Goal: Task Accomplishment & Management: Manage account settings

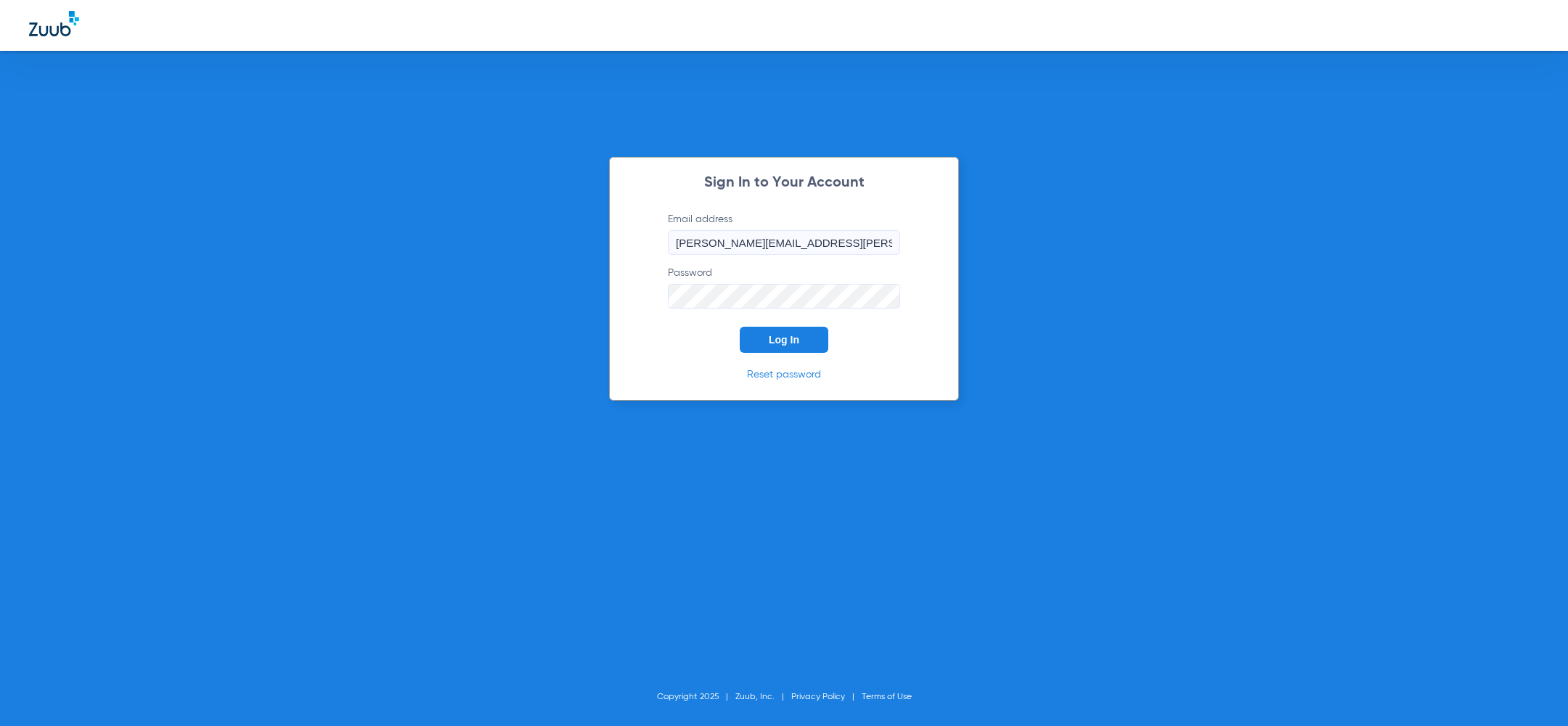
click at [377, 360] on div "Sign In to Your Account Email address [PERSON_NAME][EMAIL_ADDRESS][PERSON_NAME]…" at bounding box center [784, 363] width 1568 height 726
click at [788, 344] on span "Log In" at bounding box center [784, 339] width 30 height 12
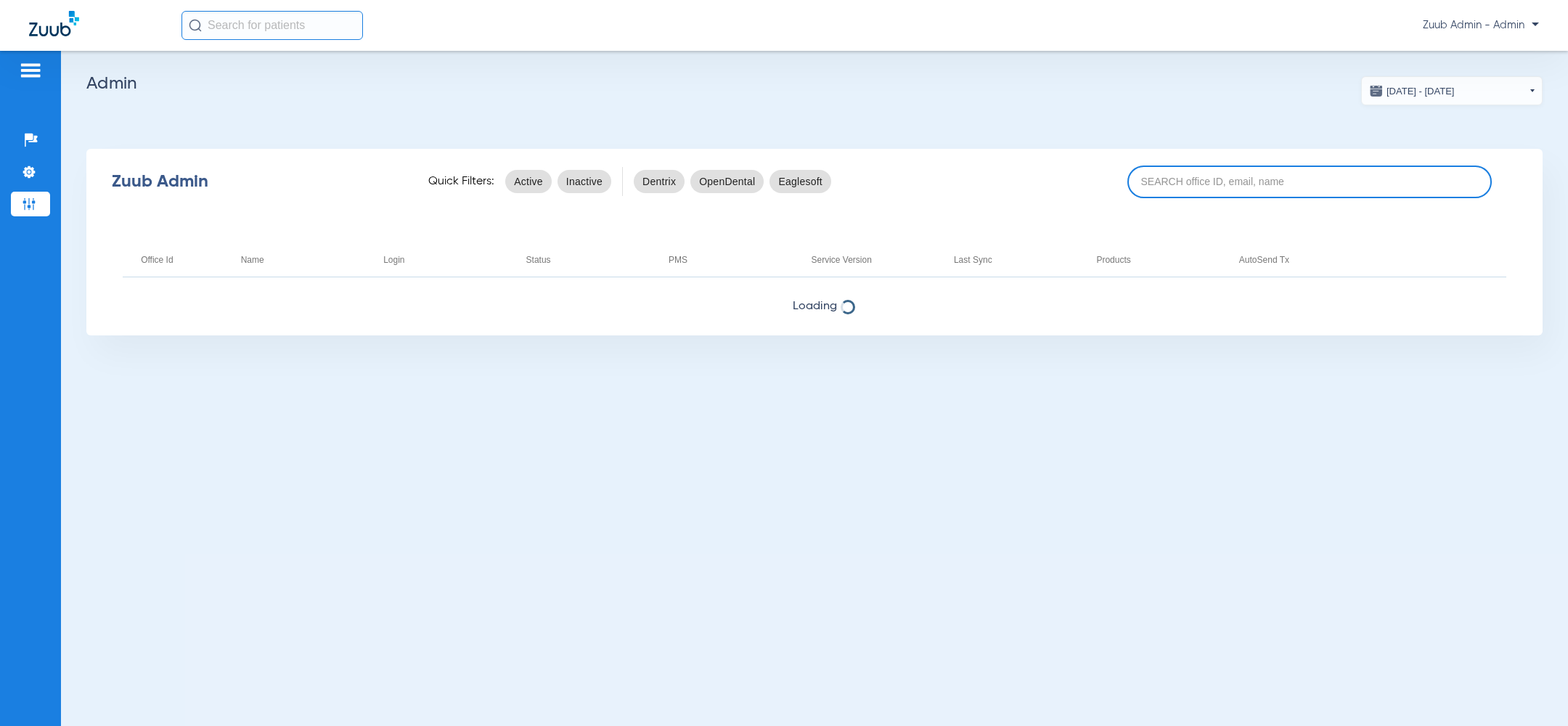
click at [1214, 192] on input at bounding box center [1310, 182] width 365 height 32
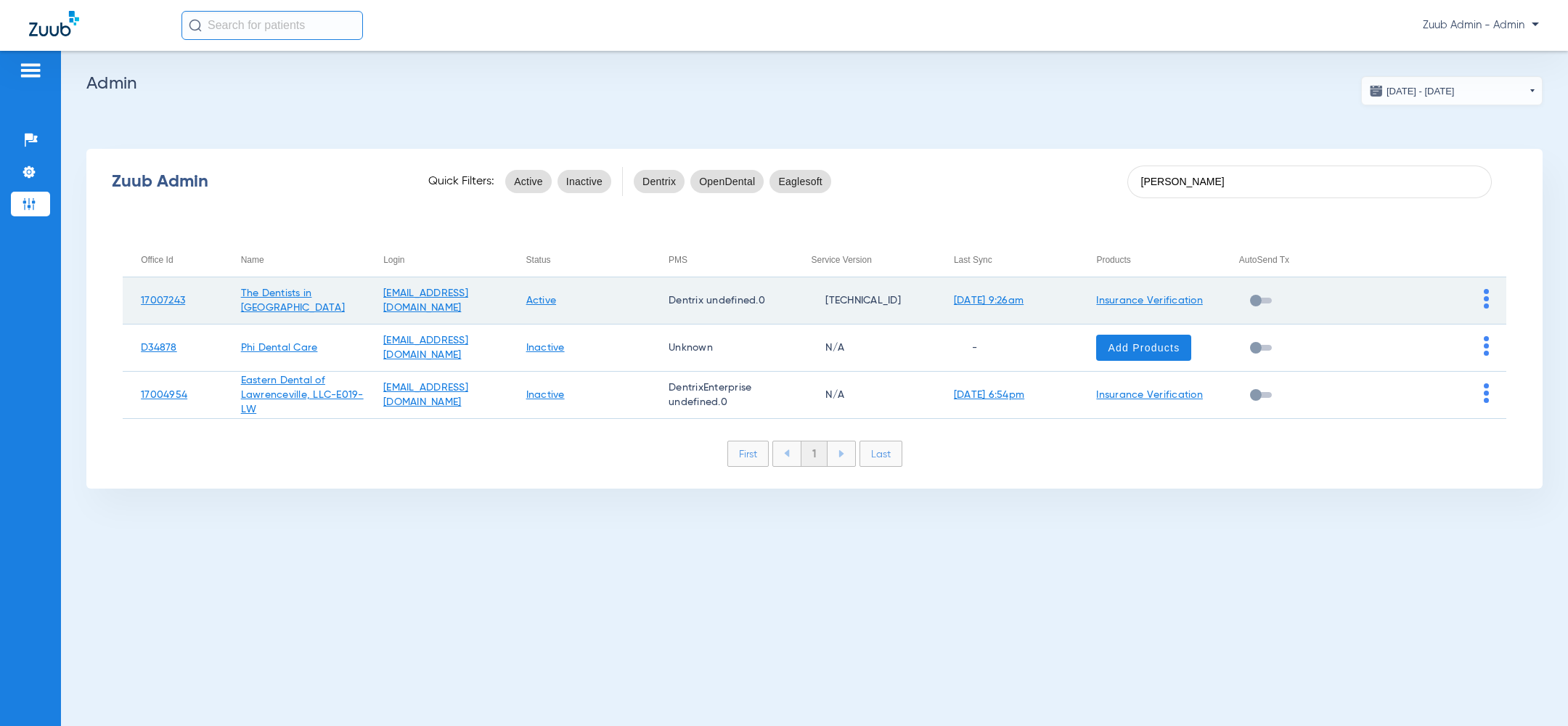
type input "lawrence"
click at [1486, 297] on img at bounding box center [1486, 298] width 5 height 20
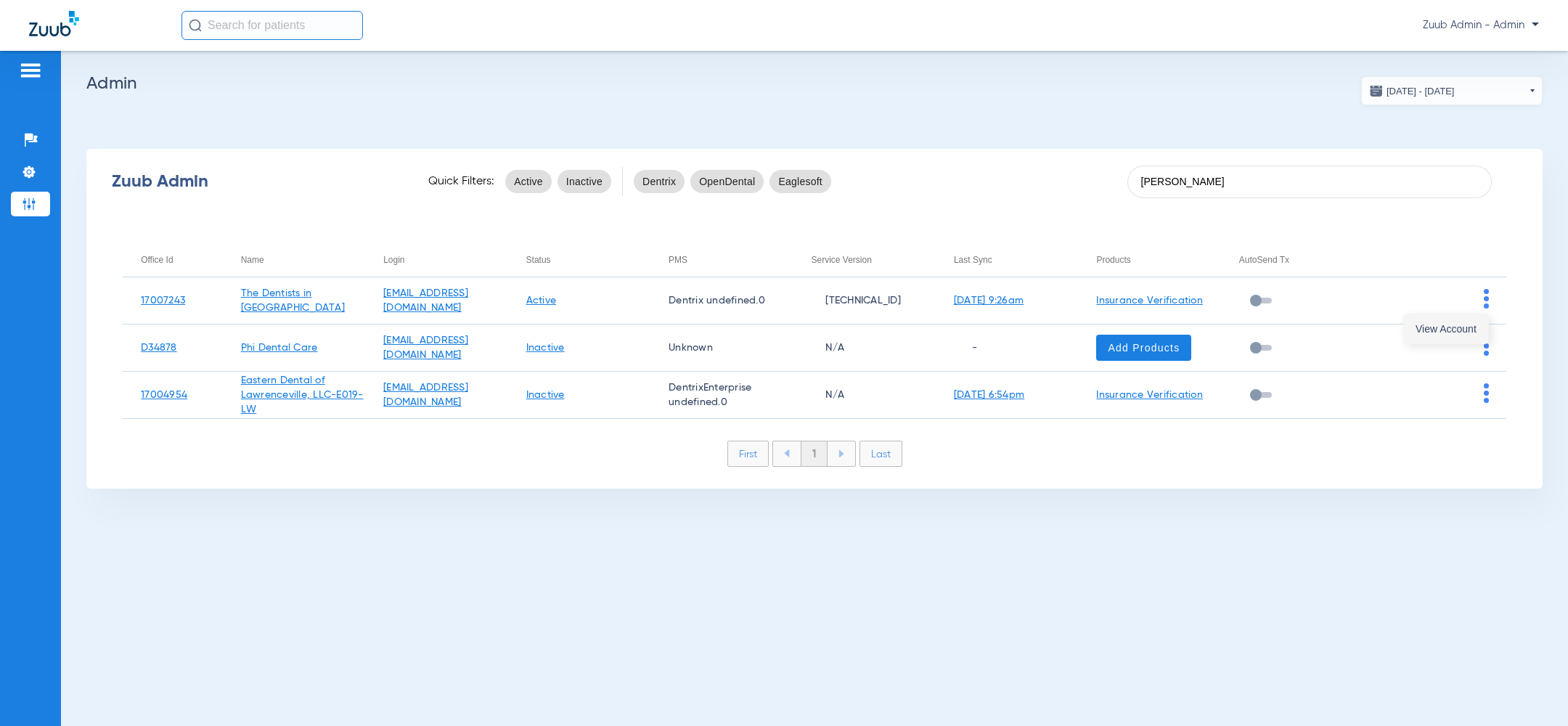
click at [1443, 324] on span "View Account" at bounding box center [1446, 328] width 61 height 10
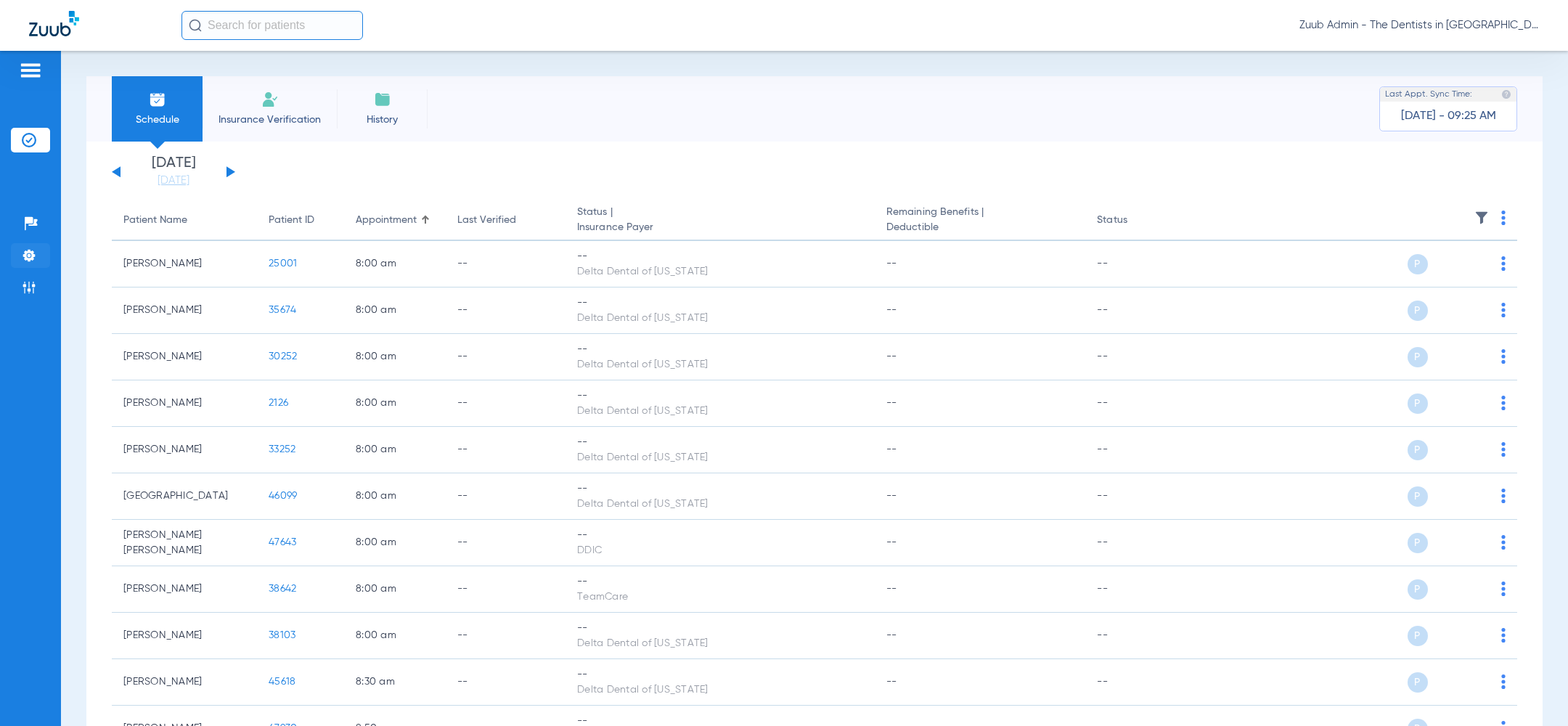
click at [30, 266] on li "Settings" at bounding box center [30, 255] width 39 height 25
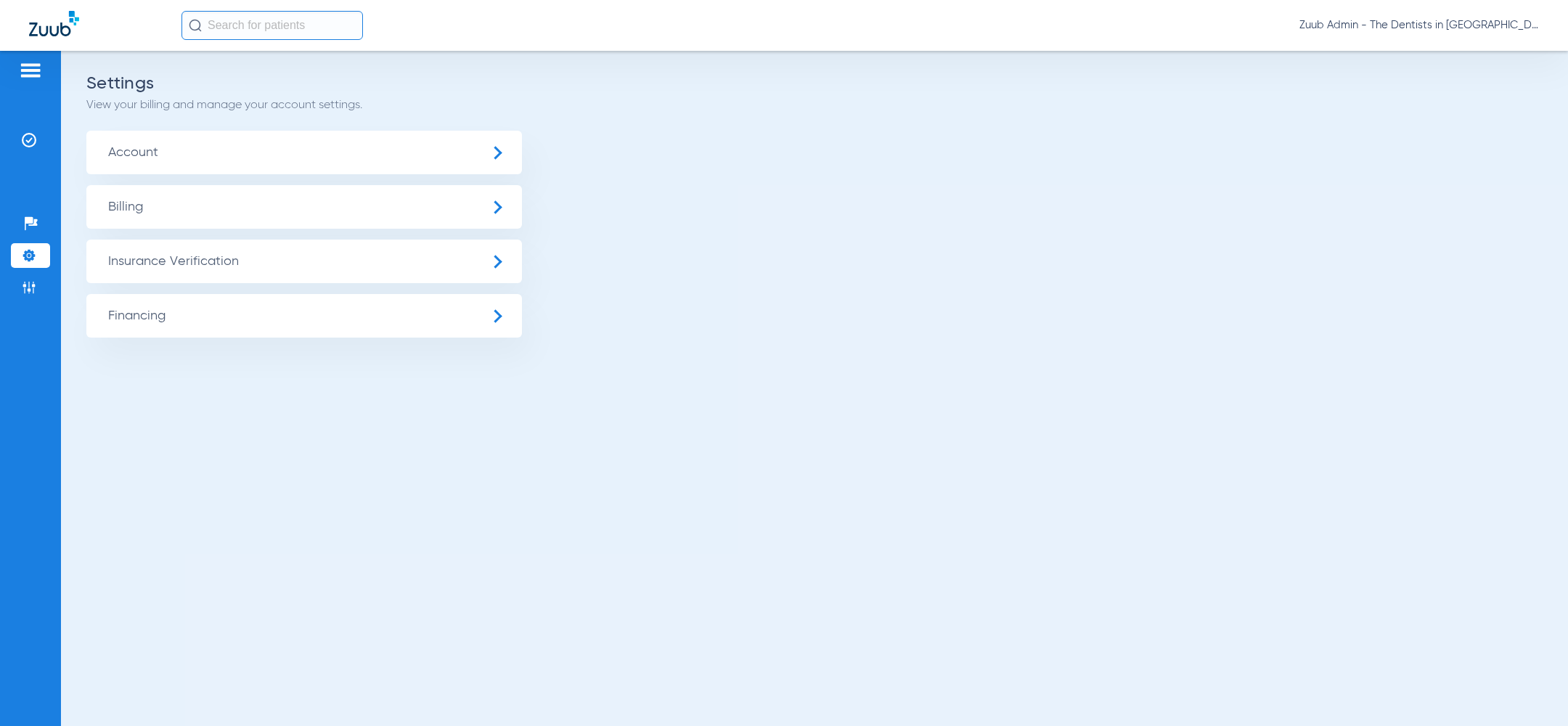
click at [238, 157] on span "Account" at bounding box center [304, 152] width 435 height 44
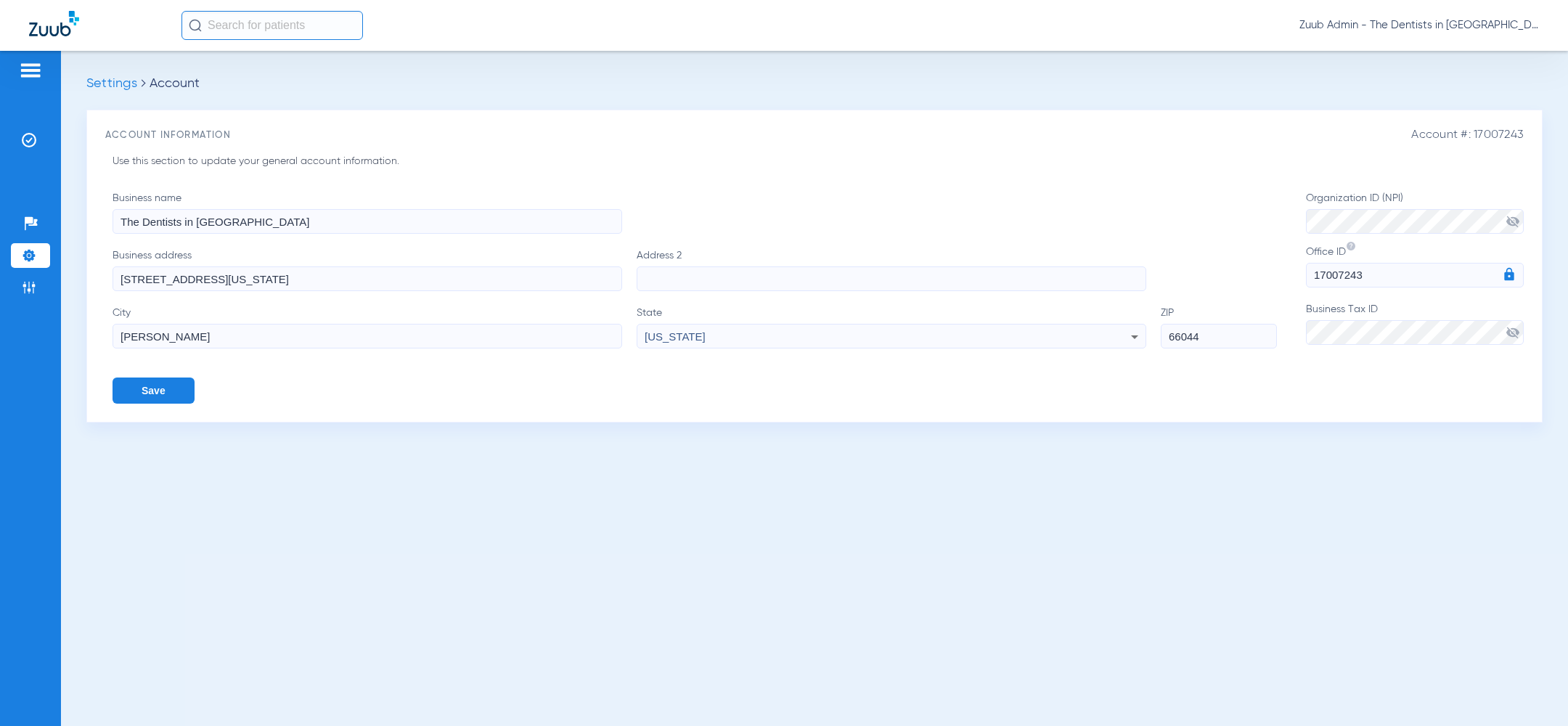
click at [181, 384] on button "Save" at bounding box center [153, 390] width 82 height 26
click at [33, 258] on img at bounding box center [29, 255] width 14 height 14
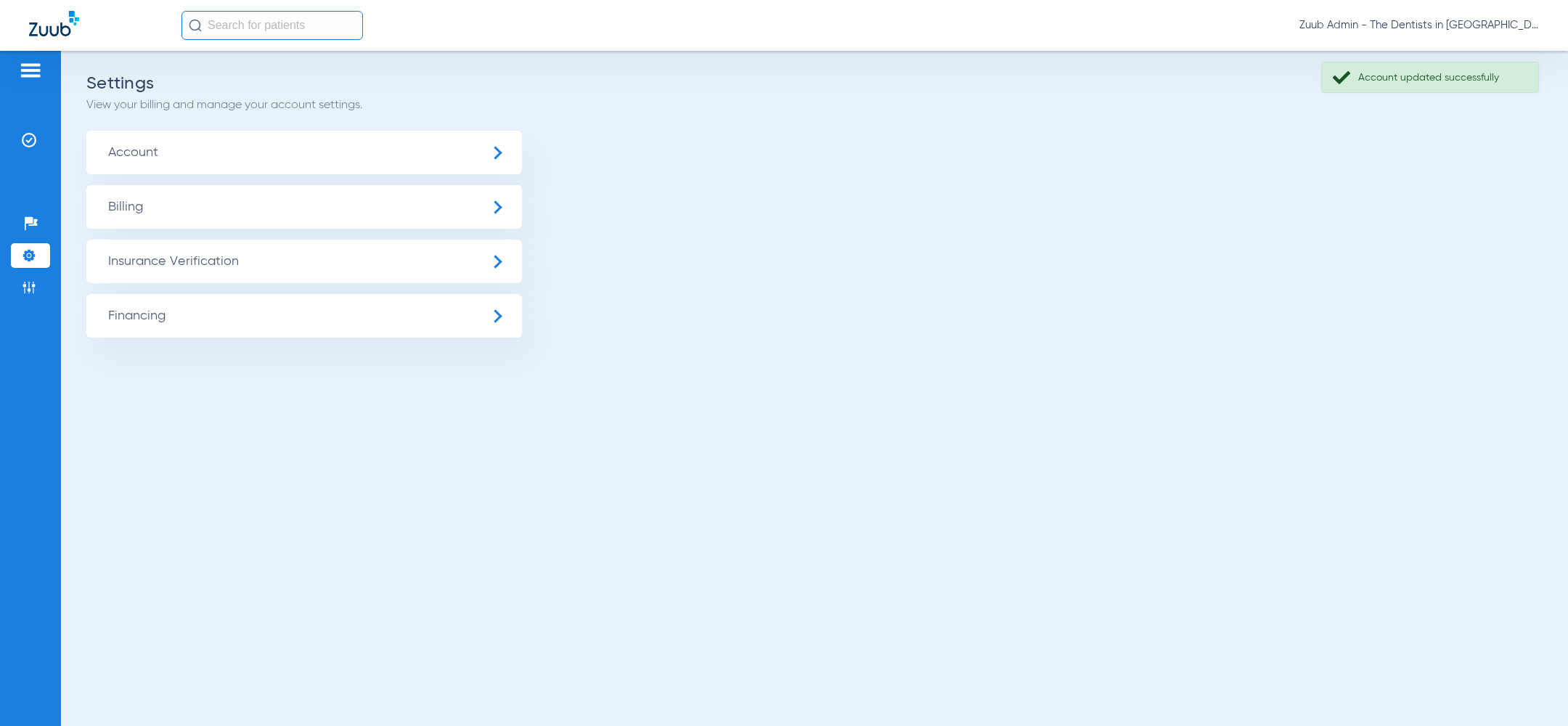
click at [174, 262] on span "Insurance Verification" at bounding box center [304, 261] width 435 height 44
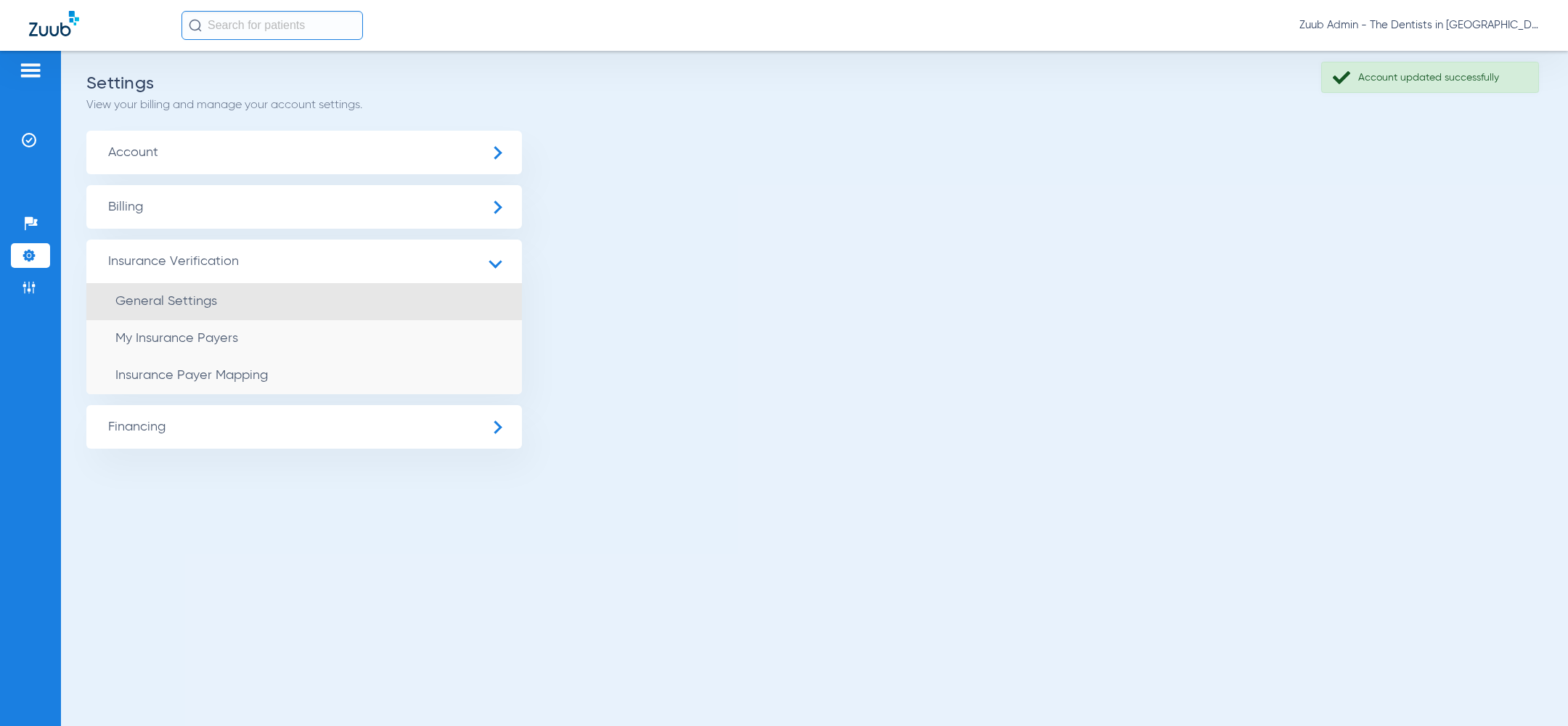
click at [178, 310] on li "General Settings" at bounding box center [304, 301] width 435 height 37
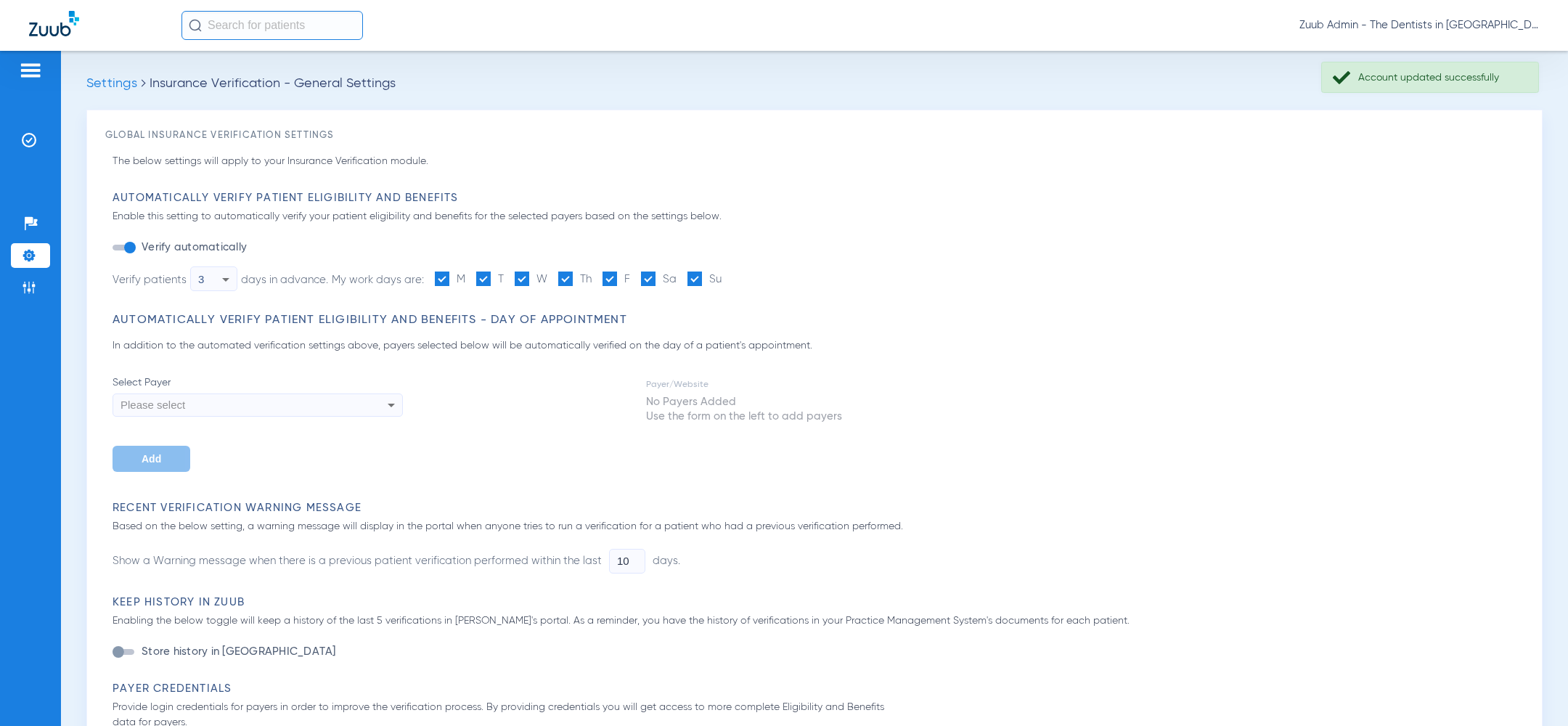
click at [128, 246] on div "button" at bounding box center [130, 247] width 12 height 12
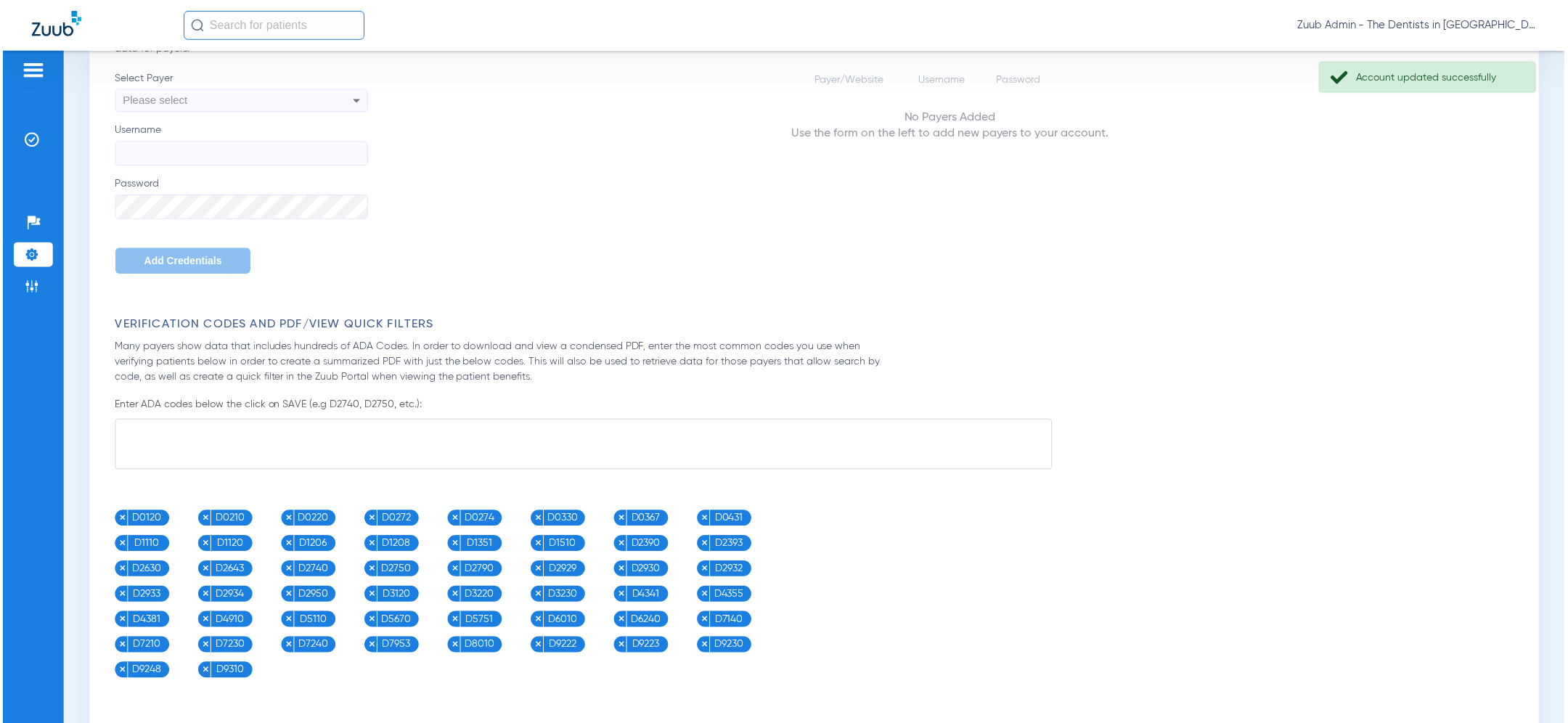
scroll to position [435, 0]
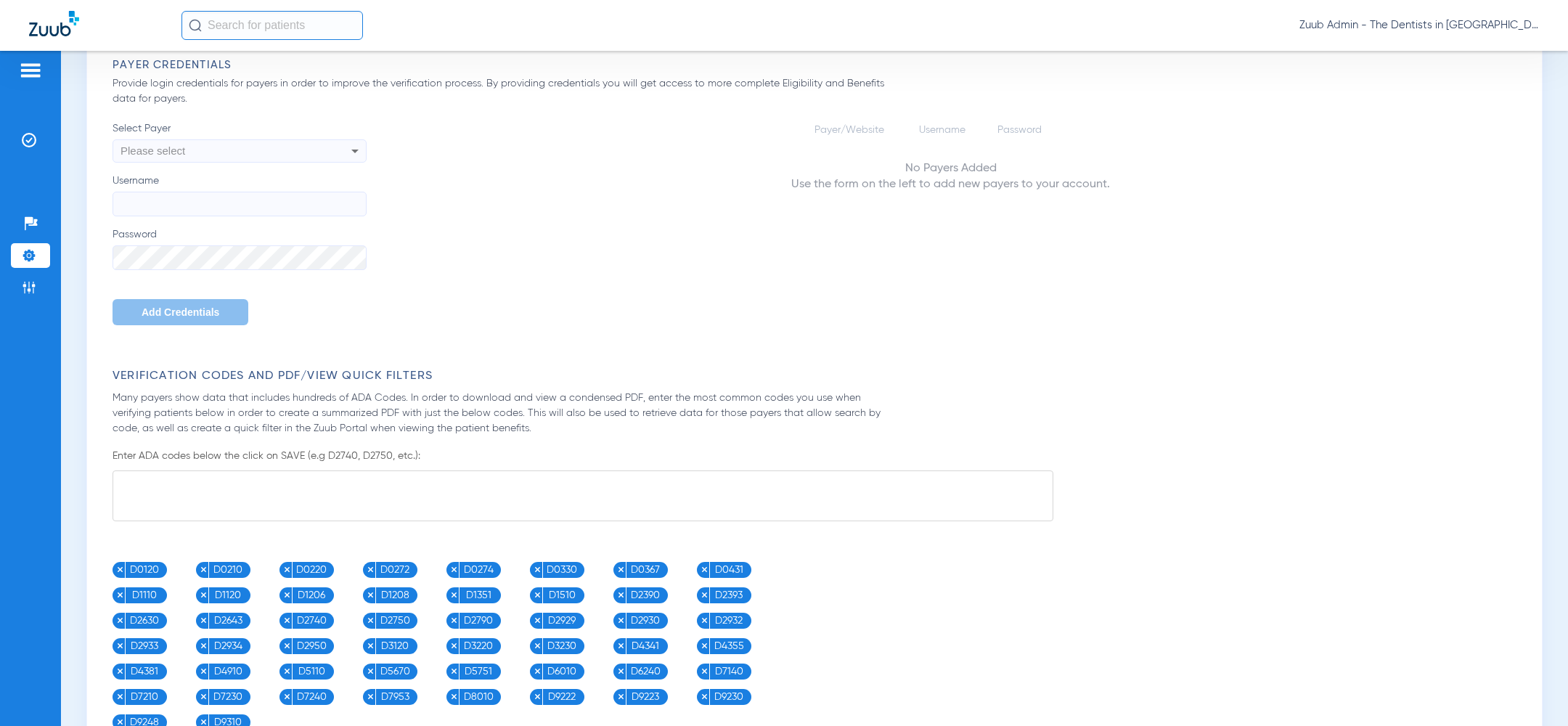
click at [224, 143] on div "Please select" at bounding box center [216, 151] width 190 height 25
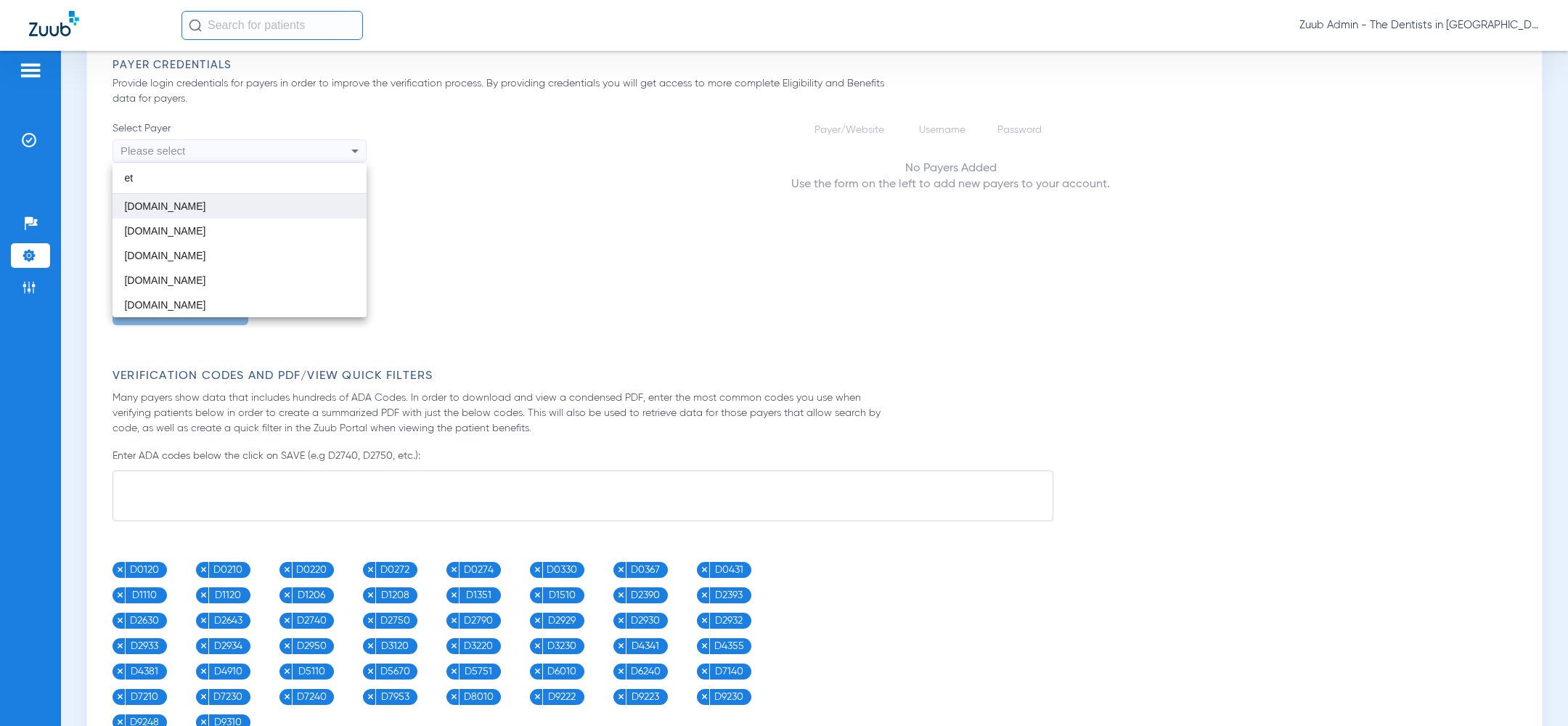
type input "et"
click at [211, 212] on mat-option "aetna.com" at bounding box center [239, 205] width 254 height 25
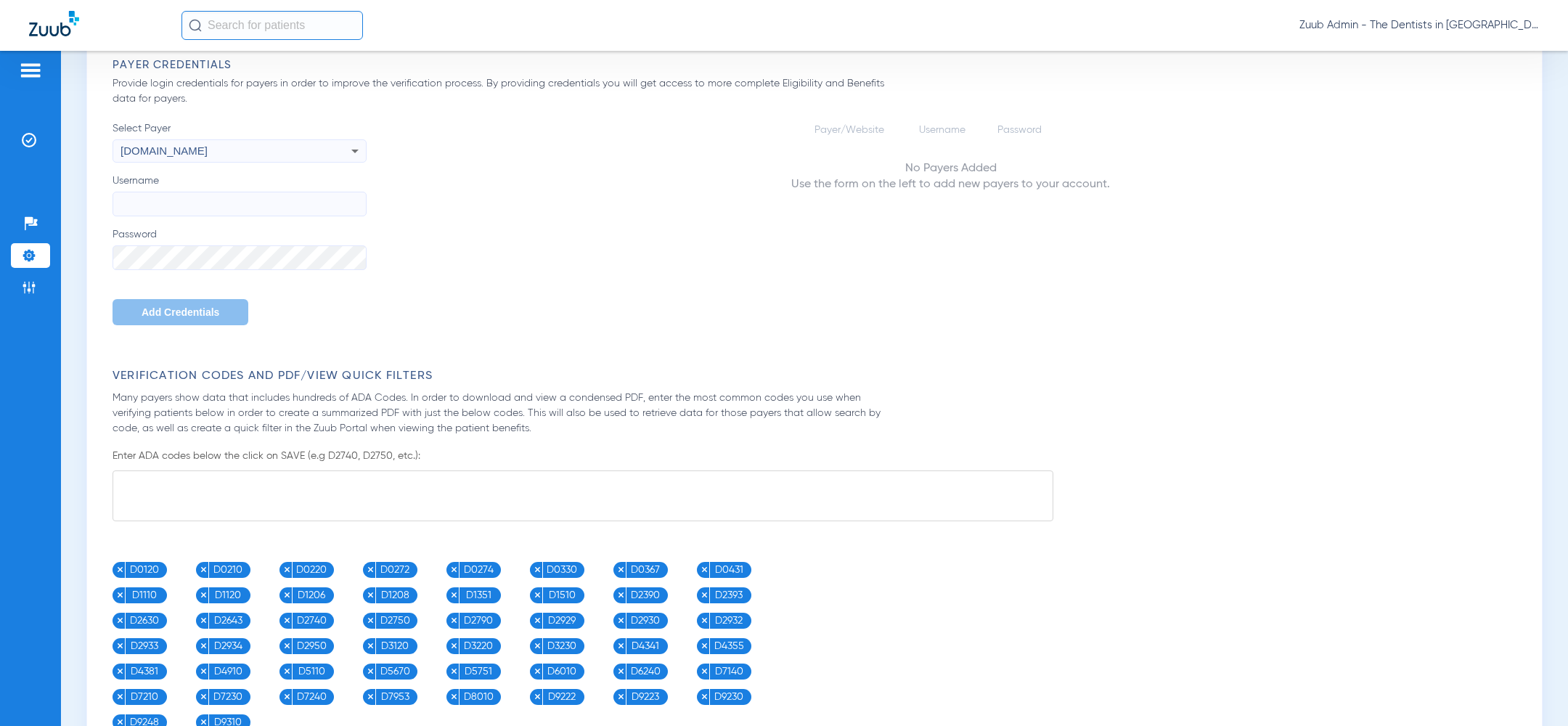
click at [233, 207] on input "Username" at bounding box center [239, 204] width 254 height 25
paste input "waadds"
type input "waadds"
click at [170, 306] on span "Add Credentials" at bounding box center [181, 311] width 78 height 12
click at [289, 144] on div "Please select" at bounding box center [216, 151] width 190 height 25
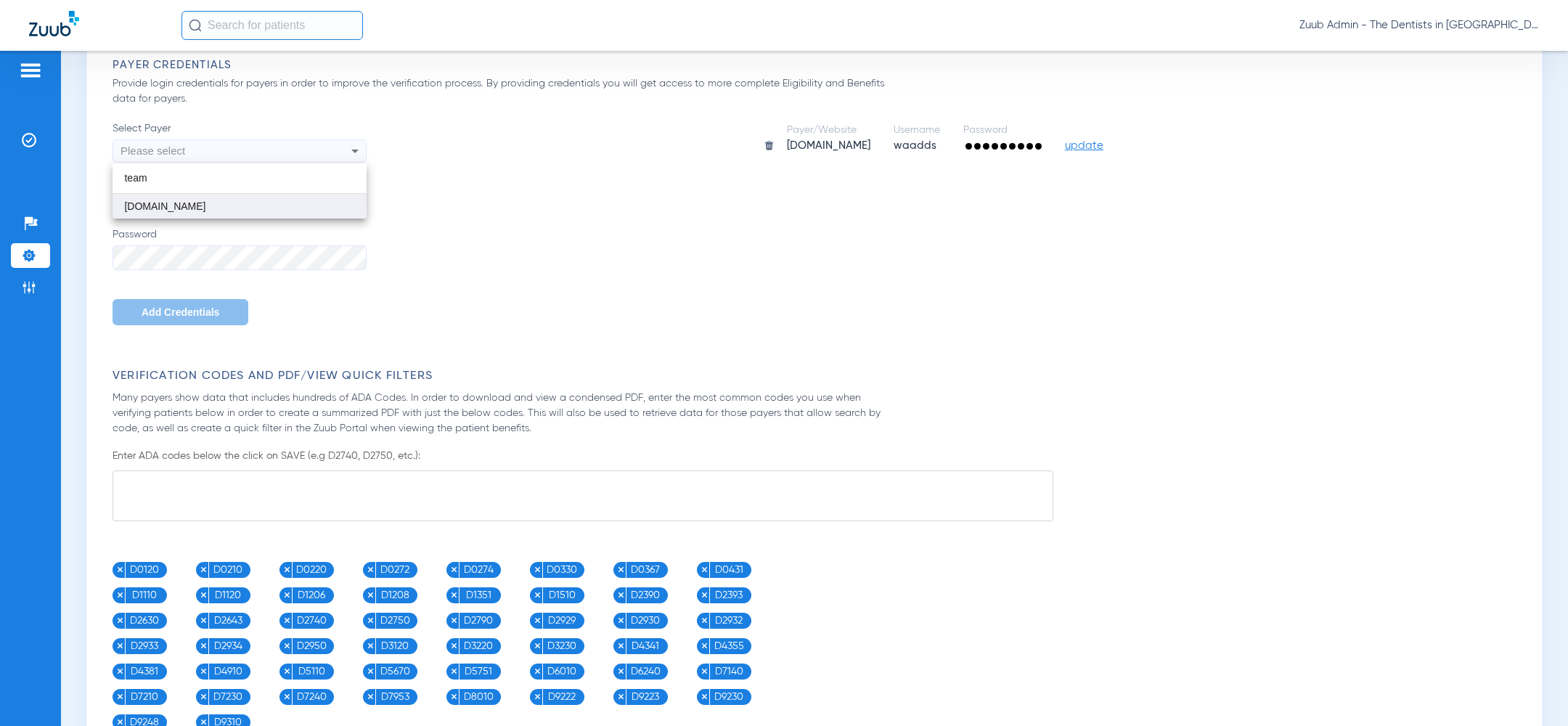
type input "team"
click at [271, 208] on mat-option "myteamcare.org" at bounding box center [239, 205] width 254 height 25
click at [234, 238] on label "Password" at bounding box center [239, 249] width 254 height 43
click at [224, 197] on input "Username" at bounding box center [239, 204] width 254 height 25
paste input "tdil831Vermont"
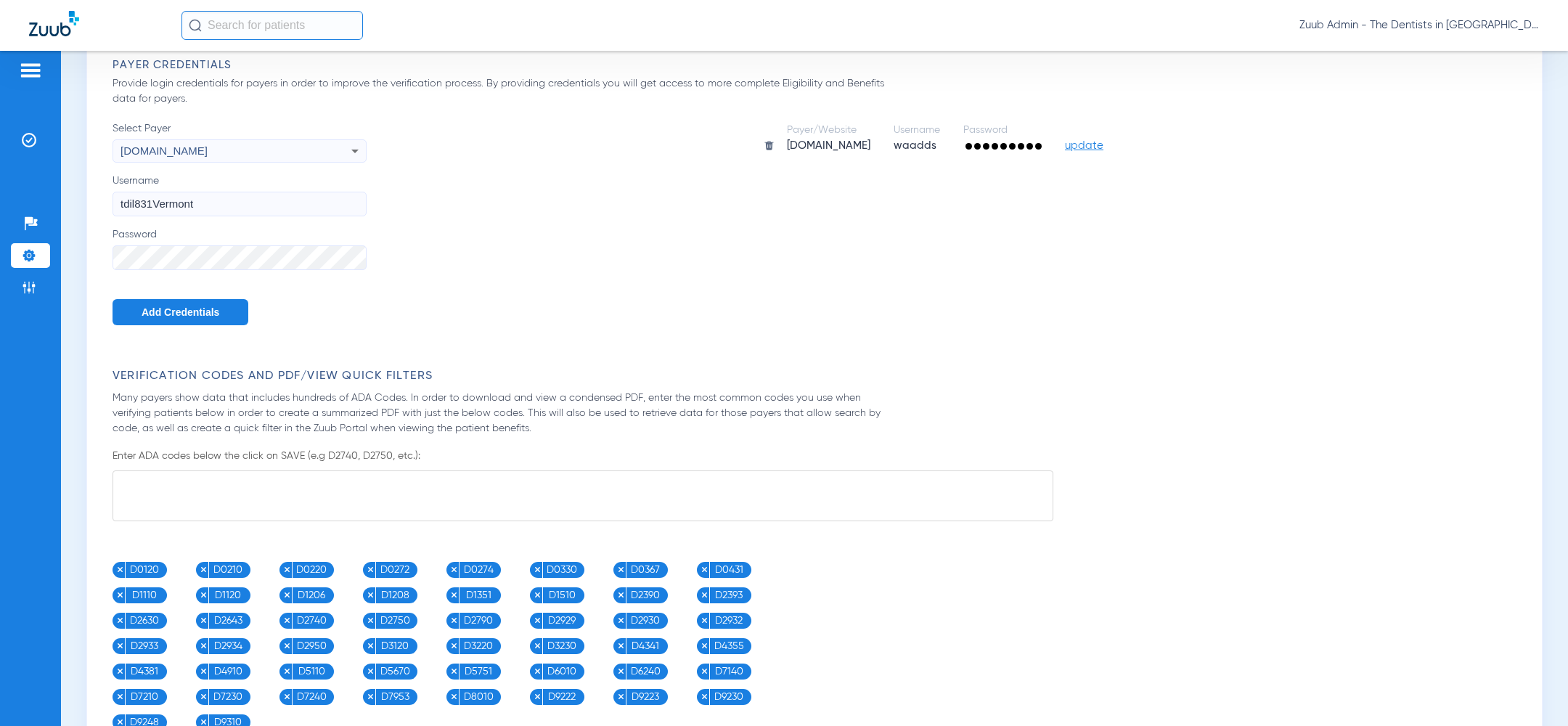
type input "tdil831Vermont"
click at [183, 311] on span "Add Credentials" at bounding box center [181, 311] width 78 height 12
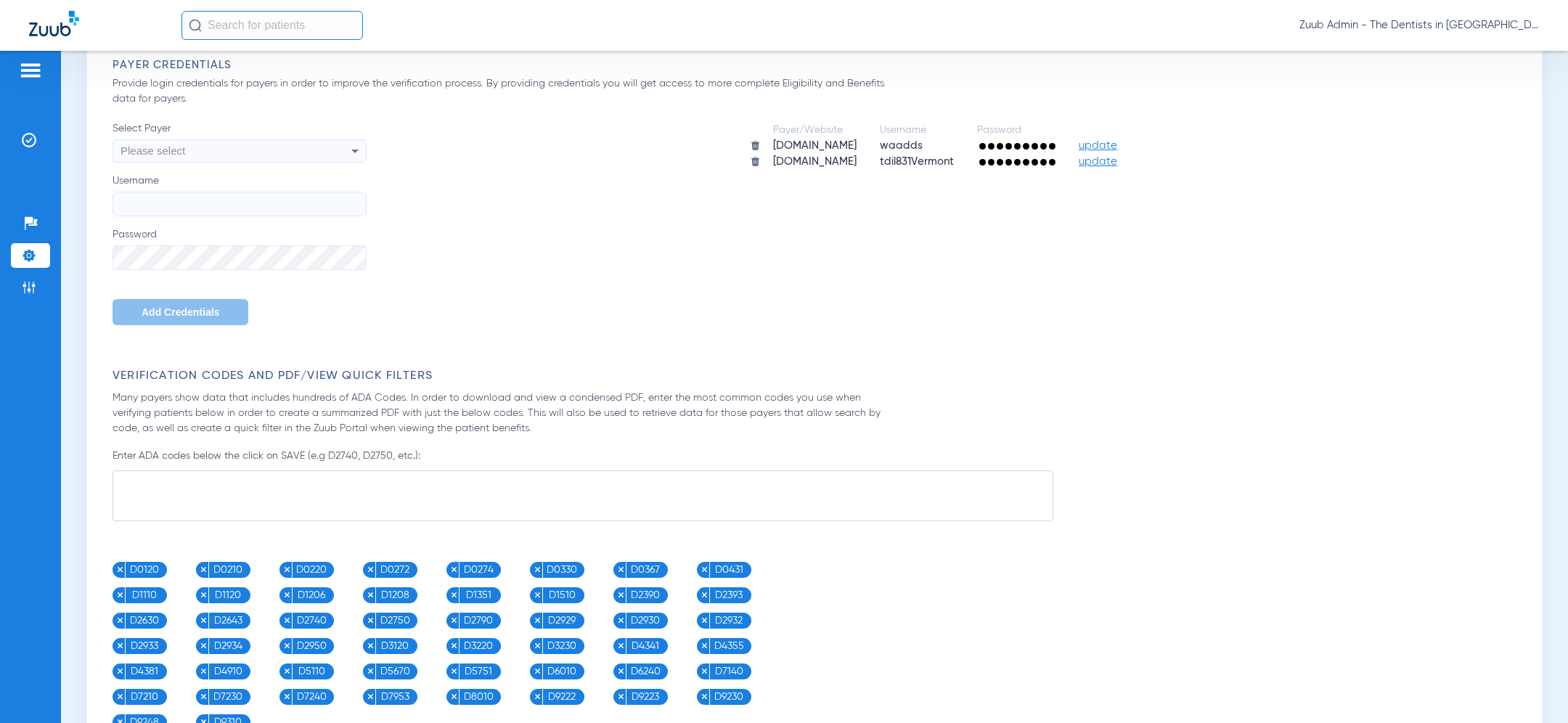
click at [247, 159] on div "Please select" at bounding box center [216, 151] width 190 height 25
type input "conco"
click at [252, 212] on mat-option "unitedconcordia.com" at bounding box center [239, 205] width 254 height 25
click at [198, 210] on input "Username" at bounding box center [239, 204] width 254 height 25
paste input "tdil831@"
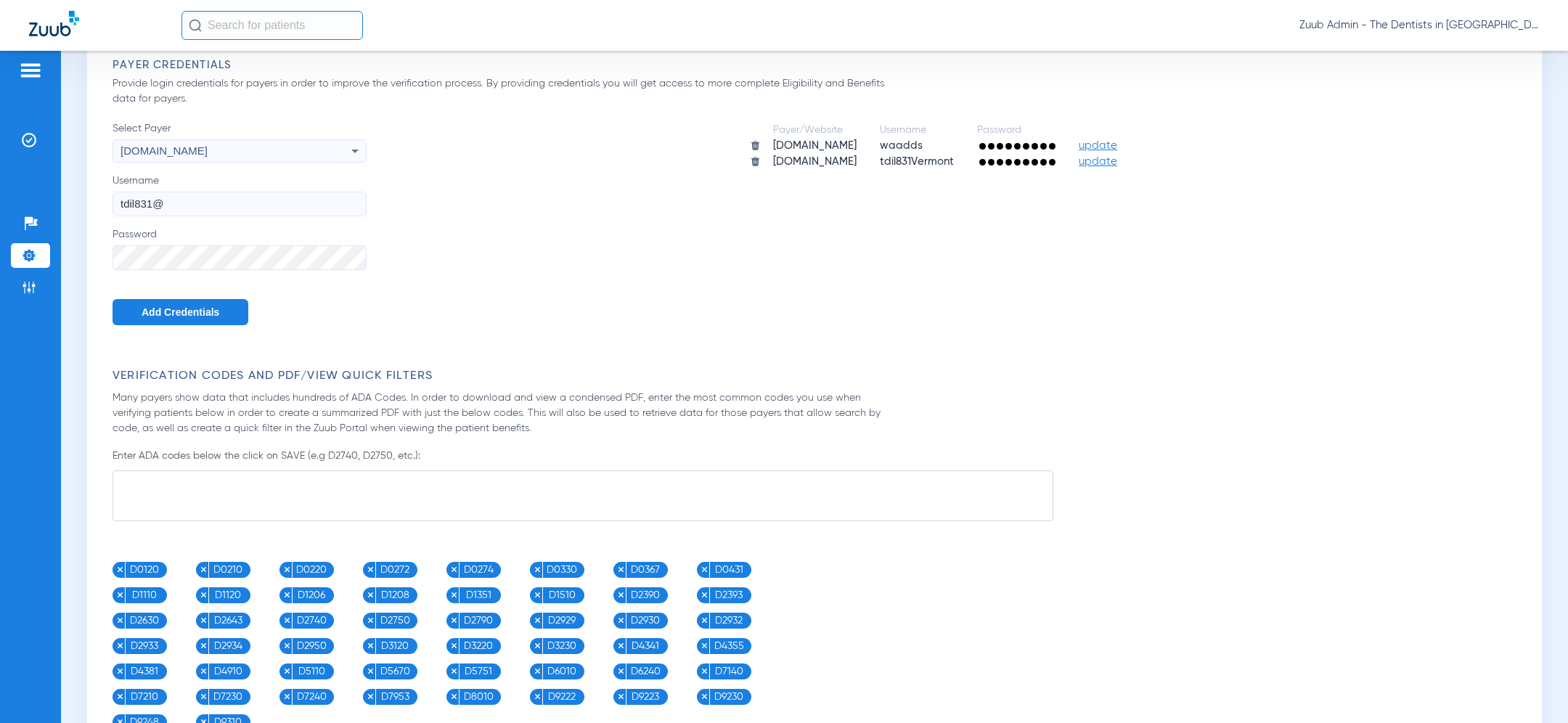
click at [939, 284] on div "Select Payer unitedconcordia.com Username tdil831@ Password Add Credentials Pay…" at bounding box center [818, 223] width 1411 height 204
drag, startPoint x: 199, startPoint y: 319, endPoint x: 1050, endPoint y: 304, distance: 851.1
click at [1050, 304] on div "Select Payer unitedconcordia.com Username tdil831@ Password Add Credentials Pay…" at bounding box center [818, 223] width 1411 height 204
click at [190, 225] on div "Select Payer unitedconcordia.com Username tdil831@ Password Add Credentials" at bounding box center [239, 223] width 254 height 204
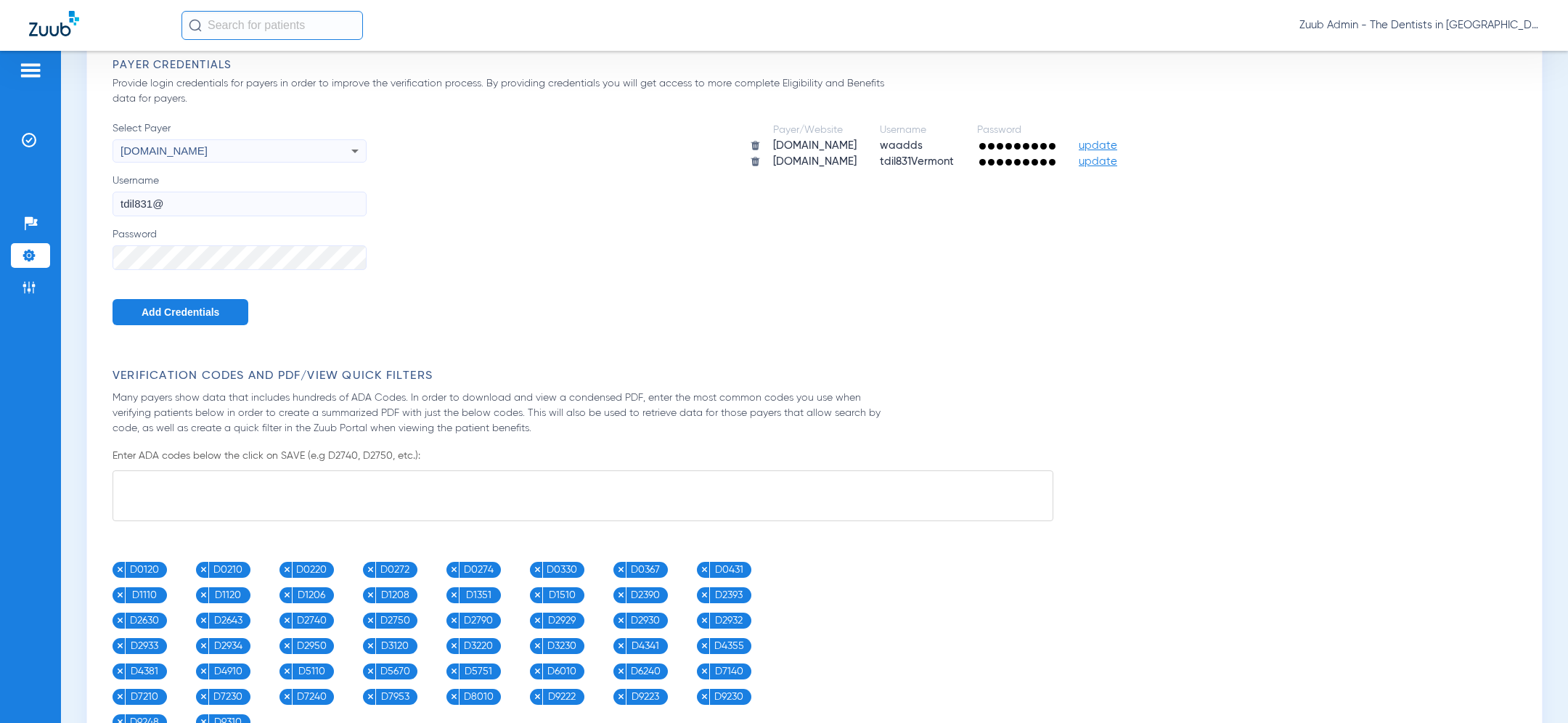
click at [194, 207] on input "tdil831@" at bounding box center [239, 204] width 254 height 25
paste input "ashlynvigna1"
type input "ashlynvigna1"
click at [177, 312] on span "Add Credentials" at bounding box center [181, 312] width 78 height 12
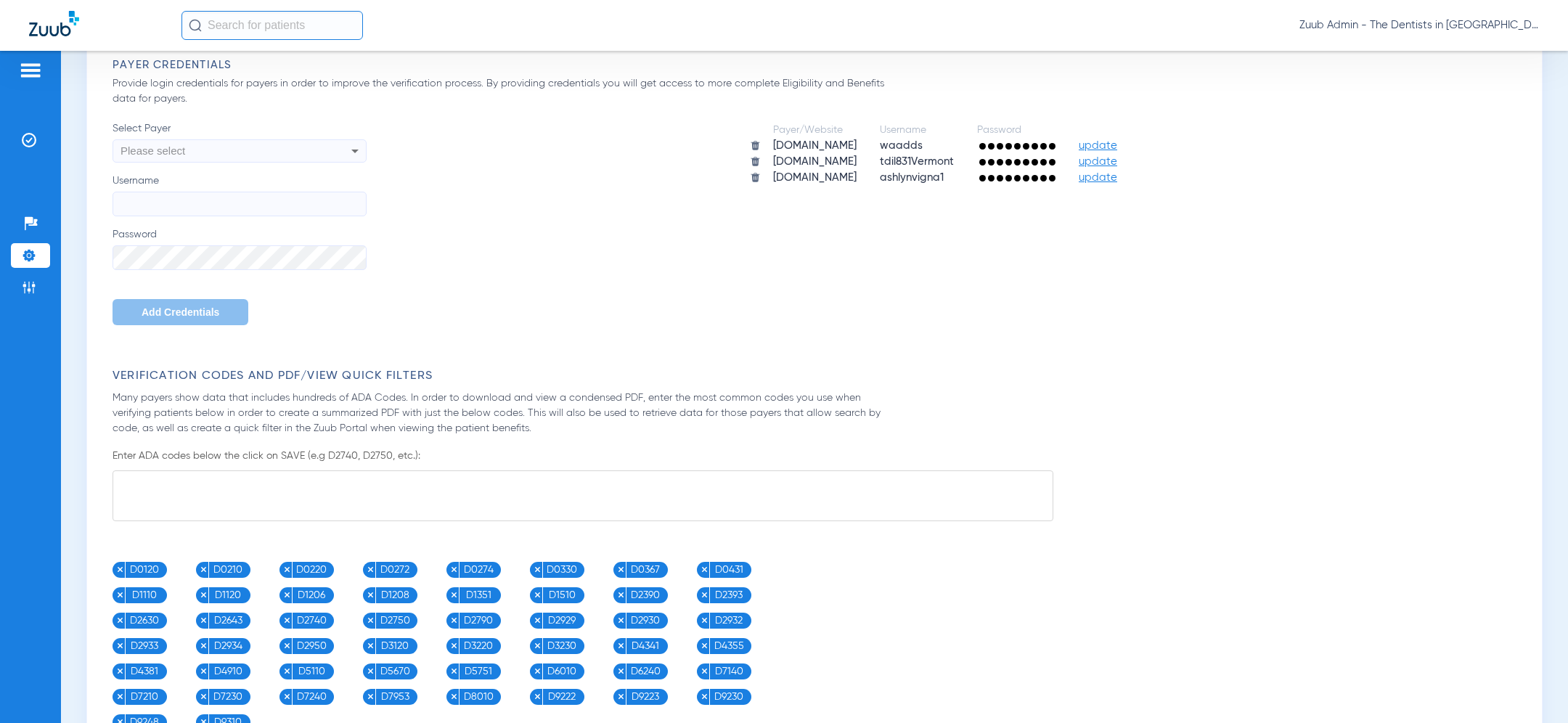
click at [32, 246] on li "Settings" at bounding box center [30, 255] width 39 height 25
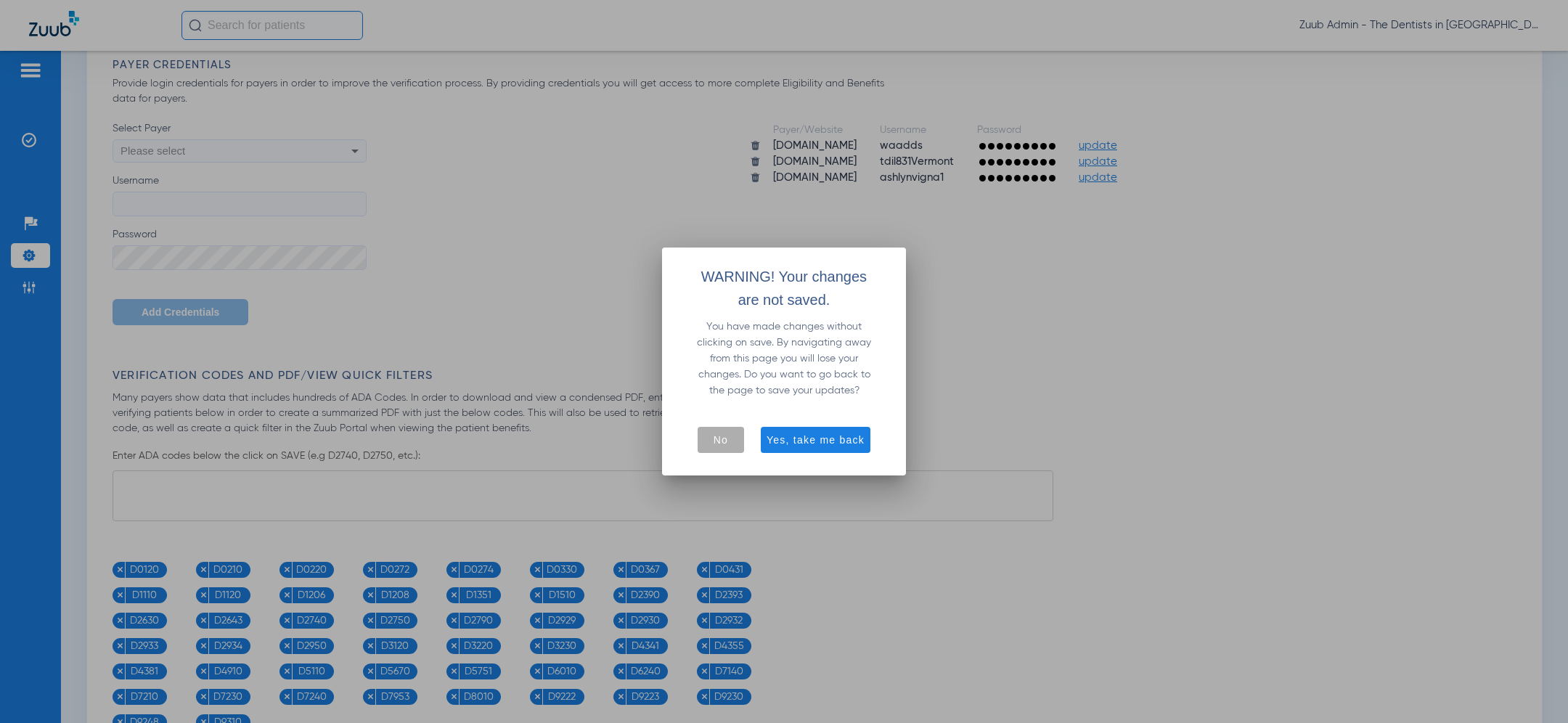
click at [717, 448] on span "button" at bounding box center [721, 440] width 47 height 35
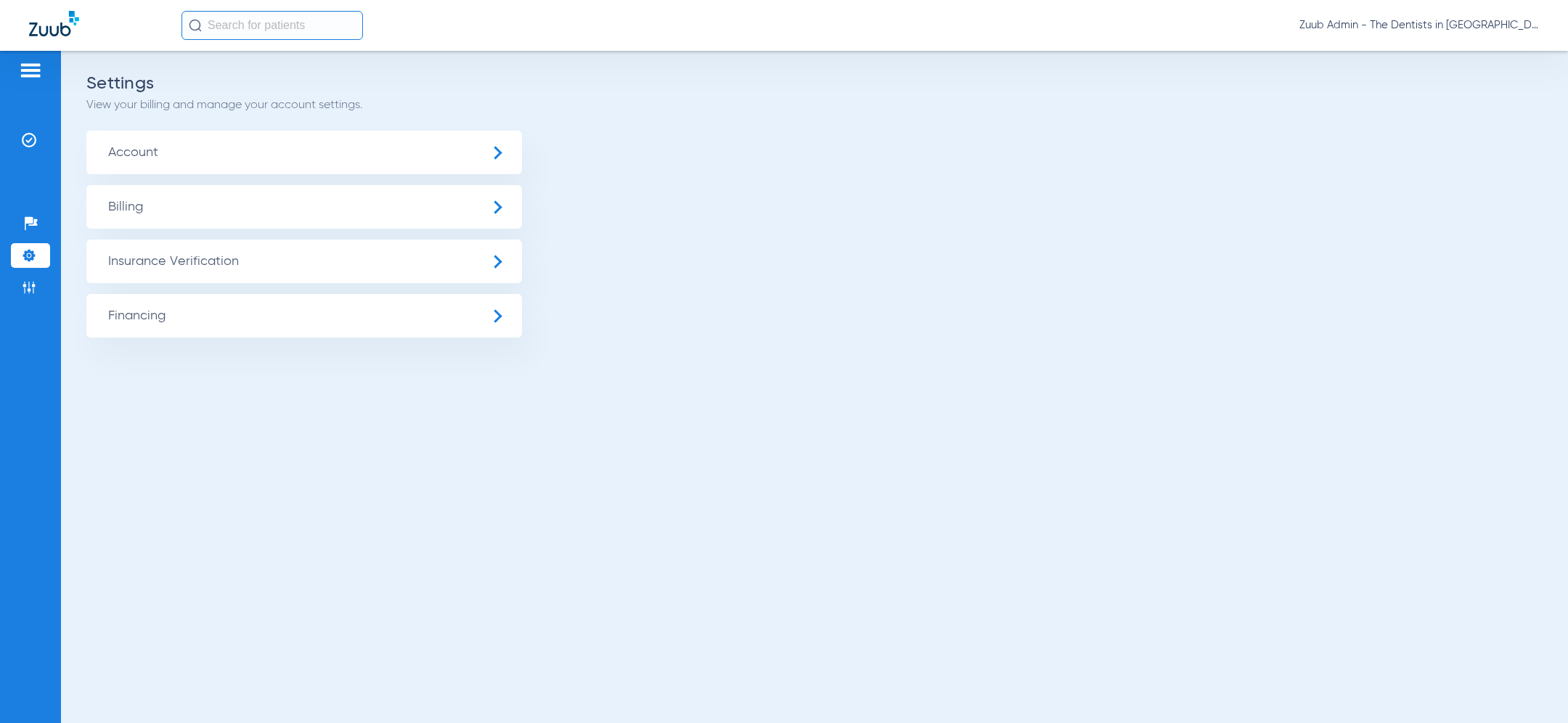
click at [202, 159] on span "Account" at bounding box center [304, 152] width 435 height 44
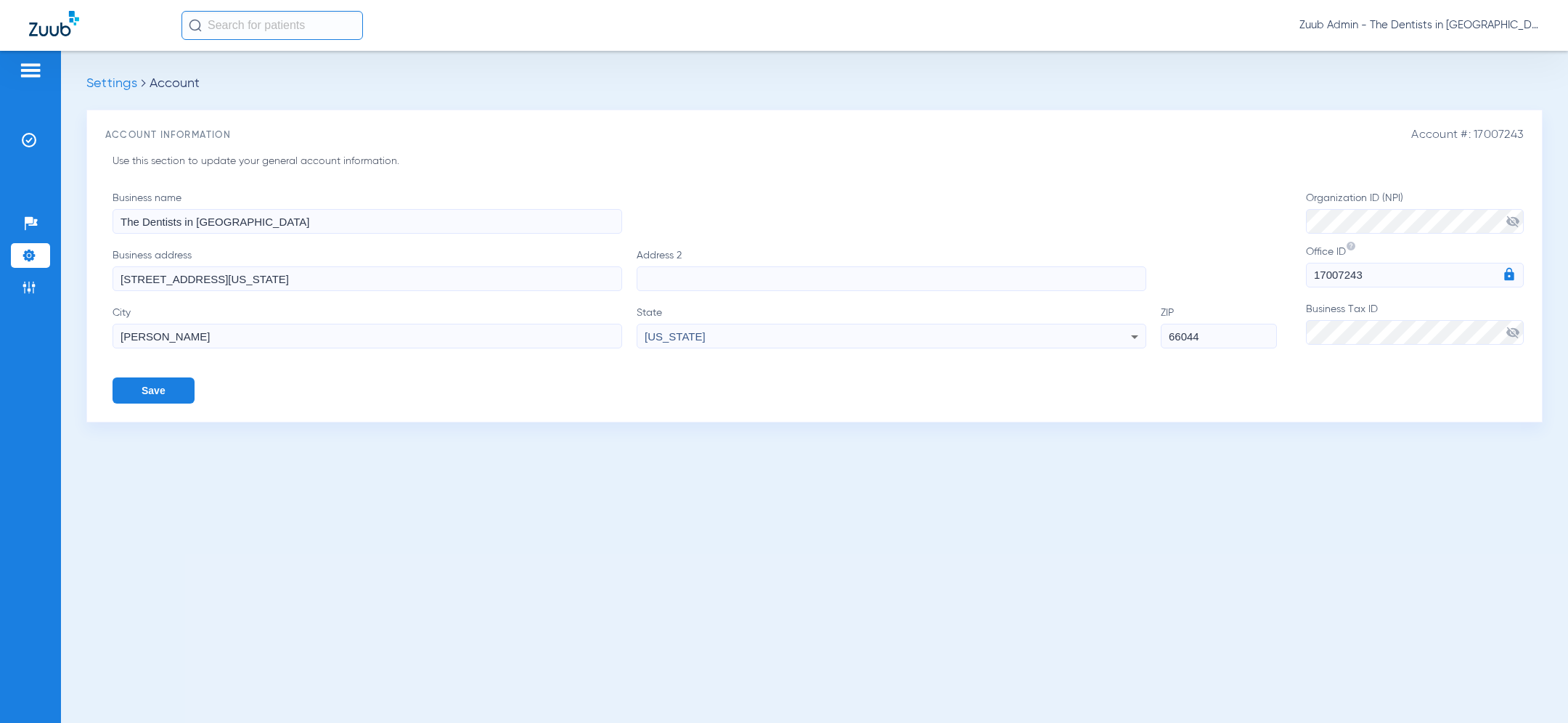
click at [1190, 337] on input "66044" at bounding box center [1218, 335] width 117 height 25
click at [1189, 342] on input "66044" at bounding box center [1218, 335] width 117 height 25
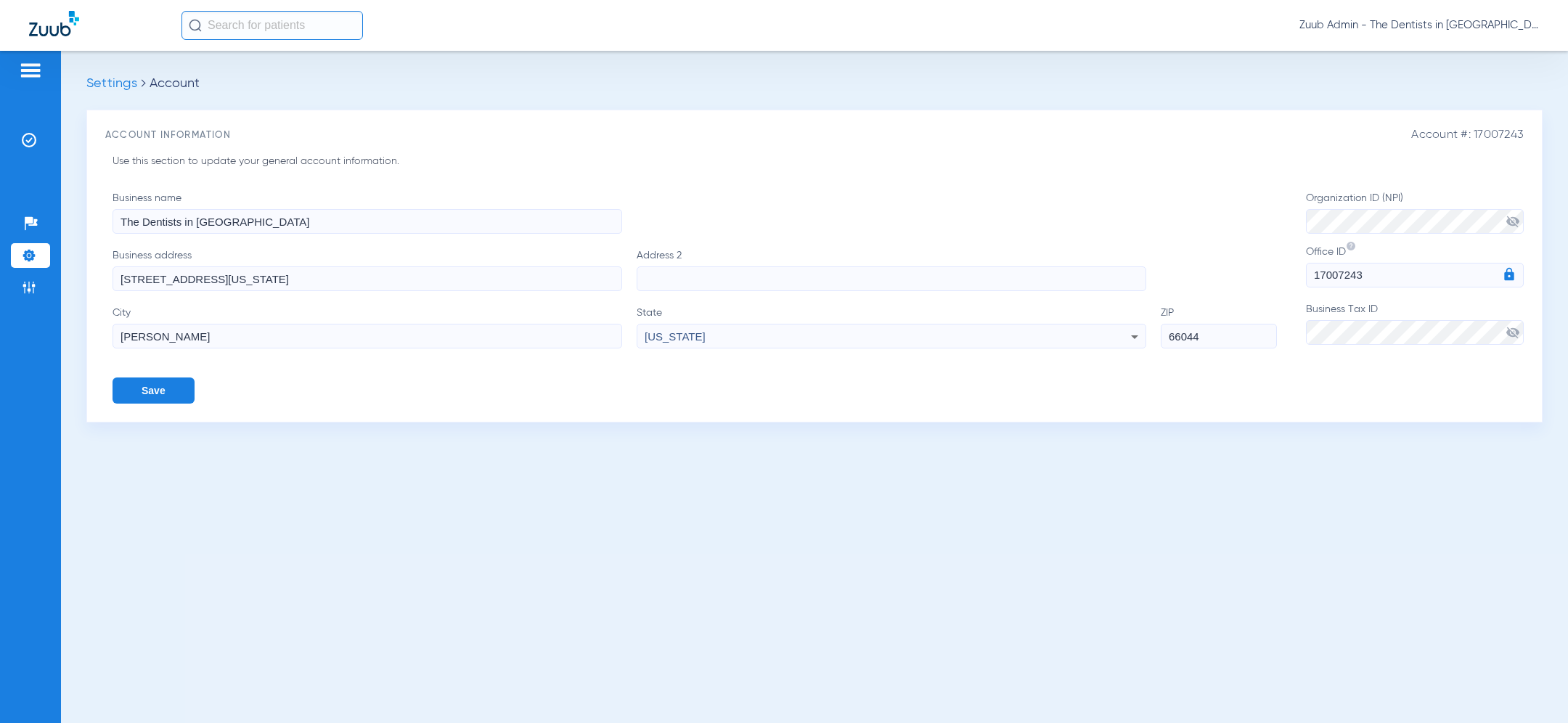
click at [247, 277] on input "831 Vermont Street" at bounding box center [367, 278] width 510 height 25
click at [1212, 340] on input "66044" at bounding box center [1218, 335] width 117 height 25
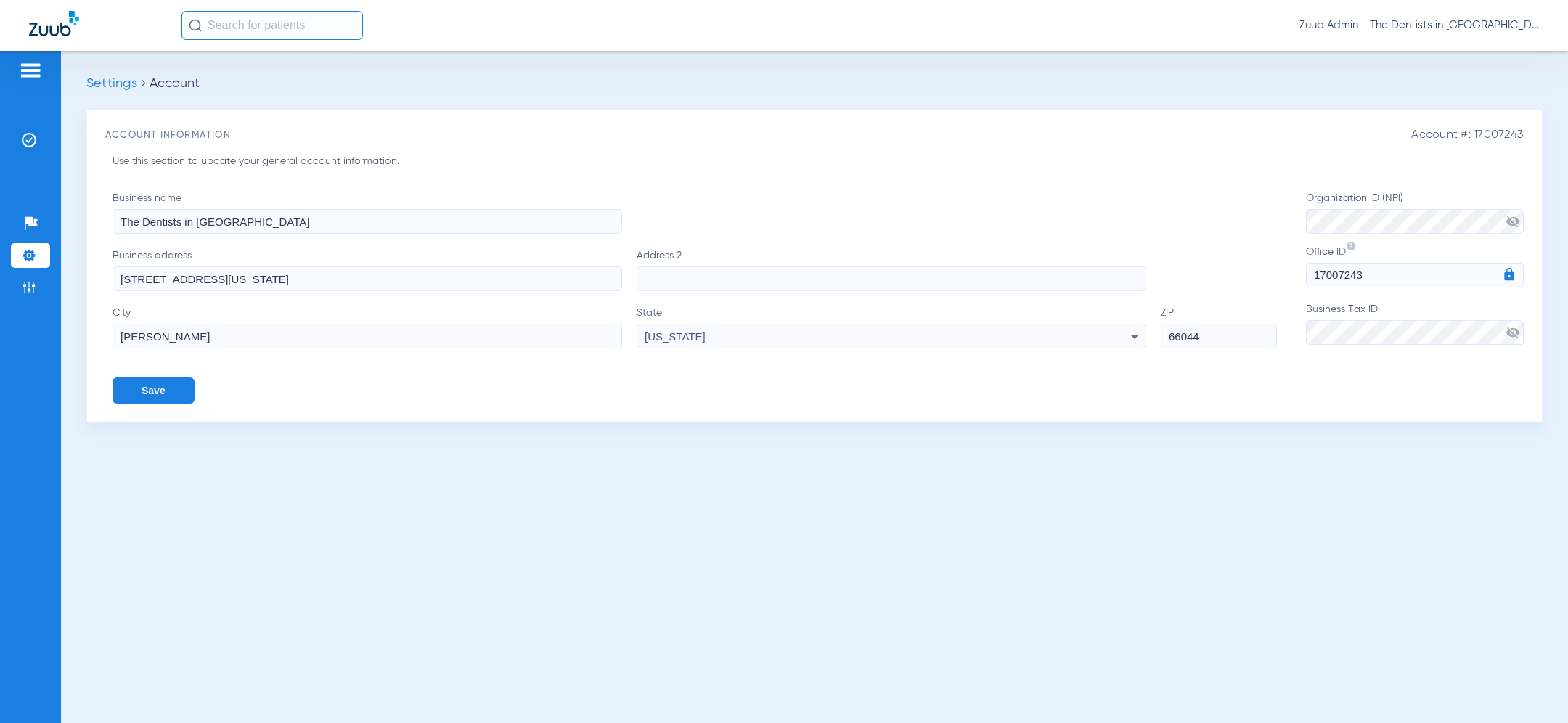
click at [1212, 340] on input "66044" at bounding box center [1218, 335] width 117 height 25
click at [50, 260] on div "Patients Insurance Verification Setup Help Center Settings Admin" at bounding box center [30, 412] width 61 height 723
click at [35, 260] on li "Settings" at bounding box center [30, 255] width 39 height 25
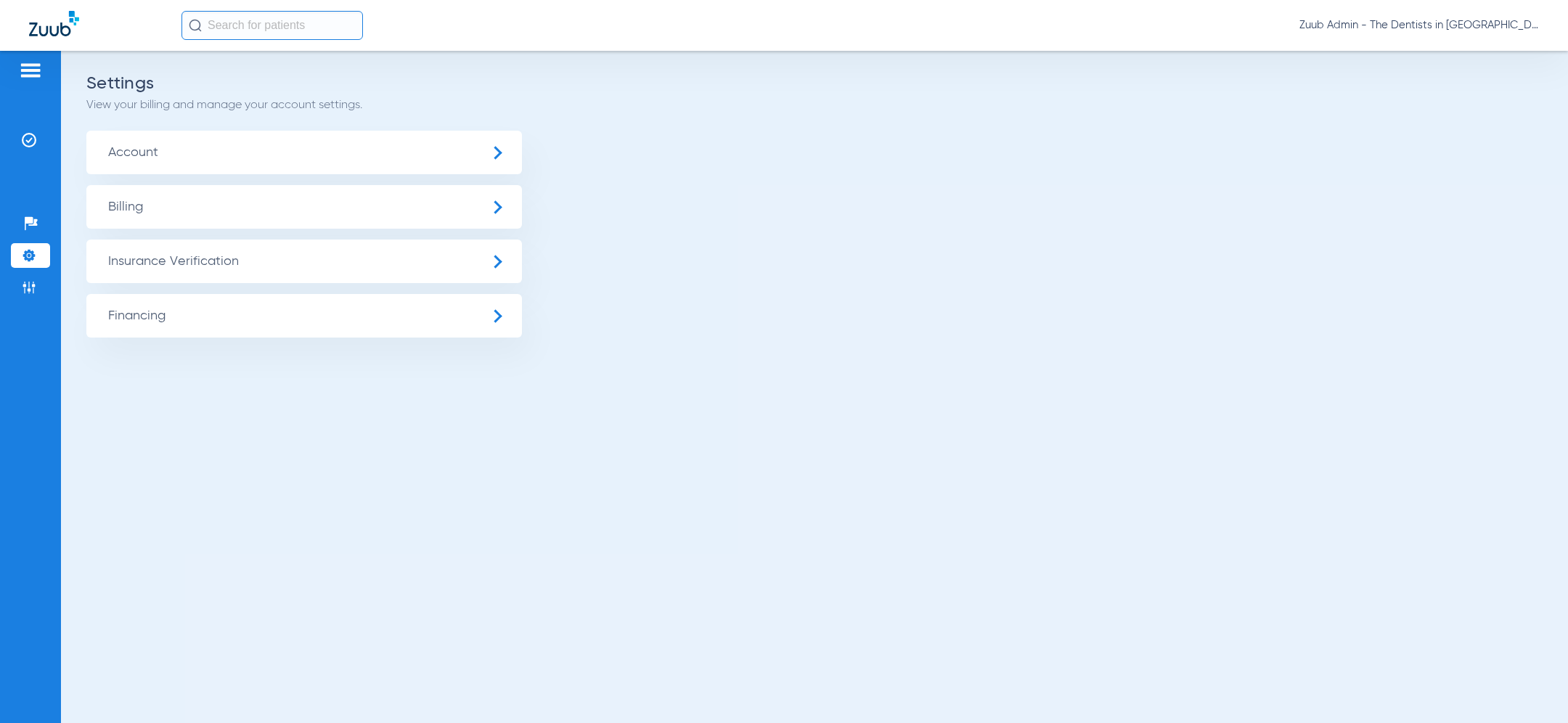
click at [177, 262] on span "Insurance Verification" at bounding box center [304, 261] width 435 height 44
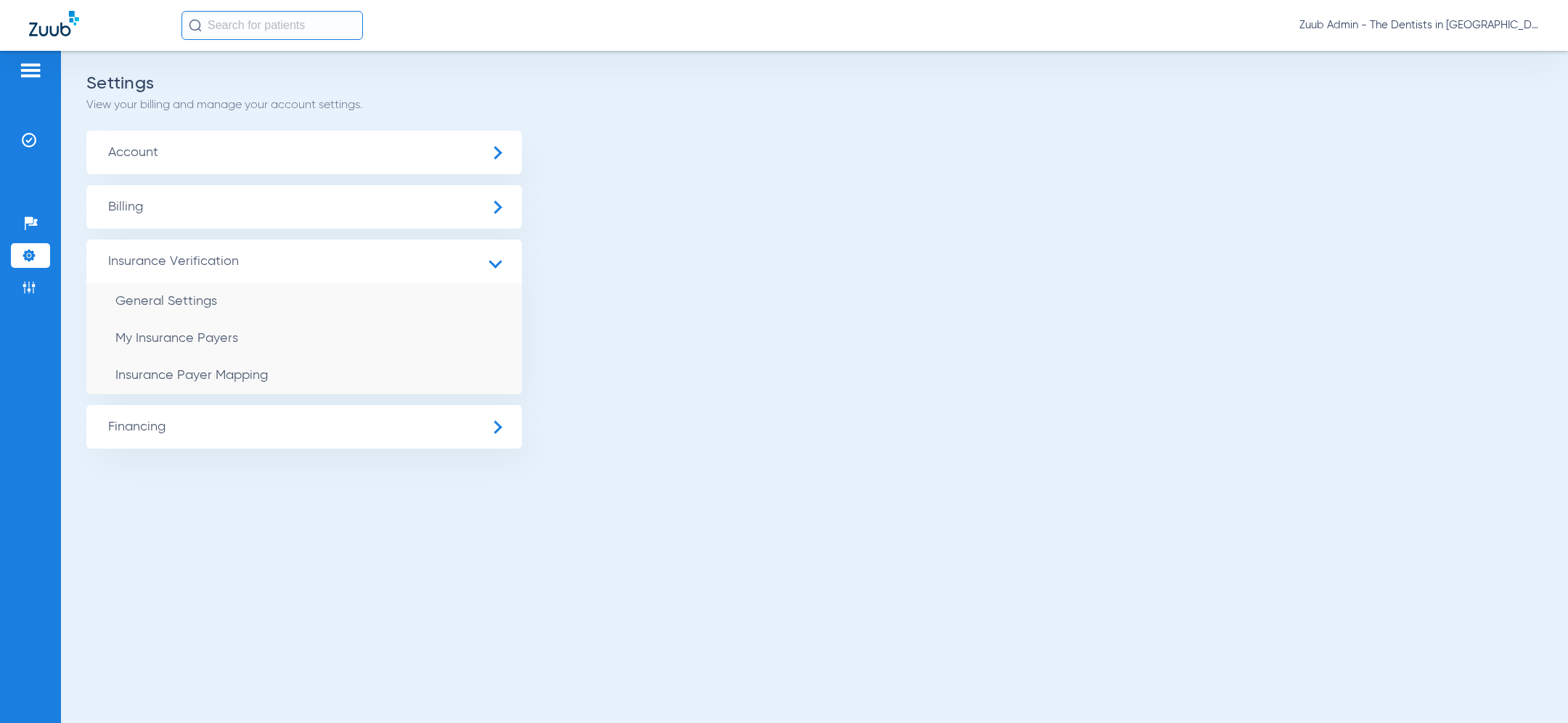
click at [212, 378] on span "Insurance Payer Mapping" at bounding box center [192, 375] width 152 height 13
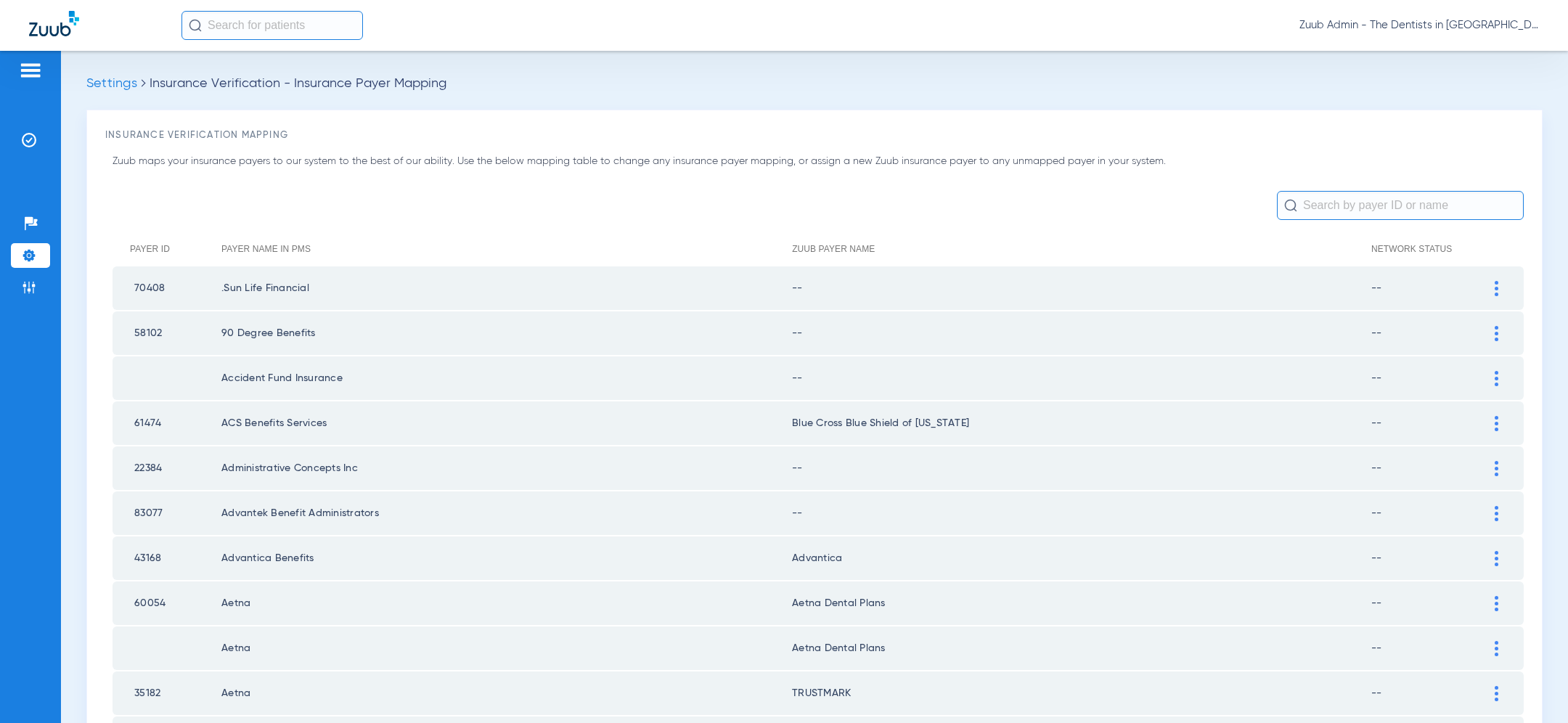
scroll to position [1882, 0]
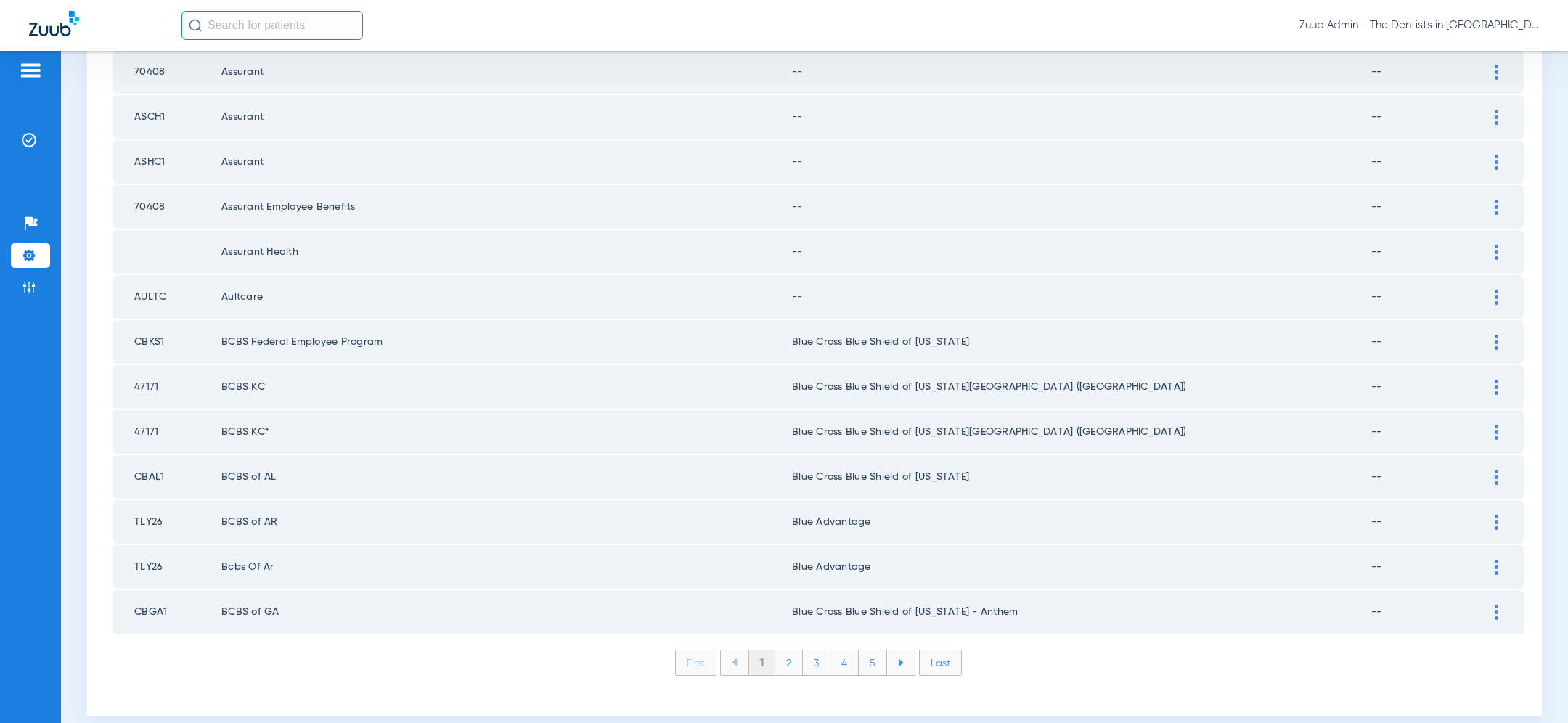
click at [938, 650] on li "Last" at bounding box center [940, 663] width 43 height 26
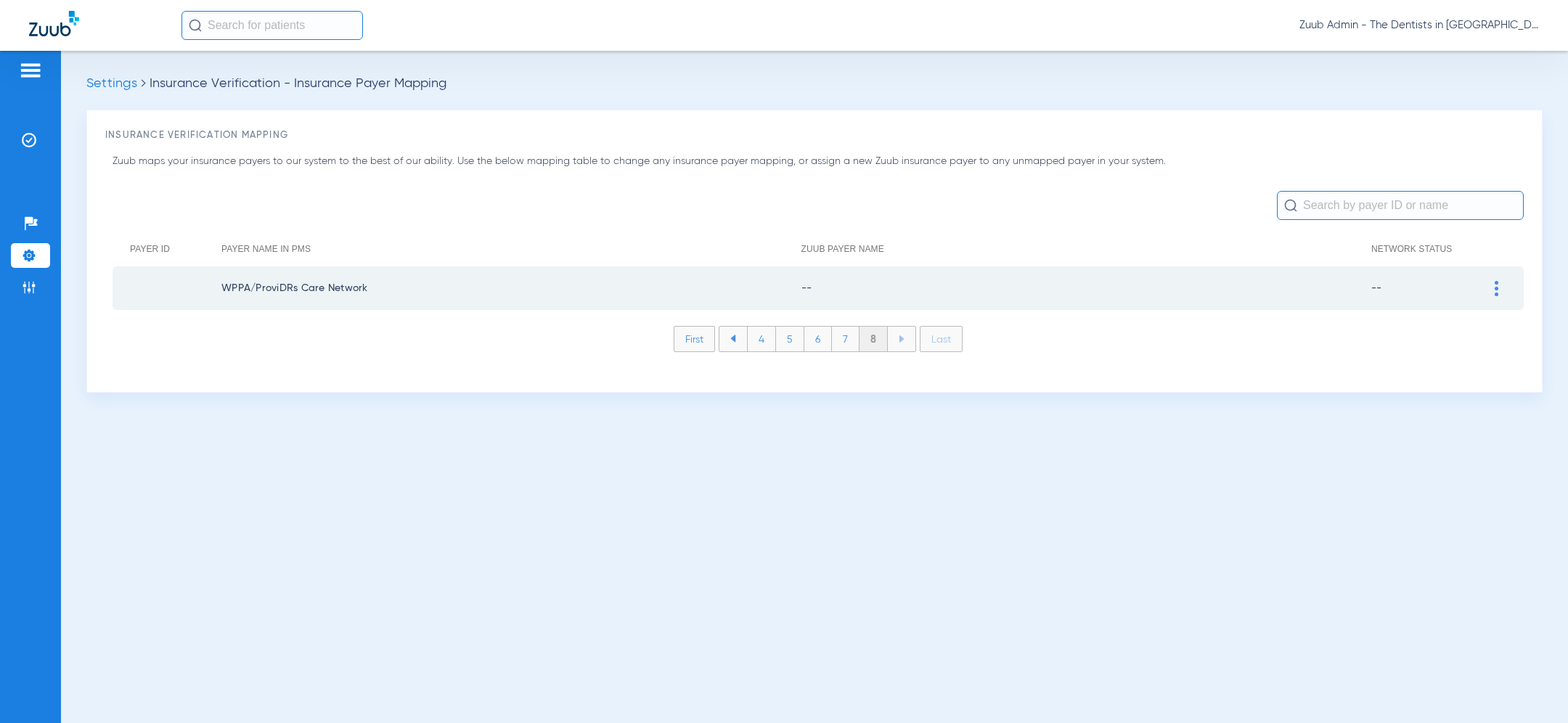
click at [696, 337] on li "First" at bounding box center [694, 339] width 41 height 26
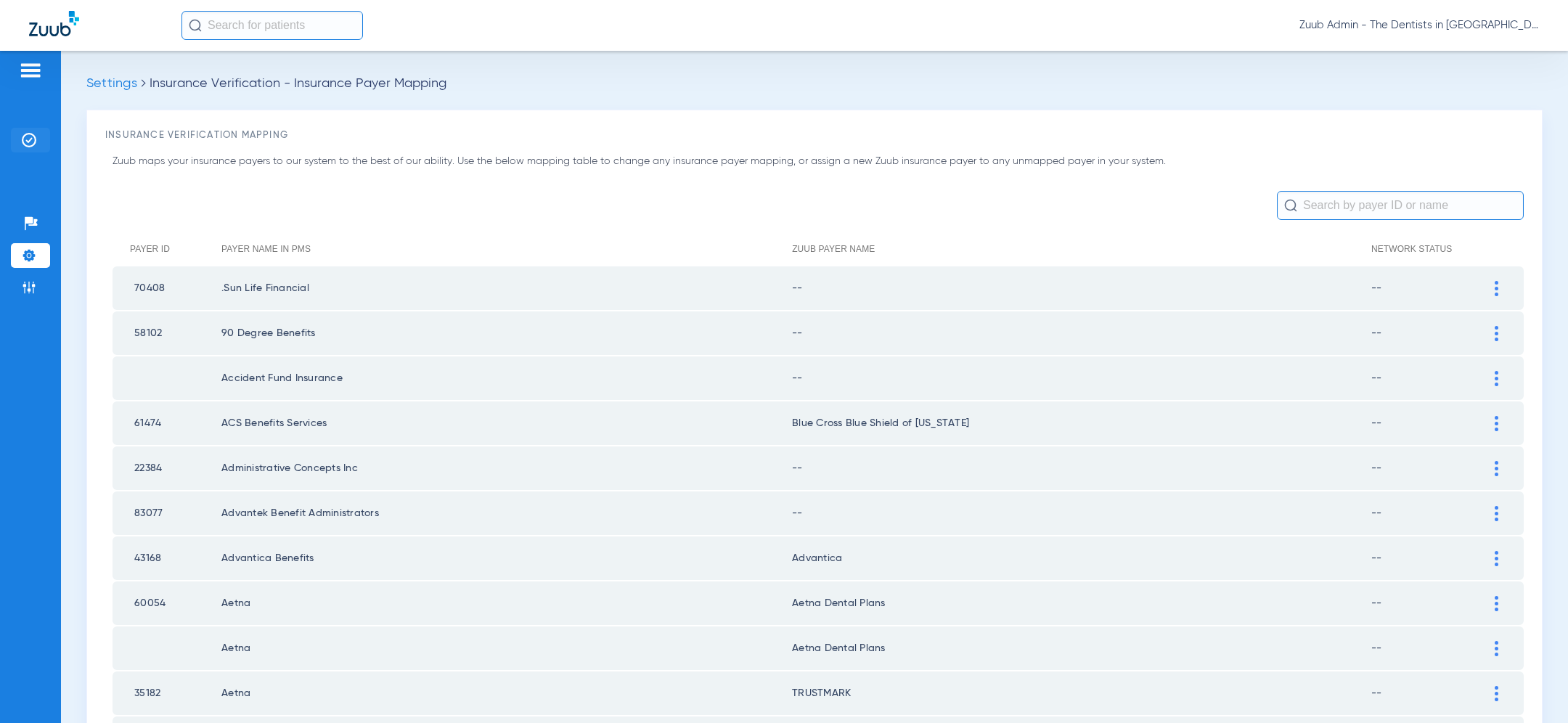
click at [20, 143] on li "Insurance Verification" at bounding box center [30, 140] width 39 height 25
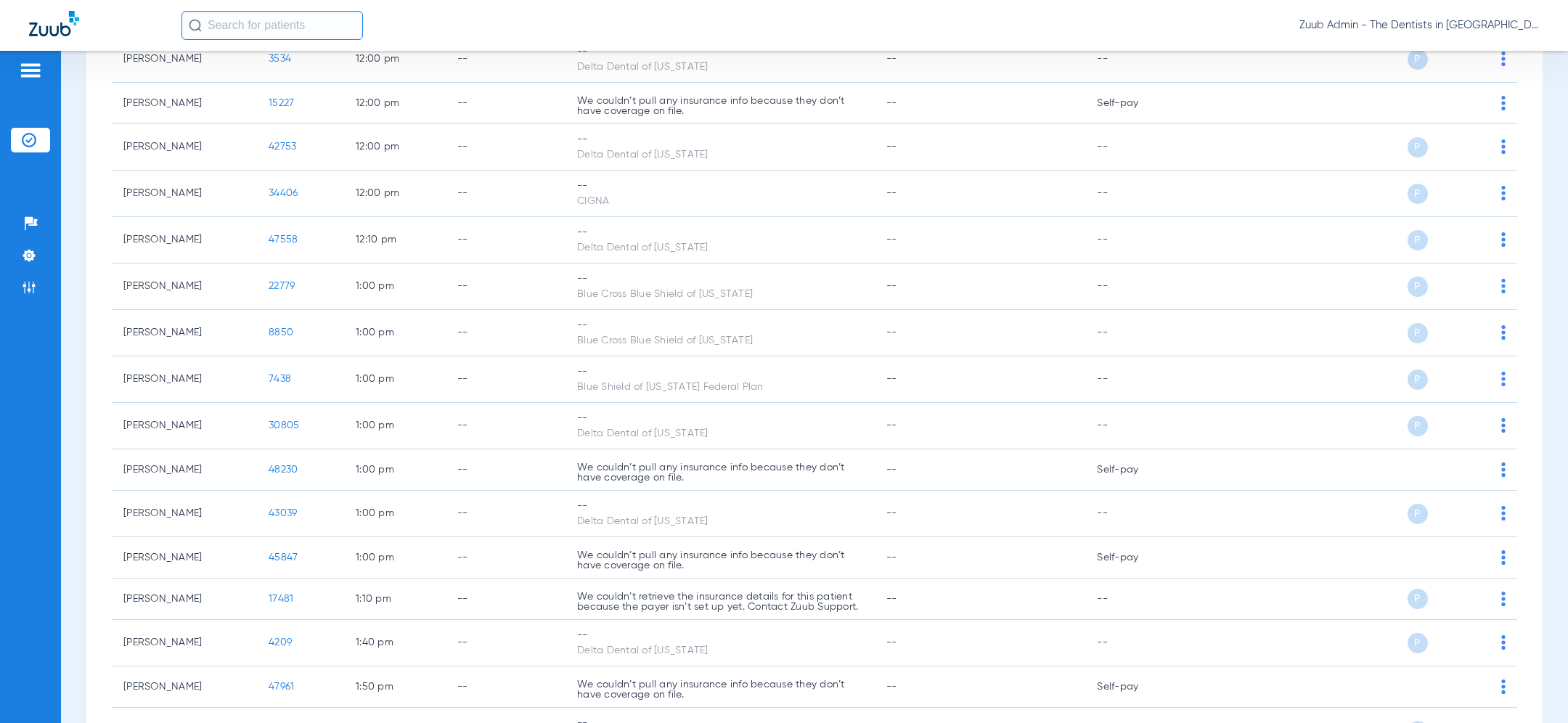
scroll to position [1878, 0]
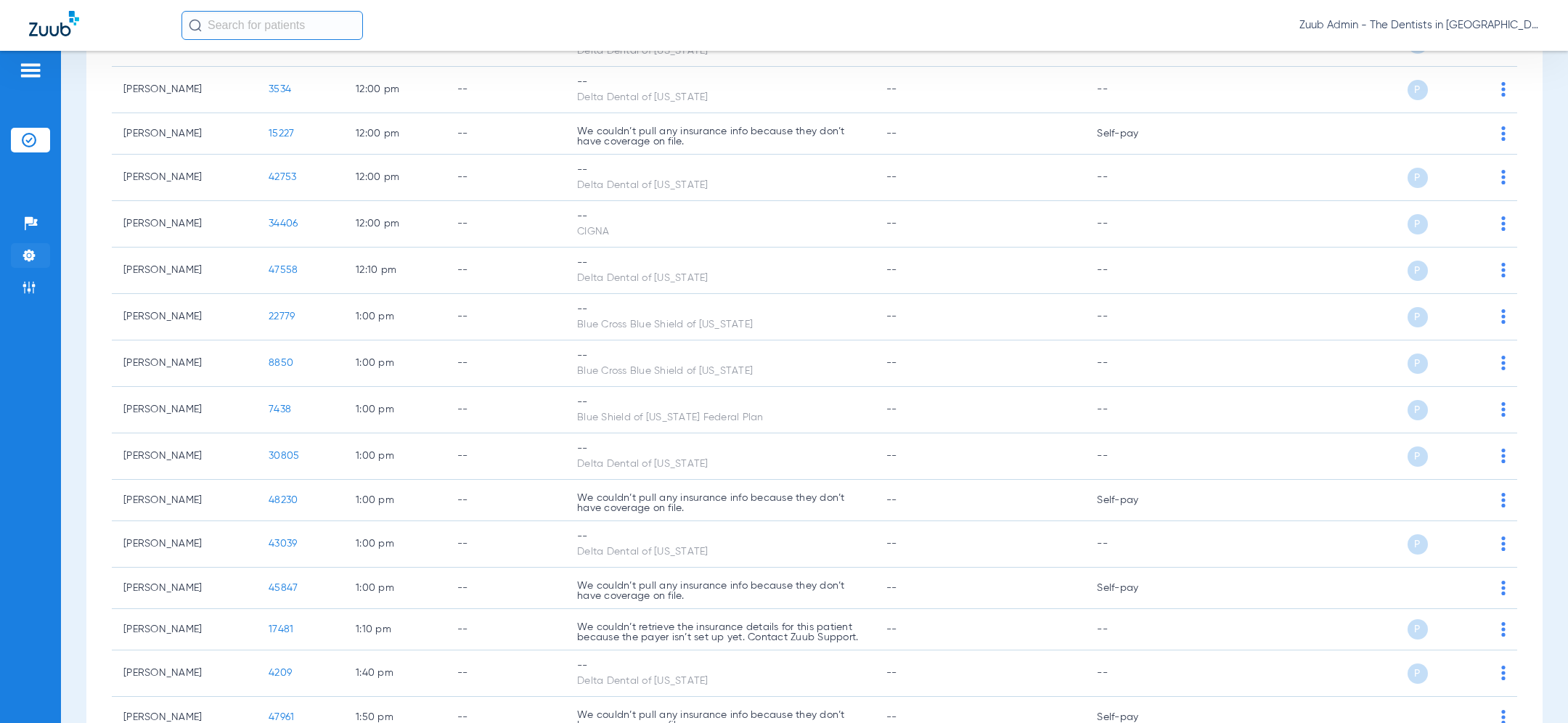
click at [25, 260] on img at bounding box center [29, 255] width 14 height 14
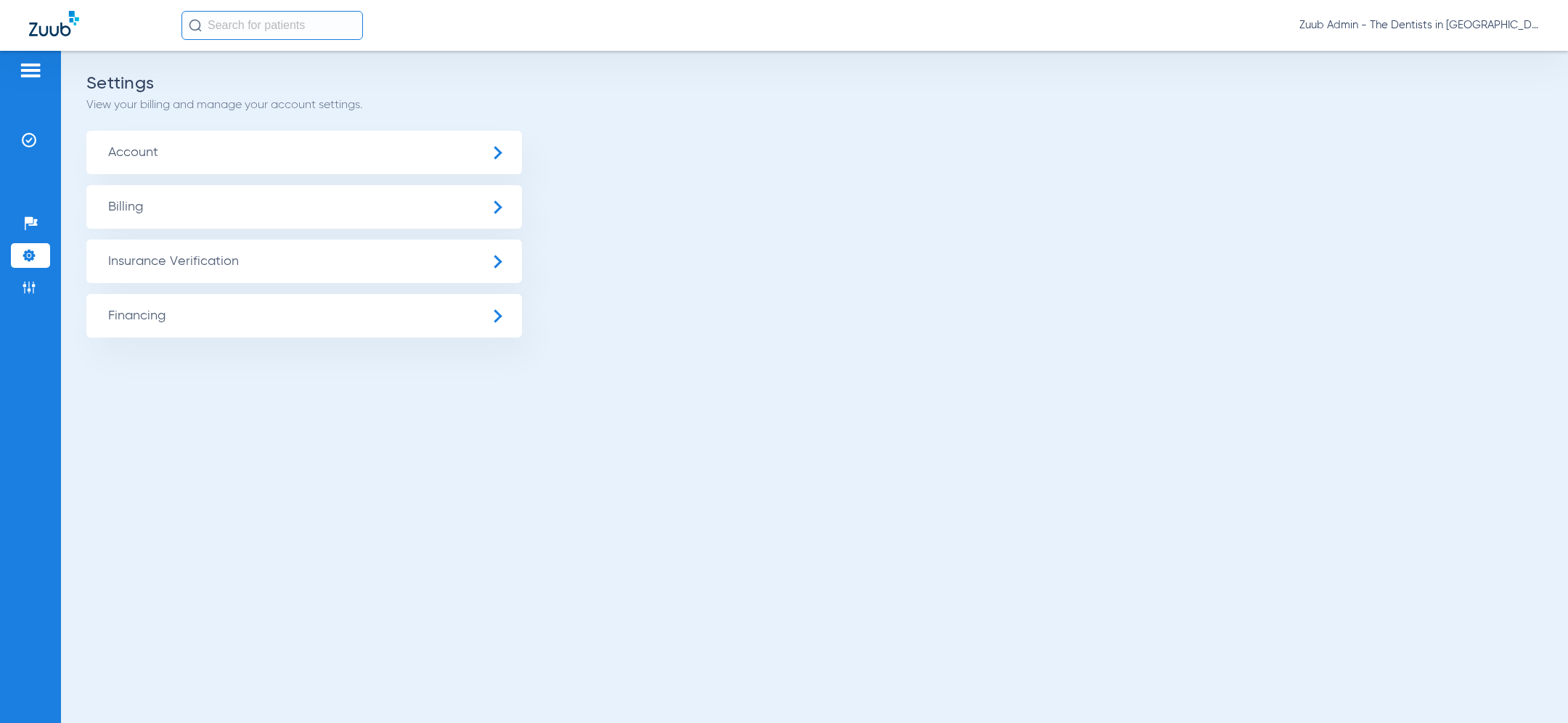
click at [243, 267] on span "Insurance Verification" at bounding box center [304, 261] width 435 height 44
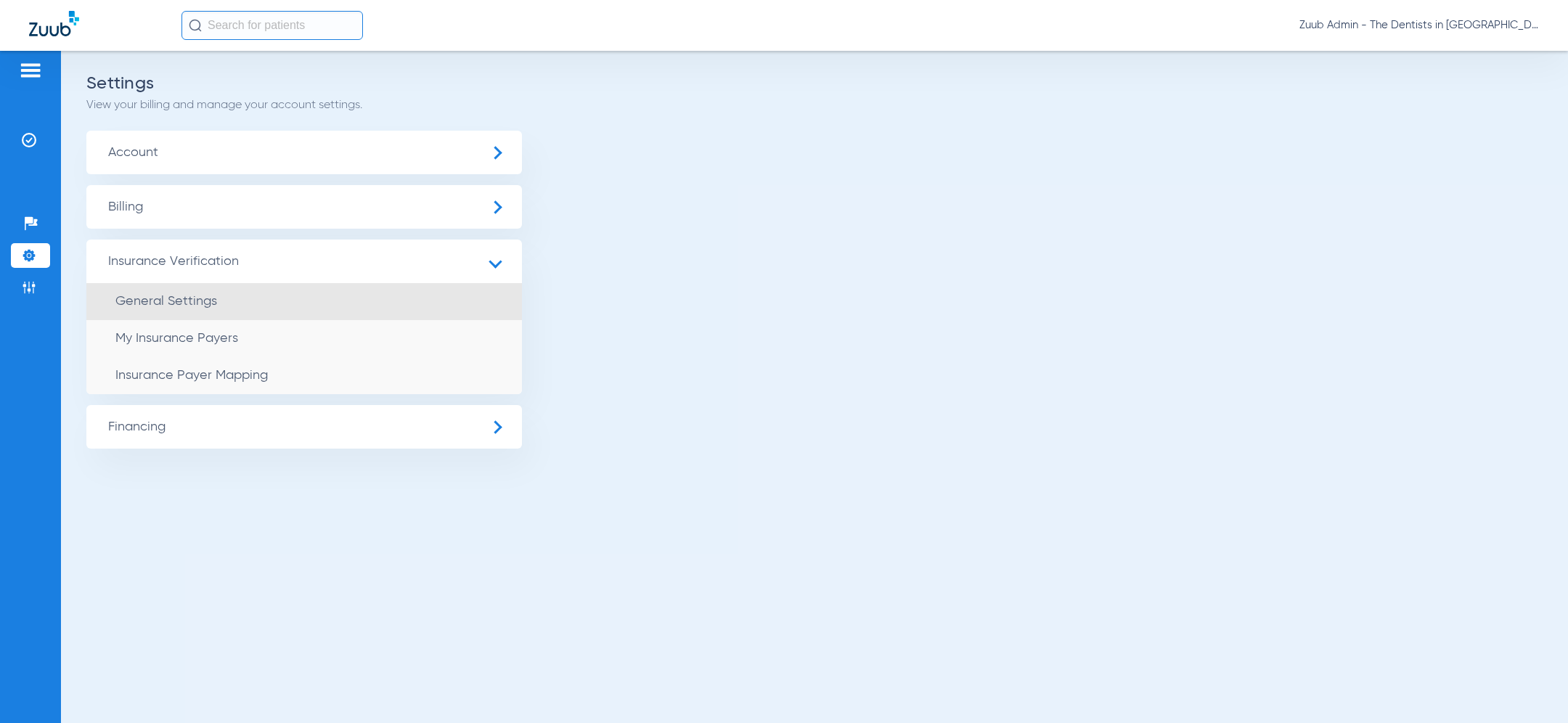
click at [246, 308] on li "General Settings" at bounding box center [304, 301] width 435 height 37
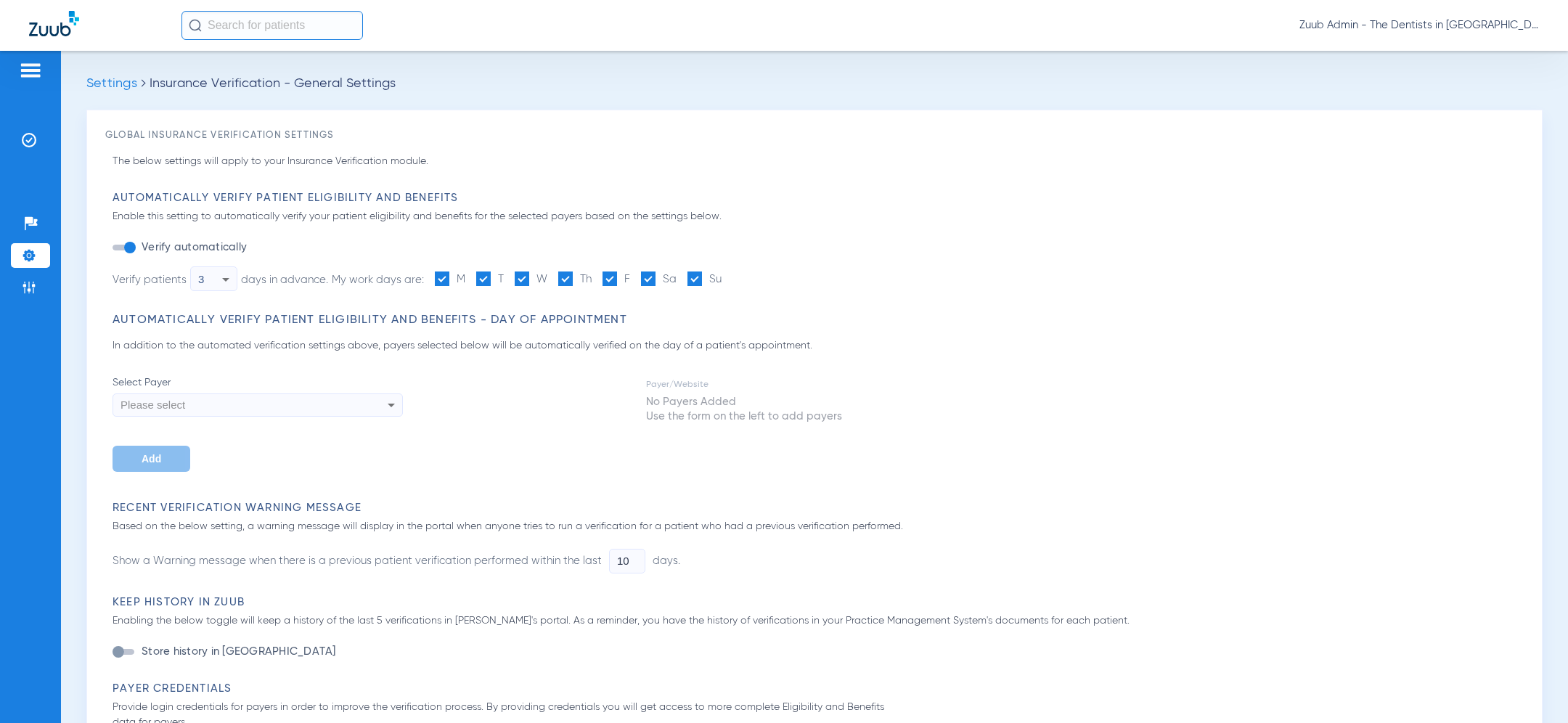
click at [135, 245] on button "Verify automatically" at bounding box center [125, 247] width 26 height 6
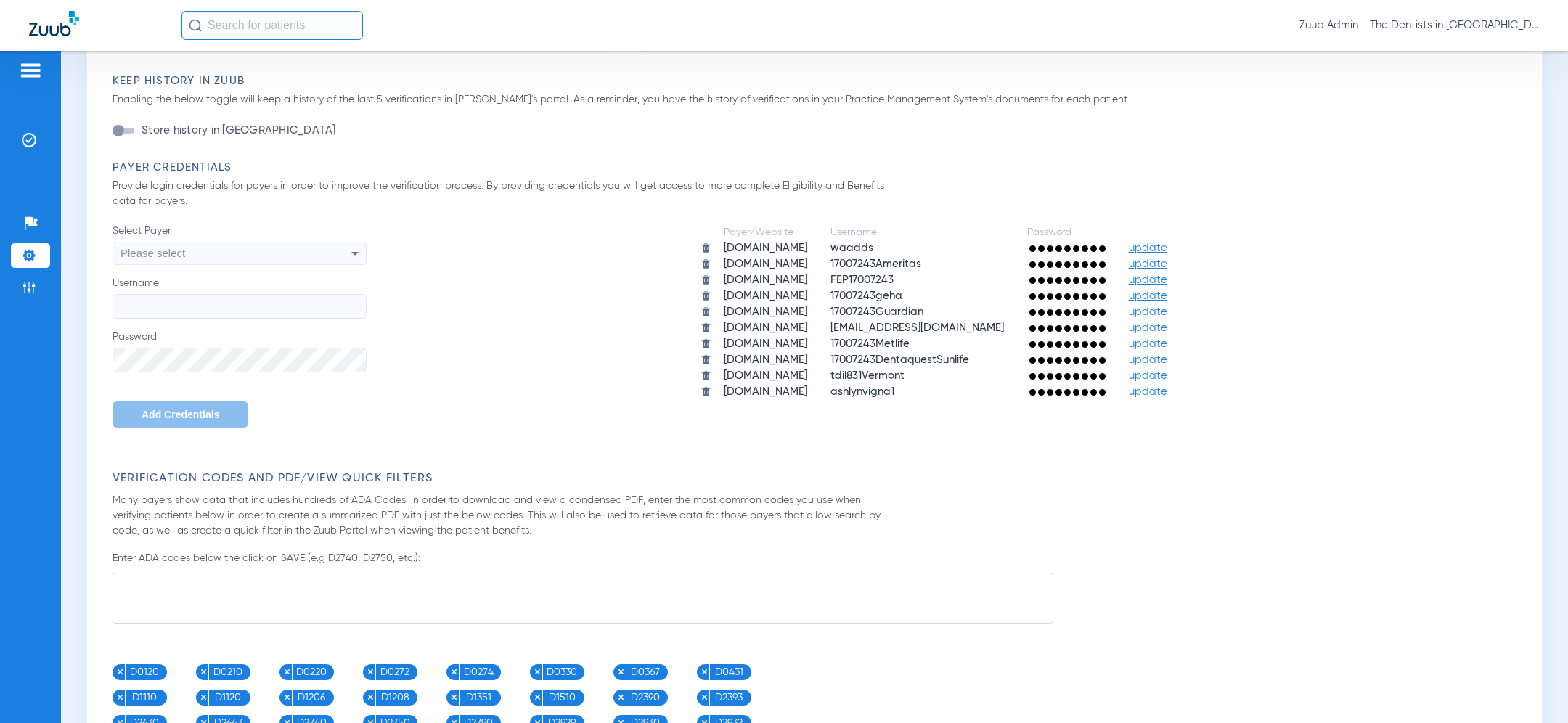
scroll to position [874, 0]
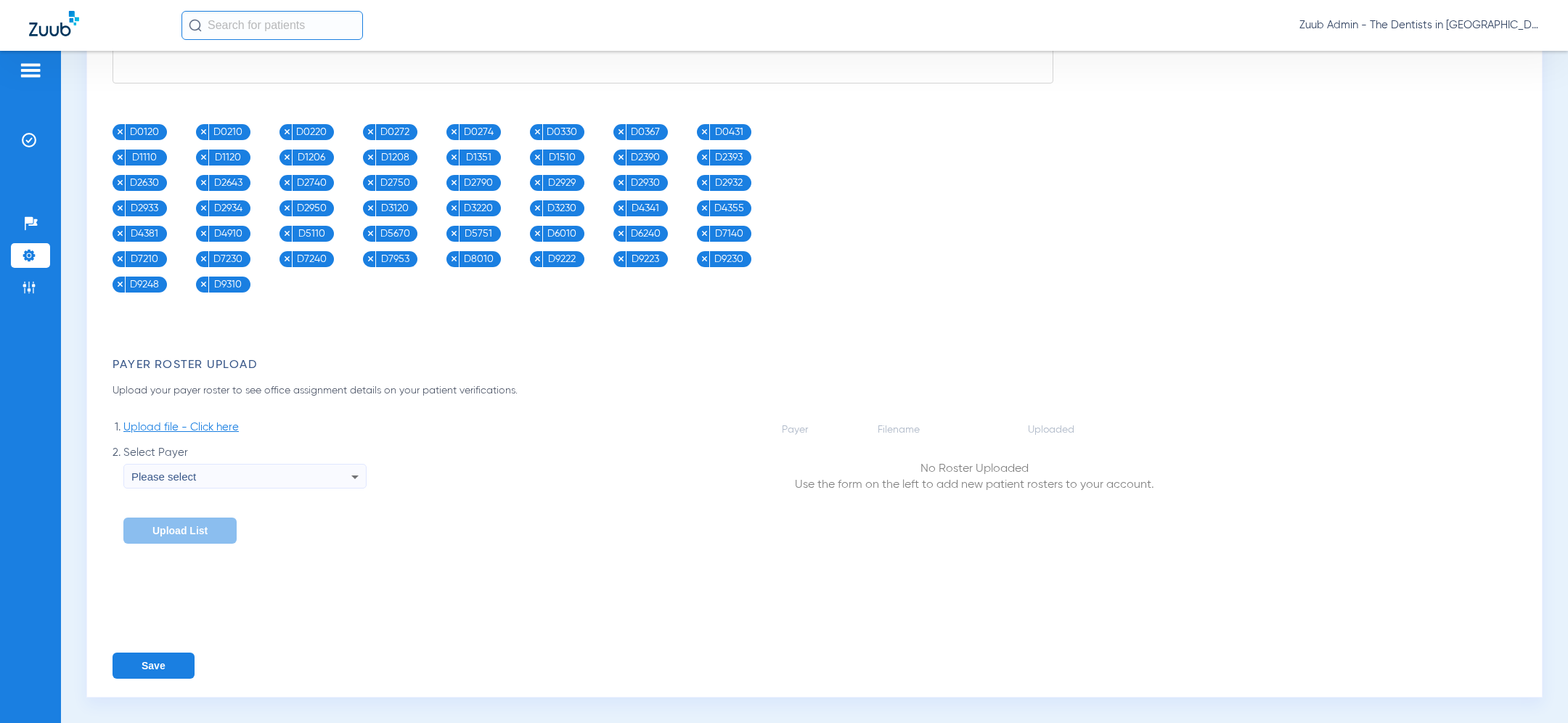
click at [147, 668] on button "Save" at bounding box center [153, 665] width 82 height 26
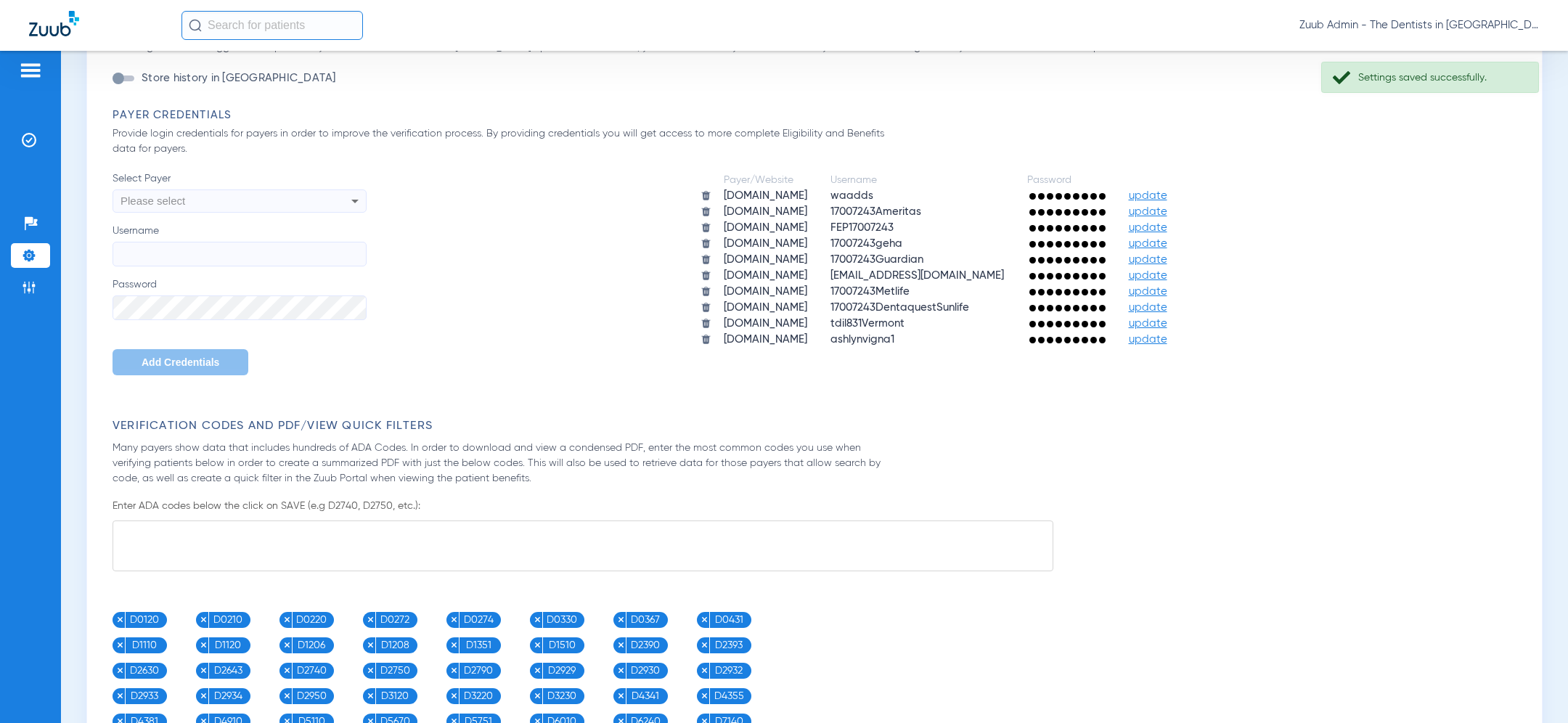
scroll to position [246, 0]
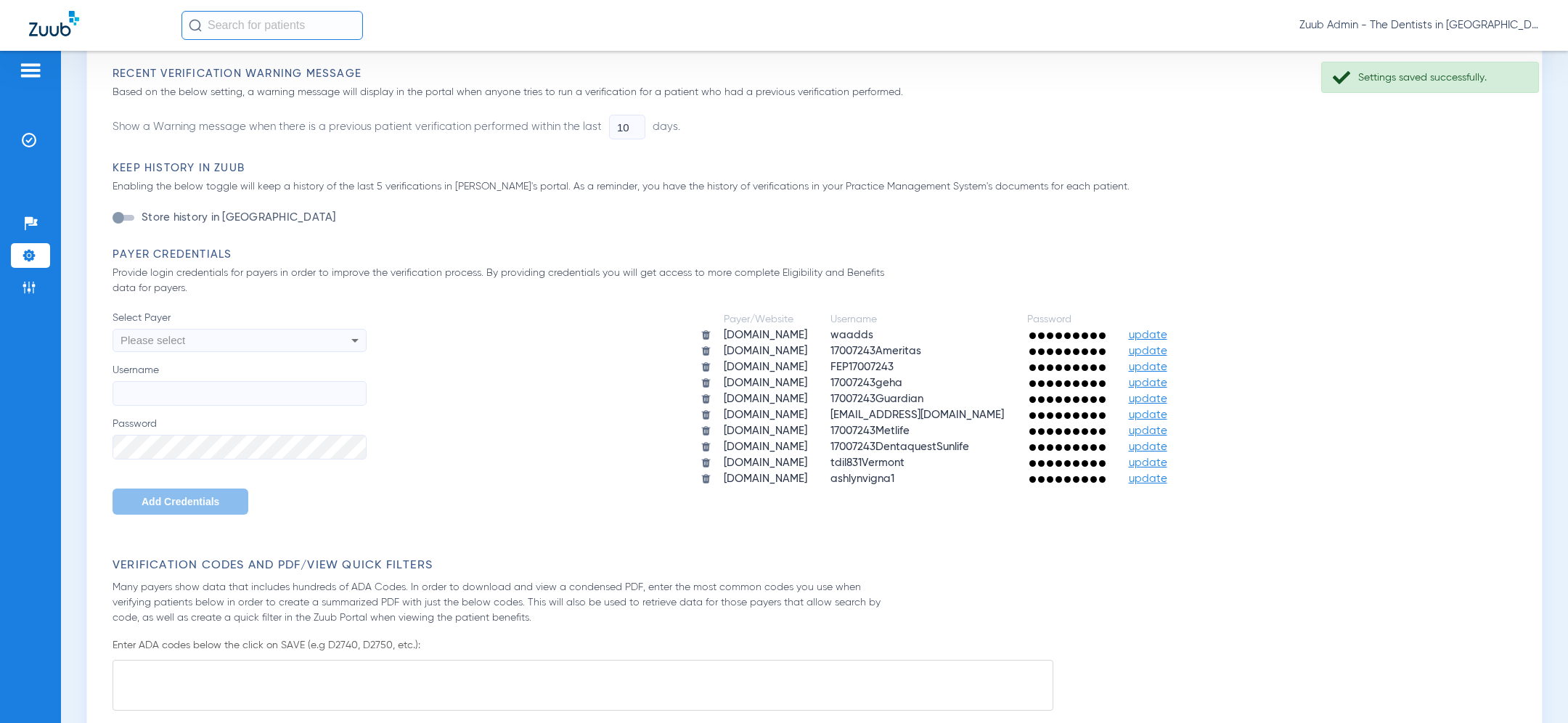
click at [324, 339] on div "Please select" at bounding box center [239, 340] width 253 height 25
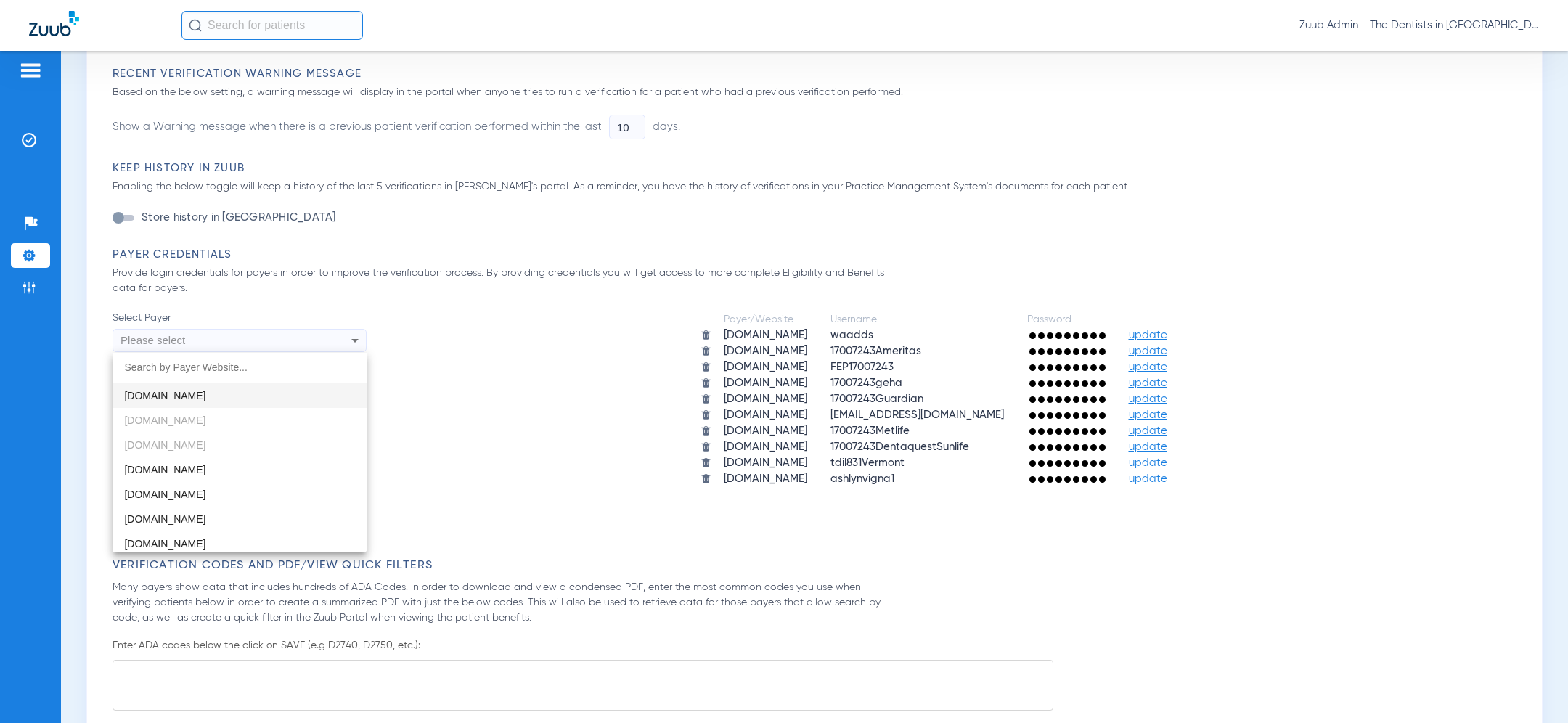
click at [258, 443] on div "account.meritain.com aetna.com ameritas.com app.beambenefits.com app.dentalhub.…" at bounding box center [239, 453] width 254 height 200
click at [231, 355] on input "dropdown search" at bounding box center [239, 368] width 254 height 30
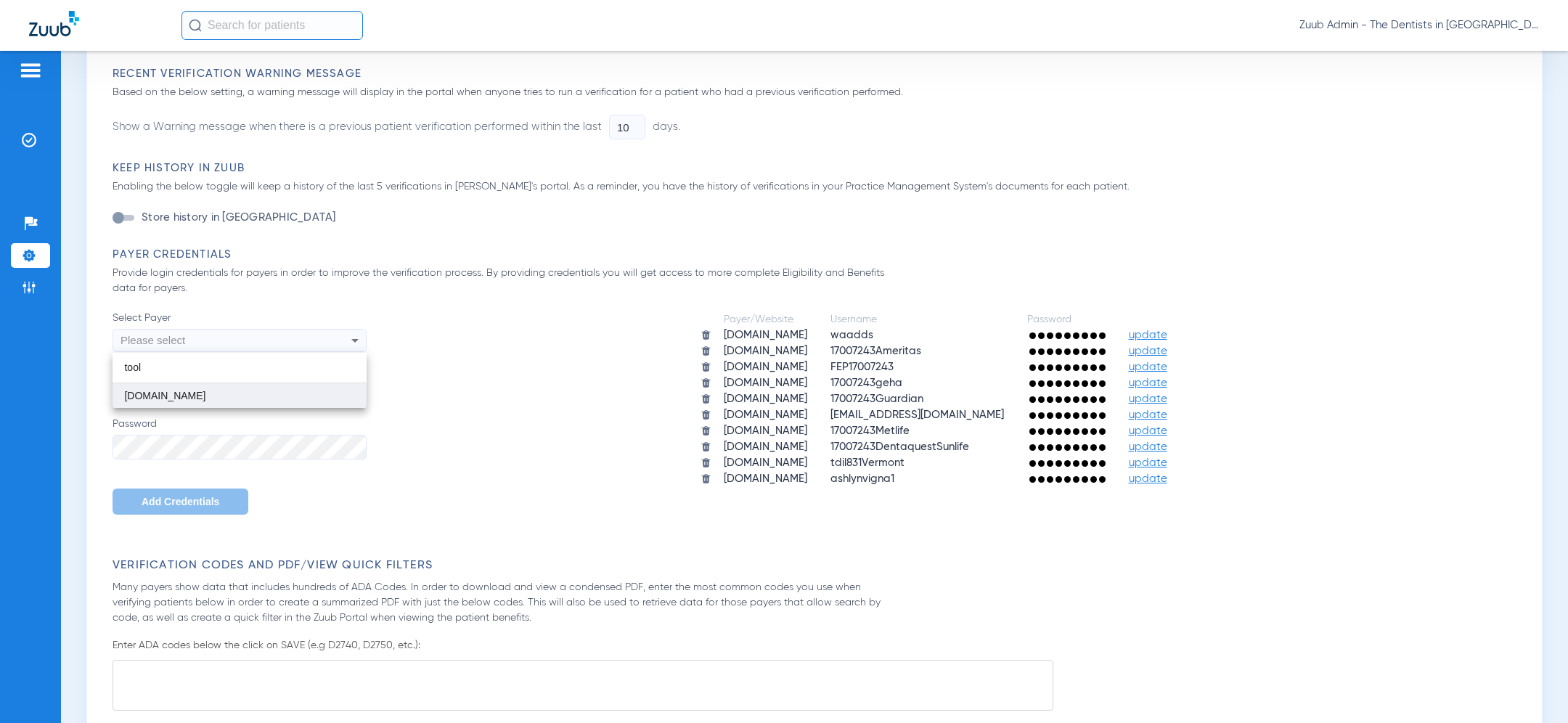
type input "tool"
click at [234, 393] on mat-option "dentalofficetoolkit.com" at bounding box center [239, 395] width 254 height 25
click at [234, 393] on input "Username" at bounding box center [239, 393] width 254 height 25
paste input "831wsadds"
type input "831wsadds"
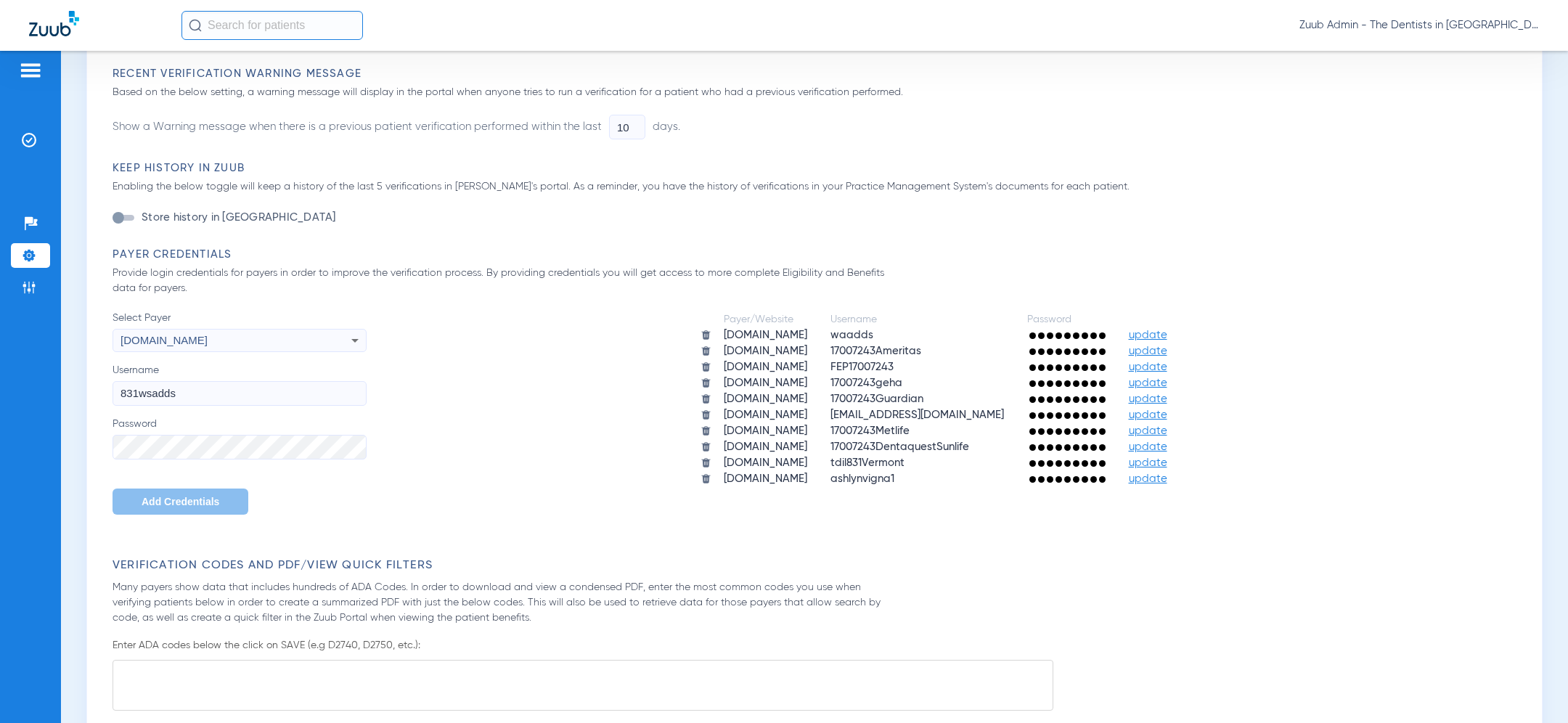
click at [197, 432] on label "Password" at bounding box center [239, 438] width 254 height 43
click at [165, 501] on span "Add Credentials" at bounding box center [181, 501] width 78 height 12
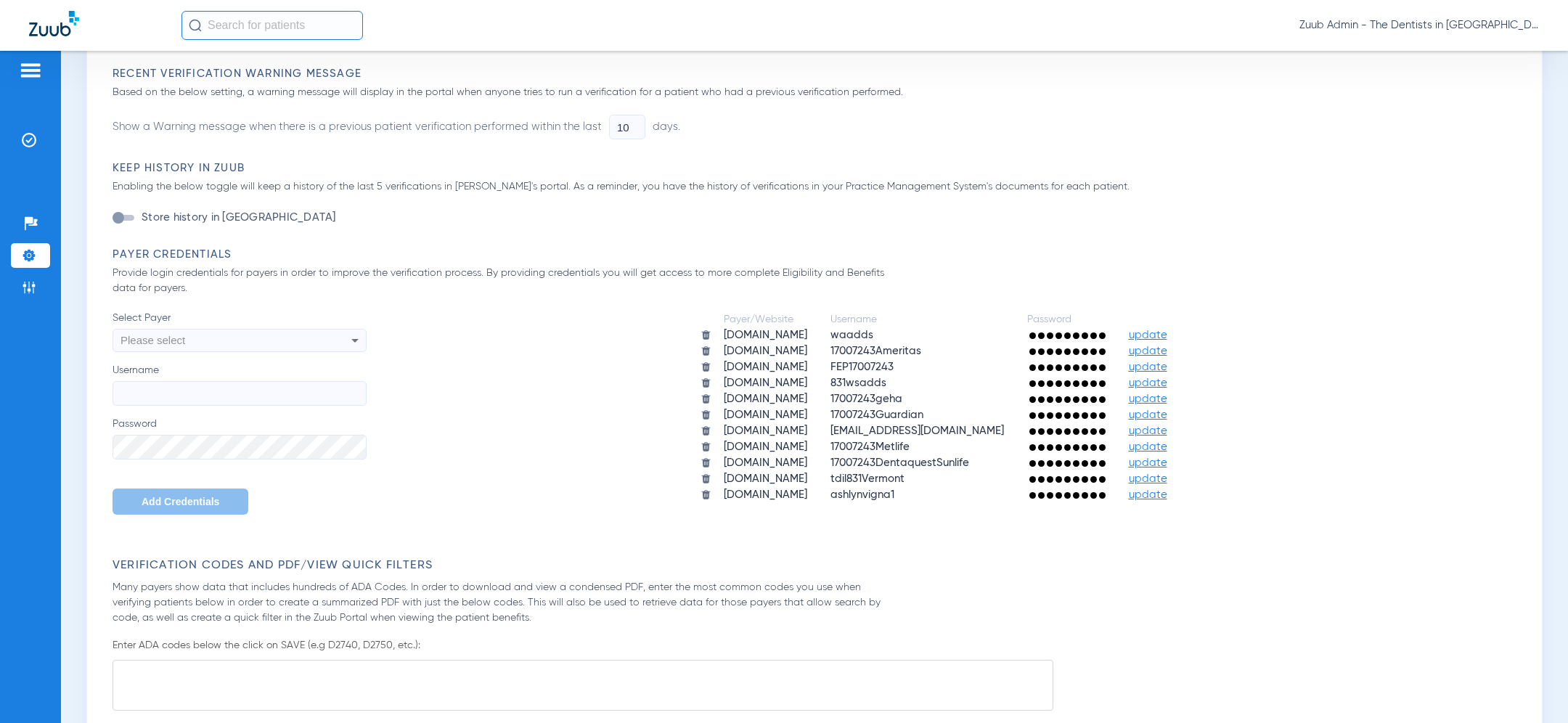
click at [300, 342] on div "Please select" at bounding box center [216, 340] width 190 height 25
type input "ins"
click at [275, 400] on mat-option "deltadentalins.com" at bounding box center [239, 395] width 254 height 25
click at [251, 400] on input "Username" at bounding box center [239, 393] width 254 height 25
paste input "831wsadds"
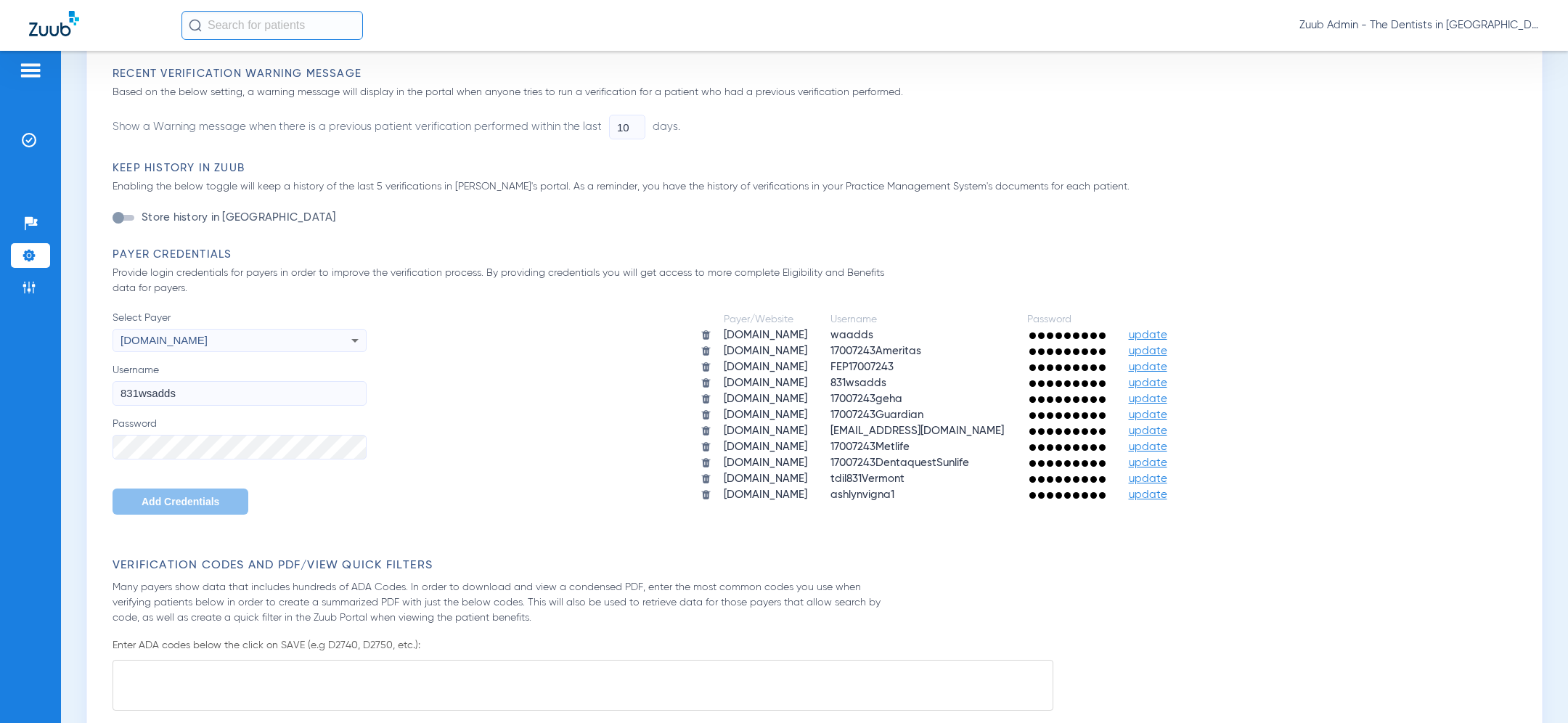
type input "831wsadds"
click at [165, 503] on span "Add Credentials" at bounding box center [181, 501] width 78 height 12
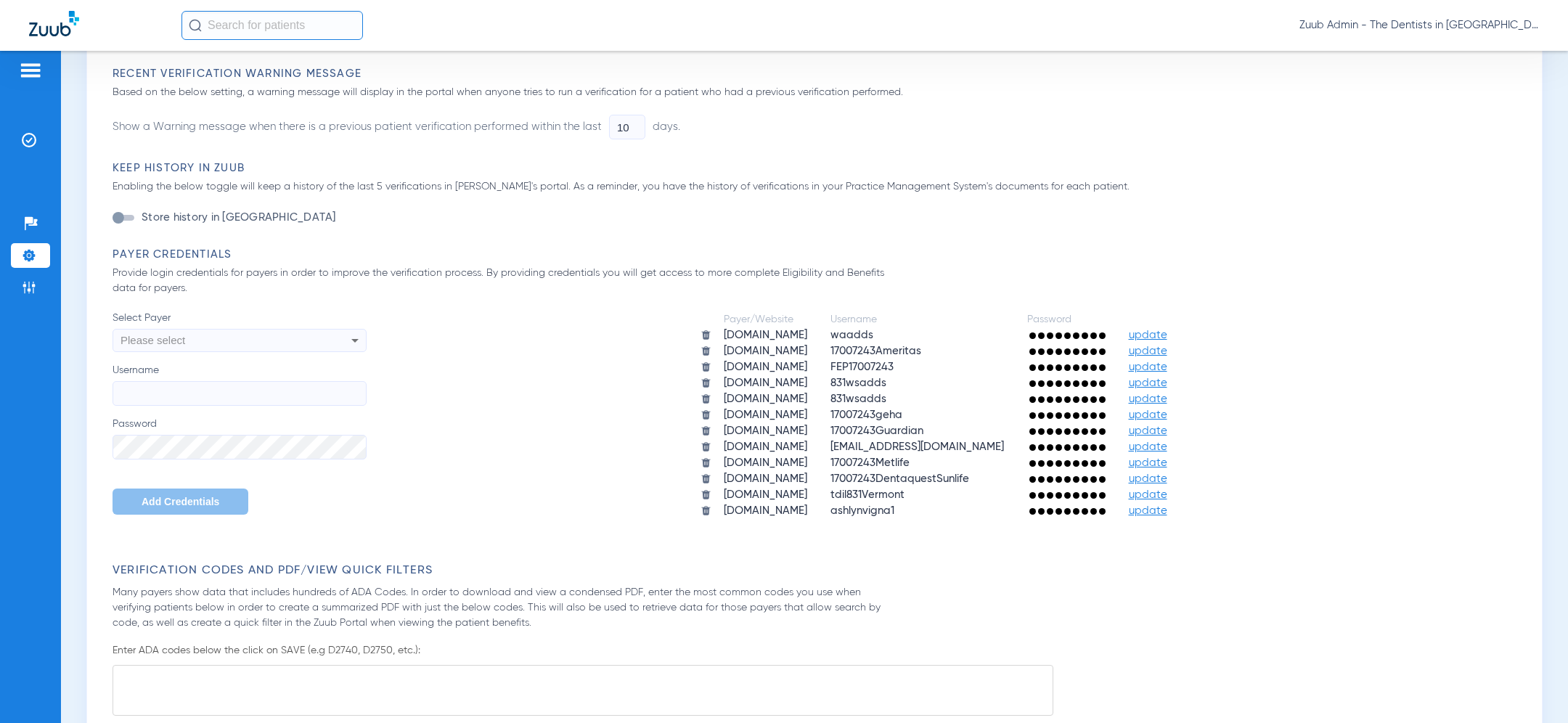
click at [300, 350] on div "Please select" at bounding box center [216, 340] width 190 height 25
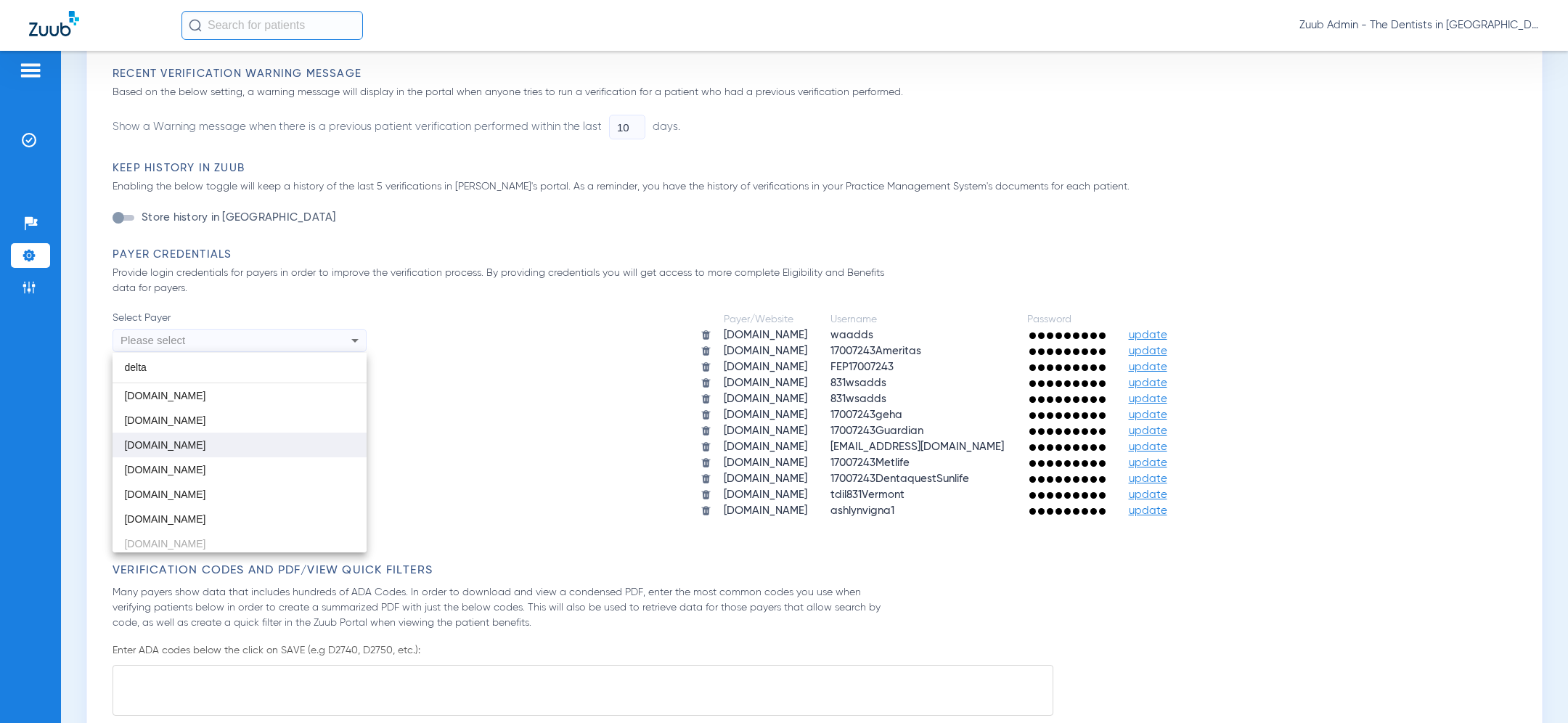
type input "delta"
click at [252, 450] on mat-option "deltadentalco.com" at bounding box center [239, 445] width 254 height 25
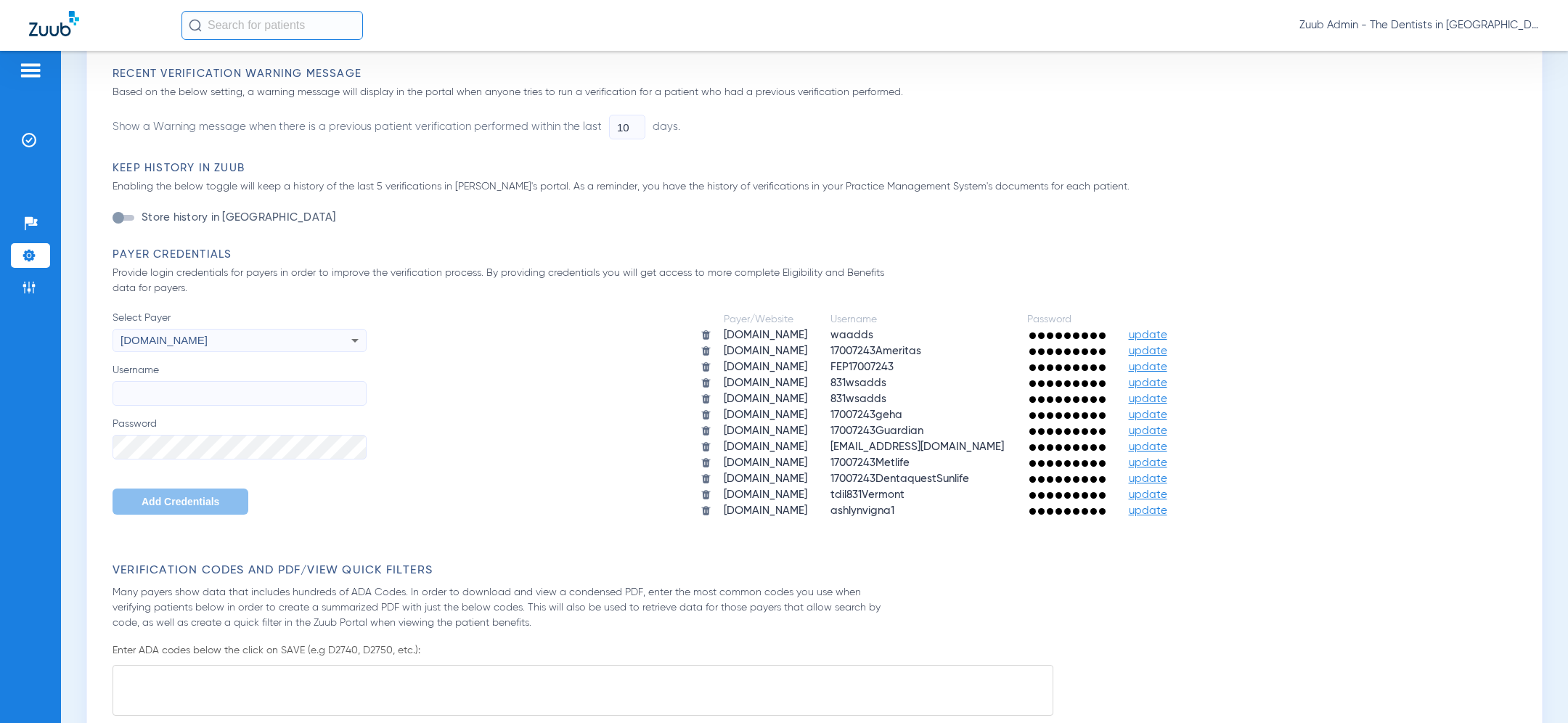
click at [295, 396] on input "Username" at bounding box center [239, 393] width 254 height 25
paste input "831wsadds"
type input "831wsadds"
click at [177, 504] on span "Add Credentials" at bounding box center [181, 501] width 78 height 12
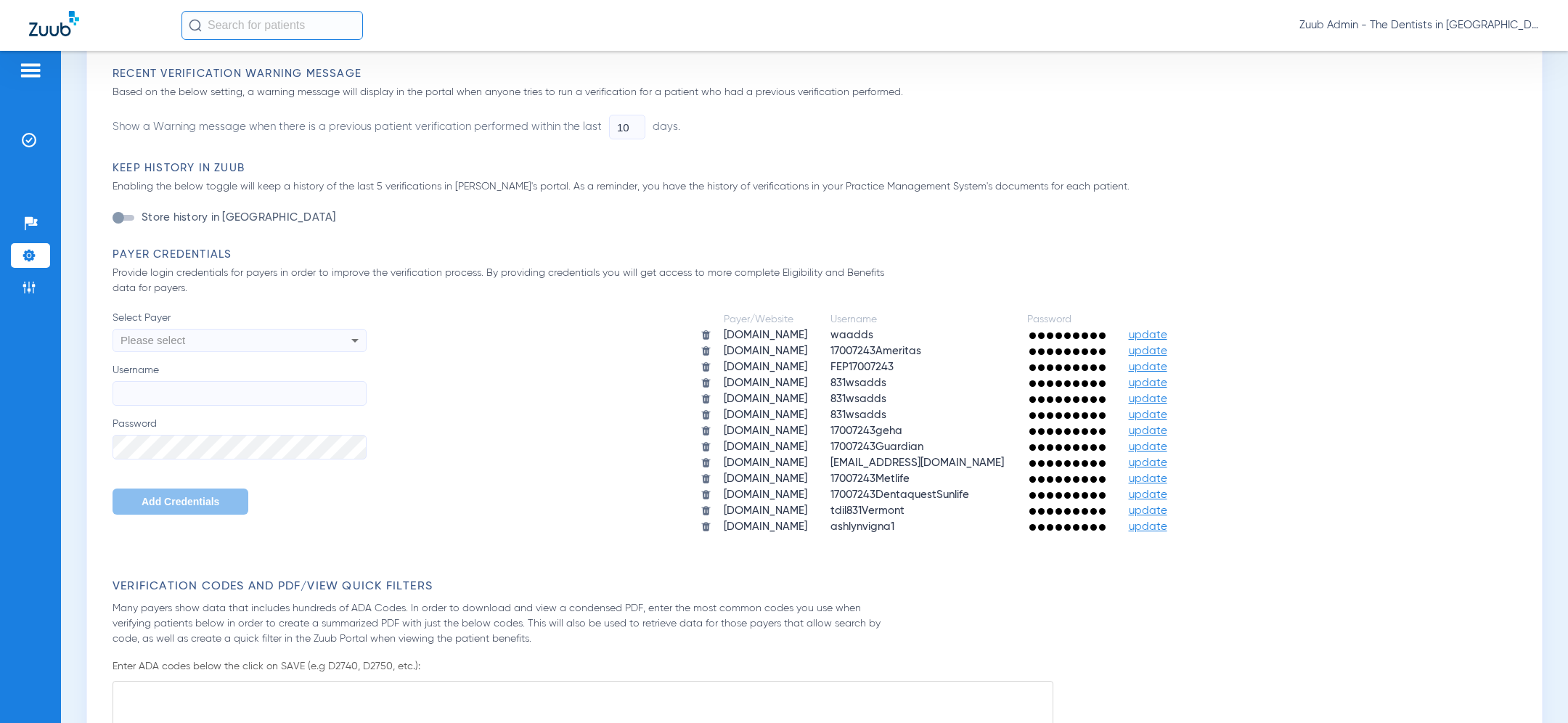
click at [191, 342] on div "Please select" at bounding box center [216, 340] width 190 height 25
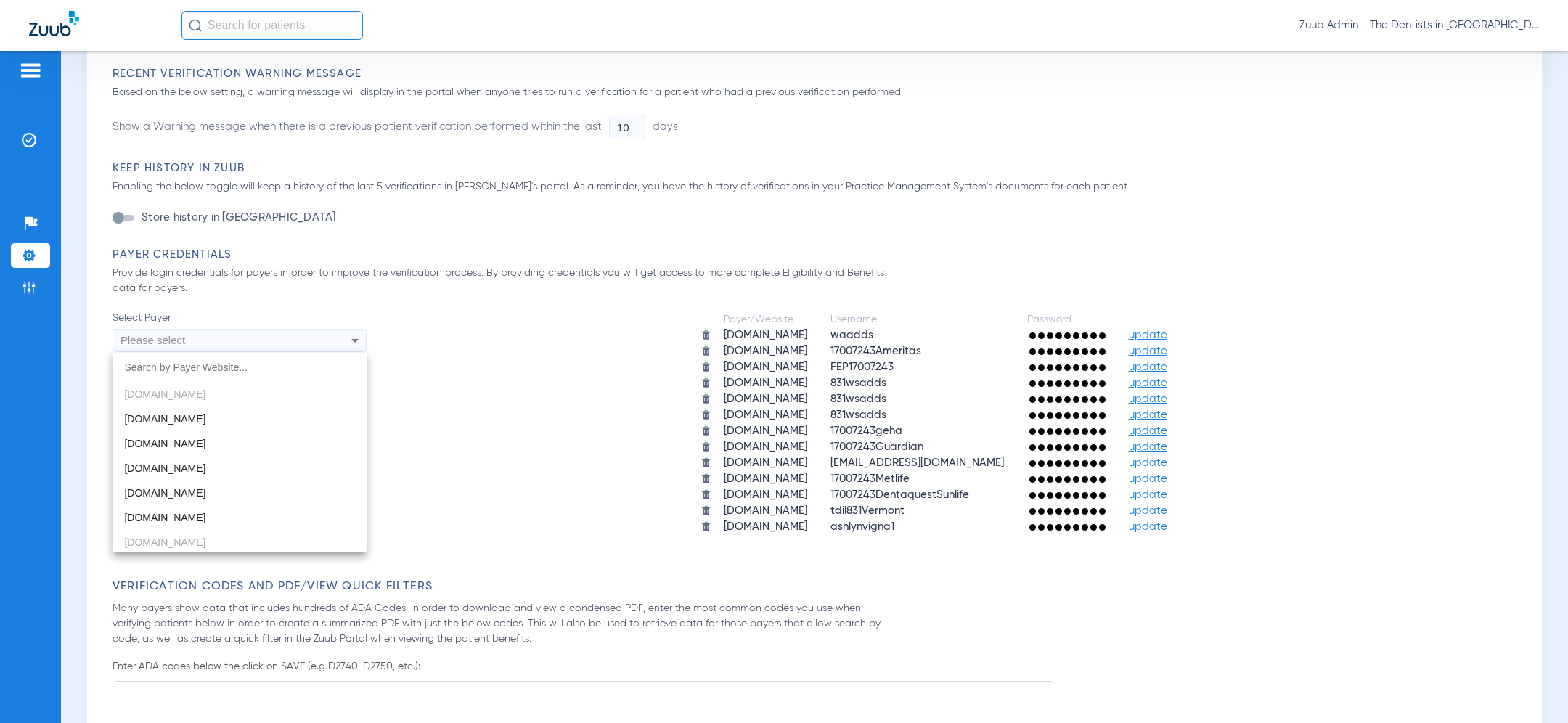
scroll to position [184, 0]
click at [199, 478] on mat-option "deltadental.com" at bounding box center [239, 483] width 254 height 25
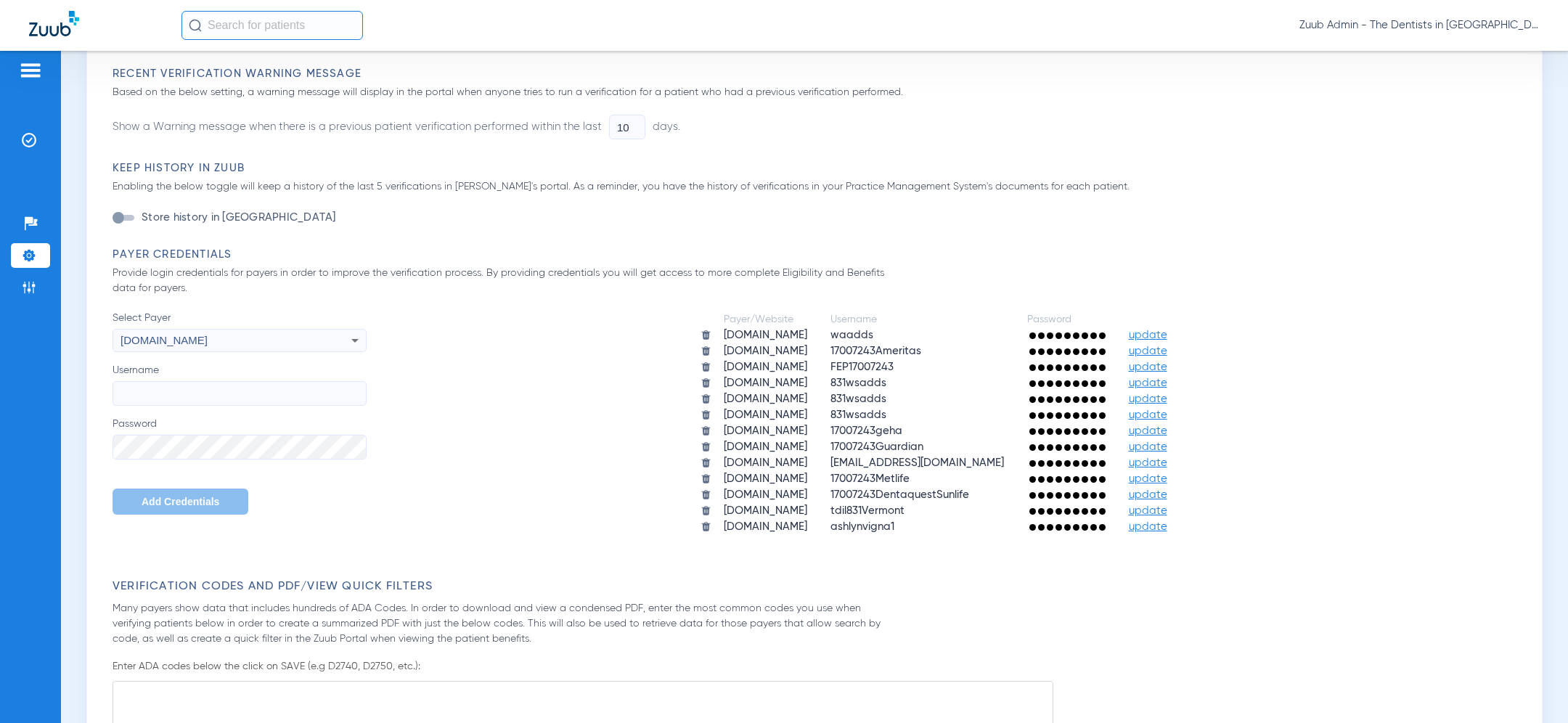
click at [239, 394] on input "Username" at bounding box center [239, 393] width 254 height 25
paste input "wsafrontdesk"
type input "wsafrontdesk"
click at [150, 503] on span "Add Credentials" at bounding box center [181, 501] width 78 height 12
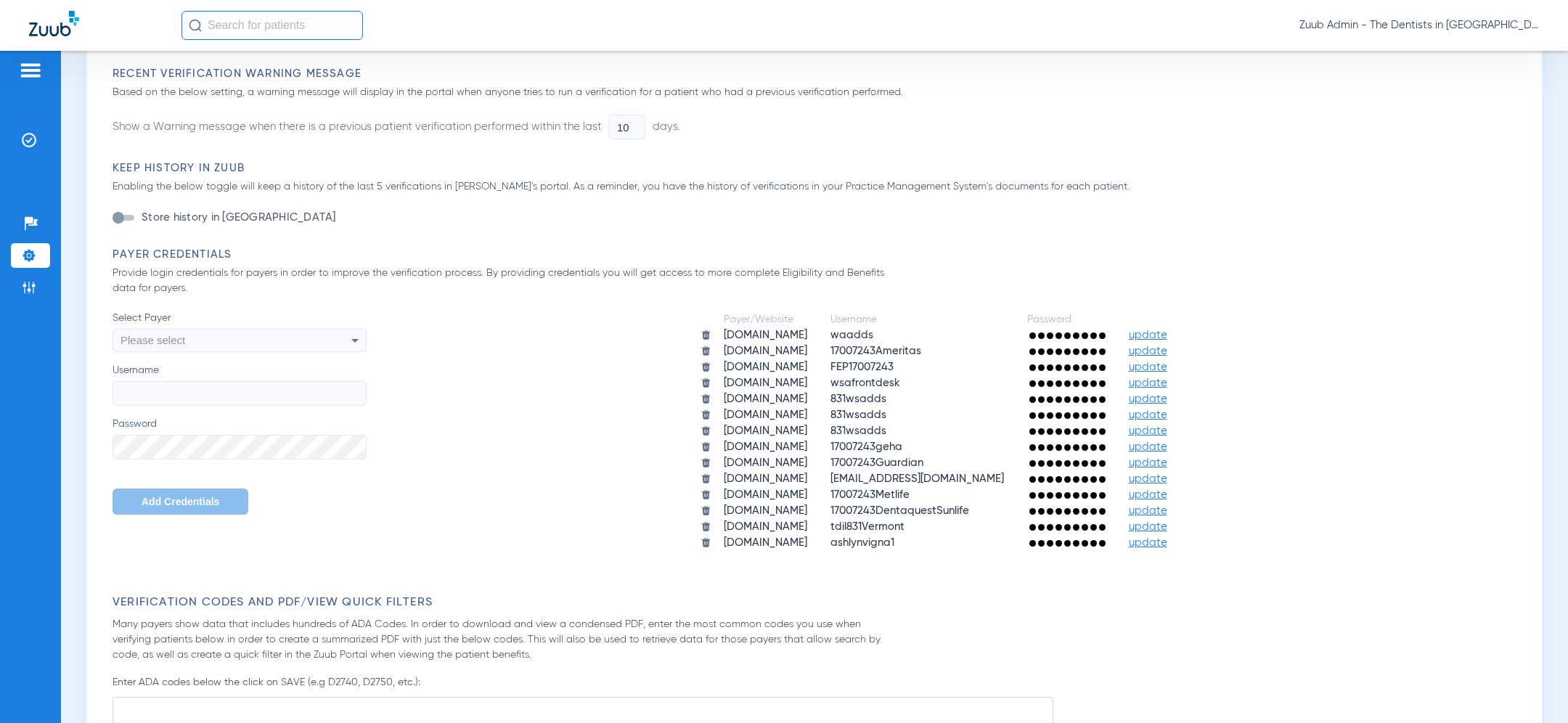
click at [271, 331] on div "Please select" at bounding box center [216, 340] width 190 height 25
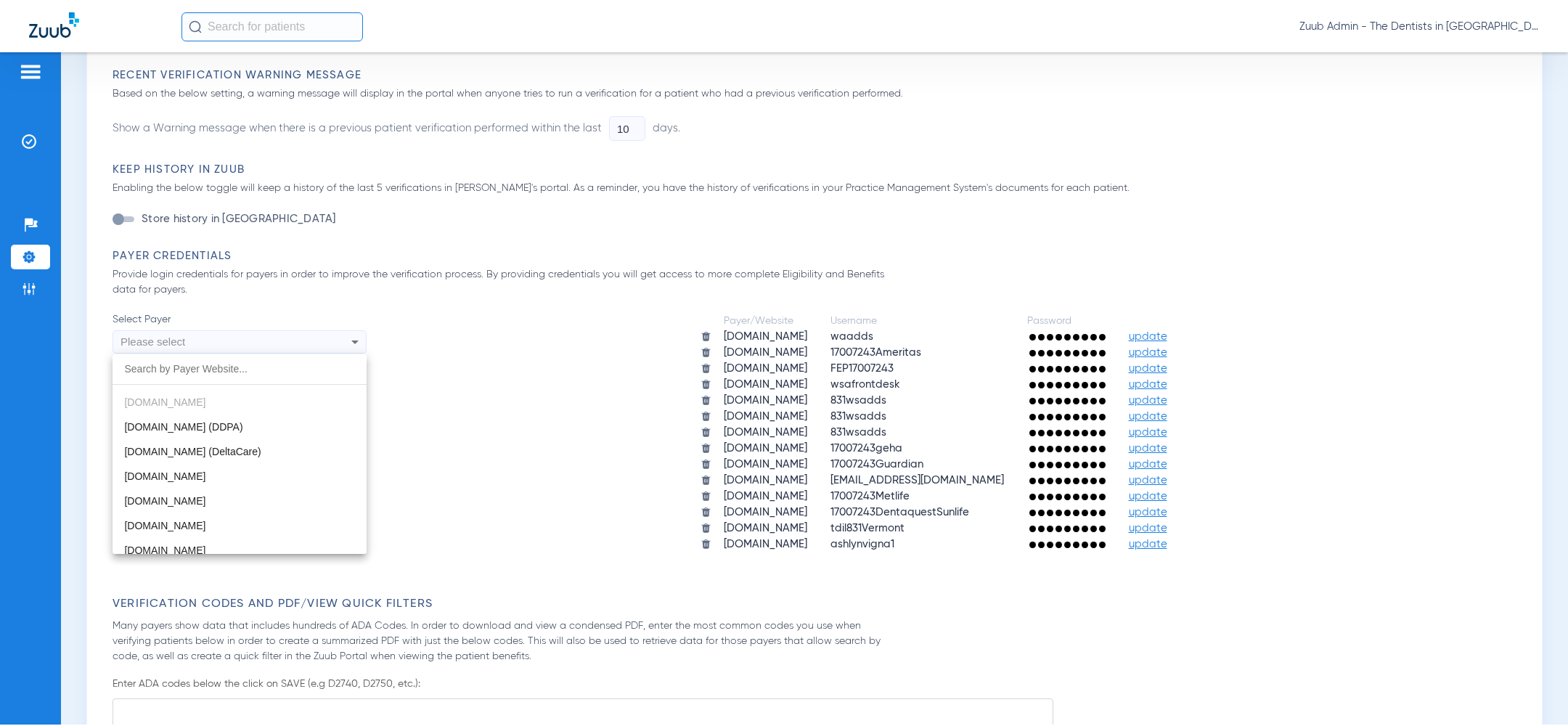
scroll to position [418, 0]
click at [253, 468] on mat-option "deltadentalks.com" at bounding box center [239, 471] width 254 height 25
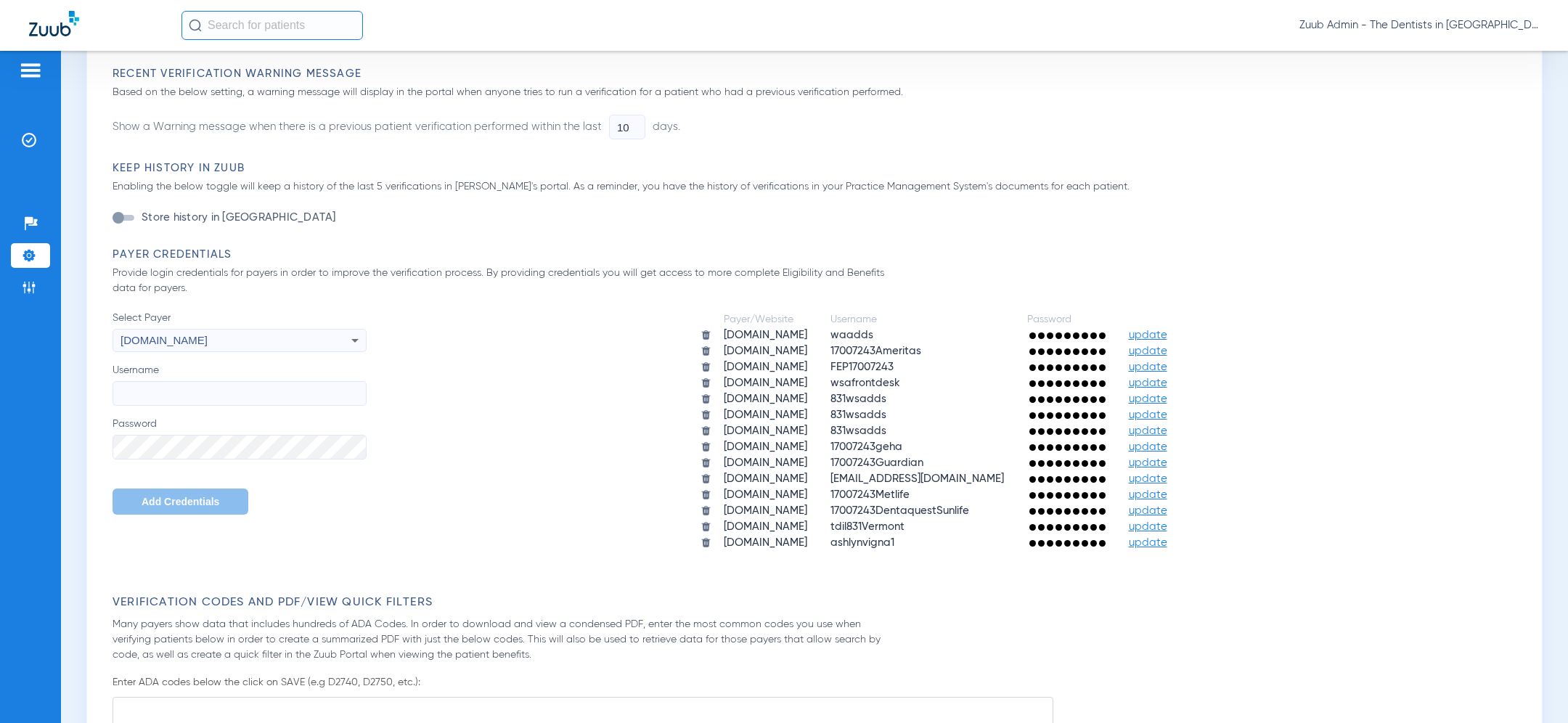
click at [254, 400] on input "Username" at bounding box center [239, 393] width 254 height 25
paste input "wsafrontdesk"
type input "wsafrontdesk"
click at [185, 503] on span "Add Credentials" at bounding box center [181, 501] width 78 height 12
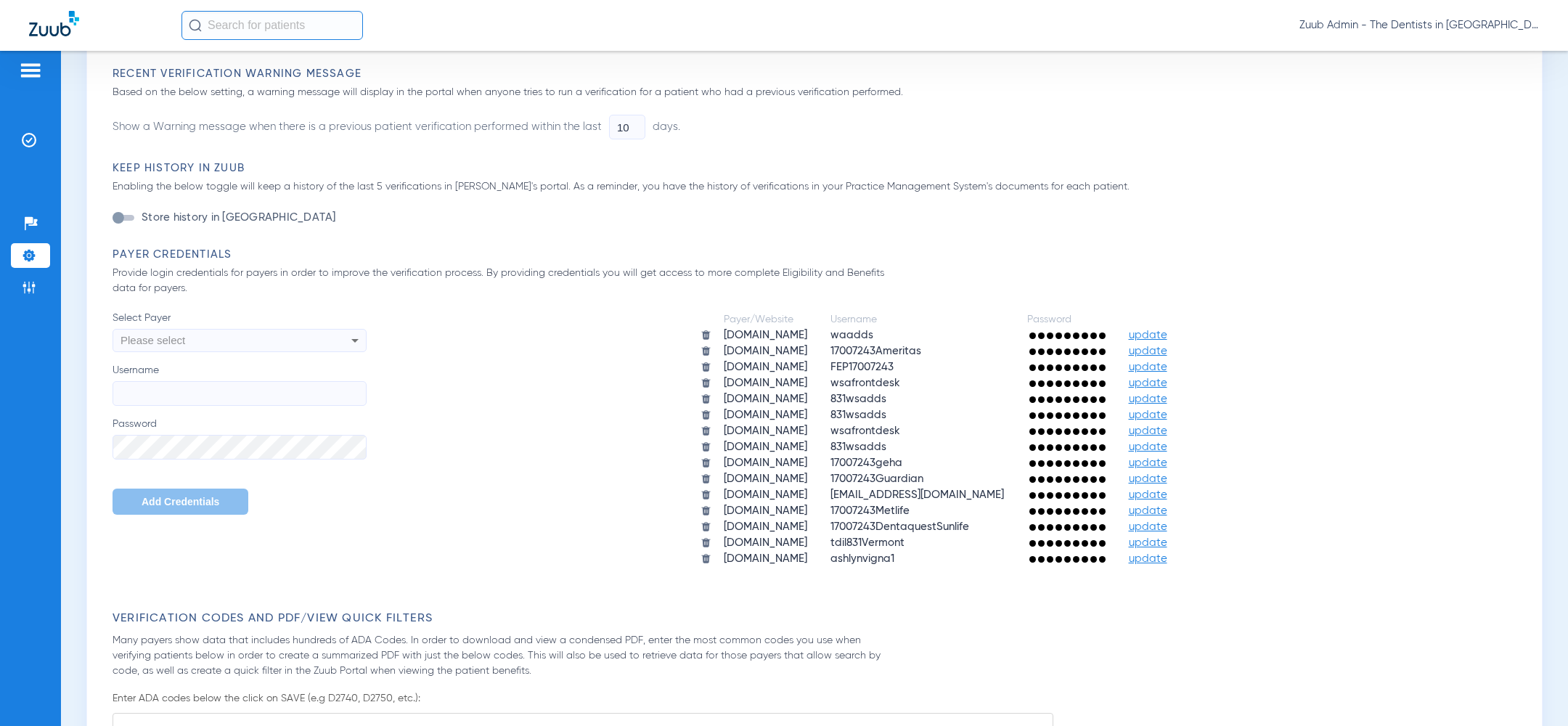
click at [260, 338] on div "Please select" at bounding box center [216, 340] width 190 height 25
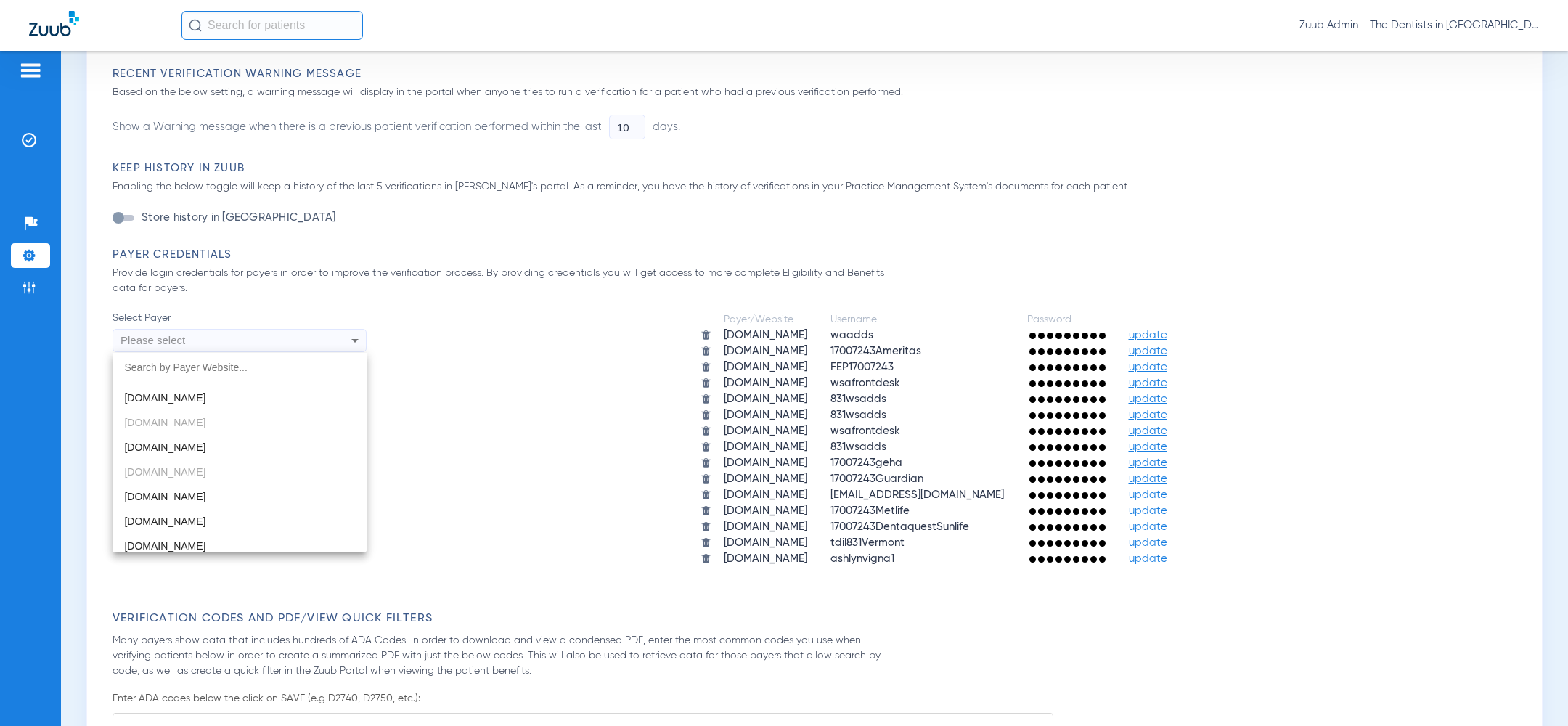
scroll to position [246, 0]
click at [231, 453] on mat-option "deltadentalar.com" at bounding box center [239, 445] width 254 height 25
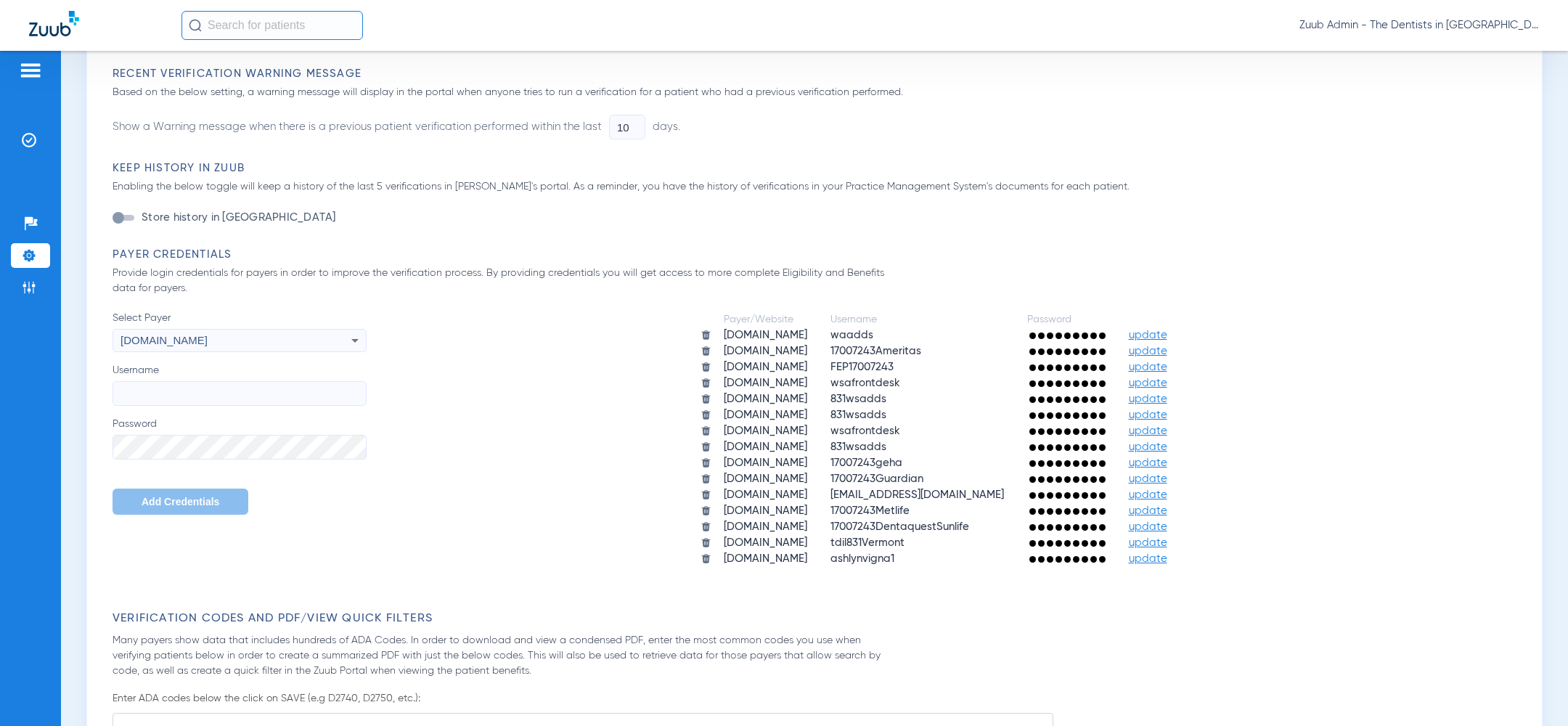
click at [257, 394] on input "Username" at bounding box center [239, 393] width 254 height 25
paste input "wsafrontdesk"
type input "wsafrontdesk"
click at [155, 500] on span "Add Credentials" at bounding box center [181, 501] width 78 height 12
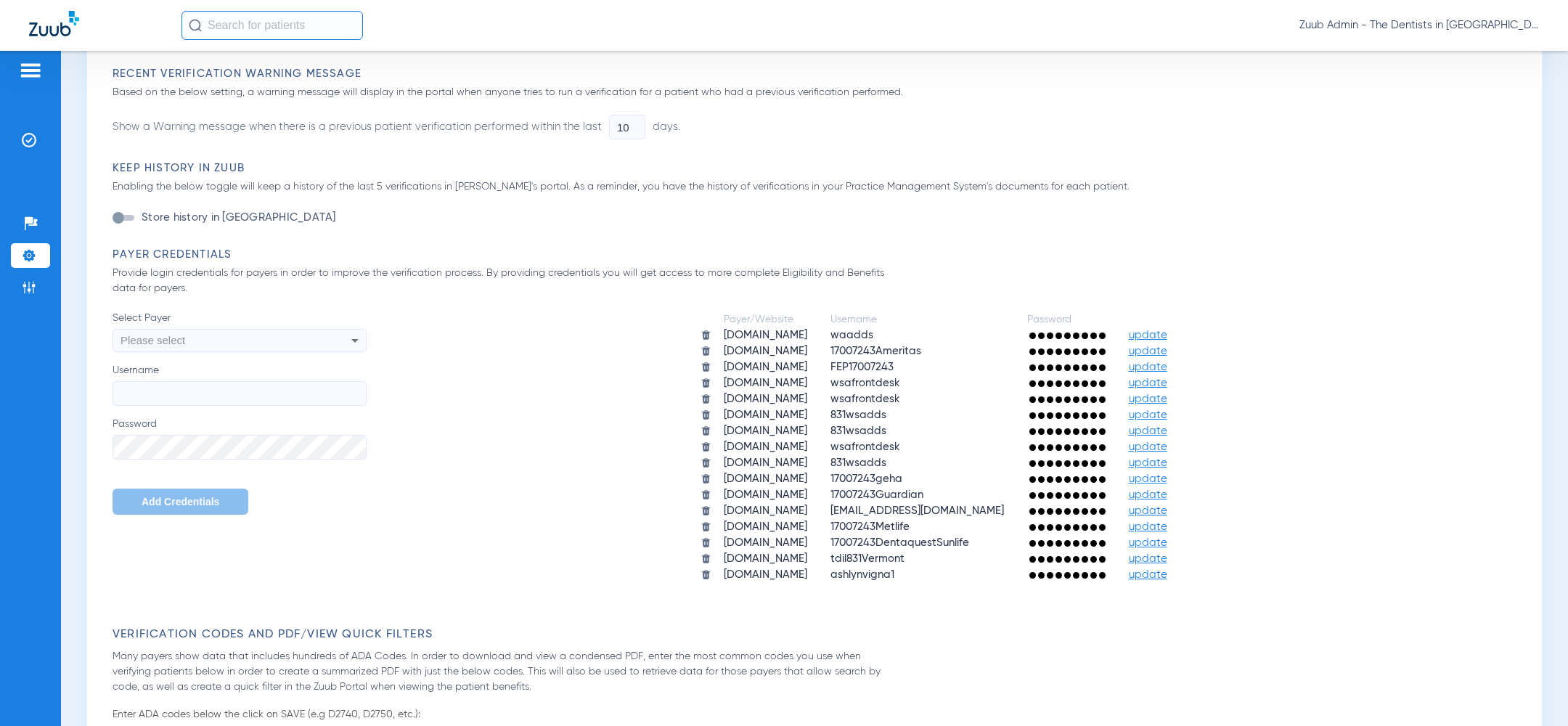
click at [278, 348] on div "Please select" at bounding box center [216, 340] width 190 height 25
type input "covers"
click at [227, 388] on mat-option "my.deltadentalcoversme.com" at bounding box center [239, 395] width 254 height 25
click at [216, 389] on input "Username" at bounding box center [239, 393] width 254 height 25
paste input "wsafrontdesk"
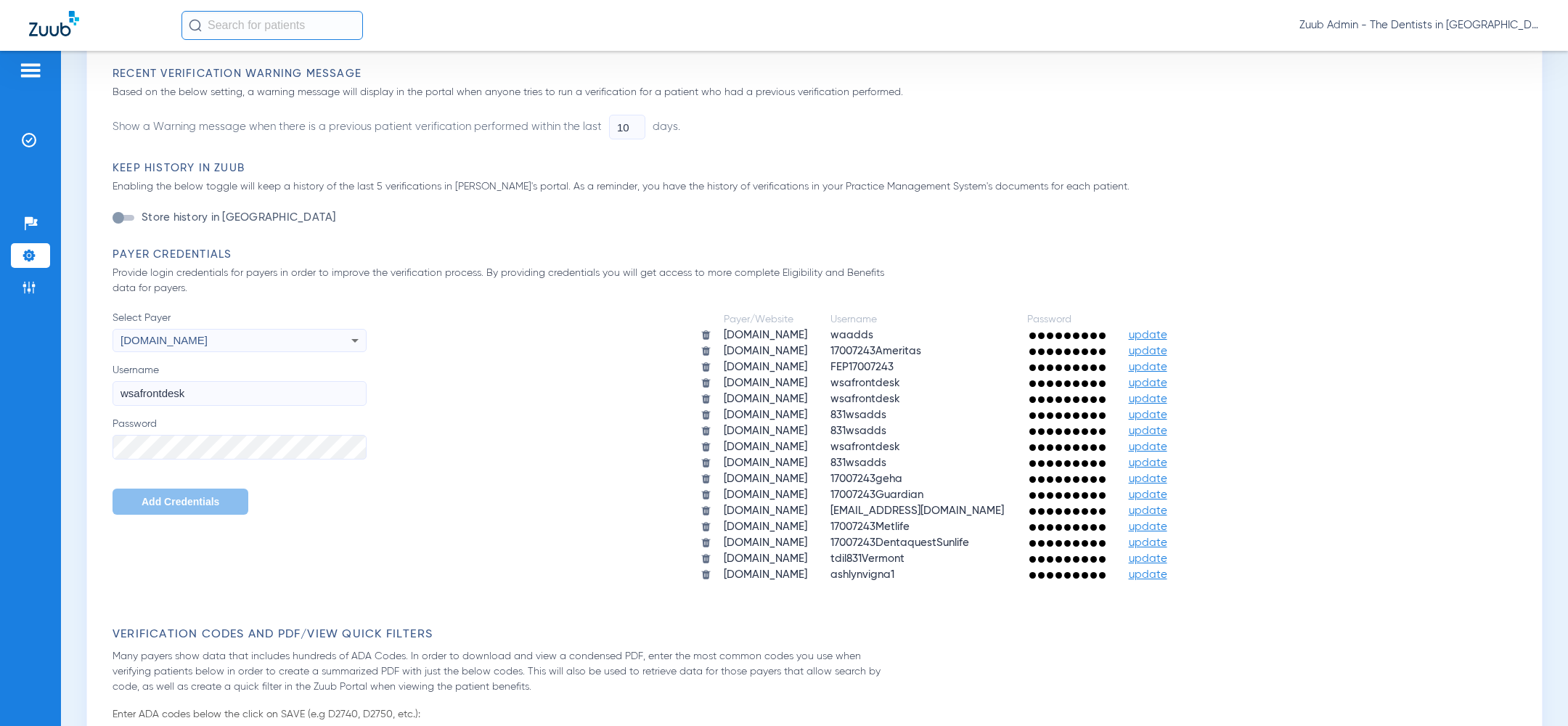
type input "wsafrontdesk"
click at [140, 499] on button "Add Credentials" at bounding box center [180, 501] width 136 height 26
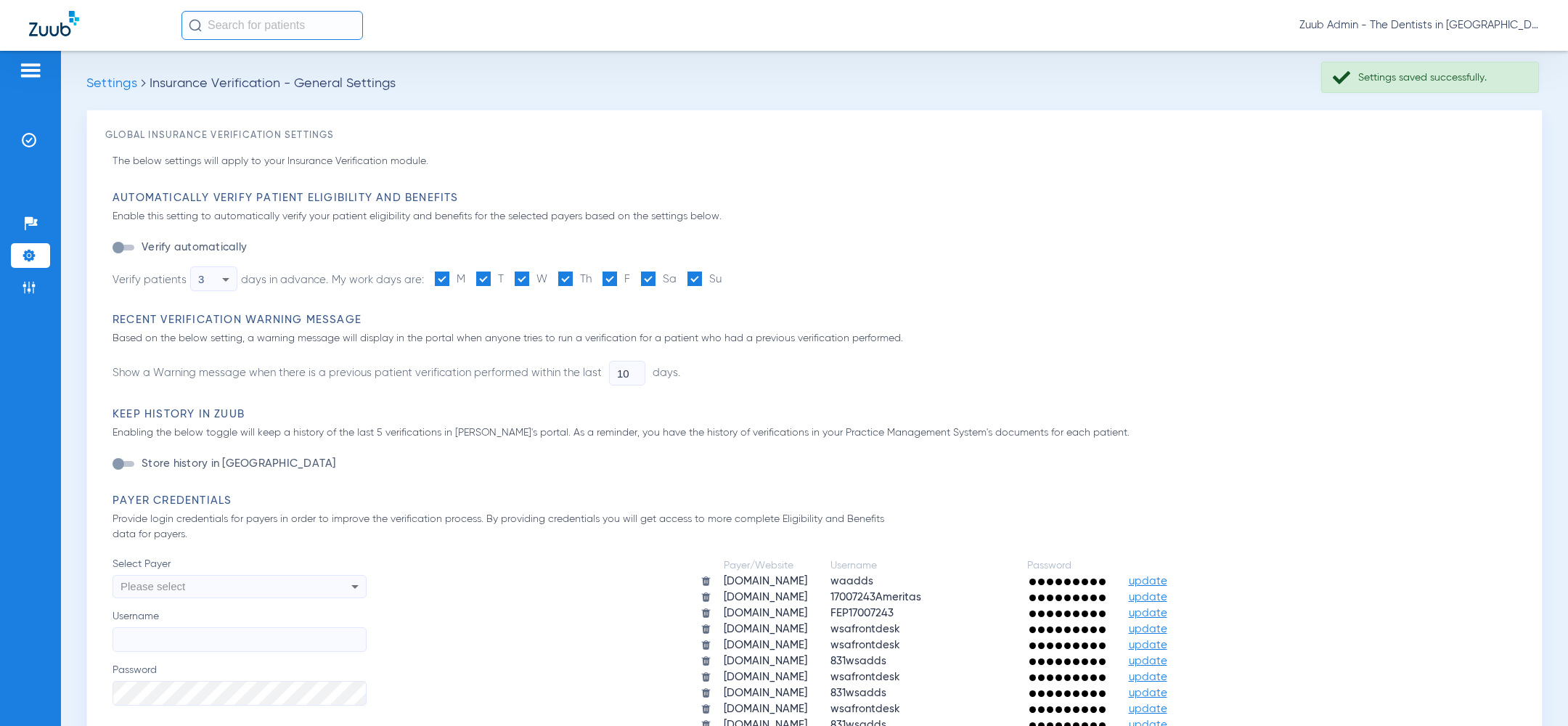
scroll to position [246, 0]
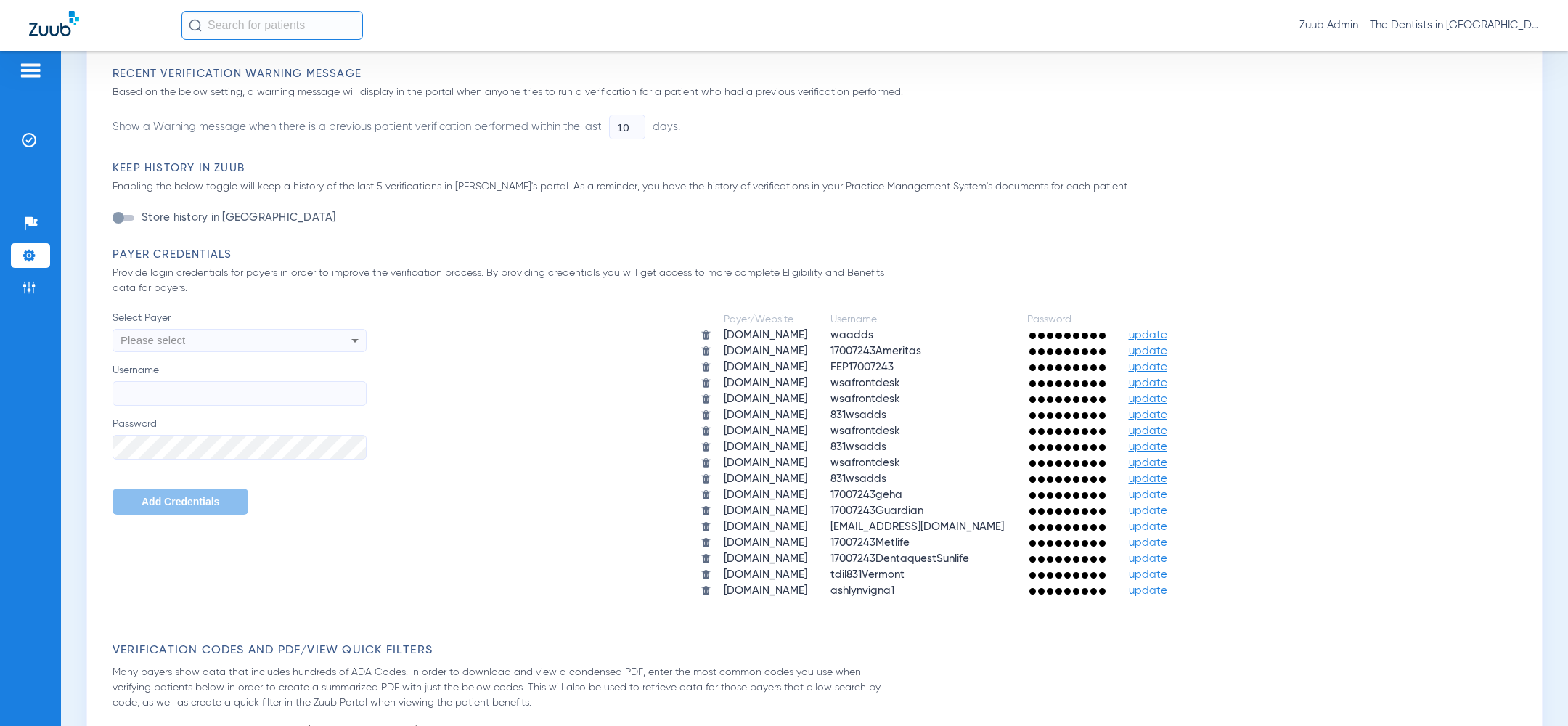
click at [269, 343] on div "Please select" at bounding box center [216, 340] width 190 height 25
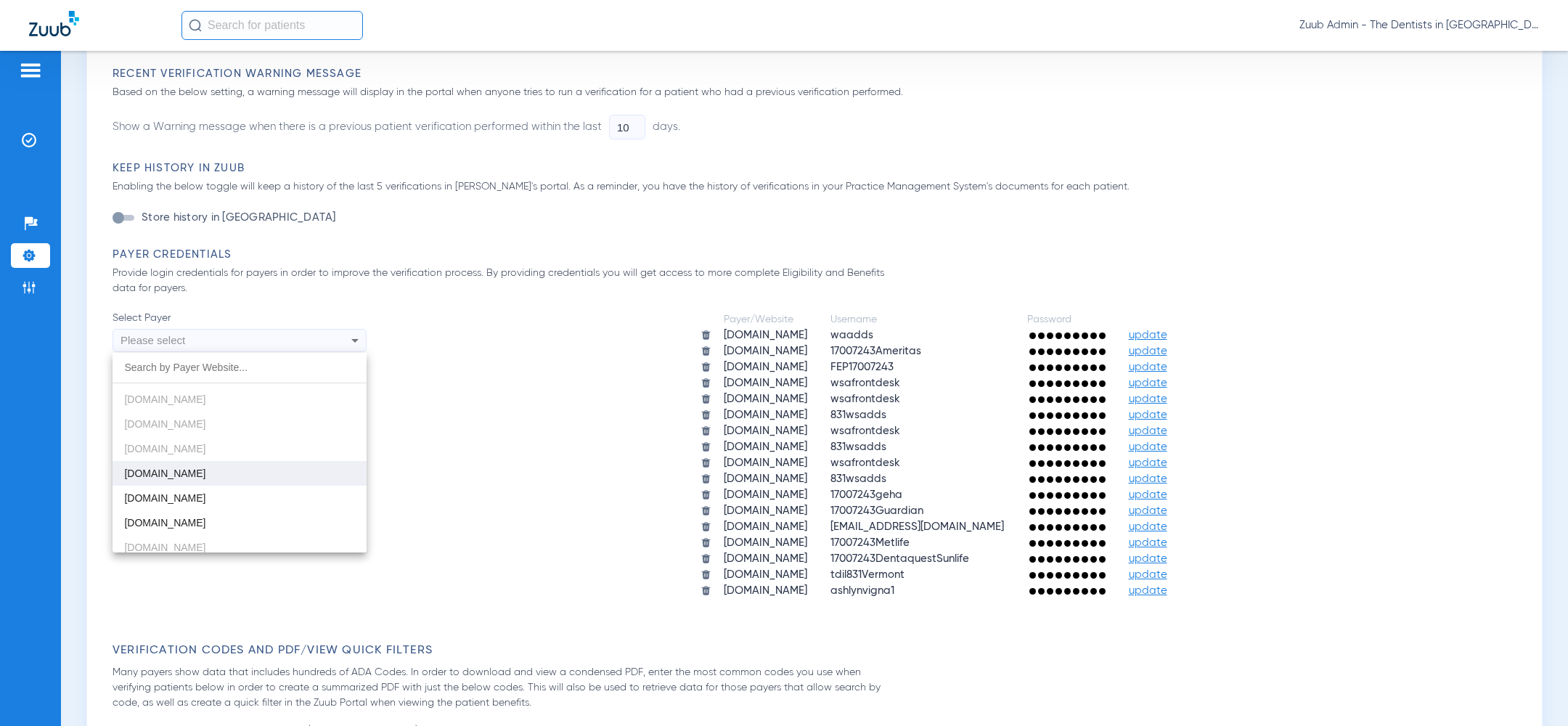
scroll to position [273, 0]
click at [258, 468] on mat-option "deltadentalia.com" at bounding box center [239, 468] width 254 height 25
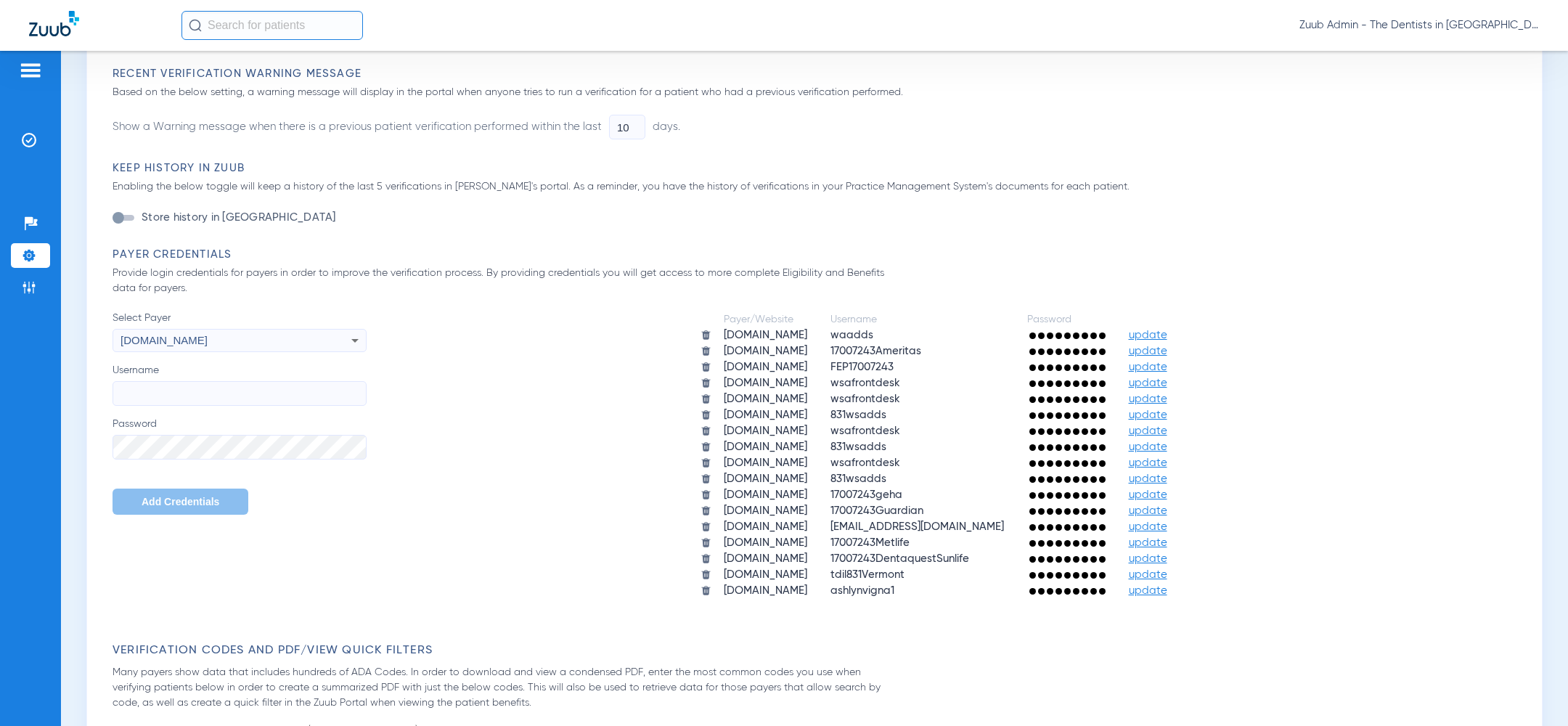
click at [237, 391] on input "Username" at bounding box center [239, 393] width 254 height 25
paste input "wsafrontdesk"
type input "wsafrontdesk"
click at [177, 497] on span "Add Credentials" at bounding box center [181, 501] width 78 height 12
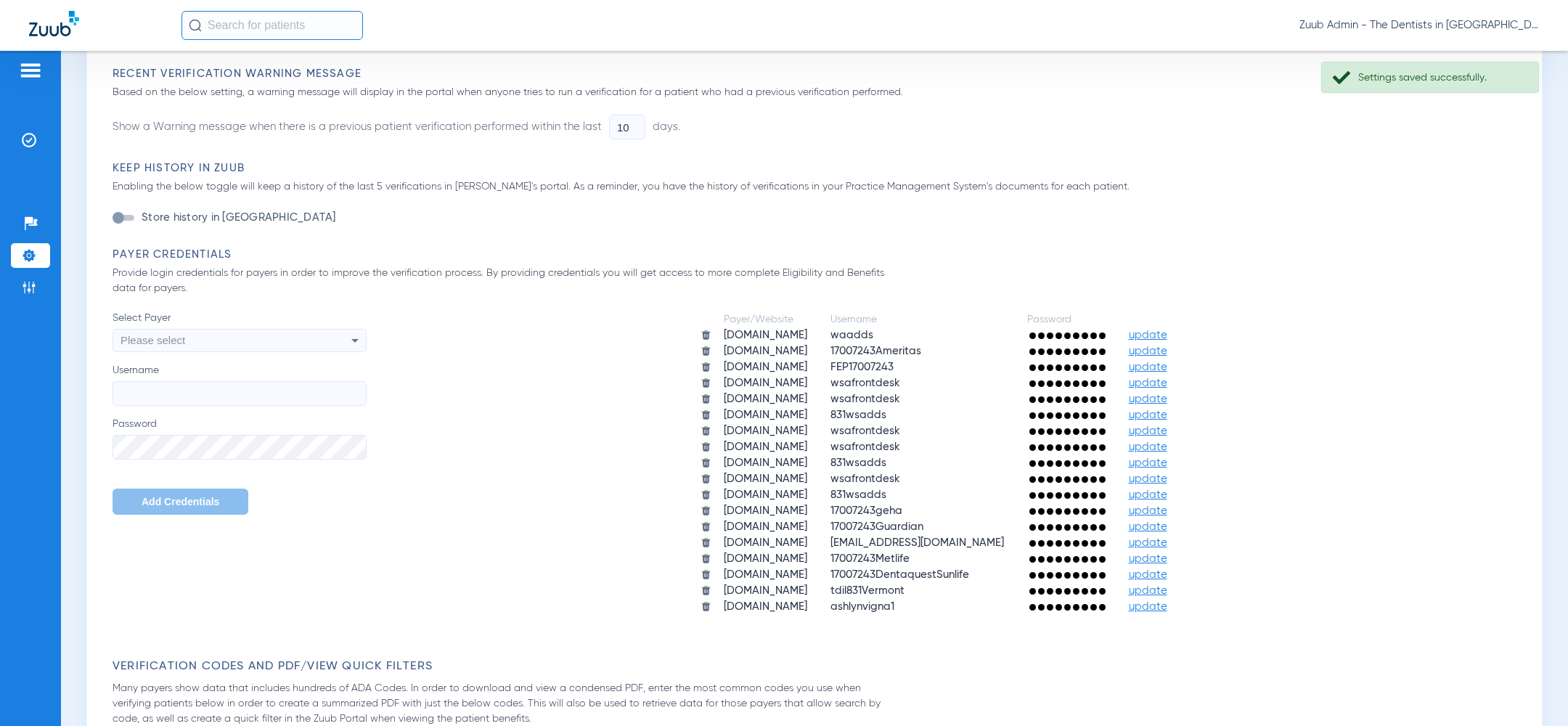
click at [245, 344] on div "Please select" at bounding box center [216, 340] width 190 height 25
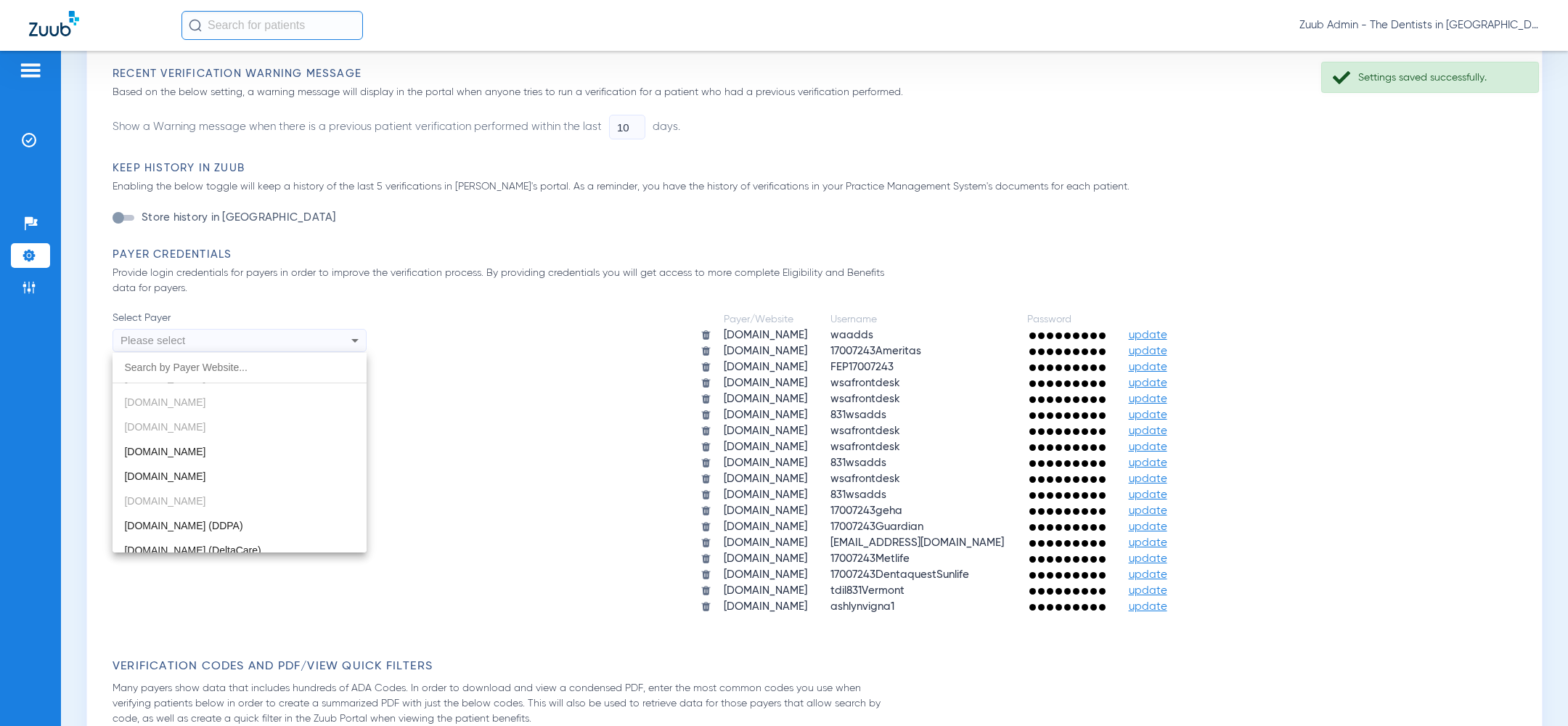
scroll to position [318, 0]
click at [225, 432] on div "account.meritain.com aetna.com ameritas.com app.beambenefits.com app.dentalhub.…" at bounding box center [239, 453] width 254 height 200
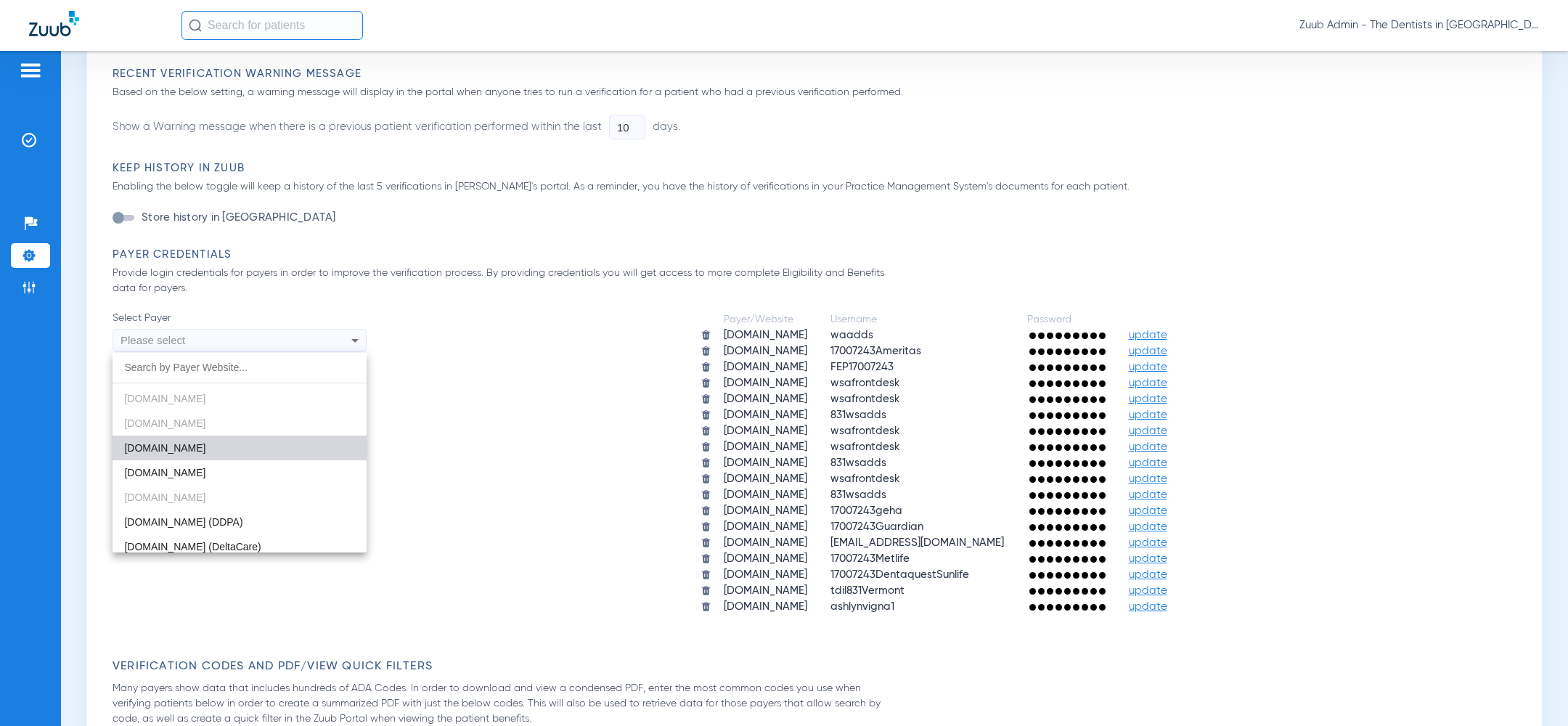
click at [225, 445] on mat-option "deltadentalid.com" at bounding box center [239, 447] width 254 height 25
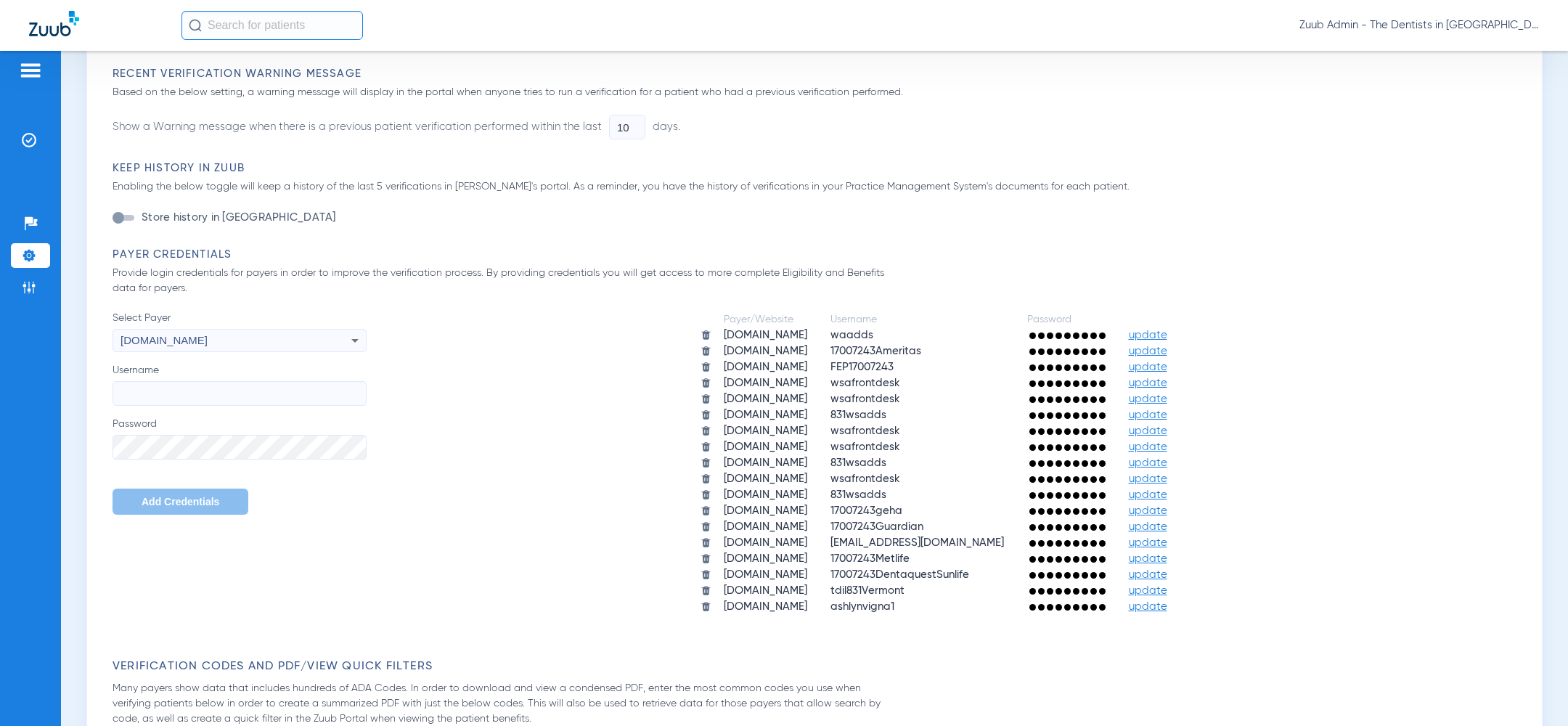
click at [228, 392] on input "Username" at bounding box center [239, 393] width 254 height 25
paste input "wsafrontdesk"
type input "wsafrontdesk"
click at [146, 501] on span "Add Credentials" at bounding box center [181, 501] width 78 height 12
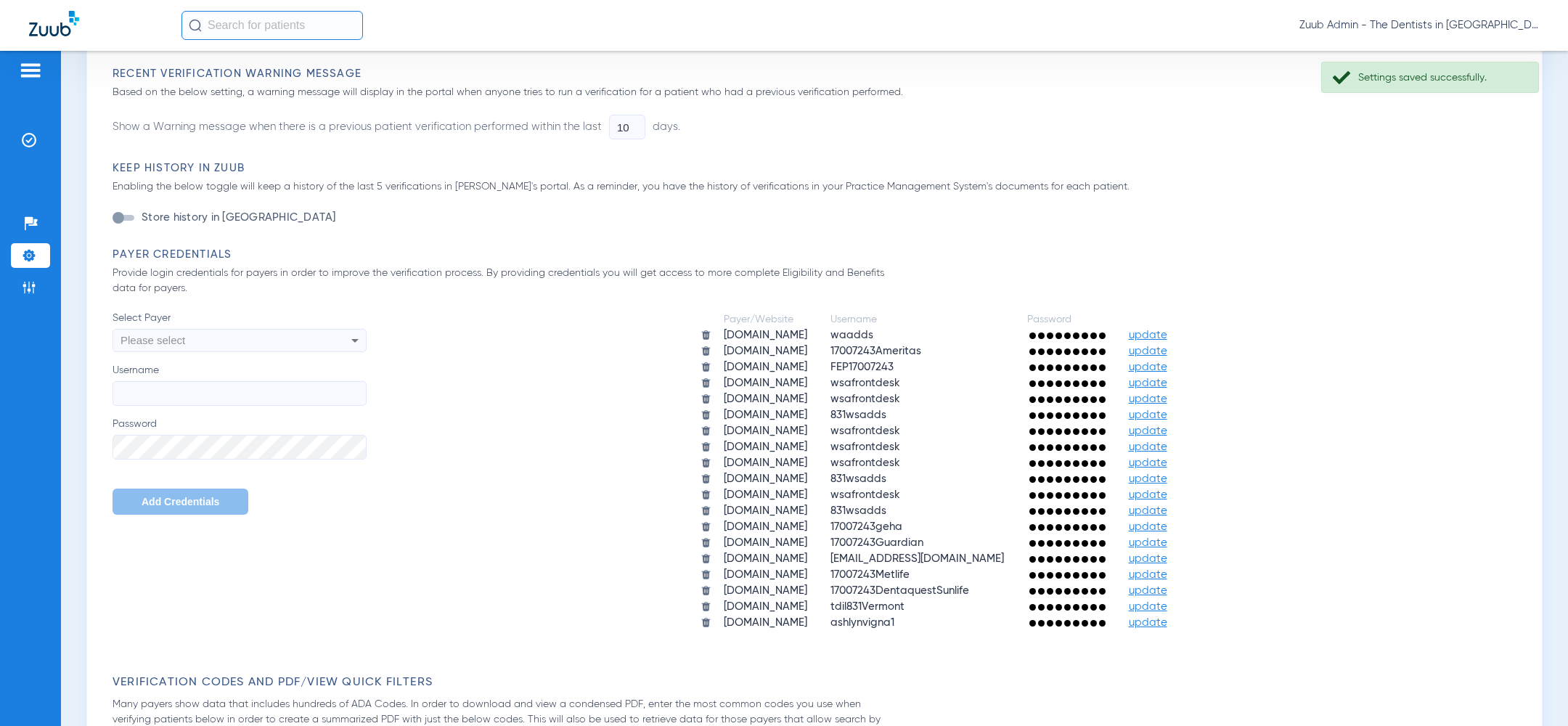
click at [214, 351] on div "Please select" at bounding box center [216, 340] width 190 height 25
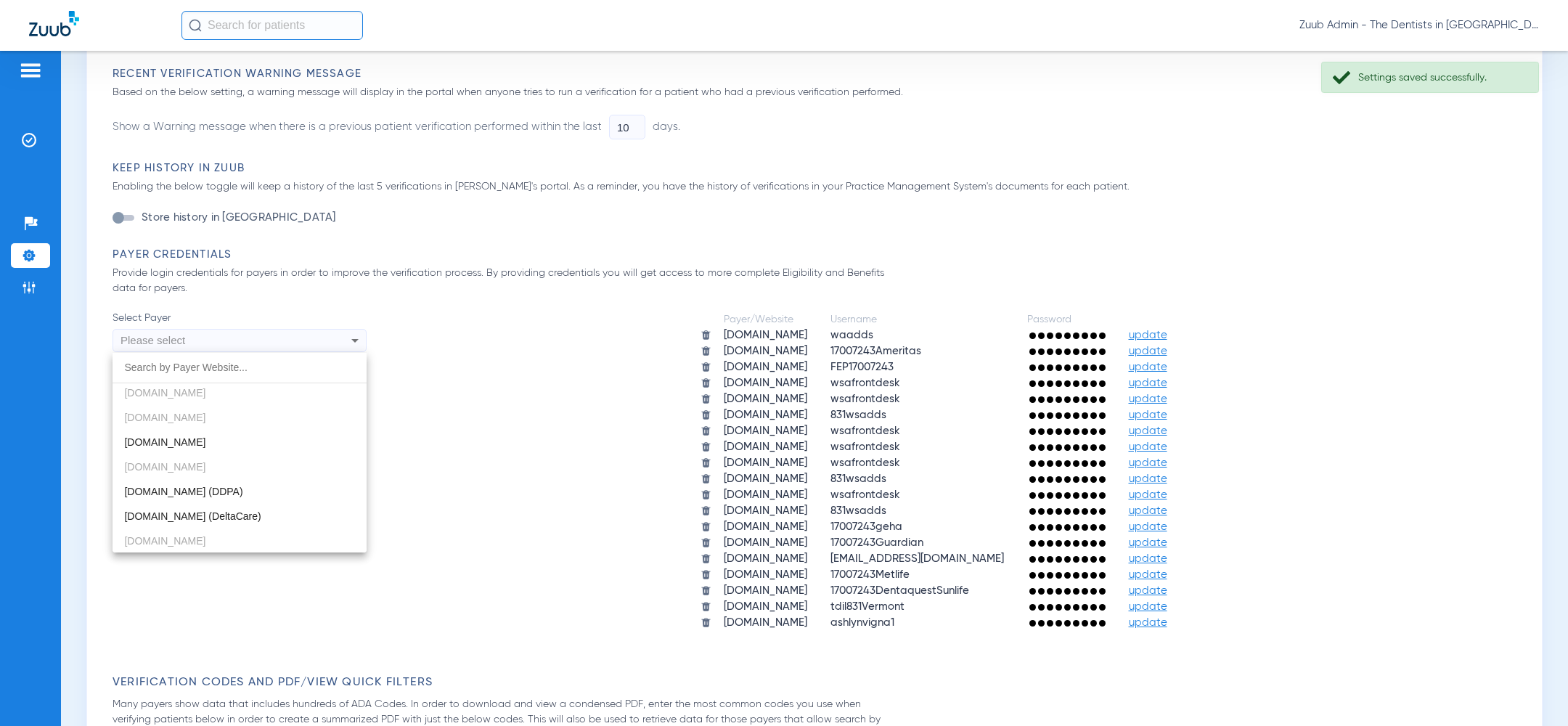
scroll to position [353, 0]
click at [212, 437] on mat-option "deltadentalil.com" at bounding box center [239, 438] width 254 height 25
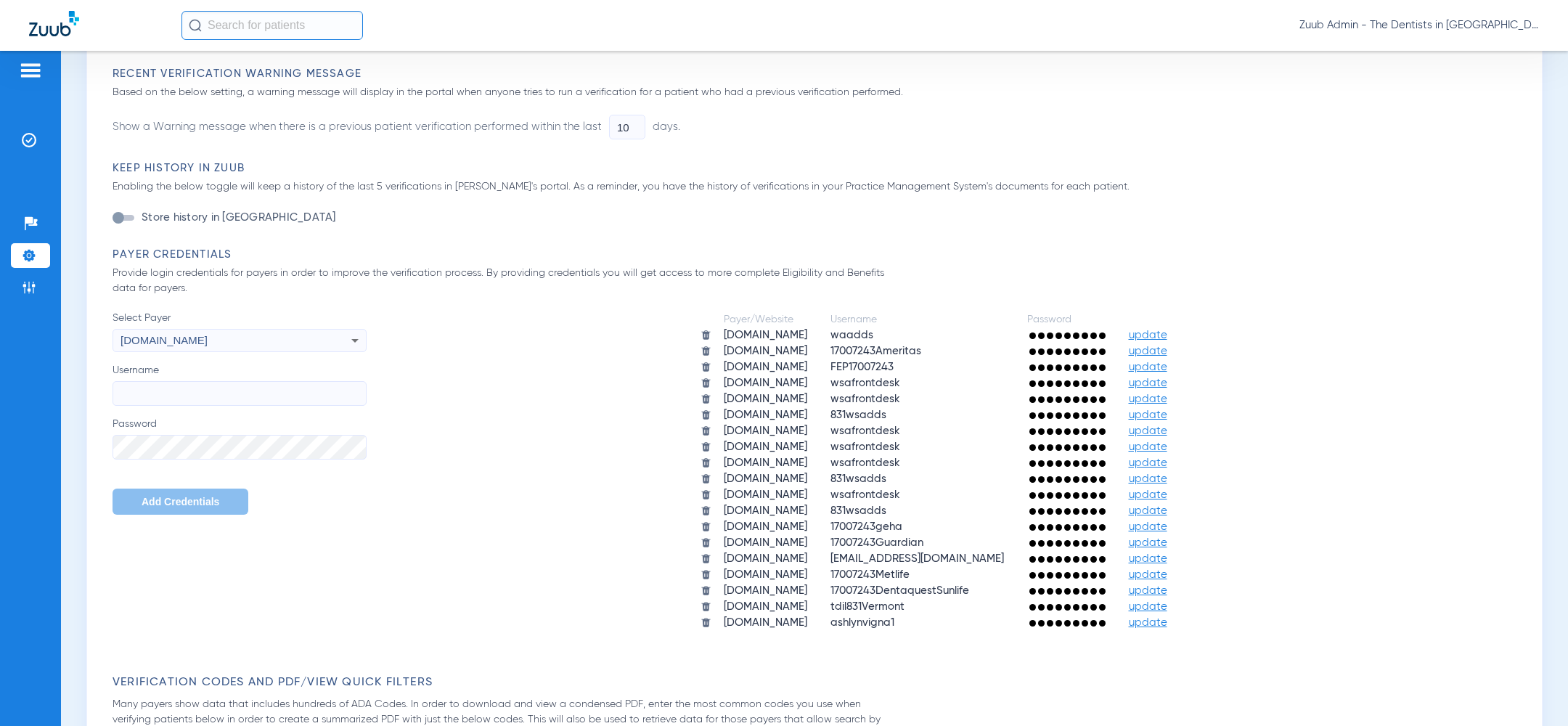
click at [212, 392] on input "Username" at bounding box center [239, 393] width 254 height 25
paste input "wsafrontdesk"
type input "wsafrontdesk"
click at [161, 500] on span "Add Credentials" at bounding box center [181, 501] width 78 height 12
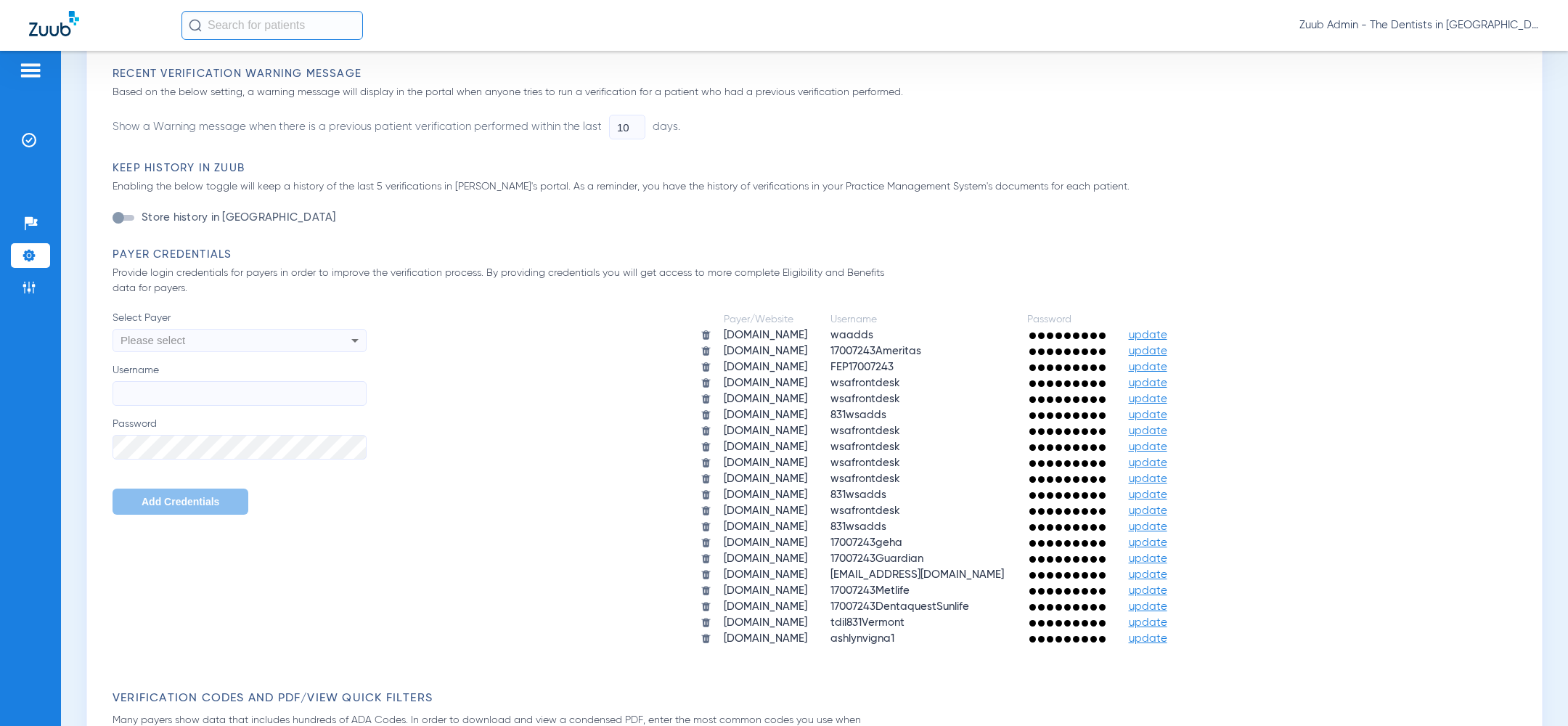
click at [866, 219] on div "Keep History in Zuub Enabling the below toggle will keep a history of the last …" at bounding box center [818, 204] width 1411 height 86
click at [289, 331] on div "Please select" at bounding box center [216, 340] width 190 height 25
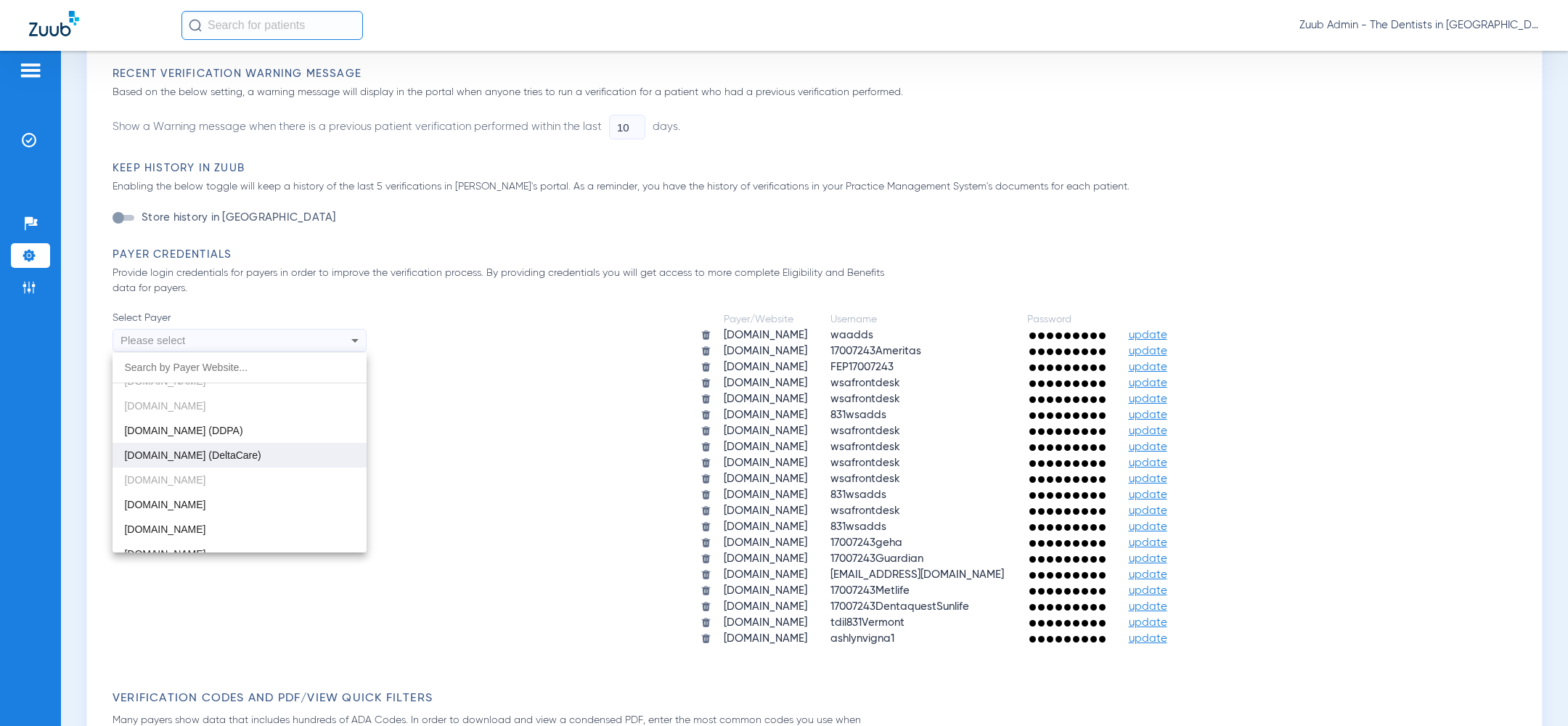
scroll to position [476, 0]
click at [257, 459] on mat-option "deltadentalmo.com" at bounding box center [239, 463] width 254 height 25
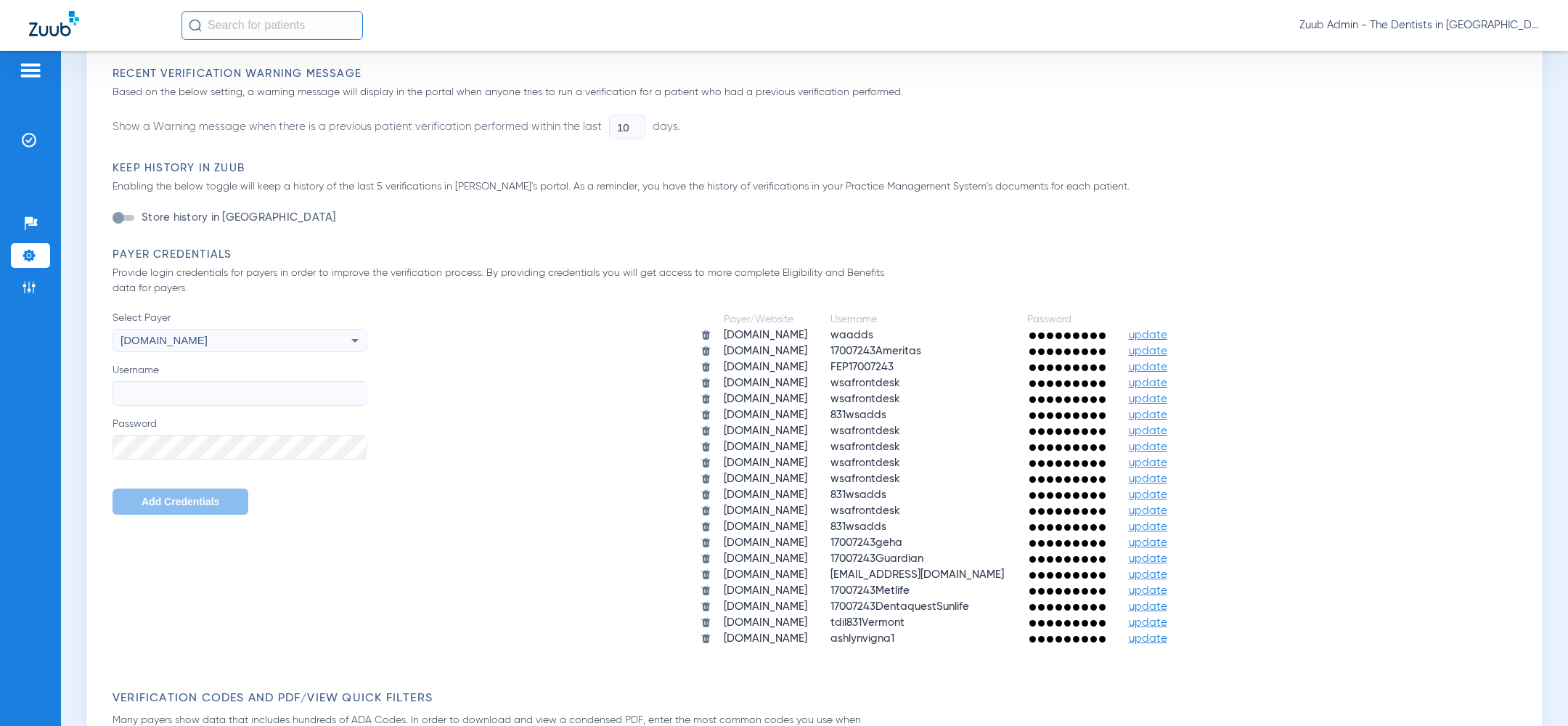
click at [286, 338] on div "deltadentalmo.com" at bounding box center [216, 340] width 190 height 25
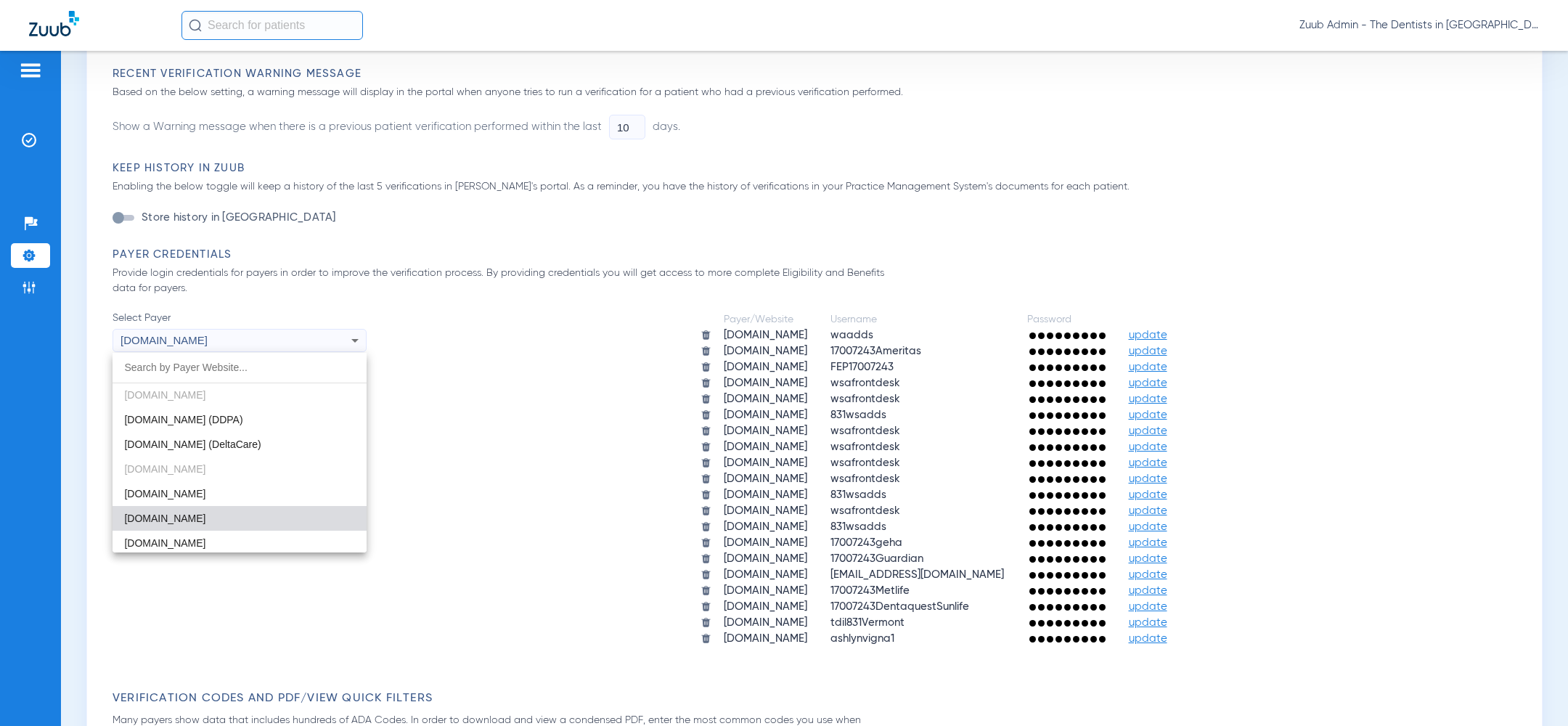
scroll to position [469, 0]
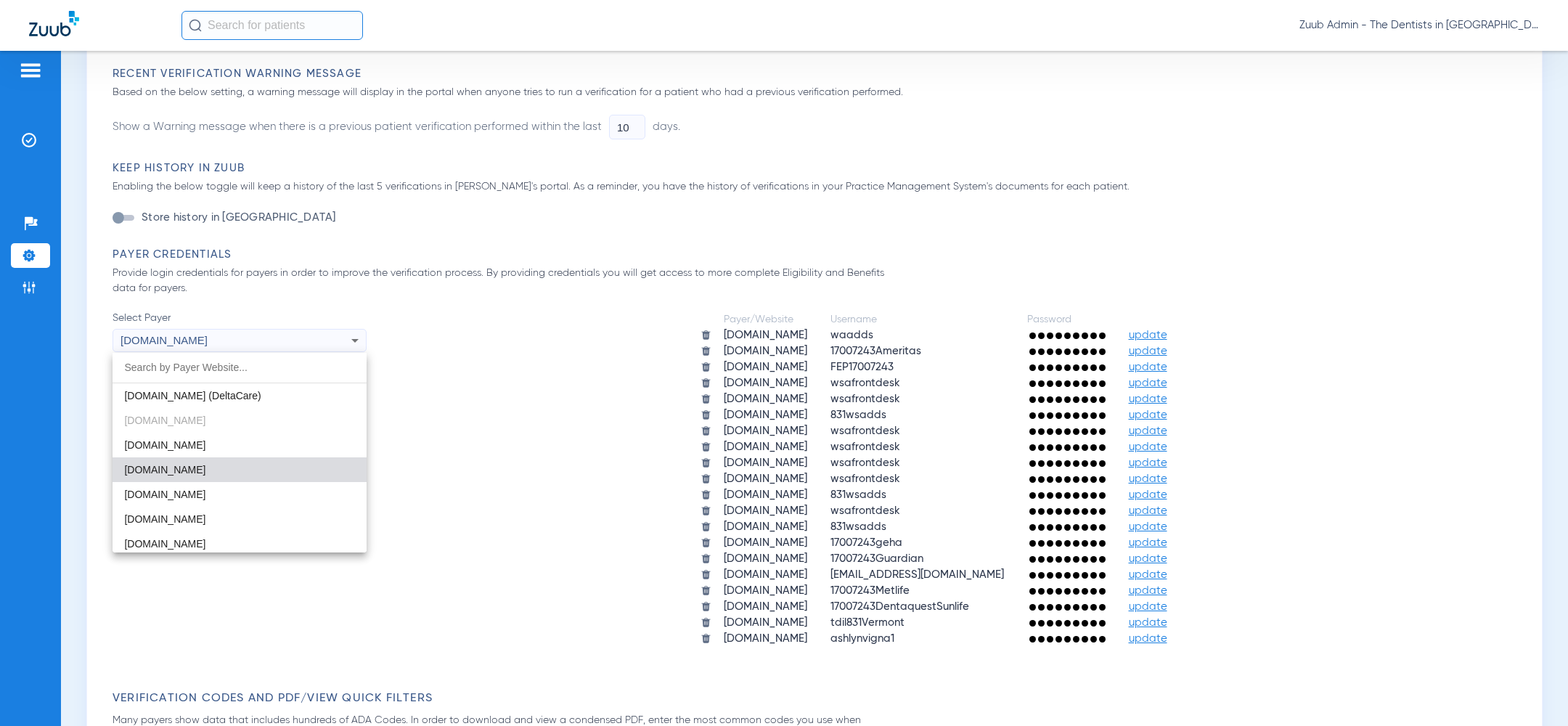
drag, startPoint x: 247, startPoint y: 488, endPoint x: 247, endPoint y: 480, distance: 8.0
click at [247, 488] on mat-option "deltadentalnj.com" at bounding box center [239, 494] width 254 height 25
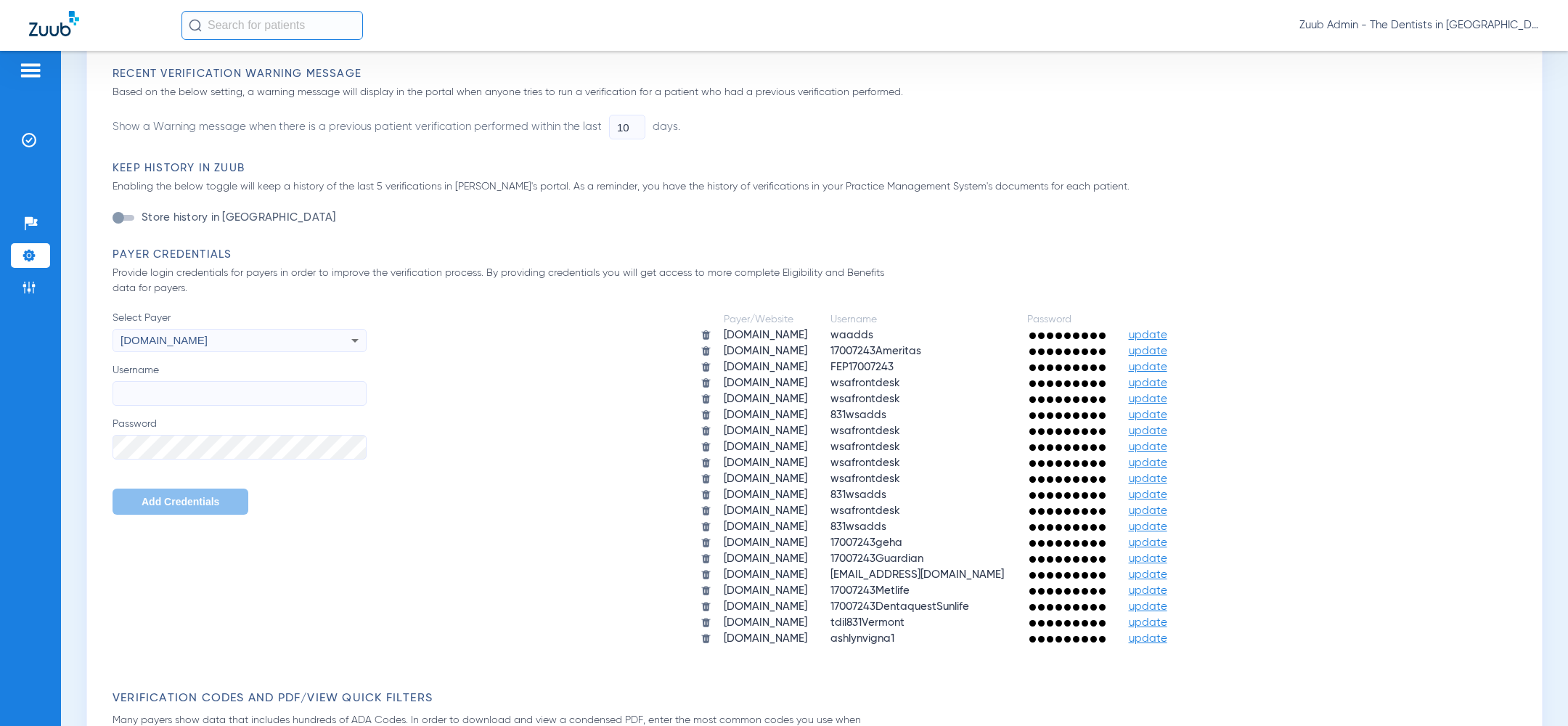
click at [248, 390] on input "Username" at bounding box center [239, 393] width 254 height 25
paste input "wsafrontdesk"
type input "wsafrontdesk"
click at [157, 502] on span "Add Credentials" at bounding box center [181, 501] width 78 height 12
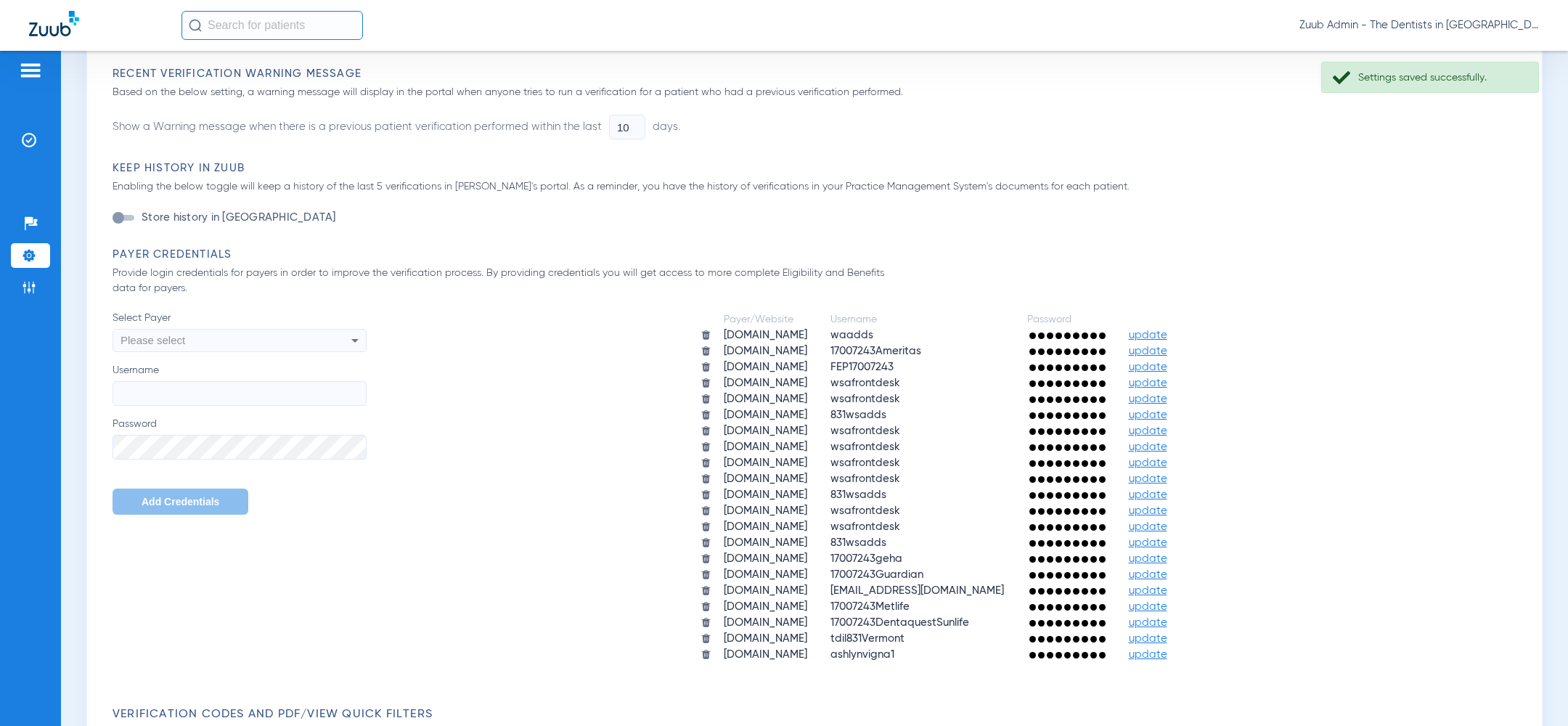
click at [216, 331] on div "Please select" at bounding box center [216, 340] width 190 height 25
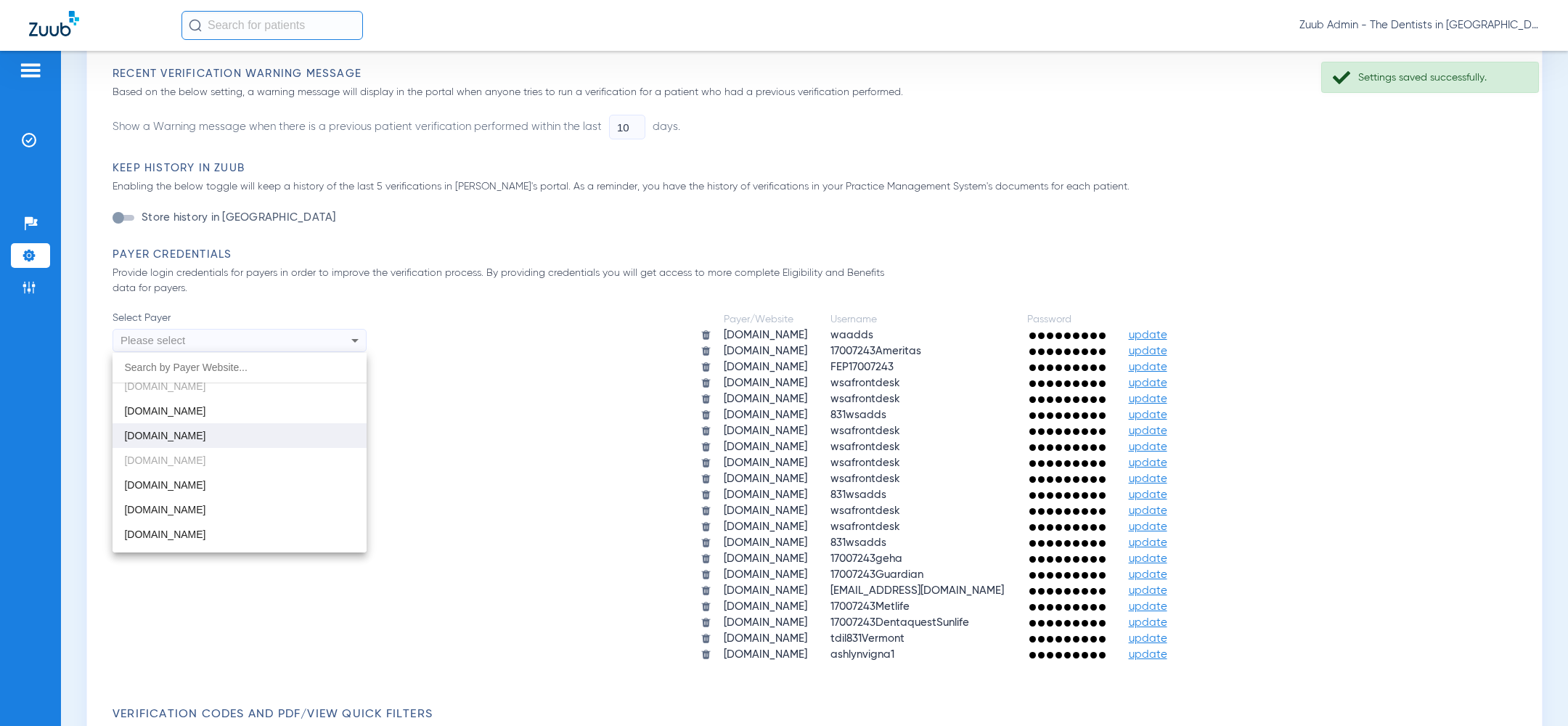
scroll to position [505, 0]
click at [211, 480] on mat-option "deltadentalok.com" at bounding box center [239, 482] width 254 height 25
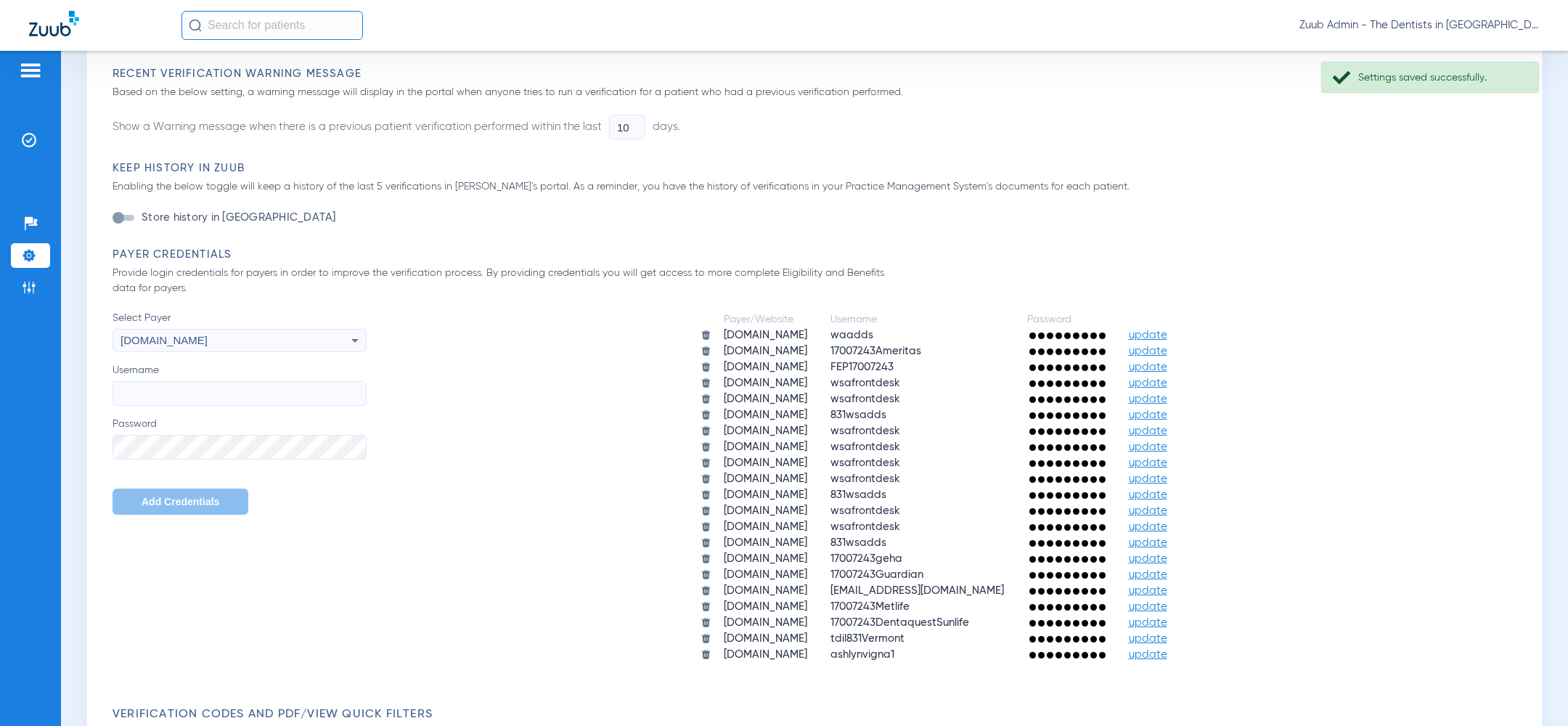
click at [183, 389] on input "Username" at bounding box center [239, 393] width 254 height 25
paste input "wsafrontdesk"
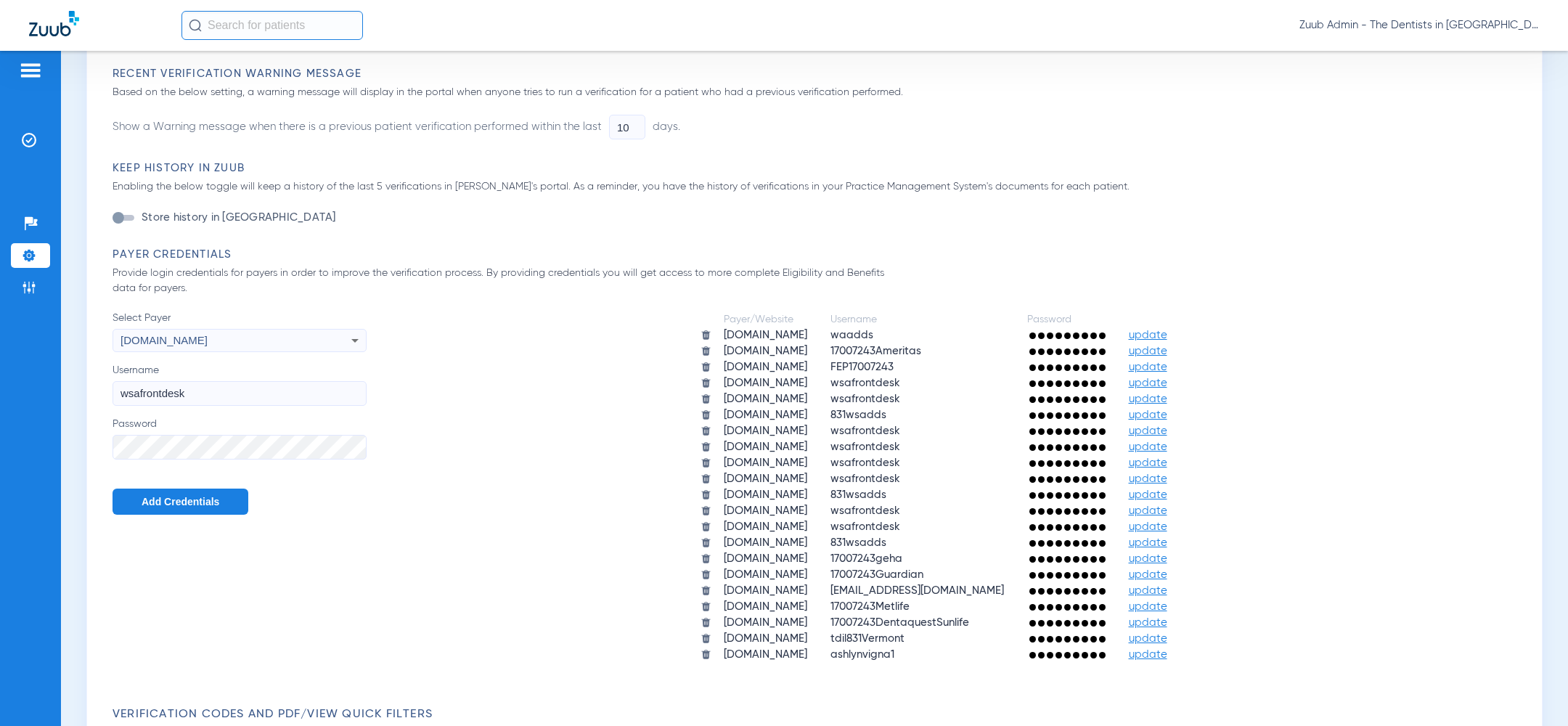
type input "wsafrontdesk"
click at [174, 502] on span "Add Credentials" at bounding box center [181, 501] width 78 height 12
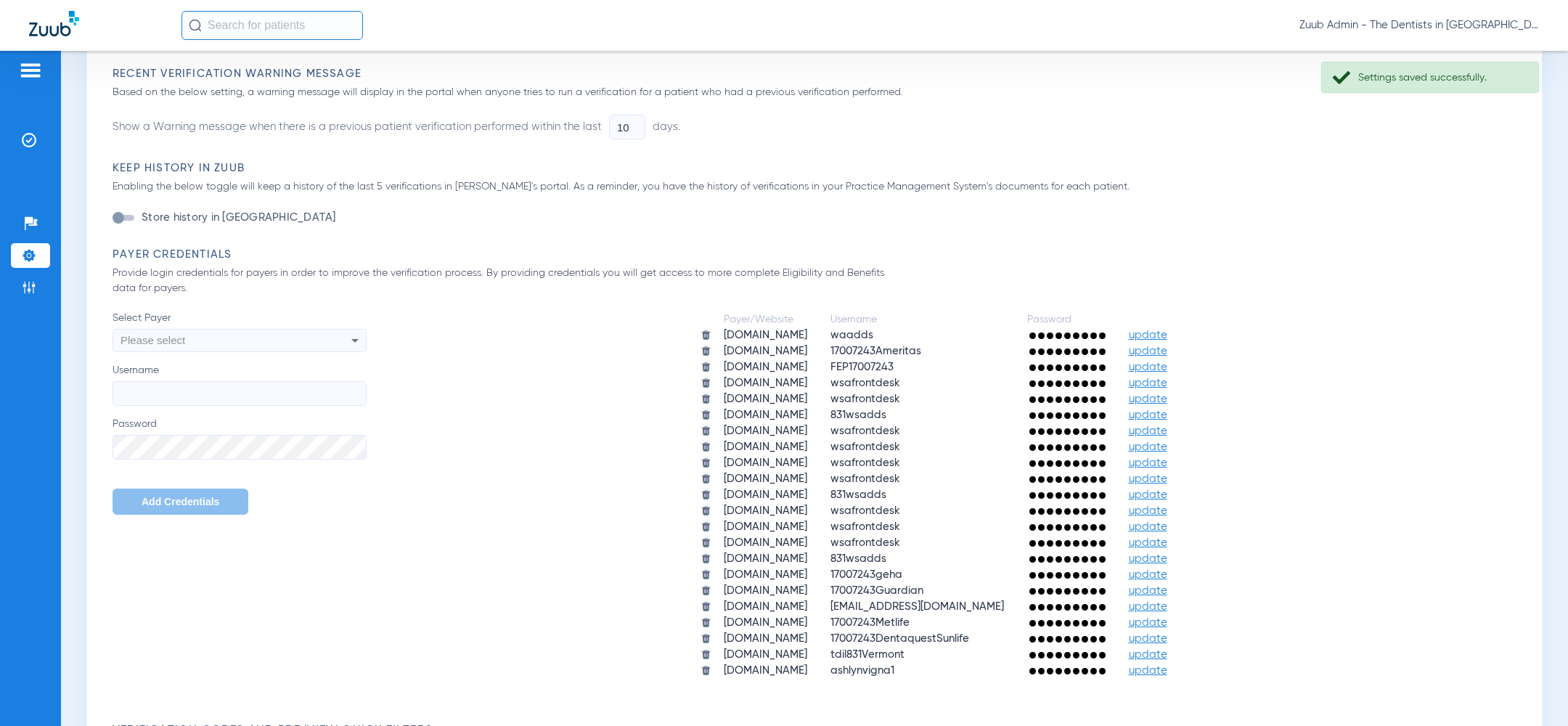
click at [204, 348] on div "Please select" at bounding box center [216, 340] width 190 height 25
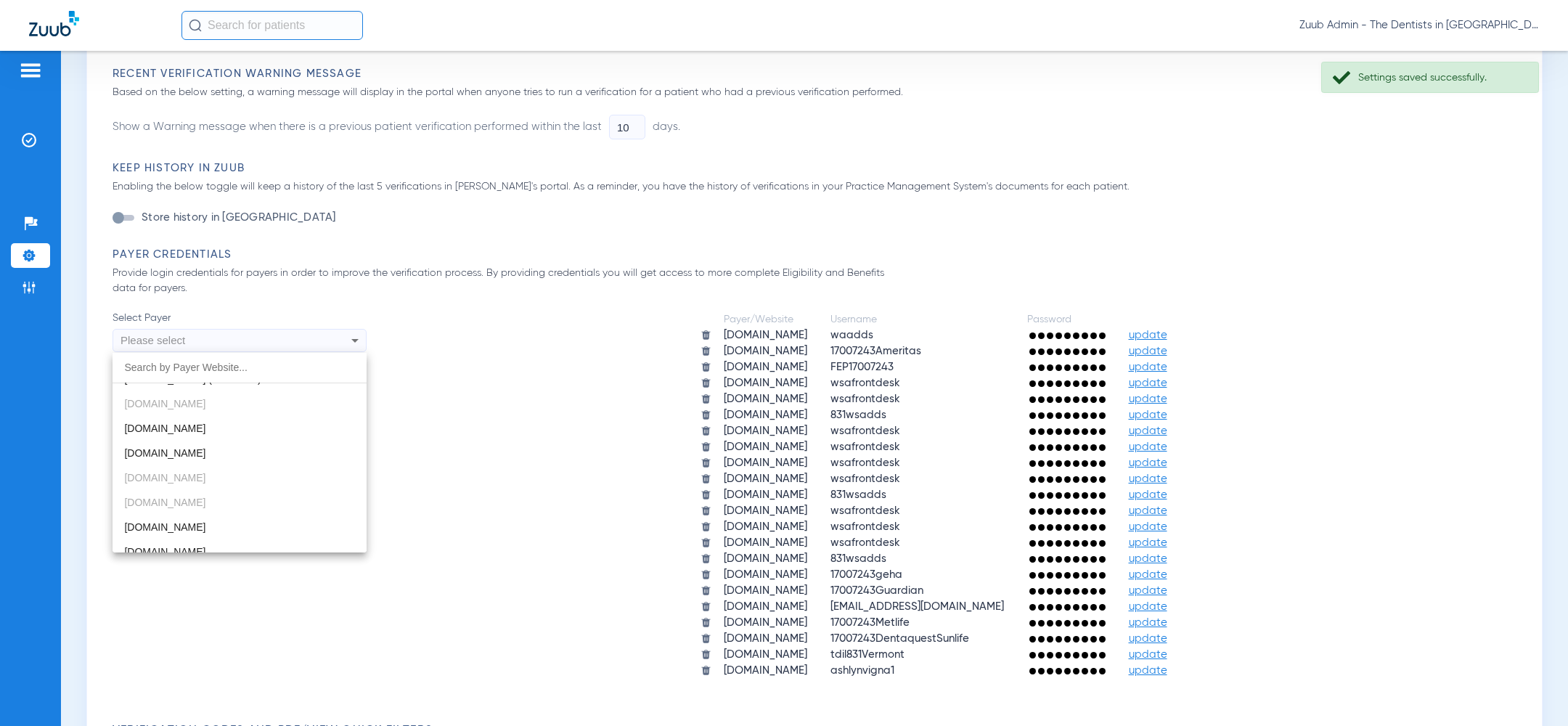
scroll to position [493, 0]
click at [193, 515] on span "deltadentalor.com" at bounding box center [165, 519] width 82 height 12
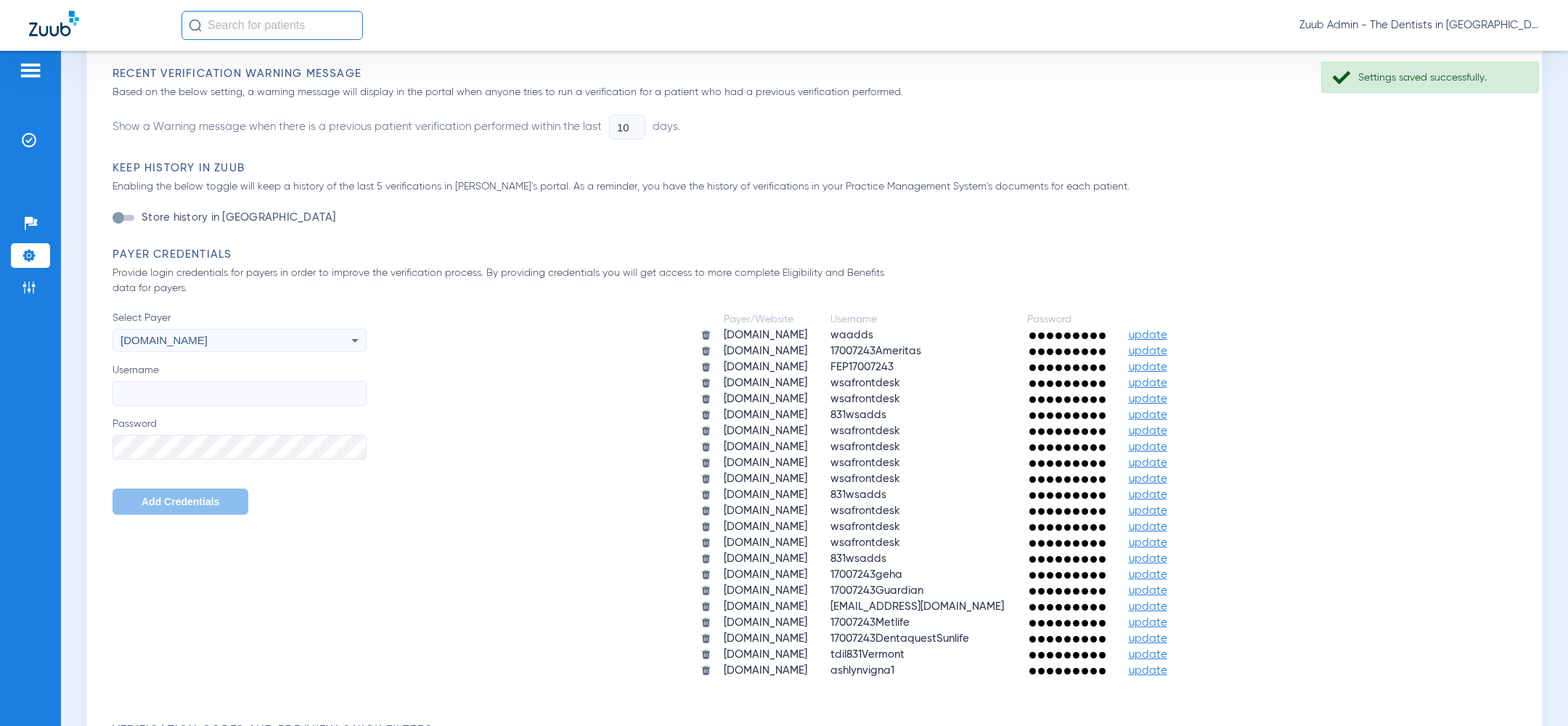
click at [193, 392] on input "Username" at bounding box center [239, 393] width 254 height 25
paste input "wsafrontdesk"
type input "wsafrontdesk"
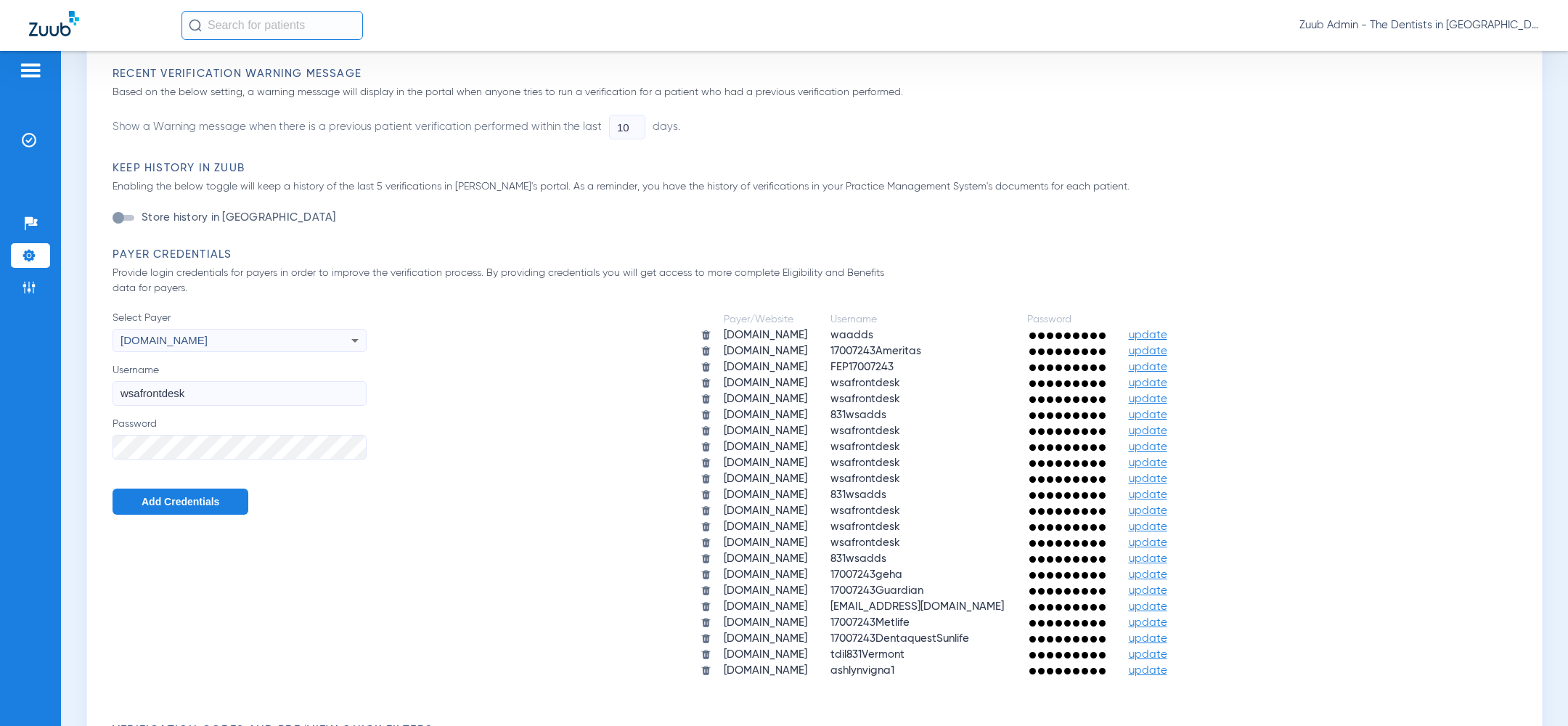
click at [170, 502] on span "Add Credentials" at bounding box center [181, 501] width 78 height 12
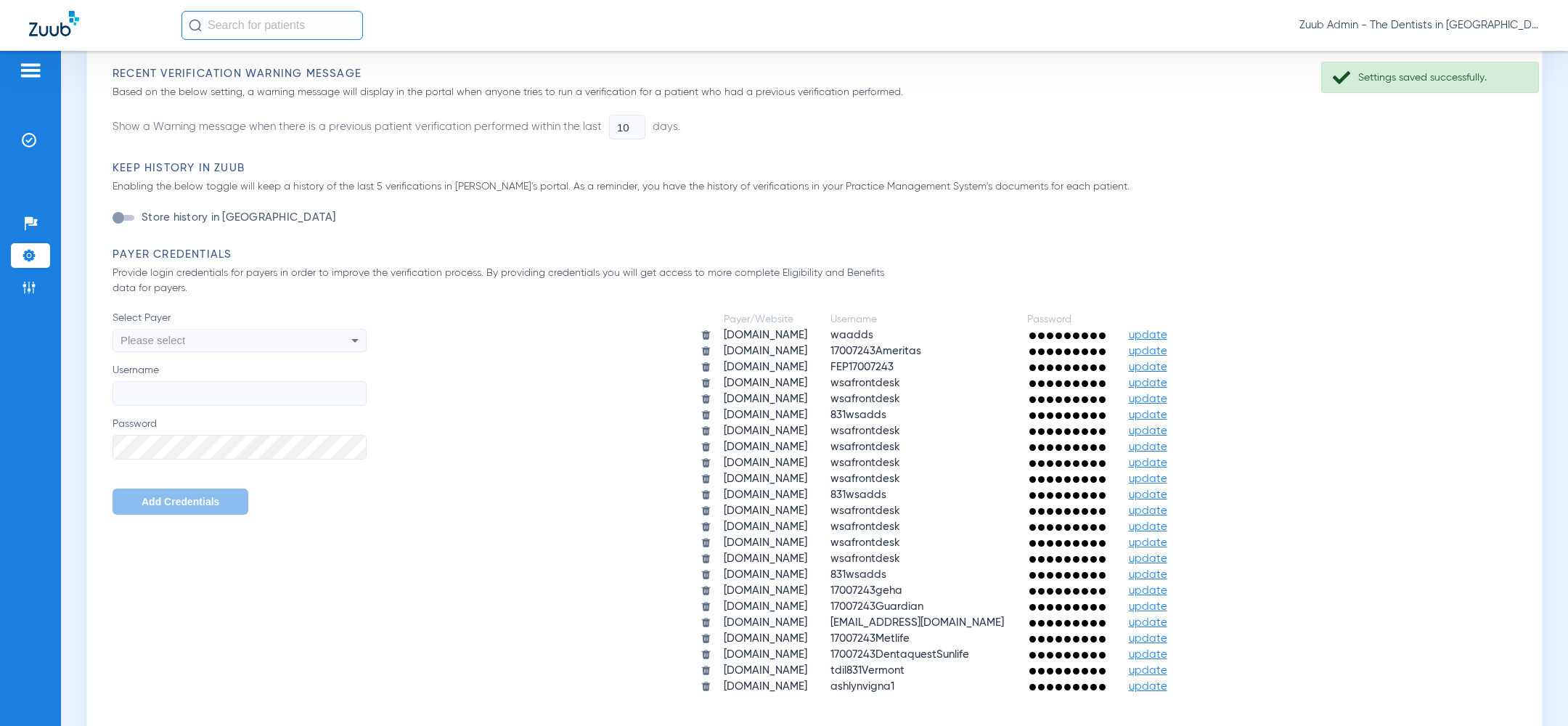
click at [244, 340] on div "Please select" at bounding box center [216, 340] width 190 height 25
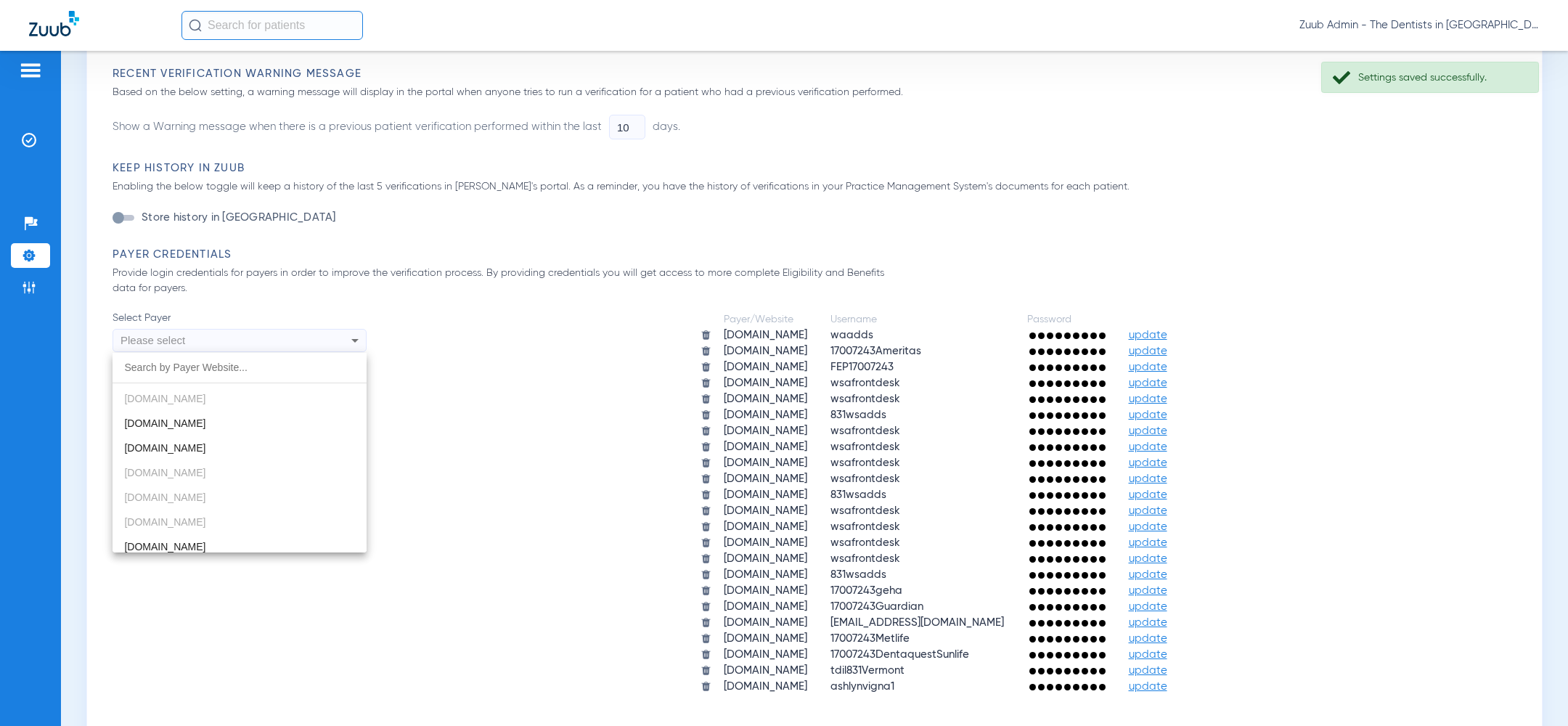
scroll to position [621, 0]
click at [221, 421] on mat-option "deltadentalsd.com" at bounding box center [239, 416] width 254 height 25
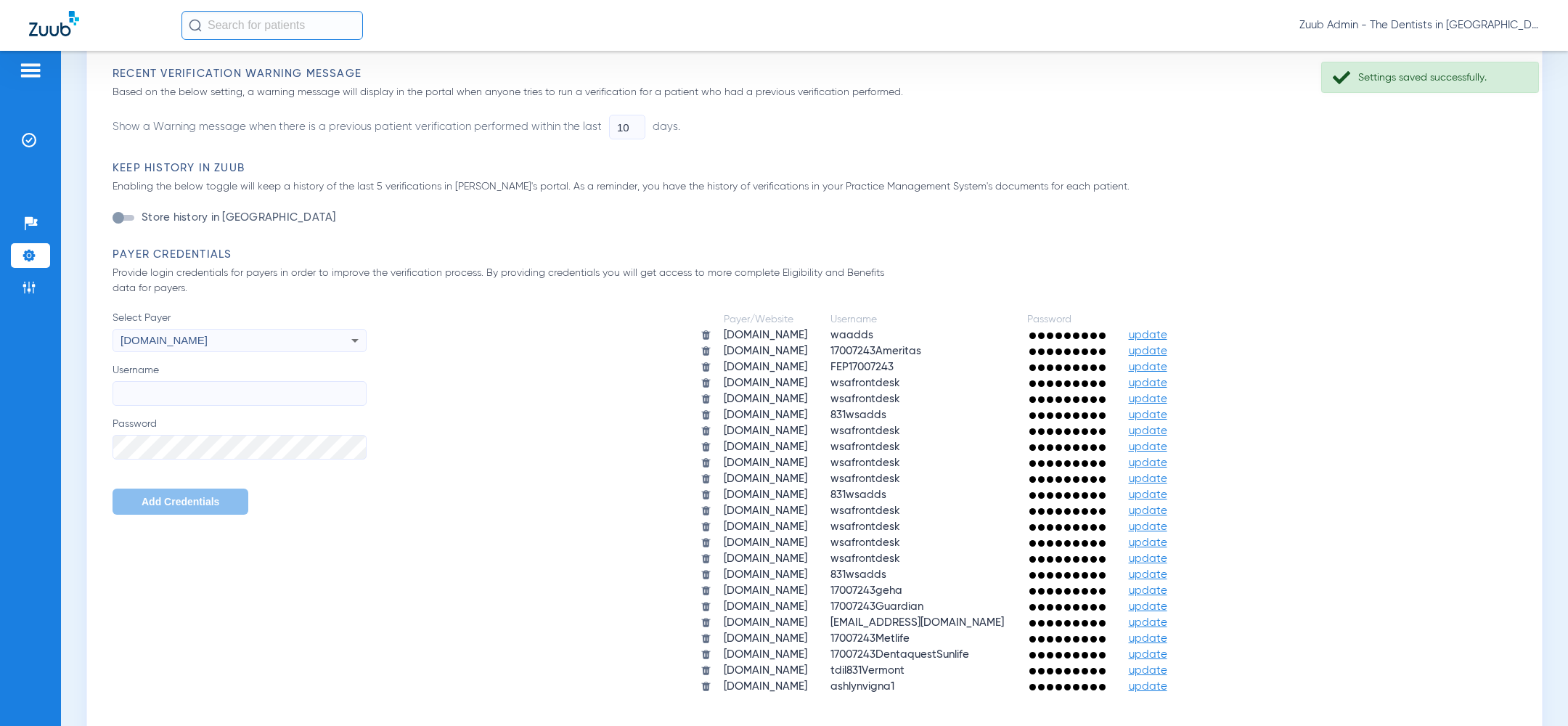
click at [221, 376] on label "Username" at bounding box center [239, 384] width 254 height 43
click at [221, 381] on input "Username" at bounding box center [239, 393] width 254 height 25
paste input "wsafrontdesk"
type input "wsafrontdesk"
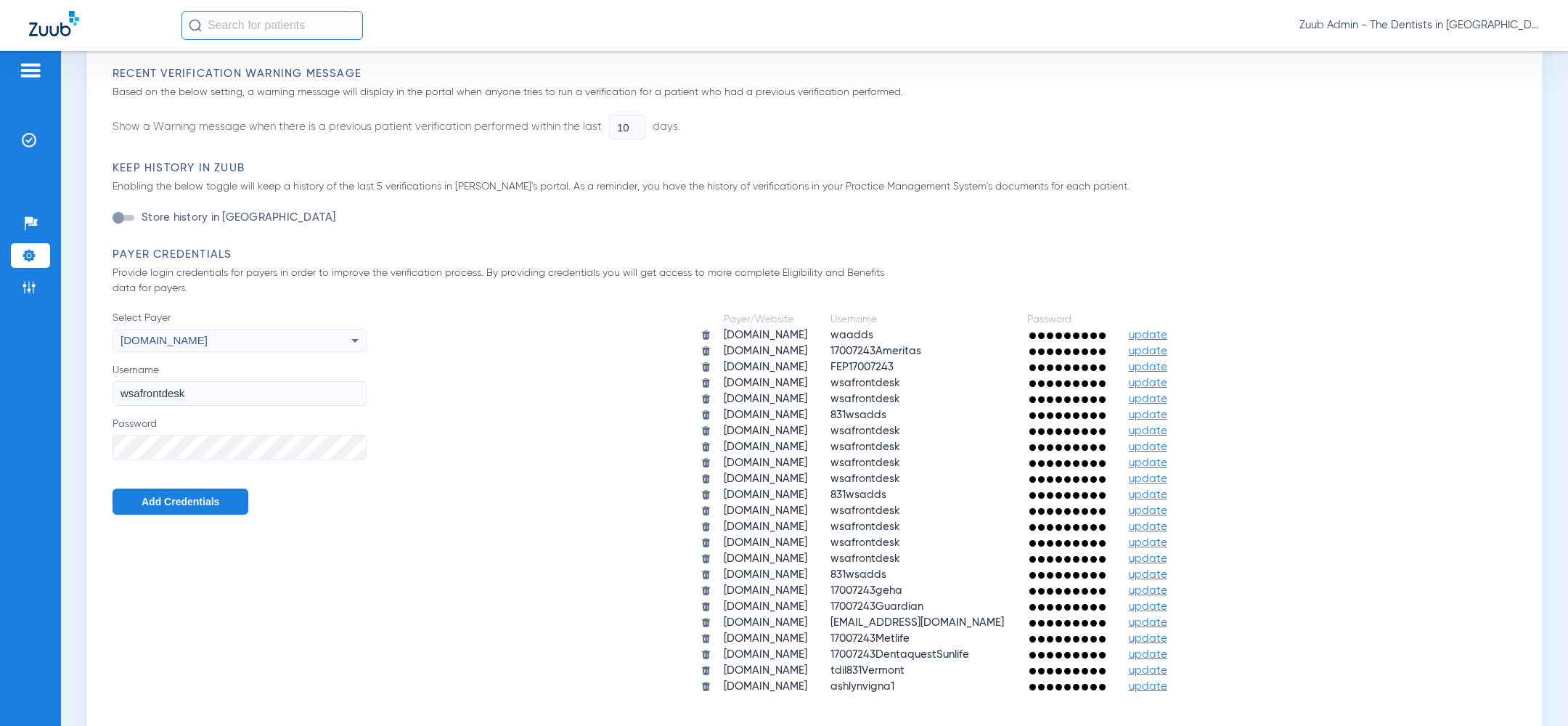
click at [159, 508] on button "Add Credentials" at bounding box center [180, 501] width 136 height 26
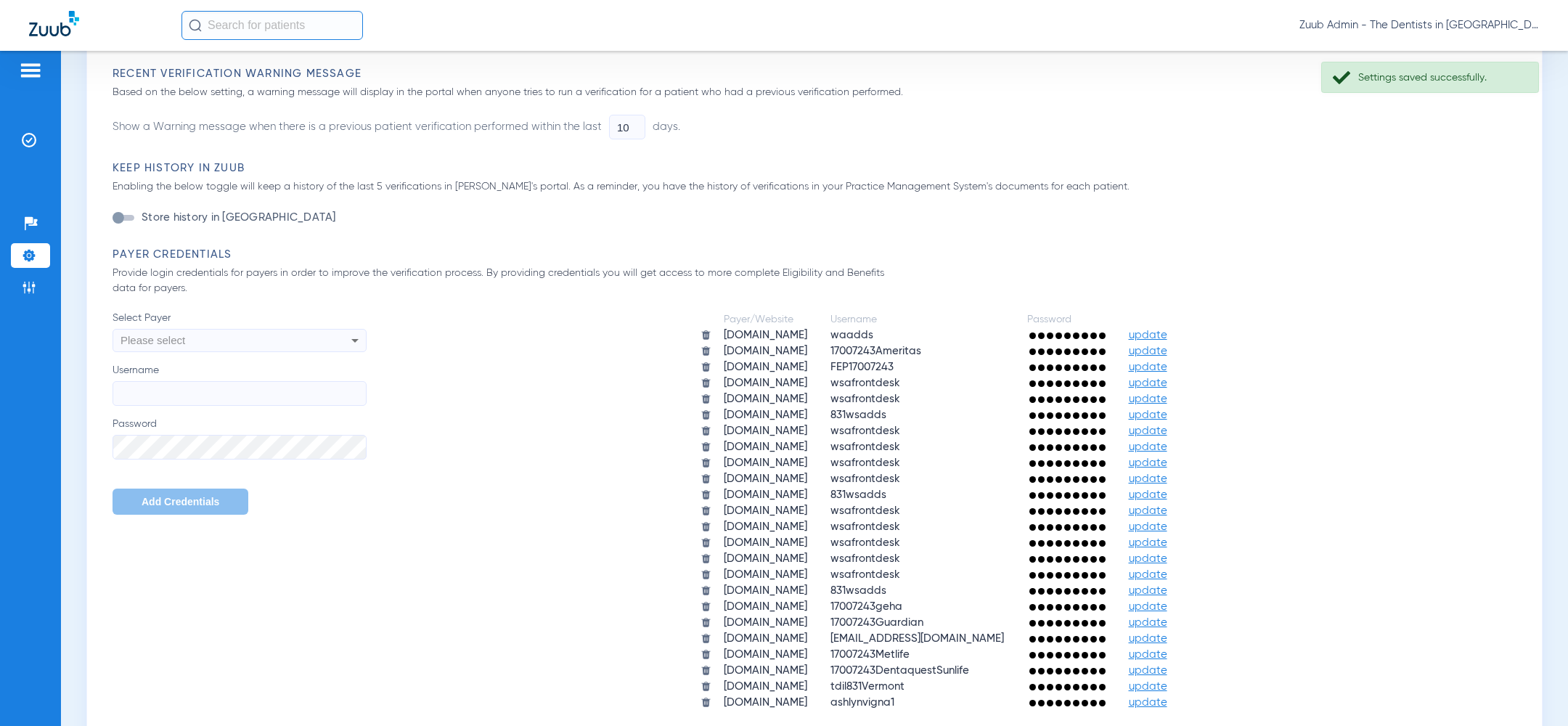
click at [256, 328] on div "Please select" at bounding box center [216, 340] width 190 height 25
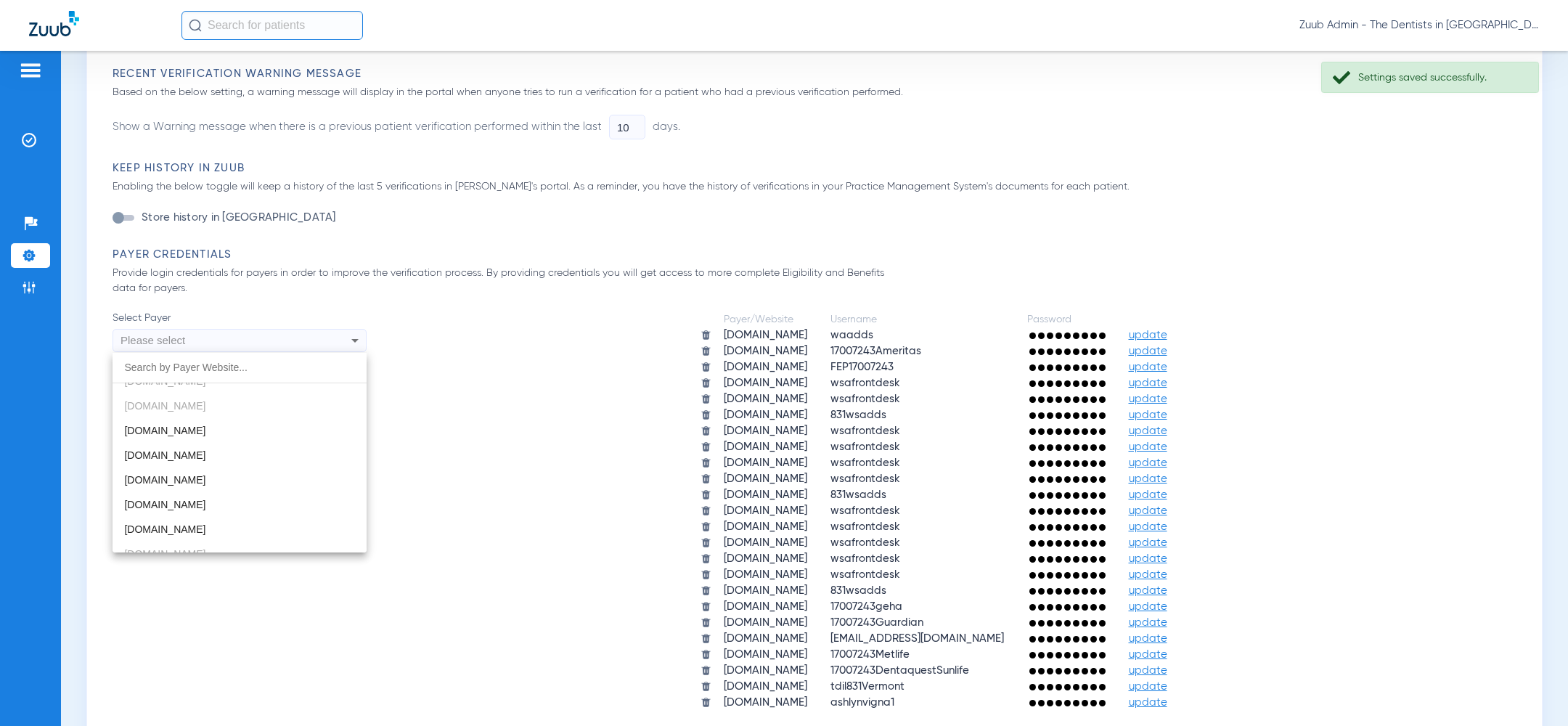
scroll to position [632, 0]
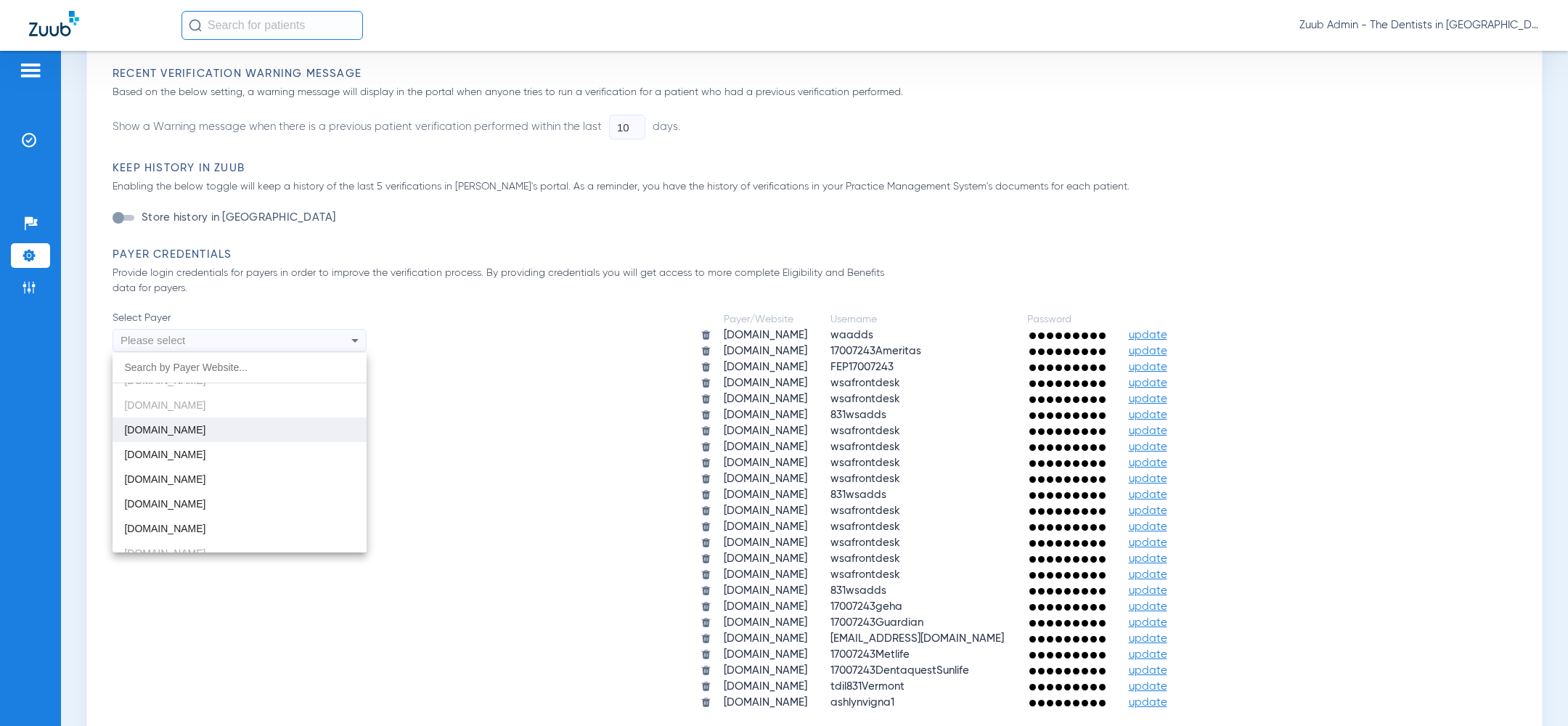
click at [243, 437] on mat-option "deltadentalva.com" at bounding box center [239, 430] width 254 height 25
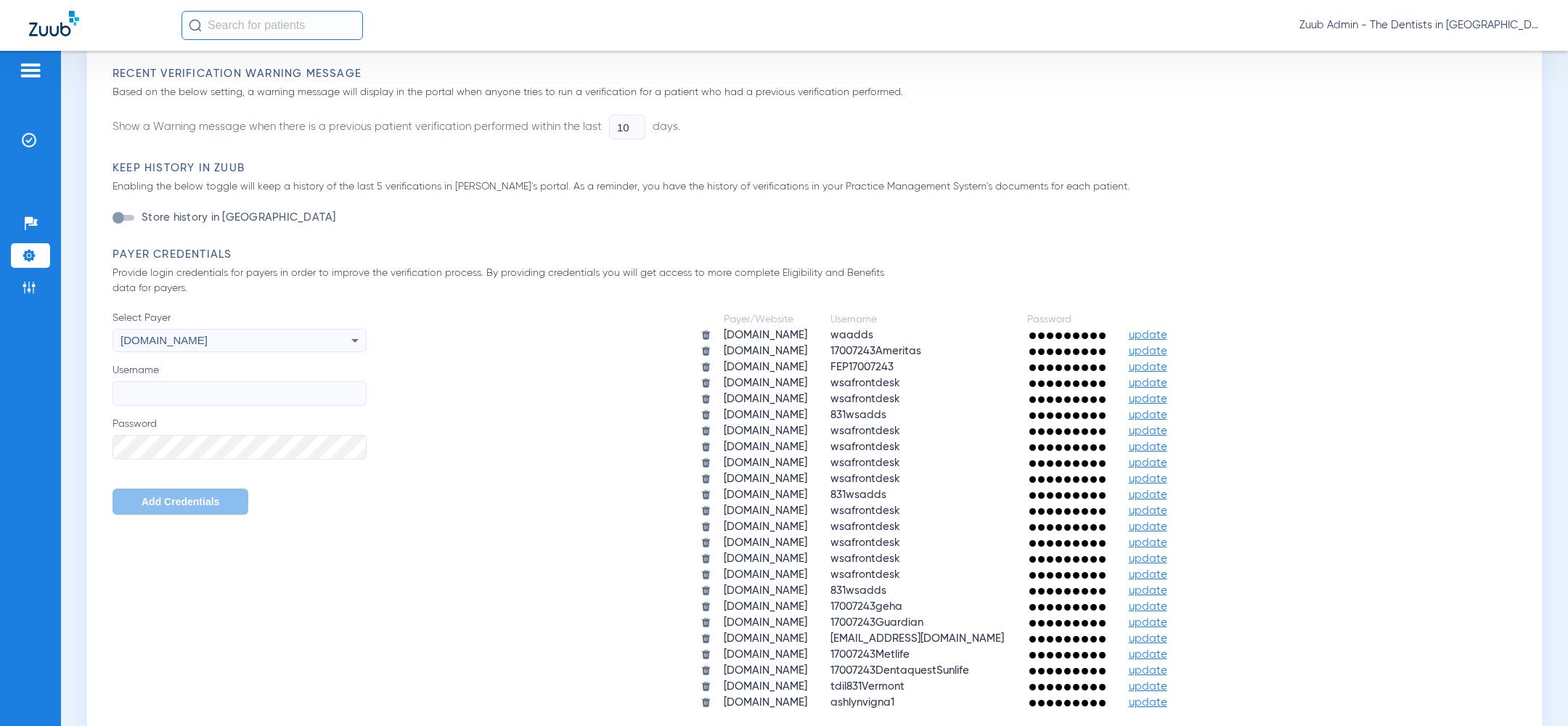
click at [238, 391] on input "Username" at bounding box center [239, 393] width 254 height 25
paste input "wsafrontdesk"
type input "wsafrontdesk"
click at [158, 506] on span "Add Credentials" at bounding box center [181, 501] width 78 height 12
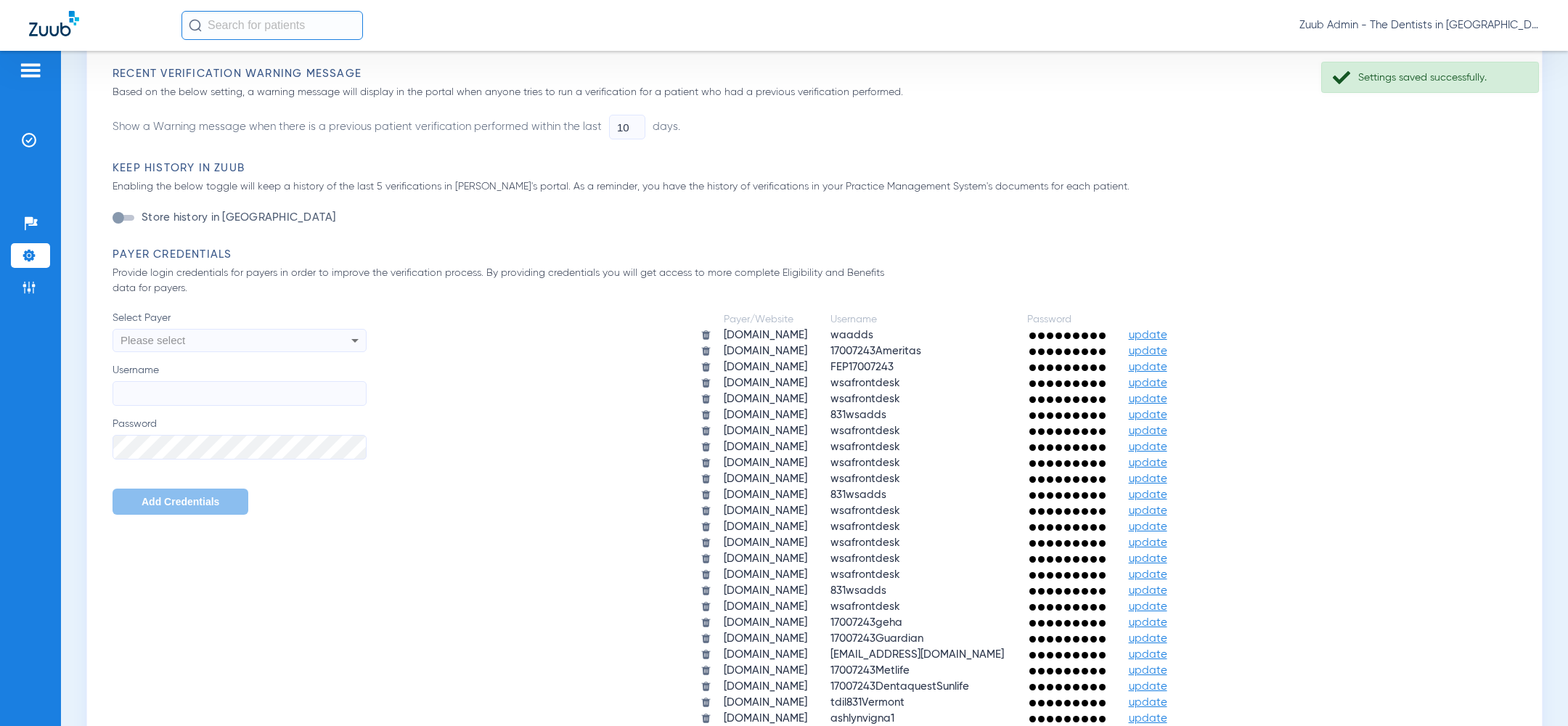
click at [221, 346] on div "Please select" at bounding box center [216, 340] width 190 height 25
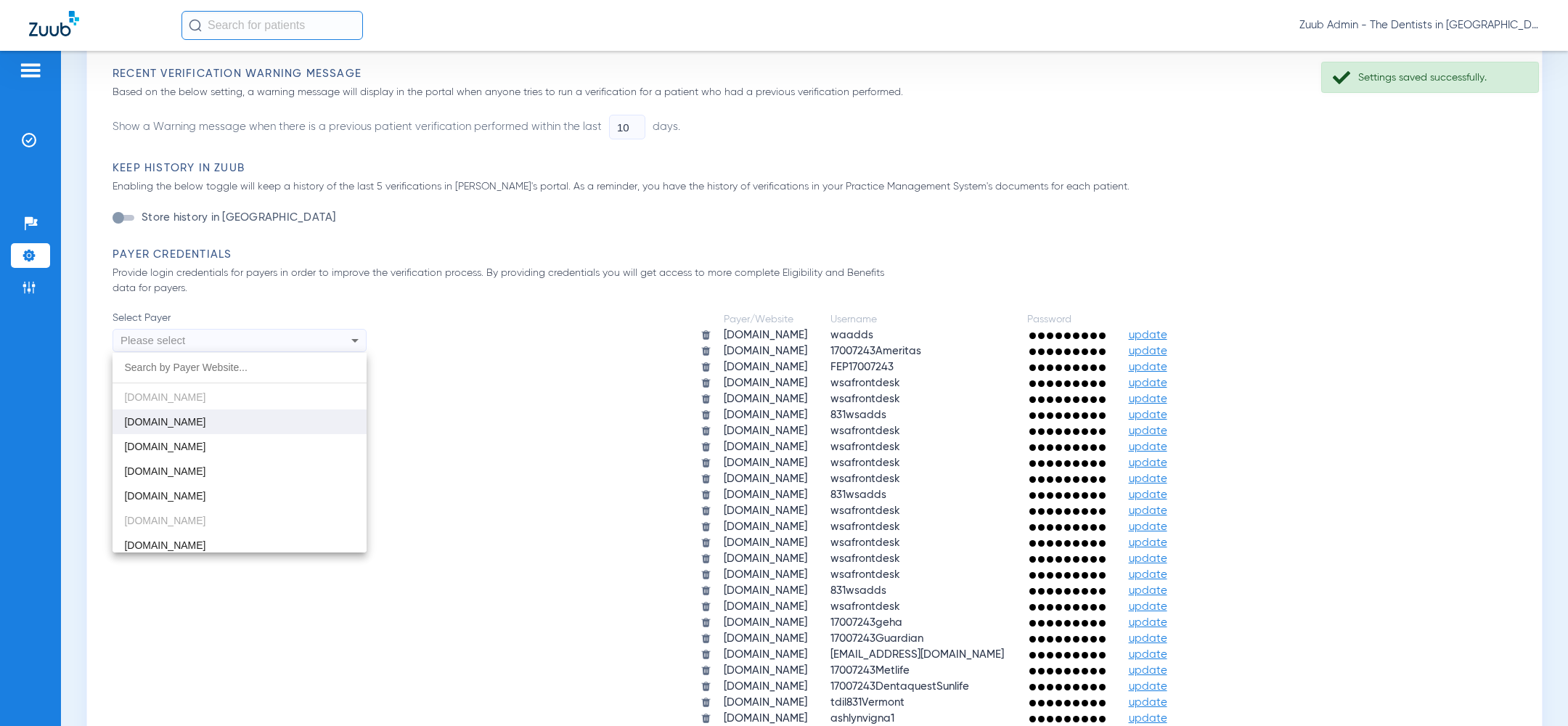
click at [235, 423] on mat-option "deltadentalwa.com" at bounding box center [239, 421] width 254 height 25
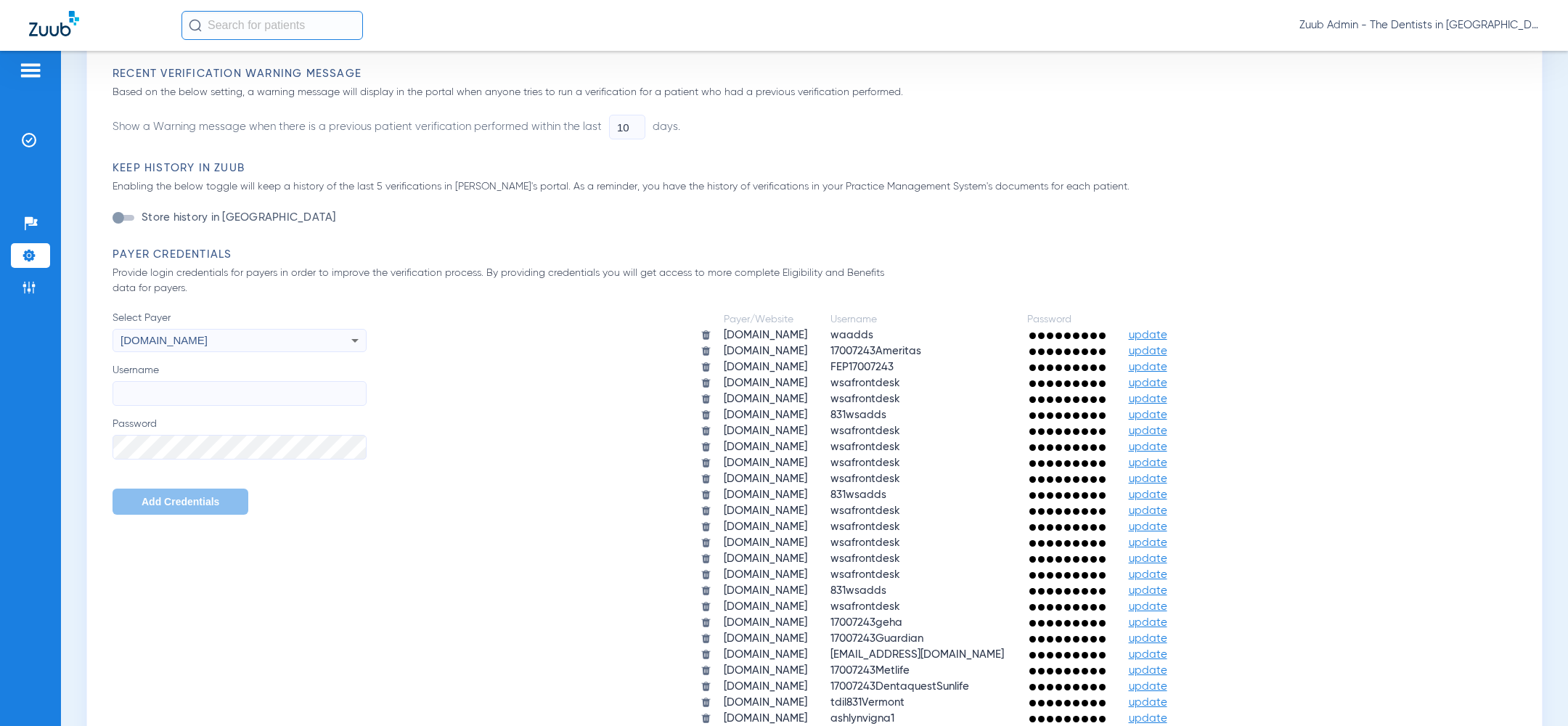
click at [240, 400] on input "Username" at bounding box center [239, 393] width 254 height 25
paste input "TDILinsurance"
type input "TDILinsurance"
click at [168, 501] on span "Add Credentials" at bounding box center [181, 501] width 78 height 12
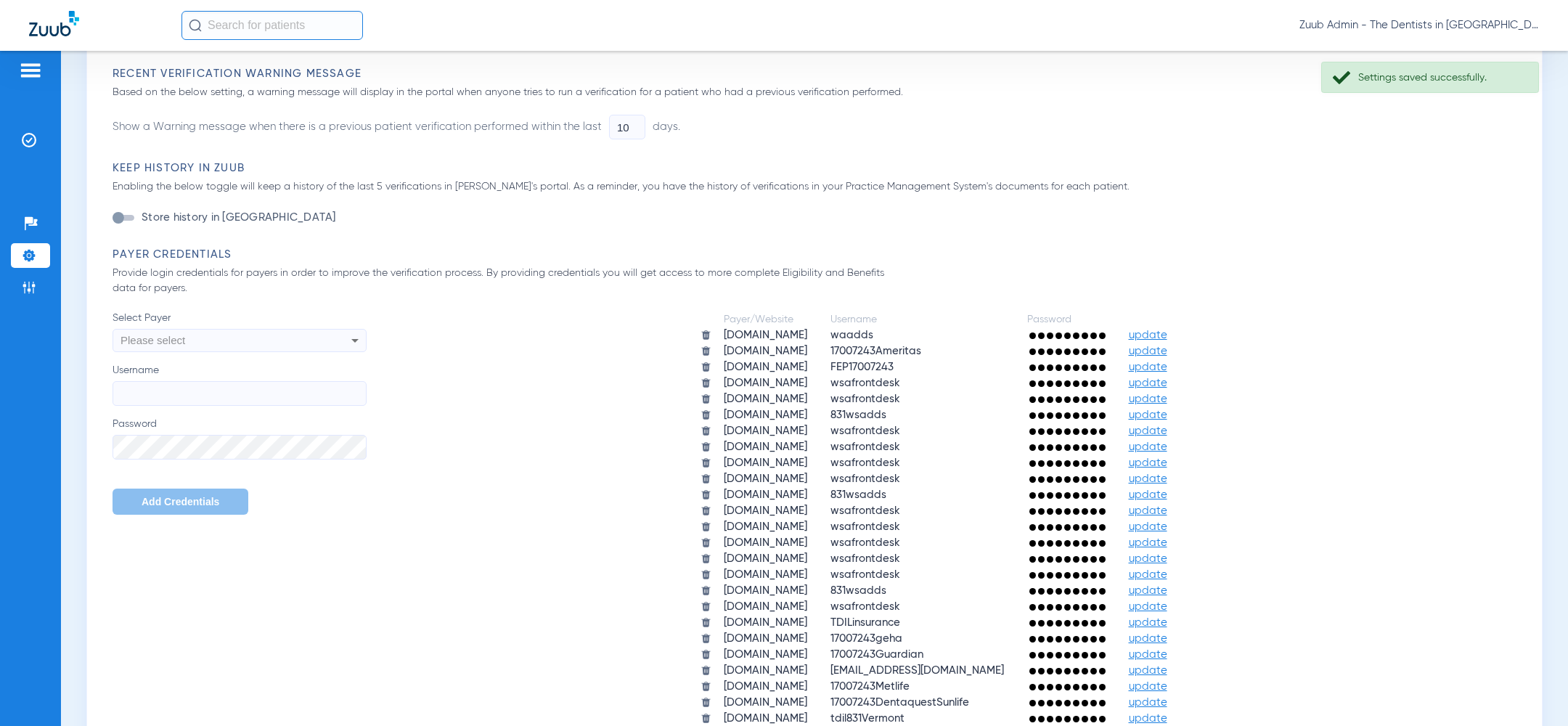
click at [261, 346] on div "Please select" at bounding box center [216, 340] width 190 height 25
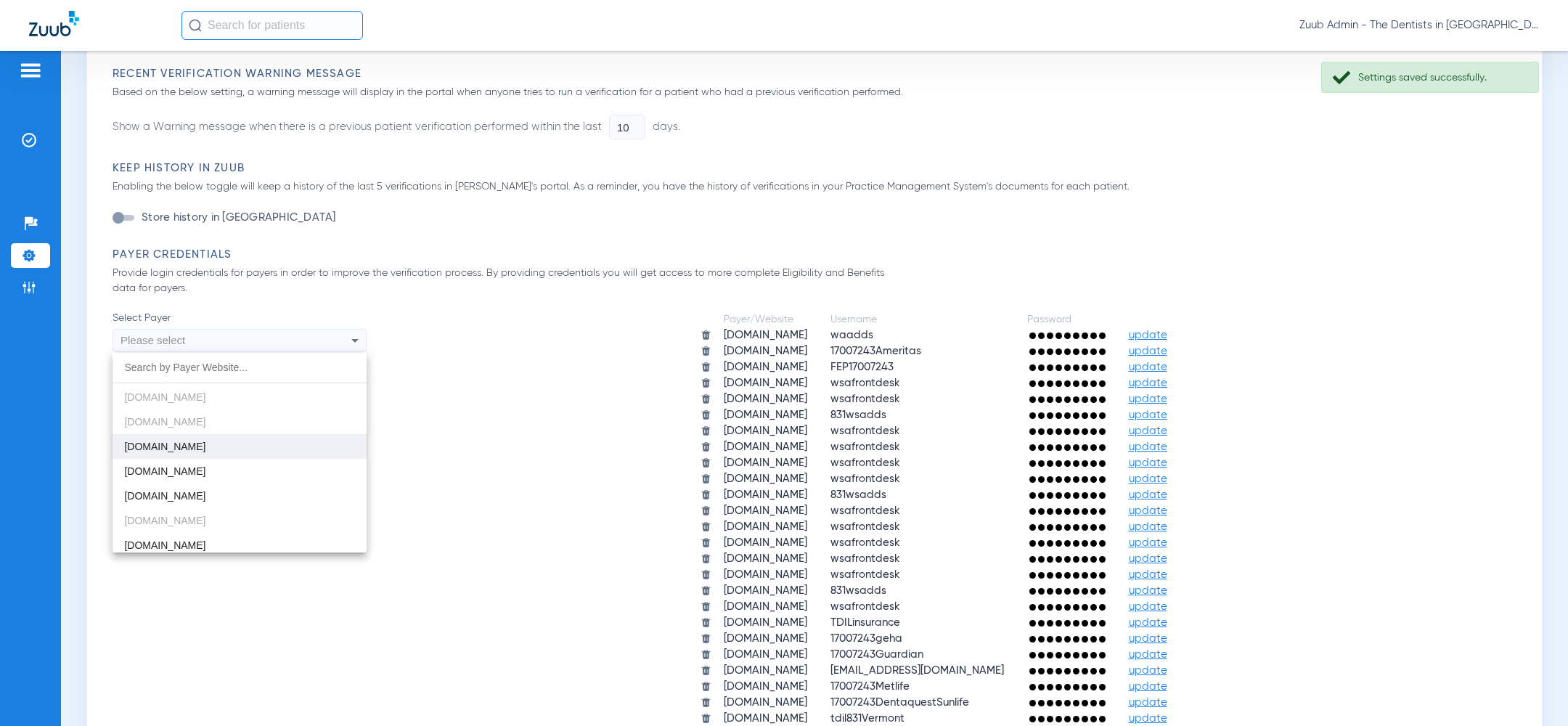
click at [239, 445] on mat-option "deltadentalwi.com" at bounding box center [239, 446] width 254 height 25
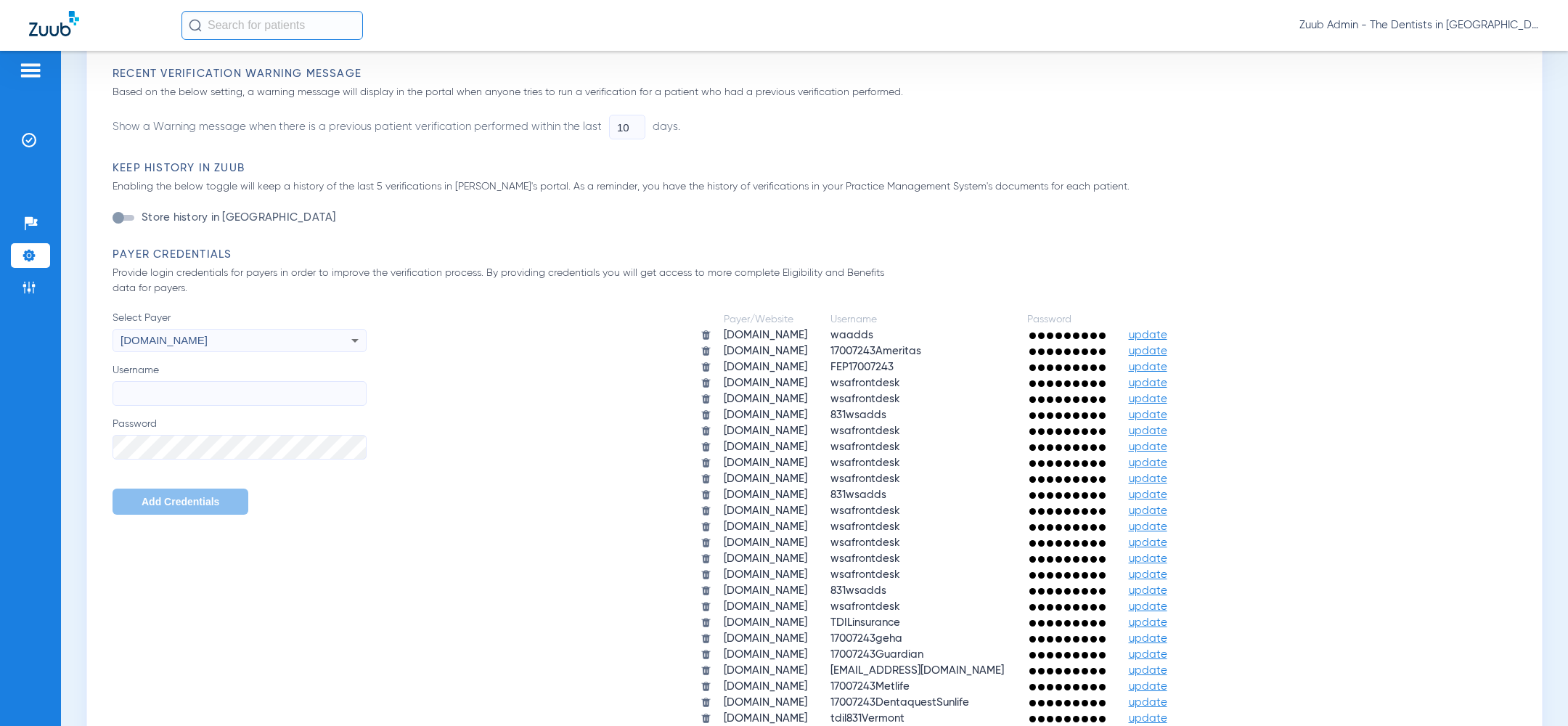
click at [192, 376] on label "Username" at bounding box center [239, 384] width 254 height 43
click at [192, 381] on input "Username" at bounding box center [239, 393] width 254 height 25
paste input "wsafrontdesk"
type input "wsafrontdesk"
click at [152, 495] on span "Add Credentials" at bounding box center [181, 501] width 78 height 12
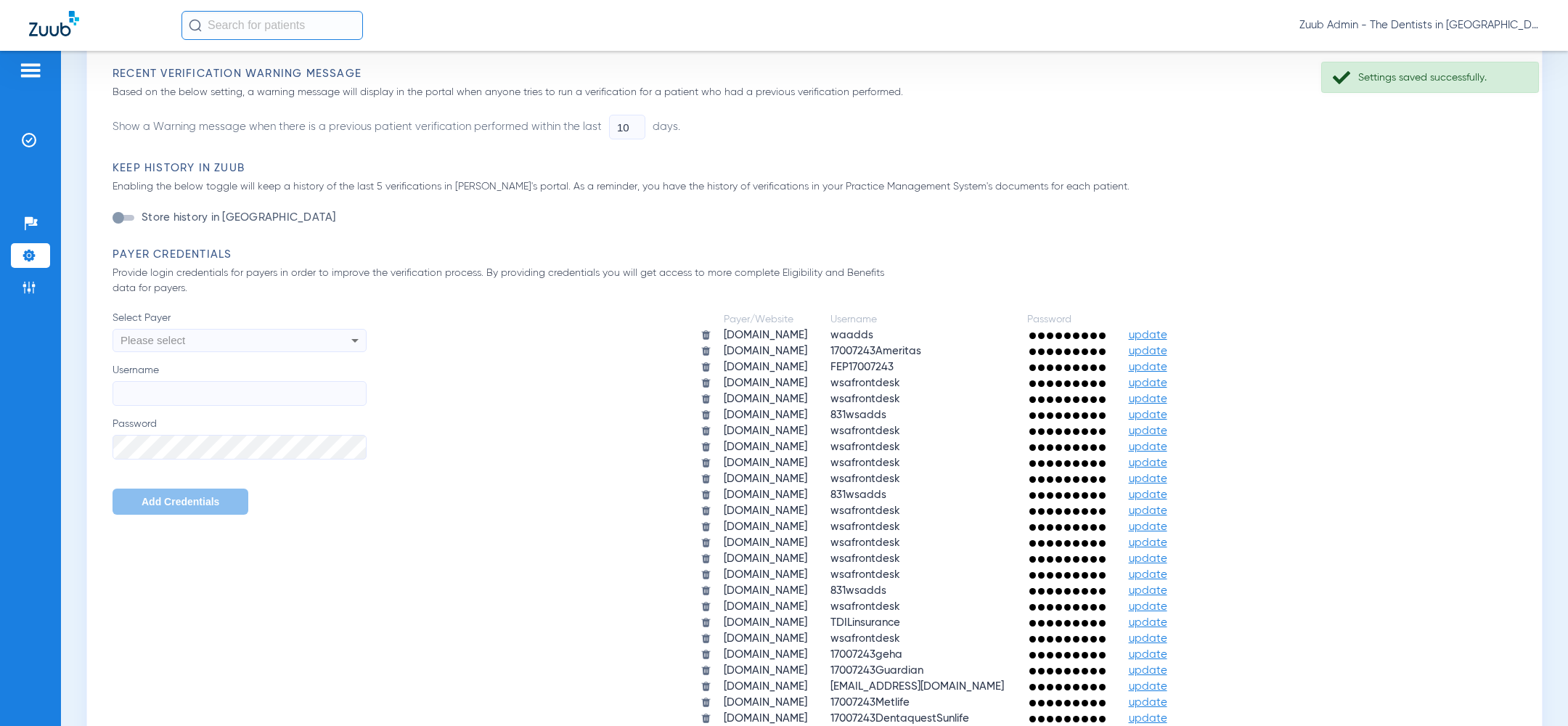
click at [239, 341] on div "Please select" at bounding box center [216, 340] width 190 height 25
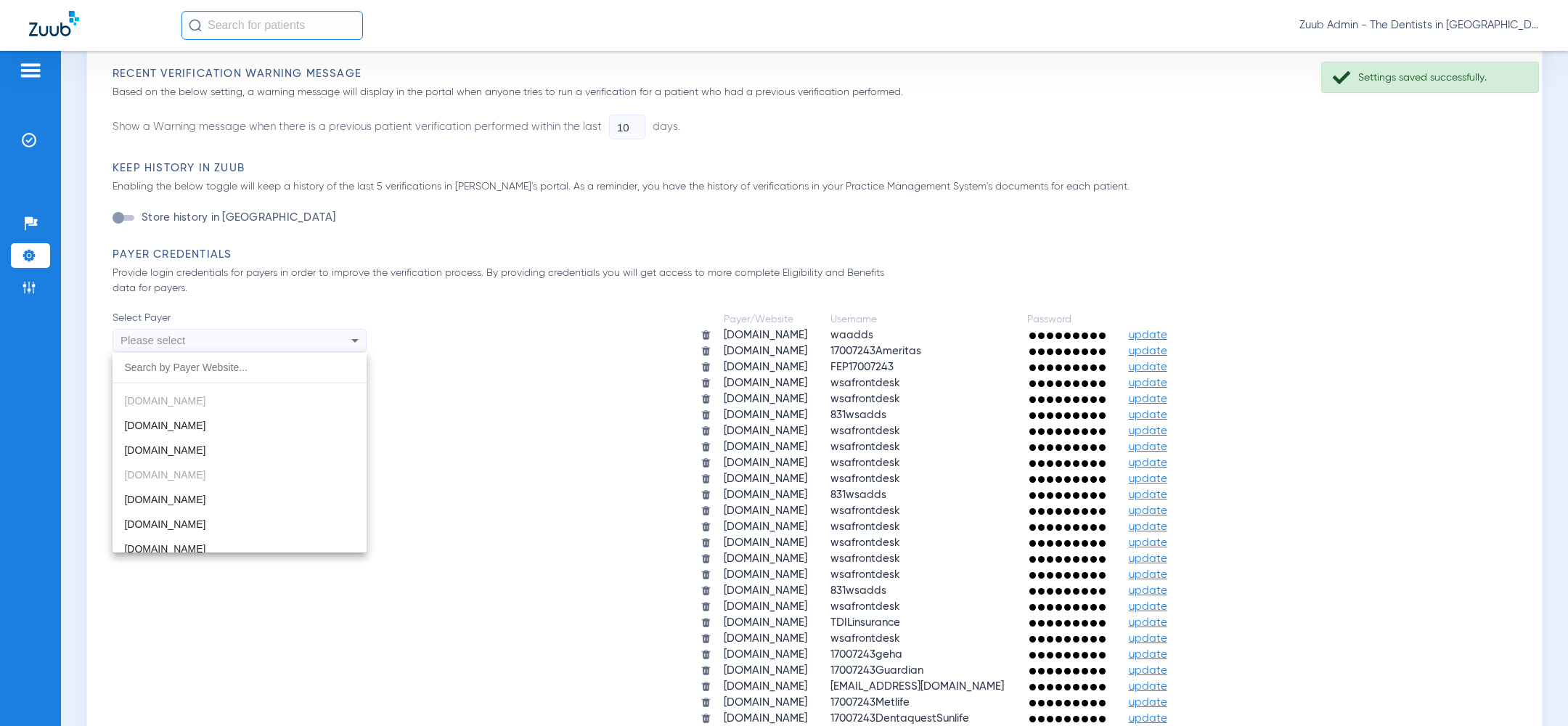
scroll to position [717, 0]
click at [212, 419] on mat-option "deltadentalwy.org" at bounding box center [239, 418] width 254 height 25
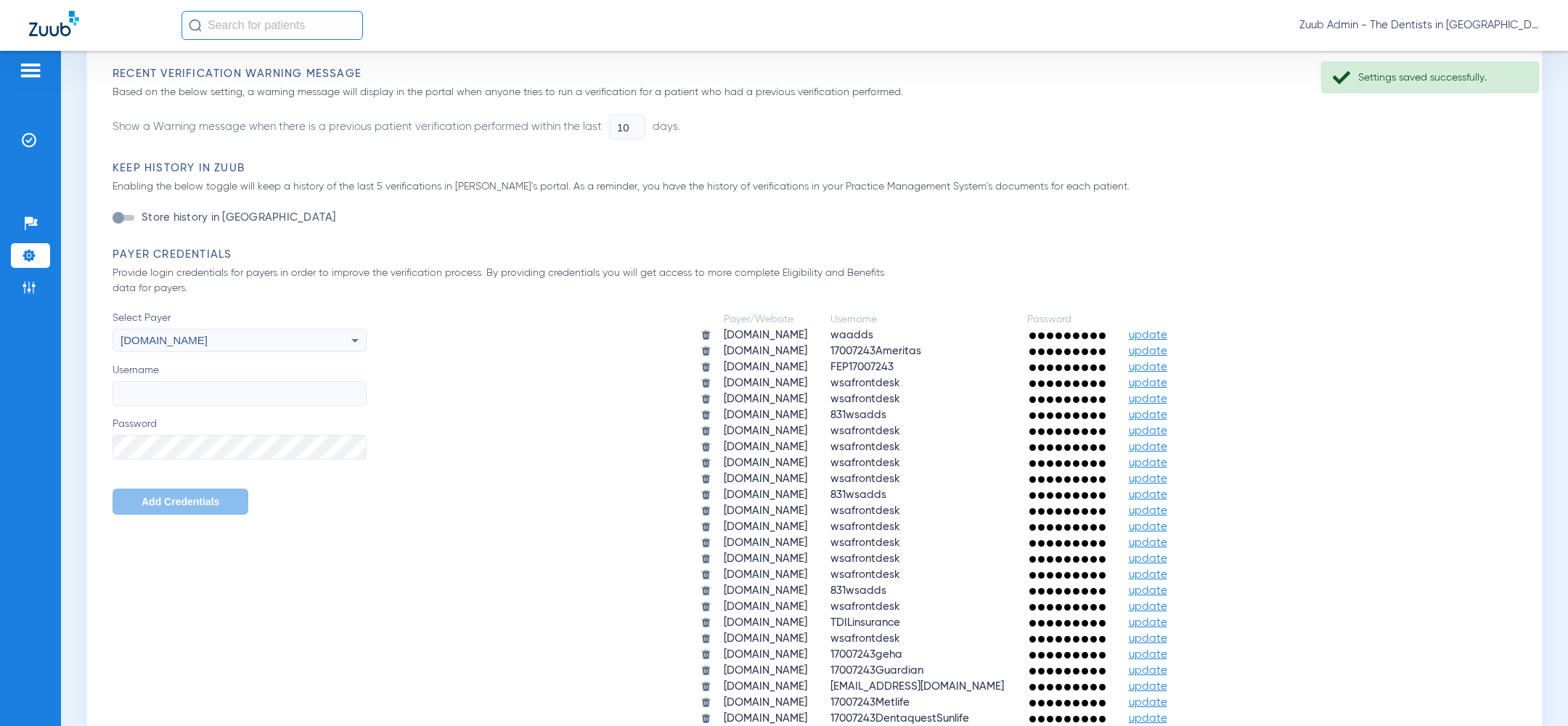
click at [202, 392] on input "Username" at bounding box center [239, 393] width 254 height 25
paste input "wsafrontdesk"
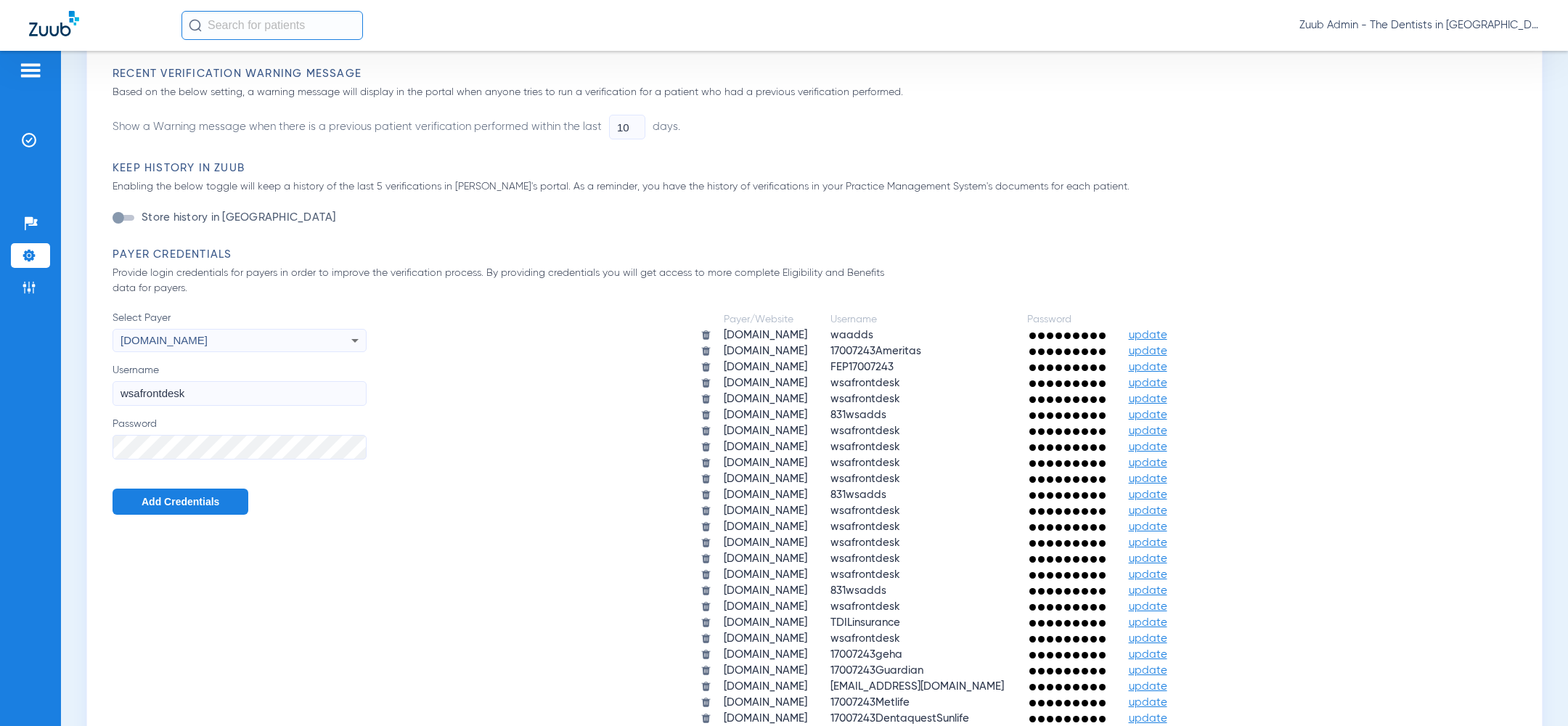
type input "wsafrontdesk"
click at [183, 500] on span "Add Credentials" at bounding box center [181, 501] width 78 height 12
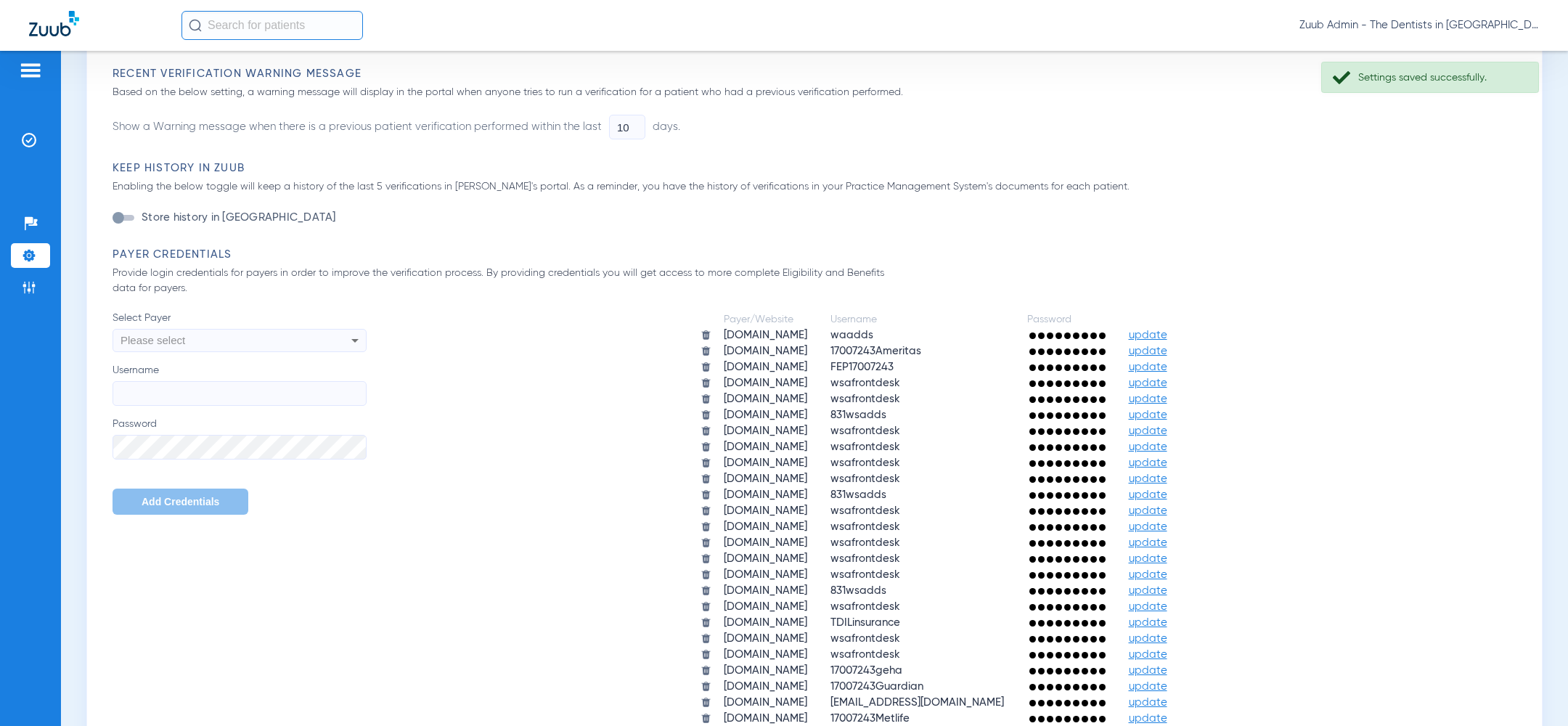
click at [277, 346] on div "Please select" at bounding box center [216, 340] width 190 height 25
type input "ned"
click at [249, 401] on mat-option "nedelta.com" at bounding box center [239, 395] width 254 height 25
click at [248, 401] on input "Username" at bounding box center [239, 393] width 254 height 25
paste input "831Vermont!"
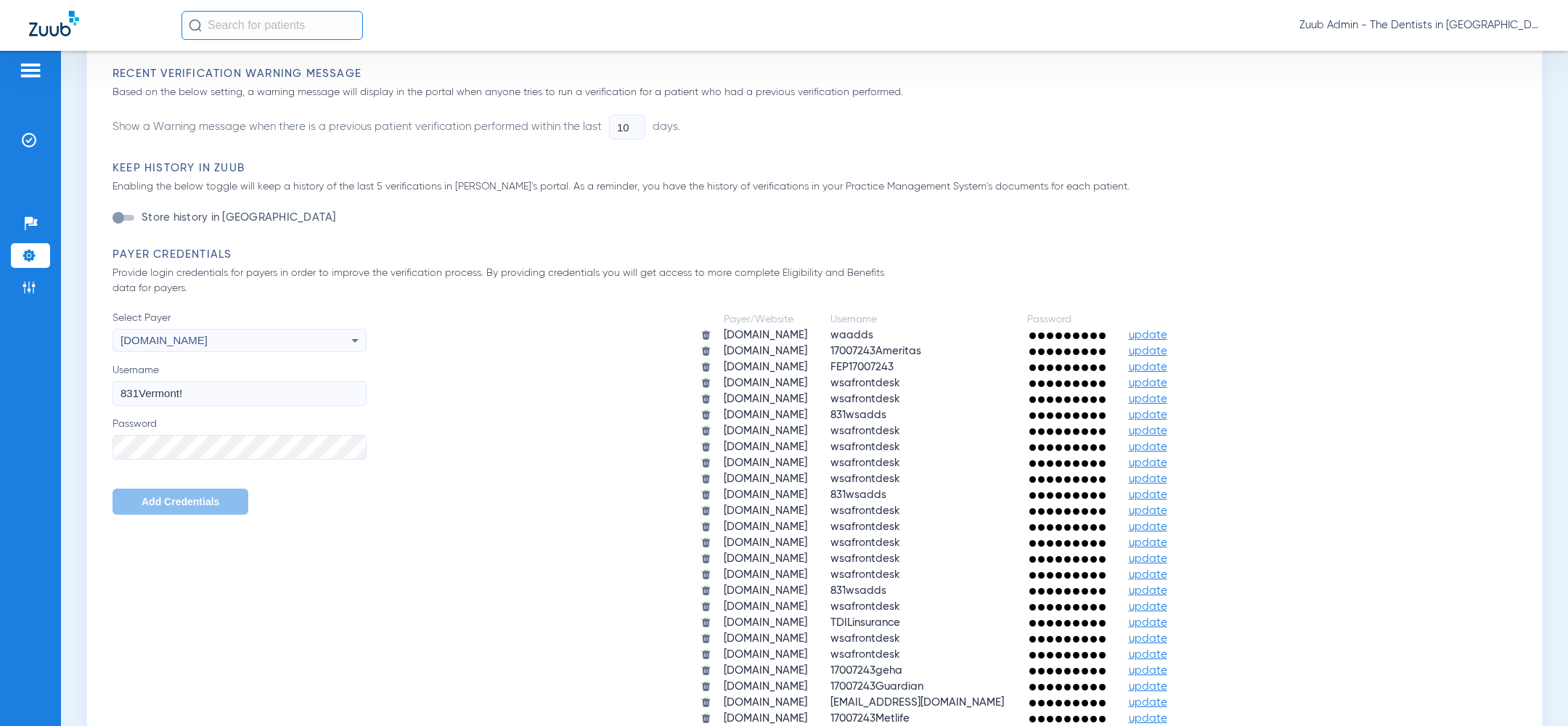
click at [241, 400] on input "831Vermont!" at bounding box center [239, 393] width 254 height 25
paste input "wsafrontdesk"
type input "wsafrontdesk"
click at [171, 499] on span "Add Credentials" at bounding box center [181, 501] width 78 height 12
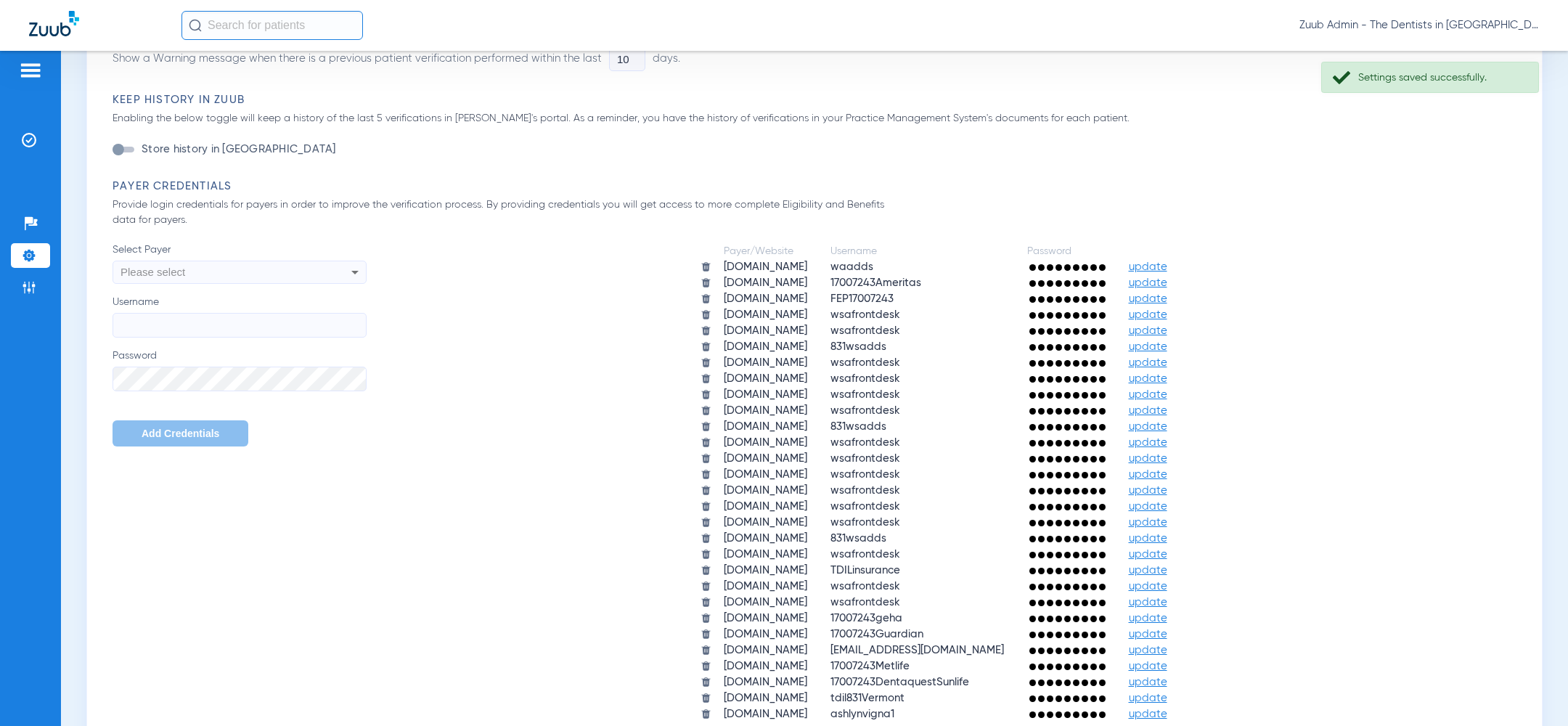
scroll to position [316, 0]
click at [319, 277] on div "Please select" at bounding box center [239, 269] width 253 height 25
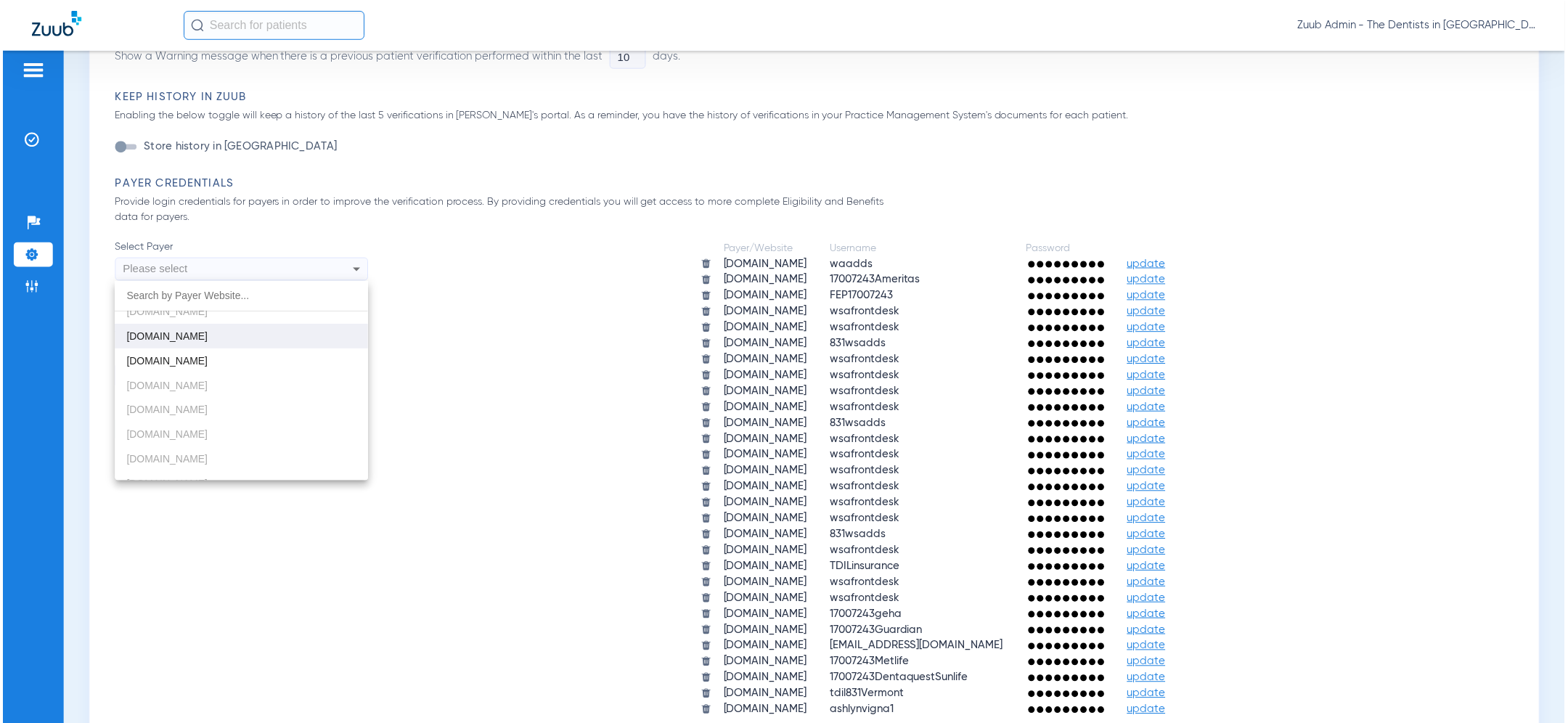
scroll to position [507, 0]
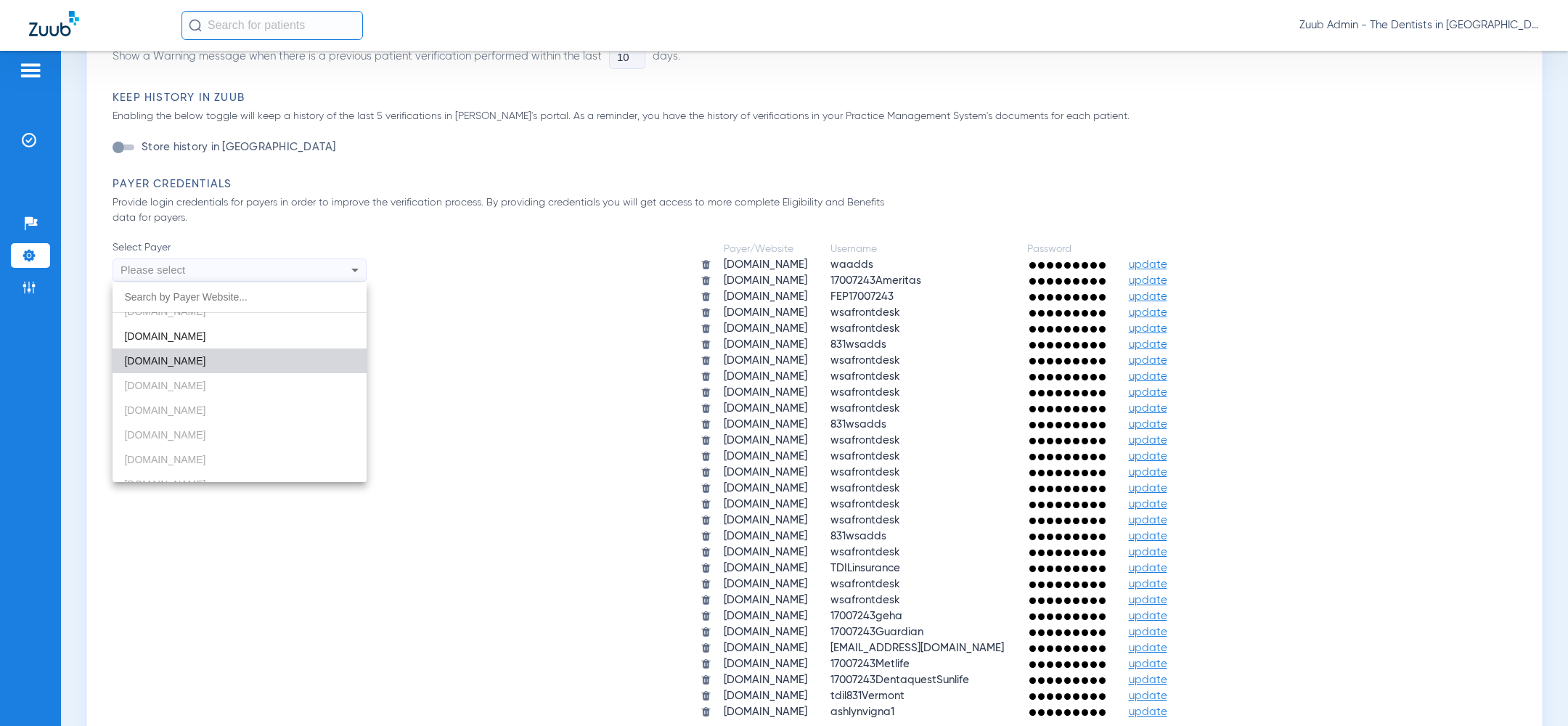
click at [241, 349] on mat-option "deltadentalmo.com" at bounding box center [239, 361] width 254 height 25
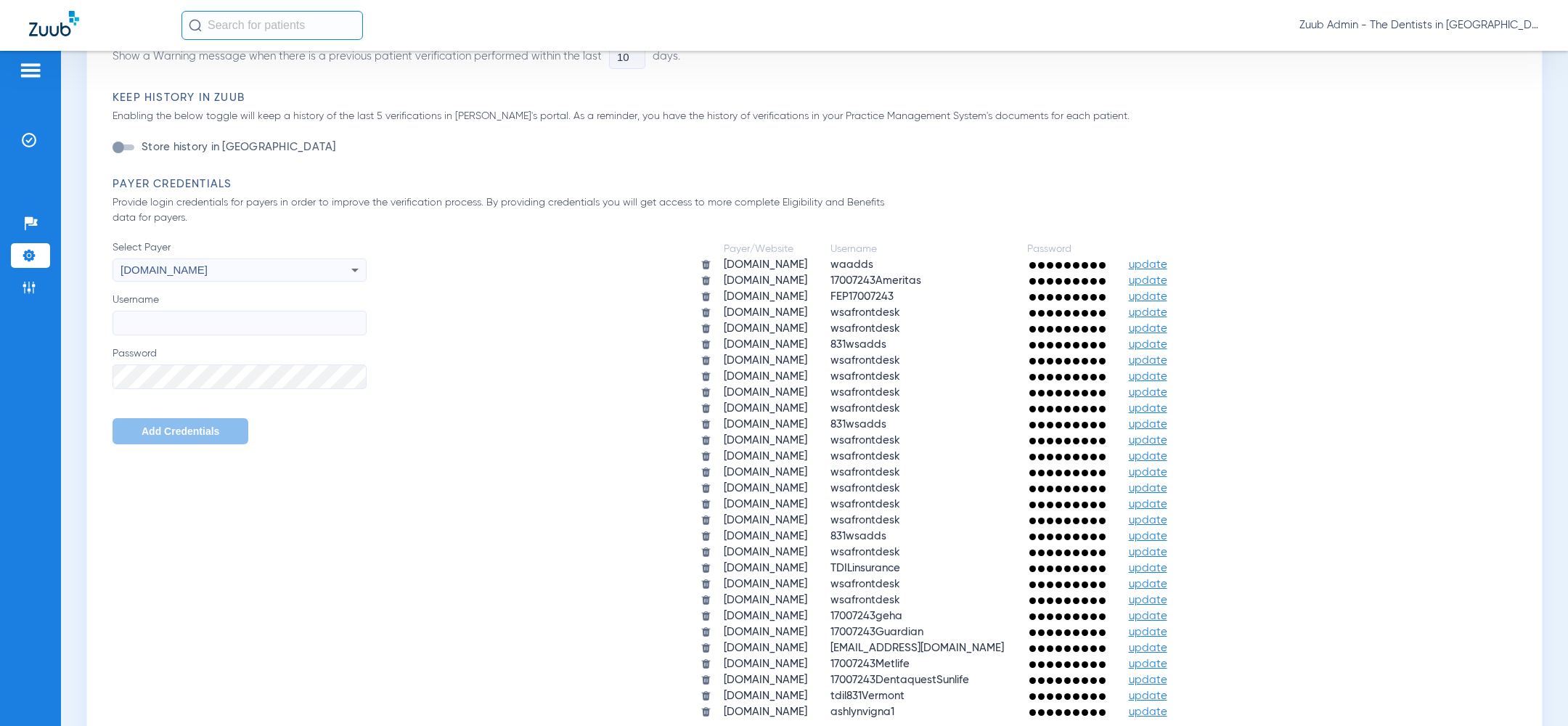
click at [213, 327] on input "Username" at bounding box center [239, 323] width 254 height 25
paste input "tdil831Vermont"
type input "tdil831Vermont"
click at [178, 428] on span "Add Credentials" at bounding box center [181, 431] width 78 height 12
click at [289, 267] on div "Please select" at bounding box center [216, 269] width 190 height 25
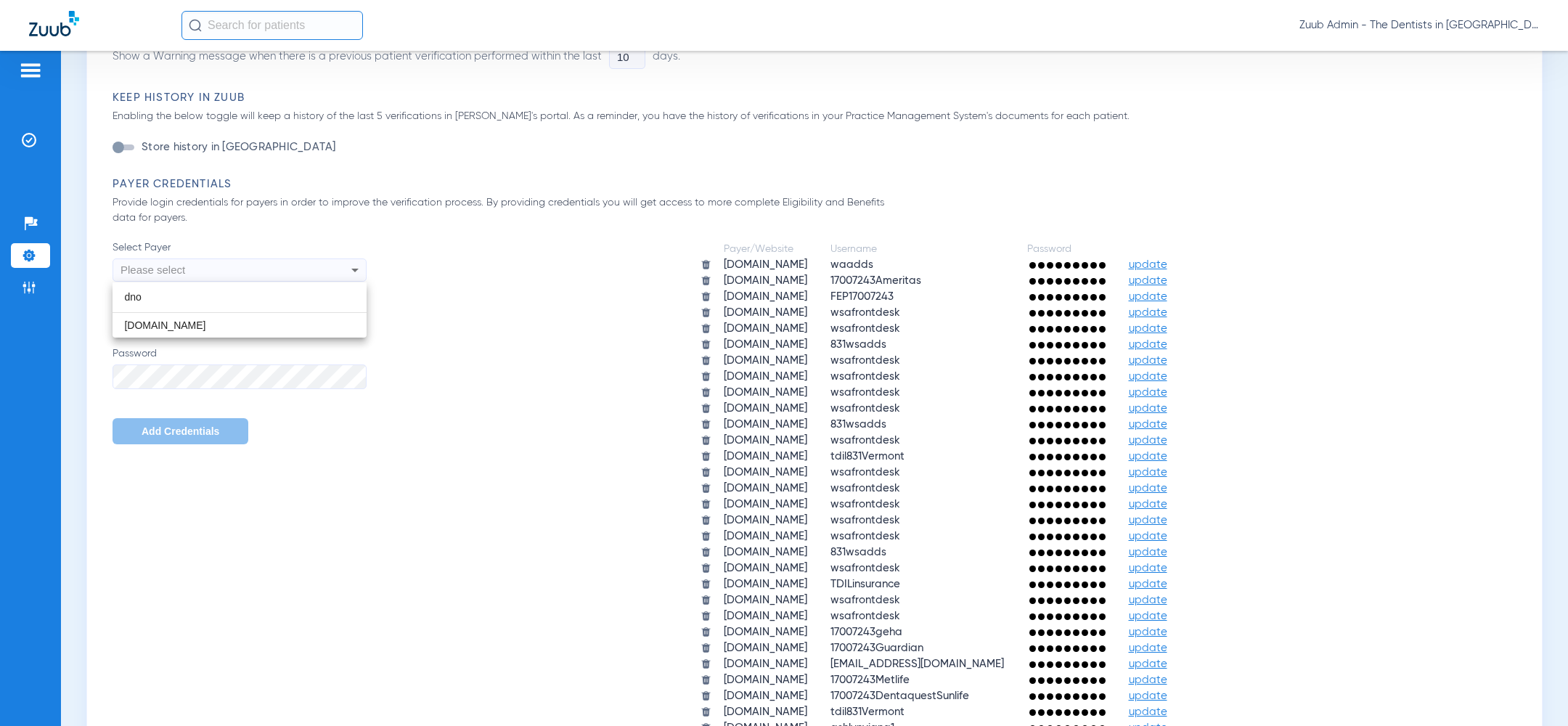
click at [263, 308] on input "dno" at bounding box center [239, 297] width 254 height 30
type input "dno"
click at [258, 330] on mat-option "dnoaconnect.com" at bounding box center [239, 325] width 254 height 25
click at [442, 349] on div "Payer/Website Username Password aetna.com waadds update ameritas.com 17007243Am…" at bounding box center [945, 488] width 1157 height 496
click at [207, 321] on input "Username" at bounding box center [239, 323] width 254 height 25
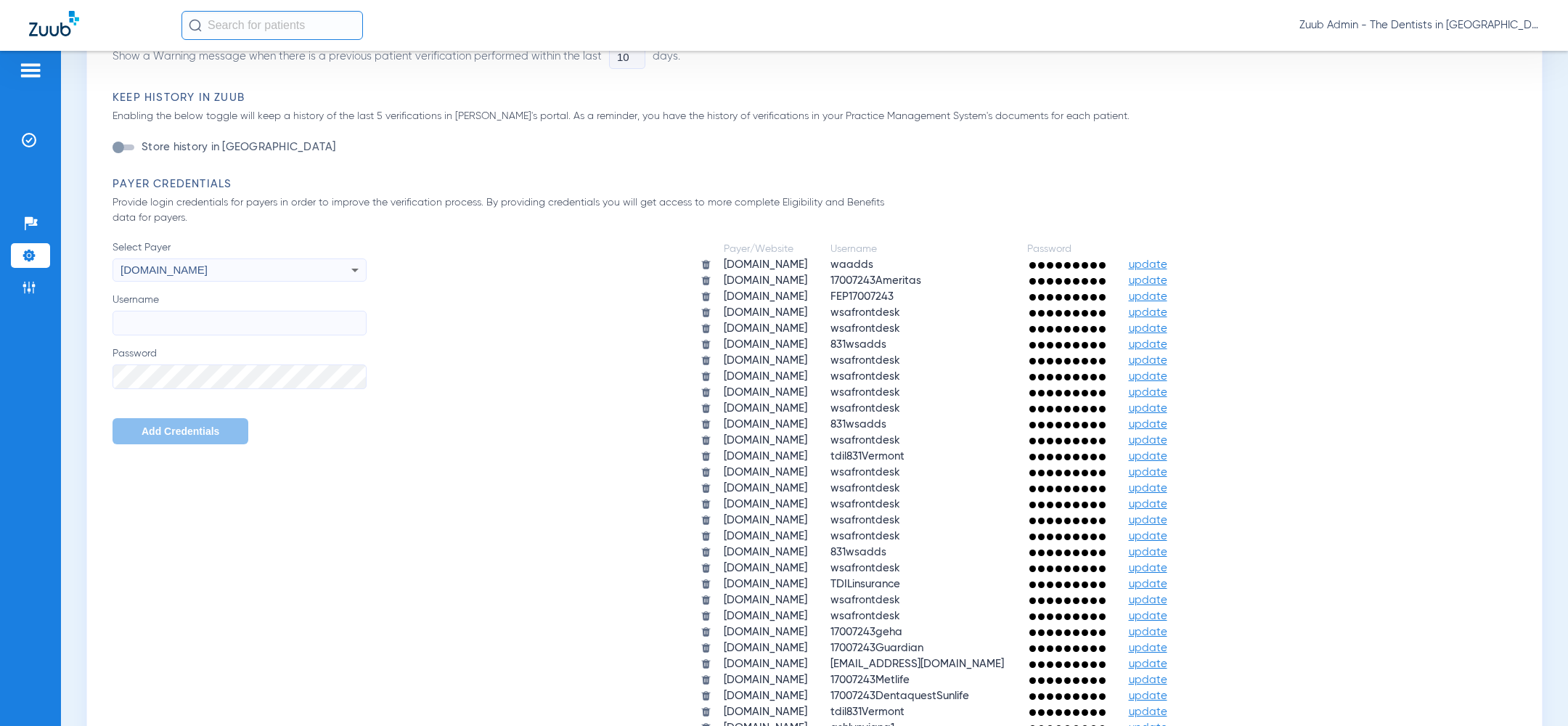
paste input "17007243dnoa"
type input "17007243dnoa"
click at [177, 430] on span "Add Credentials" at bounding box center [181, 431] width 78 height 12
click at [33, 256] on img at bounding box center [29, 255] width 14 height 14
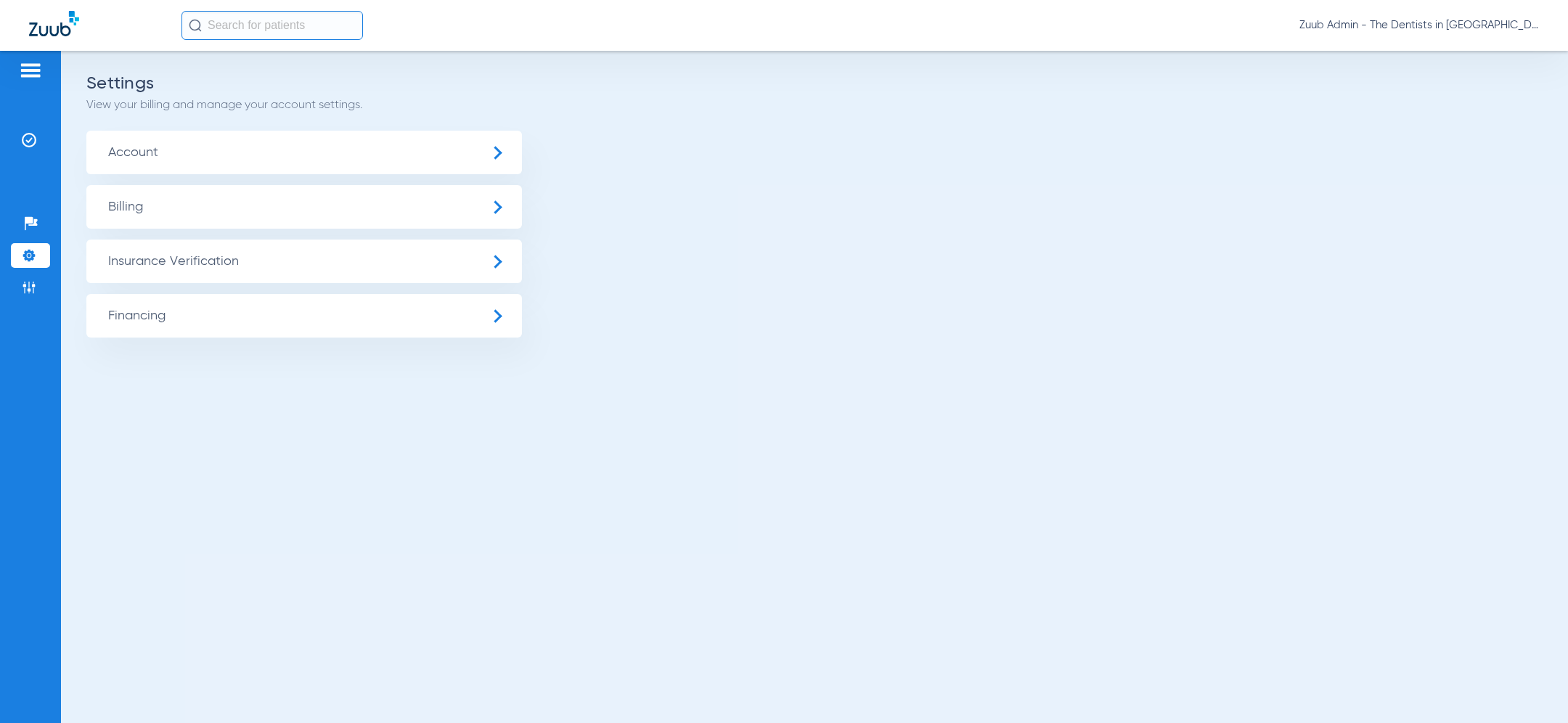
click at [163, 257] on span "Insurance Verification" at bounding box center [304, 261] width 435 height 44
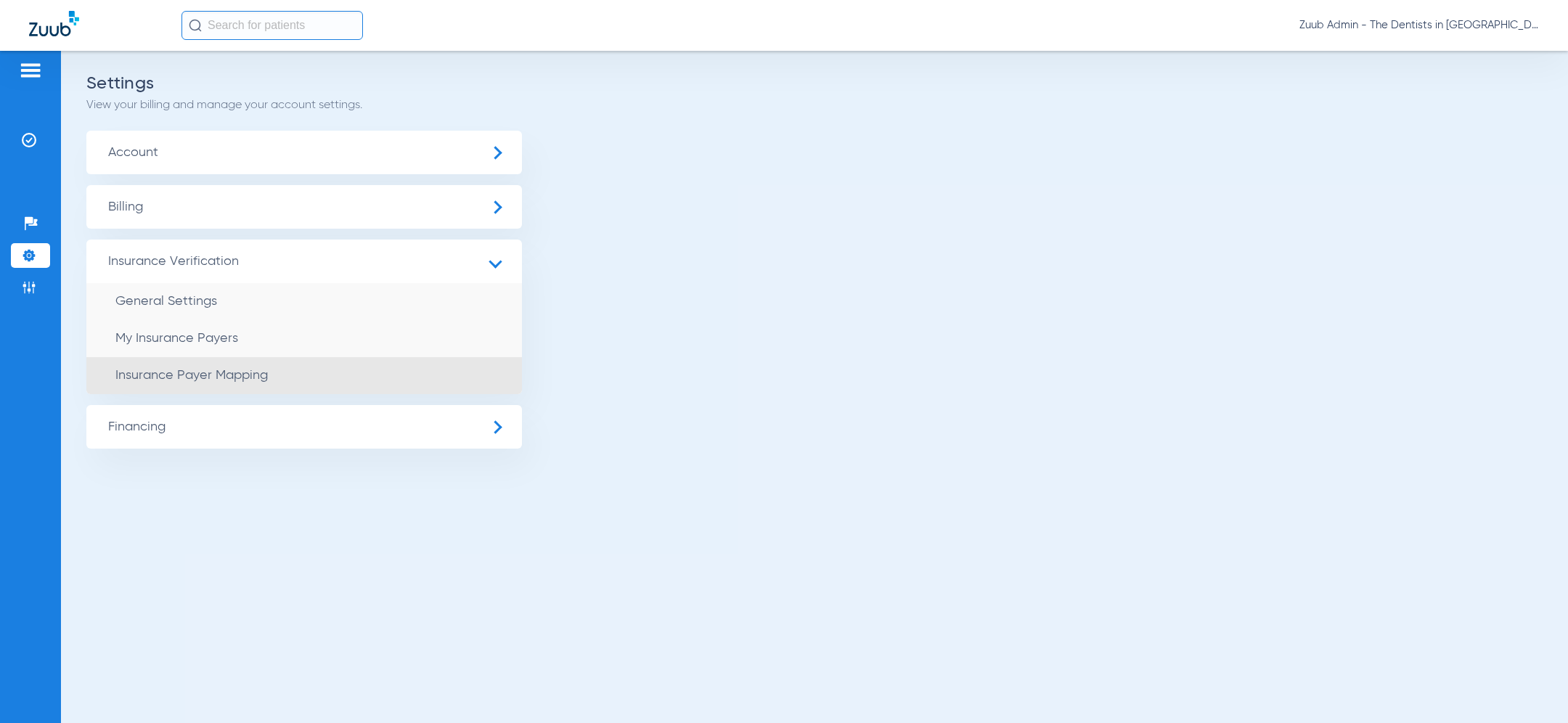
click at [221, 373] on span "Insurance Payer Mapping" at bounding box center [192, 375] width 152 height 13
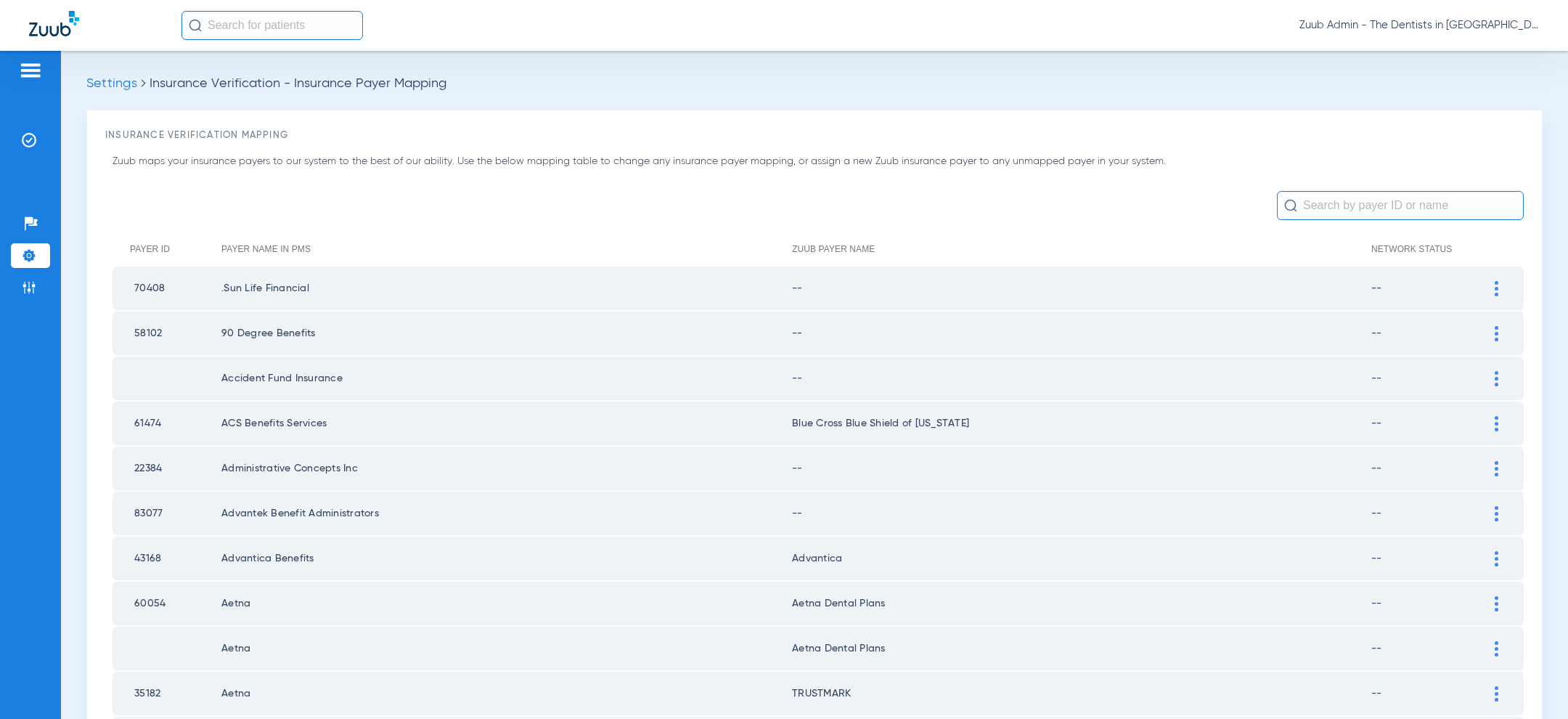
click at [1496, 287] on img at bounding box center [1496, 288] width 4 height 15
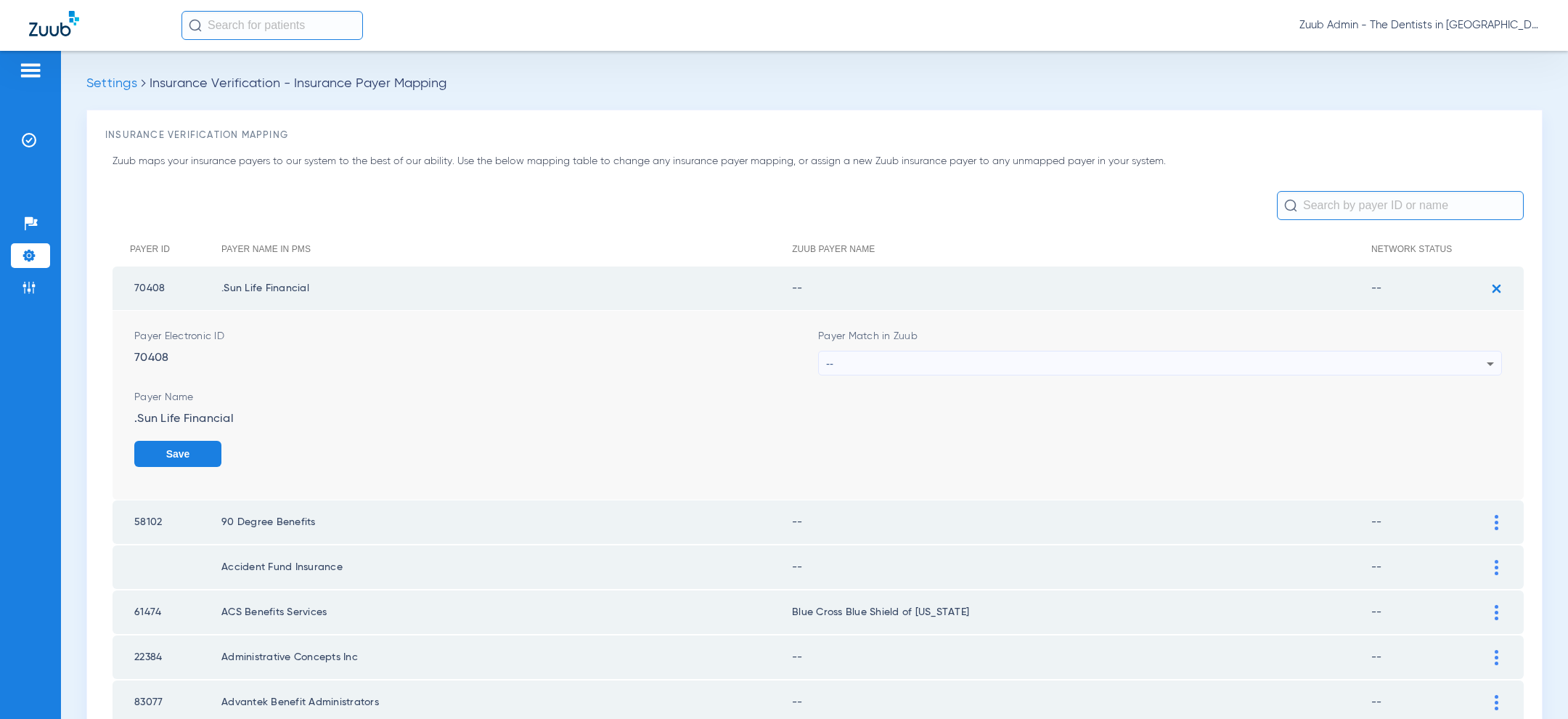
click at [1140, 366] on div "--" at bounding box center [1156, 363] width 660 height 25
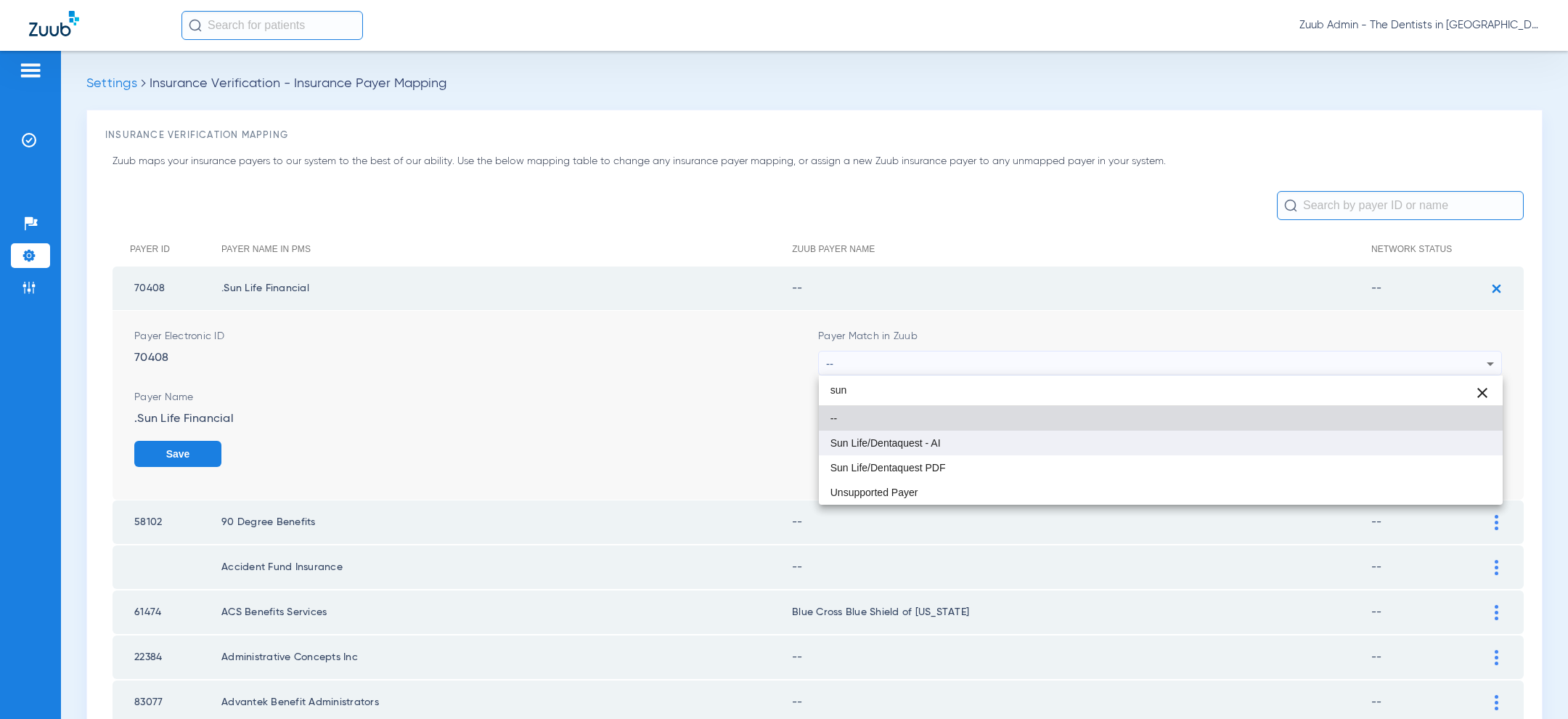
type input "sun"
click at [1046, 447] on mat-option "Sun Life/Dentaquest - AI" at bounding box center [1161, 442] width 684 height 25
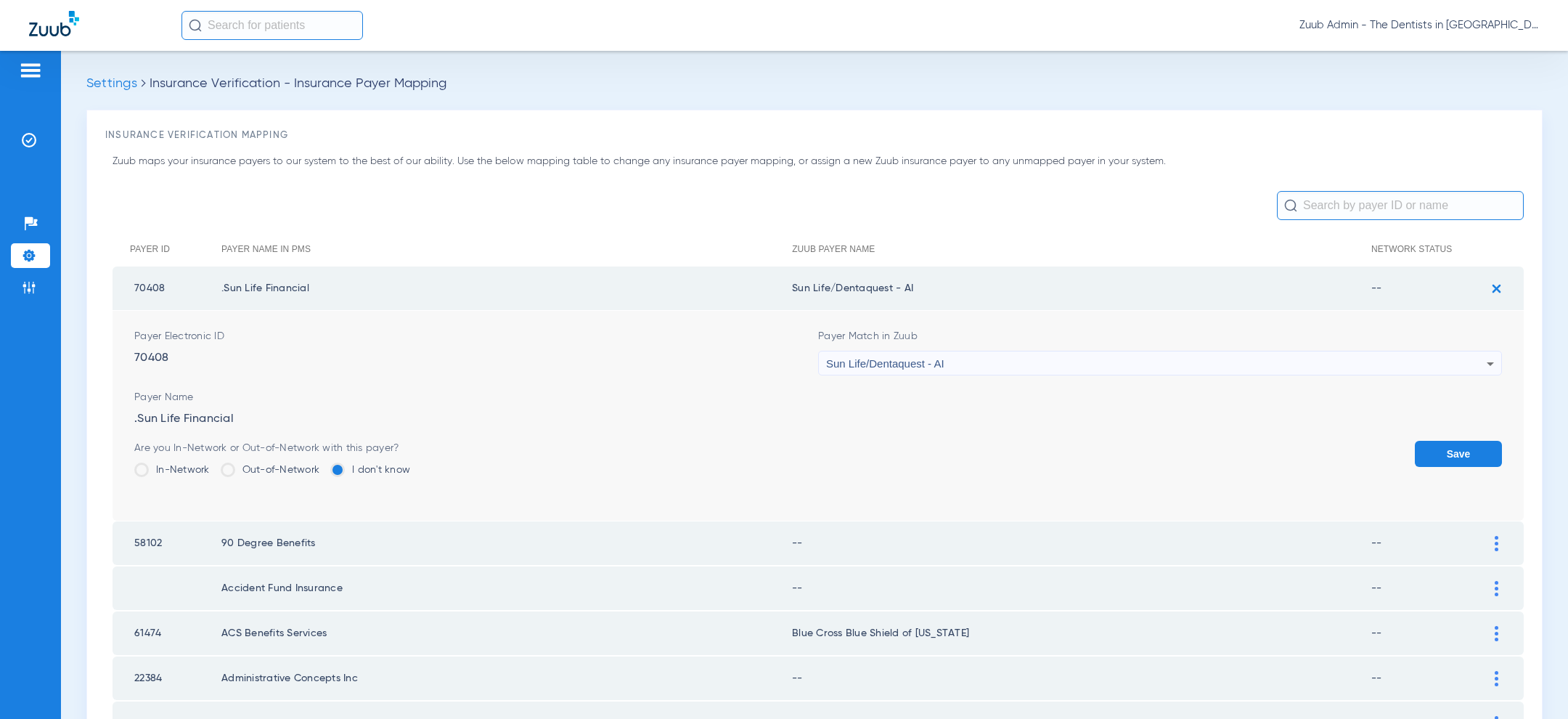
click at [1464, 461] on button "Save" at bounding box center [1459, 453] width 87 height 26
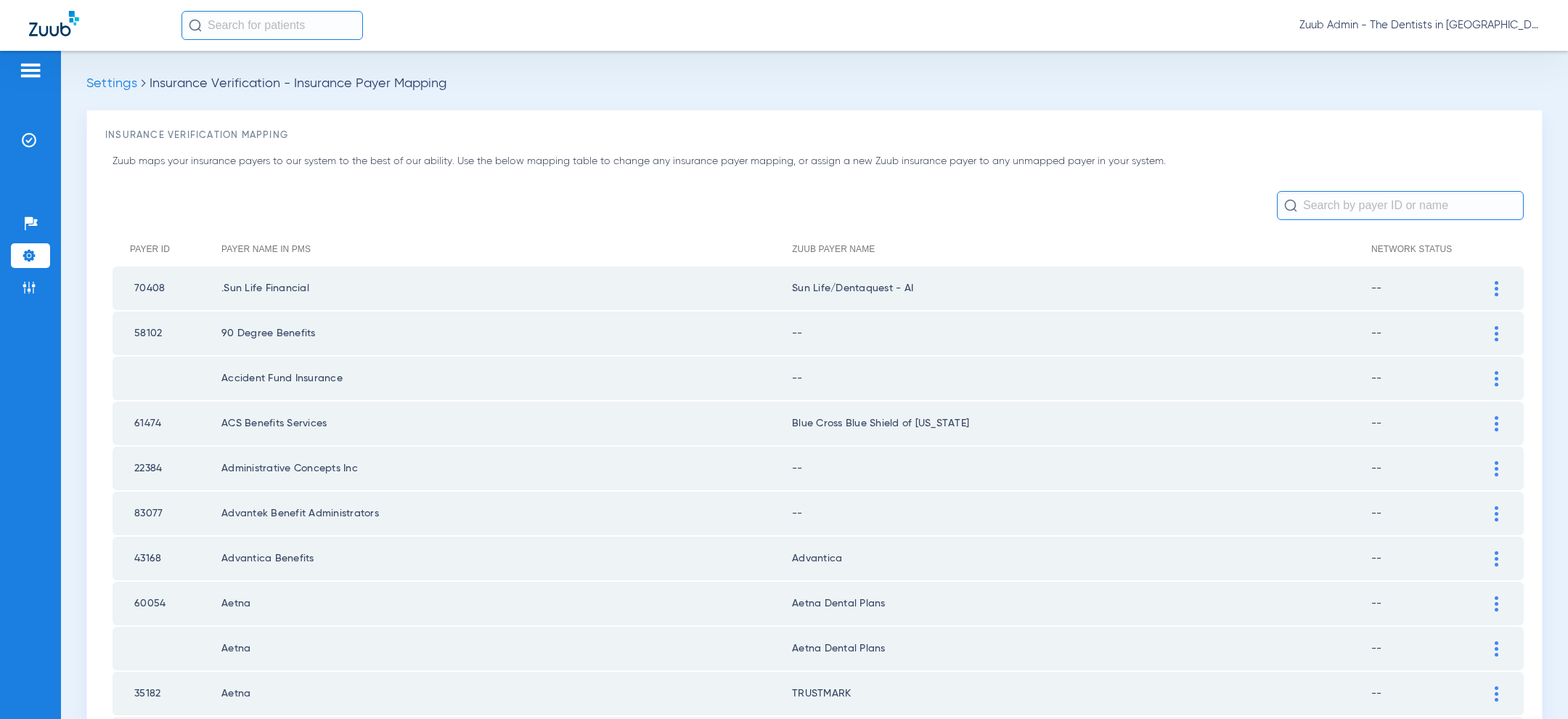
click at [1492, 337] on div at bounding box center [1497, 333] width 25 height 15
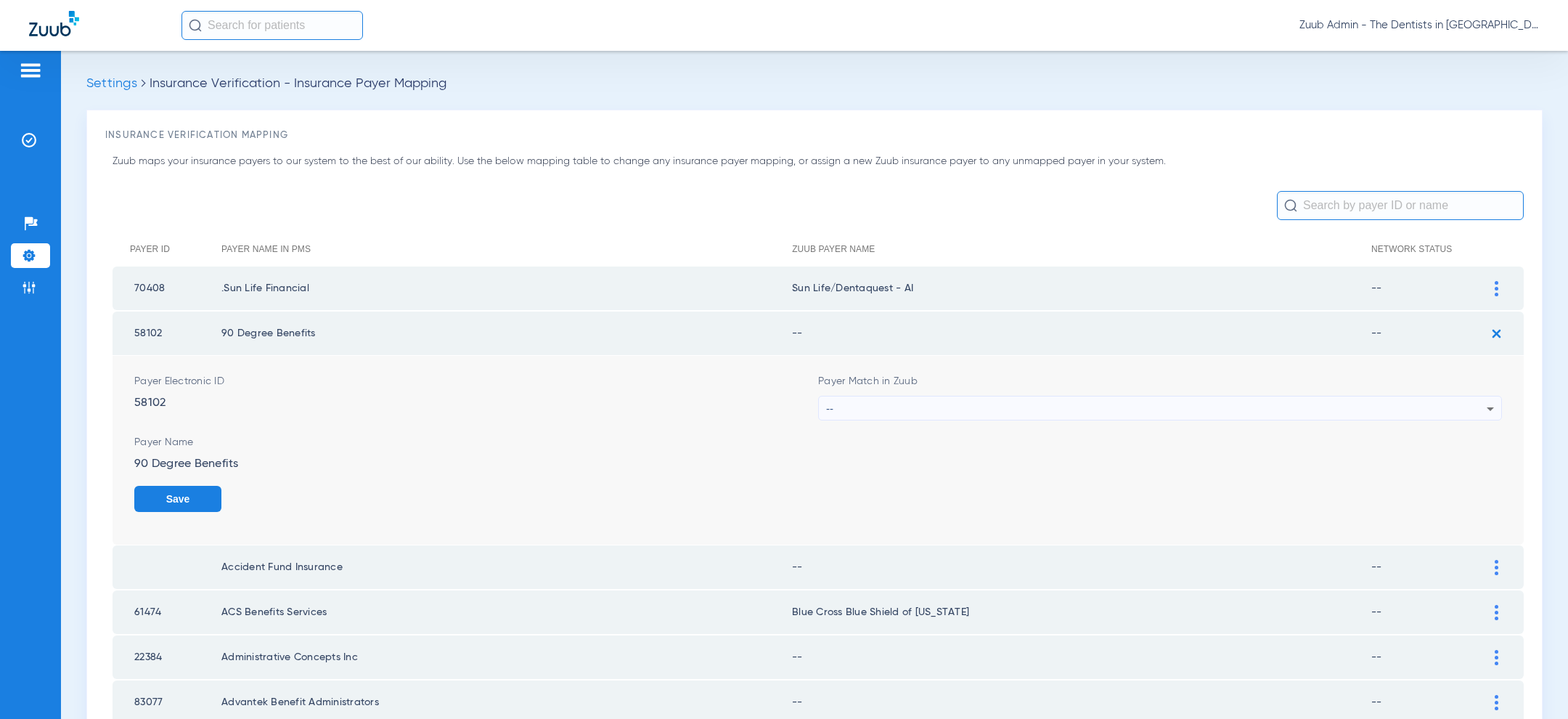
click at [1218, 414] on div "--" at bounding box center [1156, 408] width 660 height 25
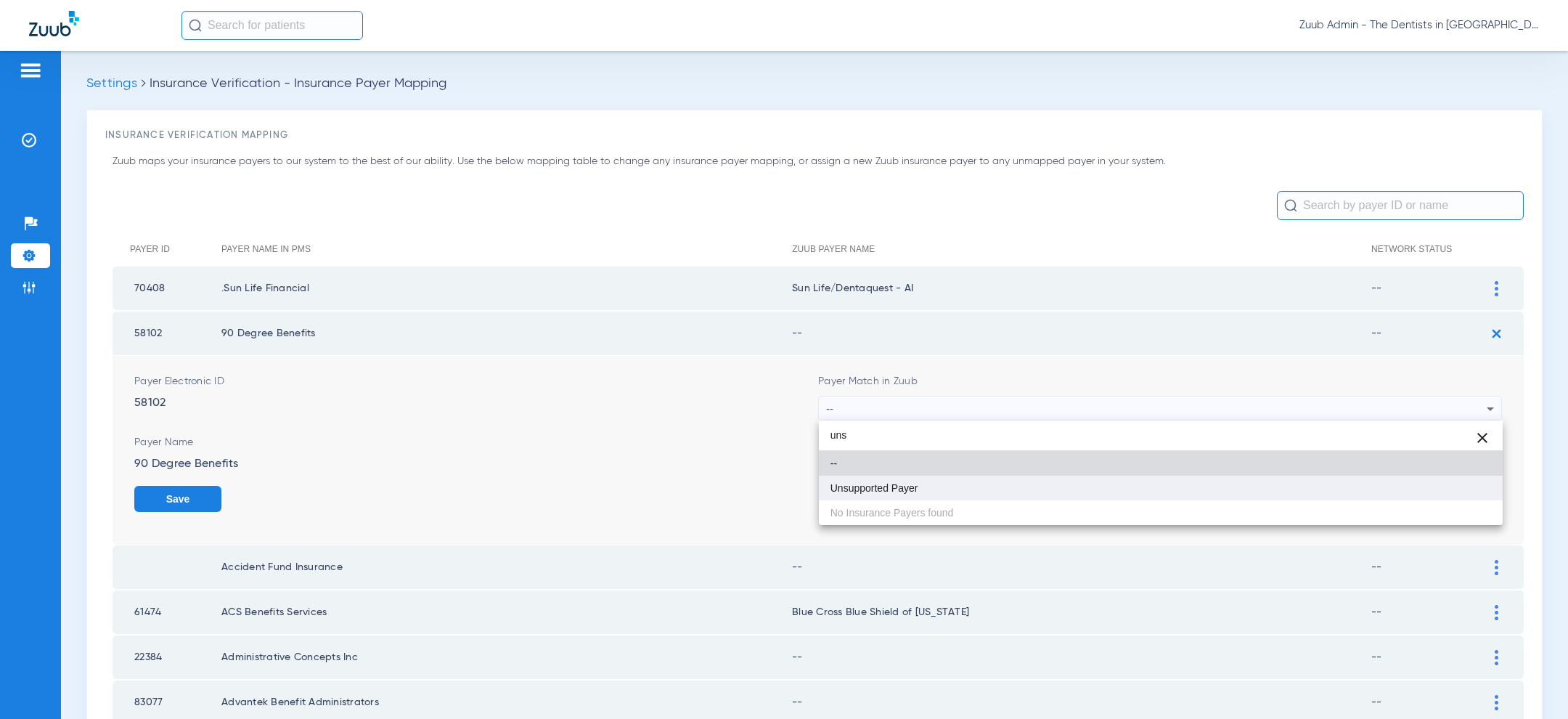
type input "uns"
click at [1038, 492] on mat-option "Unsupported Payer" at bounding box center [1161, 488] width 684 height 25
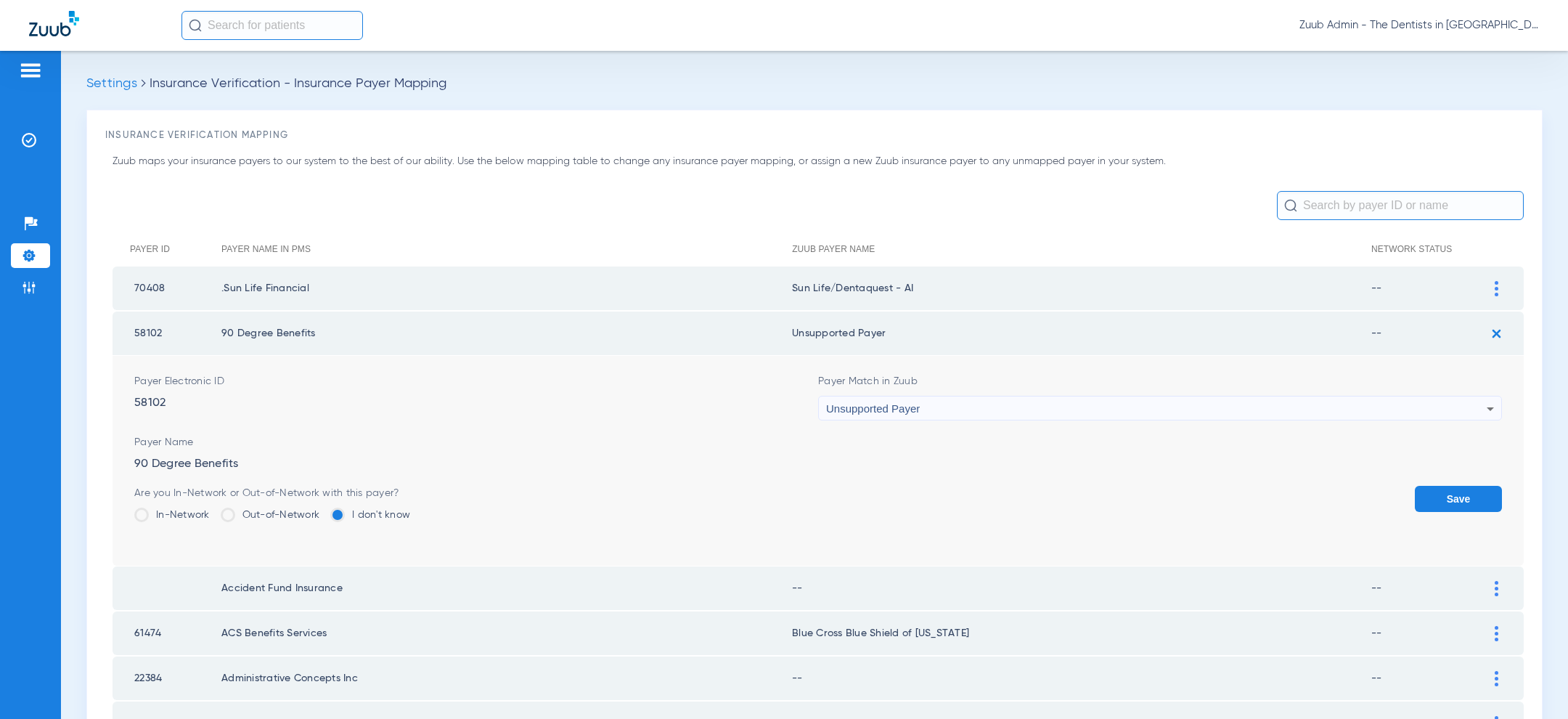
click at [1468, 499] on button "Save" at bounding box center [1459, 499] width 87 height 26
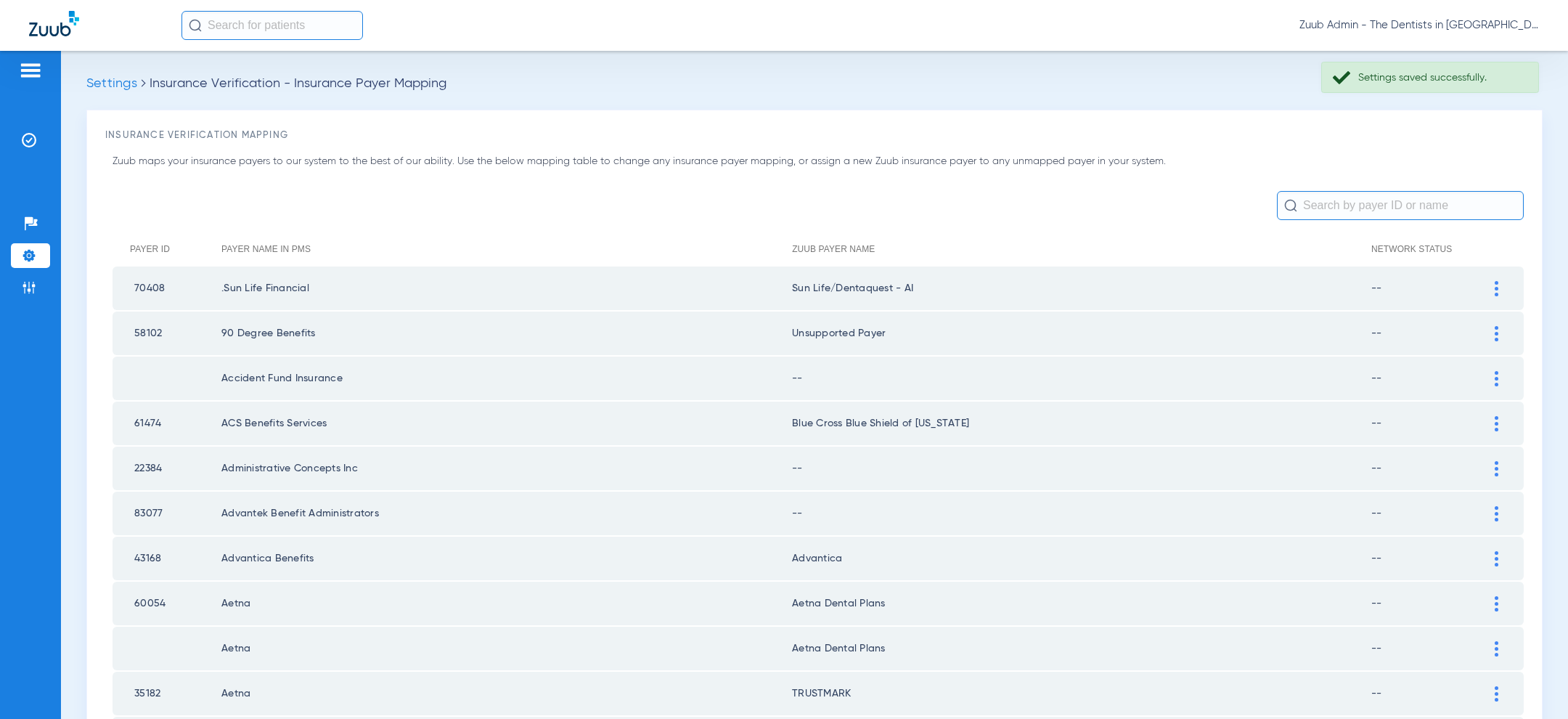
click at [1499, 377] on div at bounding box center [1497, 378] width 25 height 15
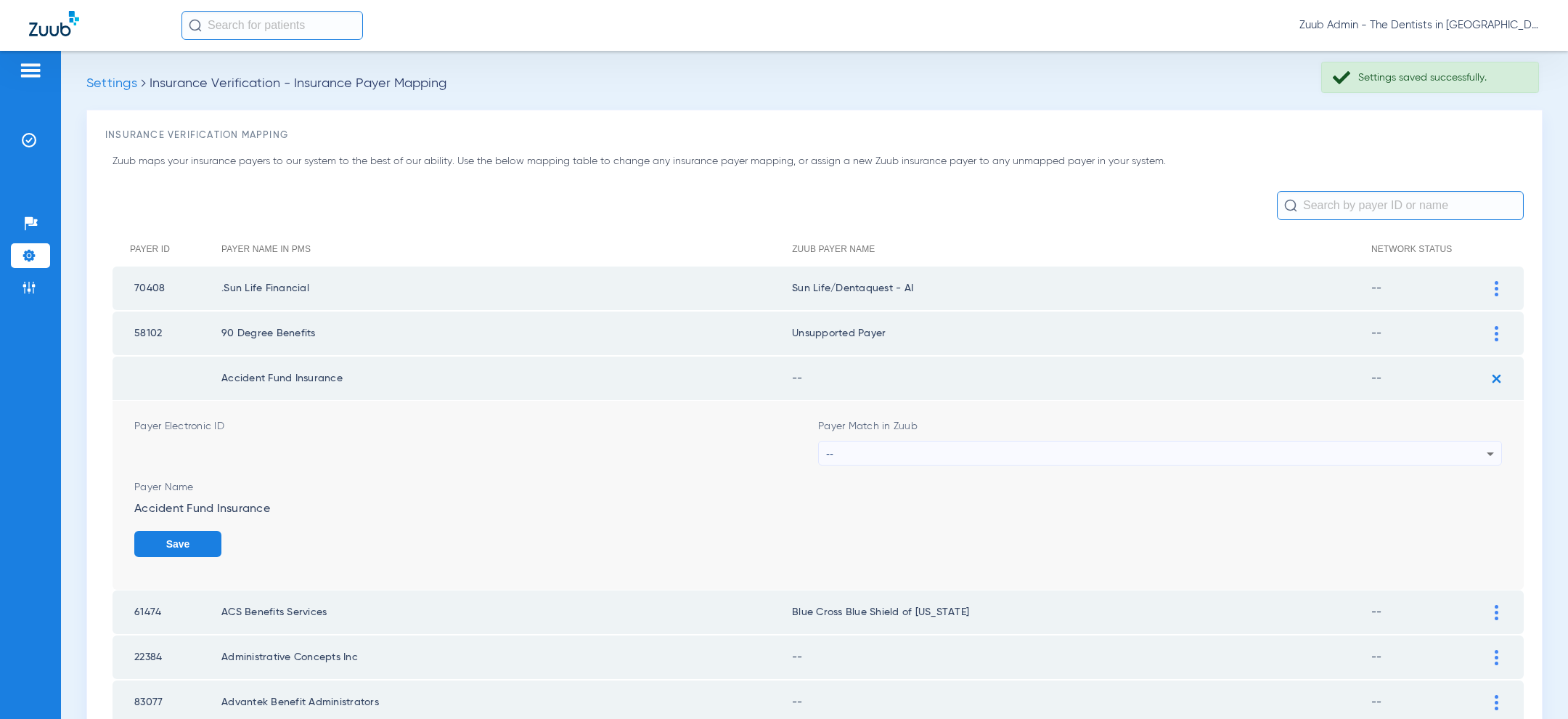
click at [1223, 453] on div "--" at bounding box center [1156, 453] width 660 height 25
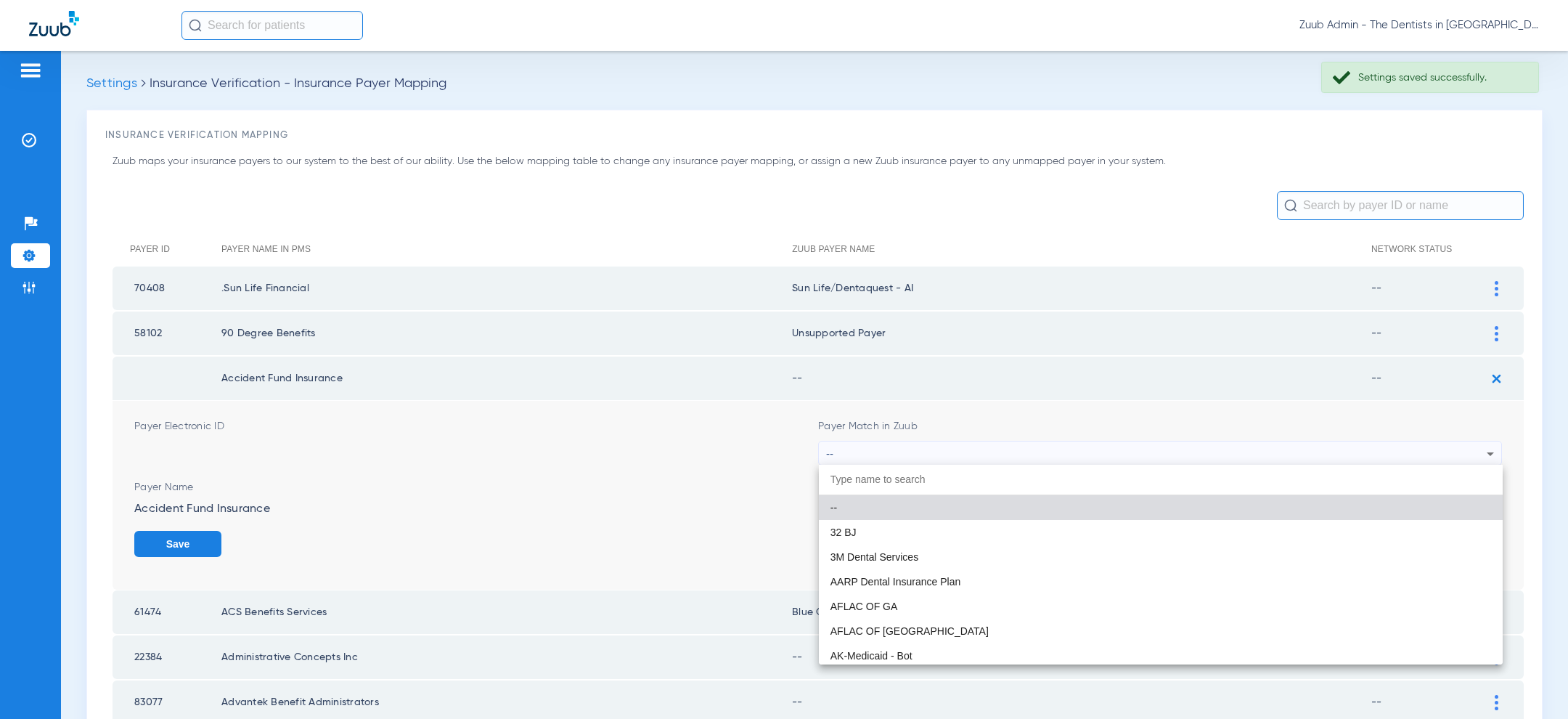
paste input "uns"
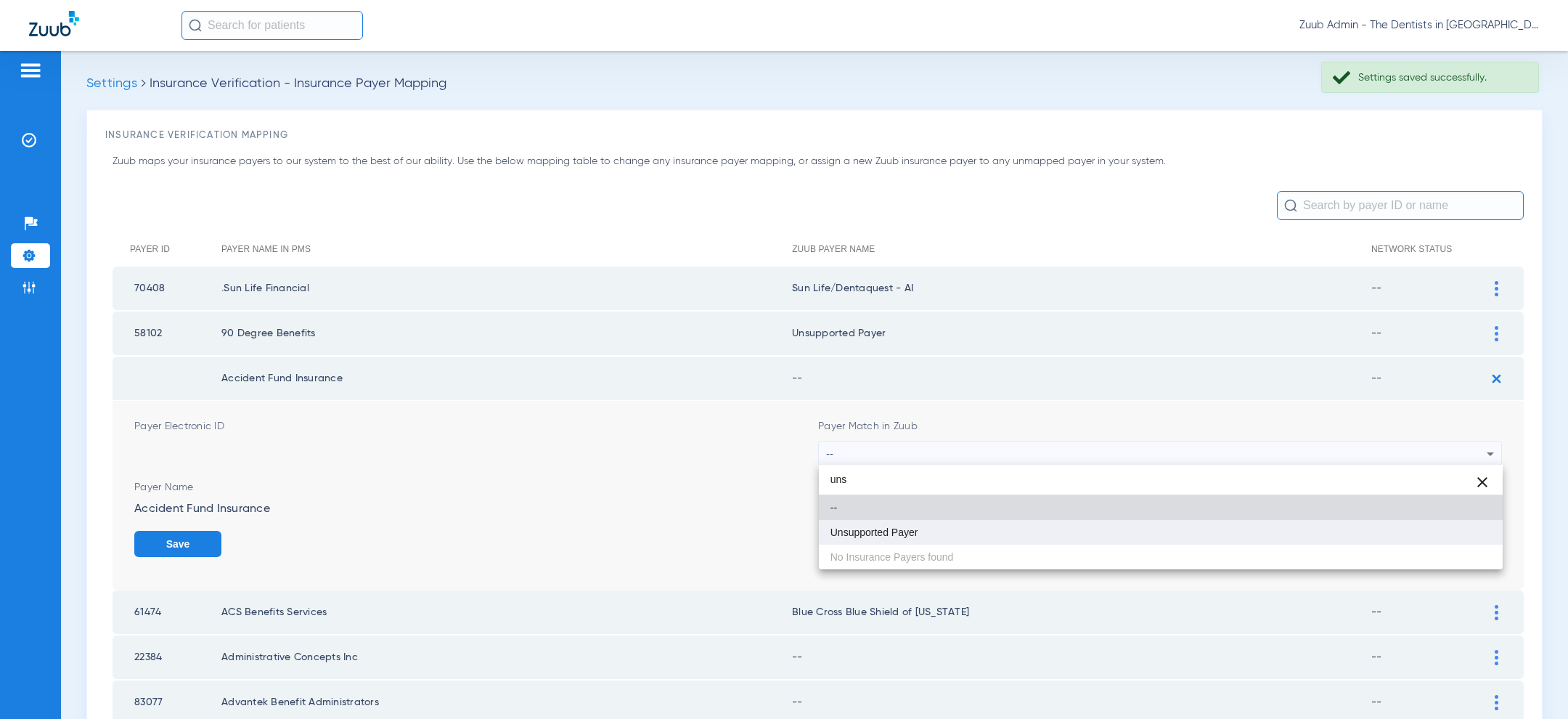
type input "uns"
click at [999, 520] on mat-option "Unsupported Payer" at bounding box center [1161, 532] width 684 height 25
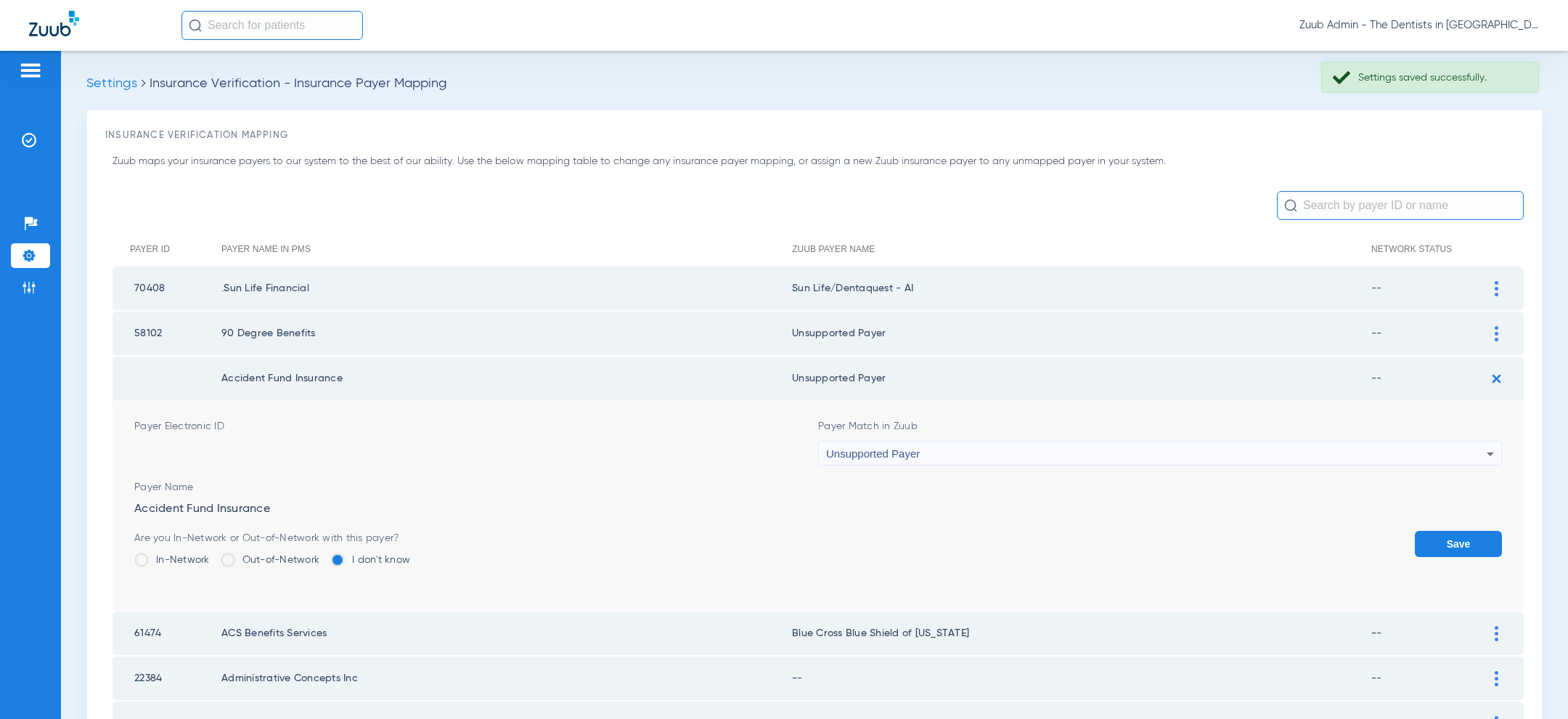
click at [1431, 545] on button "Save" at bounding box center [1459, 543] width 87 height 26
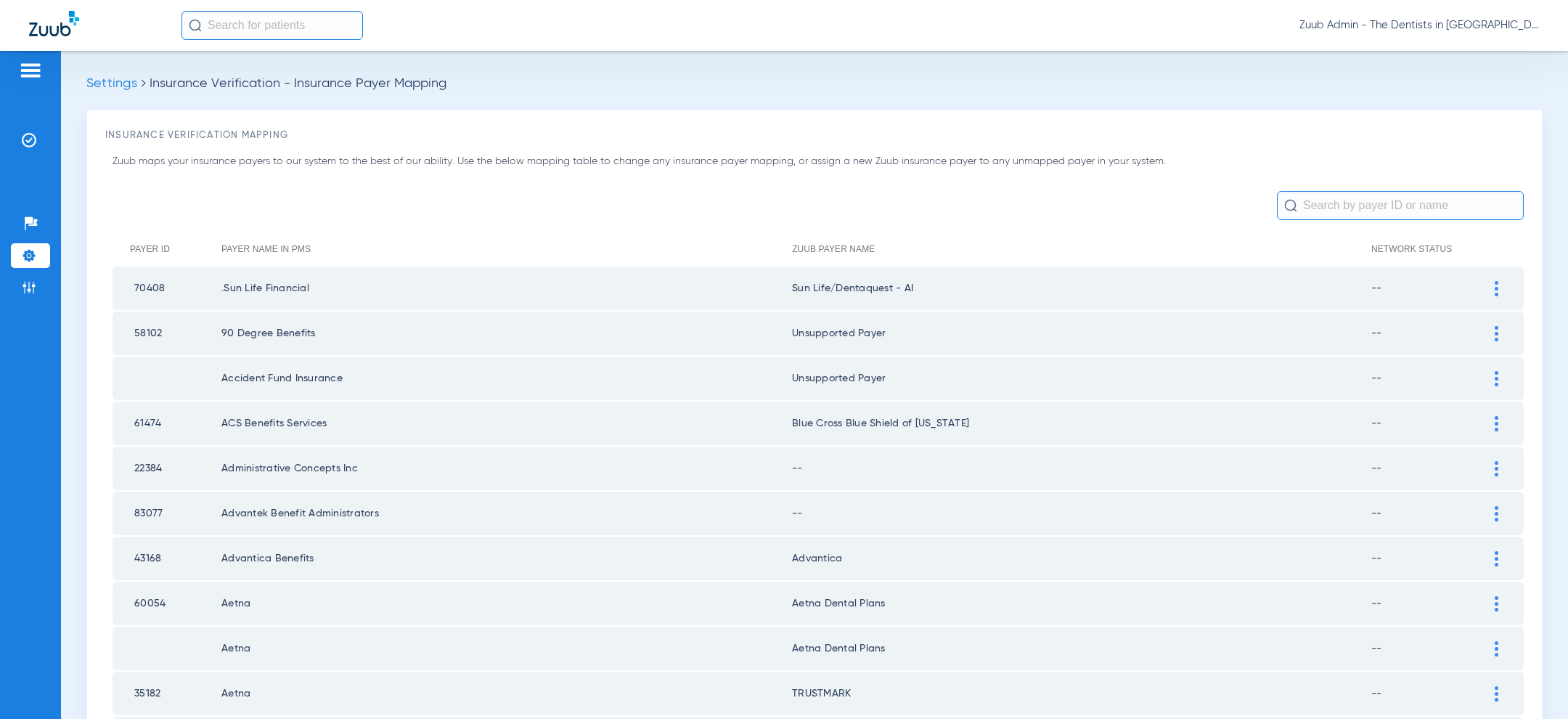
click at [1491, 424] on div at bounding box center [1497, 423] width 25 height 15
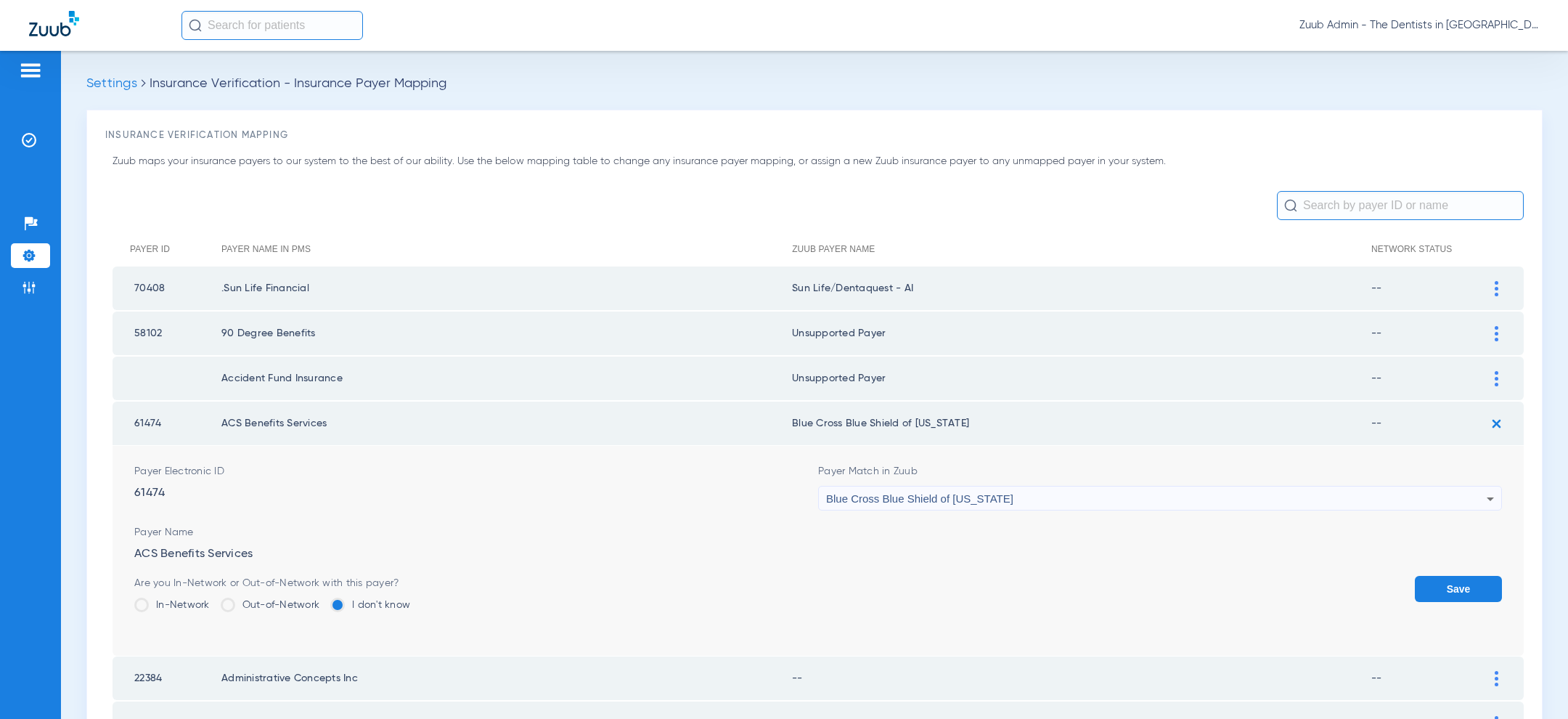
click at [1176, 502] on div "Blue Cross Blue Shield of [US_STATE]" at bounding box center [1156, 499] width 660 height 25
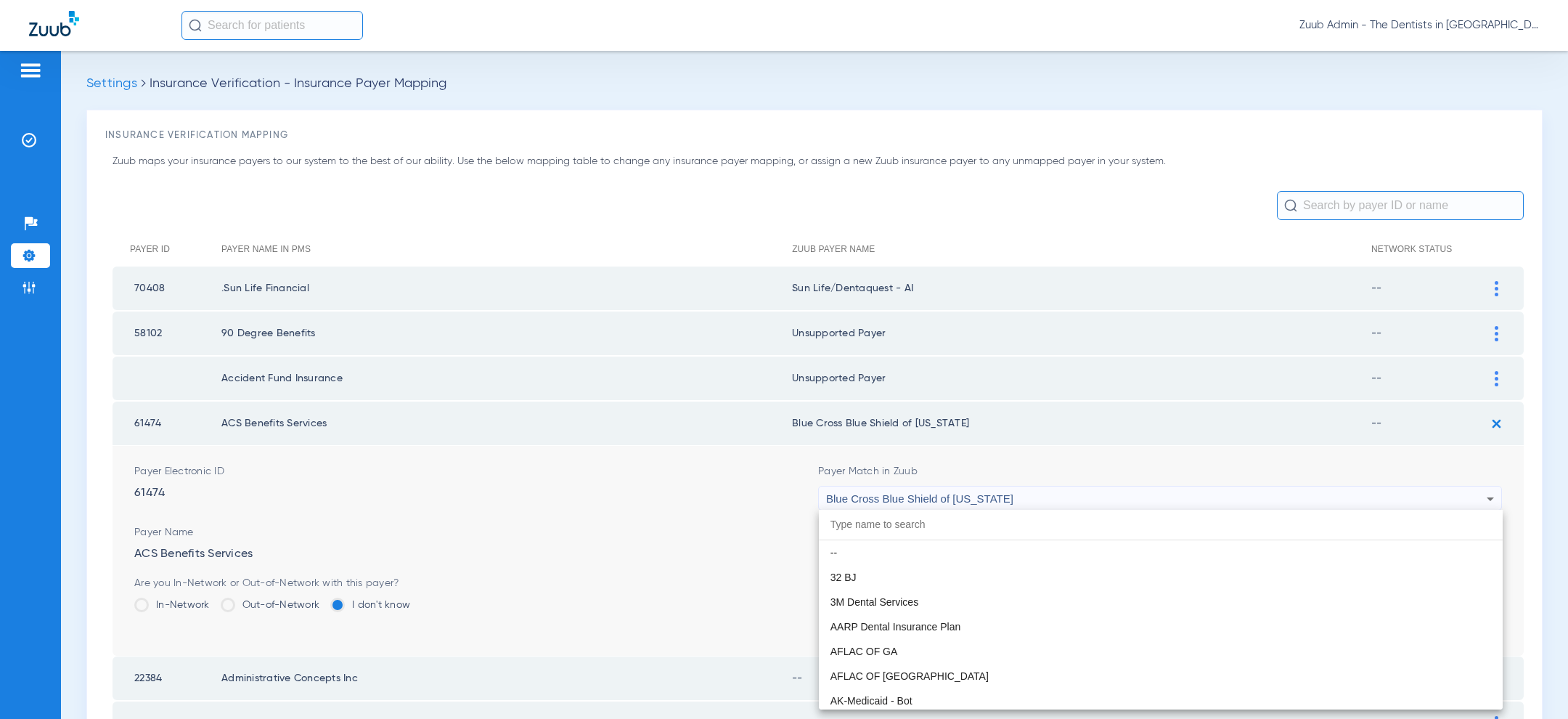
scroll to position [1582, 0]
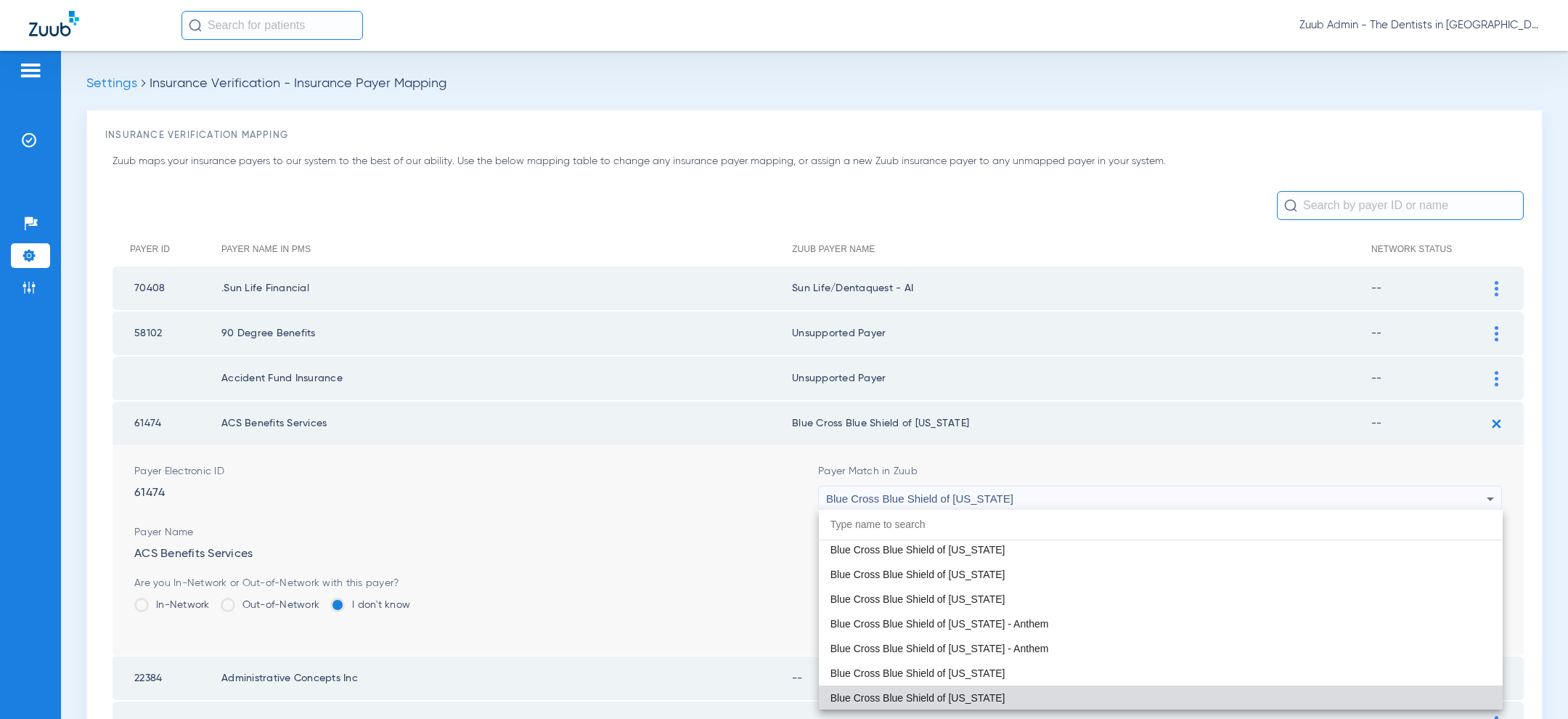
paste input "uns"
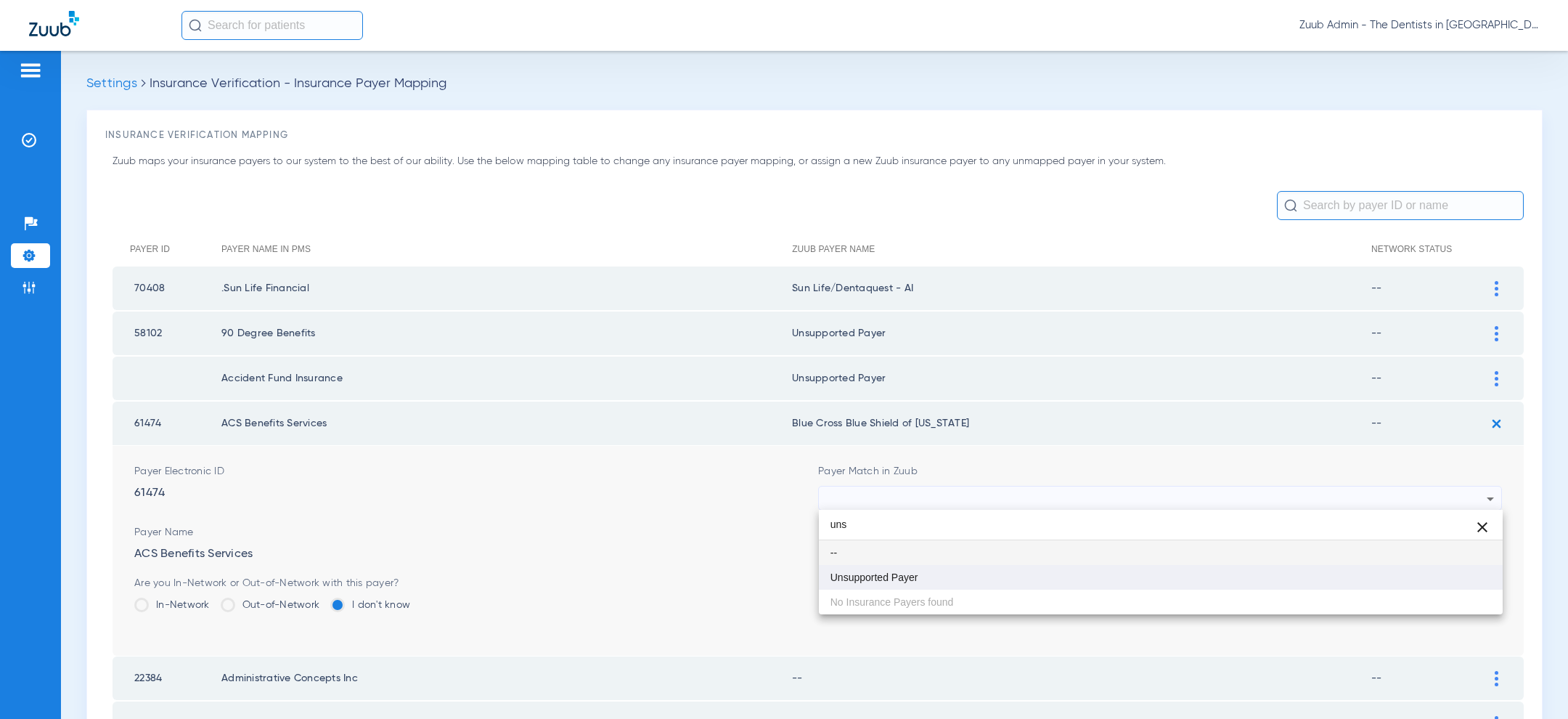
type input "uns"
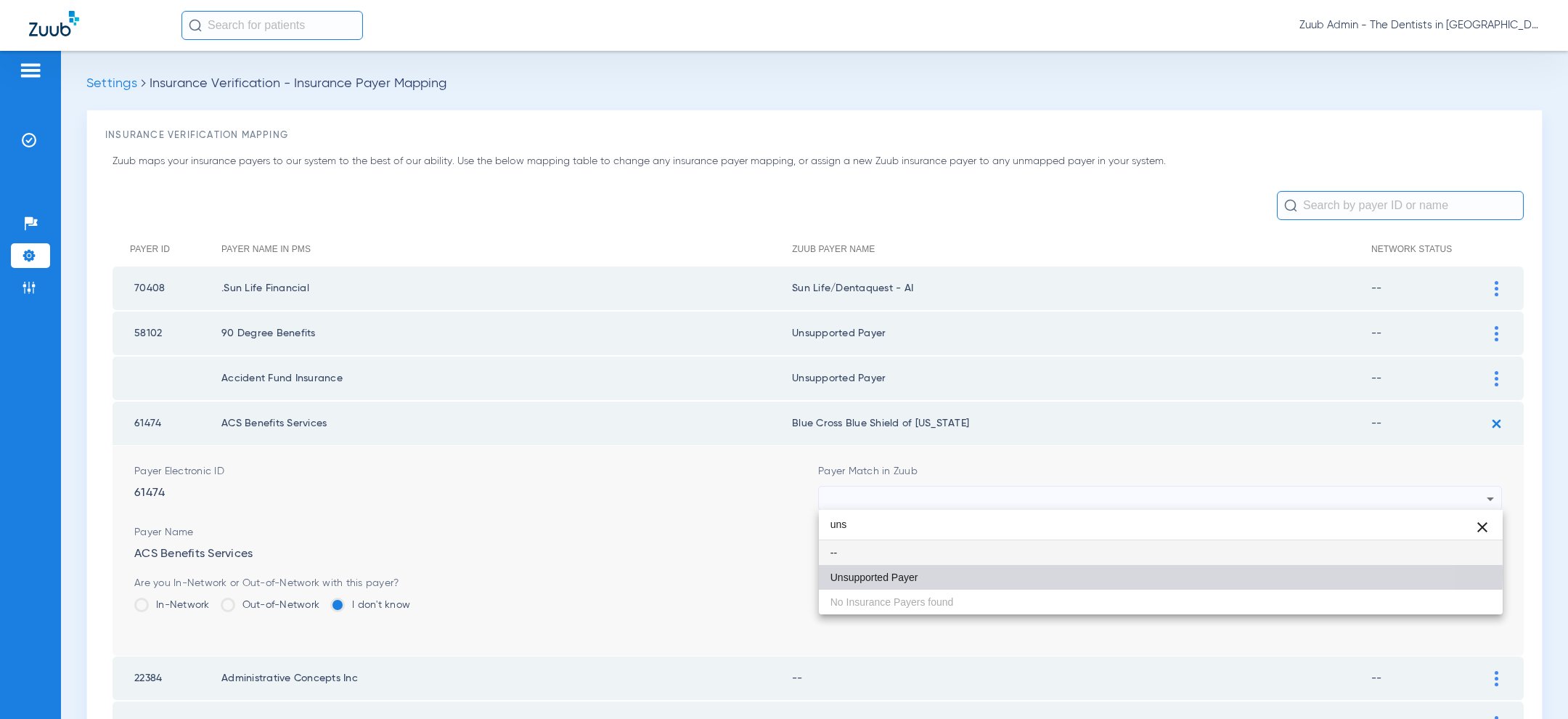
click at [1018, 573] on mat-option "Unsupported Payer" at bounding box center [1161, 576] width 684 height 25
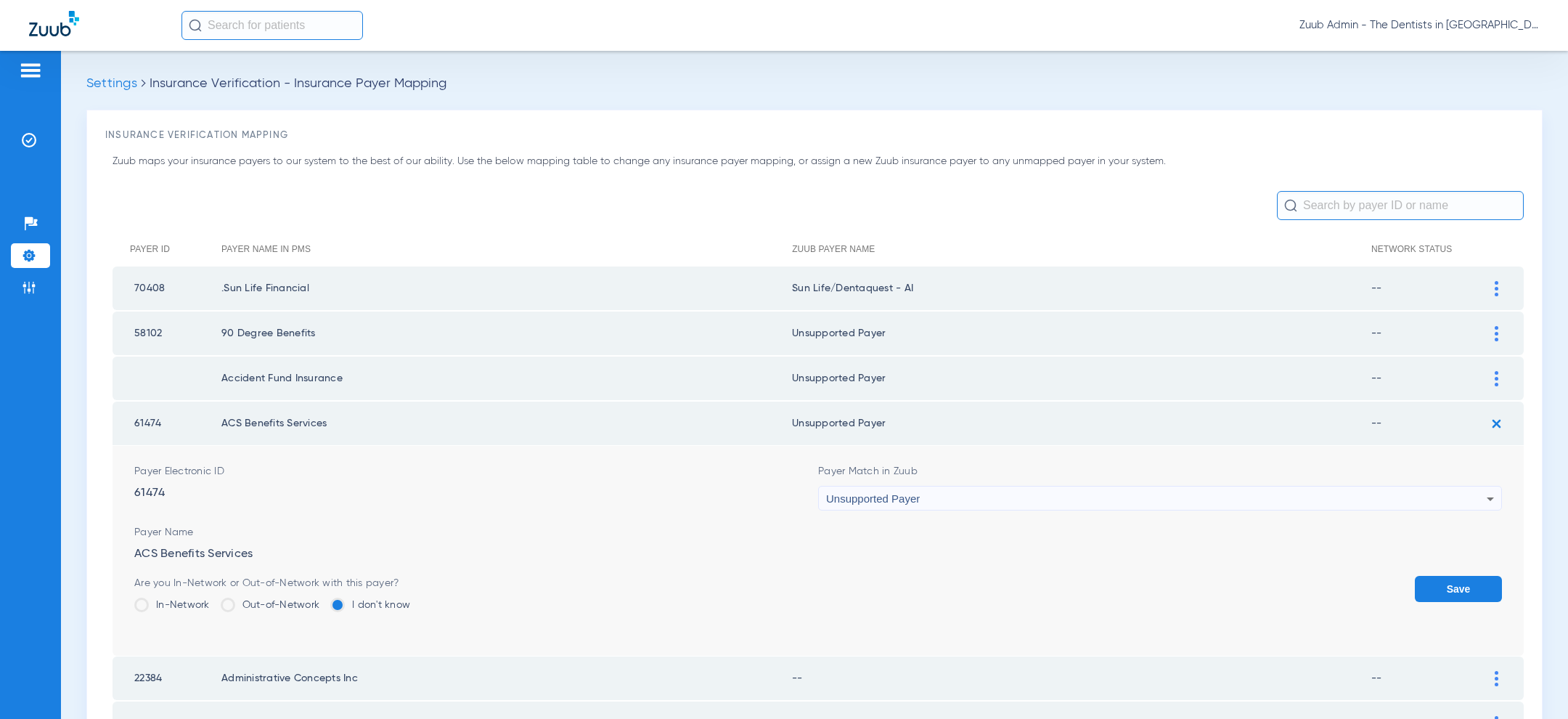
click at [1436, 593] on button "Save" at bounding box center [1459, 588] width 87 height 26
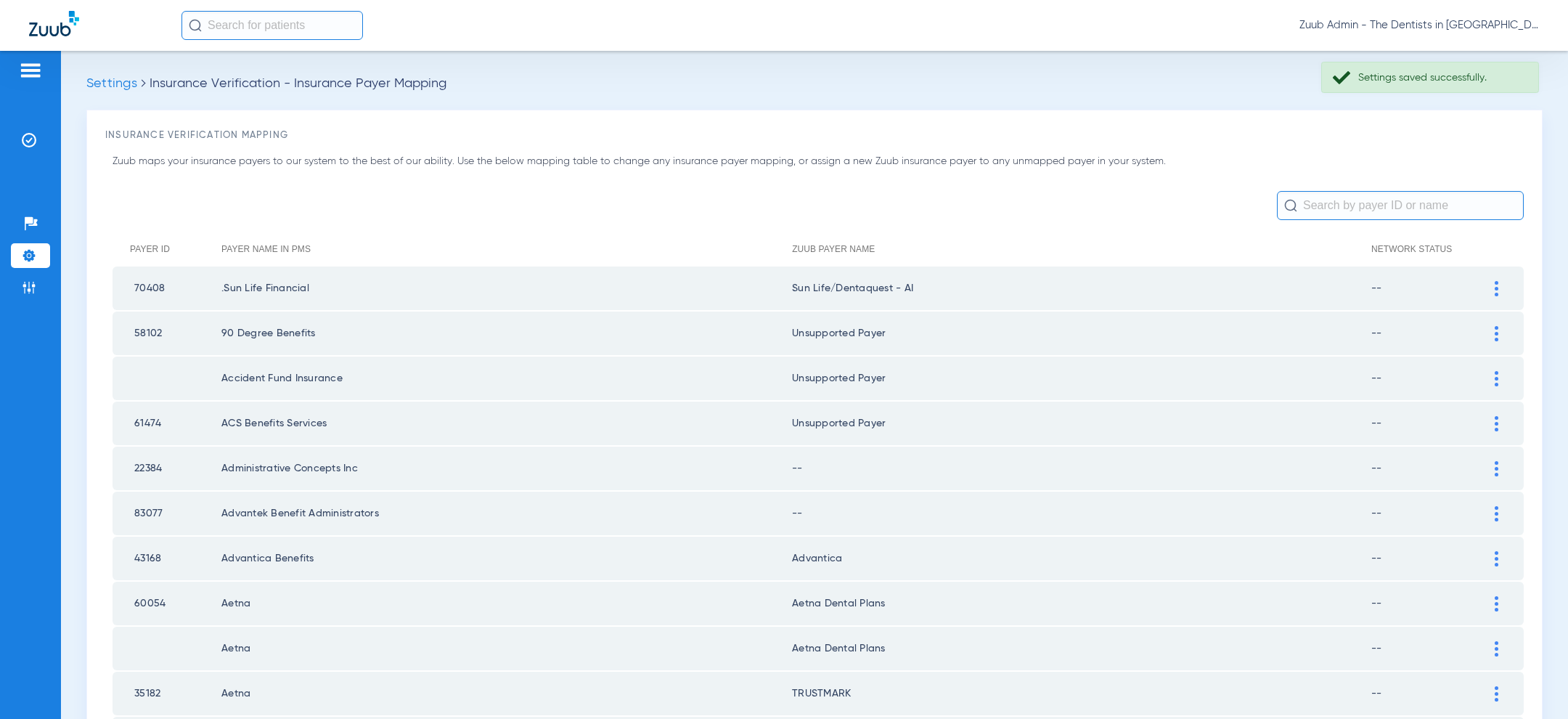
click at [1500, 512] on div at bounding box center [1497, 513] width 25 height 15
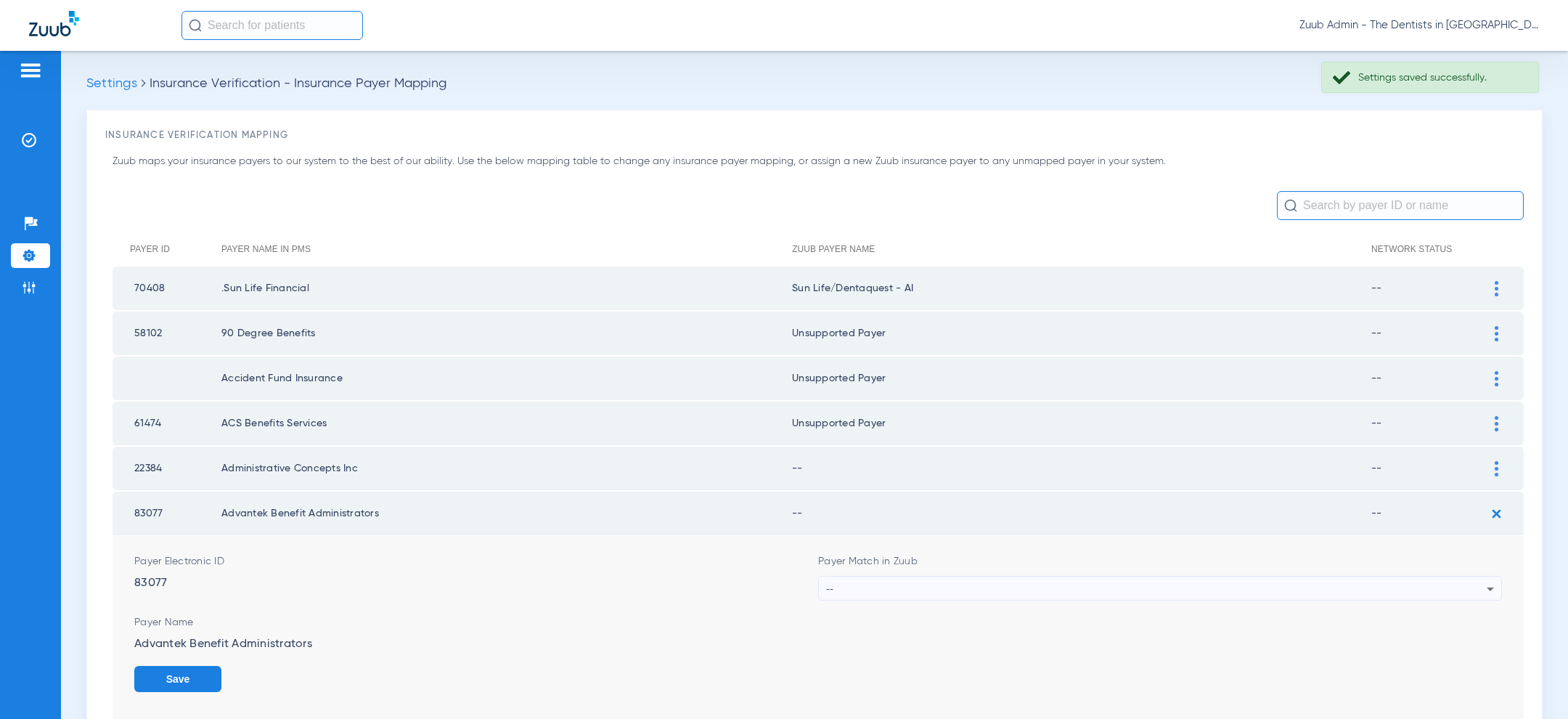
click at [1234, 587] on div "--" at bounding box center [1156, 588] width 660 height 25
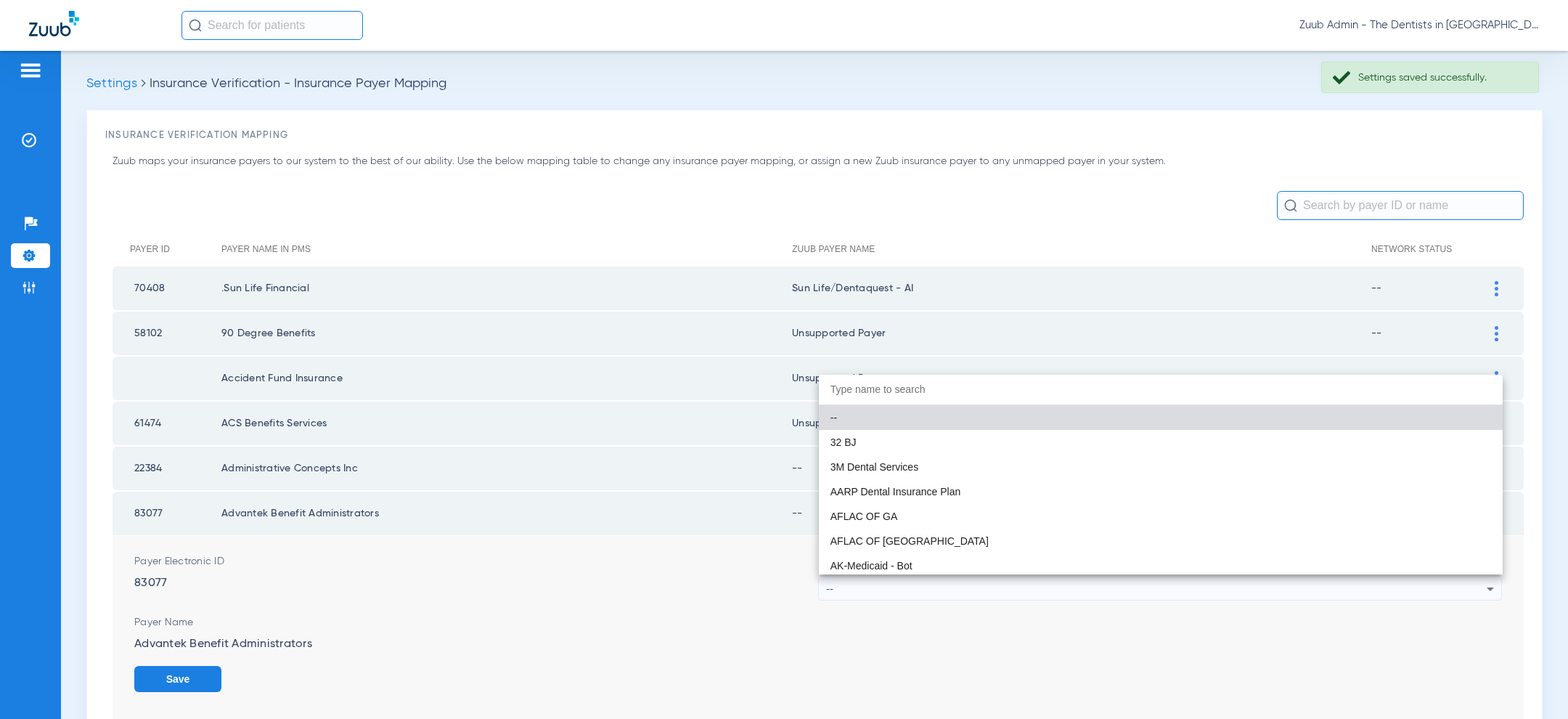
paste input "uns"
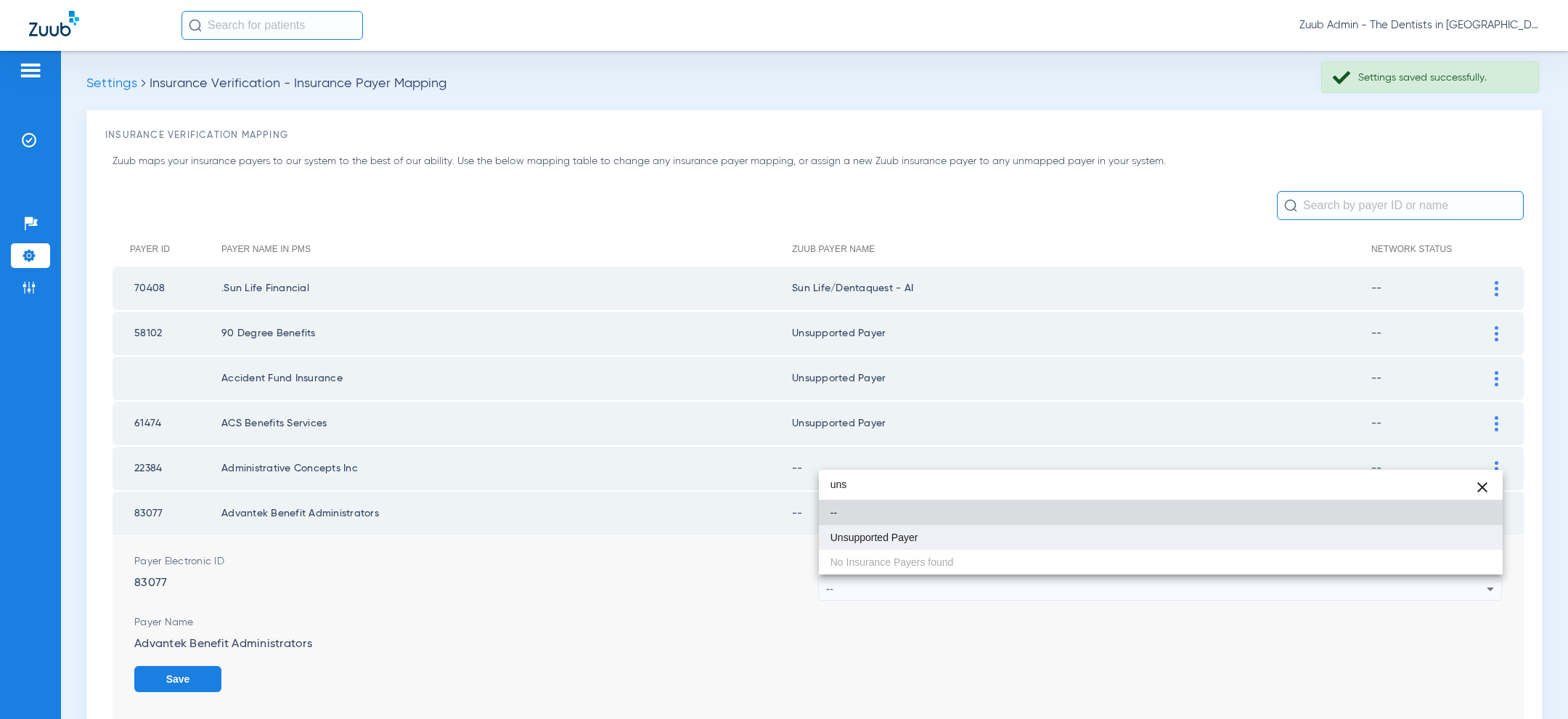
type input "uns"
click at [1077, 542] on mat-option "Unsupported Payer" at bounding box center [1161, 537] width 684 height 25
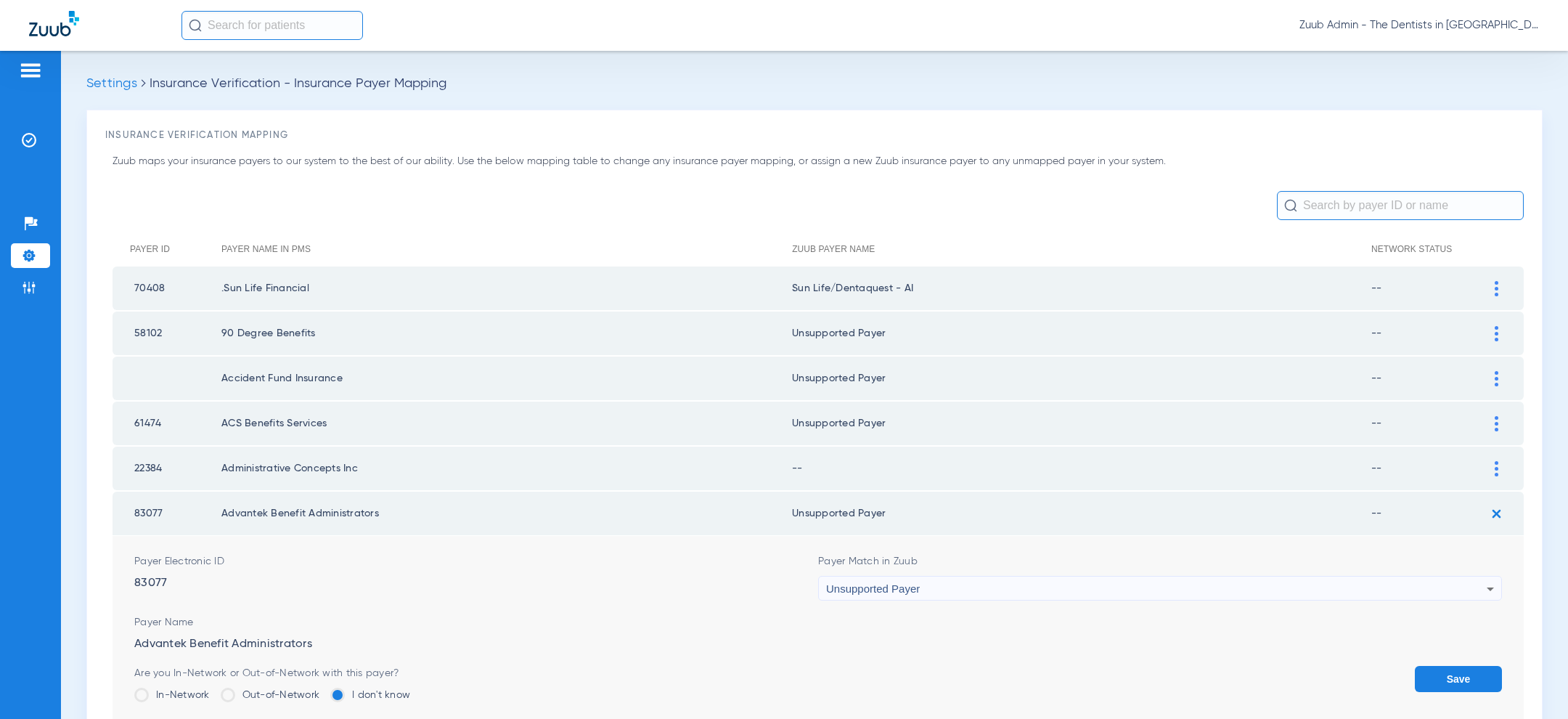
click at [1434, 670] on button "Save" at bounding box center [1459, 679] width 87 height 26
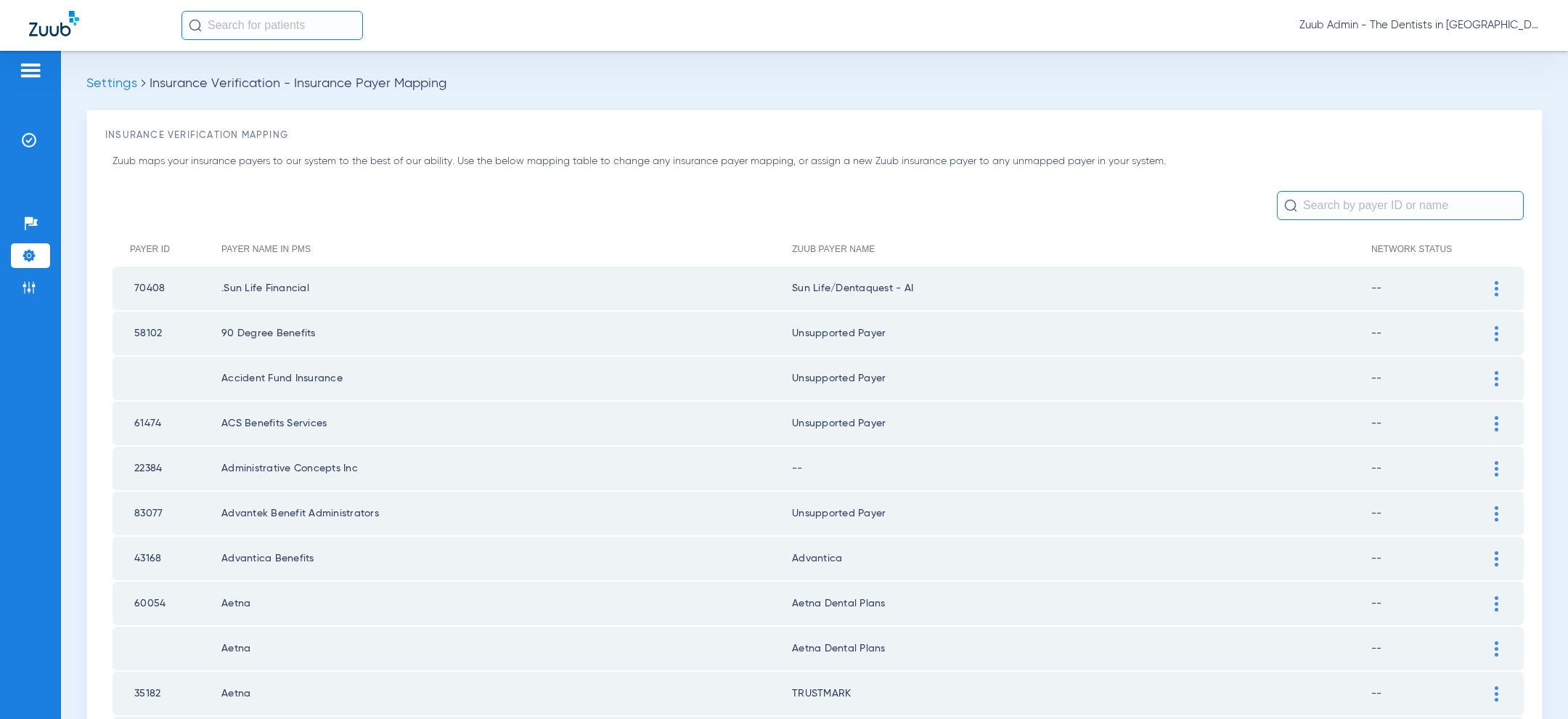
click at [1493, 468] on div at bounding box center [1497, 468] width 25 height 15
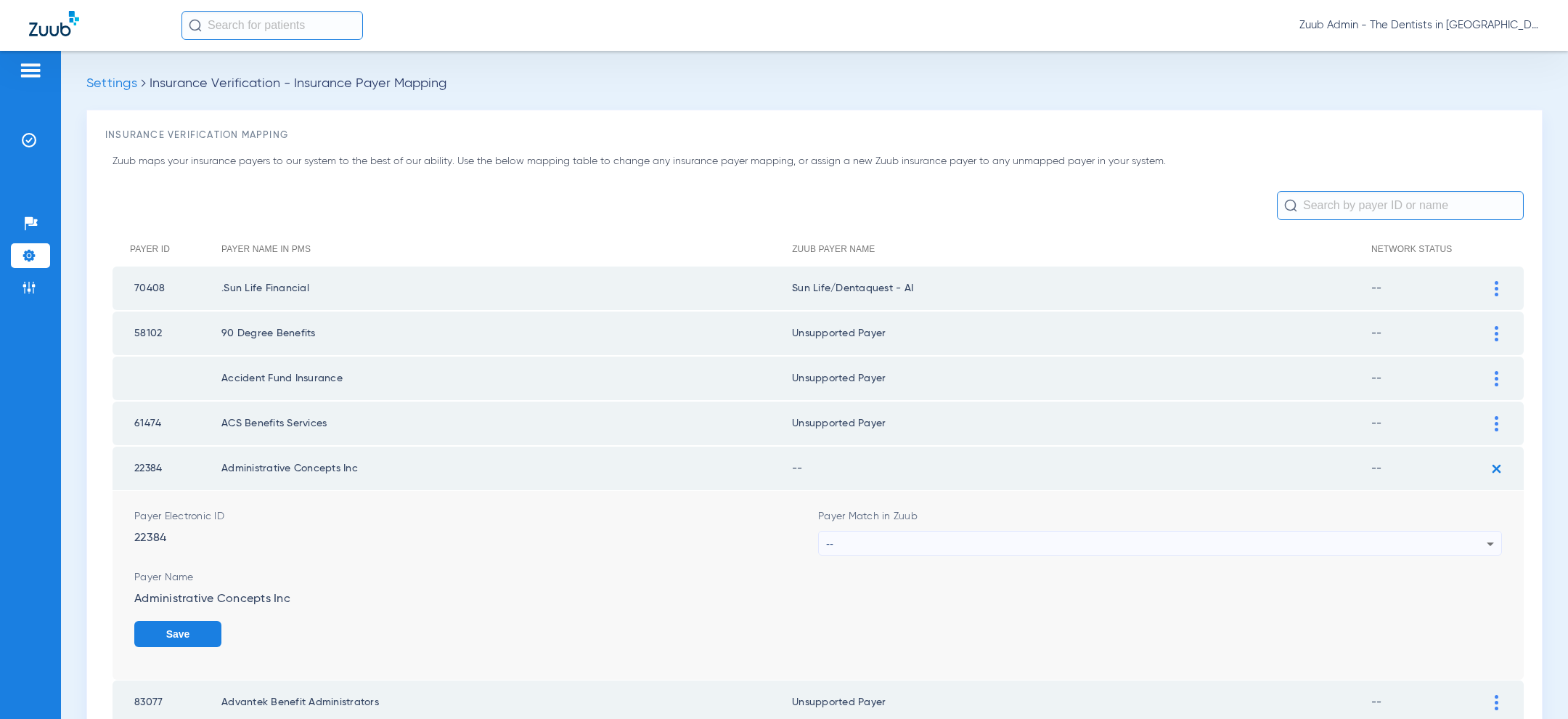
click at [1285, 546] on div "--" at bounding box center [1156, 543] width 660 height 25
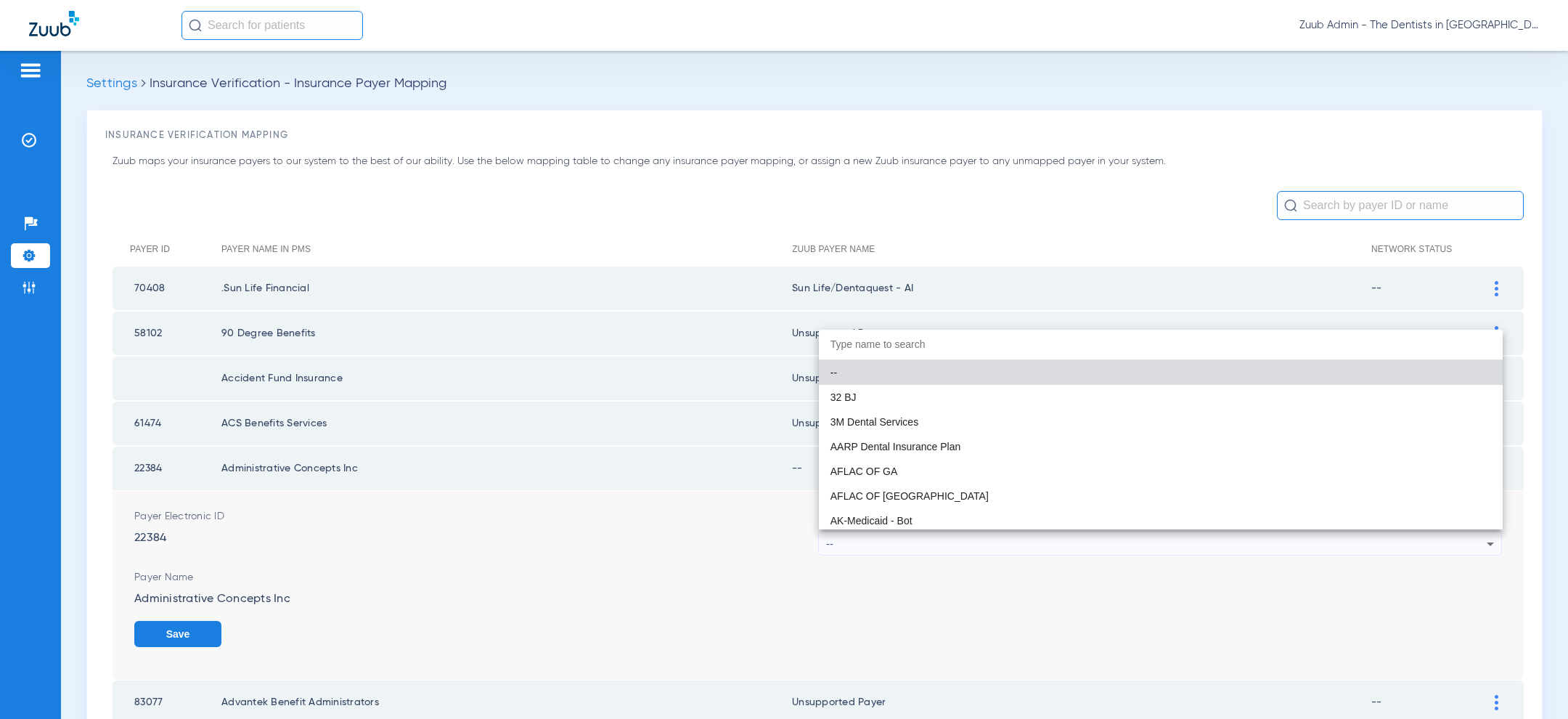
paste input "uns"
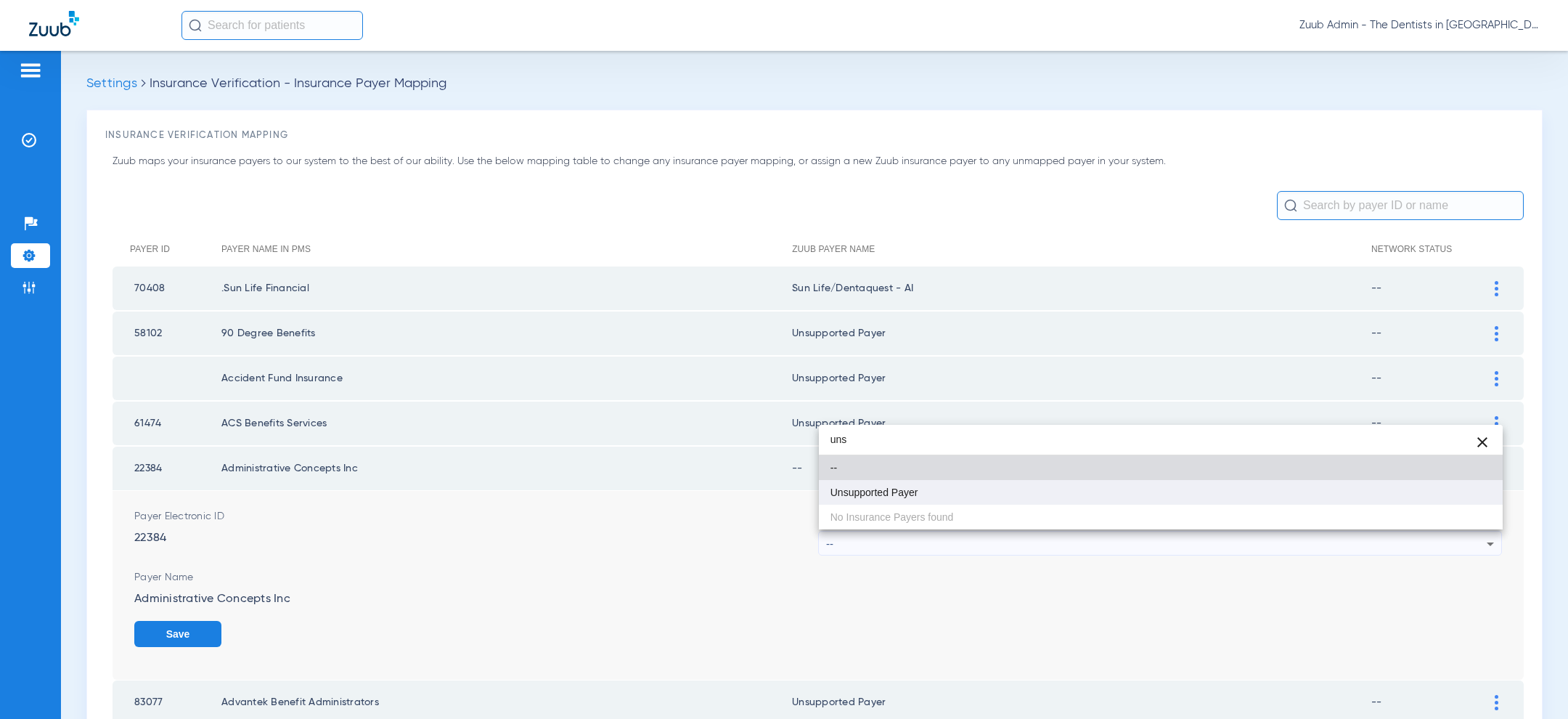
type input "uns"
click at [1109, 502] on mat-option "Unsupported Payer" at bounding box center [1161, 491] width 684 height 25
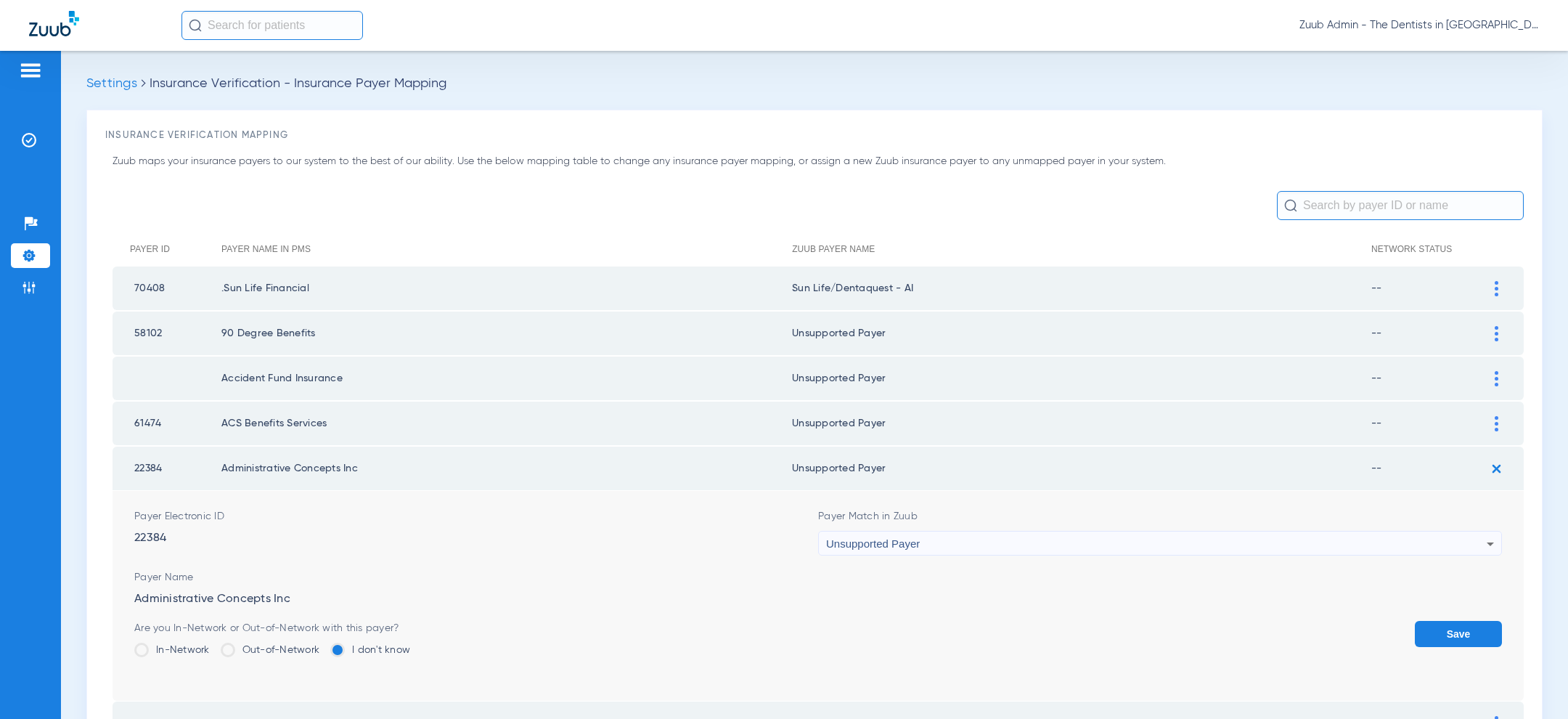
scroll to position [166, 0]
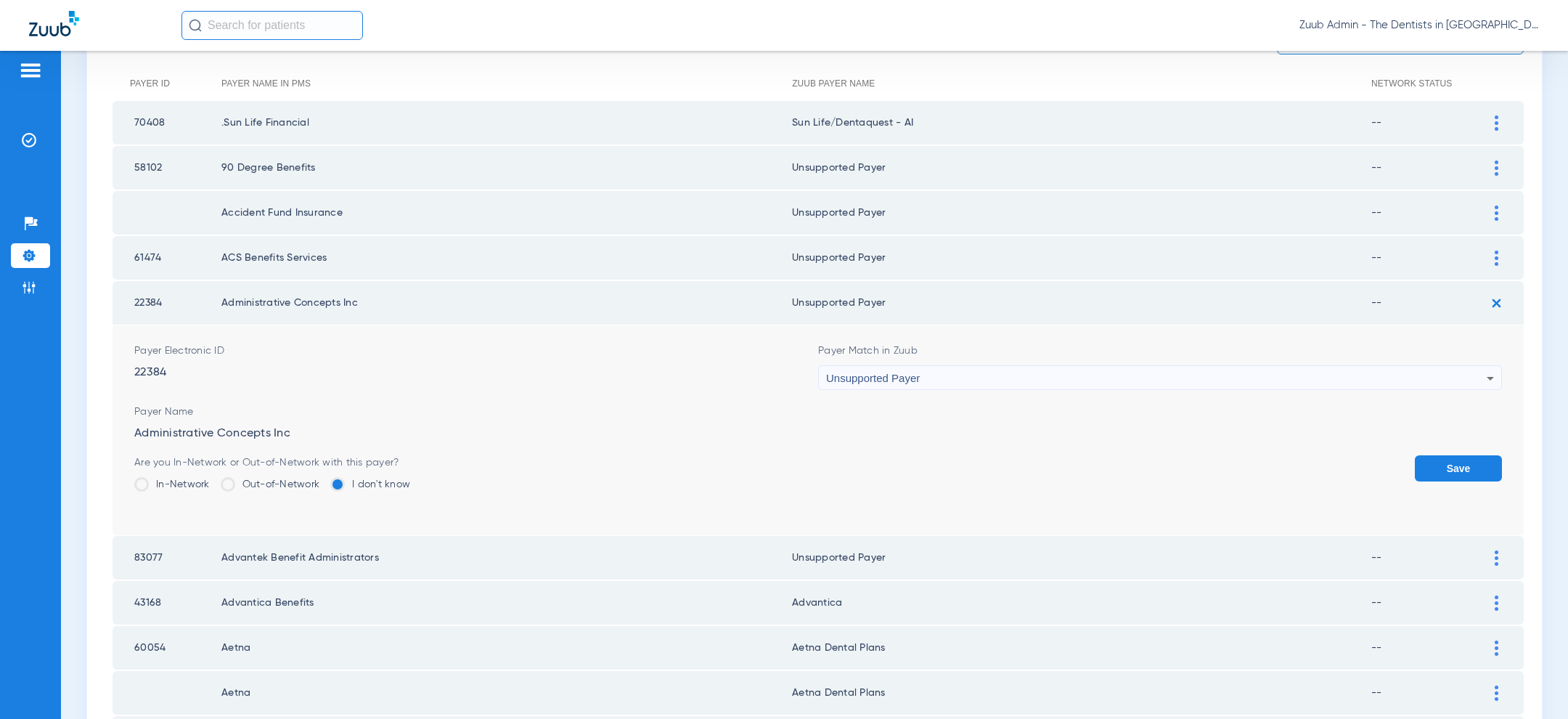
click at [1451, 463] on button "Save" at bounding box center [1459, 468] width 87 height 26
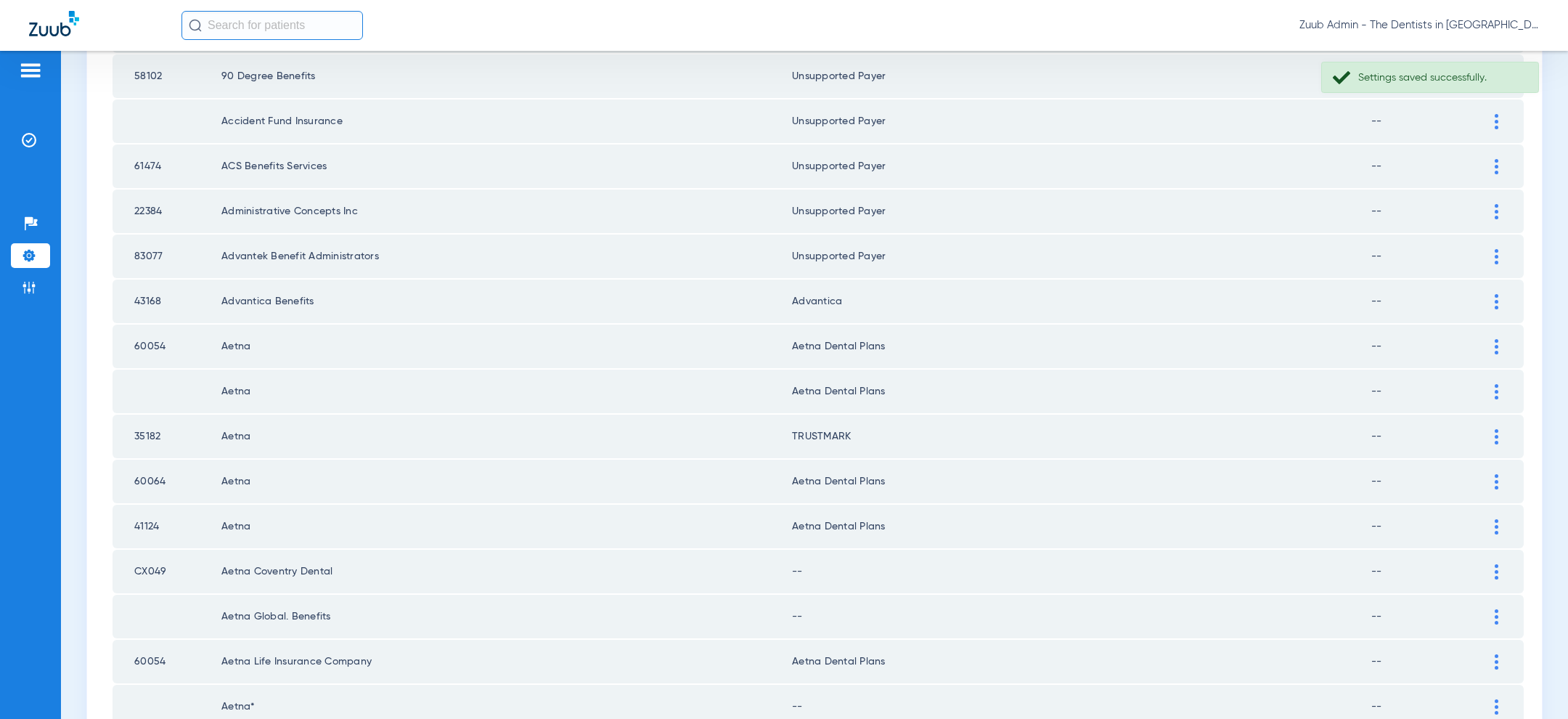
scroll to position [266, 0]
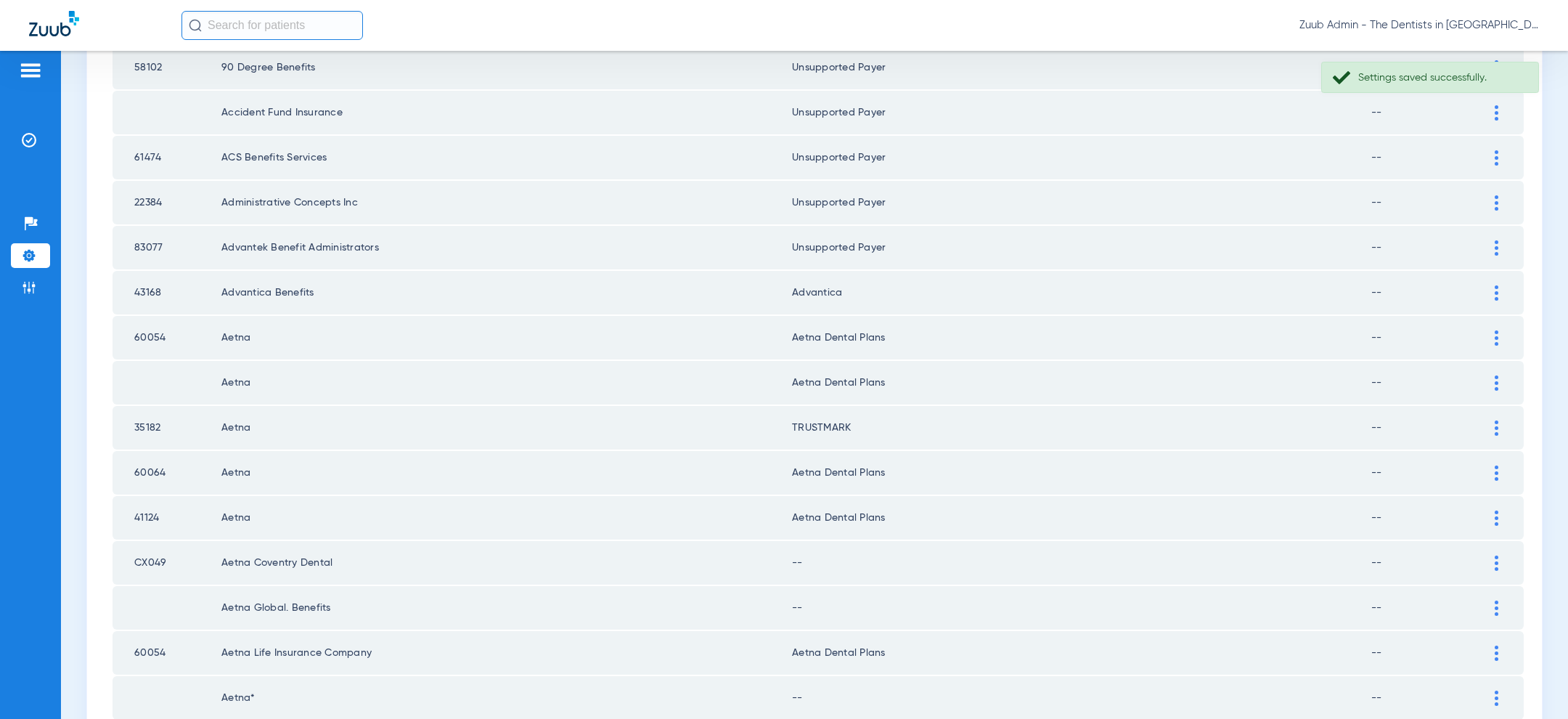
click at [1490, 423] on div at bounding box center [1497, 427] width 25 height 15
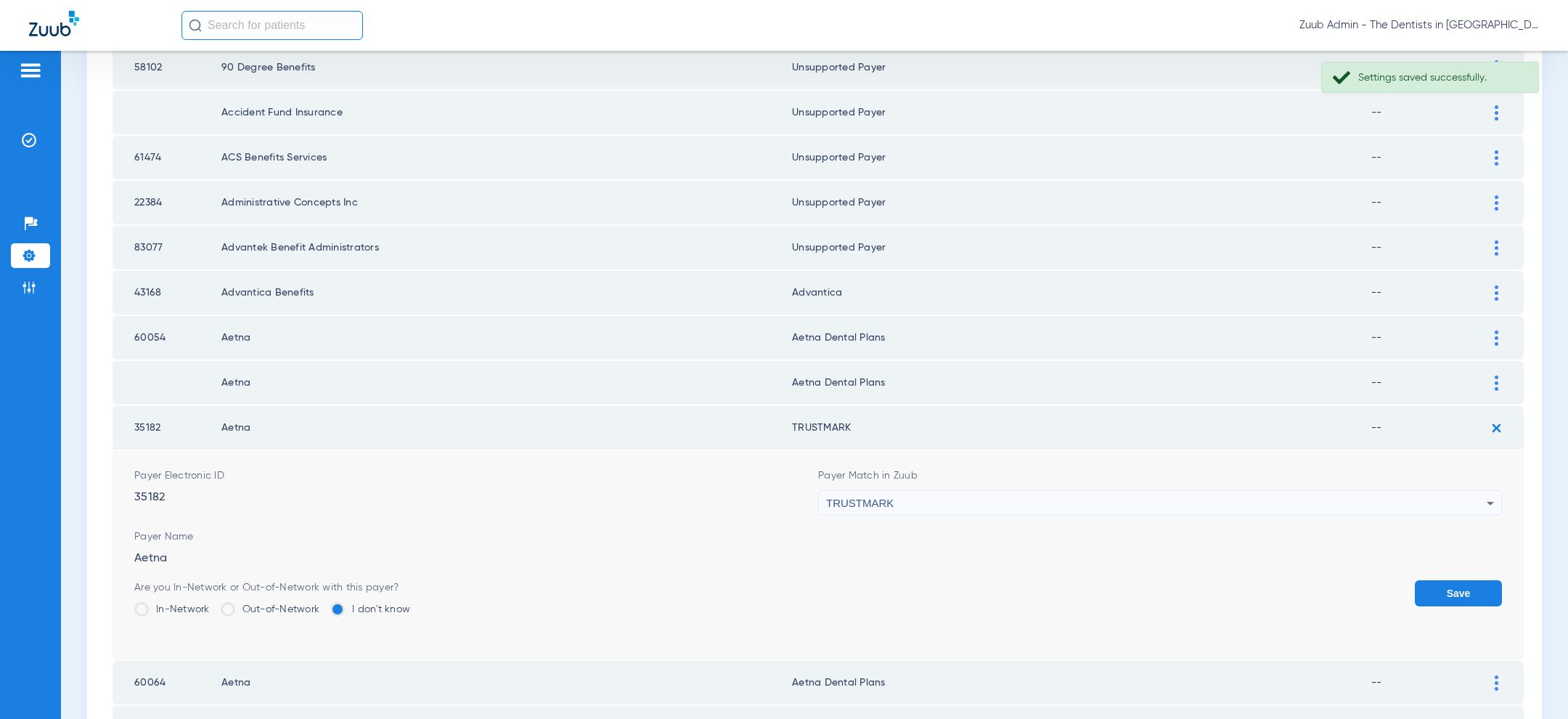
click at [1162, 503] on div "TRUSTMARK" at bounding box center [1156, 503] width 660 height 25
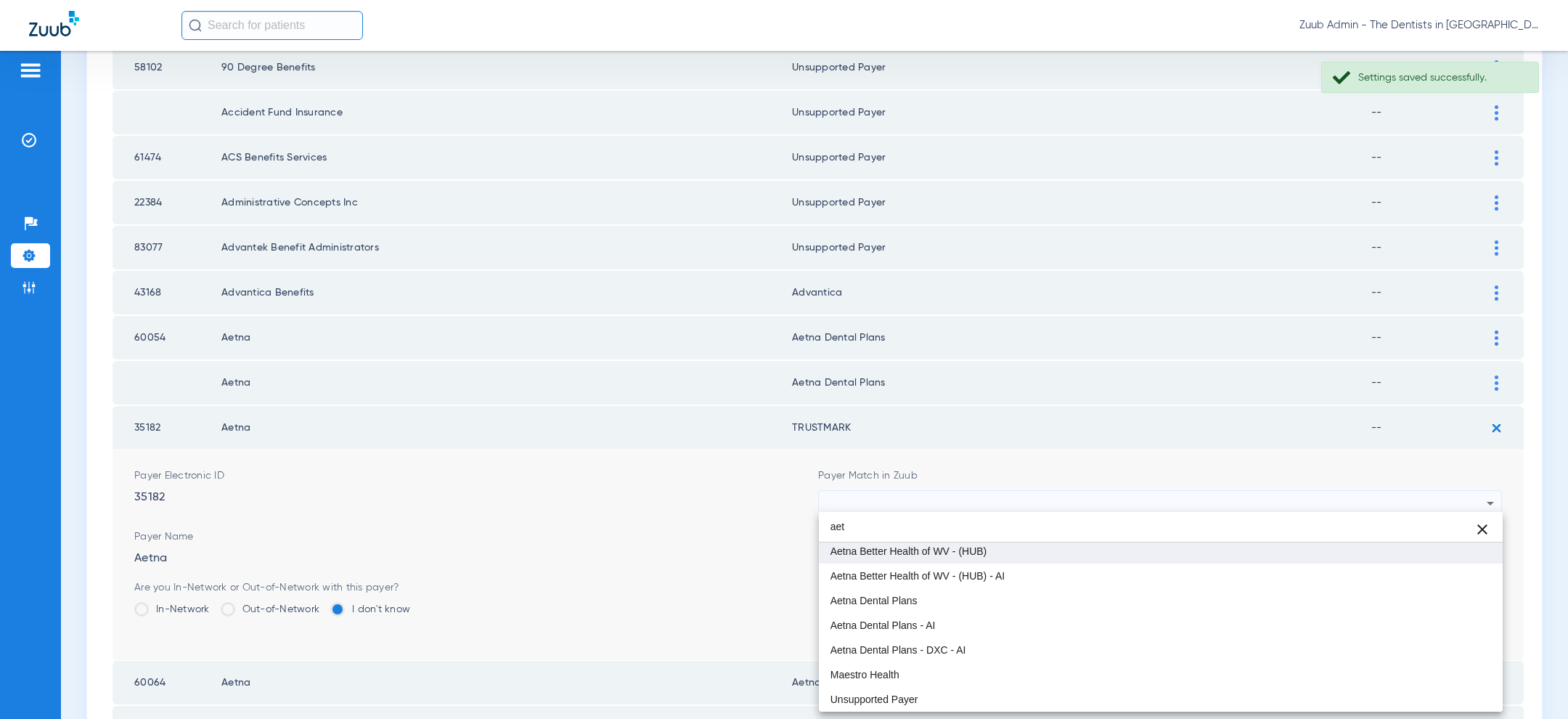
scroll to position [3, 0]
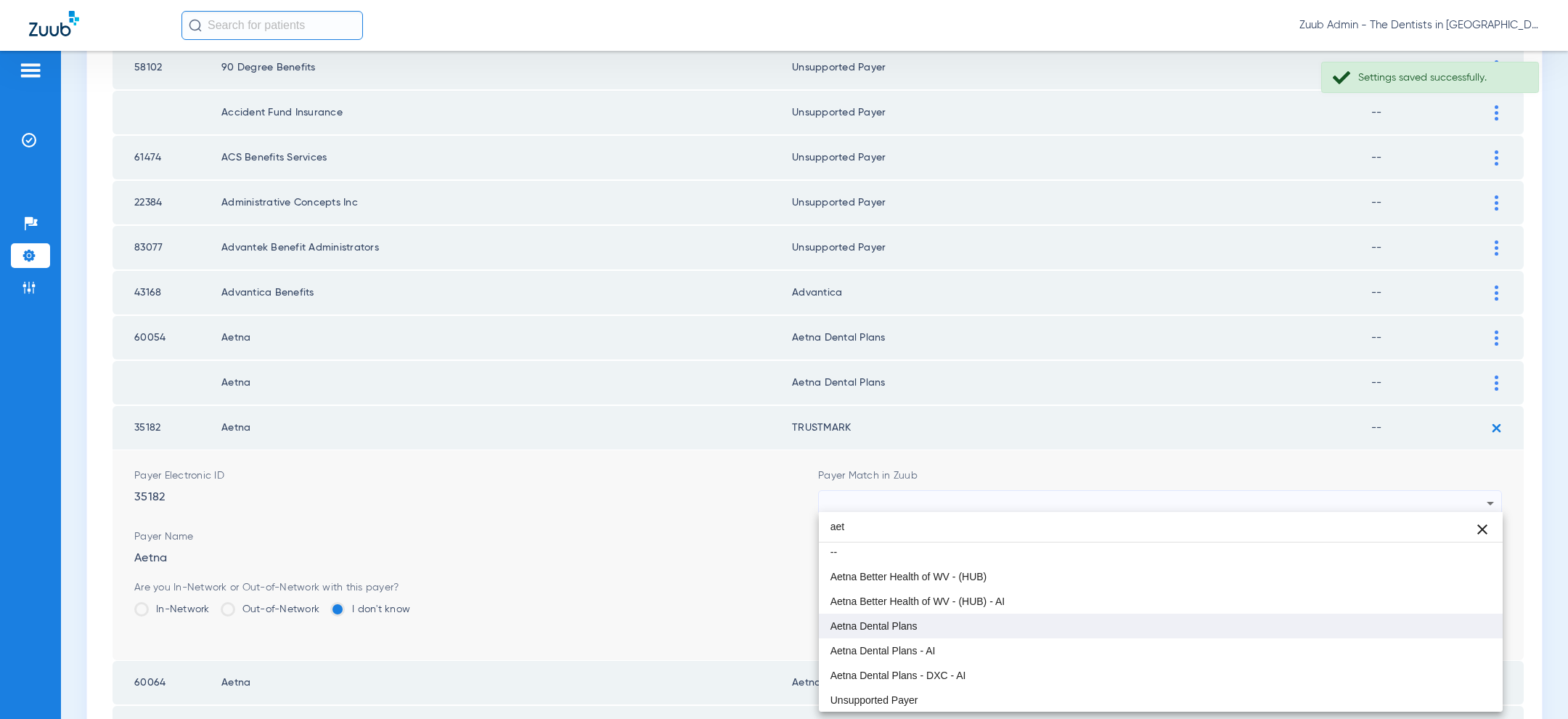
type input "aet"
click at [955, 624] on mat-option "Aetna Dental Plans" at bounding box center [1161, 625] width 684 height 25
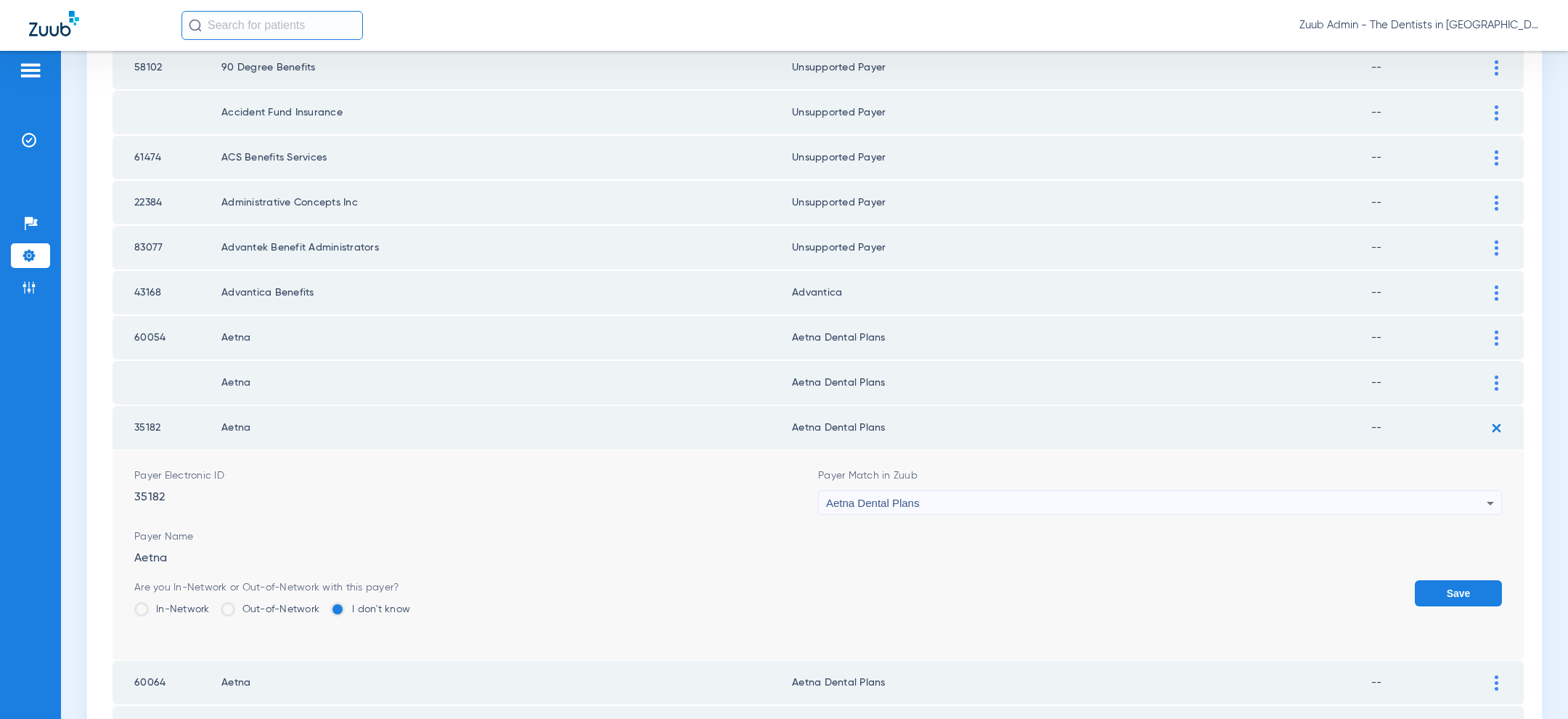
click at [1418, 592] on button "Save" at bounding box center [1459, 593] width 87 height 26
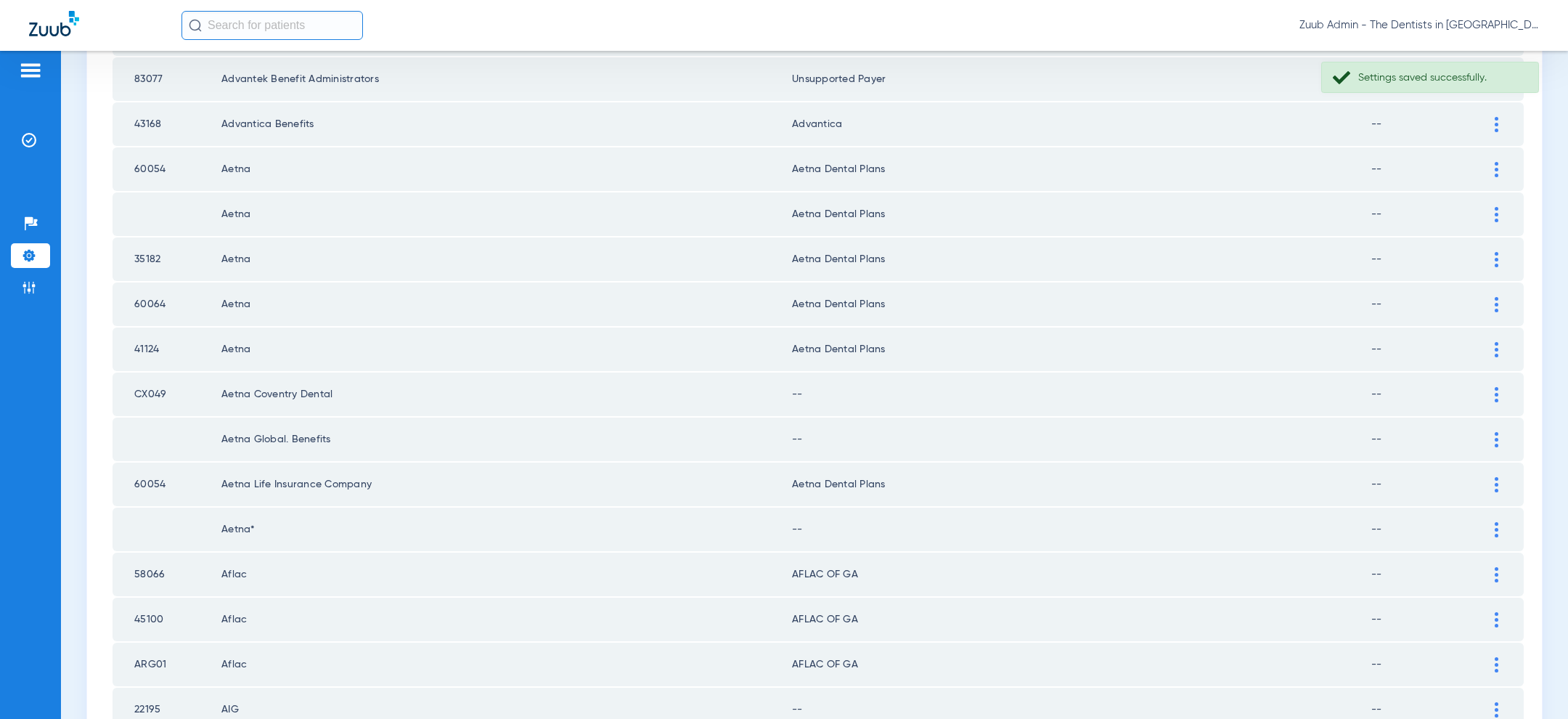
scroll to position [456, 0]
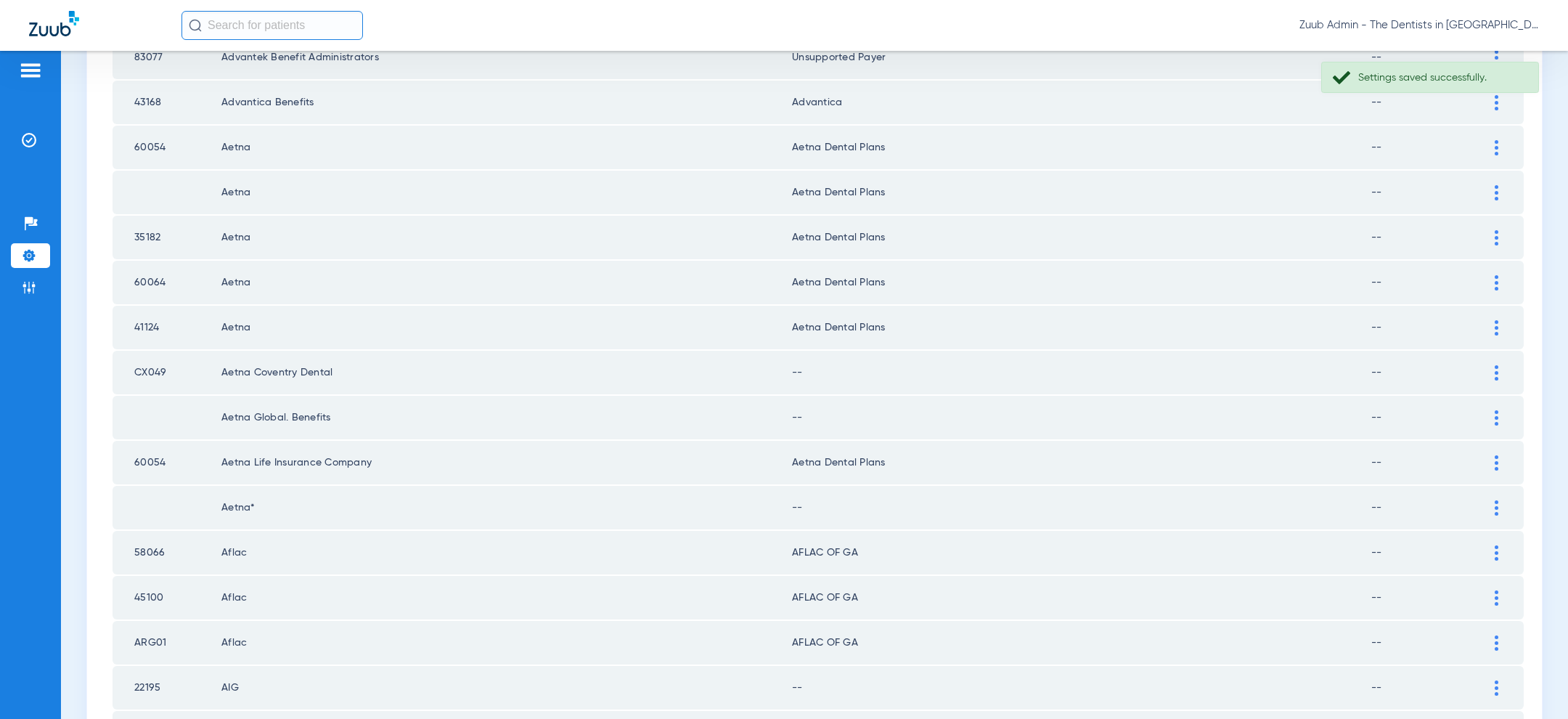
click at [1494, 368] on img at bounding box center [1496, 373] width 4 height 15
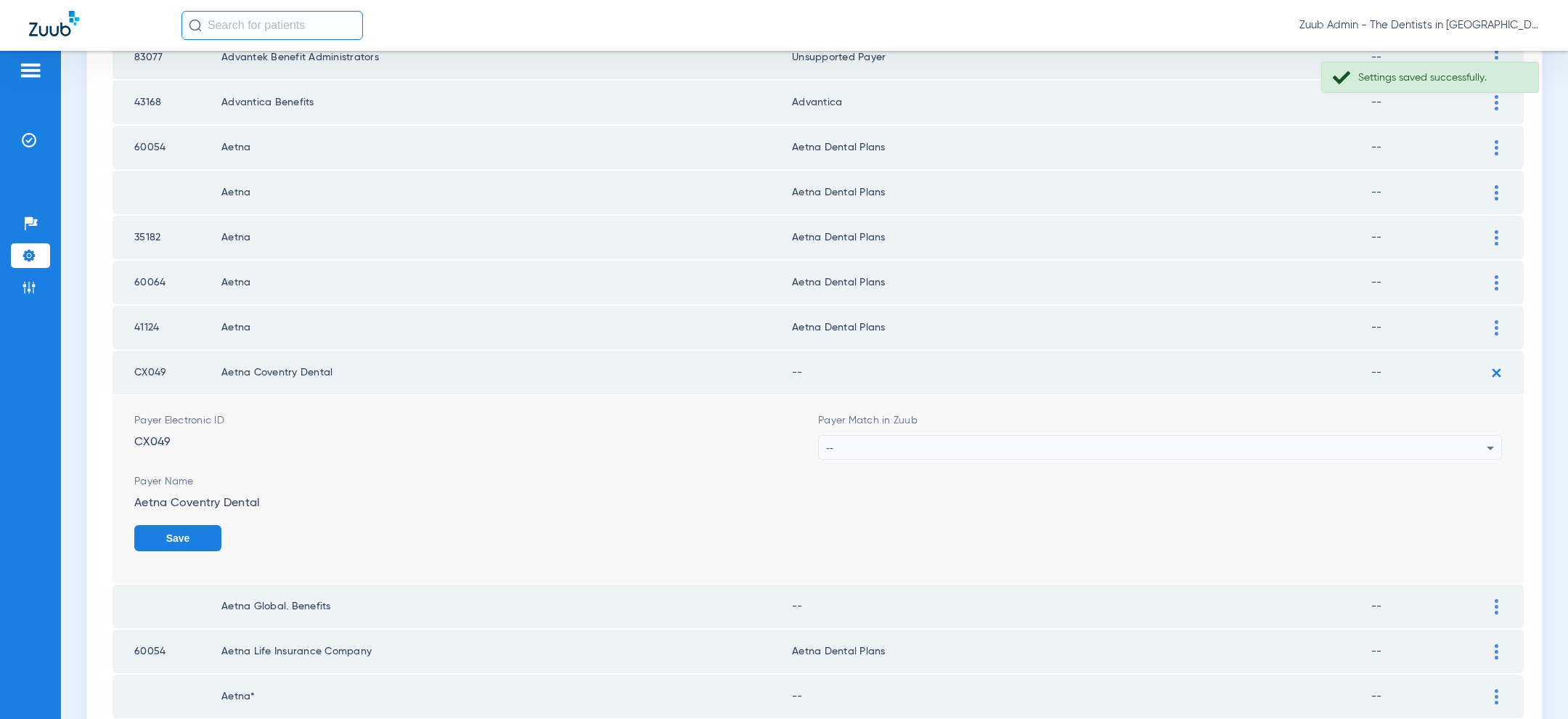
click at [1265, 446] on div "--" at bounding box center [1156, 447] width 660 height 25
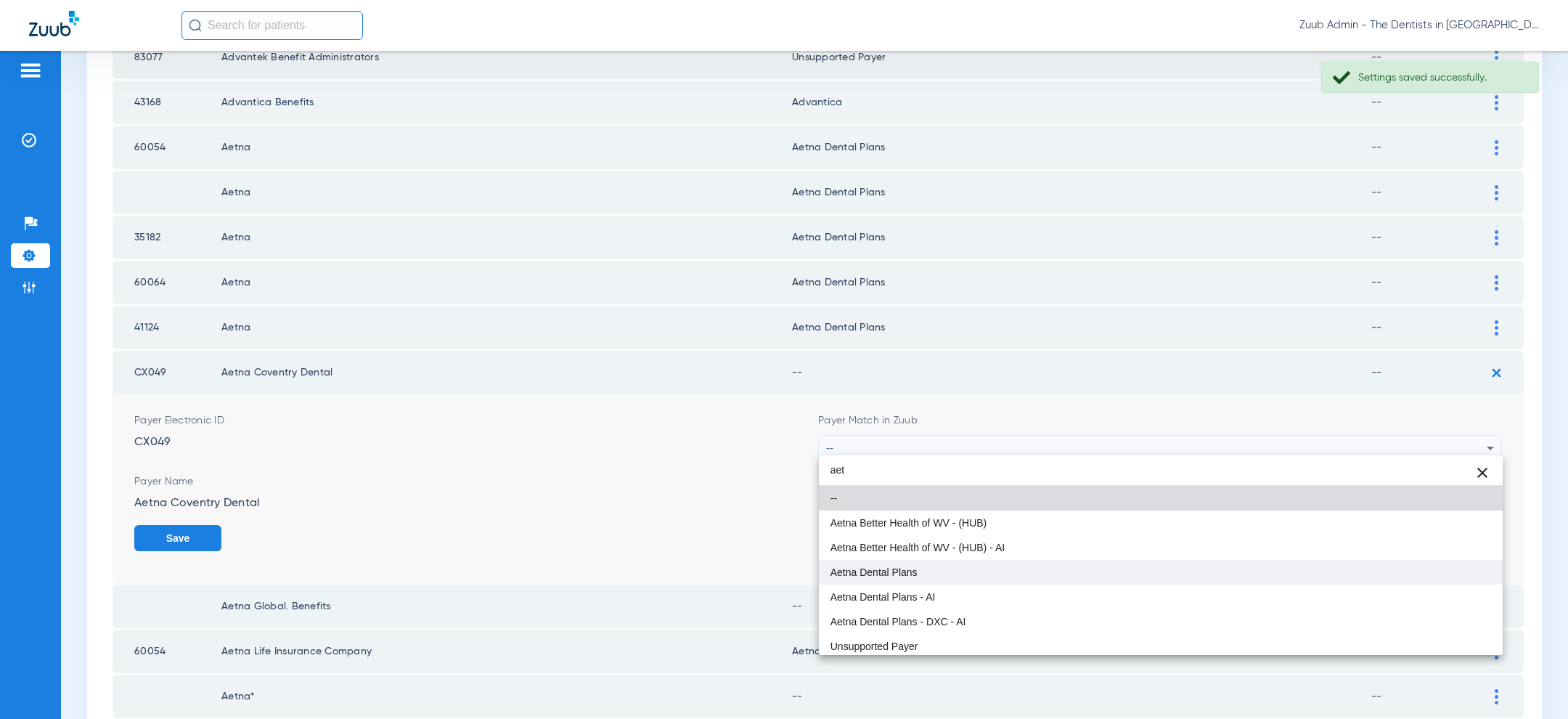
type input "aet"
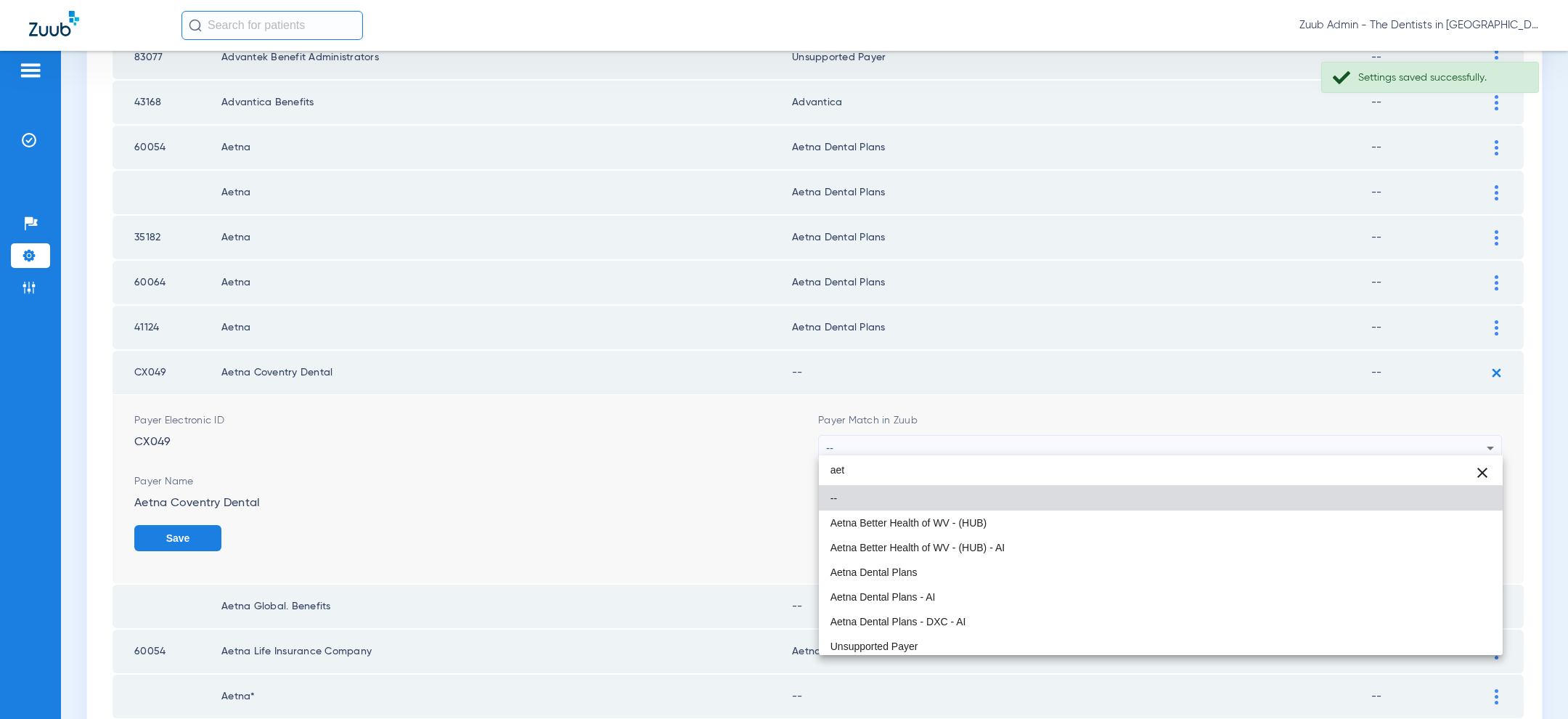
click at [1033, 569] on mat-option "Aetna Dental Plans" at bounding box center [1161, 572] width 684 height 25
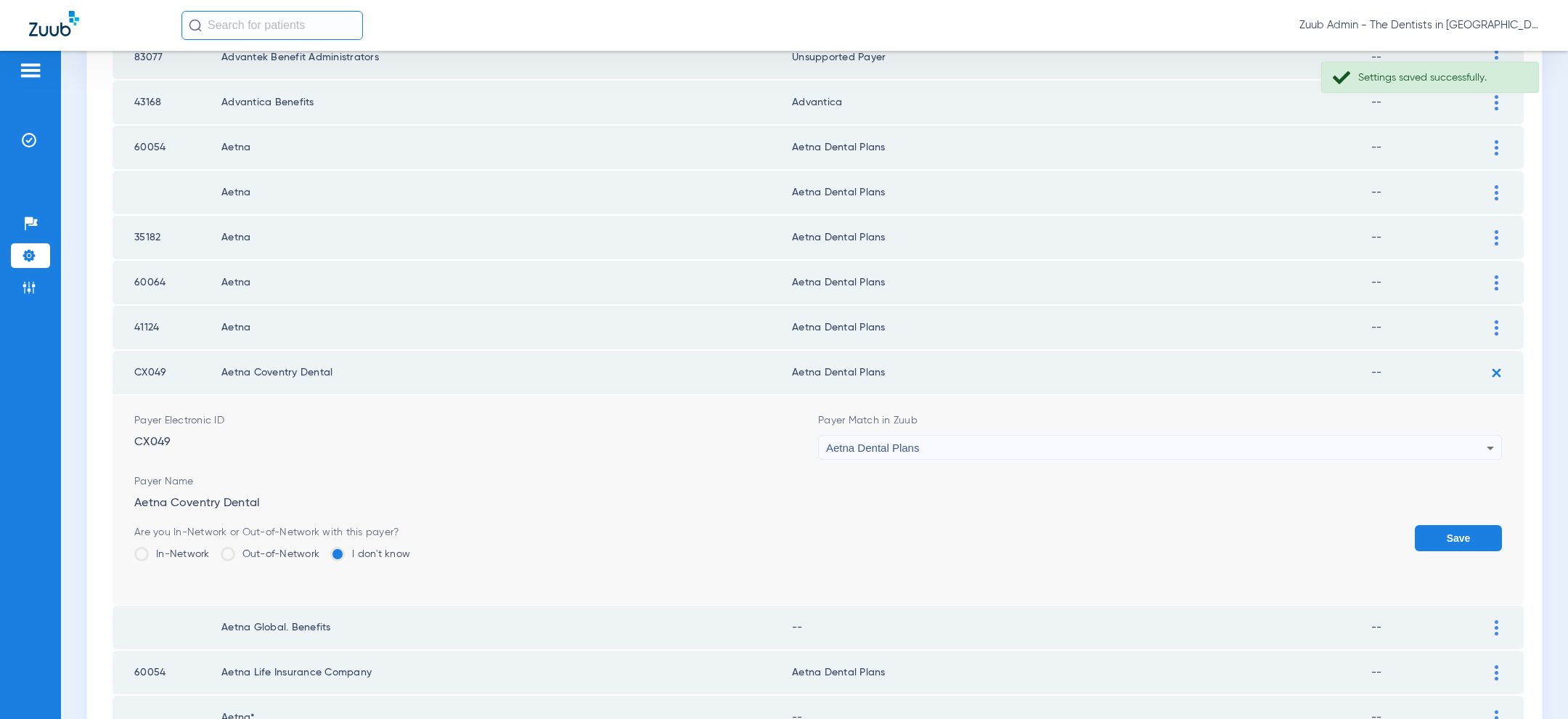
click at [1458, 532] on button "Save" at bounding box center [1459, 537] width 87 height 26
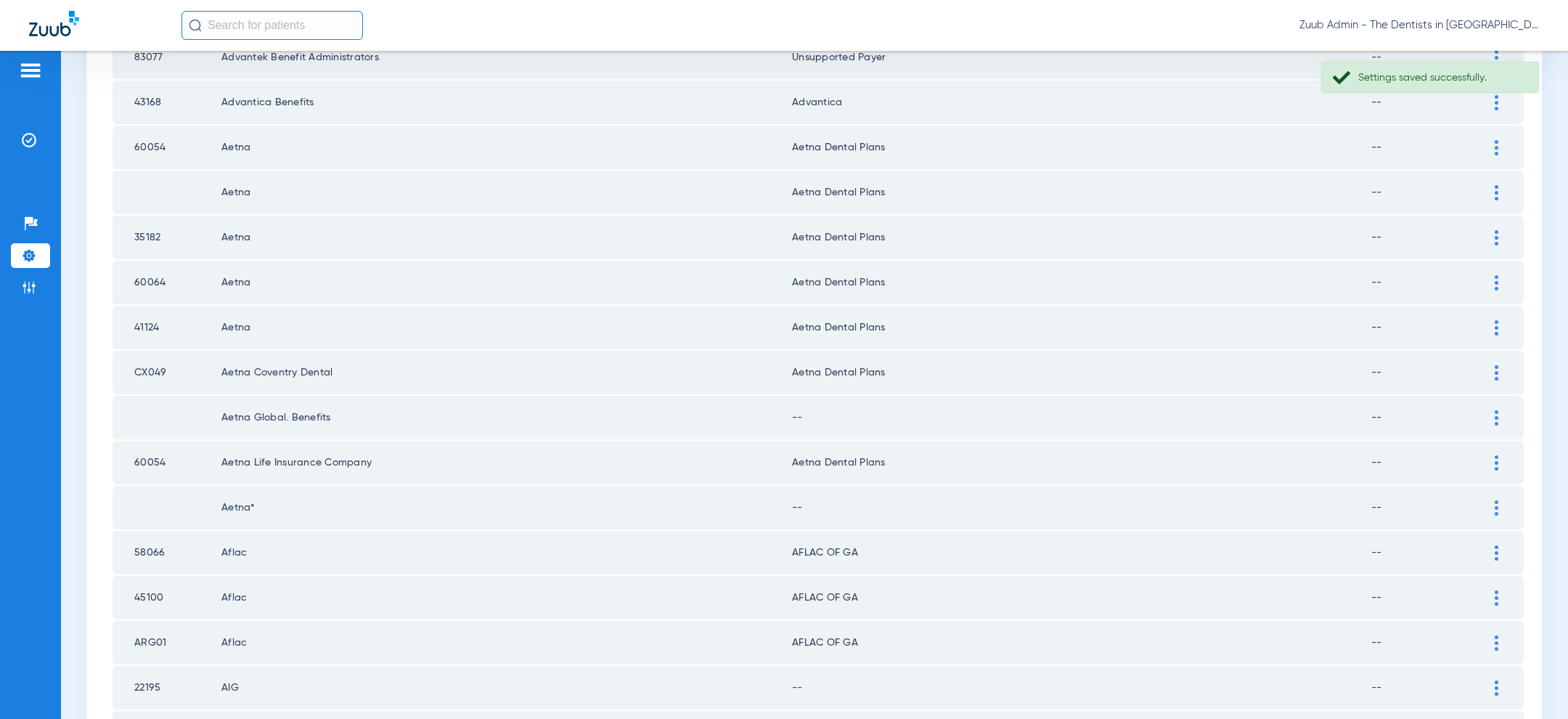
click at [1498, 415] on div at bounding box center [1497, 417] width 25 height 15
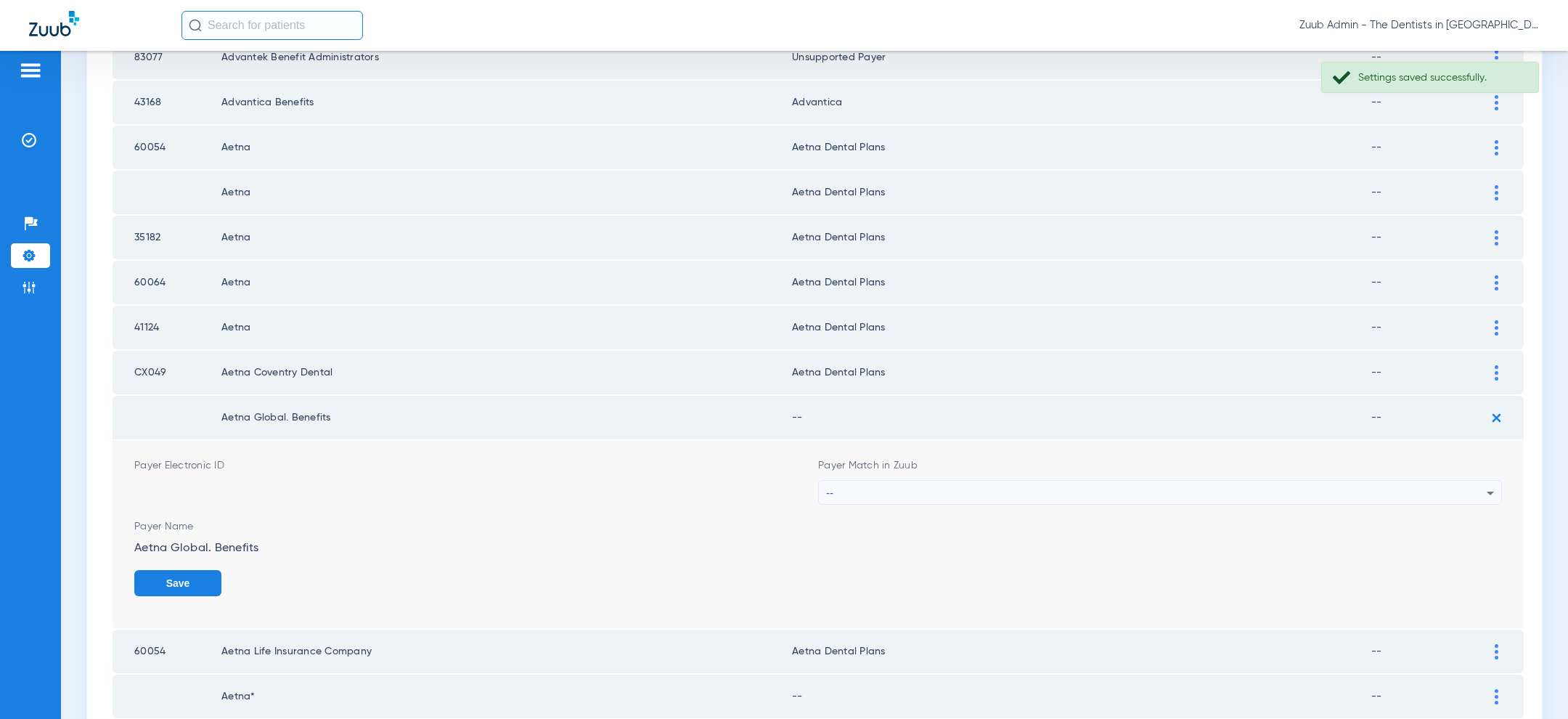
click at [1227, 491] on div "--" at bounding box center [1156, 492] width 660 height 25
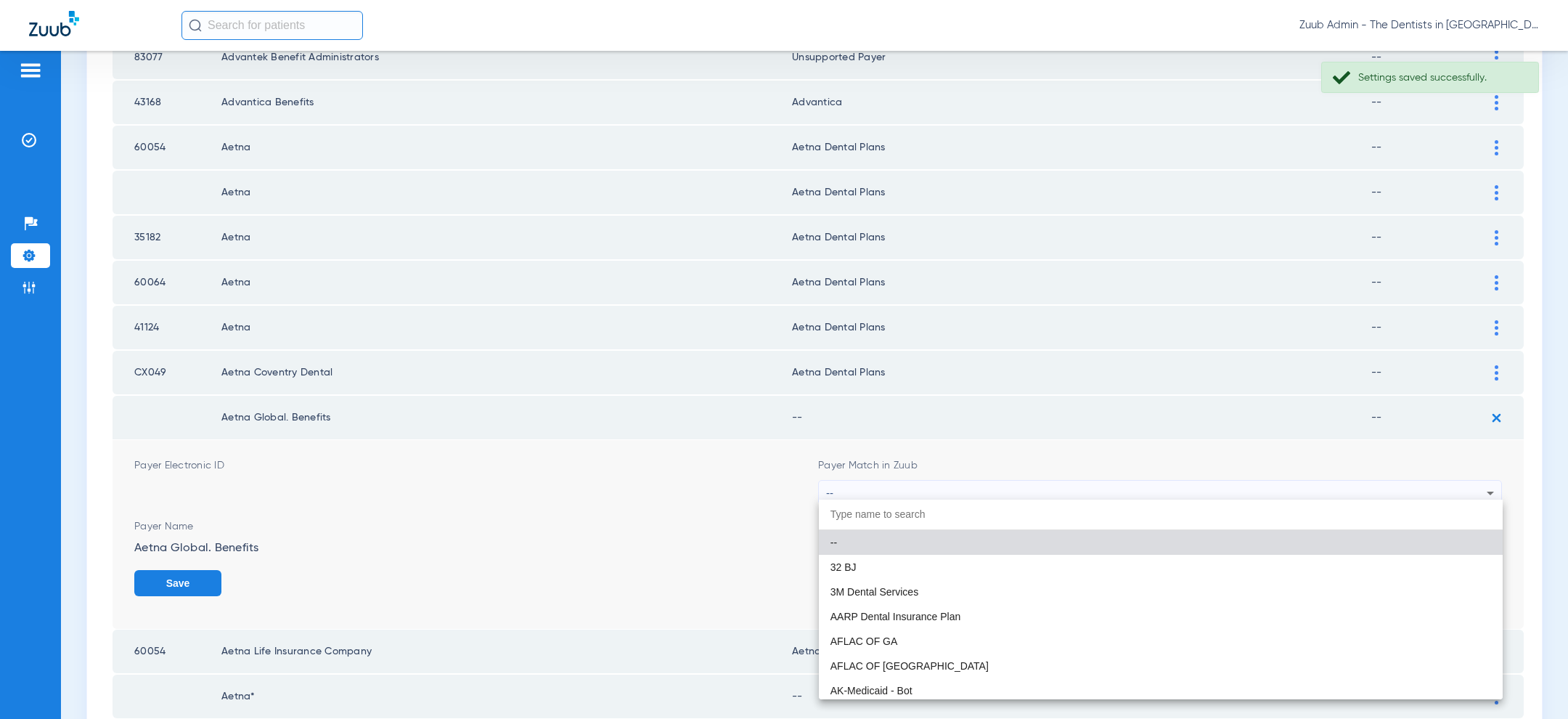
paste input "aet"
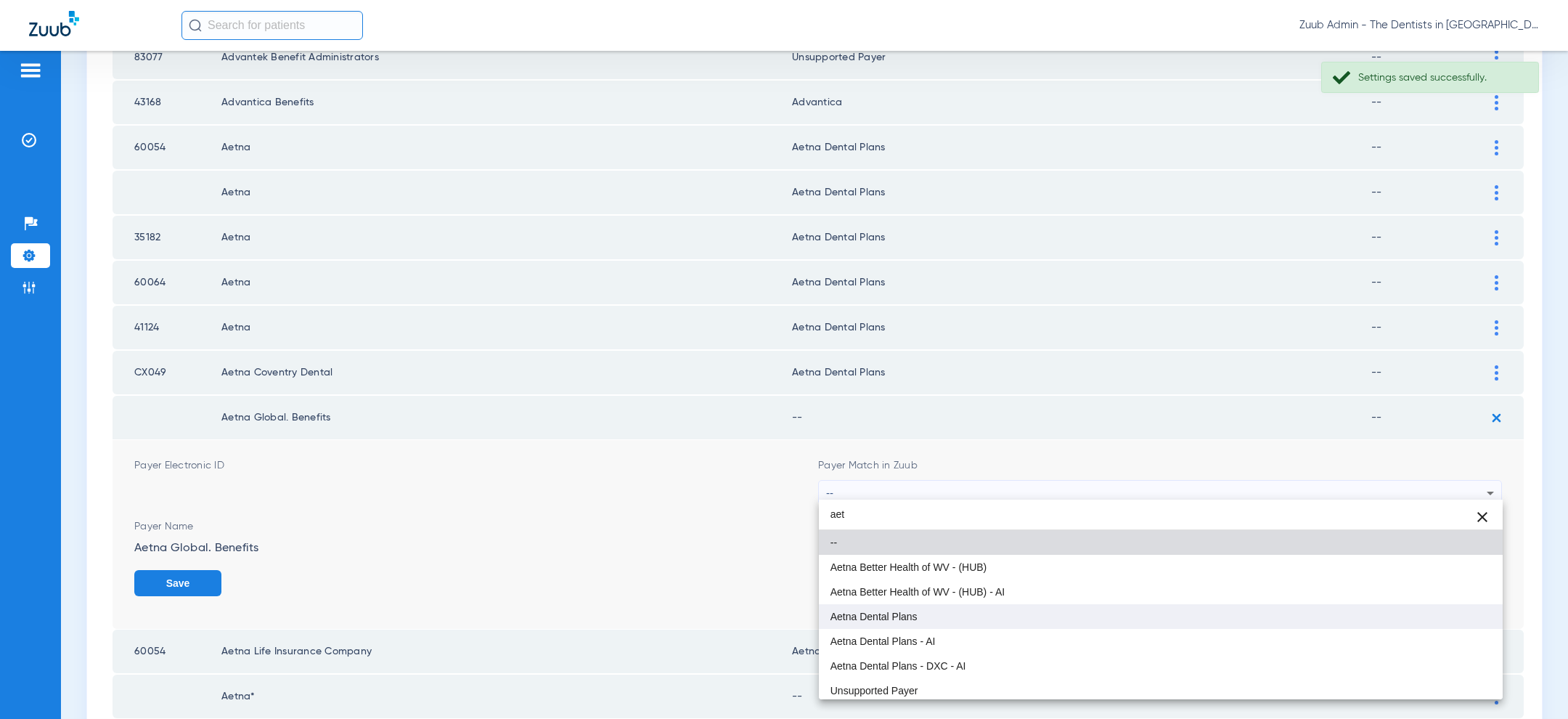
type input "aet"
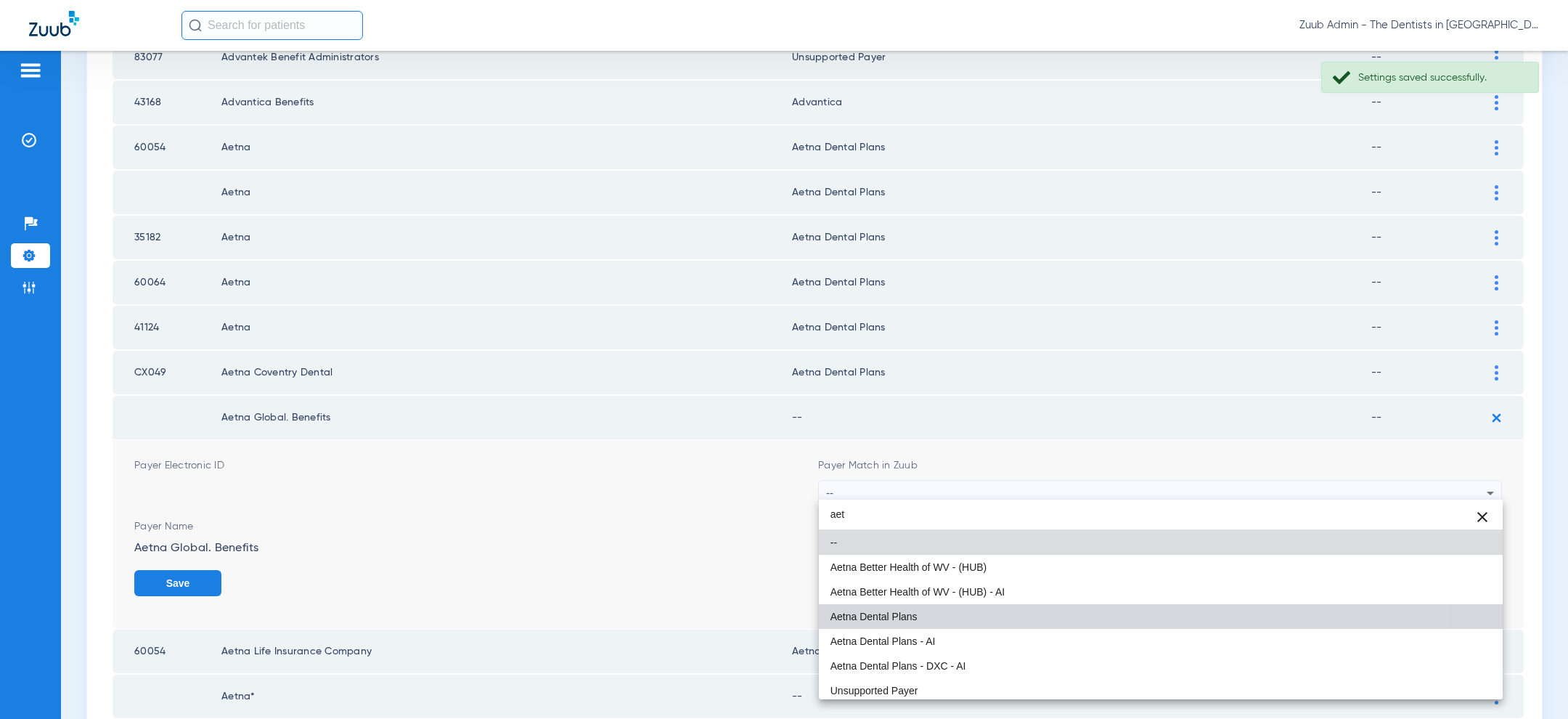
click at [1014, 607] on mat-option "Aetna Dental Plans" at bounding box center [1161, 616] width 684 height 25
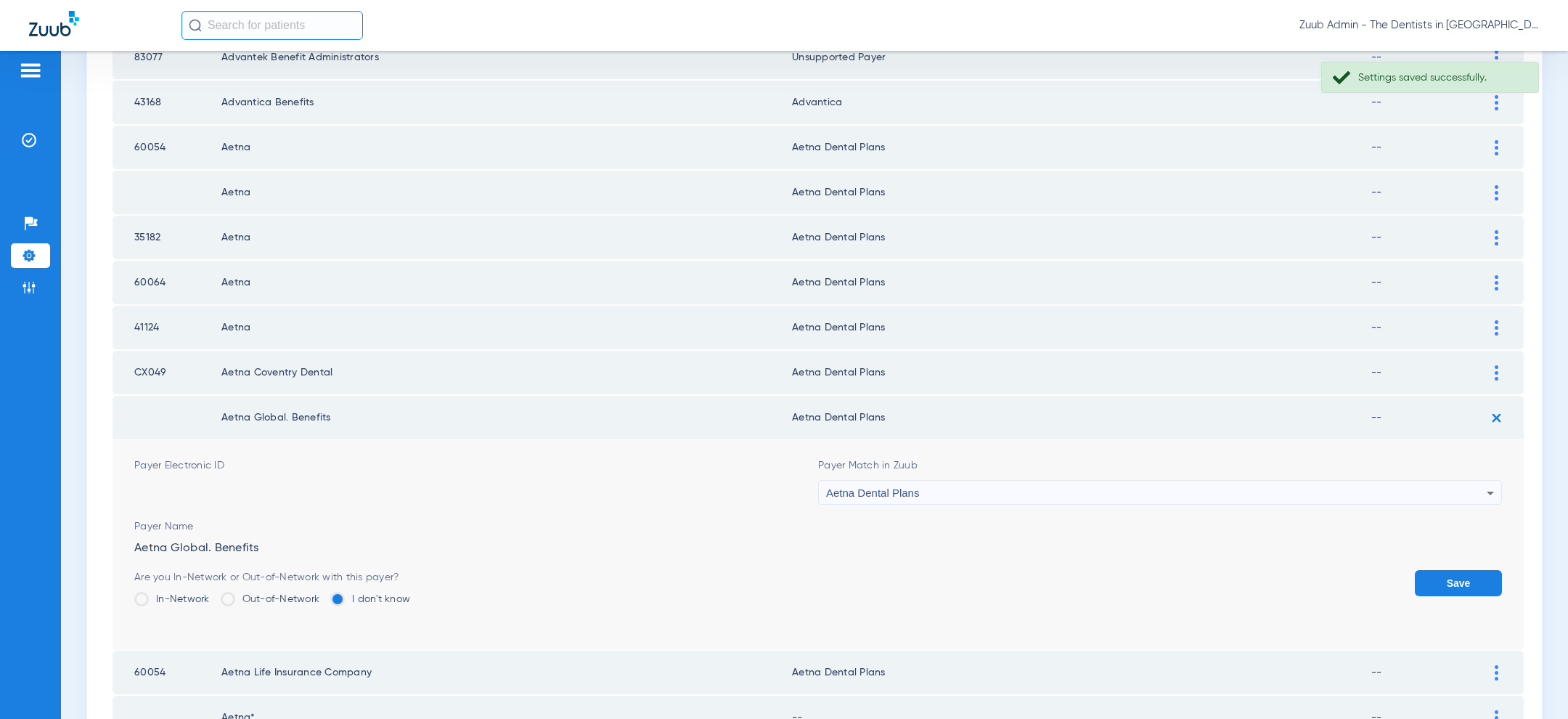
click at [1446, 573] on button "Save" at bounding box center [1459, 583] width 87 height 26
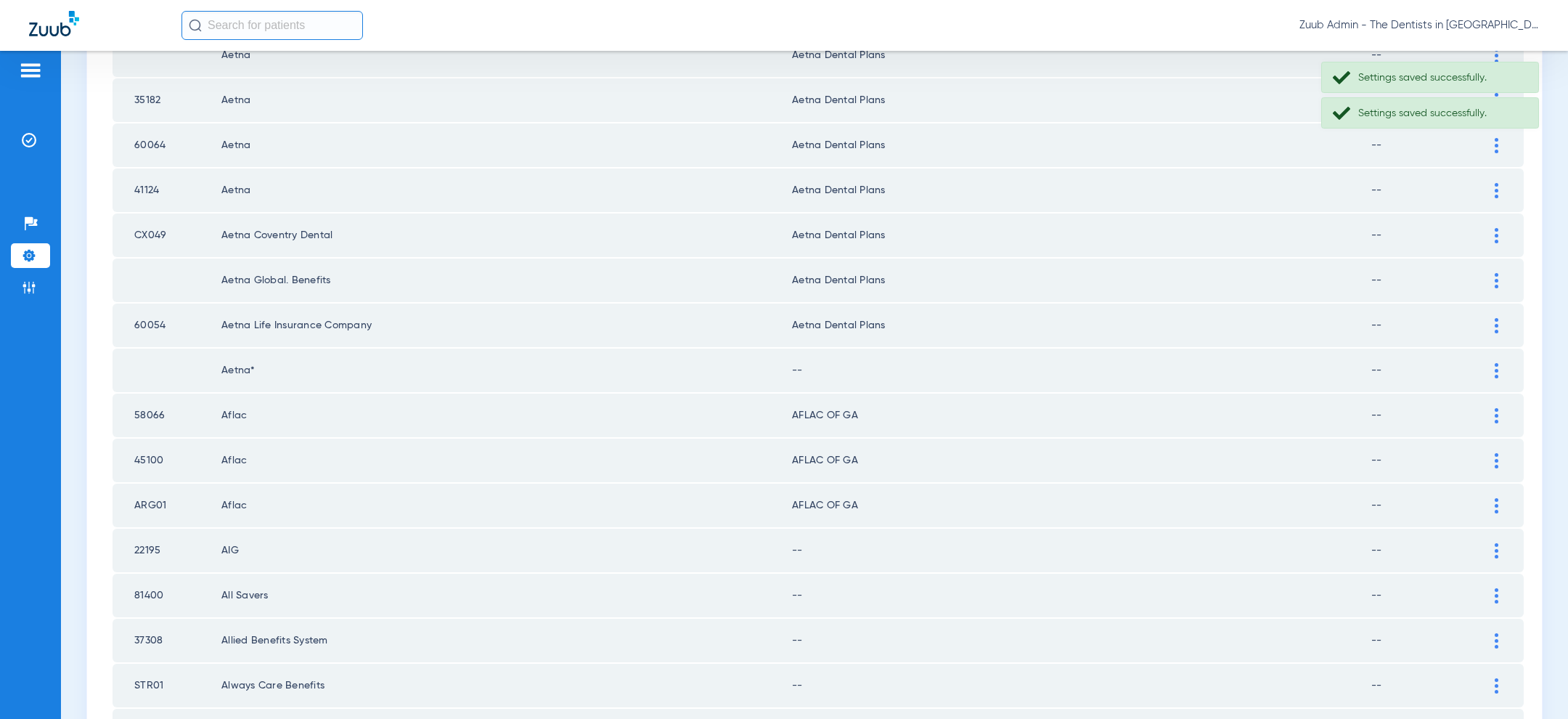
scroll to position [606, 0]
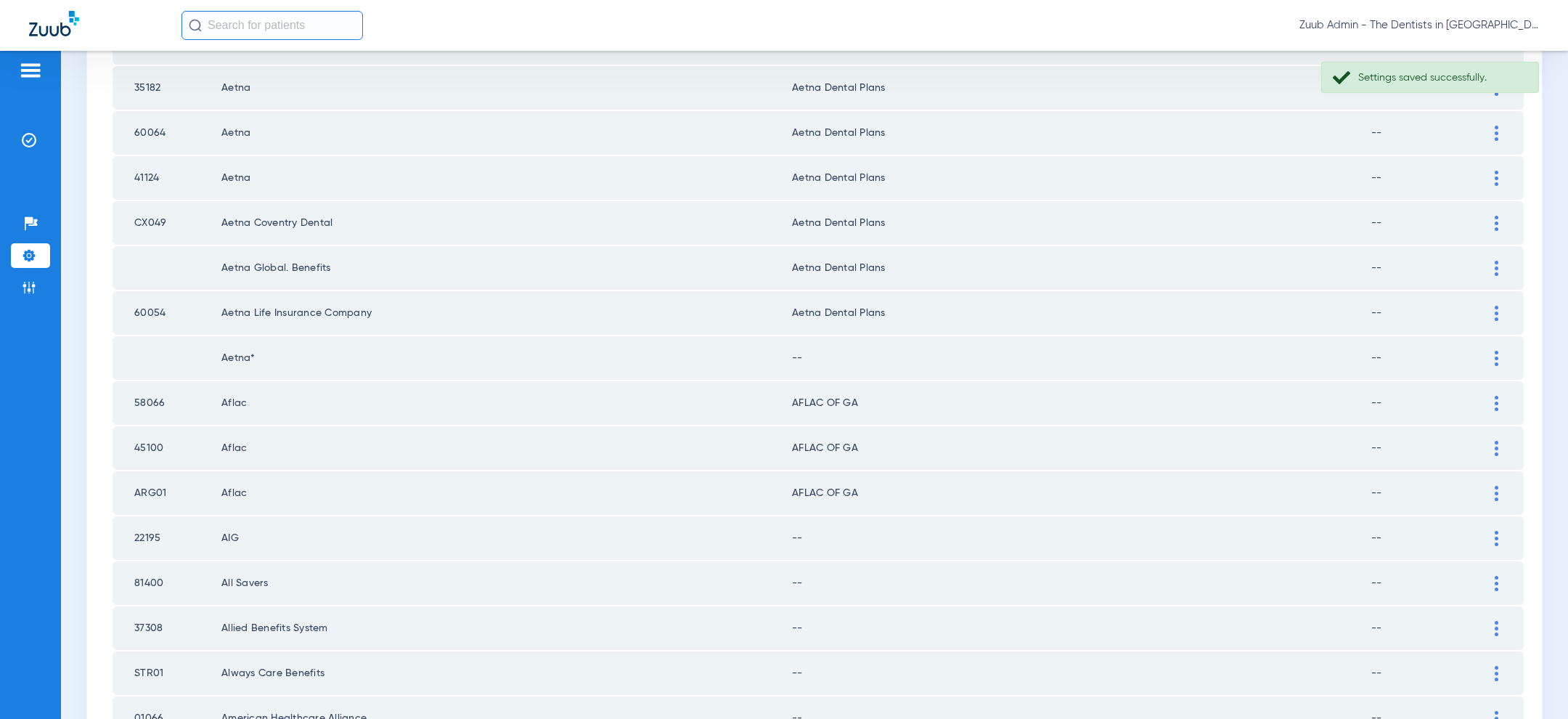
click at [1497, 350] on img at bounding box center [1496, 358] width 4 height 15
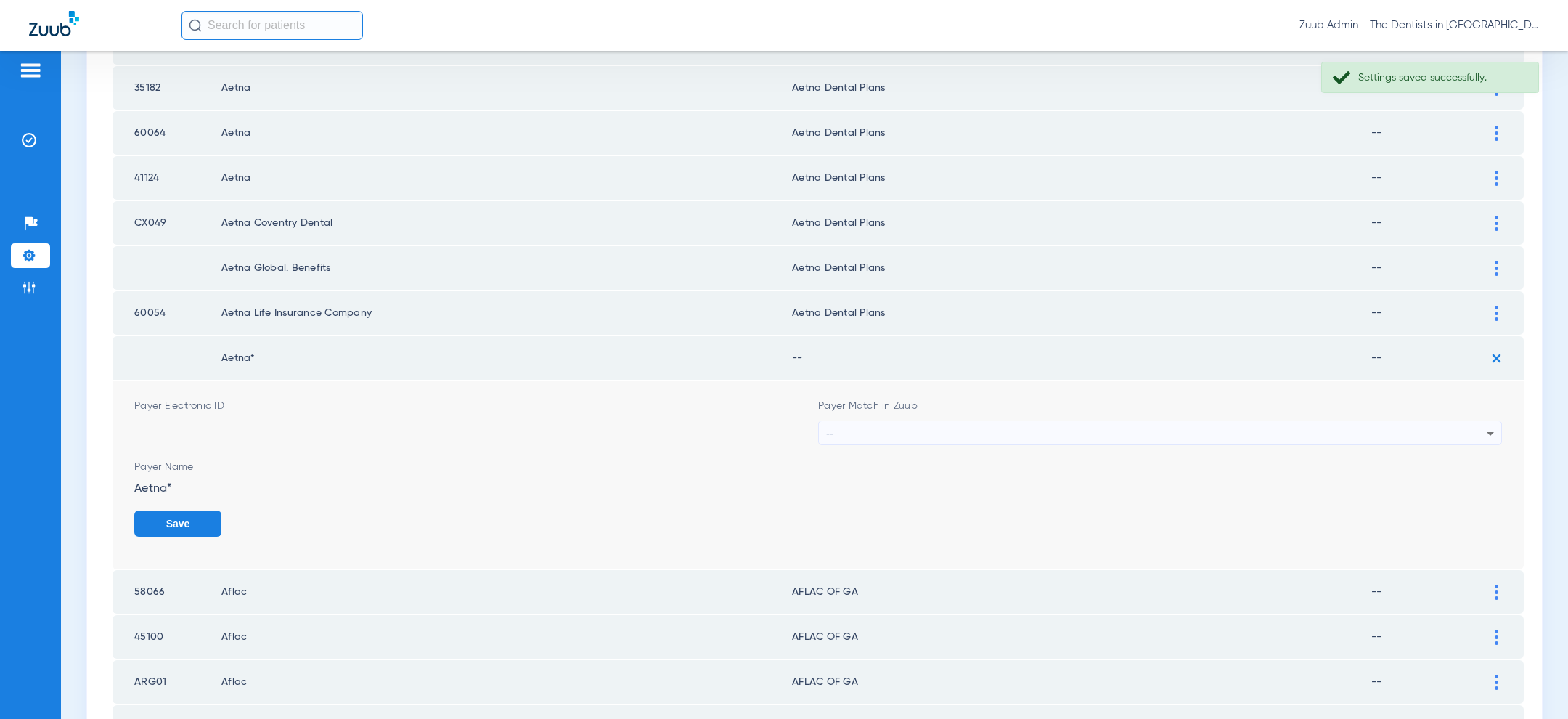
click at [1253, 431] on div "--" at bounding box center [1156, 433] width 660 height 25
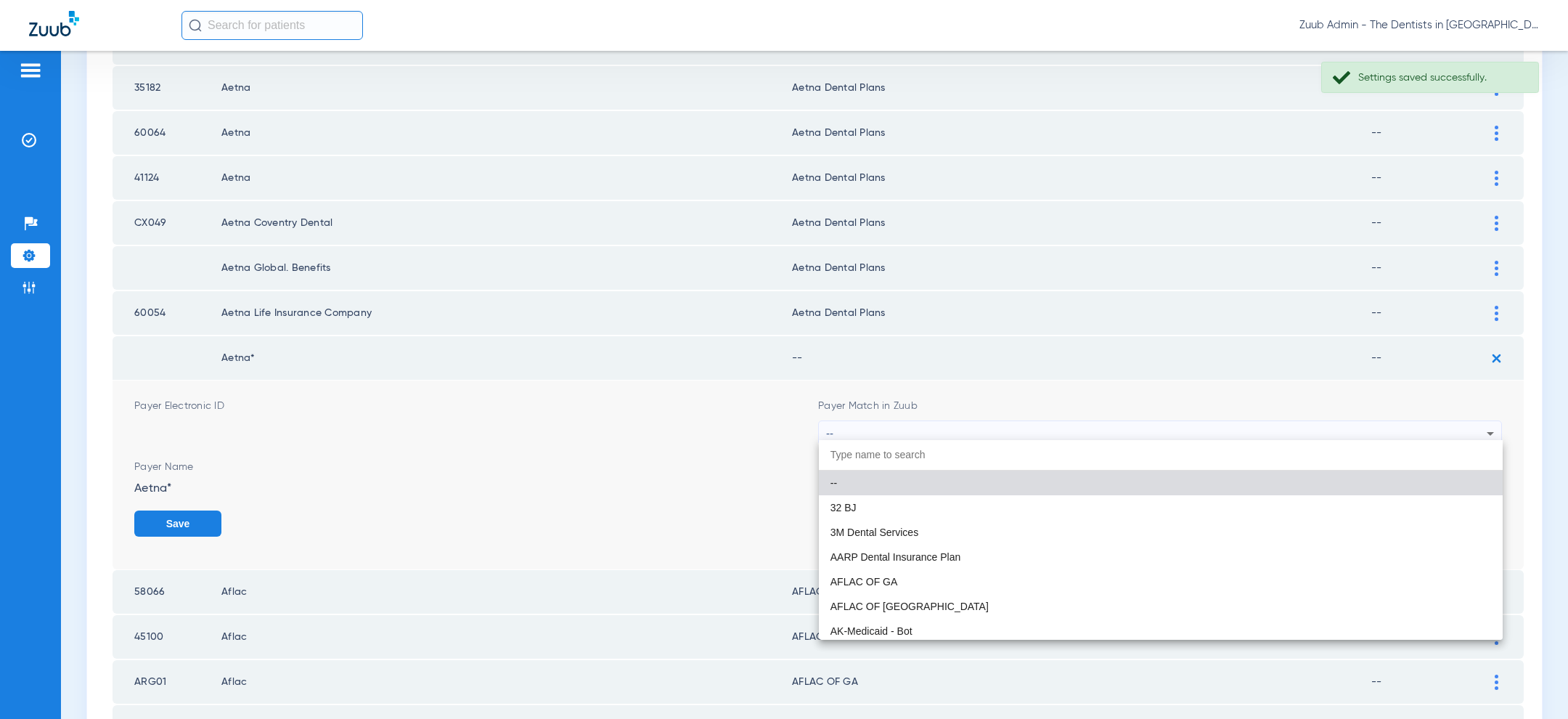
paste input "aet"
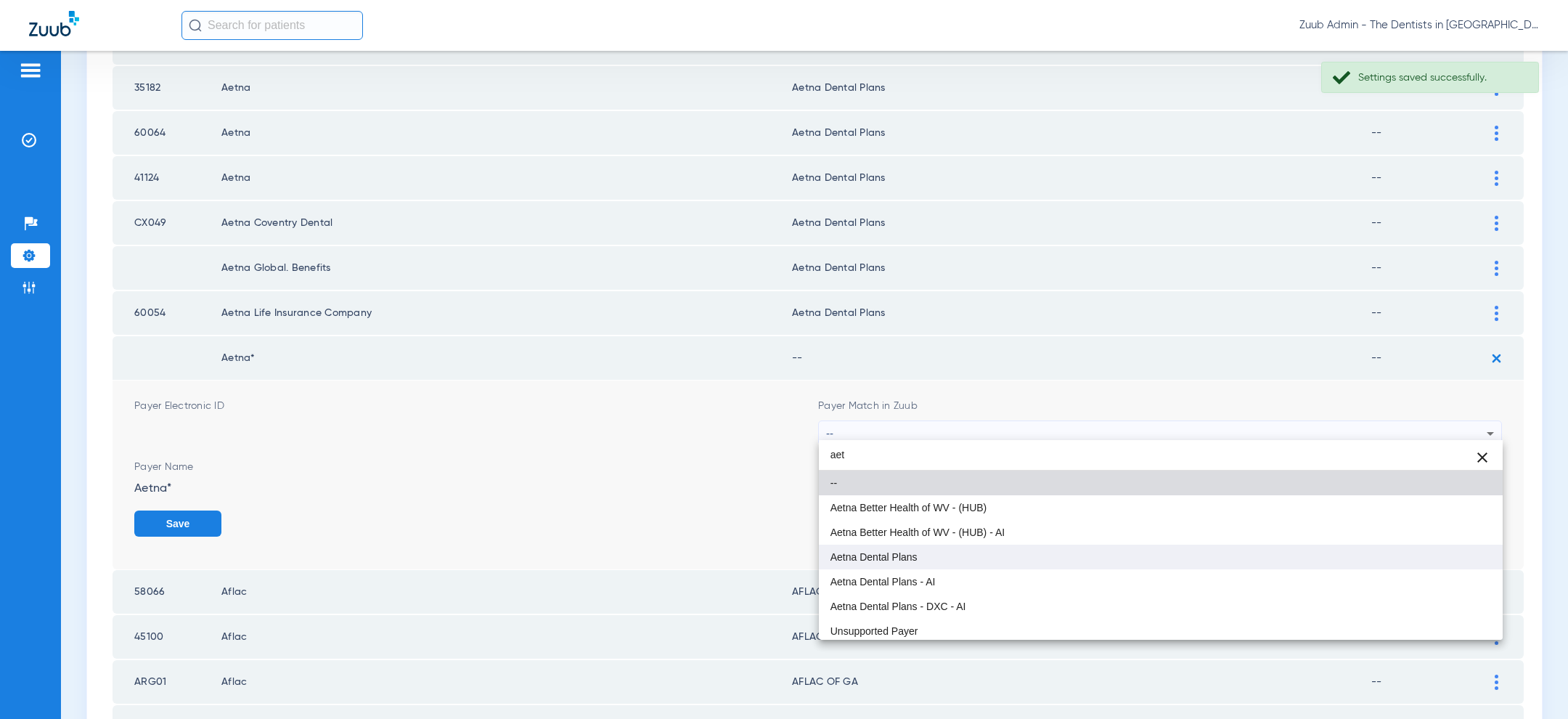
type input "aet"
click at [1049, 549] on mat-option "Aetna Dental Plans" at bounding box center [1161, 556] width 684 height 25
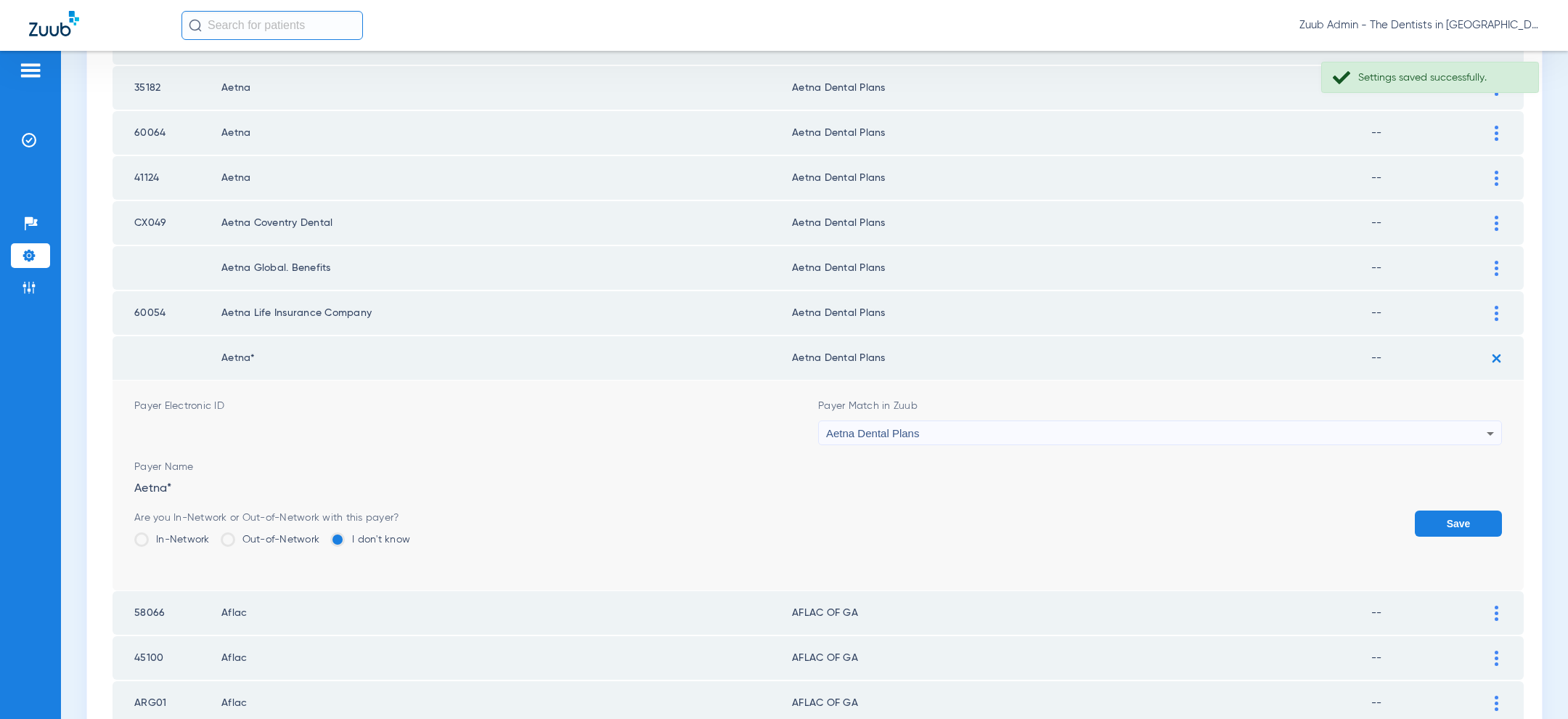
click at [1452, 518] on button "Save" at bounding box center [1459, 523] width 87 height 26
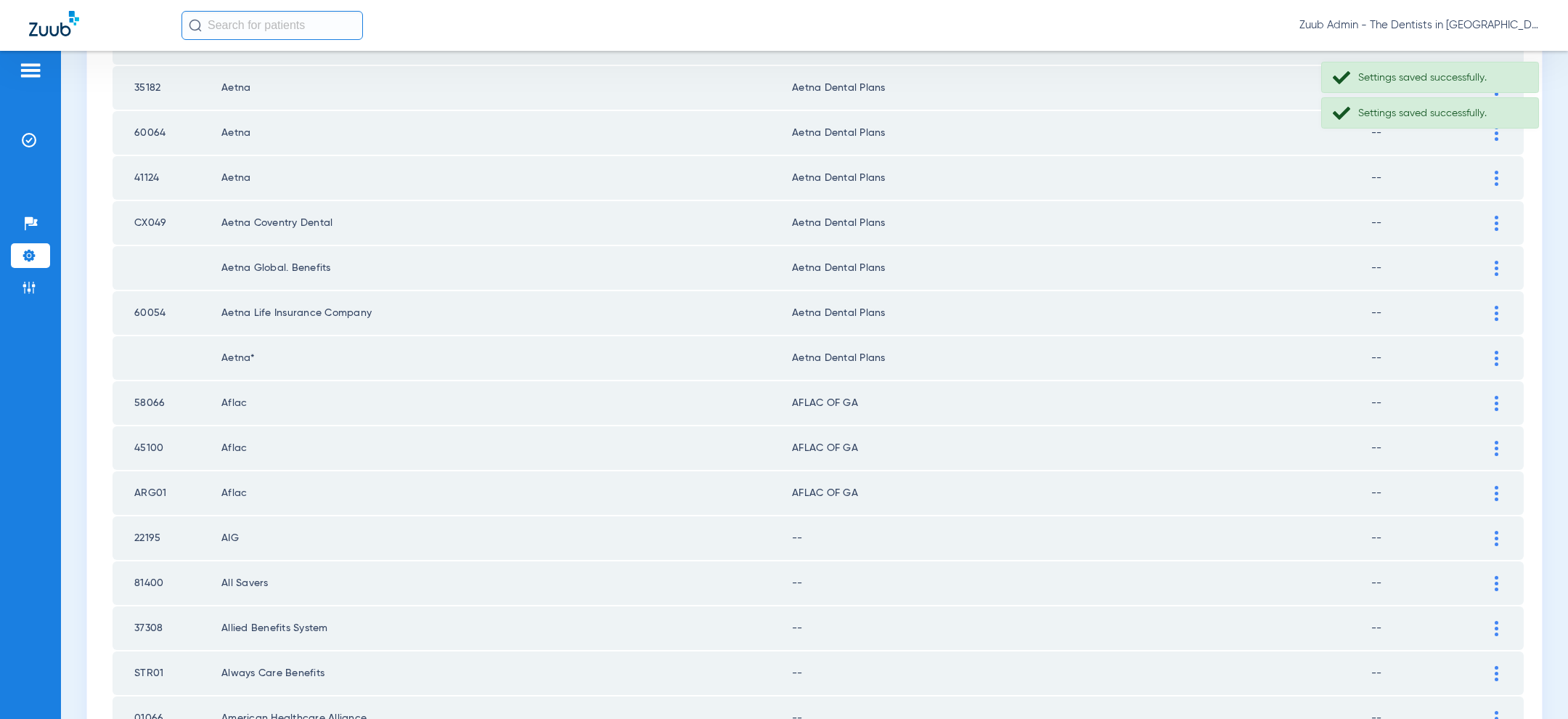
click at [1494, 398] on img at bounding box center [1496, 403] width 4 height 15
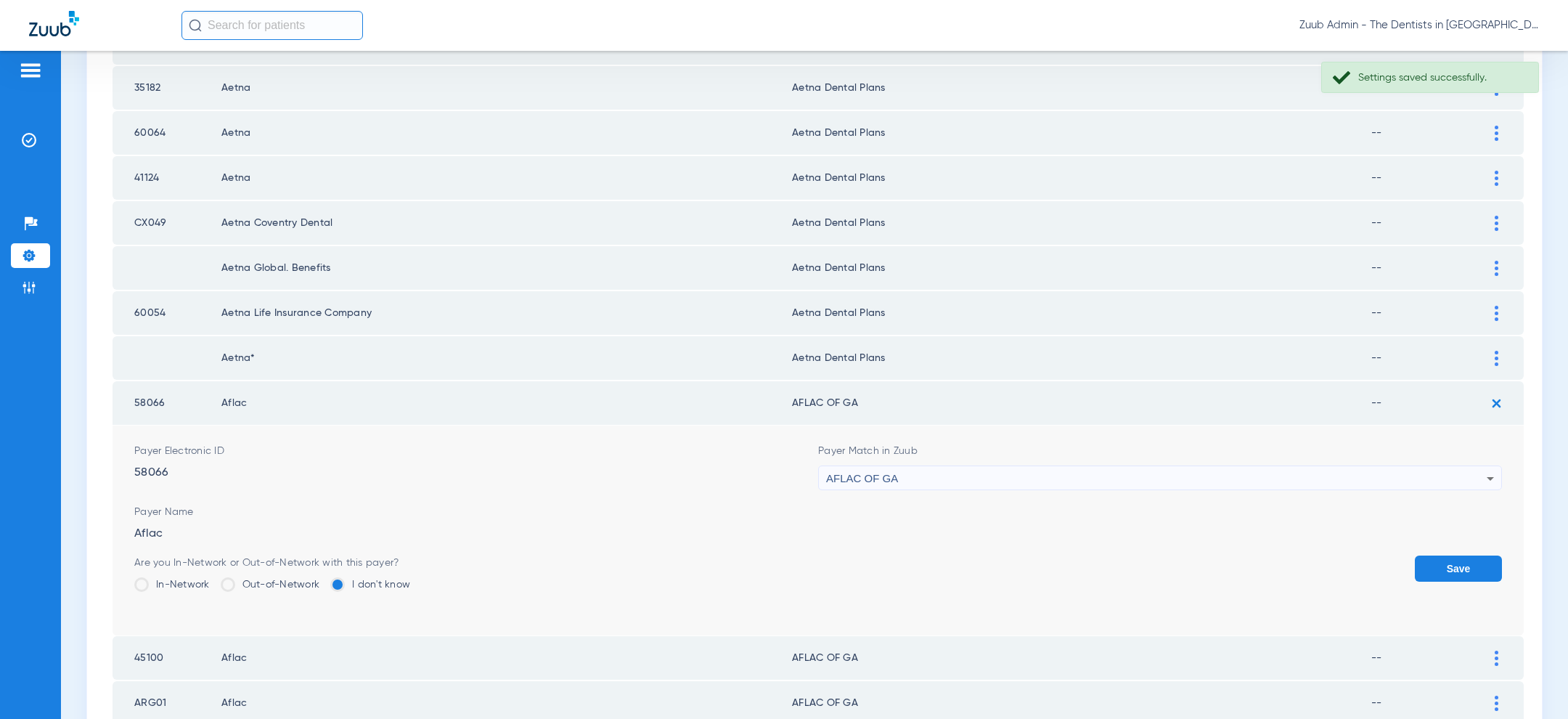
click at [1222, 480] on div "AFLAC OF GA" at bounding box center [1156, 478] width 660 height 25
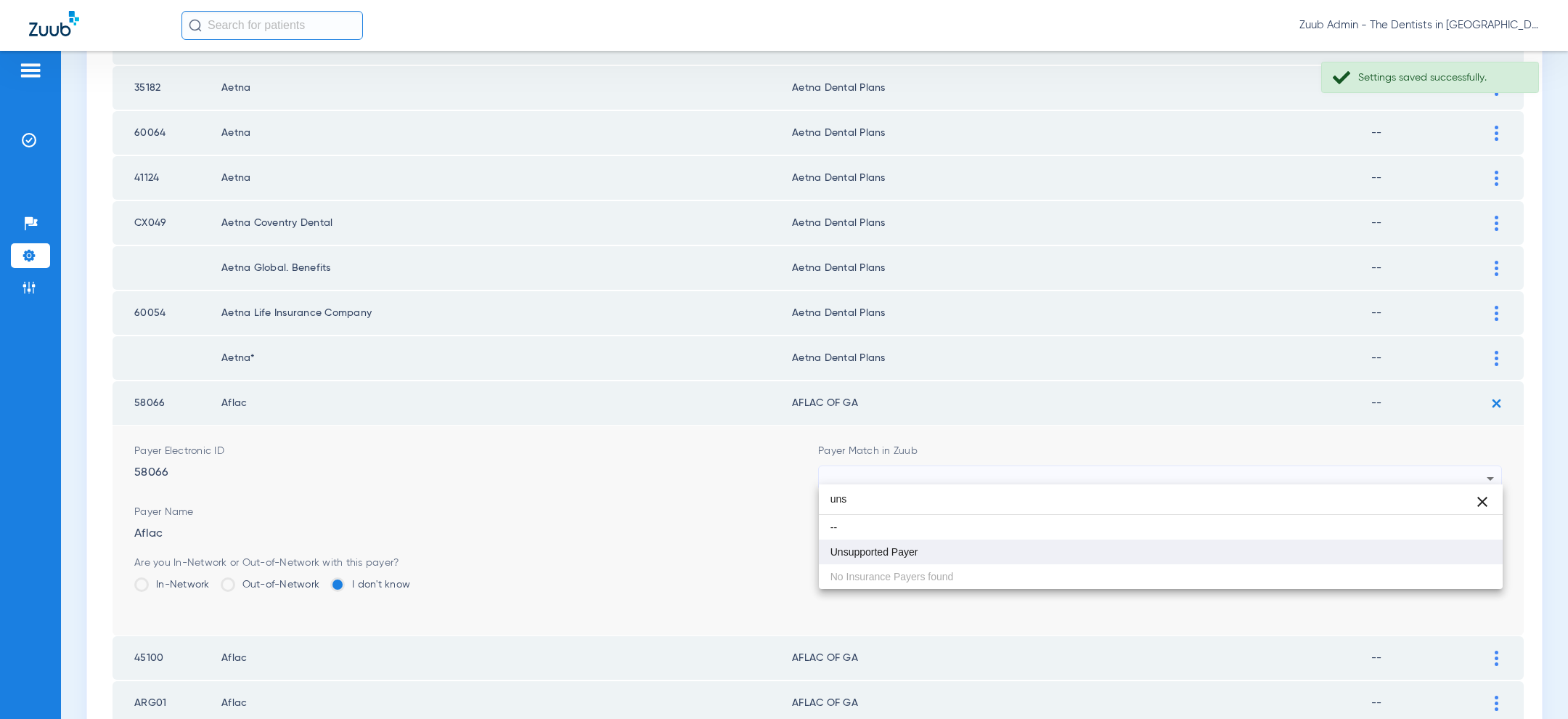
type input "uns"
click at [1028, 552] on mat-option "Unsupported Payer" at bounding box center [1161, 551] width 684 height 25
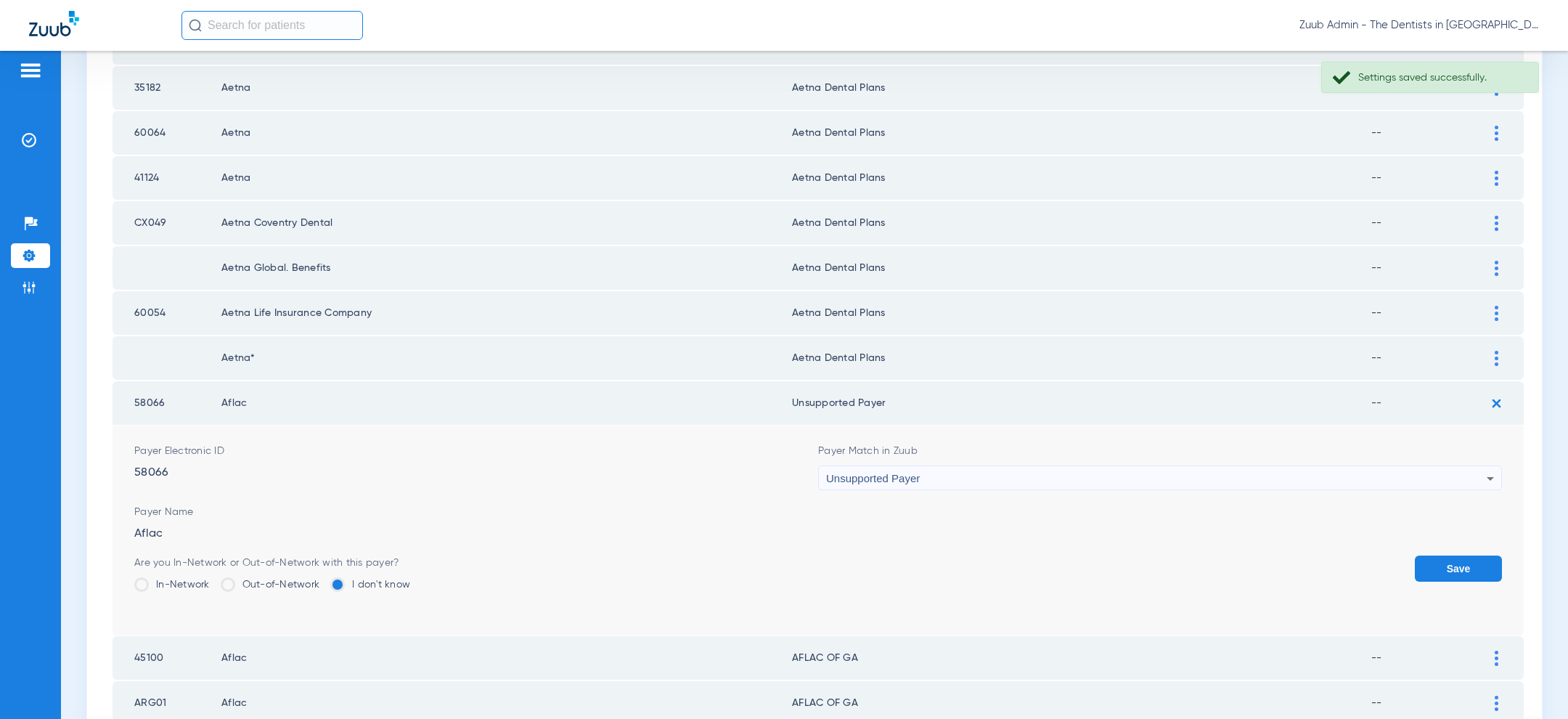
click at [1475, 572] on button "Save" at bounding box center [1459, 568] width 87 height 26
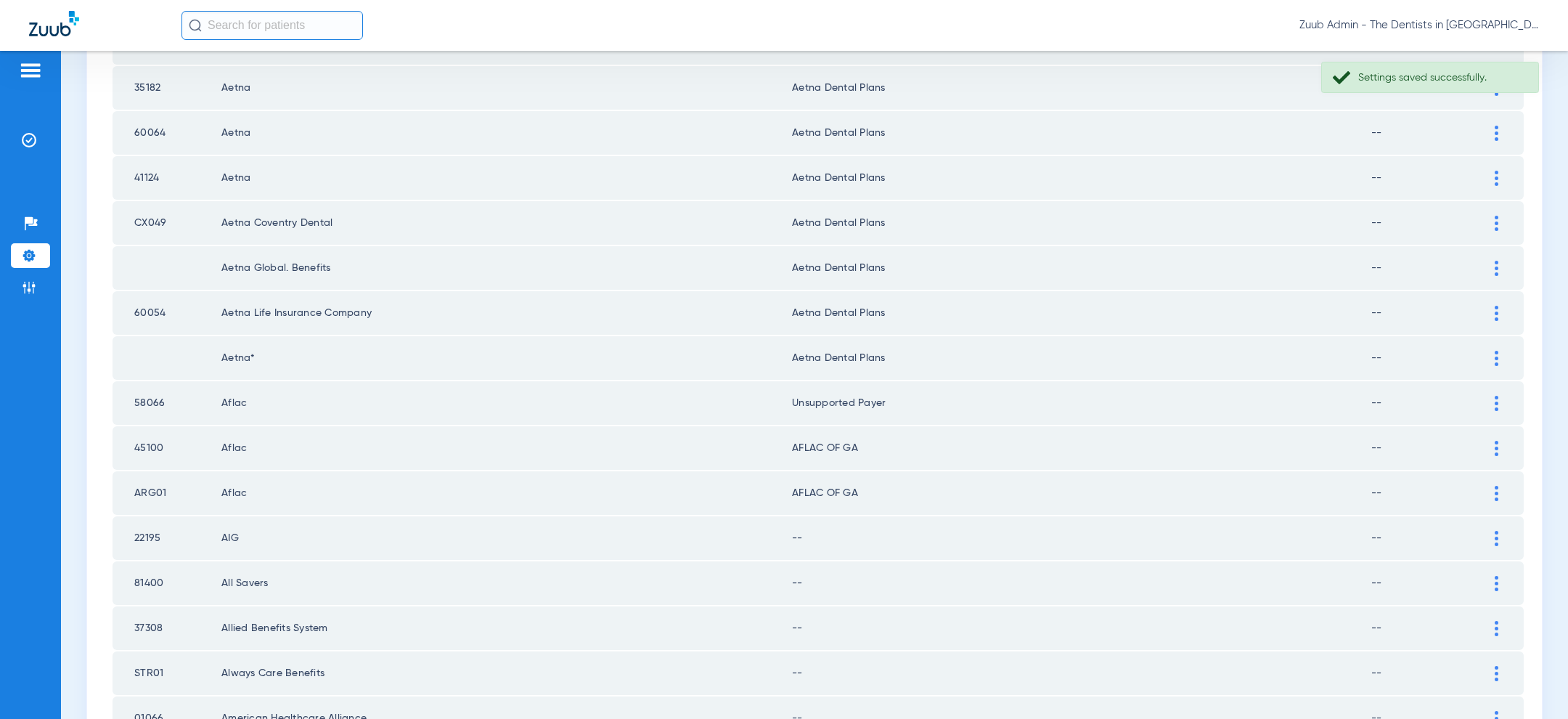
click at [1496, 441] on img at bounding box center [1496, 448] width 4 height 15
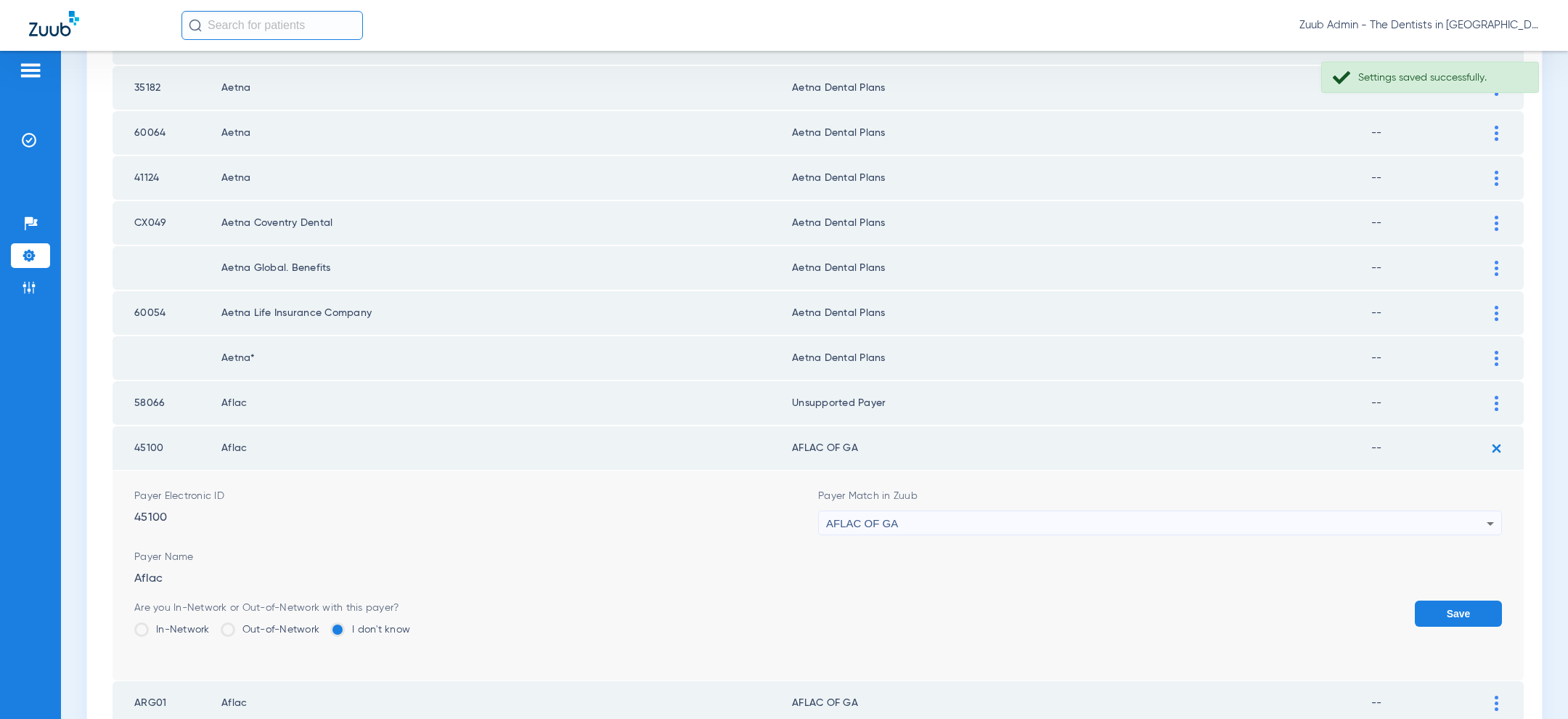
click at [1102, 513] on div "AFLAC OF GA" at bounding box center [1156, 523] width 660 height 25
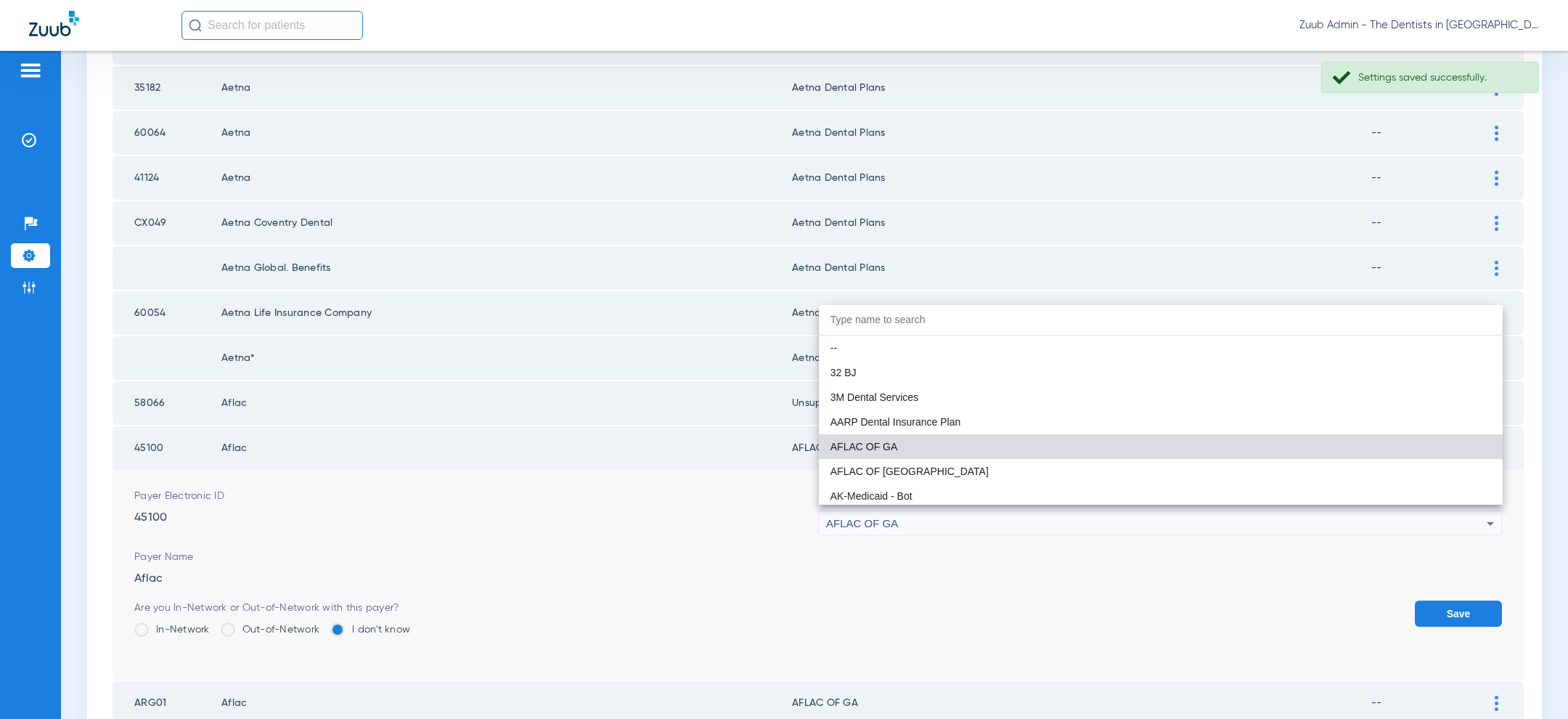
paste input "uns"
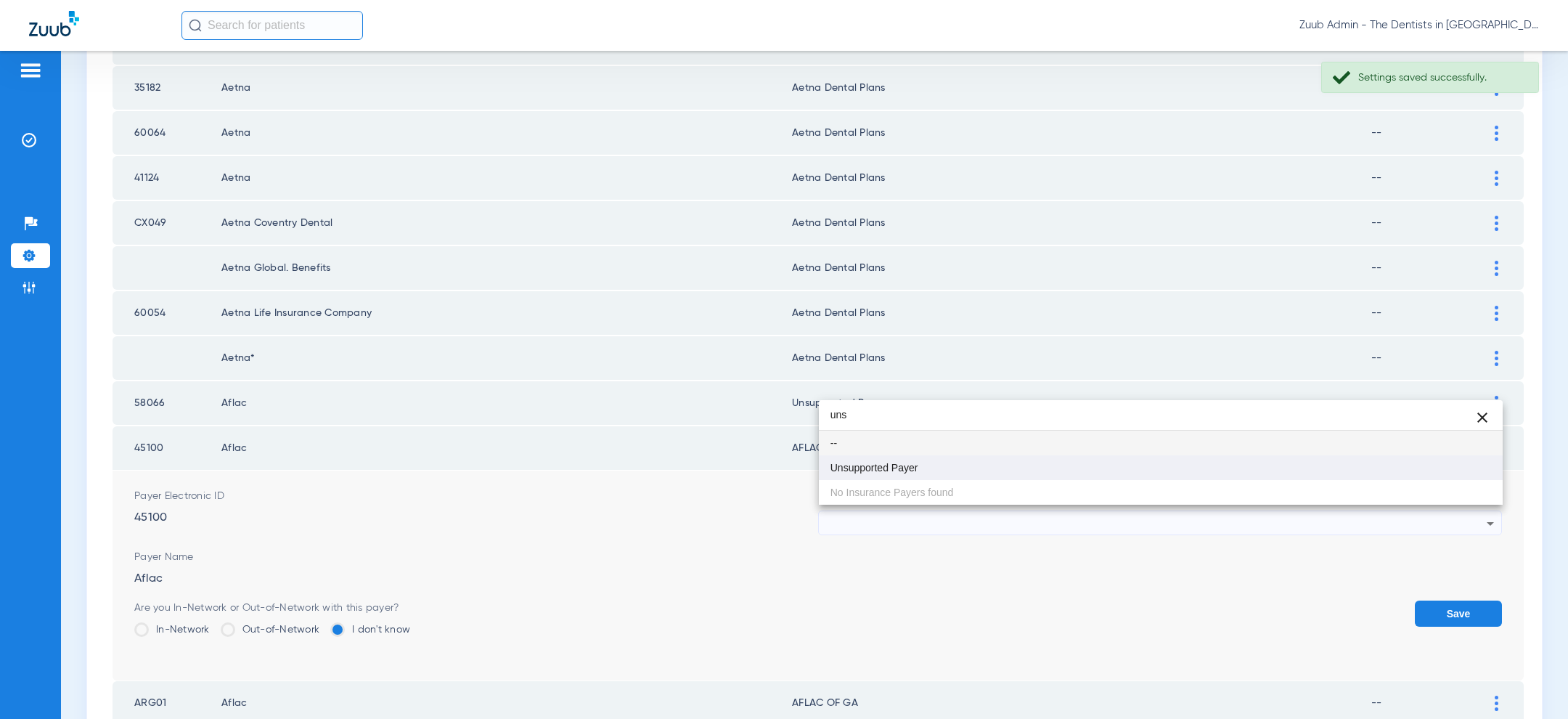
type input "uns"
click at [956, 463] on mat-option "Unsupported Payer" at bounding box center [1161, 467] width 684 height 25
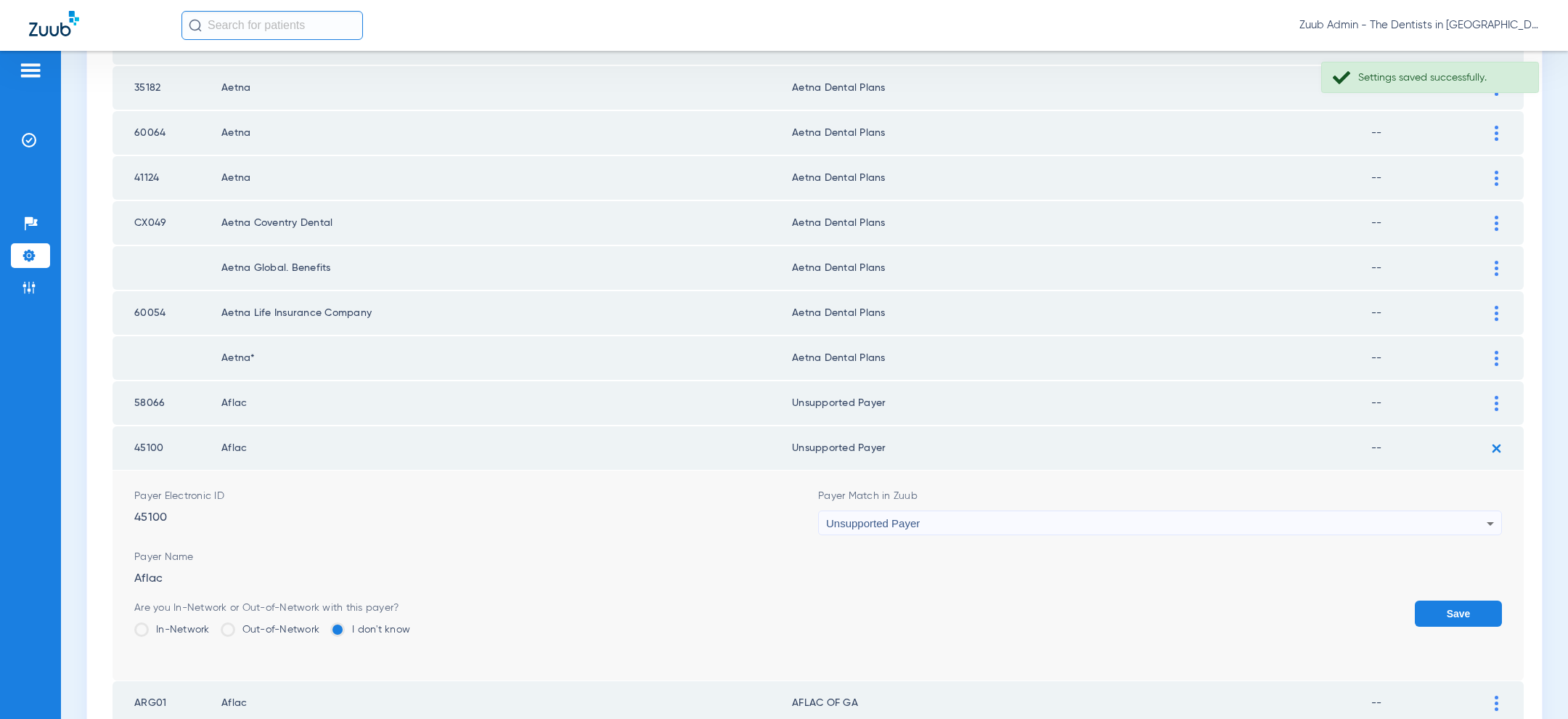
click at [1468, 616] on button "Save" at bounding box center [1459, 613] width 87 height 26
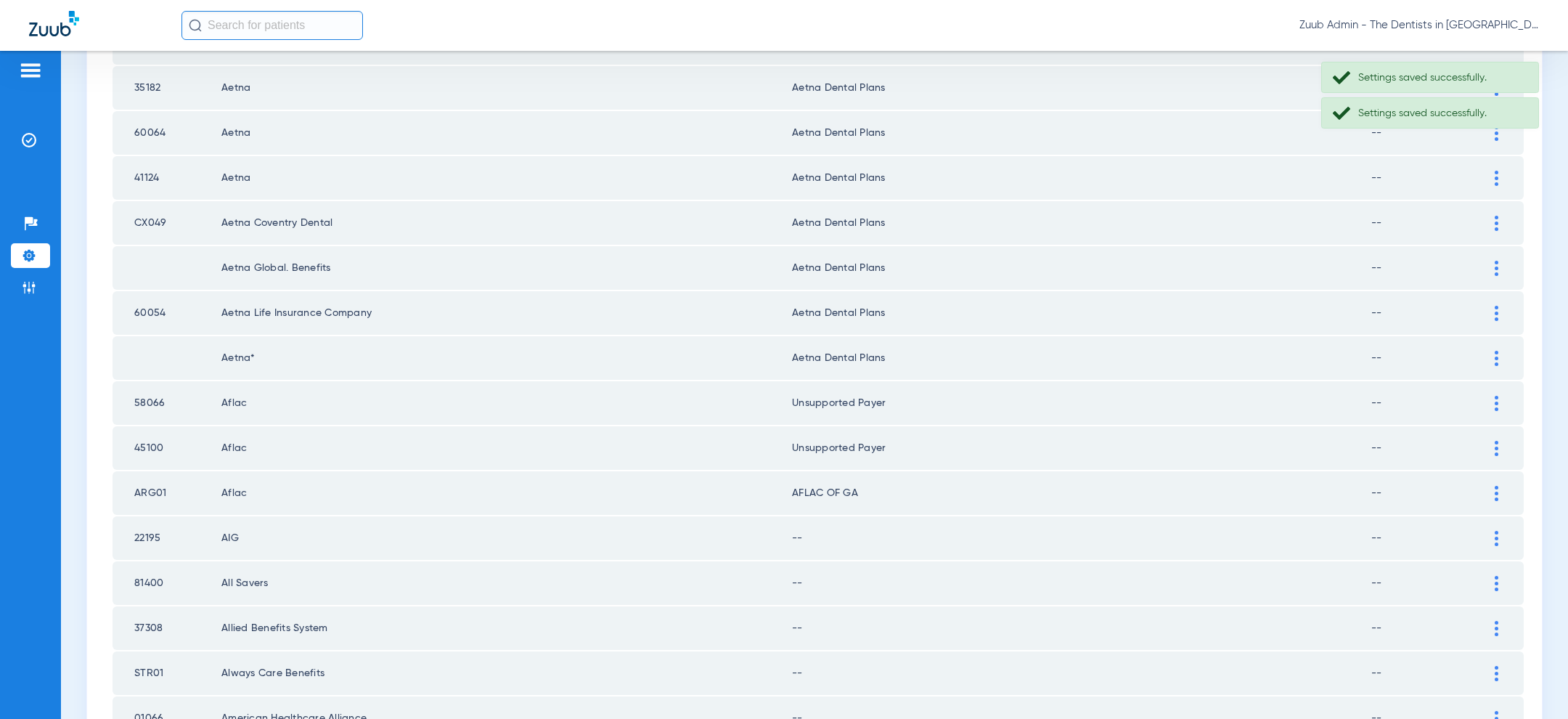
click at [1496, 486] on img at bounding box center [1496, 493] width 4 height 15
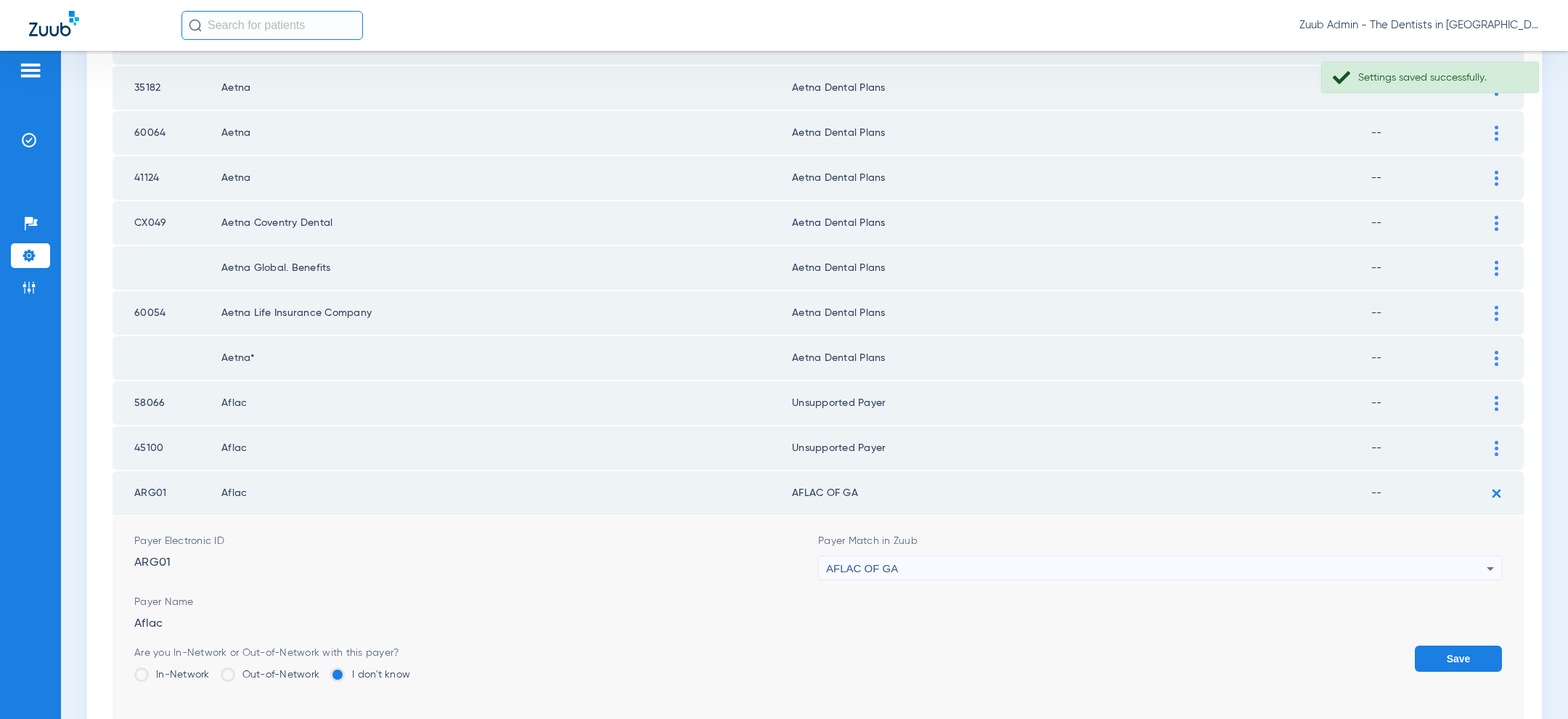
click at [1045, 562] on div "AFLAC OF GA" at bounding box center [1156, 568] width 660 height 25
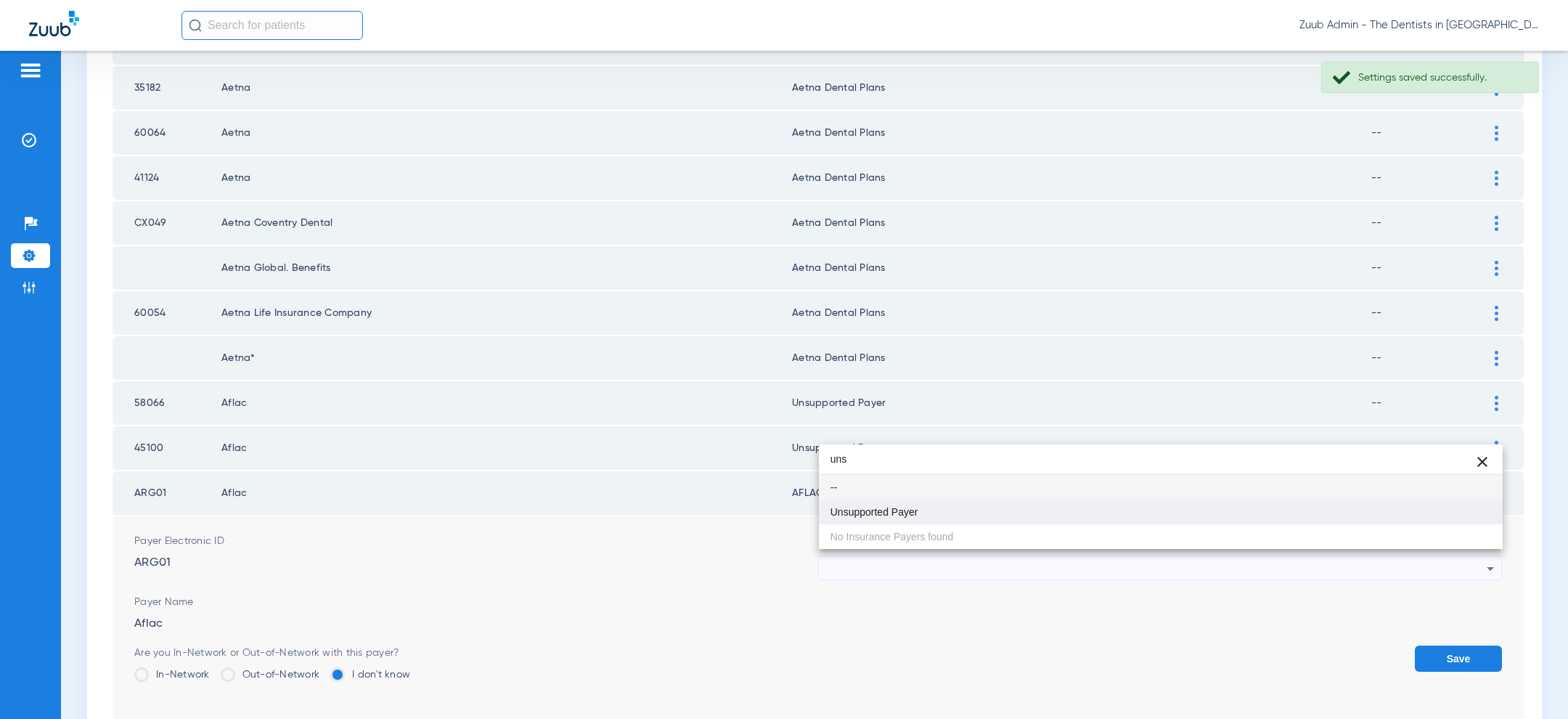
type input "uns"
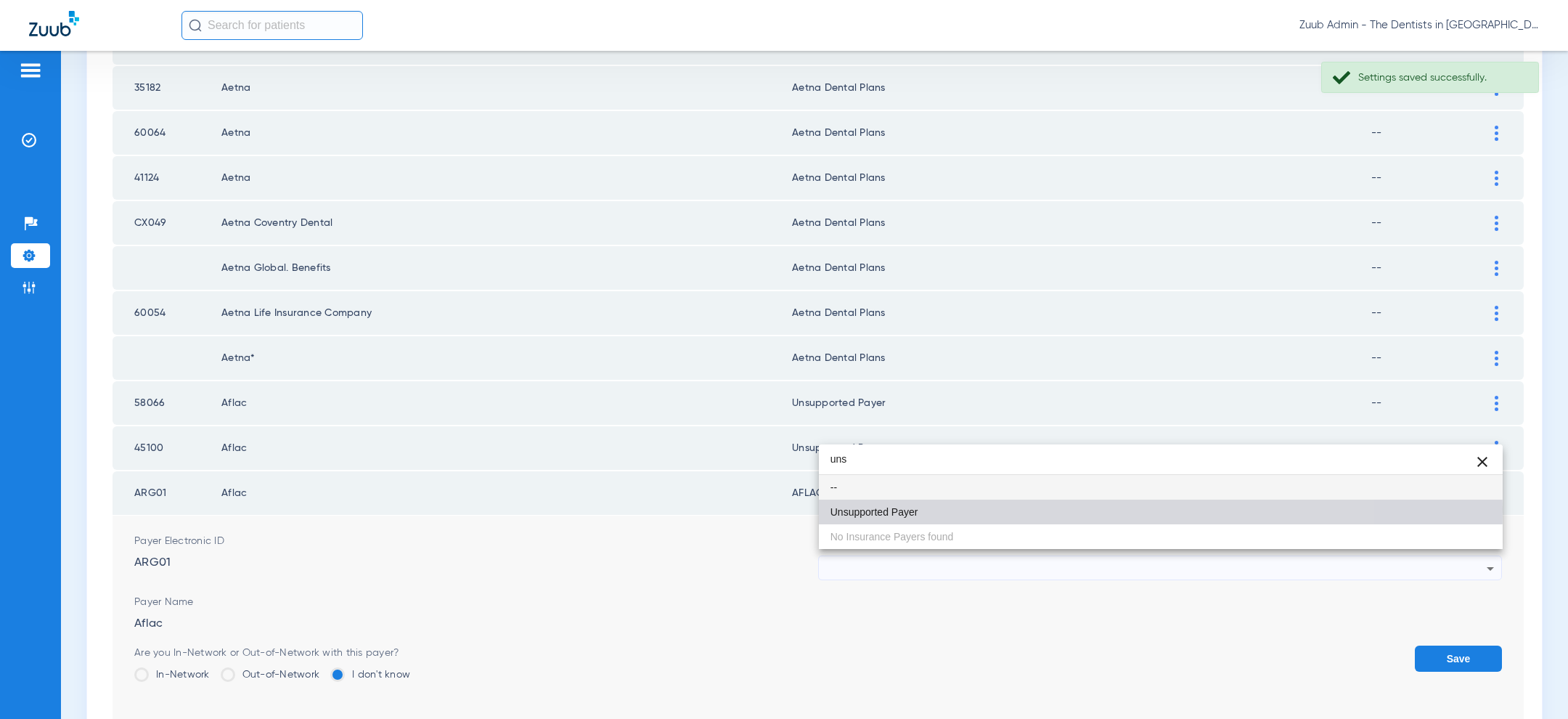
click at [977, 508] on mat-option "Unsupported Payer" at bounding box center [1161, 511] width 684 height 25
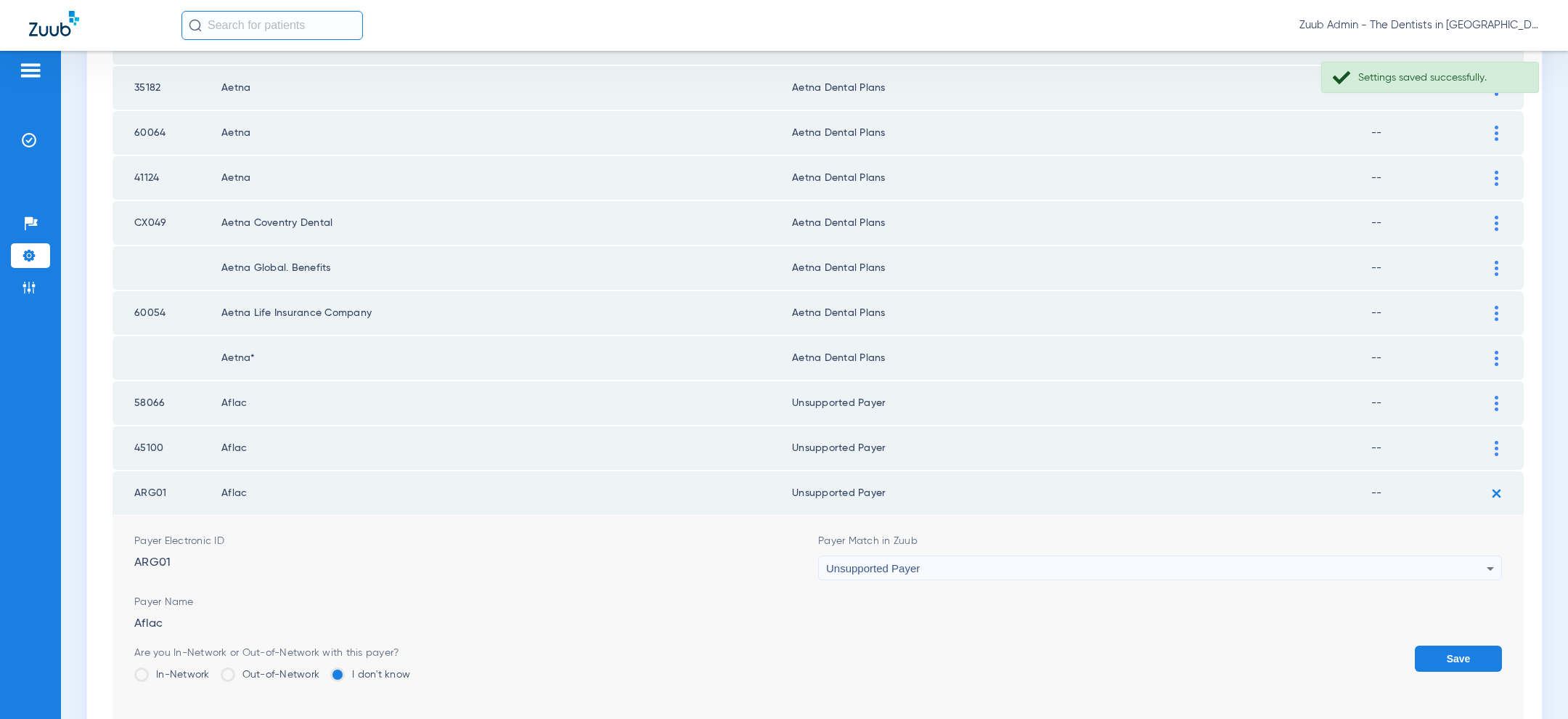
click at [1461, 651] on button "Save" at bounding box center [1459, 658] width 87 height 26
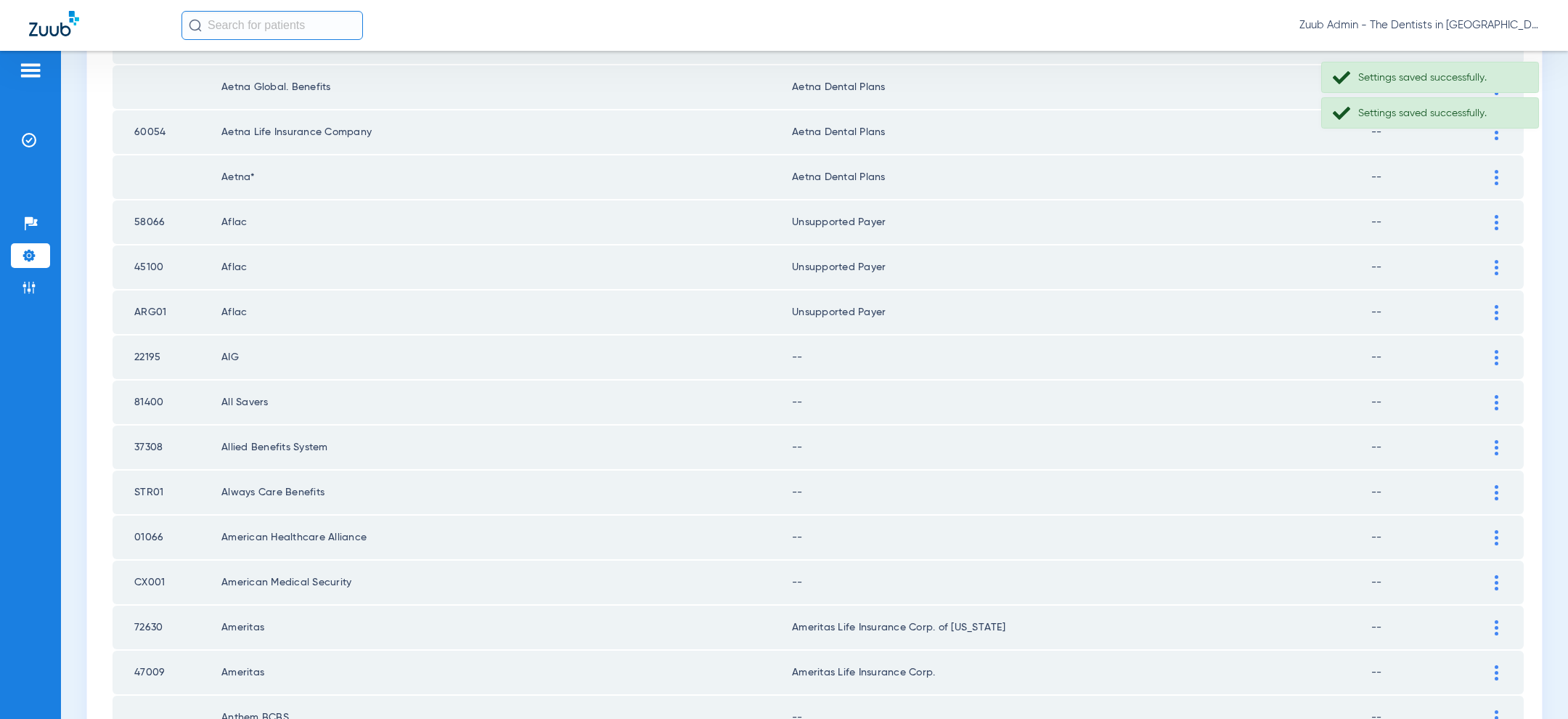
scroll to position [796, 0]
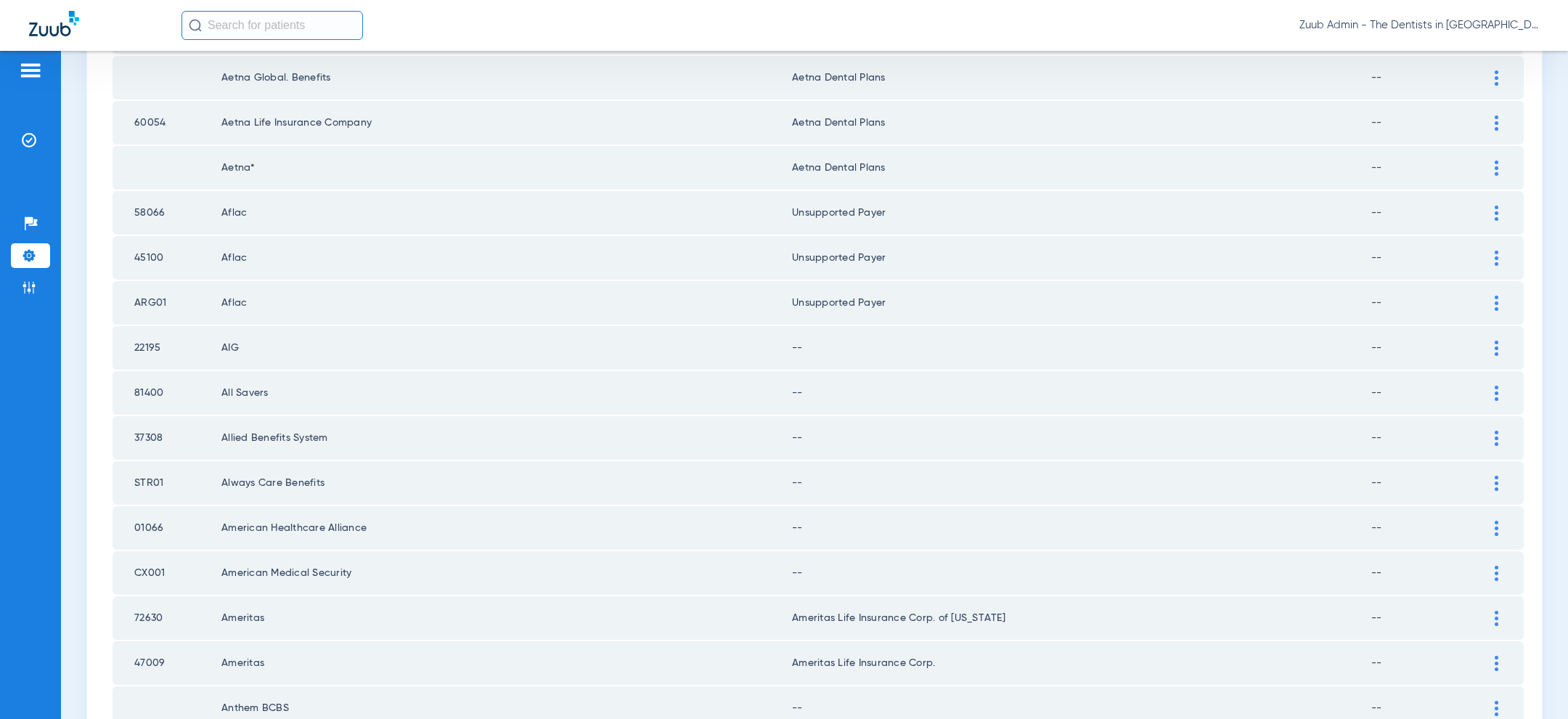
click at [1495, 346] on img at bounding box center [1496, 347] width 4 height 15
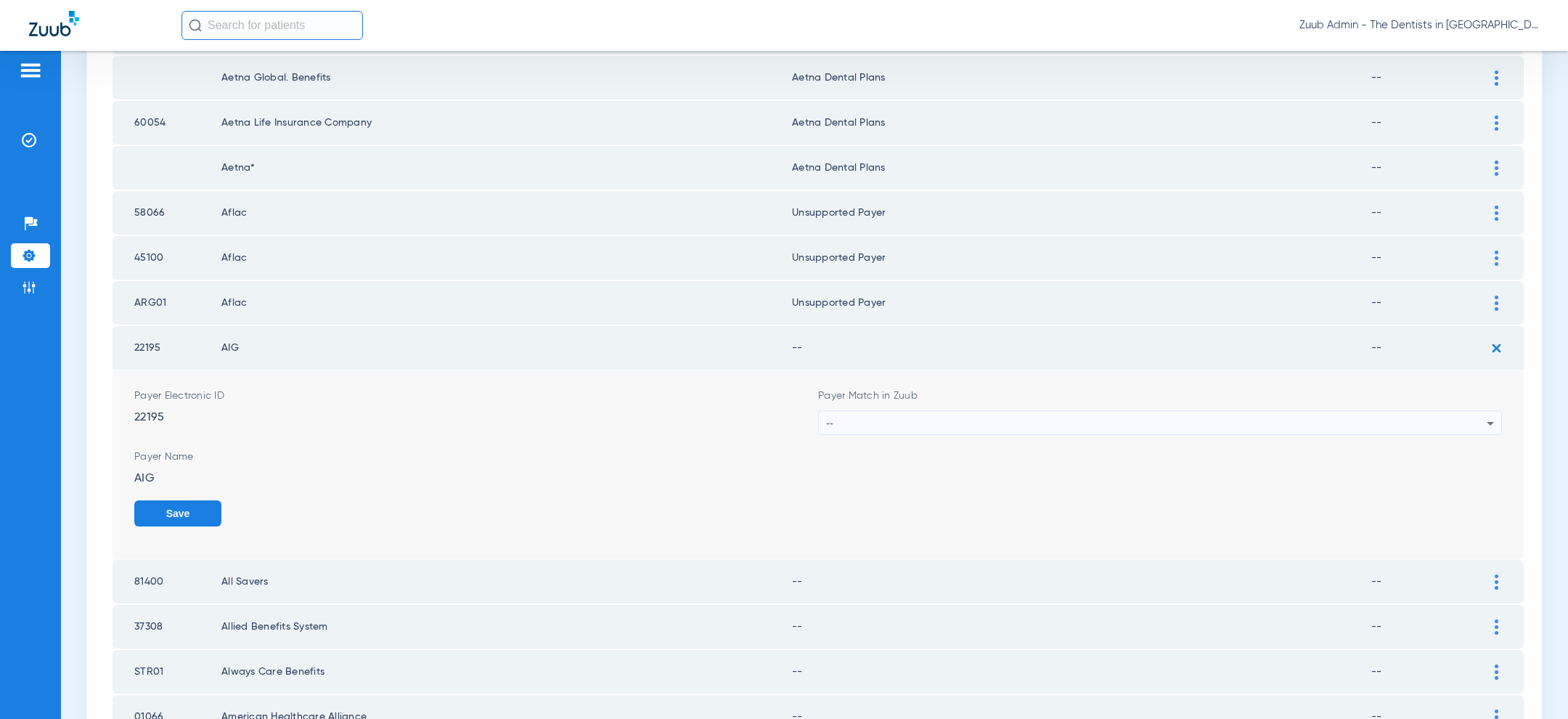
click at [1000, 411] on div "--" at bounding box center [1156, 423] width 660 height 25
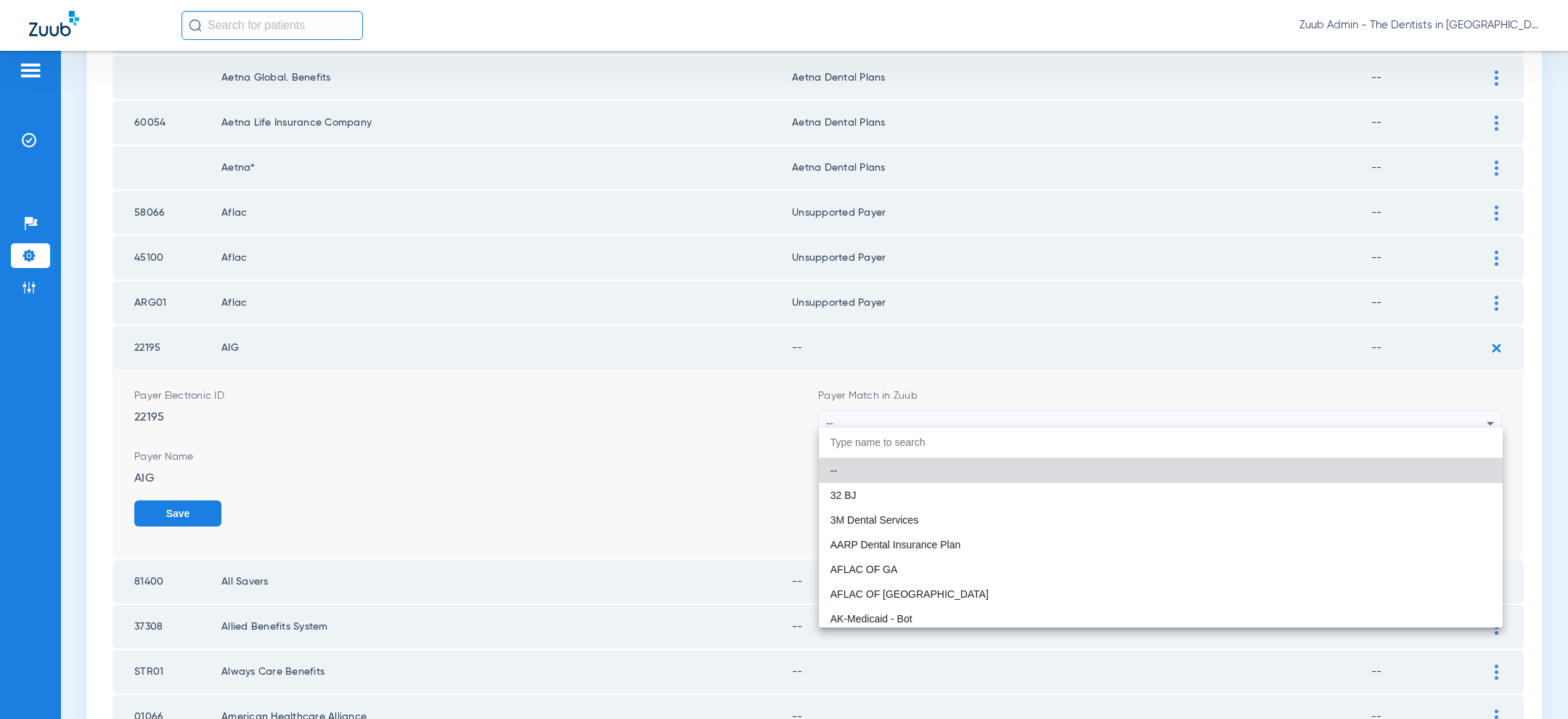
paste input "uns"
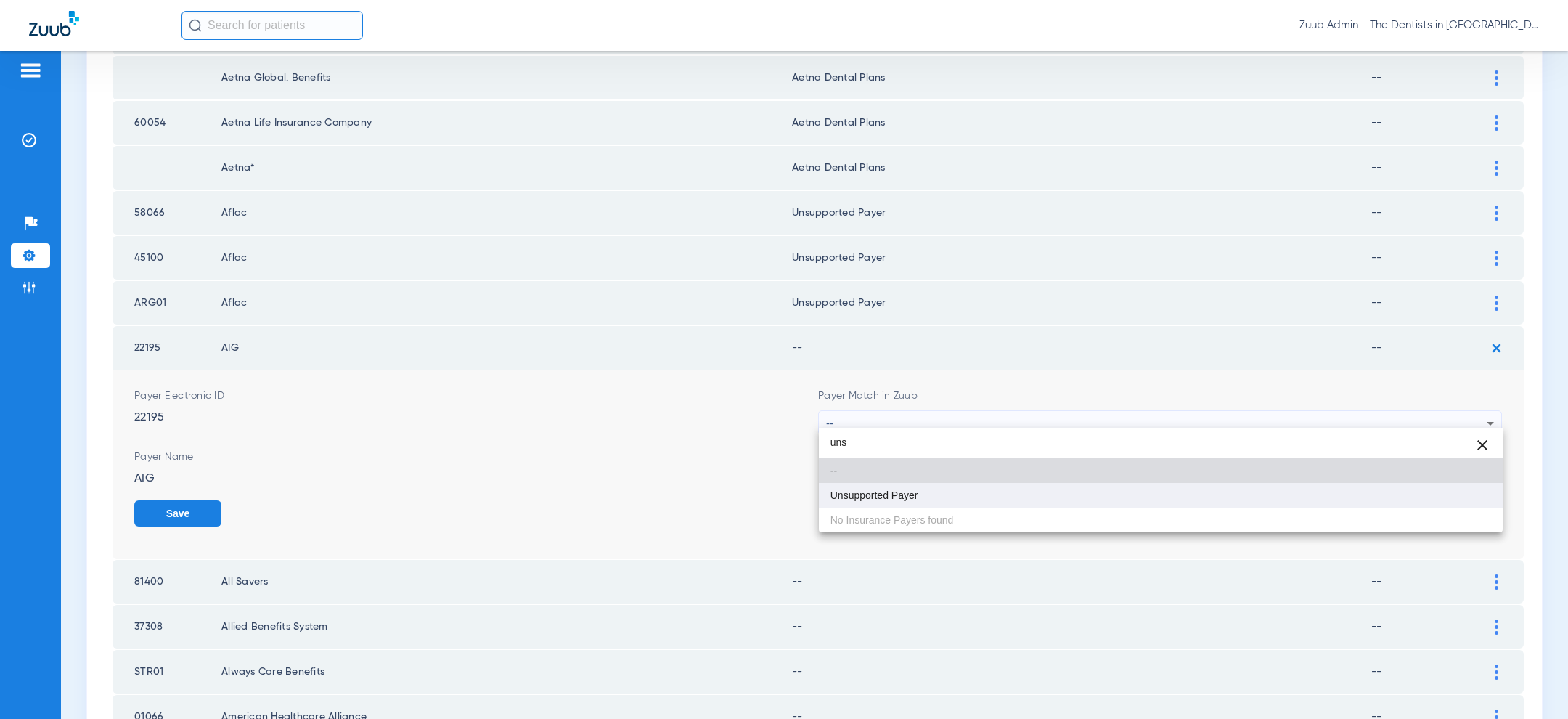
type input "uns"
click at [952, 506] on mat-option "Unsupported Payer" at bounding box center [1161, 495] width 684 height 25
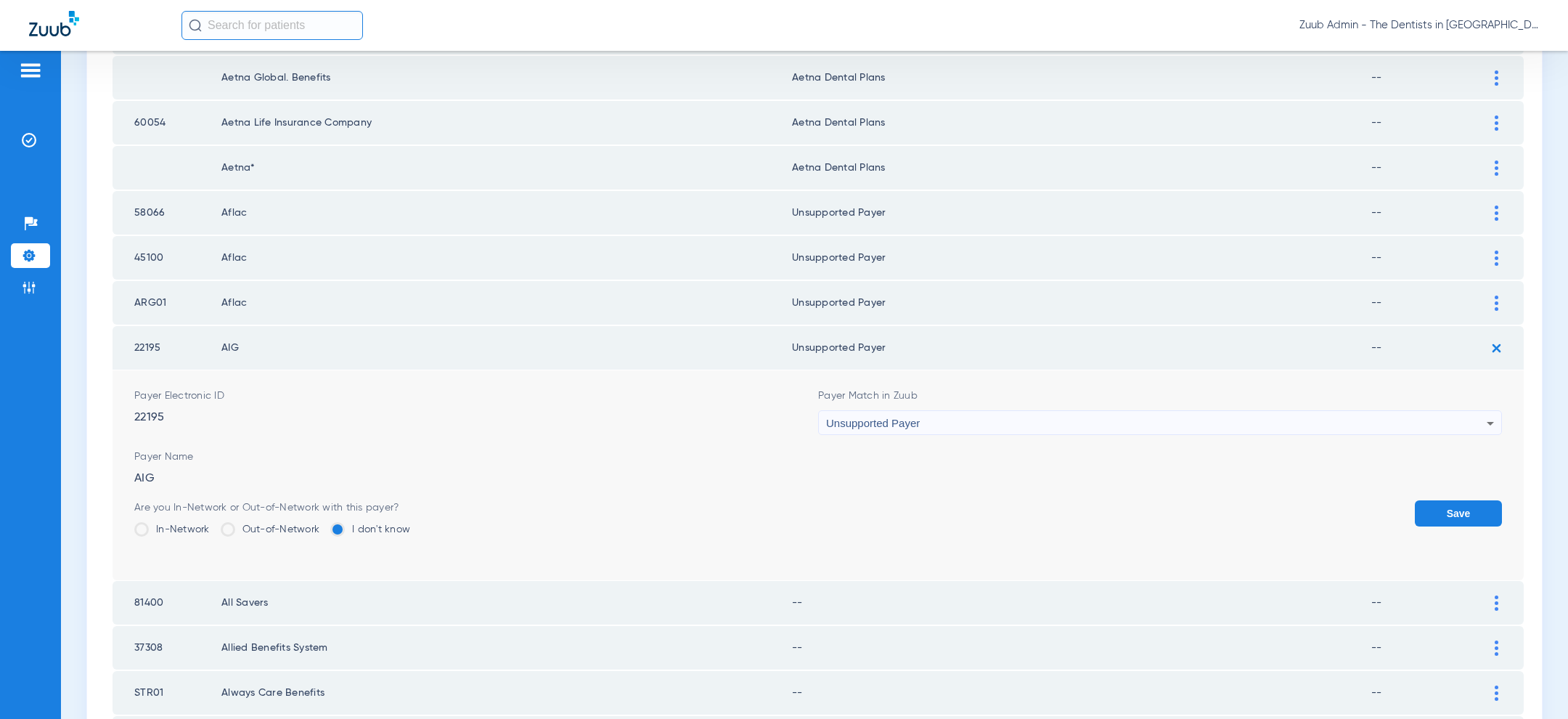
click at [1456, 504] on button "Save" at bounding box center [1459, 513] width 87 height 26
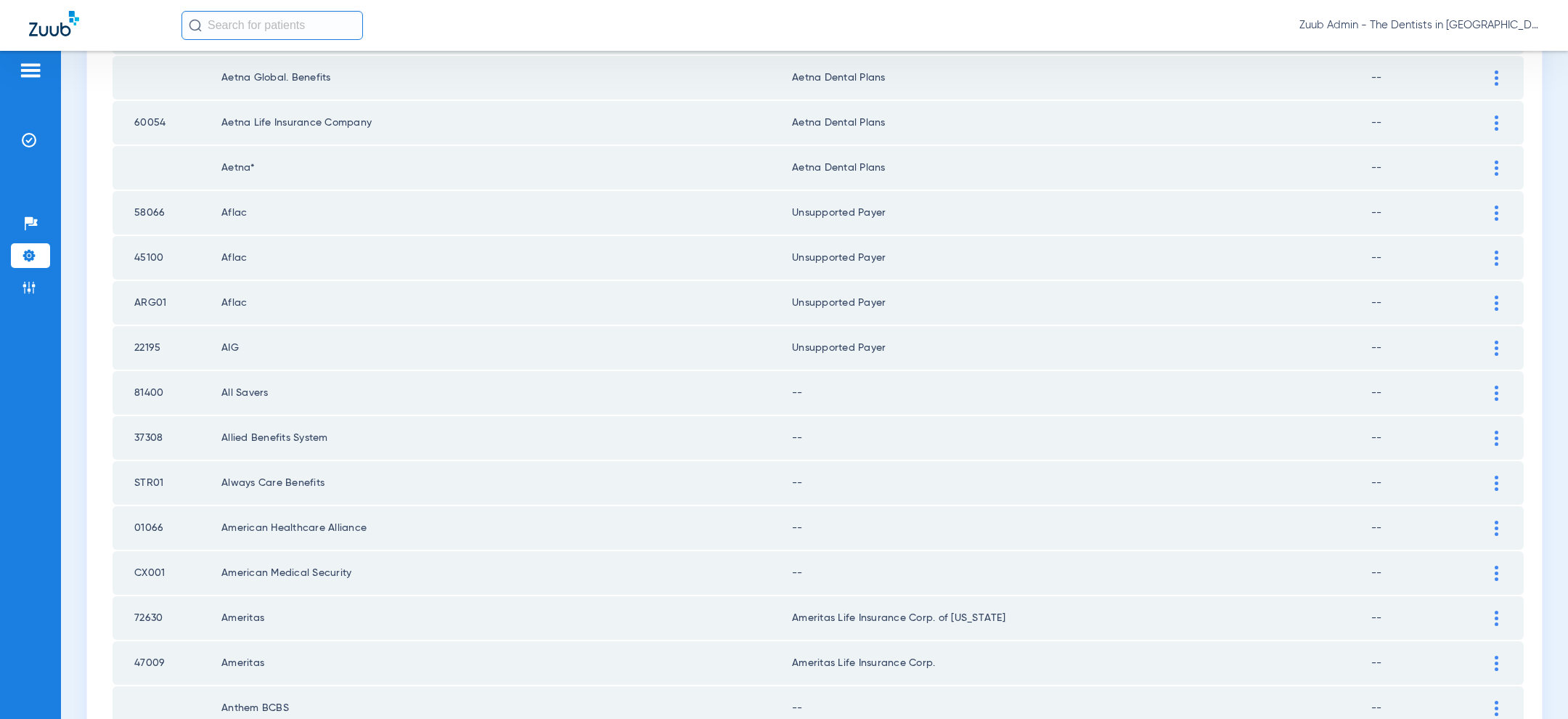
click at [1484, 376] on td at bounding box center [1504, 392] width 40 height 44
click at [1485, 385] on div at bounding box center [1497, 392] width 25 height 15
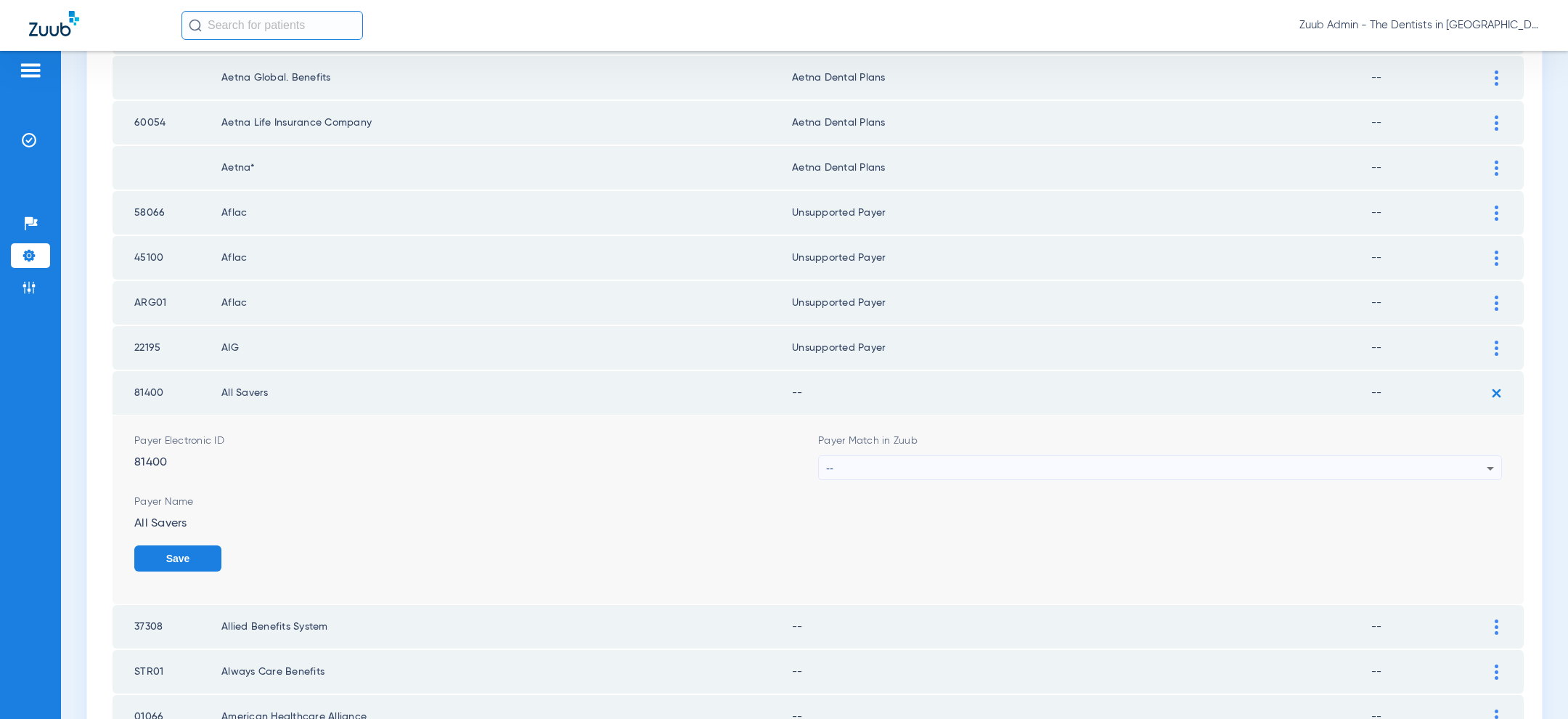
click at [1100, 465] on div "--" at bounding box center [1156, 468] width 660 height 25
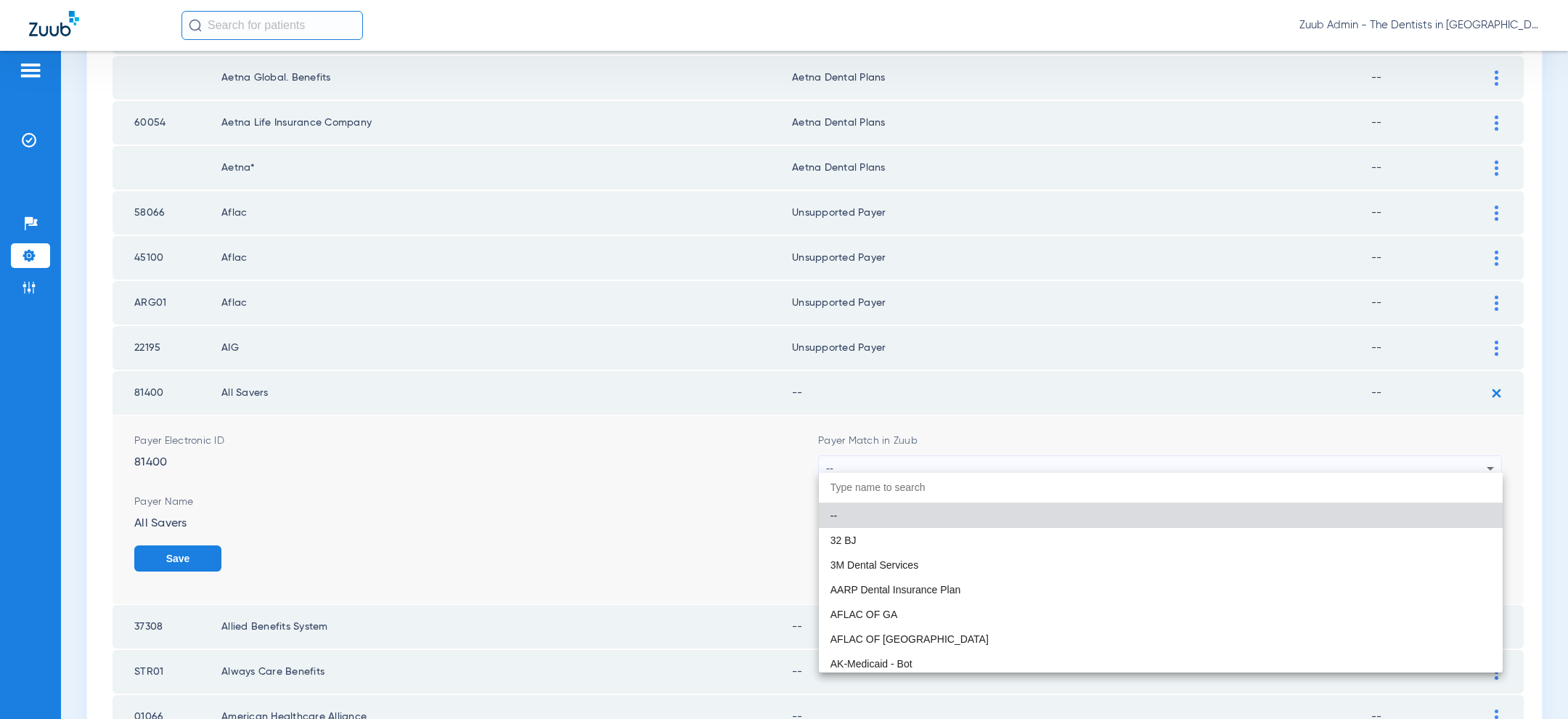
paste input "uns"
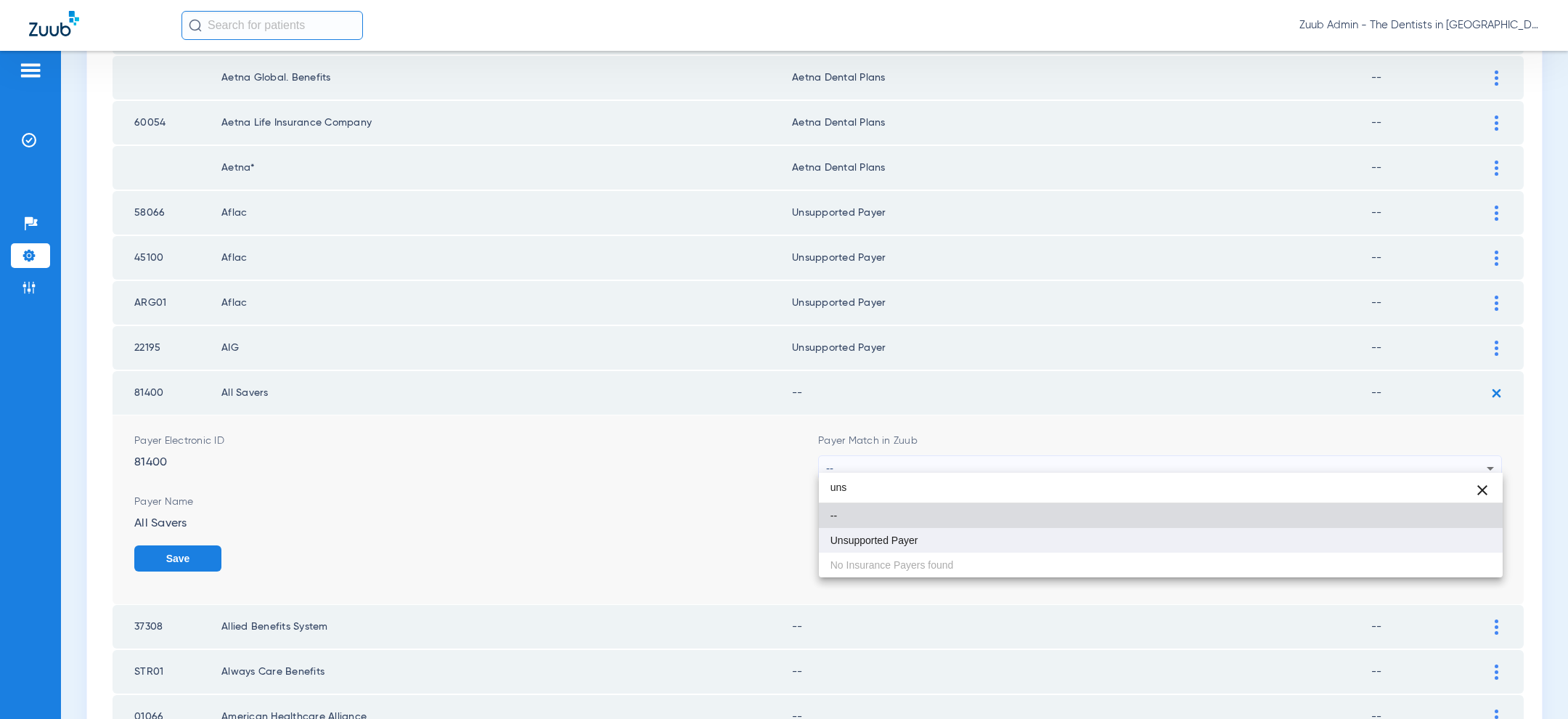
type input "uns"
click at [961, 545] on mat-option "Unsupported Payer" at bounding box center [1161, 540] width 684 height 25
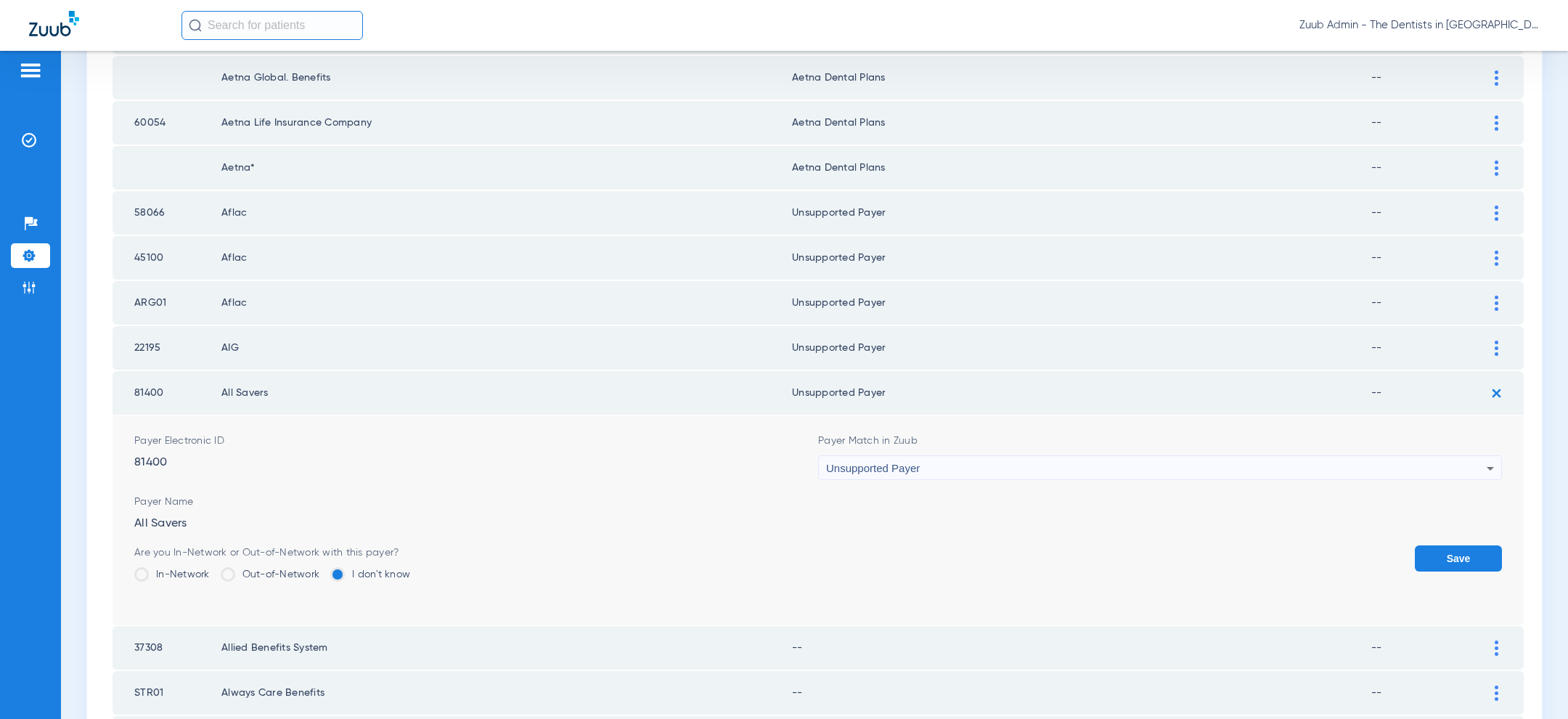
click at [1470, 545] on button "Save" at bounding box center [1459, 558] width 87 height 26
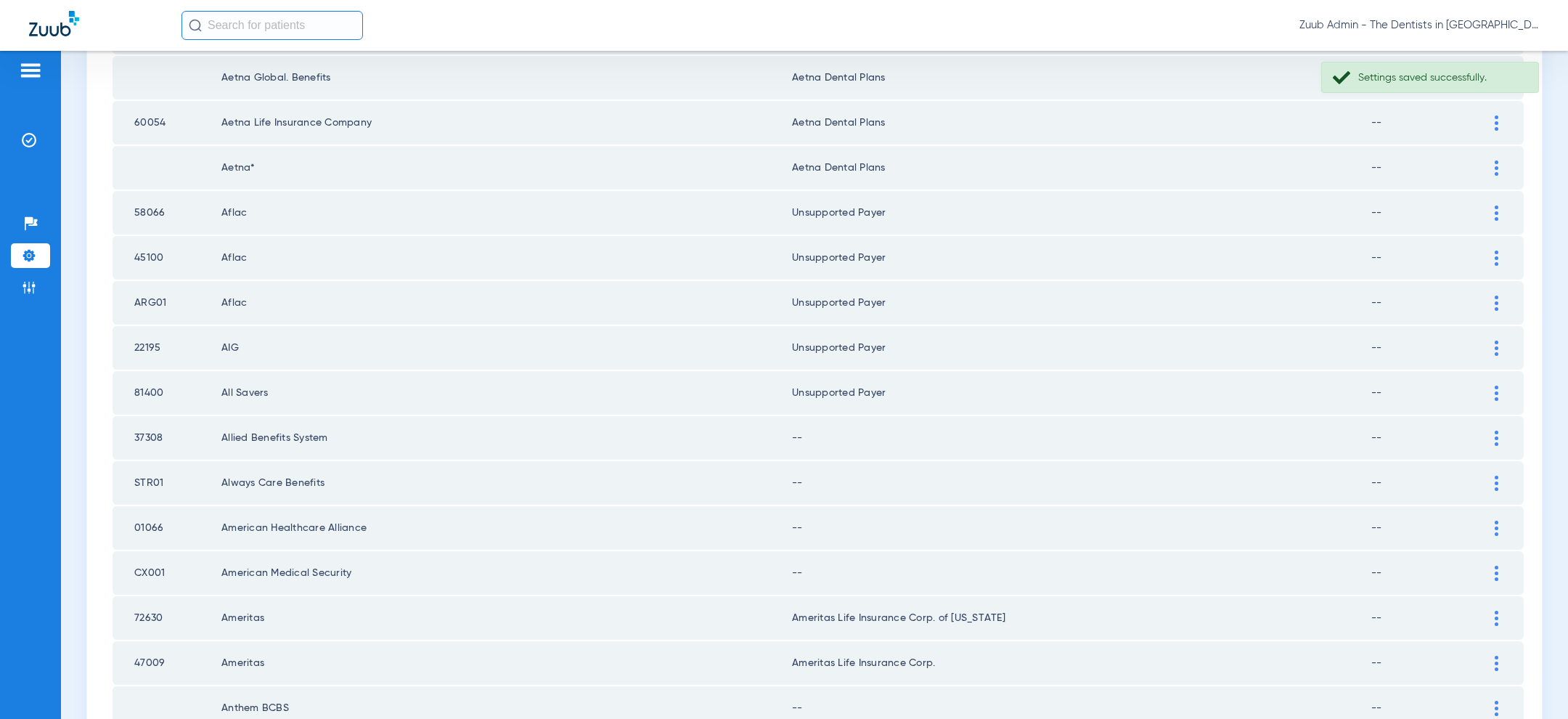
click at [1503, 432] on div at bounding box center [1497, 438] width 25 height 15
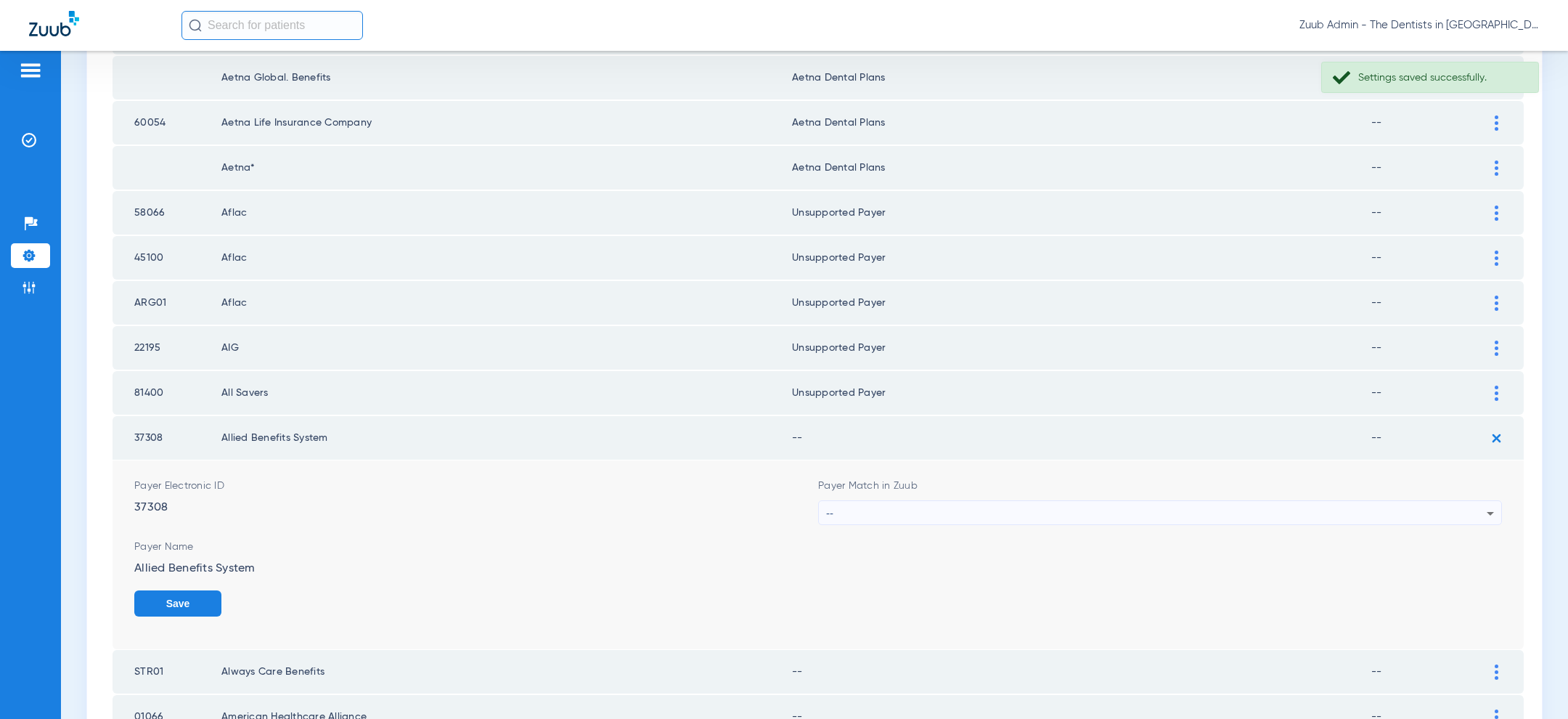
click at [1252, 503] on div "--" at bounding box center [1156, 513] width 660 height 25
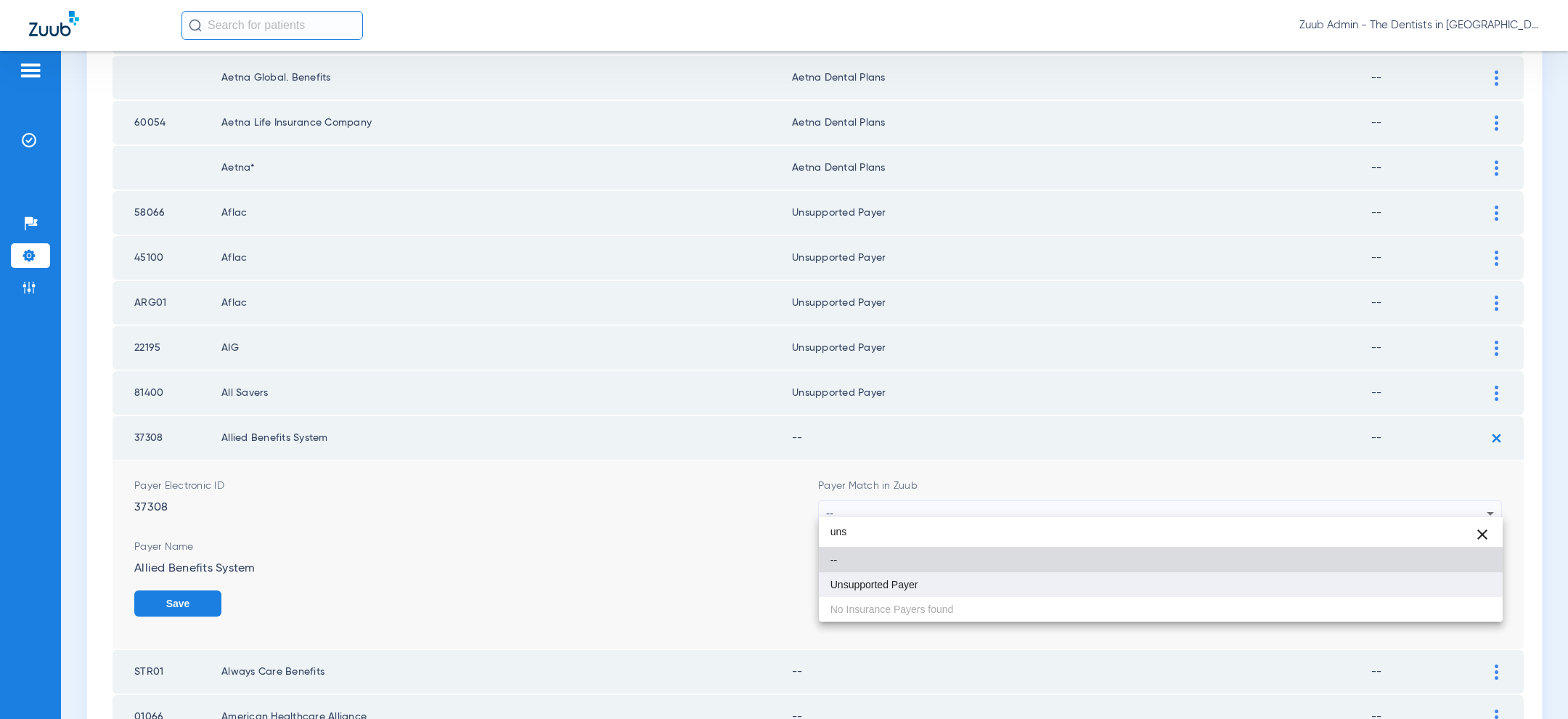
type input "uns"
click at [1040, 585] on mat-option "Unsupported Payer" at bounding box center [1161, 584] width 684 height 25
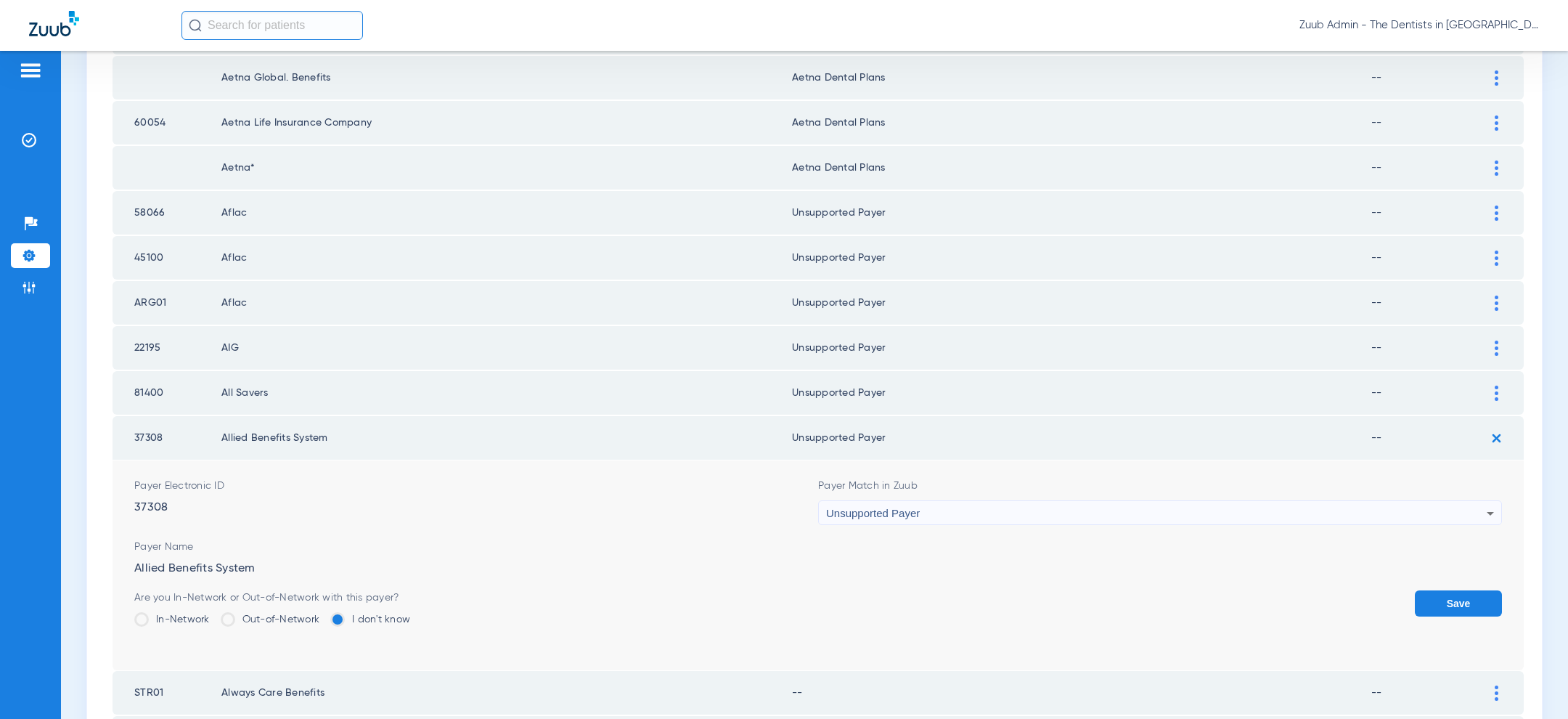
click at [1443, 591] on button "Save" at bounding box center [1459, 602] width 87 height 26
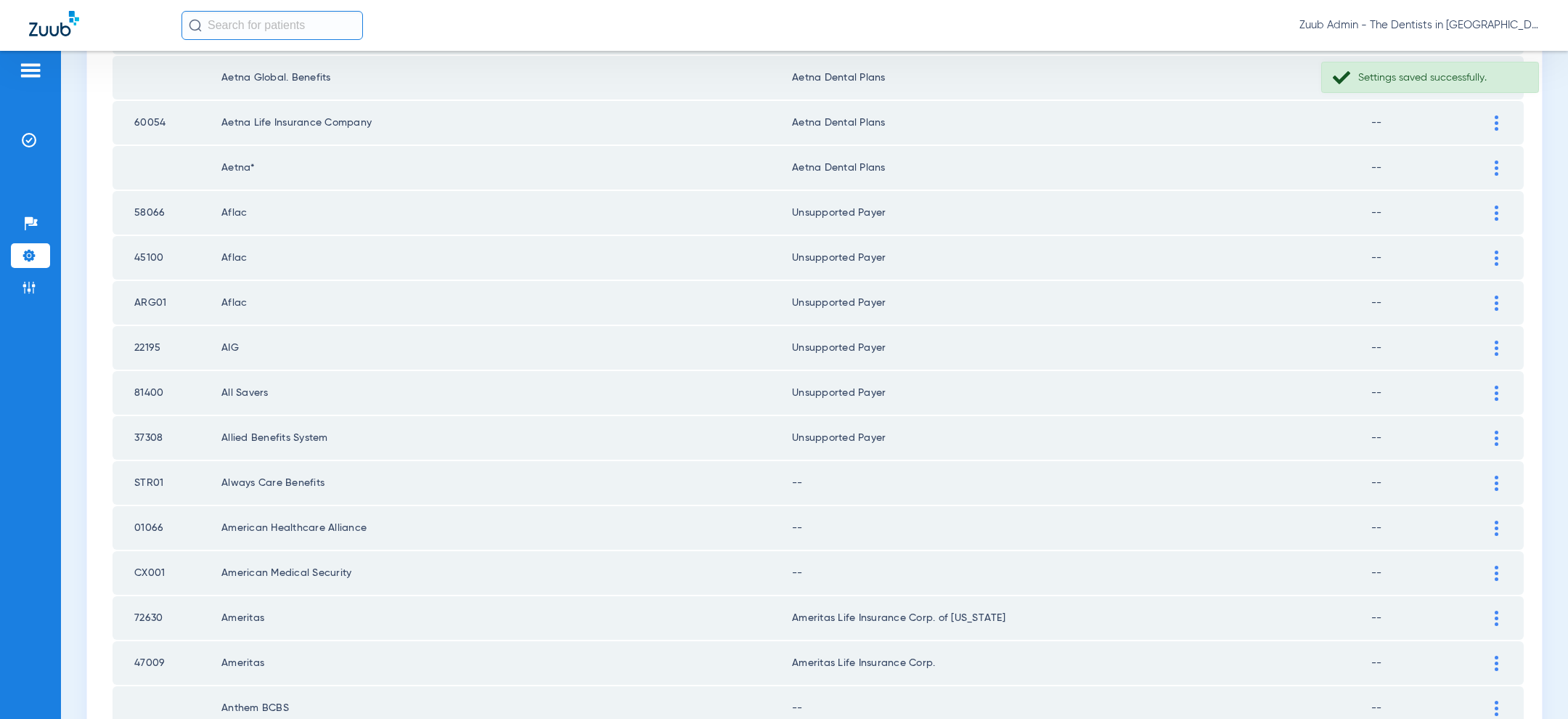
click at [1494, 476] on img at bounding box center [1496, 483] width 4 height 15
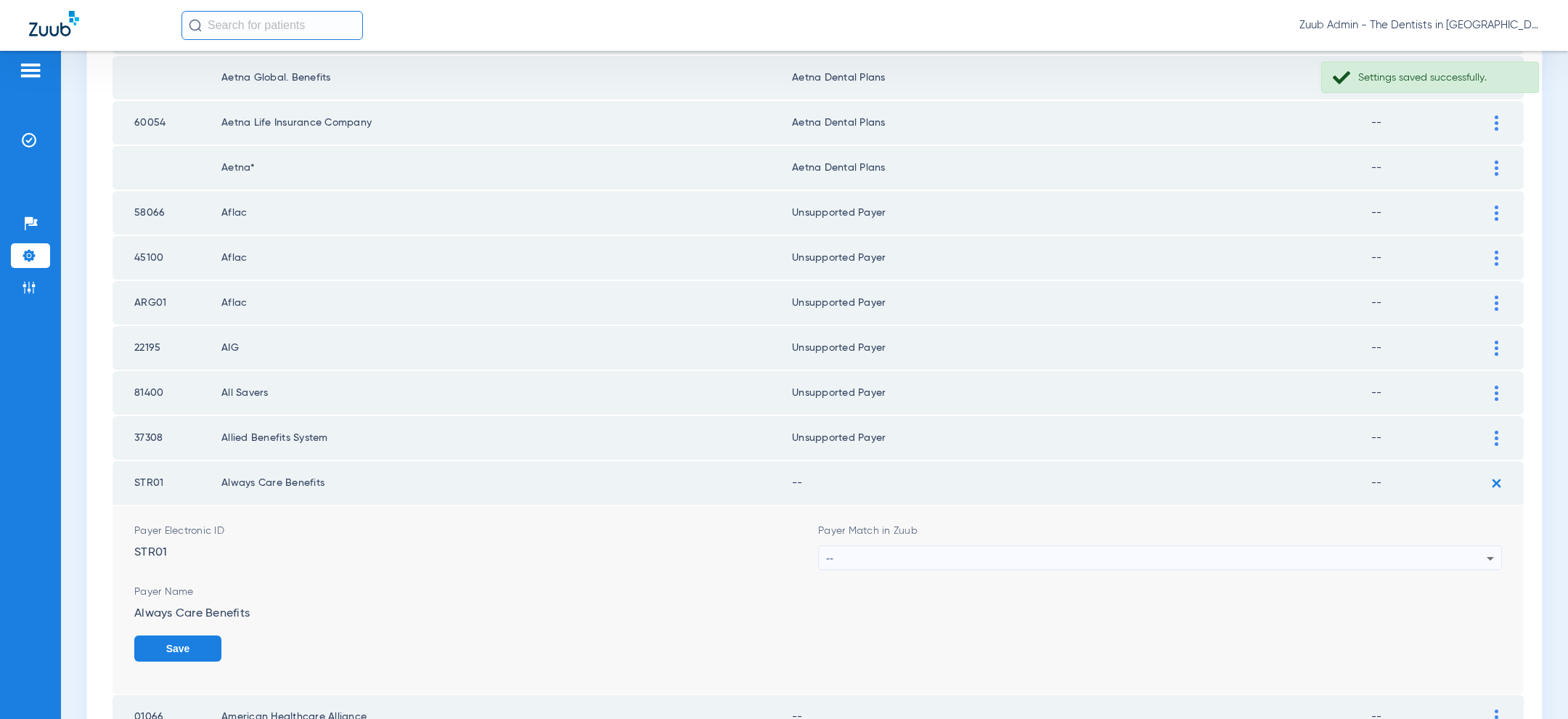
click at [1143, 554] on div "--" at bounding box center [1156, 558] width 660 height 25
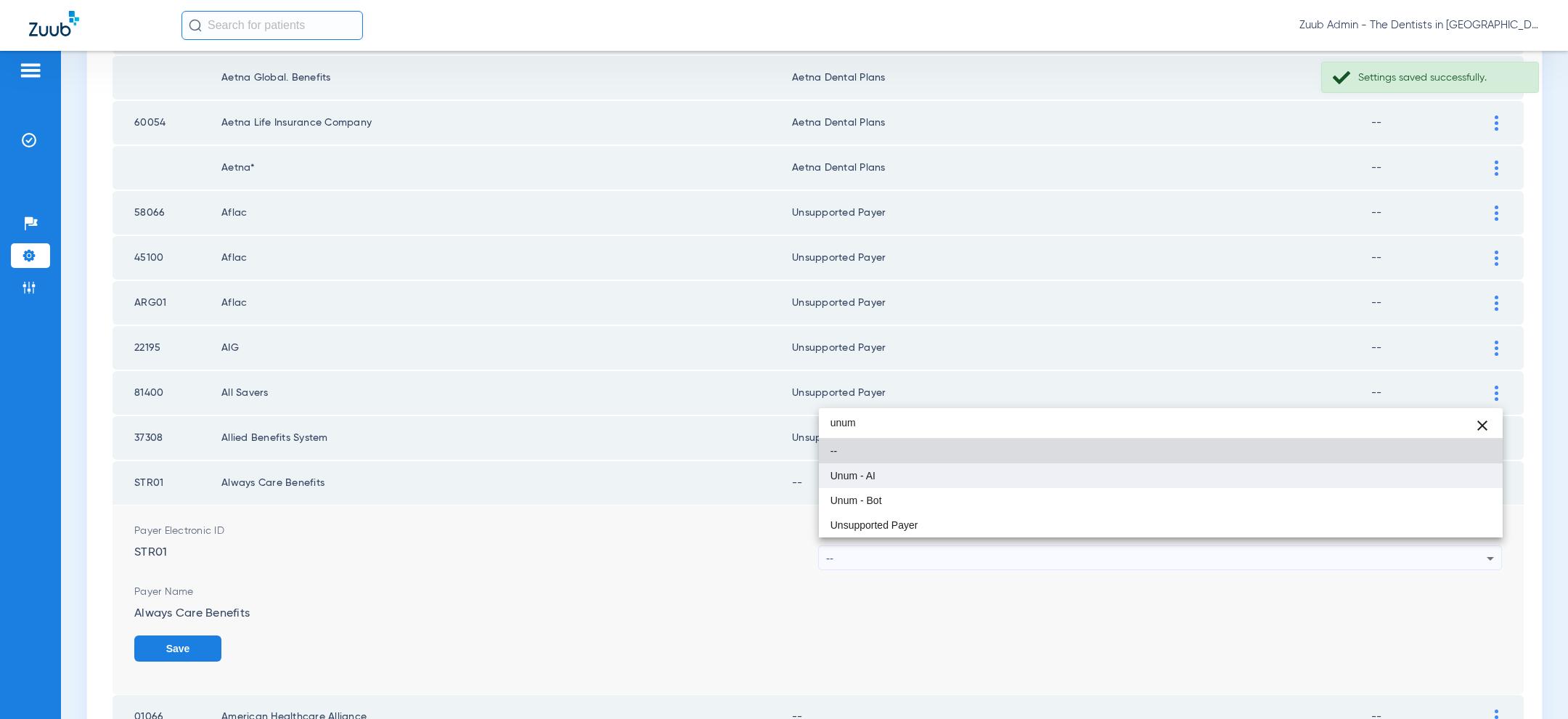
type input "unum"
click at [1021, 479] on mat-option "Unum - AI" at bounding box center [1161, 475] width 684 height 25
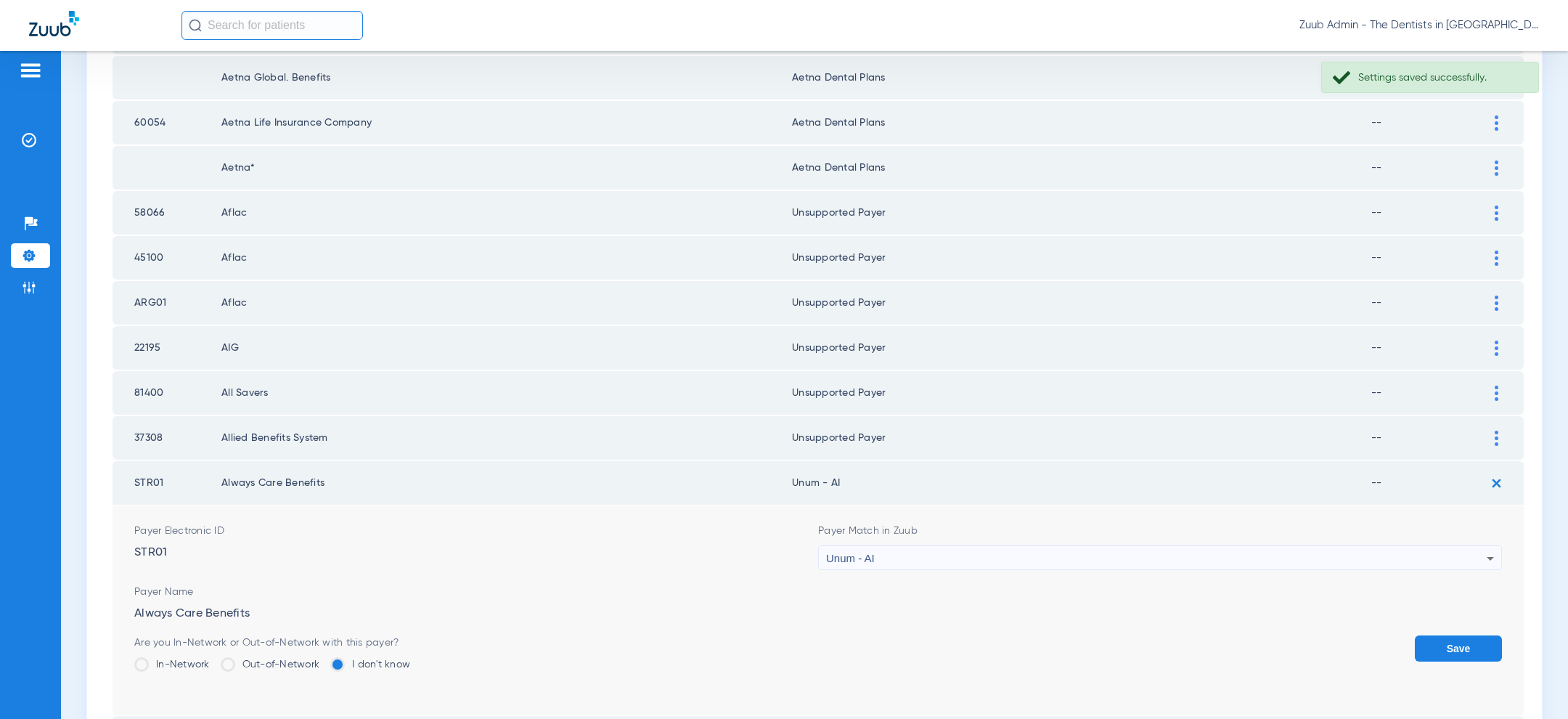
click at [1467, 641] on button "Save" at bounding box center [1459, 648] width 87 height 26
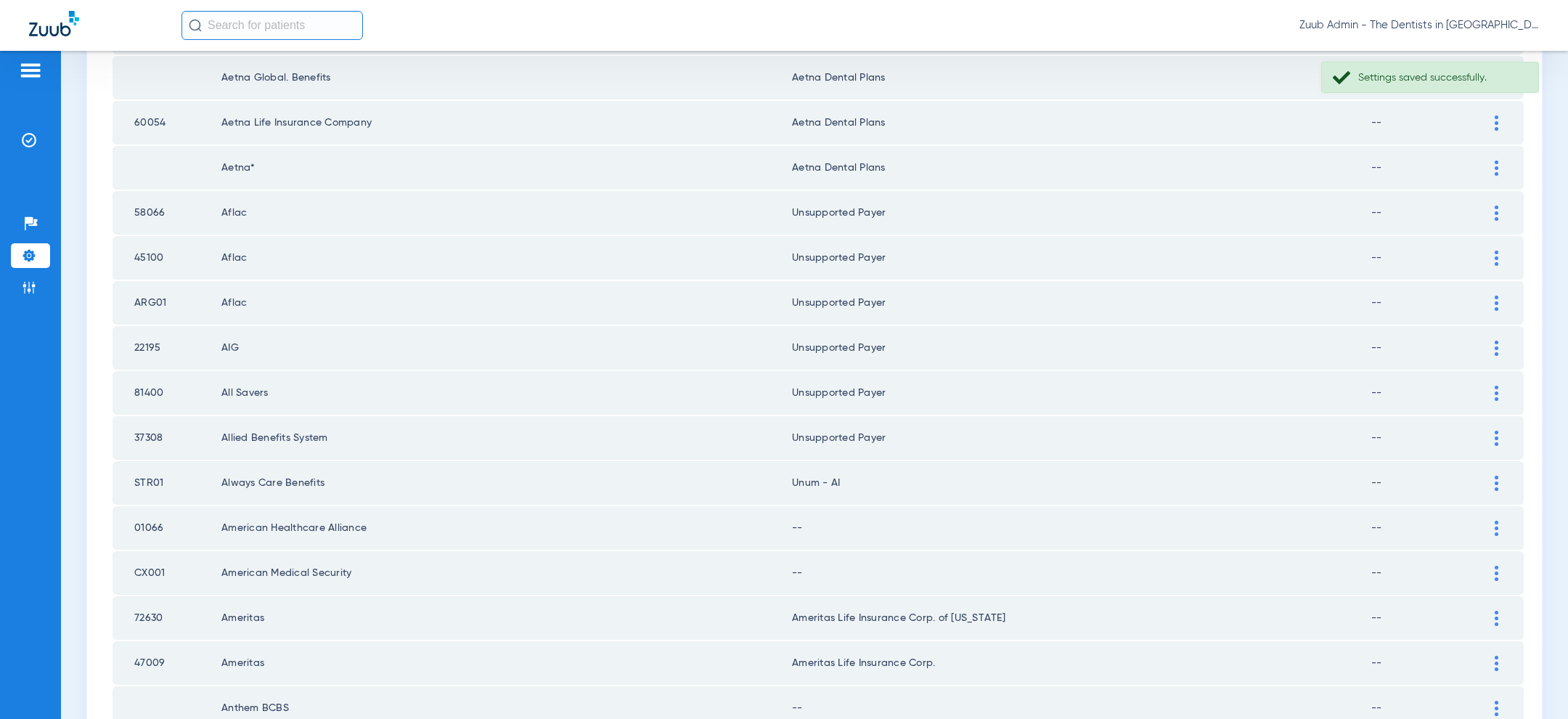
scroll to position [861, 0]
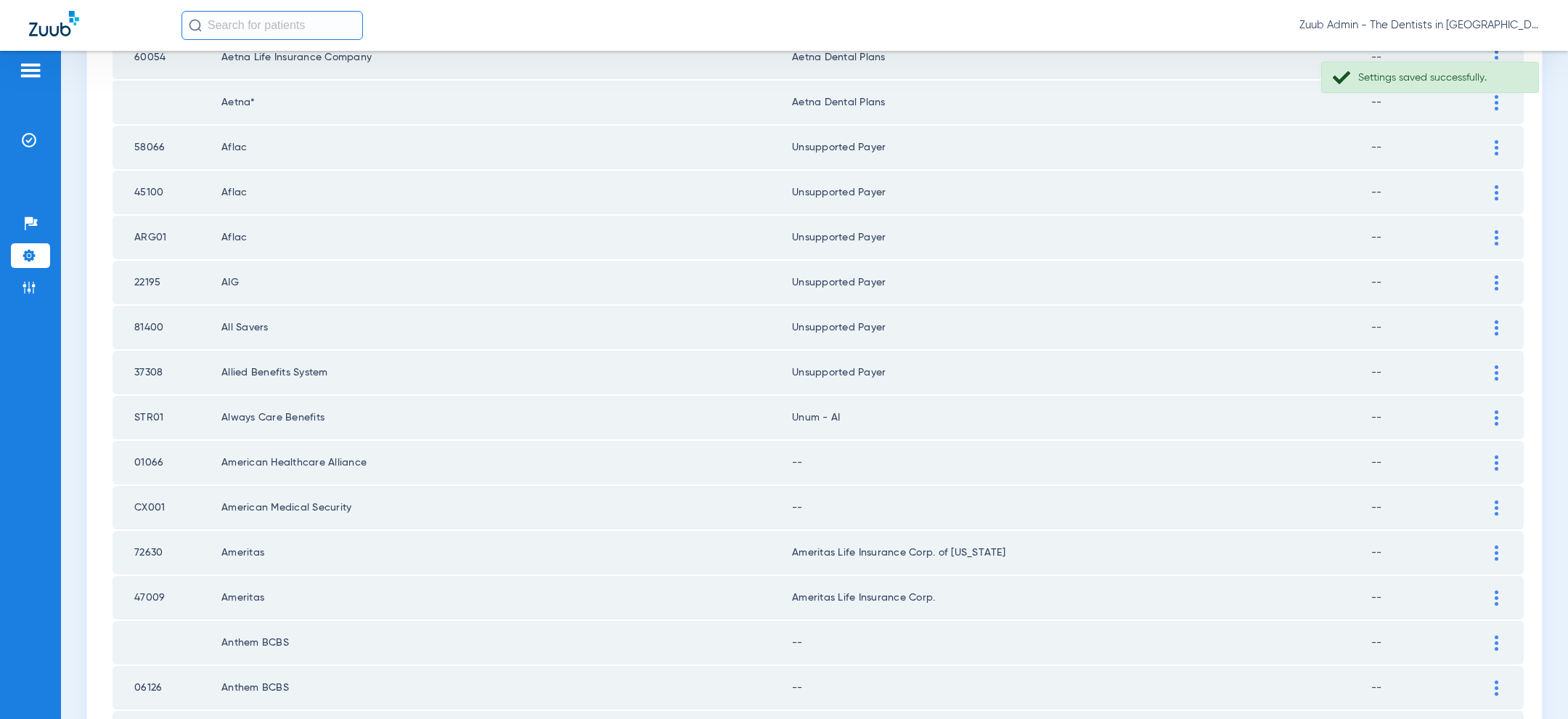
click at [1503, 455] on div at bounding box center [1497, 462] width 25 height 15
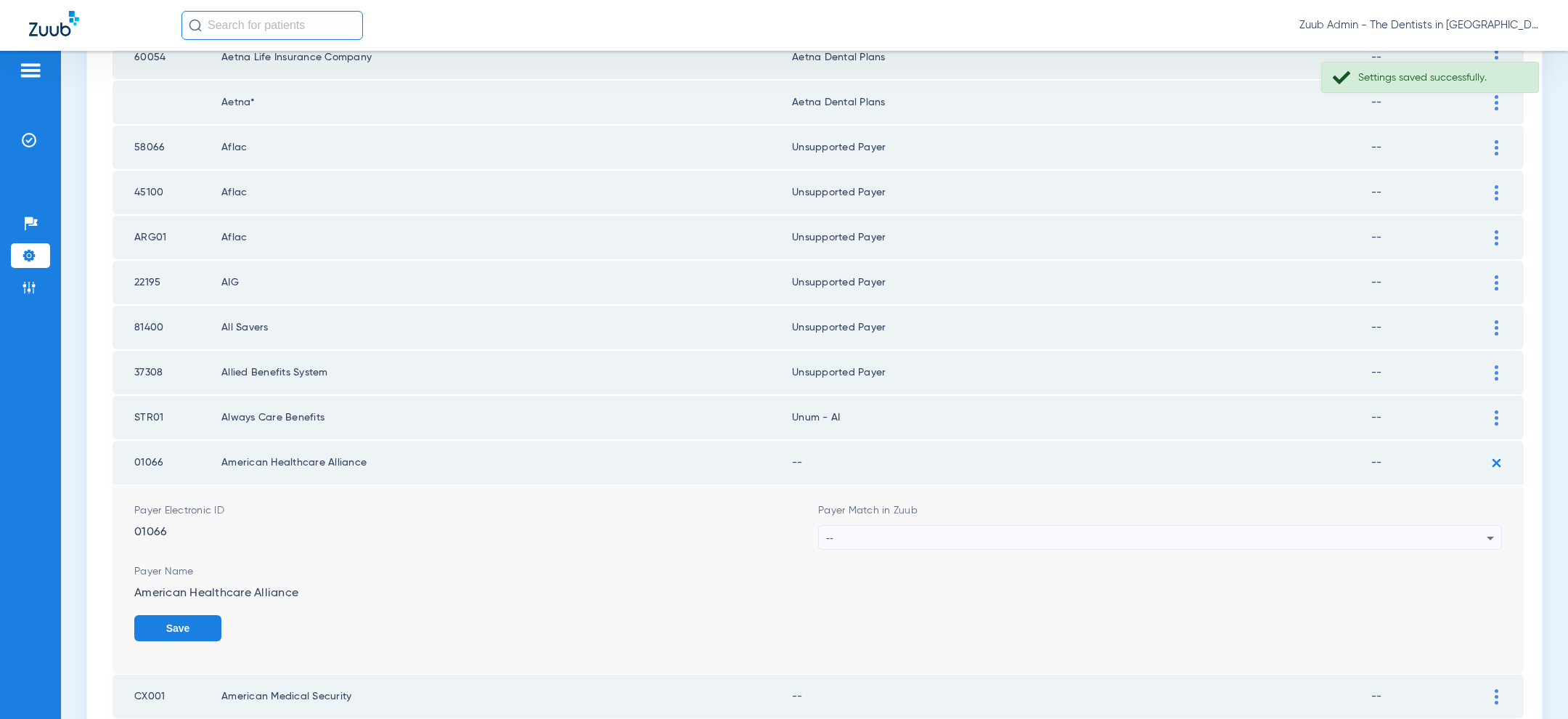
click at [1124, 537] on div "--" at bounding box center [1156, 537] width 660 height 25
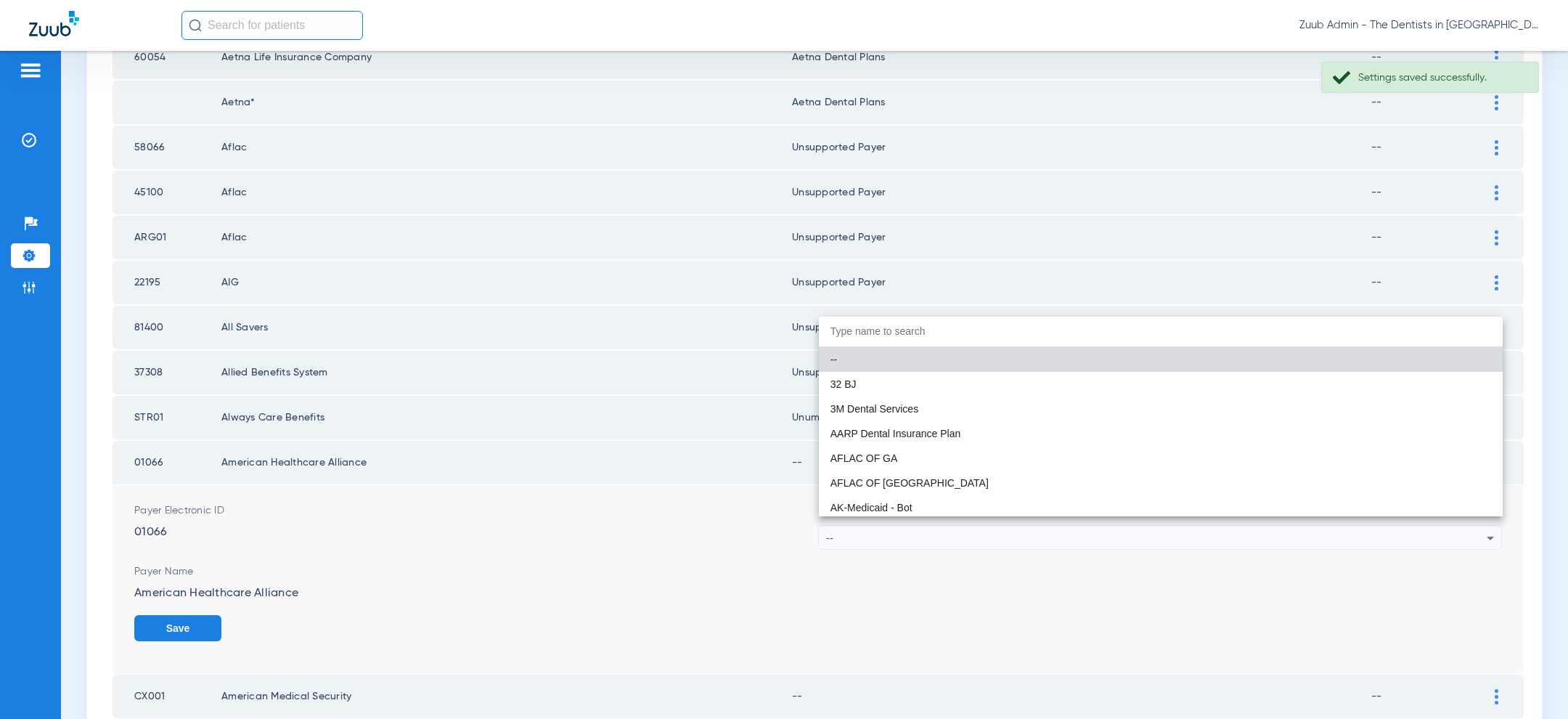
paste input "uns"
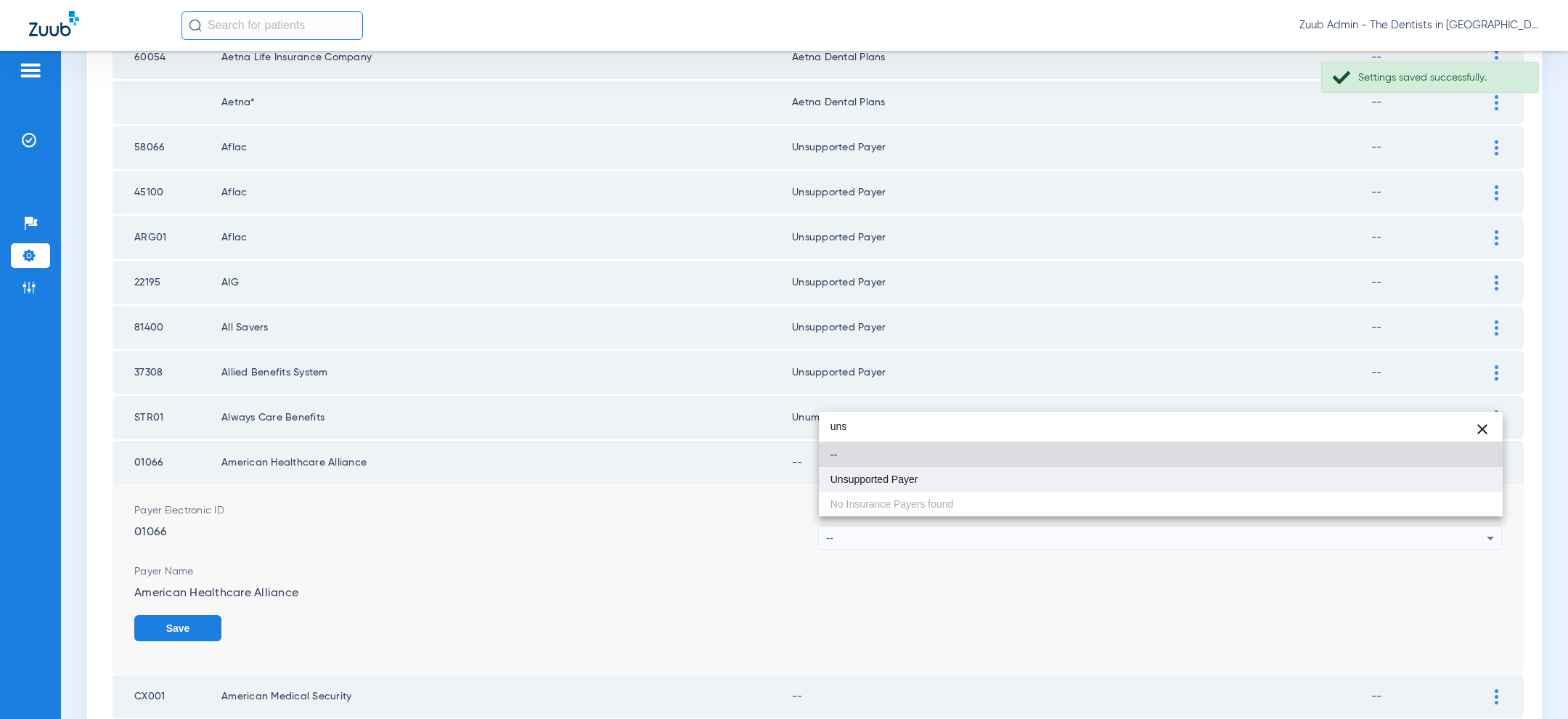
type input "uns"
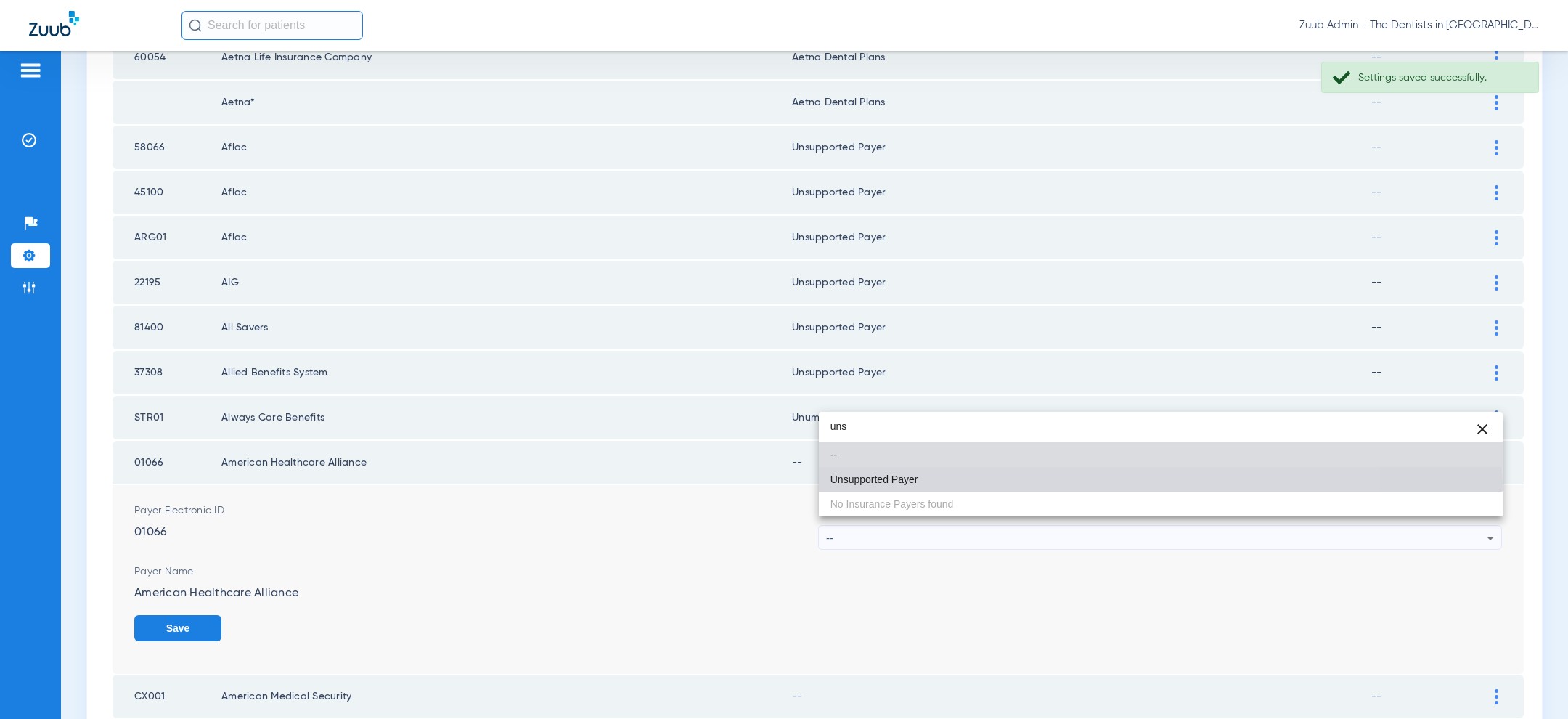
click at [980, 480] on mat-option "Unsupported Payer" at bounding box center [1161, 479] width 684 height 25
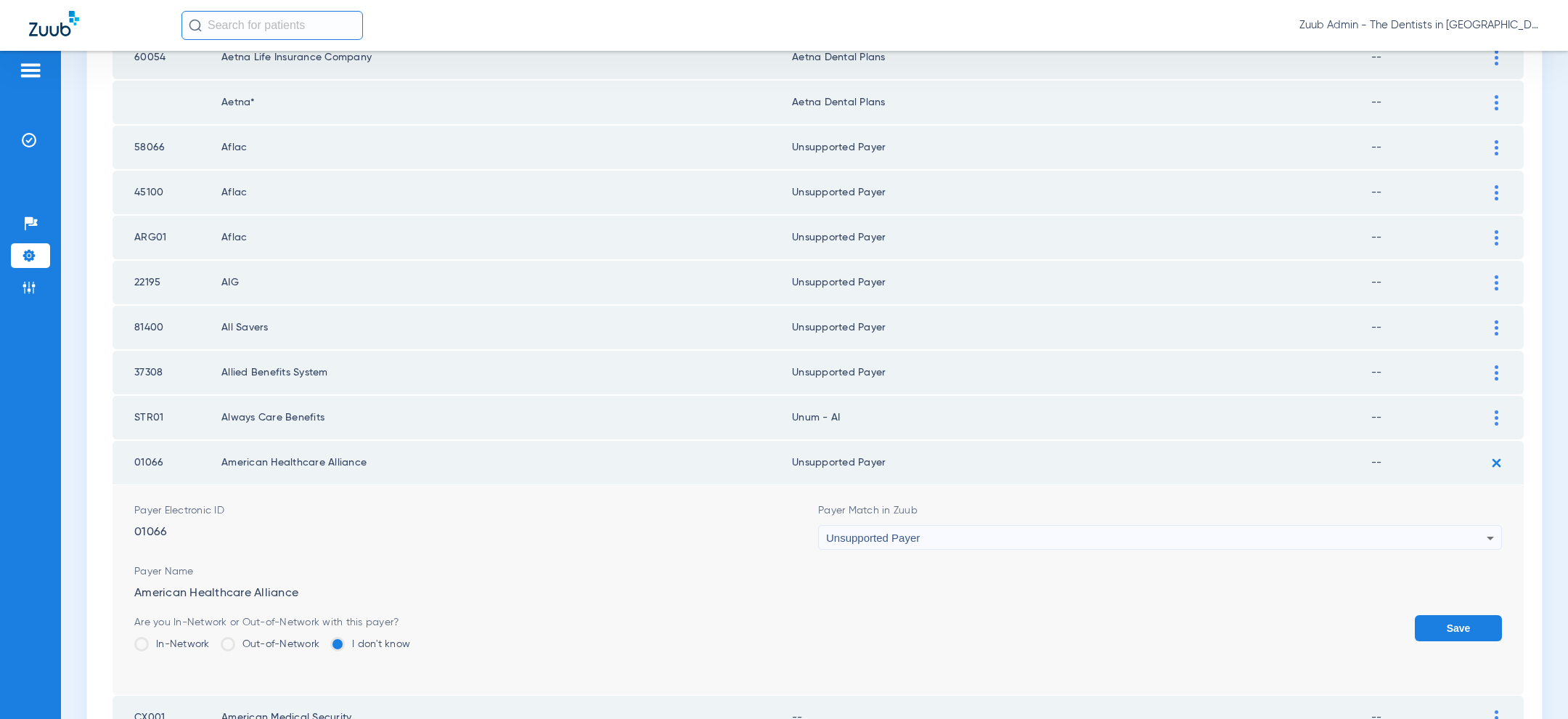
click at [1448, 615] on button "Save" at bounding box center [1459, 628] width 87 height 26
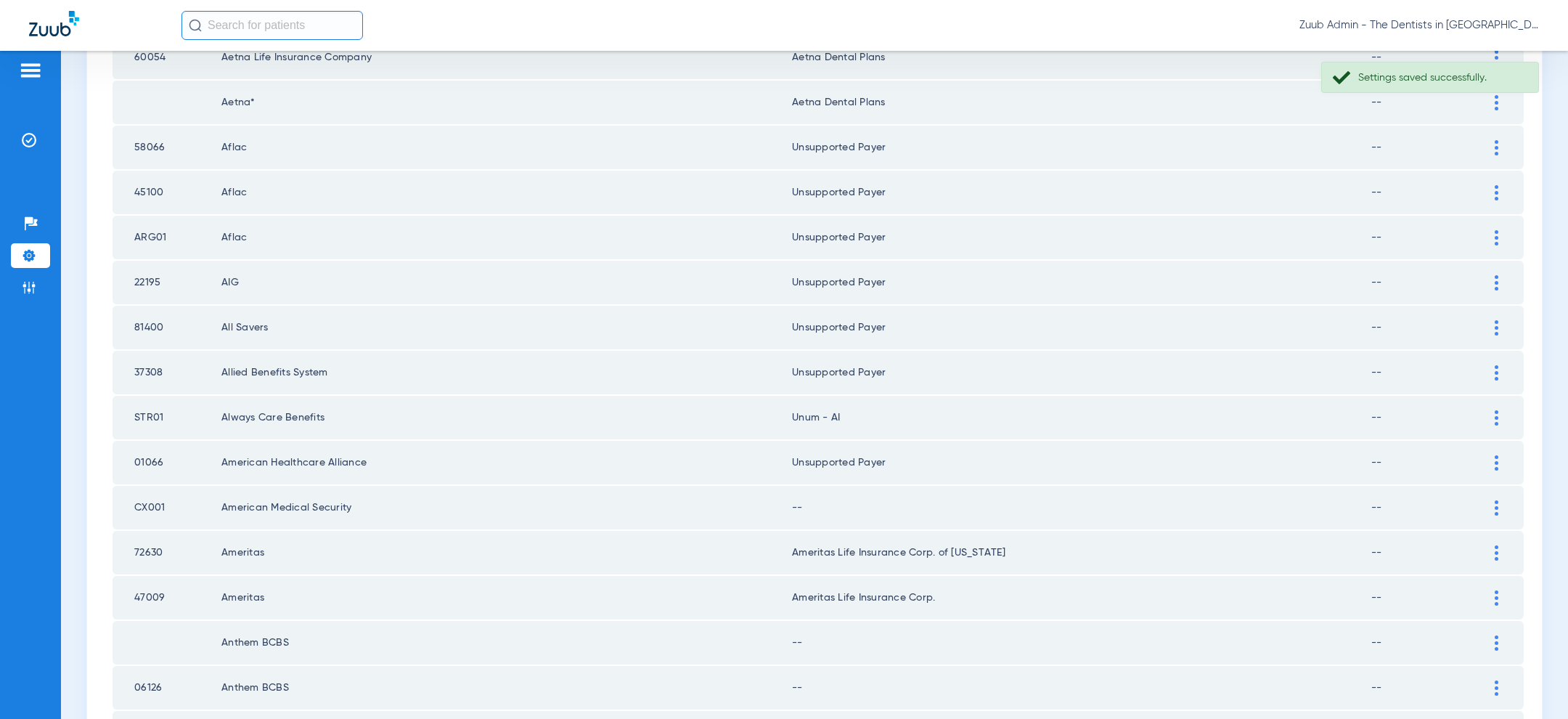
click at [1497, 500] on img at bounding box center [1496, 507] width 4 height 15
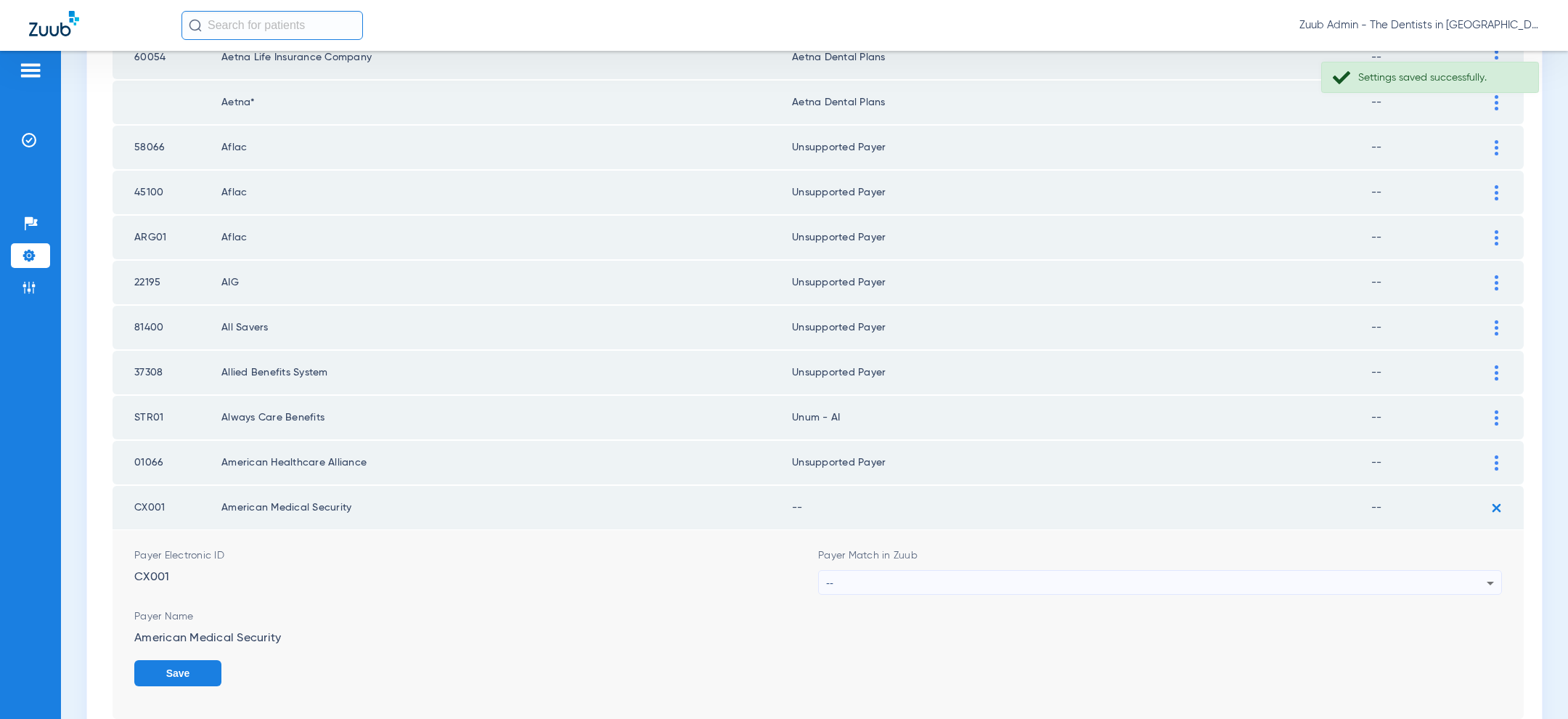
click at [1252, 572] on div "--" at bounding box center [1156, 583] width 660 height 25
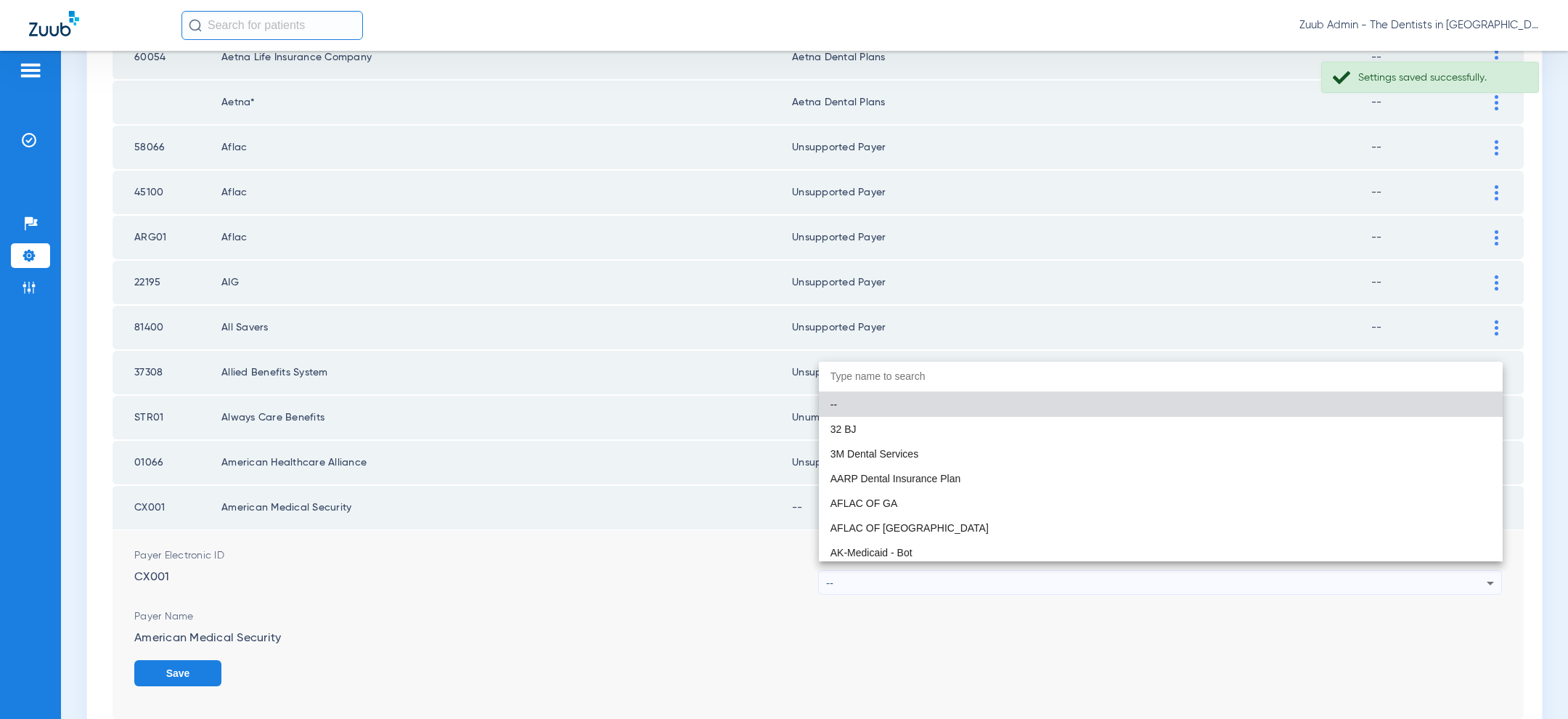
paste input "uns"
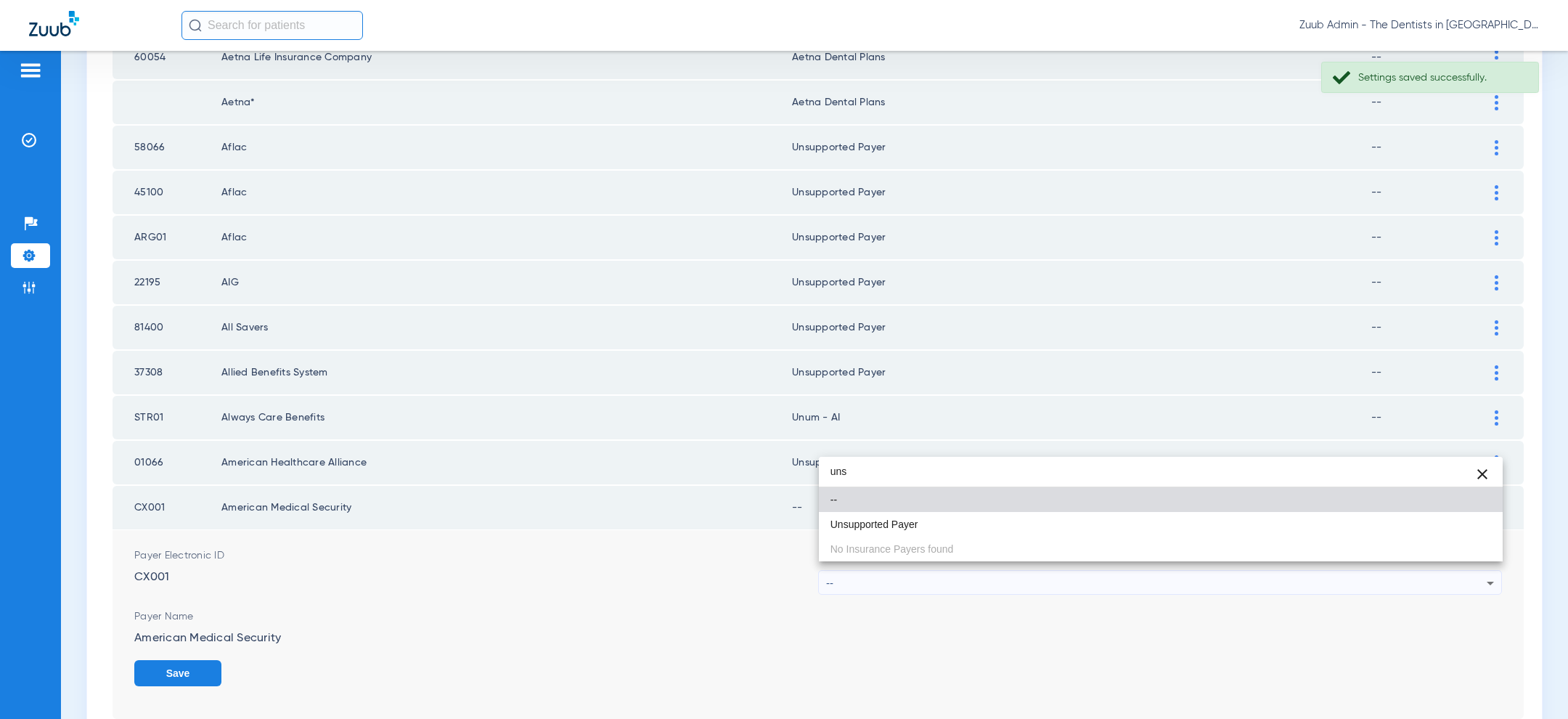
type input "uns"
click at [1077, 508] on mat-option "--" at bounding box center [1161, 499] width 684 height 25
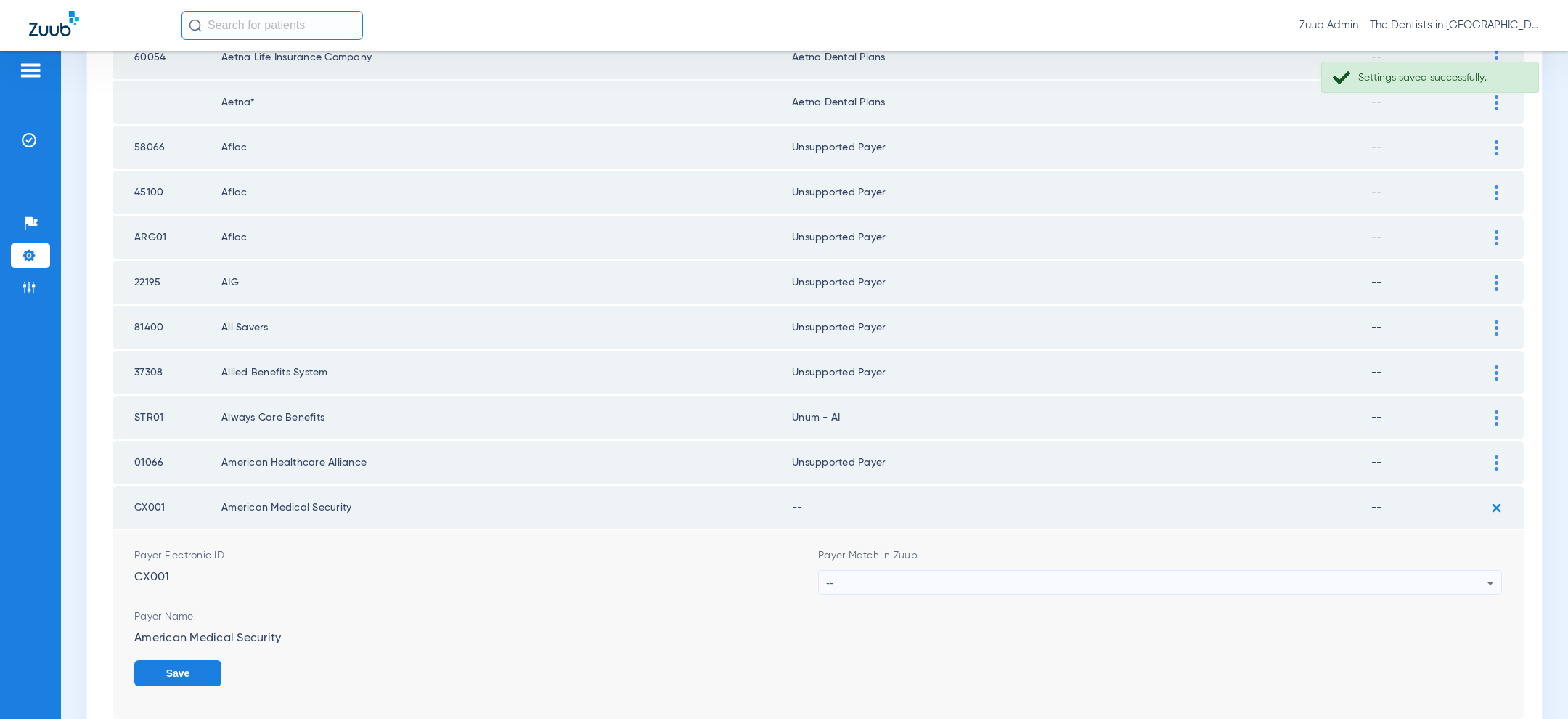
click at [1062, 576] on div "--" at bounding box center [1156, 583] width 660 height 25
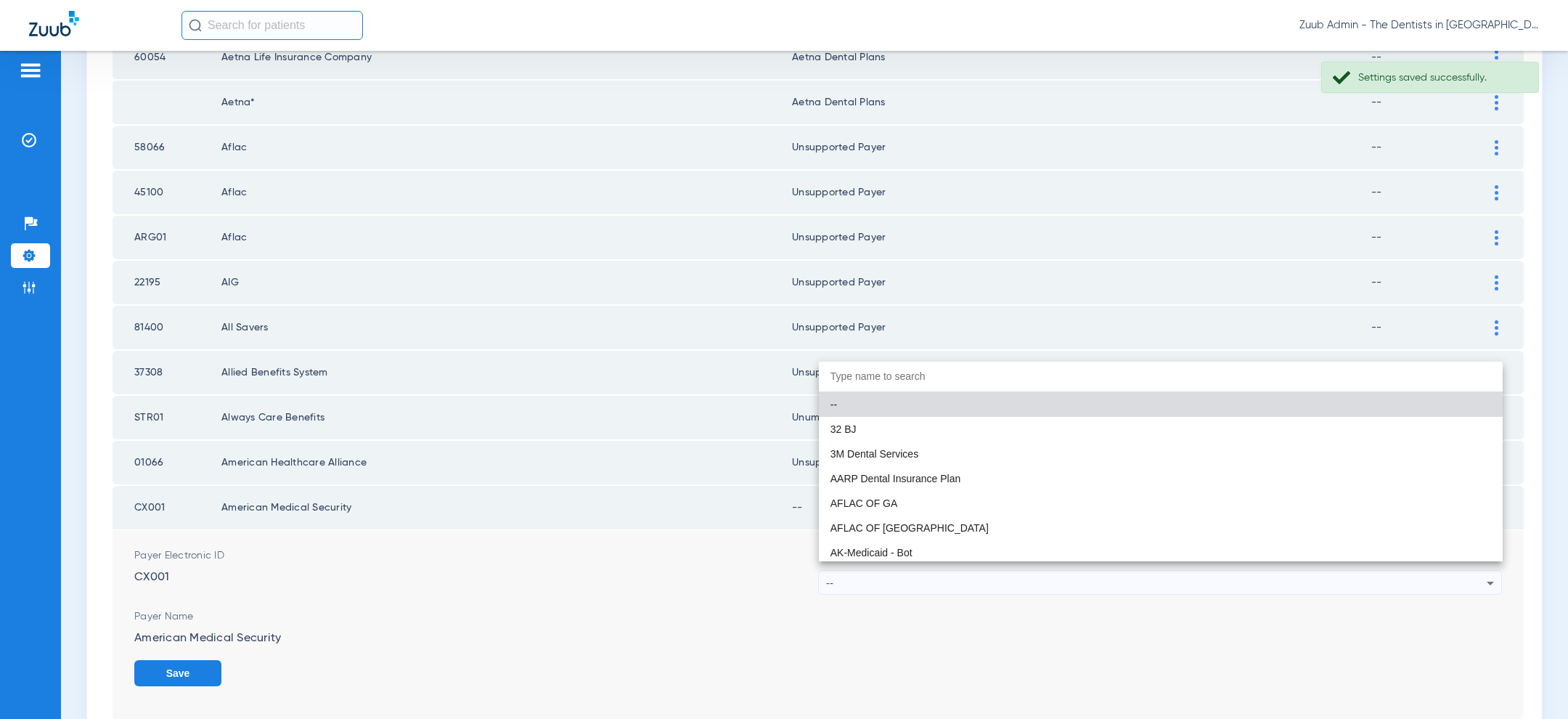
paste input "uns"
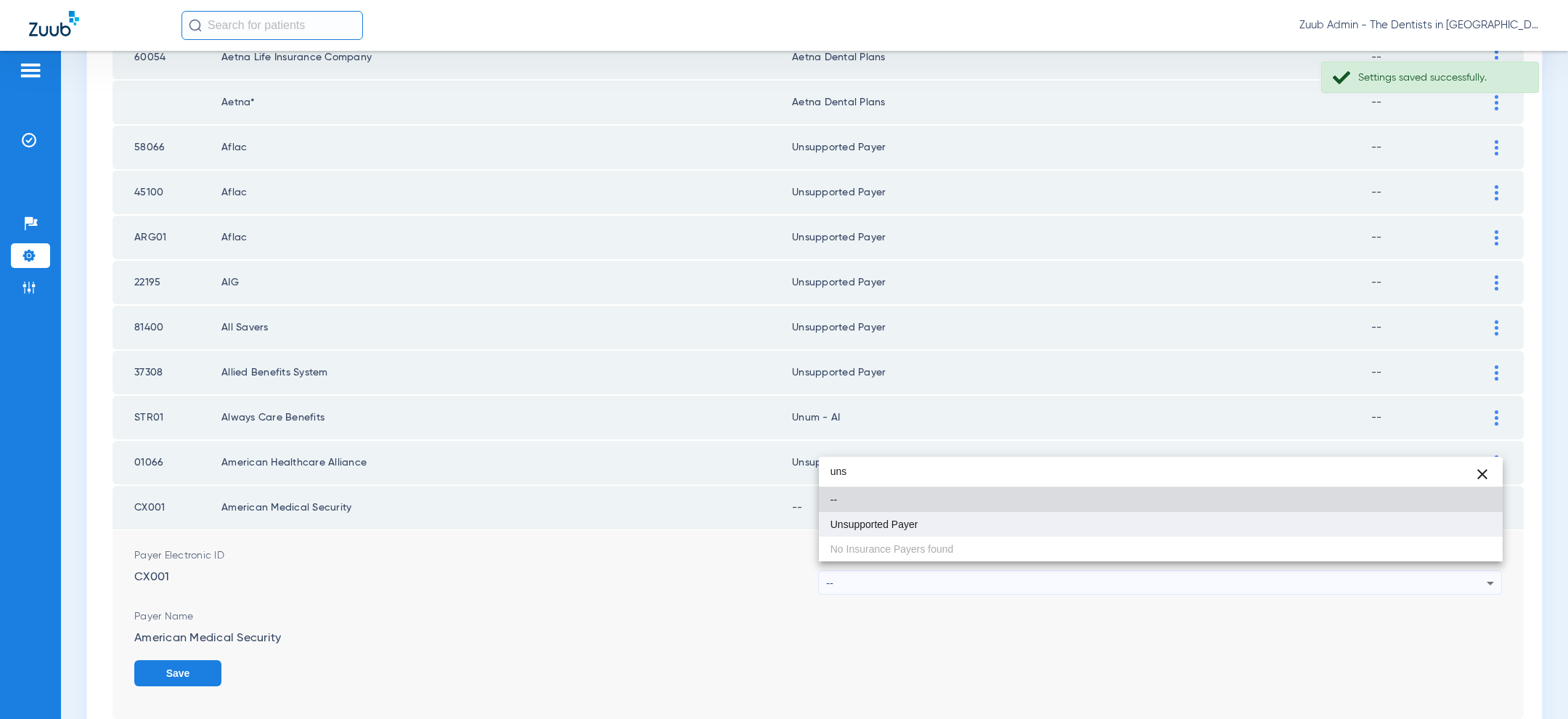
type input "uns"
click at [1001, 512] on mat-option "Unsupported Payer" at bounding box center [1161, 524] width 684 height 25
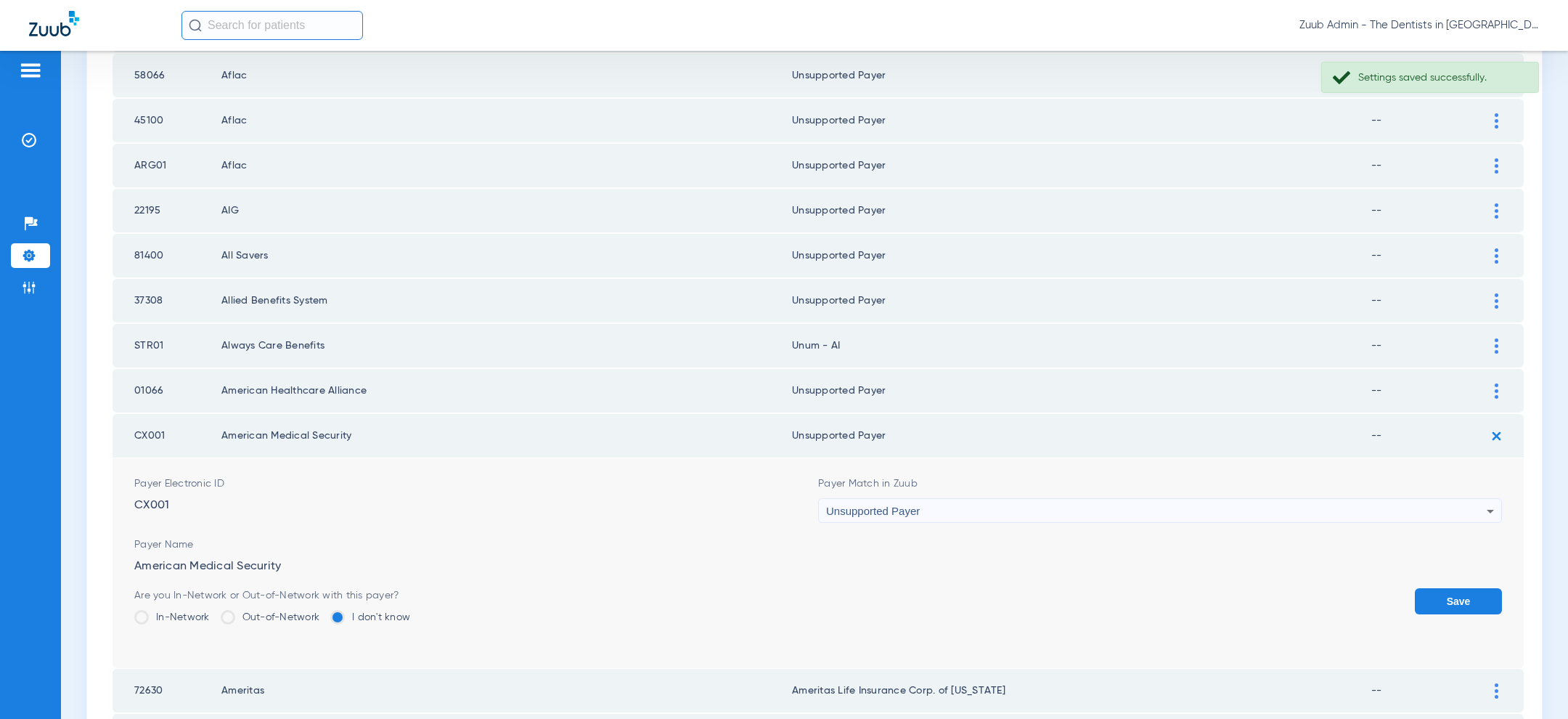
scroll to position [1015, 0]
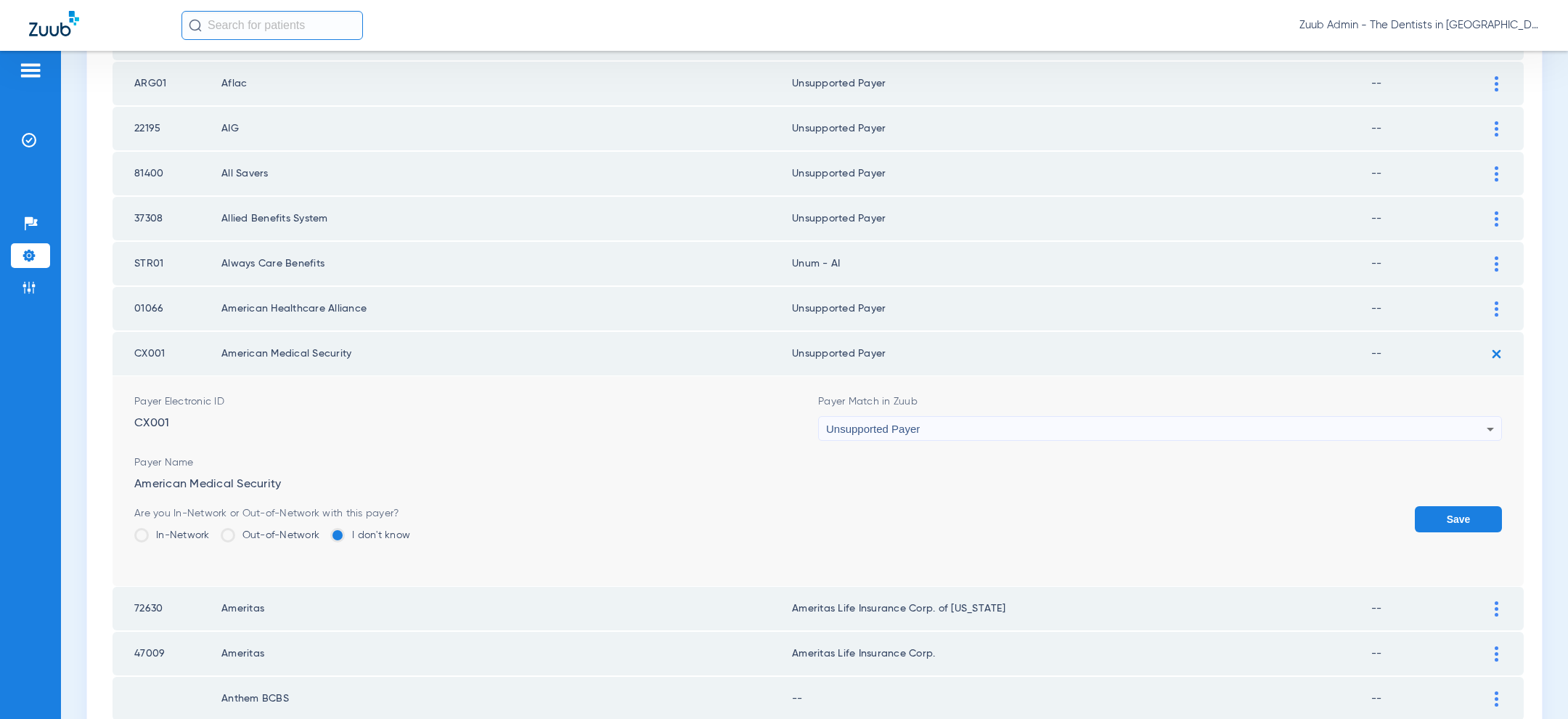
click at [1480, 513] on button "Save" at bounding box center [1459, 518] width 87 height 26
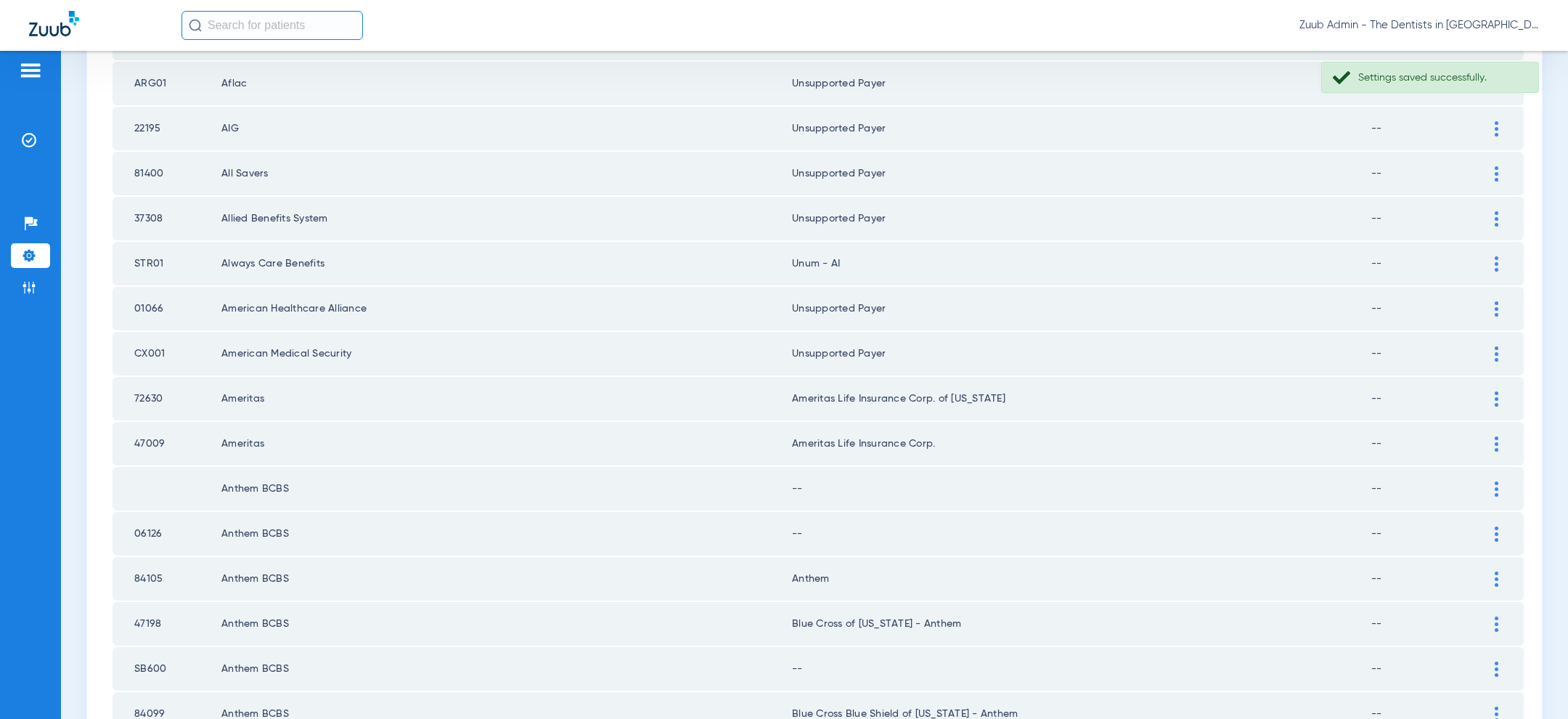
click at [1493, 392] on div at bounding box center [1497, 399] width 25 height 15
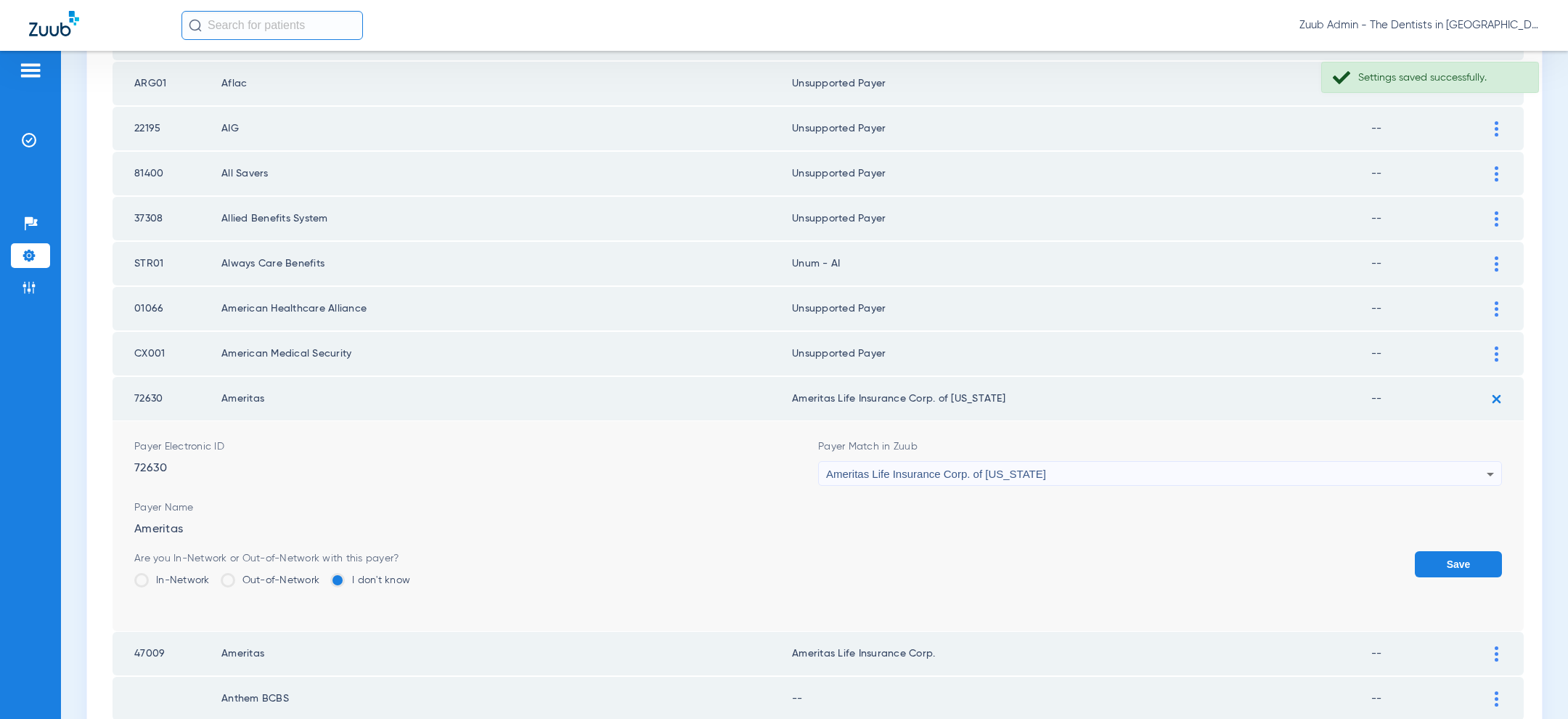
click at [1051, 466] on div "Ameritas Life Insurance Corp. of [US_STATE]" at bounding box center [1156, 473] width 660 height 25
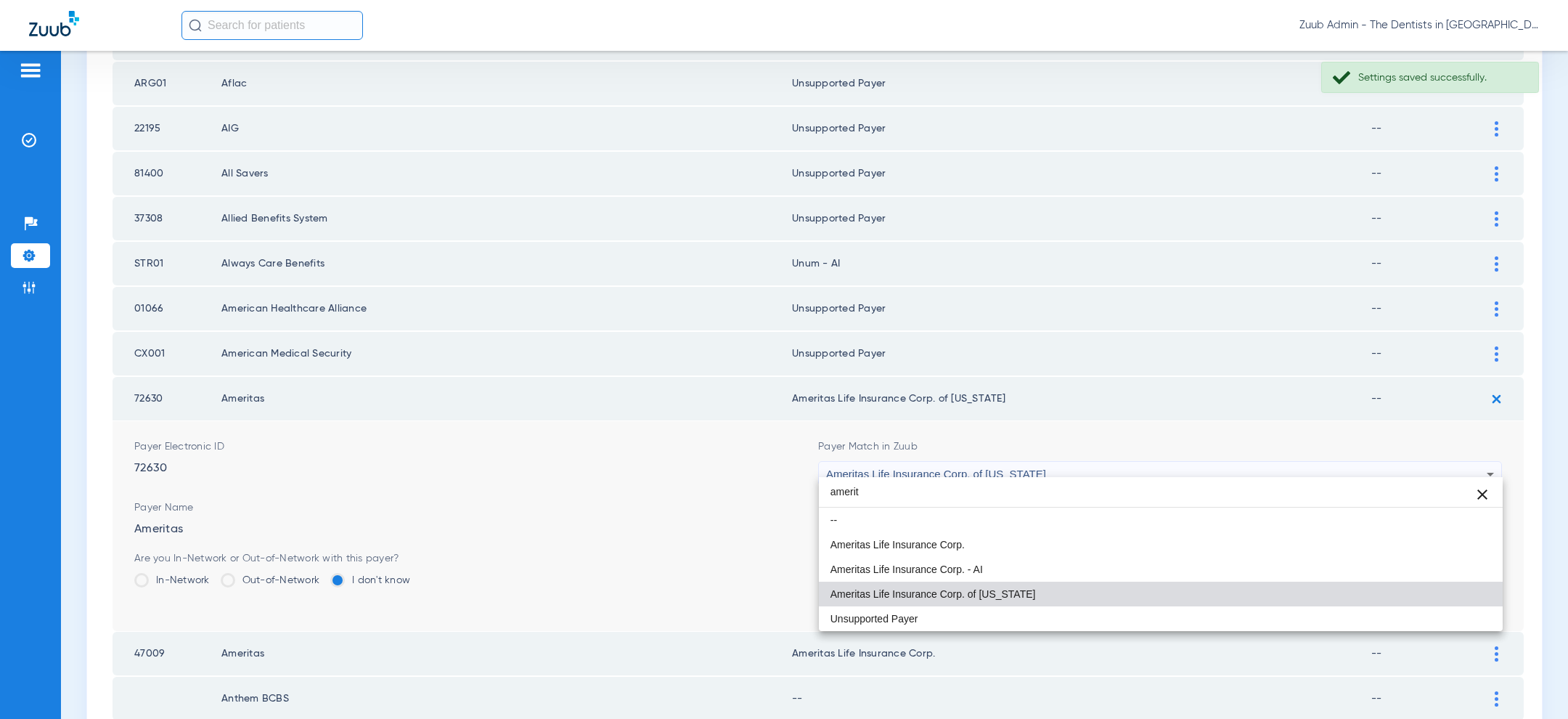
scroll to position [0, 0]
type input "ameritas"
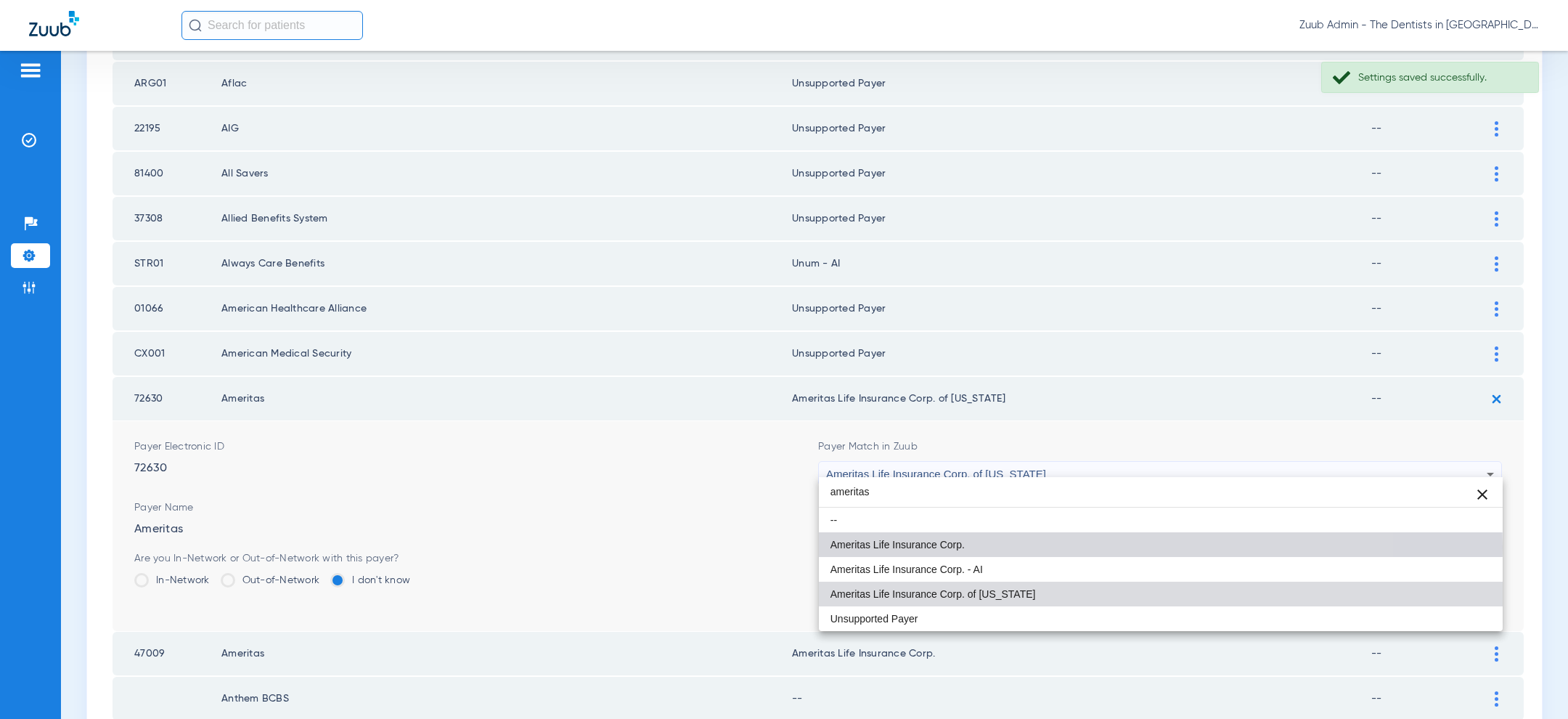
click at [986, 547] on mat-option "Ameritas Life Insurance Corp." at bounding box center [1161, 544] width 684 height 25
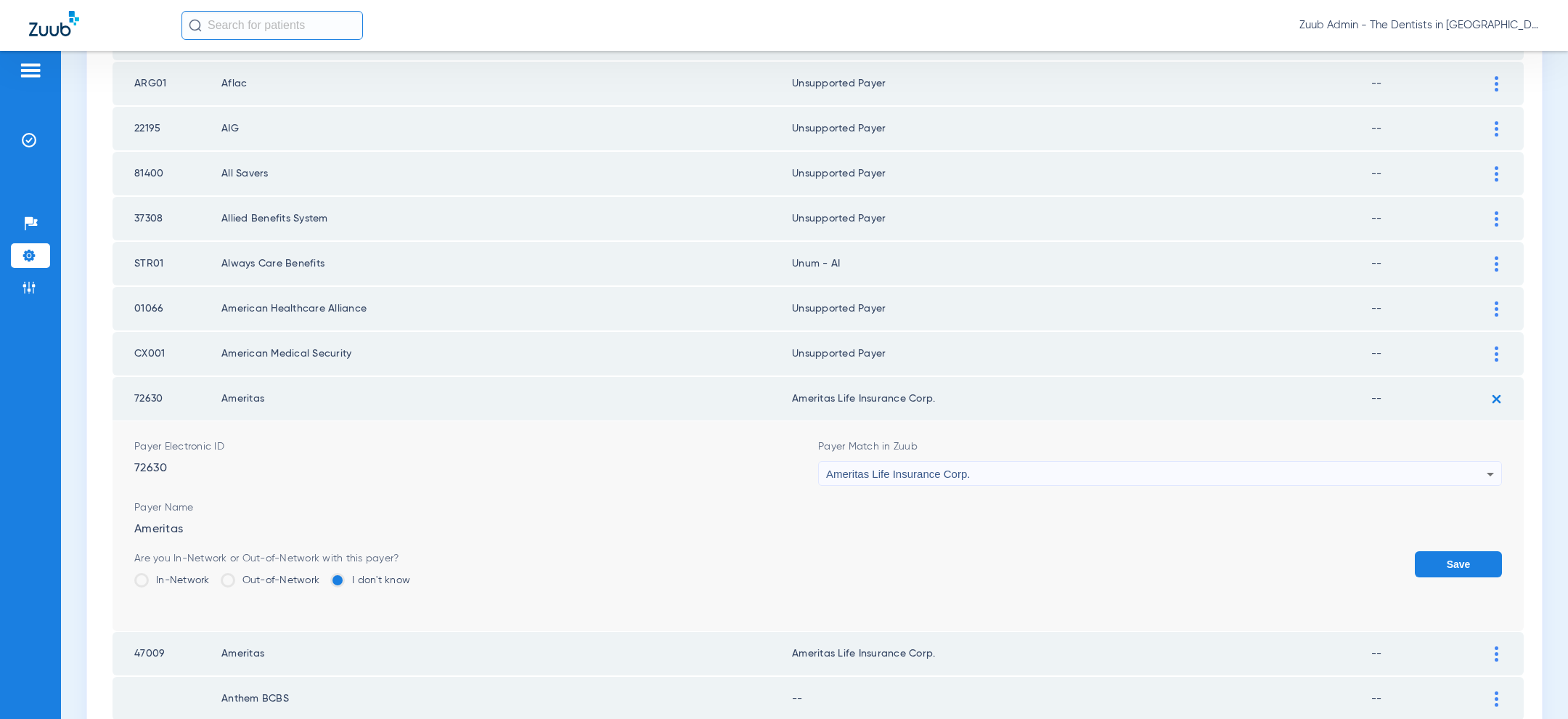
click at [1441, 554] on button "Save" at bounding box center [1459, 564] width 87 height 26
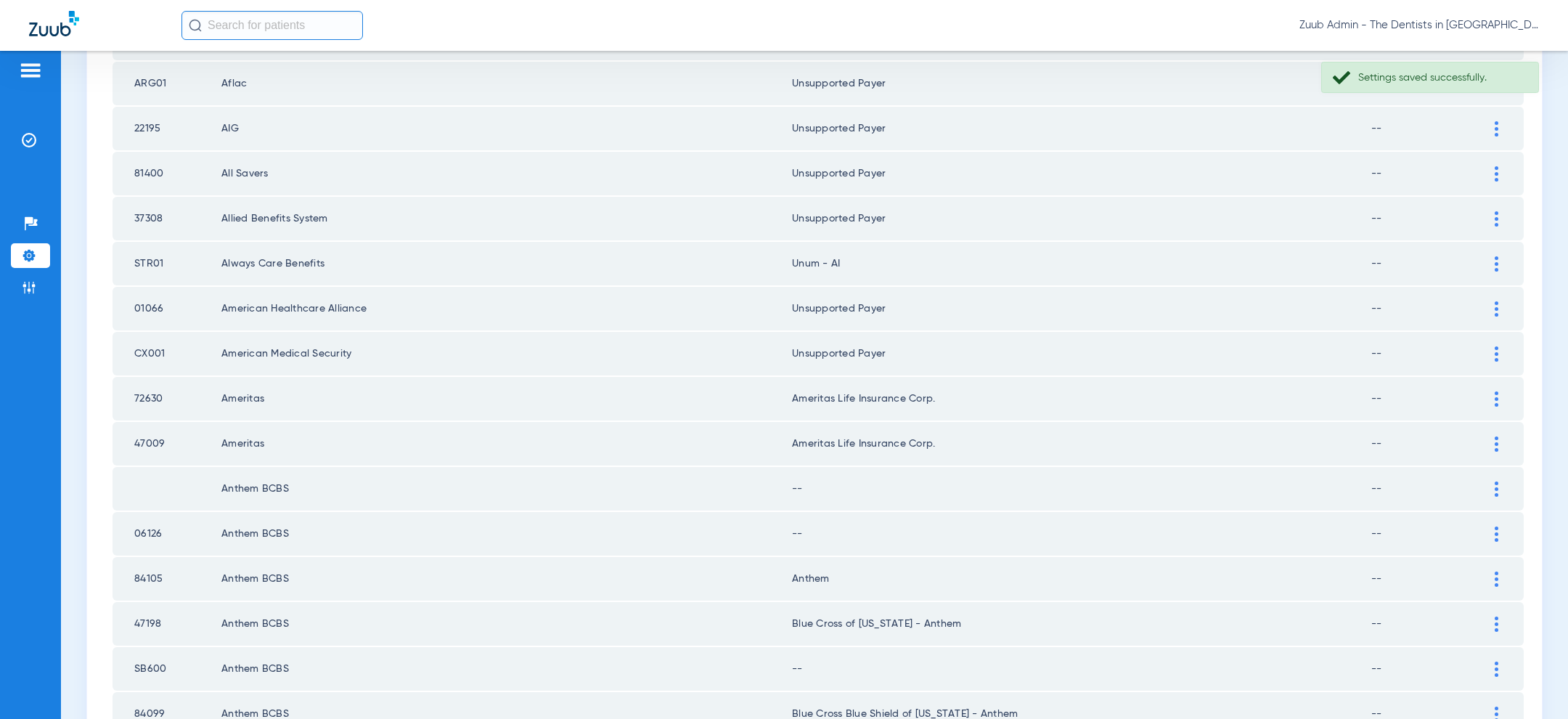
click at [1497, 481] on img at bounding box center [1496, 488] width 4 height 15
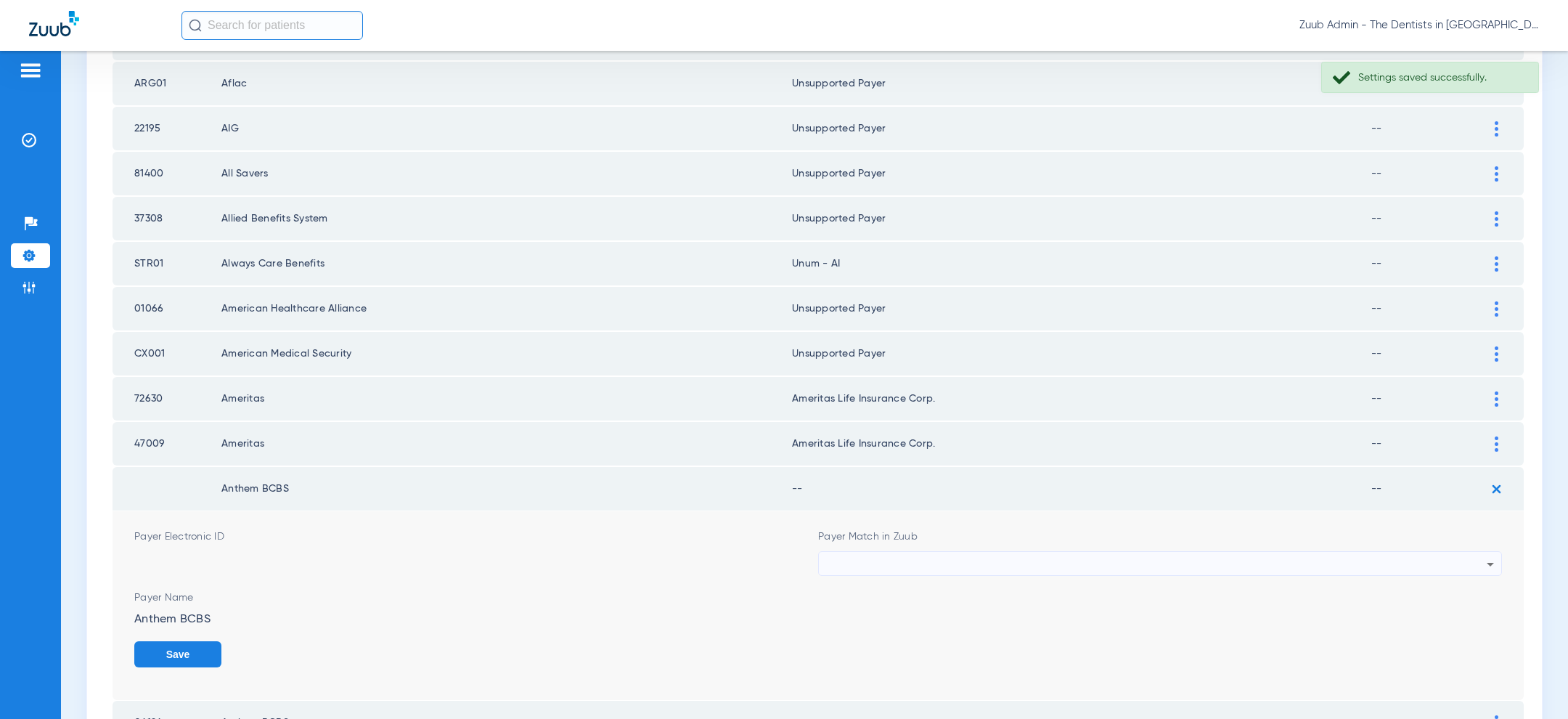
click at [1248, 552] on div at bounding box center [1156, 564] width 660 height 25
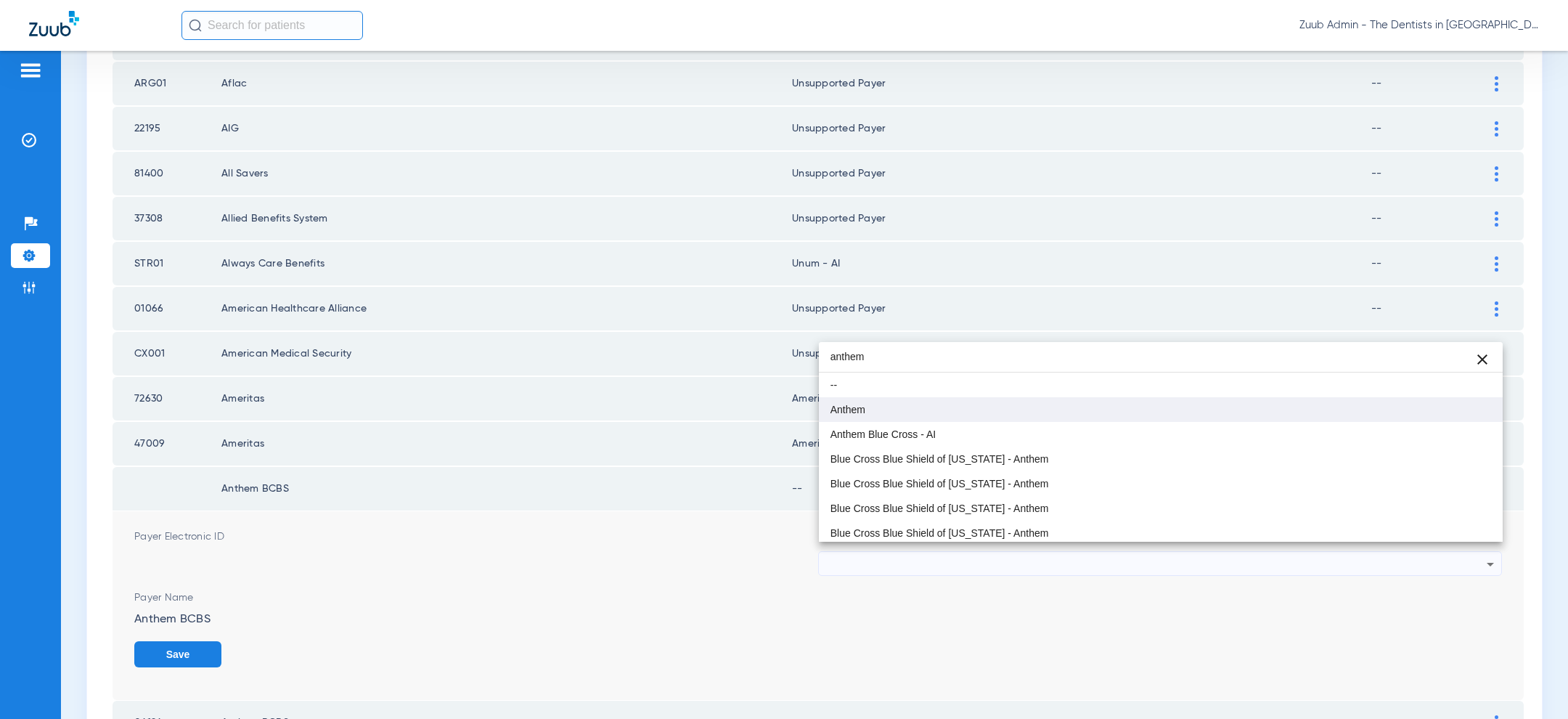
type input "anthem"
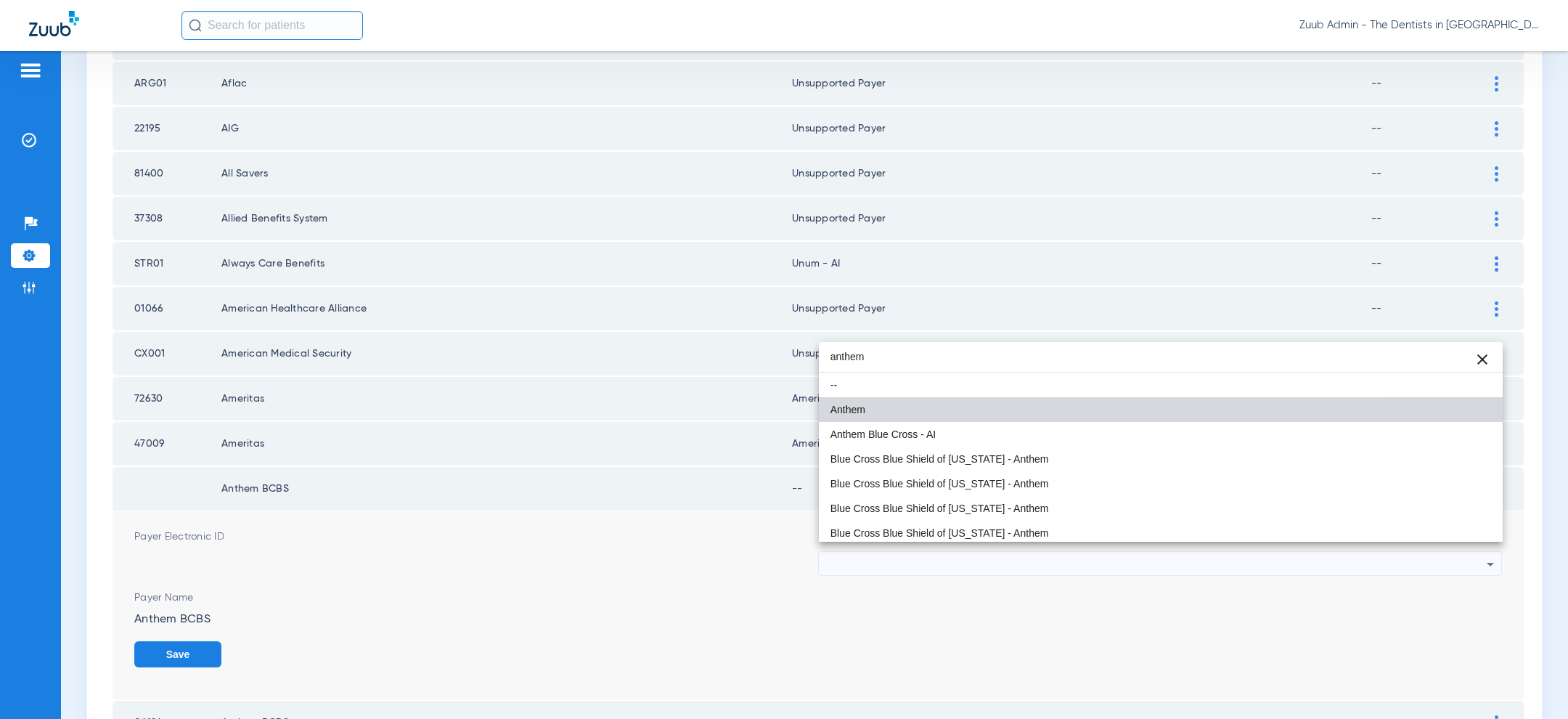
click at [891, 418] on mat-option "Anthem" at bounding box center [1161, 409] width 684 height 25
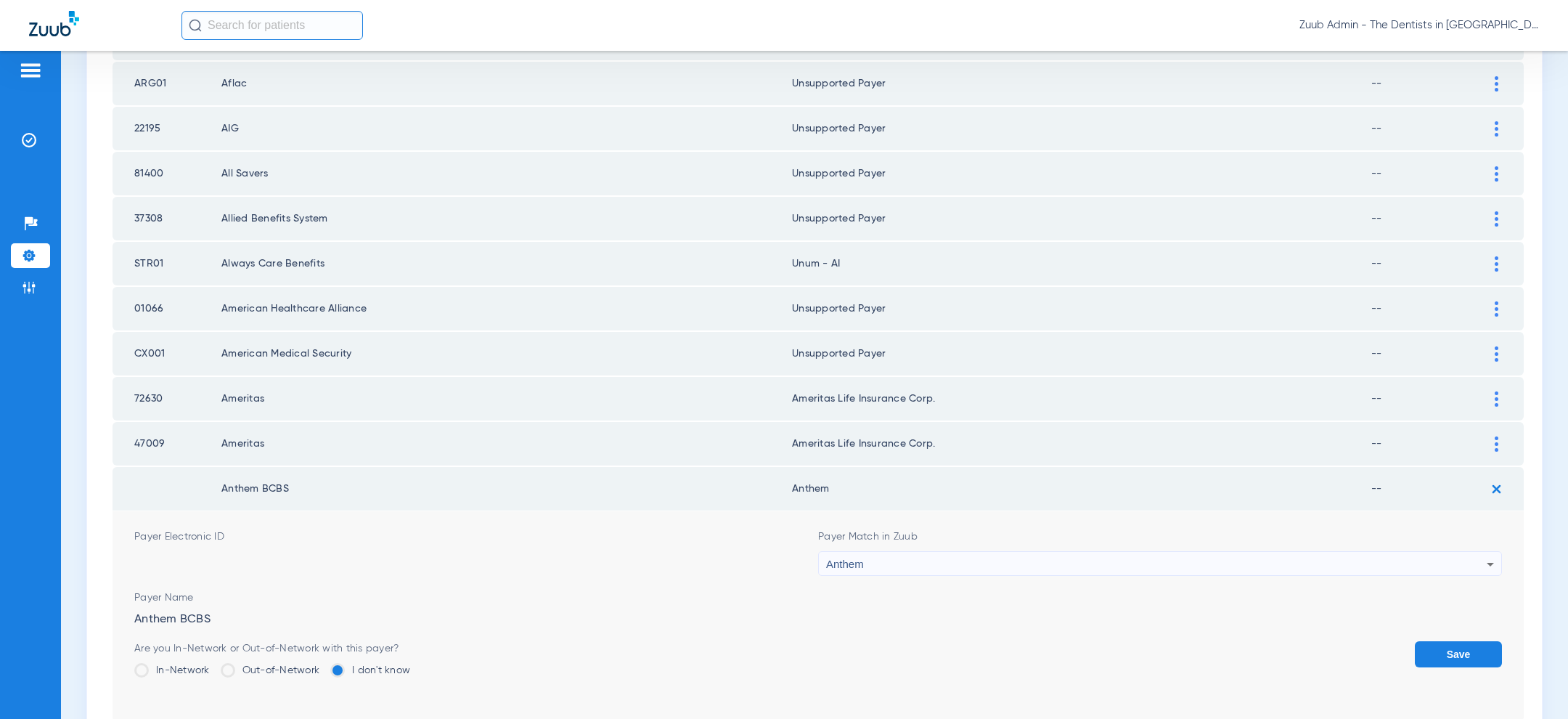
click at [1467, 641] on button "Save" at bounding box center [1459, 654] width 87 height 26
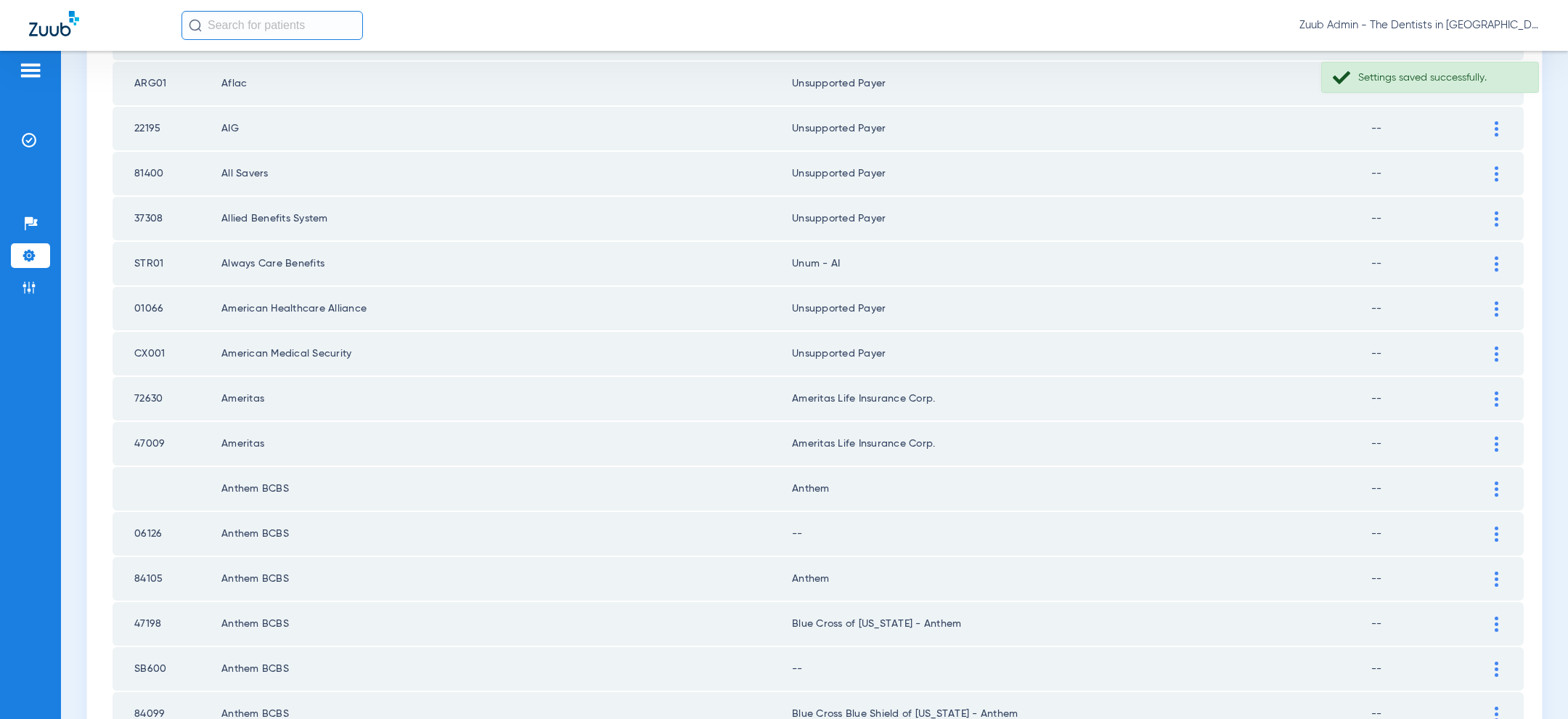
scroll to position [1077, 0]
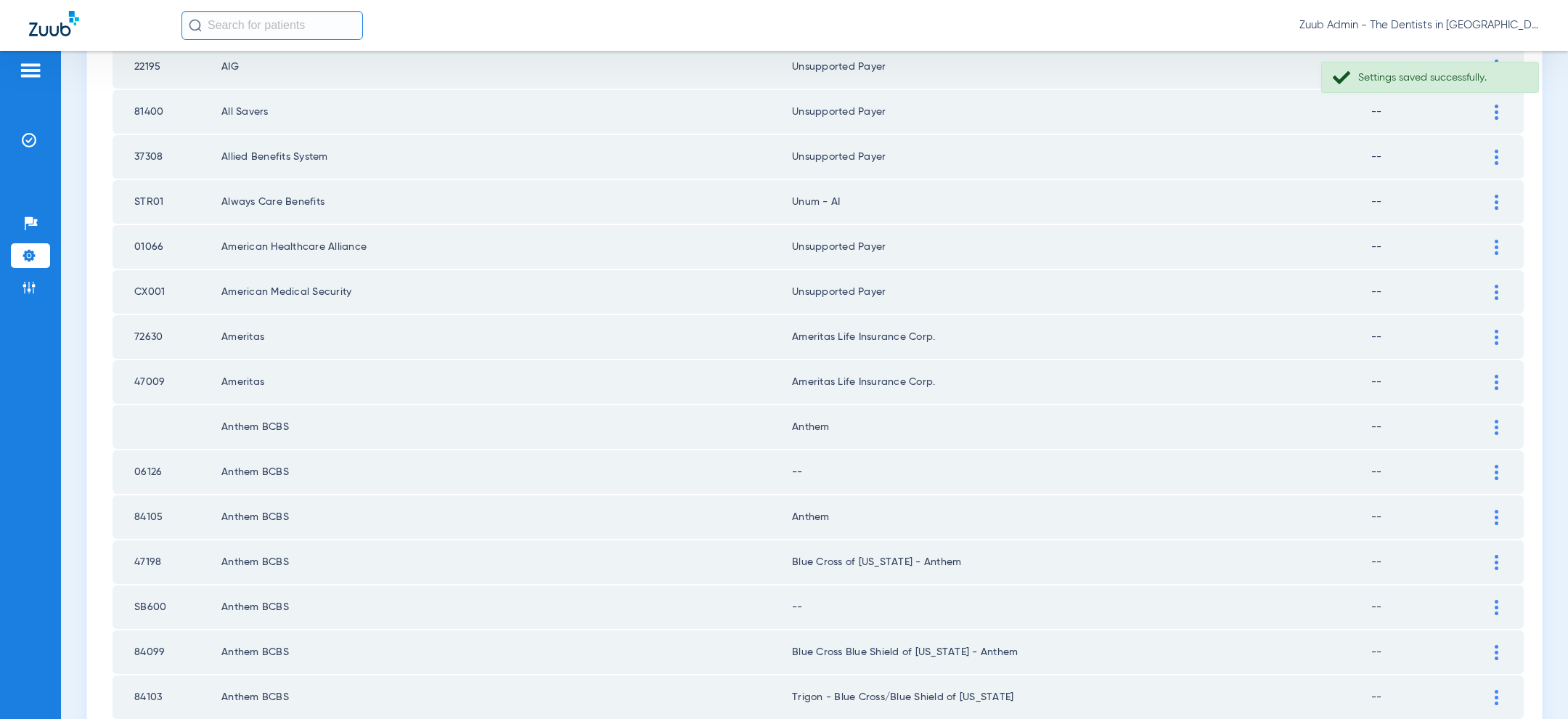
click at [1499, 465] on div at bounding box center [1497, 472] width 25 height 15
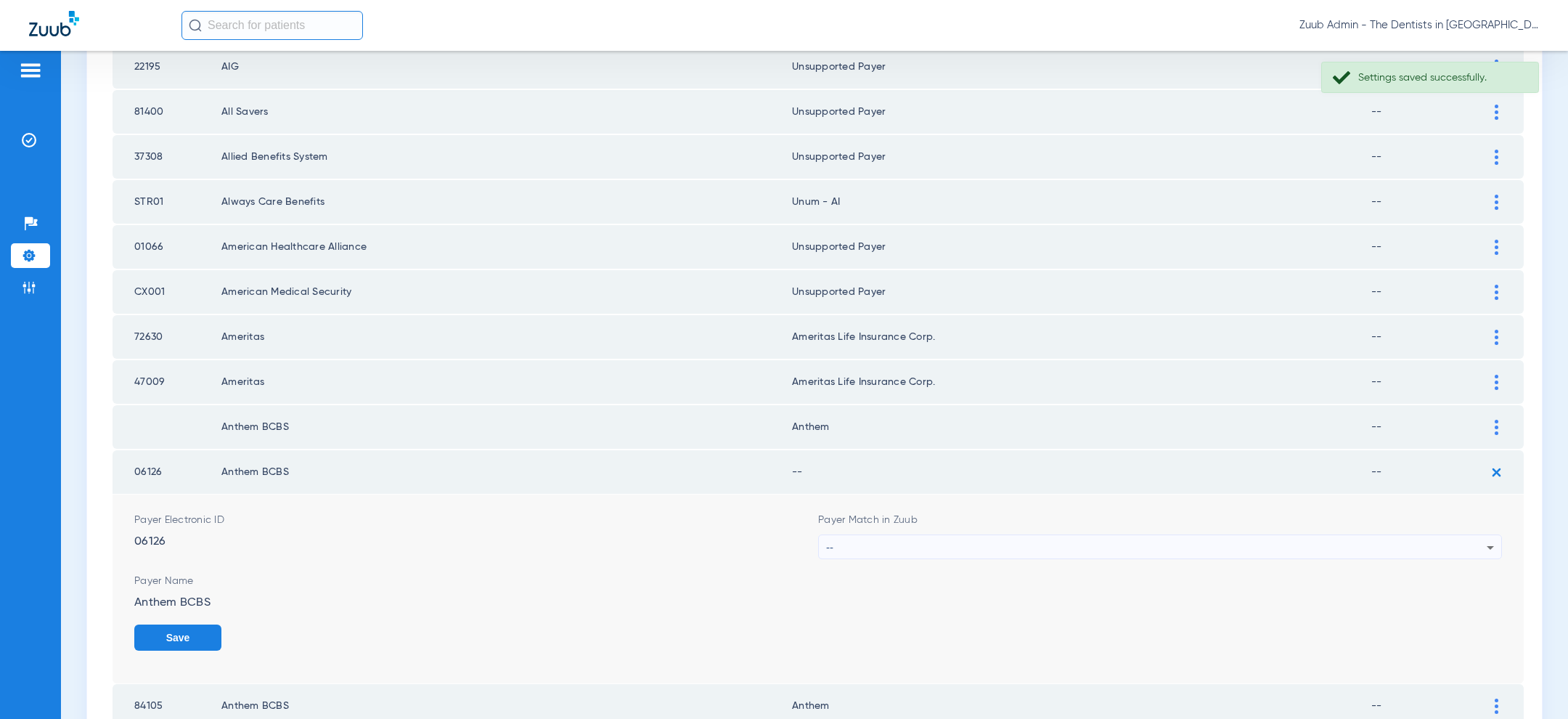
click at [1212, 535] on div "--" at bounding box center [1156, 547] width 660 height 25
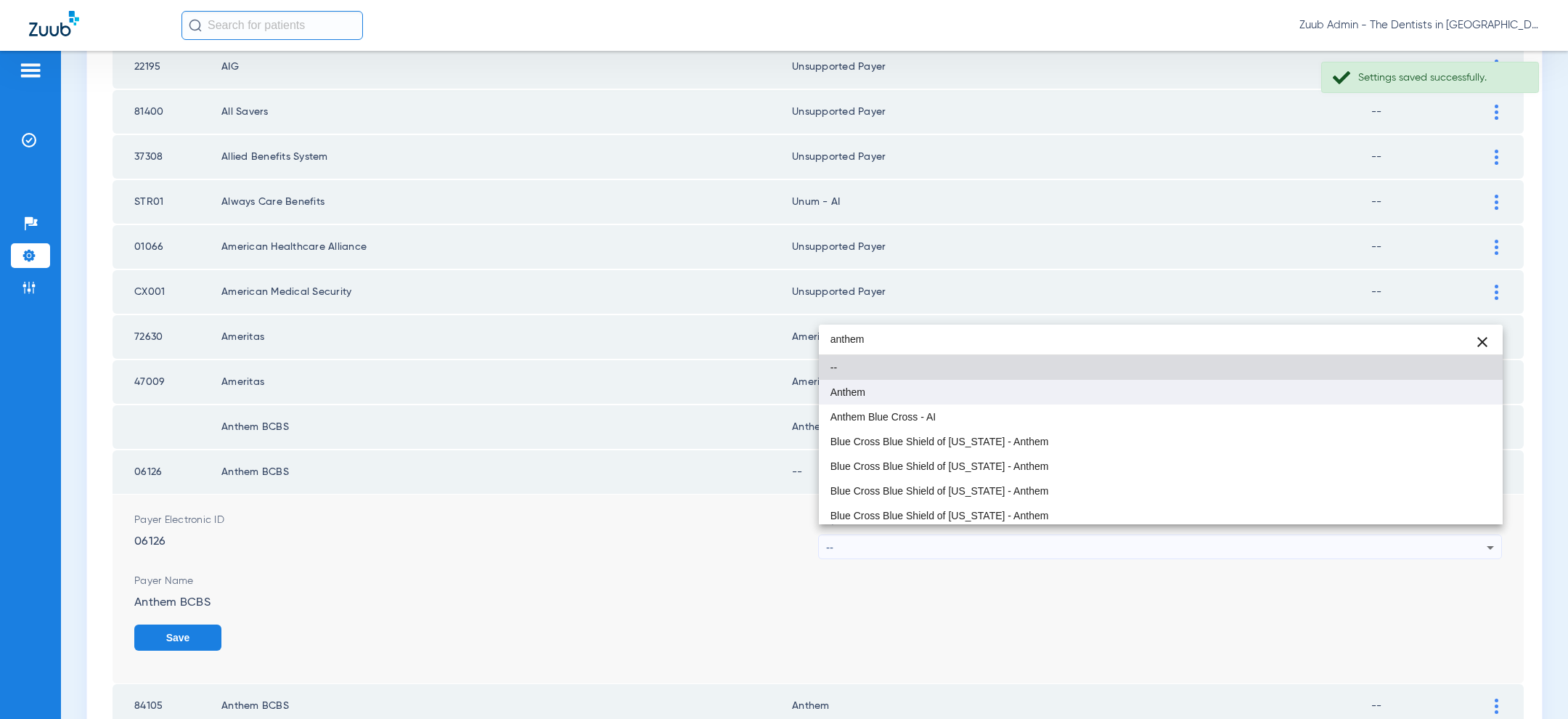
type input "anthem"
click at [1046, 395] on mat-option "Anthem" at bounding box center [1161, 392] width 684 height 25
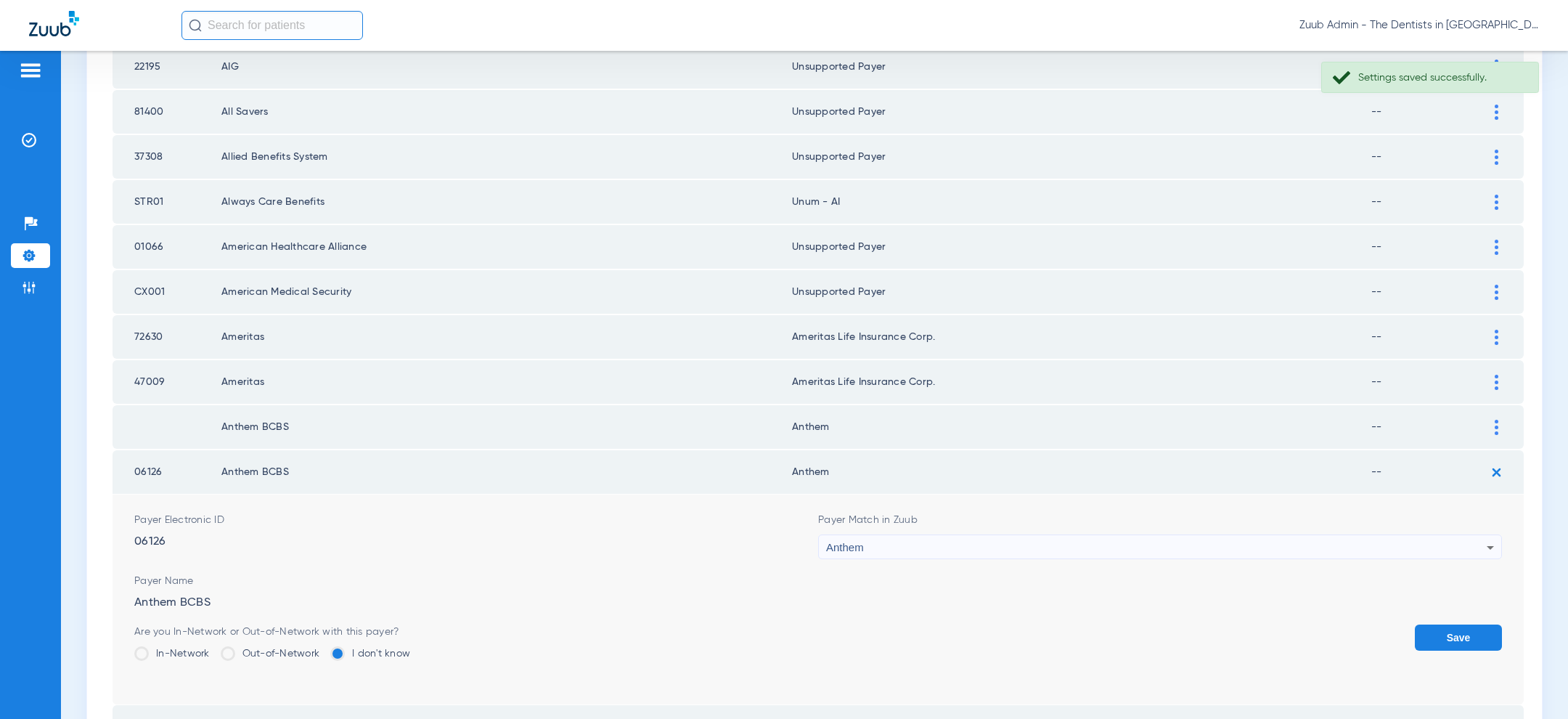
click at [1463, 627] on button "Save" at bounding box center [1459, 637] width 87 height 26
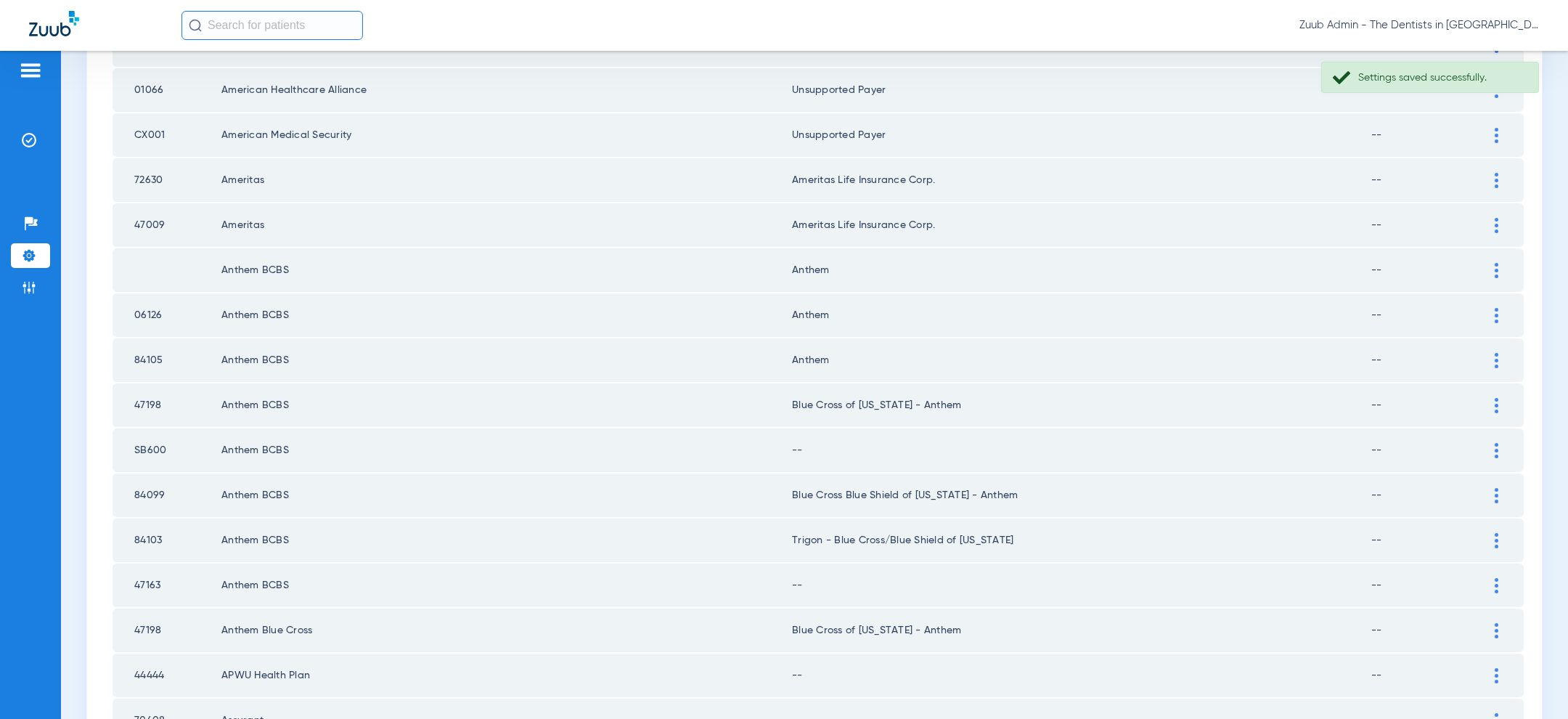
scroll to position [1235, 0]
click at [149, 428] on td "SB600" at bounding box center [166, 448] width 109 height 44
copy td "SB600"
click at [1501, 442] on div at bounding box center [1497, 449] width 25 height 15
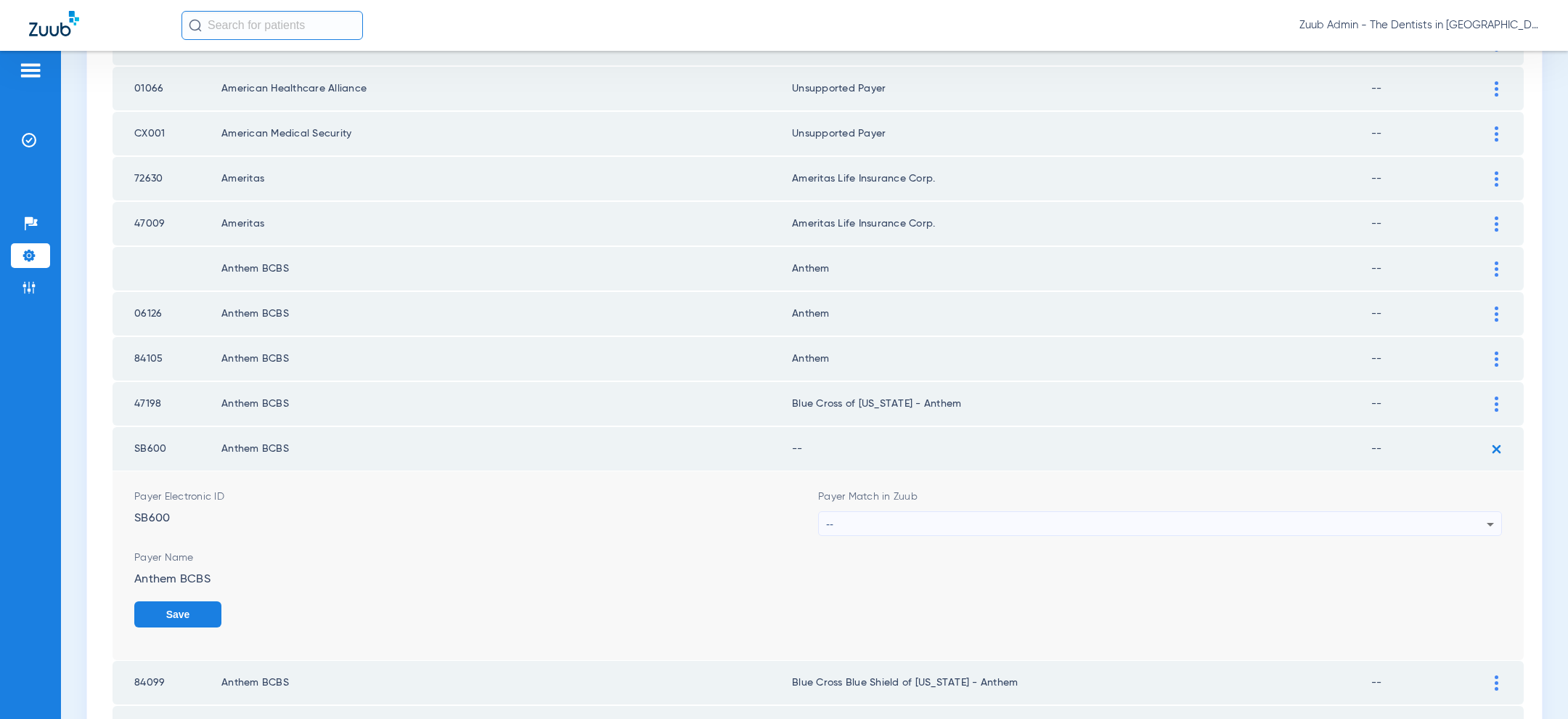
click at [1038, 517] on div "--" at bounding box center [1156, 524] width 660 height 25
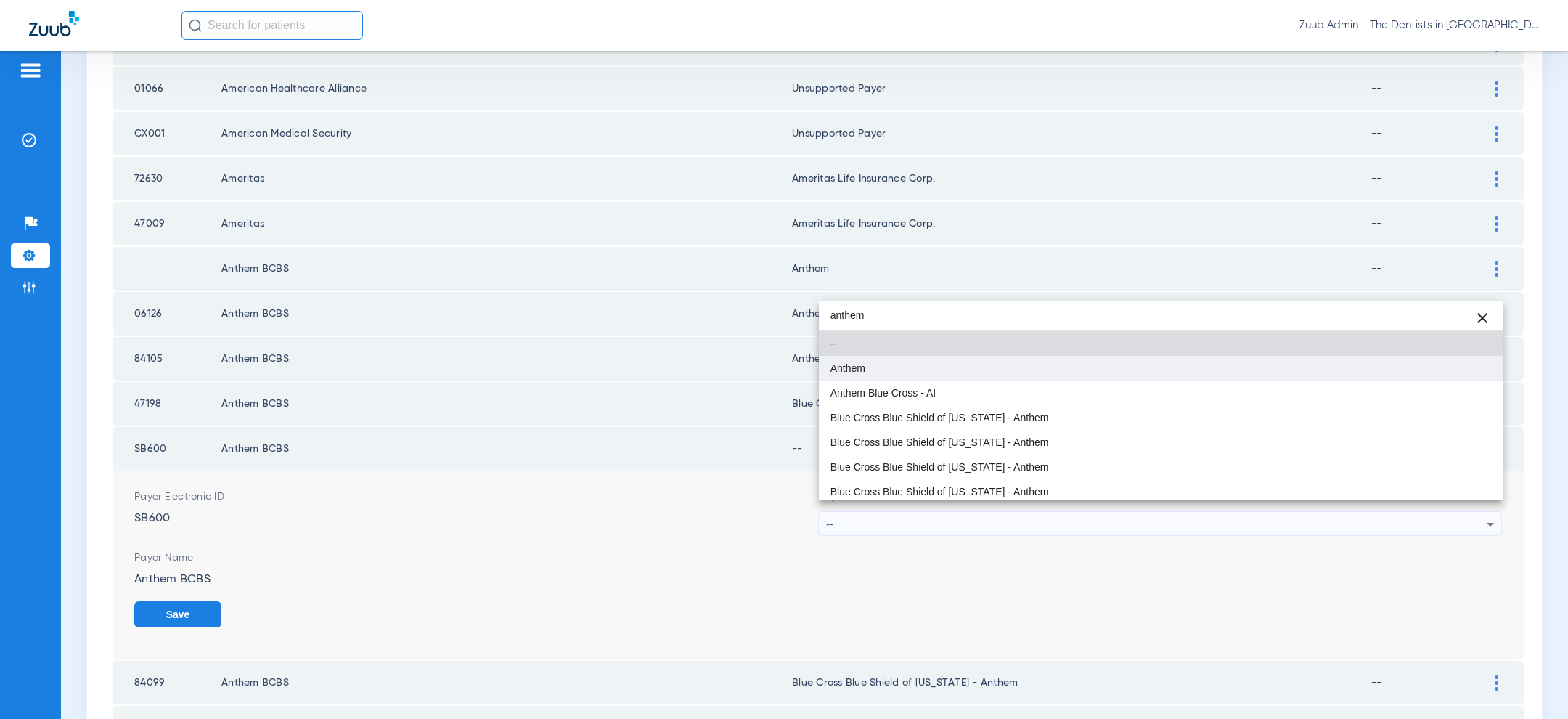
type input "anthem"
click at [954, 366] on mat-option "Anthem" at bounding box center [1161, 368] width 684 height 25
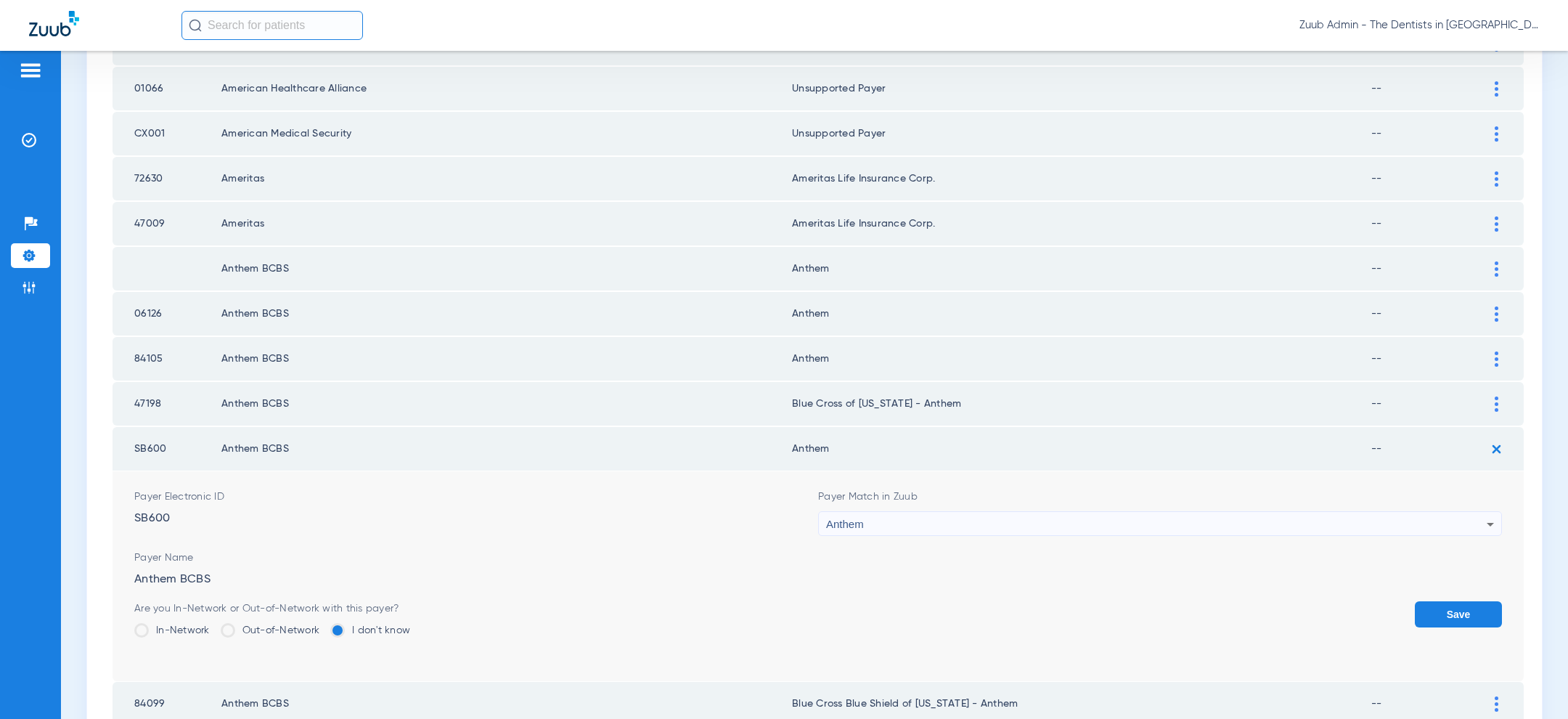
click at [1467, 609] on button "Save" at bounding box center [1459, 614] width 87 height 26
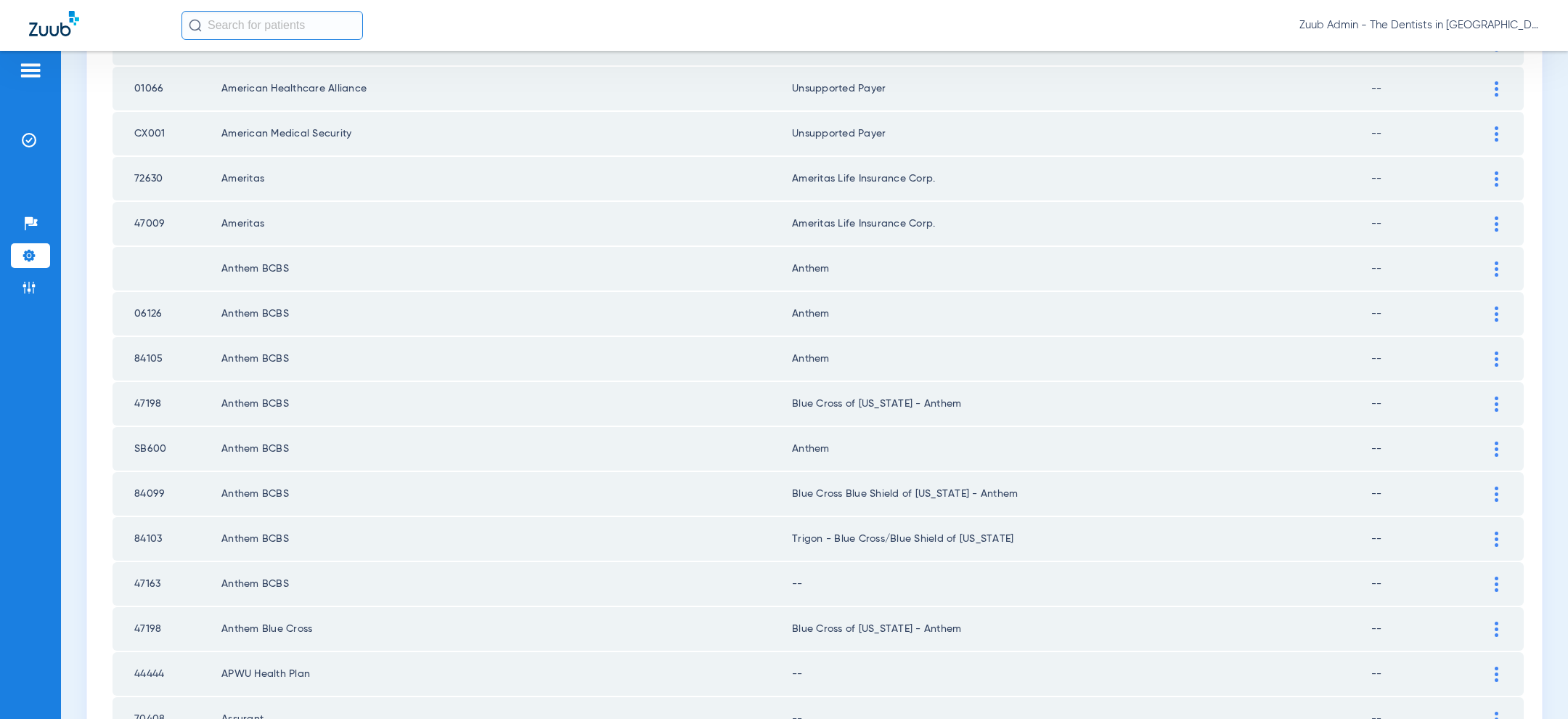
click at [147, 570] on td "47163" at bounding box center [166, 583] width 109 height 44
copy td "47163"
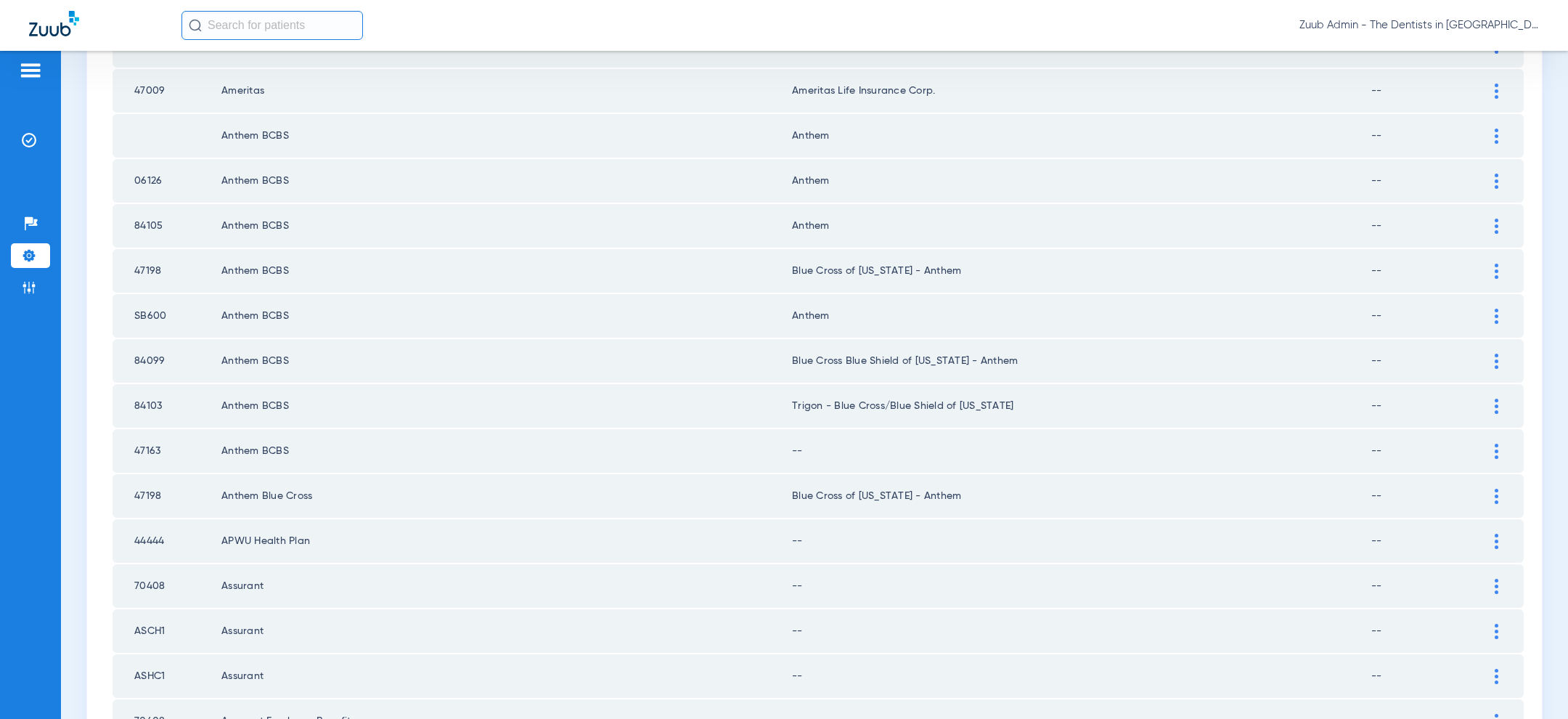
click at [1496, 443] on img at bounding box center [1496, 450] width 4 height 15
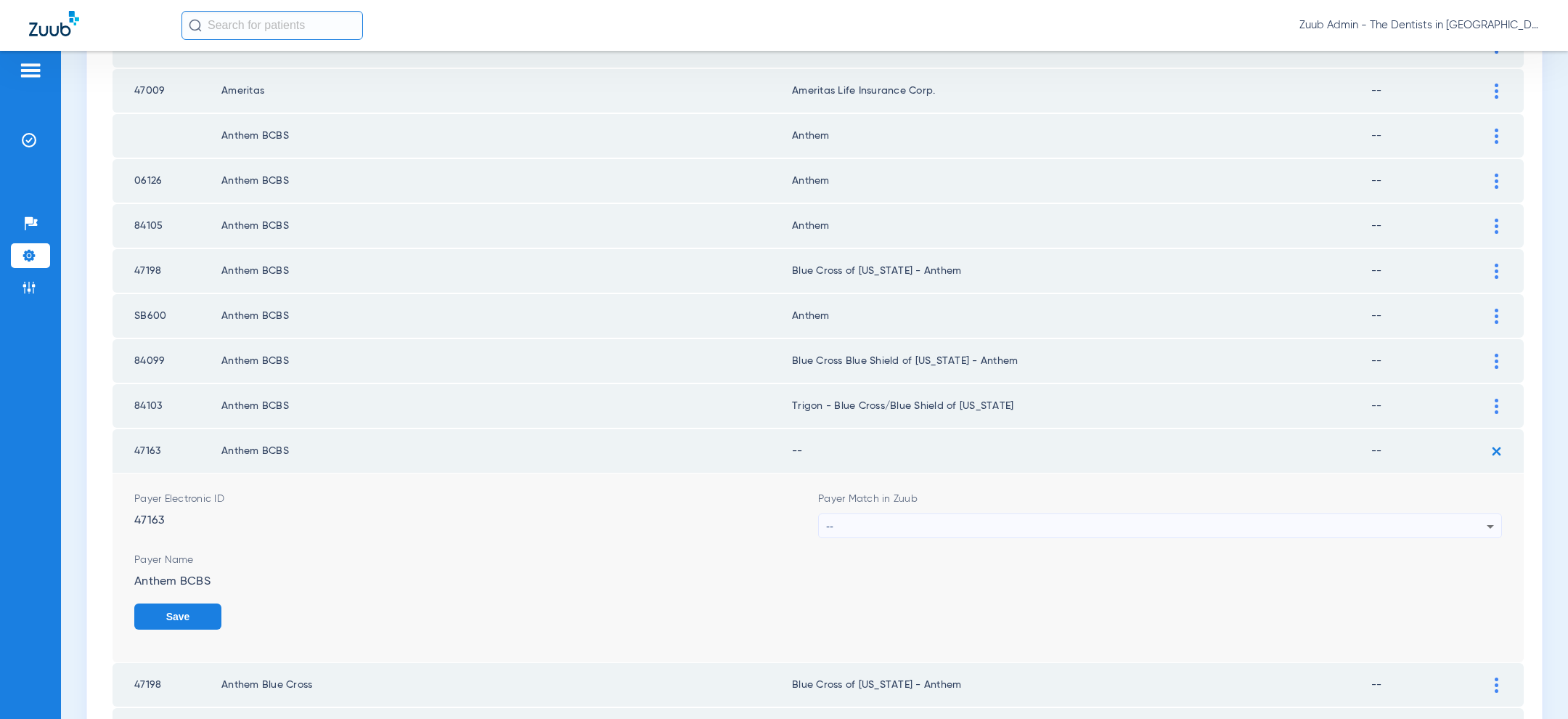
click at [1042, 514] on div "--" at bounding box center [1156, 526] width 660 height 25
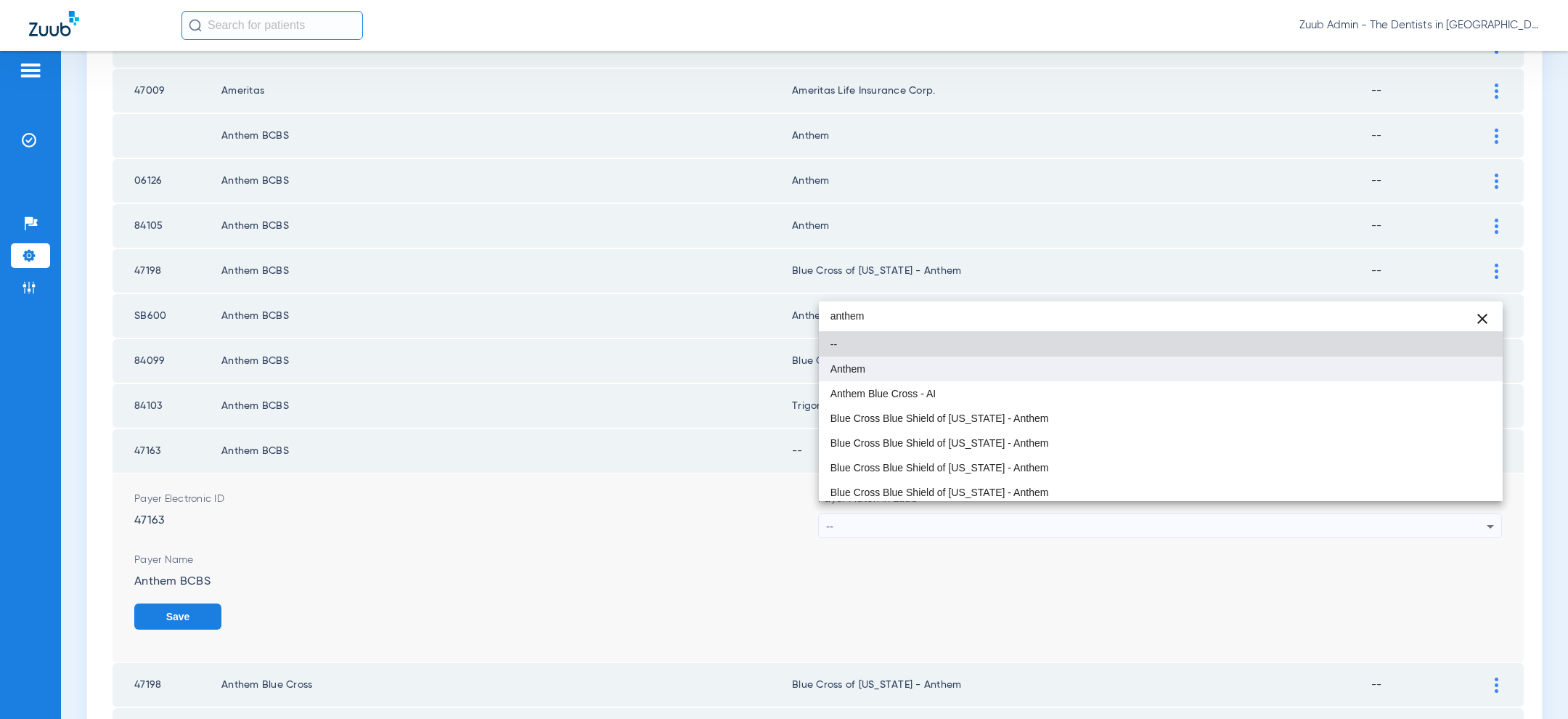
type input "anthem"
click at [999, 357] on mat-option "Anthem" at bounding box center [1161, 369] width 684 height 25
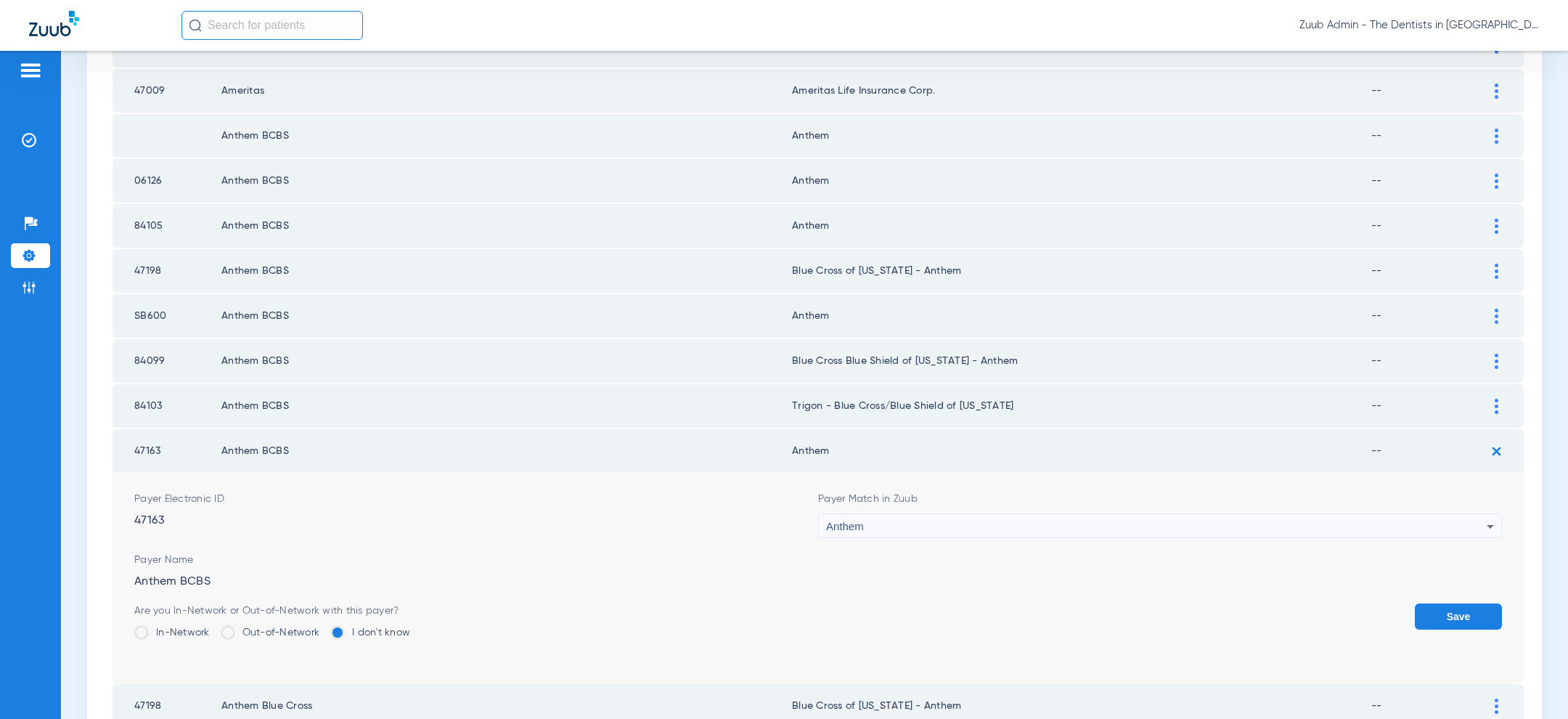
click at [1455, 608] on button "Save" at bounding box center [1459, 616] width 87 height 26
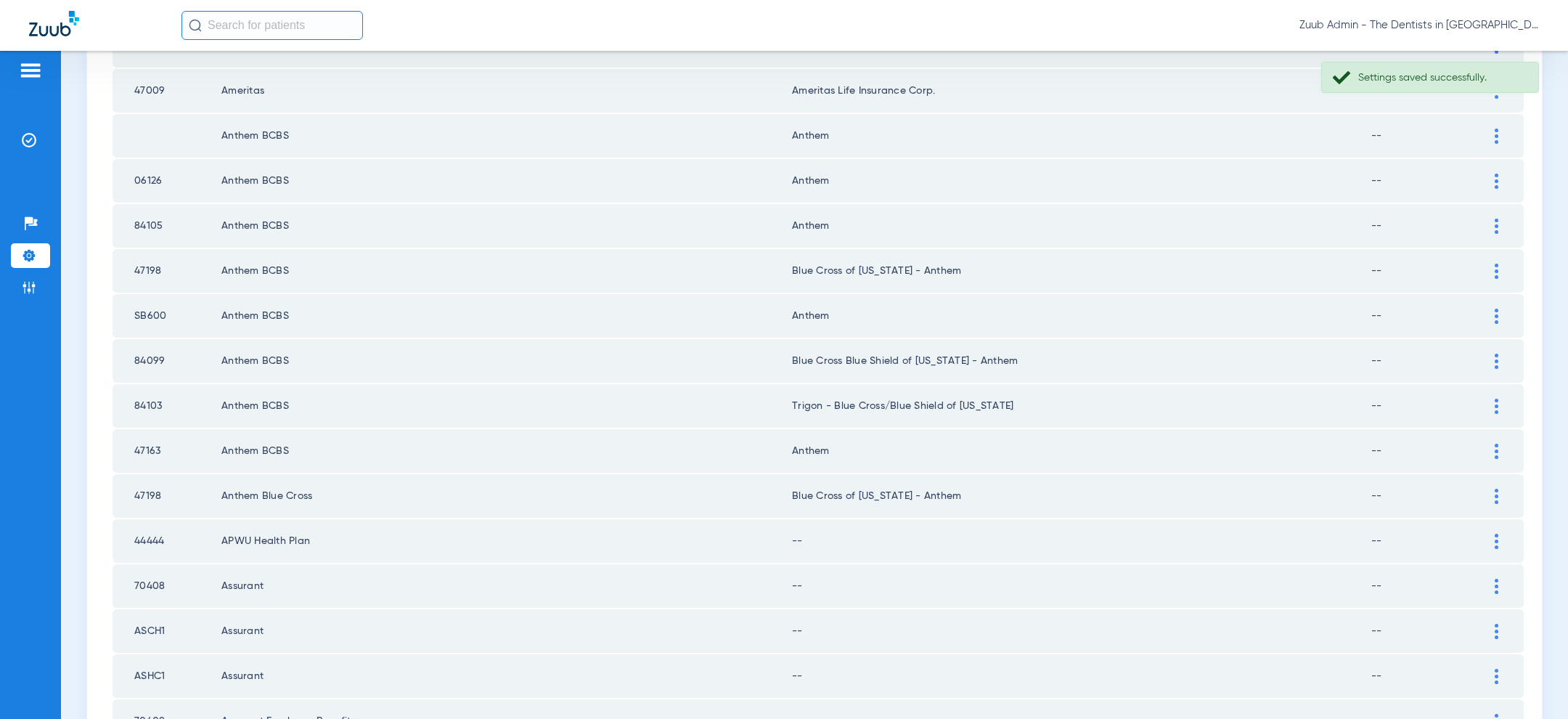
scroll to position [1481, 0]
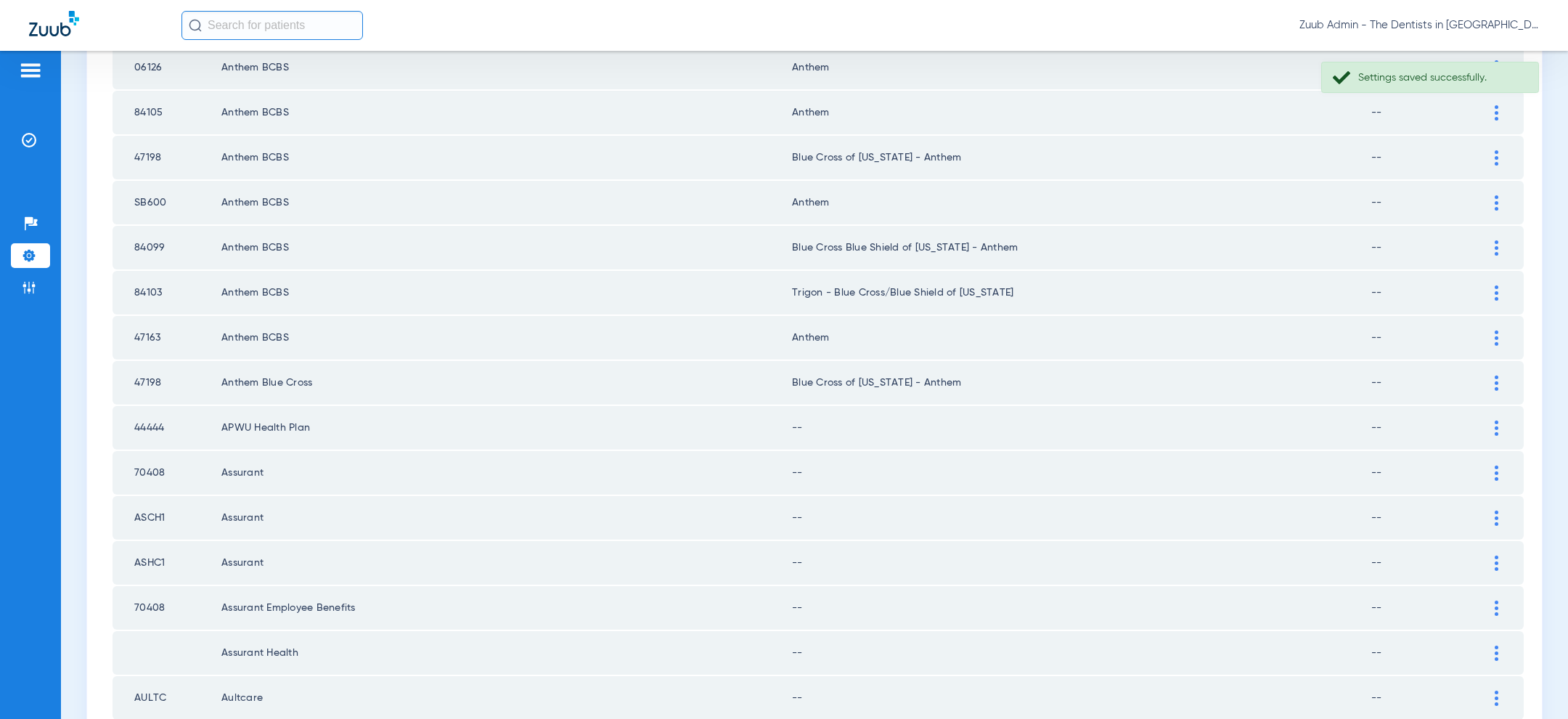
click at [1492, 420] on div at bounding box center [1497, 427] width 25 height 15
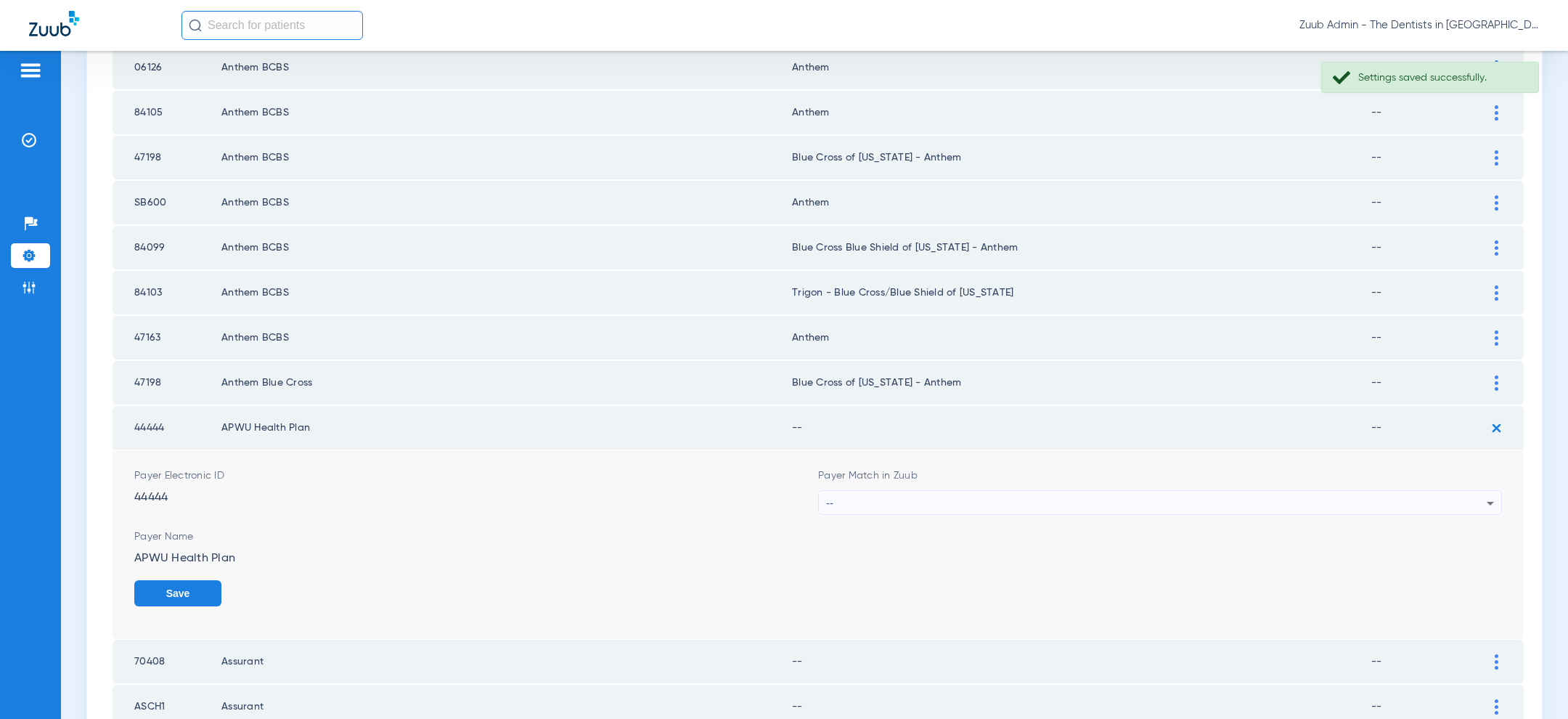
click at [1126, 491] on div "--" at bounding box center [1156, 503] width 660 height 25
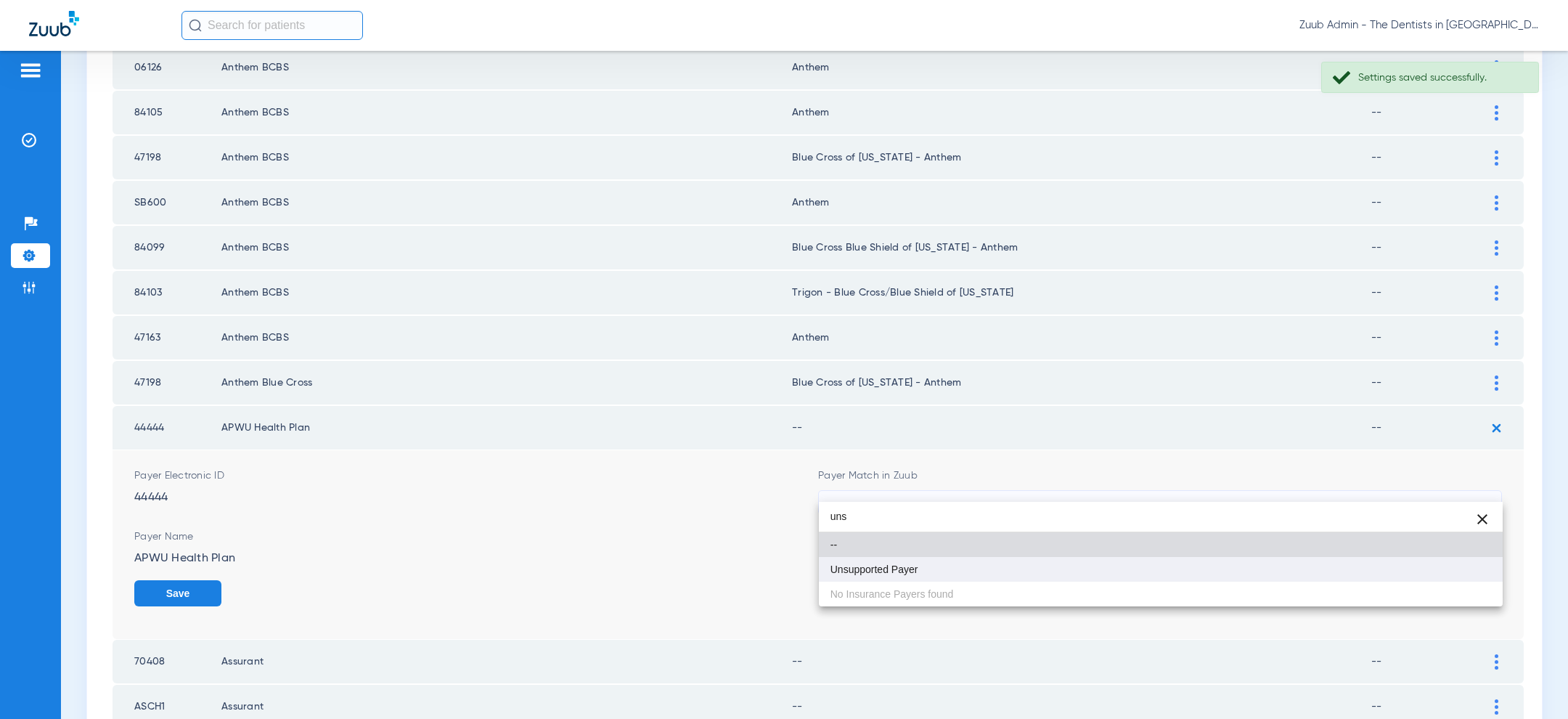
type input "uns"
click at [969, 564] on mat-option "Unsupported Payer" at bounding box center [1161, 568] width 684 height 25
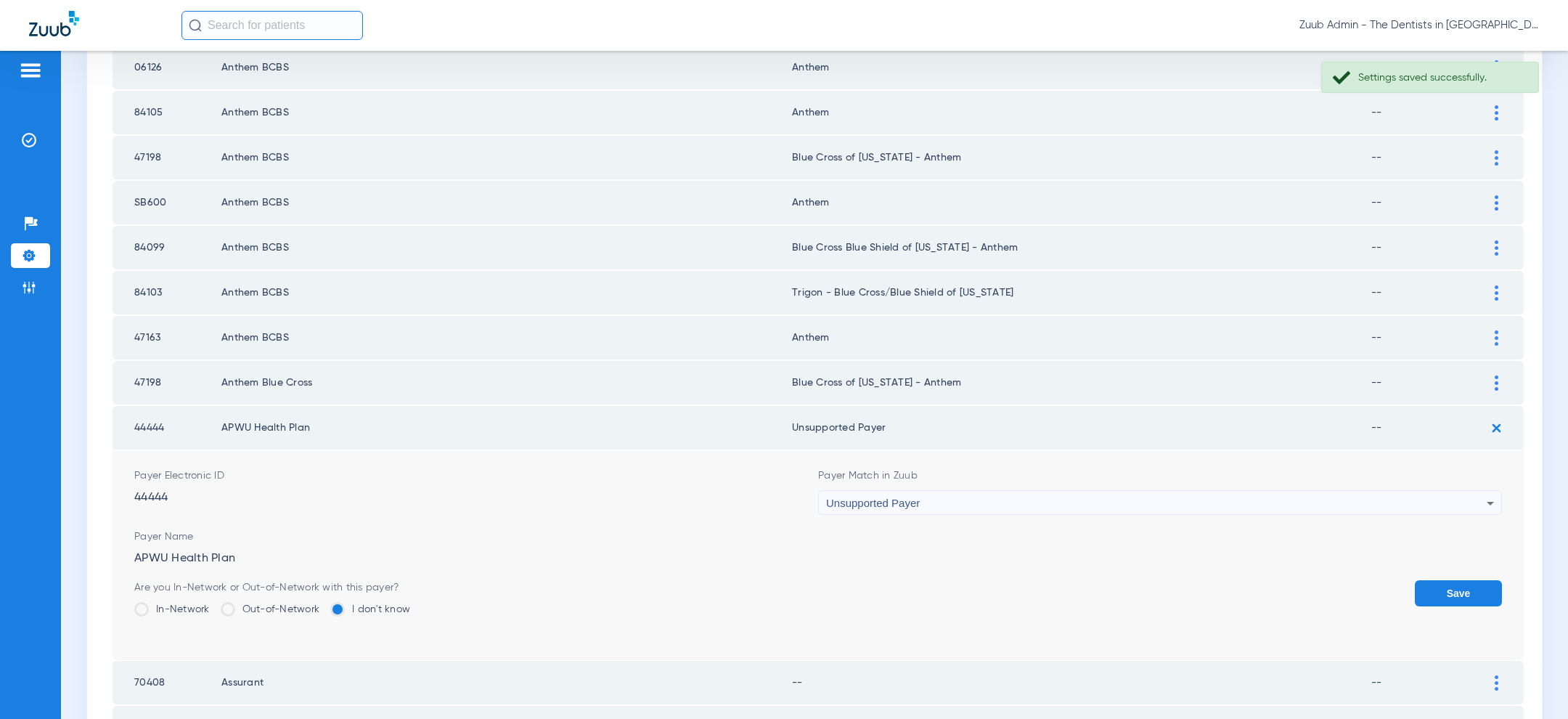
click at [1435, 580] on button "Save" at bounding box center [1459, 593] width 87 height 26
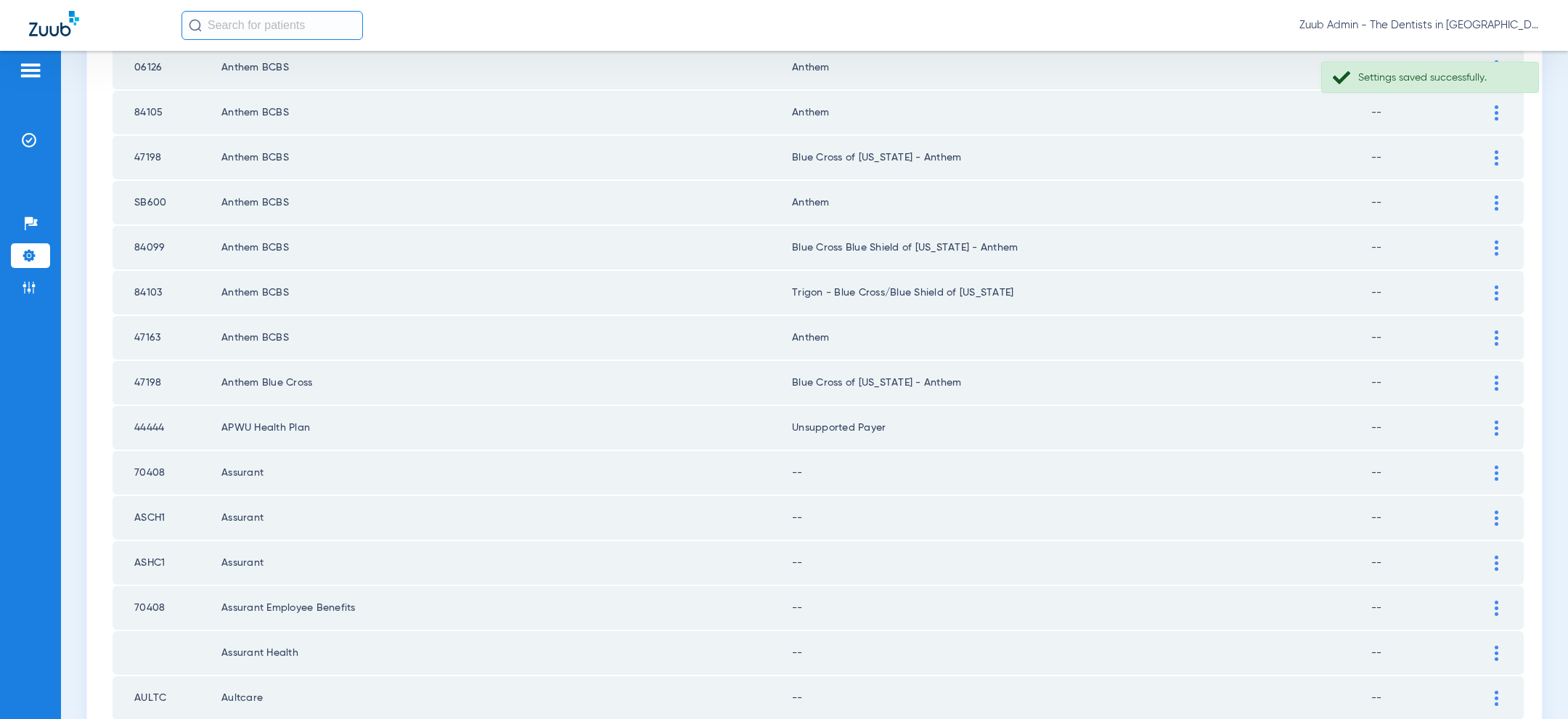
click at [1494, 465] on img at bounding box center [1496, 472] width 4 height 15
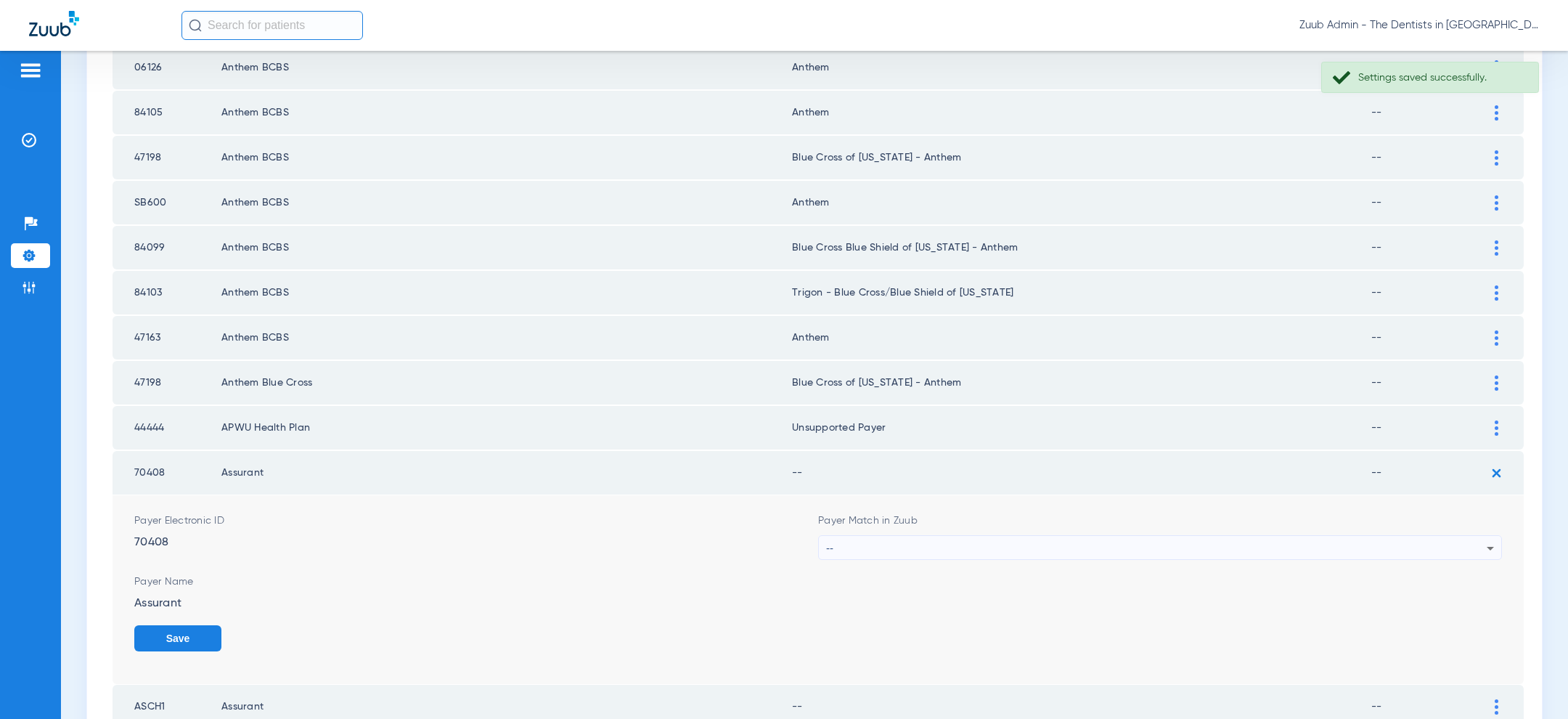
click at [1004, 536] on div "--" at bounding box center [1156, 548] width 660 height 25
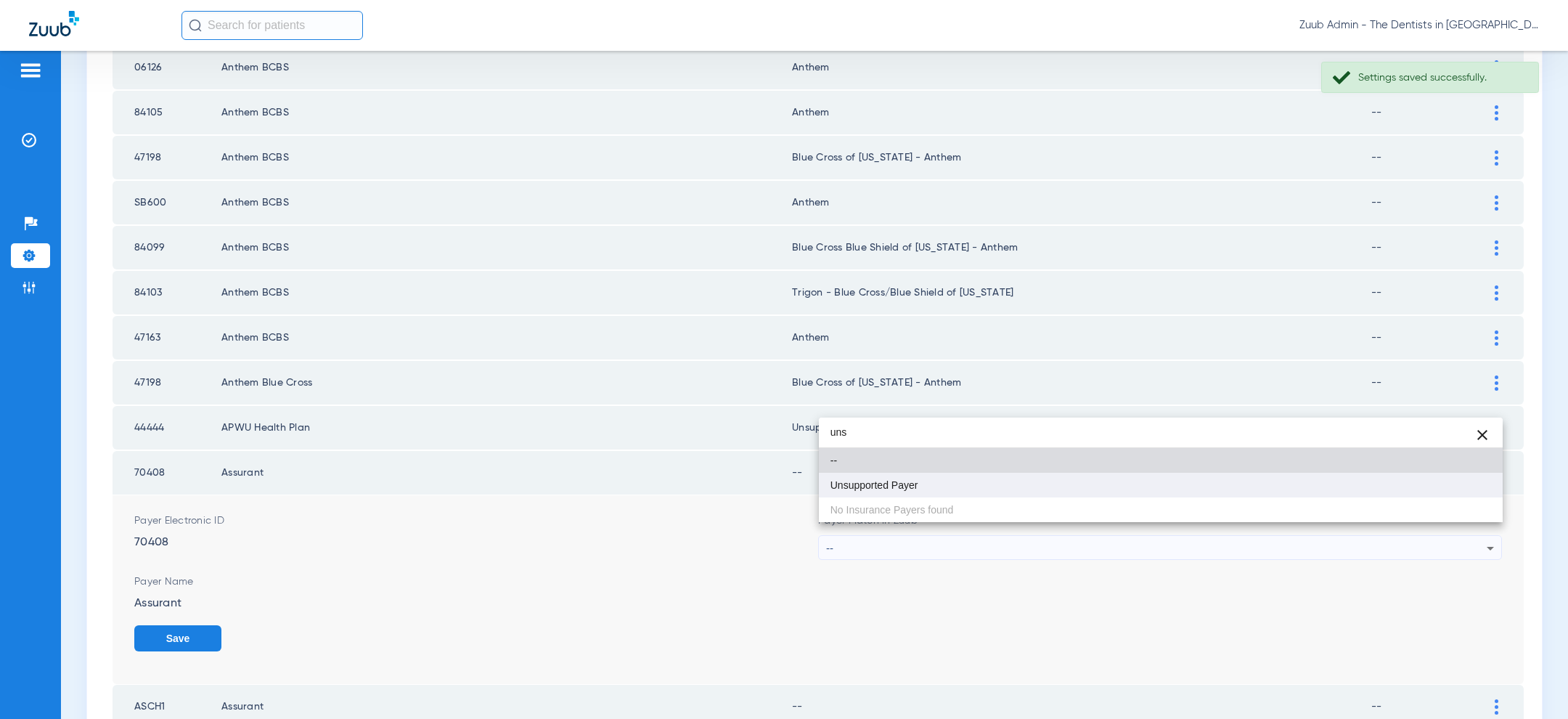
type input "uns"
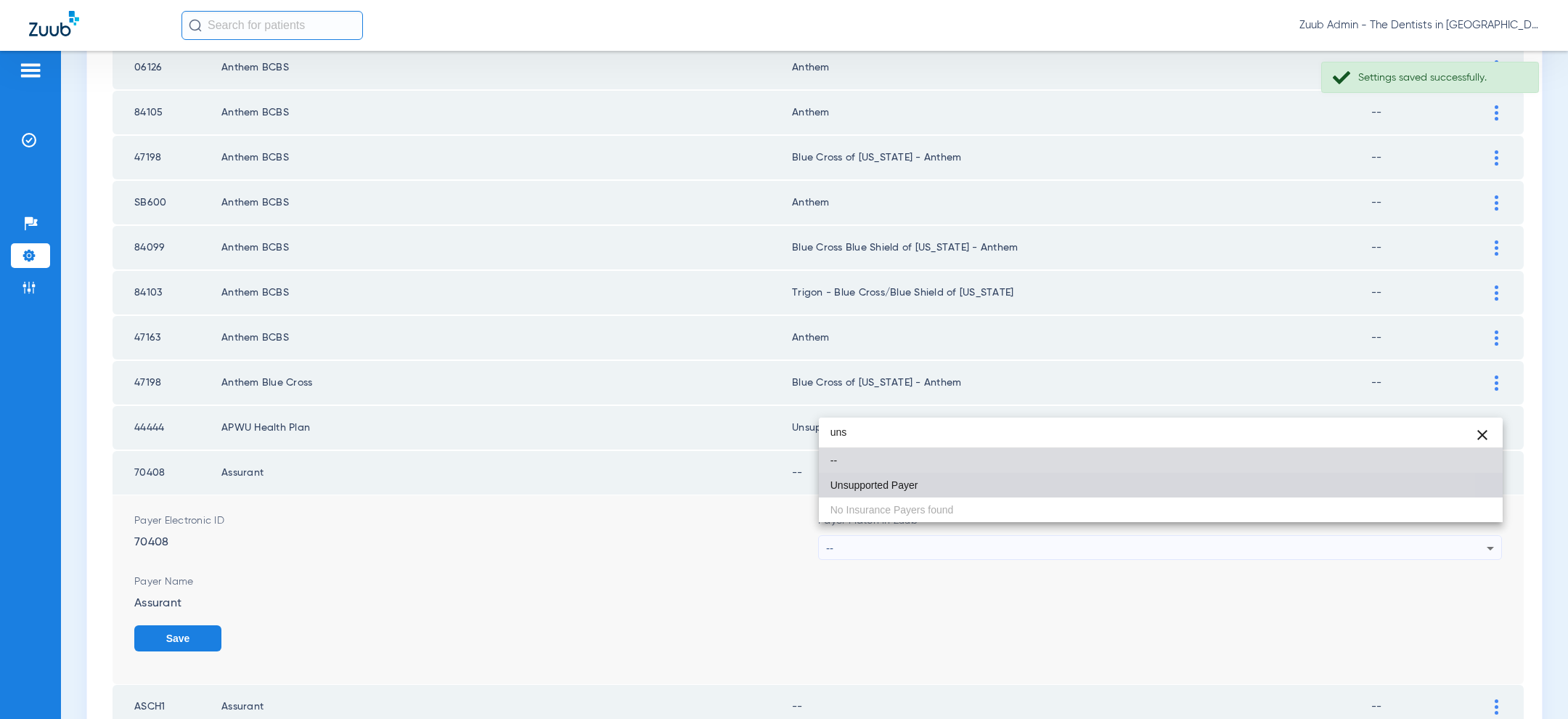
click at [935, 475] on mat-option "Unsupported Payer" at bounding box center [1161, 484] width 684 height 25
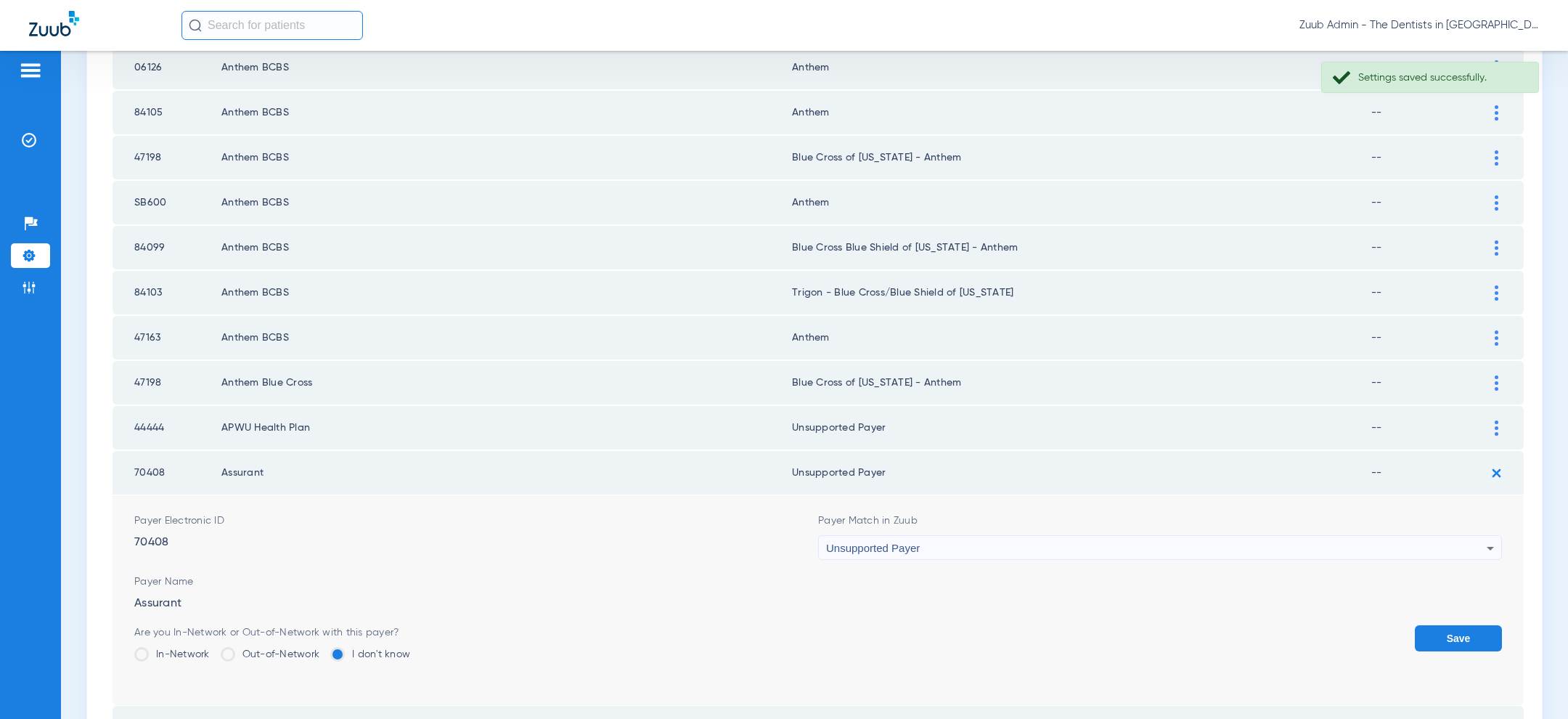
click at [1464, 625] on button "Save" at bounding box center [1459, 637] width 87 height 26
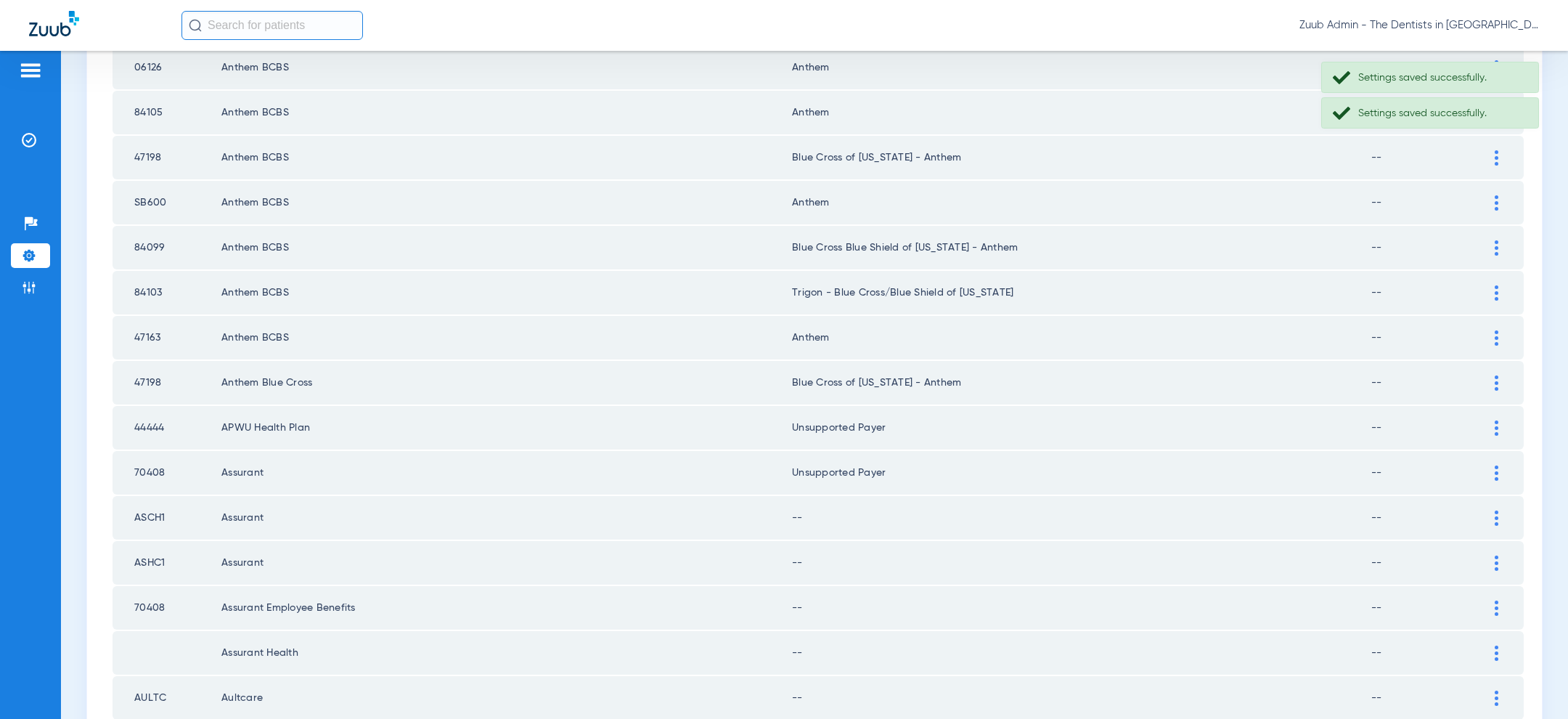
click at [1497, 511] on img at bounding box center [1496, 518] width 4 height 15
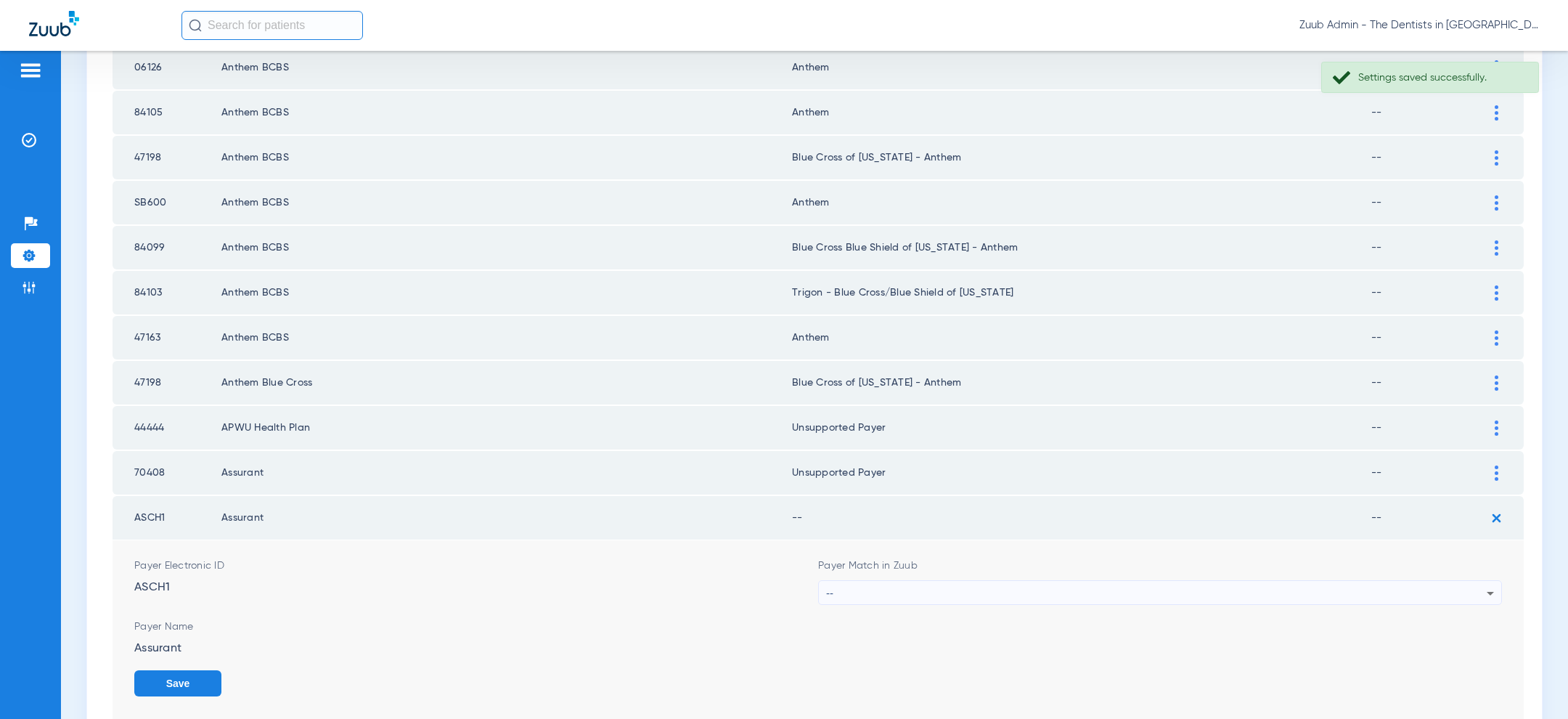
click at [1193, 581] on div "--" at bounding box center [1156, 593] width 660 height 25
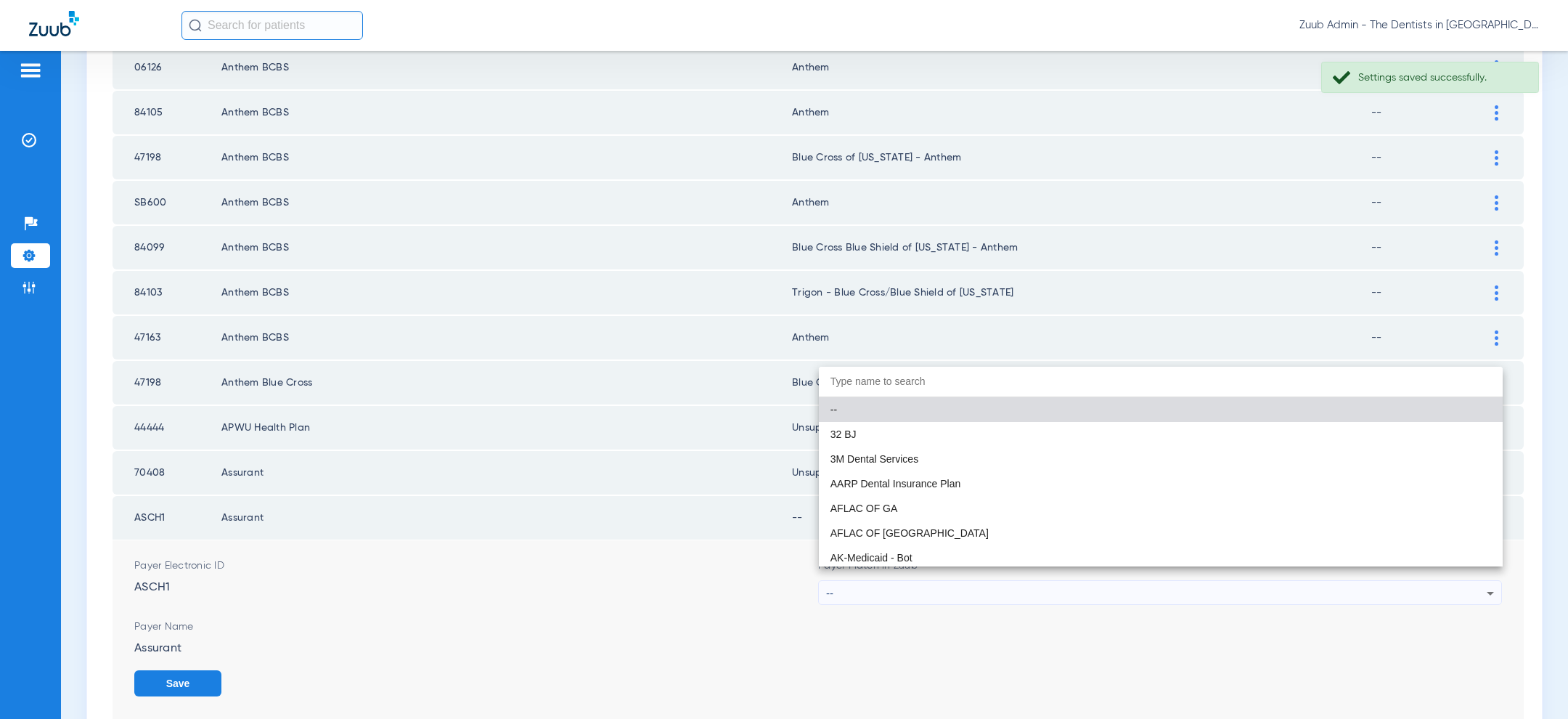
paste input "uns"
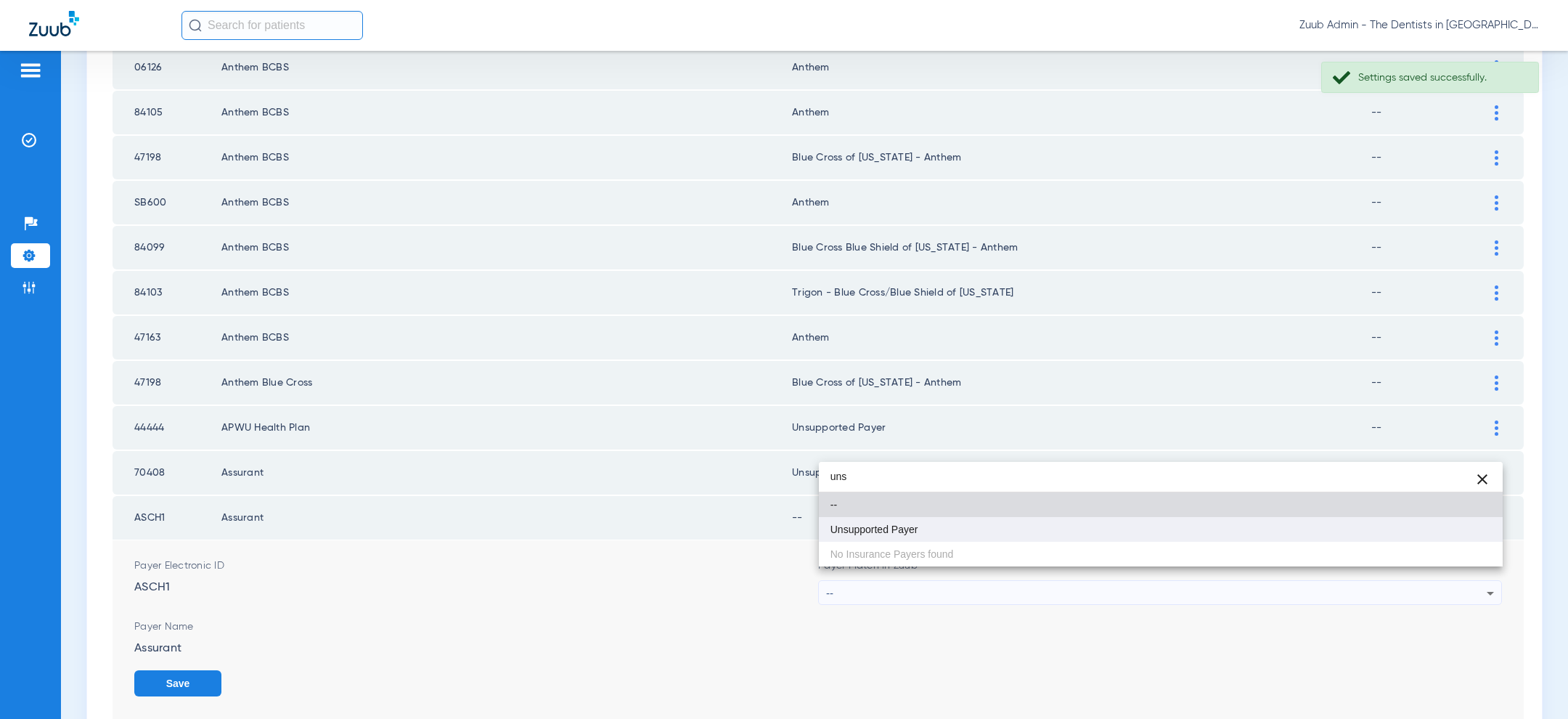
type input "uns"
click at [1019, 529] on mat-option "Unsupported Payer" at bounding box center [1161, 529] width 684 height 25
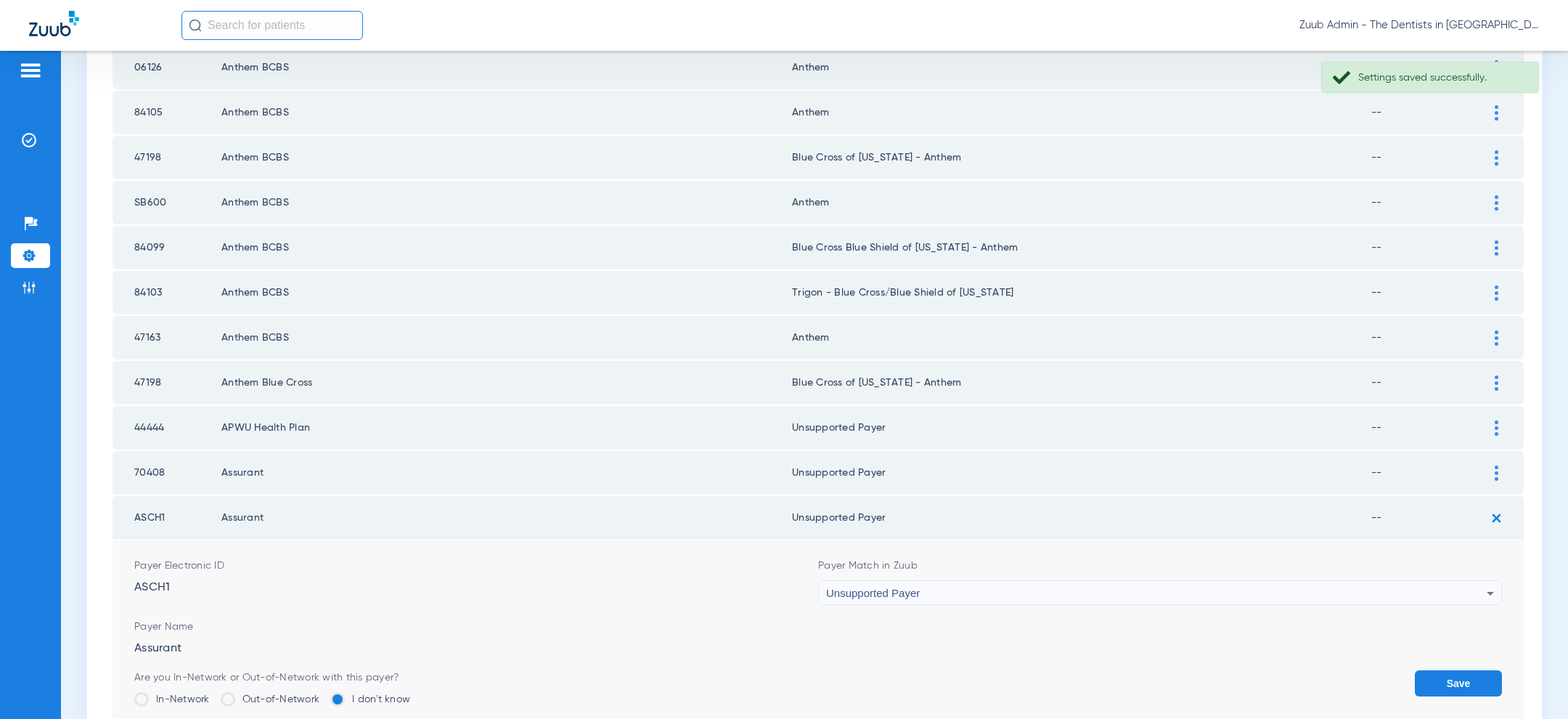
click at [1450, 670] on button "Save" at bounding box center [1459, 683] width 87 height 26
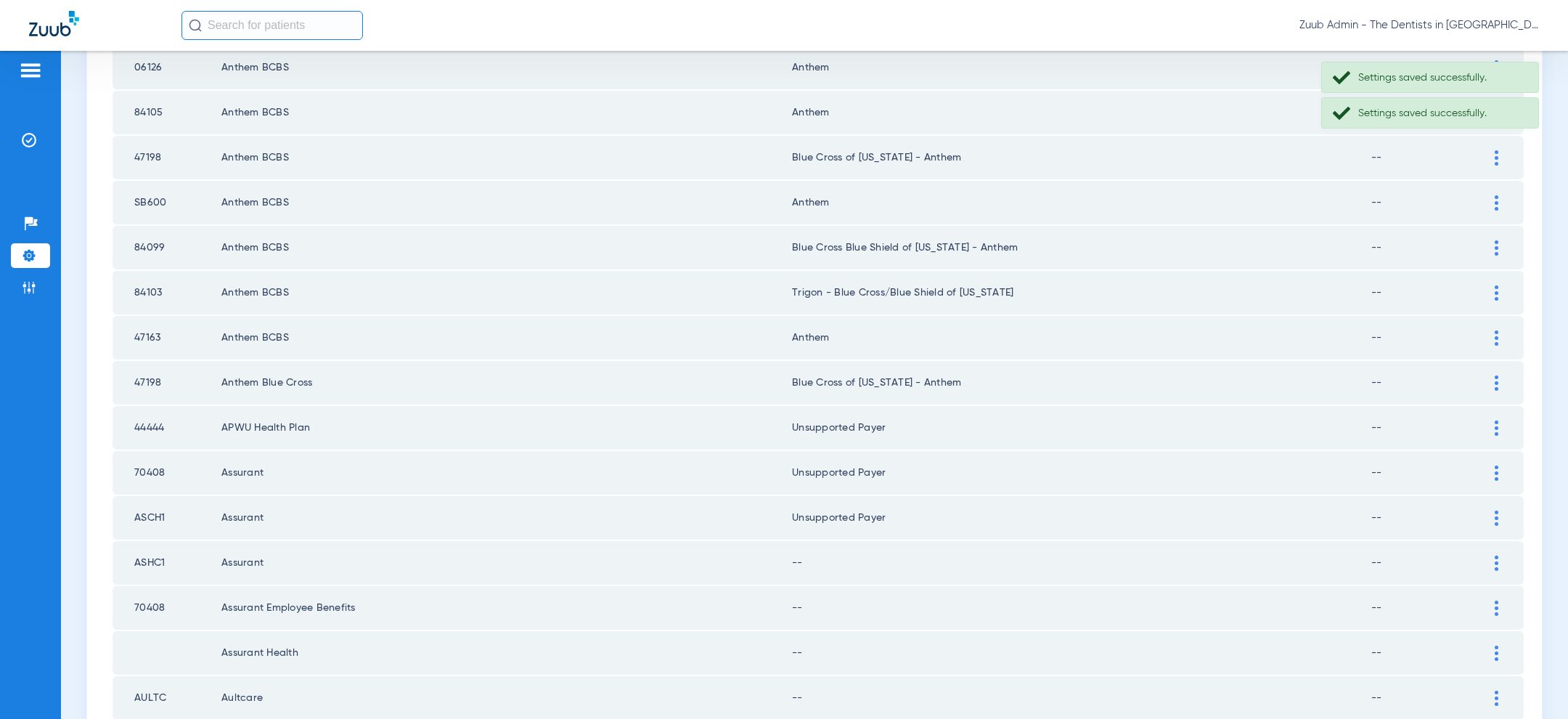
scroll to position [1585, 0]
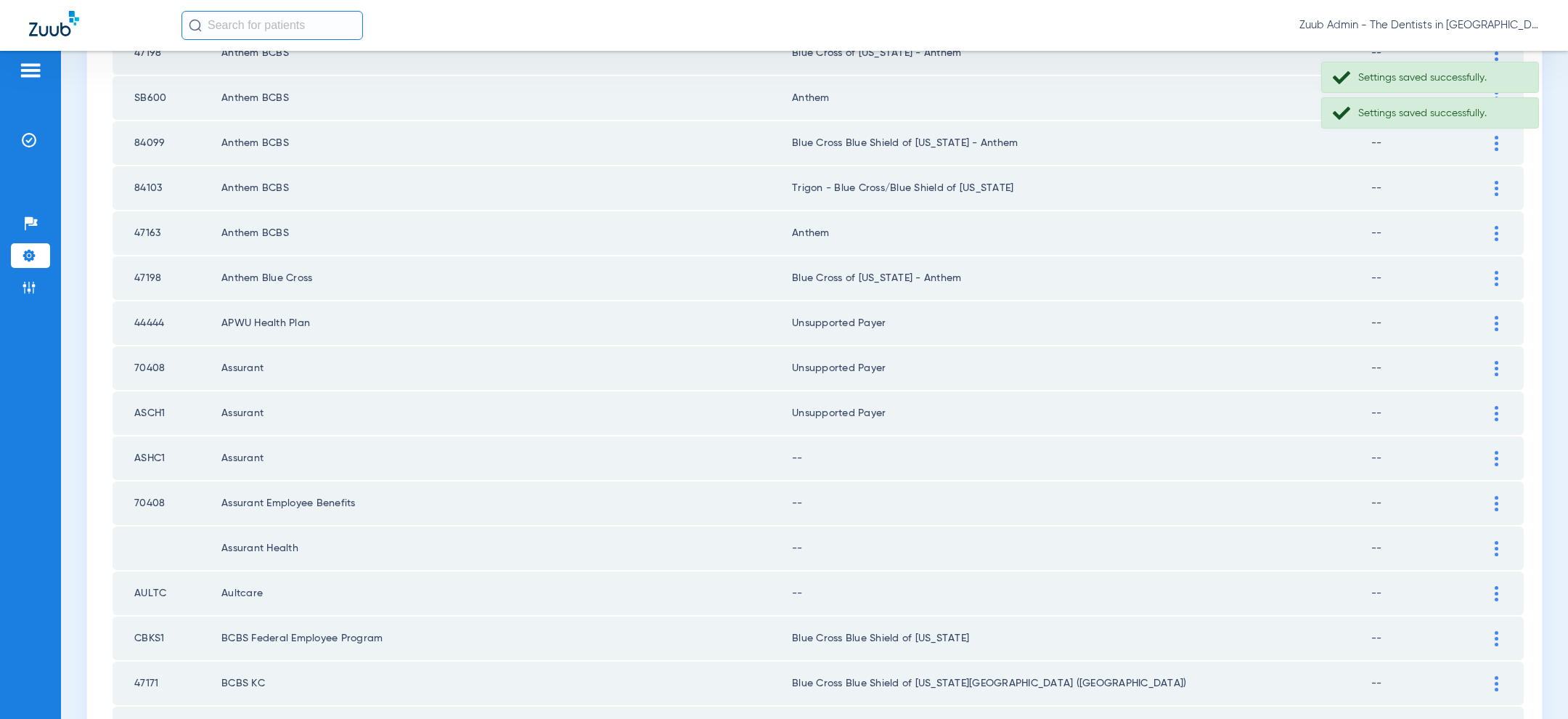
click at [1494, 451] on div at bounding box center [1497, 458] width 25 height 15
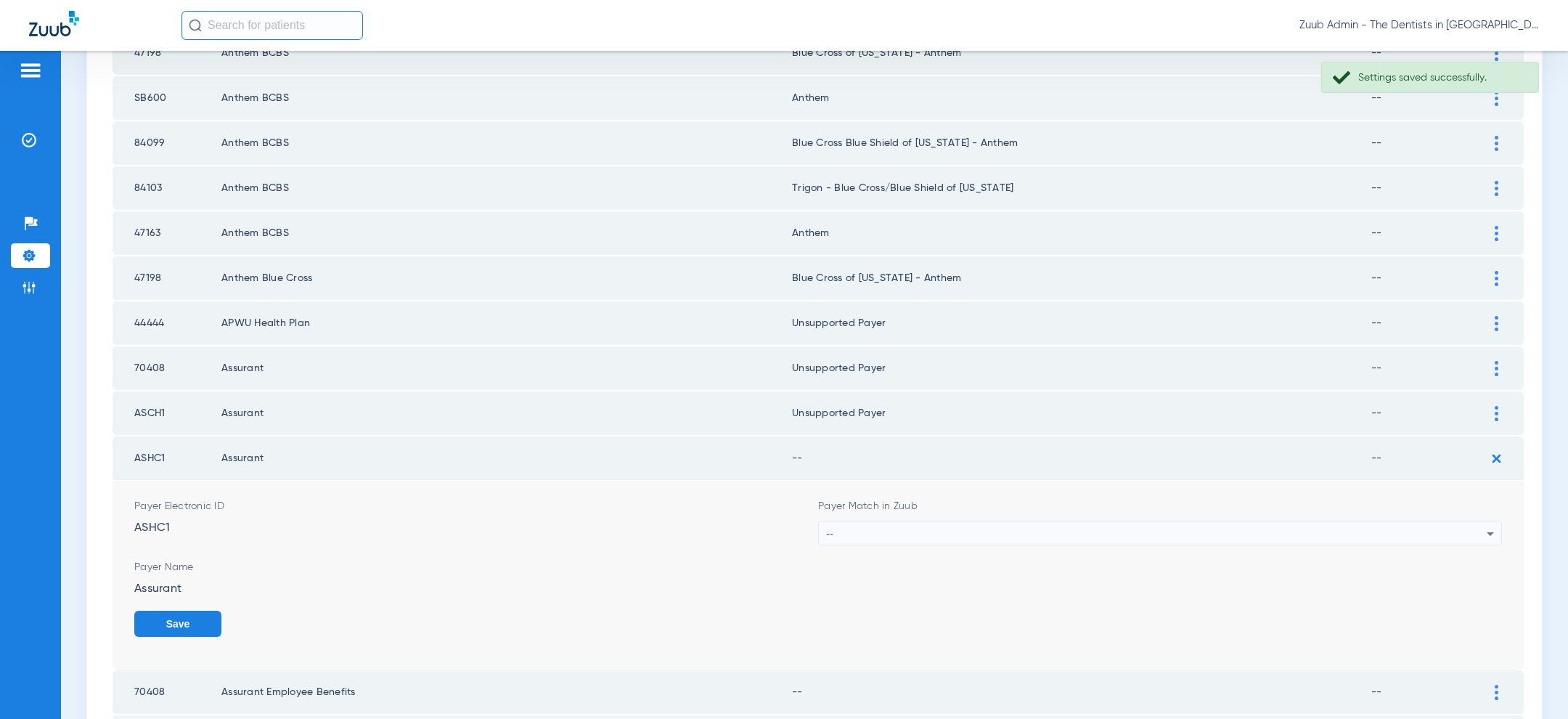
click at [1253, 521] on div "--" at bounding box center [1156, 533] width 660 height 25
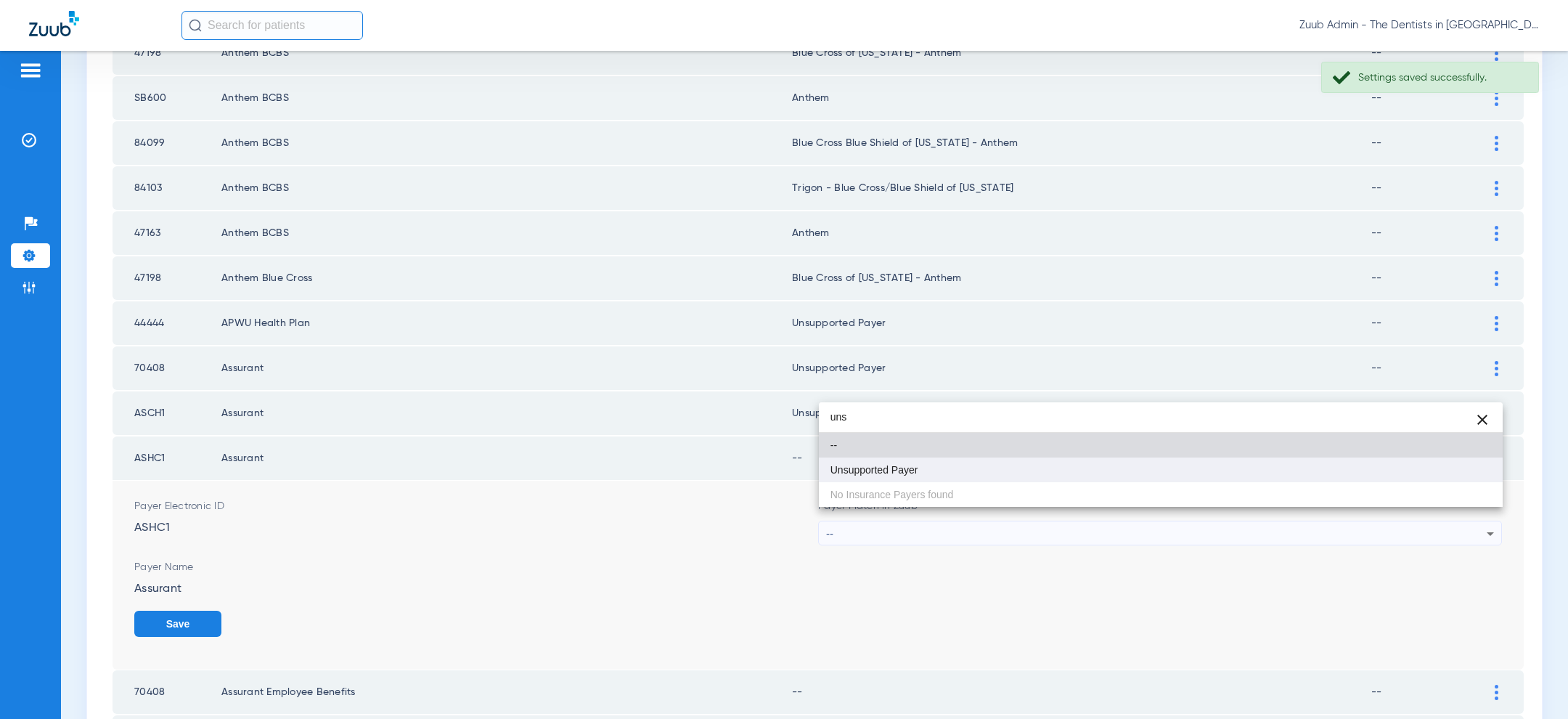
type input "uns"
click at [1076, 468] on mat-option "Unsupported Payer" at bounding box center [1161, 469] width 684 height 25
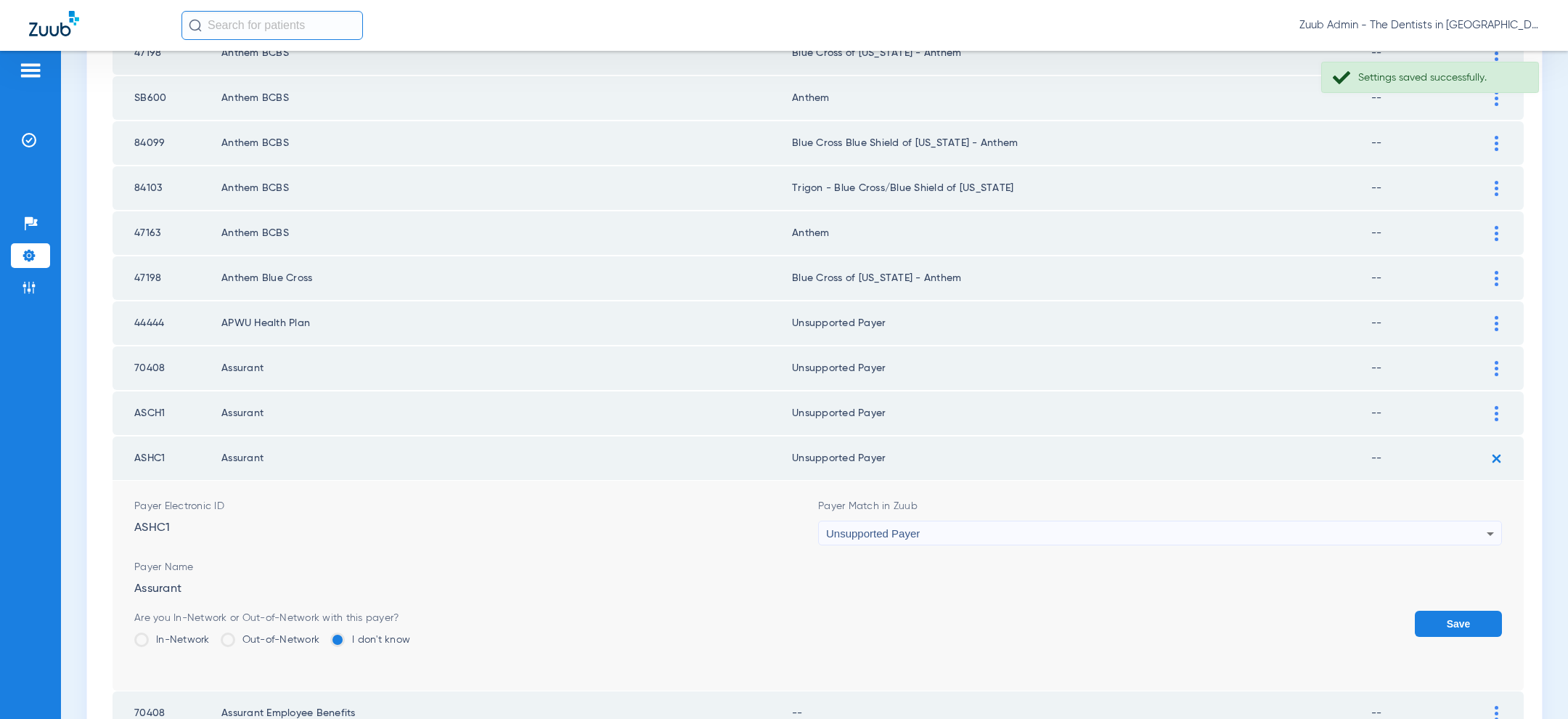
click at [1440, 610] on button "Save" at bounding box center [1459, 623] width 87 height 26
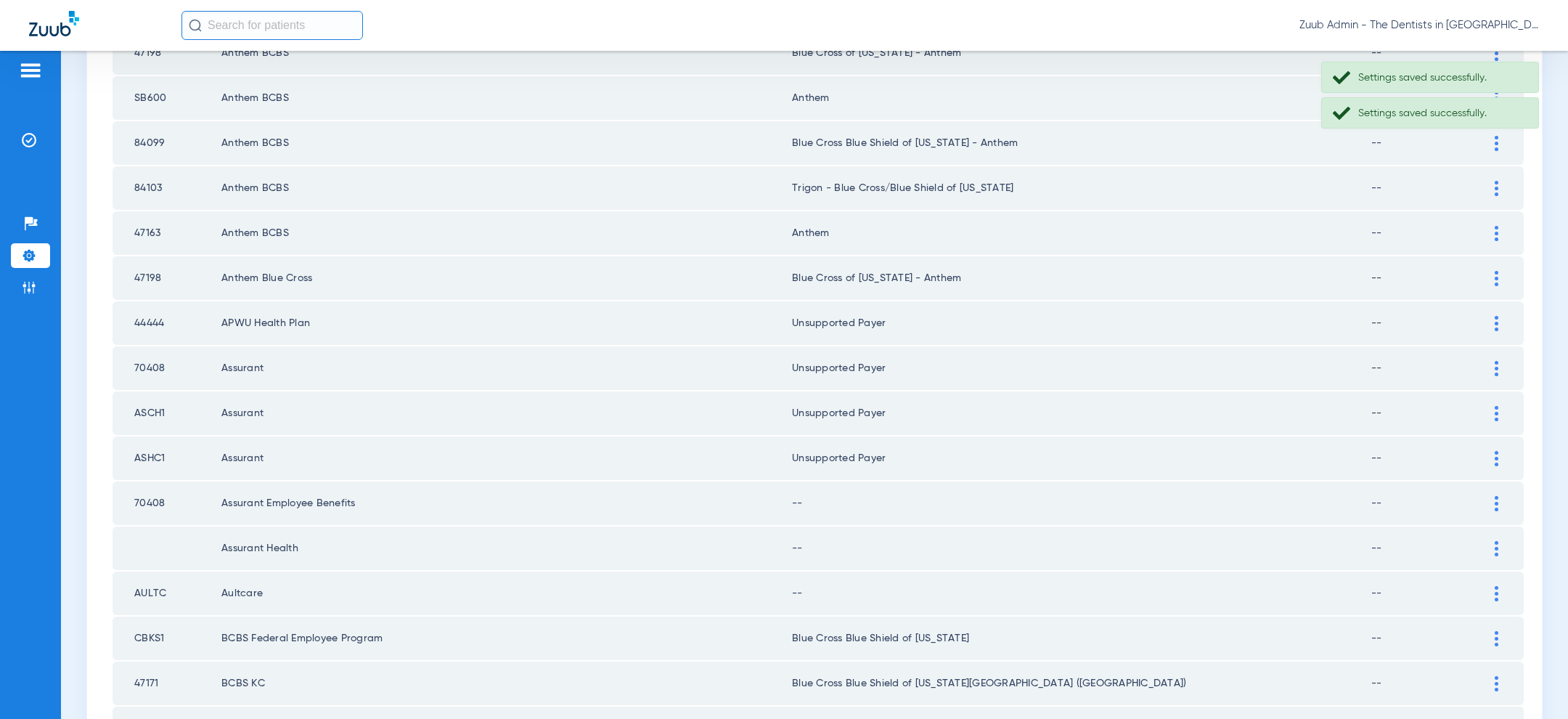
click at [1497, 495] on img at bounding box center [1496, 503] width 4 height 15
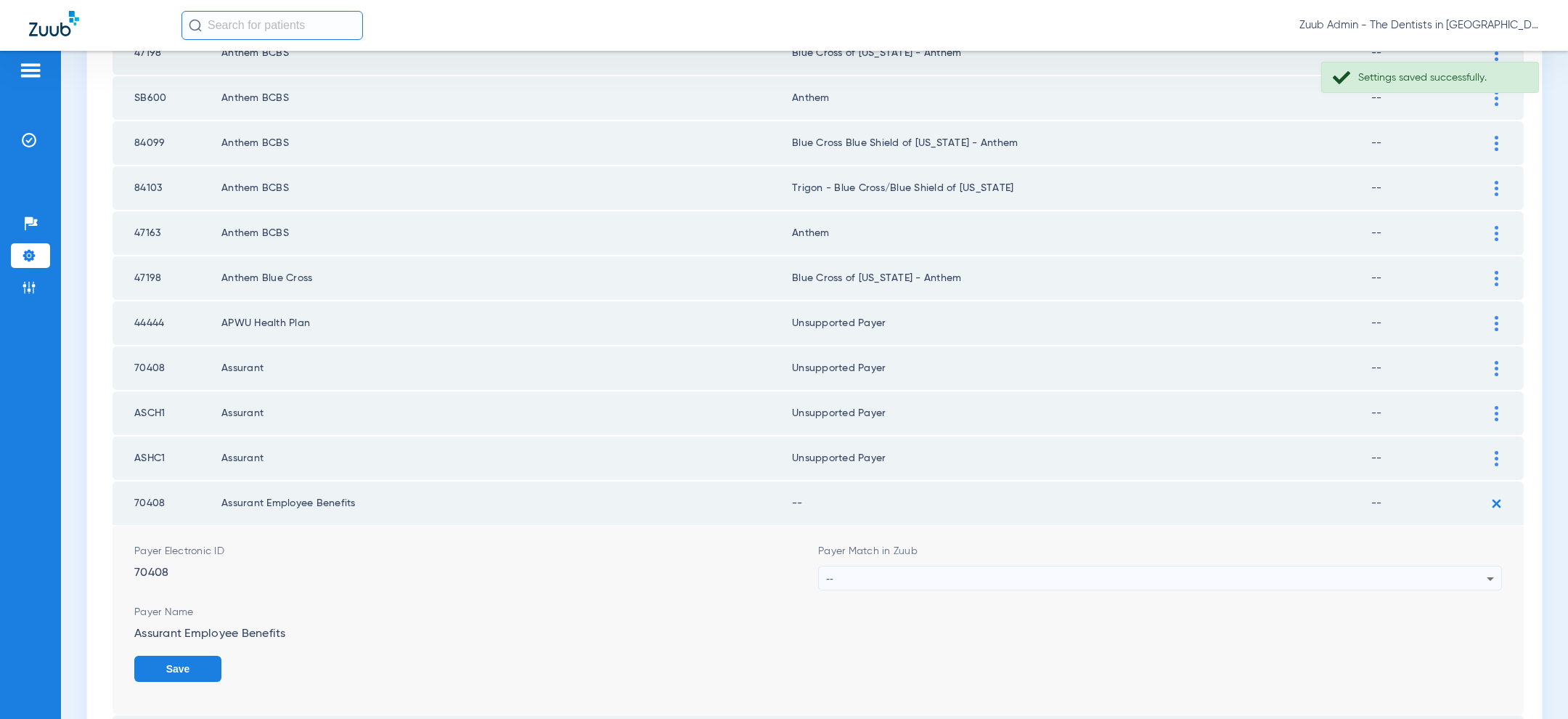
click at [1236, 566] on div "--" at bounding box center [1156, 578] width 660 height 25
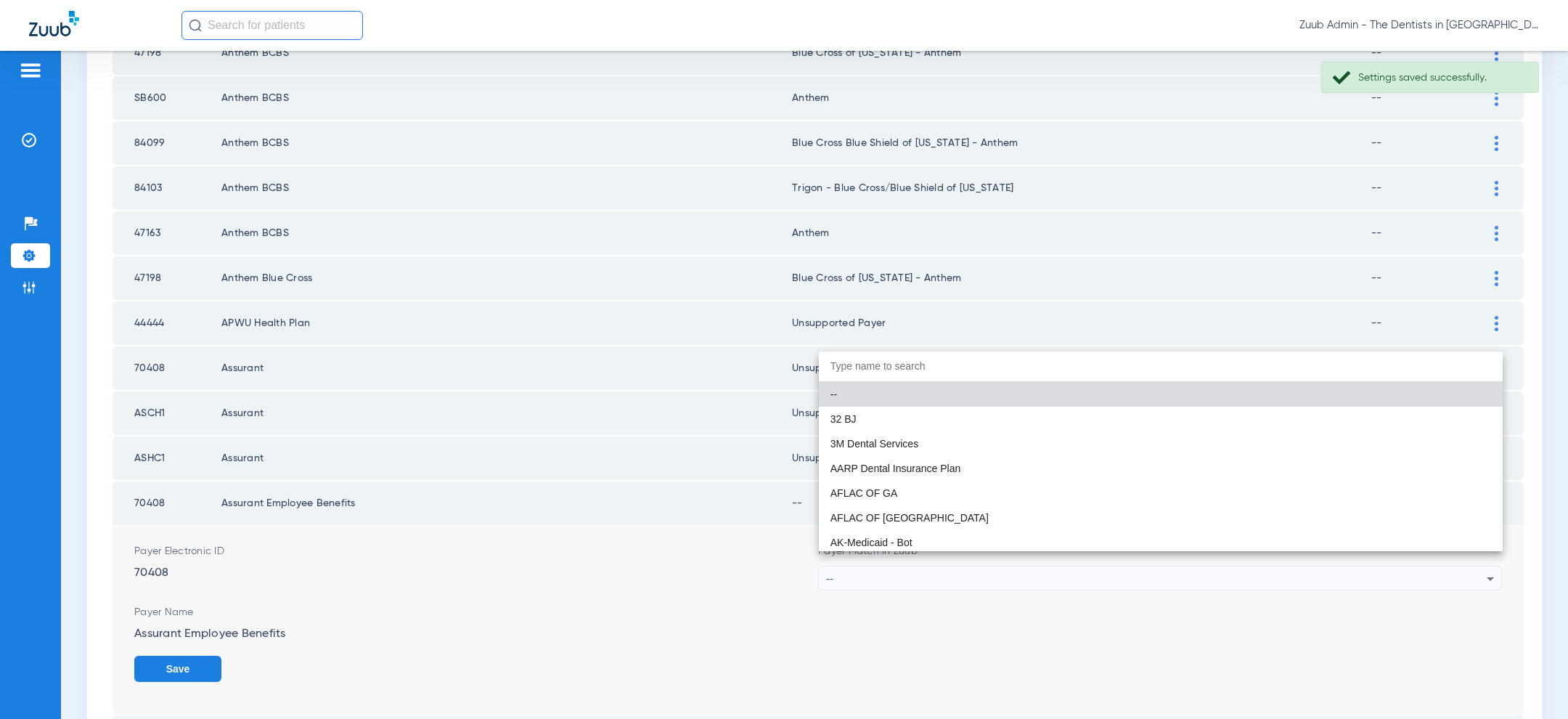
paste input "uns"
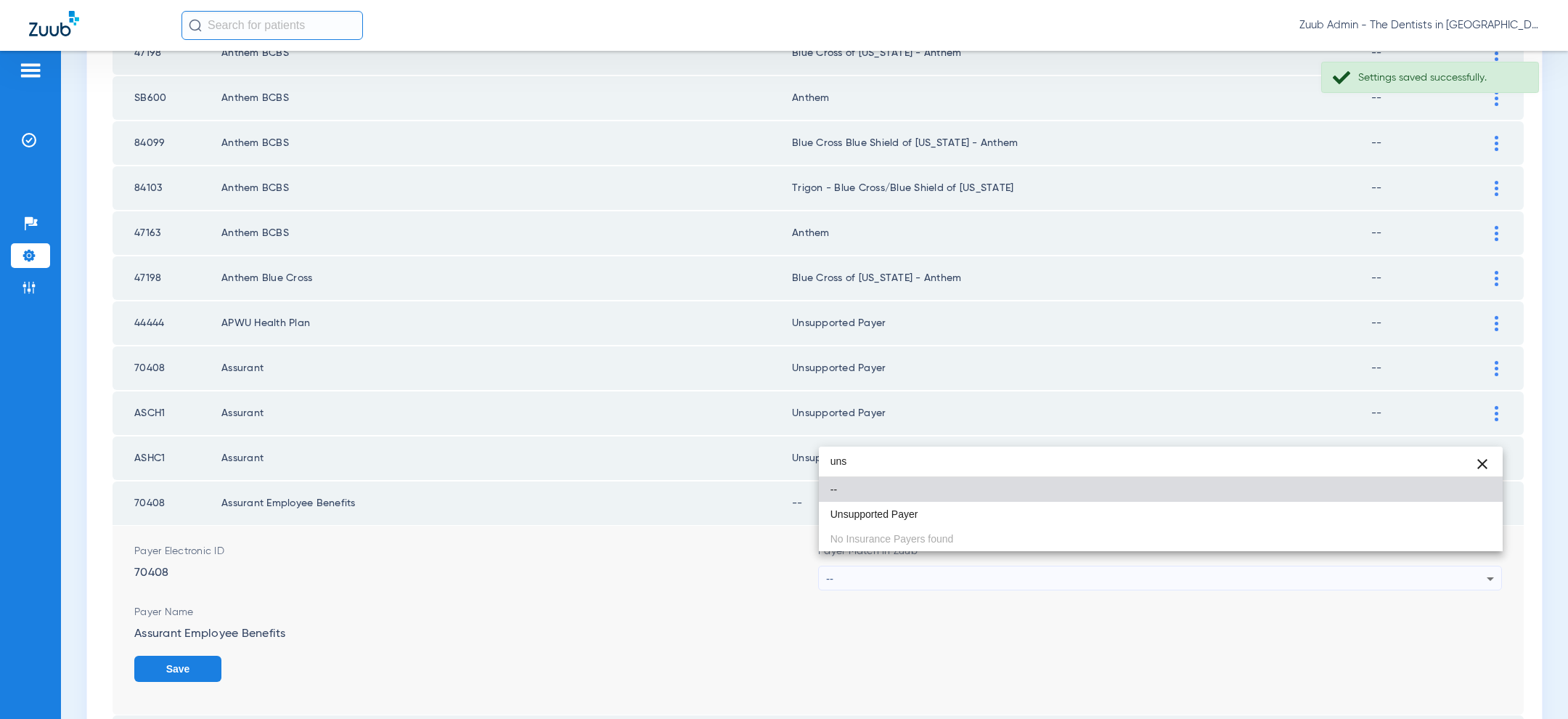
type input "uns"
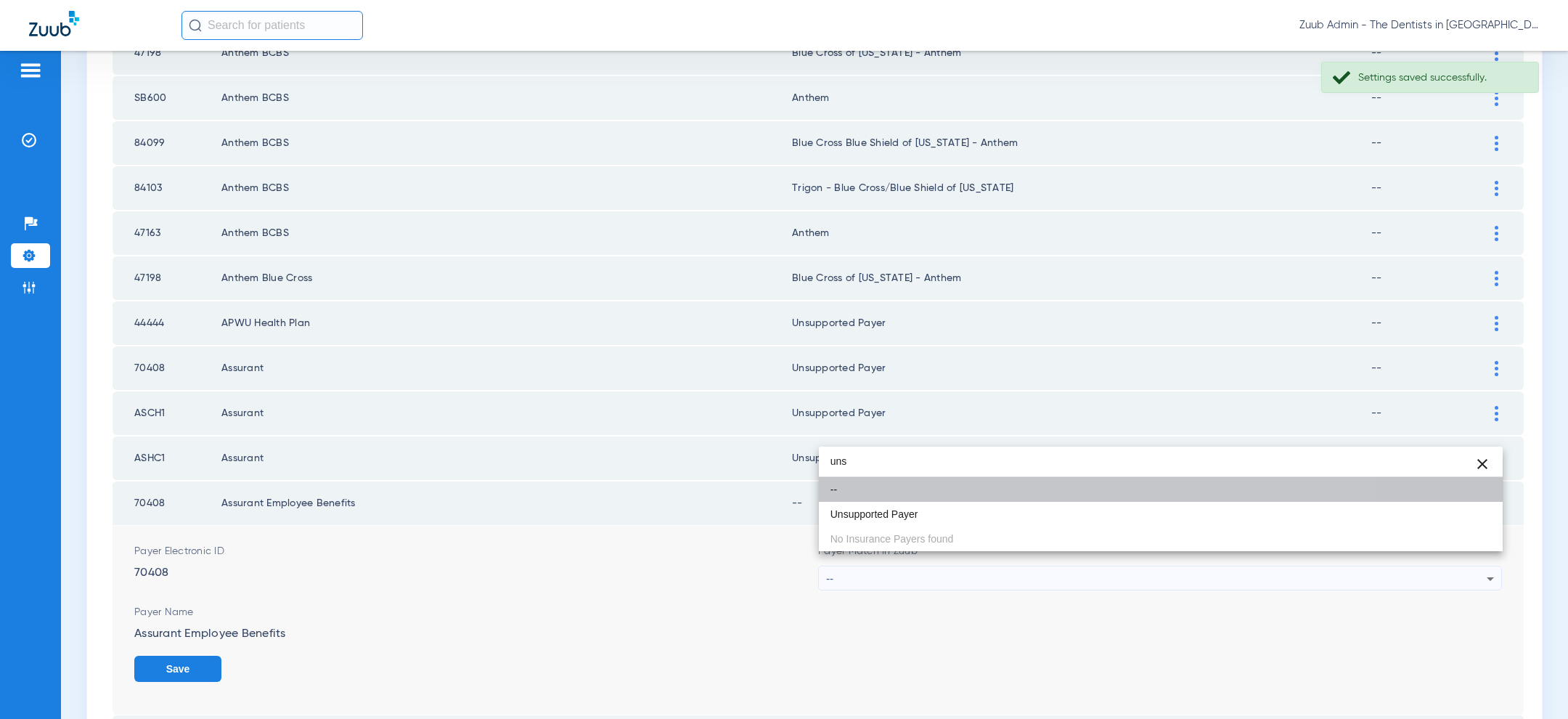
click at [1071, 498] on mat-option "--" at bounding box center [1161, 489] width 684 height 25
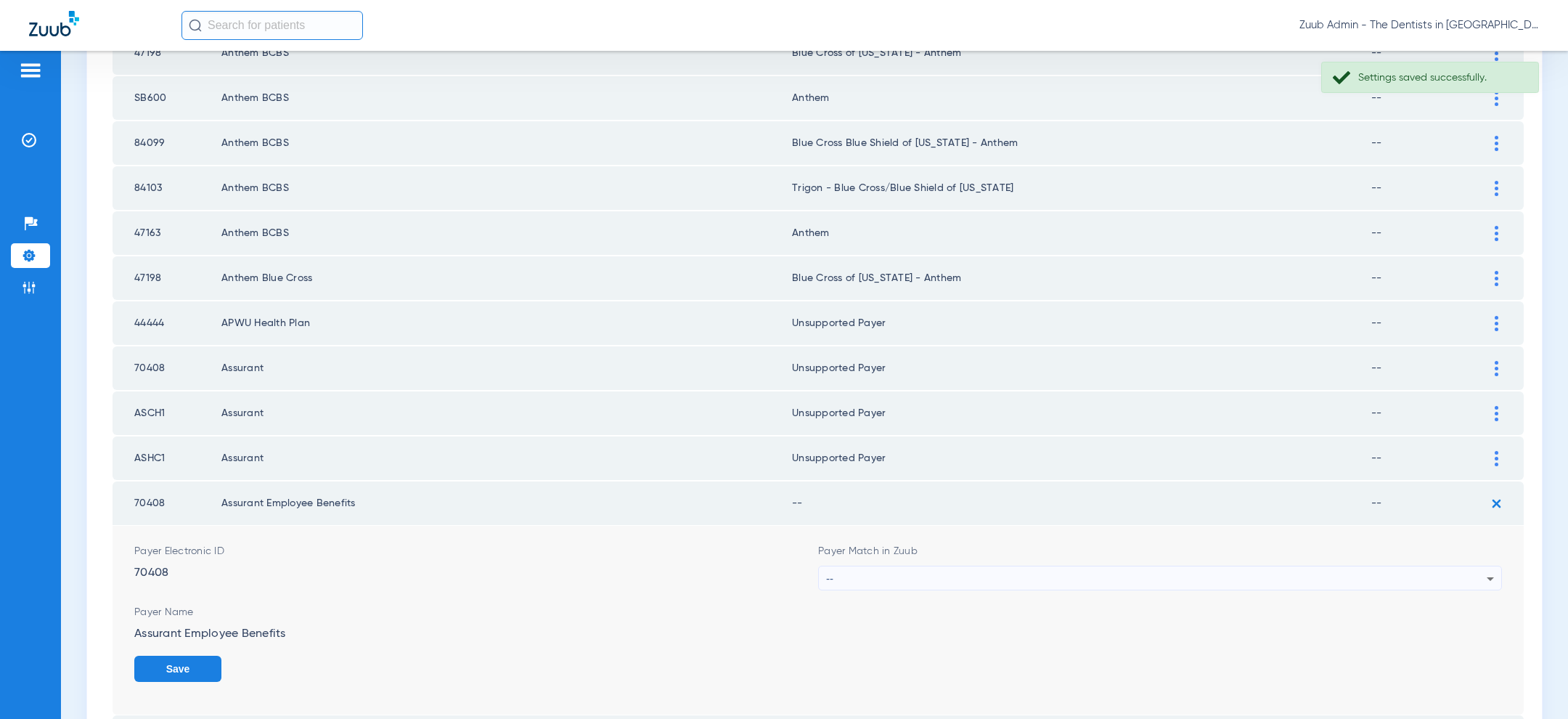
click at [1073, 566] on div "--" at bounding box center [1156, 578] width 660 height 25
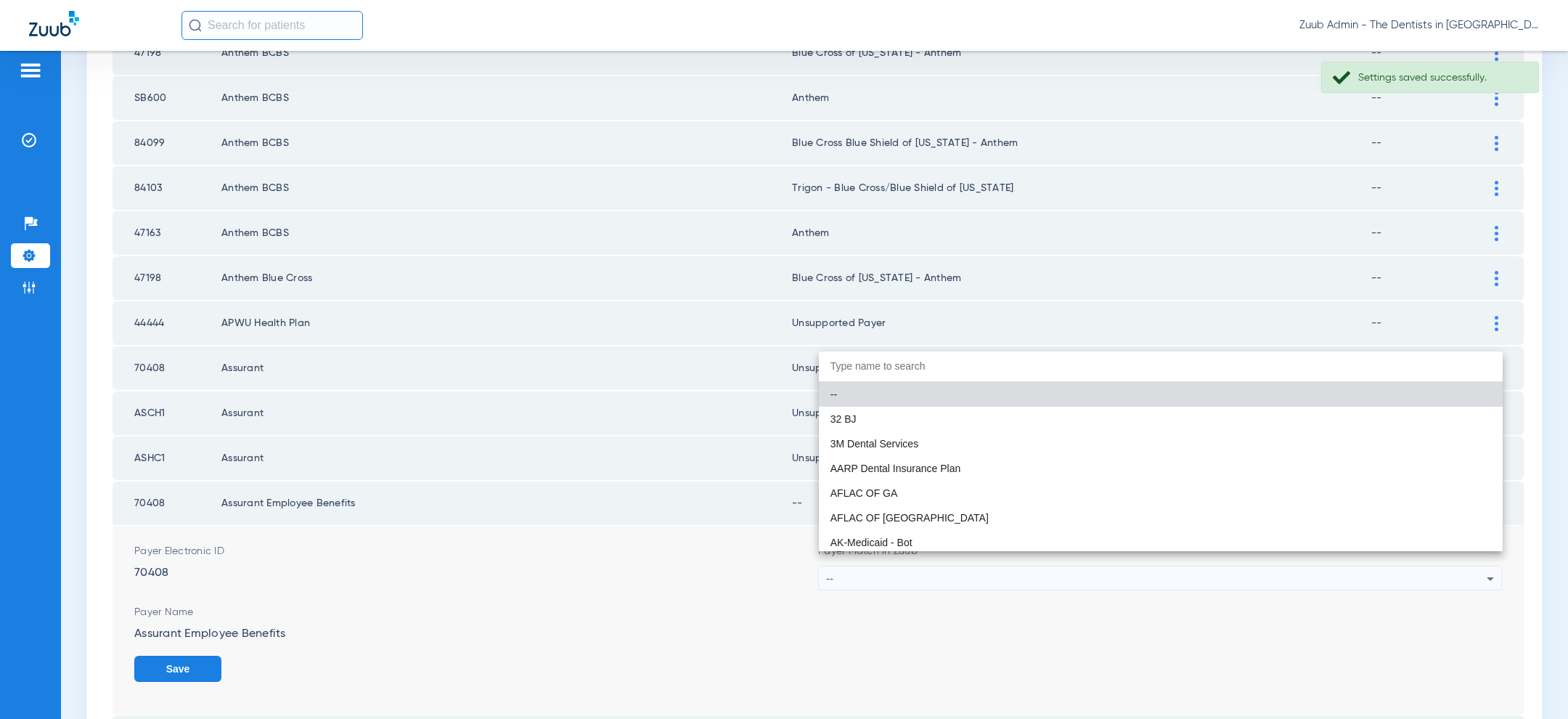
paste input "uns"
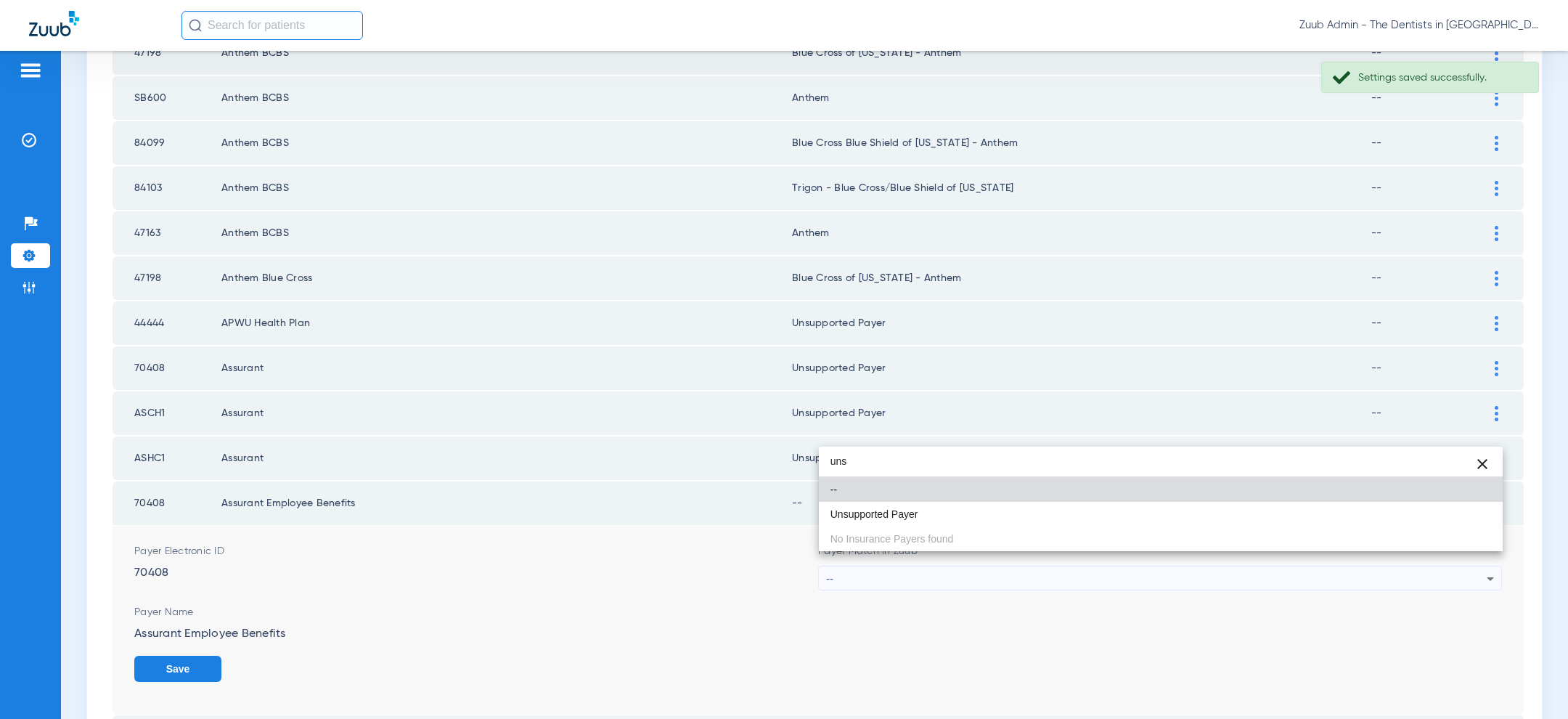
type input "uns"
click at [1050, 501] on mat-option "--" at bounding box center [1161, 489] width 684 height 25
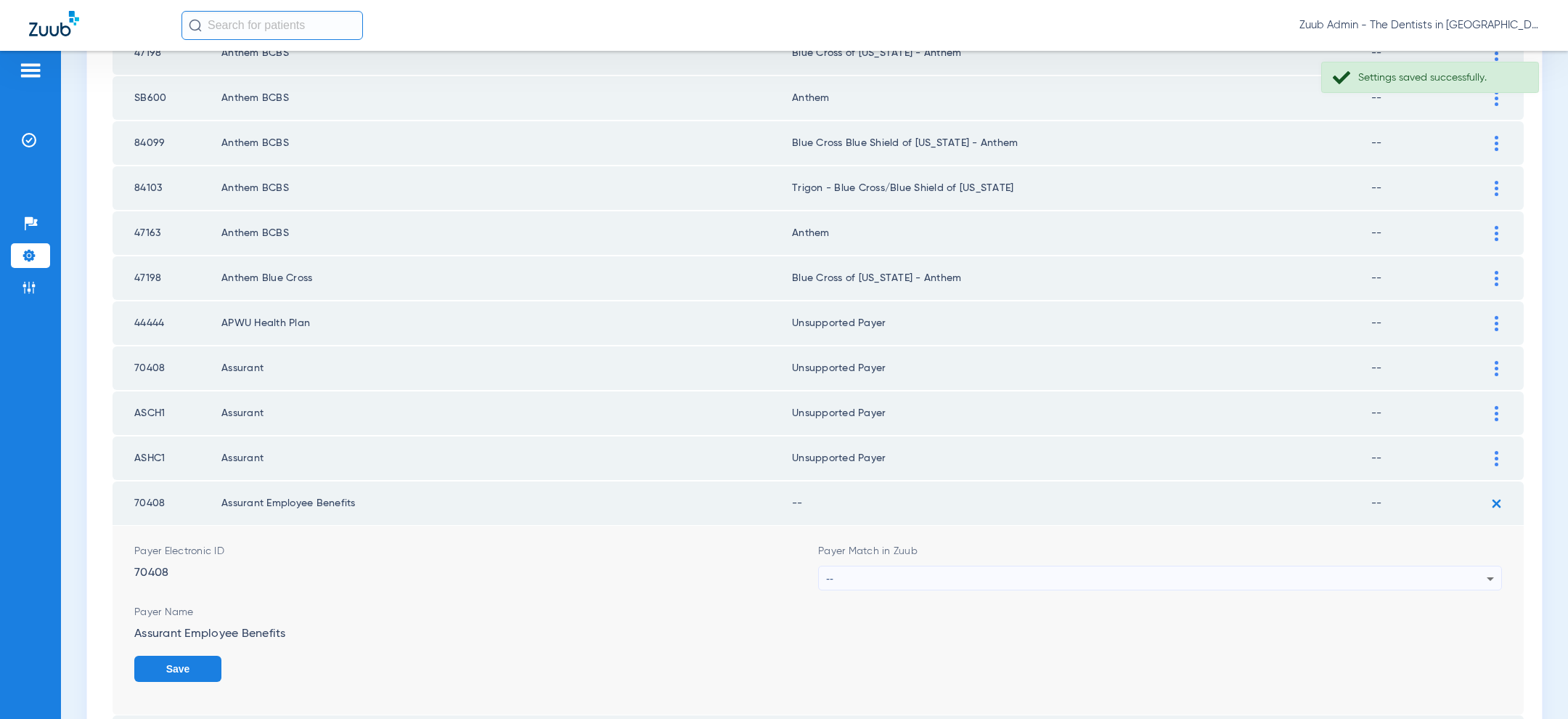
click at [1050, 566] on div "--" at bounding box center [1156, 578] width 660 height 25
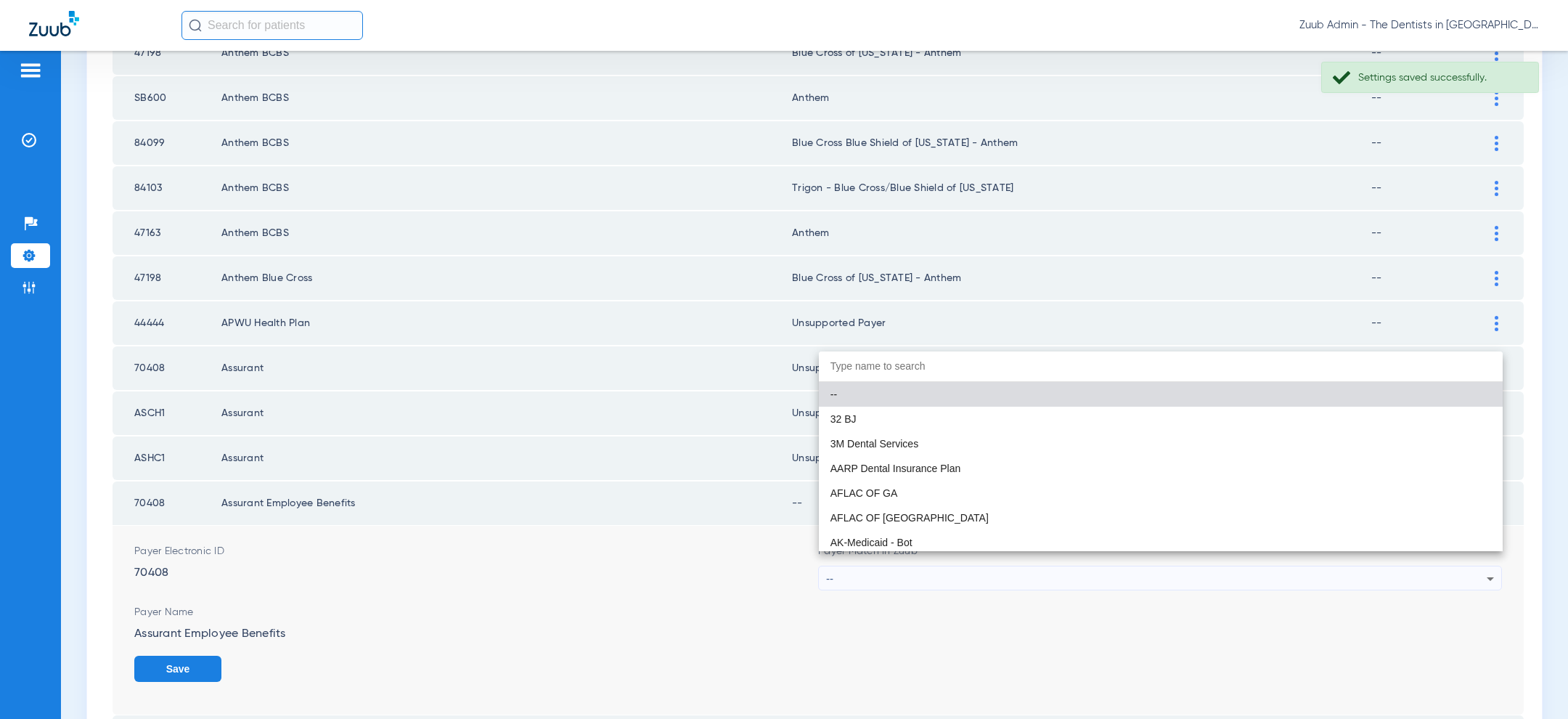
paste input "uns"
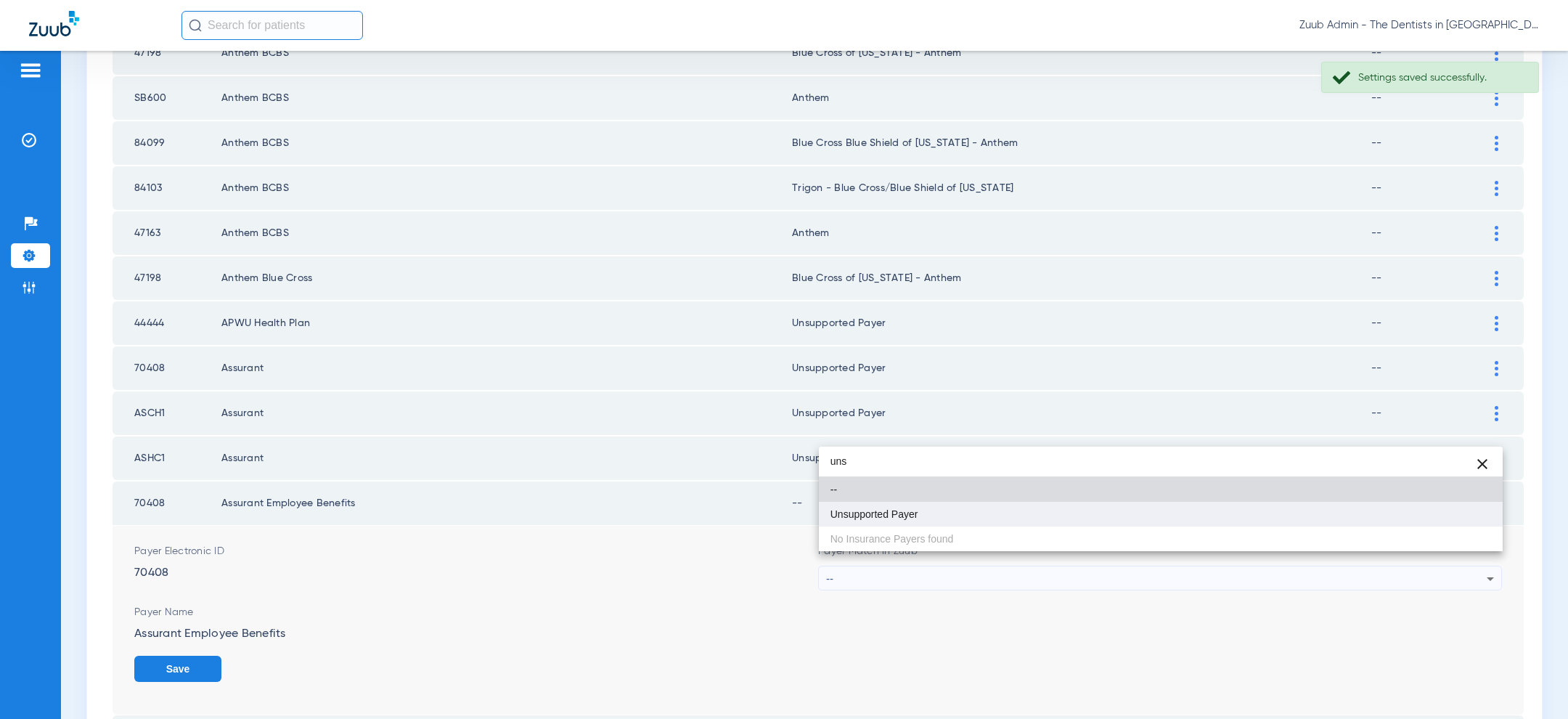
type input "uns"
click at [1031, 515] on mat-option "Unsupported Payer" at bounding box center [1161, 514] width 684 height 25
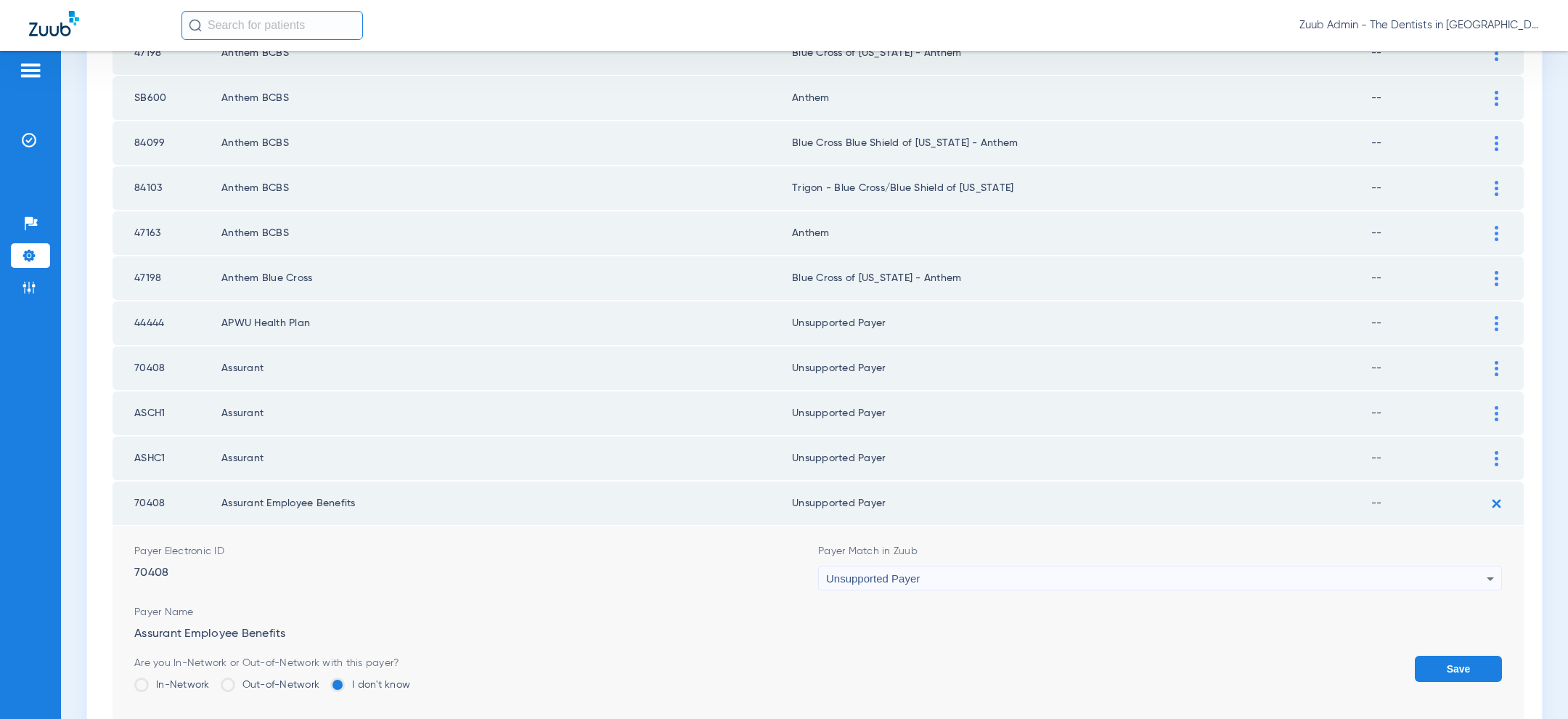
click at [1439, 656] on button "Save" at bounding box center [1459, 668] width 87 height 26
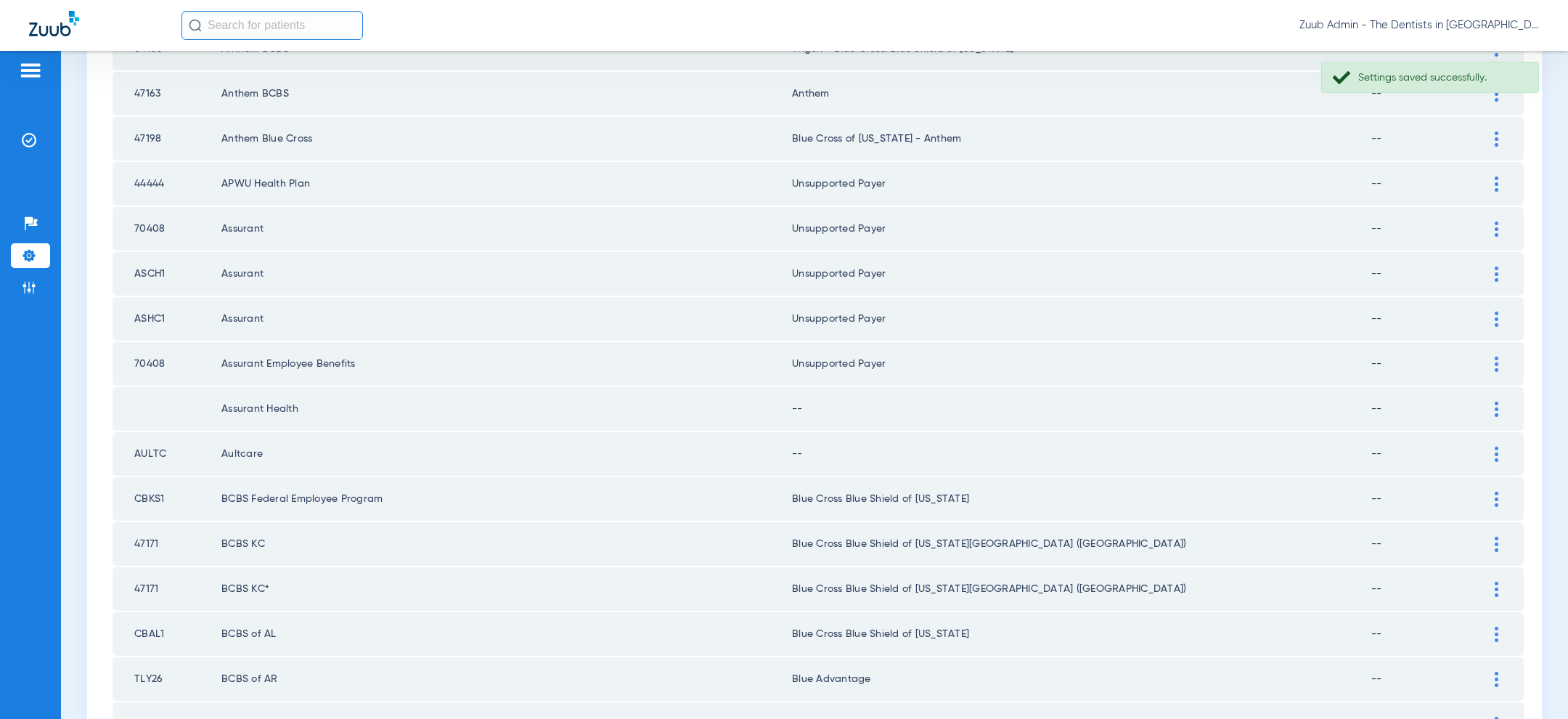
scroll to position [1738, 0]
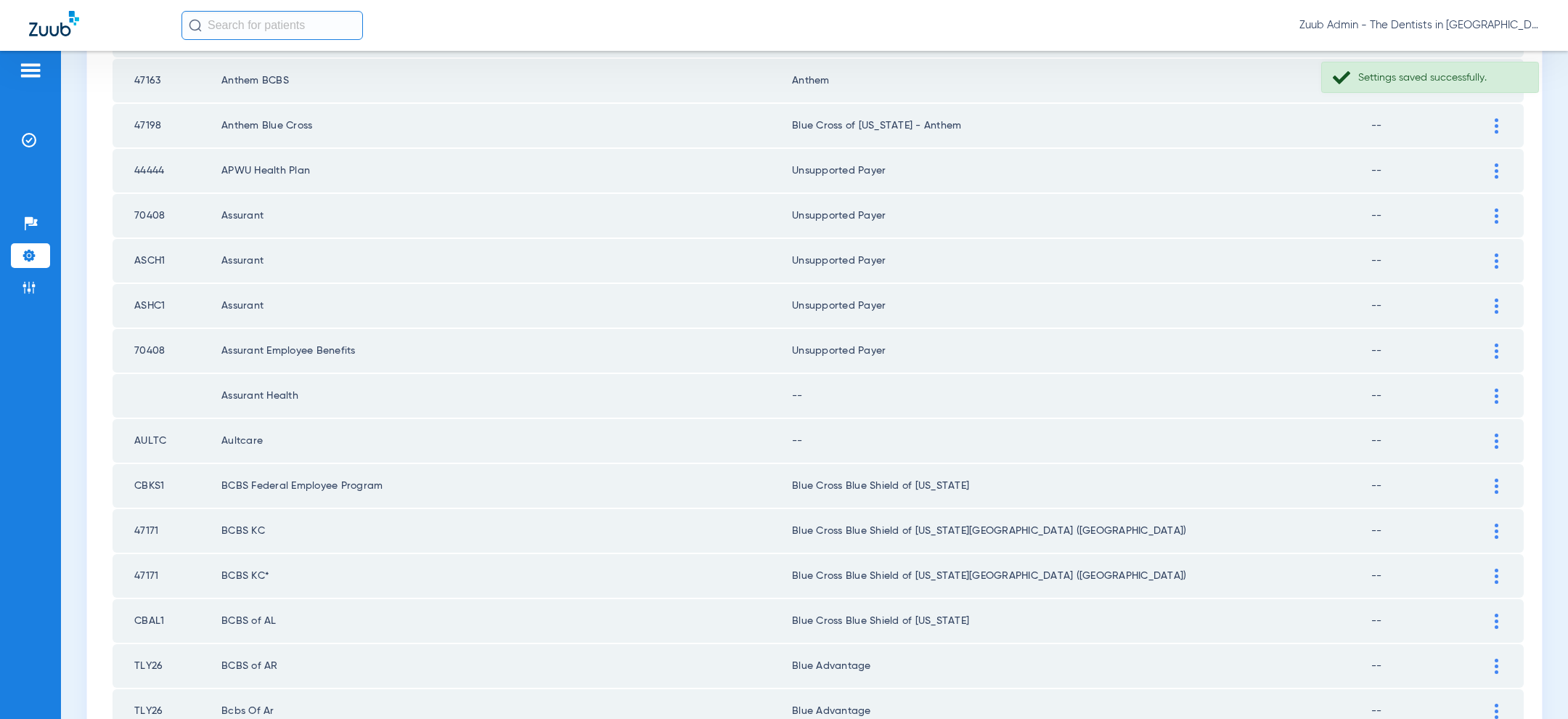
click at [1506, 388] on div at bounding box center [1497, 396] width 25 height 15
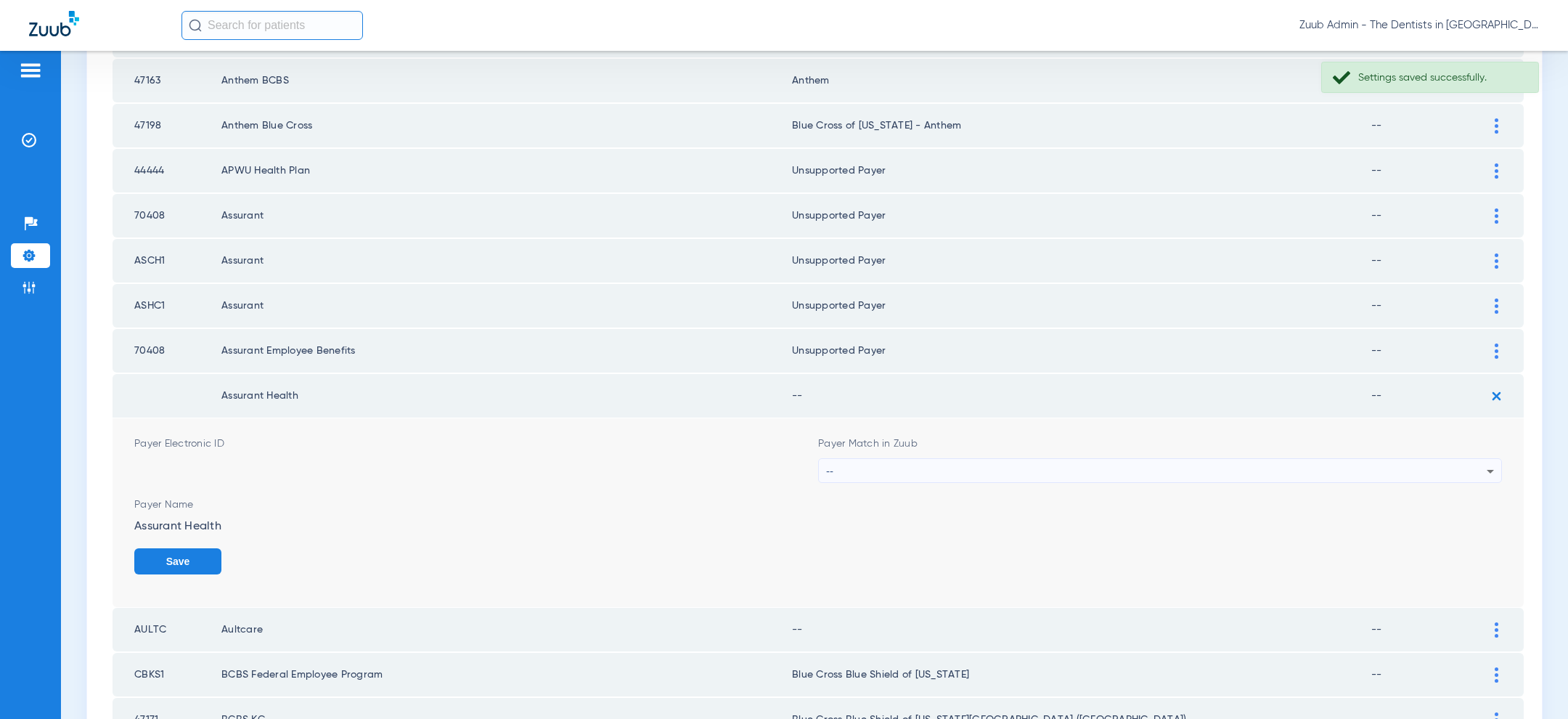
click at [1191, 459] on div "--" at bounding box center [1156, 471] width 660 height 25
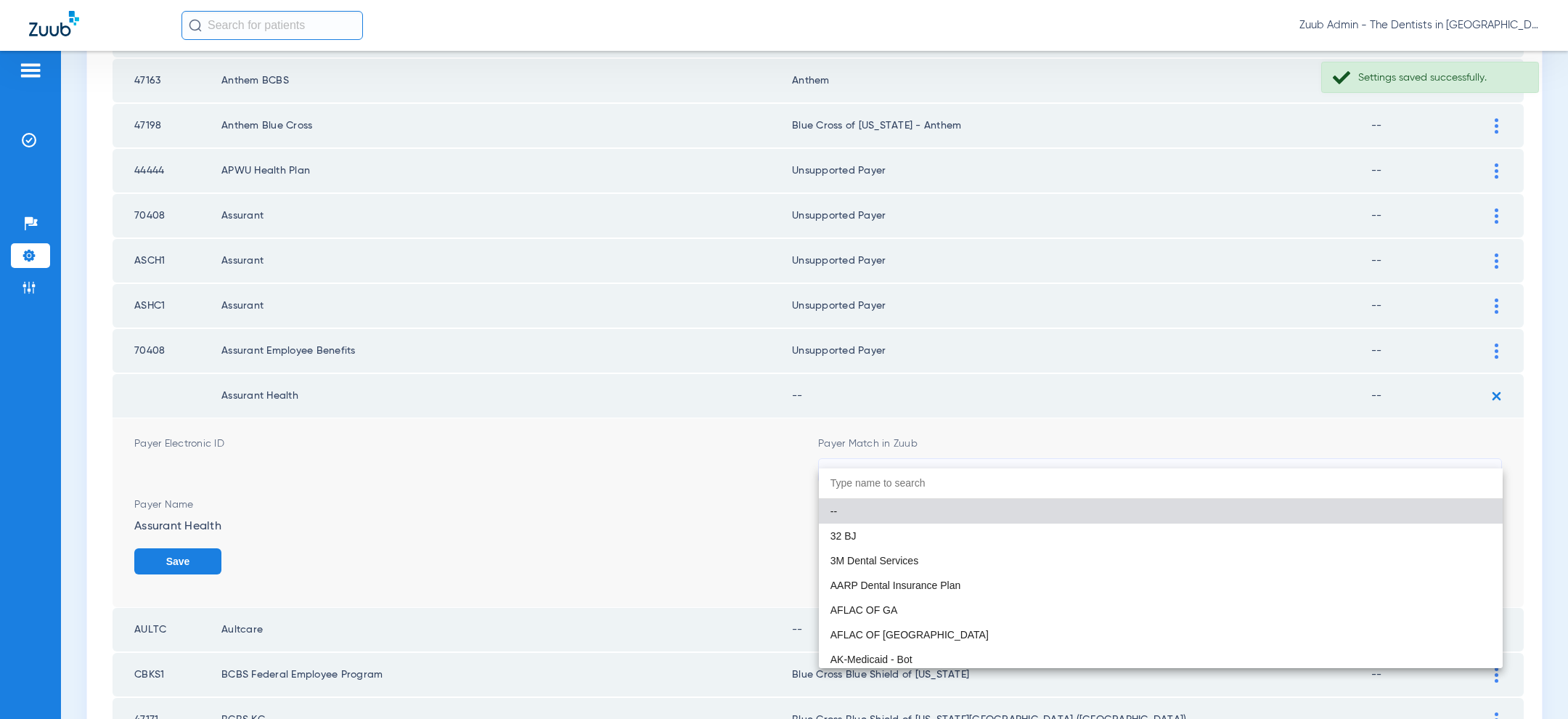
paste input "uns"
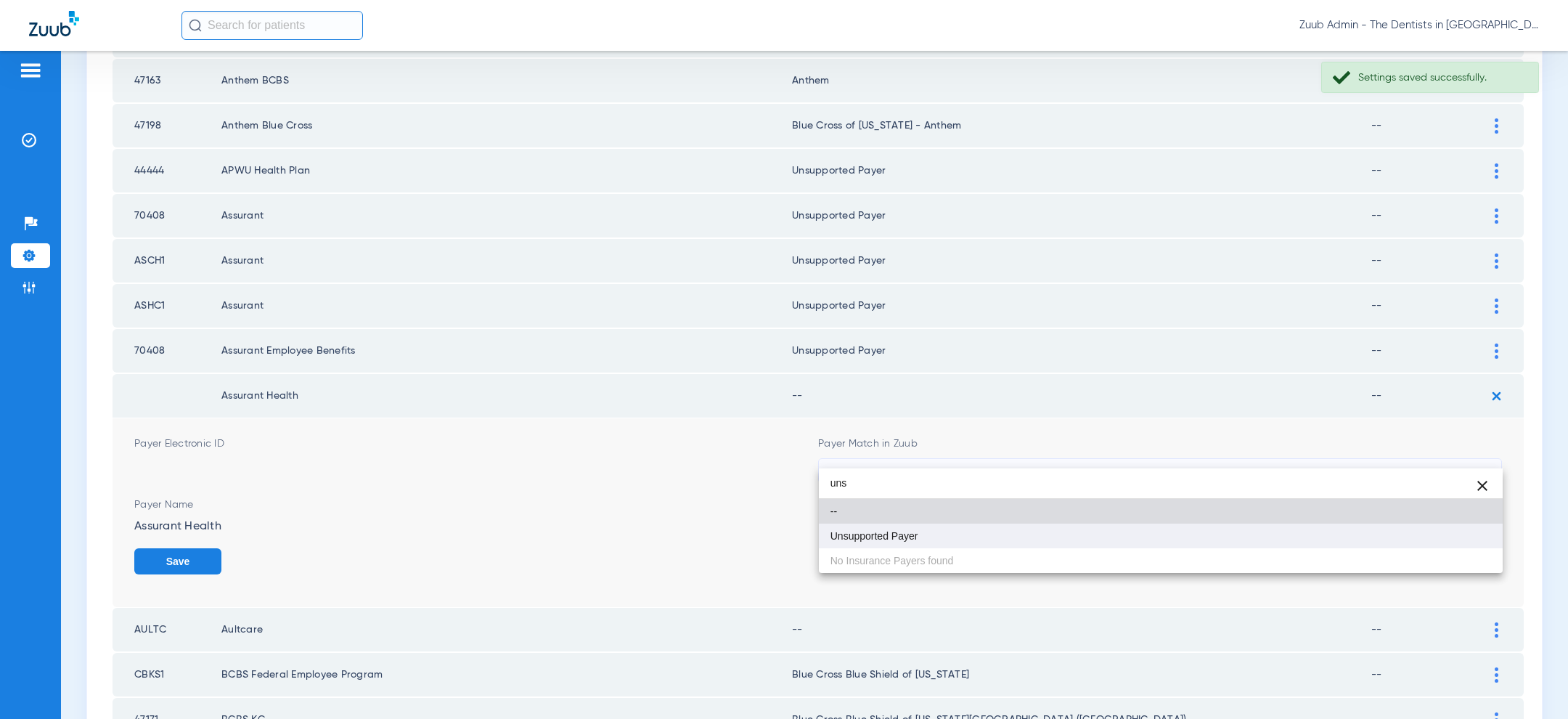
type input "uns"
click at [924, 546] on mat-option "Unsupported Payer" at bounding box center [1161, 535] width 684 height 25
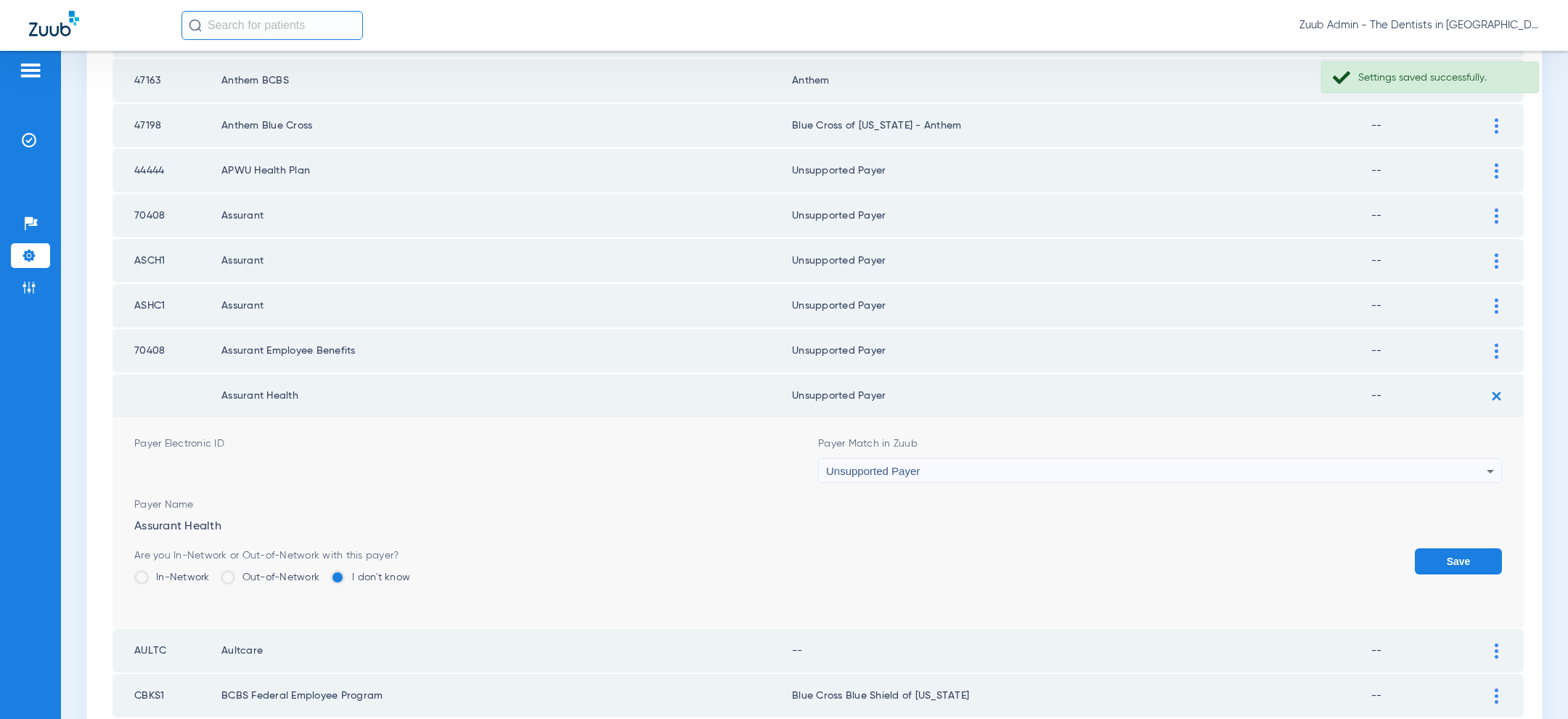
click at [1433, 548] on button "Save" at bounding box center [1459, 560] width 87 height 26
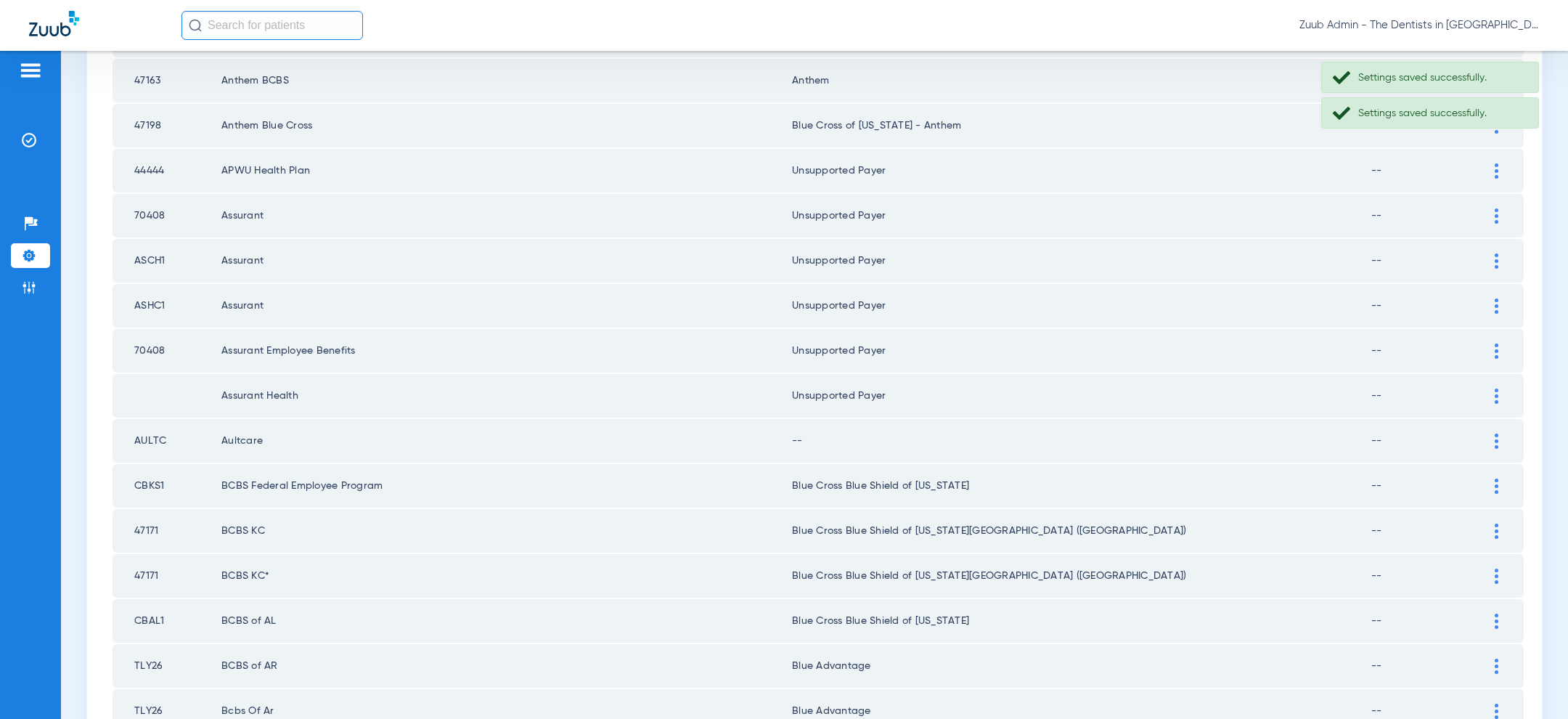
click at [1501, 434] on div at bounding box center [1497, 441] width 25 height 15
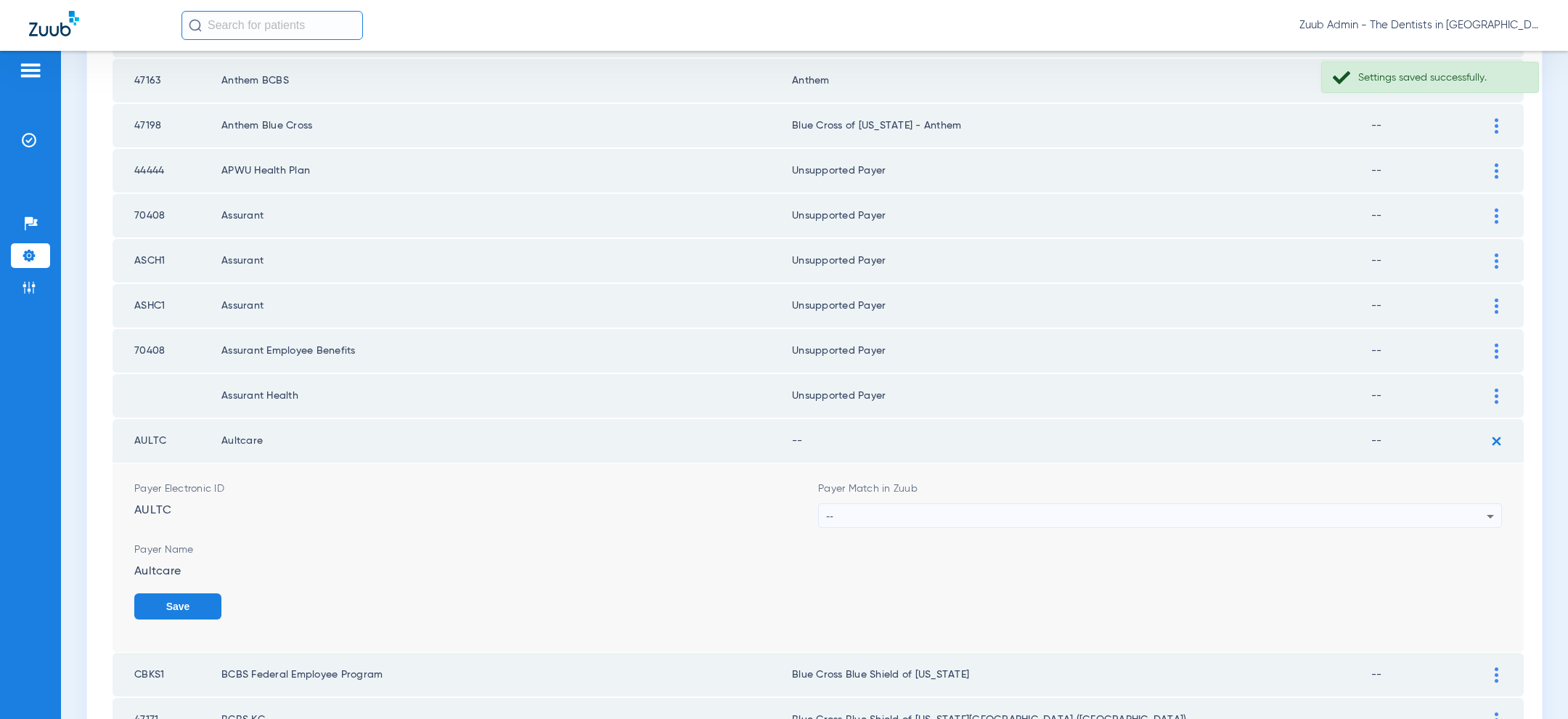
click at [1105, 503] on div "--" at bounding box center [1156, 515] width 660 height 25
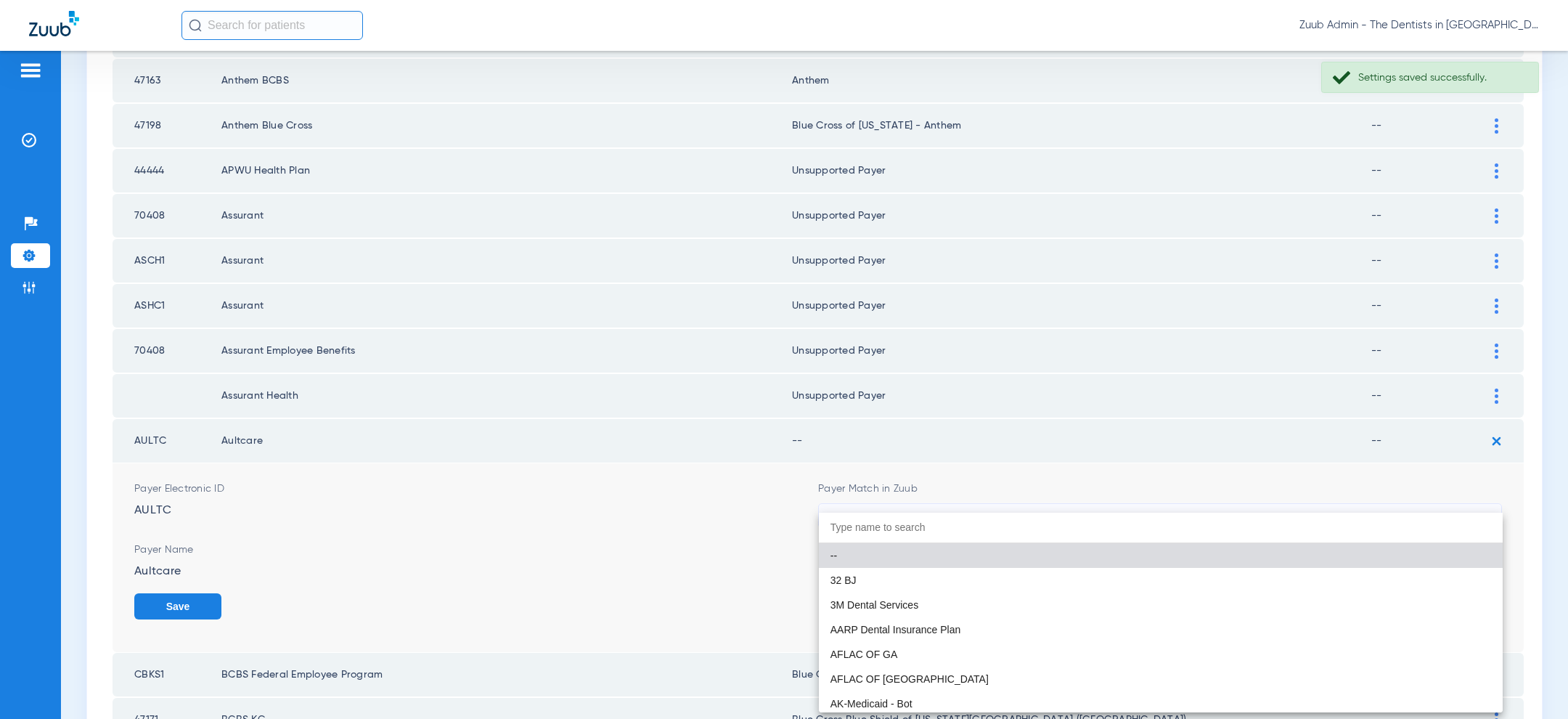
paste input "uns"
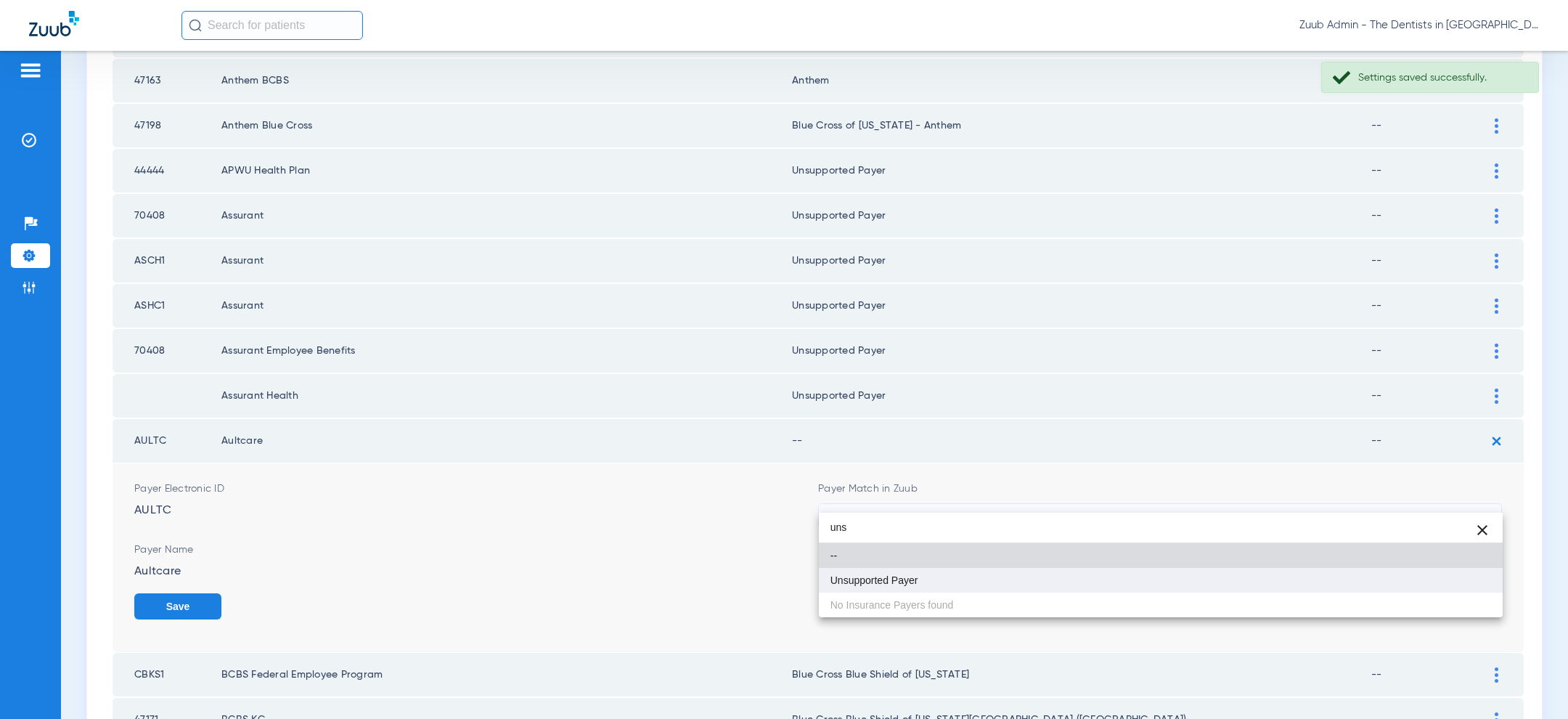
type input "uns"
click at [995, 568] on mat-option "Unsupported Payer" at bounding box center [1161, 579] width 684 height 25
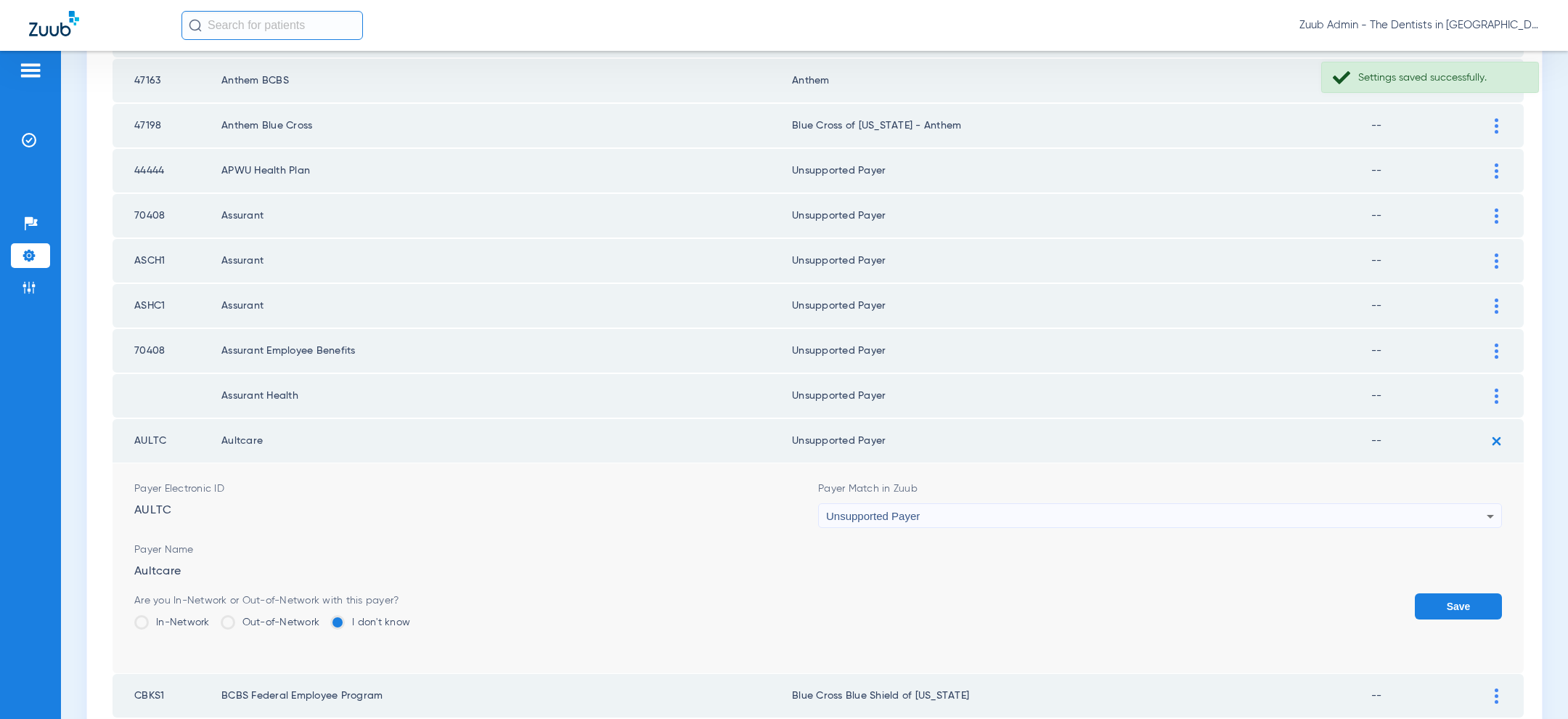
click at [1451, 597] on button "Save" at bounding box center [1459, 606] width 87 height 26
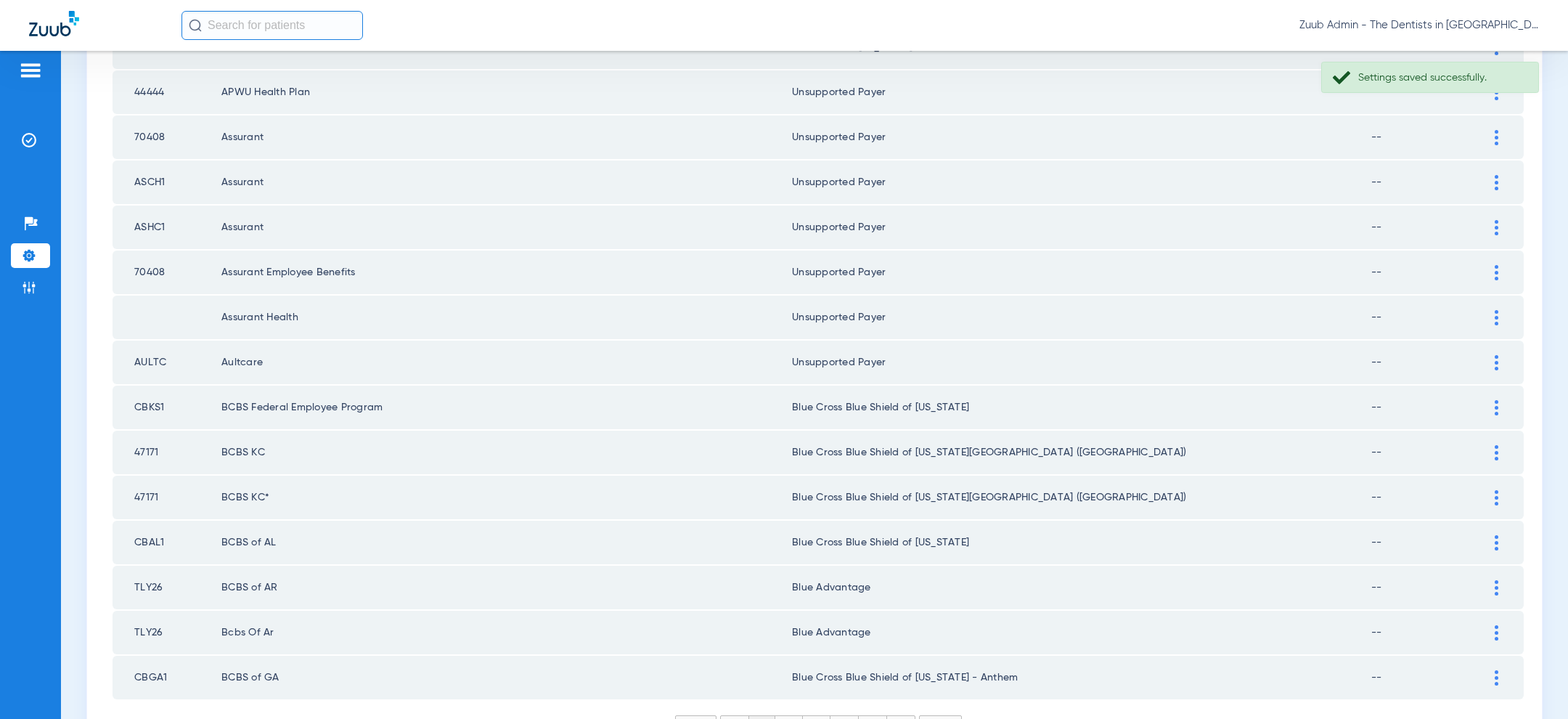
scroll to position [1886, 0]
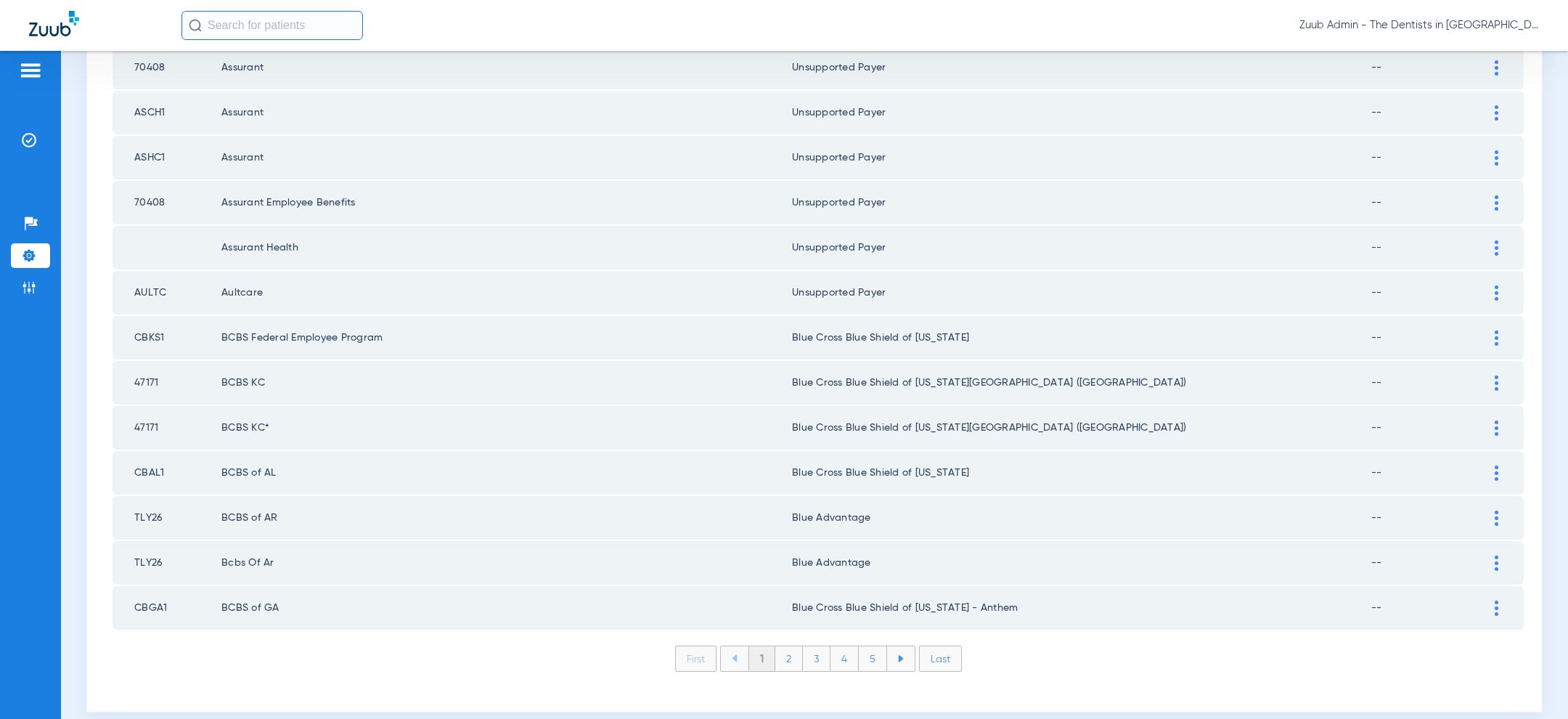
click at [1488, 511] on div at bounding box center [1497, 518] width 25 height 15
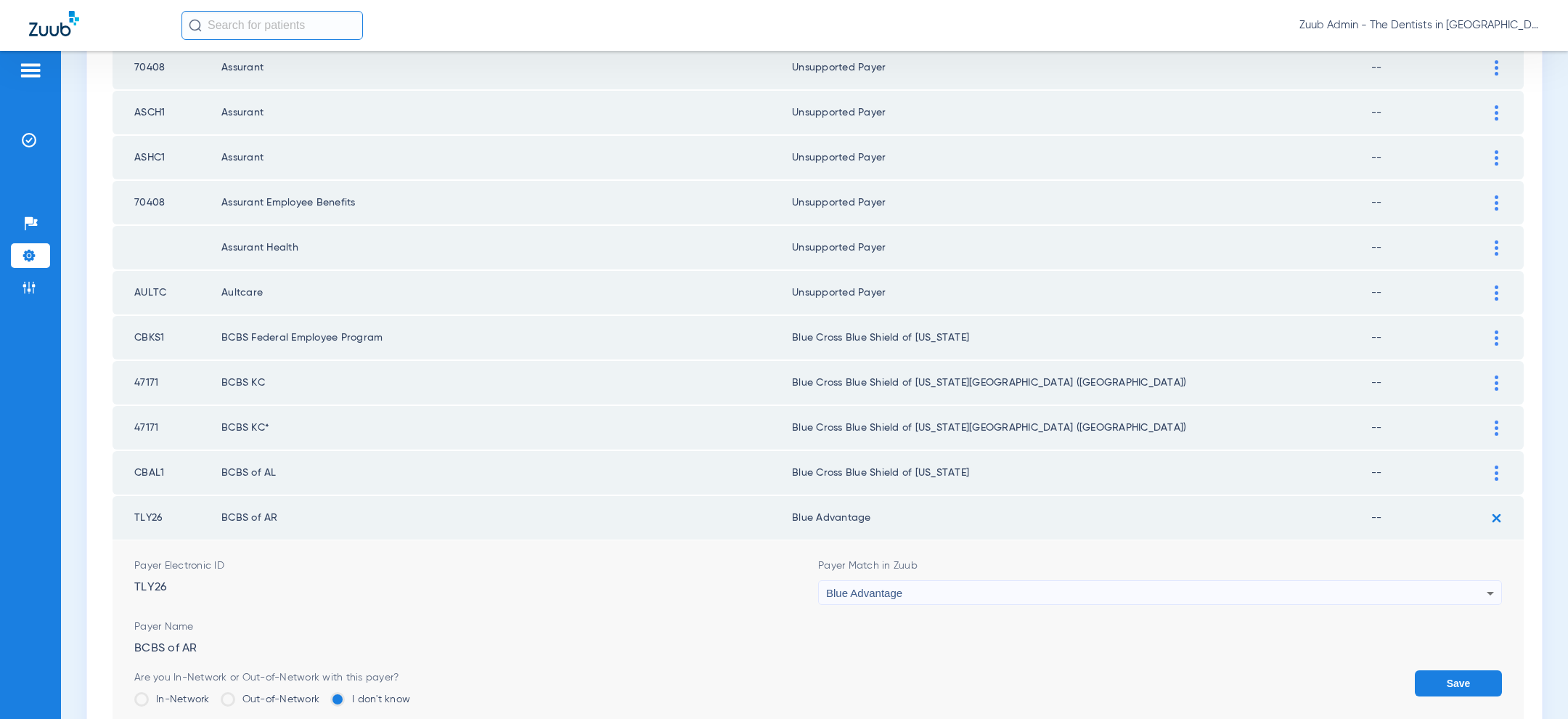
click at [1242, 581] on div "Blue Advantage" at bounding box center [1156, 593] width 660 height 25
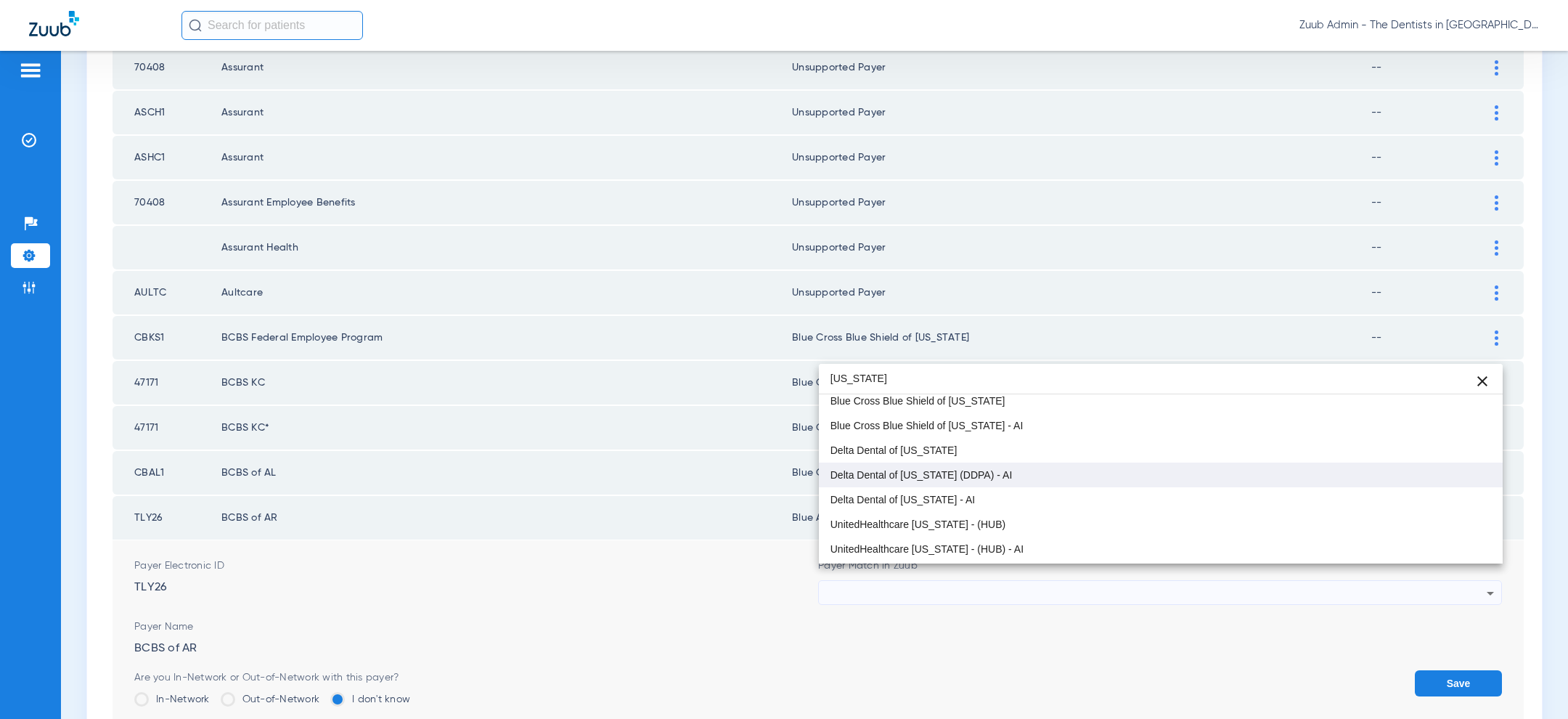
scroll to position [10, 0]
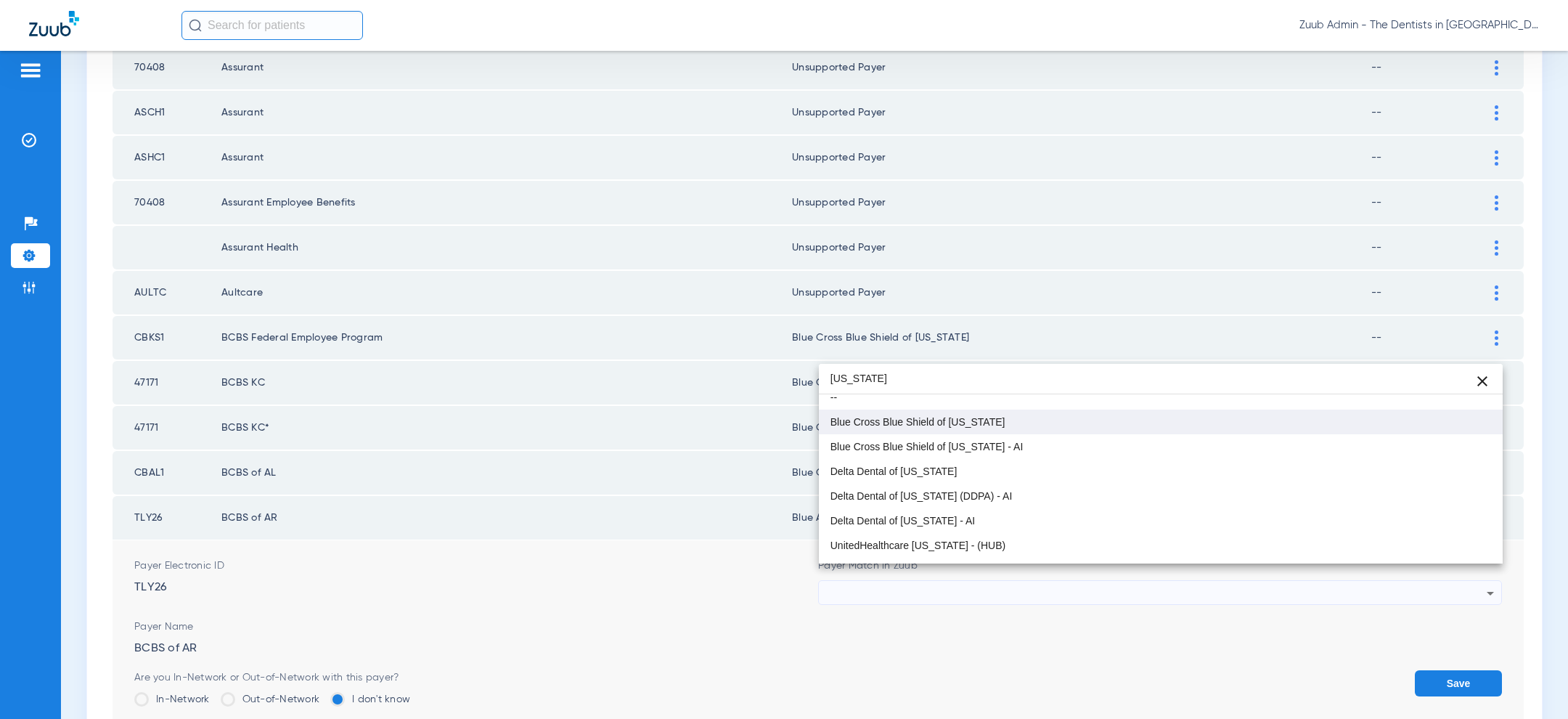
type input "arkansas"
click at [1124, 411] on mat-option "Blue Cross Blue Shield of [US_STATE]" at bounding box center [1161, 421] width 684 height 25
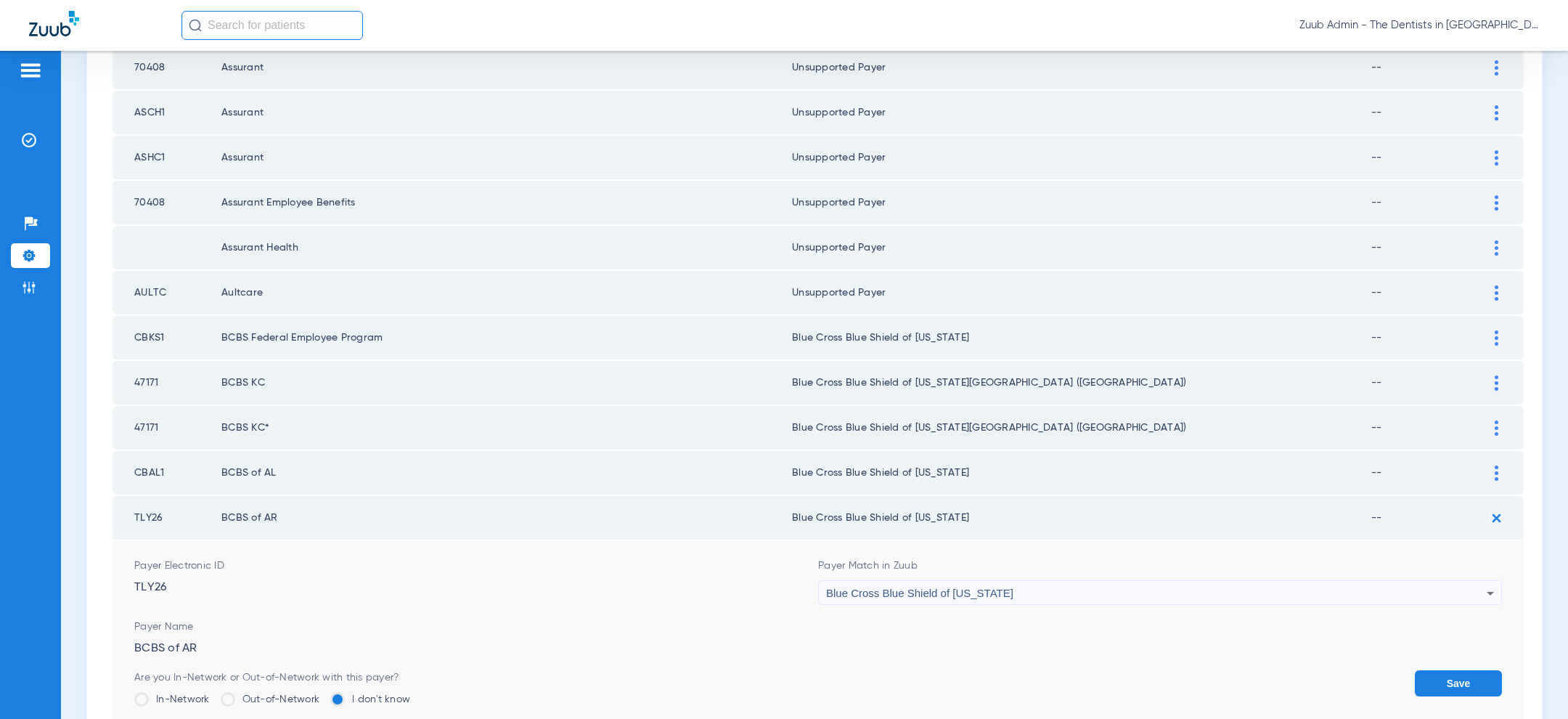
click at [1451, 670] on button "Save" at bounding box center [1459, 683] width 87 height 26
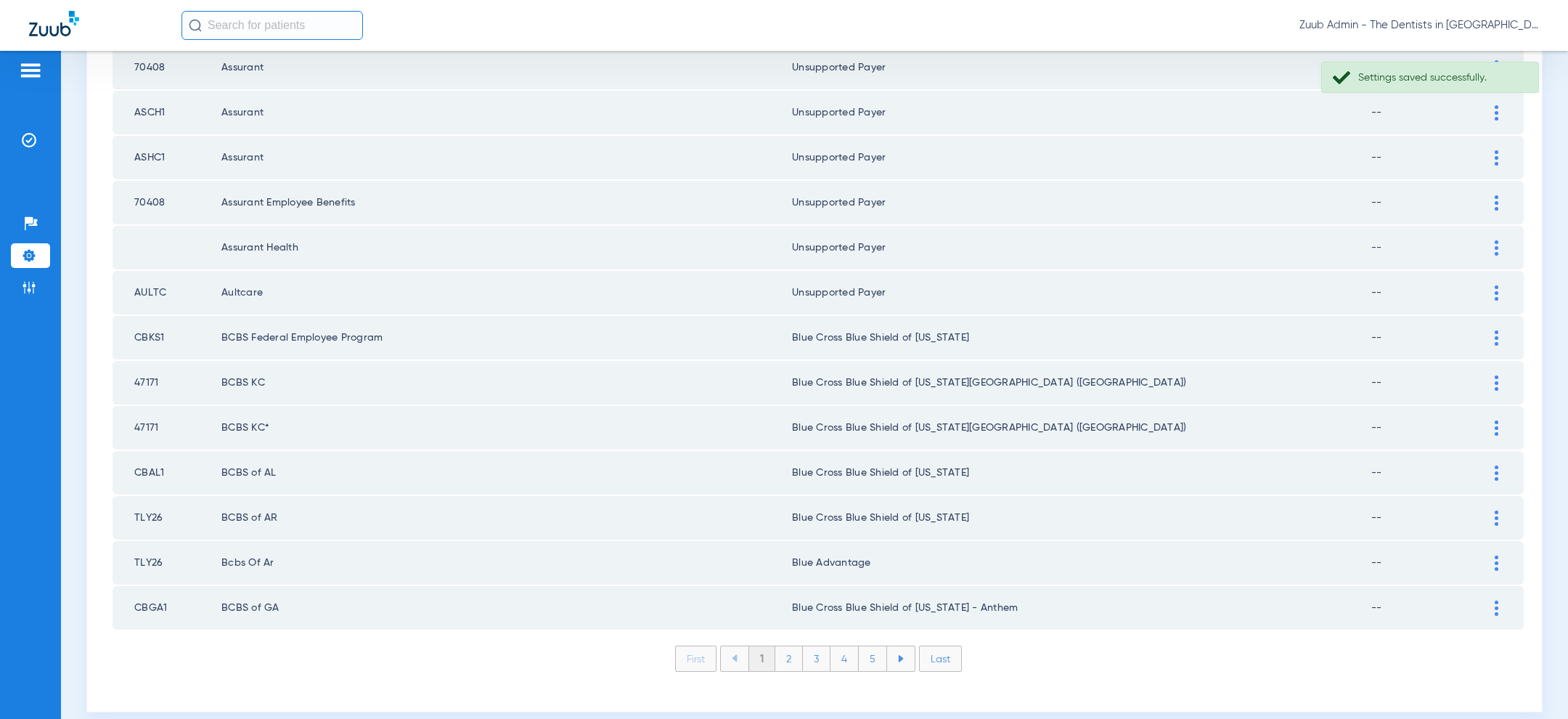
click at [1501, 556] on div at bounding box center [1497, 563] width 25 height 15
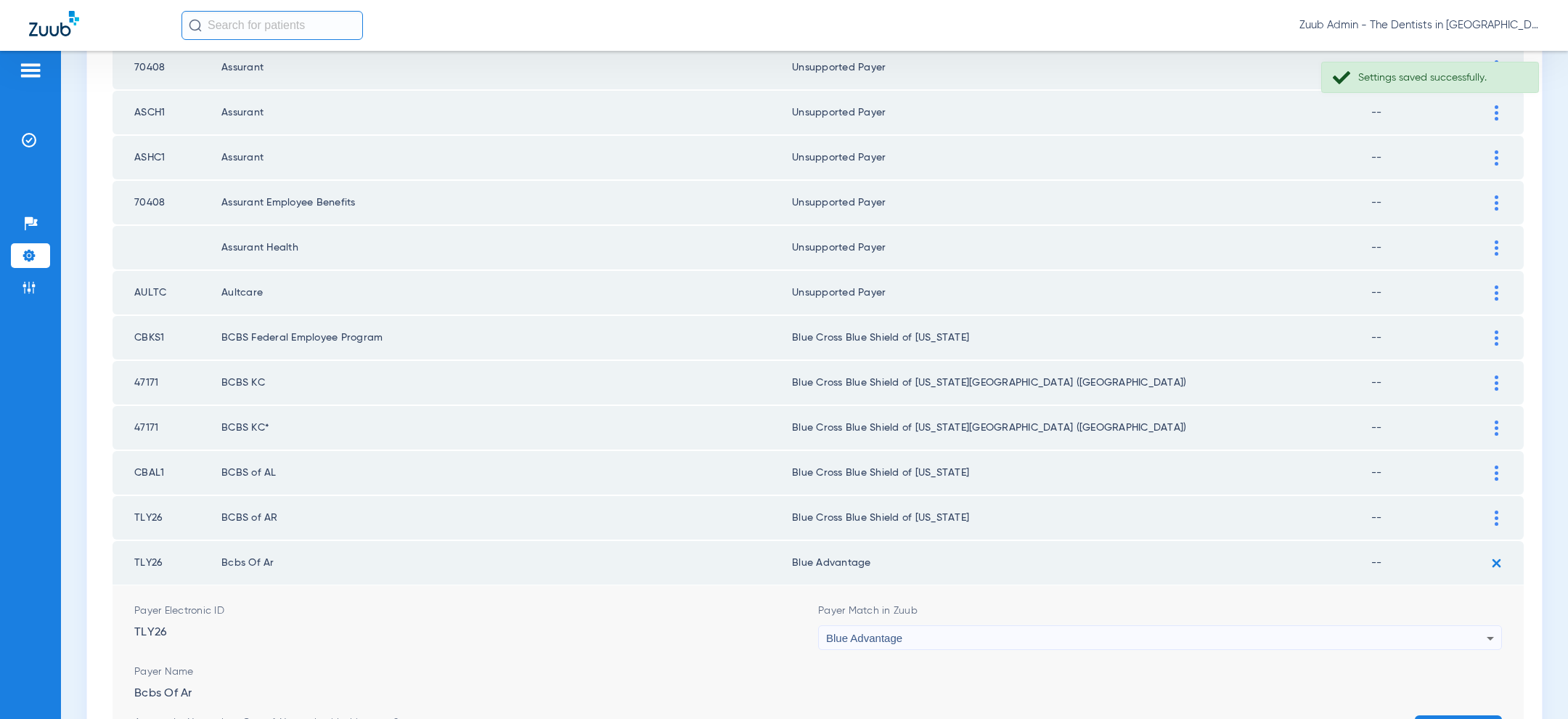
click at [1193, 625] on div "Blue Advantage" at bounding box center [1156, 637] width 660 height 25
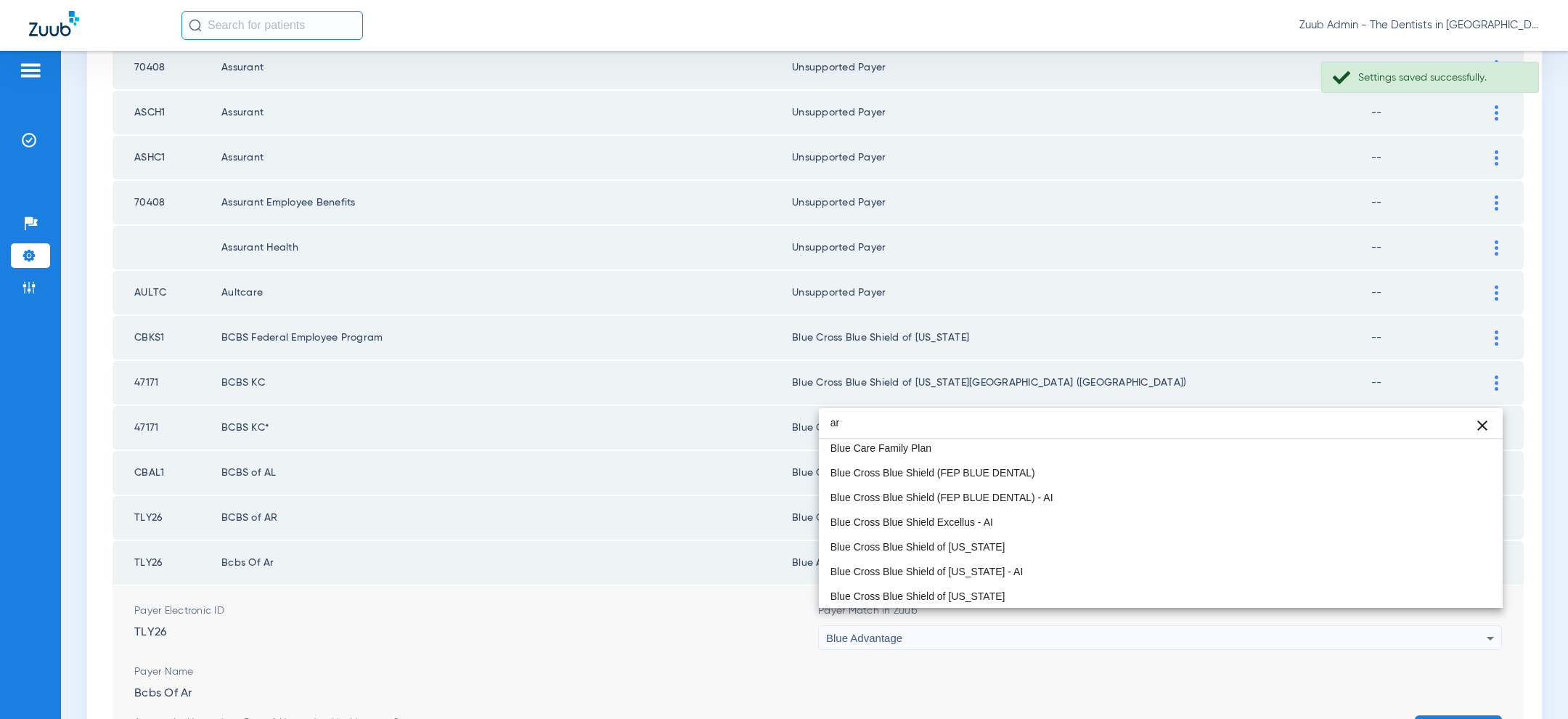
scroll to position [30, 0]
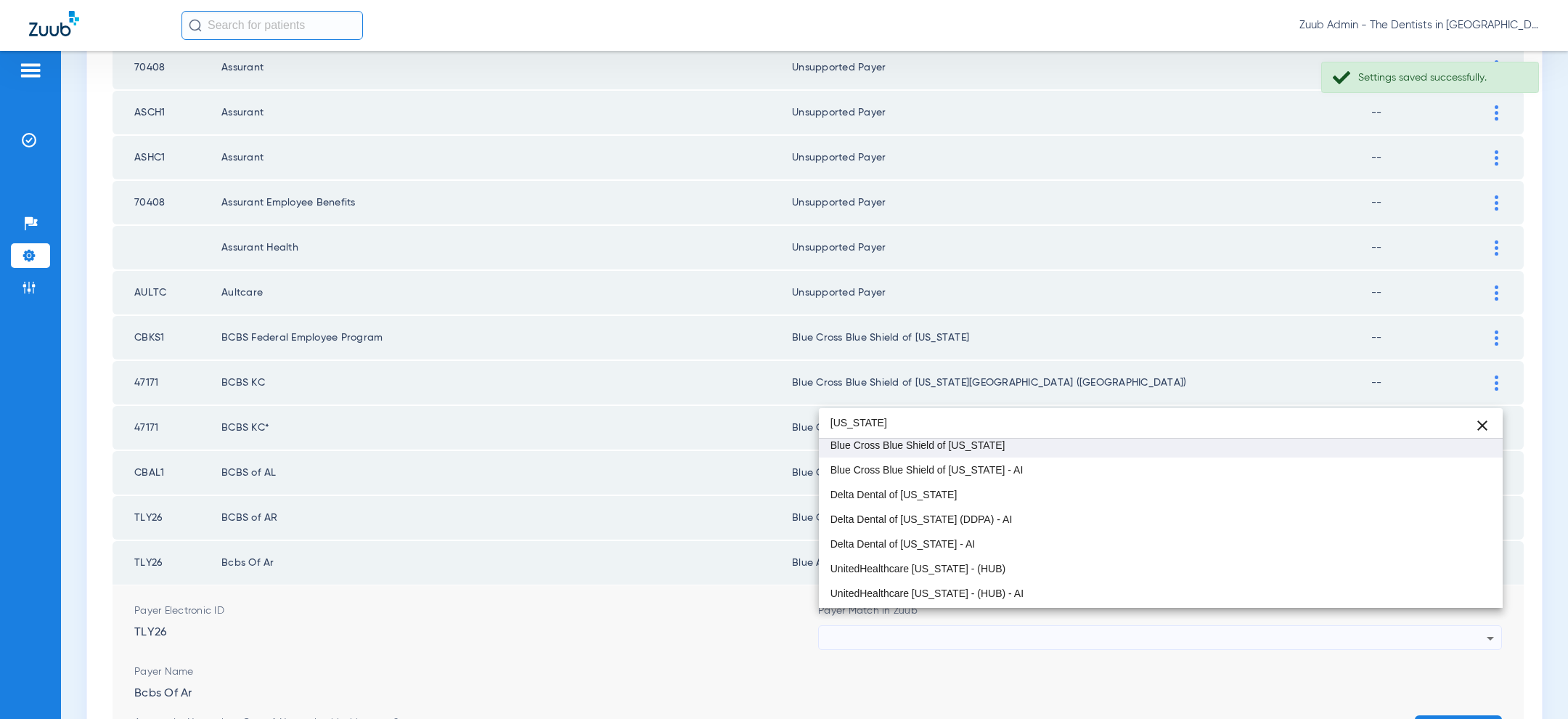
type input "arkansas"
click at [1113, 453] on mat-option "Blue Cross Blue Shield of [US_STATE]" at bounding box center [1161, 445] width 684 height 25
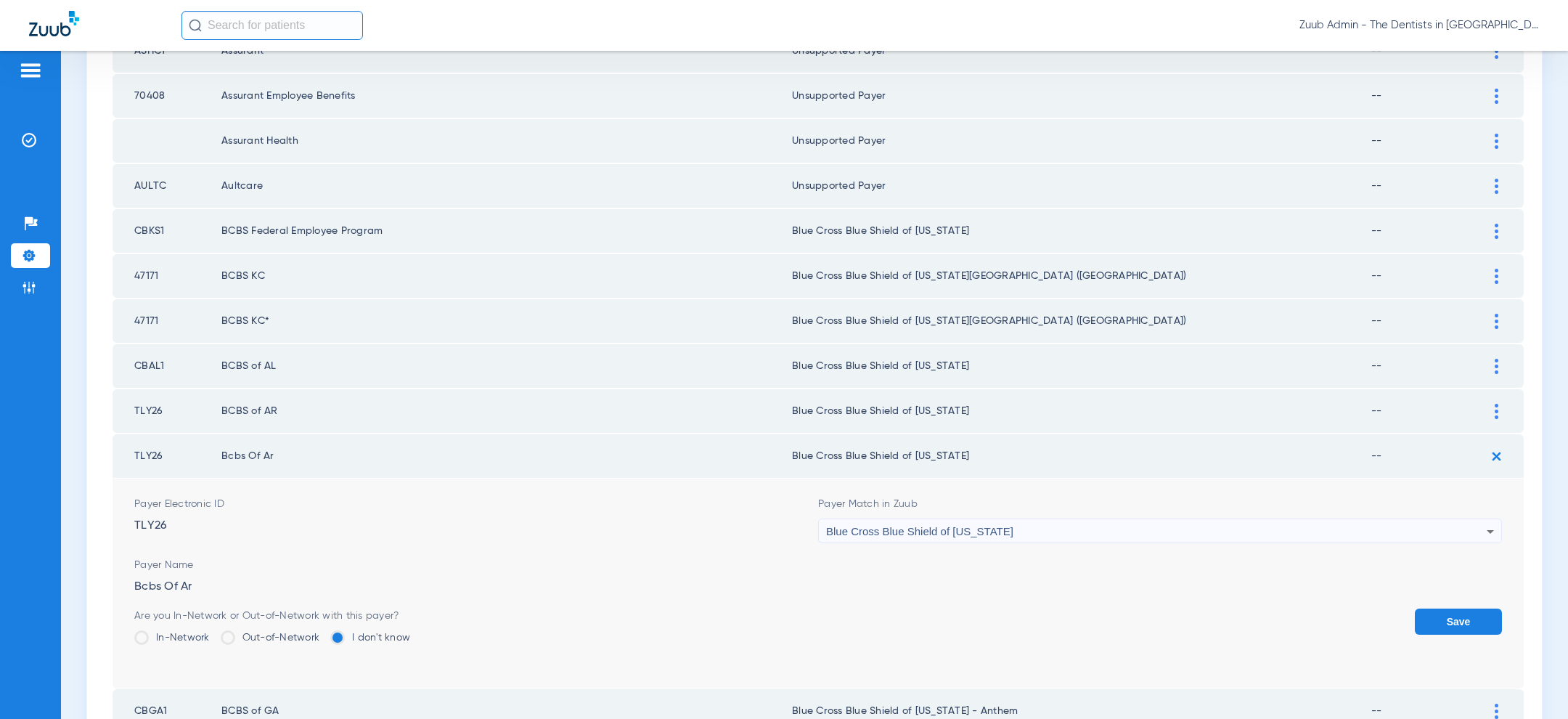
click at [1444, 608] on button "Save" at bounding box center [1459, 621] width 87 height 26
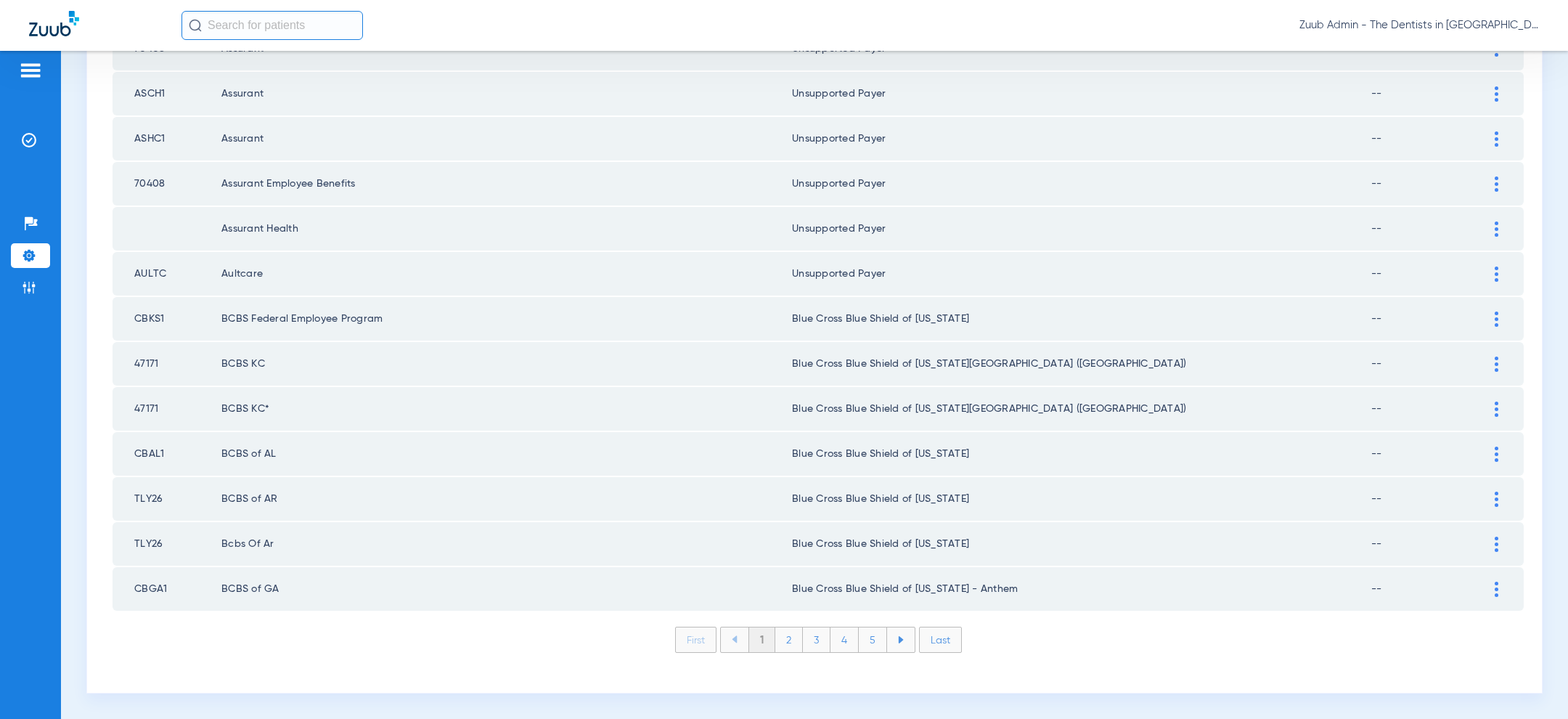
scroll to position [1886, 0]
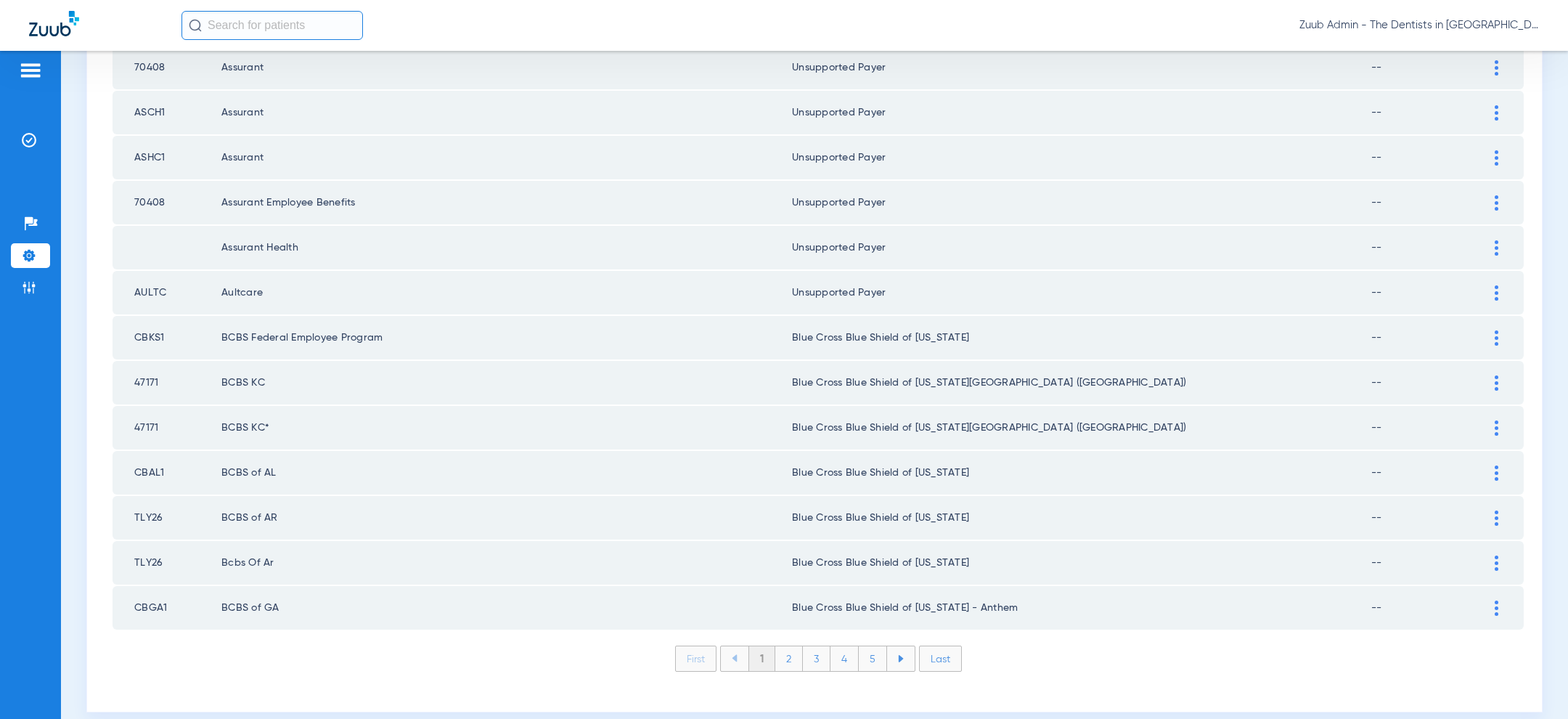
click at [782, 646] on li "2" at bounding box center [789, 658] width 28 height 25
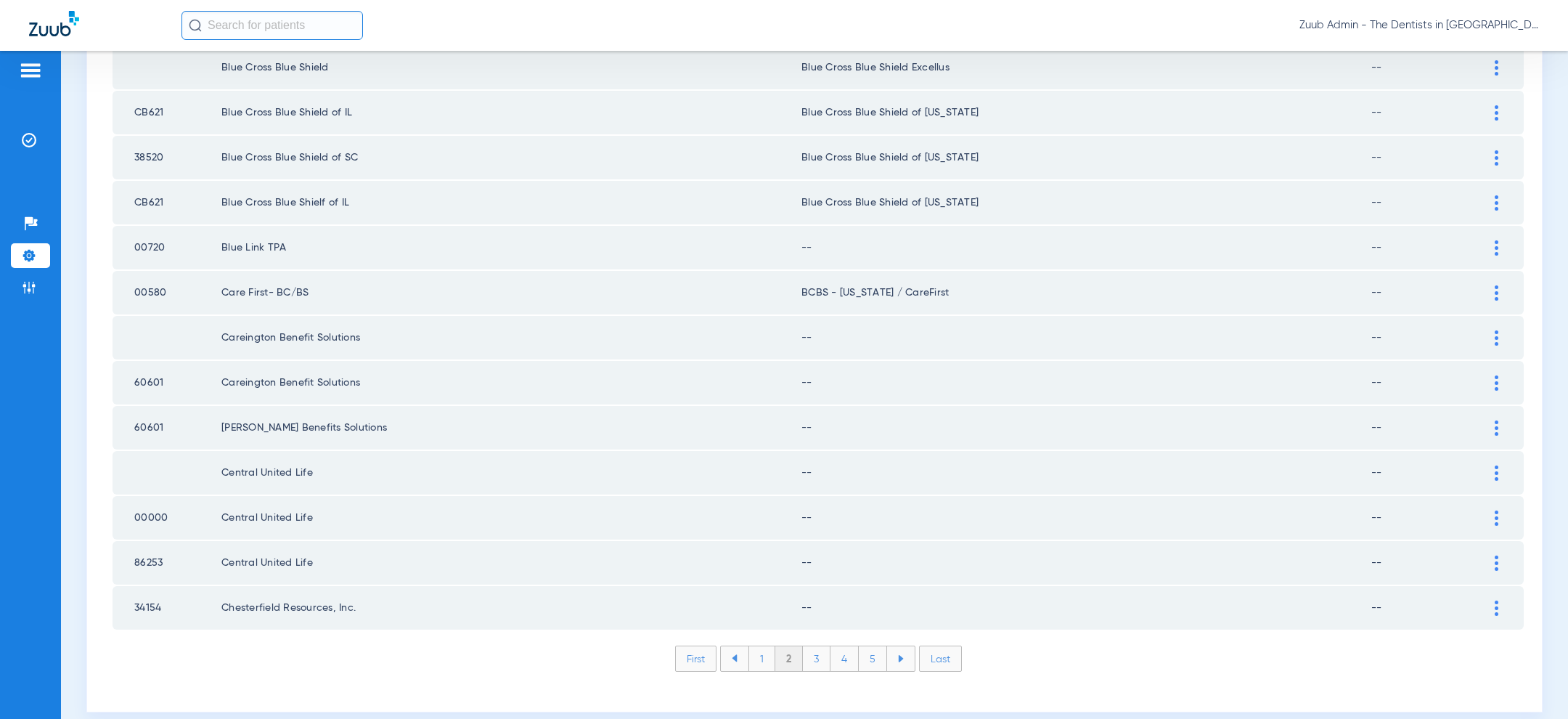
click at [1494, 331] on img at bounding box center [1496, 338] width 4 height 15
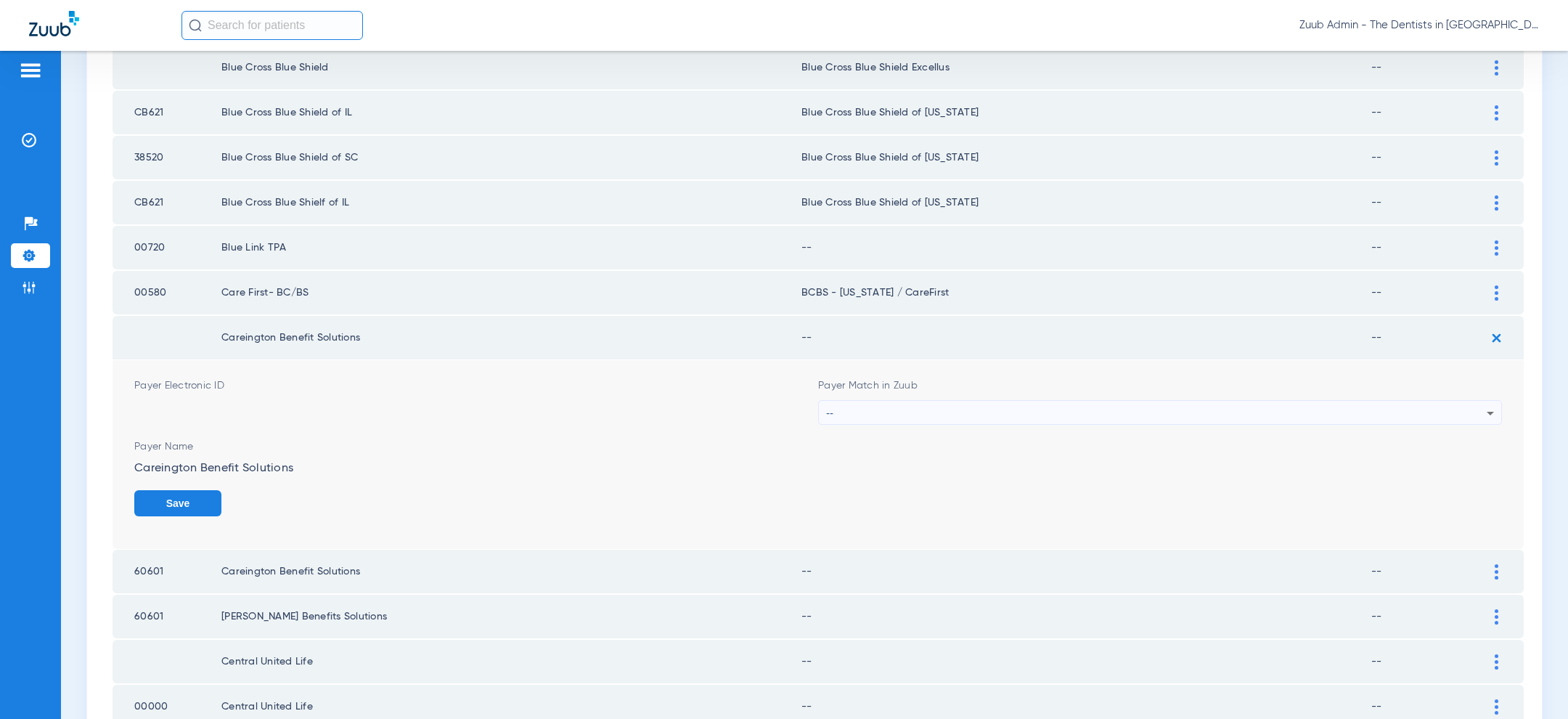
click at [919, 400] on div "--" at bounding box center [1156, 412] width 660 height 25
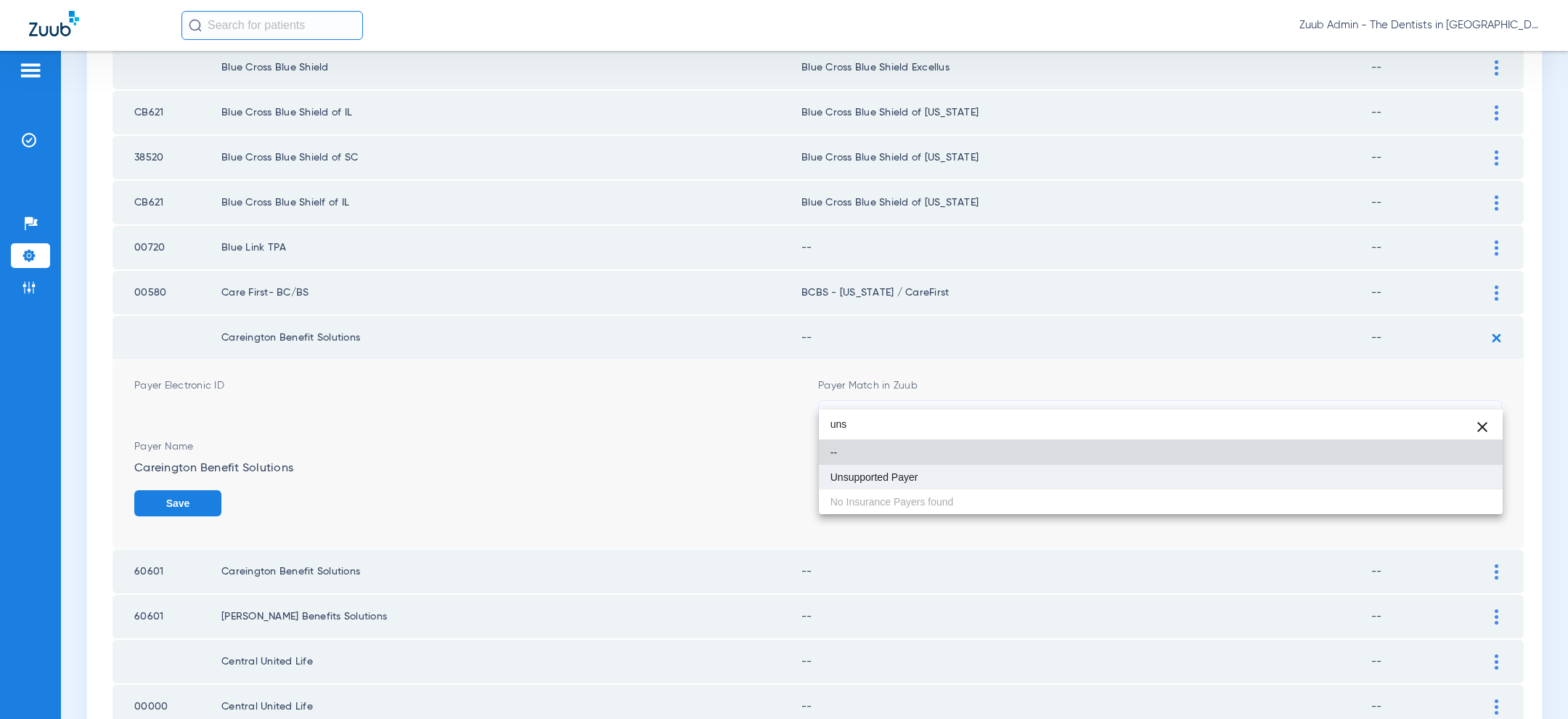
type input "uns"
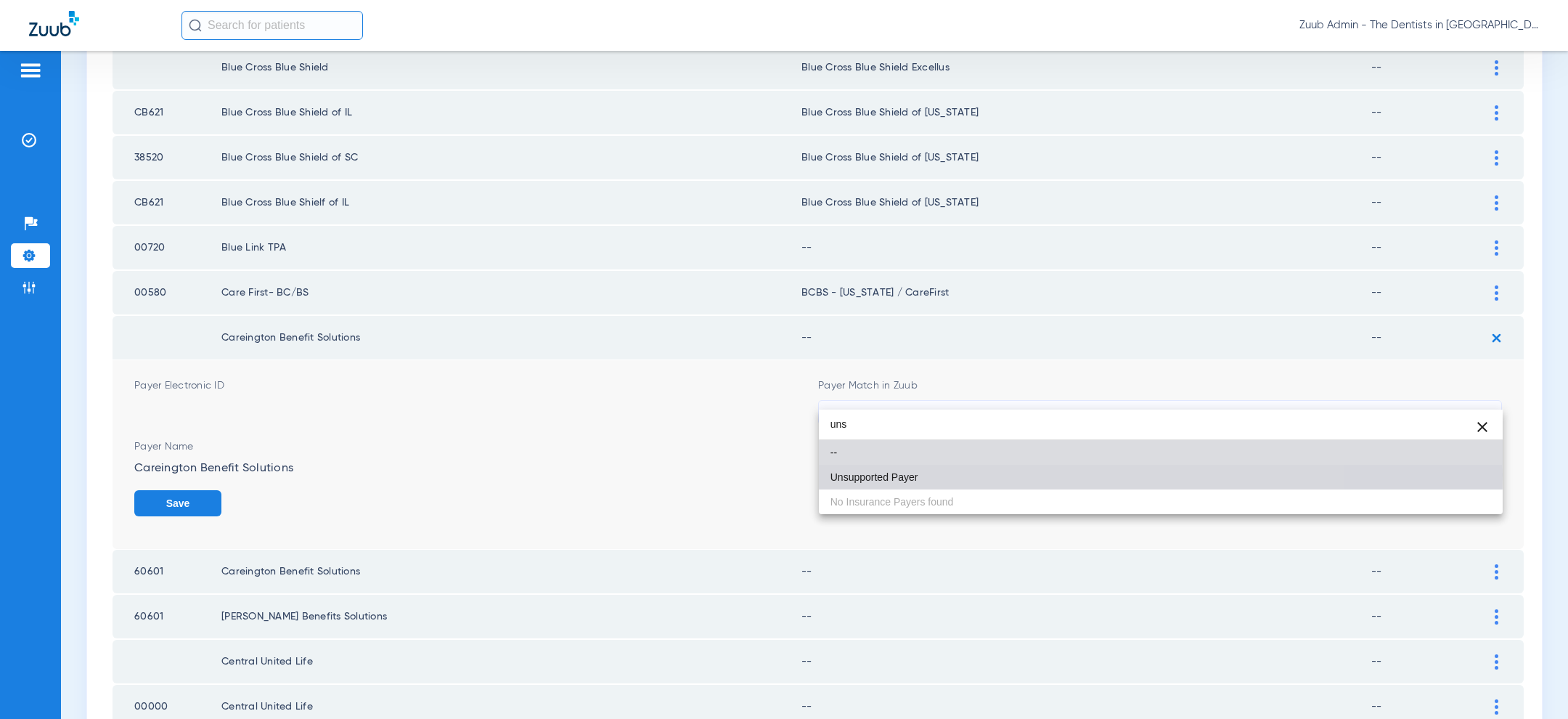
click at [870, 474] on span "Unsupported Payer" at bounding box center [874, 476] width 88 height 10
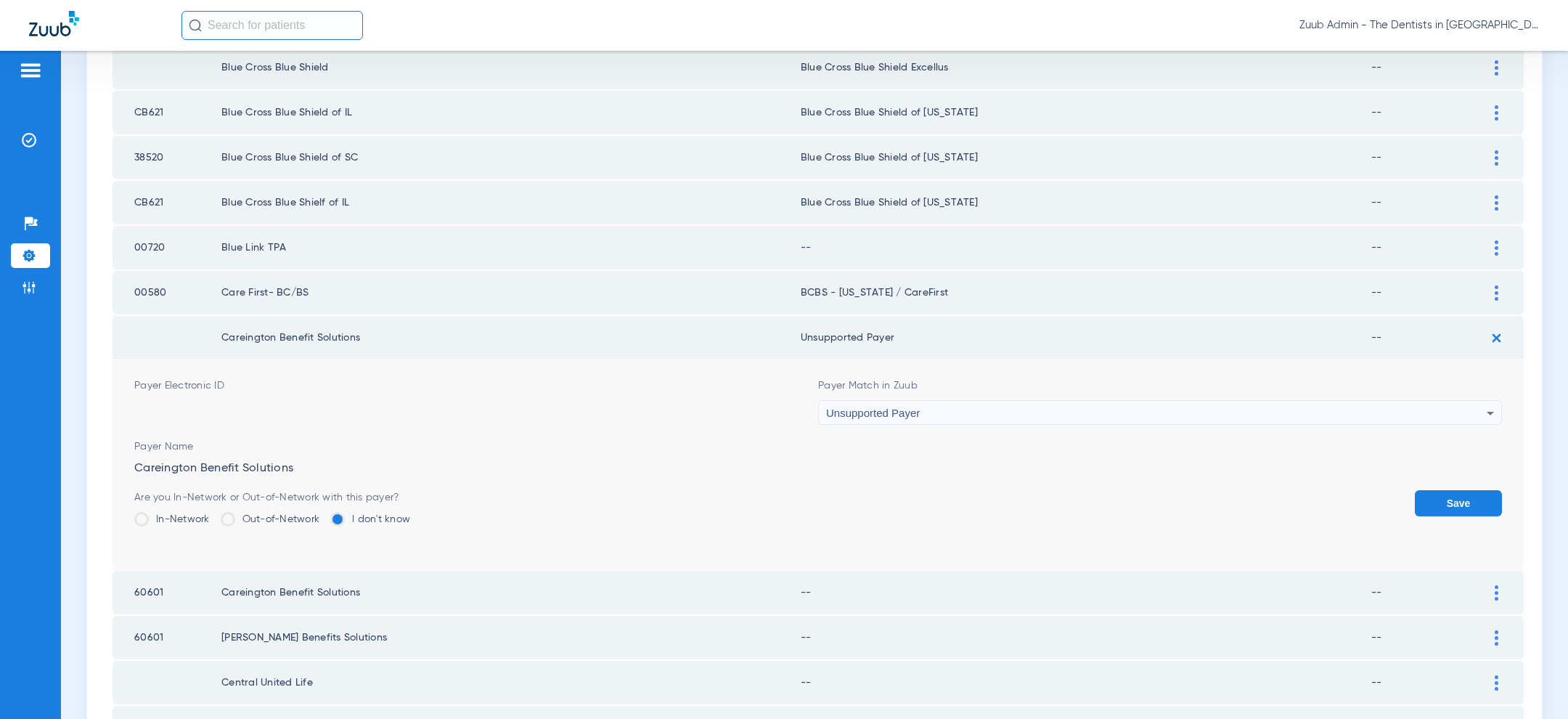
click at [1478, 490] on button "Save" at bounding box center [1459, 503] width 87 height 26
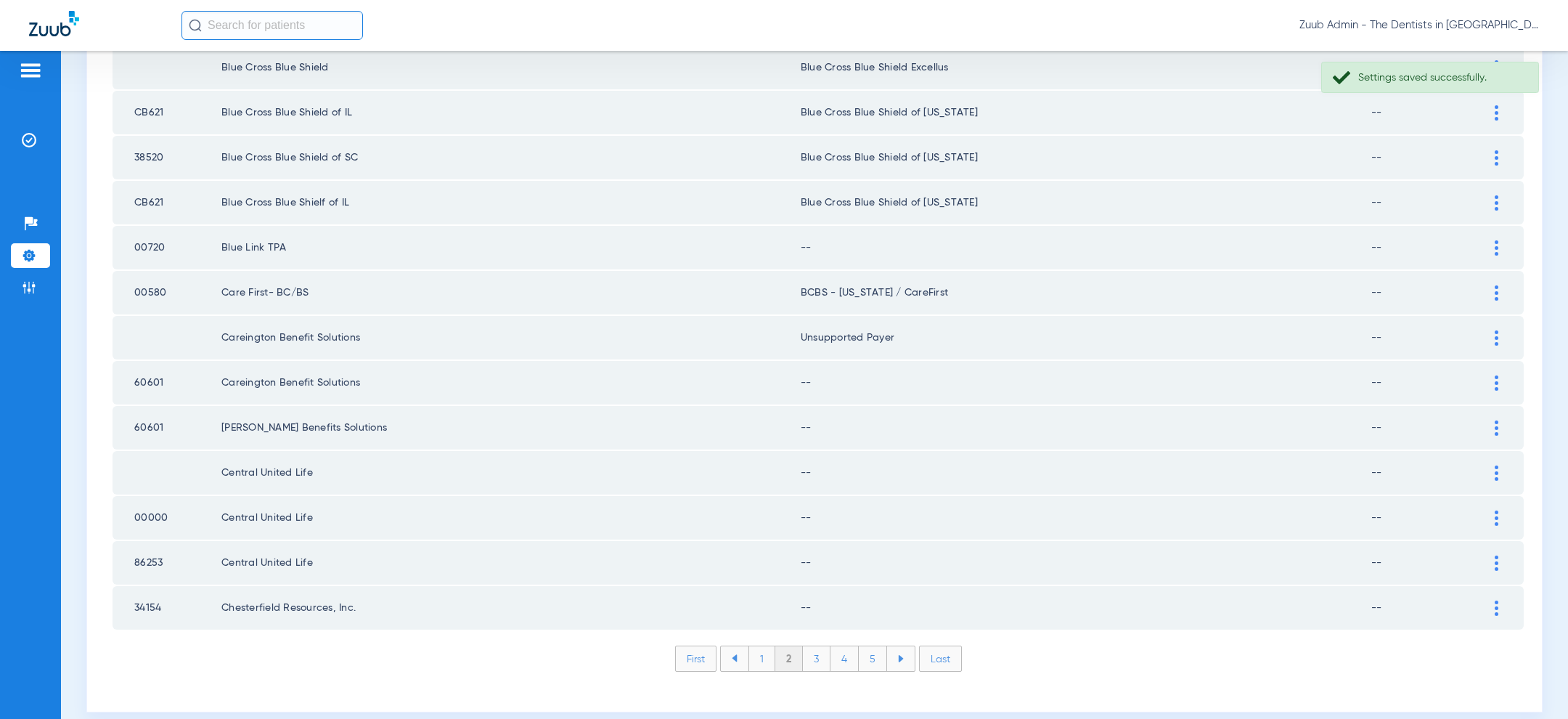
click at [1492, 375] on div at bounding box center [1497, 382] width 25 height 15
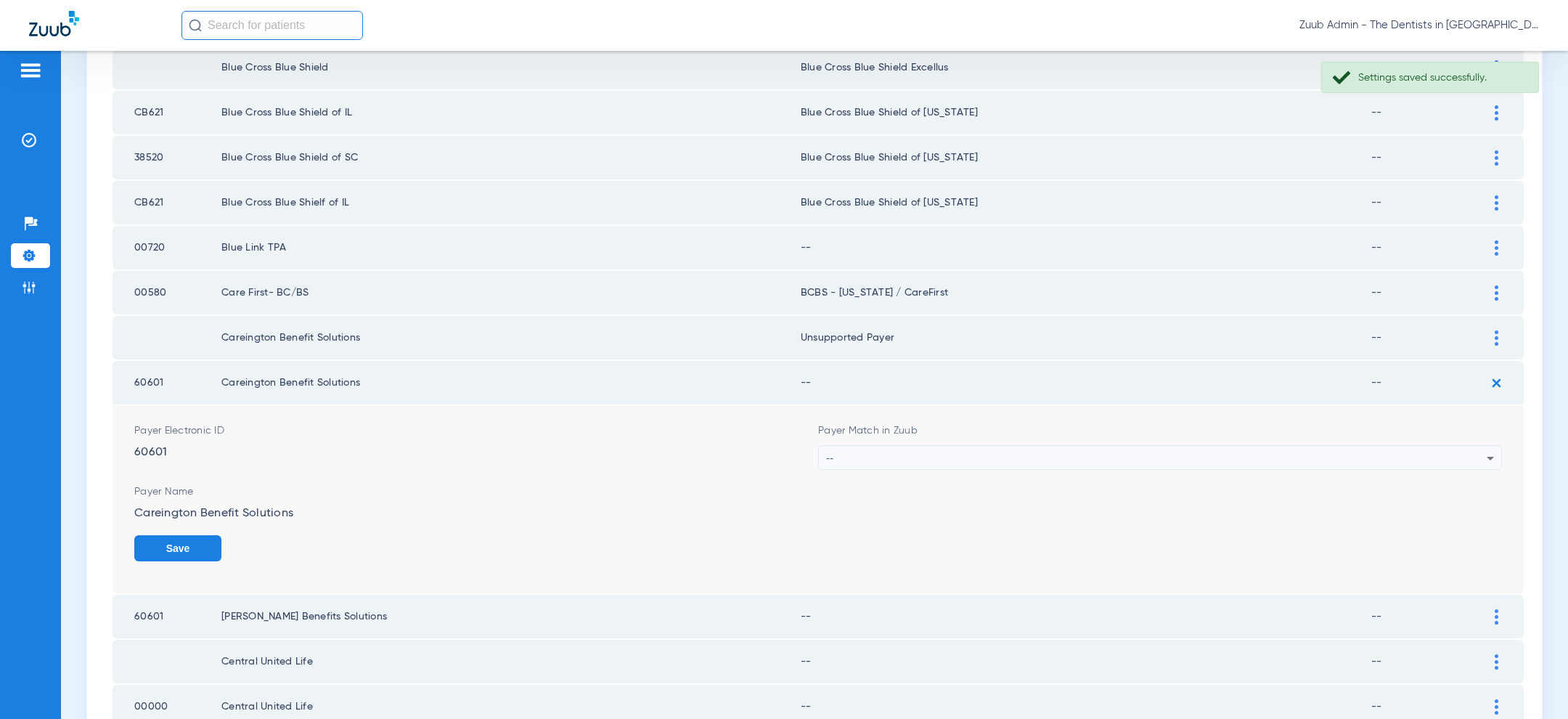
click at [1194, 453] on div "--" at bounding box center [1156, 457] width 660 height 25
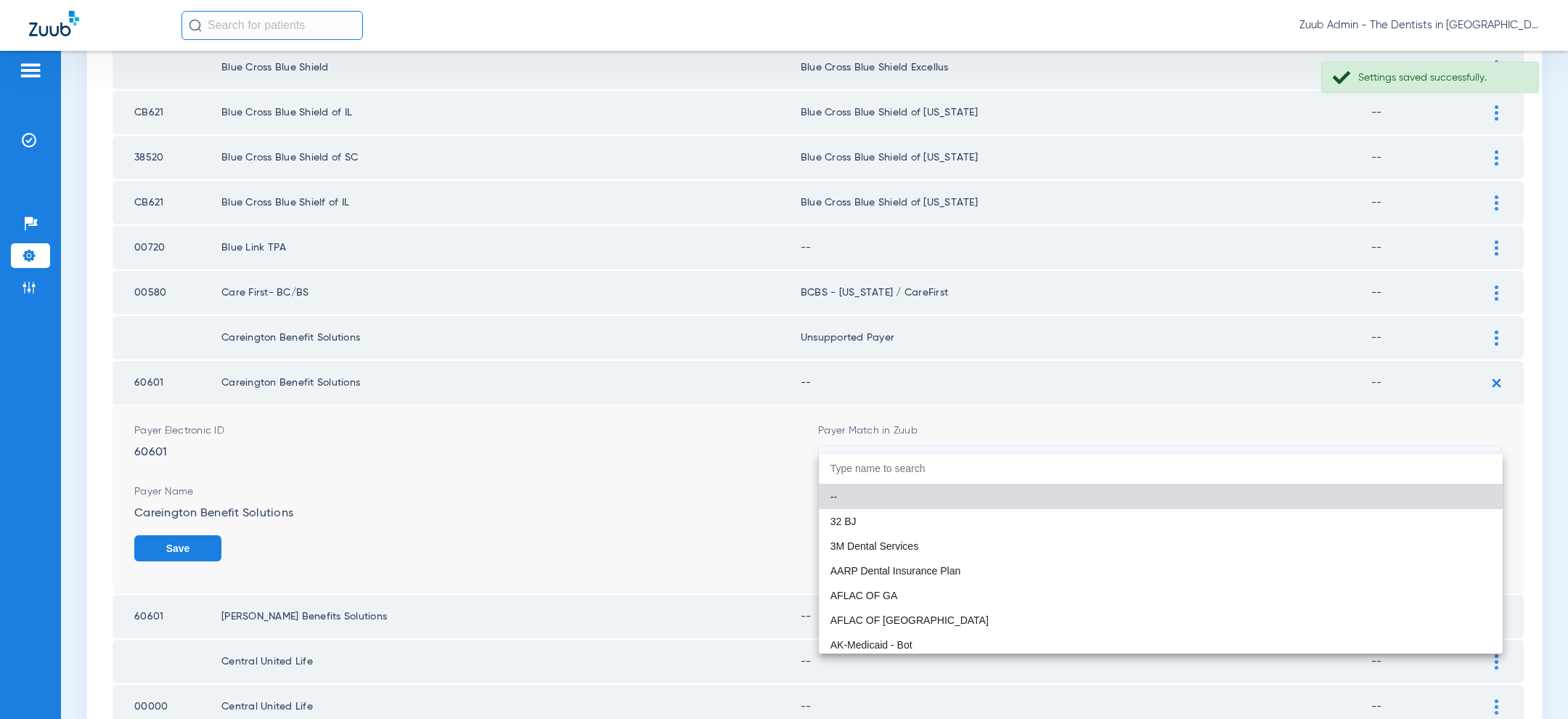
paste input "uns"
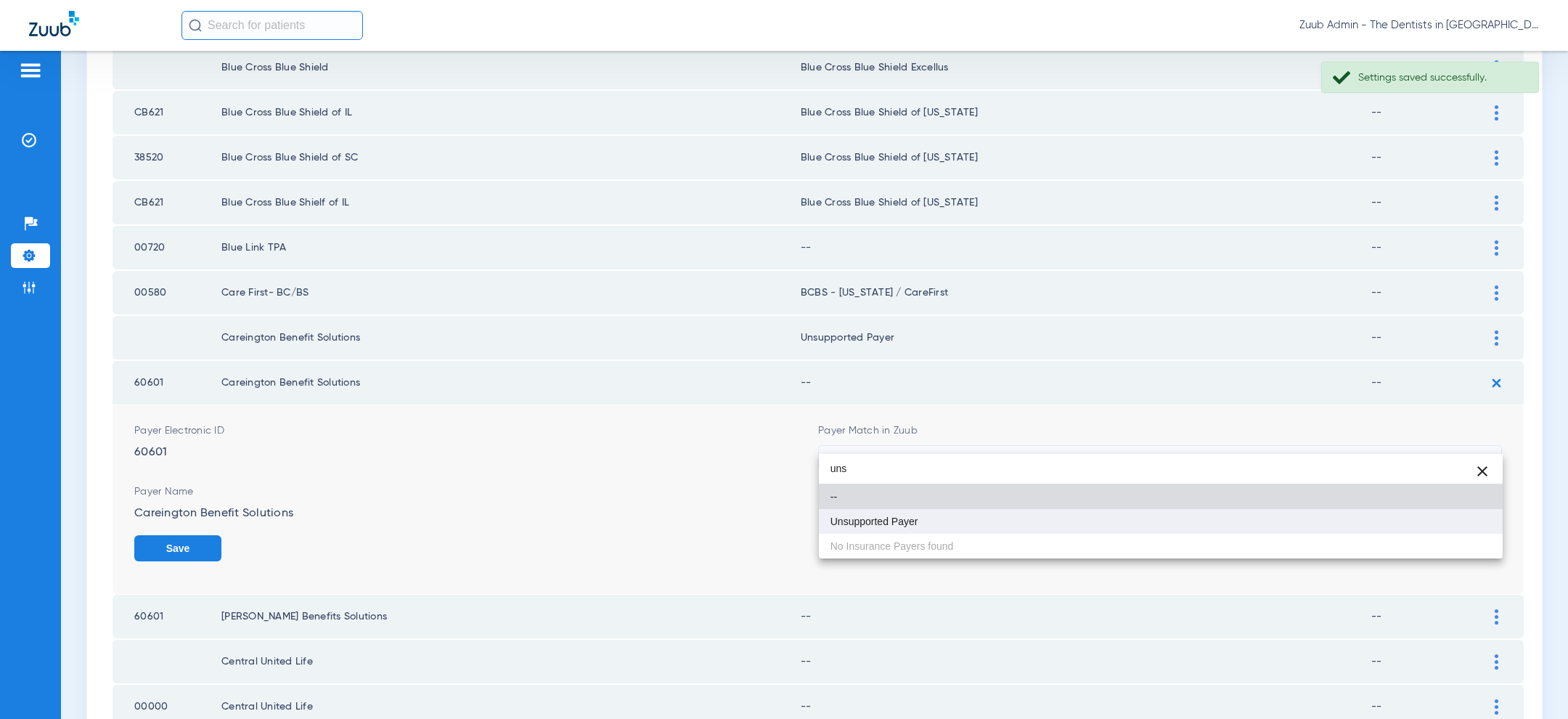
type input "uns"
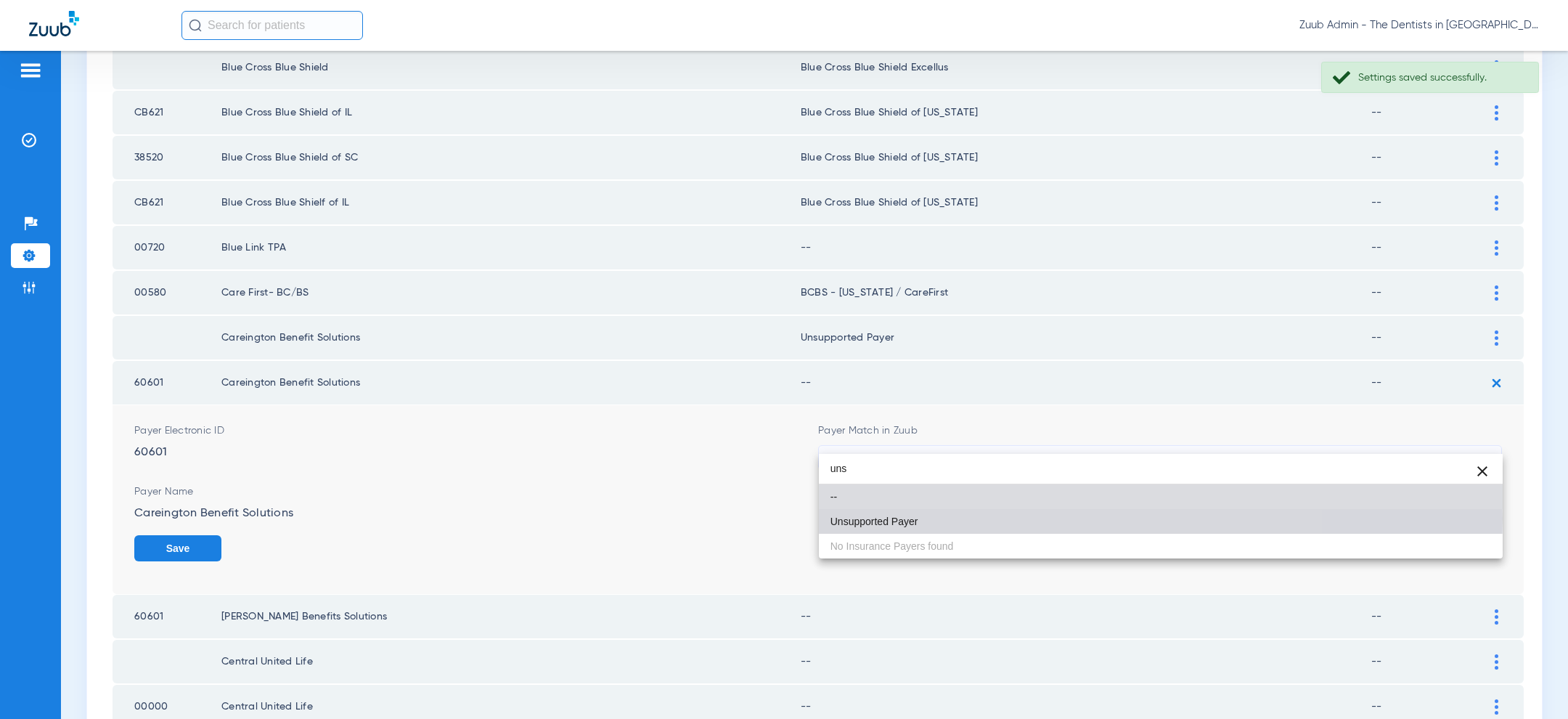
click at [1043, 518] on mat-option "Unsupported Payer" at bounding box center [1161, 521] width 684 height 25
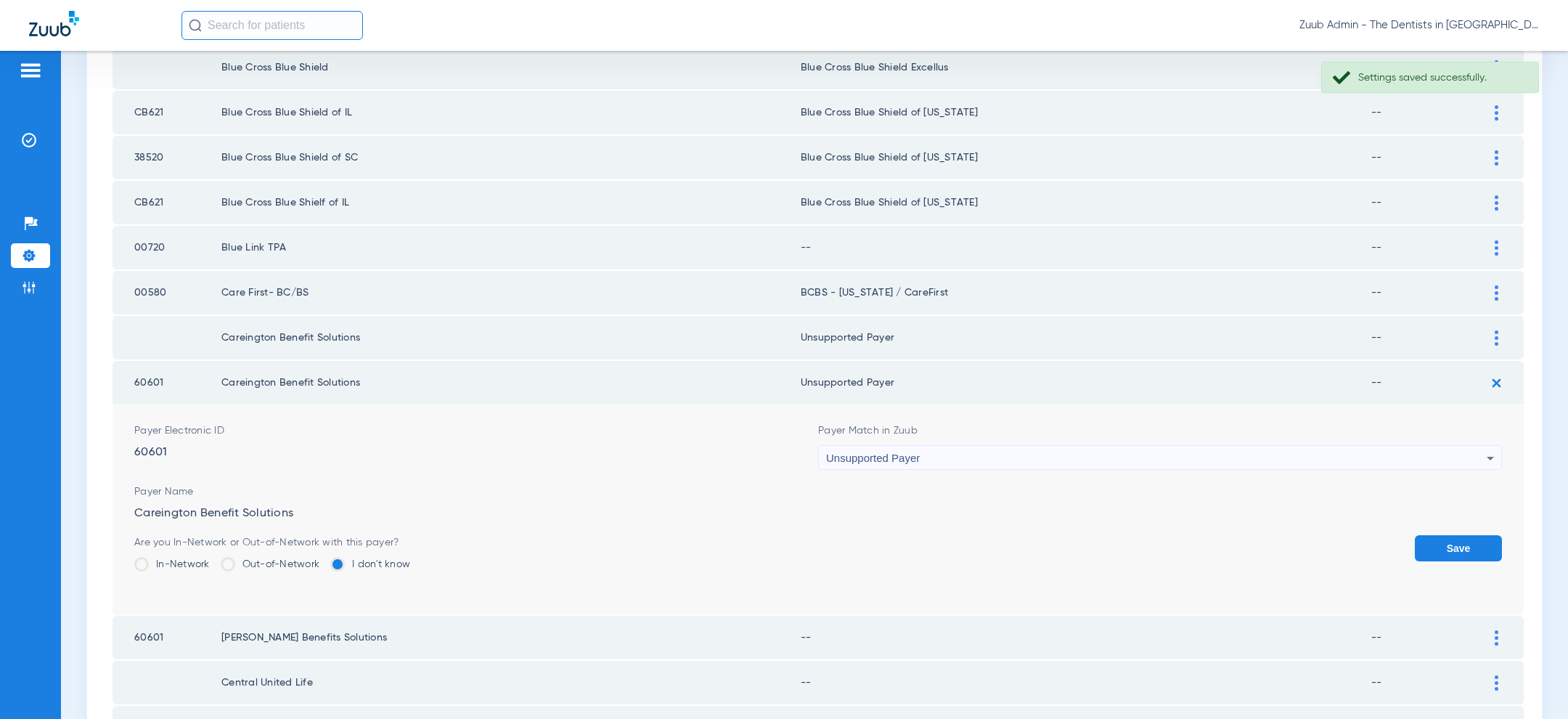
click at [1498, 535] on button "Save" at bounding box center [1459, 548] width 87 height 26
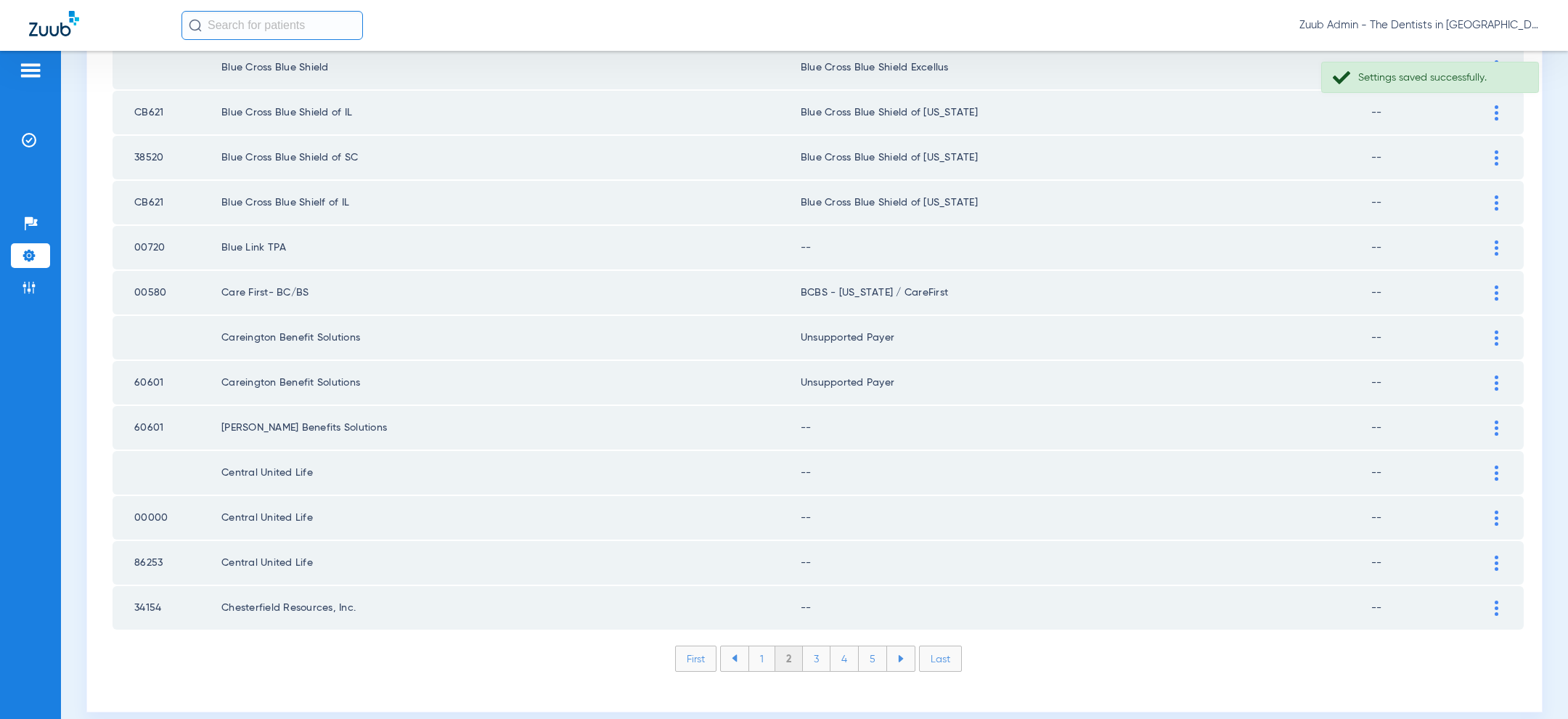
click at [1493, 420] on div at bounding box center [1497, 427] width 25 height 15
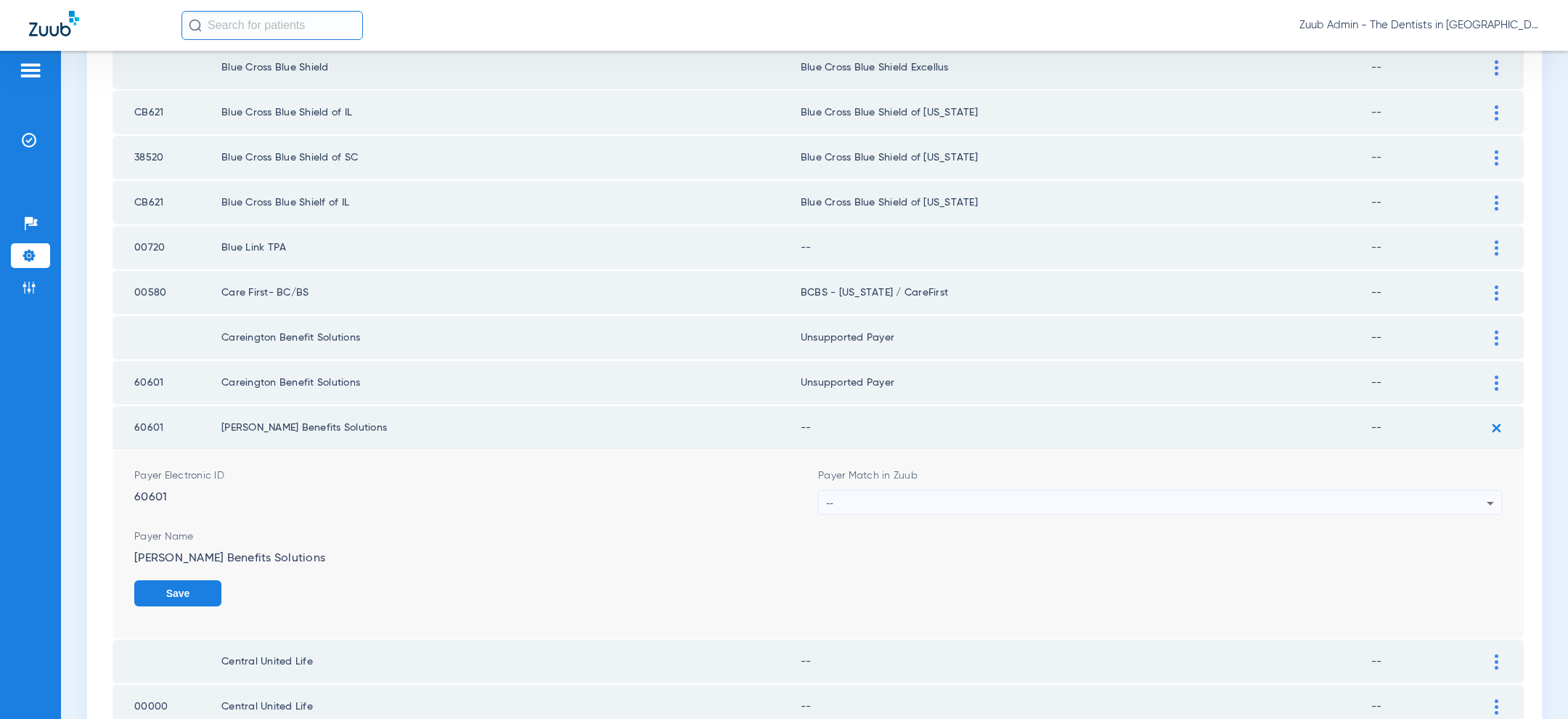
click at [927, 491] on div "--" at bounding box center [1156, 503] width 660 height 25
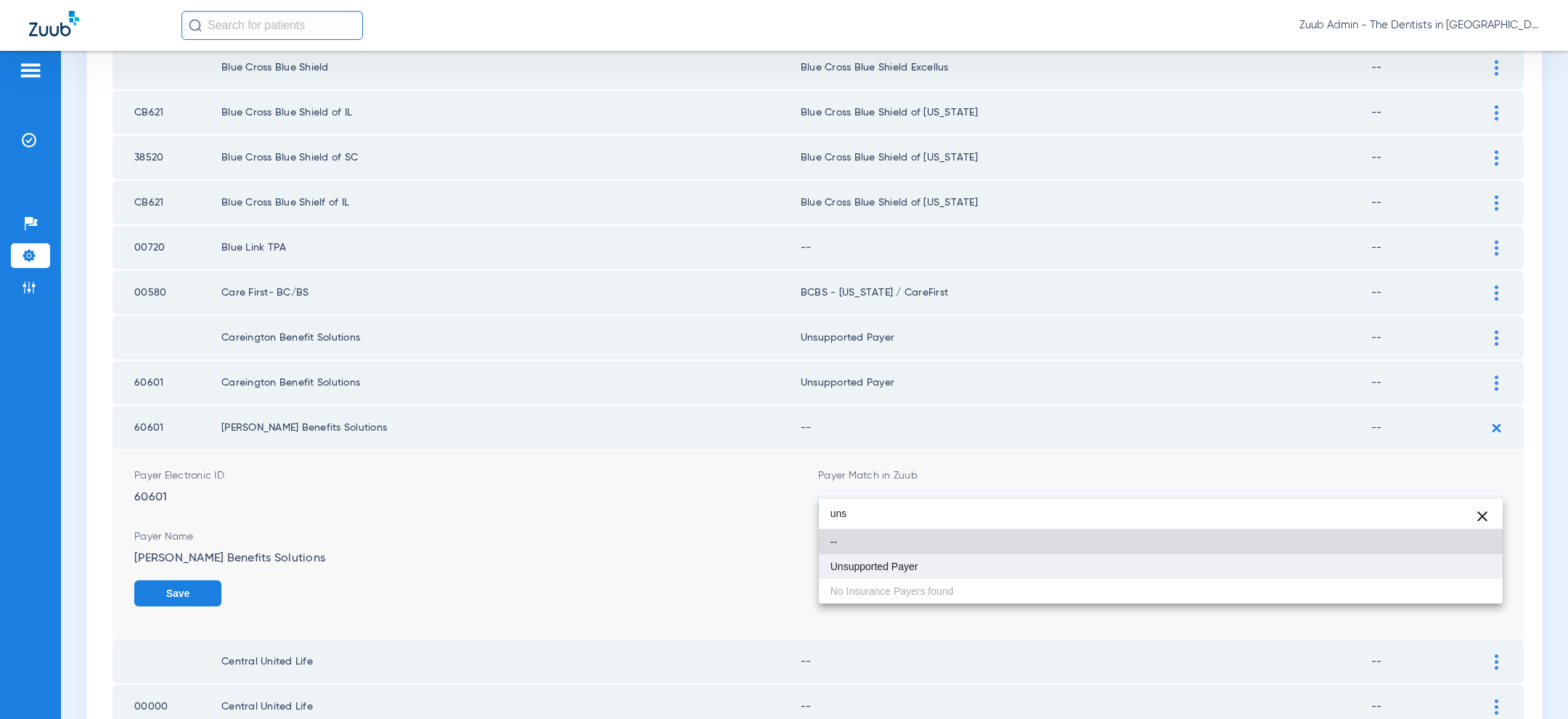
type input "uns"
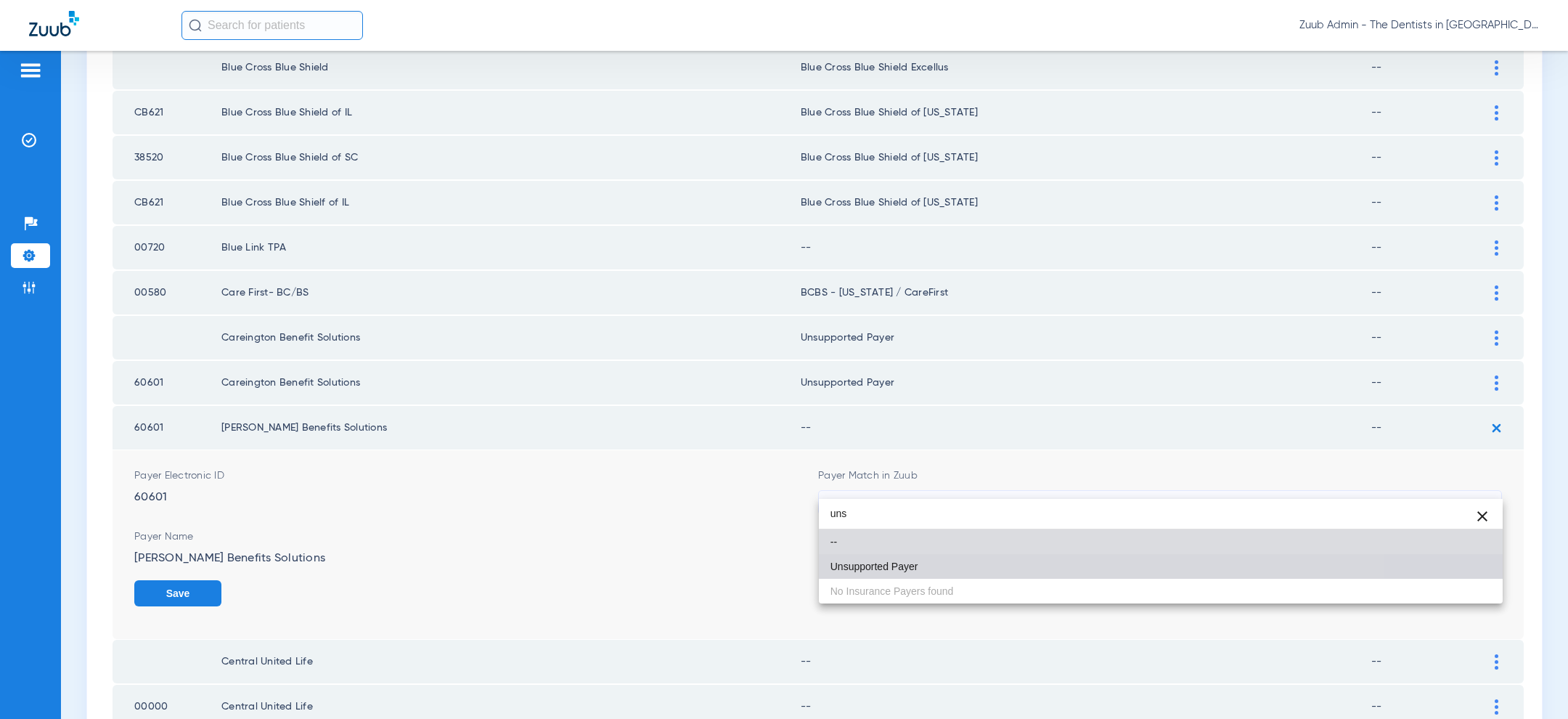
click at [890, 574] on mat-option "Unsupported Payer" at bounding box center [1161, 566] width 684 height 25
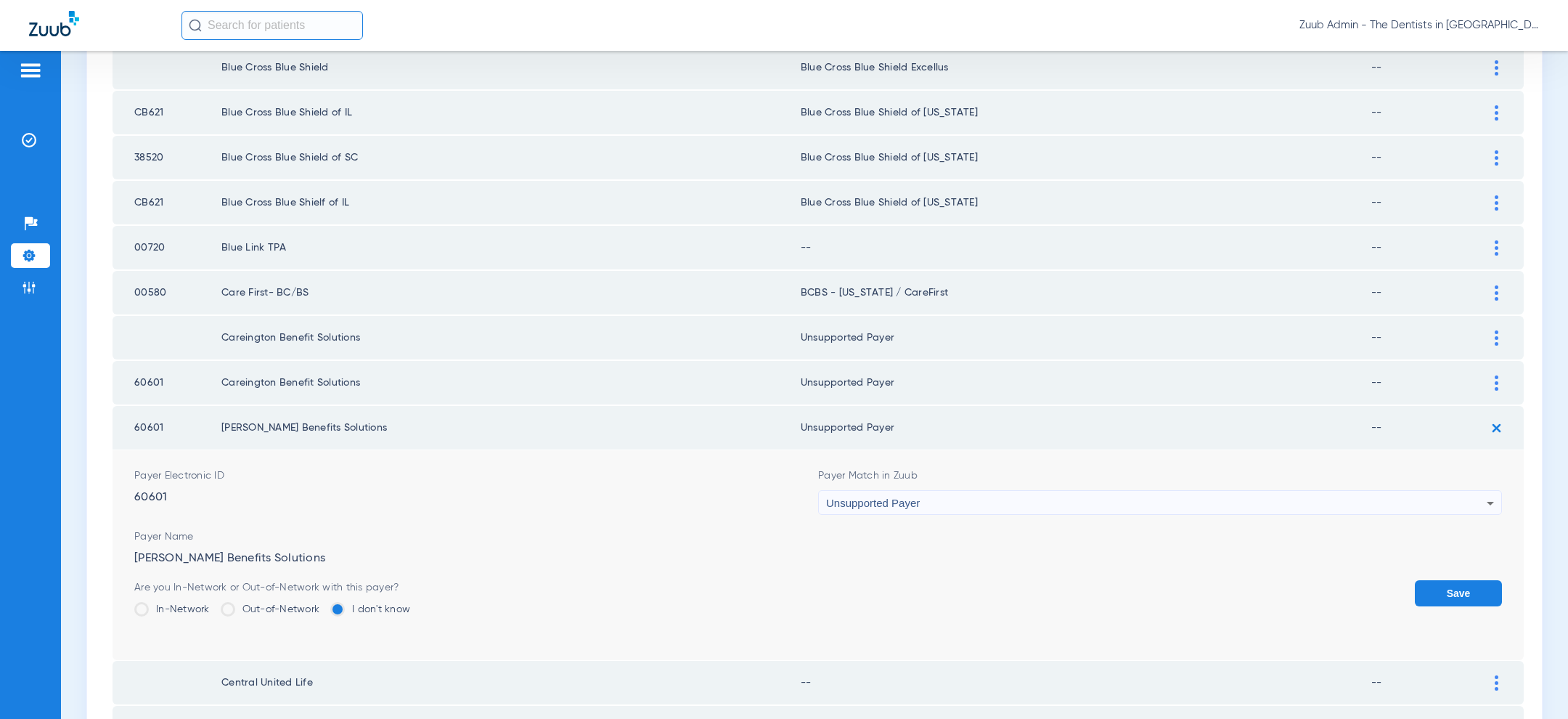
click at [1459, 581] on button "Save" at bounding box center [1459, 593] width 87 height 26
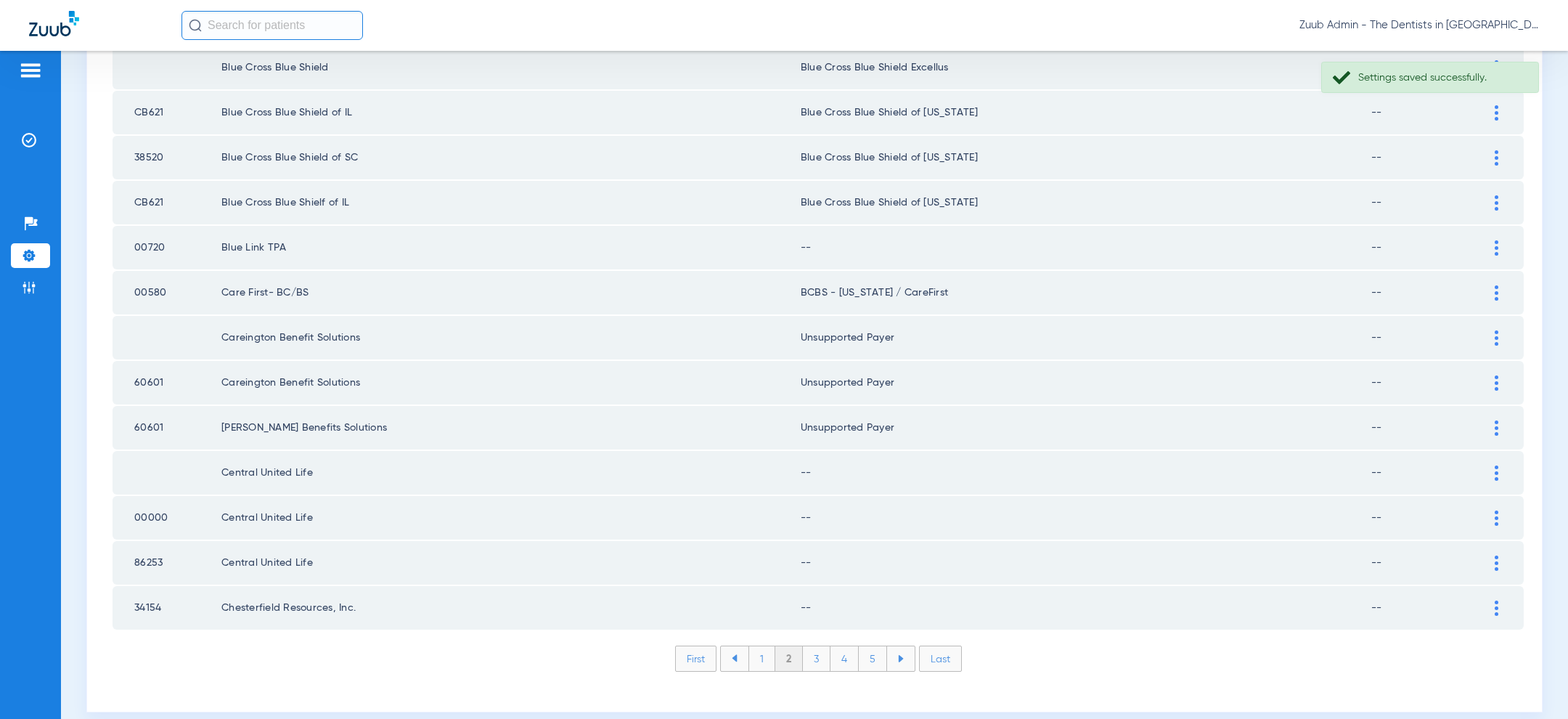
click at [1498, 465] on div at bounding box center [1497, 472] width 25 height 15
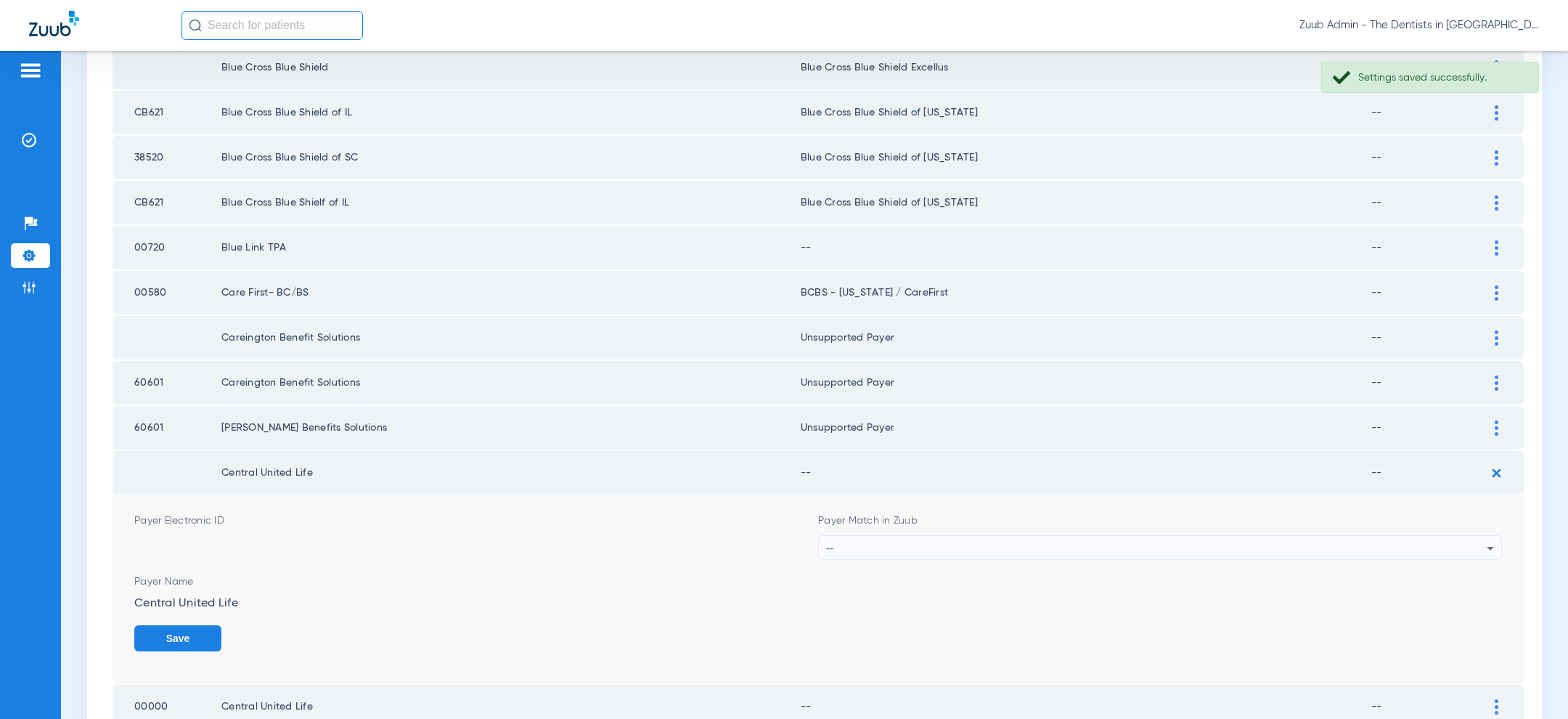
click at [1254, 536] on div "--" at bounding box center [1156, 548] width 660 height 25
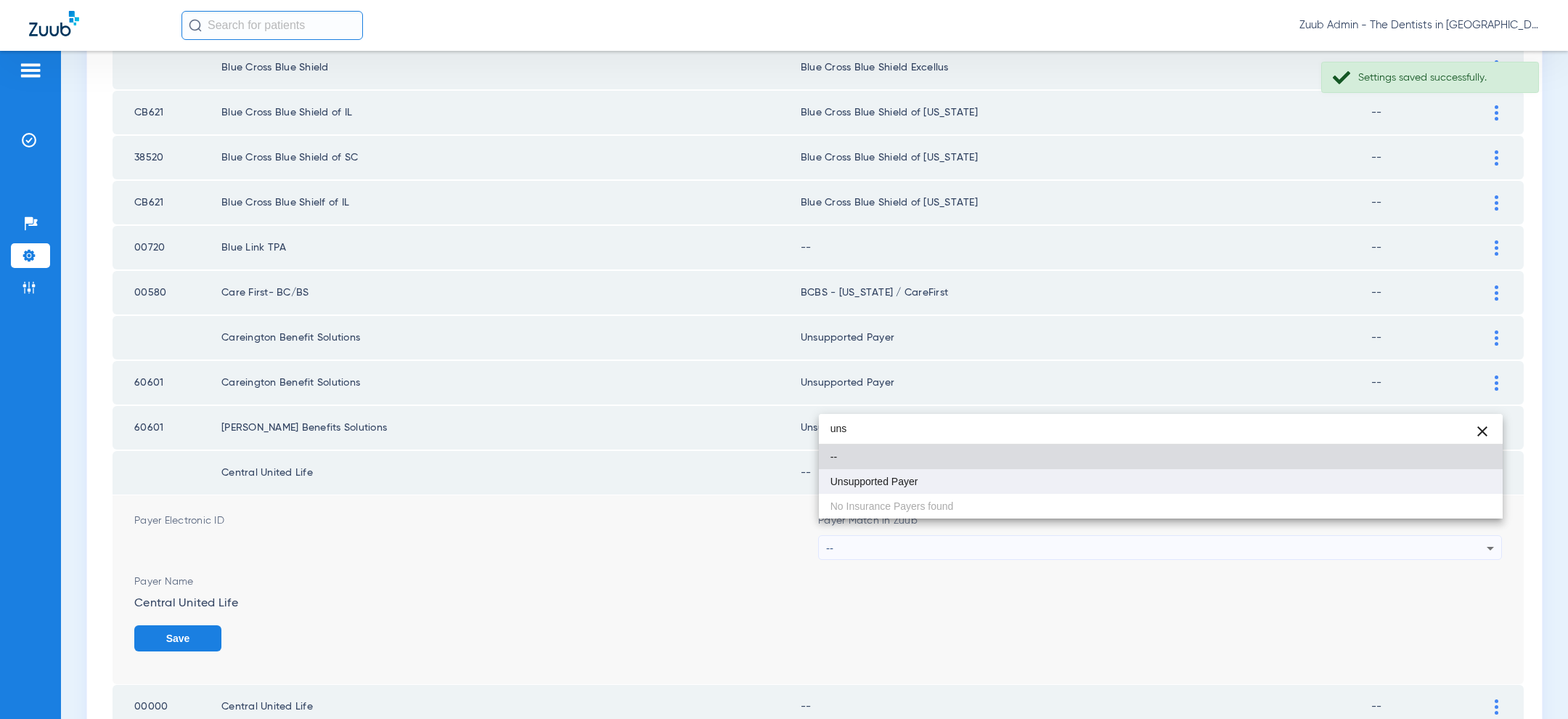
type input "uns"
click at [1134, 474] on mat-option "Unsupported Payer" at bounding box center [1161, 481] width 684 height 25
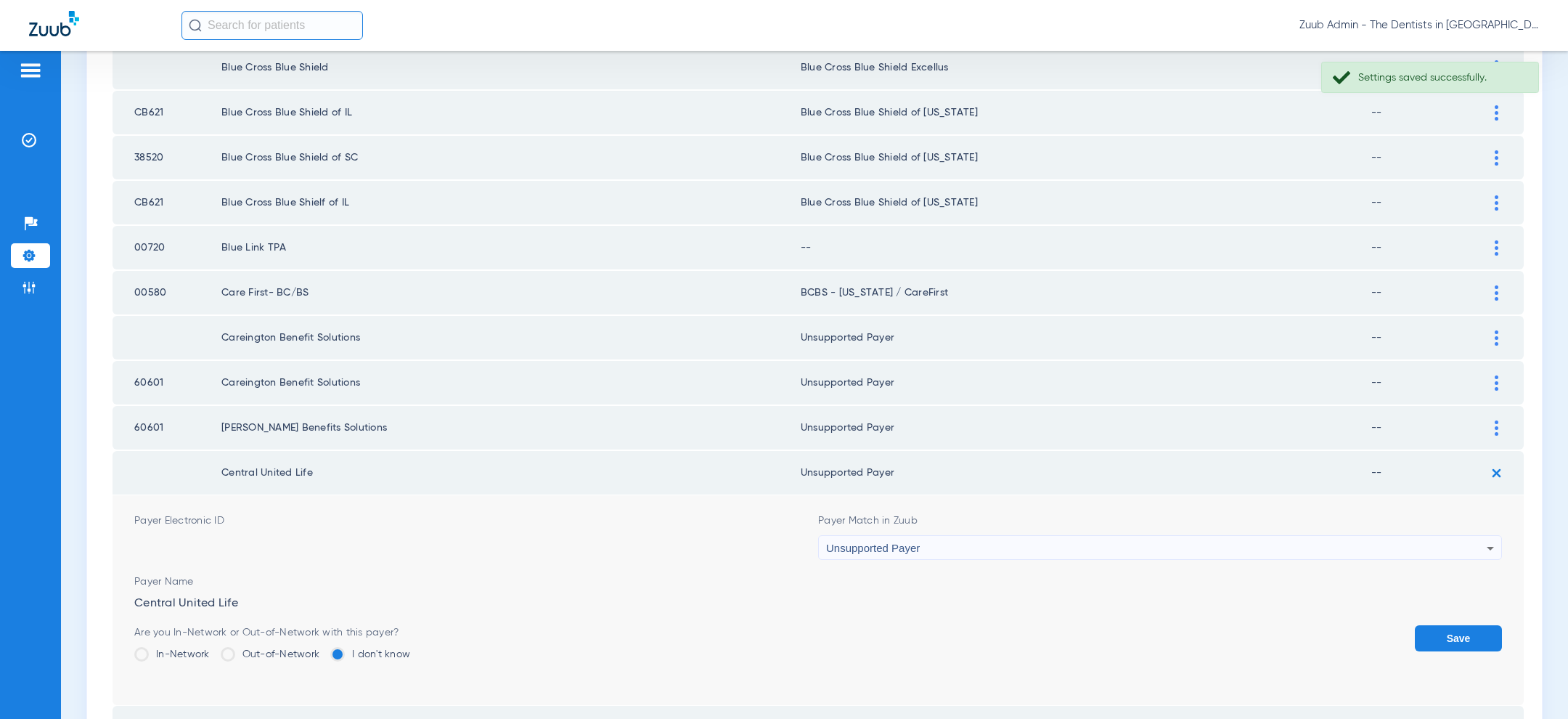
click at [1485, 631] on button "Save" at bounding box center [1459, 637] width 87 height 26
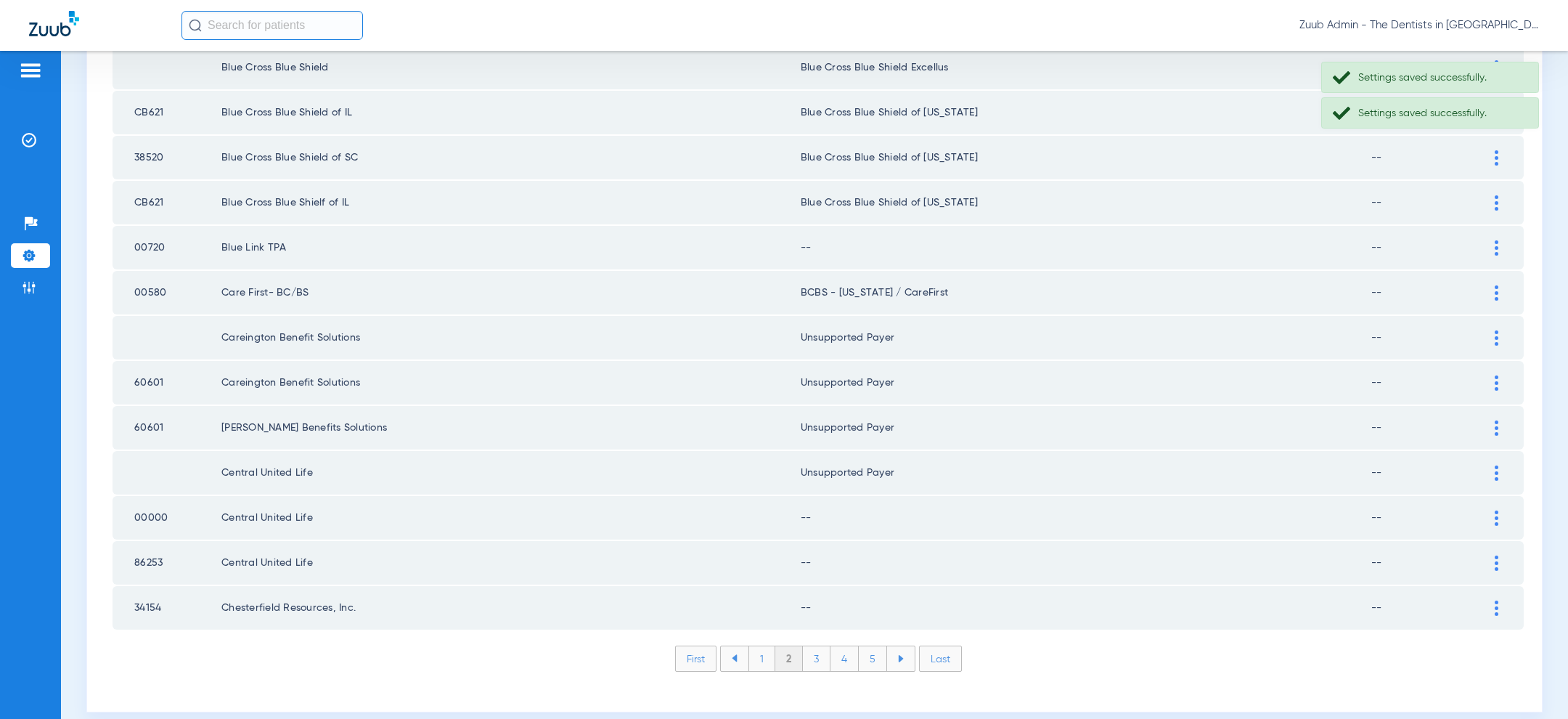
click at [1498, 511] on img at bounding box center [1496, 518] width 4 height 15
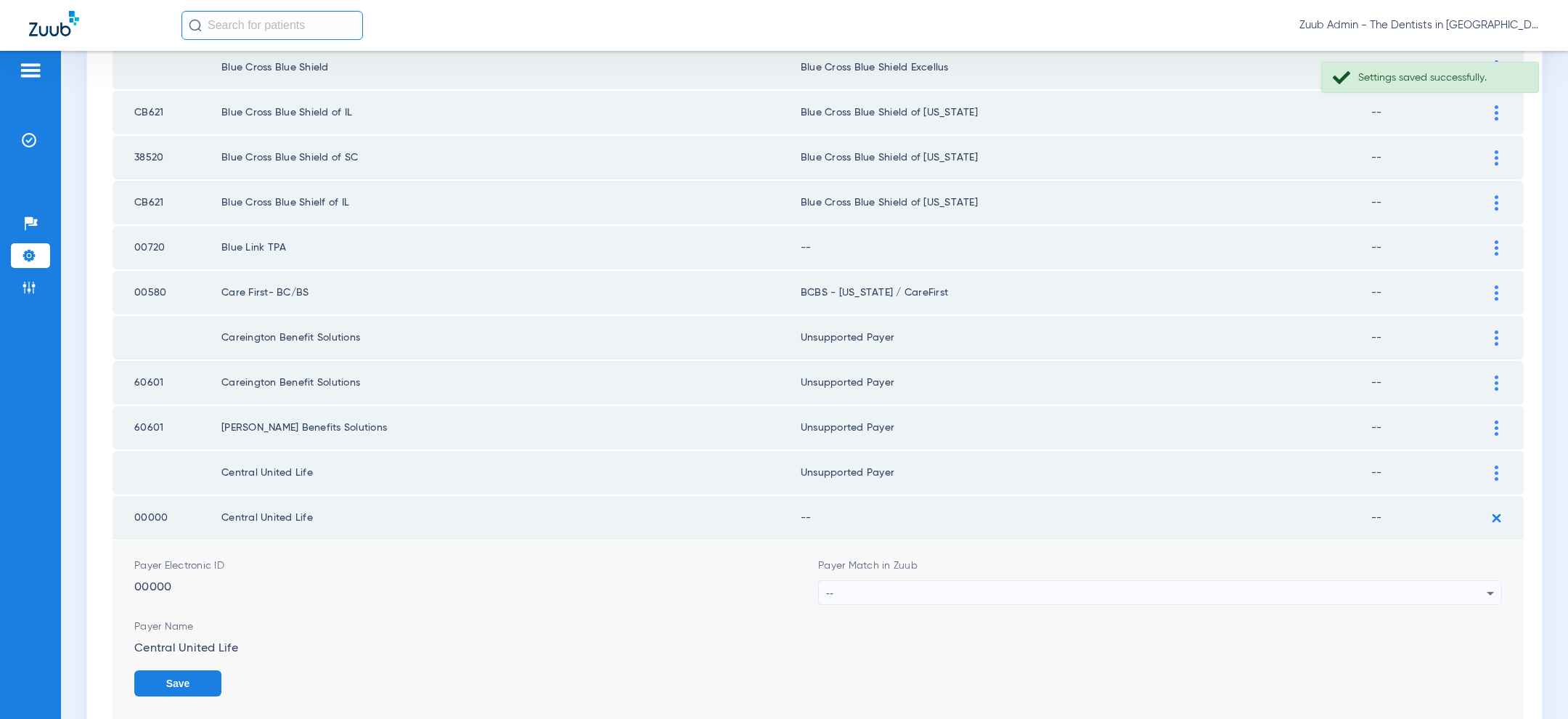
click at [1287, 581] on div "--" at bounding box center [1156, 593] width 660 height 25
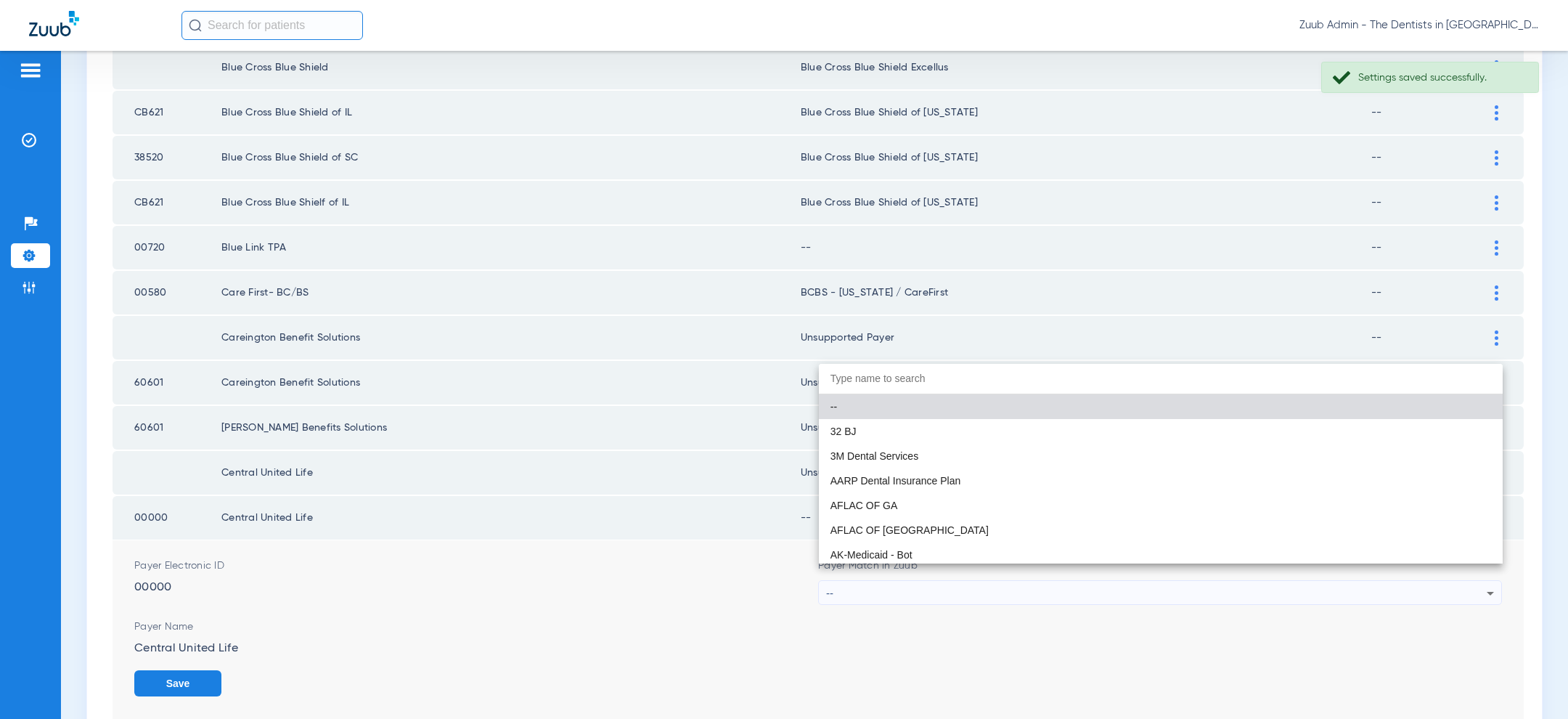
paste input "uns"
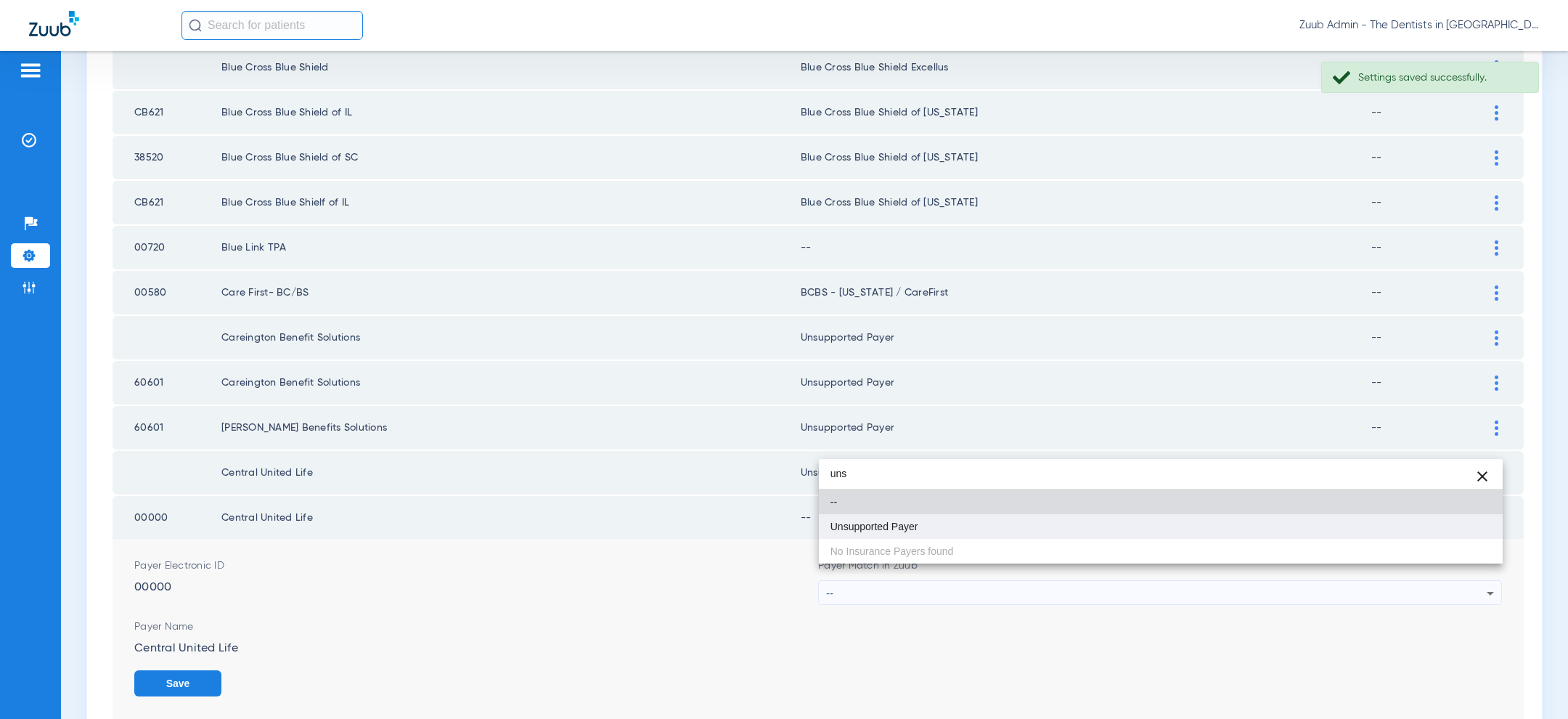
type input "uns"
click at [1150, 518] on mat-option "Unsupported Payer" at bounding box center [1161, 526] width 684 height 25
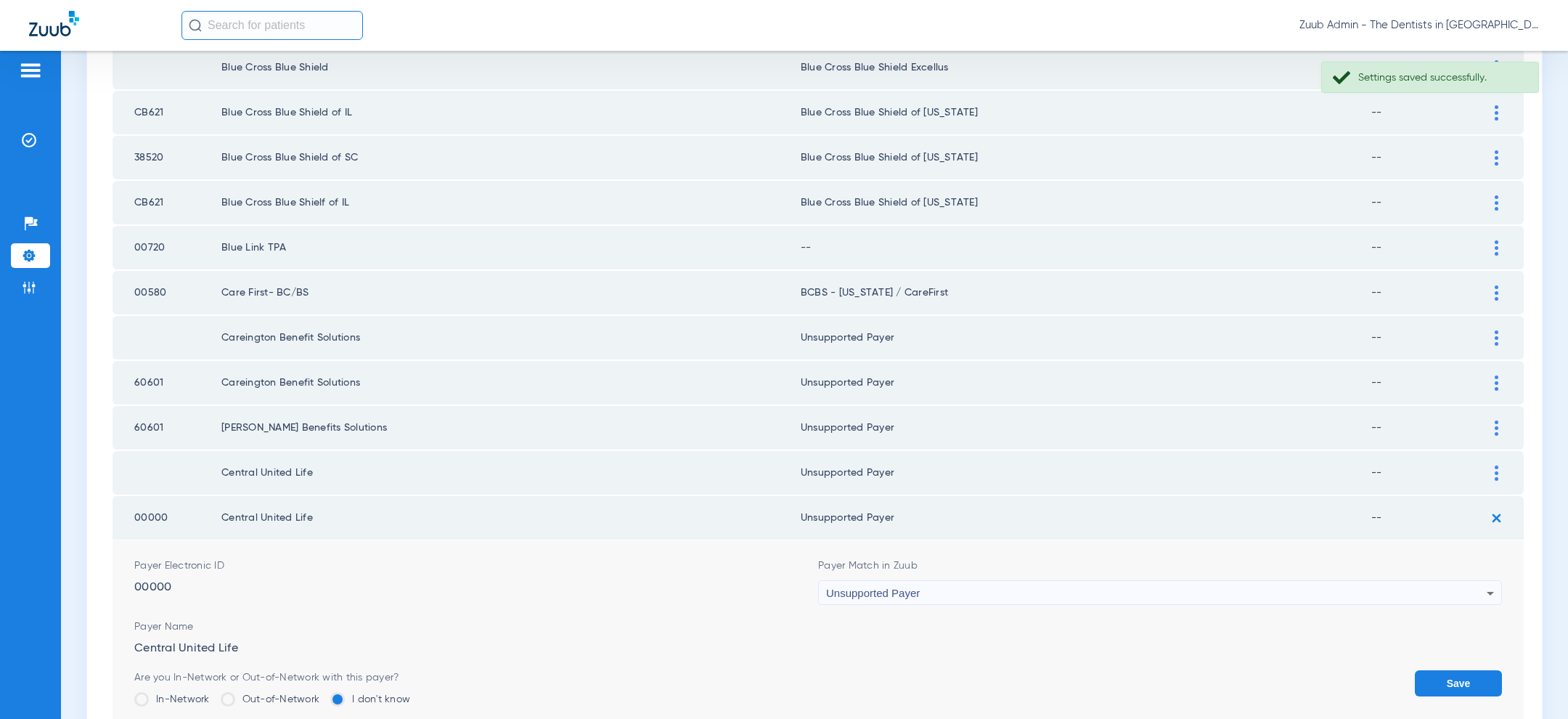
click at [1455, 670] on button "Save" at bounding box center [1459, 683] width 87 height 26
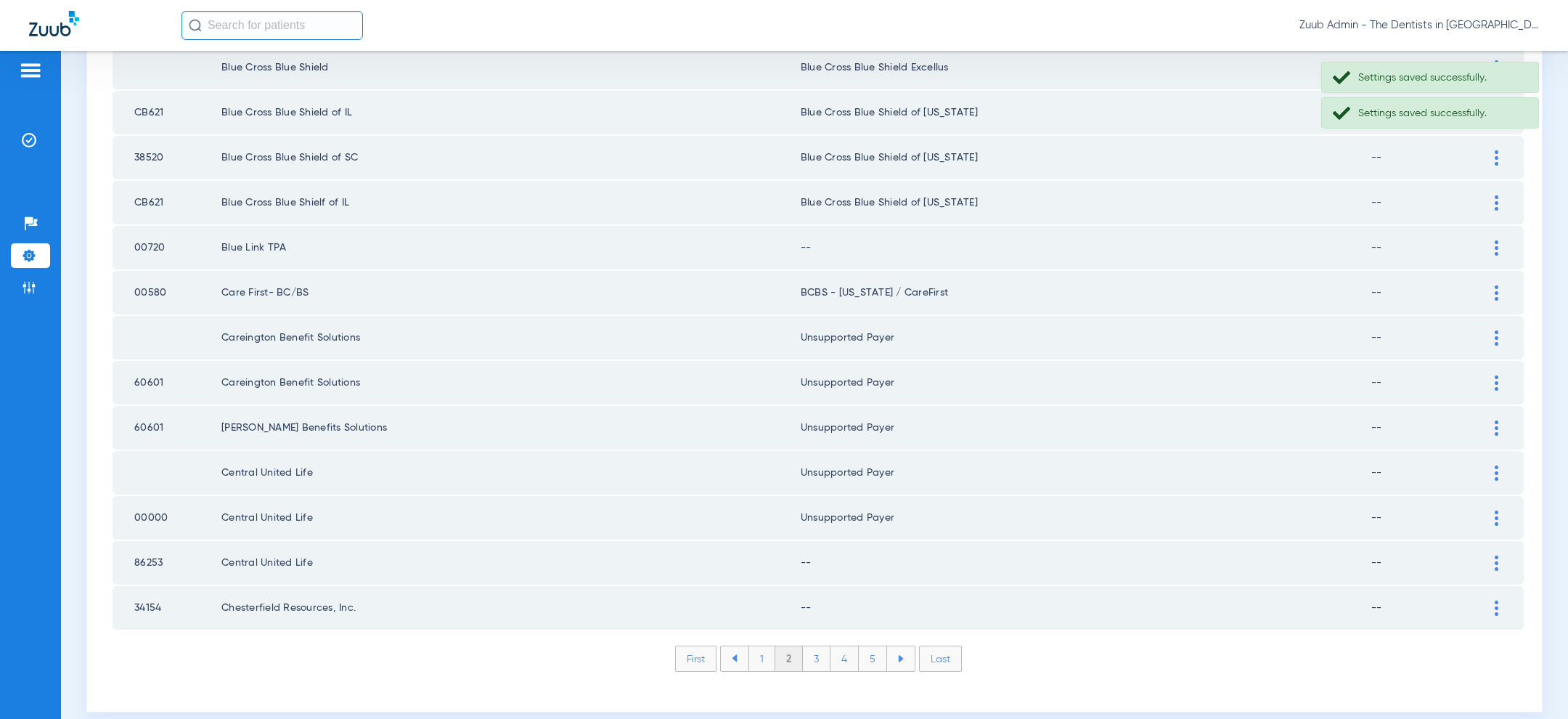
click at [1499, 556] on div at bounding box center [1497, 563] width 25 height 15
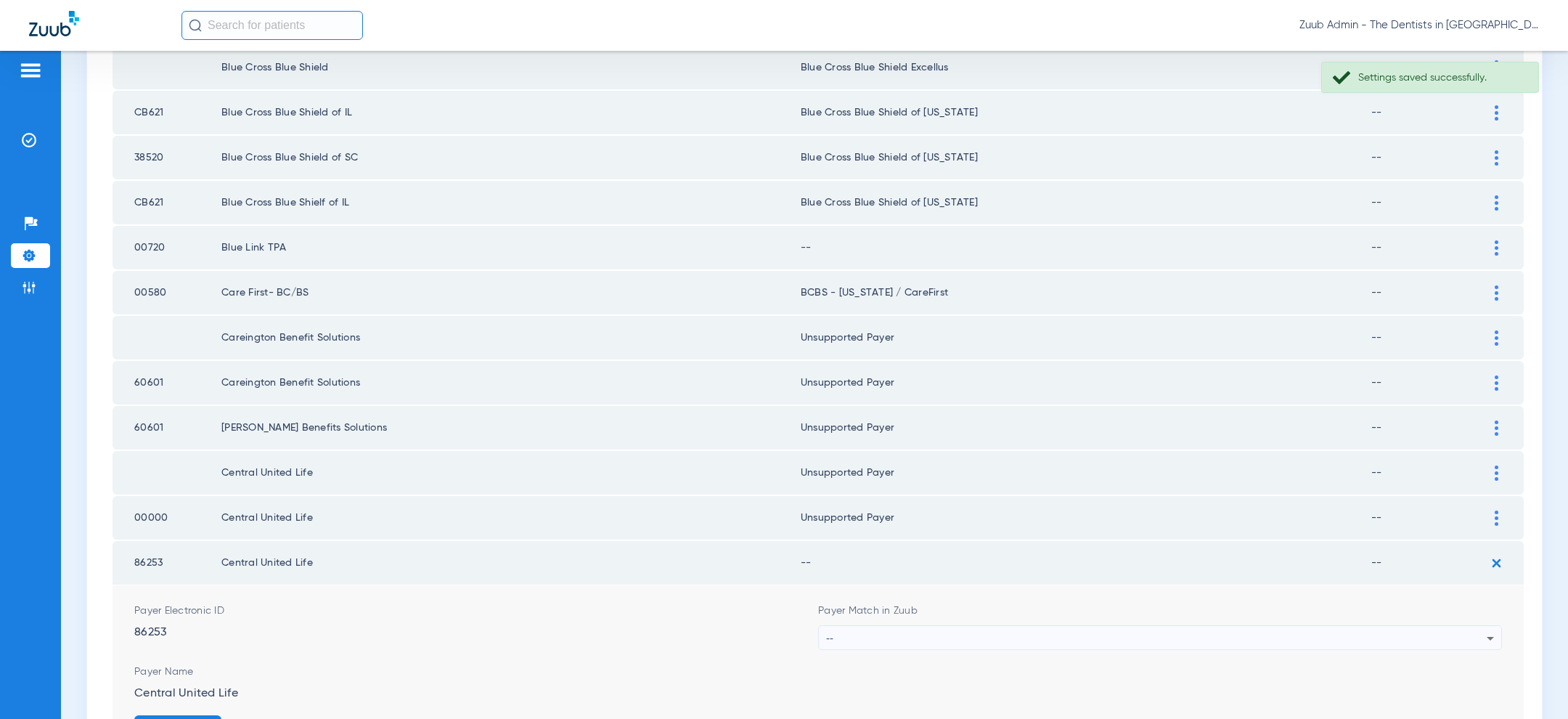
click at [1176, 629] on div "--" at bounding box center [1156, 637] width 660 height 25
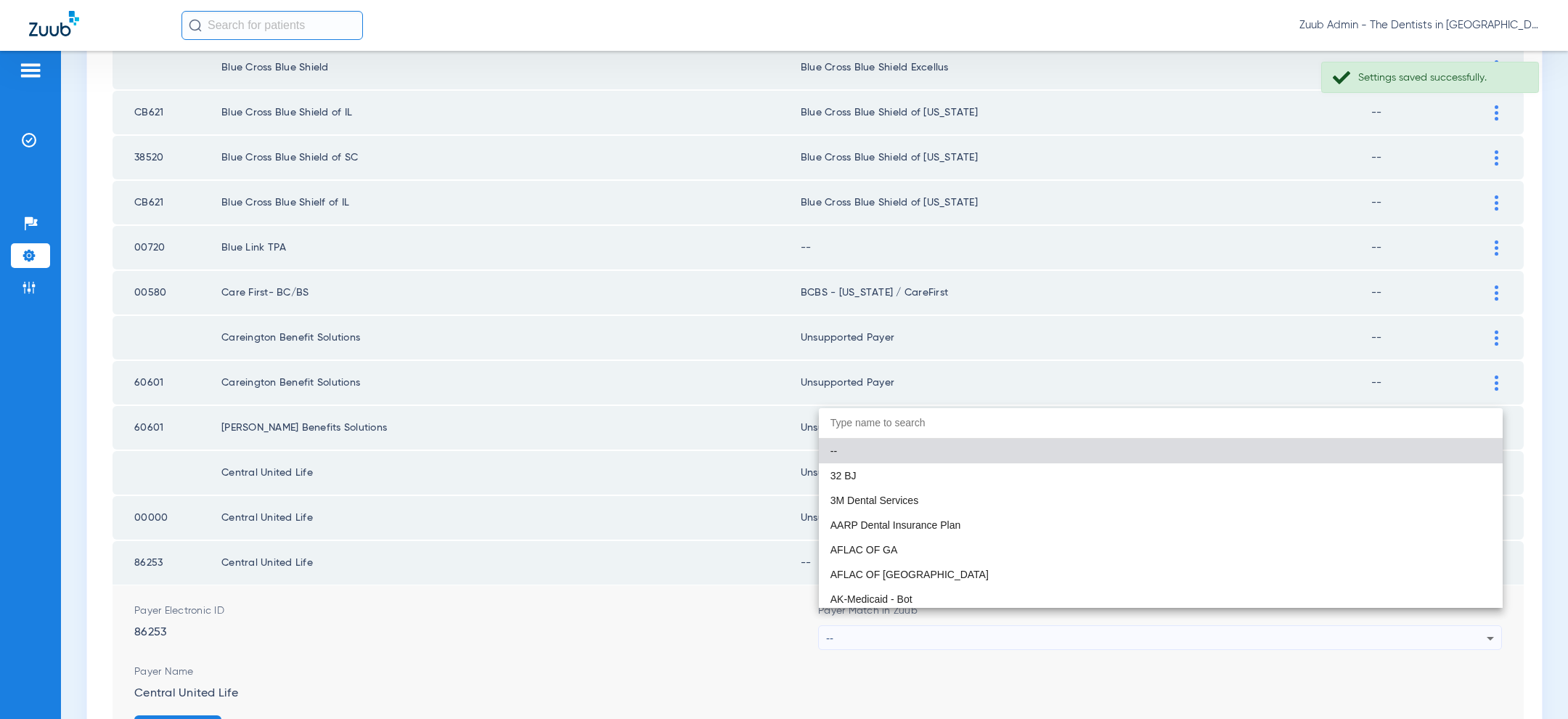
paste input "uns"
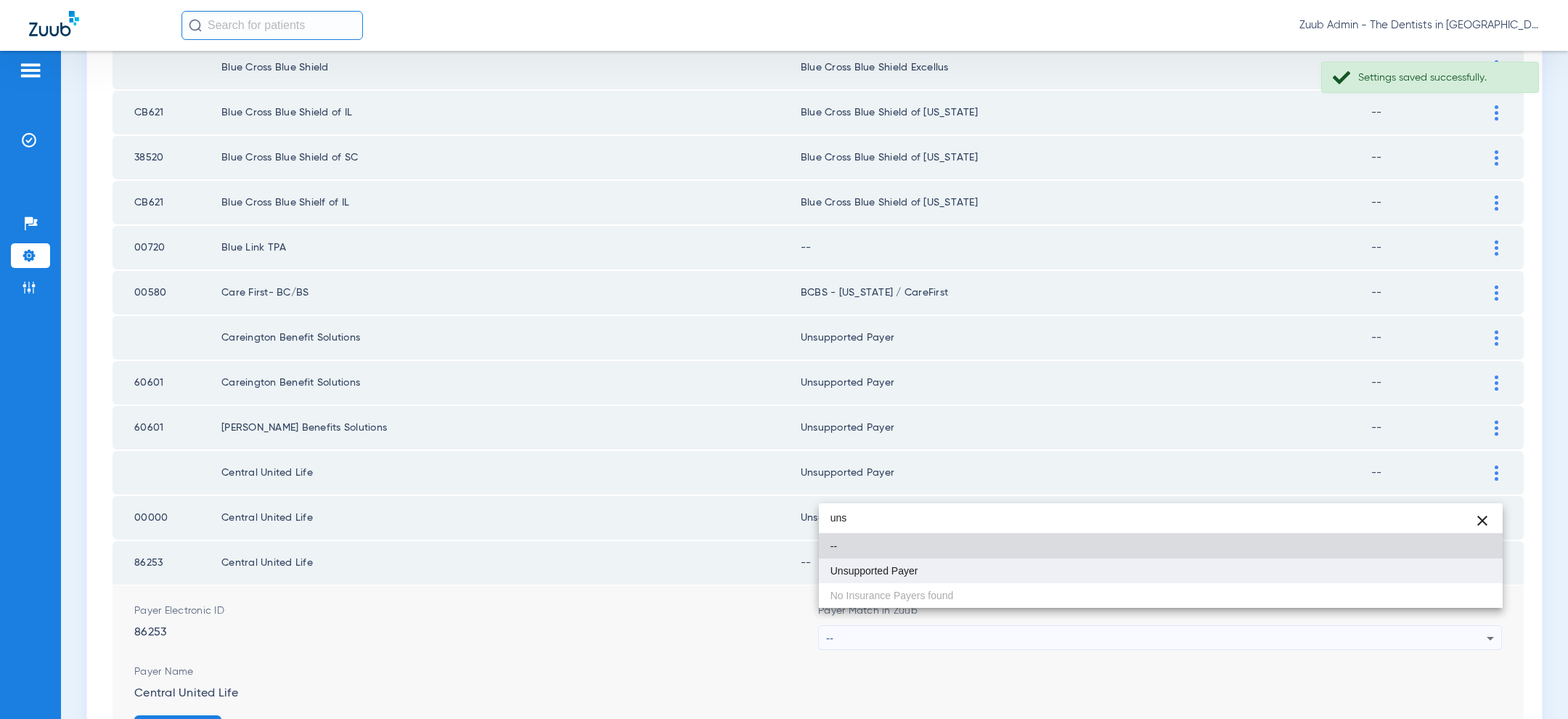
type input "uns"
click at [1073, 576] on mat-option "Unsupported Payer" at bounding box center [1161, 570] width 684 height 25
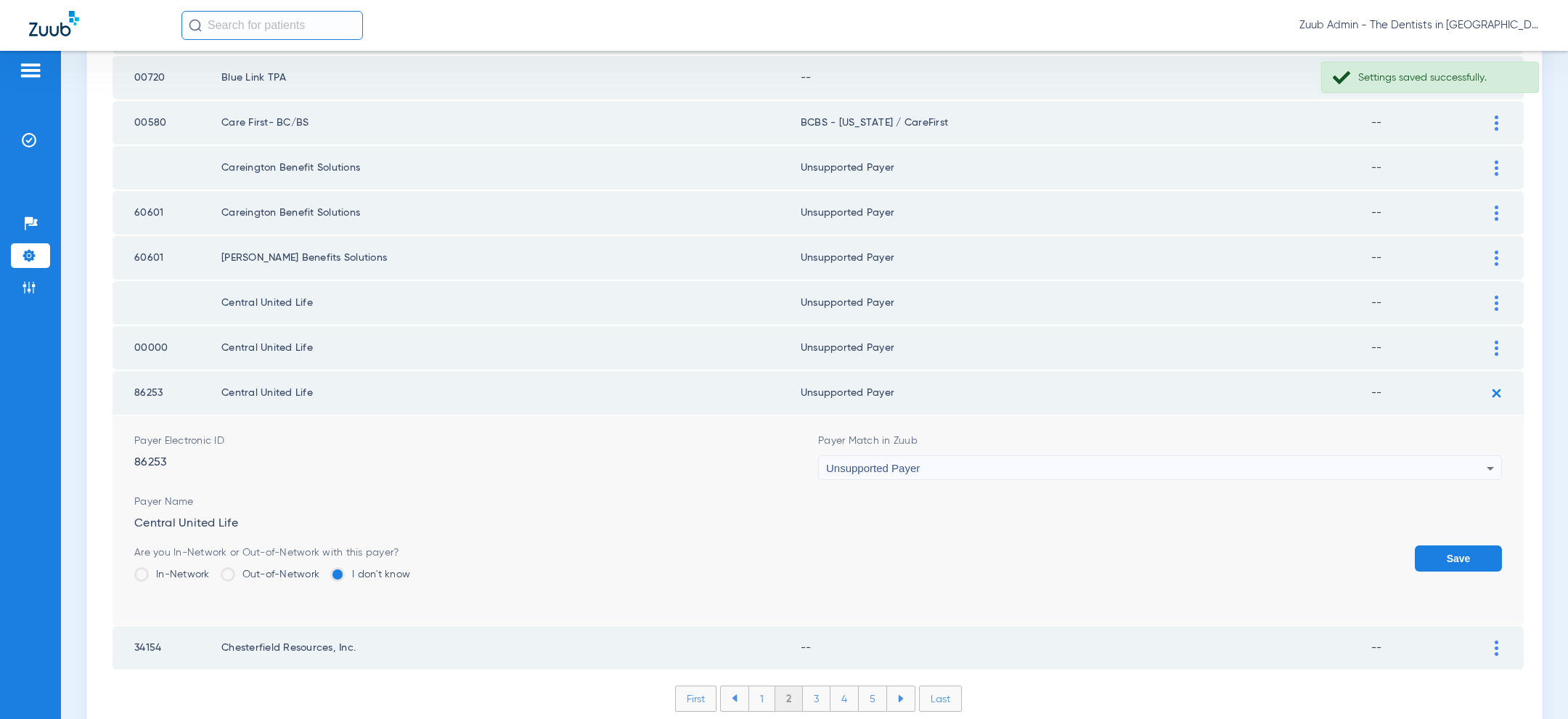
click at [1448, 545] on button "Save" at bounding box center [1459, 558] width 87 height 26
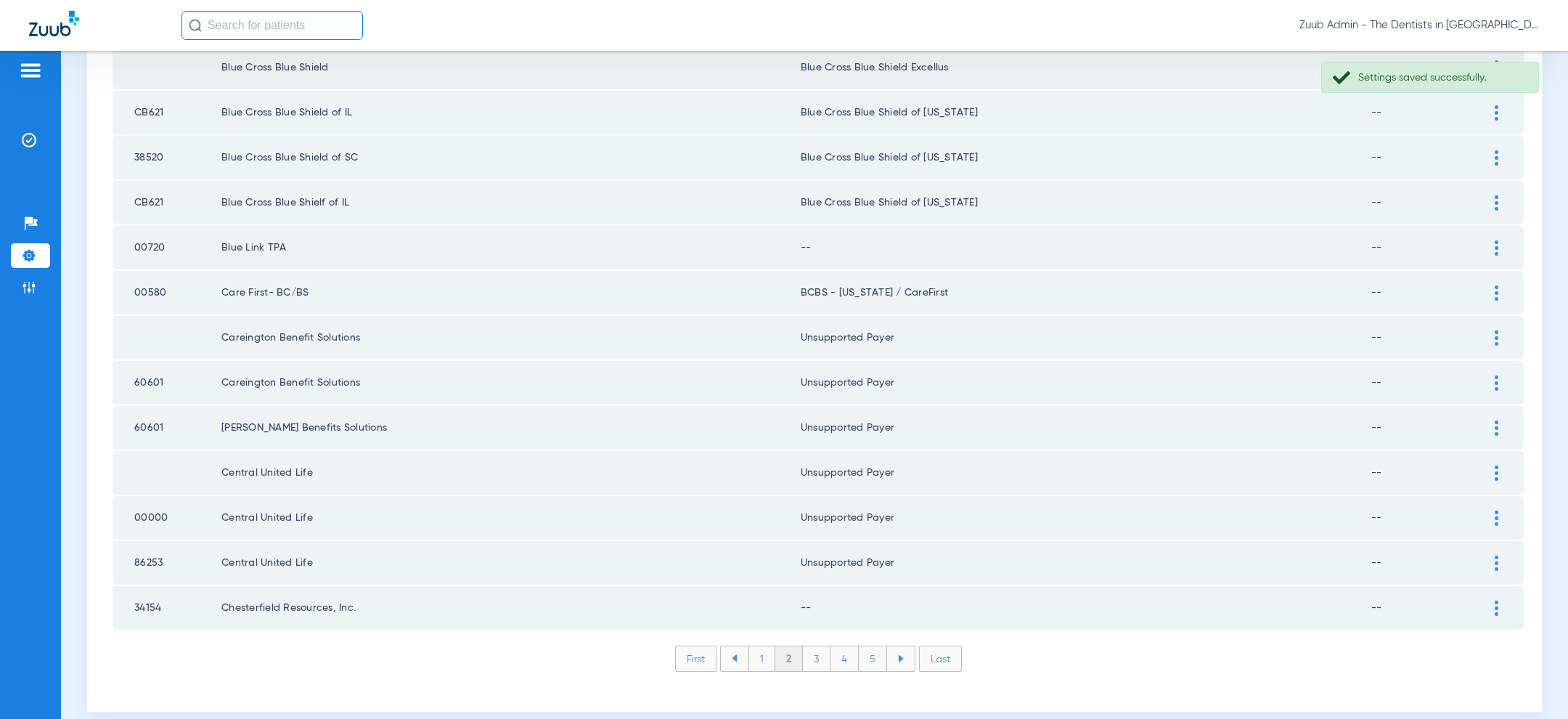
click at [1493, 600] on div at bounding box center [1497, 607] width 25 height 15
click at [1279, 671] on div "--" at bounding box center [1156, 683] width 660 height 25
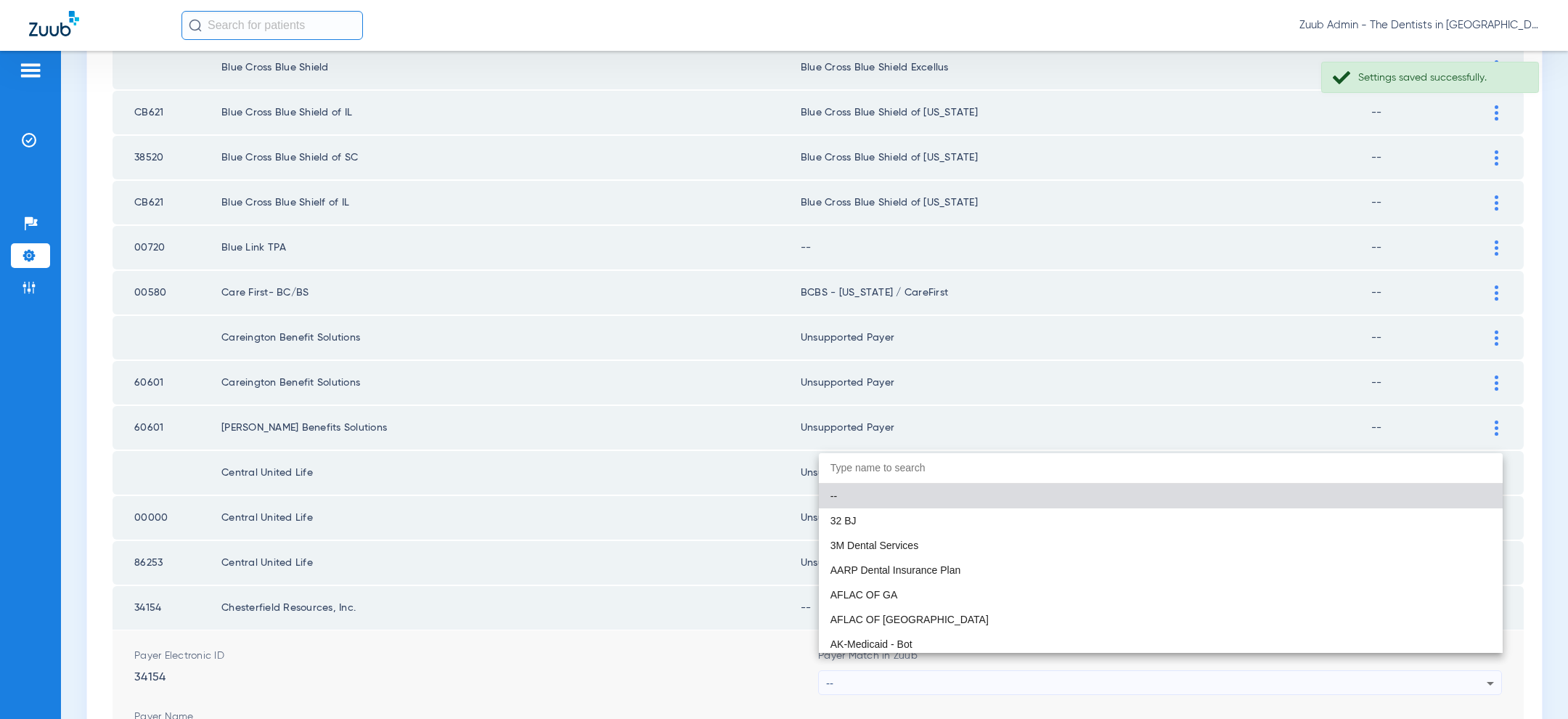
paste input "uns"
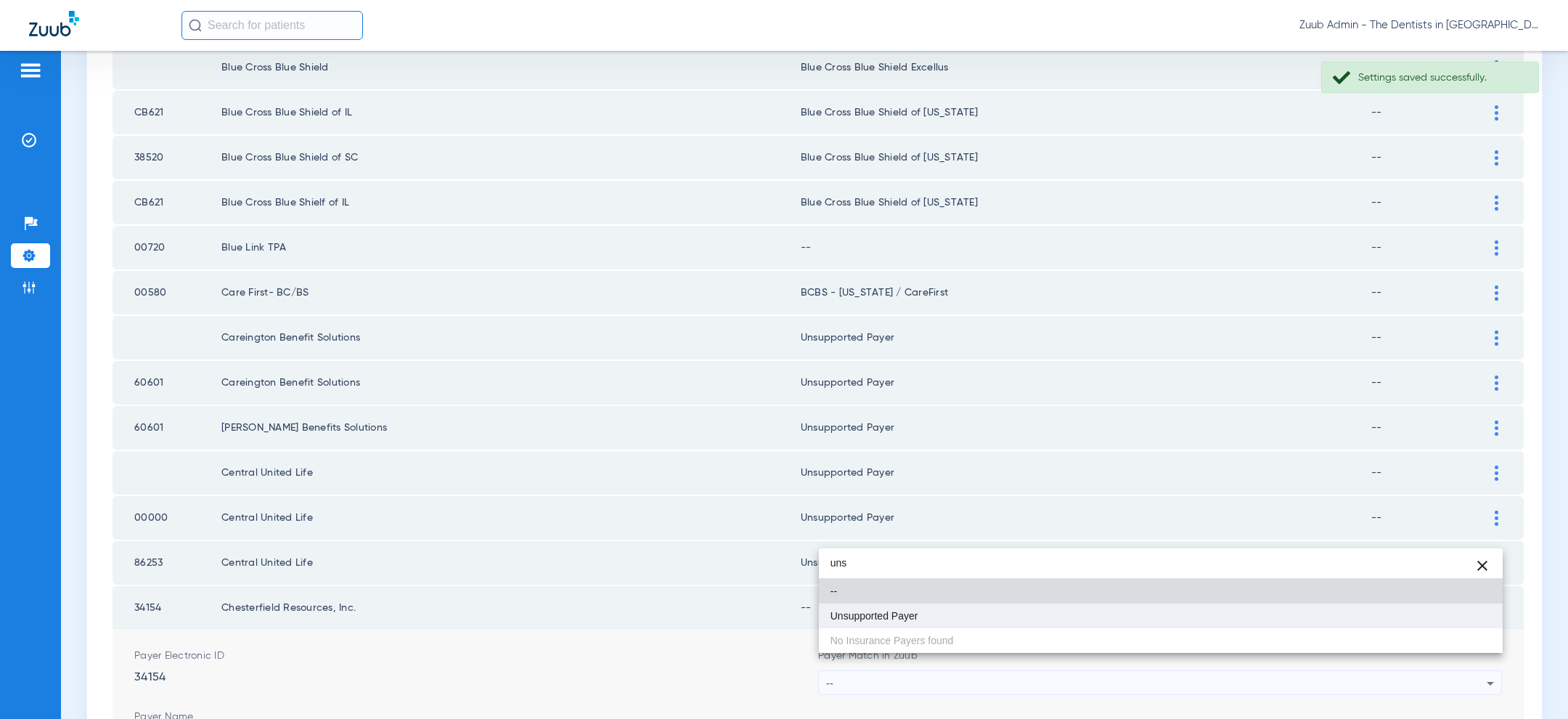
type input "uns"
click at [1141, 615] on mat-option "Unsupported Payer" at bounding box center [1161, 615] width 684 height 25
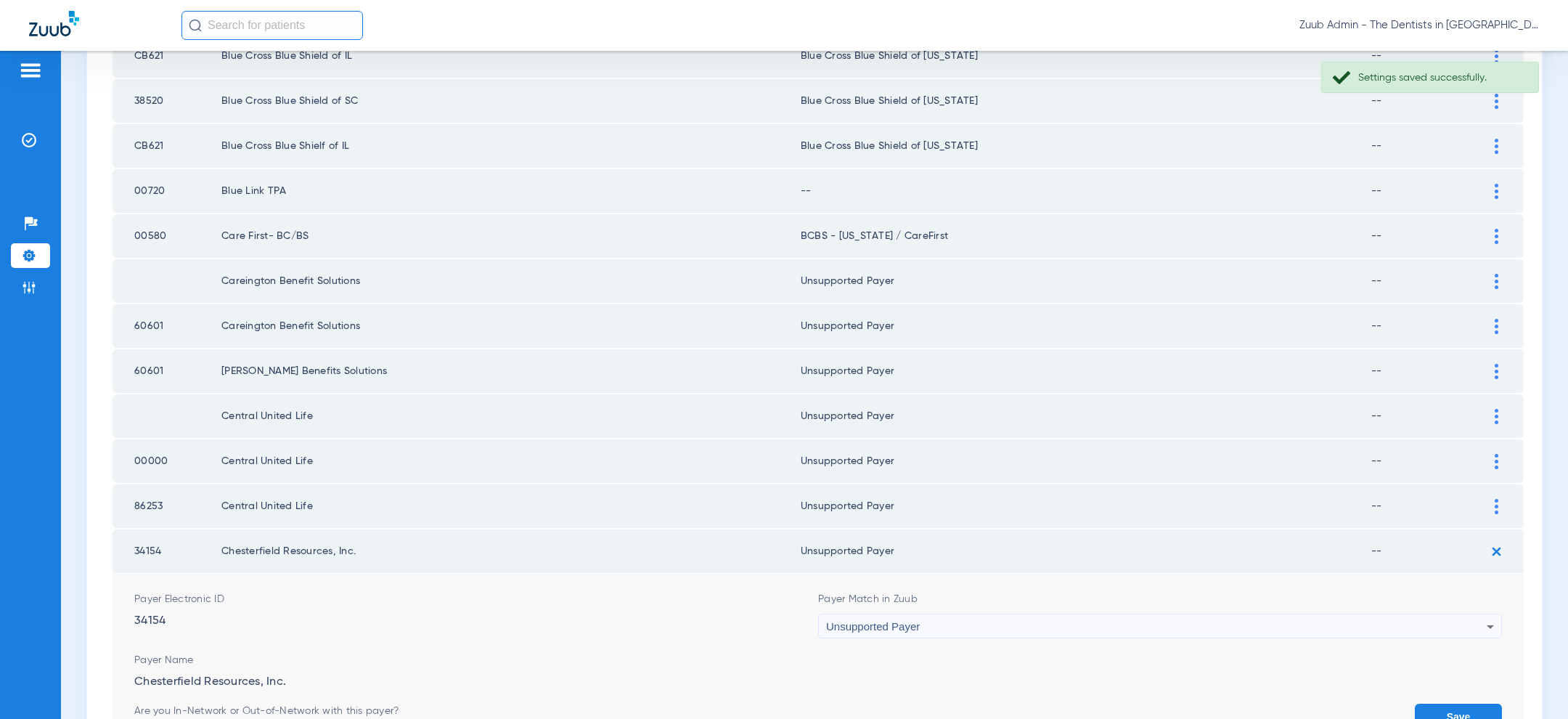
click at [1449, 703] on button "Save" at bounding box center [1459, 716] width 87 height 26
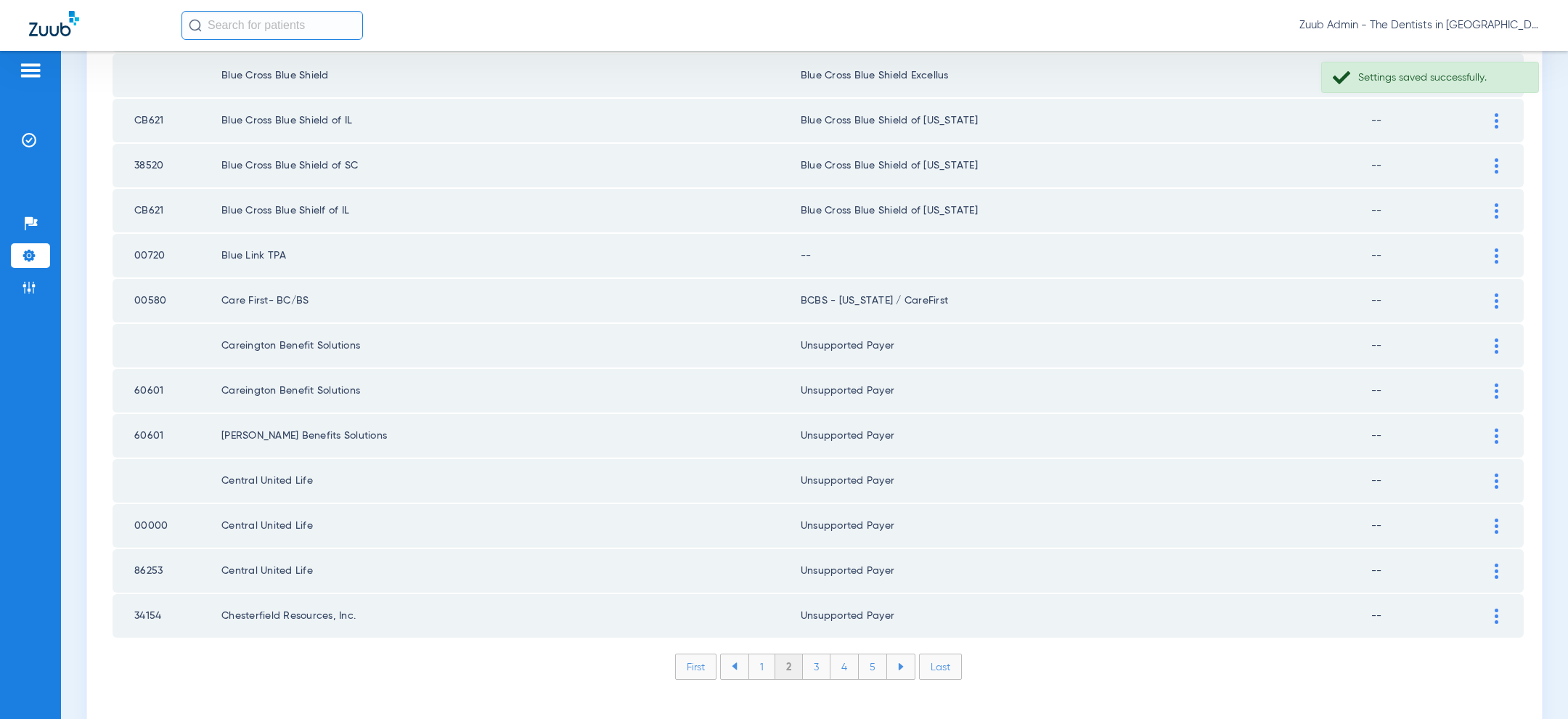
scroll to position [1872, 0]
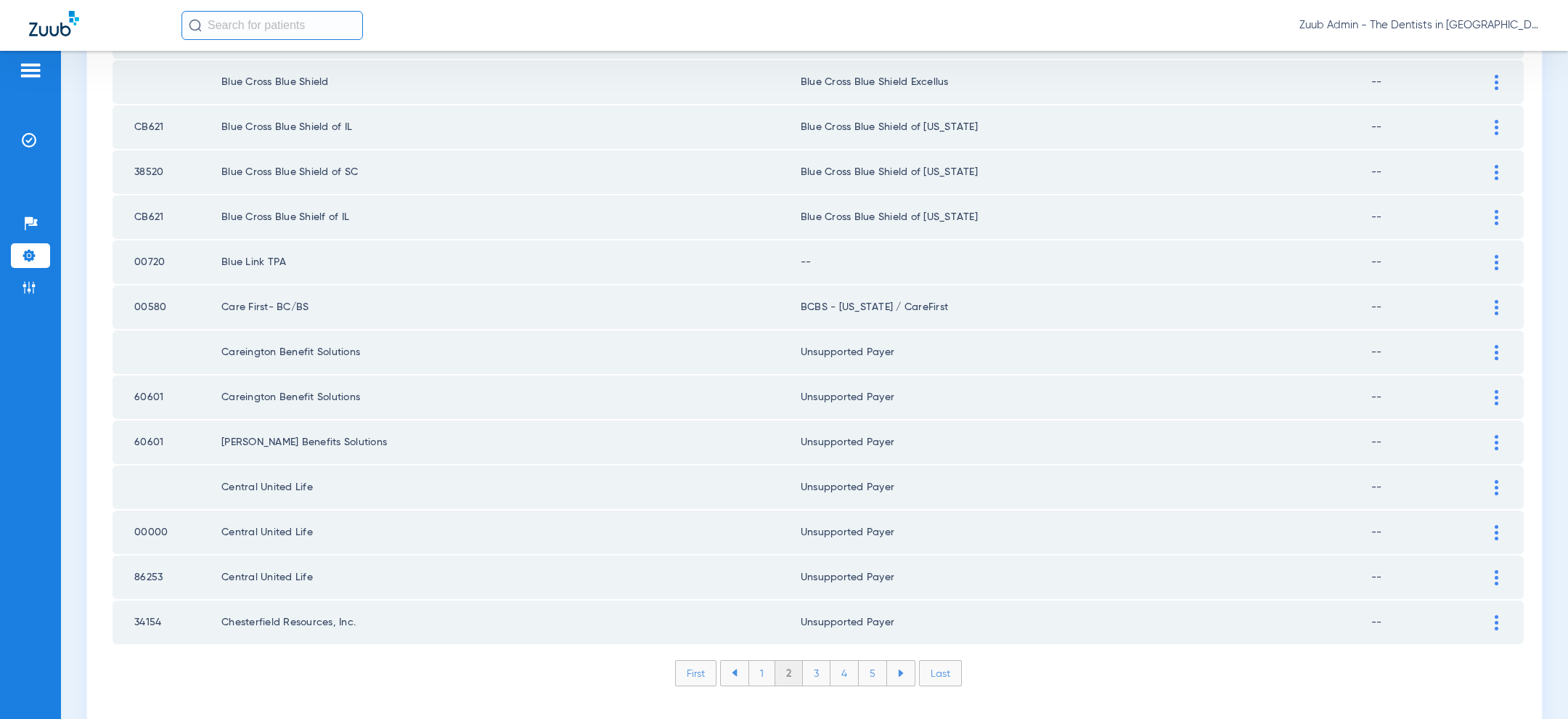
click at [1503, 254] on div at bounding box center [1497, 262] width 25 height 15
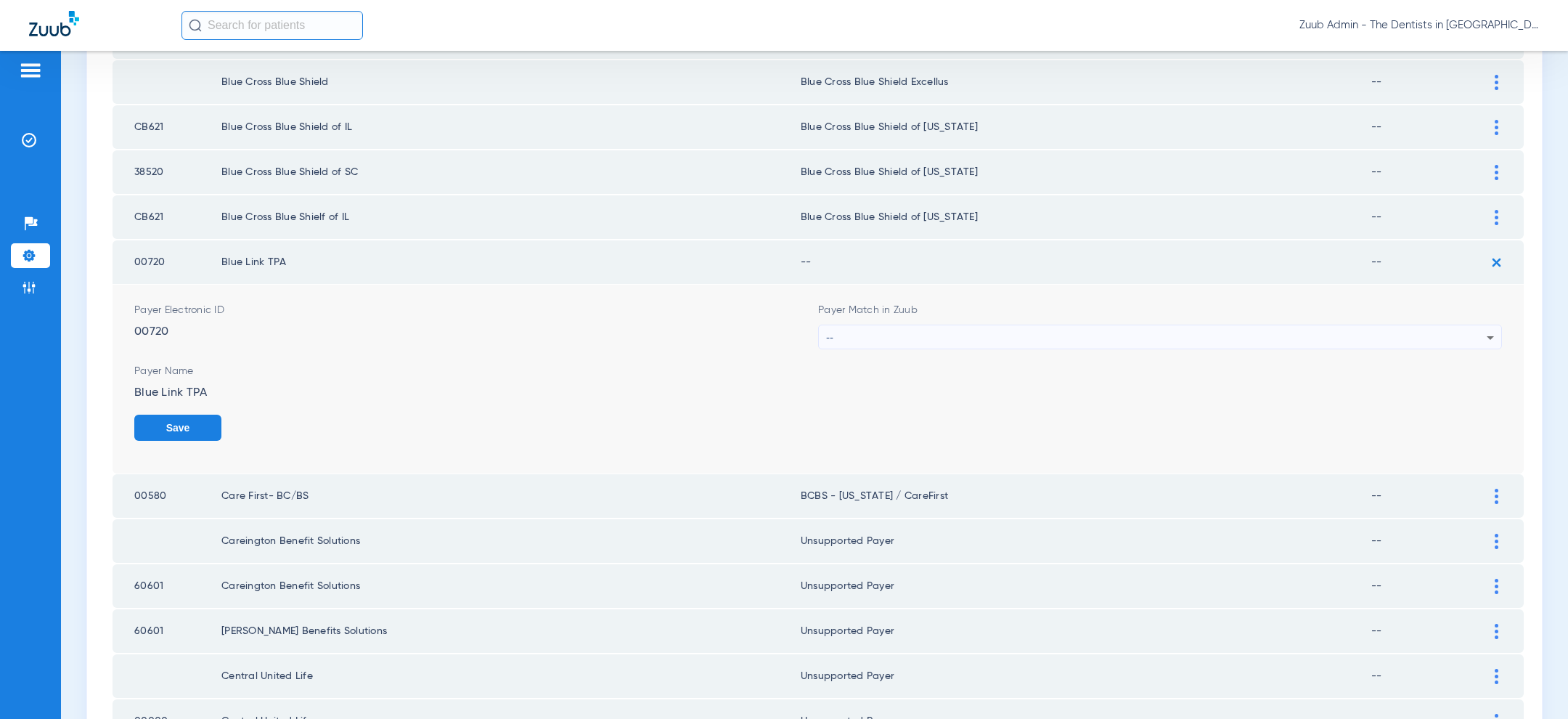
click at [1291, 327] on div "--" at bounding box center [1156, 337] width 660 height 25
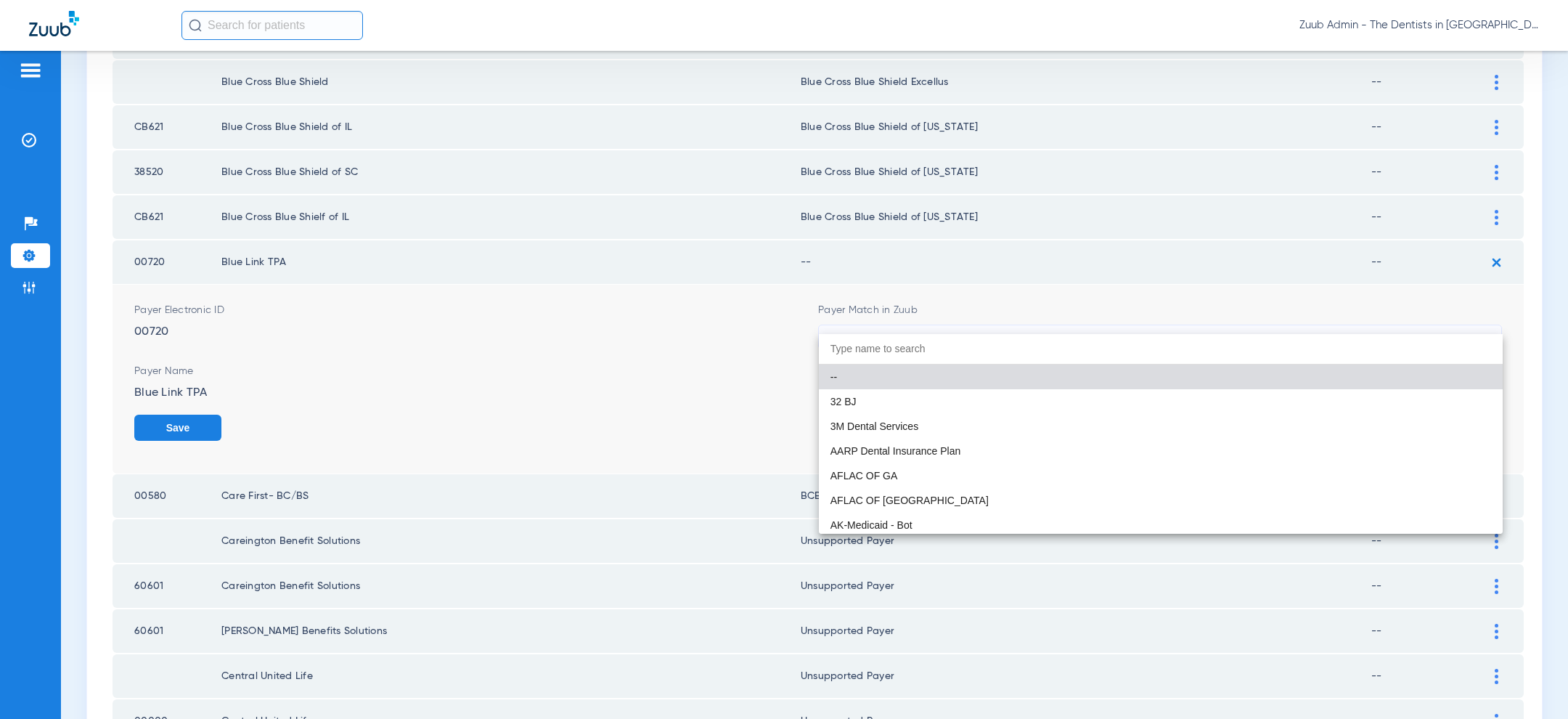
paste input "uns"
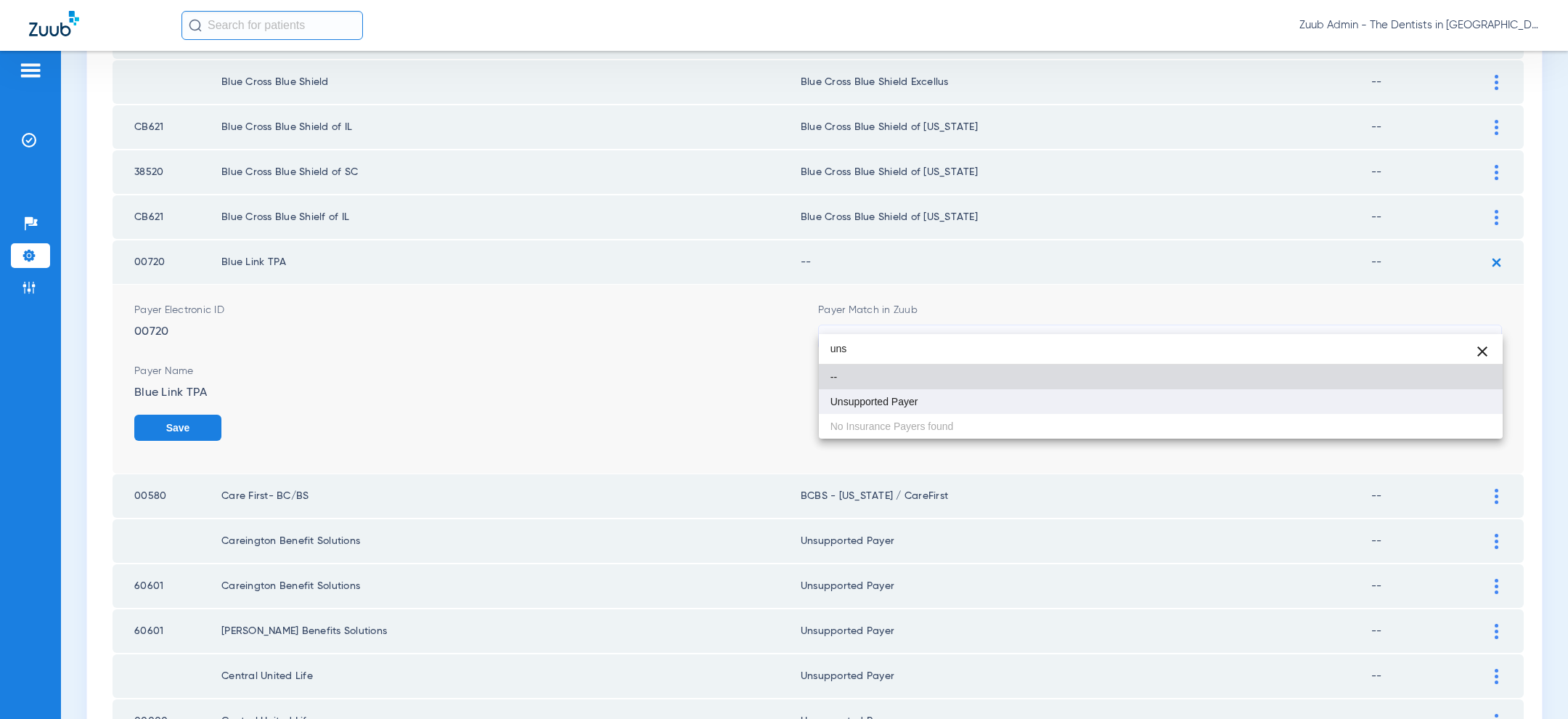
type input "uns"
click at [1100, 411] on mat-option "Unsupported Payer" at bounding box center [1161, 401] width 684 height 25
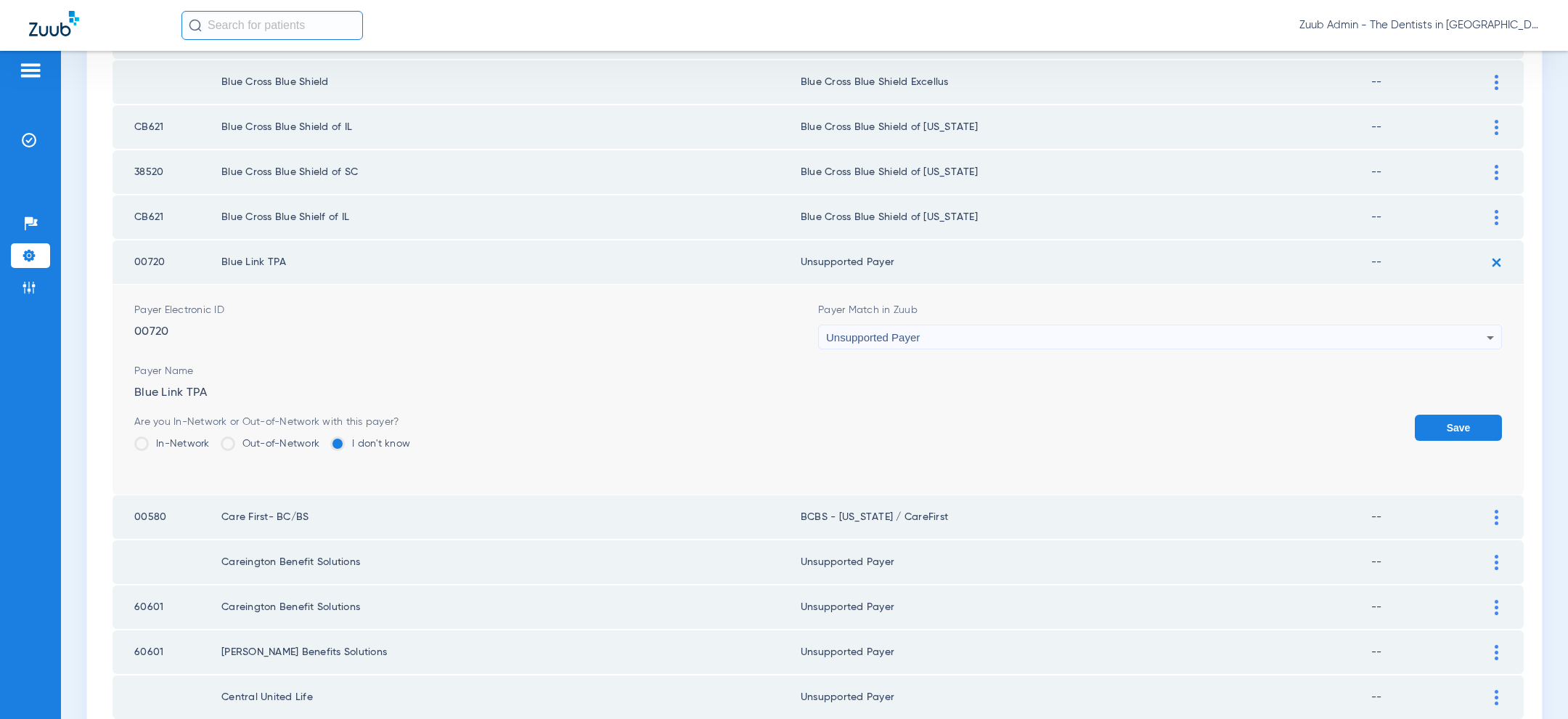
click at [1465, 415] on button "Save" at bounding box center [1459, 427] width 87 height 26
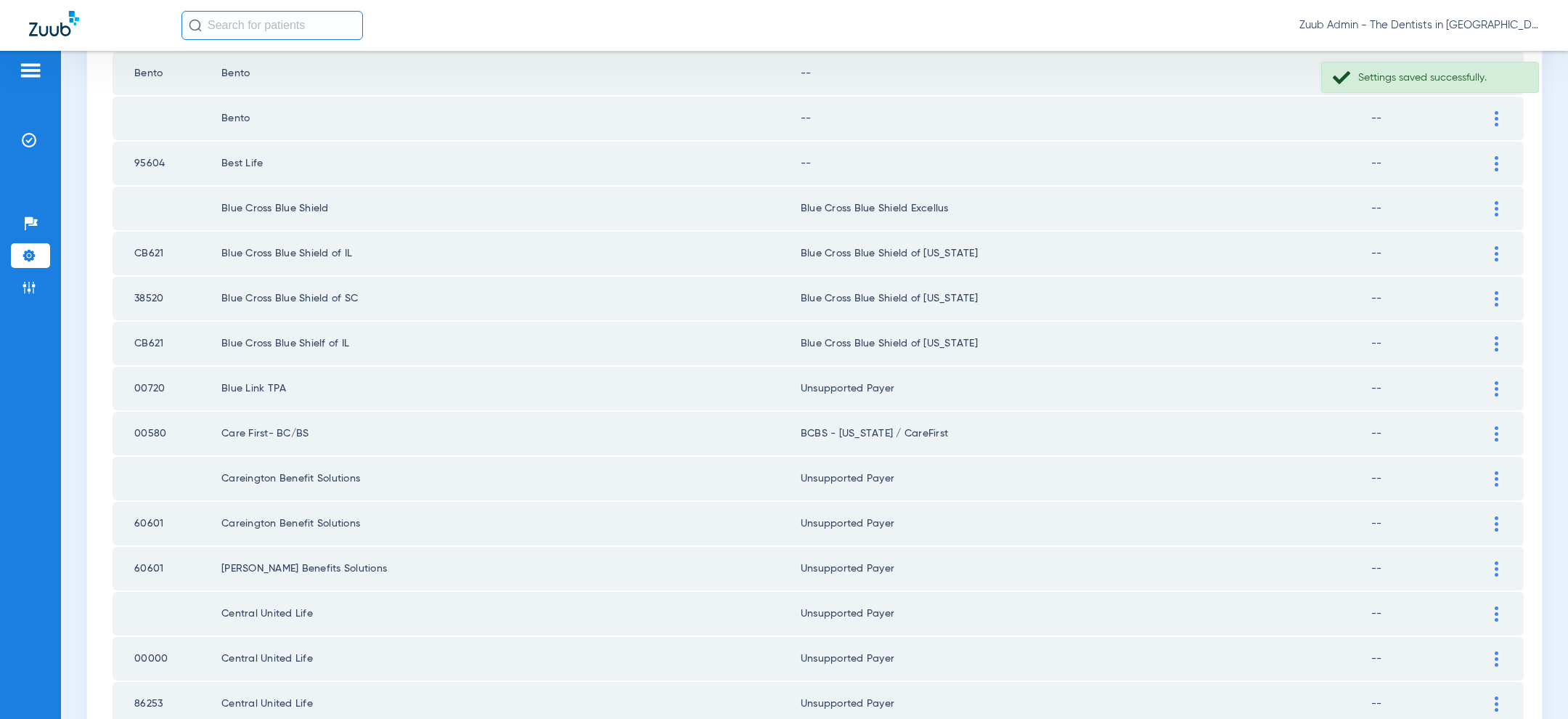
scroll to position [1721, 0]
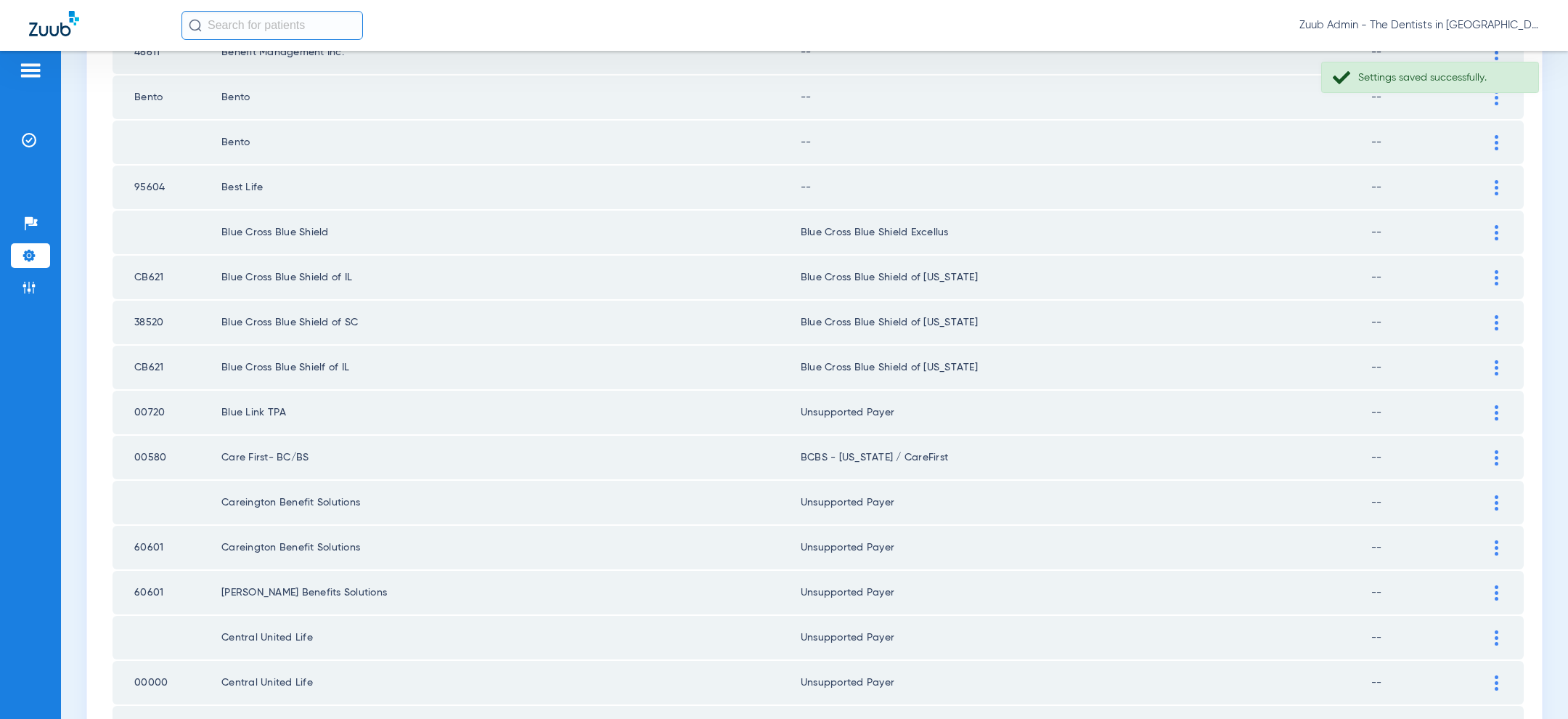
click at [1501, 225] on div at bounding box center [1497, 232] width 25 height 15
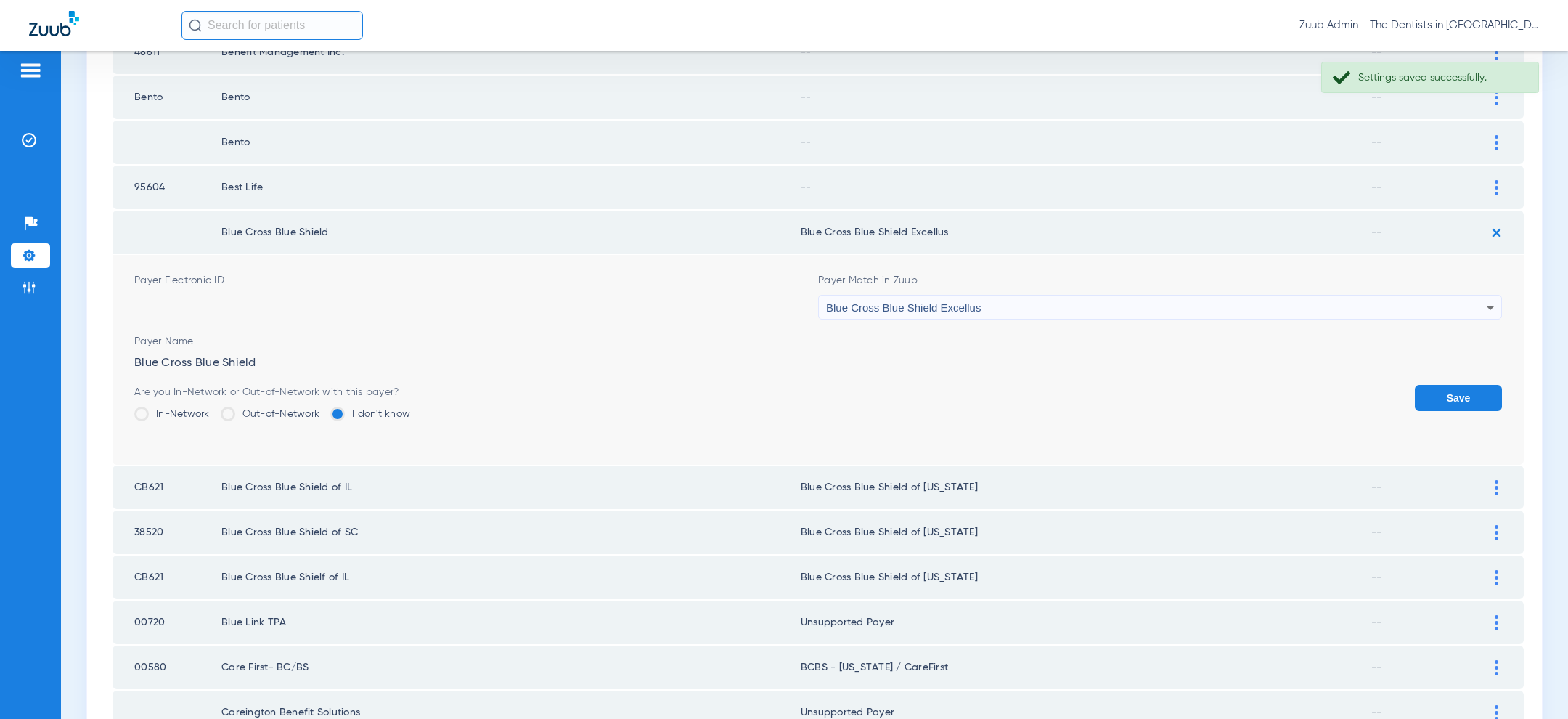
click at [1310, 300] on div "Blue Cross Blue Shield Excellus" at bounding box center [1156, 308] width 660 height 25
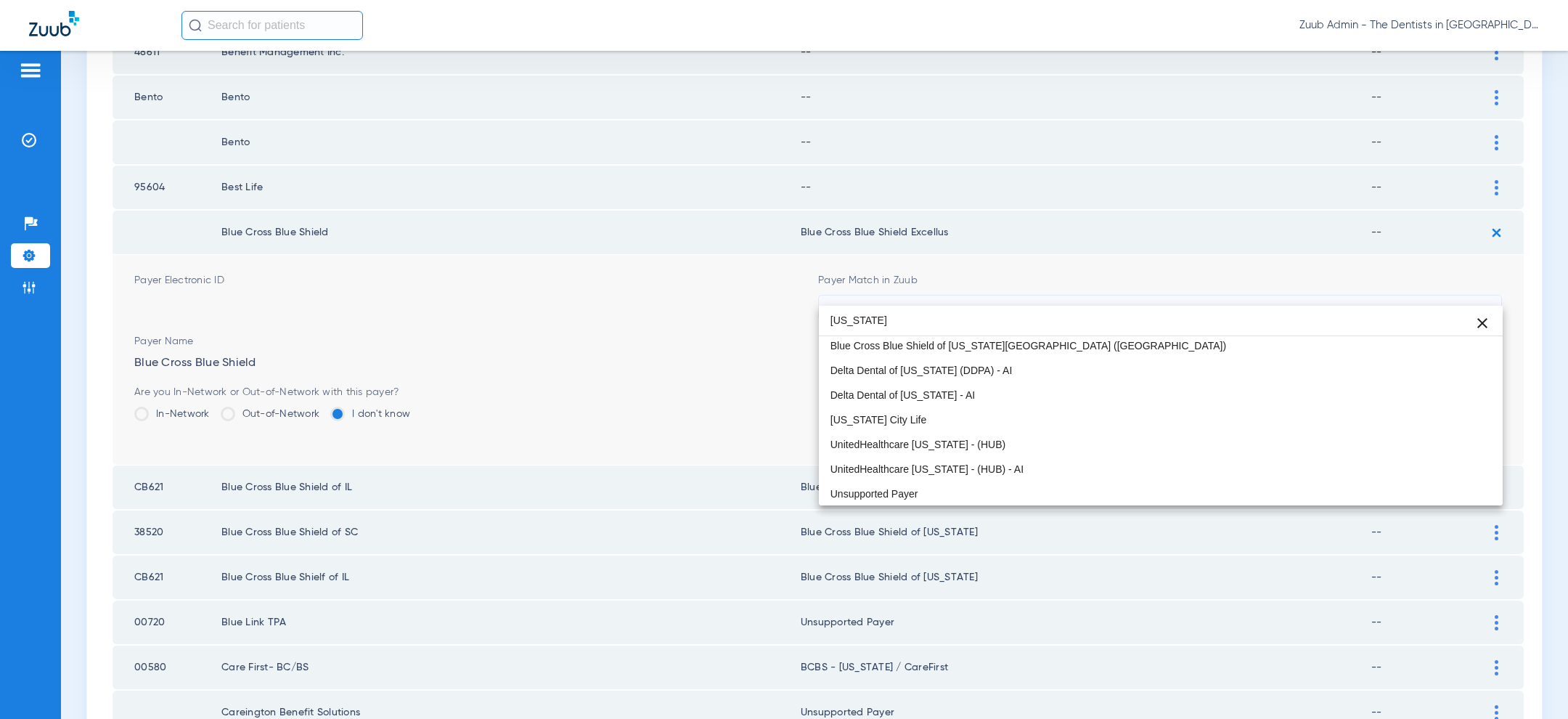
scroll to position [0, 0]
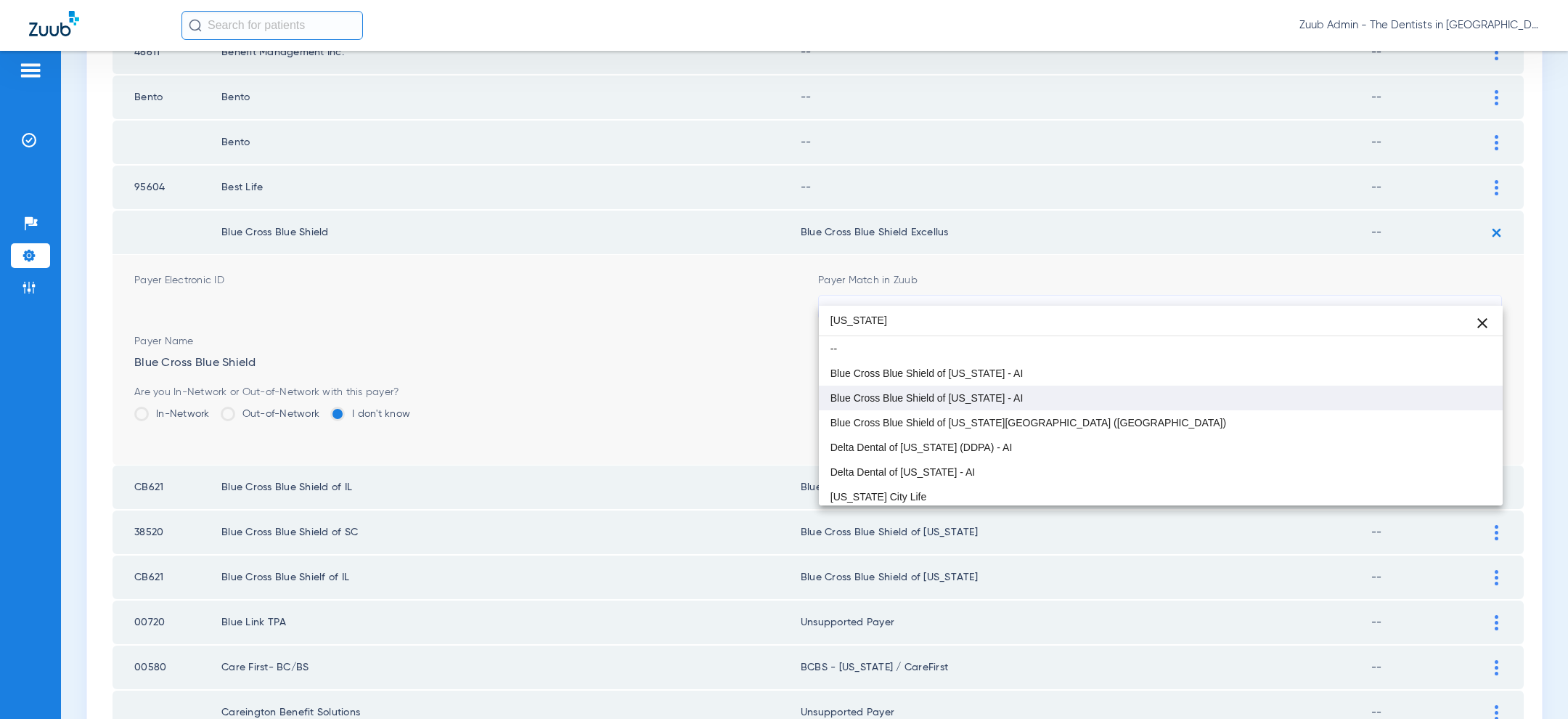
type input "kansas"
click at [1033, 398] on mat-option "Blue Cross Blue Shield of Kansas - AI" at bounding box center [1161, 397] width 684 height 25
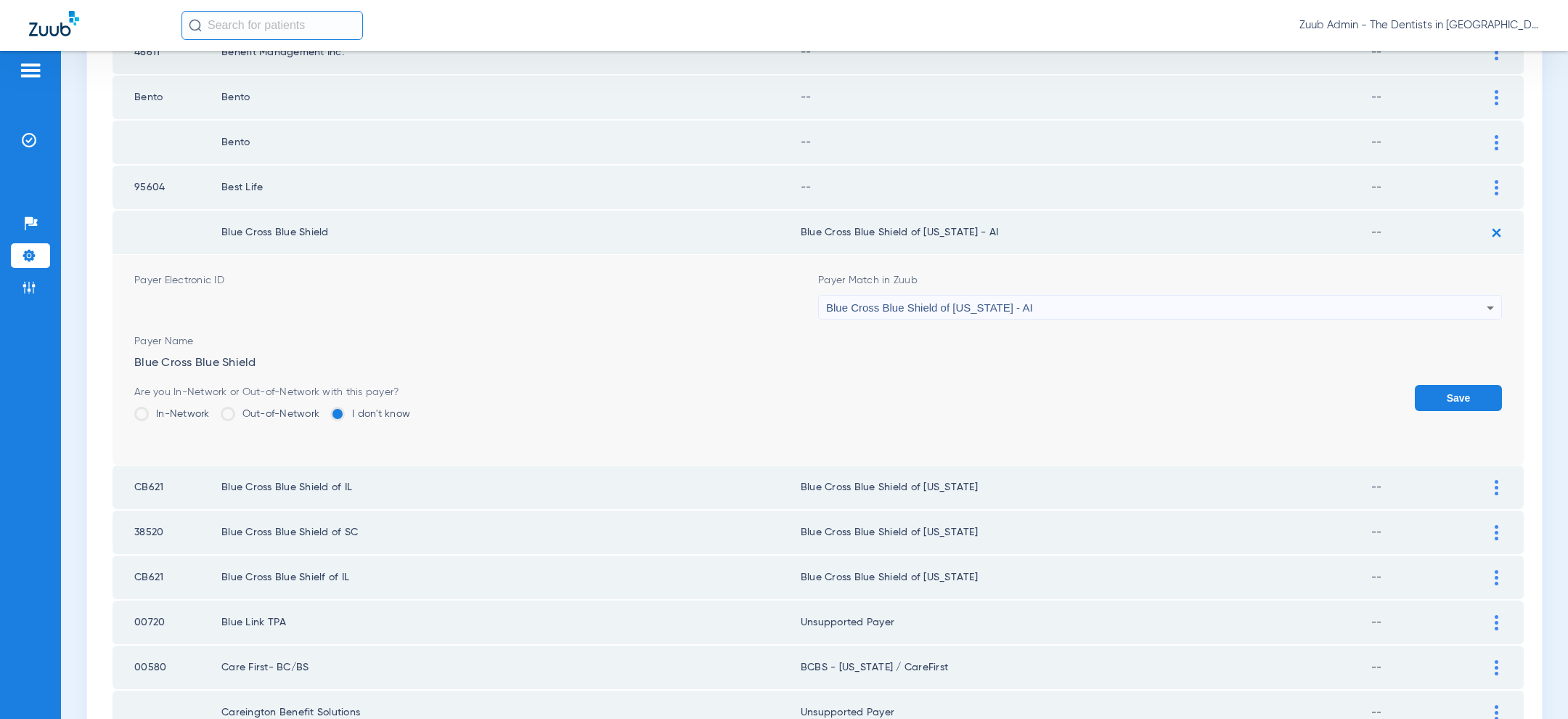
click at [1459, 384] on button "Save" at bounding box center [1459, 397] width 87 height 26
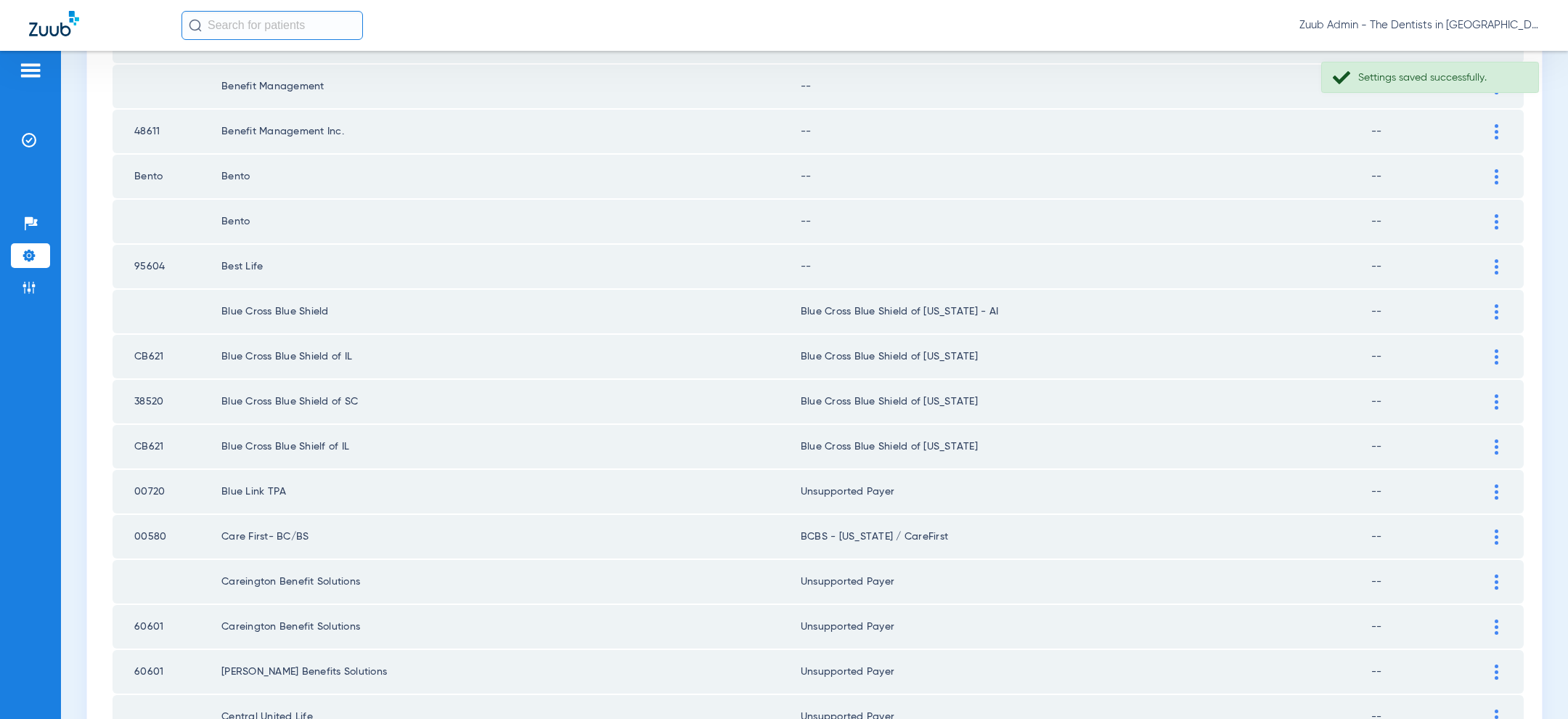
scroll to position [1634, 0]
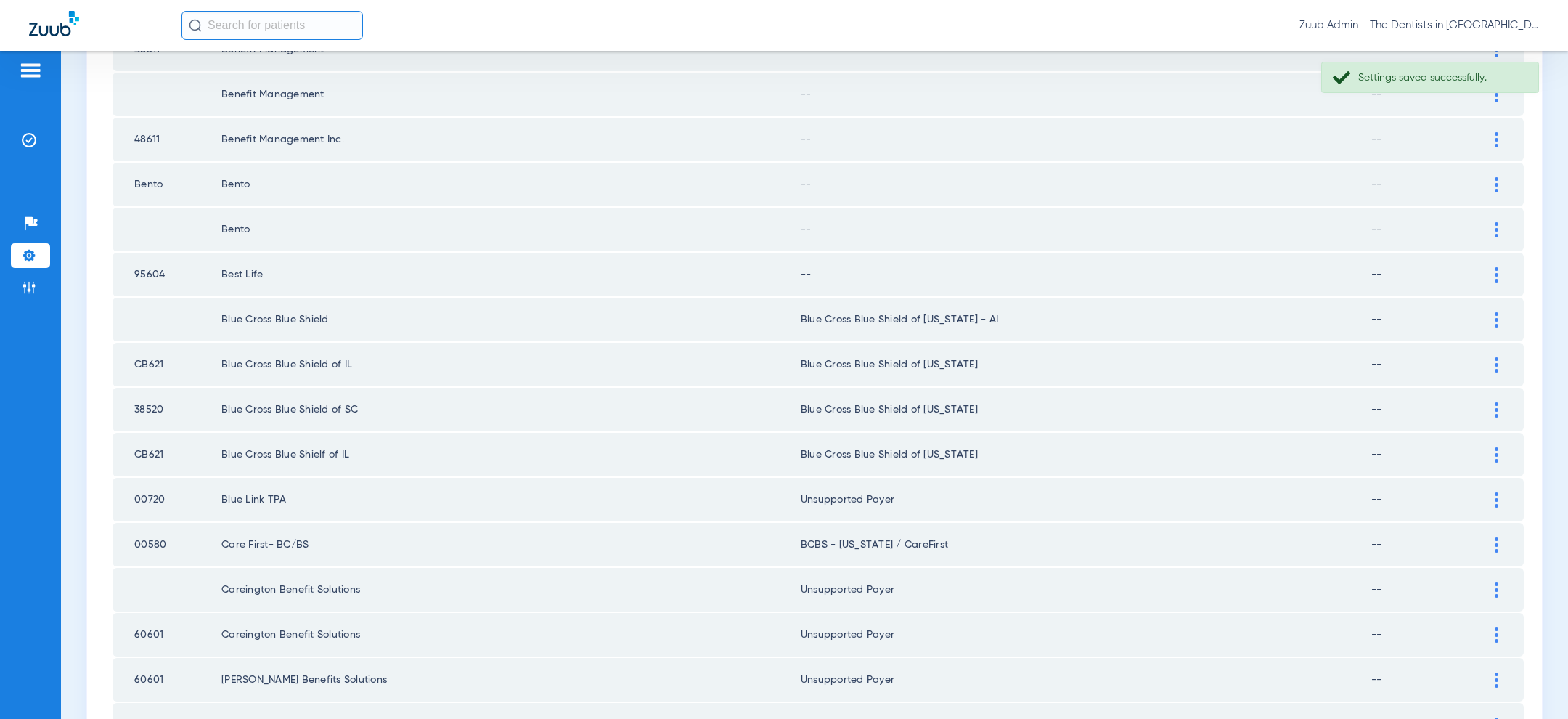
click at [1501, 267] on div at bounding box center [1497, 274] width 25 height 15
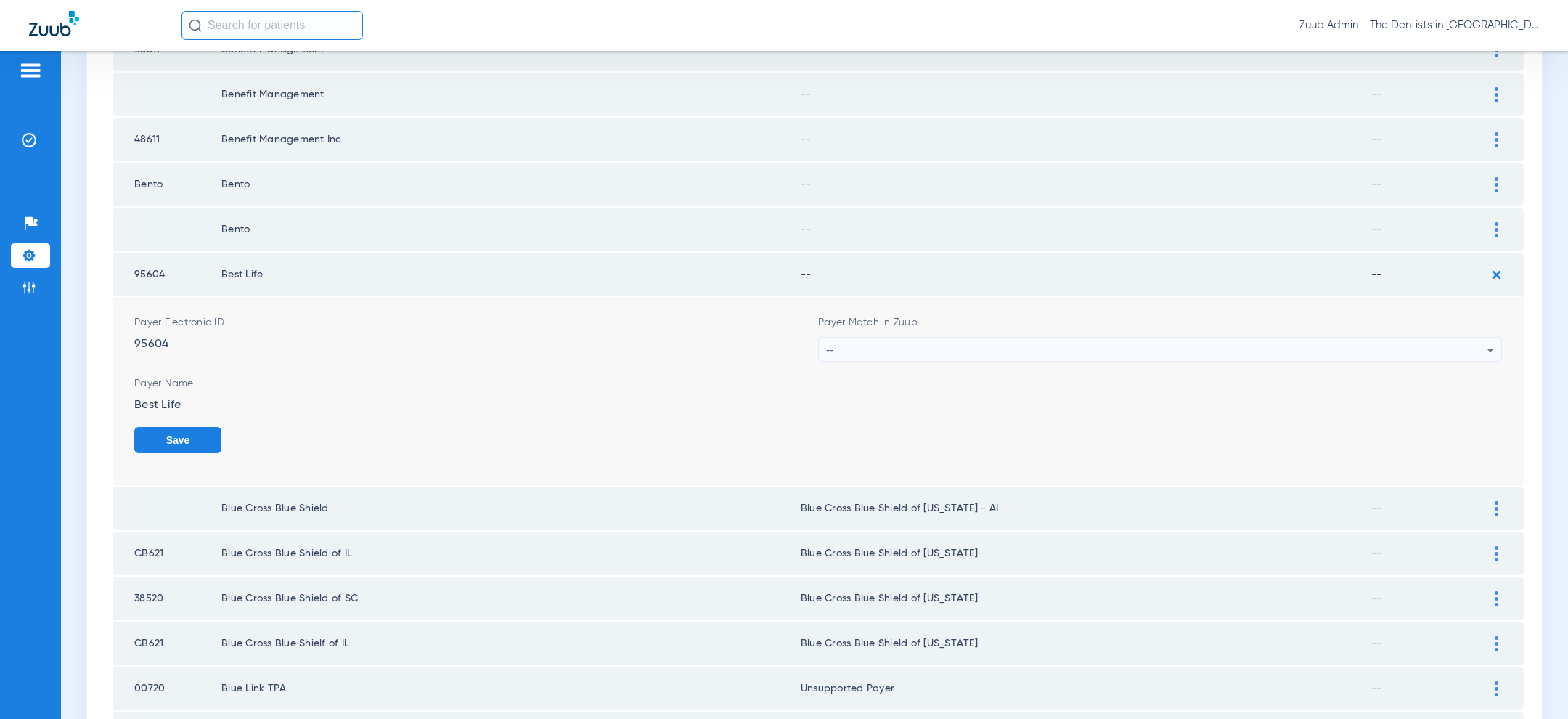
click at [1158, 346] on div "--" at bounding box center [1156, 350] width 660 height 25
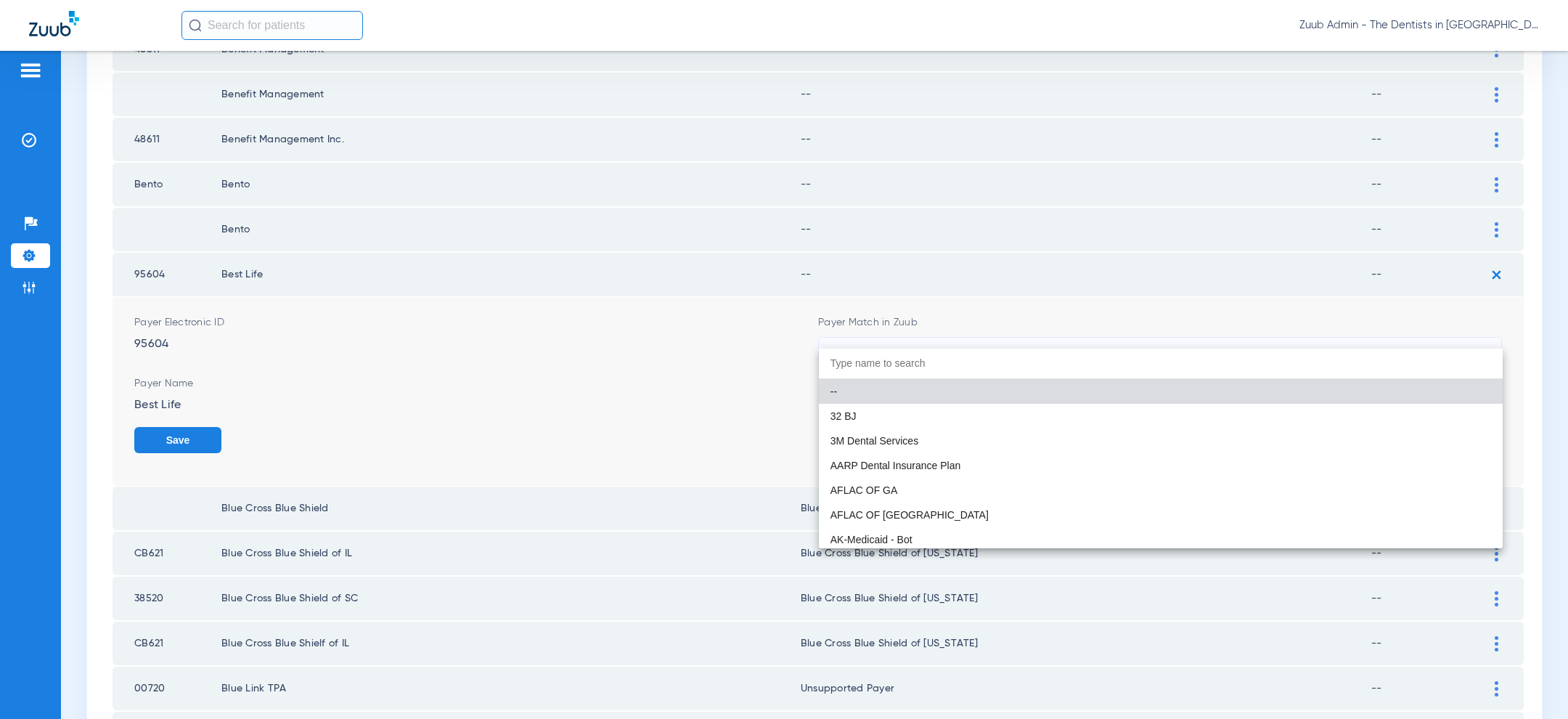
paste input "uns"
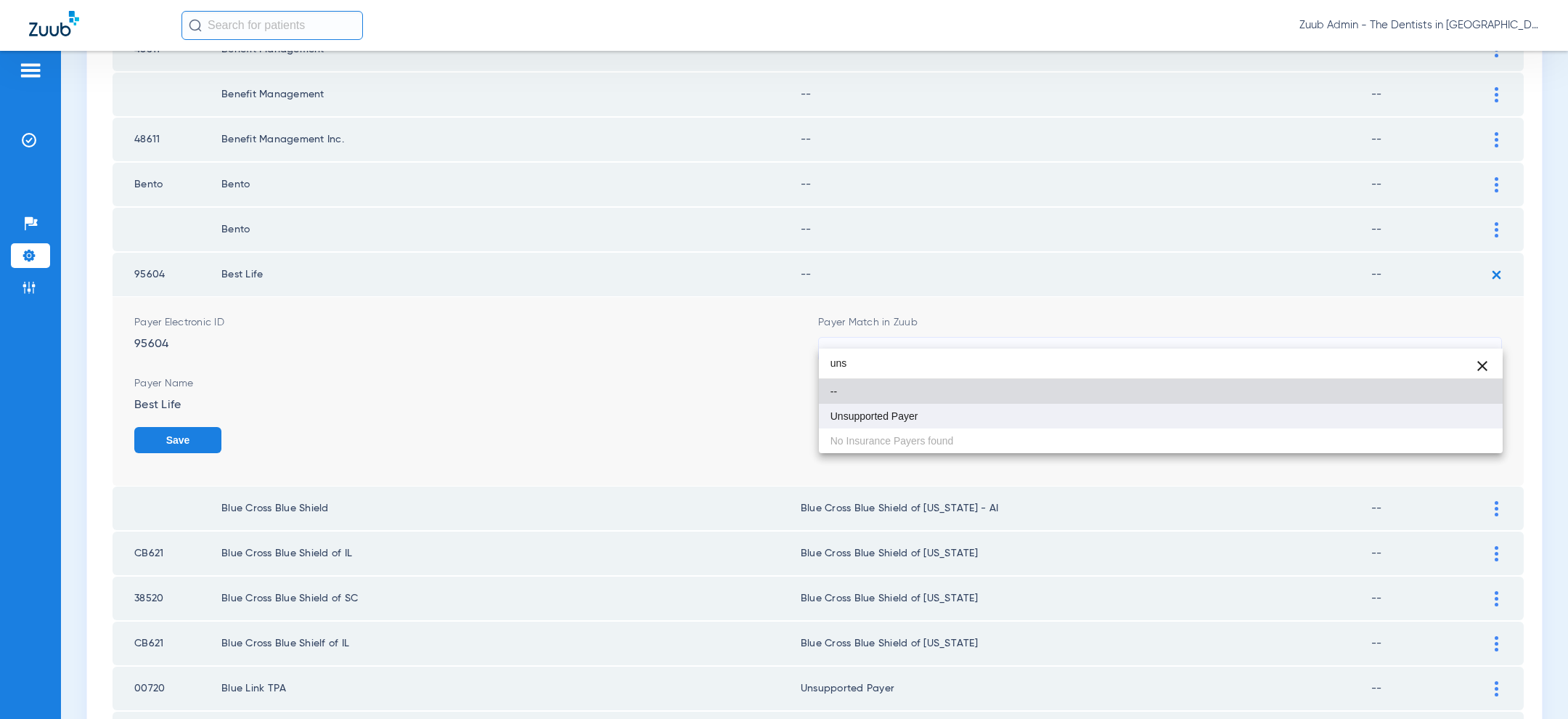
type input "uns"
click at [1061, 415] on mat-option "Unsupported Payer" at bounding box center [1161, 415] width 684 height 25
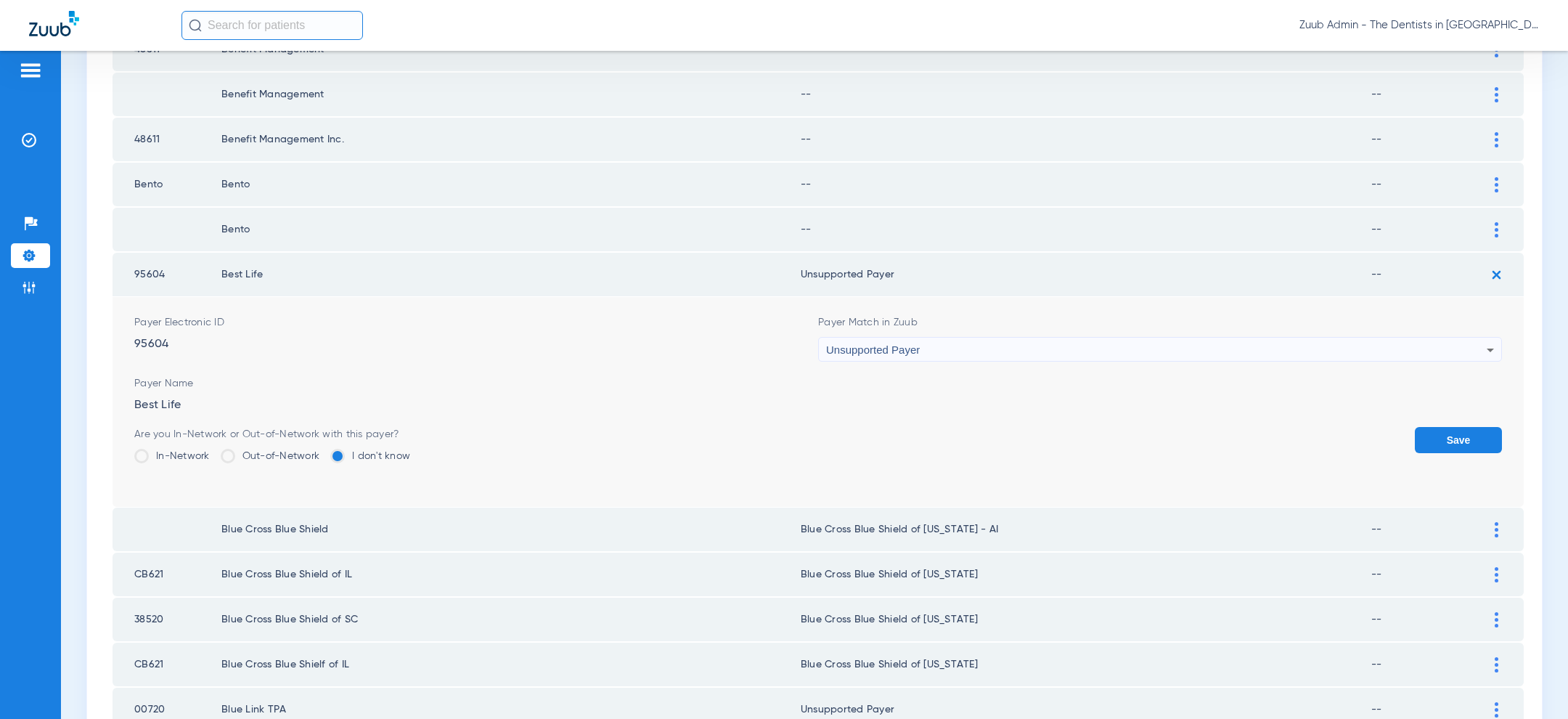
click at [1448, 426] on button "Save" at bounding box center [1459, 439] width 87 height 26
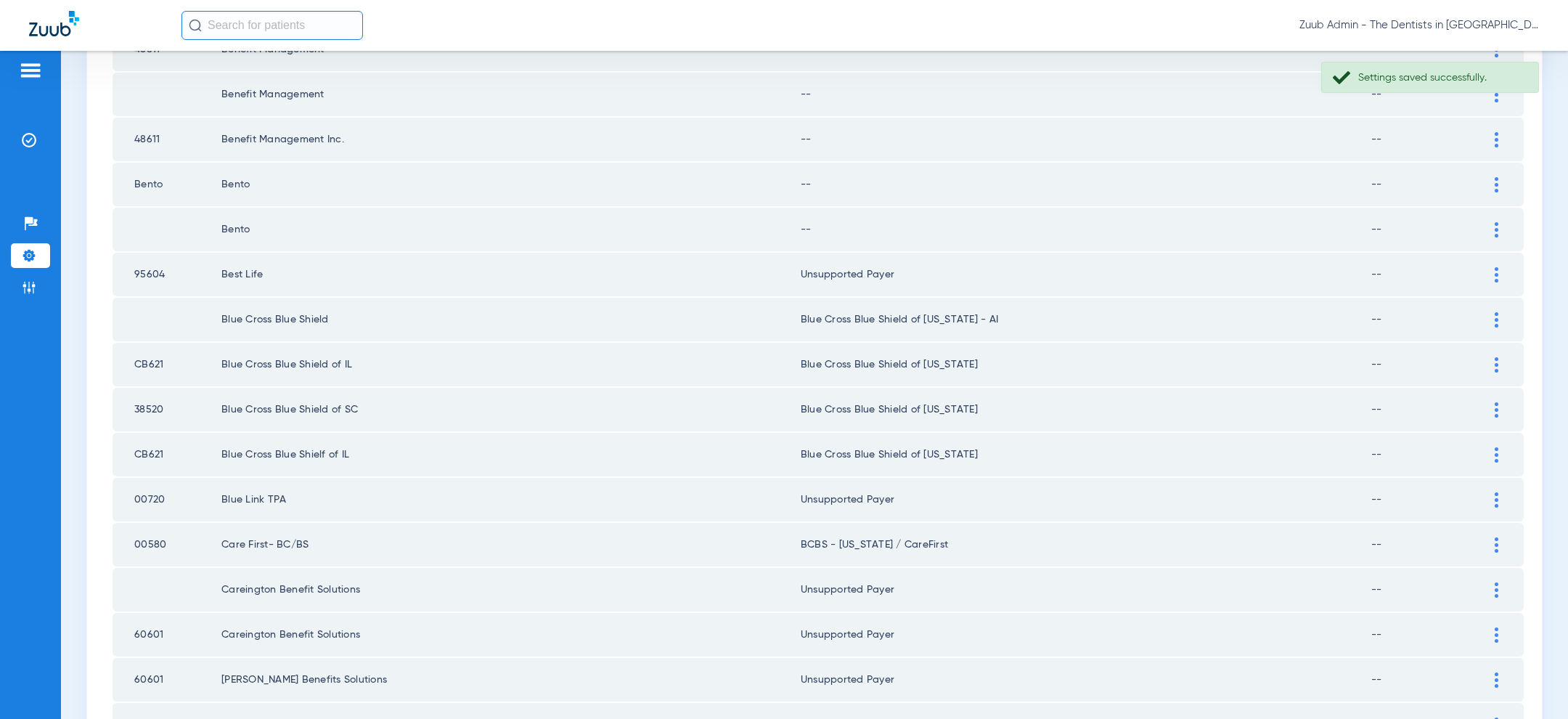
click at [1492, 222] on div at bounding box center [1497, 229] width 25 height 15
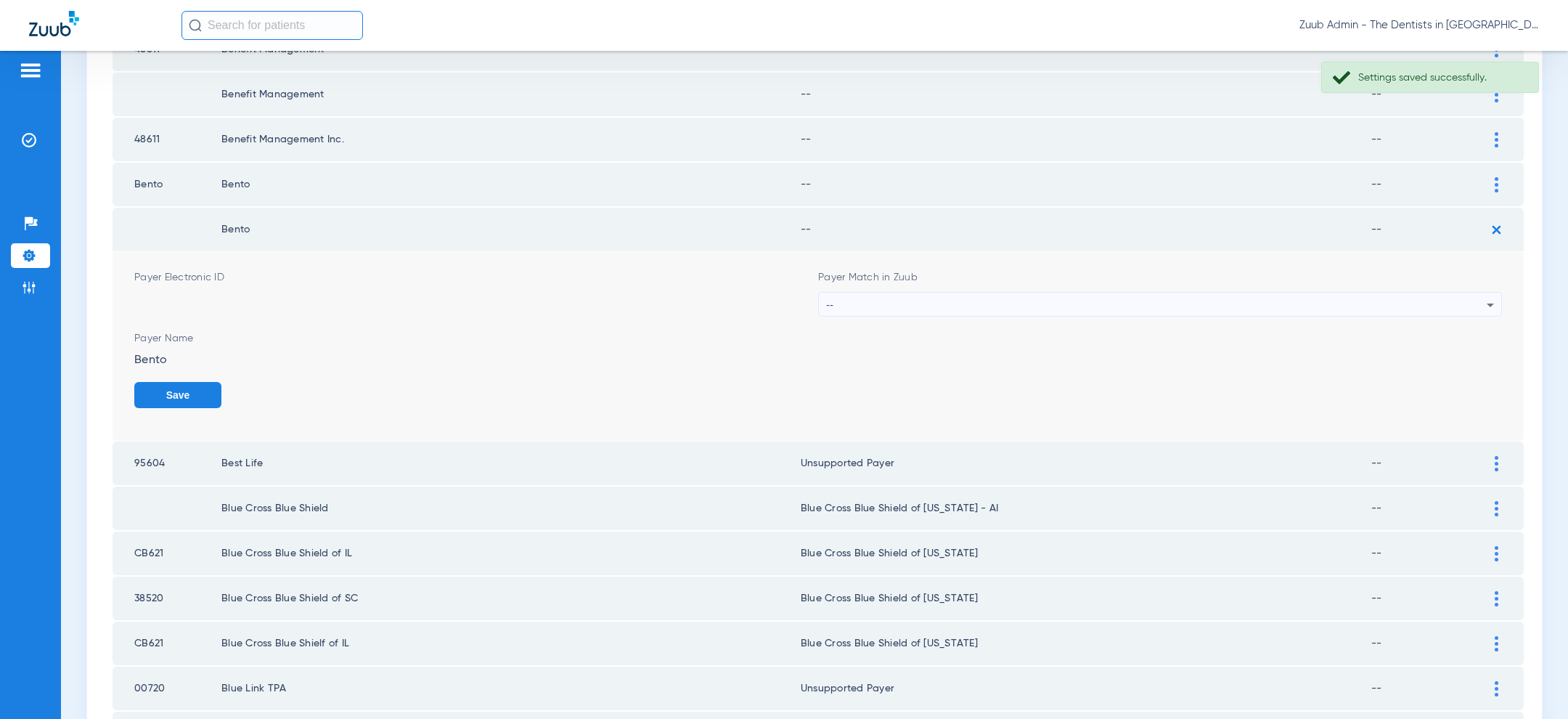
click at [1356, 293] on div "--" at bounding box center [1156, 304] width 660 height 25
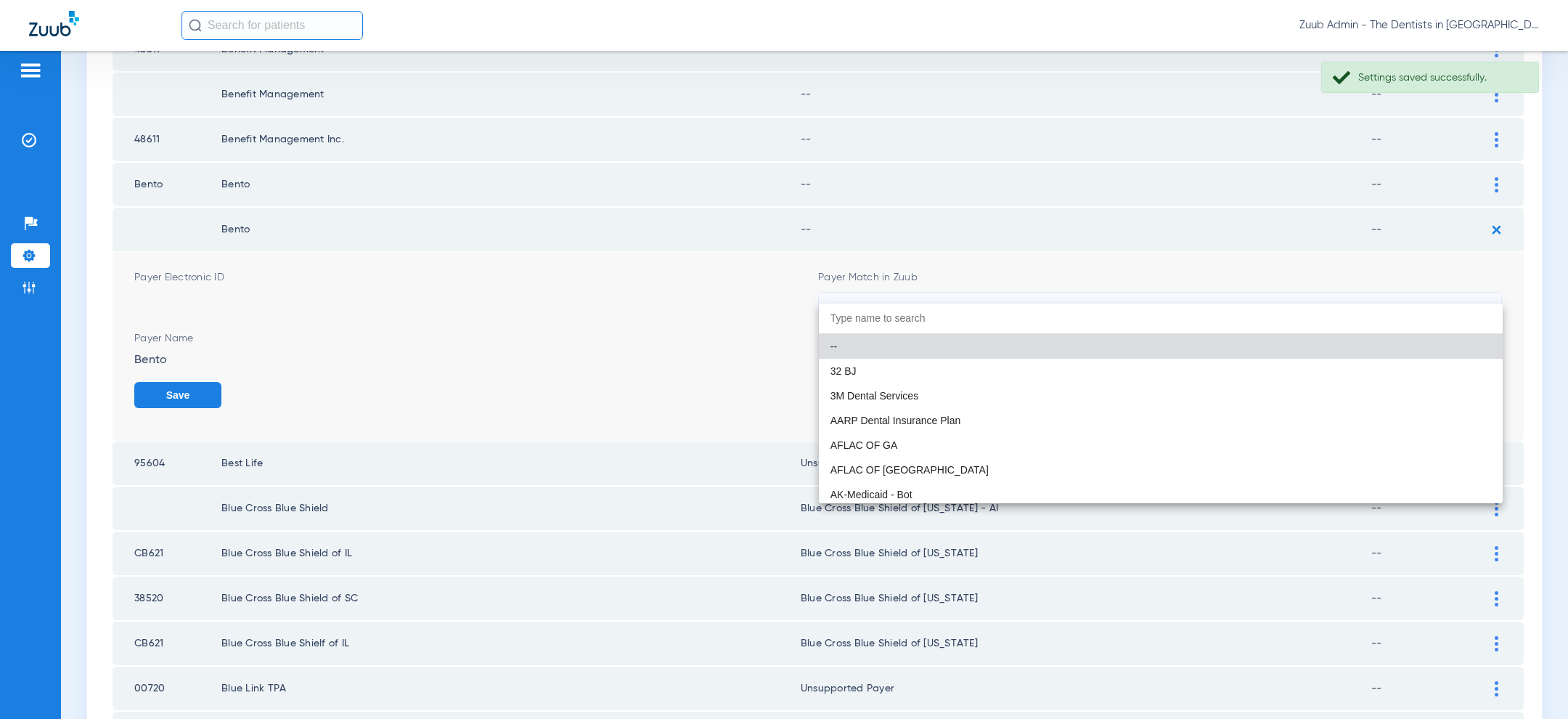
paste input "uns"
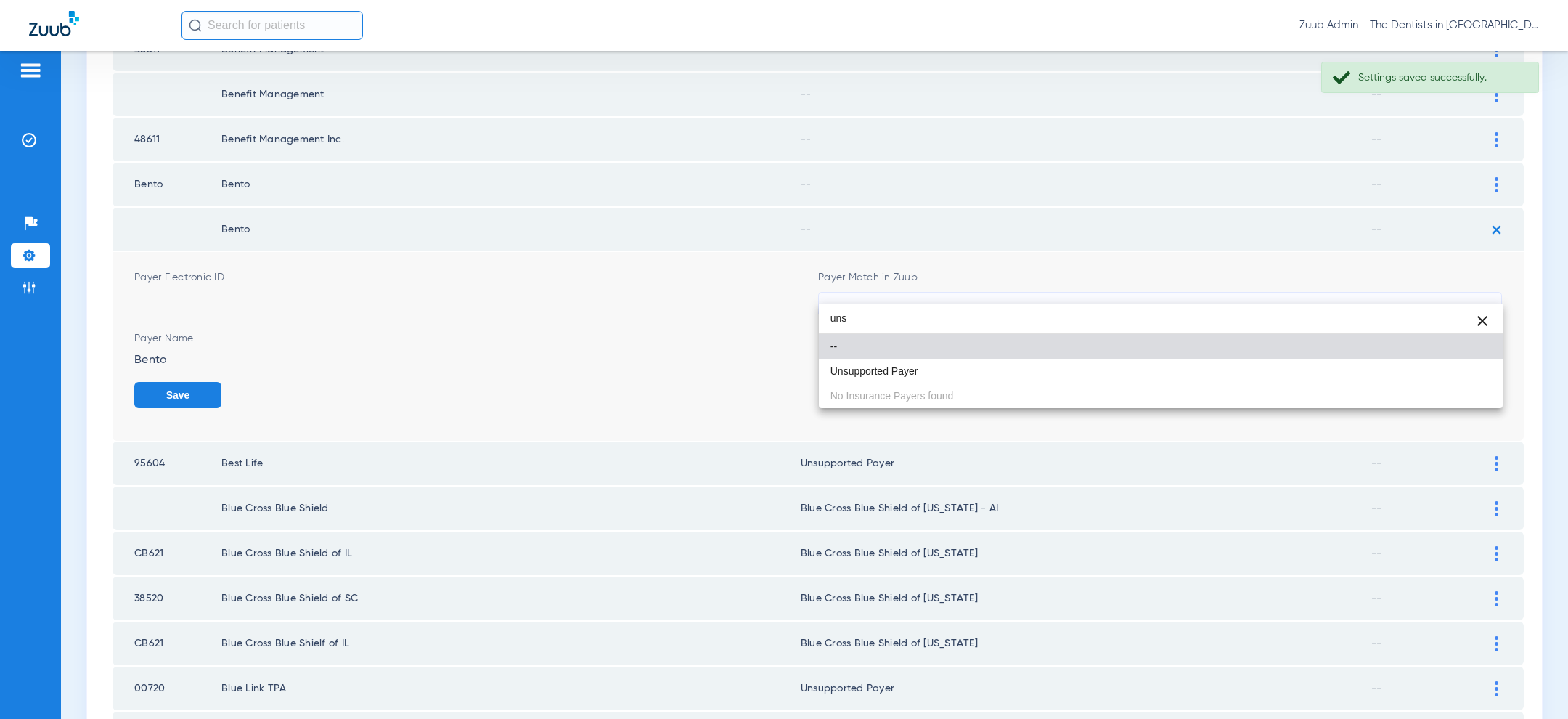
type input "uns"
click at [1126, 384] on div "uns close -- Unsupported Payer No Insurance Payers found" at bounding box center [1161, 356] width 684 height 105
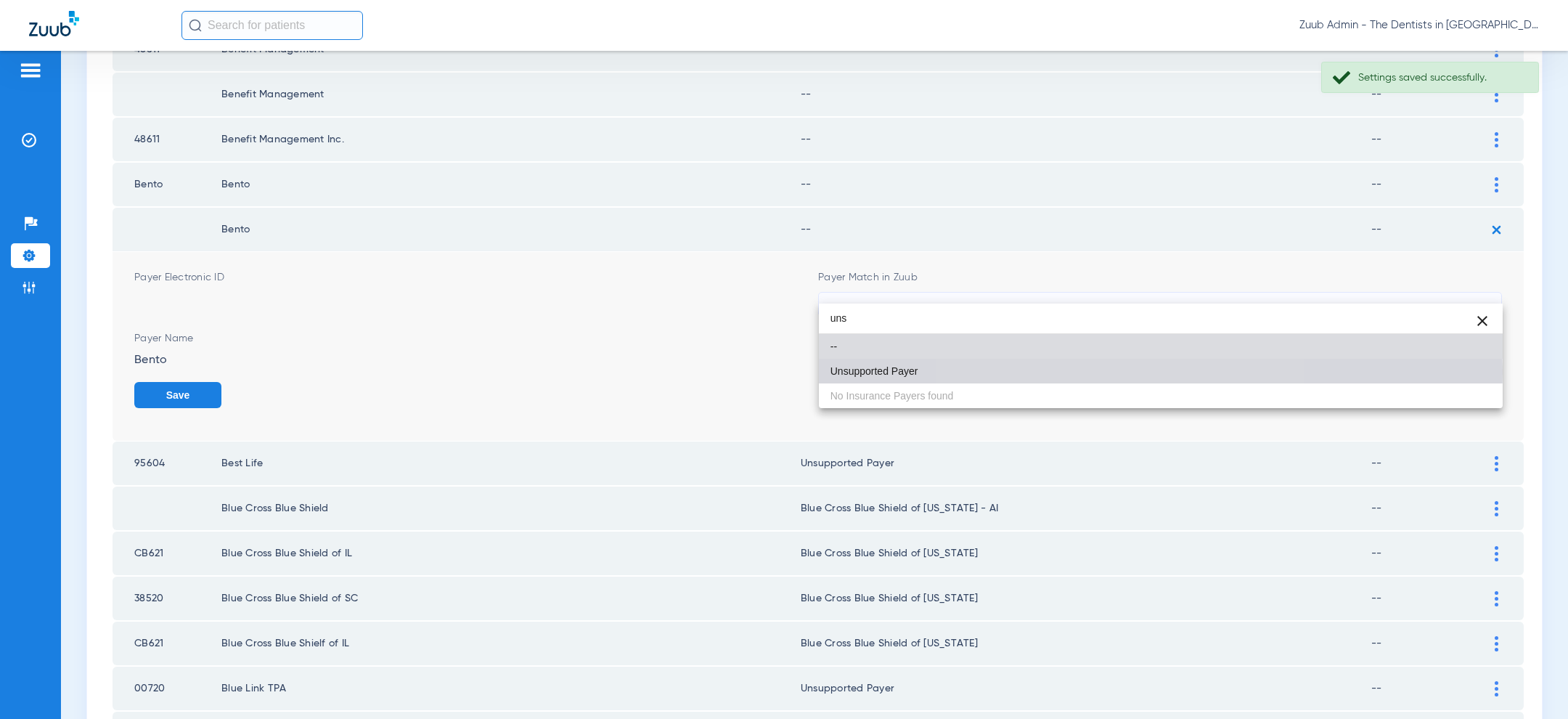
click at [1126, 373] on mat-option "Unsupported Payer" at bounding box center [1161, 370] width 684 height 25
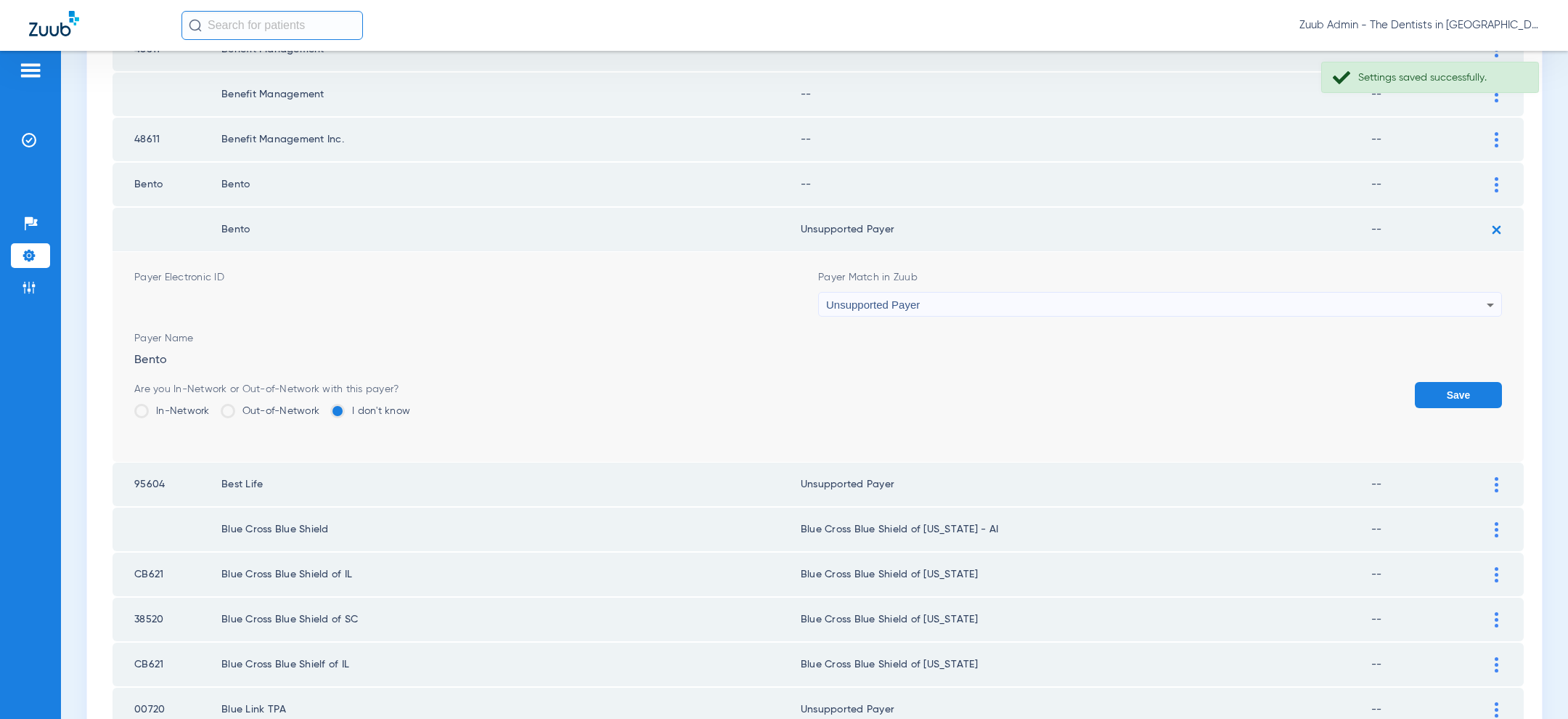
click at [1454, 382] on button "Save" at bounding box center [1459, 395] width 87 height 26
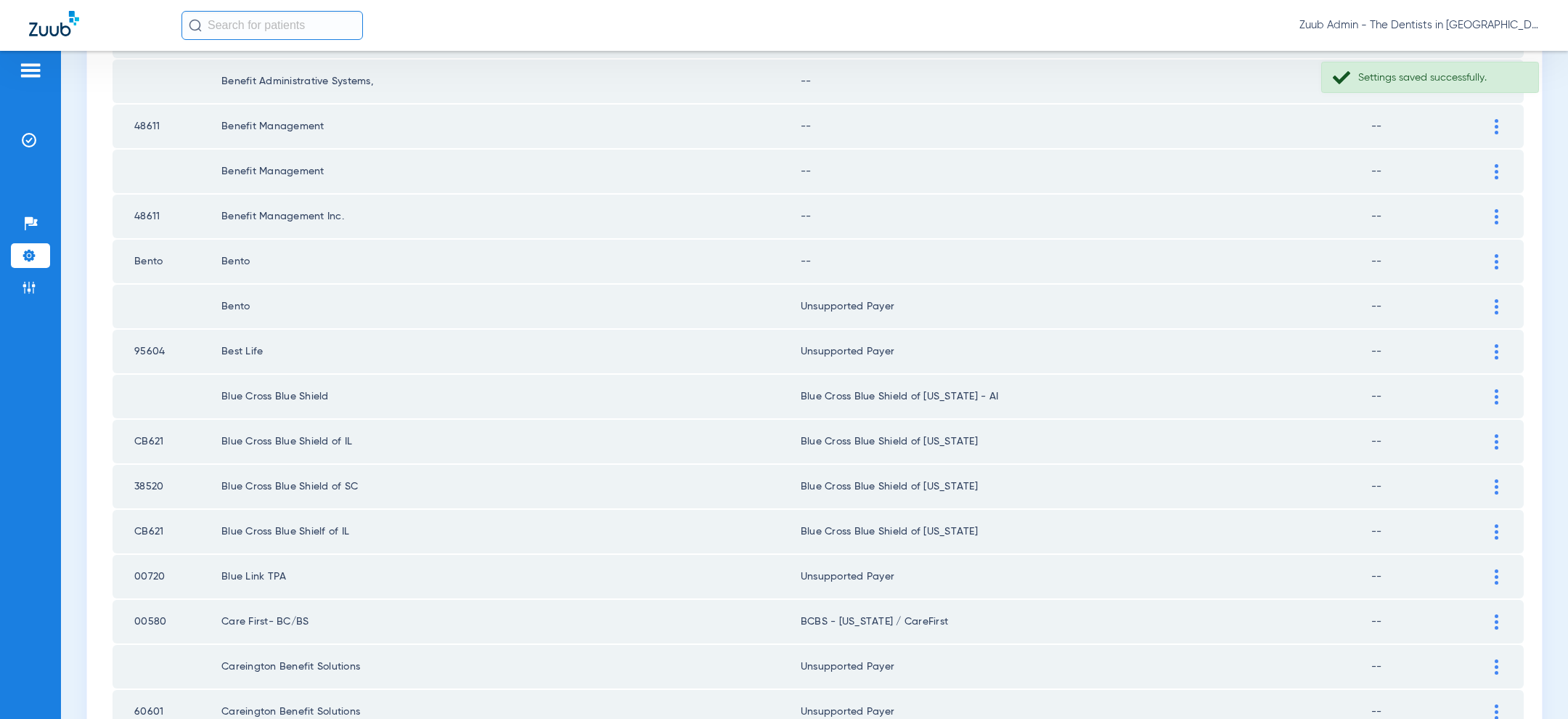
scroll to position [1548, 0]
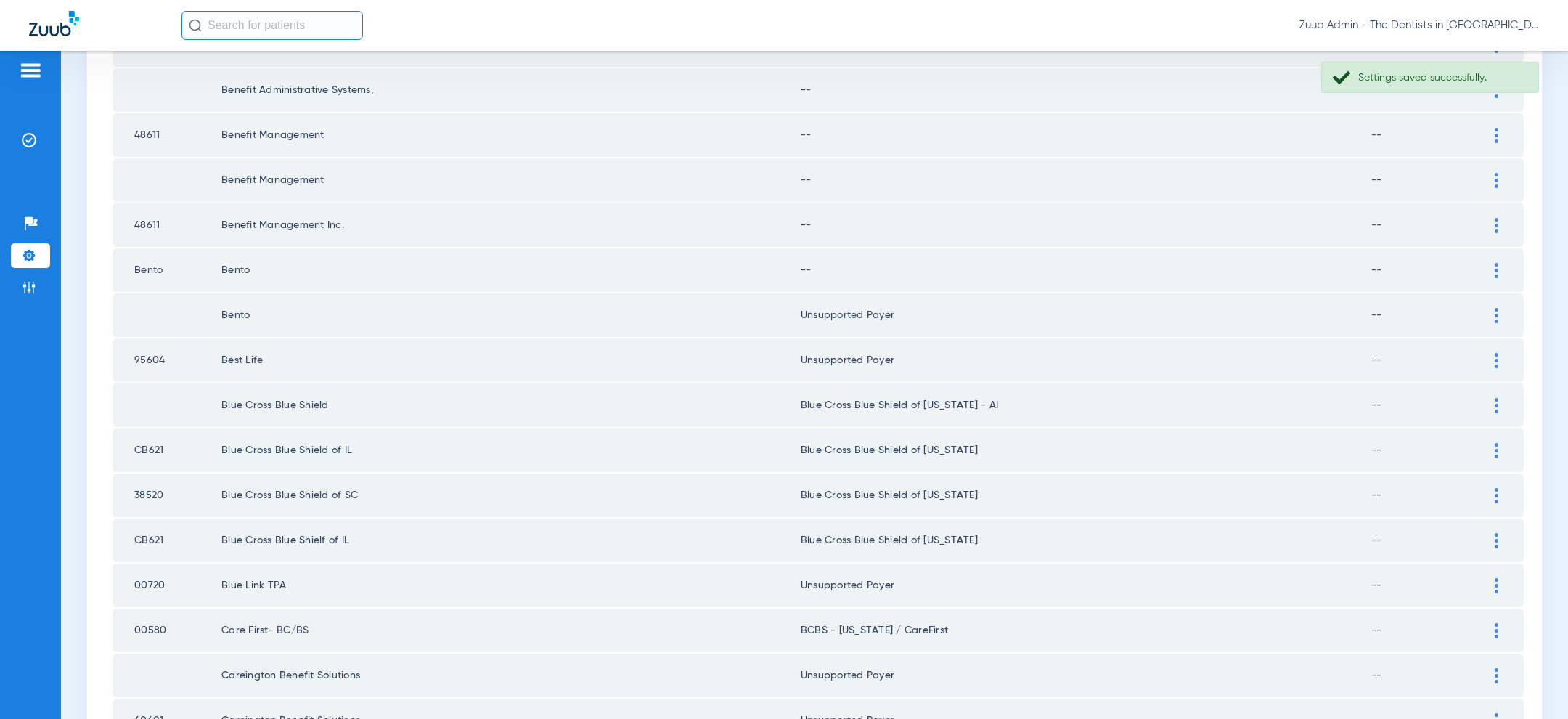
click at [1505, 262] on div at bounding box center [1497, 270] width 25 height 15
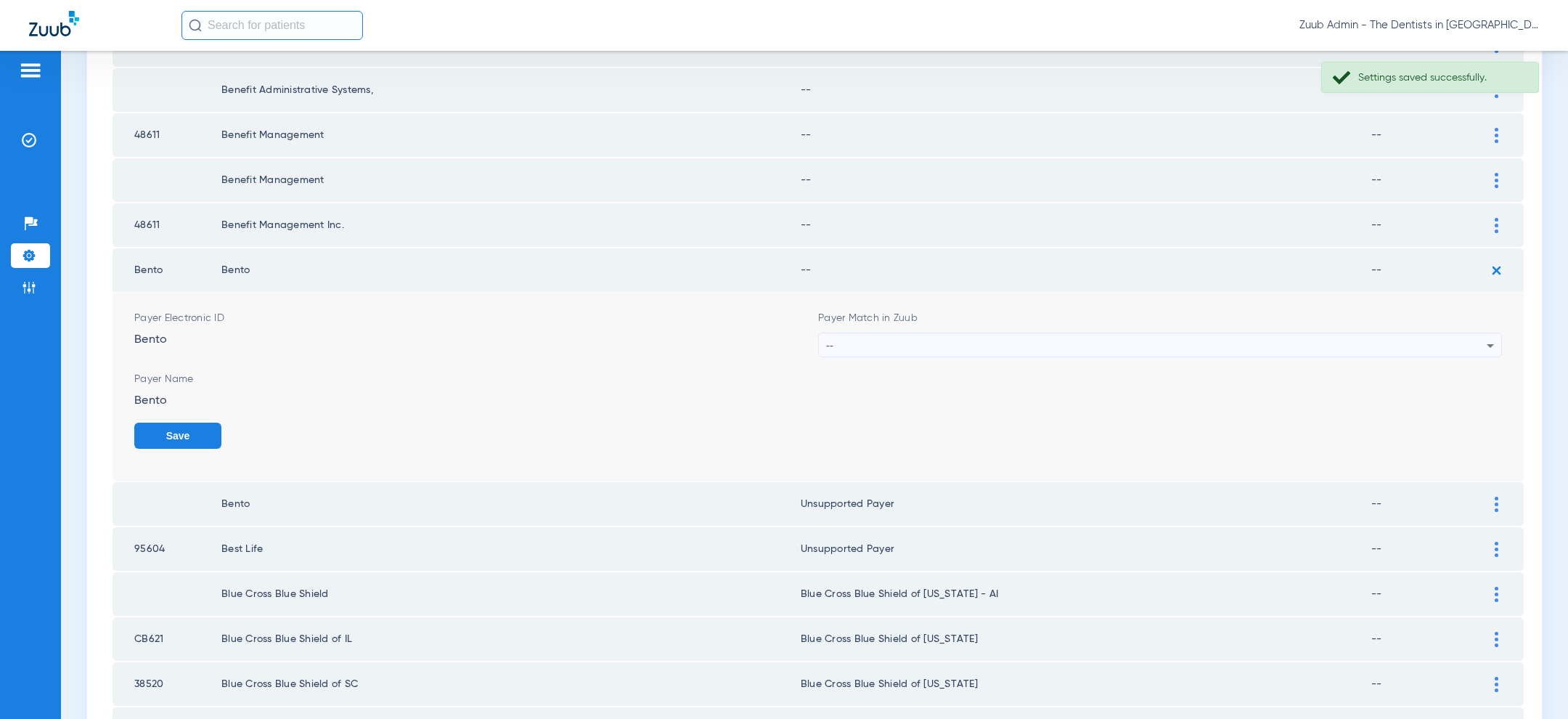
click at [1167, 333] on div "--" at bounding box center [1156, 345] width 660 height 25
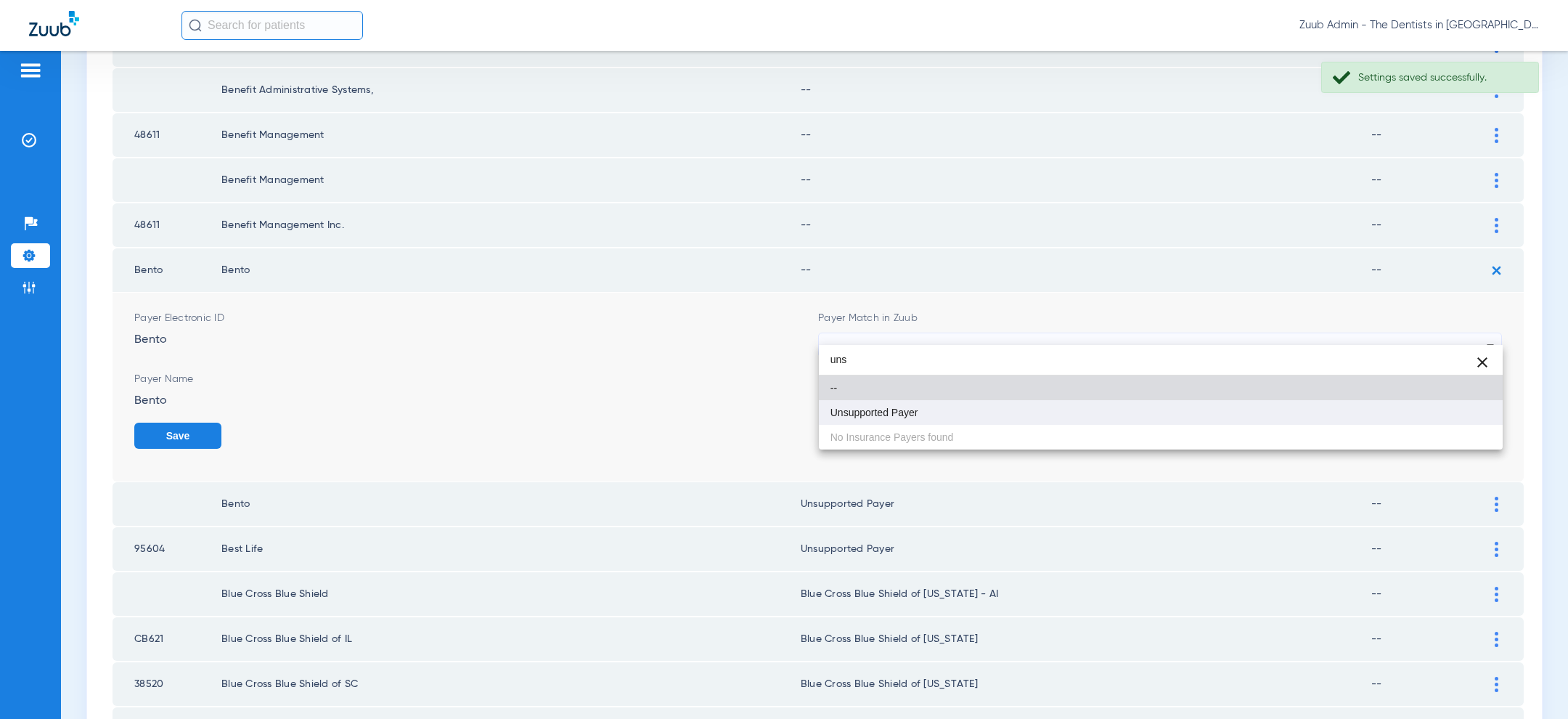
type input "uns"
click at [1025, 410] on mat-option "Unsupported Payer" at bounding box center [1161, 412] width 684 height 25
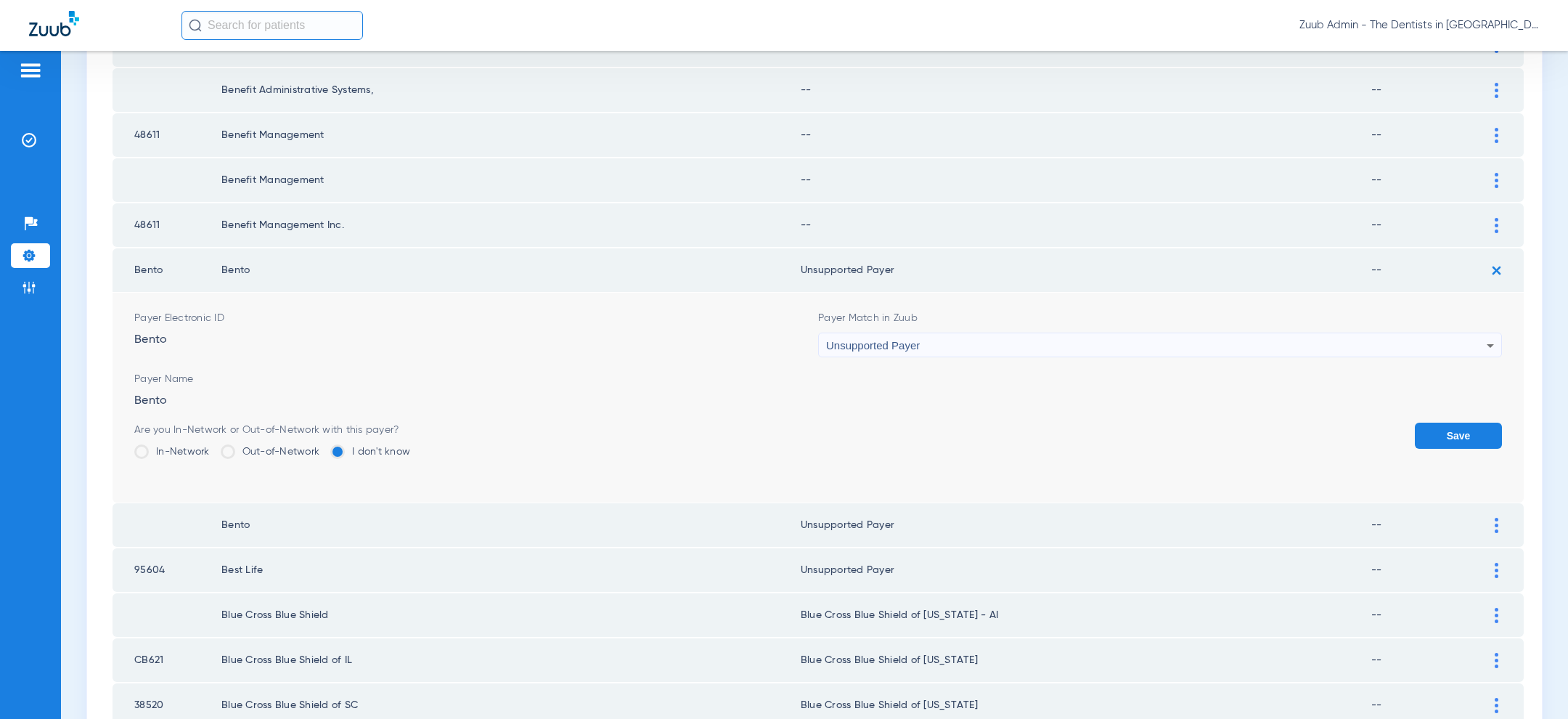
click at [1456, 423] on button "Save" at bounding box center [1459, 435] width 87 height 26
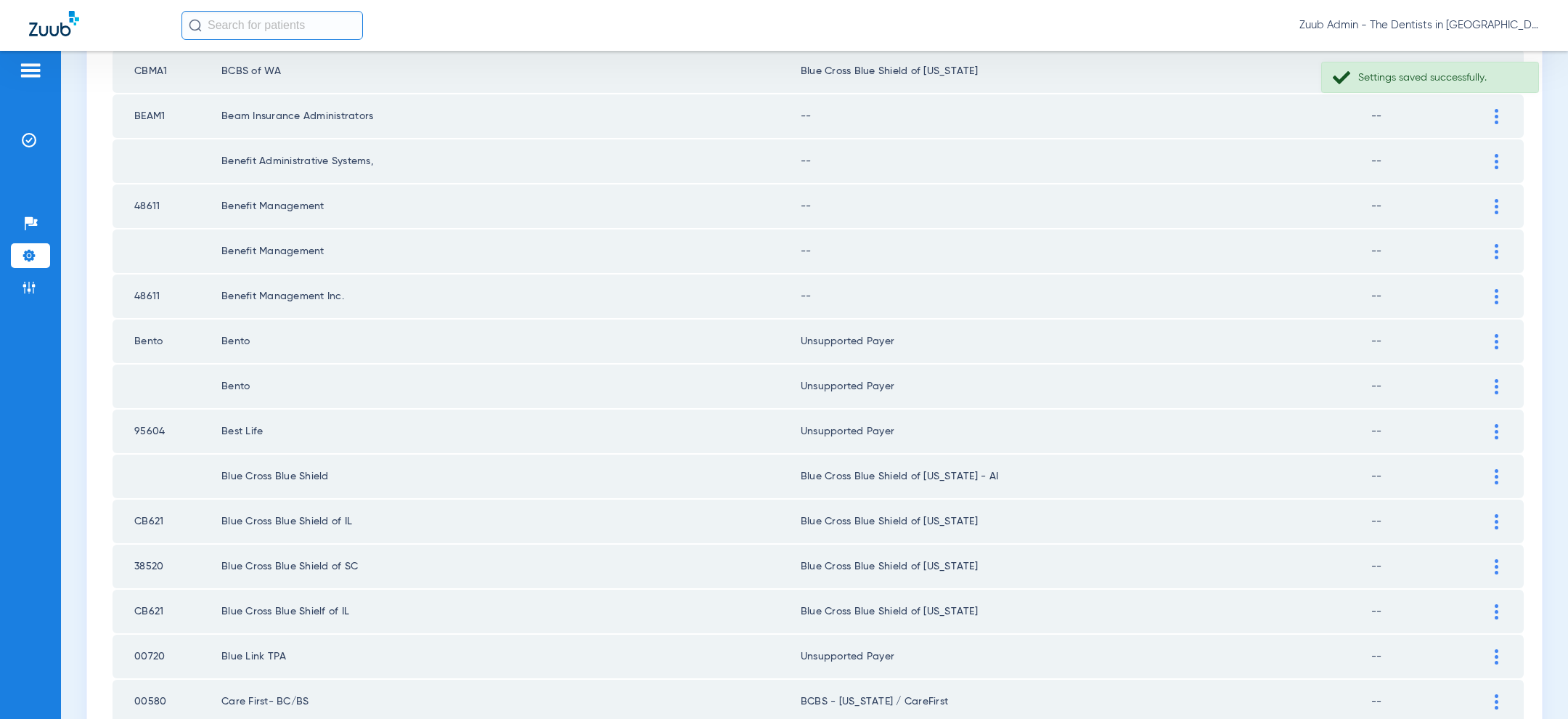
scroll to position [1466, 0]
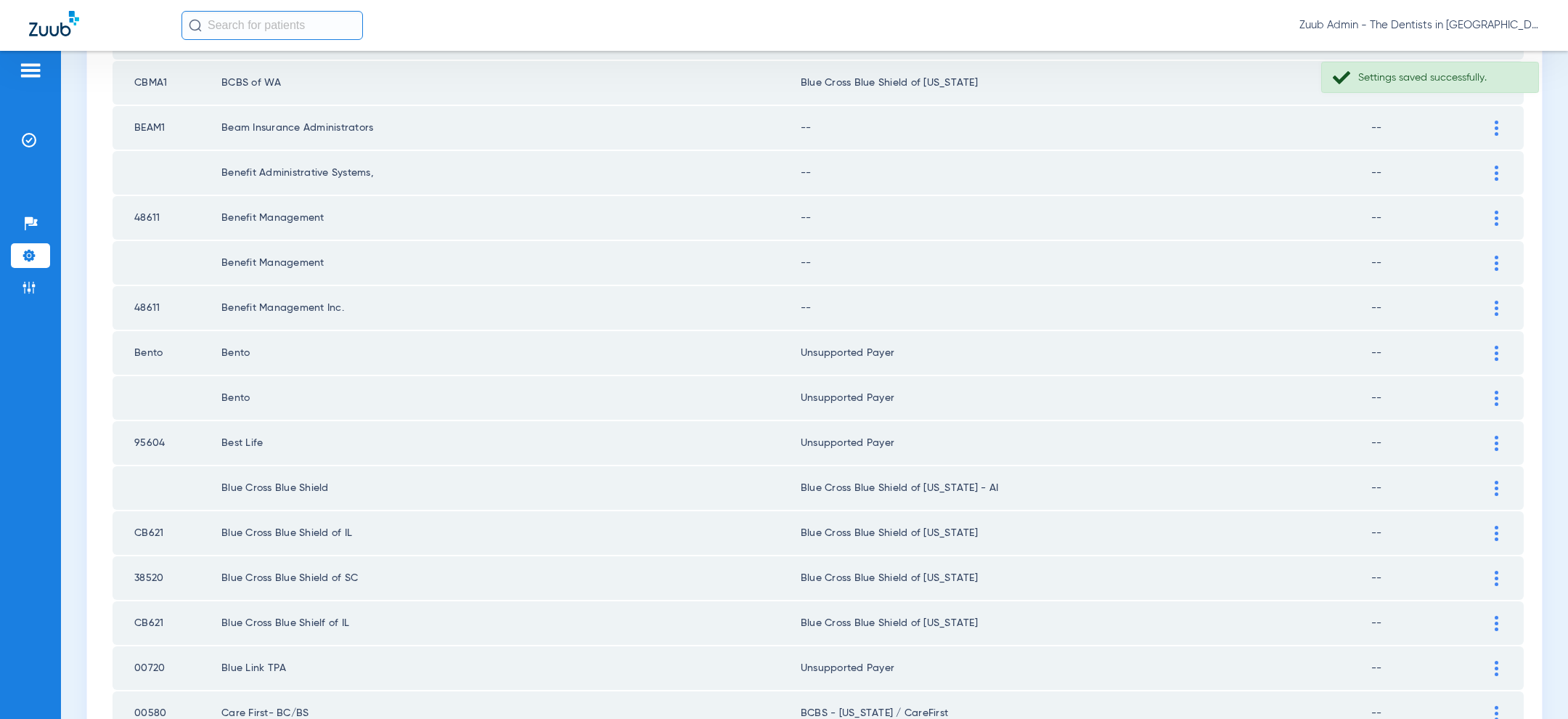
click at [1497, 211] on img at bounding box center [1496, 218] width 4 height 15
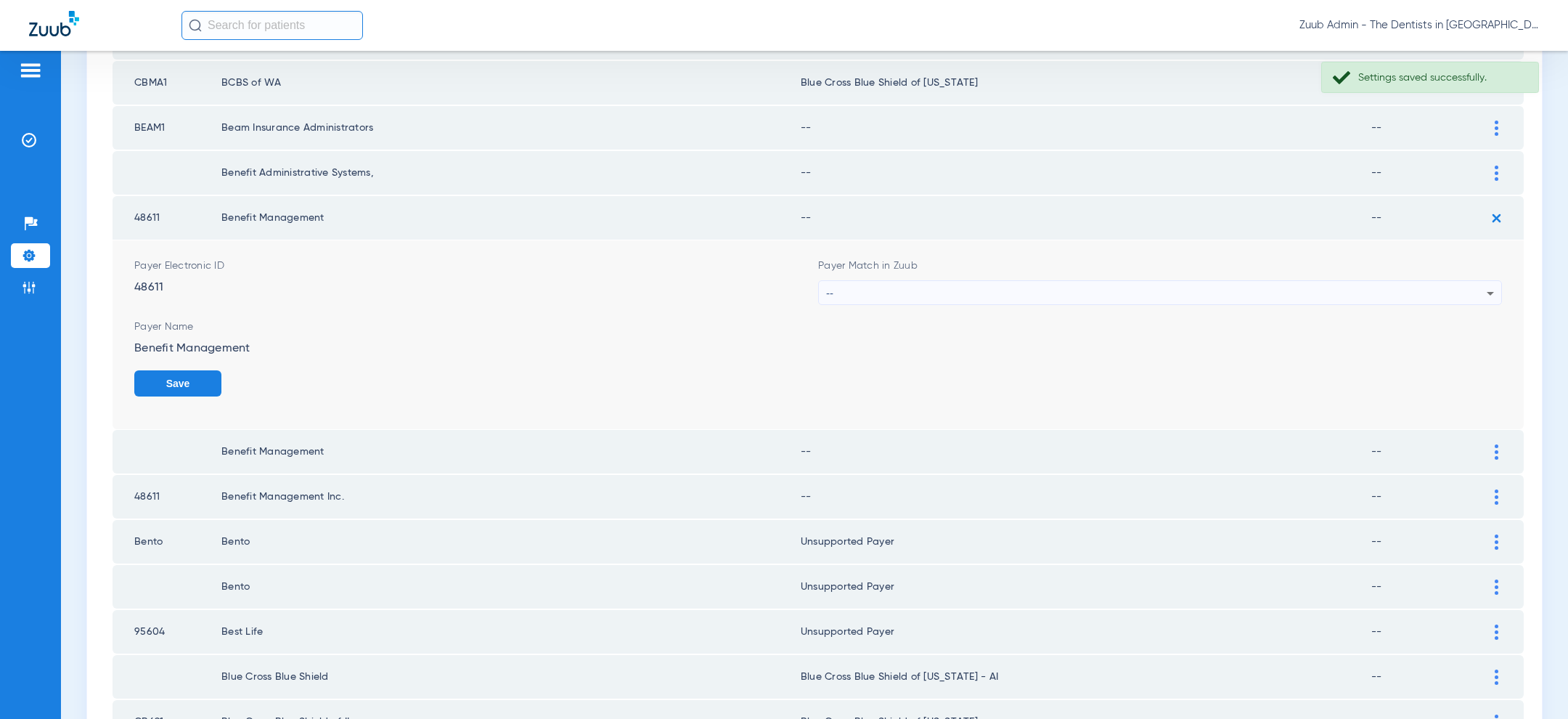
click at [1283, 293] on div "--" at bounding box center [1156, 293] width 660 height 25
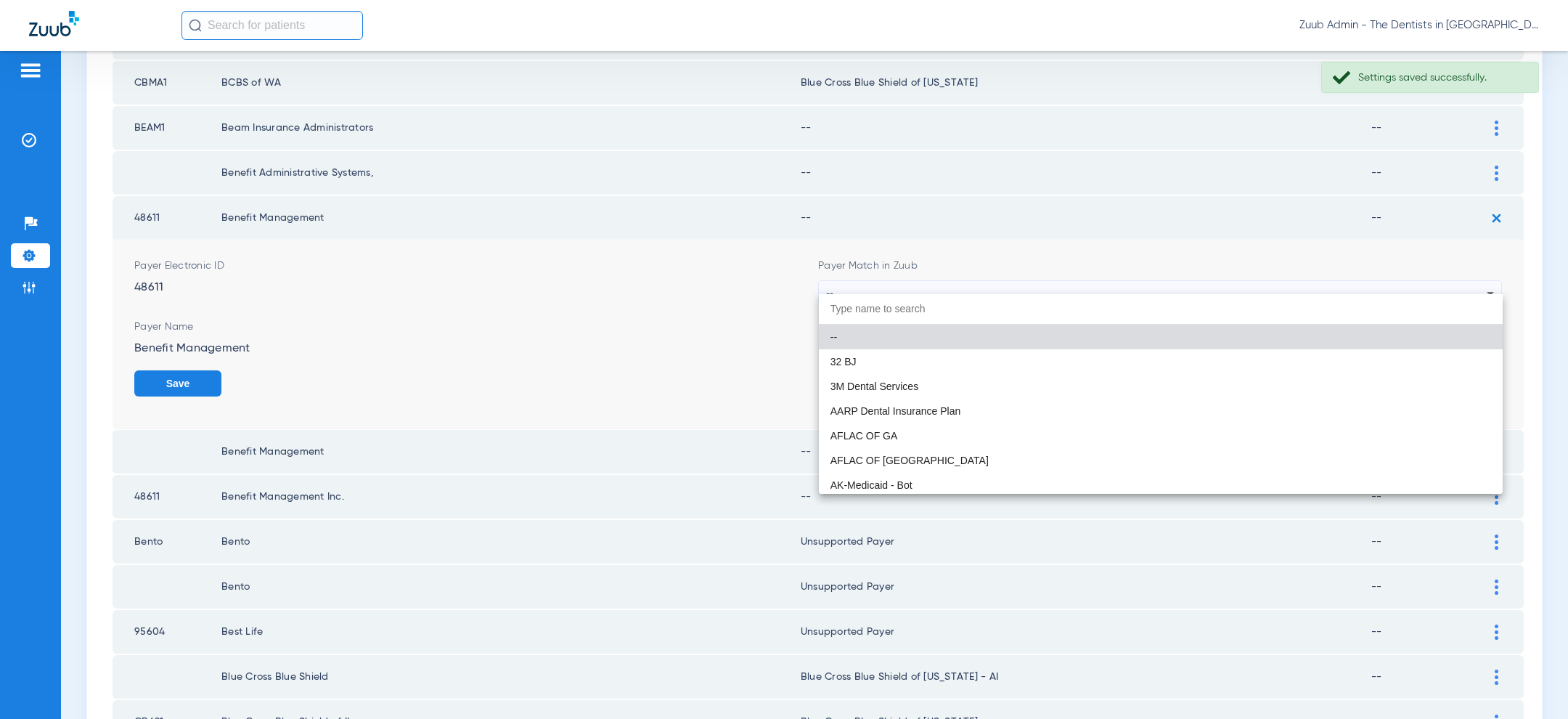
paste input "uns"
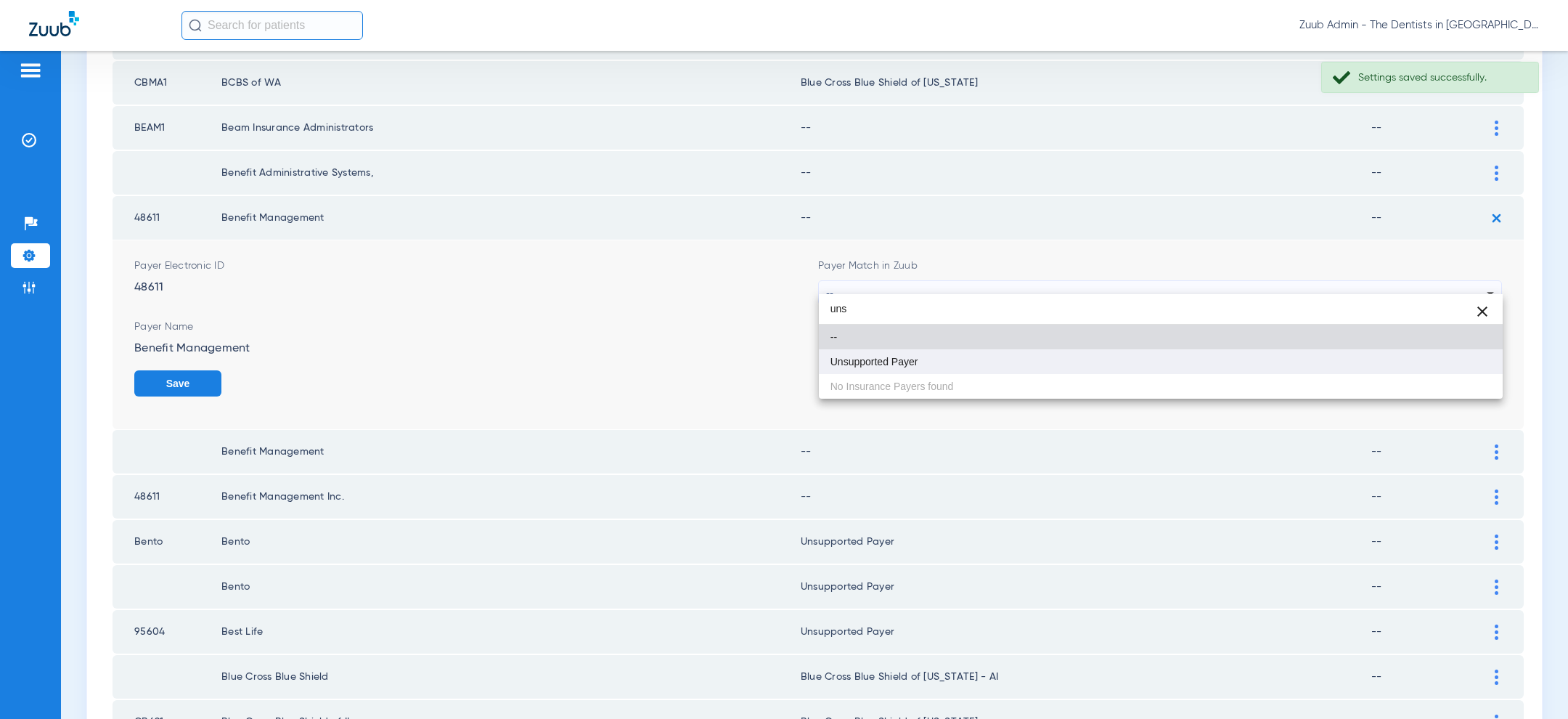
type input "uns"
click at [1160, 363] on mat-option "Unsupported Payer" at bounding box center [1161, 361] width 684 height 25
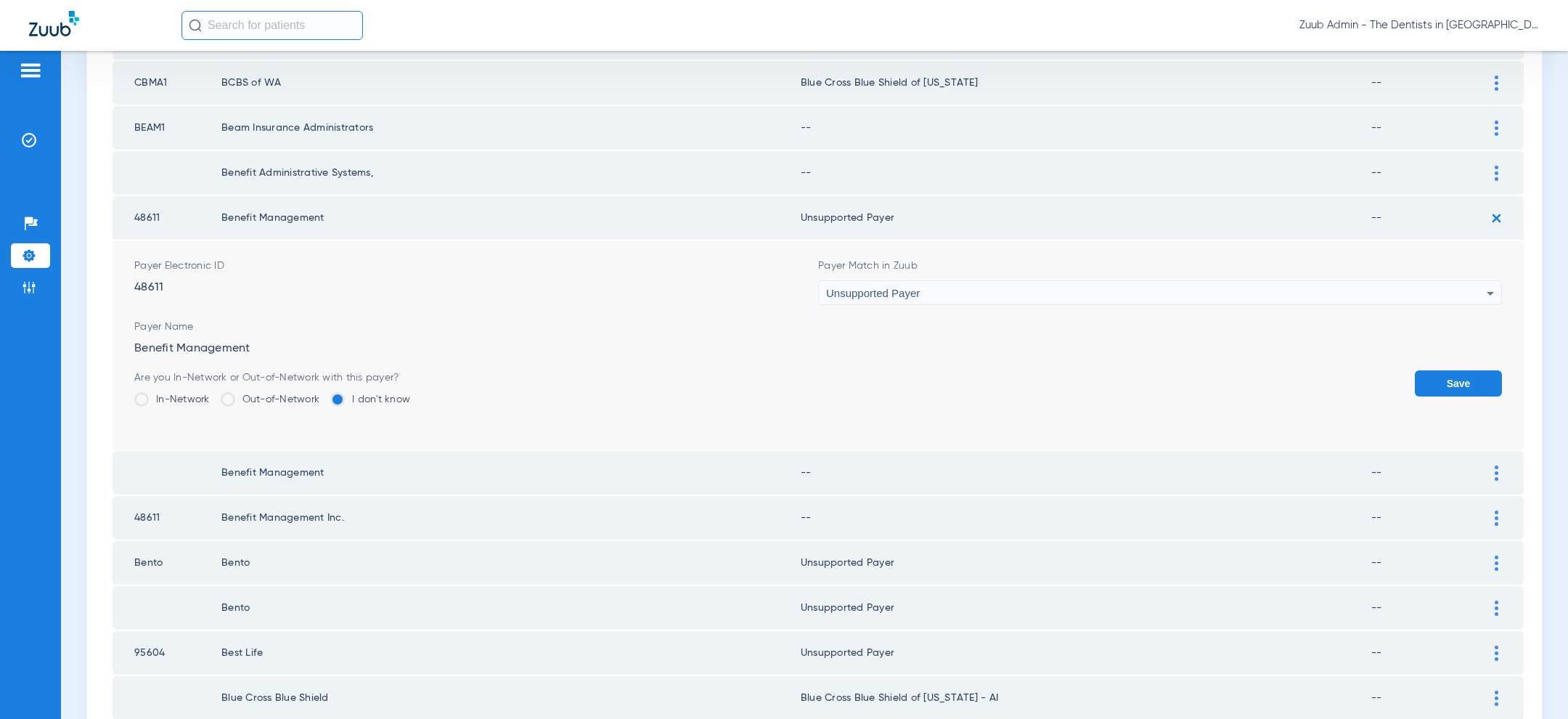
click at [1461, 370] on button "Save" at bounding box center [1459, 383] width 87 height 26
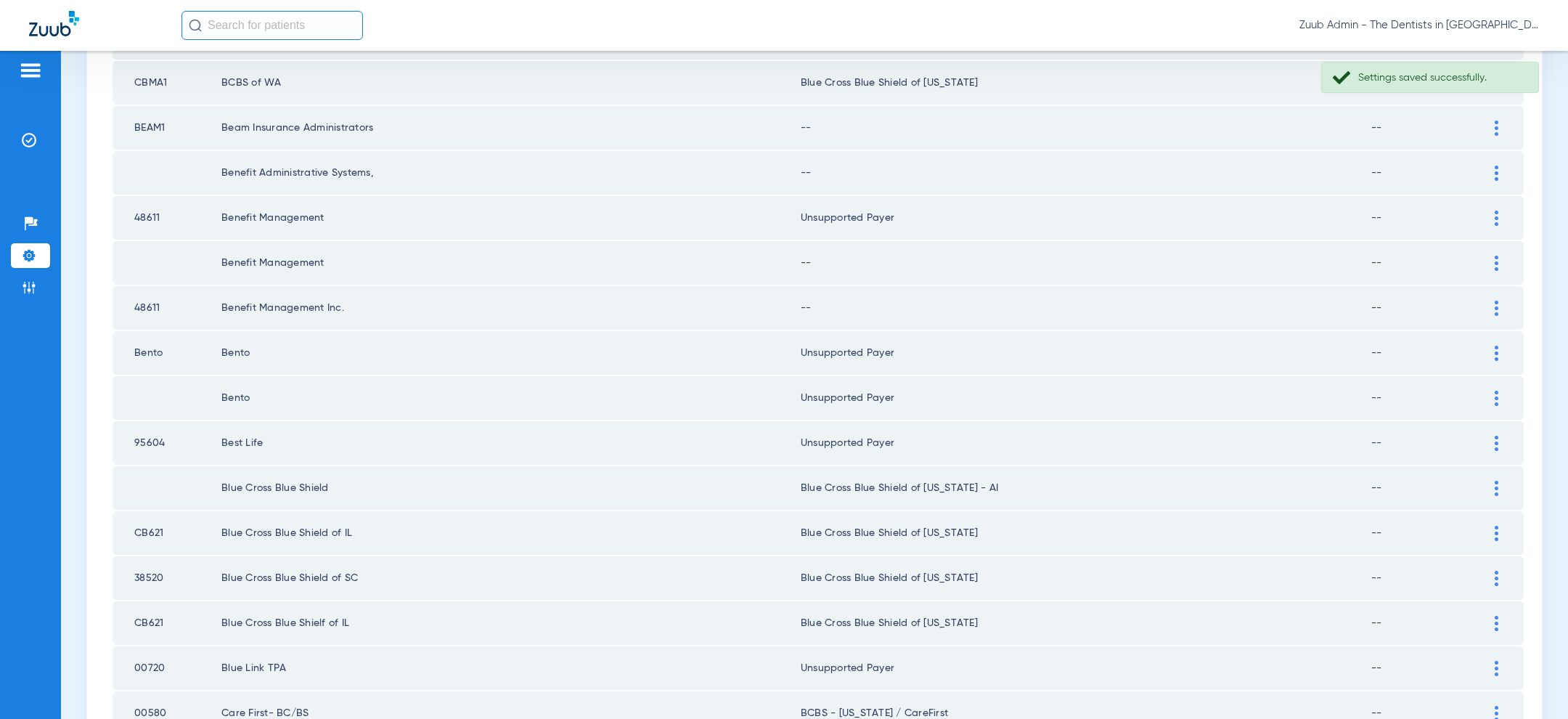
click at [1494, 255] on img at bounding box center [1496, 262] width 4 height 15
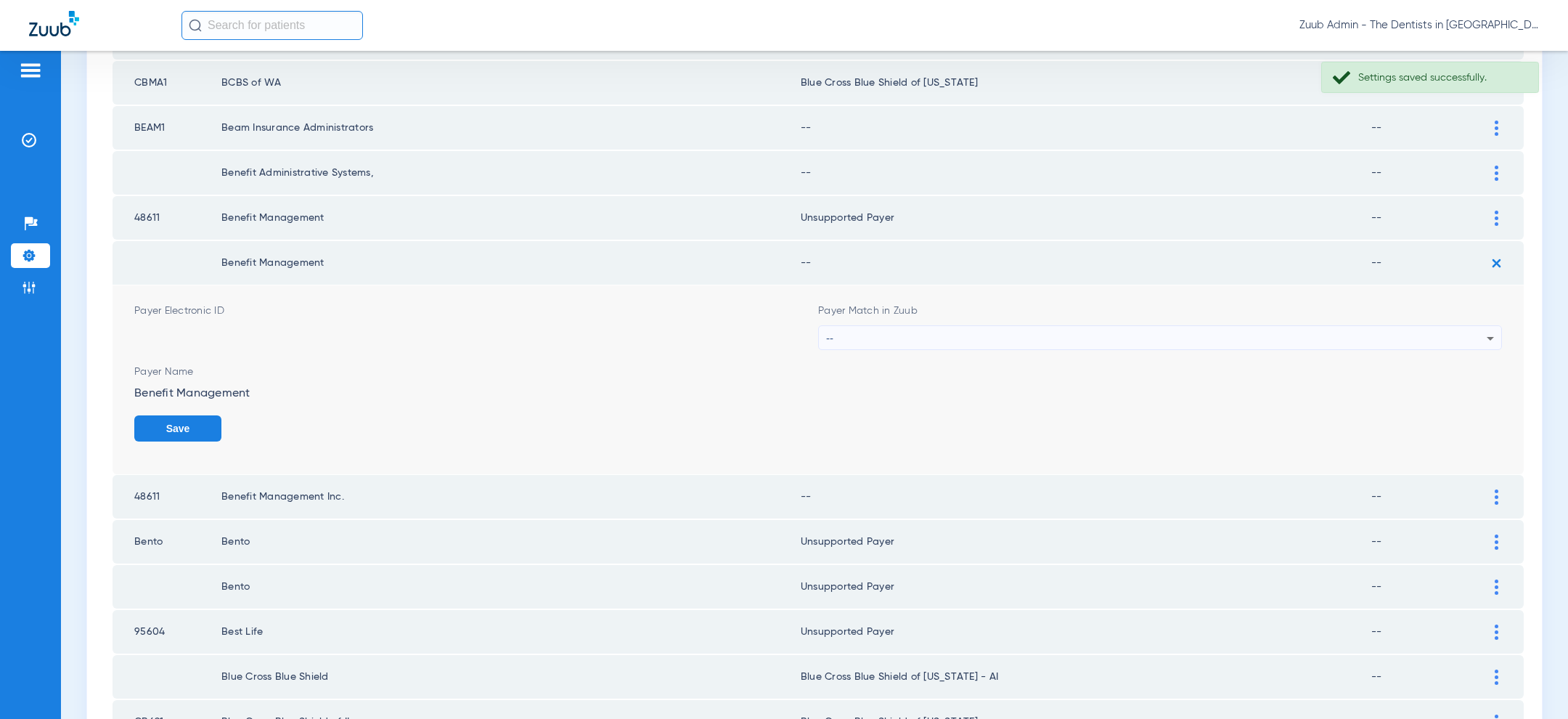
click at [1187, 326] on div "--" at bounding box center [1156, 338] width 660 height 25
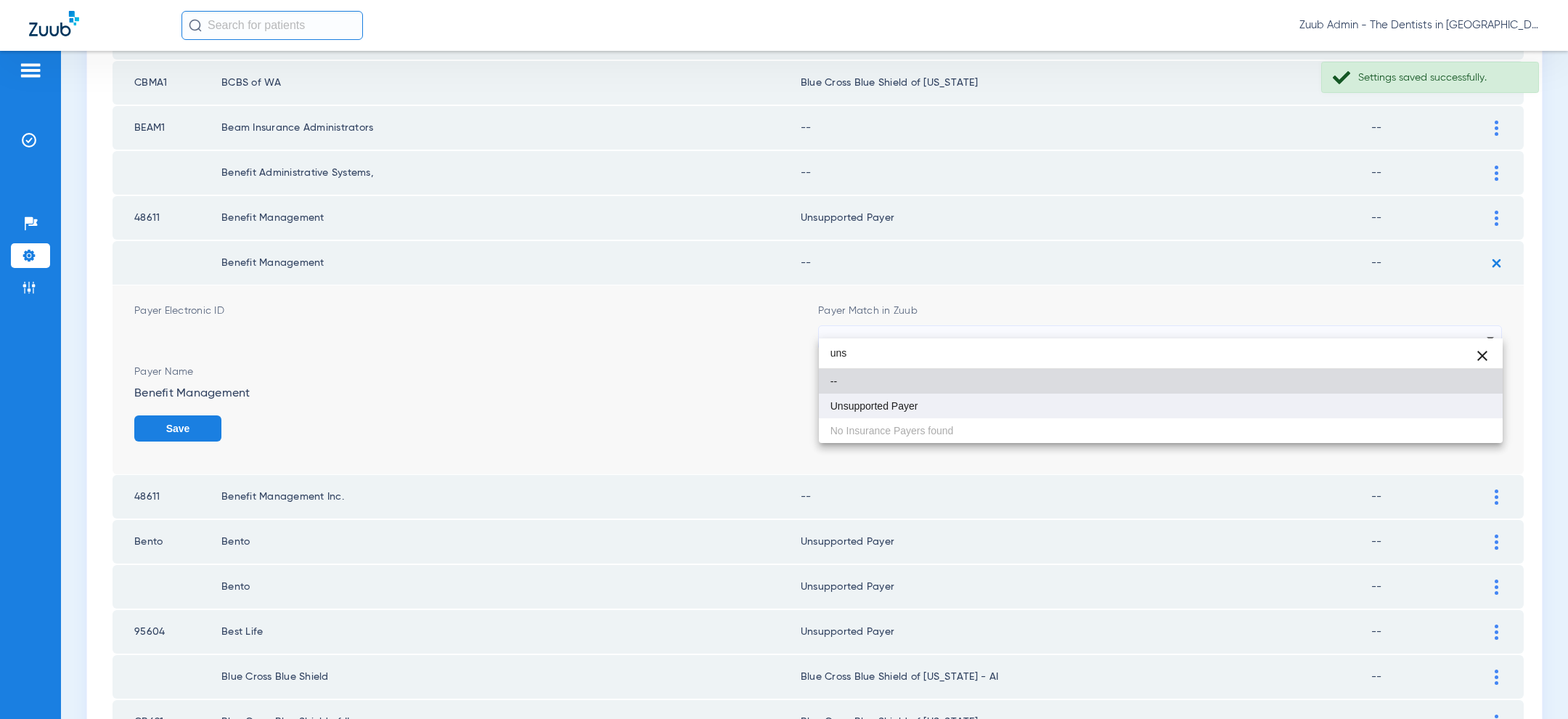
type input "uns"
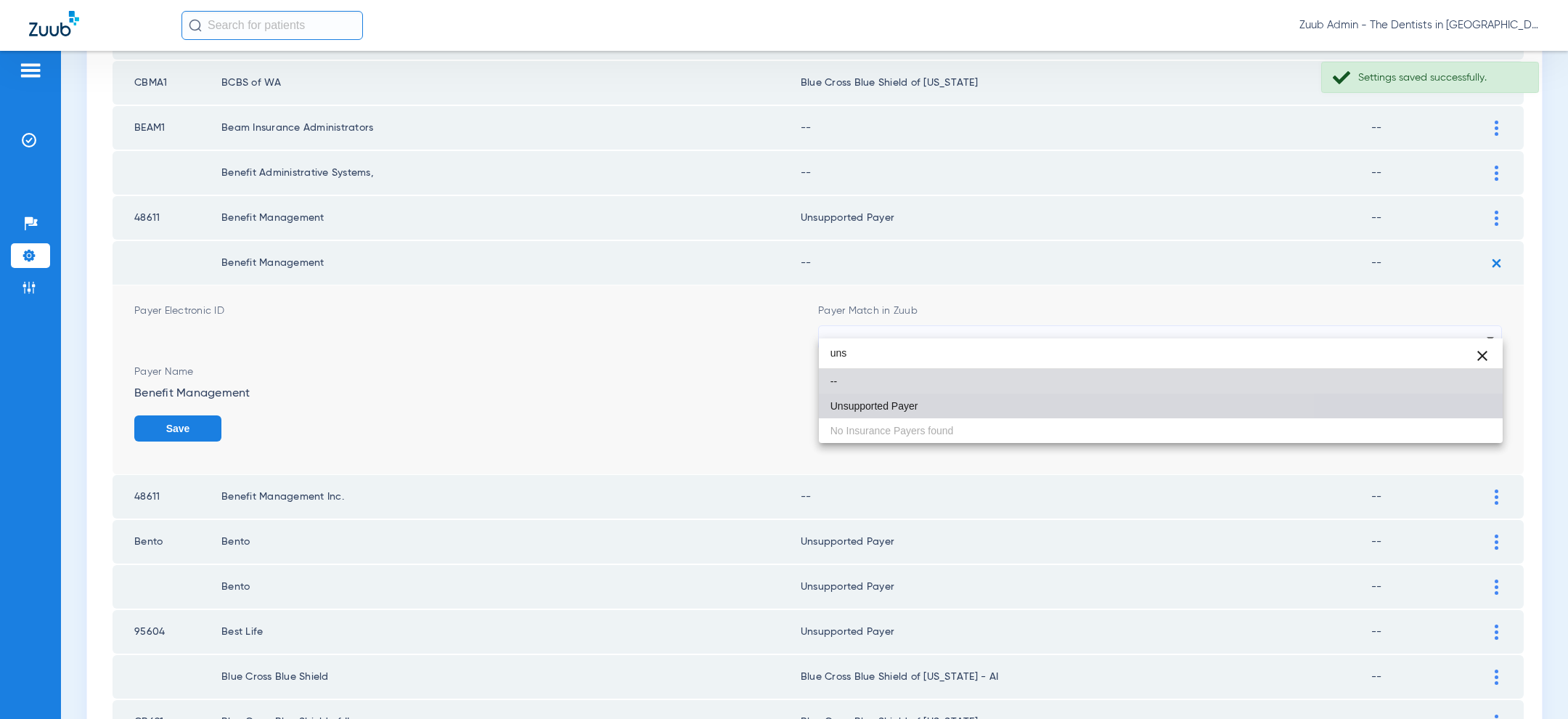
click at [1039, 415] on mat-option "Unsupported Payer" at bounding box center [1161, 405] width 684 height 25
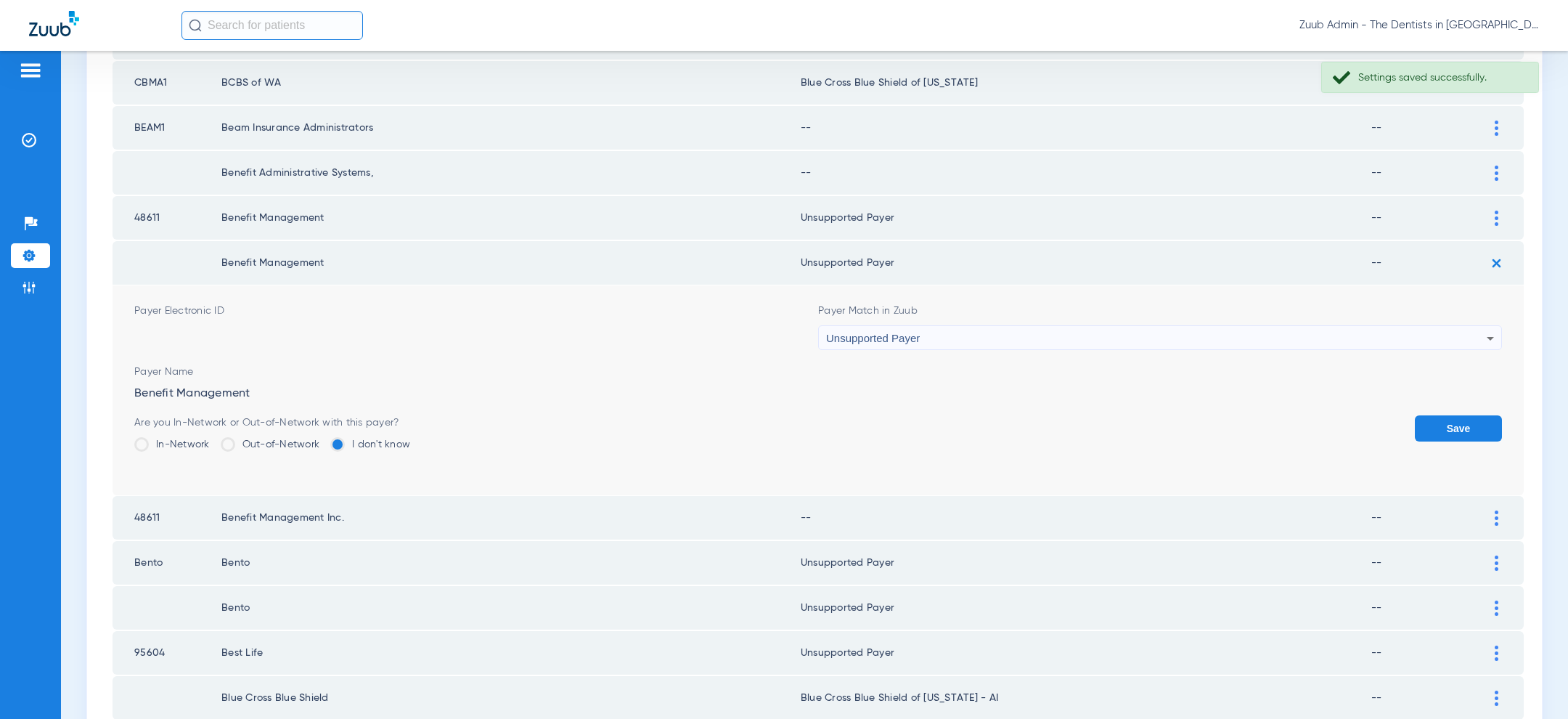
click at [1405, 415] on div "Are you In-Network or Out-of-Network with this payer? In-Network Out-of-Network…" at bounding box center [817, 439] width 1367 height 48
click at [1444, 415] on button "Save" at bounding box center [1459, 428] width 87 height 26
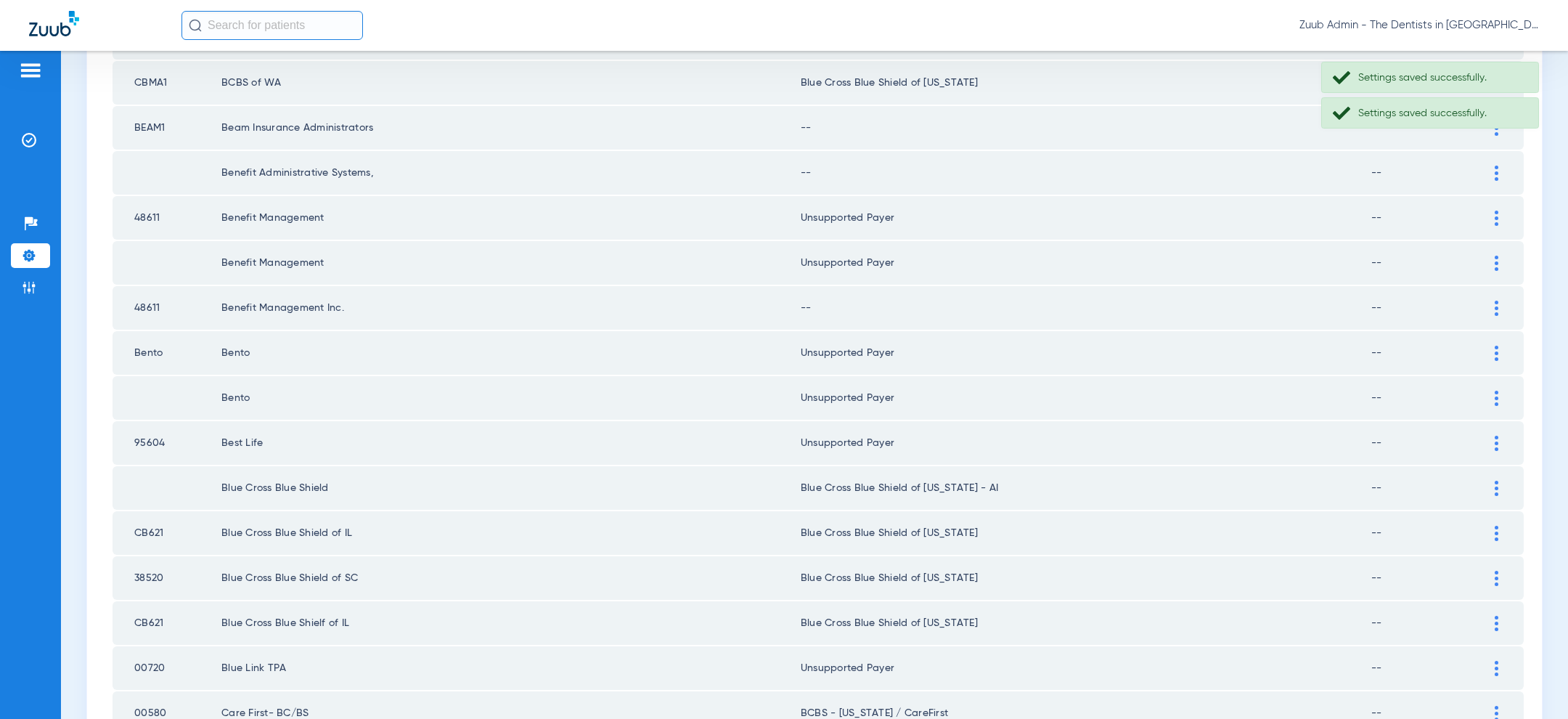
click at [1497, 300] on img at bounding box center [1496, 308] width 4 height 15
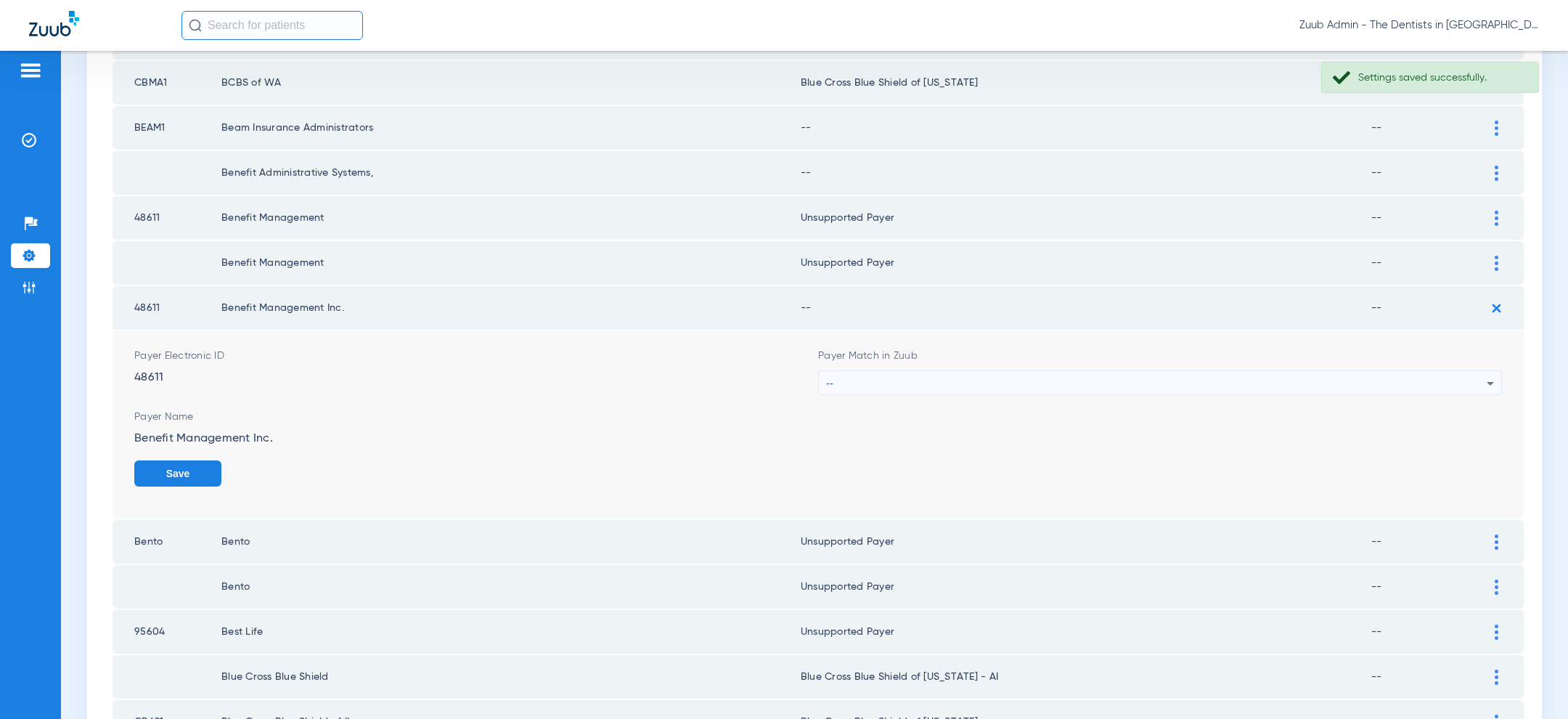
click at [1270, 371] on div "--" at bounding box center [1156, 383] width 660 height 25
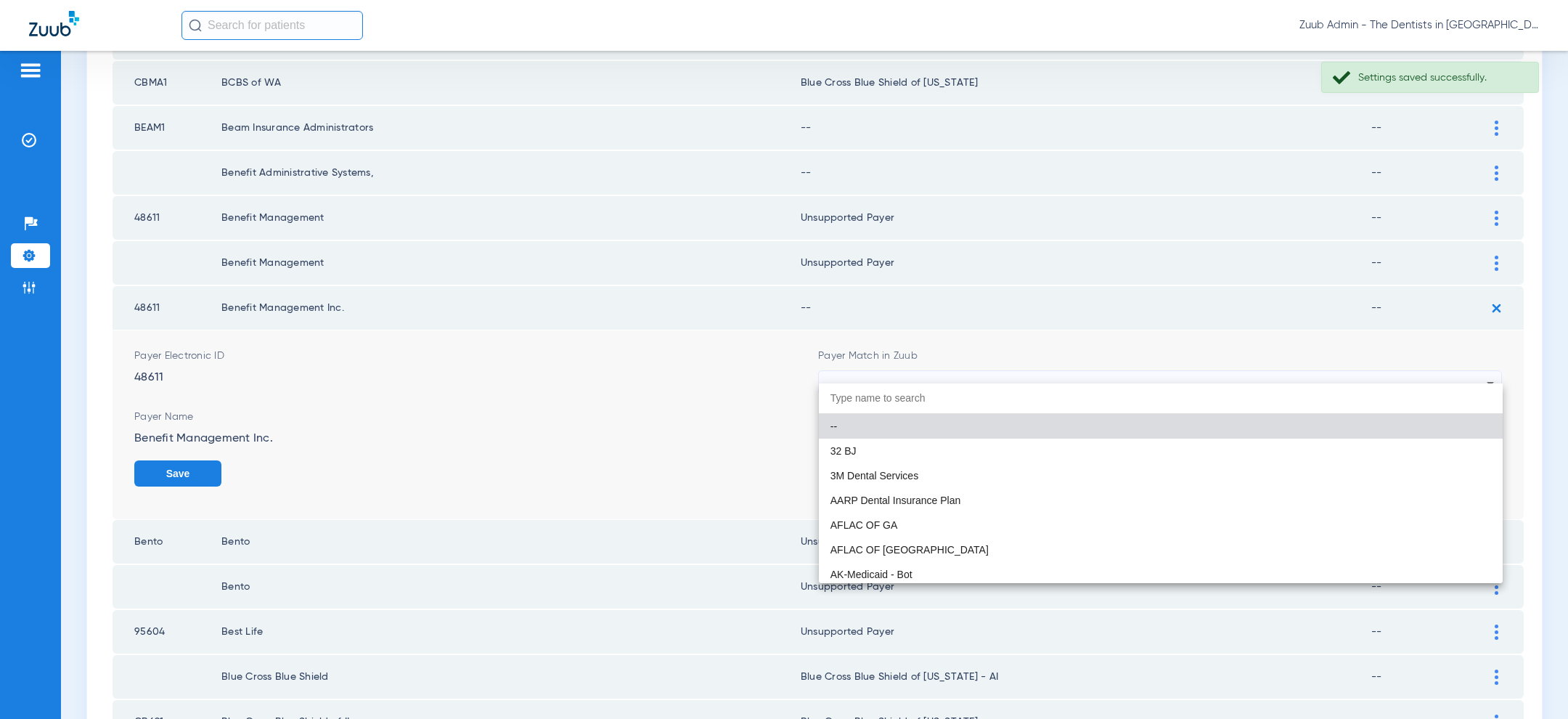
paste input "uns"
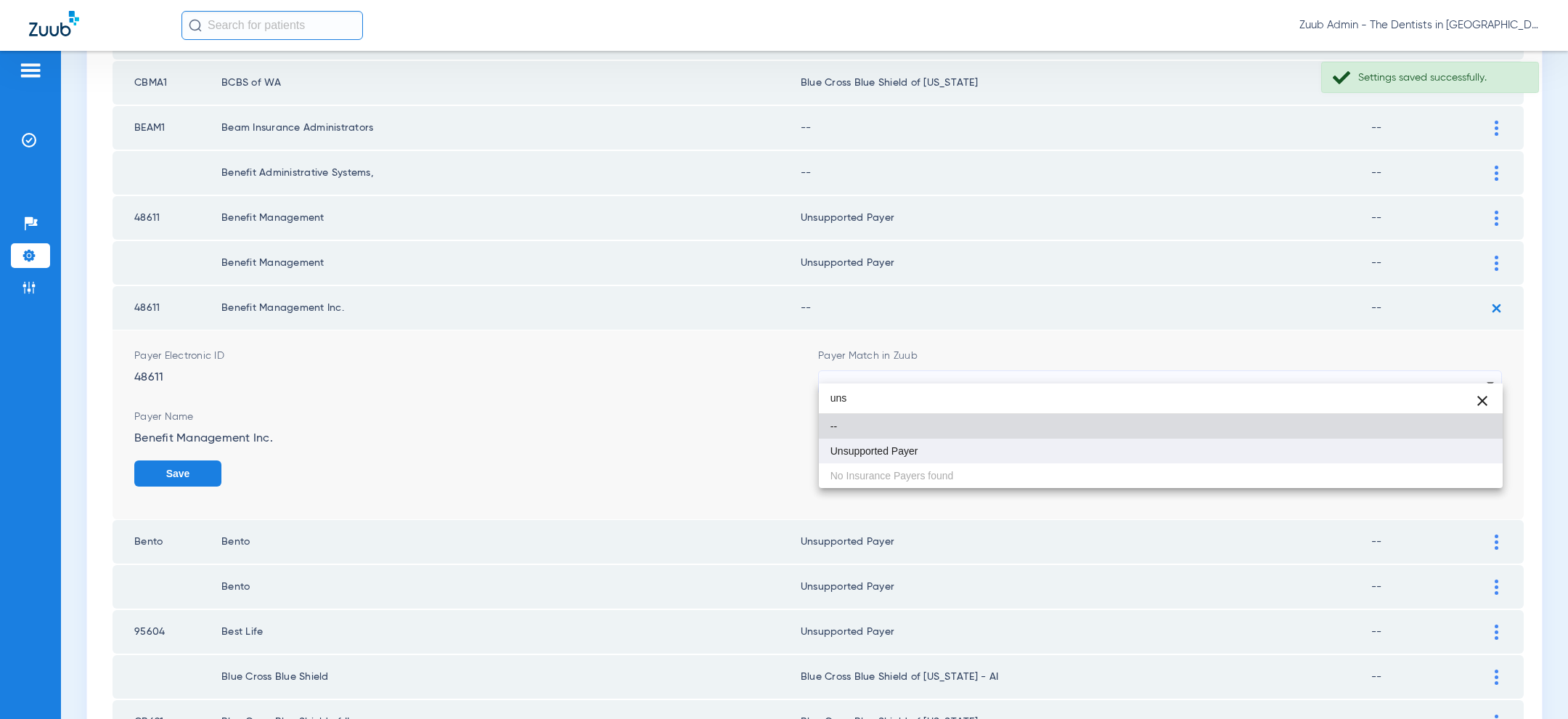
type input "uns"
click at [1094, 447] on mat-option "Unsupported Payer" at bounding box center [1161, 450] width 684 height 25
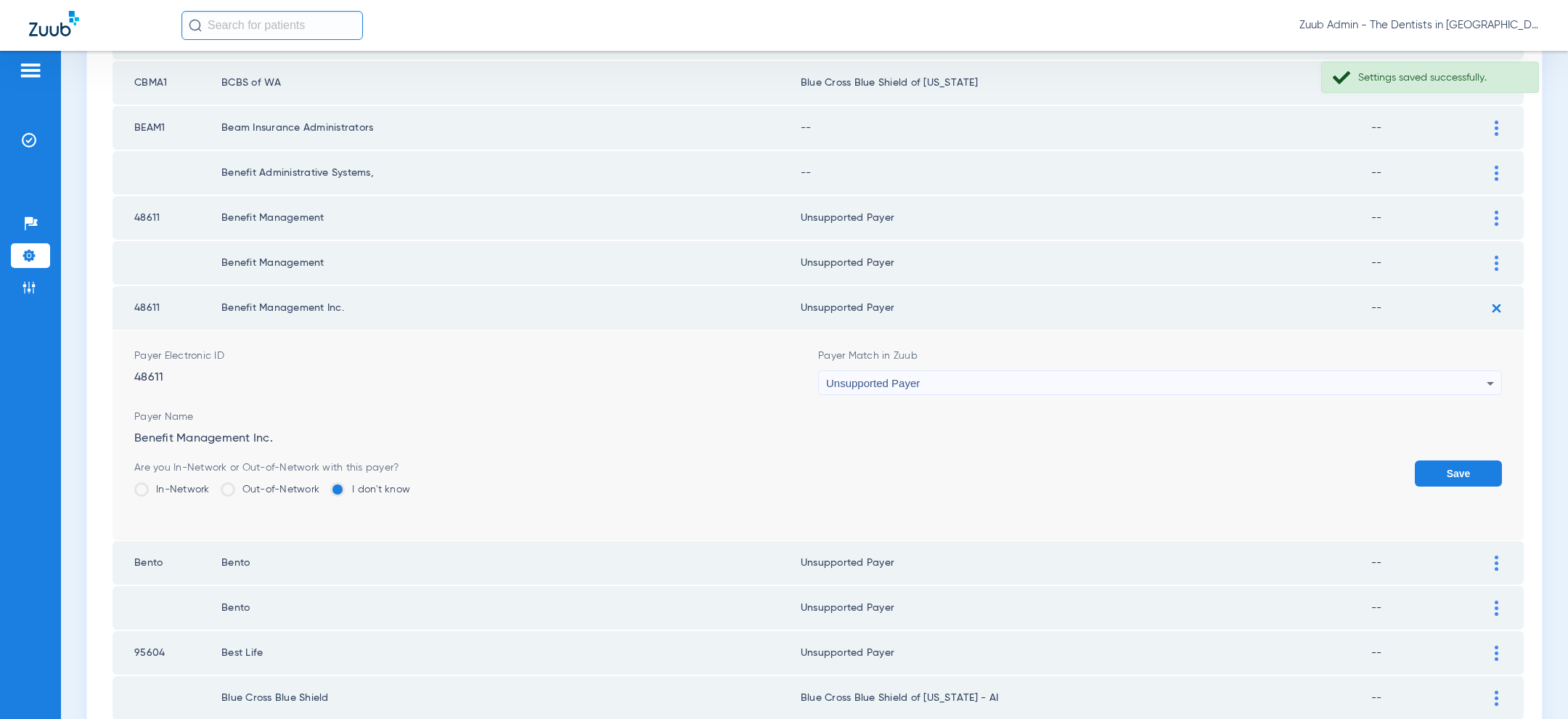
click at [1449, 461] on button "Save" at bounding box center [1459, 473] width 87 height 26
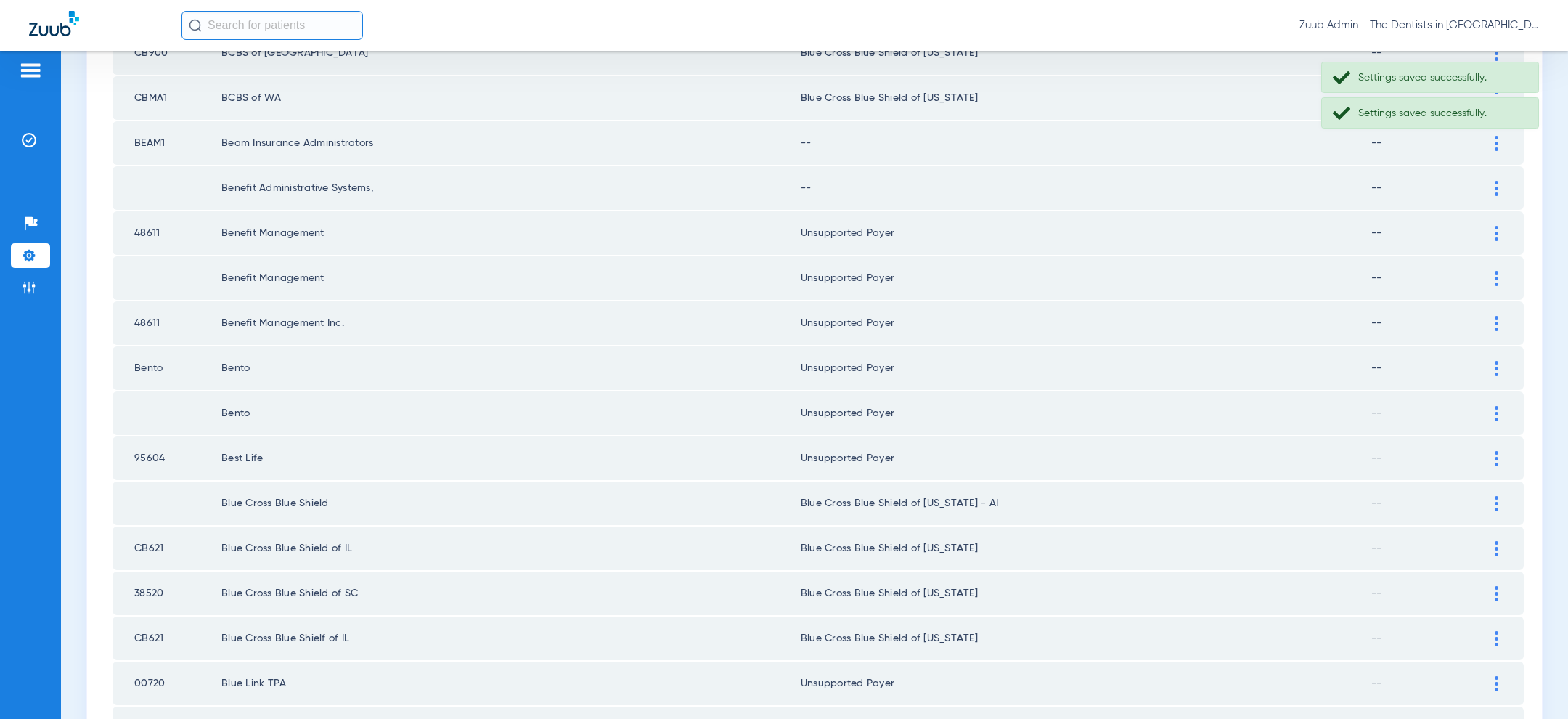
scroll to position [1449, 0]
click at [1494, 140] on img at bounding box center [1496, 144] width 4 height 15
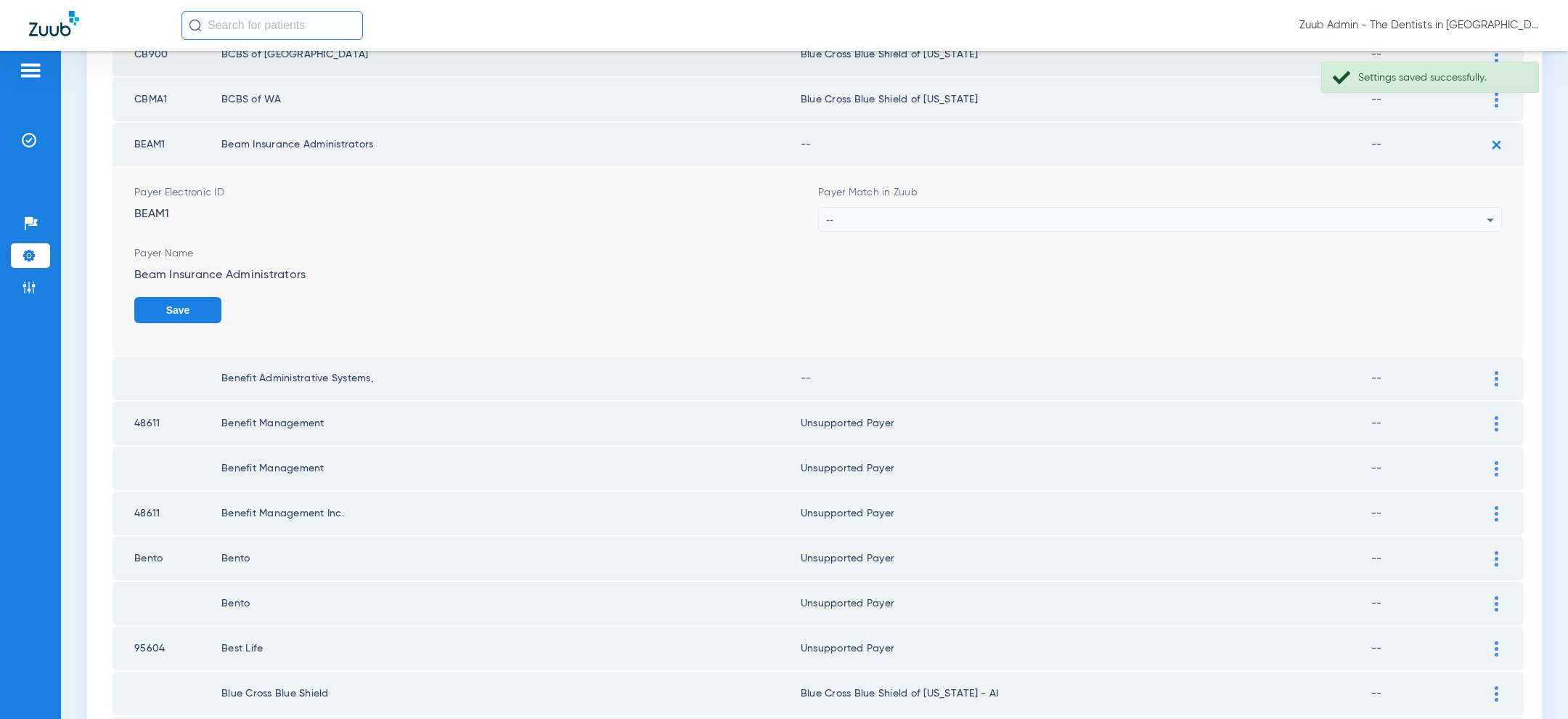
click at [1318, 209] on div "--" at bounding box center [1156, 220] width 660 height 25
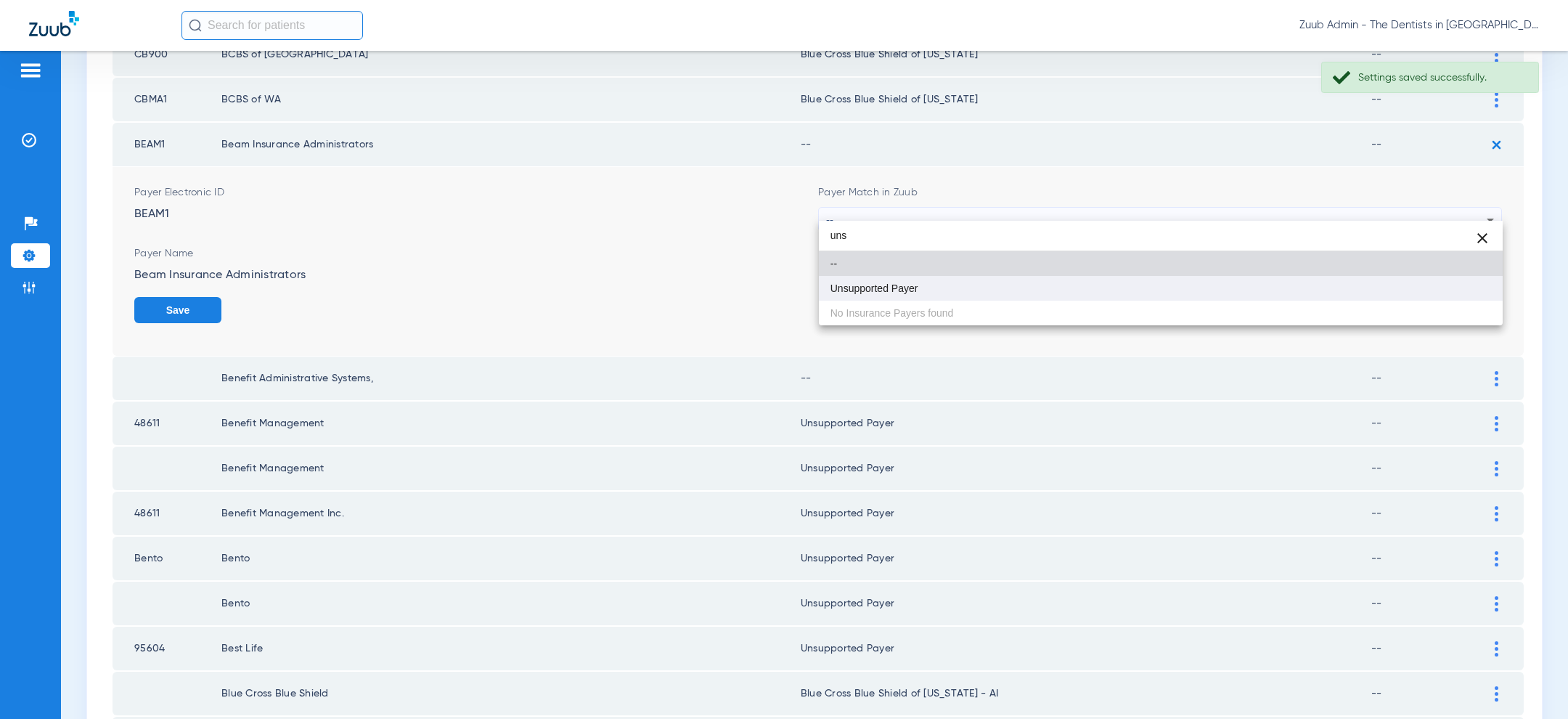
type input "uns"
click at [1172, 285] on mat-option "Unsupported Payer" at bounding box center [1161, 288] width 684 height 25
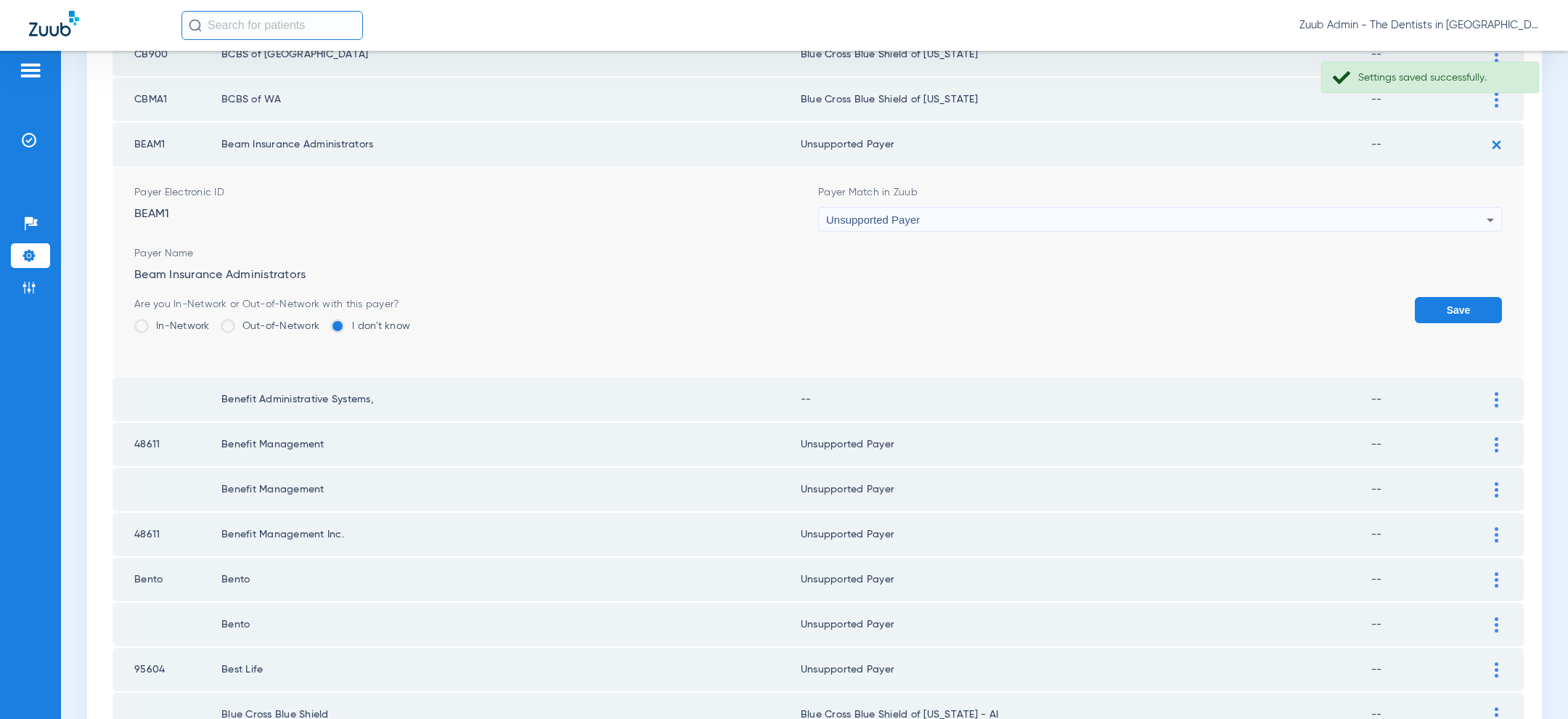
click at [1490, 300] on button "Save" at bounding box center [1459, 310] width 87 height 26
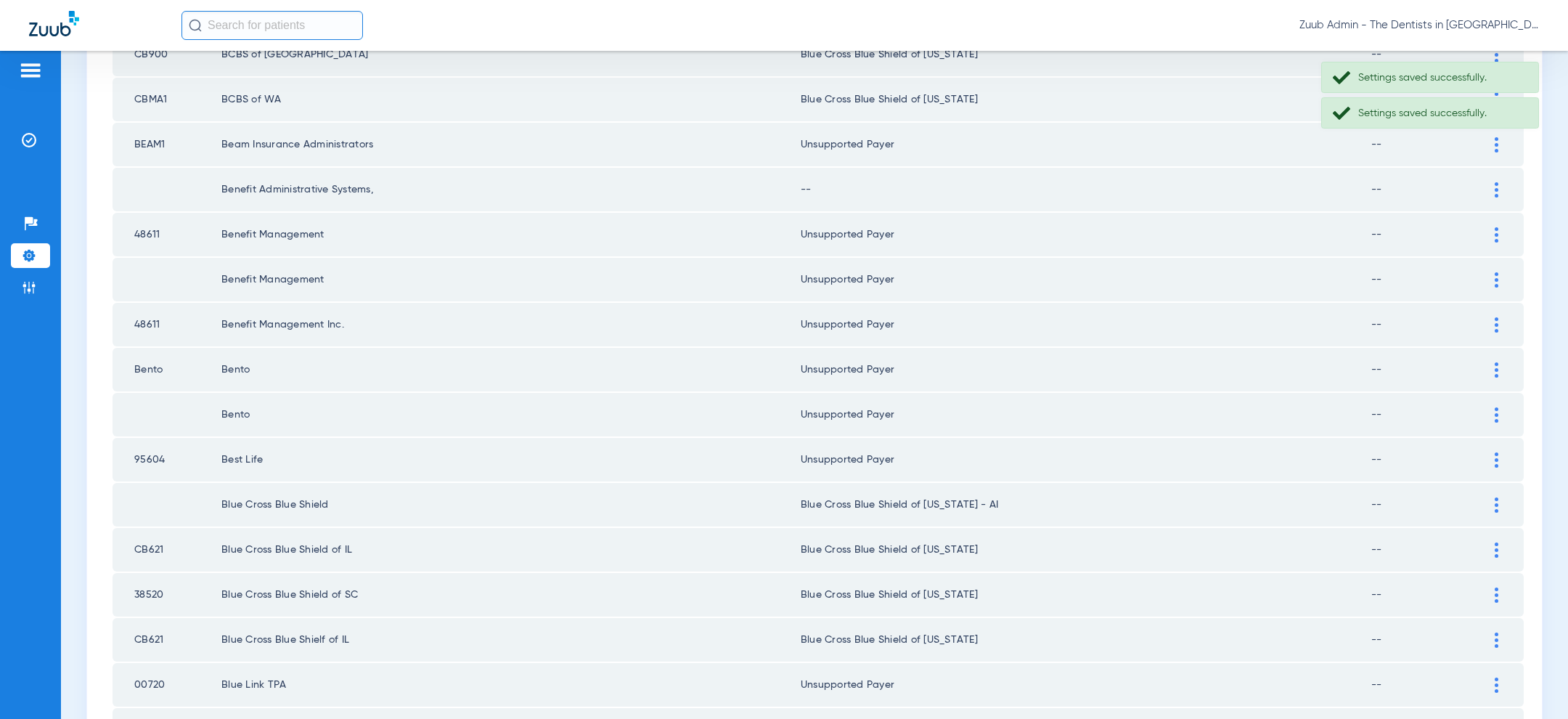
click at [1497, 184] on img at bounding box center [1496, 189] width 4 height 15
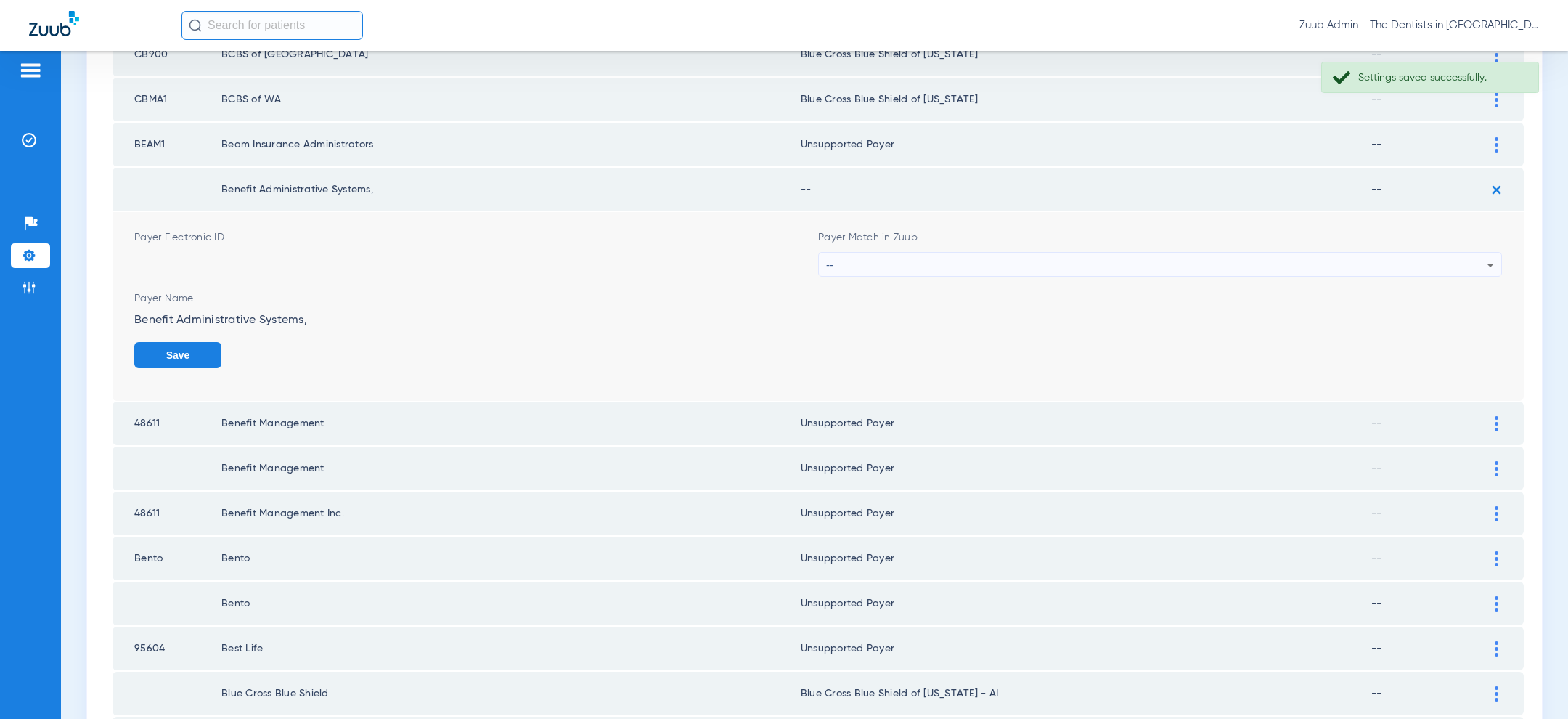
click at [1158, 259] on div "--" at bounding box center [1156, 265] width 660 height 25
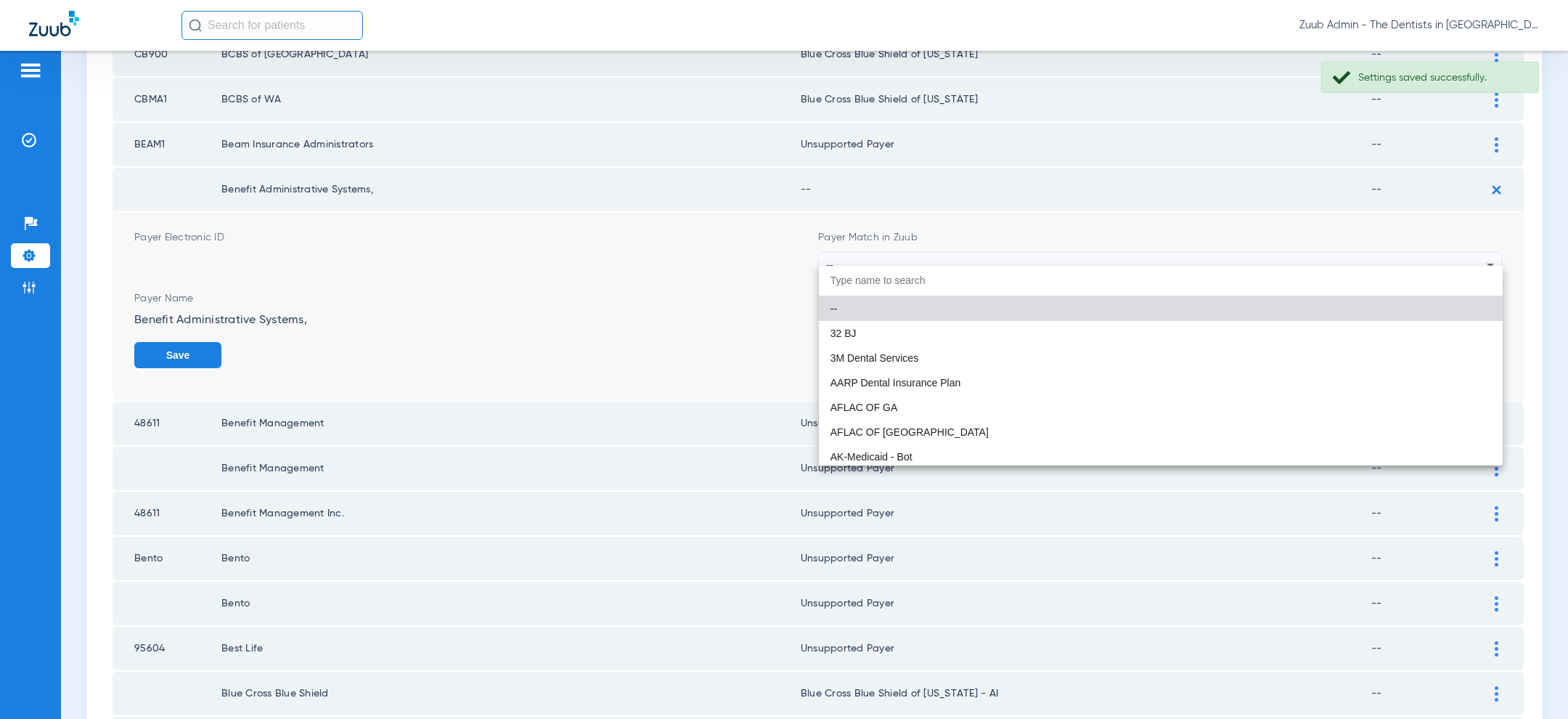
paste input "uns"
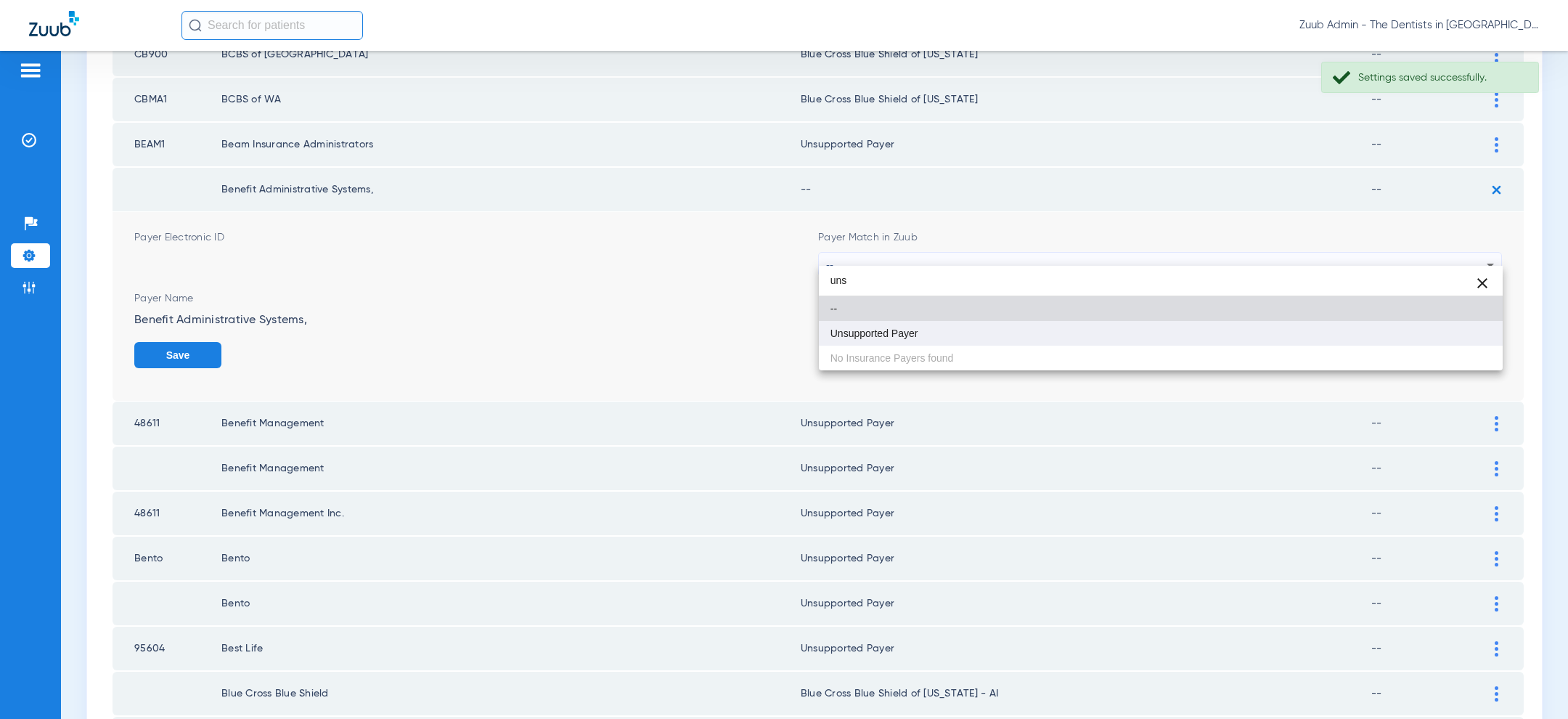
type input "uns"
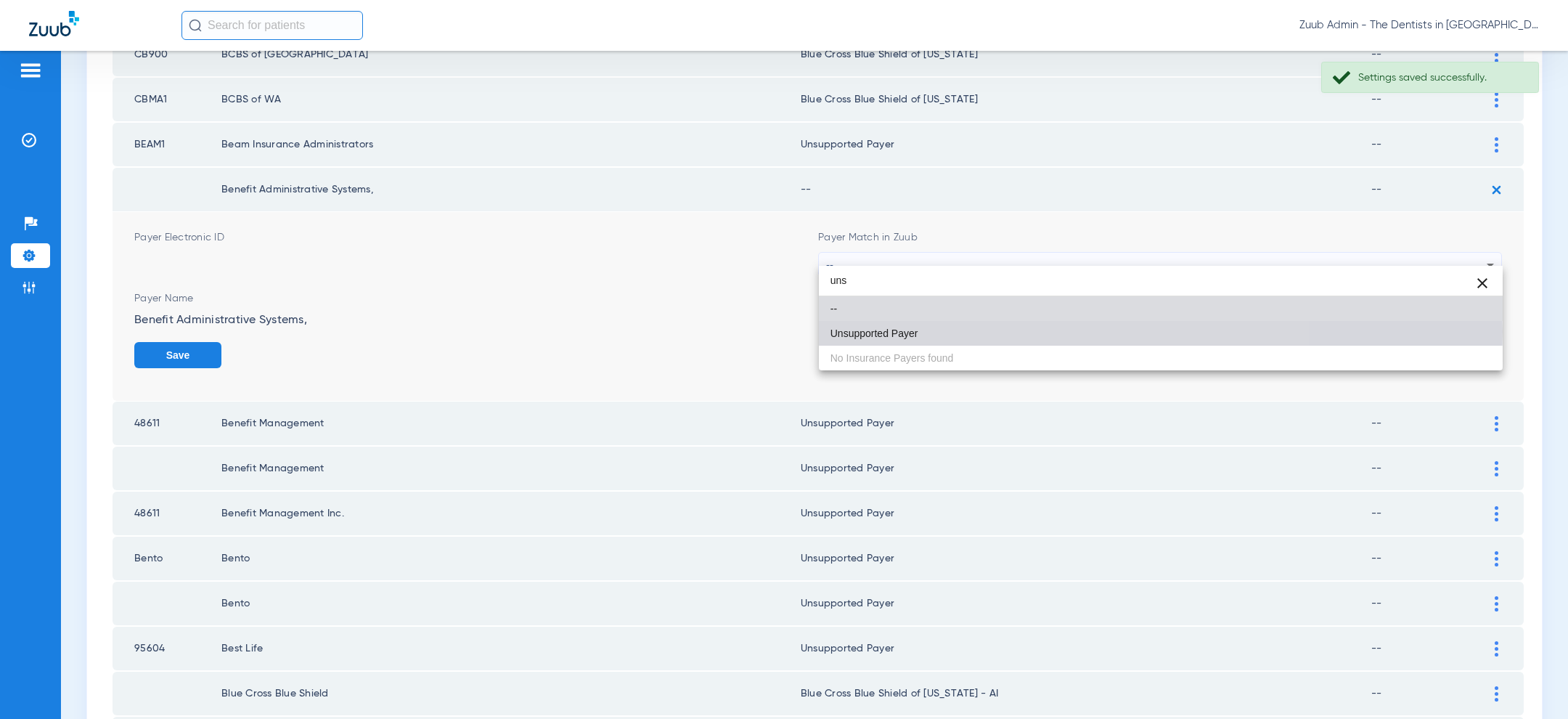
click at [1037, 331] on mat-option "Unsupported Payer" at bounding box center [1161, 333] width 684 height 25
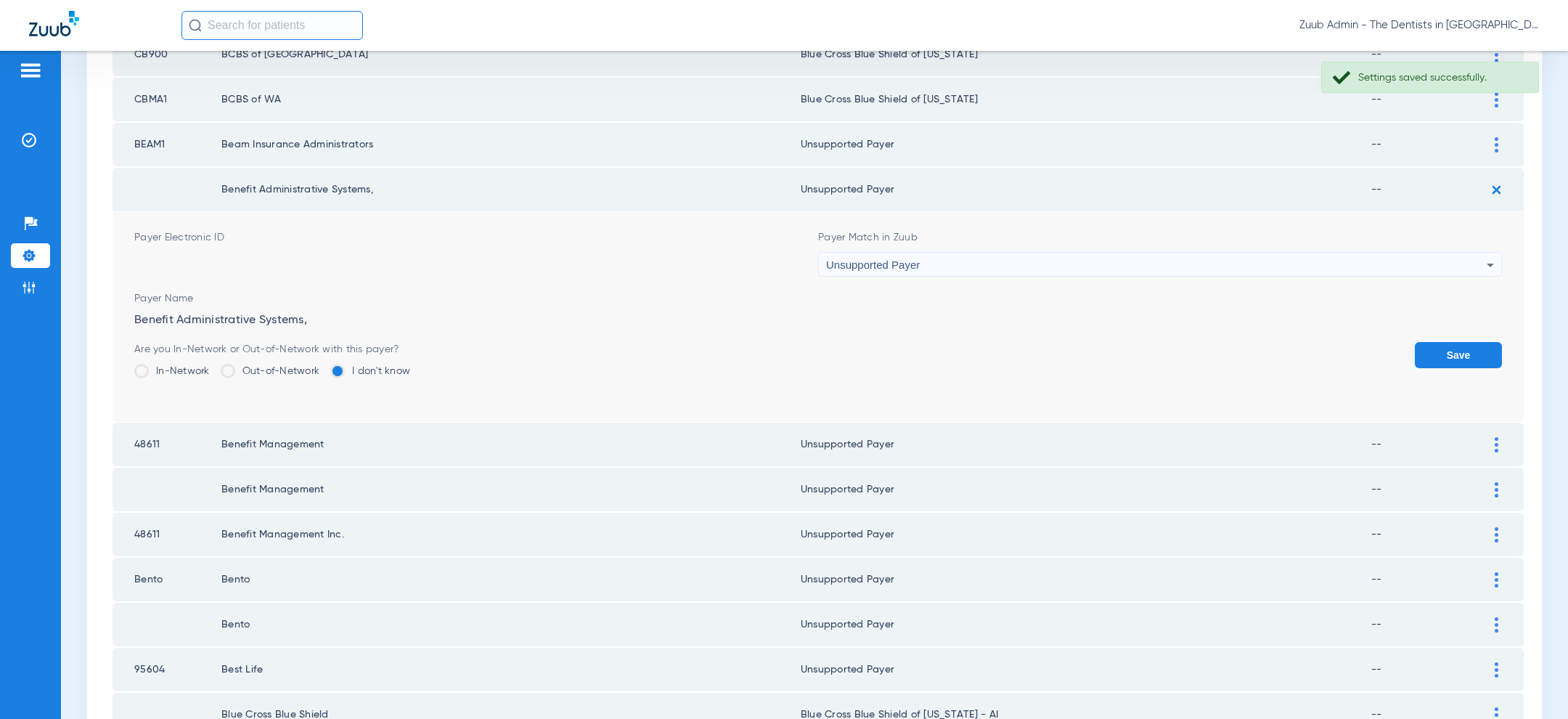
click at [1443, 342] on button "Save" at bounding box center [1459, 354] width 87 height 26
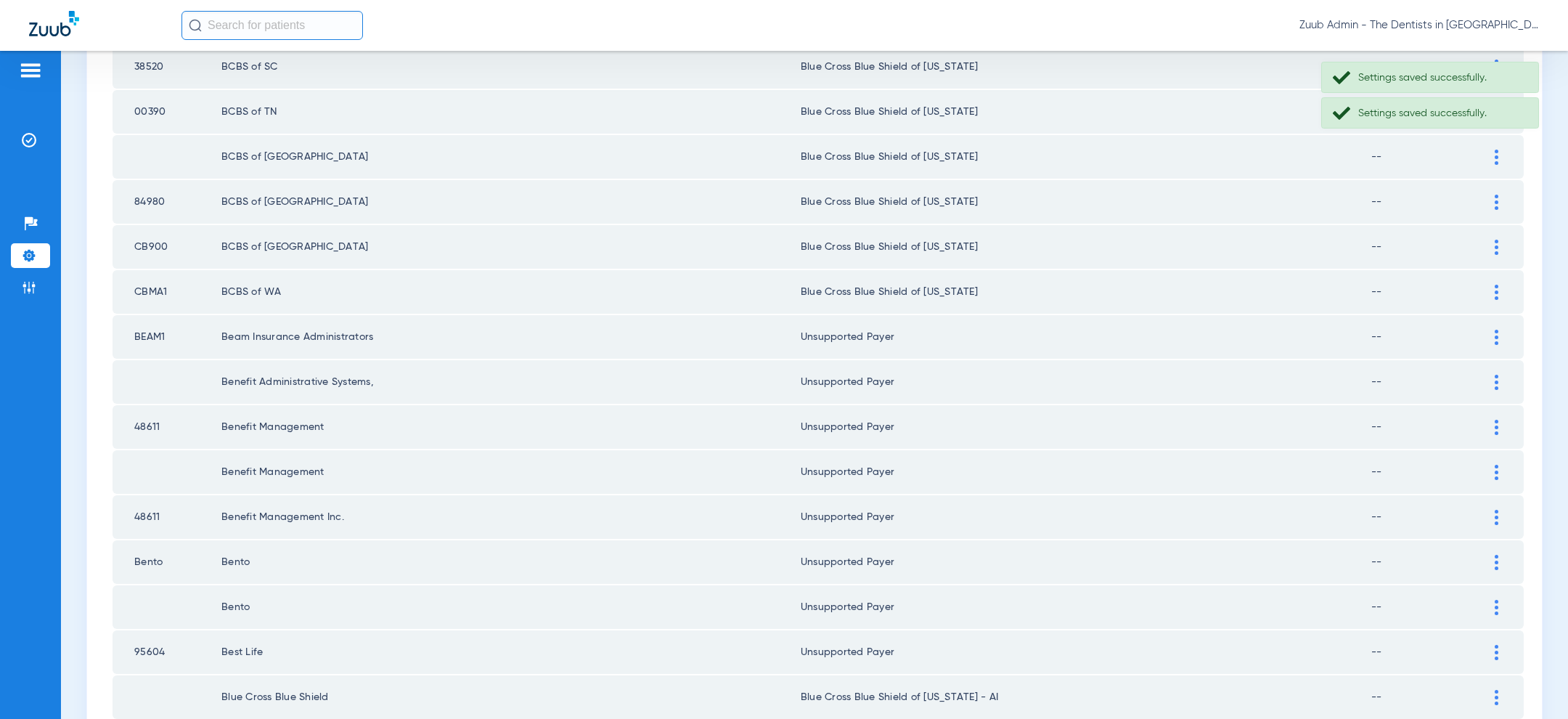
scroll to position [1219, 0]
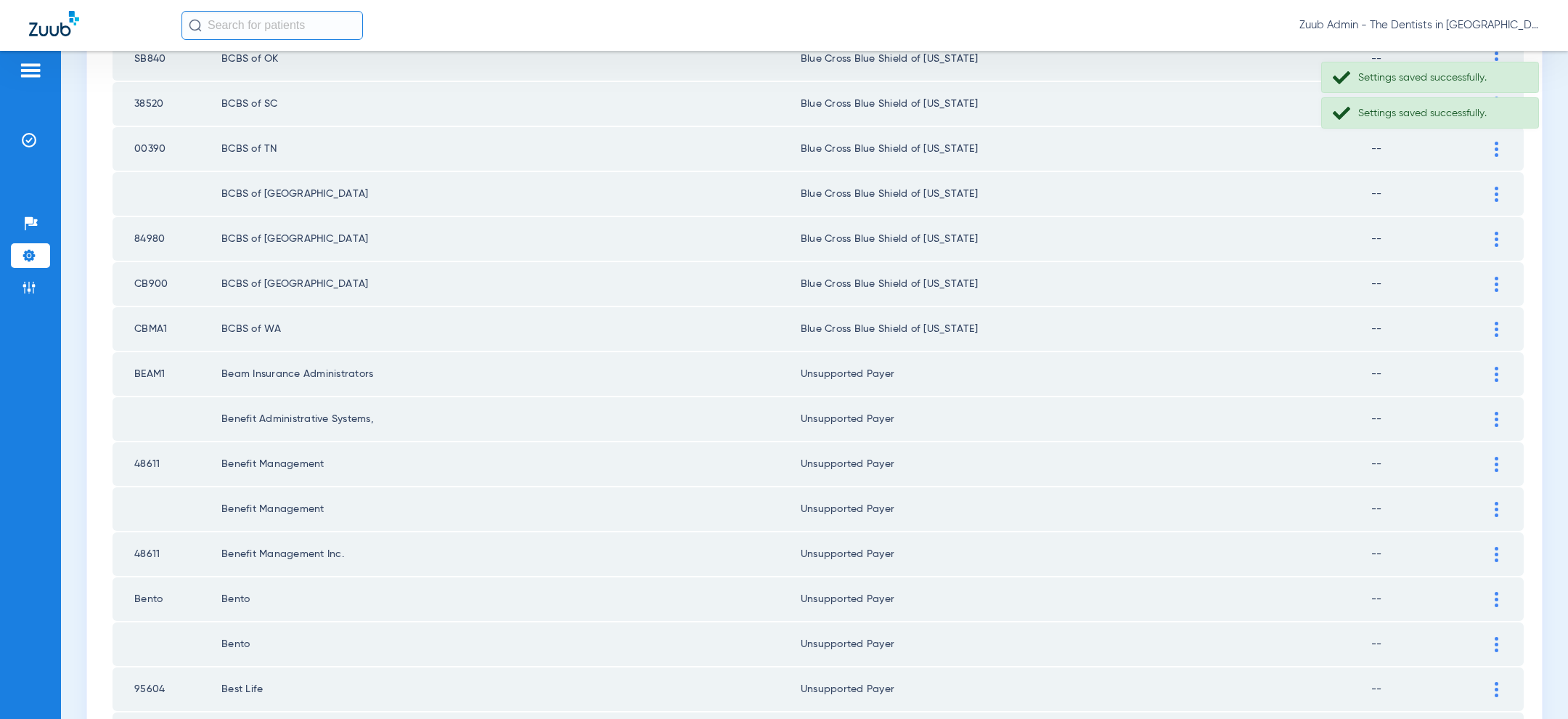
click at [1496, 322] on img at bounding box center [1496, 329] width 4 height 15
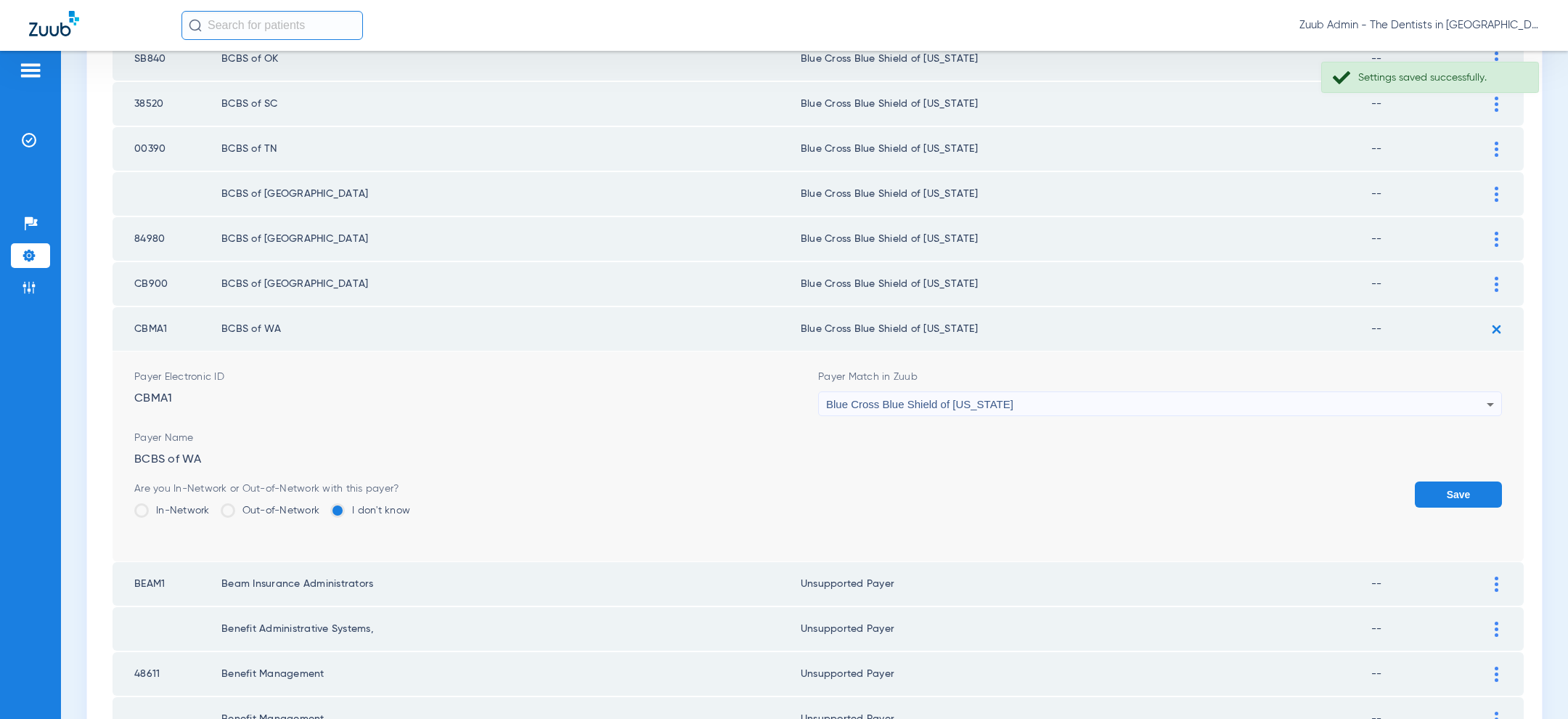
click at [1101, 397] on div "Blue Cross Blue Shield of [US_STATE]" at bounding box center [1156, 403] width 660 height 25
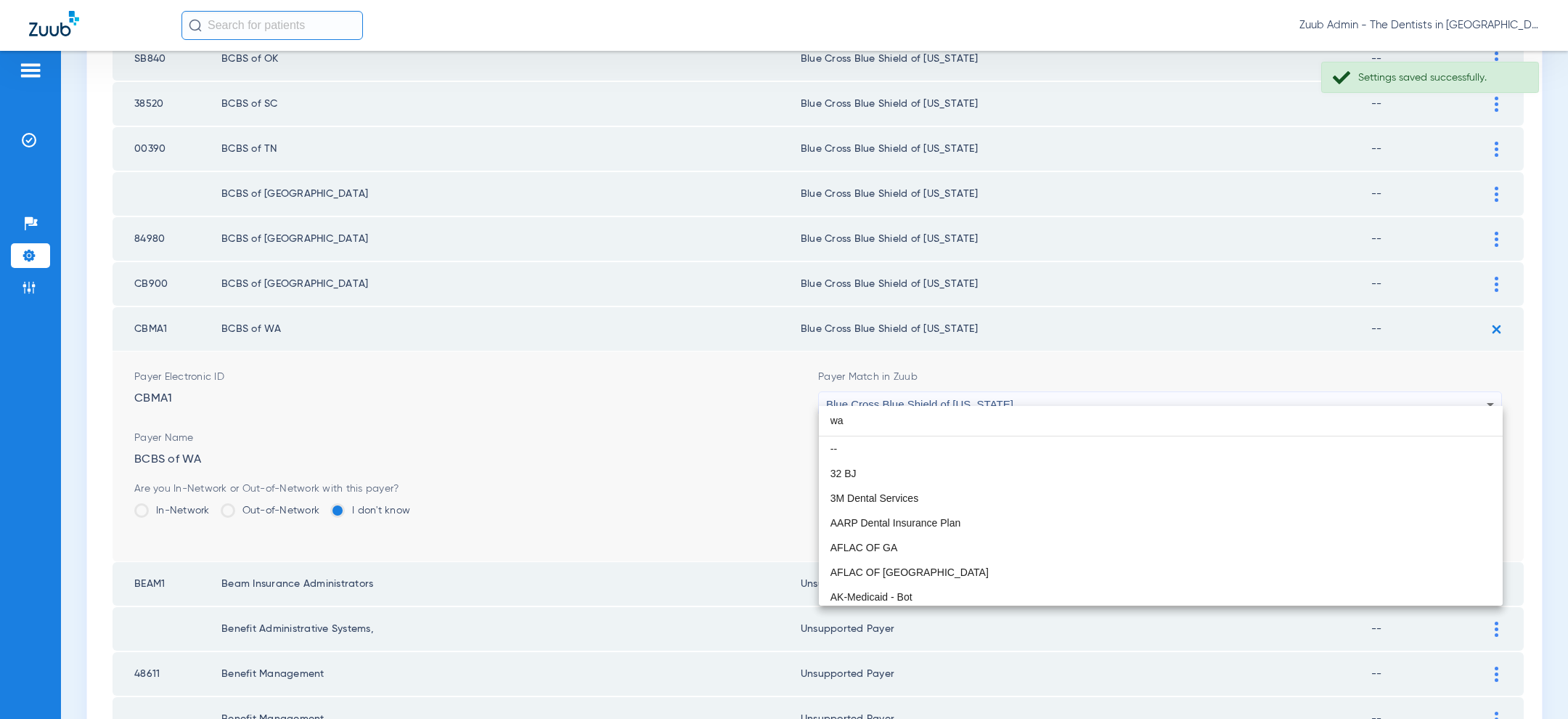
scroll to position [30, 0]
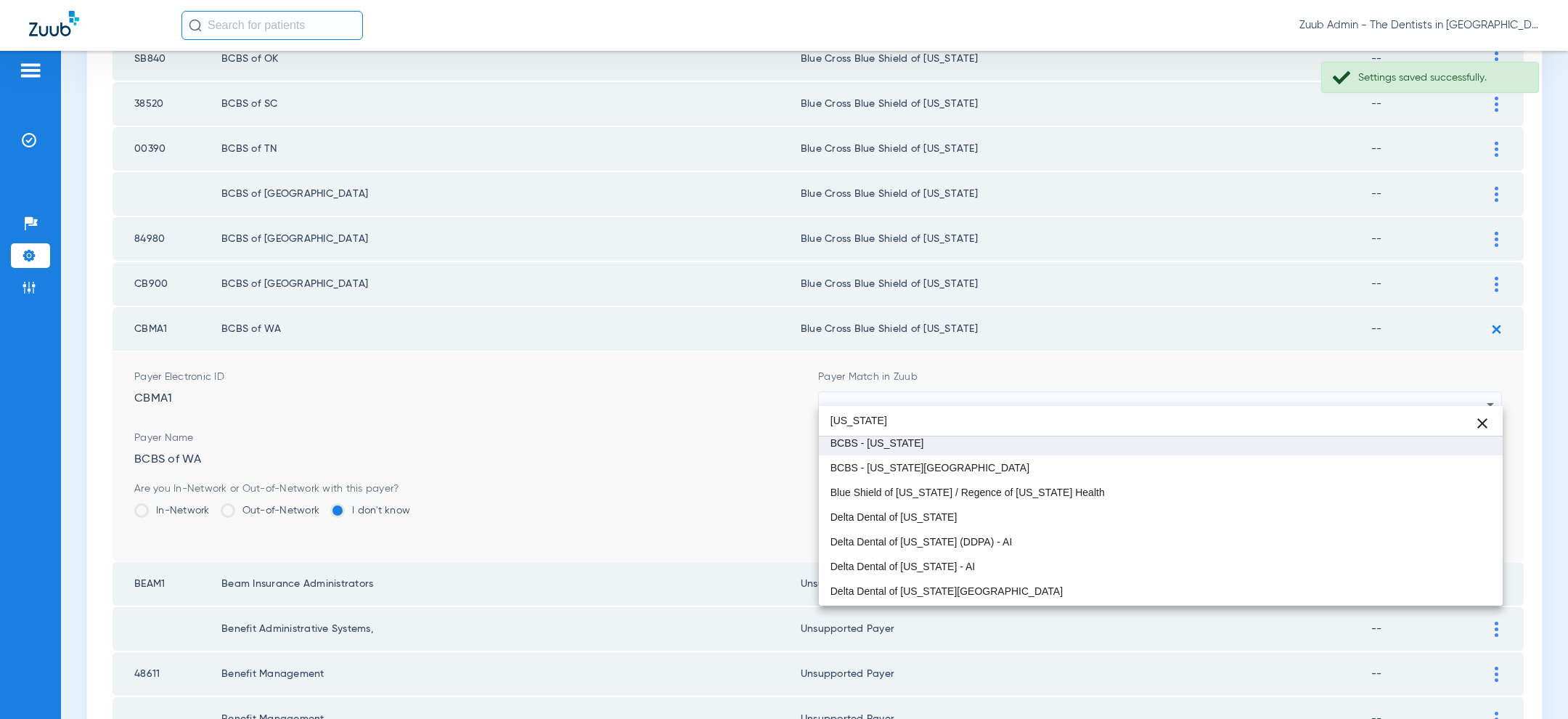
type input "washington"
click at [1015, 447] on mat-option "BCBS - Washington" at bounding box center [1161, 442] width 684 height 25
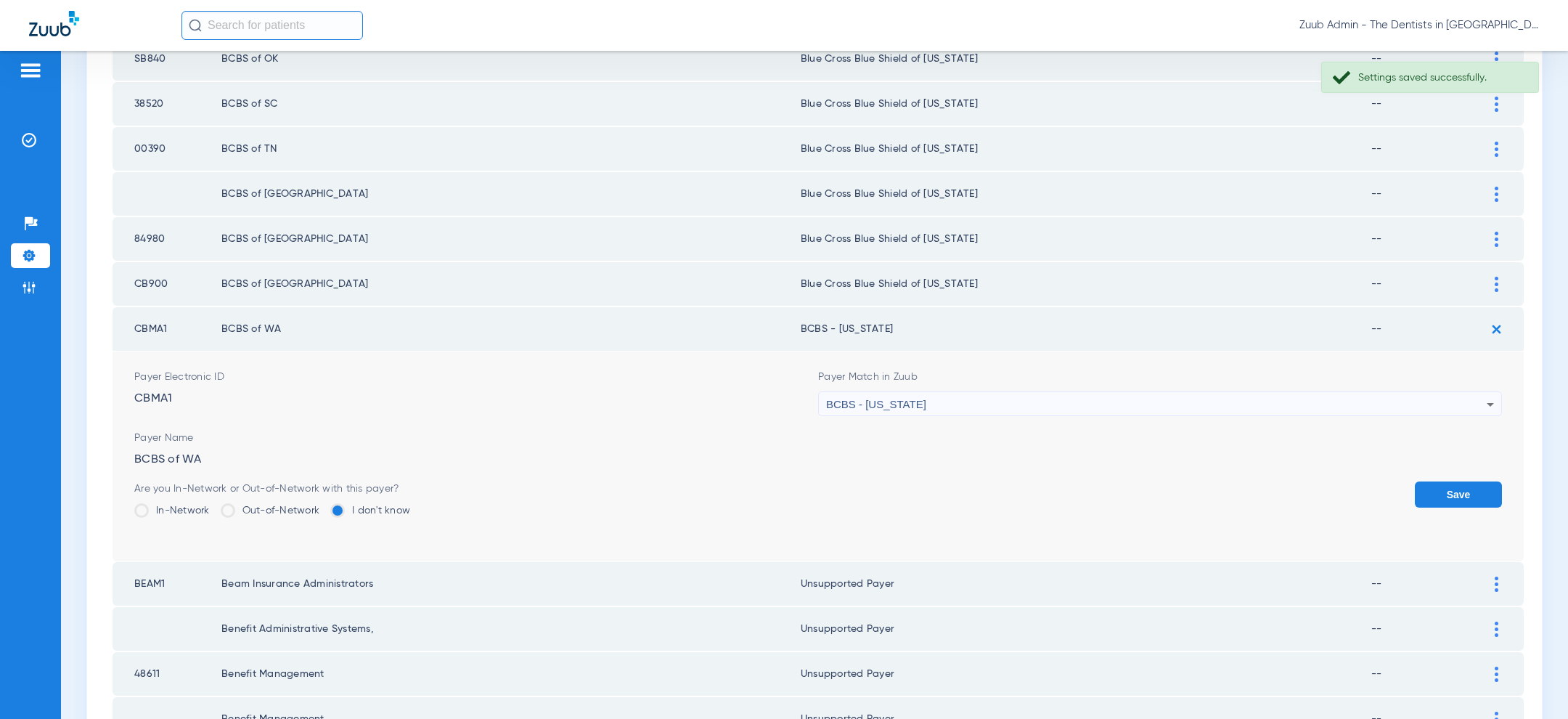
click at [1446, 481] on button "Save" at bounding box center [1459, 494] width 87 height 26
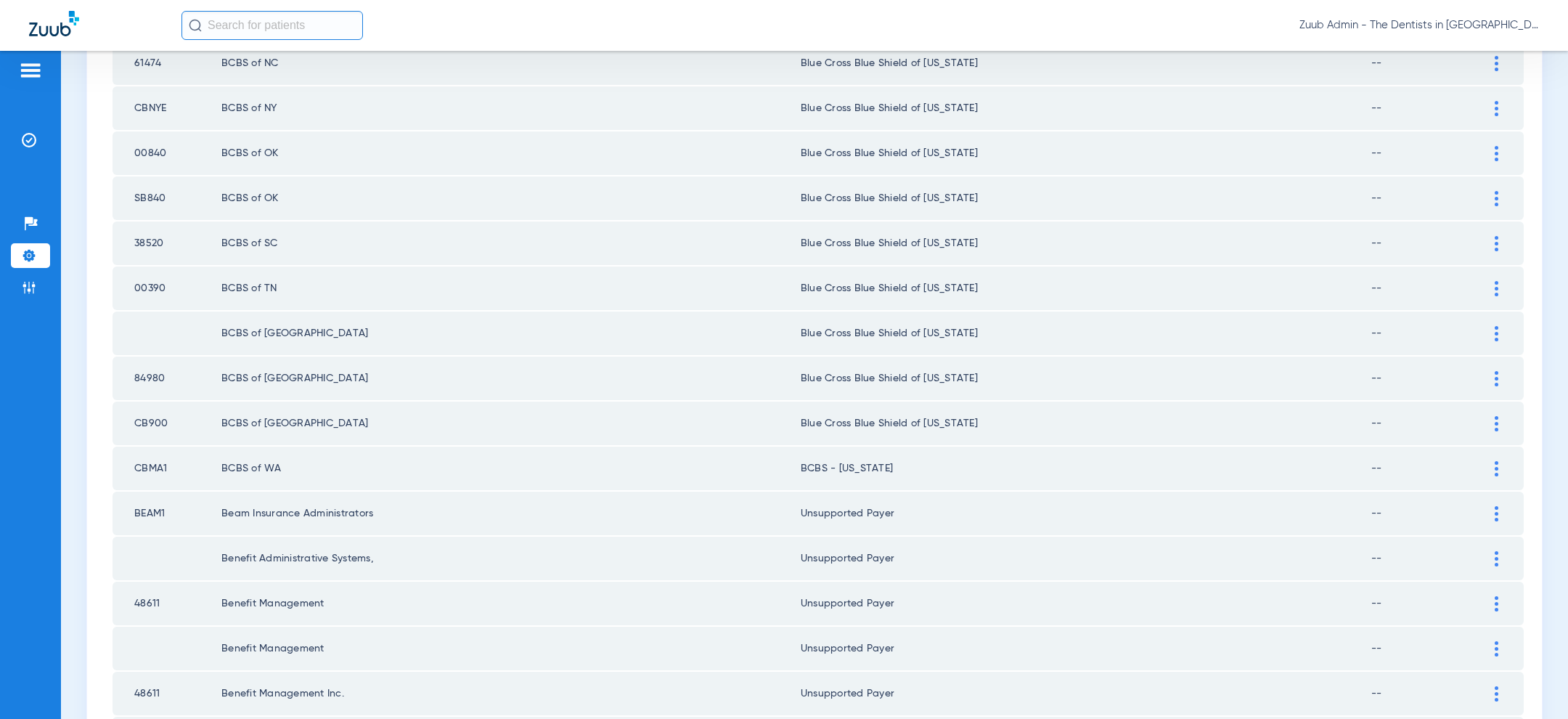
scroll to position [1072, 0]
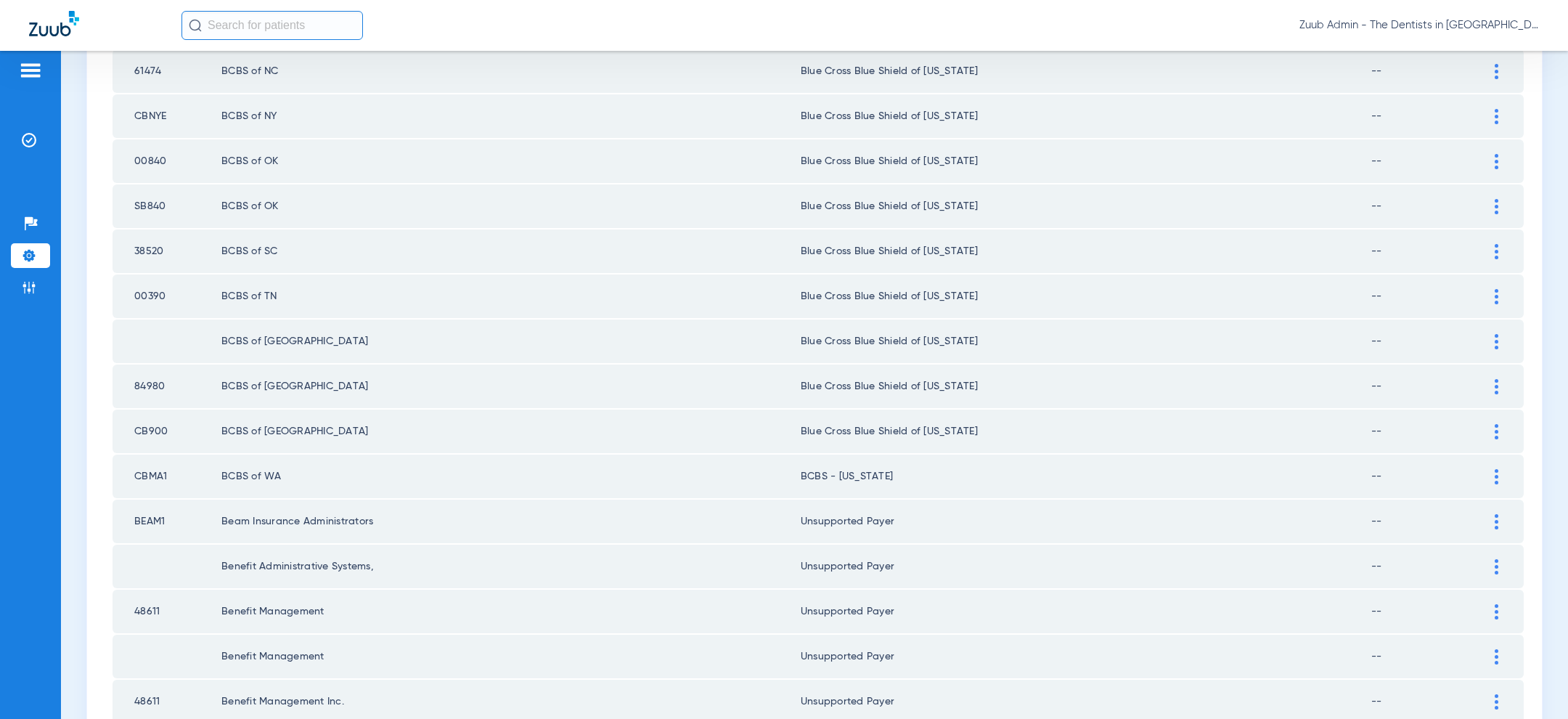
click at [1495, 113] on img at bounding box center [1496, 116] width 4 height 15
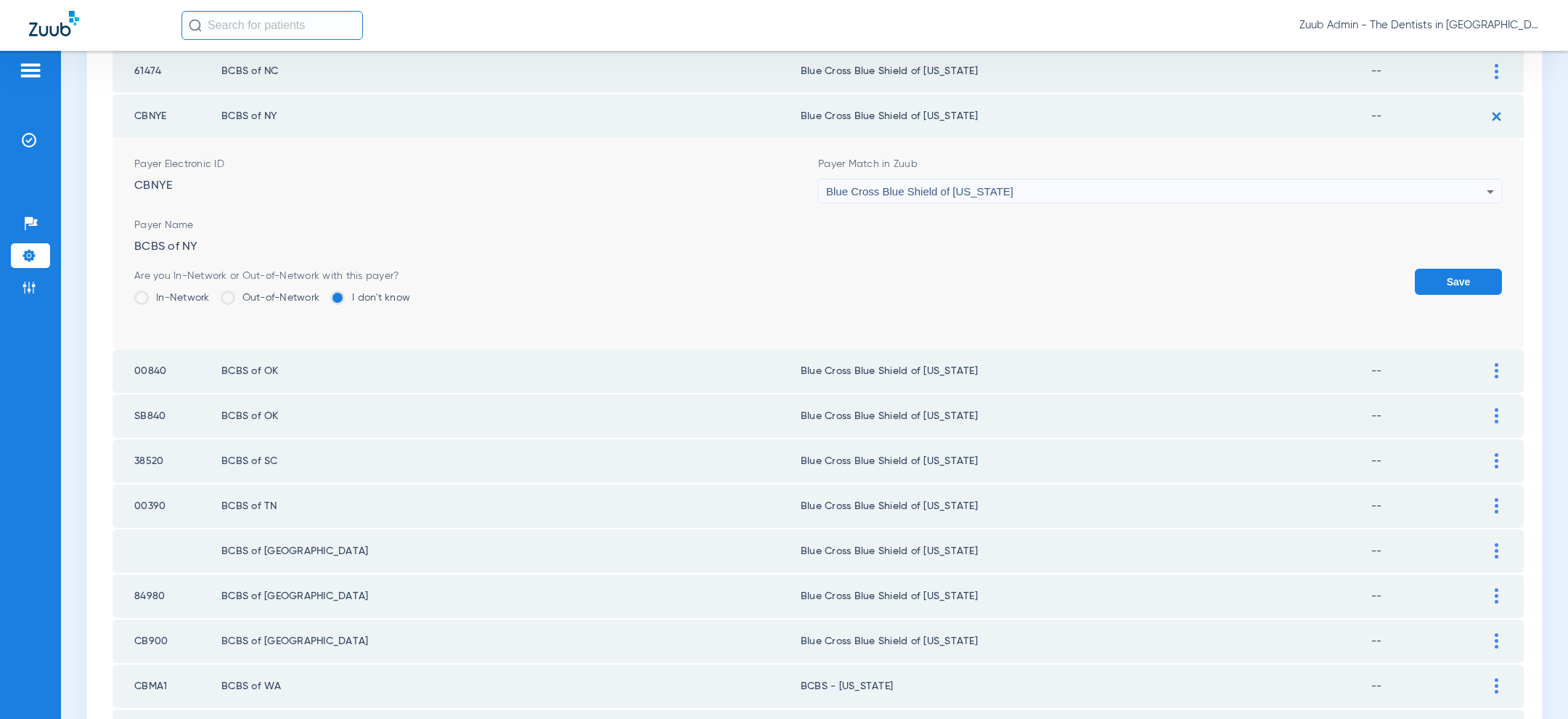
click at [1495, 113] on td at bounding box center [1504, 116] width 40 height 44
click at [1298, 185] on div "Blue Cross Blue Shield of Wyoming" at bounding box center [1156, 191] width 660 height 25
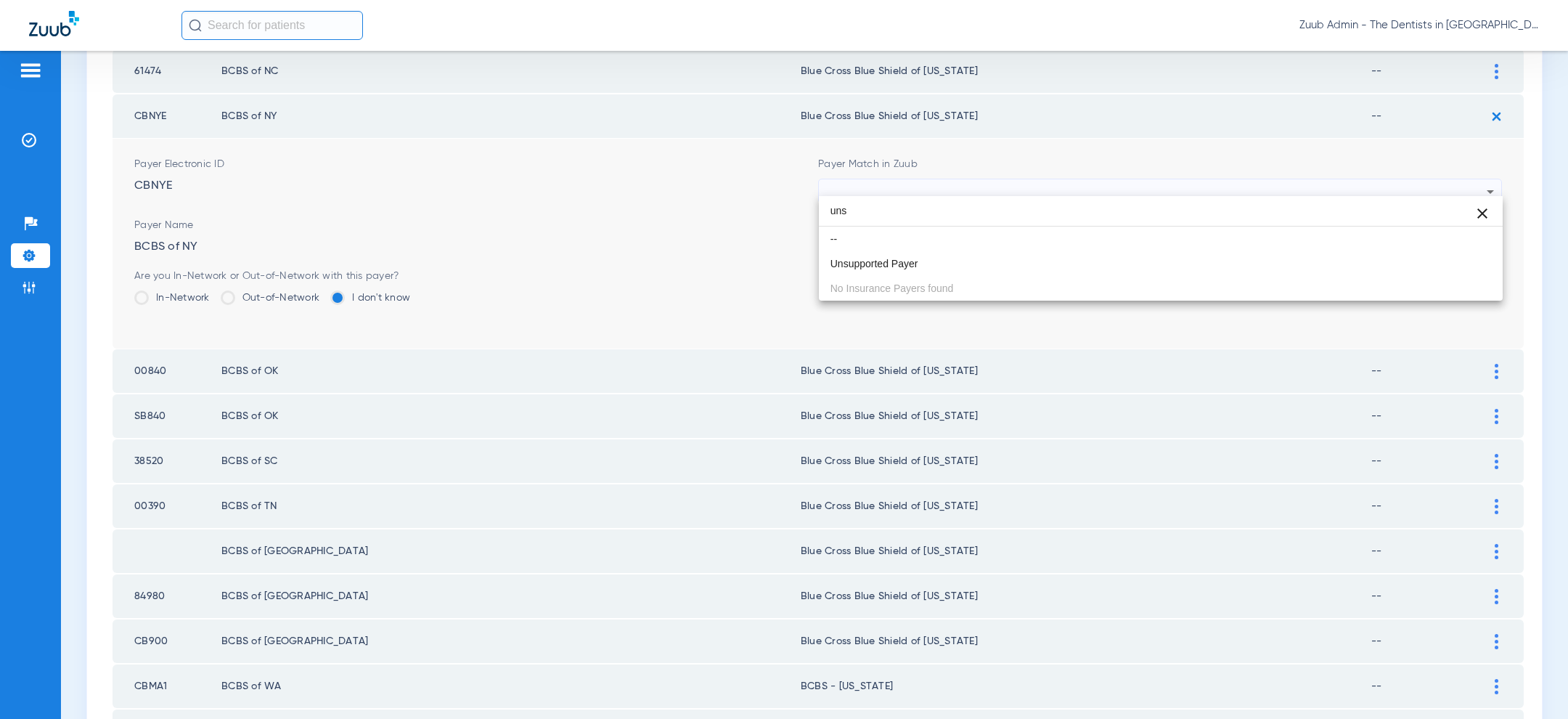
scroll to position [0, 0]
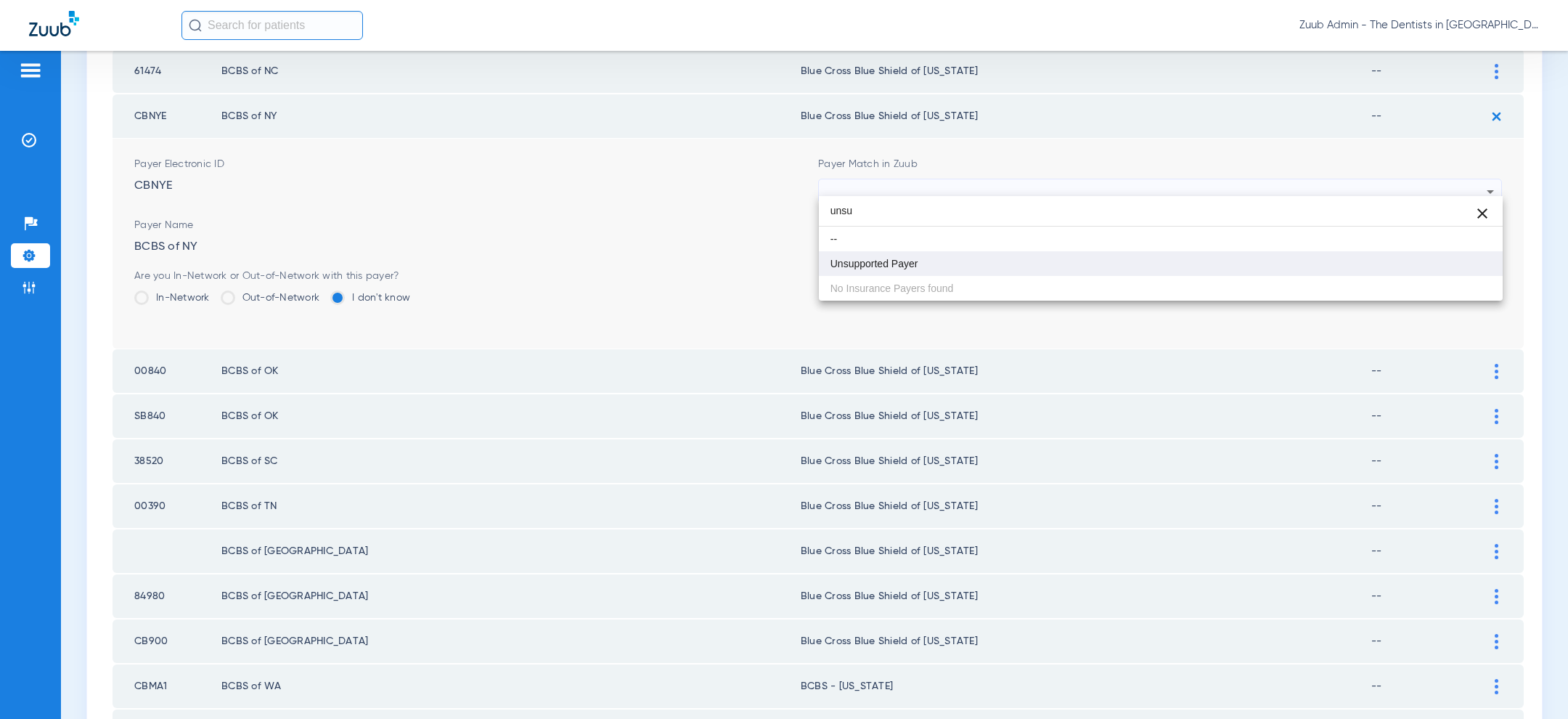
type input "unsu"
click at [958, 269] on mat-option "Unsupported Payer" at bounding box center [1161, 263] width 684 height 25
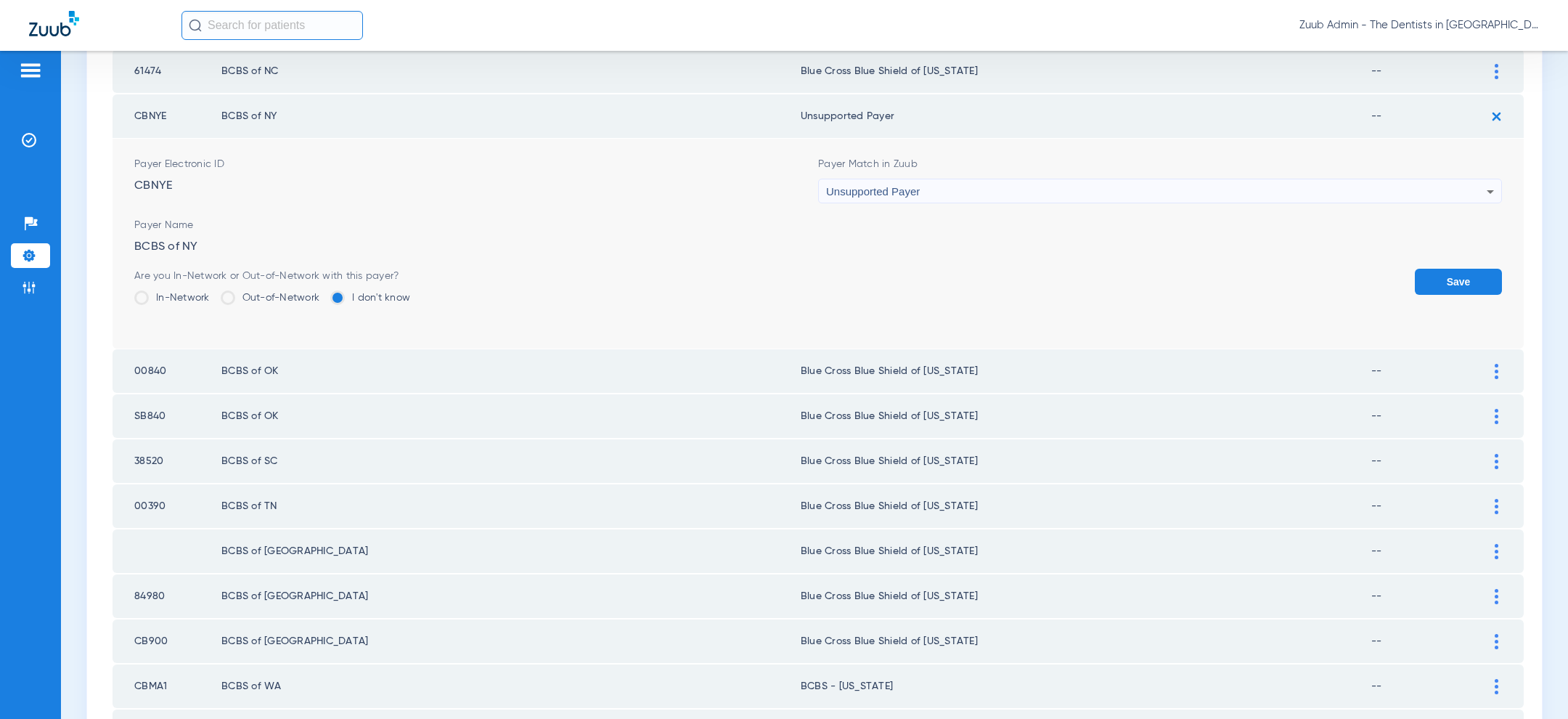
click at [1422, 275] on button "Save" at bounding box center [1459, 281] width 87 height 26
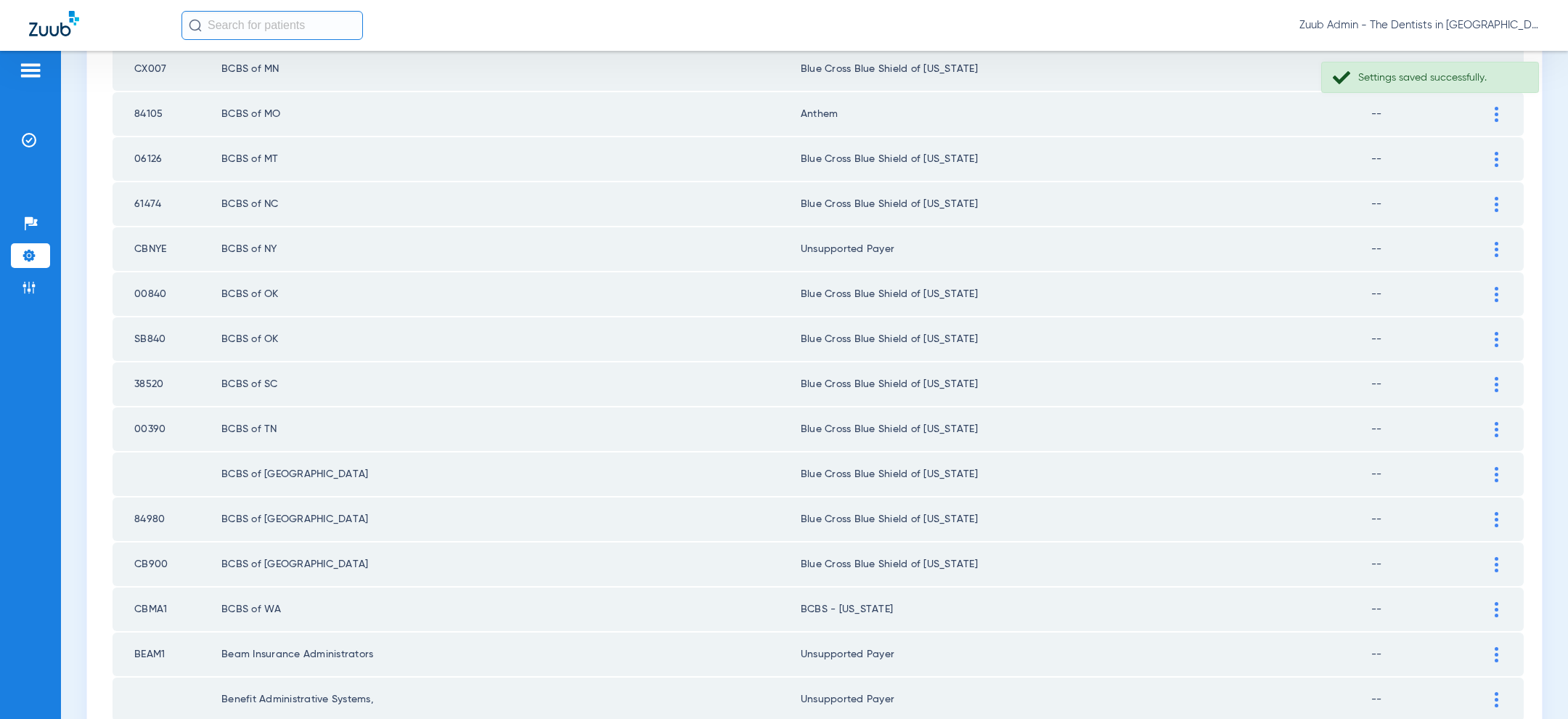
scroll to position [939, 0]
click at [1501, 151] on div at bounding box center [1497, 159] width 25 height 15
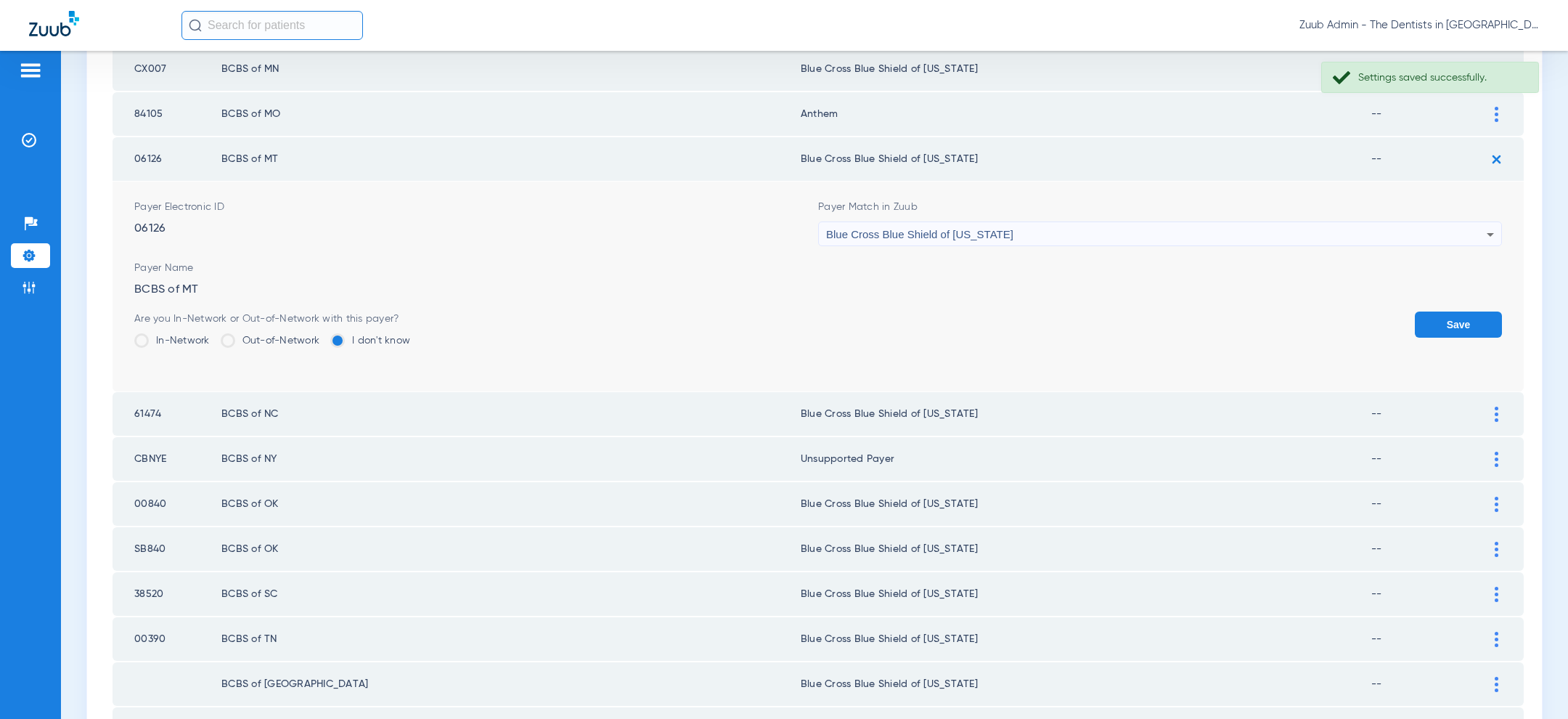
click at [1273, 228] on div "Blue Cross Blue Shield of Michigan" at bounding box center [1156, 234] width 660 height 25
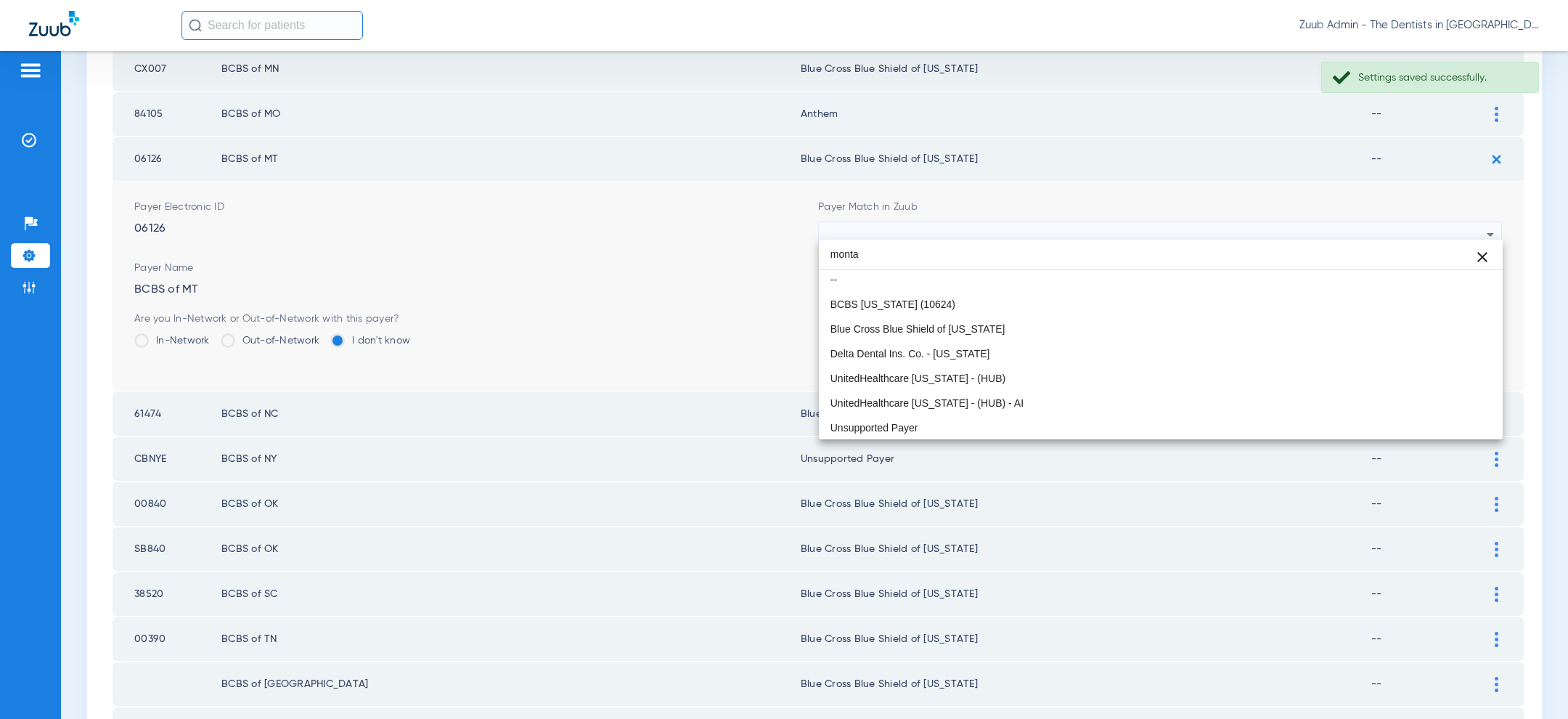
scroll to position [0, 0]
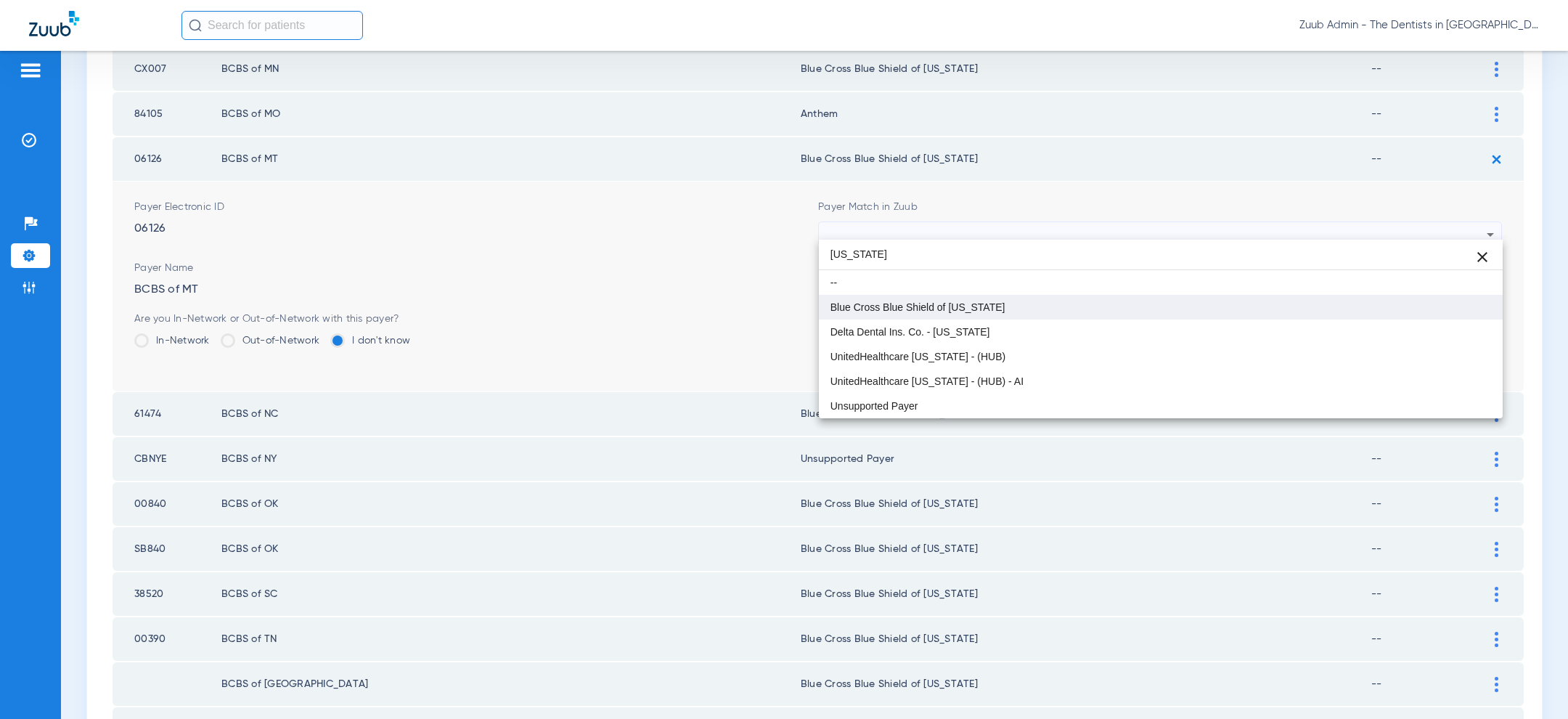
type input "montana"
click at [977, 312] on span "Blue Cross Blue Shield of Montana" at bounding box center [918, 307] width 175 height 10
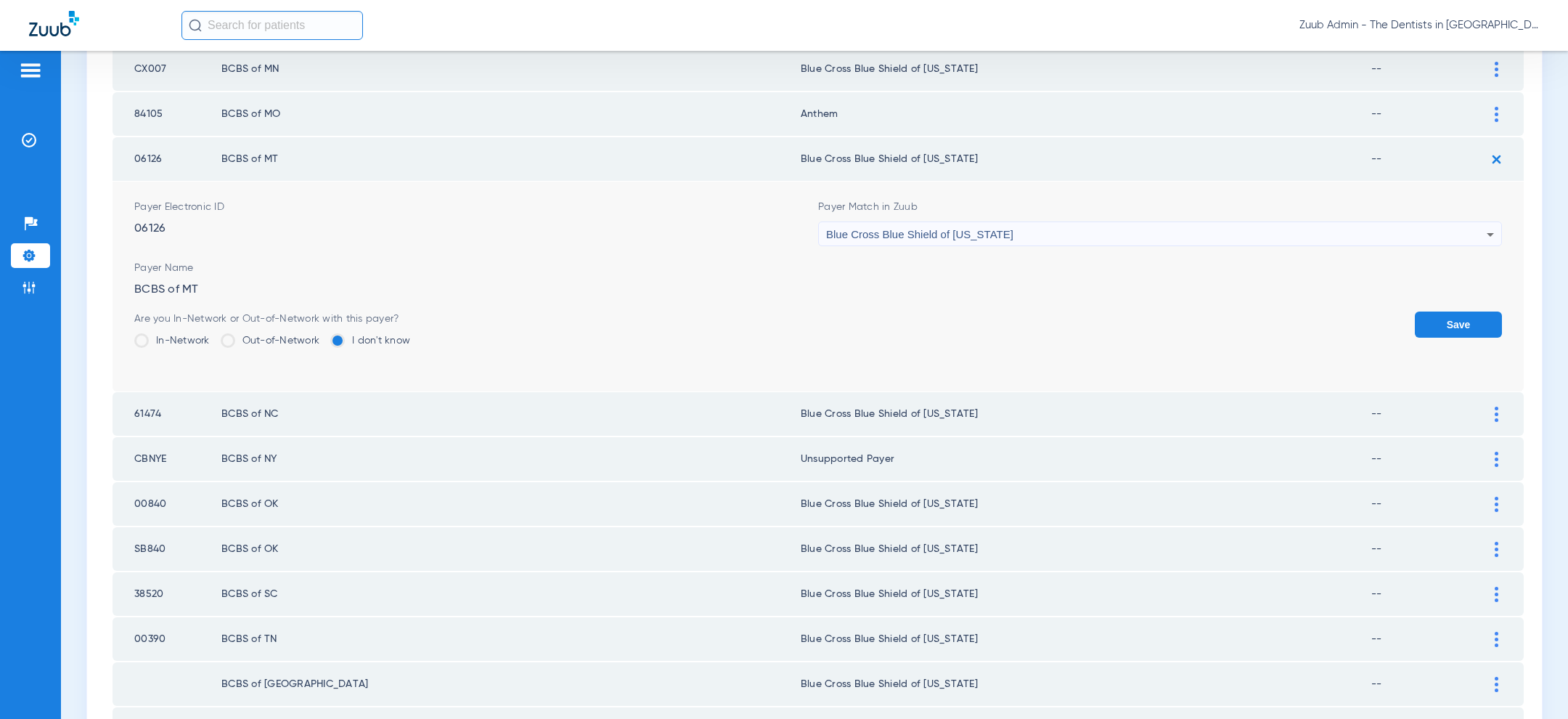
click at [1454, 312] on button "Save" at bounding box center [1459, 324] width 87 height 26
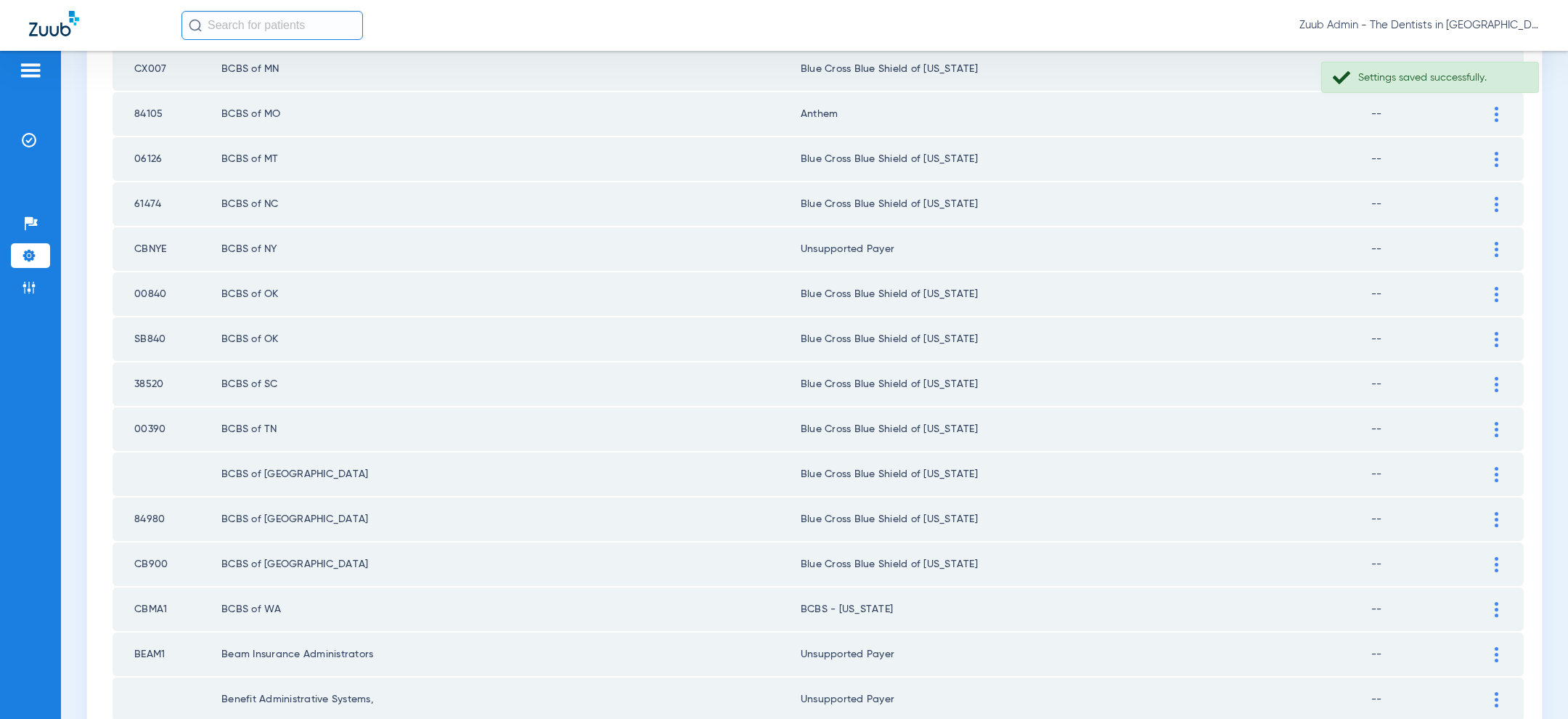
click at [1499, 111] on div at bounding box center [1497, 114] width 25 height 15
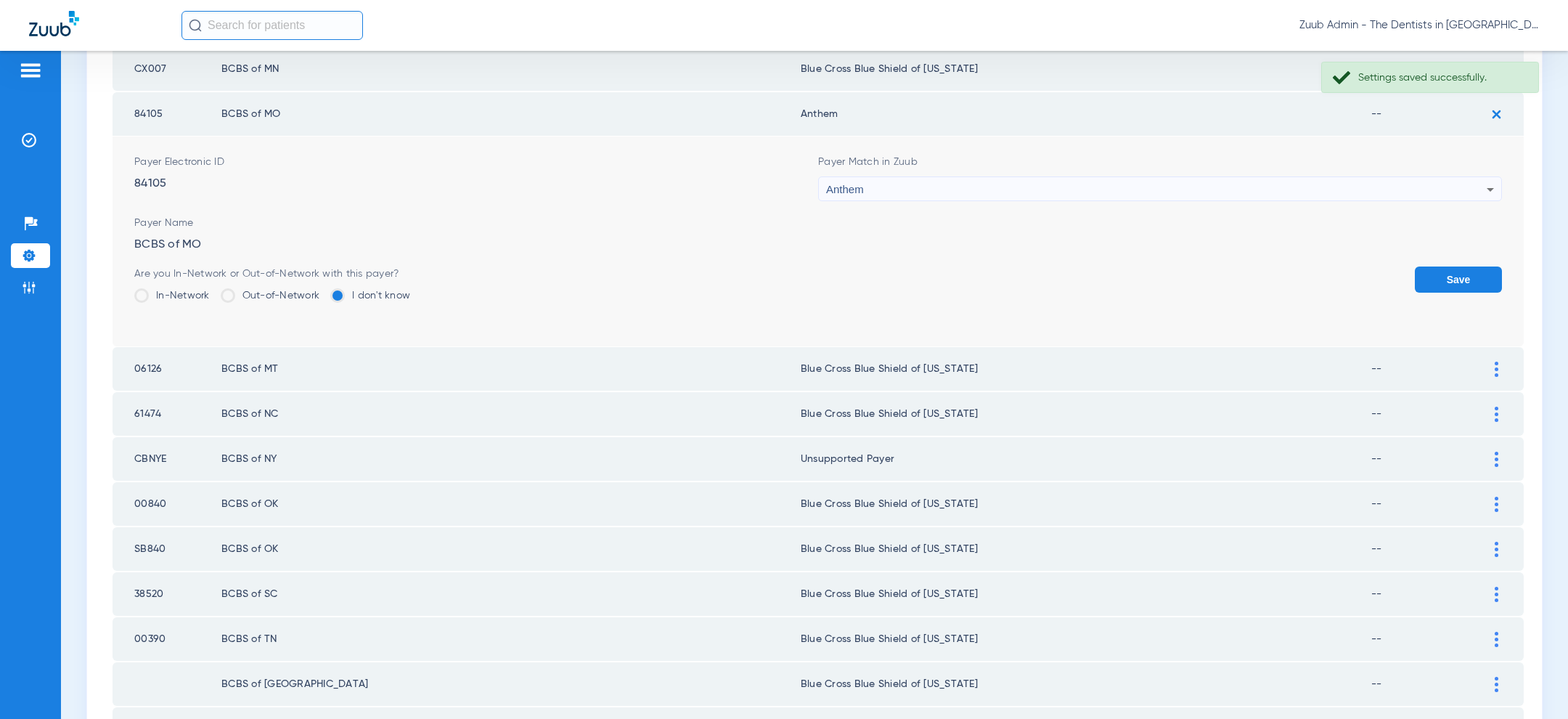
click at [1184, 185] on div "Anthem" at bounding box center [1156, 189] width 660 height 25
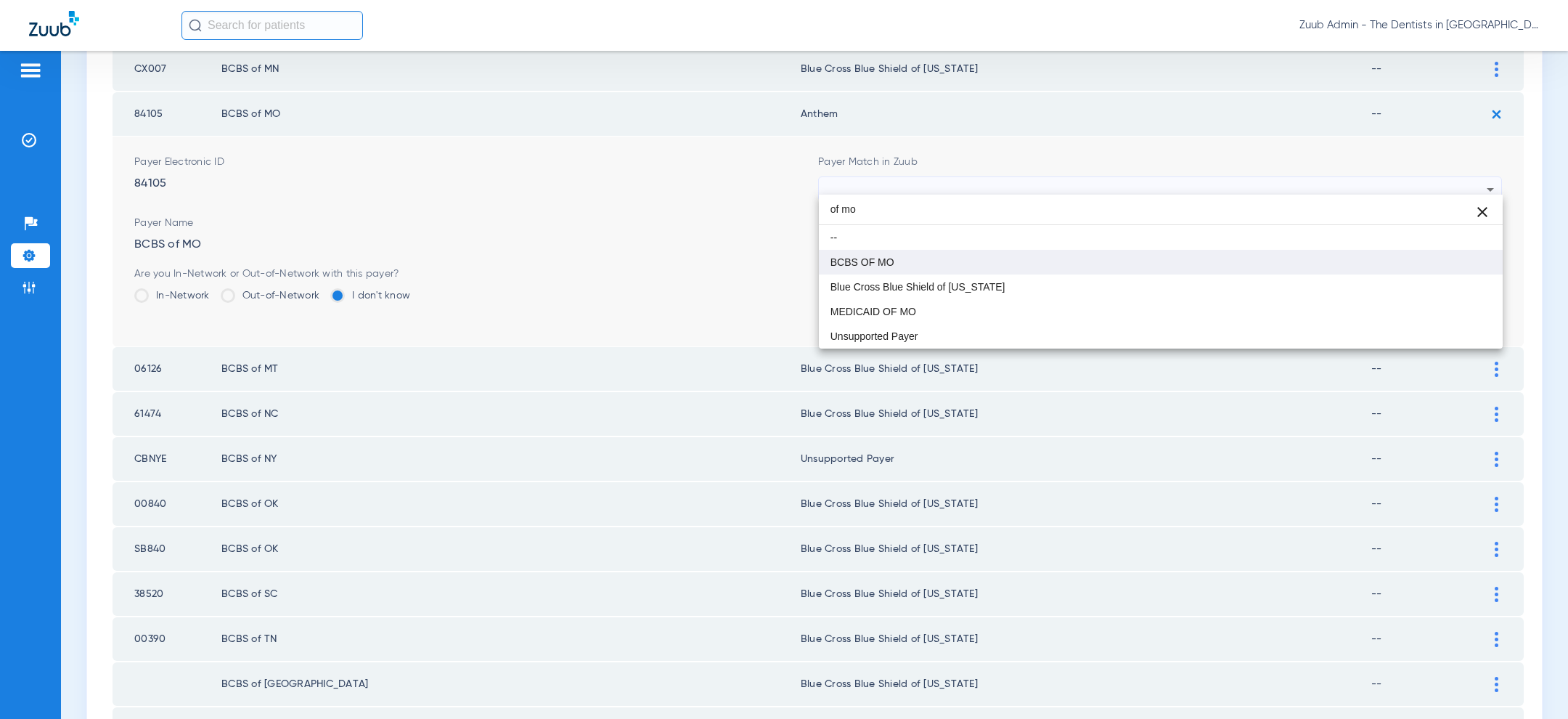
type input "of mo"
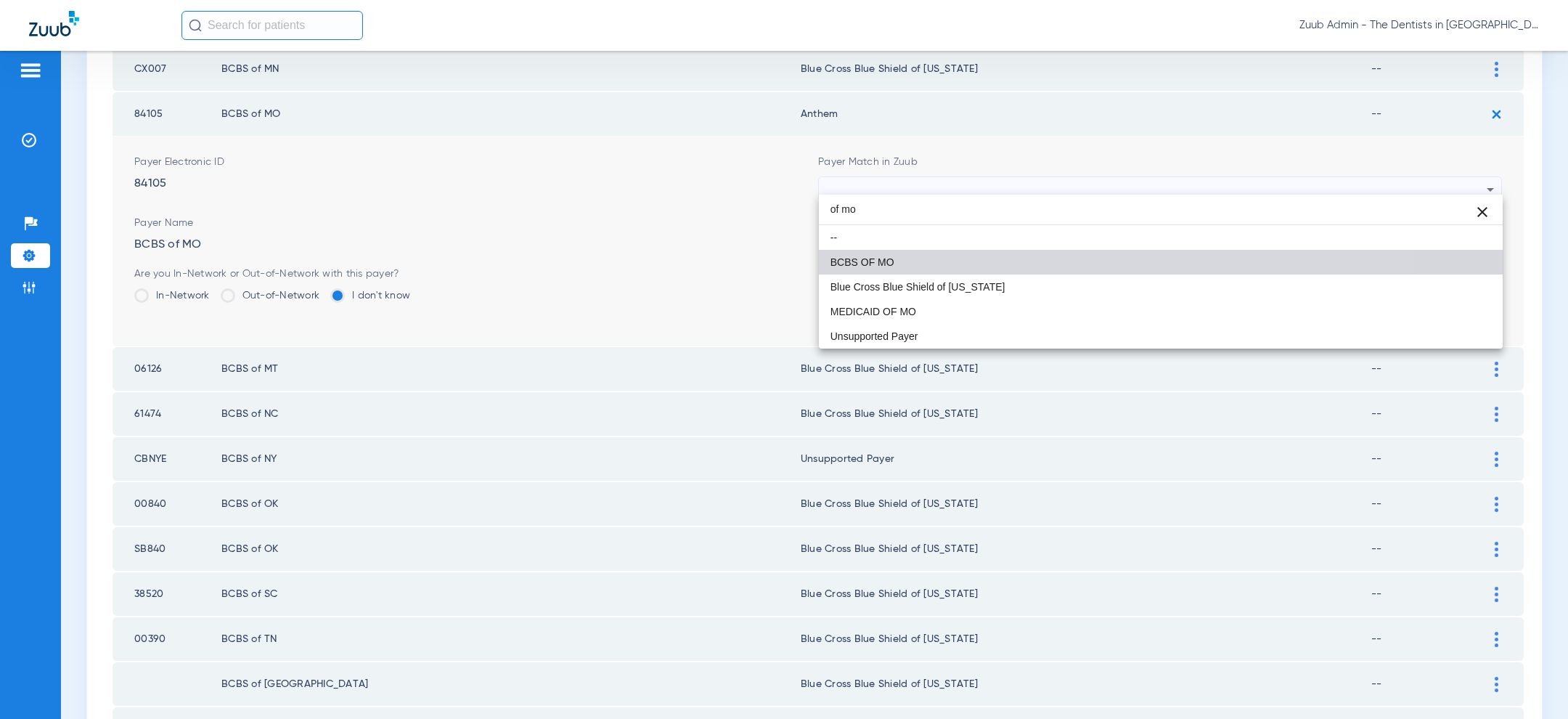
click at [997, 269] on mat-option "BCBS OF MO" at bounding box center [1161, 262] width 684 height 25
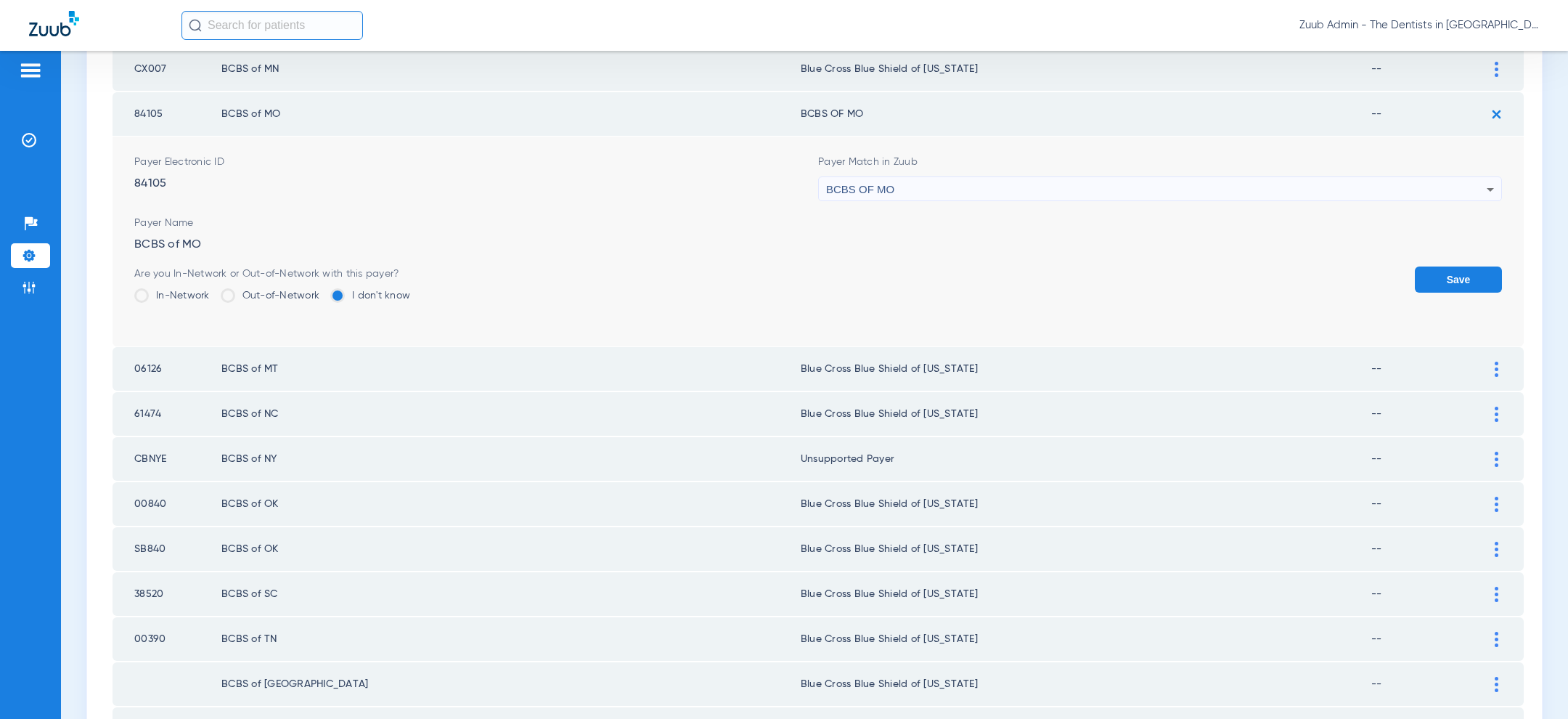
click at [1436, 268] on button "Save" at bounding box center [1459, 279] width 87 height 26
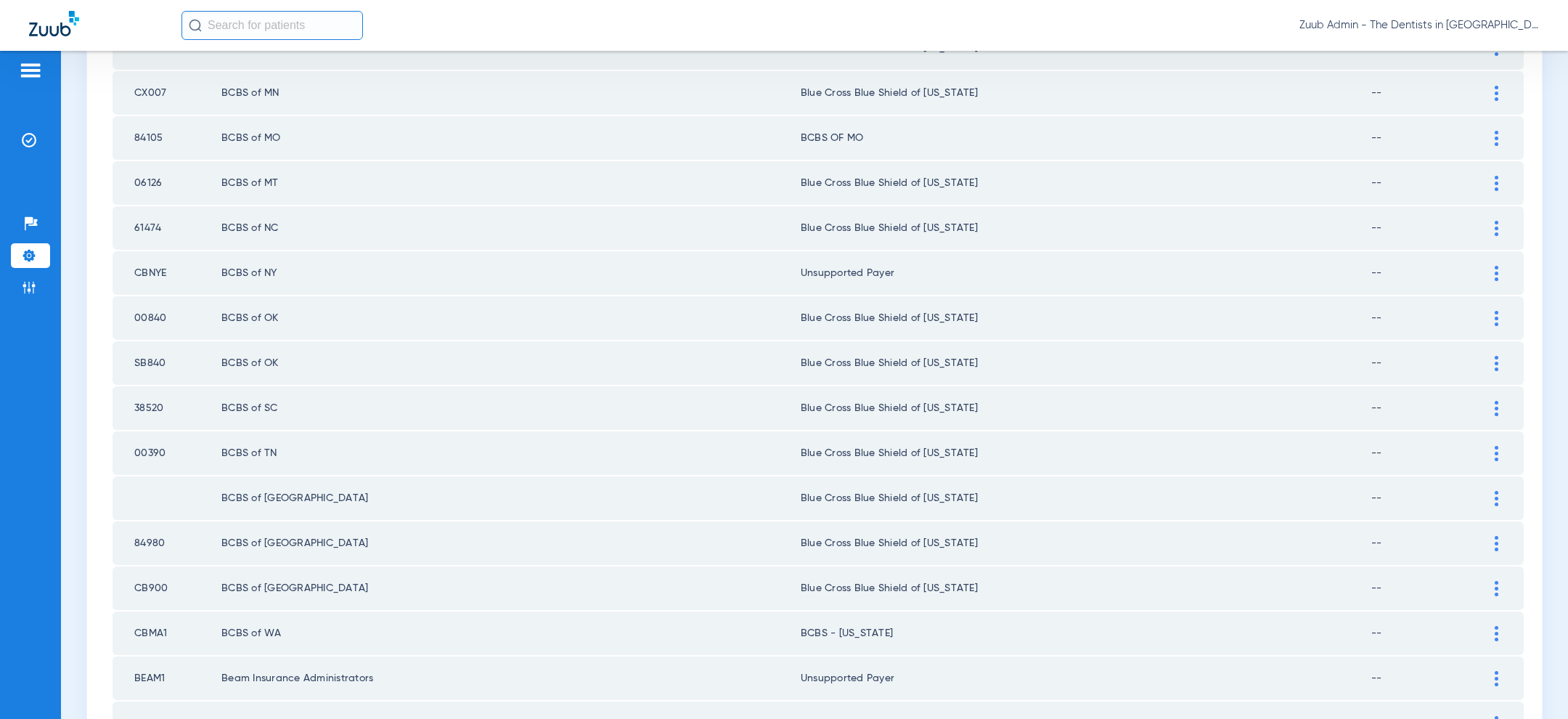
scroll to position [861, 0]
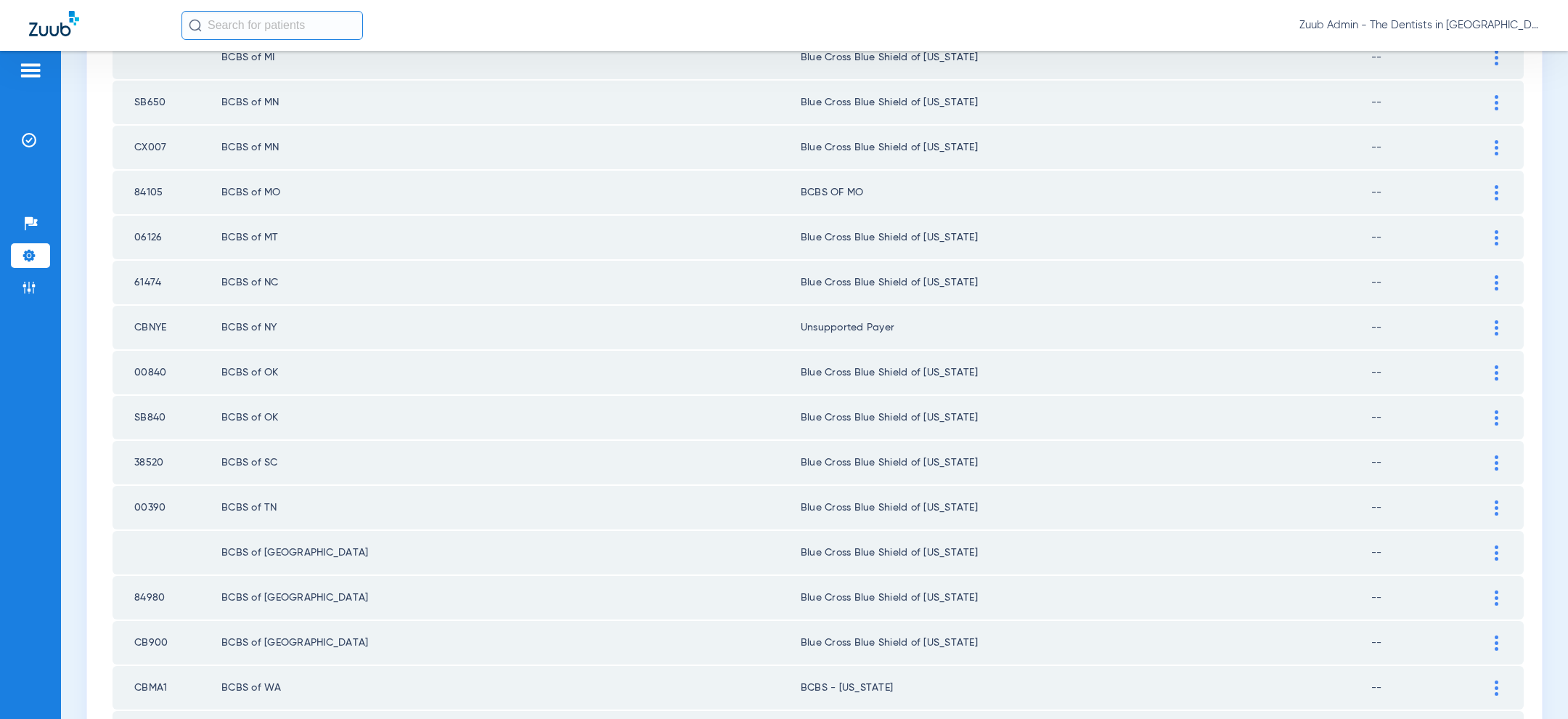
click at [1490, 142] on div at bounding box center [1497, 147] width 25 height 15
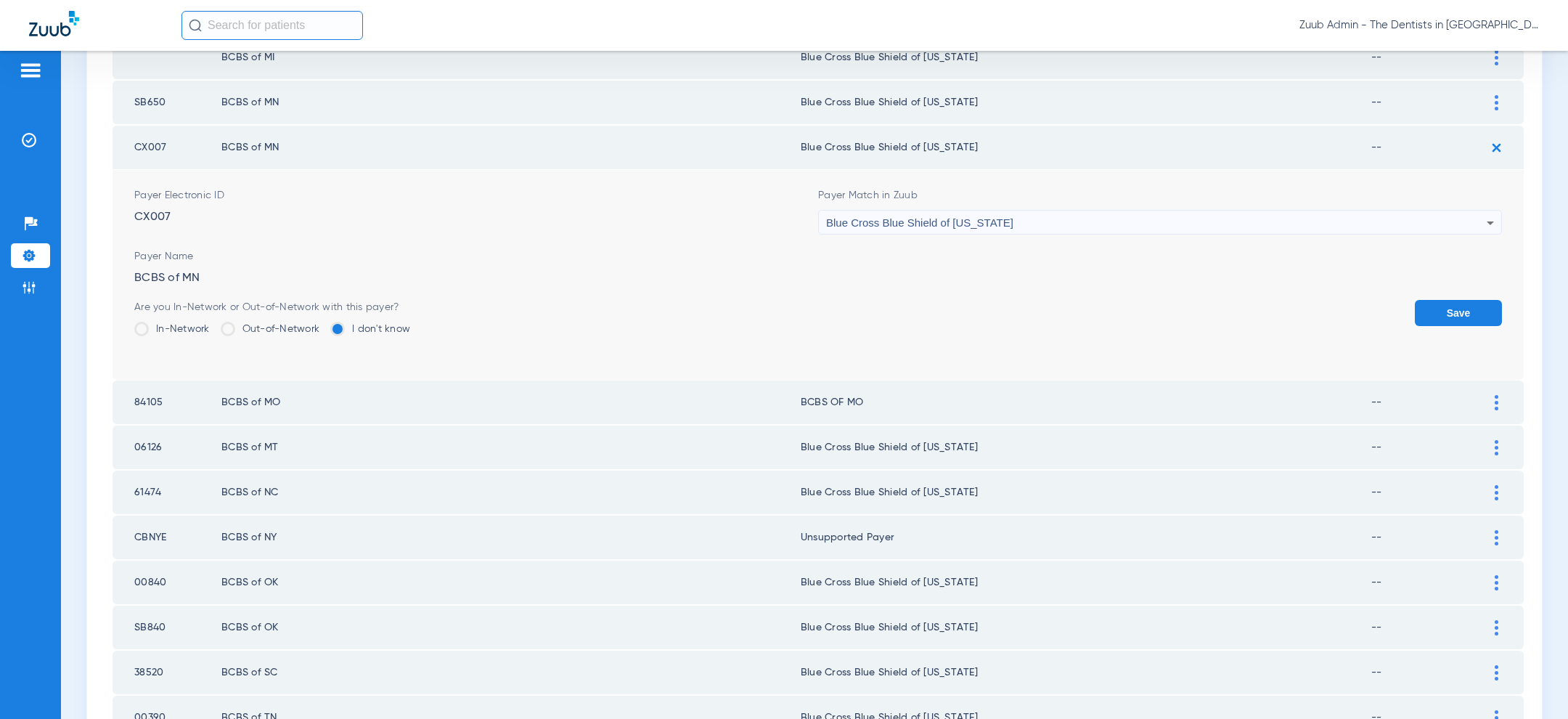
click at [1113, 221] on div "Blue Cross Blue Shield of Michigan" at bounding box center [1156, 223] width 660 height 25
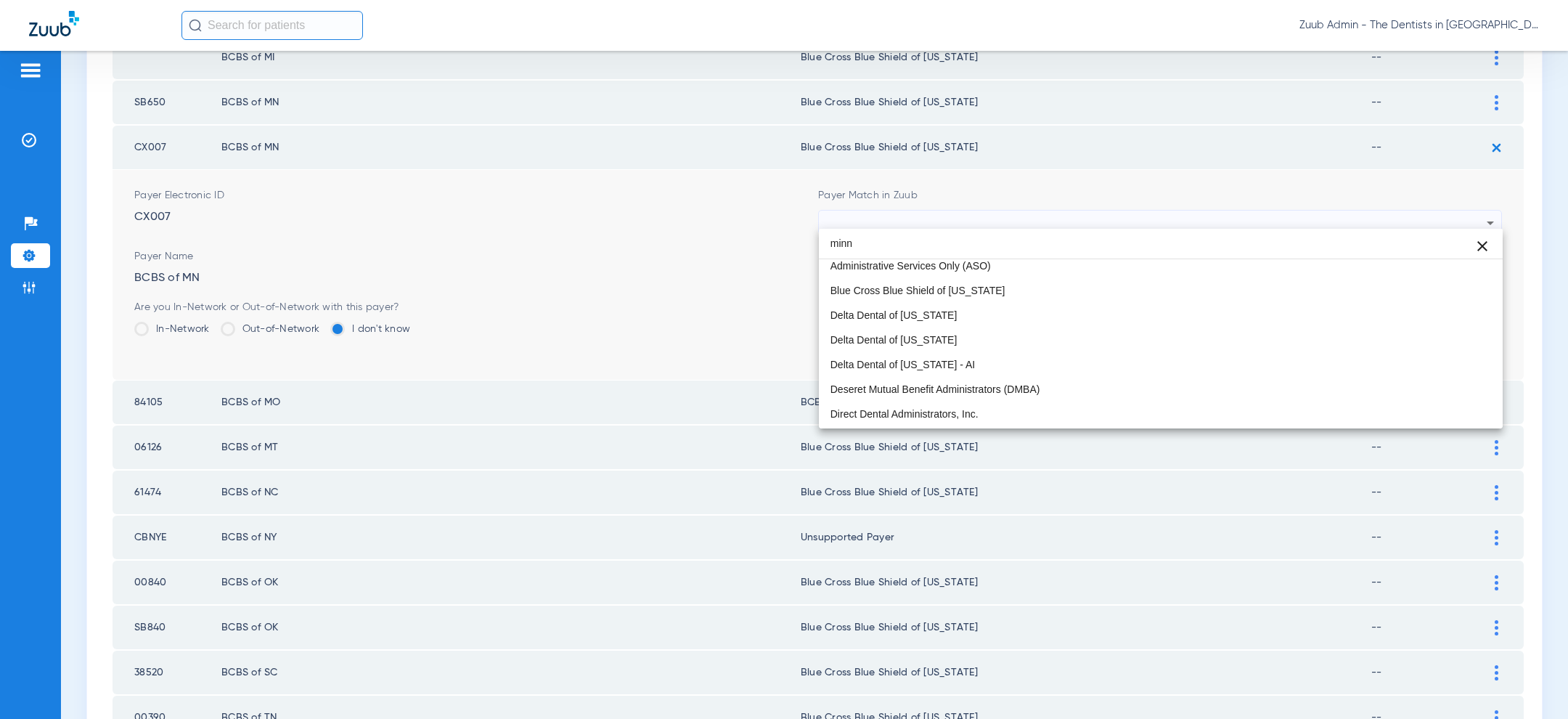
scroll to position [0, 0]
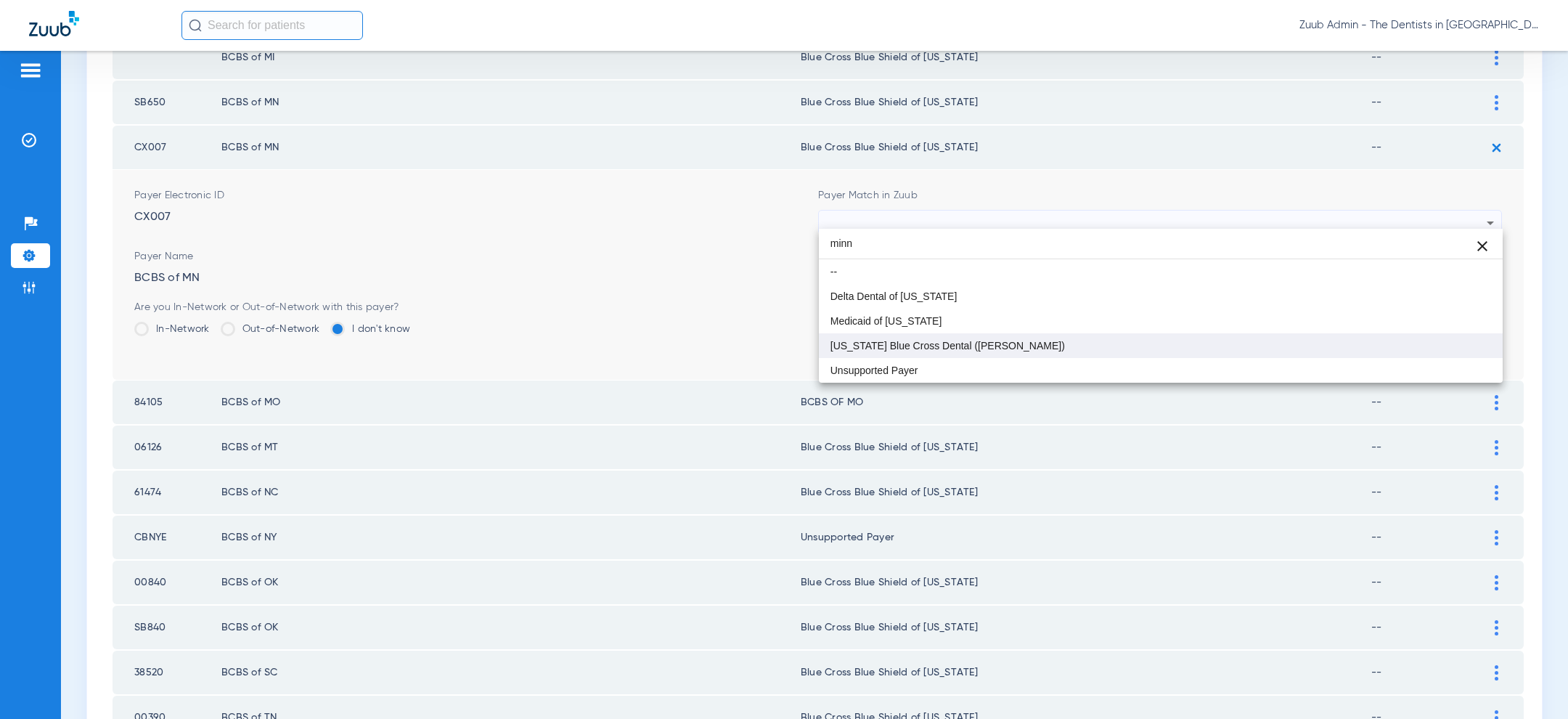
type input "minn"
click at [1011, 337] on mat-option "Minnesota Blue Cross Dental (UCCI)" at bounding box center [1161, 345] width 684 height 25
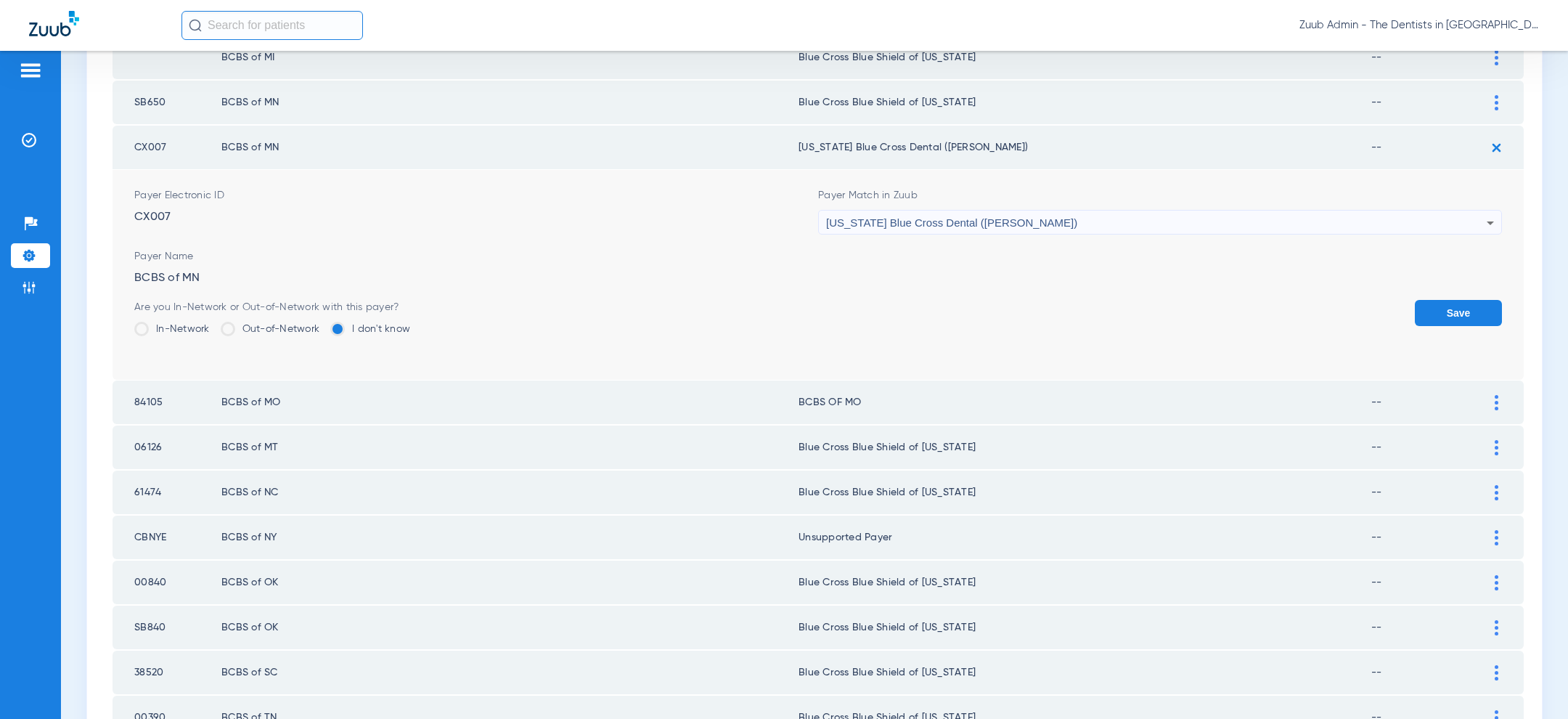
click at [1461, 302] on button "Save" at bounding box center [1459, 312] width 87 height 26
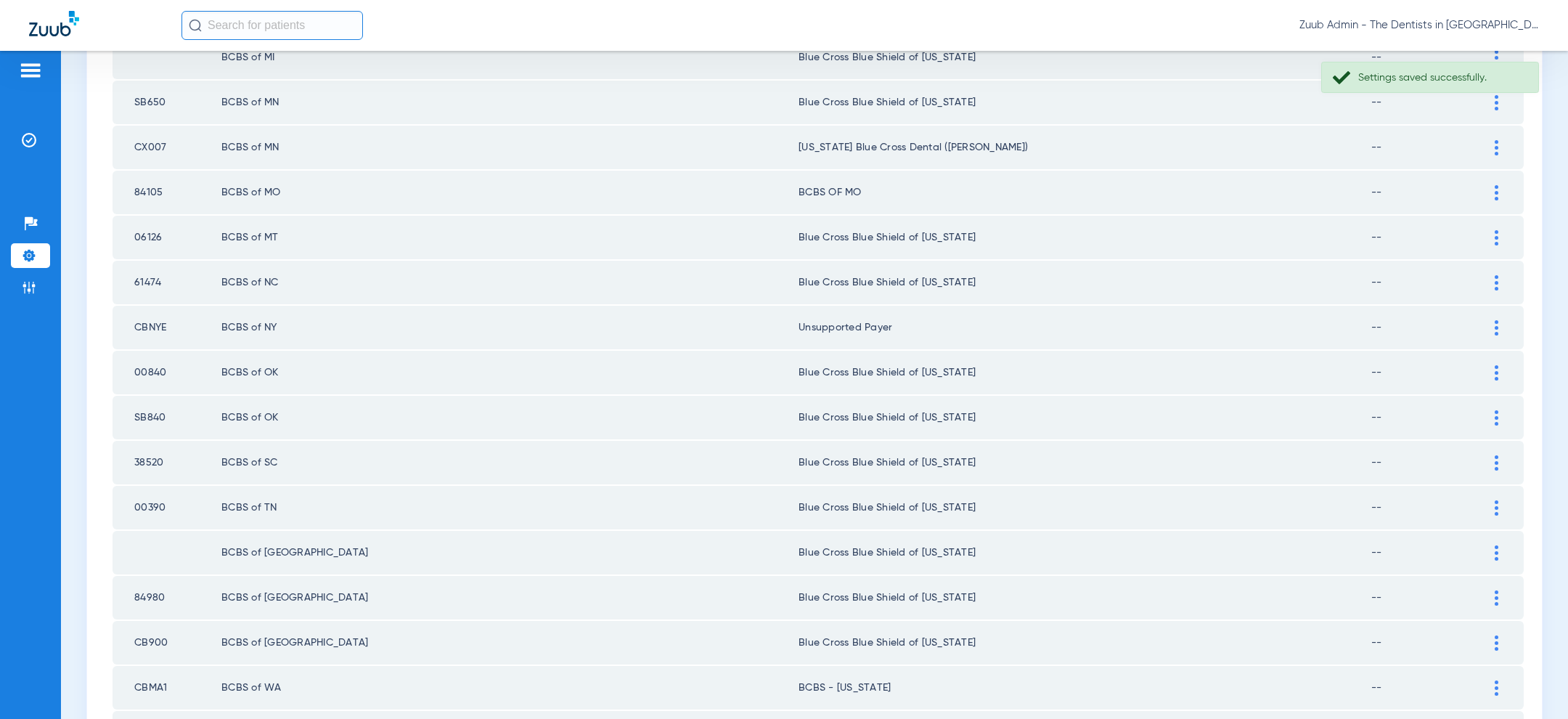
click at [1495, 97] on img at bounding box center [1496, 102] width 4 height 15
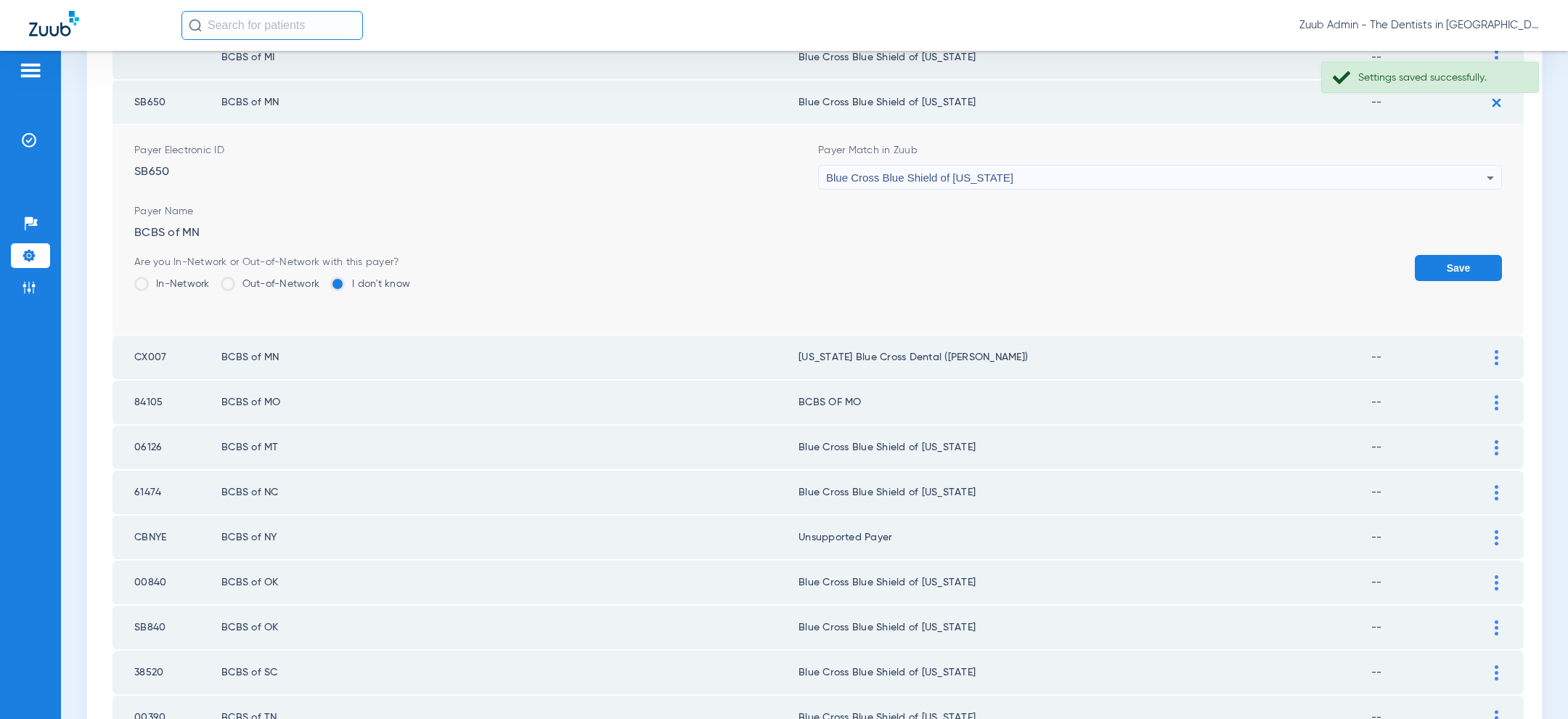
click at [1132, 177] on div "Blue Cross Blue Shield of Michigan" at bounding box center [1156, 178] width 660 height 25
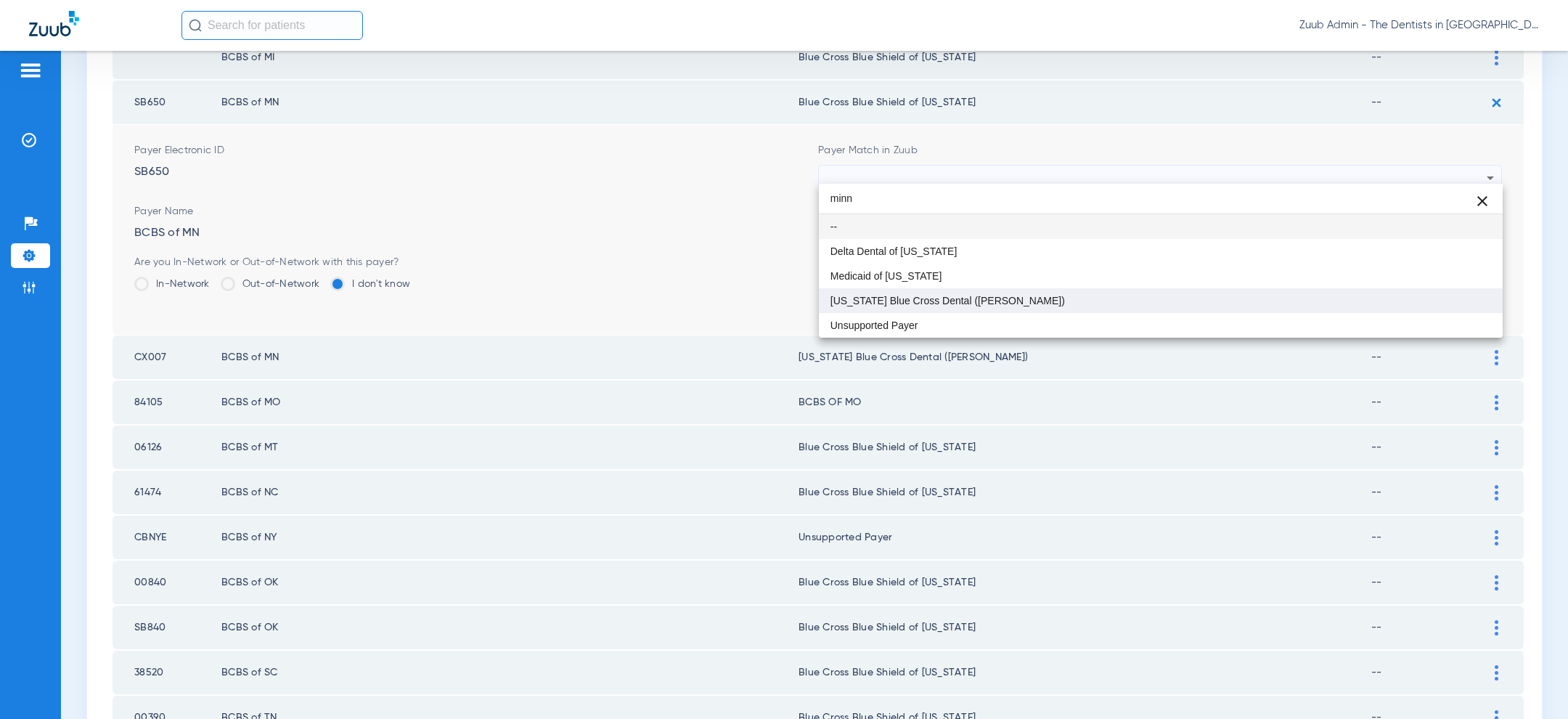
type input "minn"
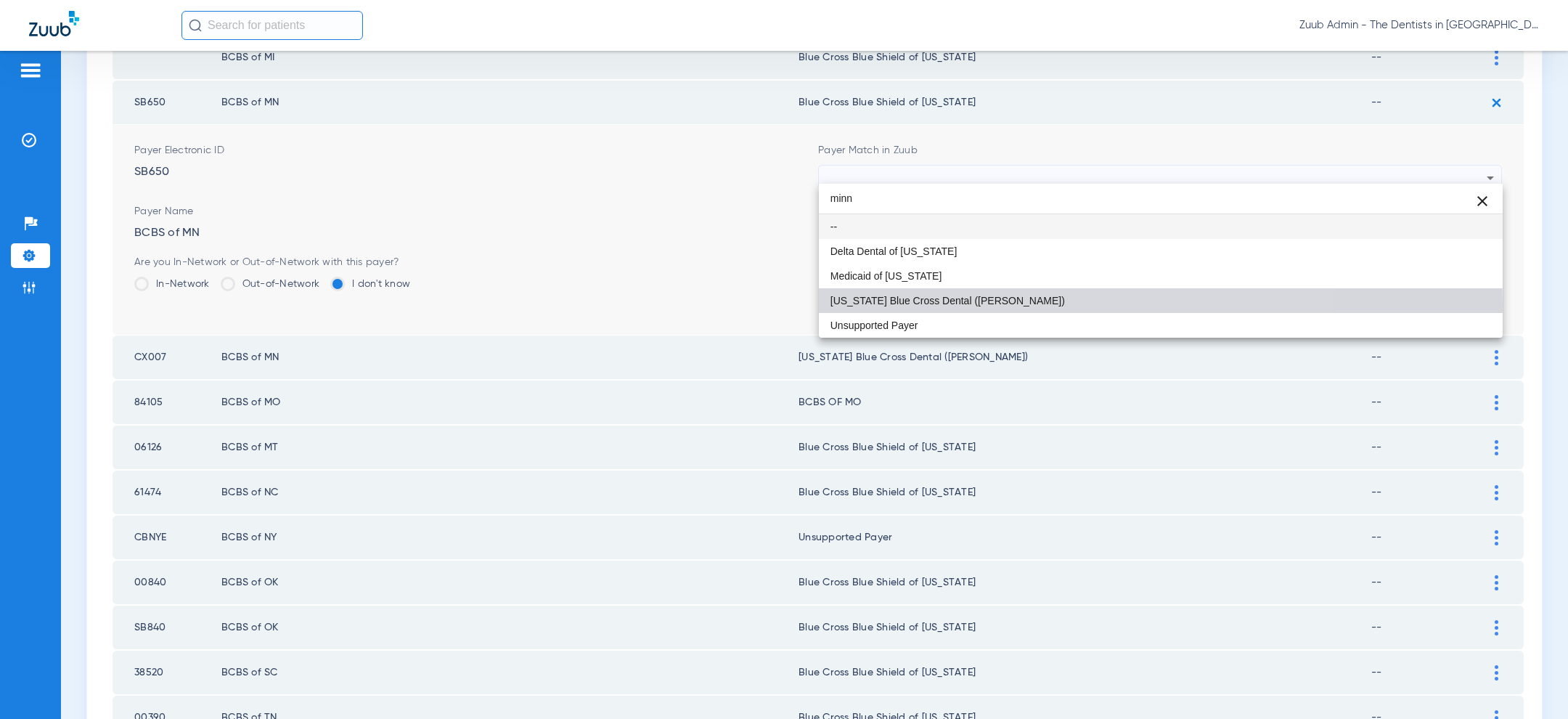
click at [1049, 305] on mat-option "Minnesota Blue Cross Dental (UCCI)" at bounding box center [1161, 300] width 684 height 25
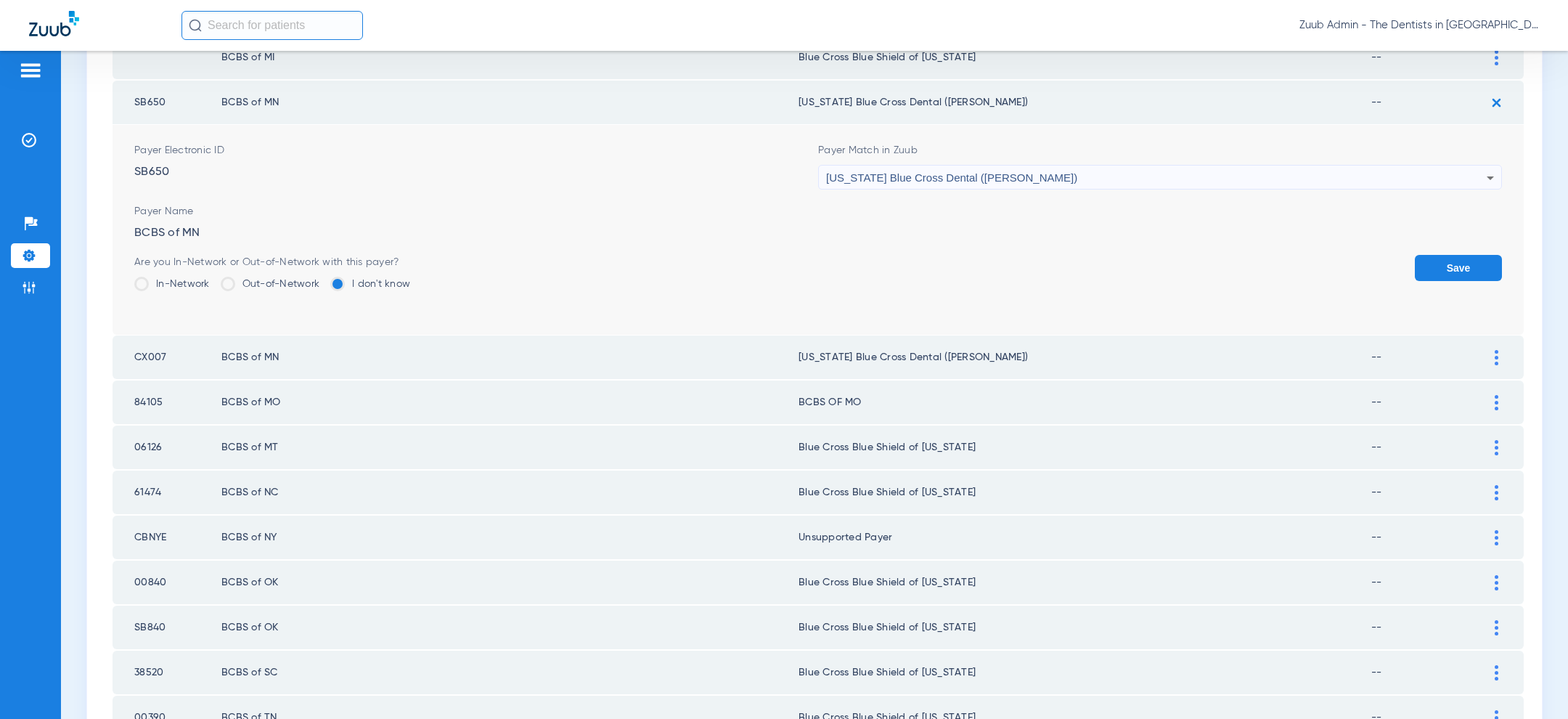
click at [1444, 262] on button "Save" at bounding box center [1459, 267] width 87 height 26
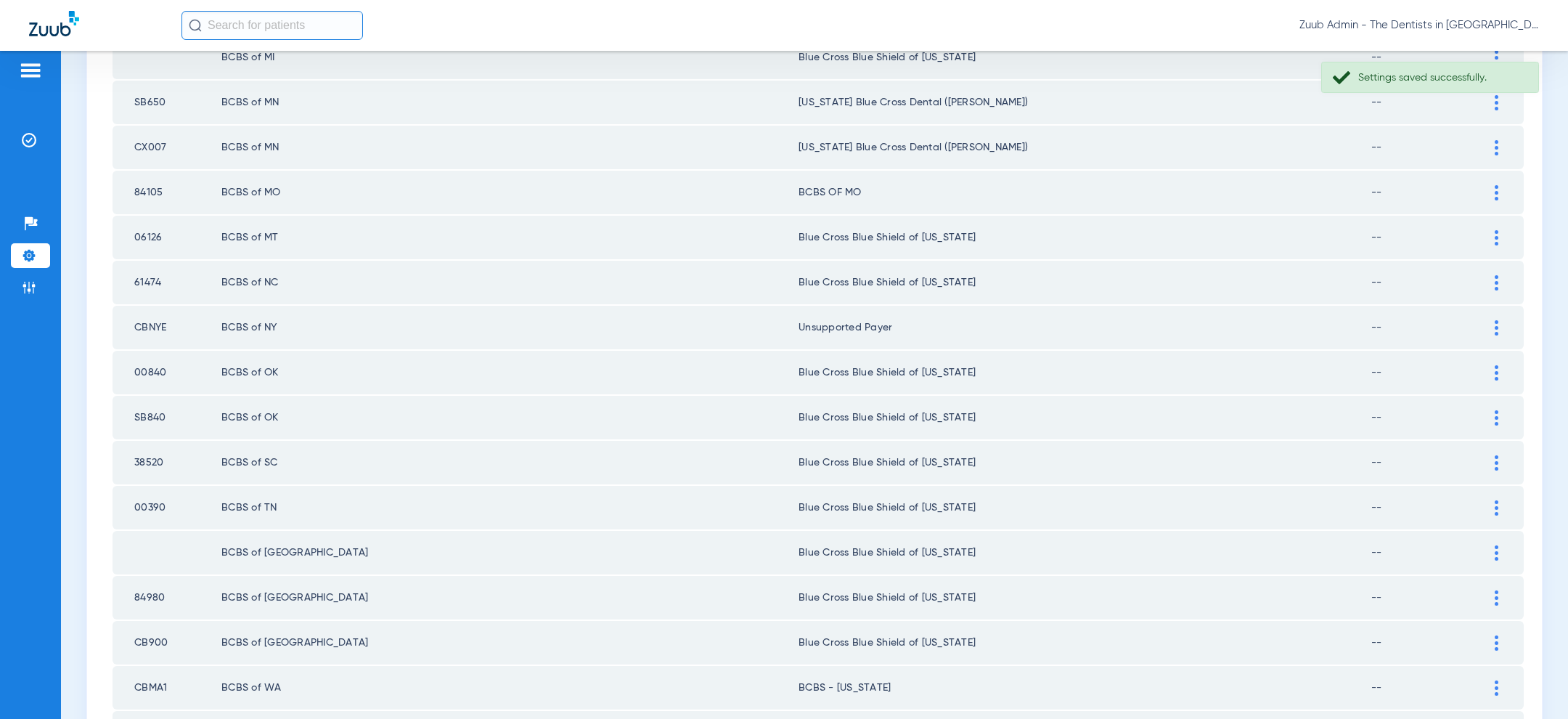
scroll to position [755, 0]
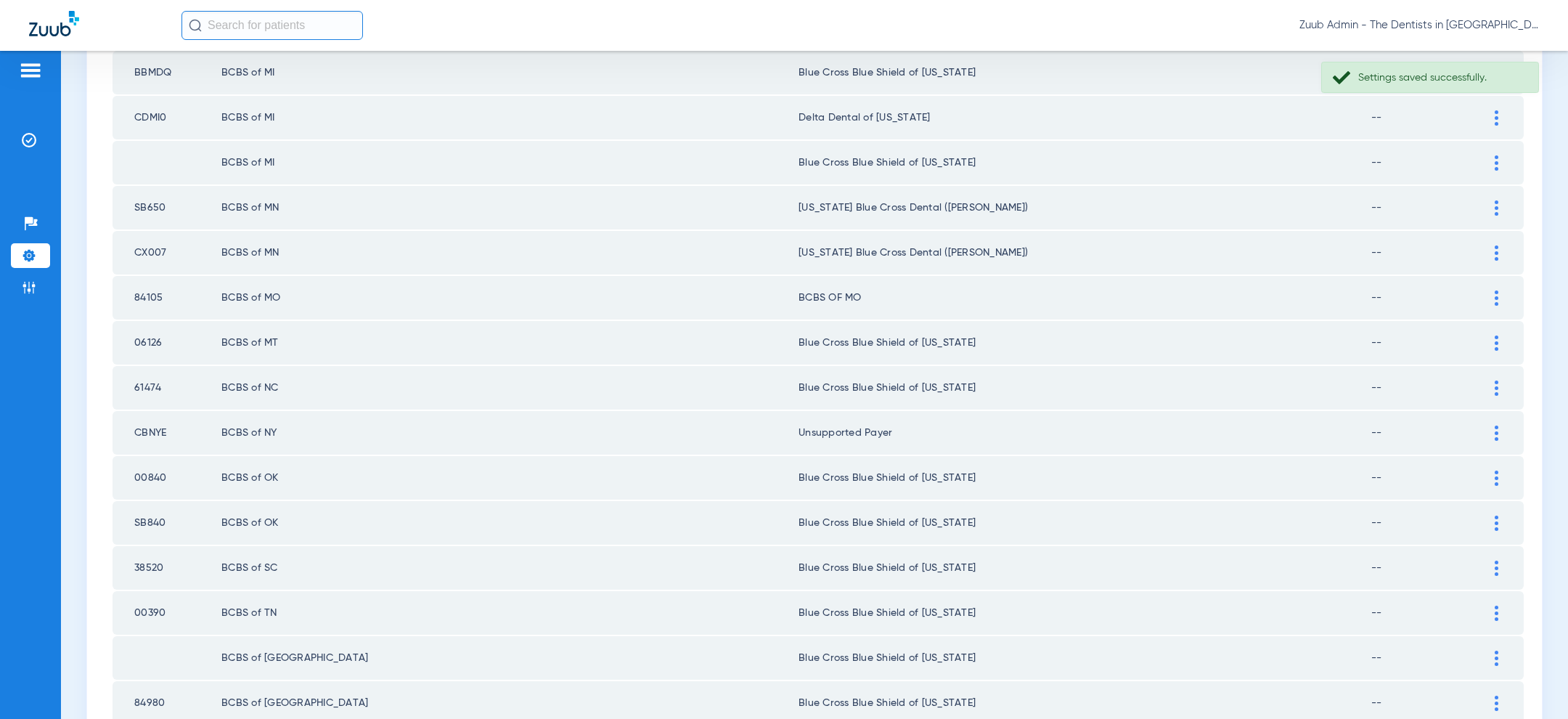
click at [1502, 159] on div at bounding box center [1497, 163] width 25 height 15
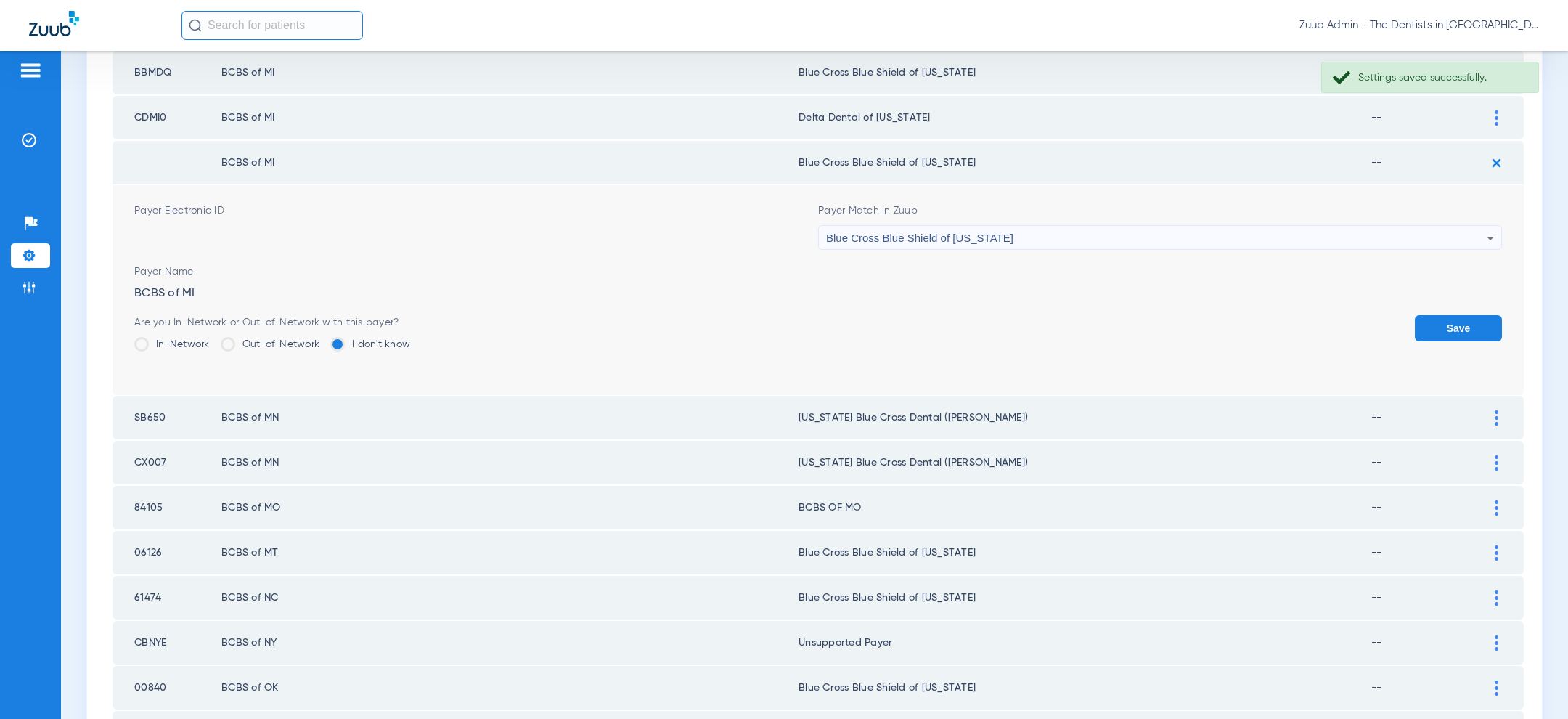
click at [1090, 235] on div "Blue Cross Blue Shield of Michigan" at bounding box center [1156, 238] width 660 height 25
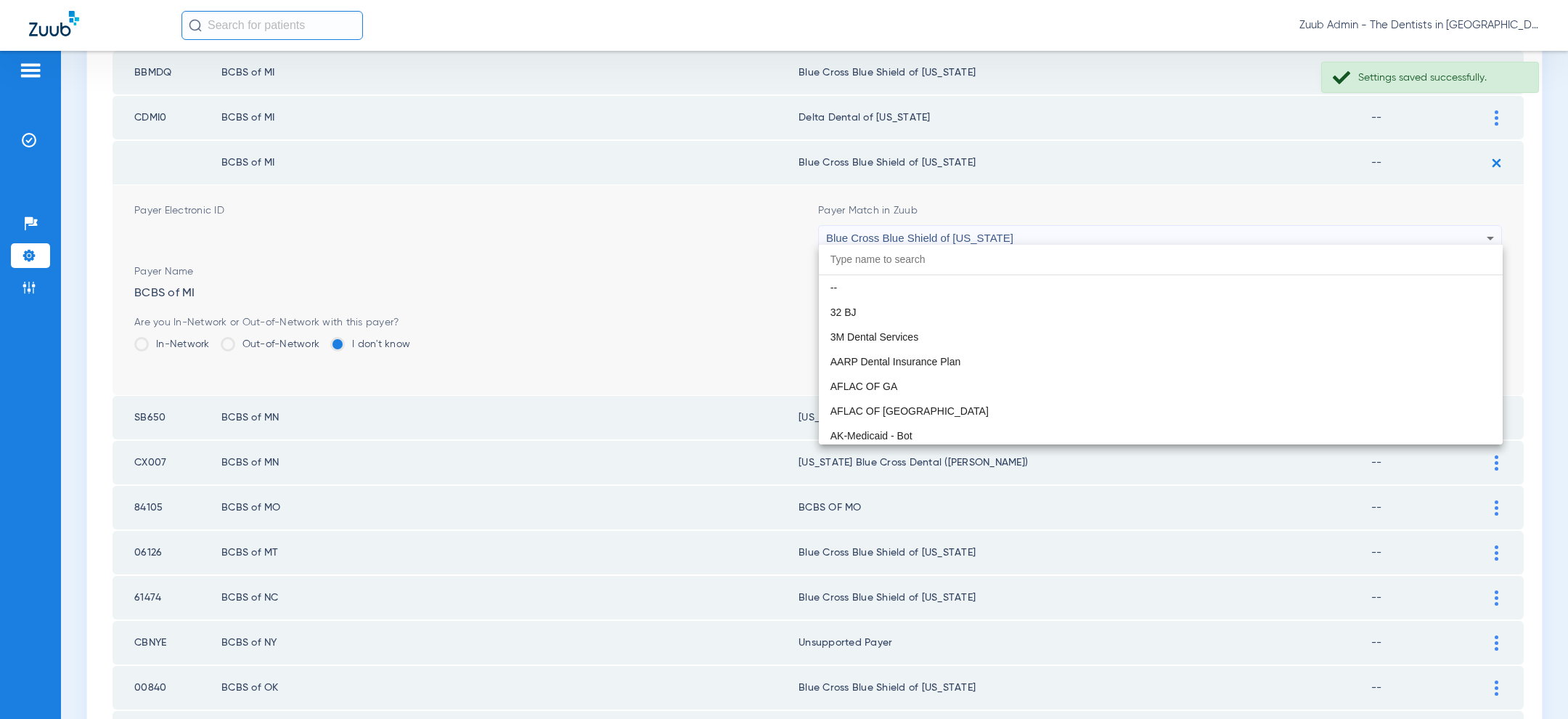
scroll to position [1459, 0]
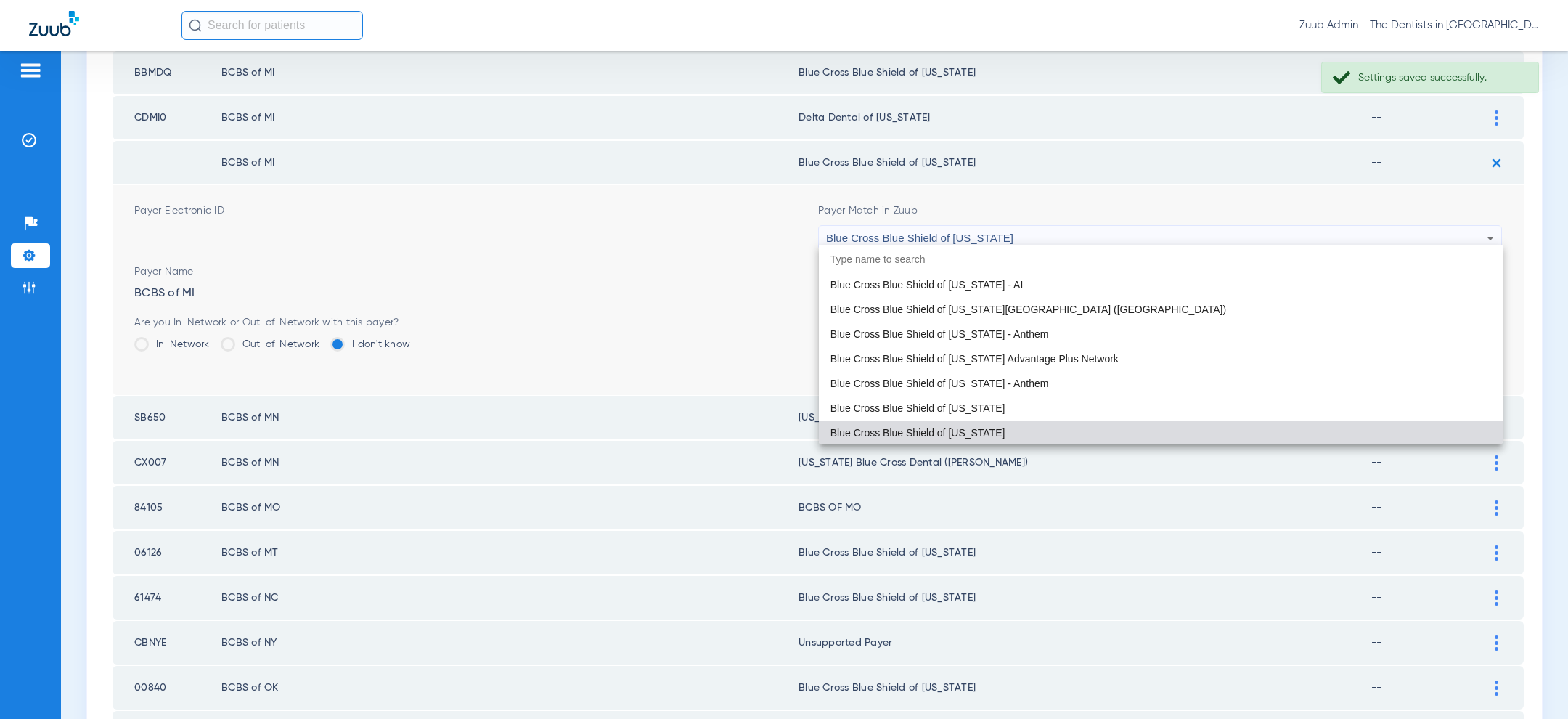
click at [1277, 144] on div at bounding box center [784, 359] width 1568 height 719
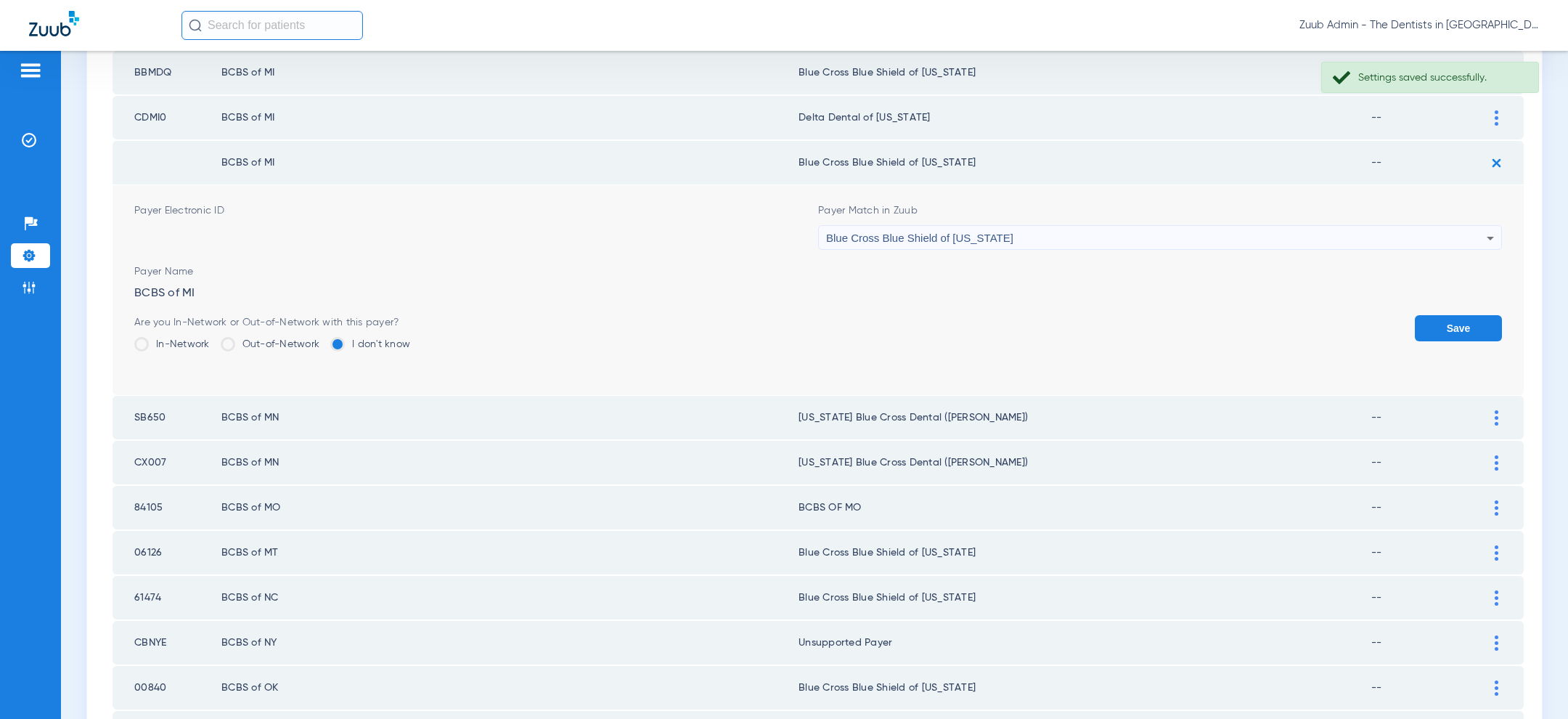
click at [1499, 113] on div at bounding box center [1497, 117] width 25 height 15
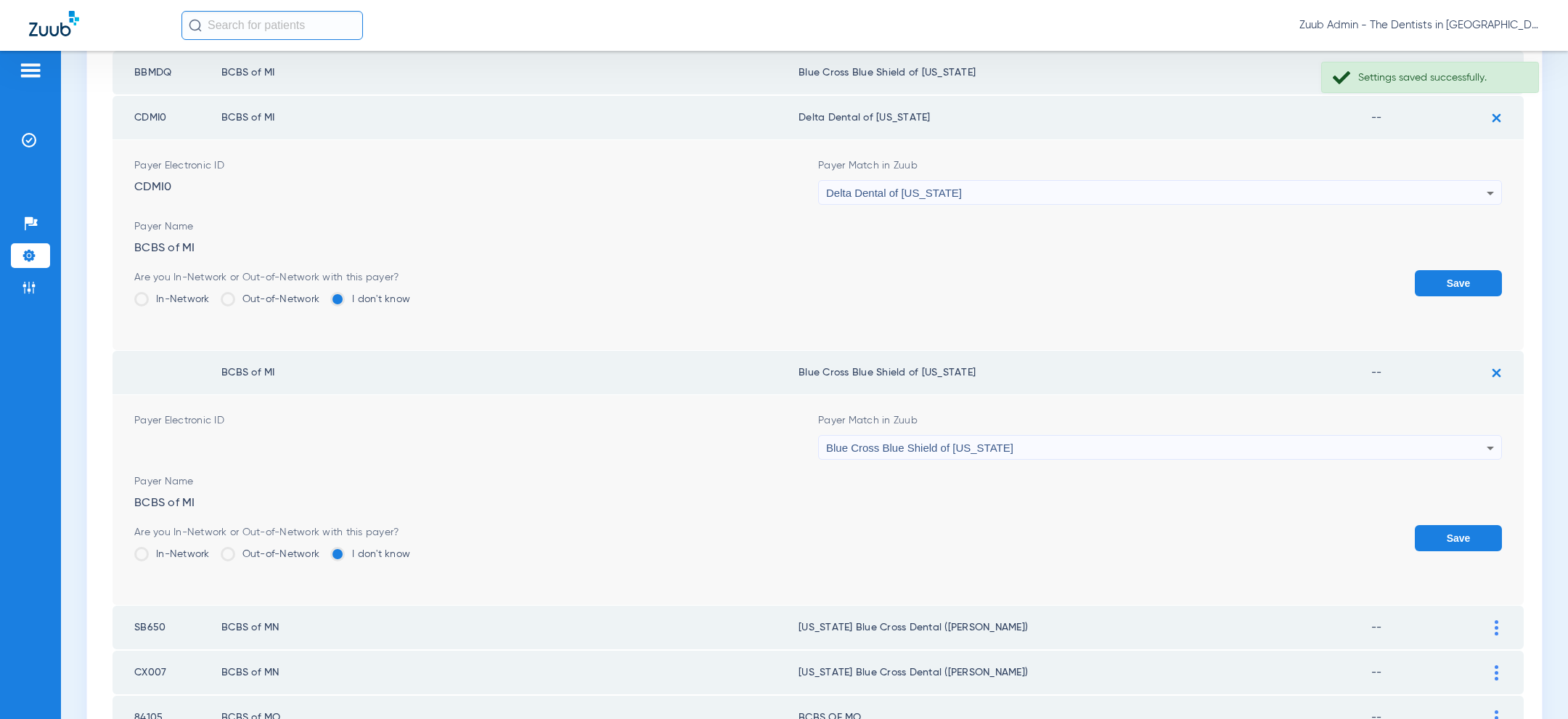
click at [1204, 193] on div "Delta Dental of Michigan" at bounding box center [1156, 193] width 660 height 25
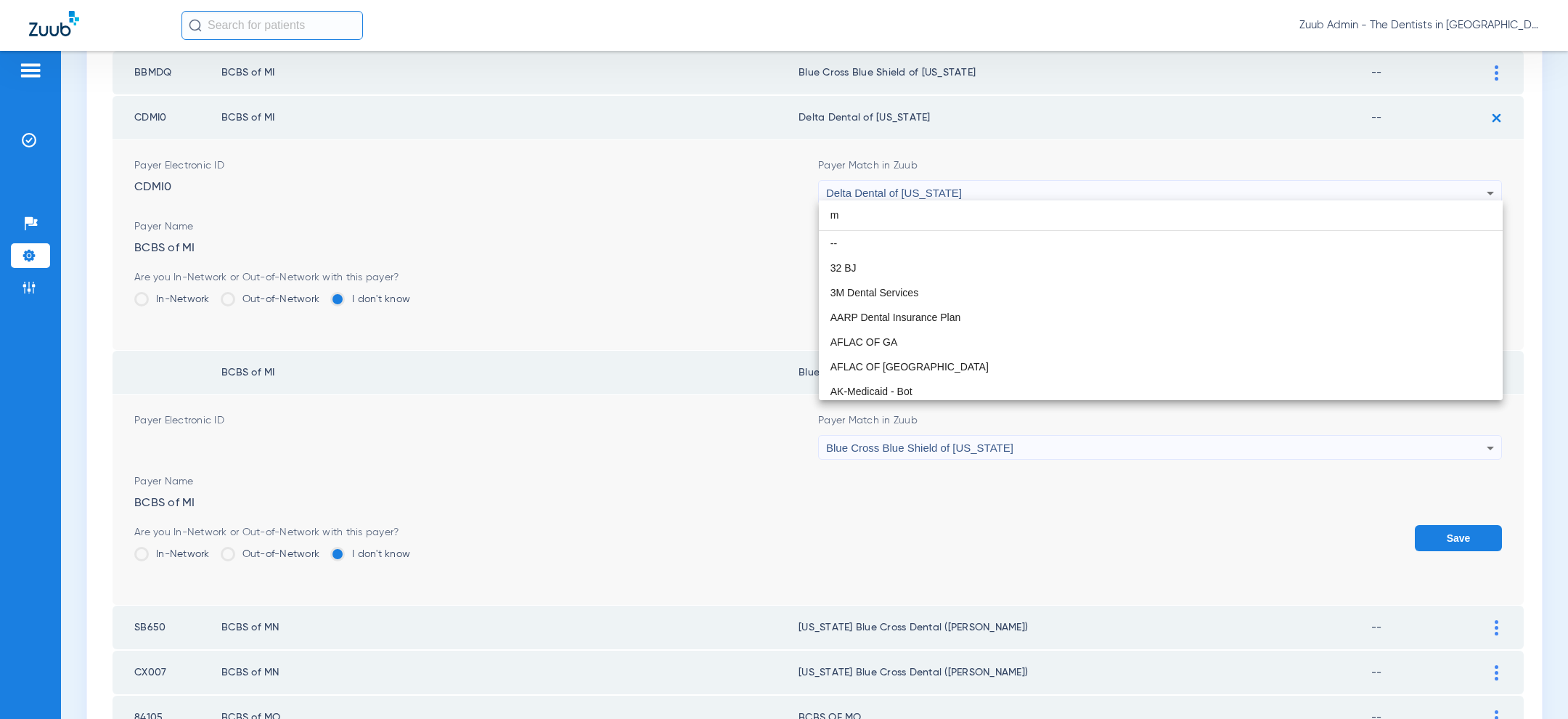
scroll to position [0, 0]
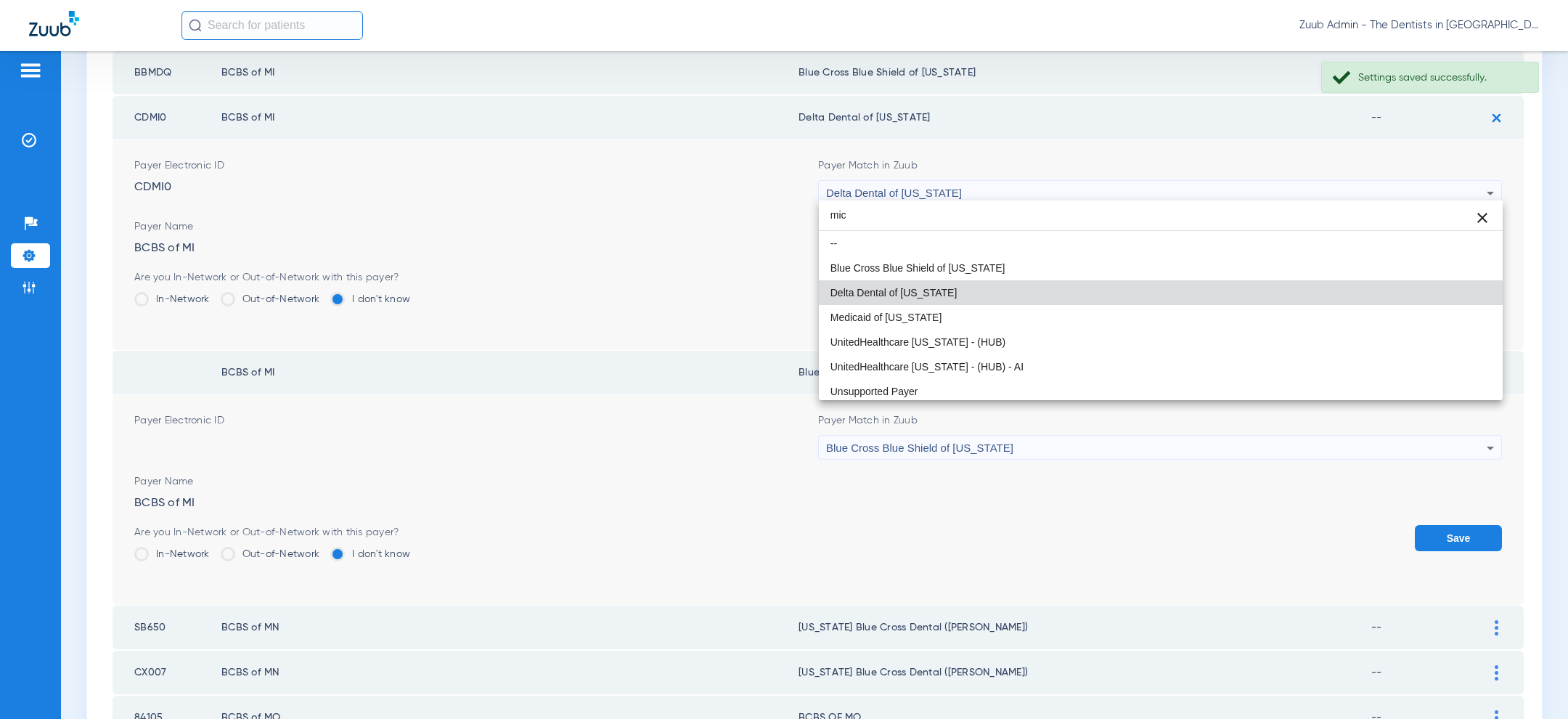
type input "mich"
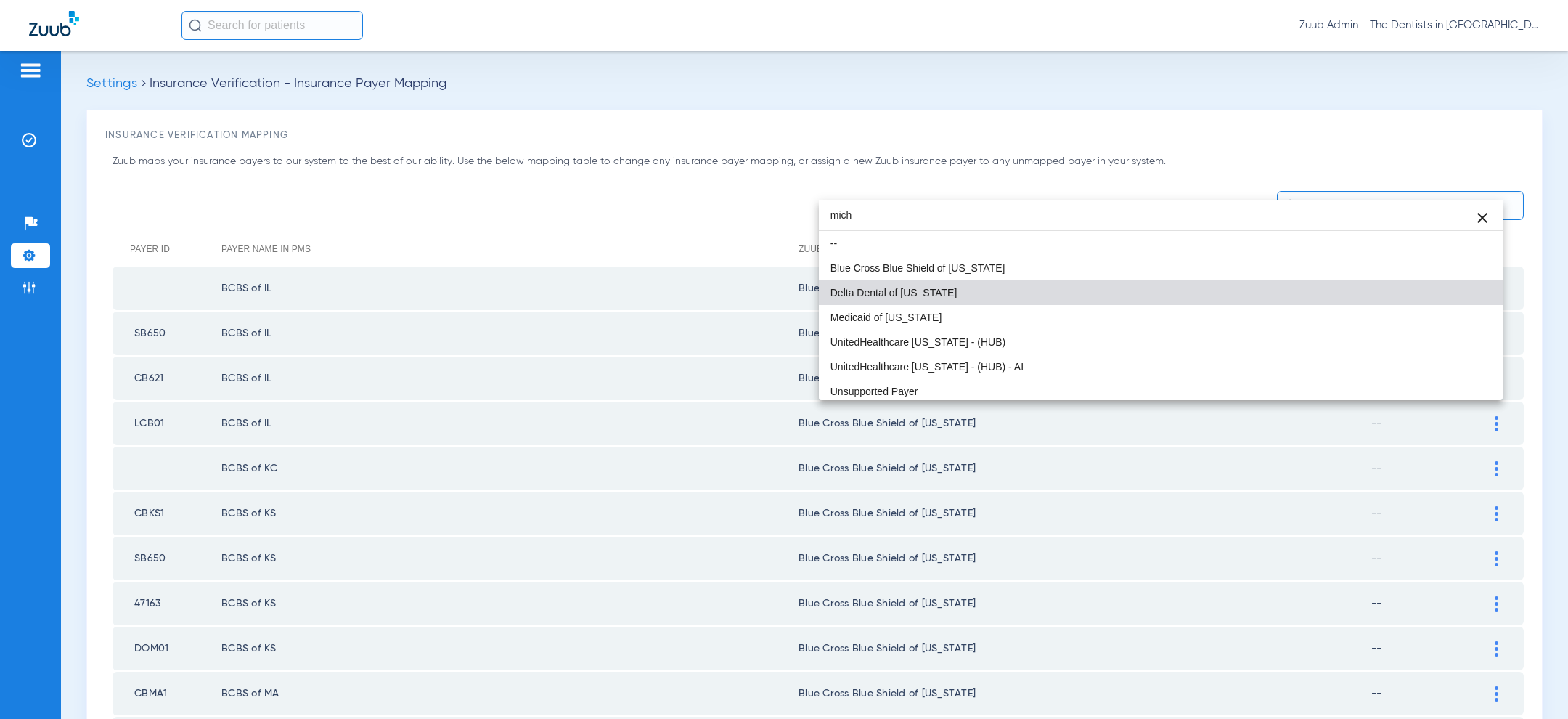
scroll to position [755, 0]
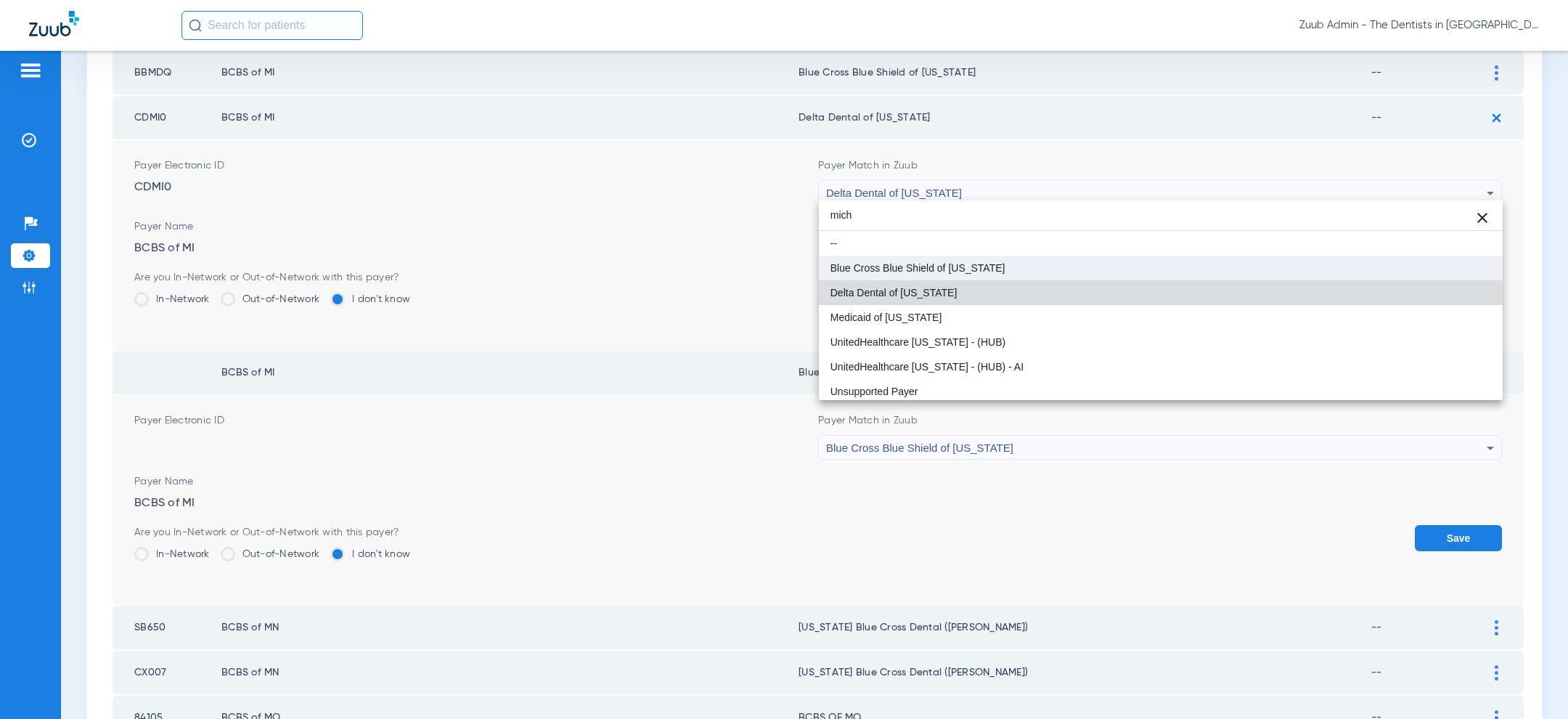
type input "mich"
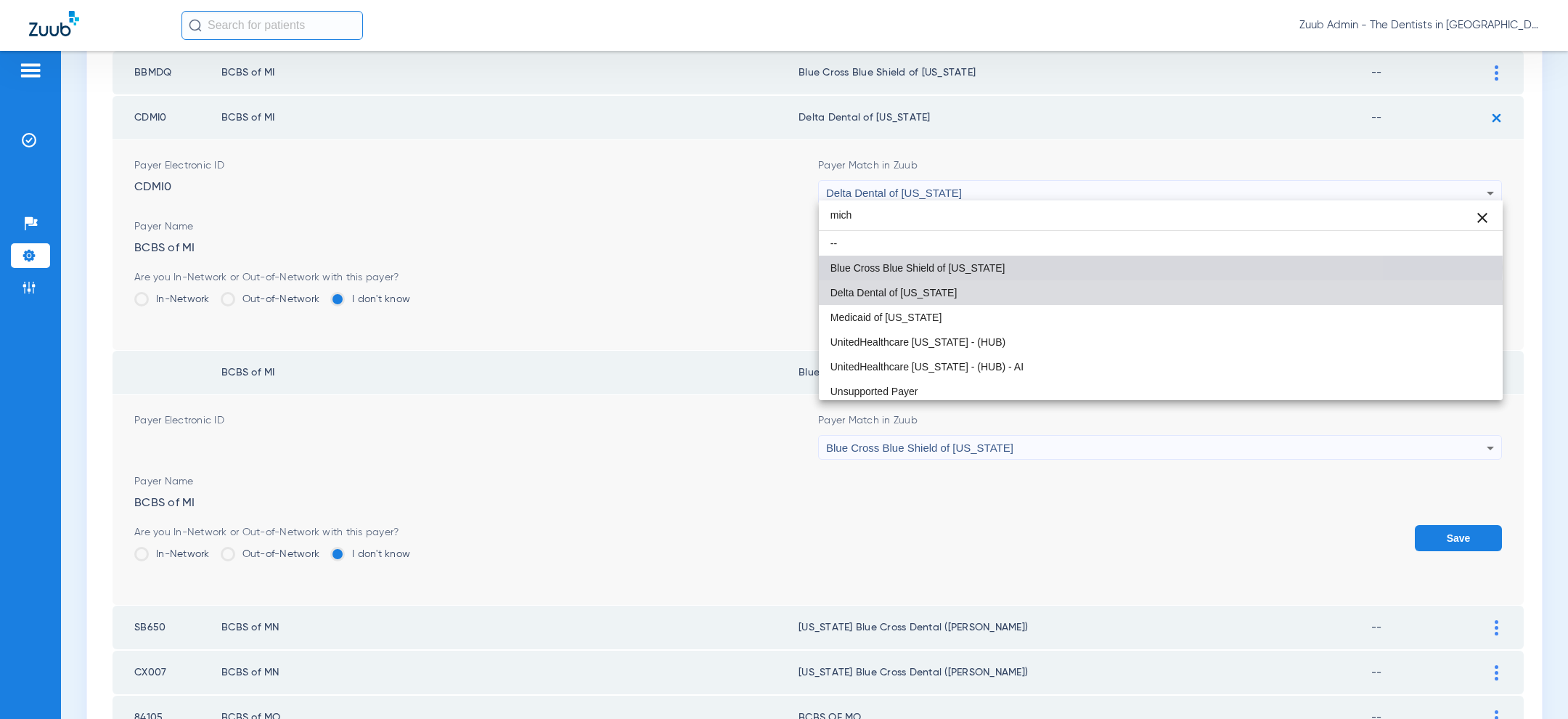
click at [1073, 267] on mat-option "Blue Cross Blue Shield of [US_STATE]" at bounding box center [1161, 267] width 684 height 25
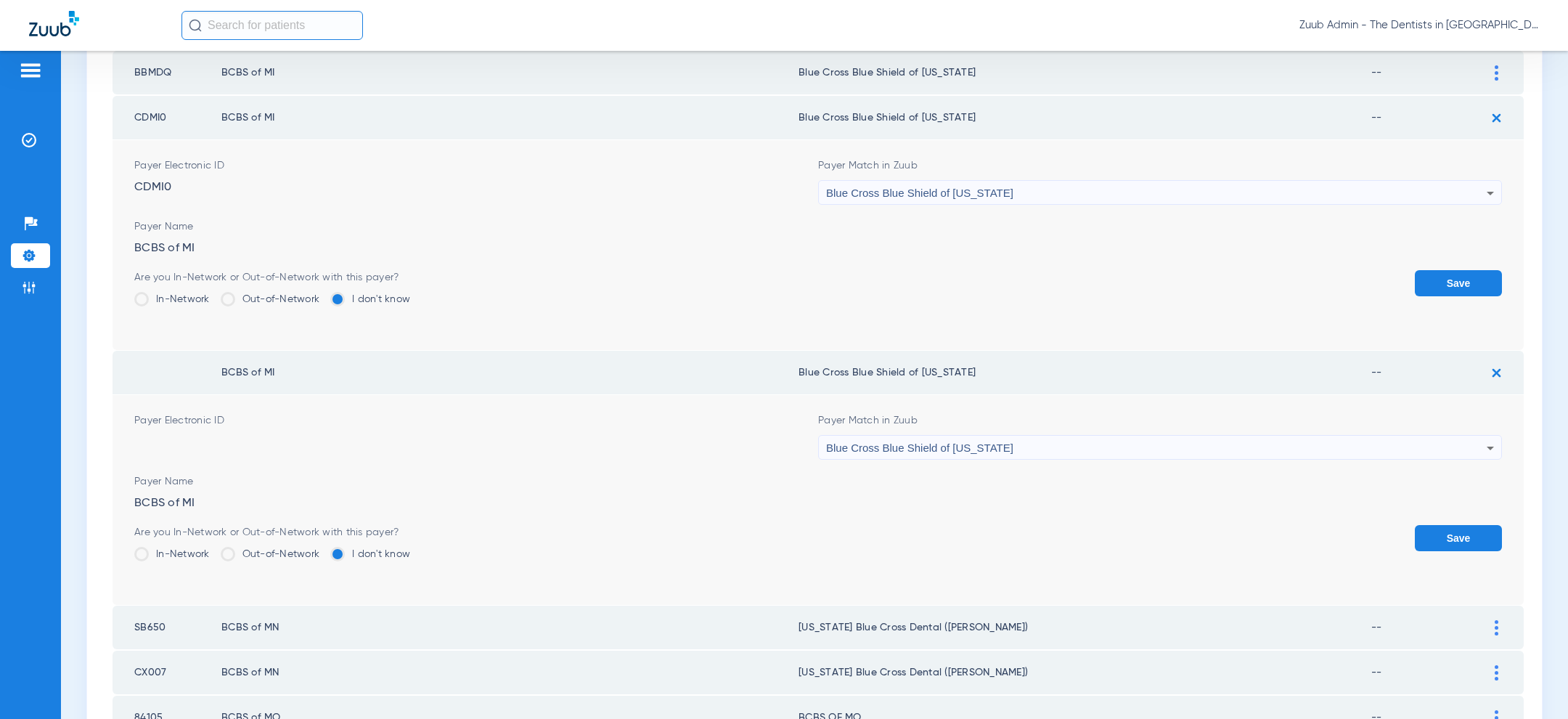
click at [1451, 281] on button "Save" at bounding box center [1459, 283] width 87 height 26
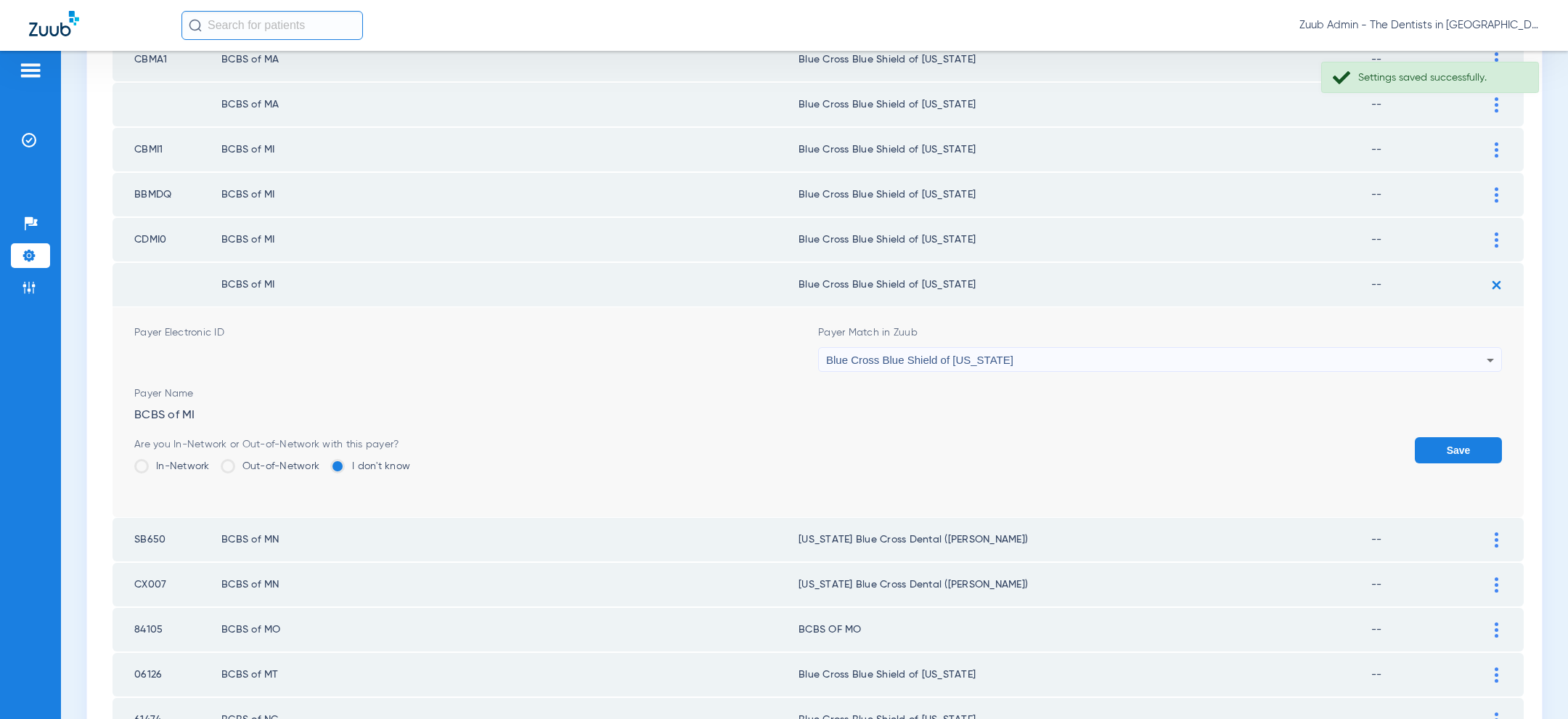
scroll to position [607, 0]
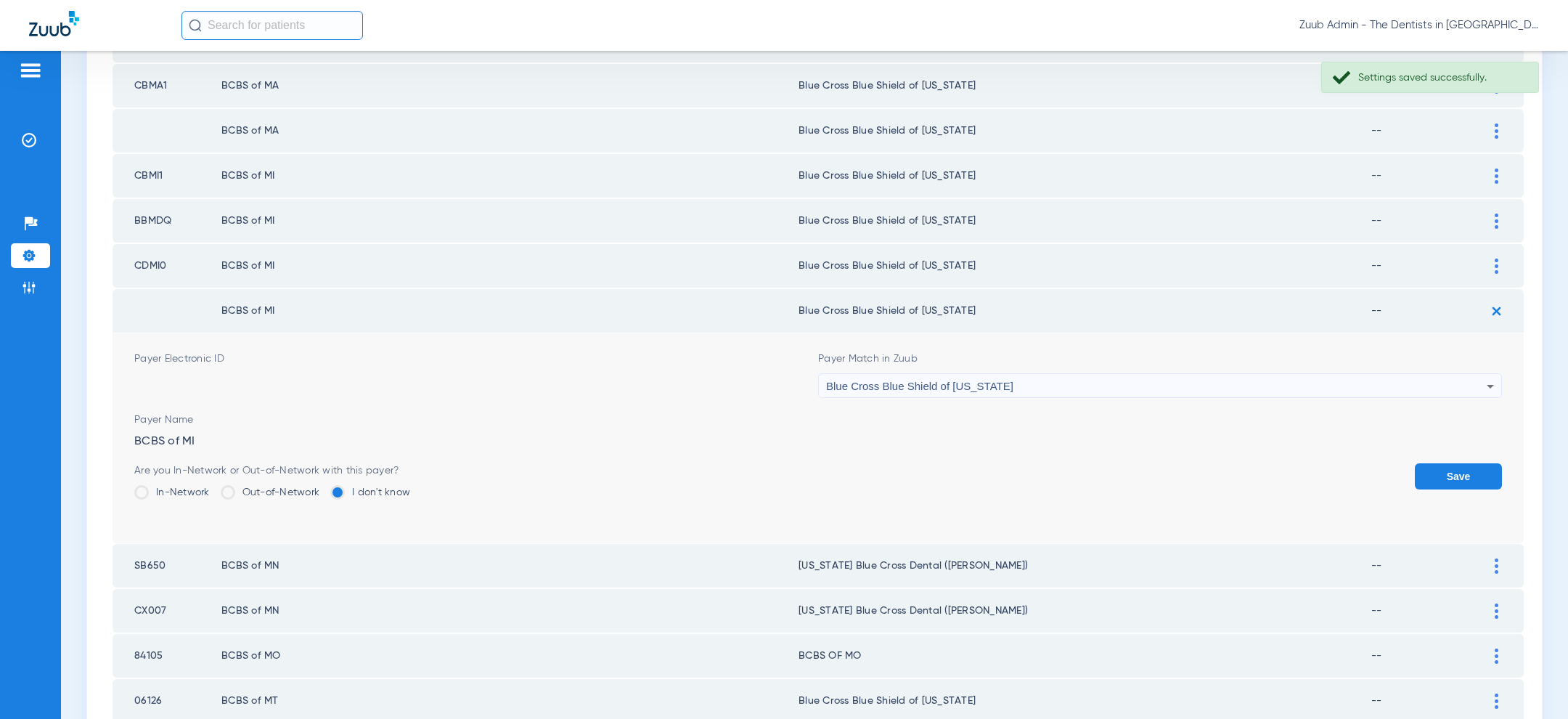
click at [1496, 306] on img at bounding box center [1497, 311] width 24 height 24
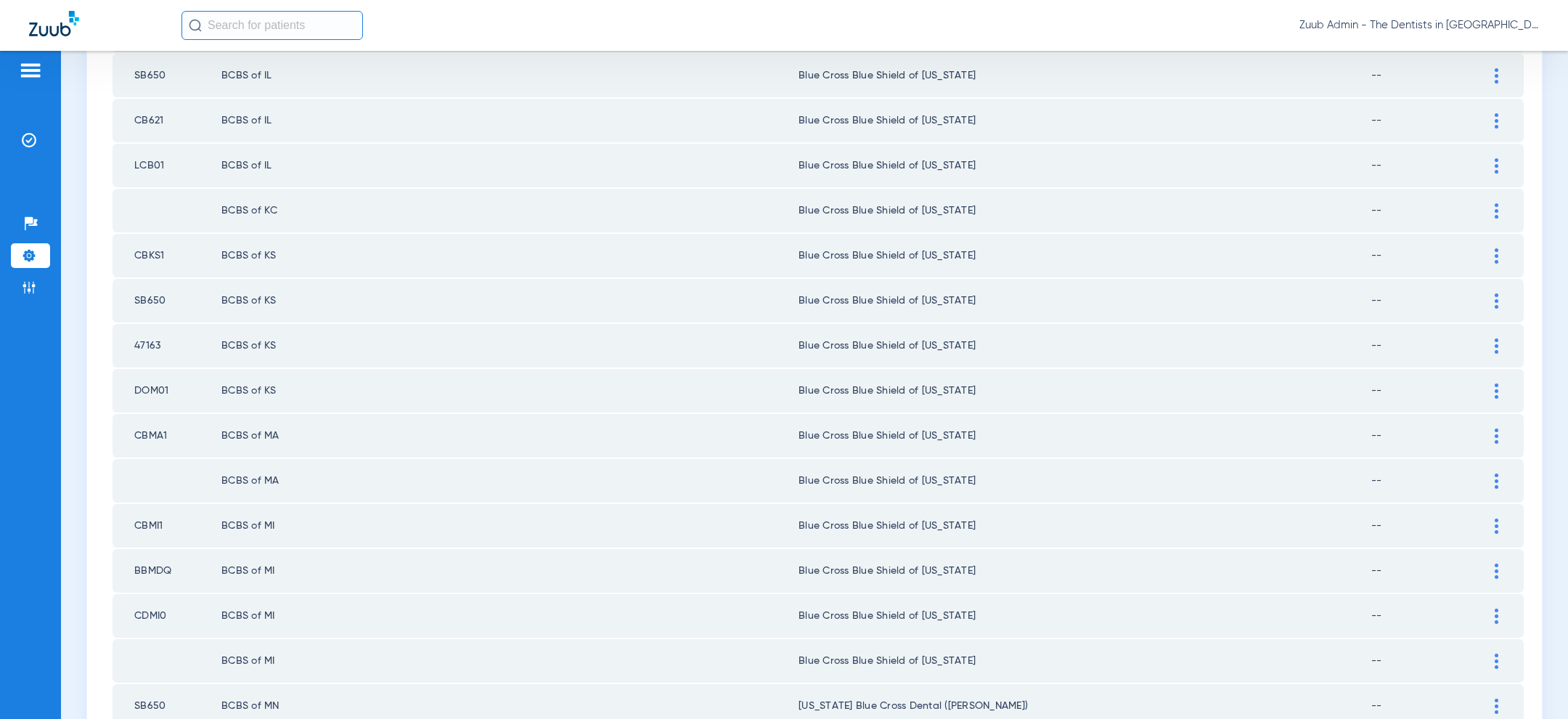
scroll to position [240, 0]
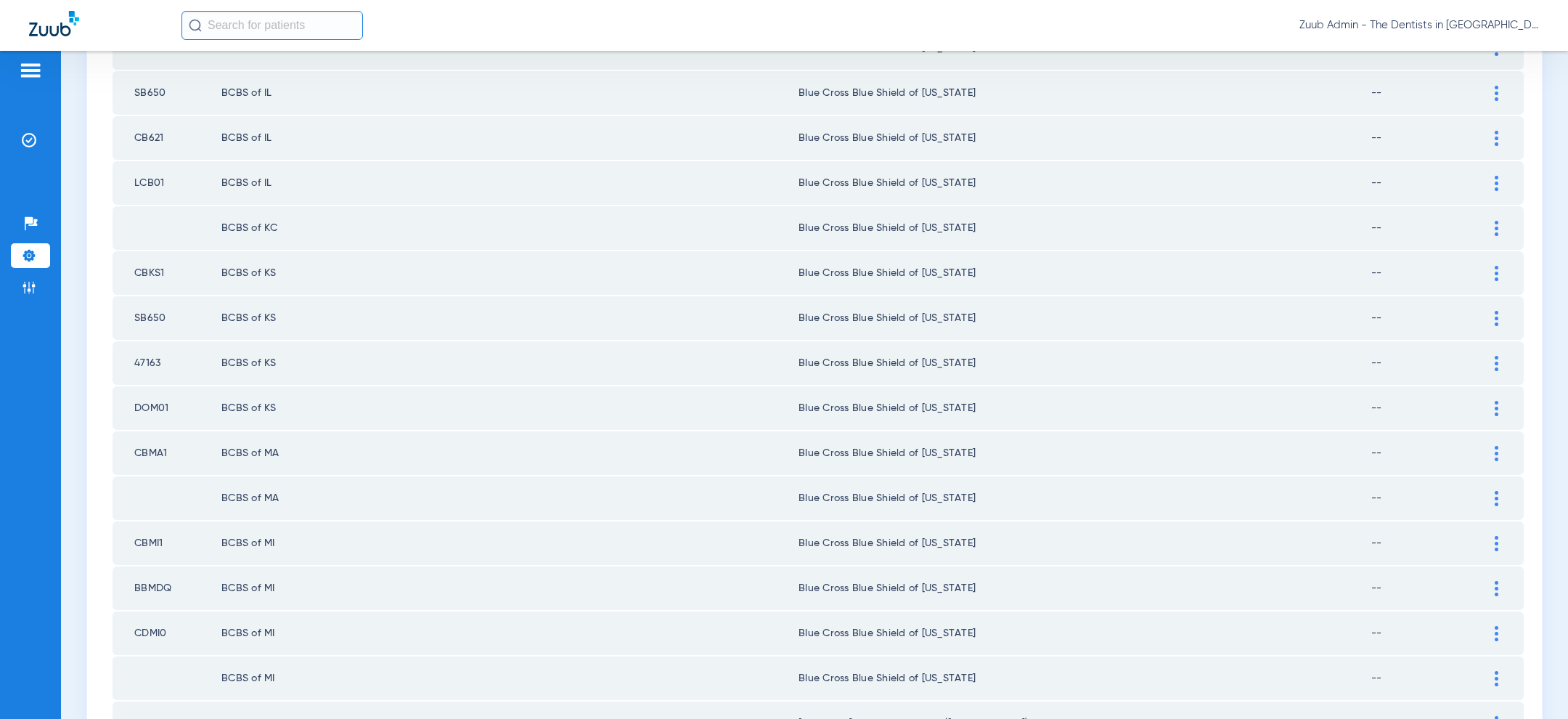
click at [1502, 228] on div at bounding box center [1497, 228] width 25 height 15
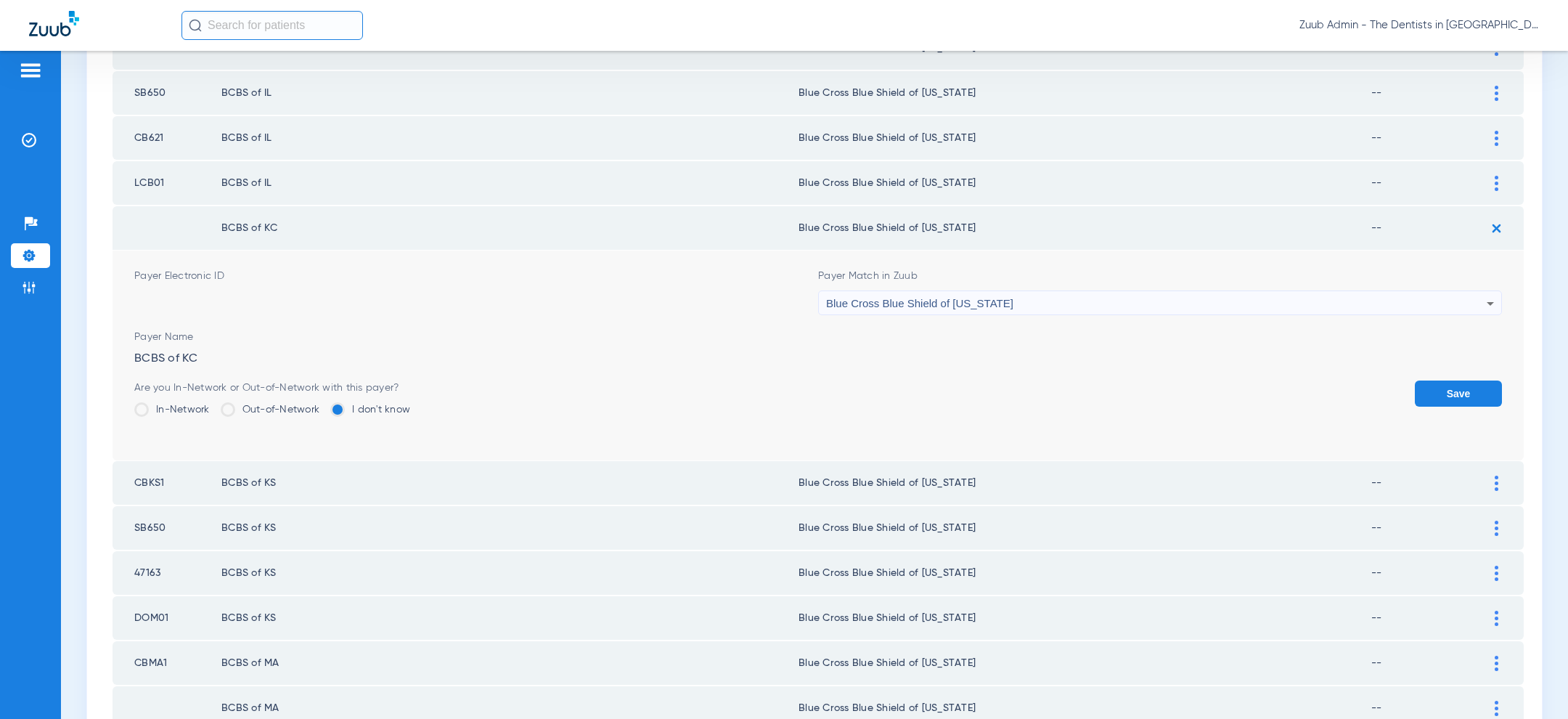
click at [1258, 305] on div "Blue Cross Blue Shield of [US_STATE]" at bounding box center [1156, 303] width 660 height 25
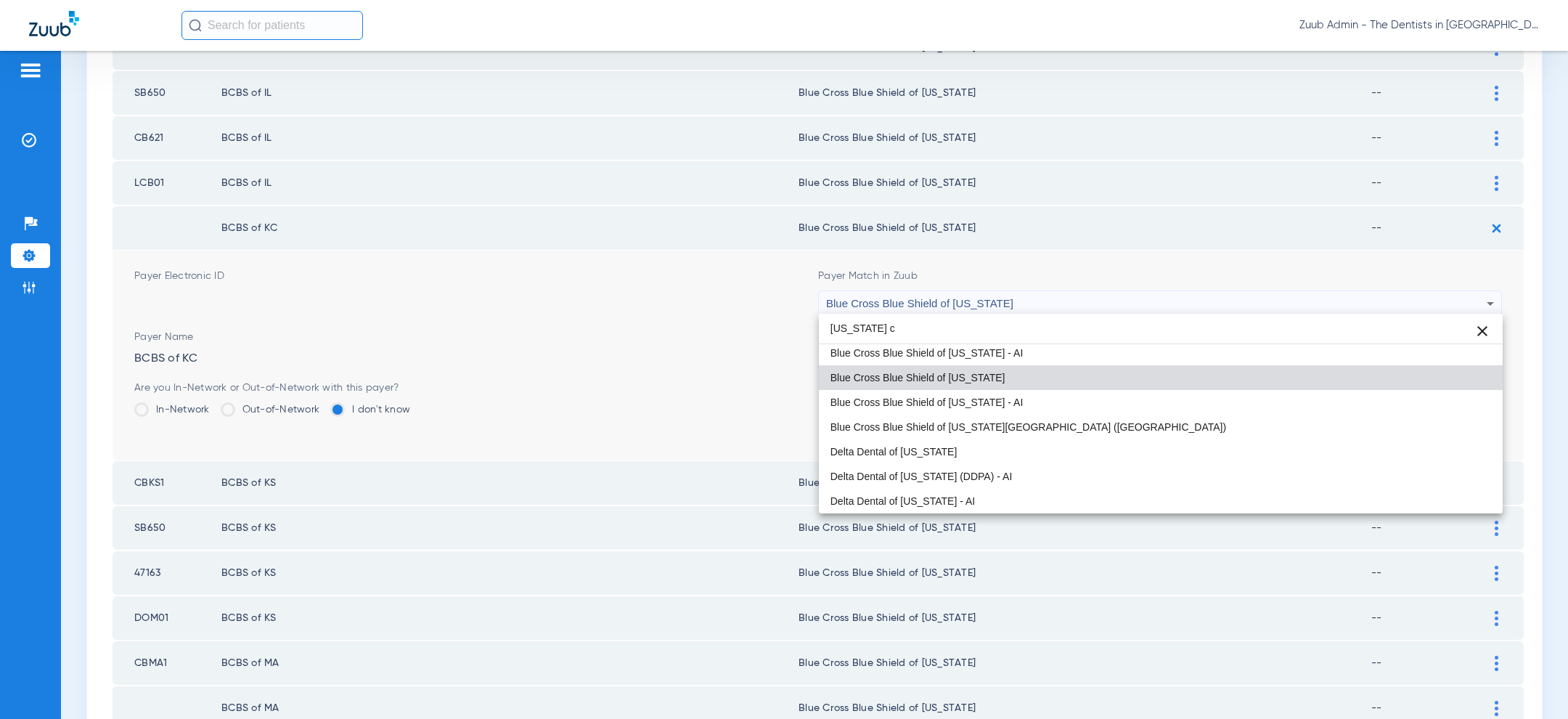
scroll to position [0, 0]
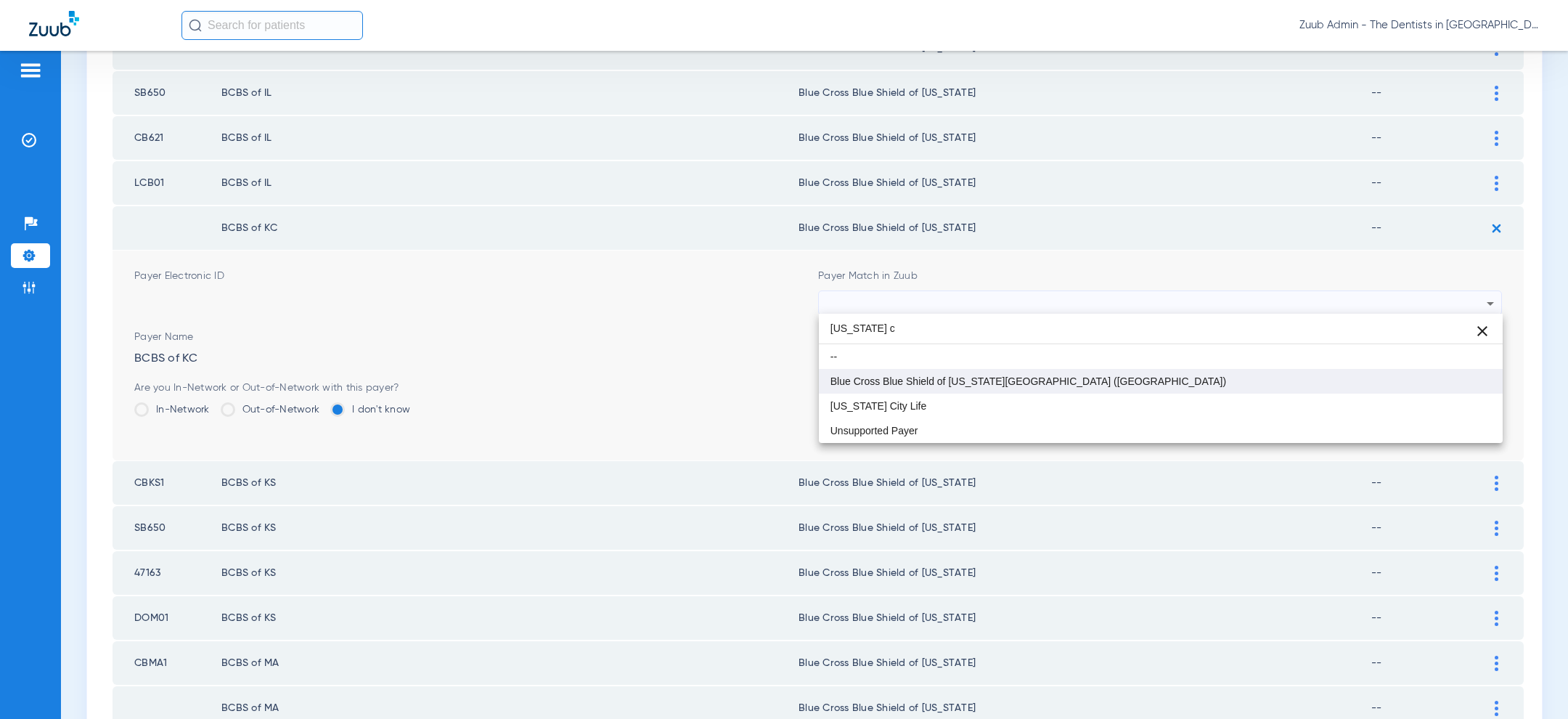
type input "[US_STATE] c"
click at [1035, 385] on mat-option "Blue Cross Blue Shield of [US_STATE][GEOGRAPHIC_DATA] ([GEOGRAPHIC_DATA])" at bounding box center [1161, 381] width 684 height 25
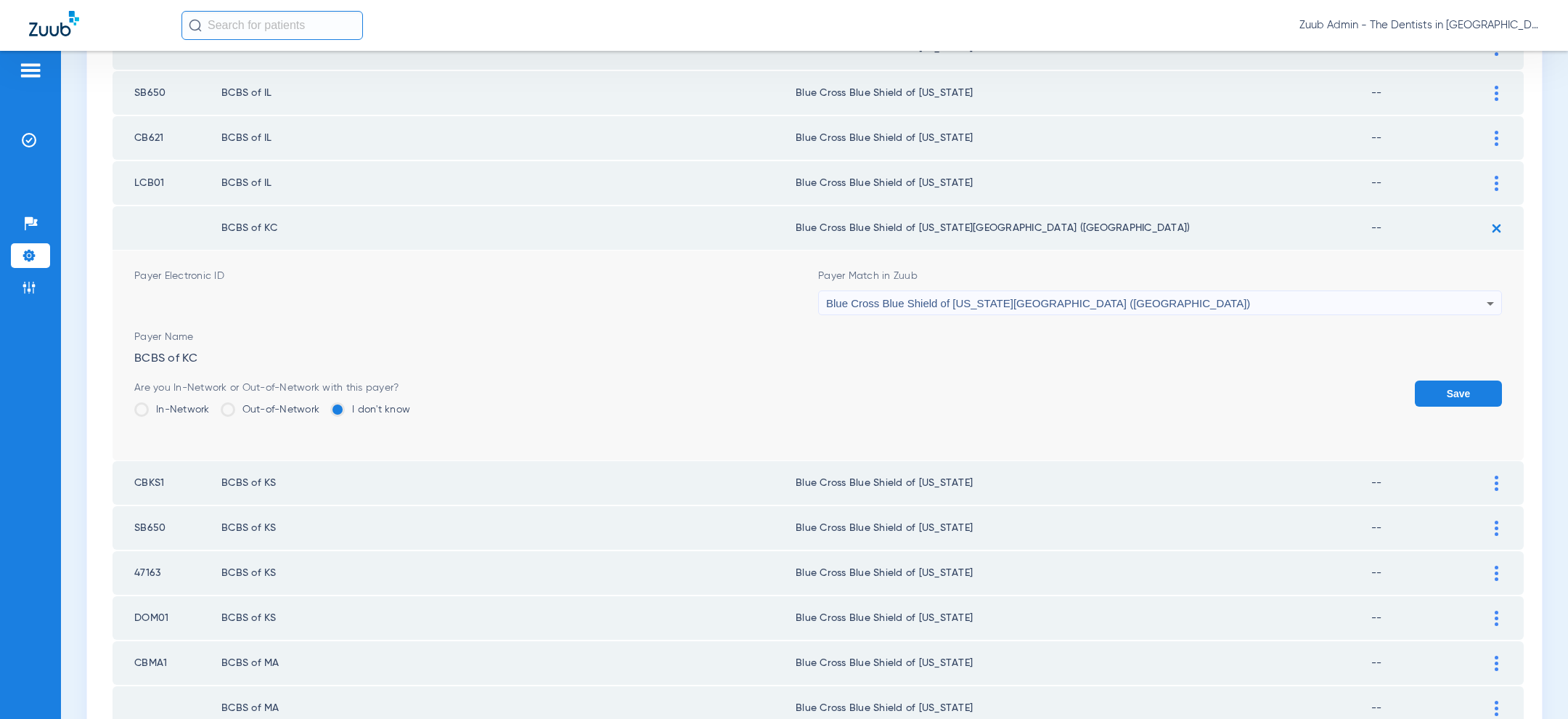
click at [1463, 386] on button "Save" at bounding box center [1459, 393] width 87 height 26
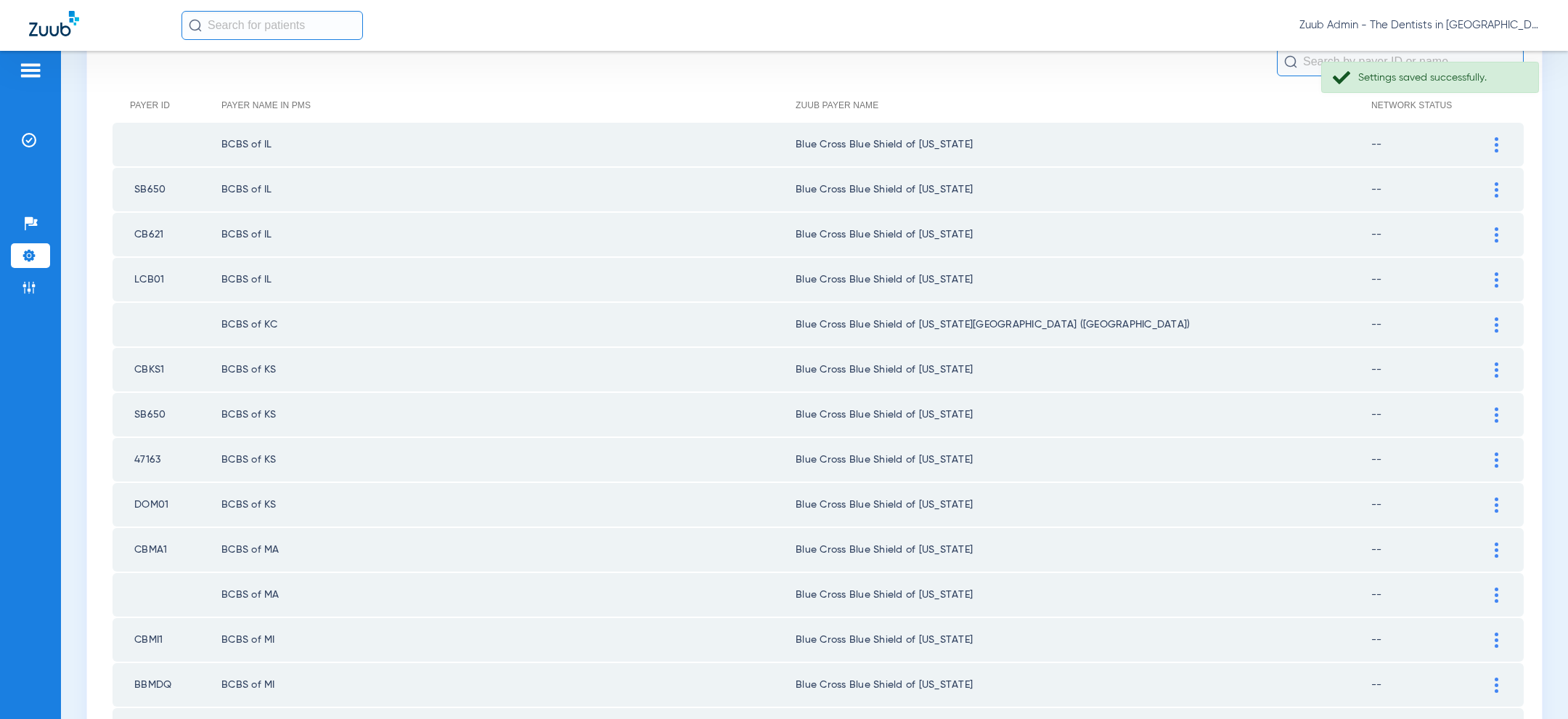
scroll to position [1886, 0]
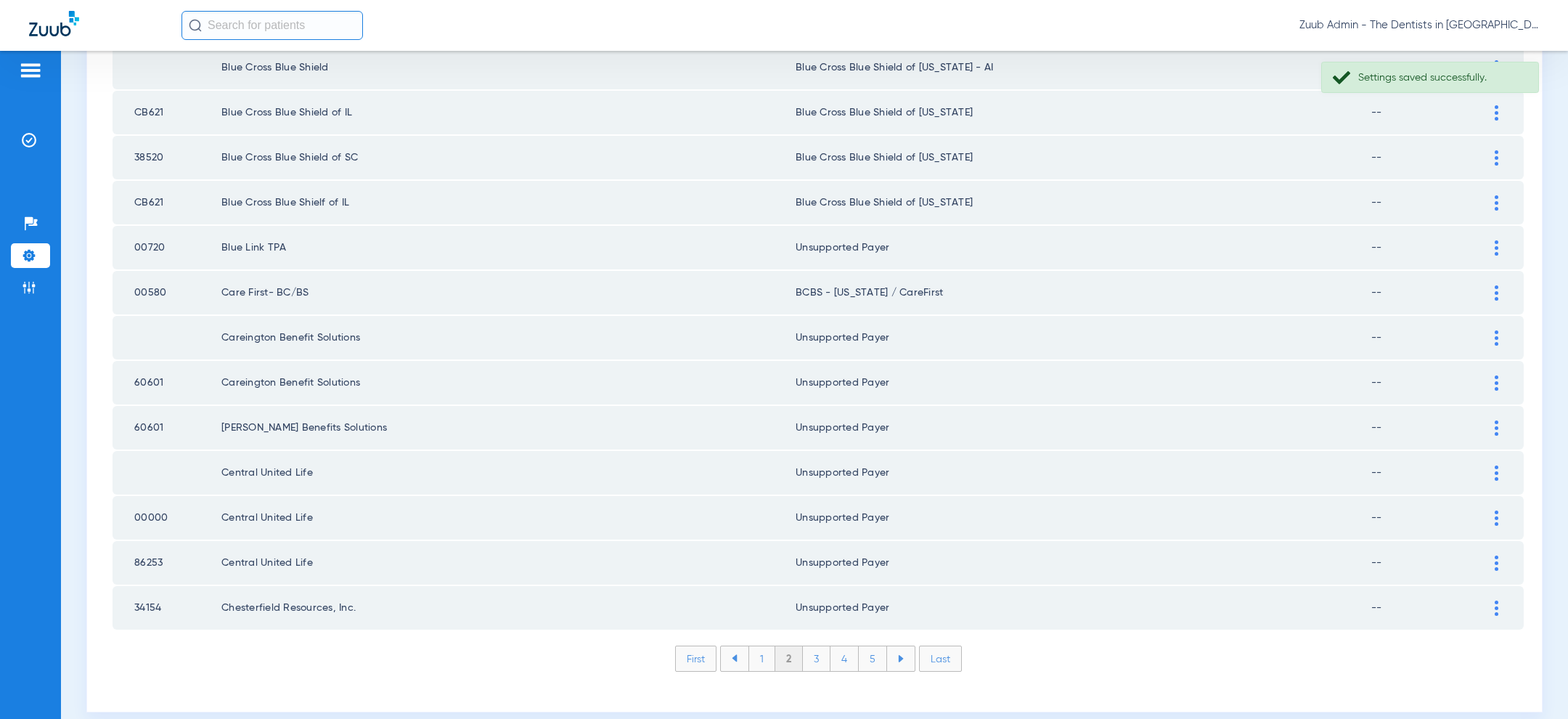
click at [819, 646] on li "3" at bounding box center [817, 658] width 28 height 25
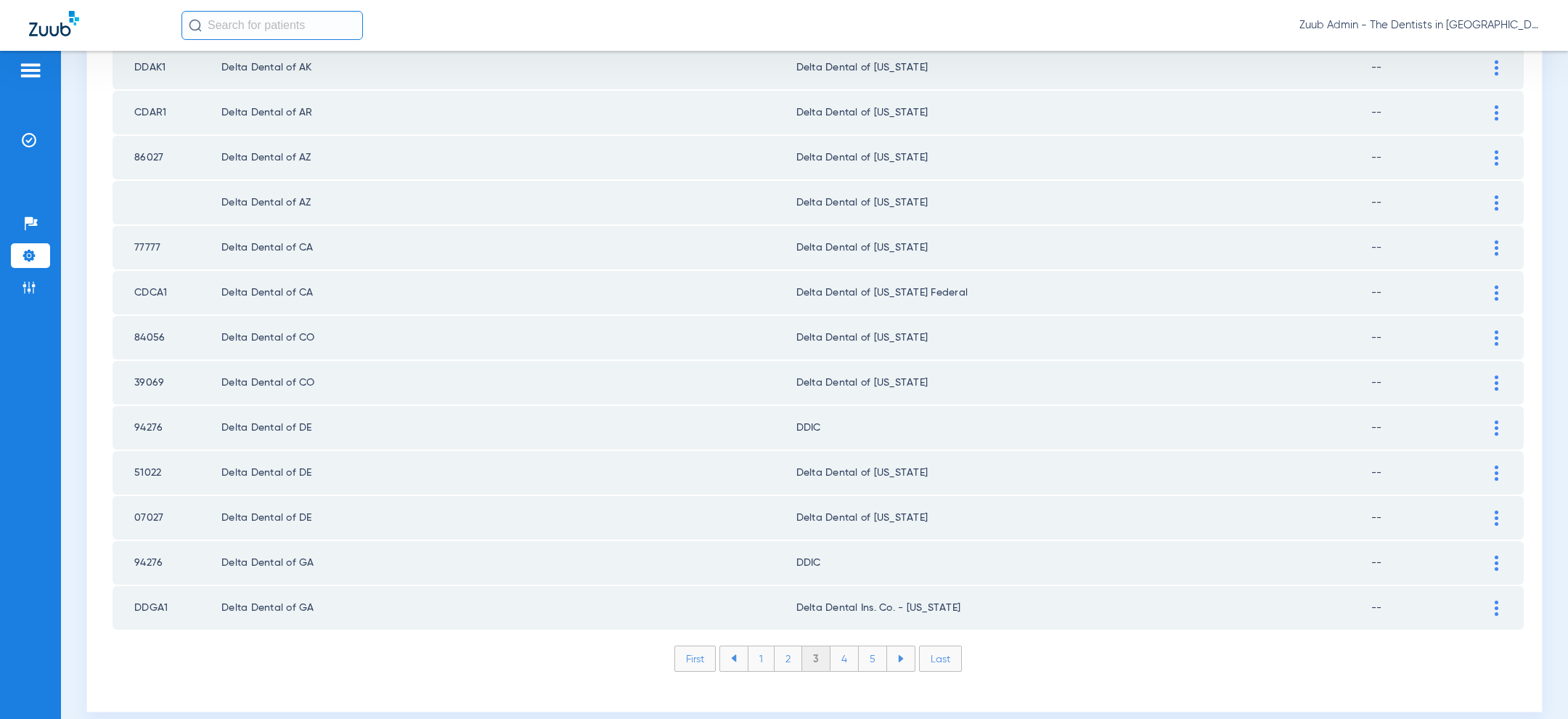
click at [1503, 556] on div at bounding box center [1497, 563] width 25 height 15
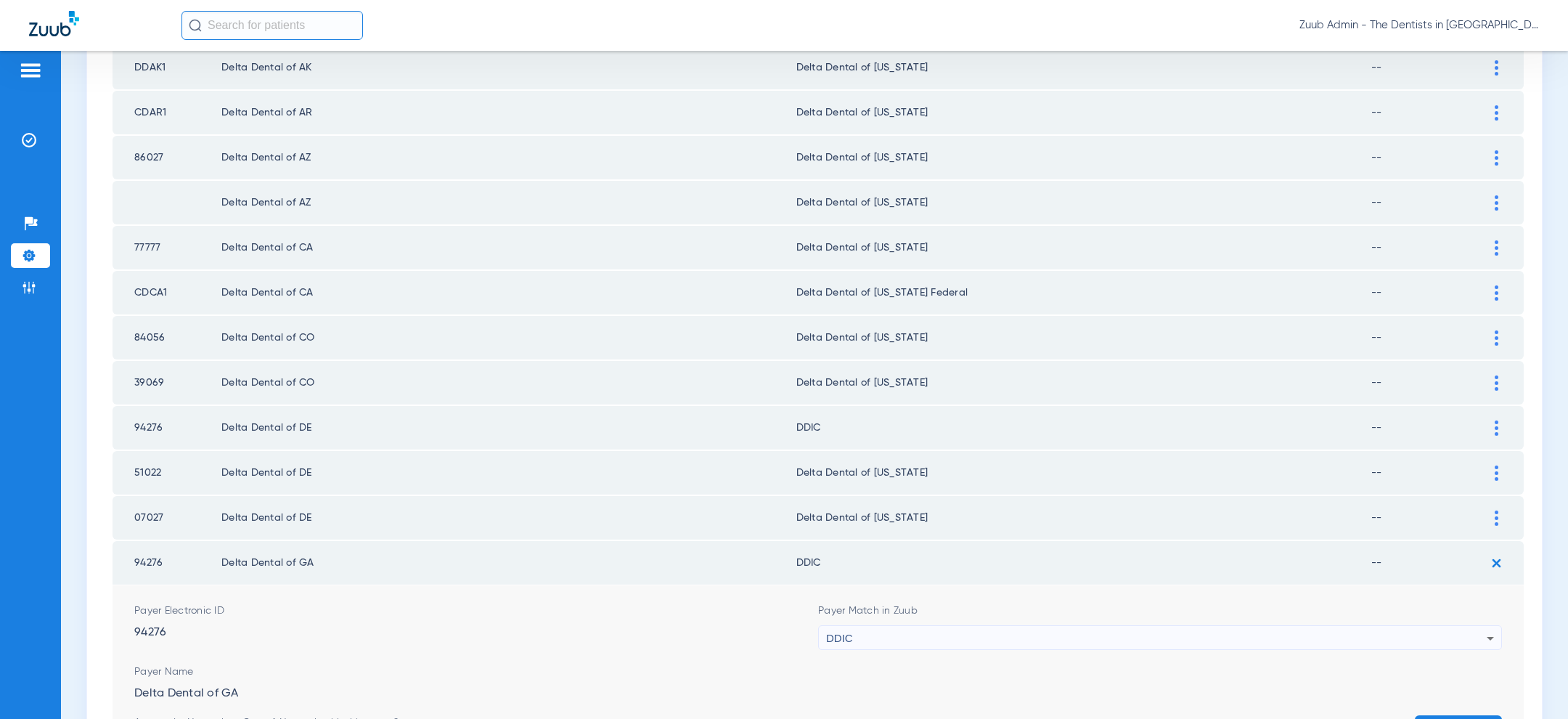
click at [957, 625] on div "DDIC" at bounding box center [1156, 637] width 660 height 25
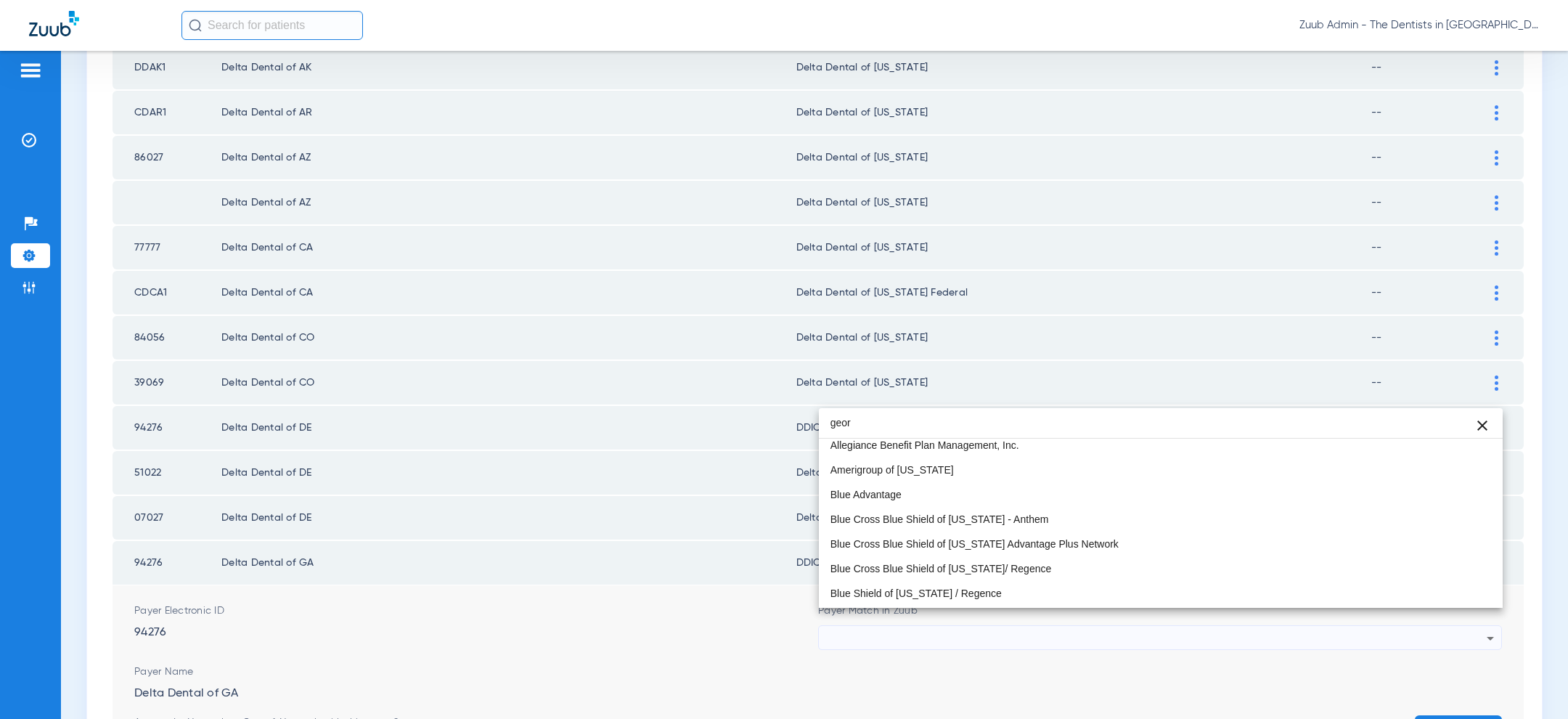
scroll to position [28, 0]
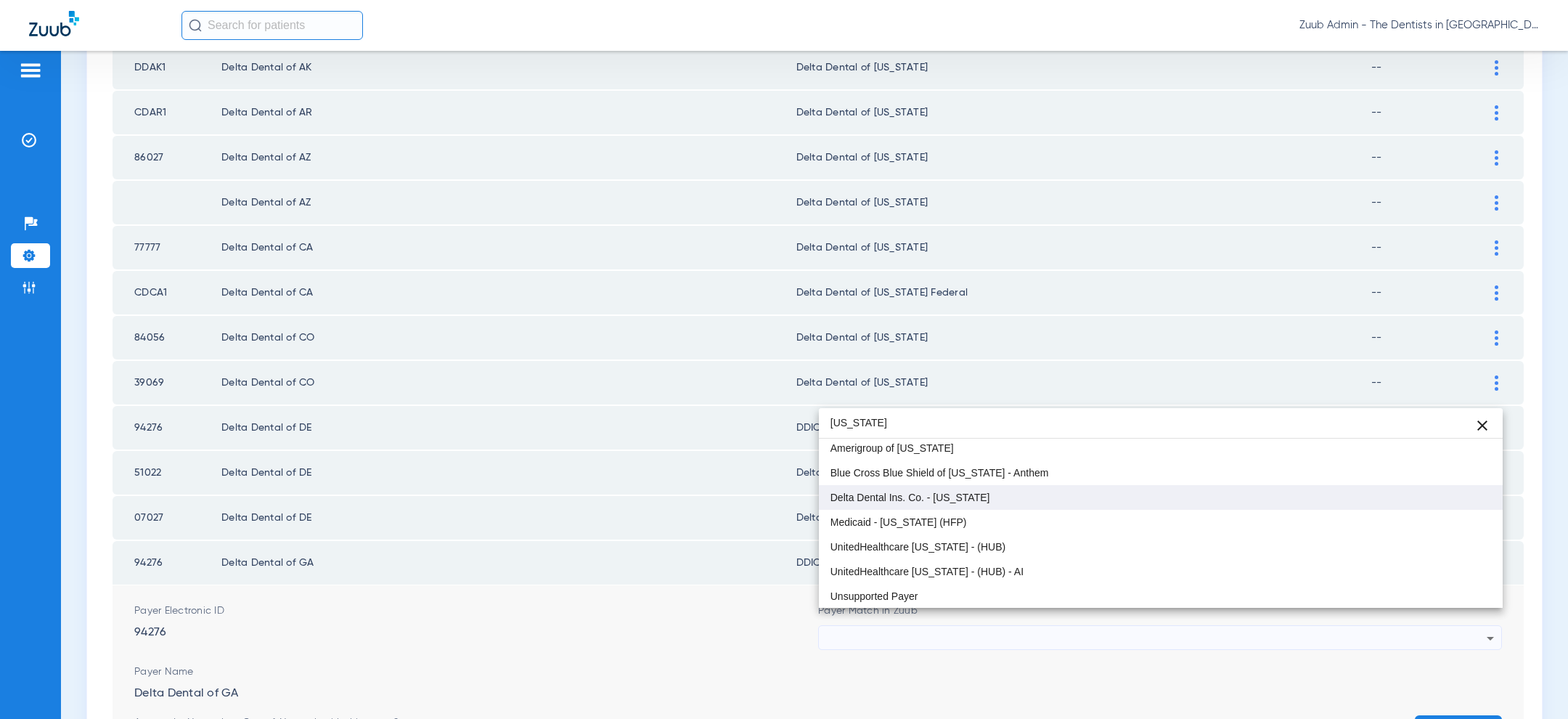
type input "georgia"
click at [1048, 490] on mat-option "Delta Dental Ins. Co. - [US_STATE]" at bounding box center [1161, 497] width 684 height 25
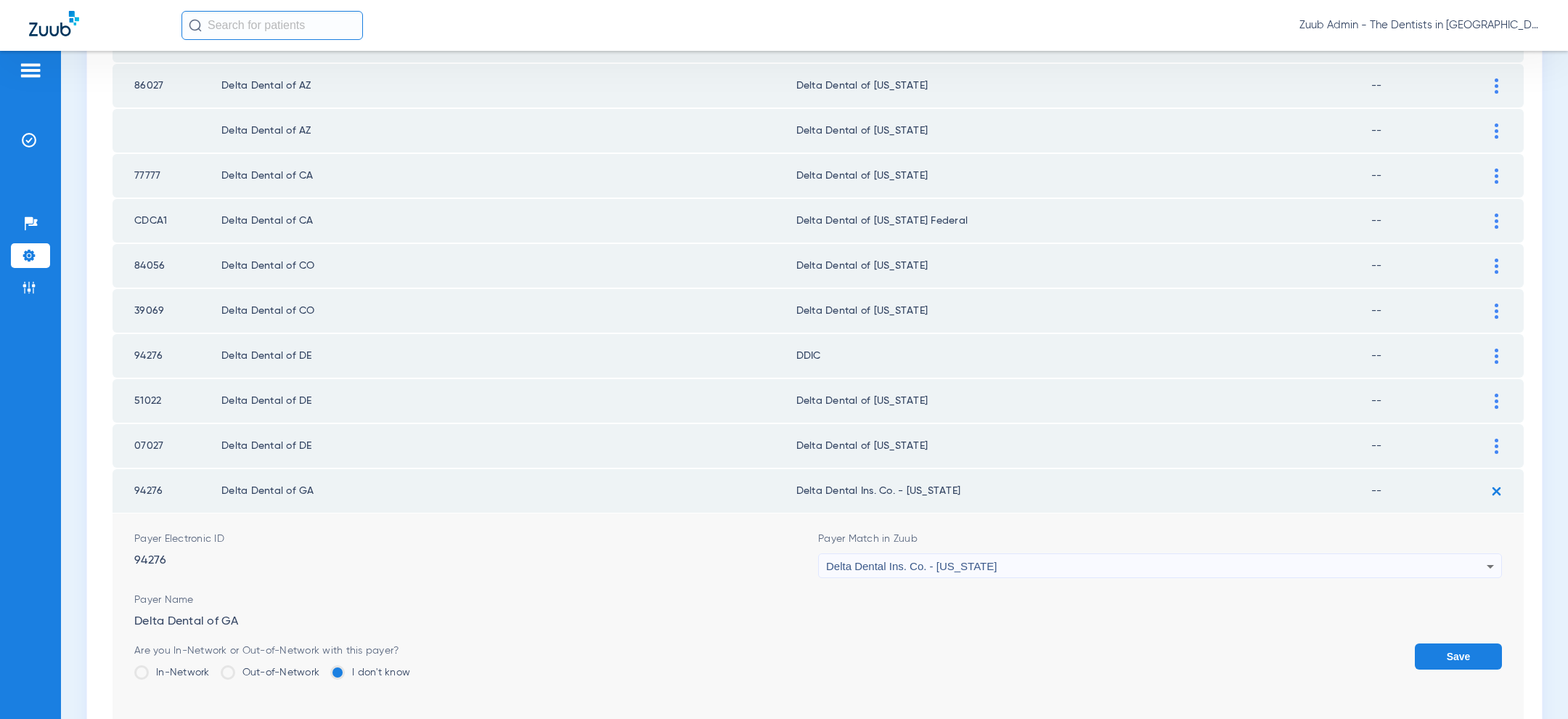
click at [1454, 644] on button "Save" at bounding box center [1459, 656] width 87 height 26
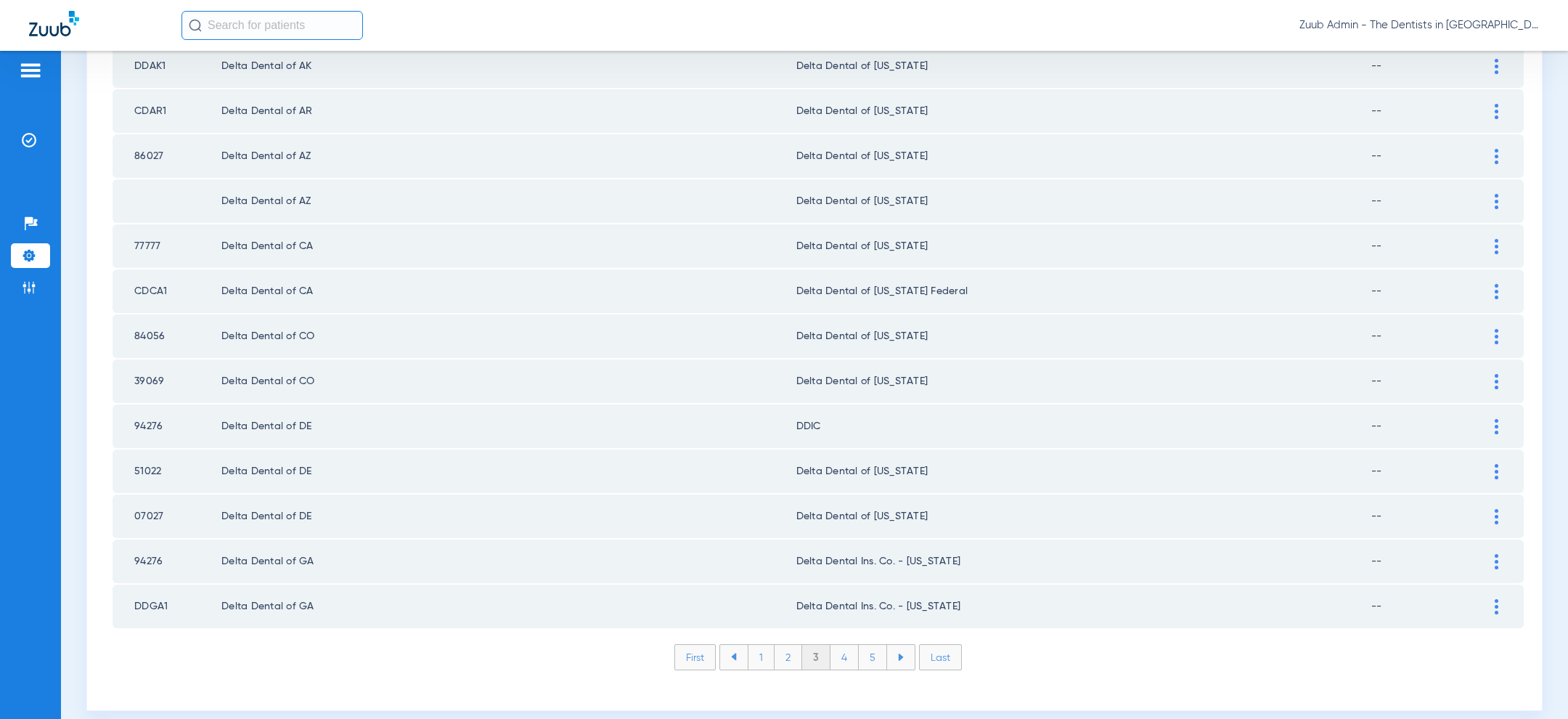
scroll to position [1886, 0]
click at [1494, 420] on img at bounding box center [1496, 427] width 4 height 15
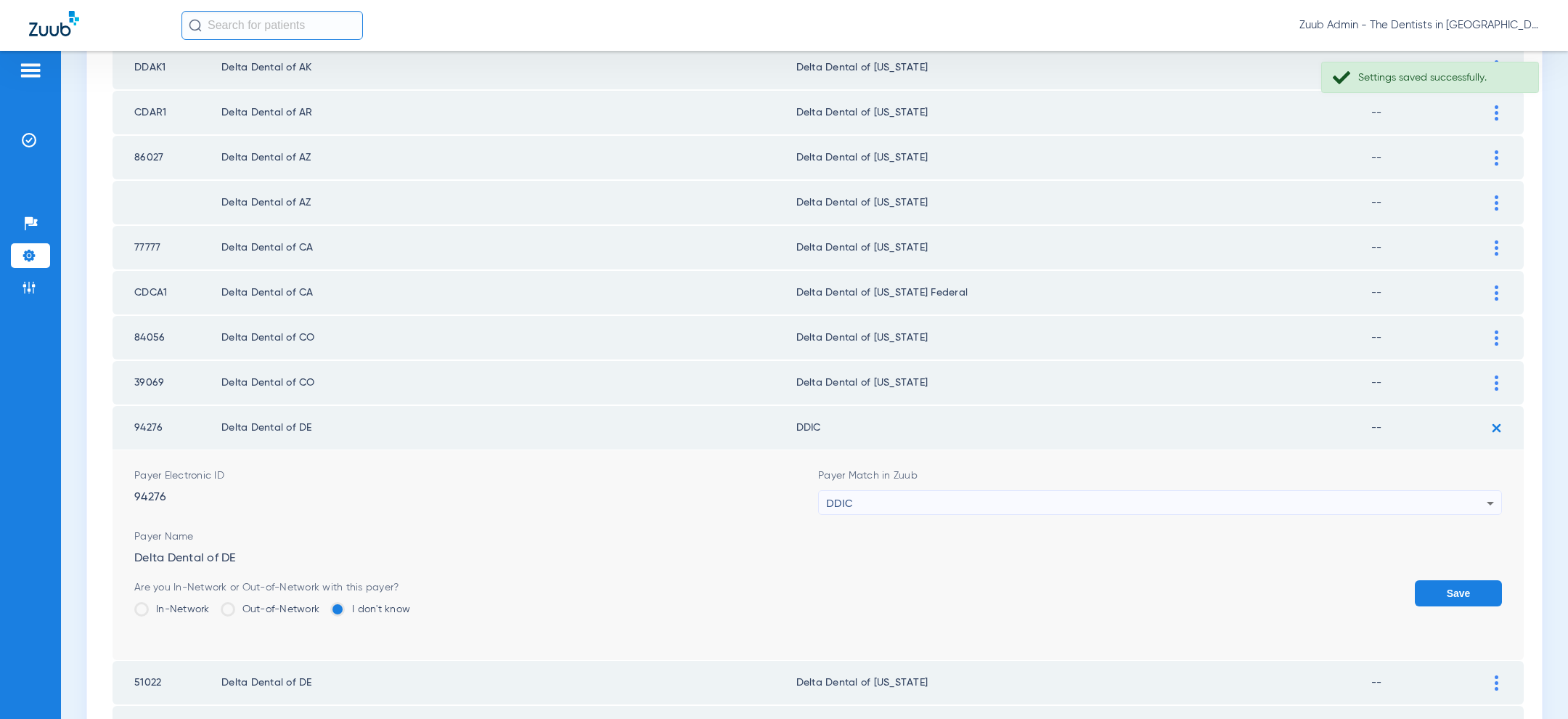
click at [1268, 491] on div "DDIC" at bounding box center [1156, 503] width 660 height 25
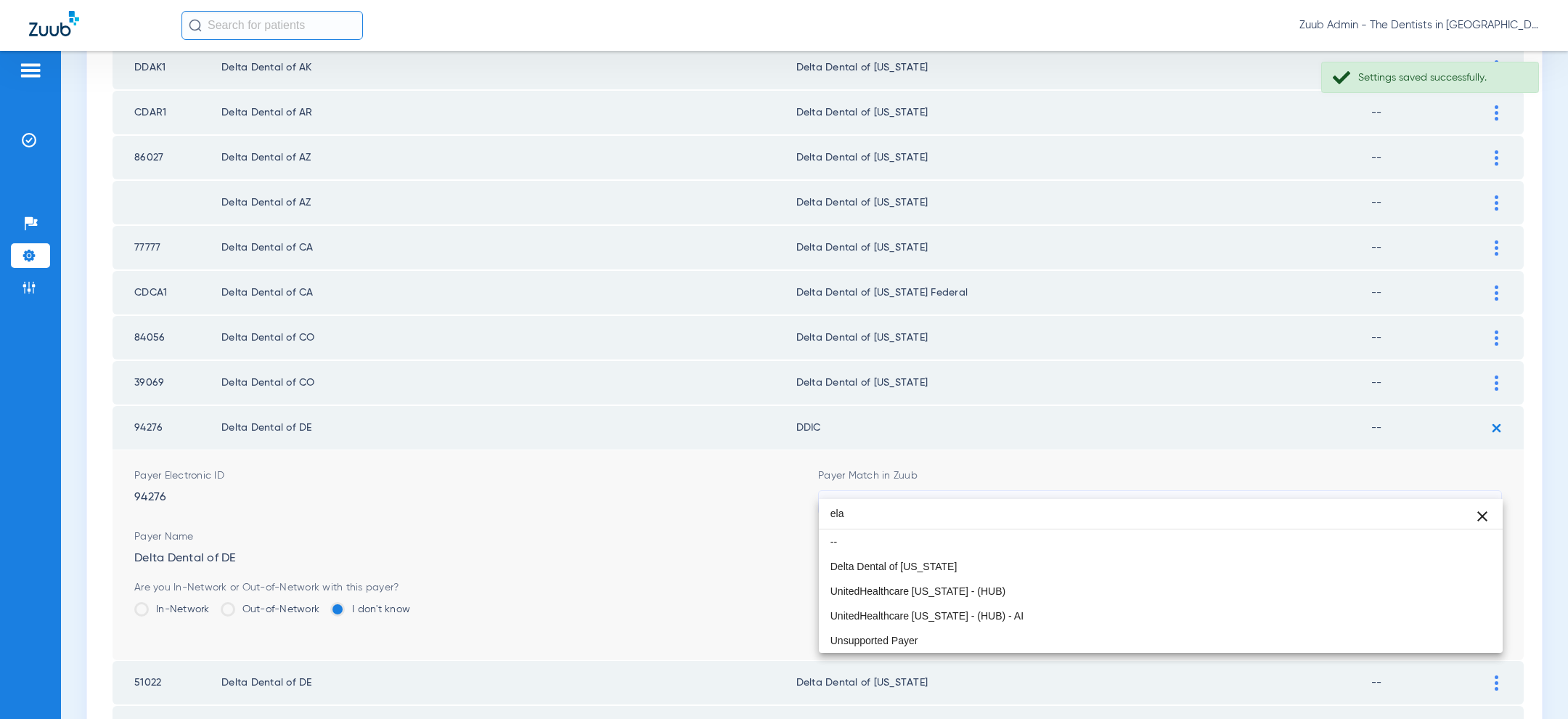
scroll to position [0, 0]
type input "elaware"
click at [1022, 563] on mat-option "Delta Dental of [US_STATE]" at bounding box center [1161, 566] width 684 height 25
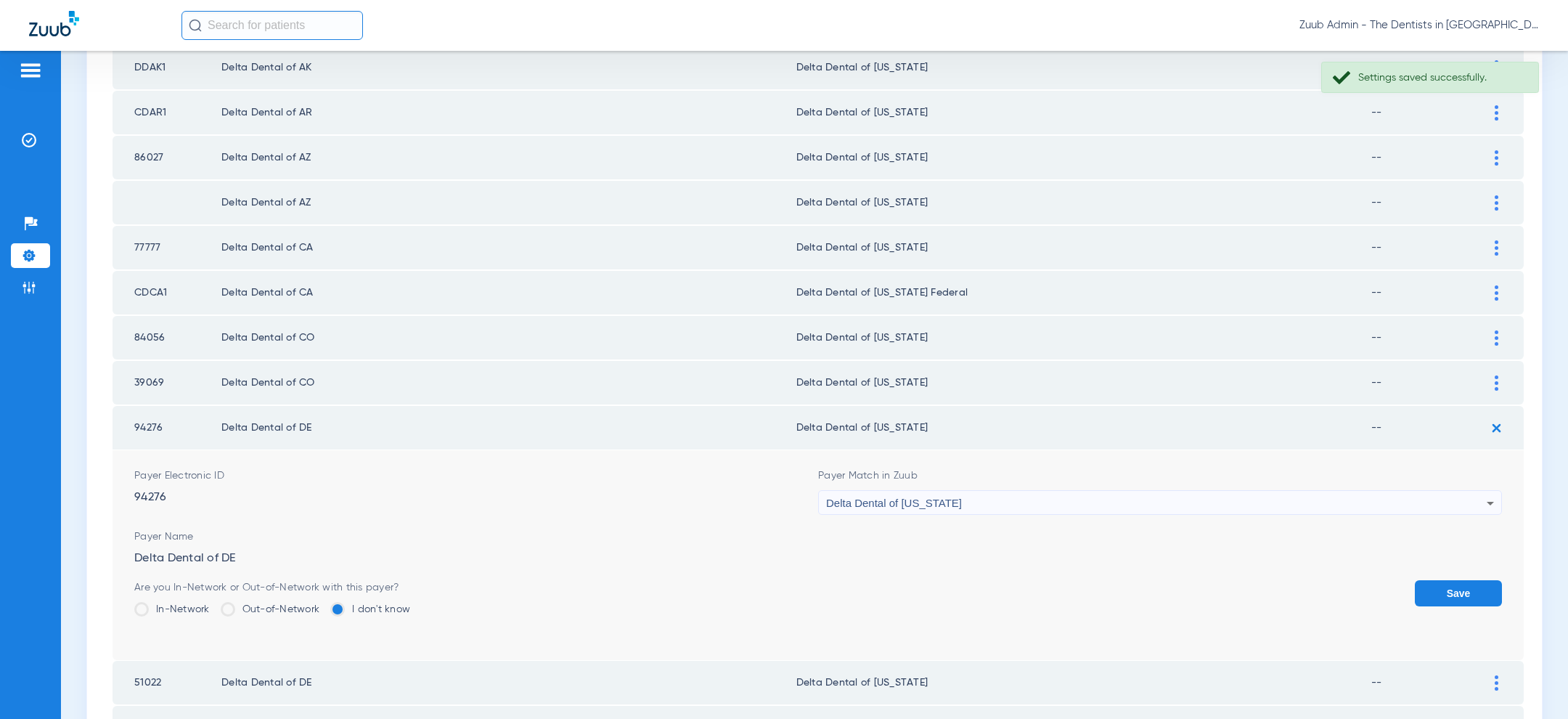
click at [1461, 582] on button "Save" at bounding box center [1459, 593] width 87 height 26
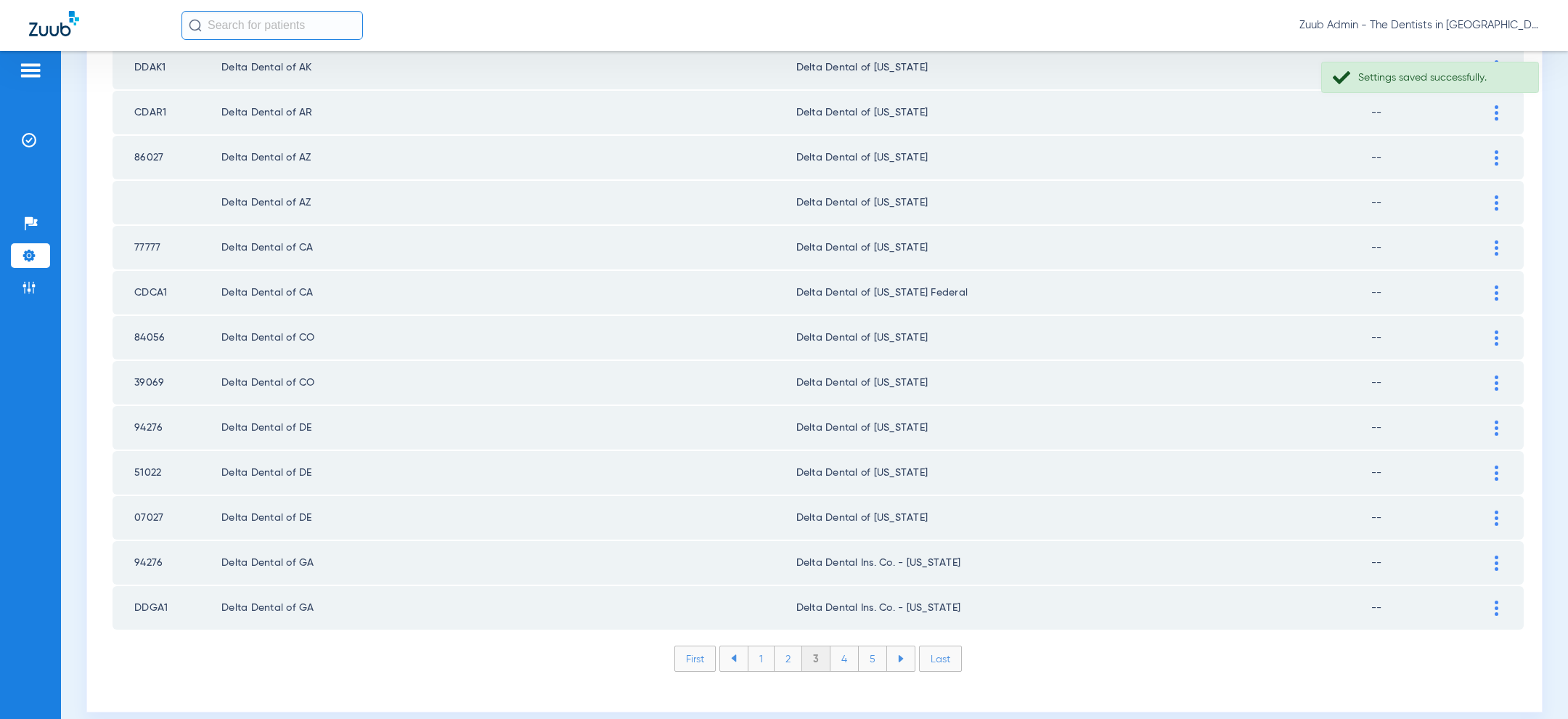
click at [1497, 375] on img at bounding box center [1496, 382] width 4 height 15
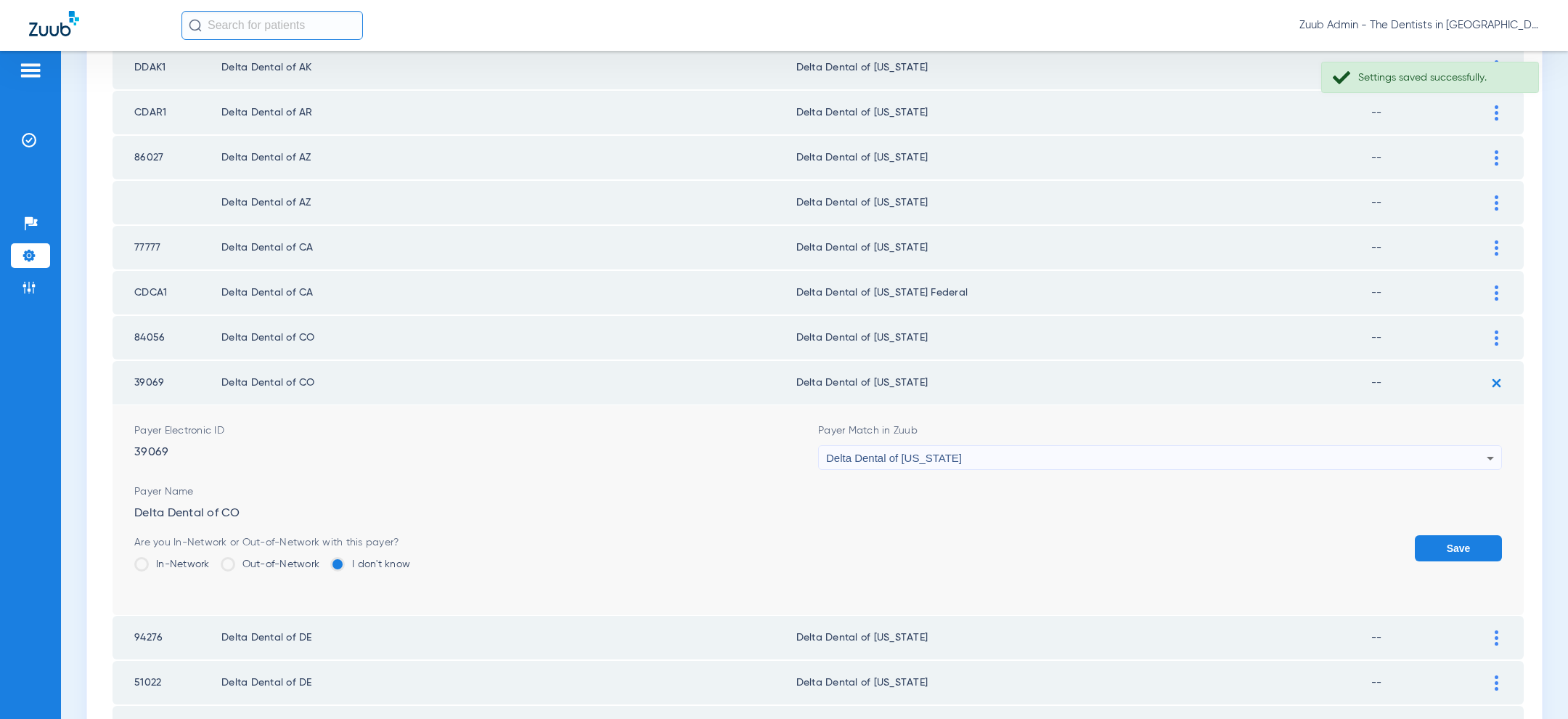
click at [1005, 446] on div "Delta Dental of [US_STATE]" at bounding box center [1156, 457] width 660 height 25
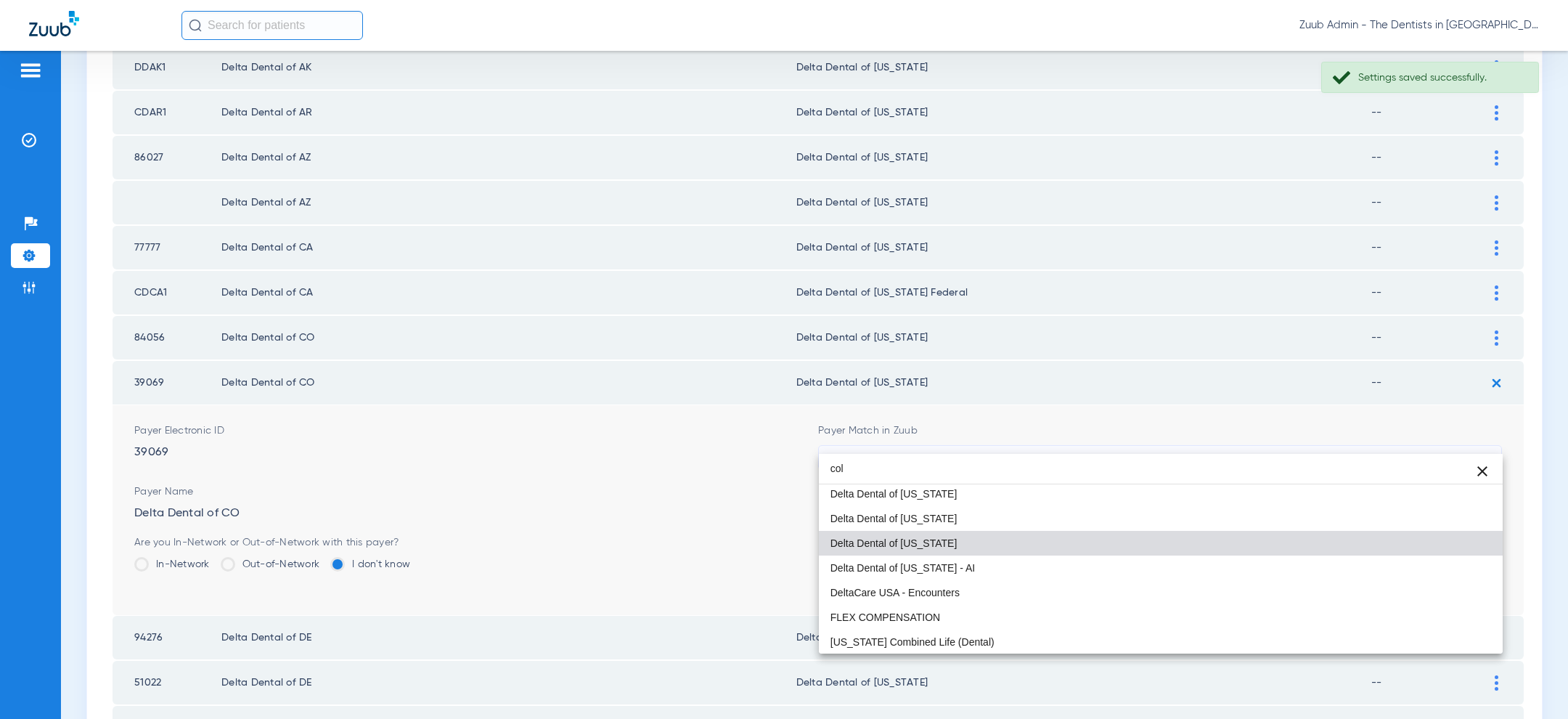
scroll to position [30, 0]
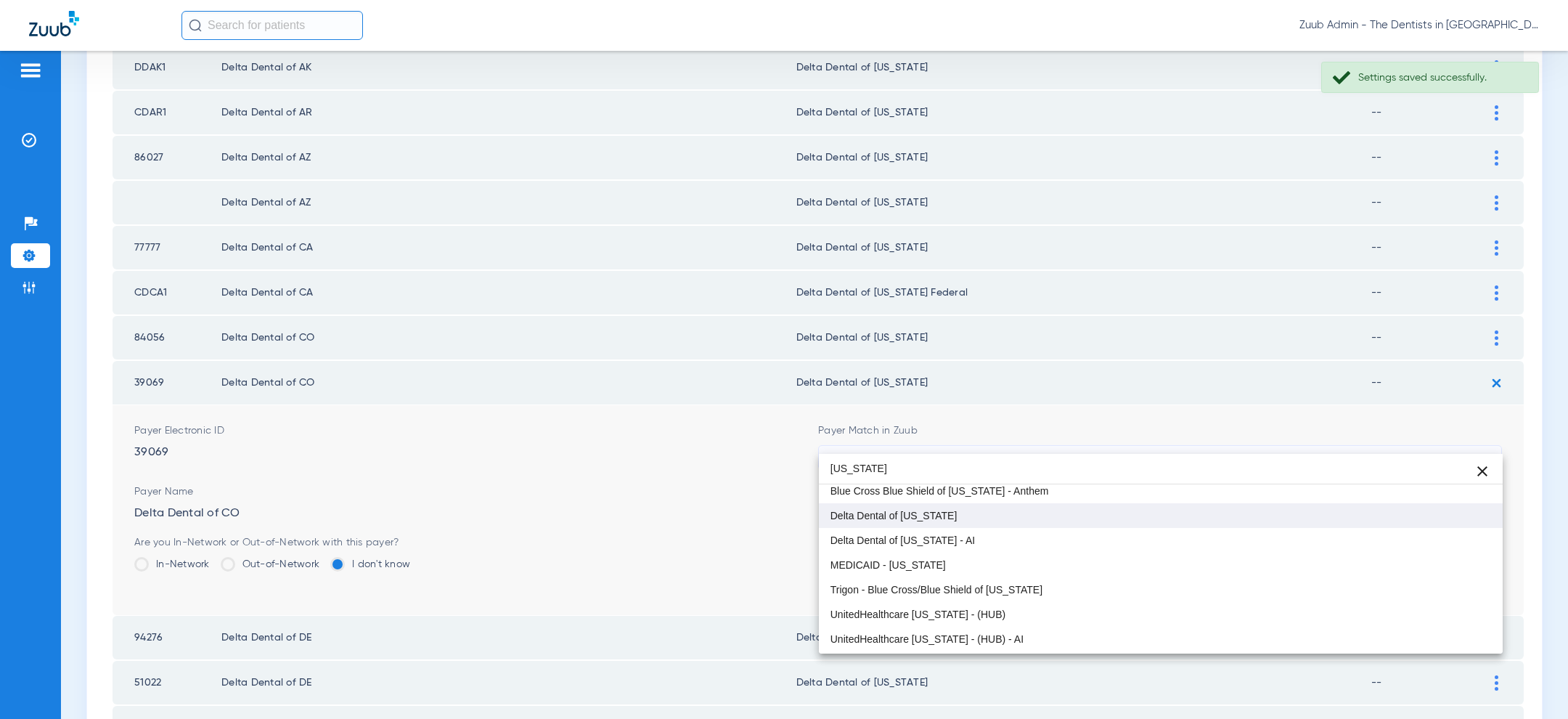
type input "colorado"
click at [939, 522] on mat-option "Delta Dental of [US_STATE]" at bounding box center [1161, 515] width 684 height 25
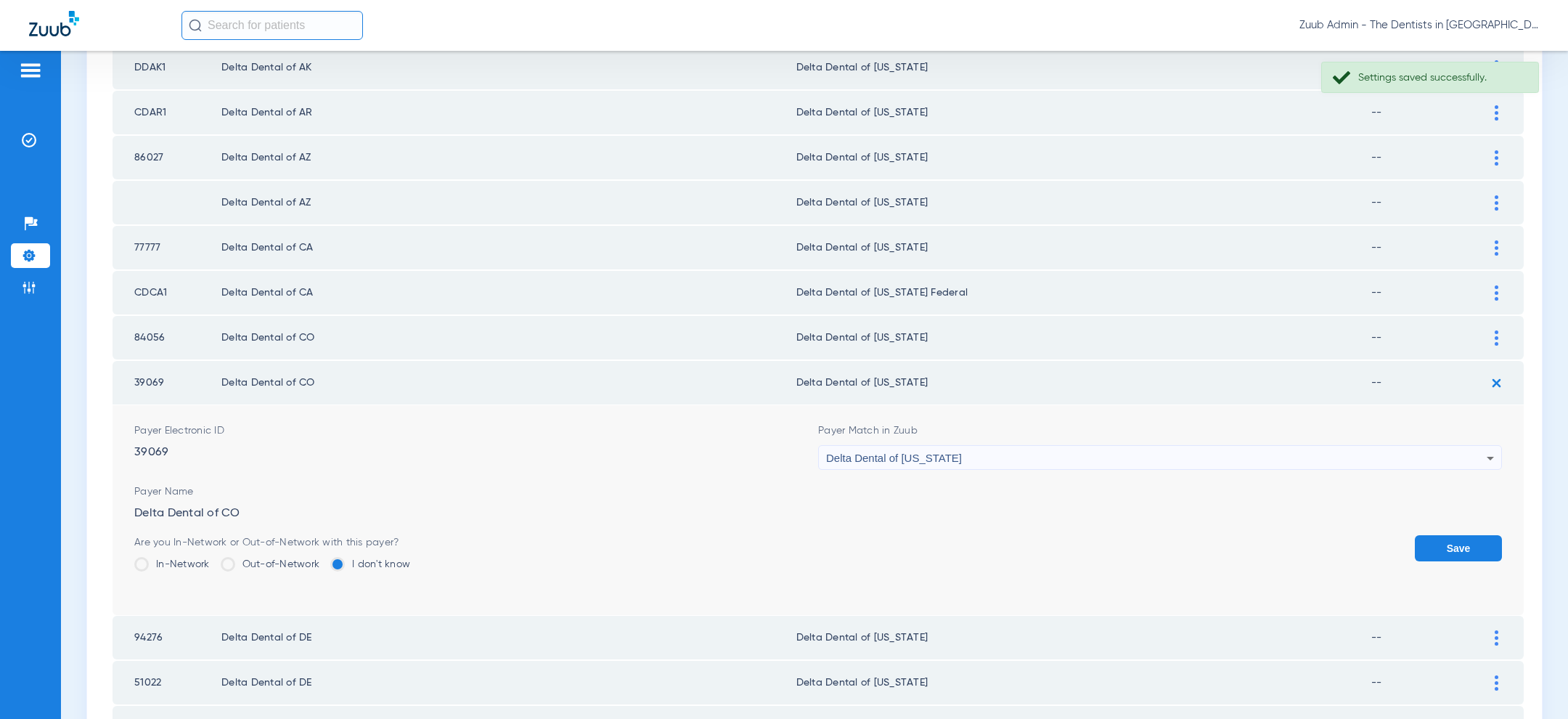
click at [1462, 535] on button "Save" at bounding box center [1459, 548] width 87 height 26
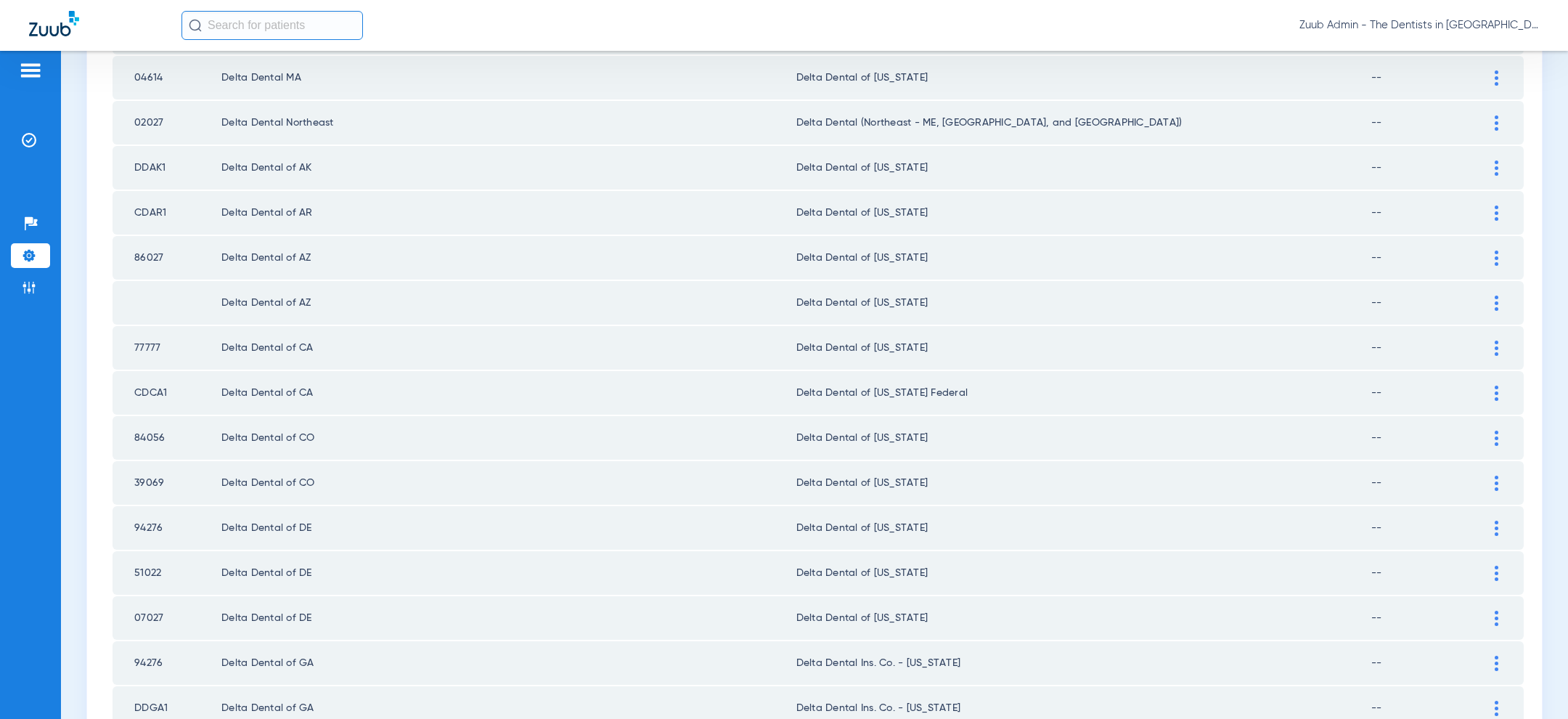
scroll to position [1784, 0]
click at [1494, 208] on img at bounding box center [1496, 215] width 4 height 15
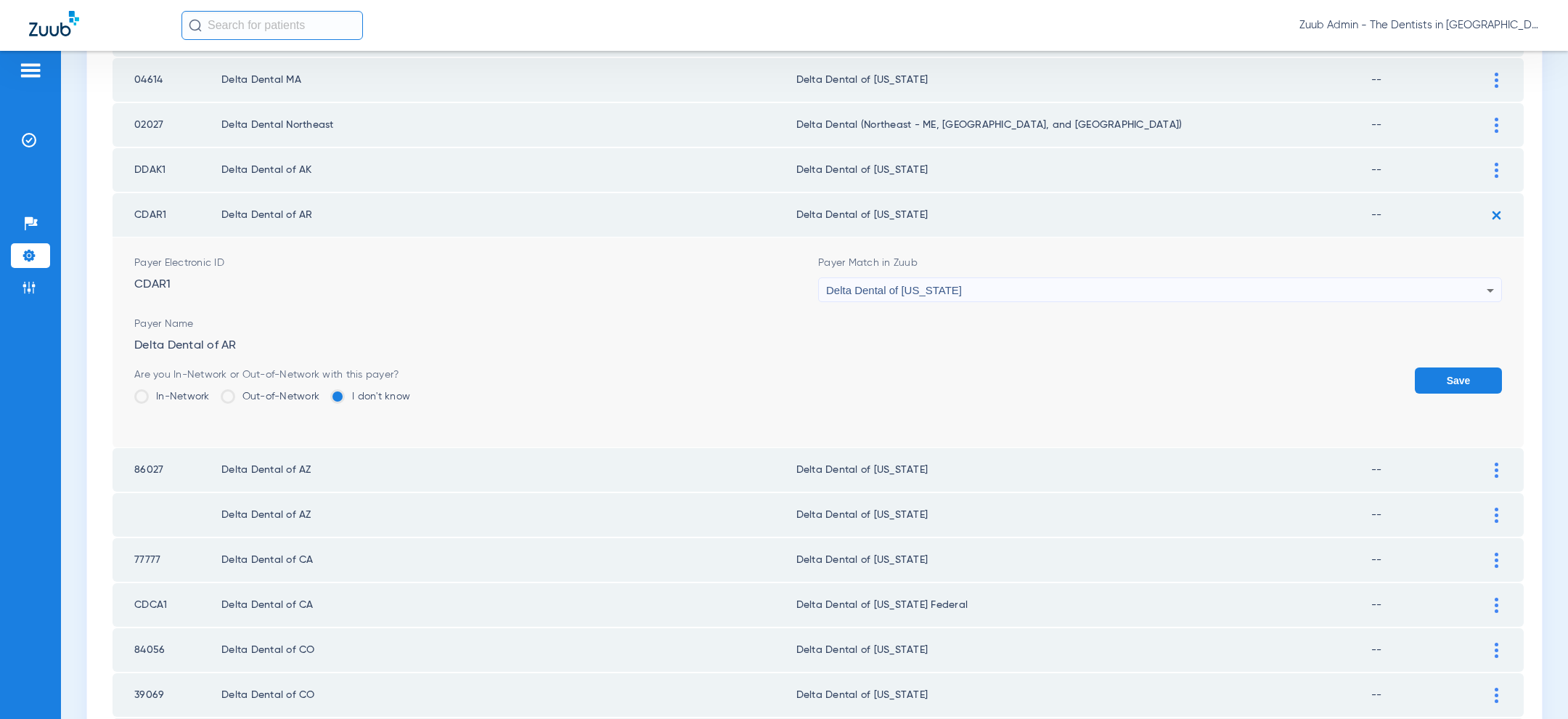
click at [1133, 278] on div "Delta Dental of [US_STATE]" at bounding box center [1156, 290] width 660 height 25
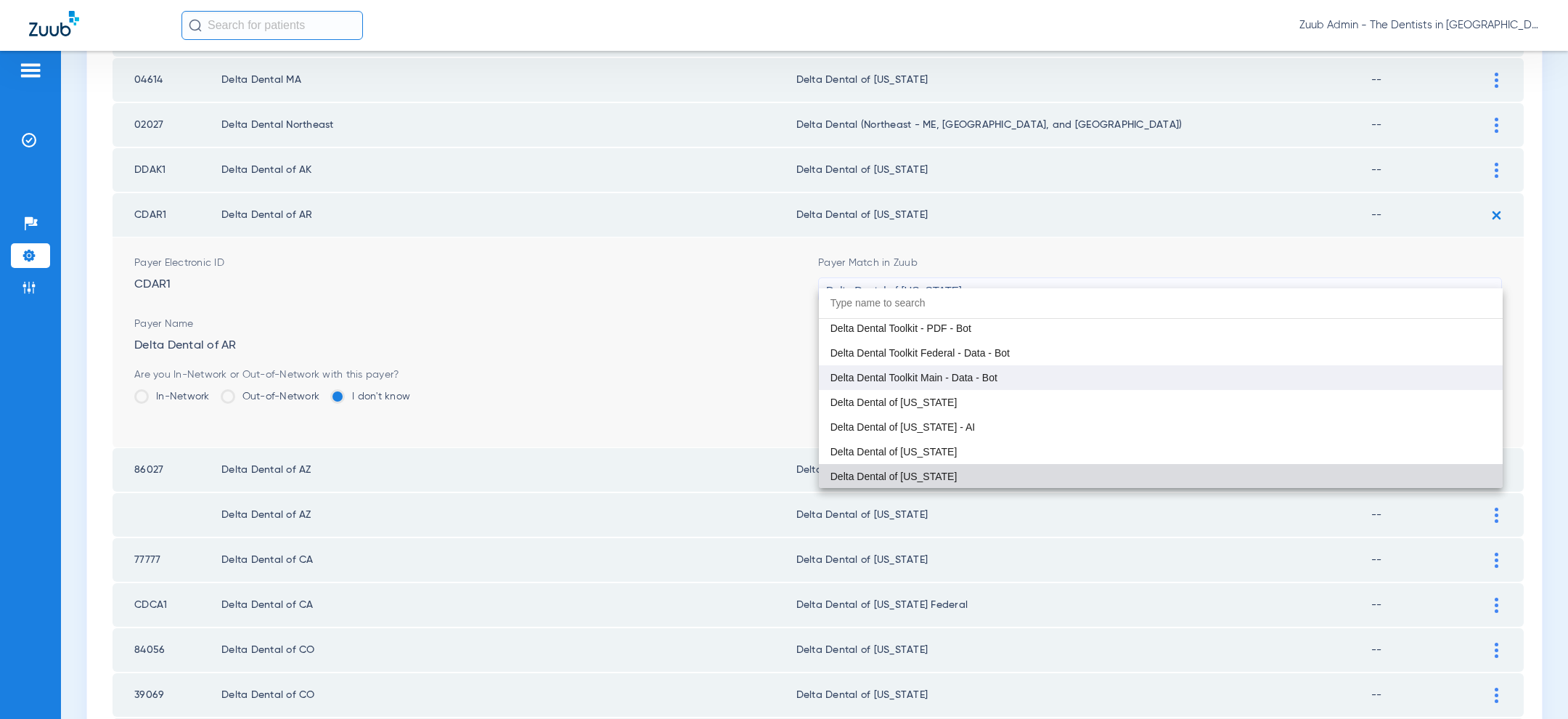
scroll to position [3035, 0]
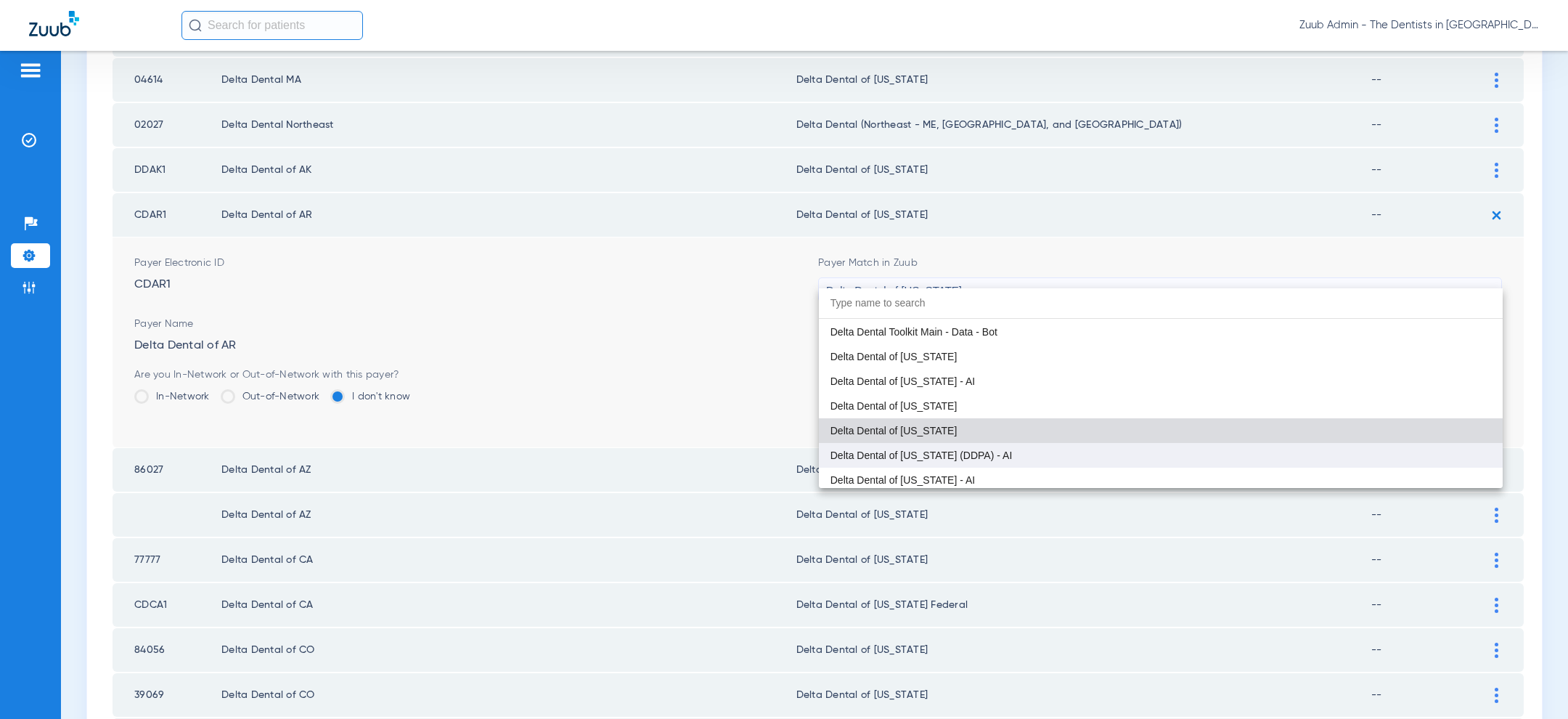
click at [1072, 448] on mat-option "Delta Dental of [US_STATE] (DDPA) - AI" at bounding box center [1161, 455] width 684 height 25
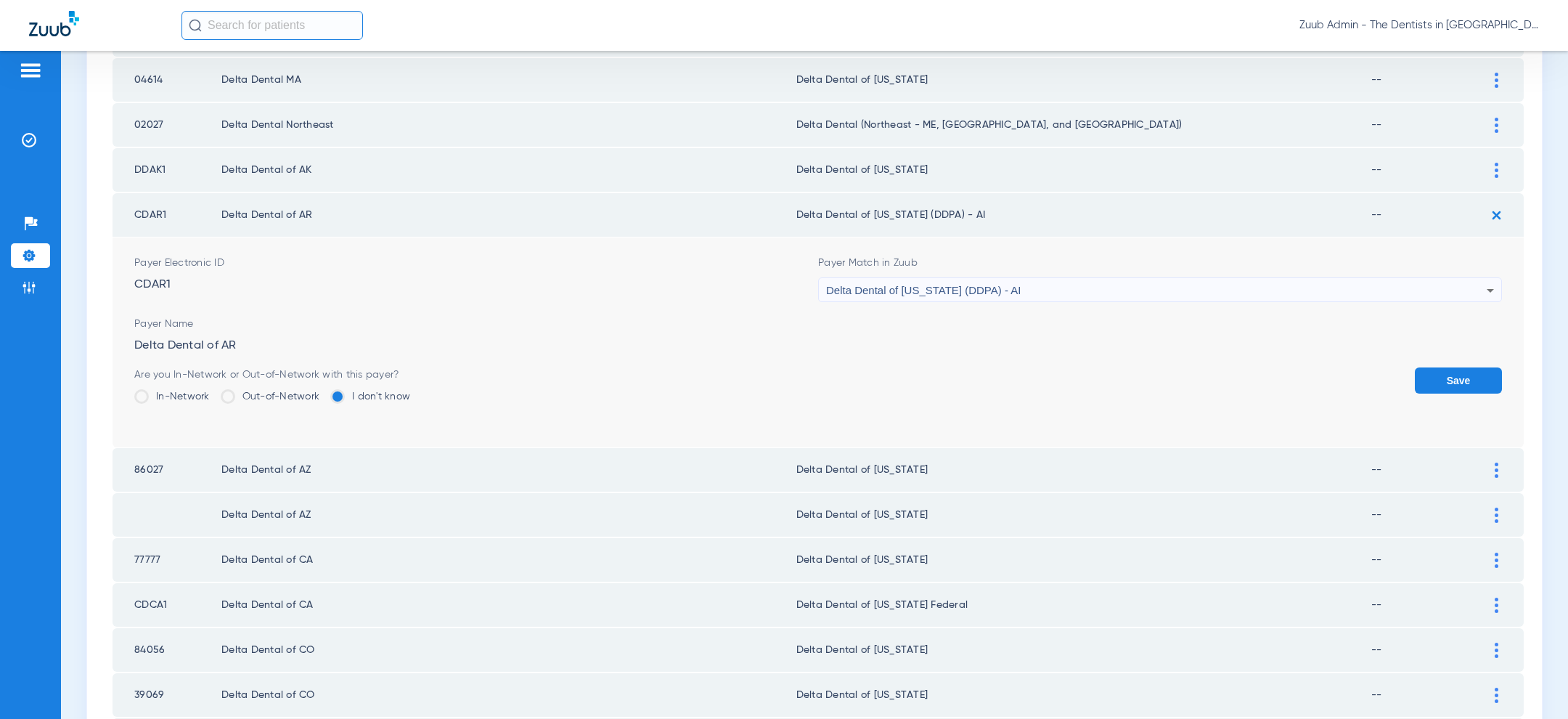
click at [1445, 367] on button "Save" at bounding box center [1459, 380] width 87 height 26
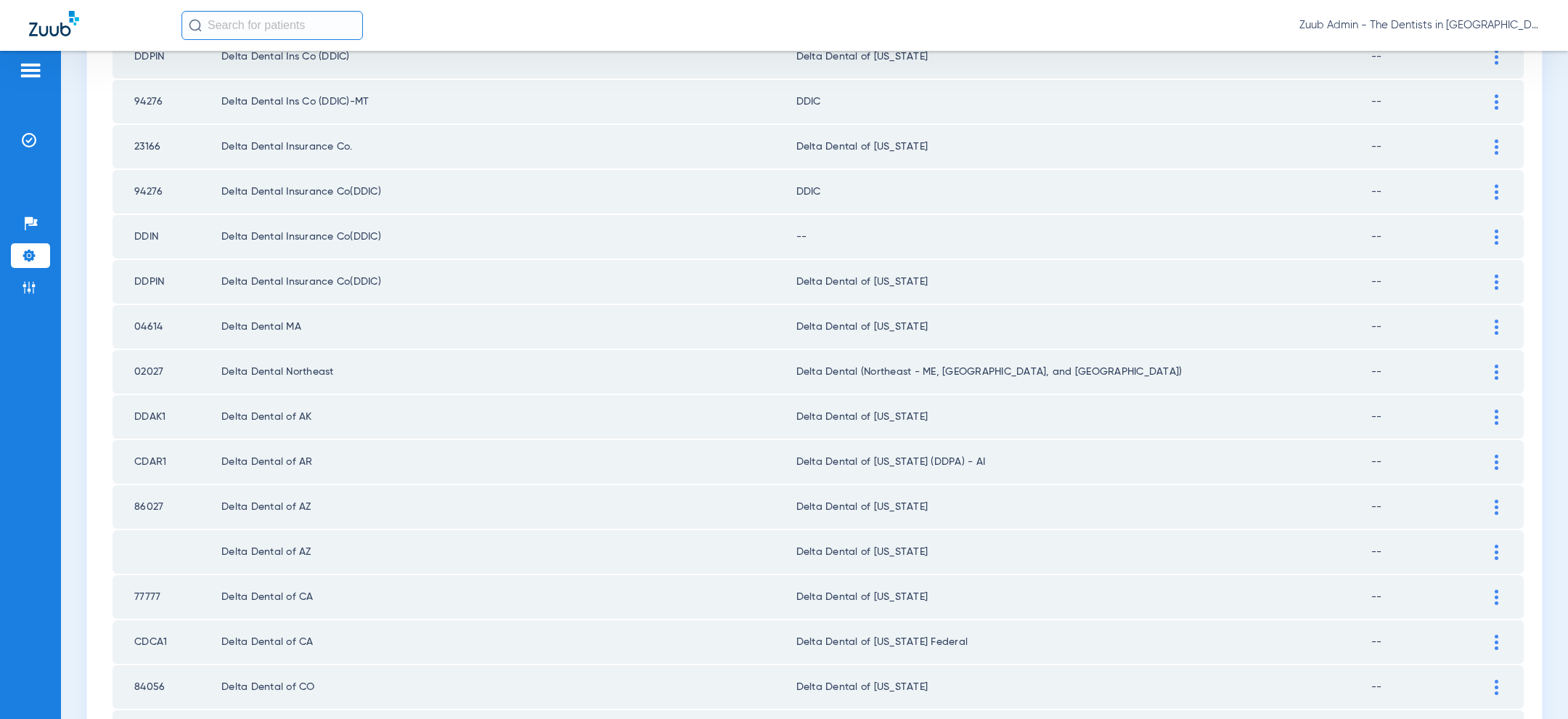
scroll to position [1537, 0]
click at [1499, 228] on div at bounding box center [1497, 235] width 25 height 15
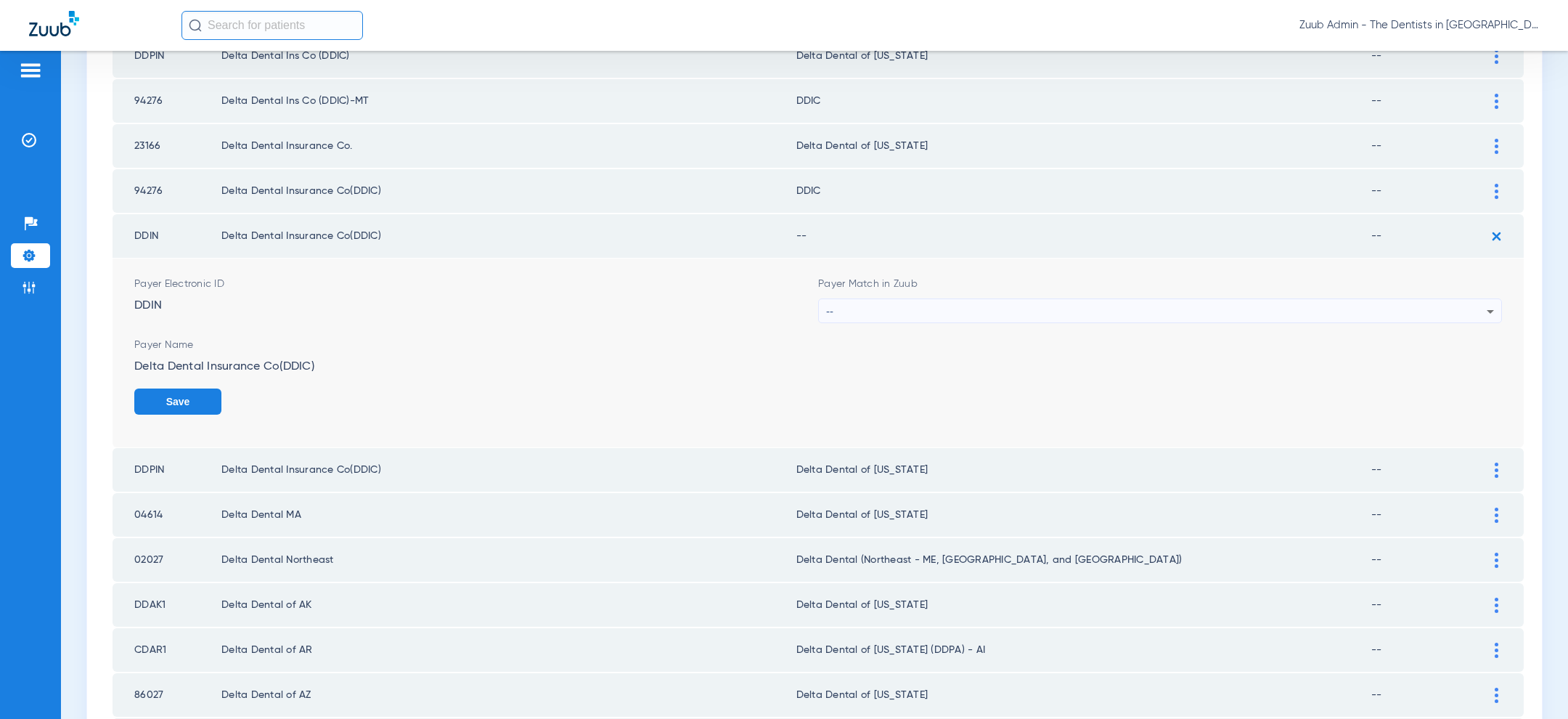
click at [148, 224] on td "DDIN" at bounding box center [166, 235] width 109 height 44
copy td "DDIN"
click at [966, 303] on div "--" at bounding box center [1156, 311] width 660 height 25
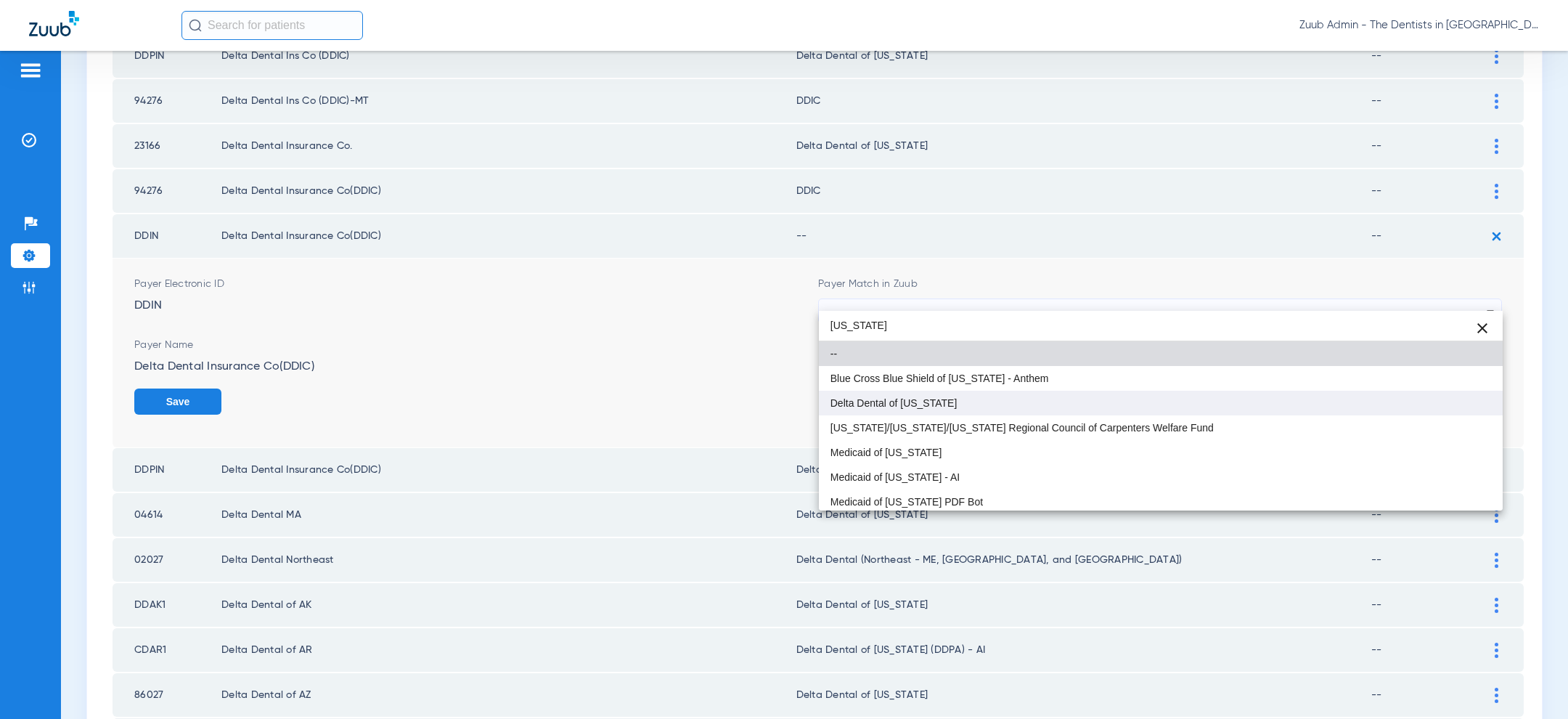
type input "indiana"
click at [943, 409] on mat-option "Delta Dental of [US_STATE]" at bounding box center [1161, 403] width 684 height 25
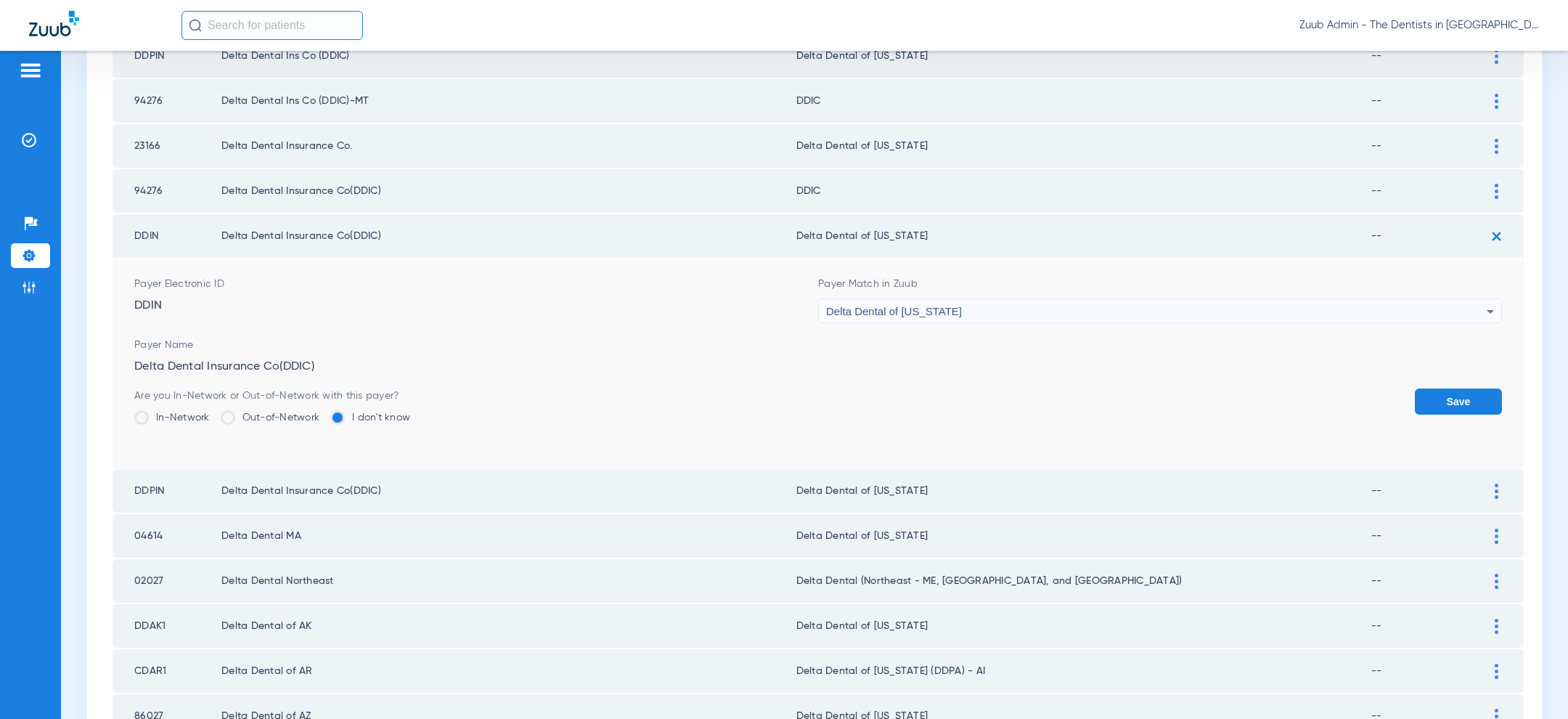
click at [1458, 388] on button "Save" at bounding box center [1459, 401] width 87 height 26
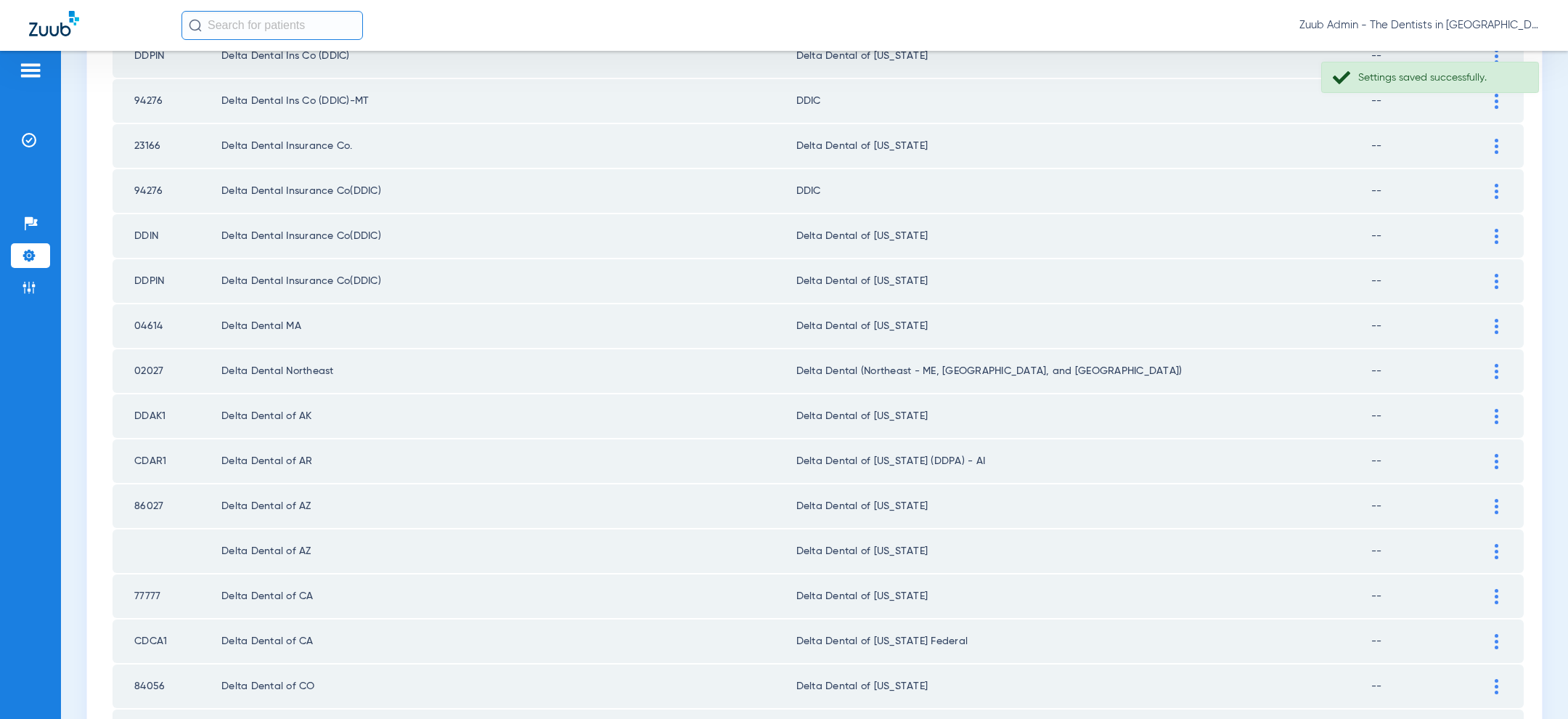
click at [143, 133] on td "23166" at bounding box center [166, 146] width 109 height 44
copy td "23166"
click at [1494, 139] on img at bounding box center [1496, 146] width 4 height 15
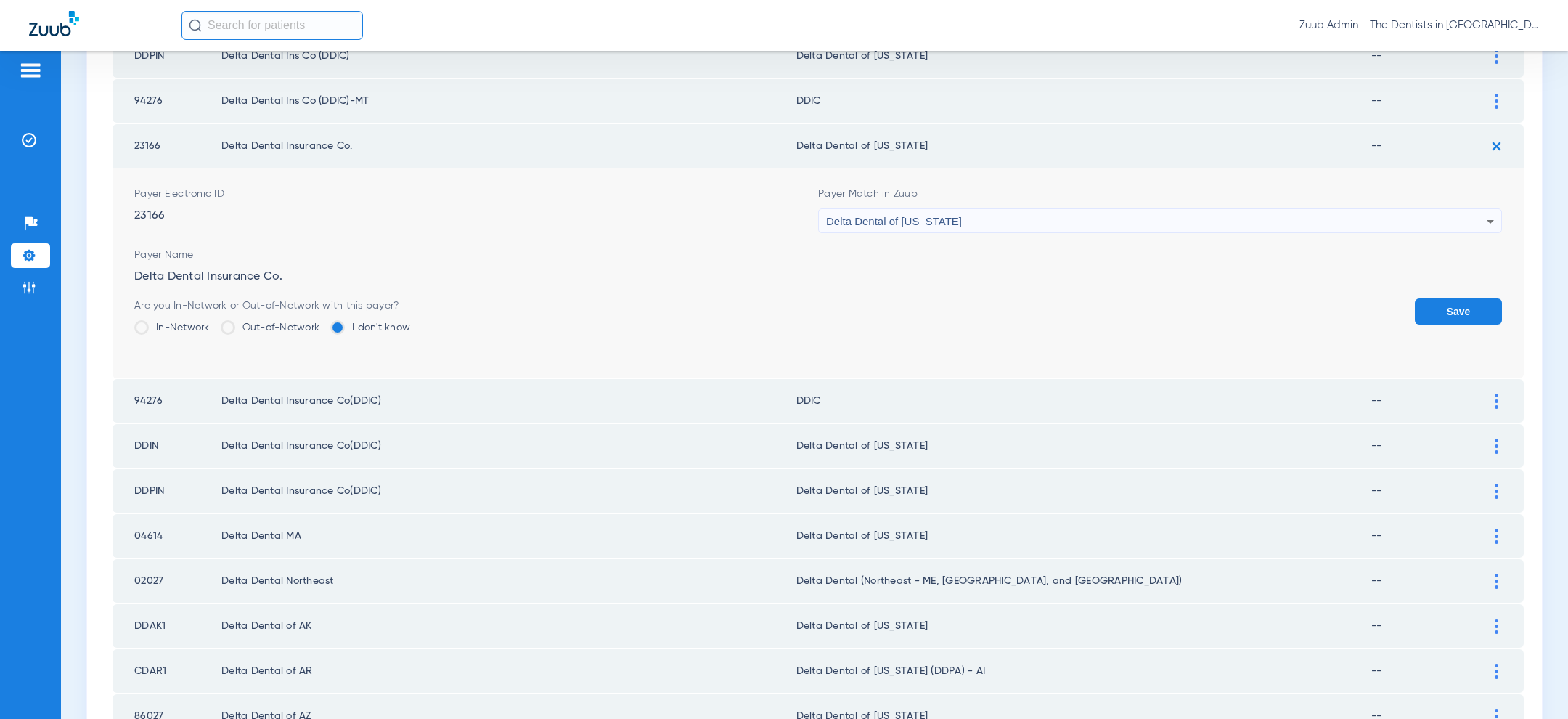
click at [1494, 134] on img at bounding box center [1497, 146] width 24 height 24
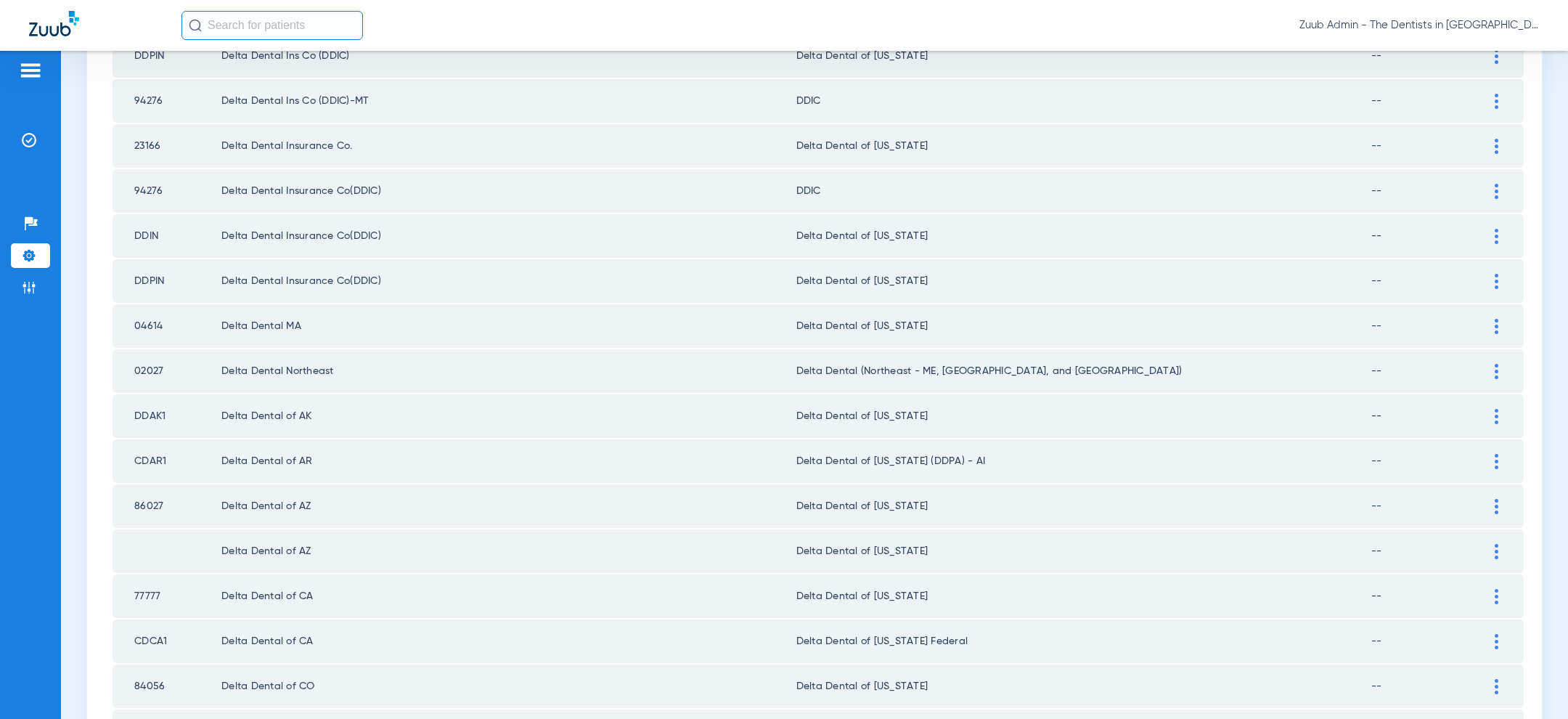
scroll to position [1489, 0]
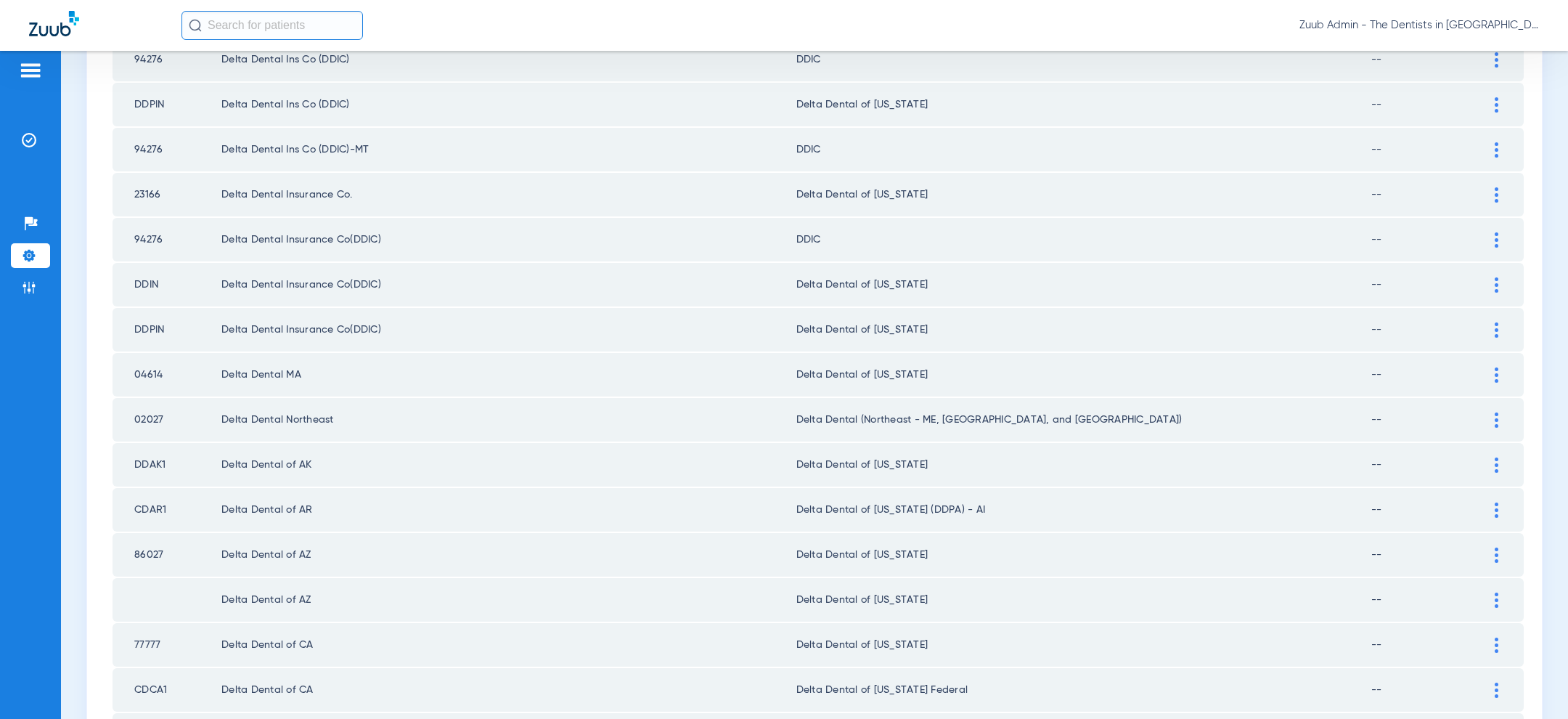
click at [1503, 142] on div at bounding box center [1497, 149] width 25 height 15
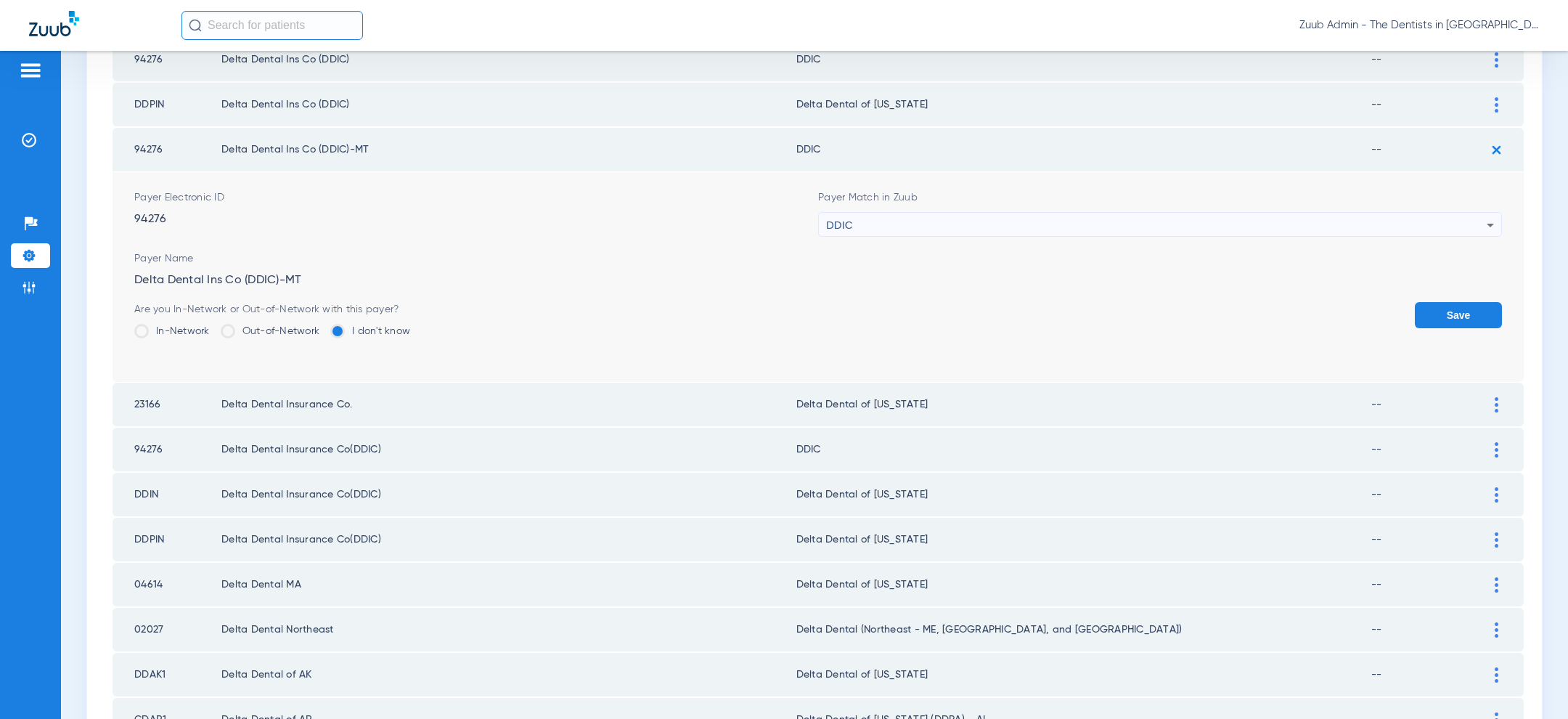
click at [1239, 214] on div "DDIC" at bounding box center [1156, 224] width 660 height 25
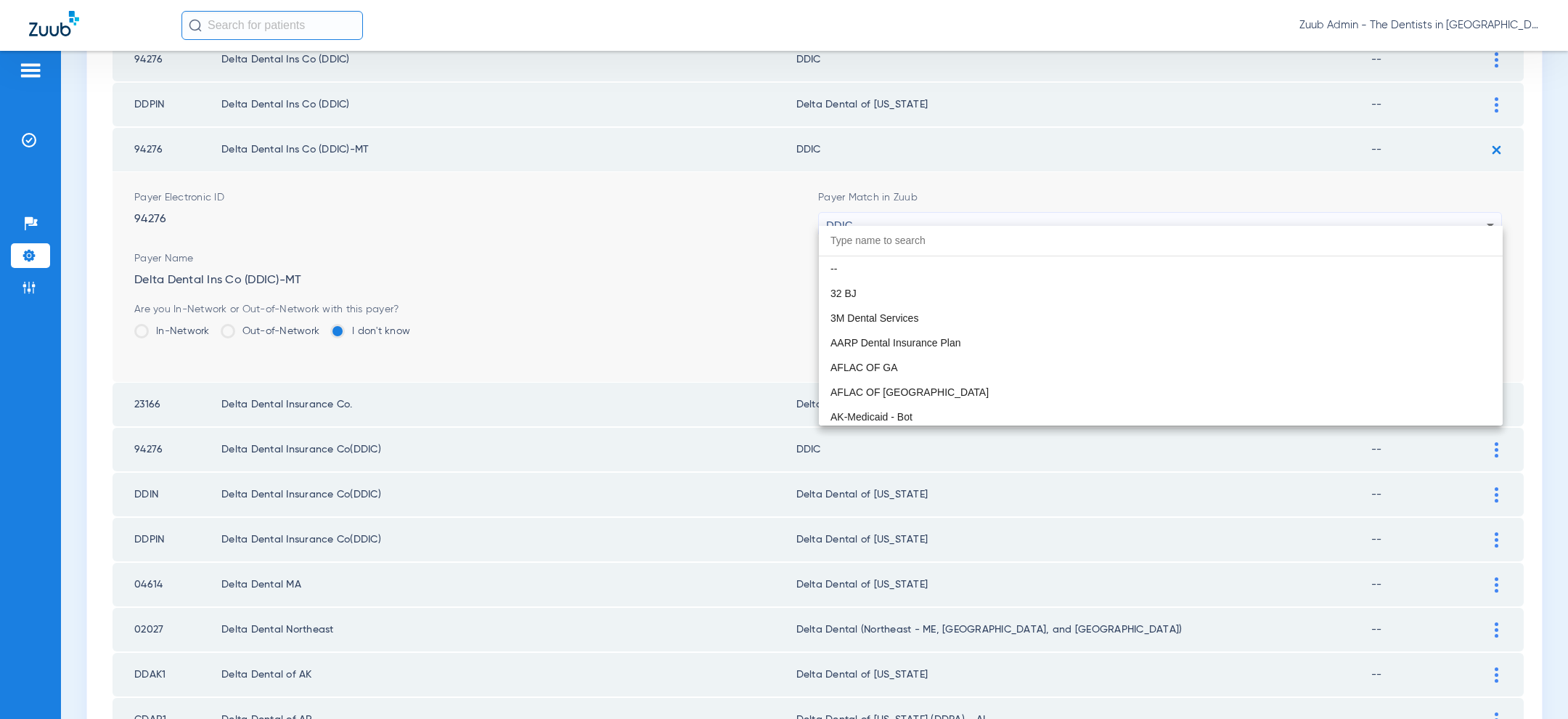
scroll to position [2372, 0]
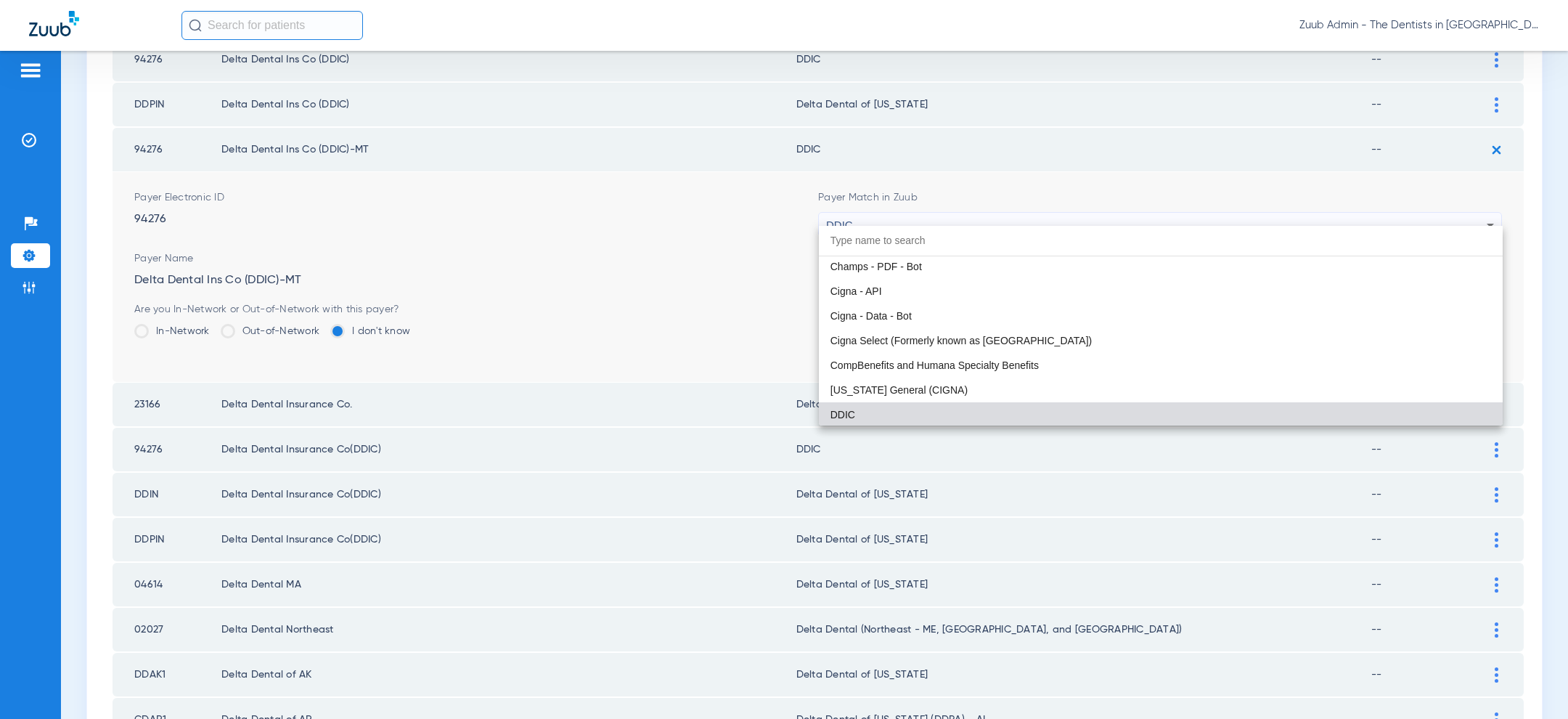
click at [1202, 174] on div at bounding box center [784, 359] width 1568 height 719
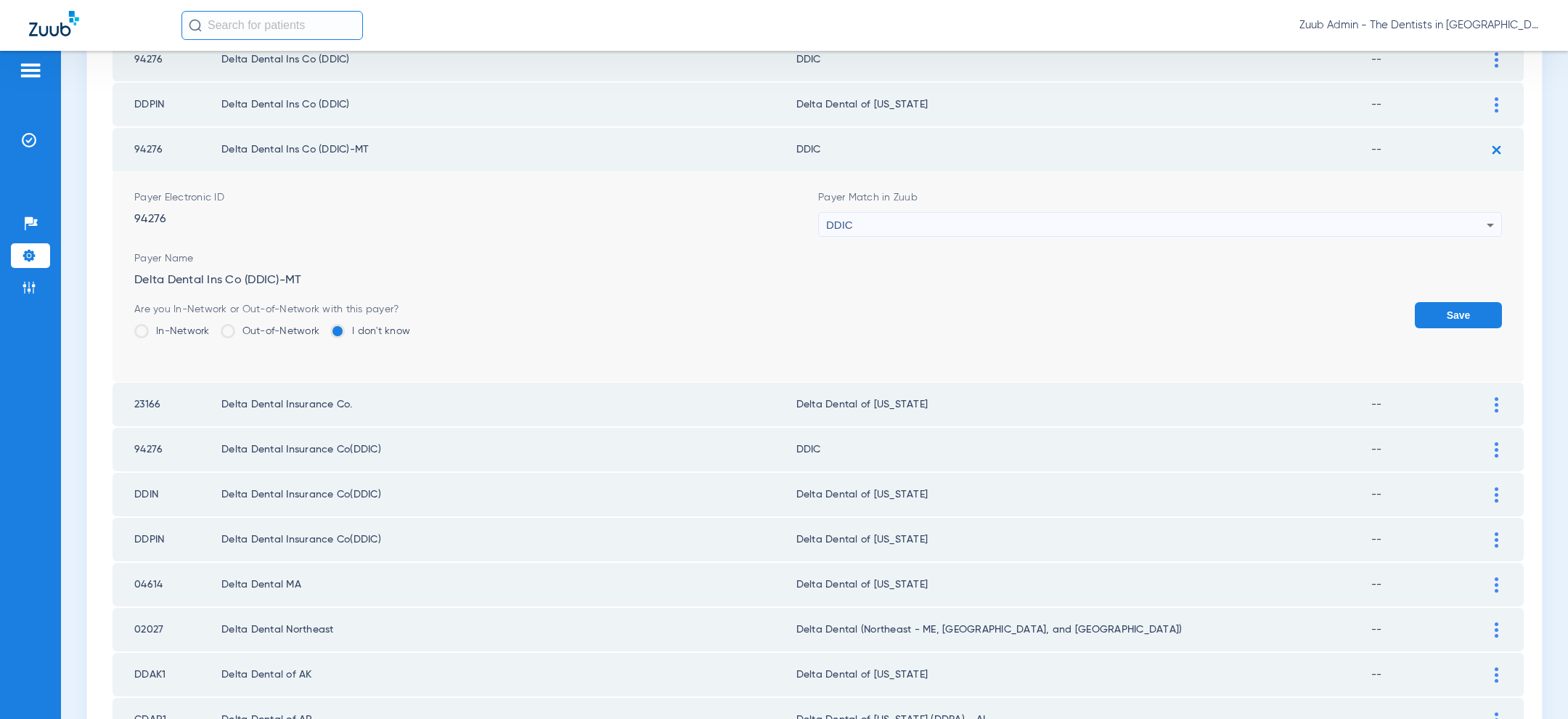
click at [1499, 147] on img at bounding box center [1497, 150] width 24 height 24
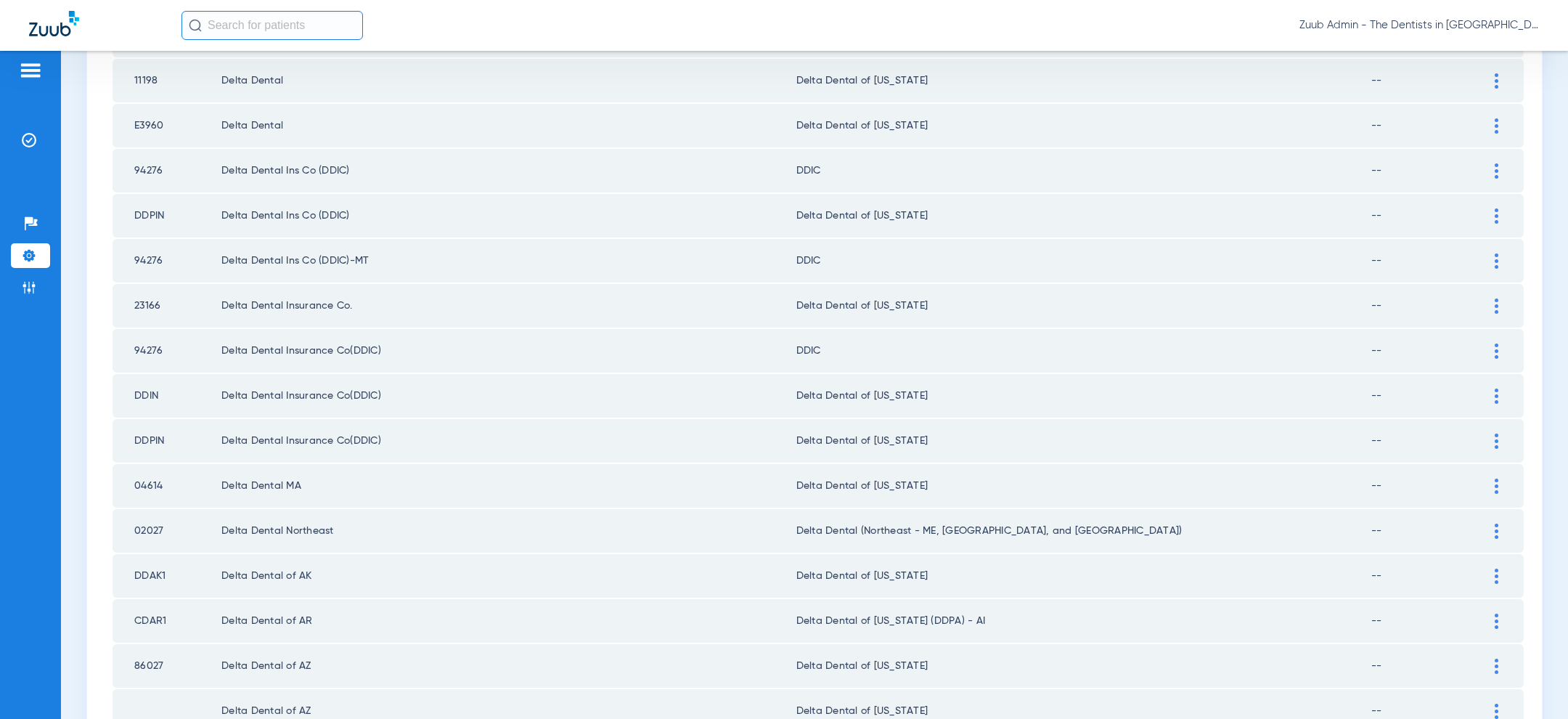
scroll to position [1370, 0]
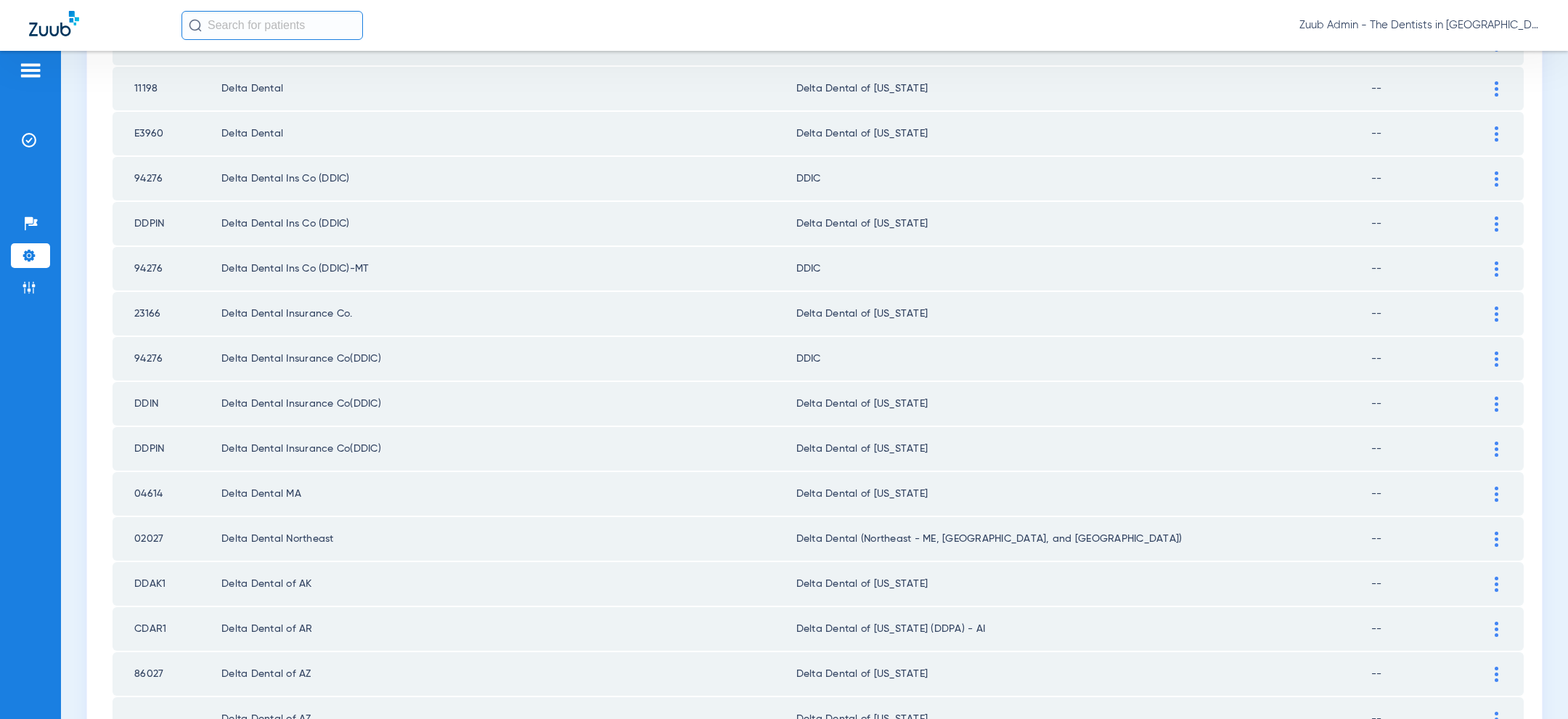
click at [146, 127] on td "E3960" at bounding box center [166, 133] width 109 height 44
copy td "E3960"
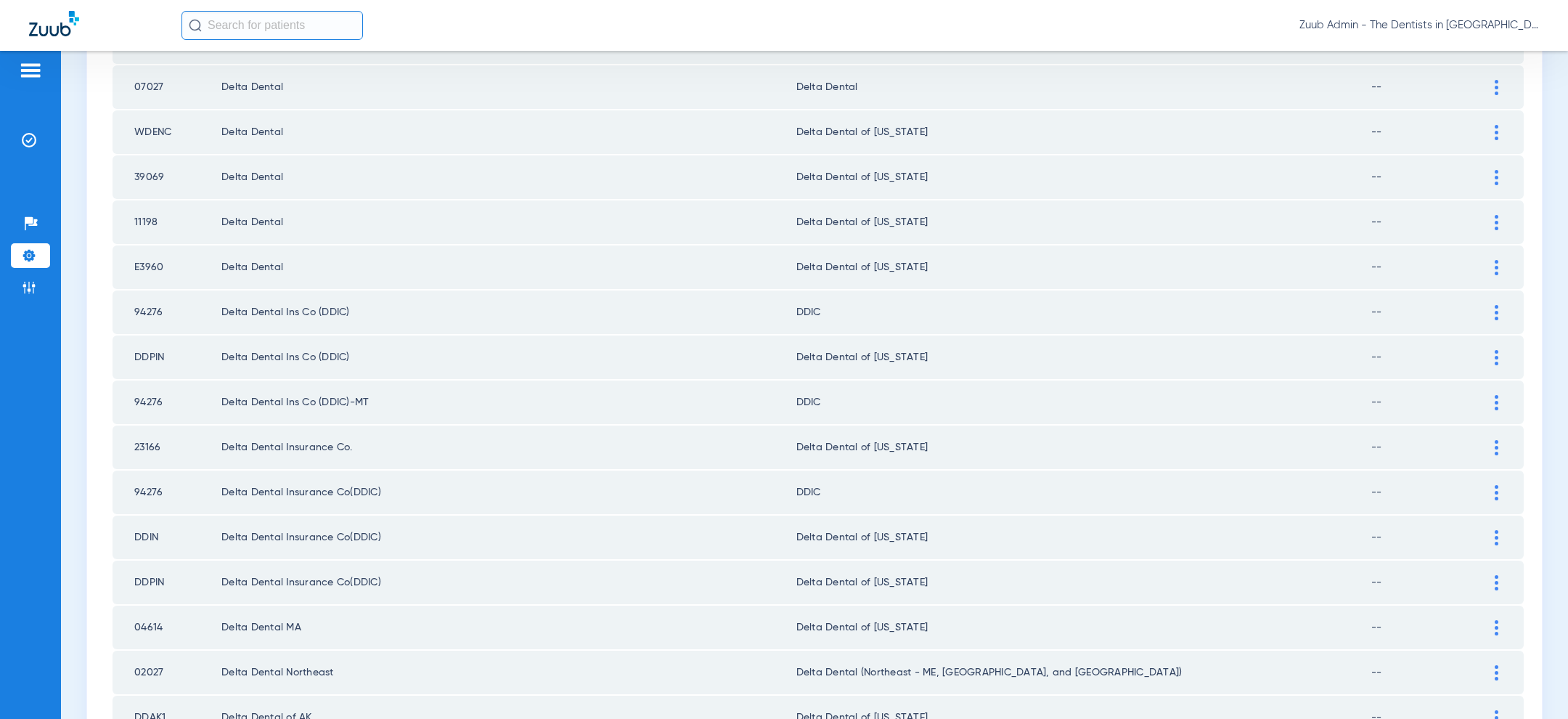
scroll to position [1222, 0]
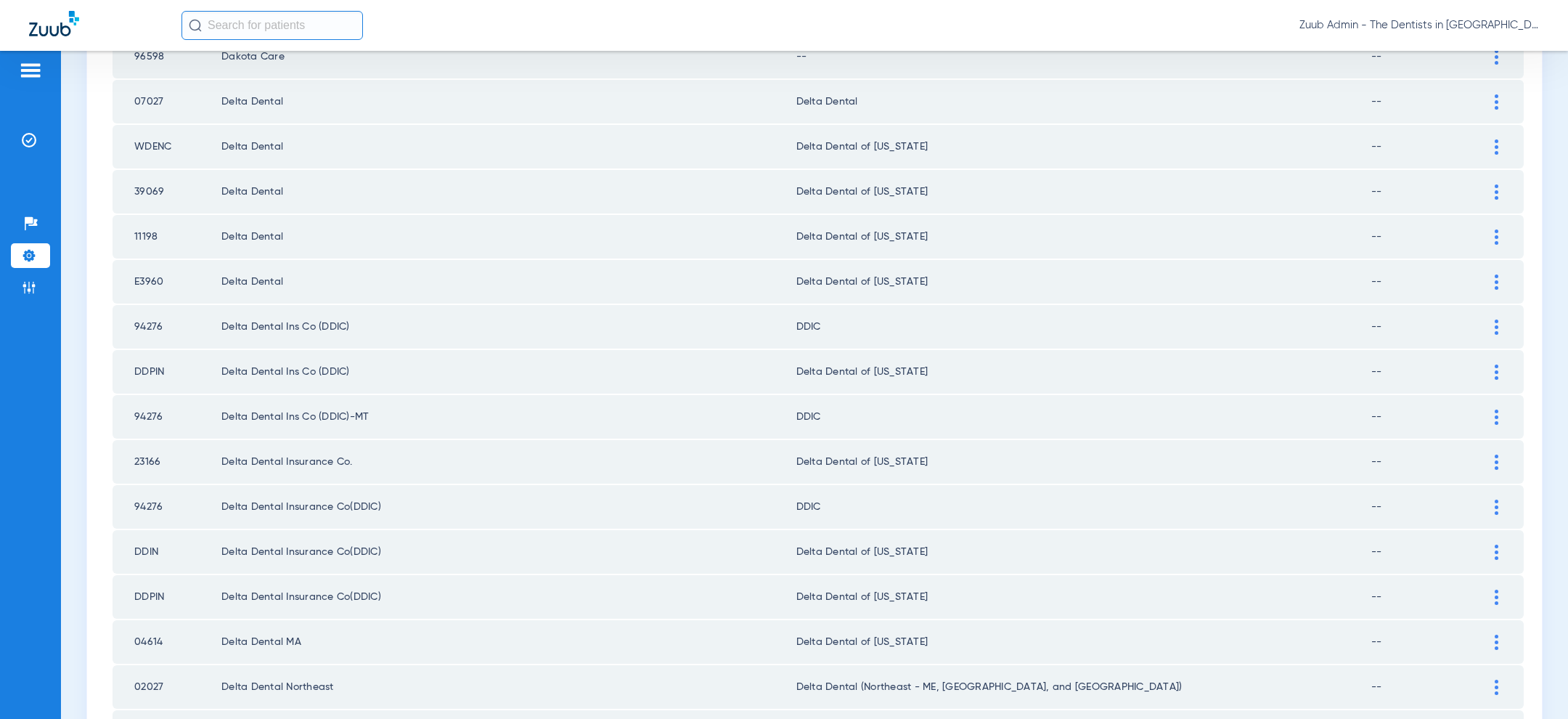
click at [1494, 140] on img at bounding box center [1496, 147] width 4 height 15
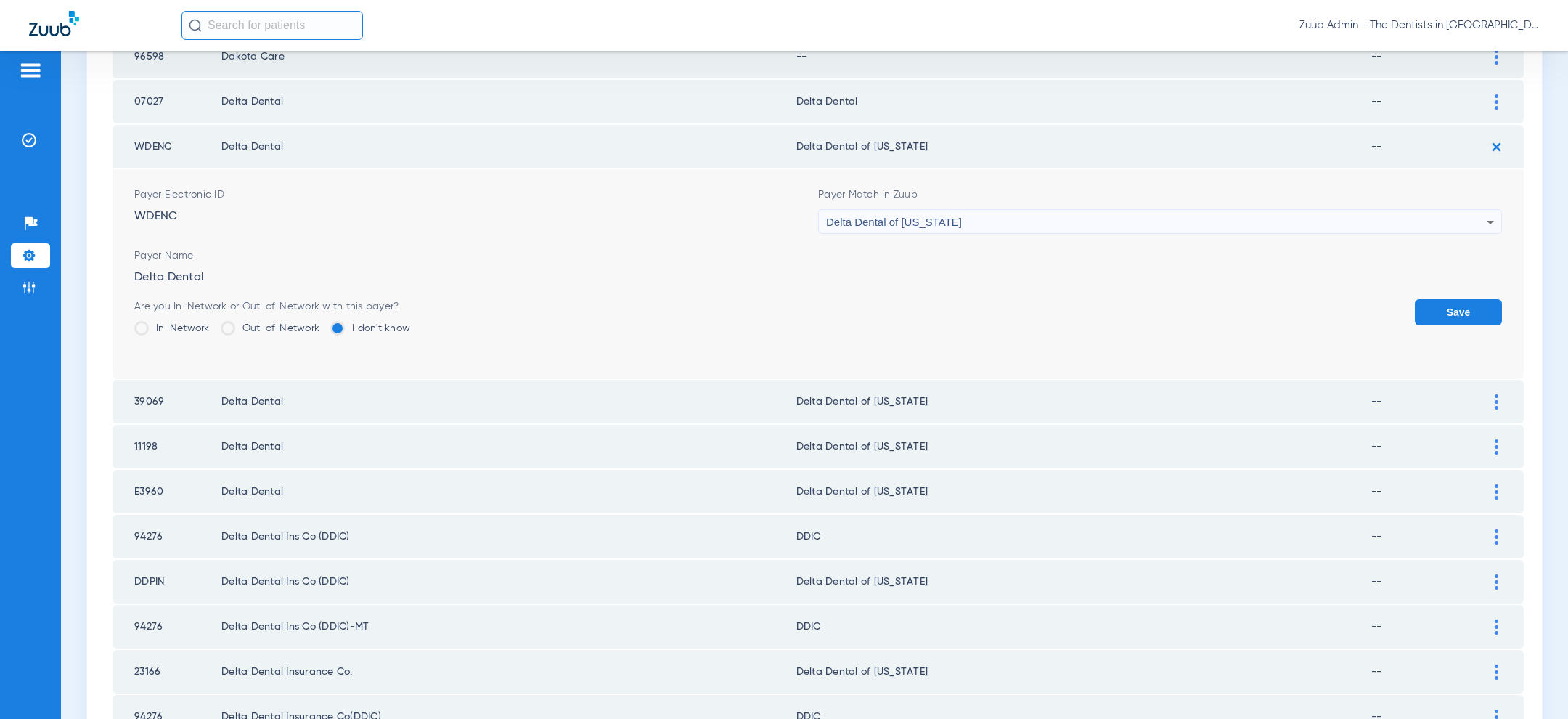
click at [1316, 210] on div "Delta Dental of [US_STATE]" at bounding box center [1156, 222] width 660 height 25
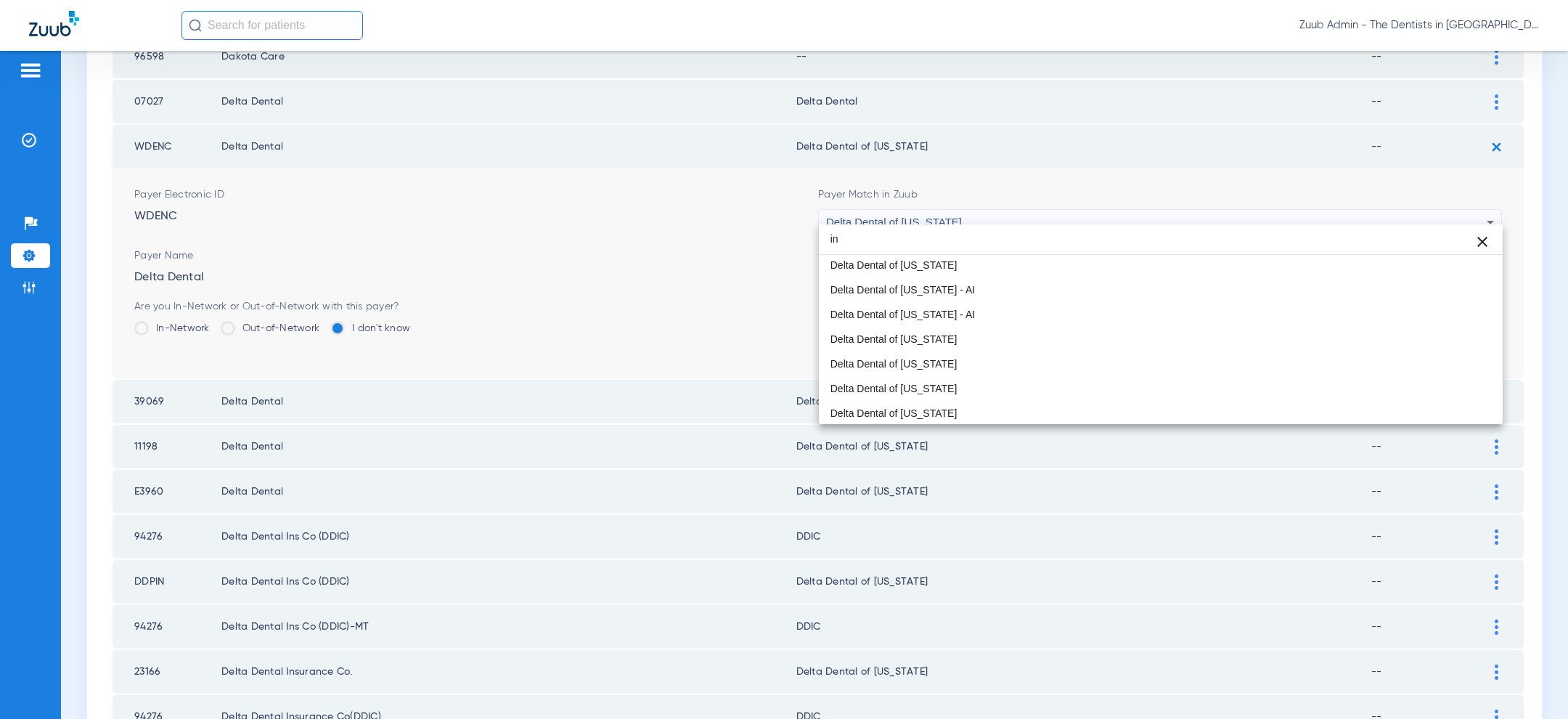
scroll to position [0, 0]
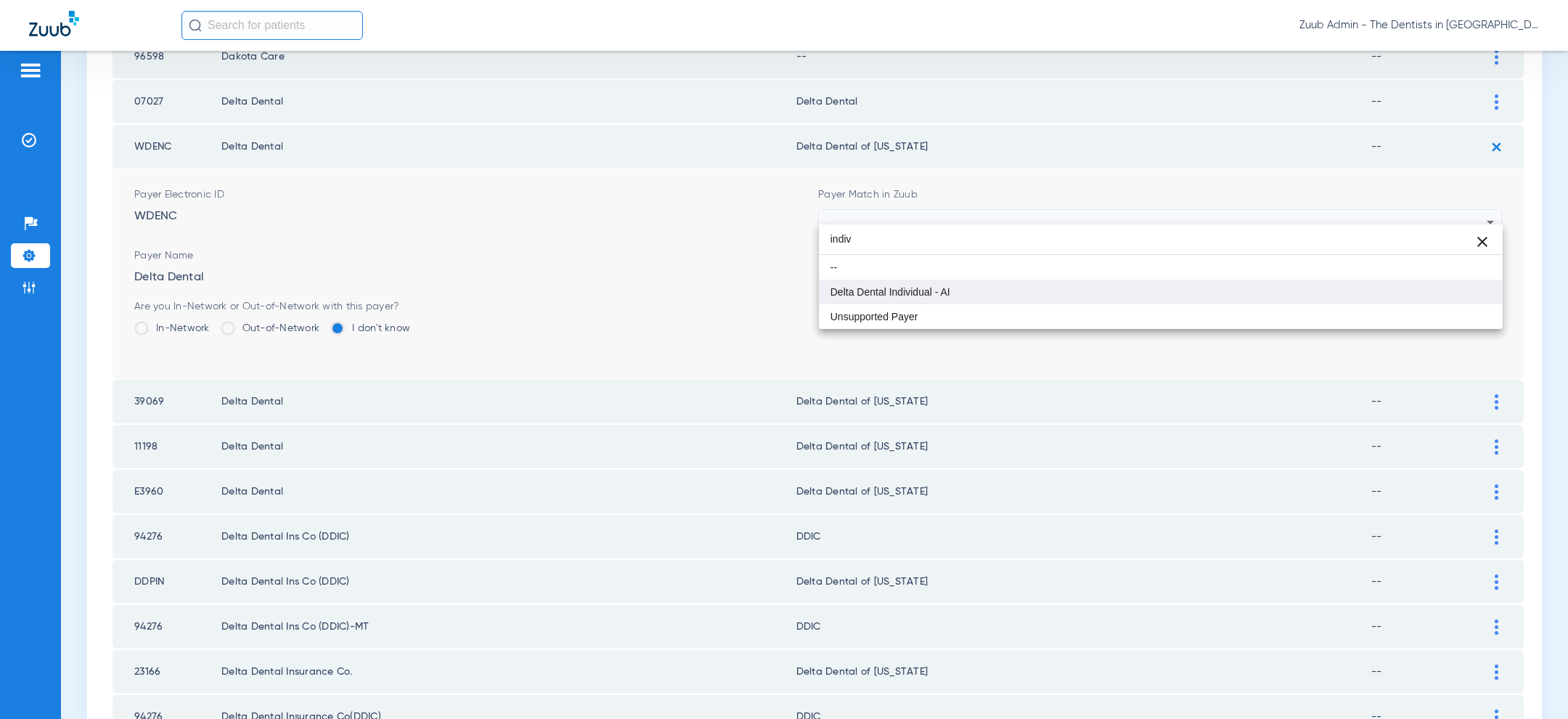
type input "indiv"
click at [1088, 286] on mat-option "Delta Dental Individual - AI" at bounding box center [1161, 292] width 684 height 25
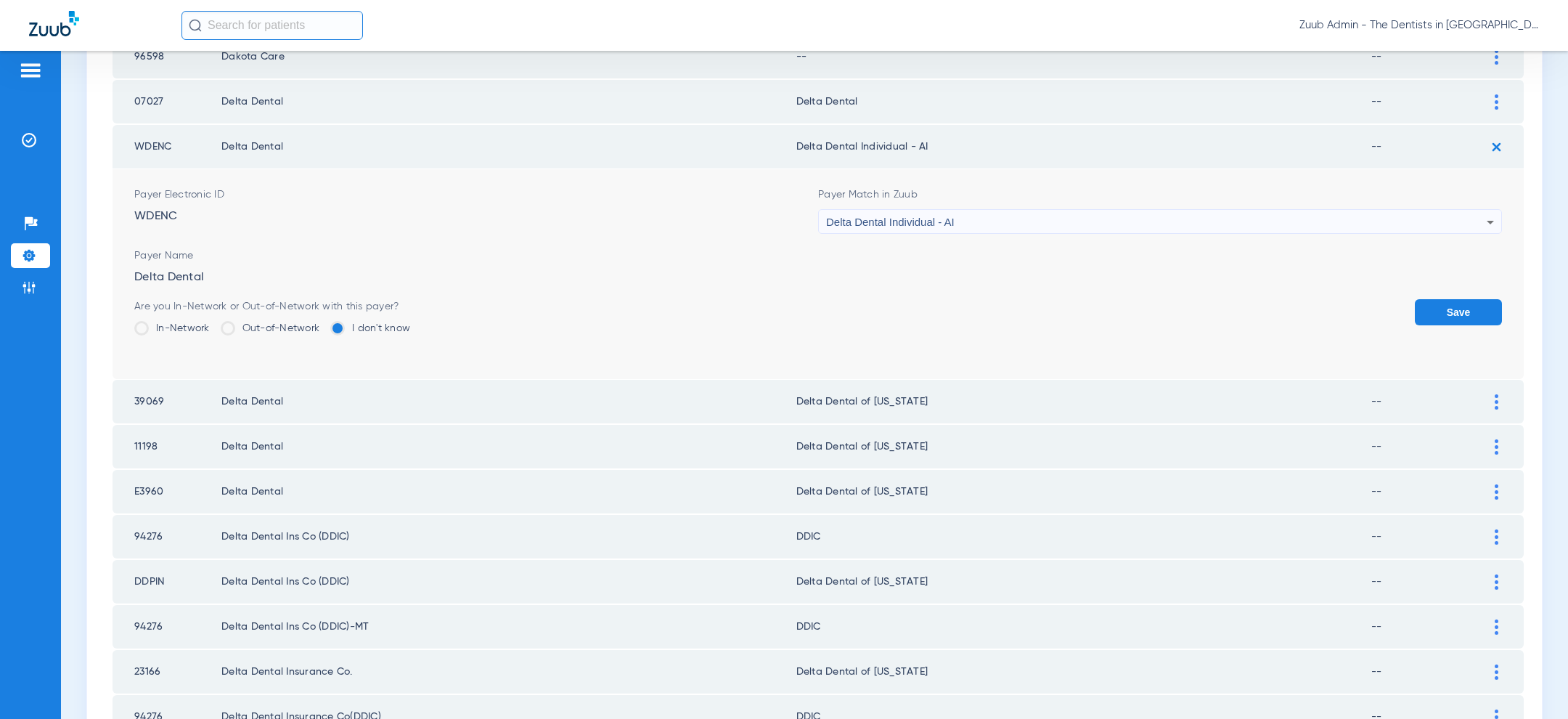
click at [1451, 308] on button "Save" at bounding box center [1459, 312] width 87 height 26
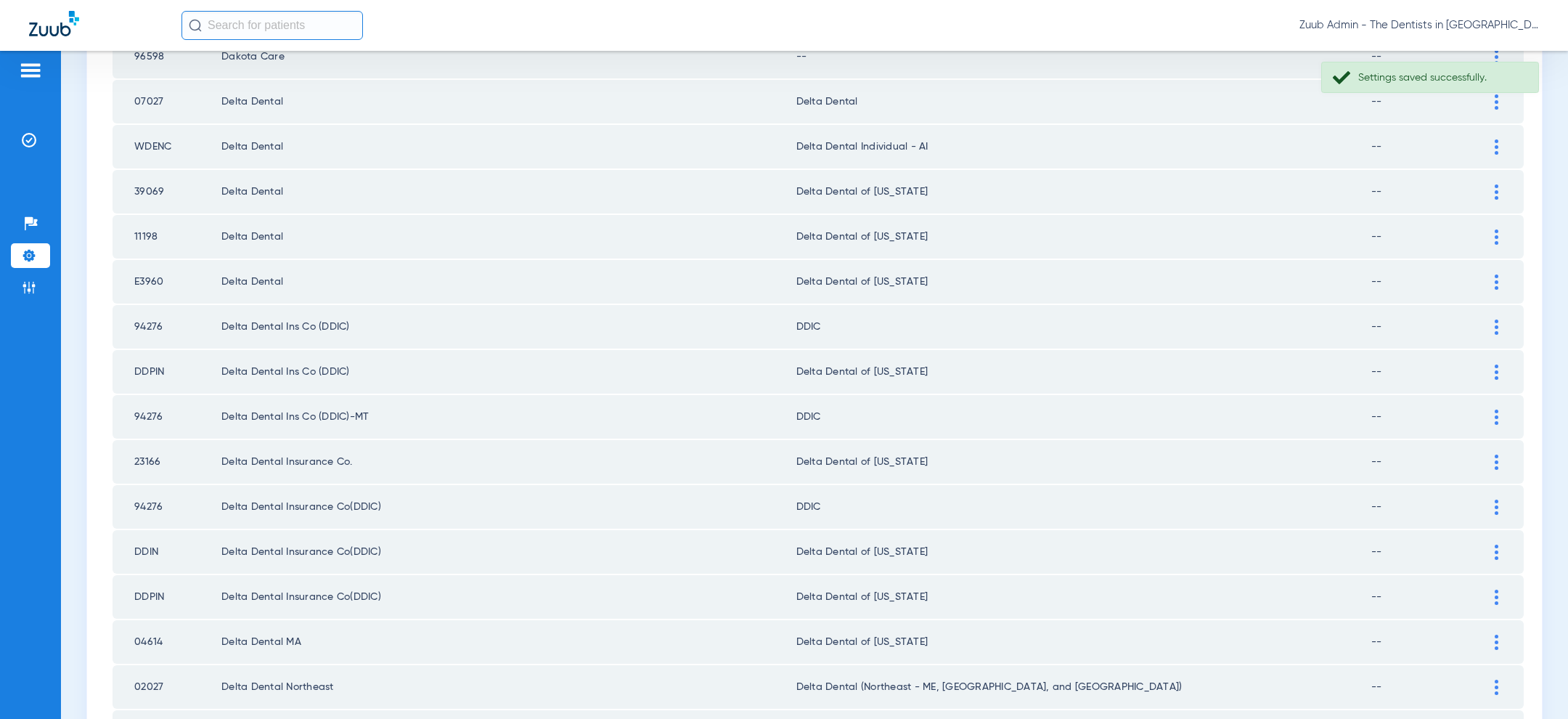
click at [144, 184] on td "39069" at bounding box center [166, 191] width 109 height 44
copy td "39069"
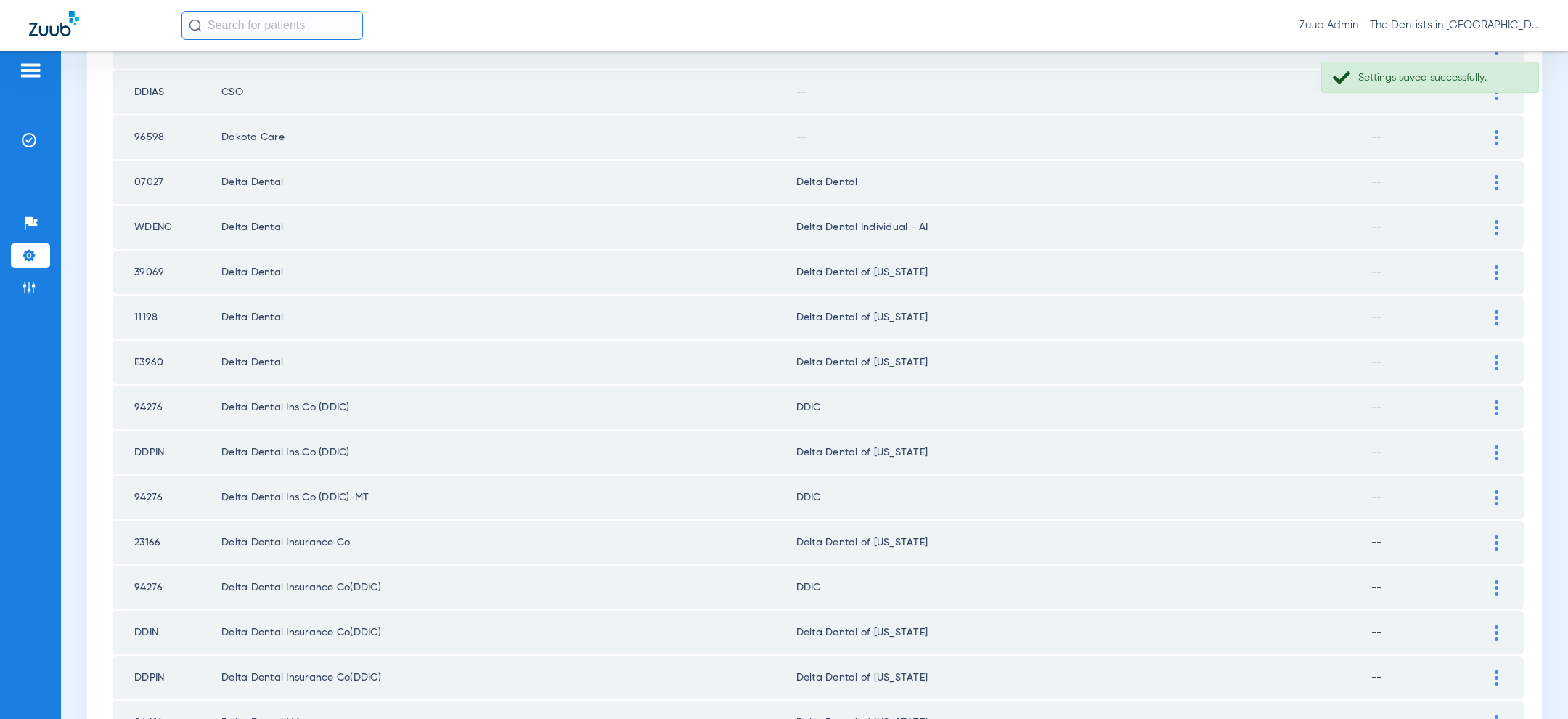
scroll to position [1139, 0]
click at [152, 174] on td "07027" at bounding box center [166, 184] width 109 height 44
copy td "07027"
click at [1493, 178] on div at bounding box center [1497, 184] width 25 height 15
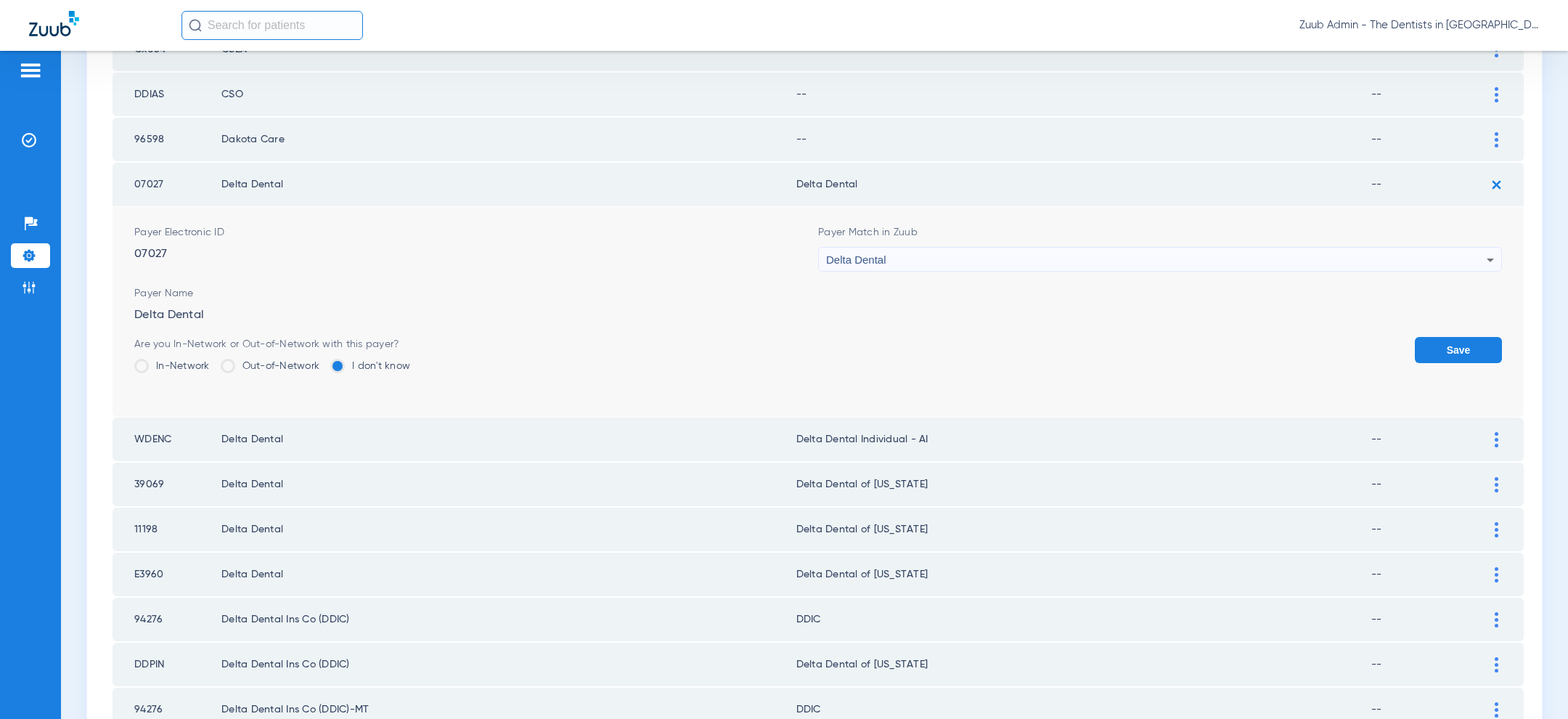
click at [1221, 251] on div "Delta Dental" at bounding box center [1156, 259] width 660 height 25
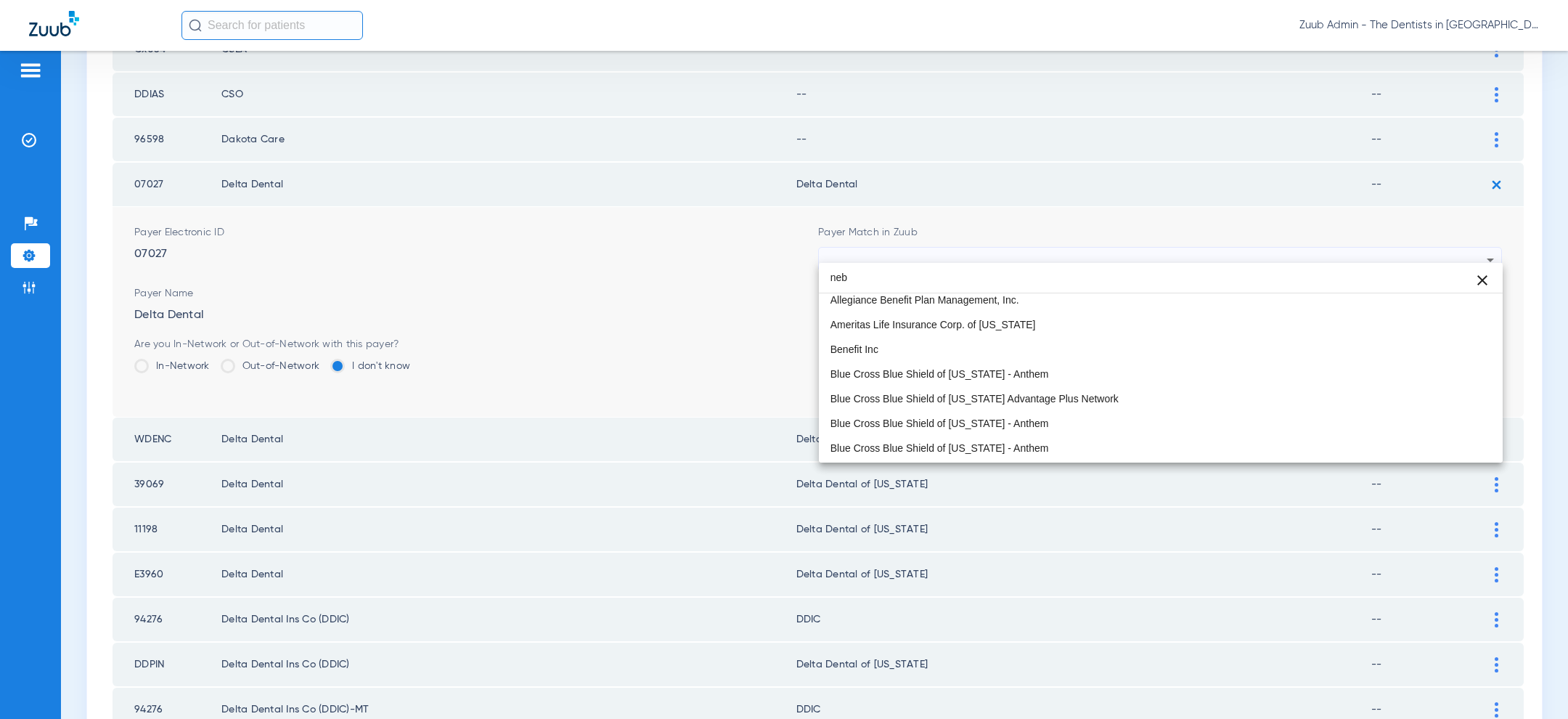
scroll to position [3, 0]
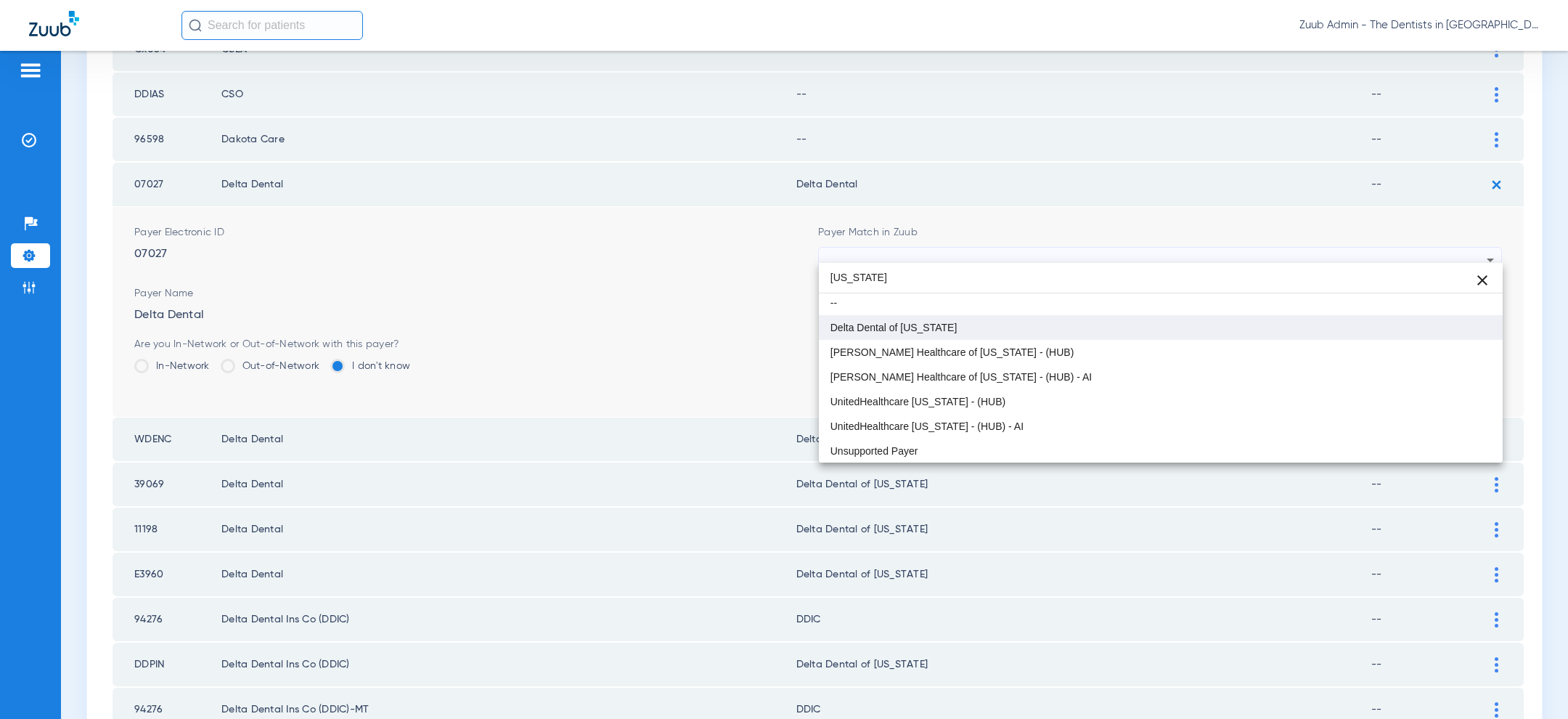
type input "nebraska"
click at [1007, 328] on mat-option "Delta Dental of [US_STATE]" at bounding box center [1161, 327] width 684 height 25
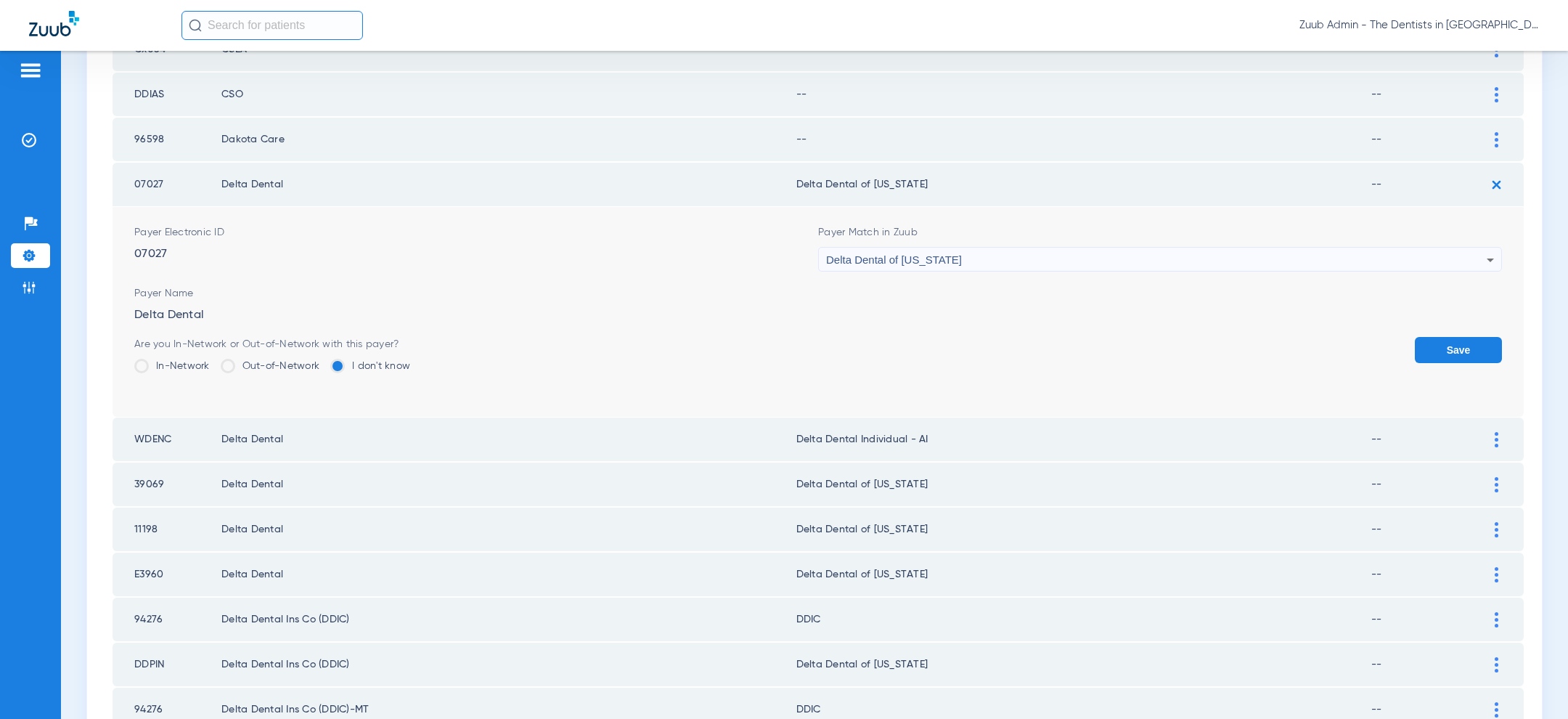
click at [1456, 338] on button "Save" at bounding box center [1459, 350] width 87 height 26
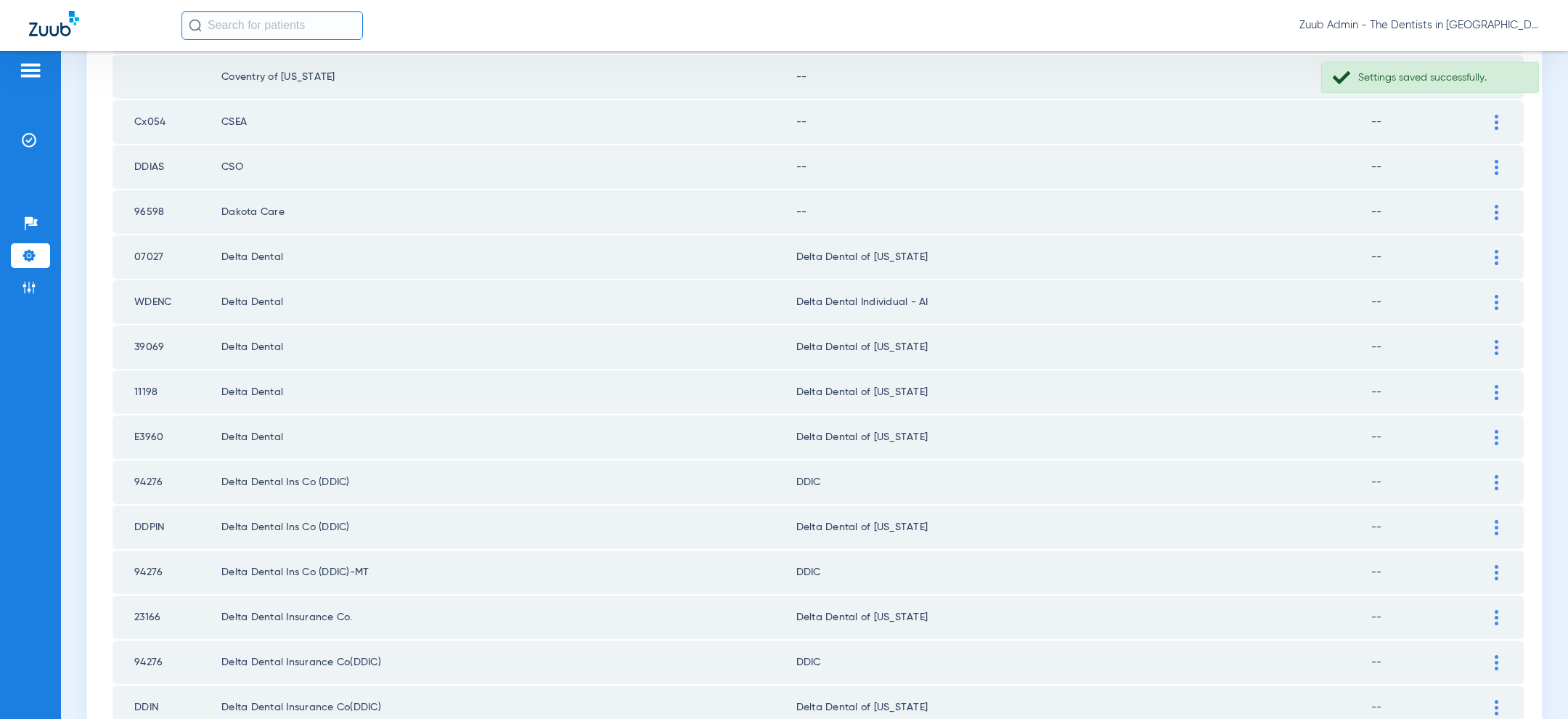
scroll to position [1057, 0]
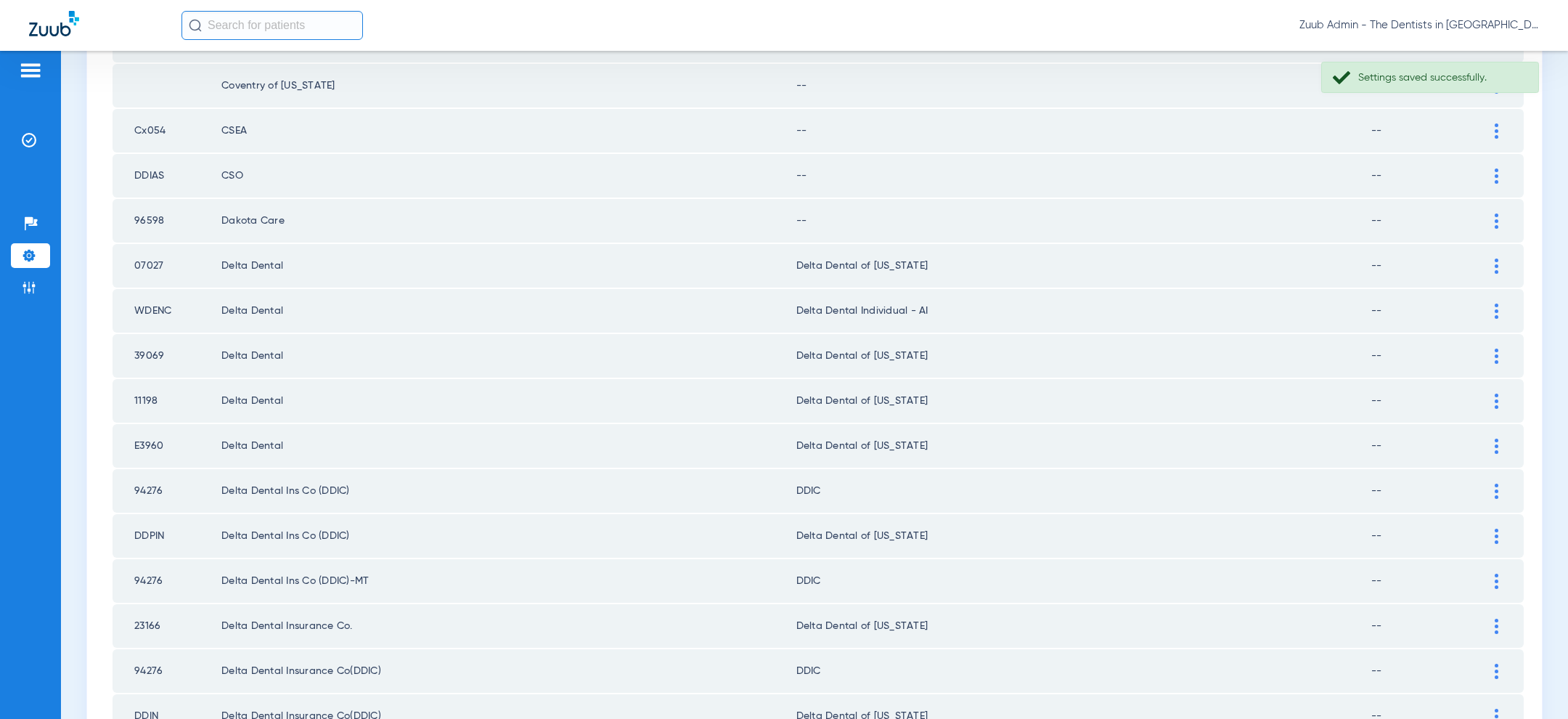
click at [1500, 213] on div at bounding box center [1497, 220] width 25 height 15
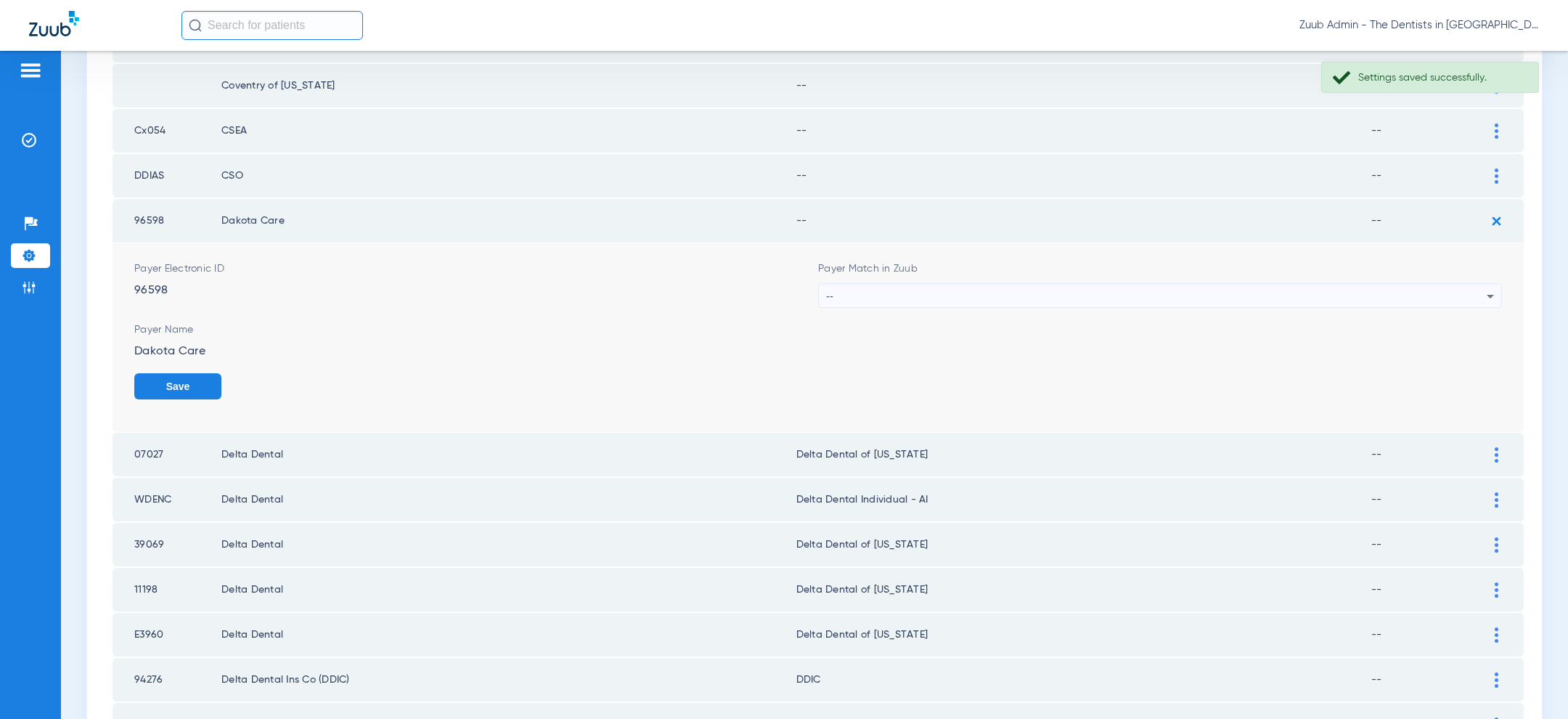
click at [1224, 284] on div "--" at bounding box center [1156, 296] width 660 height 25
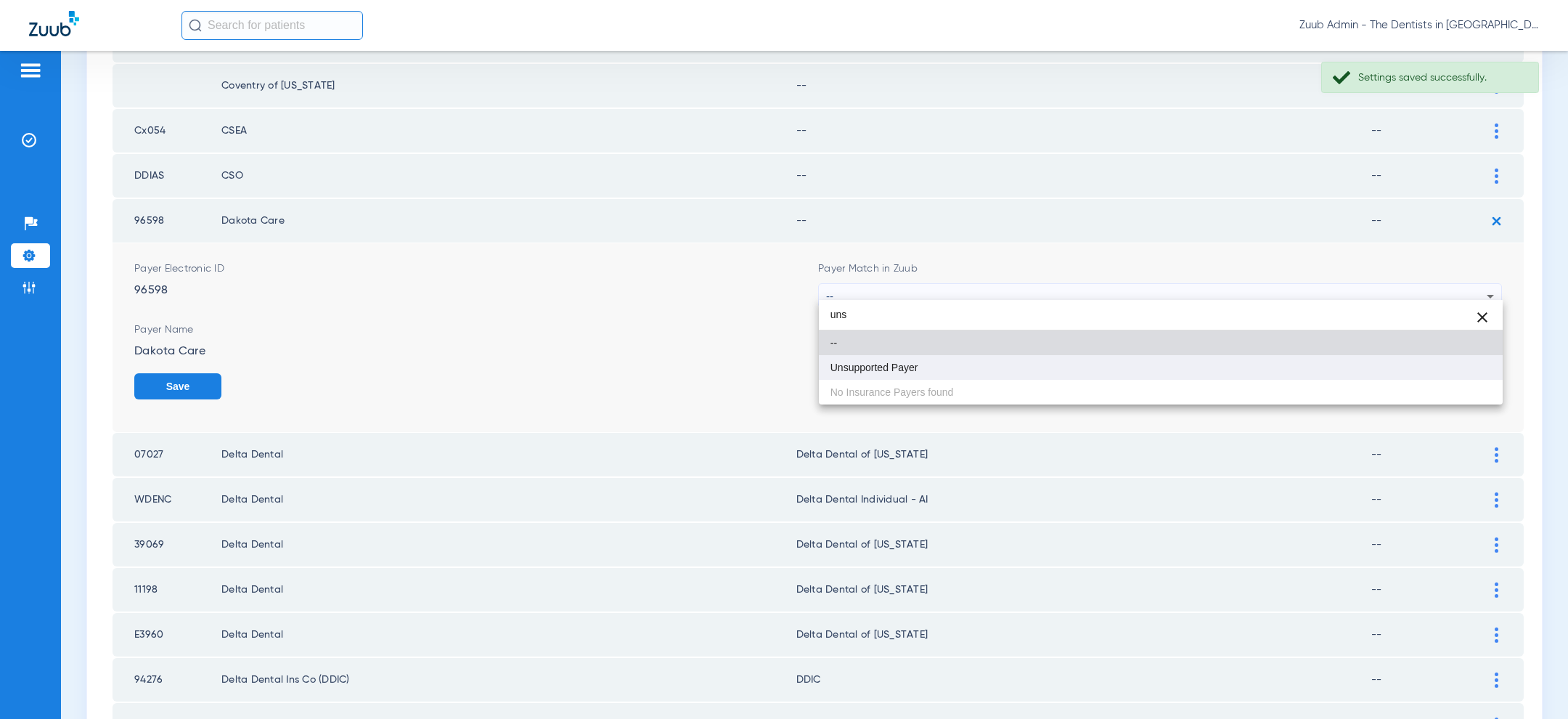
type input "uns"
click at [1032, 361] on mat-option "Unsupported Payer" at bounding box center [1161, 367] width 684 height 25
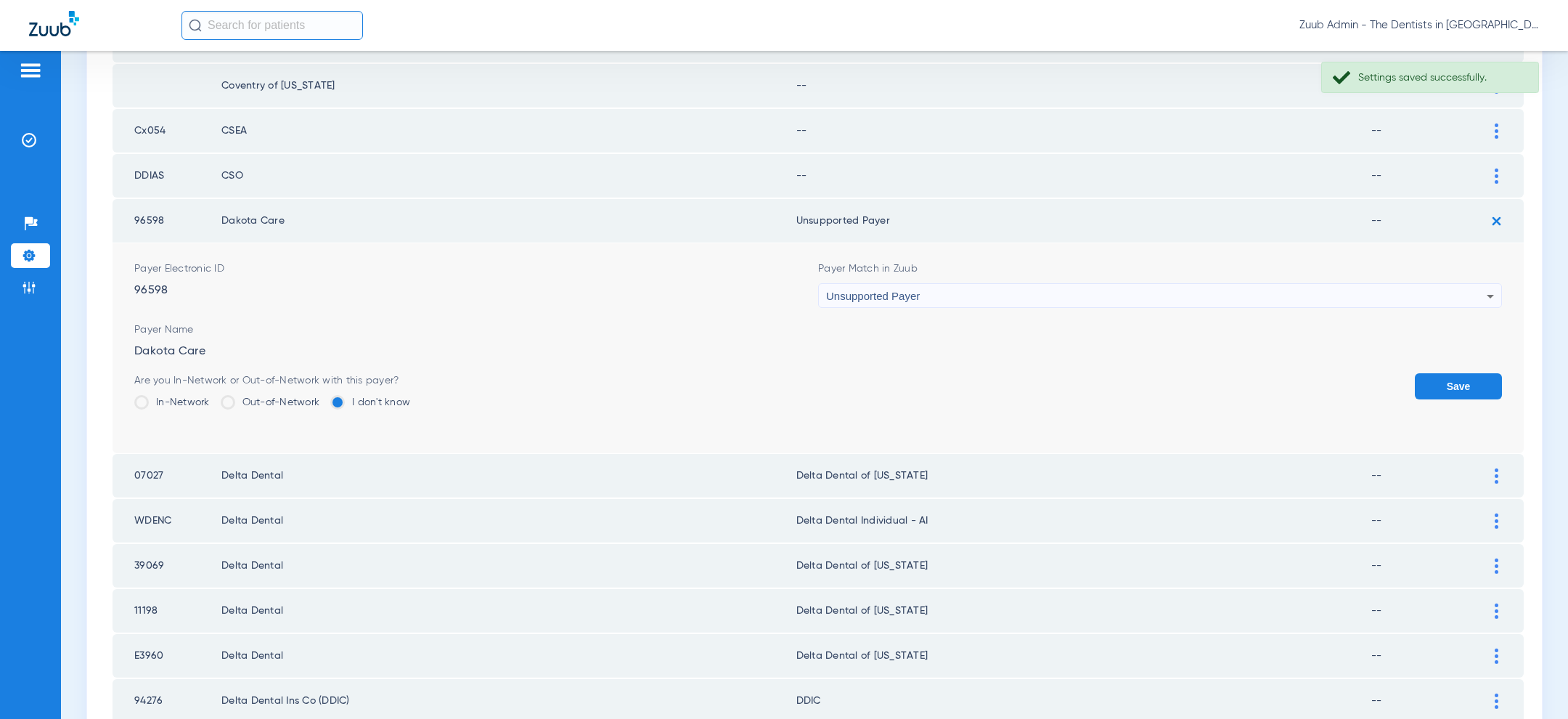
click at [1487, 379] on button "Save" at bounding box center [1459, 386] width 87 height 26
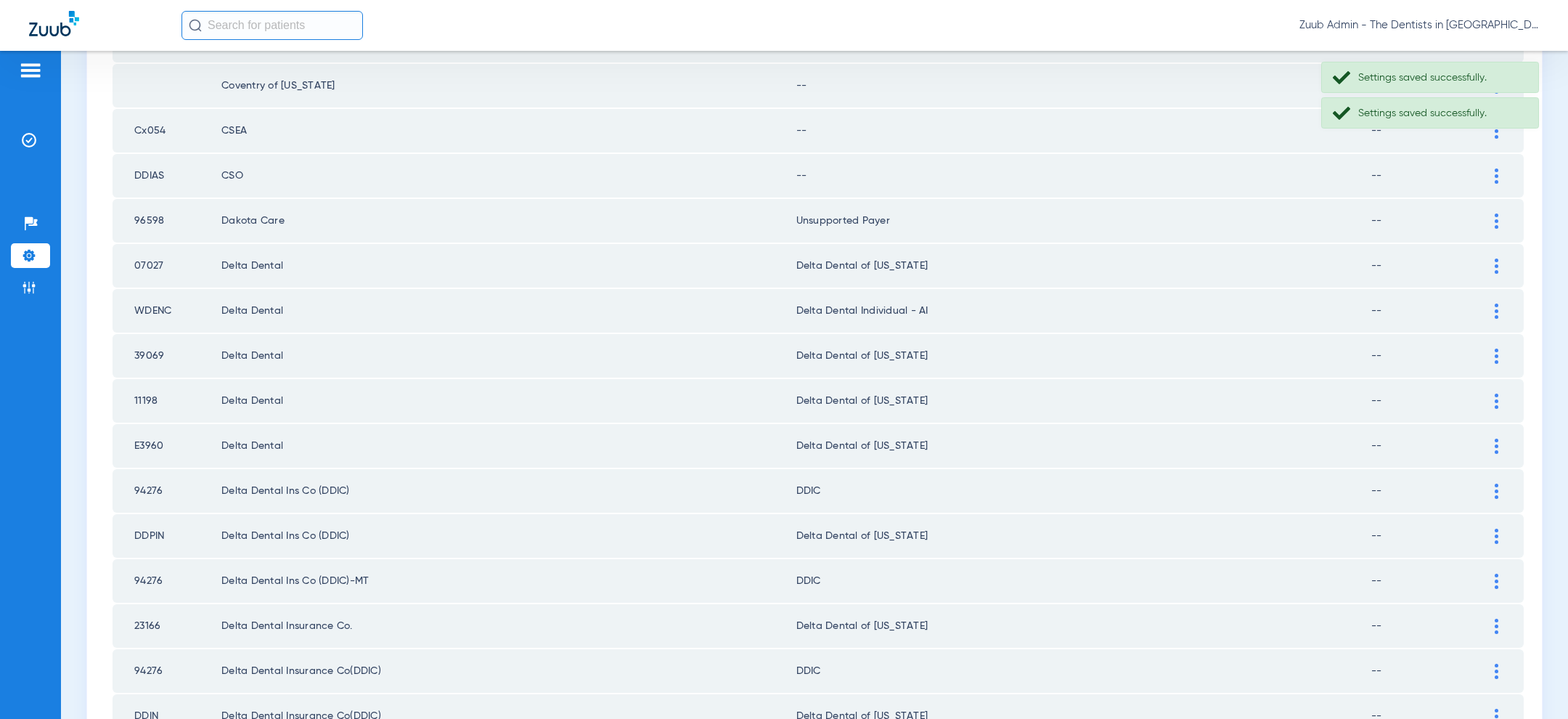
click at [1497, 175] on img at bounding box center [1496, 175] width 4 height 15
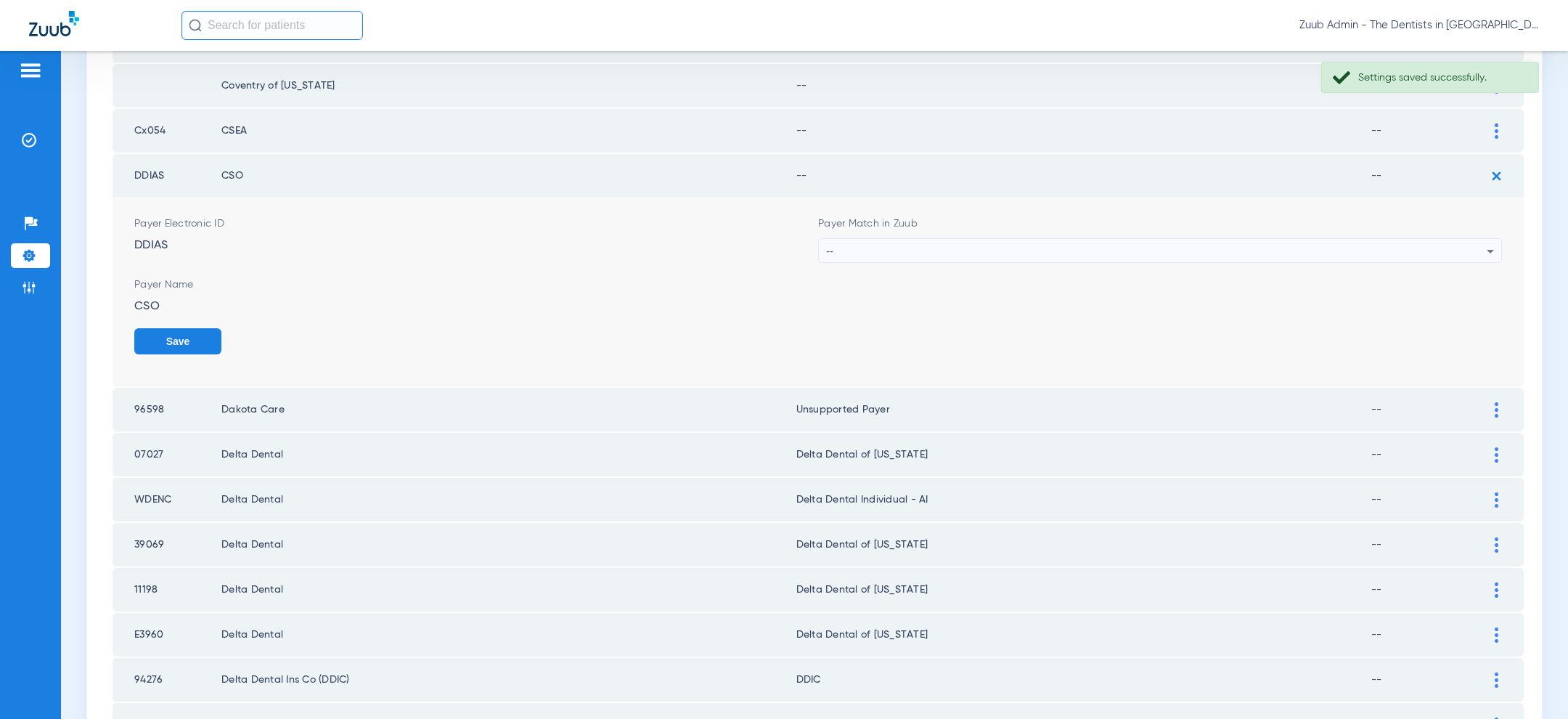
click at [1302, 243] on div "--" at bounding box center [1156, 251] width 660 height 25
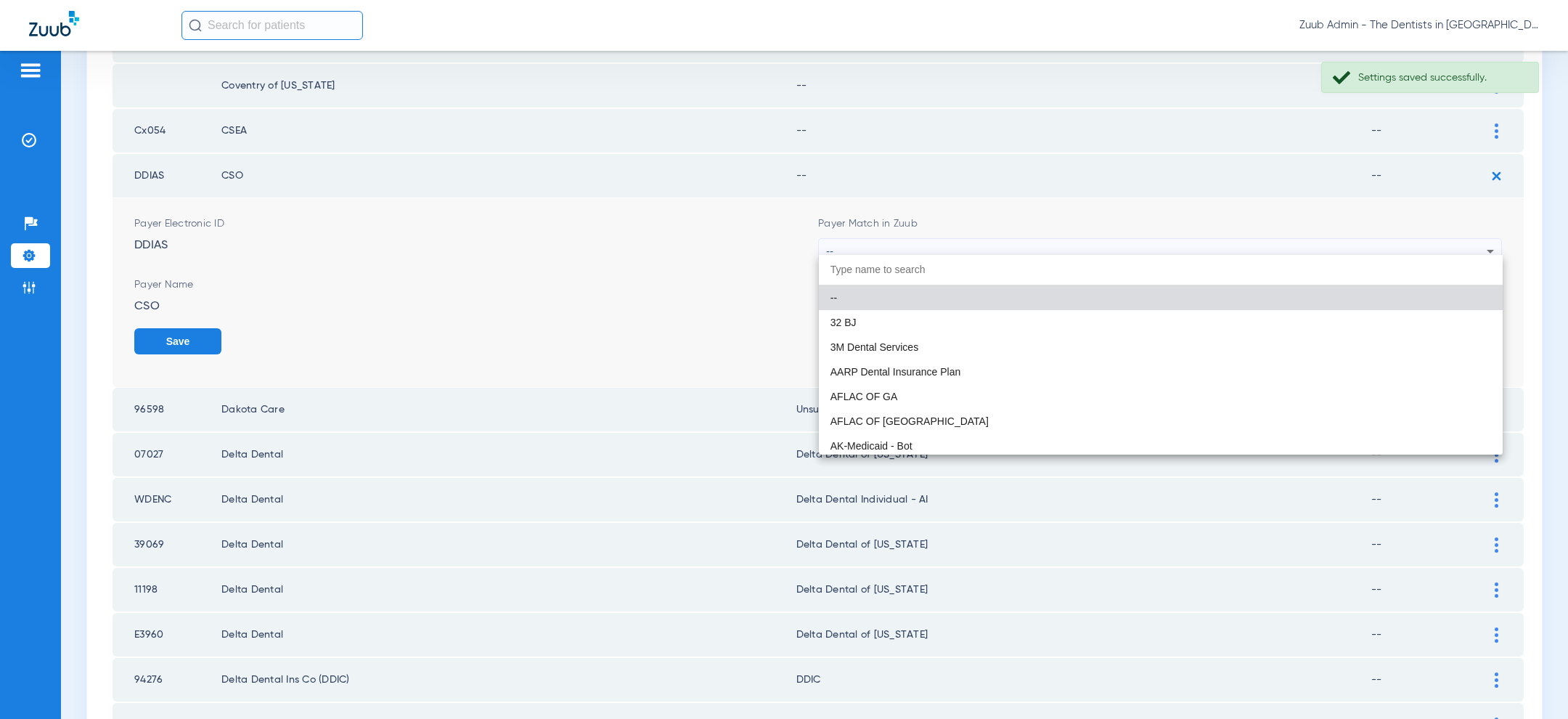
paste input "uns"
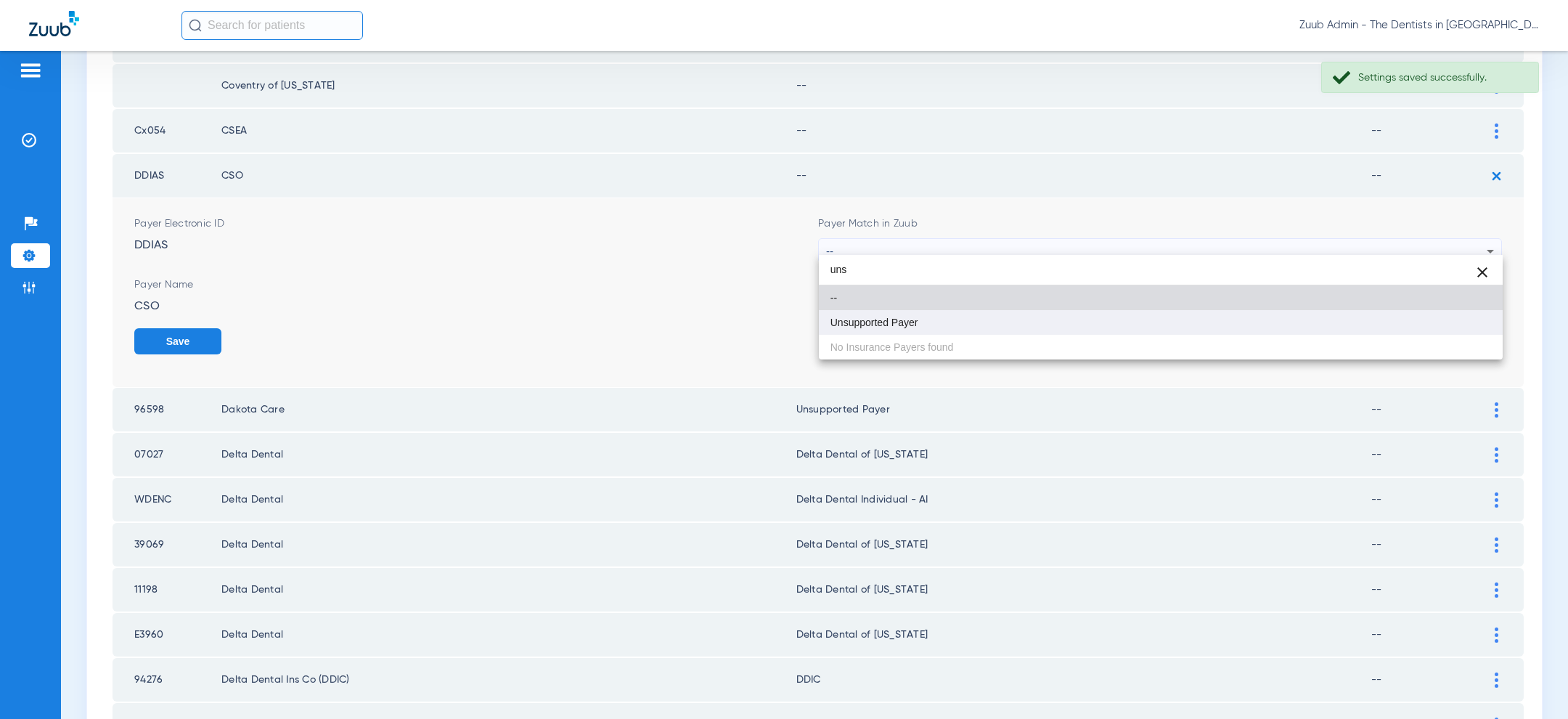
type input "uns"
click at [1172, 323] on mat-option "Unsupported Payer" at bounding box center [1161, 322] width 684 height 25
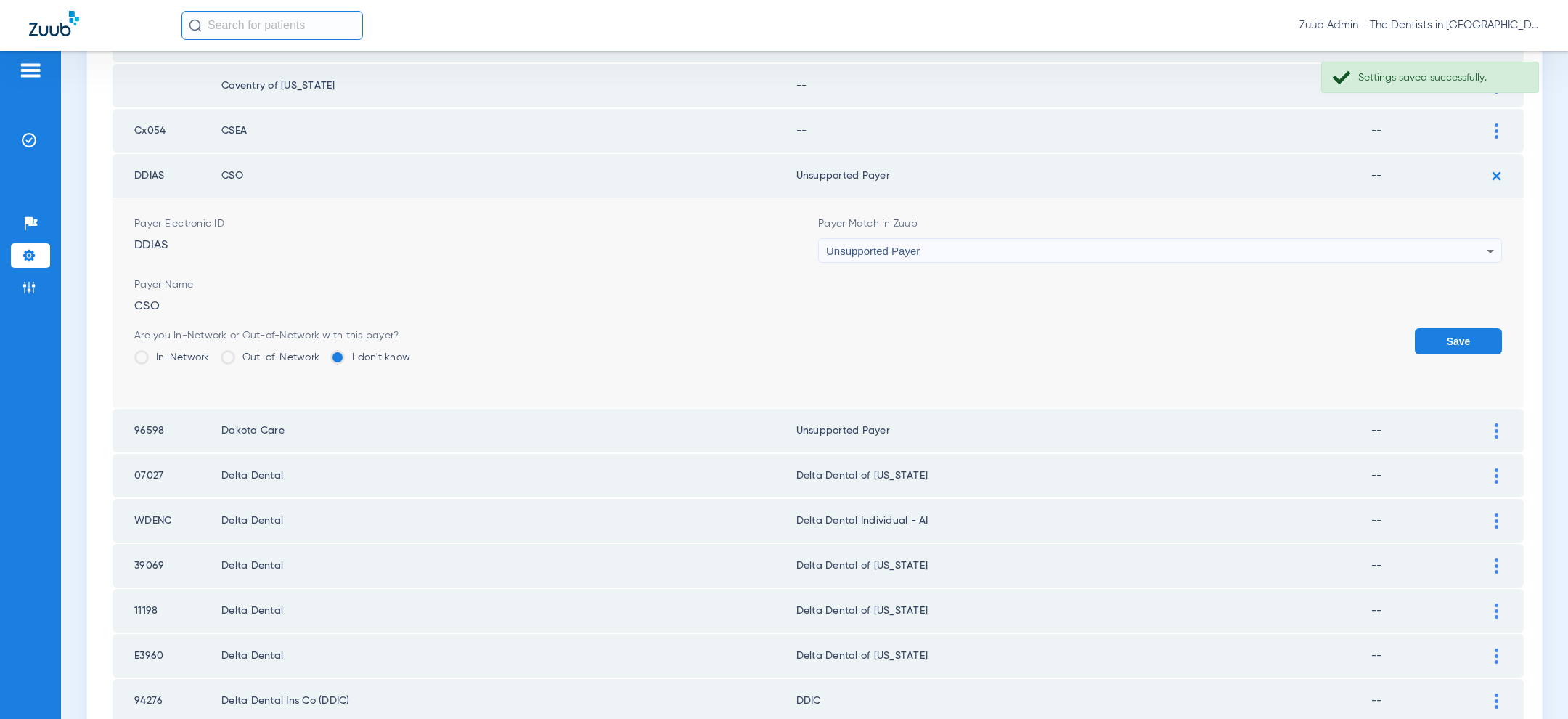
click at [1468, 334] on button "Save" at bounding box center [1459, 341] width 87 height 26
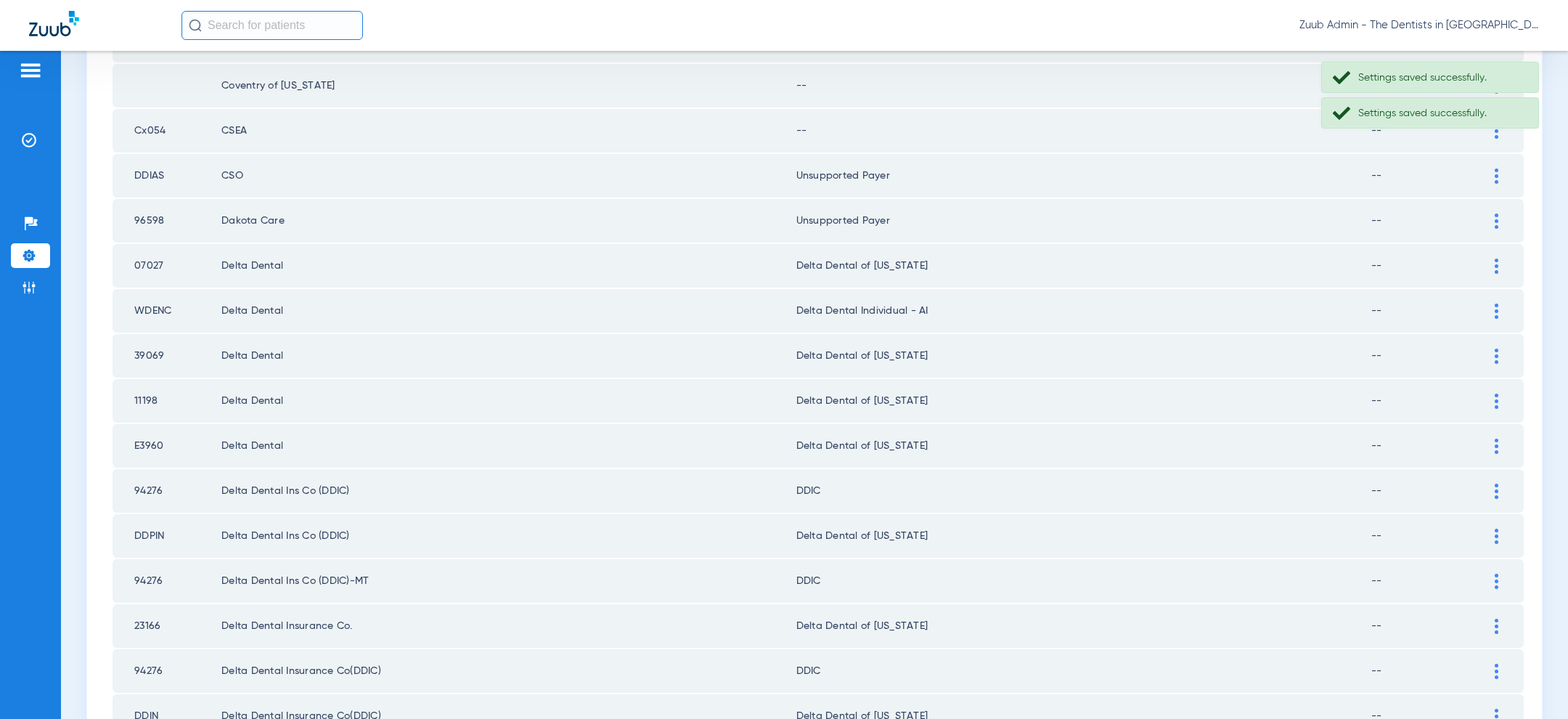
scroll to position [965, 0]
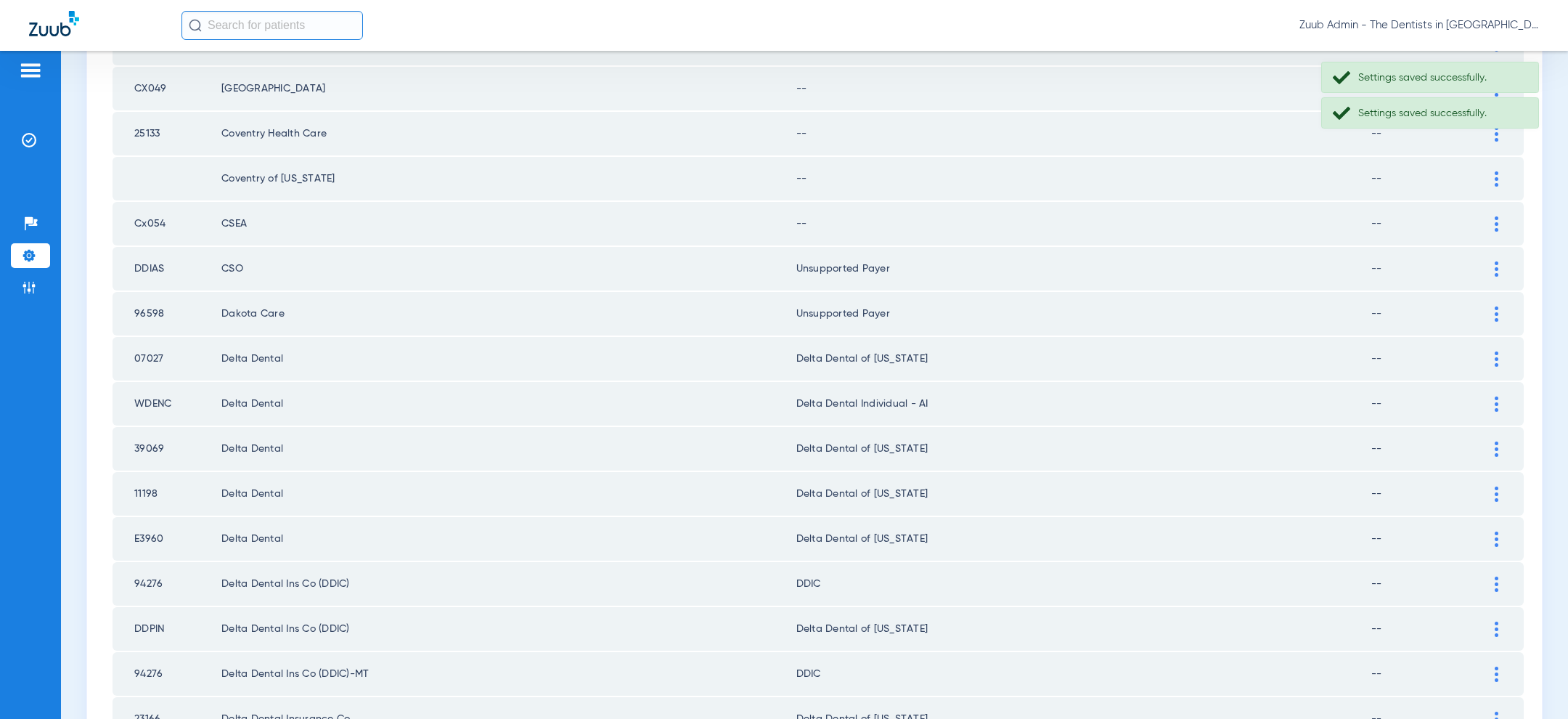
click at [1486, 216] on div at bounding box center [1497, 224] width 25 height 15
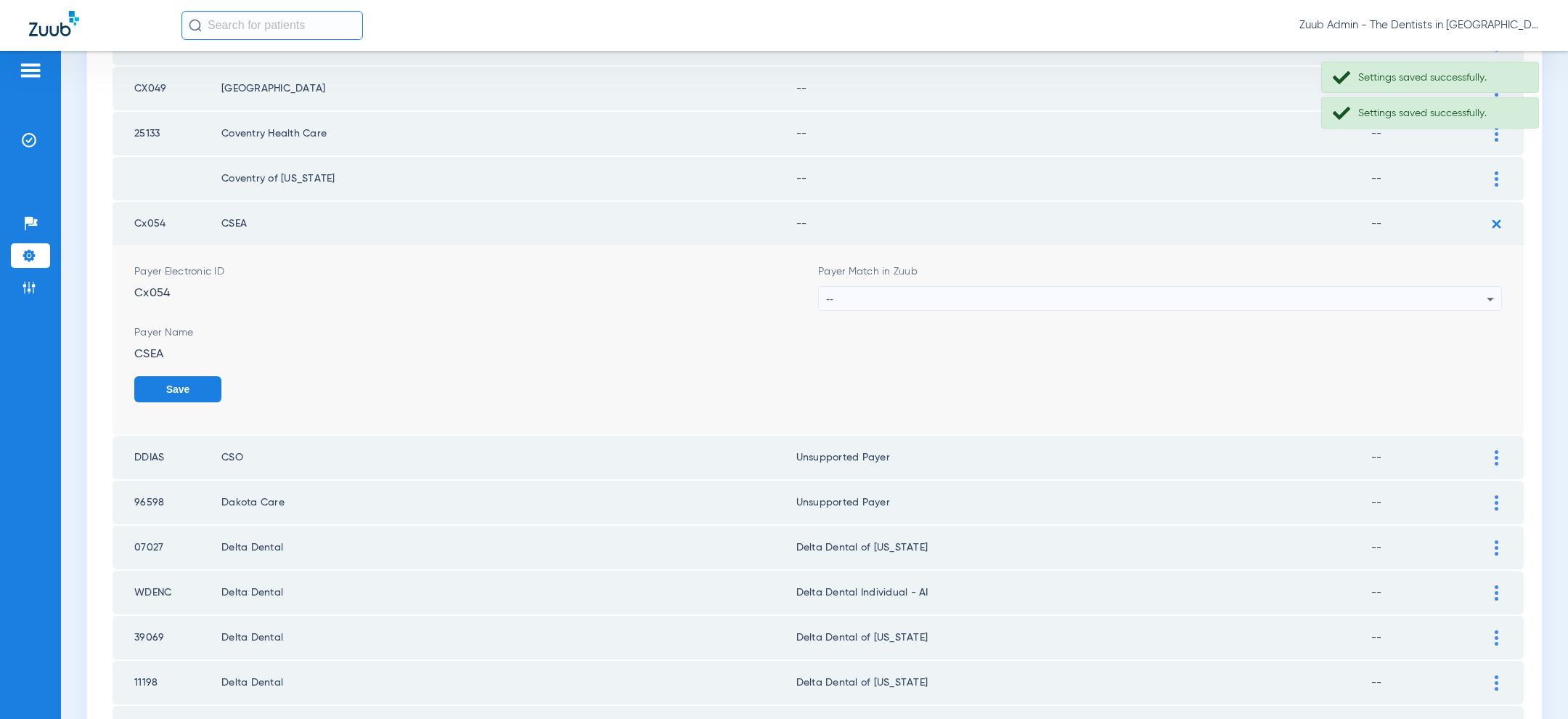
click at [1305, 289] on div "--" at bounding box center [1156, 299] width 660 height 25
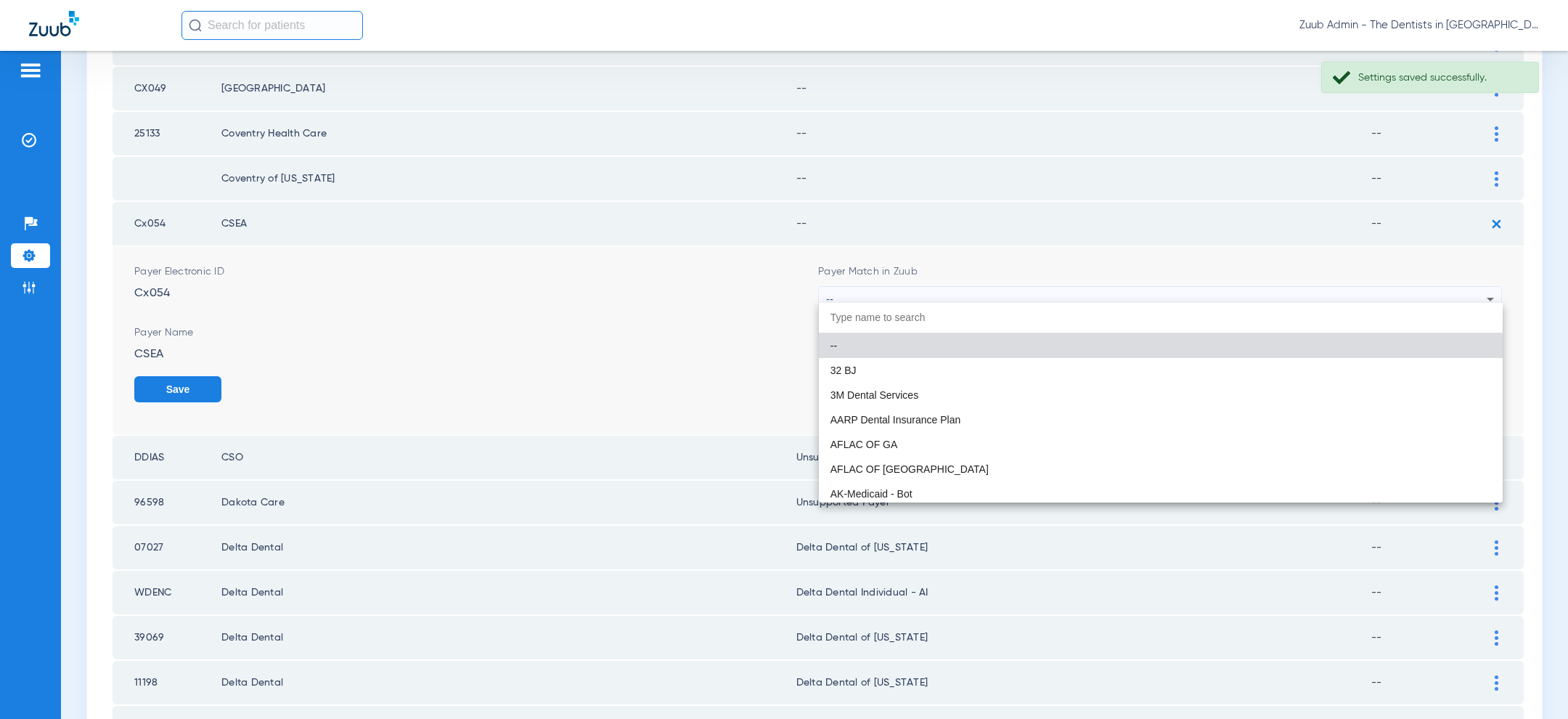
paste input "uns"
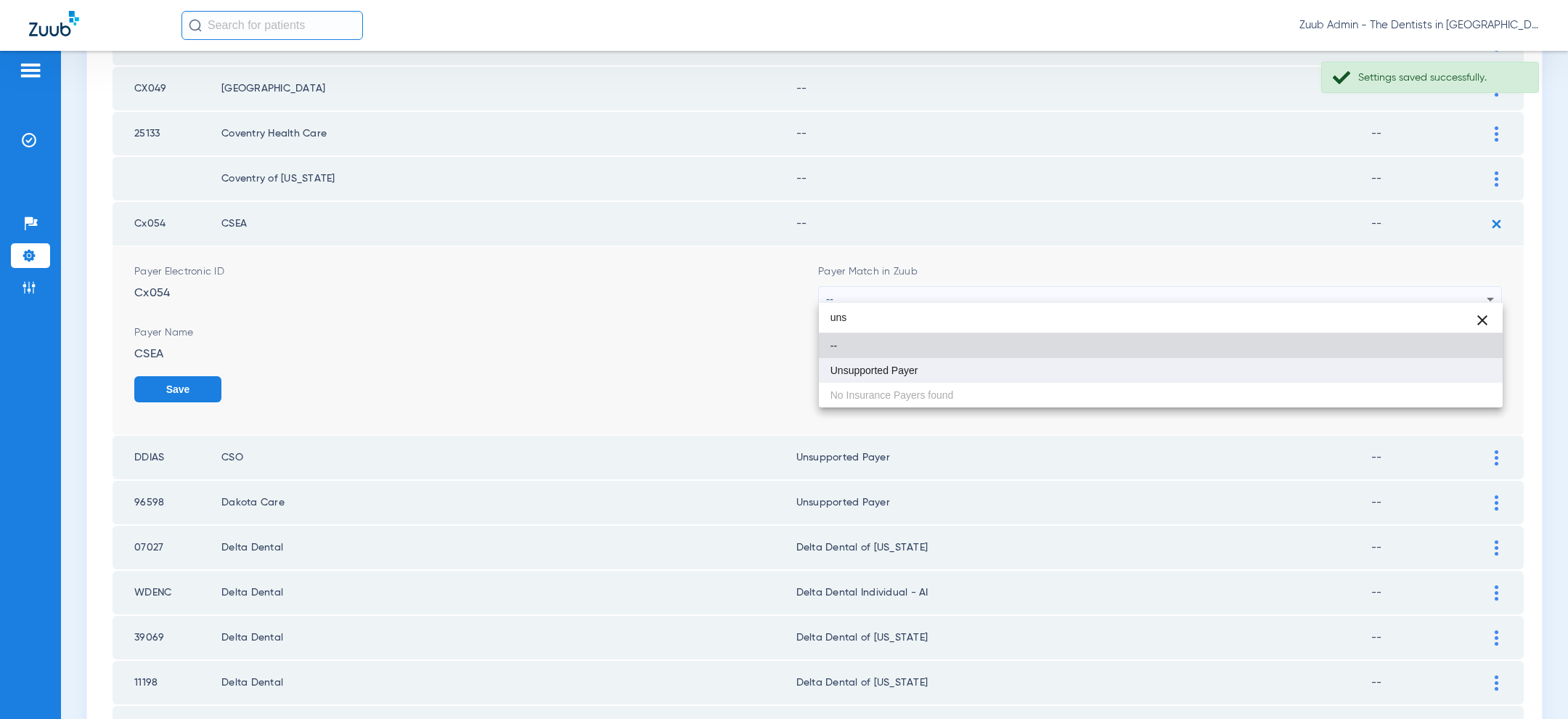
type input "uns"
click at [1124, 375] on mat-option "Unsupported Payer" at bounding box center [1161, 369] width 684 height 25
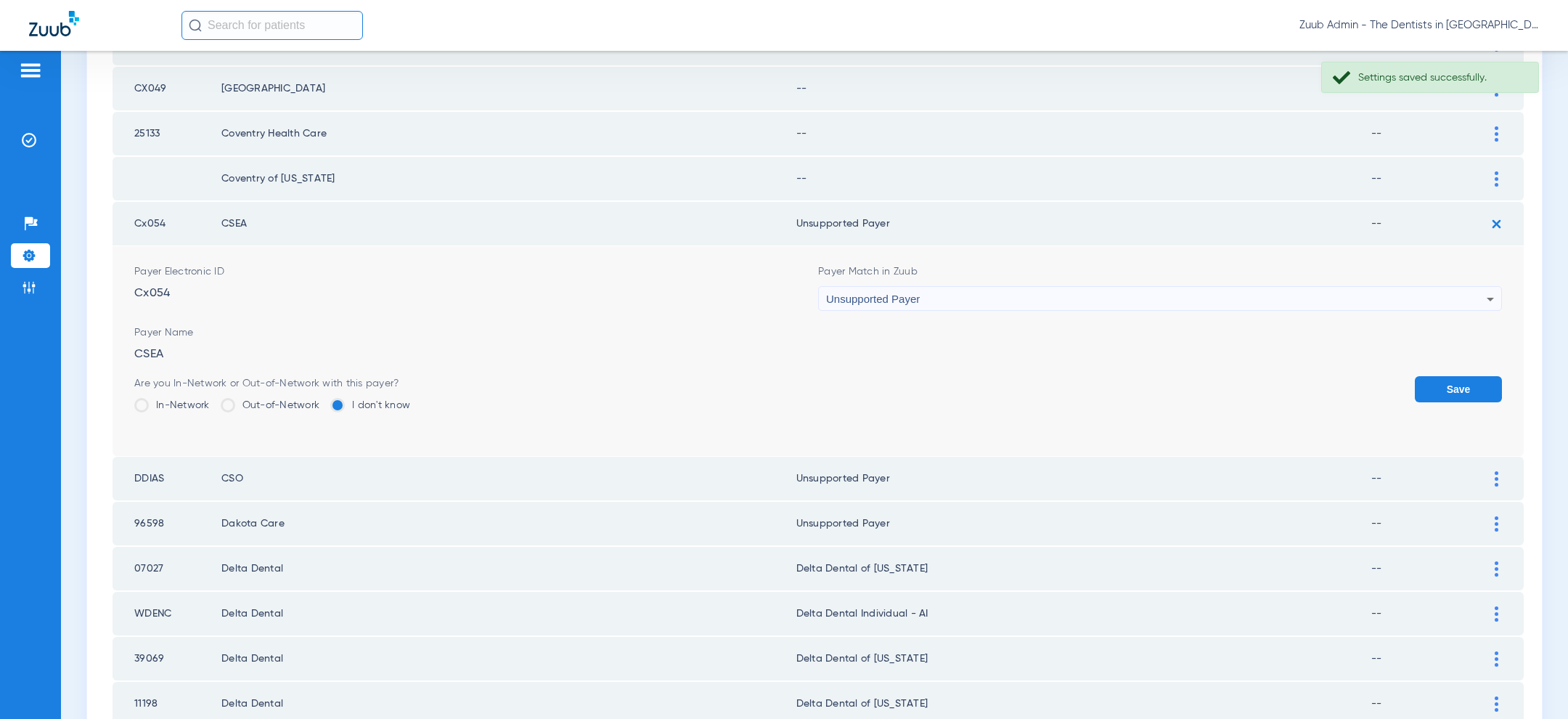
click at [1488, 392] on button "Save" at bounding box center [1459, 388] width 87 height 26
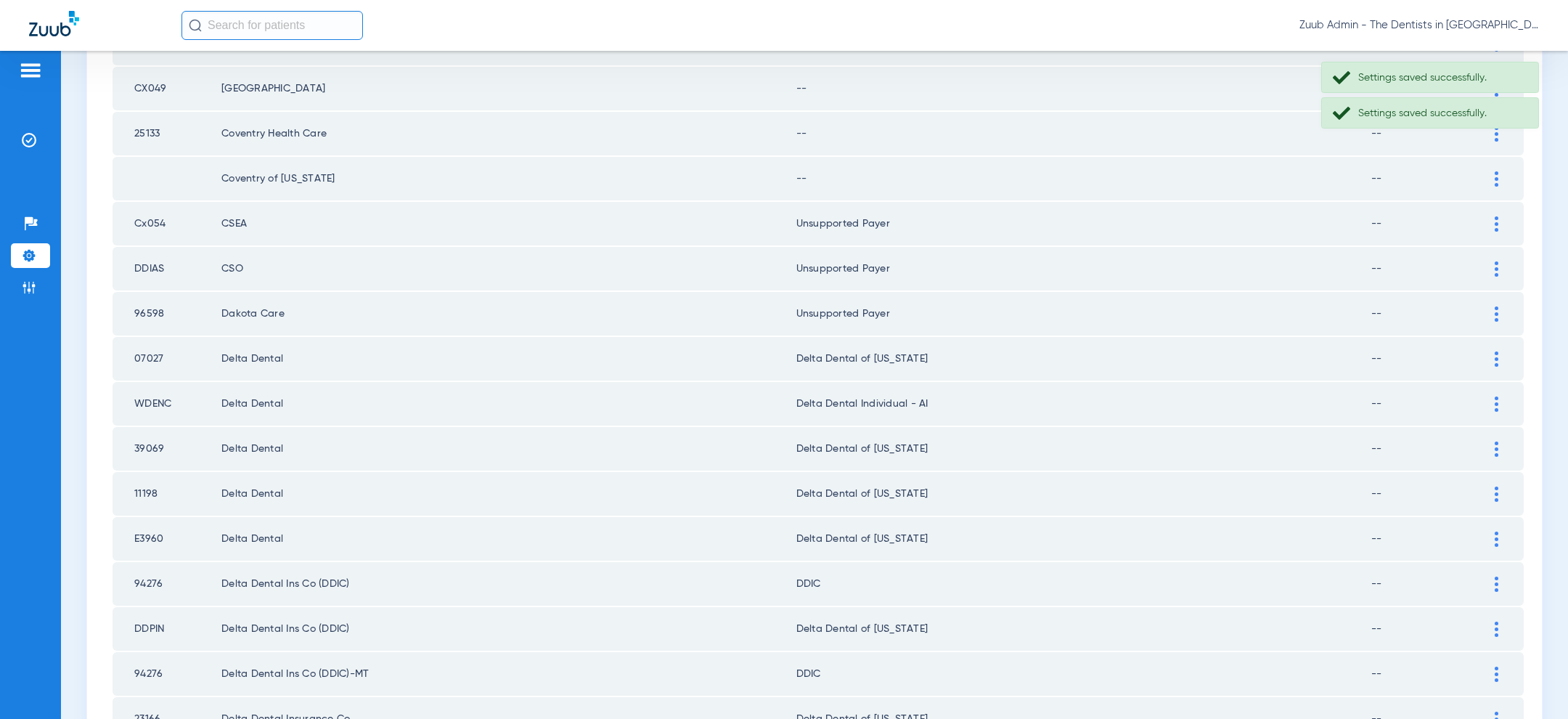
click at [1493, 171] on div at bounding box center [1497, 178] width 25 height 15
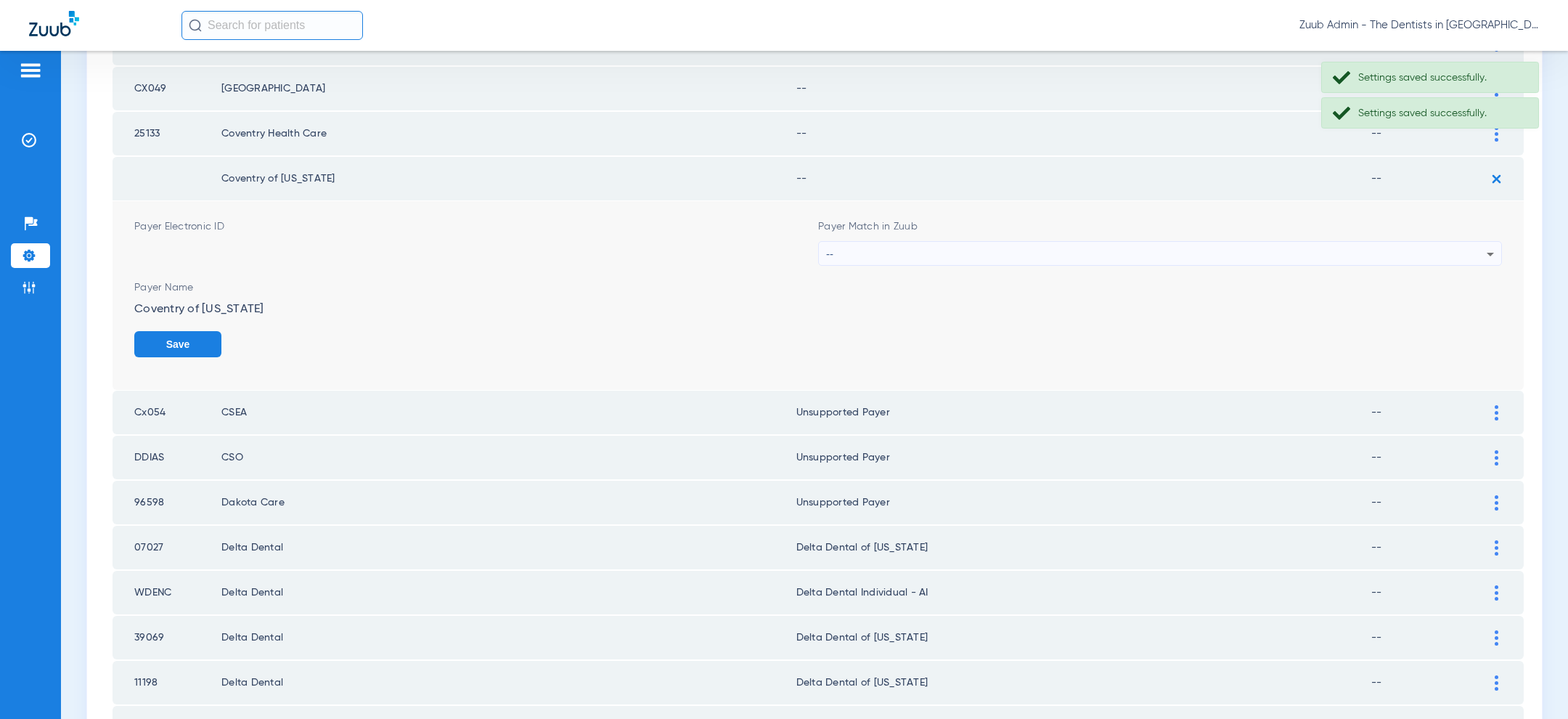
click at [1298, 247] on div "--" at bounding box center [1156, 254] width 660 height 25
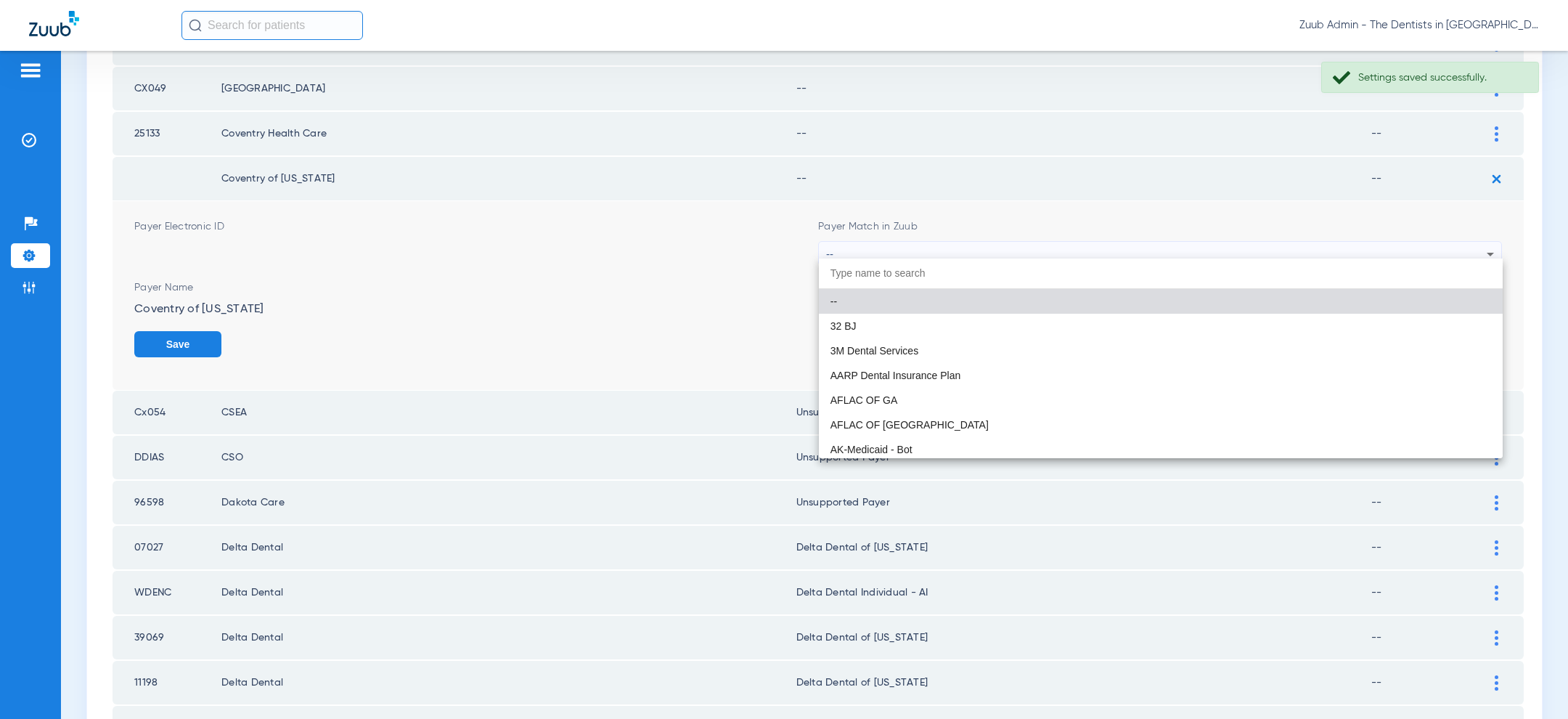
paste input "uns"
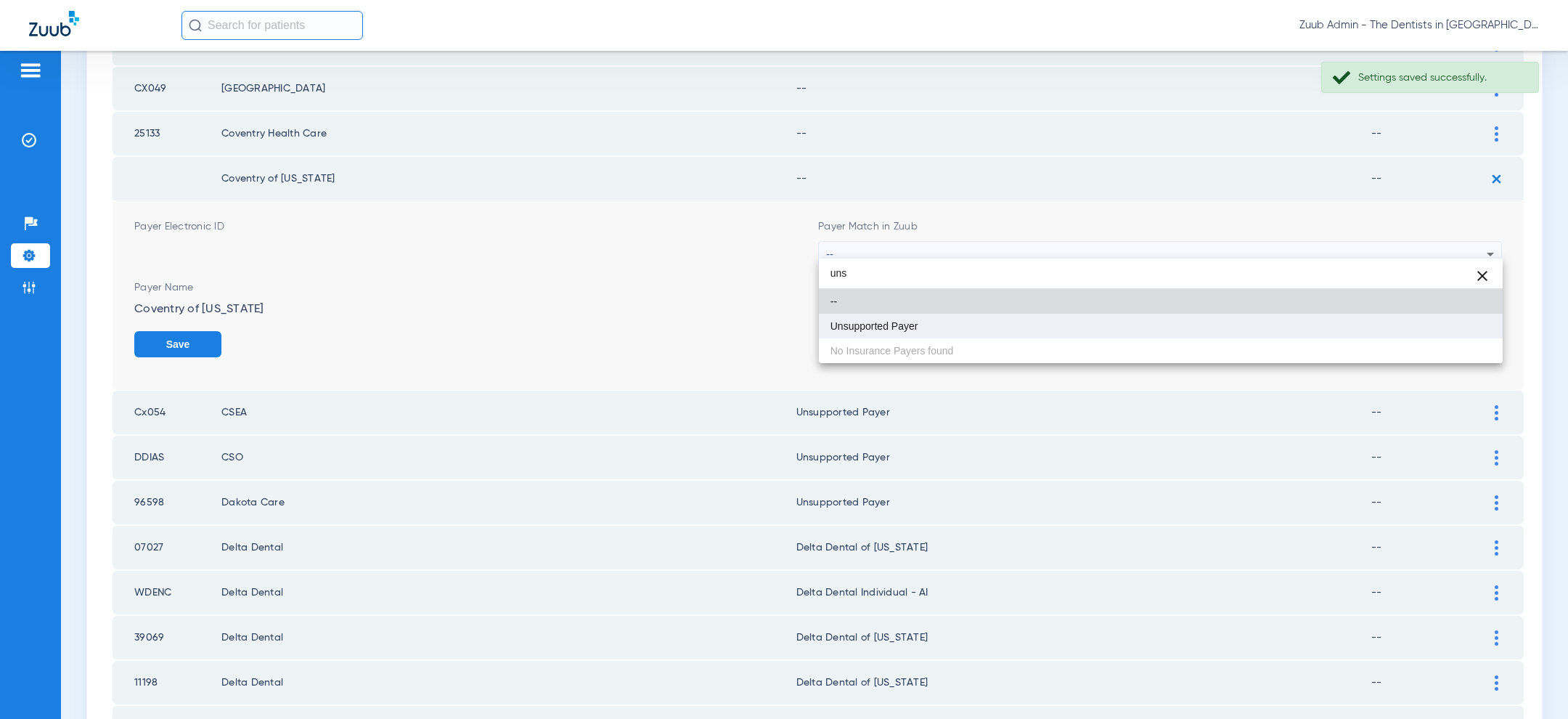
type input "uns"
click at [1123, 321] on mat-option "Unsupported Payer" at bounding box center [1161, 326] width 684 height 25
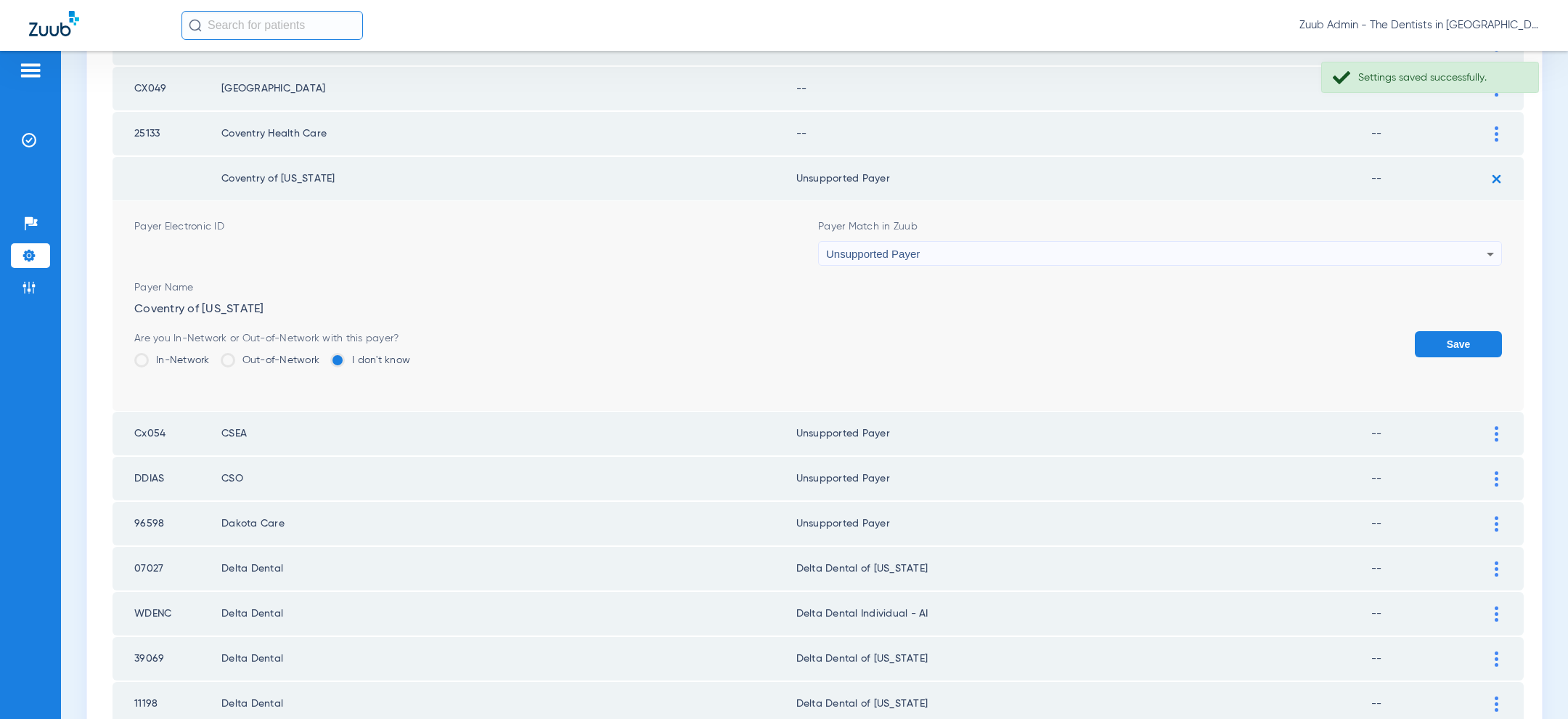
click at [1454, 333] on button "Save" at bounding box center [1459, 344] width 87 height 26
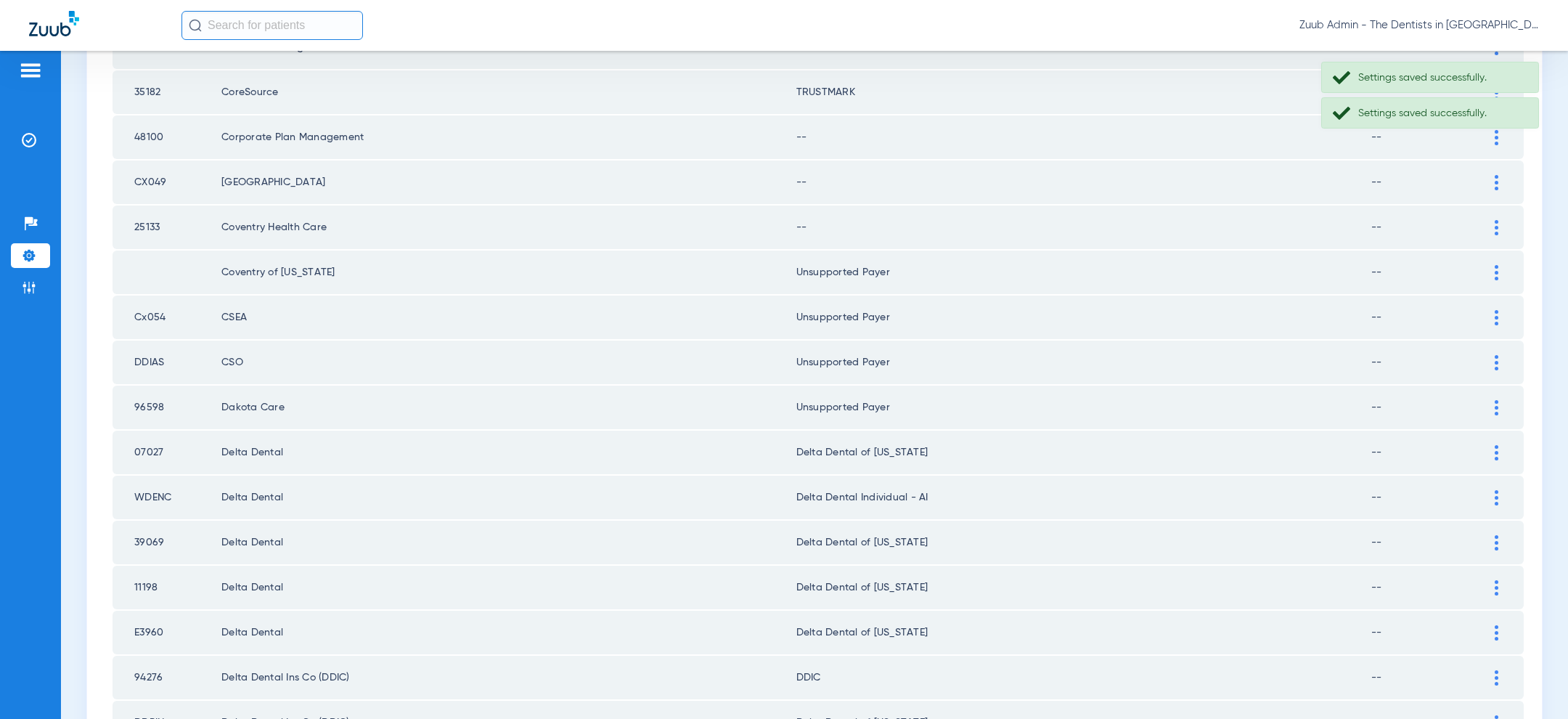
scroll to position [868, 0]
click at [1502, 225] on div at bounding box center [1497, 230] width 25 height 15
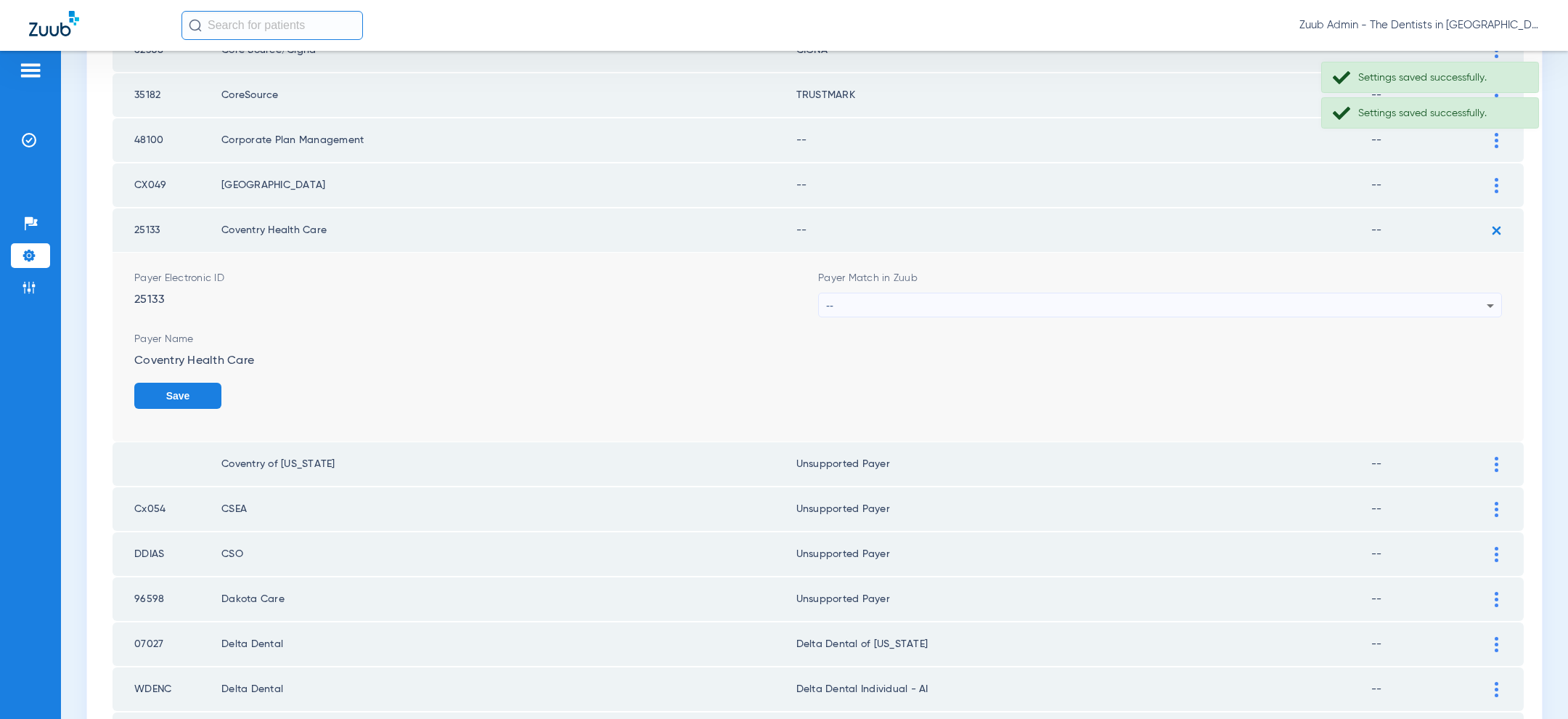
click at [1235, 296] on div "--" at bounding box center [1156, 305] width 660 height 25
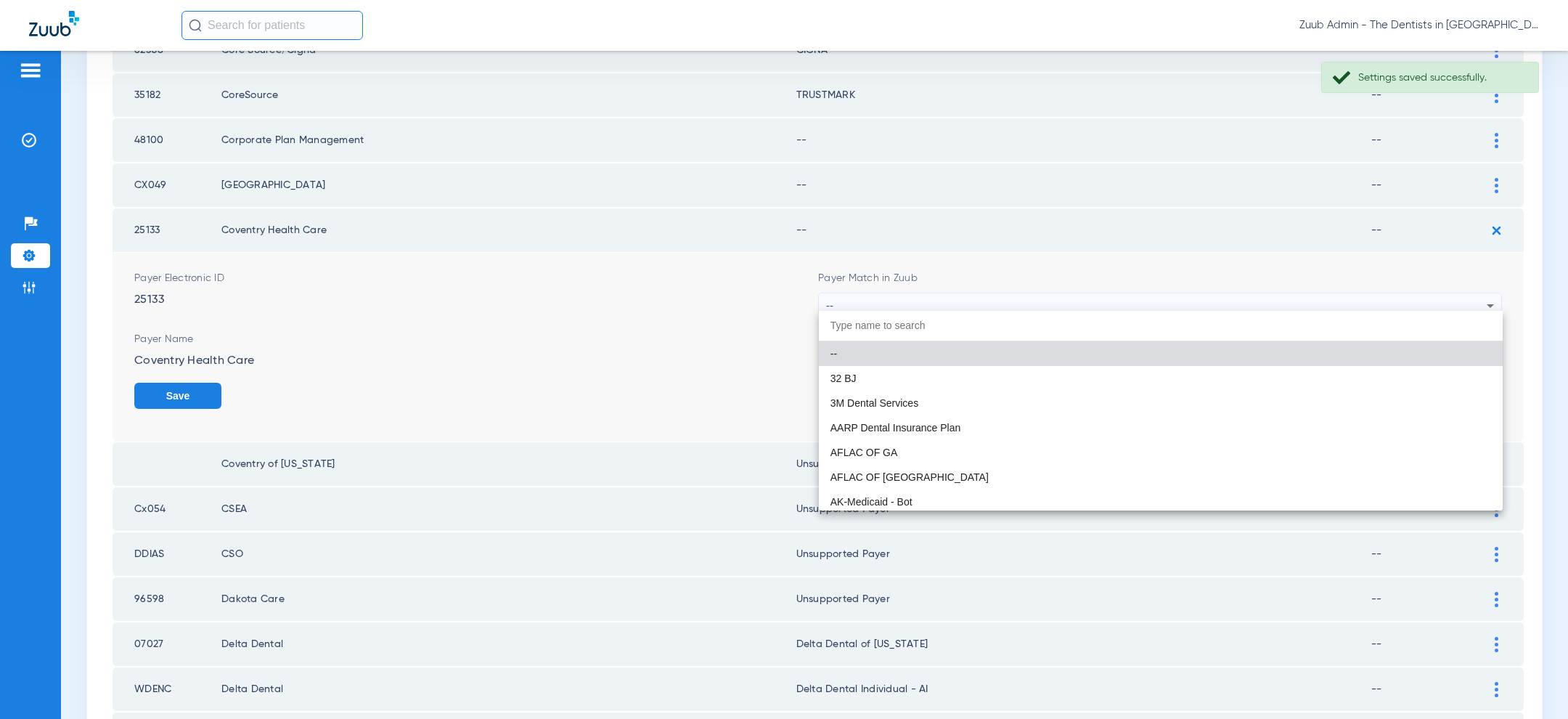
paste input "uns"
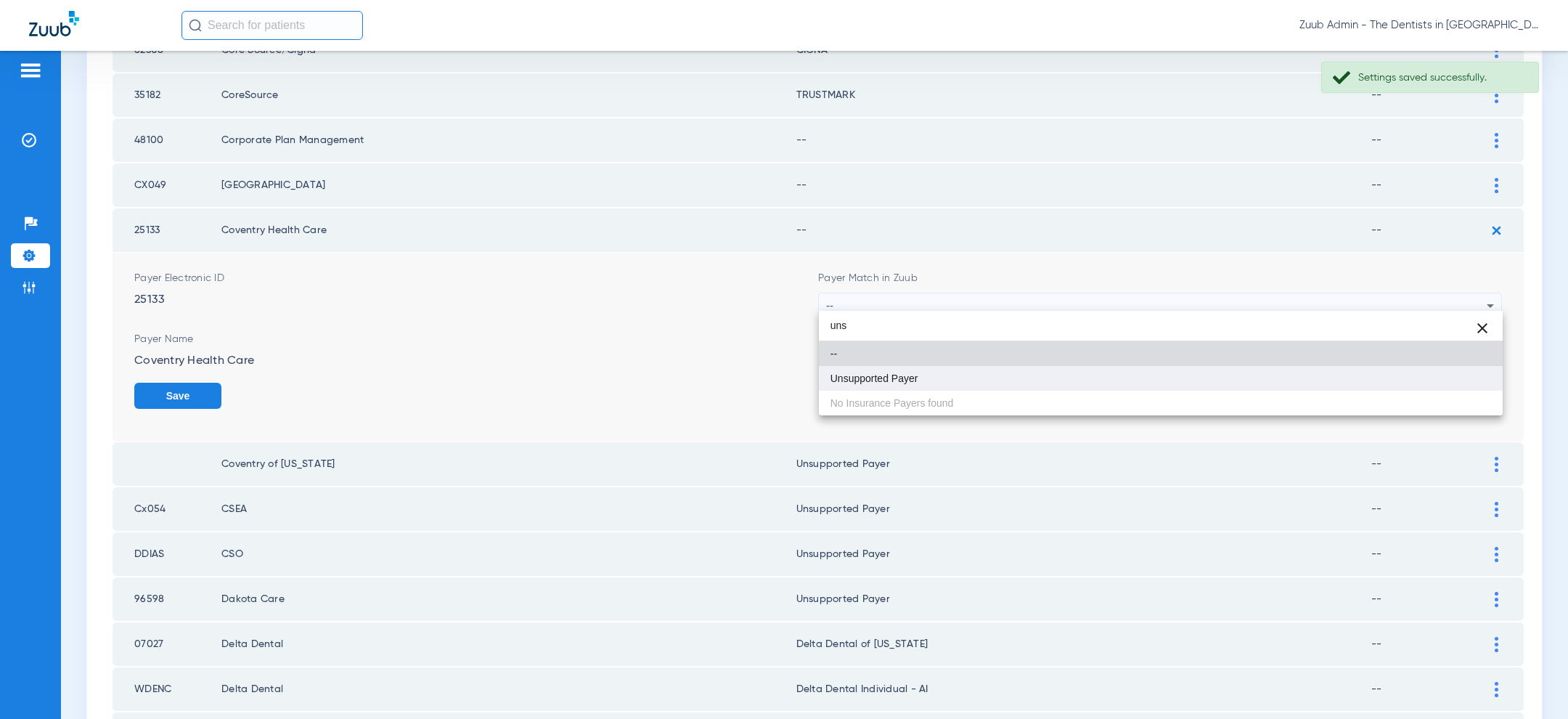
type input "uns"
click at [1110, 369] on mat-option "Unsupported Payer" at bounding box center [1161, 378] width 684 height 25
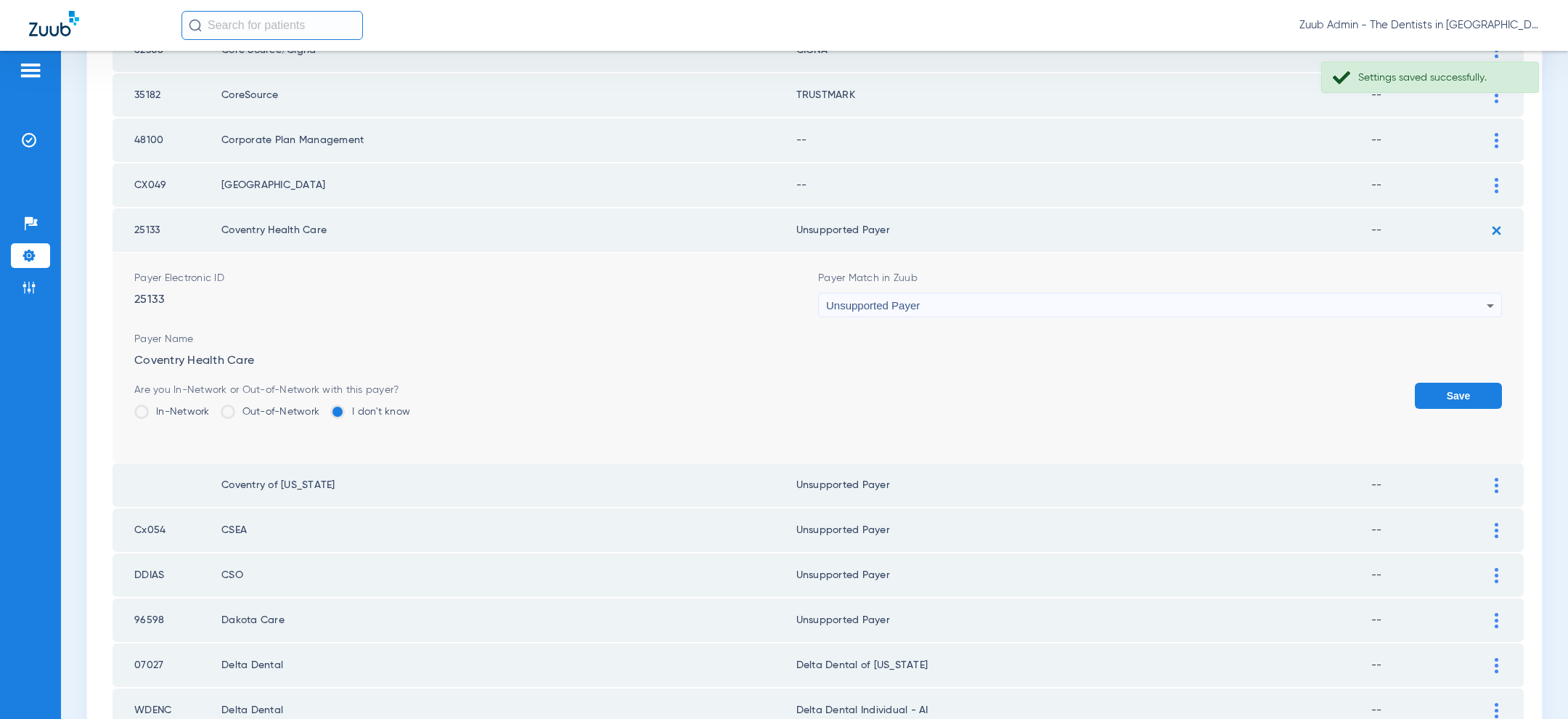
click at [1470, 388] on button "Save" at bounding box center [1459, 396] width 87 height 26
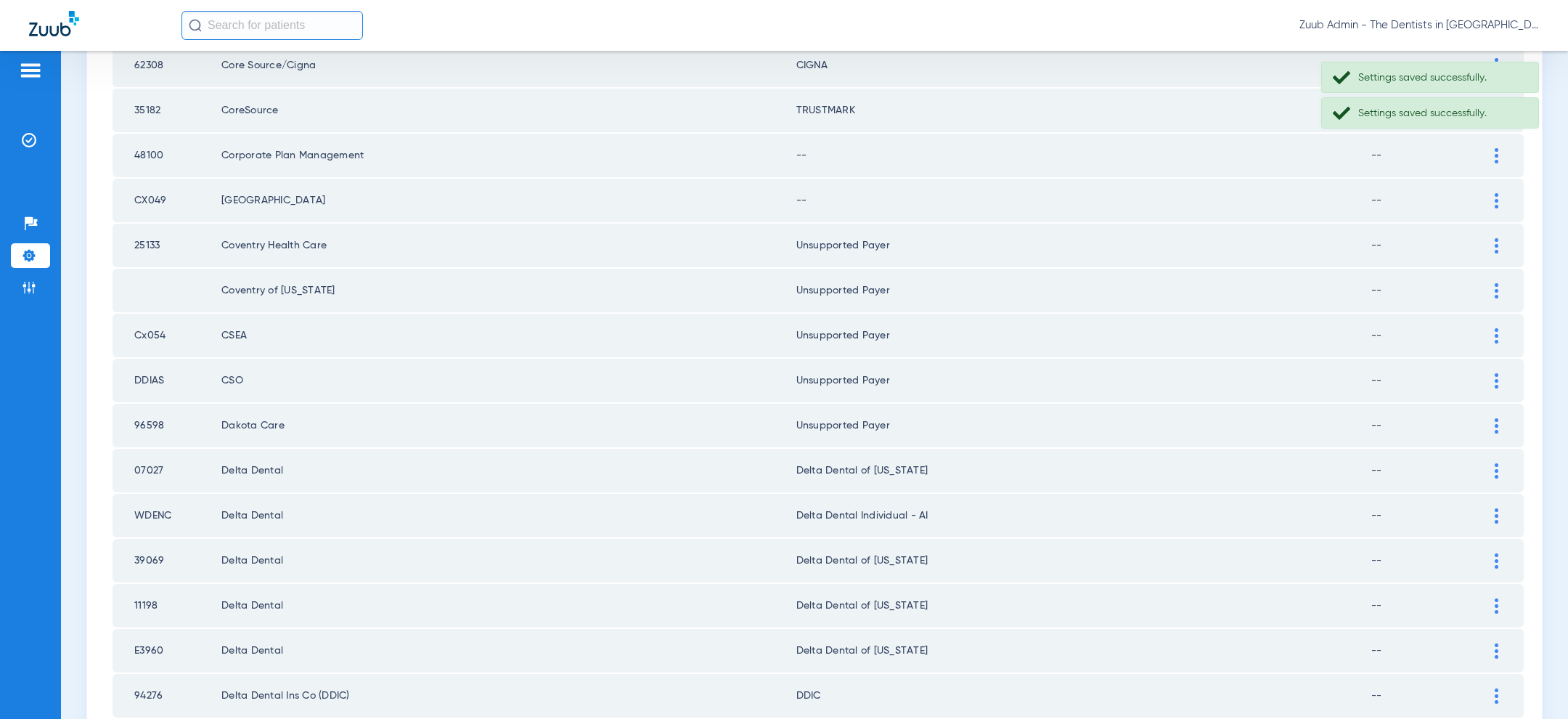
scroll to position [851, 0]
click at [1493, 195] on div at bounding box center [1497, 201] width 25 height 15
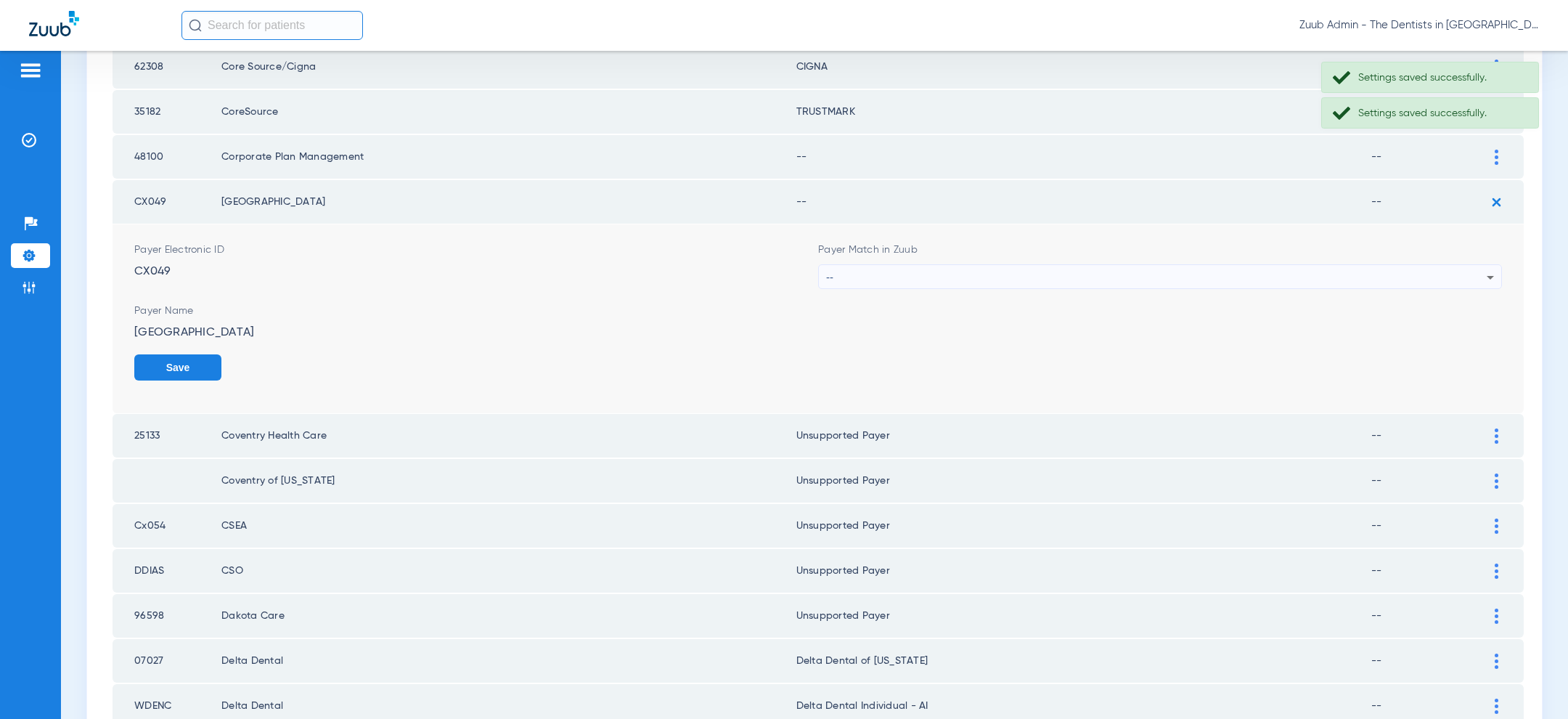
click at [1245, 268] on div "--" at bounding box center [1156, 277] width 660 height 25
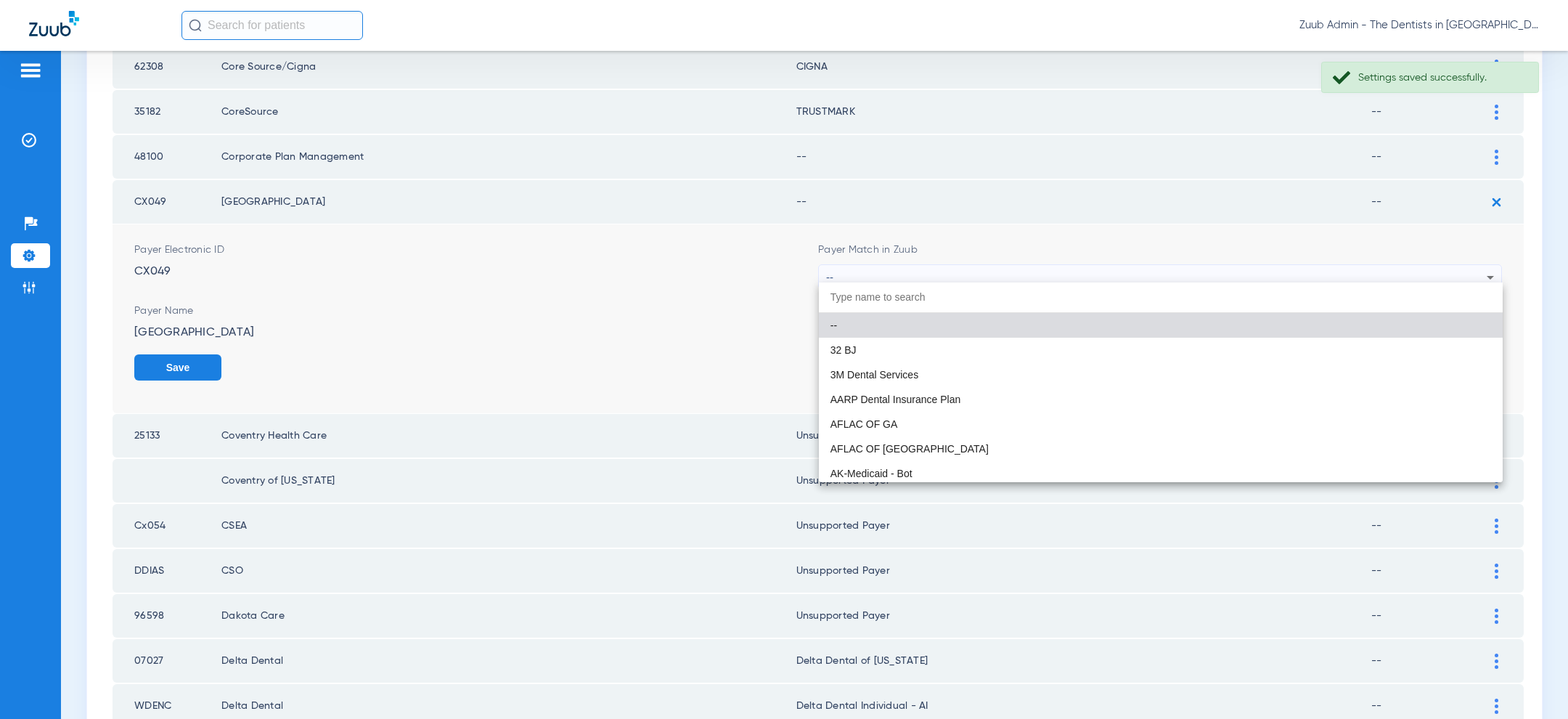
paste input "uns"
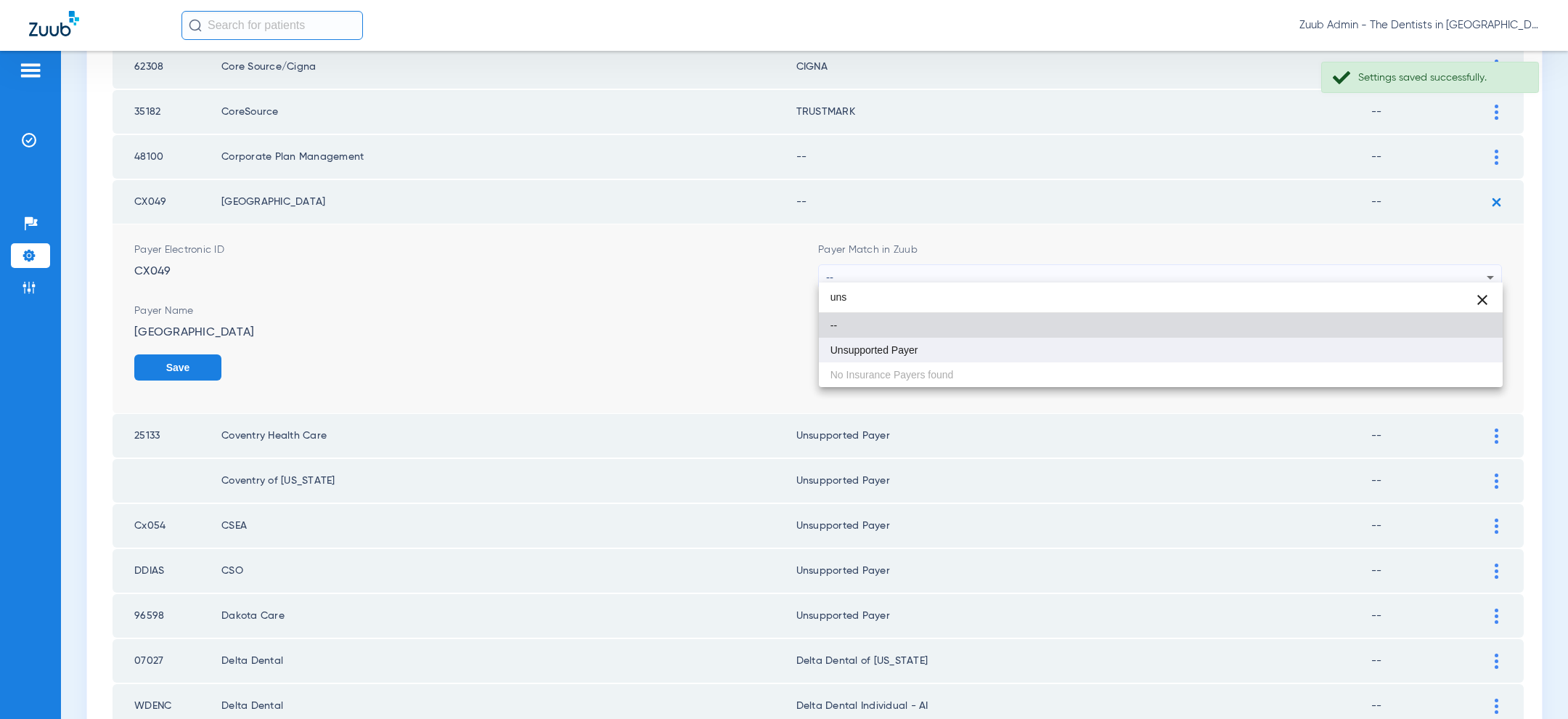
type input "uns"
click at [1065, 348] on mat-option "Unsupported Payer" at bounding box center [1161, 350] width 684 height 25
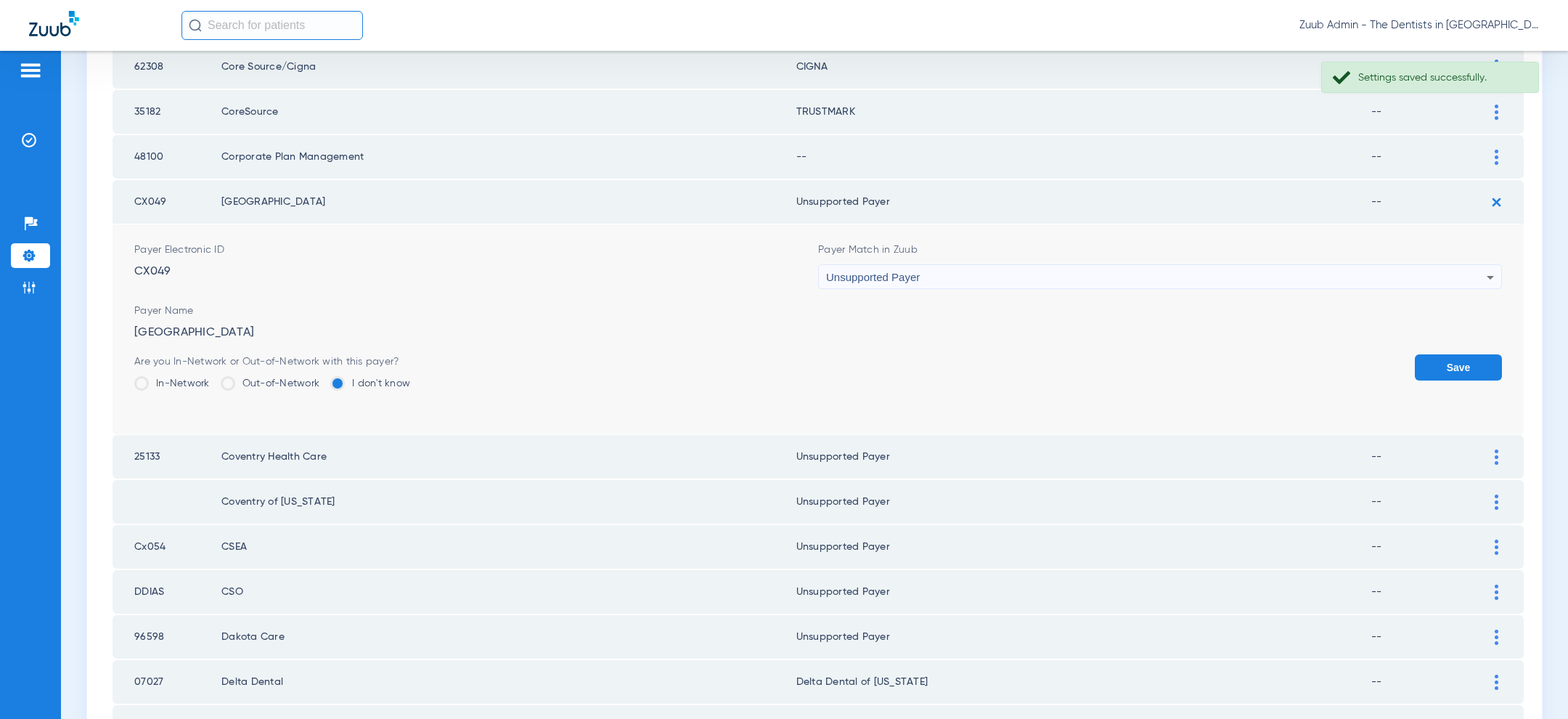
click at [1460, 360] on button "Save" at bounding box center [1459, 367] width 87 height 26
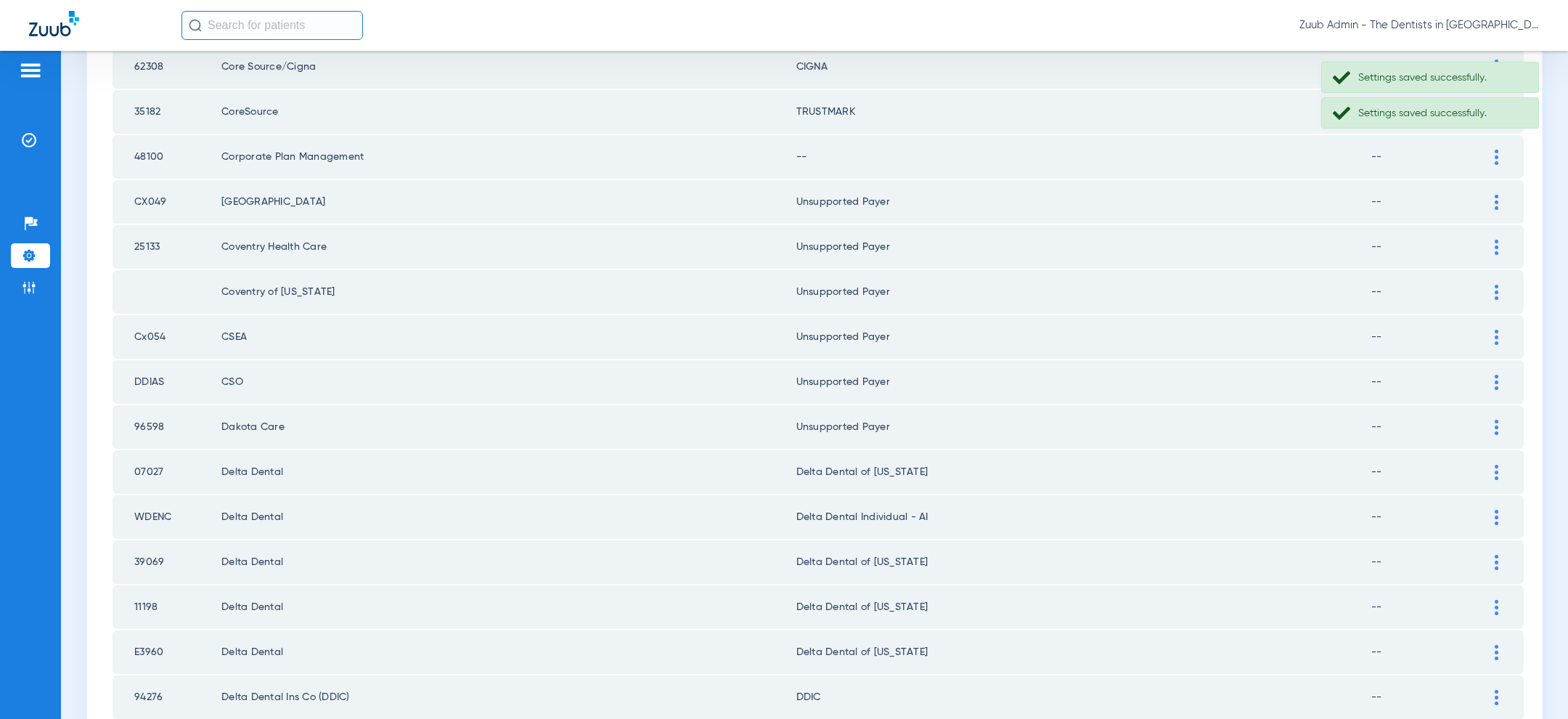
scroll to position [825, 0]
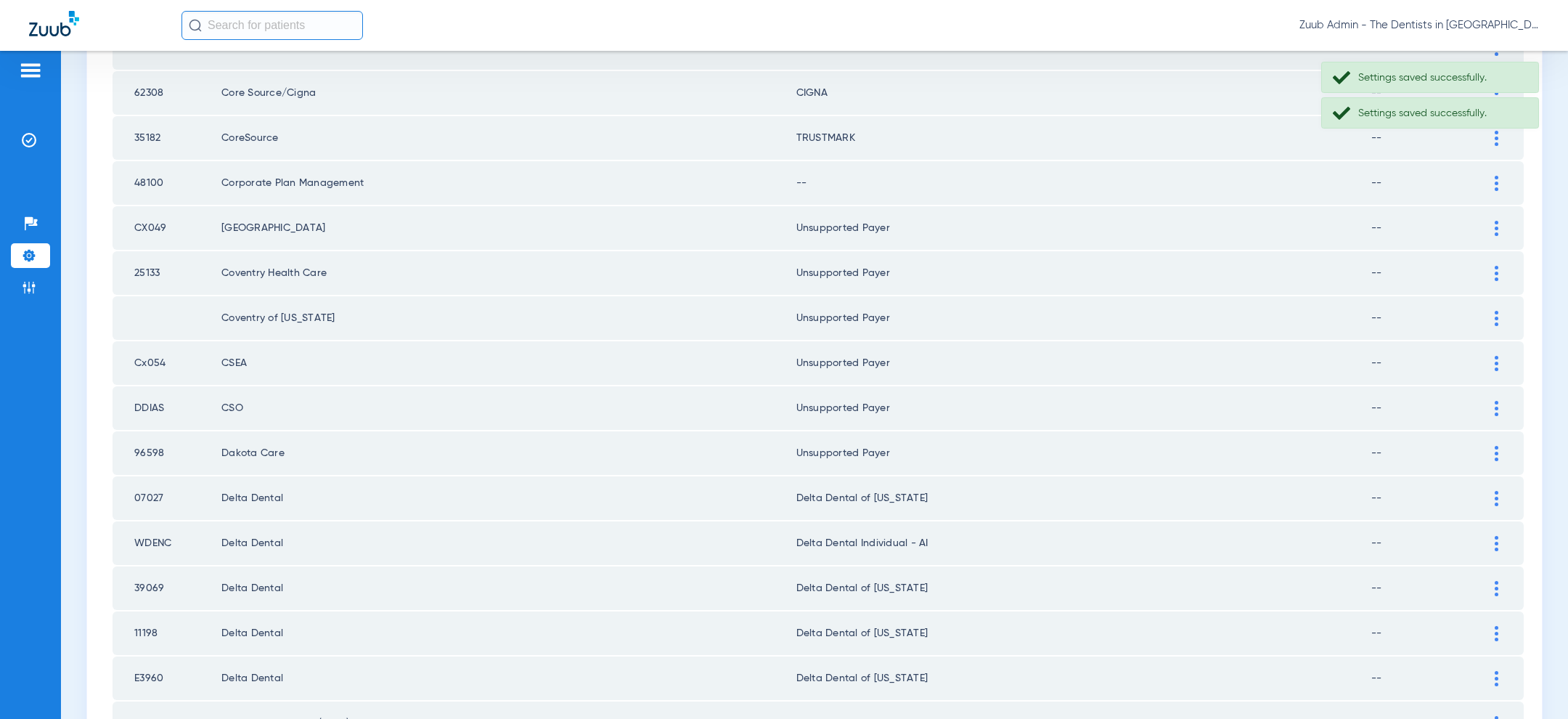
click at [1498, 178] on div at bounding box center [1497, 183] width 25 height 15
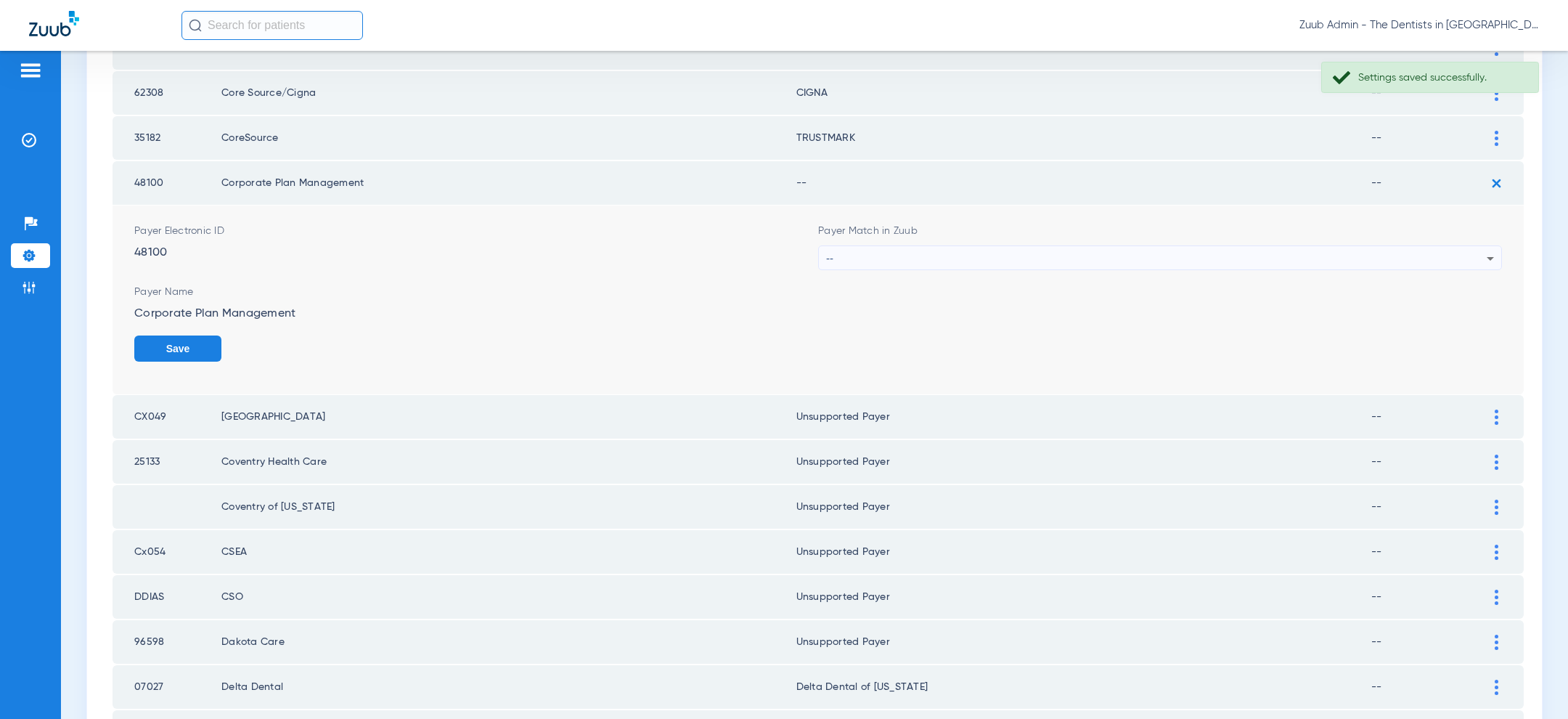
click at [1176, 246] on div "--" at bounding box center [1156, 258] width 660 height 25
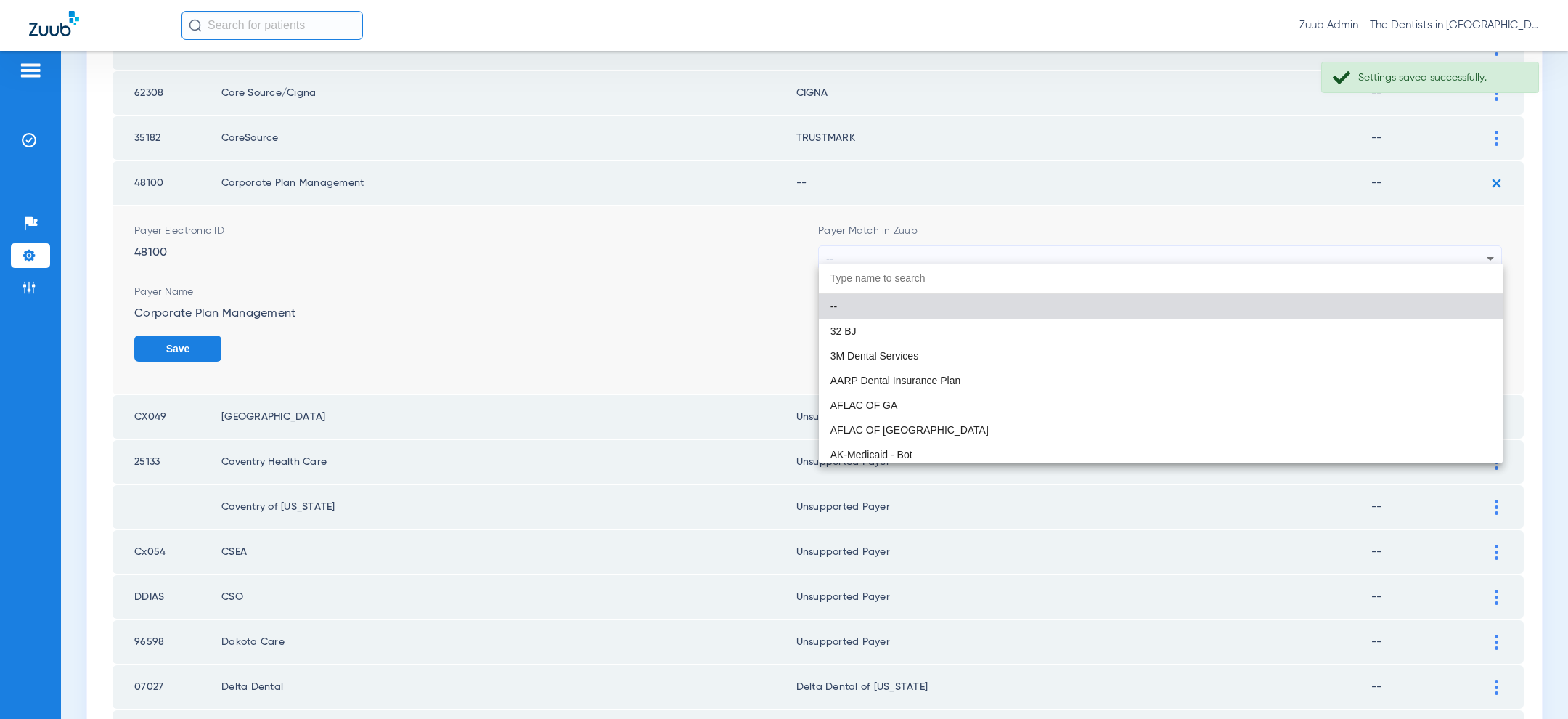
paste input "uns"
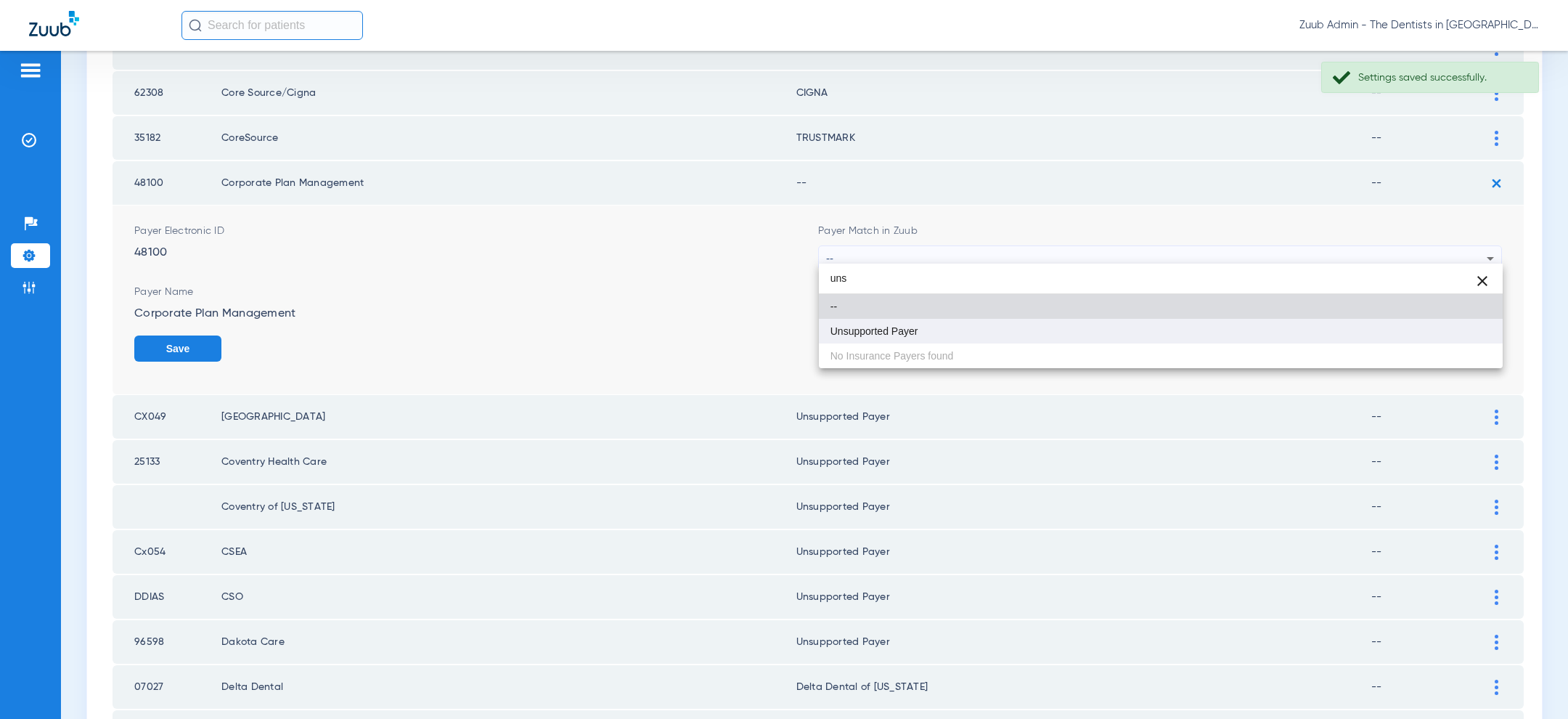
type input "uns"
click at [1060, 324] on mat-option "Unsupported Payer" at bounding box center [1161, 331] width 684 height 25
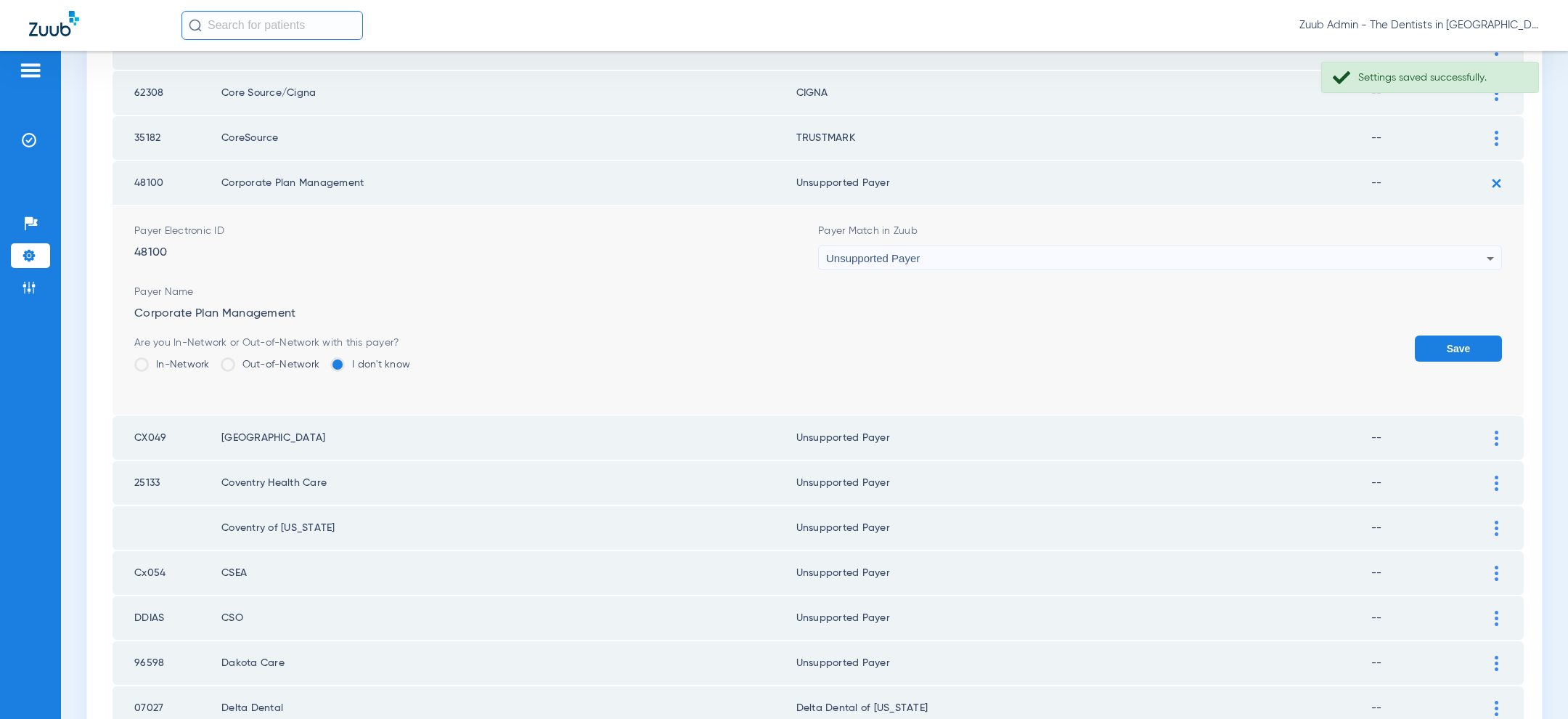
click at [1467, 350] on button "Save" at bounding box center [1459, 348] width 87 height 26
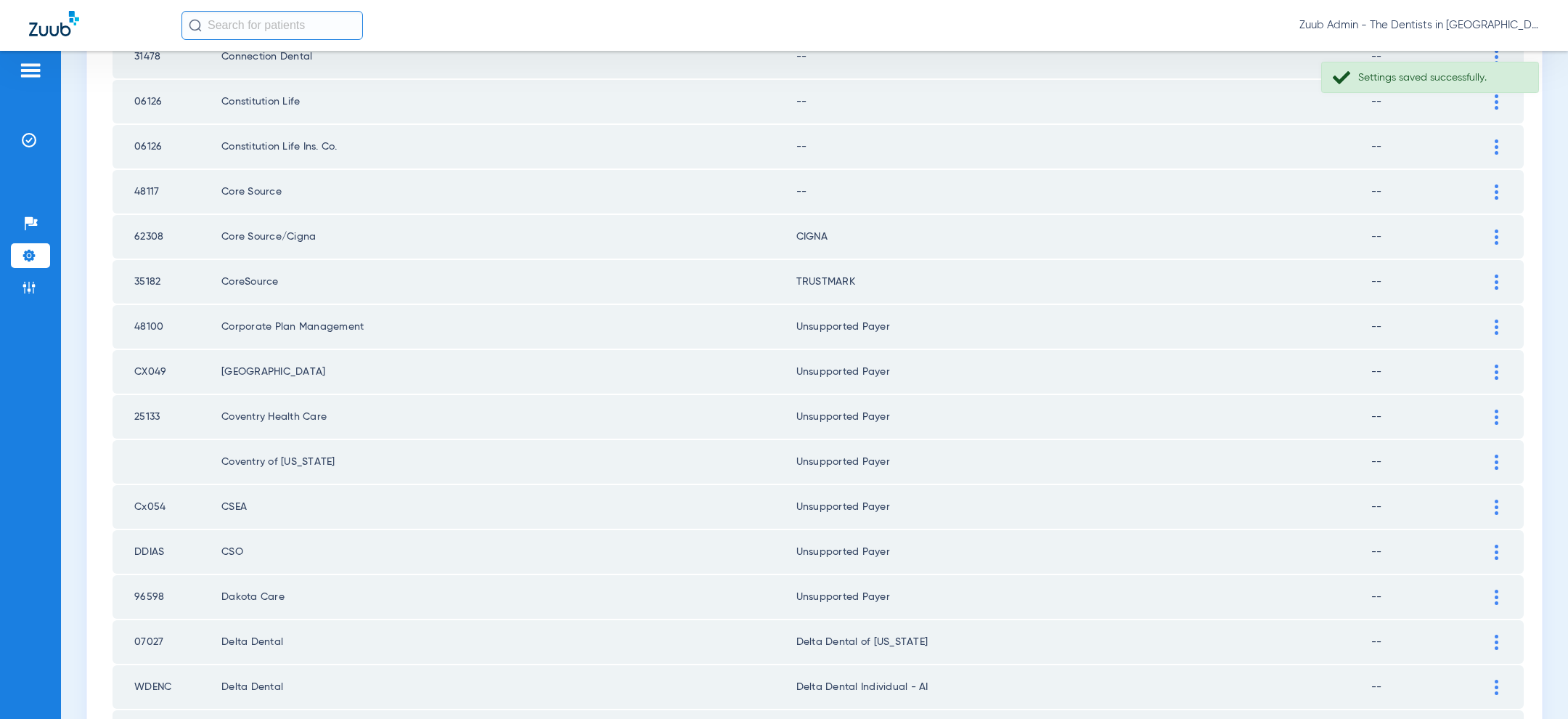
scroll to position [666, 0]
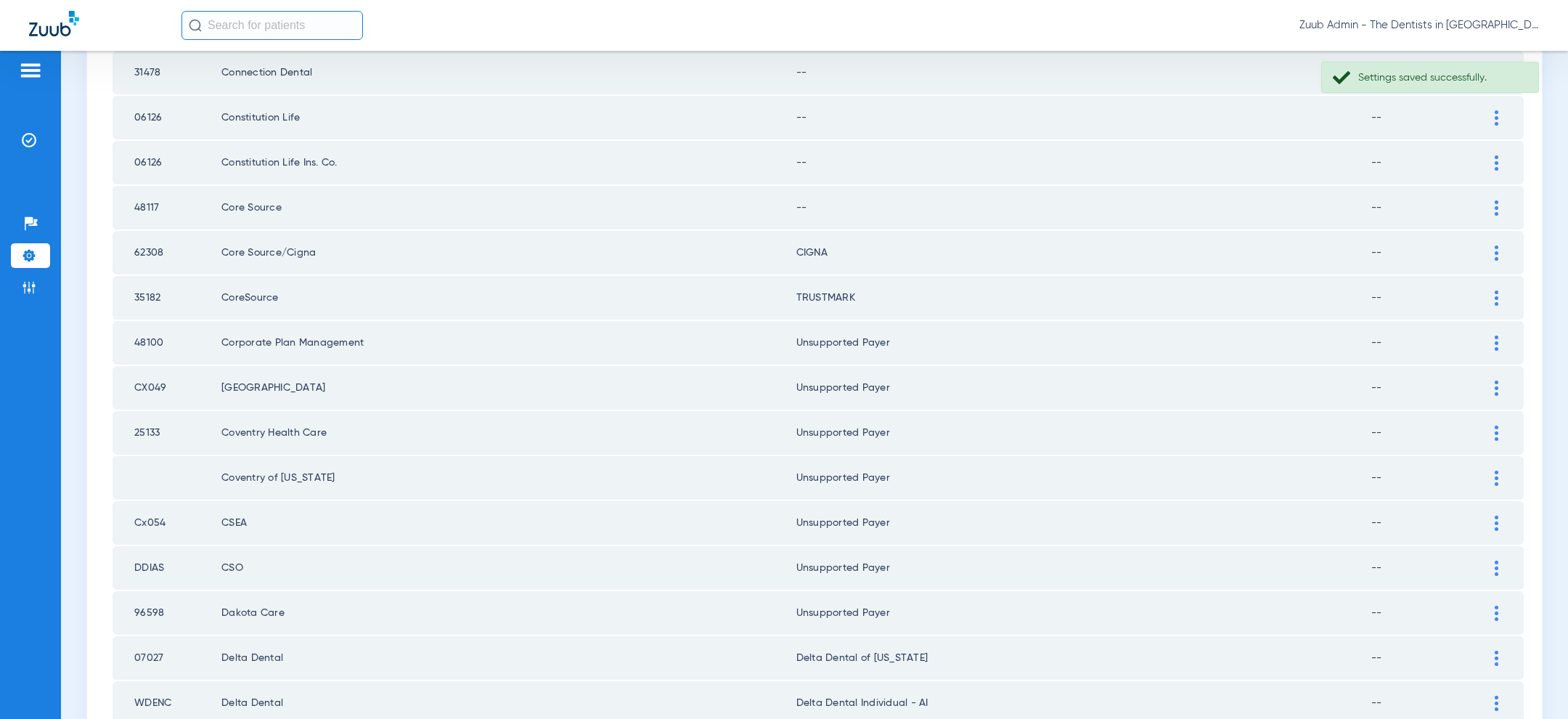
click at [1503, 201] on div at bounding box center [1497, 208] width 25 height 15
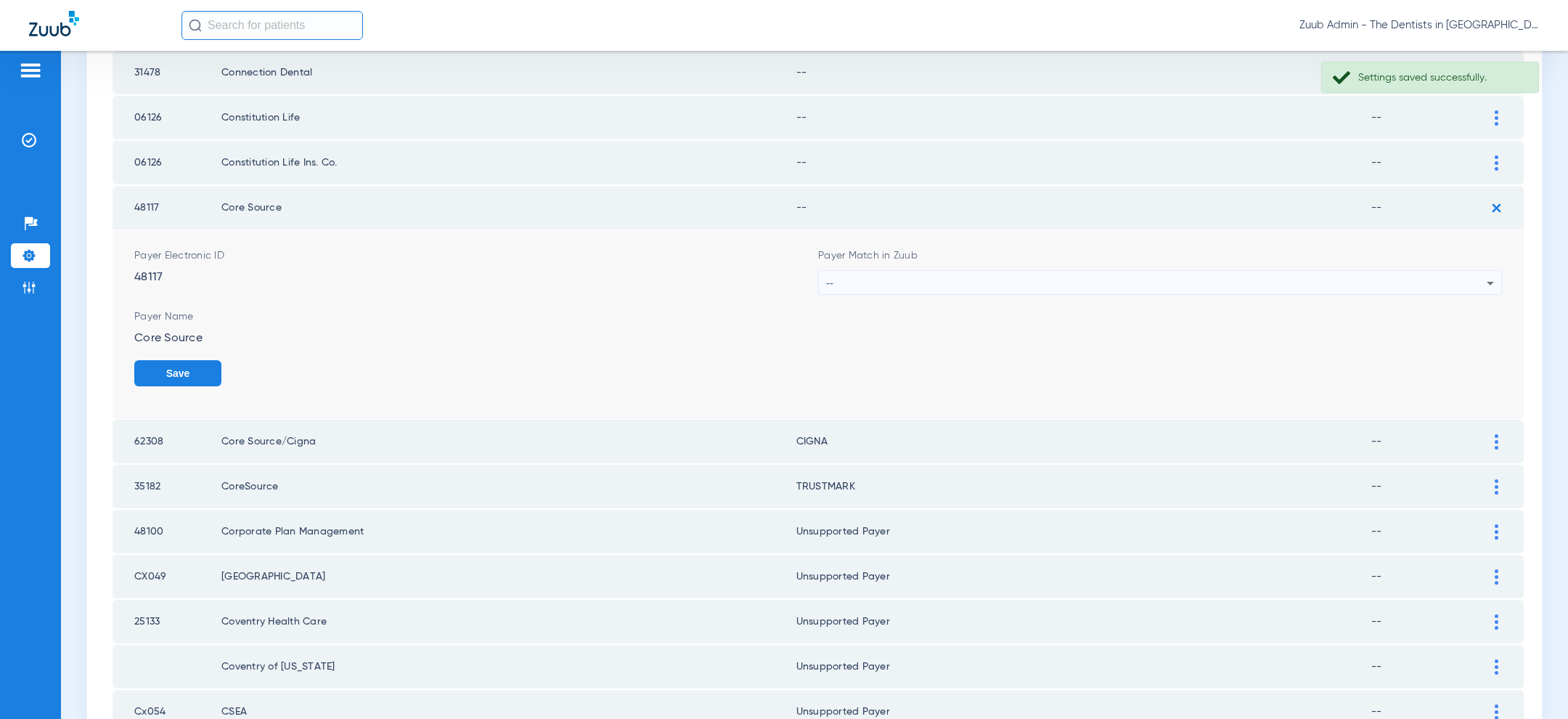
click at [1256, 275] on div "--" at bounding box center [1156, 283] width 660 height 25
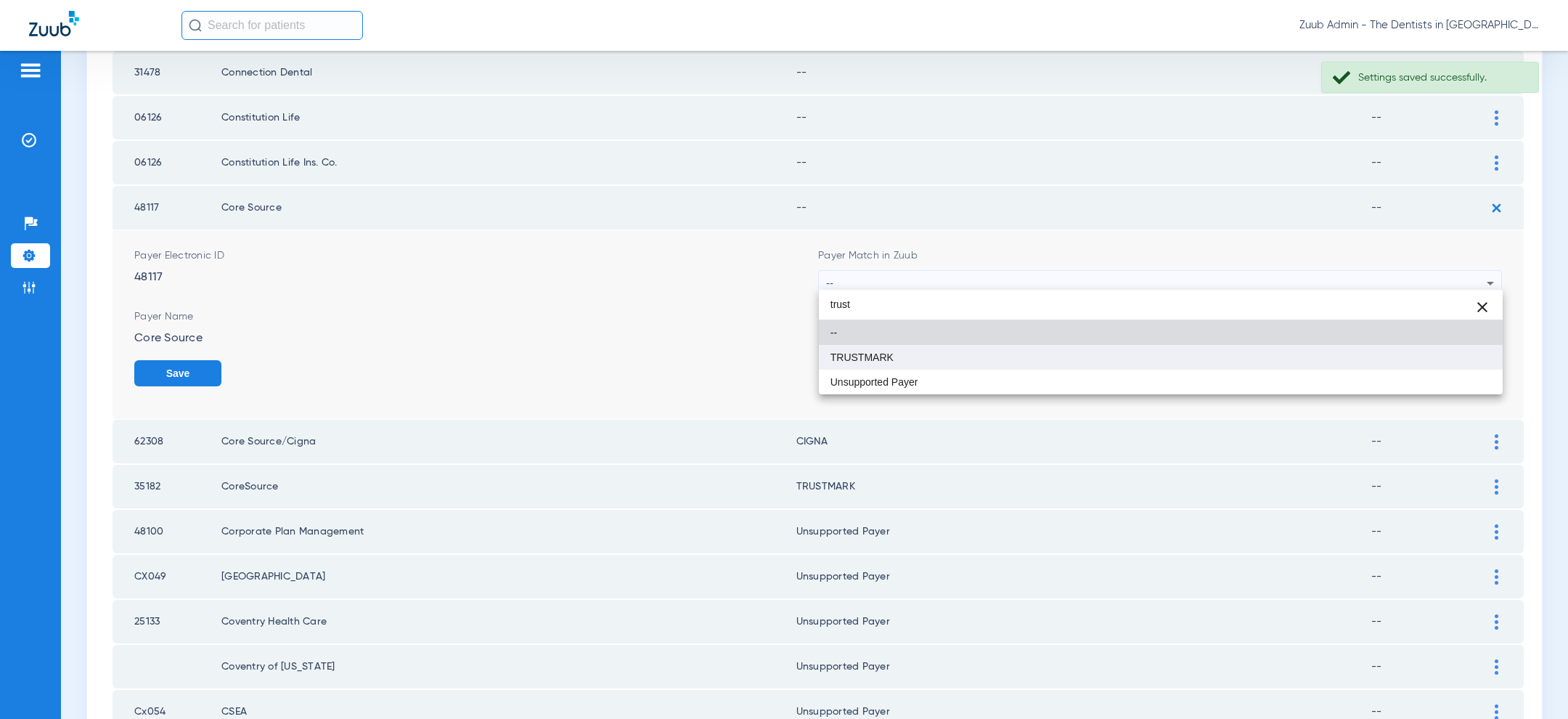
type input "trust"
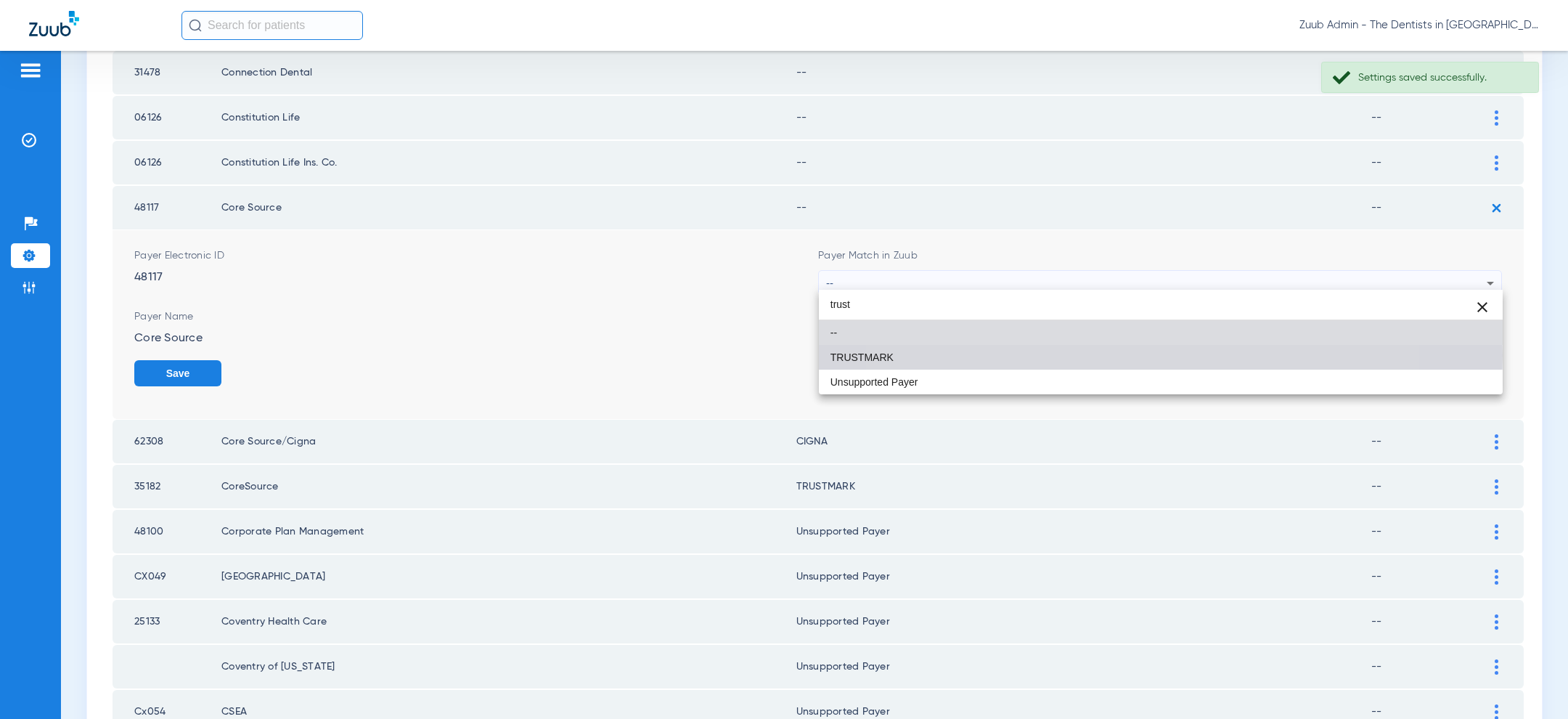
click at [1091, 354] on mat-option "TRUSTMARK" at bounding box center [1161, 357] width 684 height 25
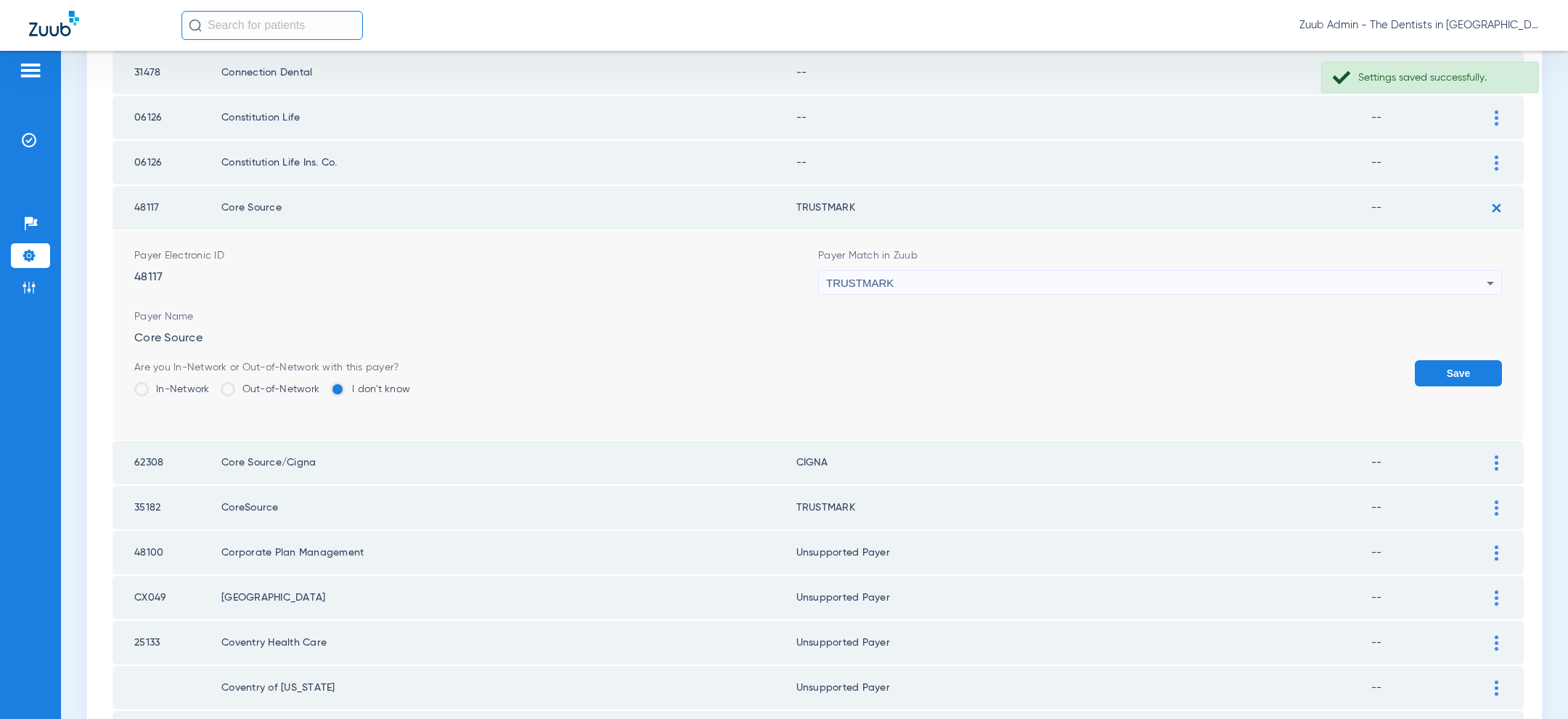
click at [1481, 365] on button "Save" at bounding box center [1459, 373] width 87 height 26
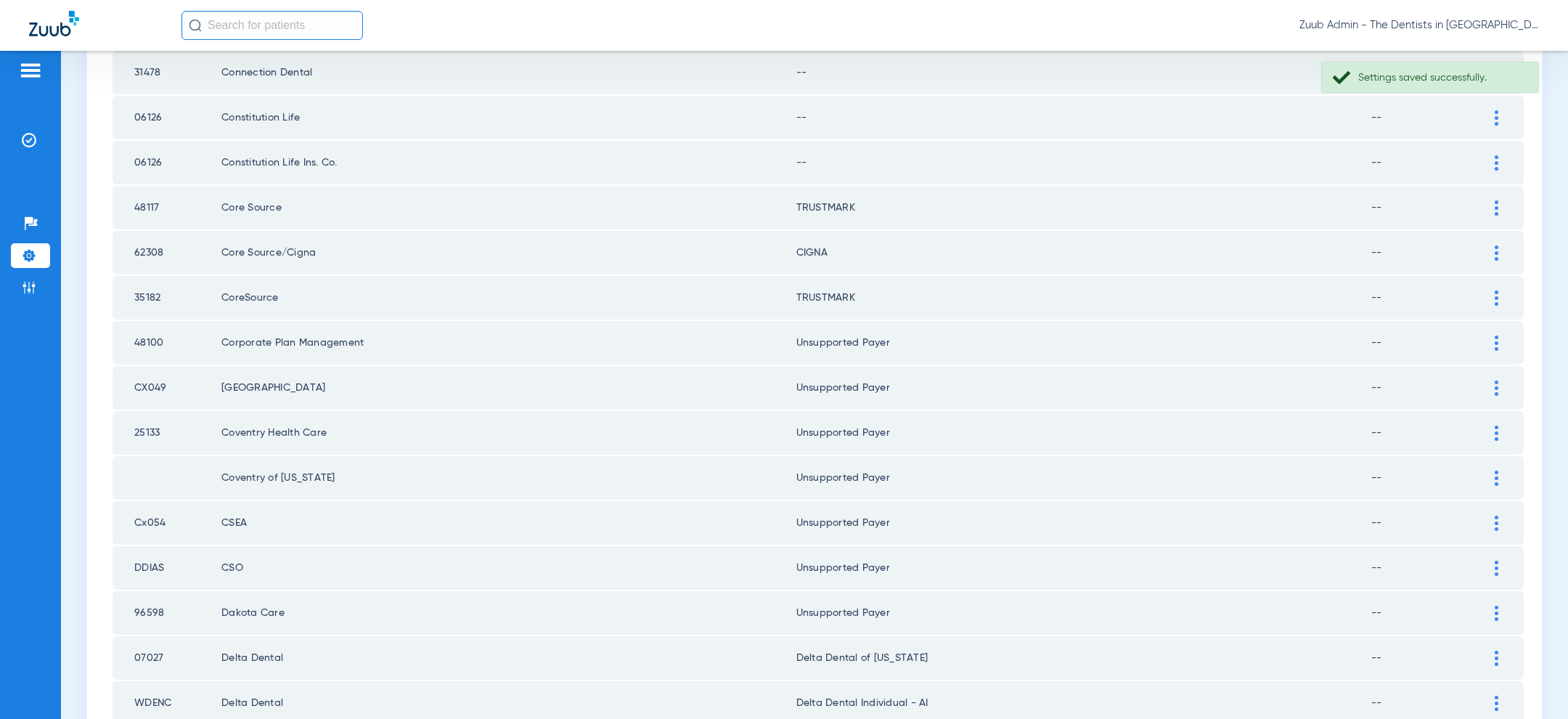
click at [1503, 155] on div at bounding box center [1497, 163] width 25 height 15
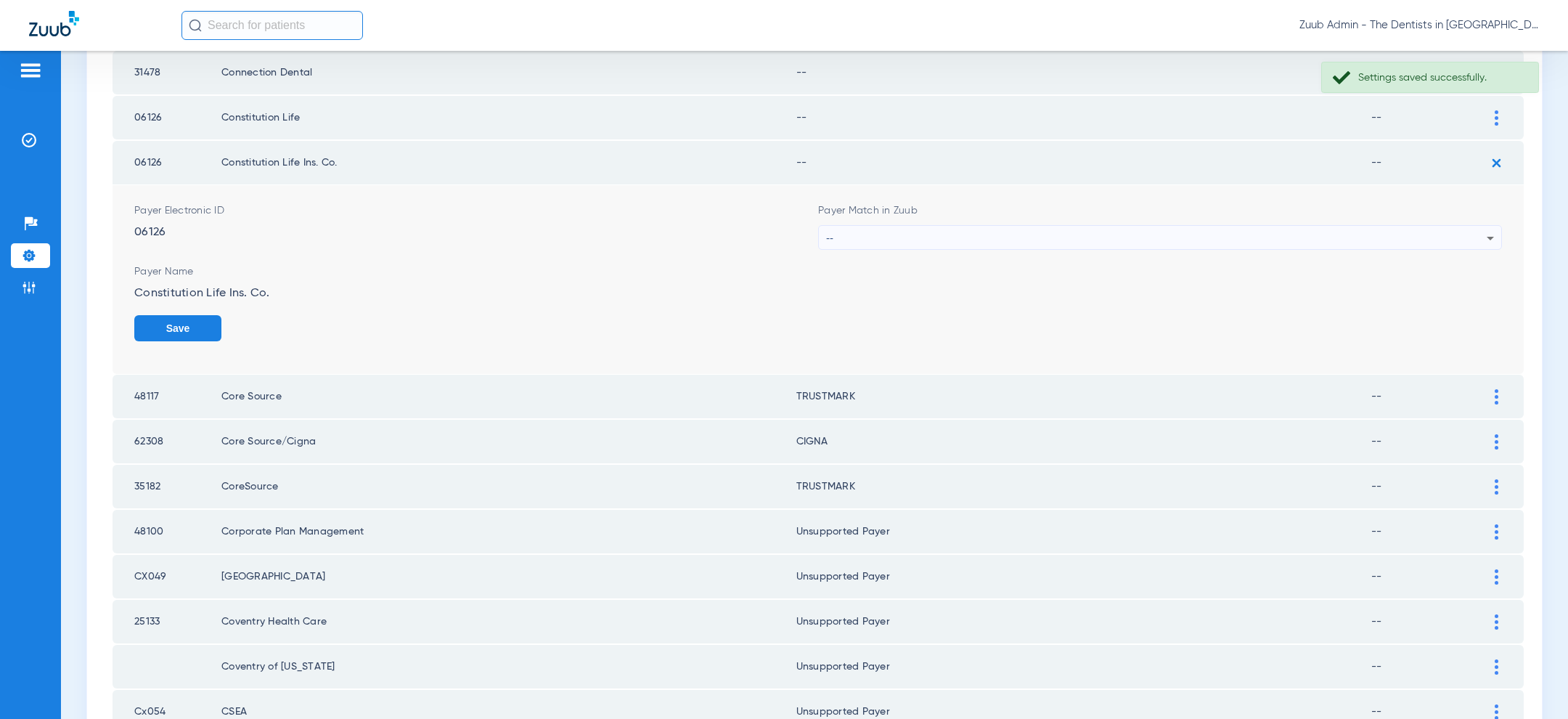
click at [1246, 232] on div "--" at bounding box center [1156, 238] width 660 height 25
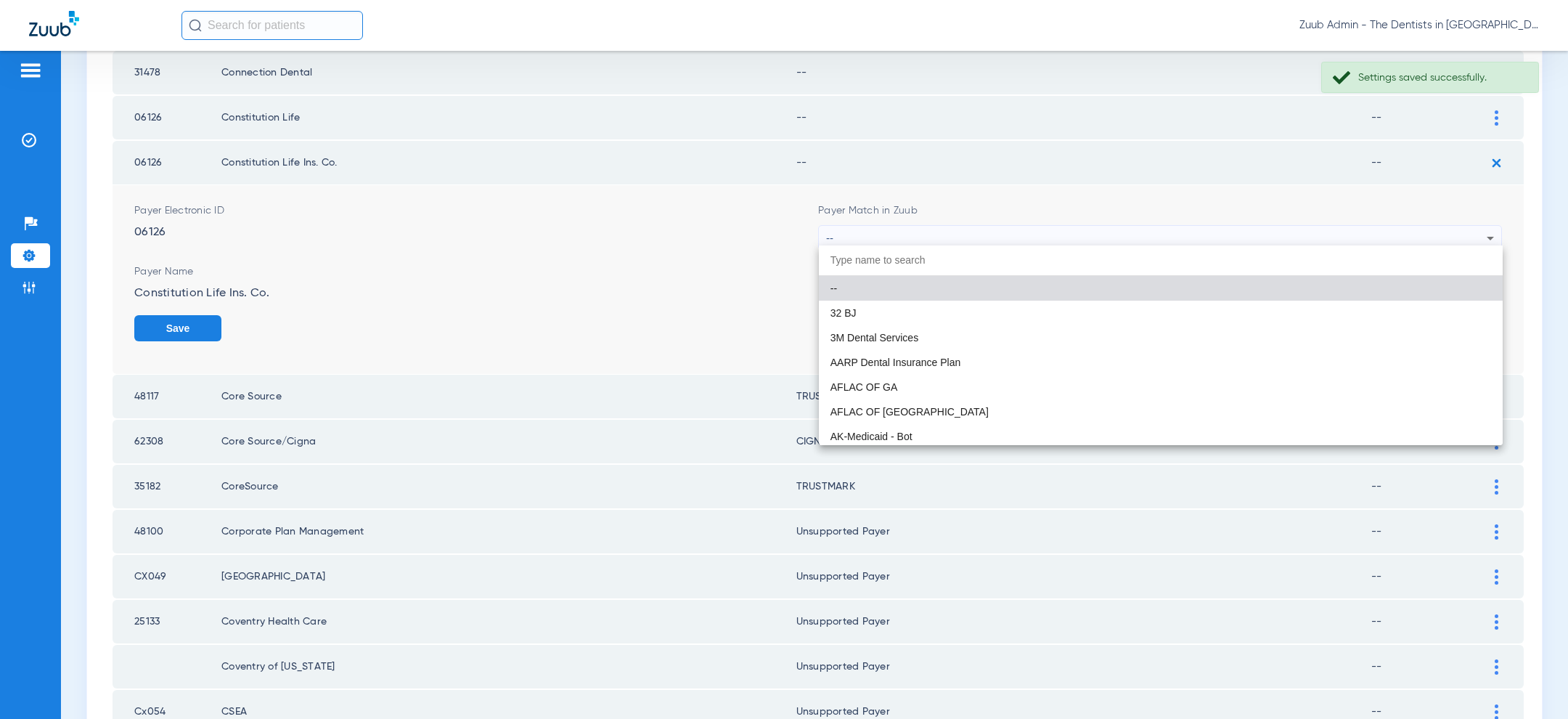
paste input "uns"
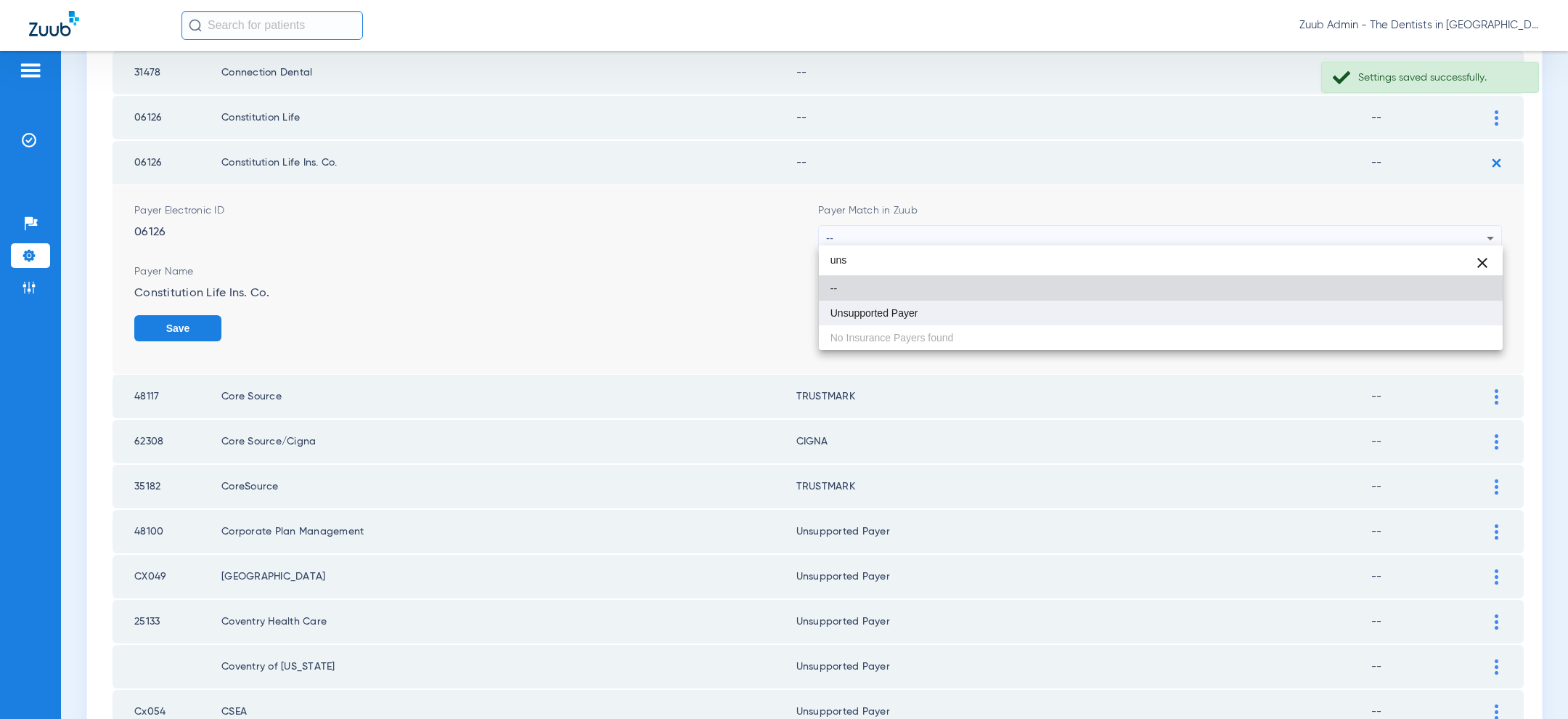
type input "uns"
click at [1047, 306] on mat-option "Unsupported Payer" at bounding box center [1161, 312] width 684 height 25
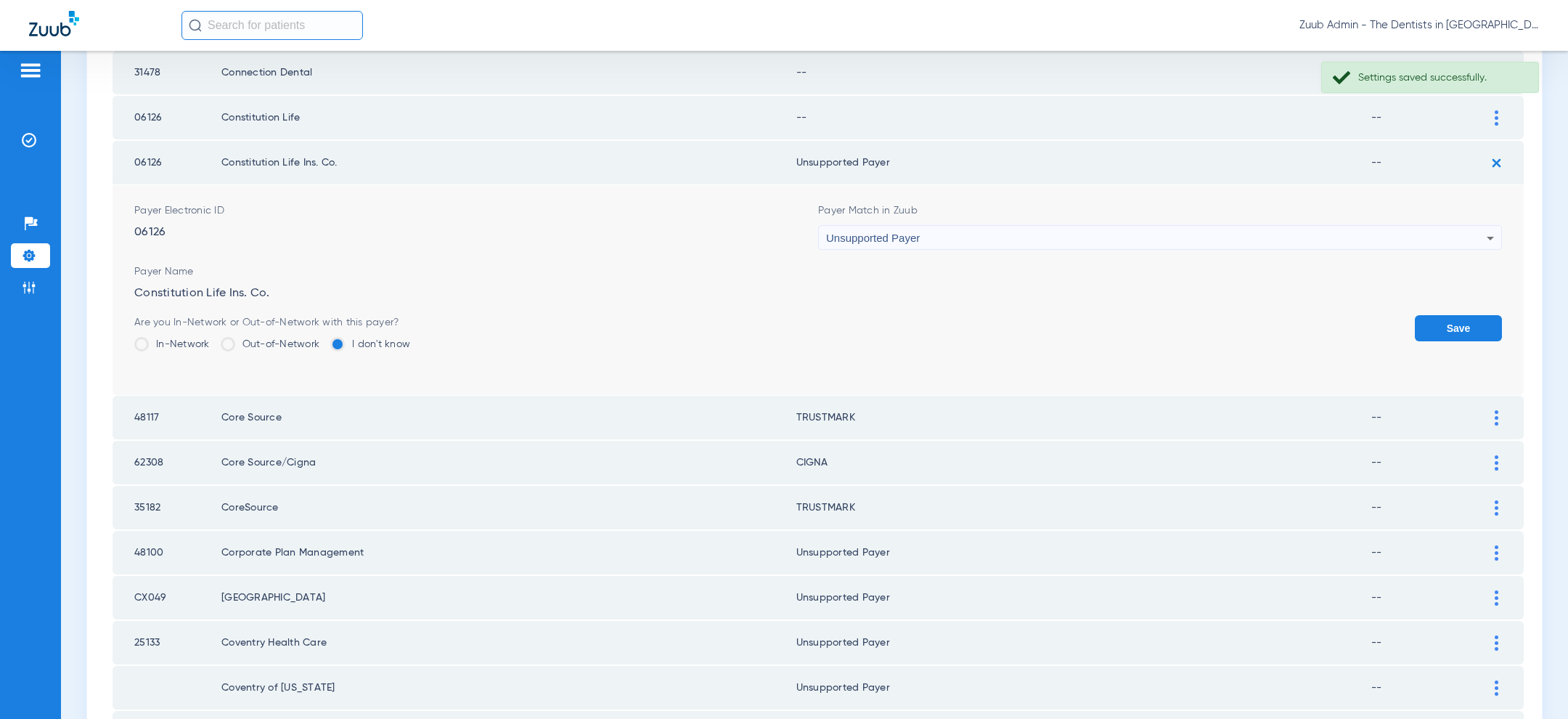
click at [1459, 327] on button "Save" at bounding box center [1459, 327] width 87 height 26
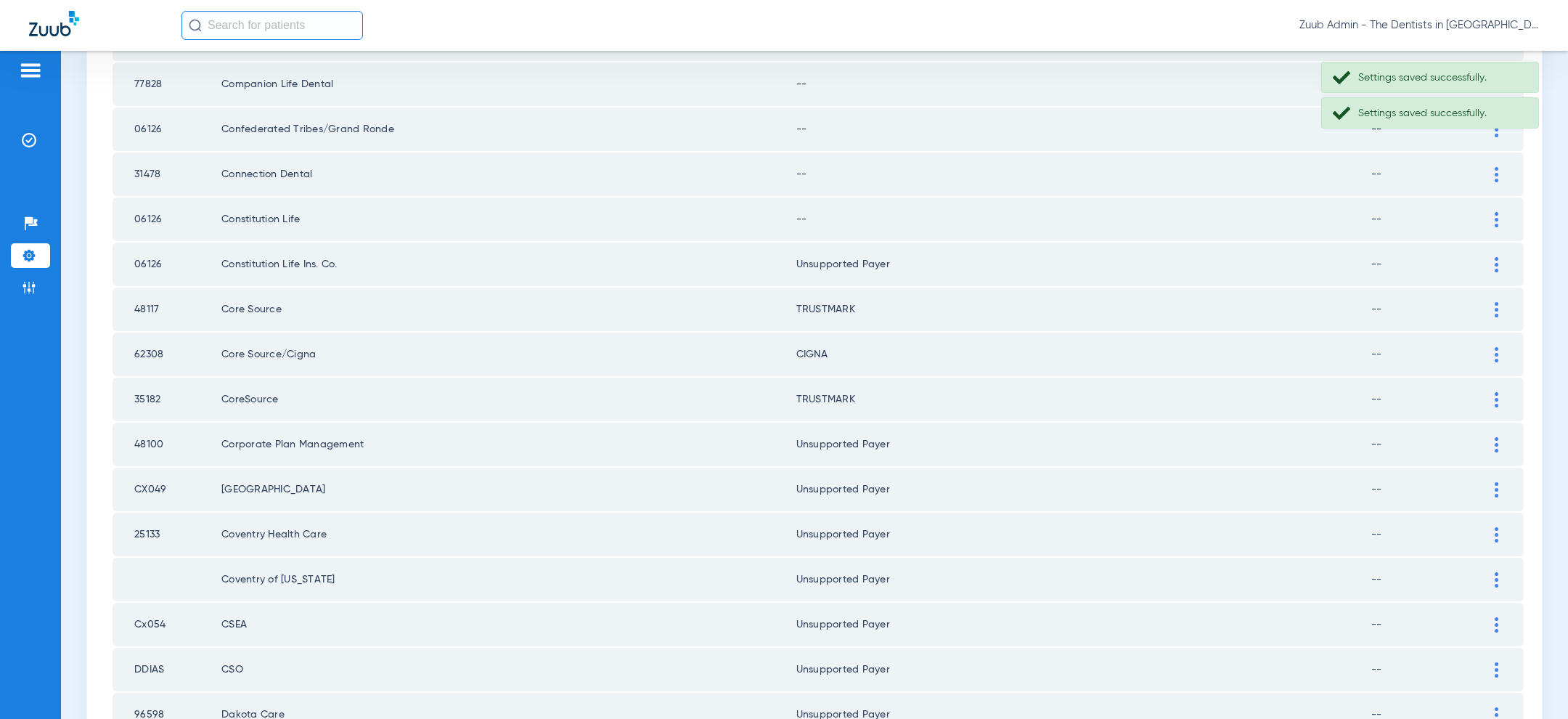
scroll to position [564, 0]
click at [1493, 212] on div at bounding box center [1497, 220] width 25 height 15
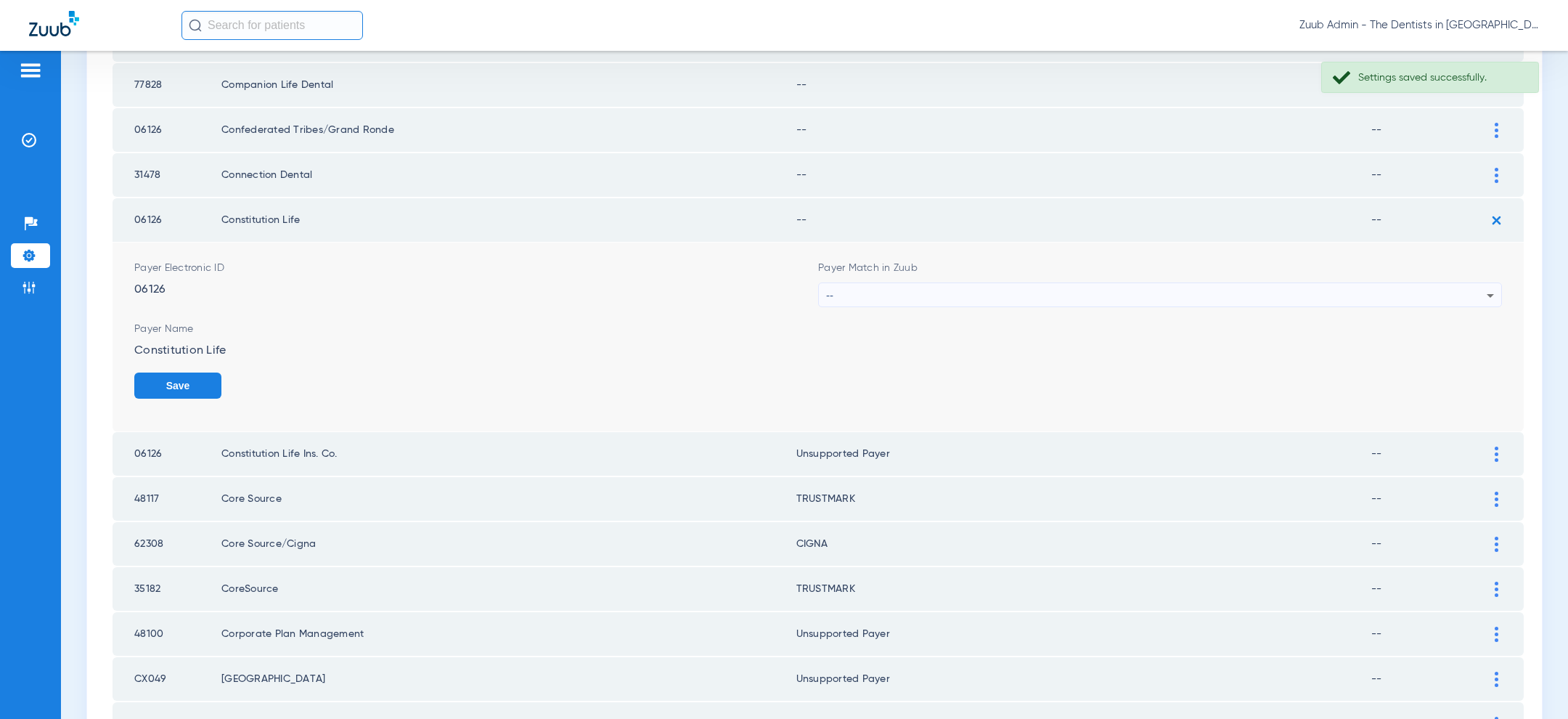
click at [1329, 289] on div "--" at bounding box center [1156, 295] width 660 height 25
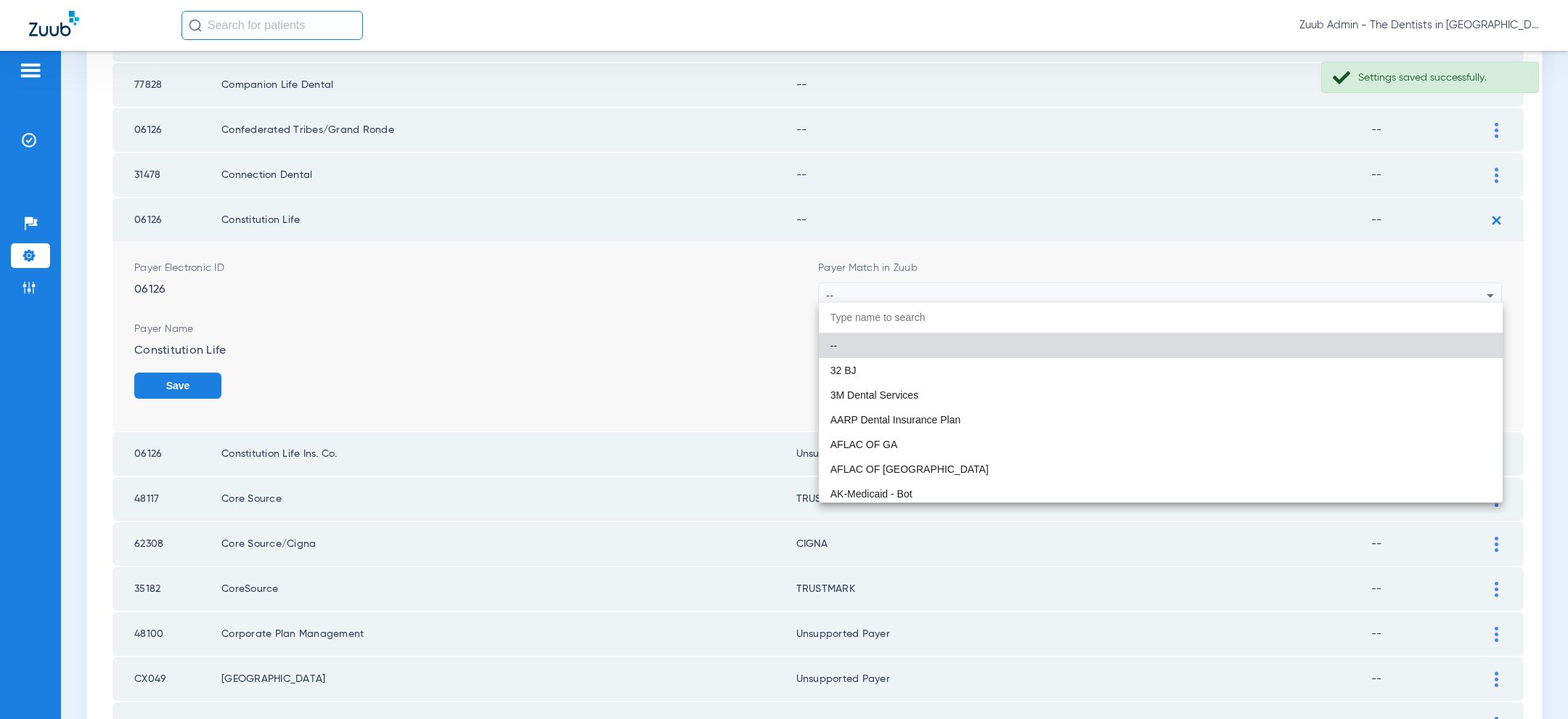
paste input "uns"
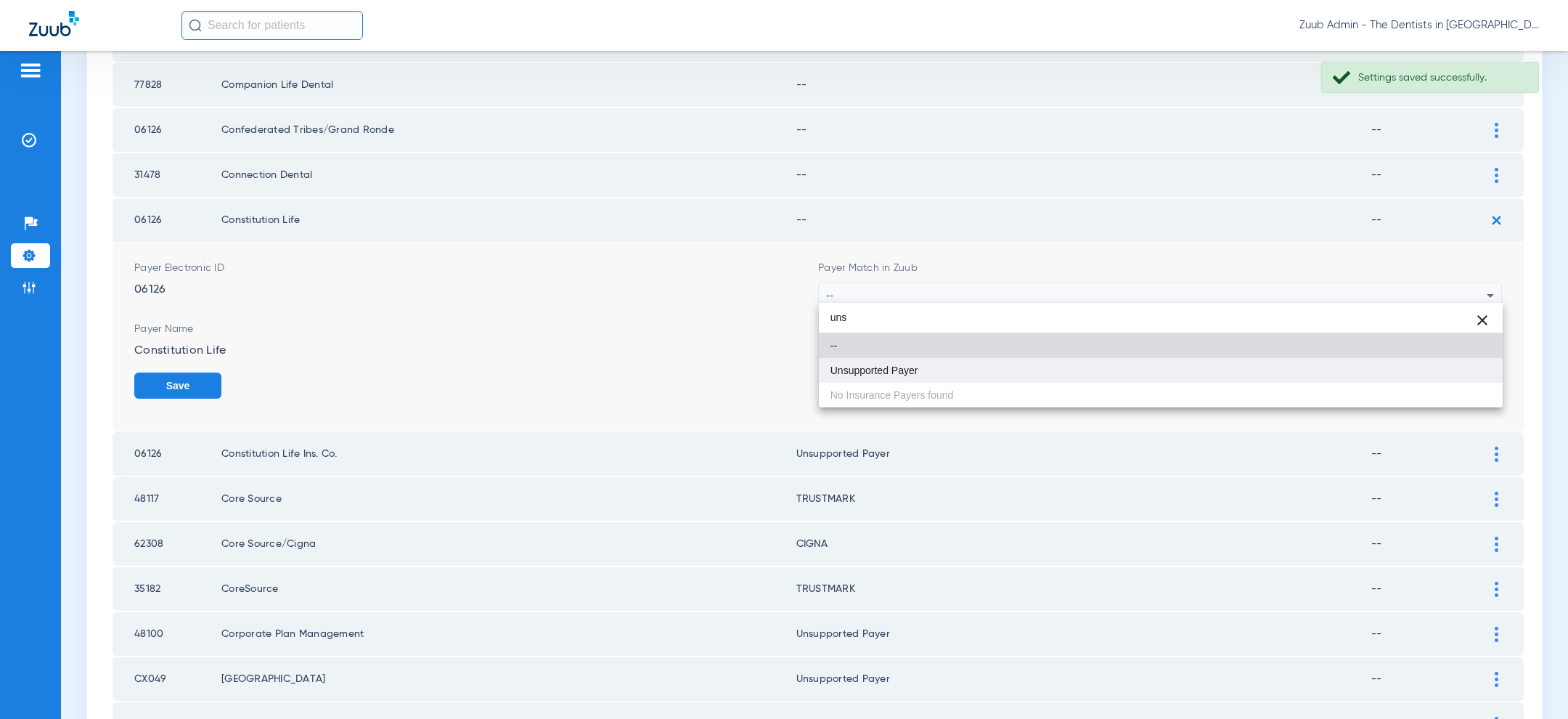
type input "uns"
click at [1145, 370] on mat-option "Unsupported Payer" at bounding box center [1161, 369] width 684 height 25
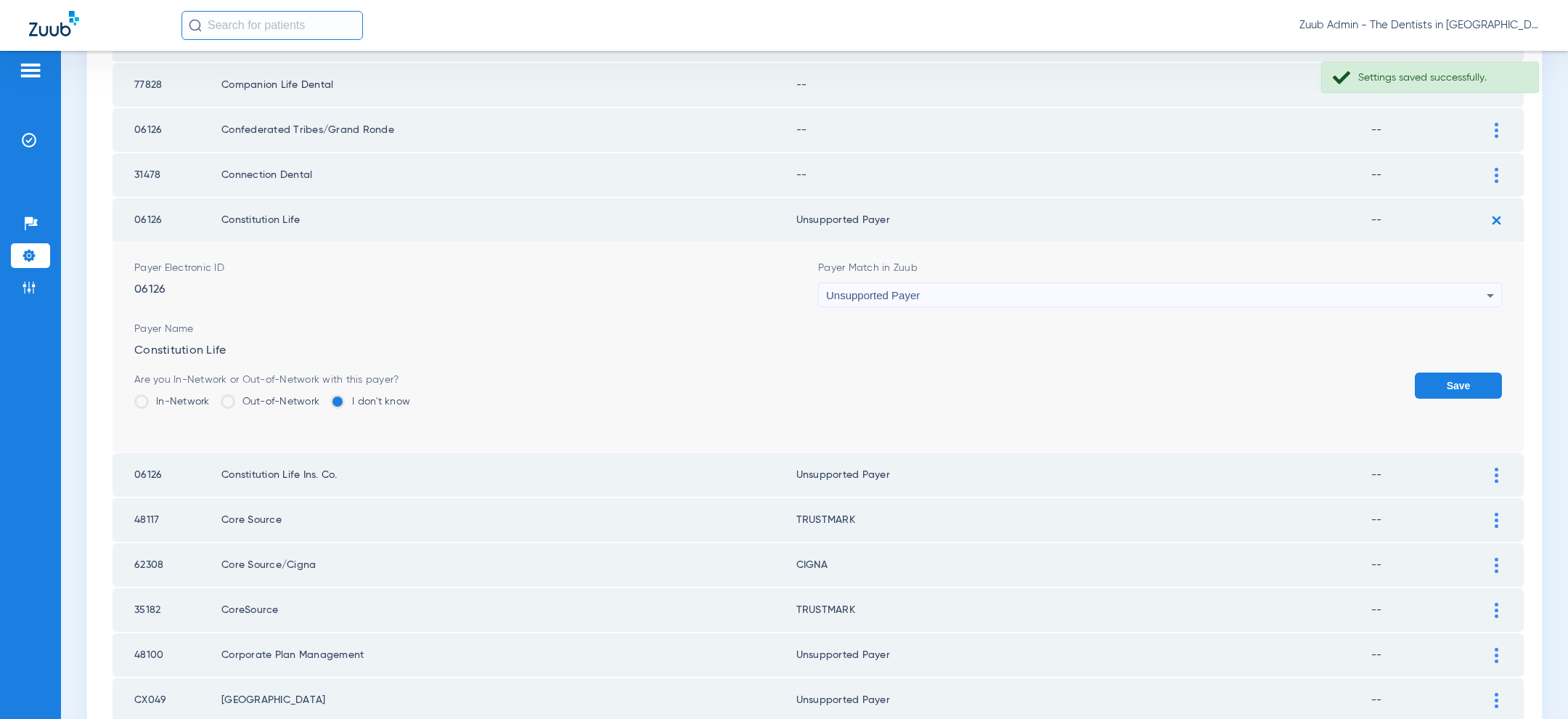
click at [1451, 374] on button "Save" at bounding box center [1459, 385] width 87 height 26
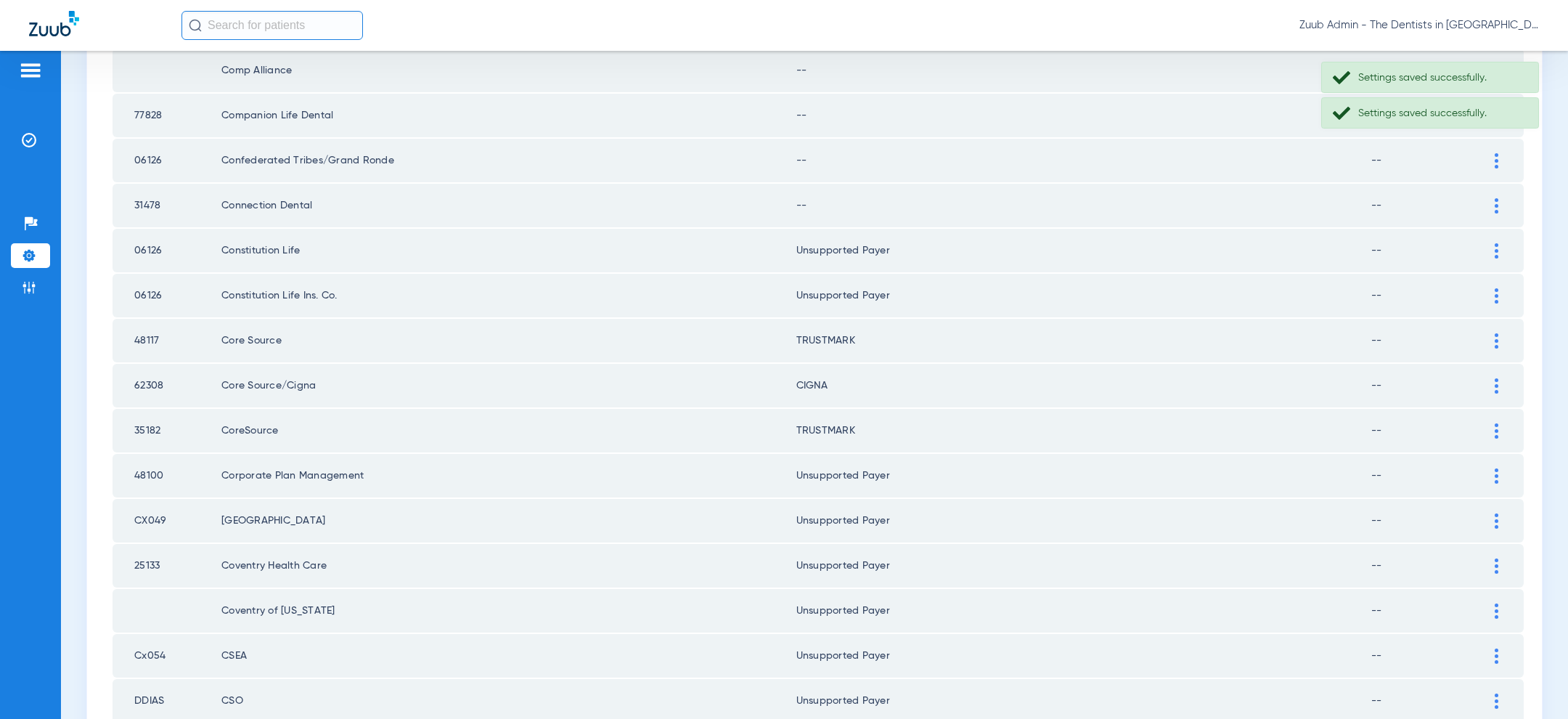
scroll to position [535, 0]
click at [1496, 196] on img at bounding box center [1496, 203] width 4 height 15
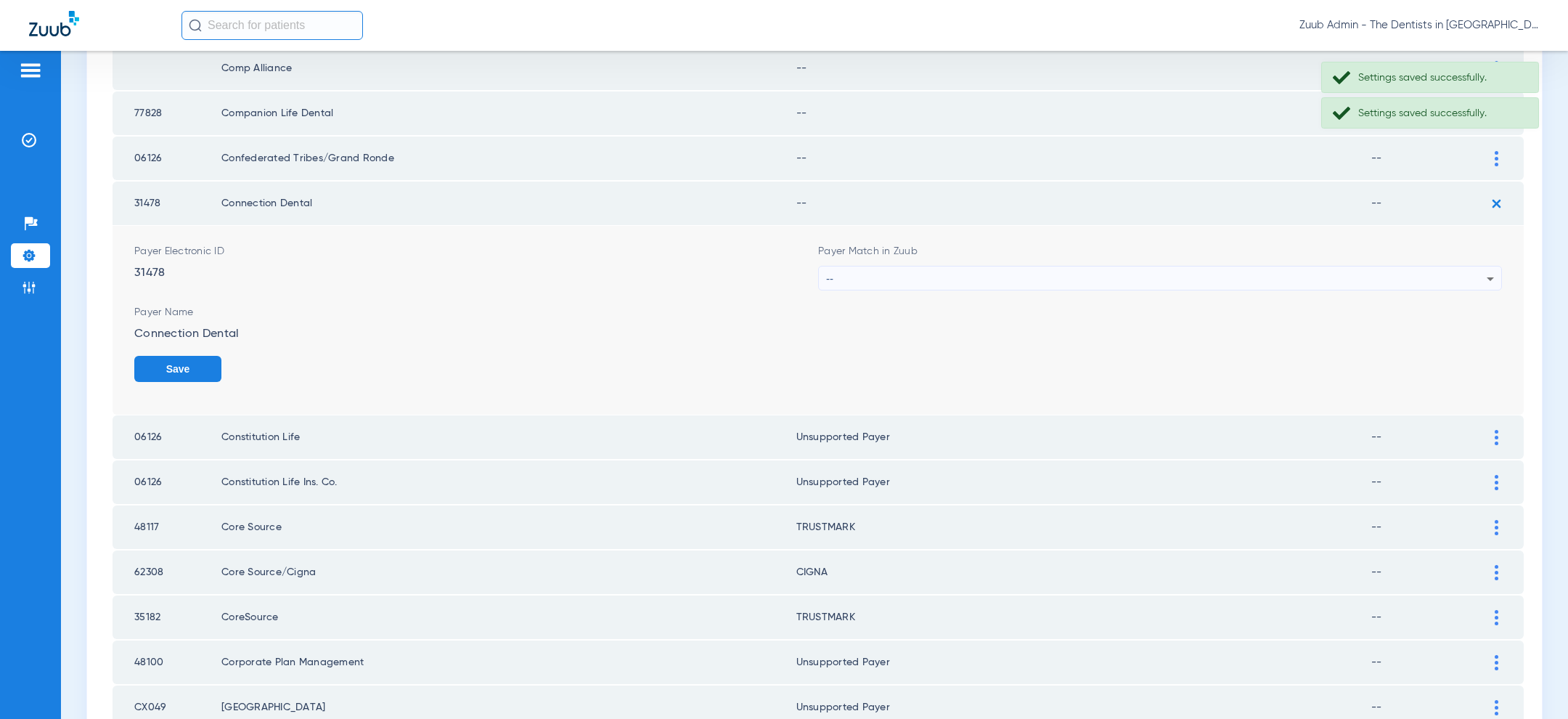
click at [1293, 273] on div "--" at bounding box center [1156, 278] width 660 height 25
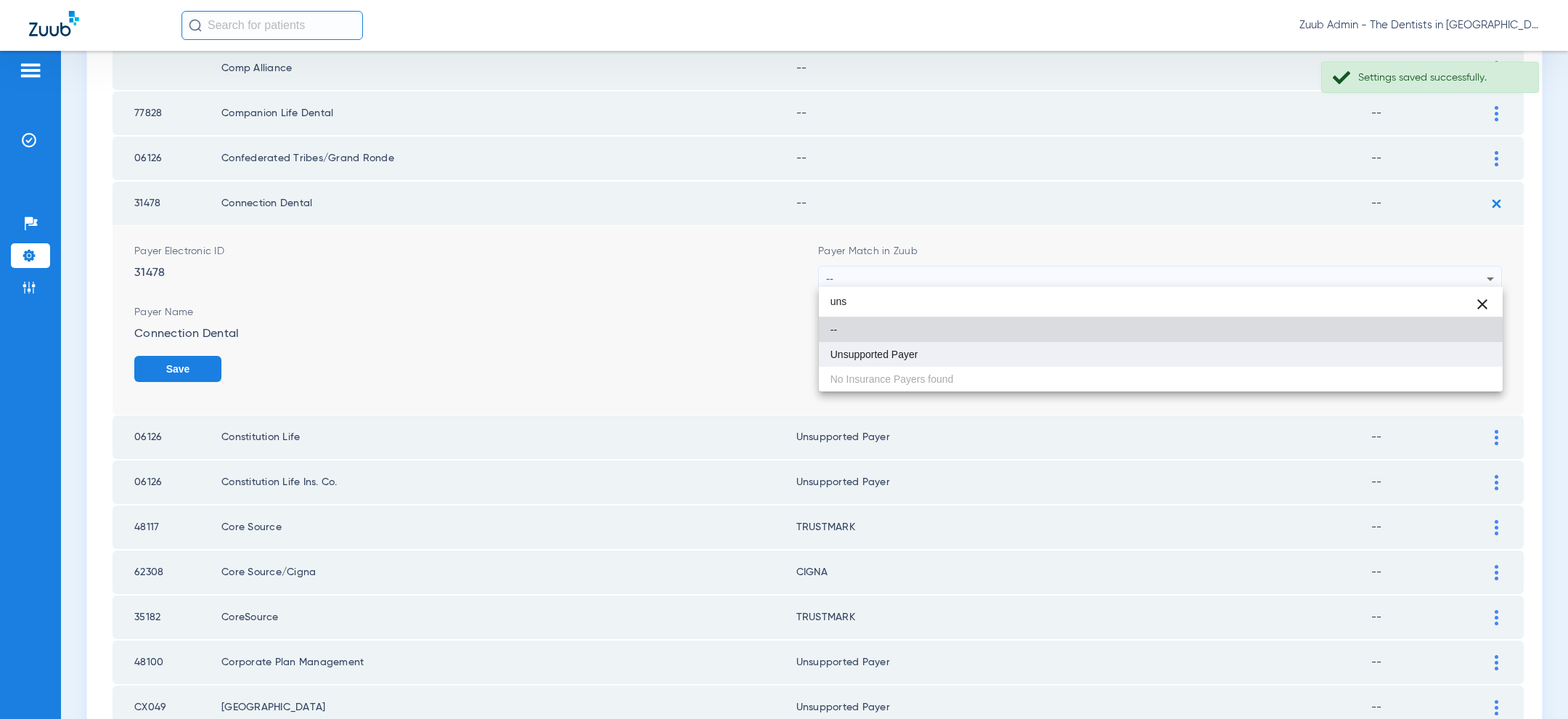
type input "uns"
click at [1127, 350] on mat-option "Unsupported Payer" at bounding box center [1161, 354] width 684 height 25
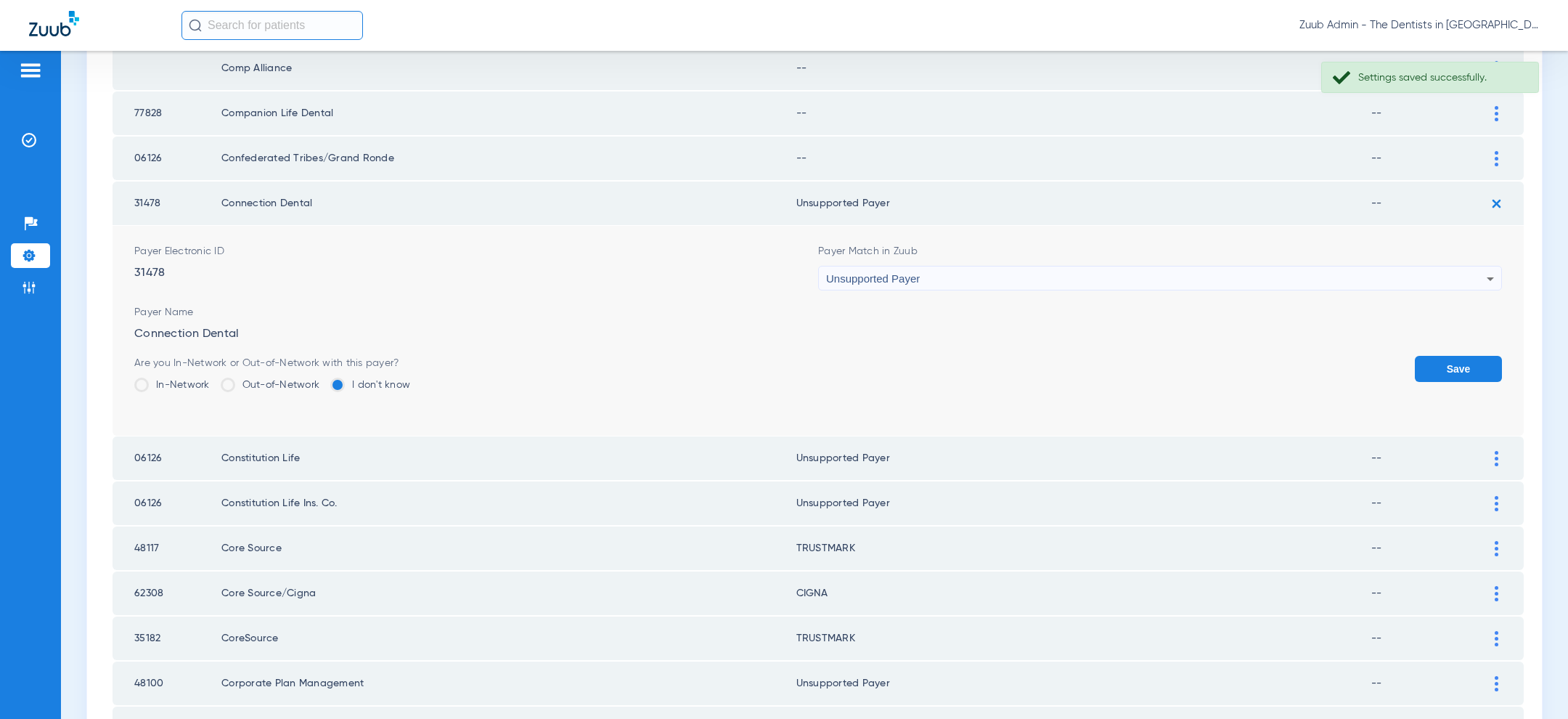
click at [1463, 357] on button "Save" at bounding box center [1459, 369] width 87 height 26
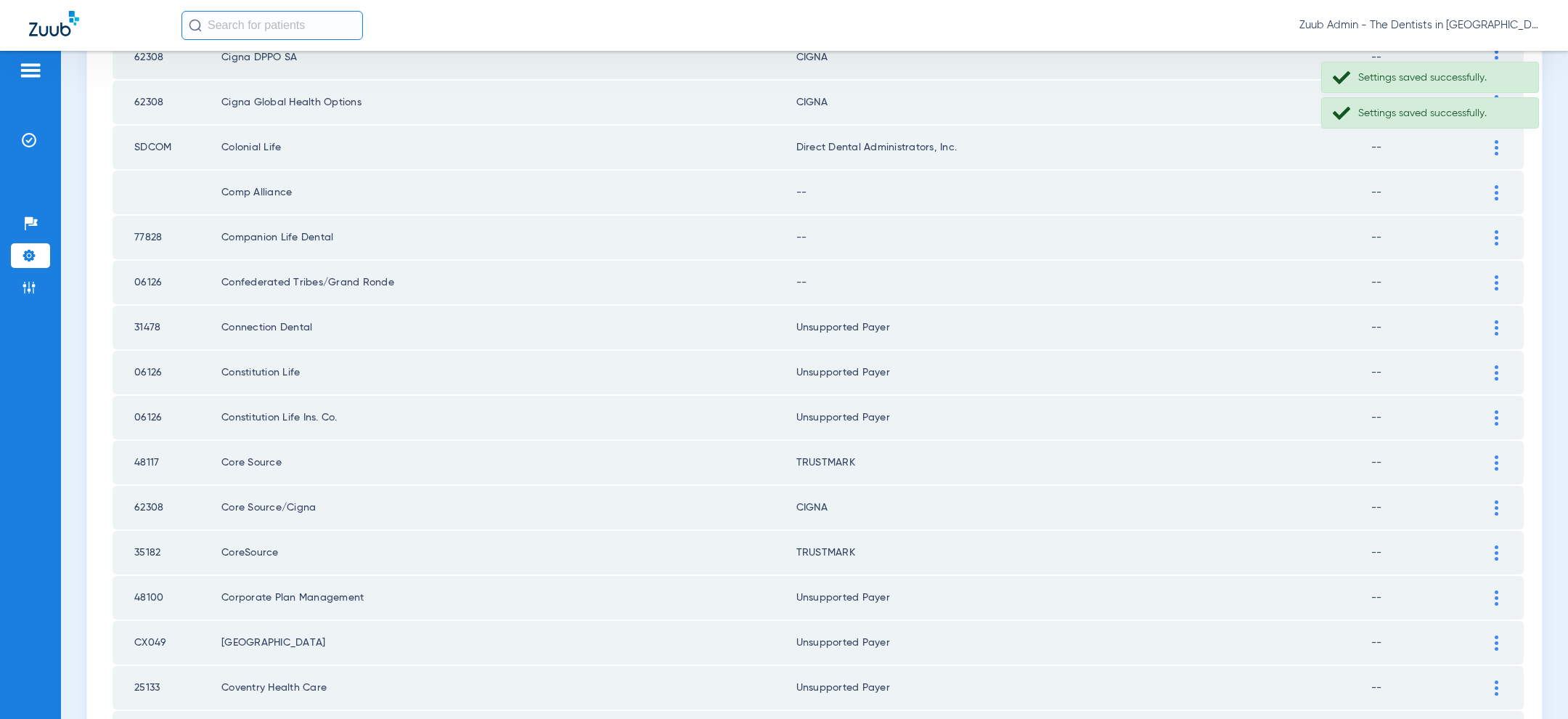
scroll to position [389, 0]
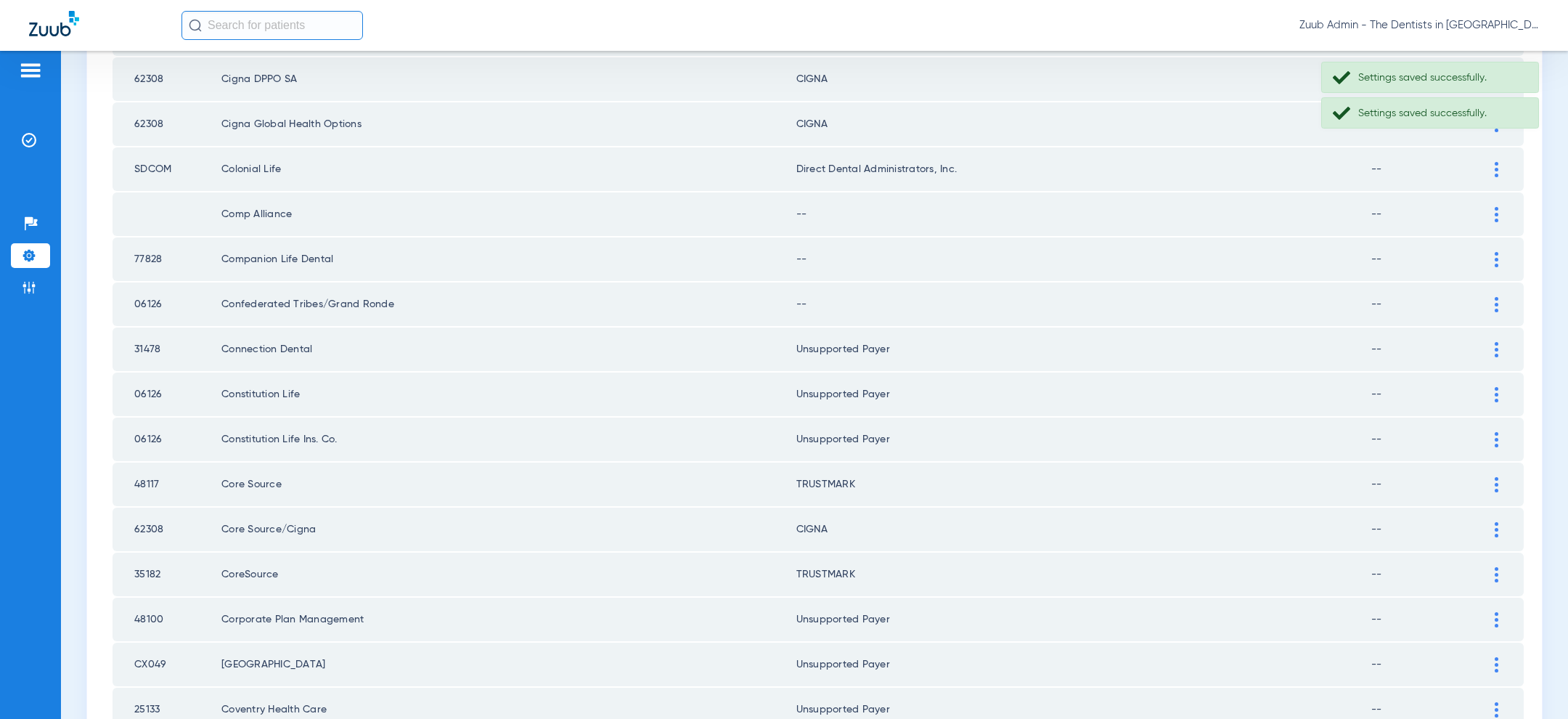
click at [1495, 304] on img at bounding box center [1496, 304] width 4 height 15
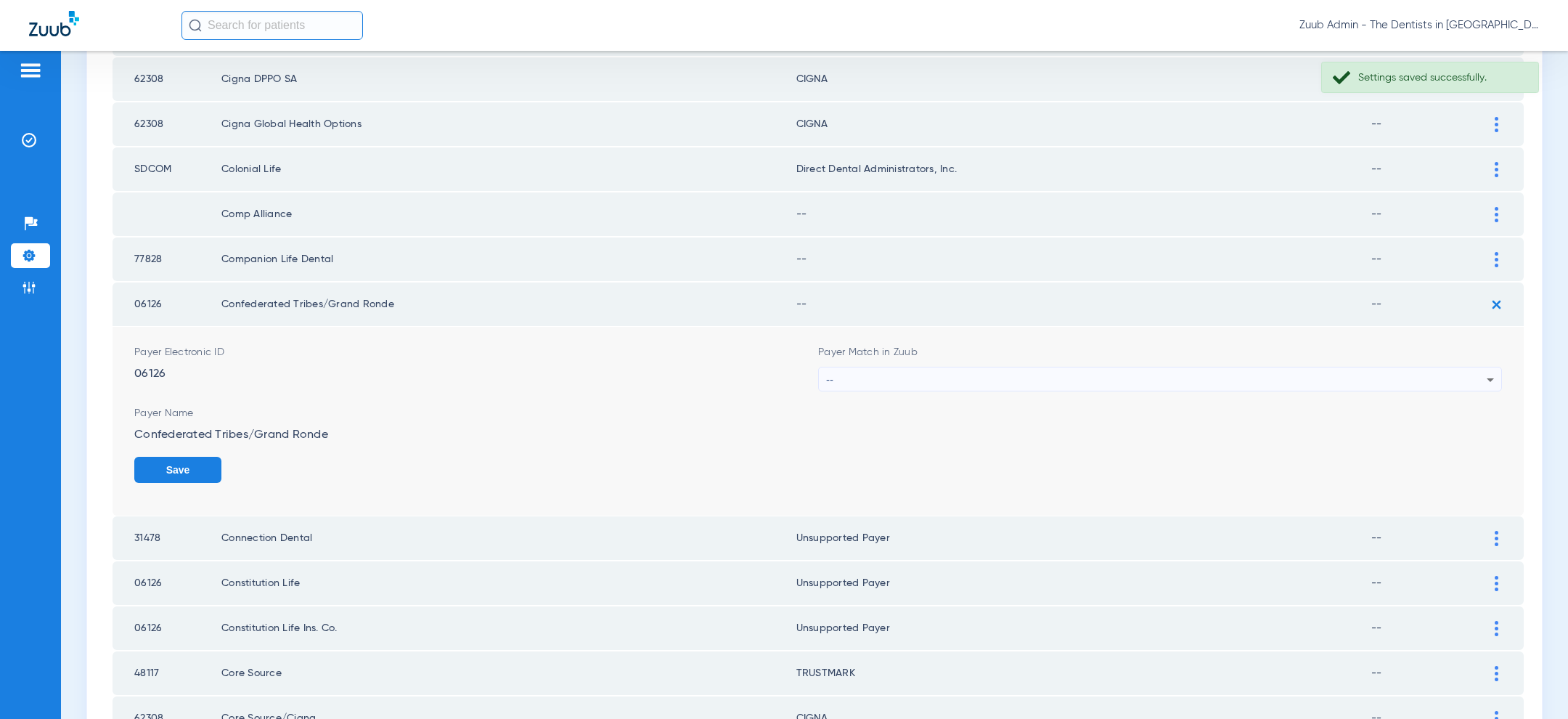
click at [1104, 367] on div "--" at bounding box center [1156, 379] width 660 height 25
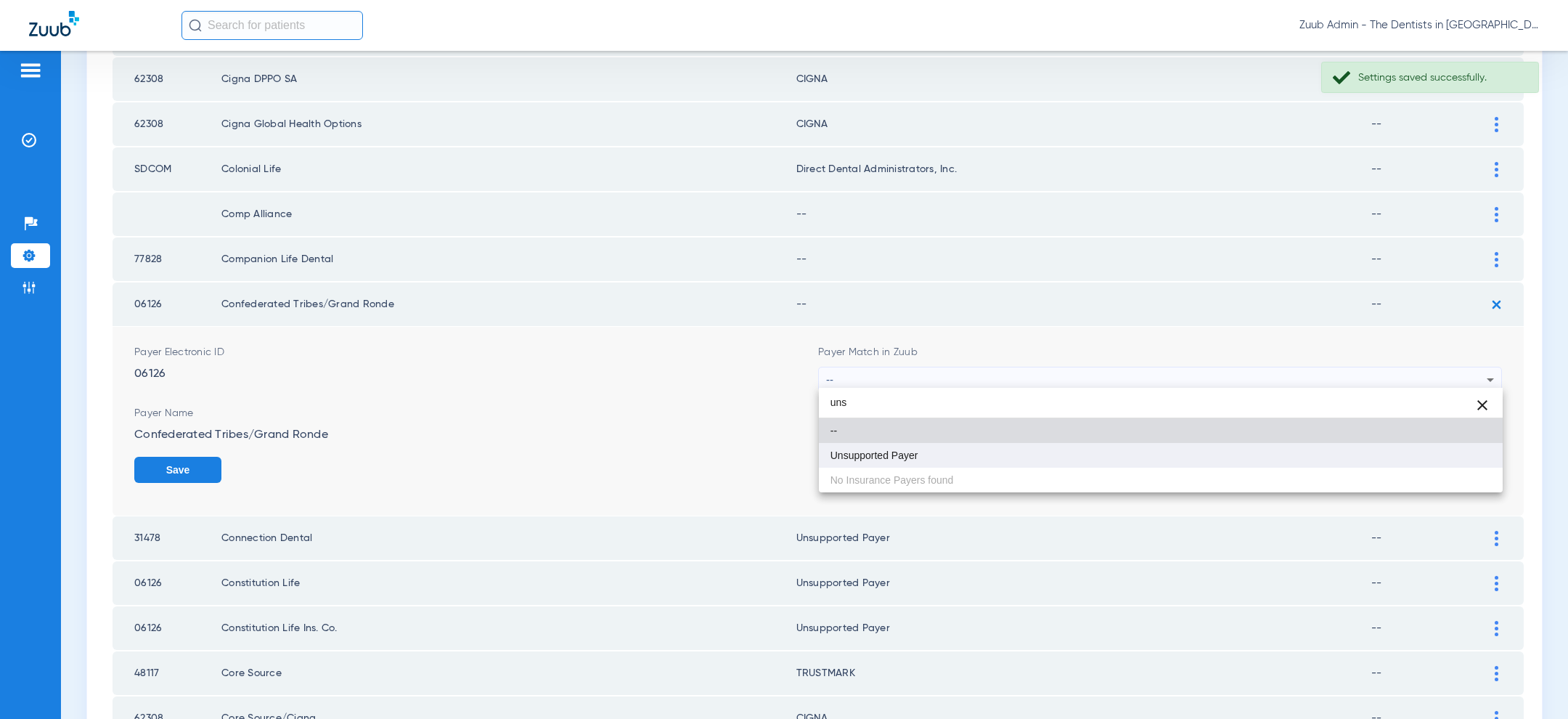
type input "uns"
click at [976, 452] on mat-option "Unsupported Payer" at bounding box center [1161, 455] width 684 height 25
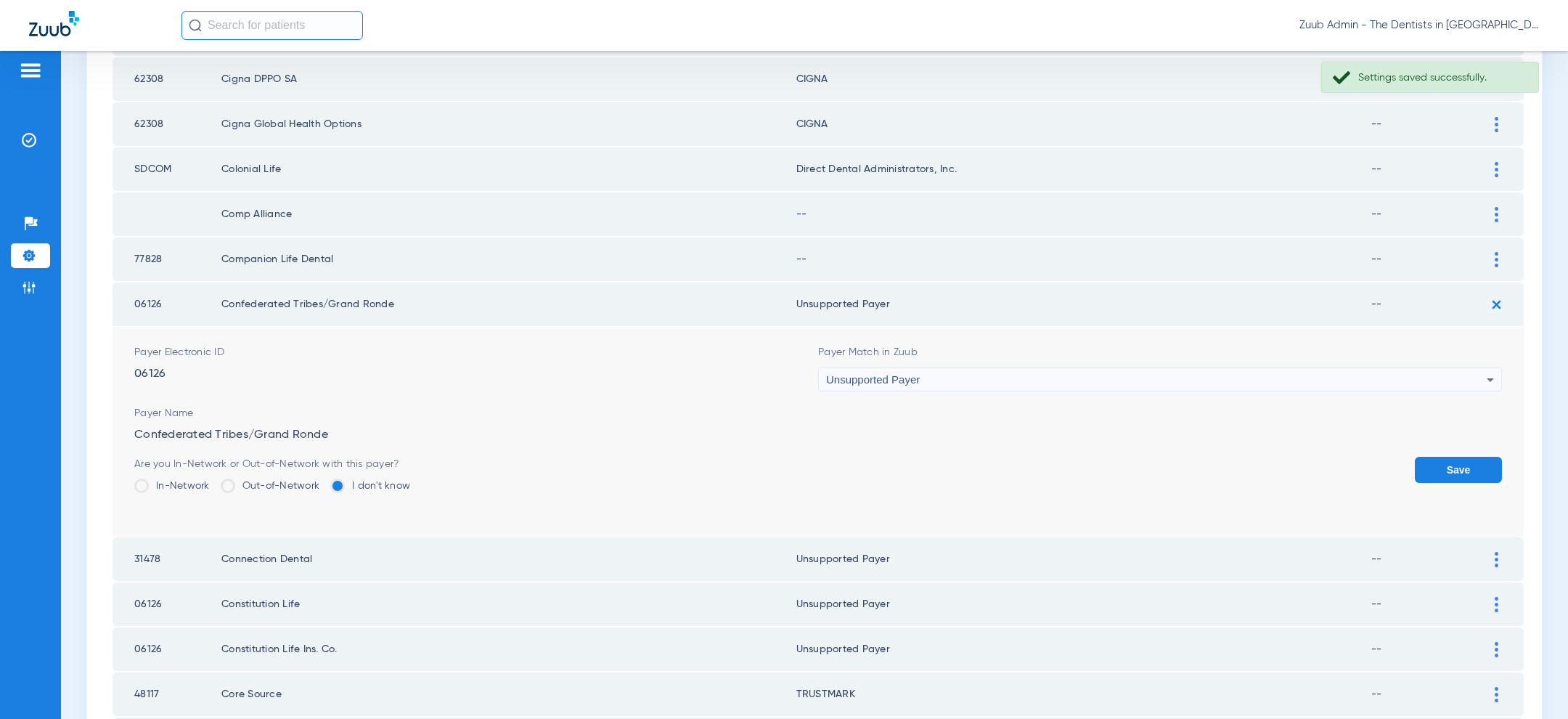
click at [1468, 463] on button "Save" at bounding box center [1459, 469] width 87 height 26
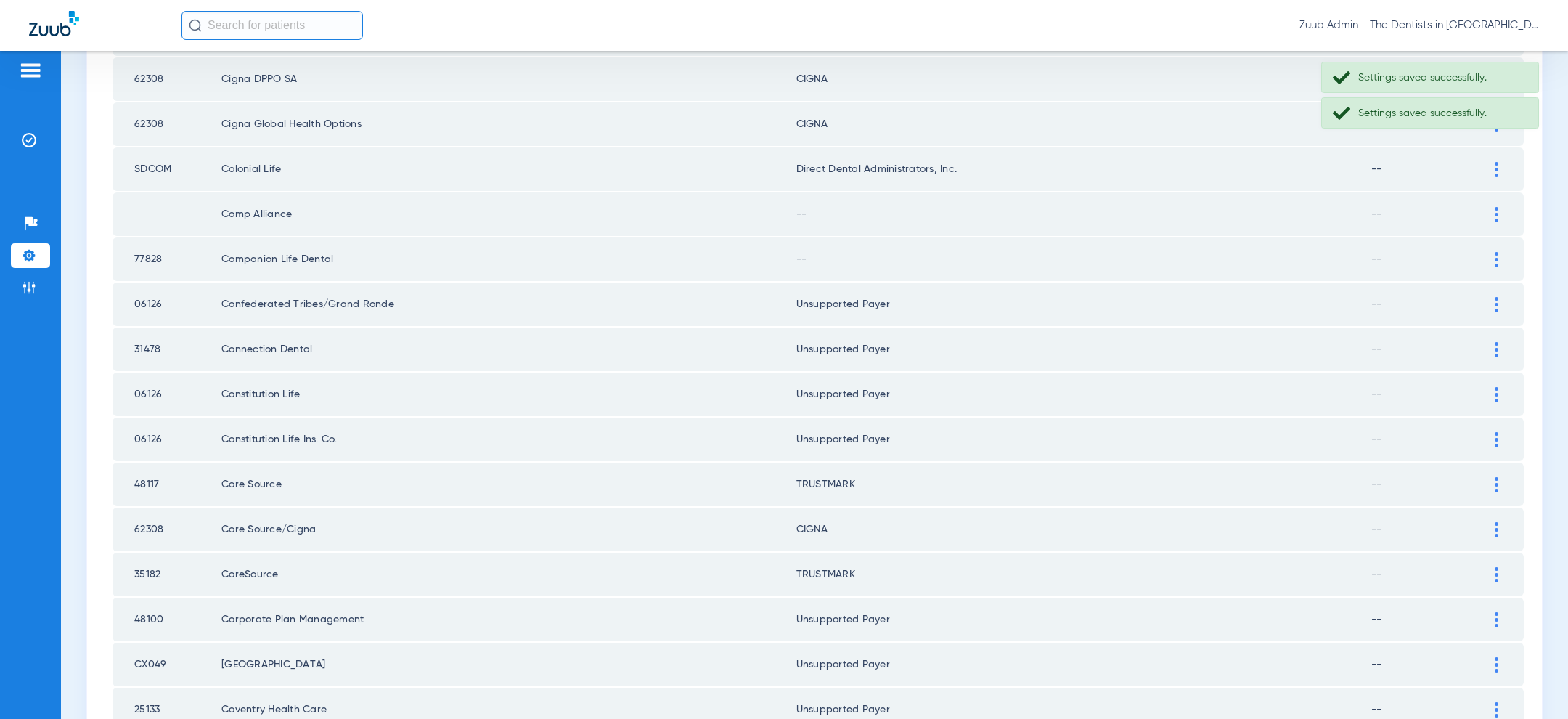
click at [1497, 253] on img at bounding box center [1496, 259] width 4 height 15
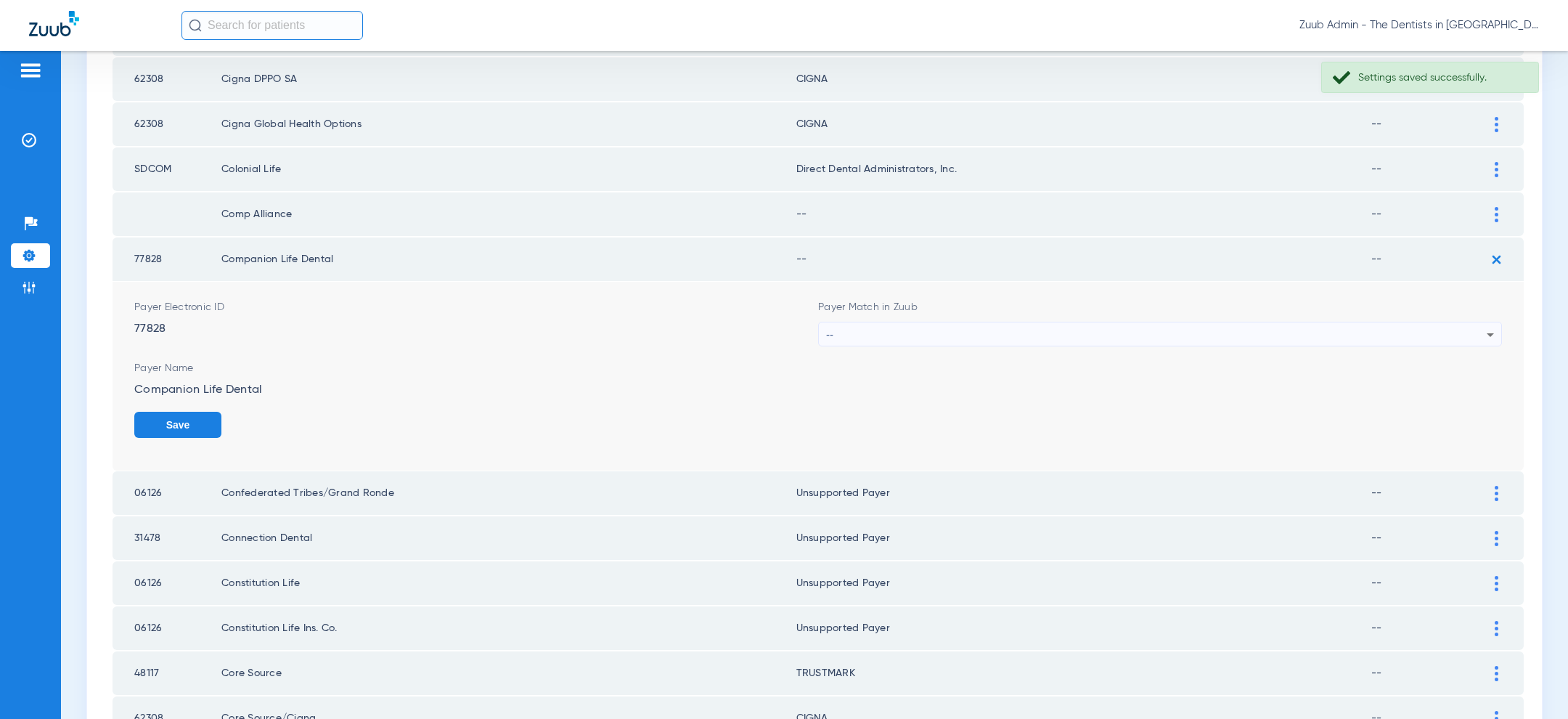
click at [1119, 327] on div "--" at bounding box center [1156, 335] width 660 height 25
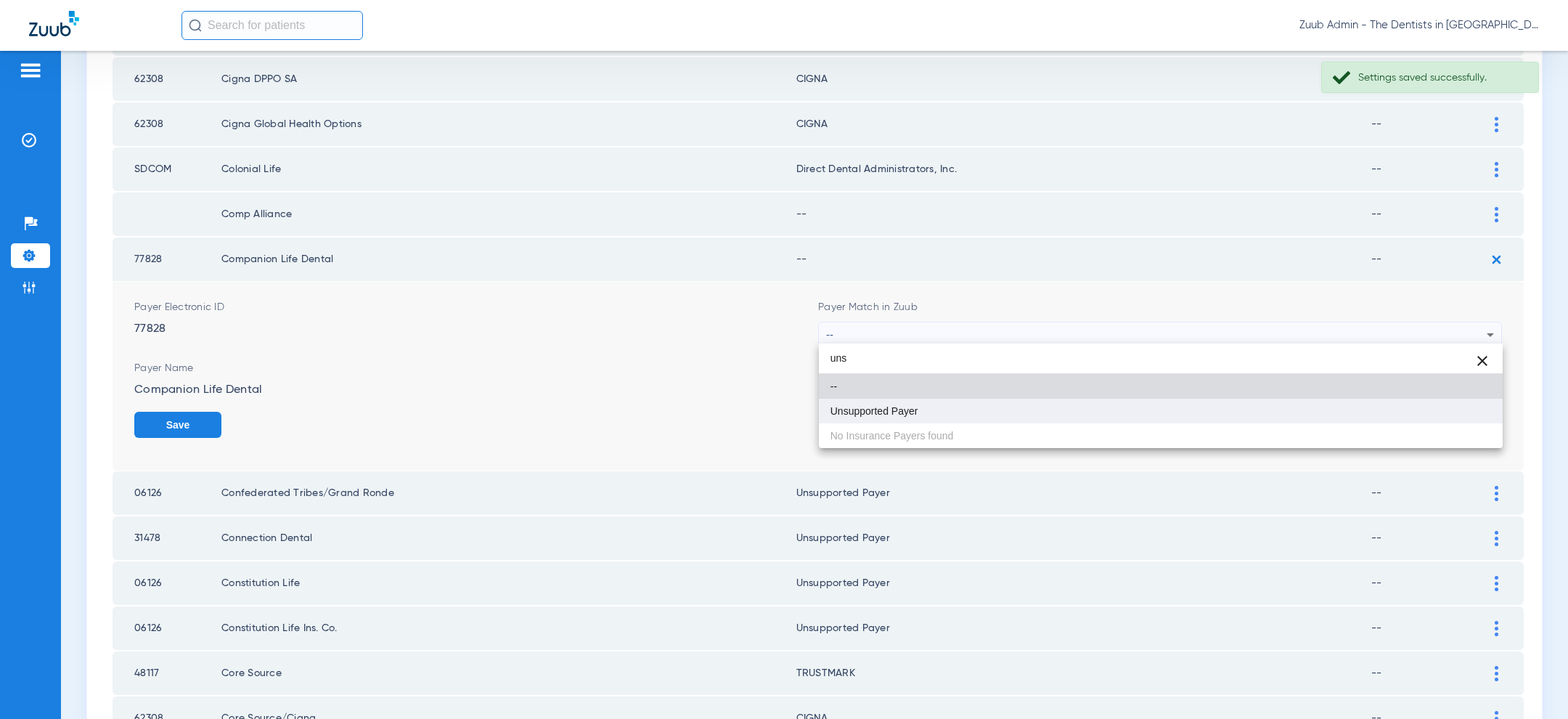
type input "uns"
click at [992, 410] on mat-option "Unsupported Payer" at bounding box center [1161, 411] width 684 height 25
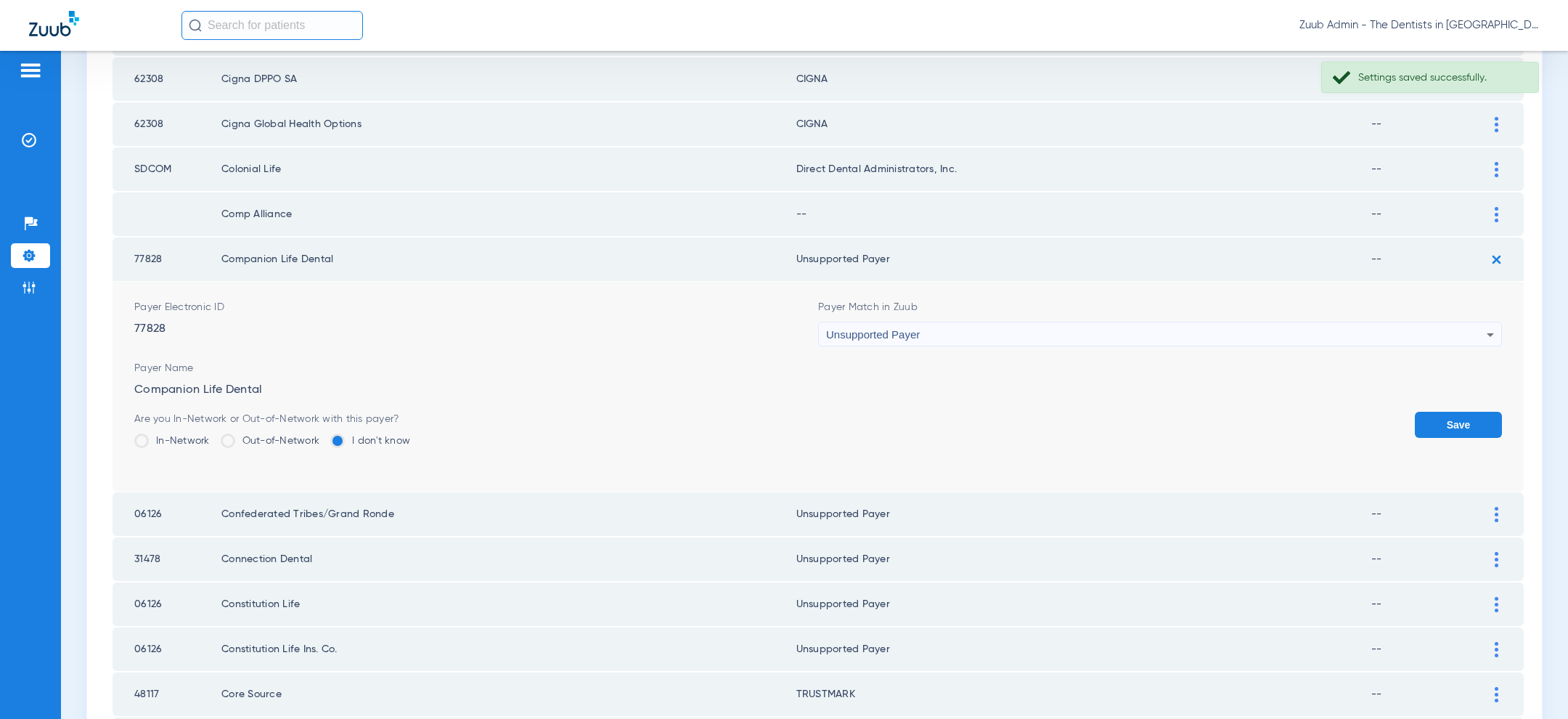
click at [1446, 418] on button "Save" at bounding box center [1459, 424] width 87 height 26
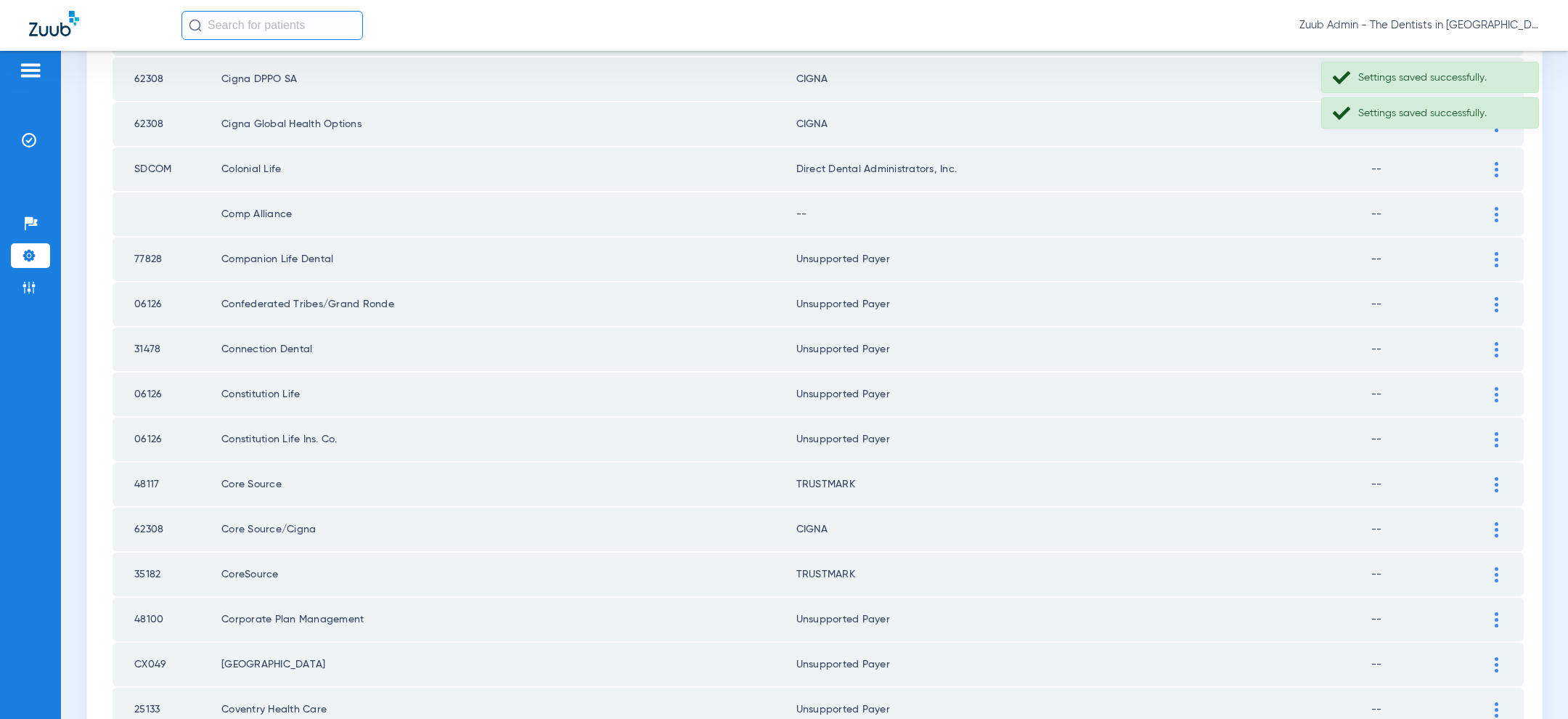
click at [1495, 208] on img at bounding box center [1496, 214] width 4 height 15
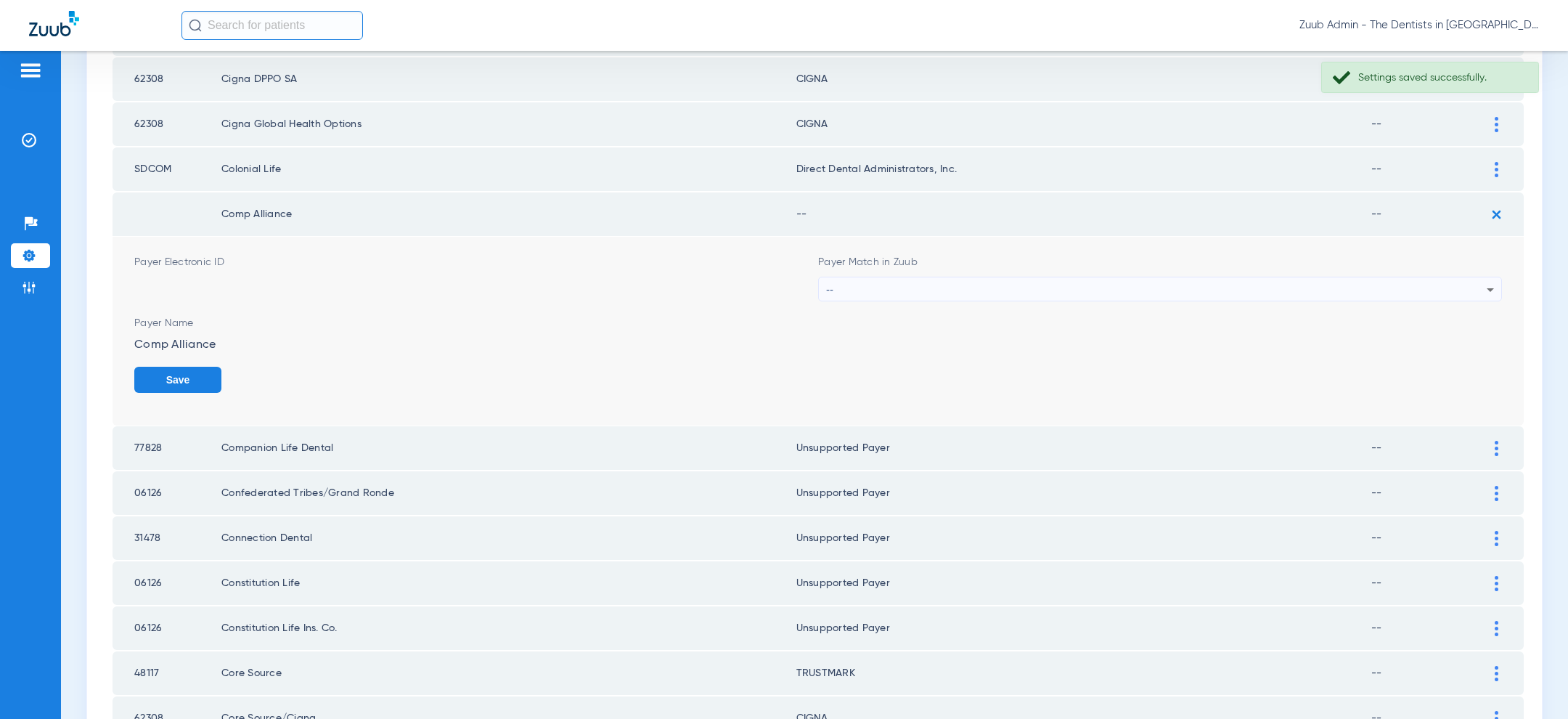
click at [1127, 290] on div "--" at bounding box center [1156, 289] width 660 height 25
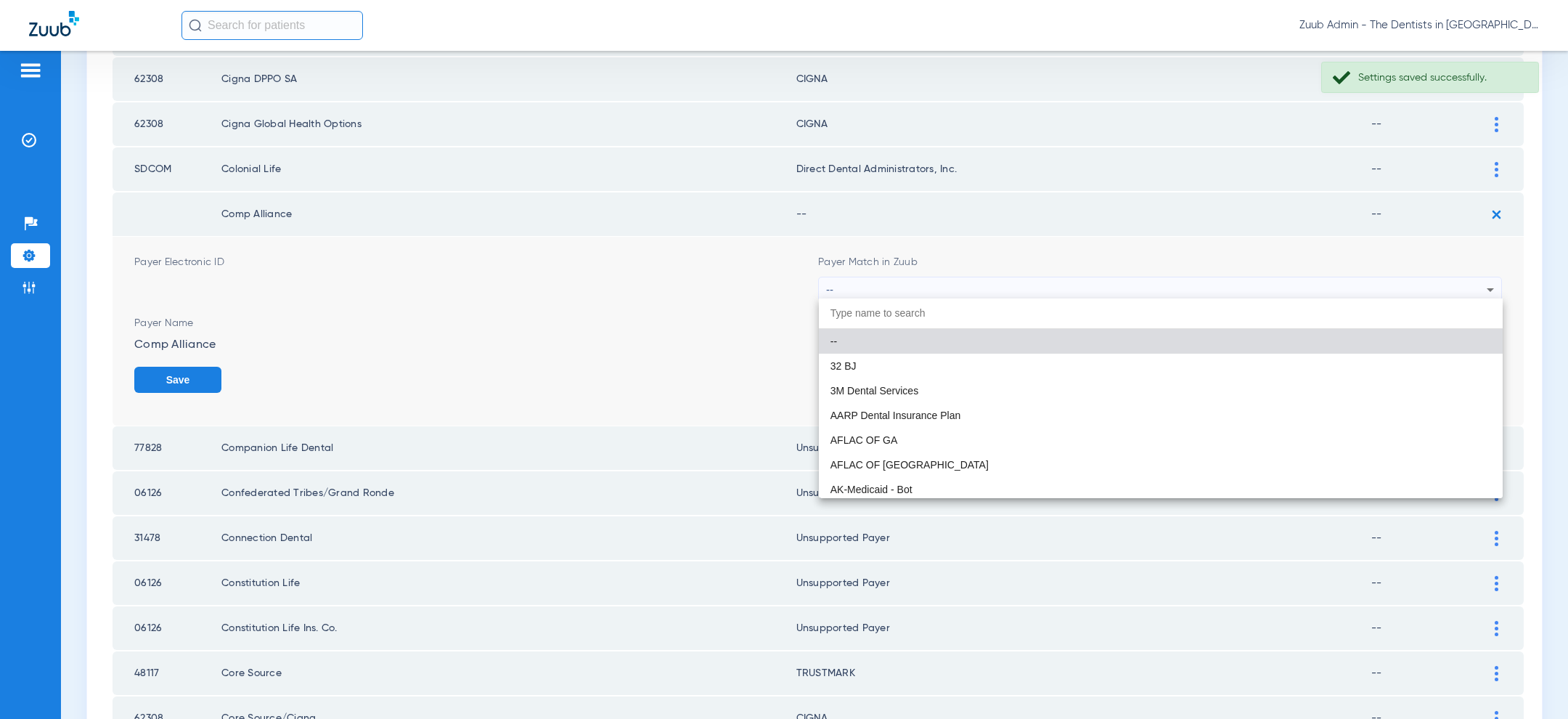
paste input "uns"
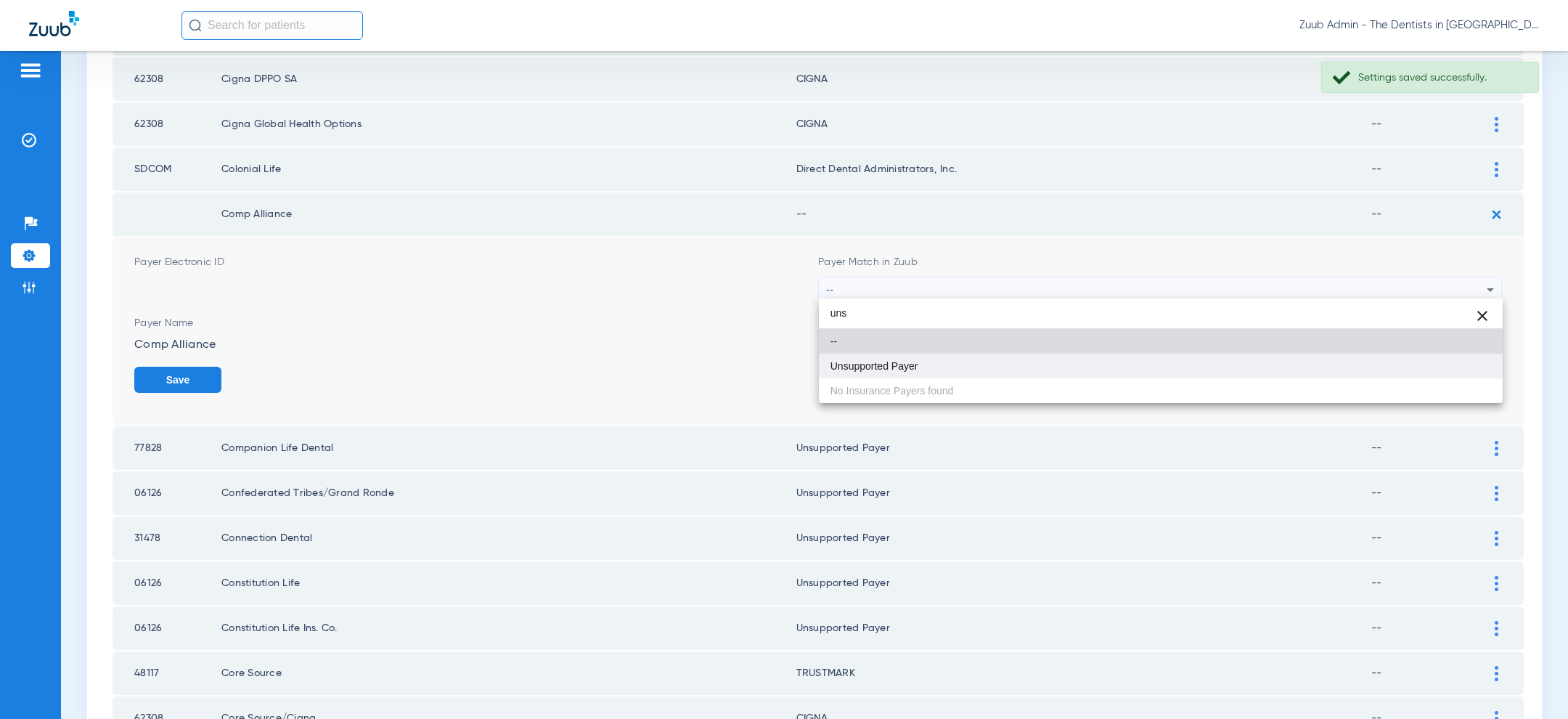
type input "uns"
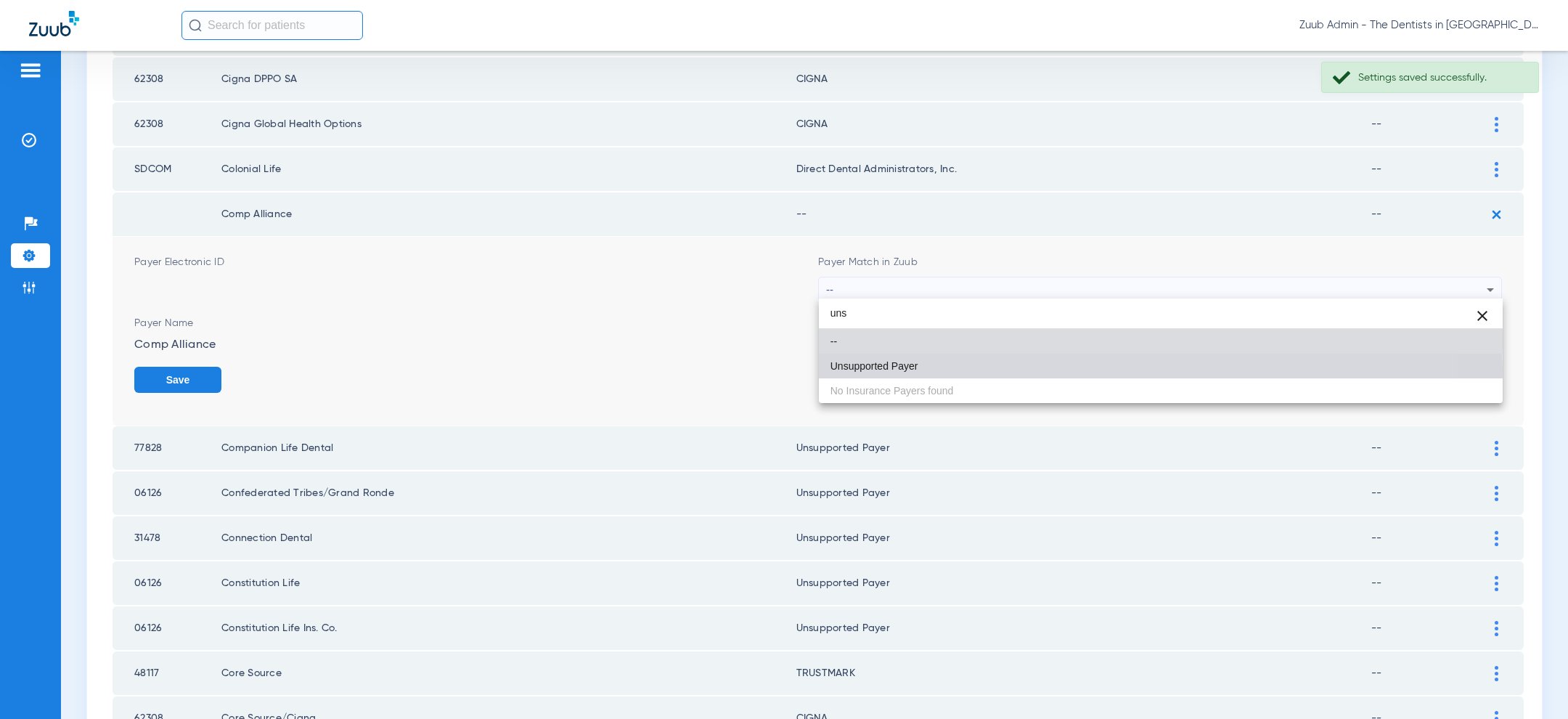
click at [1019, 370] on mat-option "Unsupported Payer" at bounding box center [1161, 365] width 684 height 25
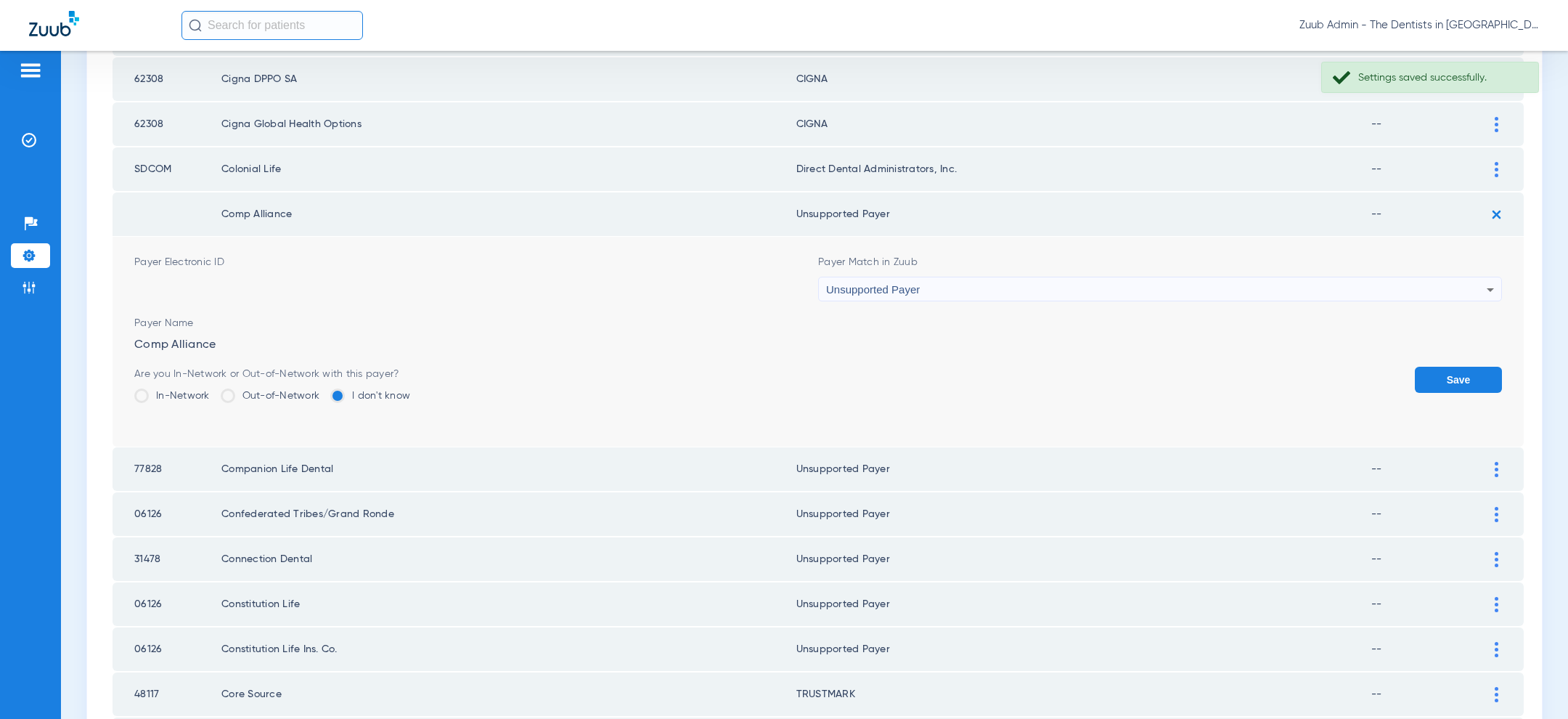
click at [1430, 372] on button "Save" at bounding box center [1459, 379] width 87 height 26
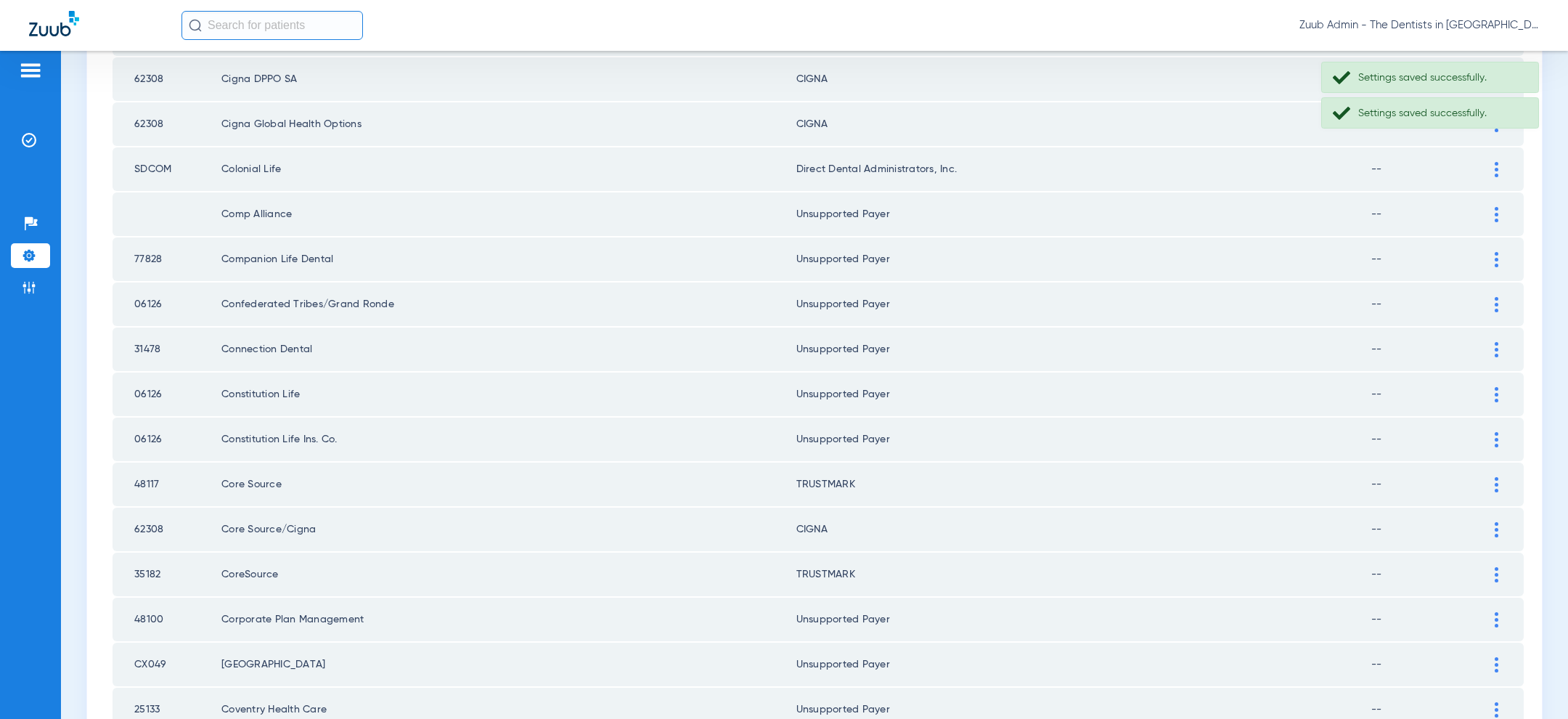
click at [1497, 174] on td at bounding box center [1504, 169] width 40 height 44
click at [1498, 163] on div at bounding box center [1497, 169] width 25 height 15
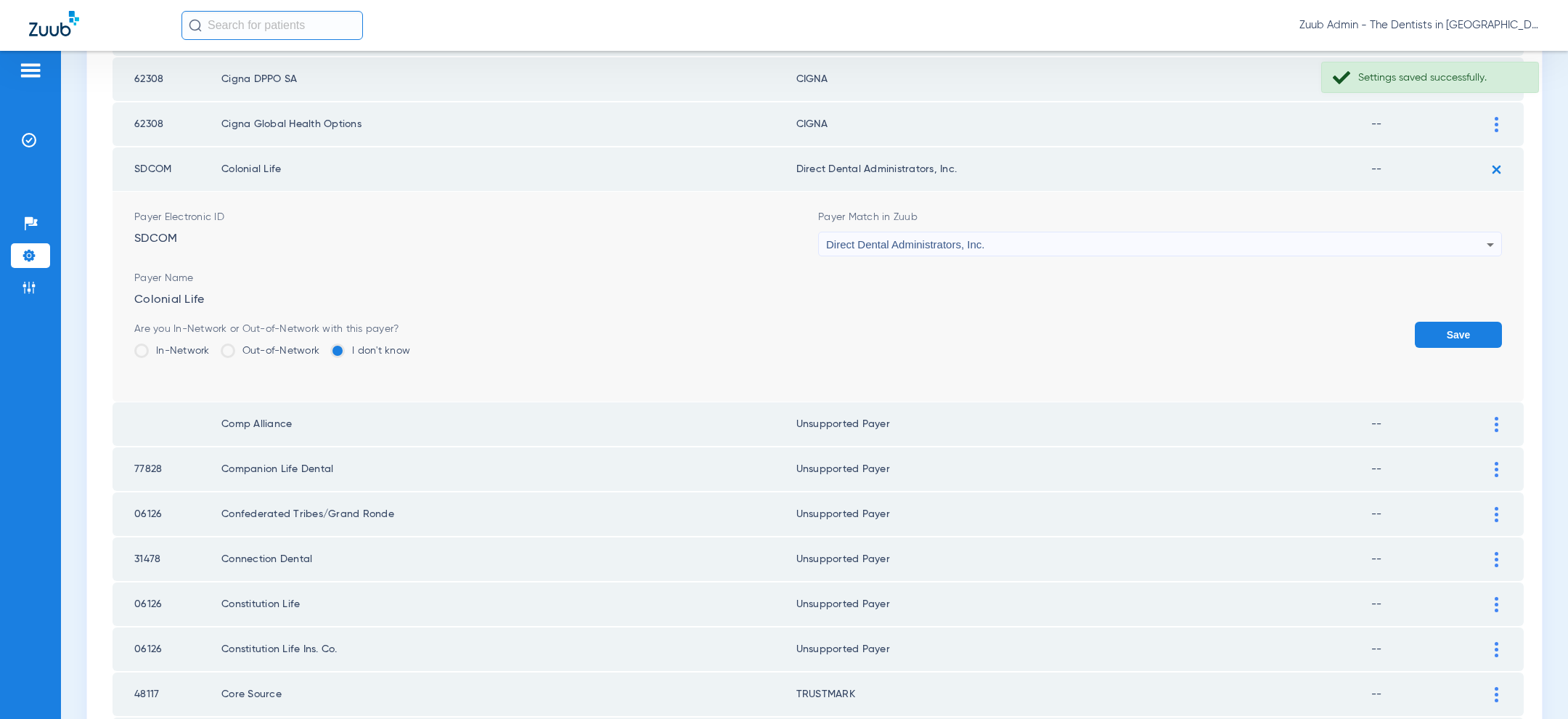
click at [1224, 246] on div "Direct Dental Administrators, Inc." at bounding box center [1156, 244] width 660 height 25
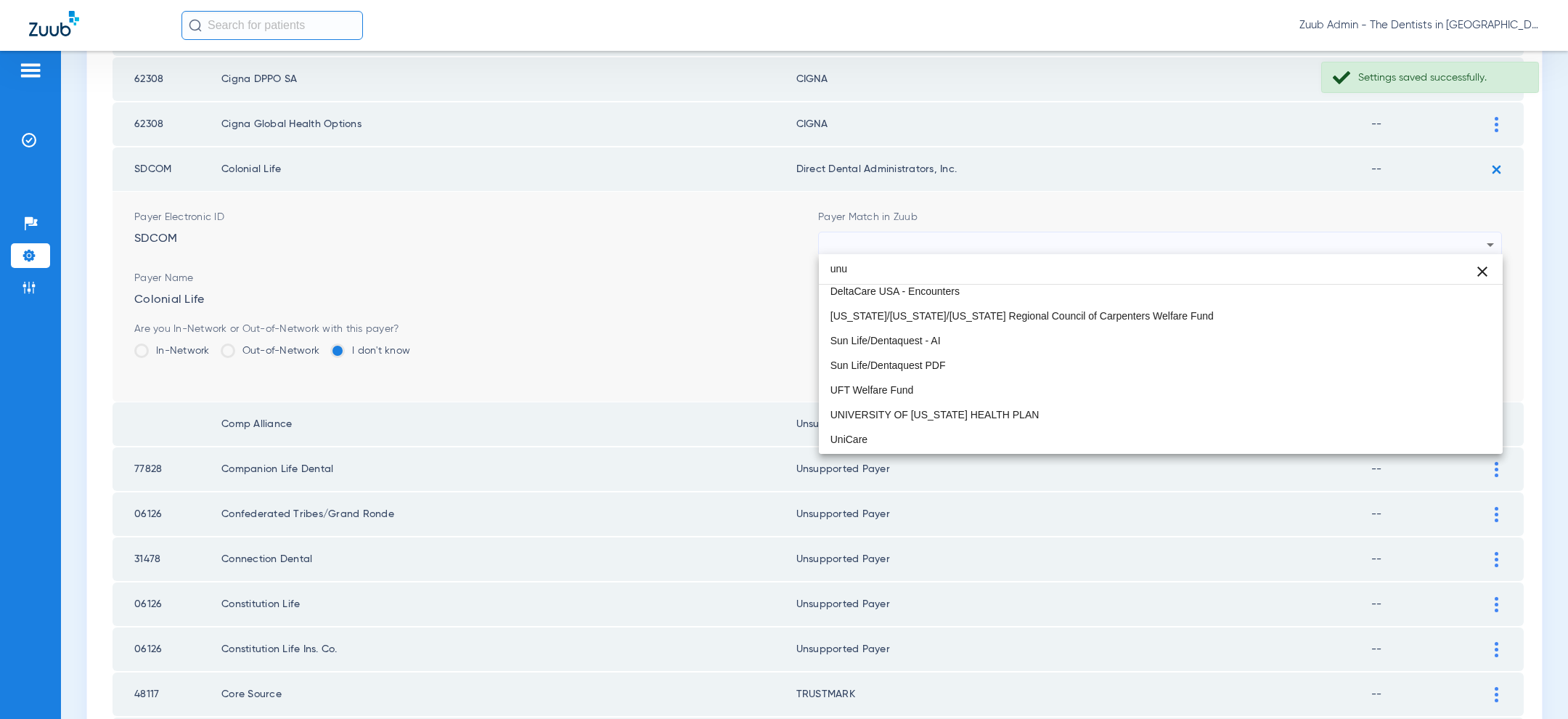
scroll to position [0, 0]
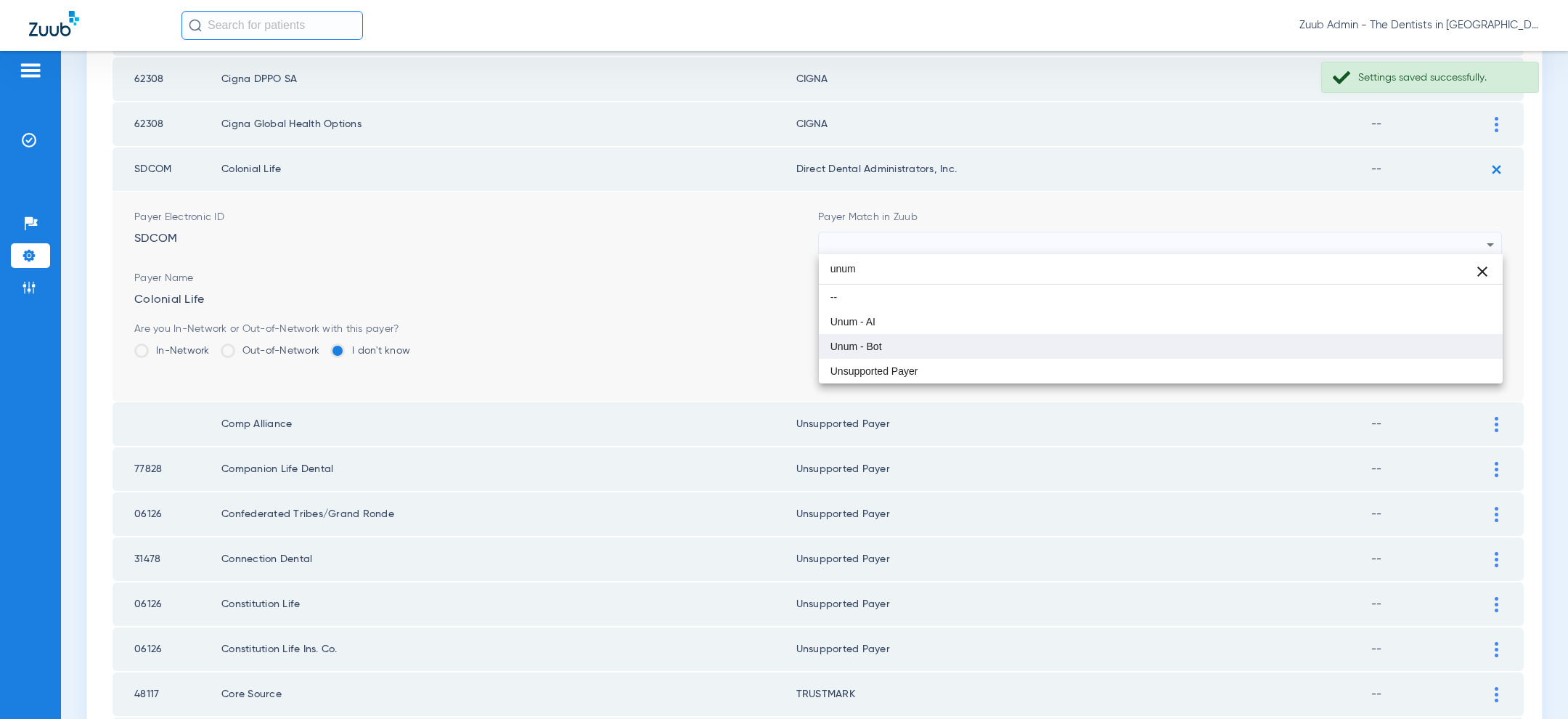
type input "unum"
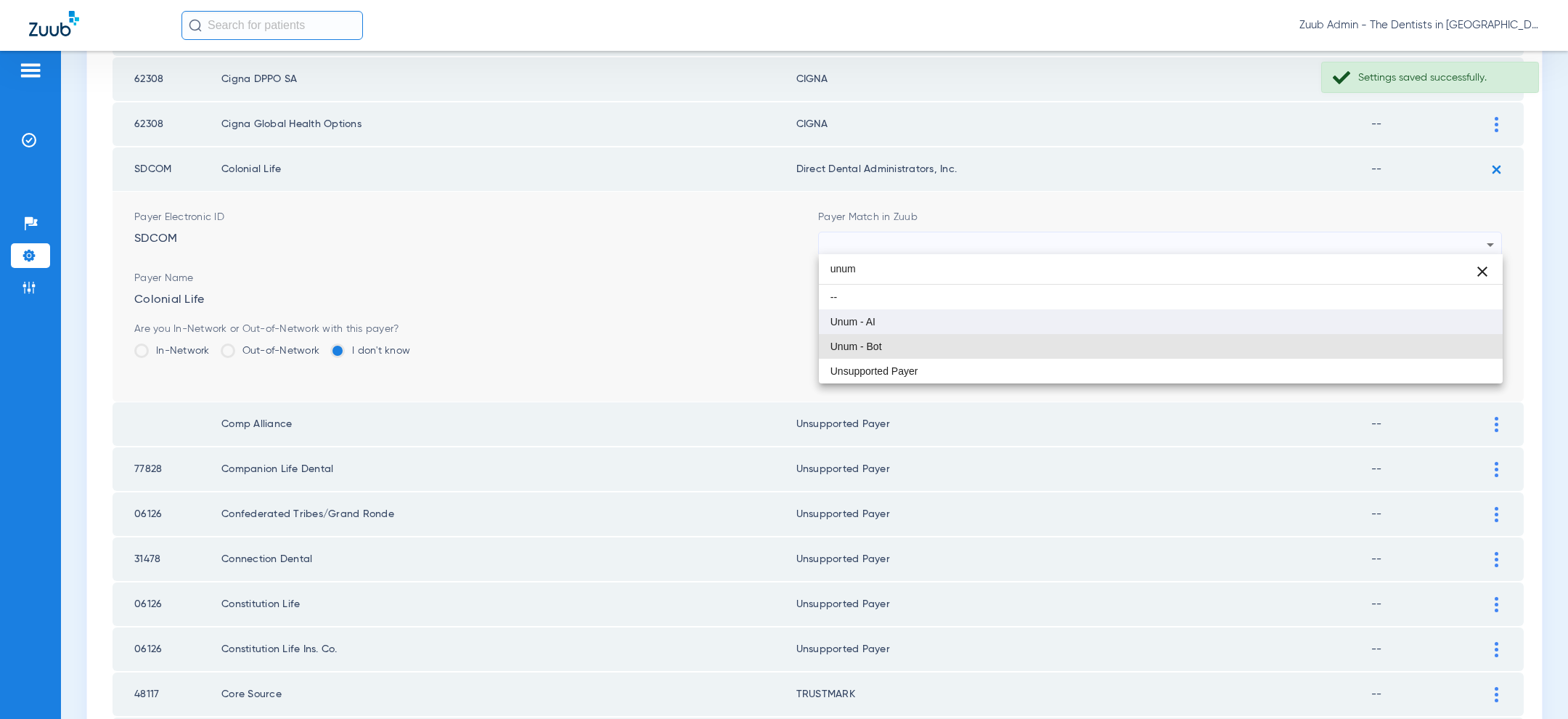
drag, startPoint x: 1004, startPoint y: 337, endPoint x: 1004, endPoint y: 321, distance: 16.0
click at [1004, 321] on div "unum close -- Unum - AI Unum - Bot Unsupported Payer" at bounding box center [1161, 318] width 684 height 129
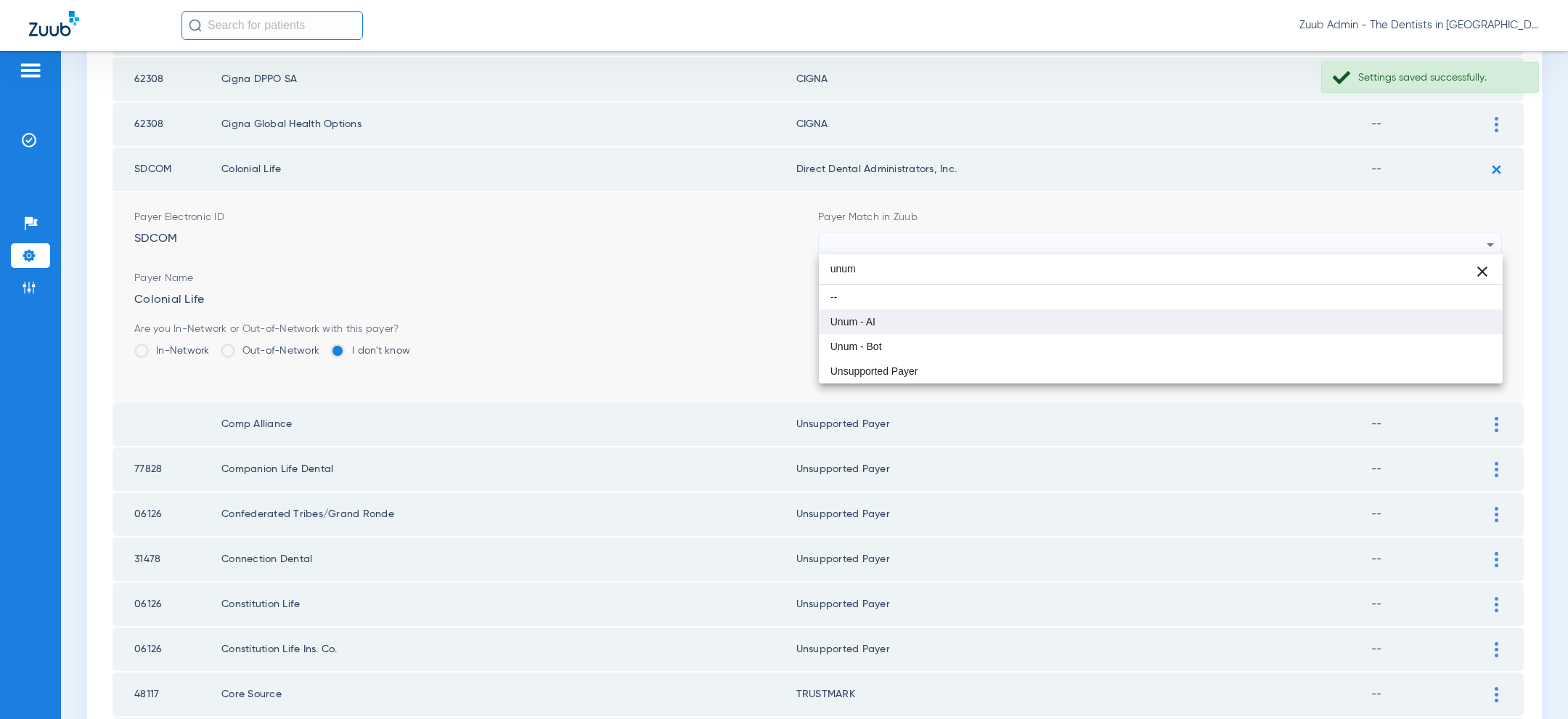
click at [1004, 321] on mat-option "Unum - AI" at bounding box center [1161, 321] width 684 height 25
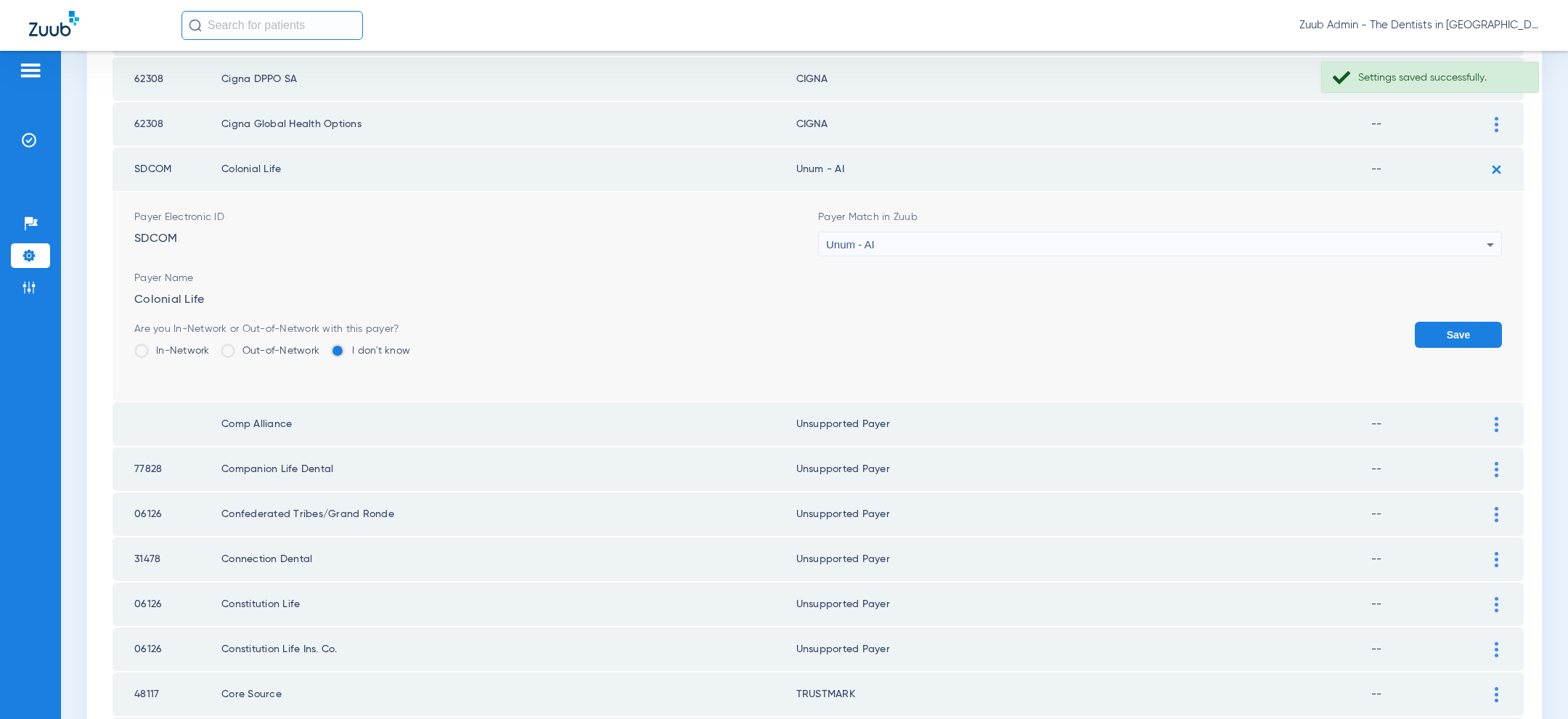
click at [1448, 335] on button "Save" at bounding box center [1459, 335] width 87 height 26
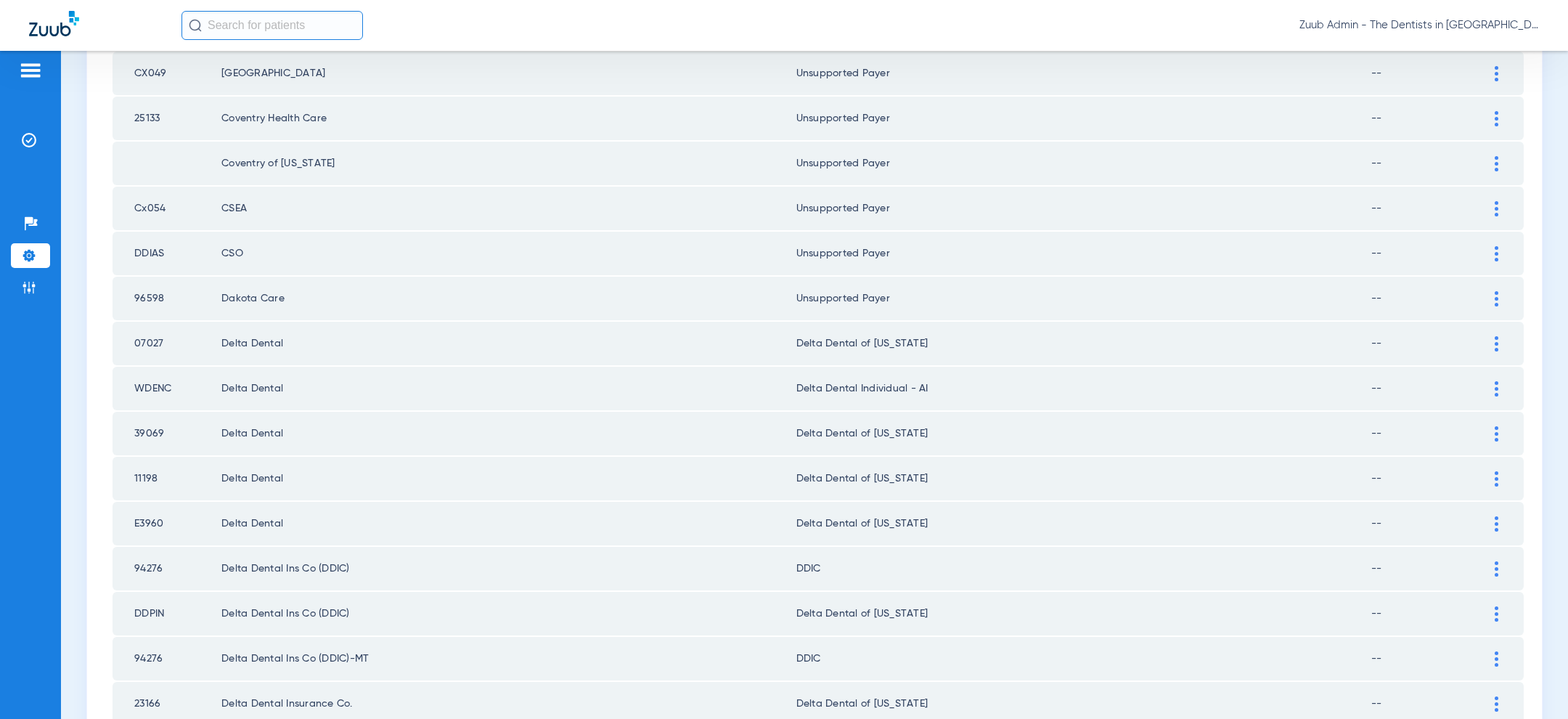
scroll to position [1886, 0]
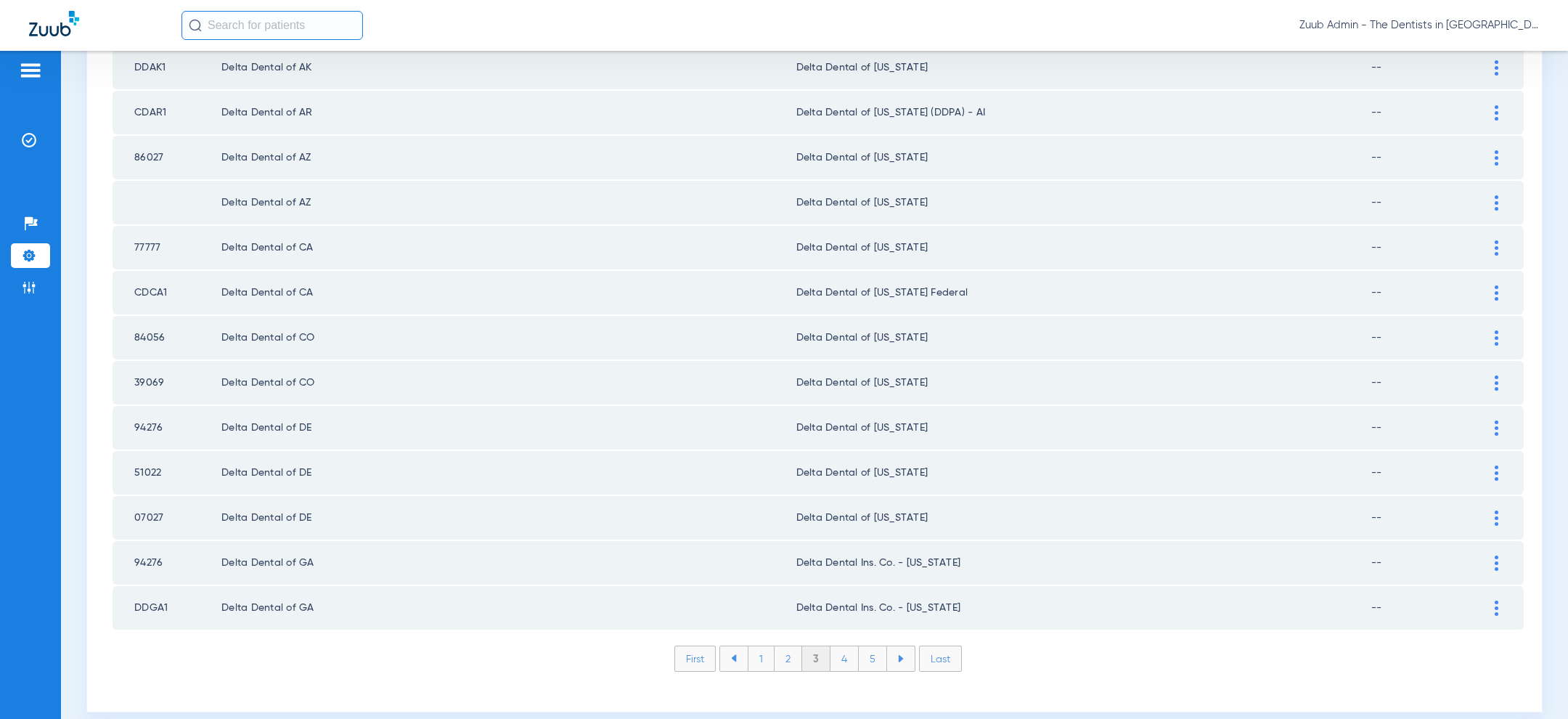
click at [844, 646] on li "4" at bounding box center [845, 658] width 29 height 25
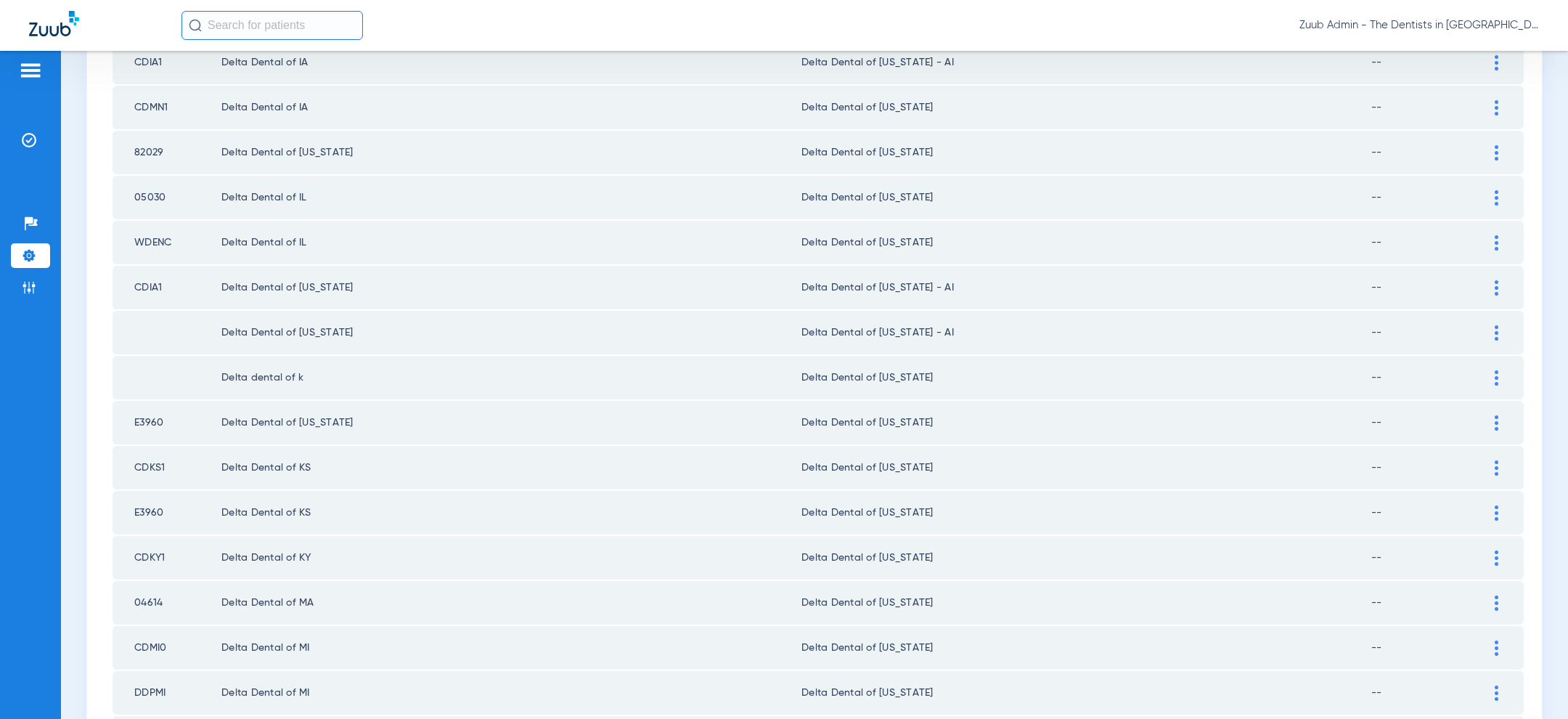
scroll to position [0, 0]
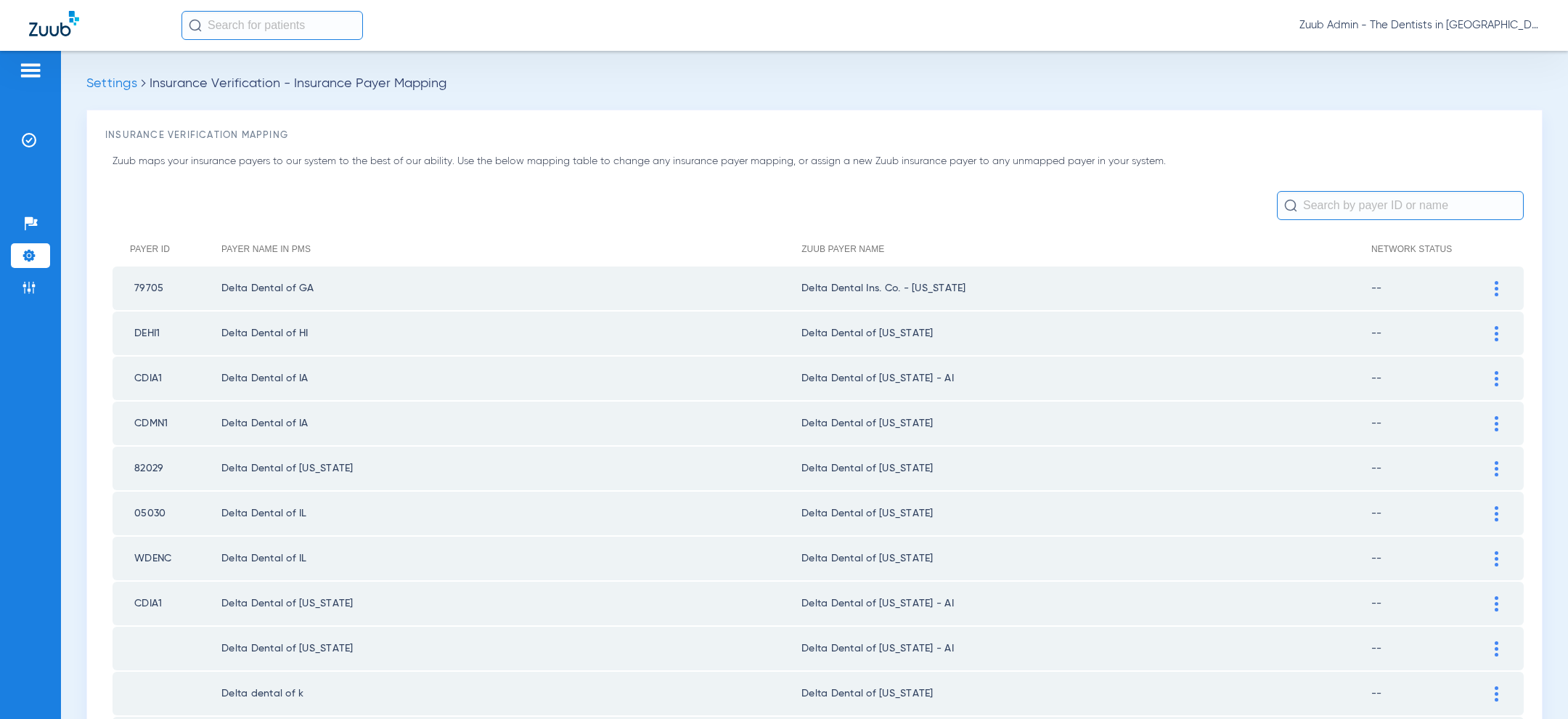
click at [1505, 329] on div at bounding box center [1497, 333] width 25 height 15
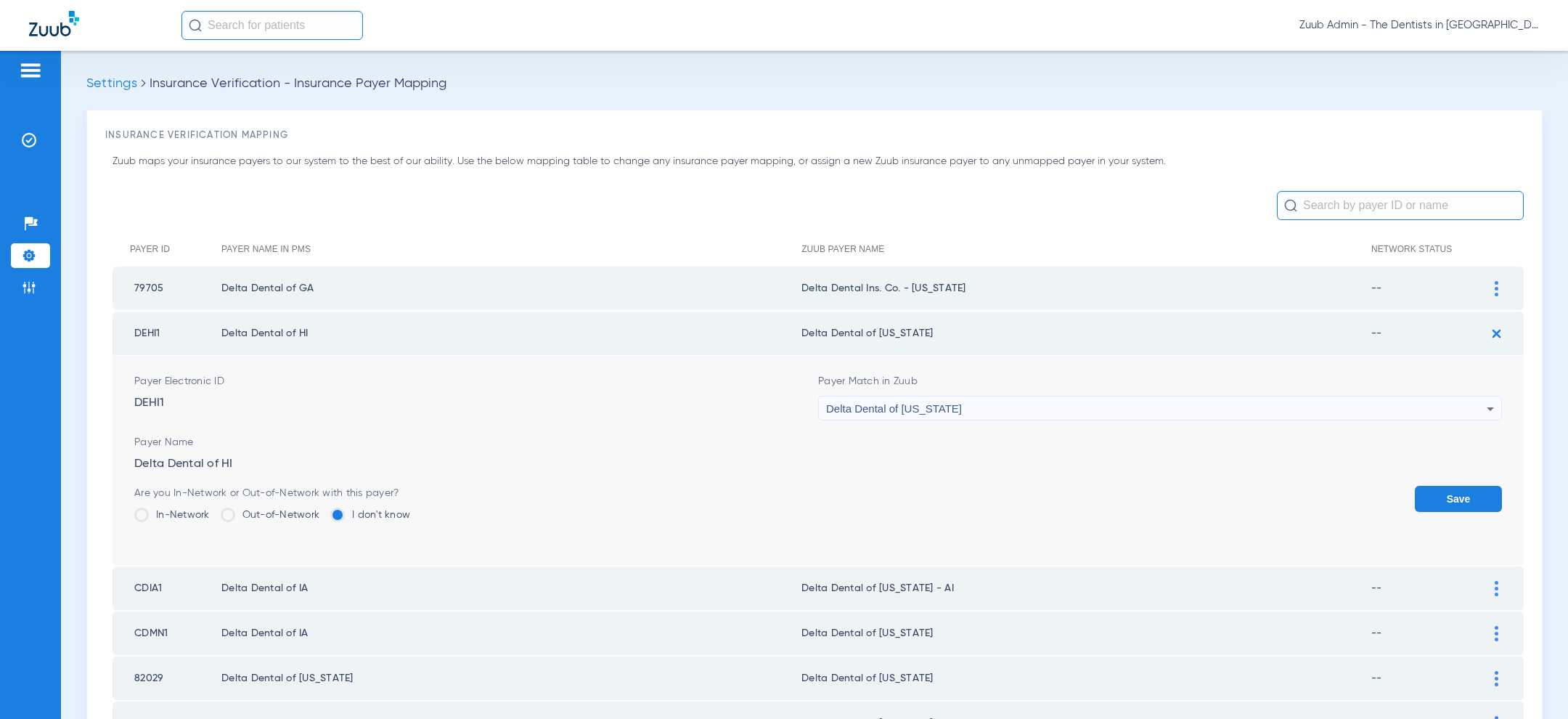
click at [1272, 415] on div "Delta Dental of [US_STATE]" at bounding box center [1156, 408] width 660 height 25
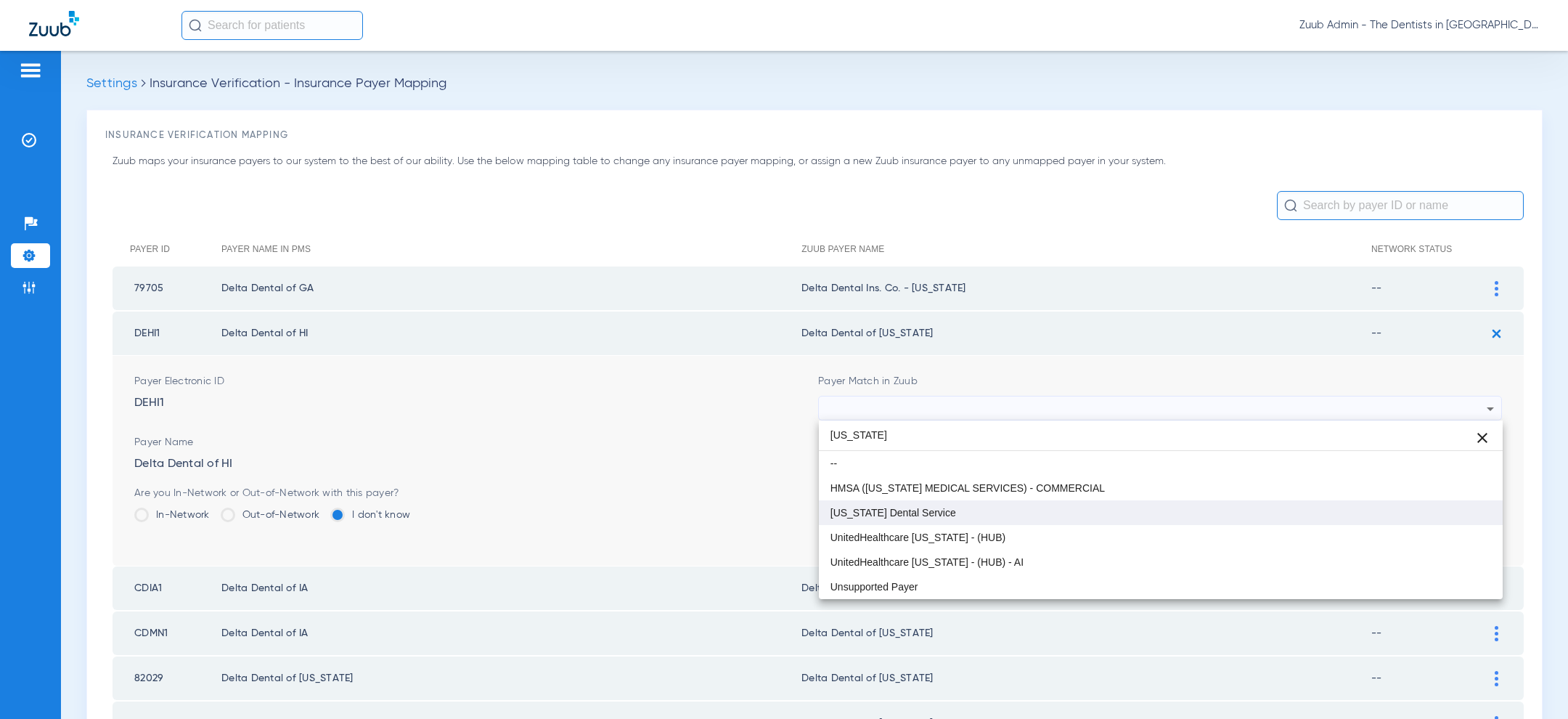
type input "hawaii"
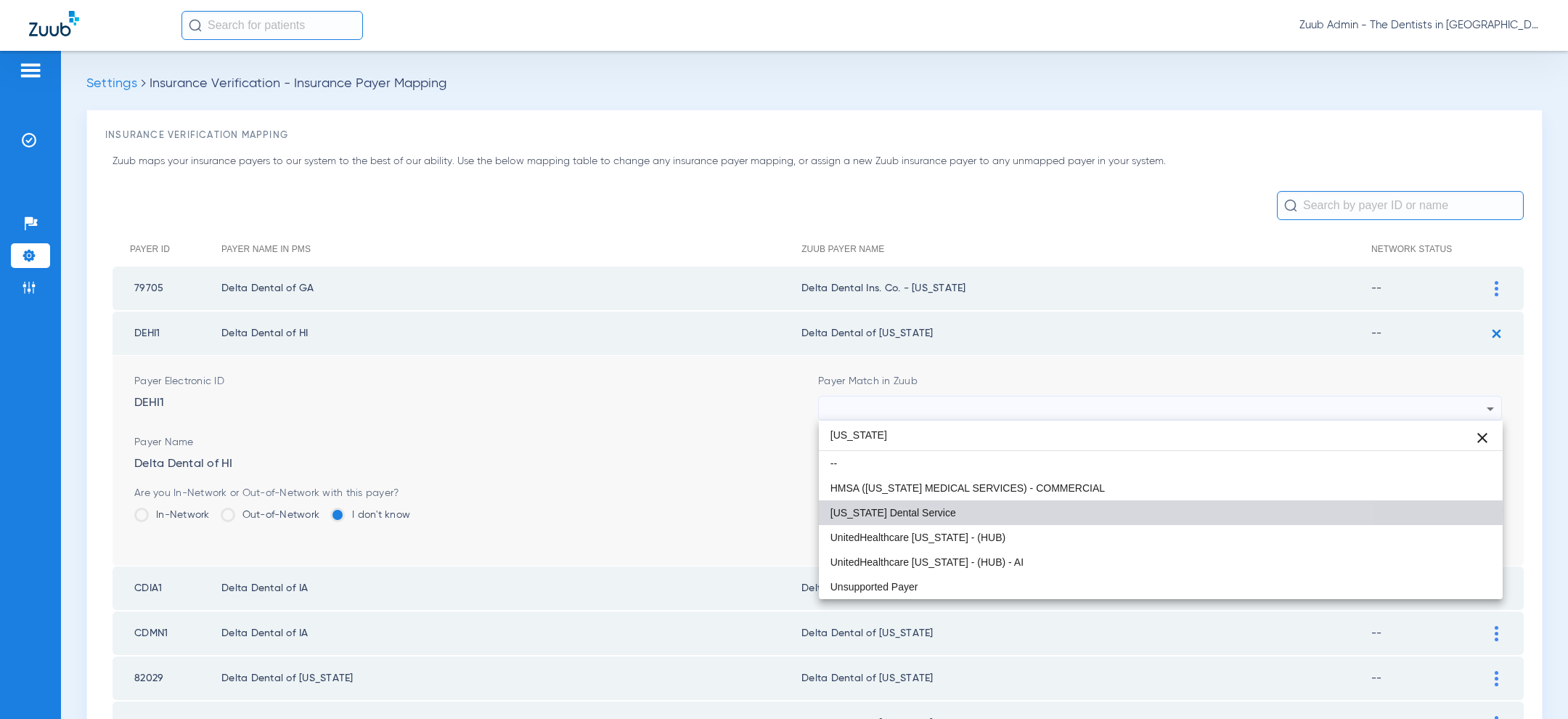
click at [977, 509] on mat-option "[US_STATE] Dental Service" at bounding box center [1161, 512] width 684 height 25
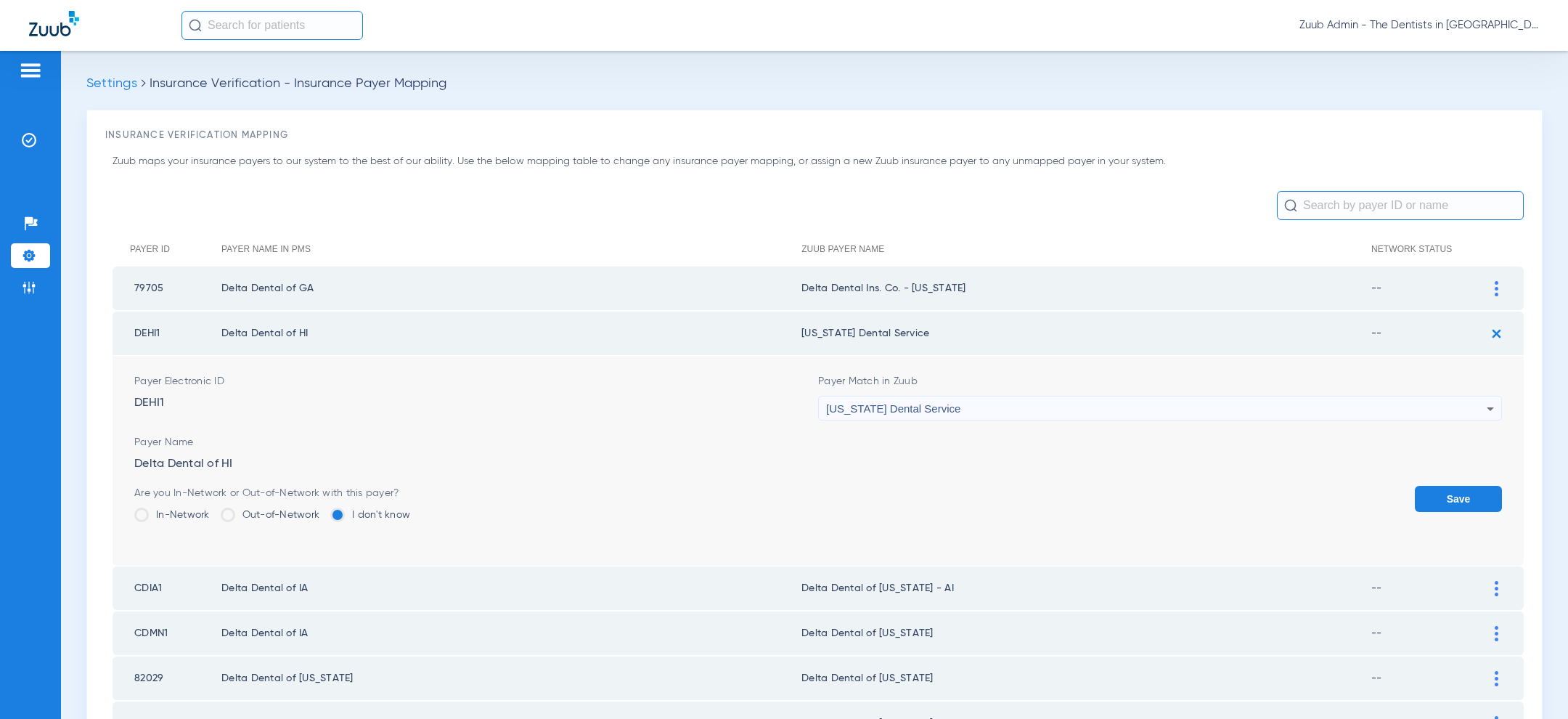
click at [1464, 498] on button "Save" at bounding box center [1459, 499] width 87 height 26
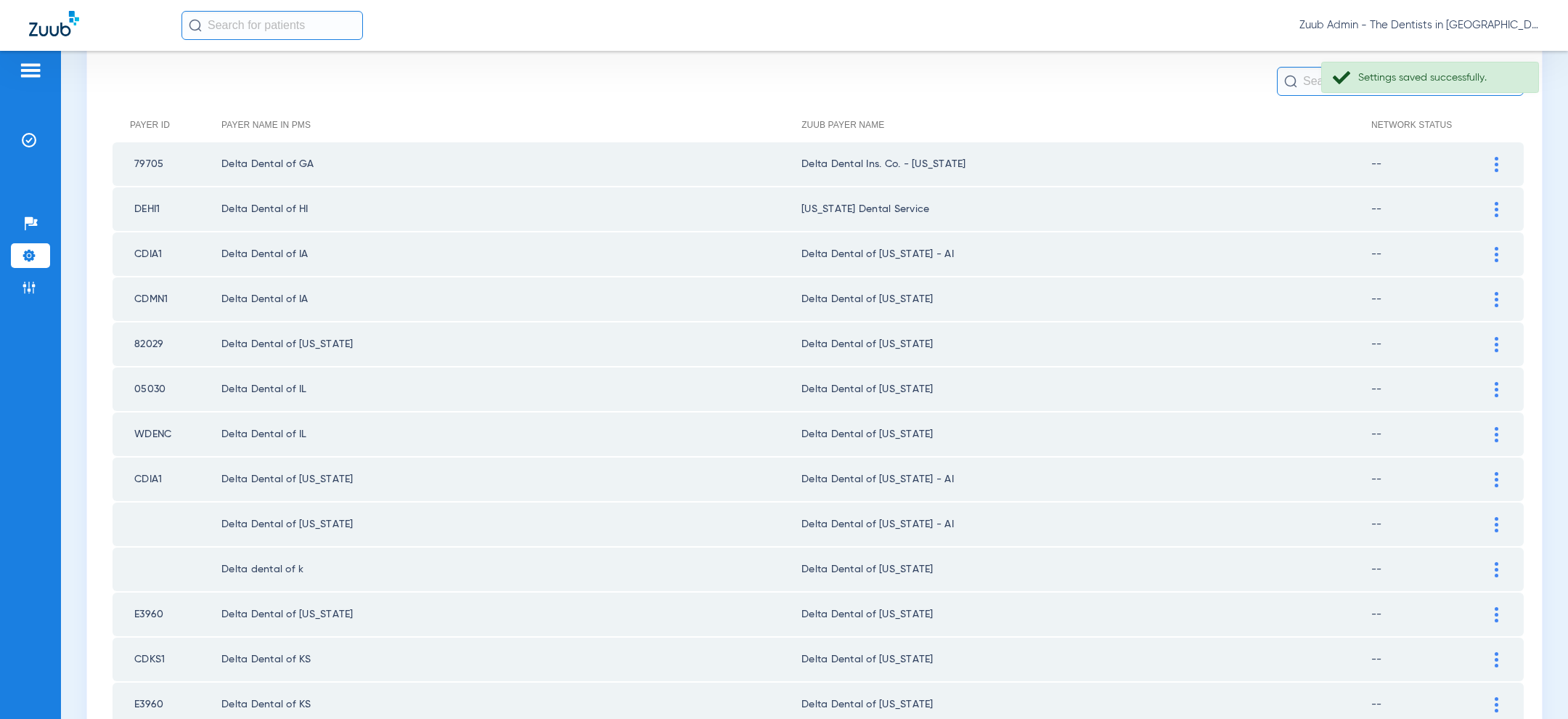
scroll to position [136, 0]
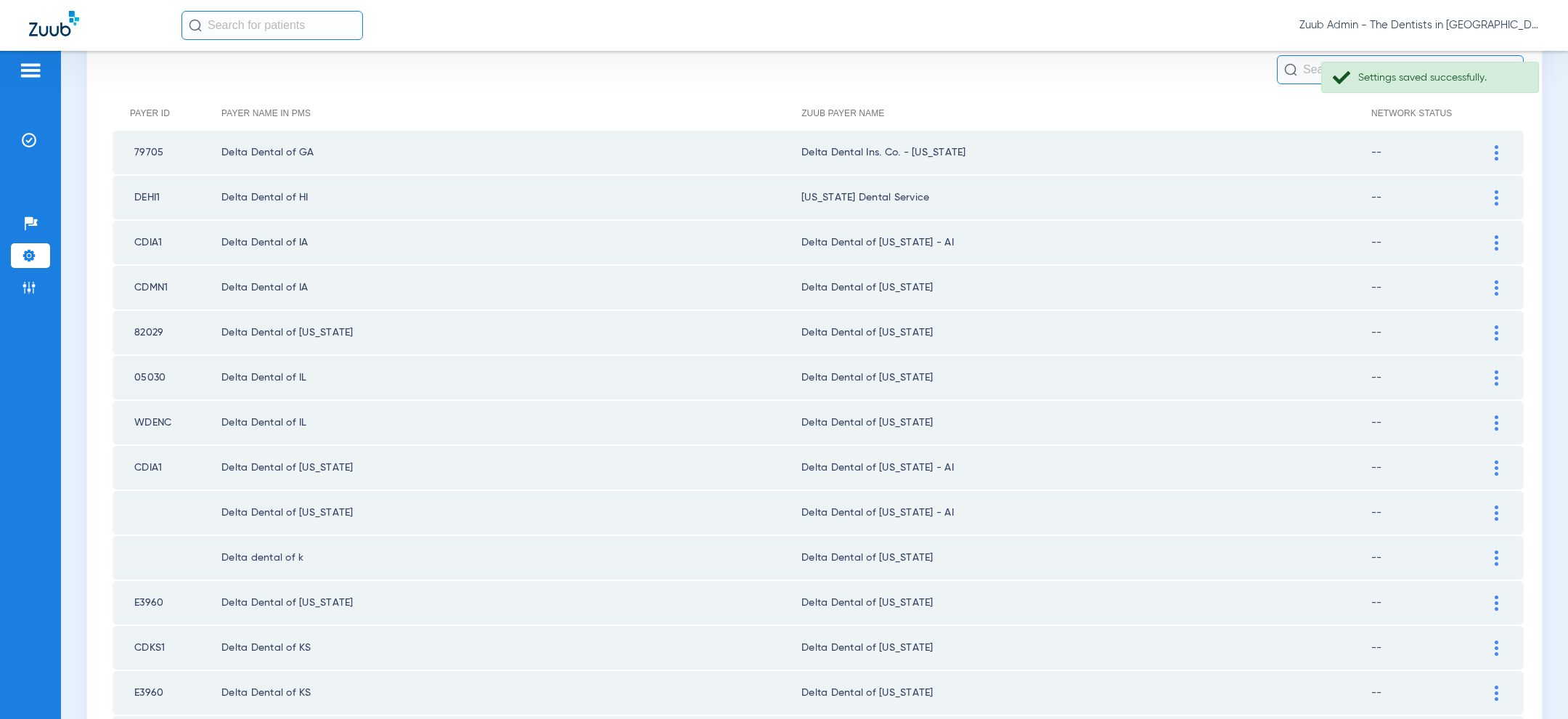
click at [1500, 284] on div at bounding box center [1497, 287] width 25 height 15
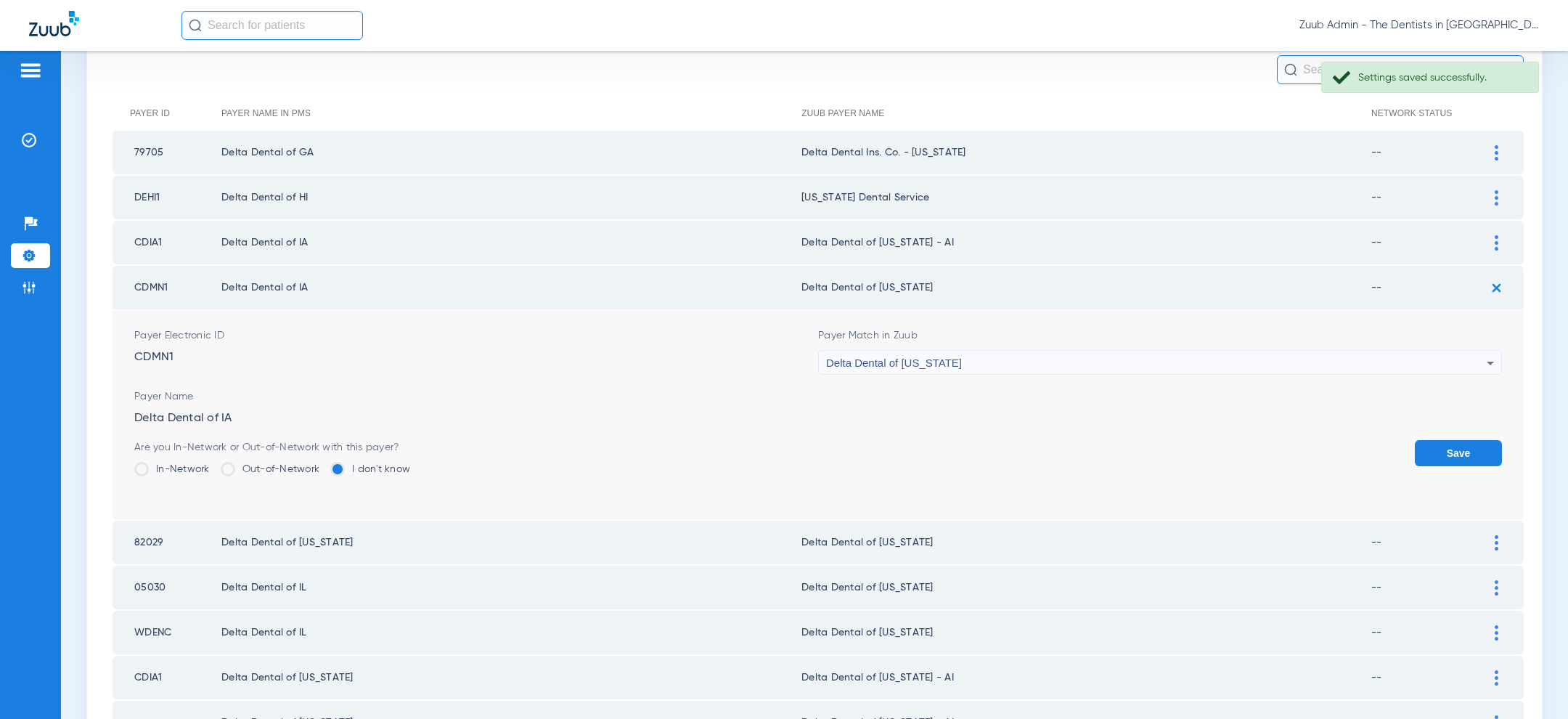
click at [1222, 361] on div "Delta Dental of [US_STATE]" at bounding box center [1156, 362] width 660 height 25
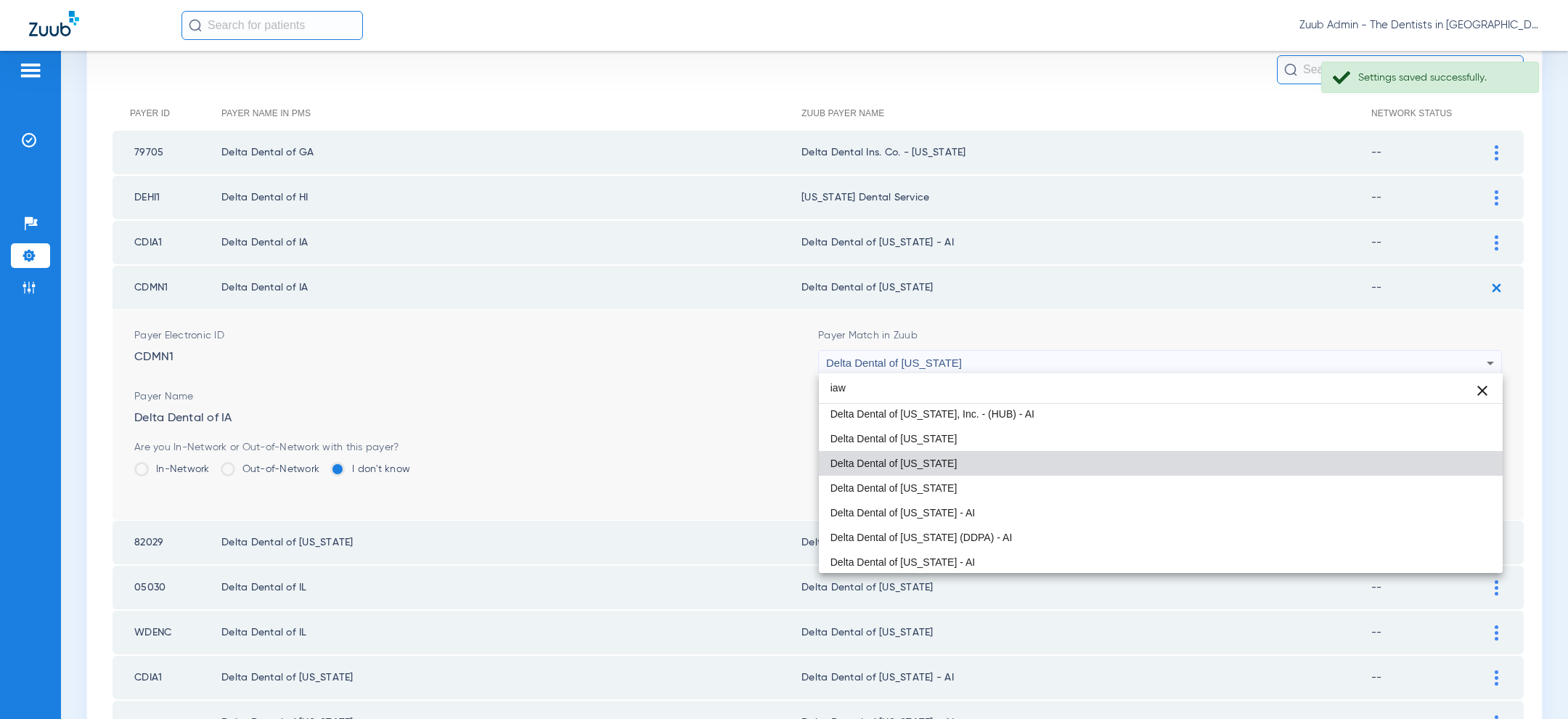
scroll to position [0, 0]
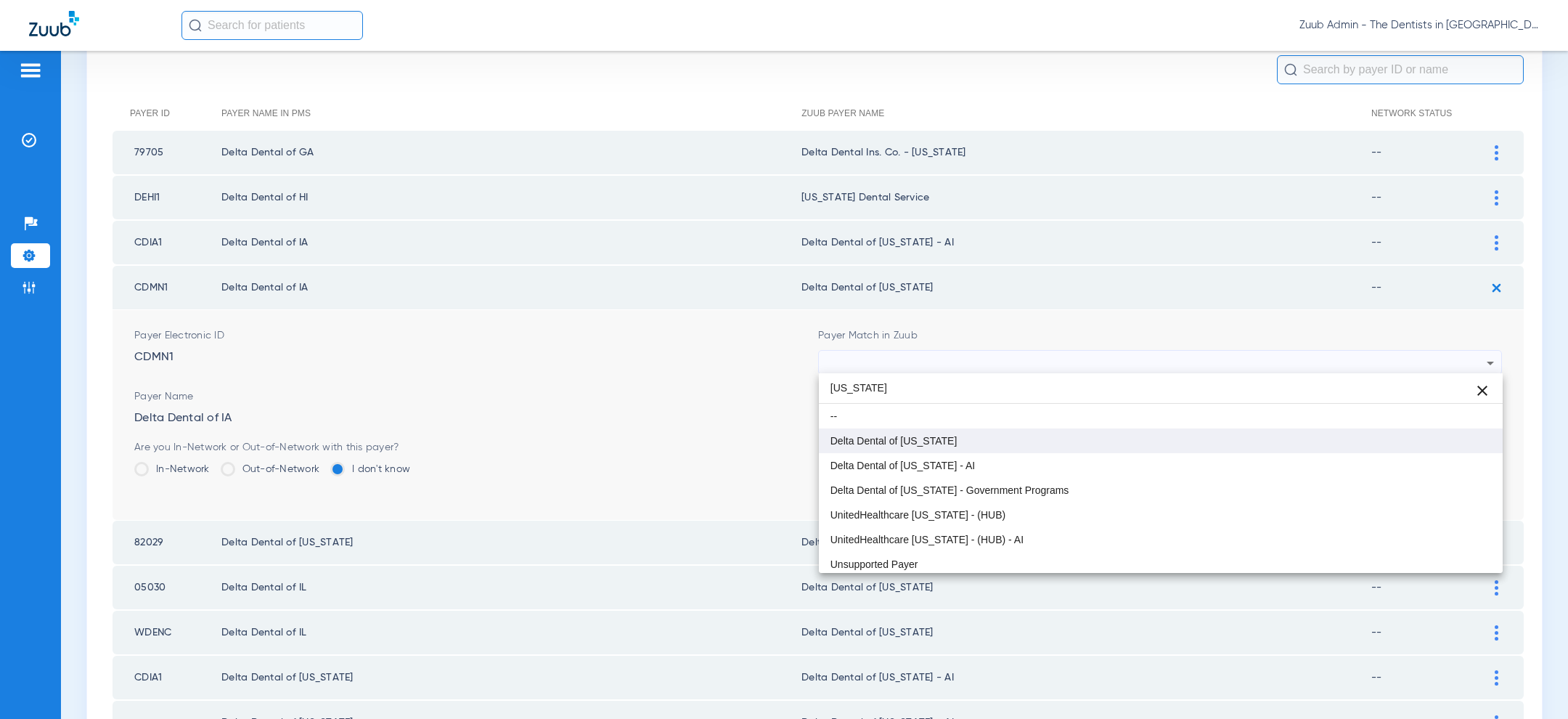
type input "iowa"
click at [948, 447] on mat-option "Delta Dental of [US_STATE]" at bounding box center [1161, 440] width 684 height 25
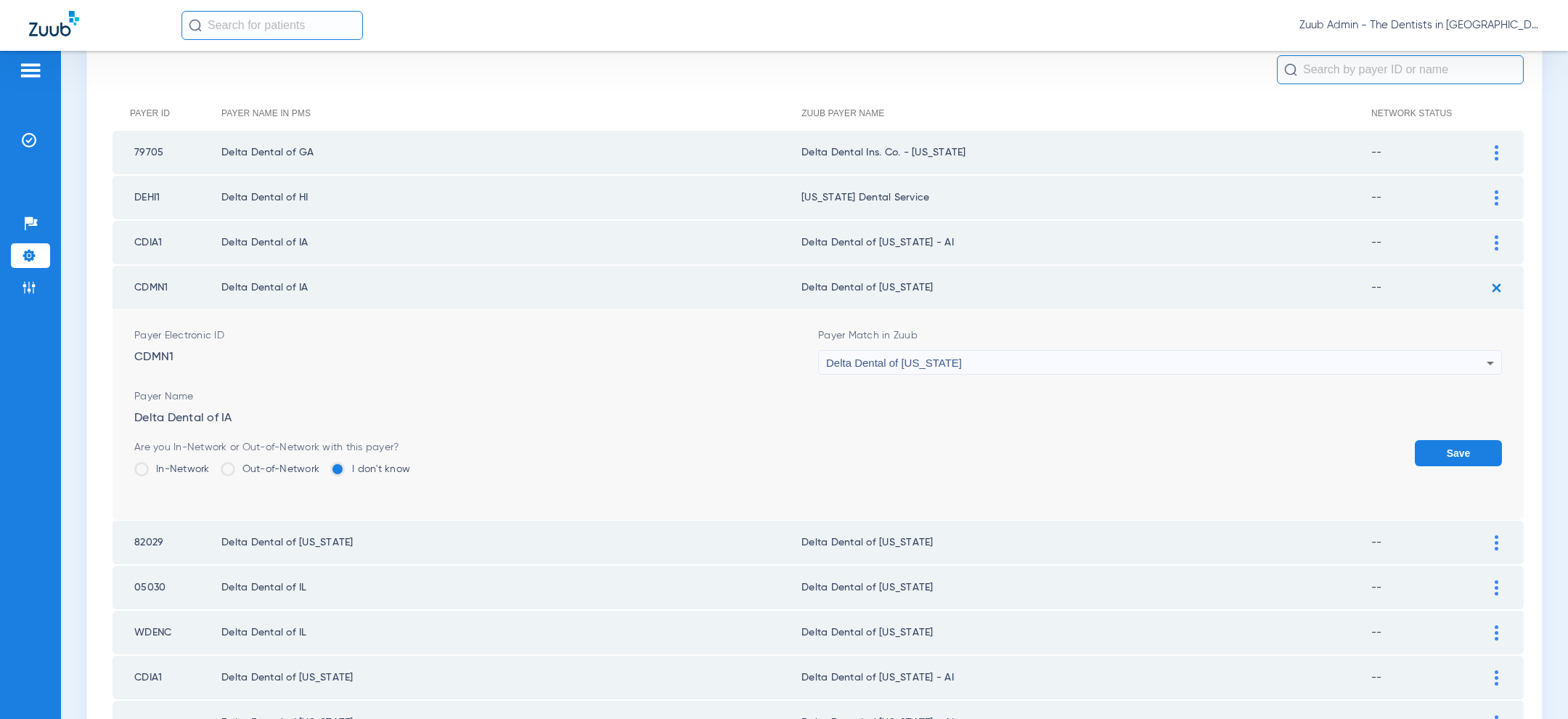
click at [1463, 456] on button "Save" at bounding box center [1459, 453] width 87 height 26
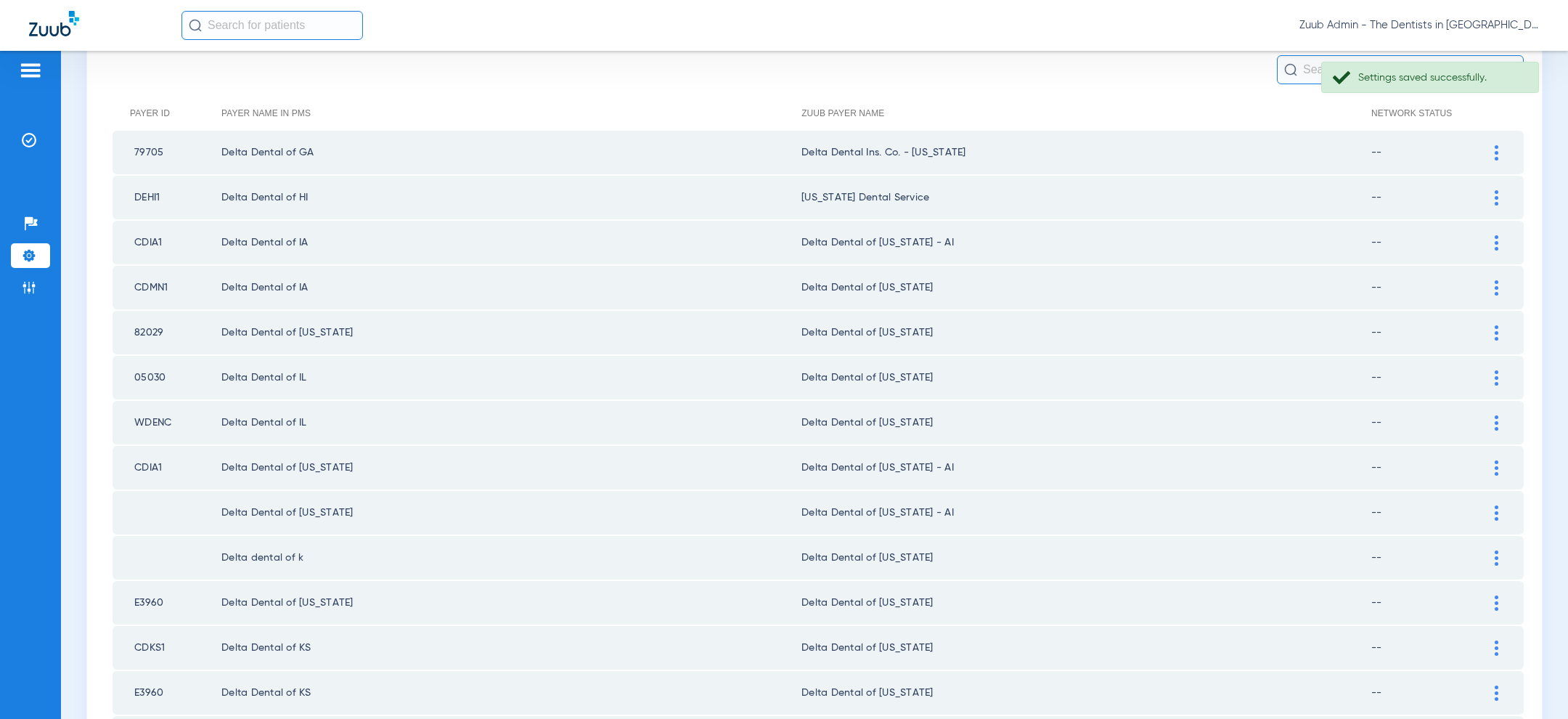
click at [1500, 237] on div at bounding box center [1497, 243] width 25 height 15
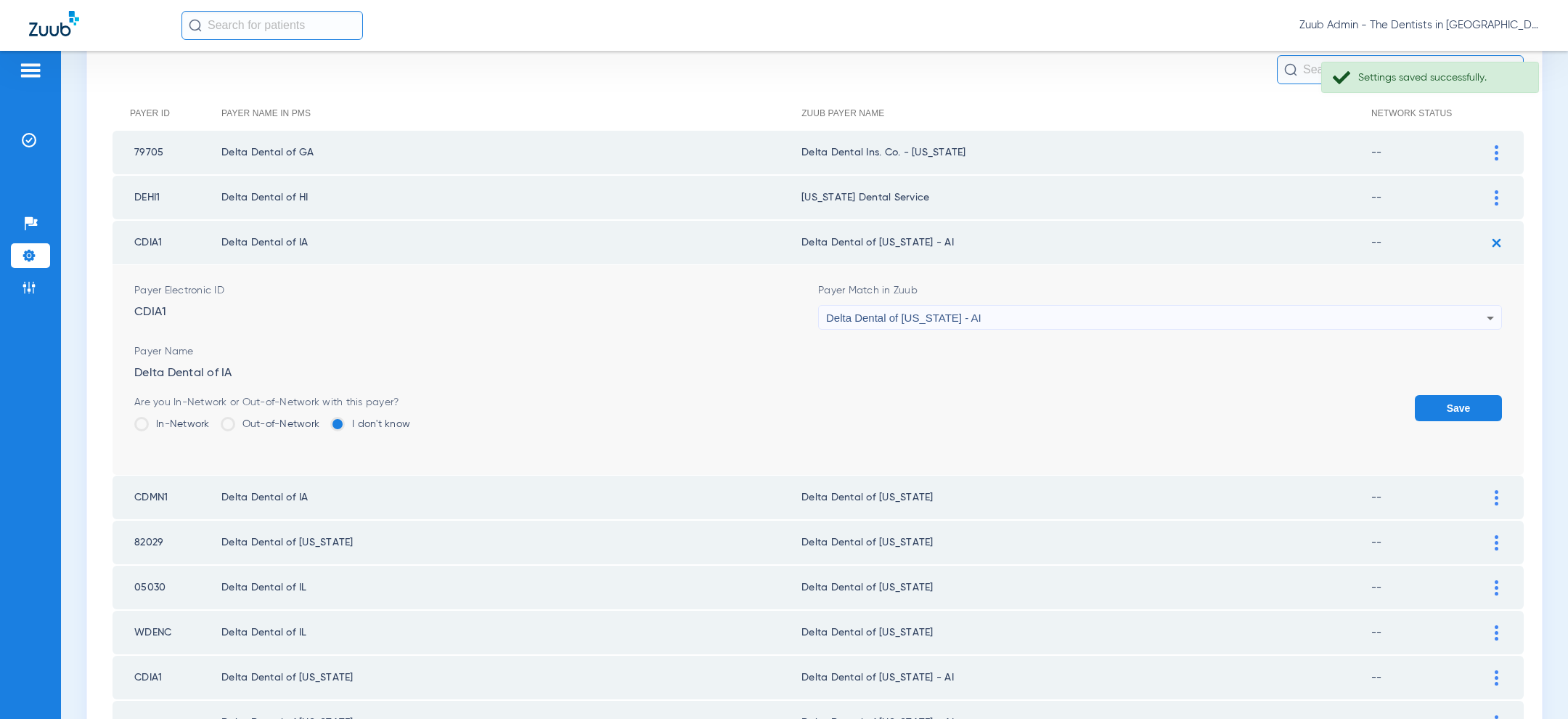
click at [1103, 322] on div "Delta Dental of [US_STATE] - AI" at bounding box center [1156, 318] width 660 height 25
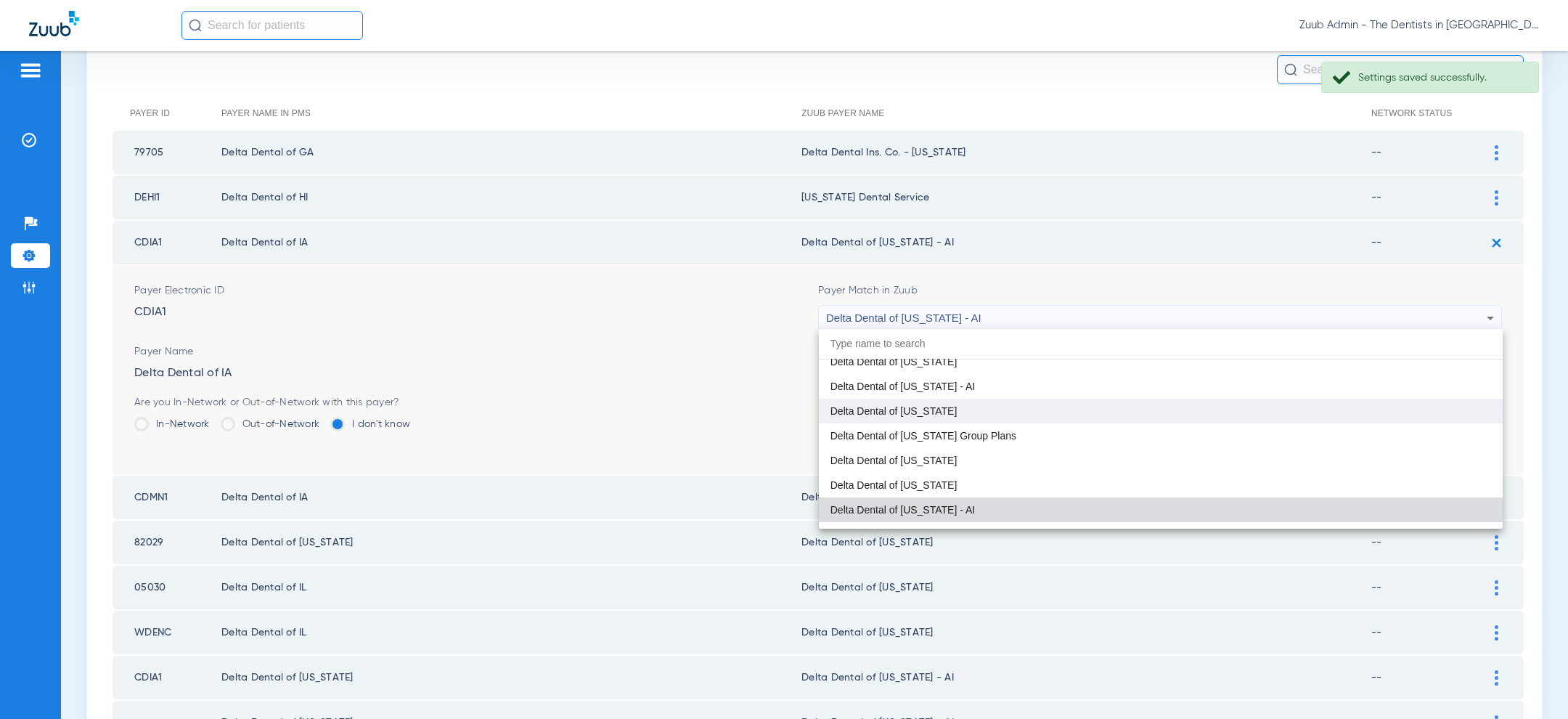
scroll to position [3373, 0]
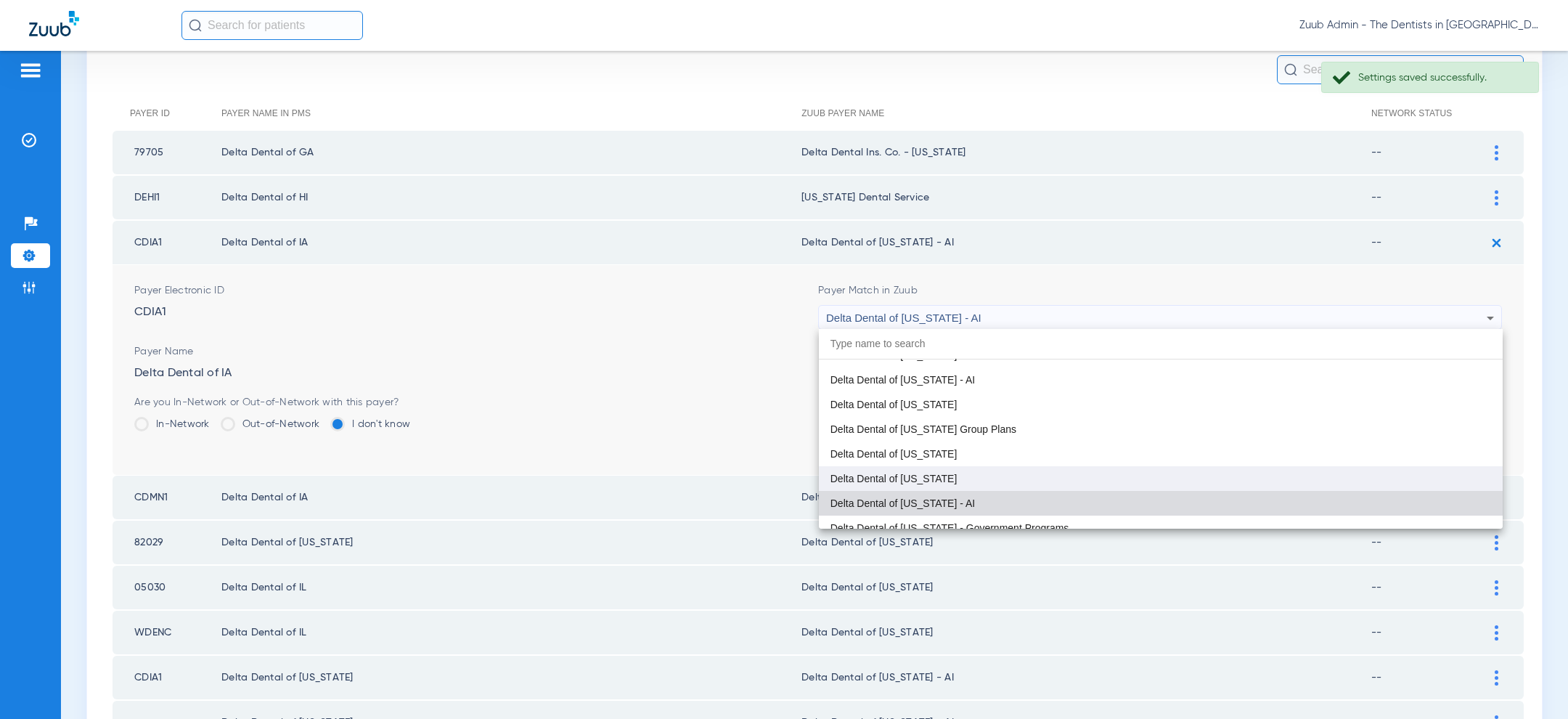
click at [1065, 480] on mat-option "Delta Dental of [US_STATE]" at bounding box center [1161, 478] width 684 height 25
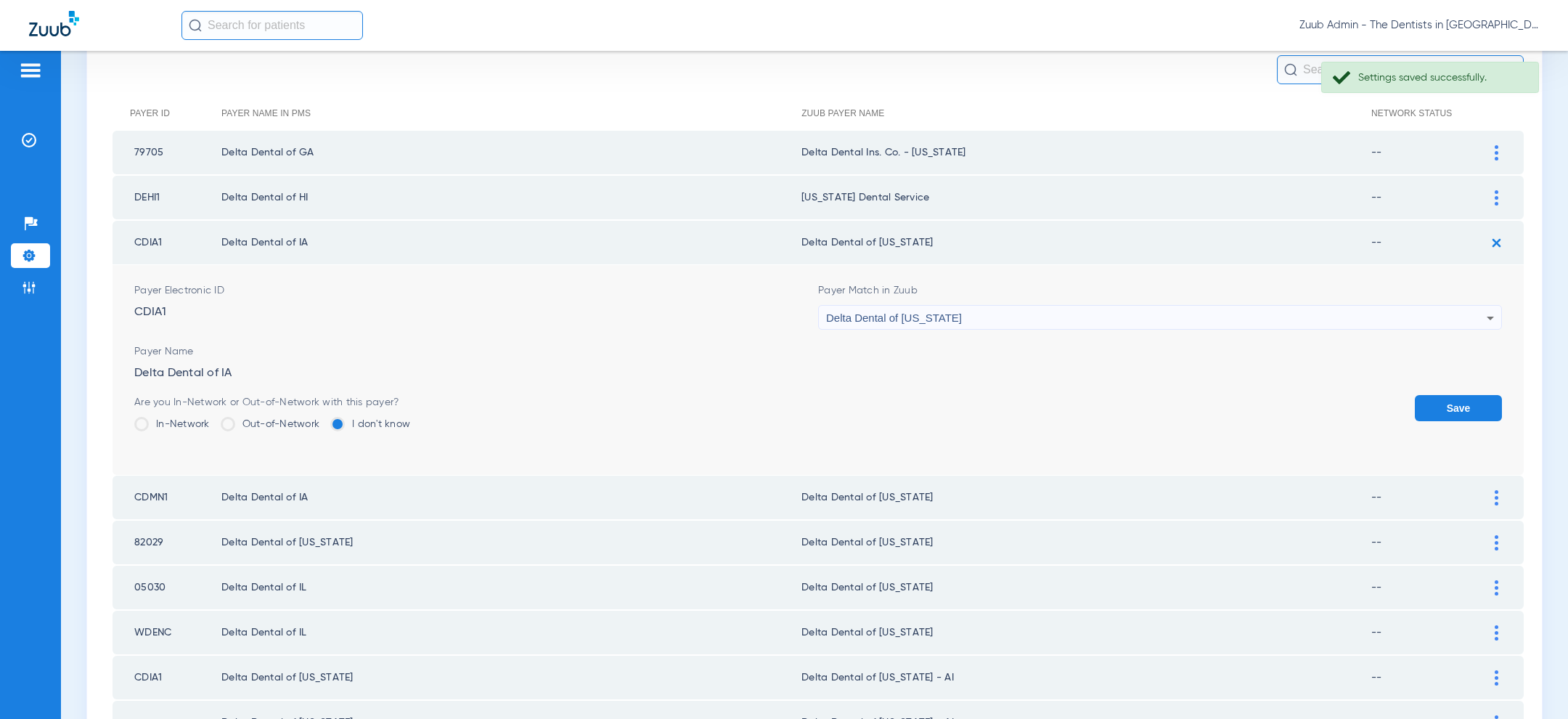
click at [1440, 403] on button "Save" at bounding box center [1459, 407] width 87 height 26
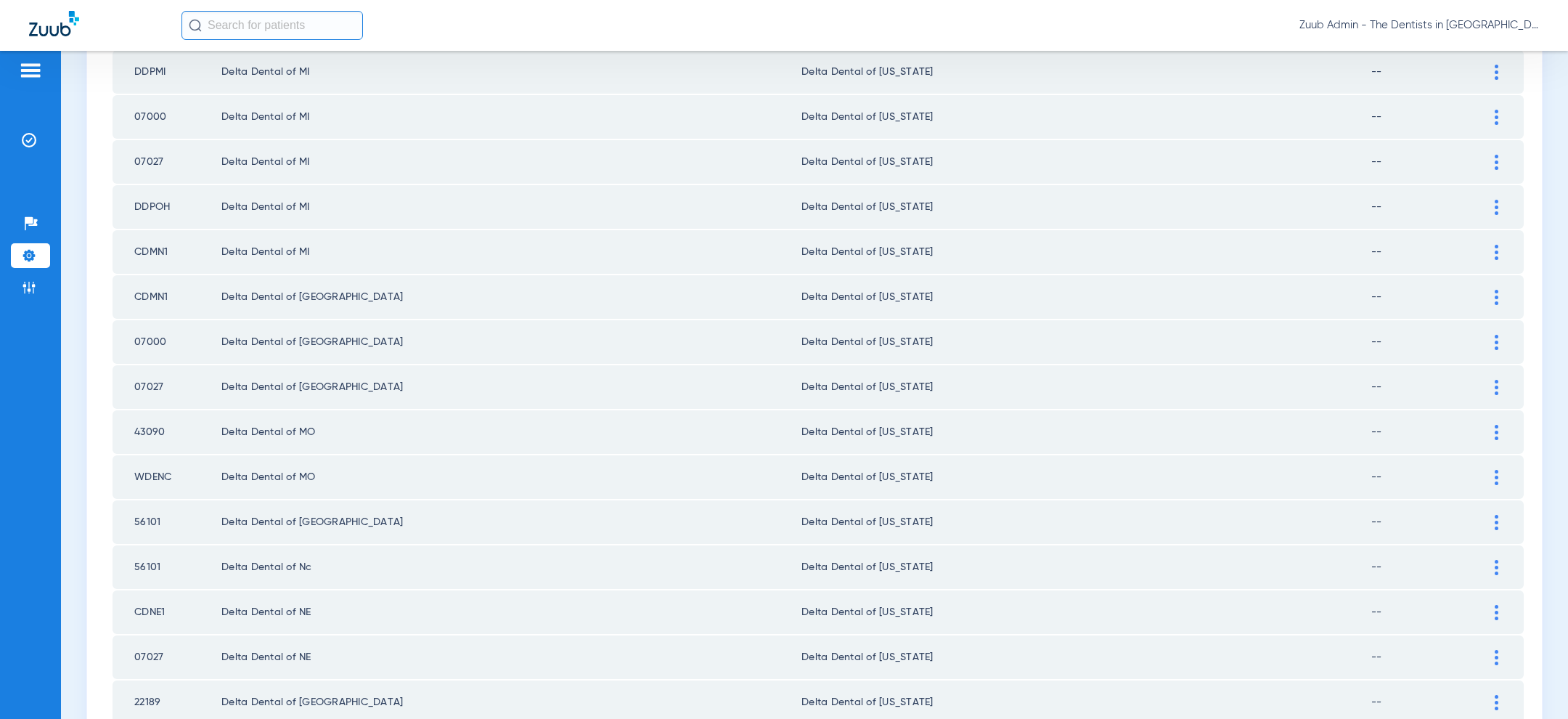
scroll to position [947, 0]
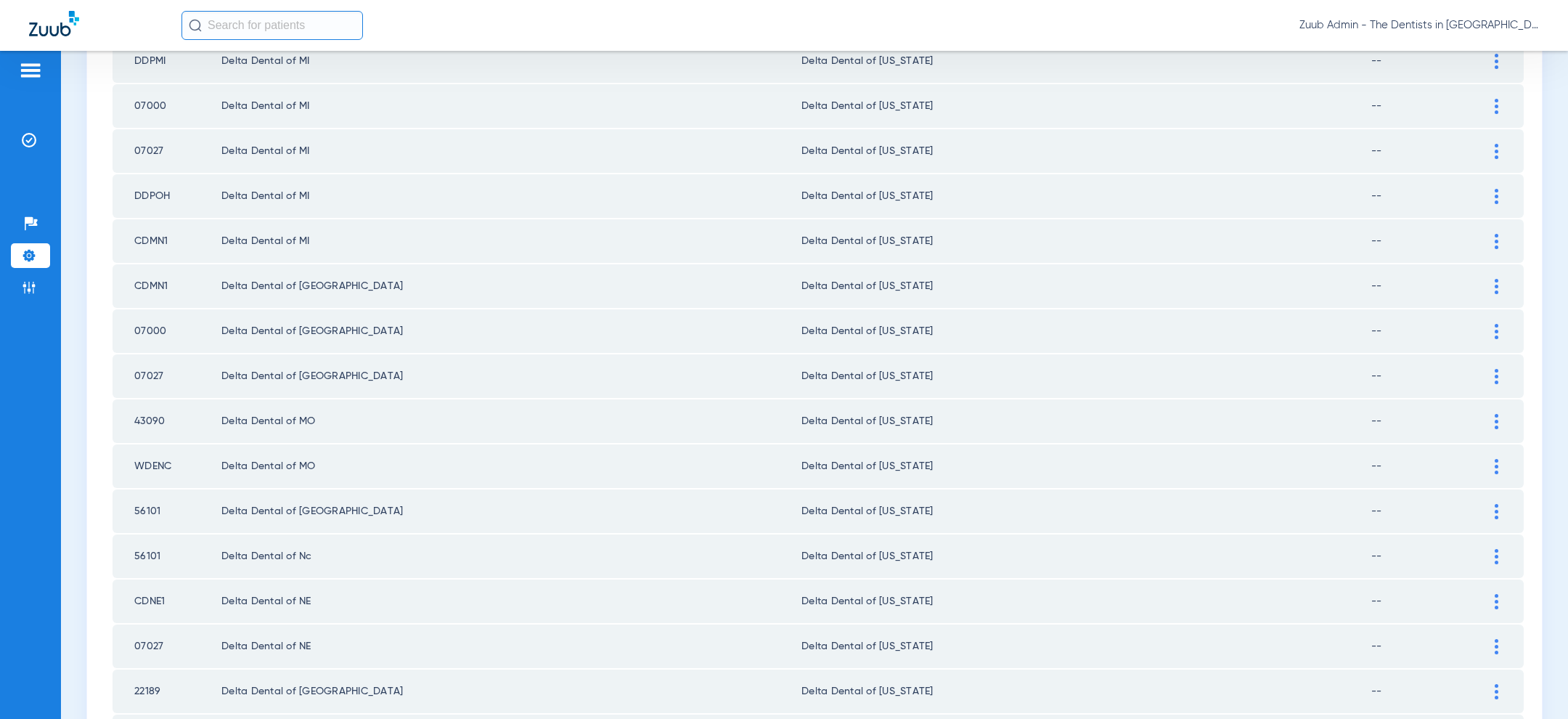
click at [1486, 189] on div at bounding box center [1497, 196] width 25 height 15
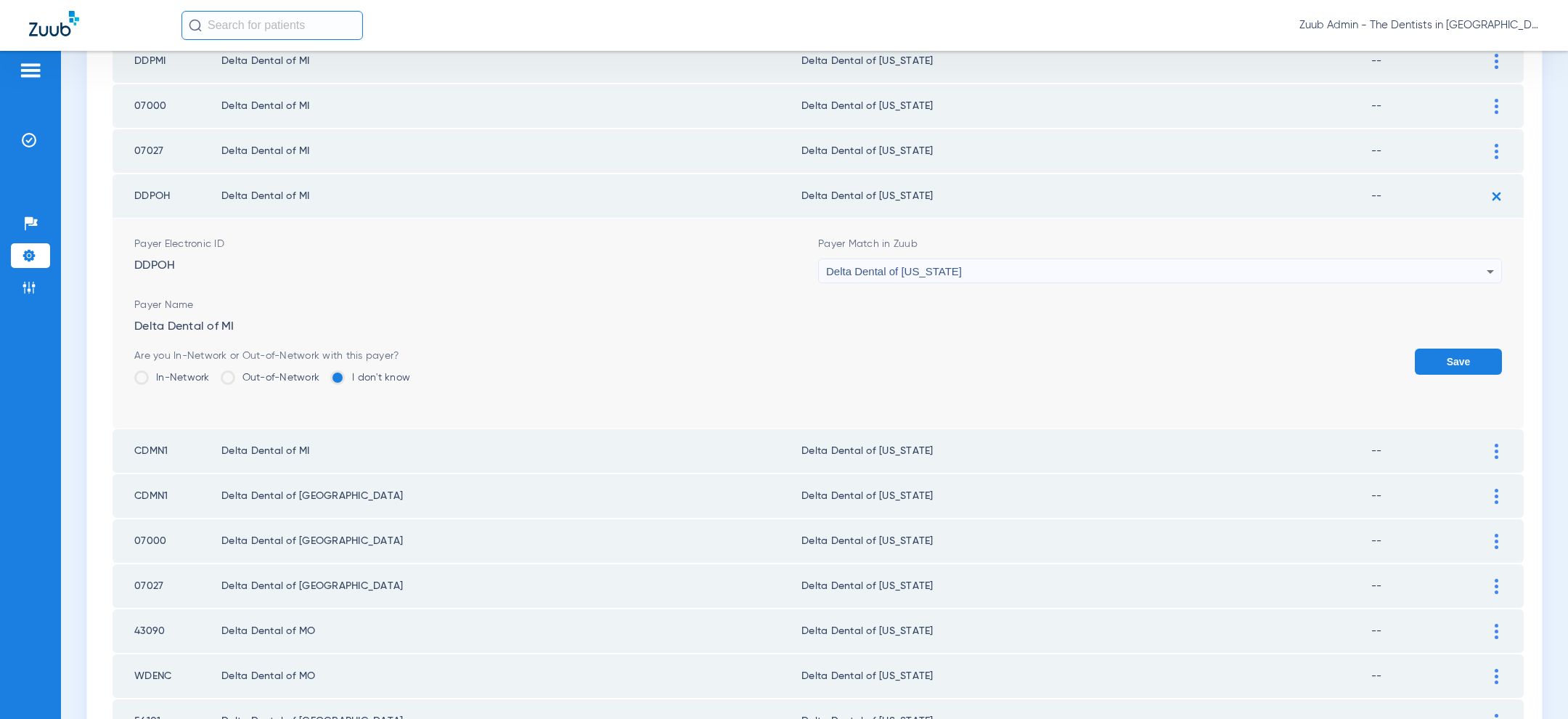
click at [1311, 259] on div "Delta Dental of [US_STATE]" at bounding box center [1156, 271] width 660 height 25
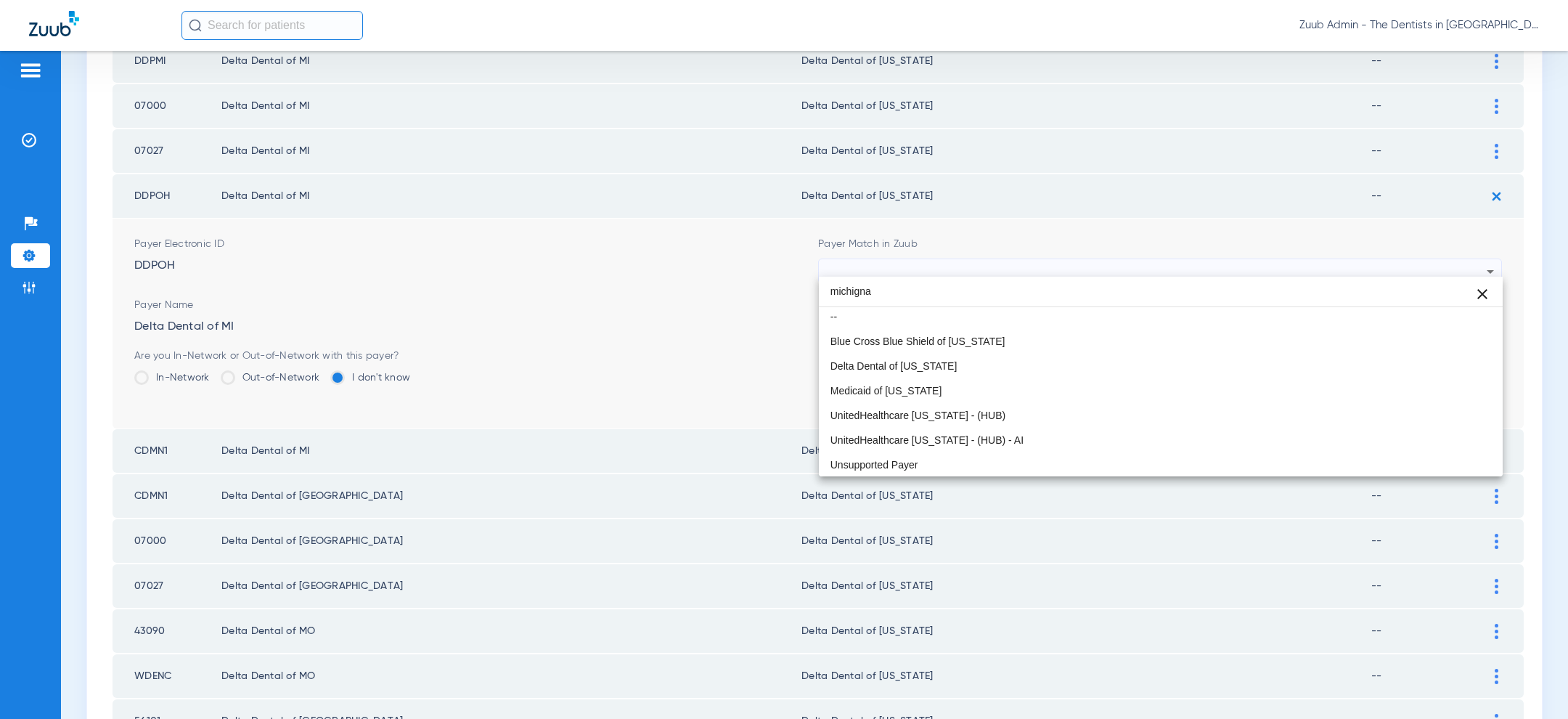
scroll to position [0, 0]
type input "mich"
click at [1040, 365] on mat-option "Delta Dental of [US_STATE]" at bounding box center [1161, 369] width 684 height 25
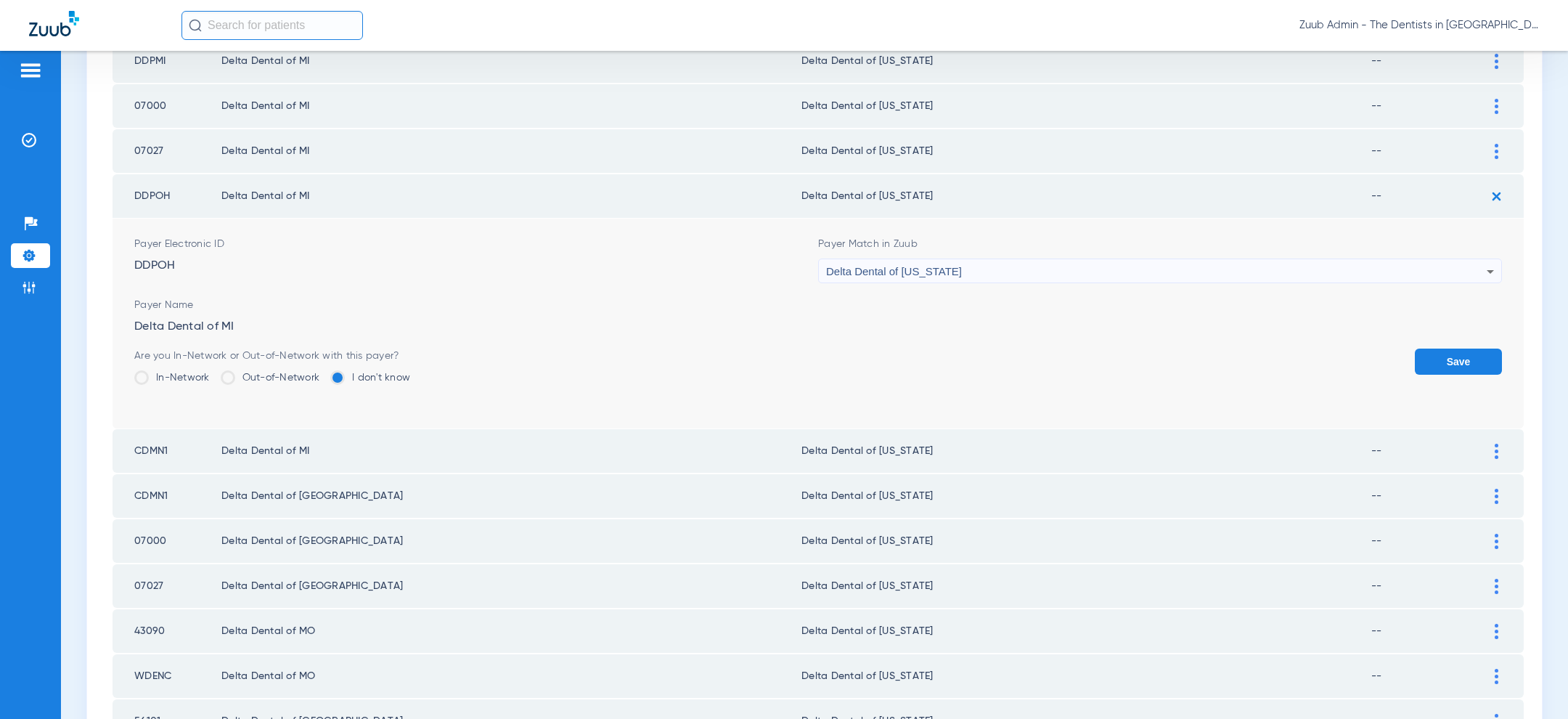
click at [1469, 354] on button "Save" at bounding box center [1459, 361] width 87 height 26
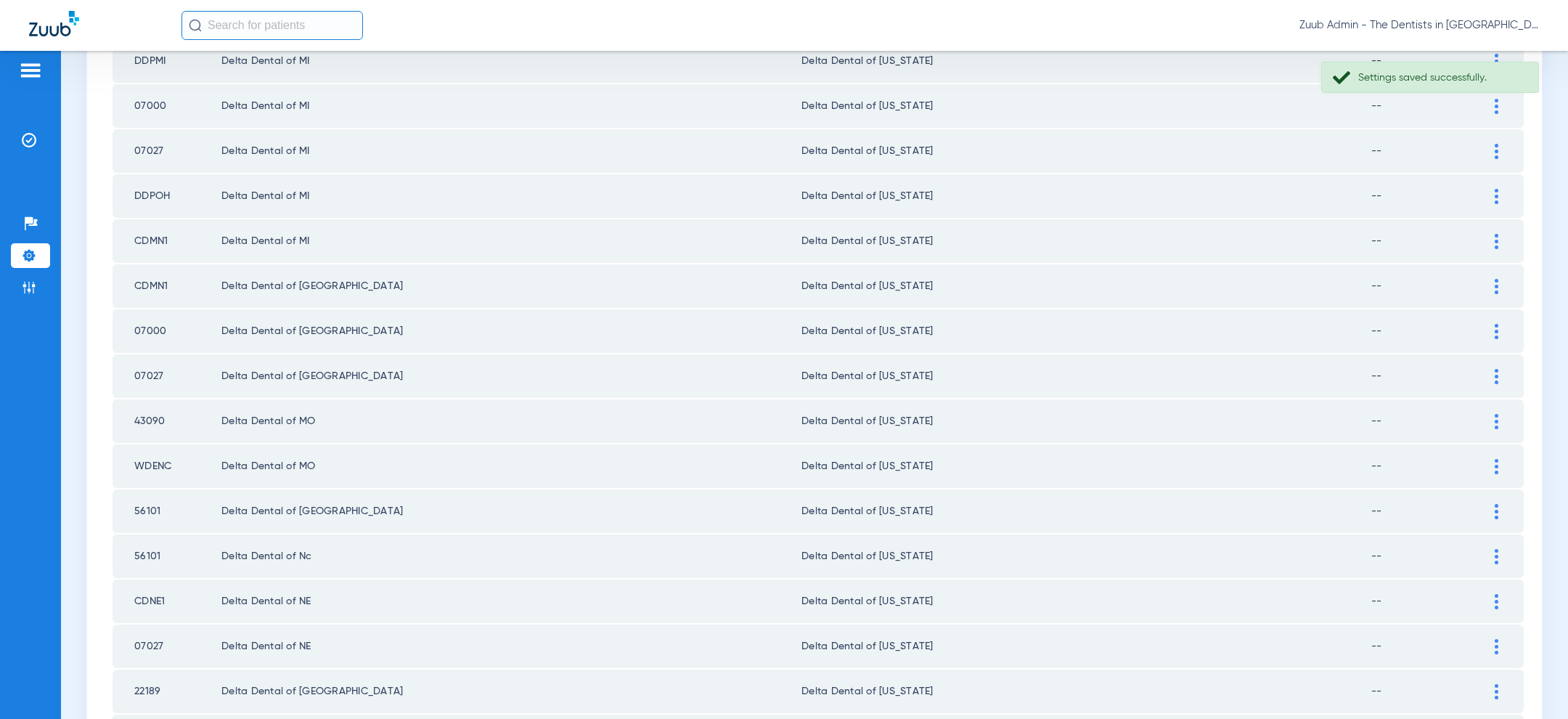
click at [1501, 238] on div at bounding box center [1497, 241] width 25 height 15
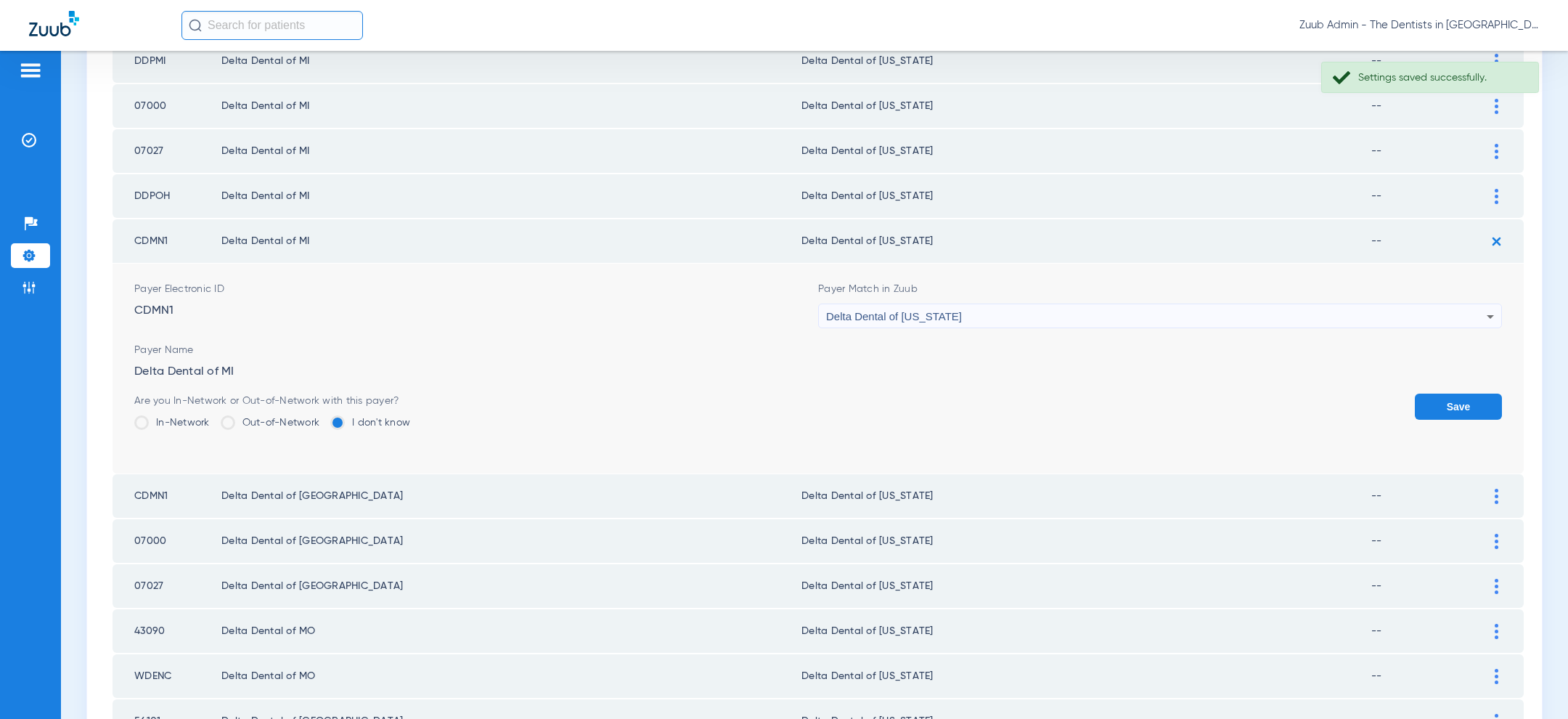
click at [1241, 307] on div "Delta Dental of [US_STATE]" at bounding box center [1156, 316] width 660 height 25
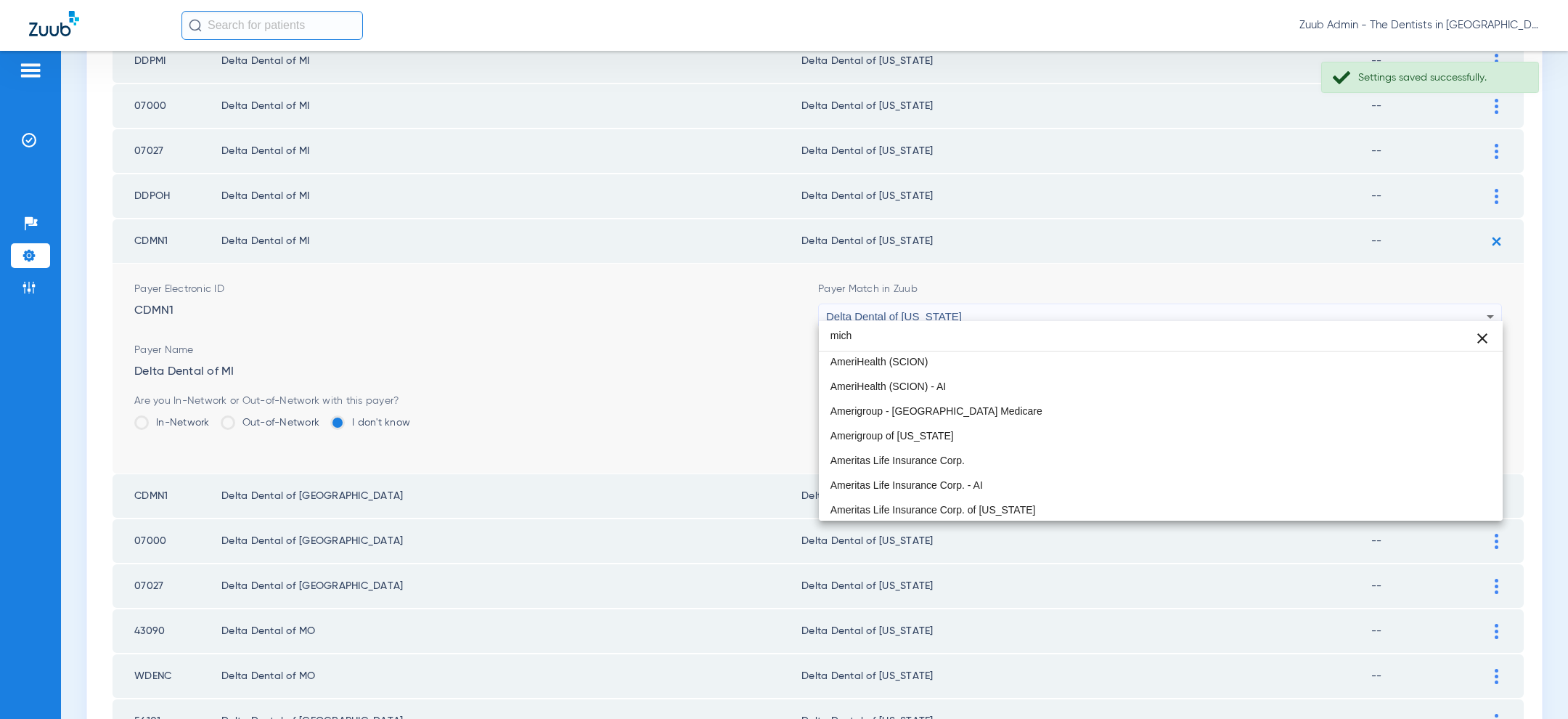
scroll to position [2, 0]
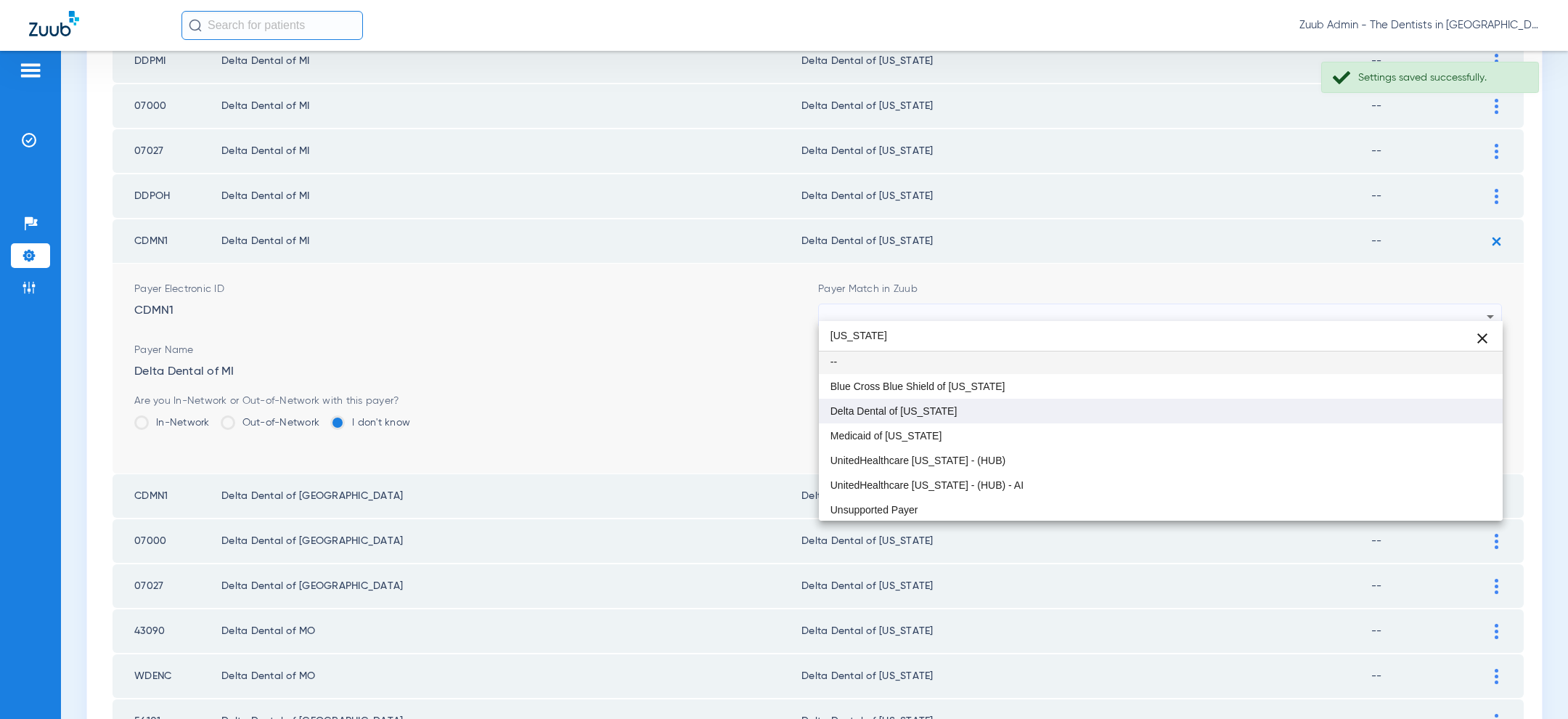
type input "michigan"
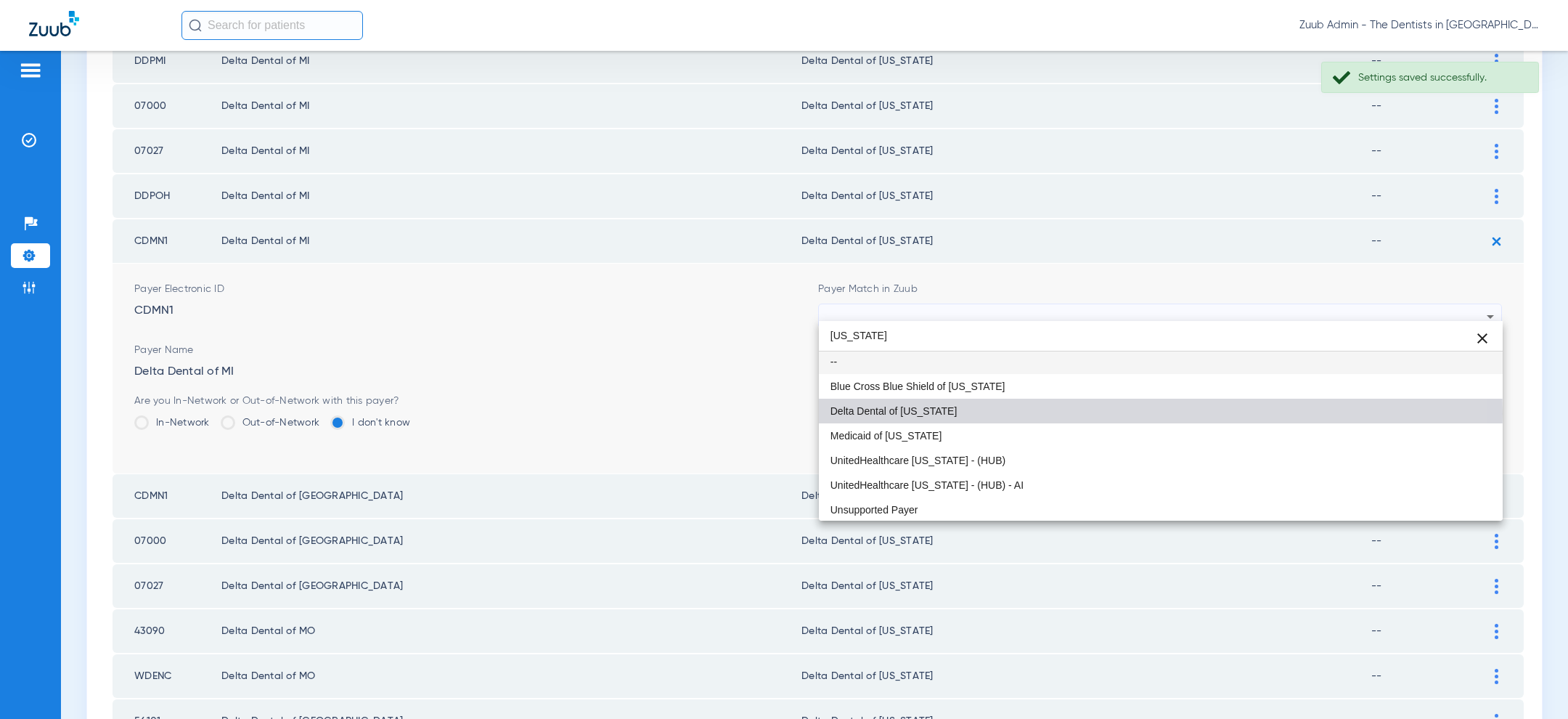
click at [1034, 412] on mat-option "Delta Dental of [US_STATE]" at bounding box center [1161, 411] width 684 height 25
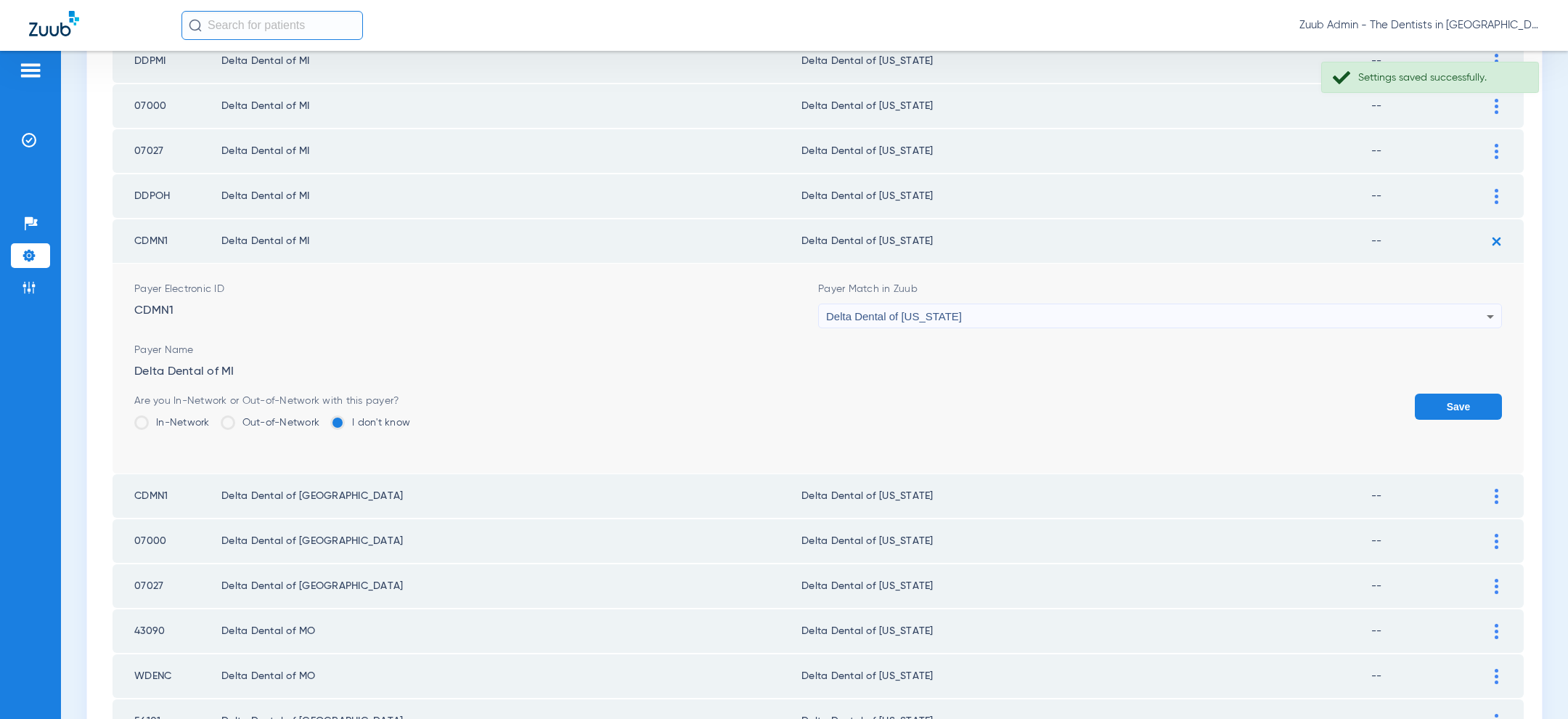
click at [1432, 393] on button "Save" at bounding box center [1459, 406] width 87 height 26
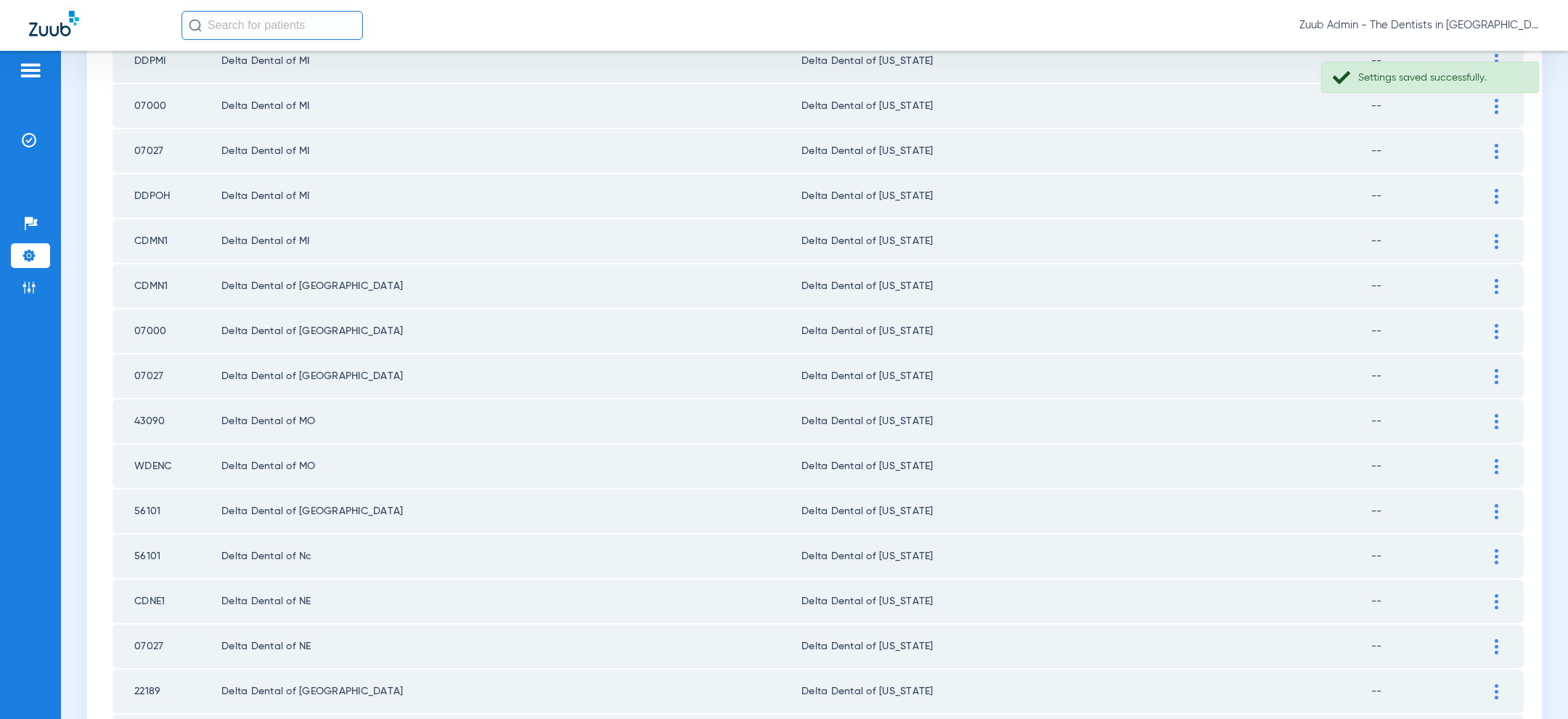
click at [1501, 323] on div at bounding box center [1497, 331] width 25 height 15
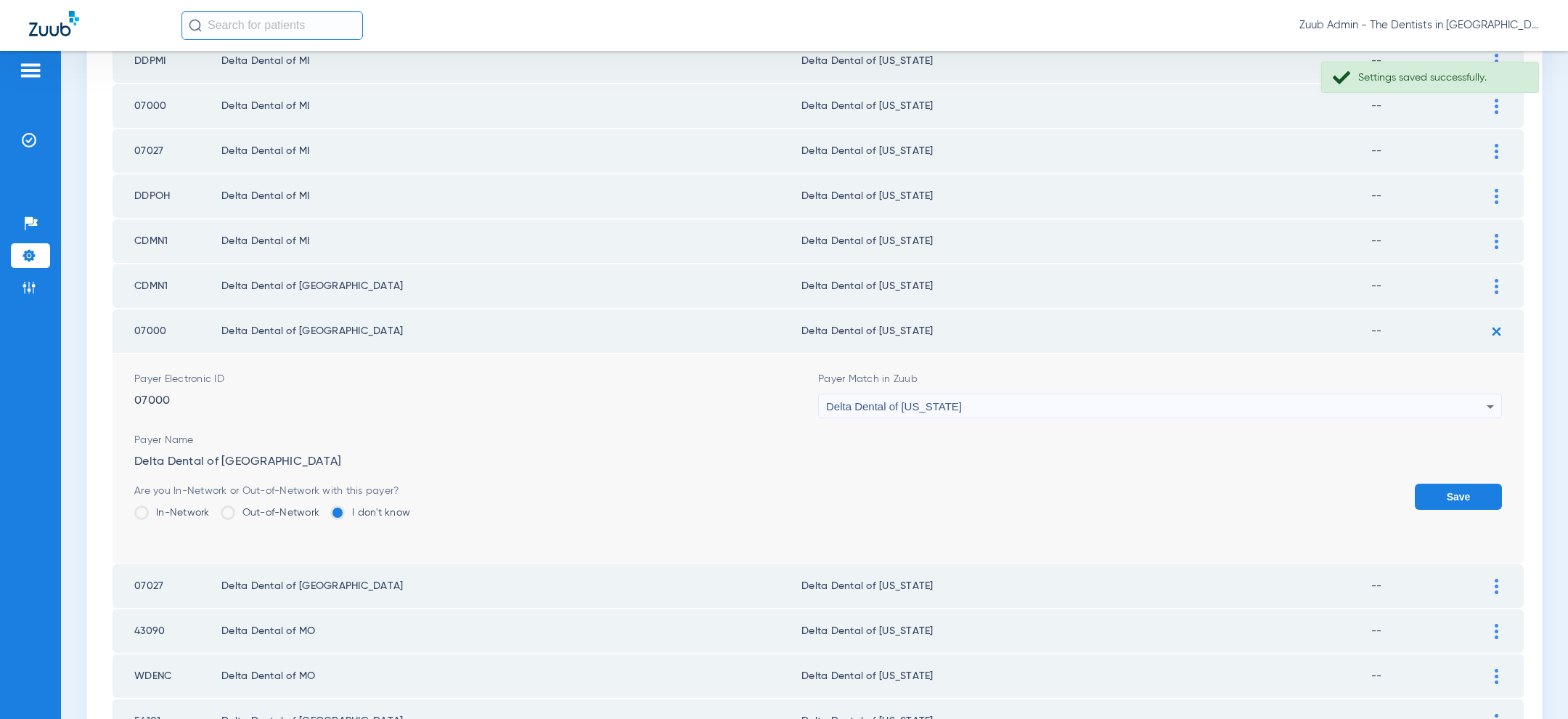
click at [1228, 394] on div "Delta Dental of [US_STATE]" at bounding box center [1156, 406] width 660 height 25
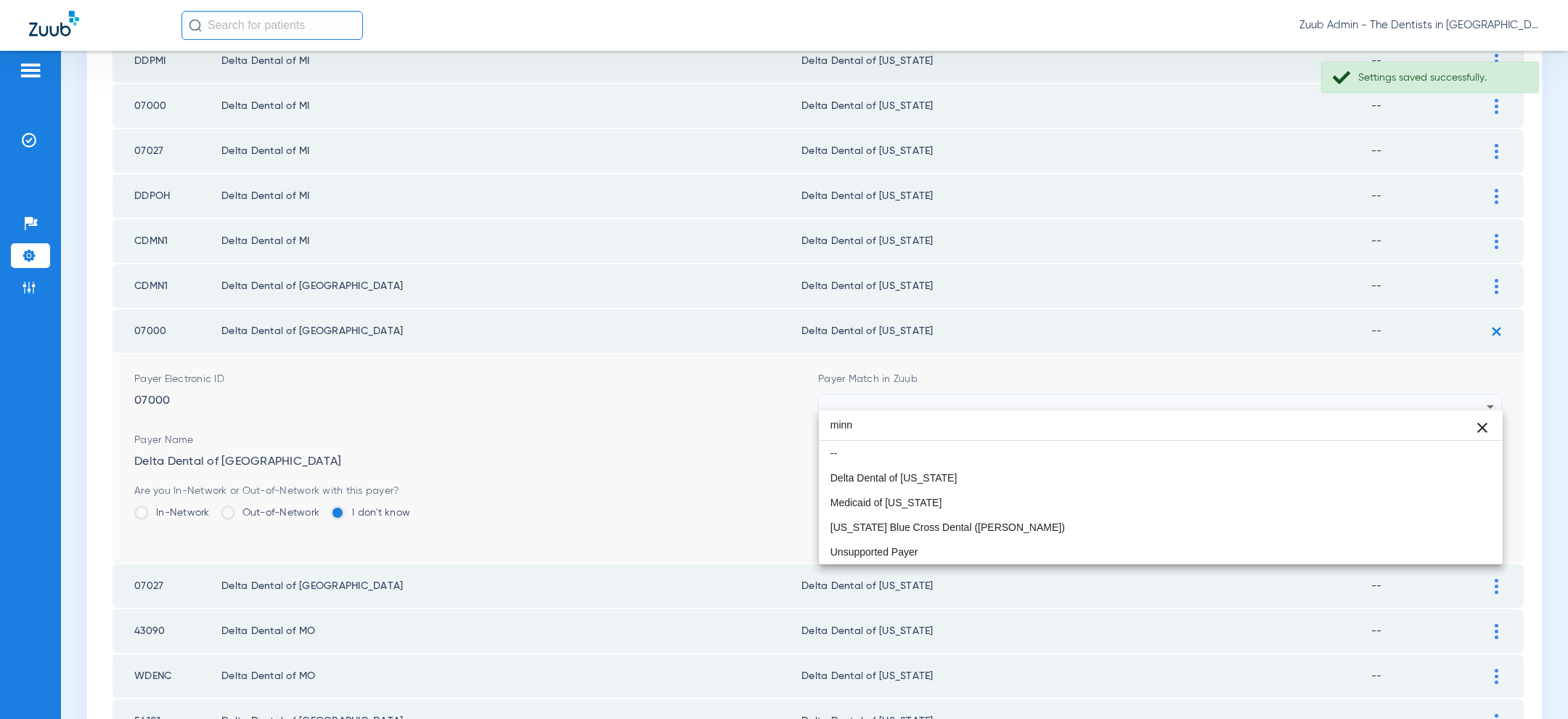
scroll to position [0, 0]
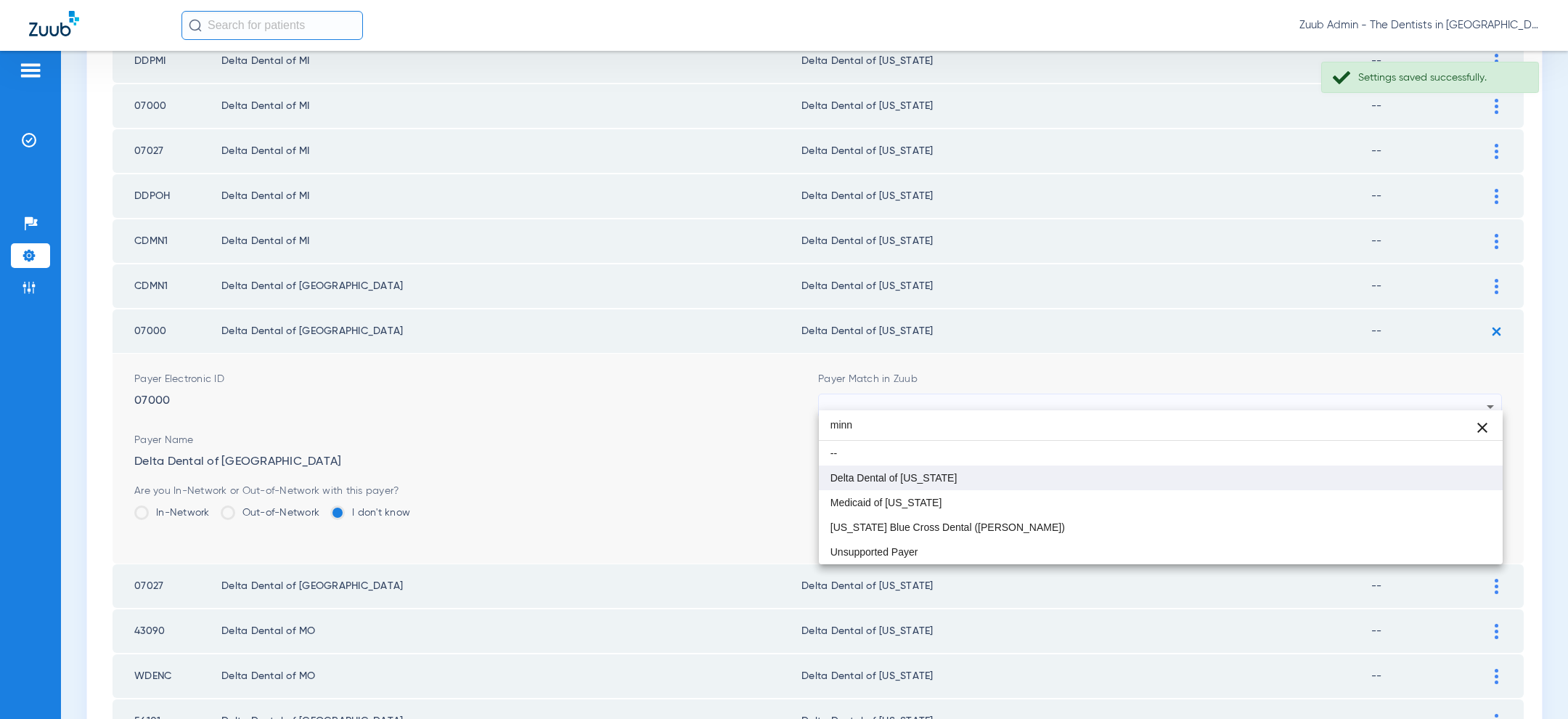
type input "minn"
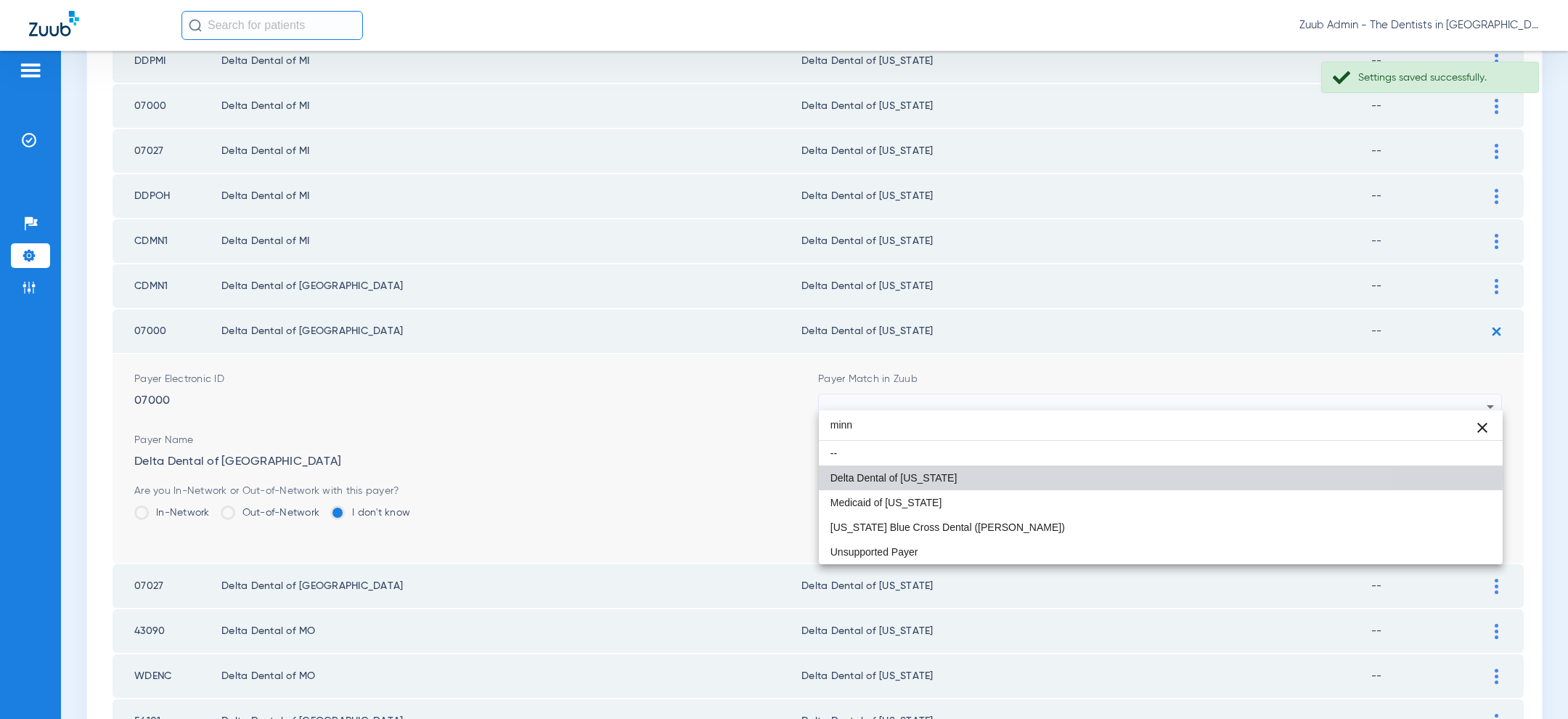
click at [1079, 475] on mat-option "Delta Dental of [US_STATE]" at bounding box center [1161, 477] width 684 height 25
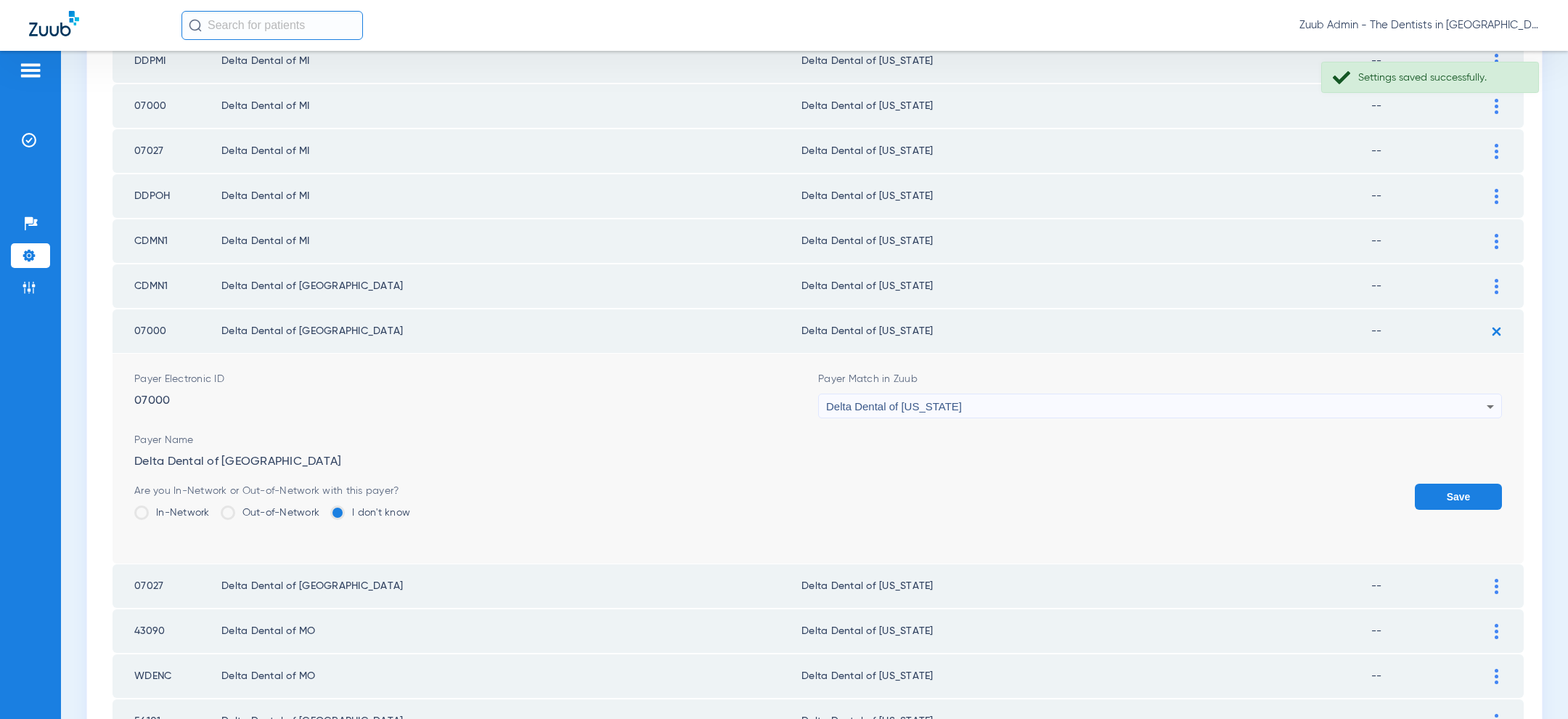
click at [1482, 492] on button "Save" at bounding box center [1459, 496] width 87 height 26
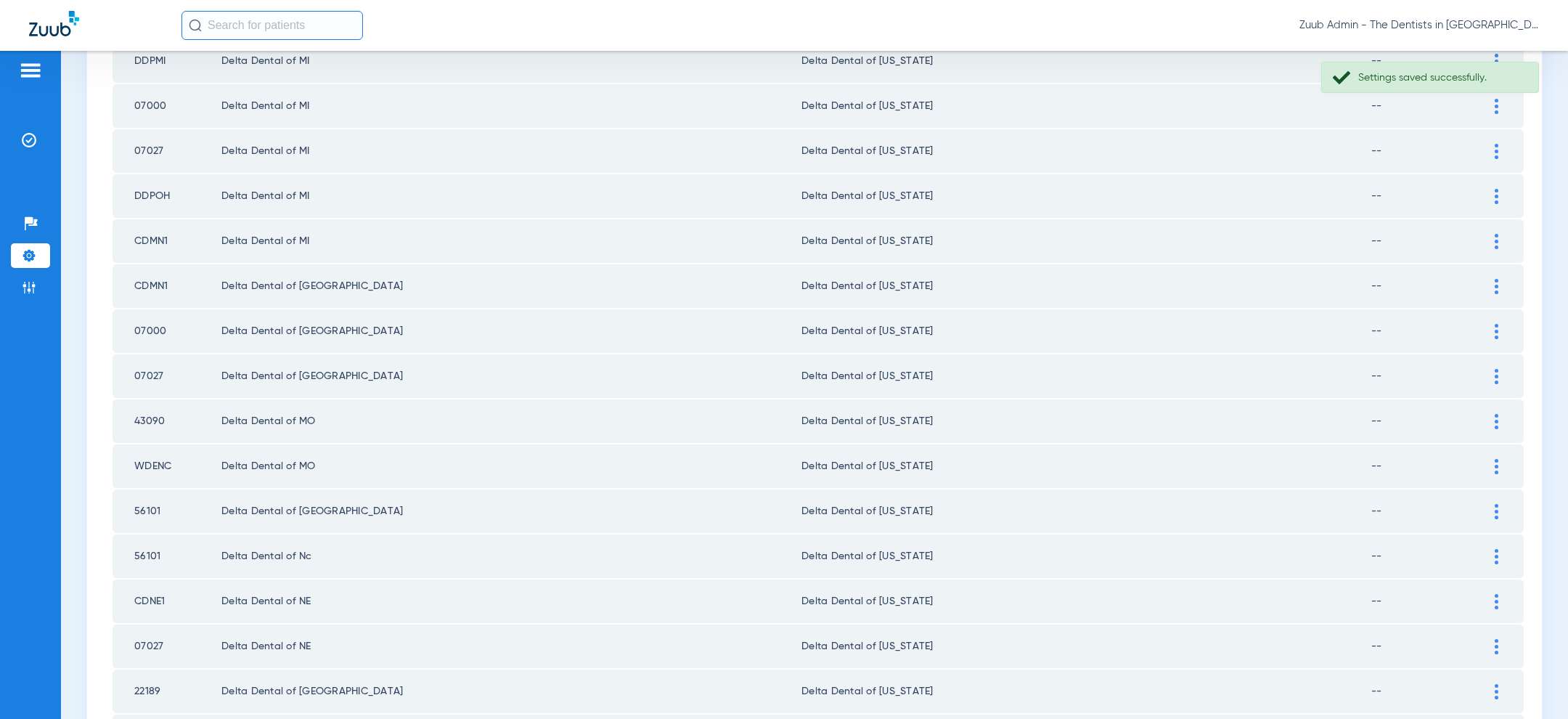
click at [1497, 369] on img at bounding box center [1496, 376] width 4 height 15
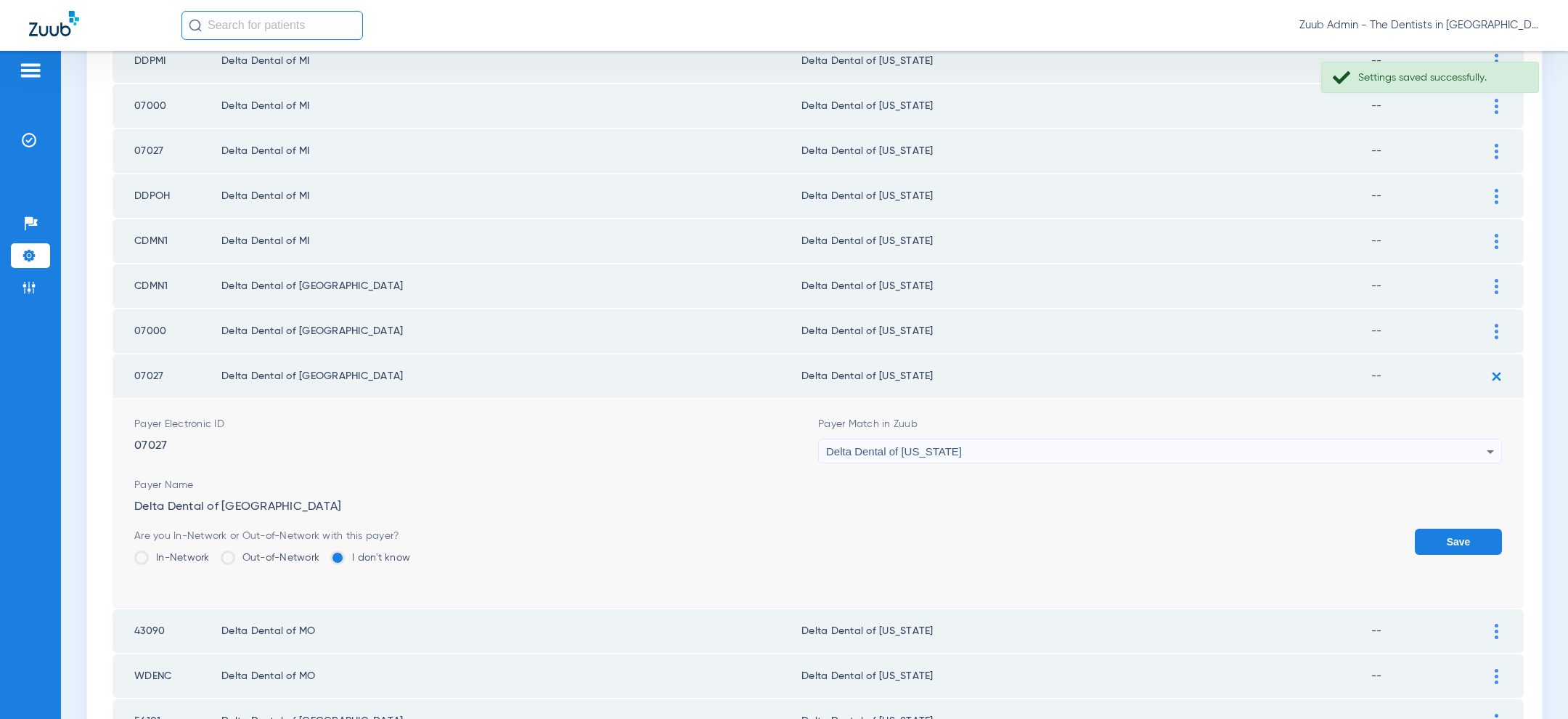
click at [1076, 441] on div "Delta Dental of [US_STATE]" at bounding box center [1156, 451] width 660 height 25
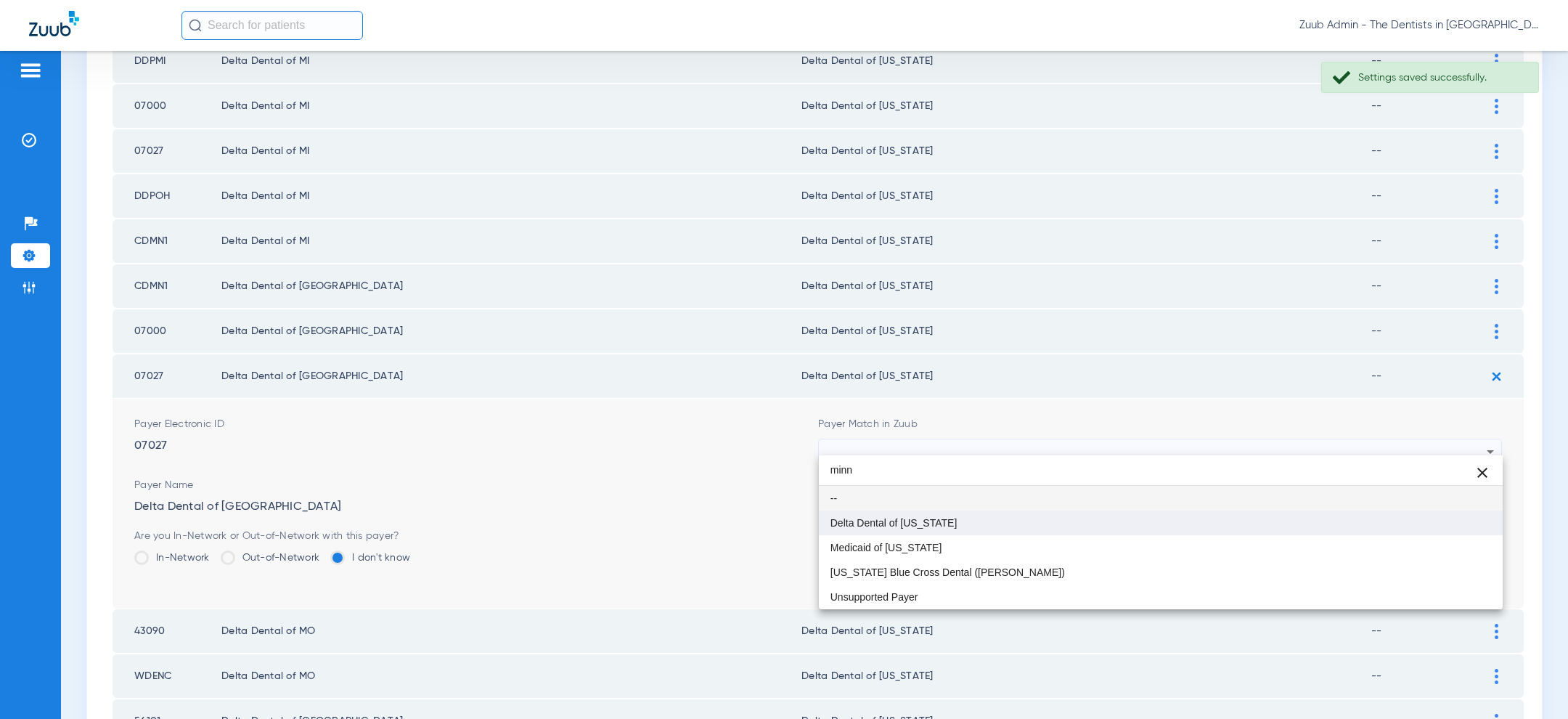
type input "minn"
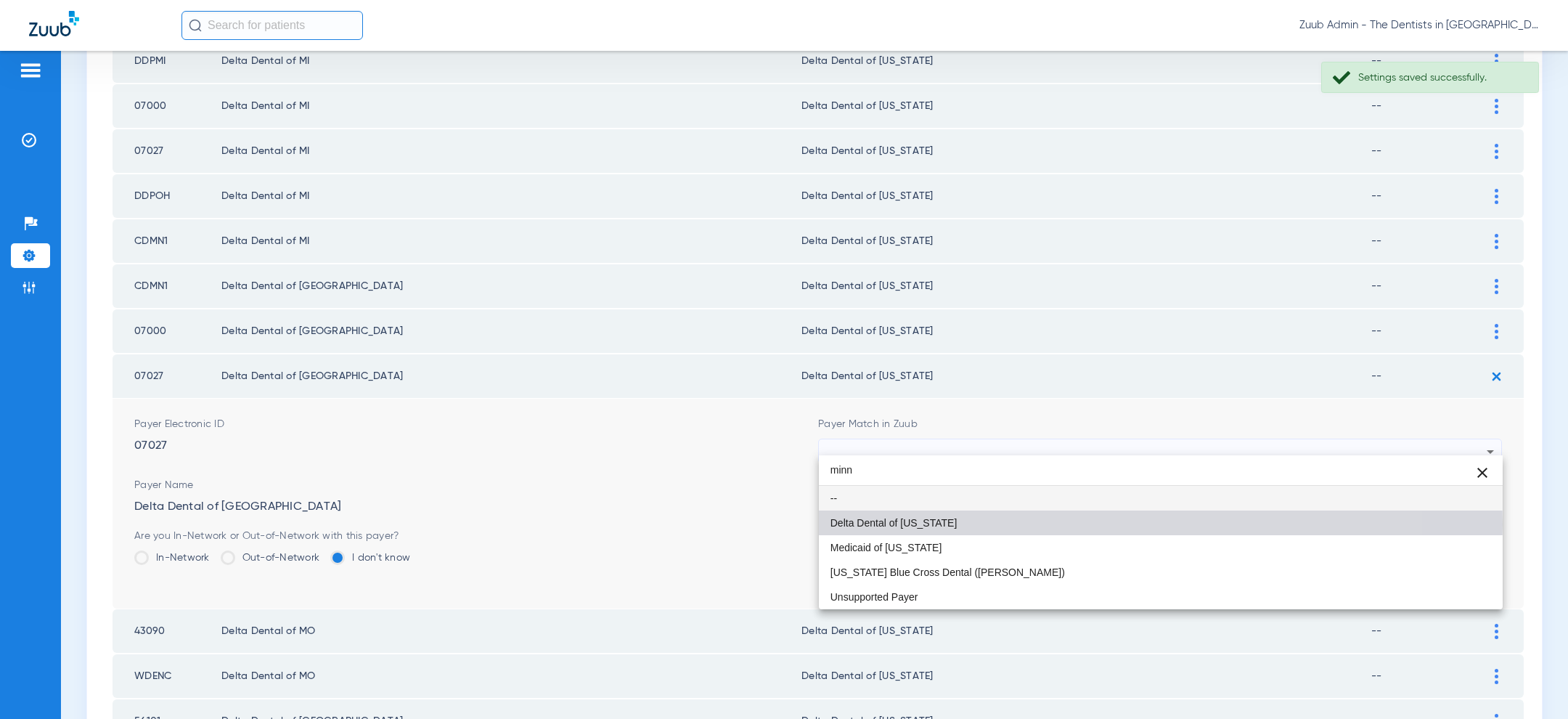
click at [1001, 524] on mat-option "Delta Dental of [US_STATE]" at bounding box center [1161, 522] width 684 height 25
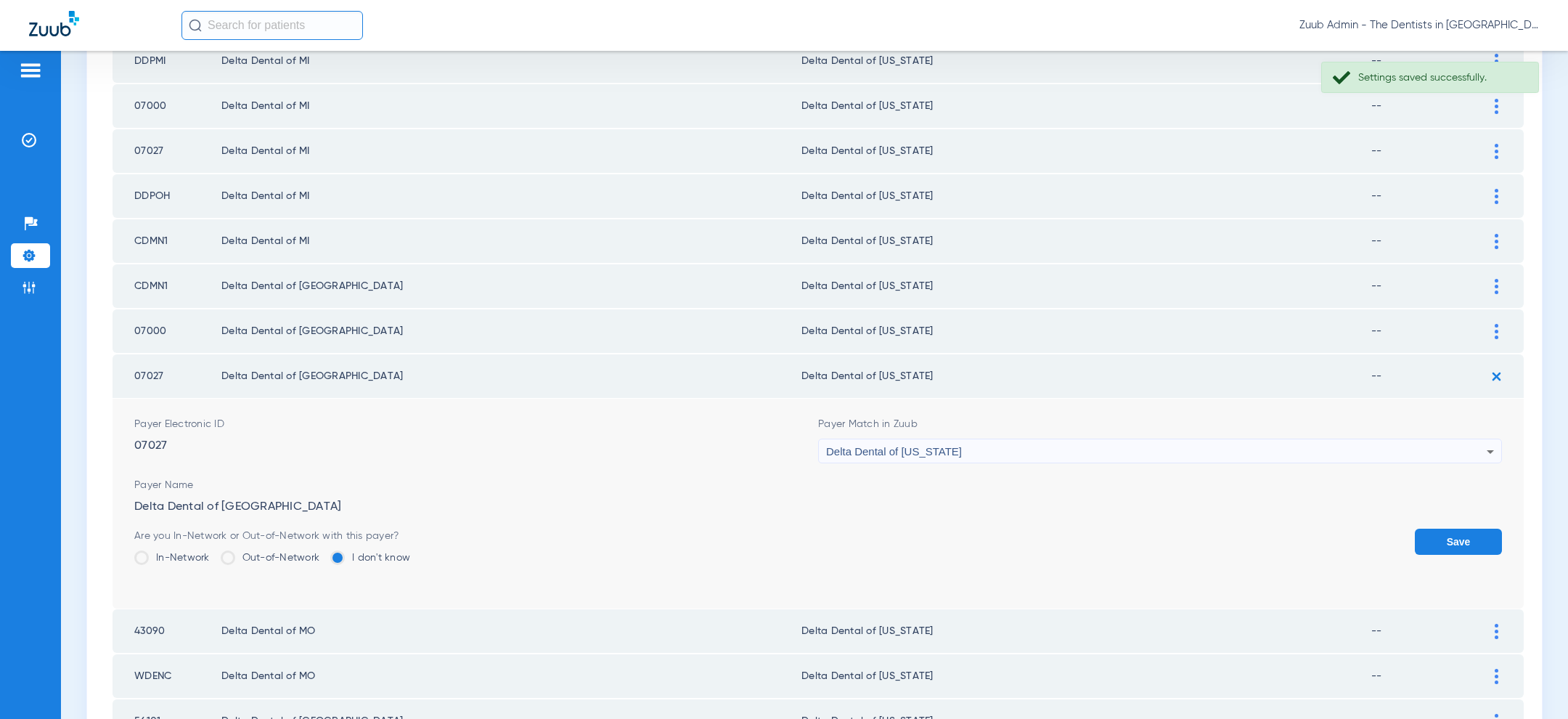
click at [1429, 529] on button "Save" at bounding box center [1459, 541] width 87 height 26
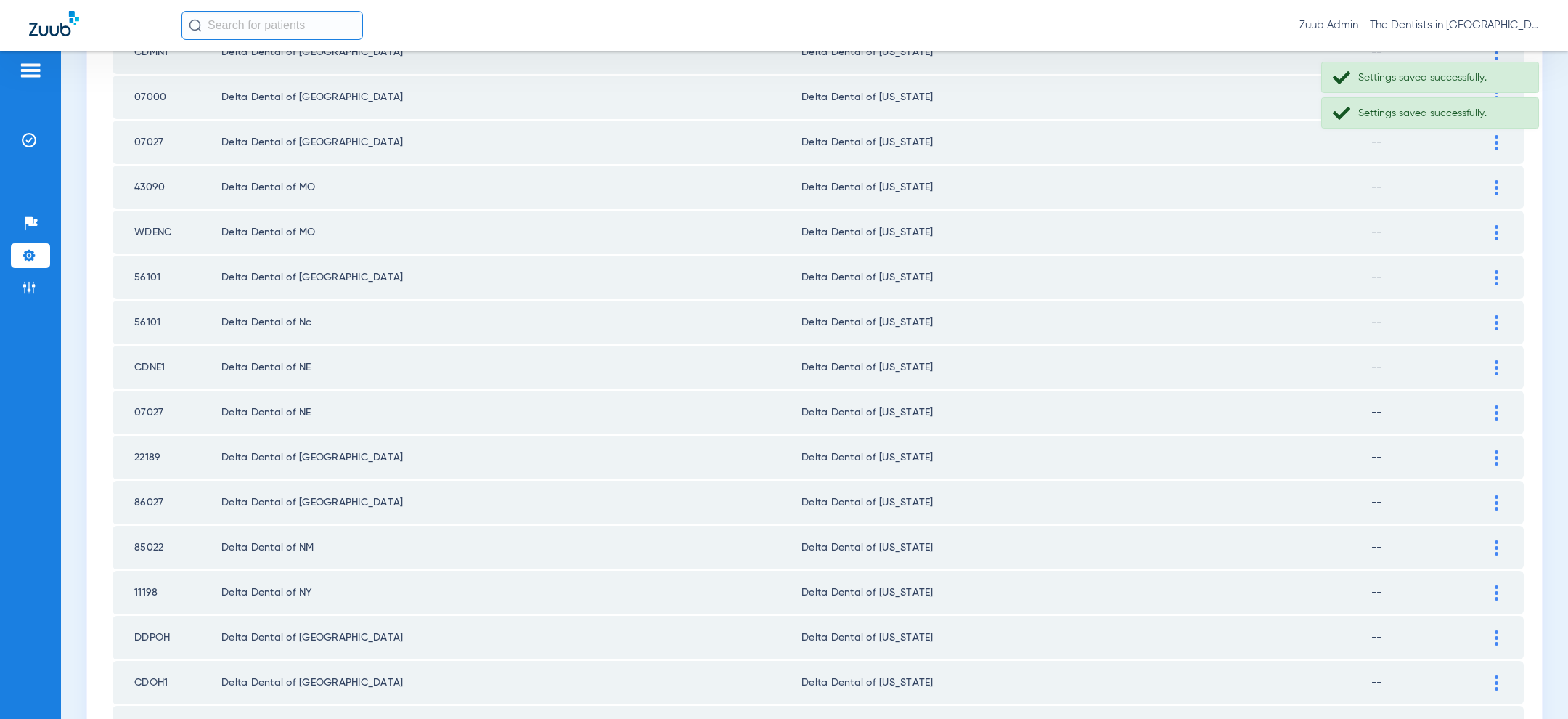
scroll to position [1201, 0]
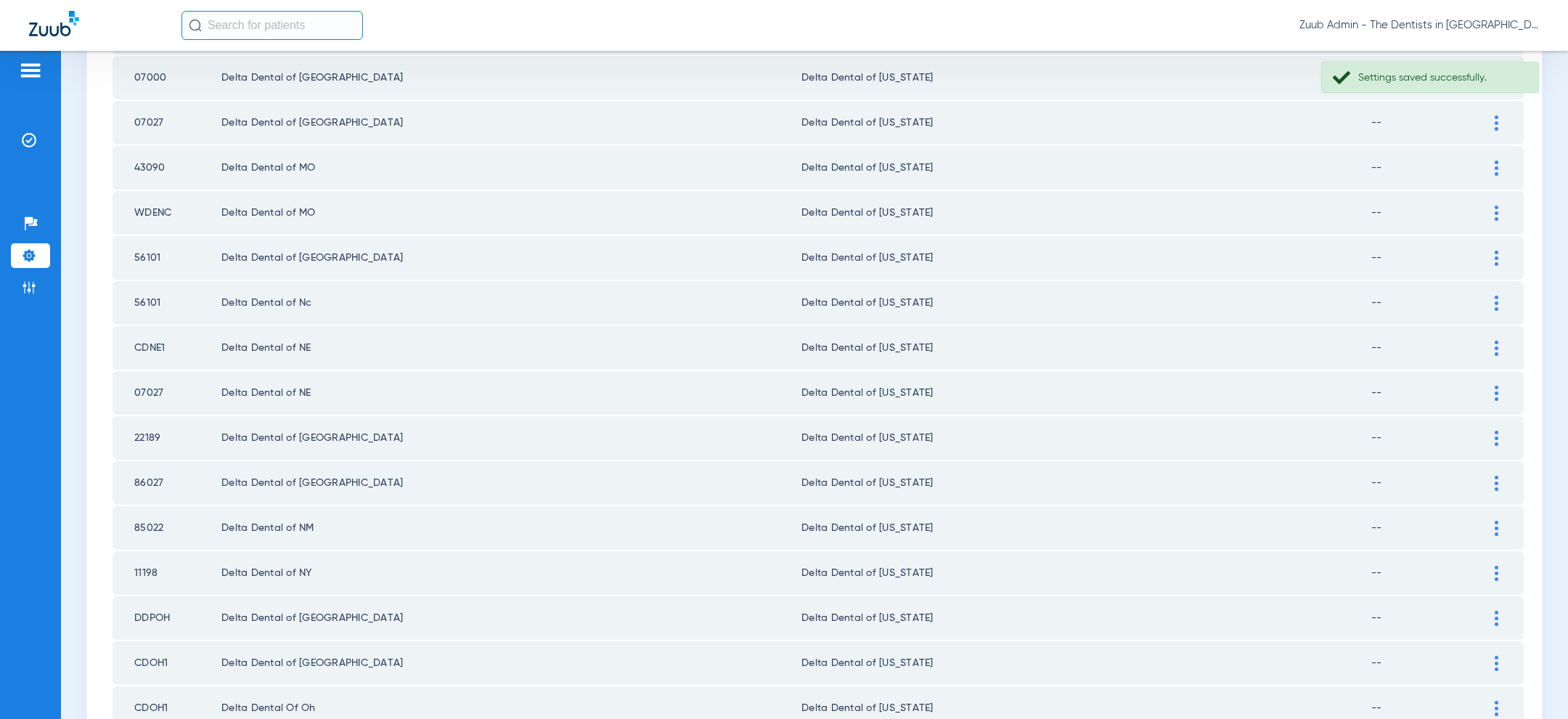
click at [1498, 205] on div at bounding box center [1497, 212] width 25 height 15
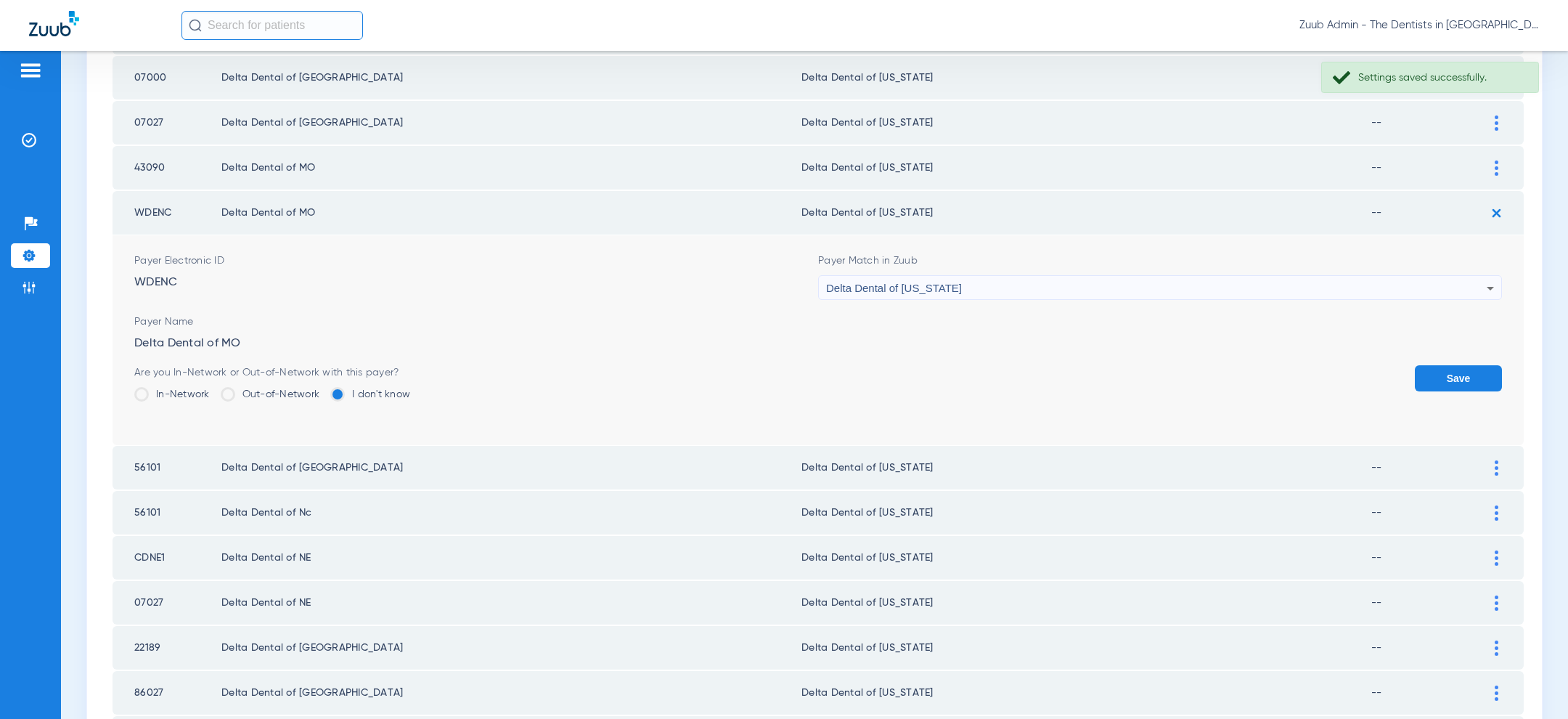
click at [1296, 281] on div "Delta Dental of [US_STATE]" at bounding box center [1156, 288] width 660 height 25
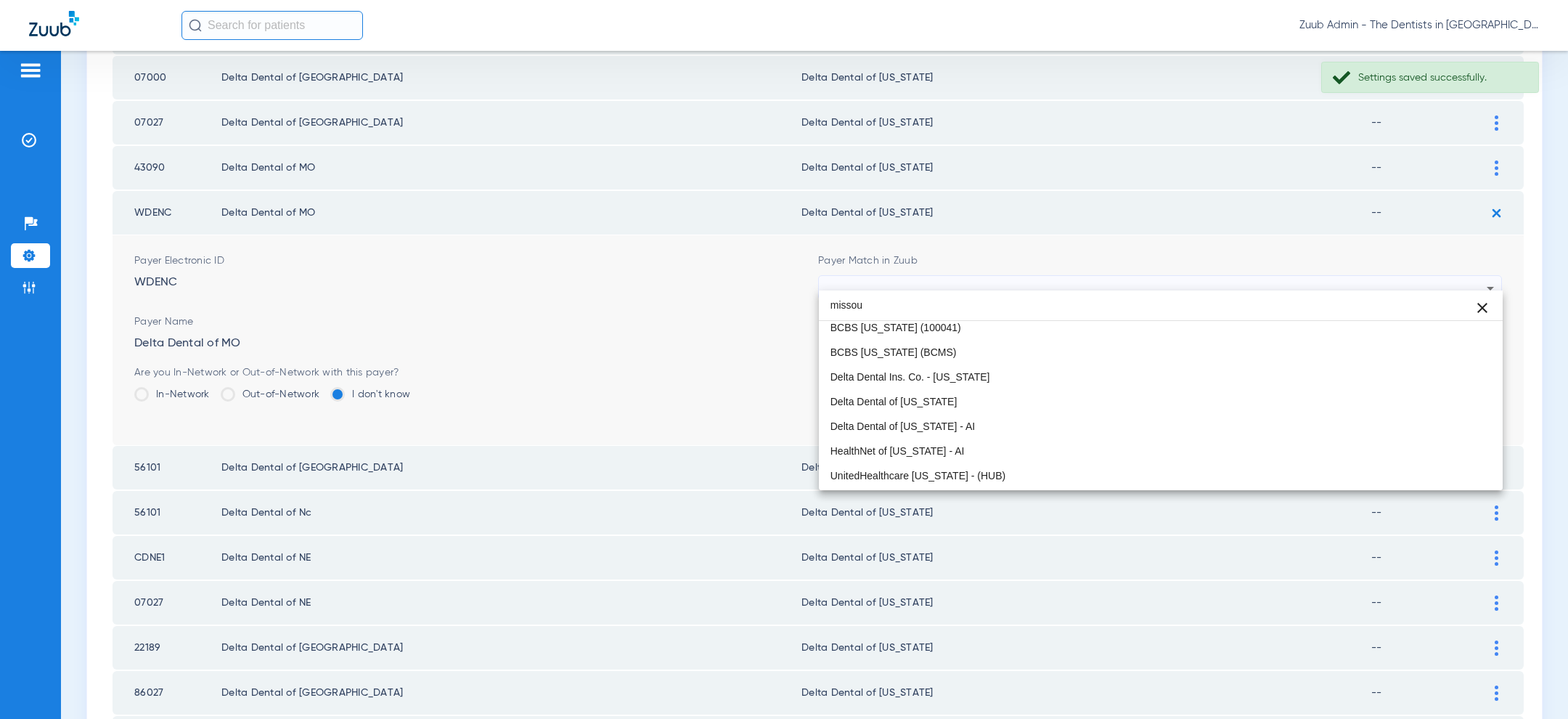
scroll to position [3, 0]
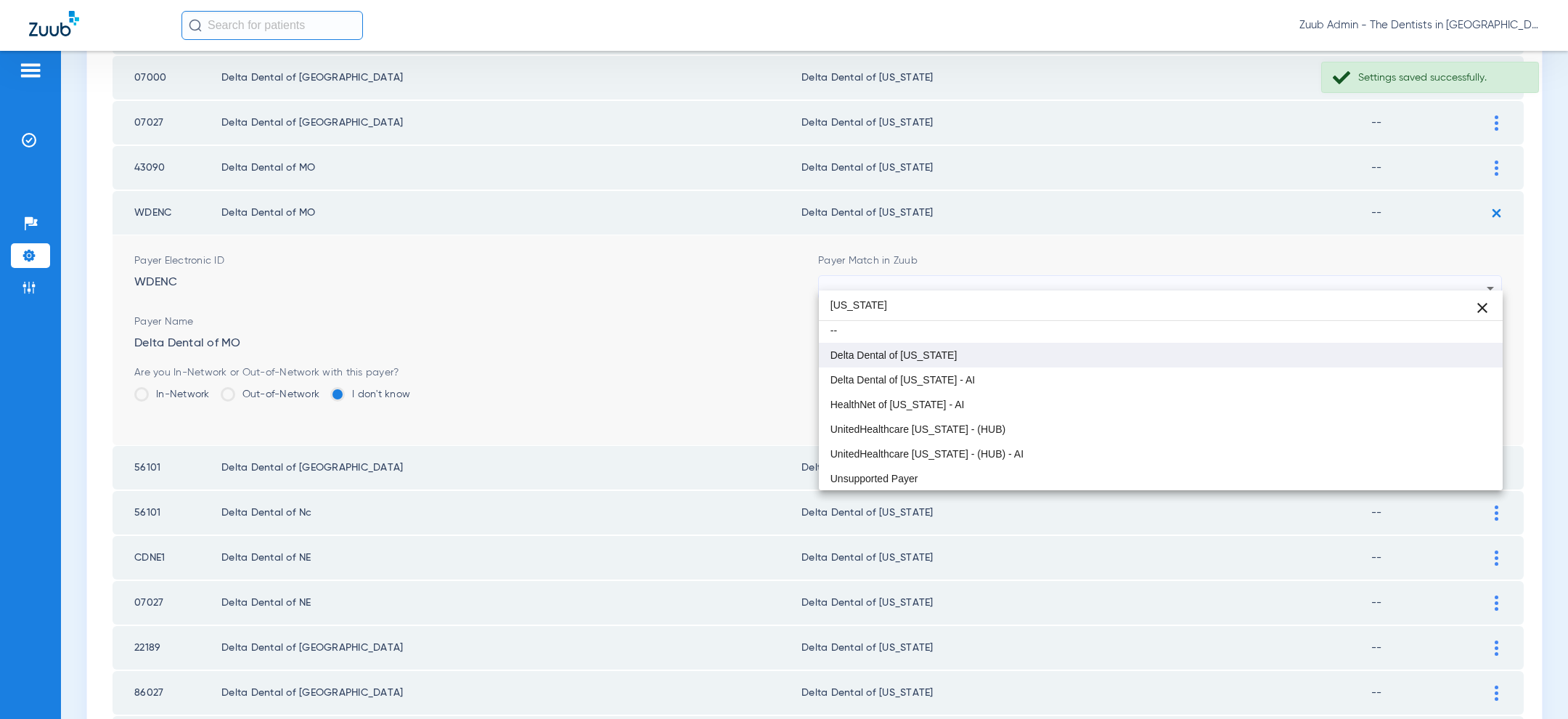
type input "missouri"
click at [1073, 361] on mat-option "Delta Dental of [US_STATE]" at bounding box center [1161, 354] width 684 height 25
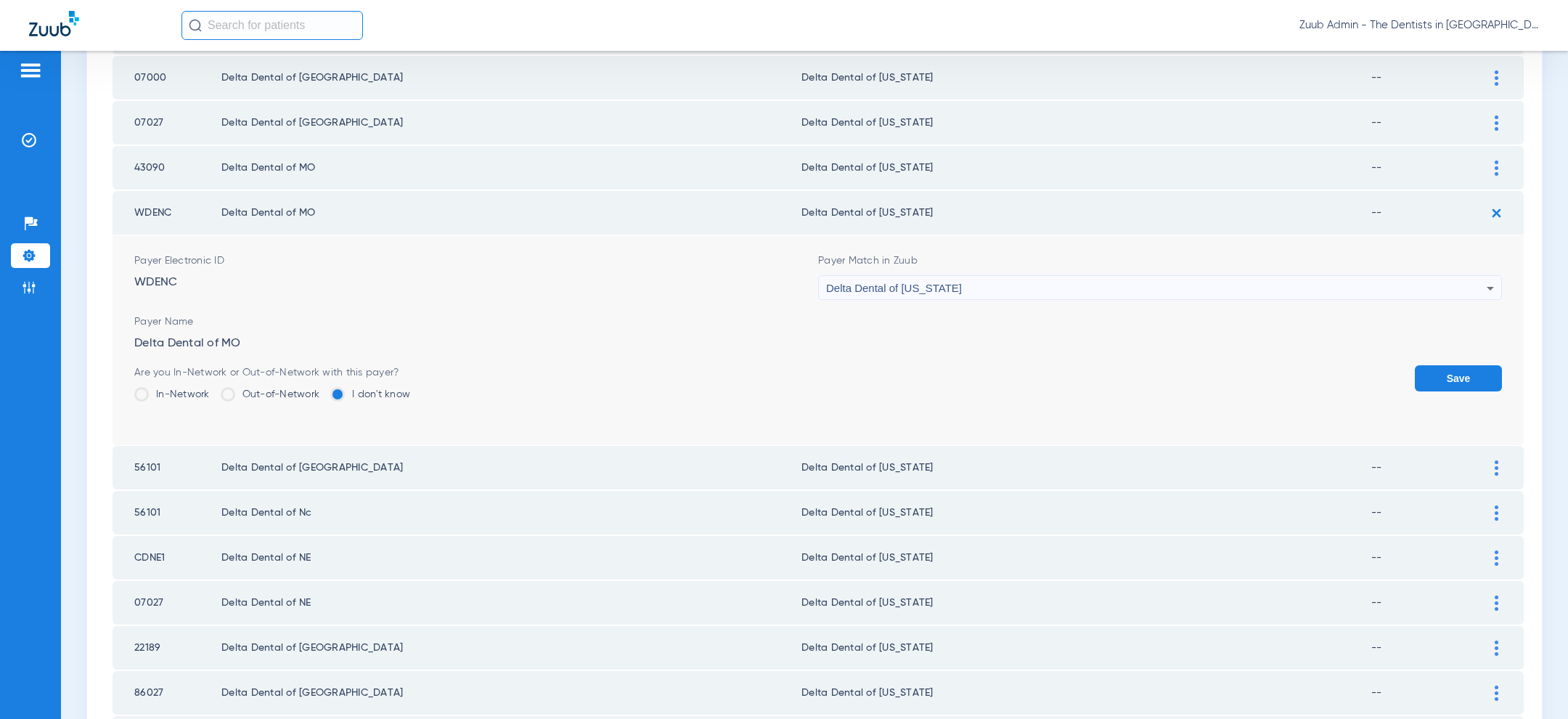
click at [1451, 373] on button "Save" at bounding box center [1459, 378] width 87 height 26
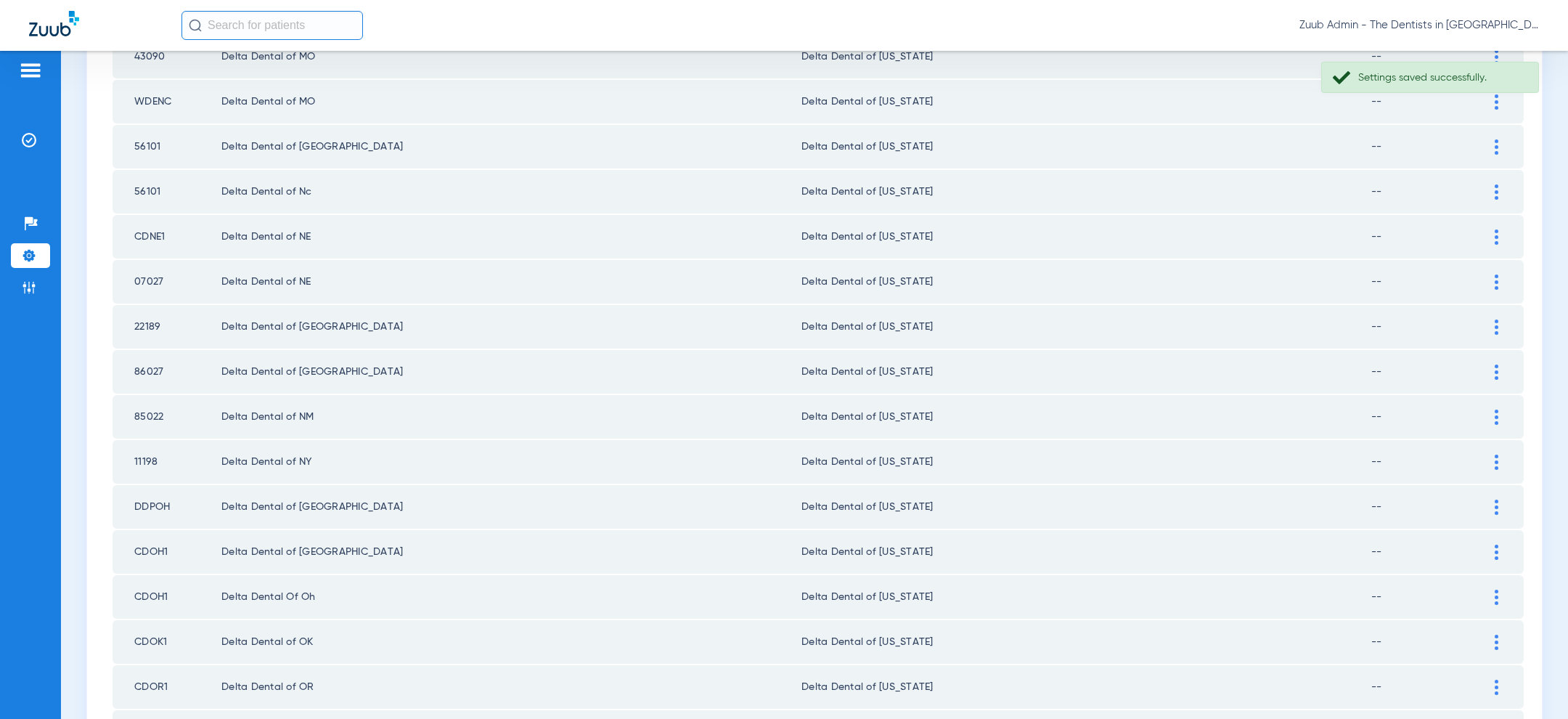
scroll to position [1314, 0]
click at [1495, 317] on img at bounding box center [1496, 324] width 4 height 15
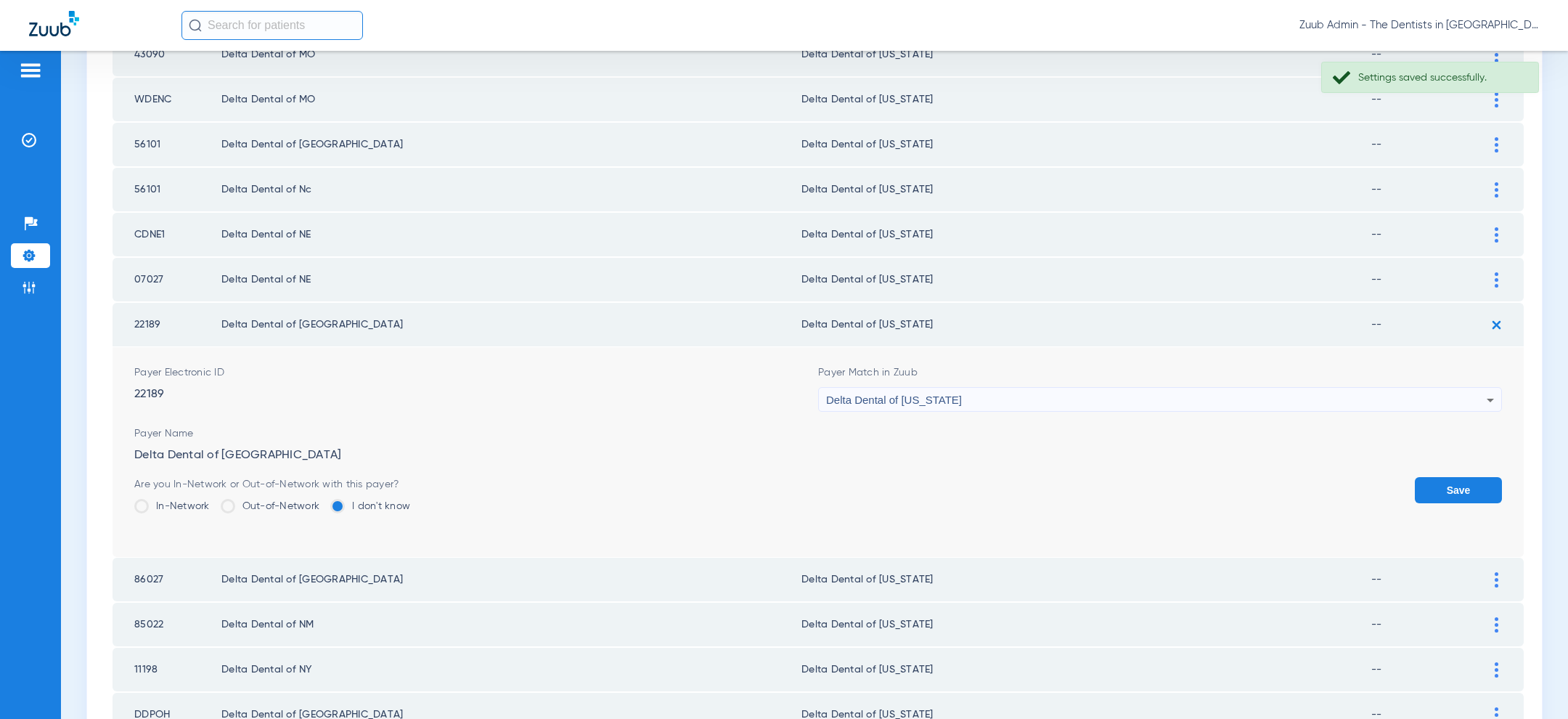
click at [1210, 388] on div "Delta Dental of [US_STATE]" at bounding box center [1156, 400] width 660 height 25
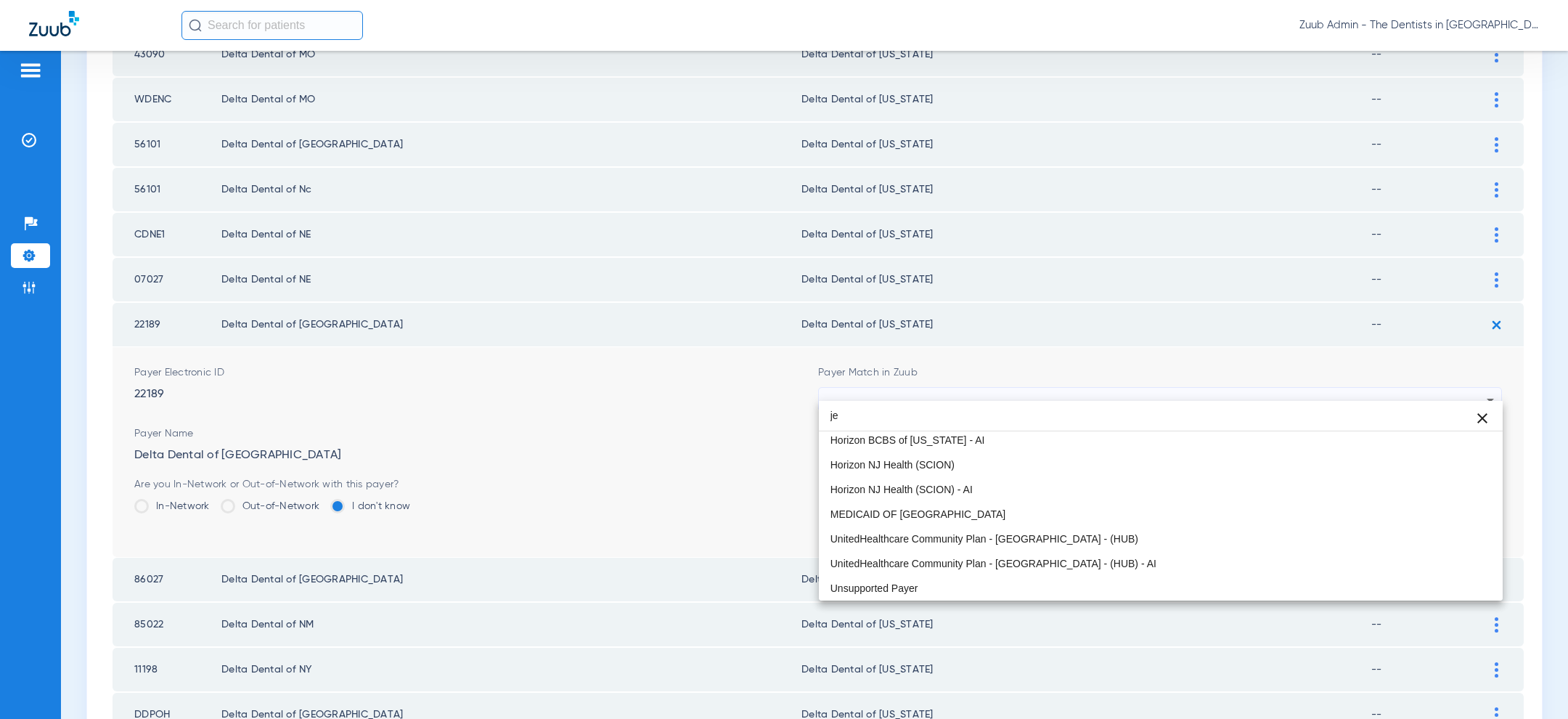
scroll to position [28, 0]
type input "jerse"
click at [1111, 465] on mat-option "Delta Dental of [US_STATE] (DDPA) - AI" at bounding box center [1161, 465] width 684 height 25
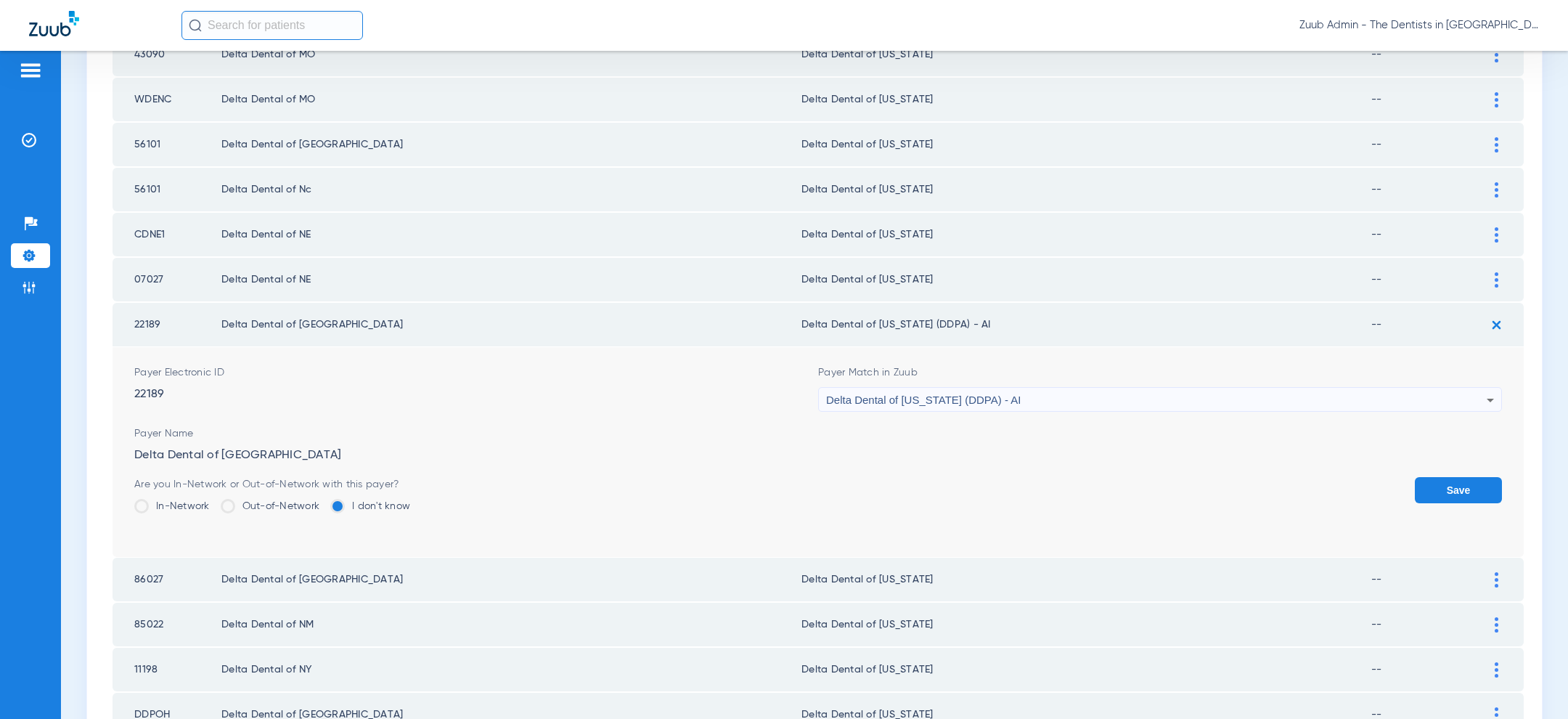
click at [1486, 477] on button "Save" at bounding box center [1459, 490] width 87 height 26
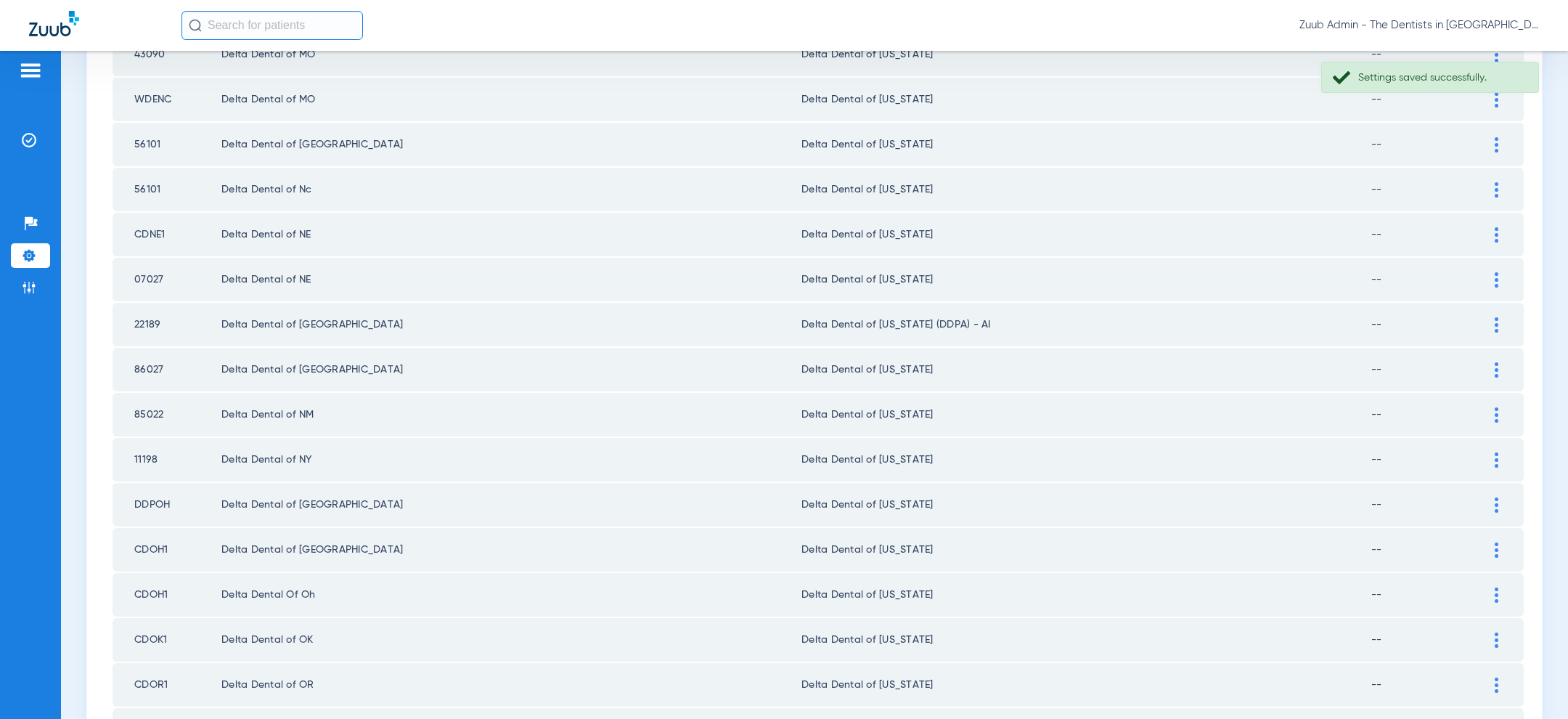
click at [1493, 362] on div at bounding box center [1497, 369] width 25 height 15
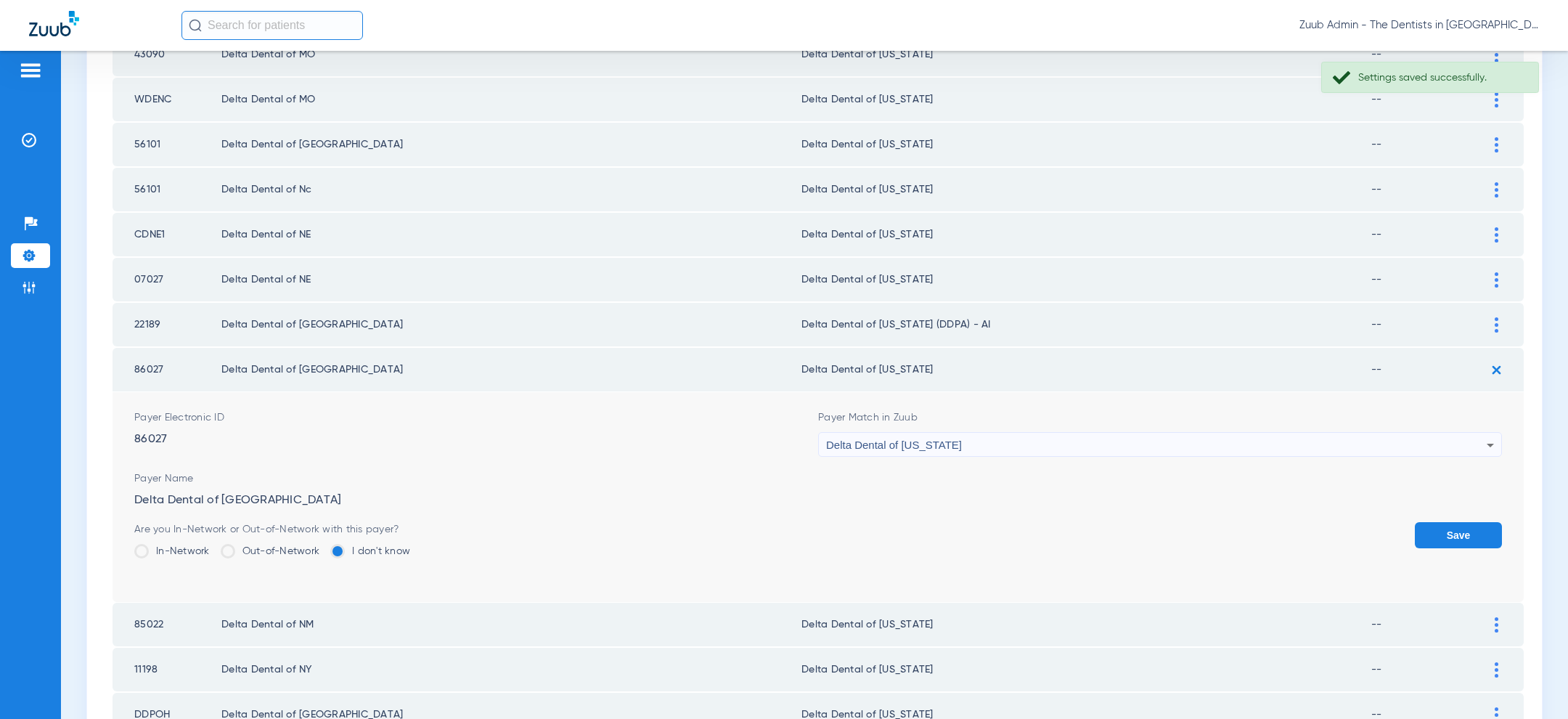
click at [1305, 433] on div "Delta Dental of [US_STATE]" at bounding box center [1156, 445] width 660 height 25
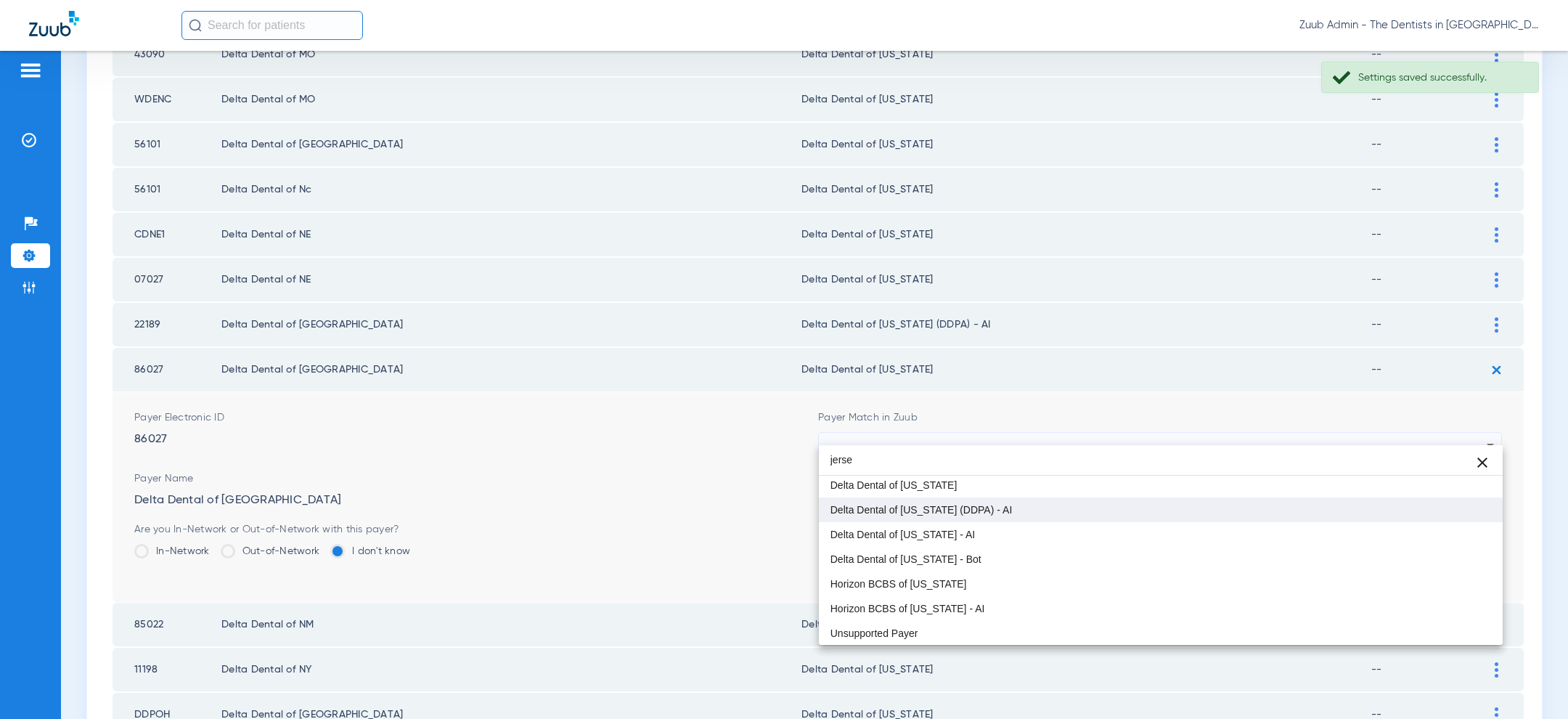
type input "jerse"
click at [1153, 514] on mat-option "Delta Dental of [US_STATE] (DDPA) - AI" at bounding box center [1161, 509] width 684 height 25
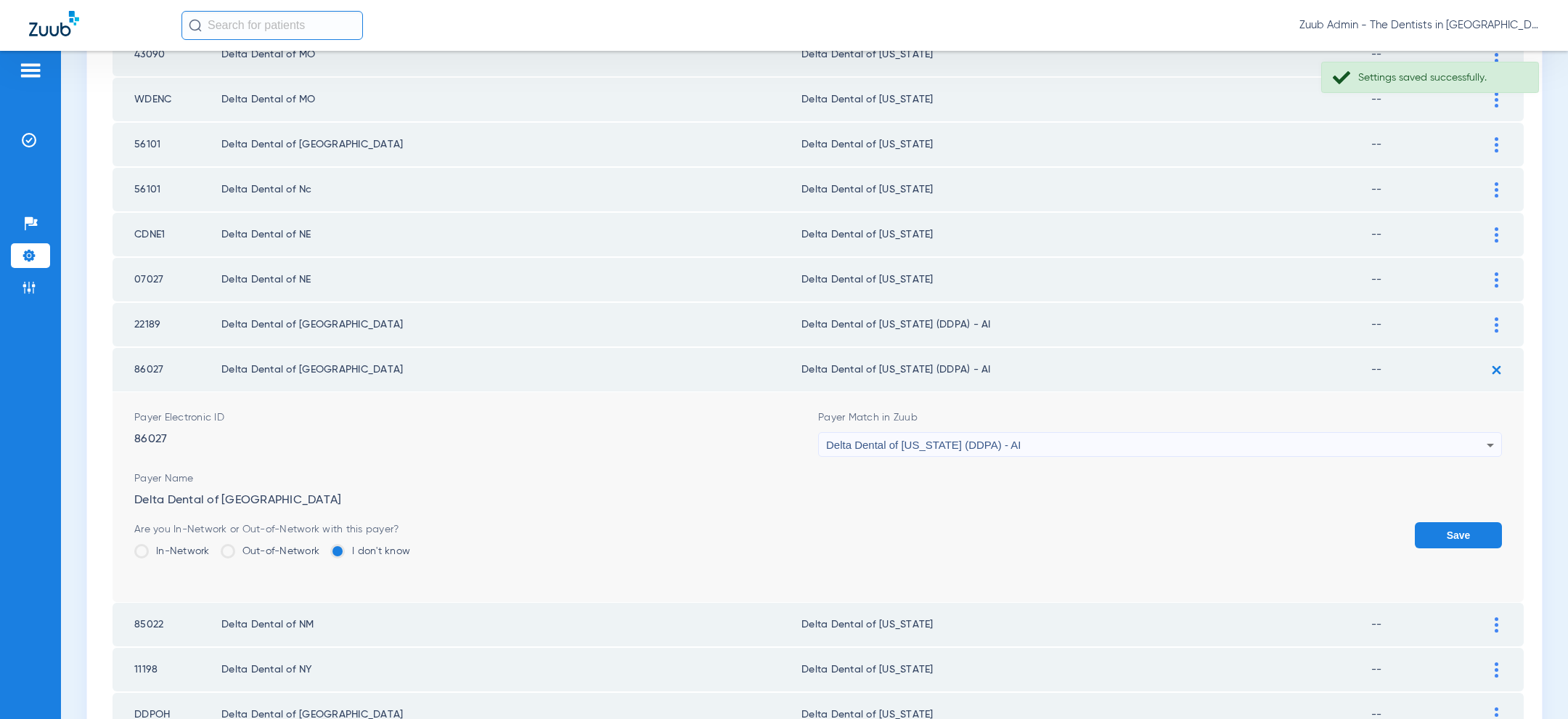
click at [1487, 522] on button "Save" at bounding box center [1459, 534] width 87 height 26
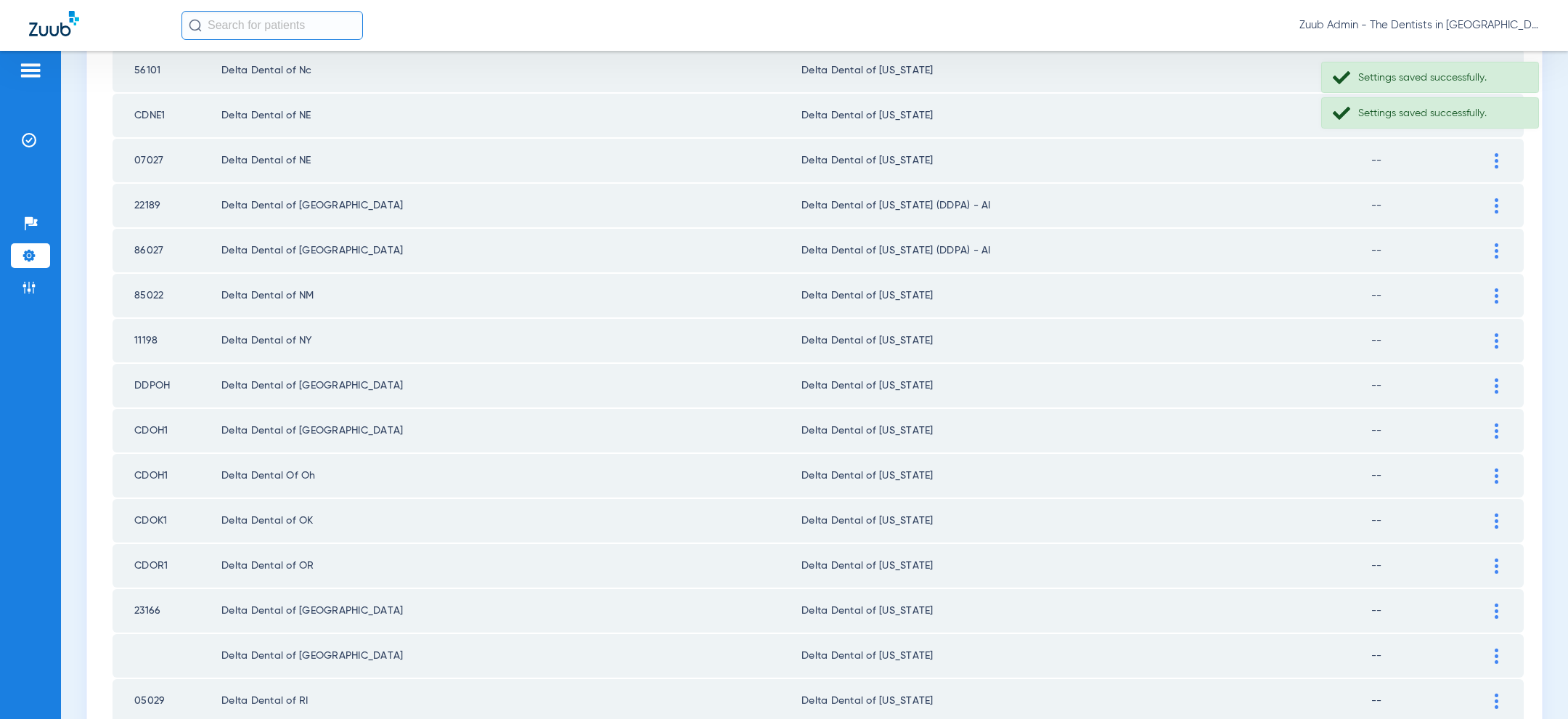
scroll to position [1434, 0]
click at [1499, 273] on td at bounding box center [1504, 294] width 40 height 44
click at [1498, 288] on div at bounding box center [1497, 295] width 25 height 15
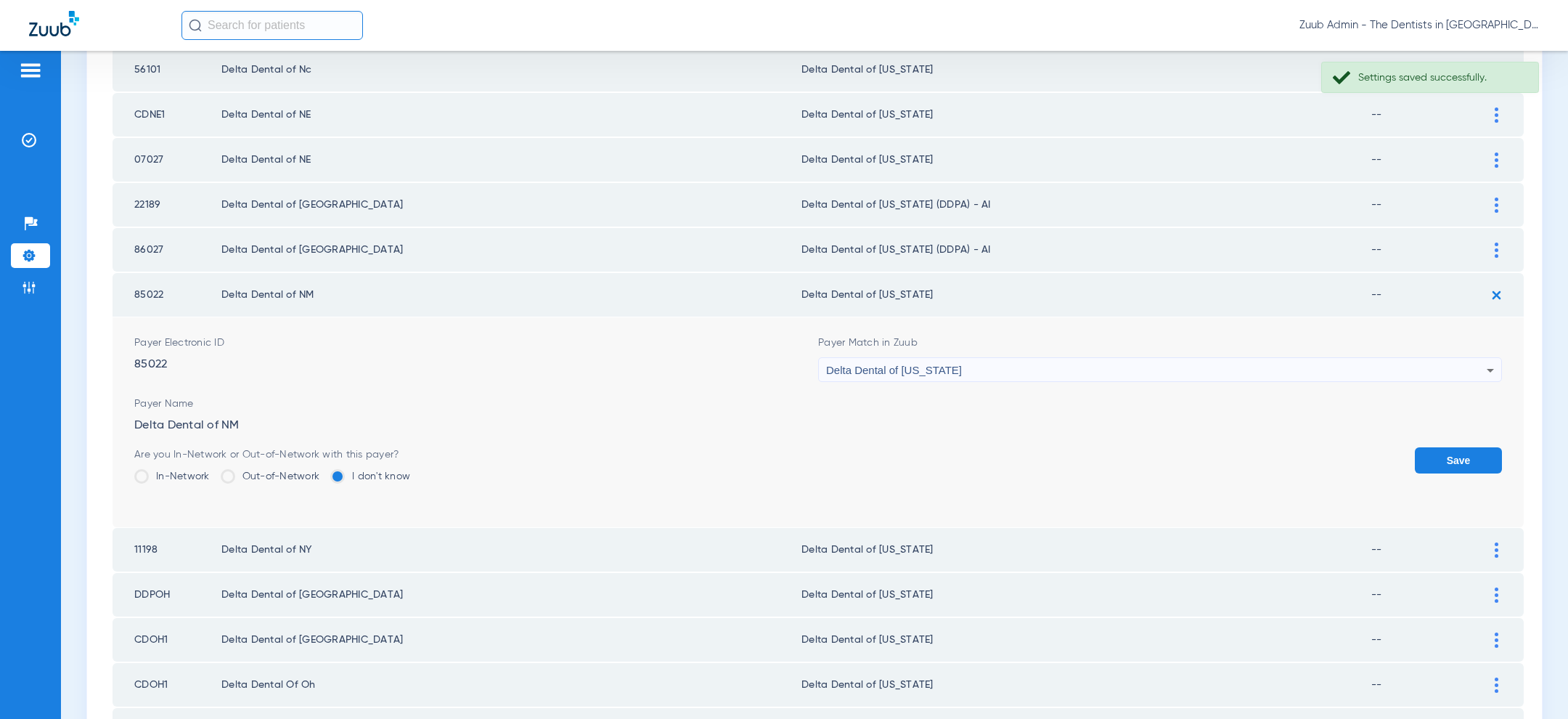
click at [1274, 365] on div "Delta Dental of [US_STATE]" at bounding box center [1156, 369] width 660 height 25
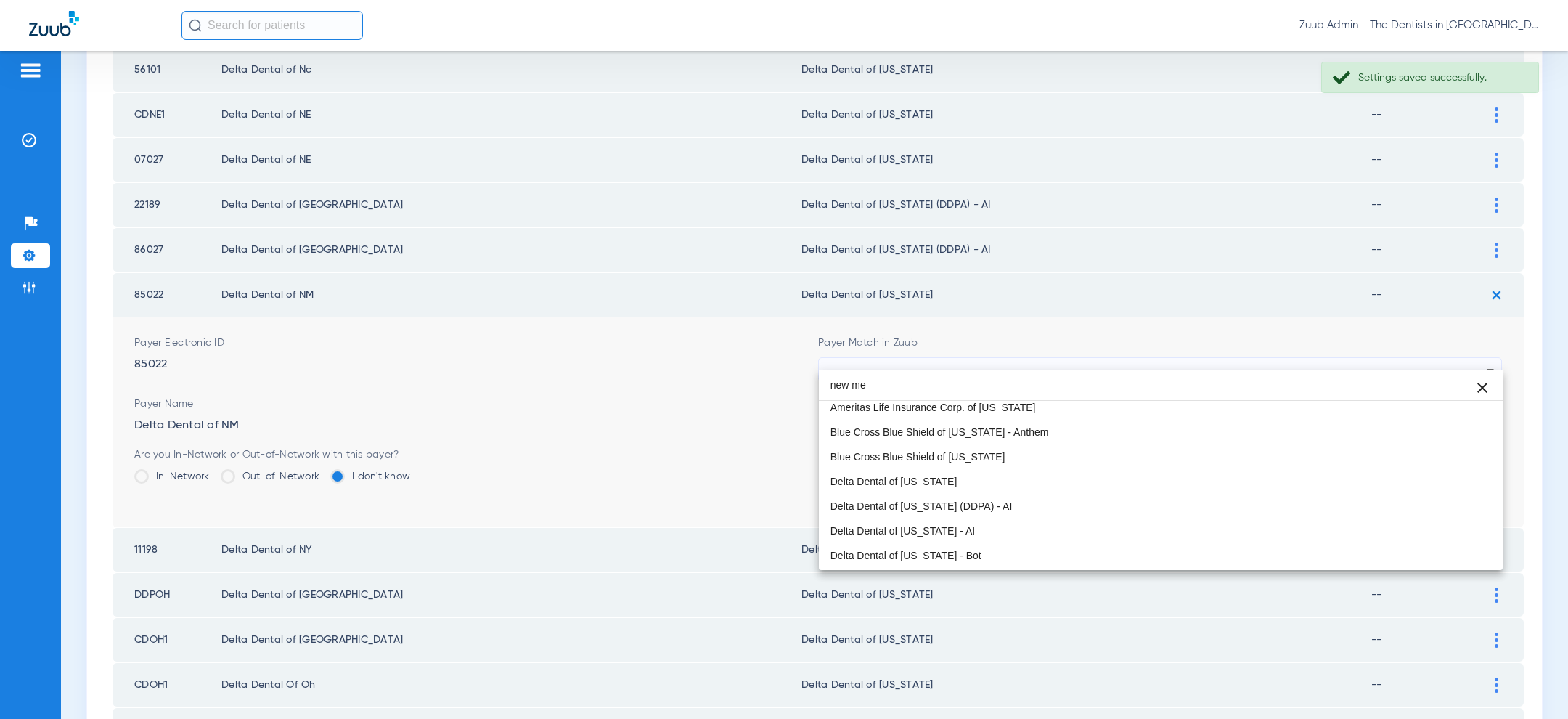
scroll to position [0, 0]
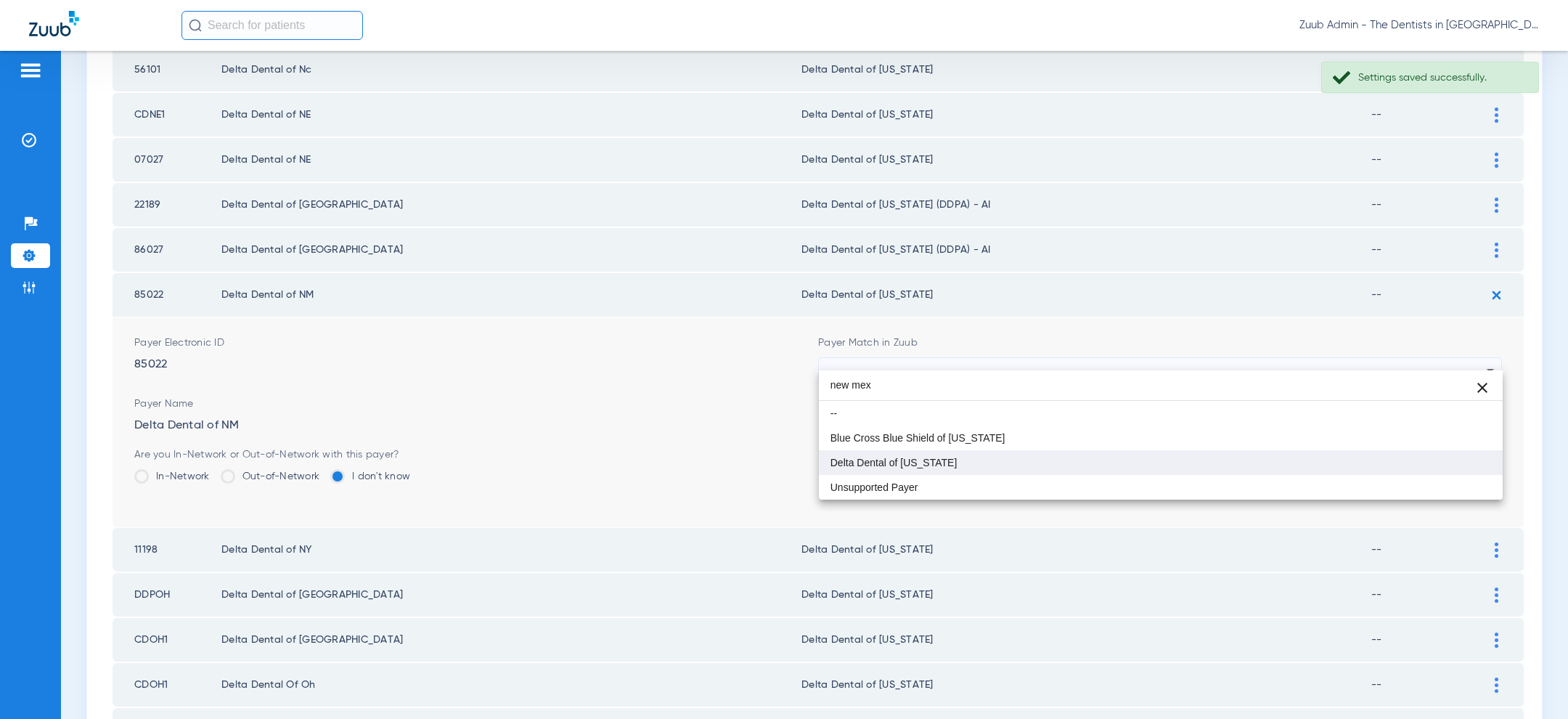
type input "new mex"
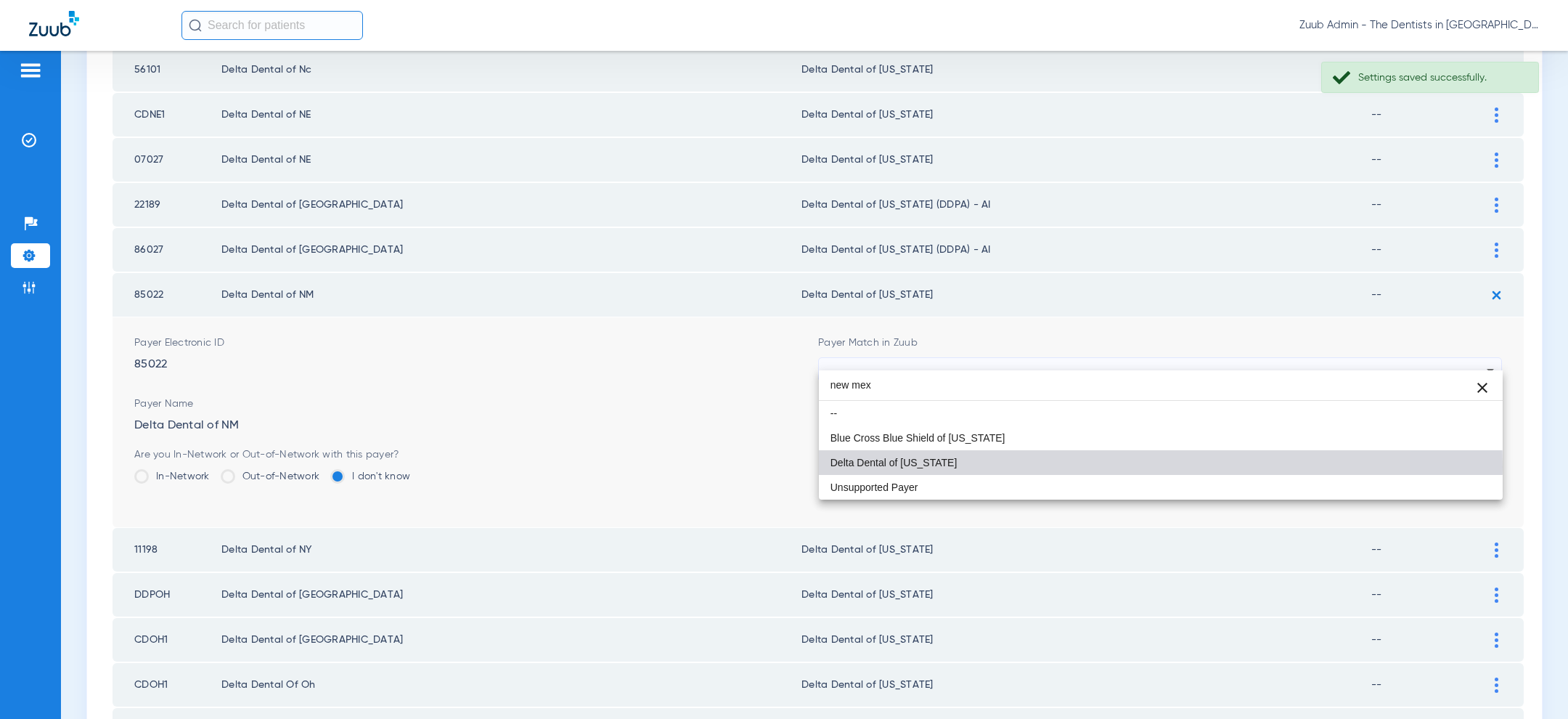
click at [995, 466] on mat-option "Delta Dental of [US_STATE]" at bounding box center [1161, 462] width 684 height 25
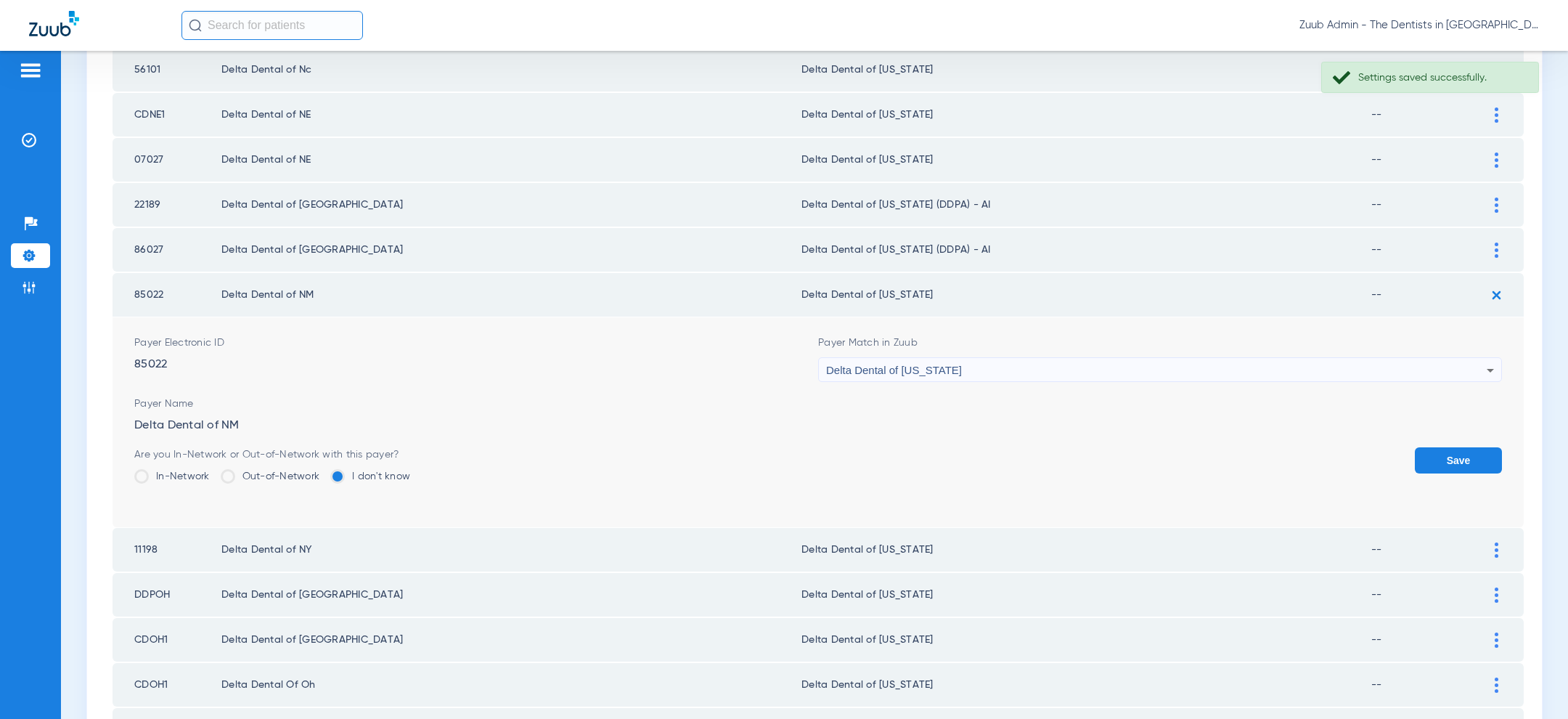
click at [1446, 447] on button "Save" at bounding box center [1459, 460] width 87 height 26
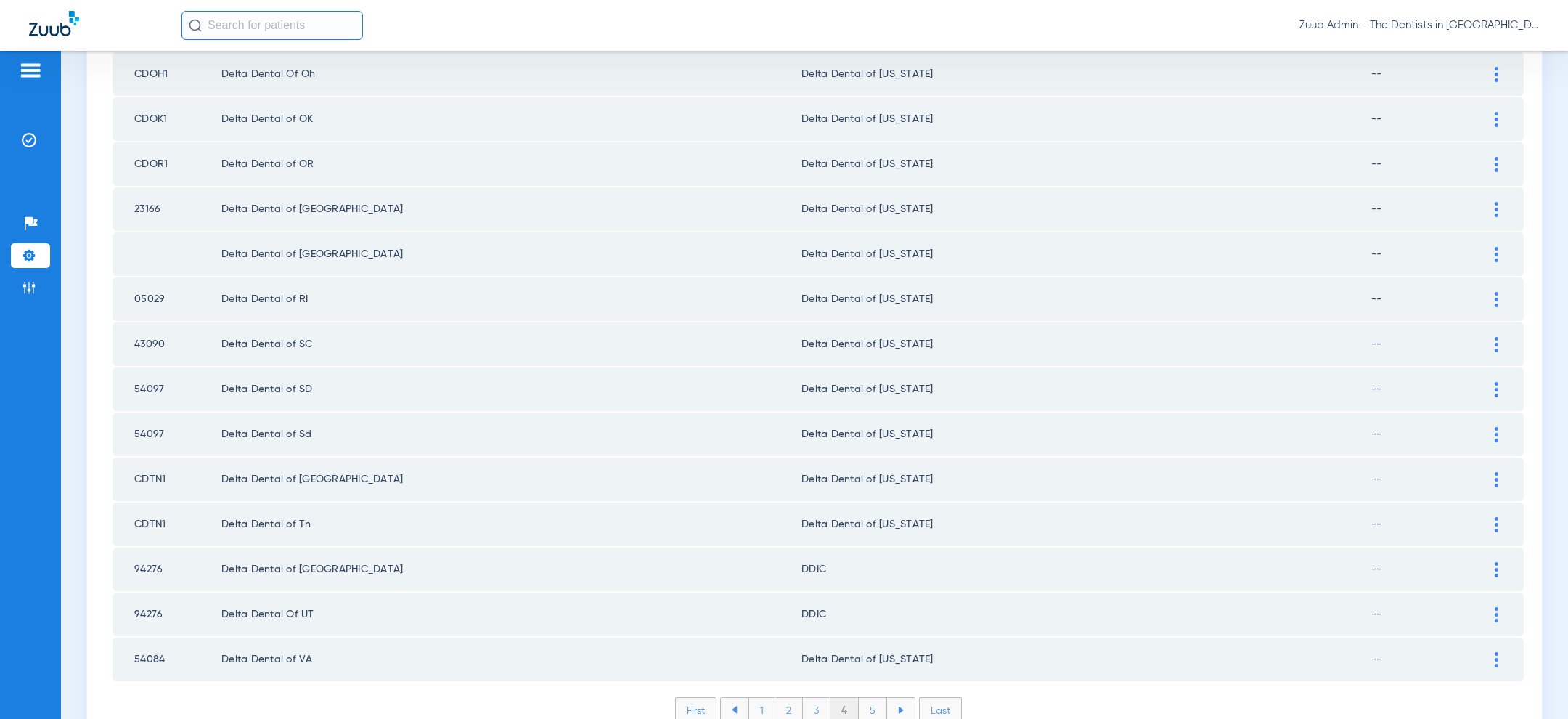
scroll to position [1886, 0]
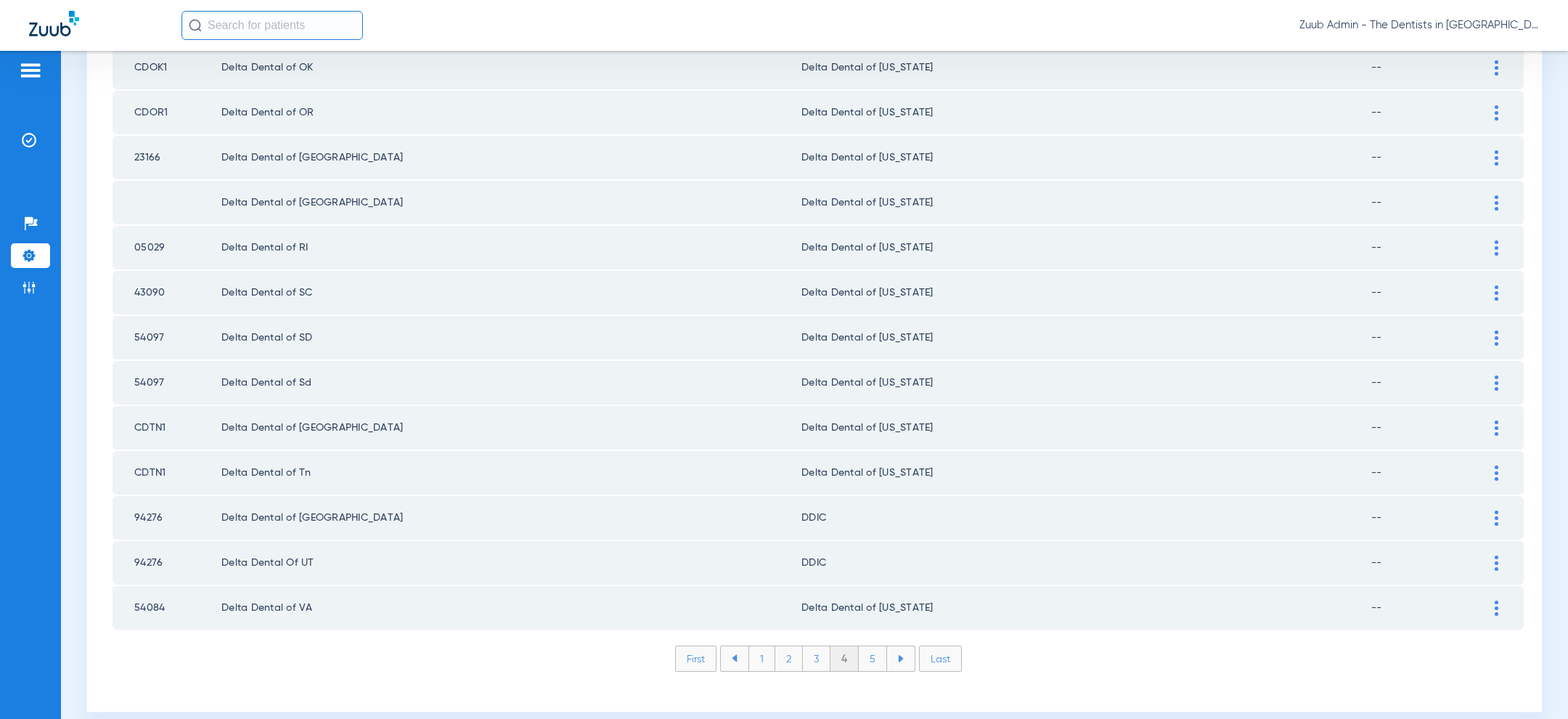
click at [1500, 285] on div at bounding box center [1497, 293] width 25 height 15
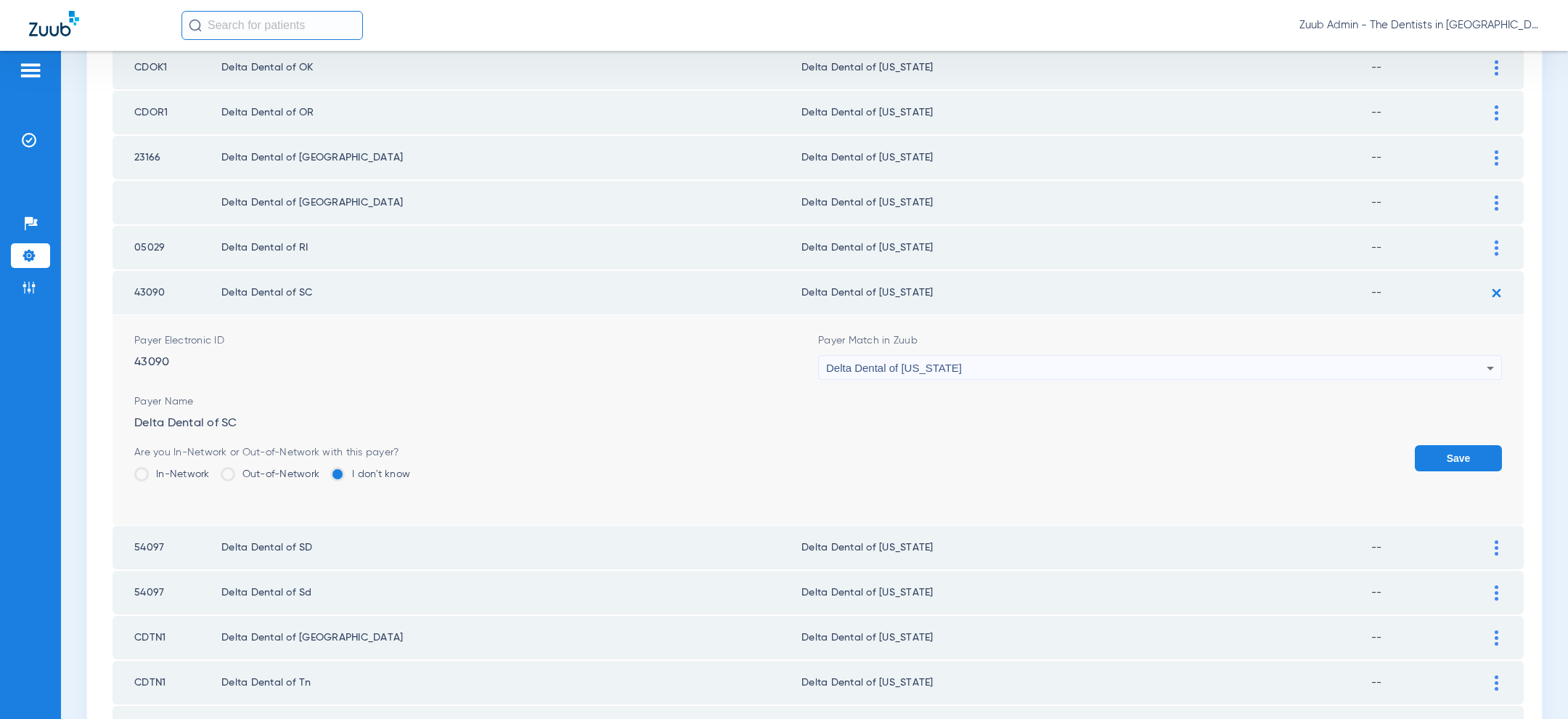
click at [1253, 356] on div "Delta Dental of [US_STATE]" at bounding box center [1156, 368] width 660 height 25
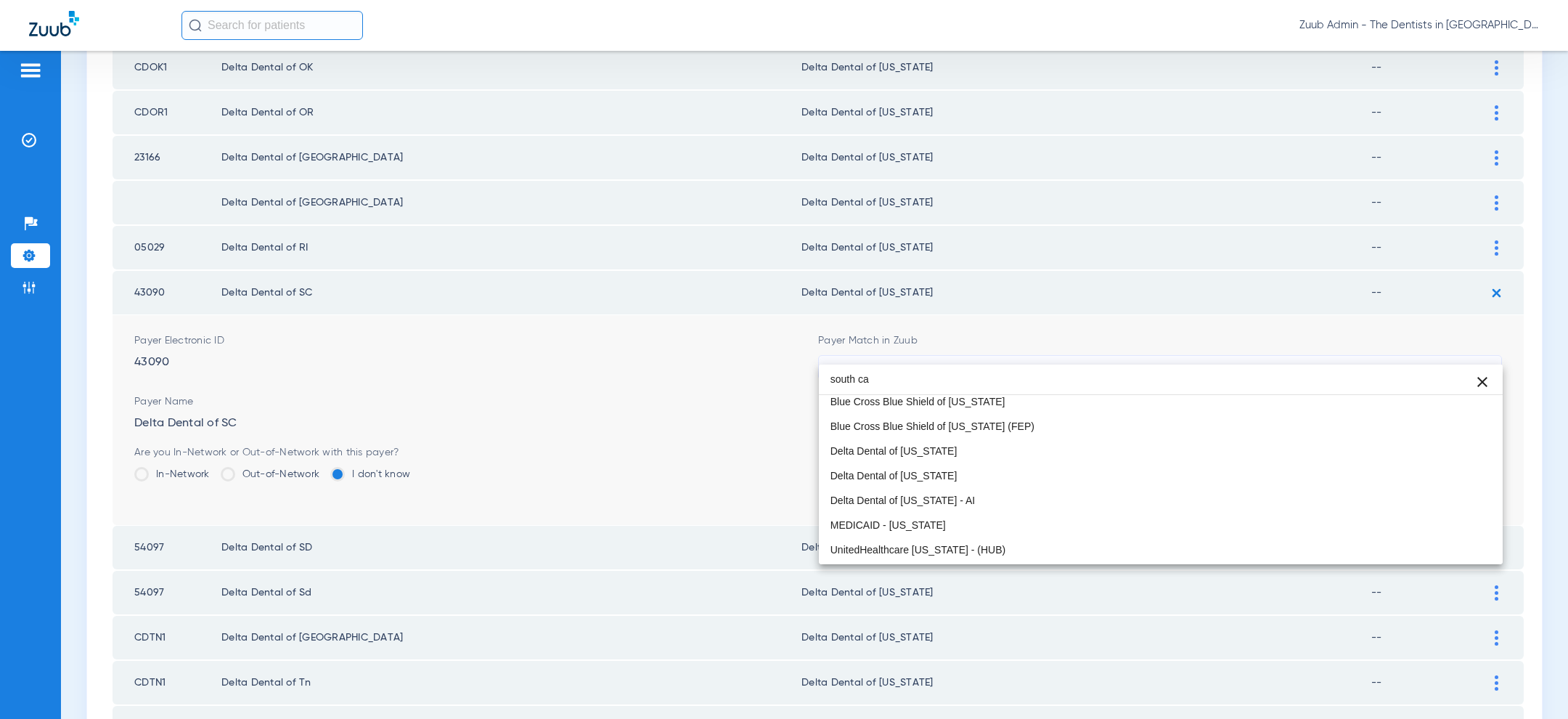
scroll to position [28, 0]
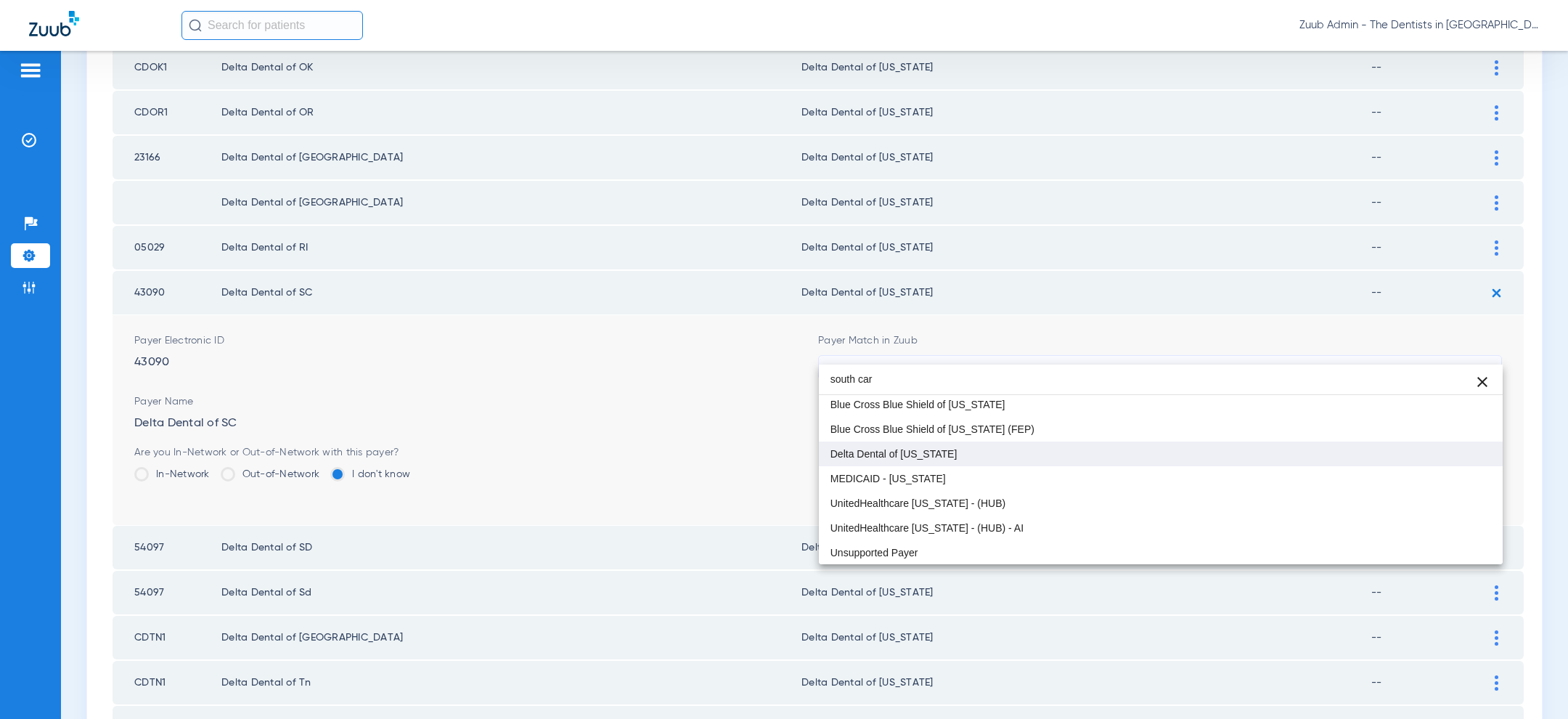
type input "south car"
click at [1111, 453] on mat-option "Delta Dental of [US_STATE]" at bounding box center [1161, 453] width 684 height 25
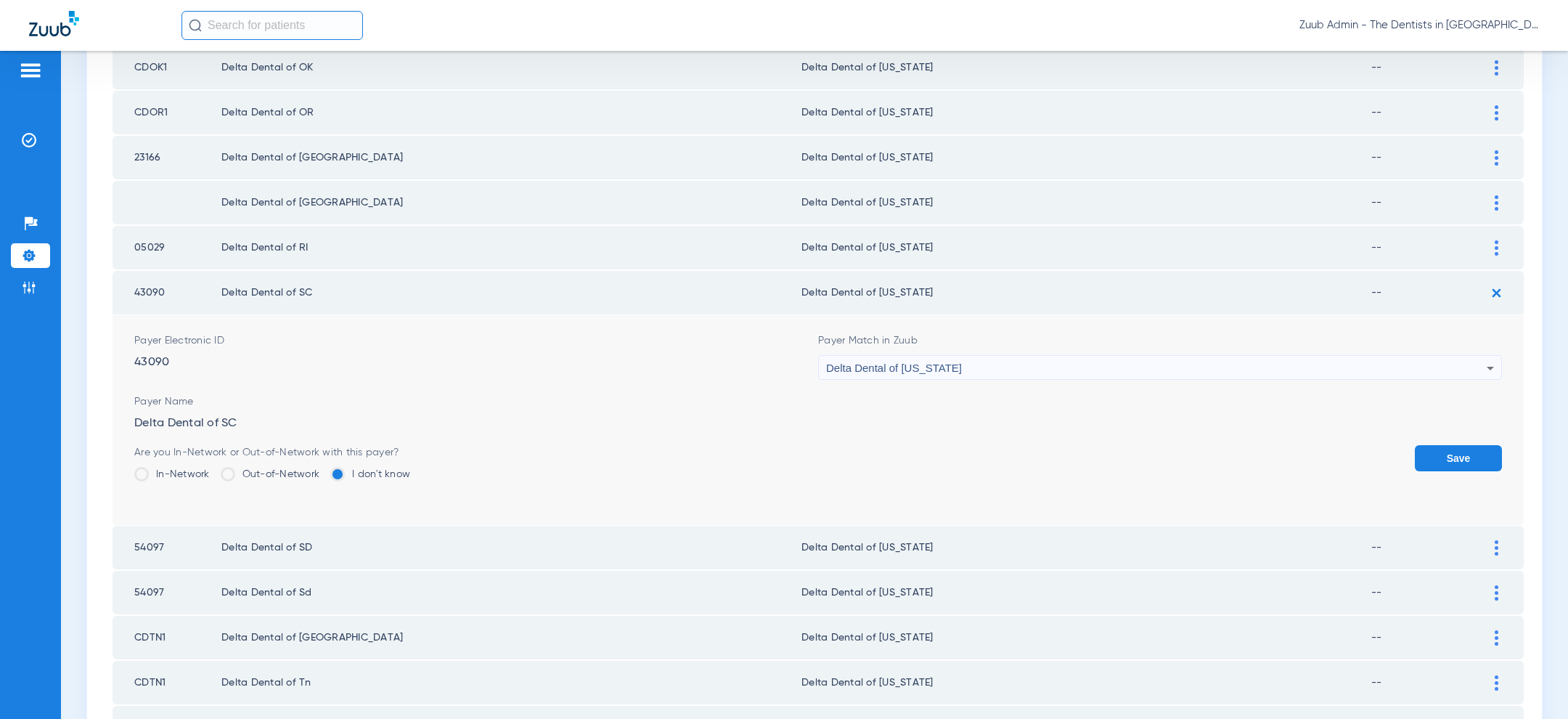
click at [1470, 445] on button "Save" at bounding box center [1459, 457] width 87 height 26
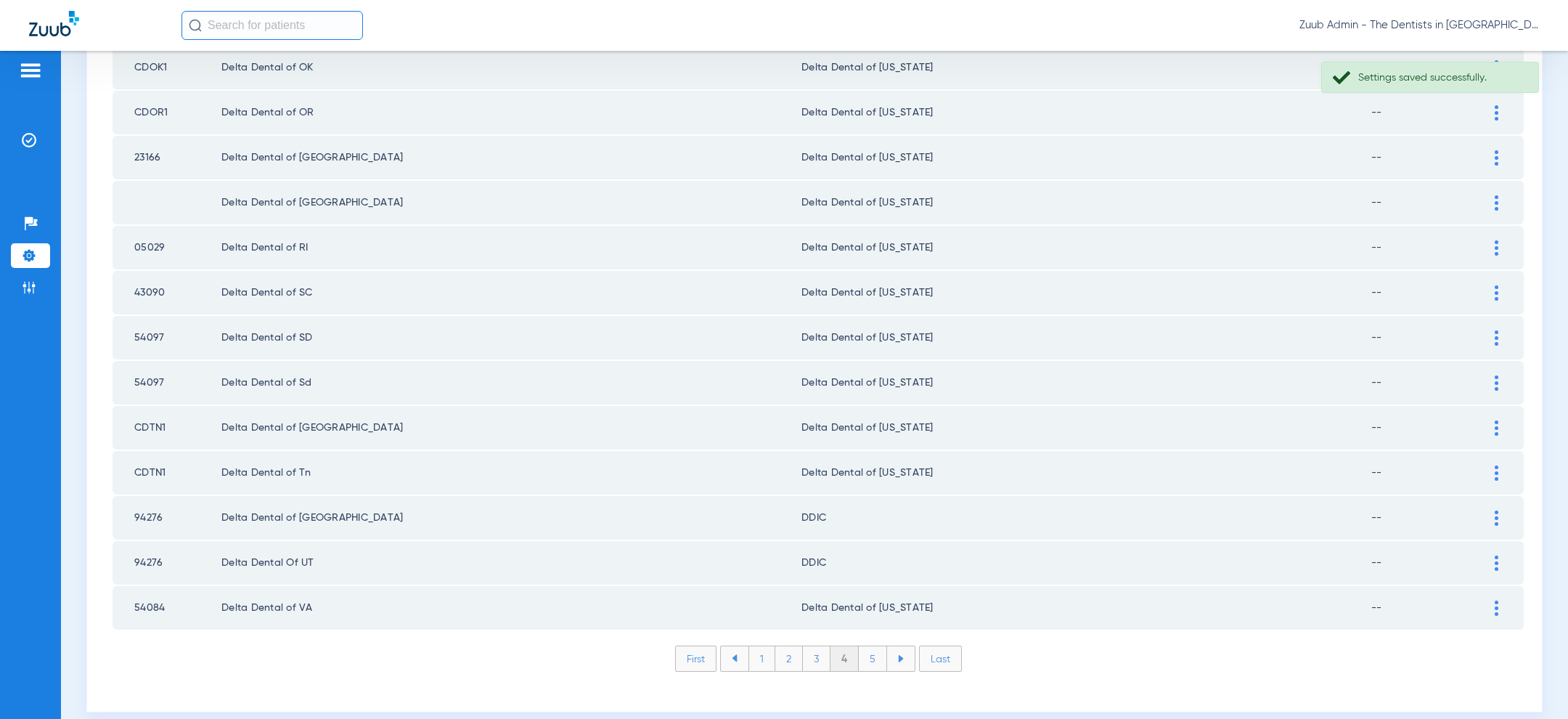
click at [1501, 331] on div at bounding box center [1497, 338] width 25 height 15
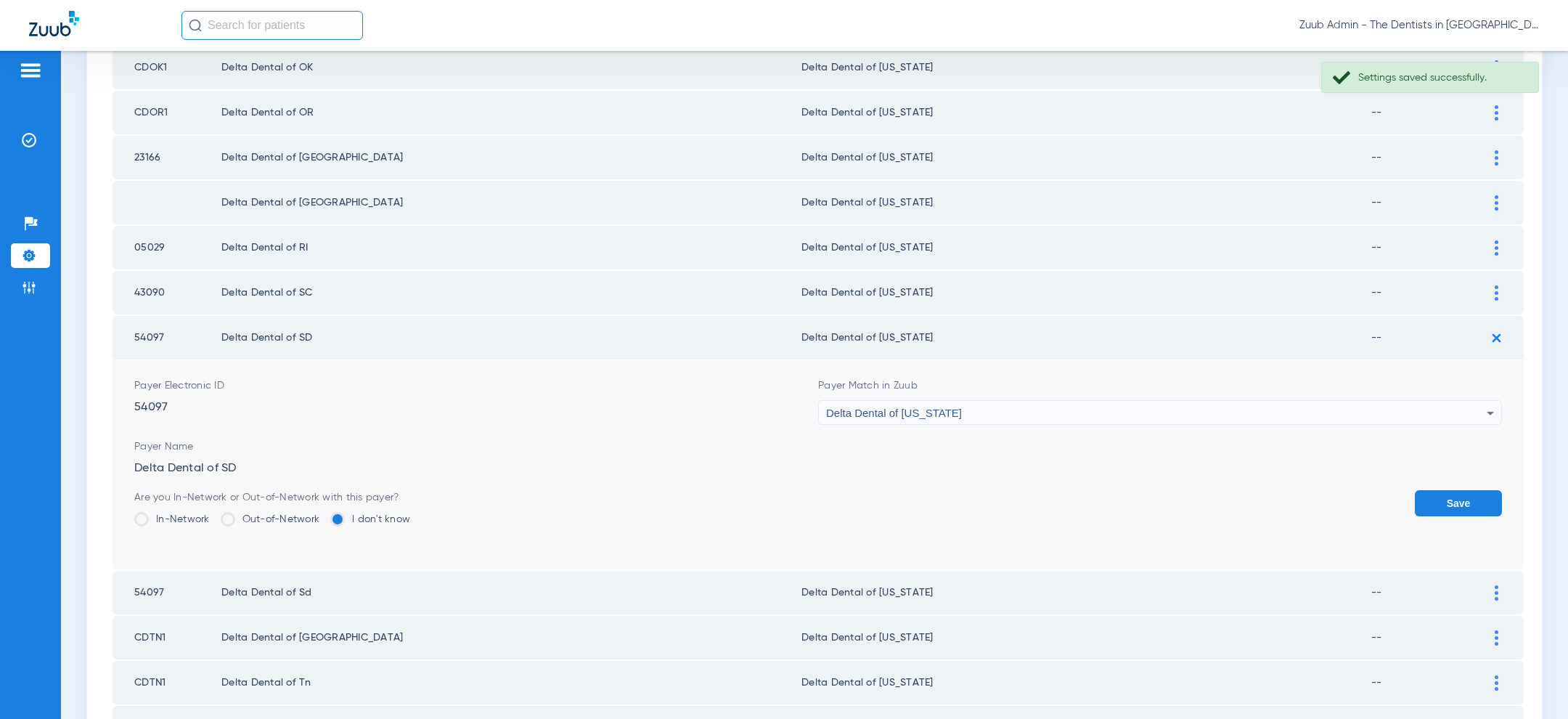
click at [1237, 400] on div "Delta Dental of [US_STATE]" at bounding box center [1156, 412] width 660 height 25
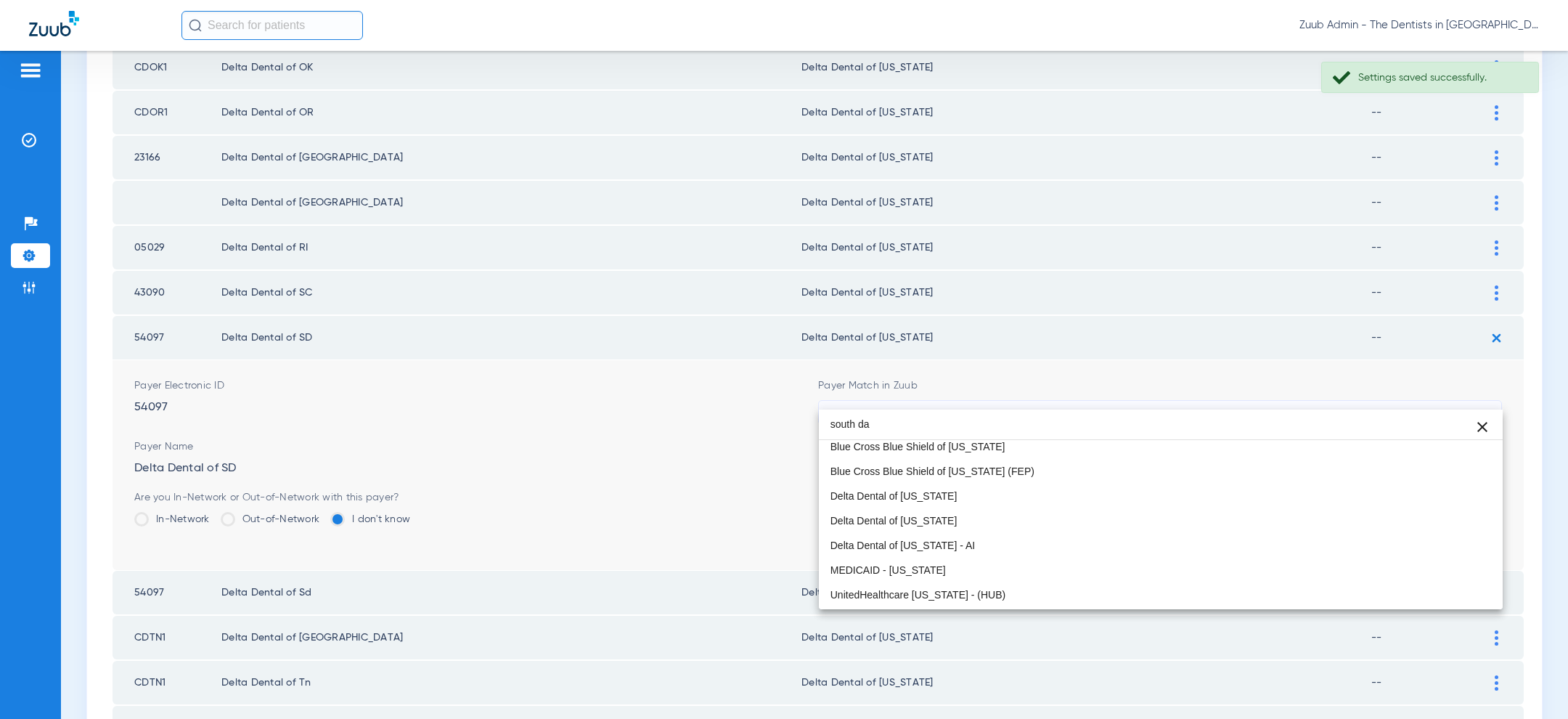
scroll to position [0, 0]
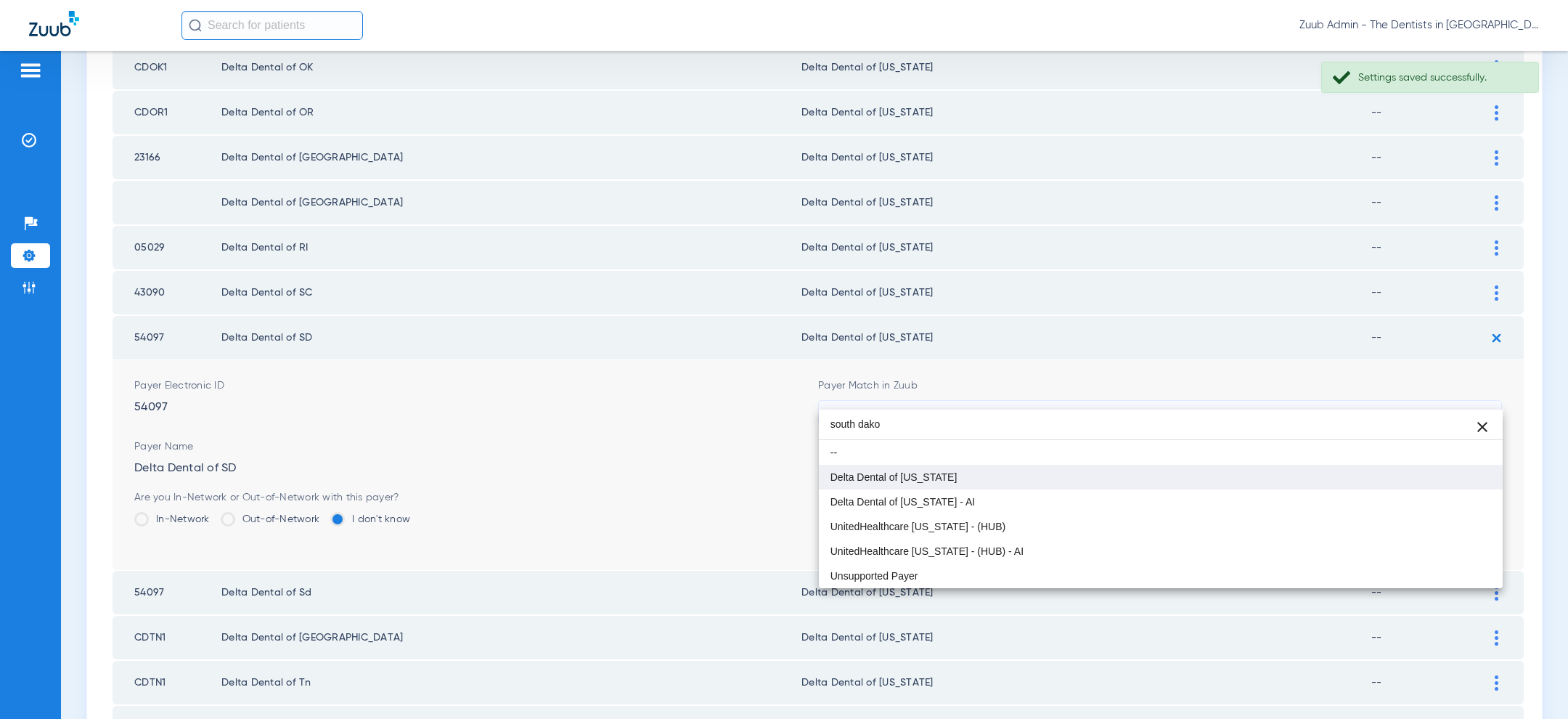
type input "south dako"
click at [1085, 480] on mat-option "Delta Dental of [US_STATE]" at bounding box center [1161, 476] width 684 height 25
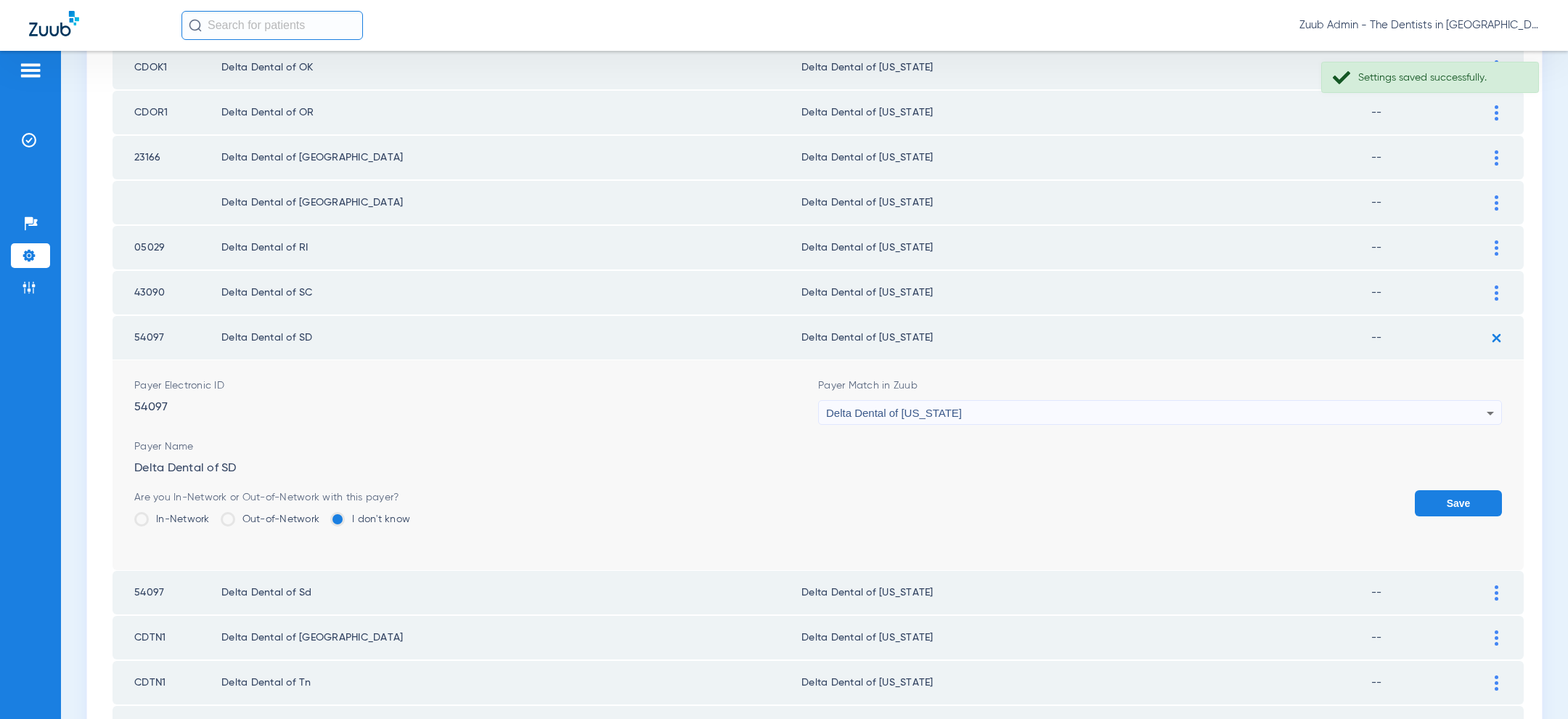
click at [1474, 490] on button "Save" at bounding box center [1459, 503] width 87 height 26
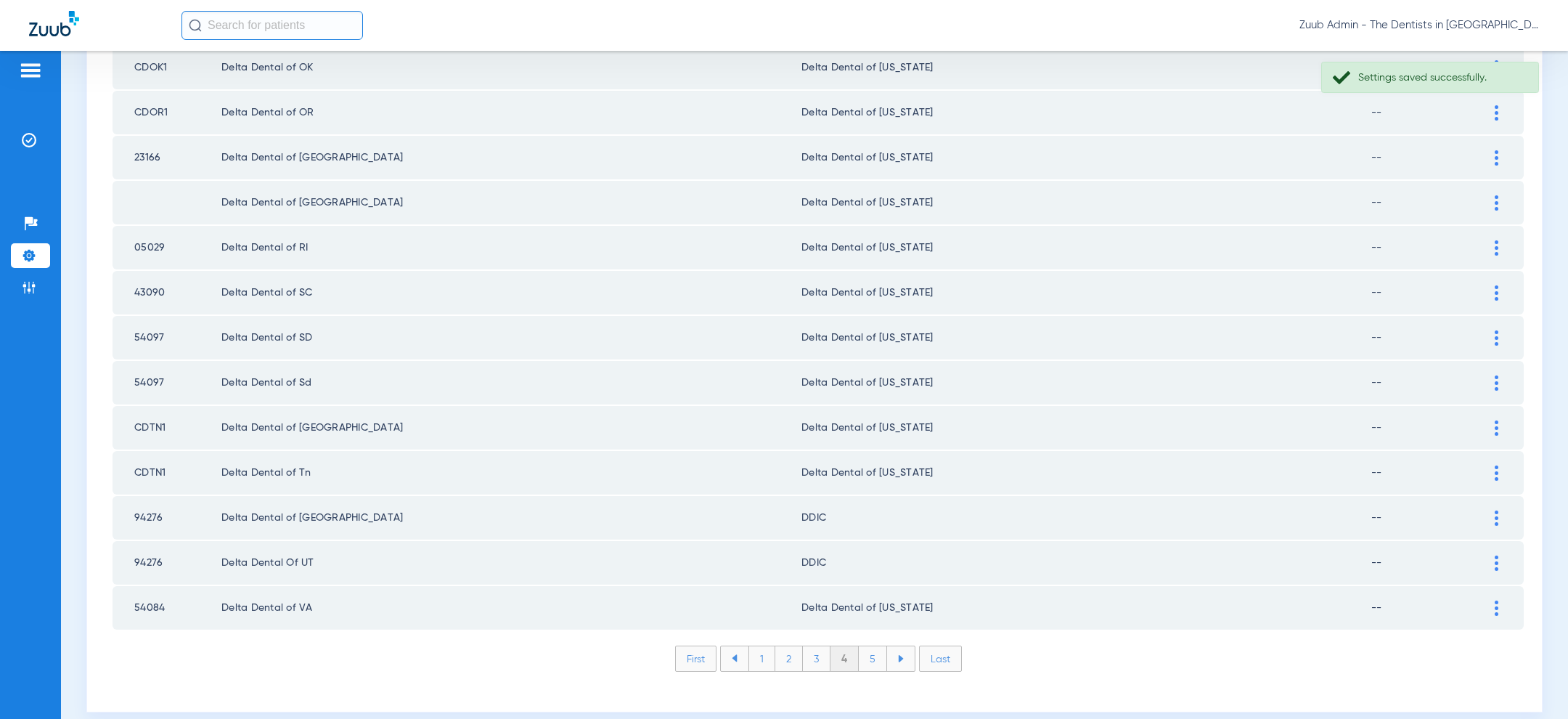
click at [1503, 375] on div at bounding box center [1497, 382] width 25 height 15
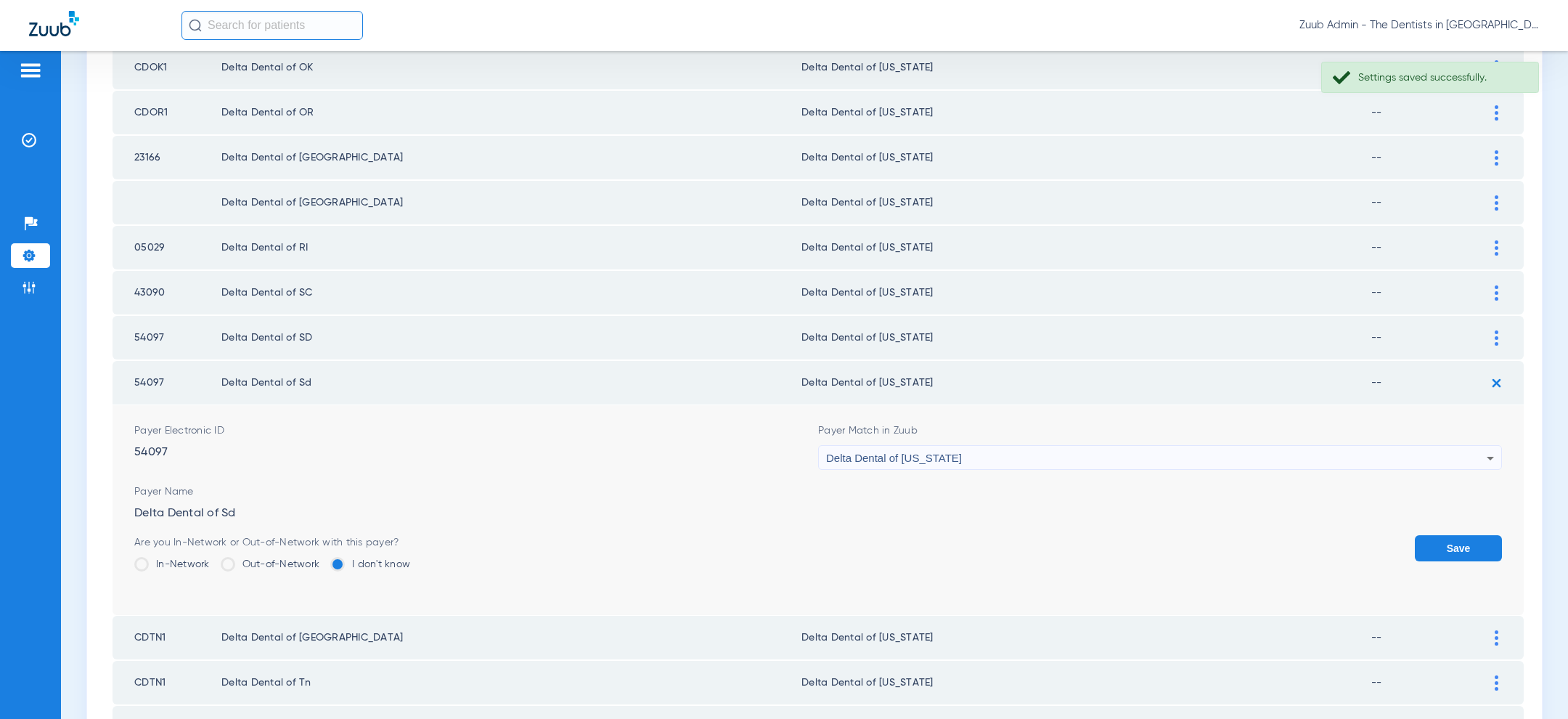
click at [1219, 447] on div "Delta Dental of [US_STATE]" at bounding box center [1156, 457] width 660 height 25
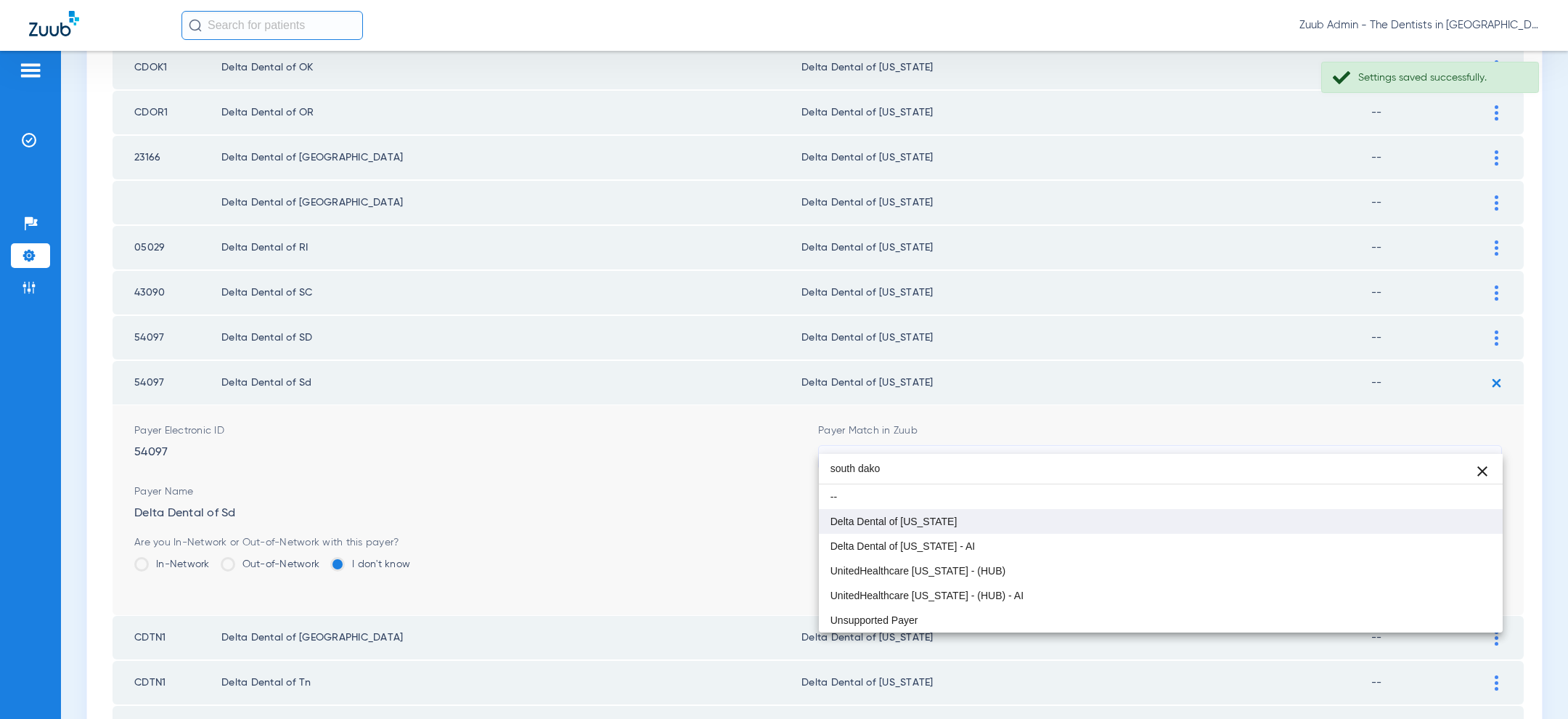
type input "south dako"
click at [1049, 521] on mat-option "Delta Dental of [US_STATE]" at bounding box center [1161, 521] width 684 height 25
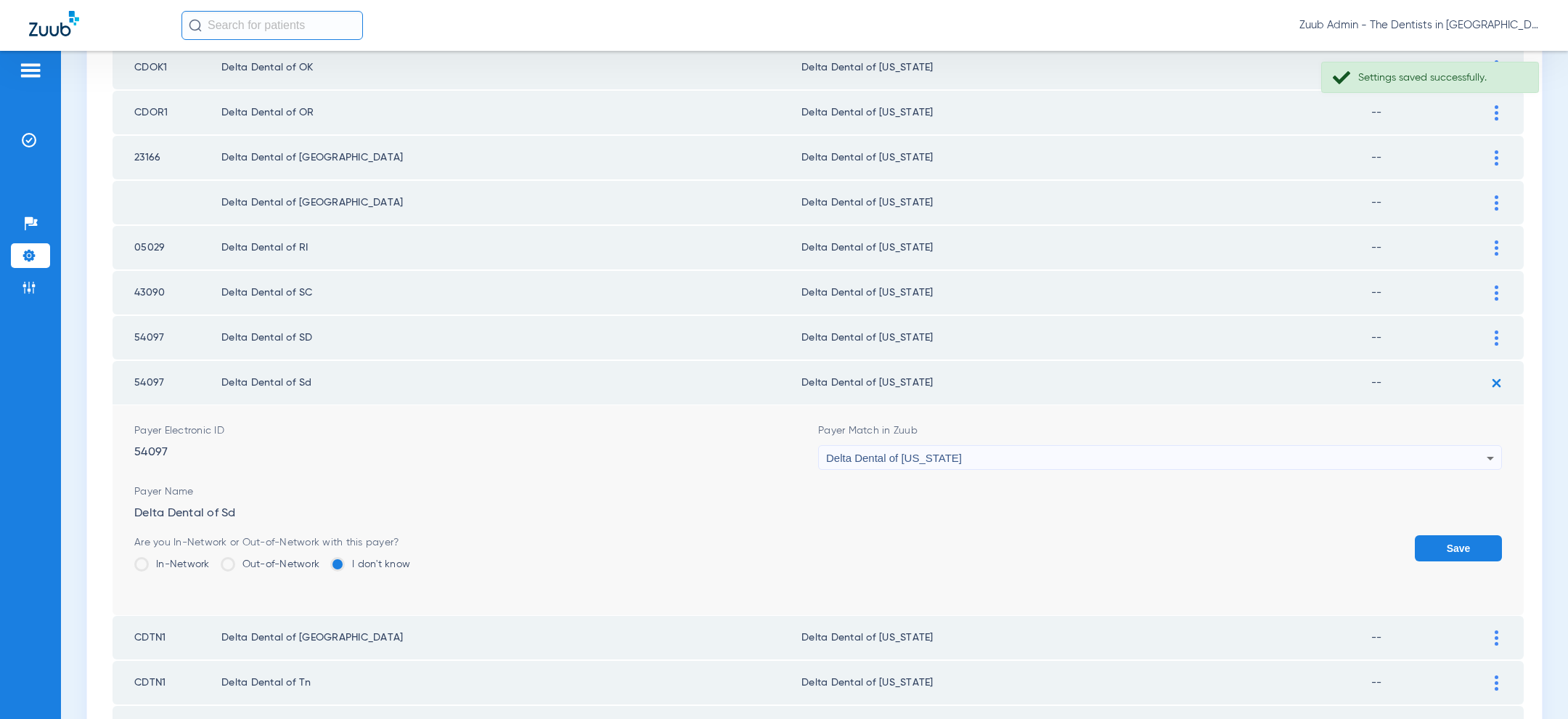
click at [1462, 535] on button "Save" at bounding box center [1459, 548] width 87 height 26
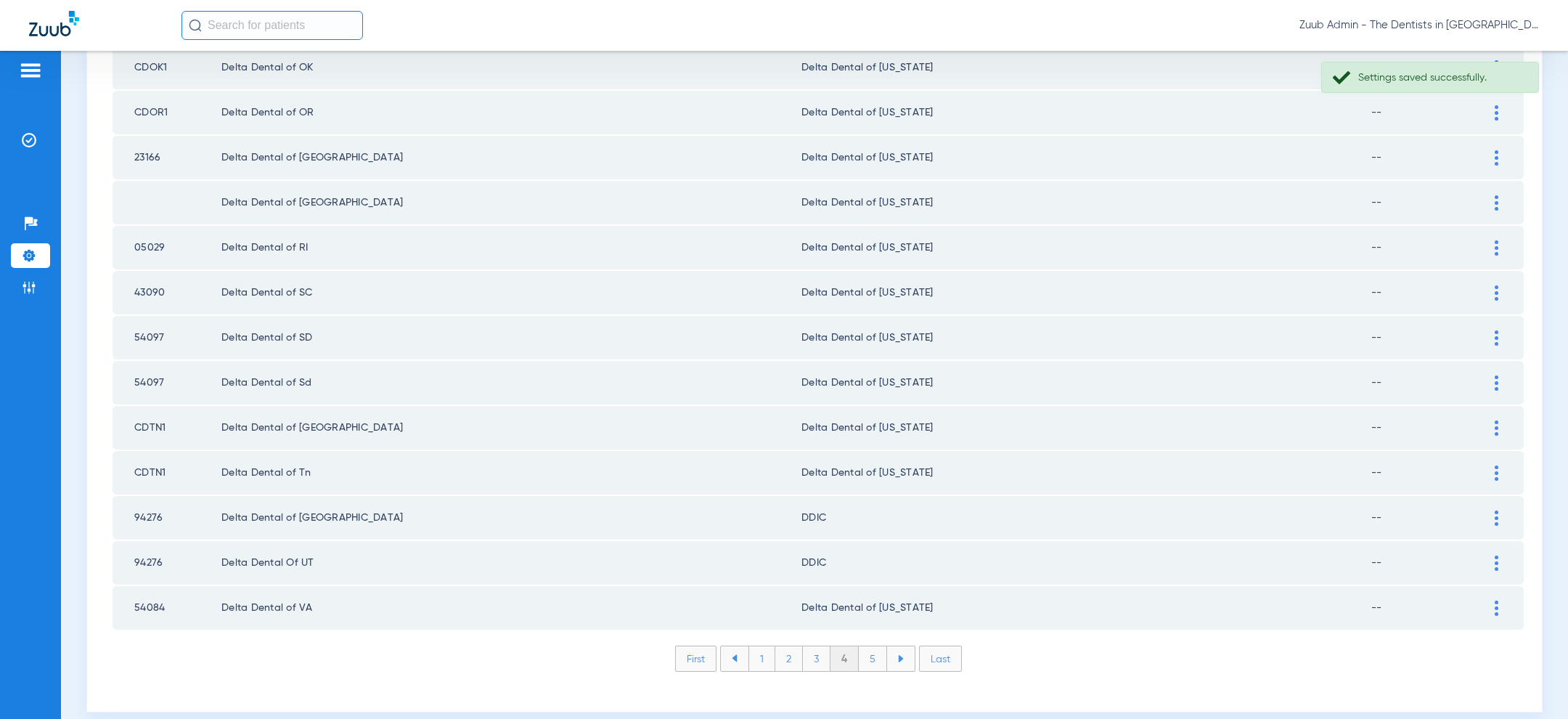
click at [1493, 511] on div at bounding box center [1497, 518] width 25 height 15
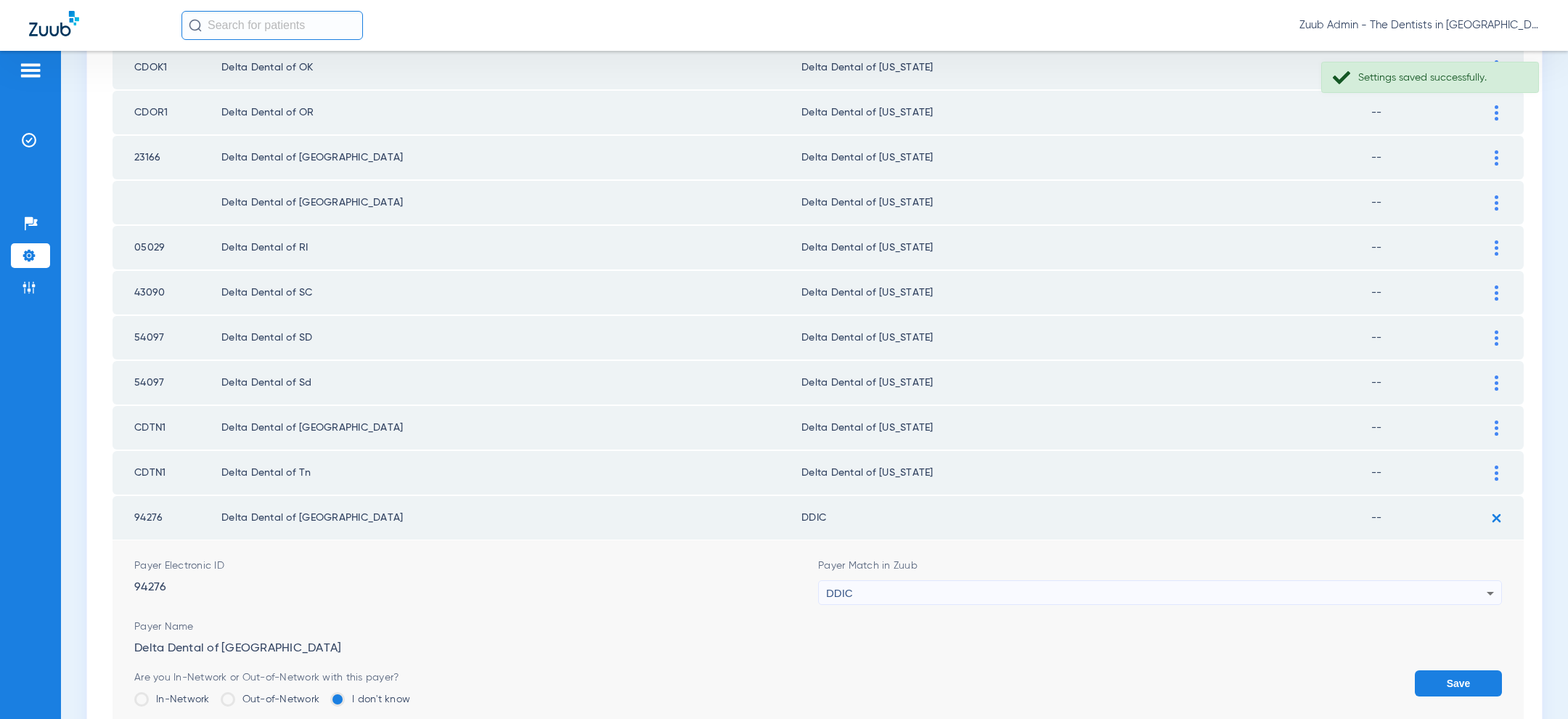
click at [1270, 581] on div "DDIC" at bounding box center [1156, 593] width 660 height 25
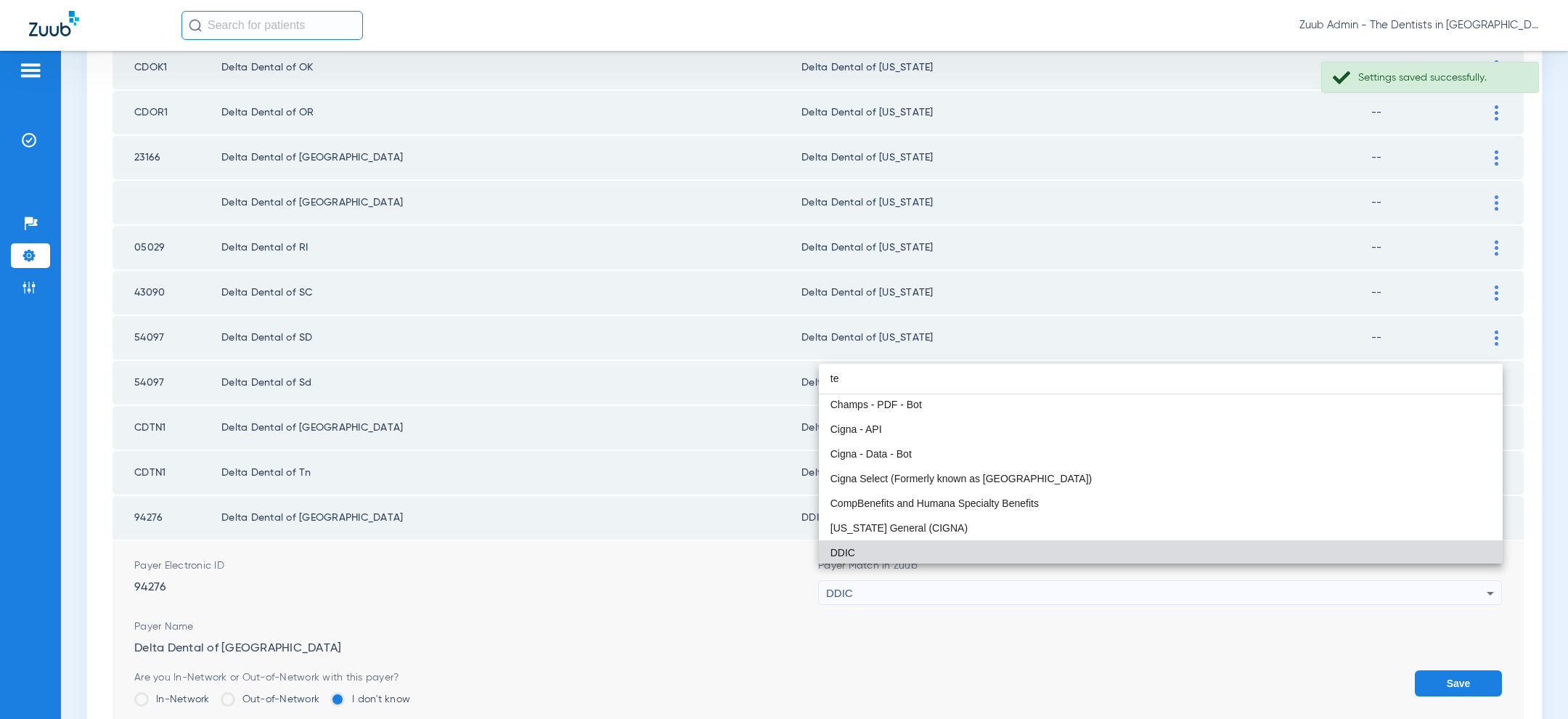
scroll to position [30, 0]
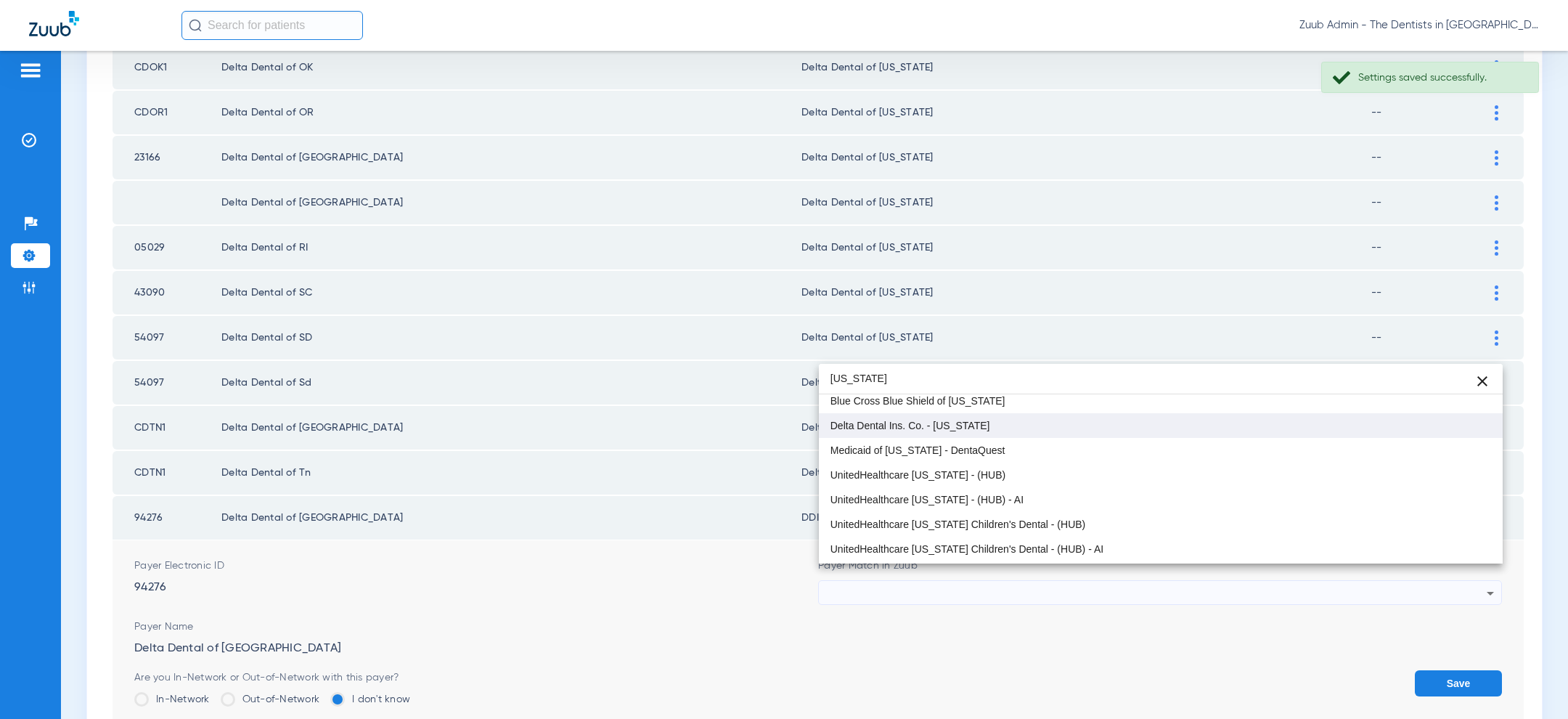
type input "texas"
click at [1025, 419] on mat-option "Delta Dental Ins. Co. - [US_STATE]" at bounding box center [1161, 425] width 684 height 25
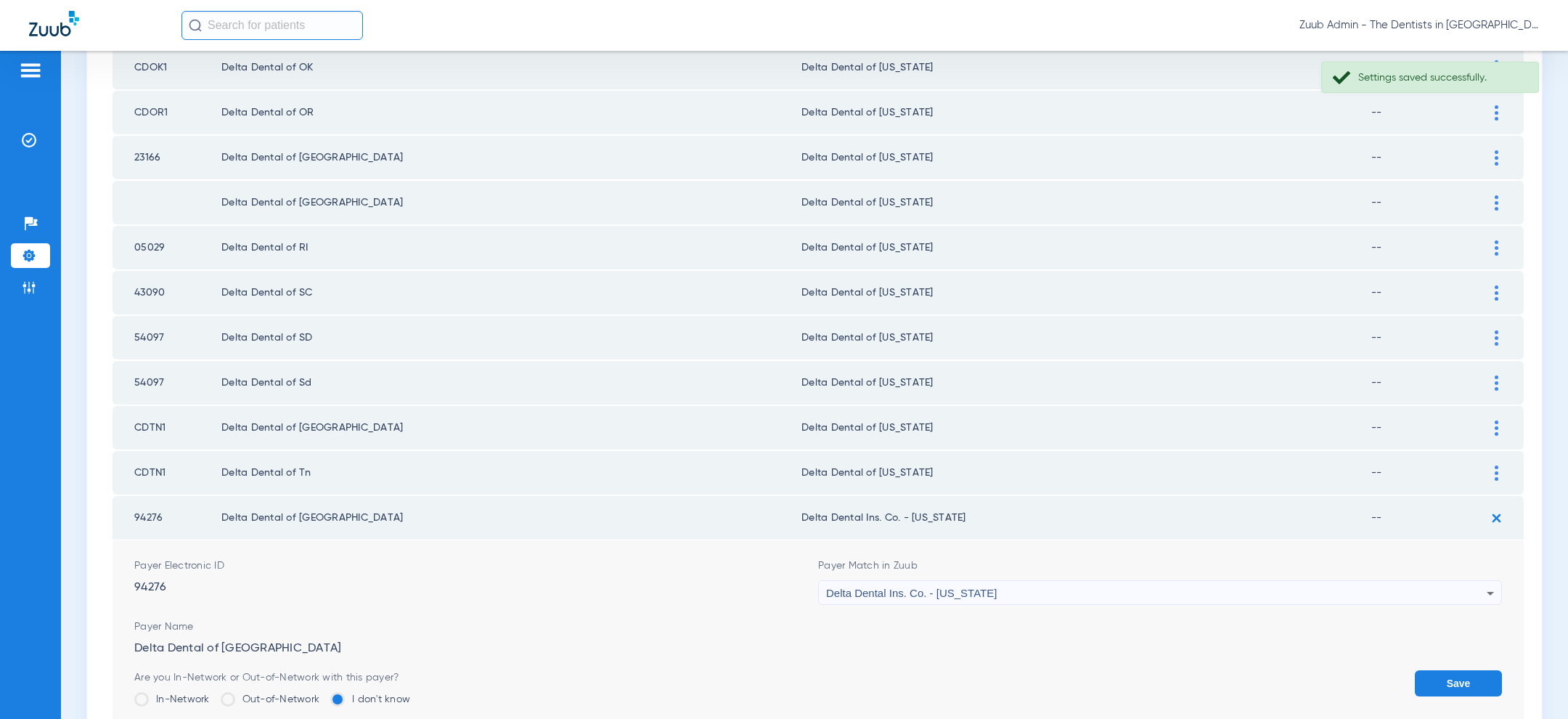
click at [1436, 670] on button "Save" at bounding box center [1459, 683] width 87 height 26
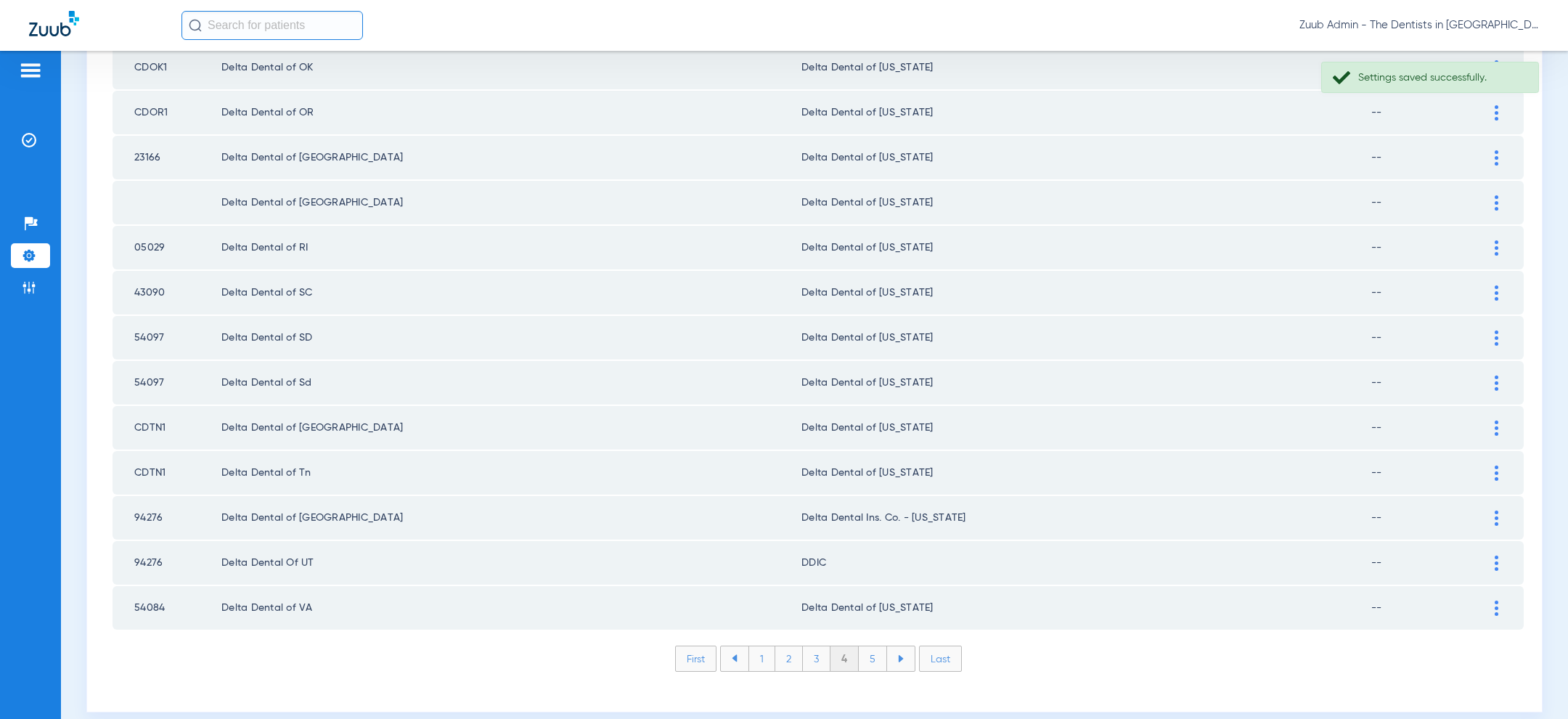
click at [1500, 556] on div at bounding box center [1497, 563] width 25 height 15
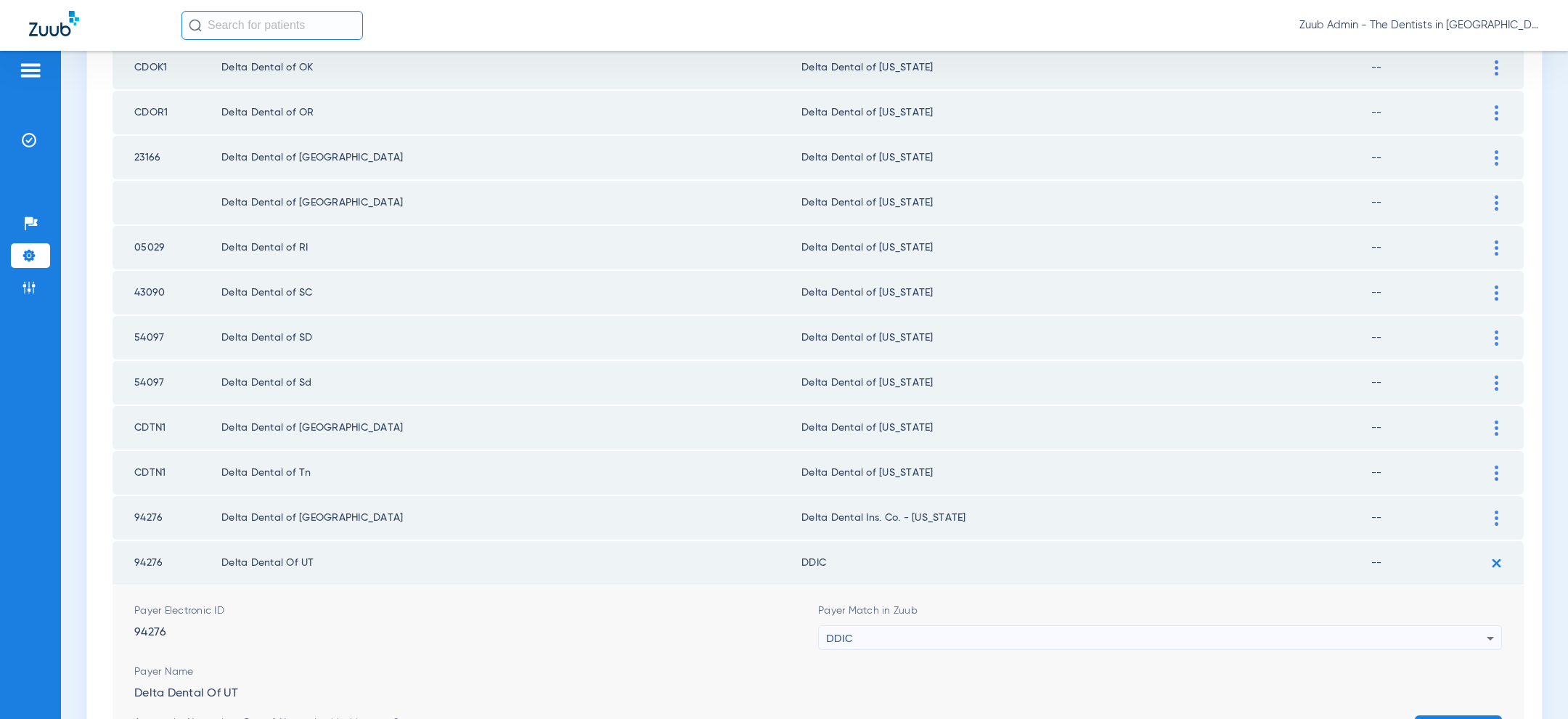
click at [1042, 627] on div "DDIC" at bounding box center [1156, 637] width 660 height 25
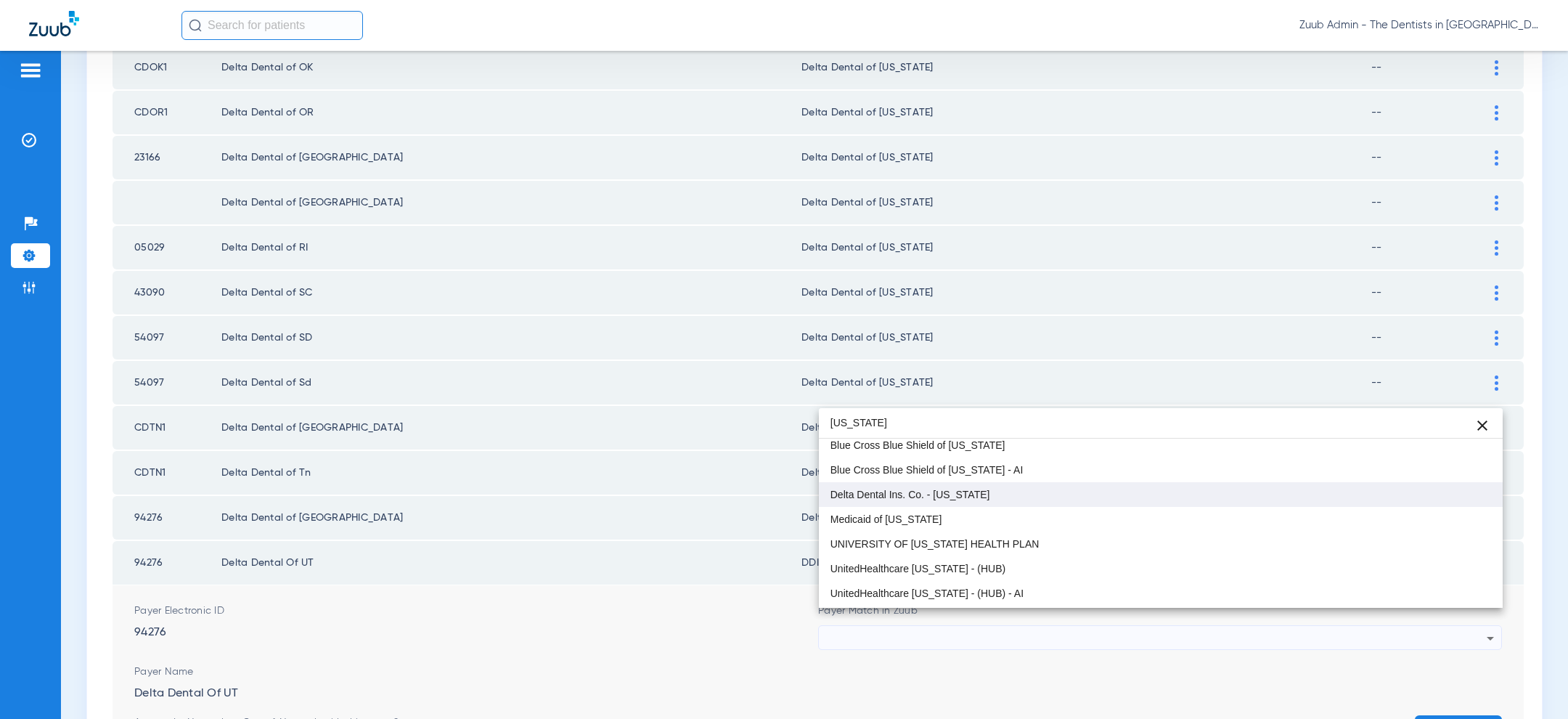
type input "utah"
click at [1042, 491] on mat-option "Delta Dental Ins. Co. - [US_STATE]" at bounding box center [1161, 494] width 684 height 25
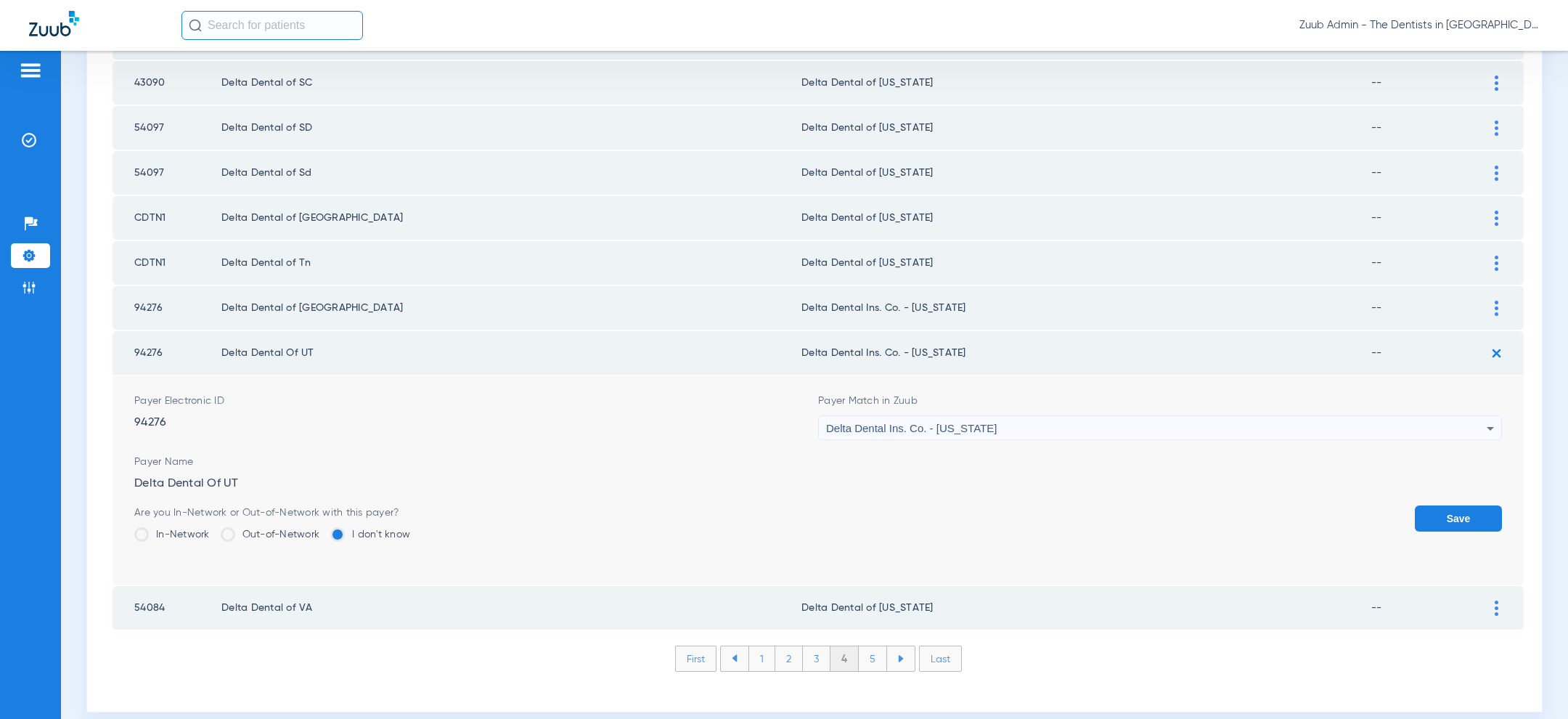
click at [1451, 505] on button "Save" at bounding box center [1459, 518] width 87 height 26
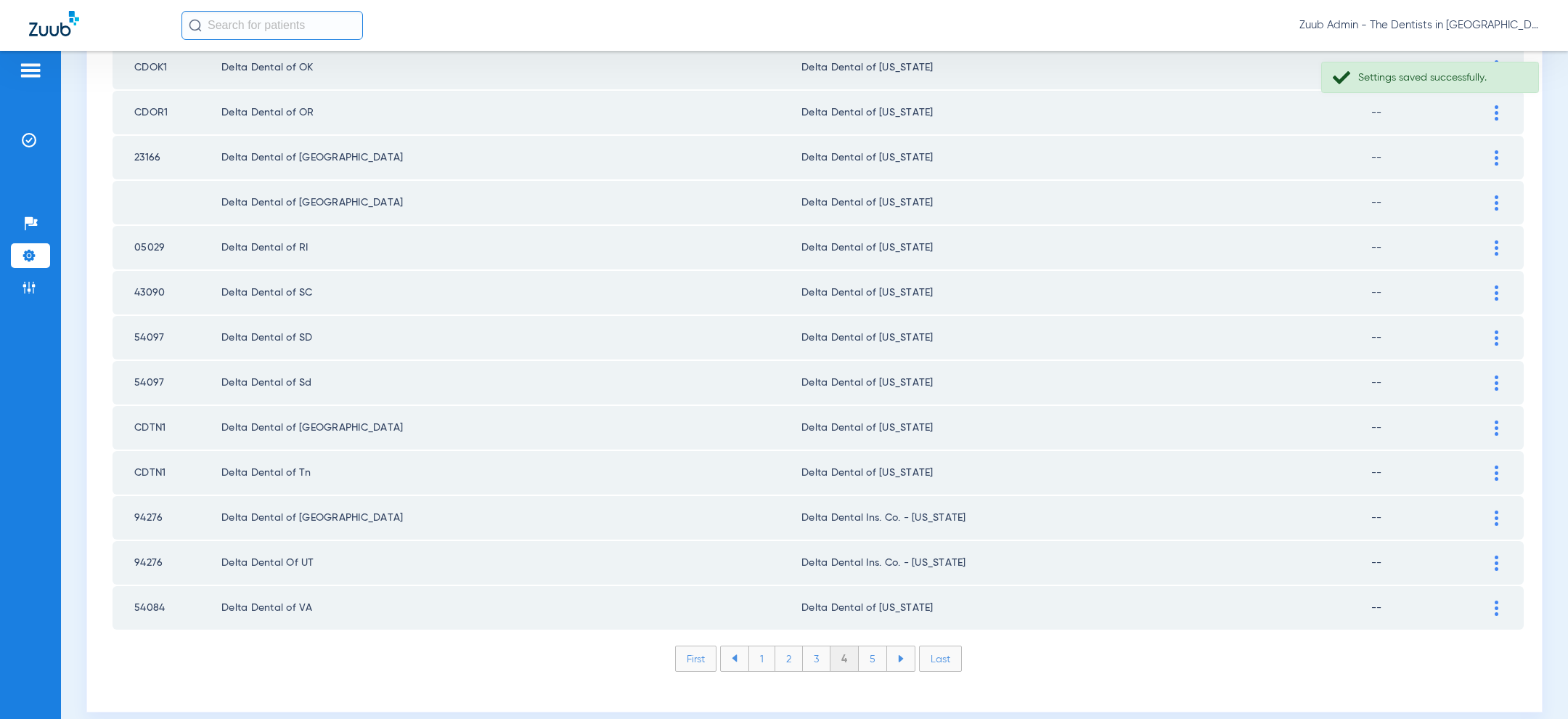
scroll to position [1886, 0]
click at [873, 646] on li "5" at bounding box center [873, 658] width 29 height 25
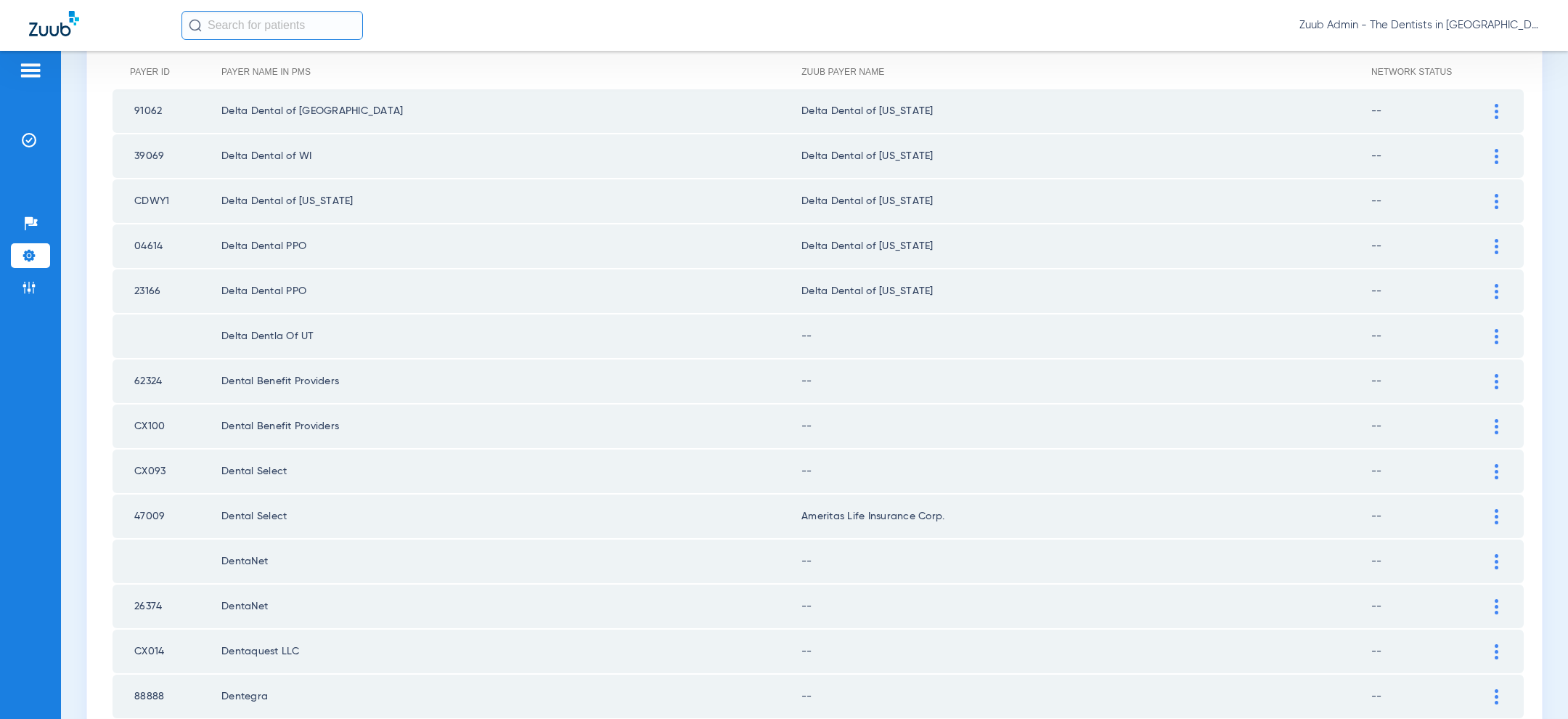
scroll to position [179, 0]
click at [150, 243] on td "04614" at bounding box center [166, 243] width 109 height 44
copy td "04614"
click at [142, 285] on td "23166" at bounding box center [166, 289] width 109 height 44
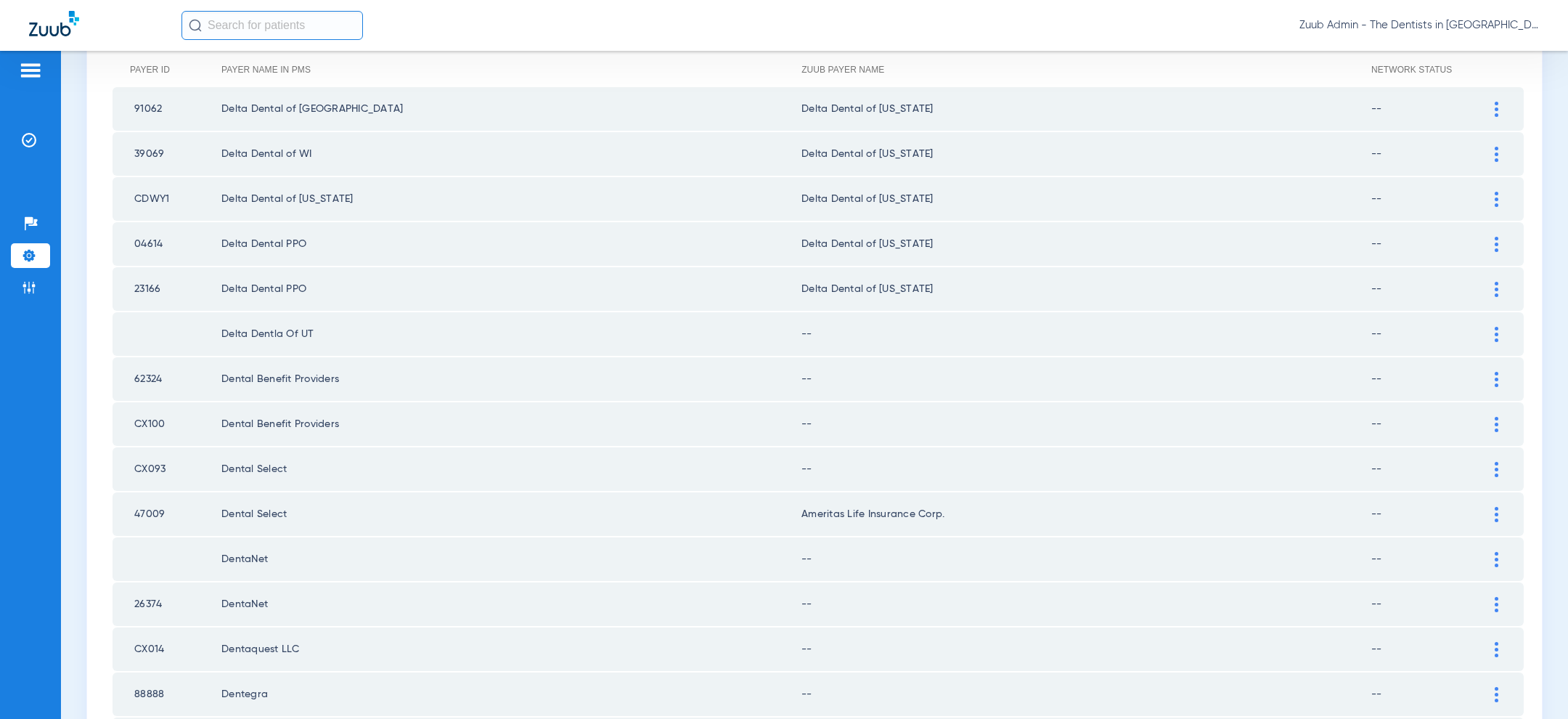
click at [142, 285] on td "23166" at bounding box center [166, 289] width 109 height 44
copy td "23166"
click at [1497, 331] on img at bounding box center [1496, 334] width 4 height 15
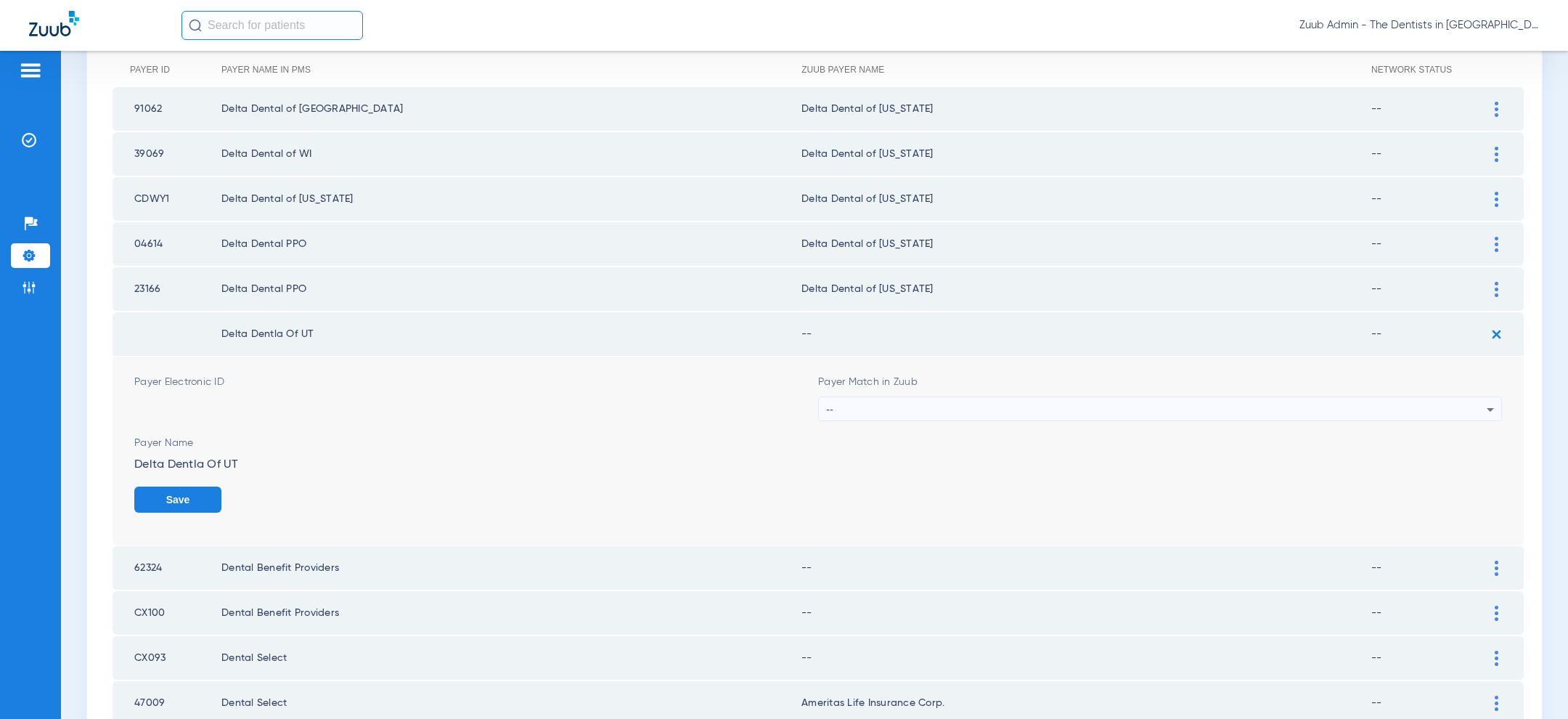
click at [1295, 407] on div "--" at bounding box center [1156, 409] width 660 height 25
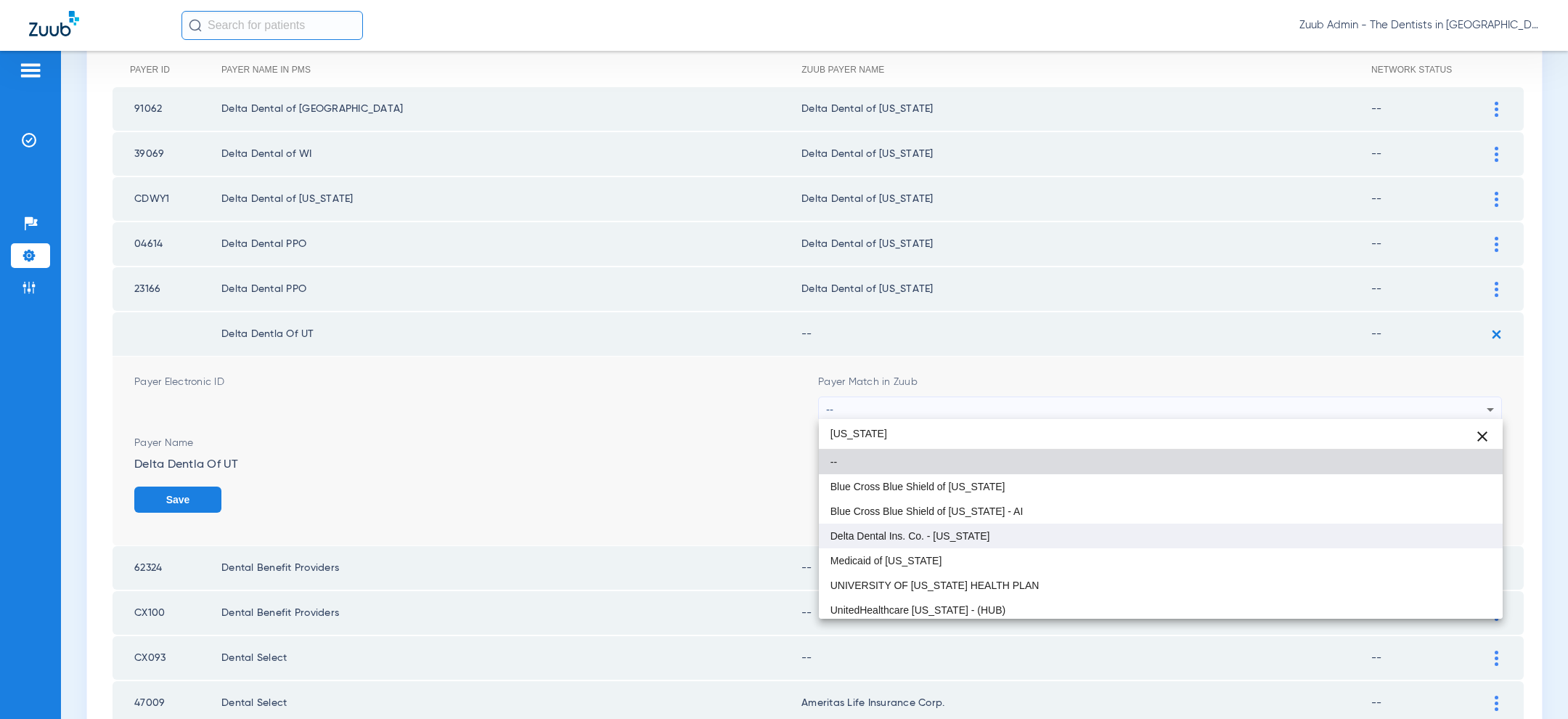
type input "utah"
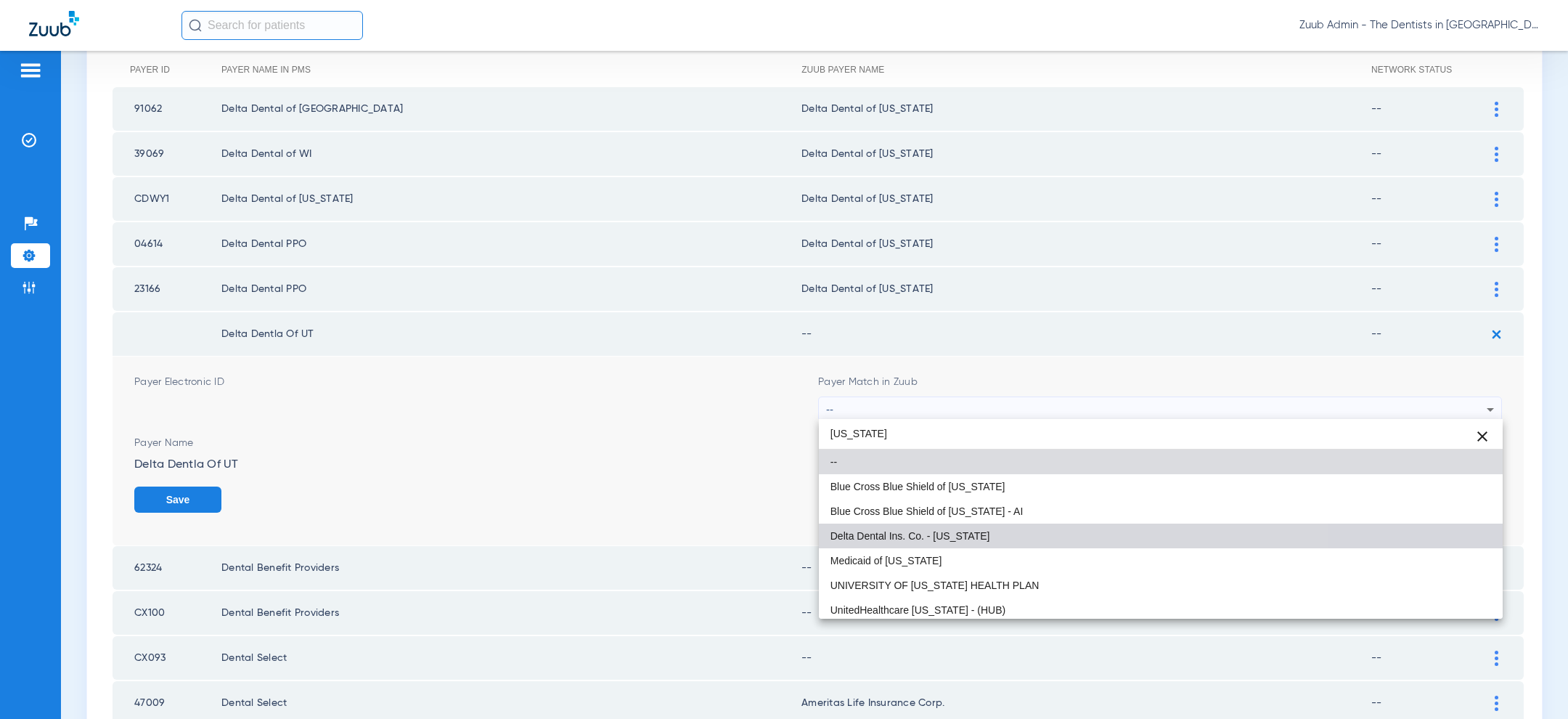
click at [1046, 542] on mat-option "Delta Dental Ins. Co. - [US_STATE]" at bounding box center [1161, 535] width 684 height 25
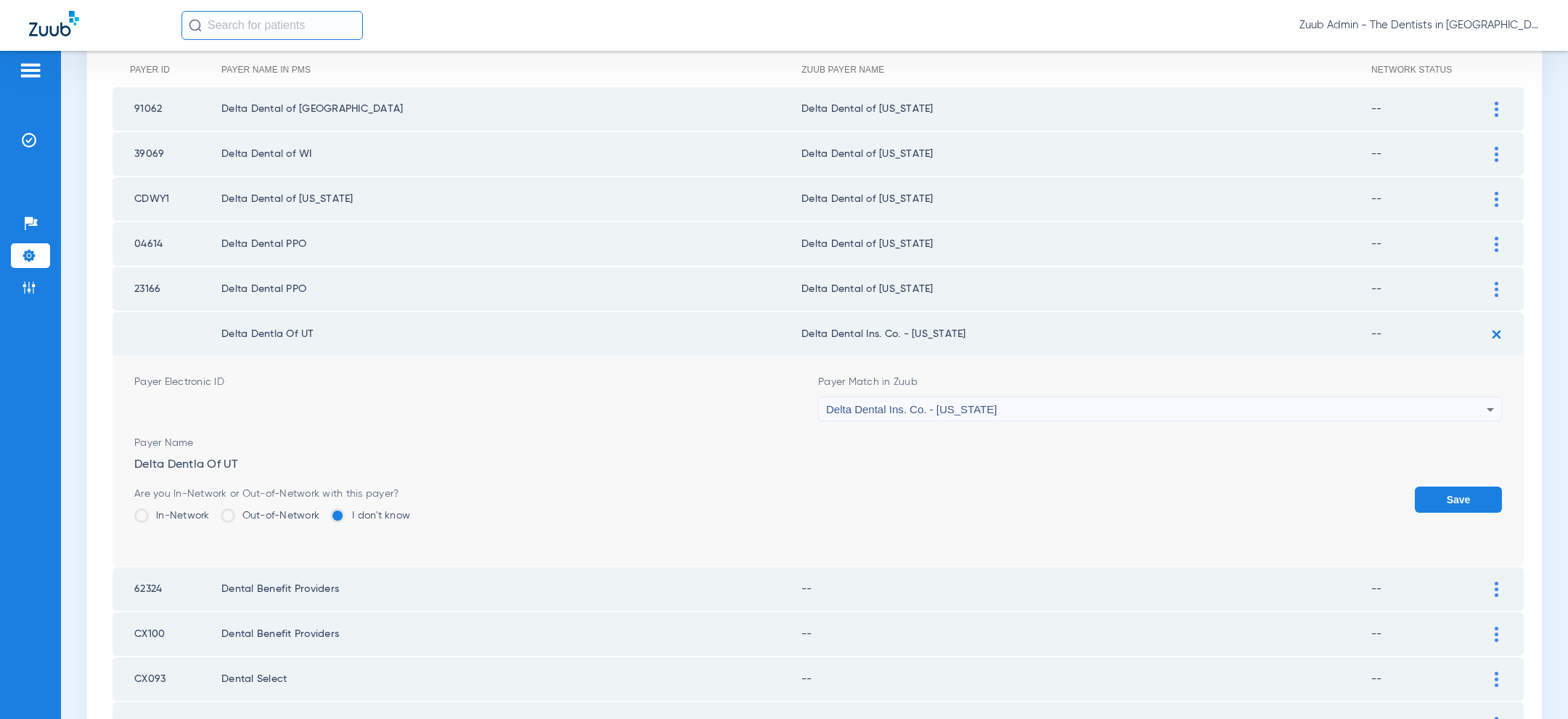
click at [1482, 499] on button "Save" at bounding box center [1459, 499] width 87 height 26
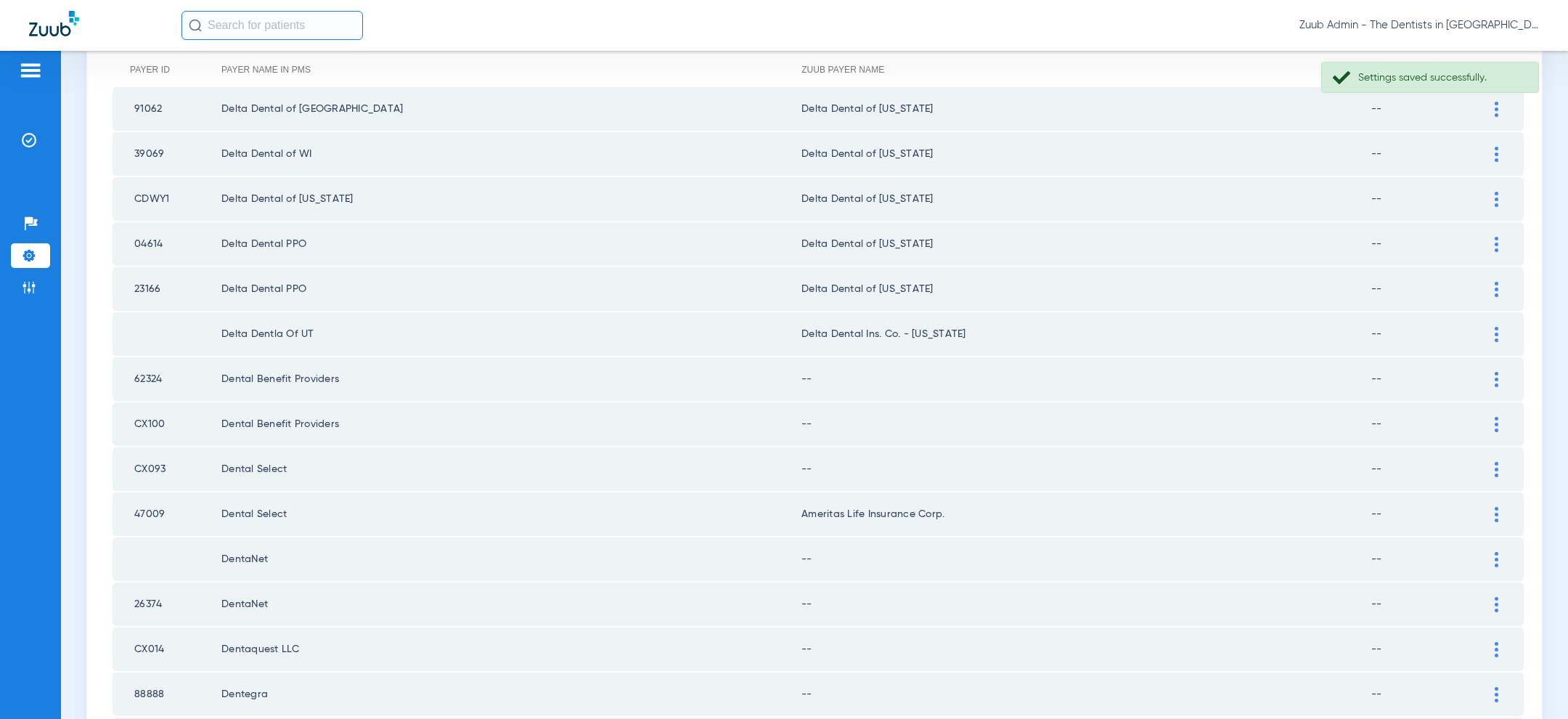
scroll to position [366, 0]
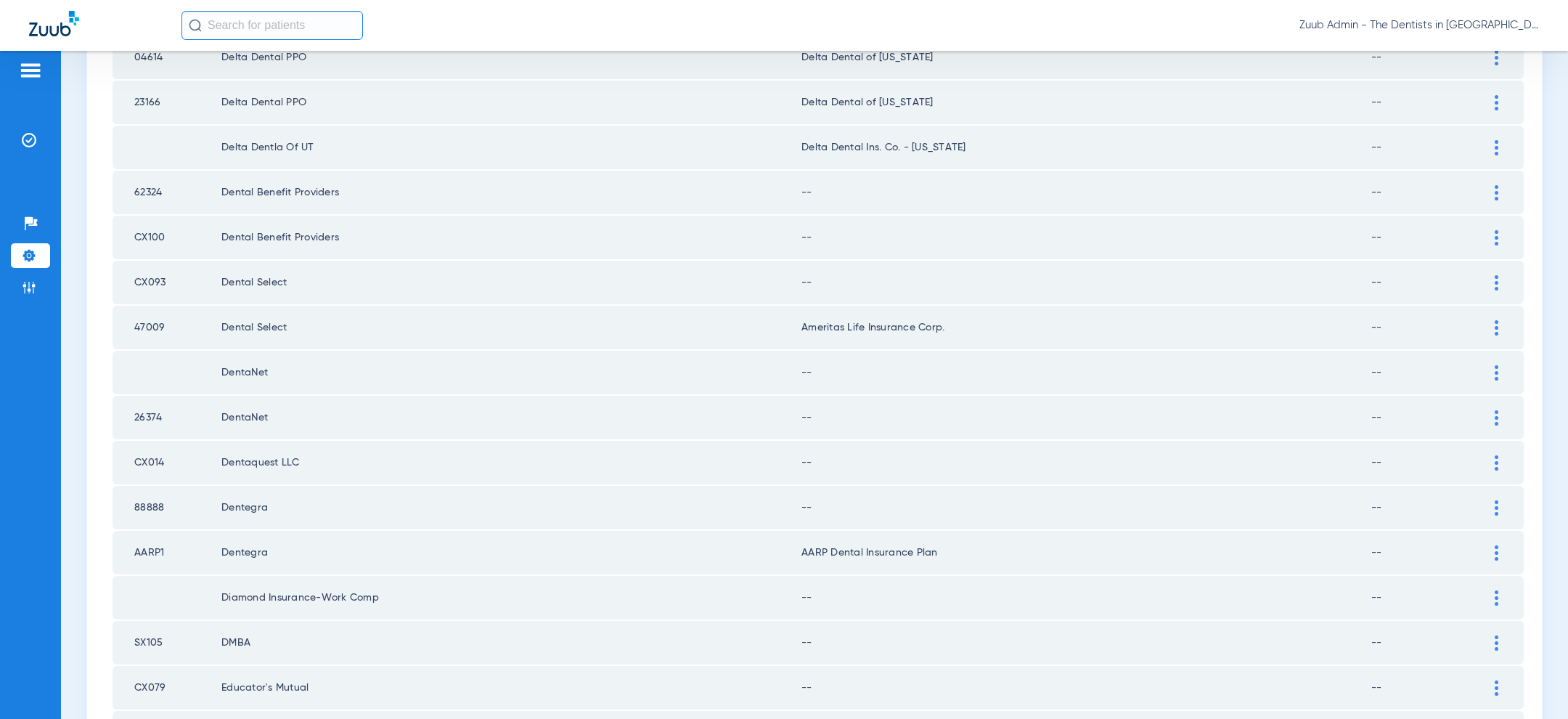
click at [1499, 193] on div at bounding box center [1497, 193] width 25 height 15
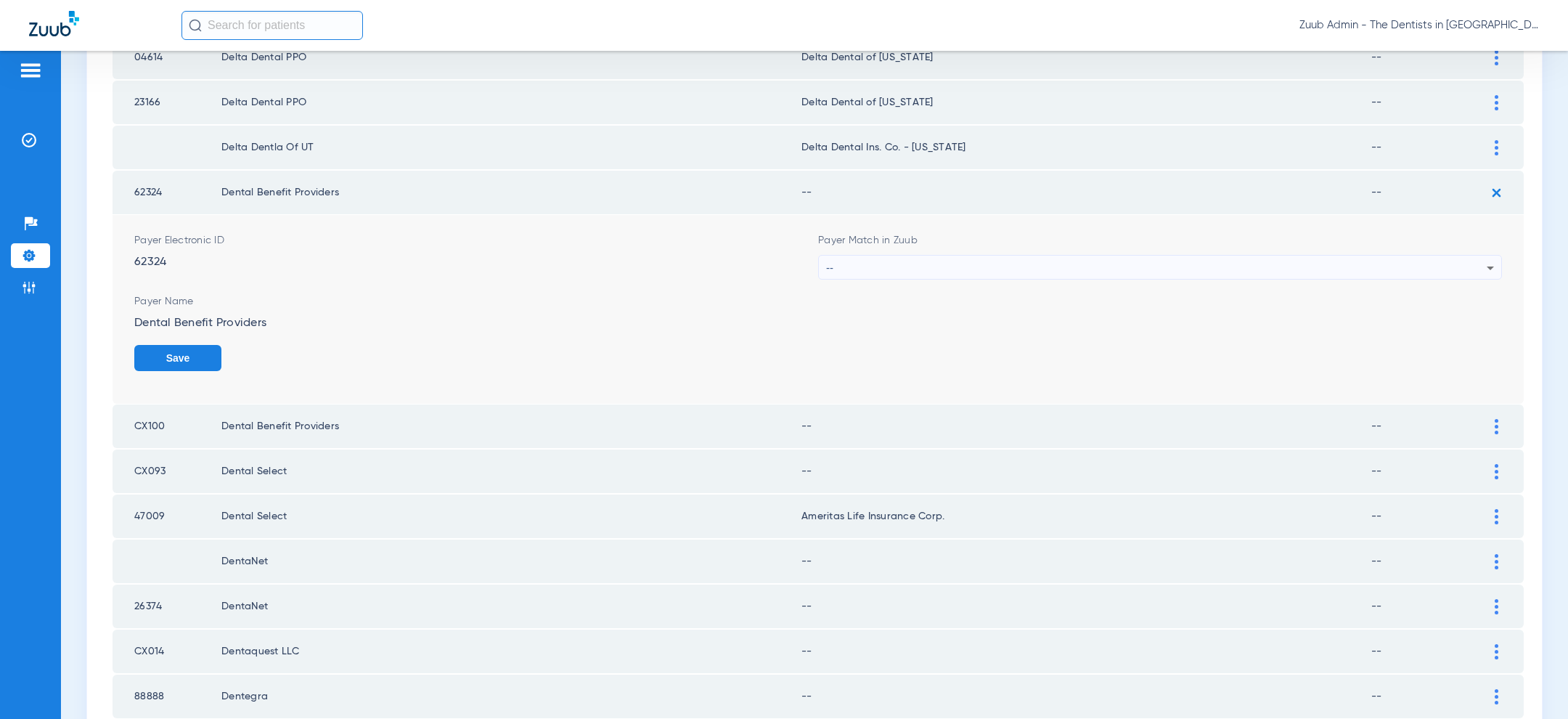
click at [1143, 269] on div "--" at bounding box center [1156, 267] width 660 height 25
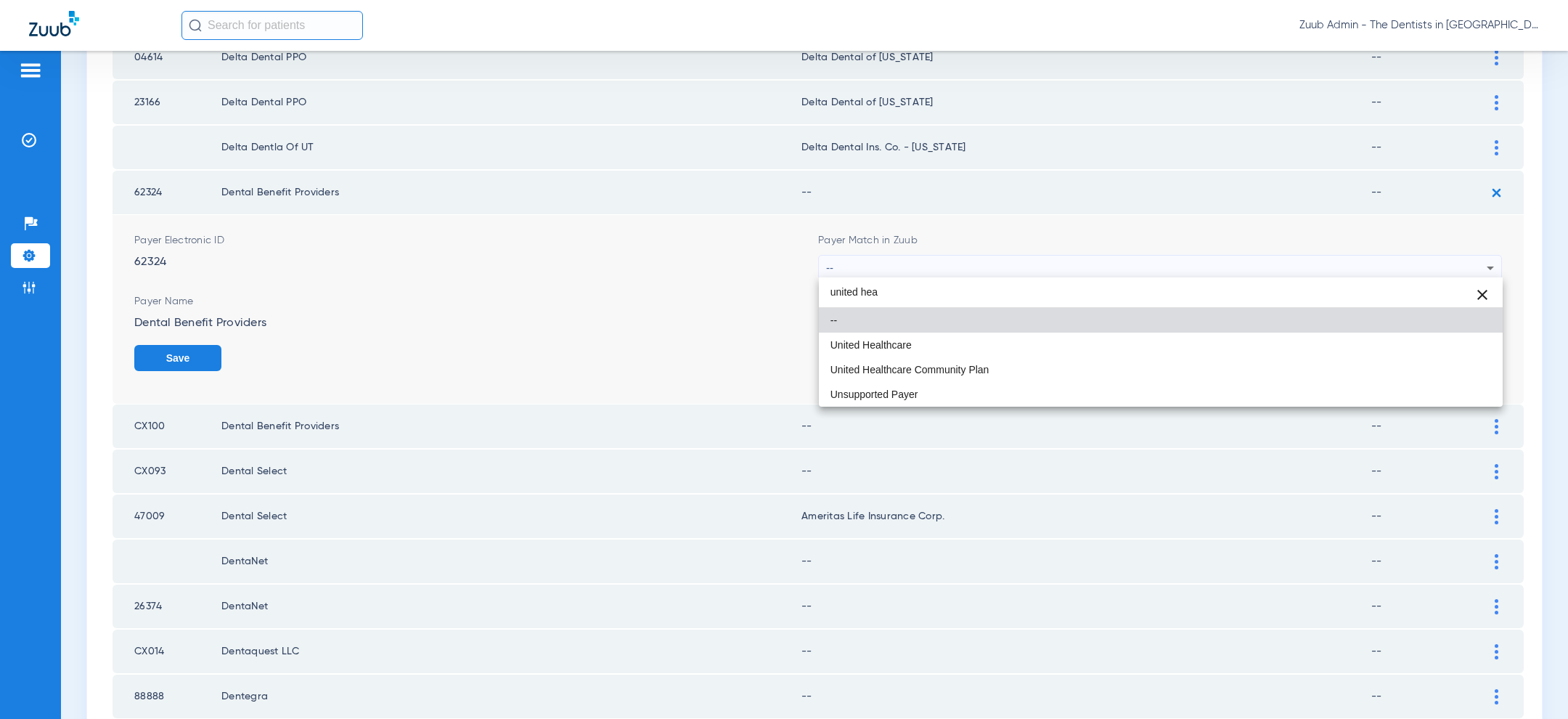
type input "united hea"
click at [927, 355] on mat-option "United Healthcare" at bounding box center [1161, 344] width 684 height 25
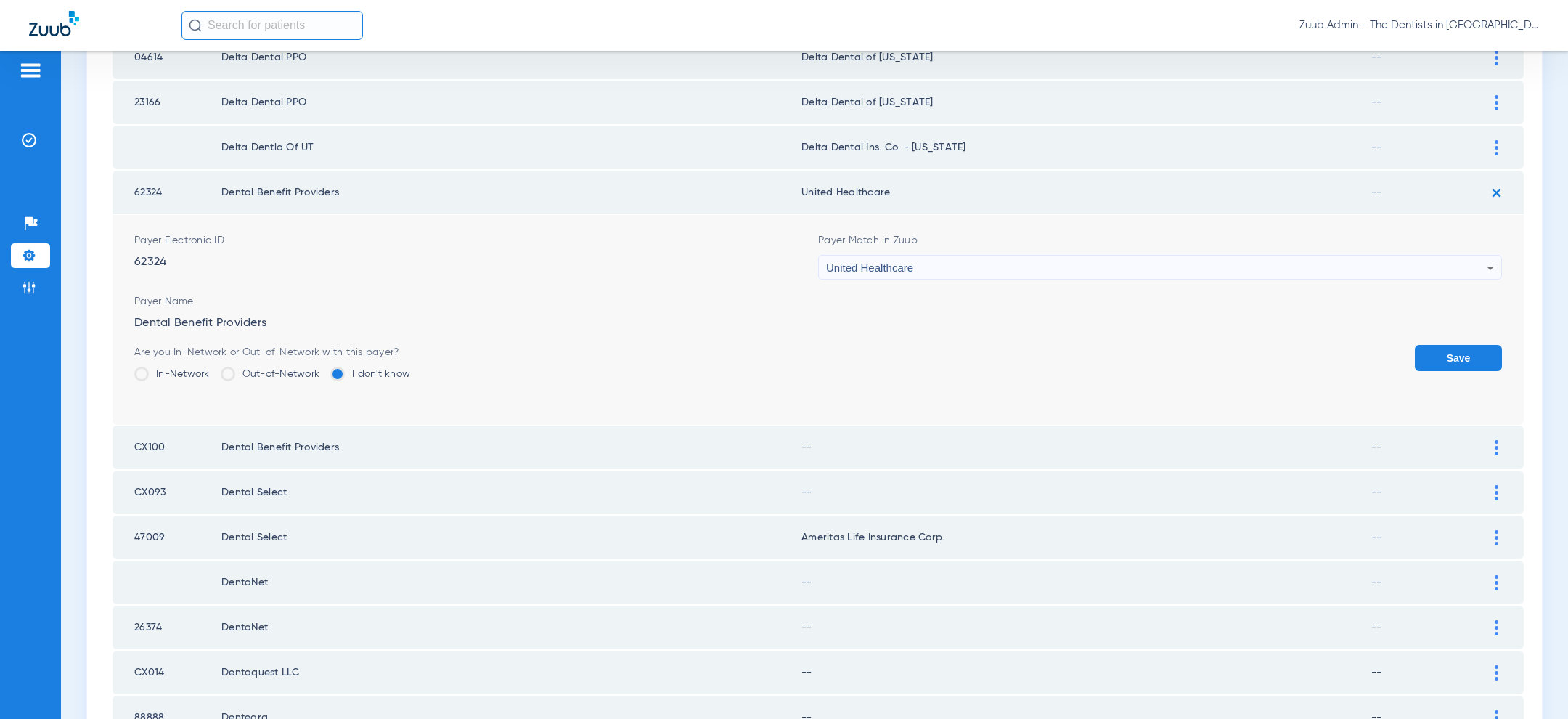
click at [1439, 349] on button "Save" at bounding box center [1459, 358] width 87 height 26
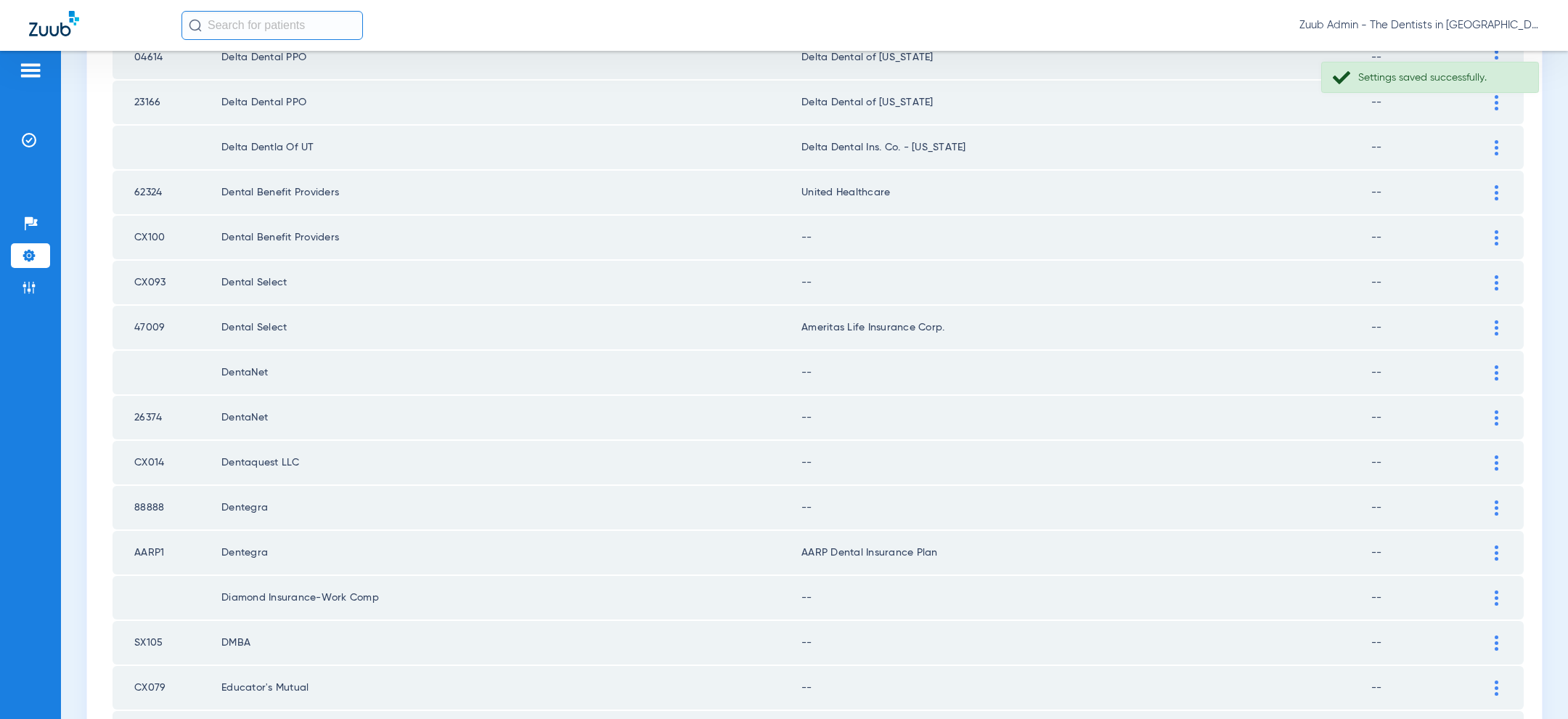
click at [1502, 233] on div at bounding box center [1497, 237] width 25 height 15
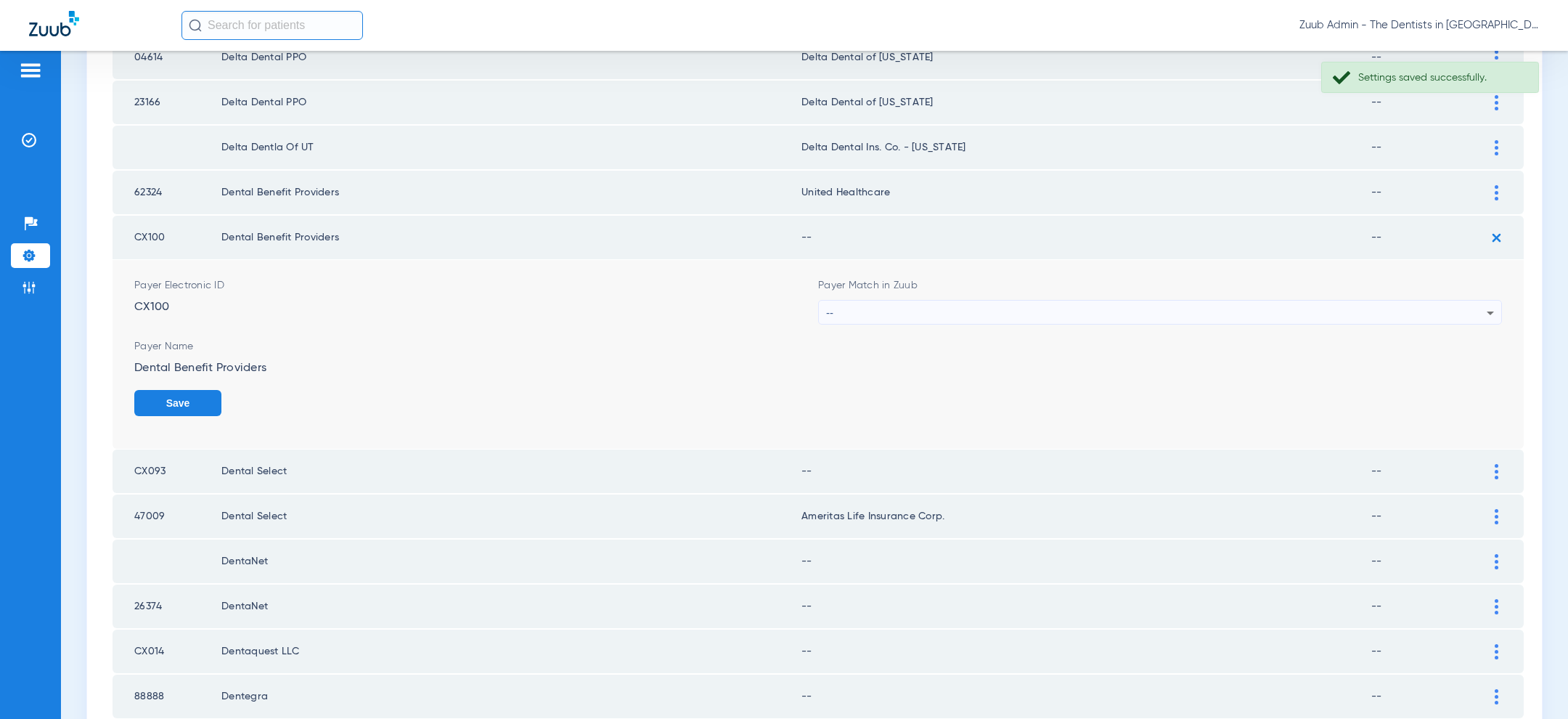
click at [1081, 312] on div "--" at bounding box center [1156, 312] width 660 height 25
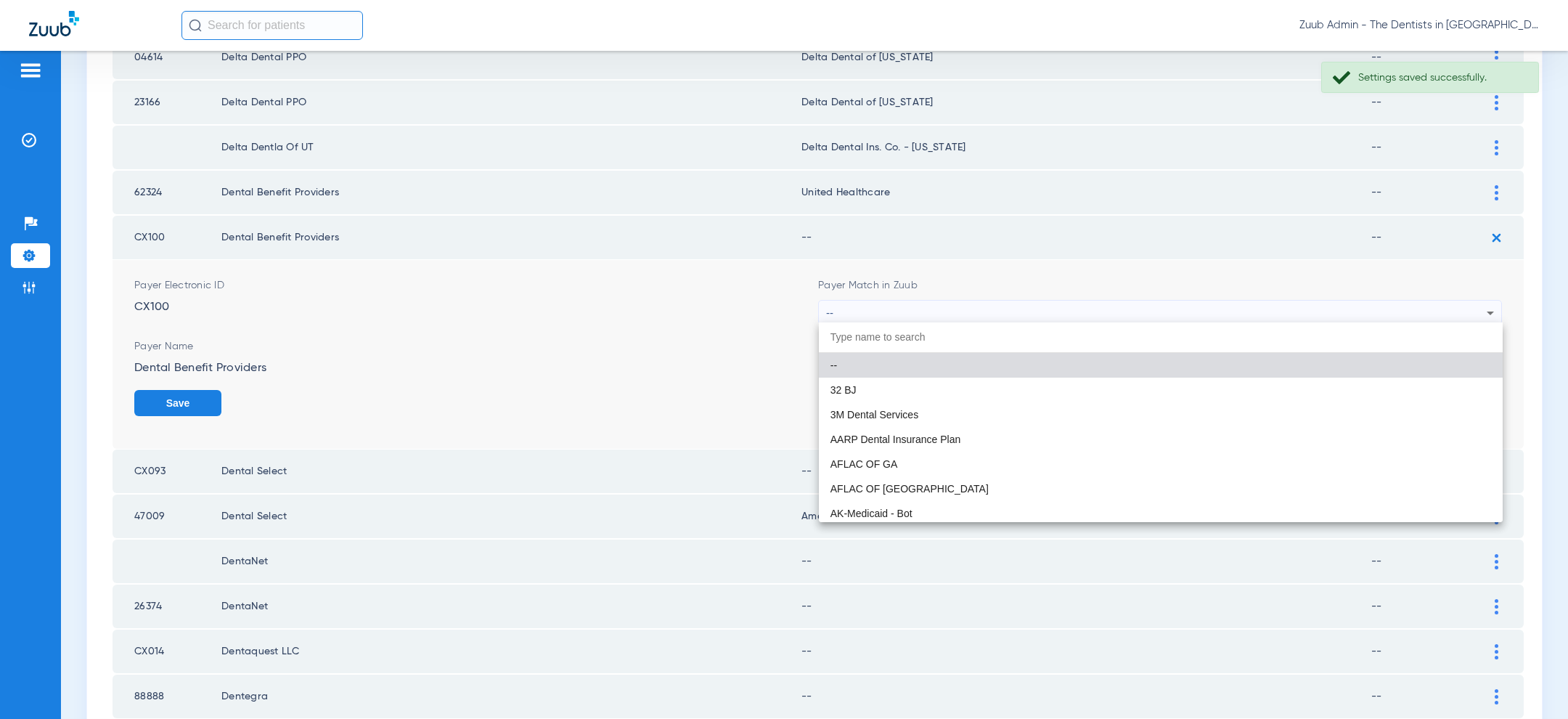
paste input "united hea"
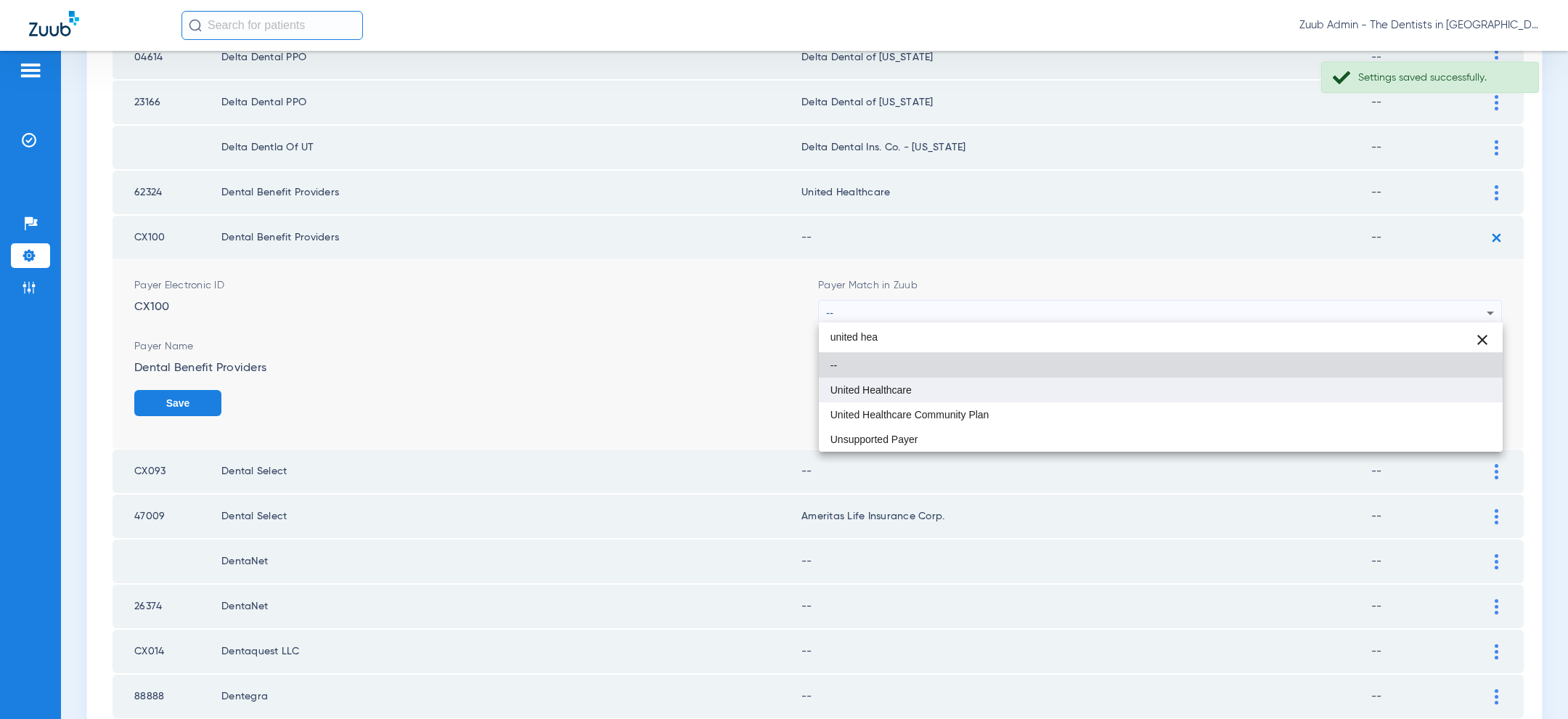
type input "united hea"
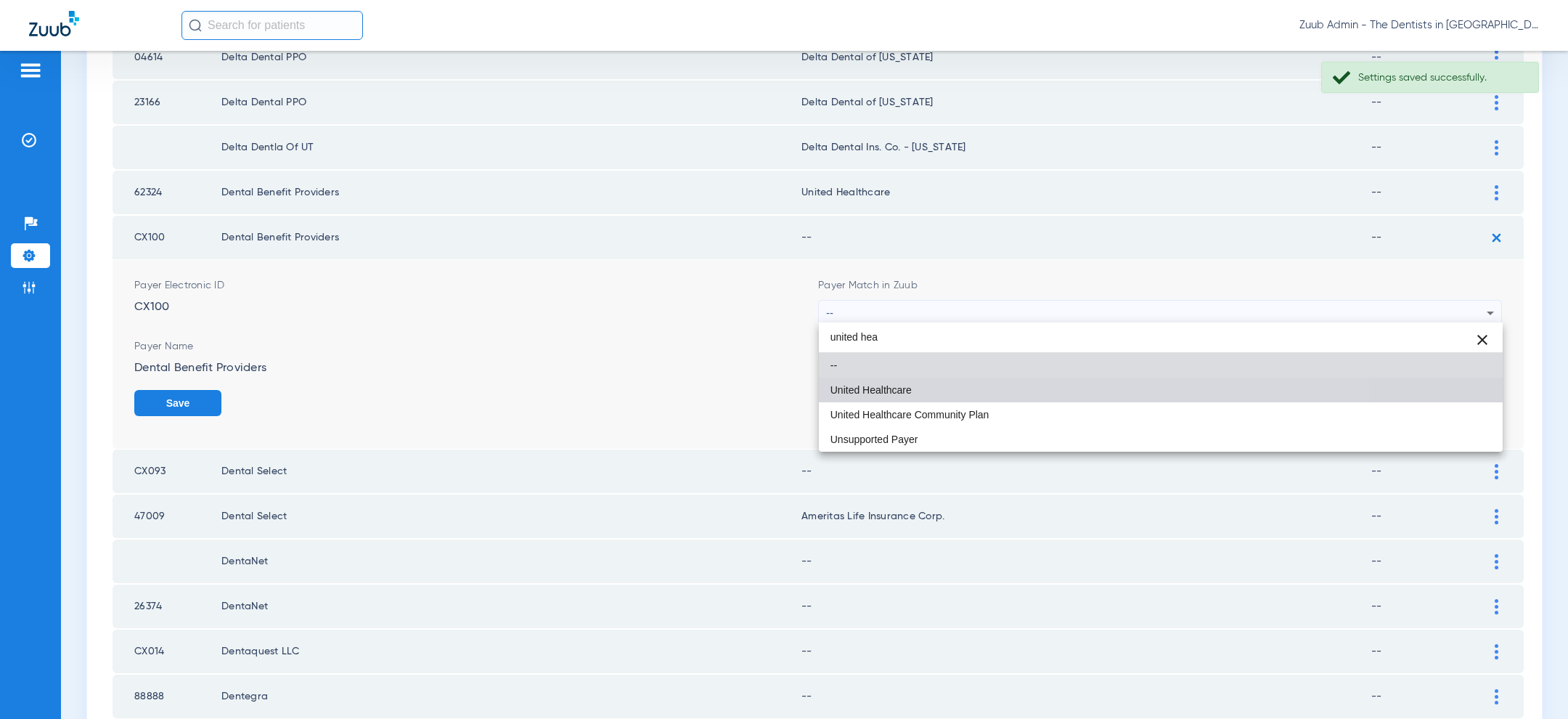
click at [975, 397] on mat-option "United Healthcare" at bounding box center [1161, 389] width 684 height 25
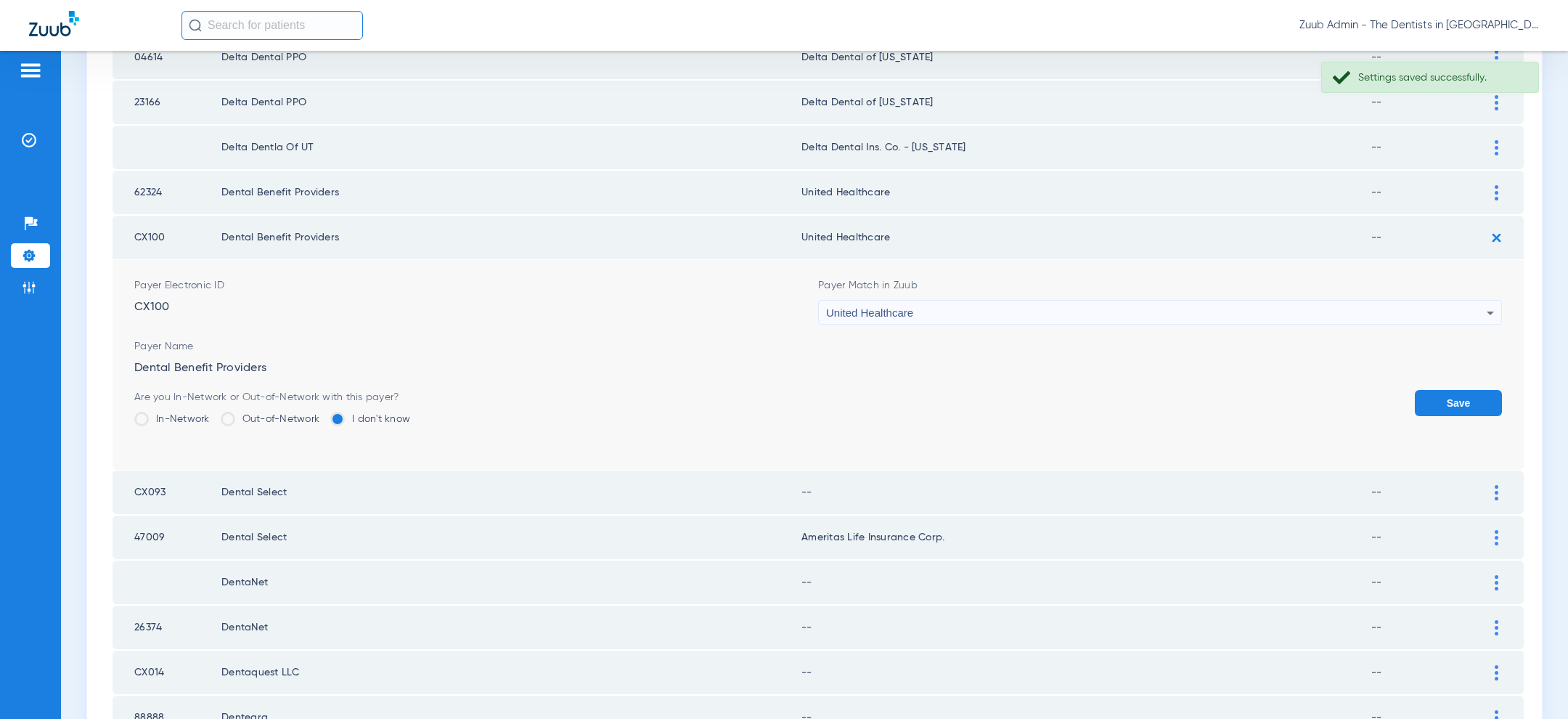
click at [1459, 395] on button "Save" at bounding box center [1459, 403] width 87 height 26
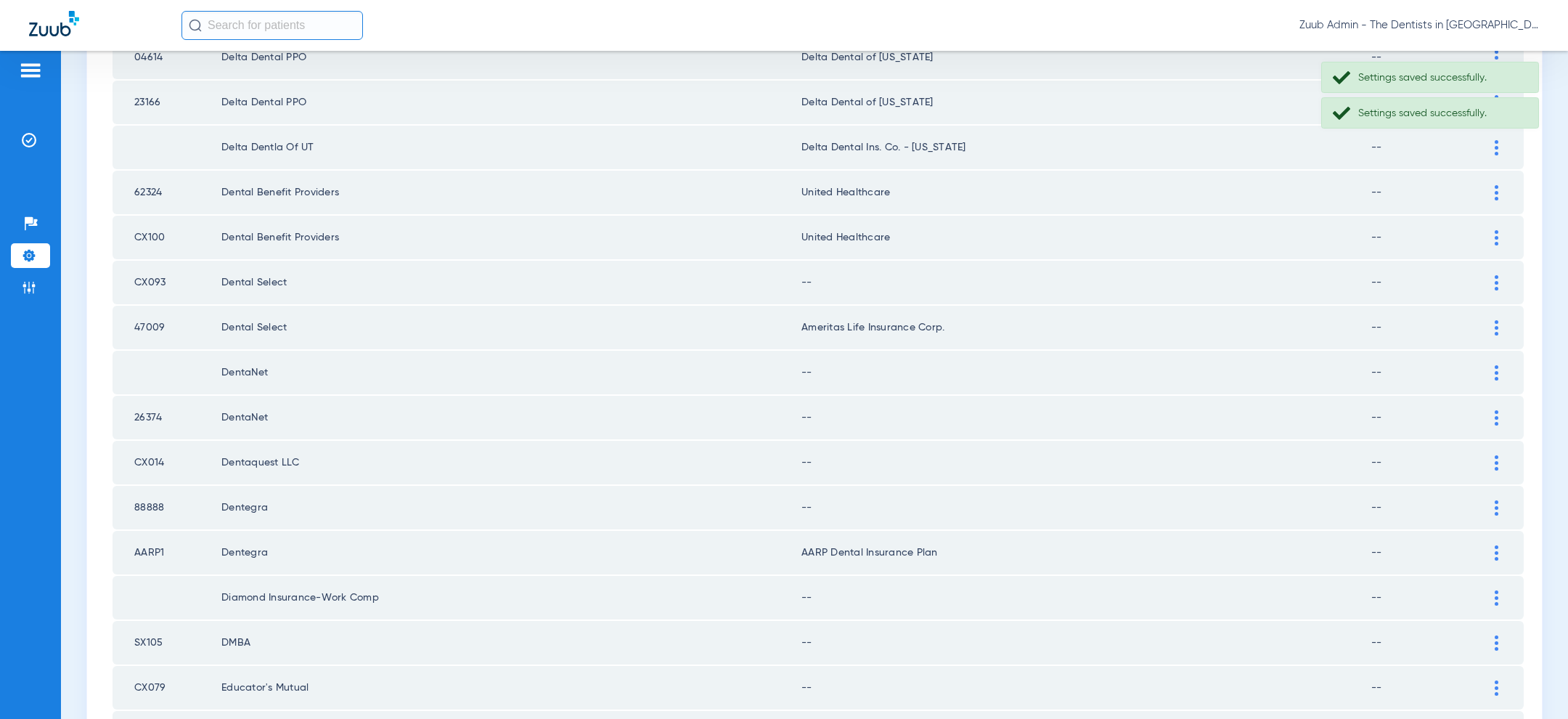
click at [1497, 280] on img at bounding box center [1496, 282] width 4 height 15
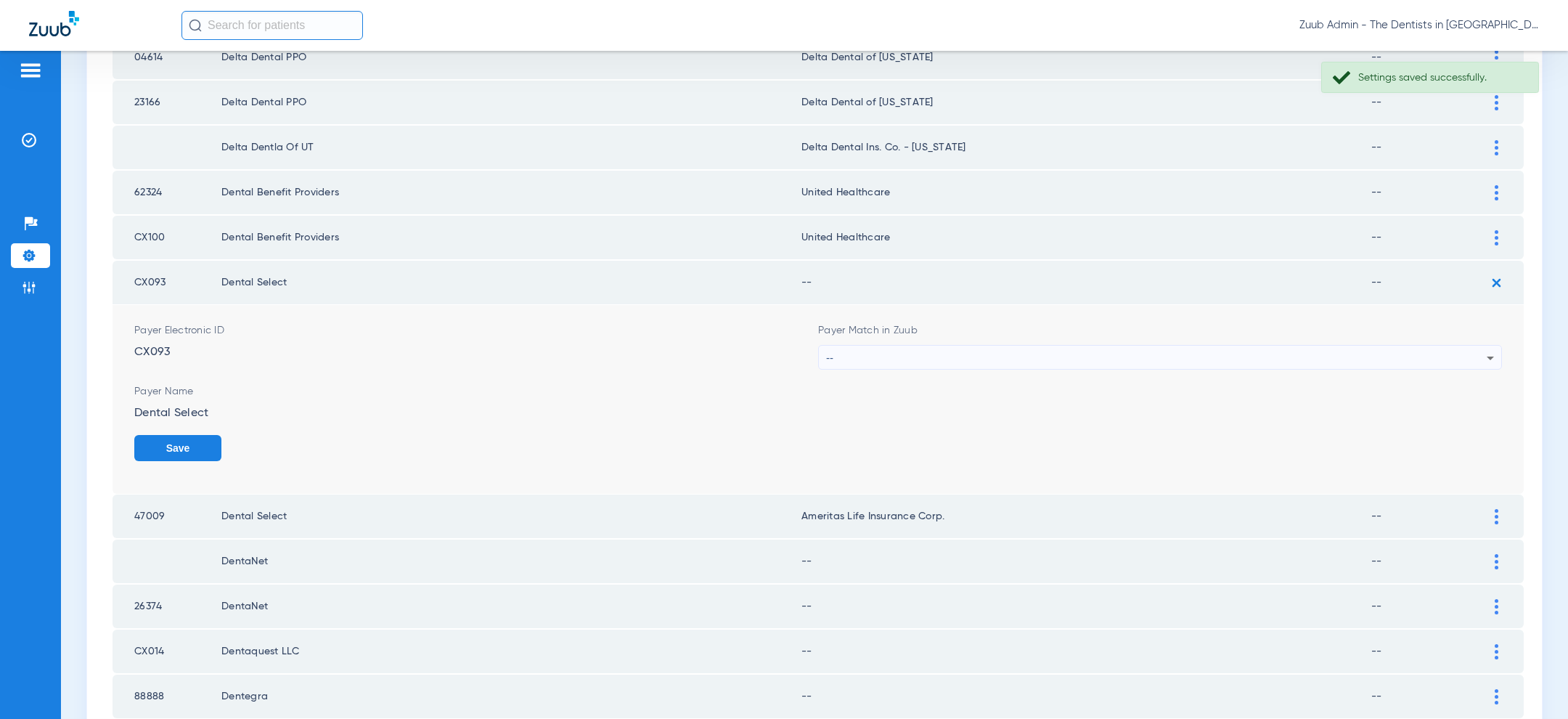
click at [1210, 361] on div "--" at bounding box center [1156, 358] width 660 height 25
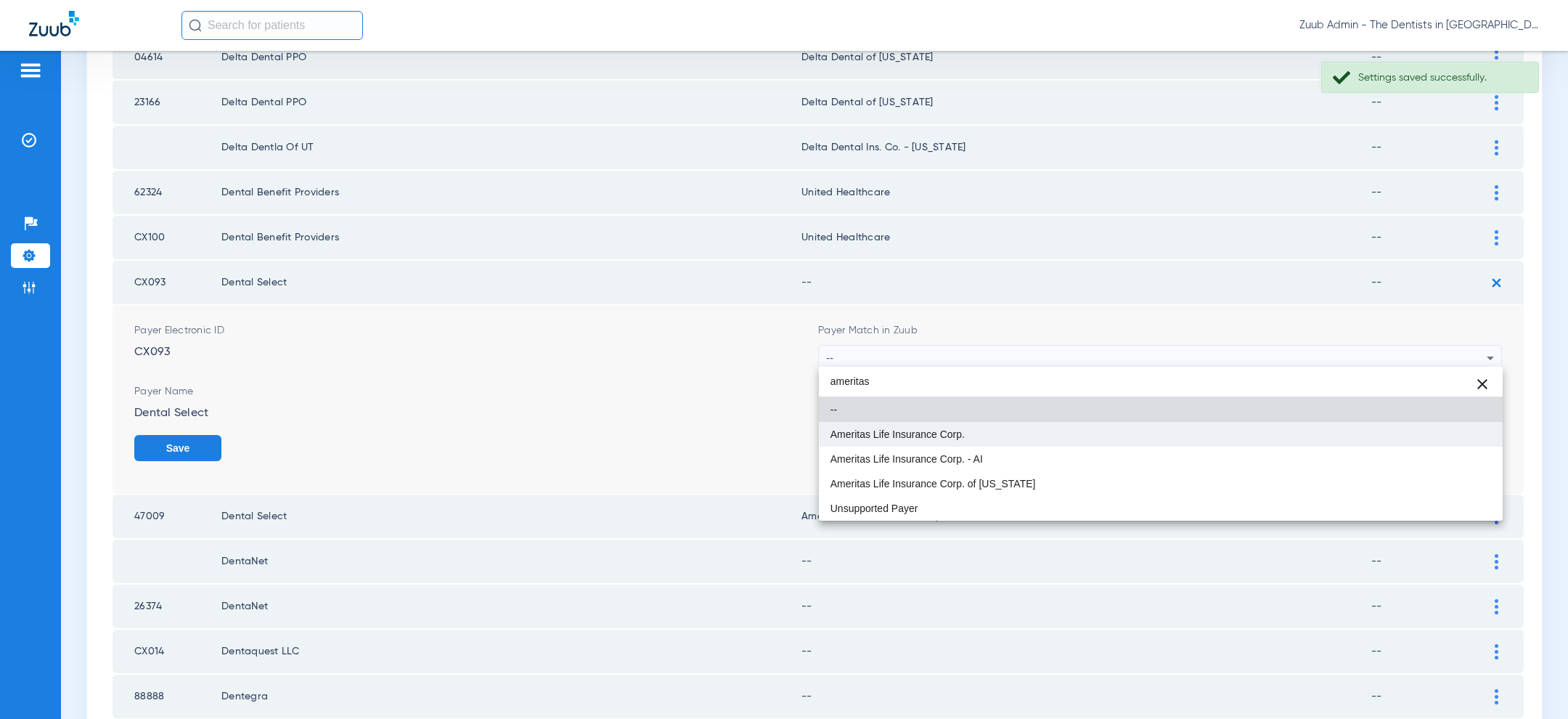
type input "ameritas"
click at [1015, 430] on mat-option "Ameritas Life Insurance Corp." at bounding box center [1161, 434] width 684 height 25
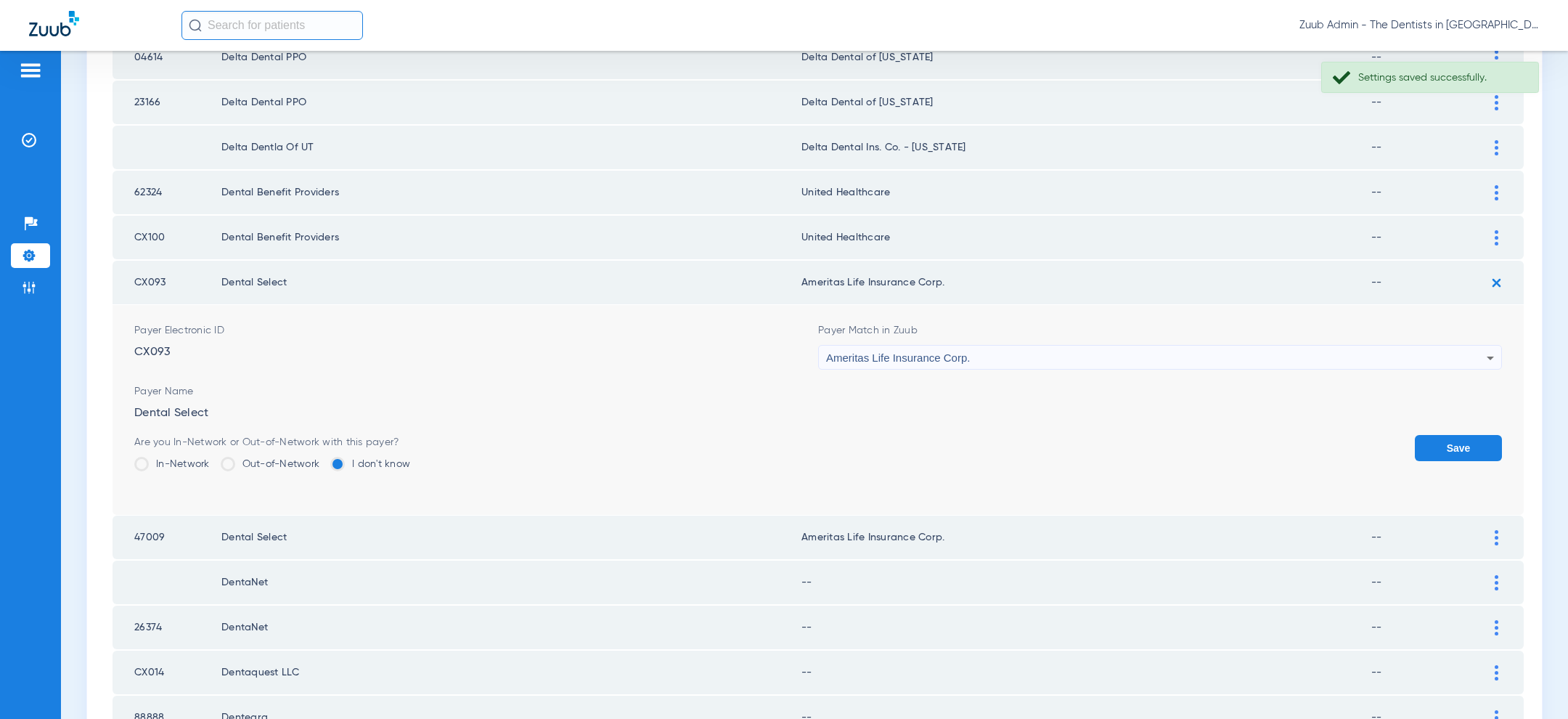
click at [1467, 444] on button "Save" at bounding box center [1459, 448] width 87 height 26
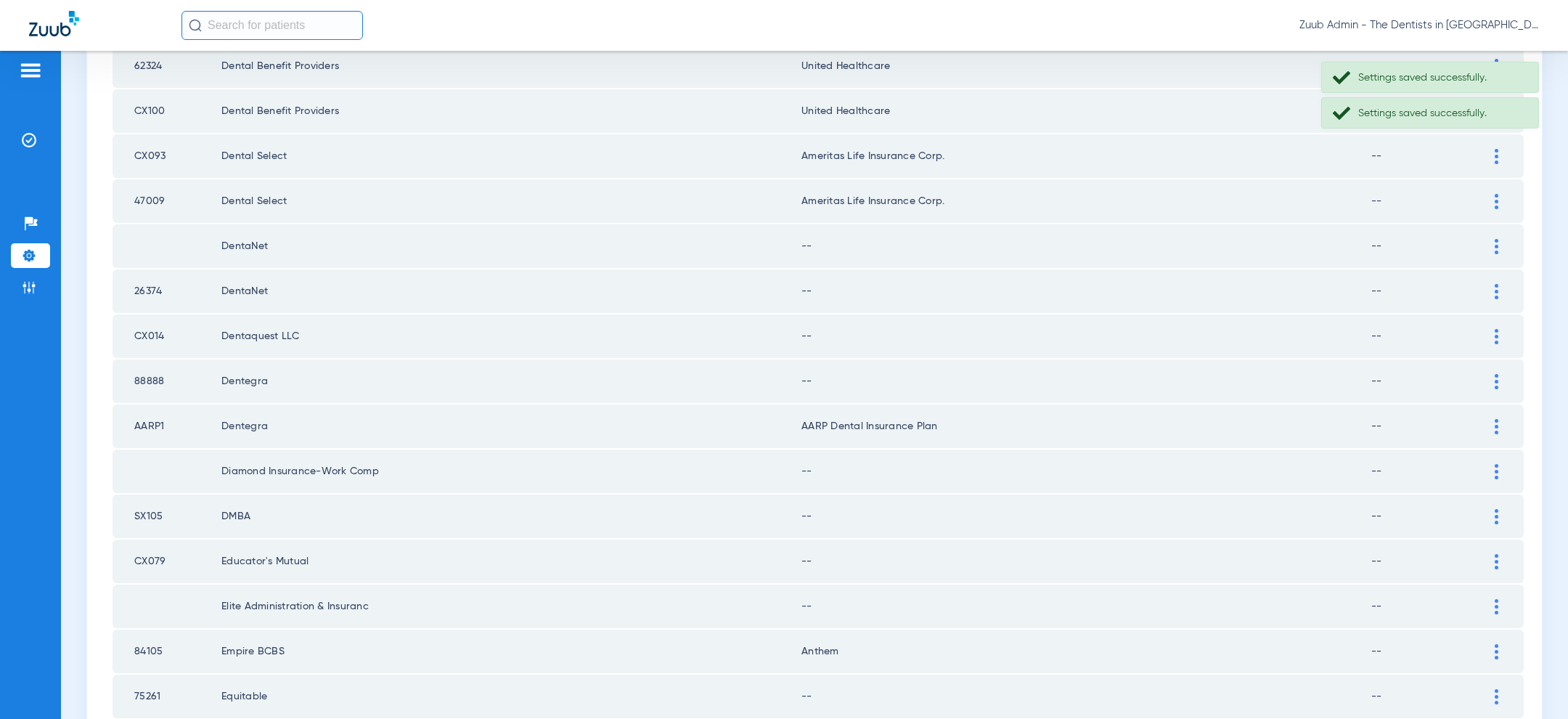
scroll to position [502, 0]
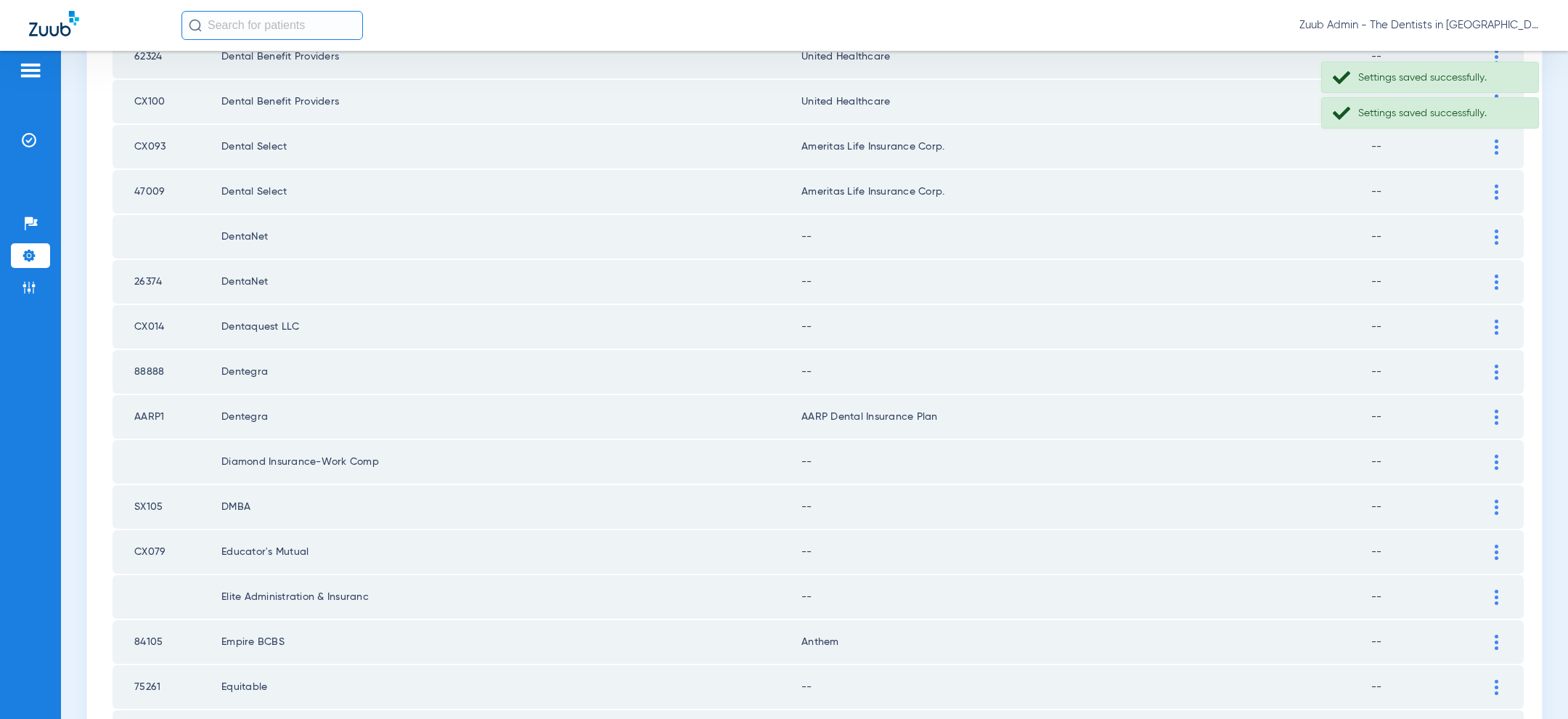
click at [1497, 237] on img at bounding box center [1496, 236] width 4 height 15
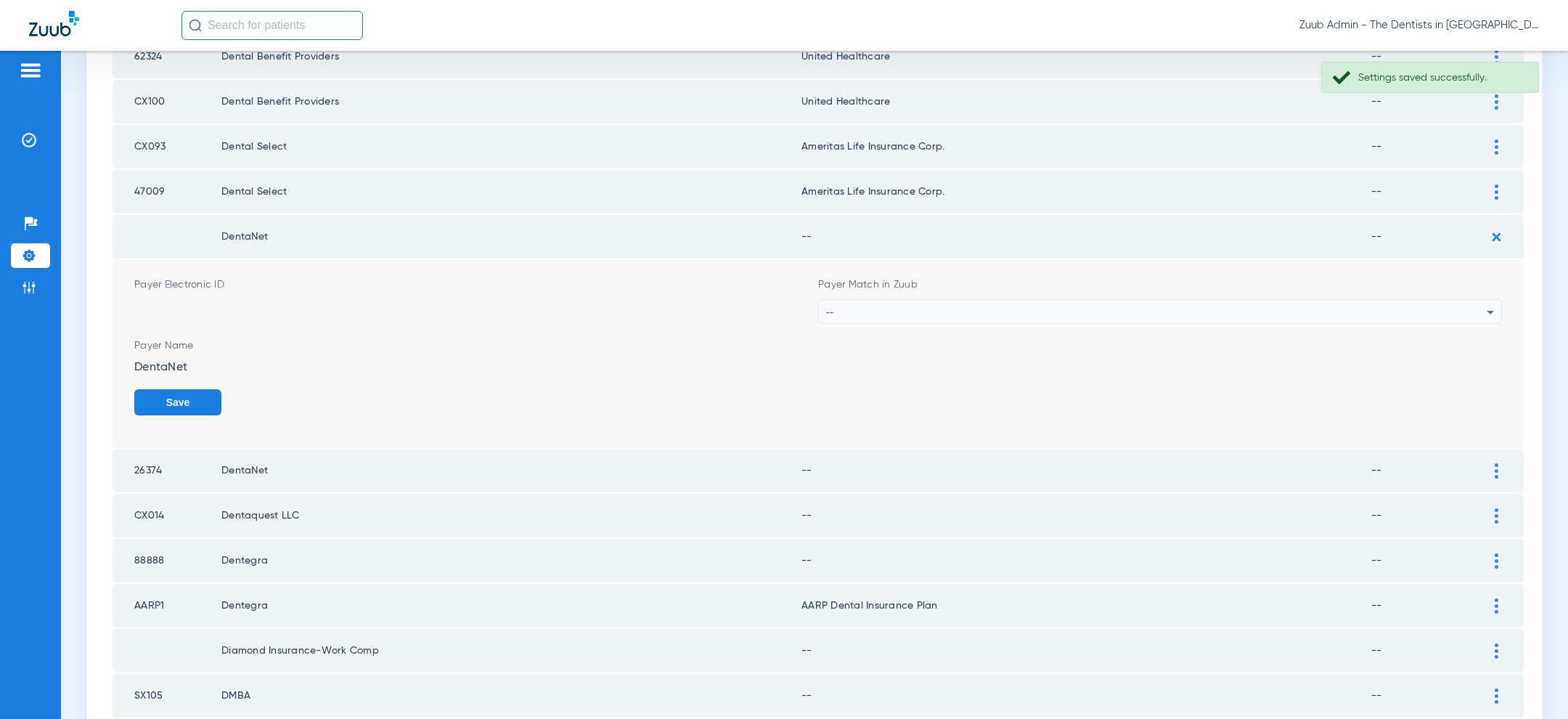
click at [1238, 313] on div "--" at bounding box center [1156, 312] width 660 height 25
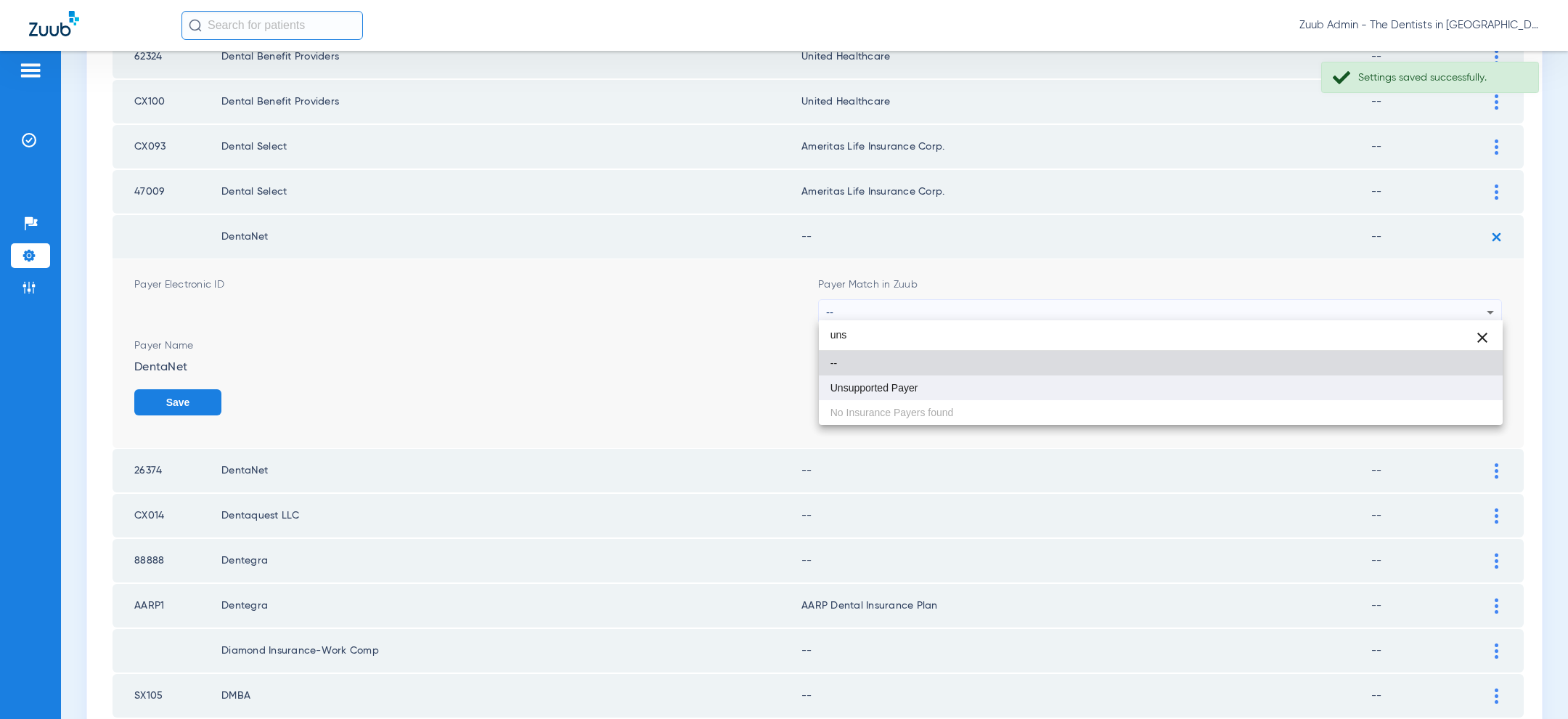
type input "uns"
click at [1079, 386] on mat-option "Unsupported Payer" at bounding box center [1161, 387] width 684 height 25
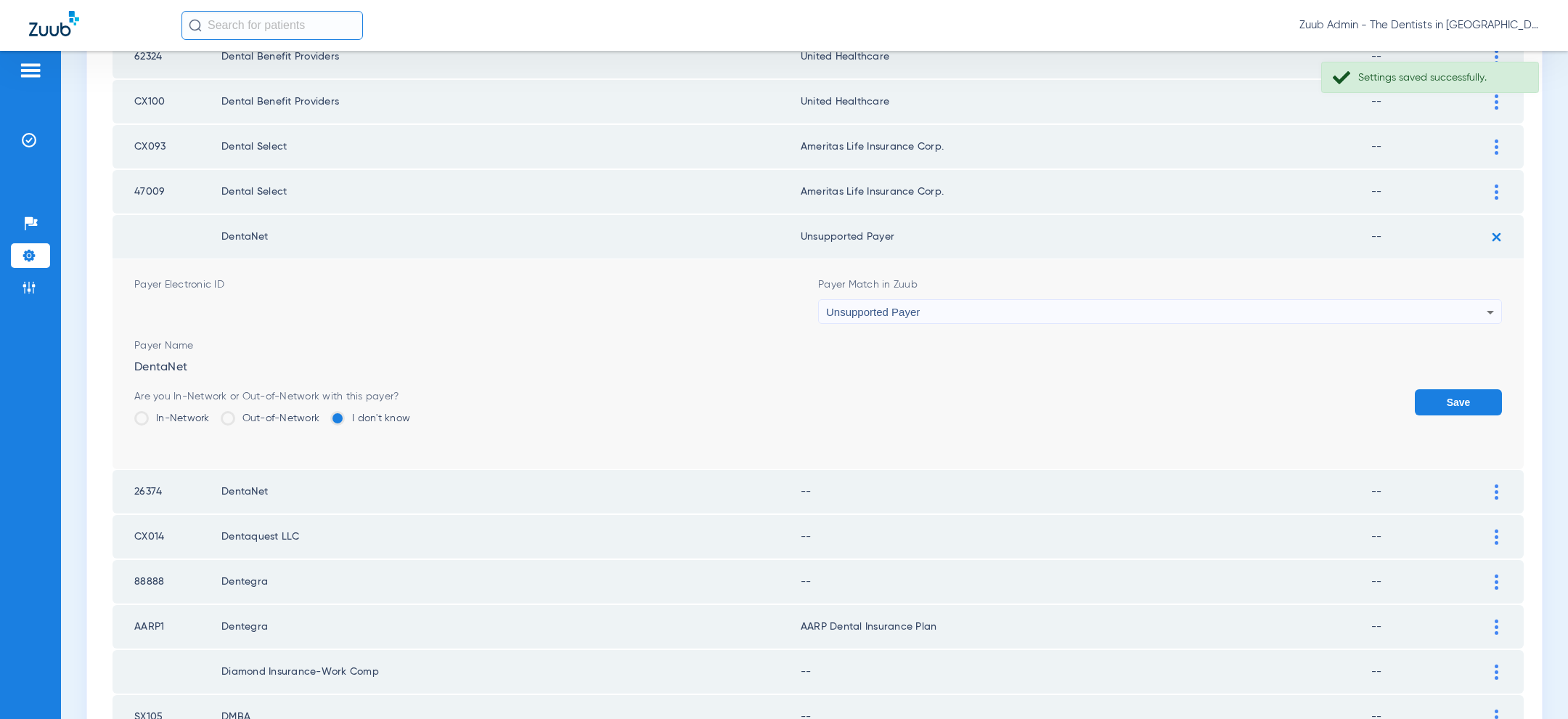
click at [1463, 396] on button "Save" at bounding box center [1459, 402] width 87 height 26
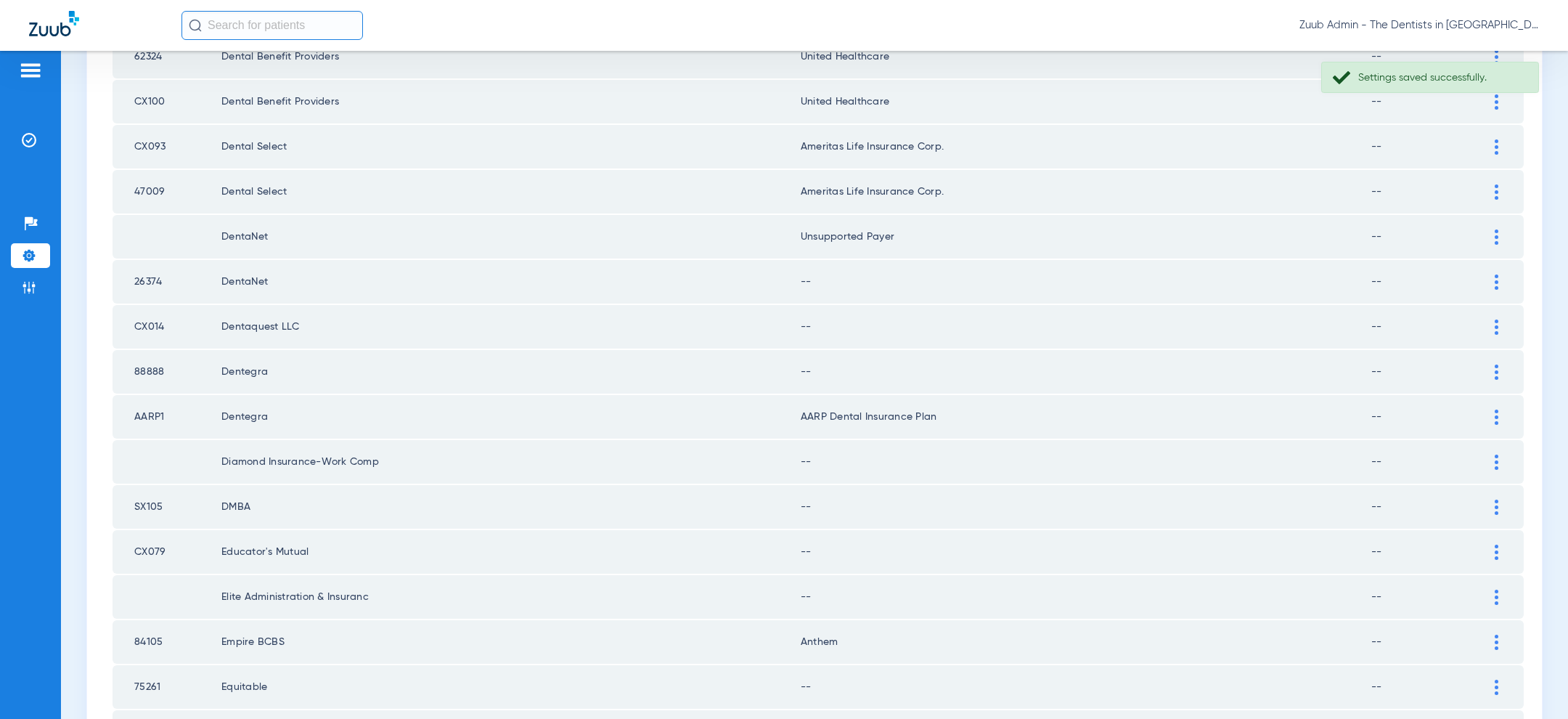
click at [1495, 274] on img at bounding box center [1496, 281] width 4 height 15
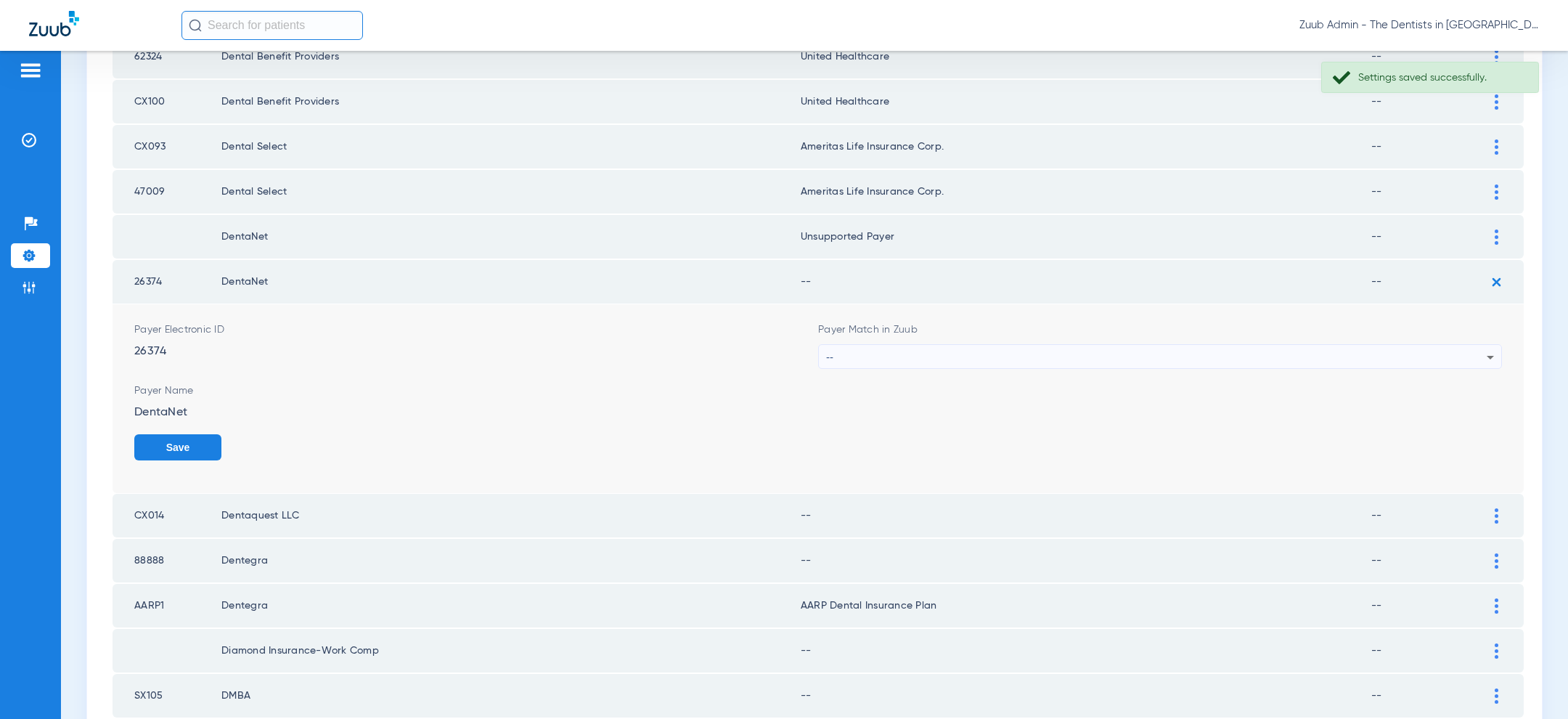
click at [1253, 353] on div "--" at bounding box center [1156, 357] width 660 height 25
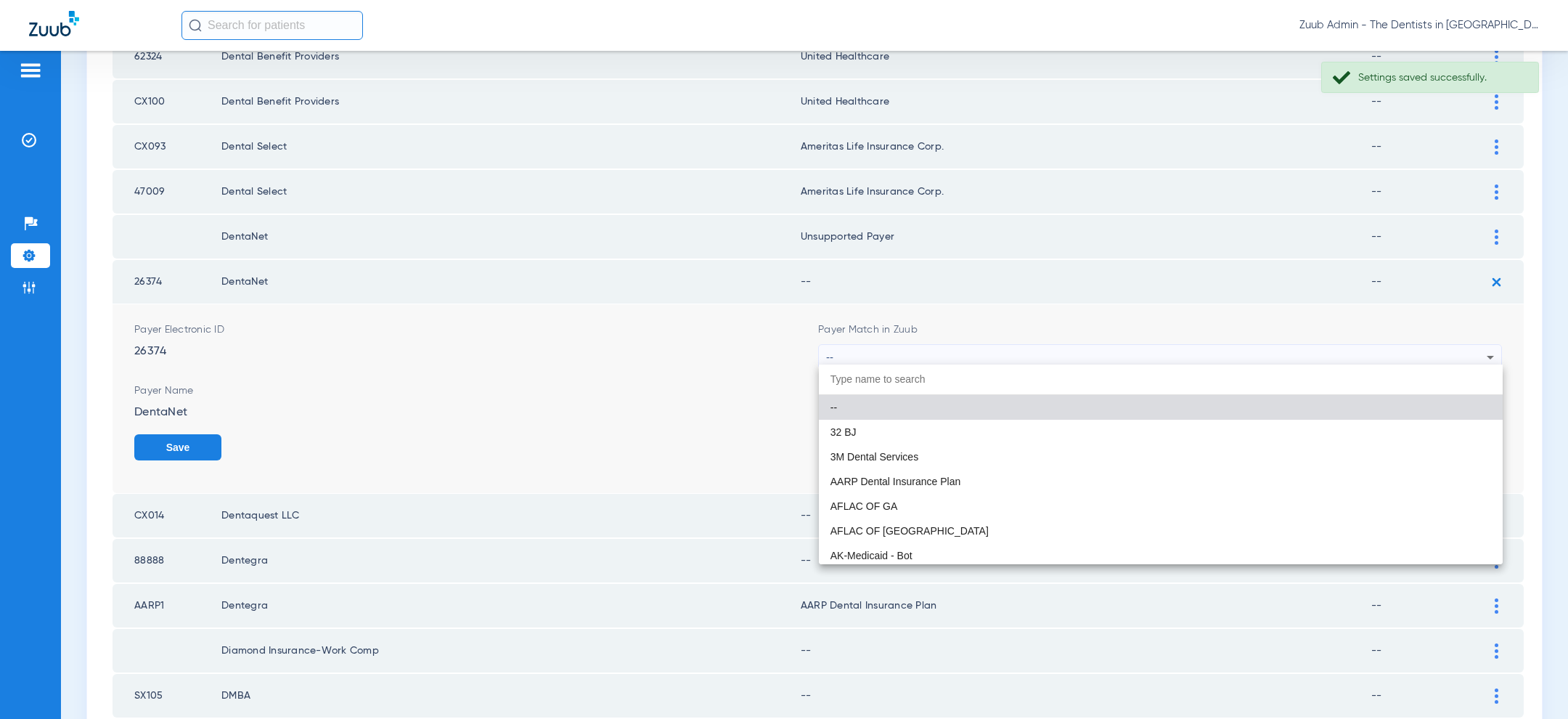
paste input "uns"
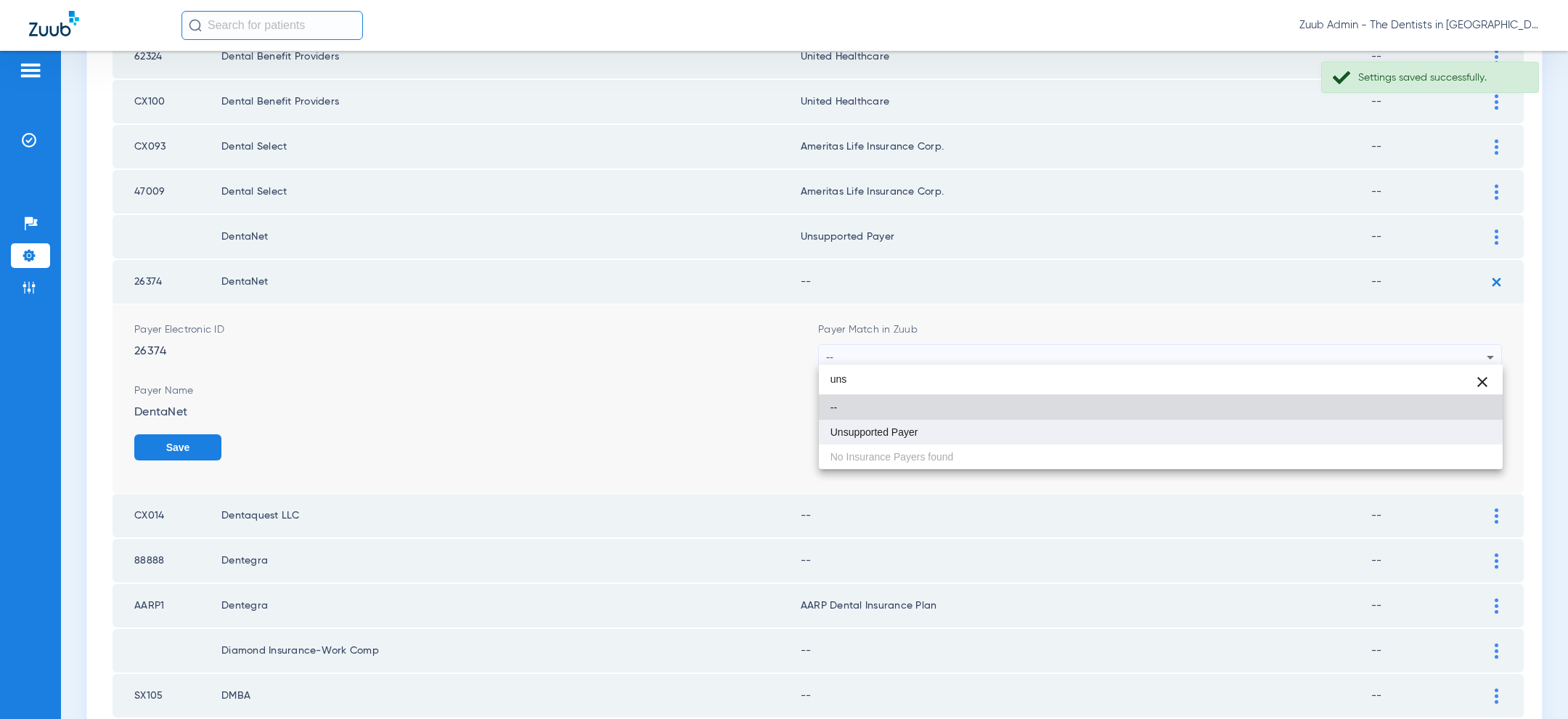
type input "uns"
click at [1061, 434] on mat-option "Unsupported Payer" at bounding box center [1161, 431] width 684 height 25
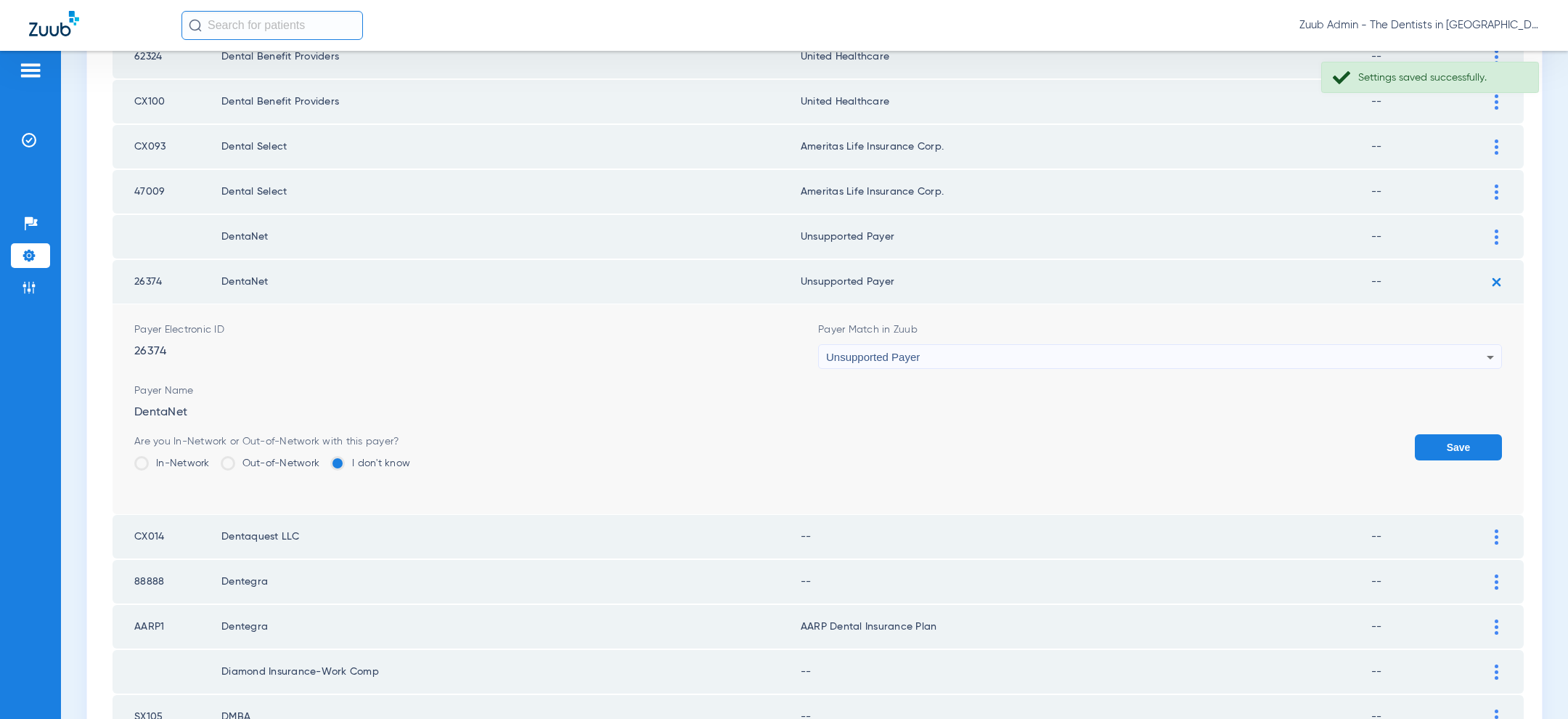
click at [1465, 443] on button "Save" at bounding box center [1459, 447] width 87 height 26
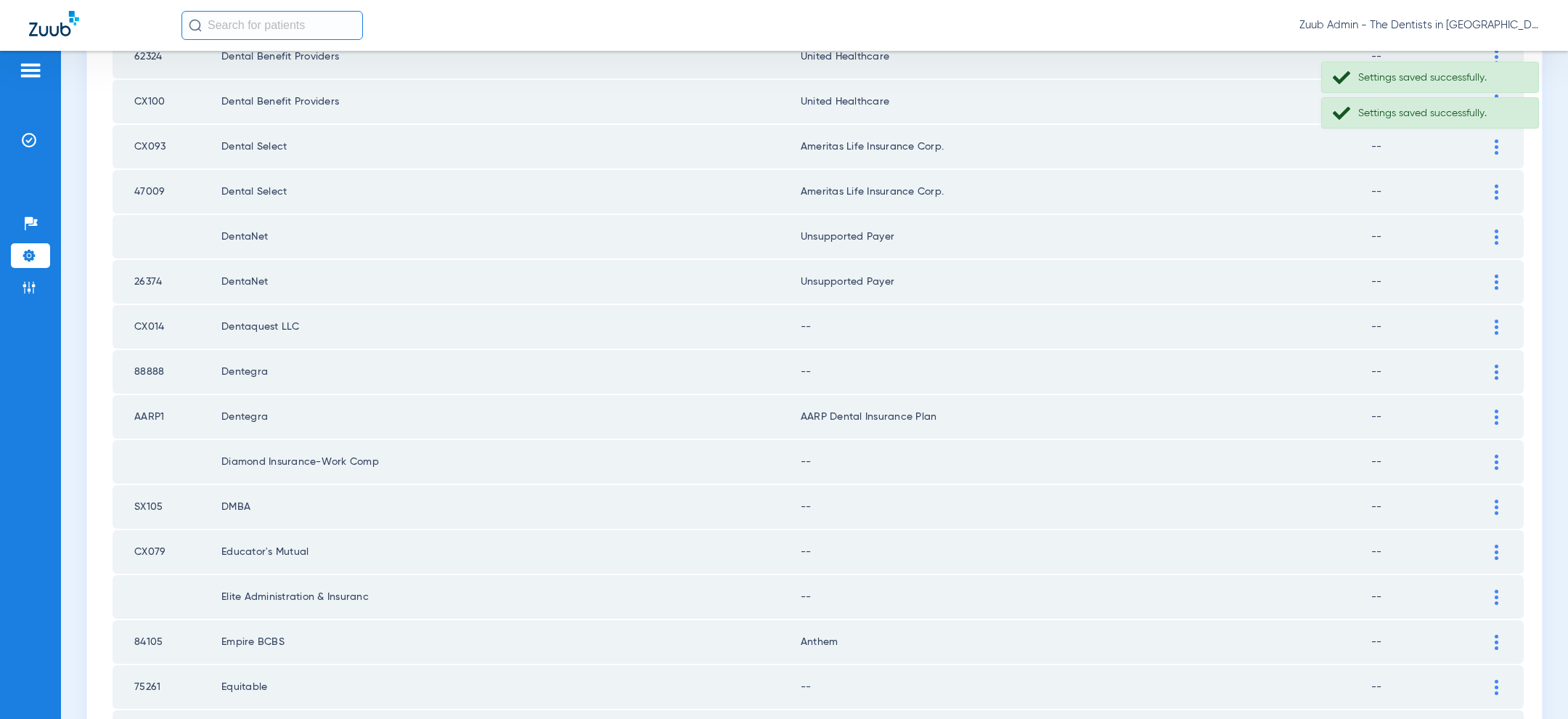
click at [1490, 327] on div at bounding box center [1497, 327] width 25 height 15
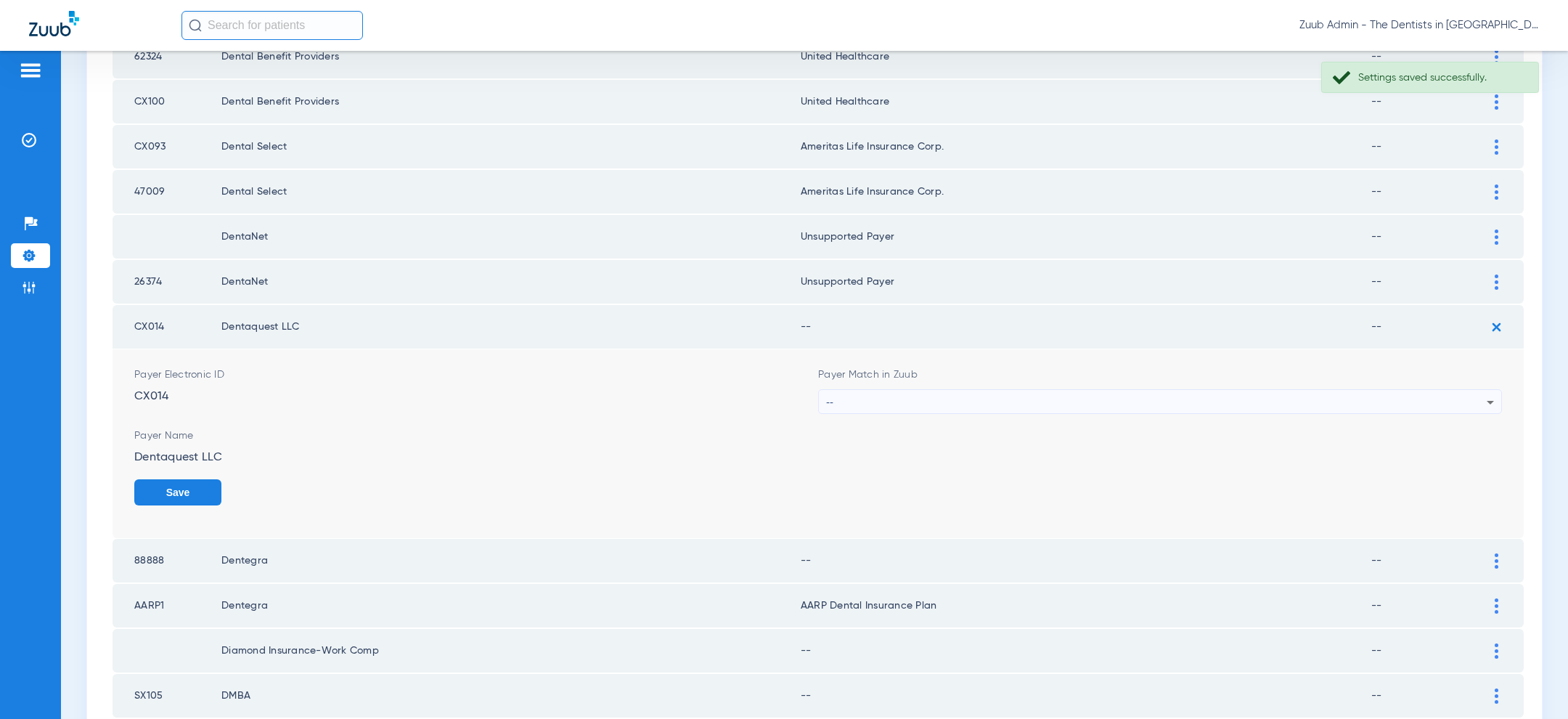
click at [1287, 399] on div "--" at bounding box center [1156, 402] width 660 height 25
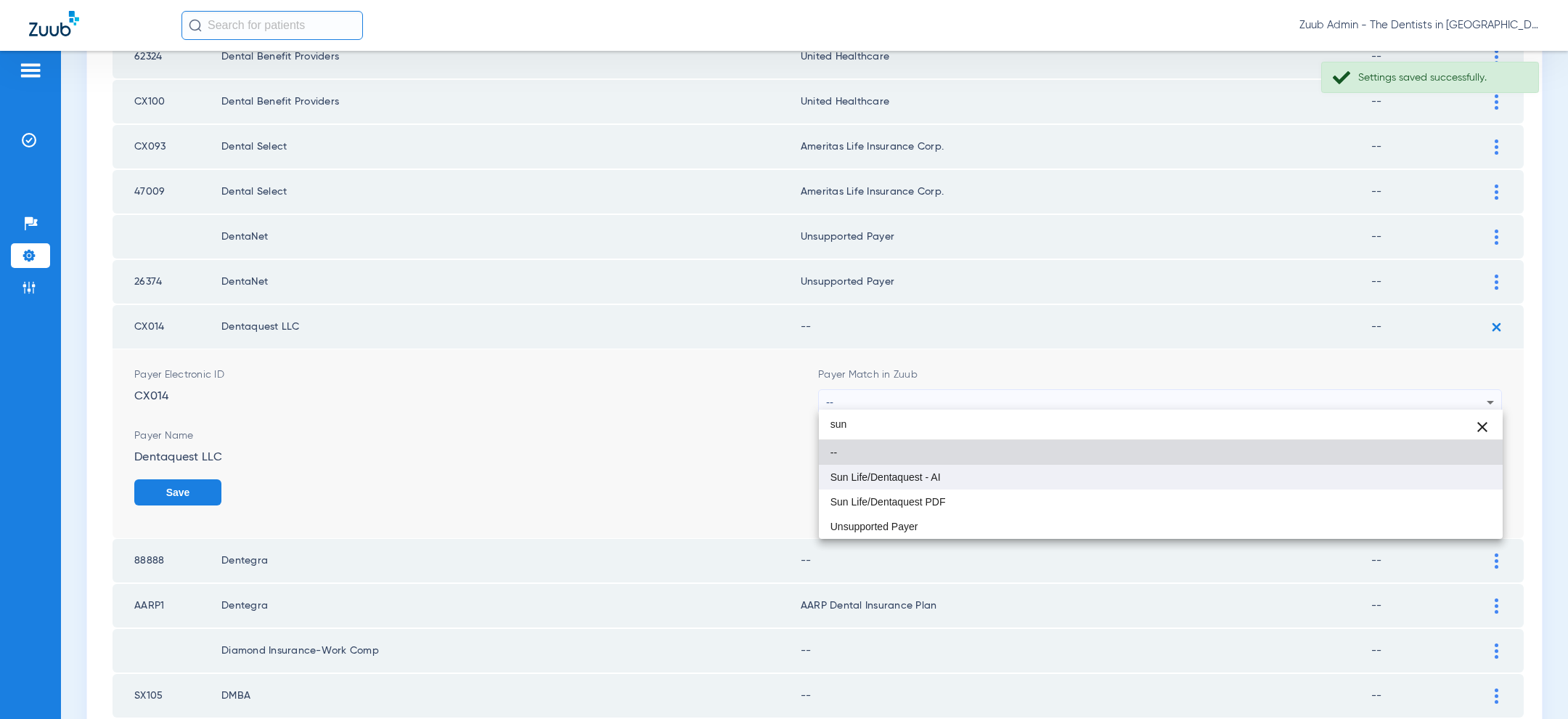
type input "sun"
click at [1046, 475] on mat-option "Sun Life/Dentaquest - AI" at bounding box center [1161, 476] width 684 height 25
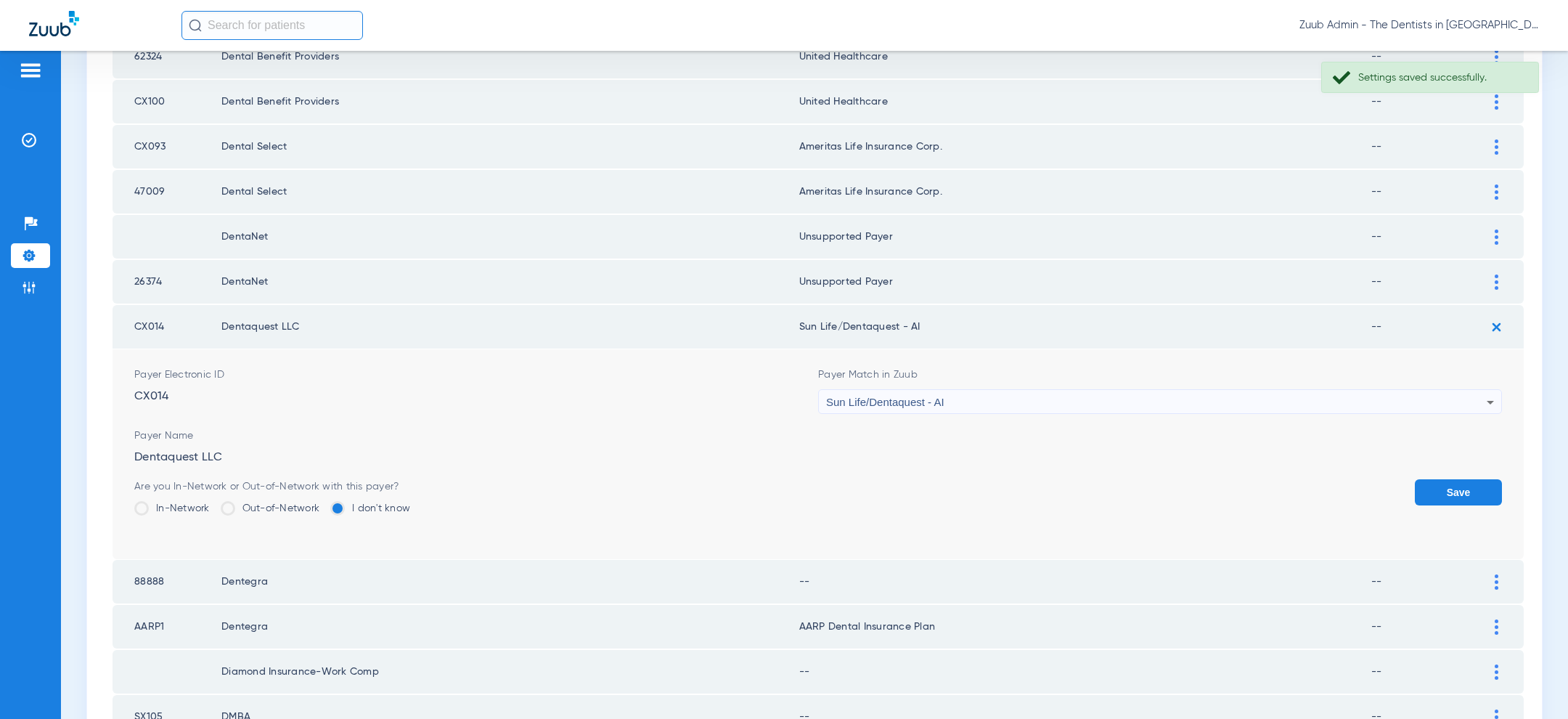
click at [1432, 487] on button "Save" at bounding box center [1459, 491] width 87 height 26
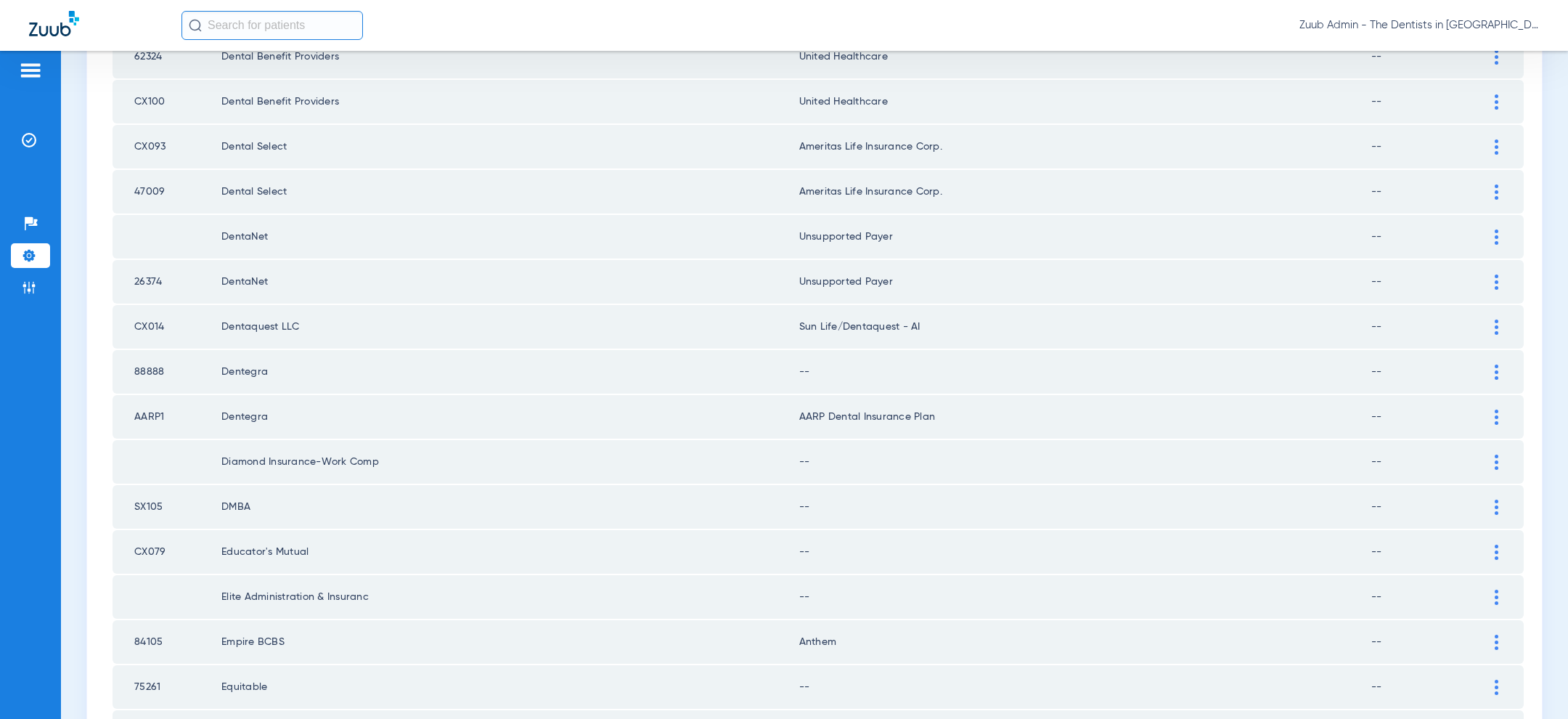
click at [1495, 369] on img at bounding box center [1496, 372] width 4 height 15
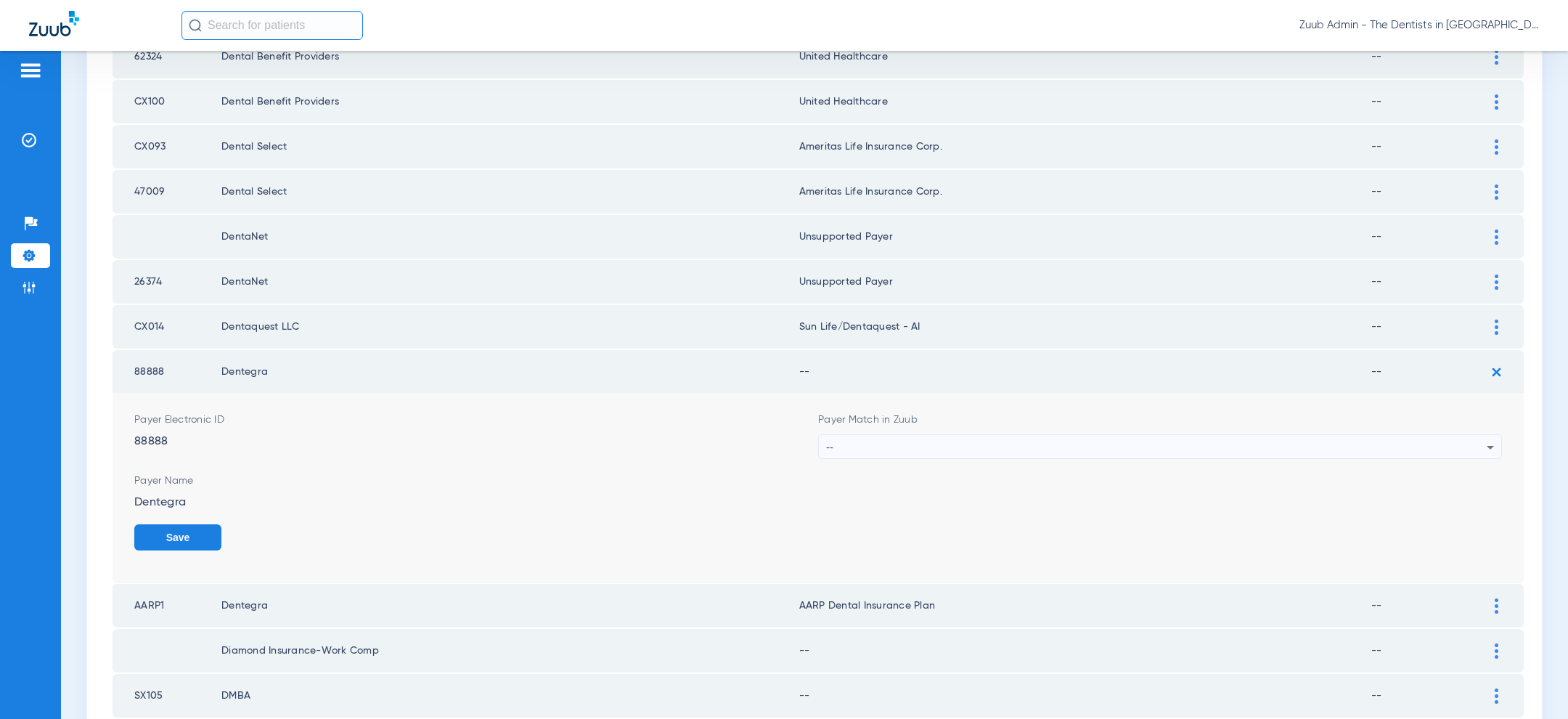
click at [1053, 439] on div "--" at bounding box center [1156, 447] width 660 height 25
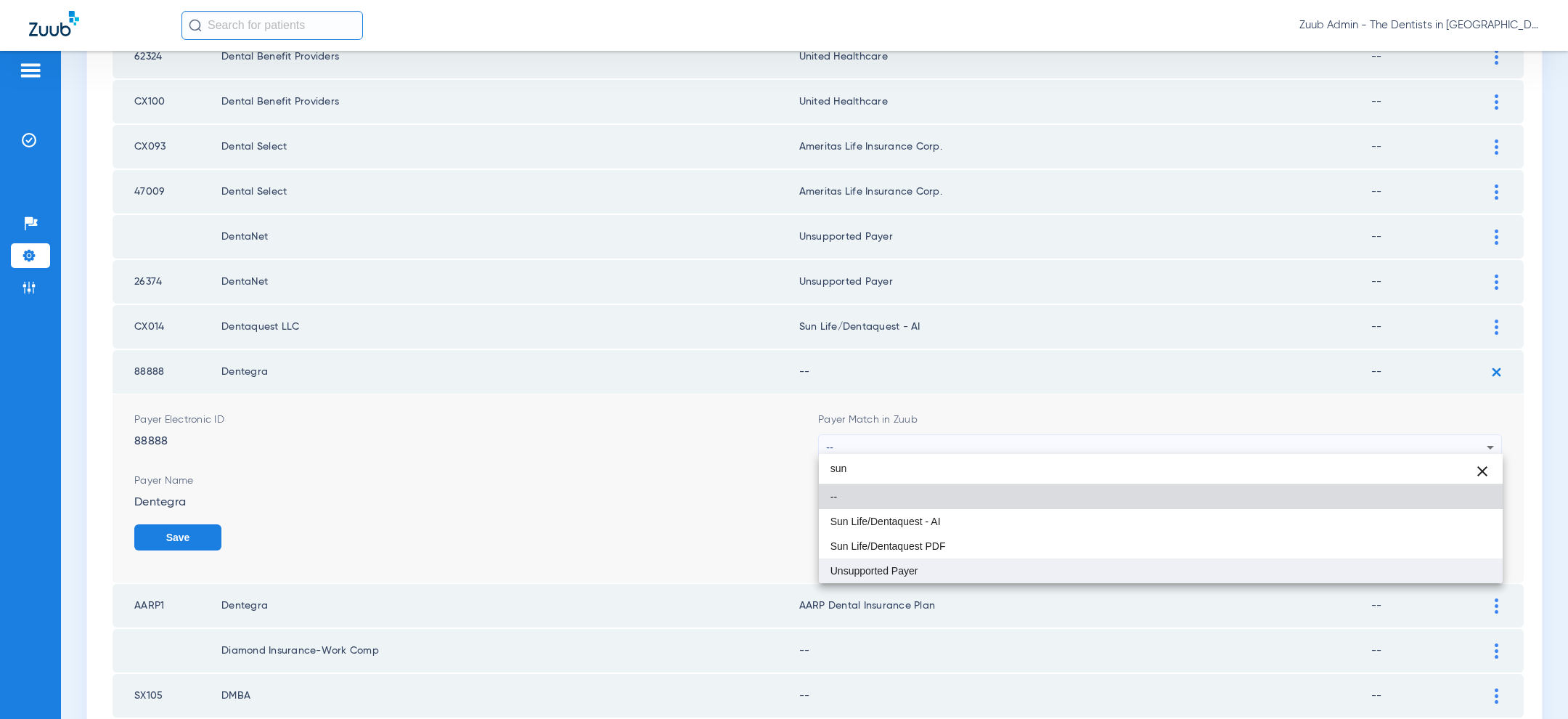
type input "sun"
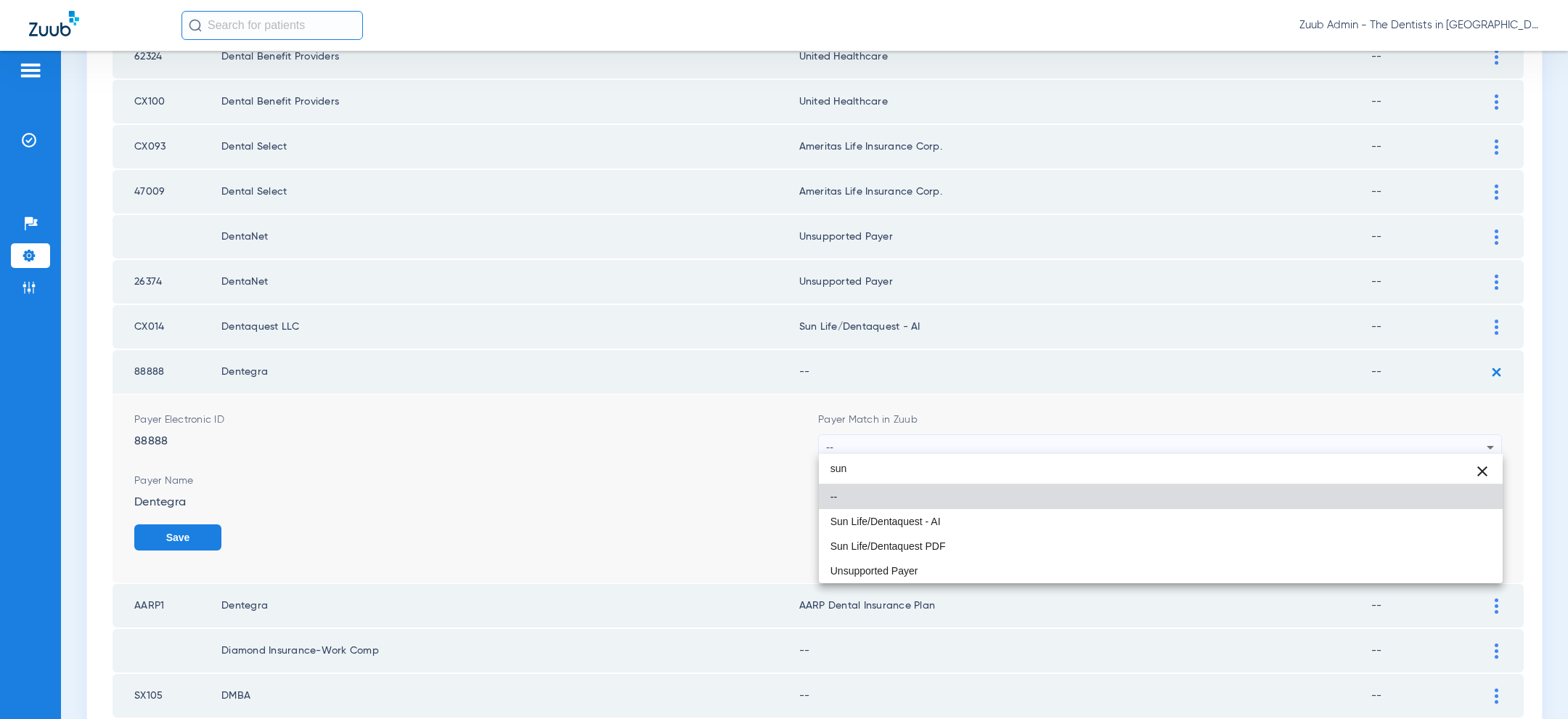
click at [935, 561] on mat-option "Unsupported Payer" at bounding box center [1161, 570] width 684 height 25
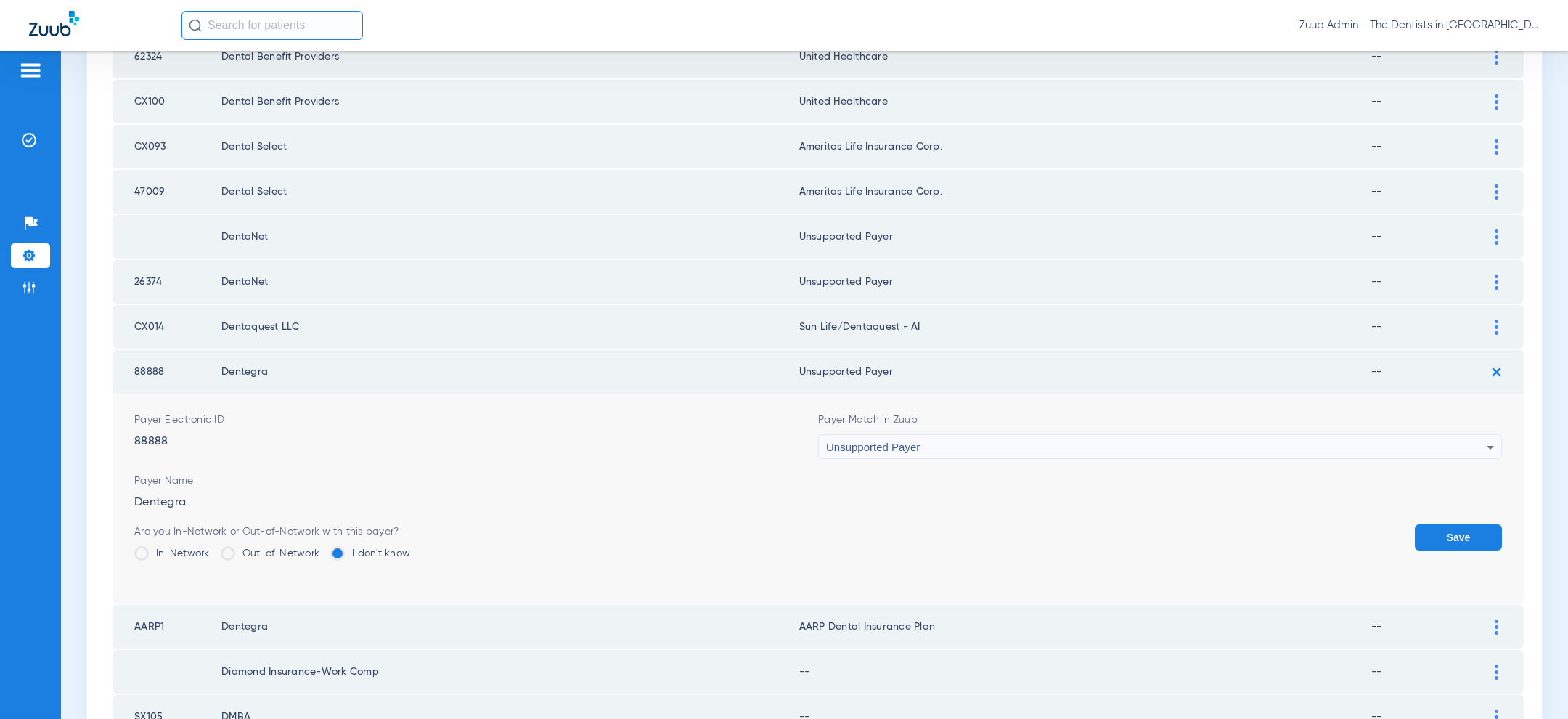
click at [1438, 532] on button "Save" at bounding box center [1459, 537] width 87 height 26
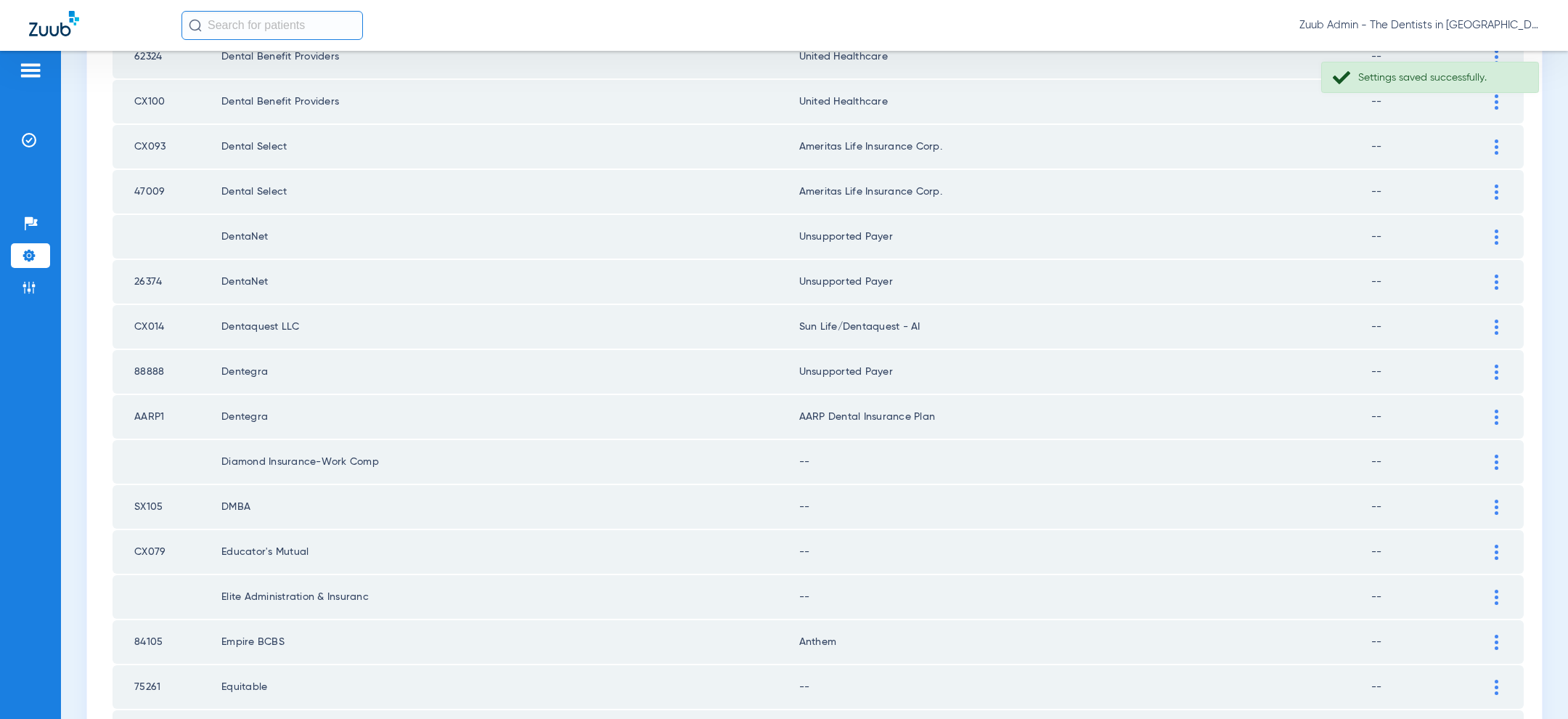
click at [1495, 409] on img at bounding box center [1496, 416] width 4 height 15
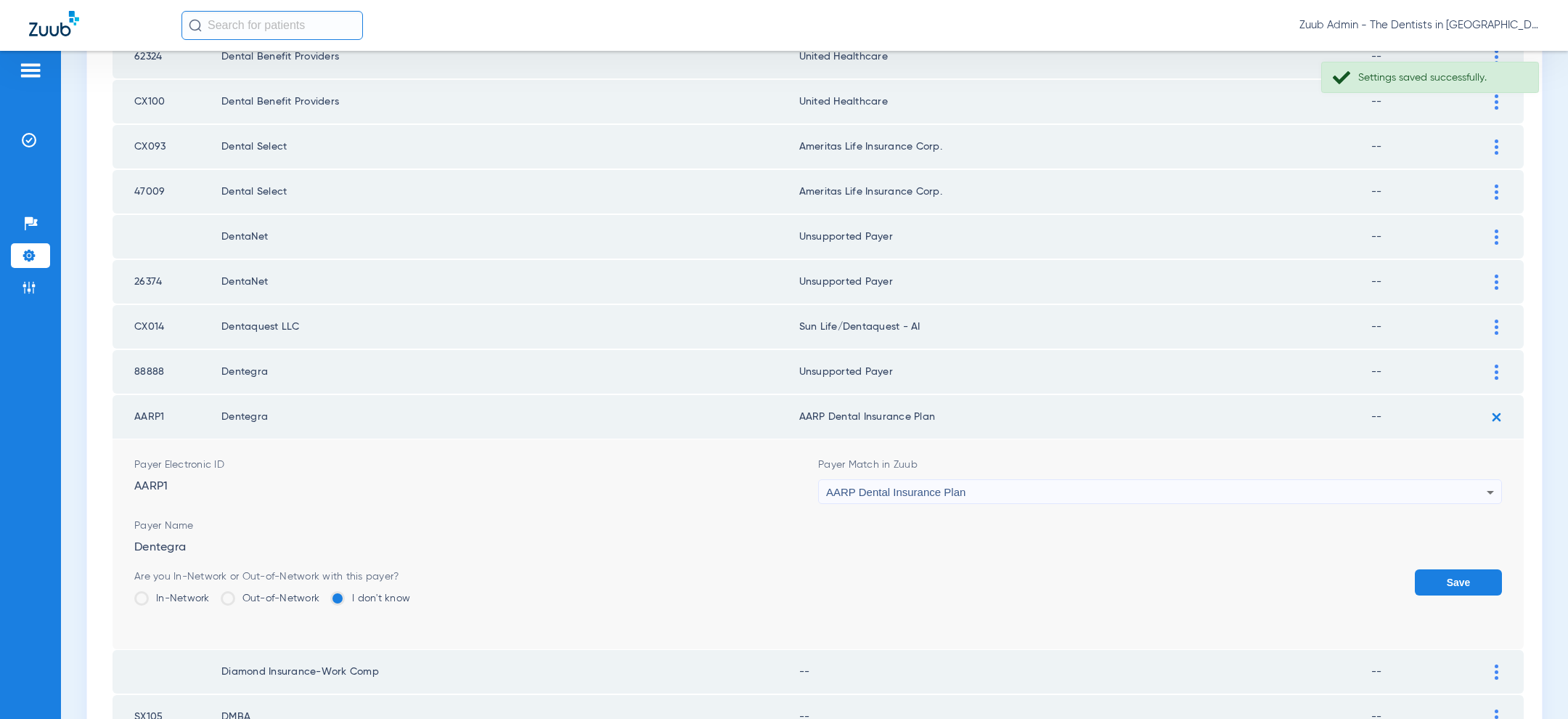
click at [1250, 483] on div "AARP Dental Insurance Plan" at bounding box center [1156, 491] width 660 height 25
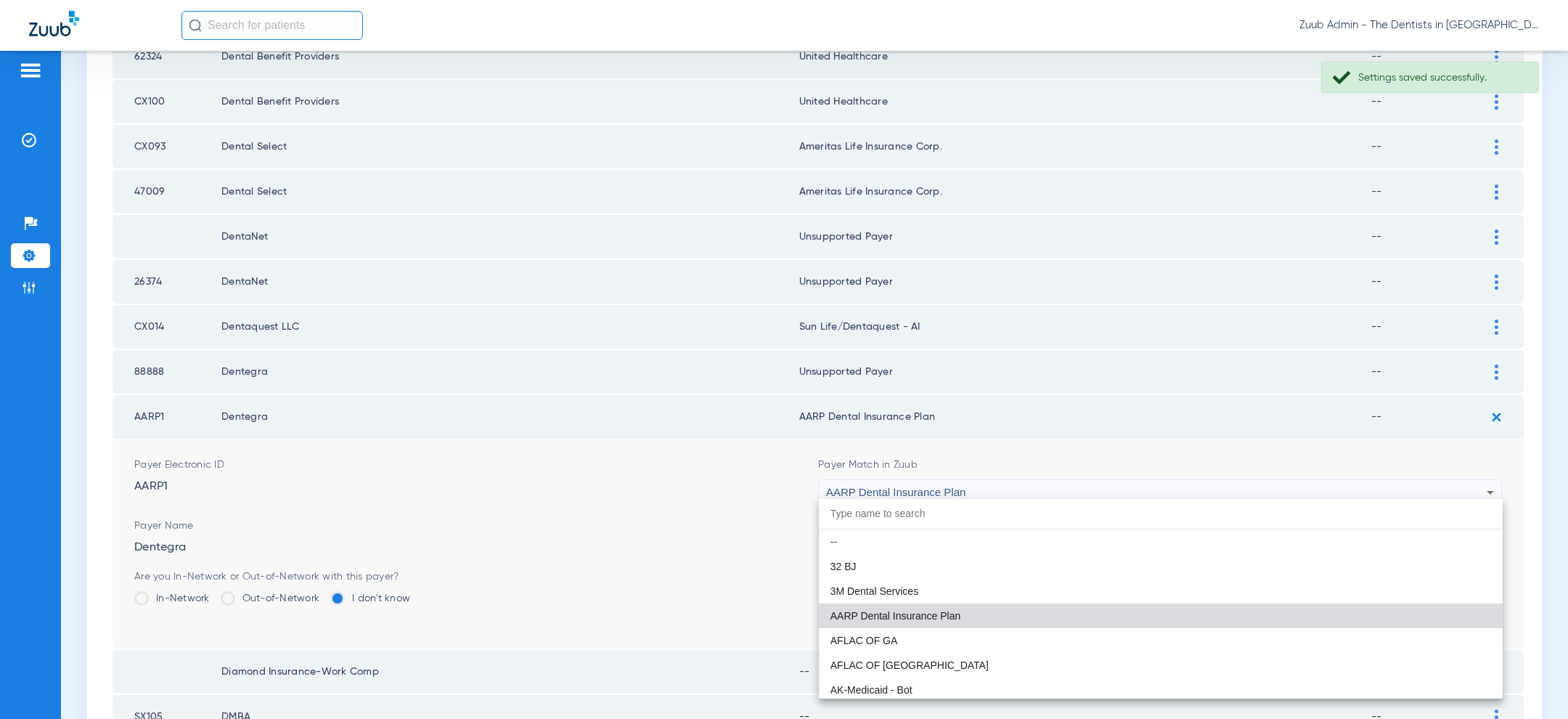
paste input "sun"
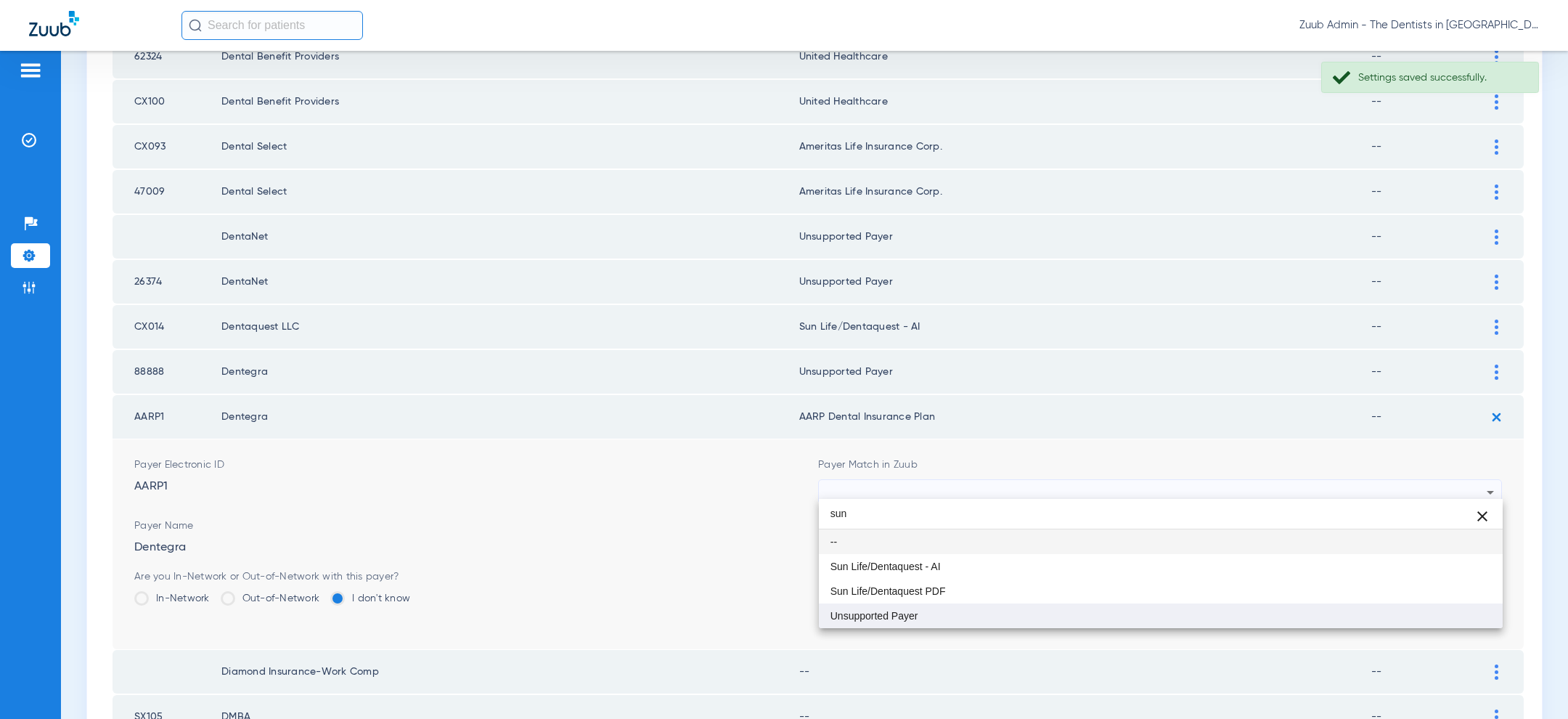
type input "sun"
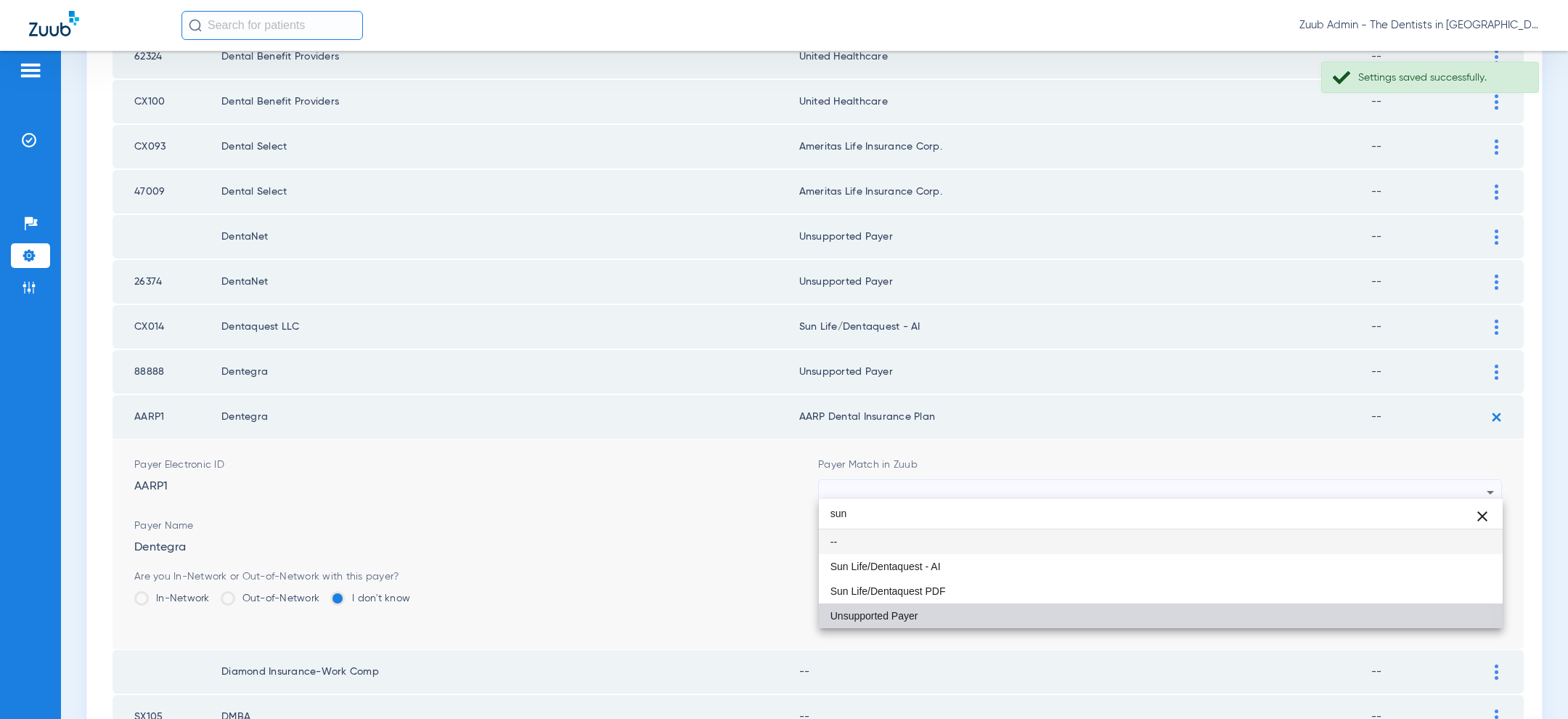
click at [1036, 607] on mat-option "Unsupported Payer" at bounding box center [1161, 615] width 684 height 25
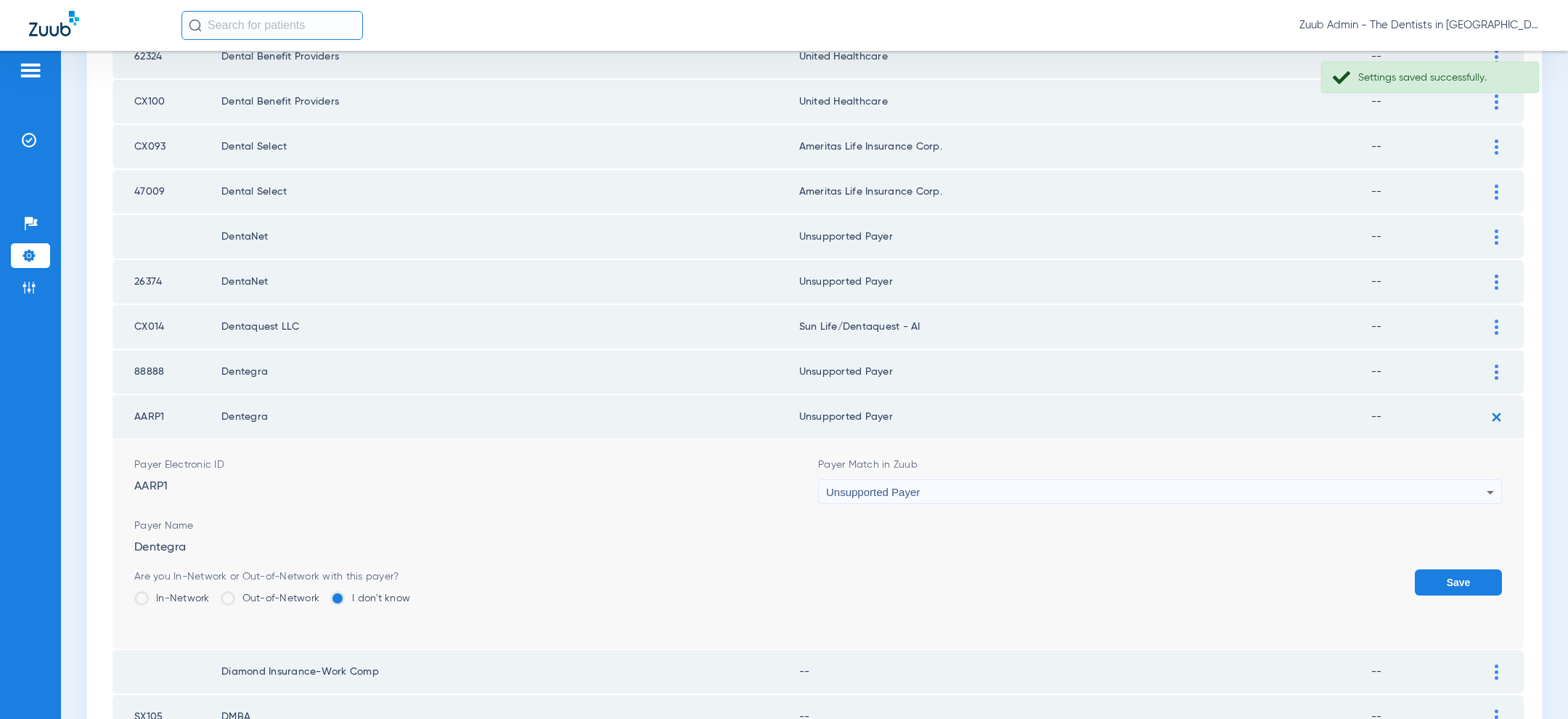
click at [1452, 572] on button "Save" at bounding box center [1459, 582] width 87 height 26
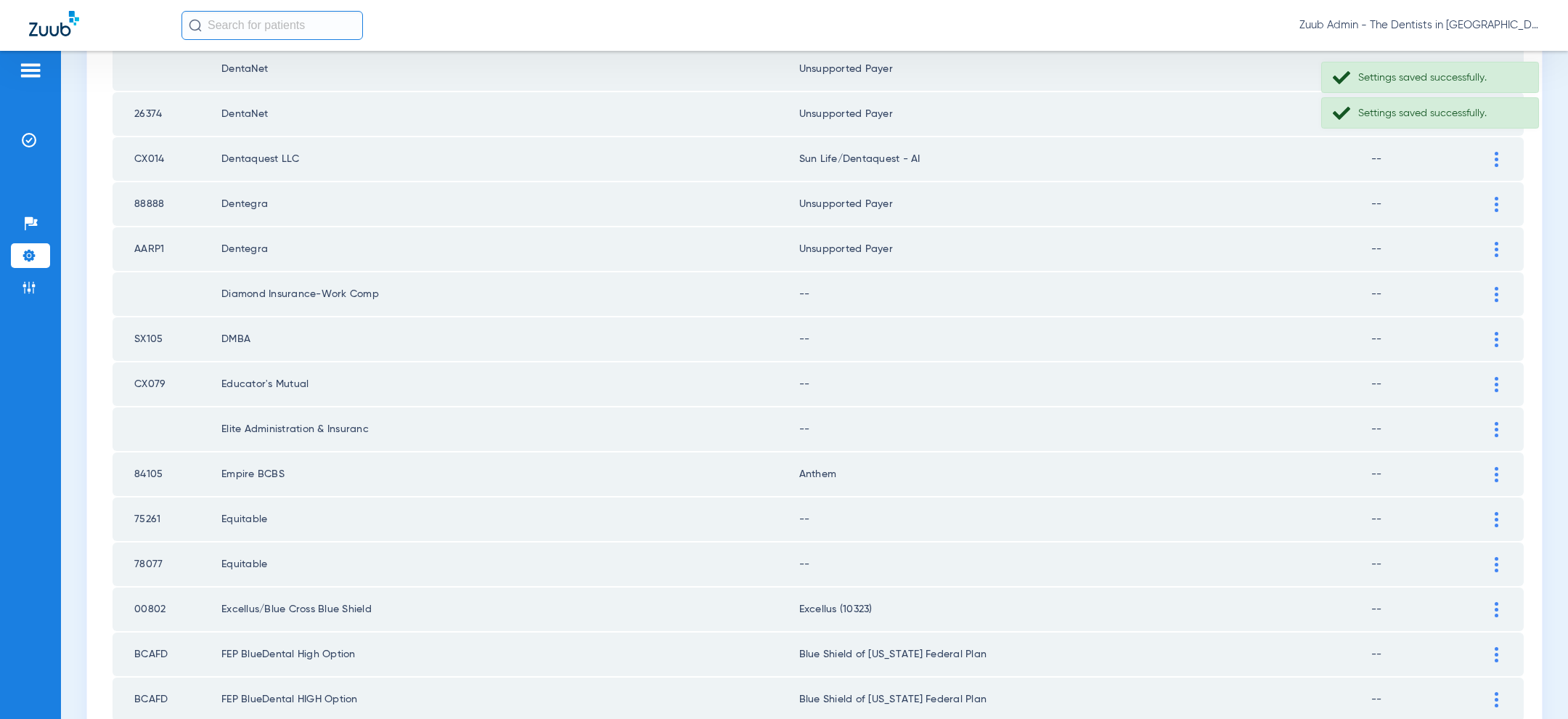
scroll to position [702, 0]
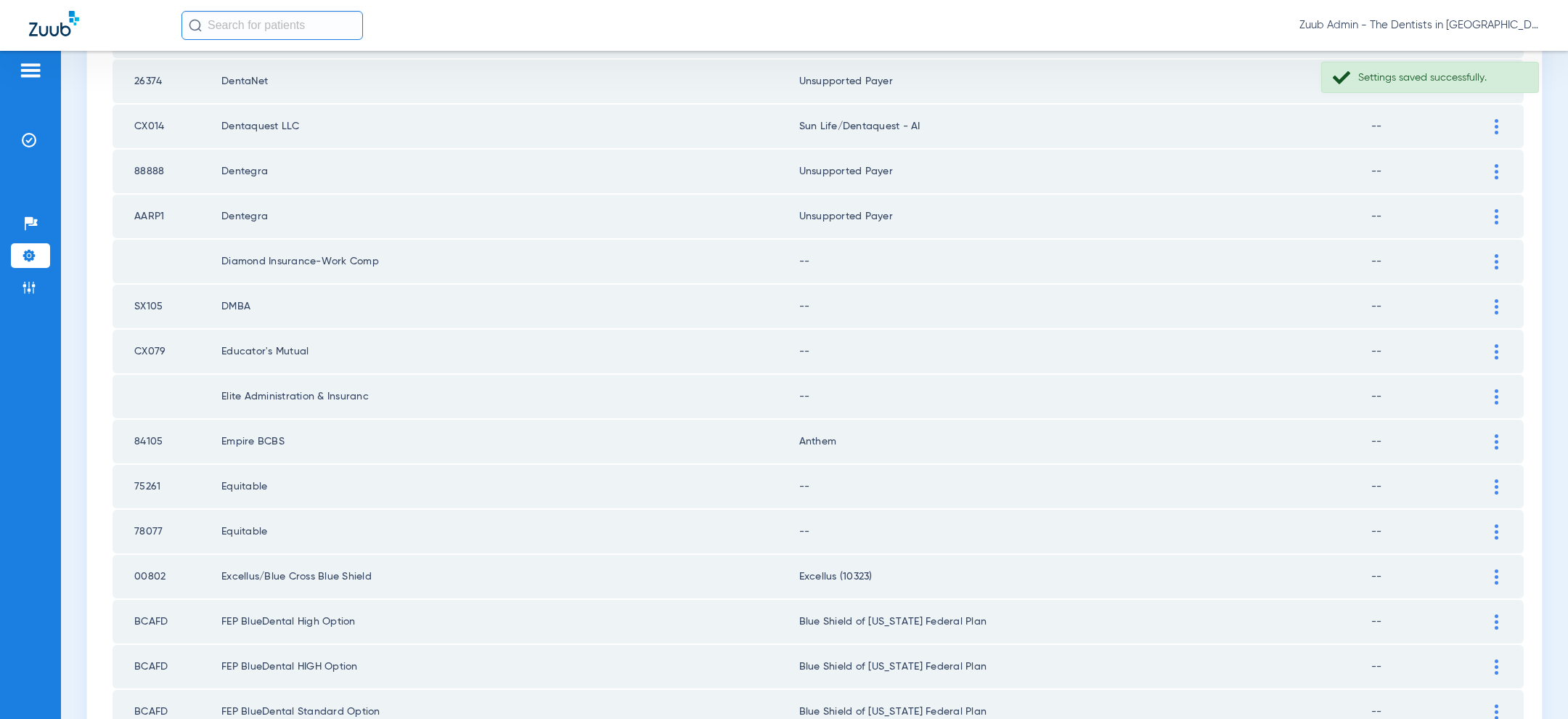
click at [1494, 254] on img at bounding box center [1496, 261] width 4 height 15
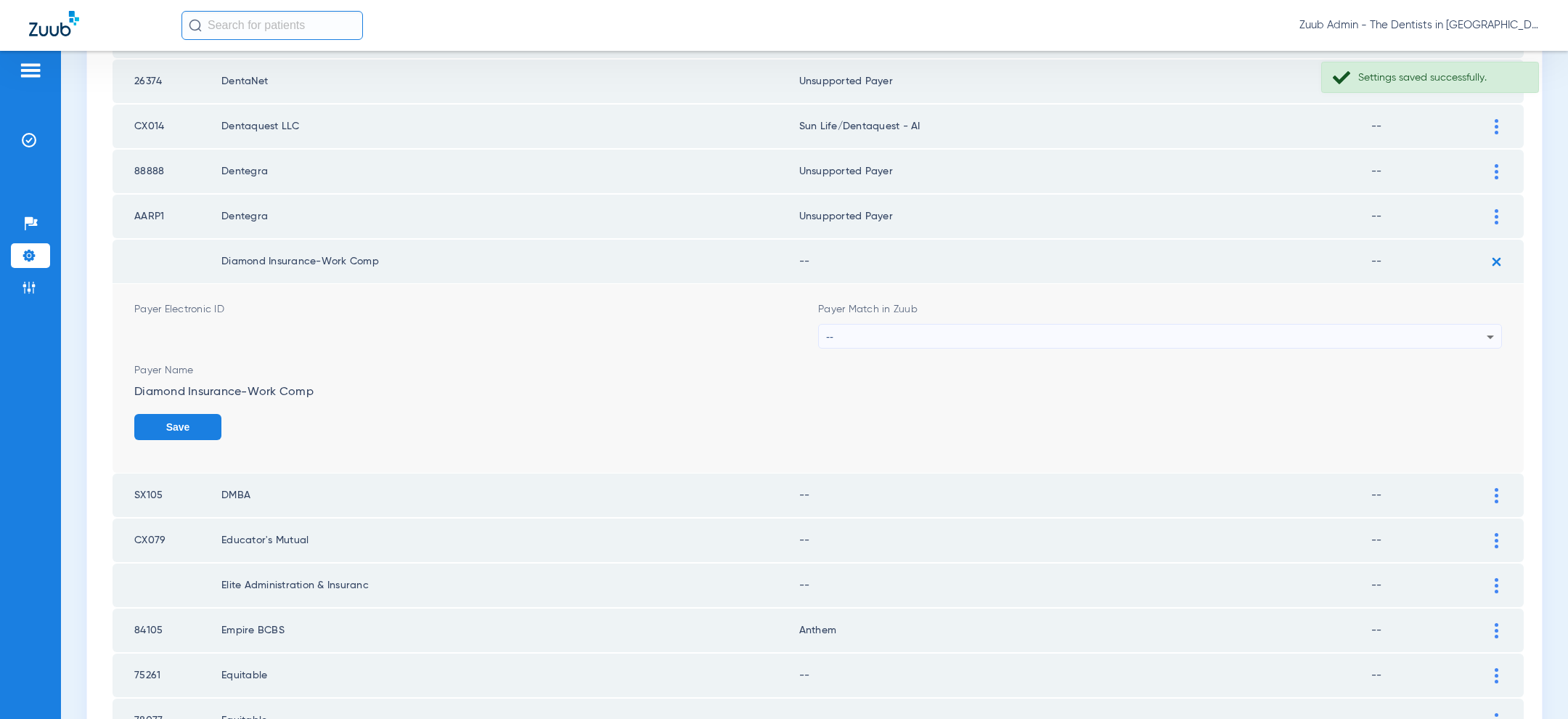
click at [1301, 336] on div "--" at bounding box center [1156, 336] width 660 height 25
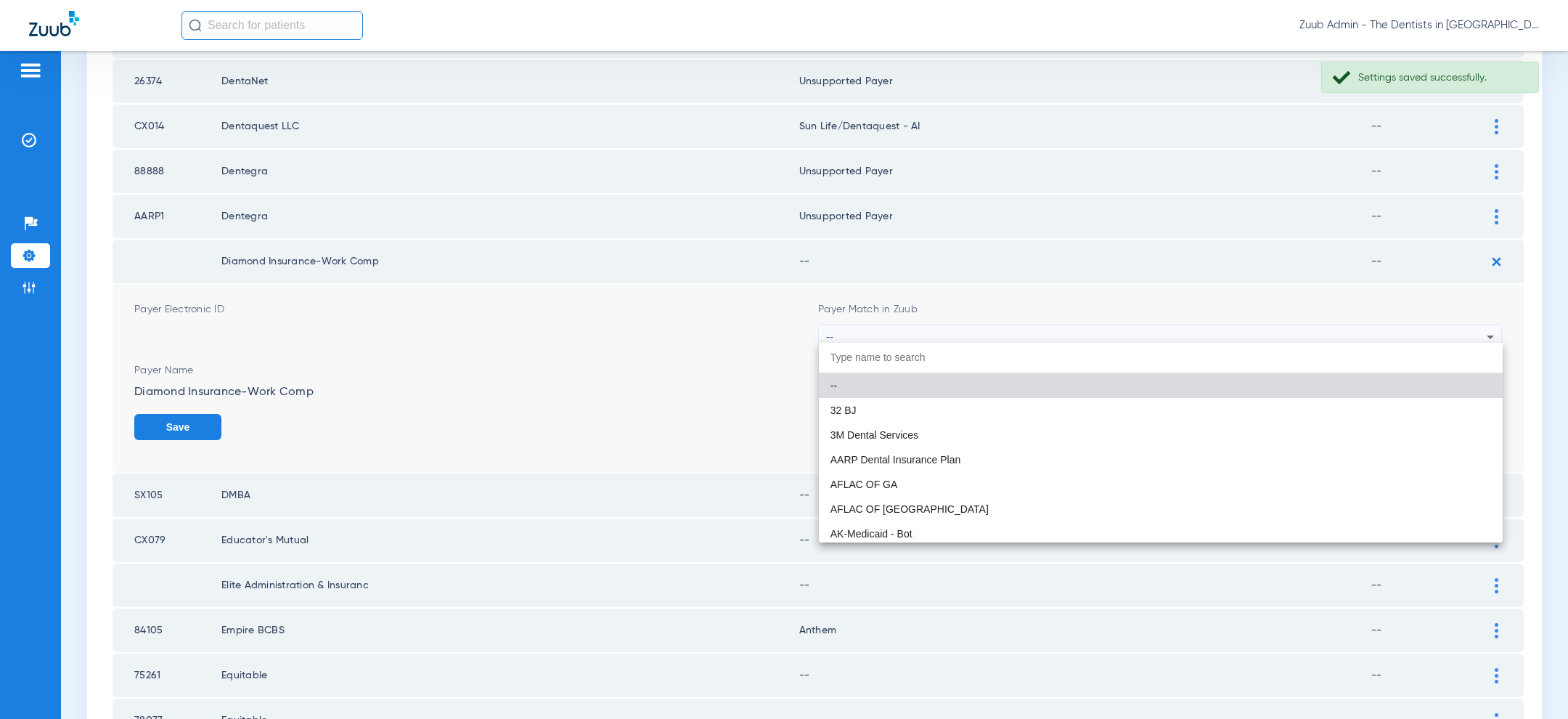
paste input "sun"
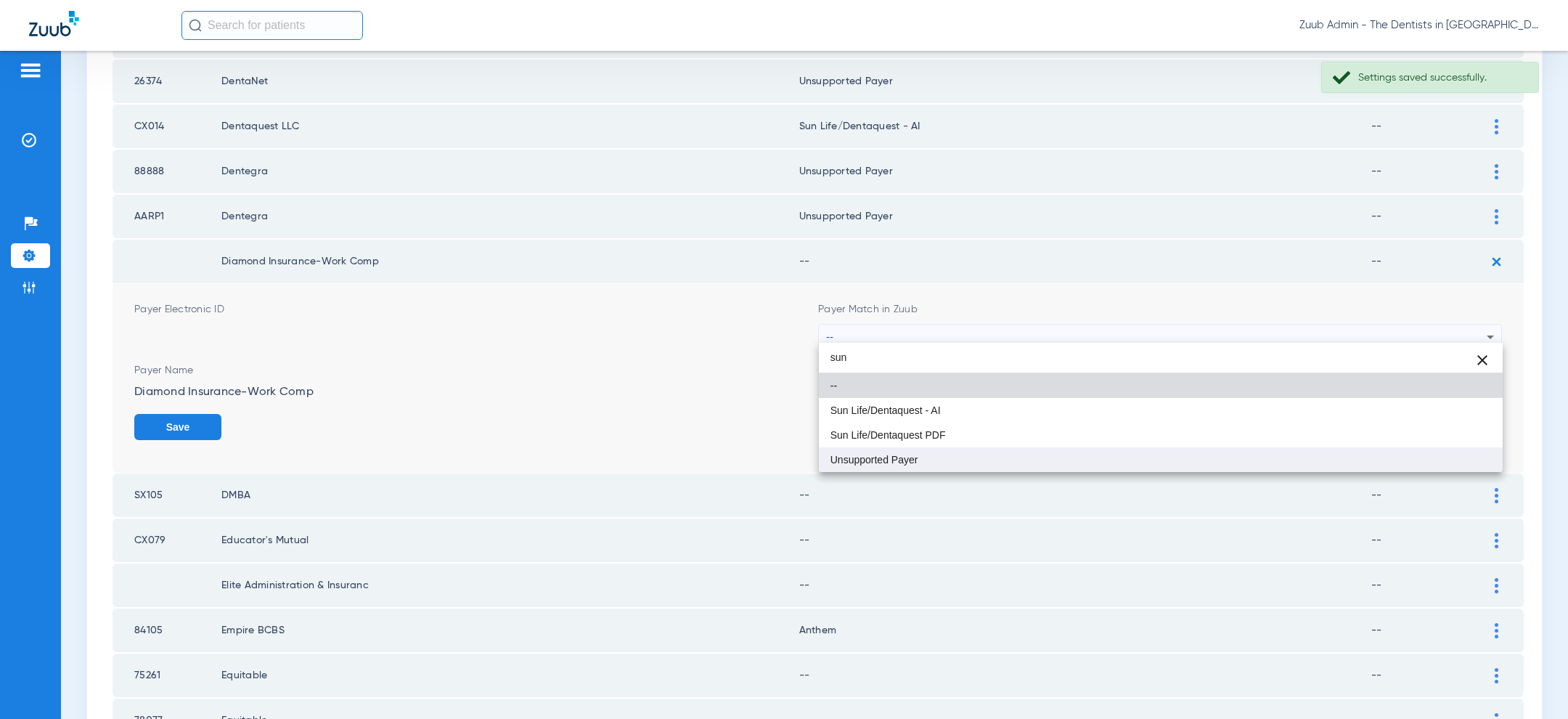
type input "sun"
click at [1078, 453] on mat-option "Unsupported Payer" at bounding box center [1161, 459] width 684 height 25
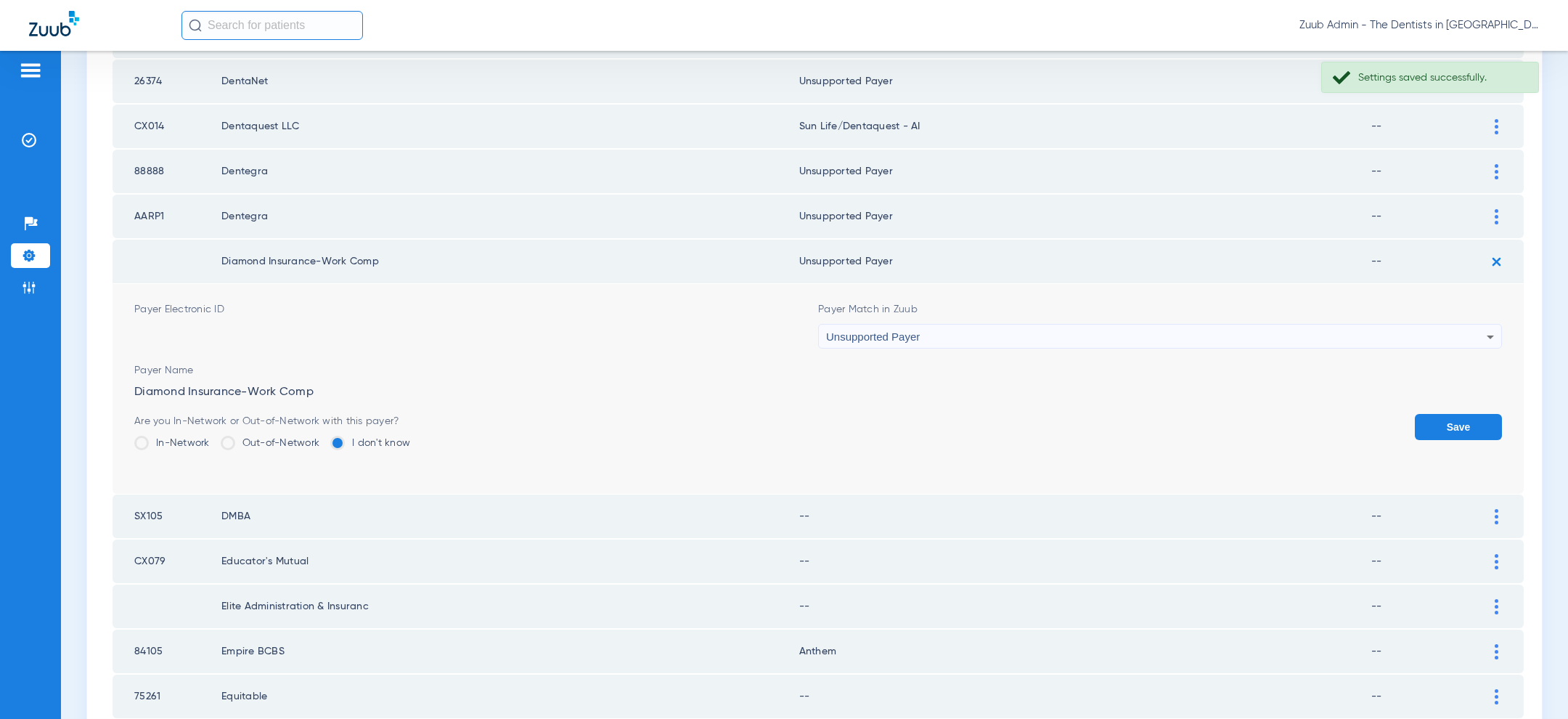
click at [1442, 427] on button "Save" at bounding box center [1459, 426] width 87 height 26
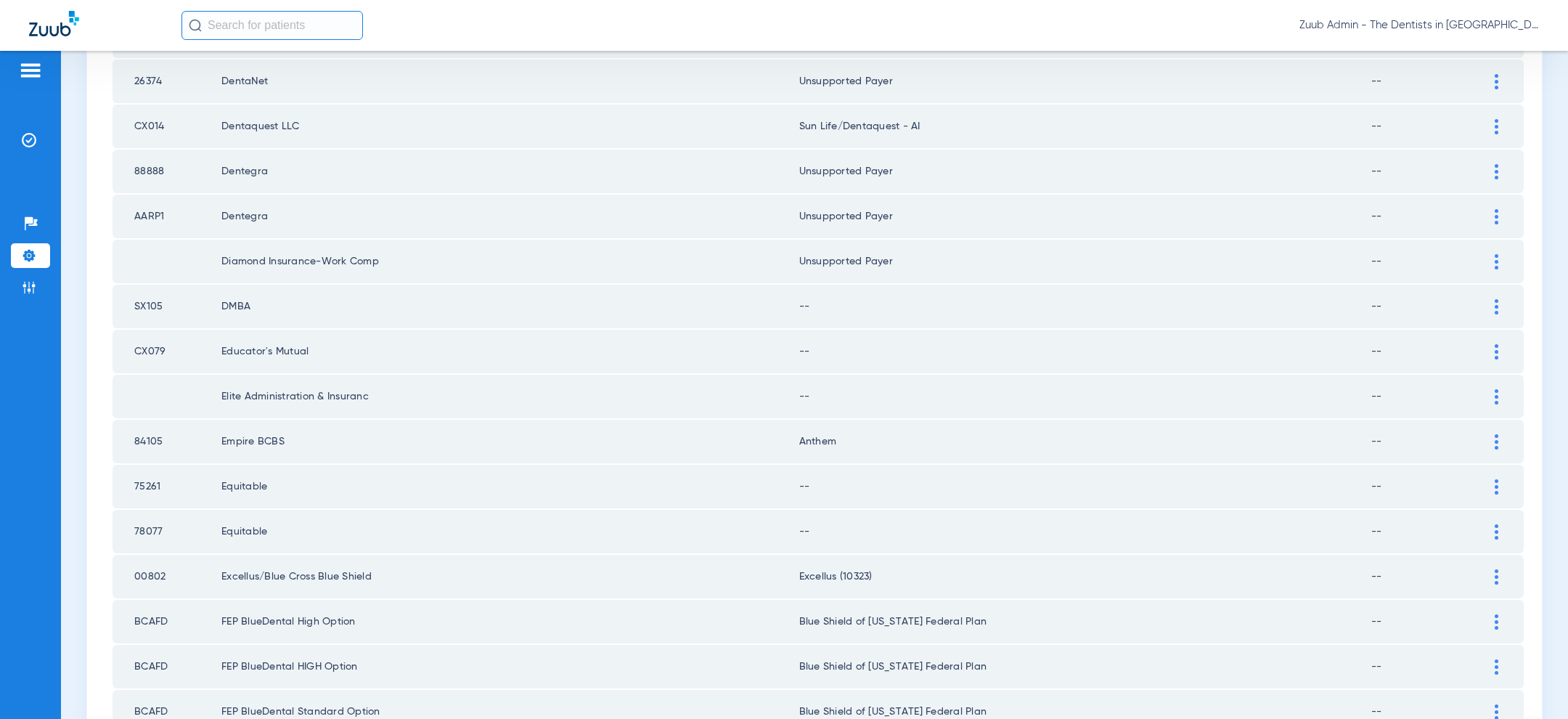
click at [1497, 300] on img at bounding box center [1496, 306] width 4 height 15
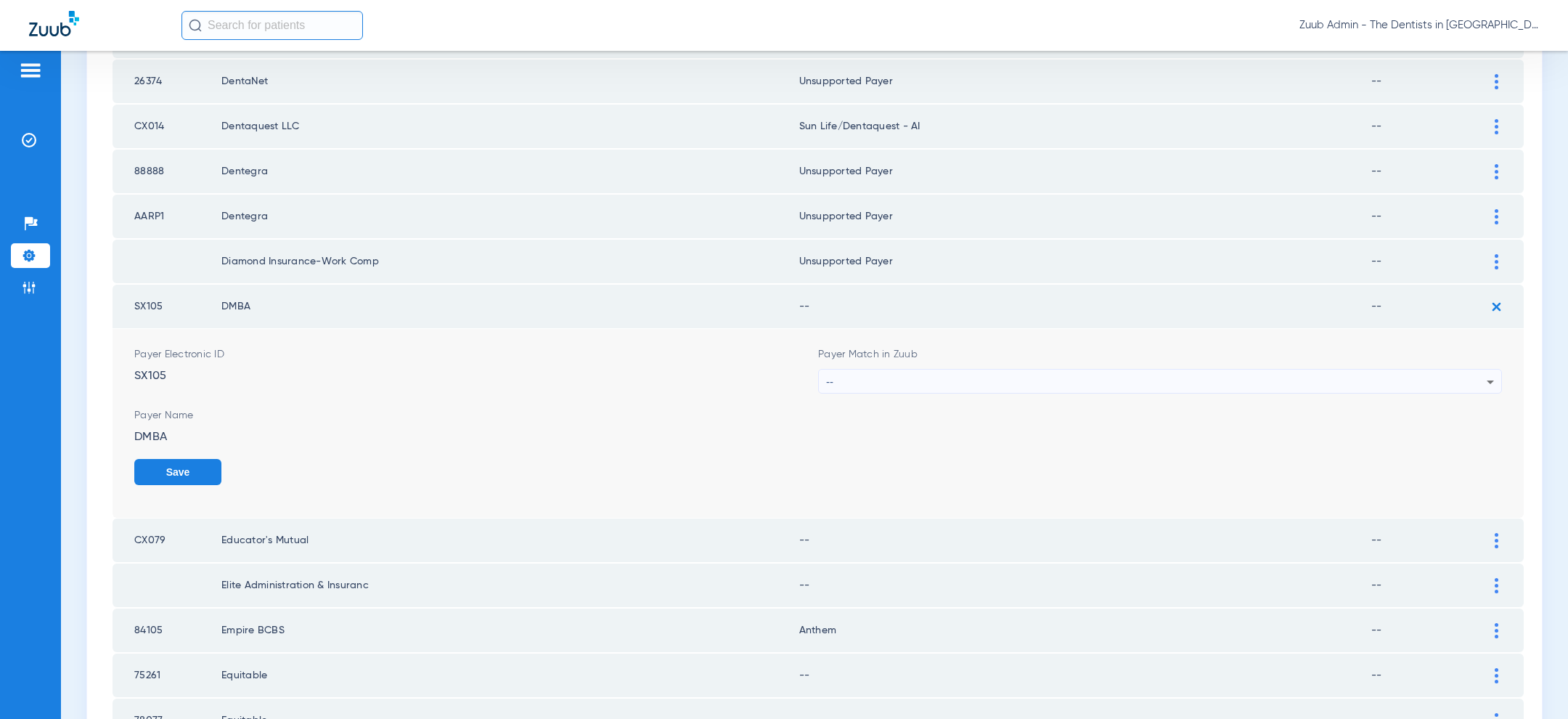
click at [1276, 381] on div "--" at bounding box center [1156, 381] width 660 height 25
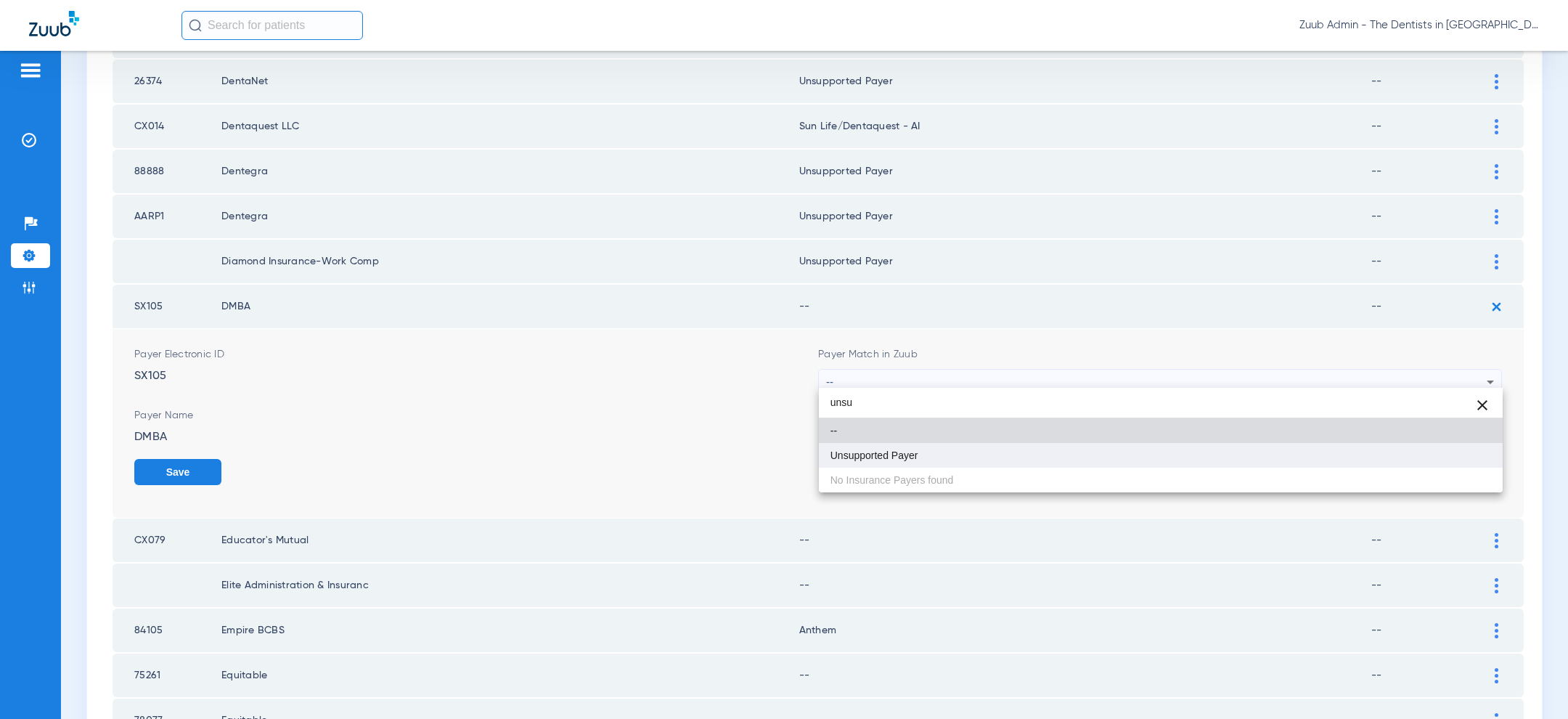
type input "unsu"
click at [1020, 460] on mat-option "Unsupported Payer" at bounding box center [1161, 455] width 684 height 25
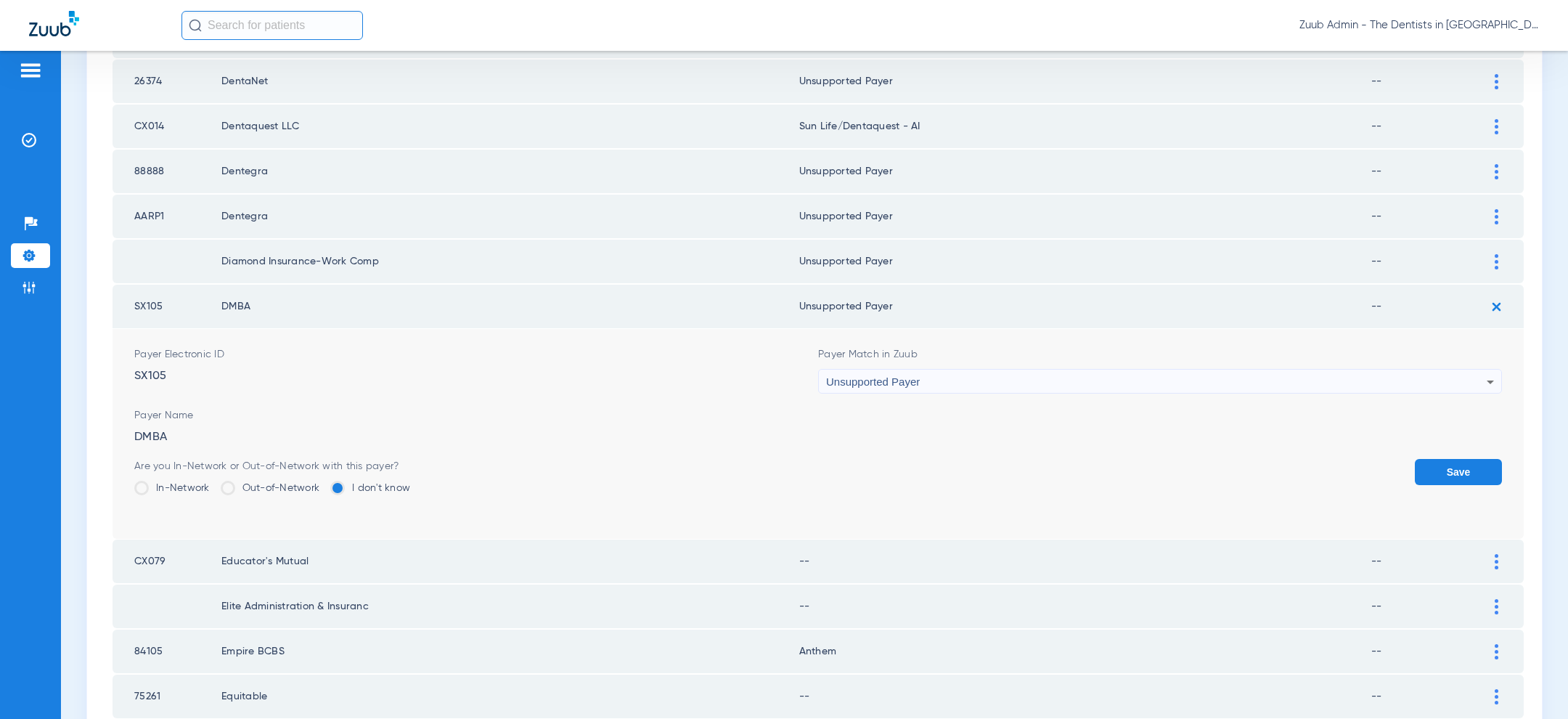
click at [1455, 469] on button "Save" at bounding box center [1459, 472] width 87 height 26
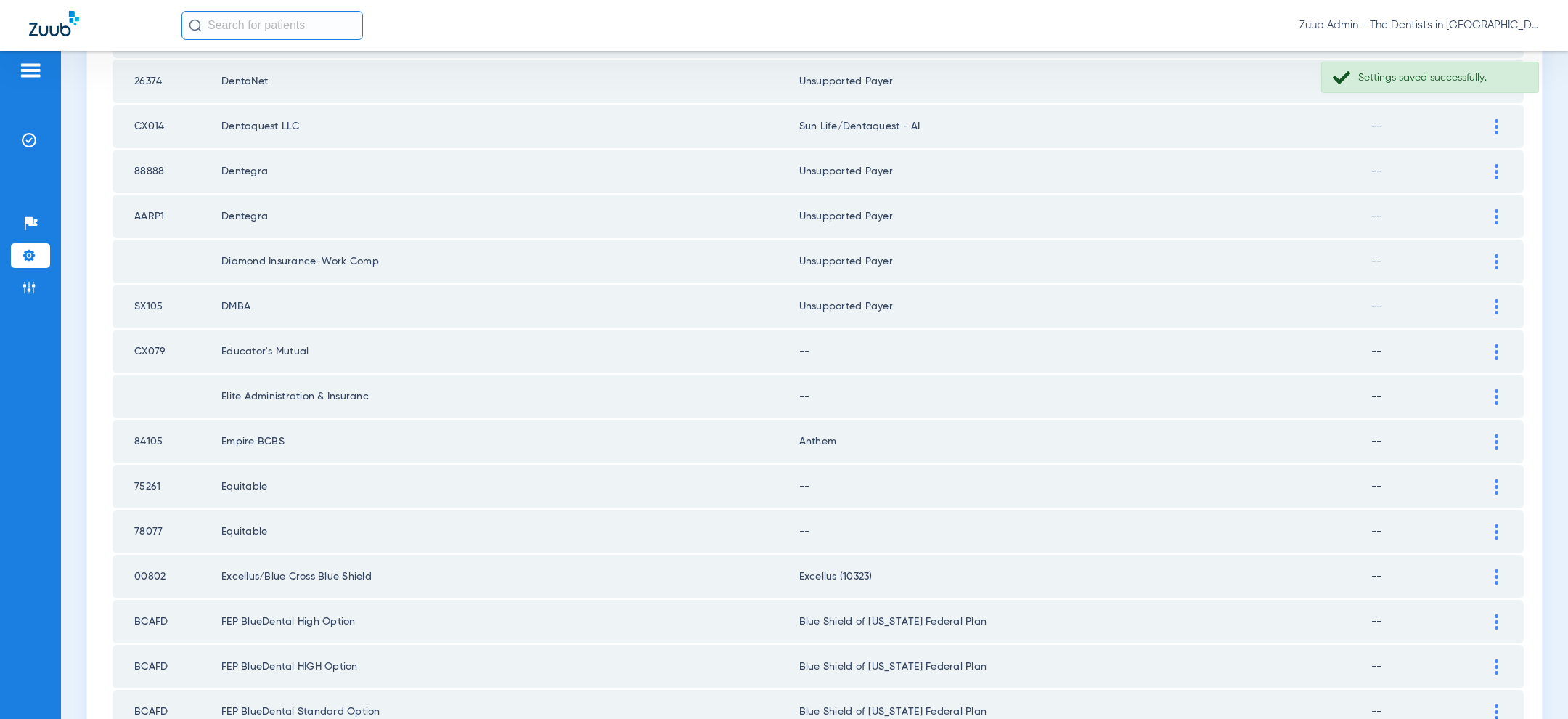
scroll to position [779, 0]
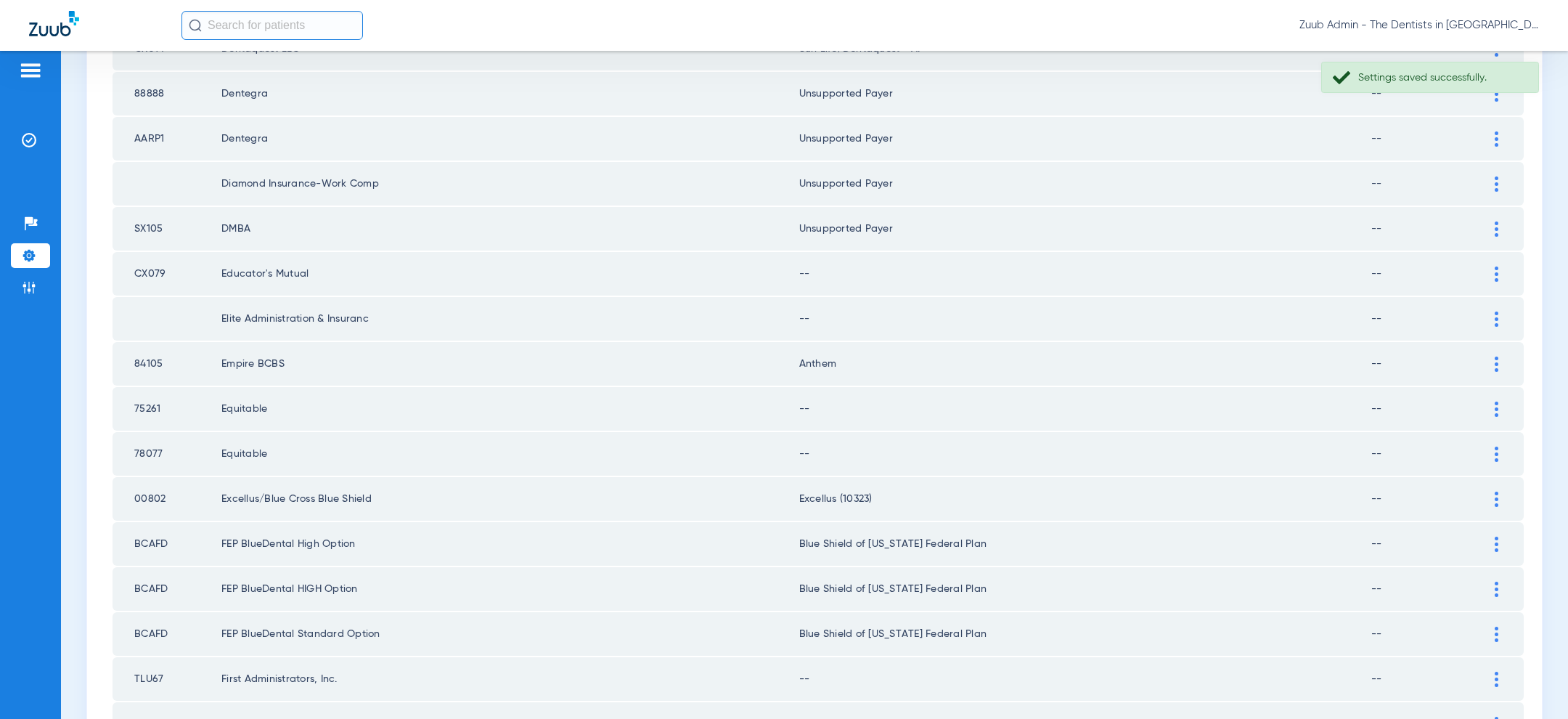
click at [1504, 266] on div at bounding box center [1497, 273] width 25 height 15
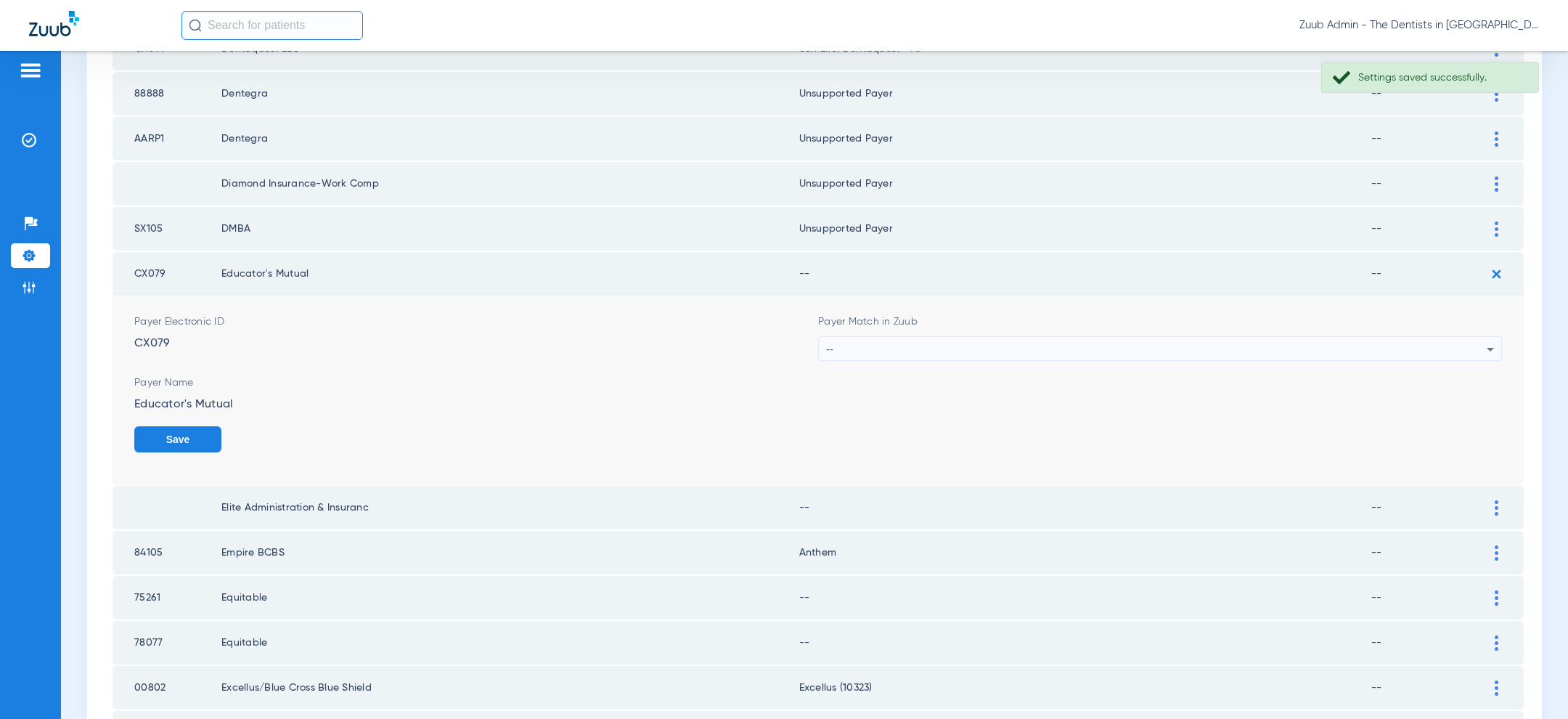
click at [1249, 338] on div "--" at bounding box center [1156, 349] width 660 height 25
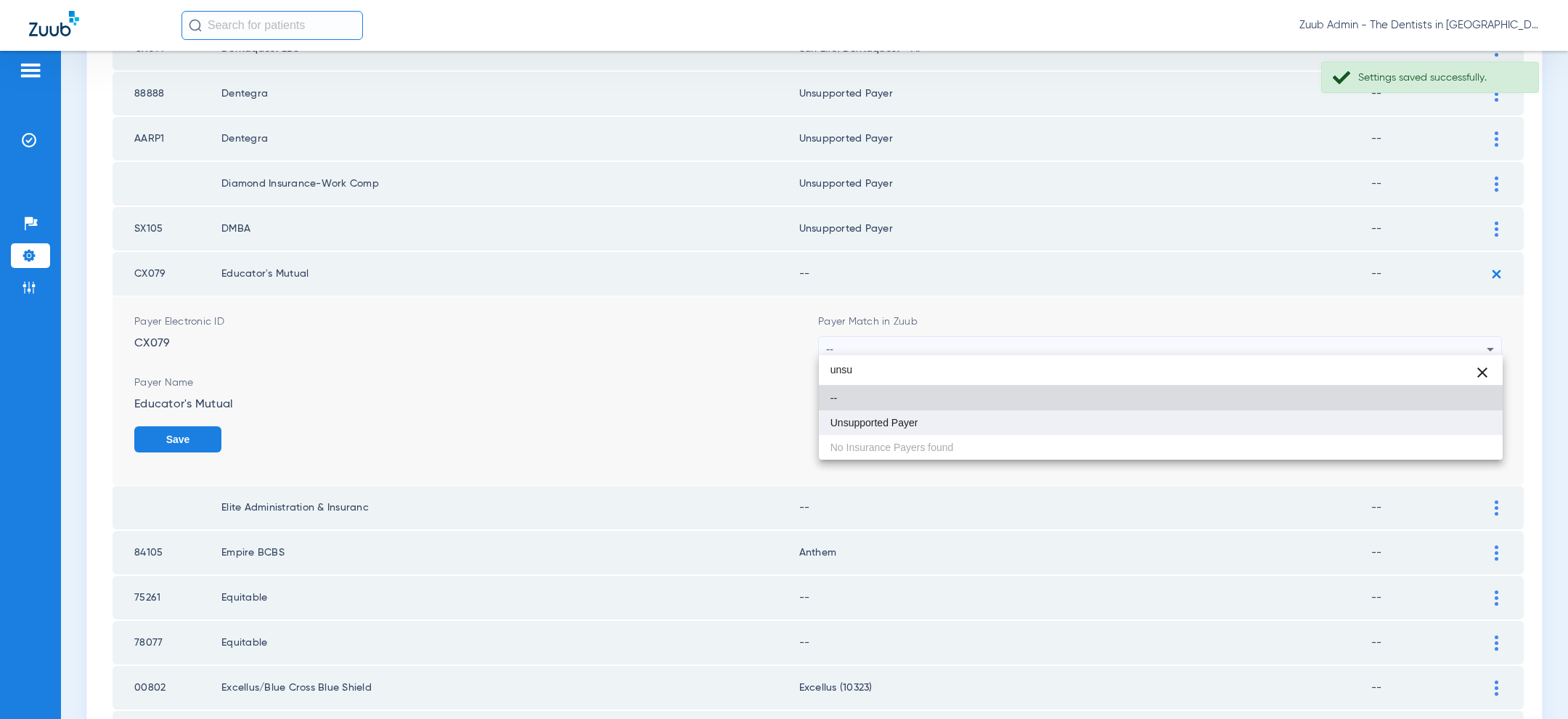
type input "unsu"
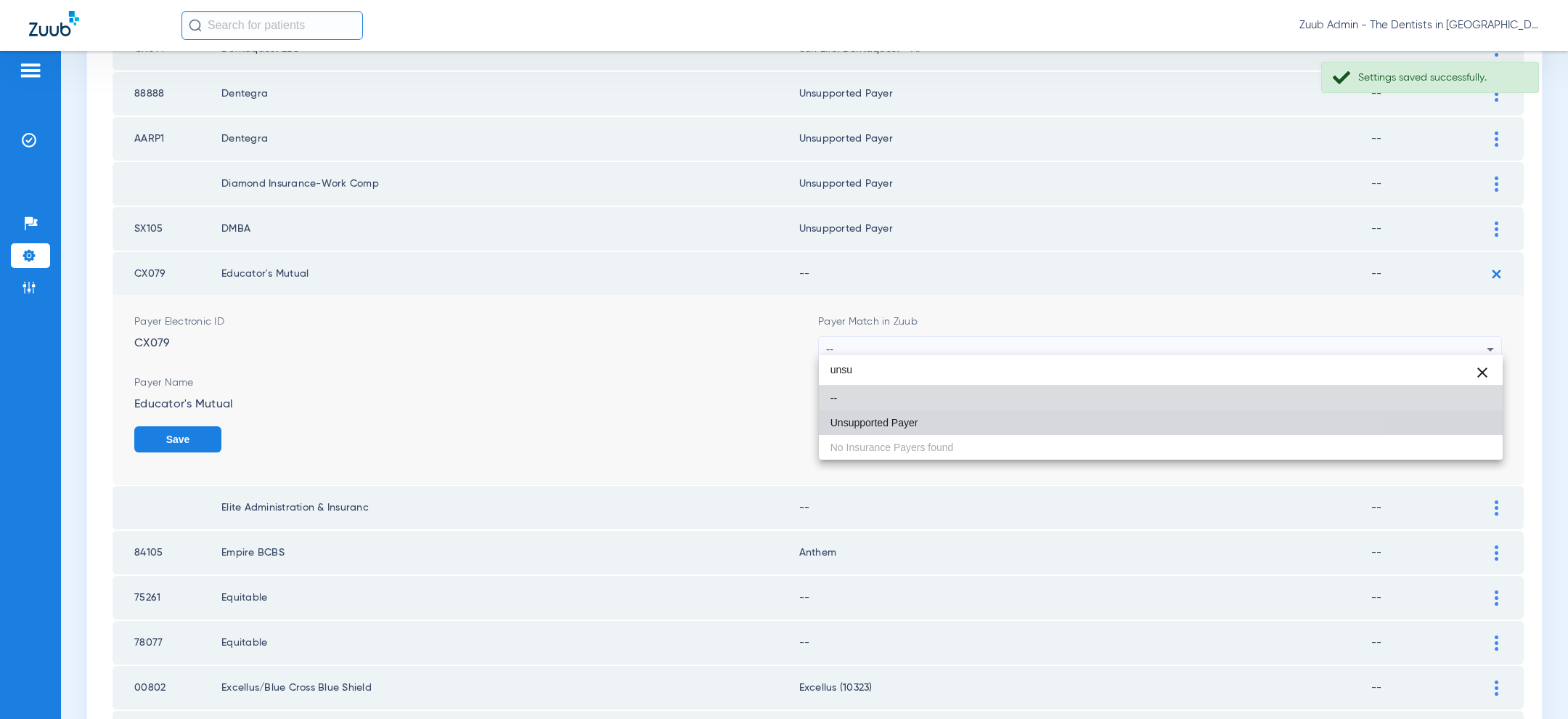
click at [1073, 411] on mat-option "Unsupported Payer" at bounding box center [1161, 422] width 684 height 25
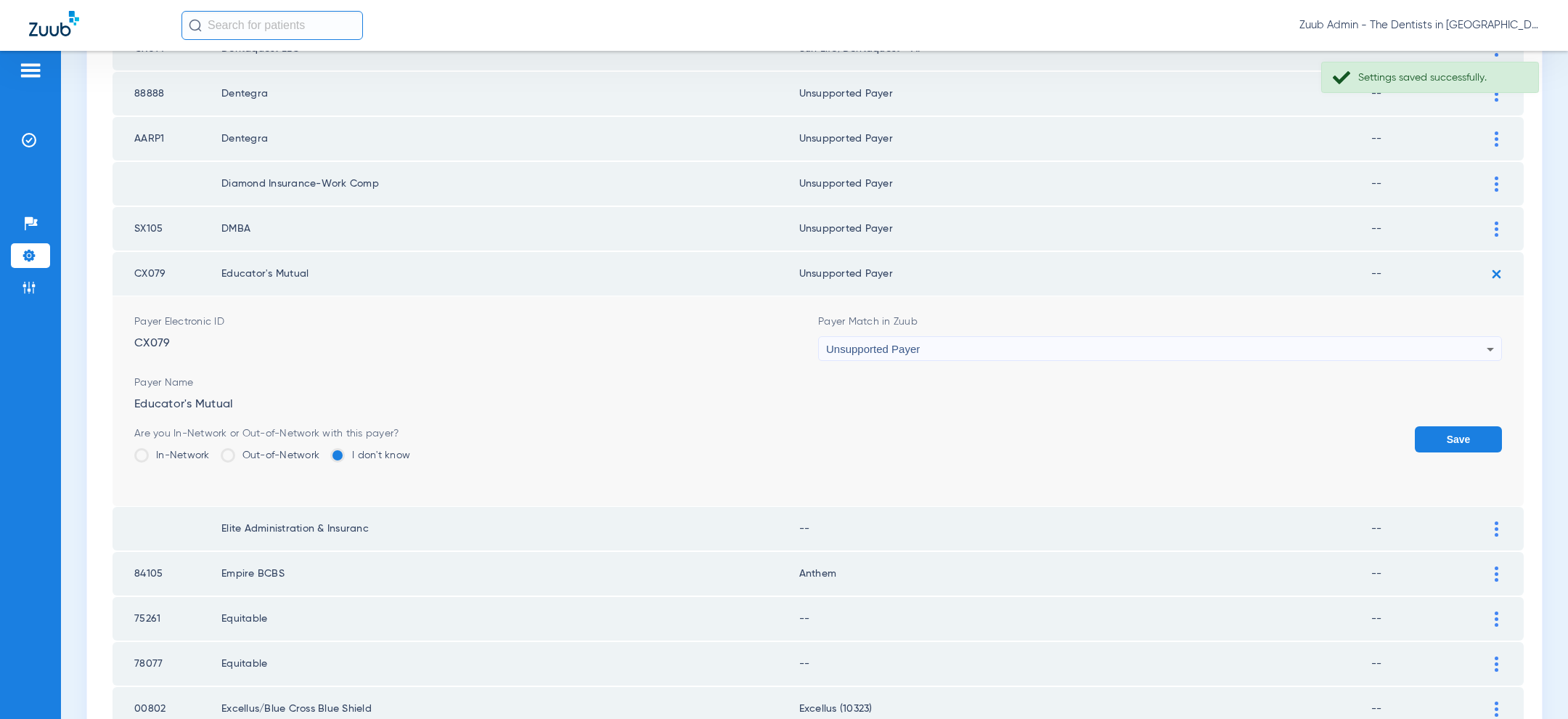
click at [1470, 441] on button "Save" at bounding box center [1459, 439] width 87 height 26
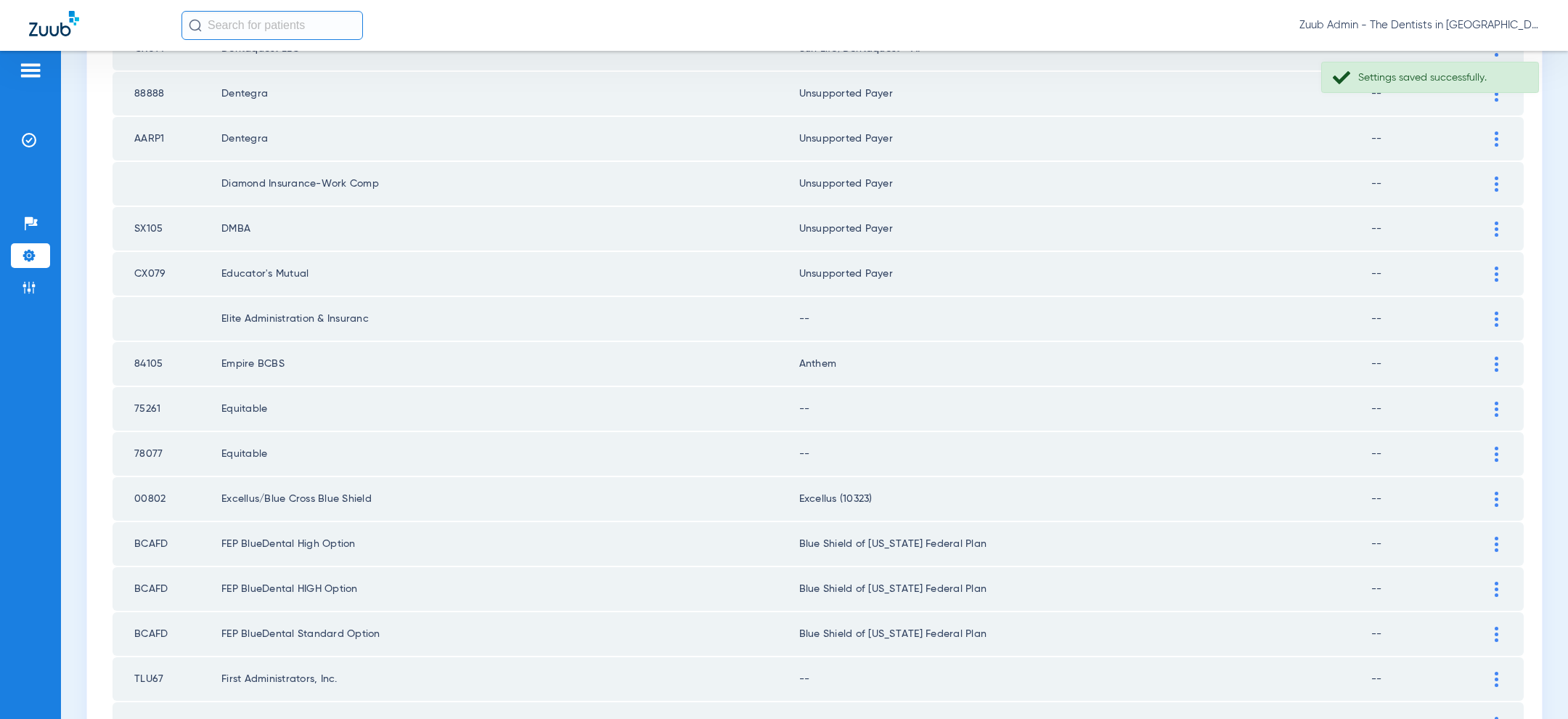
click at [1493, 312] on div at bounding box center [1497, 319] width 25 height 15
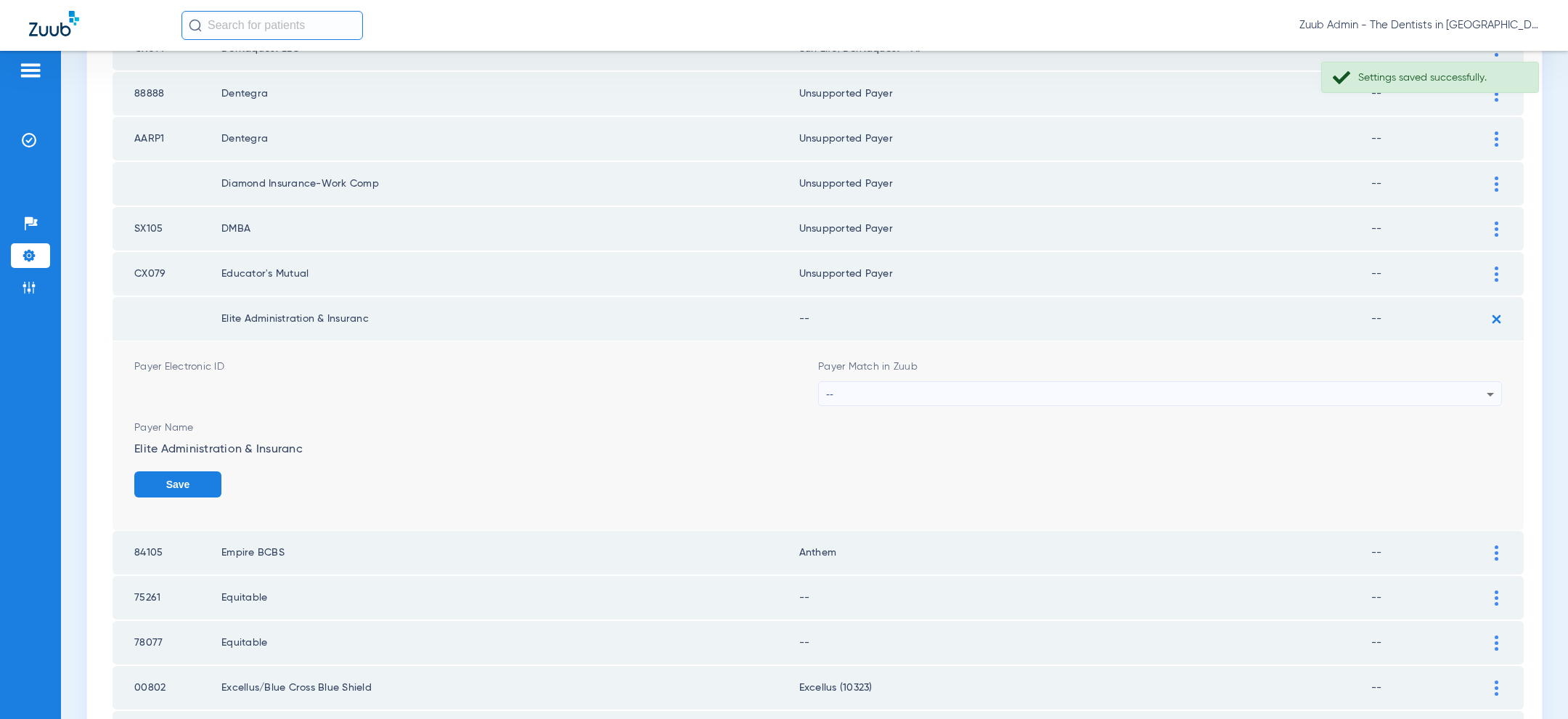
click at [1207, 388] on div "--" at bounding box center [1156, 394] width 660 height 25
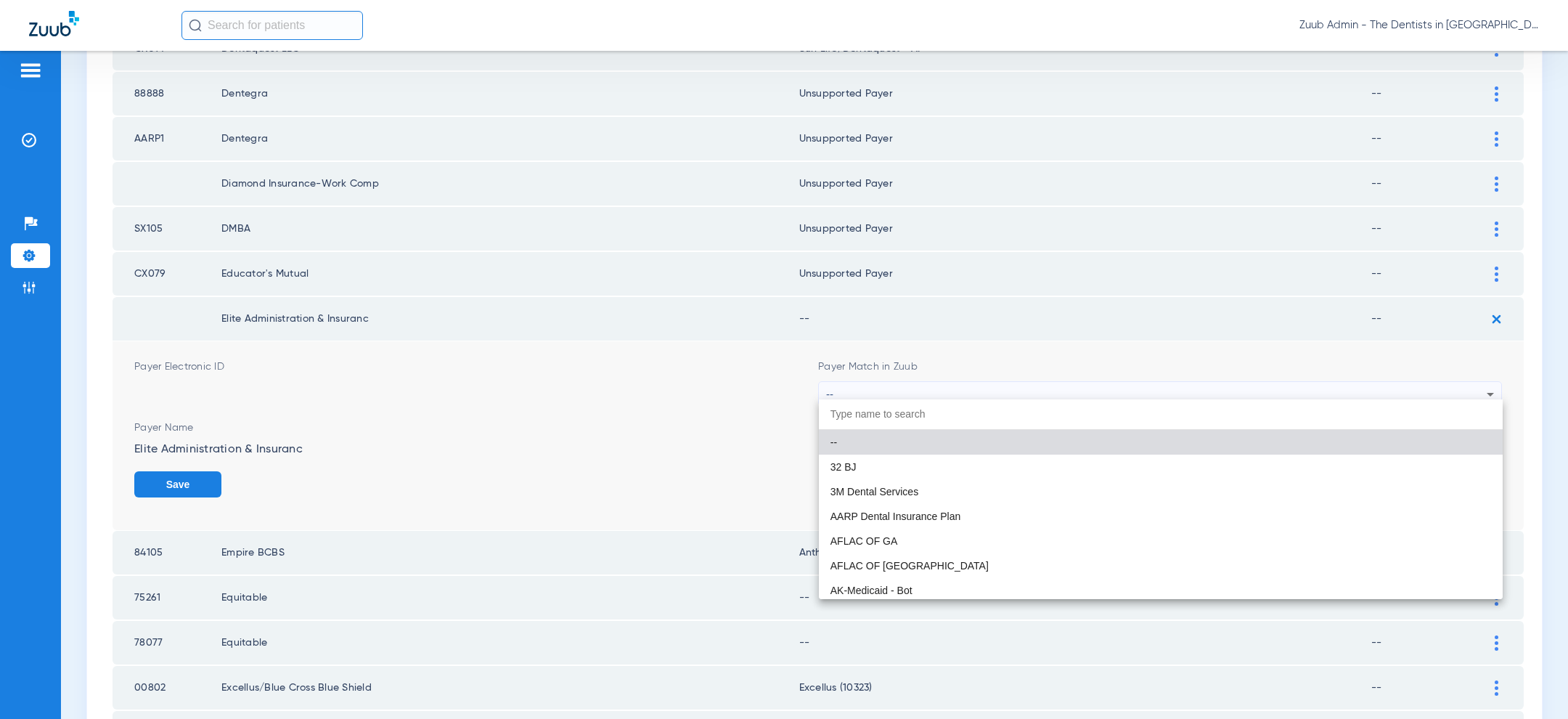
paste input "unsu"
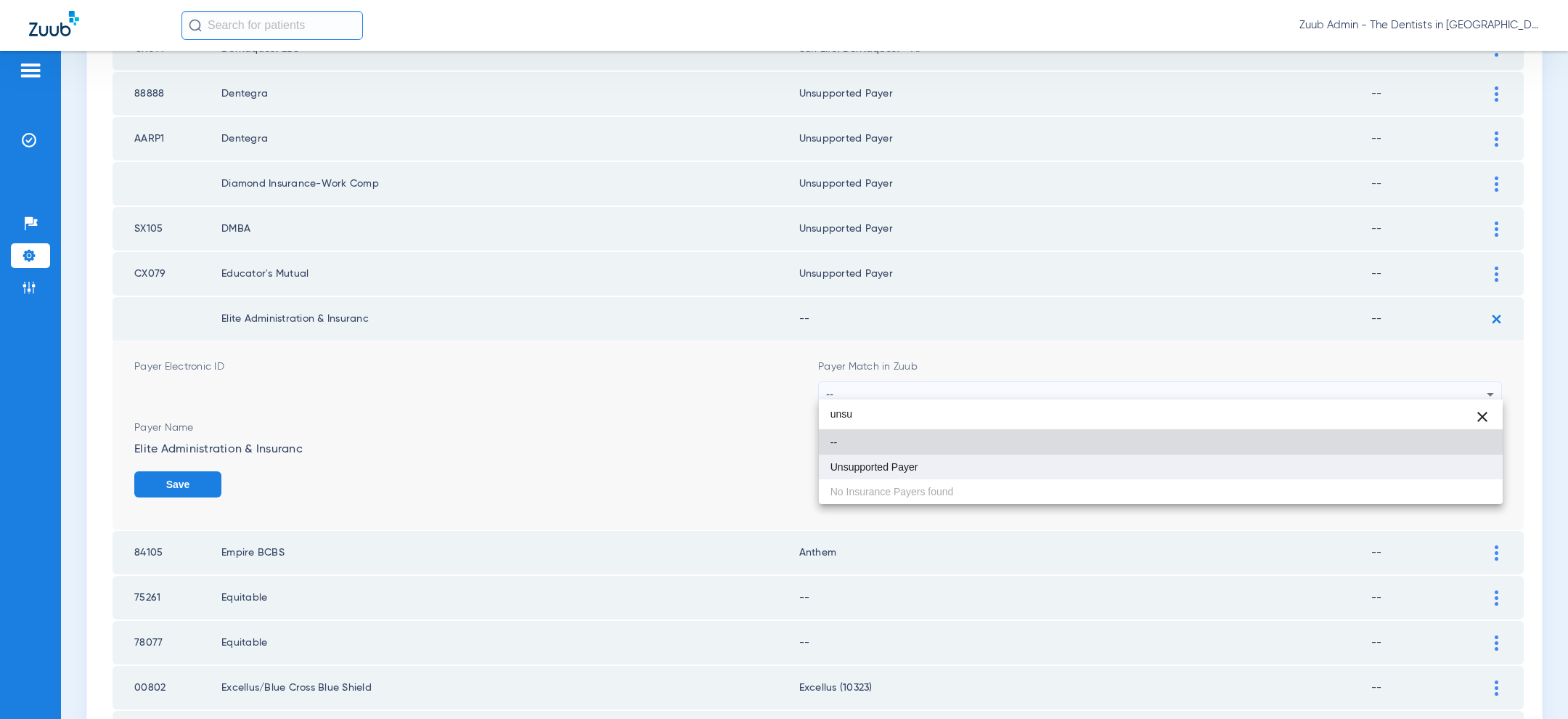
type input "unsu"
click at [1030, 466] on mat-option "Unsupported Payer" at bounding box center [1161, 466] width 684 height 25
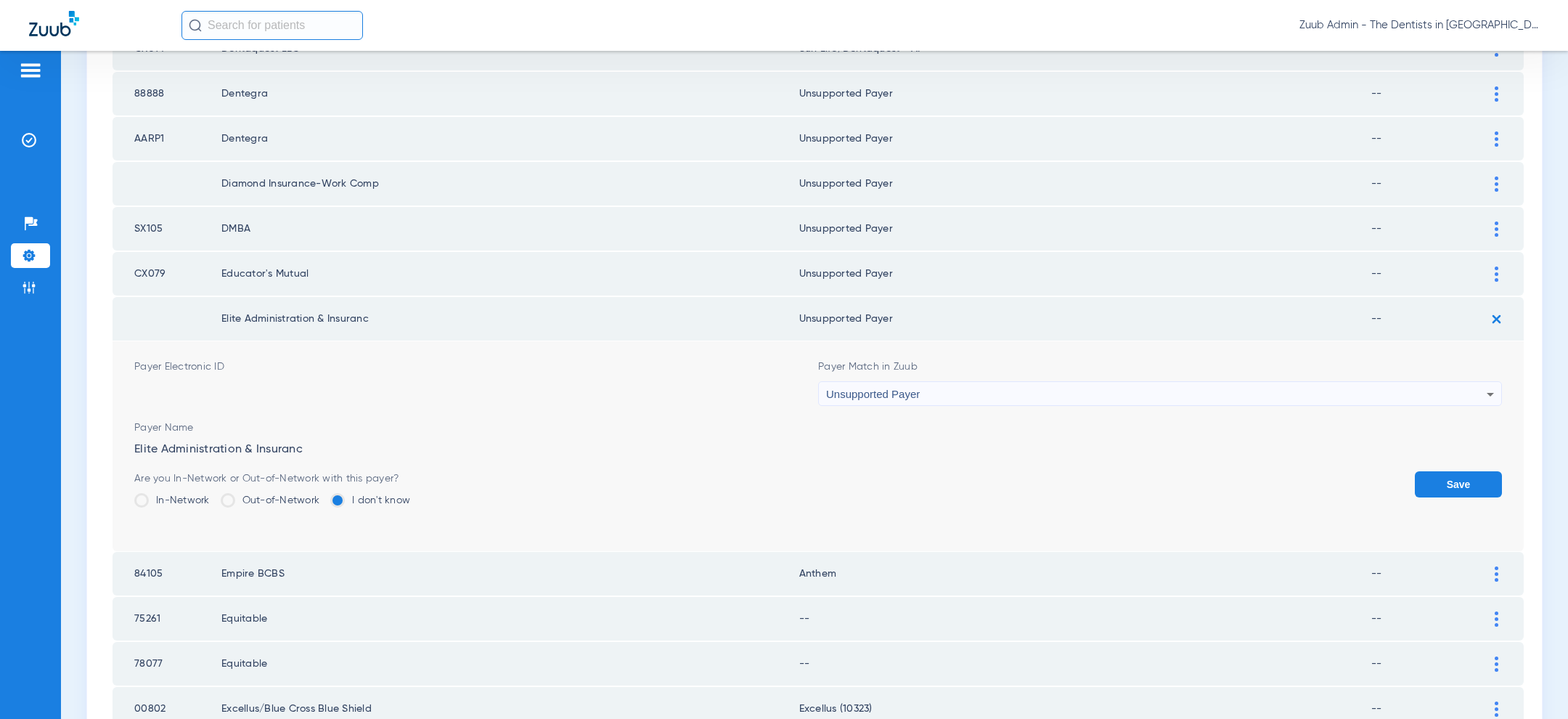
click at [1442, 476] on button "Save" at bounding box center [1459, 484] width 87 height 26
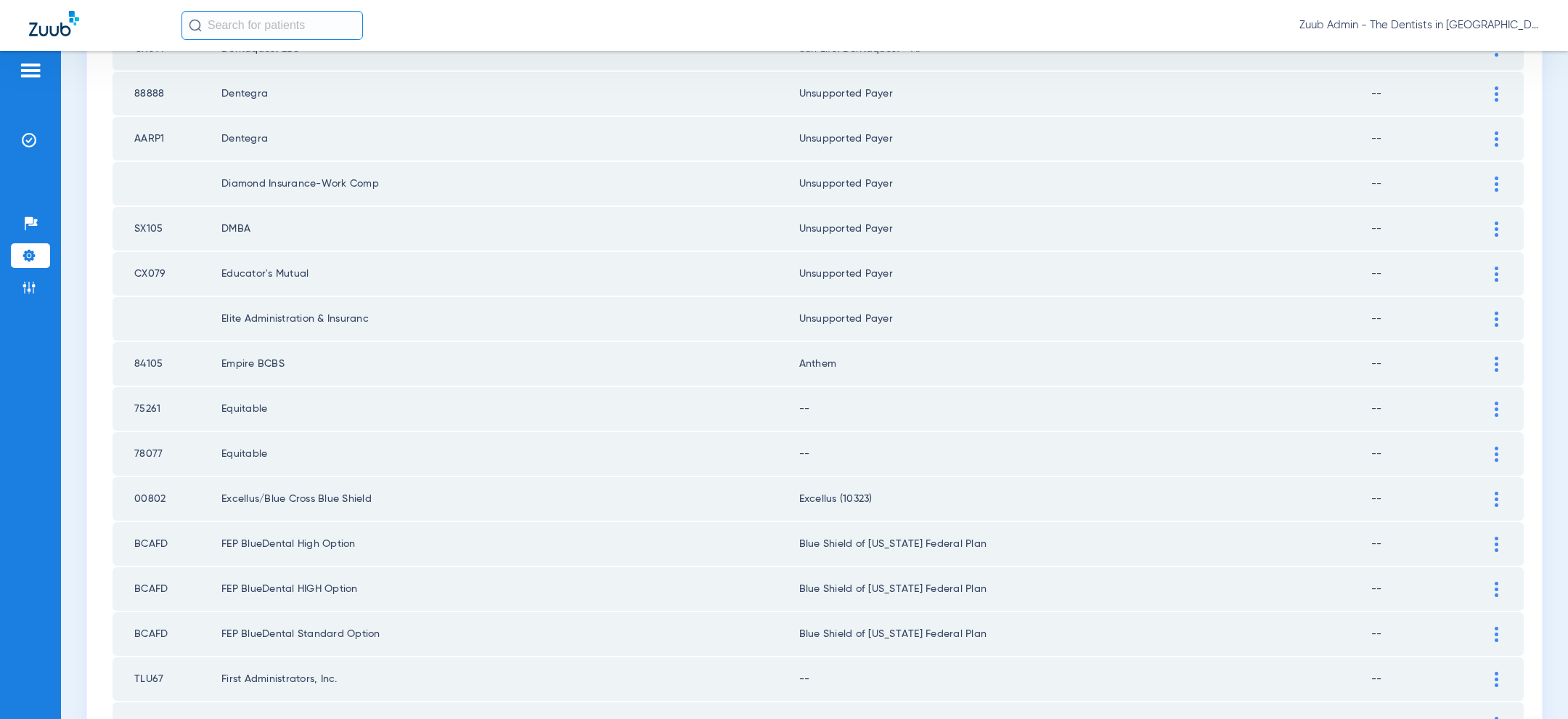
click at [1493, 357] on div at bounding box center [1497, 364] width 25 height 15
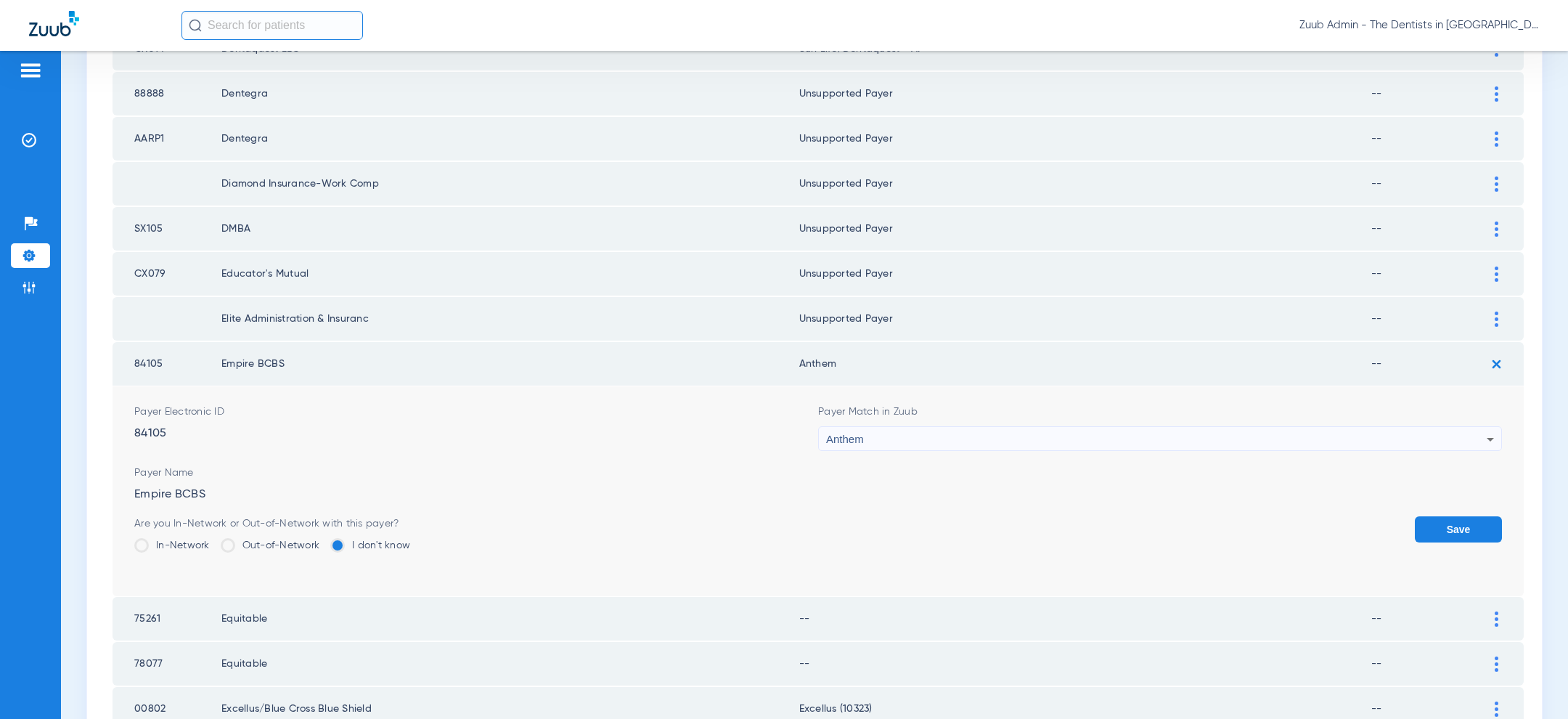
click at [1268, 426] on div "Anthem" at bounding box center [1156, 438] width 660 height 25
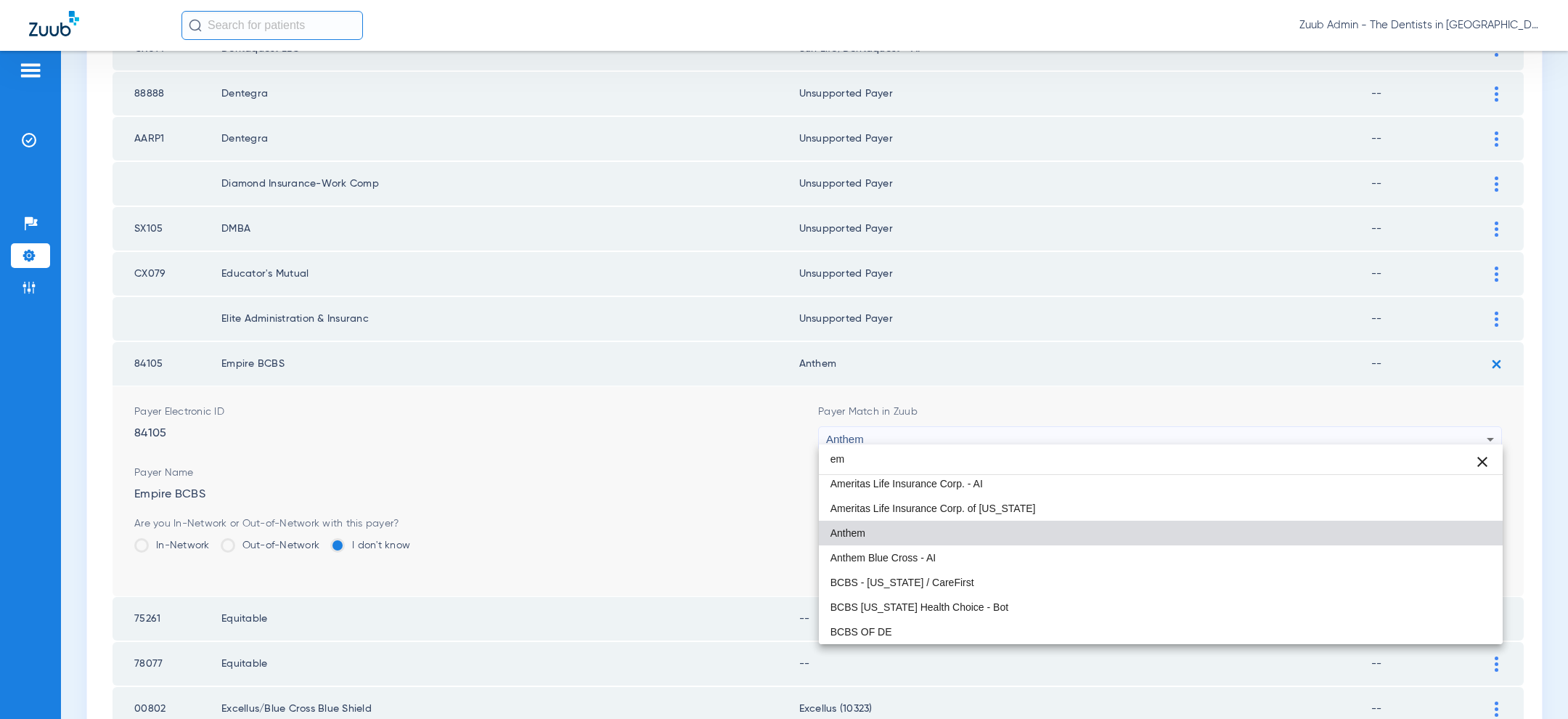
scroll to position [0, 0]
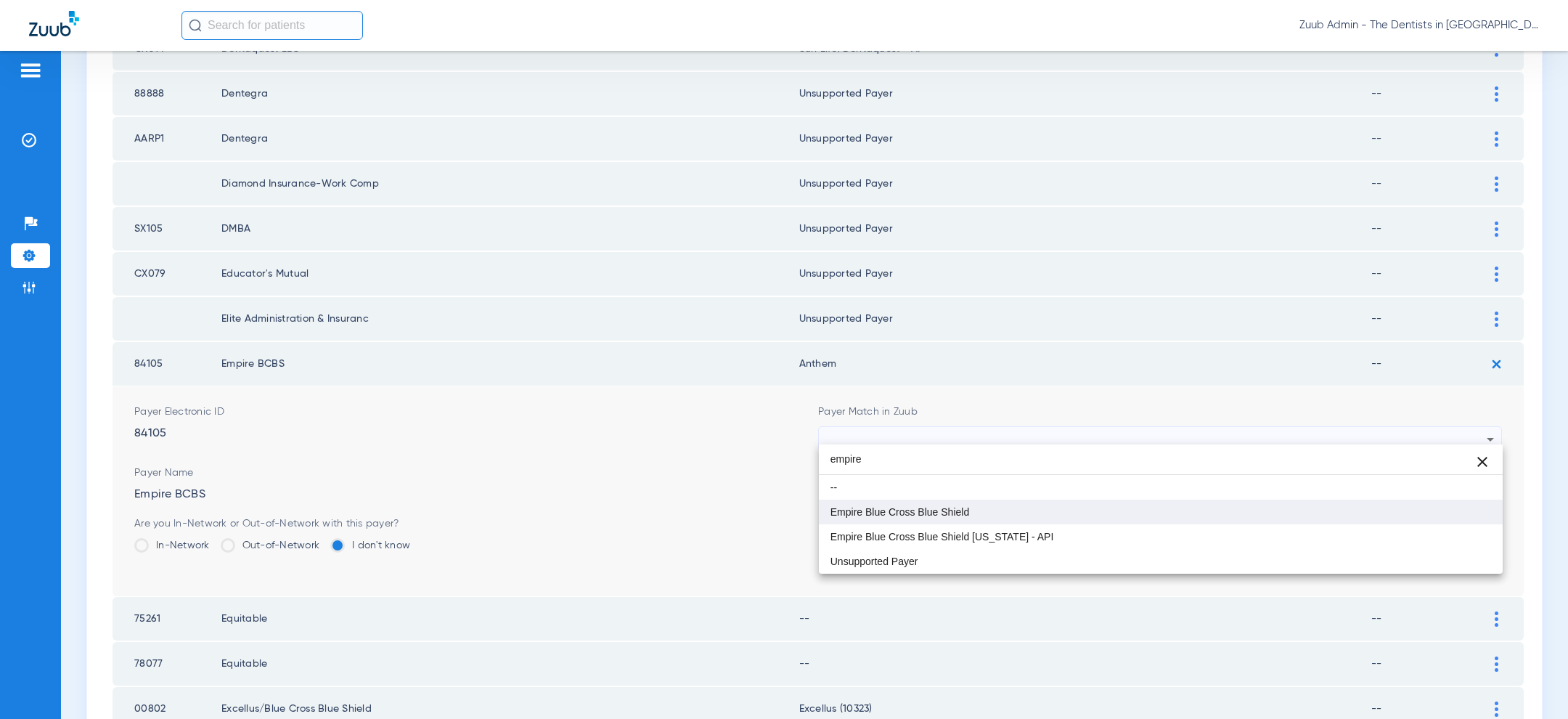
type input "empire"
click at [1042, 512] on mat-option "Empire Blue Cross Blue Shield" at bounding box center [1161, 511] width 684 height 25
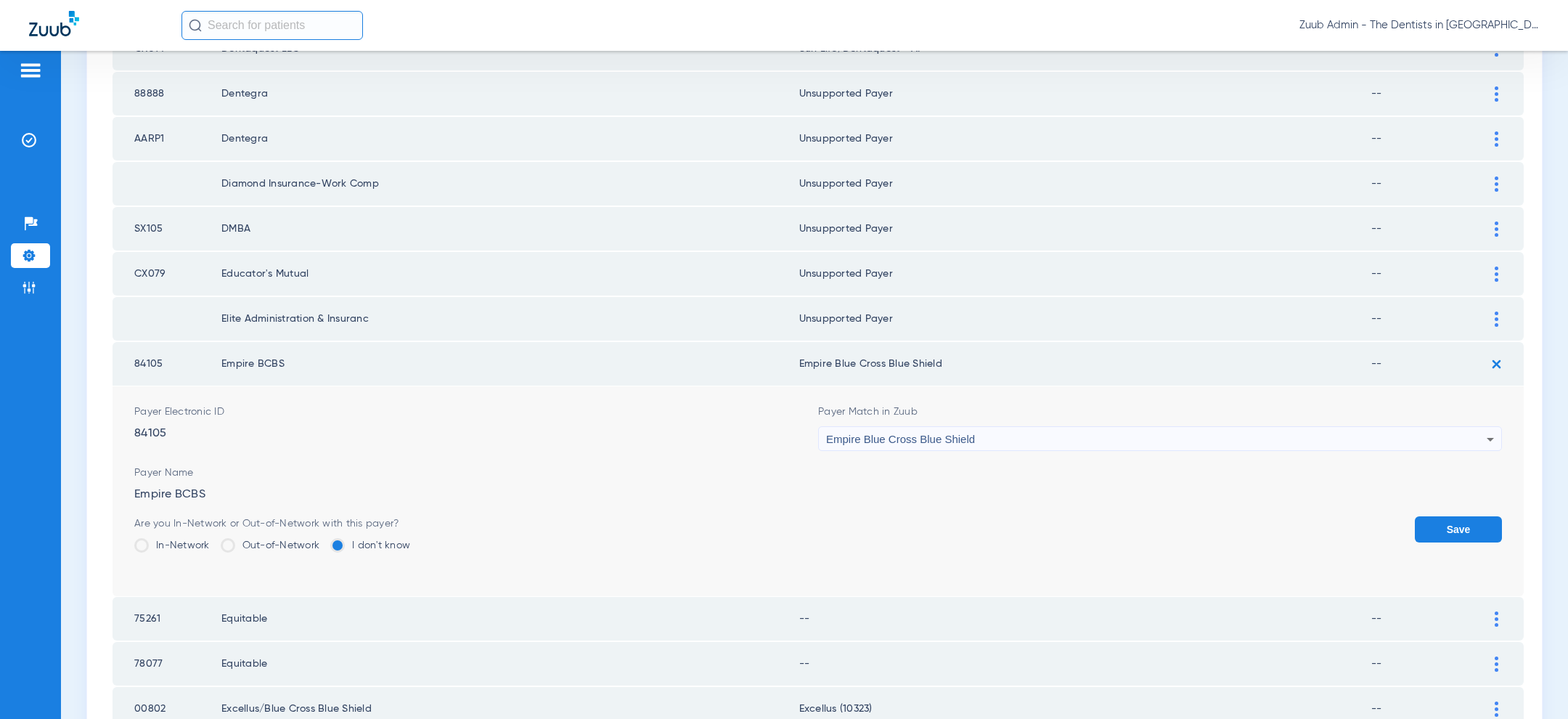
click at [1491, 516] on button "Save" at bounding box center [1459, 529] width 87 height 26
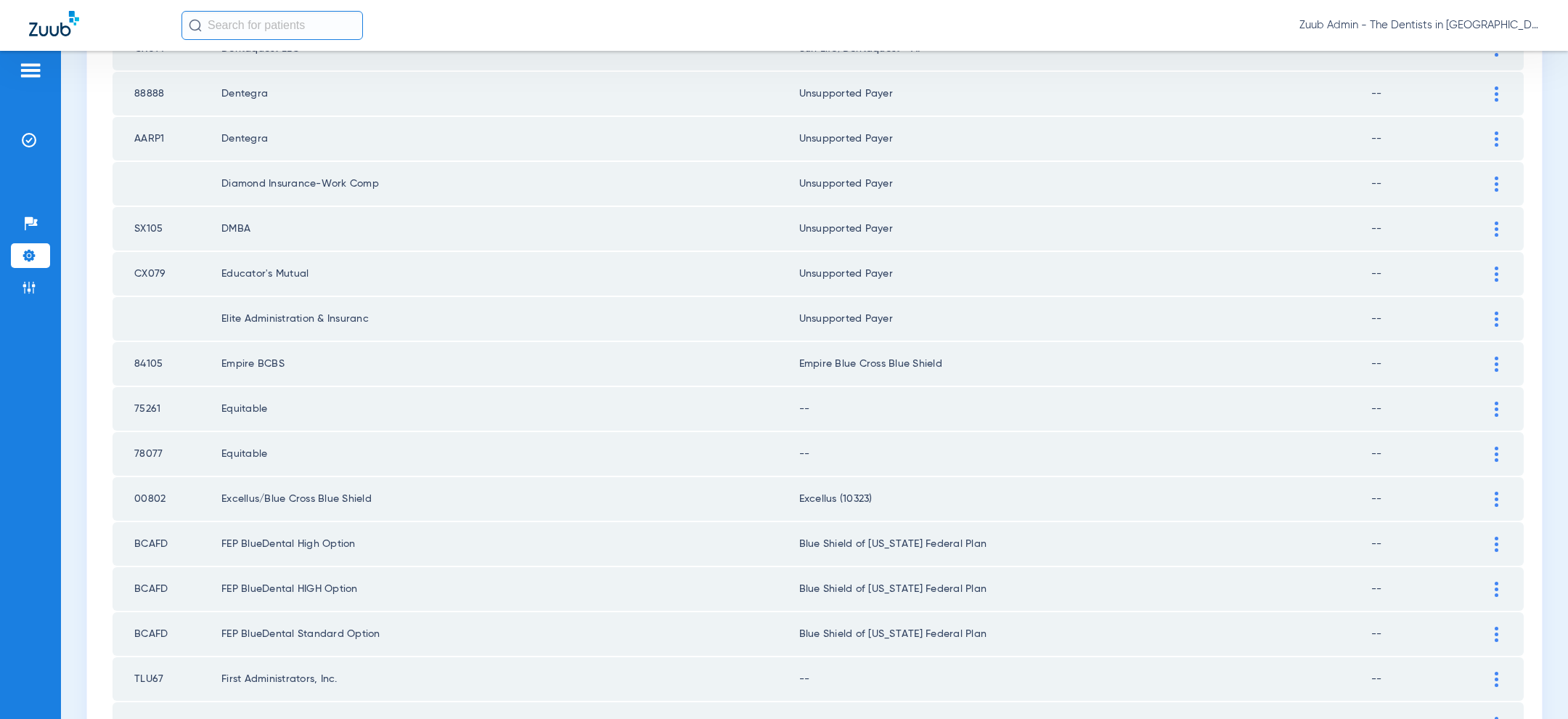
click at [1498, 407] on div at bounding box center [1497, 408] width 25 height 15
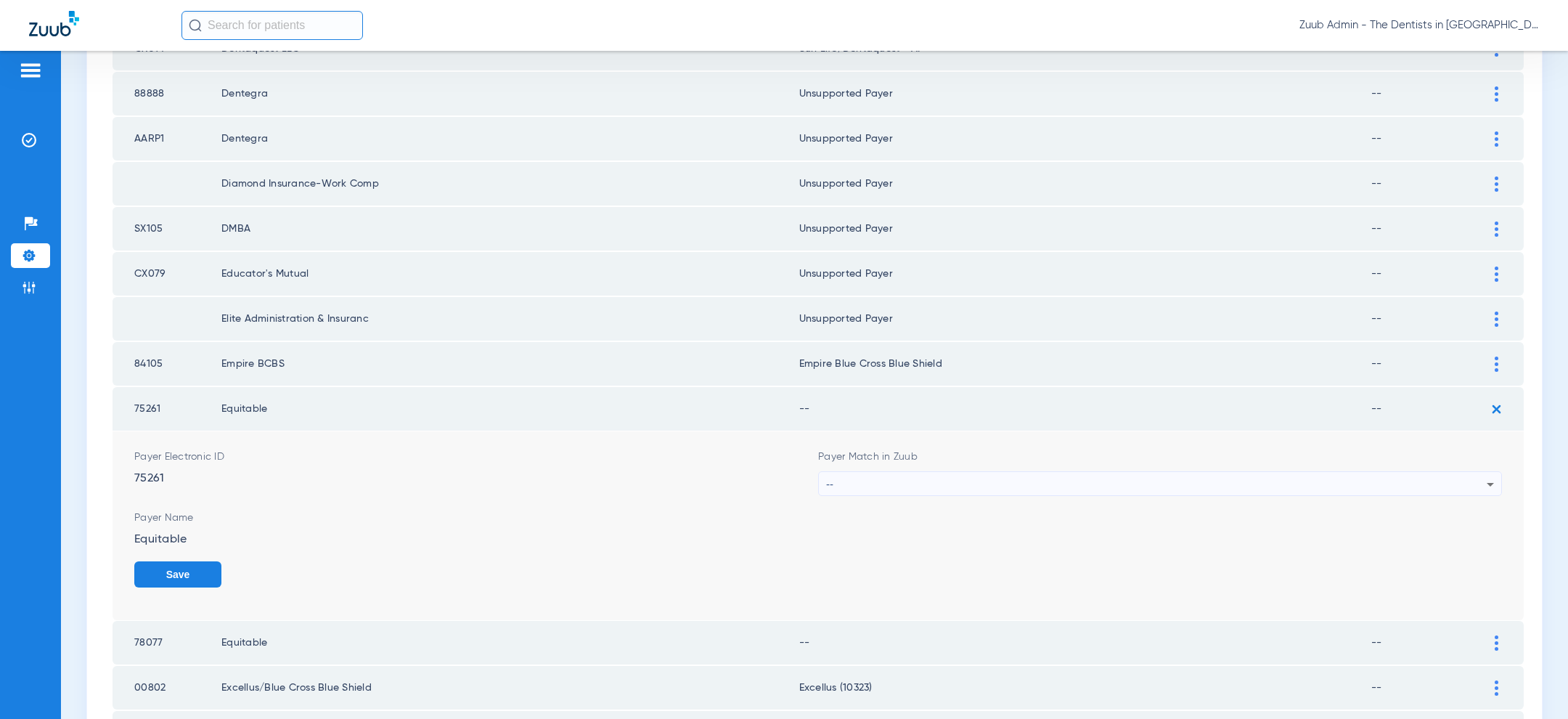
click at [1129, 487] on div "--" at bounding box center [1156, 484] width 660 height 25
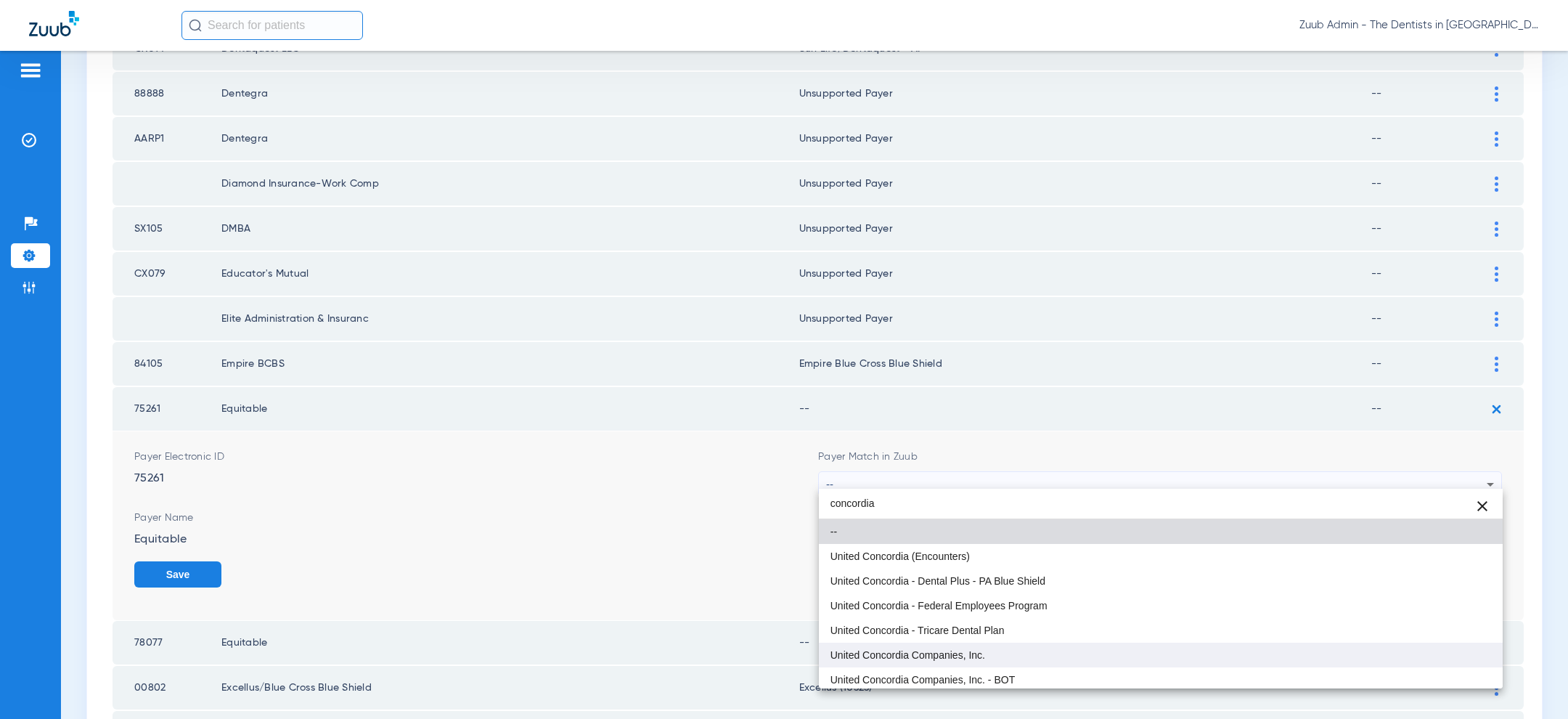
type input "concordia"
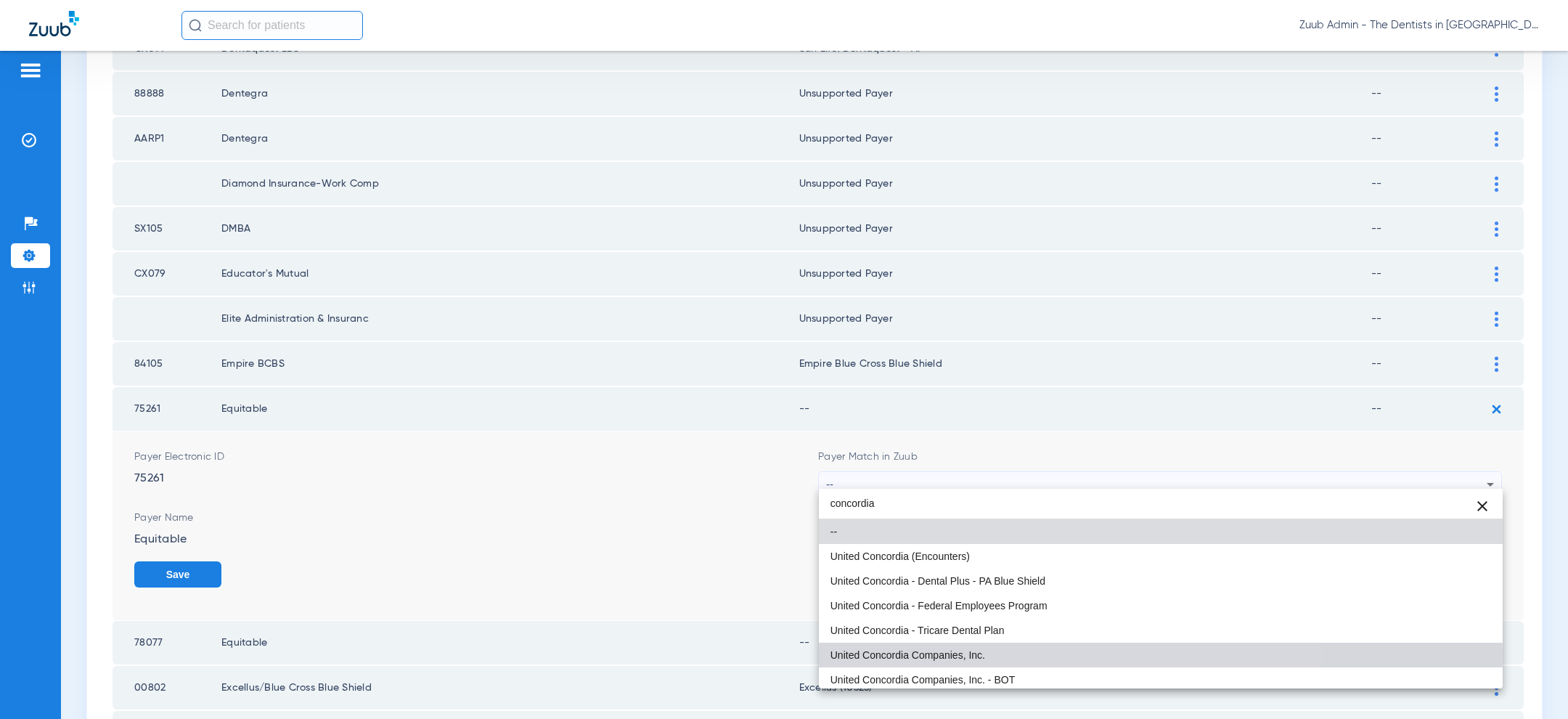
click at [1043, 654] on mat-option "United Concordia Companies, Inc." at bounding box center [1161, 654] width 684 height 25
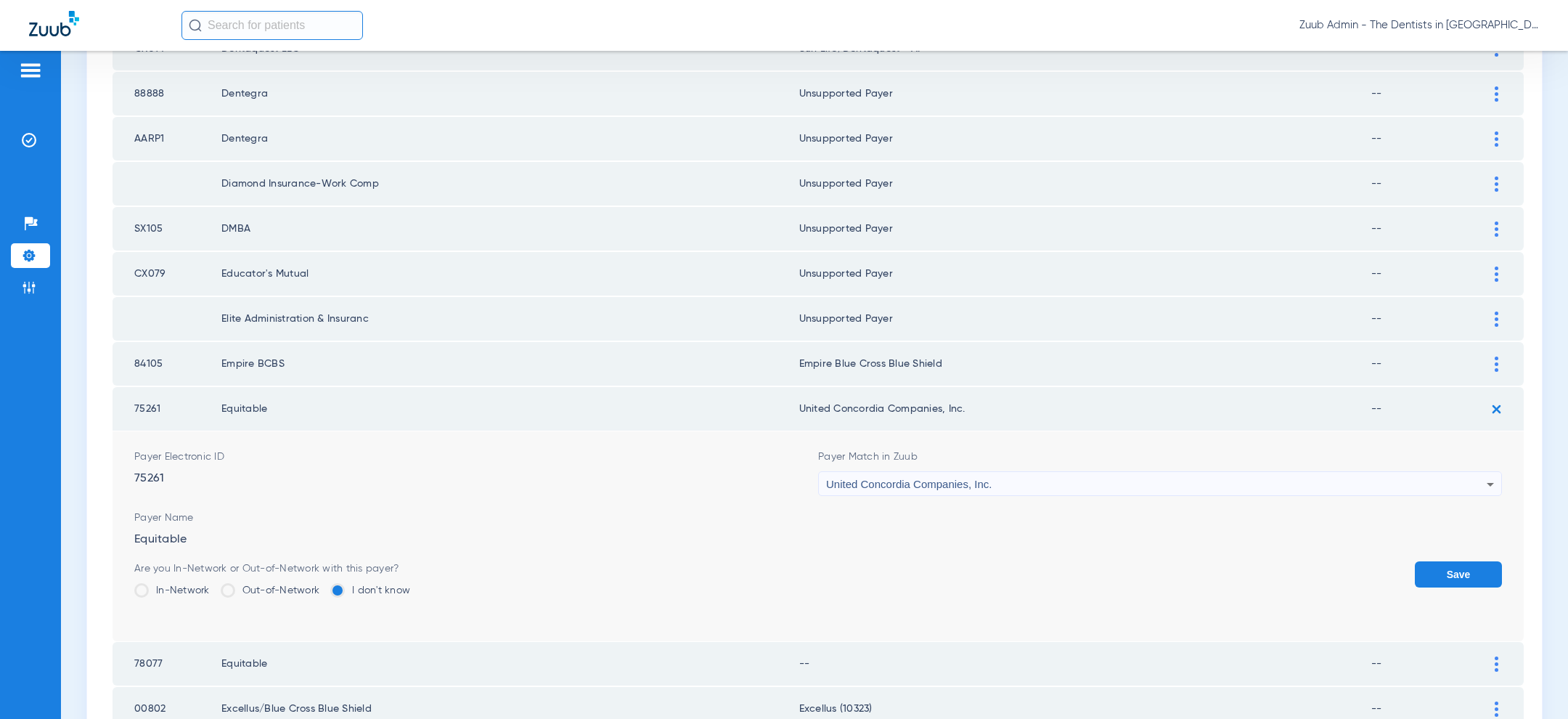
click at [1448, 564] on button "Save" at bounding box center [1459, 574] width 87 height 26
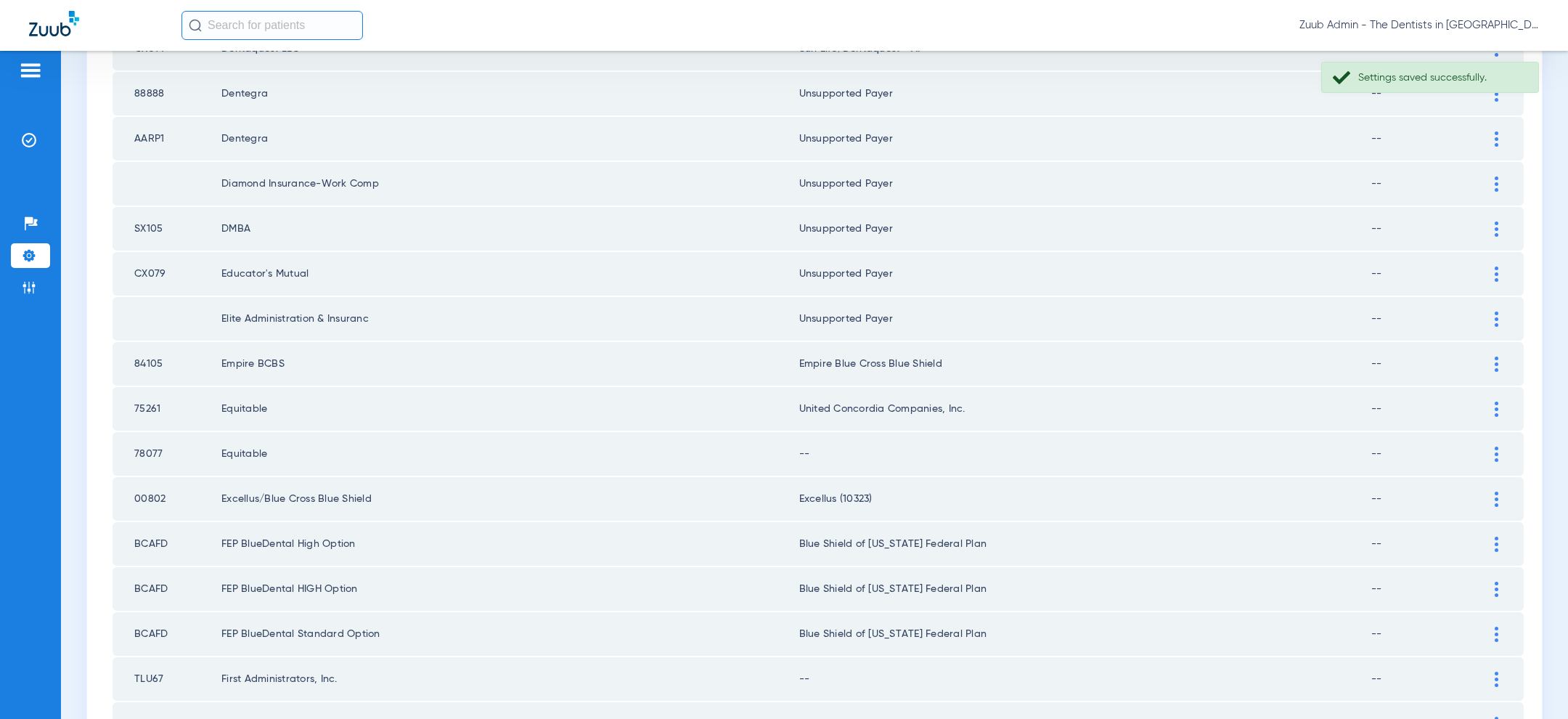
click at [1502, 446] on div at bounding box center [1497, 453] width 25 height 15
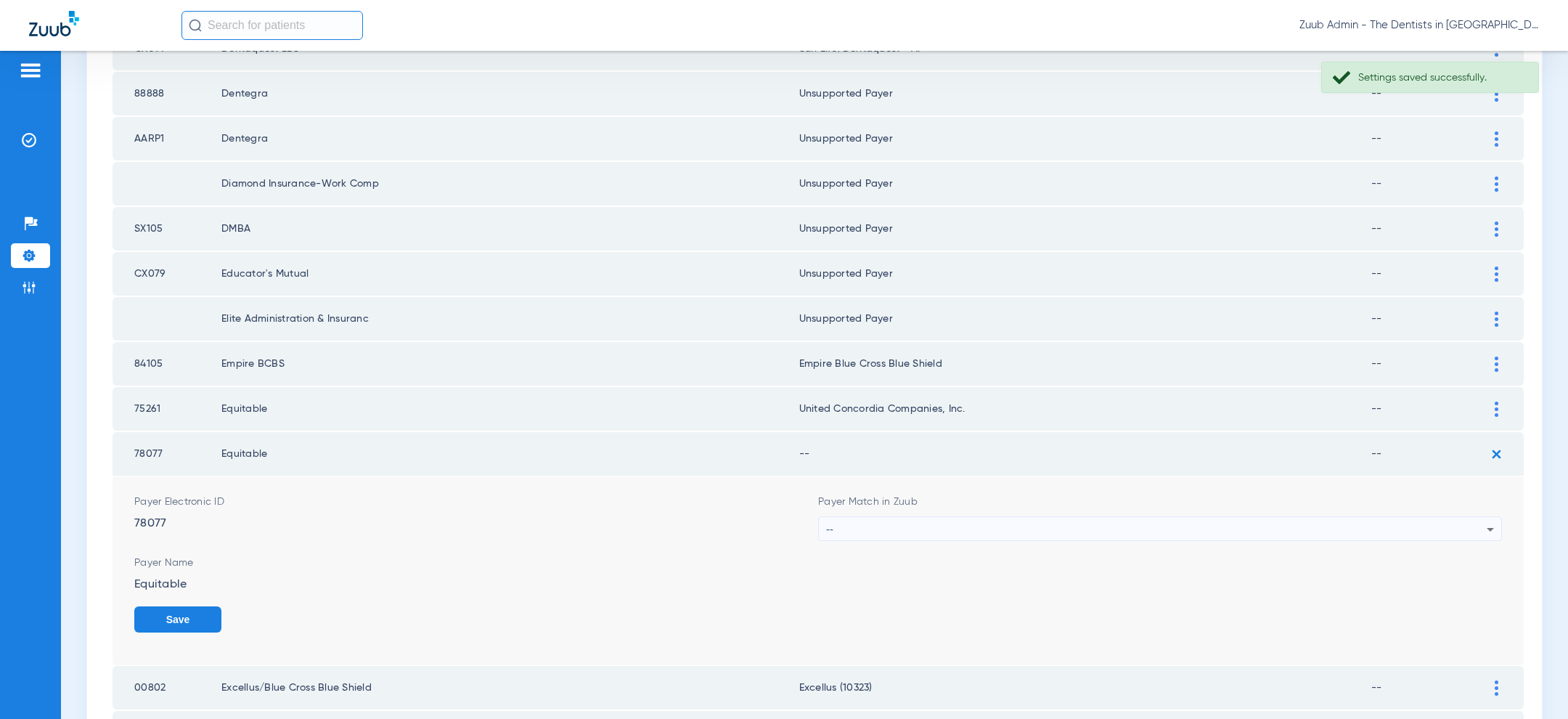
click at [1186, 524] on div "--" at bounding box center [1156, 529] width 660 height 25
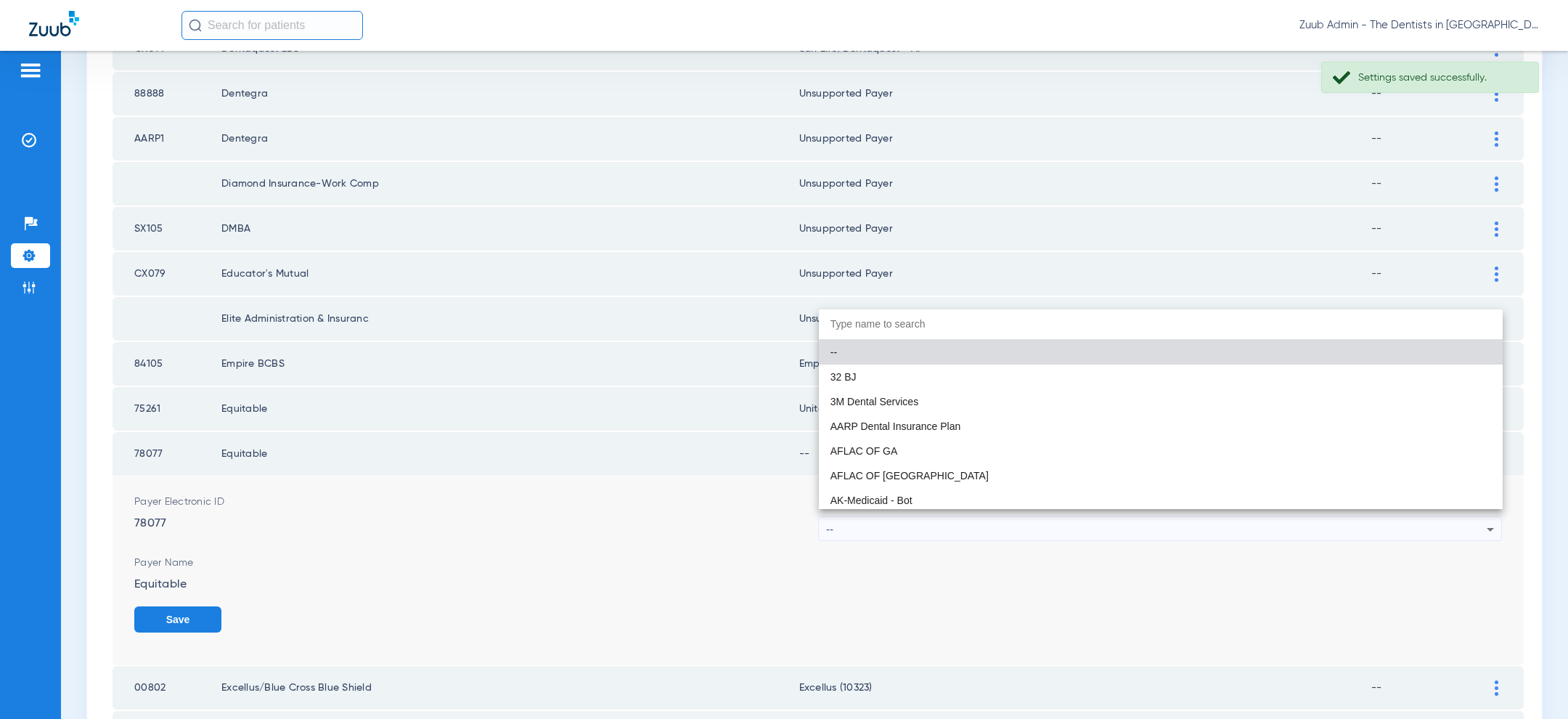
paste input "concordia"
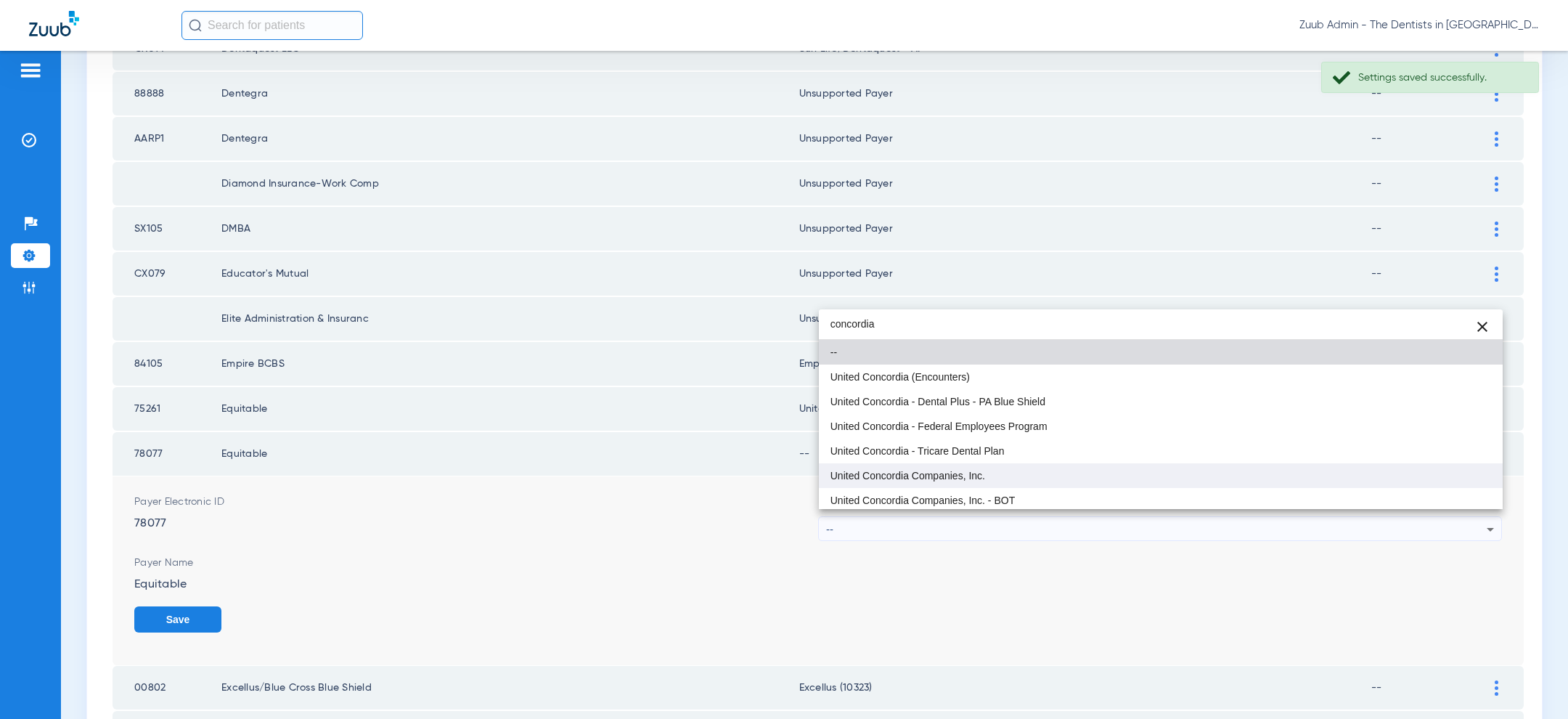
type input "concordia"
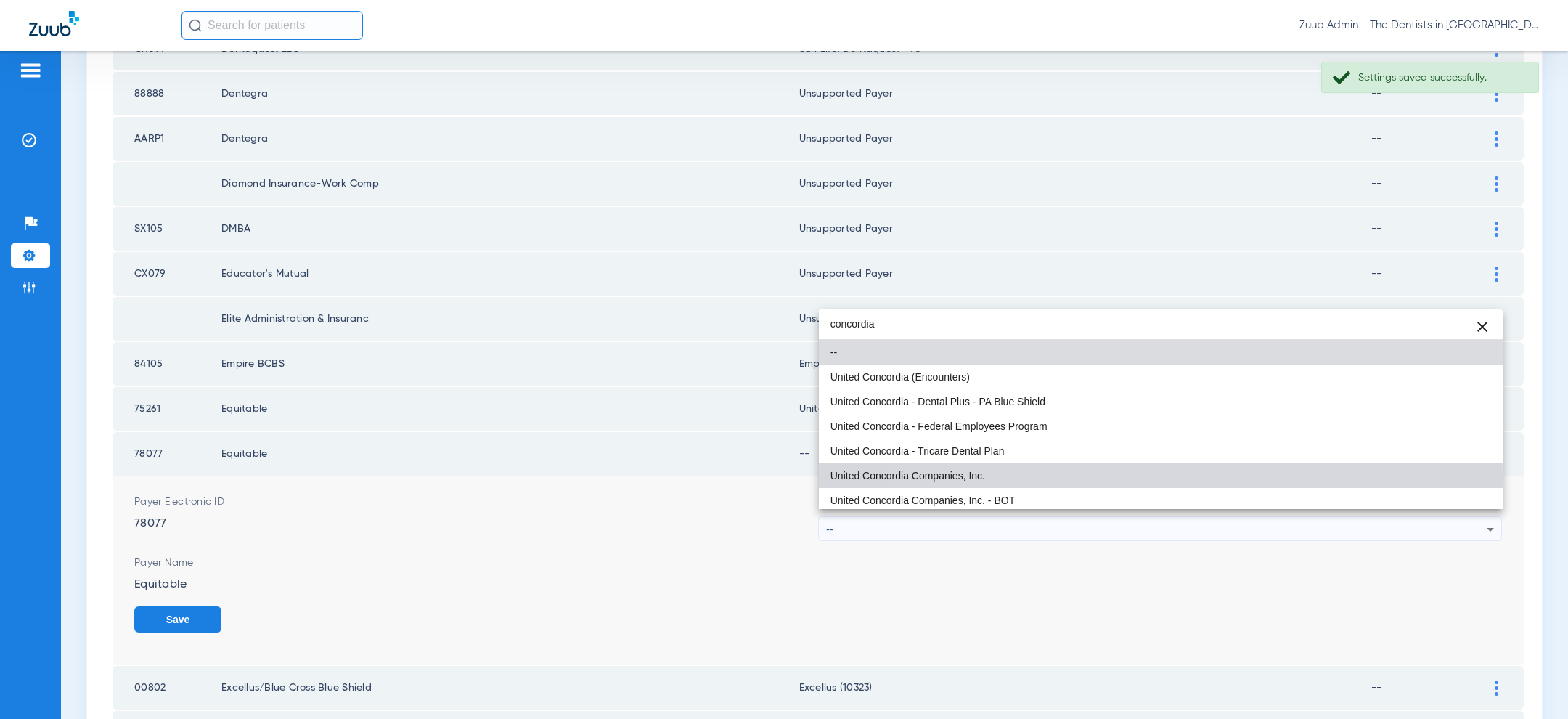
click at [1103, 477] on mat-option "United Concordia Companies, Inc." at bounding box center [1161, 475] width 684 height 25
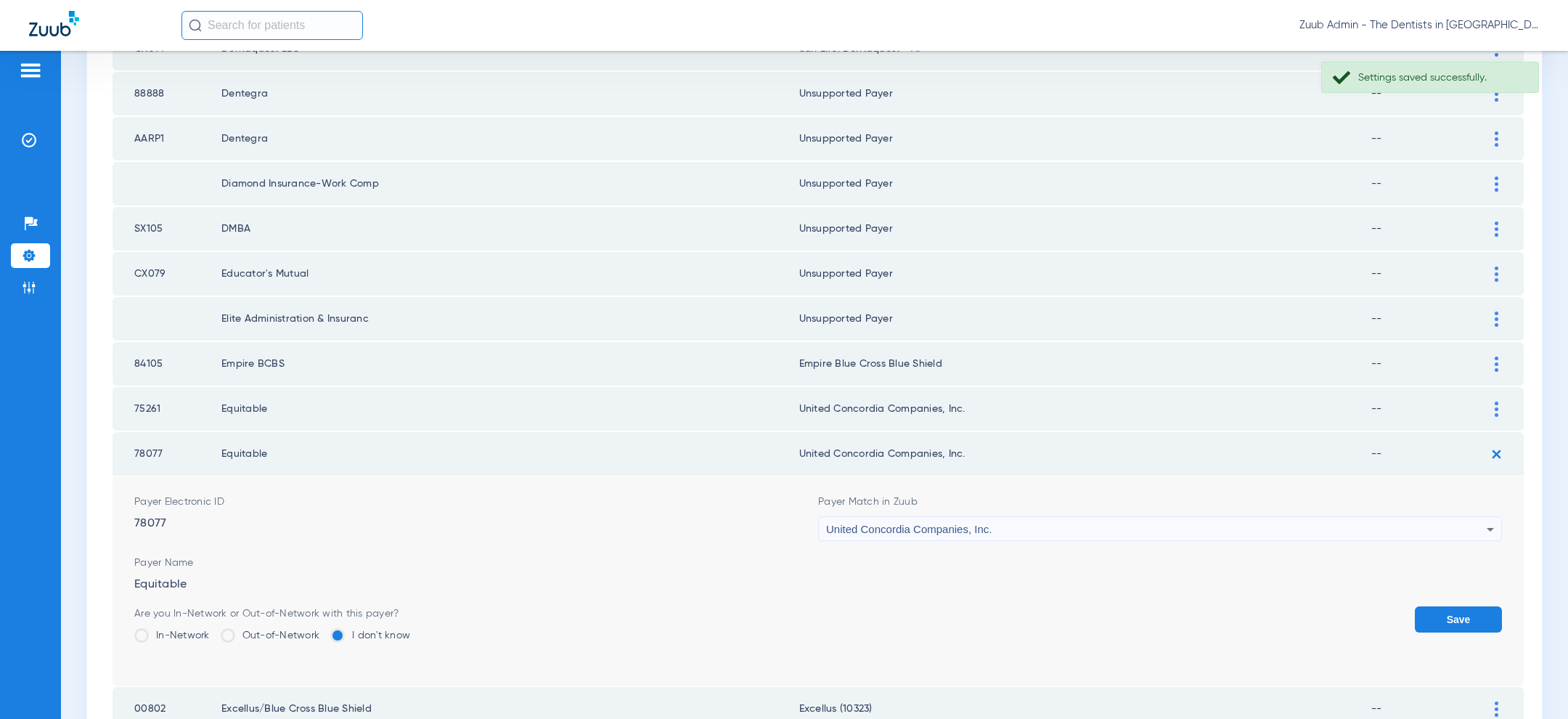
click at [1470, 609] on button "Save" at bounding box center [1459, 619] width 87 height 26
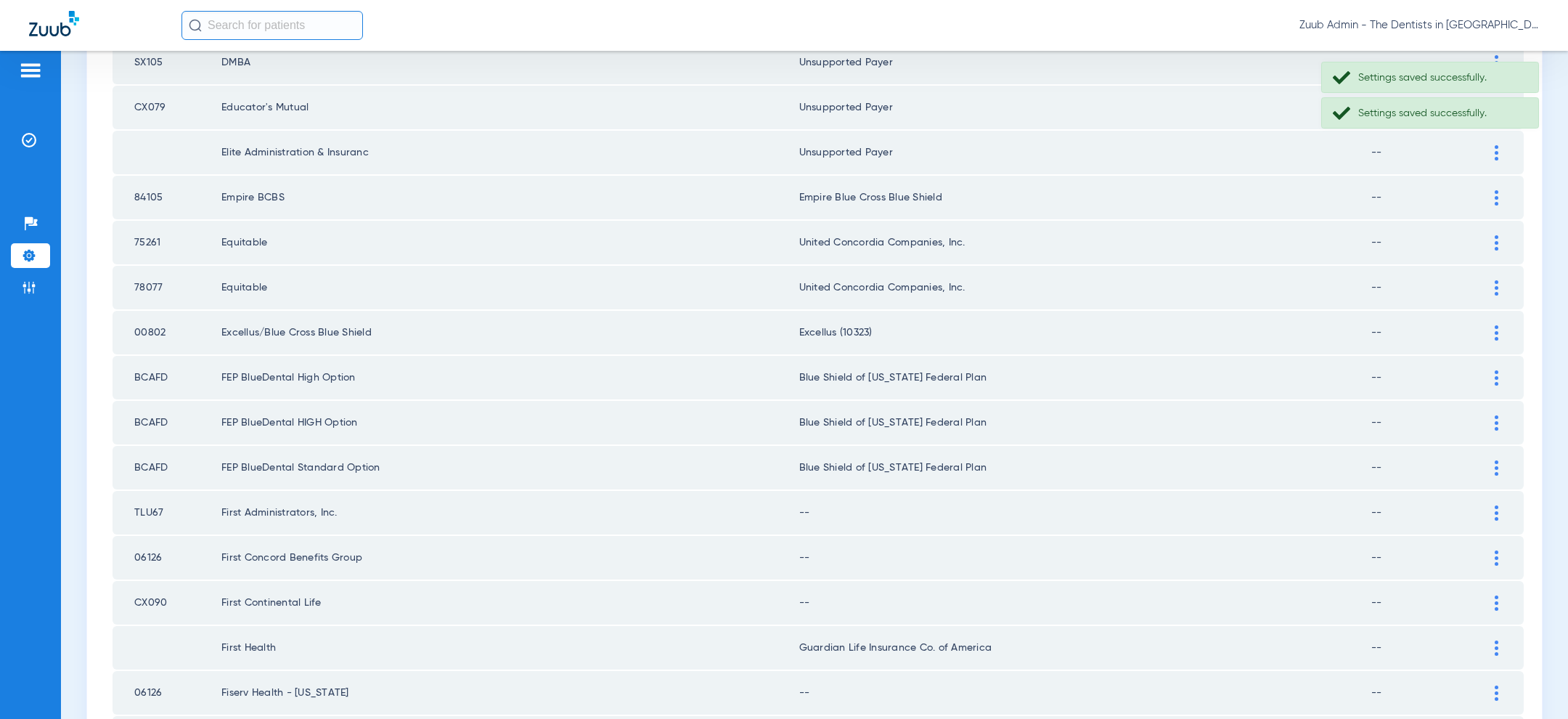
scroll to position [978, 0]
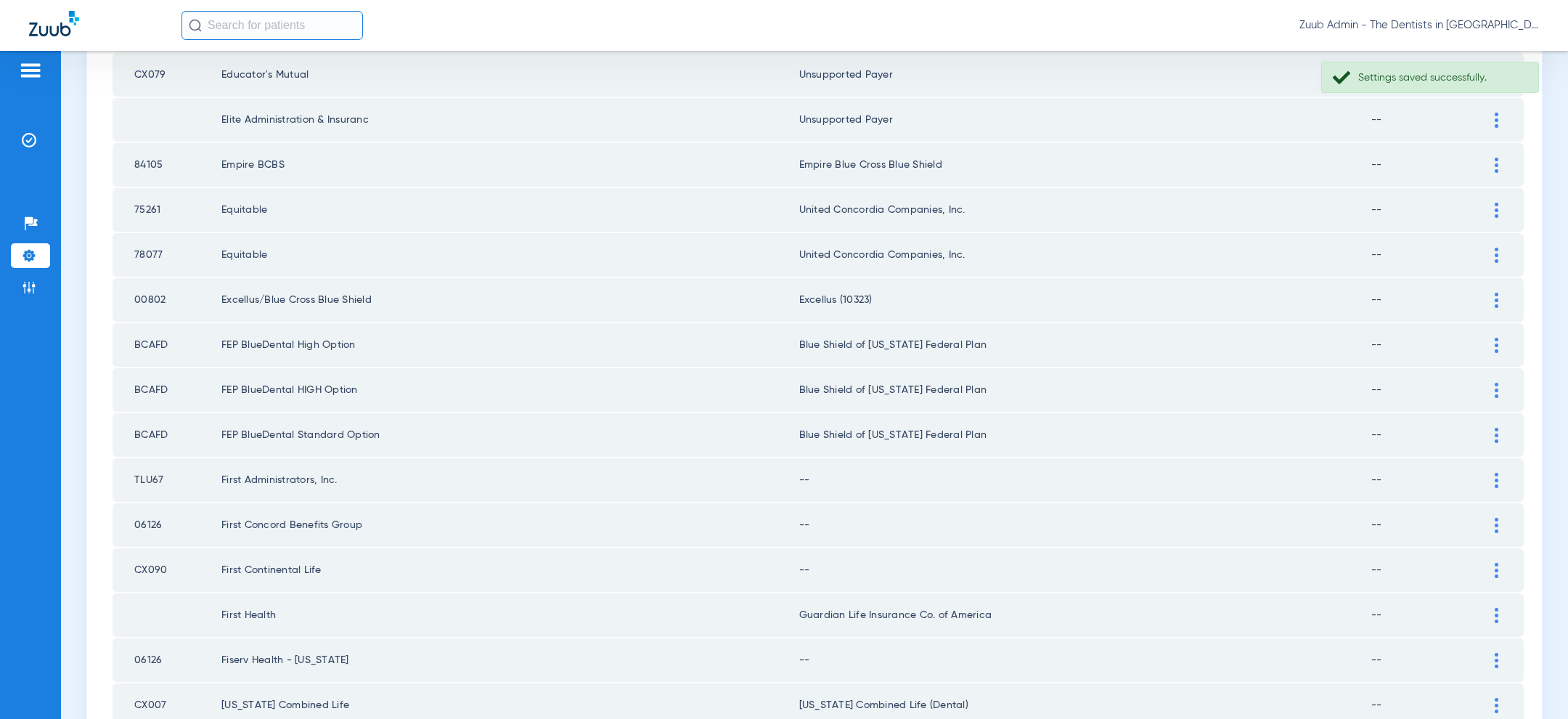
click at [1490, 293] on div at bounding box center [1497, 300] width 25 height 15
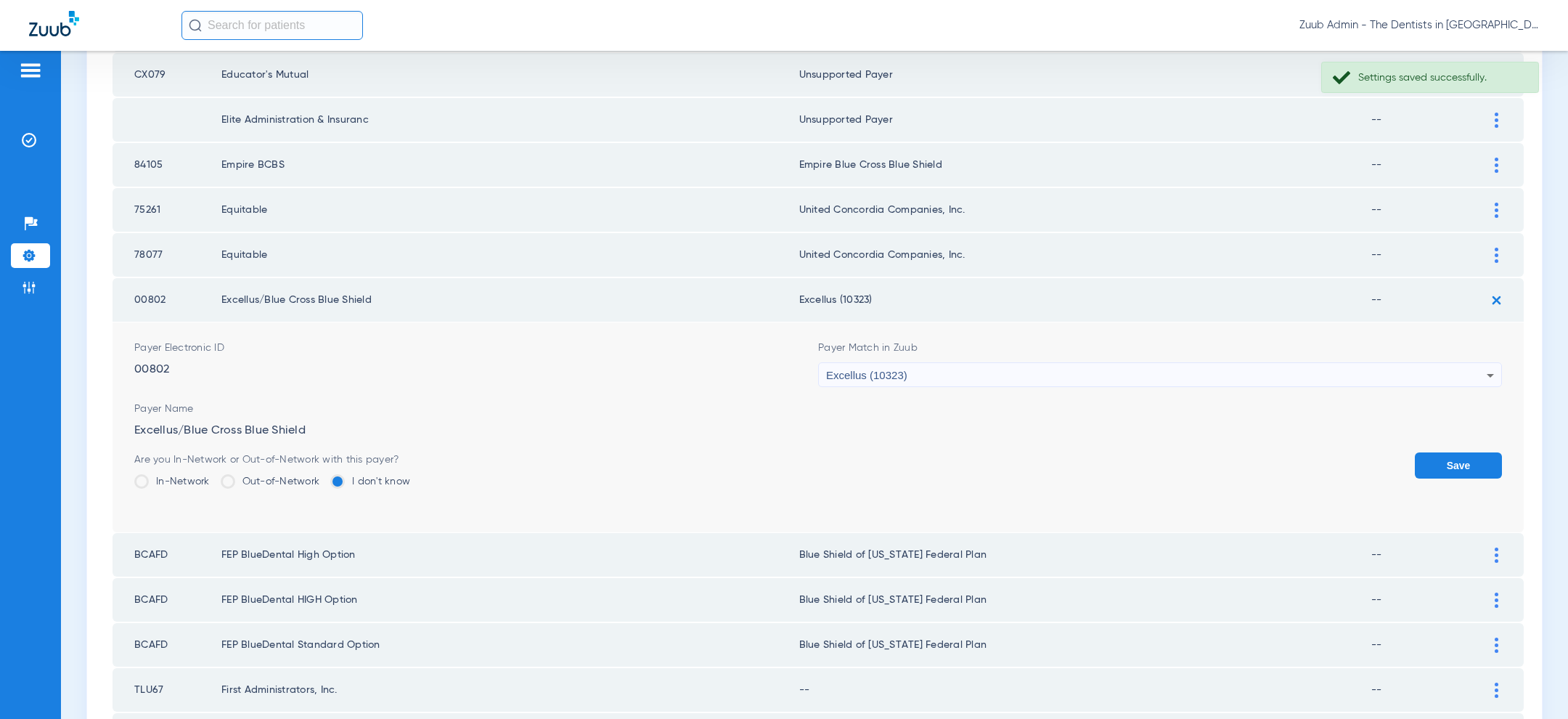
click at [1340, 366] on div "Excellus (10323)" at bounding box center [1156, 375] width 660 height 25
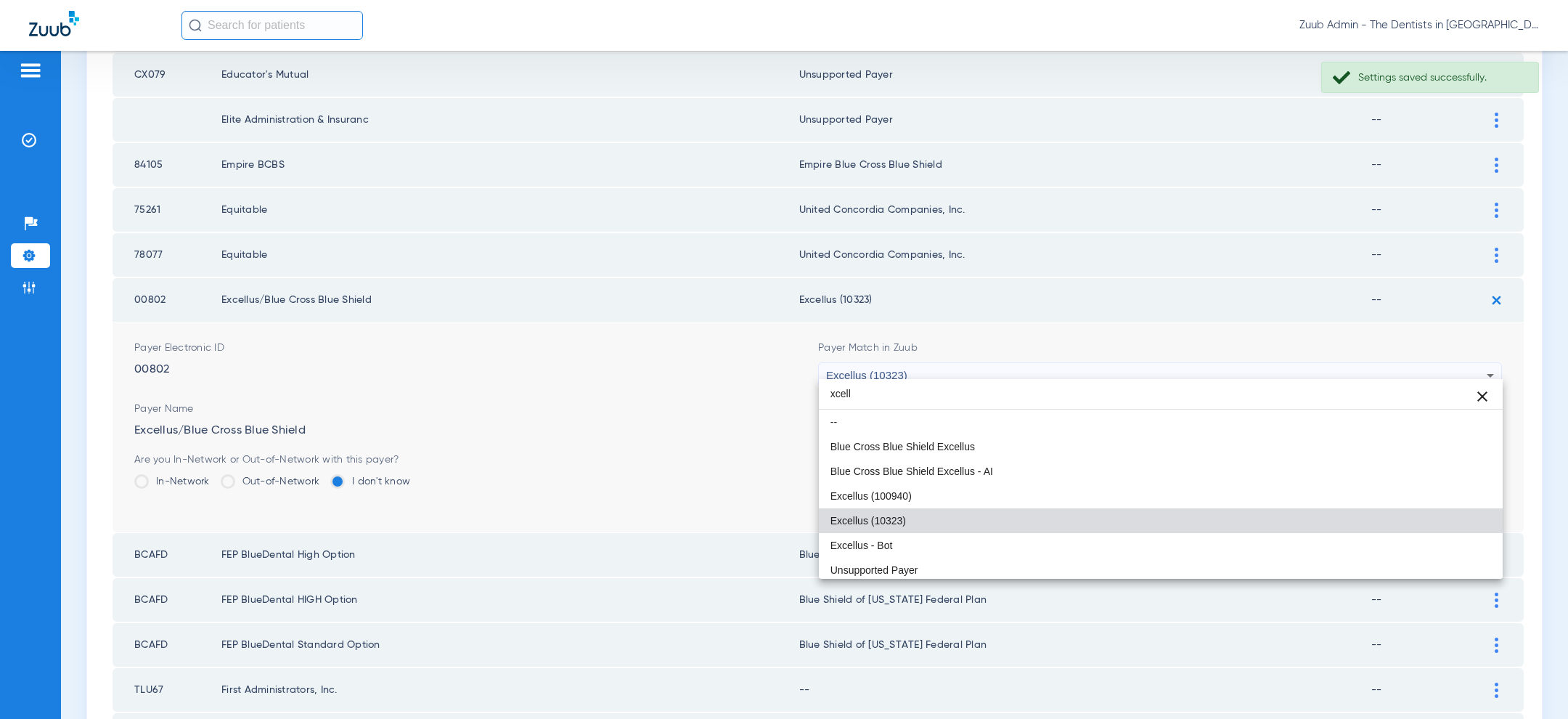
scroll to position [3, 0]
type input "xcell"
click at [1042, 544] on mat-option "Excellus - Bot" at bounding box center [1161, 541] width 684 height 25
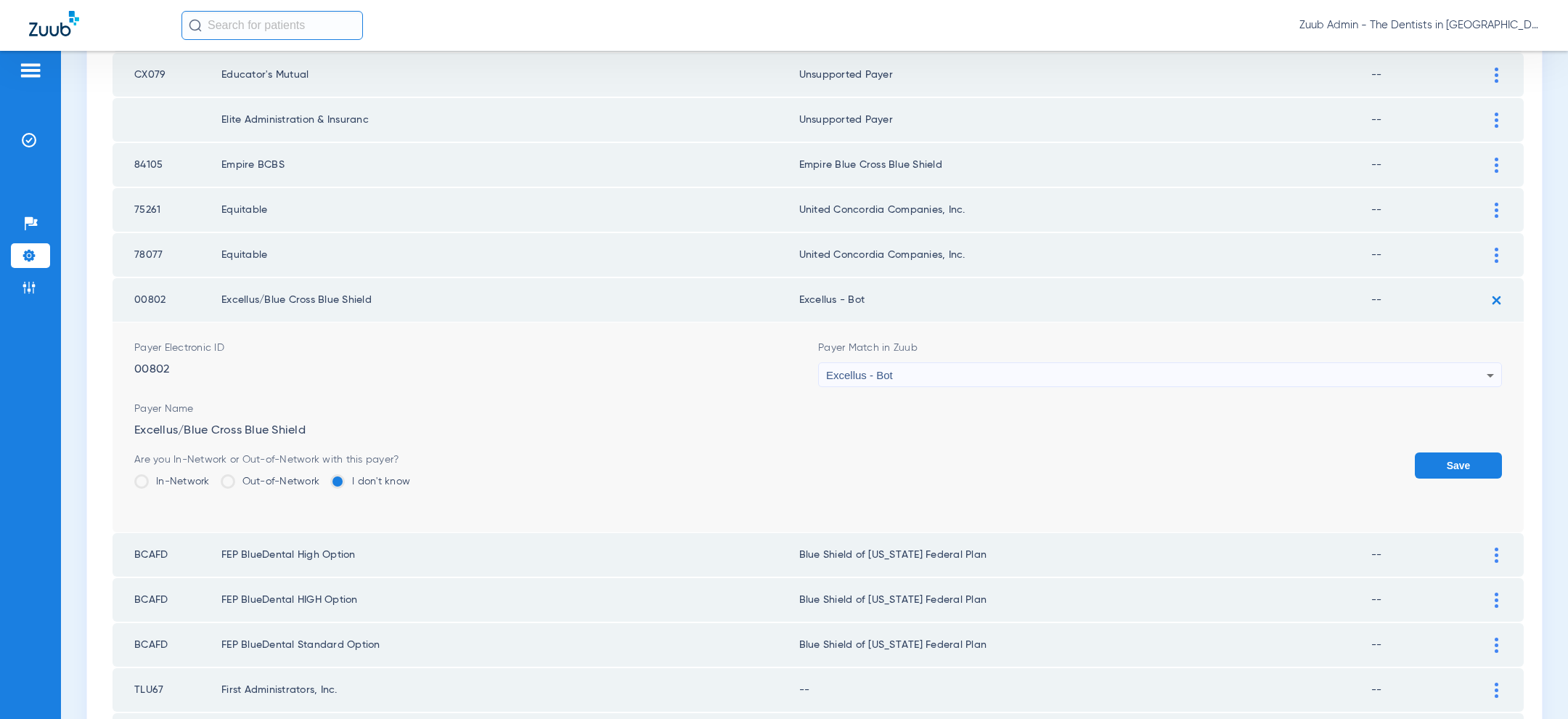
click at [1444, 455] on button "Save" at bounding box center [1459, 465] width 87 height 26
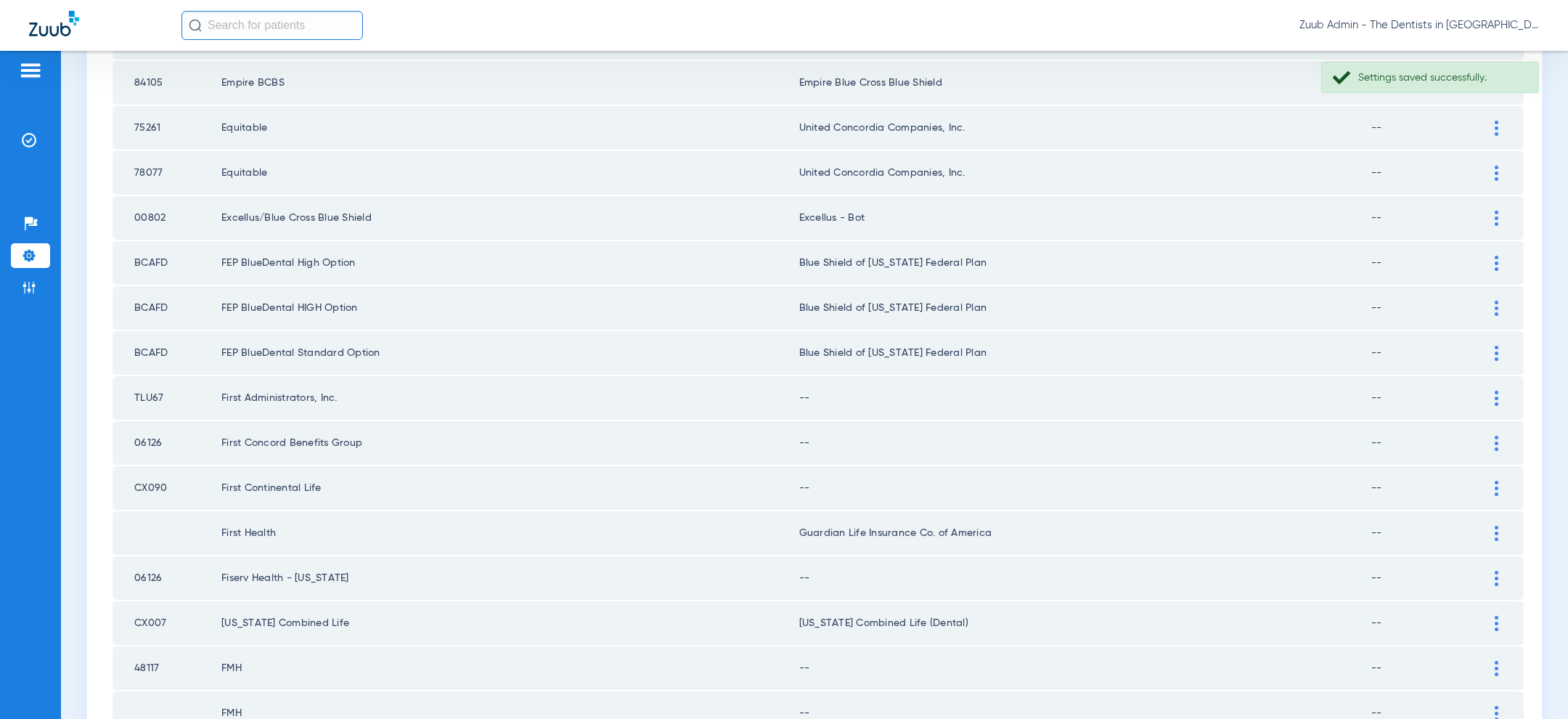
scroll to position [1148, 0]
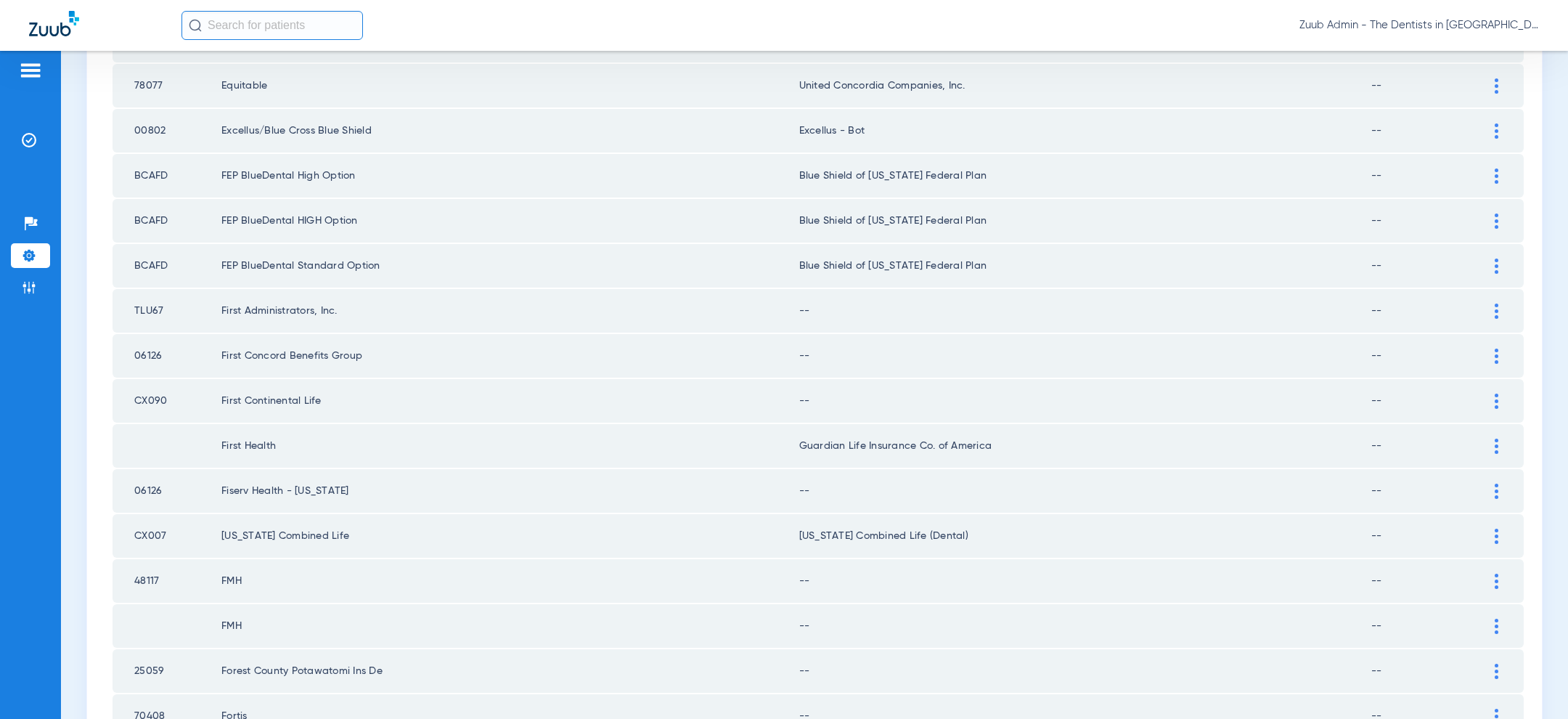
click at [1492, 304] on div at bounding box center [1497, 311] width 25 height 15
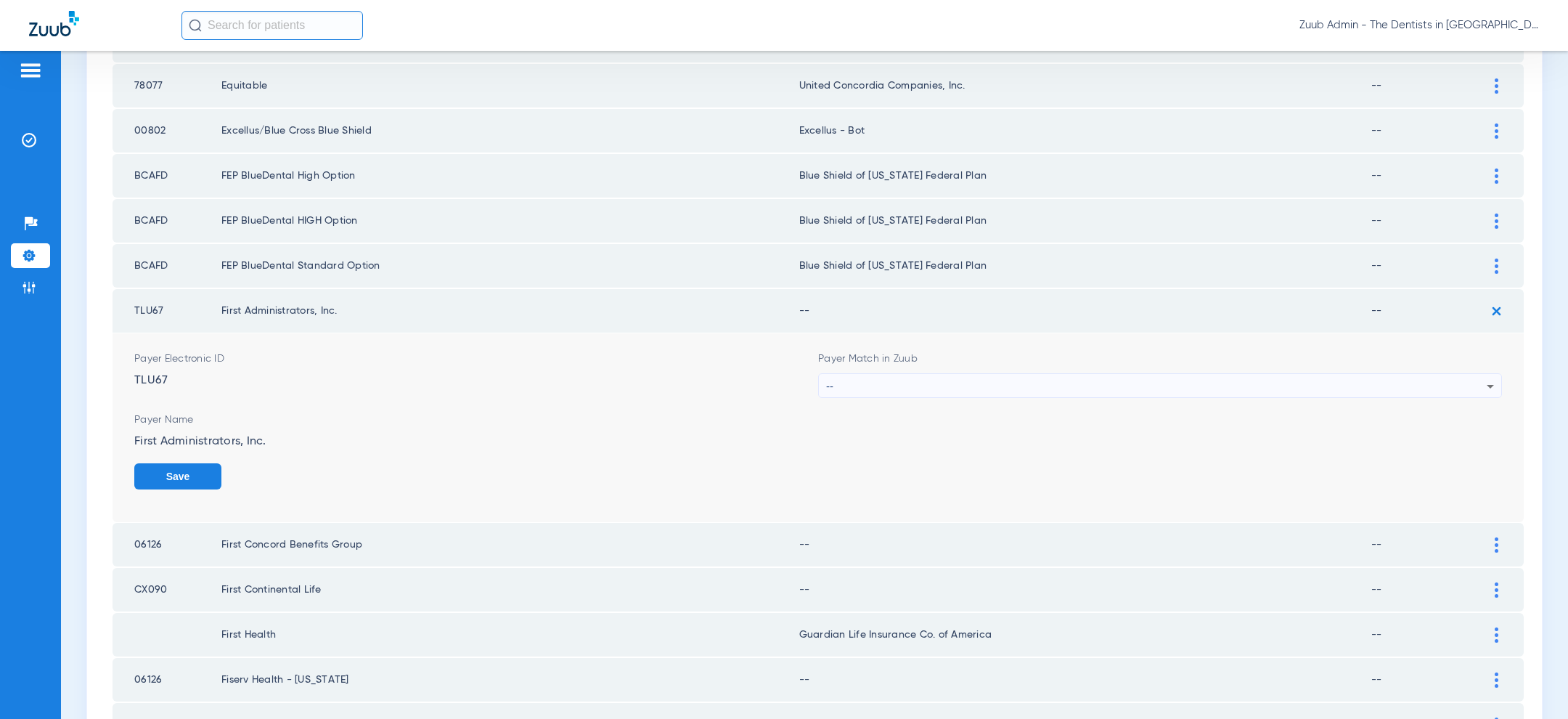
click at [1301, 385] on div "--" at bounding box center [1156, 386] width 660 height 25
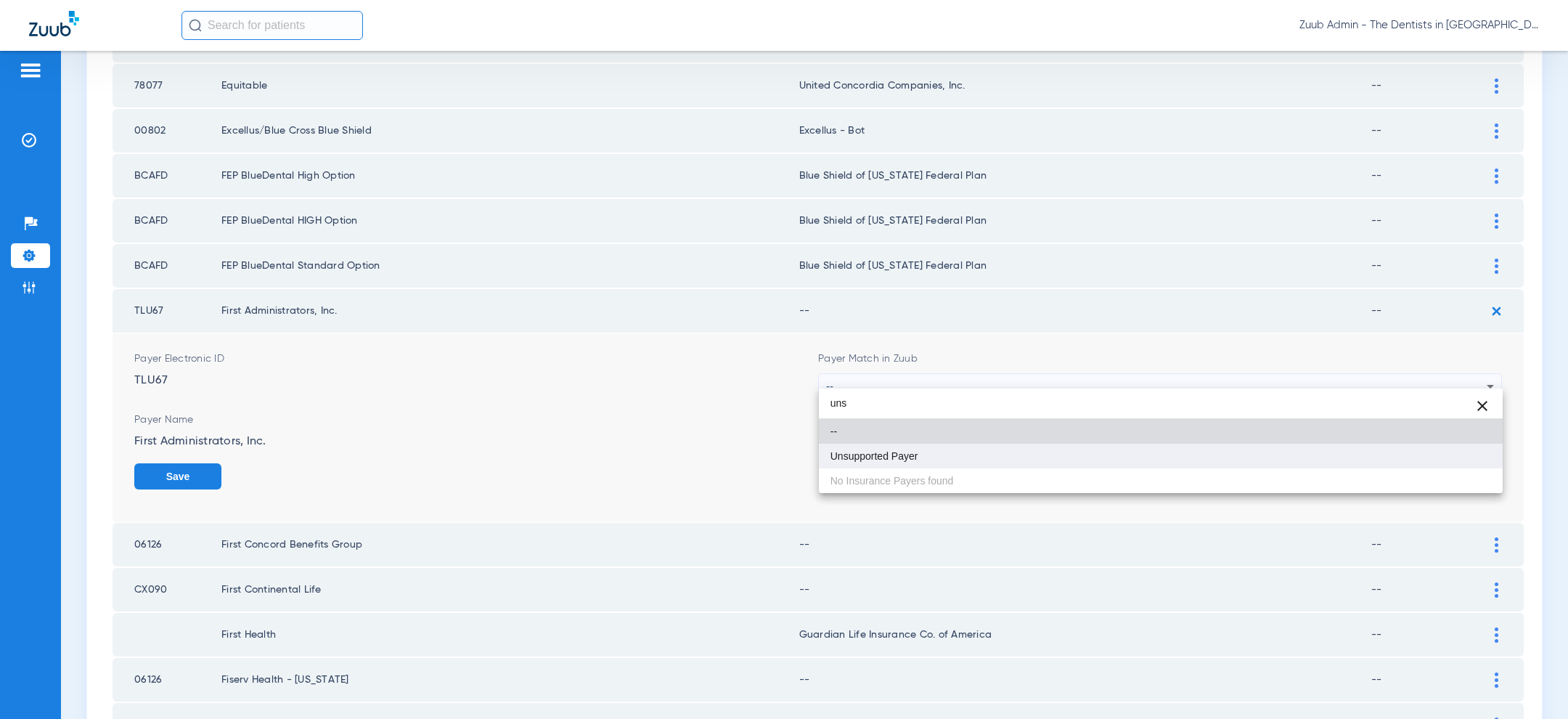
type input "uns"
click at [1098, 465] on mat-option "Unsupported Payer" at bounding box center [1161, 455] width 684 height 25
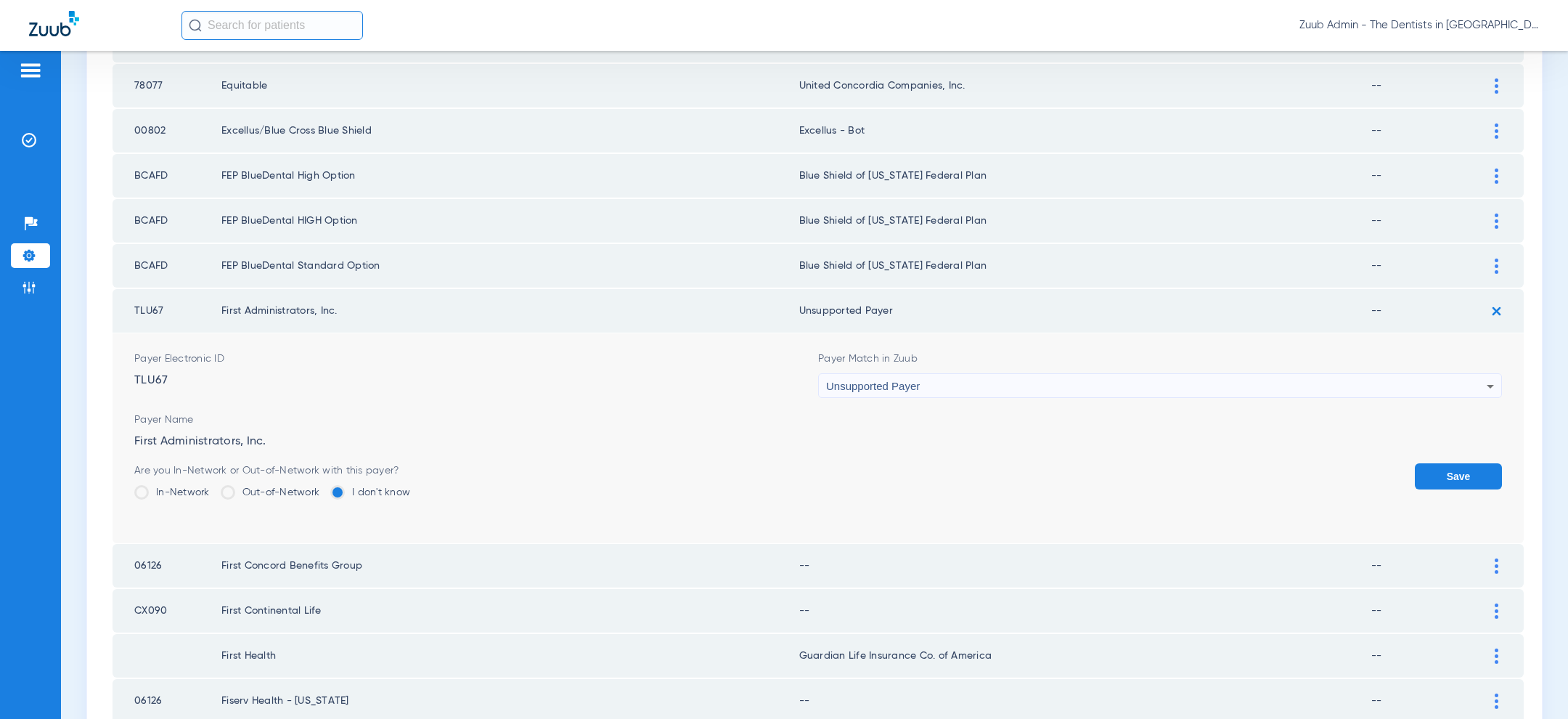
click at [1476, 465] on button "Save" at bounding box center [1459, 476] width 87 height 26
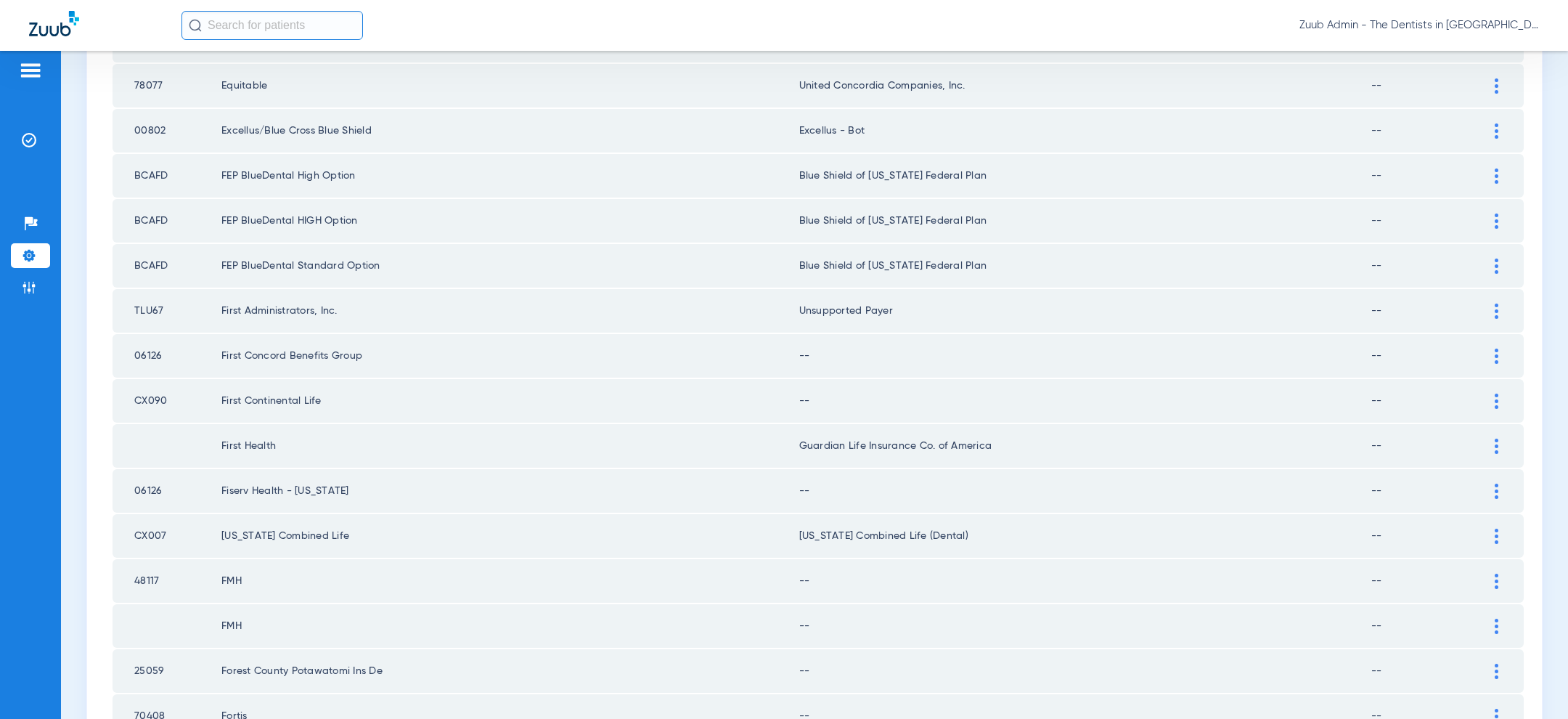
click at [1504, 349] on div at bounding box center [1497, 356] width 25 height 15
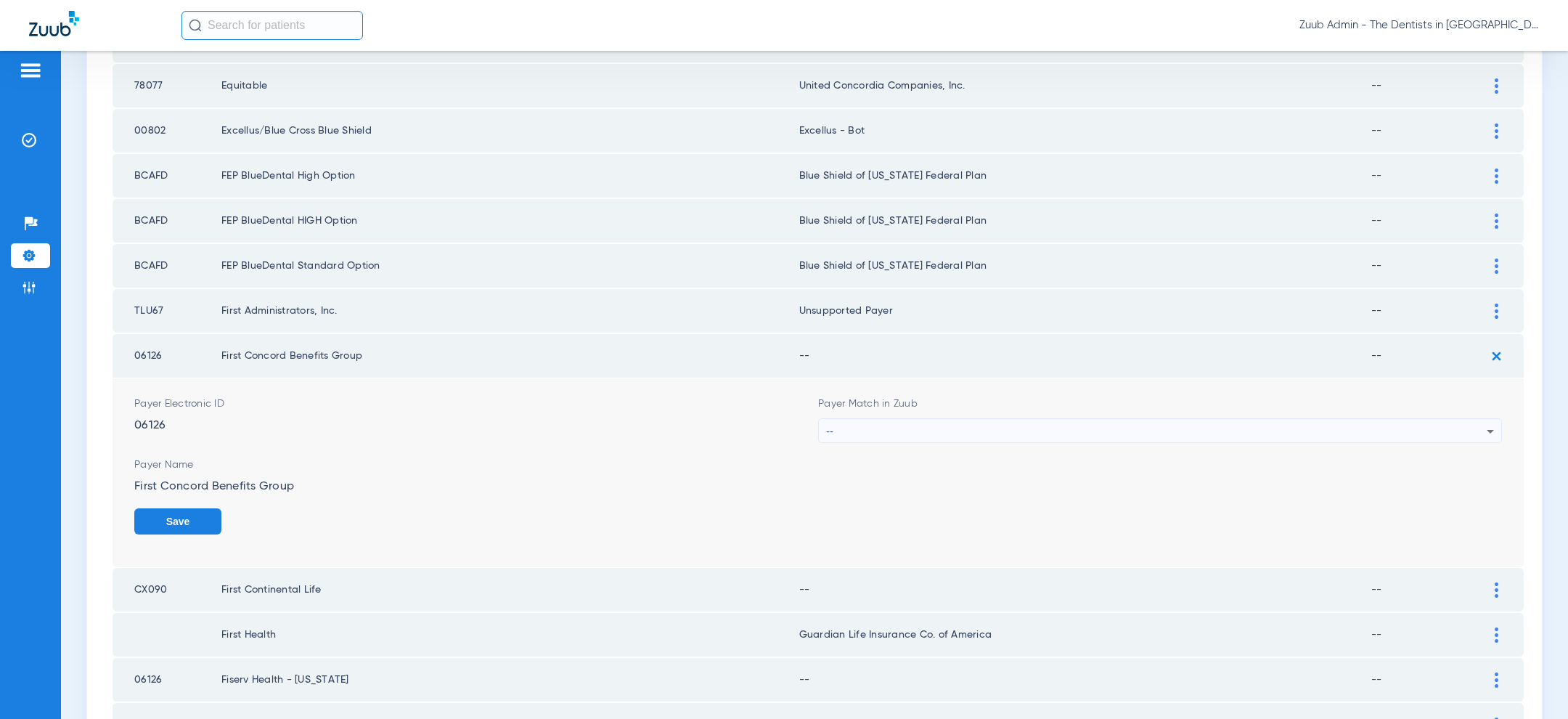
click at [1292, 422] on div "--" at bounding box center [1156, 430] width 660 height 25
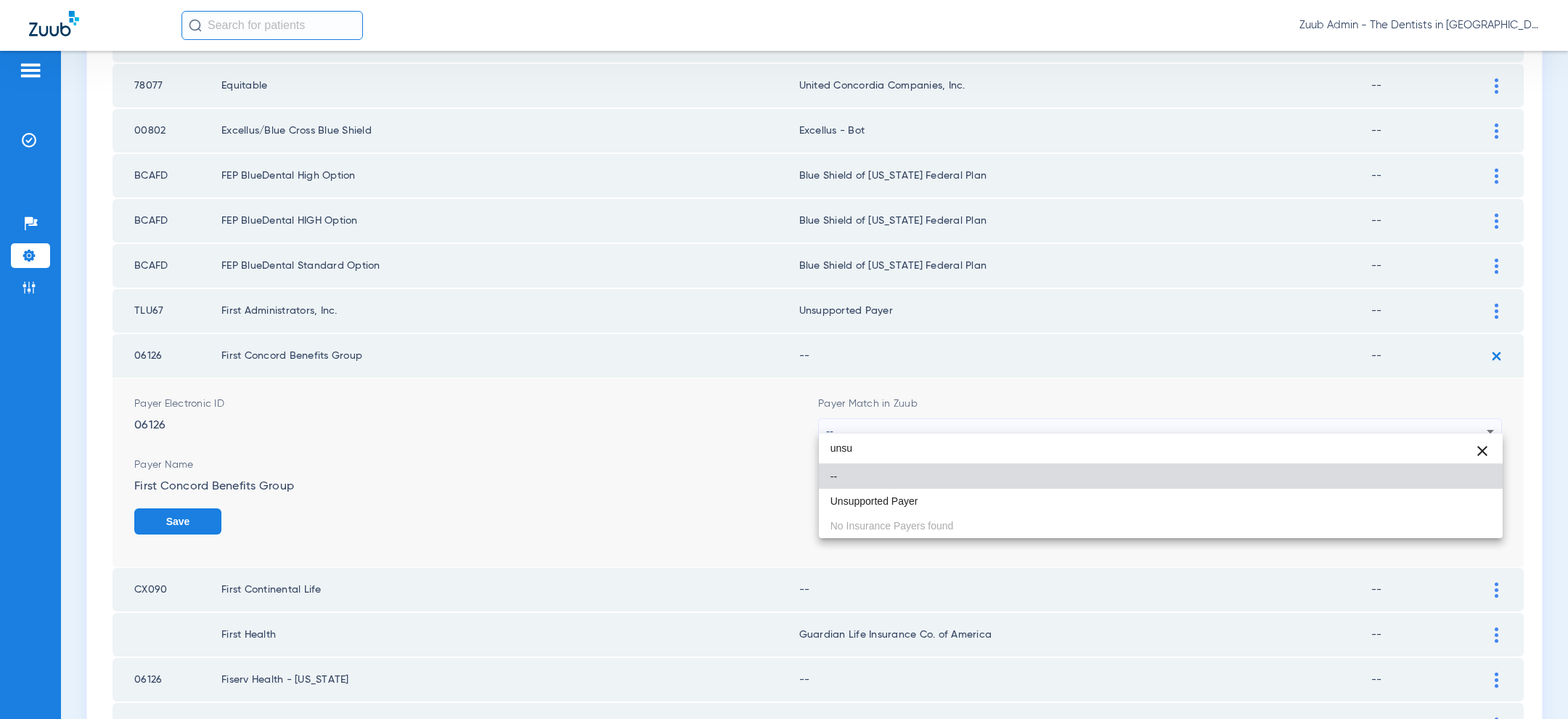
type input "unsu"
click at [851, 502] on span "Unsupported Payer" at bounding box center [874, 500] width 88 height 10
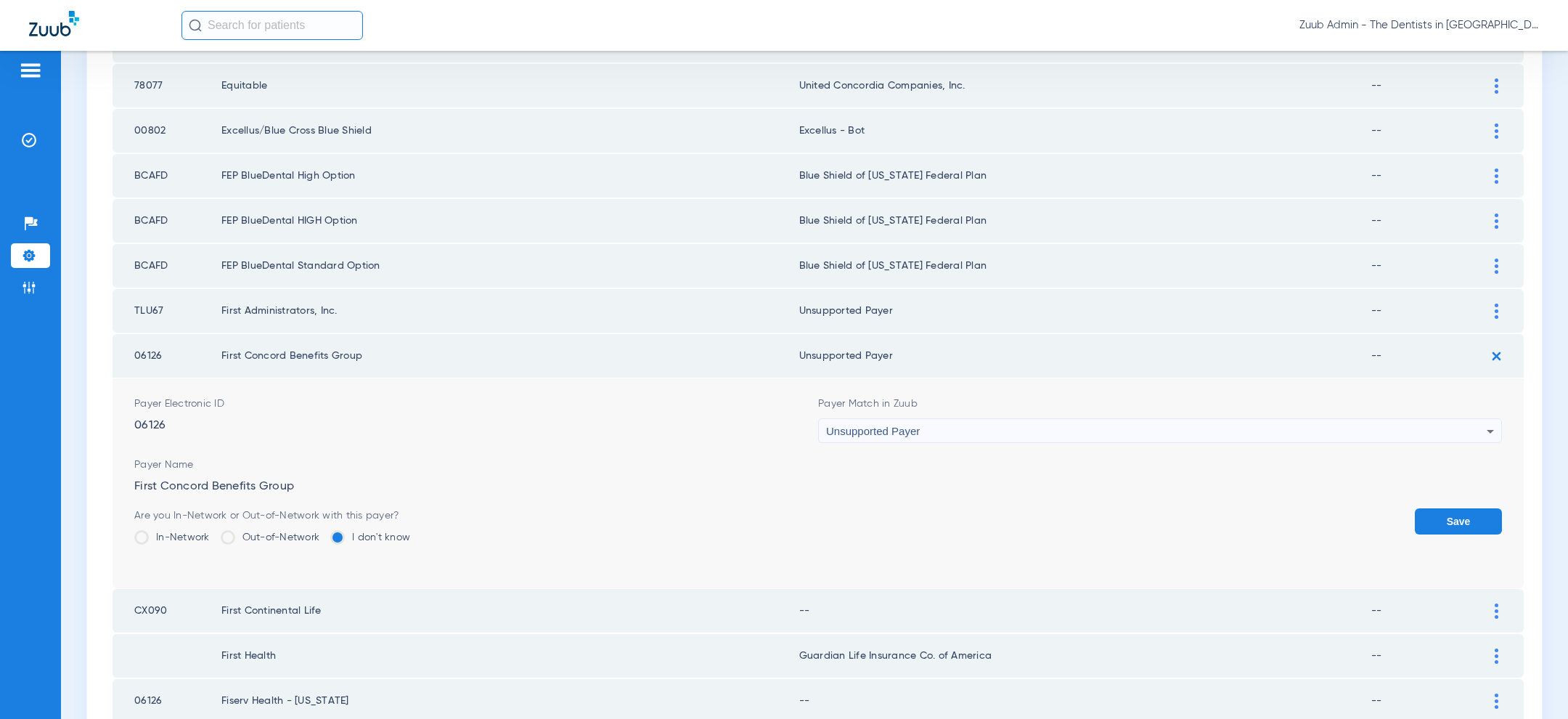
click at [1444, 514] on button "Save" at bounding box center [1459, 521] width 87 height 26
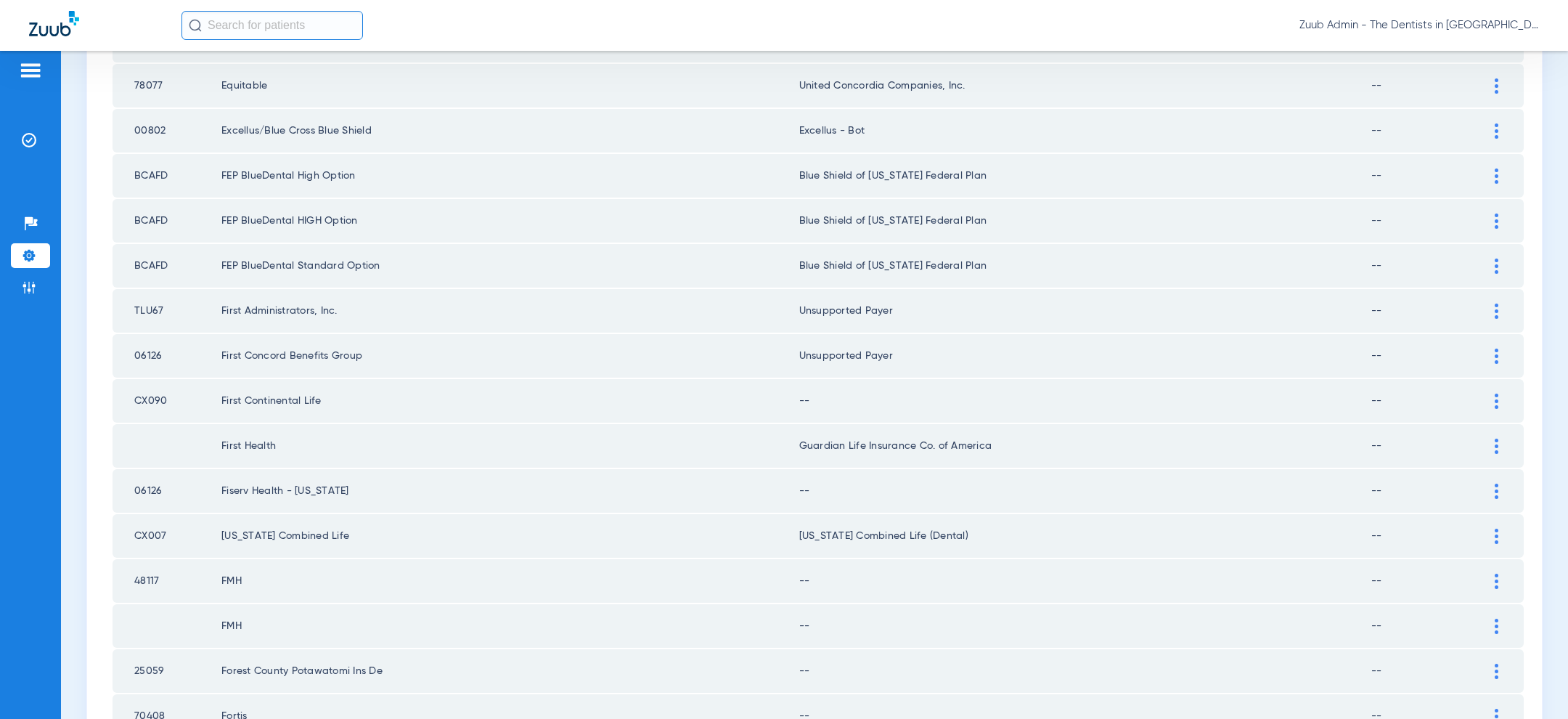
click at [1509, 392] on td at bounding box center [1504, 400] width 40 height 44
click at [1497, 393] on img at bounding box center [1496, 400] width 4 height 15
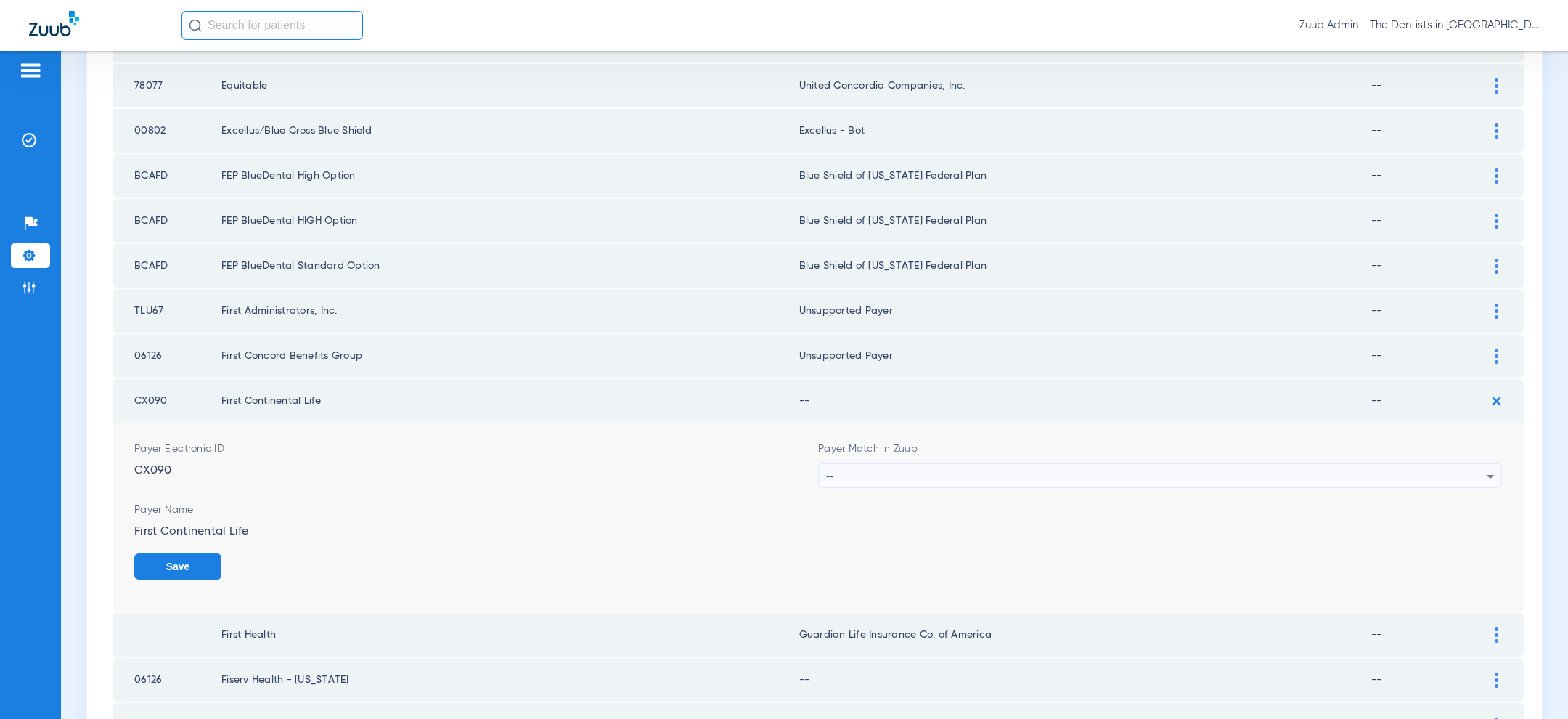
click at [1321, 464] on div "--" at bounding box center [1156, 476] width 660 height 25
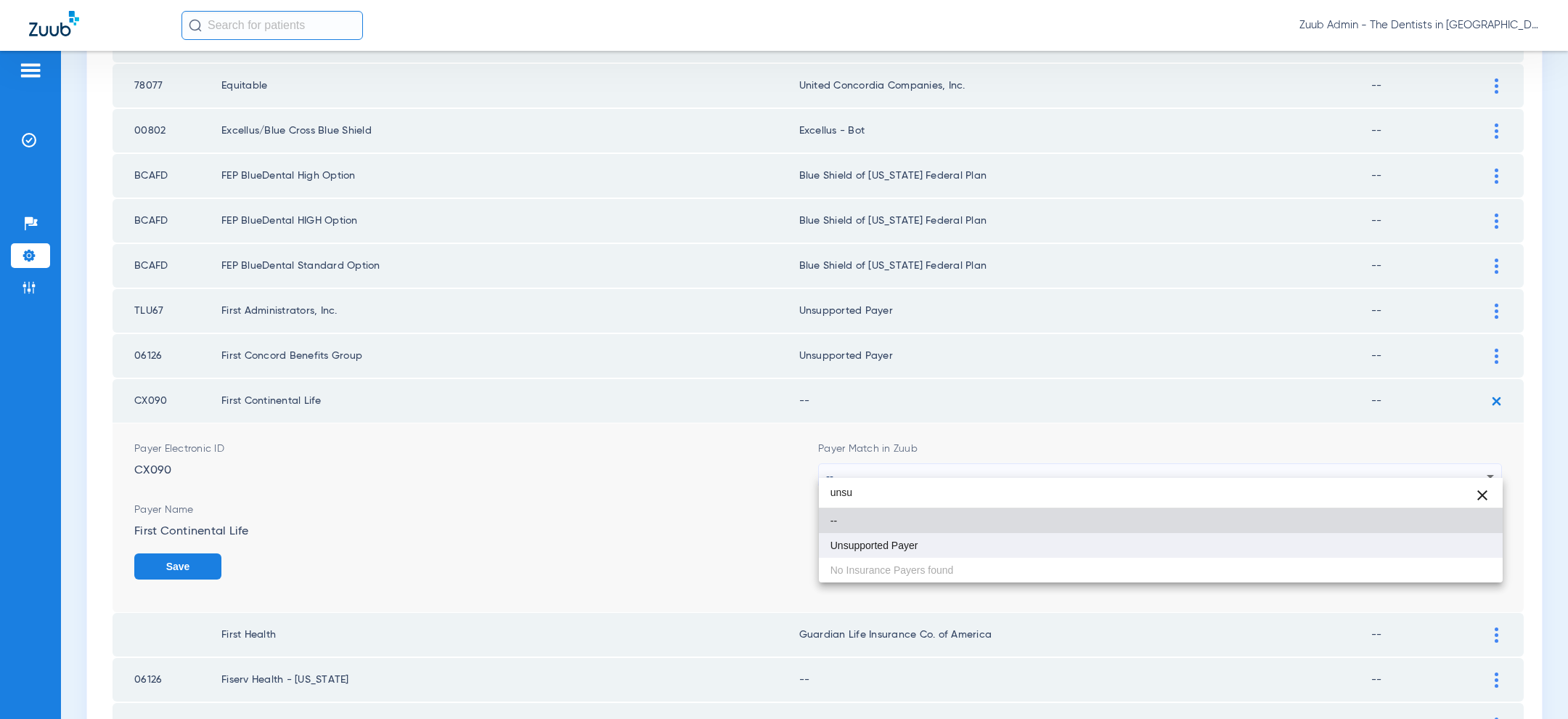
type input "unsu"
click at [1001, 552] on mat-option "Unsupported Payer" at bounding box center [1161, 545] width 684 height 25
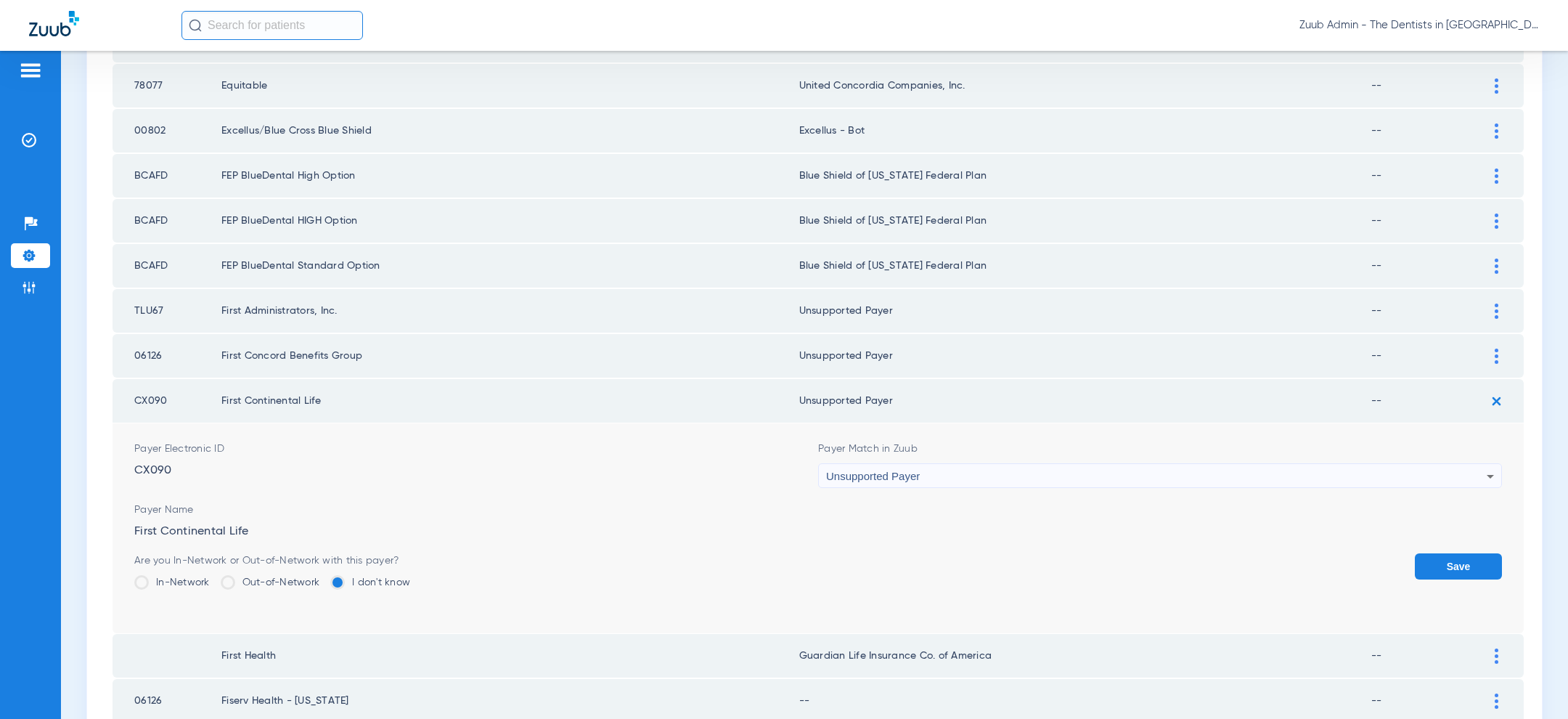
click at [1439, 554] on button "Save" at bounding box center [1459, 566] width 87 height 26
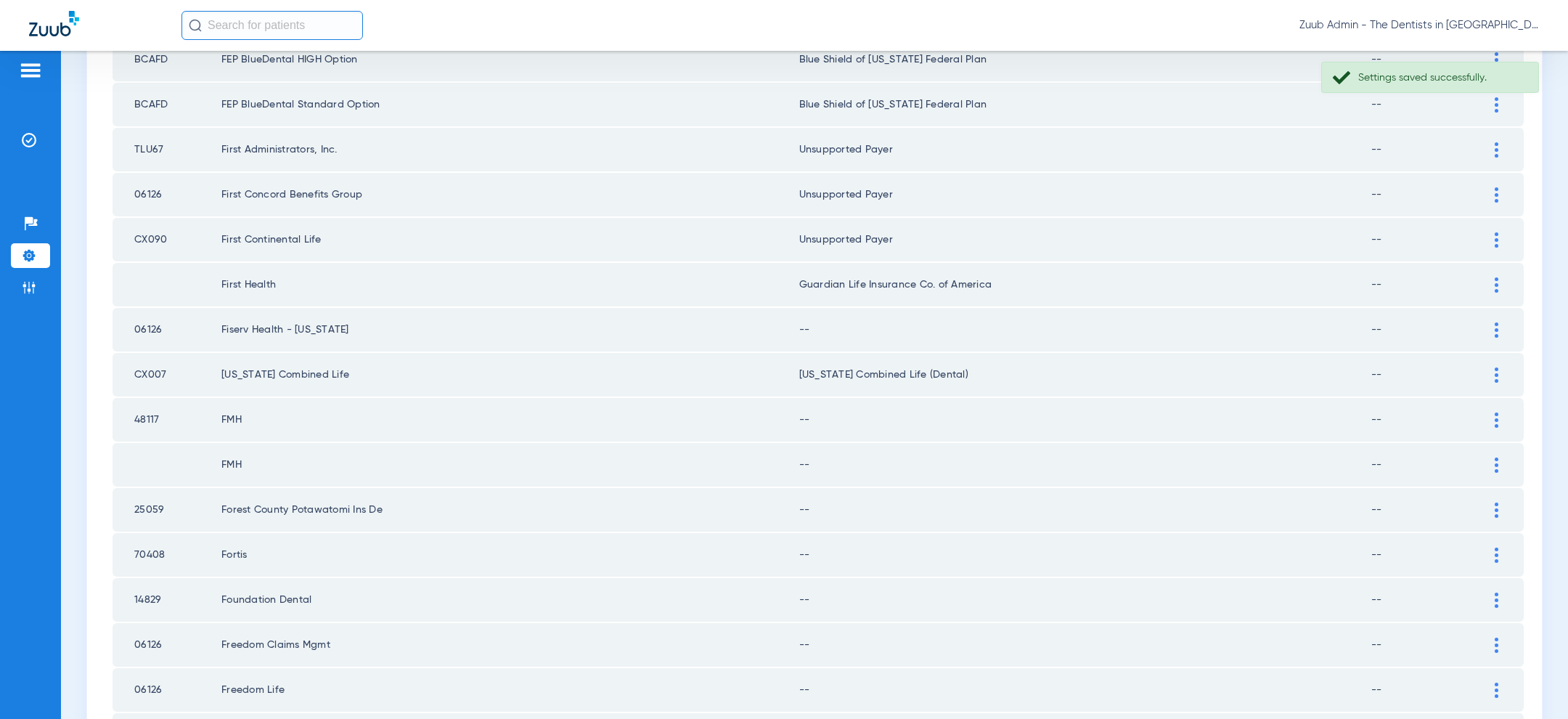
scroll to position [1318, 0]
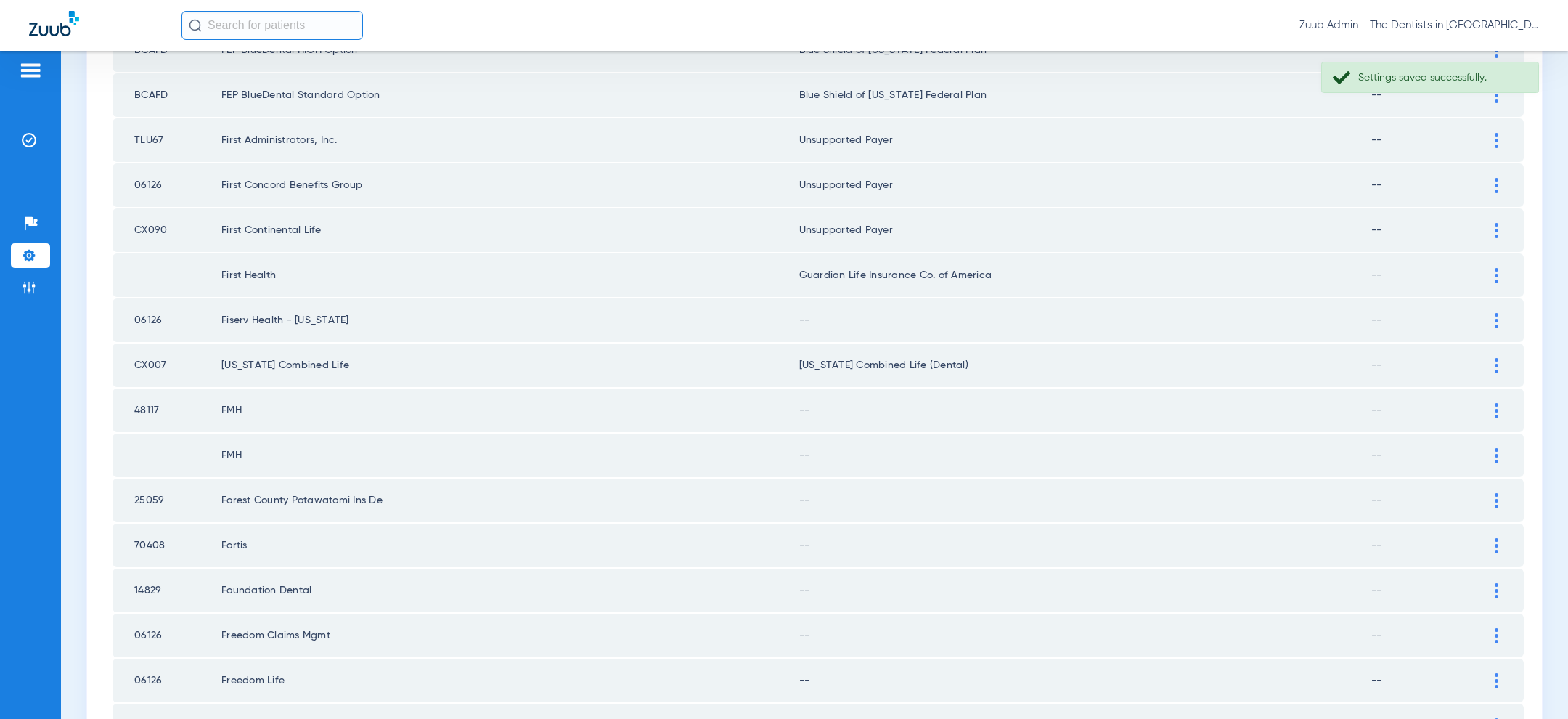
click at [1077, 307] on td "--" at bounding box center [1085, 319] width 572 height 44
click at [1493, 313] on div at bounding box center [1497, 320] width 25 height 15
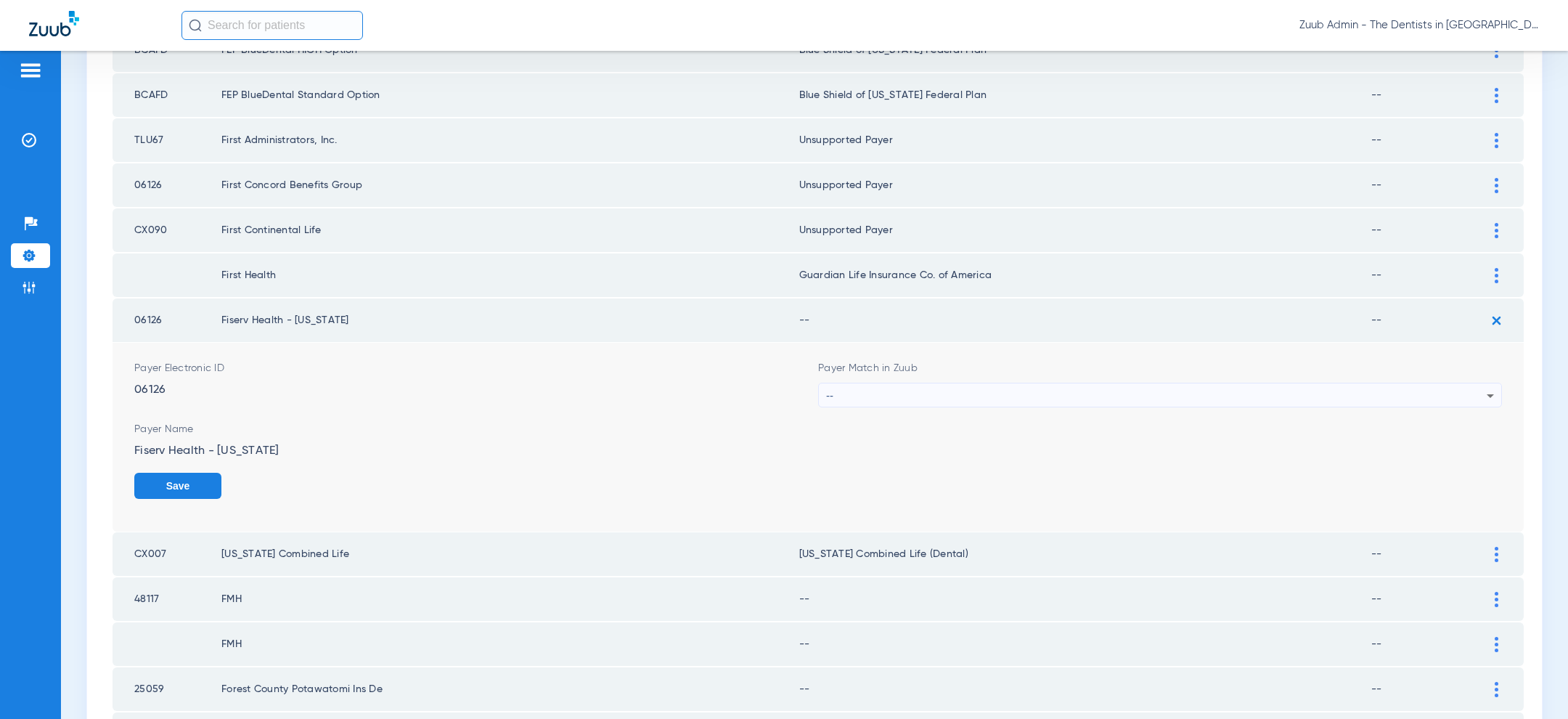
click at [1004, 383] on div "--" at bounding box center [1156, 395] width 660 height 25
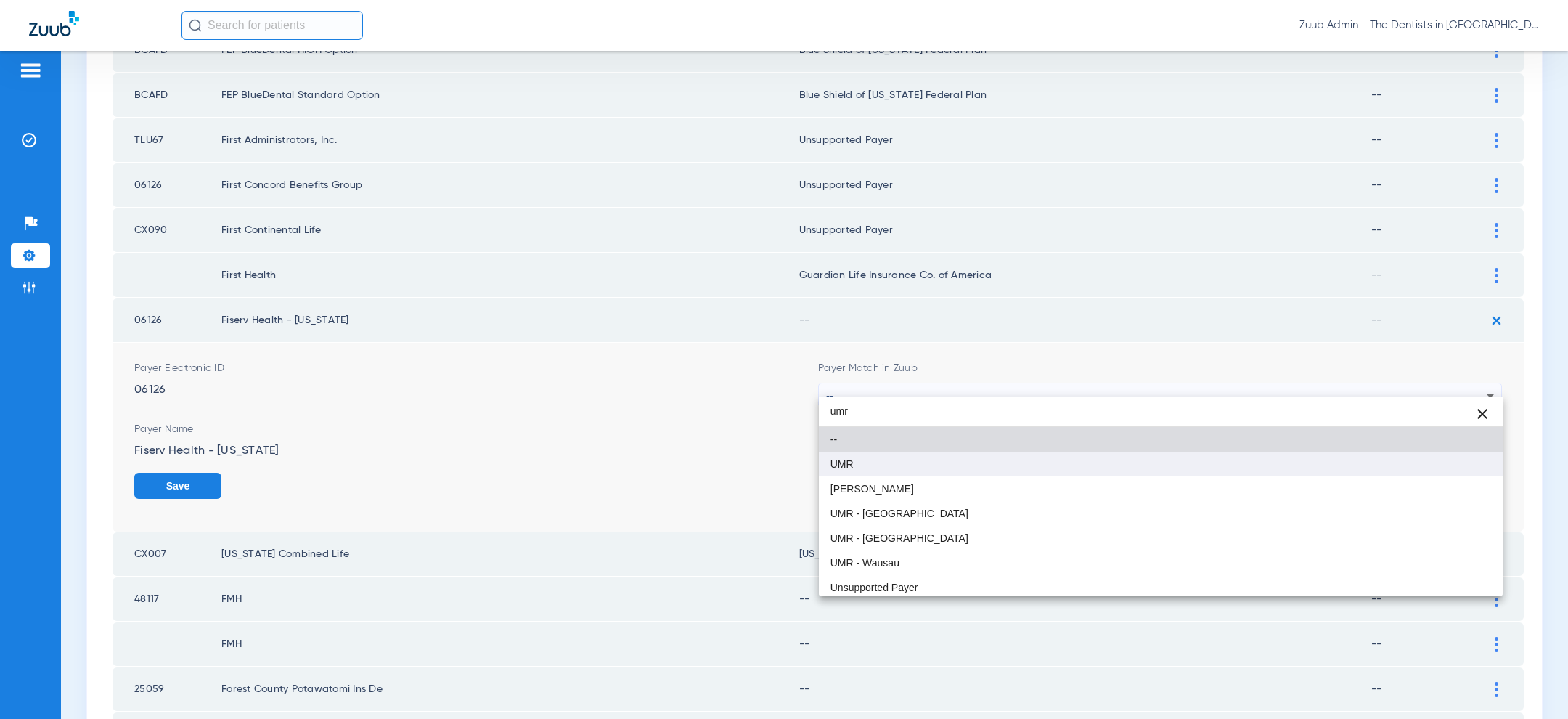
type input "umr"
click at [899, 465] on mat-option "UMR" at bounding box center [1161, 464] width 684 height 25
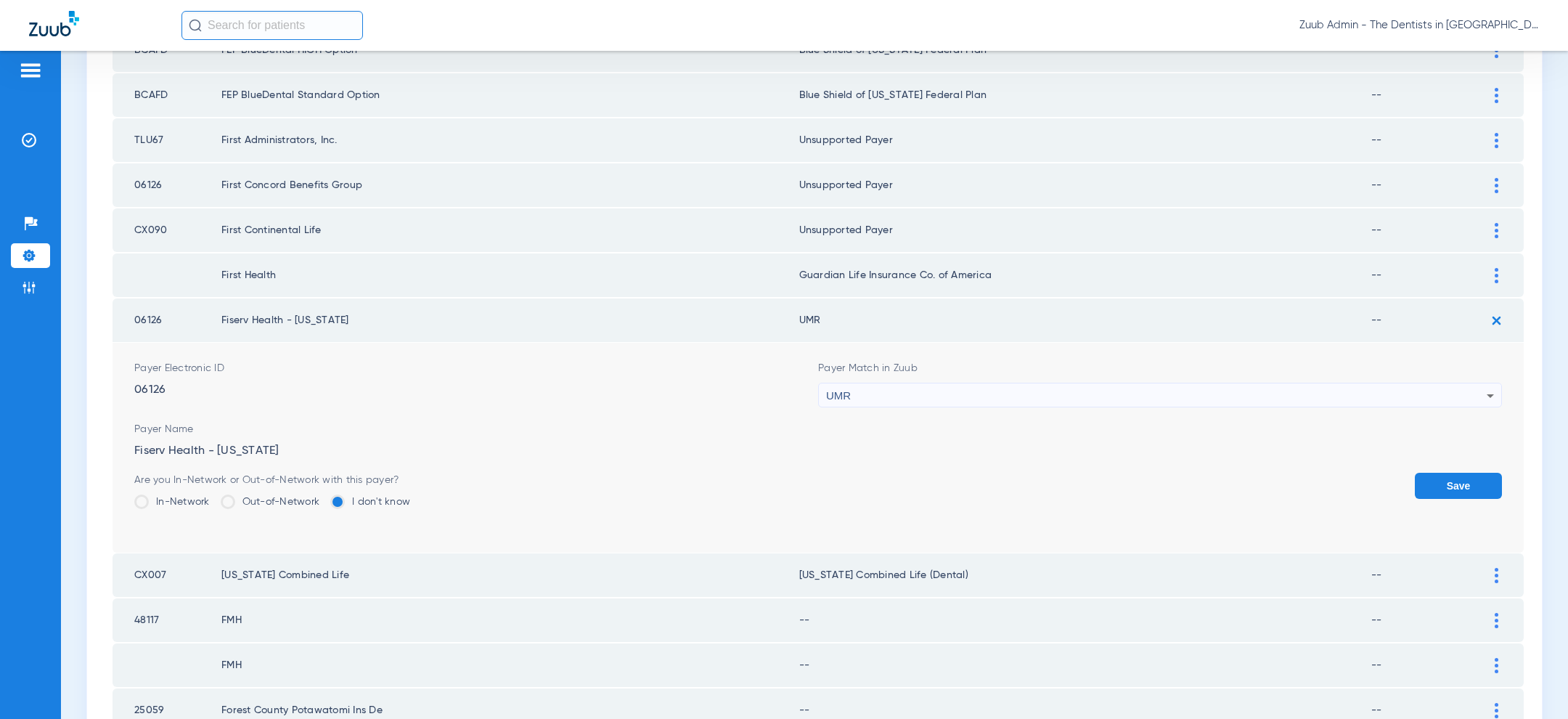
click at [1432, 472] on button "Save" at bounding box center [1459, 485] width 87 height 26
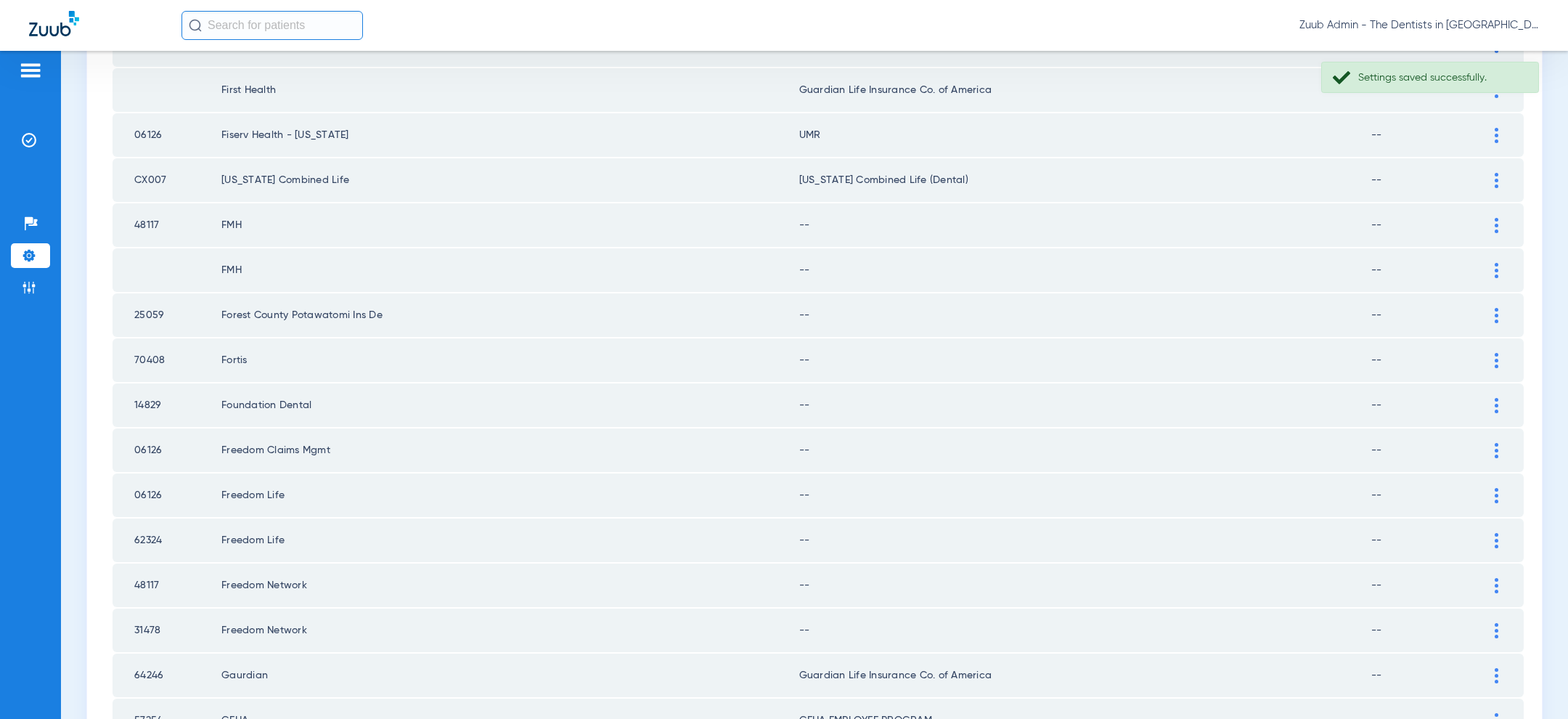
scroll to position [1538, 0]
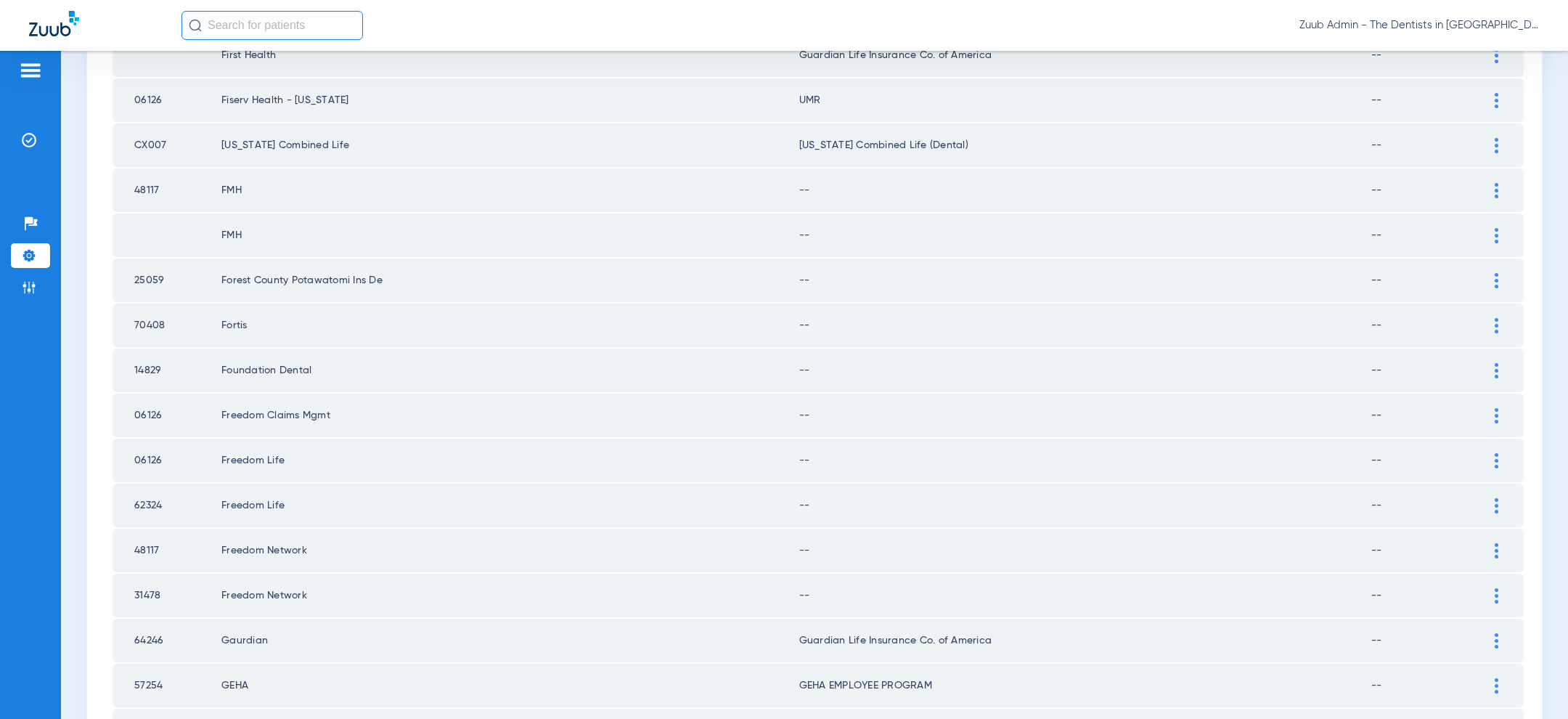
click at [1486, 183] on div at bounding box center [1497, 190] width 25 height 15
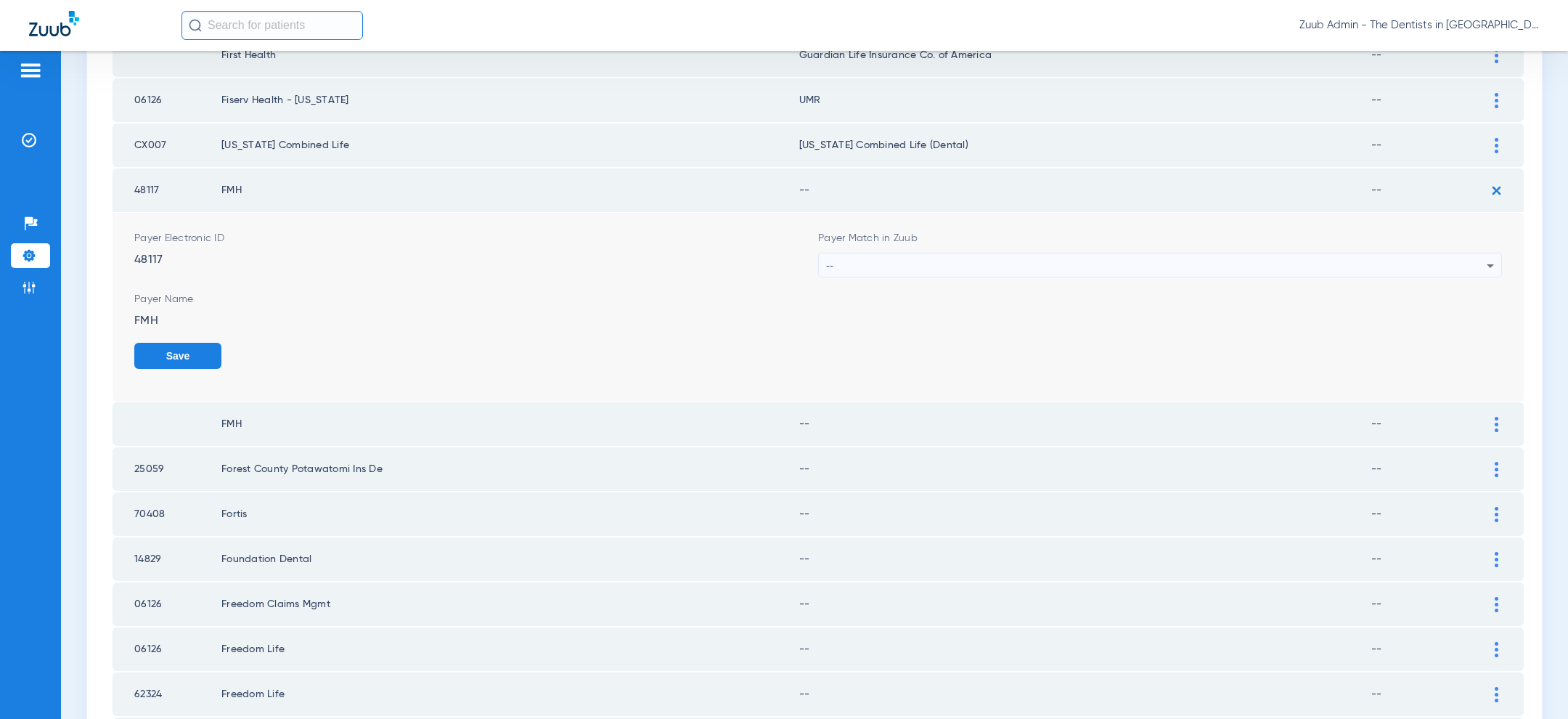
click at [1183, 260] on div "--" at bounding box center [1156, 266] width 660 height 25
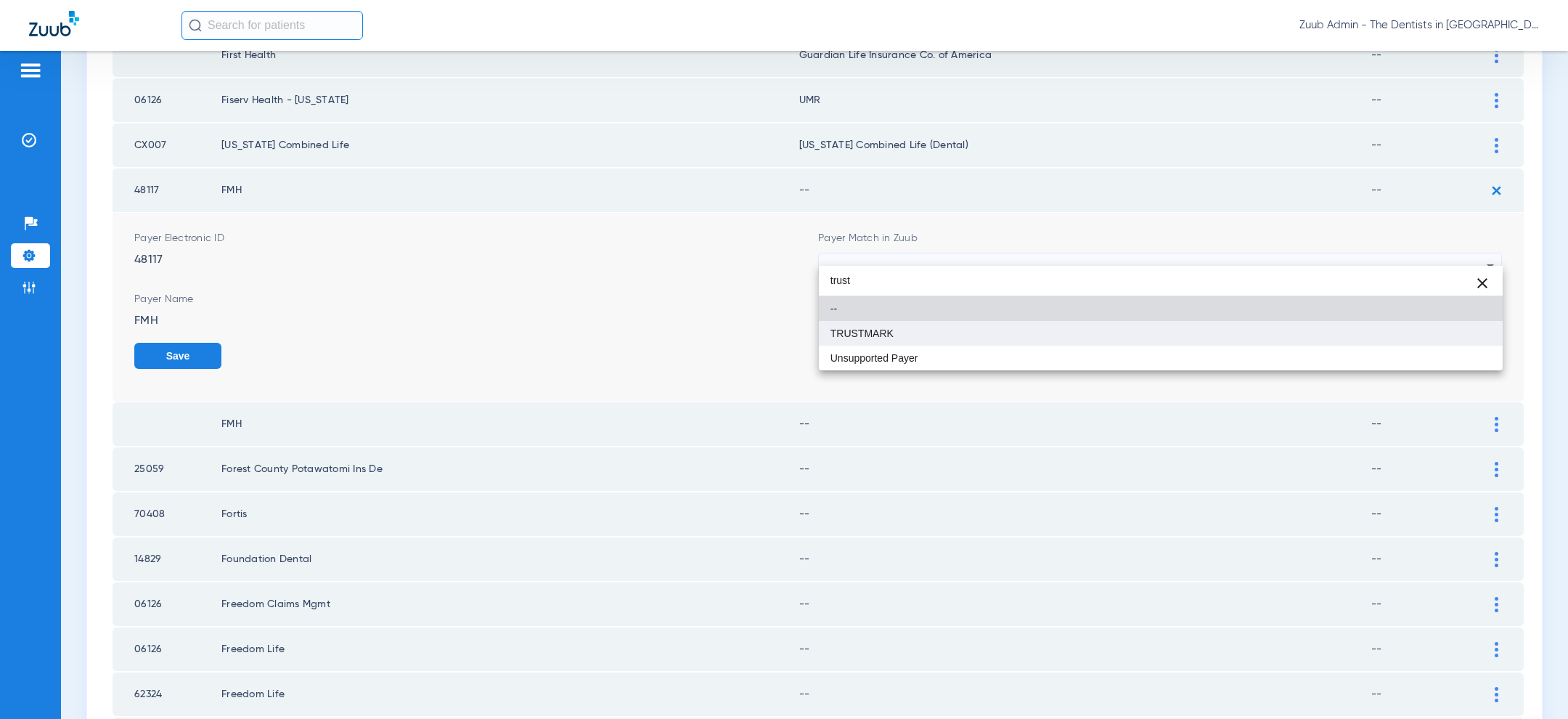
type input "trust"
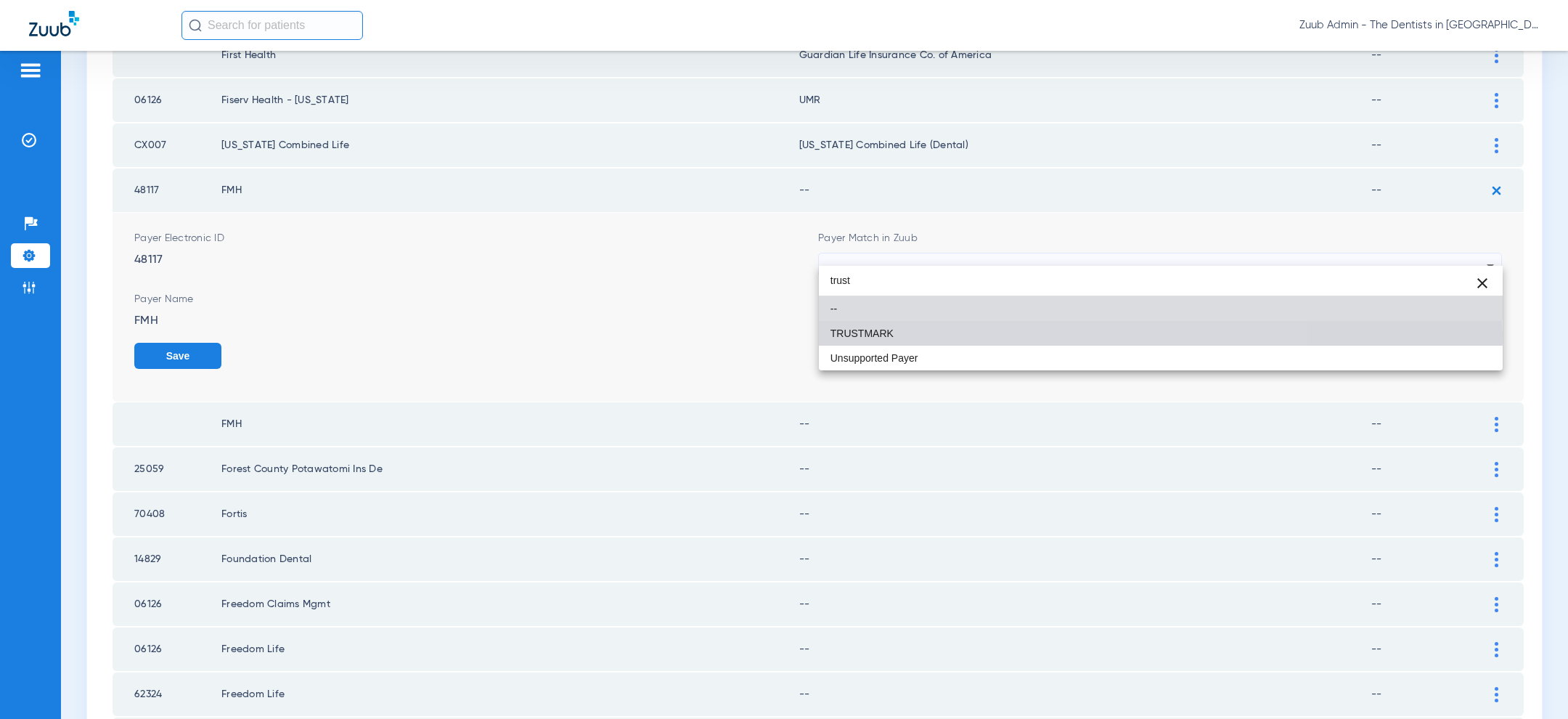
click at [1036, 336] on mat-option "TRUSTMARK" at bounding box center [1161, 333] width 684 height 25
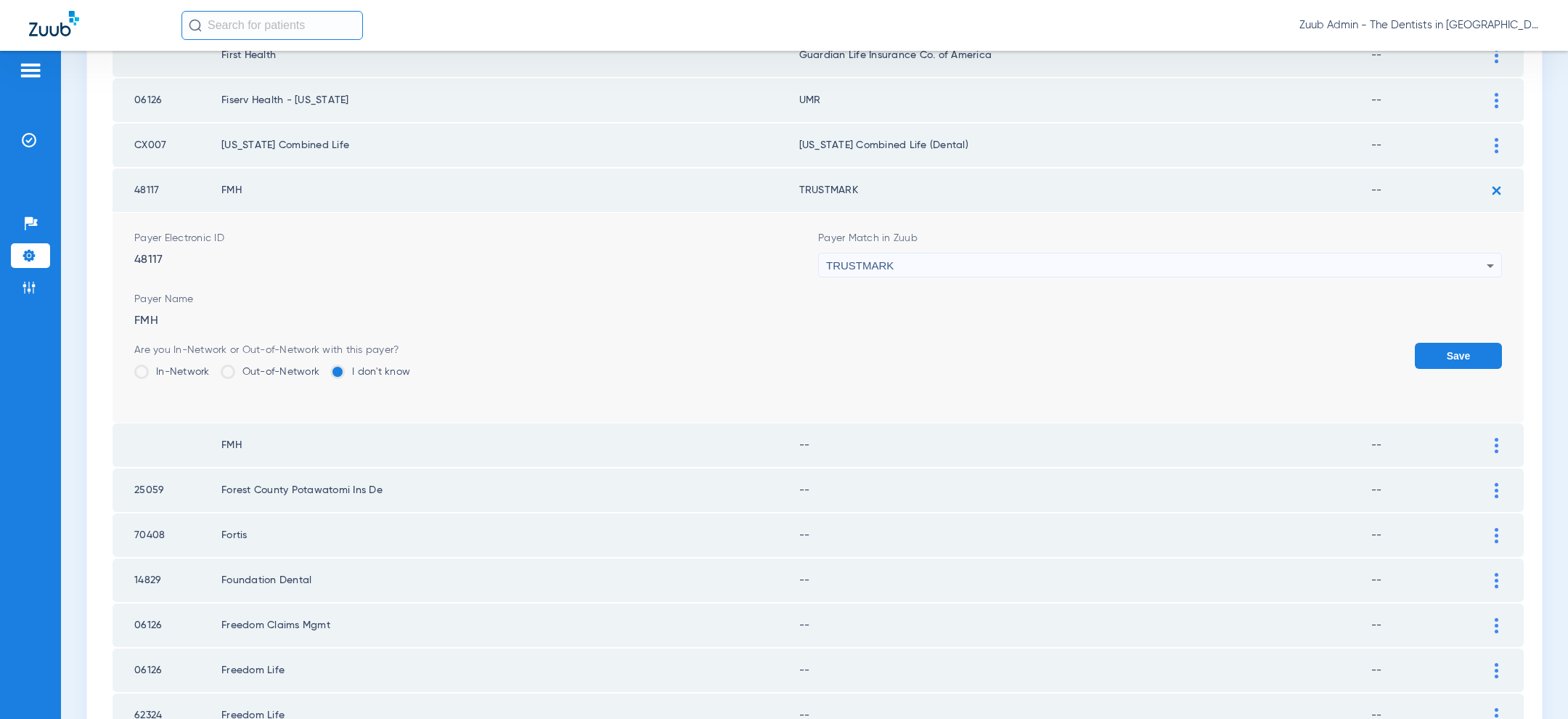
click at [1448, 346] on button "Save" at bounding box center [1459, 355] width 87 height 26
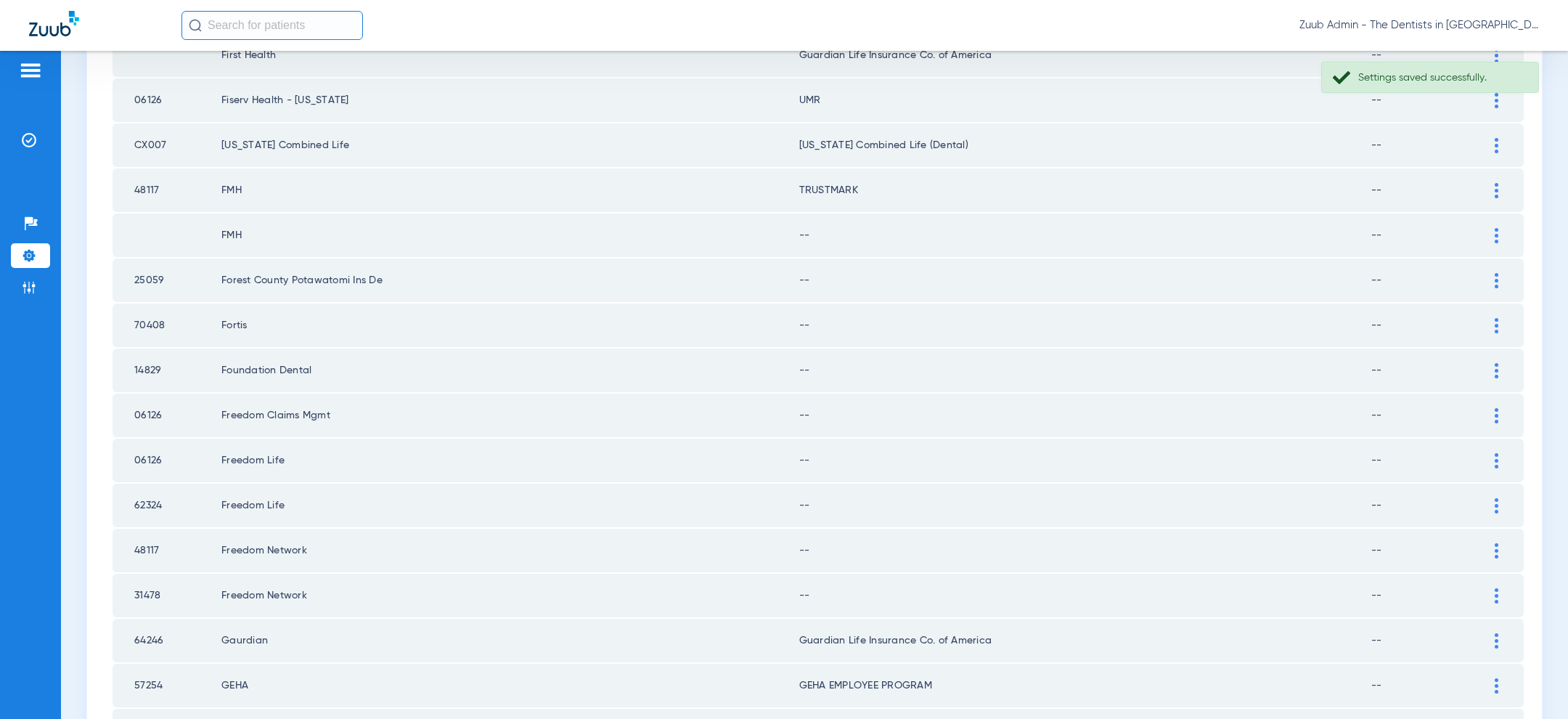
click at [1503, 228] on div at bounding box center [1497, 235] width 25 height 15
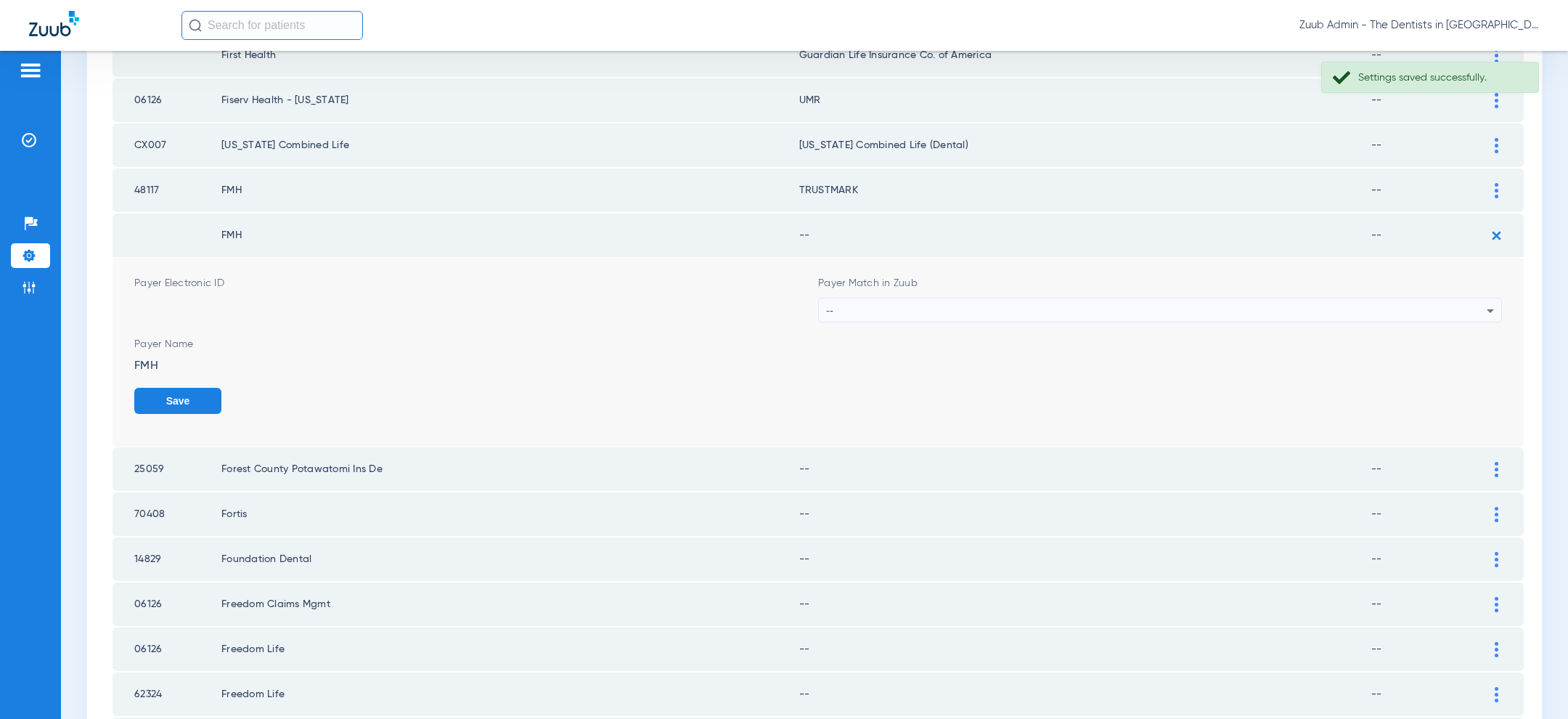
click at [1235, 300] on div "--" at bounding box center [1156, 310] width 660 height 25
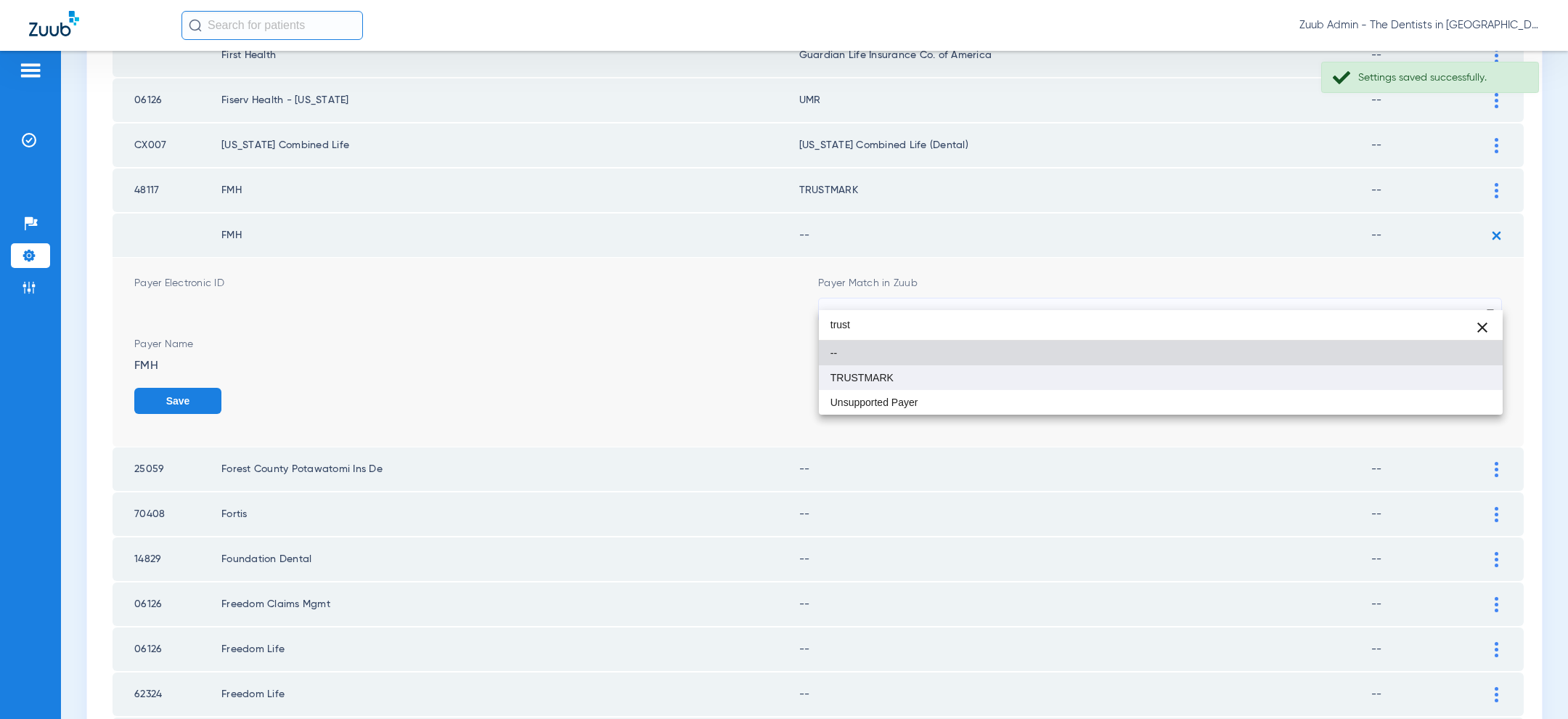
type input "trust"
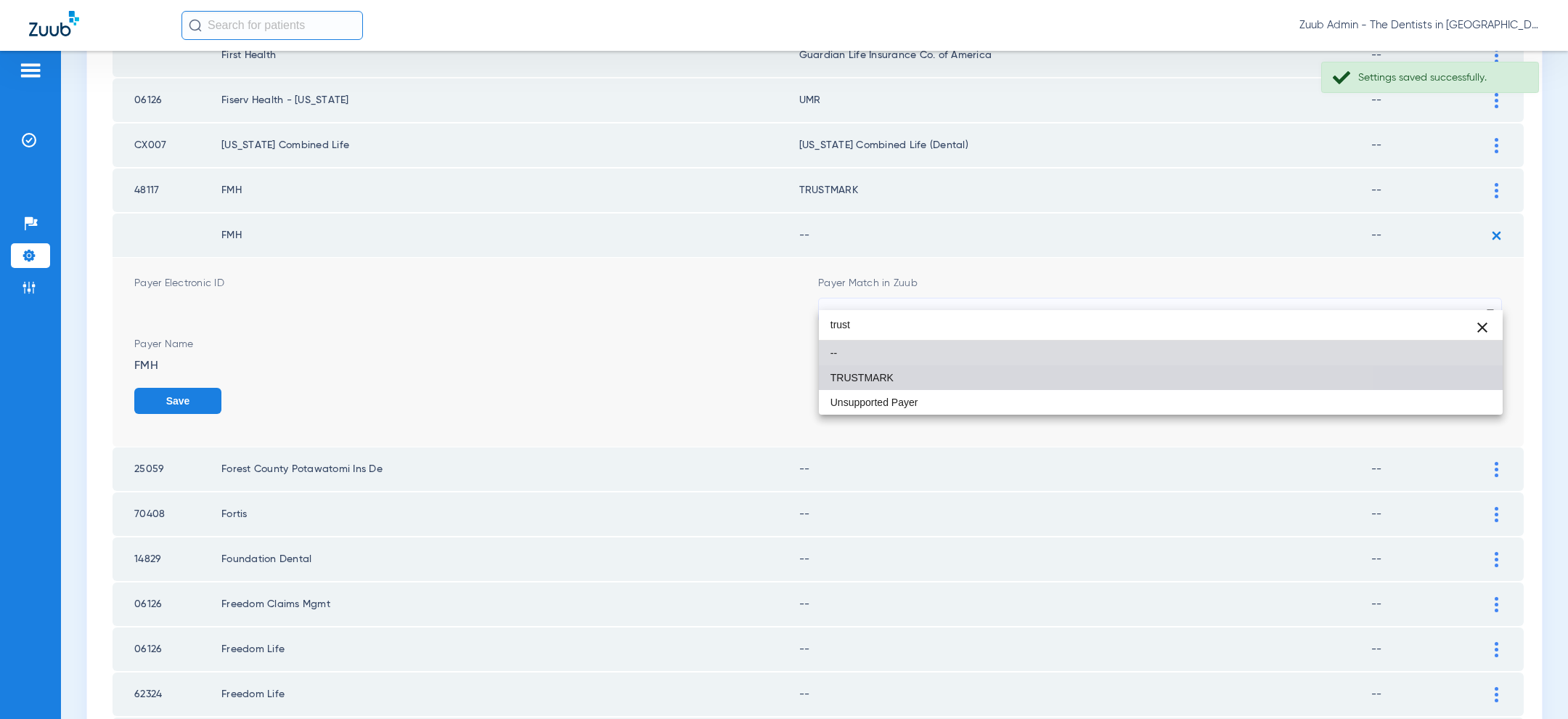
click at [1069, 383] on mat-option "TRUSTMARK" at bounding box center [1161, 377] width 684 height 25
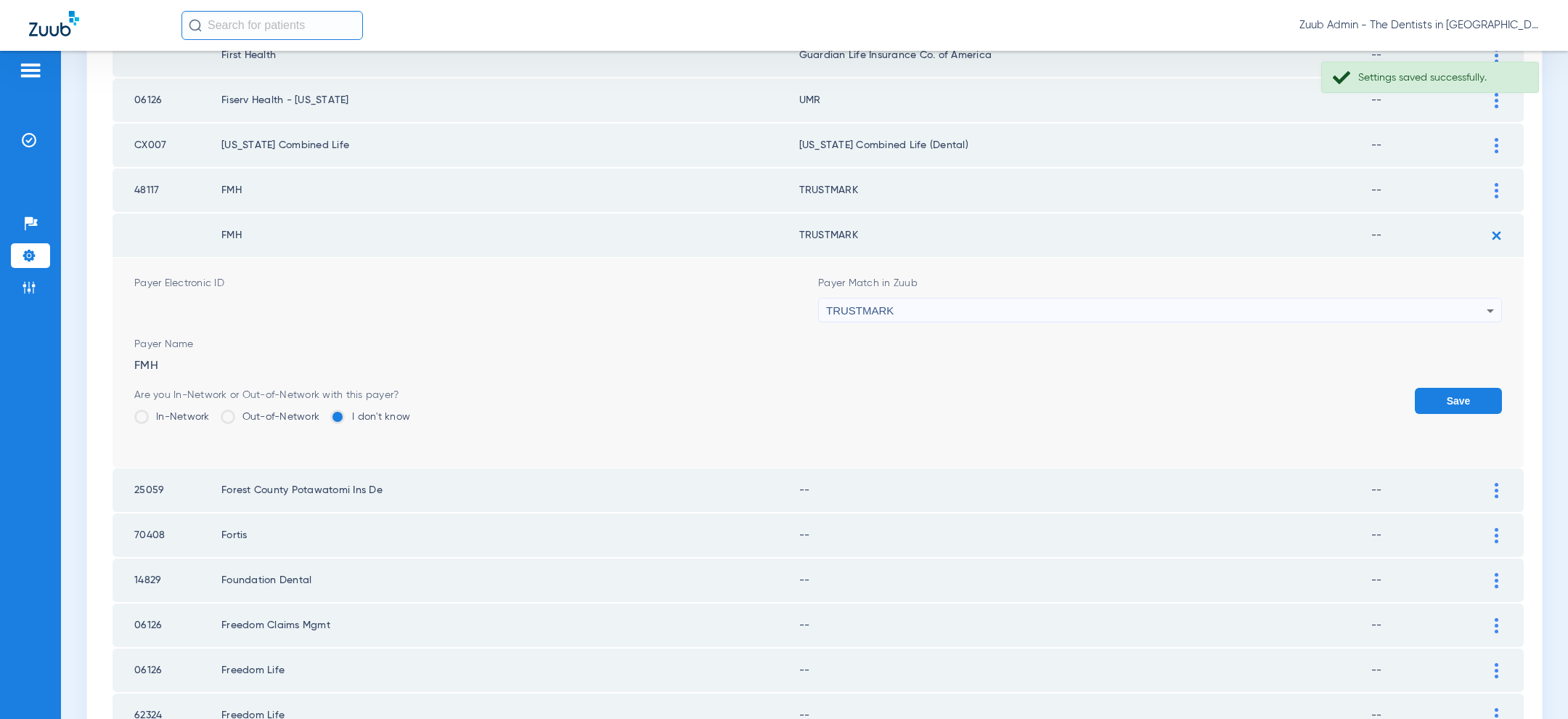
click at [1459, 388] on button "Save" at bounding box center [1459, 400] width 87 height 26
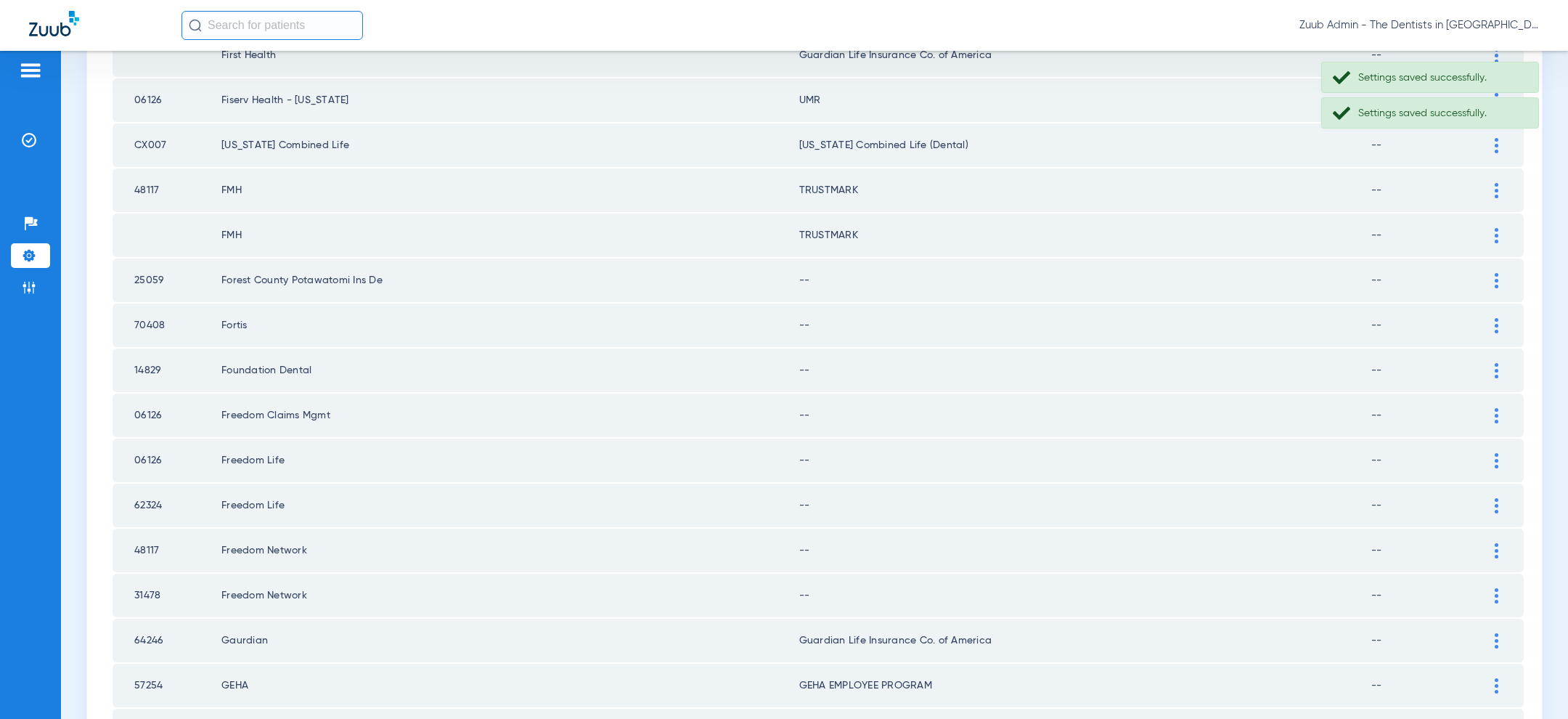
click at [1493, 273] on div at bounding box center [1497, 280] width 25 height 15
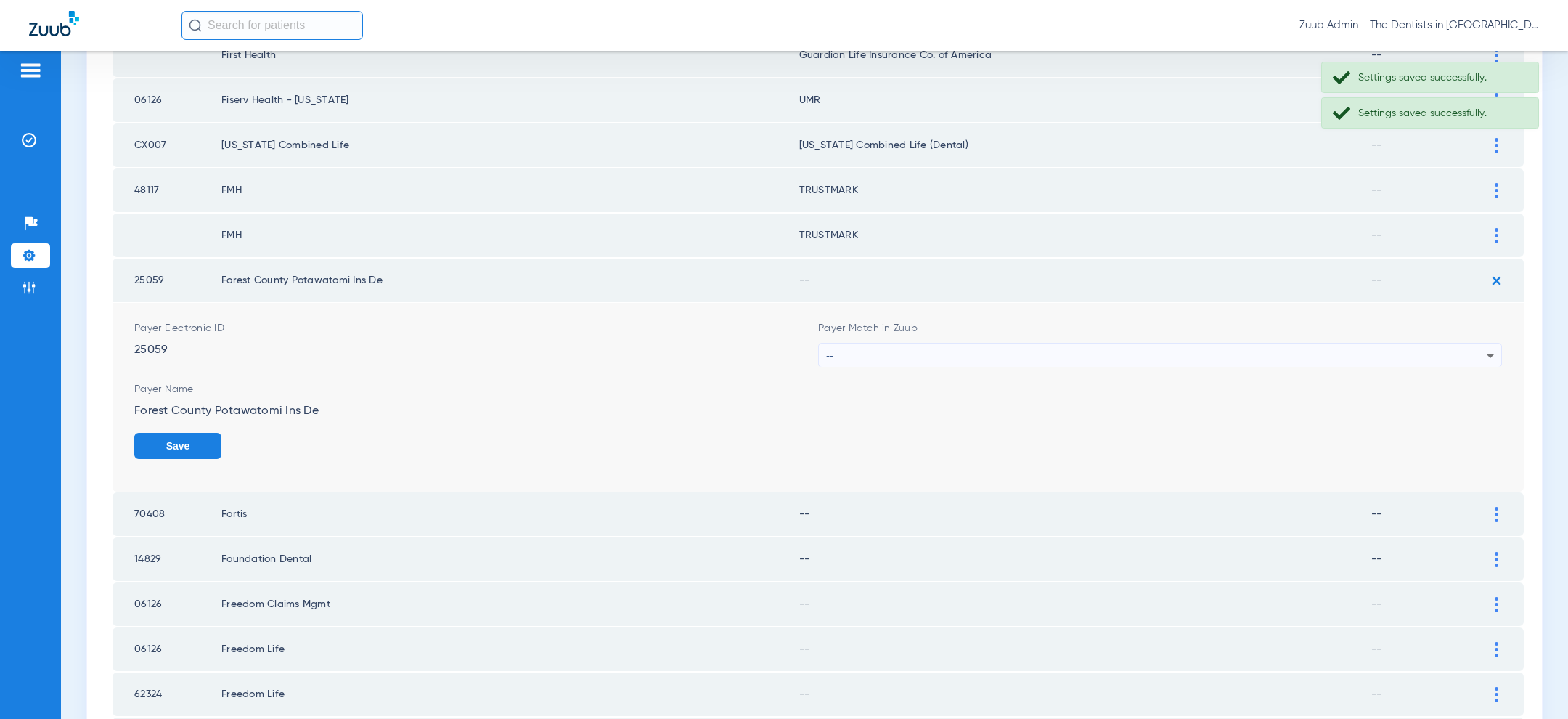
click at [1264, 350] on div "--" at bounding box center [1156, 355] width 660 height 25
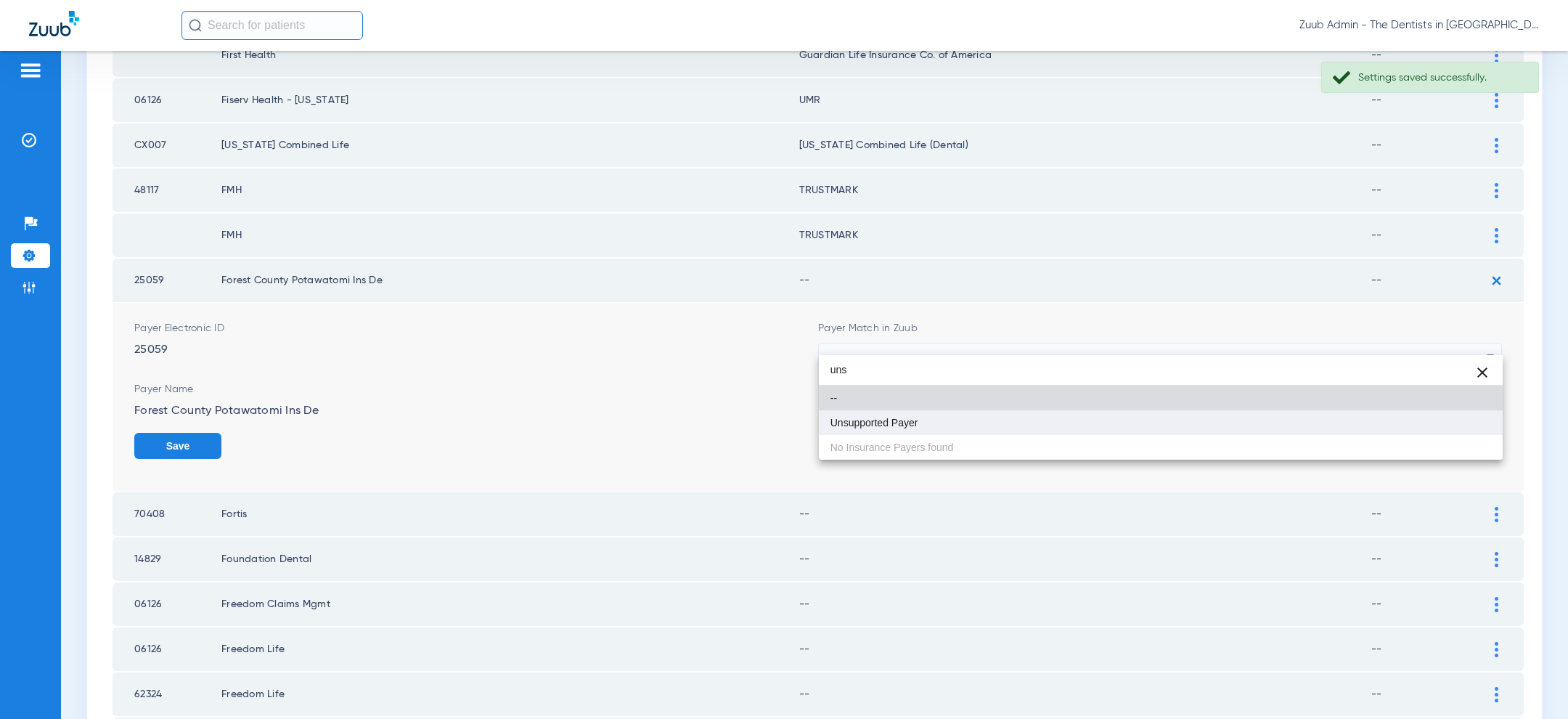
type input "uns"
click at [1031, 426] on mat-option "Unsupported Payer" at bounding box center [1161, 422] width 684 height 25
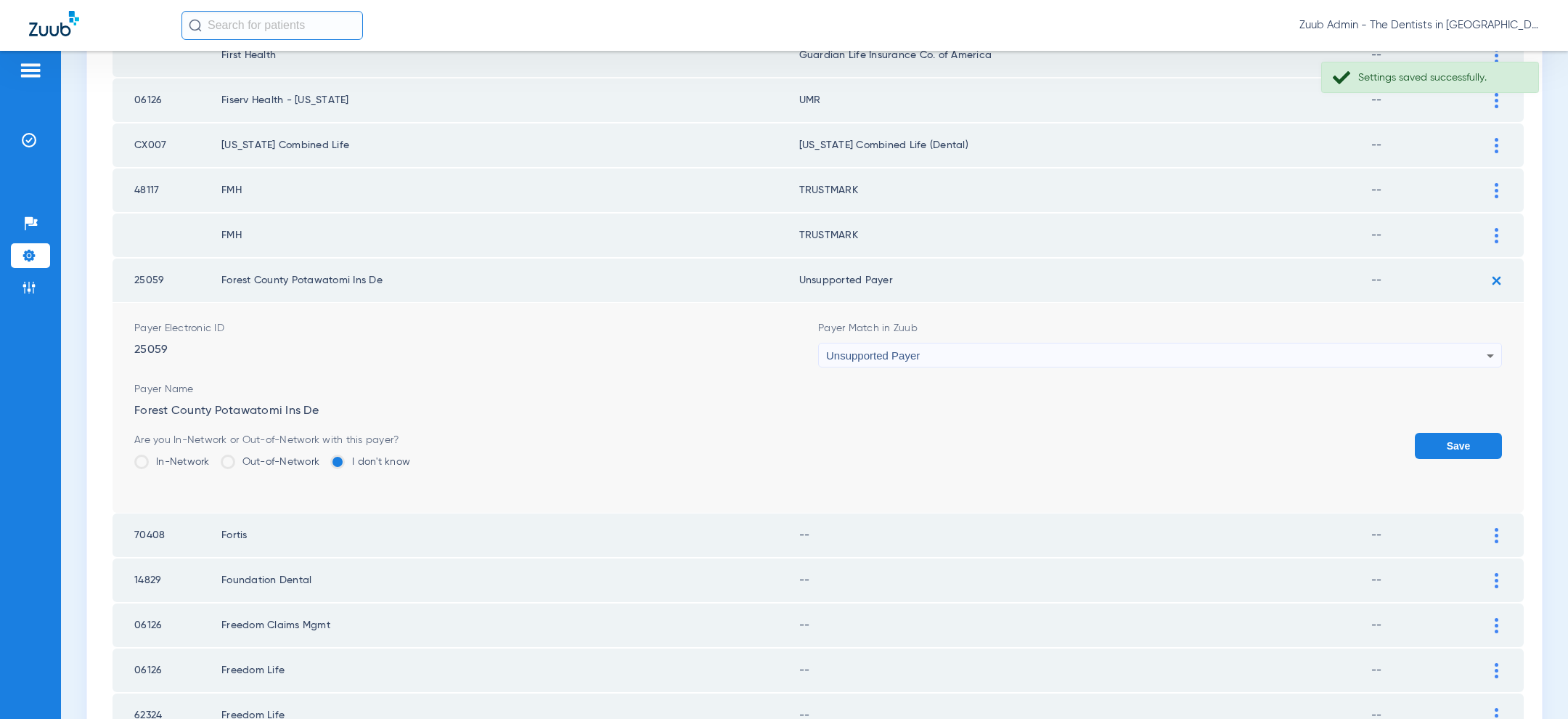
click at [1478, 433] on button "Save" at bounding box center [1459, 446] width 87 height 26
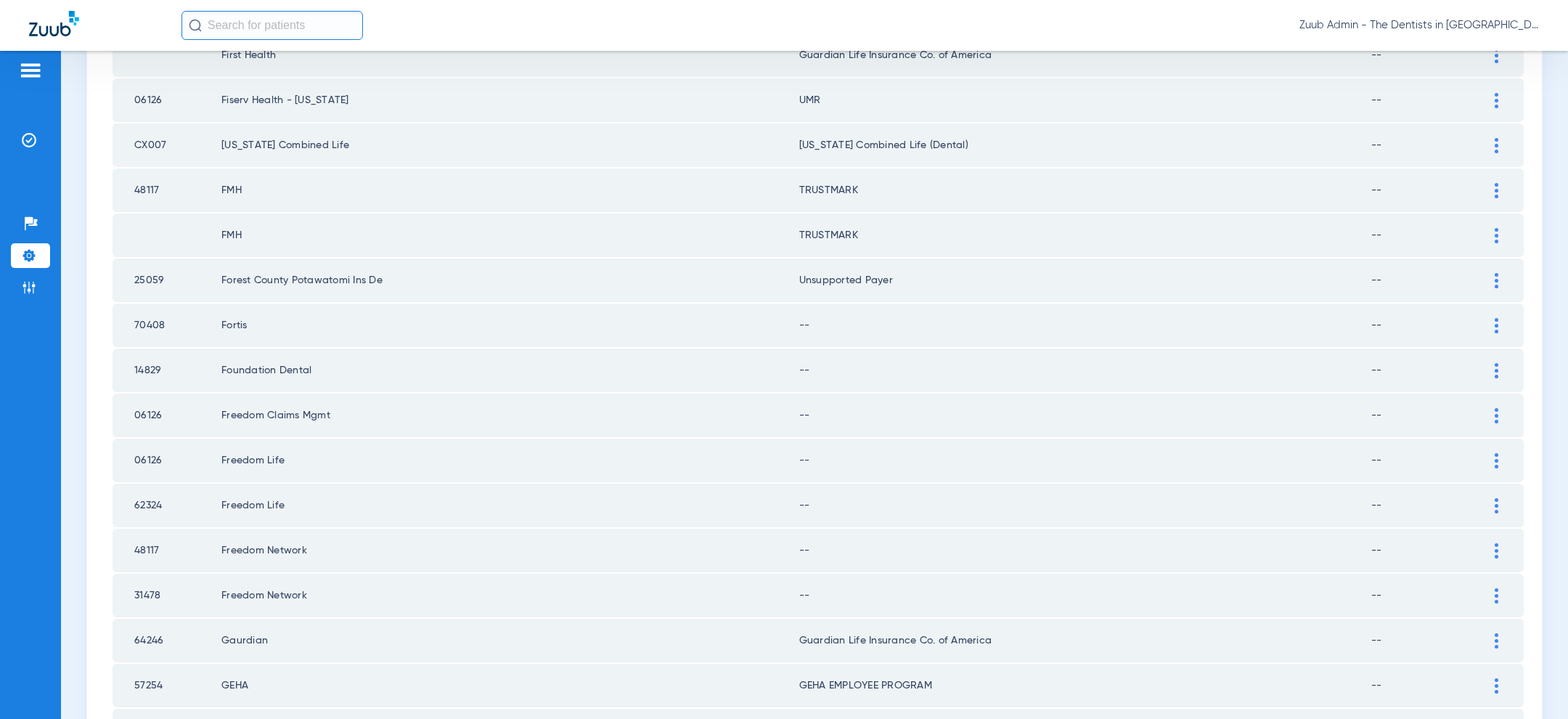
click at [1500, 318] on div at bounding box center [1497, 325] width 25 height 15
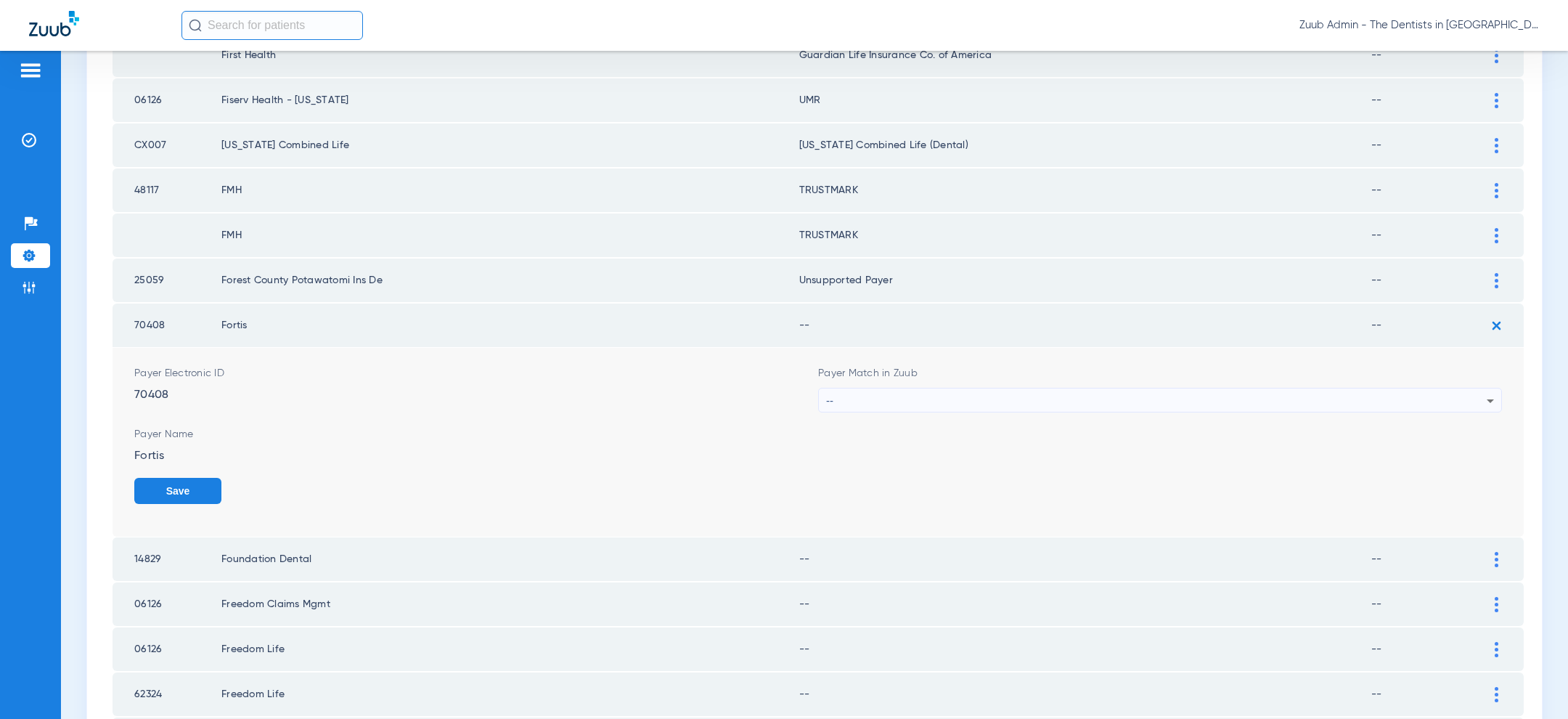
click at [1193, 388] on div "--" at bounding box center [1156, 400] width 660 height 25
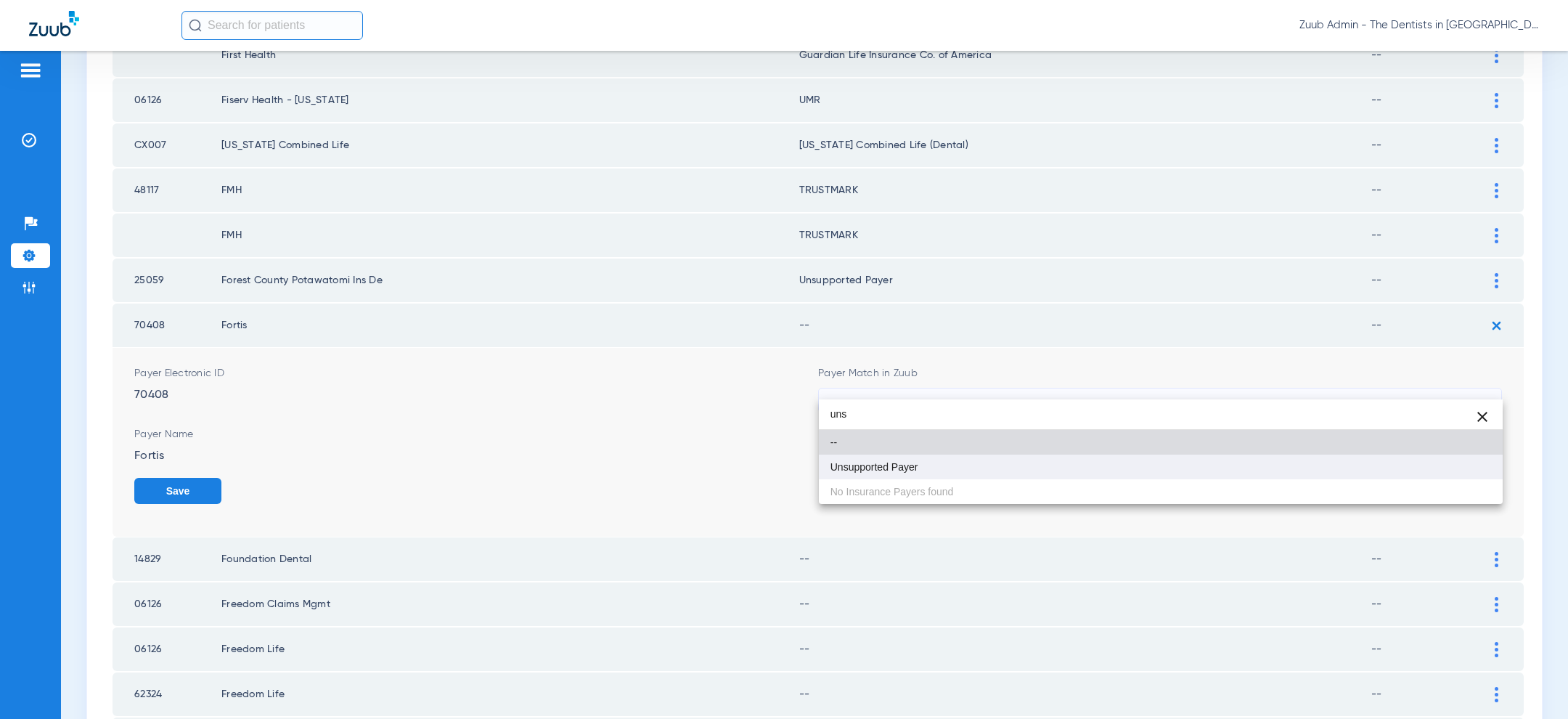
type input "uns"
click at [1057, 465] on mat-option "Unsupported Payer" at bounding box center [1161, 466] width 684 height 25
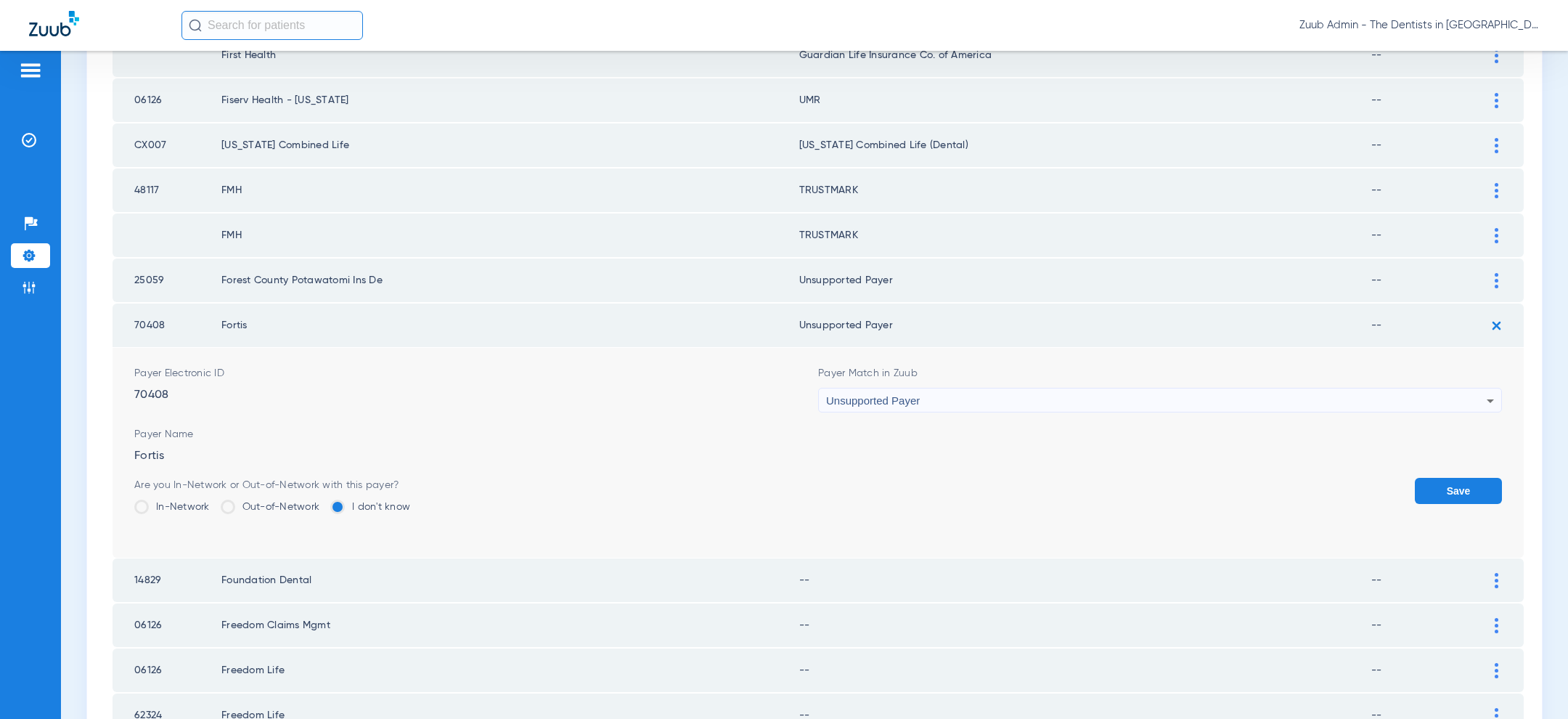
click at [1449, 478] on button "Save" at bounding box center [1459, 491] width 87 height 26
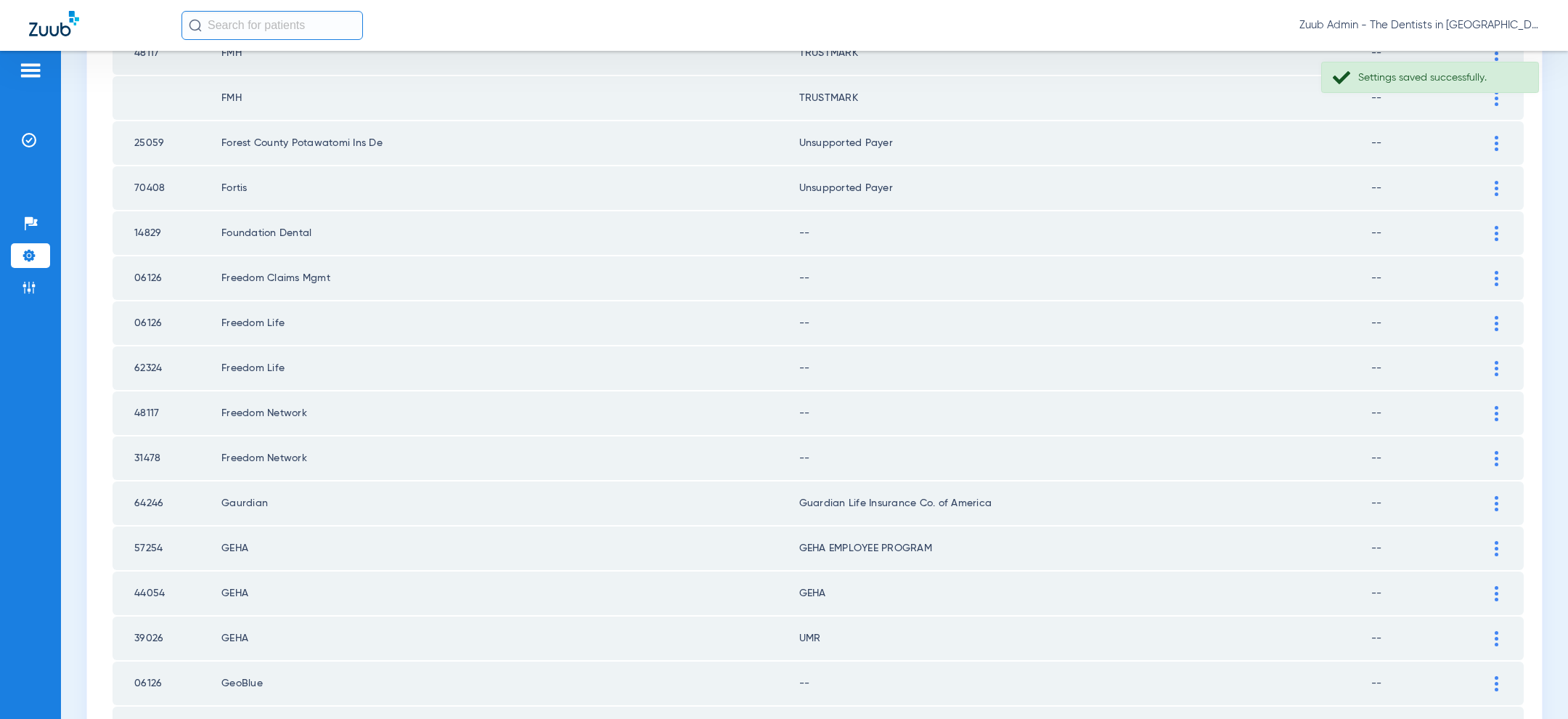
scroll to position [1677, 0]
click at [1497, 224] on img at bounding box center [1496, 231] width 4 height 15
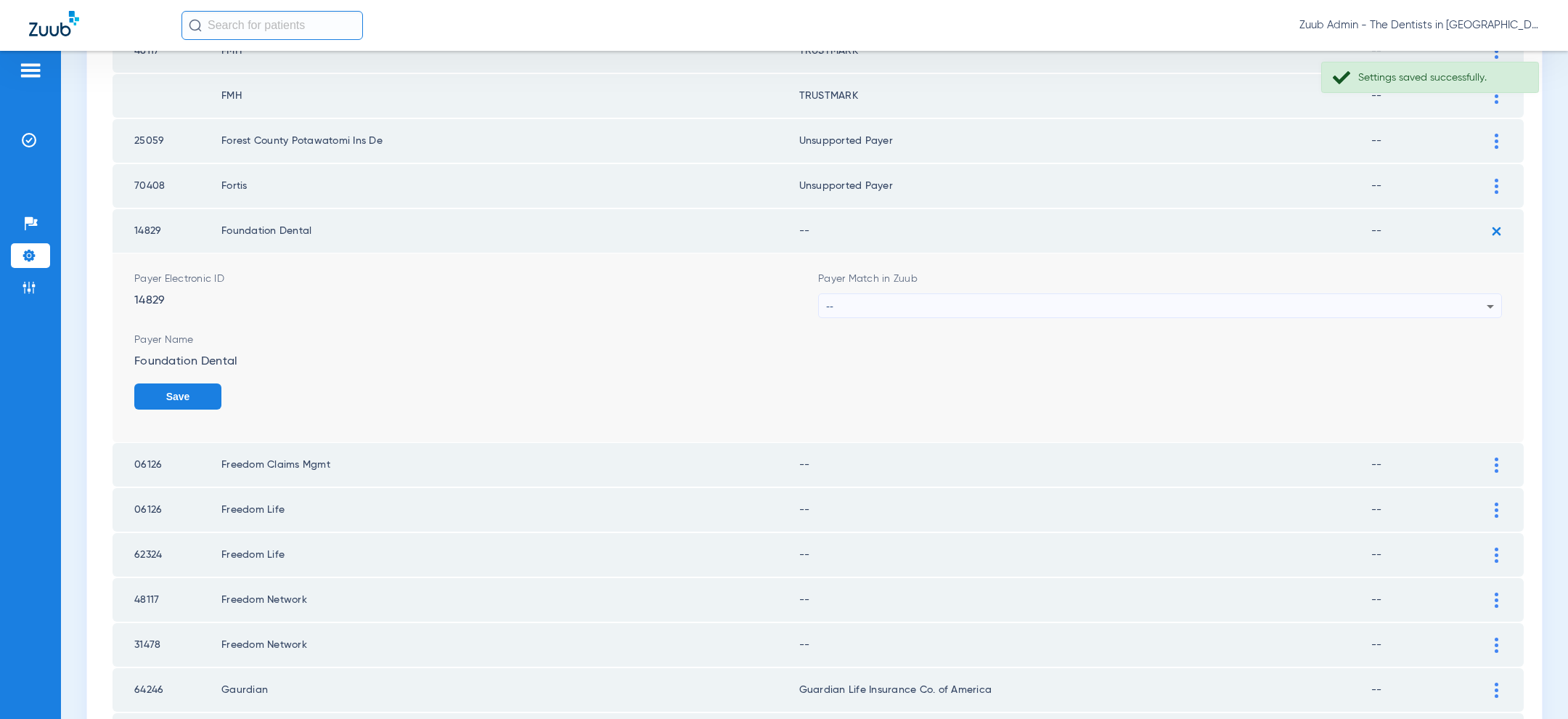
click at [1264, 300] on div "--" at bounding box center [1156, 306] width 660 height 25
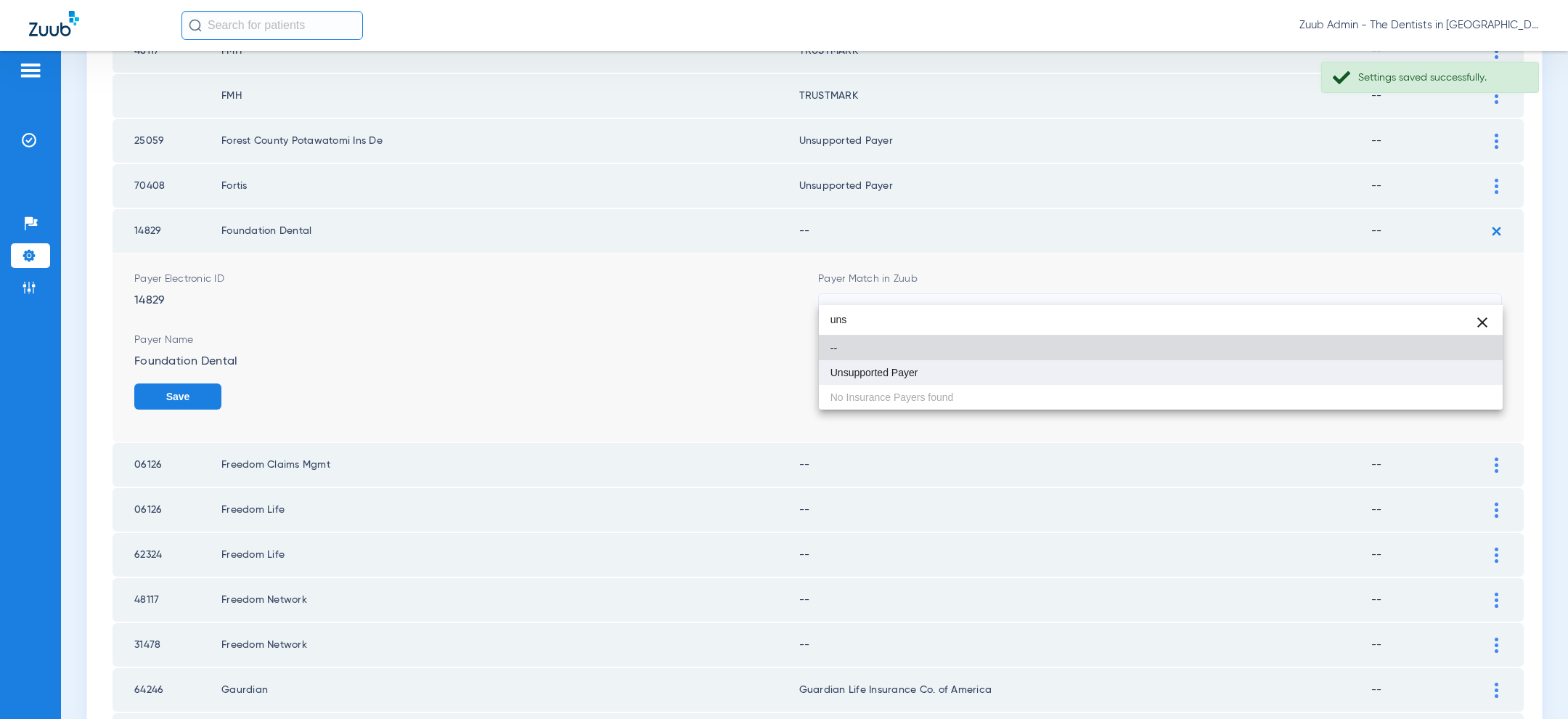
type input "uns"
click at [1146, 375] on mat-option "Unsupported Payer" at bounding box center [1161, 372] width 684 height 25
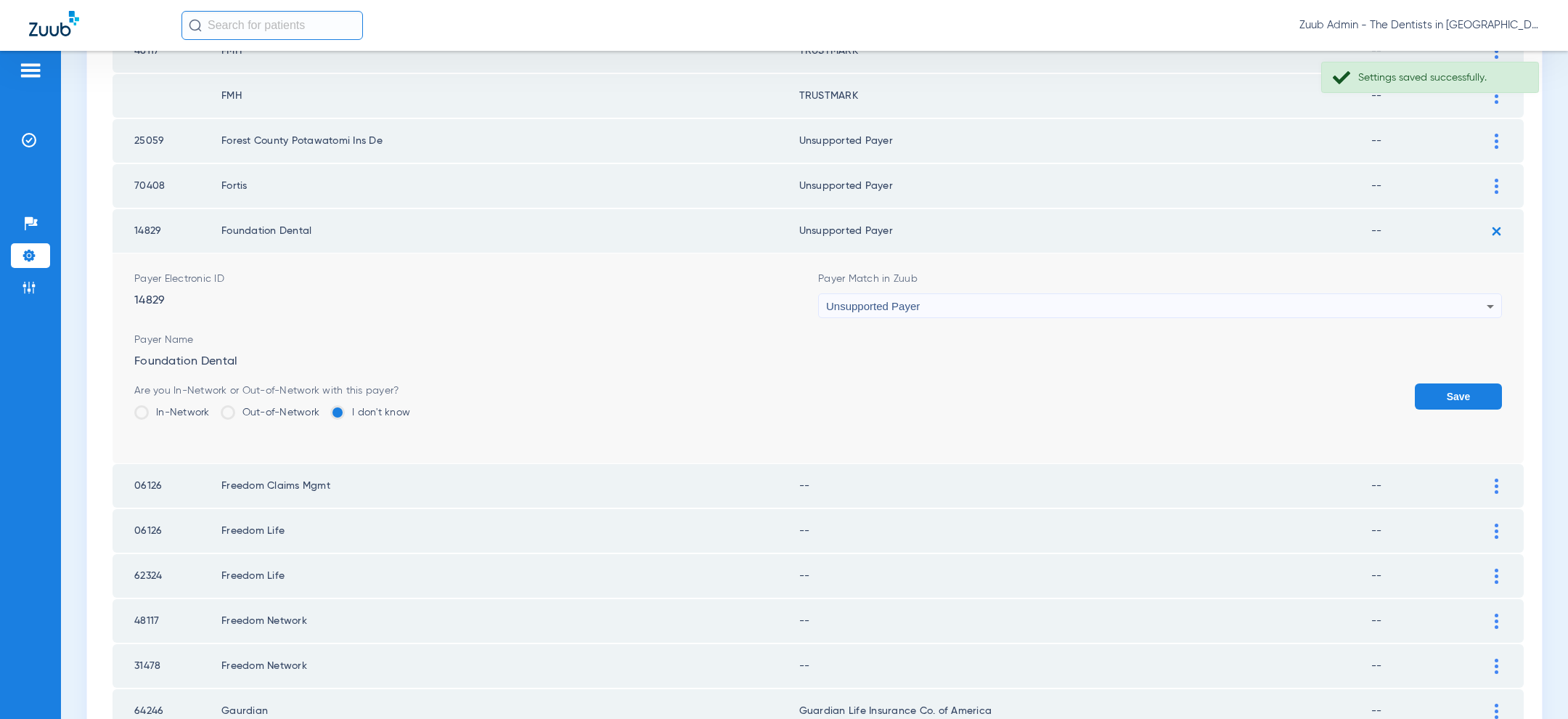
click at [1467, 383] on button "Save" at bounding box center [1459, 396] width 87 height 26
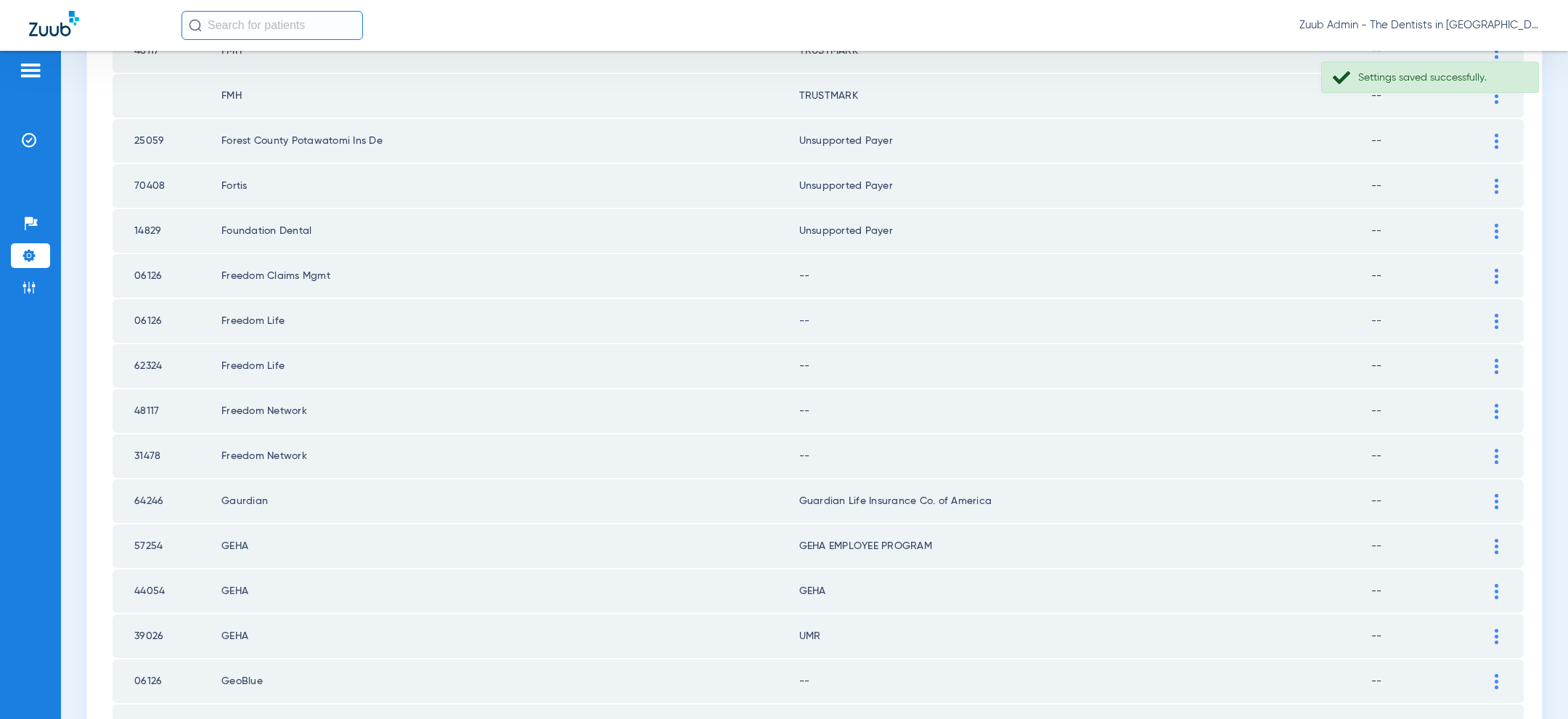
click at [1500, 269] on div at bounding box center [1497, 276] width 25 height 15
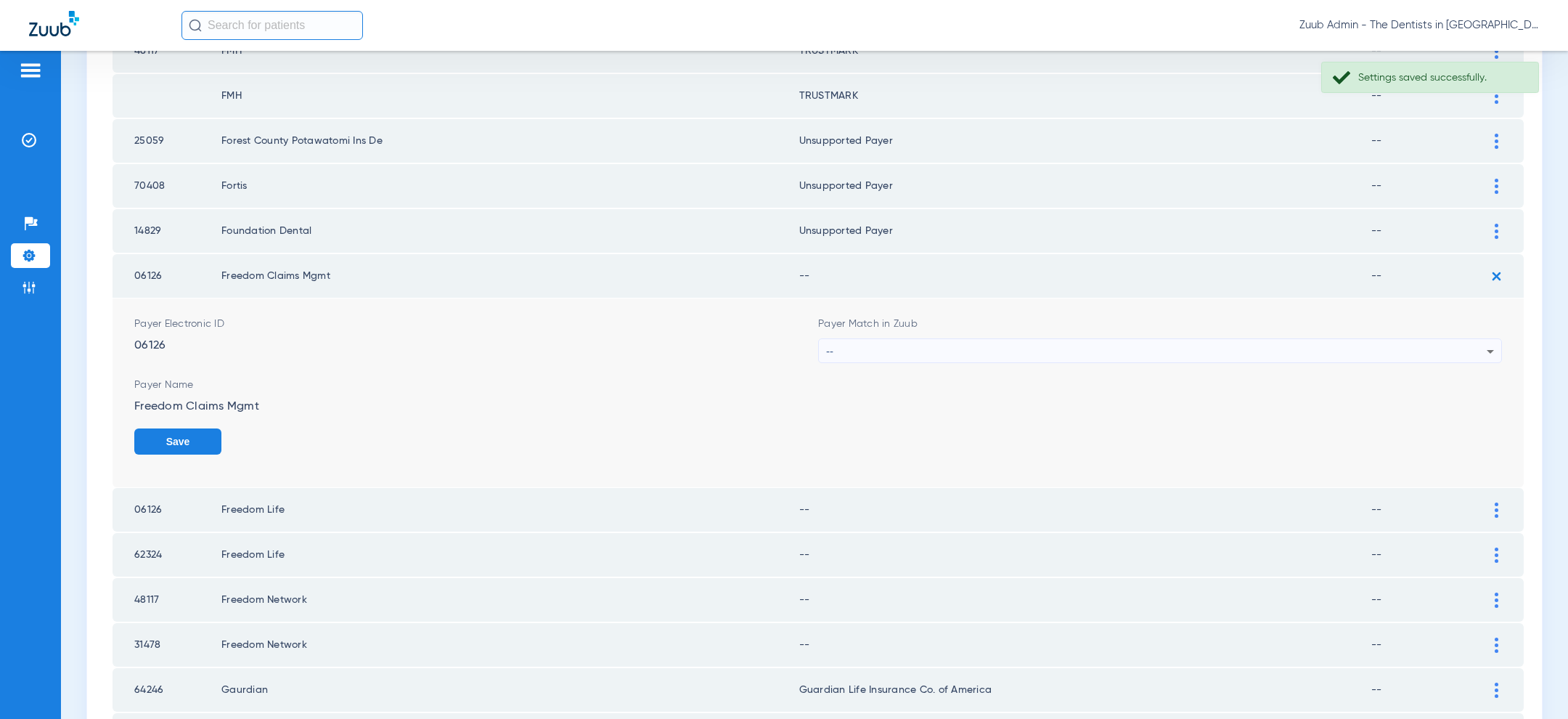
click at [1236, 339] on div "--" at bounding box center [1156, 351] width 660 height 25
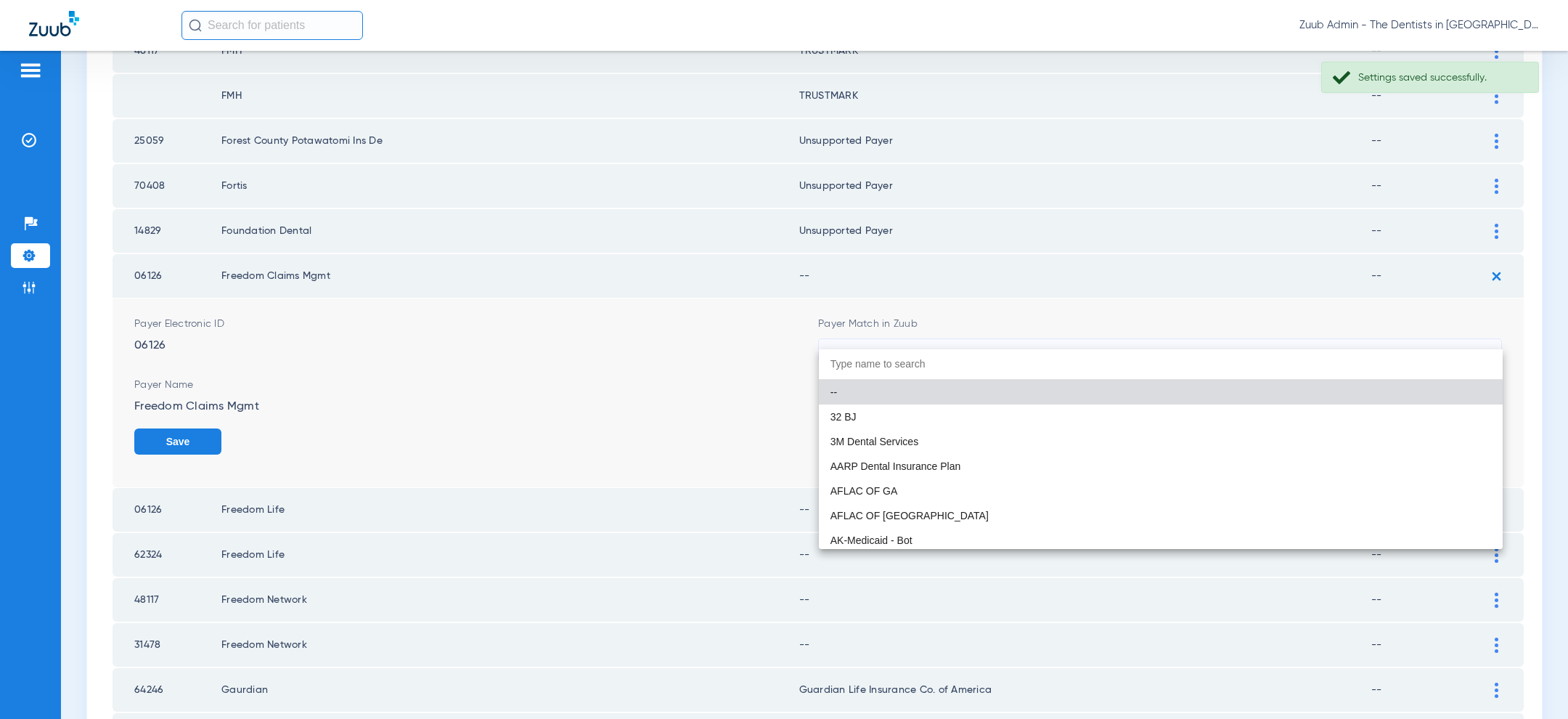
paste input "uns"
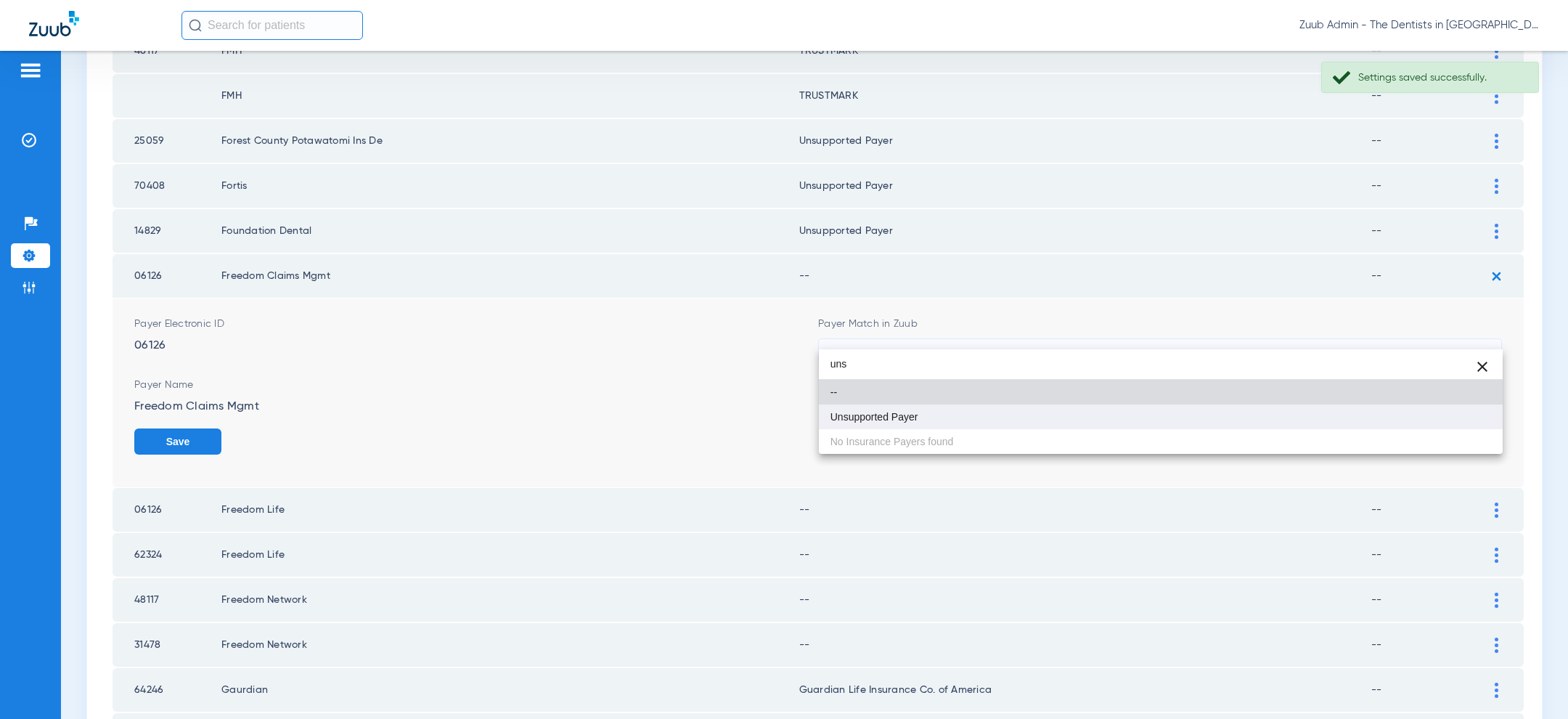
type input "uns"
click at [1103, 407] on mat-option "Unsupported Payer" at bounding box center [1161, 416] width 684 height 25
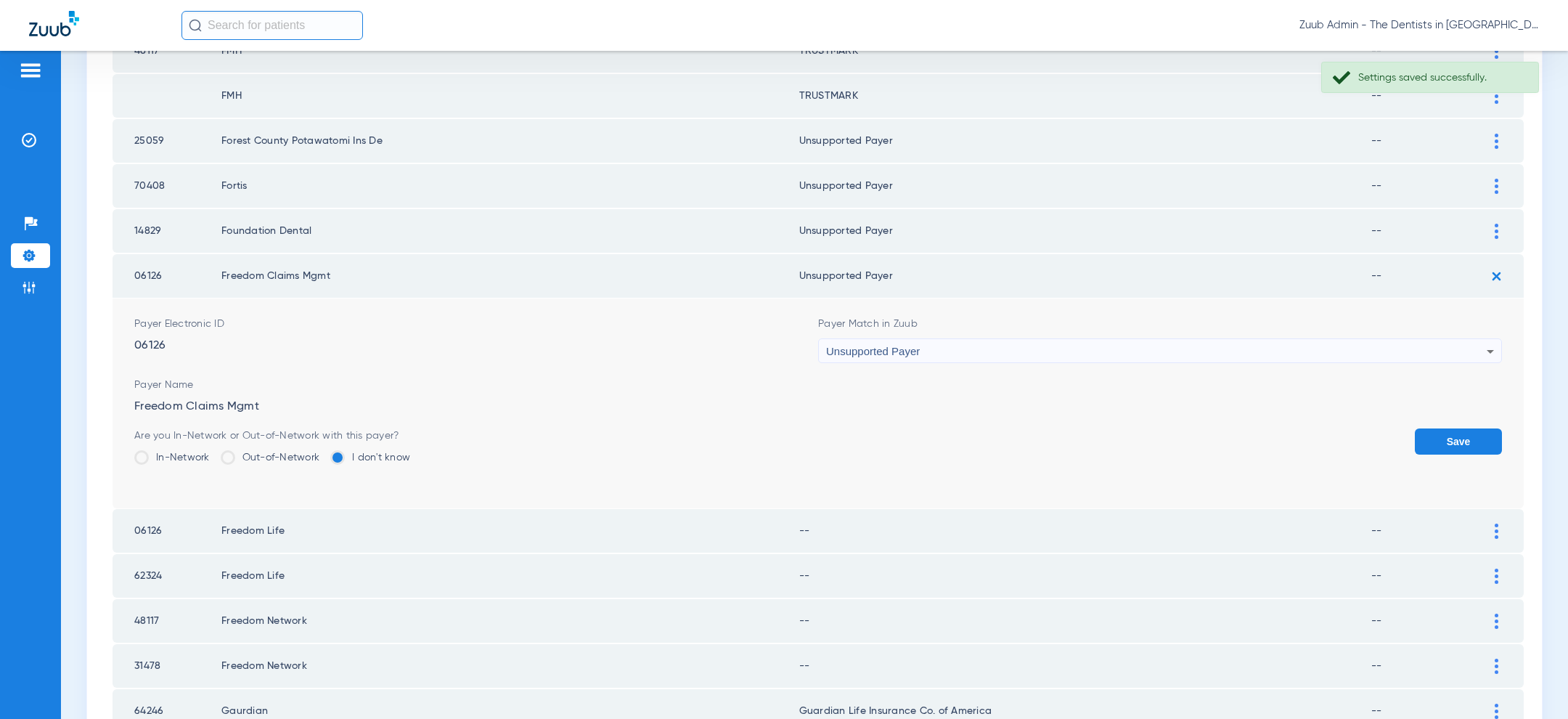
click at [1461, 428] on button "Save" at bounding box center [1459, 441] width 87 height 26
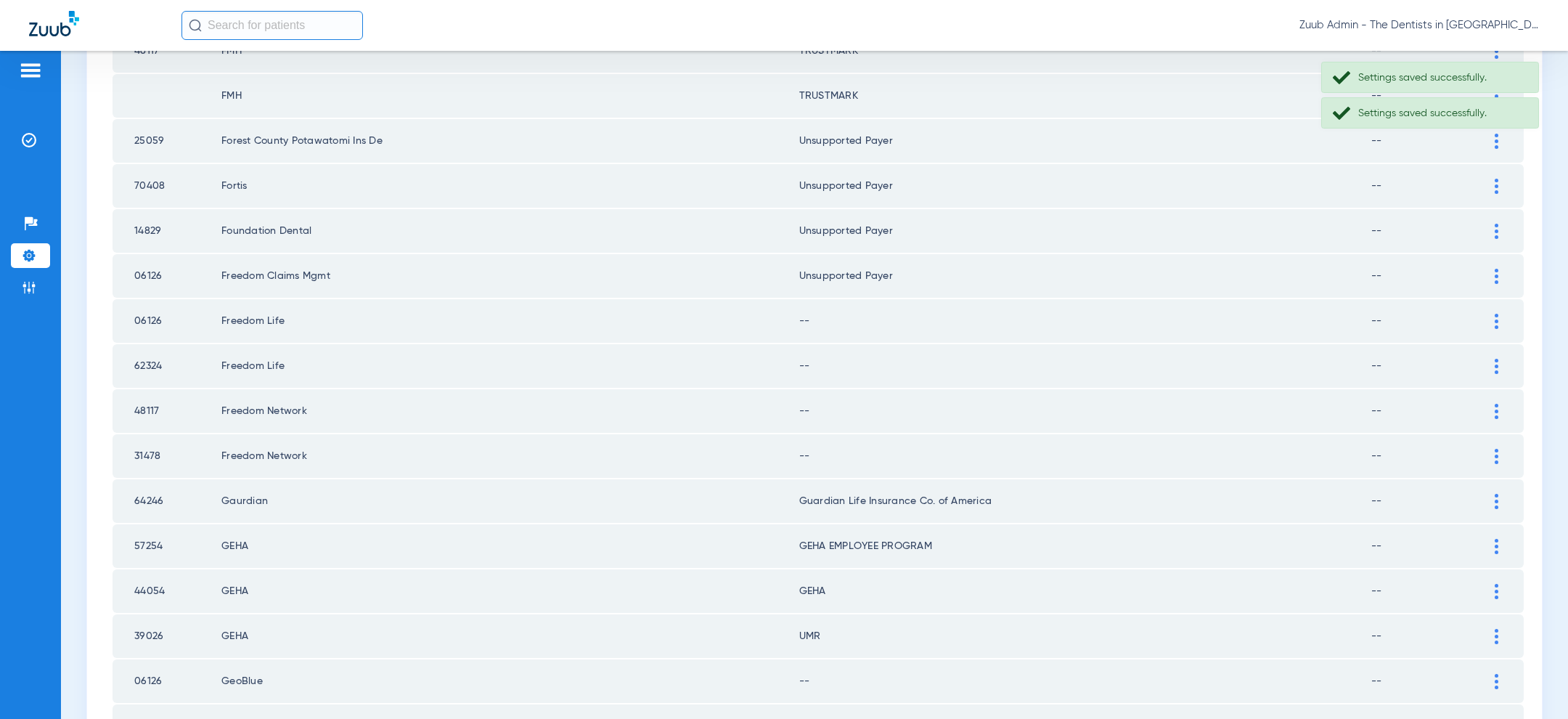
click at [1497, 314] on div at bounding box center [1497, 321] width 25 height 15
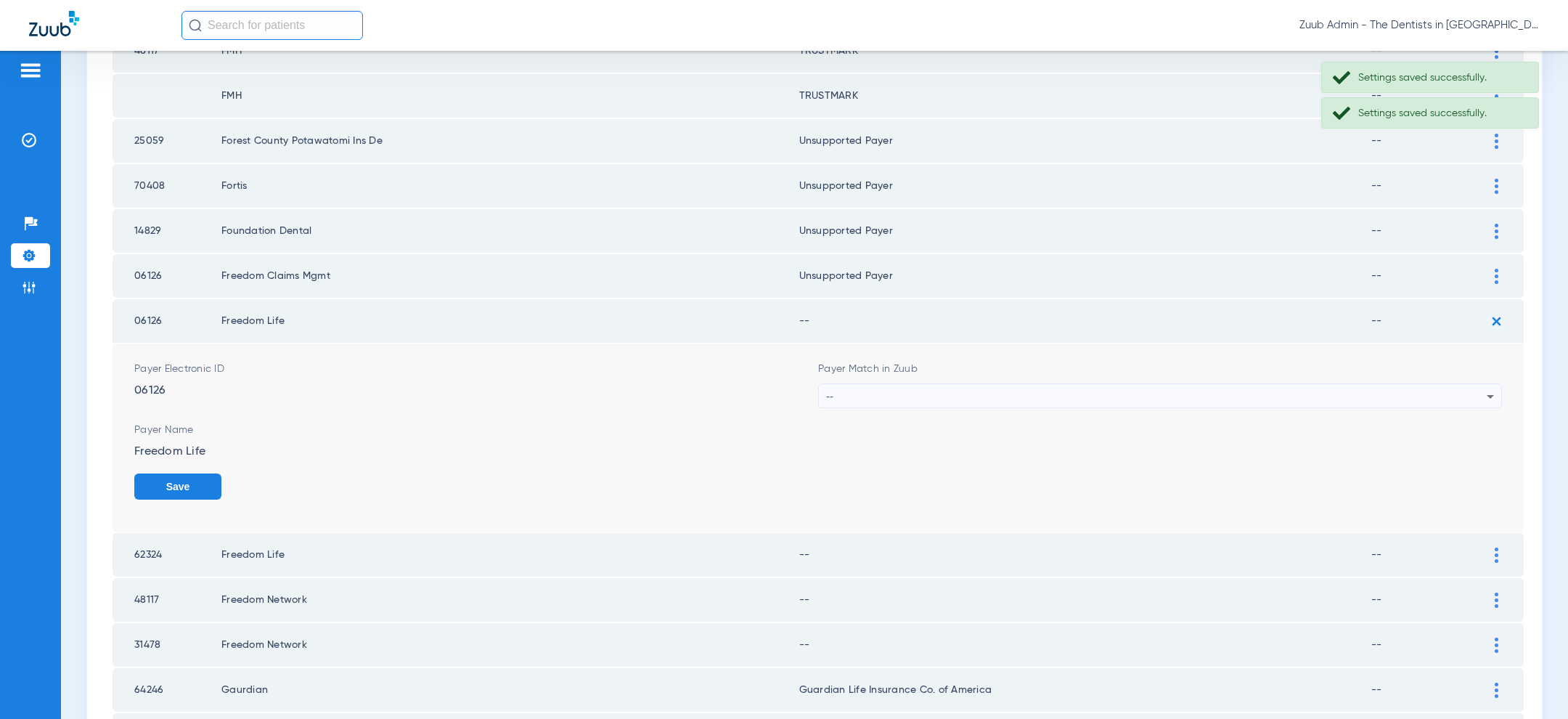
click at [1300, 384] on div "--" at bounding box center [1156, 396] width 660 height 25
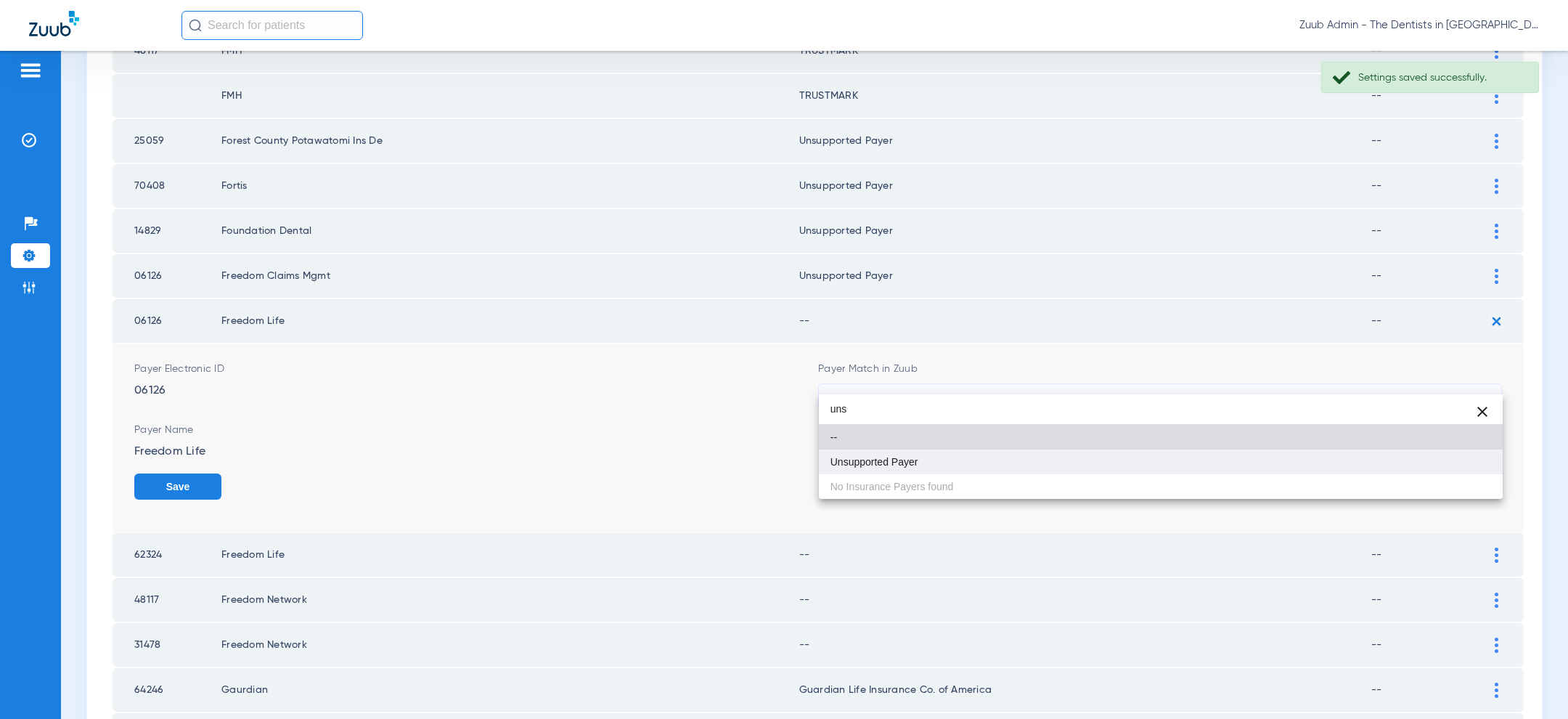
type input "uns"
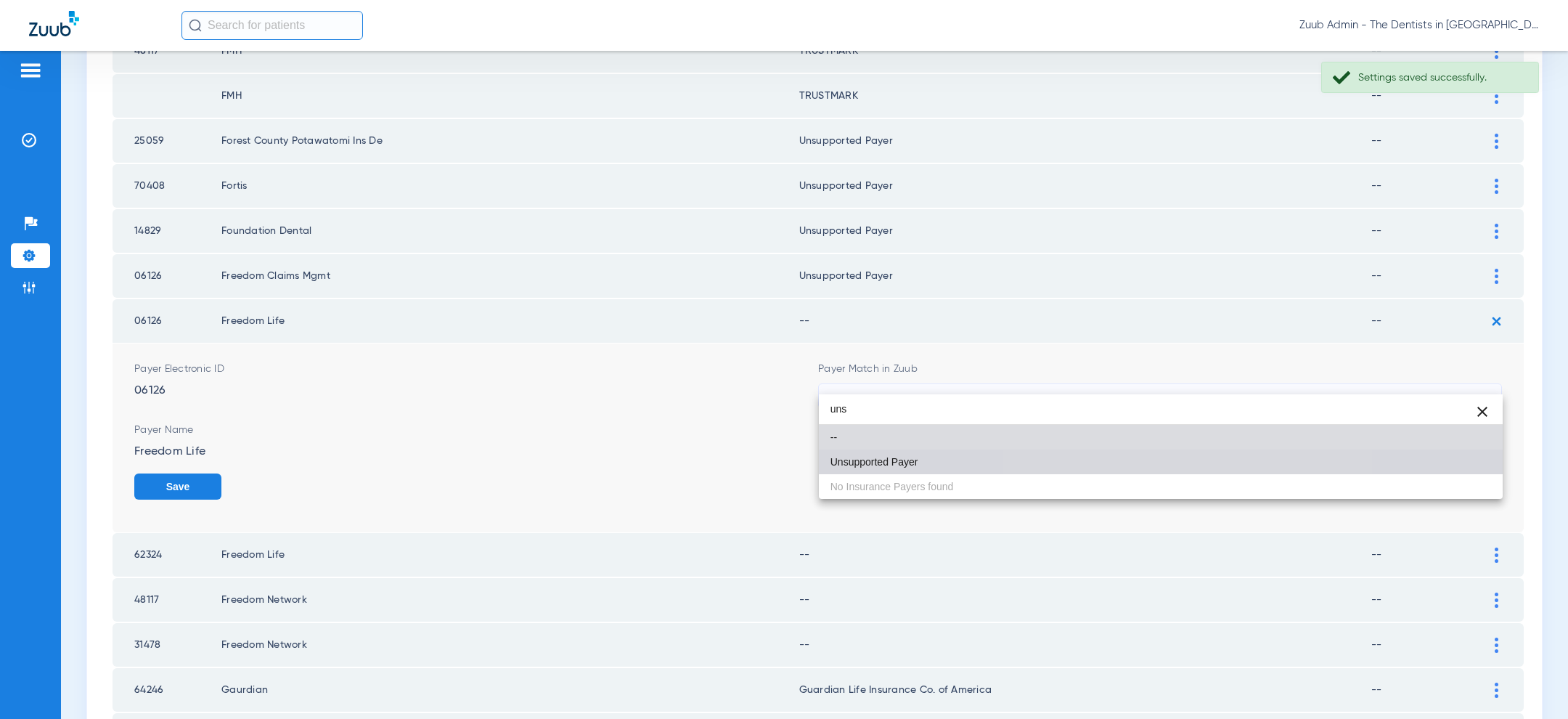
click at [1165, 452] on mat-option "Unsupported Payer" at bounding box center [1161, 461] width 684 height 25
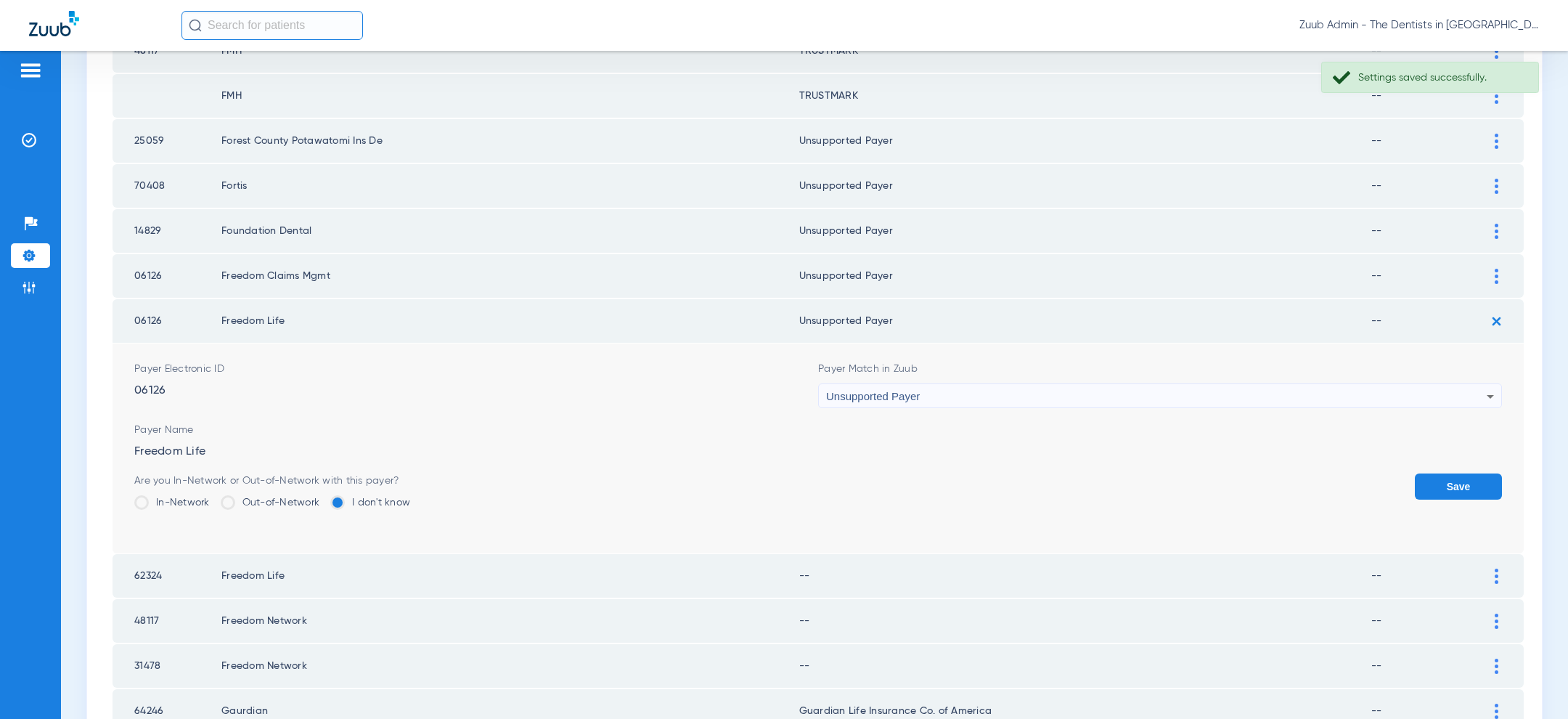
click at [1463, 473] on button "Save" at bounding box center [1459, 486] width 87 height 26
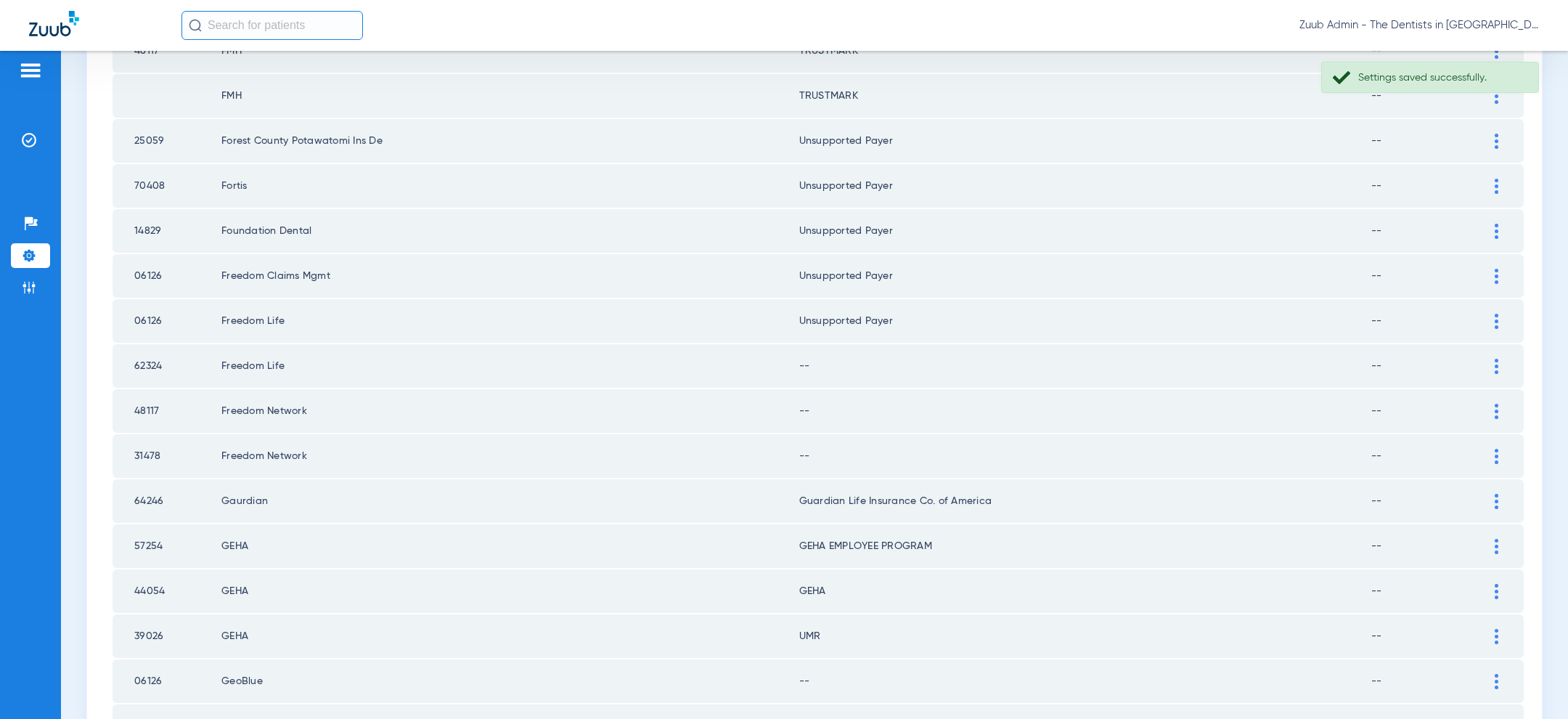
click at [1490, 358] on div at bounding box center [1497, 365] width 25 height 15
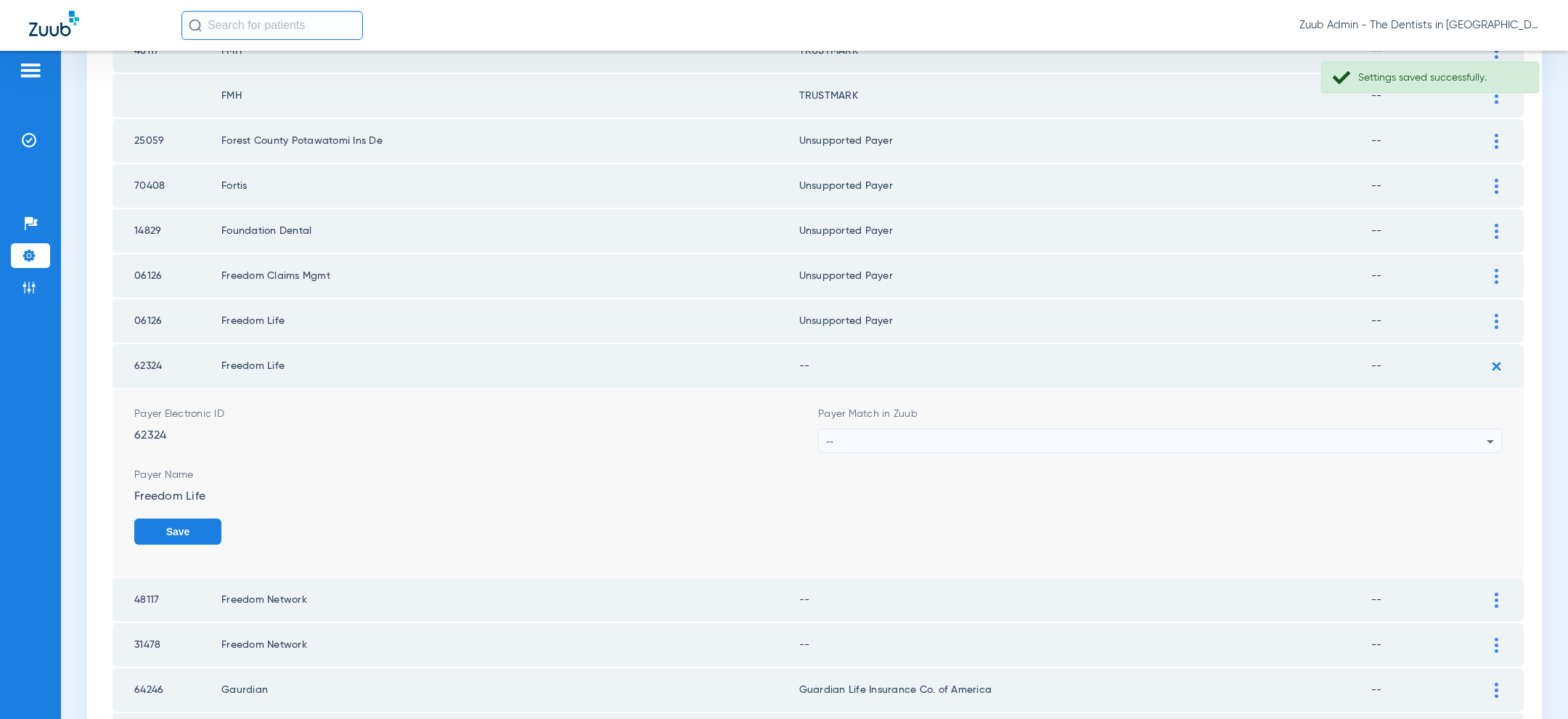
click at [1295, 429] on div "--" at bounding box center [1156, 441] width 660 height 25
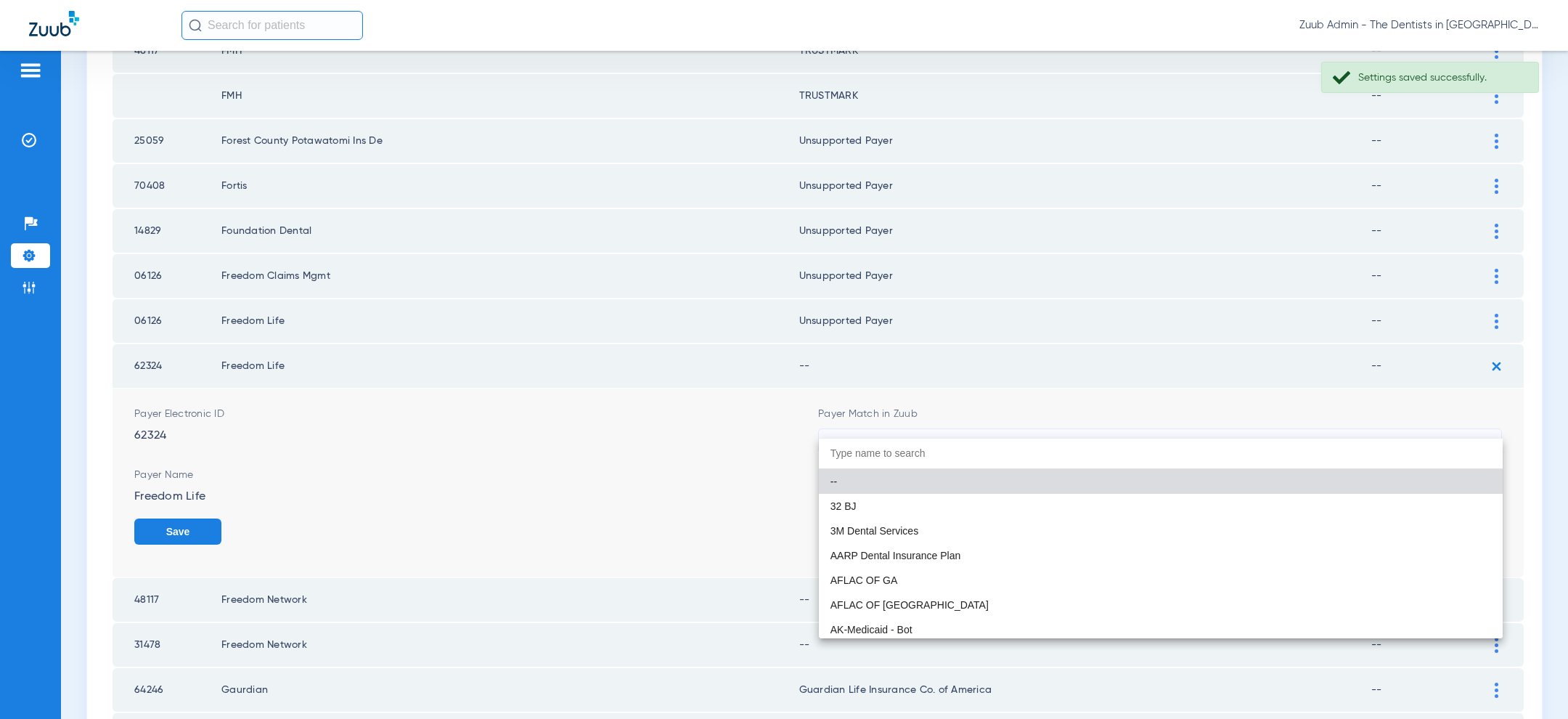
paste input "uns"
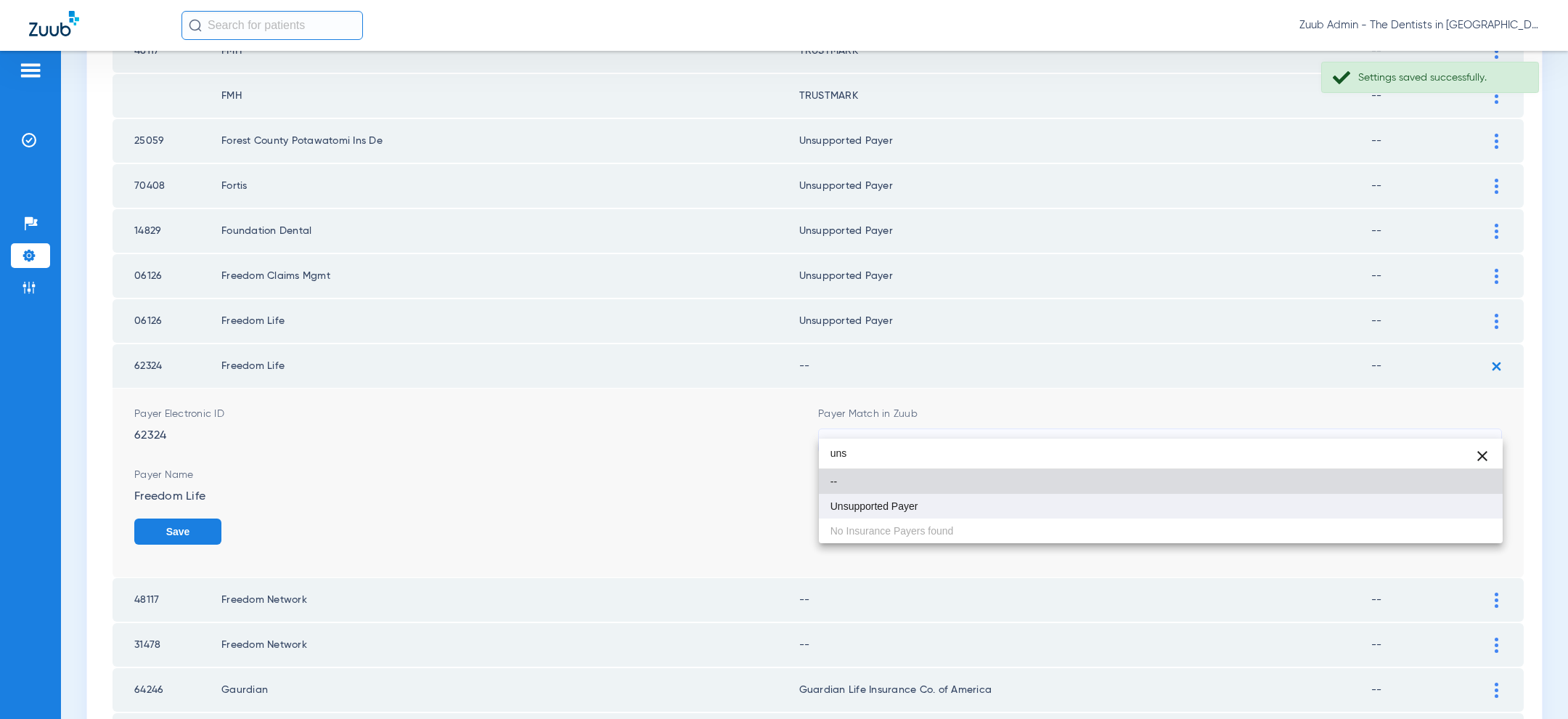
type input "uns"
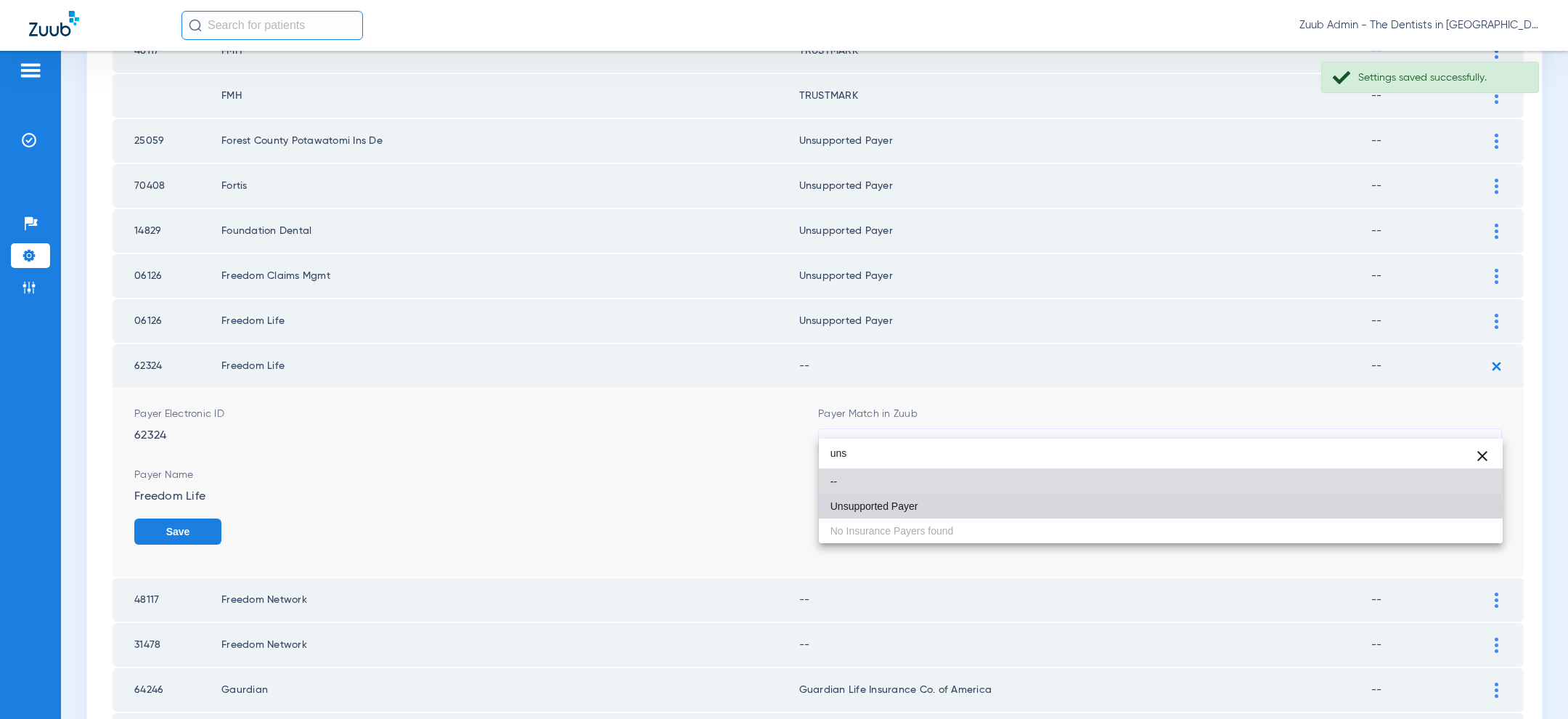
click at [1080, 507] on mat-option "Unsupported Payer" at bounding box center [1161, 506] width 684 height 25
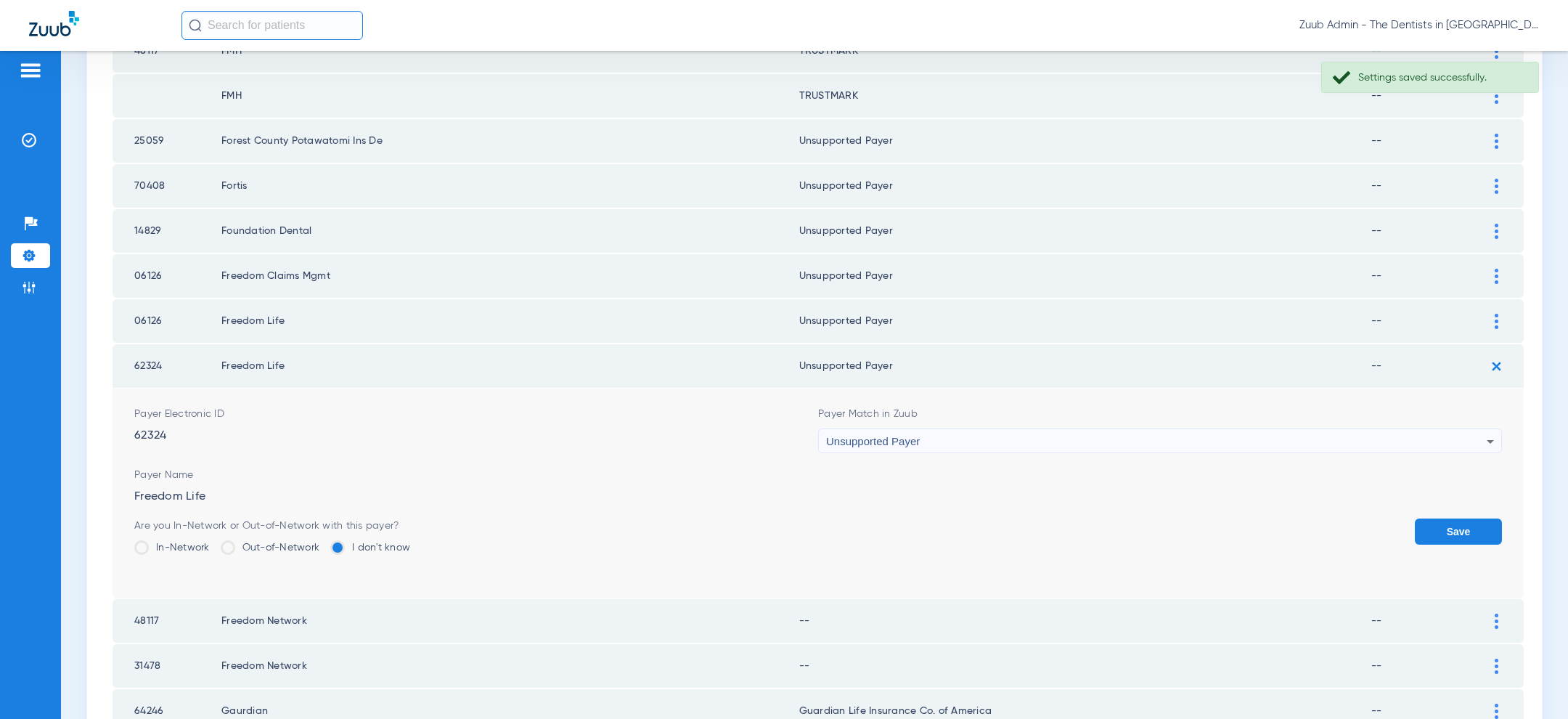
click at [1458, 518] on button "Save" at bounding box center [1459, 531] width 87 height 26
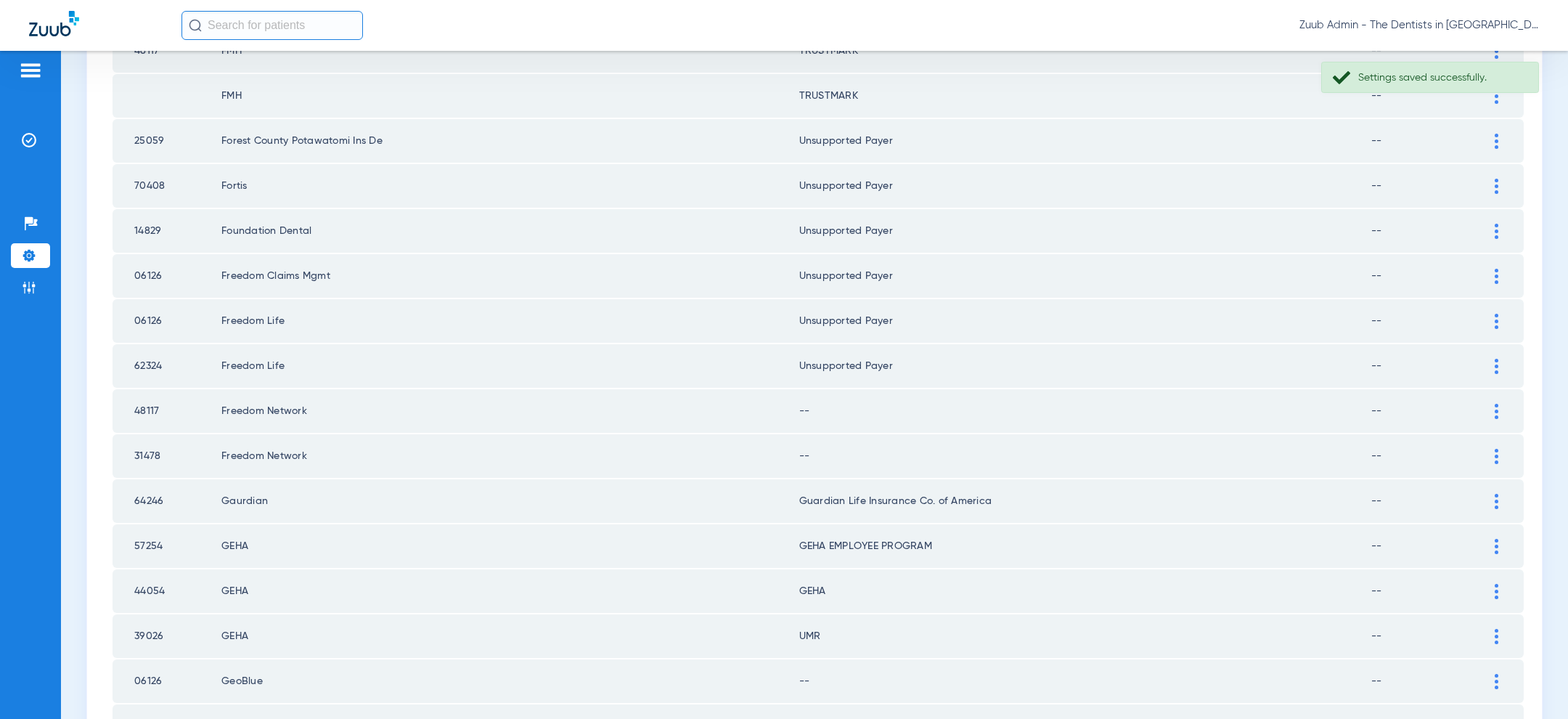
click at [1494, 403] on img at bounding box center [1496, 411] width 4 height 15
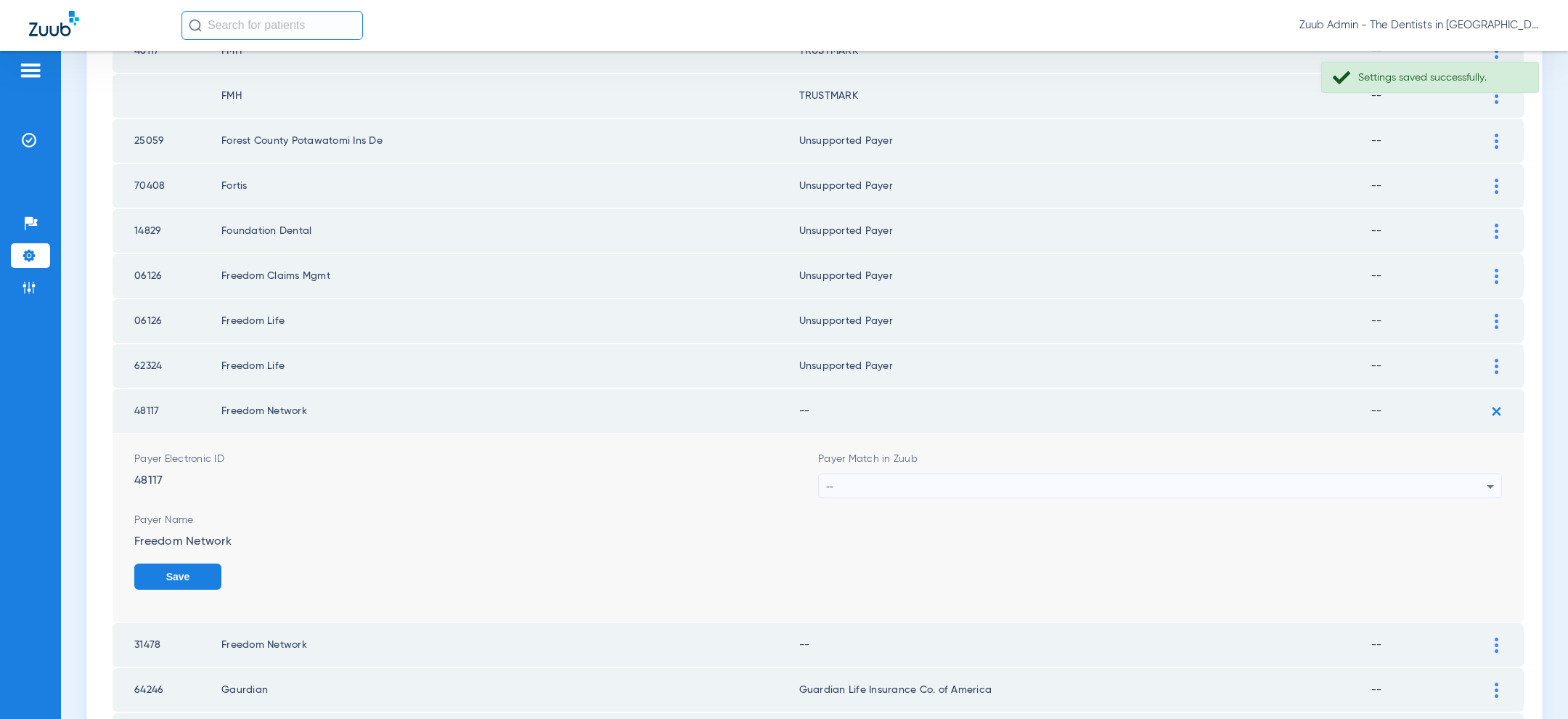
click at [1164, 474] on div "--" at bounding box center [1156, 486] width 660 height 25
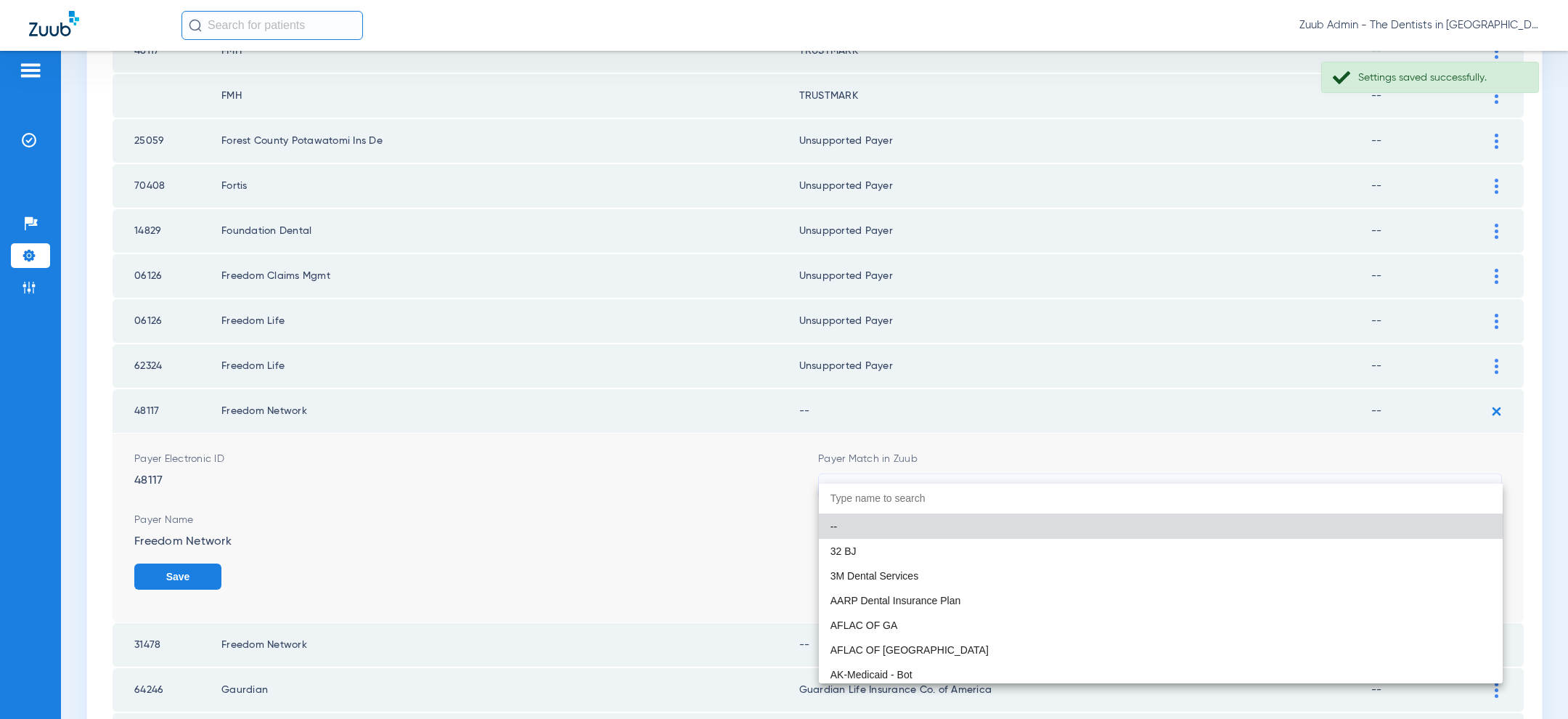
paste input "uns"
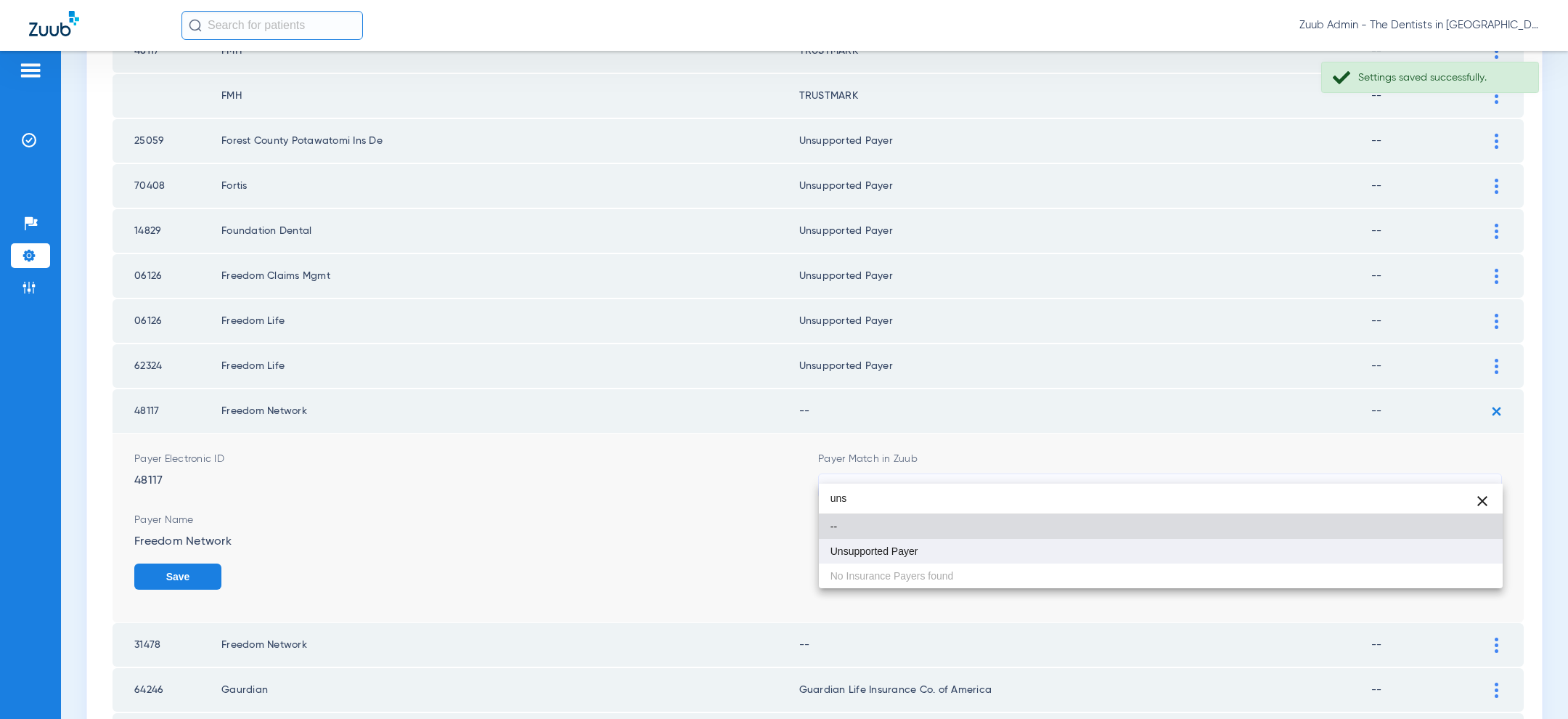
type input "uns"
click at [1012, 558] on mat-option "Unsupported Payer" at bounding box center [1161, 550] width 684 height 25
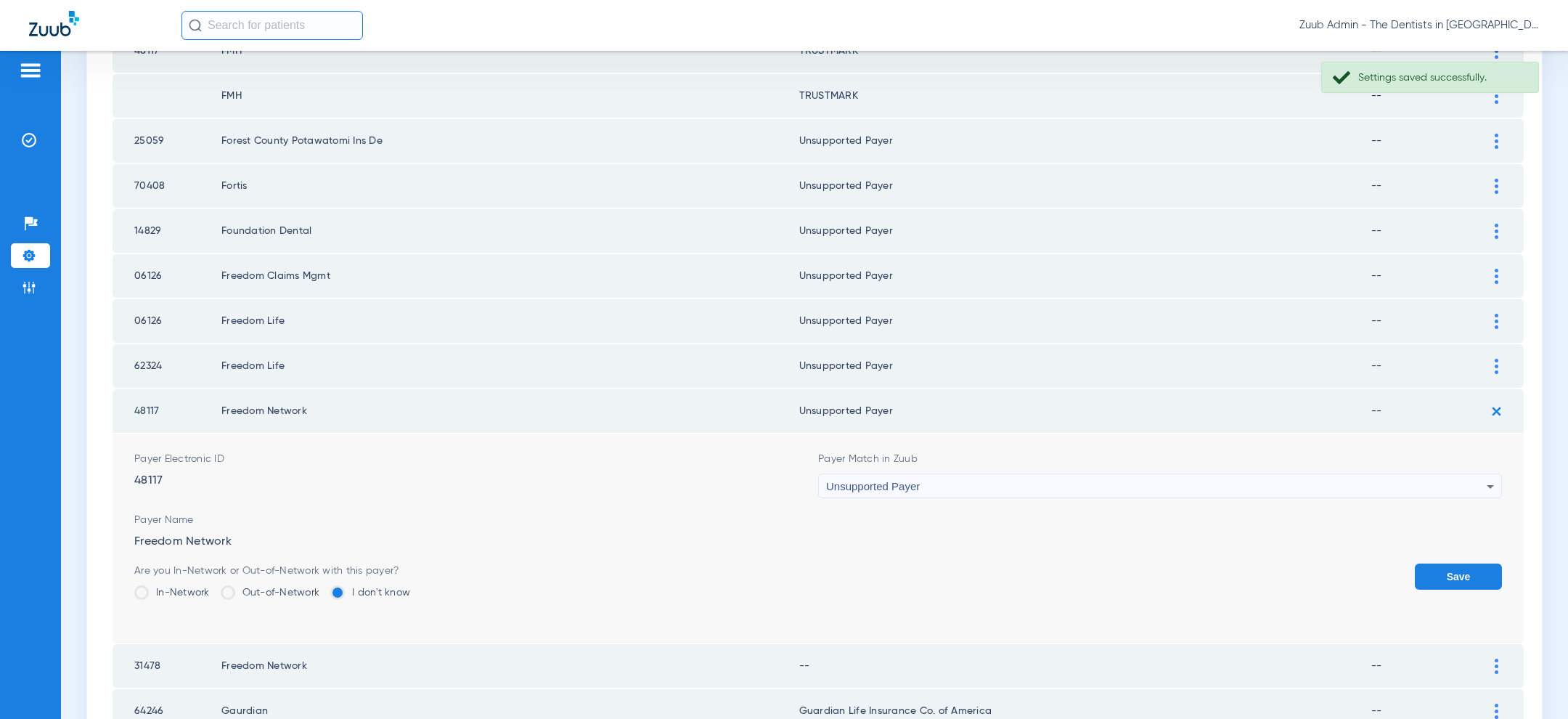
click at [1466, 564] on button "Save" at bounding box center [1459, 576] width 87 height 26
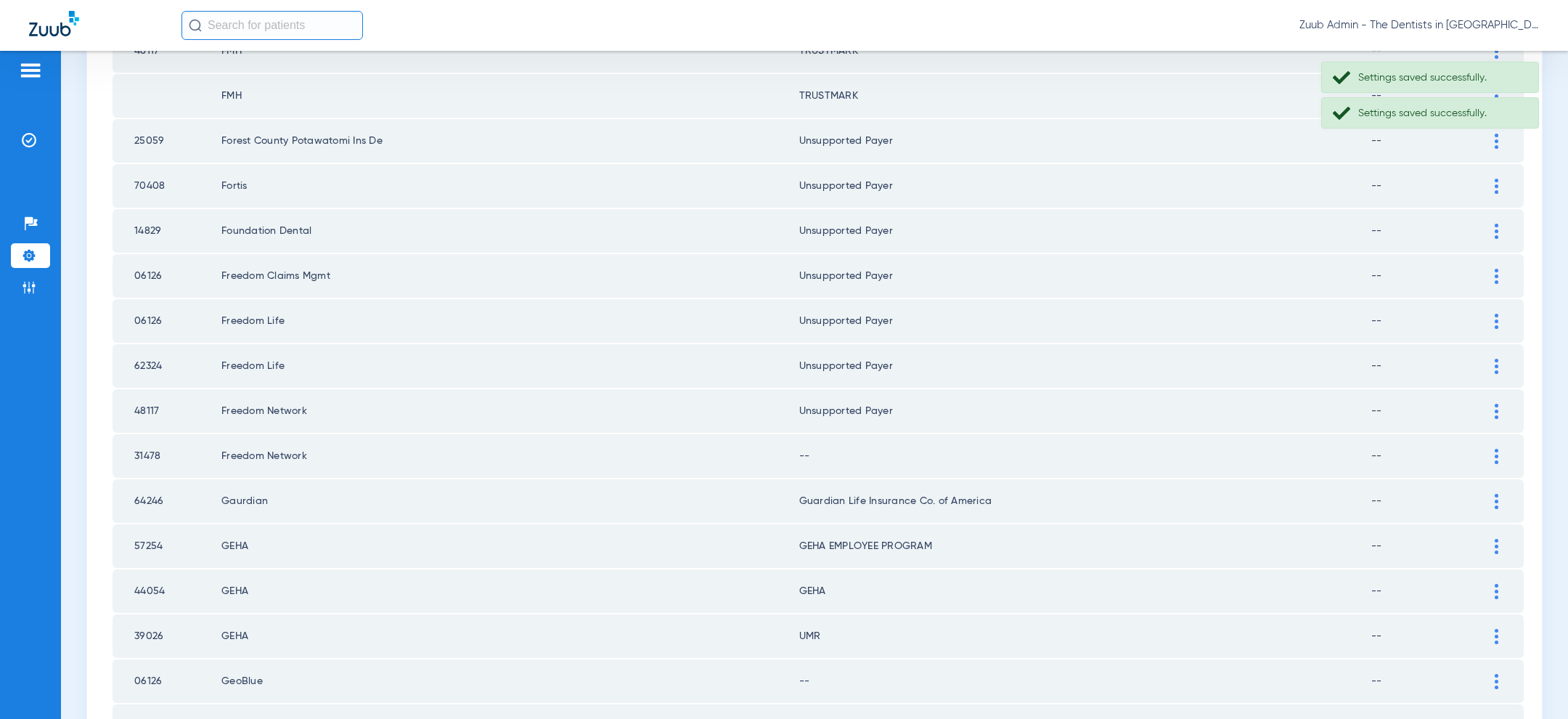
click at [1492, 449] on div at bounding box center [1497, 456] width 25 height 15
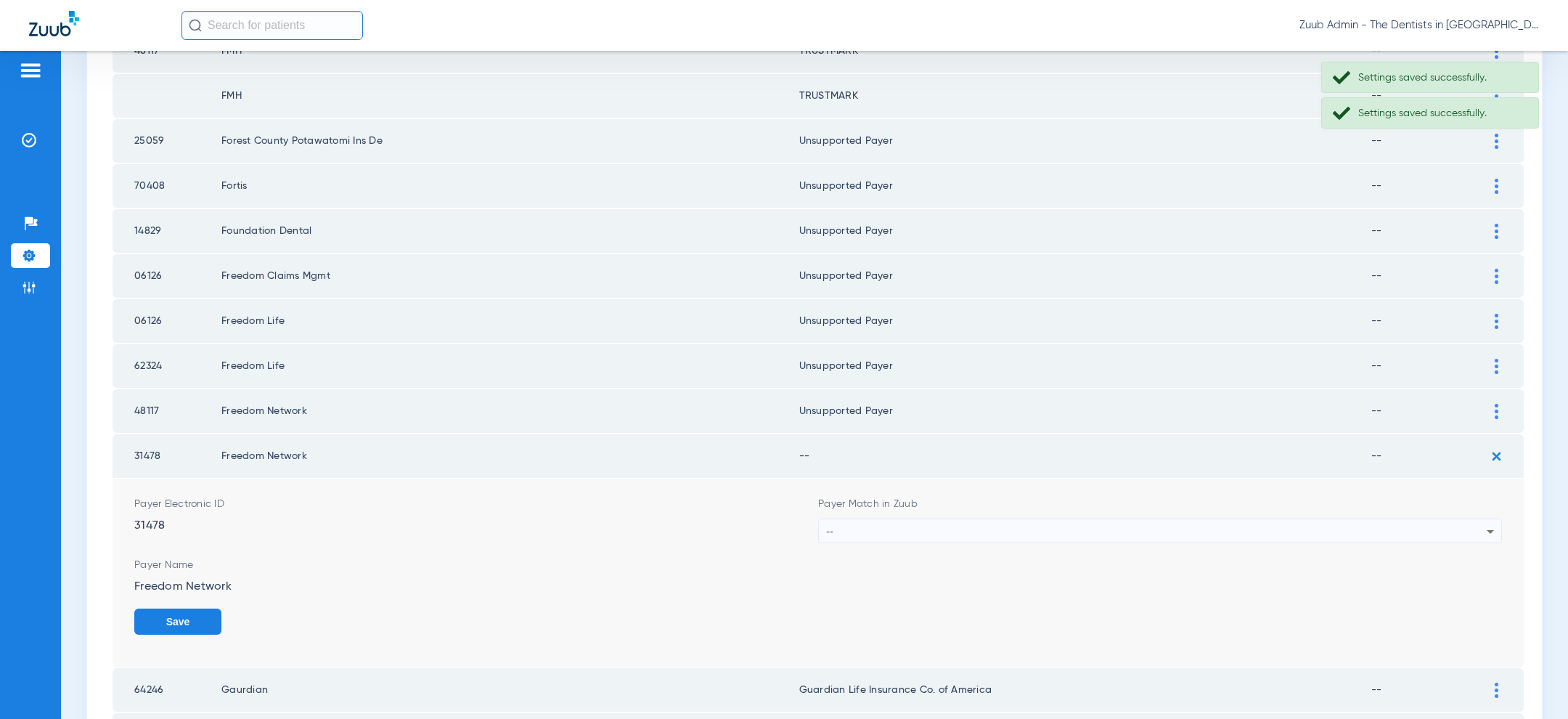
click at [1261, 519] on div "--" at bounding box center [1156, 531] width 660 height 25
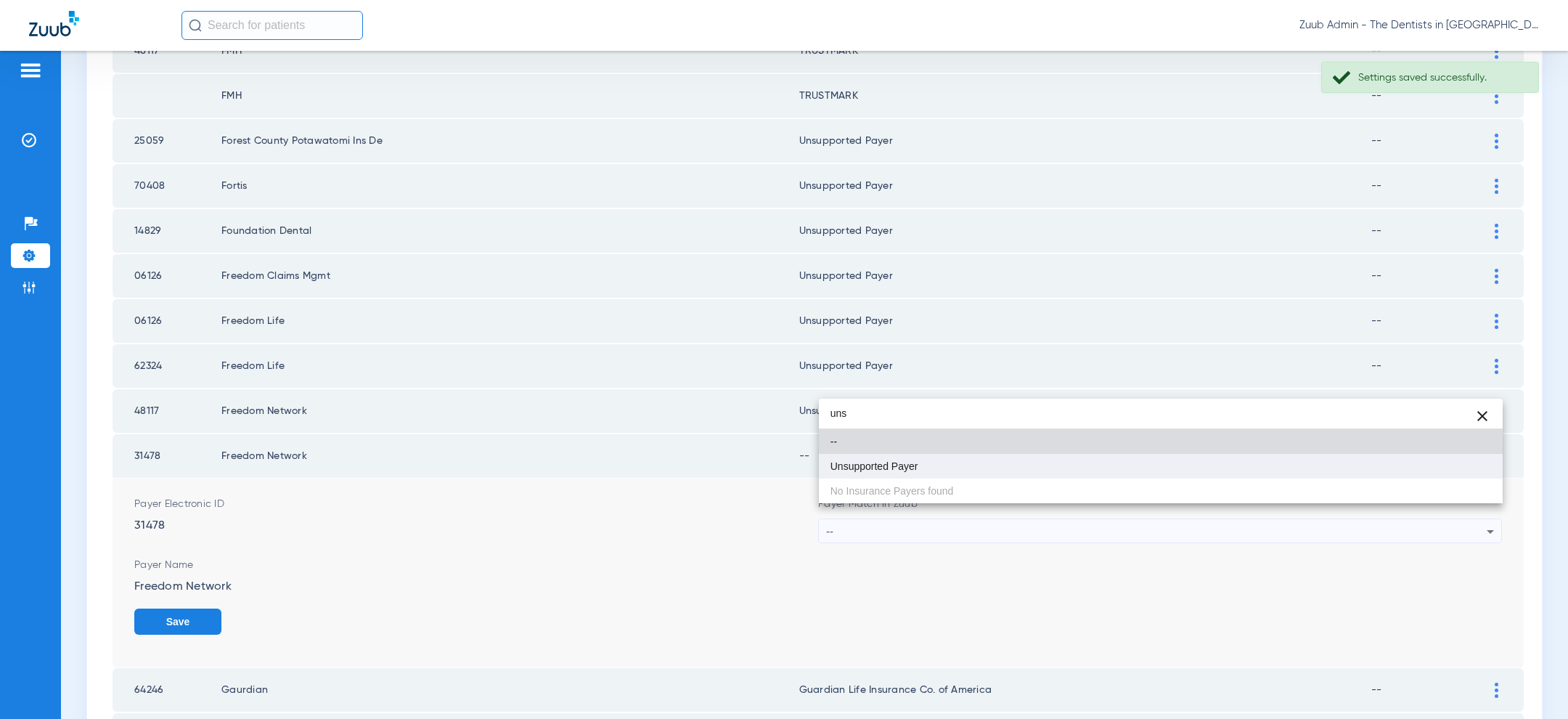
type input "uns"
click at [1101, 470] on mat-option "Unsupported Payer" at bounding box center [1161, 465] width 684 height 25
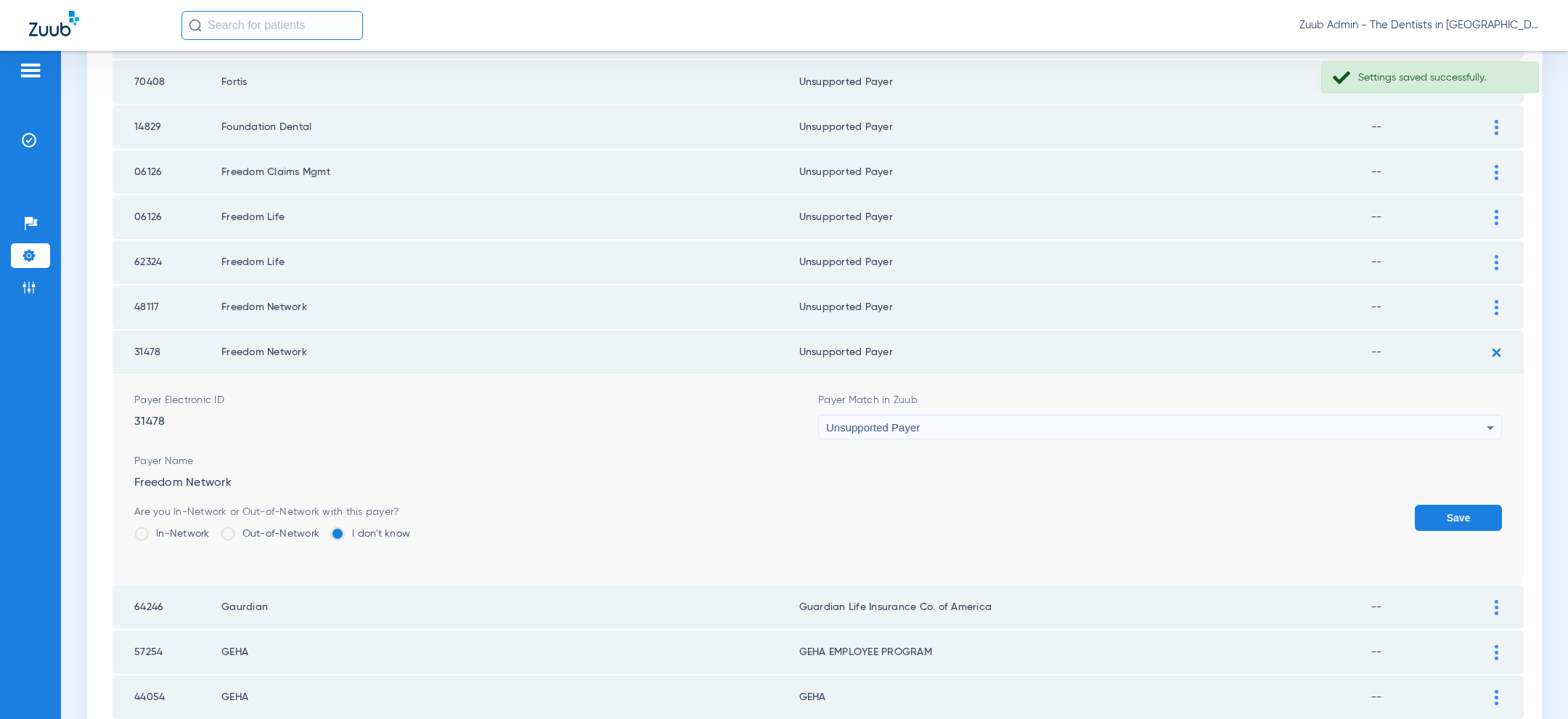
scroll to position [1842, 0]
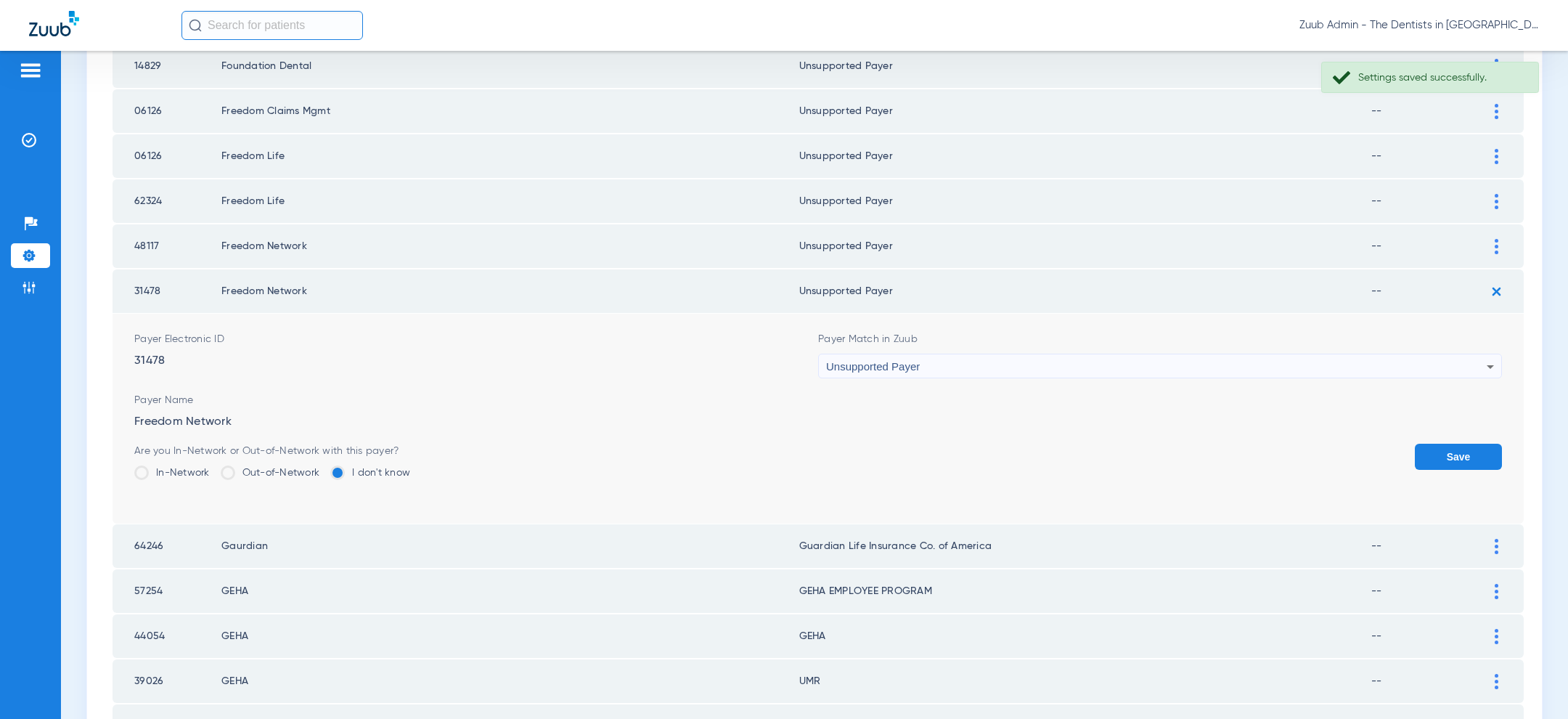
click at [1482, 443] on button "Save" at bounding box center [1459, 456] width 87 height 26
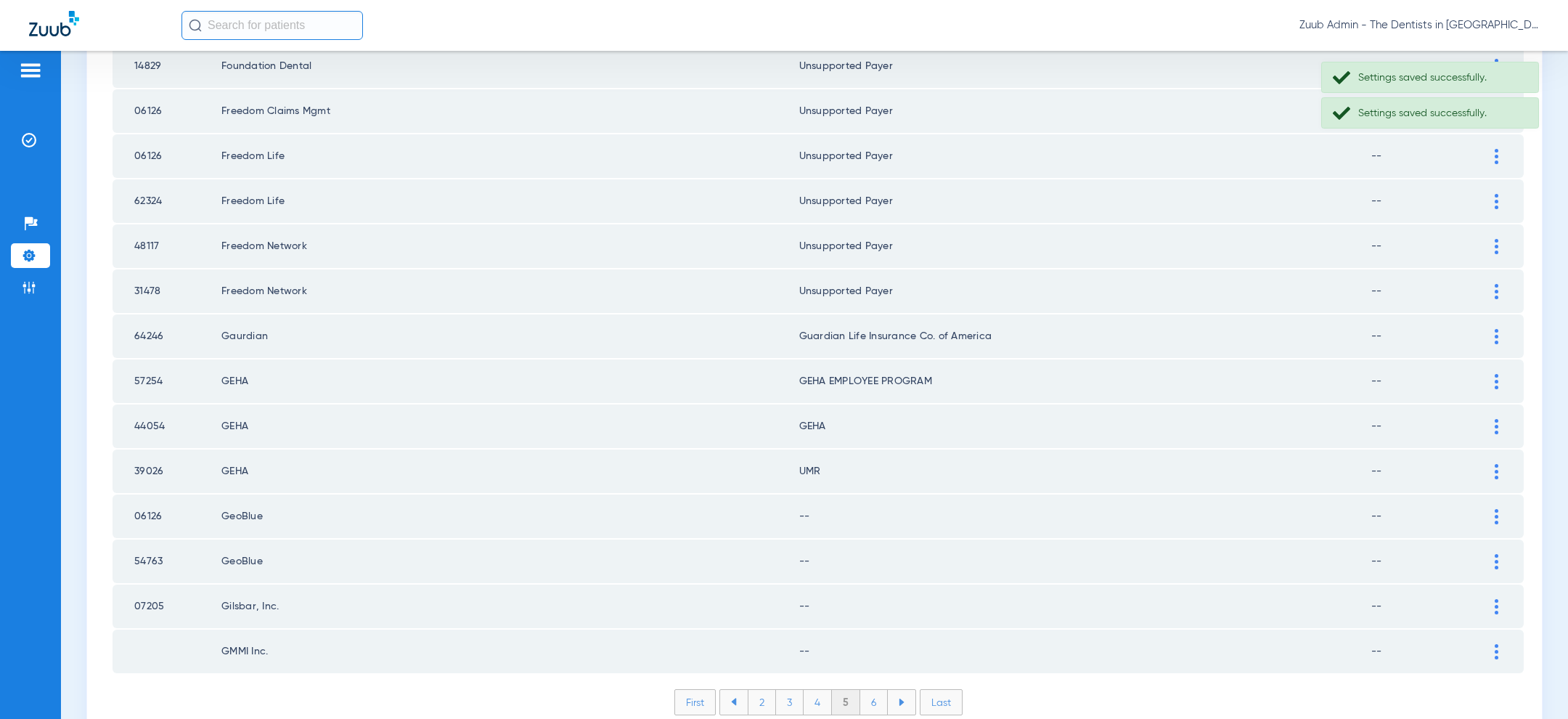
click at [1501, 374] on div at bounding box center [1497, 381] width 25 height 15
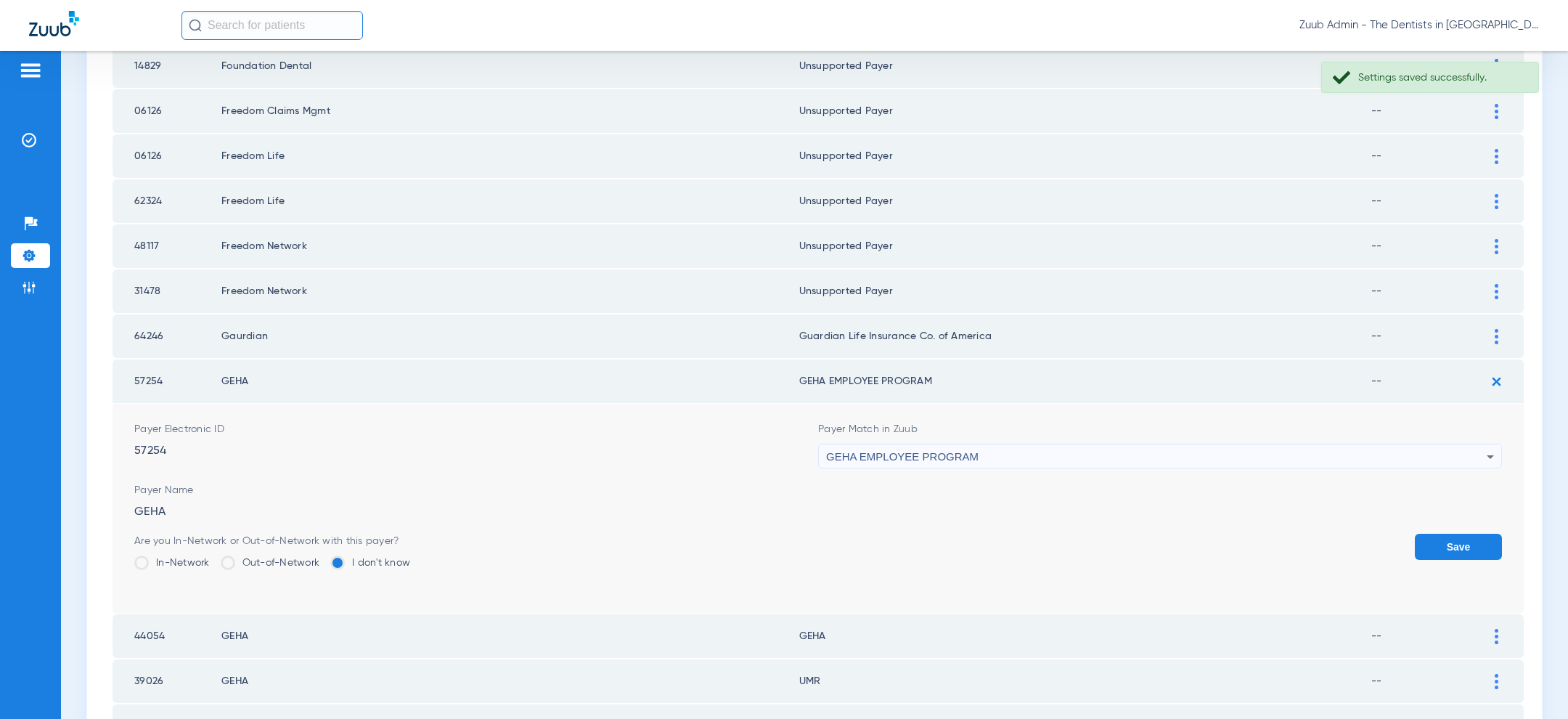
click at [1032, 444] on div "GEHA EMPLOYEE PROGRAM" at bounding box center [1156, 456] width 660 height 25
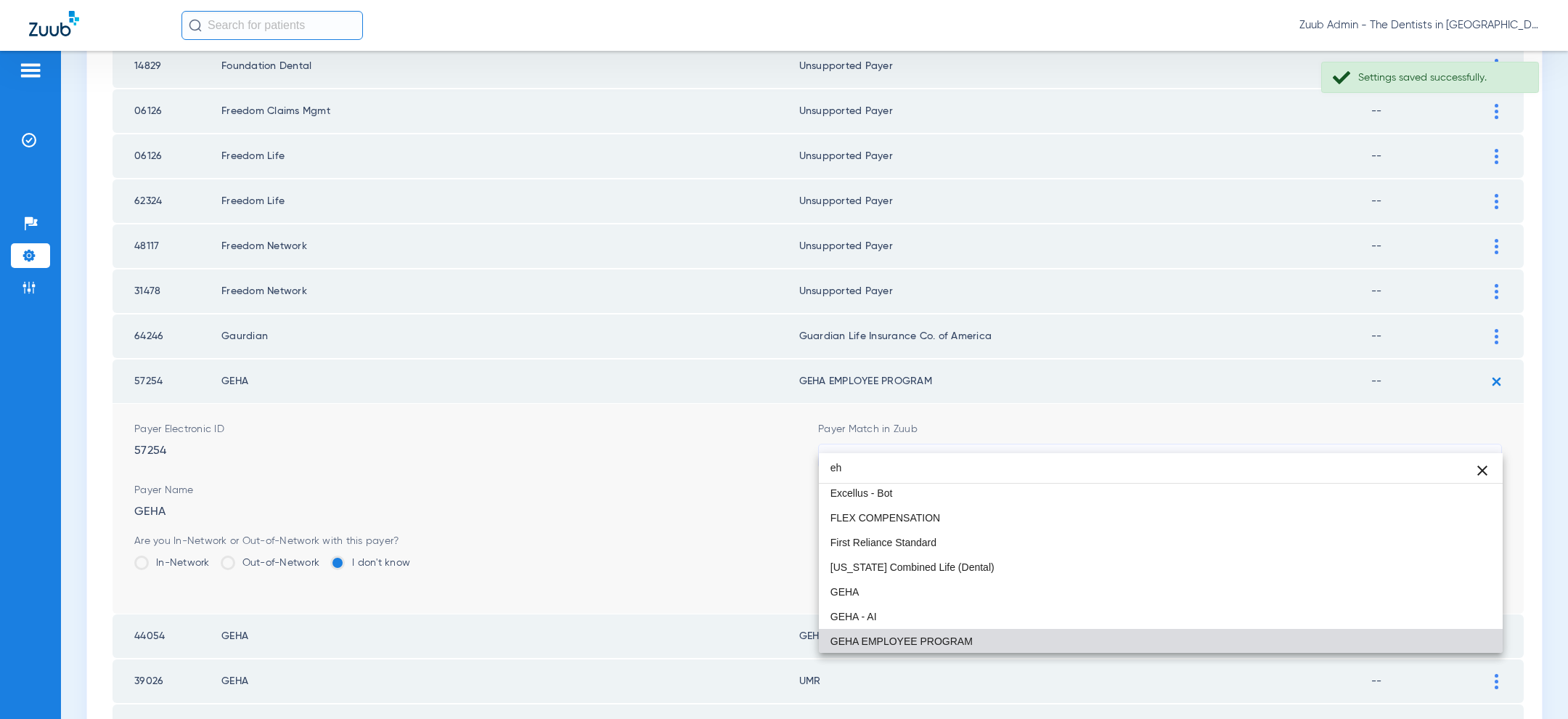
scroll to position [0, 0]
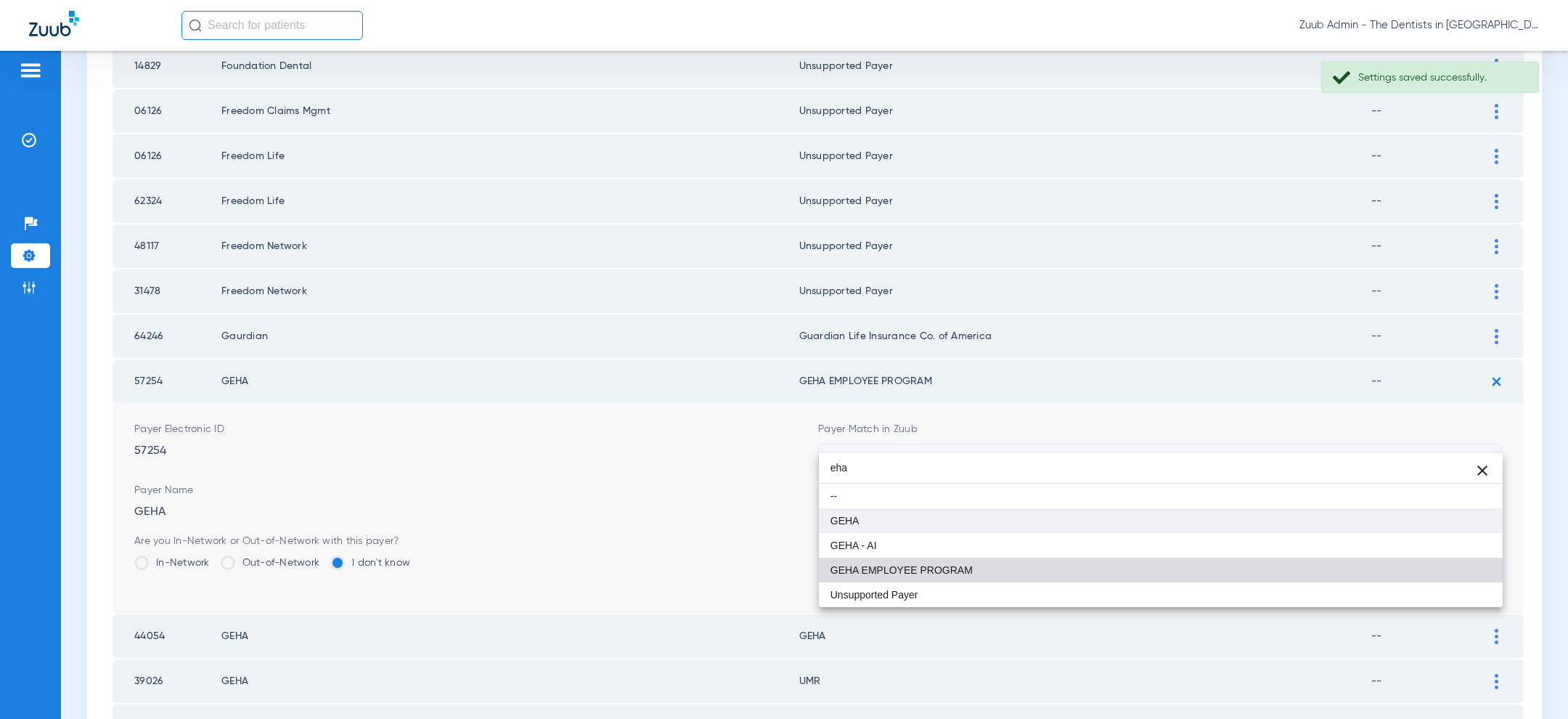
type input "eha"
click at [935, 529] on mat-option "GEHA" at bounding box center [1161, 520] width 684 height 25
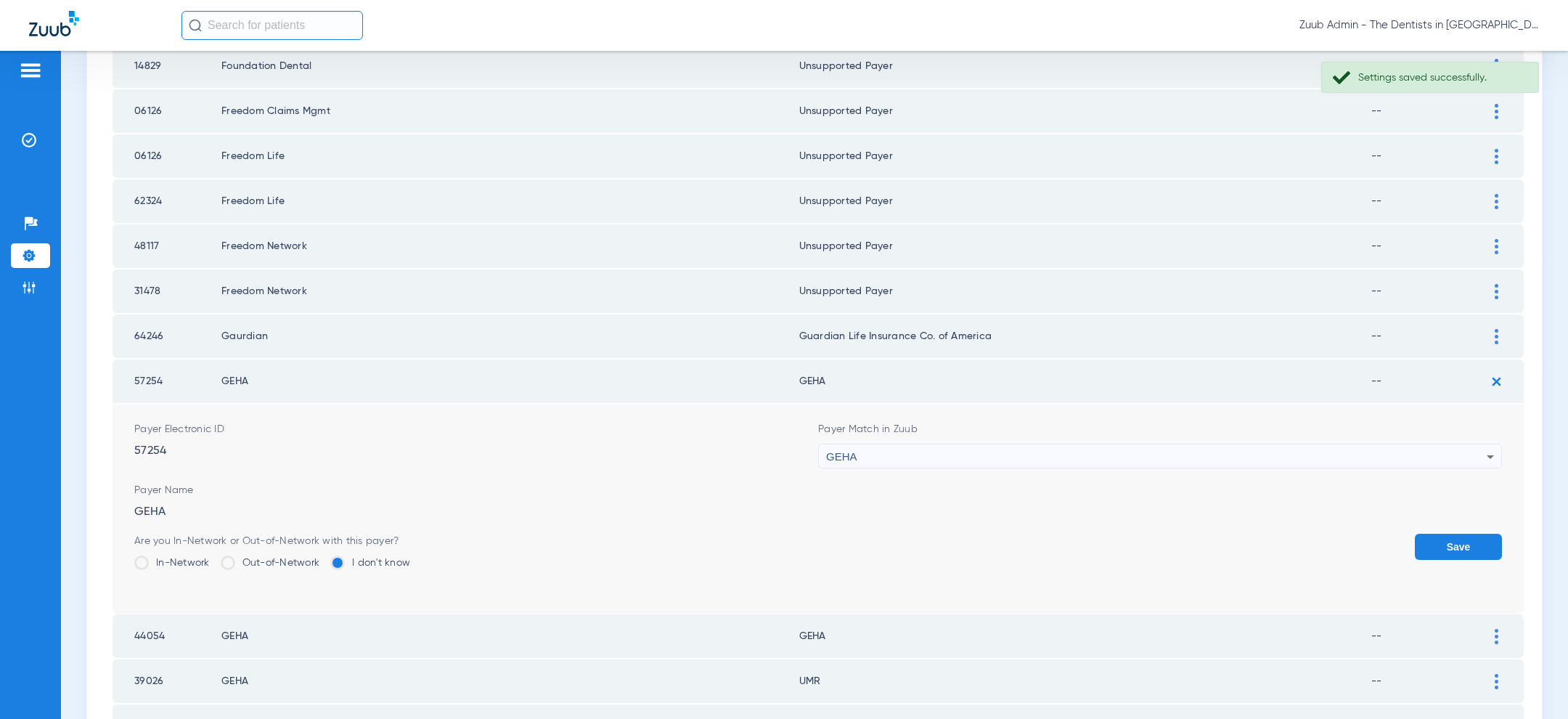
click at [1455, 534] on button "Save" at bounding box center [1459, 546] width 87 height 26
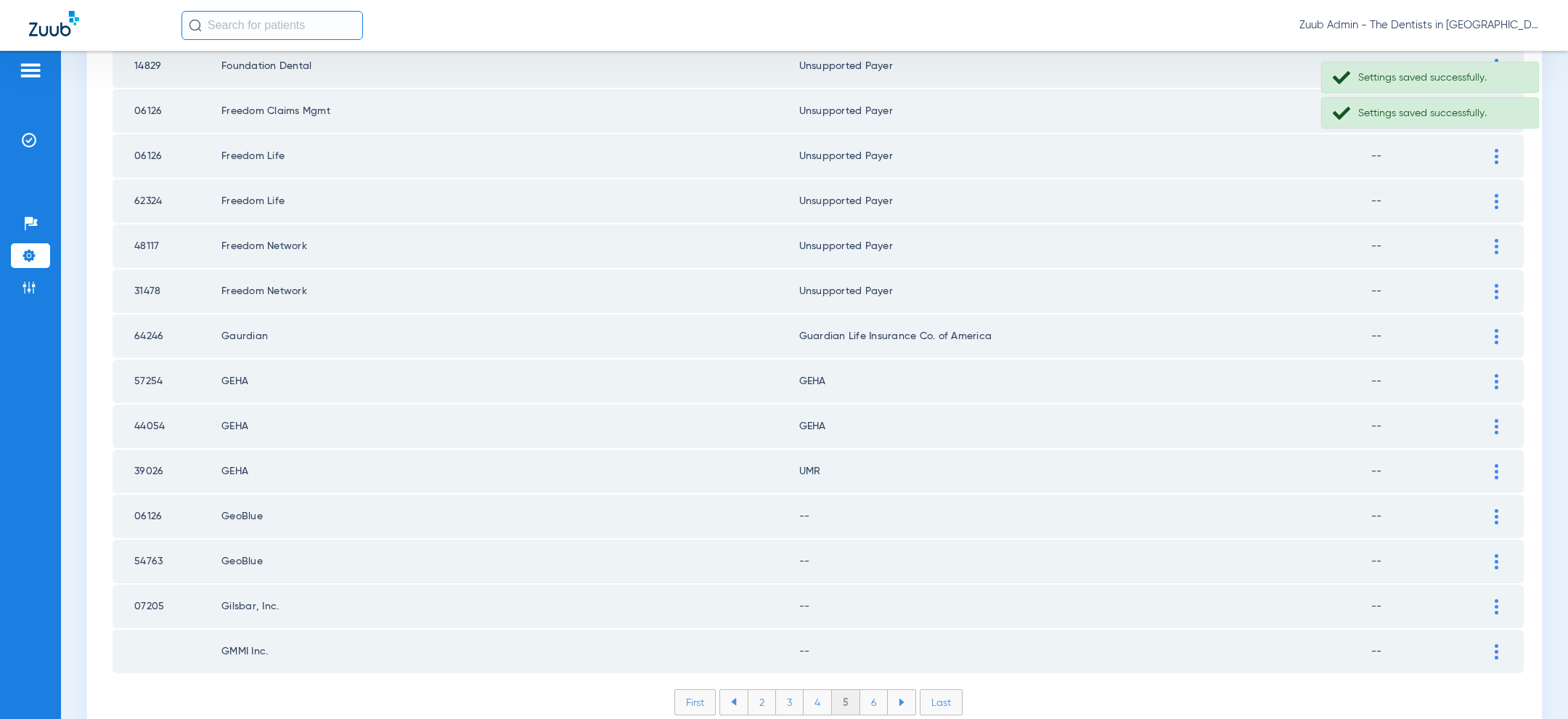
scroll to position [1886, 0]
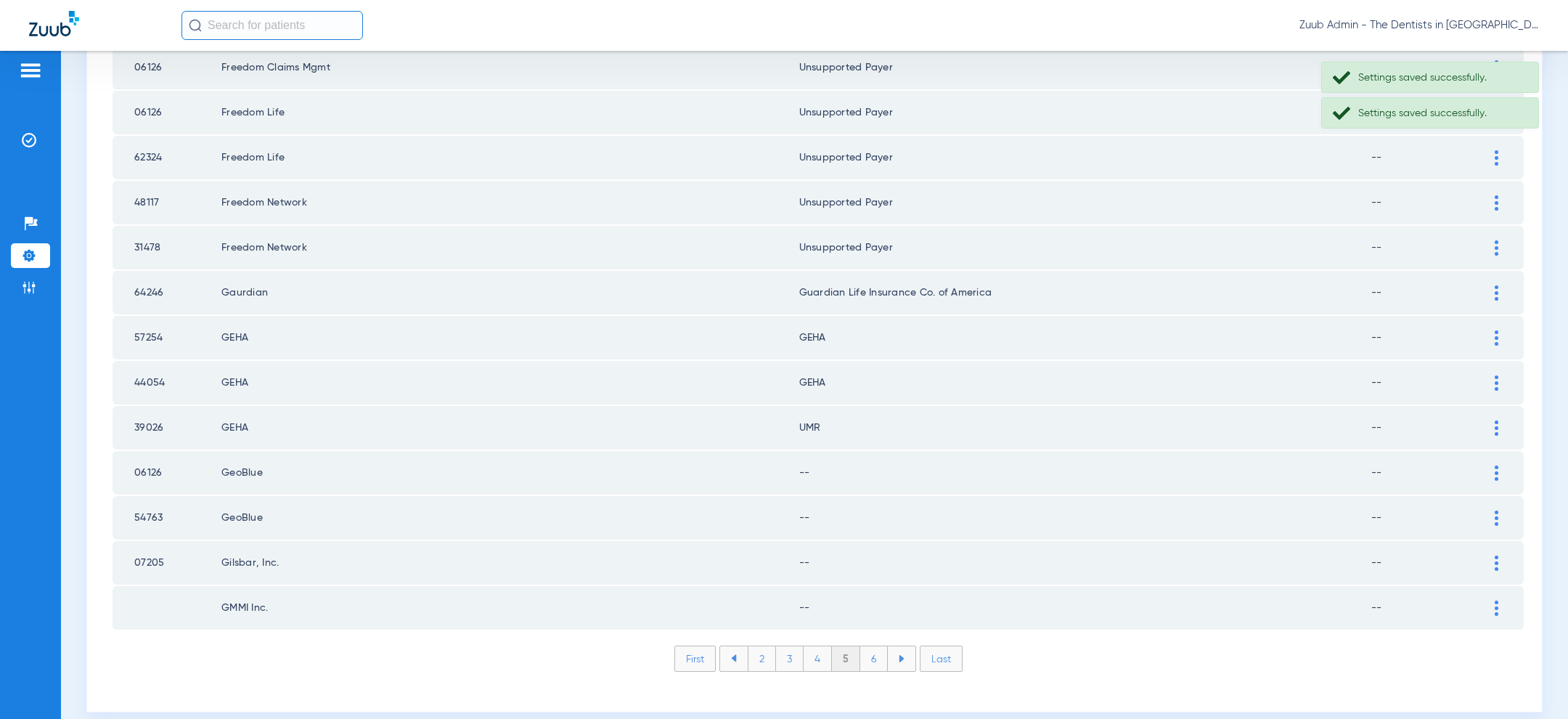
click at [1503, 406] on td at bounding box center [1504, 427] width 40 height 44
click at [1495, 420] on img at bounding box center [1496, 427] width 4 height 15
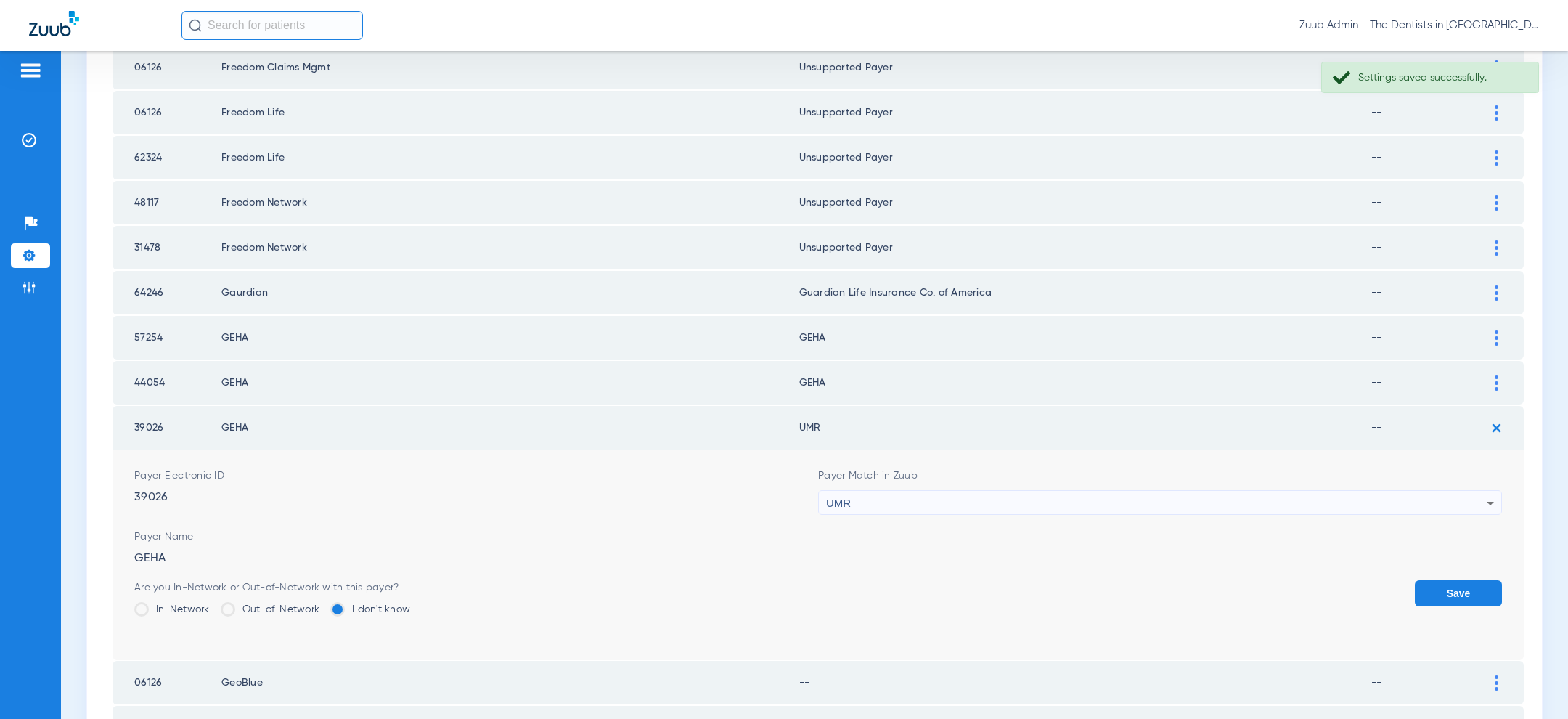
click at [1195, 491] on div "UMR" at bounding box center [1156, 503] width 660 height 25
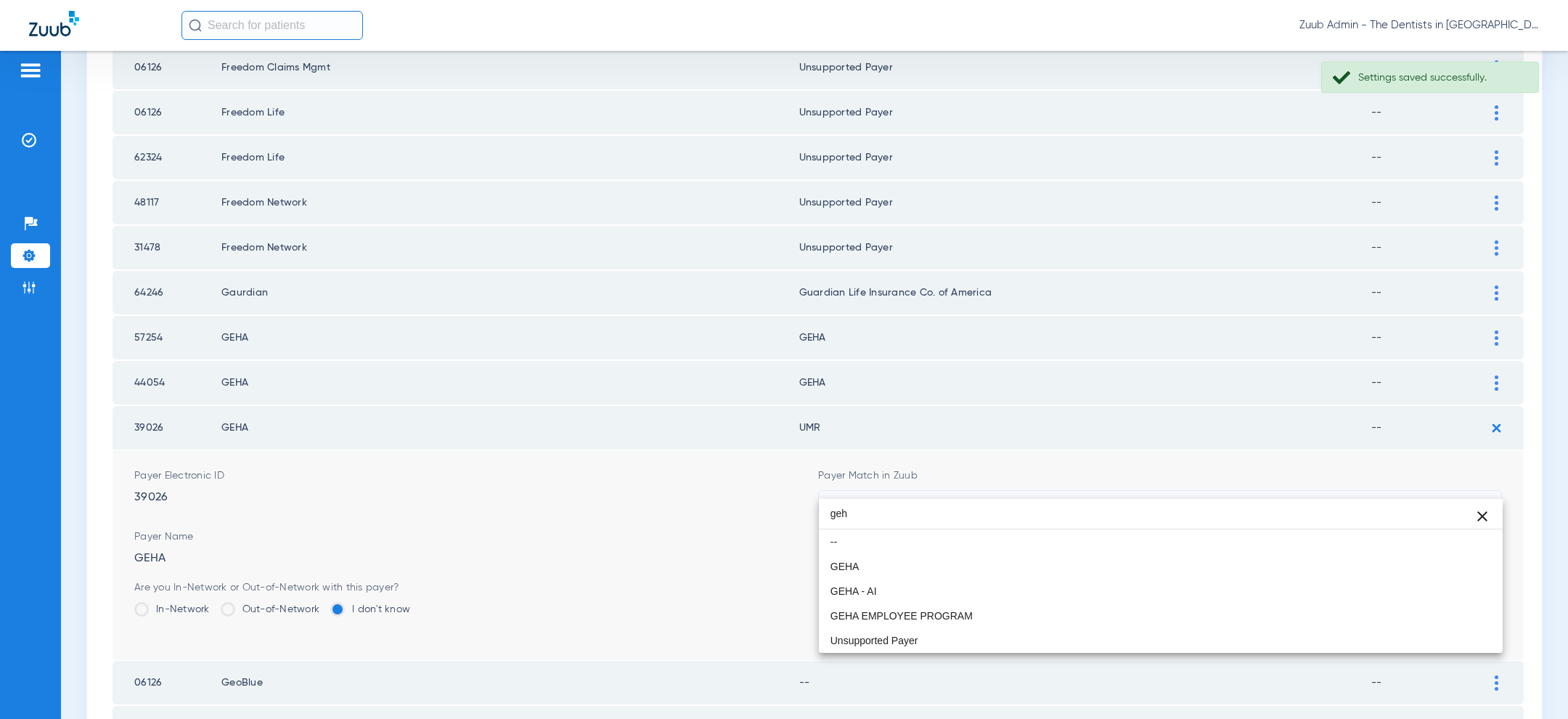
scroll to position [0, 0]
type input "geha"
click at [1033, 573] on mat-option "GEHA" at bounding box center [1161, 566] width 684 height 25
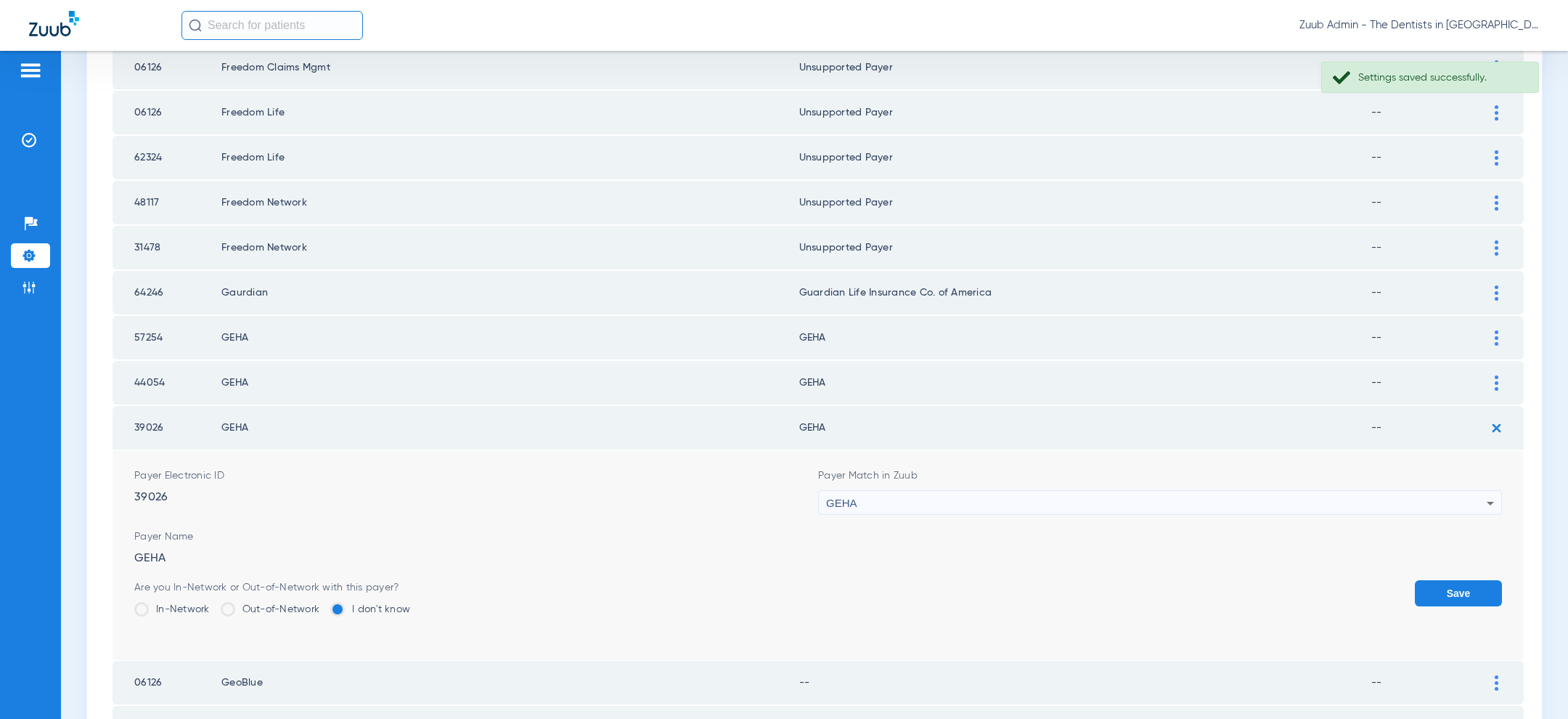
click at [1441, 580] on button "Save" at bounding box center [1459, 593] width 87 height 26
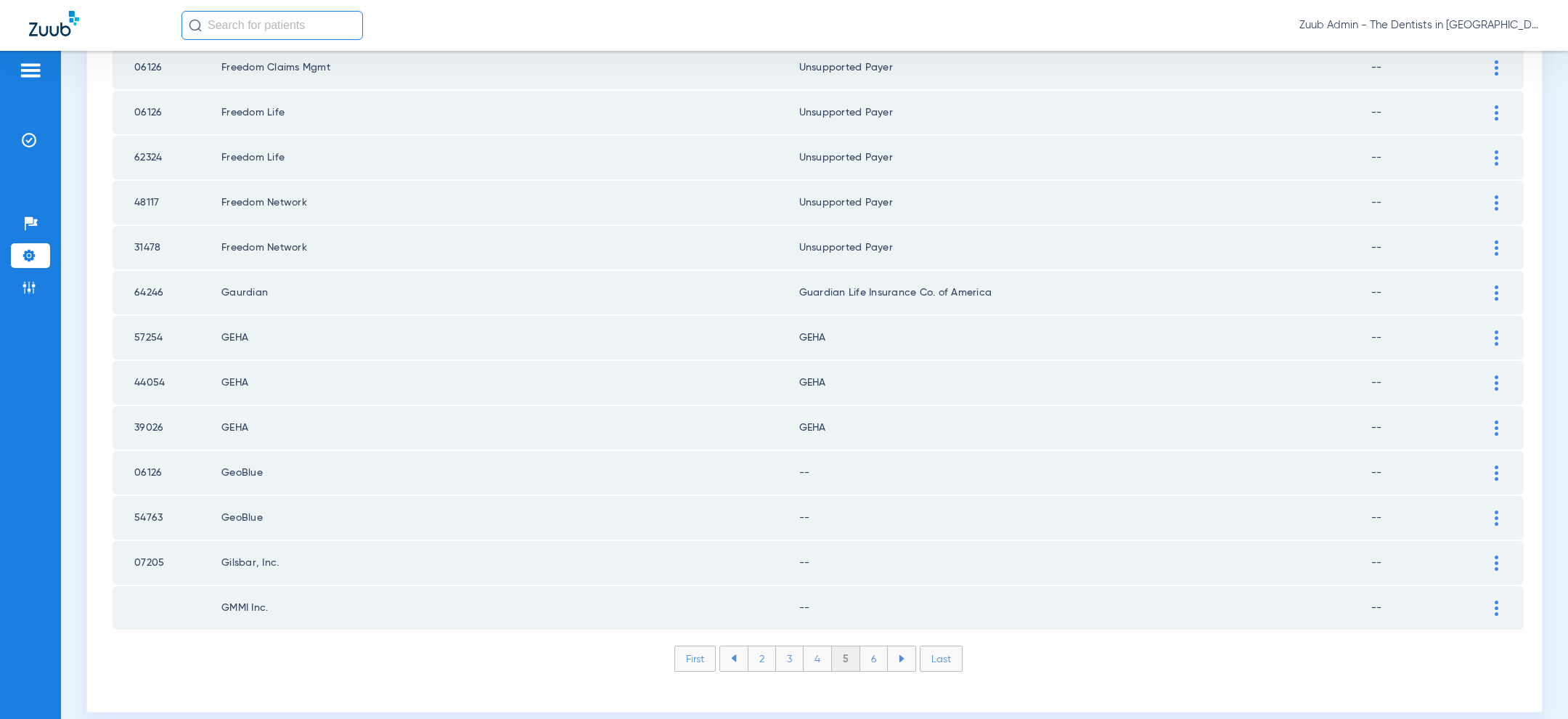
click at [1509, 465] on div at bounding box center [1497, 472] width 25 height 15
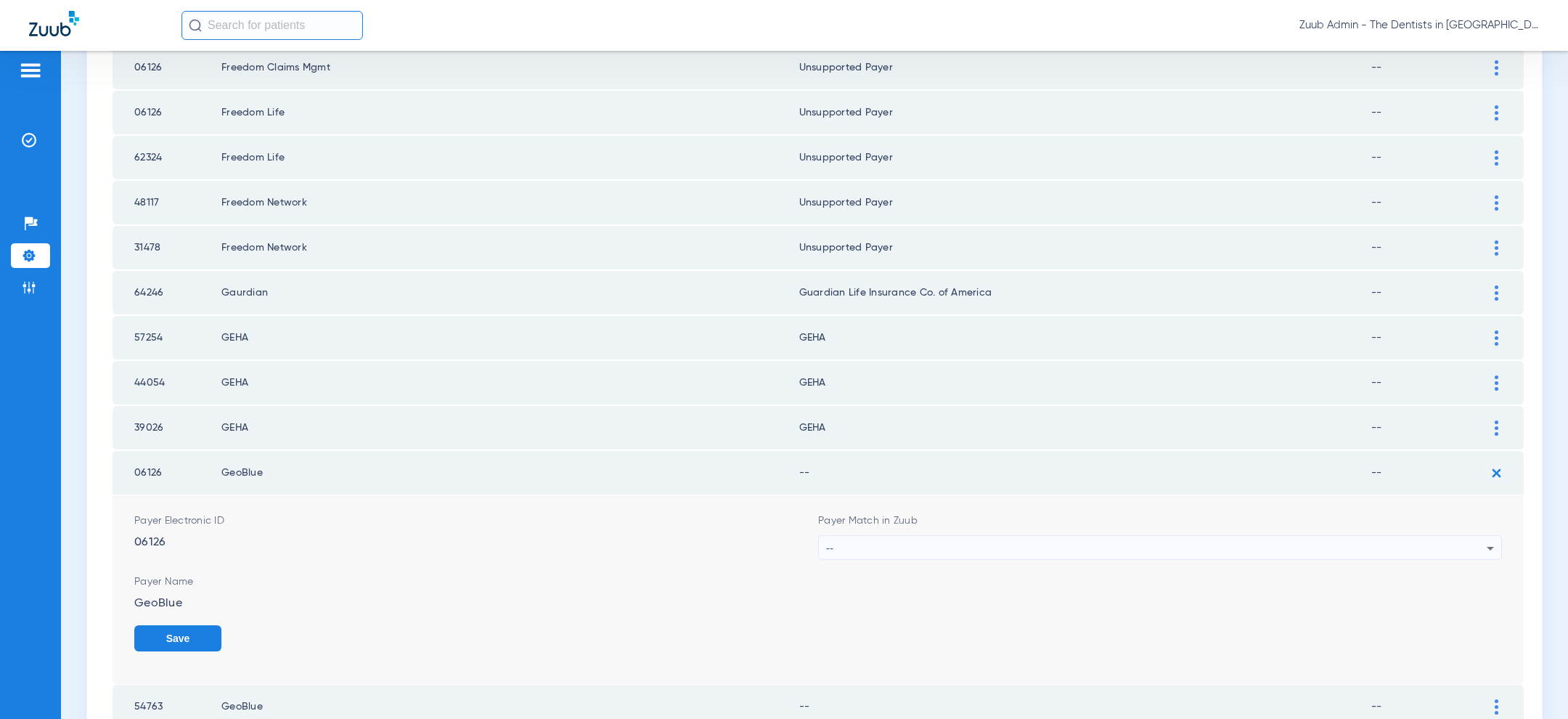
click at [1302, 536] on div "--" at bounding box center [1156, 548] width 660 height 25
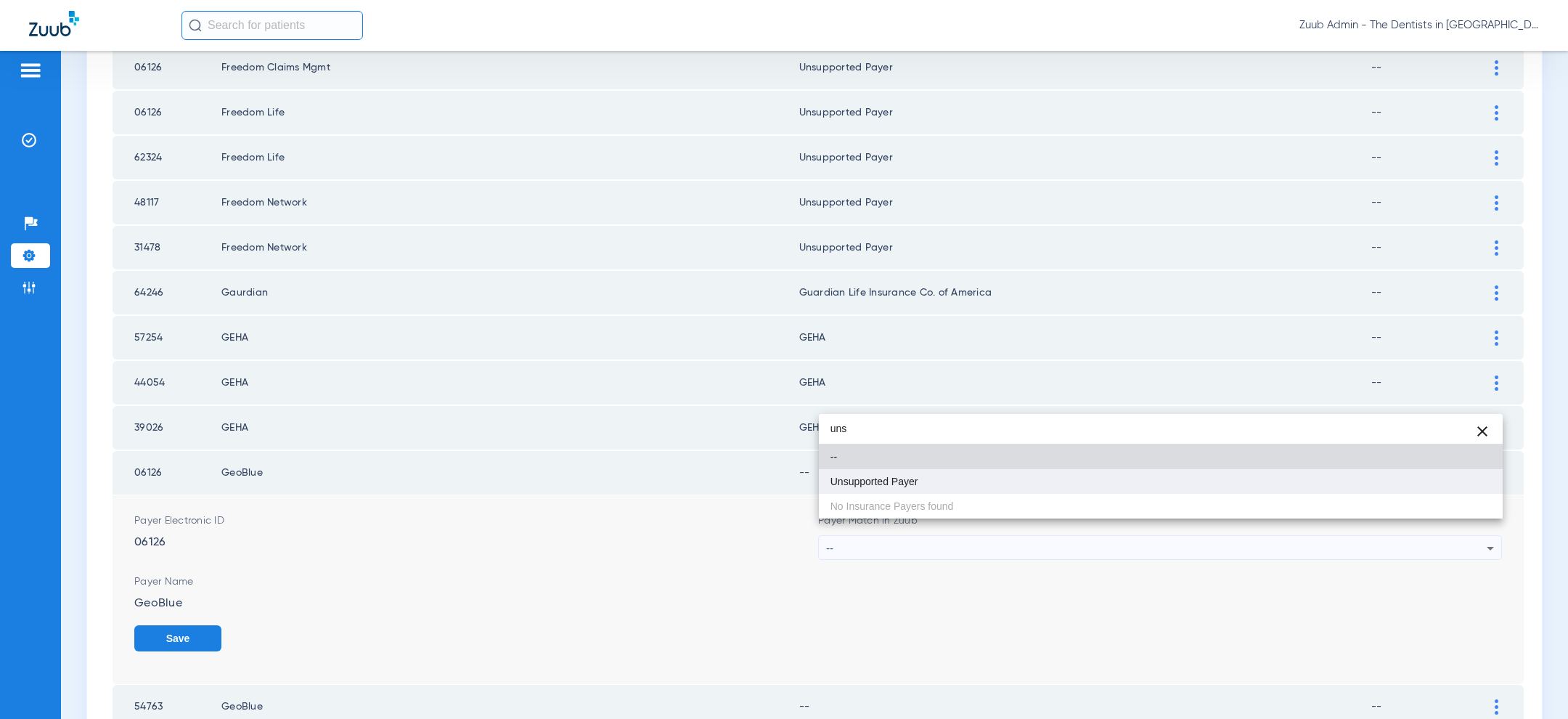
type input "uns"
click at [1037, 491] on mat-option "Unsupported Payer" at bounding box center [1161, 481] width 684 height 25
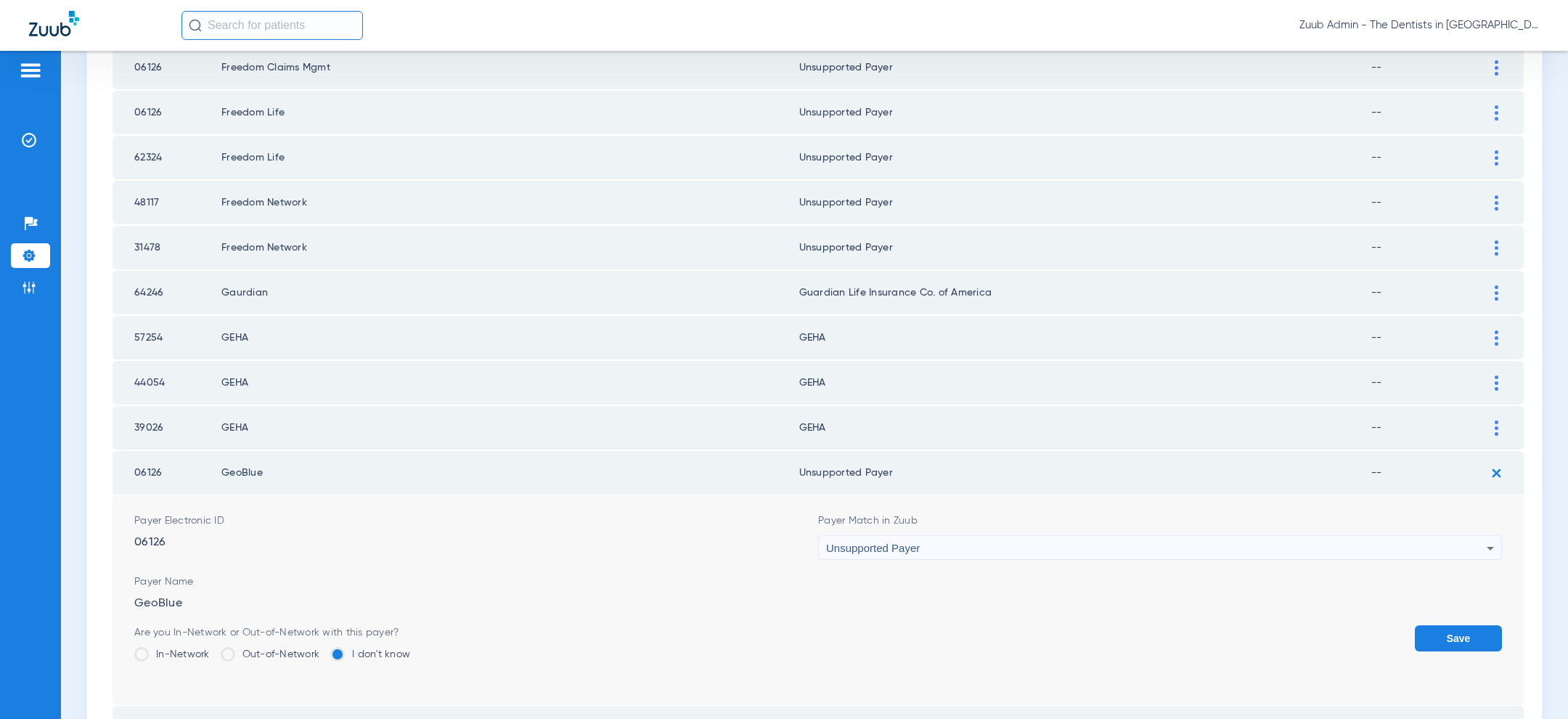
click at [1450, 625] on button "Save" at bounding box center [1459, 637] width 87 height 26
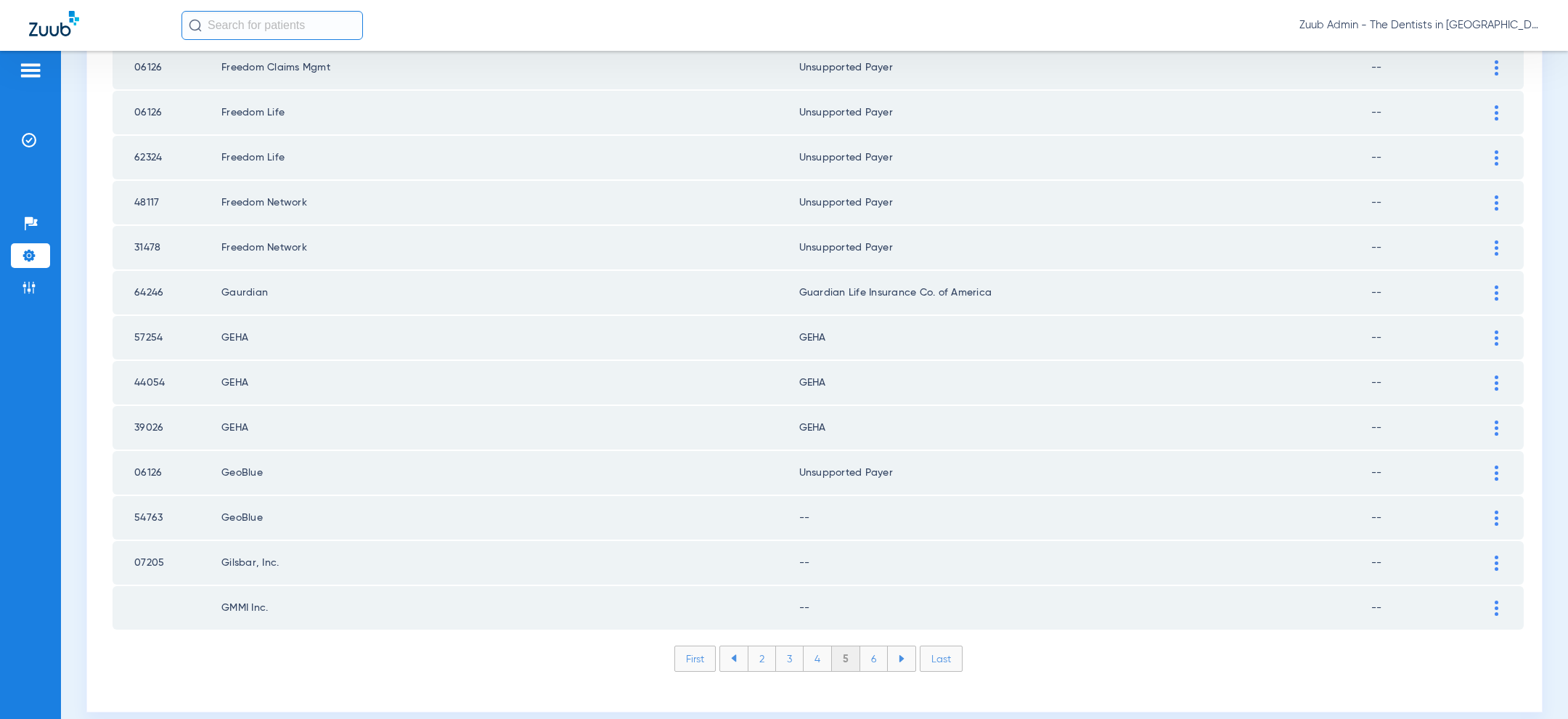
click at [1493, 511] on div at bounding box center [1497, 518] width 25 height 15
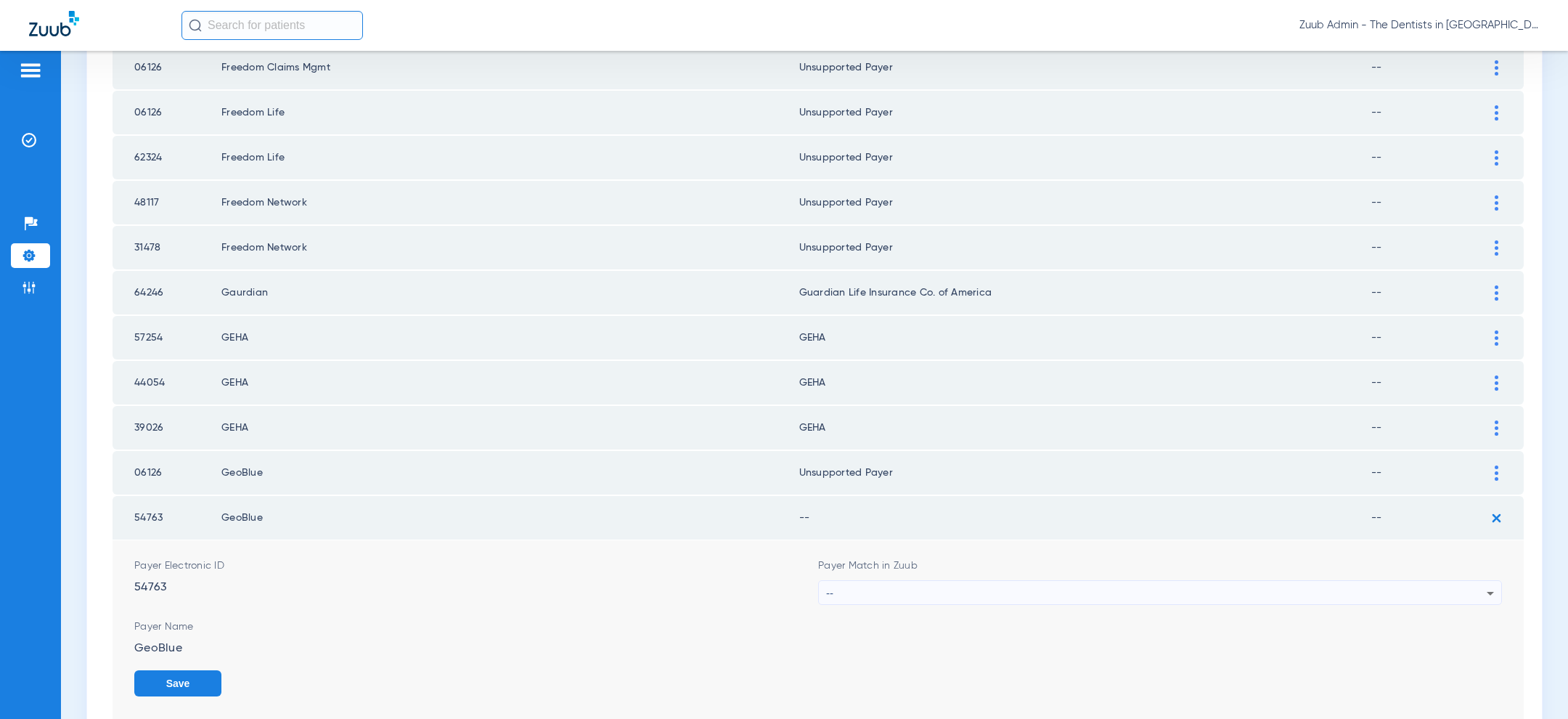
click at [1066, 581] on div "--" at bounding box center [1156, 593] width 660 height 25
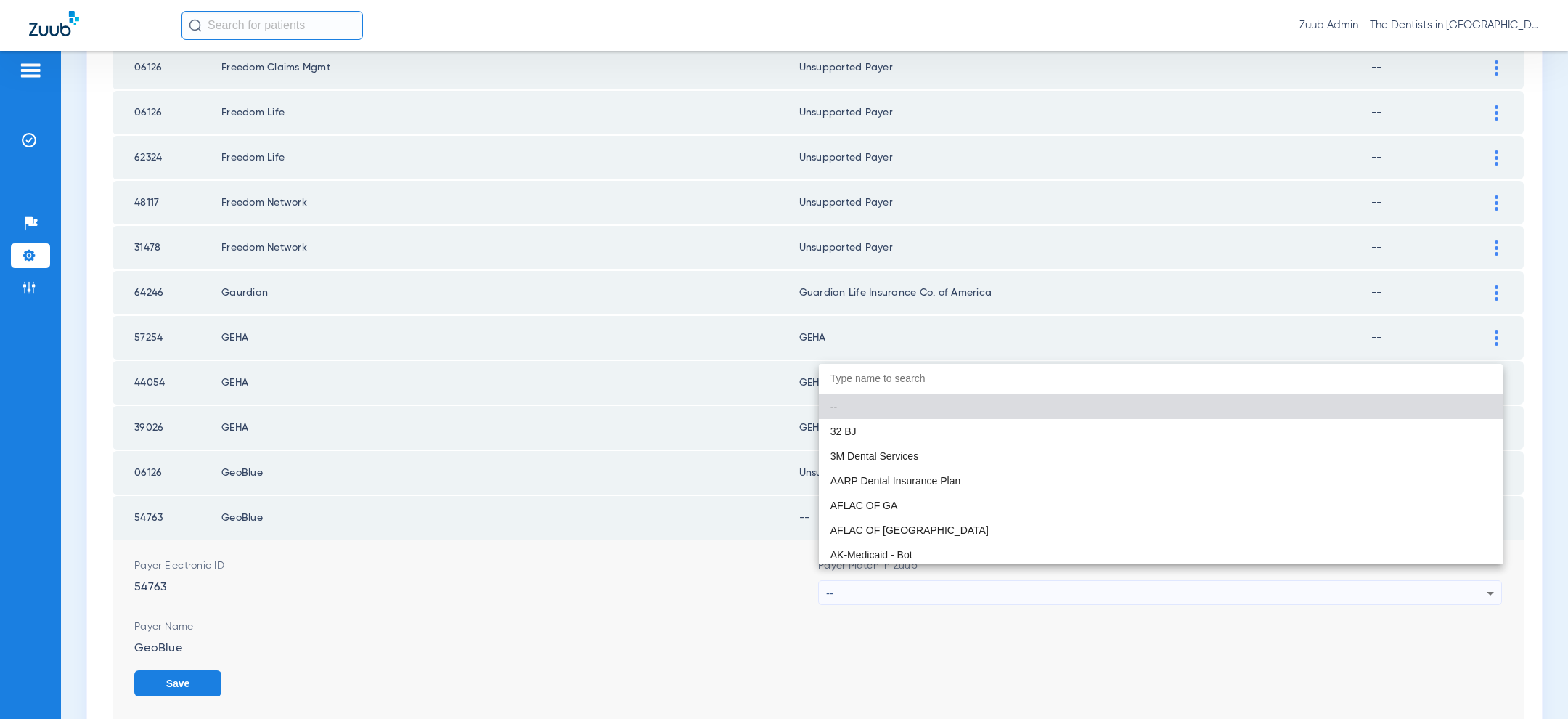
paste input "uns"
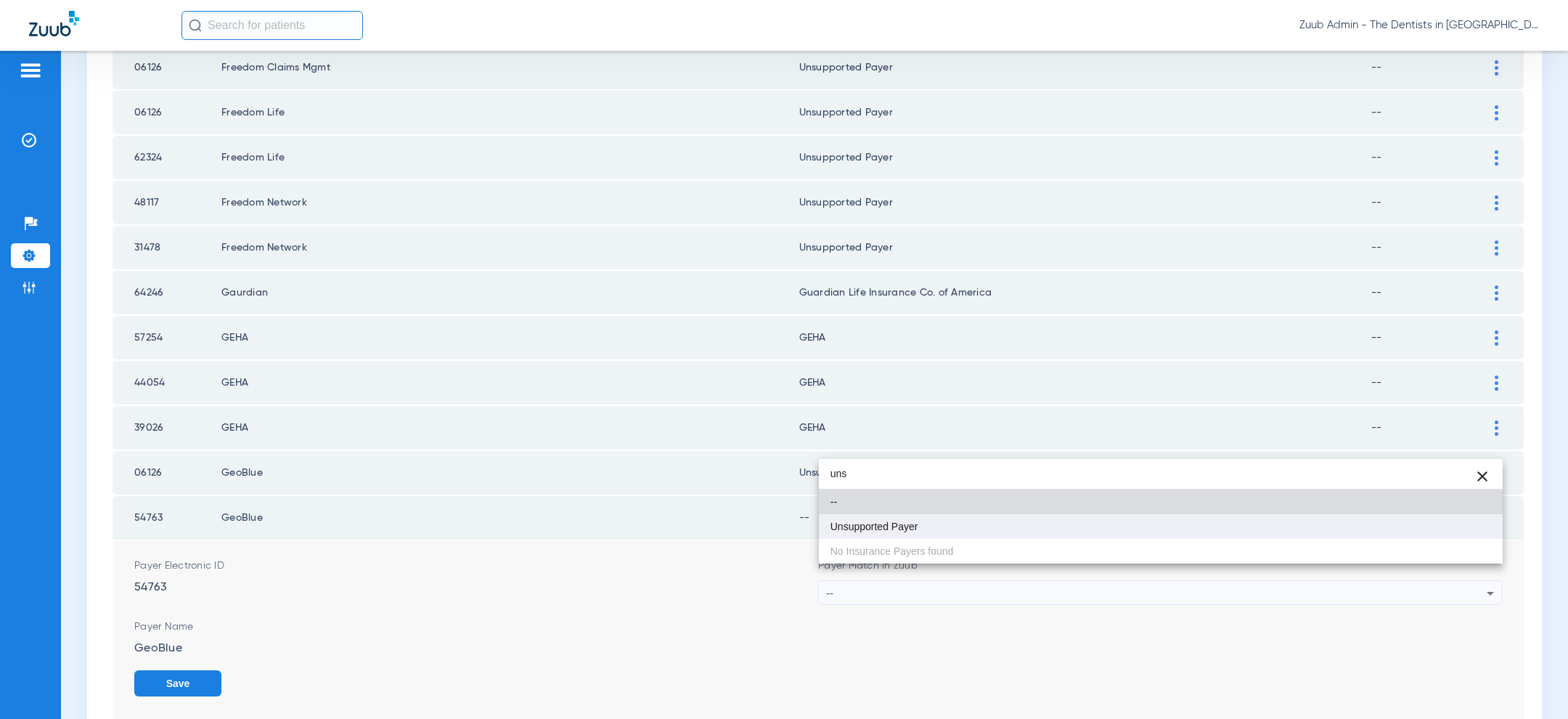
type input "uns"
click at [1003, 523] on mat-option "Unsupported Payer" at bounding box center [1161, 526] width 684 height 25
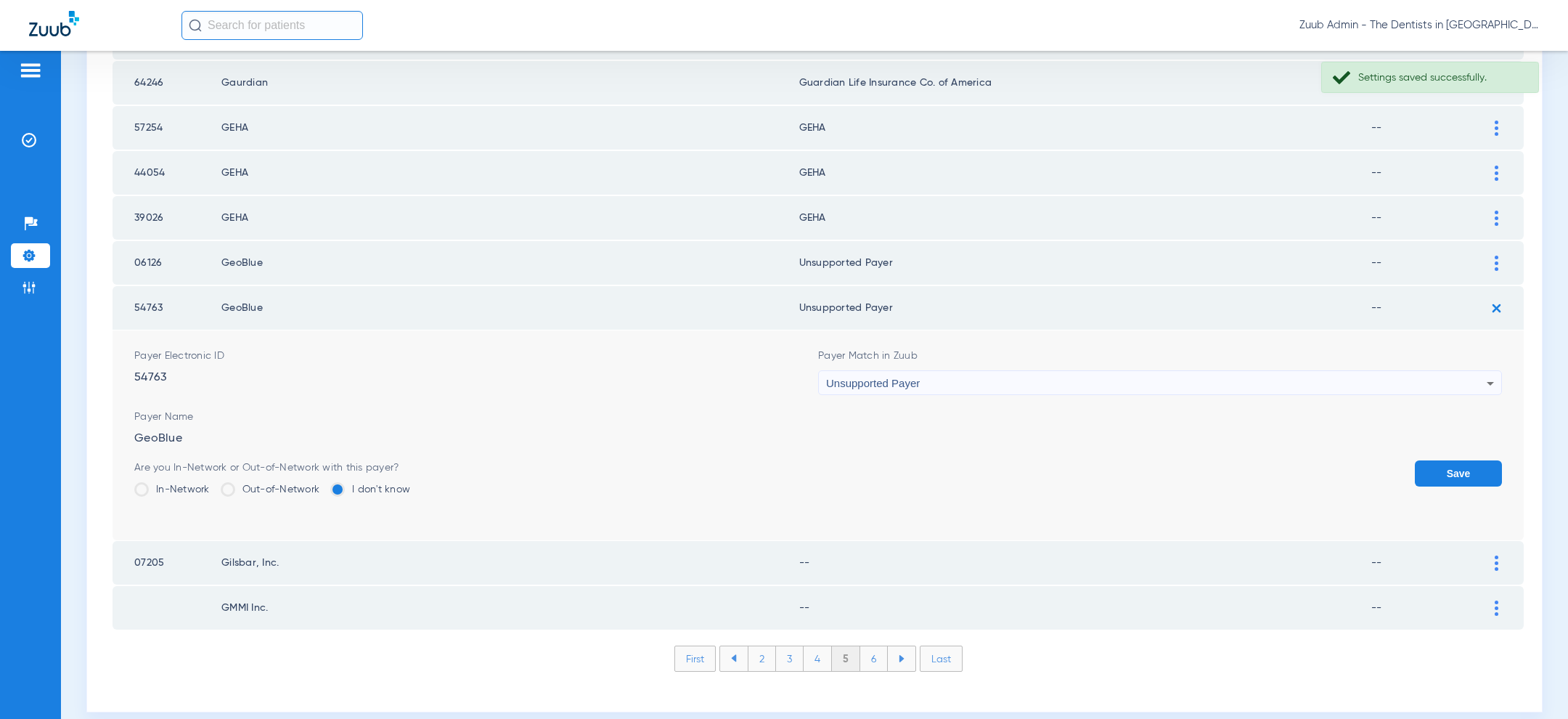
click at [1454, 461] on button "Save" at bounding box center [1459, 473] width 87 height 26
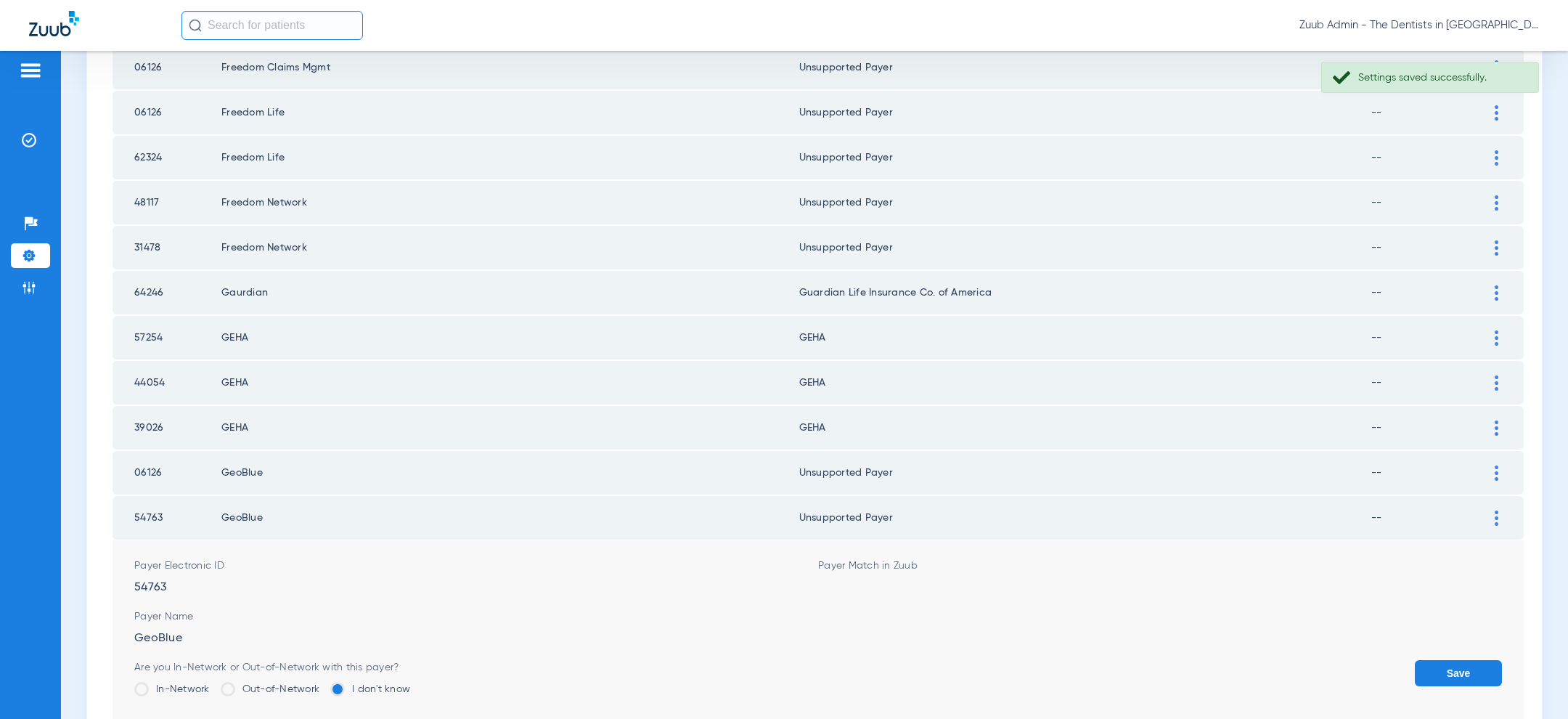
scroll to position [1886, 0]
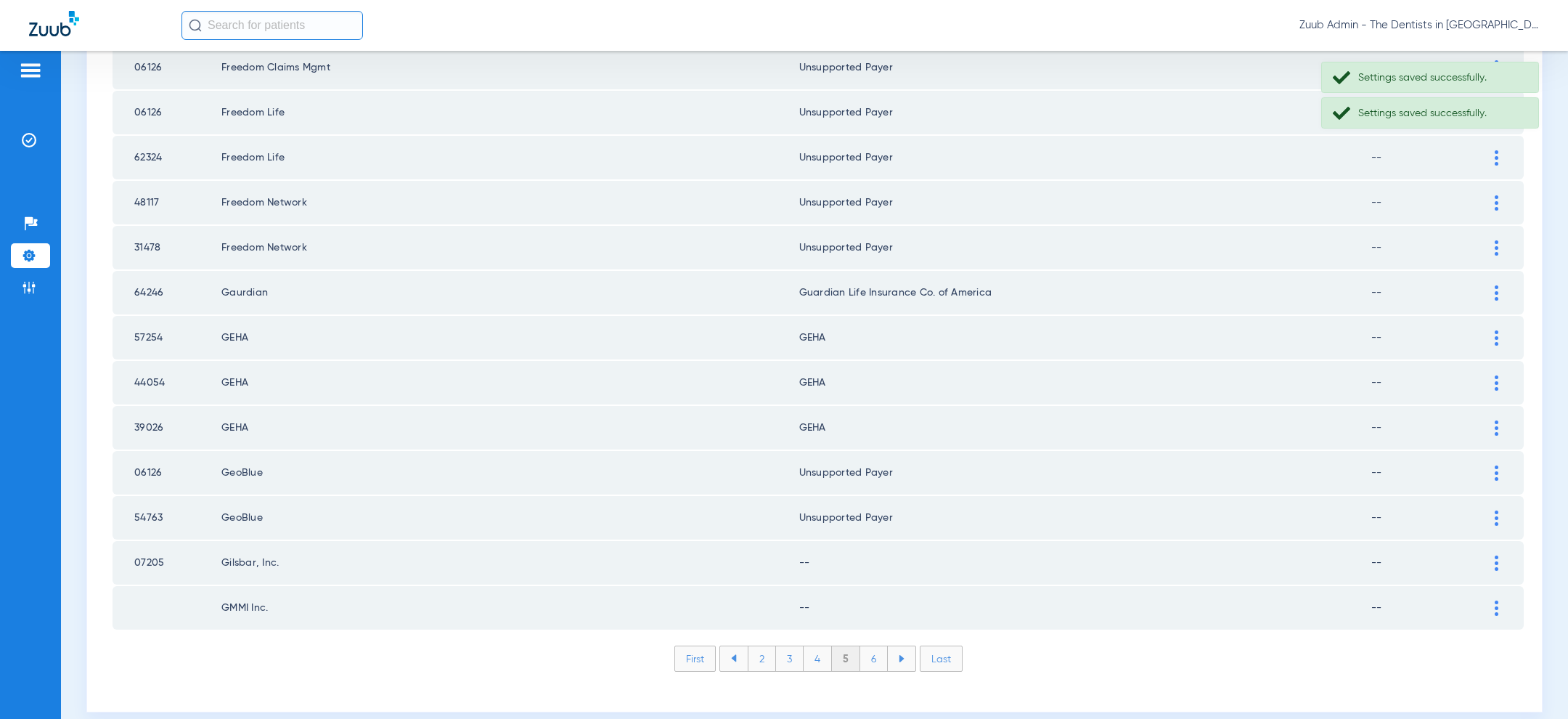
click at [1501, 556] on div at bounding box center [1497, 563] width 25 height 15
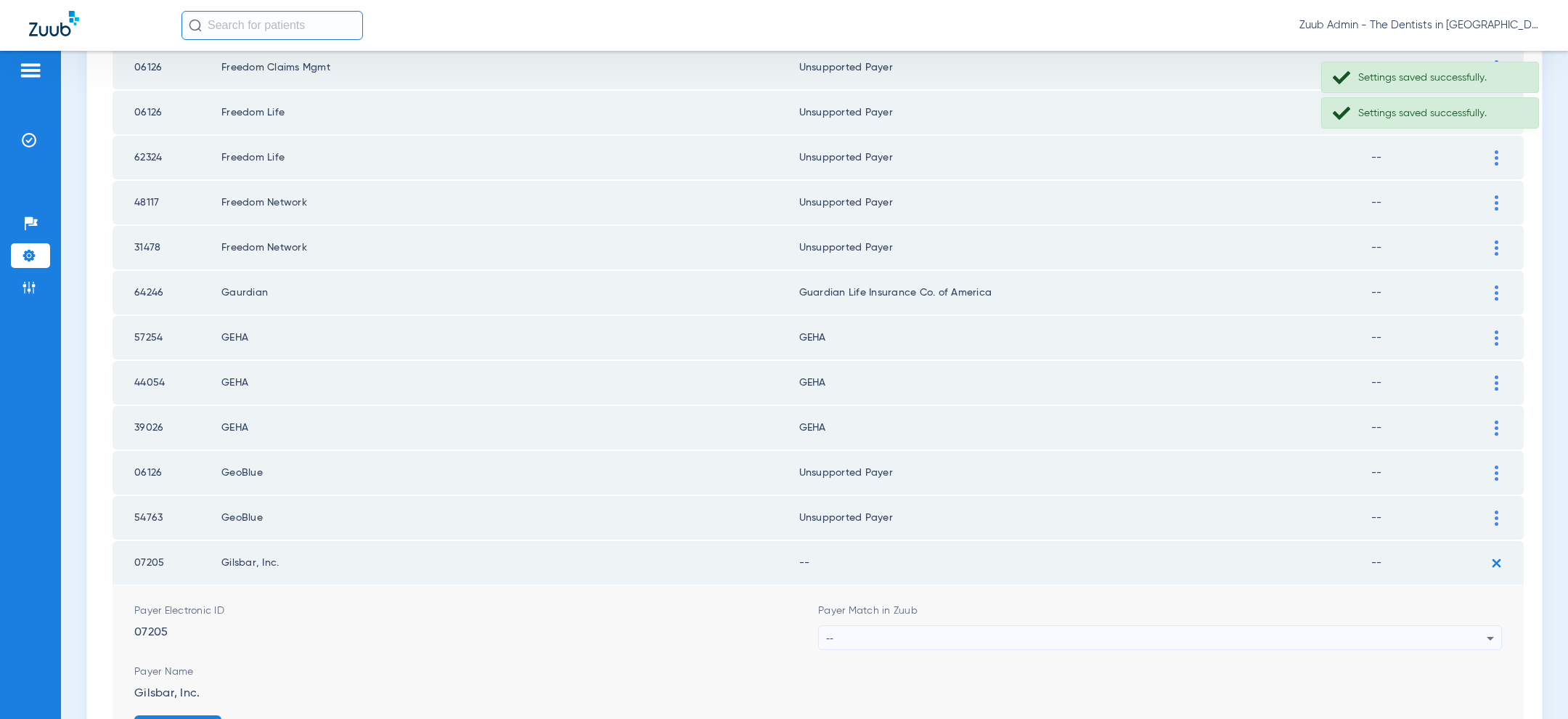
click at [1248, 625] on div "--" at bounding box center [1156, 637] width 660 height 25
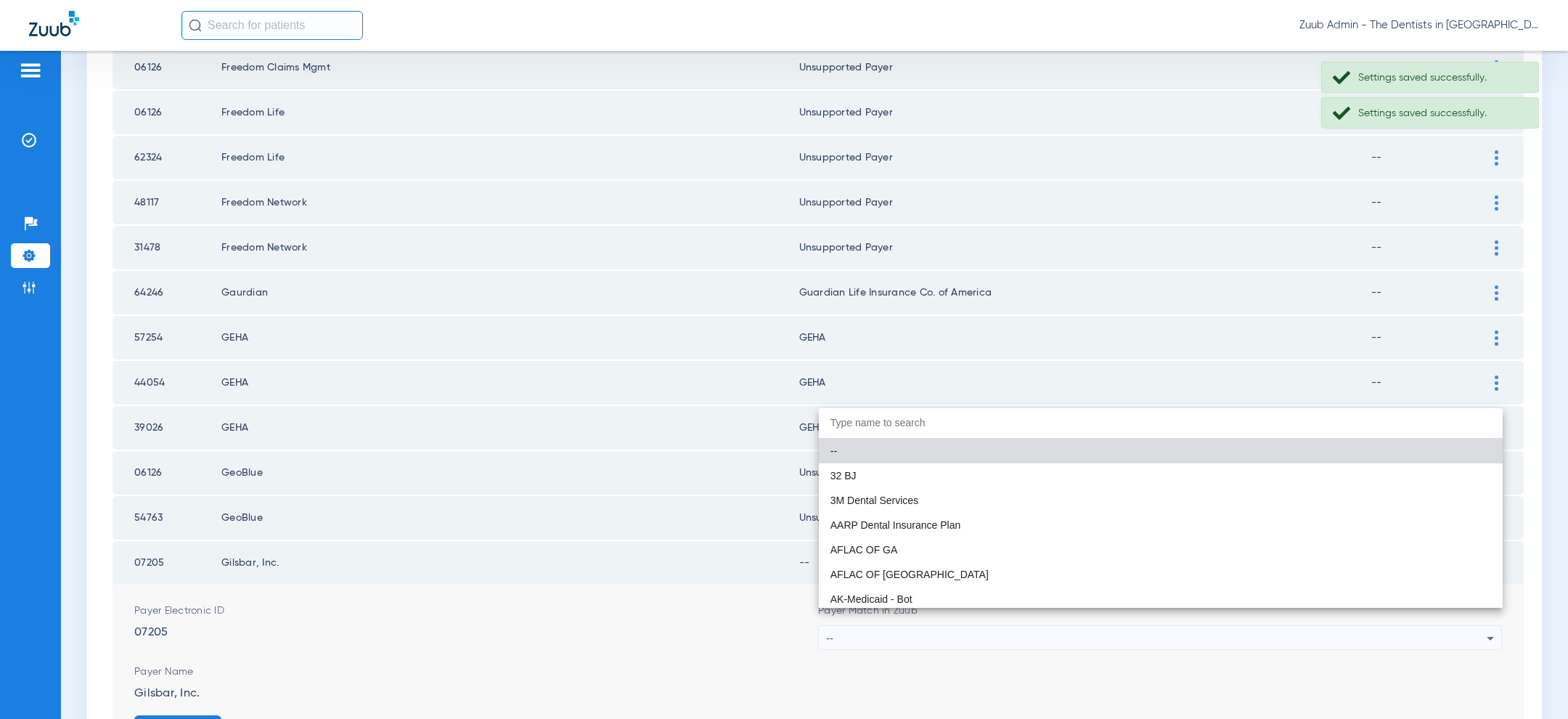
paste input "uns"
type input "uns"
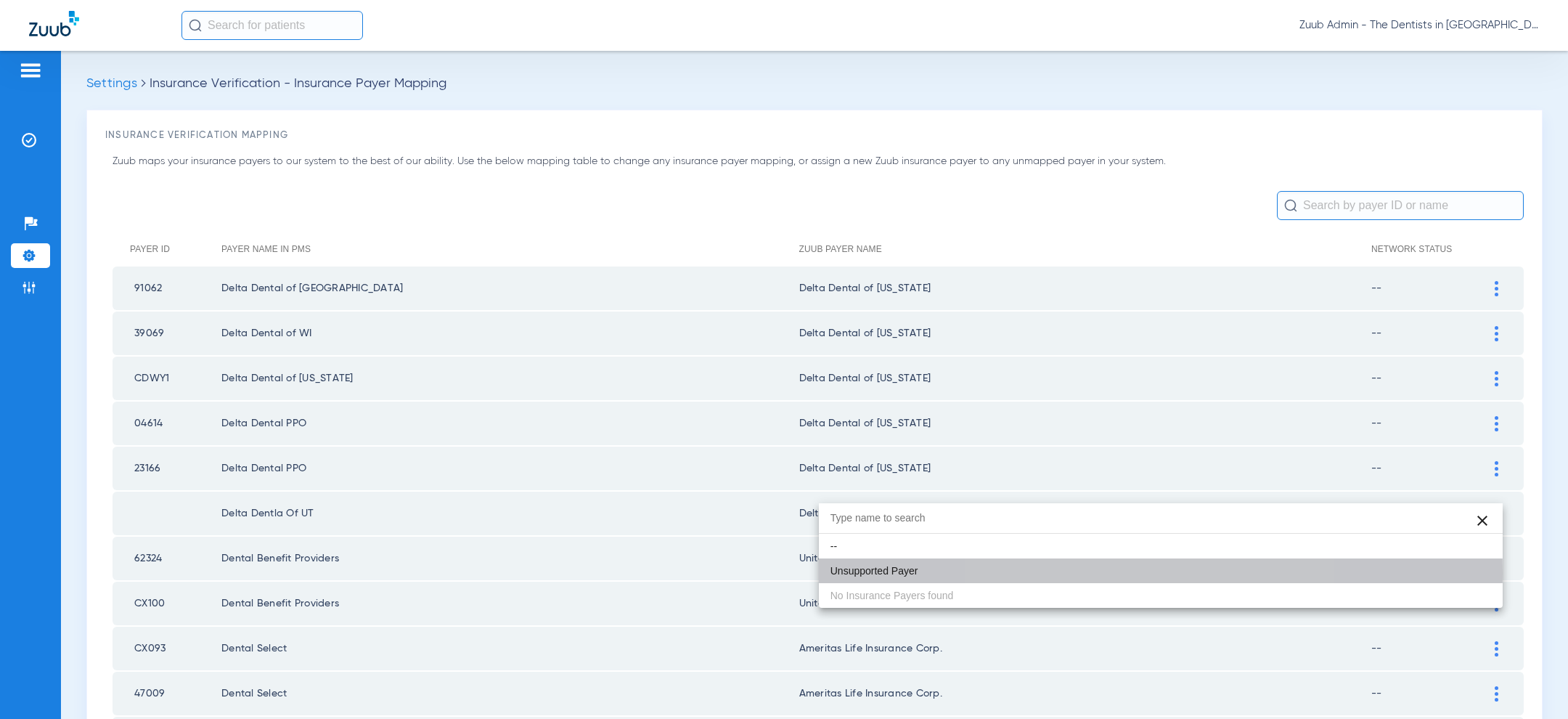
scroll to position [1886, 0]
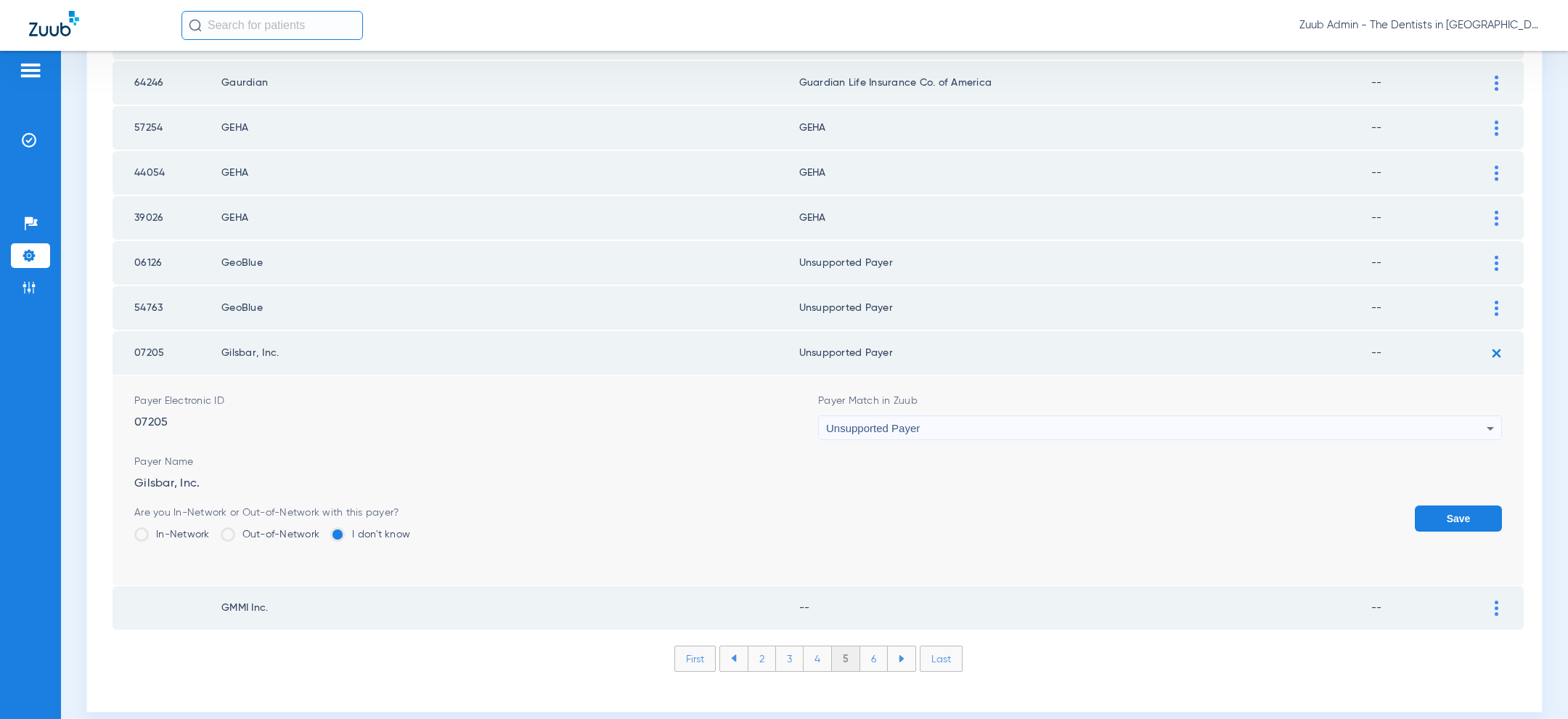
click at [1470, 505] on button "Save" at bounding box center [1459, 518] width 87 height 26
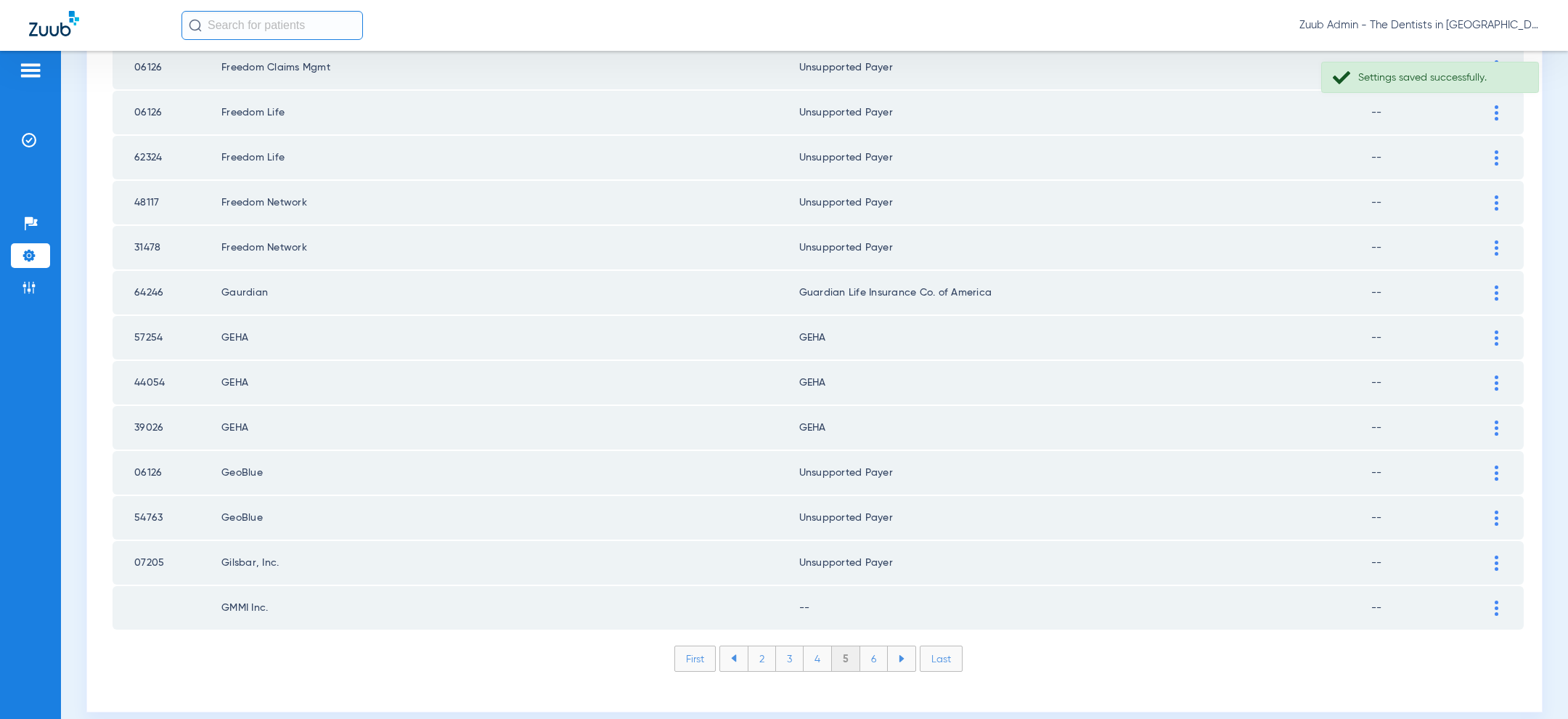
click at [1497, 600] on img at bounding box center [1496, 607] width 4 height 15
click at [1241, 671] on div "--" at bounding box center [1156, 683] width 660 height 25
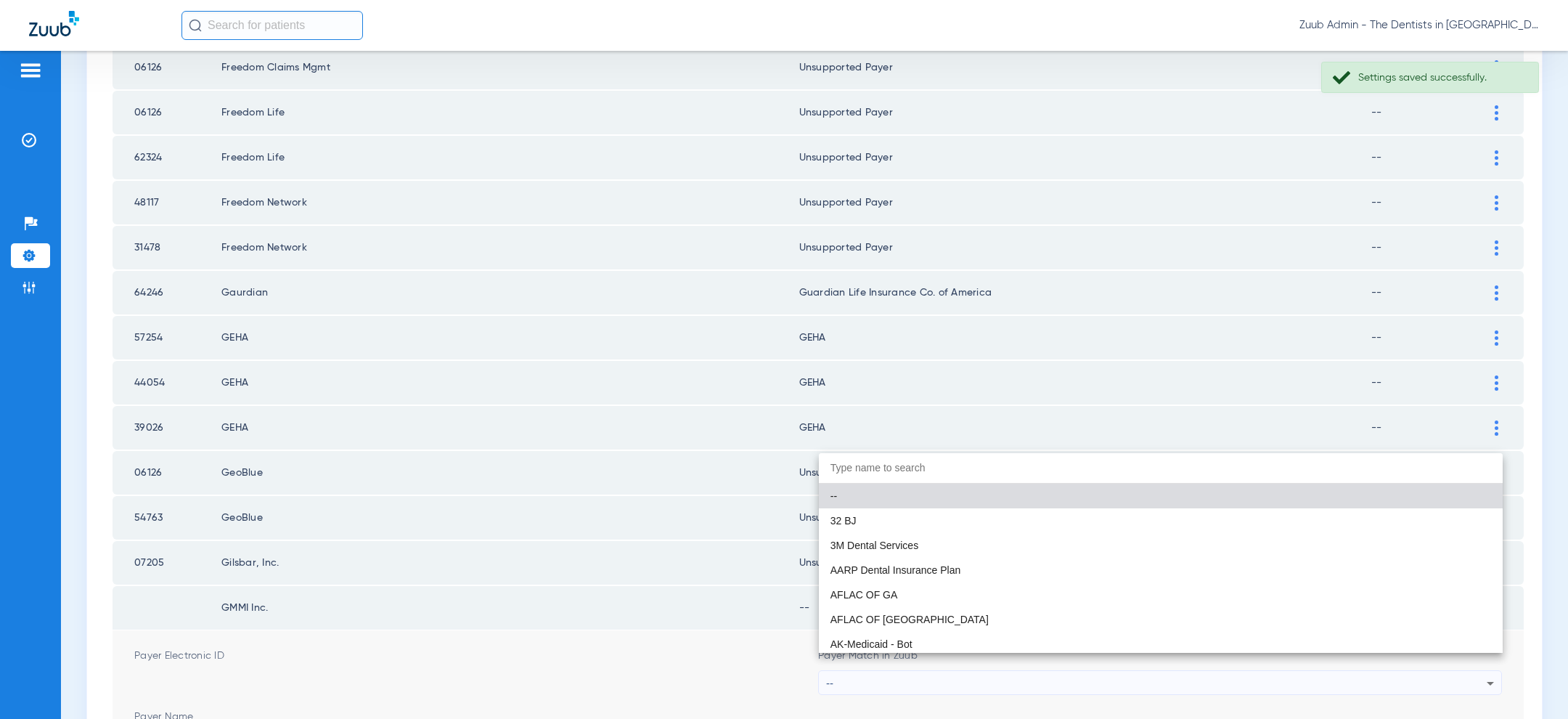
paste input "uns"
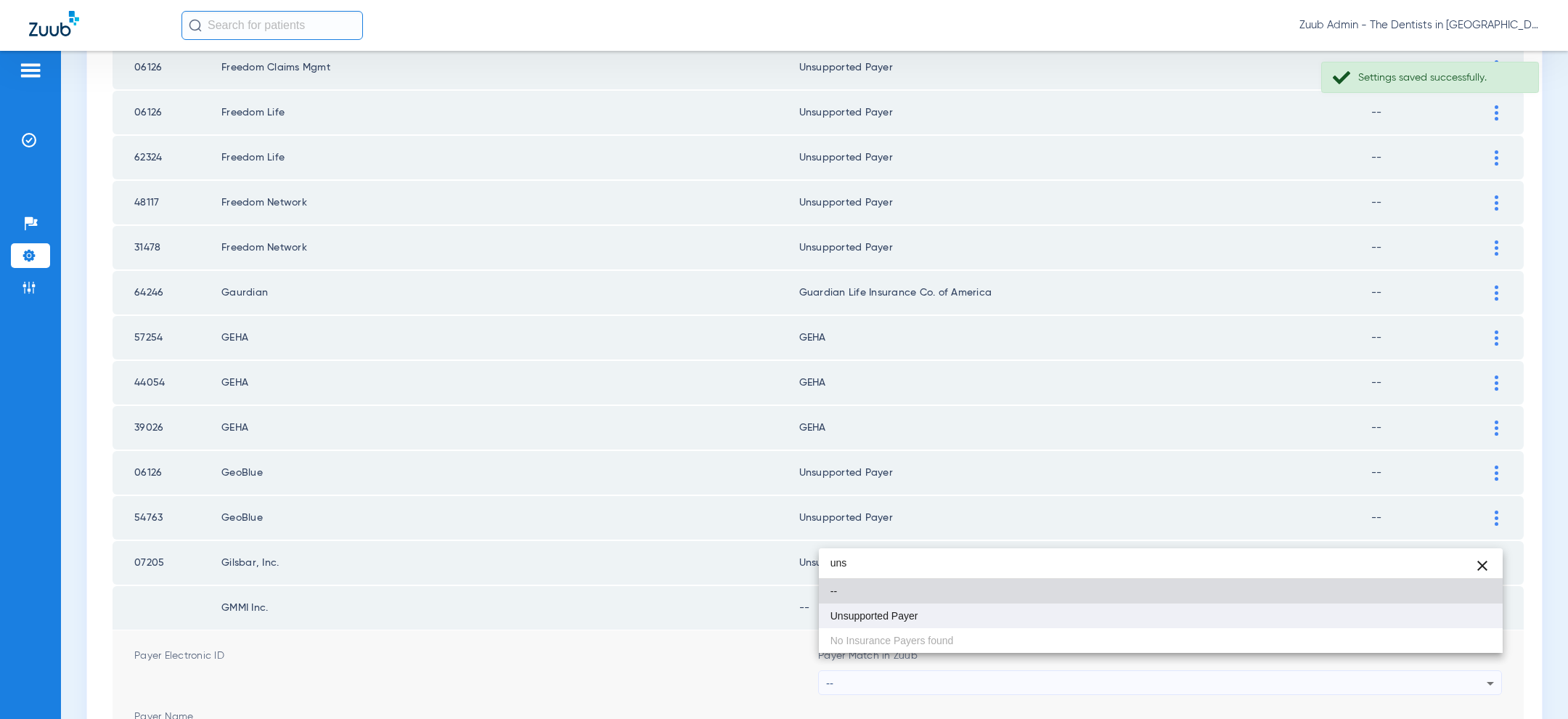
type input "uns"
click at [1156, 610] on mat-option "Unsupported Payer" at bounding box center [1161, 615] width 684 height 25
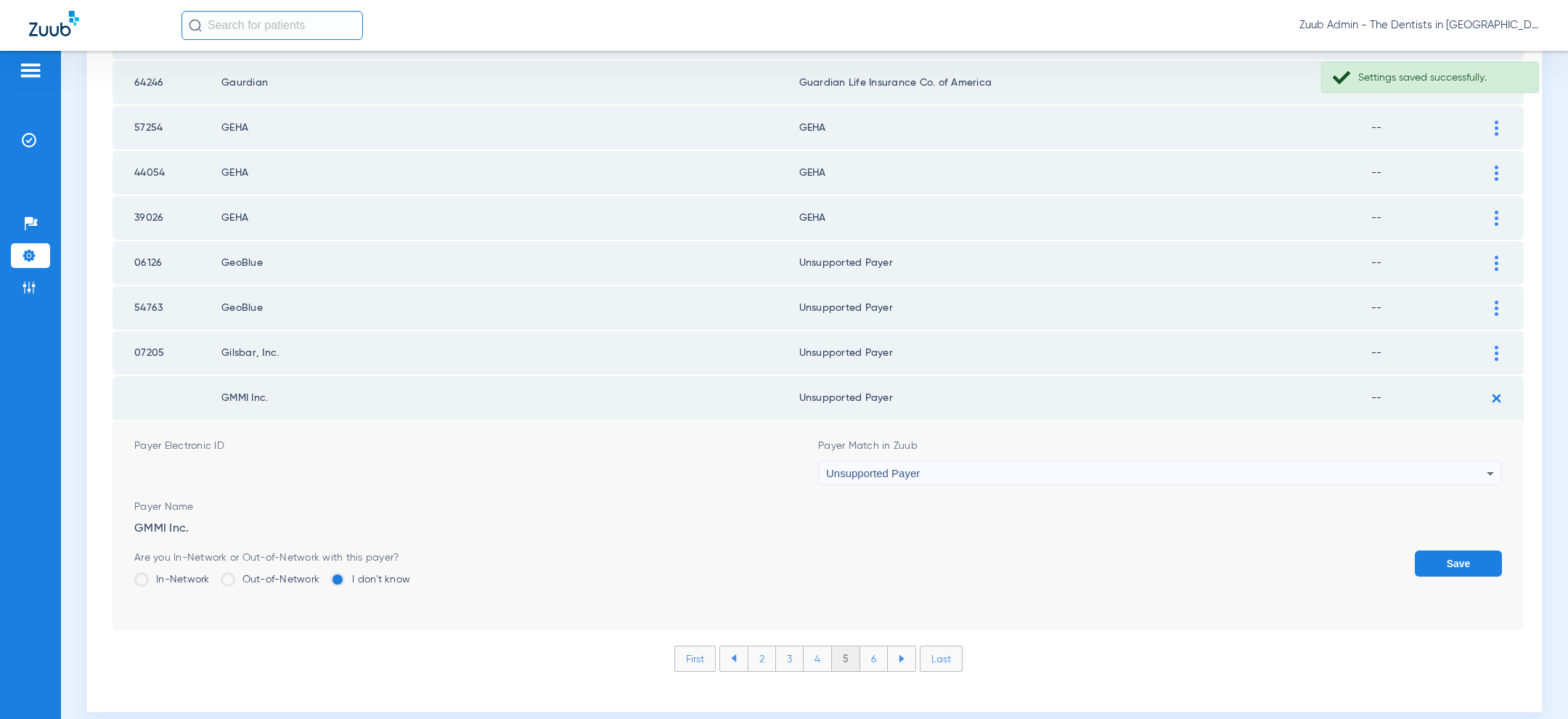
click at [1448, 550] on button "Save" at bounding box center [1459, 563] width 87 height 26
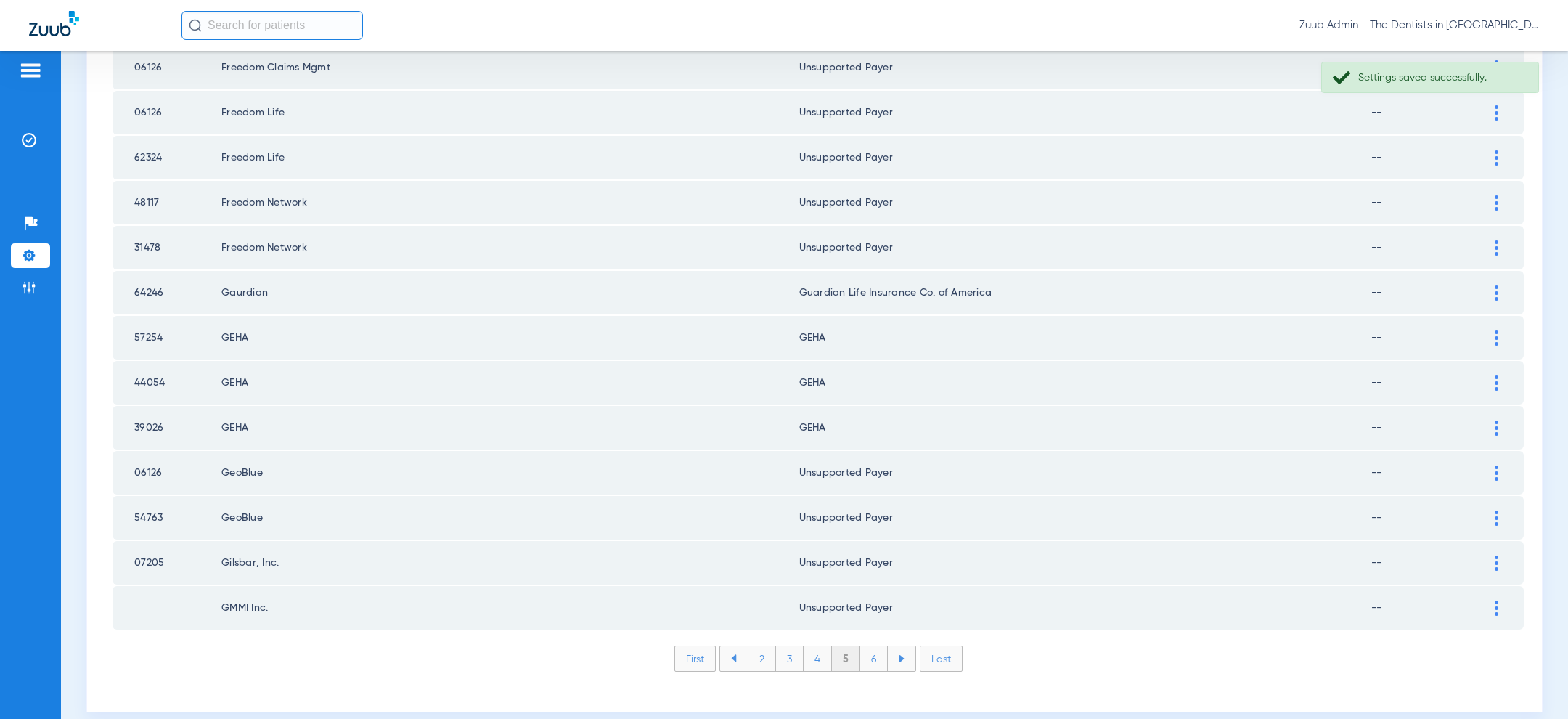
click at [872, 646] on li "6" at bounding box center [874, 658] width 28 height 25
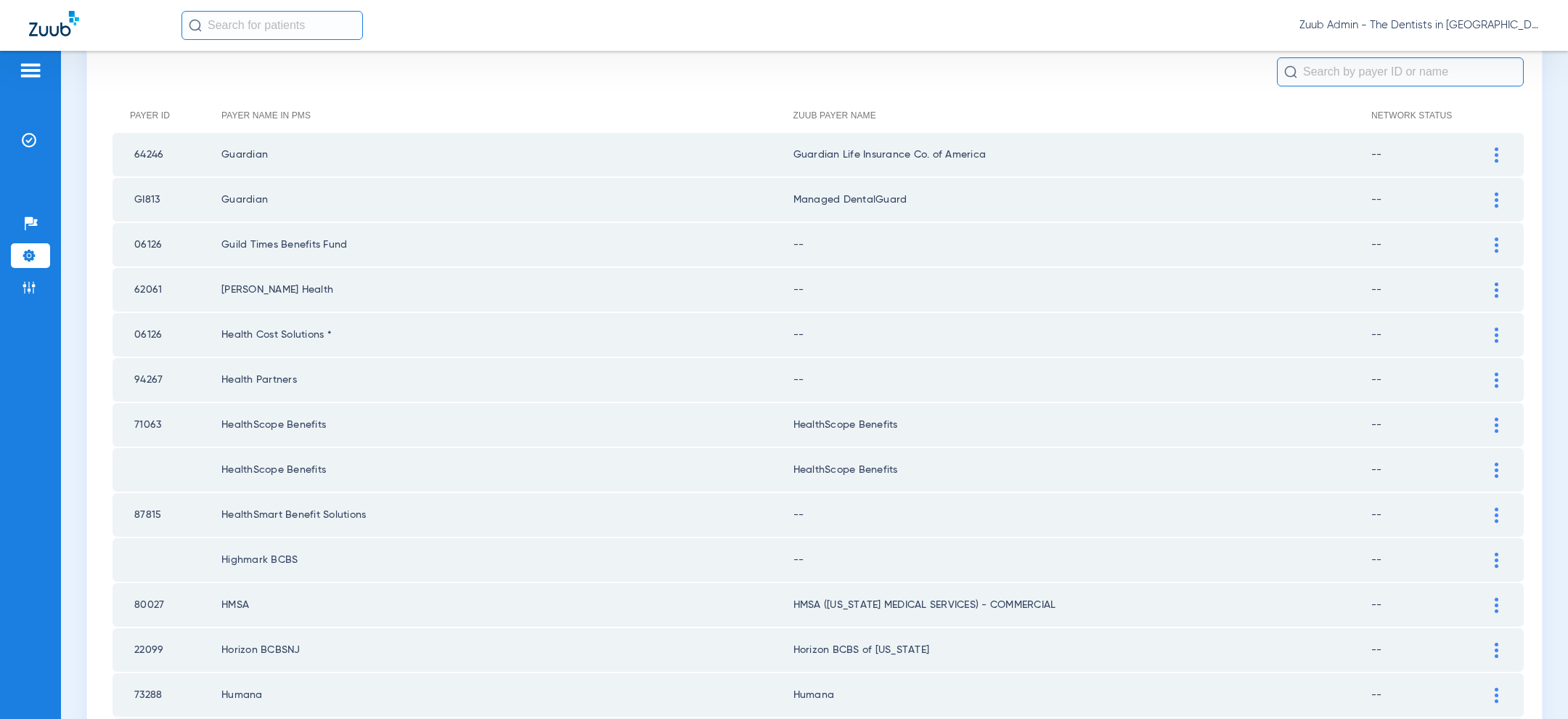
scroll to position [0, 0]
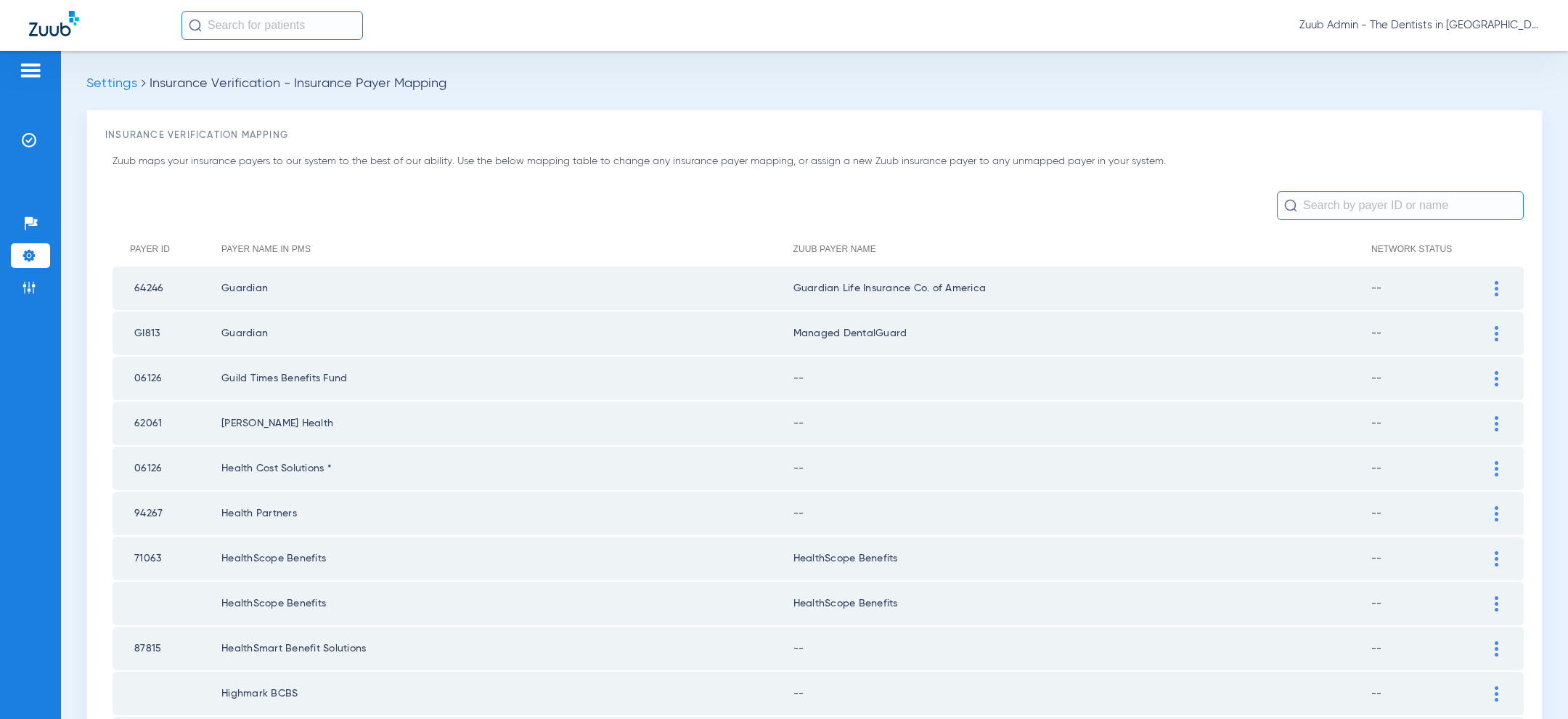
click at [1504, 331] on div at bounding box center [1497, 333] width 25 height 15
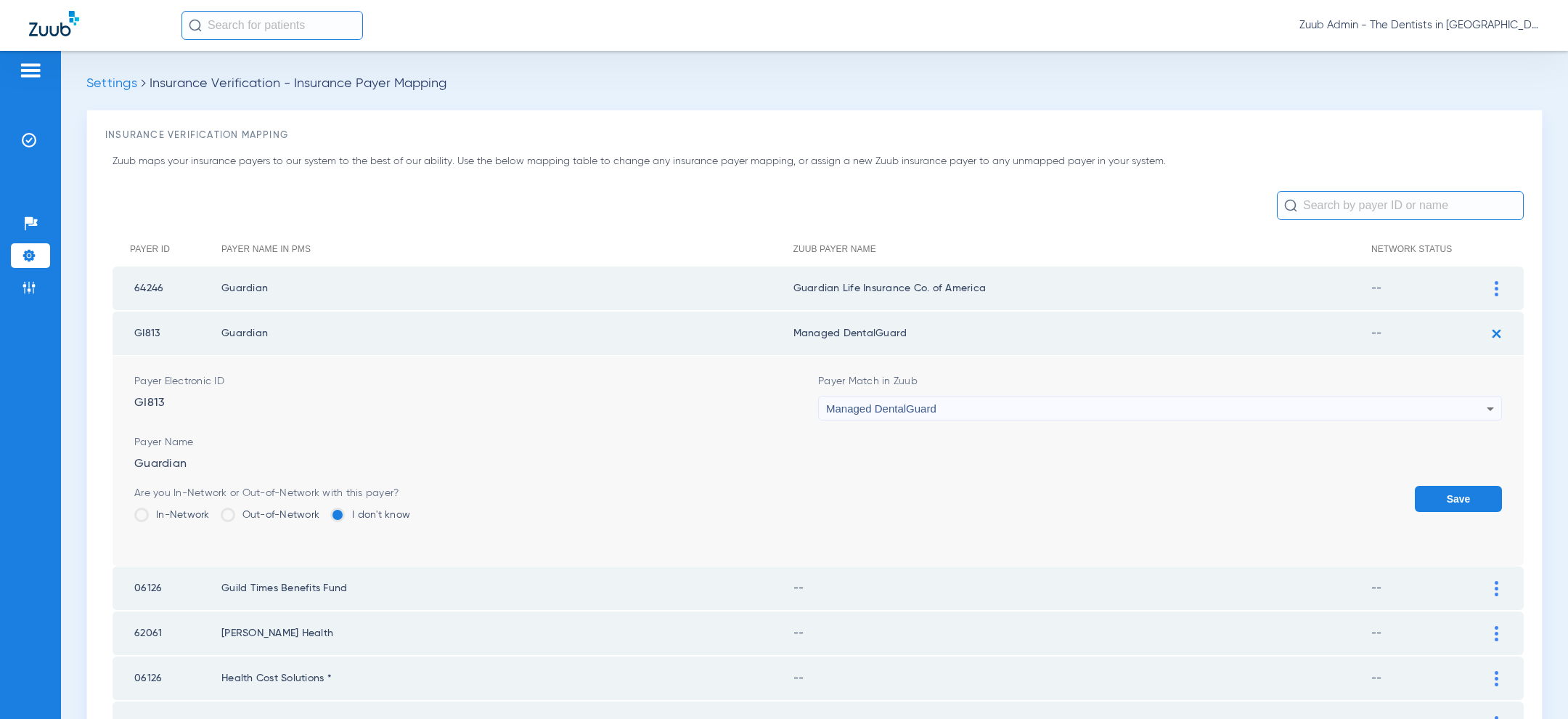
click at [1088, 417] on div "Managed DentalGuard" at bounding box center [1156, 408] width 660 height 25
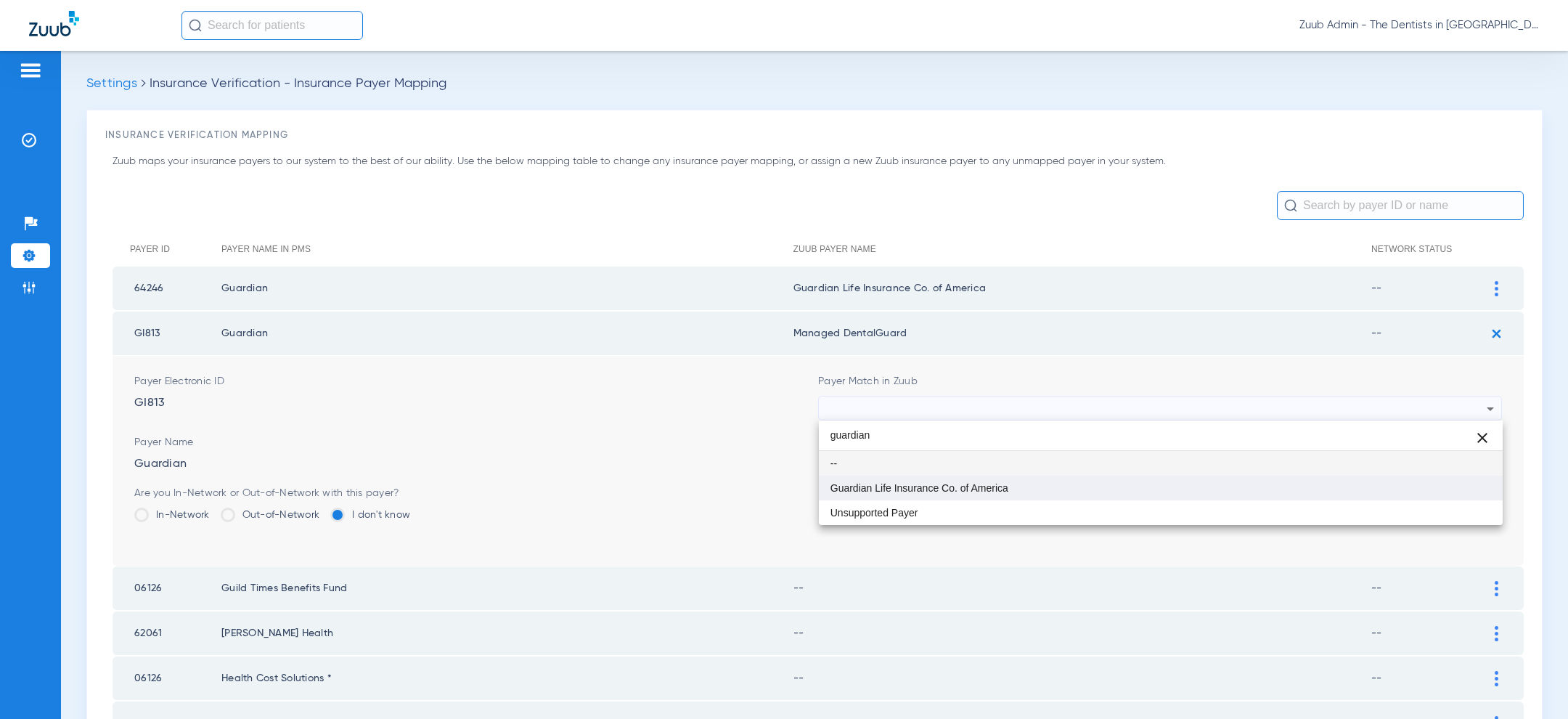
type input "guardian"
click at [942, 488] on span "Guardian Life Insurance Co. of America" at bounding box center [920, 488] width 178 height 10
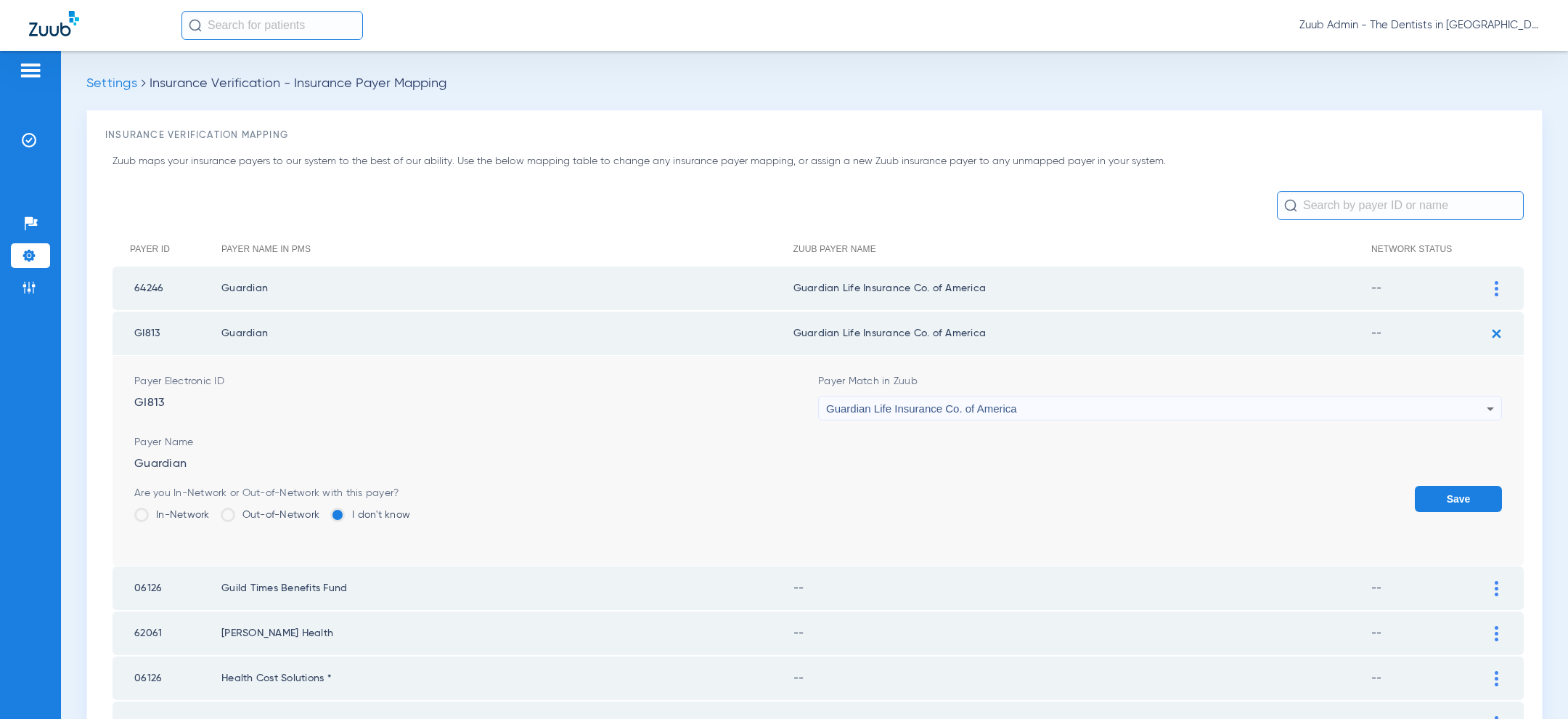
click at [1435, 495] on button "Save" at bounding box center [1459, 499] width 87 height 26
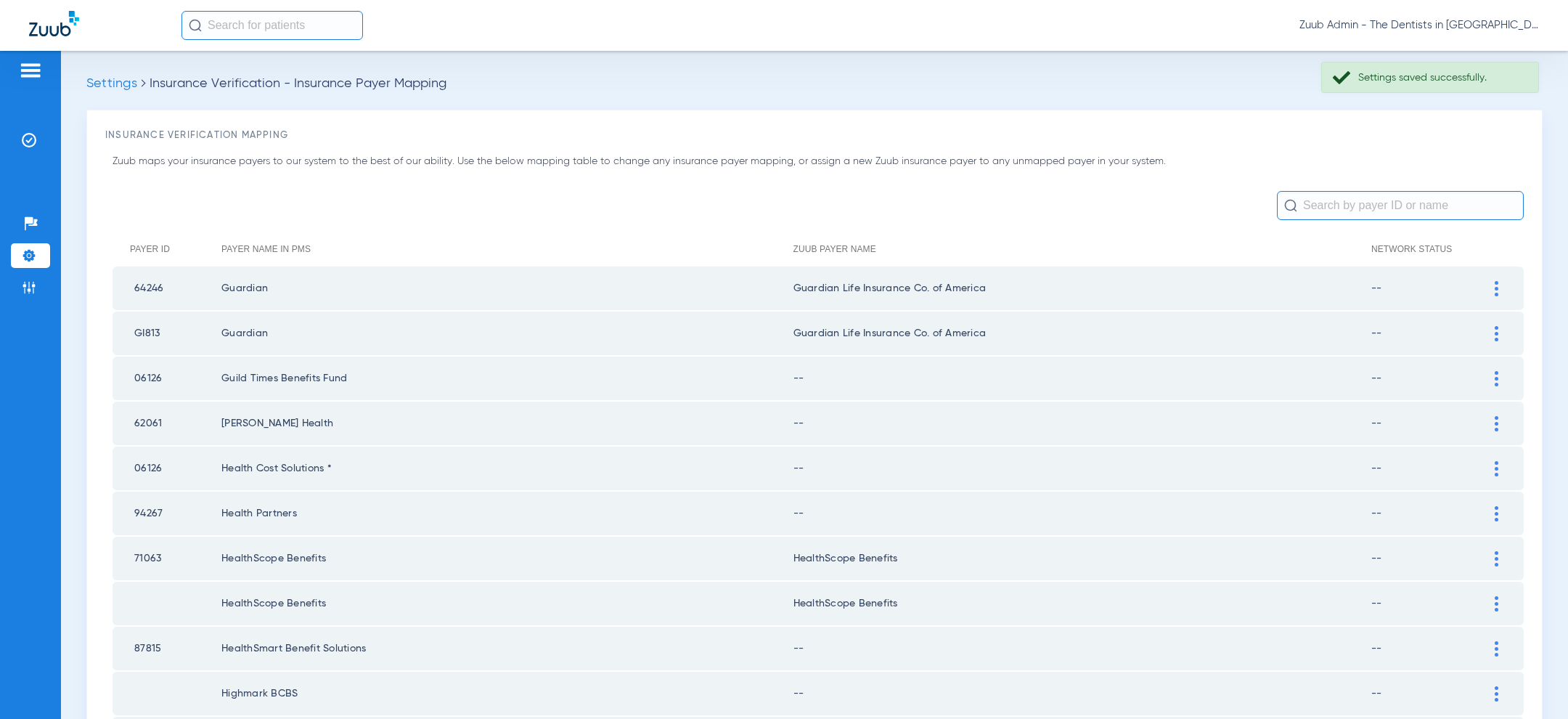
click at [1497, 377] on img at bounding box center [1496, 378] width 4 height 15
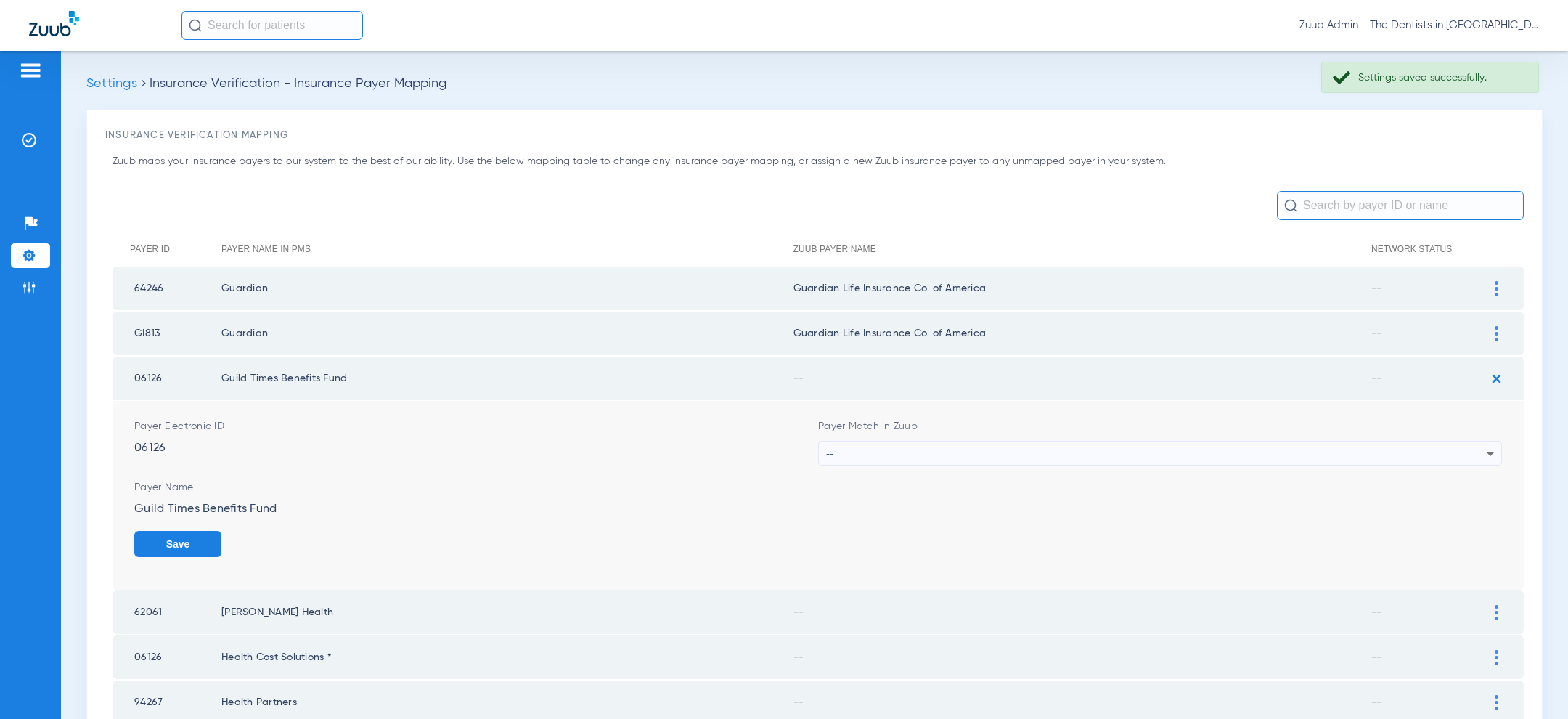
click at [1144, 458] on div "--" at bounding box center [1156, 453] width 660 height 25
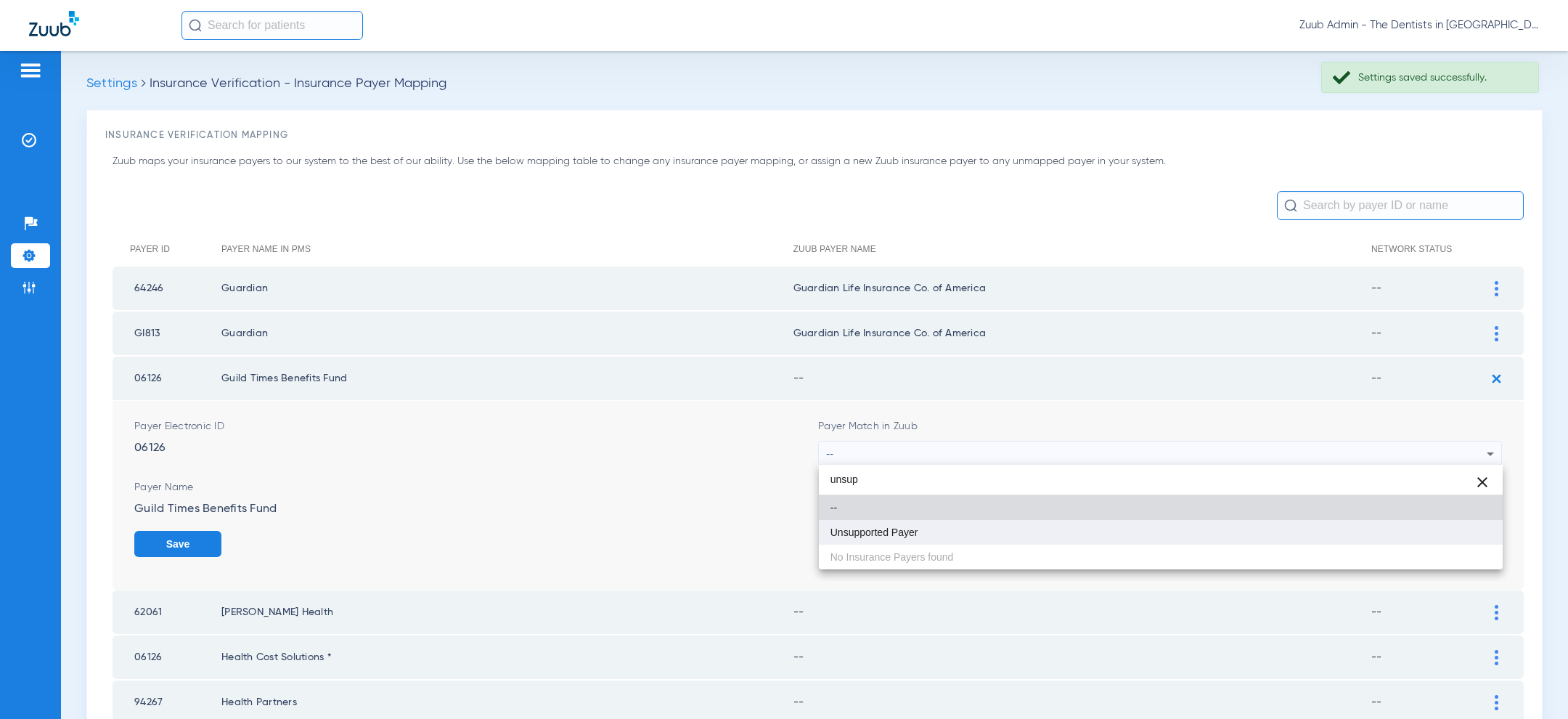
type input "unsup"
click at [966, 530] on mat-option "Unsupported Payer" at bounding box center [1161, 532] width 684 height 25
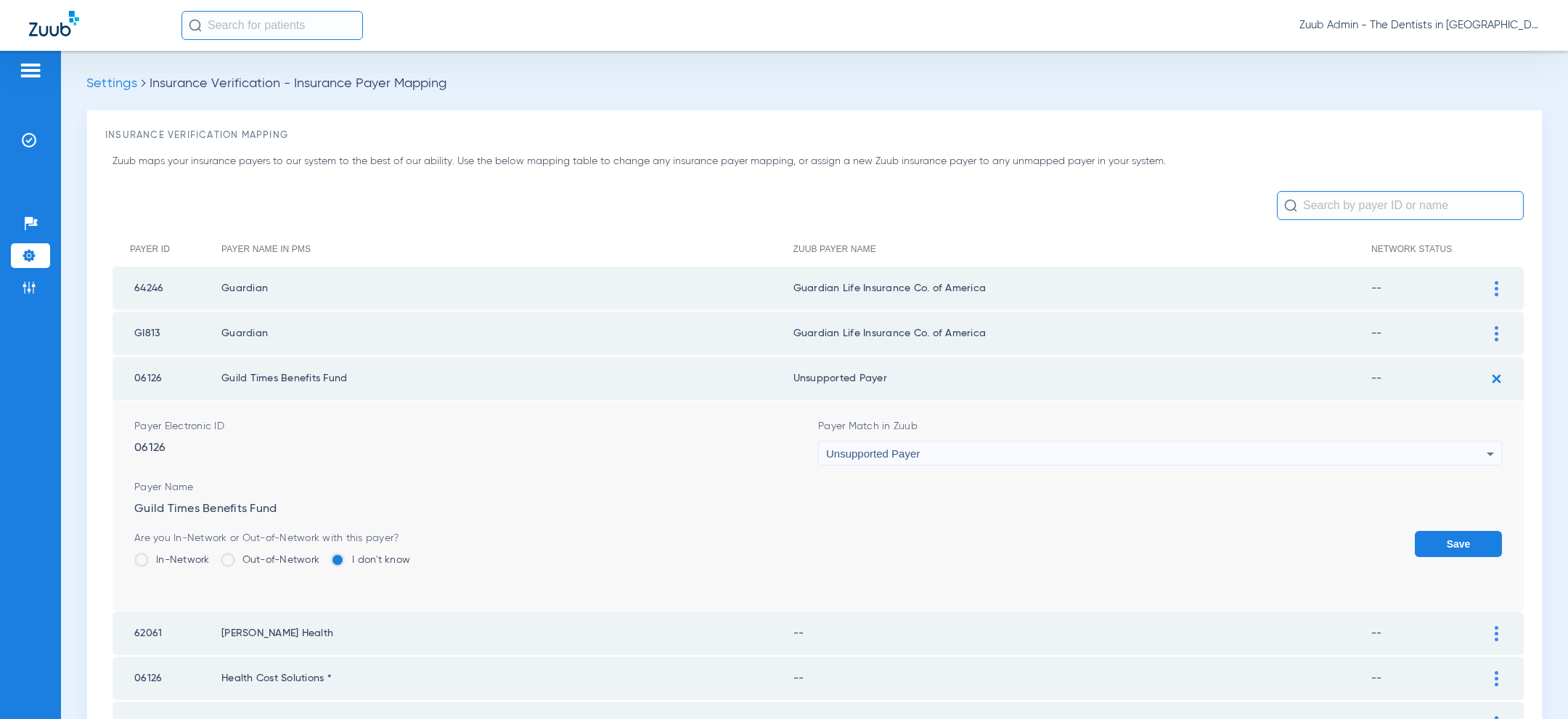
click at [1463, 543] on button "Save" at bounding box center [1459, 543] width 87 height 26
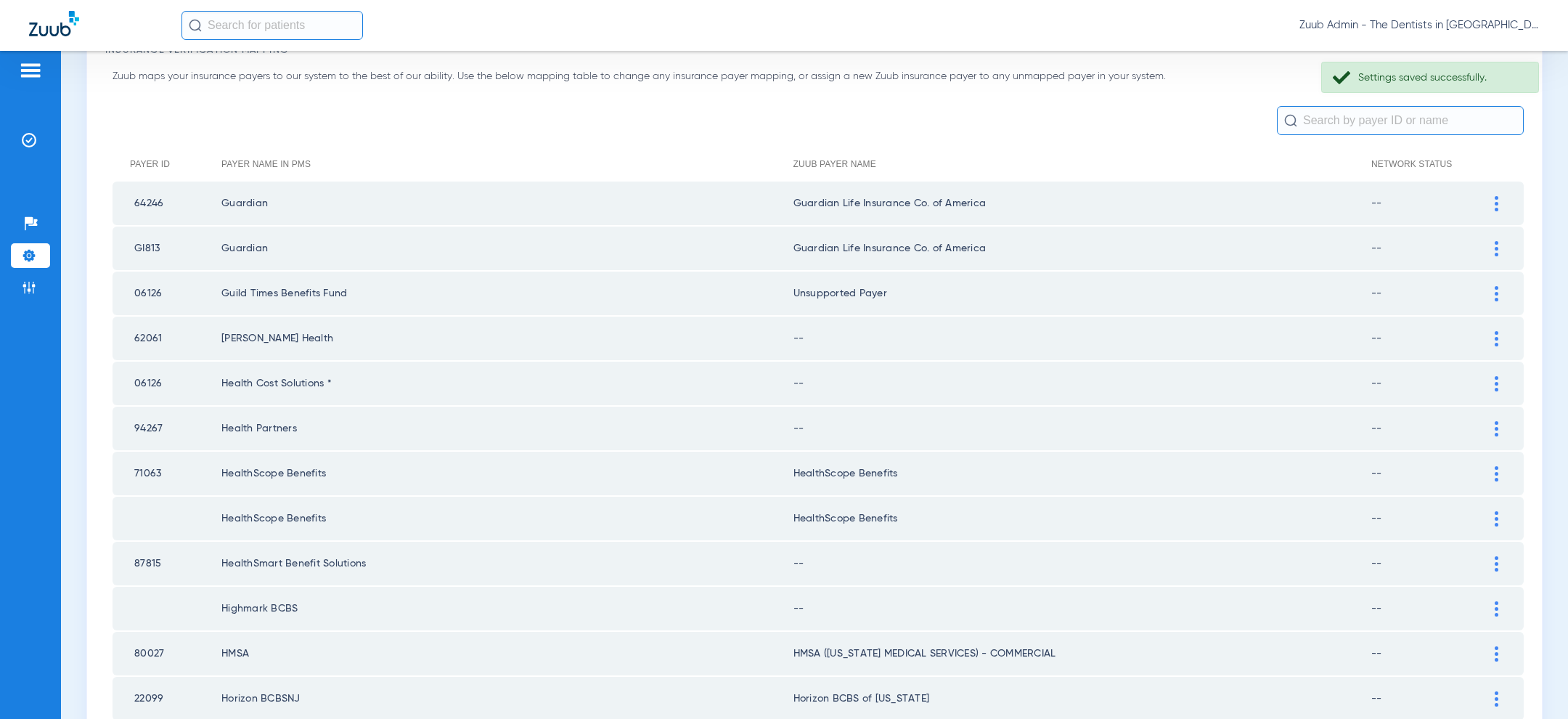
scroll to position [94, 0]
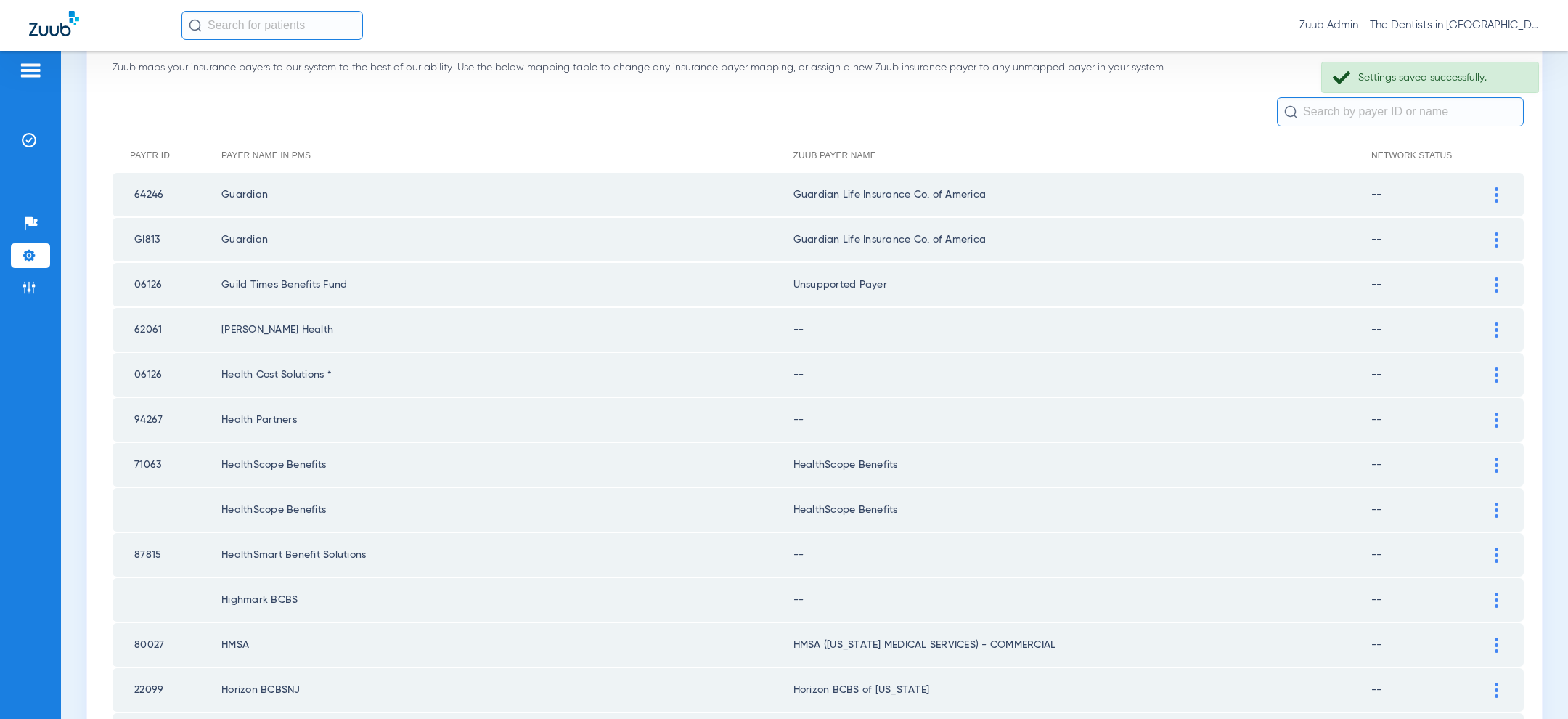
click at [1501, 330] on div at bounding box center [1497, 330] width 25 height 15
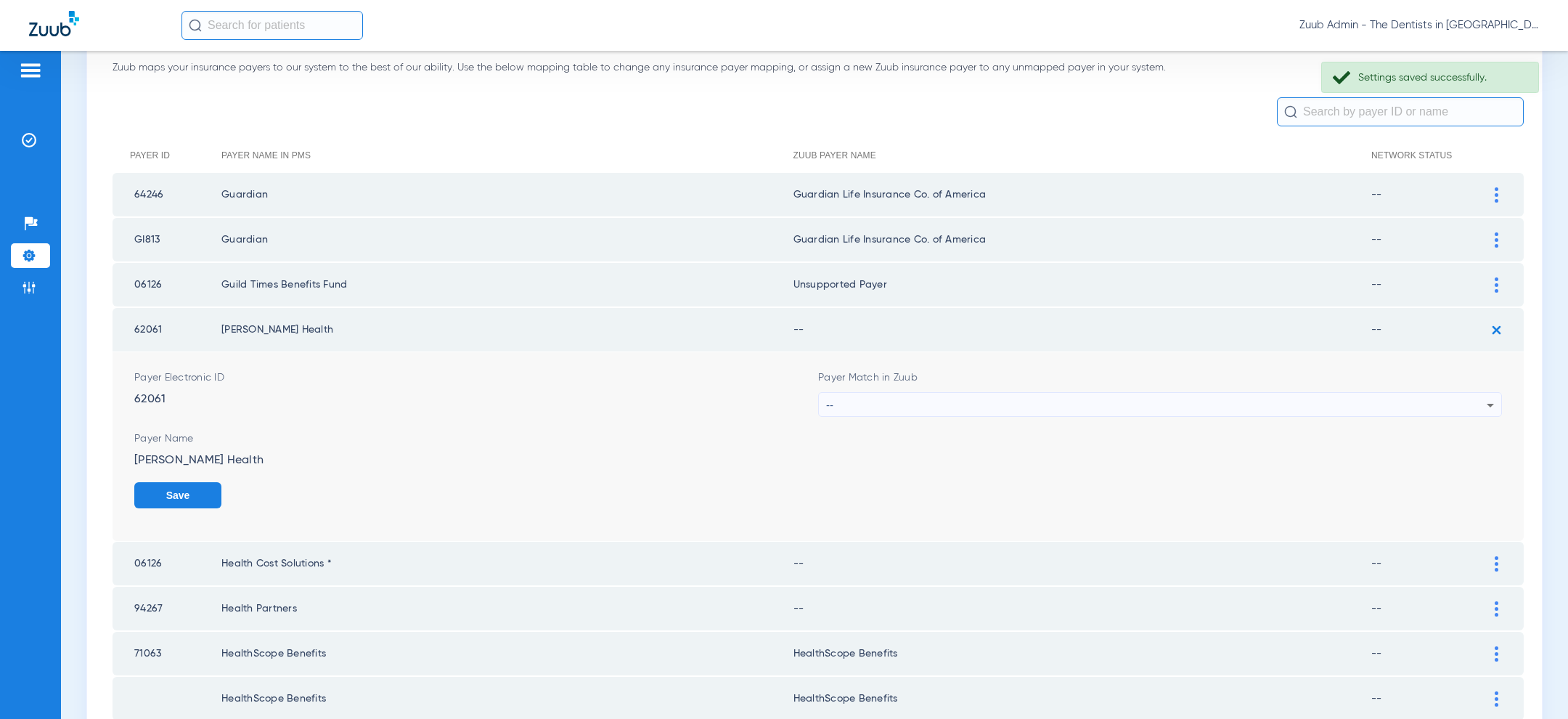
click at [1224, 401] on div "--" at bounding box center [1156, 404] width 660 height 25
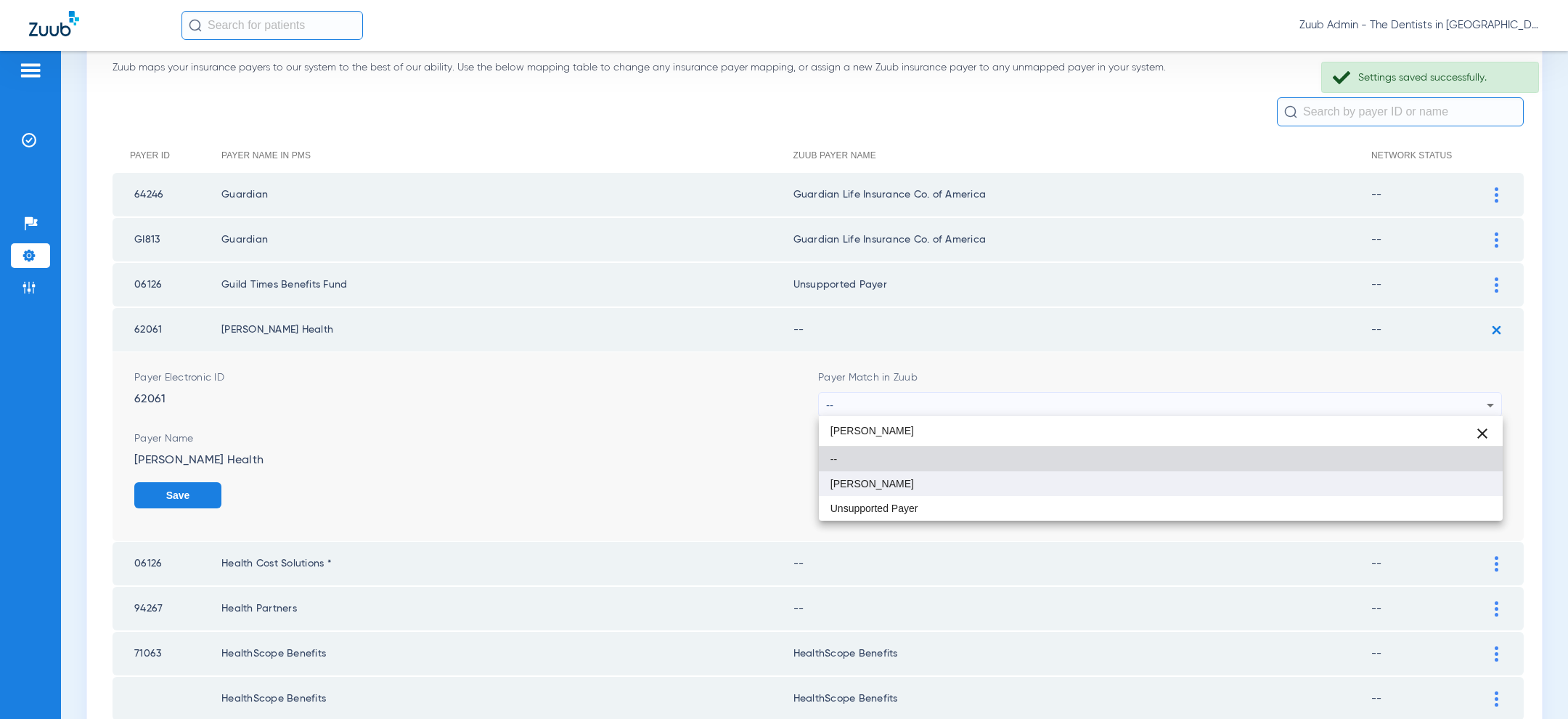
type input "[PERSON_NAME]"
click at [1068, 480] on mat-option "[PERSON_NAME]" at bounding box center [1161, 483] width 684 height 25
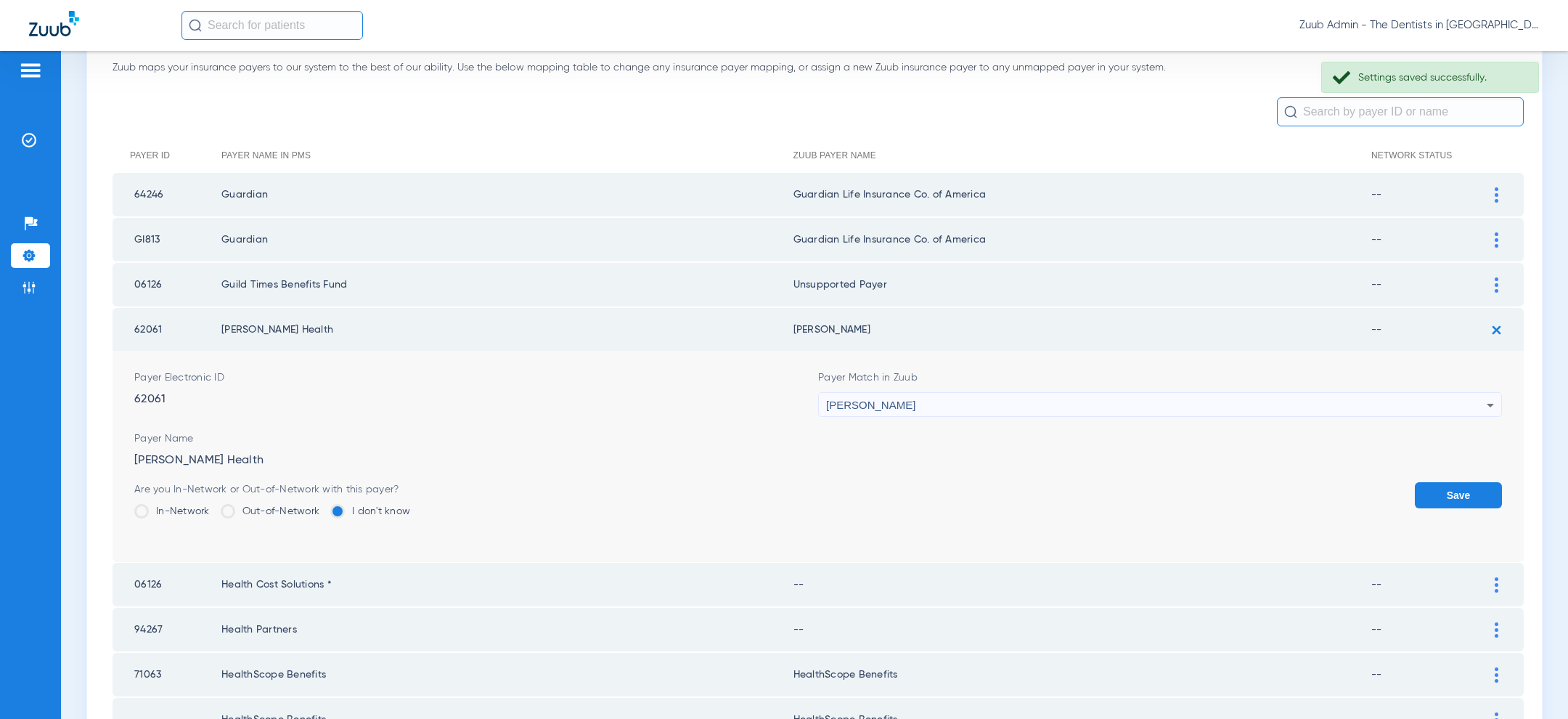
click at [1504, 489] on td "Payer Electronic ID 62061 Payer Match in Zuub UMR - [PERSON_NAME] Payer Name [P…" at bounding box center [818, 457] width 1411 height 210
click at [1466, 492] on button "Save" at bounding box center [1459, 495] width 87 height 26
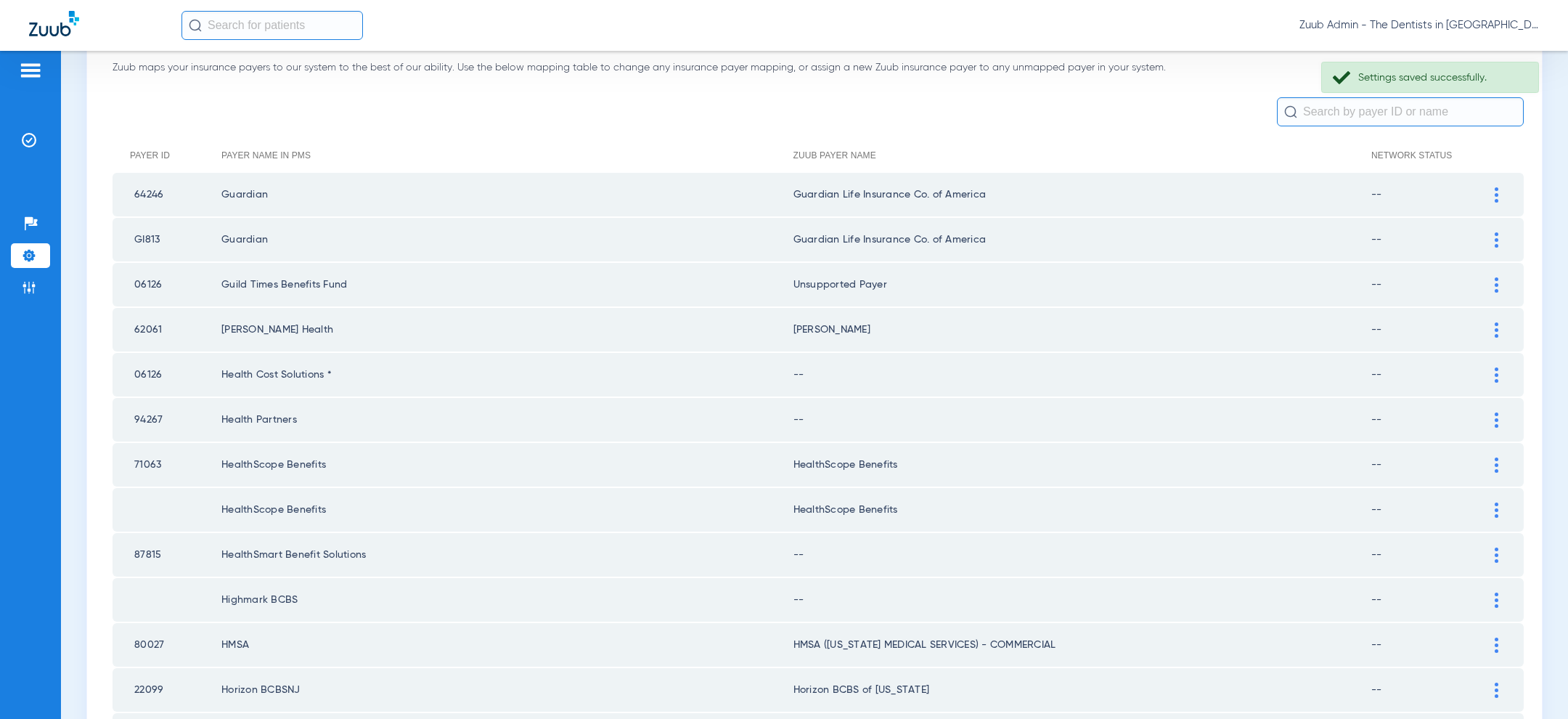
click at [1497, 373] on img at bounding box center [1496, 374] width 4 height 15
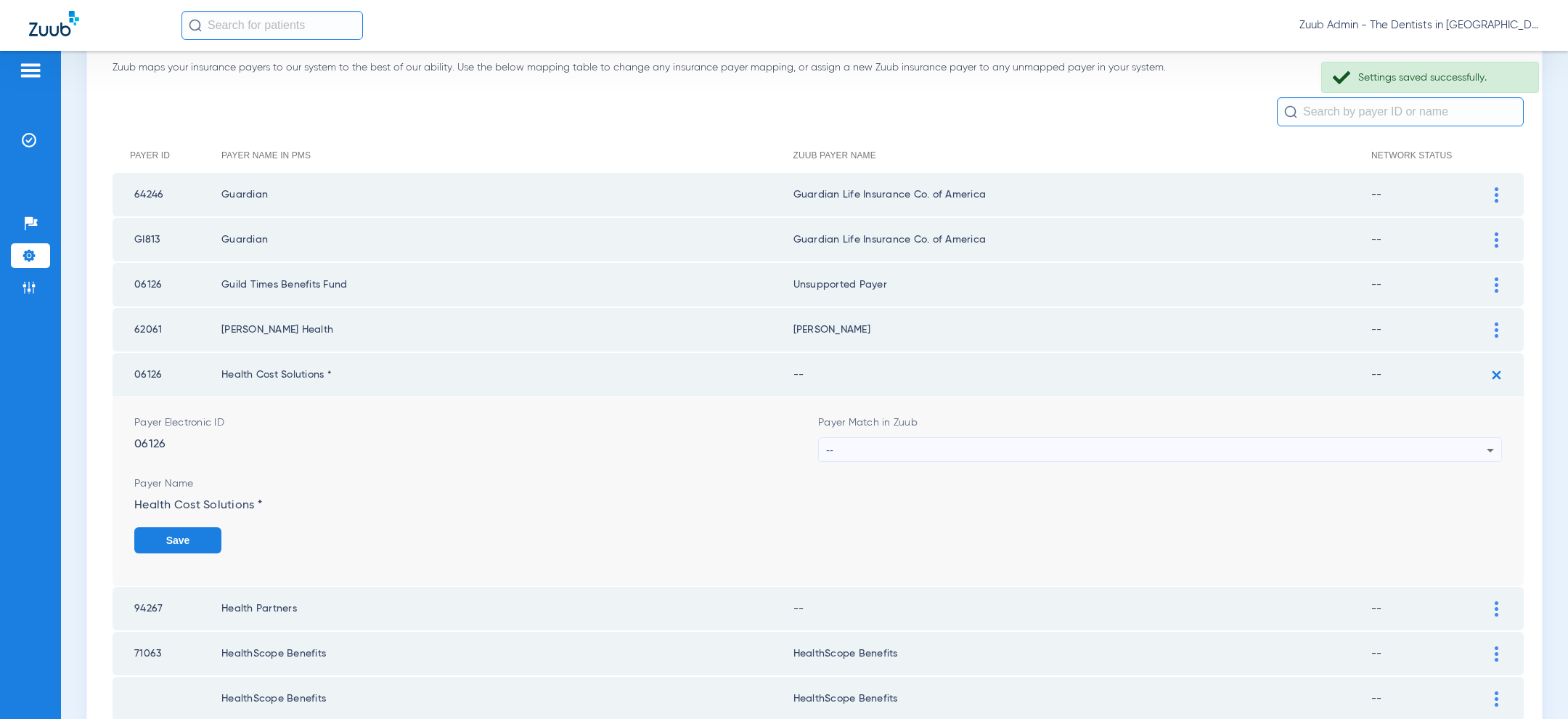
click at [1047, 442] on div "--" at bounding box center [1156, 449] width 660 height 25
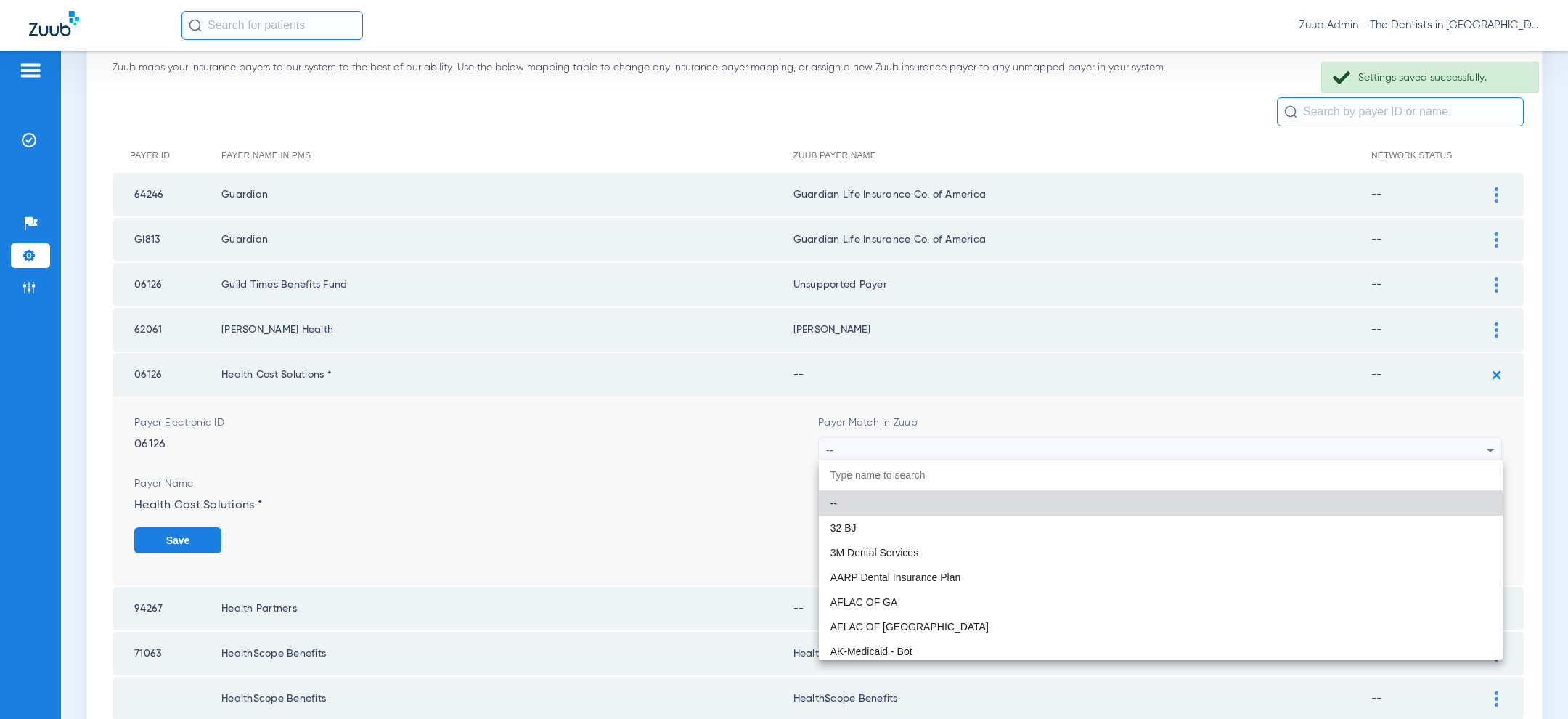
paste input "unsup"
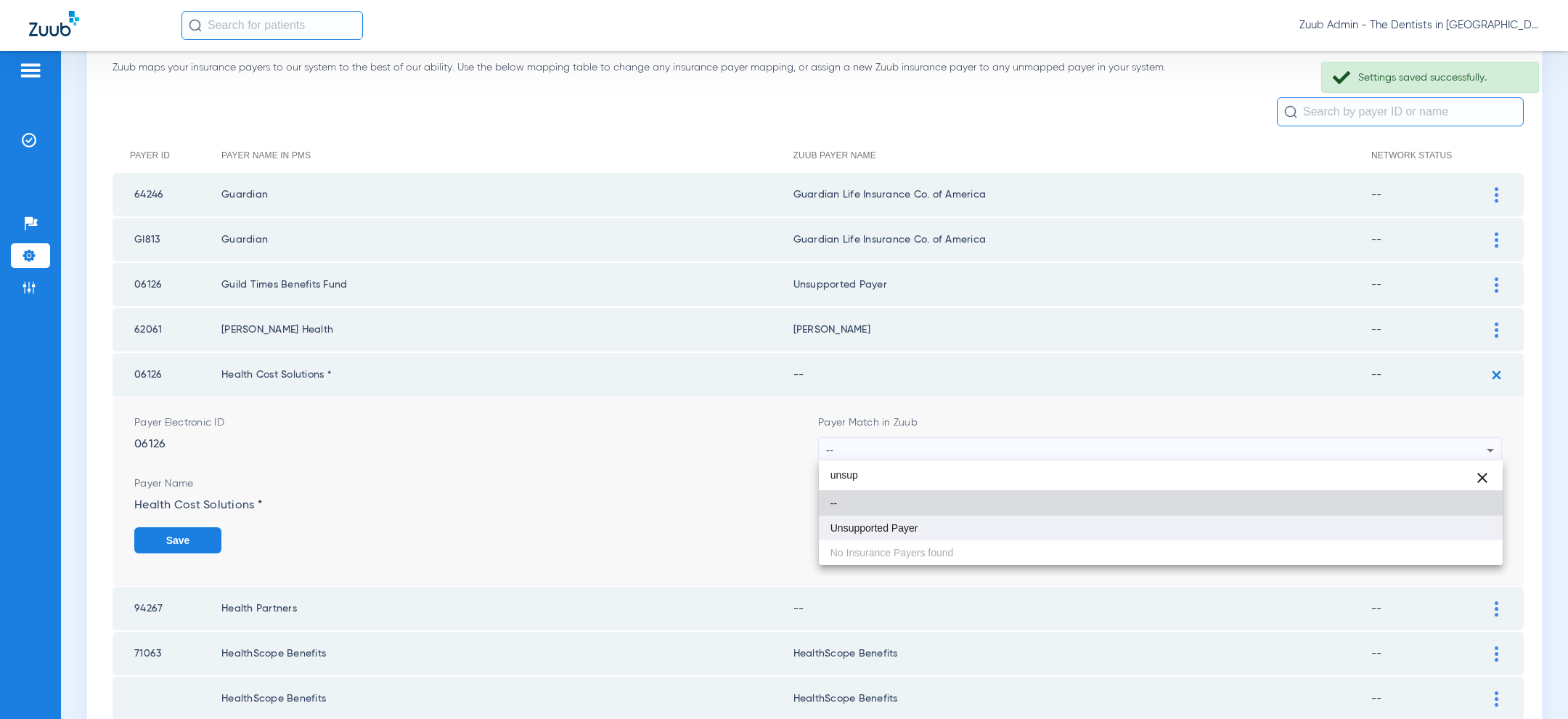
type input "unsup"
click at [970, 522] on mat-option "Unsupported Payer" at bounding box center [1161, 527] width 684 height 25
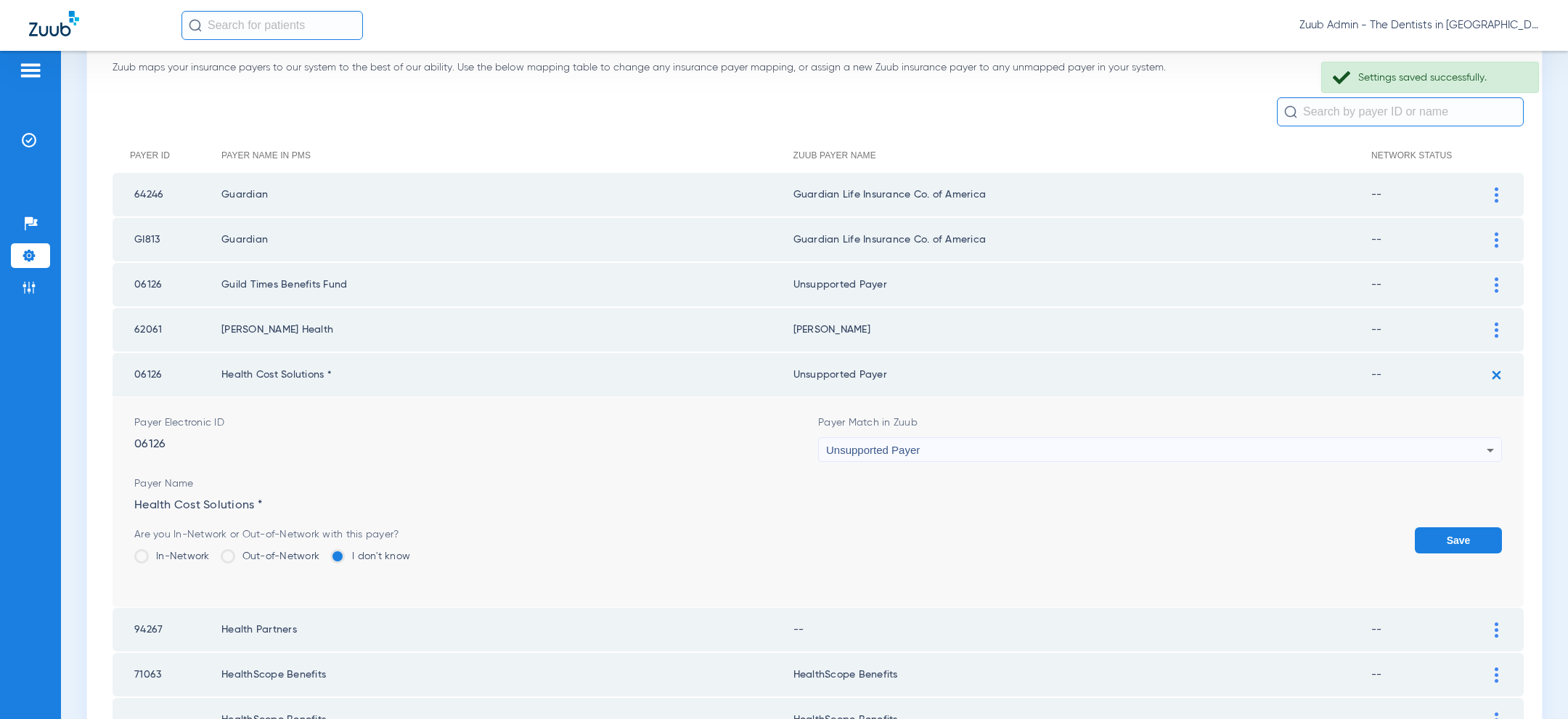
click at [1475, 534] on button "Save" at bounding box center [1459, 540] width 87 height 26
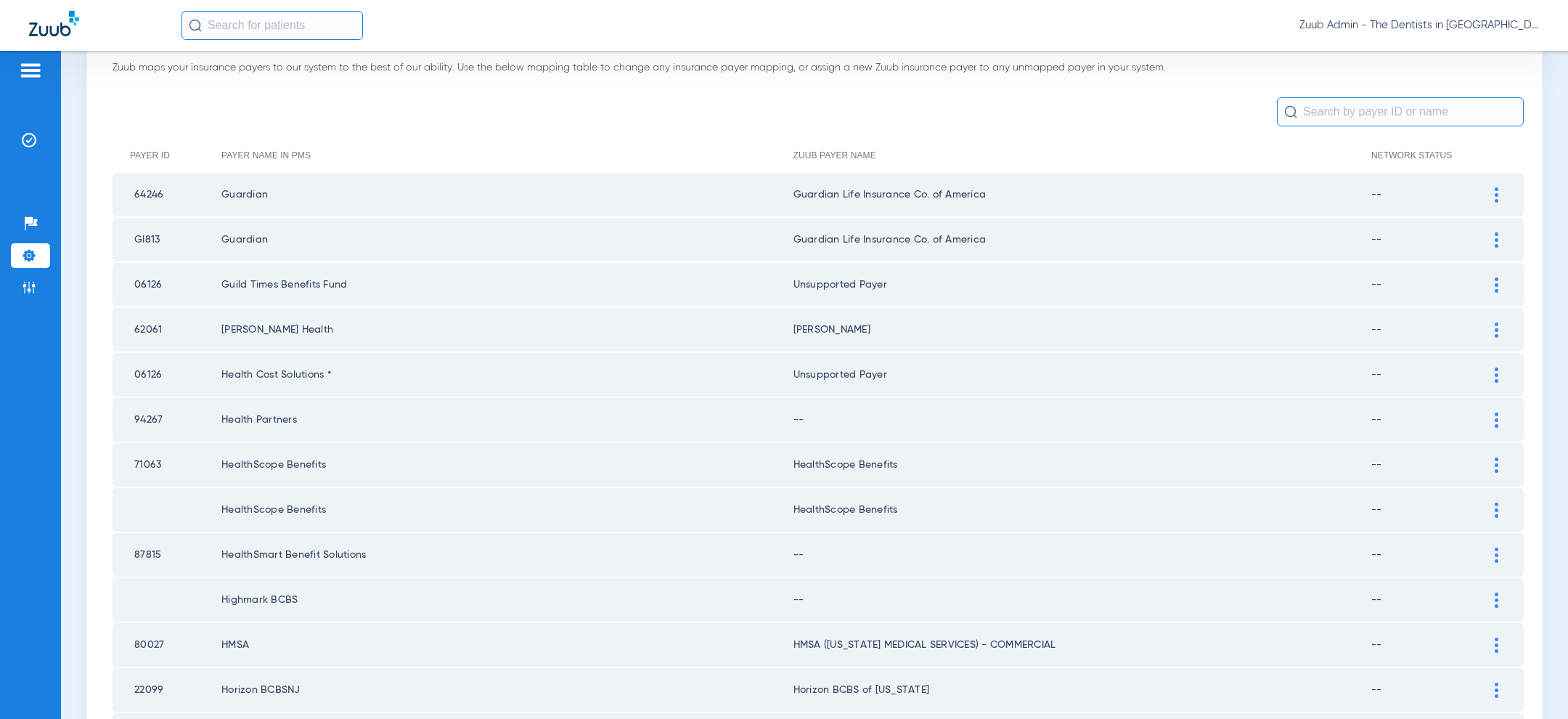
click at [1498, 422] on div at bounding box center [1497, 419] width 25 height 15
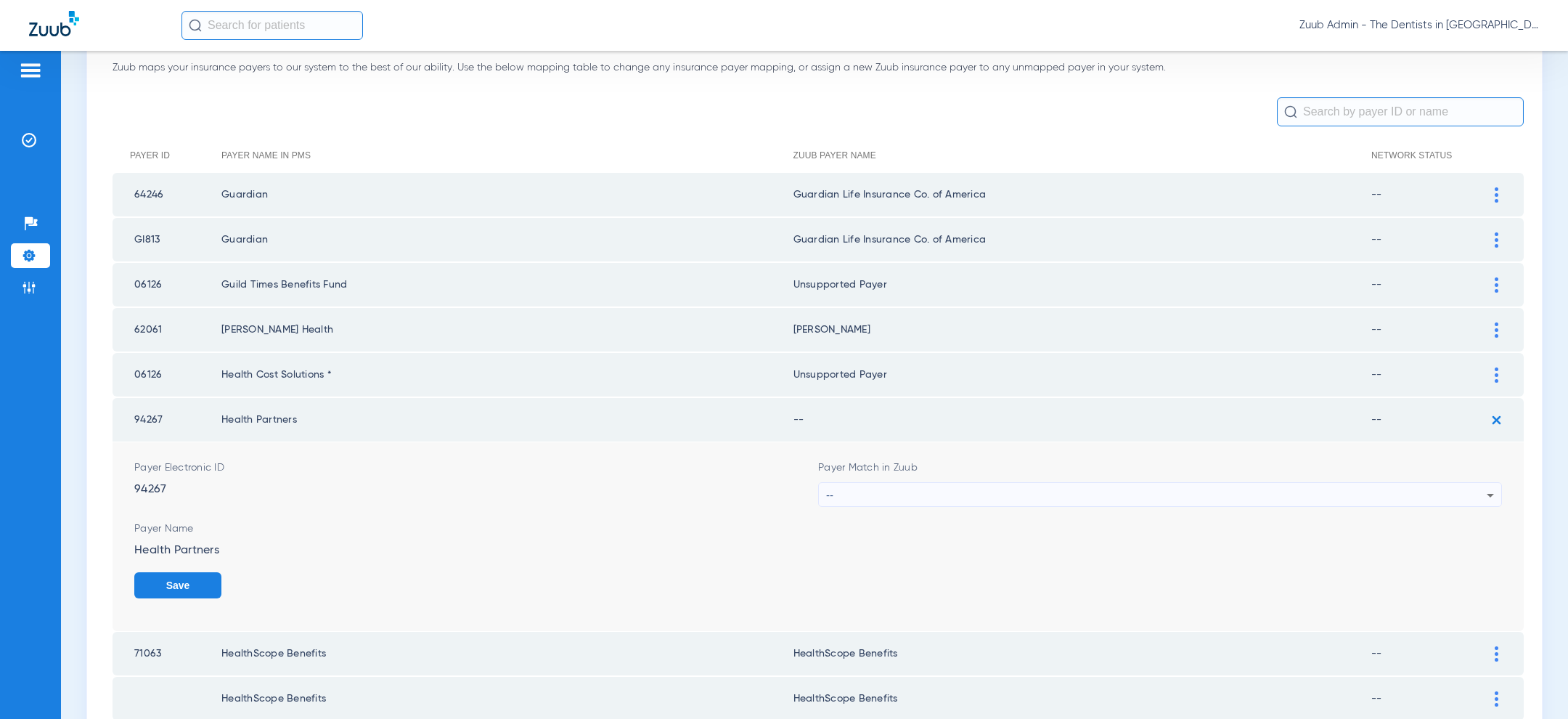
click at [1301, 487] on div "--" at bounding box center [1156, 495] width 660 height 25
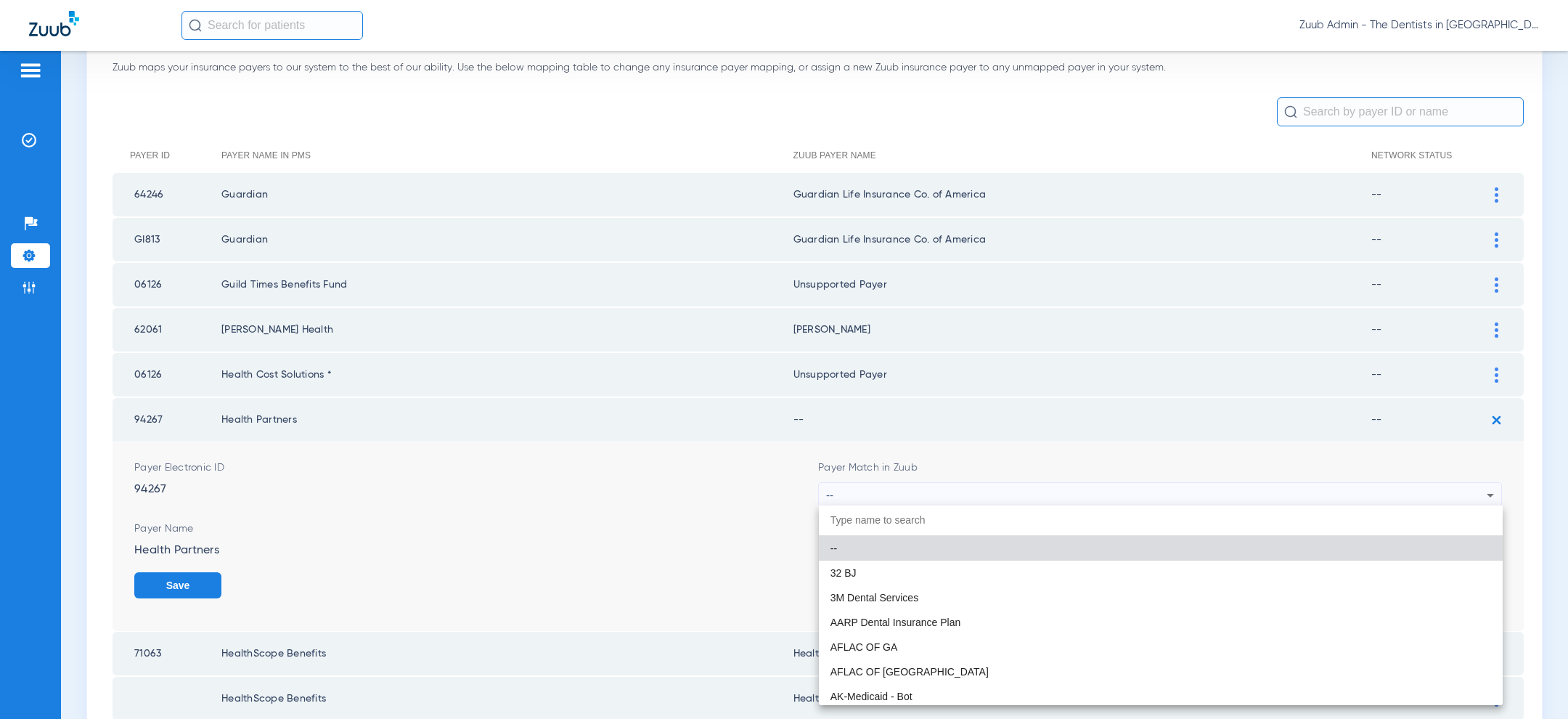
paste input "unsup"
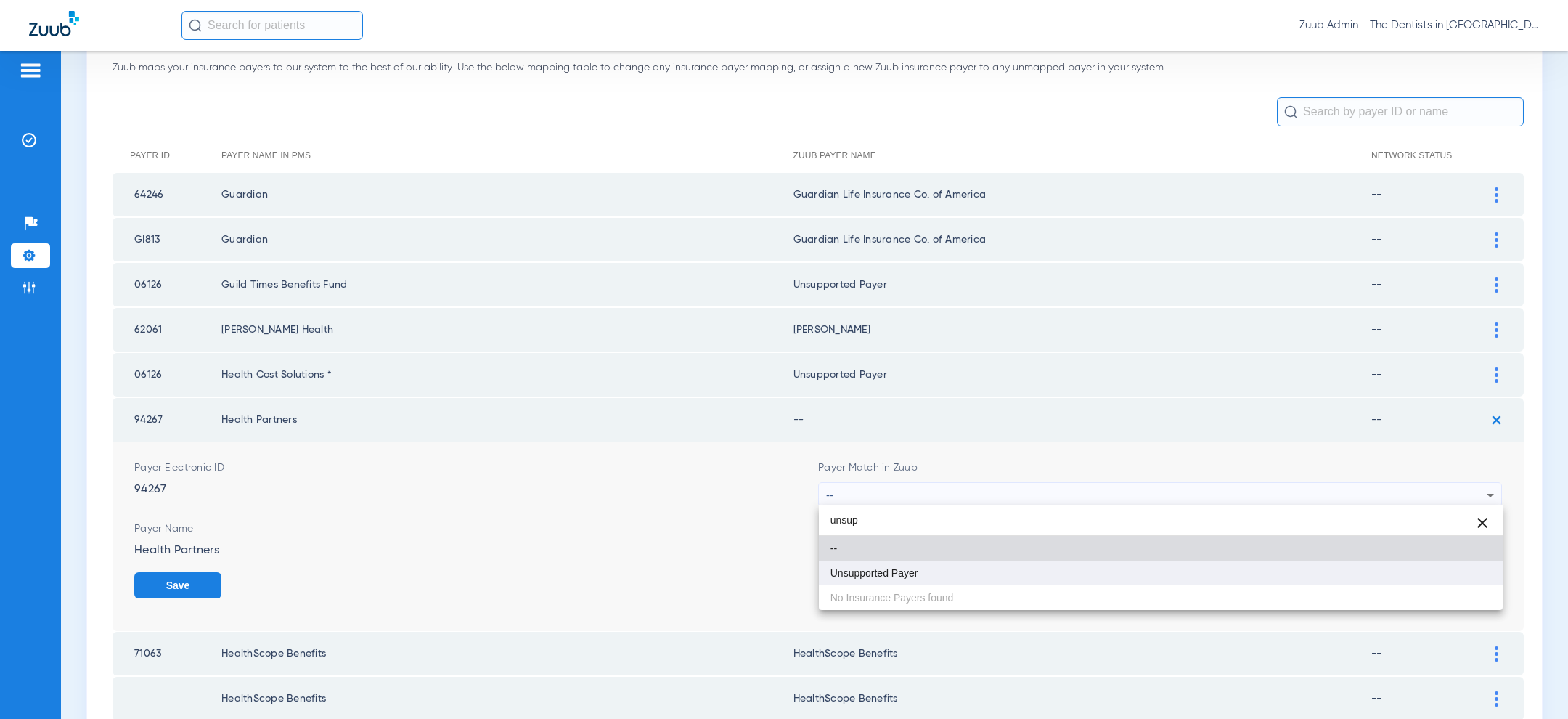
type input "unsup"
click at [1139, 572] on mat-option "Unsupported Payer" at bounding box center [1161, 572] width 684 height 25
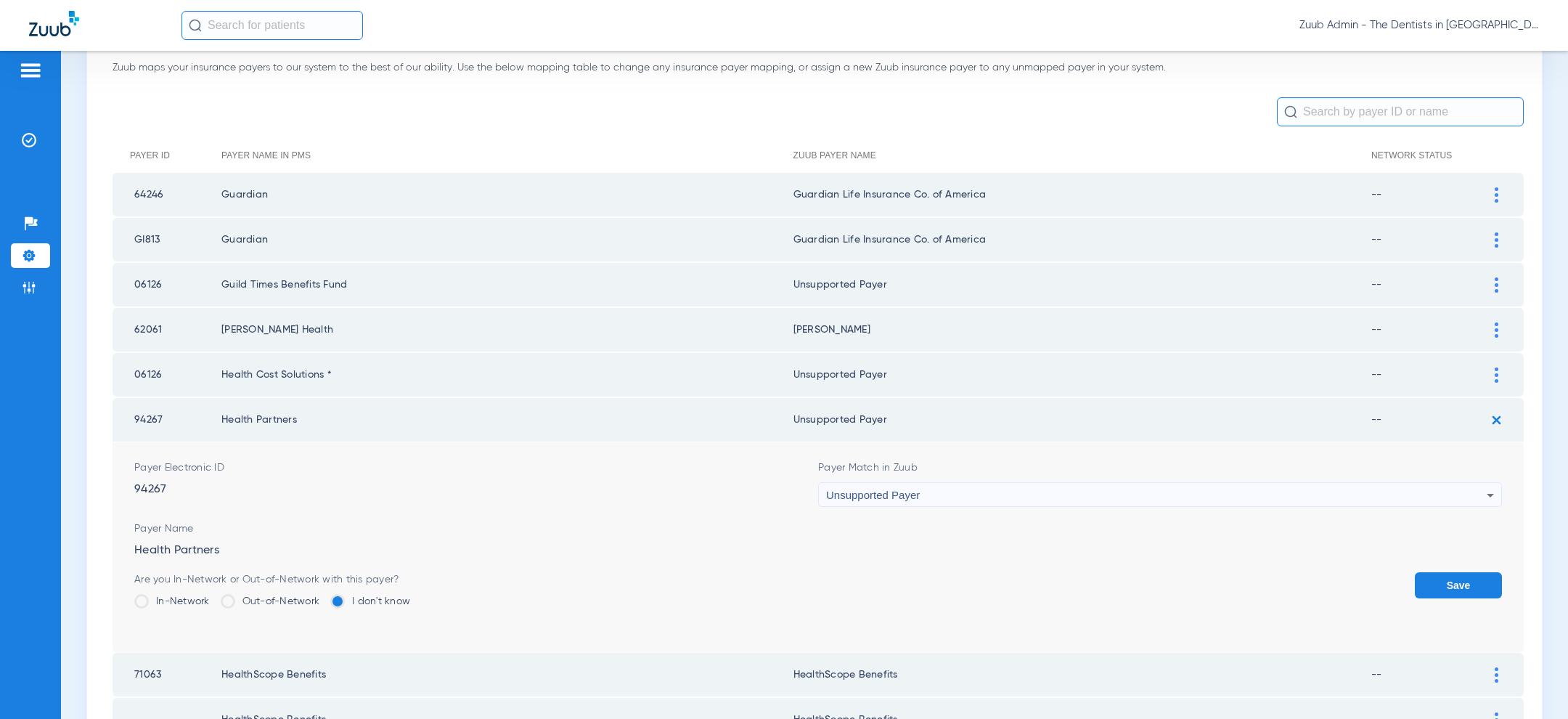
click at [1463, 587] on button "Save" at bounding box center [1459, 585] width 87 height 26
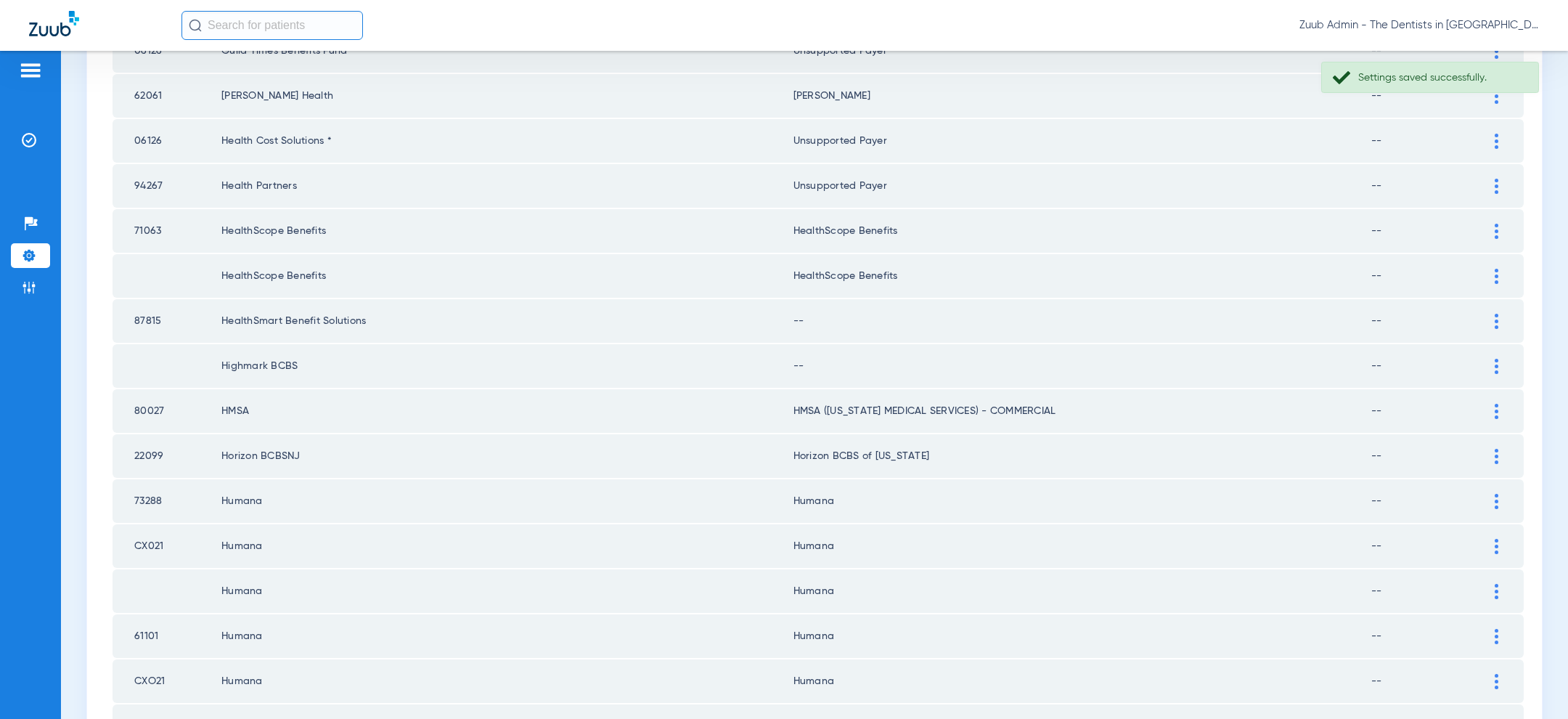
scroll to position [340, 0]
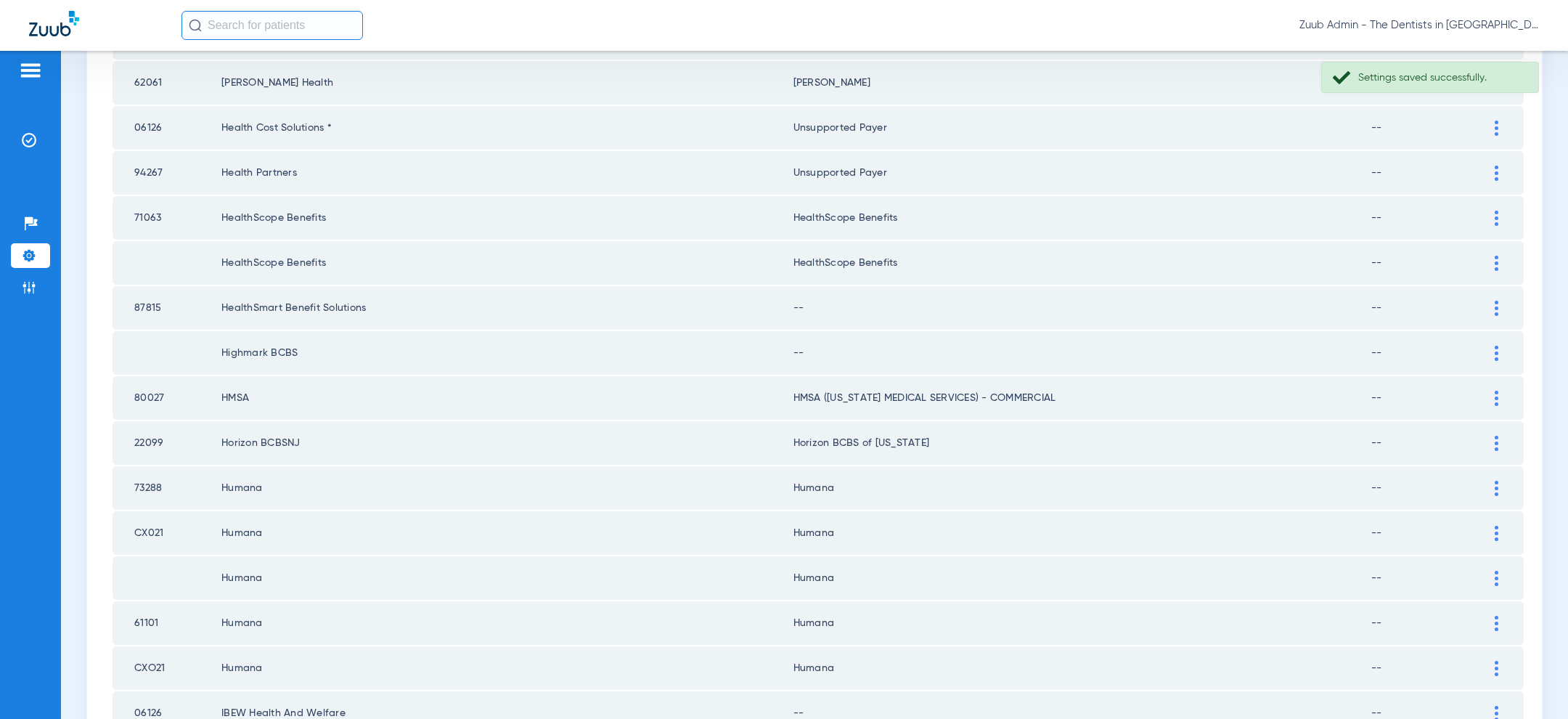
click at [1494, 302] on img at bounding box center [1496, 308] width 4 height 15
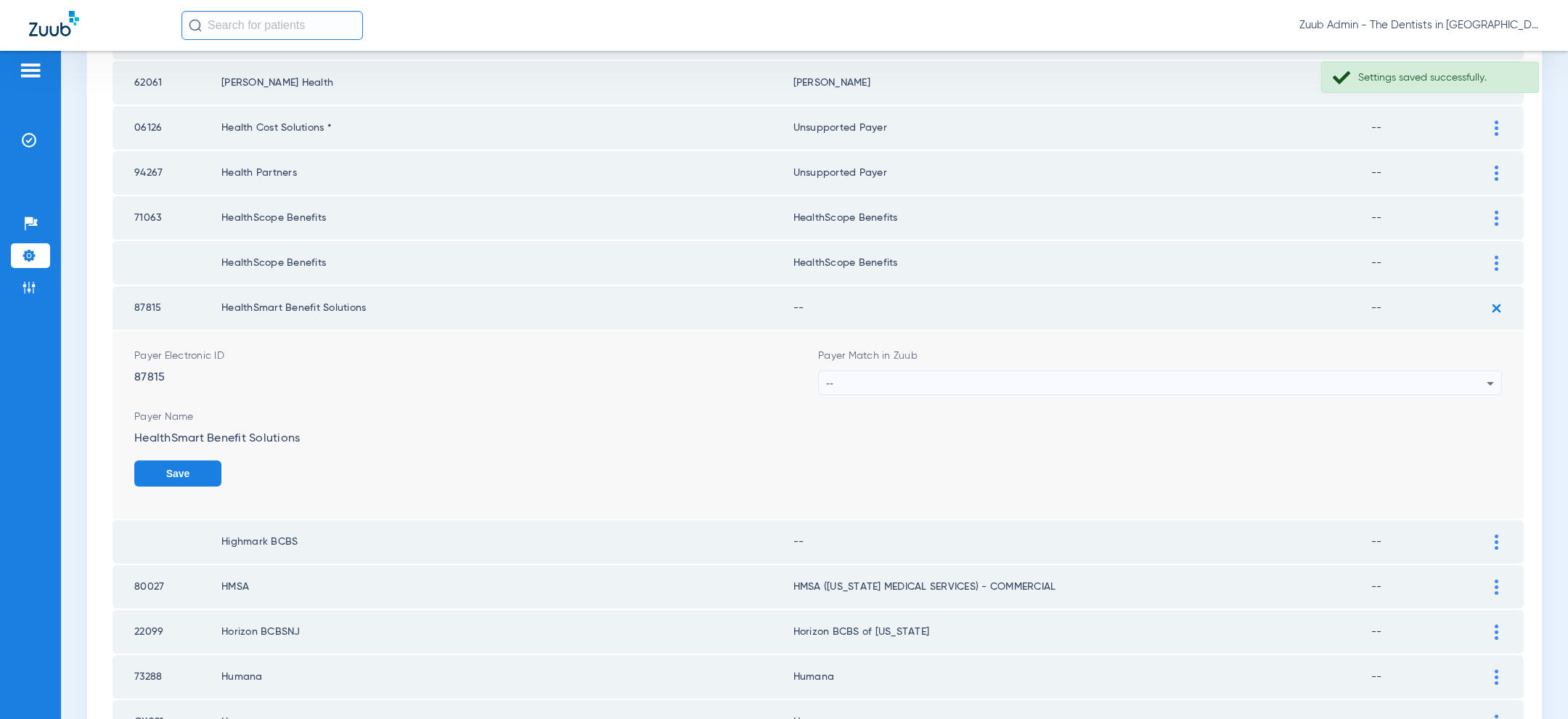
click at [1071, 382] on div "--" at bounding box center [1156, 383] width 660 height 25
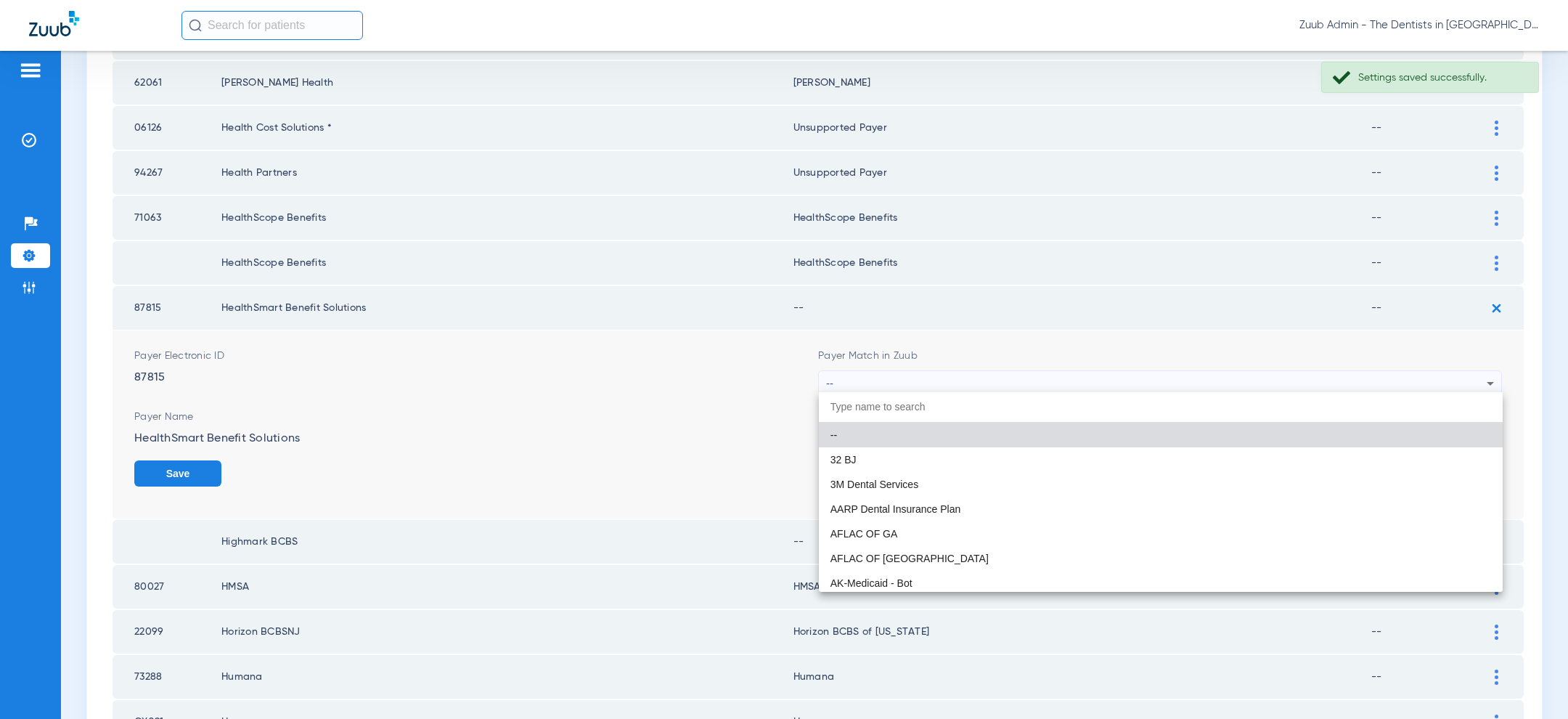
paste input "unsup"
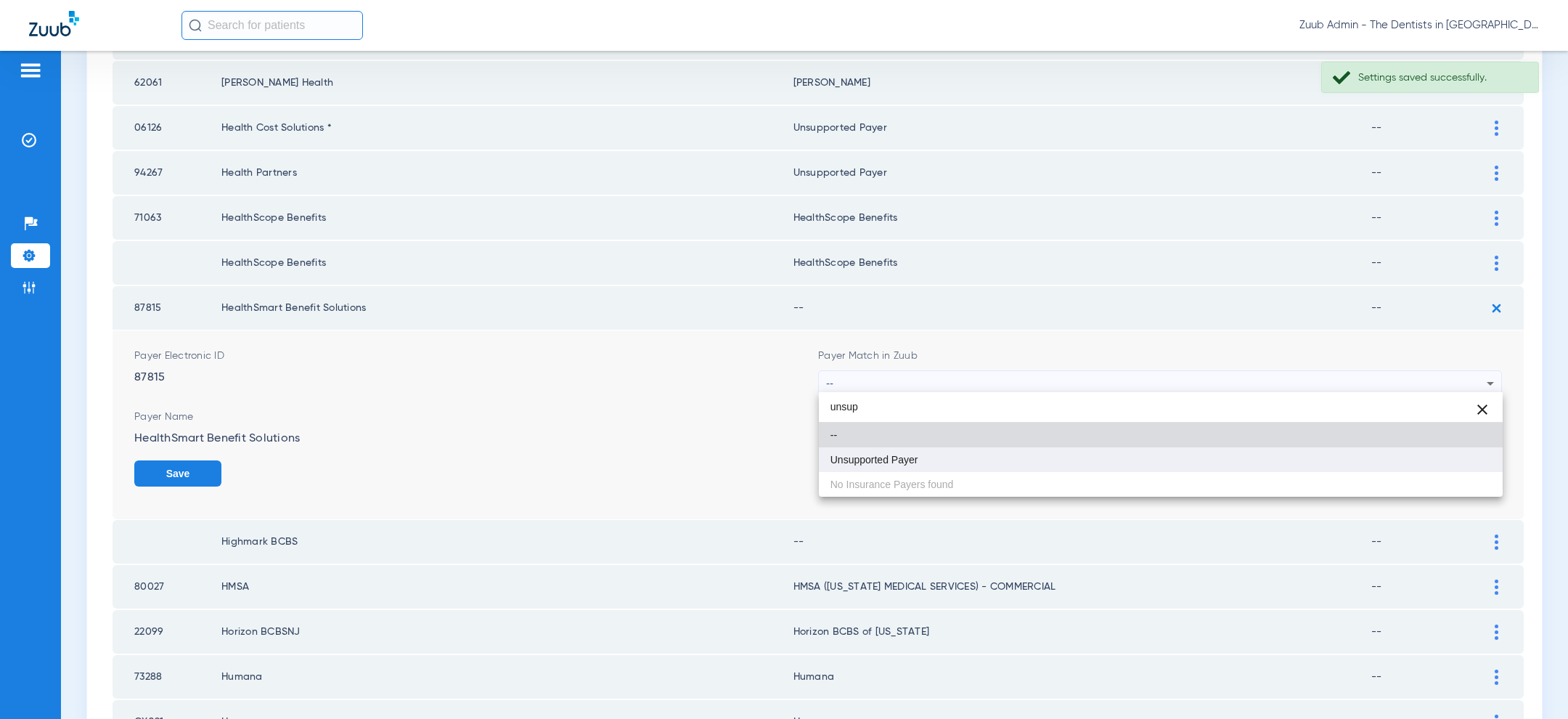
type input "unsup"
click at [966, 469] on mat-option "Unsupported Payer" at bounding box center [1161, 459] width 684 height 25
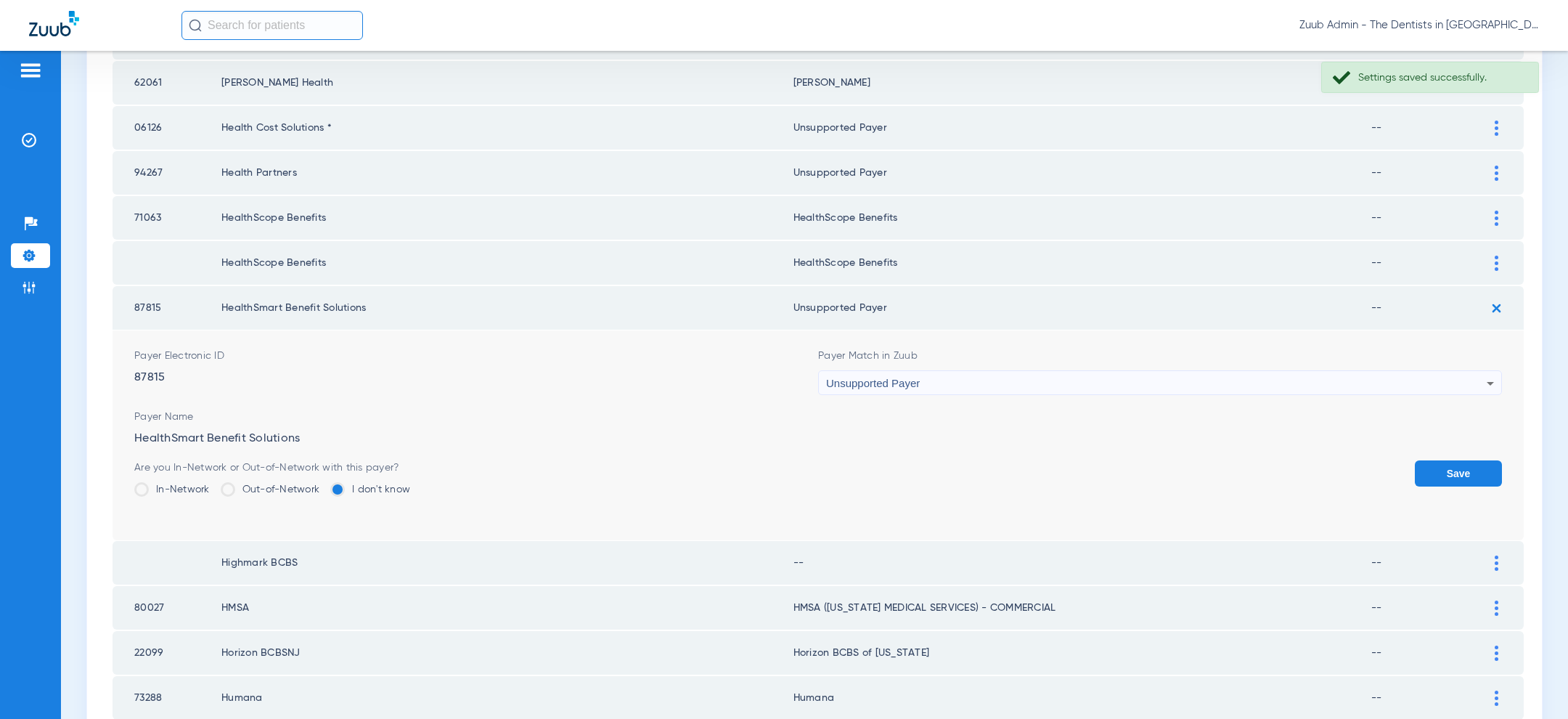
click at [1439, 467] on button "Save" at bounding box center [1459, 473] width 87 height 26
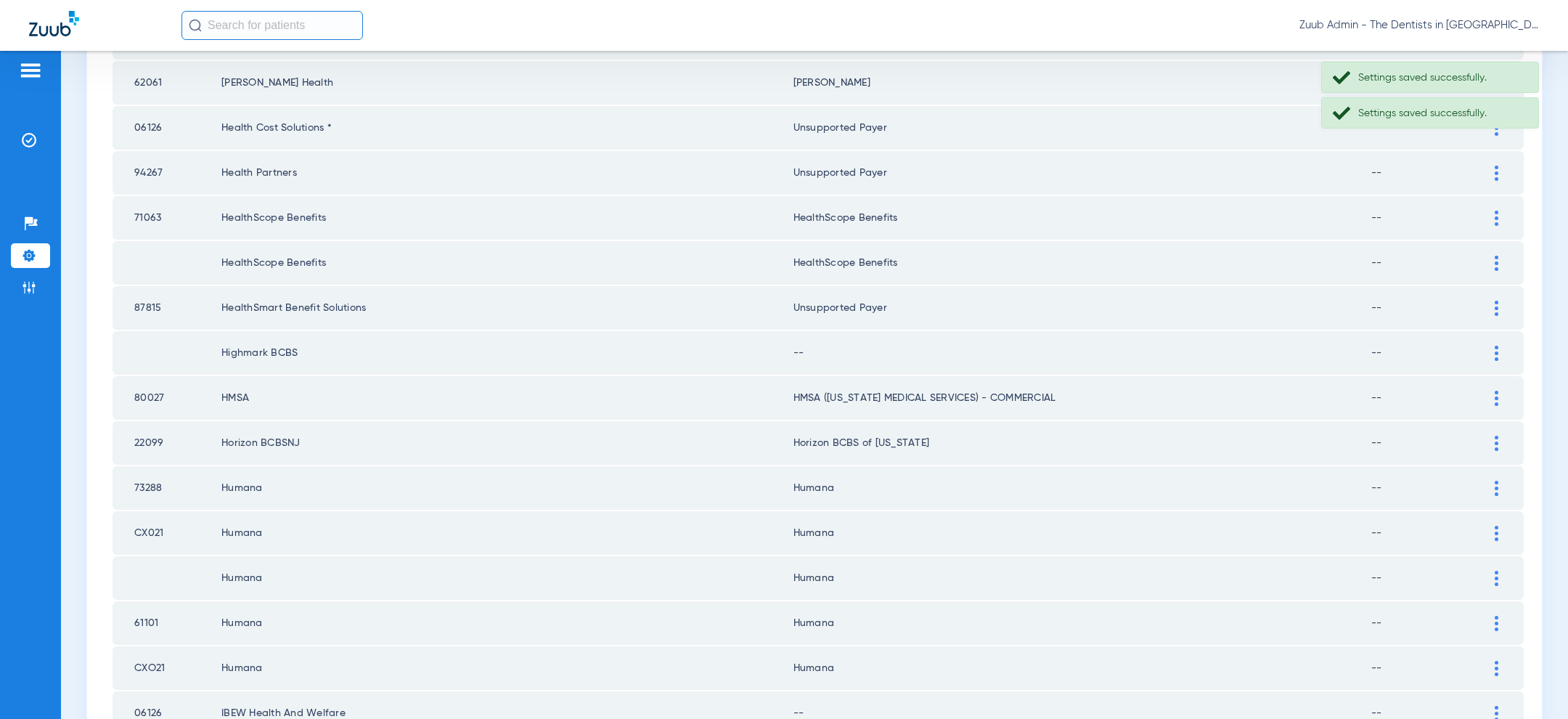
click at [1501, 353] on div at bounding box center [1497, 353] width 25 height 15
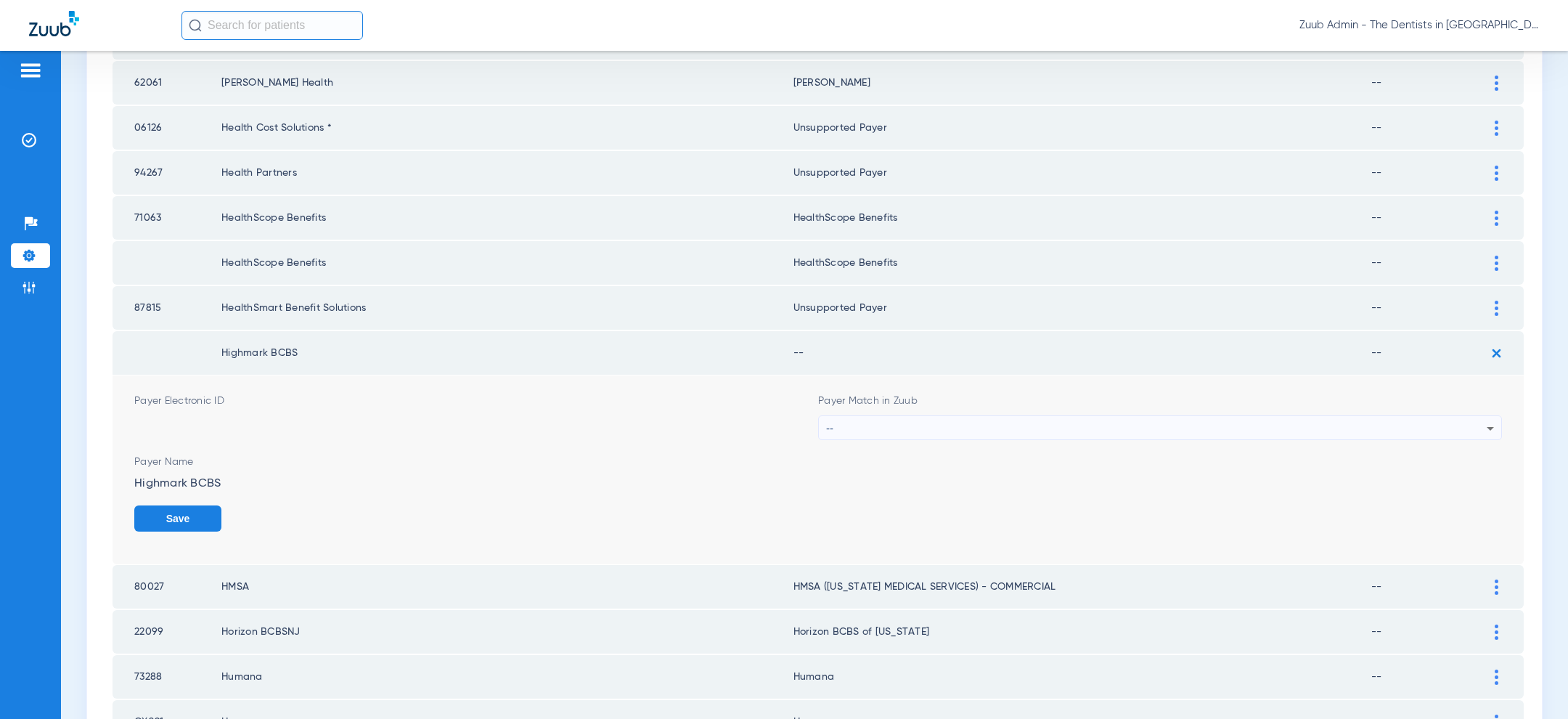
click at [900, 428] on div "--" at bounding box center [1156, 428] width 660 height 25
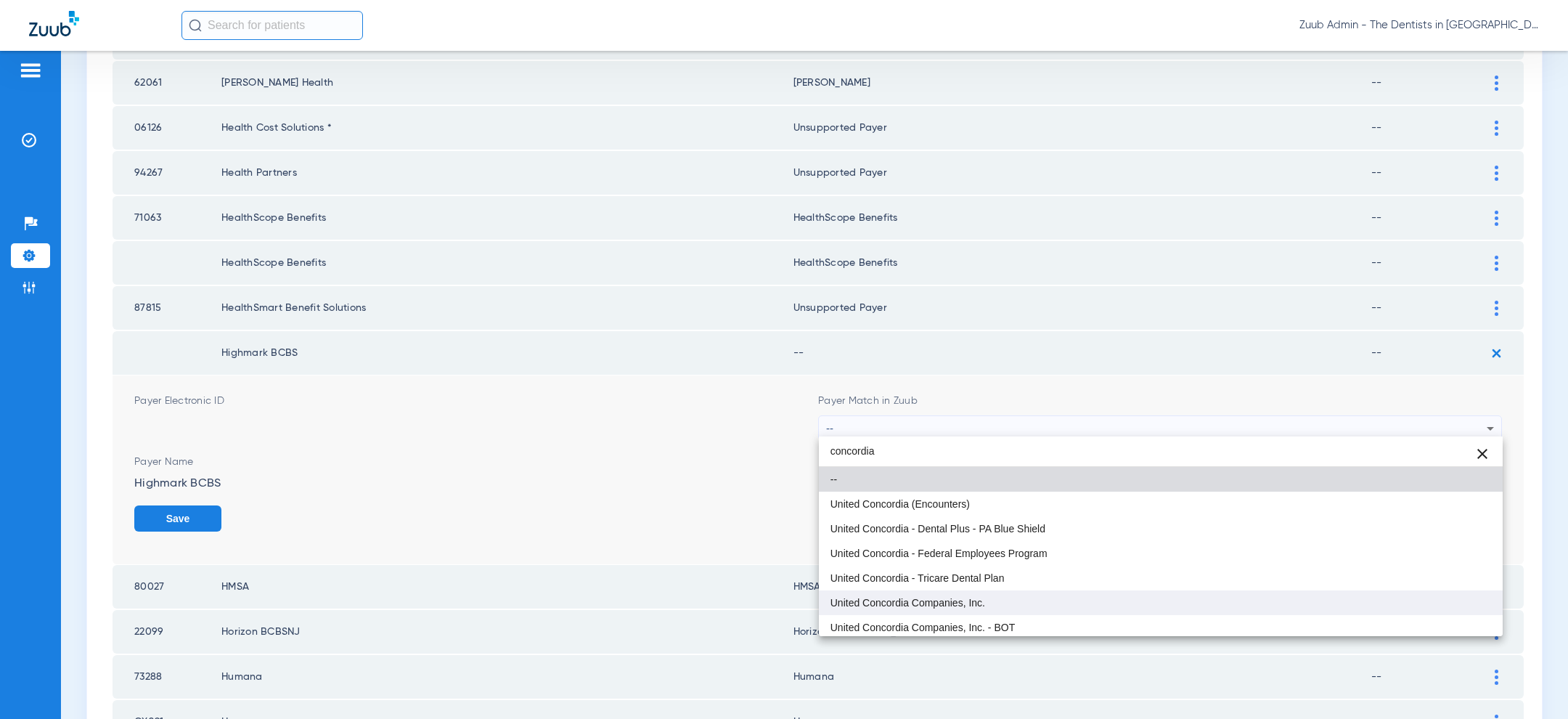
type input "concordia"
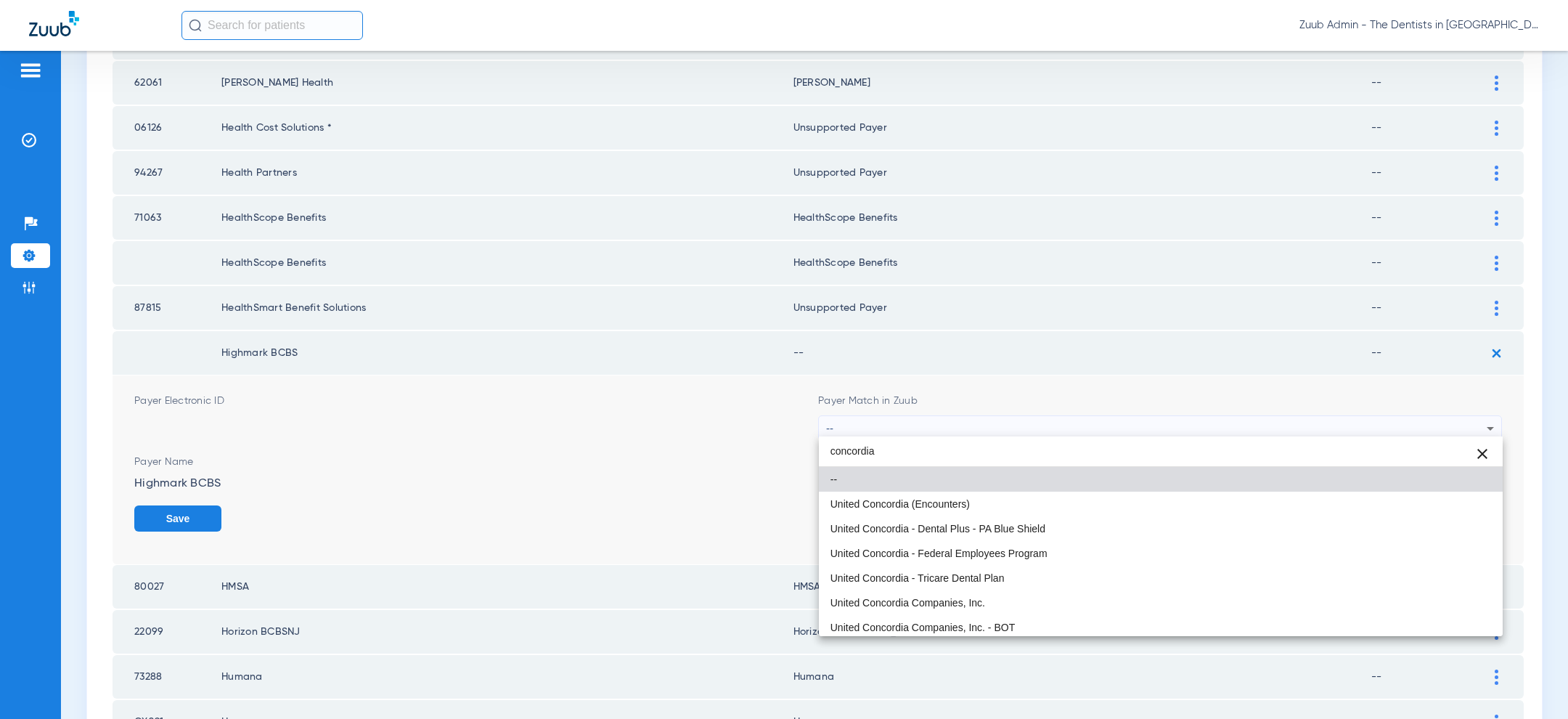
click at [949, 602] on span "United Concordia Companies, Inc." at bounding box center [908, 602] width 155 height 10
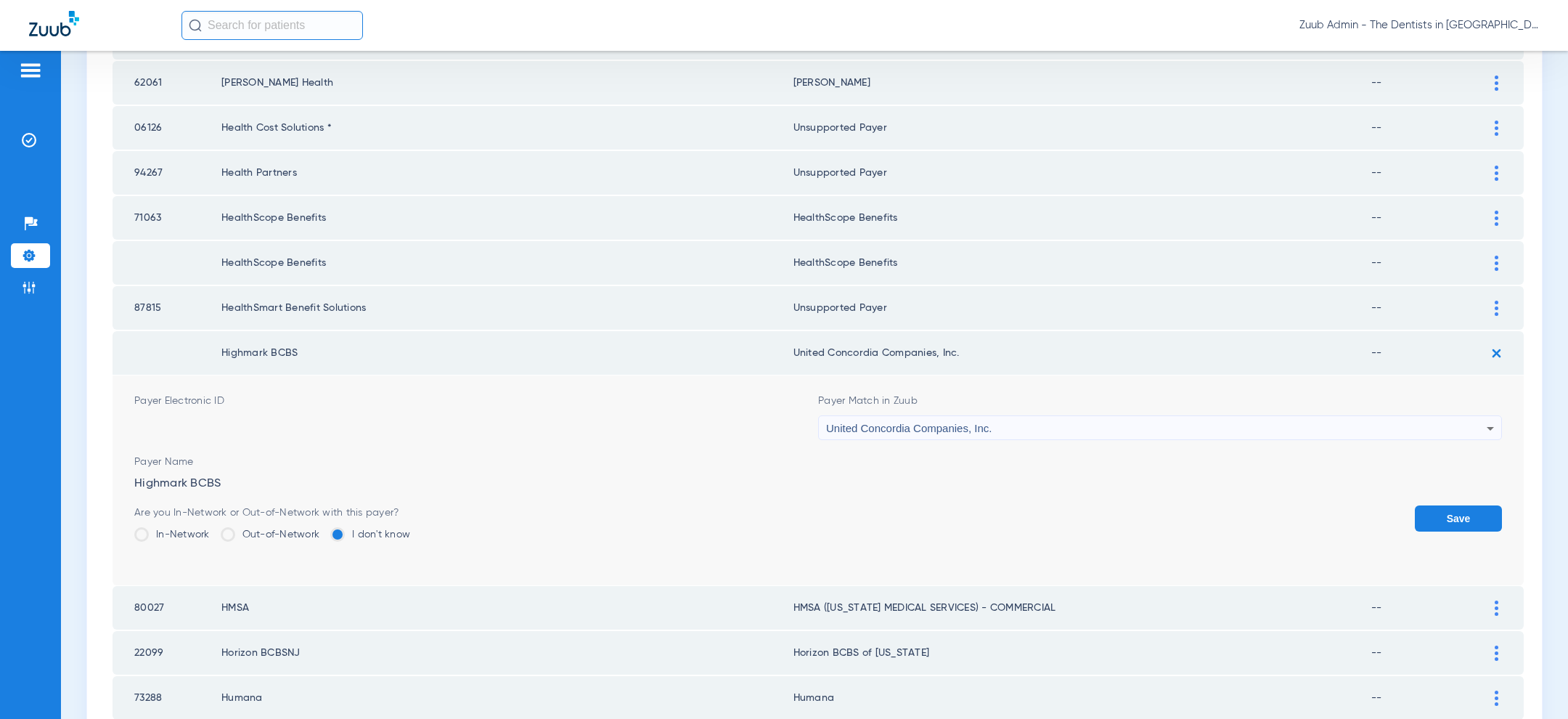
click at [1477, 507] on button "Save" at bounding box center [1459, 518] width 87 height 26
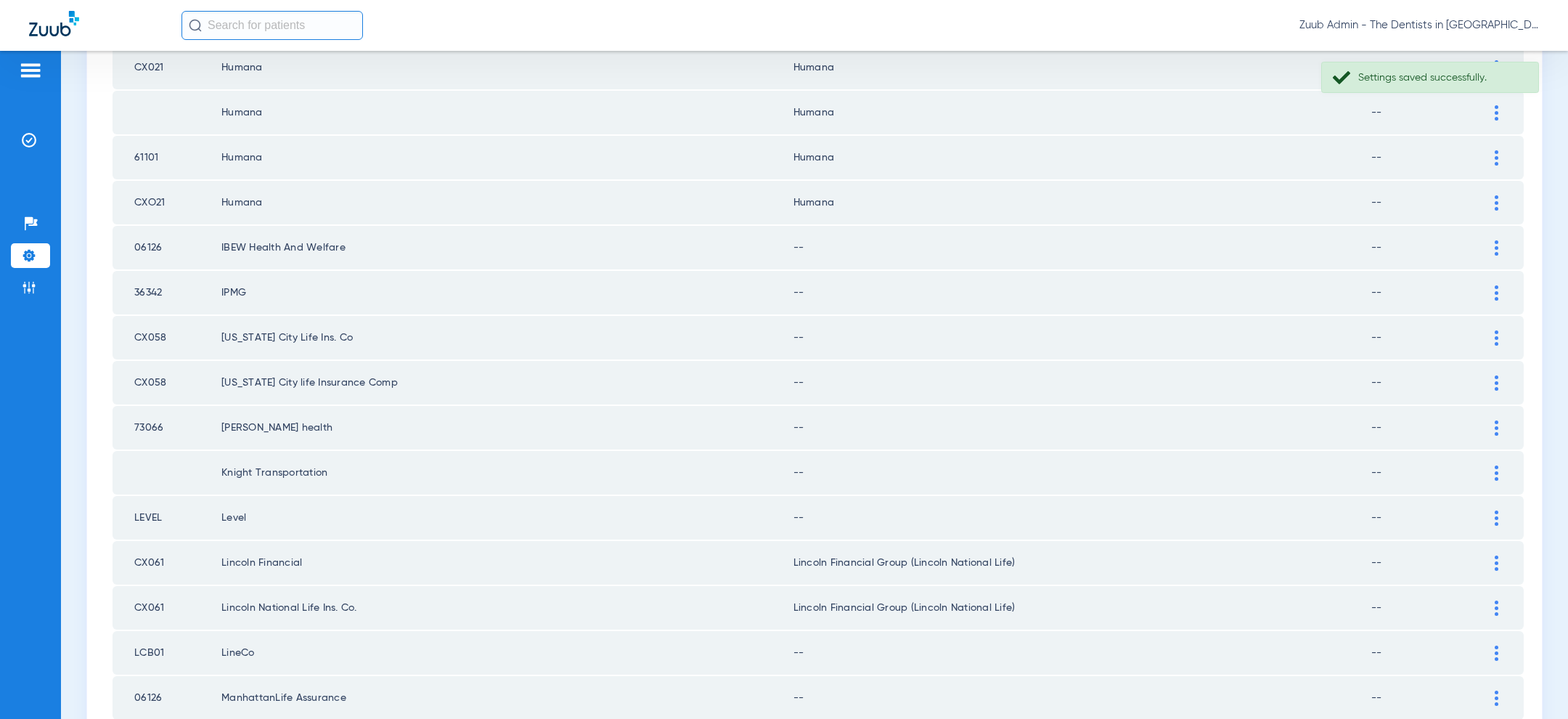
scroll to position [820, 0]
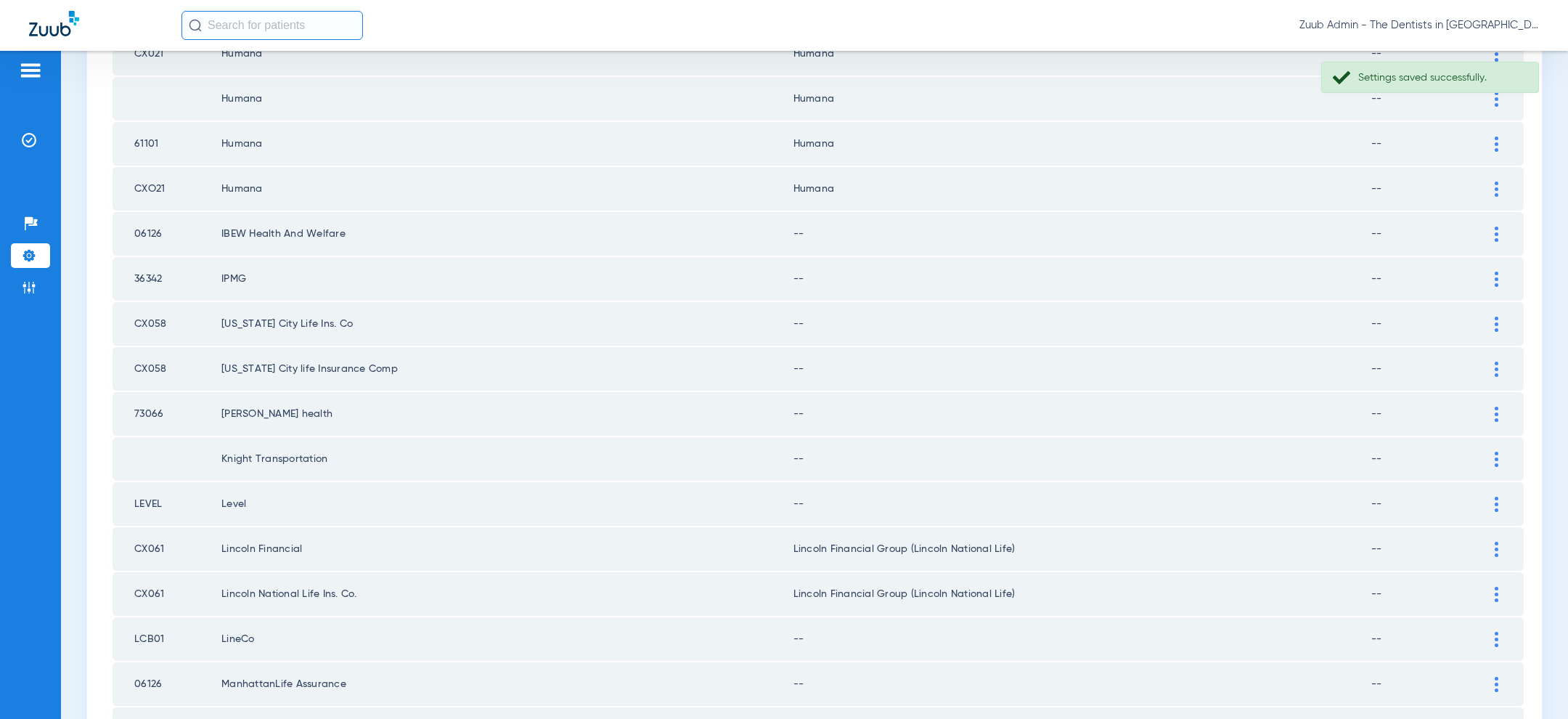
click at [1498, 227] on img at bounding box center [1496, 234] width 4 height 15
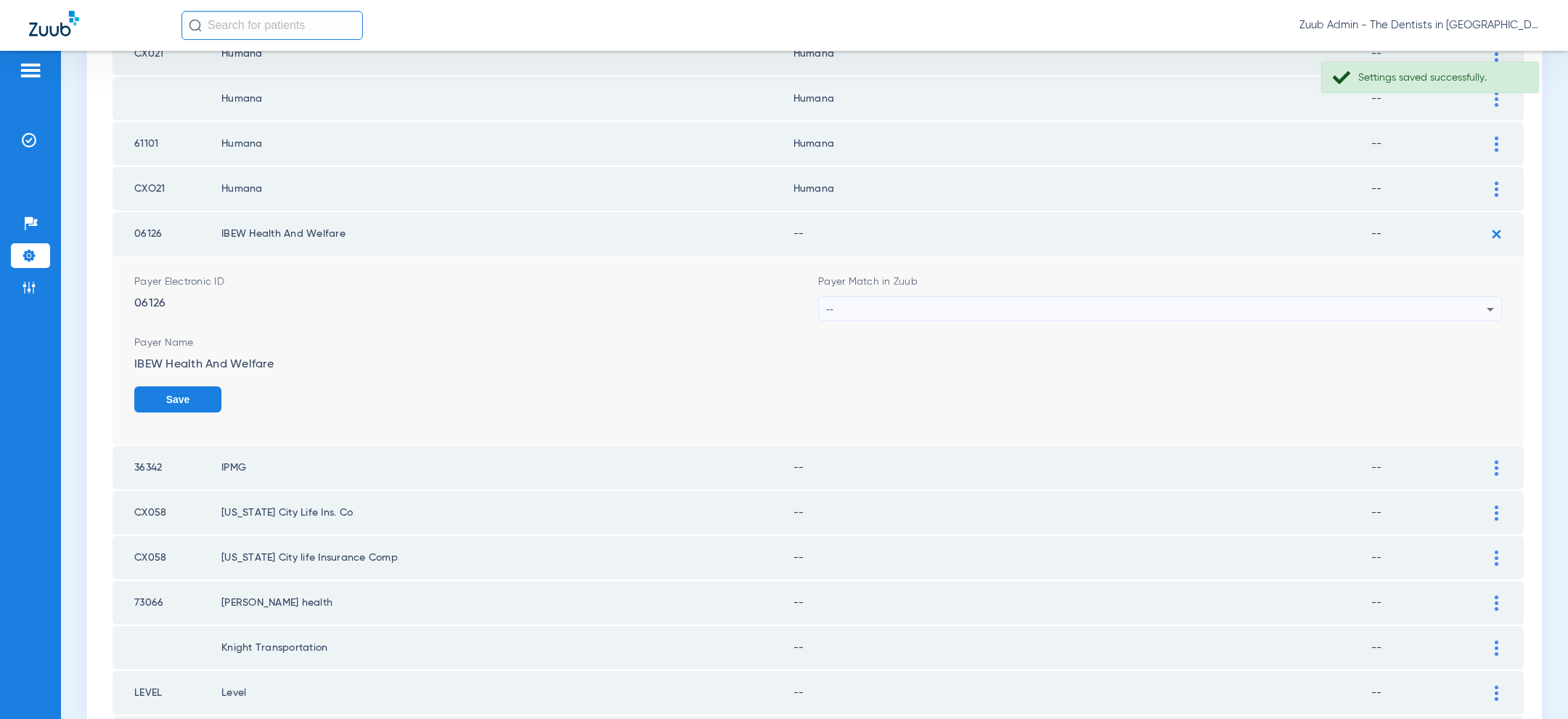
click at [1325, 300] on div "--" at bounding box center [1156, 309] width 660 height 25
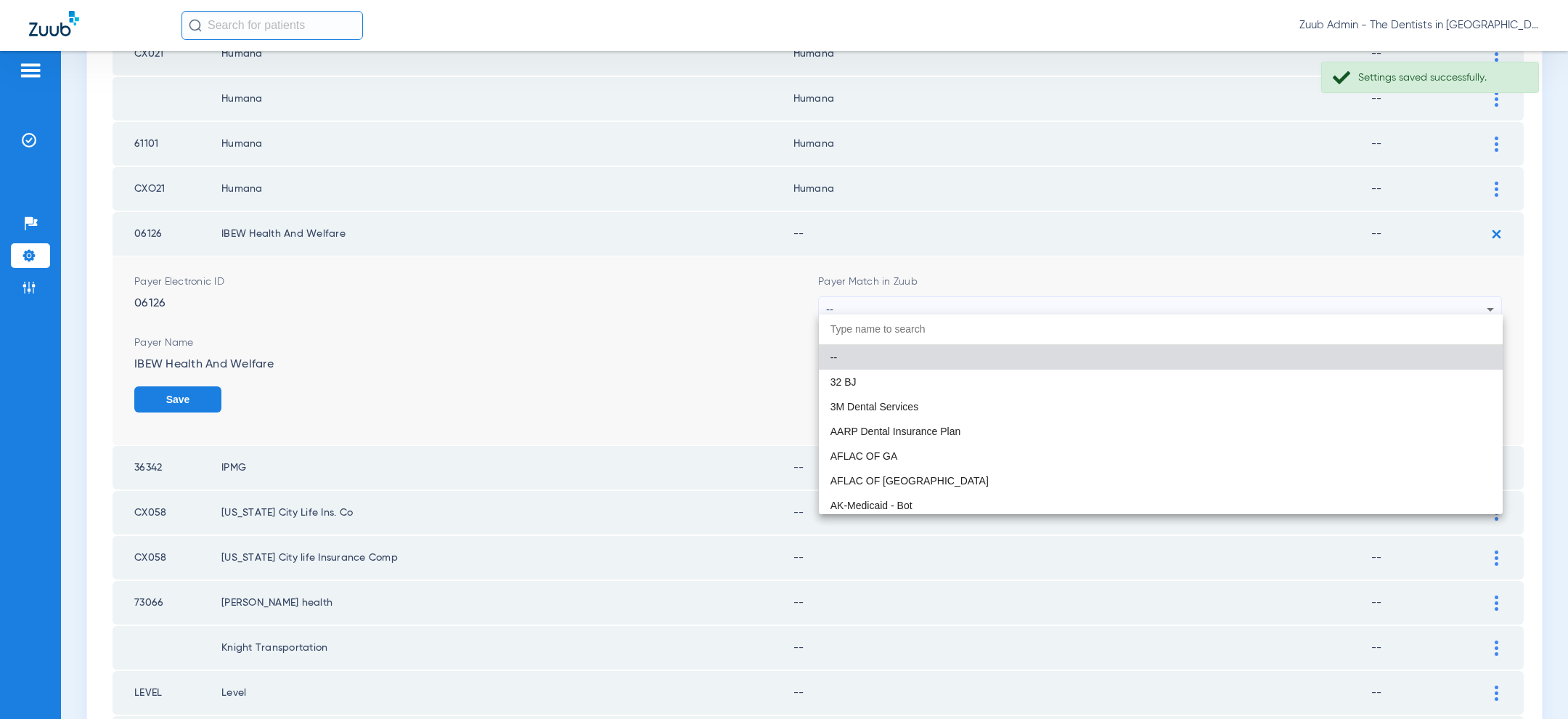
paste input "unsup"
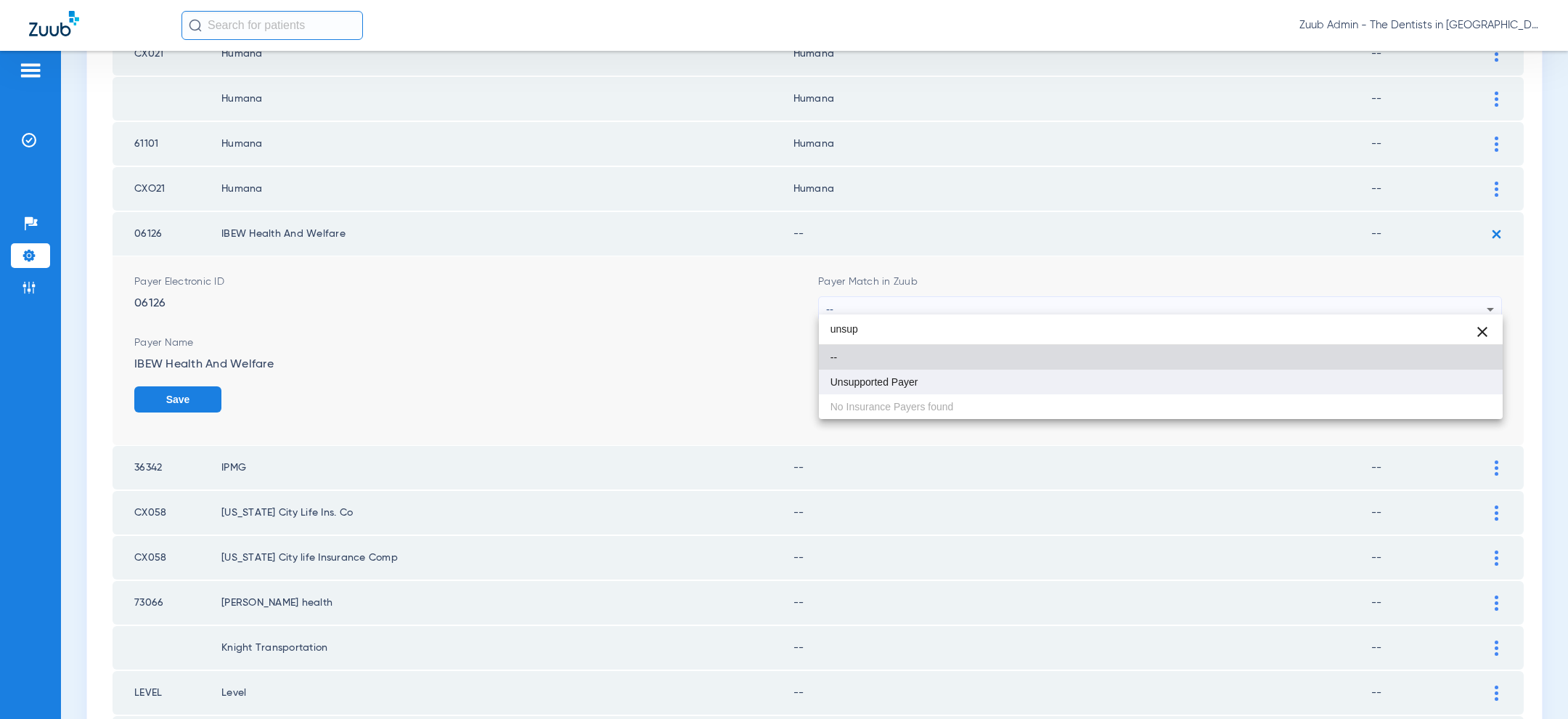
type input "unsup"
click at [1097, 391] on mat-option "Unsupported Payer" at bounding box center [1161, 381] width 684 height 25
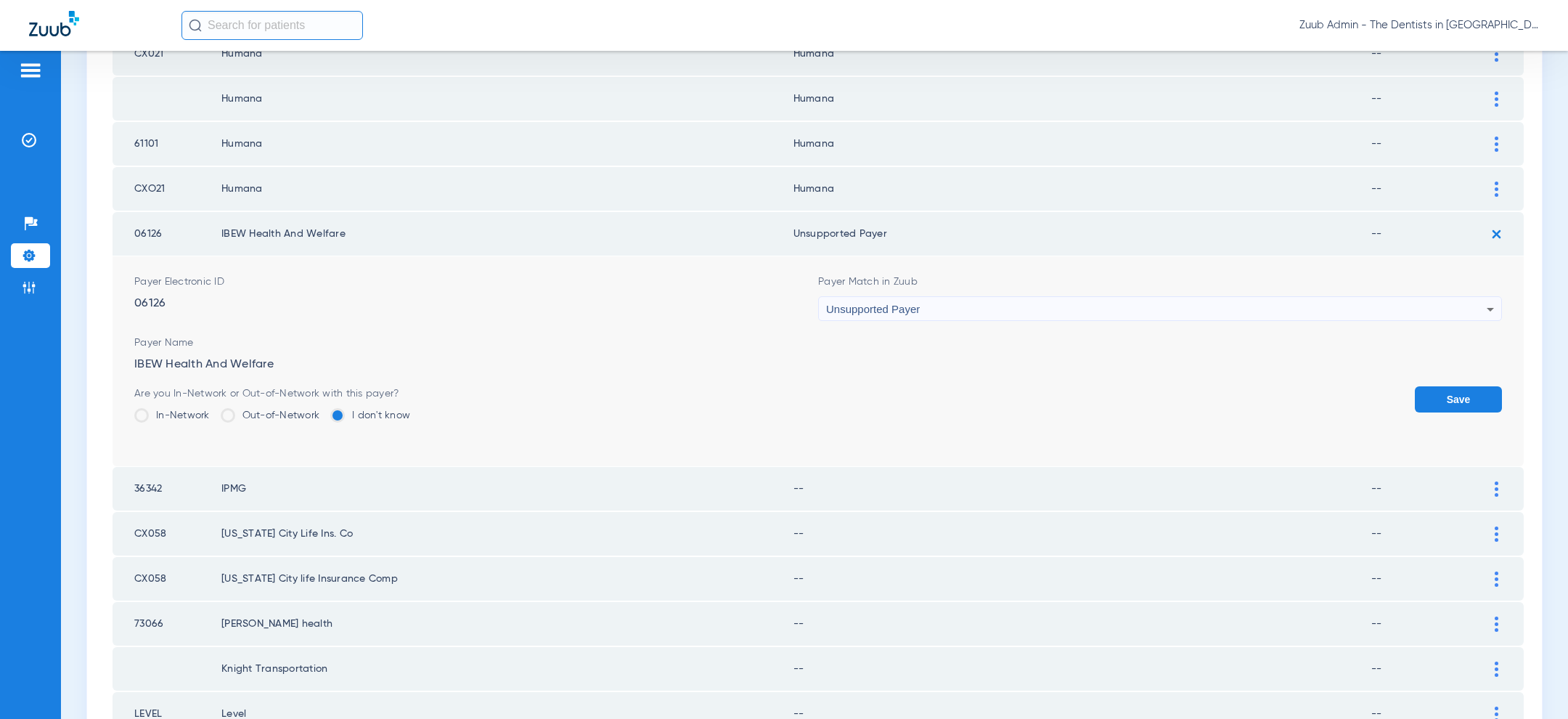
click at [1457, 400] on button "Save" at bounding box center [1459, 399] width 87 height 26
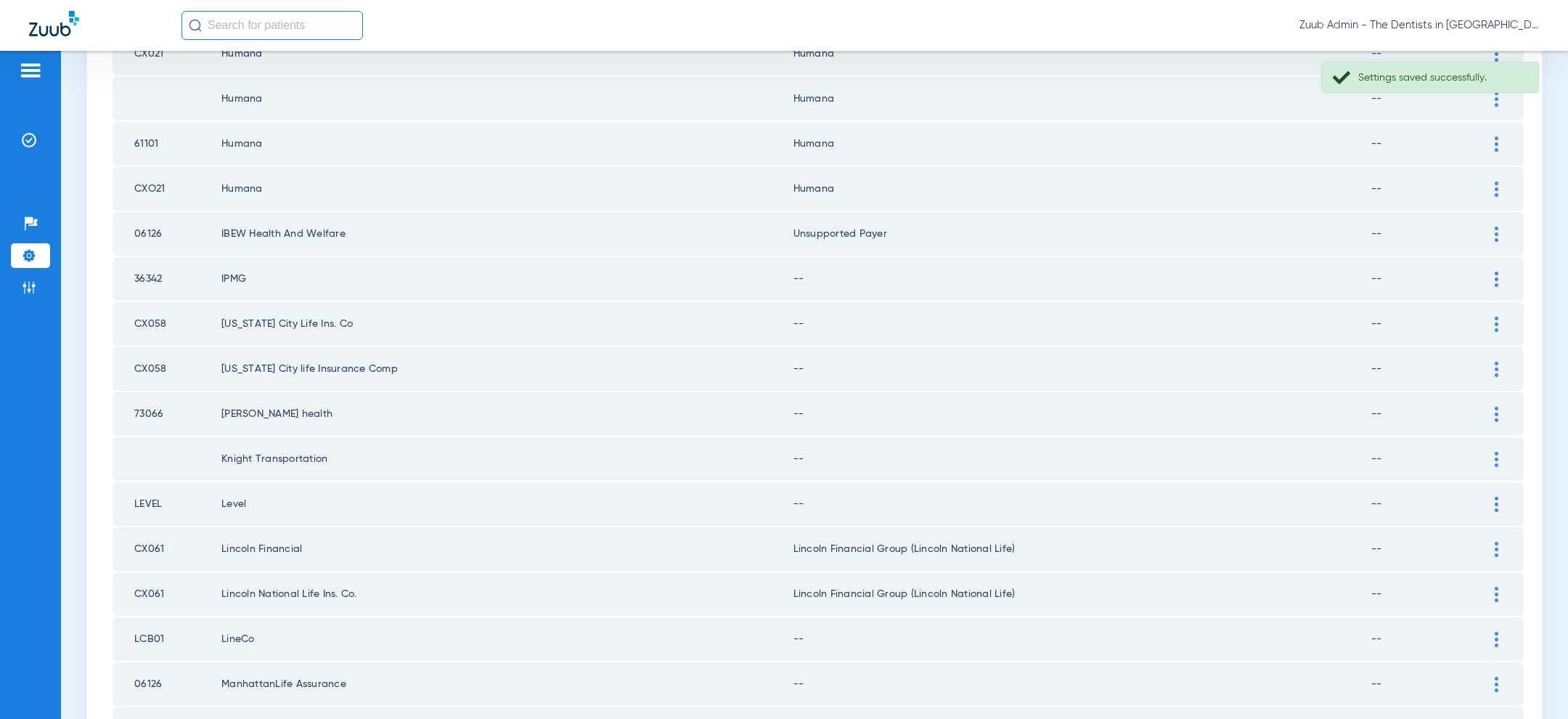
click at [1495, 277] on img at bounding box center [1496, 278] width 4 height 15
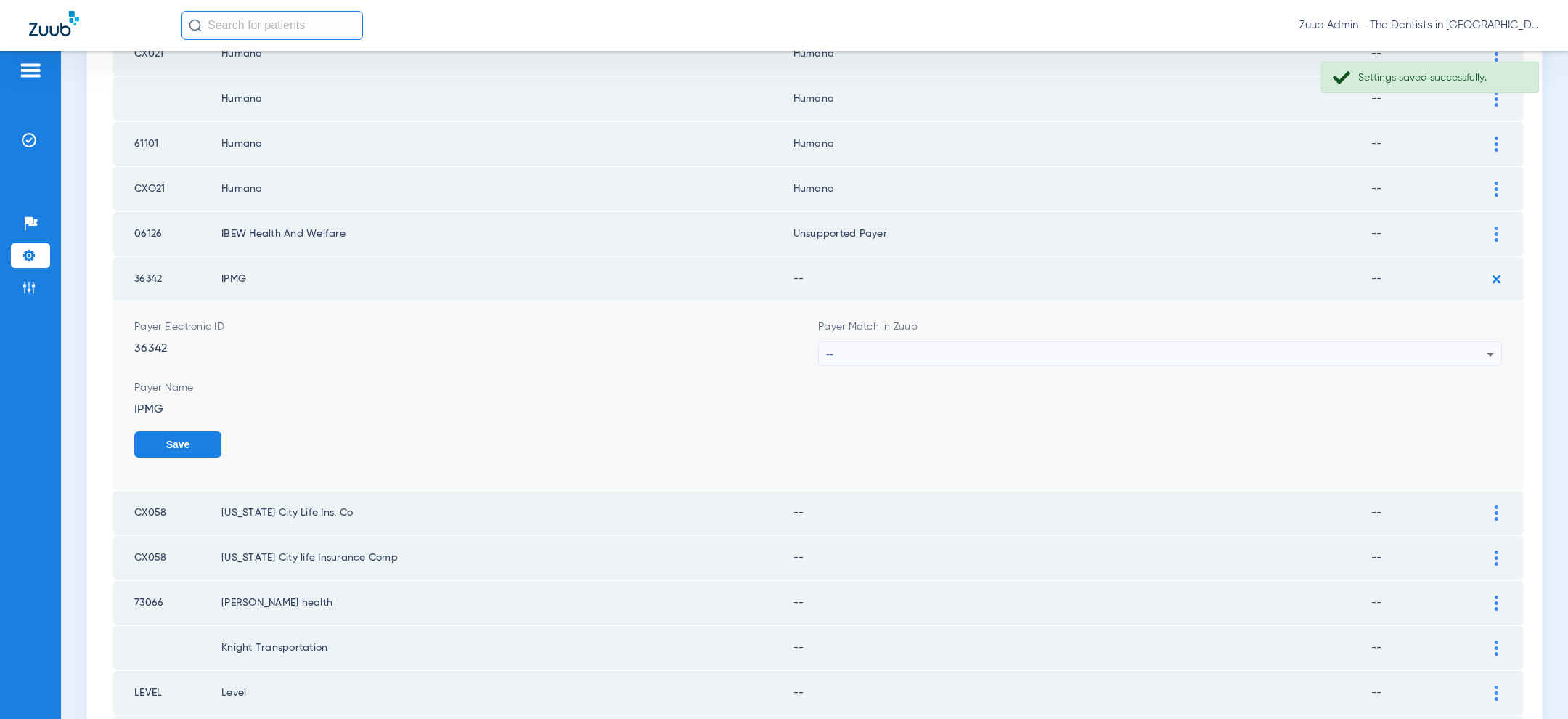
click at [1141, 354] on div "--" at bounding box center [1156, 354] width 660 height 25
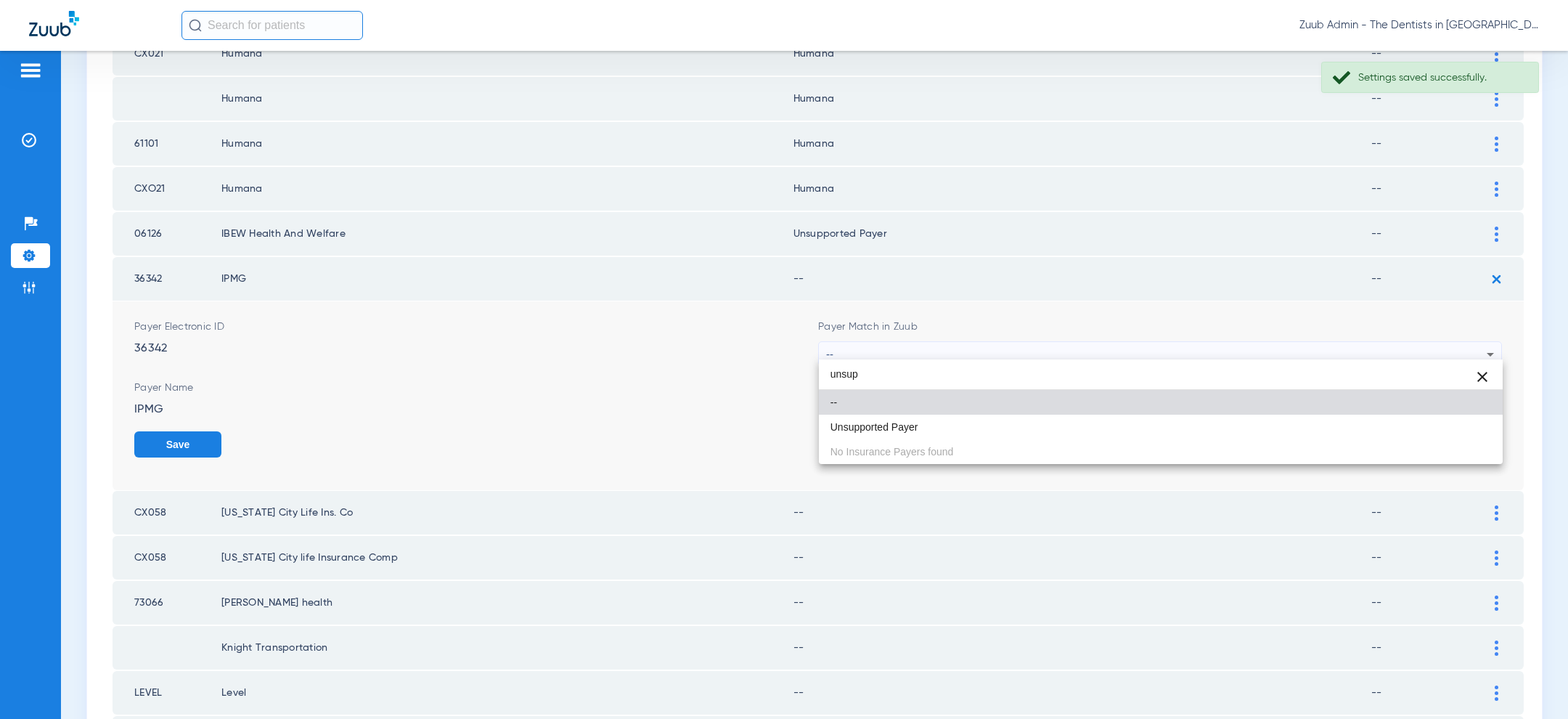
type input "unsup"
click at [1031, 439] on div "unsup close -- Unsupported Payer No Insurance Payers found" at bounding box center [1161, 411] width 684 height 105
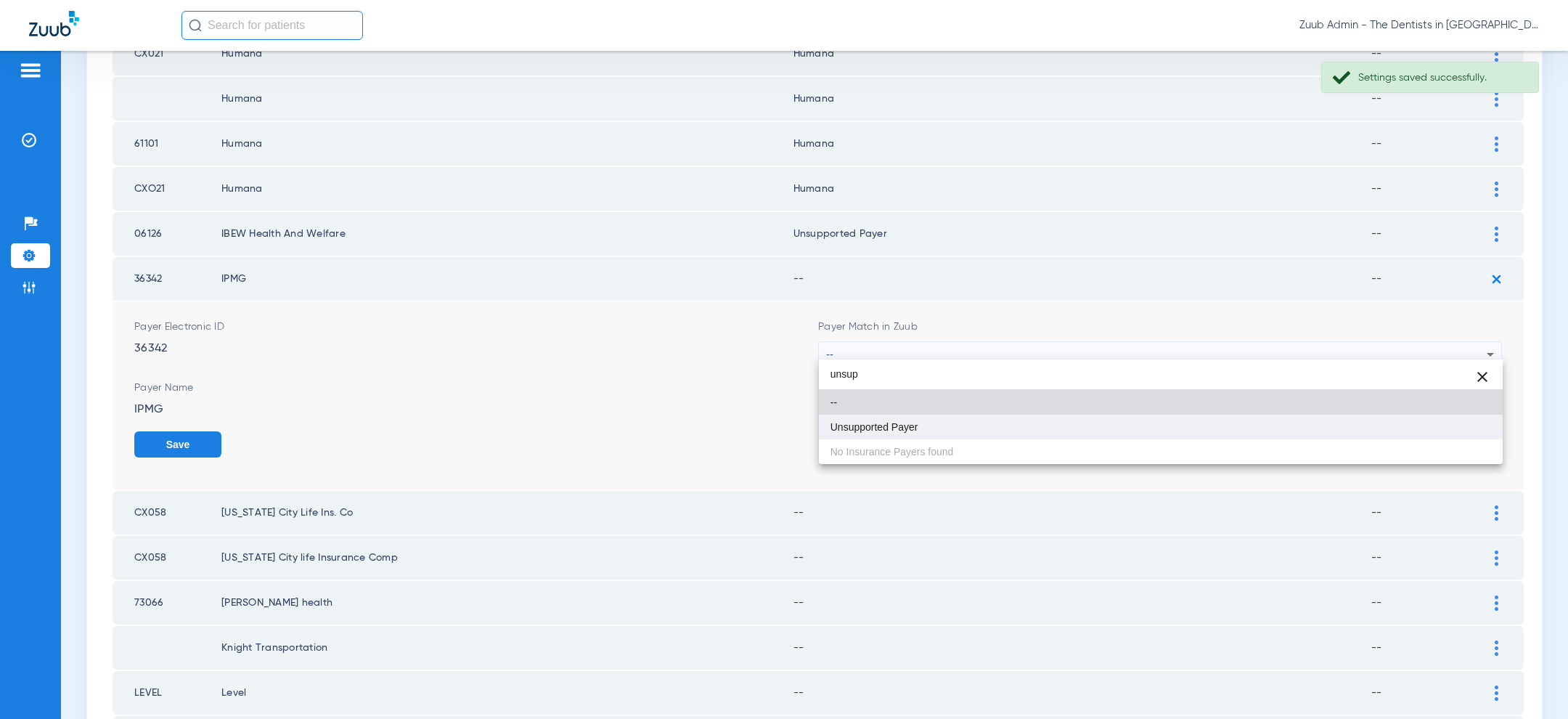
click at [1378, 417] on mat-option "Unsupported Payer" at bounding box center [1161, 426] width 684 height 25
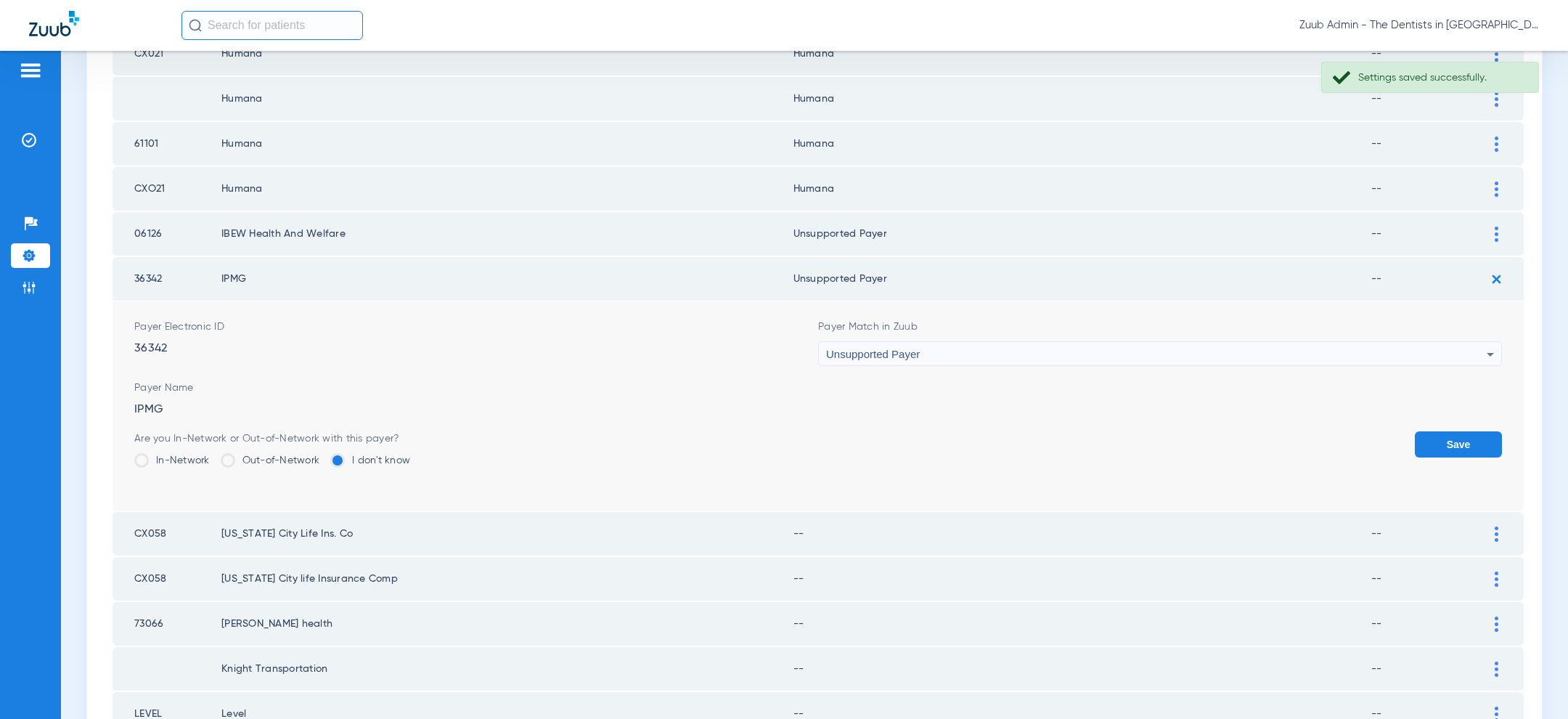
click at [1461, 443] on button "Save" at bounding box center [1459, 444] width 87 height 26
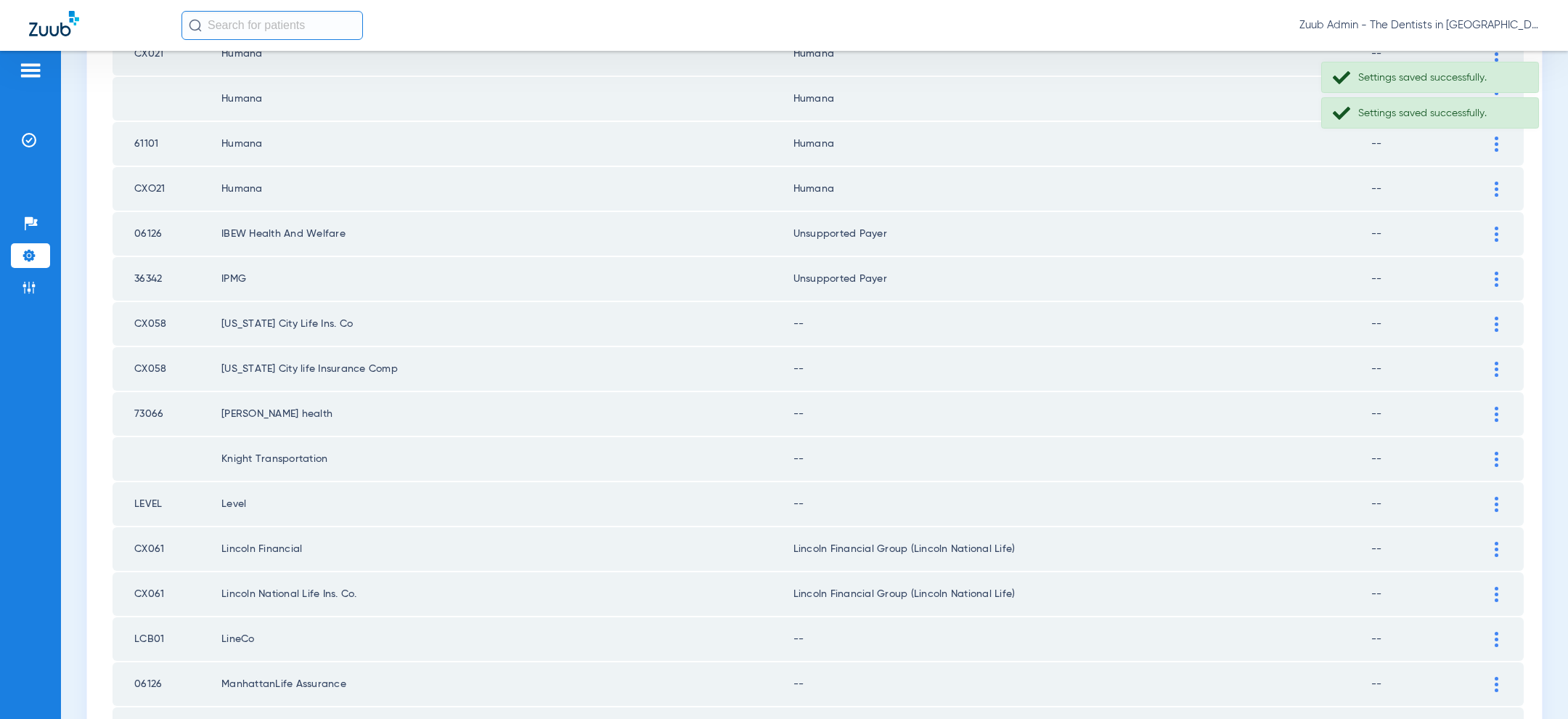
click at [1500, 307] on td at bounding box center [1504, 323] width 40 height 44
click at [1490, 323] on div at bounding box center [1497, 323] width 25 height 15
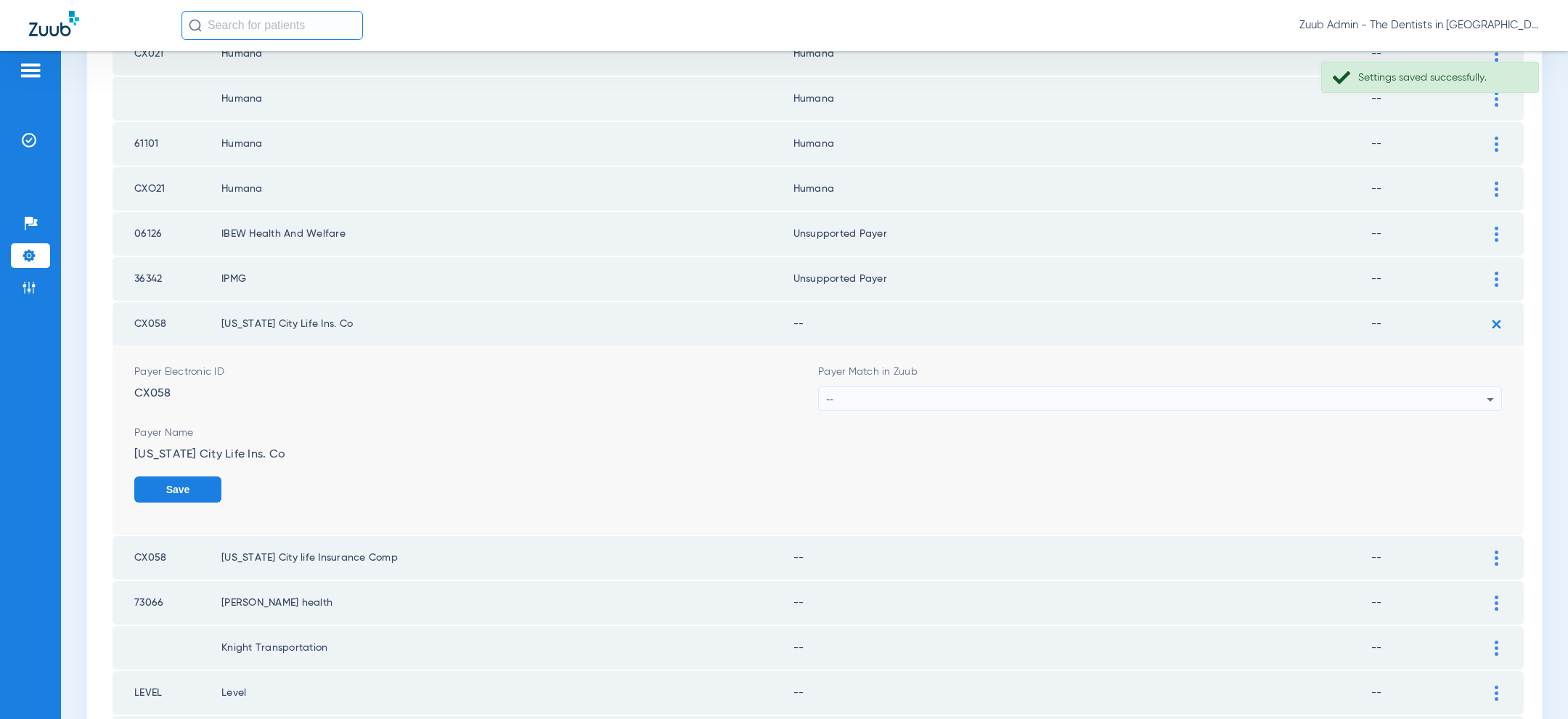
click at [1302, 391] on div "--" at bounding box center [1156, 399] width 660 height 25
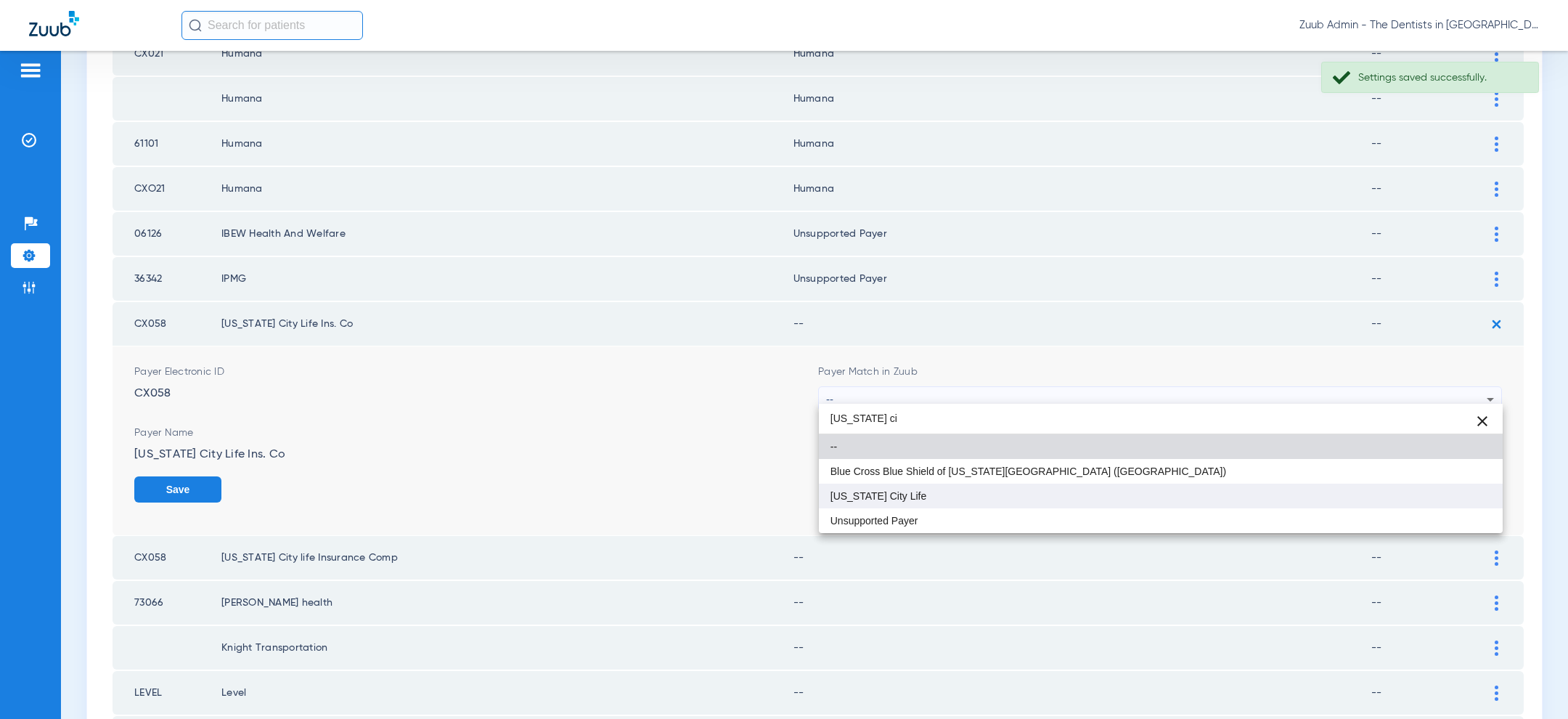
type input "[US_STATE] ci"
click at [1094, 497] on mat-option "[US_STATE] City Life" at bounding box center [1161, 495] width 684 height 25
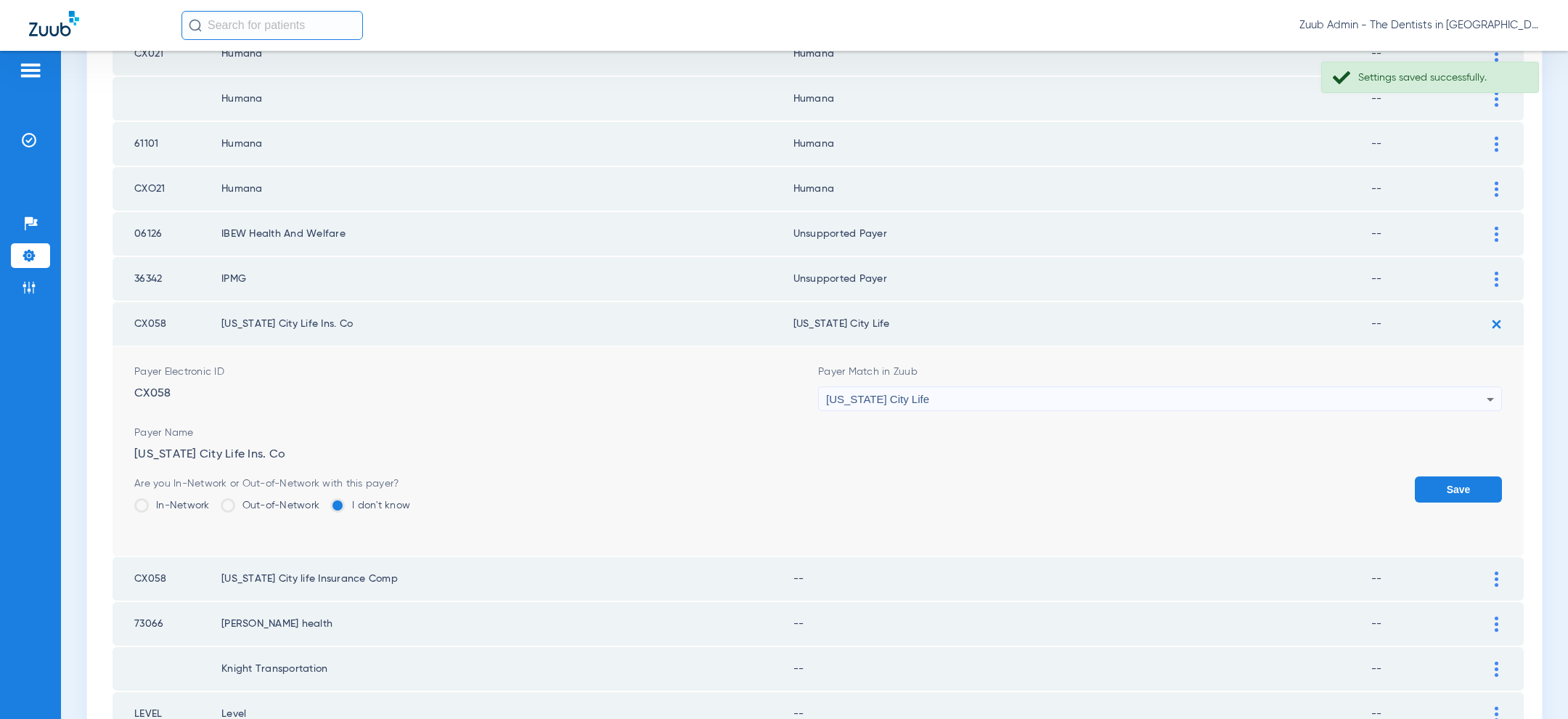
click at [1470, 488] on button "Save" at bounding box center [1459, 489] width 87 height 26
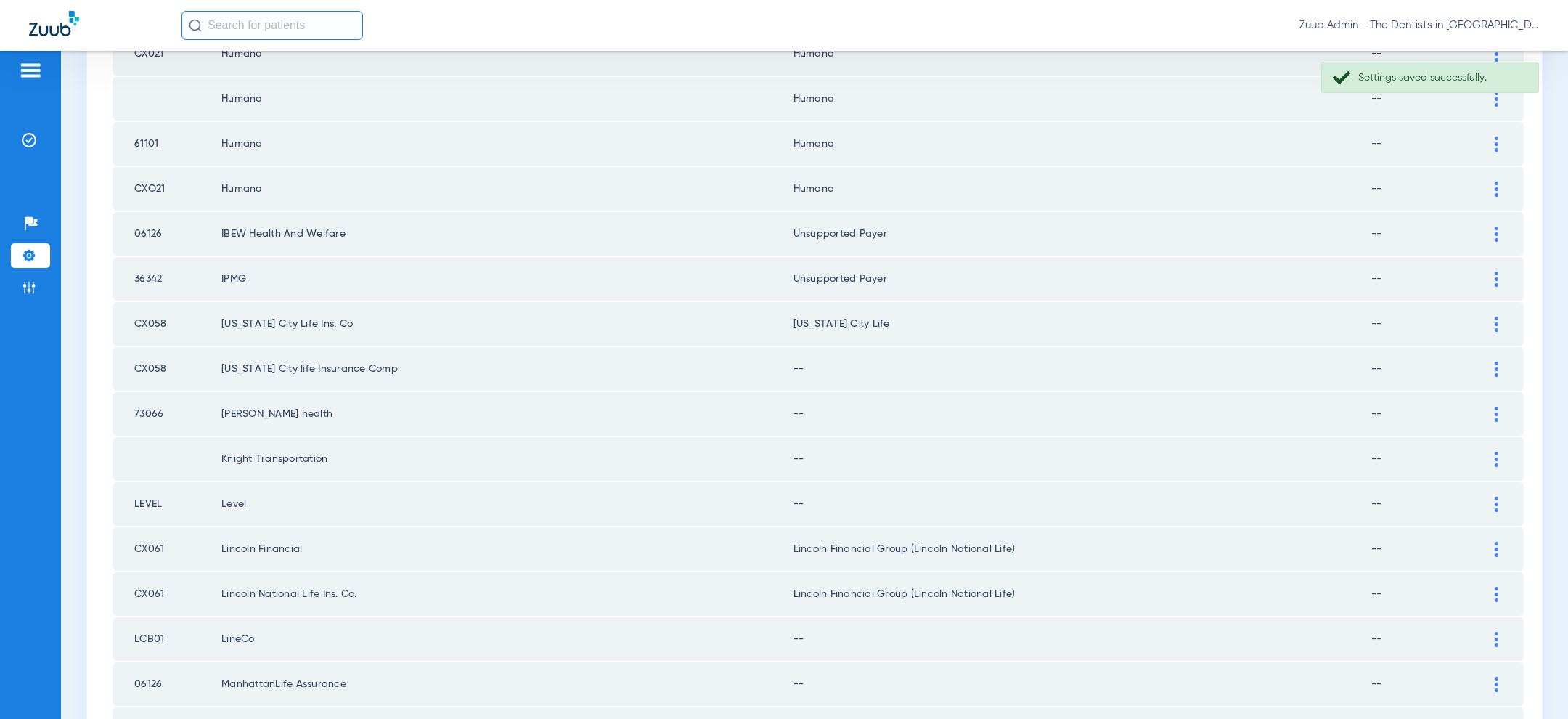
click at [1496, 361] on img at bounding box center [1496, 369] width 4 height 15
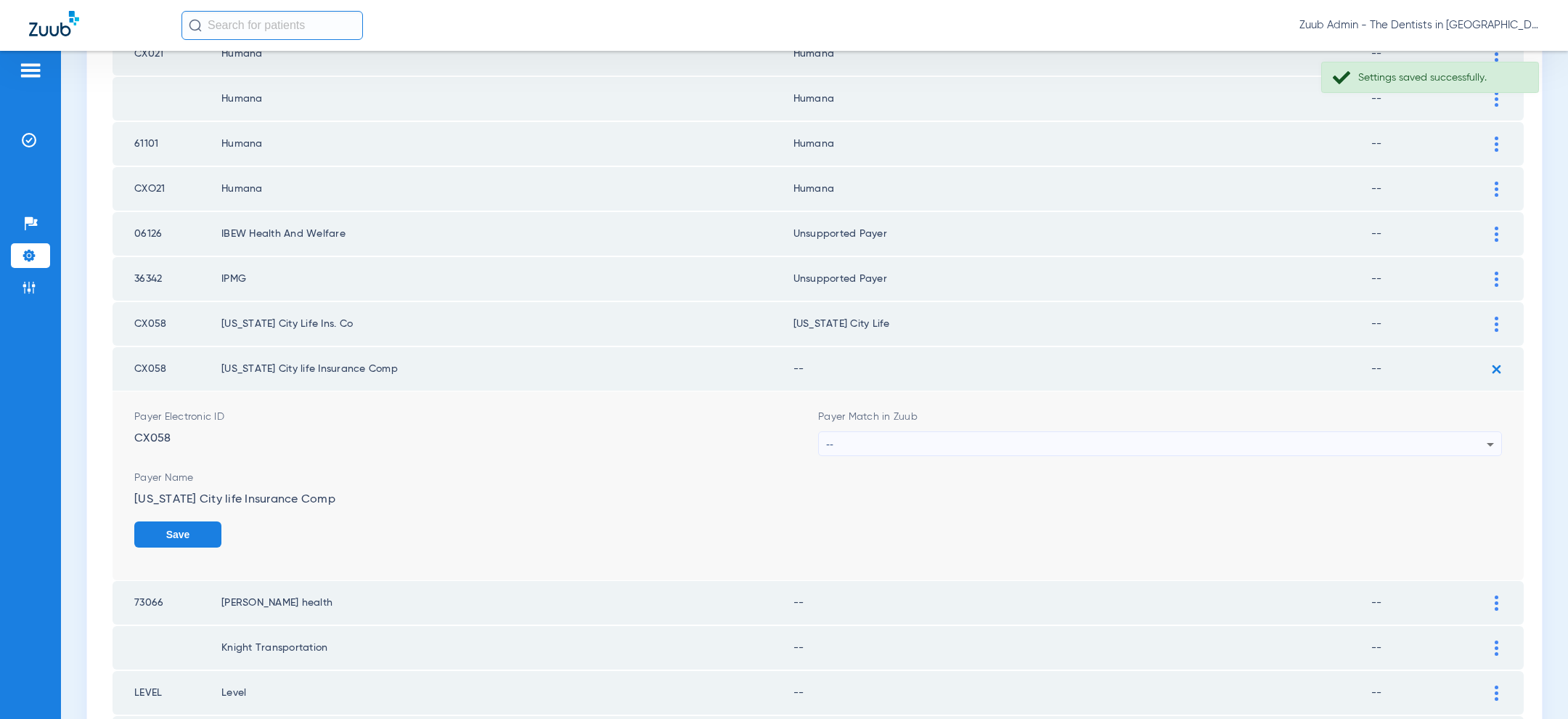
click at [1210, 440] on div "--" at bounding box center [1156, 444] width 660 height 25
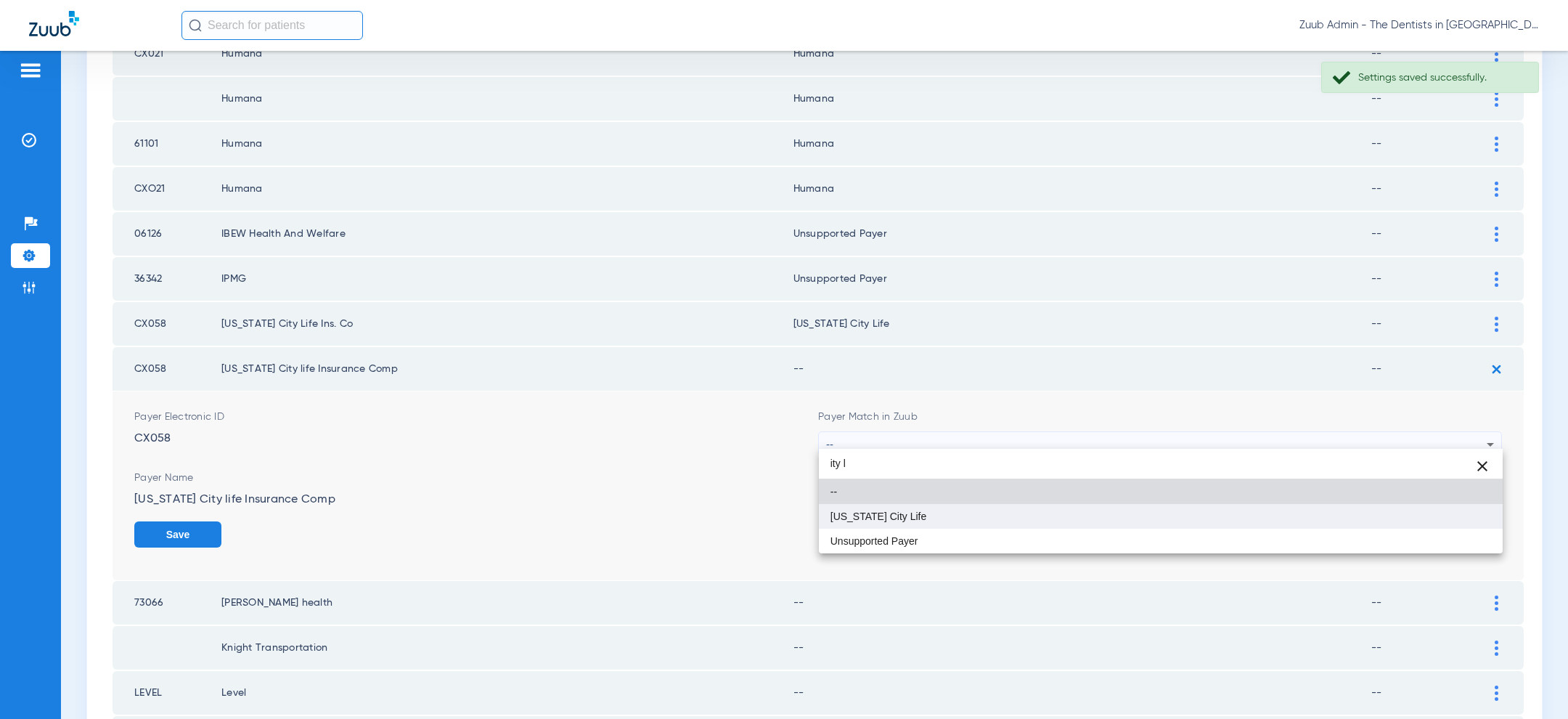
type input "ity l"
click at [1066, 527] on mat-option "[US_STATE] City Life" at bounding box center [1161, 515] width 684 height 25
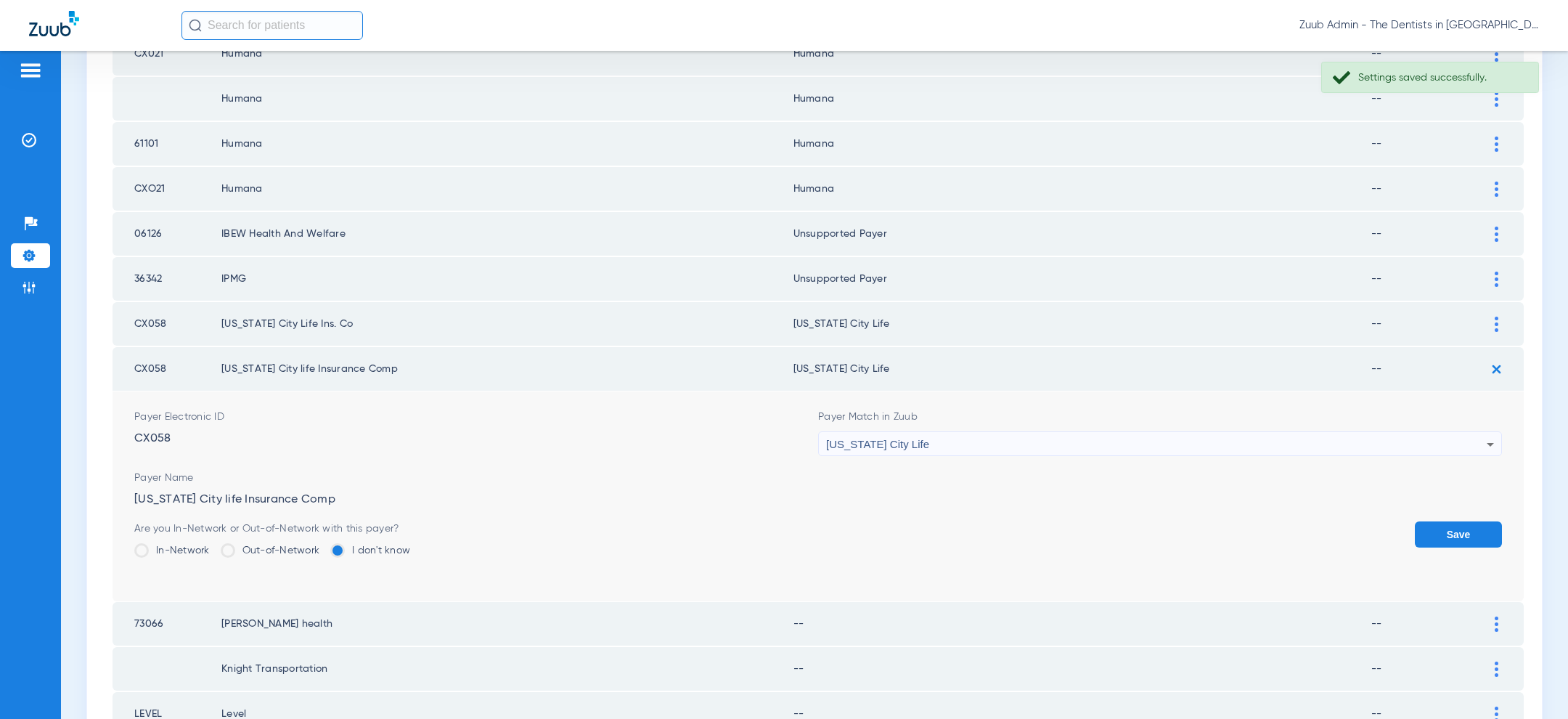
click at [1456, 521] on button "Save" at bounding box center [1459, 534] width 87 height 26
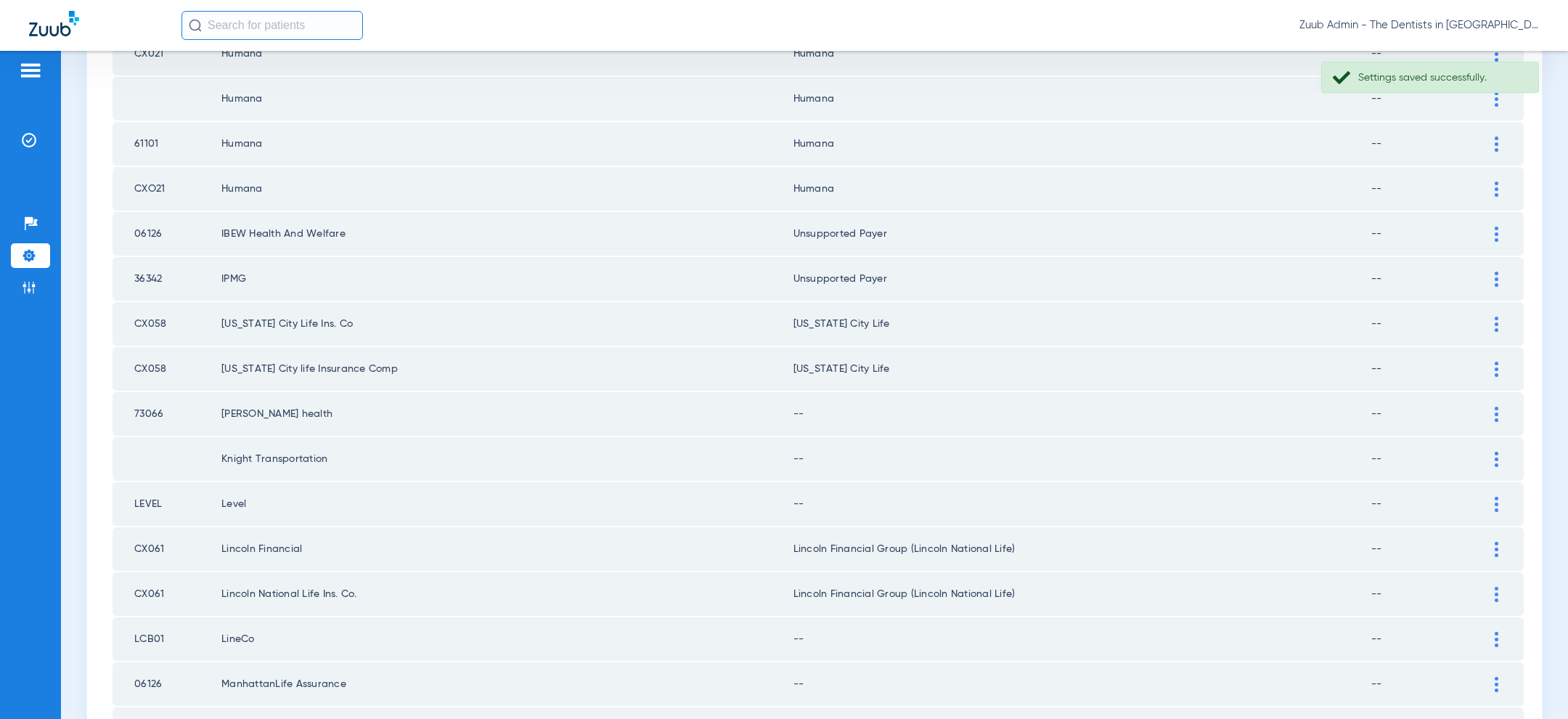
click at [1496, 411] on img at bounding box center [1496, 414] width 4 height 15
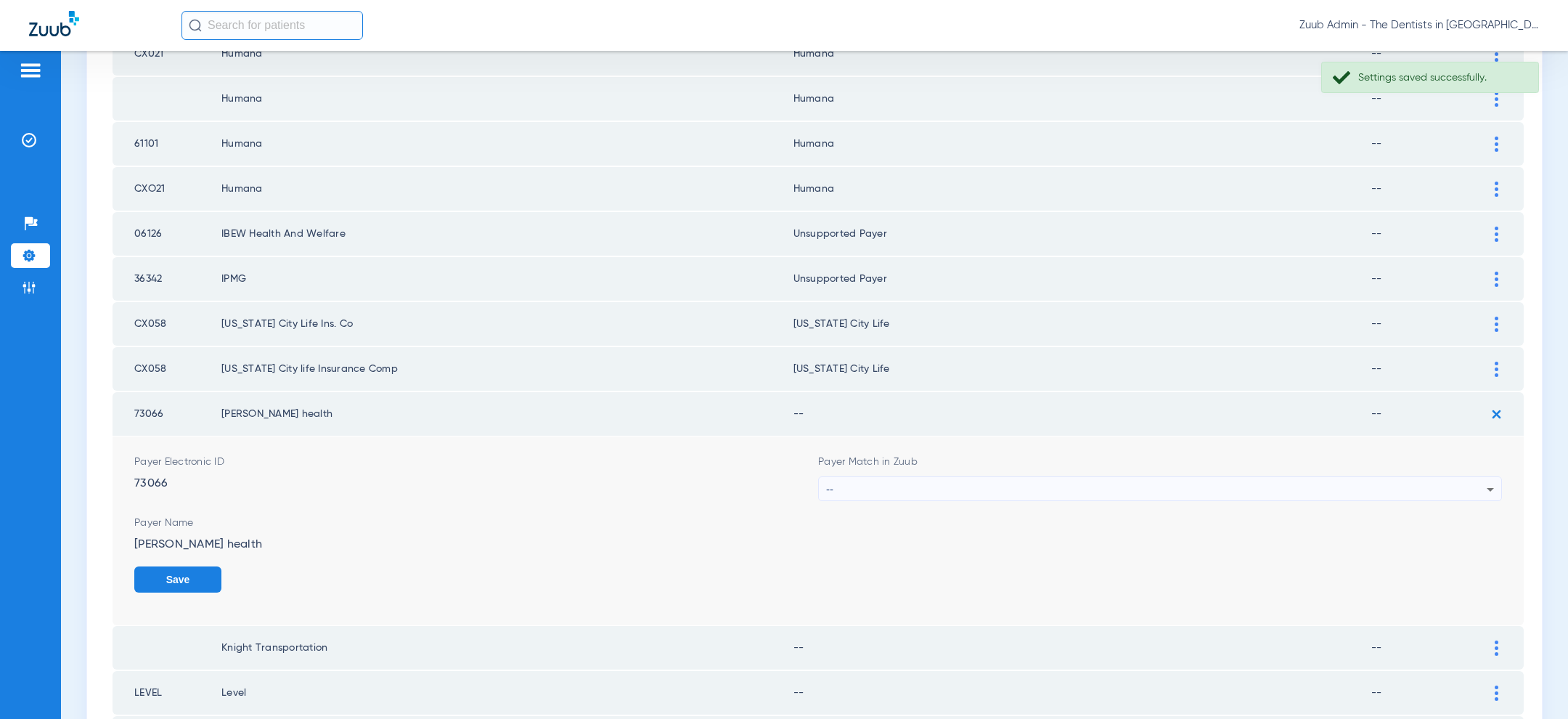
click at [1127, 494] on form "Payer Electronic ID 73066 Payer Match in Zuub -- Payer Name Kemper health Save" at bounding box center [817, 530] width 1367 height 189
click at [1127, 488] on div "--" at bounding box center [1156, 489] width 660 height 25
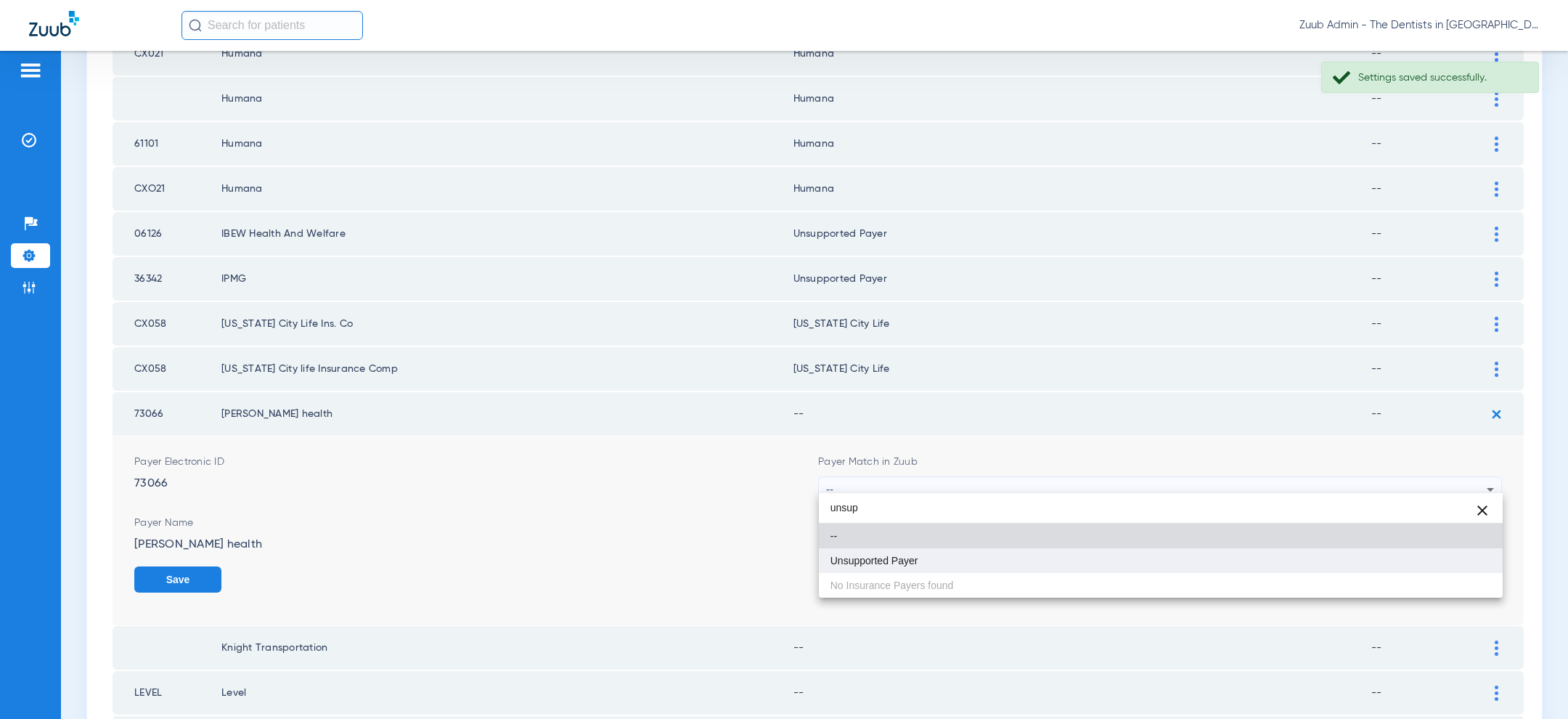
type input "unsup"
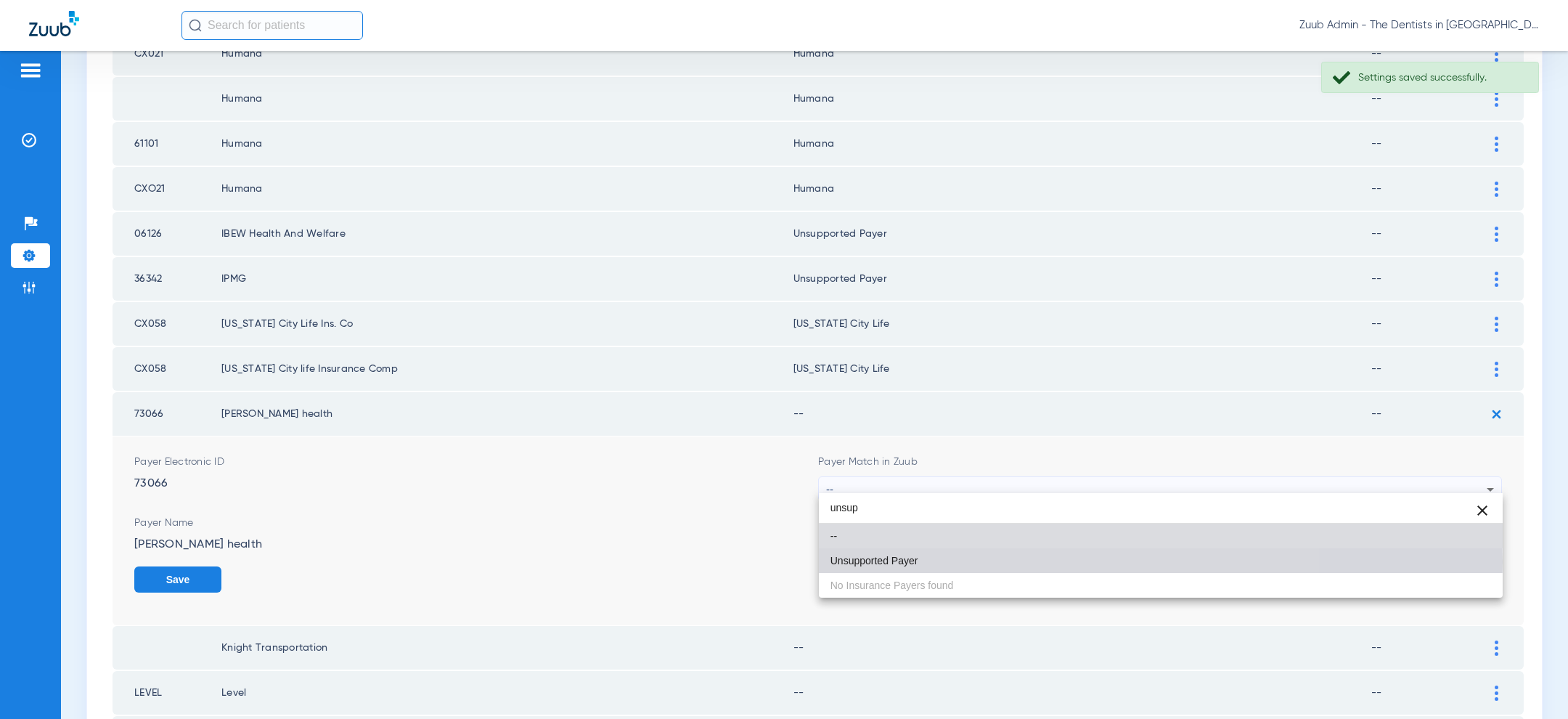
click at [1042, 561] on mat-option "Unsupported Payer" at bounding box center [1161, 560] width 684 height 25
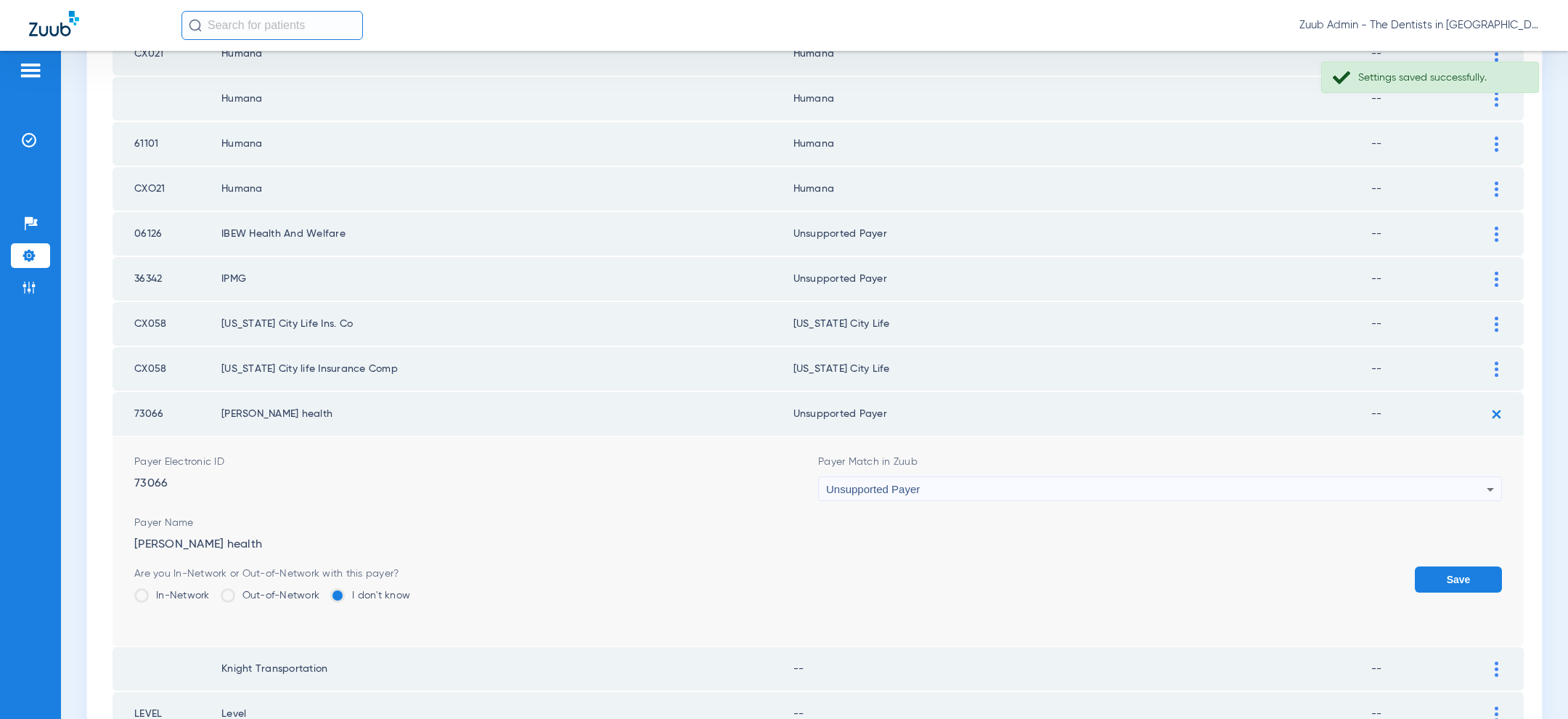
click at [1434, 568] on button "Save" at bounding box center [1459, 579] width 87 height 26
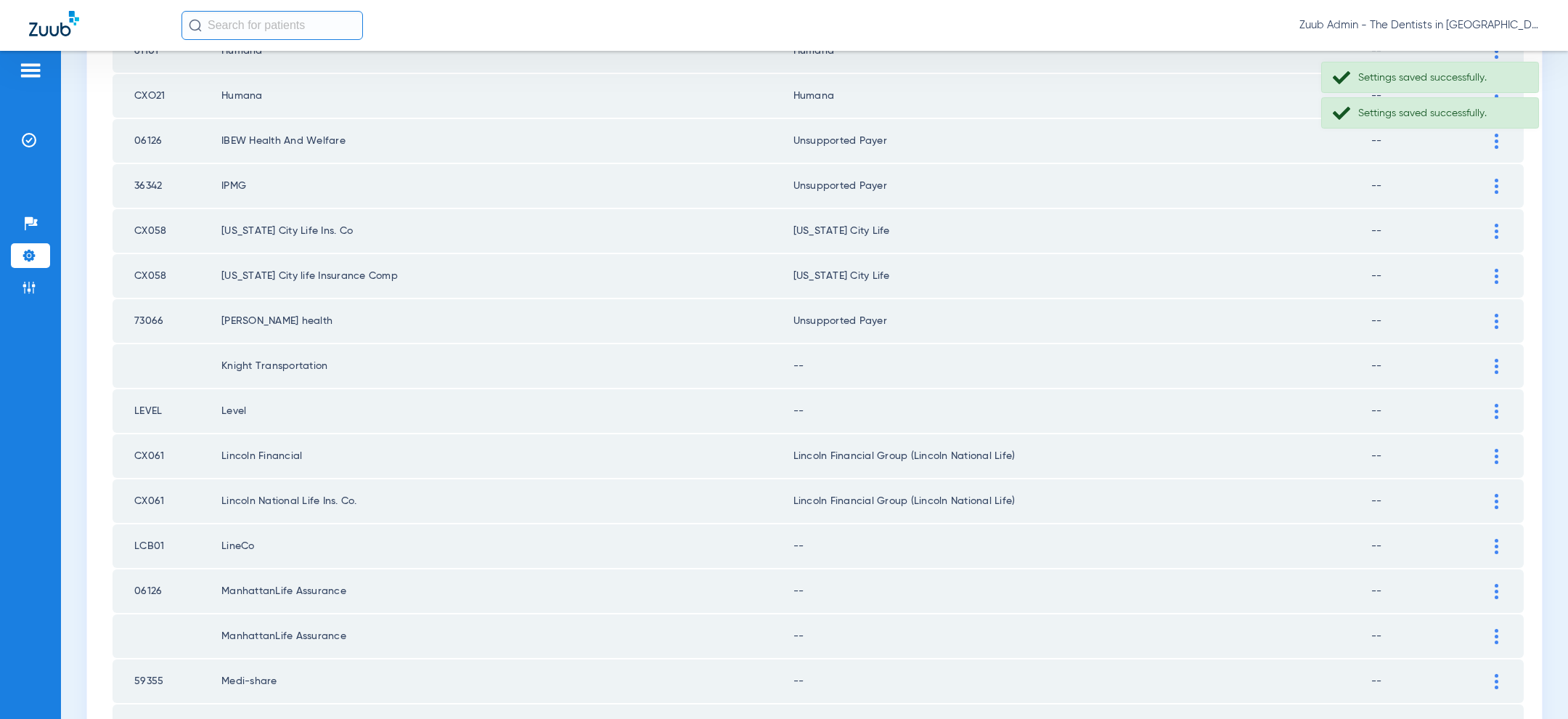
scroll to position [927, 0]
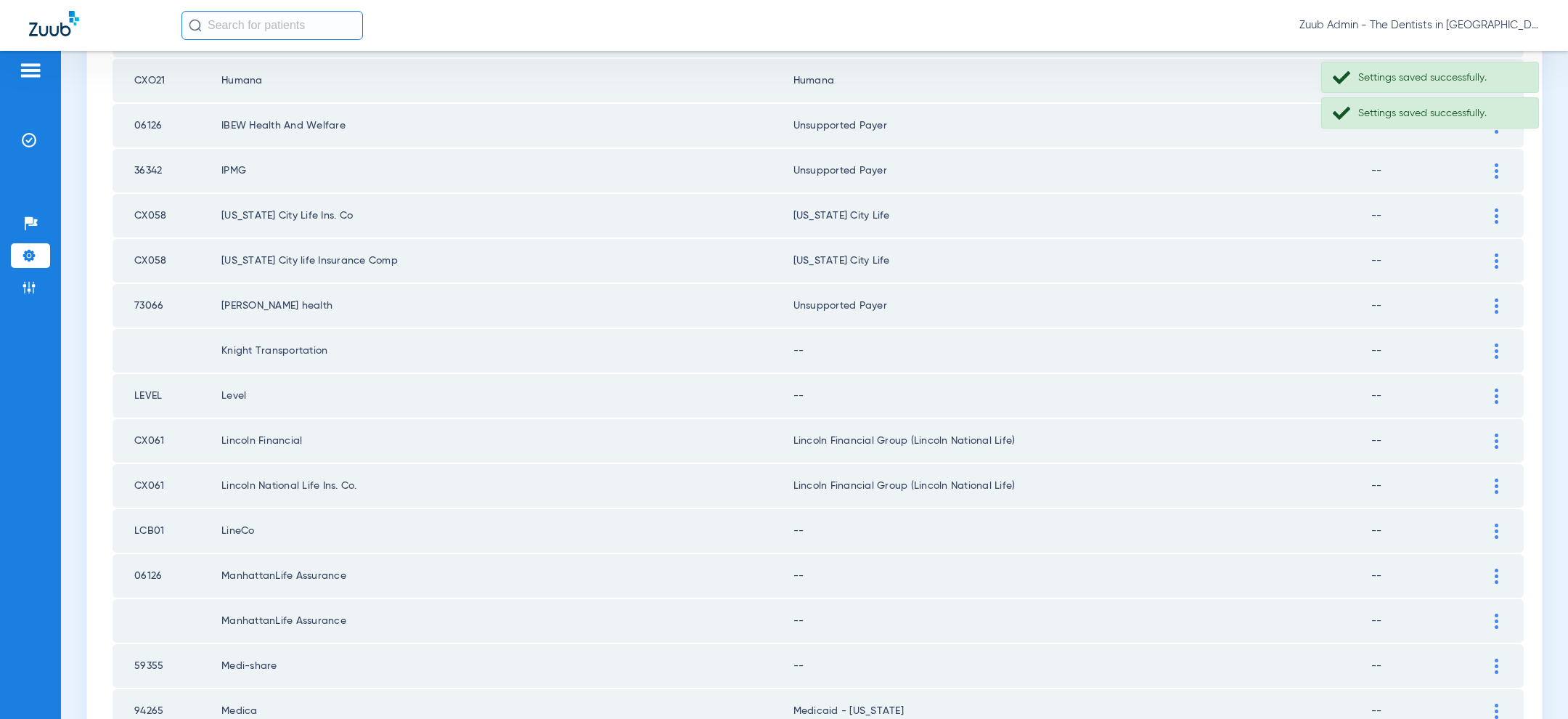
click at [1497, 349] on img at bounding box center [1496, 350] width 4 height 15
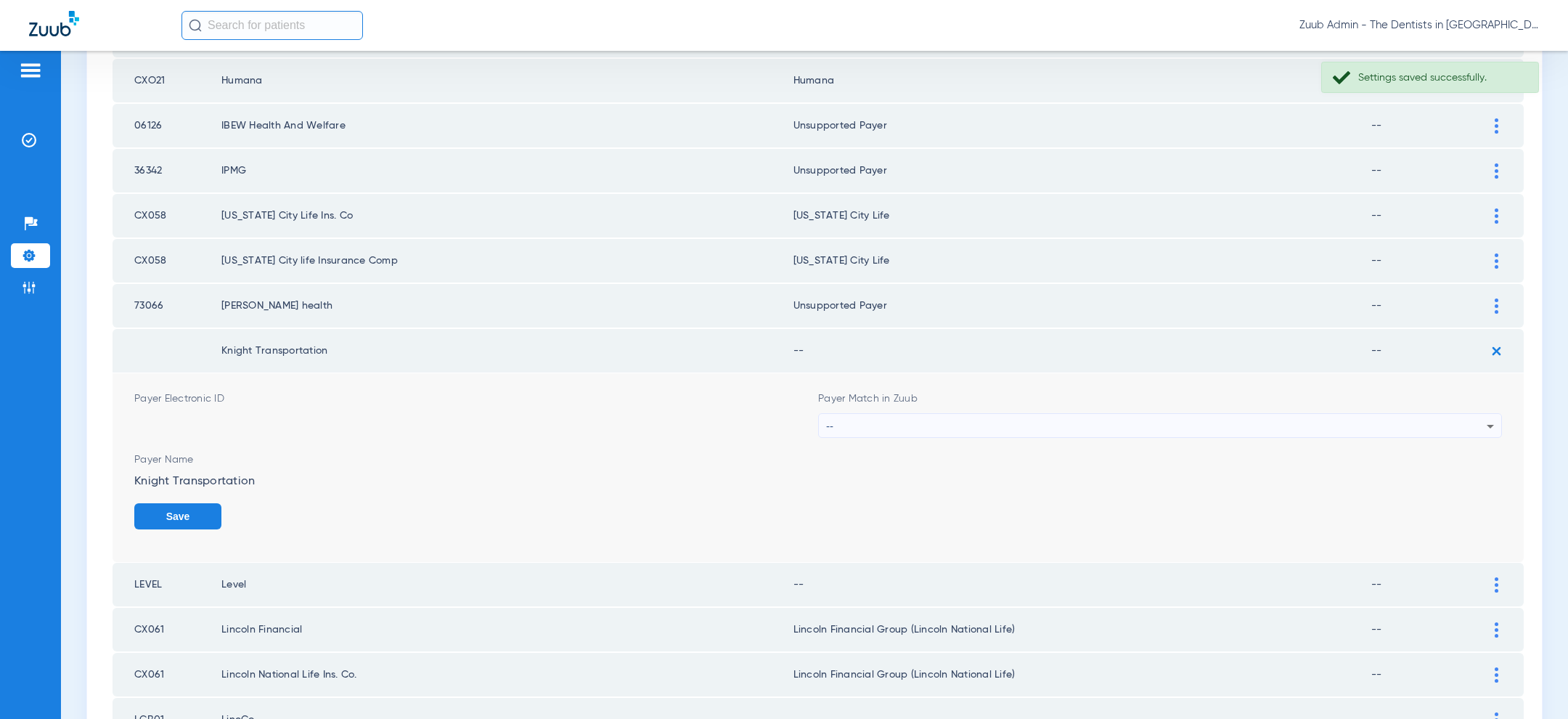
click at [1347, 414] on div "--" at bounding box center [1156, 426] width 660 height 25
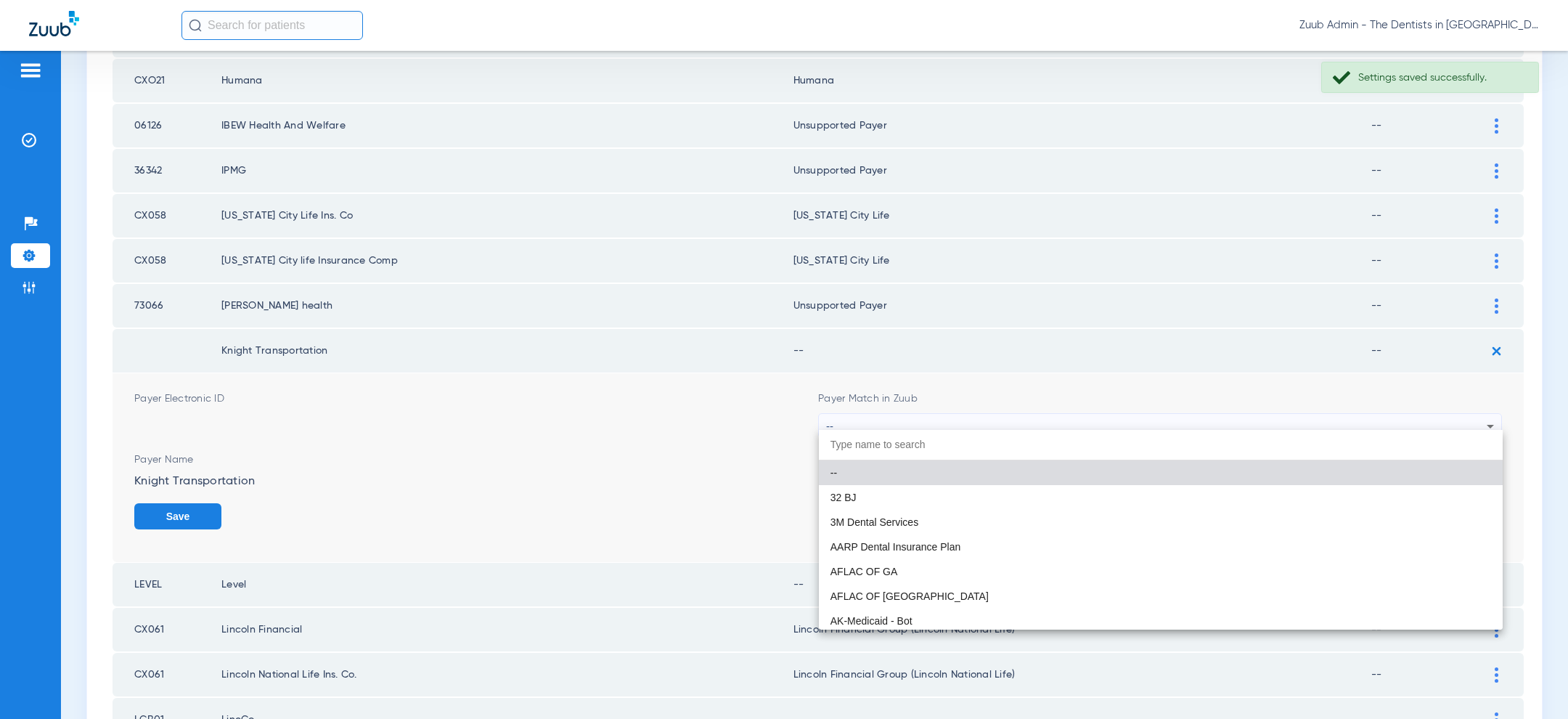
paste input "unsup"
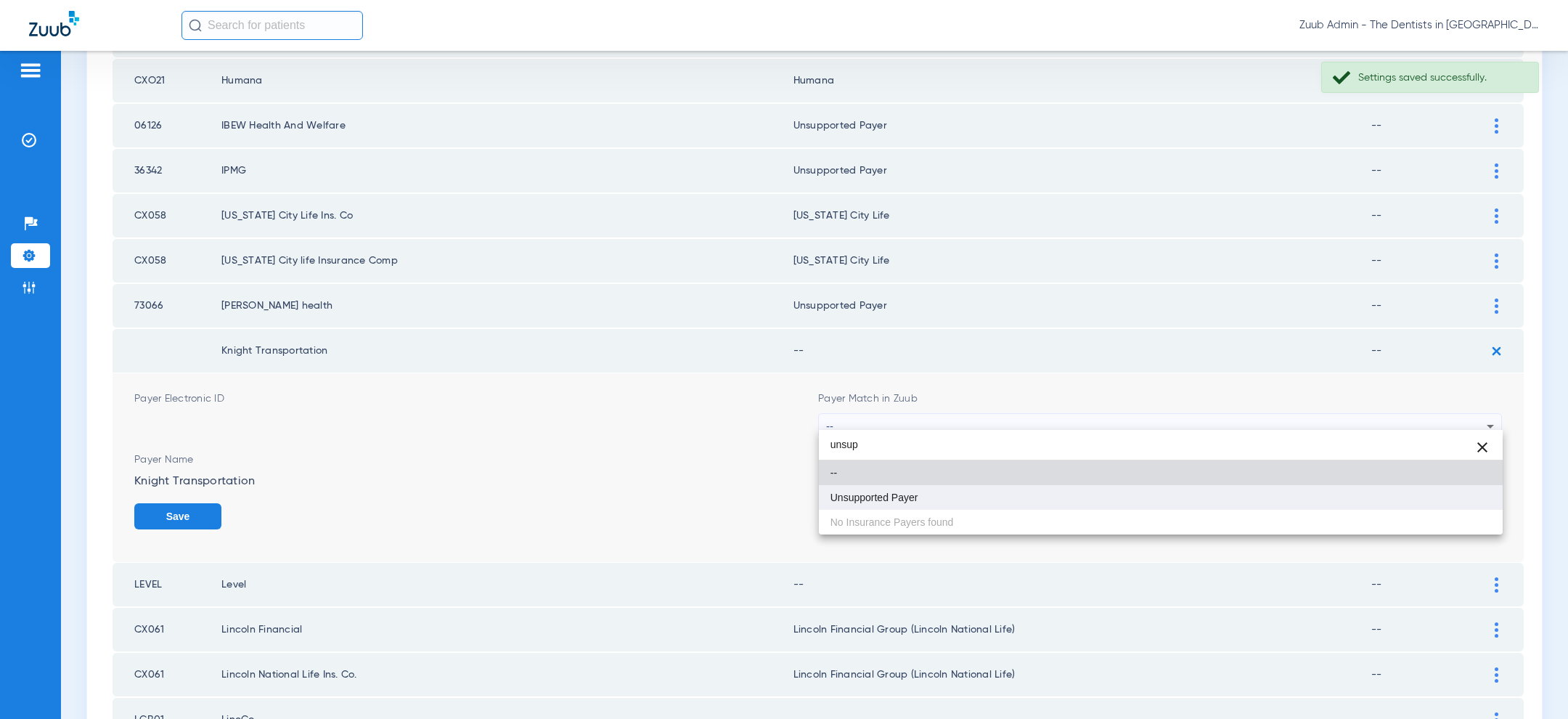
type input "unsup"
click at [1212, 489] on mat-option "Unsupported Payer" at bounding box center [1161, 497] width 684 height 25
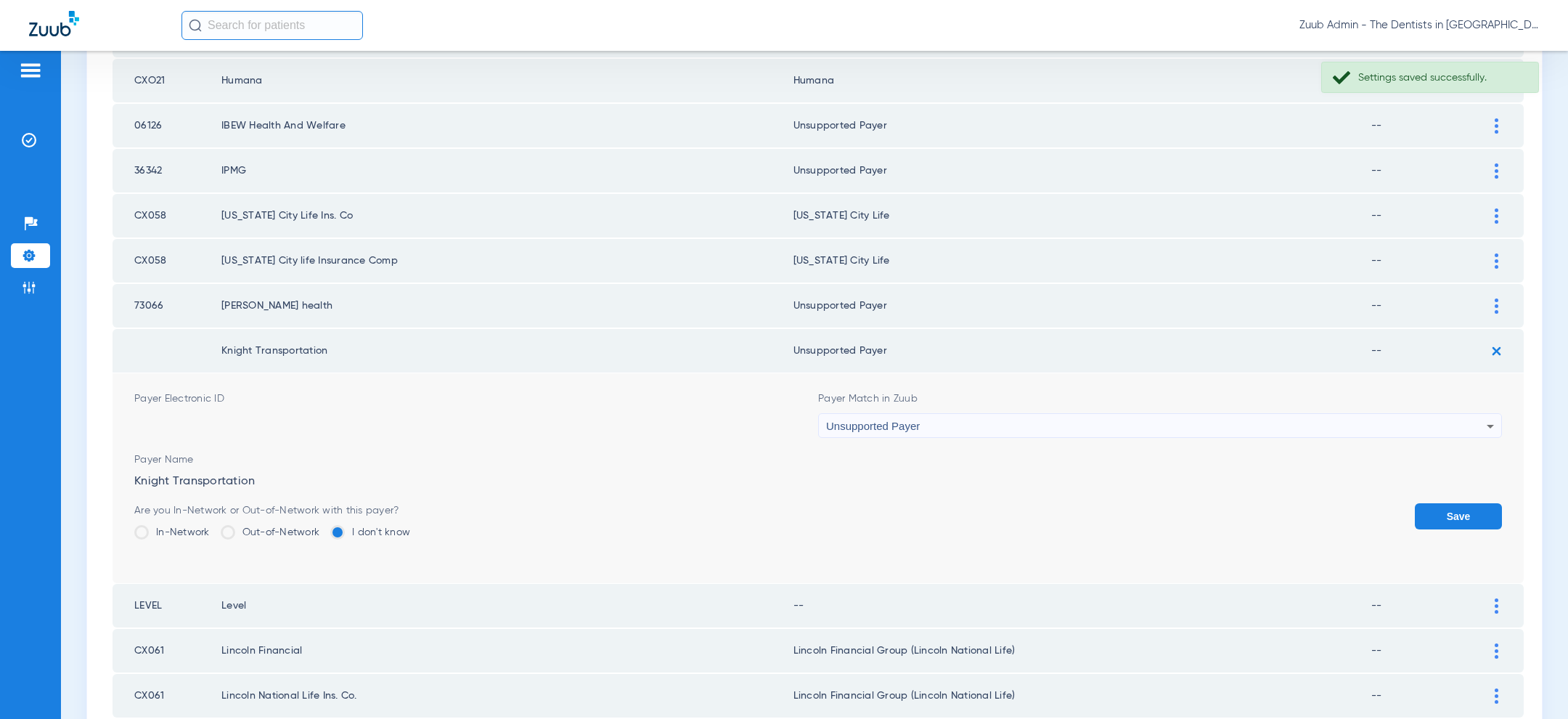
click at [1486, 503] on button "Save" at bounding box center [1459, 516] width 87 height 26
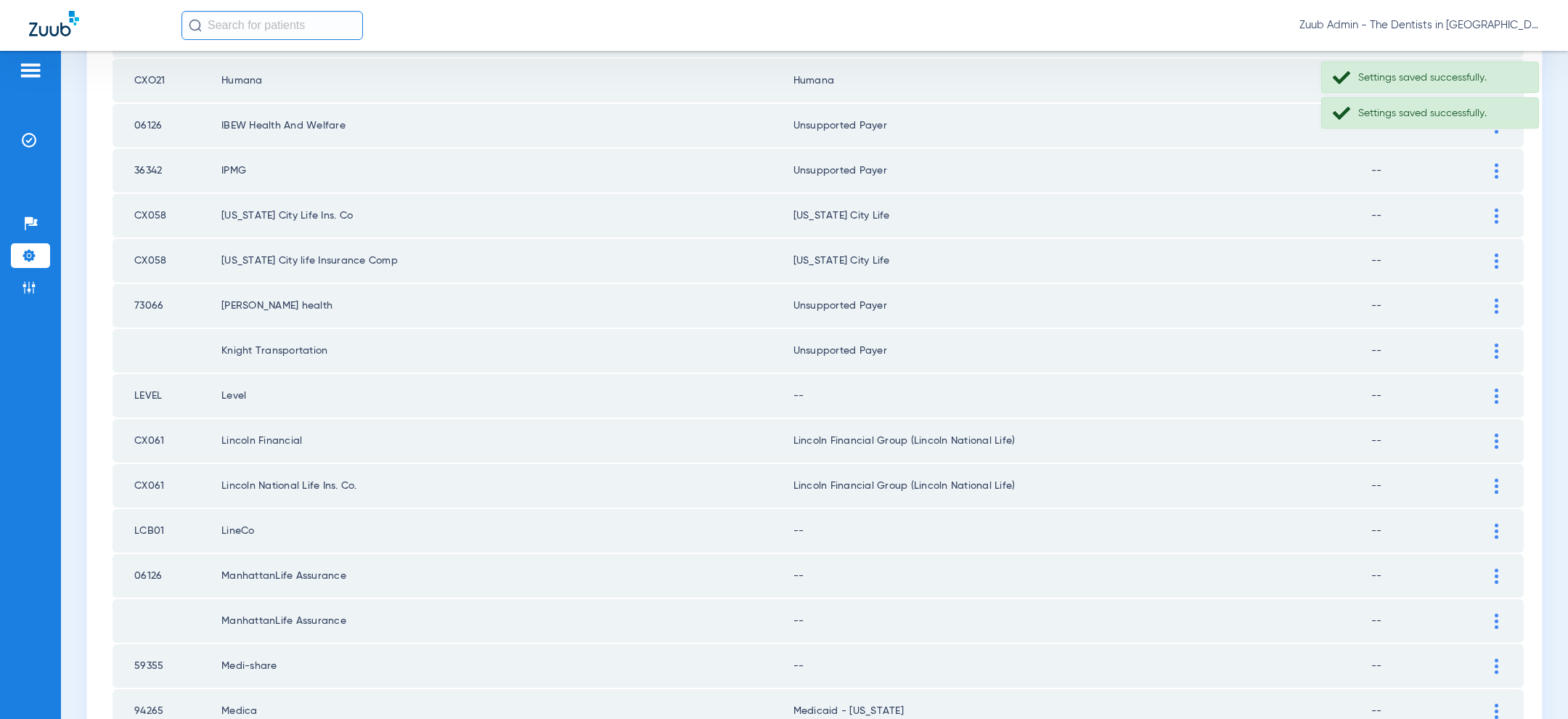
click at [1495, 391] on img at bounding box center [1496, 396] width 4 height 15
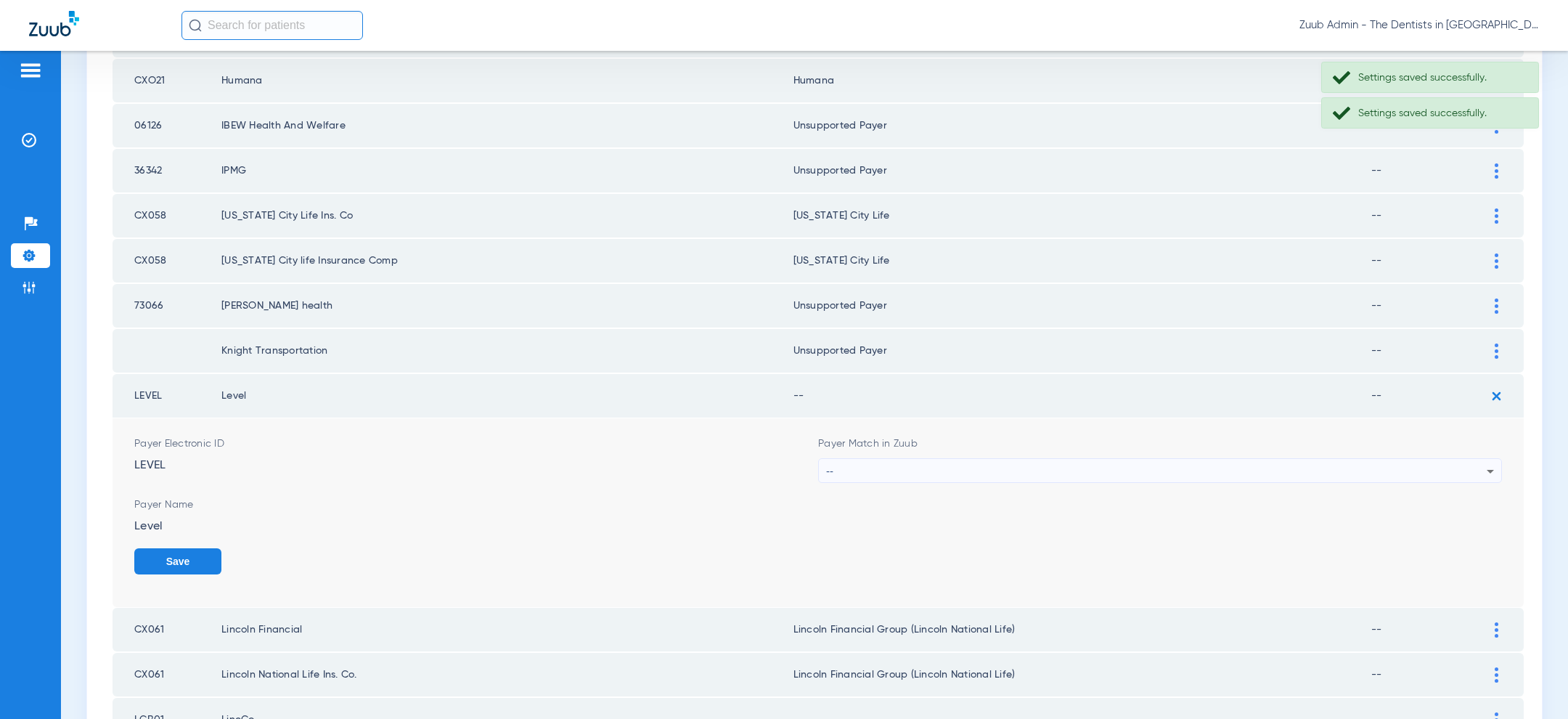
click at [1182, 469] on div "--" at bounding box center [1156, 471] width 660 height 25
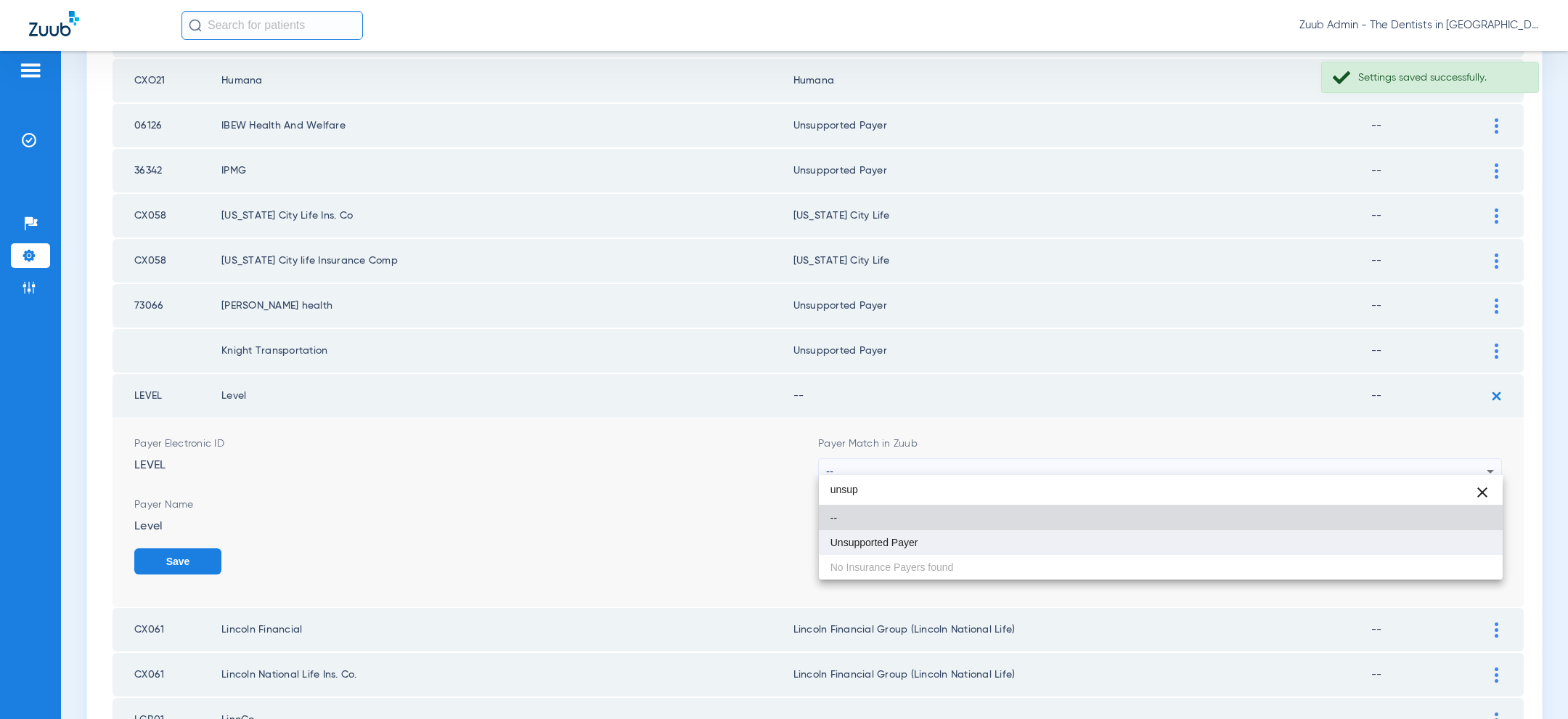
type input "unsup"
click at [1062, 531] on mat-option "Unsupported Payer" at bounding box center [1161, 541] width 684 height 25
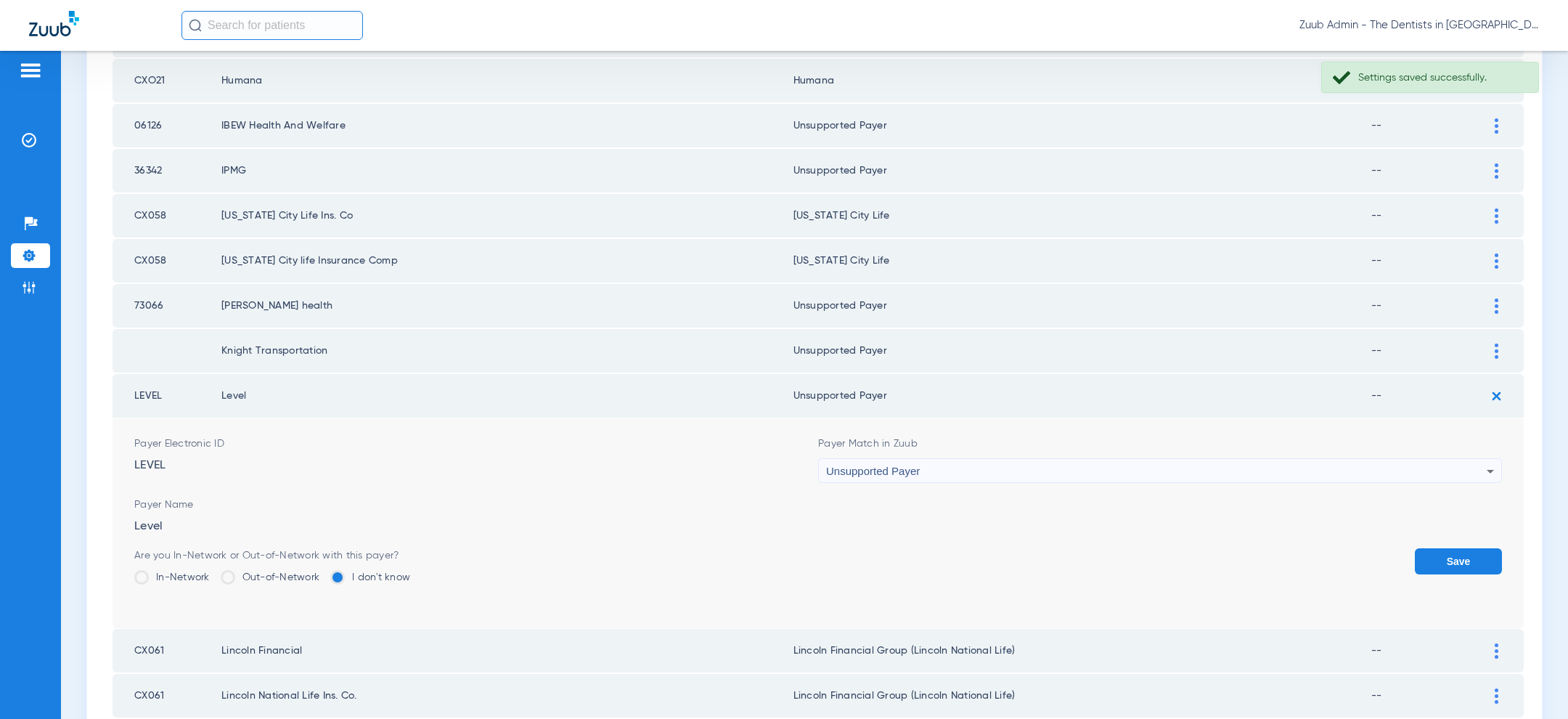
click at [1455, 548] on button "Save" at bounding box center [1459, 560] width 87 height 26
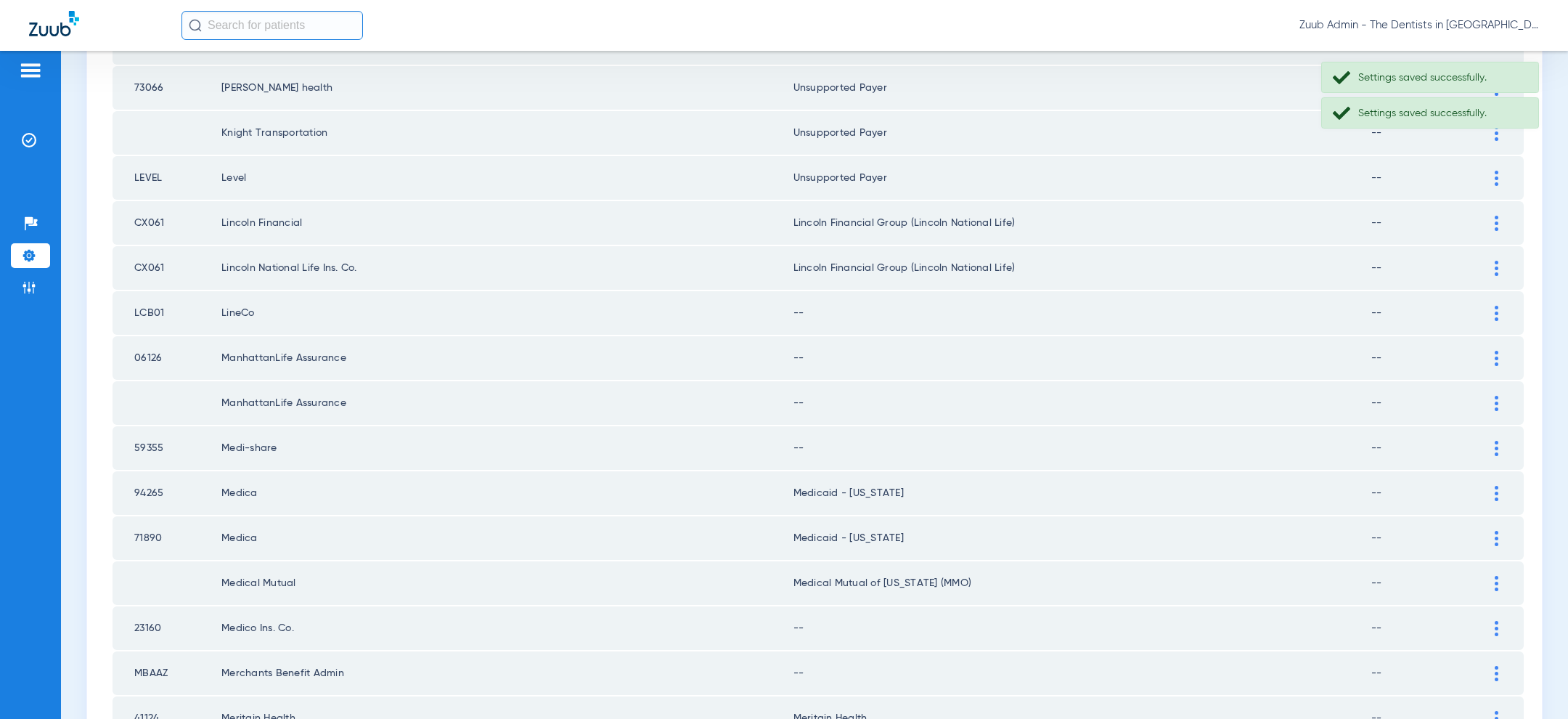
scroll to position [1148, 0]
click at [1497, 304] on img at bounding box center [1496, 311] width 4 height 15
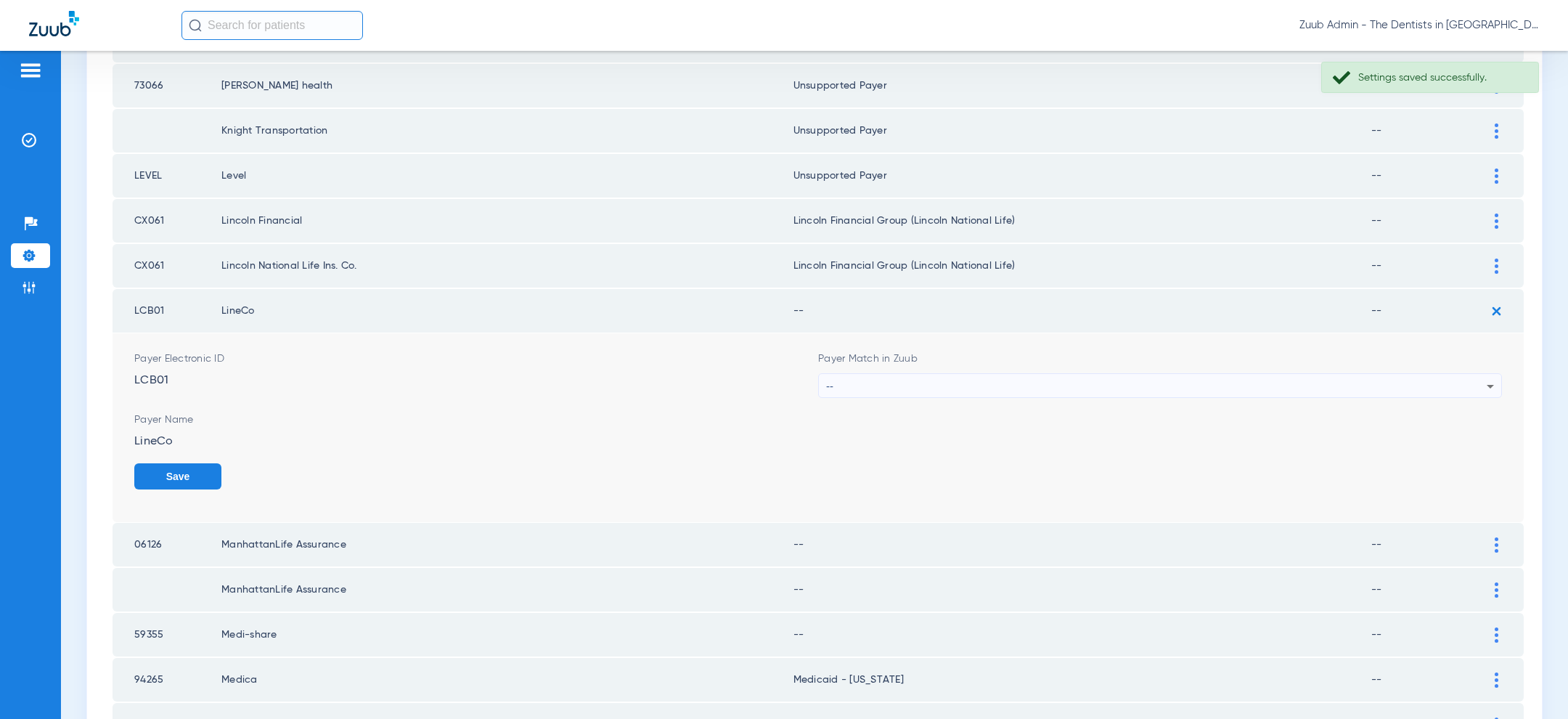
click at [1316, 374] on div "--" at bounding box center [1156, 386] width 660 height 25
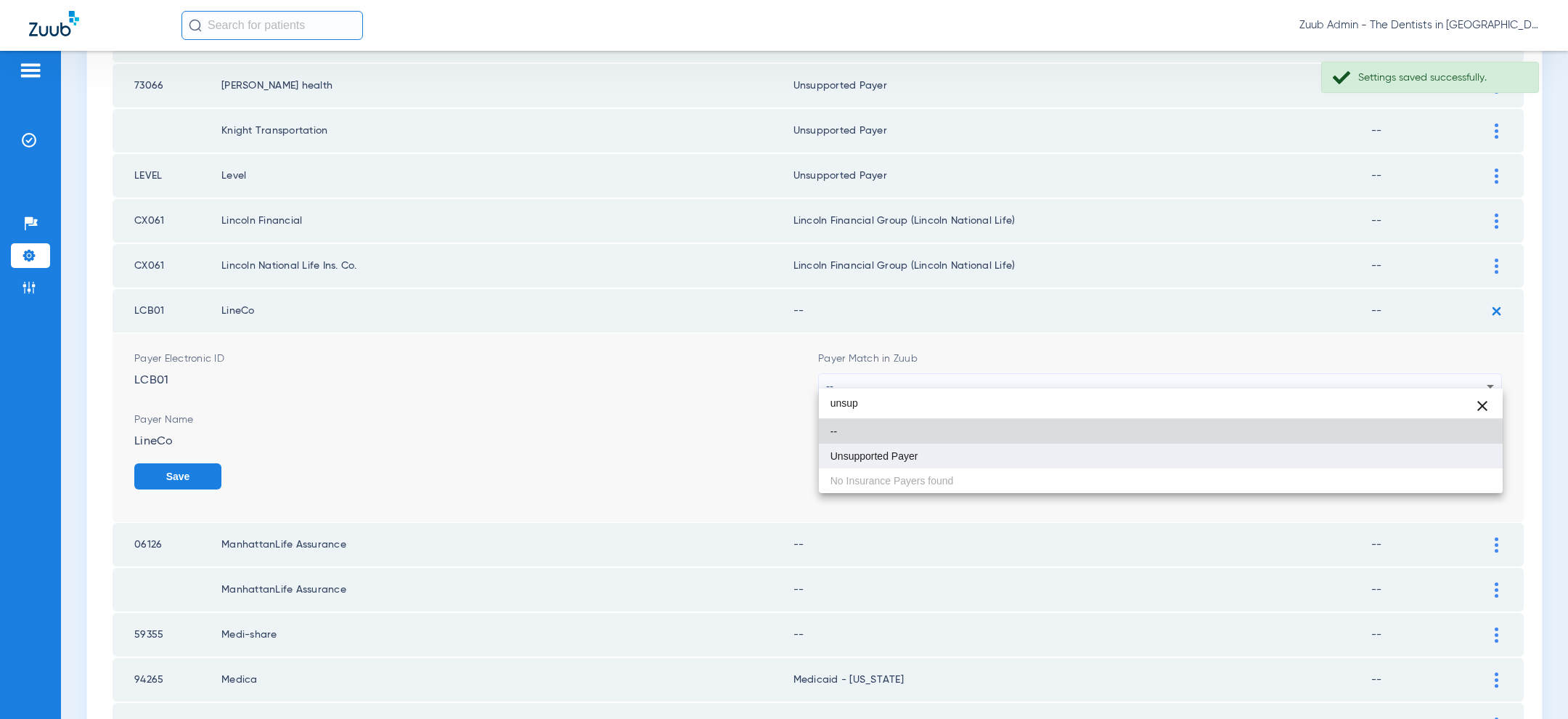
type input "unsup"
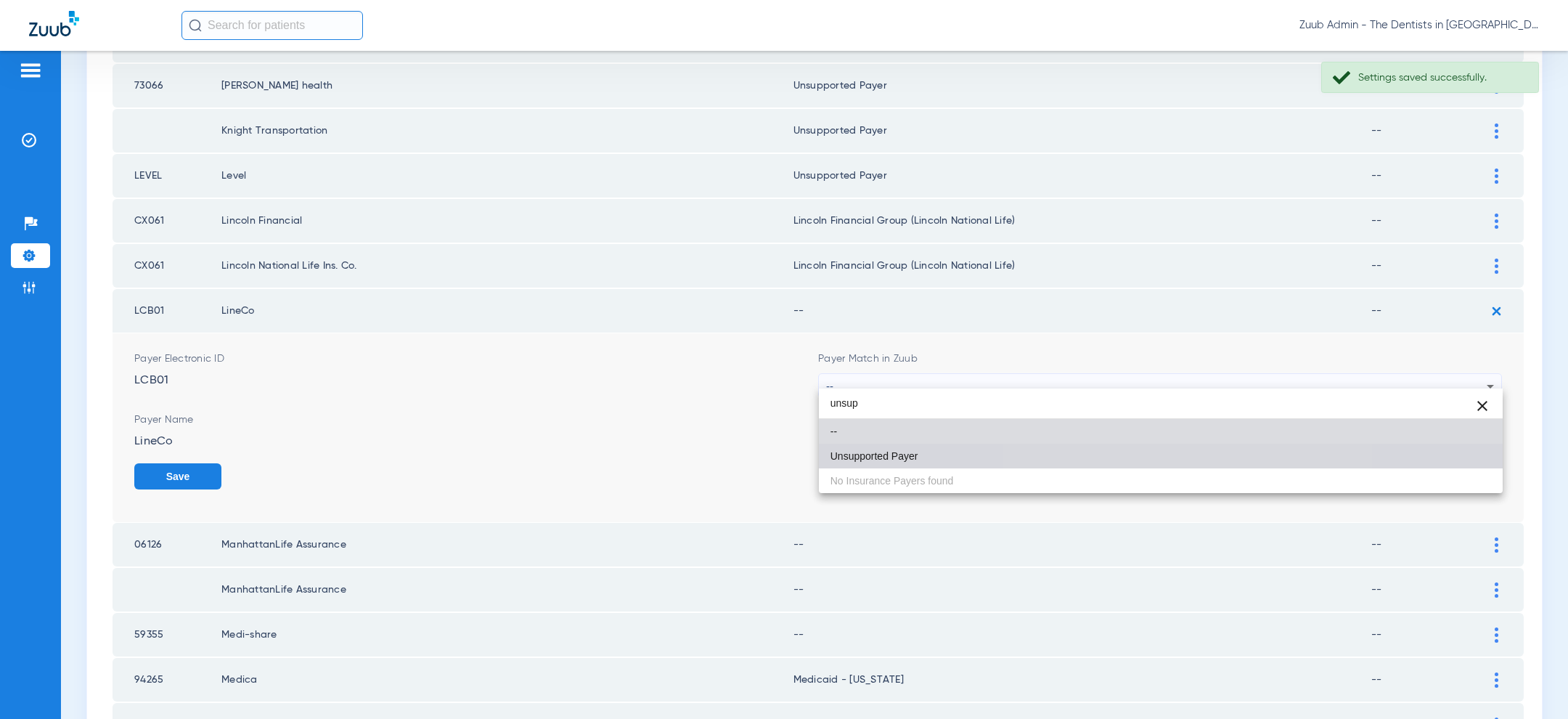
click at [1176, 446] on mat-option "Unsupported Payer" at bounding box center [1161, 455] width 684 height 25
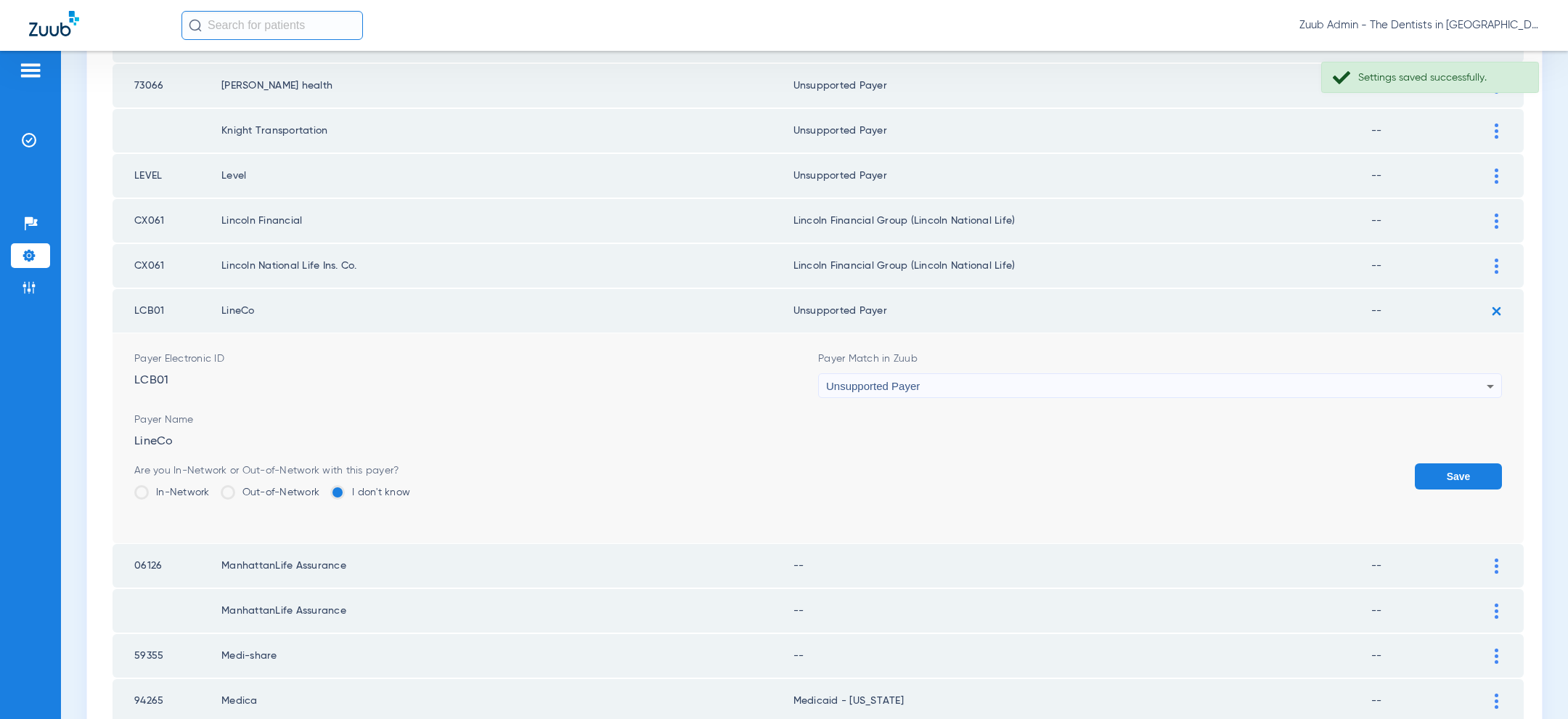
click at [1443, 464] on button "Save" at bounding box center [1459, 476] width 87 height 26
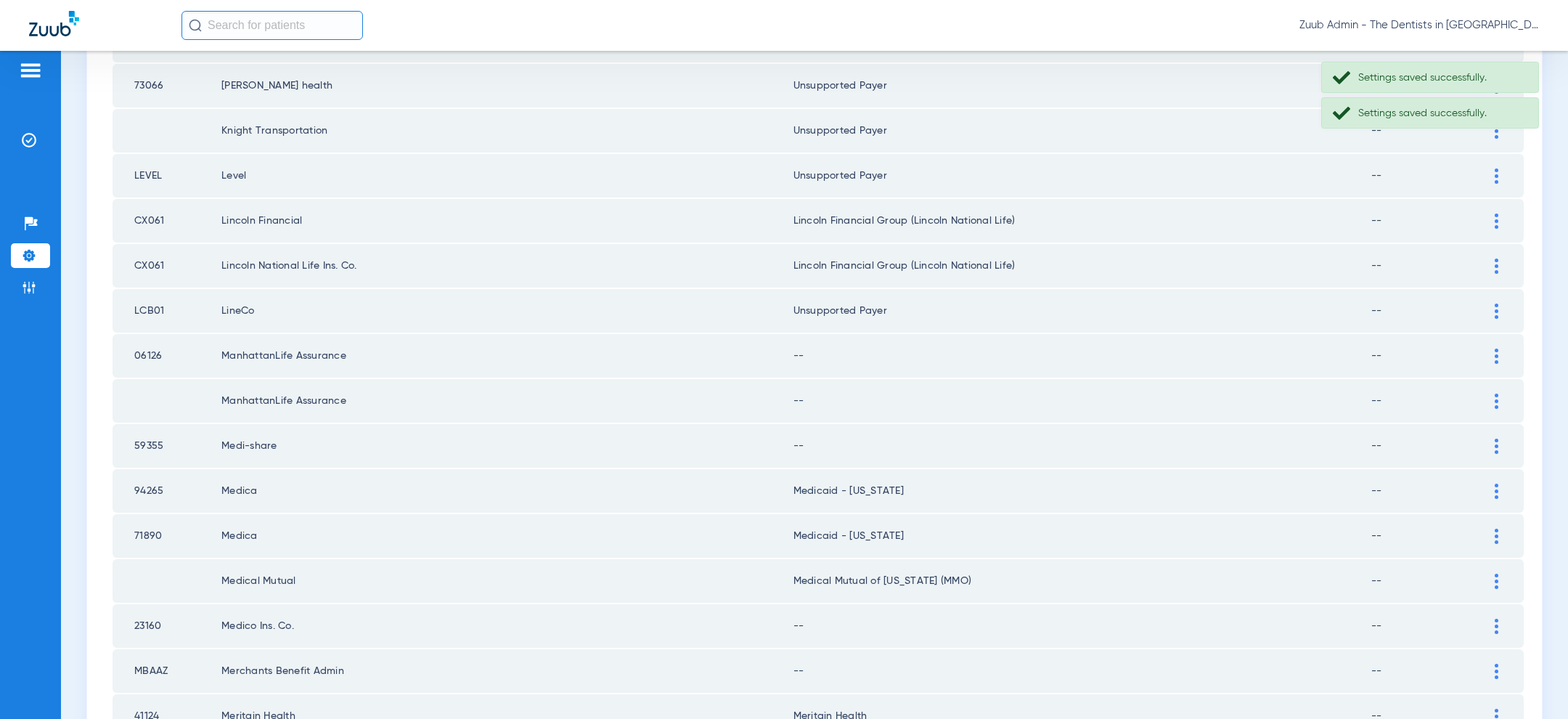
click at [1497, 349] on img at bounding box center [1496, 356] width 4 height 15
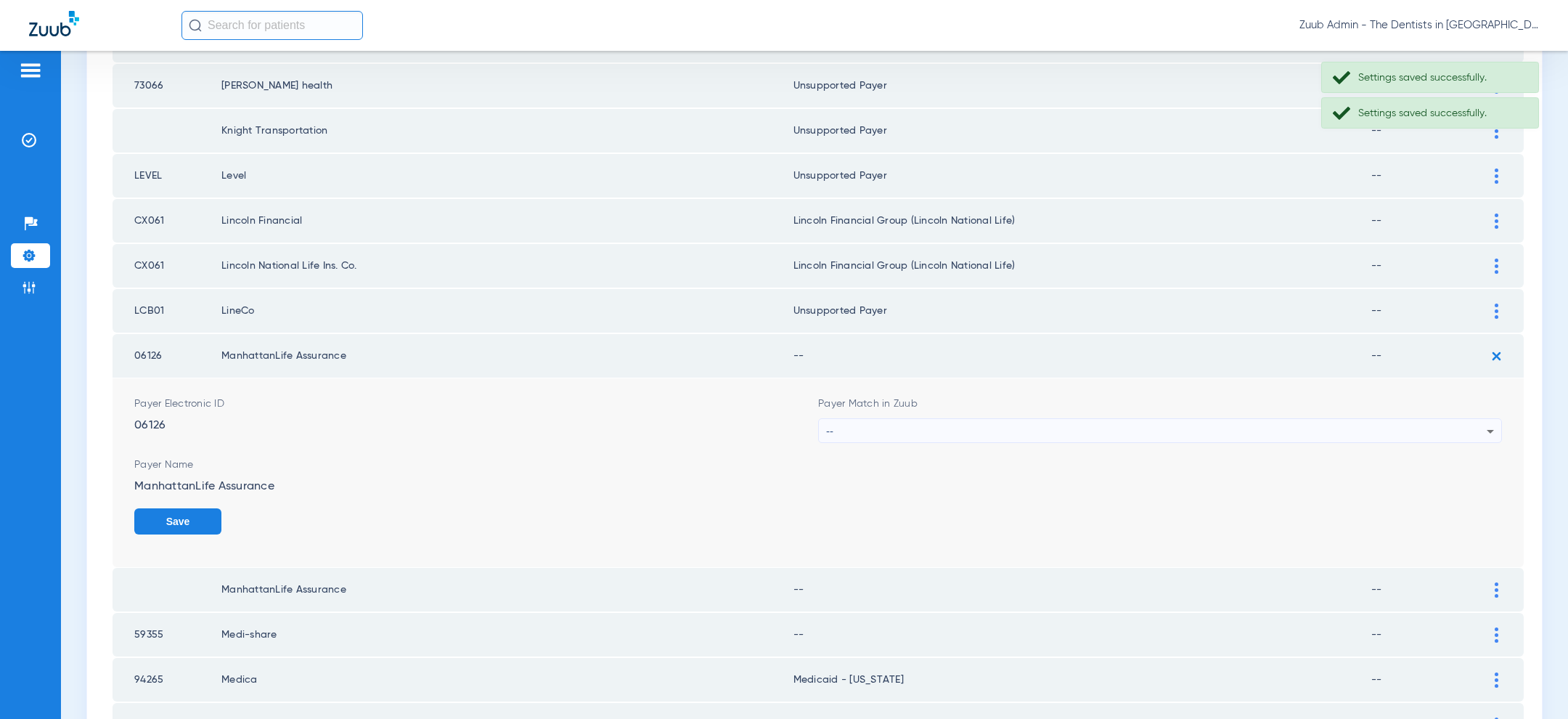
click at [1199, 428] on div "--" at bounding box center [1156, 430] width 660 height 25
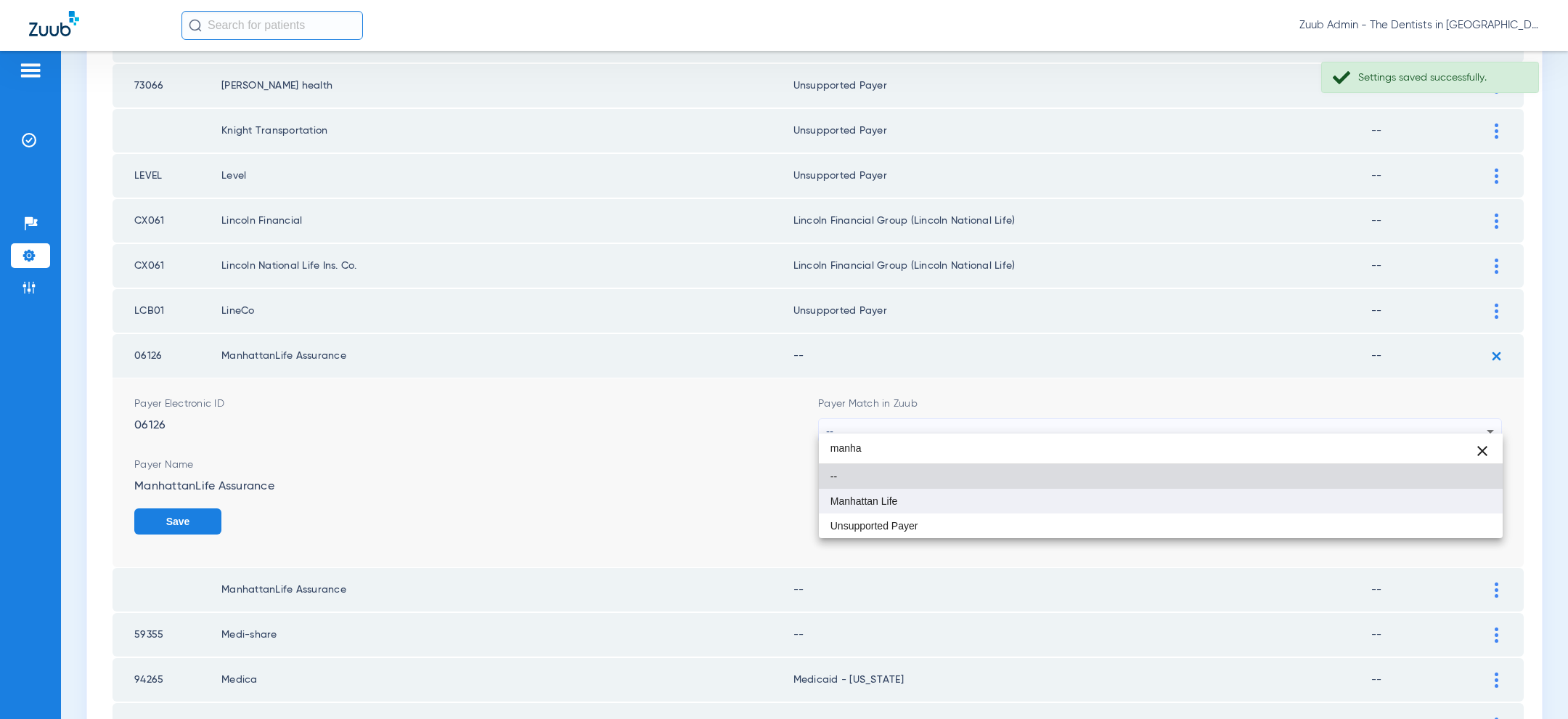
type input "manha"
click at [1073, 495] on mat-option "Manhattan Life" at bounding box center [1161, 500] width 684 height 25
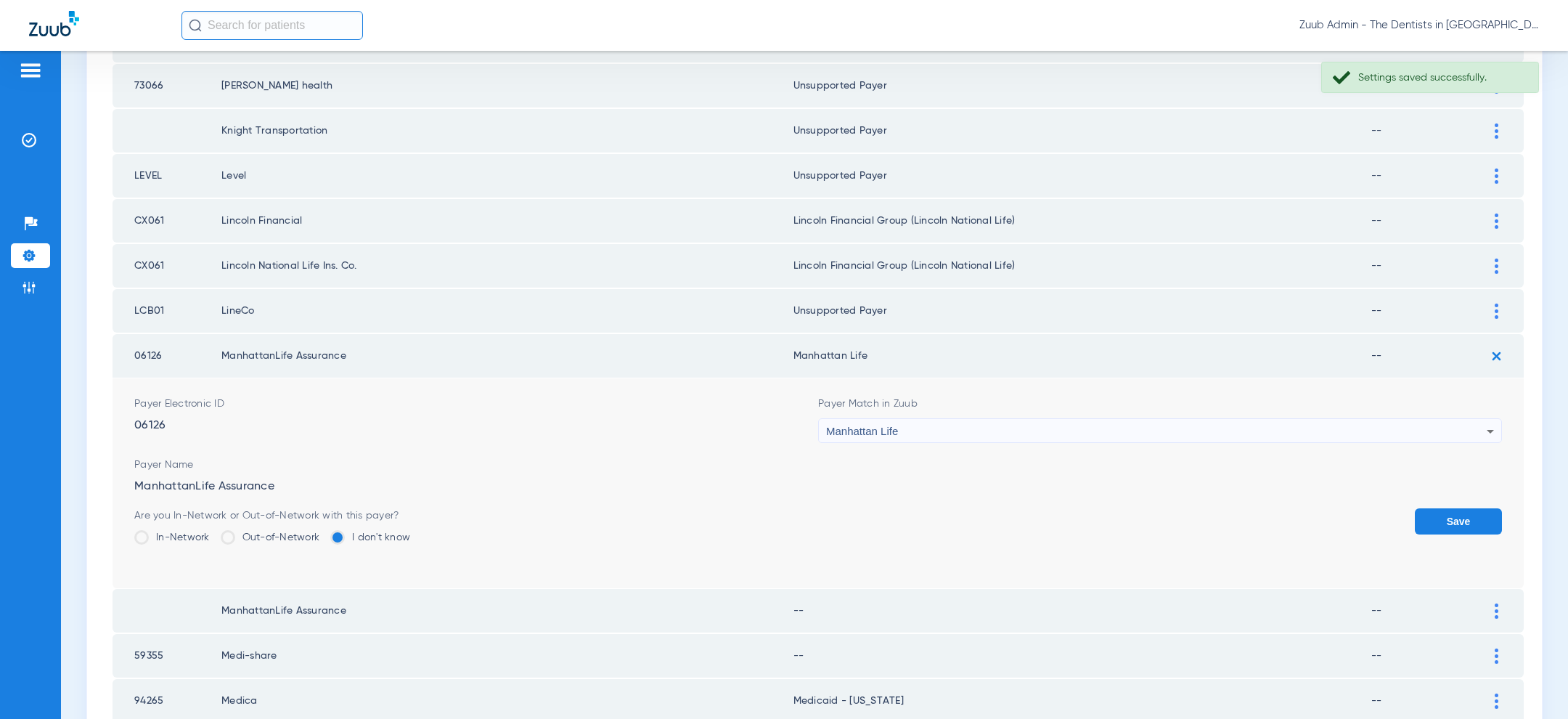
click at [1433, 512] on button "Save" at bounding box center [1459, 521] width 87 height 26
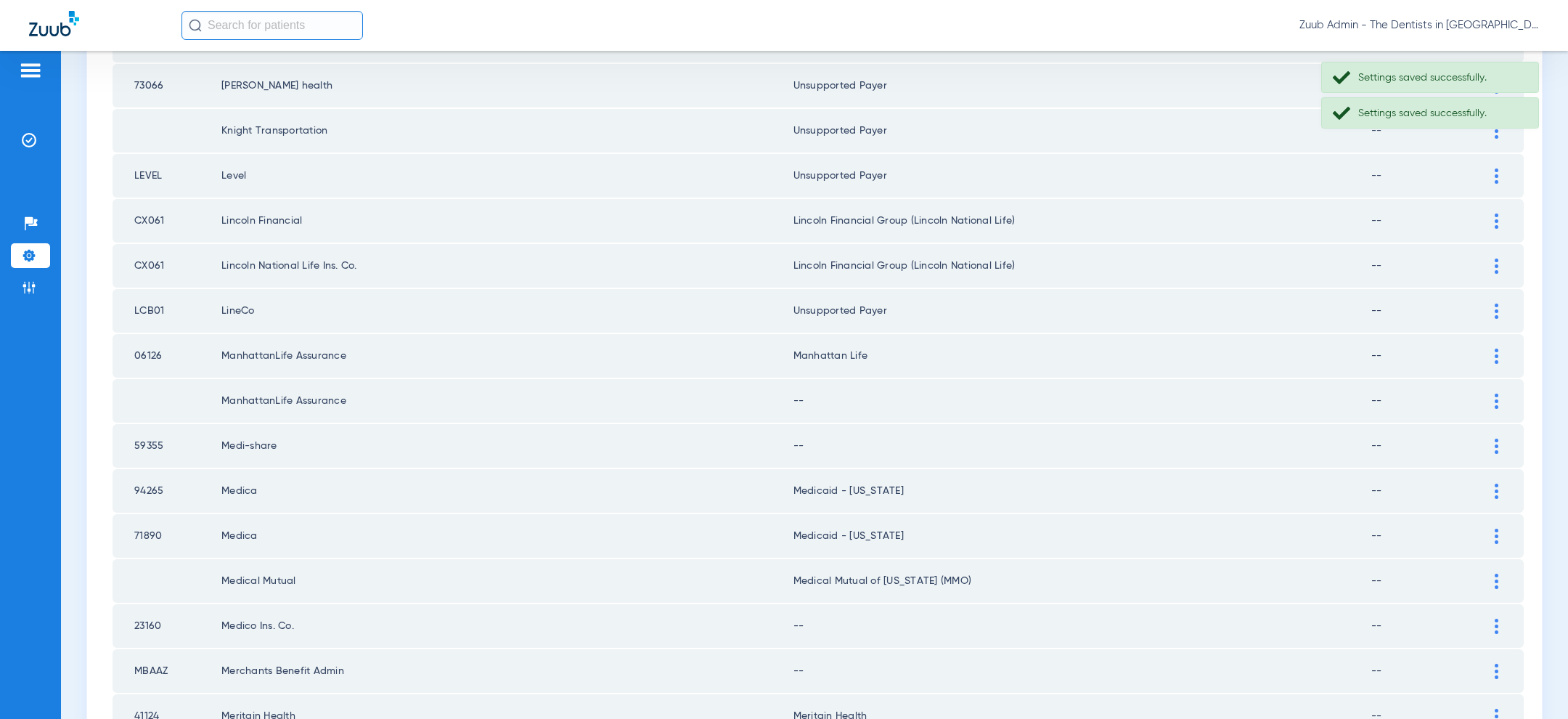
click at [1497, 393] on img at bounding box center [1496, 400] width 4 height 15
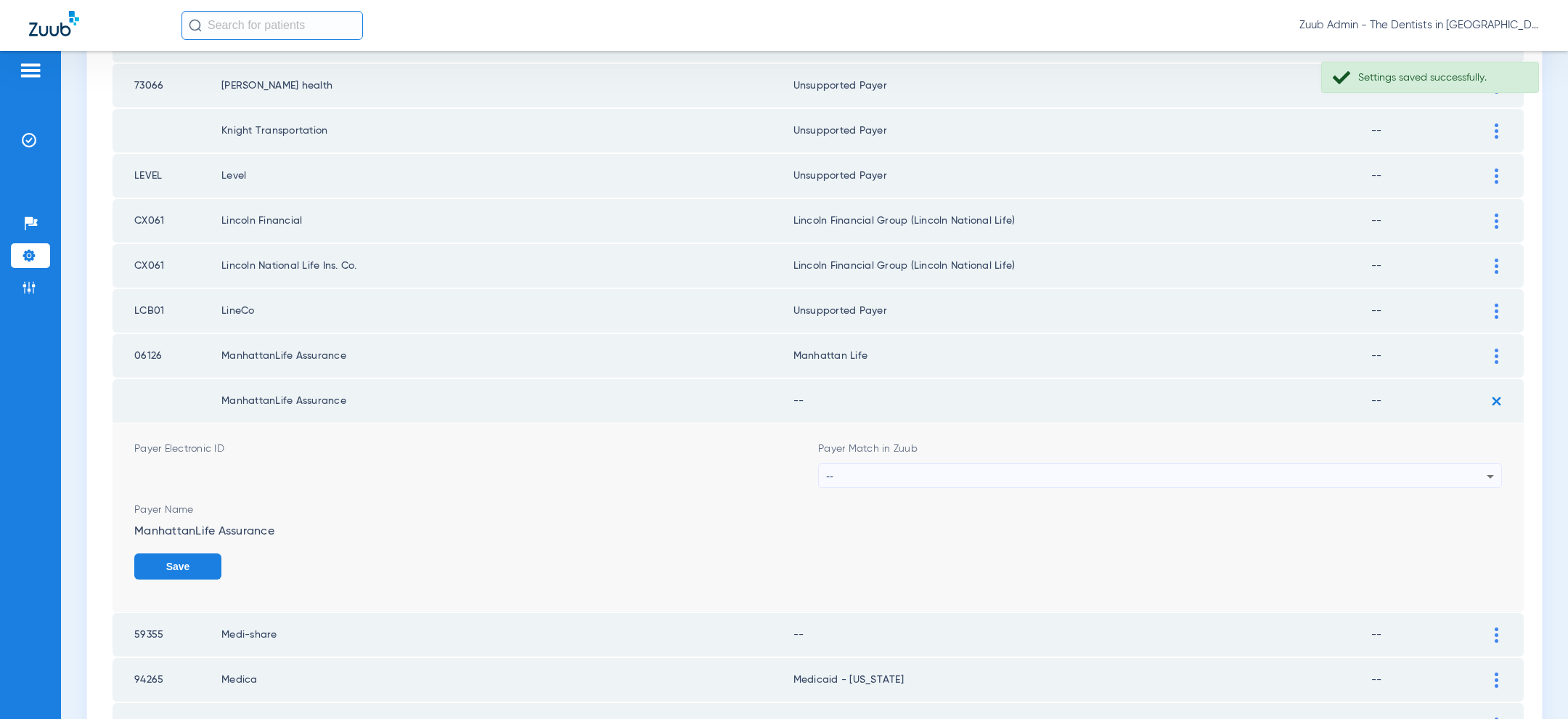
click at [1182, 464] on div "--" at bounding box center [1156, 476] width 660 height 25
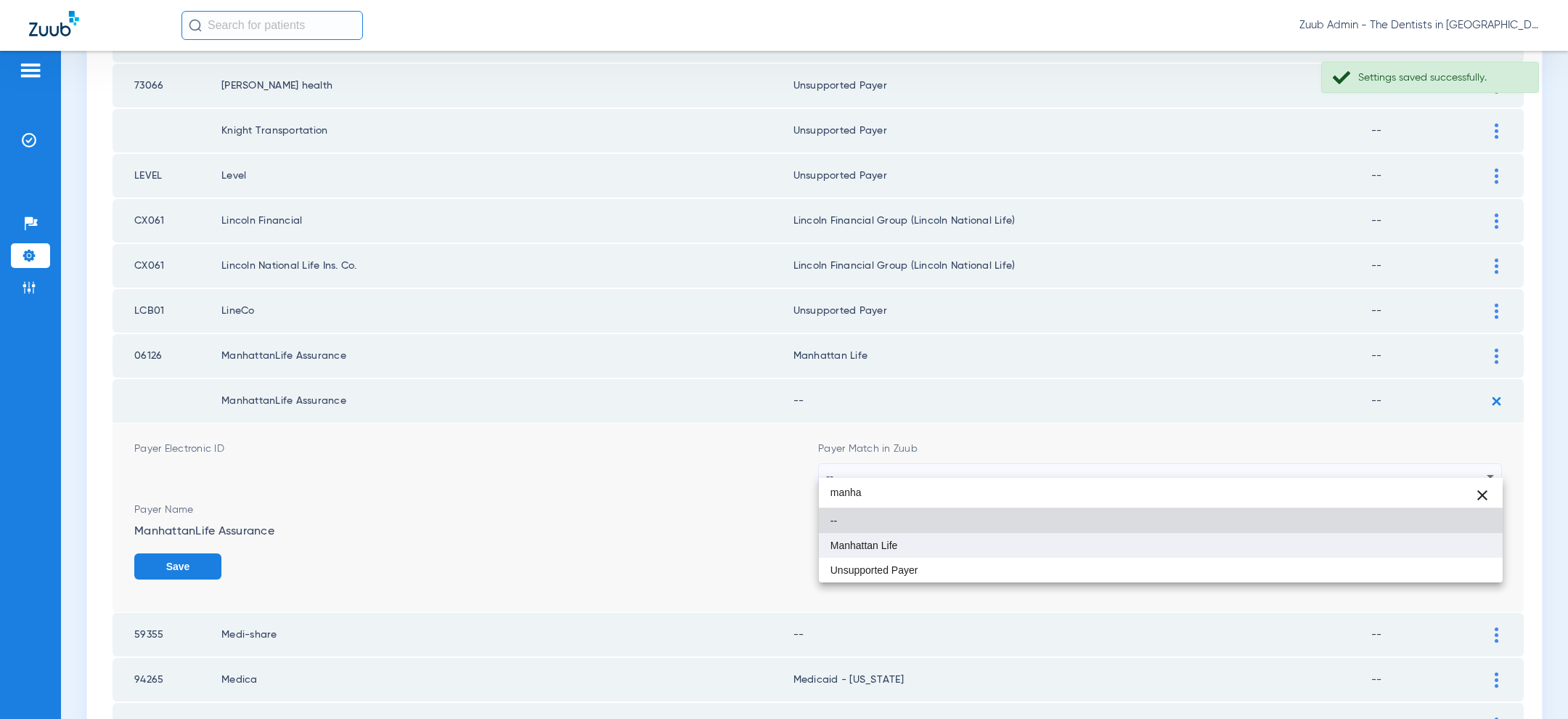
type input "manha"
click at [1064, 547] on mat-option "Manhattan Life" at bounding box center [1161, 545] width 684 height 25
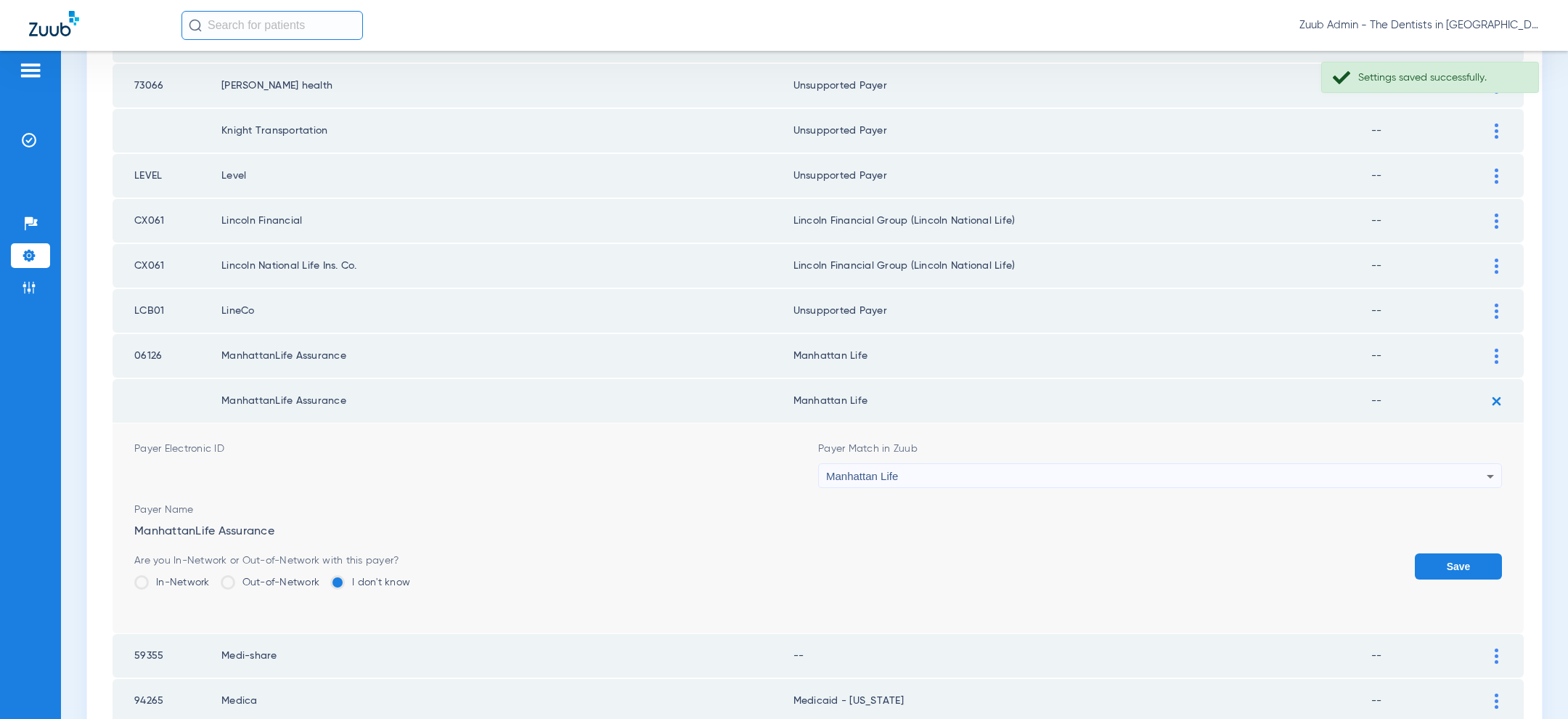
click at [1441, 556] on button "Save" at bounding box center [1459, 566] width 87 height 26
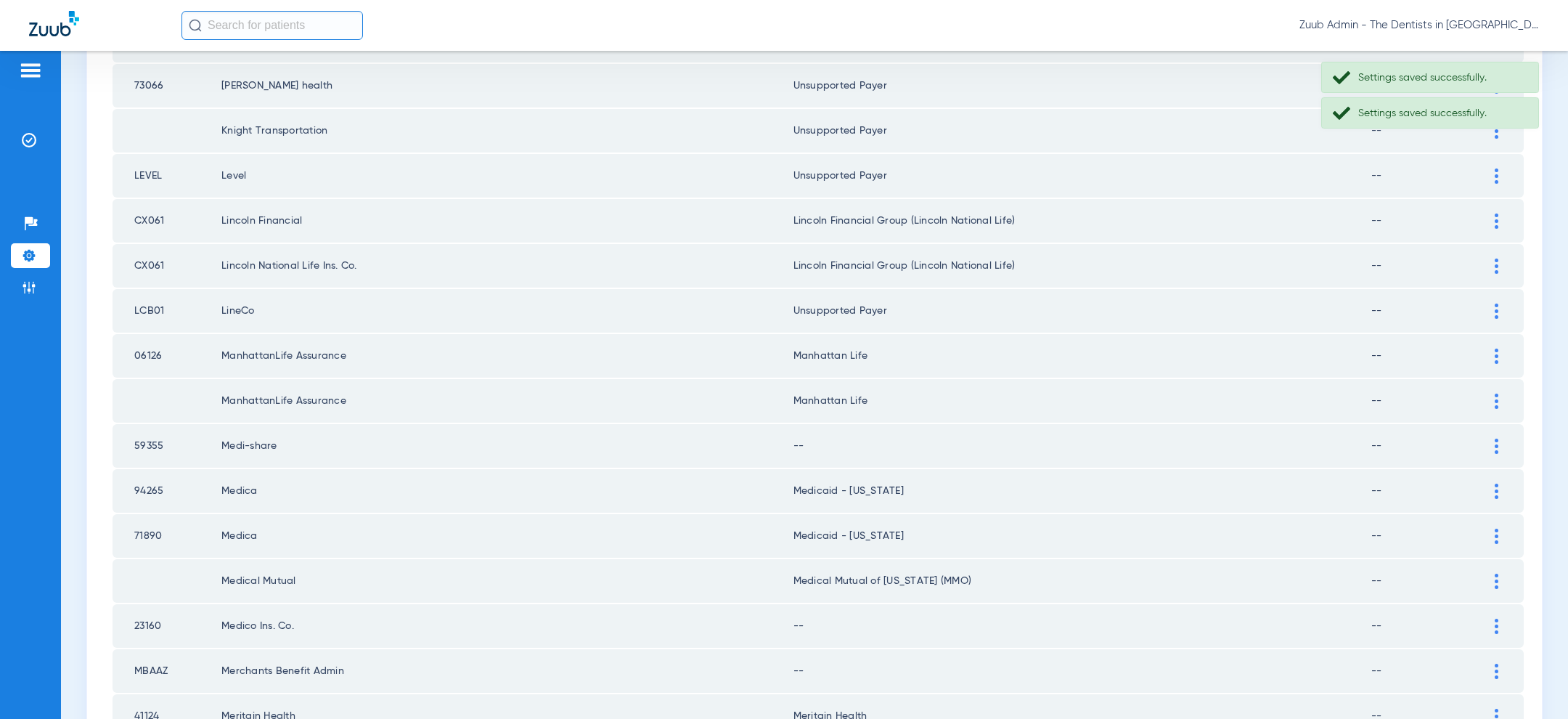
click at [1501, 438] on div at bounding box center [1497, 446] width 25 height 15
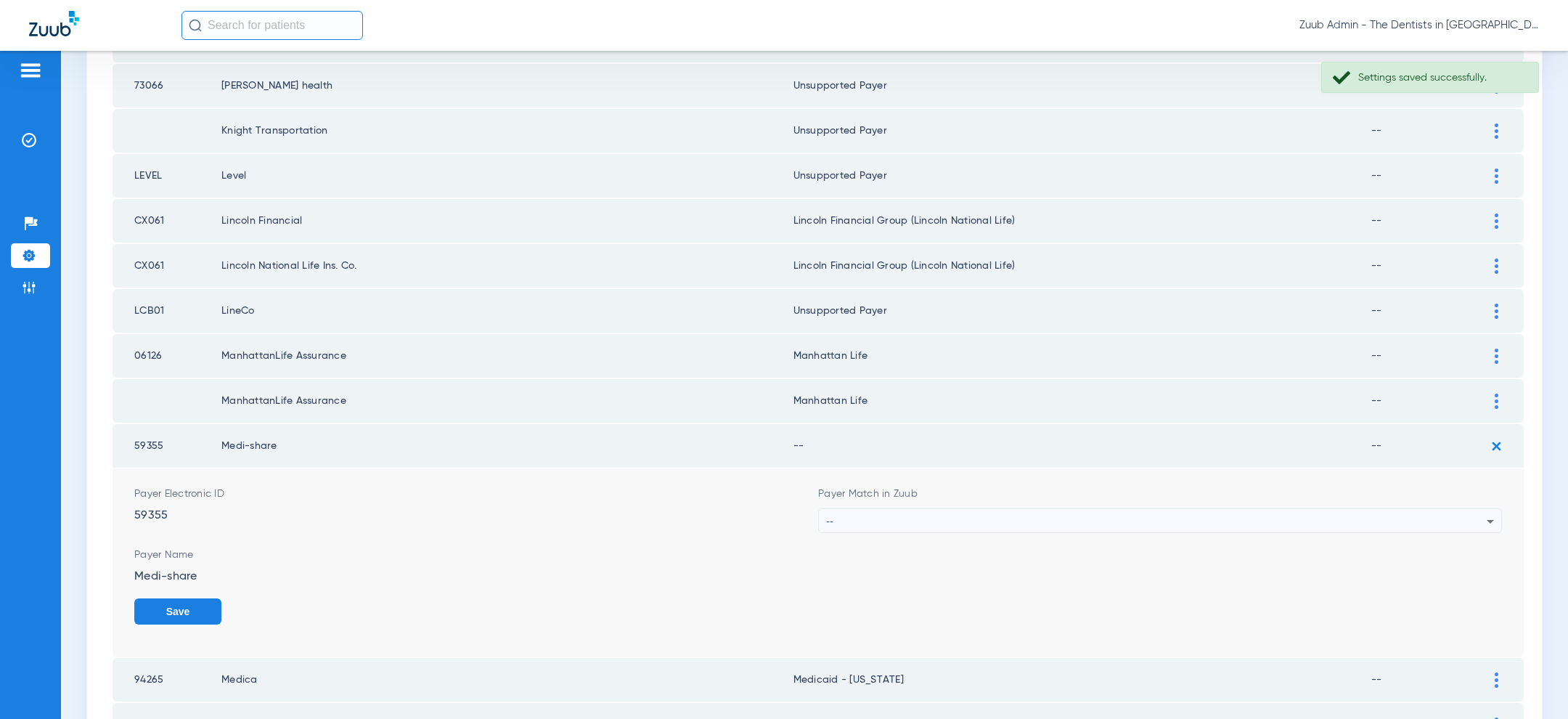
click at [1256, 514] on div "--" at bounding box center [1156, 521] width 660 height 25
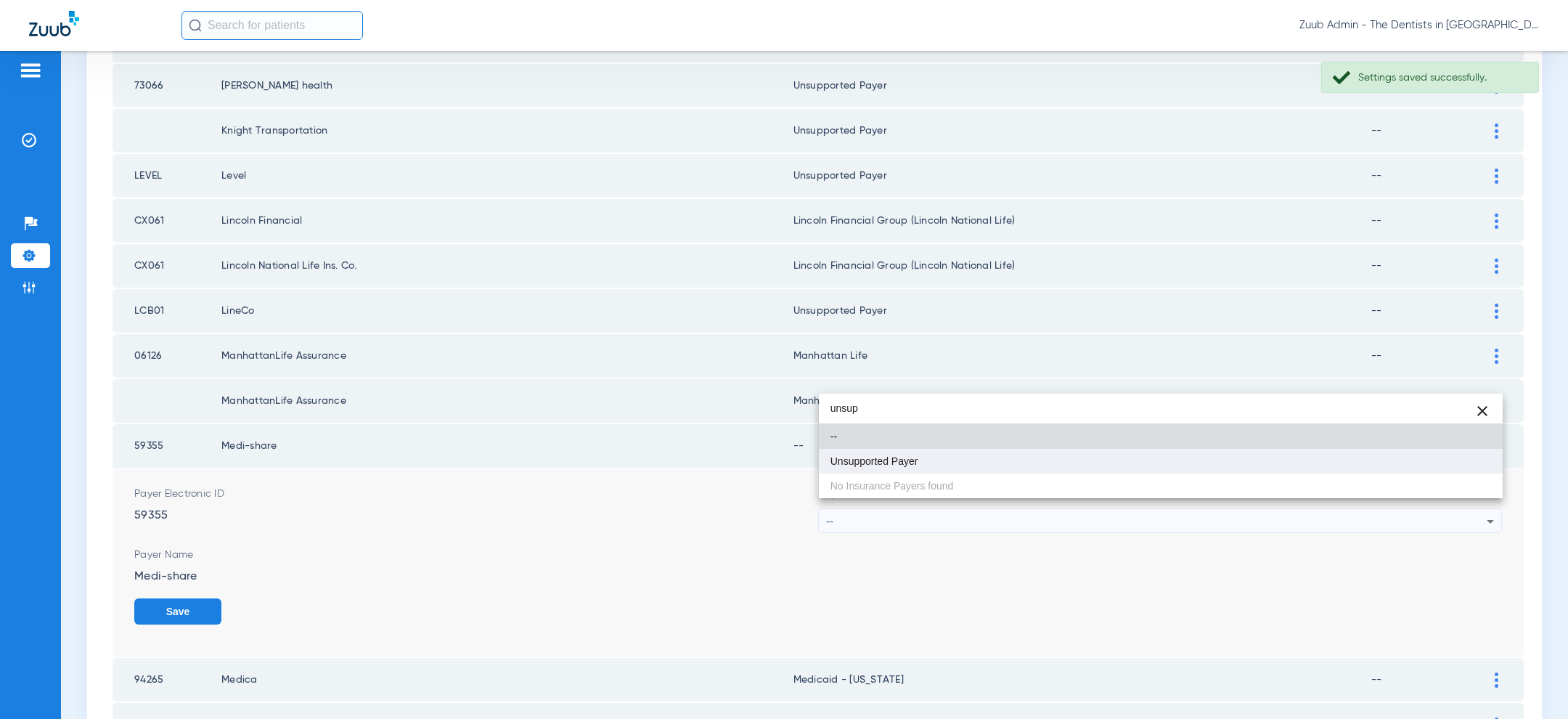
type input "unsup"
click at [1125, 467] on mat-option "Unsupported Payer" at bounding box center [1161, 461] width 684 height 25
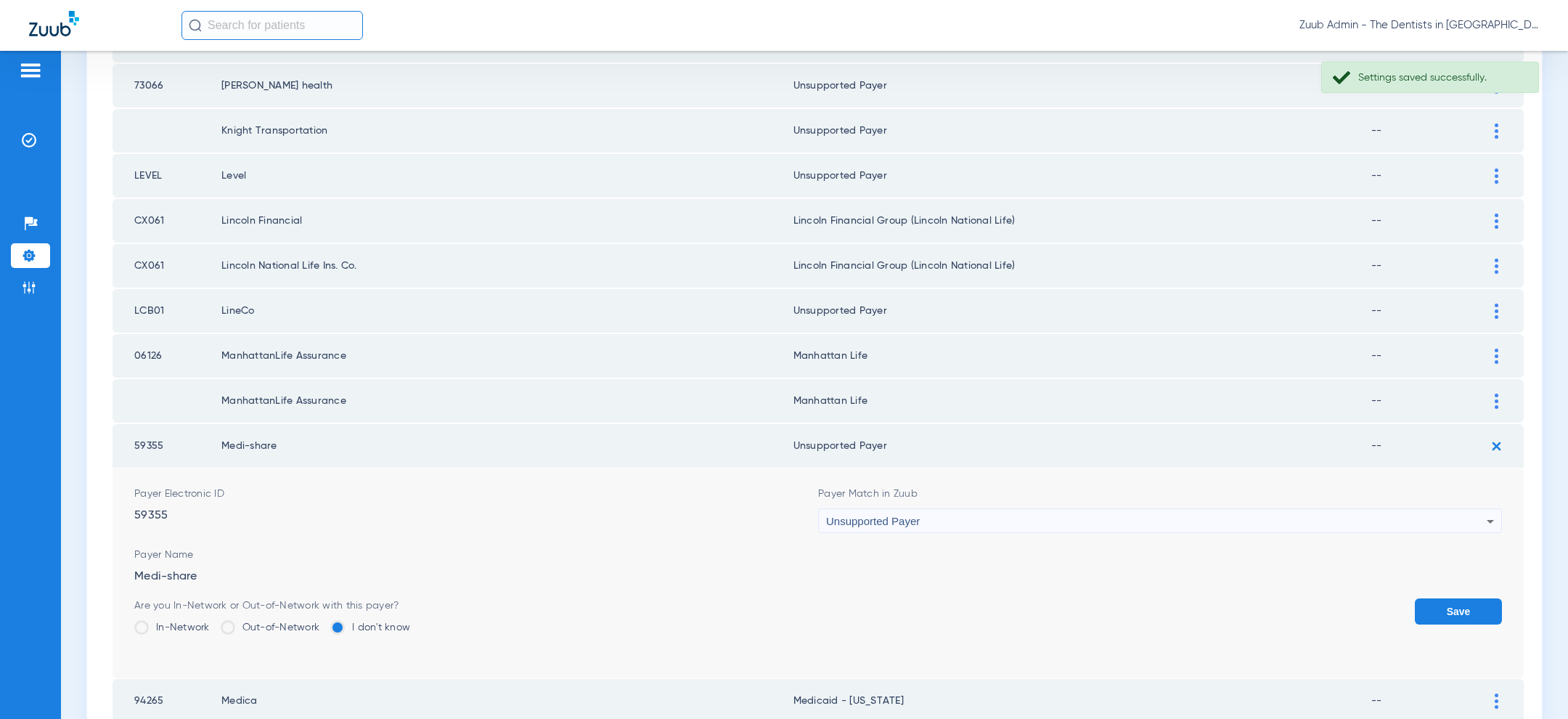
click at [1441, 599] on button "Save" at bounding box center [1459, 611] width 87 height 26
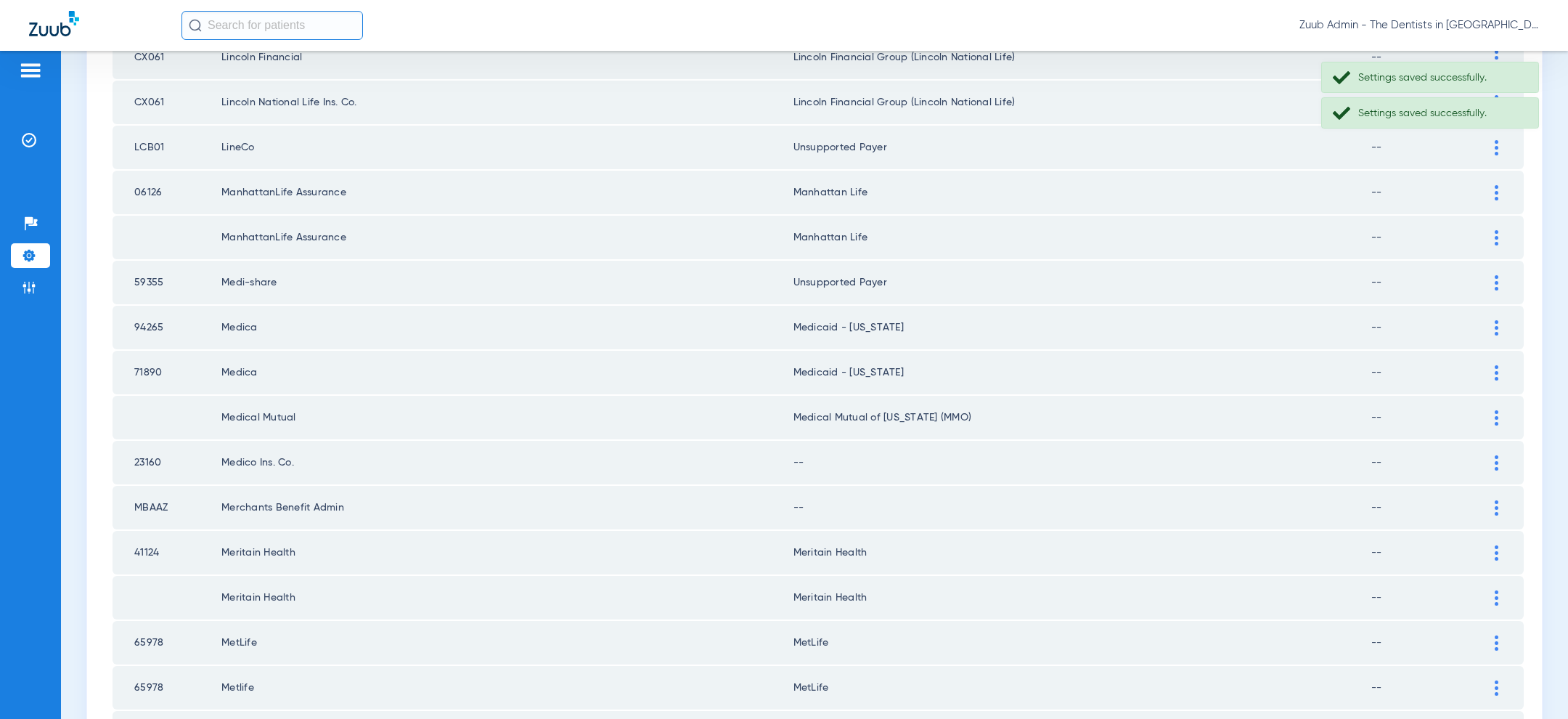
scroll to position [1314, 0]
click at [143, 362] on td "71890" at bounding box center [166, 370] width 109 height 44
click at [1497, 365] on img at bounding box center [1496, 370] width 4 height 15
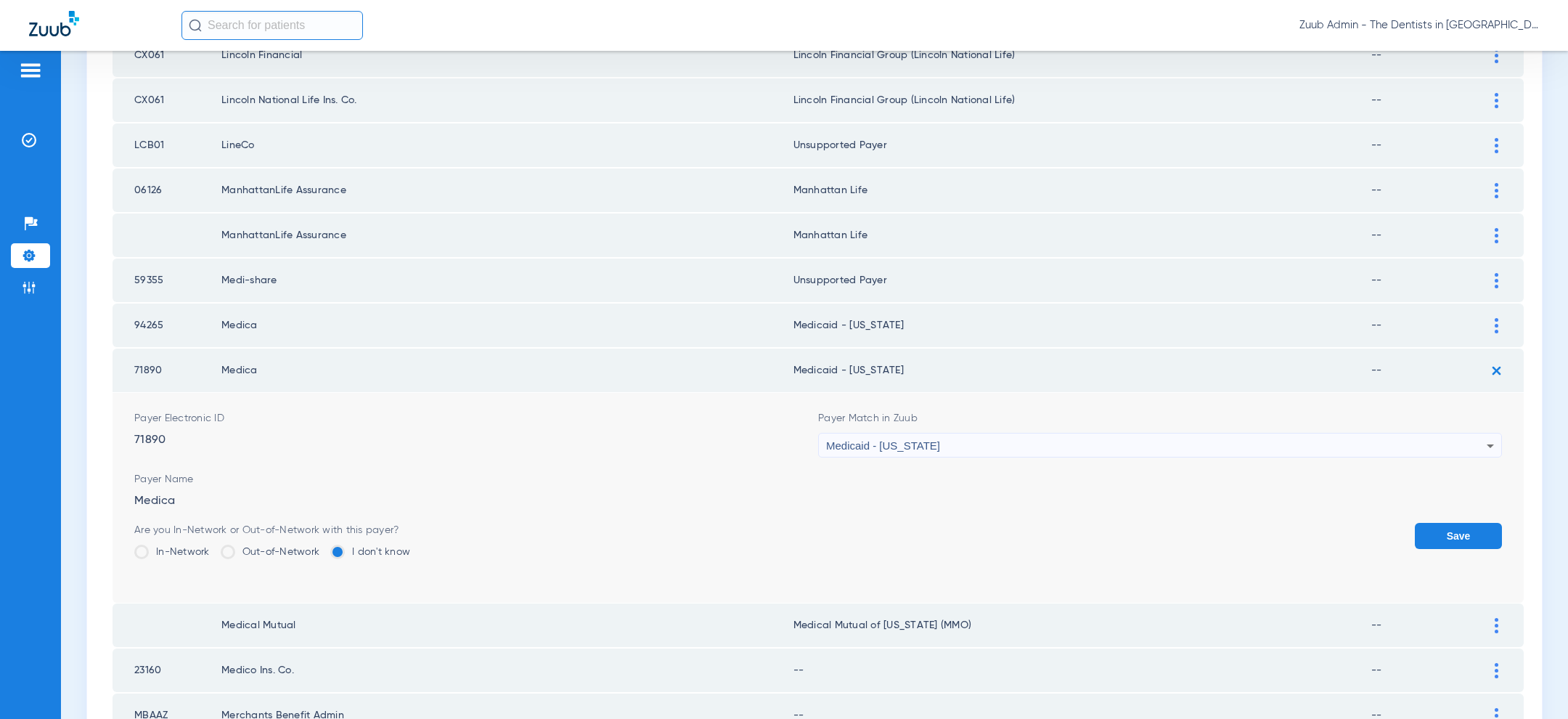
click at [992, 449] on form "Payer Electronic ID 71890 Payer Match in Zuub Medicaid - Illinois Payer Name Me…" at bounding box center [817, 497] width 1367 height 210
click at [988, 441] on div "Medicaid - [US_STATE]" at bounding box center [1156, 446] width 660 height 25
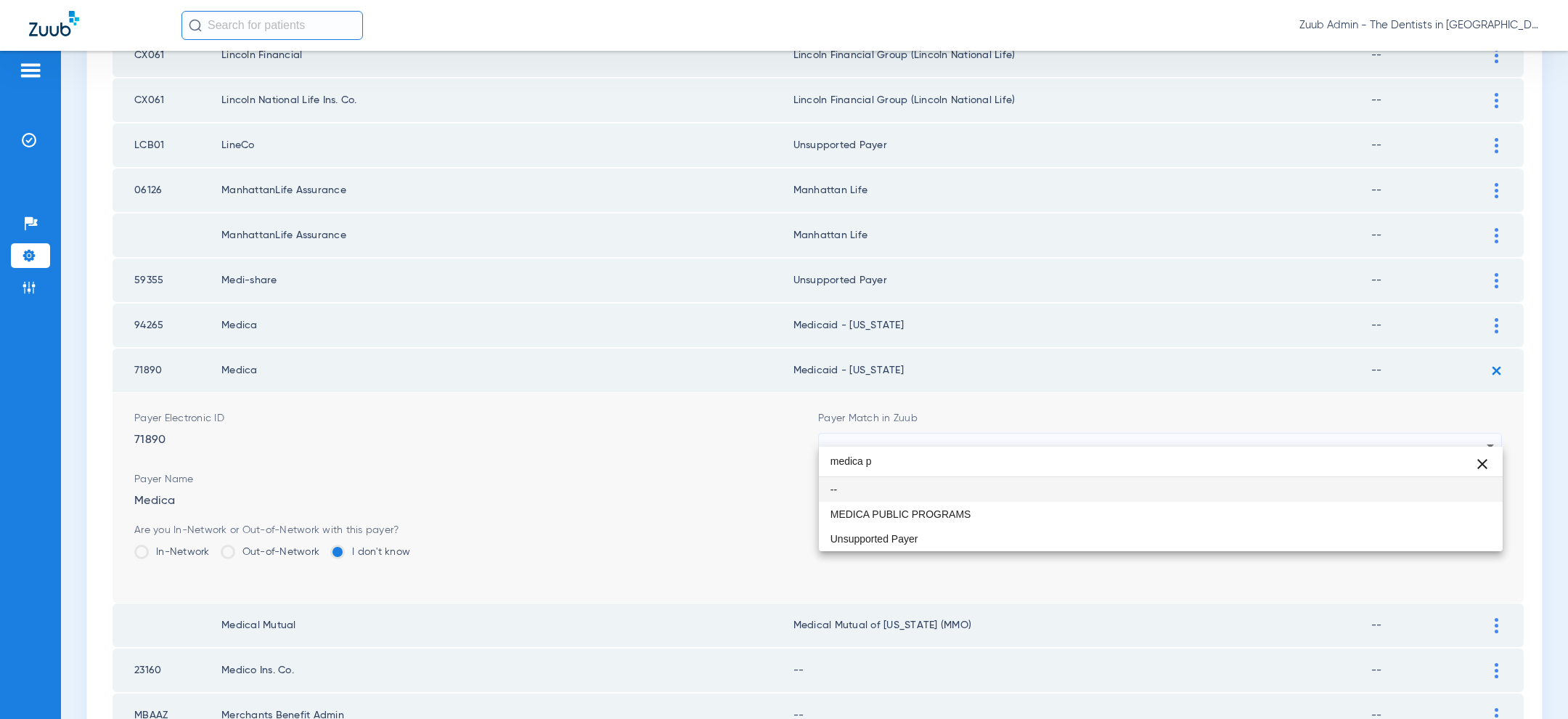
scroll to position [0, 0]
type input "medica p"
click at [963, 519] on mat-option "MEDICA PUBLIC PROGRAMS" at bounding box center [1161, 514] width 684 height 25
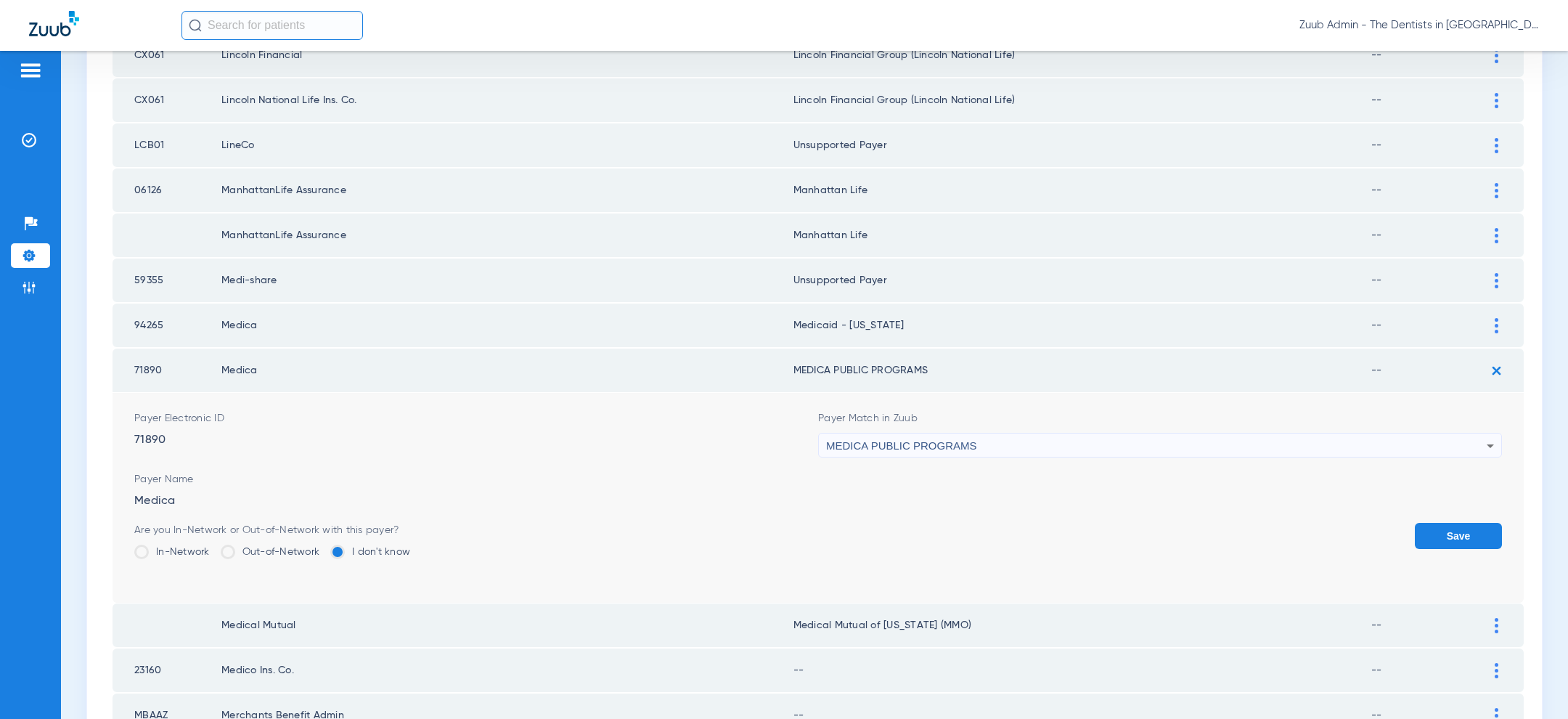
click at [1456, 522] on button "Save" at bounding box center [1459, 535] width 87 height 26
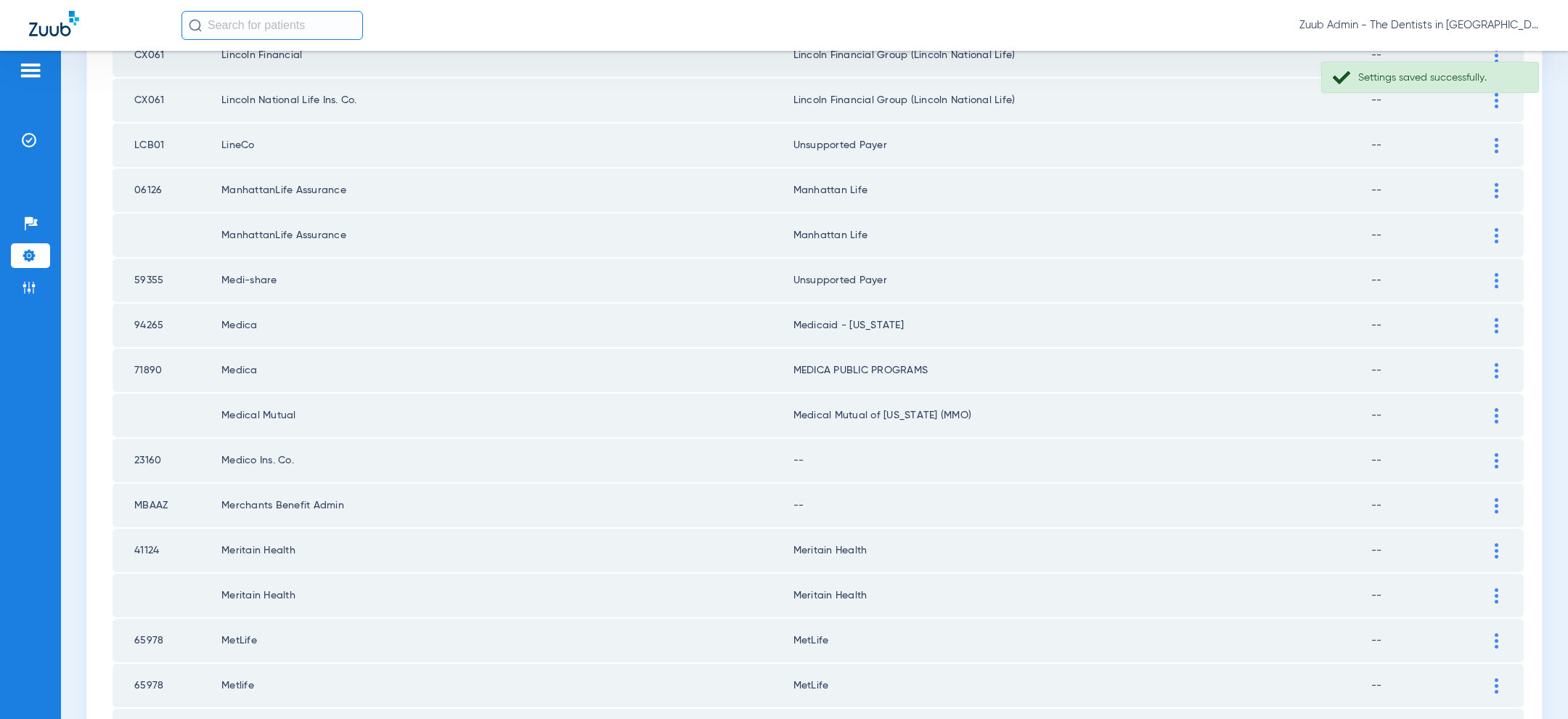
click at [1494, 318] on div at bounding box center [1497, 325] width 25 height 15
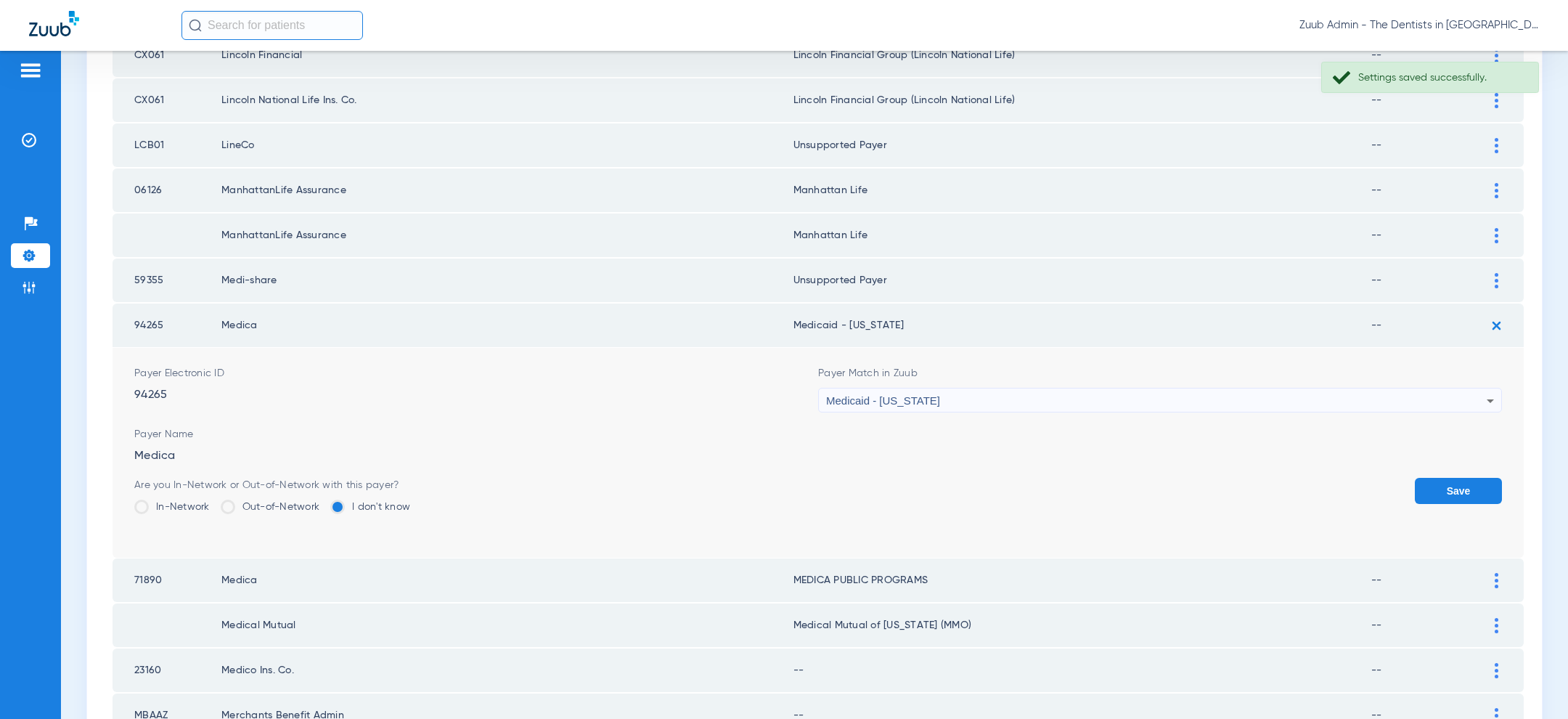
click at [1232, 392] on div "Medicaid - [US_STATE]" at bounding box center [1156, 400] width 660 height 25
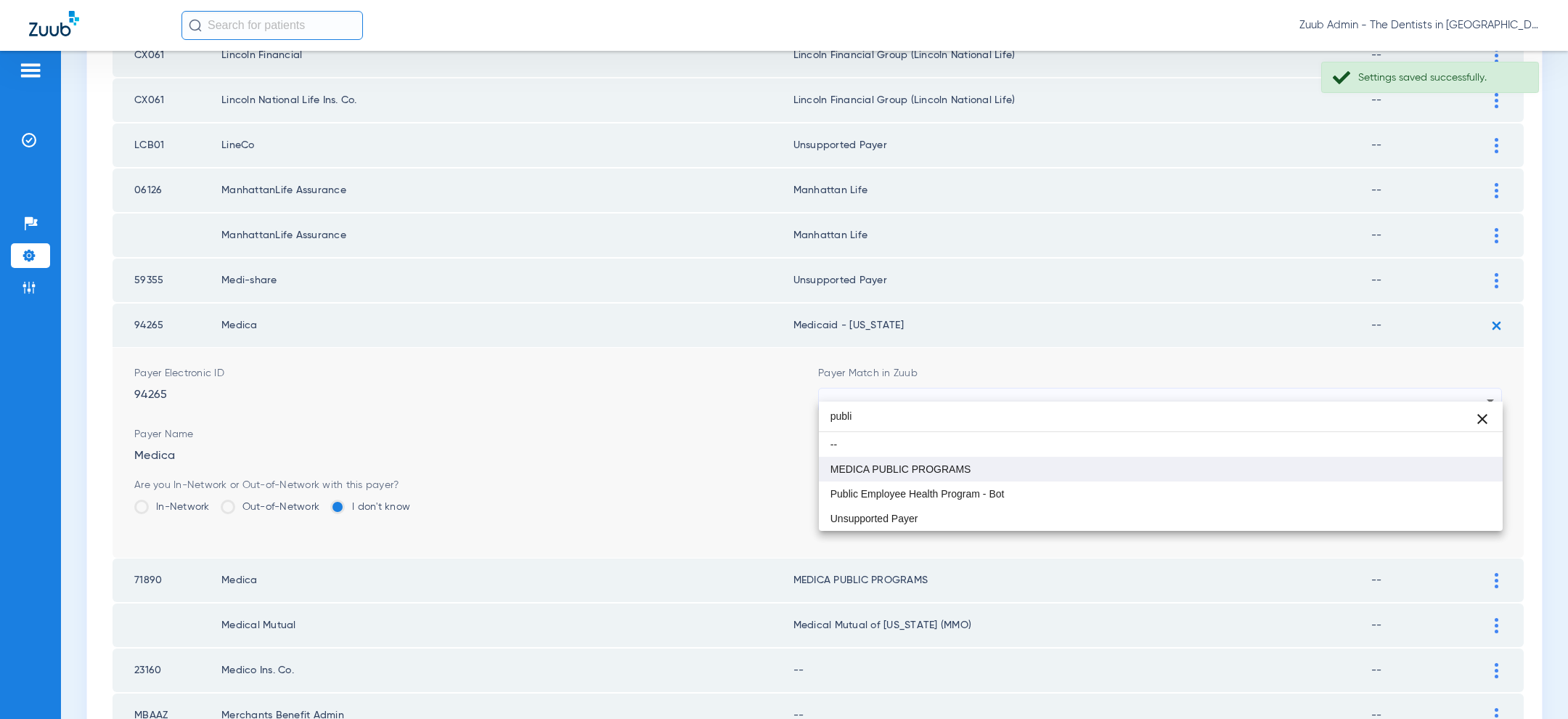
type input "publi"
click at [1055, 476] on mat-option "MEDICA PUBLIC PROGRAMS" at bounding box center [1161, 468] width 684 height 25
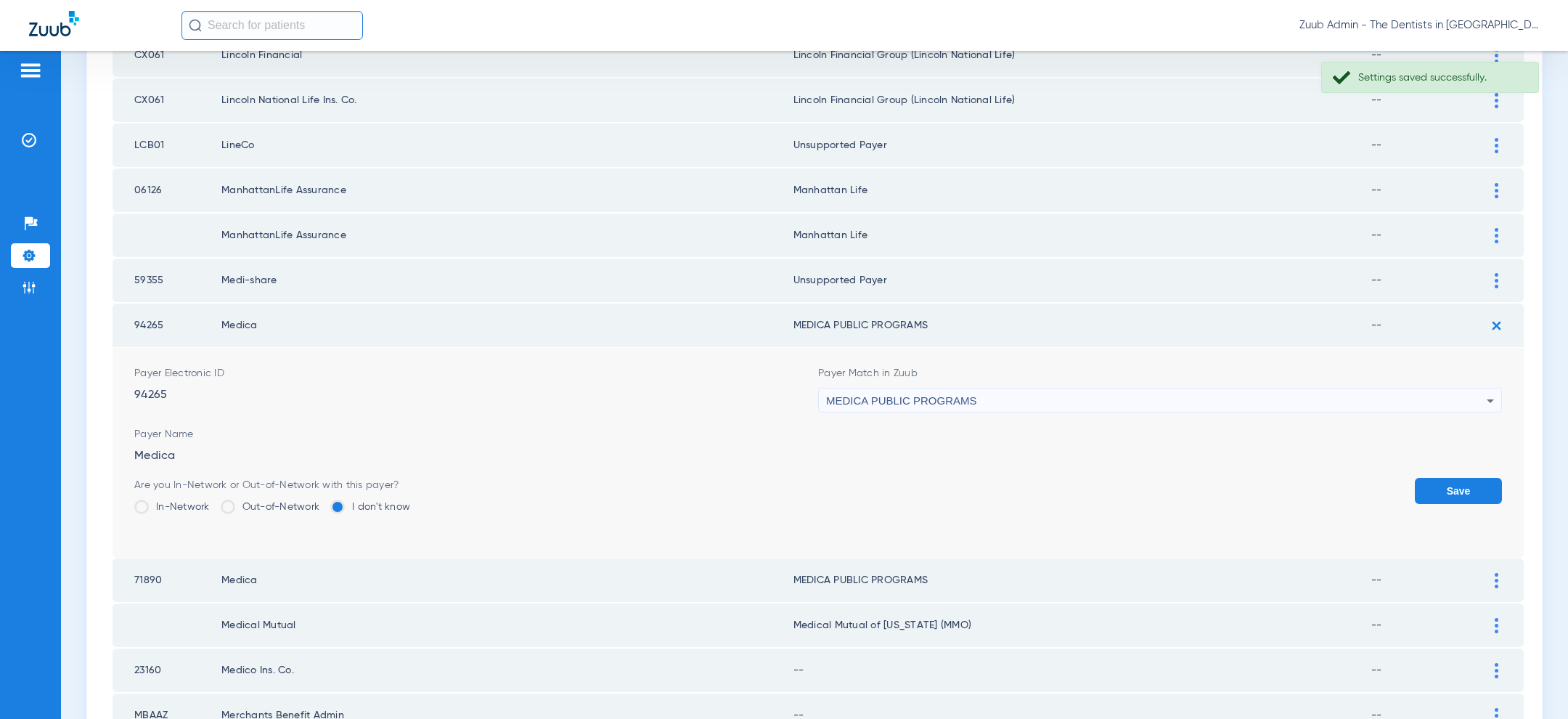
click at [1430, 478] on button "Save" at bounding box center [1459, 491] width 87 height 26
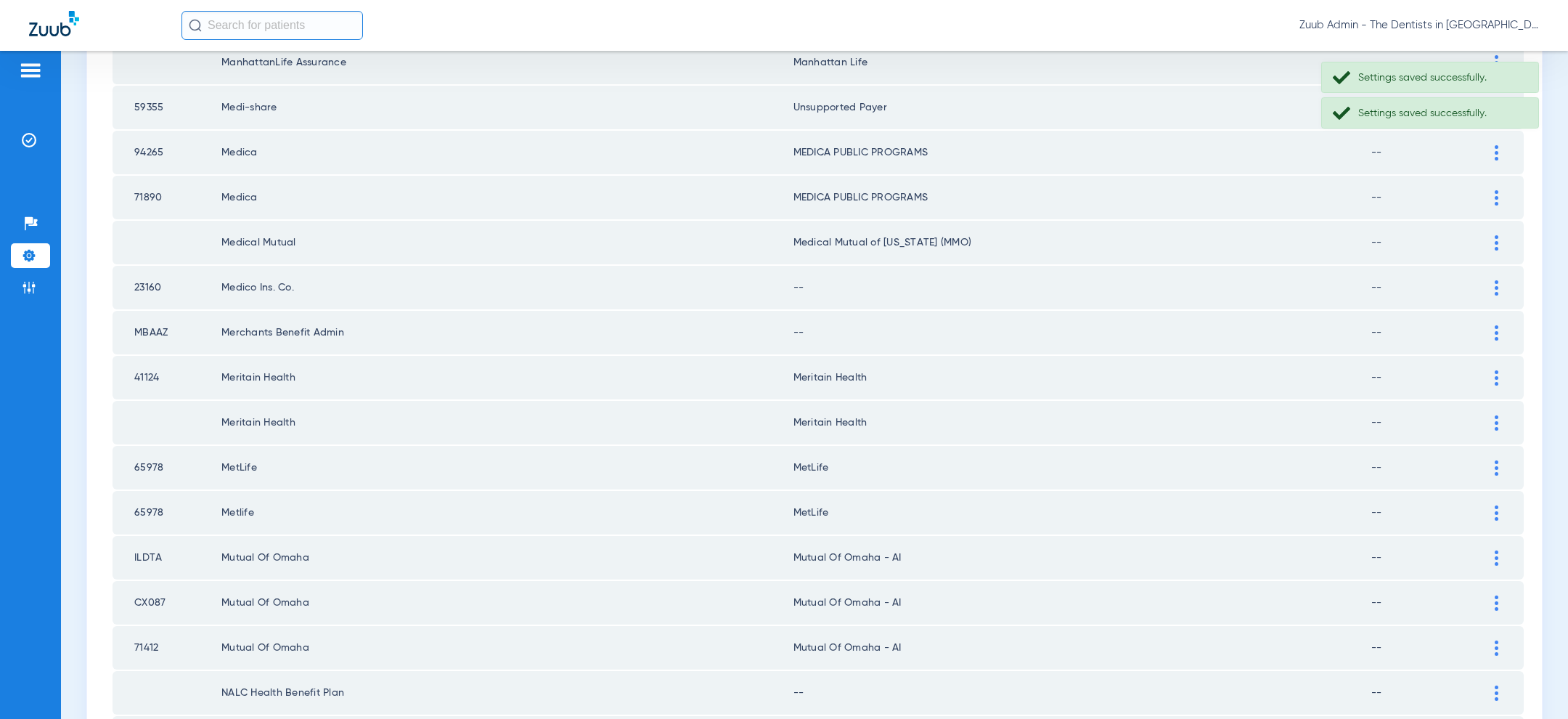
scroll to position [1487, 0]
click at [1494, 279] on img at bounding box center [1496, 286] width 4 height 15
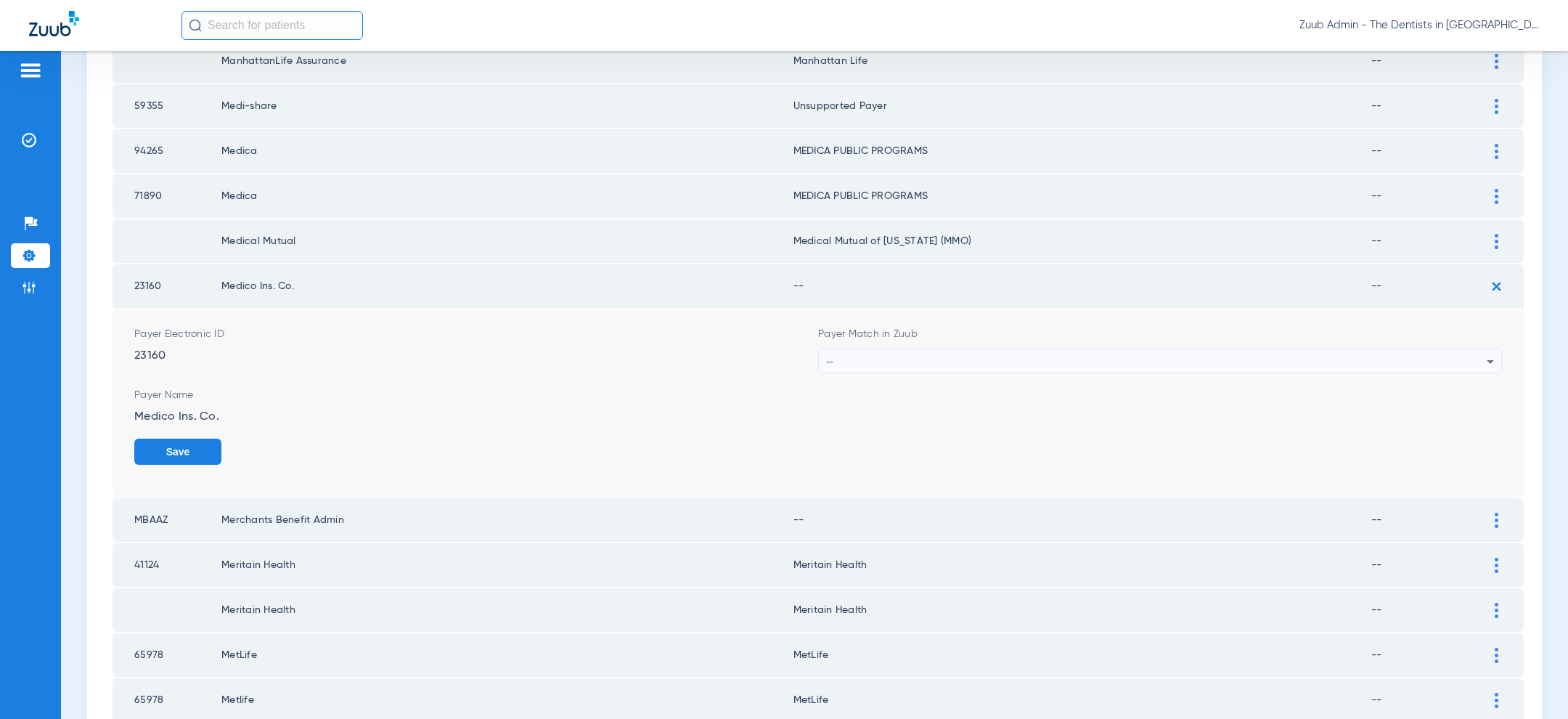
click at [1265, 354] on div "--" at bounding box center [1156, 361] width 660 height 25
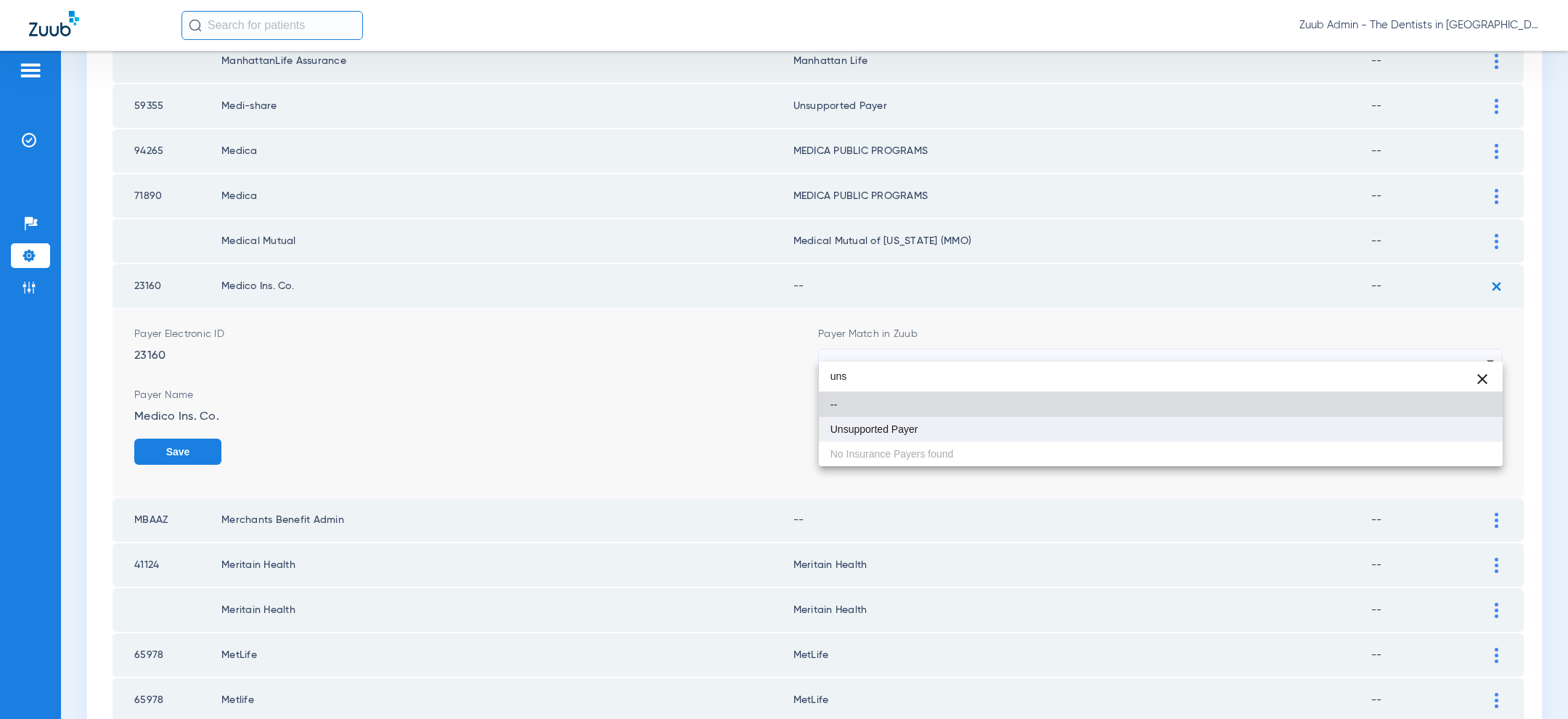
type input "uns"
click at [1080, 439] on mat-option "Unsupported Payer" at bounding box center [1161, 429] width 684 height 25
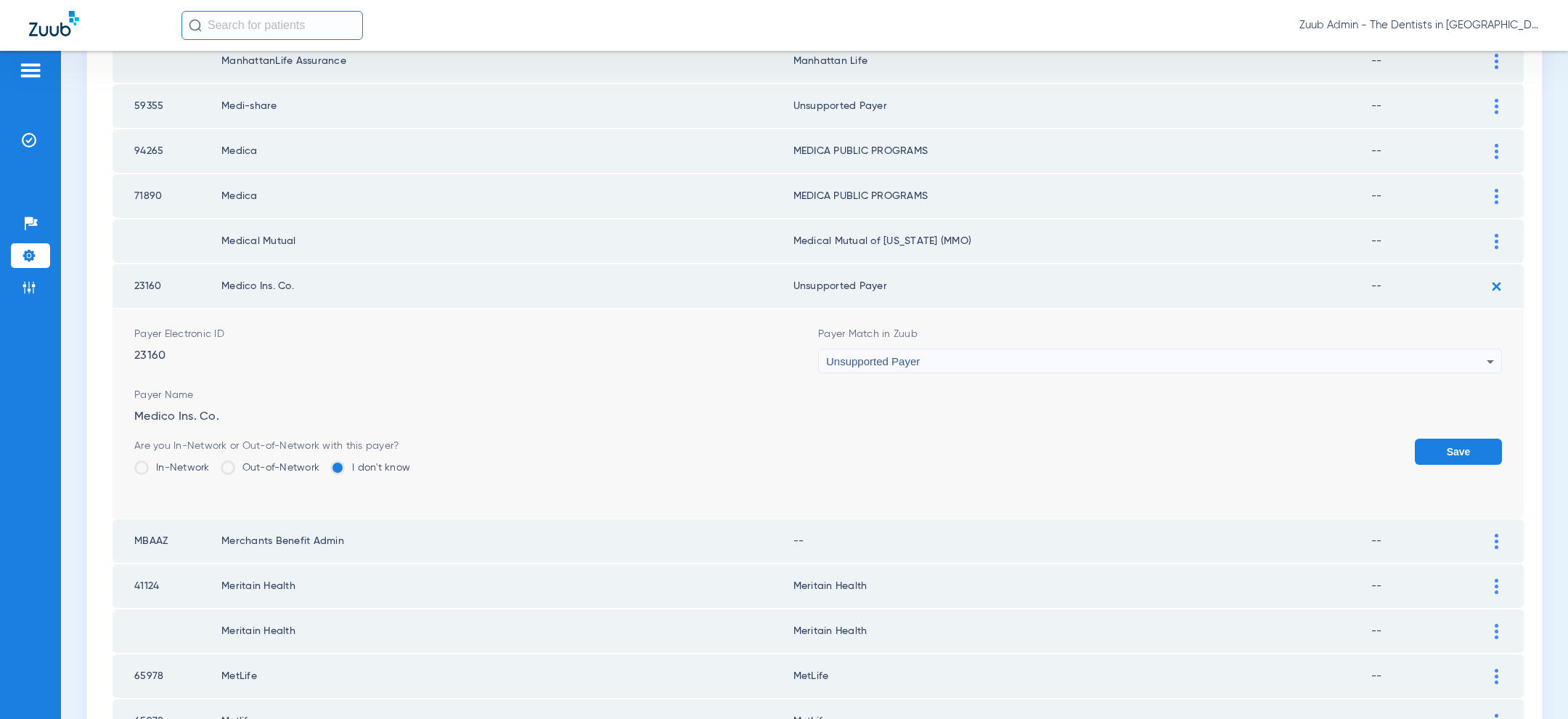
click at [1490, 440] on button "Save" at bounding box center [1459, 451] width 87 height 26
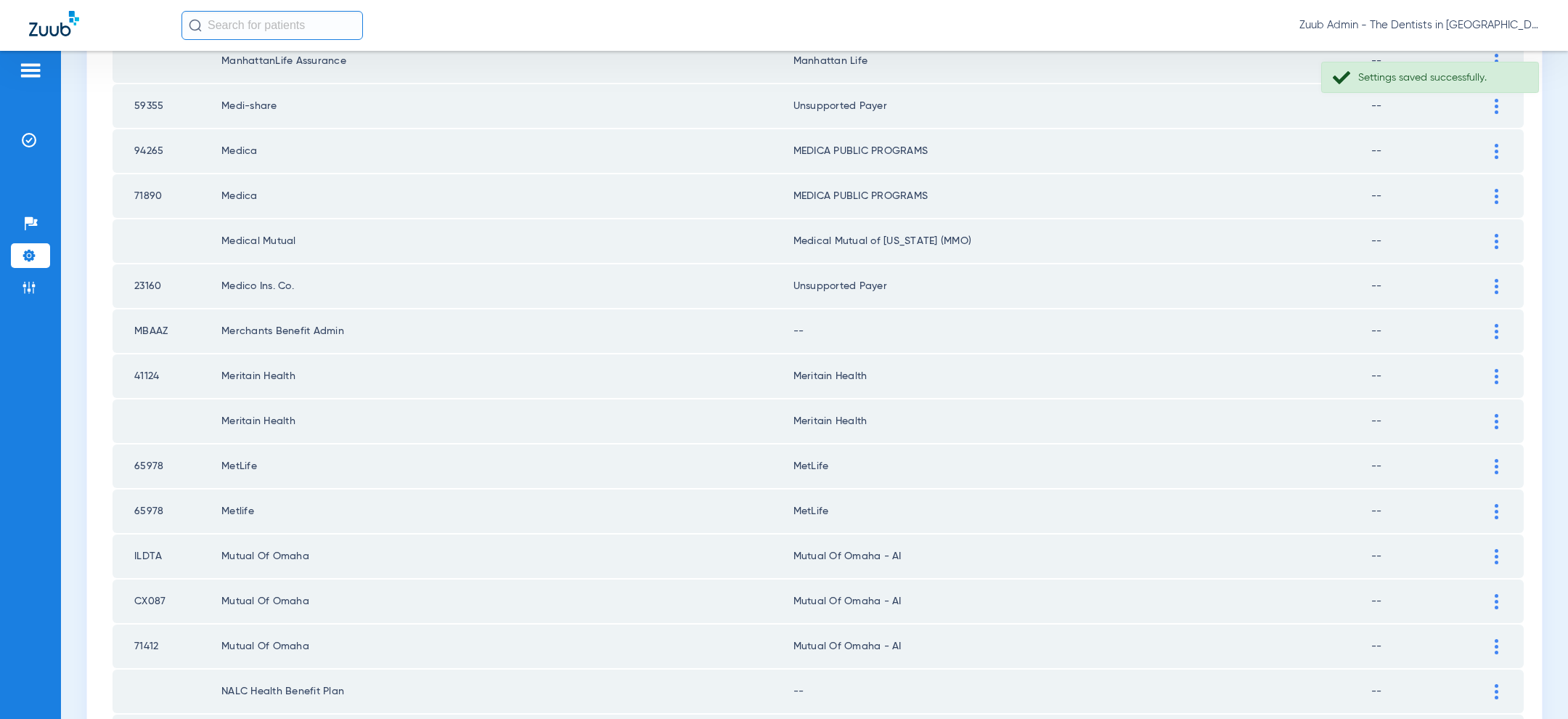
click at [1497, 323] on img at bounding box center [1496, 331] width 4 height 15
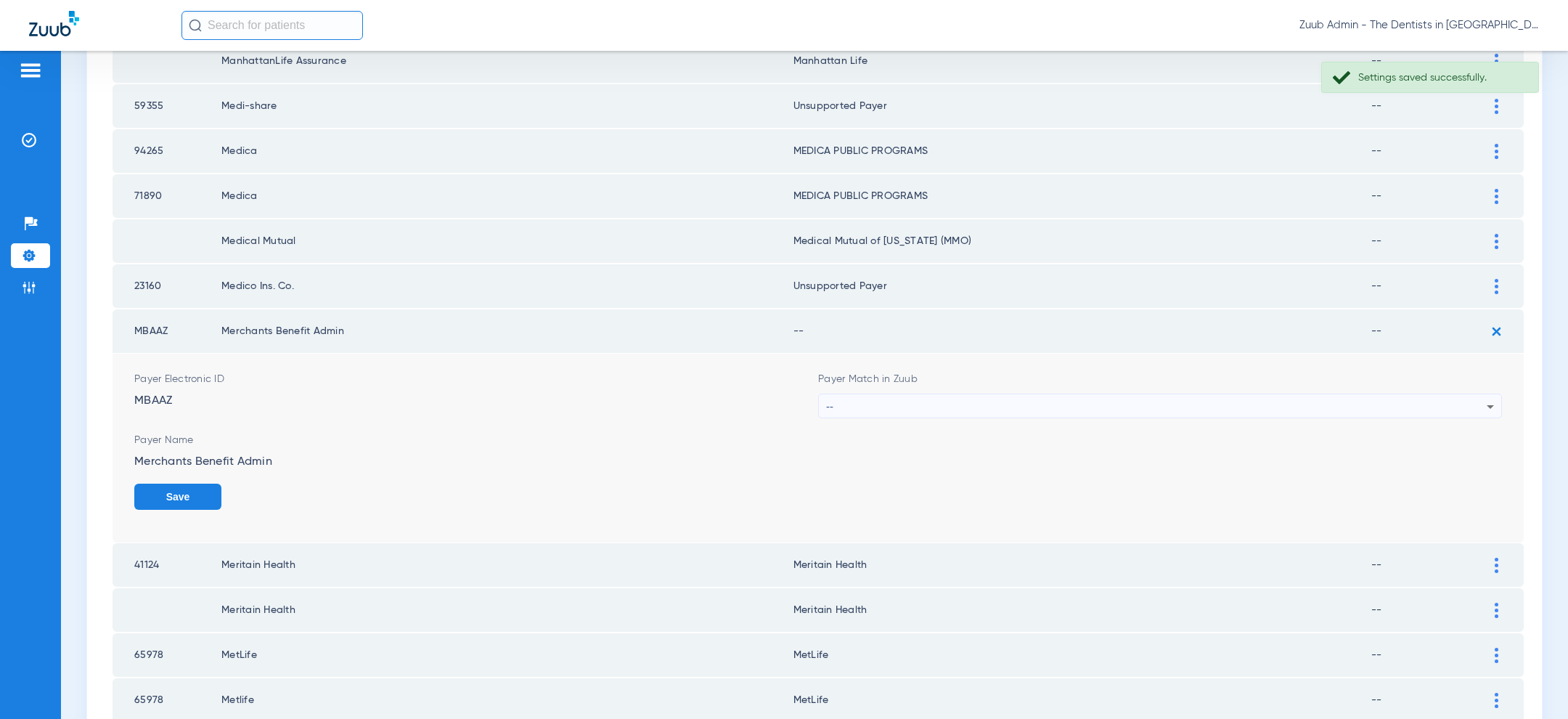
click at [1109, 394] on div "--" at bounding box center [1156, 406] width 660 height 25
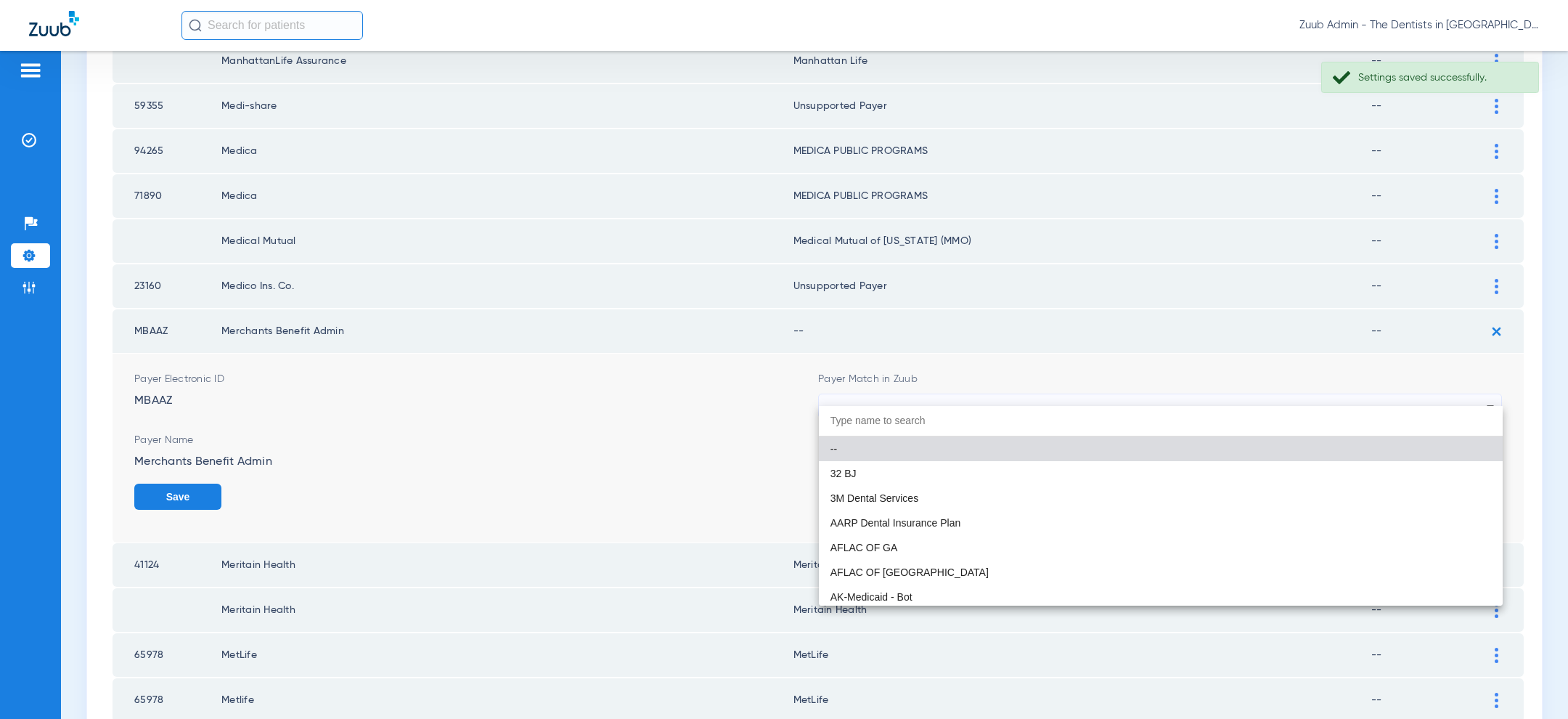
paste input "uns"
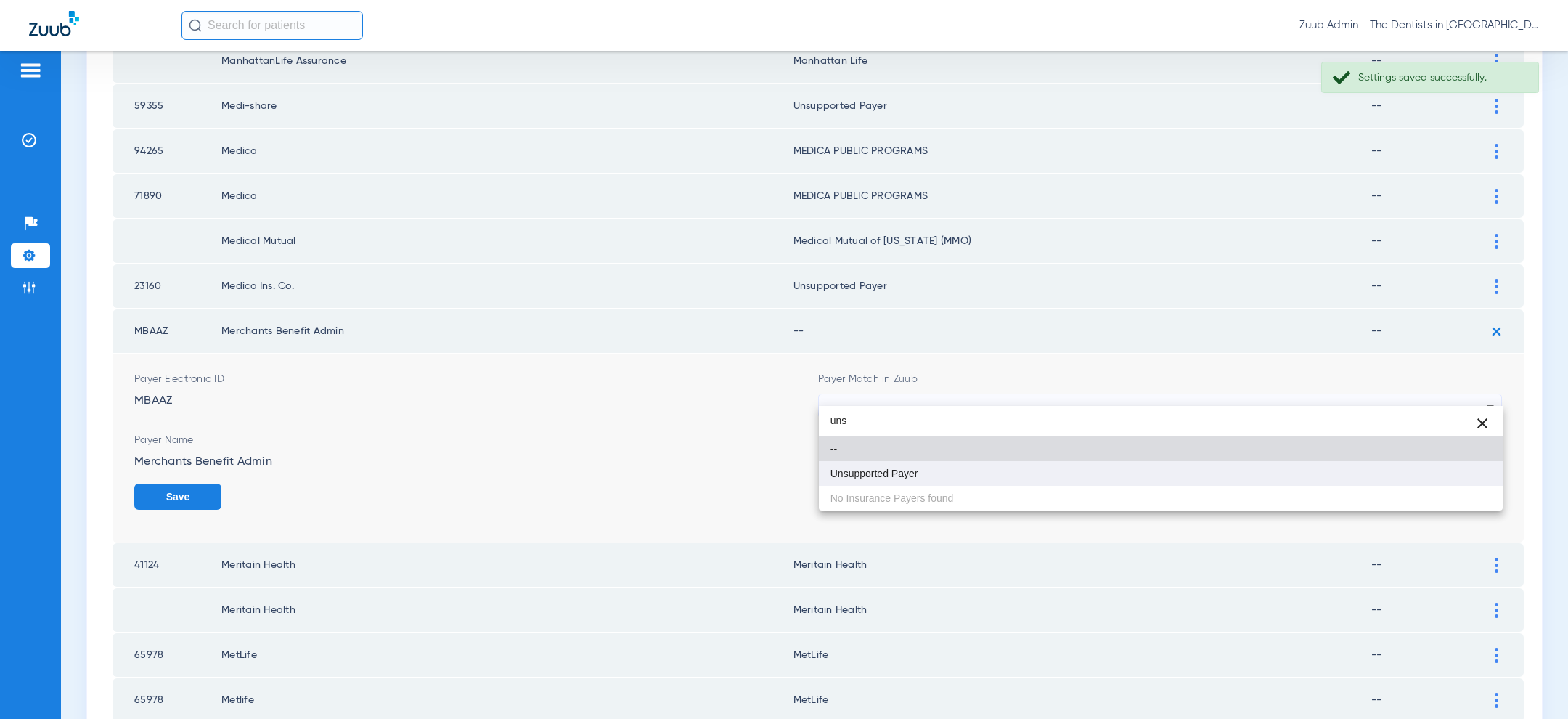
type input "uns"
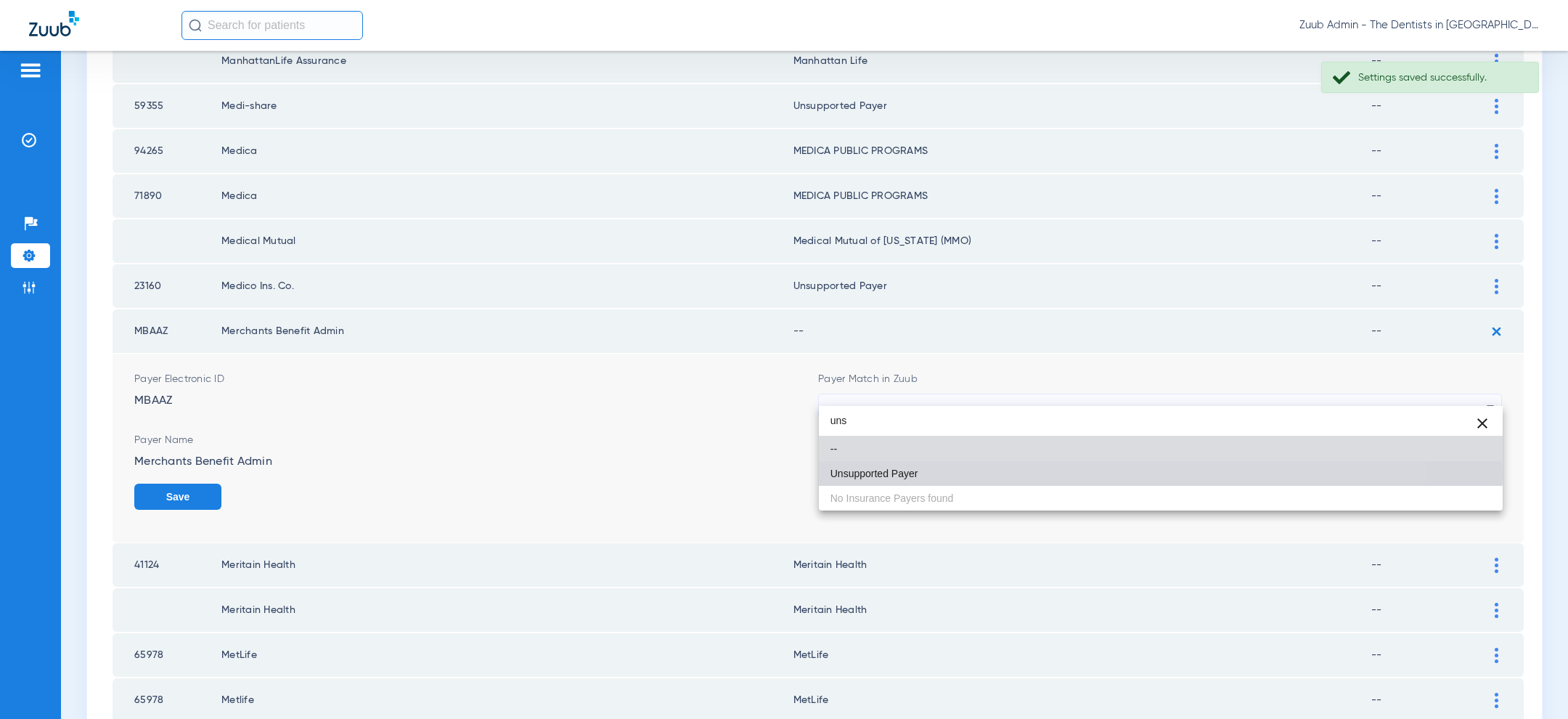
click at [1004, 472] on mat-option "Unsupported Payer" at bounding box center [1161, 472] width 684 height 25
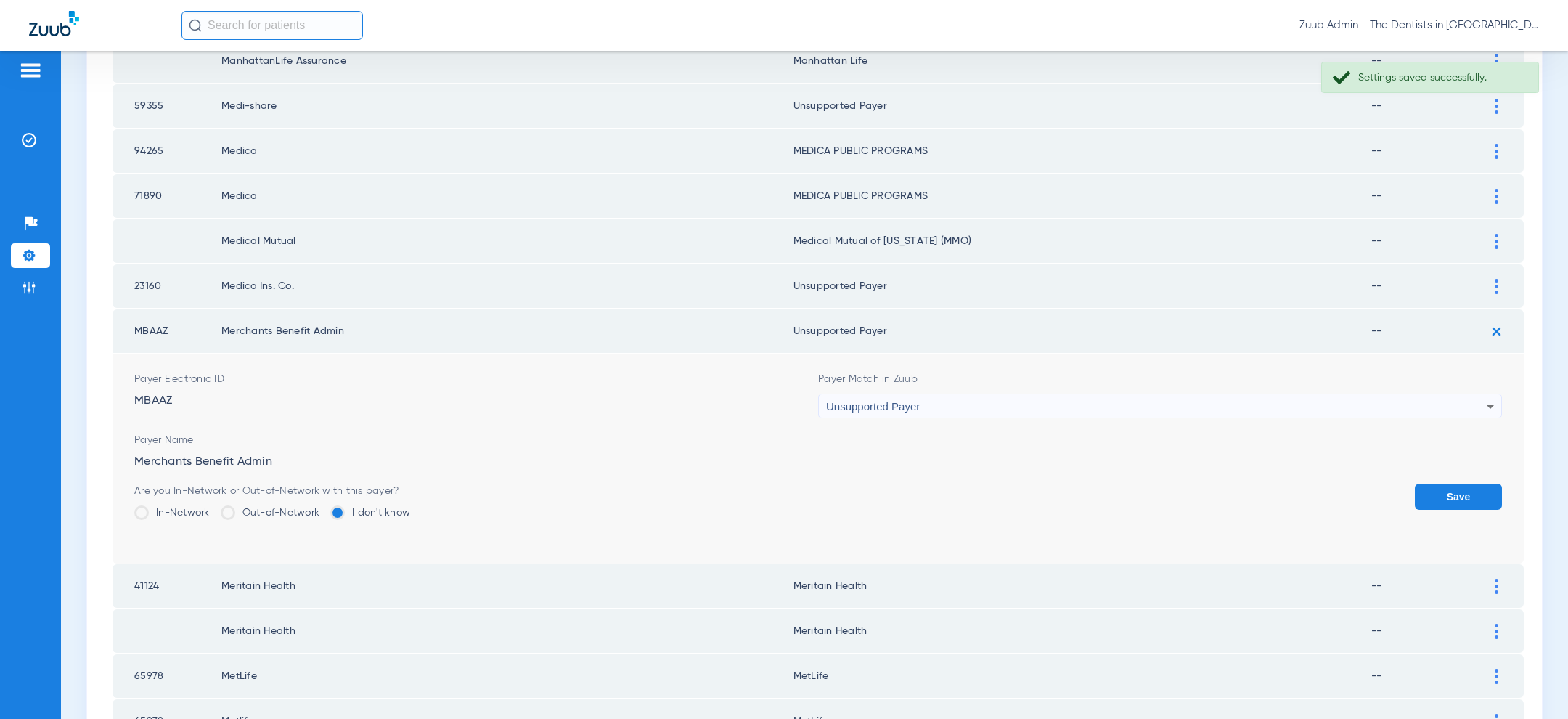
click at [1470, 484] on button "Save" at bounding box center [1459, 496] width 87 height 26
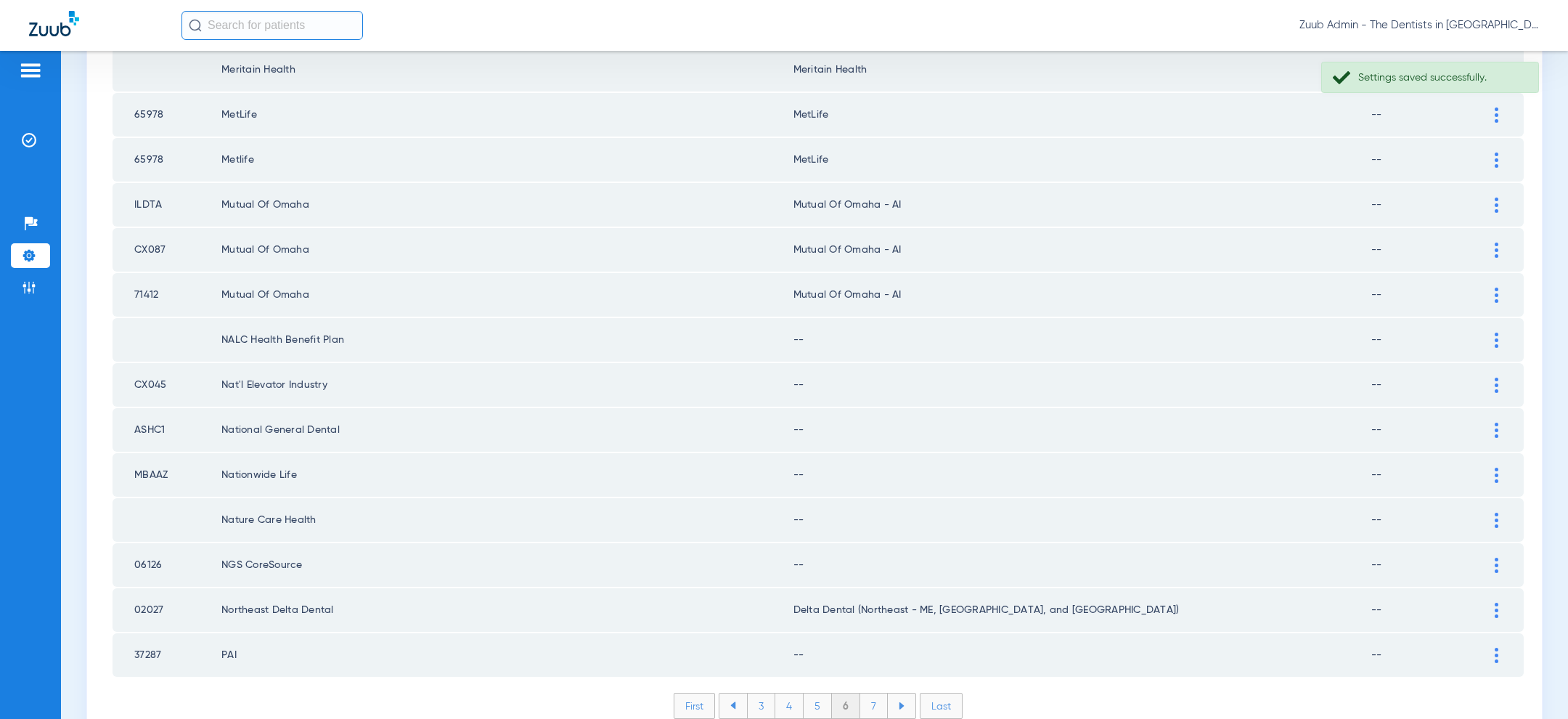
scroll to position [1886, 0]
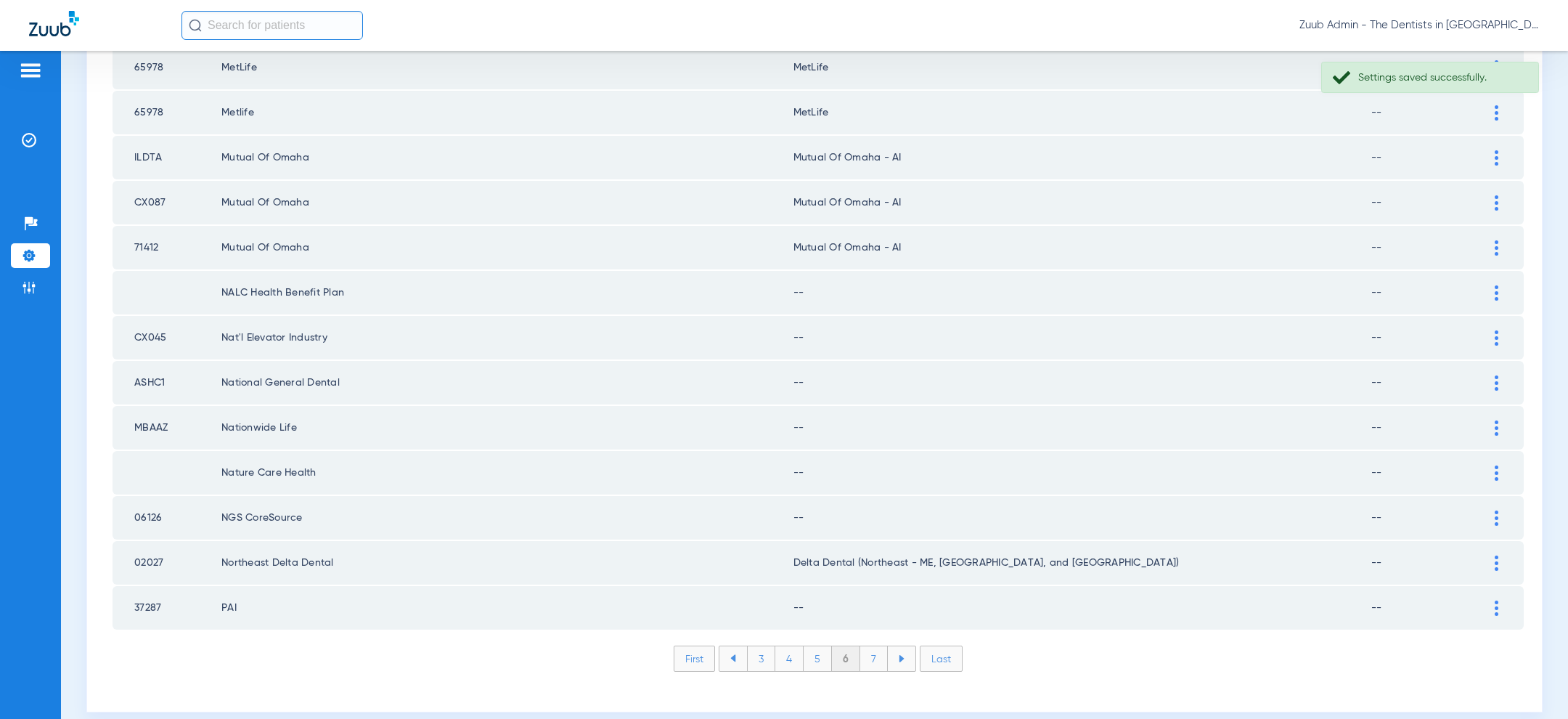
click at [1500, 285] on div at bounding box center [1497, 293] width 25 height 15
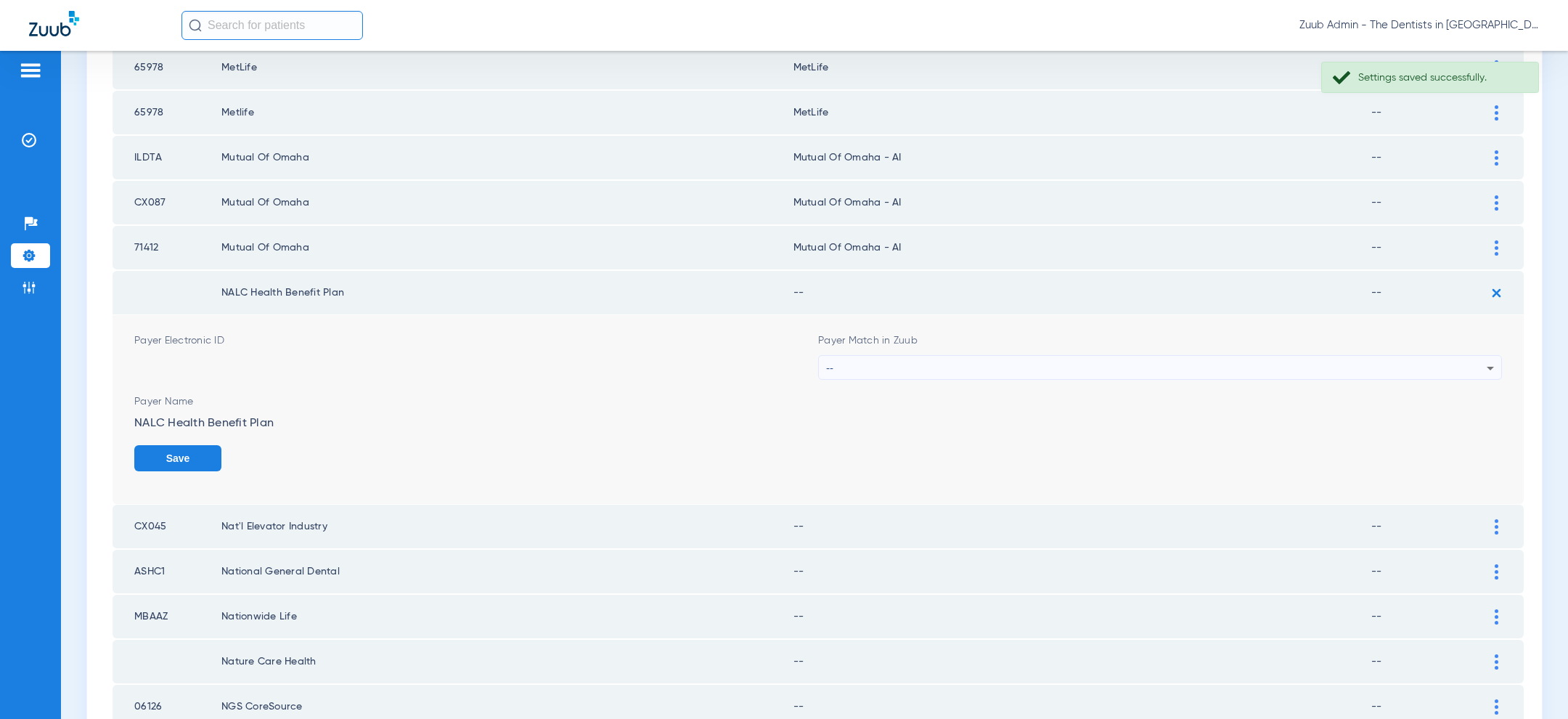
click at [1150, 358] on div "--" at bounding box center [1156, 368] width 660 height 25
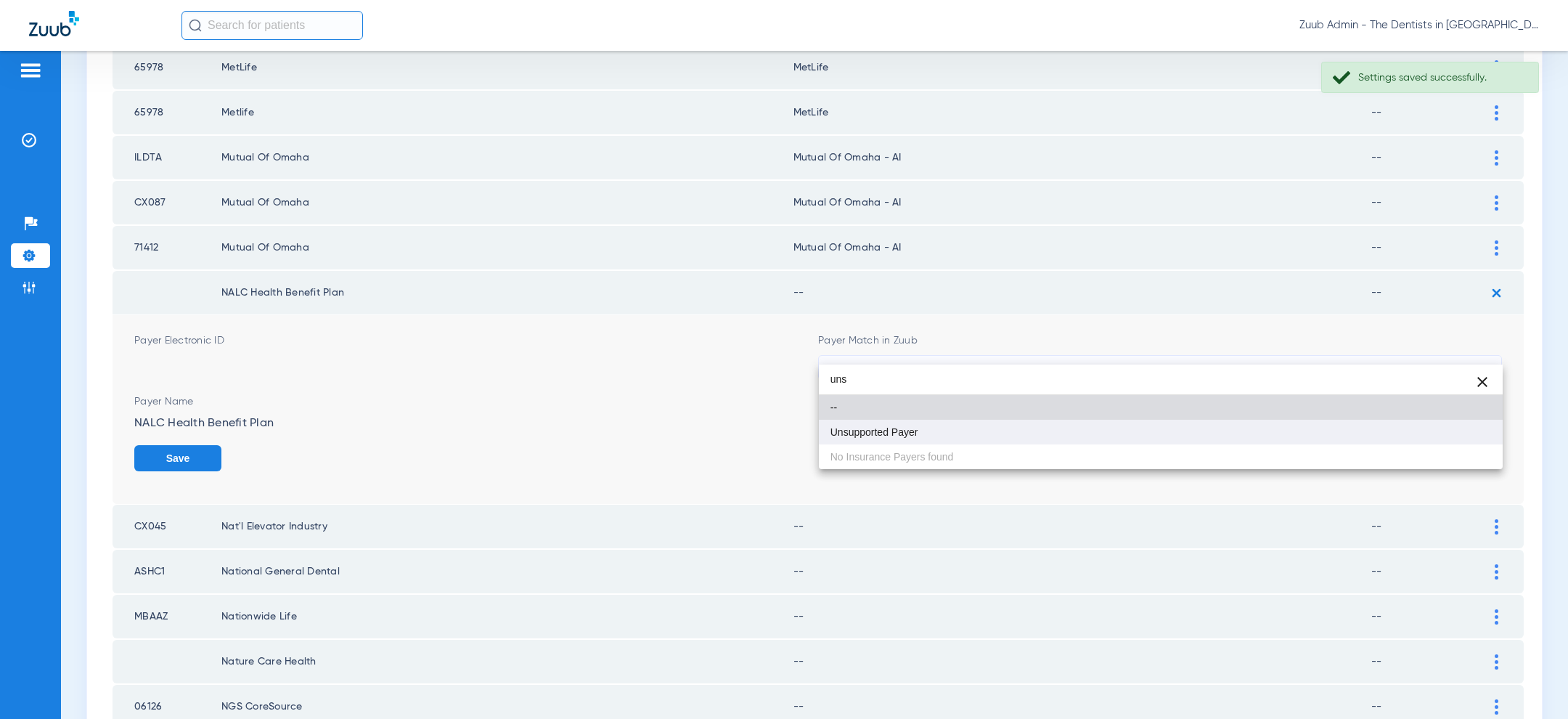
type input "uns"
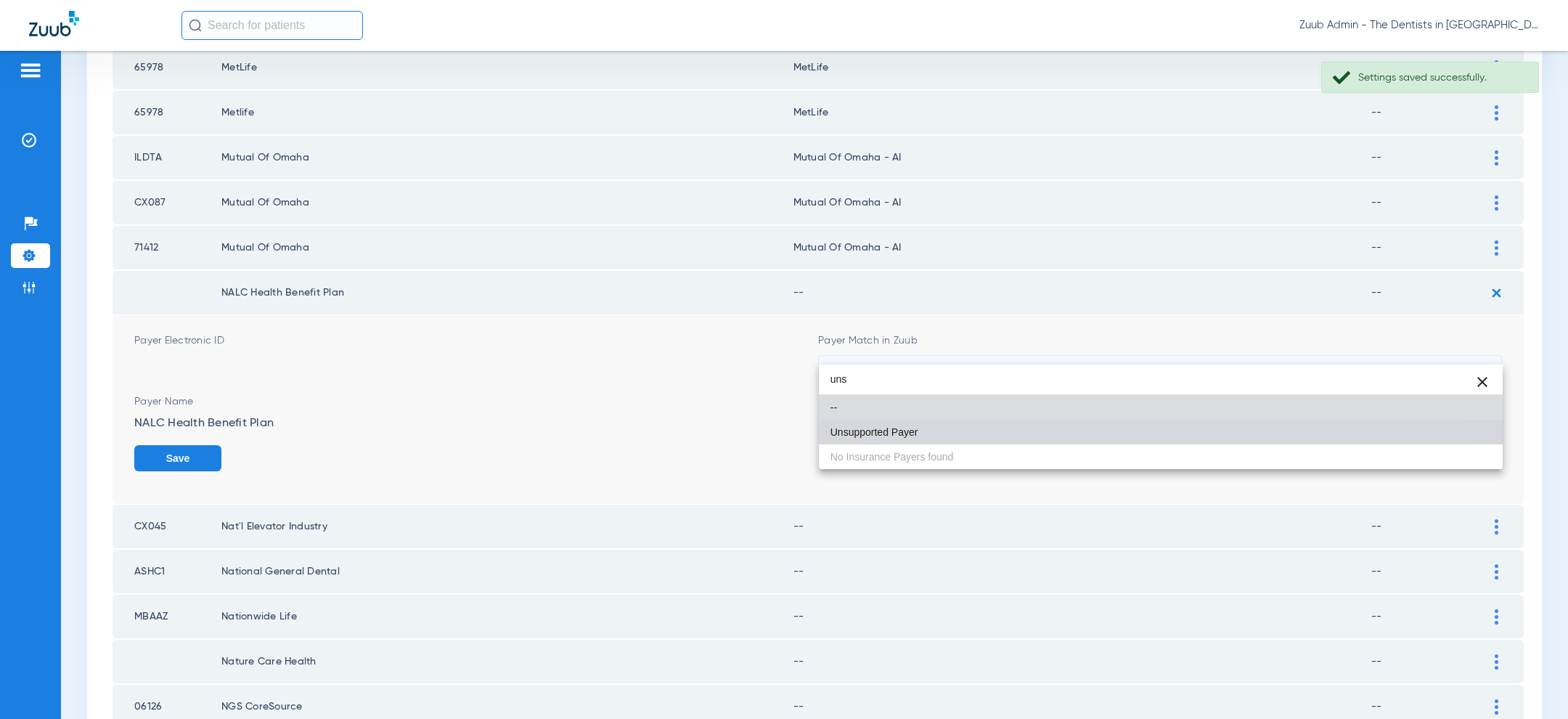
click at [1023, 442] on mat-option "Unsupported Payer" at bounding box center [1161, 431] width 684 height 25
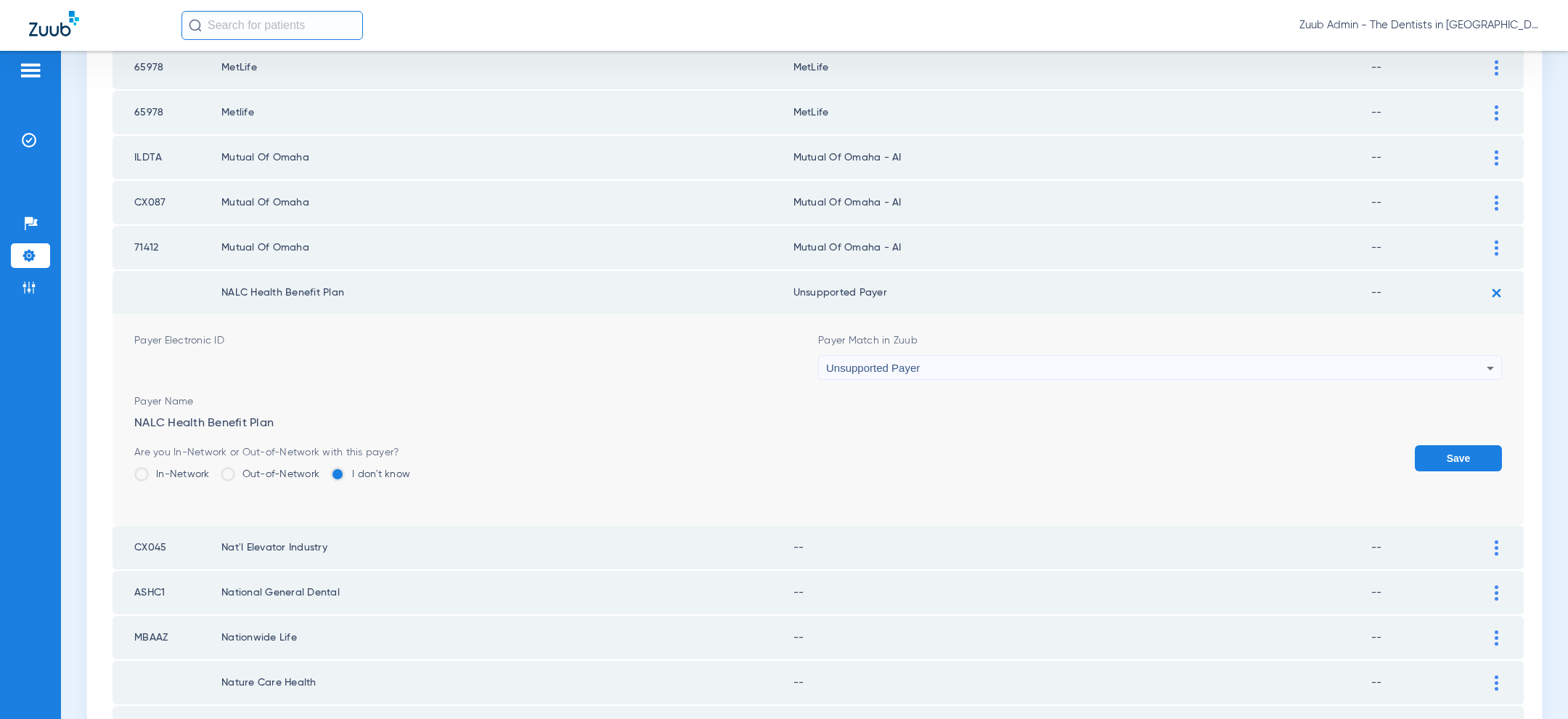
click at [1482, 445] on button "Save" at bounding box center [1459, 457] width 87 height 26
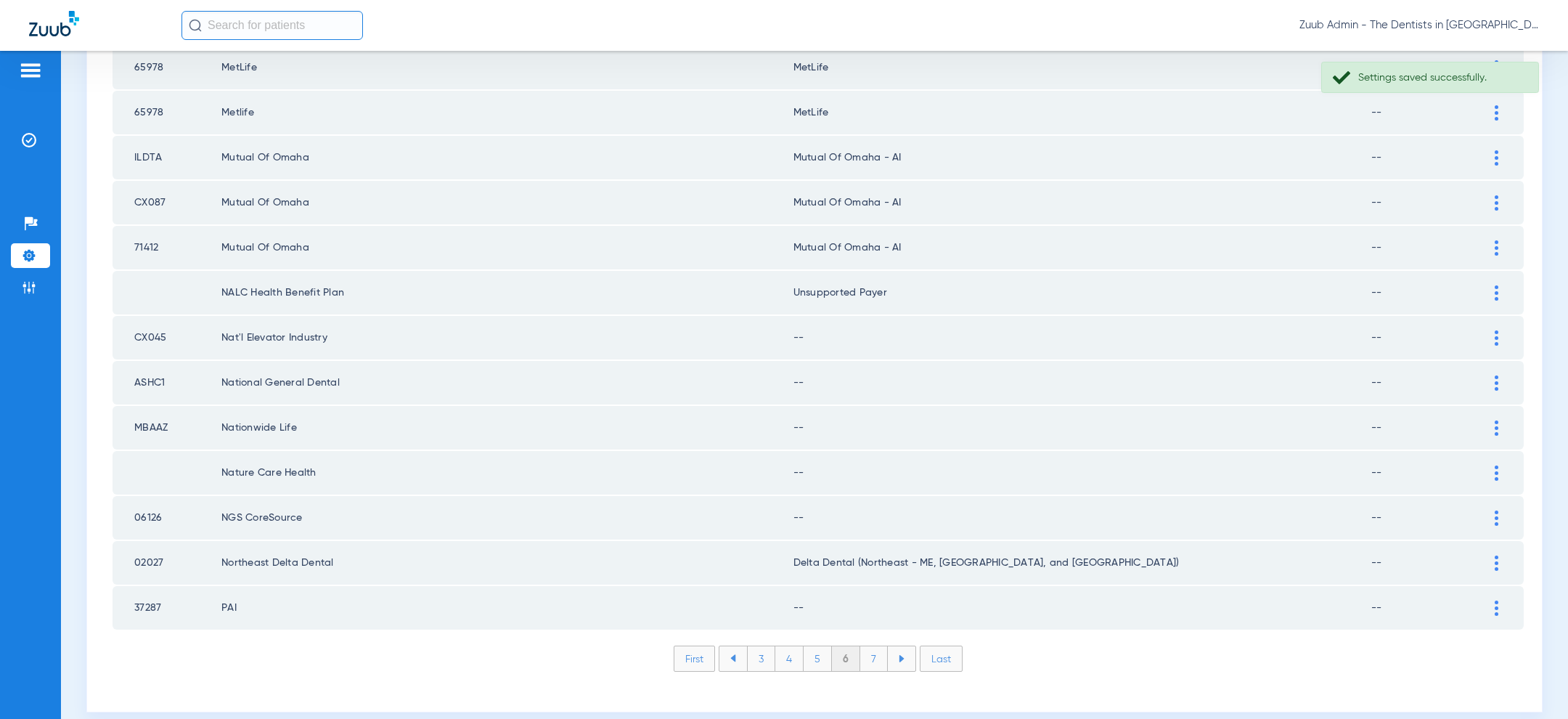
click at [1499, 331] on div at bounding box center [1497, 338] width 25 height 15
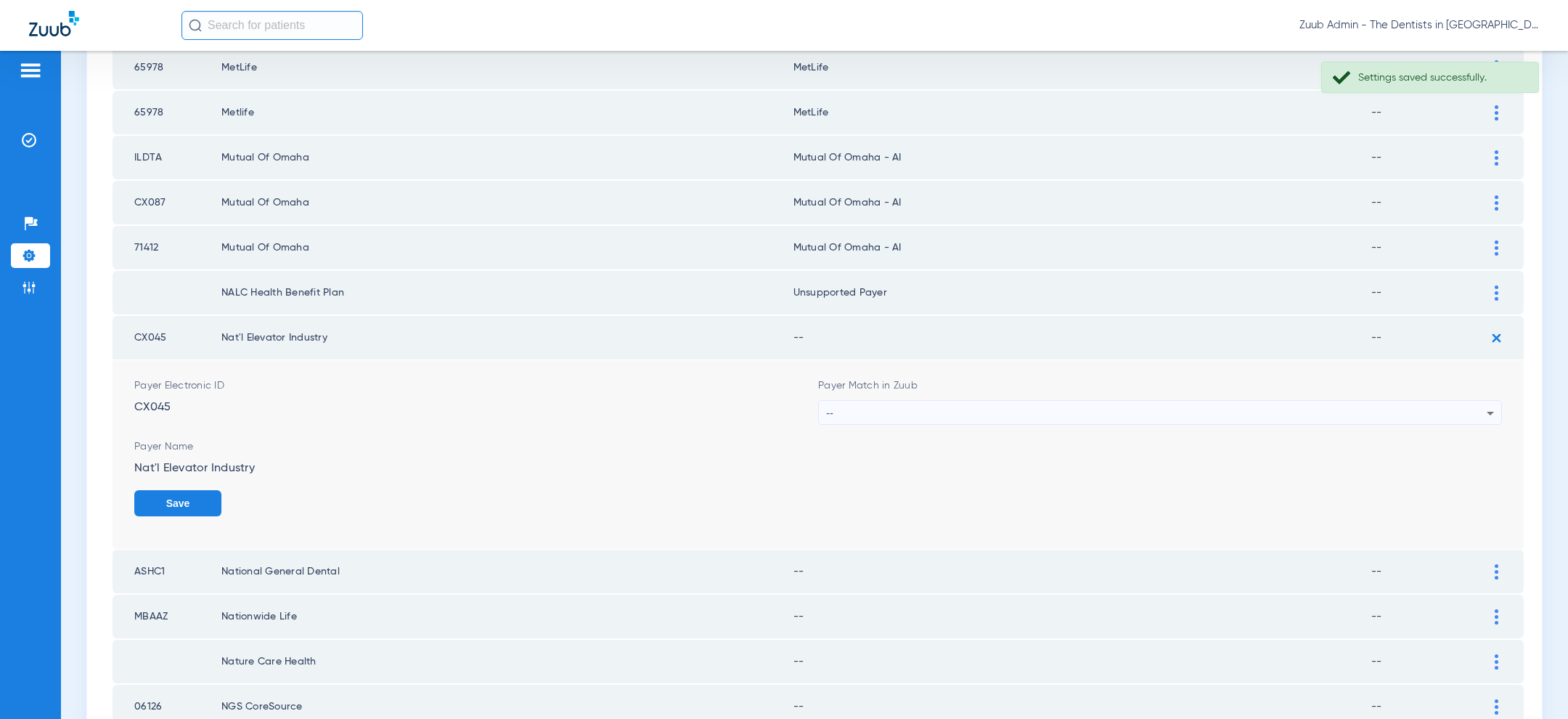
click at [1325, 400] on div "--" at bounding box center [1156, 412] width 660 height 25
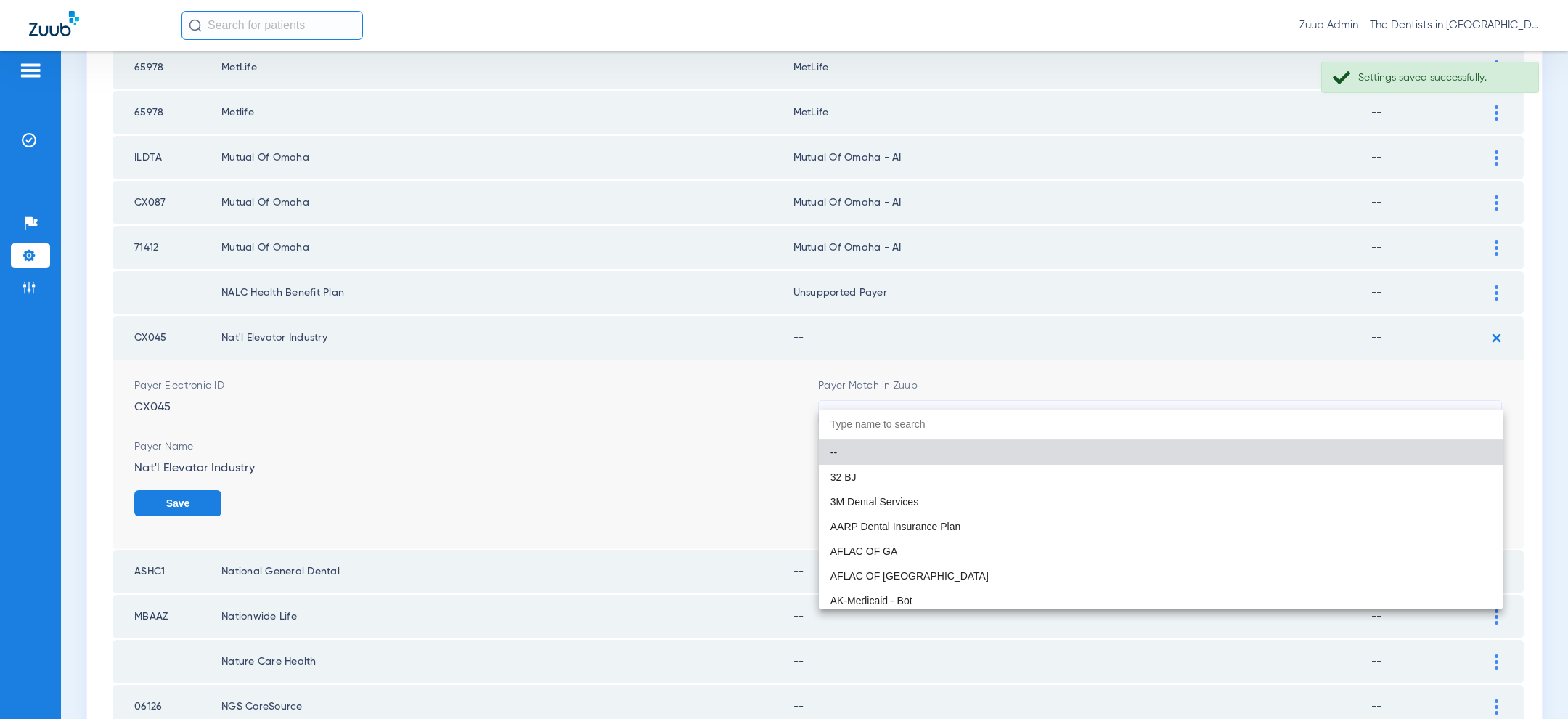
paste input "uns"
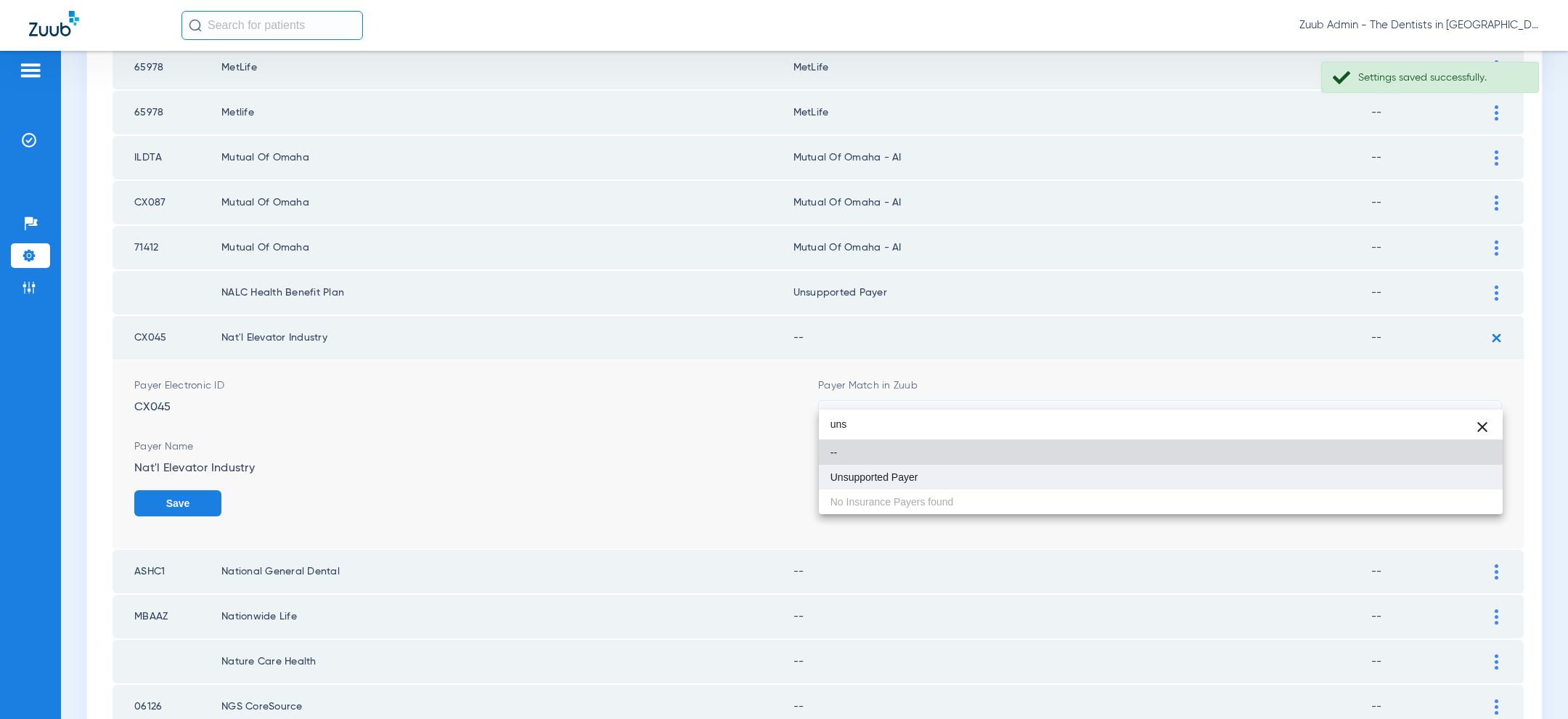
type input "uns"
click at [1158, 473] on mat-option "Unsupported Payer" at bounding box center [1161, 476] width 684 height 25
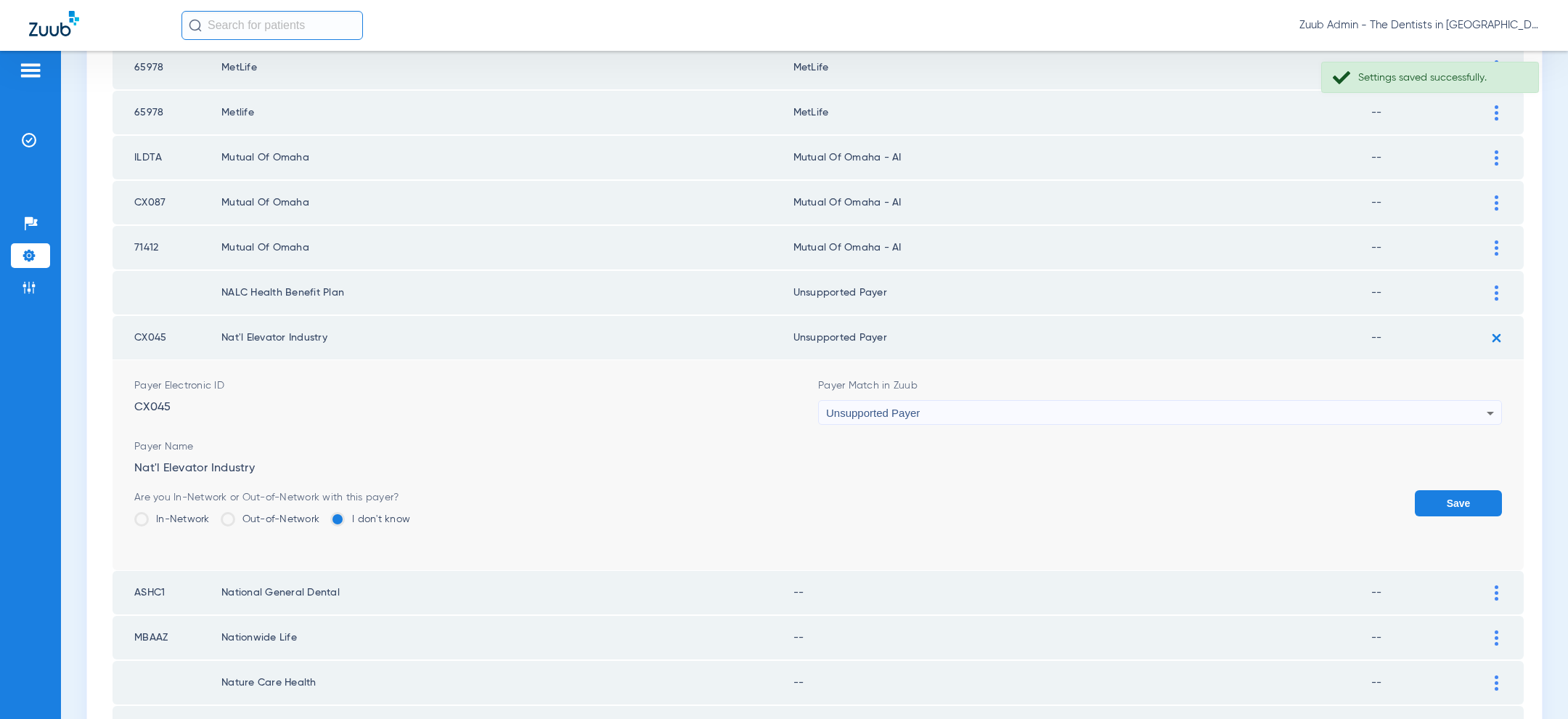
click at [1472, 490] on button "Save" at bounding box center [1459, 503] width 87 height 26
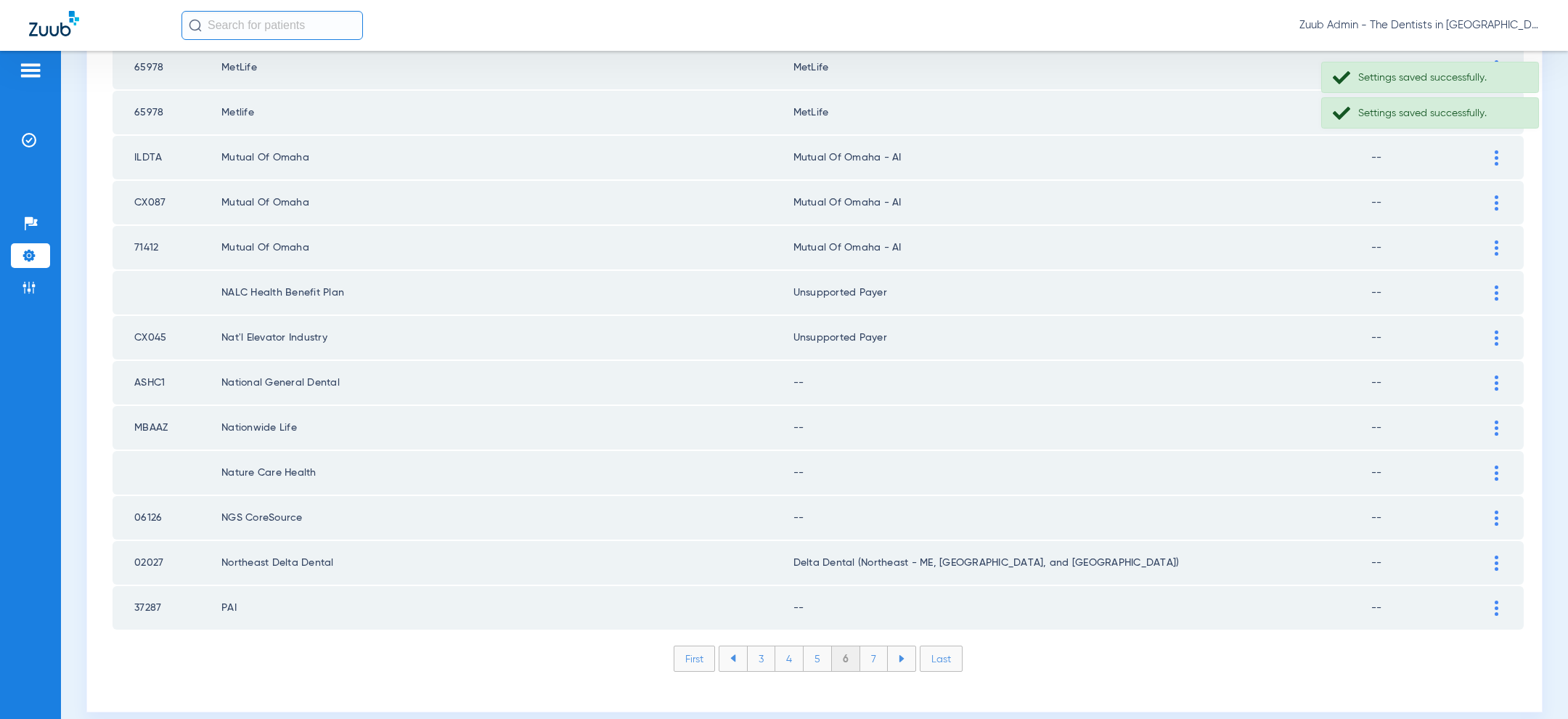
click at [1496, 375] on img at bounding box center [1496, 382] width 4 height 15
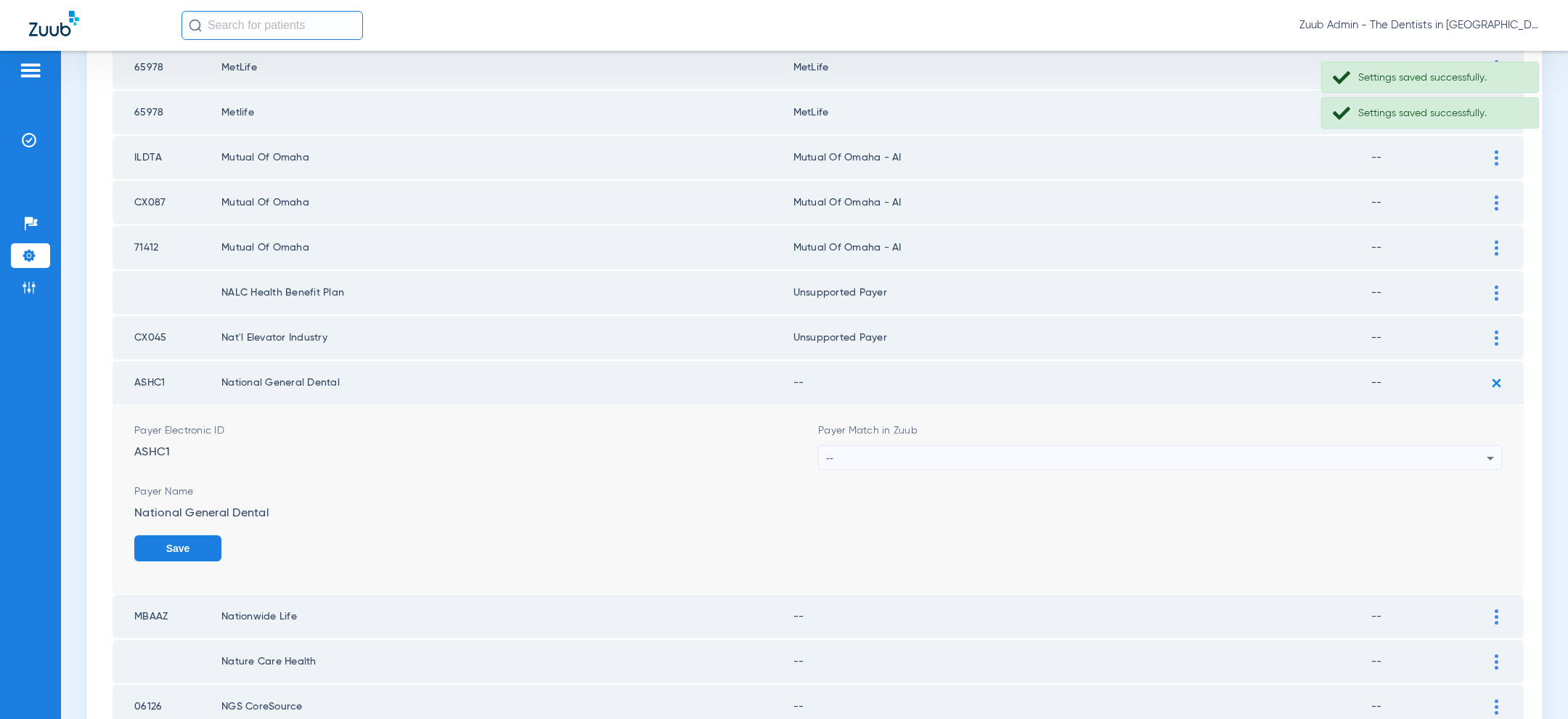
click at [1192, 446] on div "--" at bounding box center [1156, 457] width 660 height 25
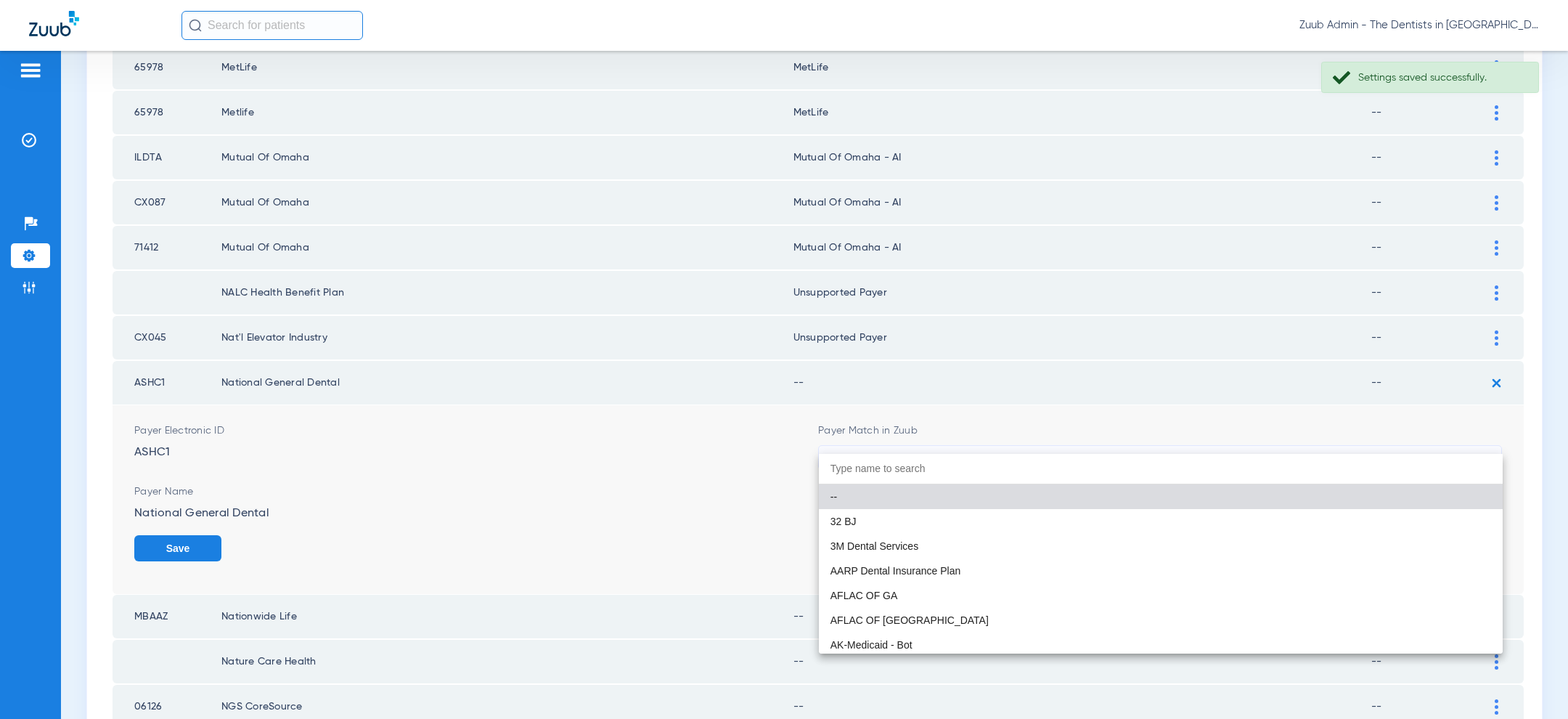
paste input "uns"
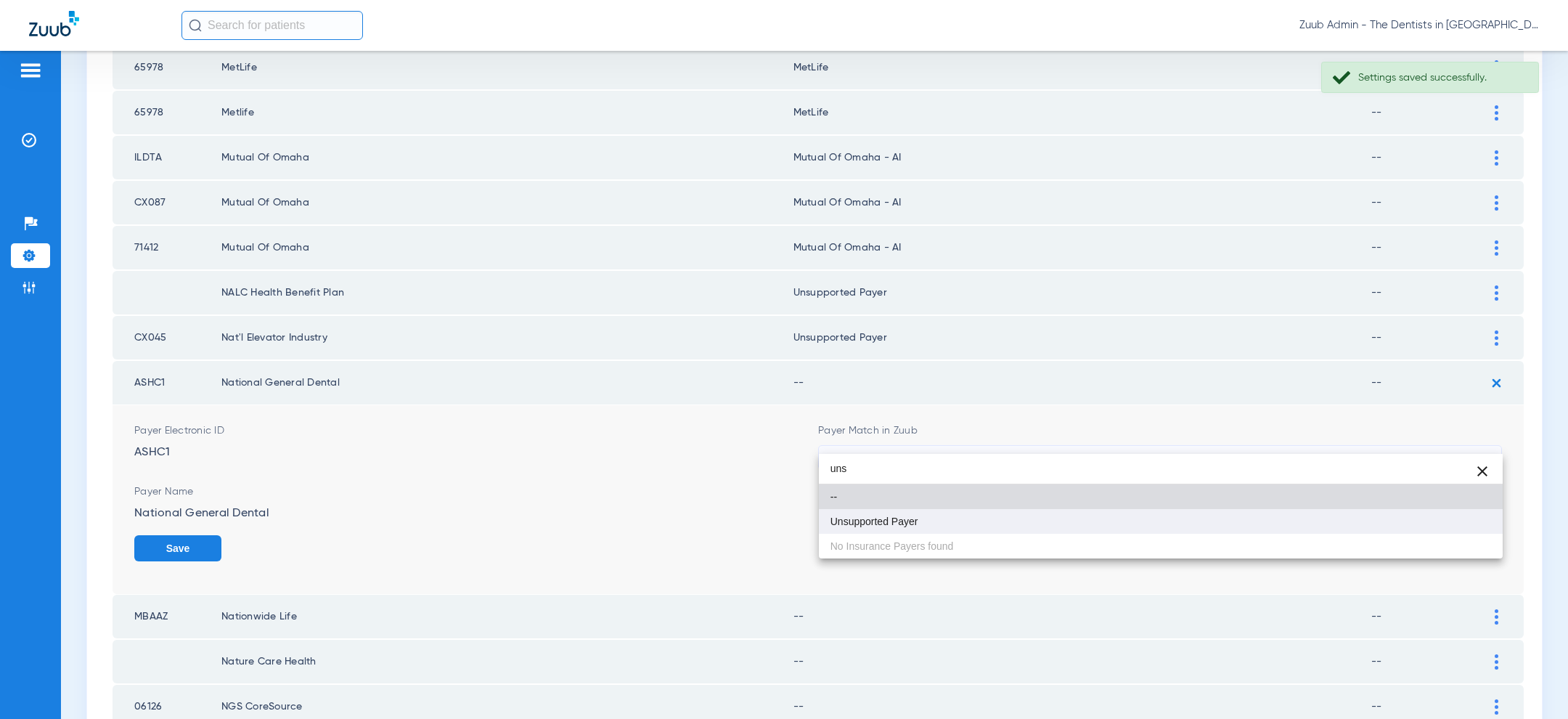
type input "uns"
click at [1077, 532] on mat-option "Unsupported Payer" at bounding box center [1161, 521] width 684 height 25
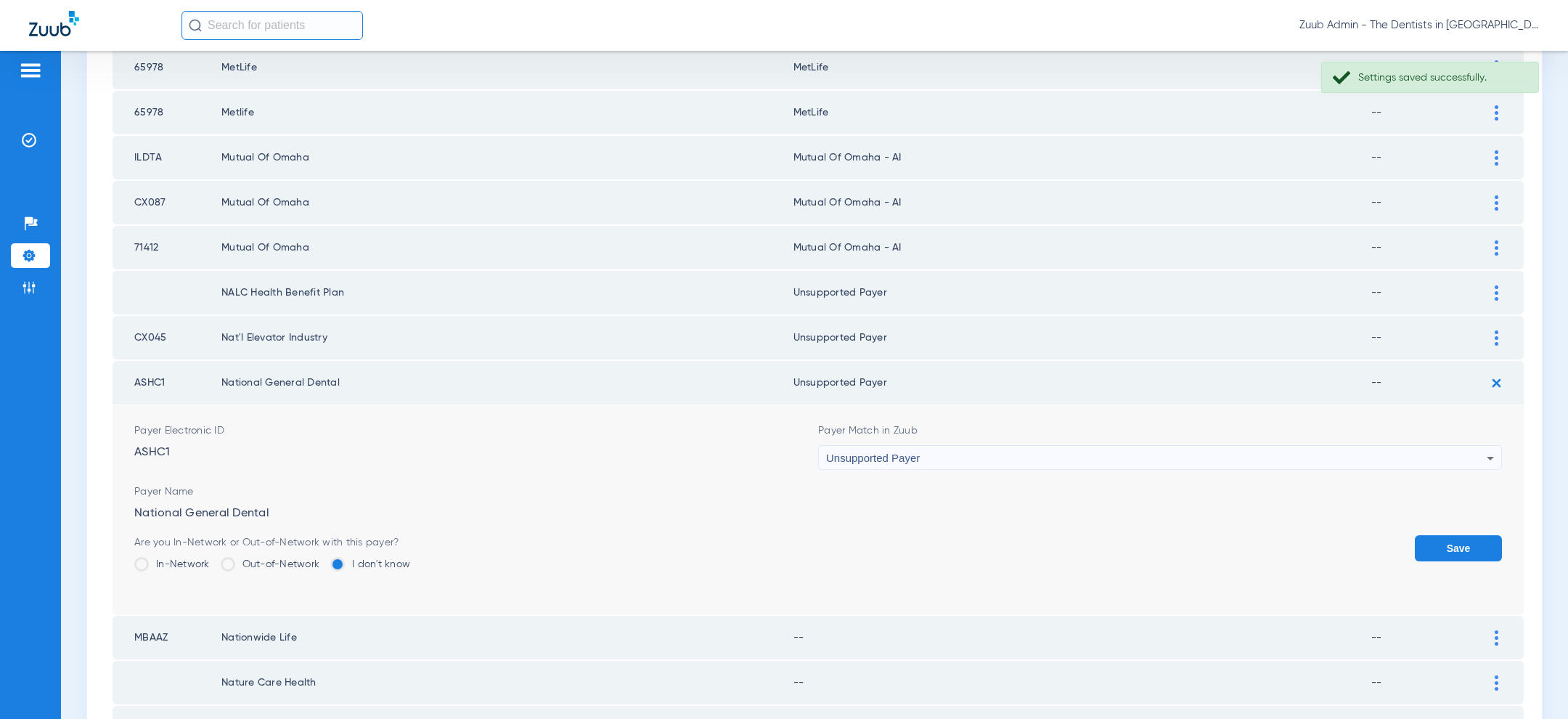
click at [1470, 545] on button "Save" at bounding box center [1459, 548] width 87 height 26
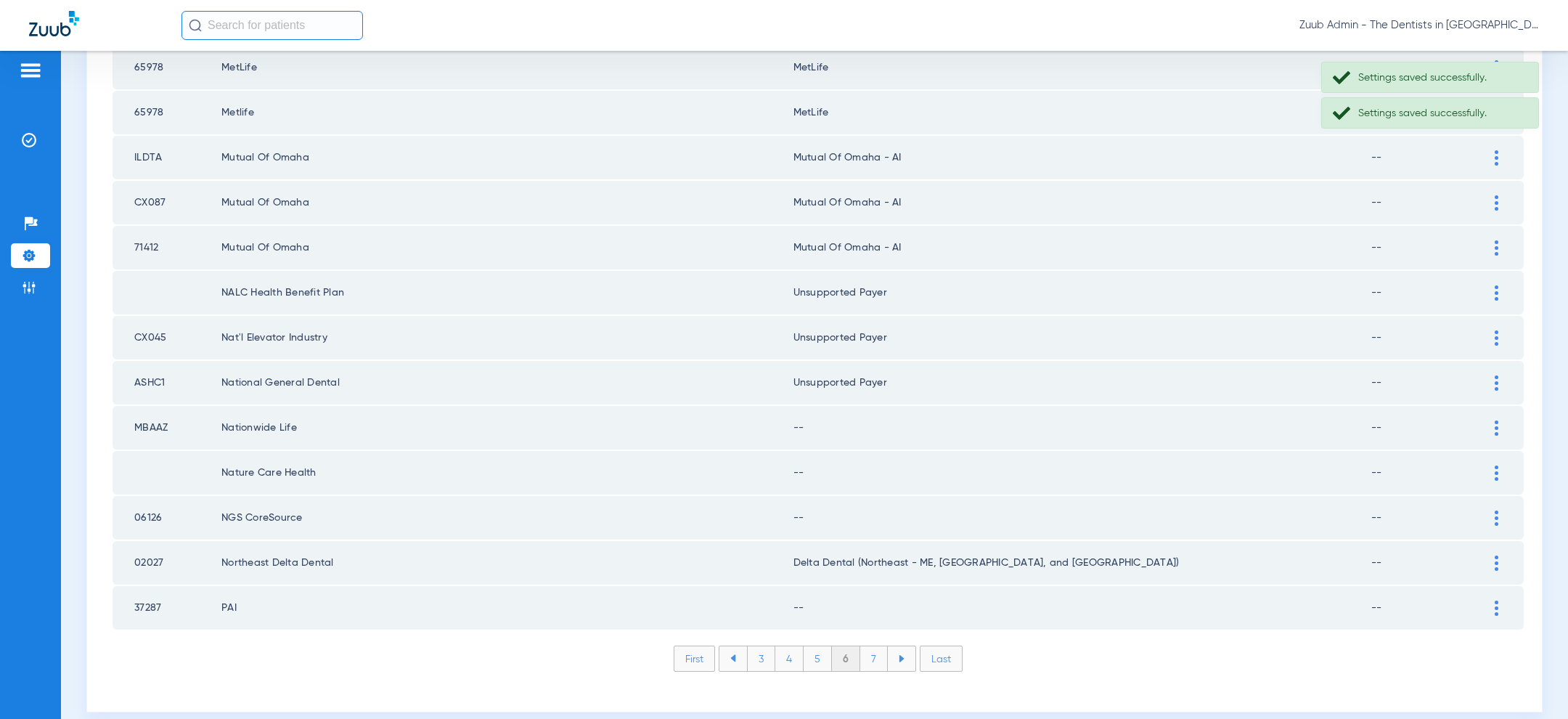
click at [1497, 420] on img at bounding box center [1496, 427] width 4 height 15
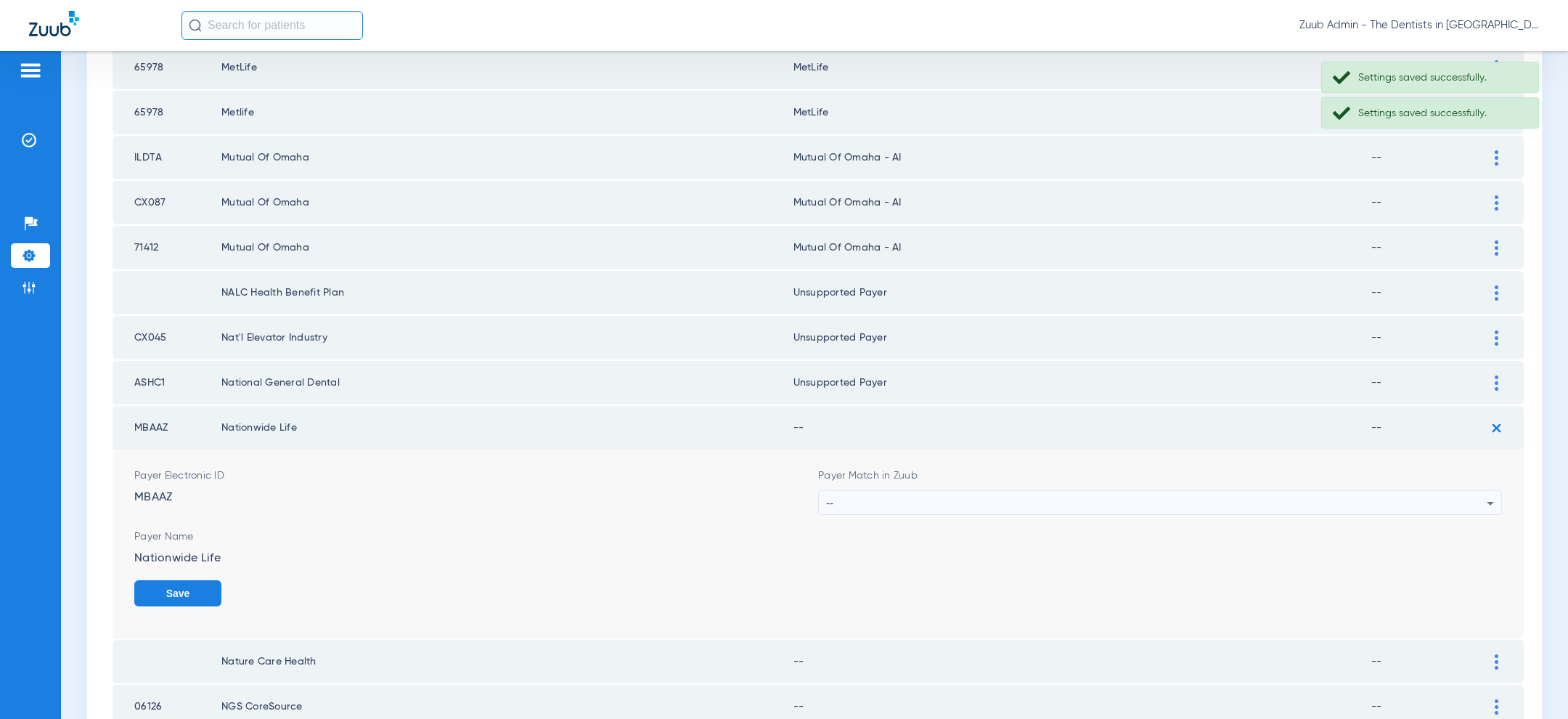
click at [1202, 491] on div "--" at bounding box center [1156, 503] width 660 height 25
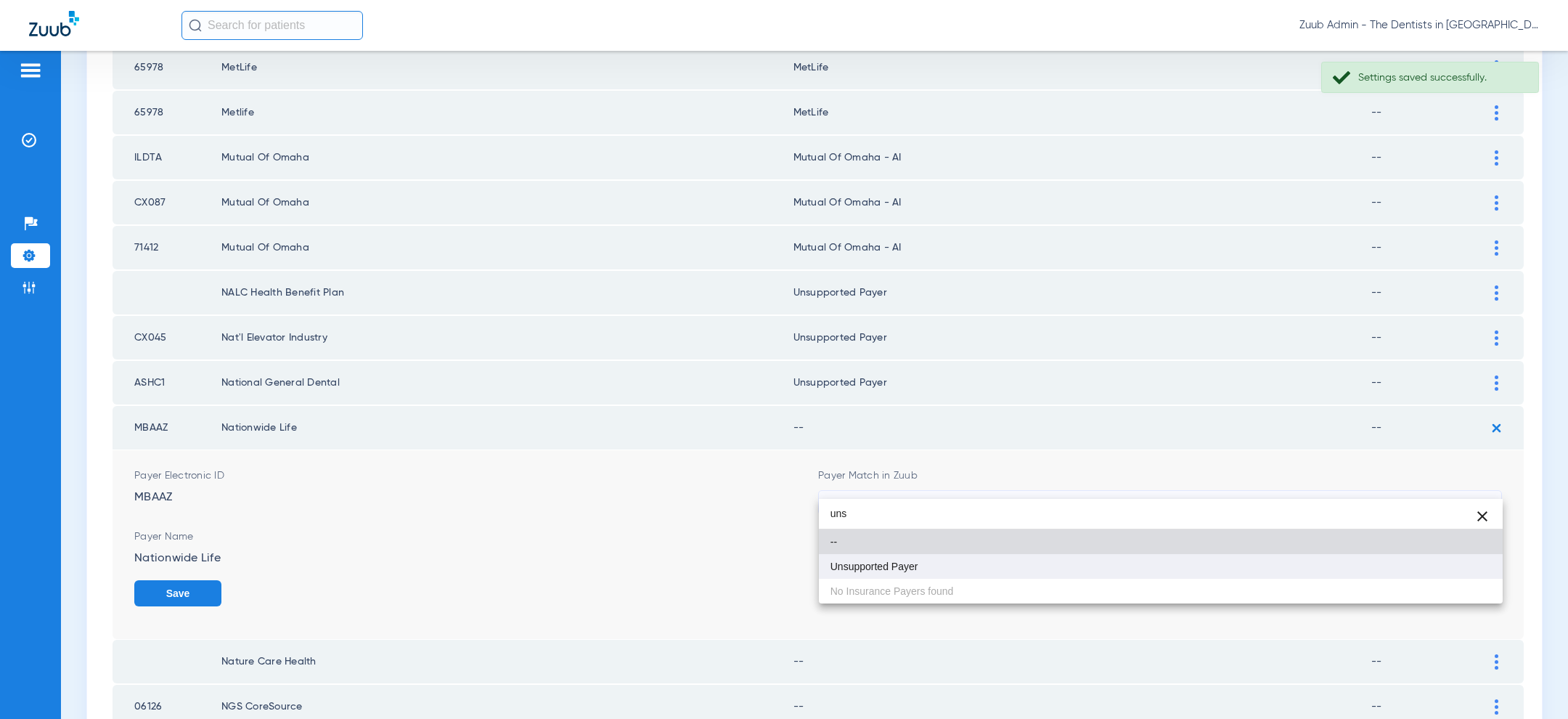
type input "uns"
click at [1045, 560] on mat-option "Unsupported Payer" at bounding box center [1161, 566] width 684 height 25
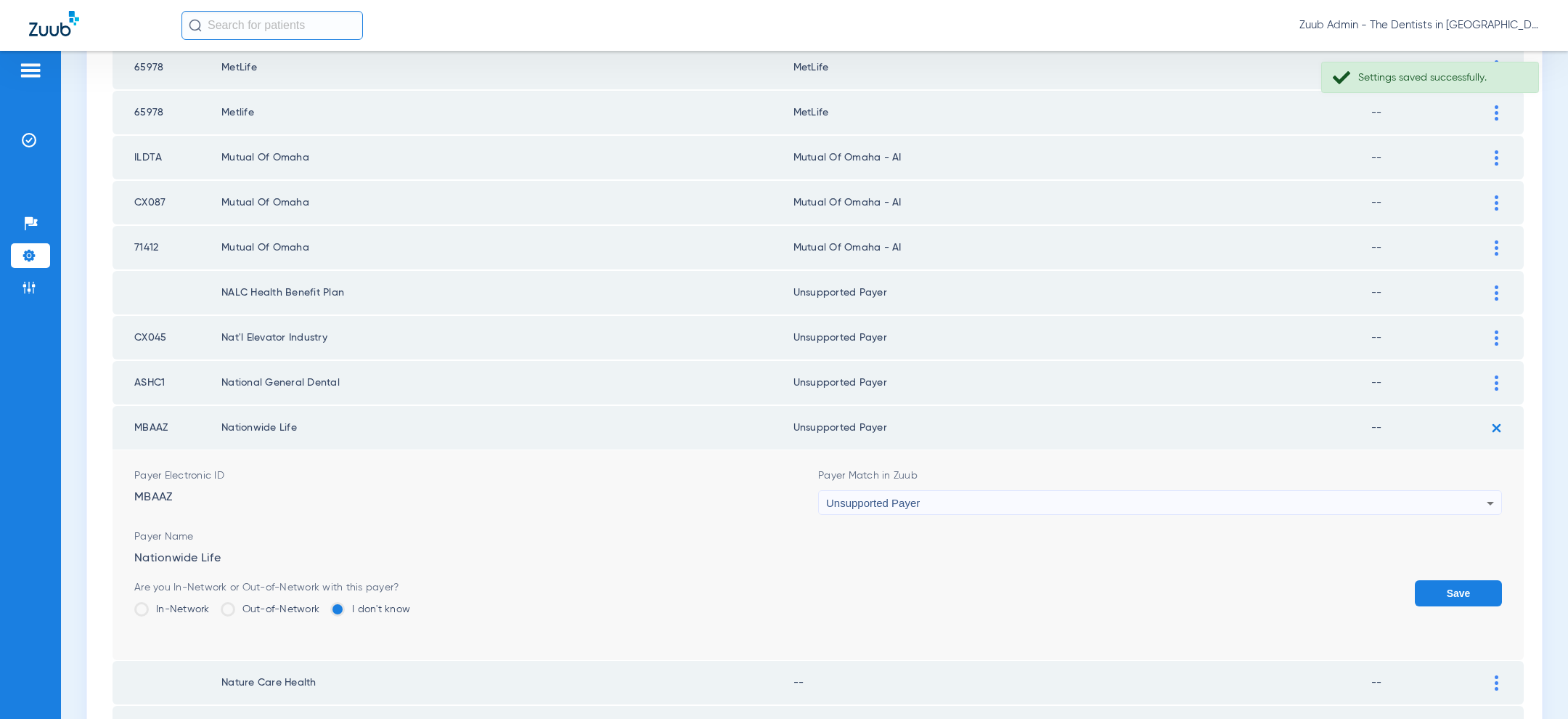
click at [1451, 580] on button "Save" at bounding box center [1459, 593] width 87 height 26
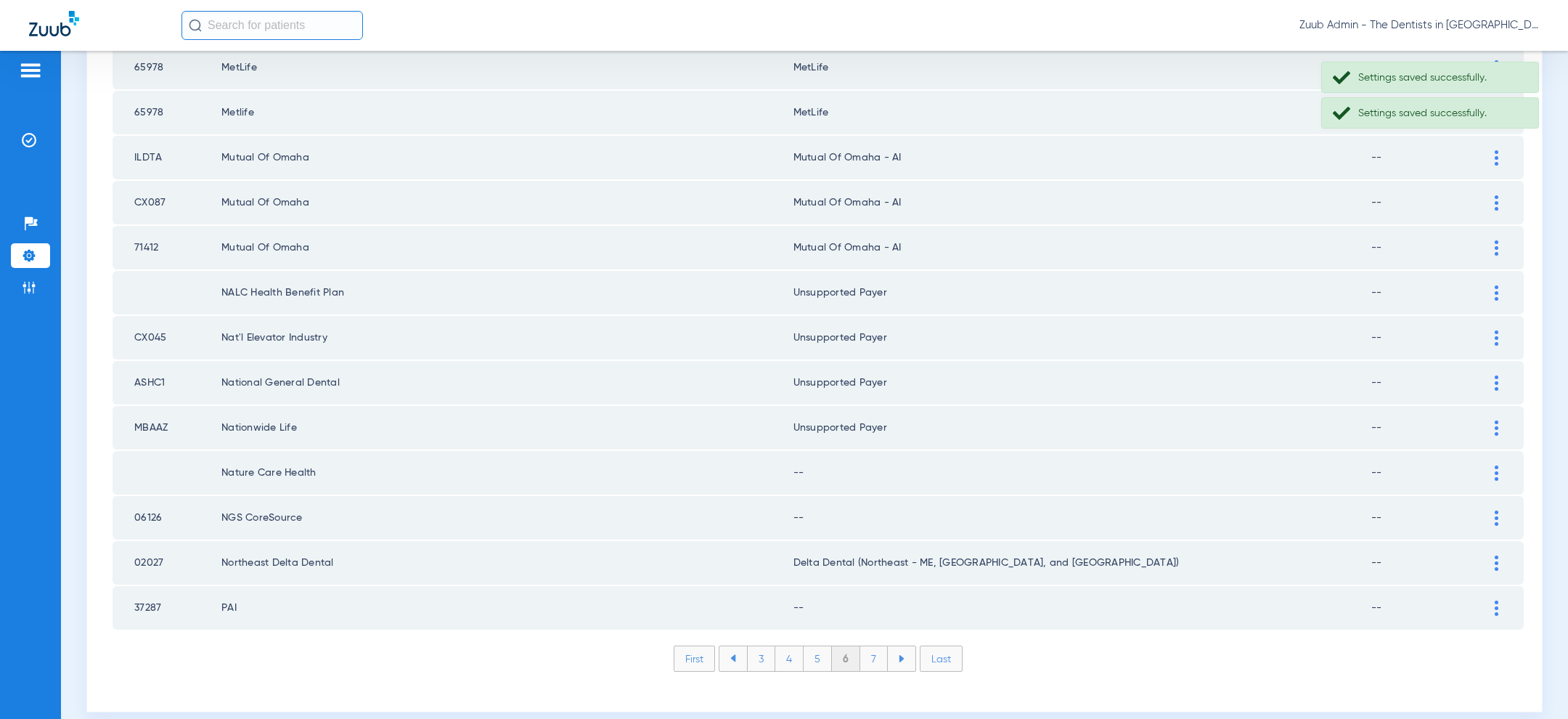
click at [1494, 465] on img at bounding box center [1496, 472] width 4 height 15
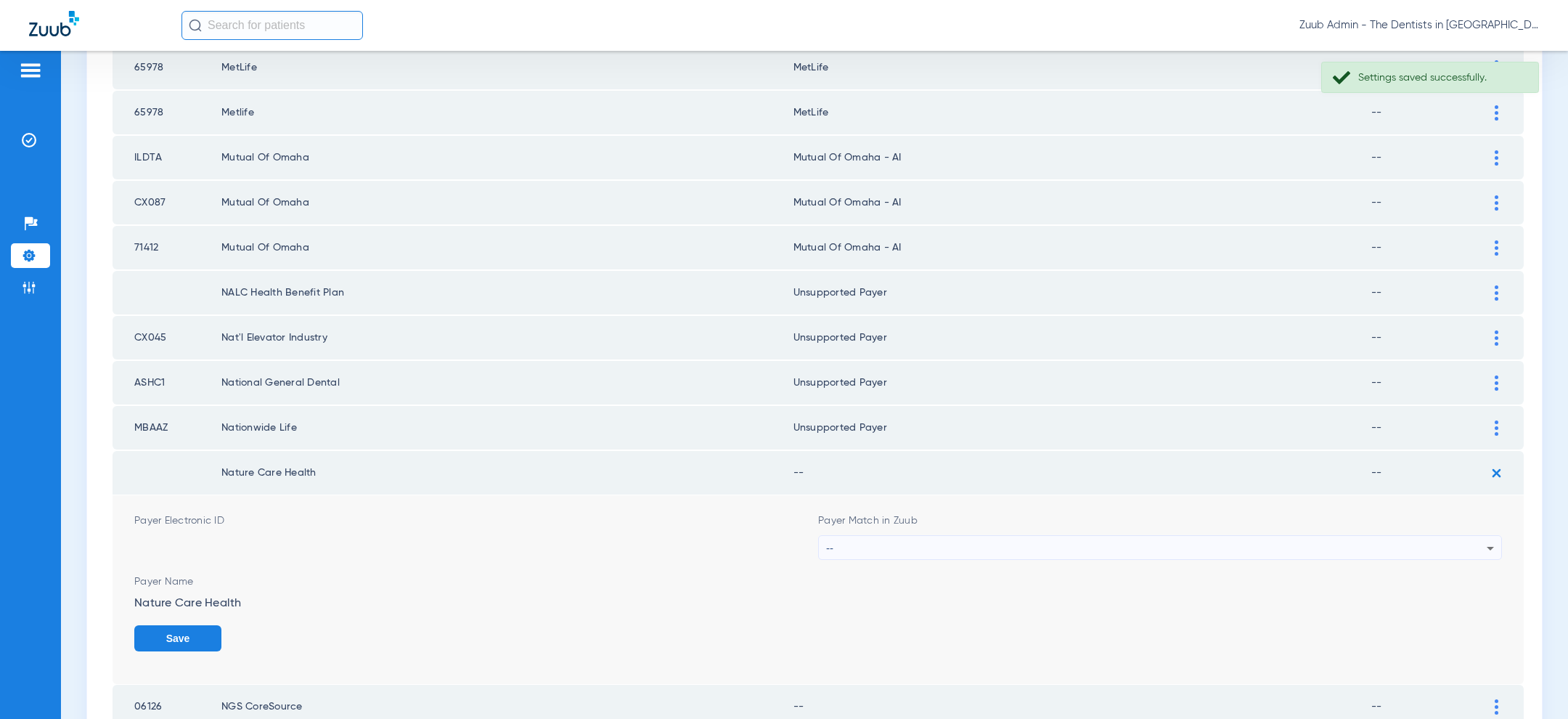
click at [1218, 536] on div "--" at bounding box center [1156, 548] width 660 height 25
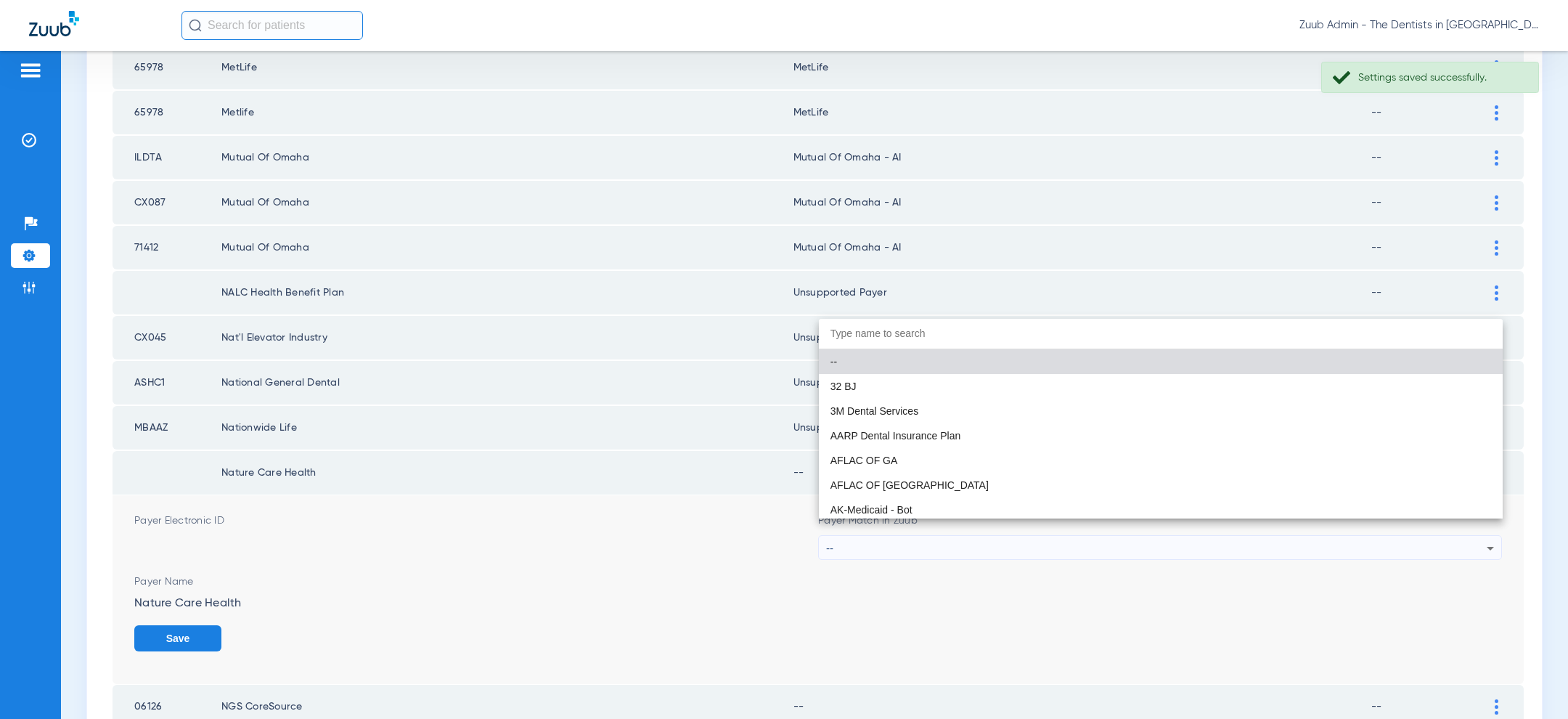
paste input "uns"
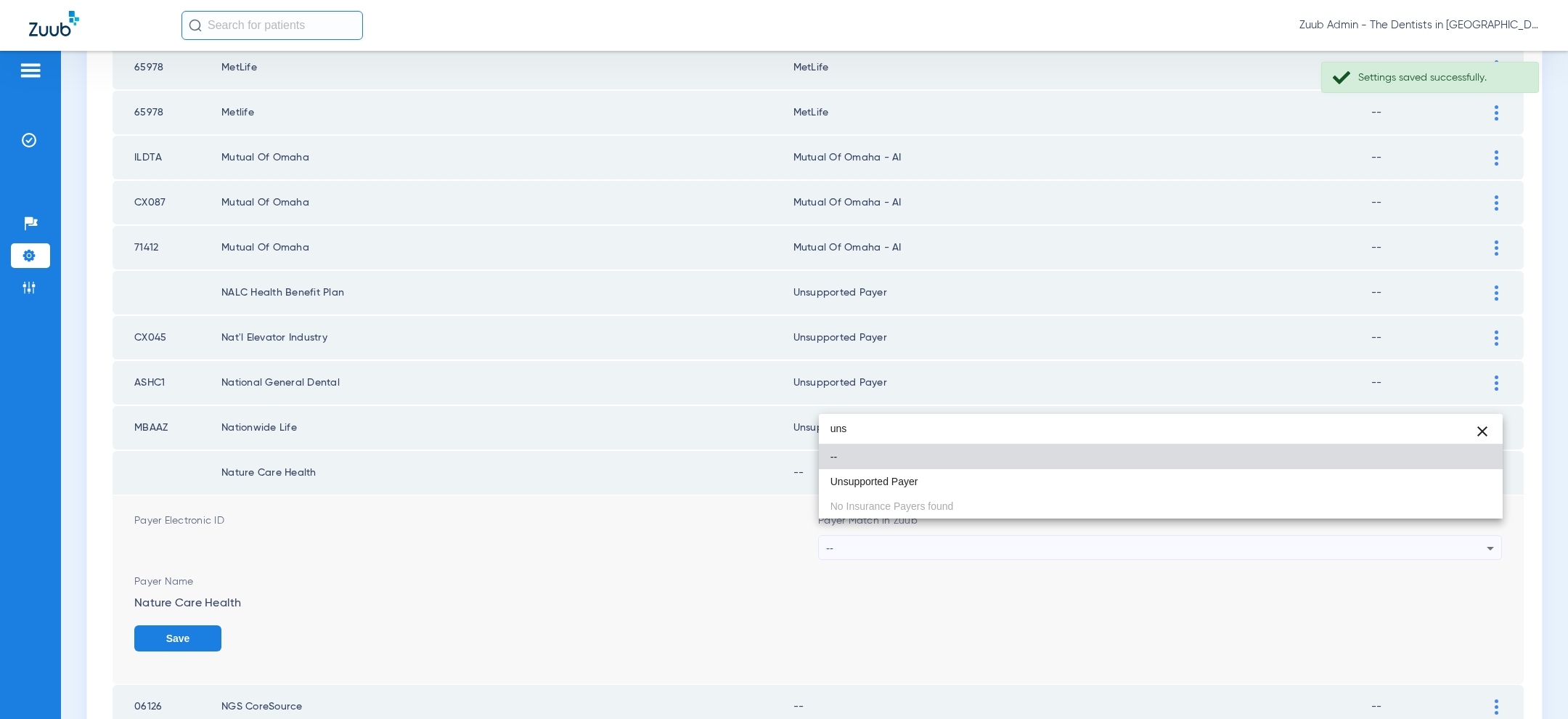
type input "uns"
click at [1131, 496] on div "uns close -- Unsupported Payer No Insurance Payers found" at bounding box center [1161, 466] width 684 height 105
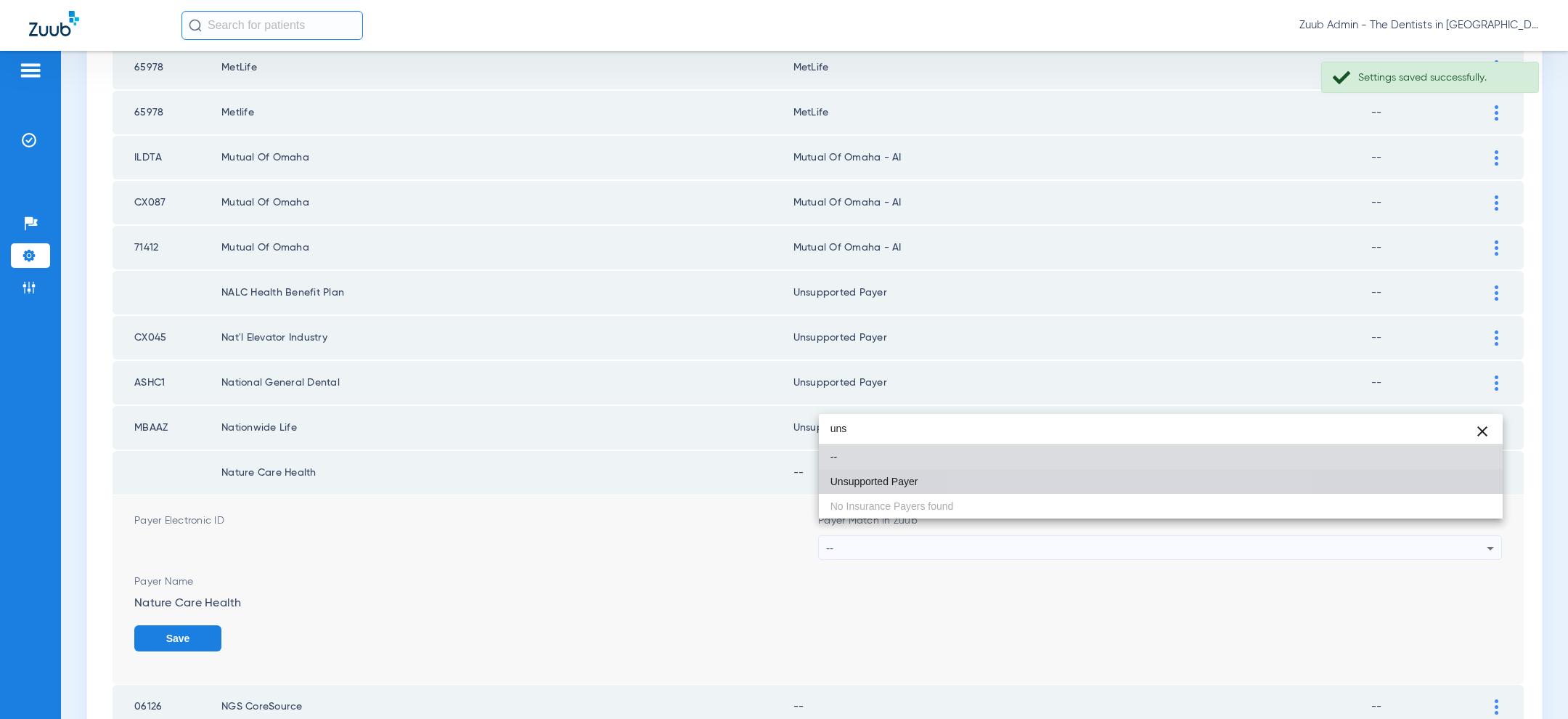
click at [1132, 486] on mat-option "Unsupported Payer" at bounding box center [1161, 481] width 684 height 25
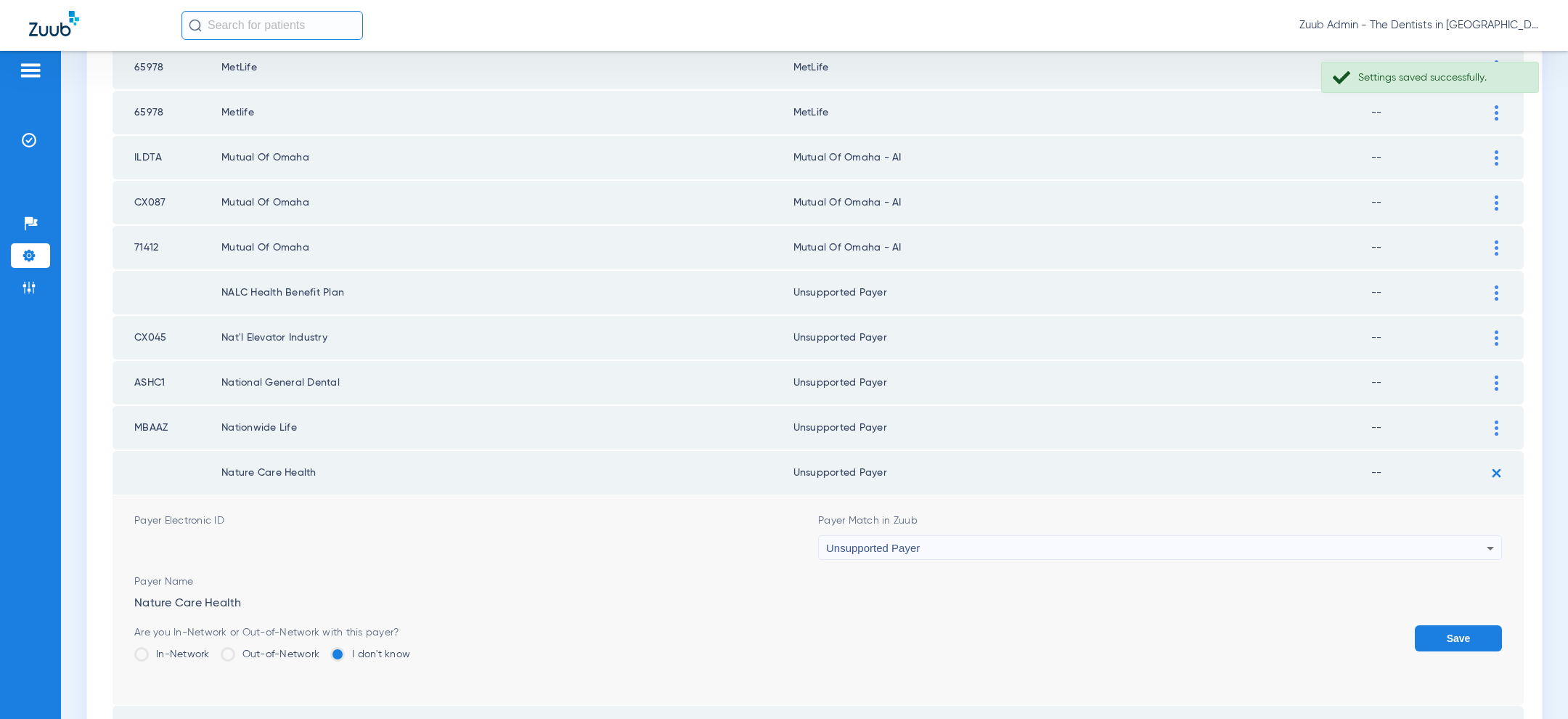
click at [1431, 631] on button "Save" at bounding box center [1459, 637] width 87 height 26
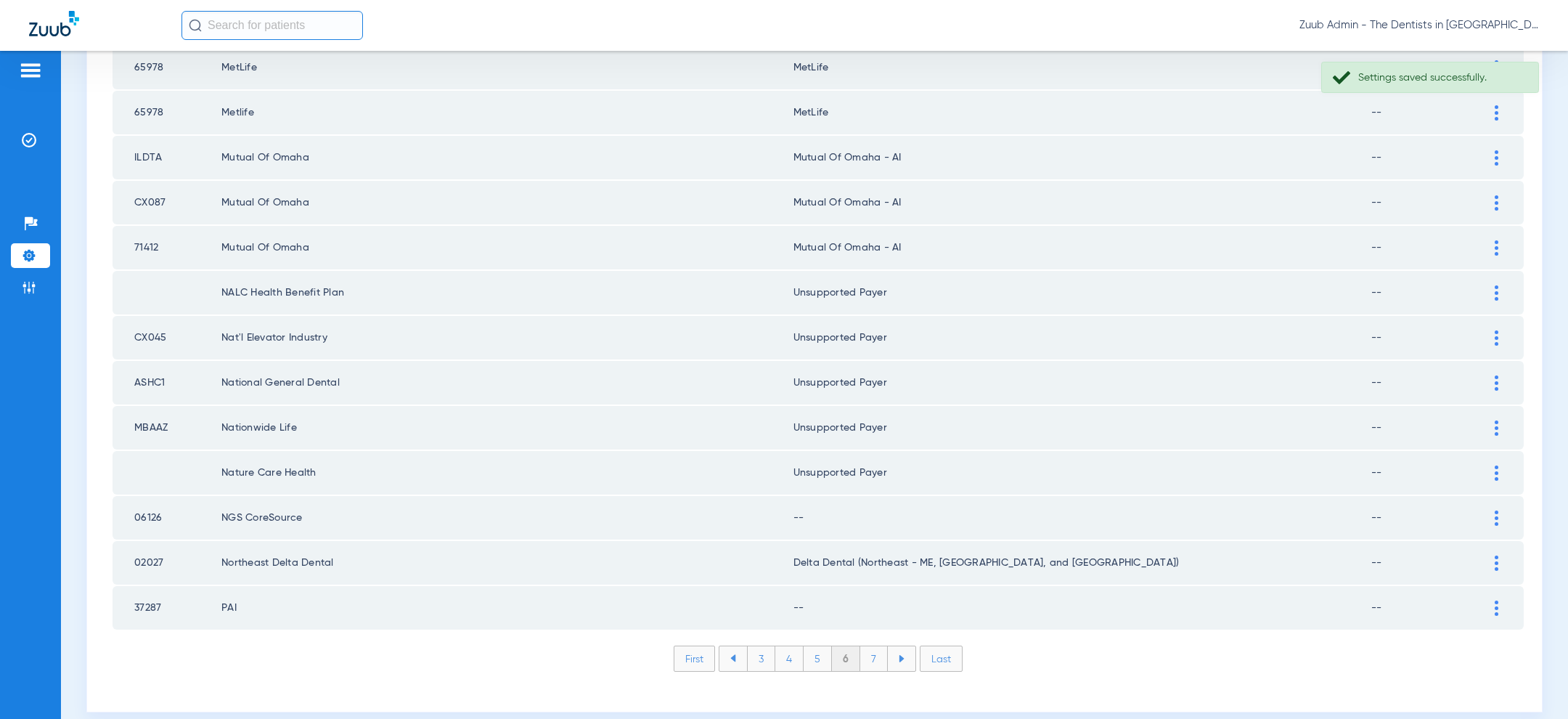
click at [1495, 511] on img at bounding box center [1496, 518] width 4 height 15
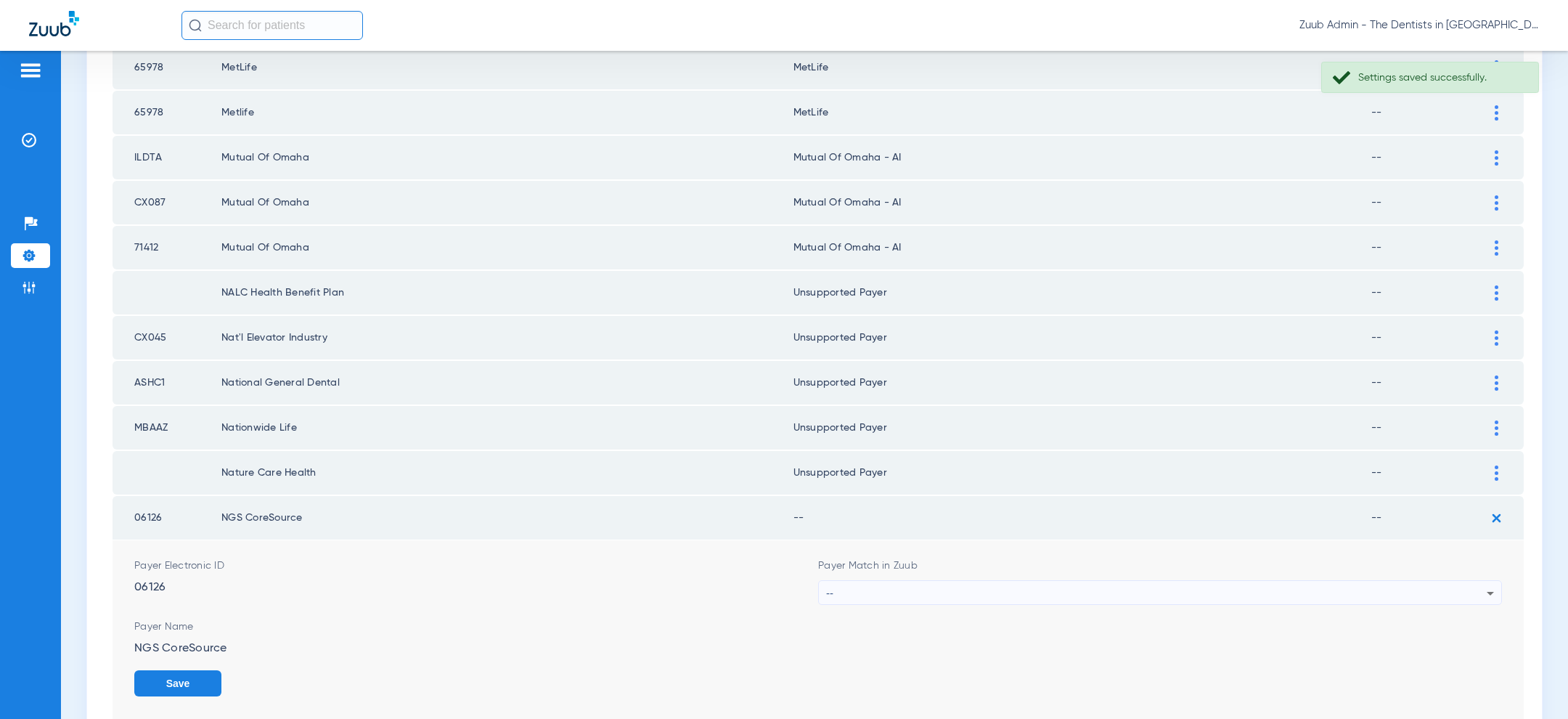
click at [1077, 581] on div "--" at bounding box center [1156, 593] width 660 height 25
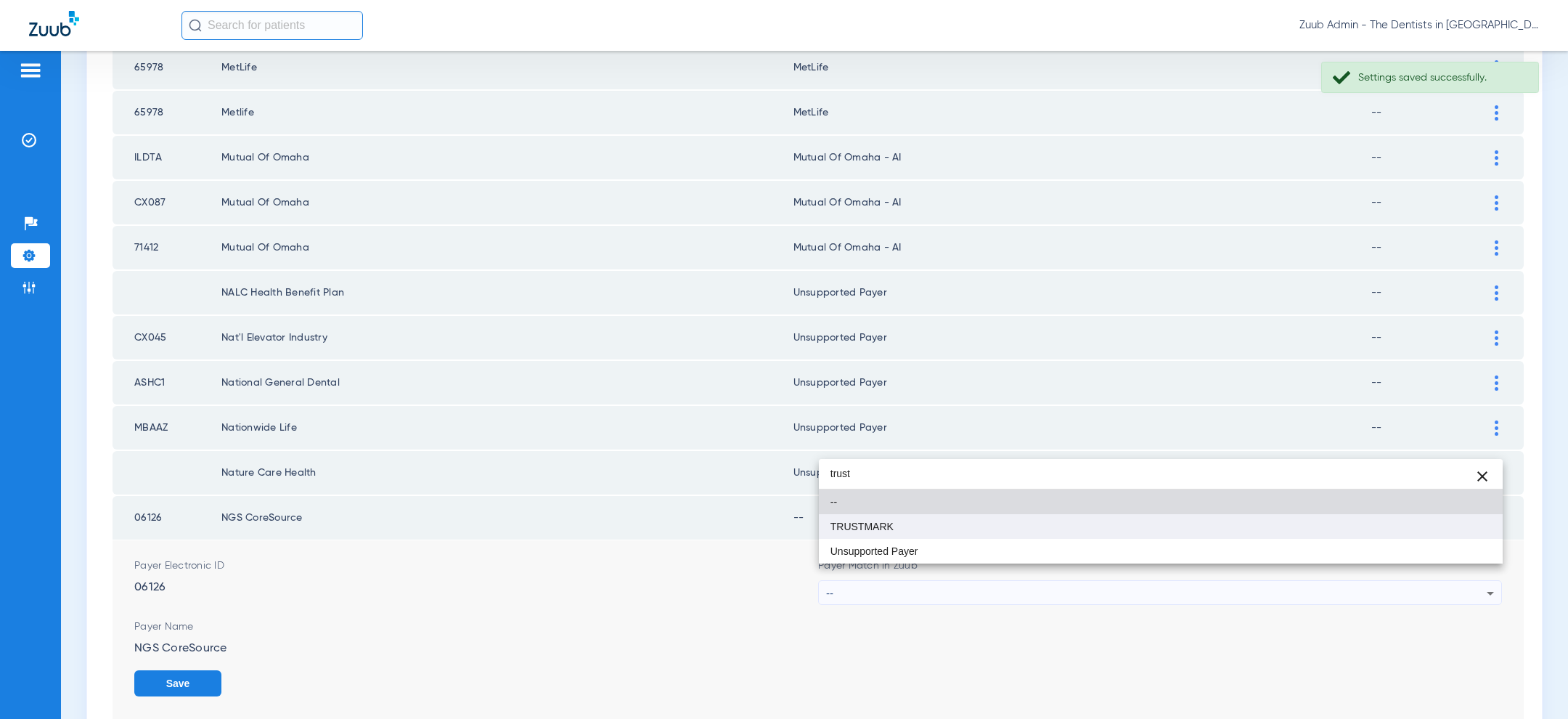
type input "trust"
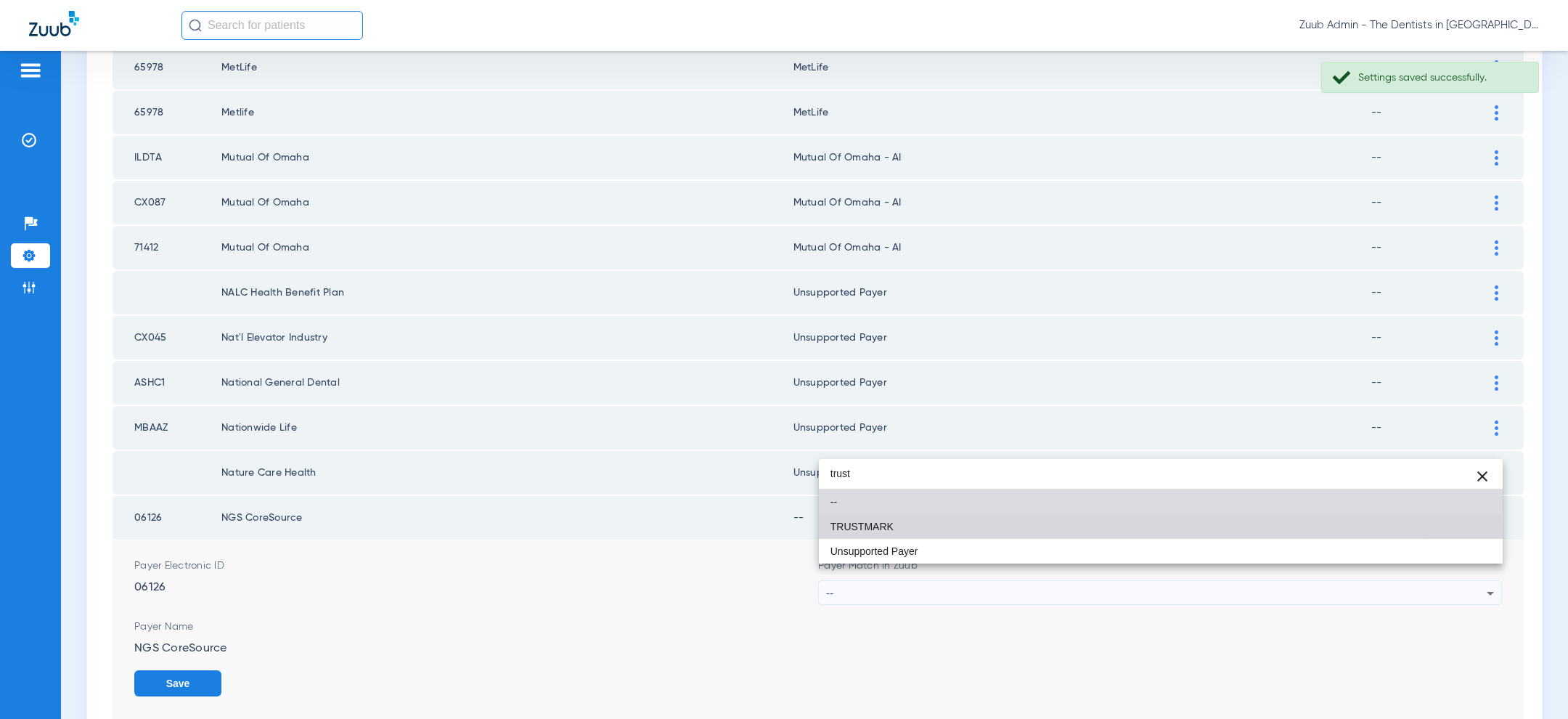
click at [1004, 528] on mat-option "TRUSTMARK" at bounding box center [1161, 526] width 684 height 25
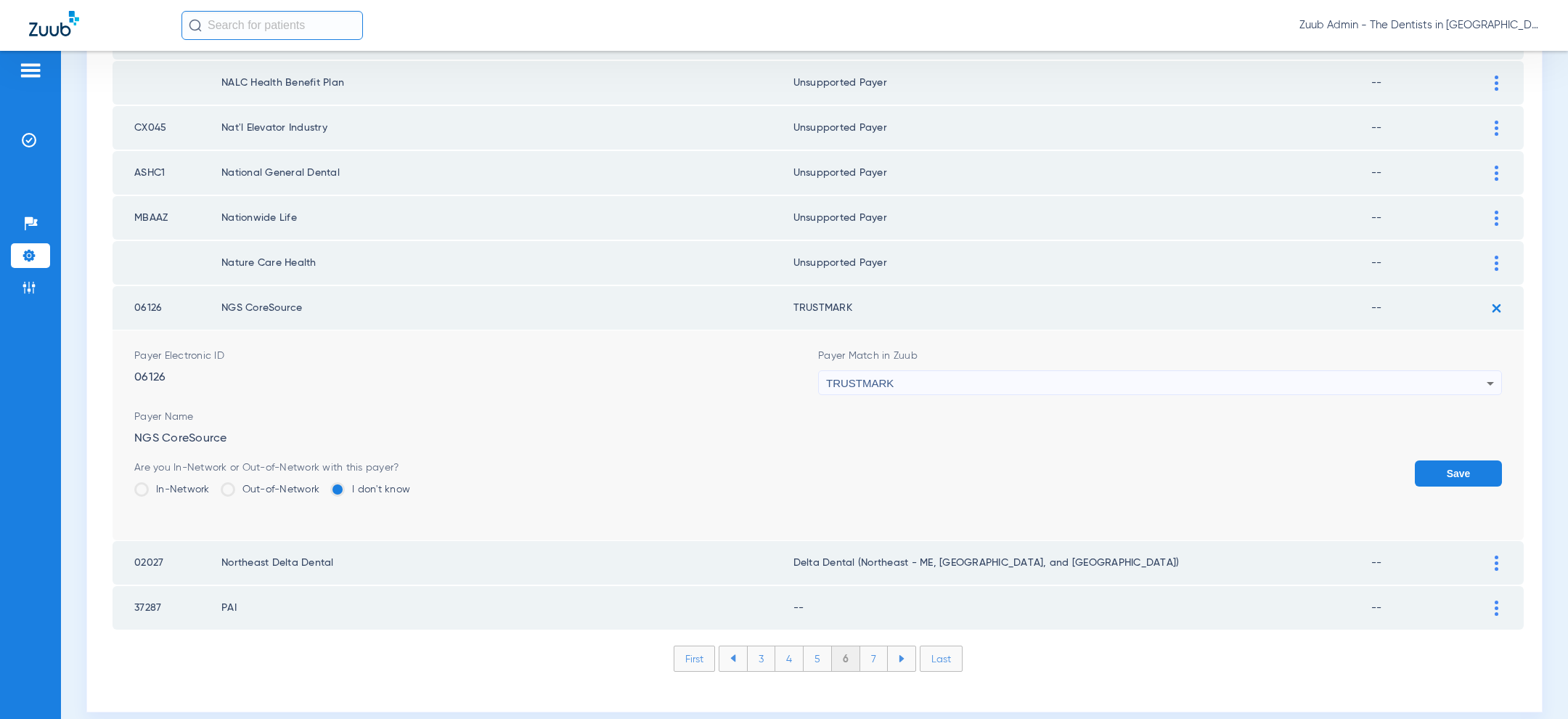
click at [1459, 461] on button "Save" at bounding box center [1459, 473] width 87 height 26
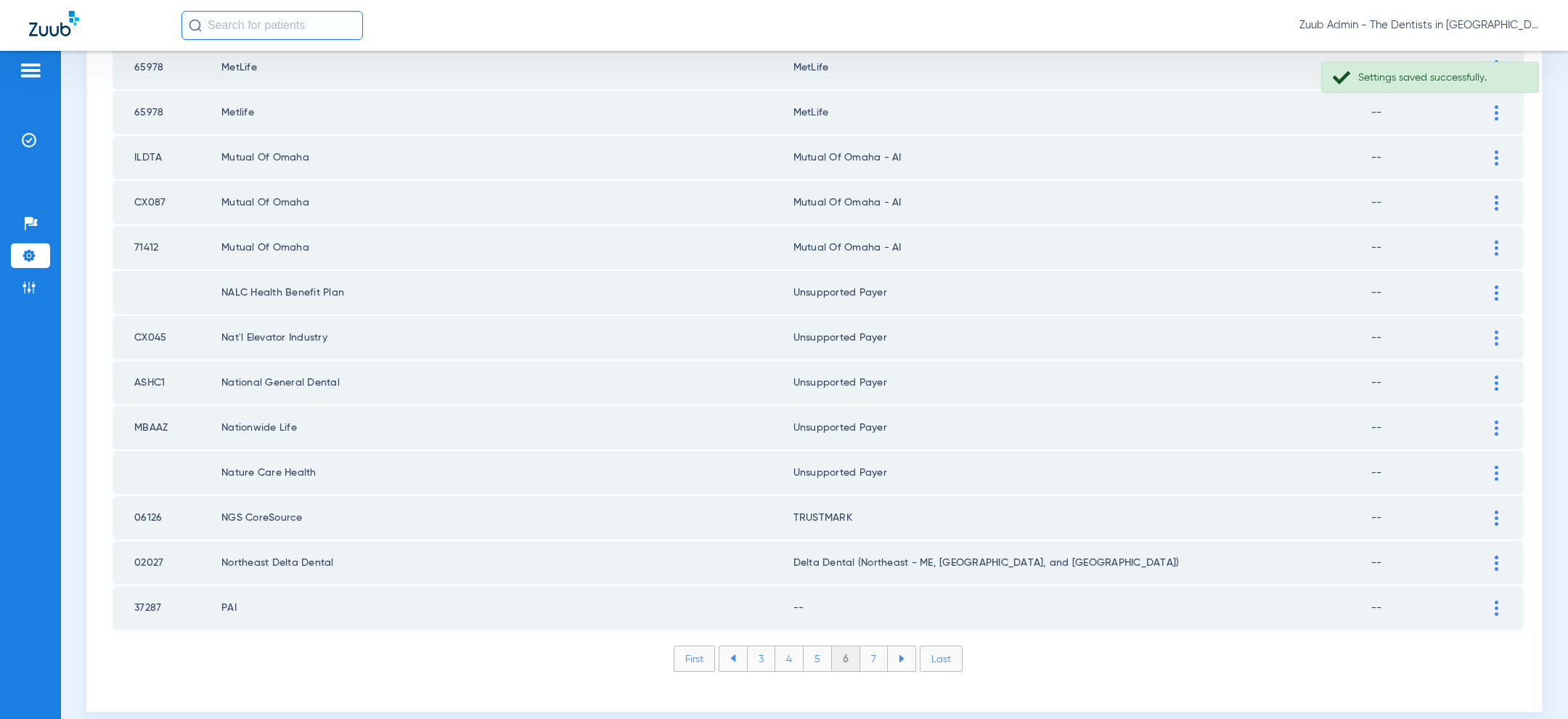
click at [1497, 600] on img at bounding box center [1496, 607] width 4 height 15
click at [1157, 671] on div "--" at bounding box center [1156, 683] width 660 height 25
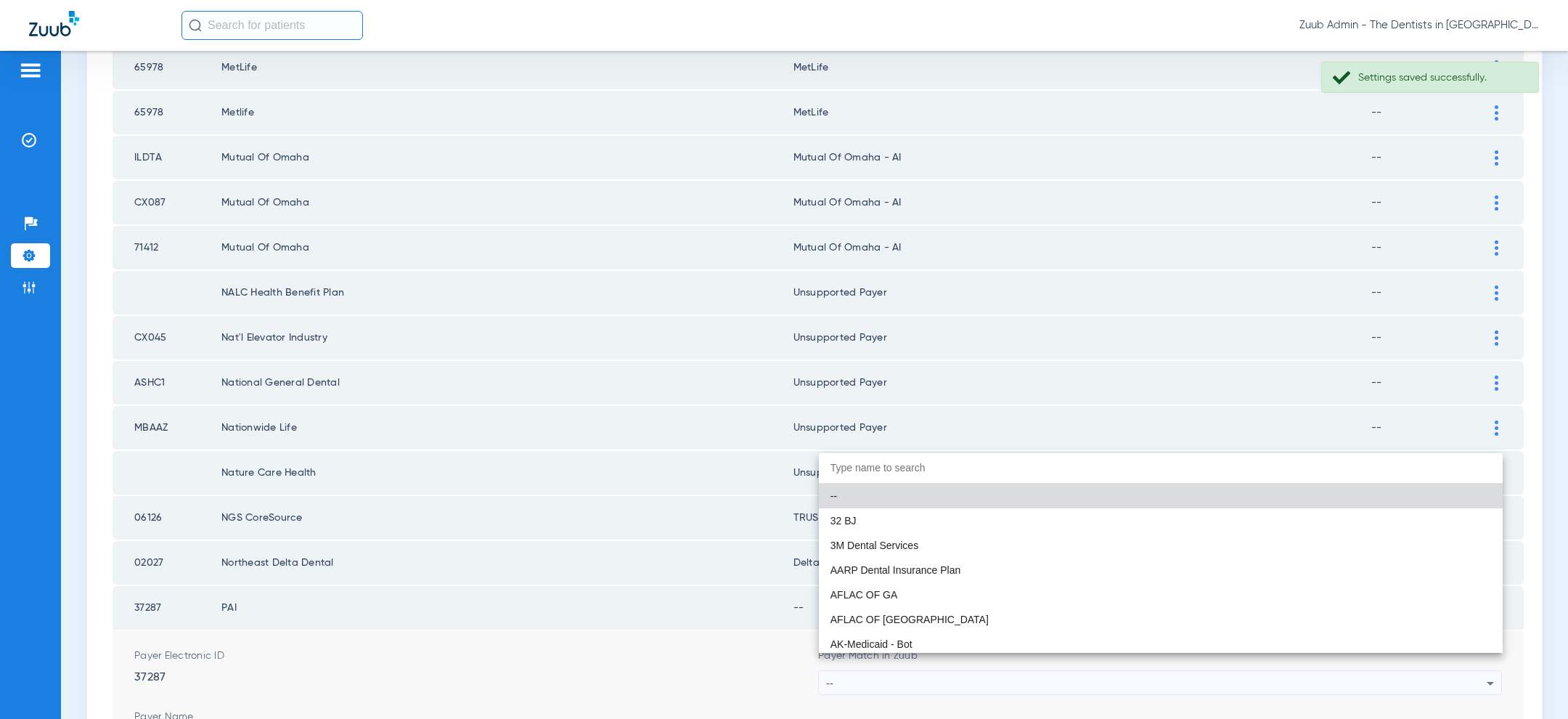
paste input "uns"
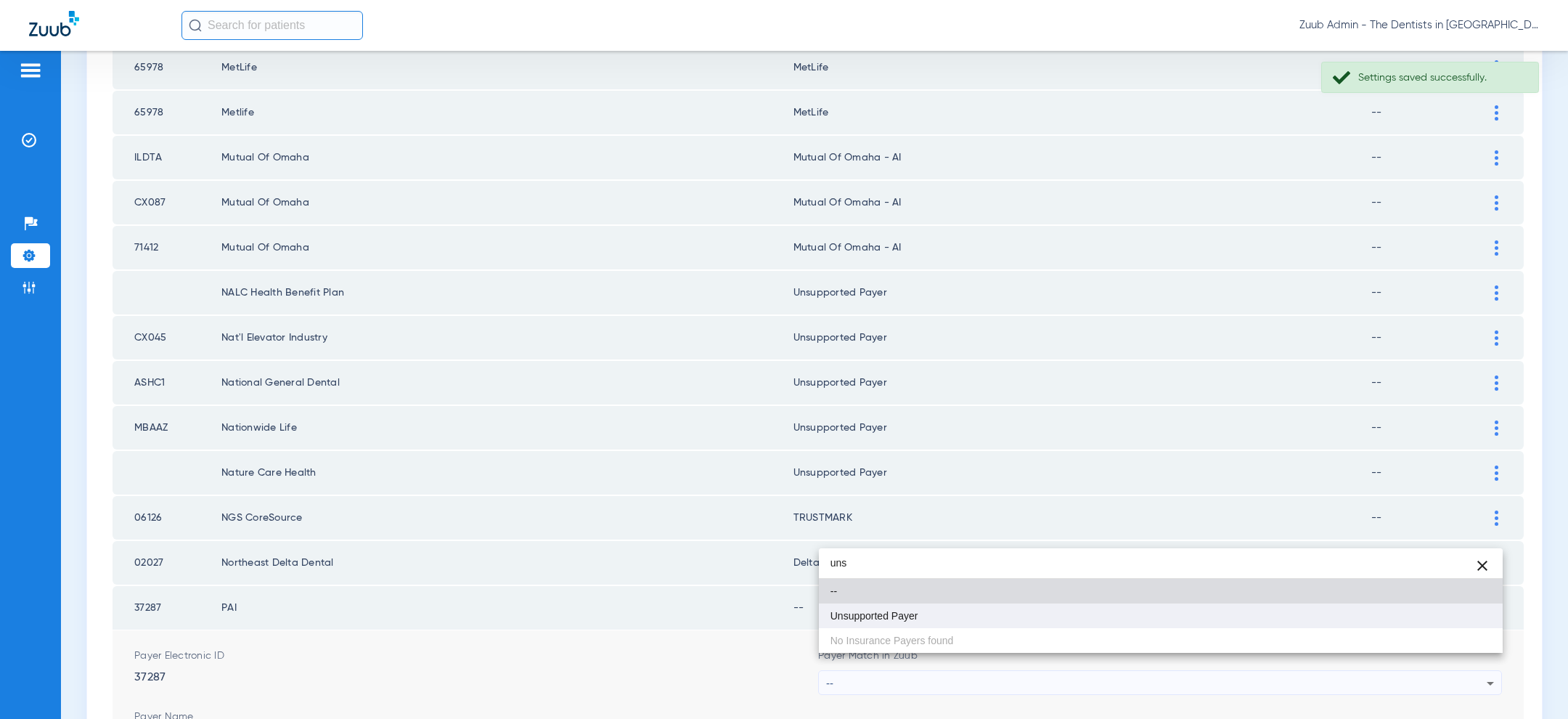
type input "uns"
click at [1069, 613] on mat-option "Unsupported Payer" at bounding box center [1161, 615] width 684 height 25
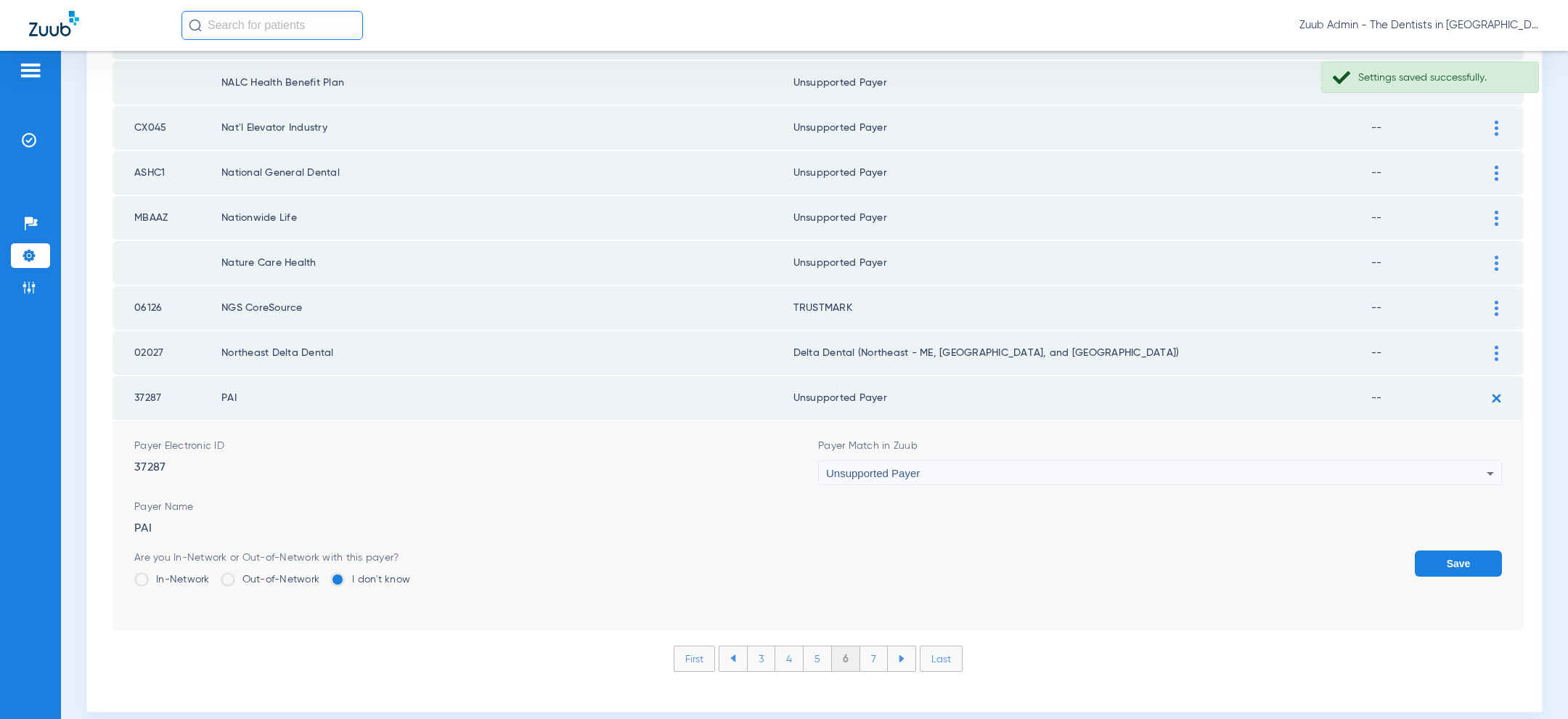
click at [1459, 550] on button "Save" at bounding box center [1459, 563] width 87 height 26
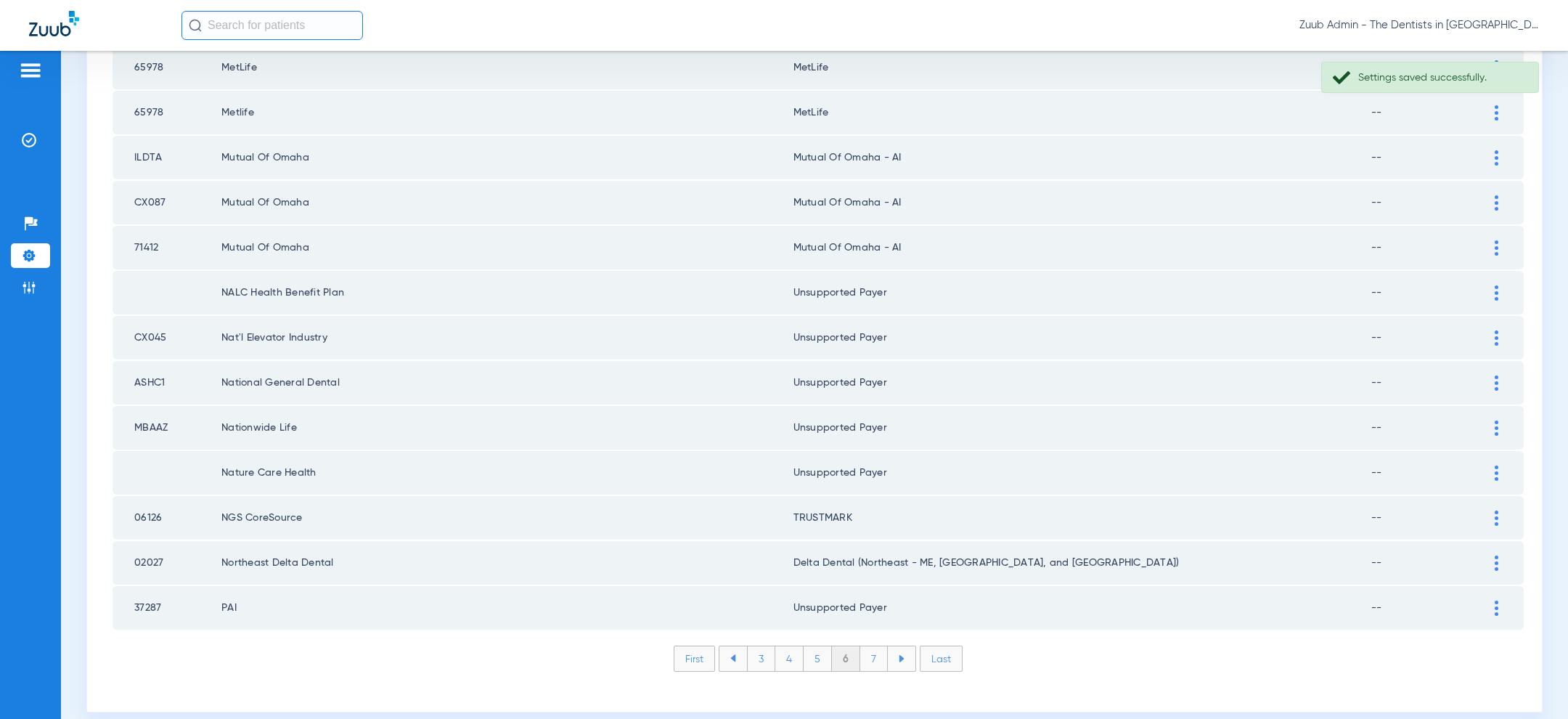
click at [1190, 648] on ul "First 3 4 5 6 7 Last" at bounding box center [818, 658] width 1411 height 26
click at [542, 645] on ul "First 3 4 5 6 7 Last" at bounding box center [818, 658] width 1411 height 26
click at [880, 646] on li "7" at bounding box center [874, 658] width 28 height 25
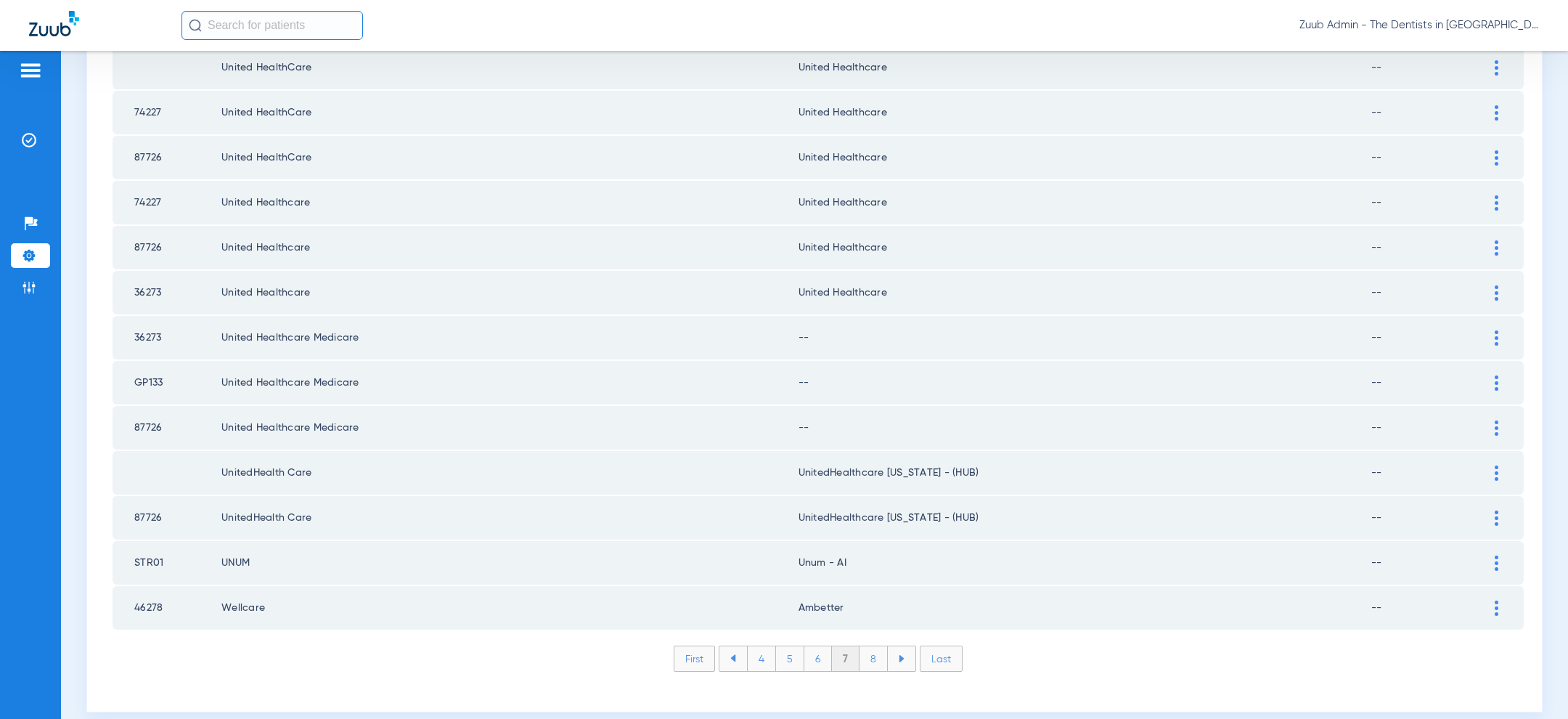
scroll to position [0, 0]
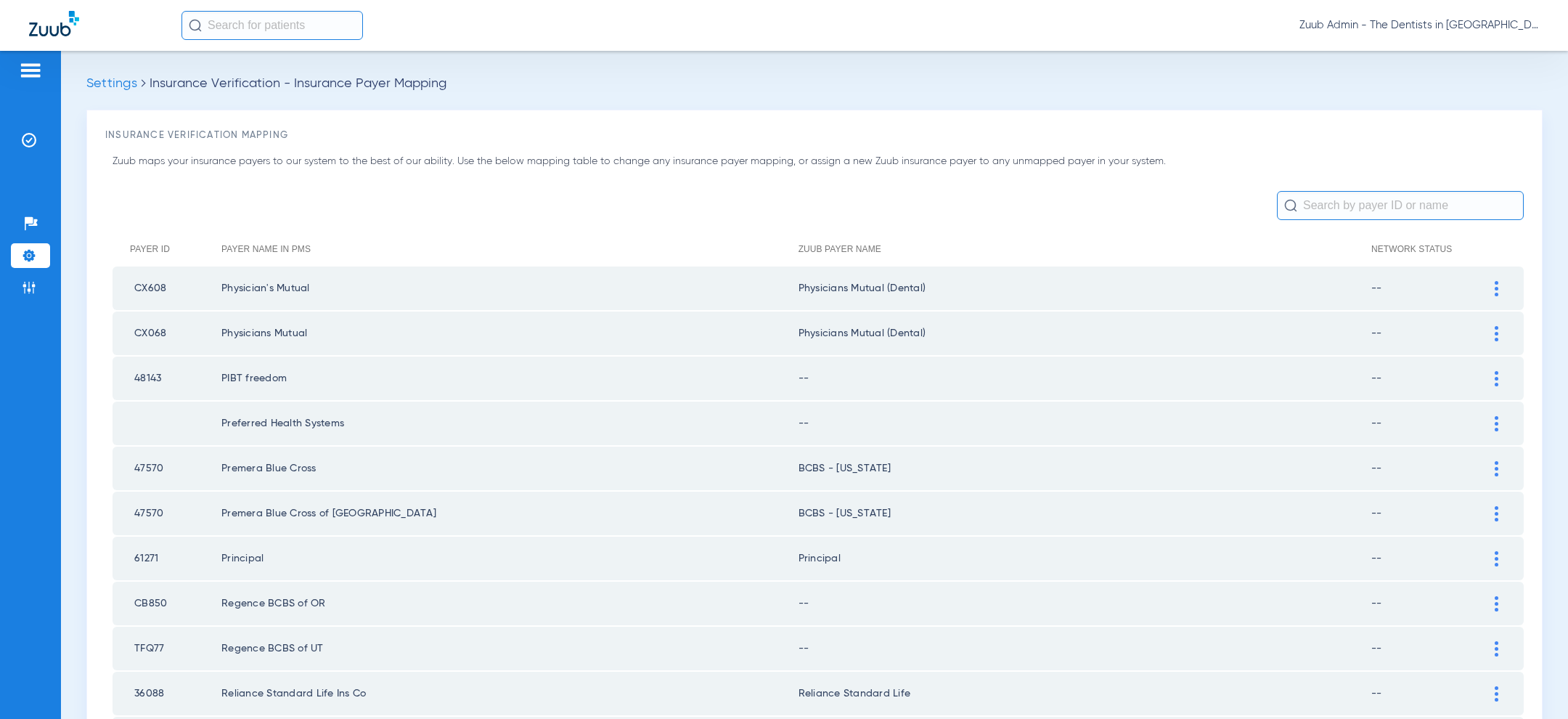
click at [1494, 373] on img at bounding box center [1496, 378] width 4 height 15
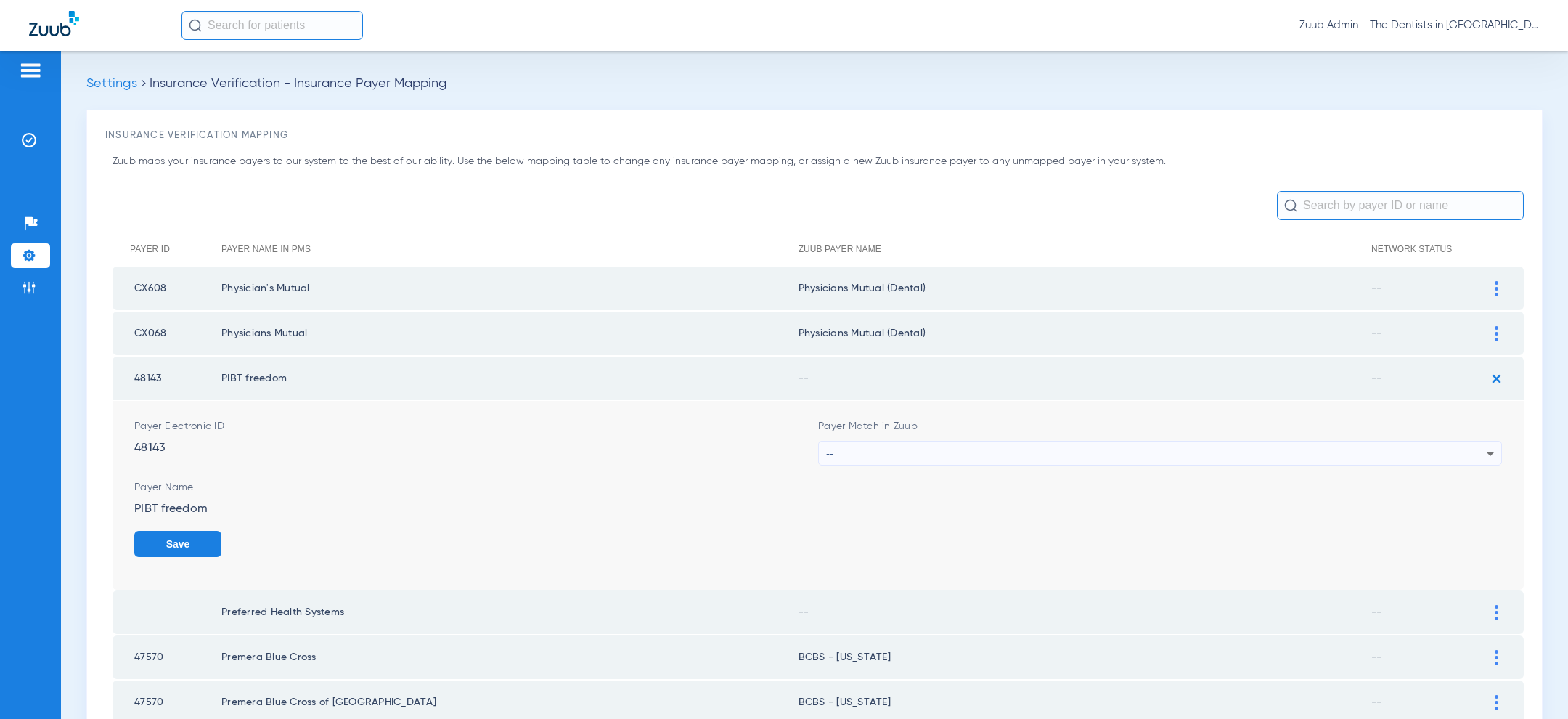
click at [1240, 446] on div "--" at bounding box center [1156, 453] width 660 height 25
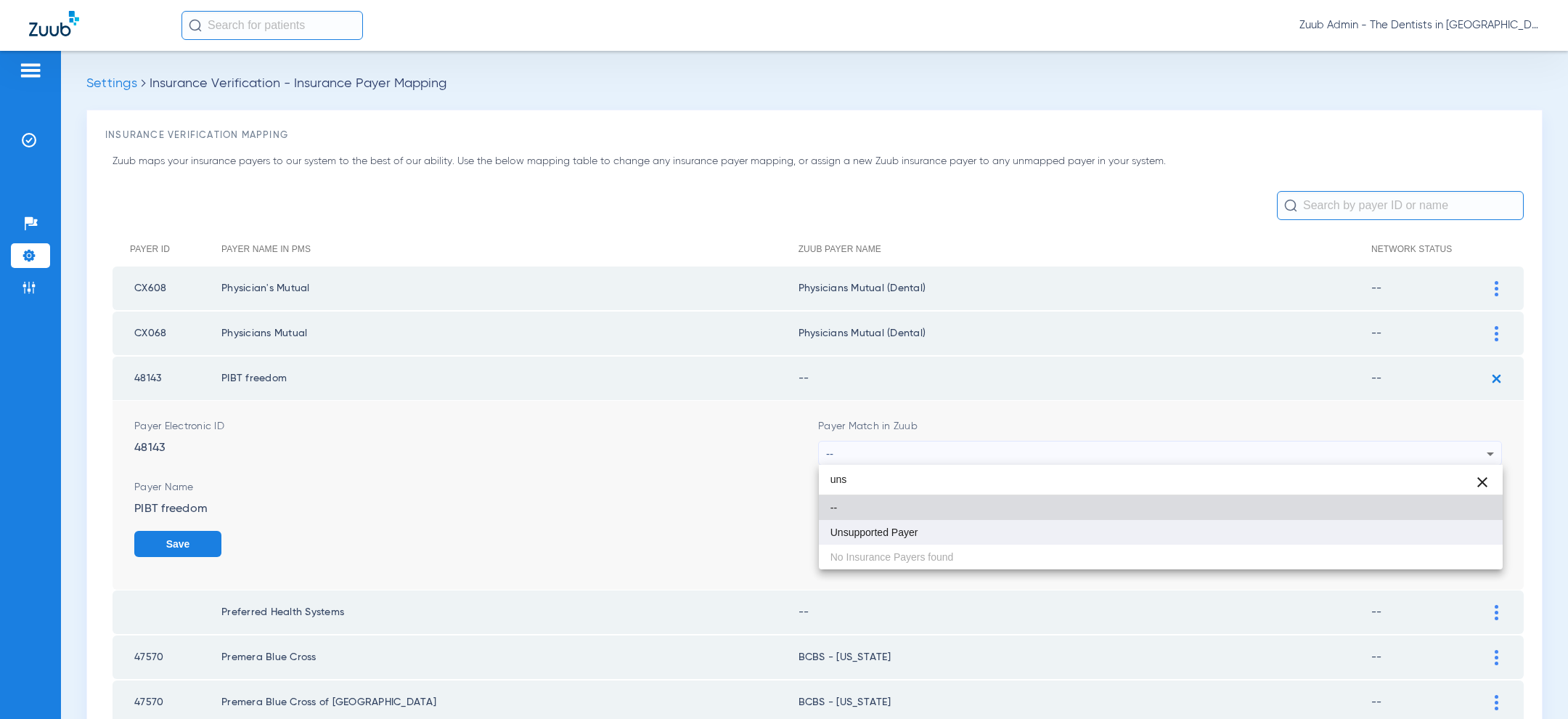
type input "uns"
click at [1077, 526] on mat-option "Unsupported Payer" at bounding box center [1161, 532] width 684 height 25
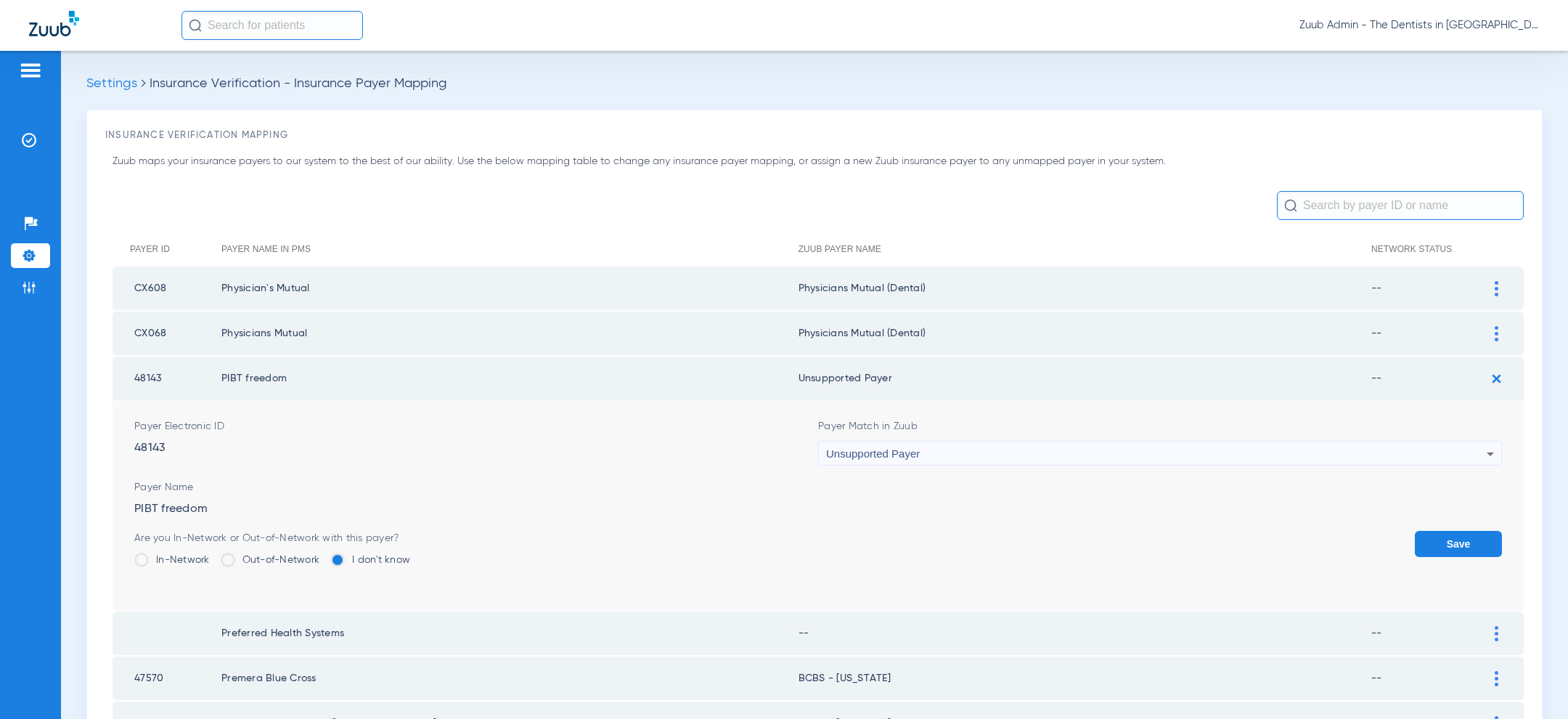
click at [1433, 538] on button "Save" at bounding box center [1459, 543] width 87 height 26
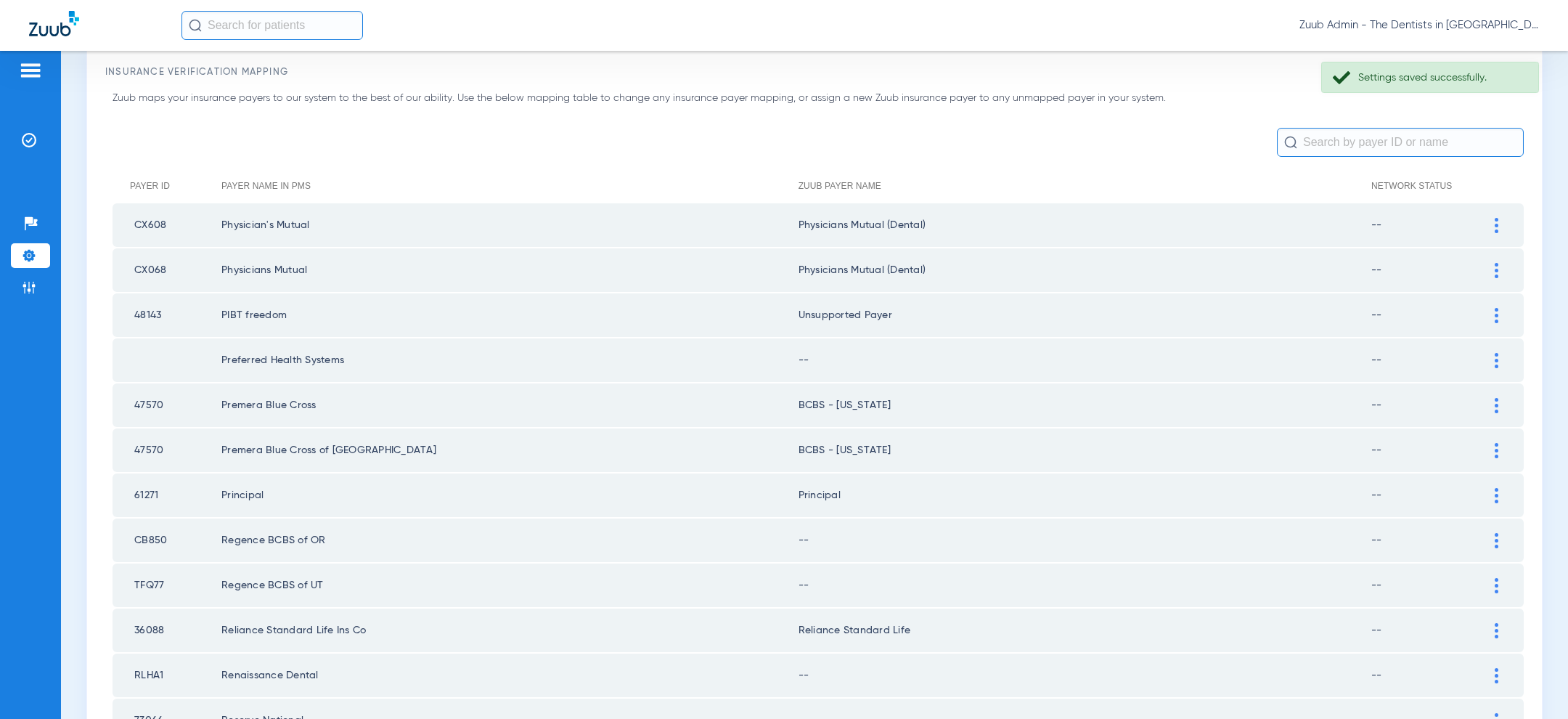
scroll to position [157, 0]
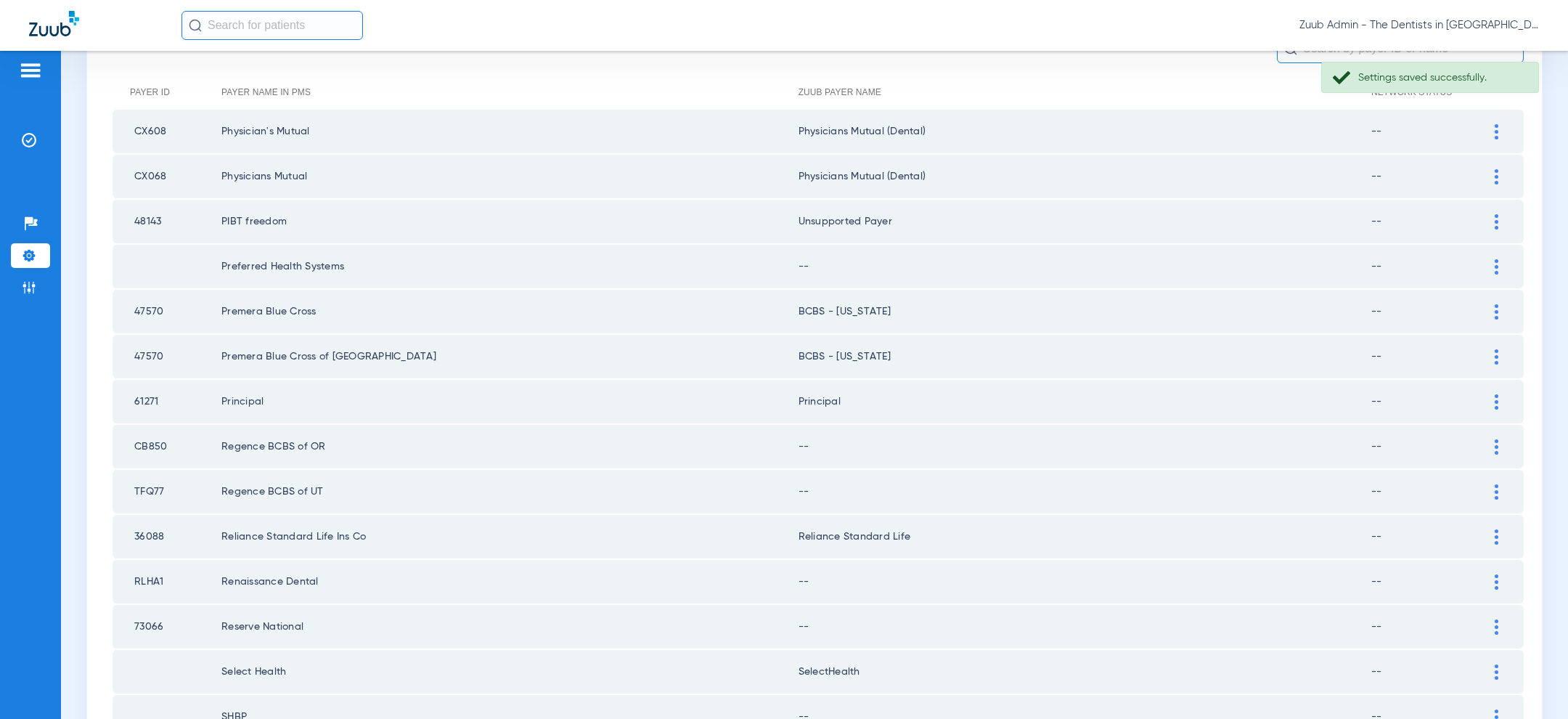
click at [1496, 268] on img at bounding box center [1496, 266] width 4 height 15
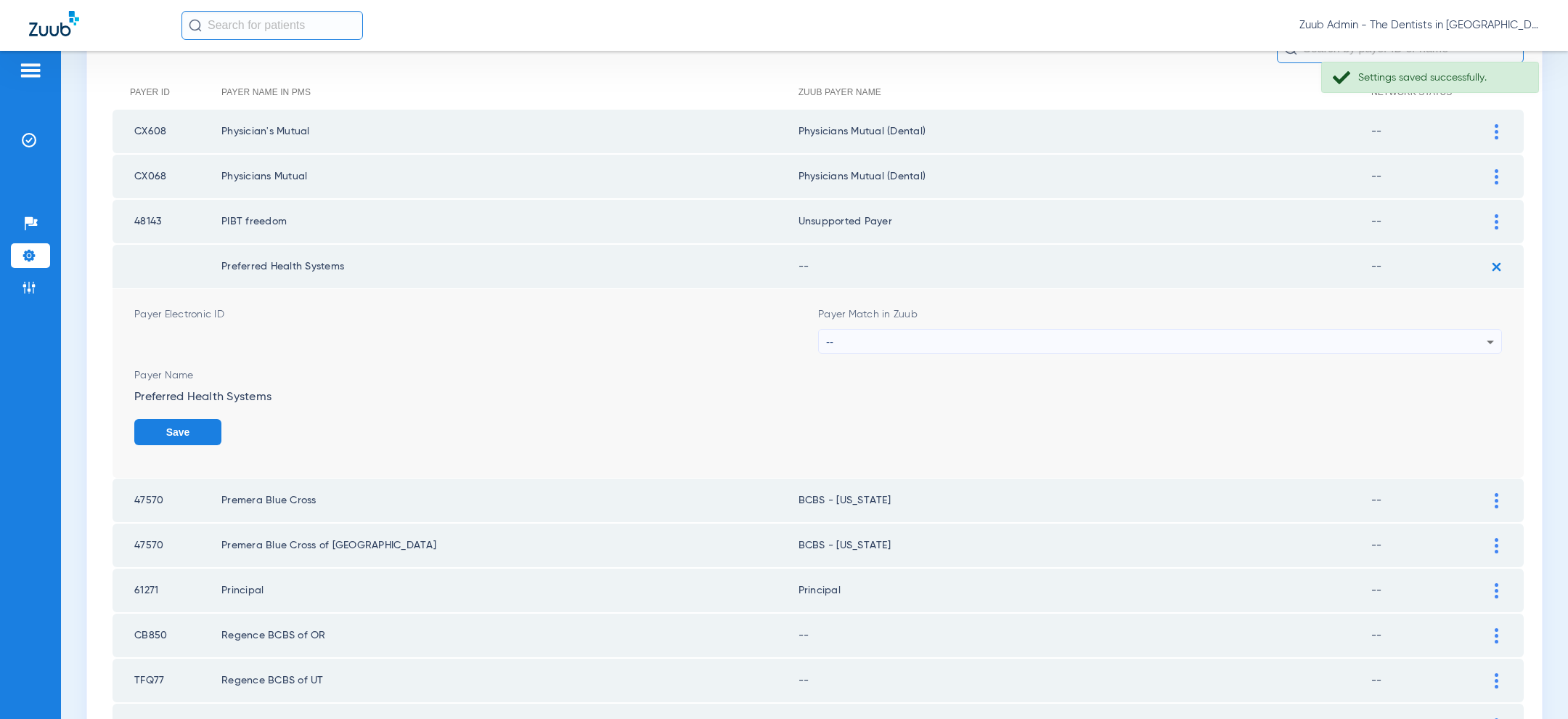
click at [1292, 341] on div "--" at bounding box center [1156, 342] width 660 height 25
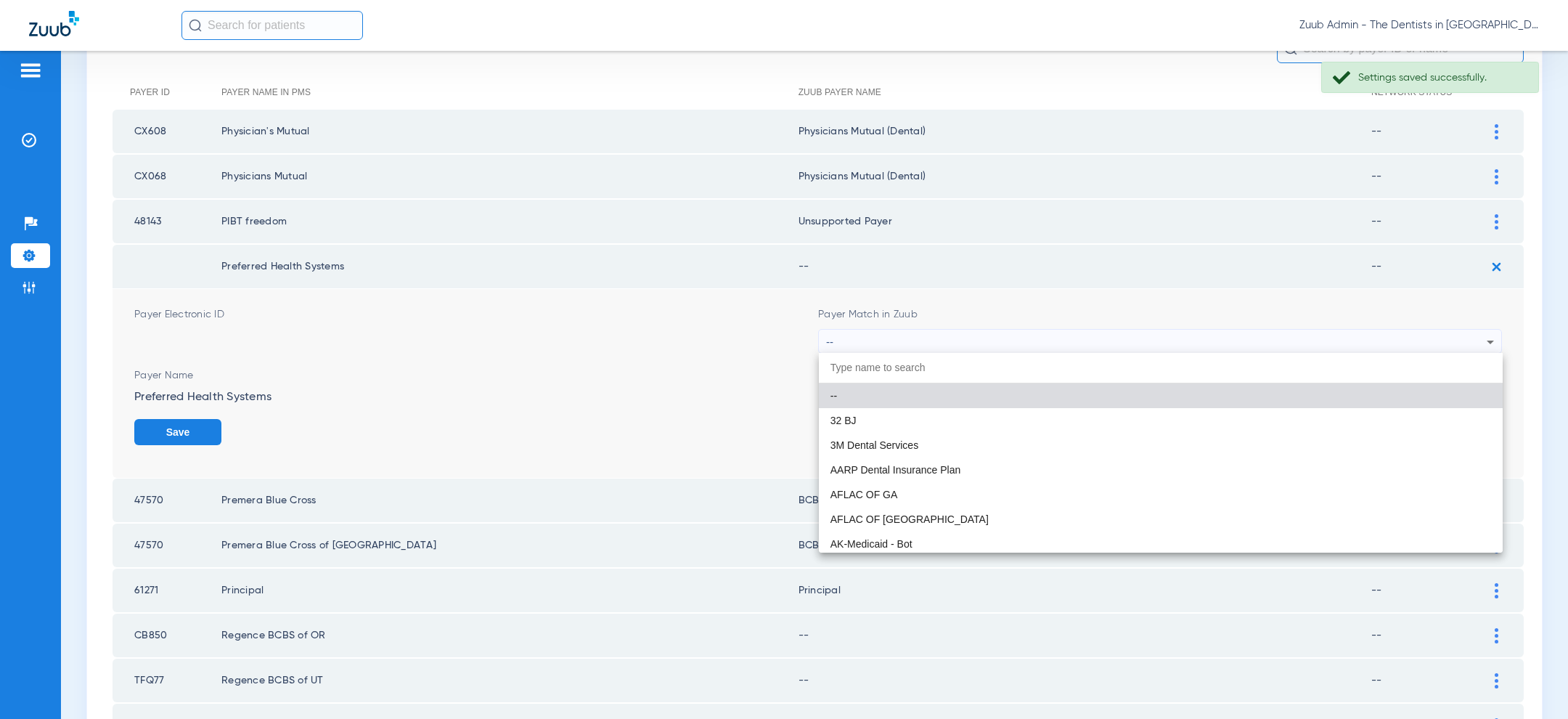
paste input "uns"
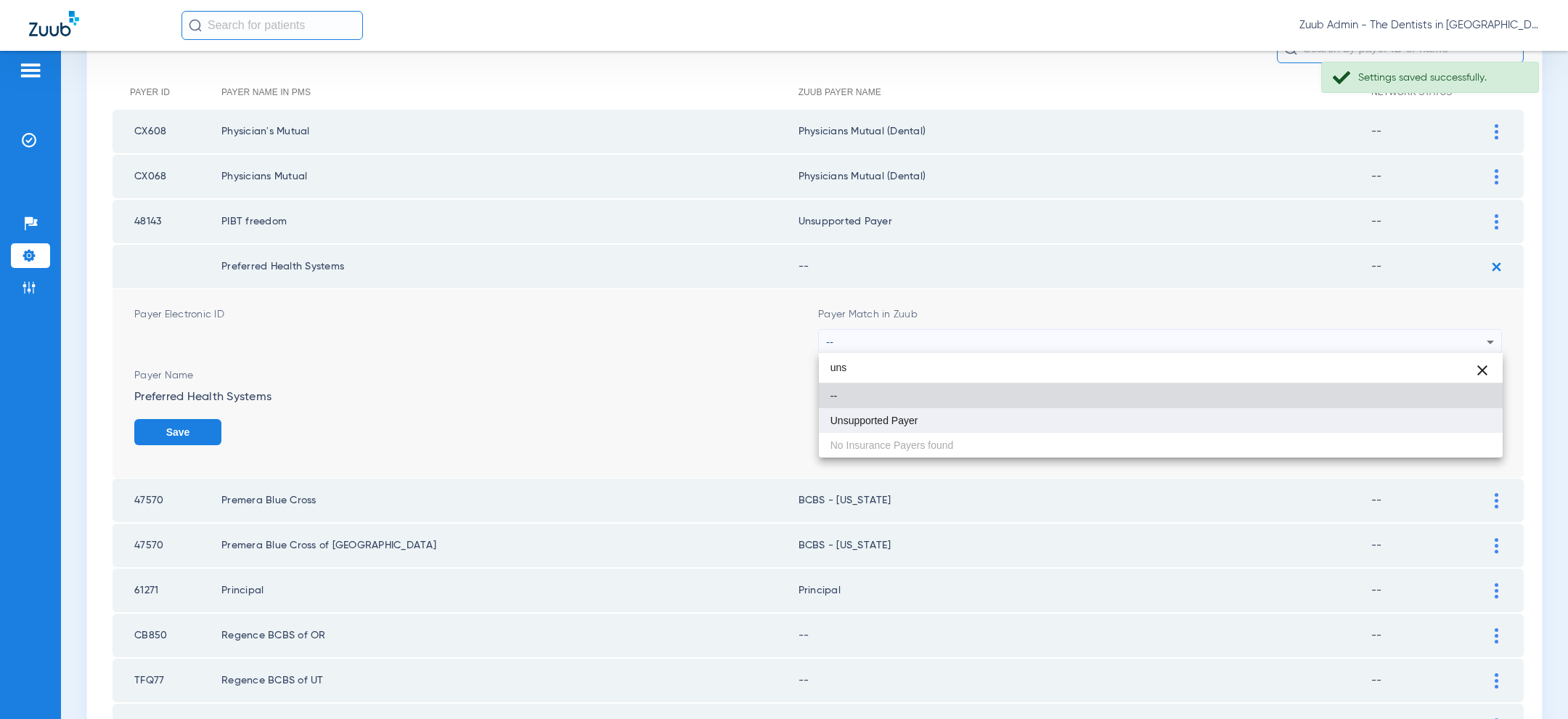
type input "uns"
click at [1080, 421] on mat-option "Unsupported Payer" at bounding box center [1161, 420] width 684 height 25
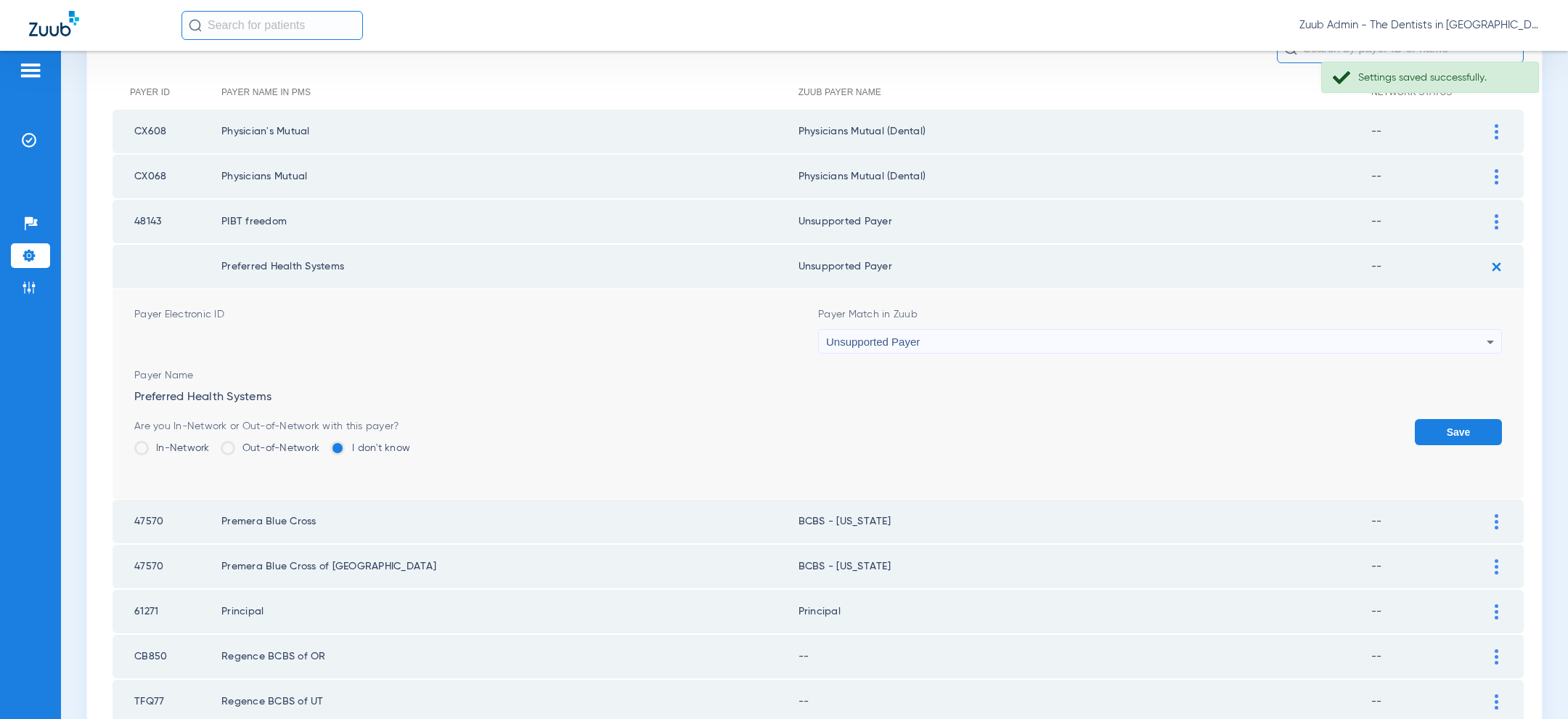
click at [1435, 426] on button "Save" at bounding box center [1459, 431] width 87 height 26
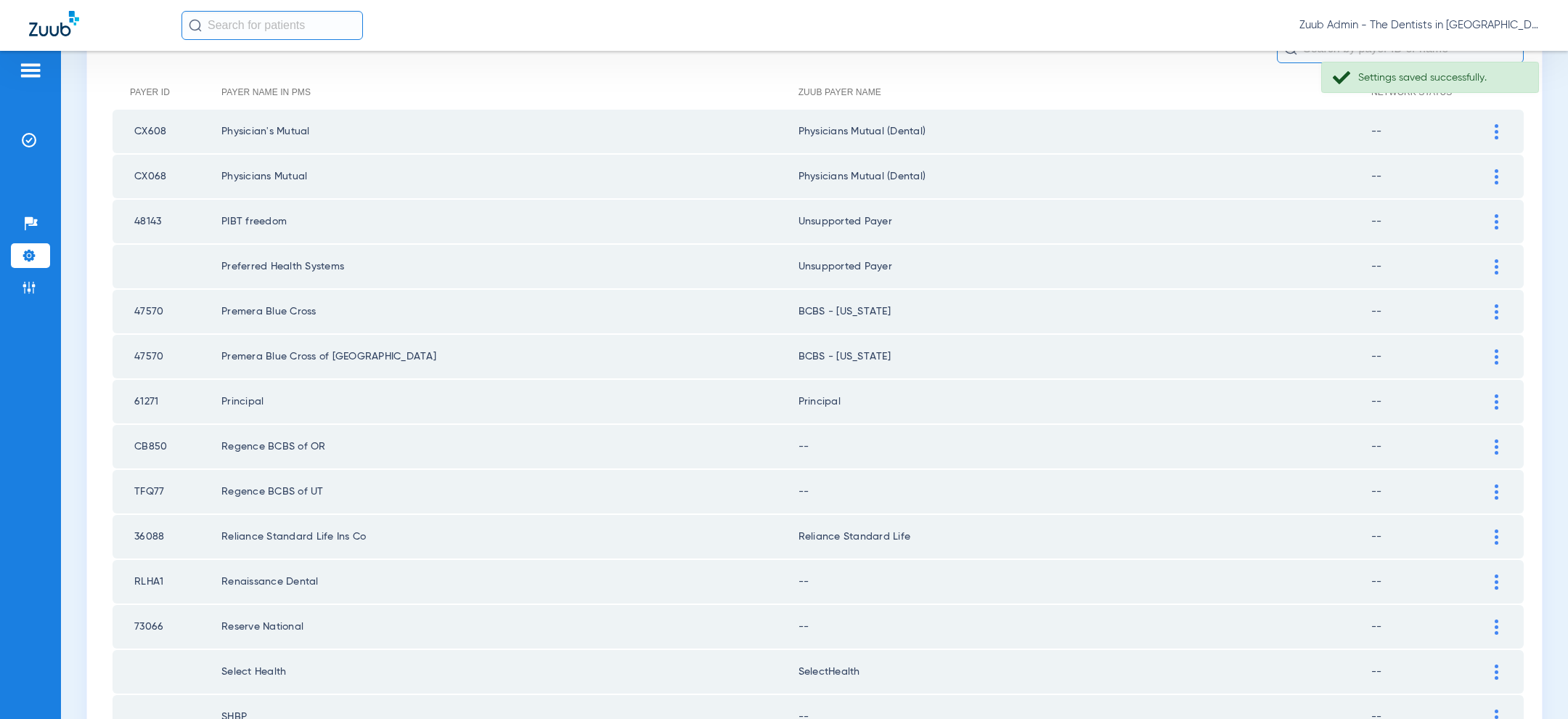
click at [1503, 312] on div at bounding box center [1497, 312] width 25 height 15
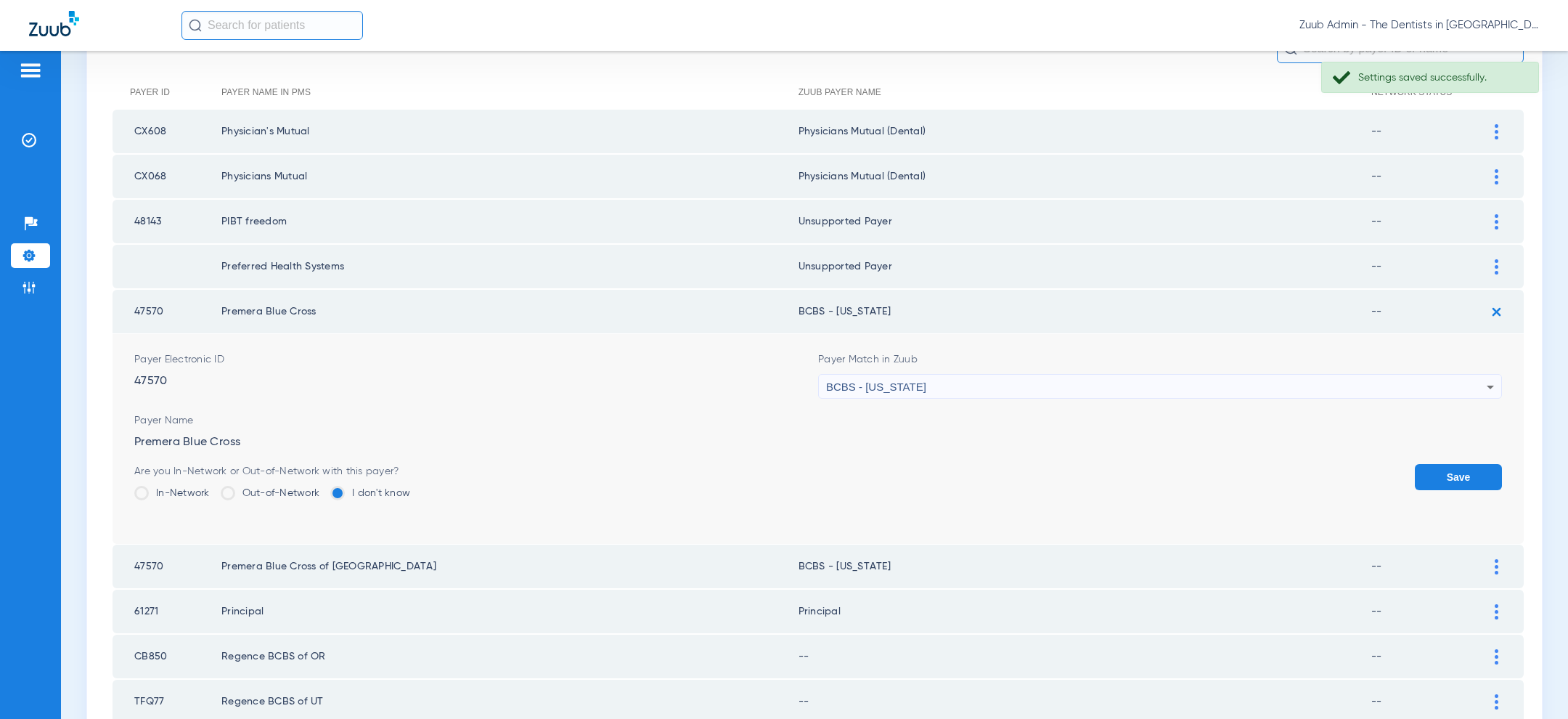
click at [1239, 388] on div "BCBS - Alaska" at bounding box center [1156, 387] width 660 height 25
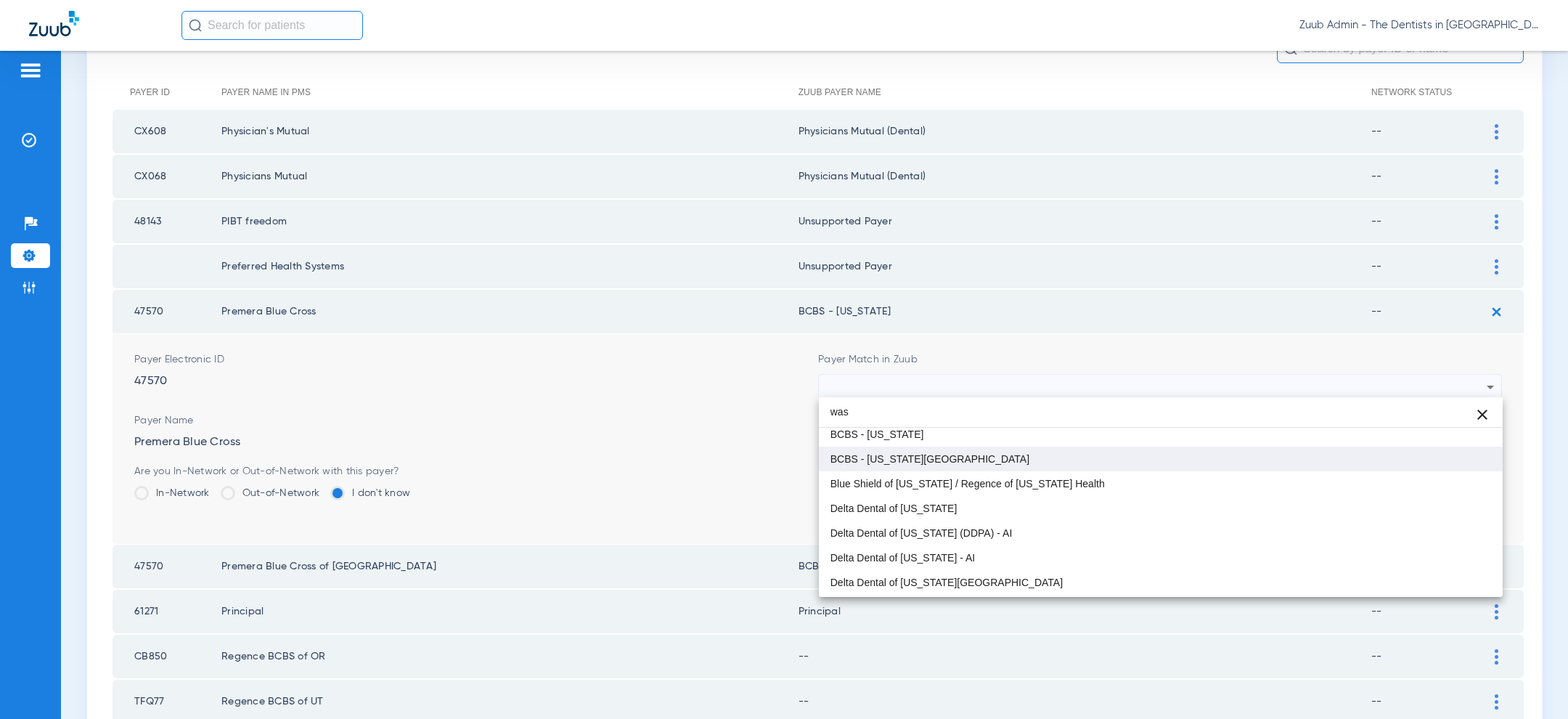
scroll to position [0, 0]
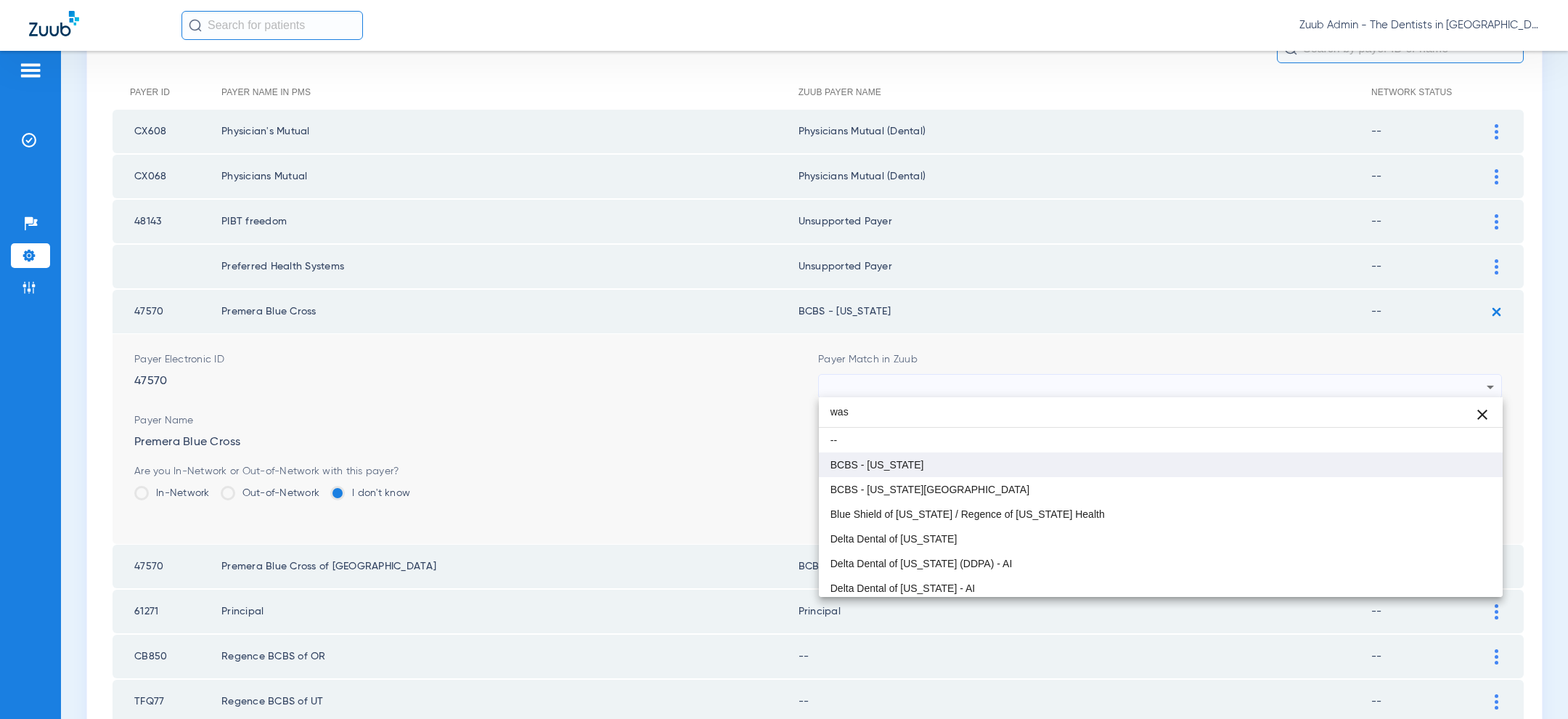
type input "was"
click at [1034, 462] on mat-option "BCBS - Washington" at bounding box center [1161, 464] width 684 height 25
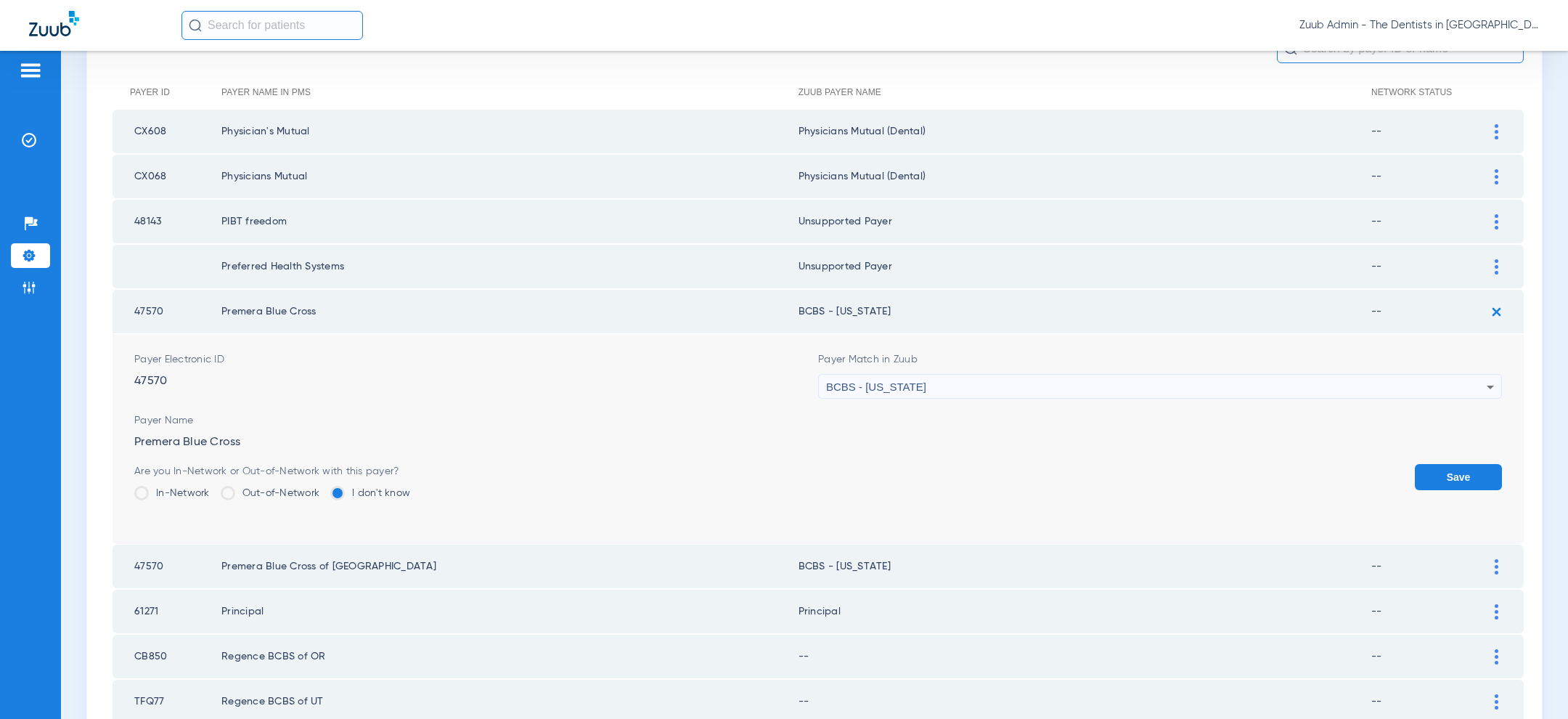
click at [1459, 466] on button "Save" at bounding box center [1459, 476] width 87 height 26
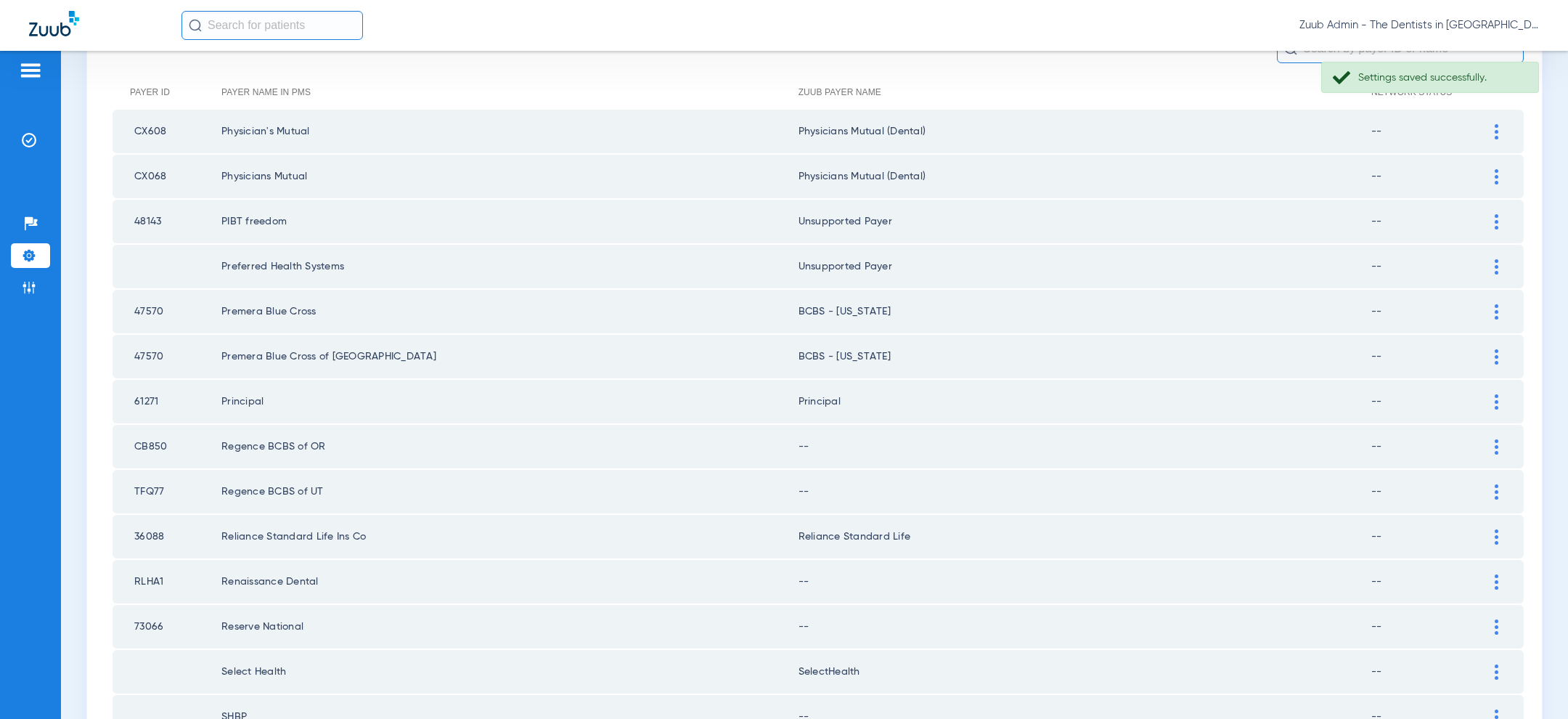
click at [1494, 355] on img at bounding box center [1496, 356] width 4 height 15
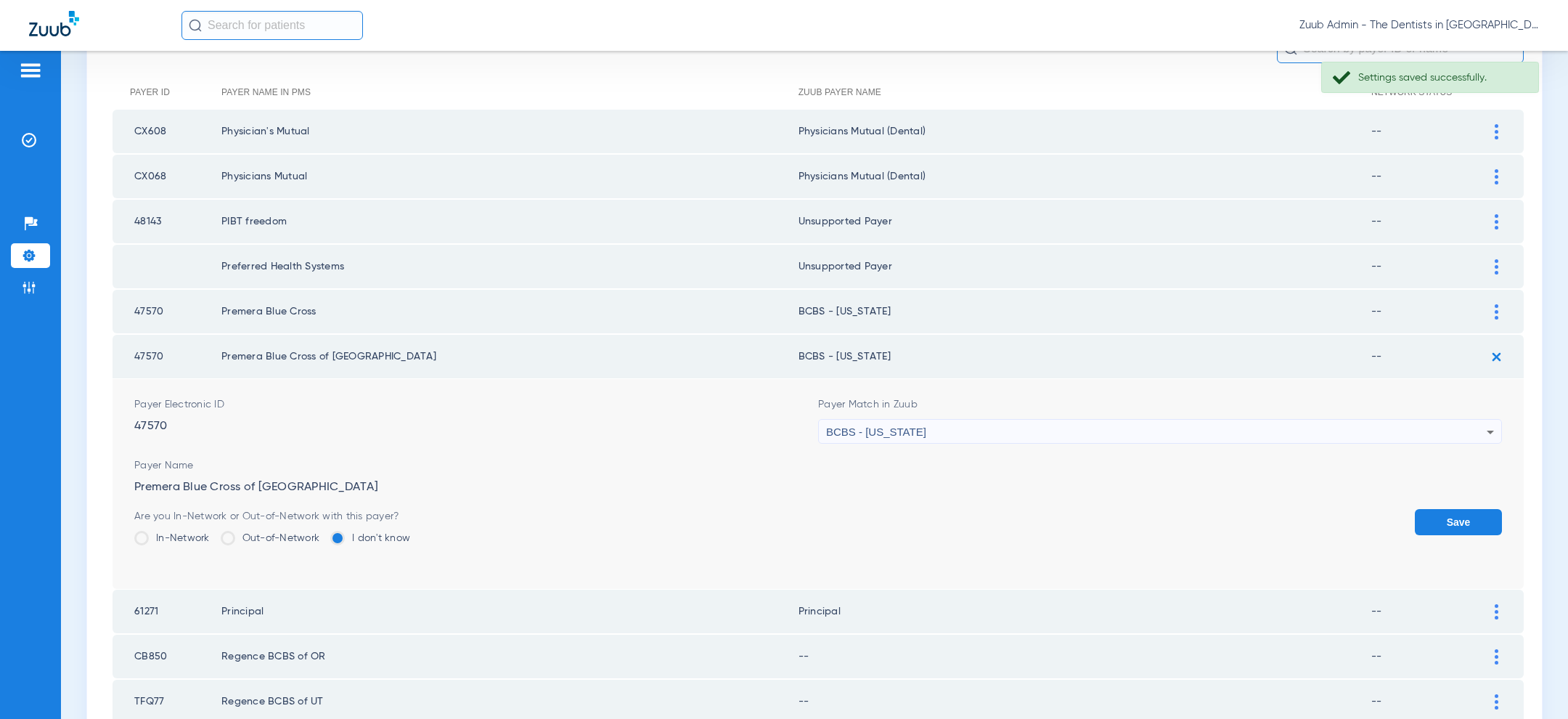
click at [1120, 430] on div "BCBS - Alaska" at bounding box center [1156, 431] width 660 height 25
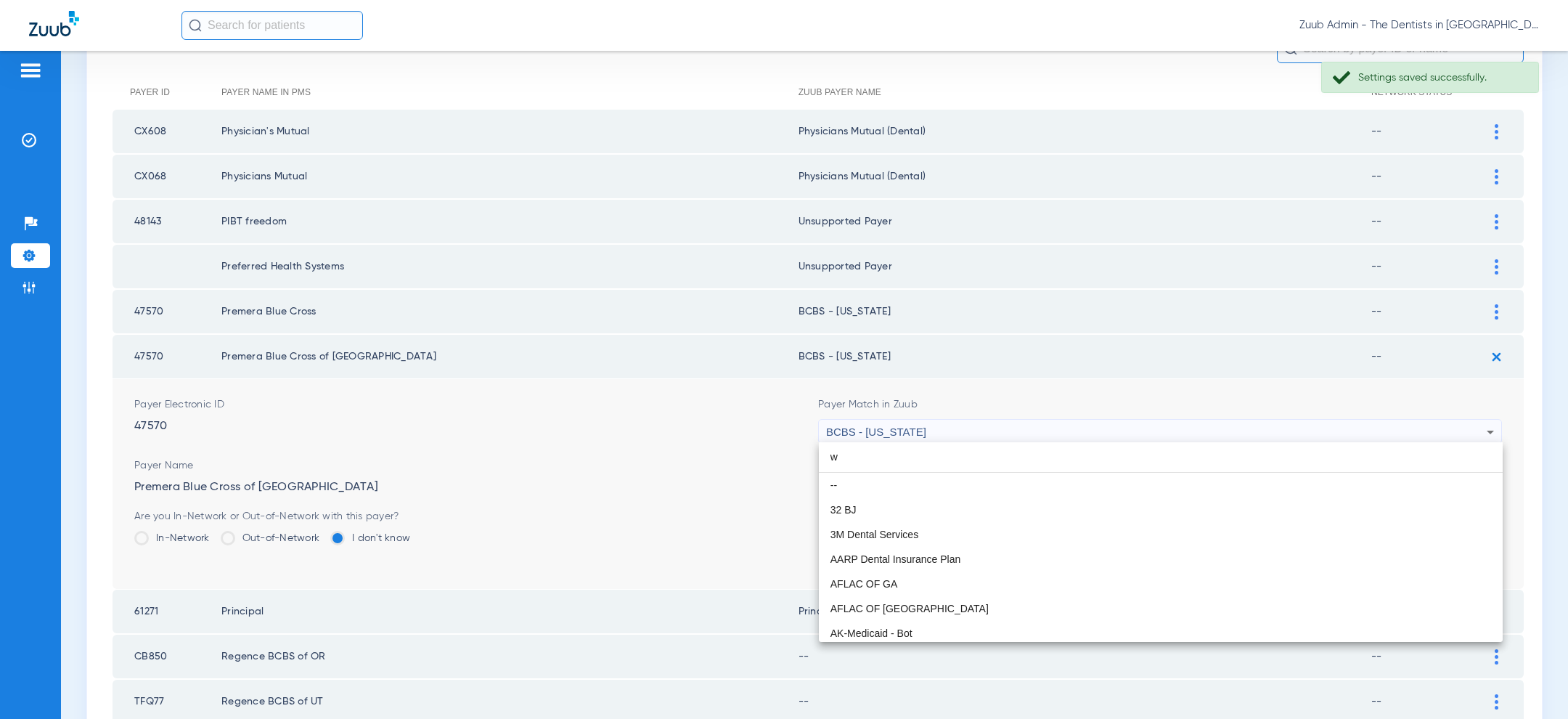
scroll to position [30, 0]
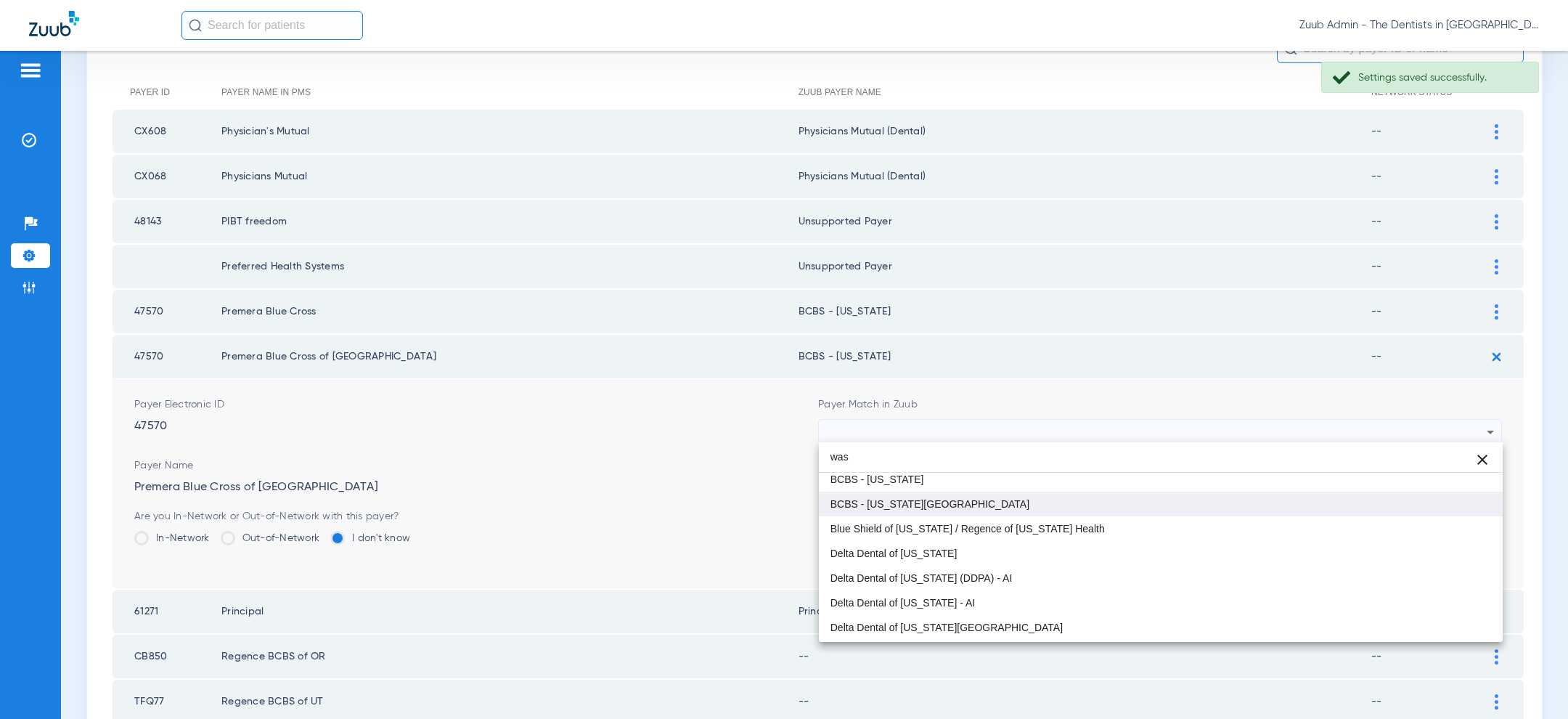
type input "was"
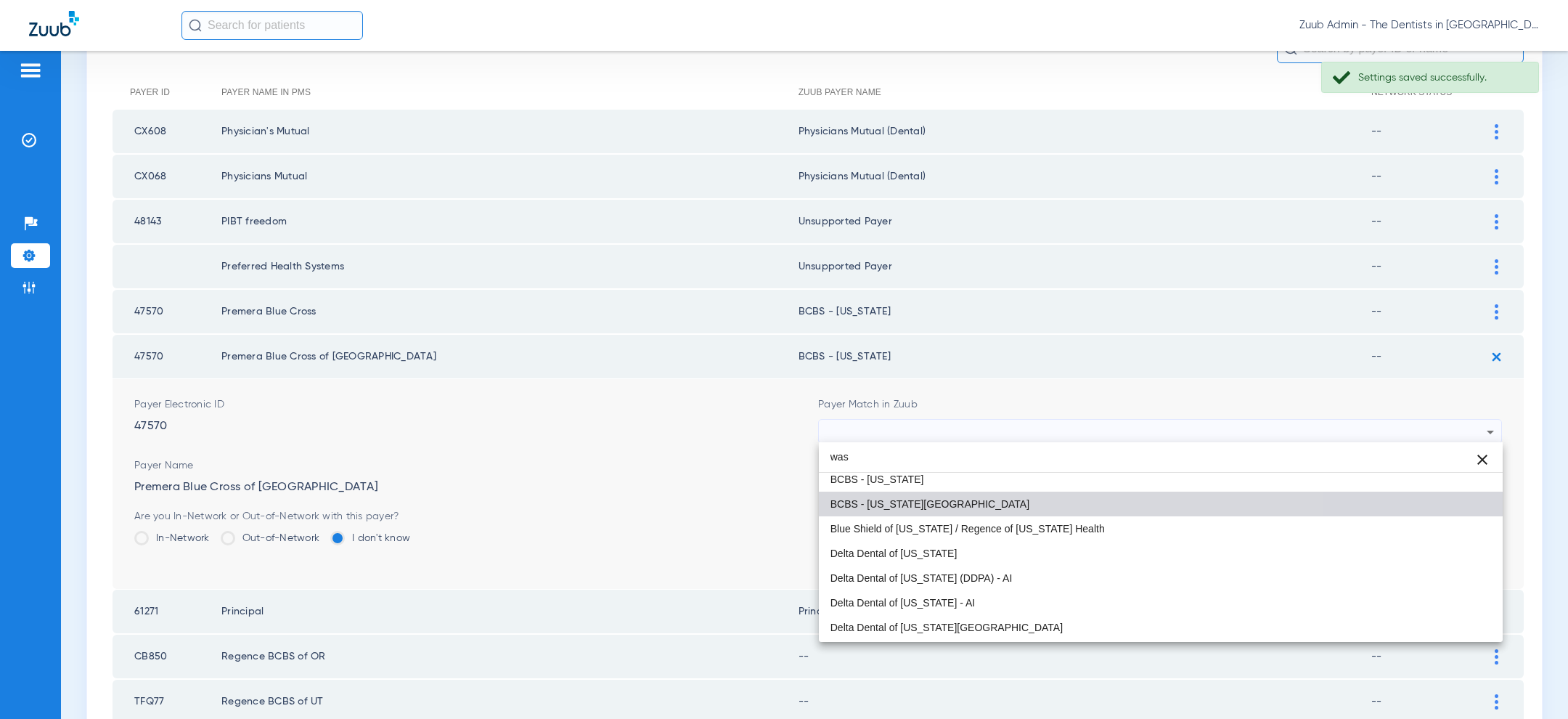
click at [1044, 491] on mat-option "BCBS - Washington DC" at bounding box center [1161, 503] width 684 height 25
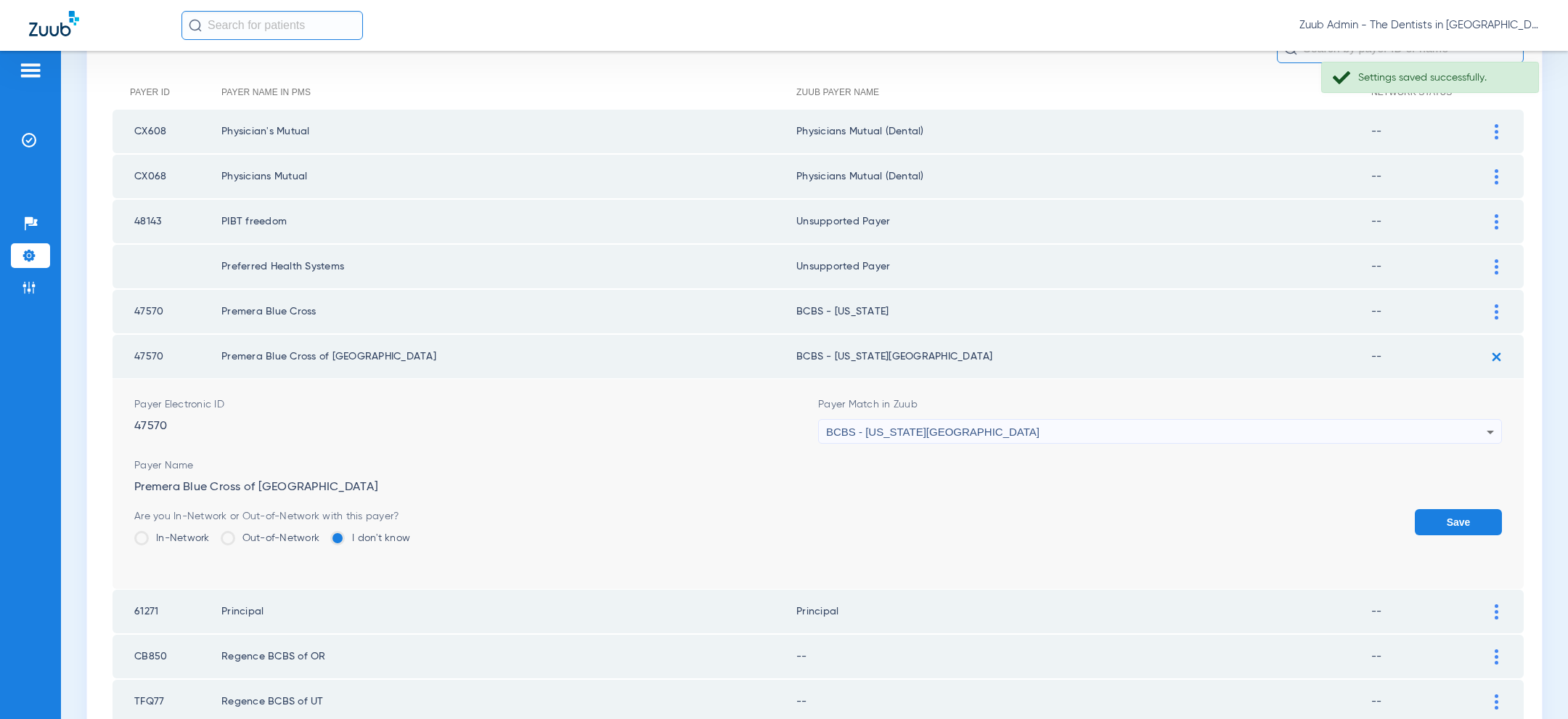
click at [1050, 430] on div "BCBS - Washington DC" at bounding box center [1156, 431] width 660 height 25
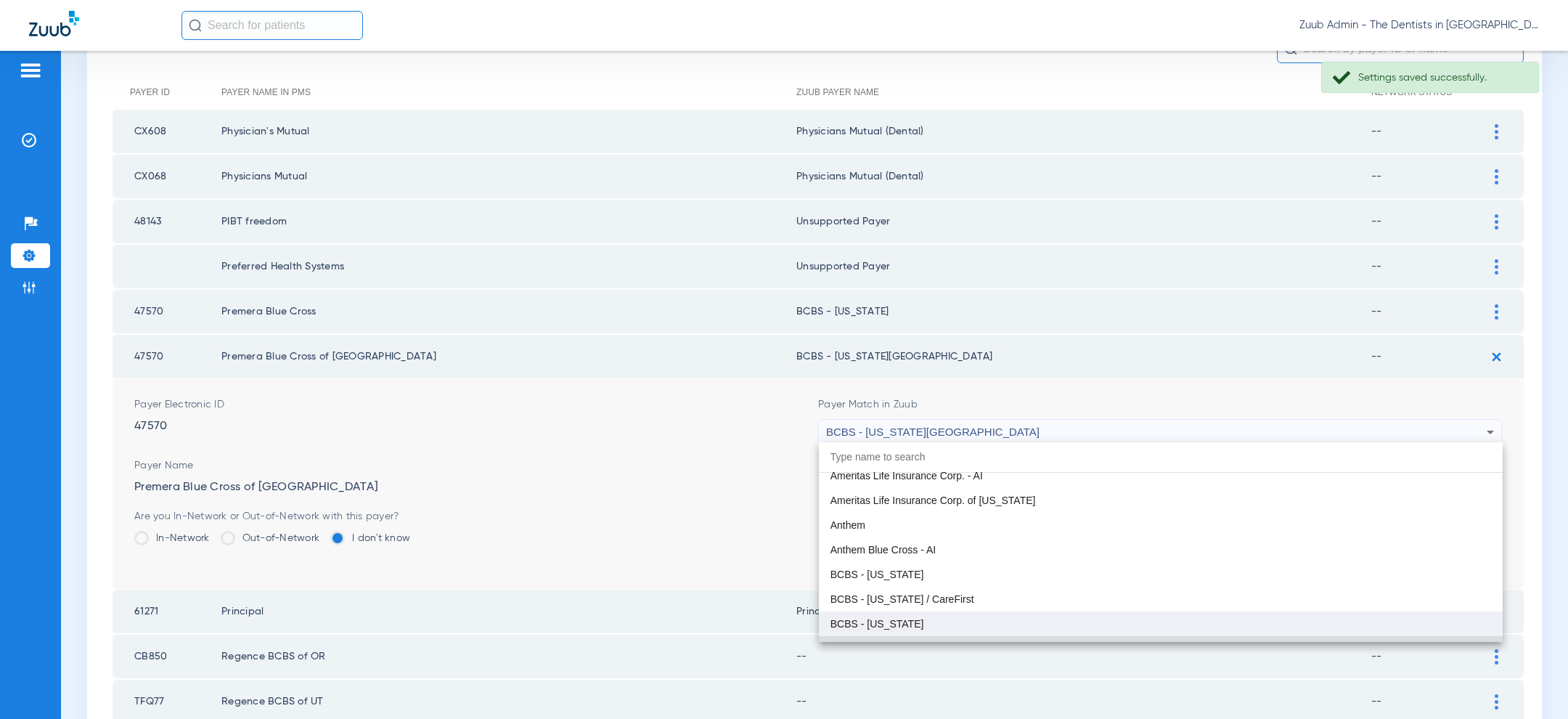
scroll to position [627, 0]
click at [1032, 626] on mat-option "BCBS - Washington" at bounding box center [1161, 622] width 684 height 25
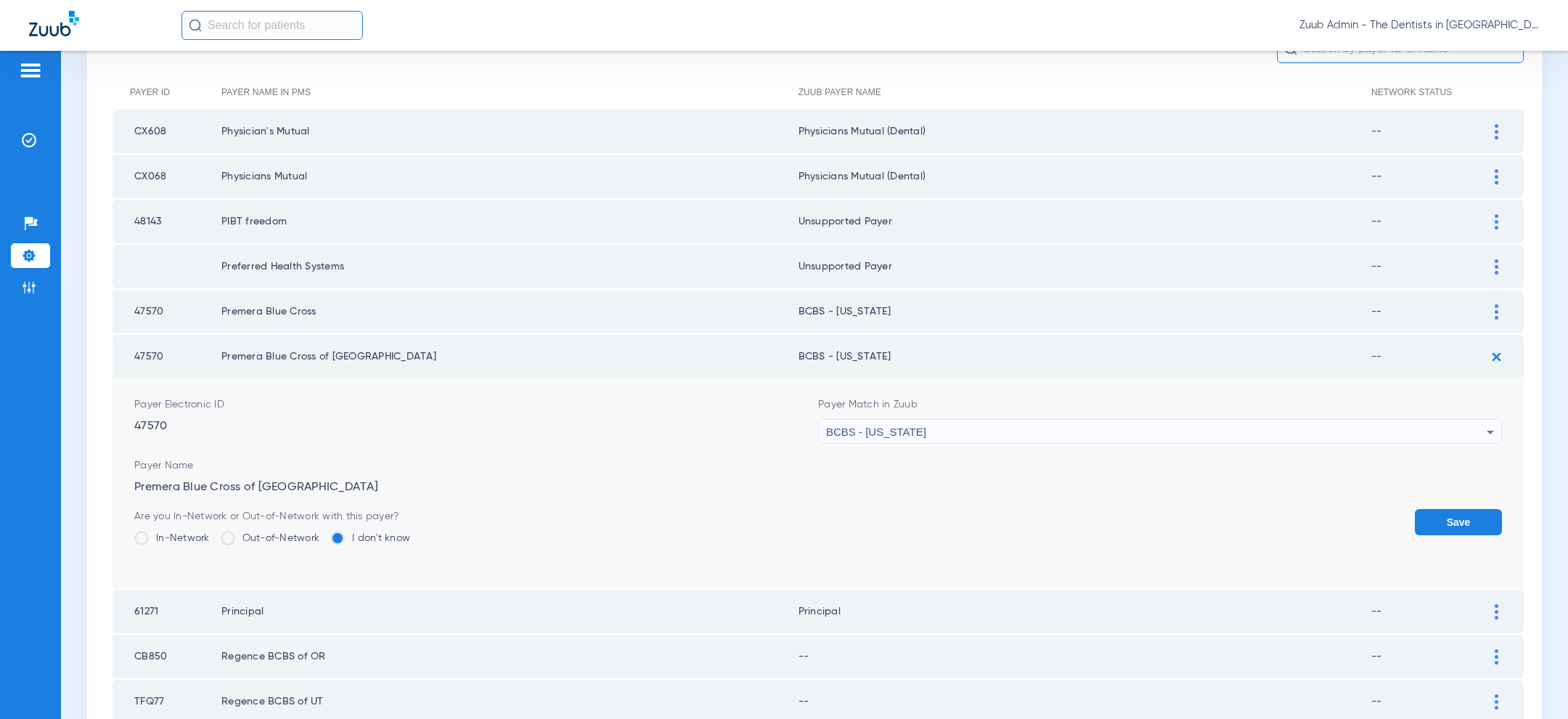
click at [1443, 519] on button "Save" at bounding box center [1459, 522] width 87 height 26
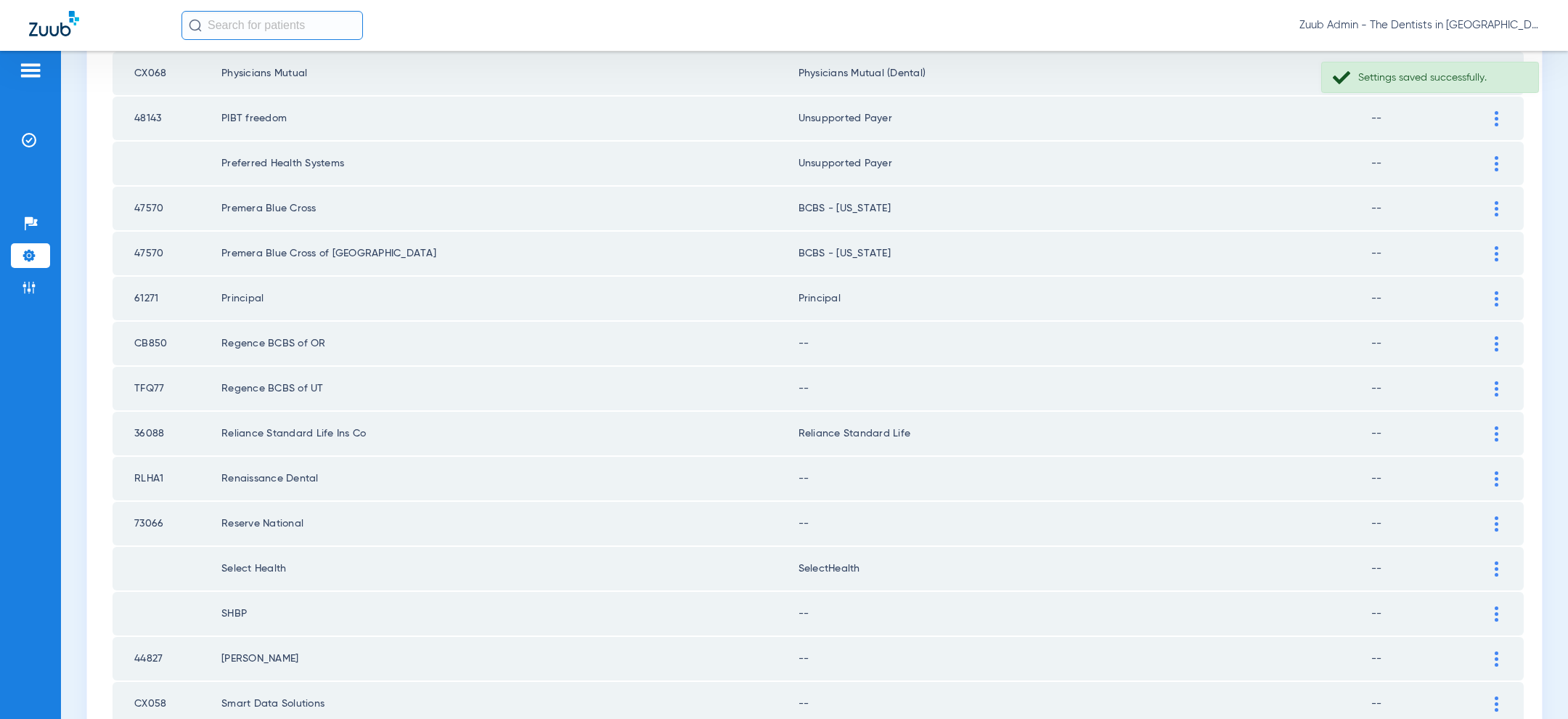
scroll to position [263, 0]
click at [1494, 332] on div at bounding box center [1497, 339] width 25 height 15
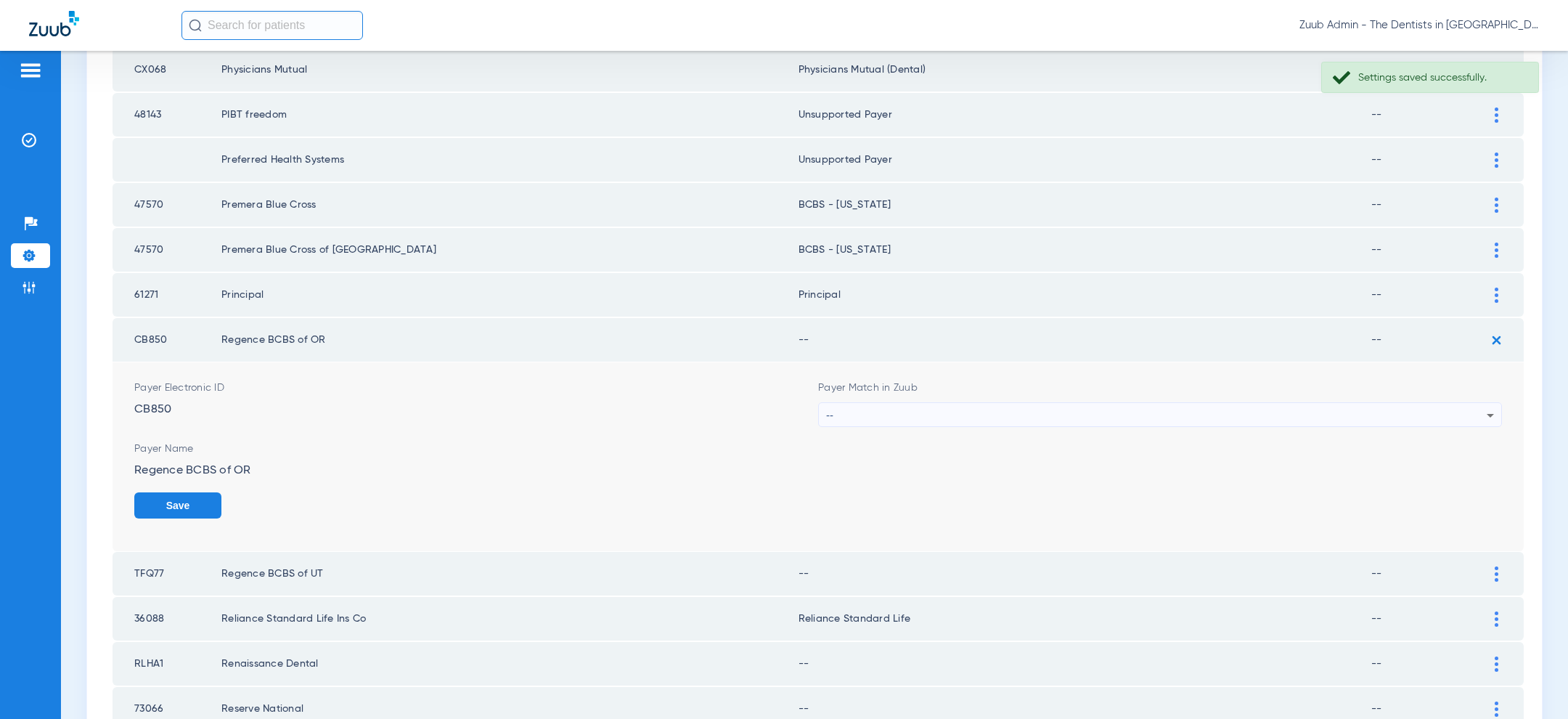
click at [1318, 408] on div "--" at bounding box center [1156, 415] width 660 height 25
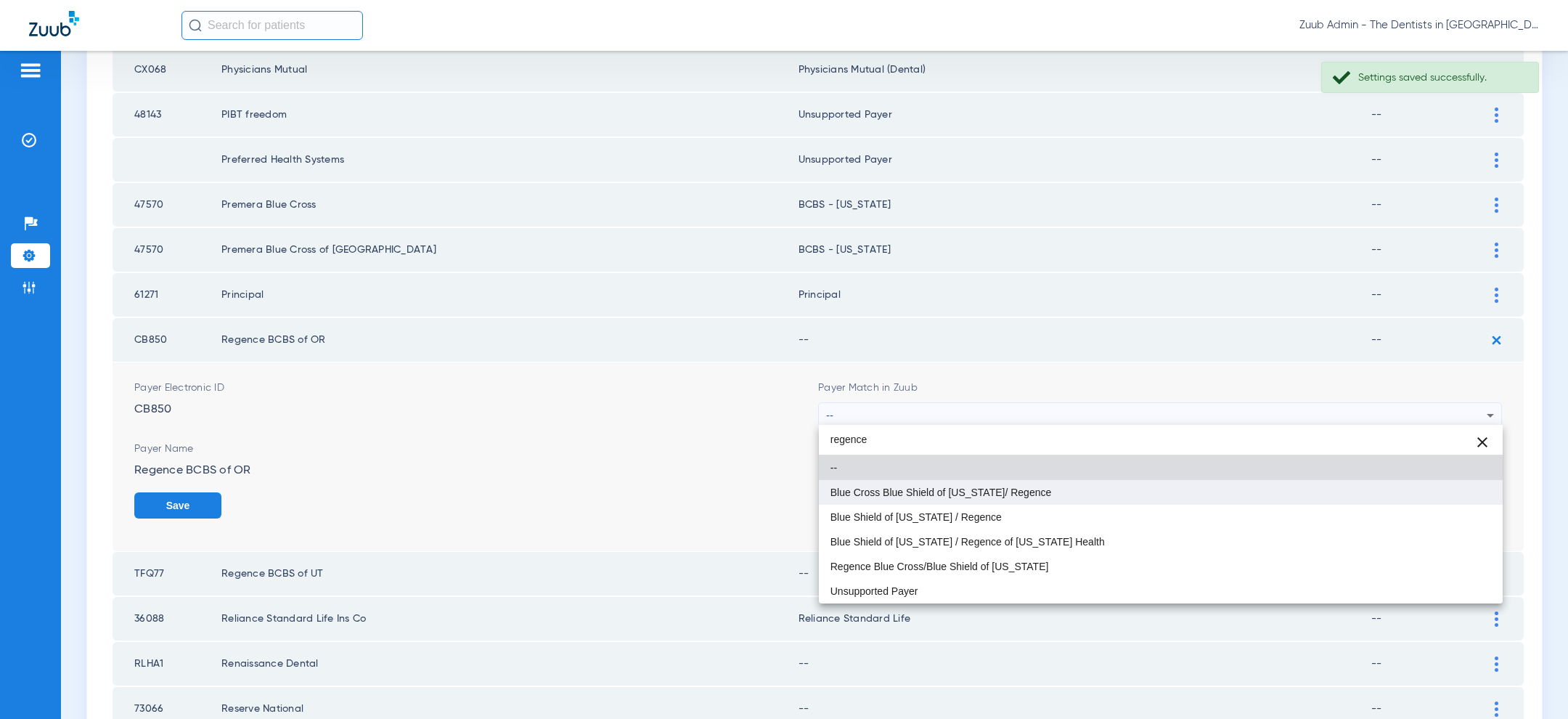
type input "regence"
click at [1131, 492] on mat-option "Blue Cross Blue Shield of Oregon/ Regence" at bounding box center [1161, 491] width 684 height 25
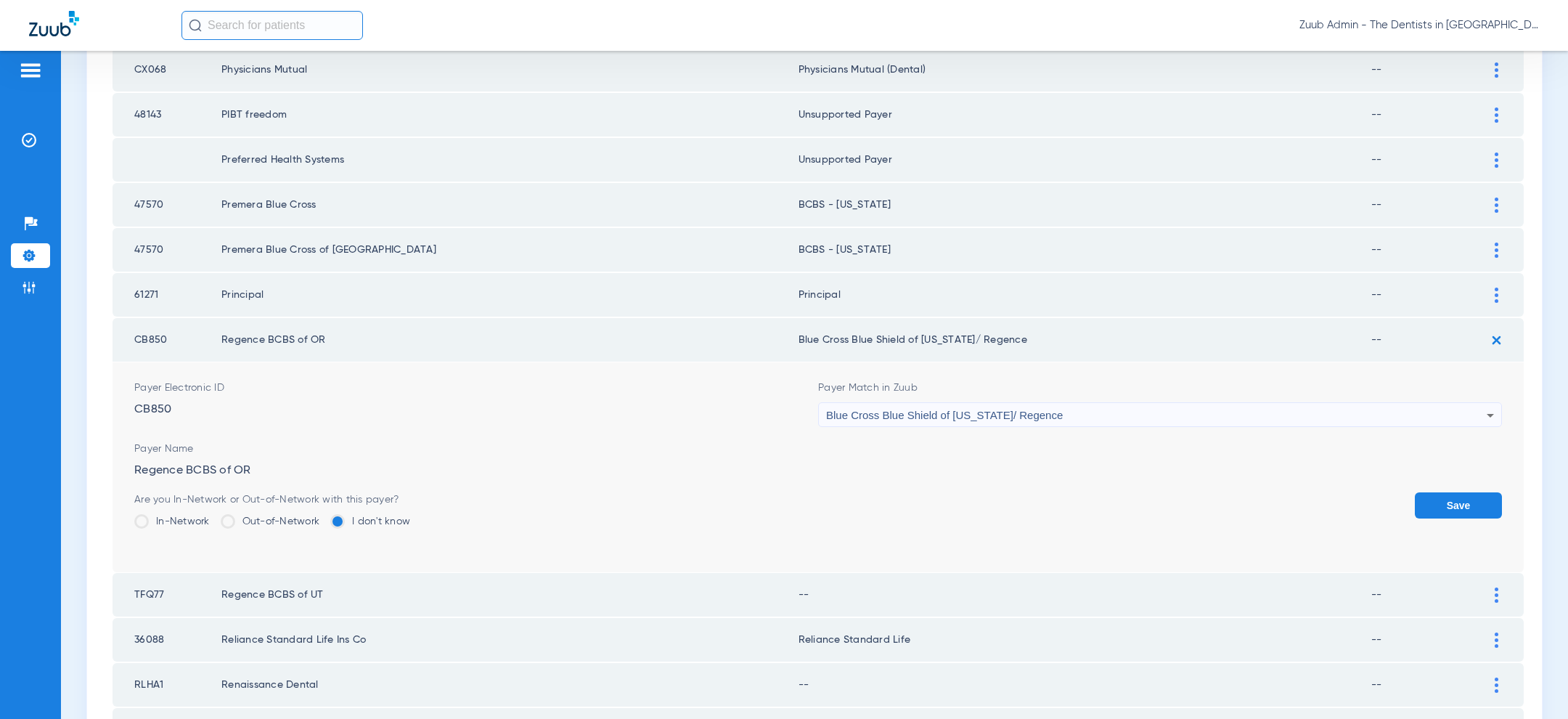
click at [1455, 499] on button "Save" at bounding box center [1459, 505] width 87 height 26
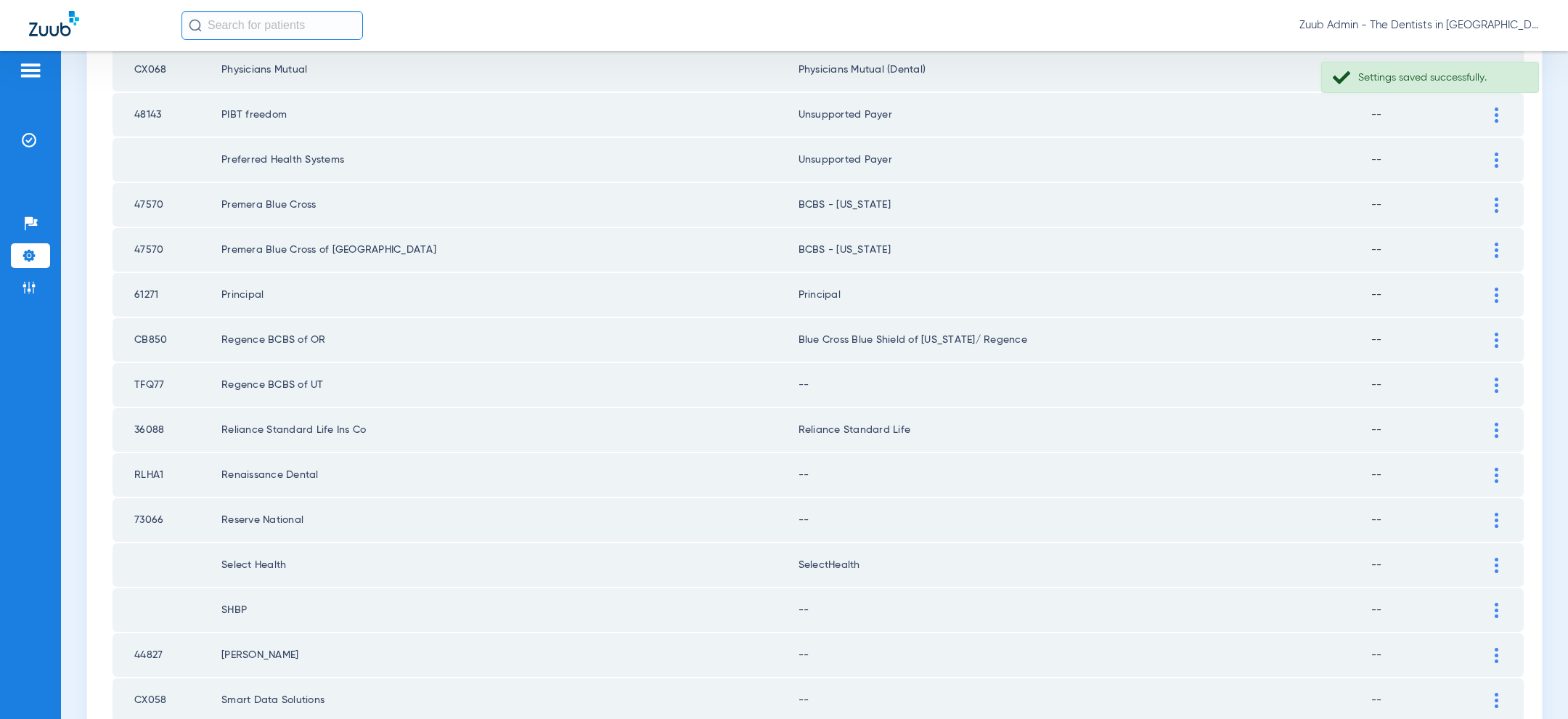
click at [1488, 381] on div at bounding box center [1497, 384] width 25 height 15
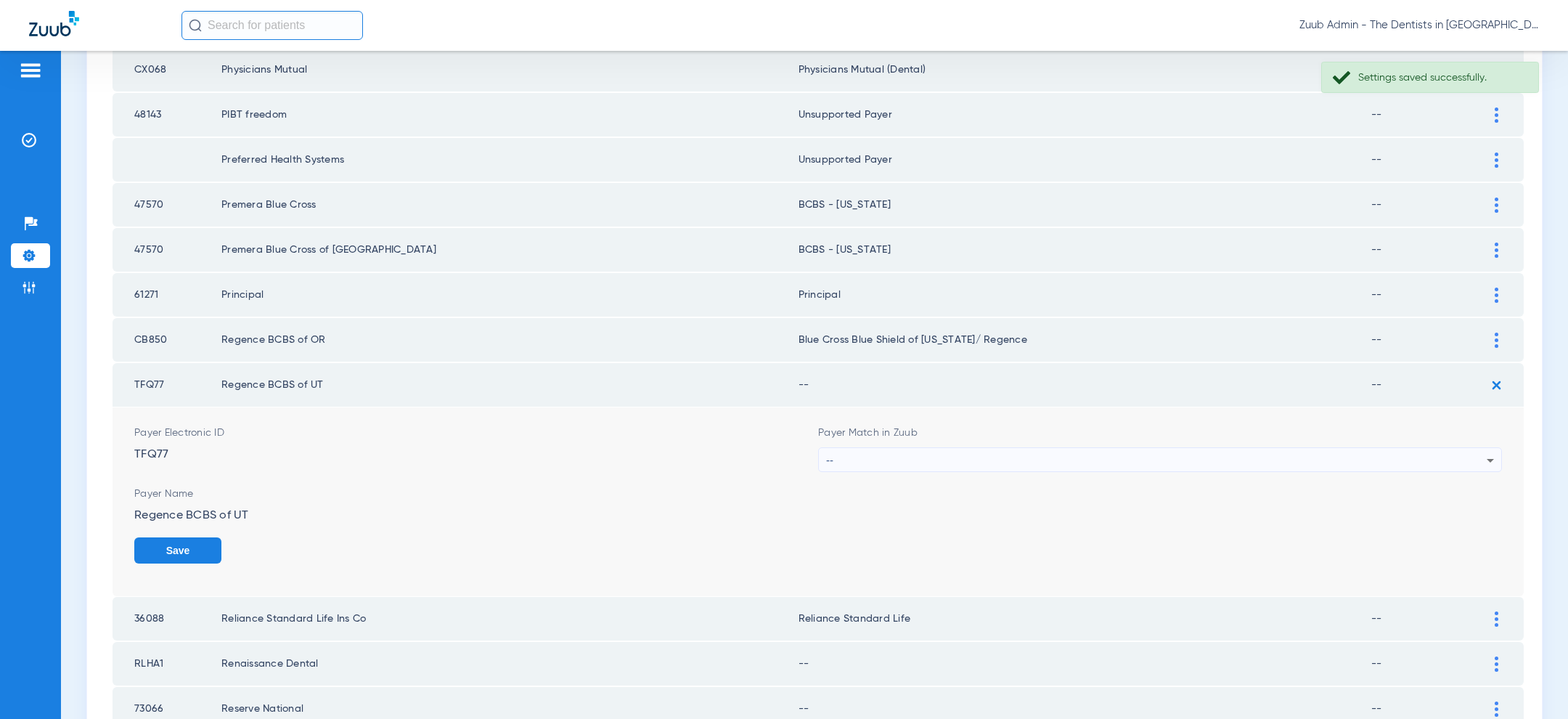
click at [1284, 451] on div "--" at bounding box center [1156, 460] width 660 height 25
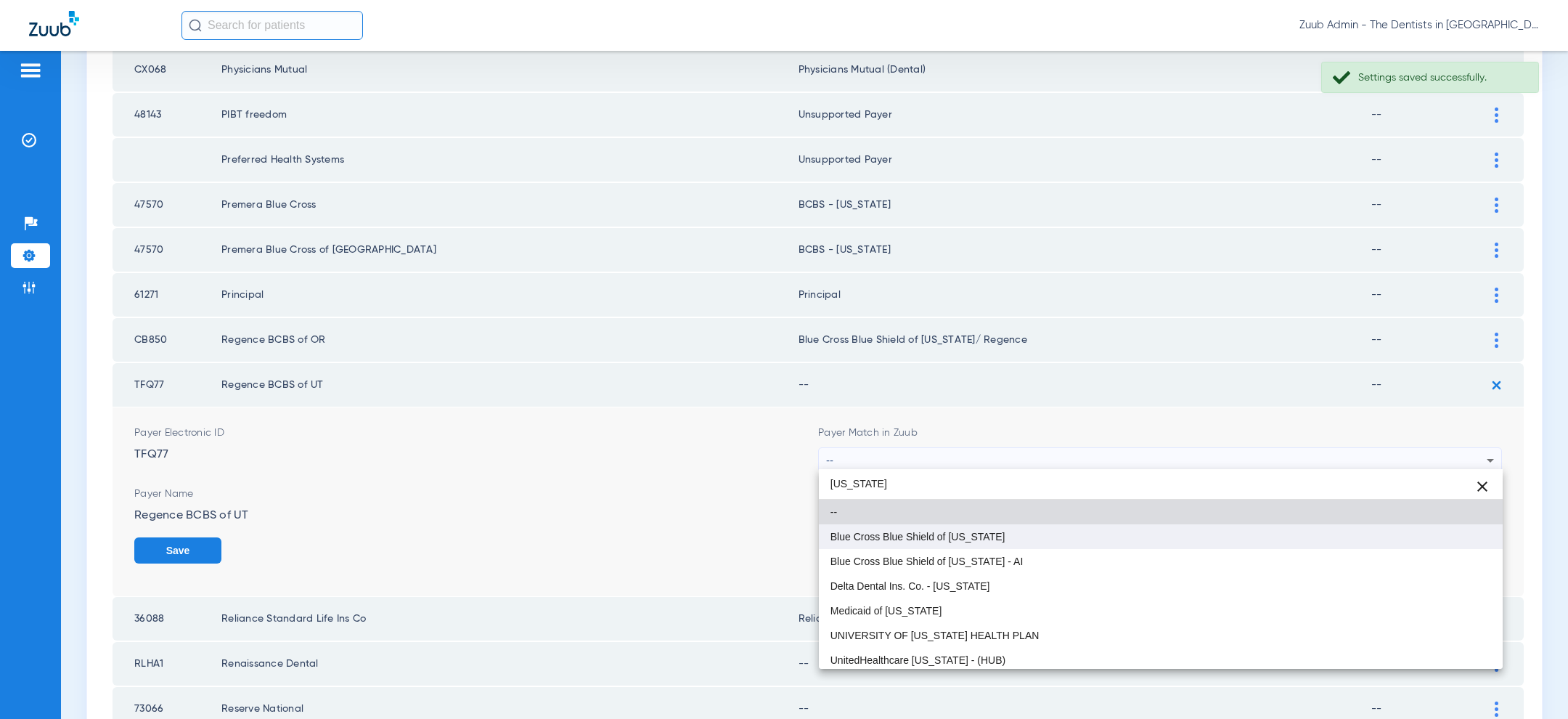
type input "utah"
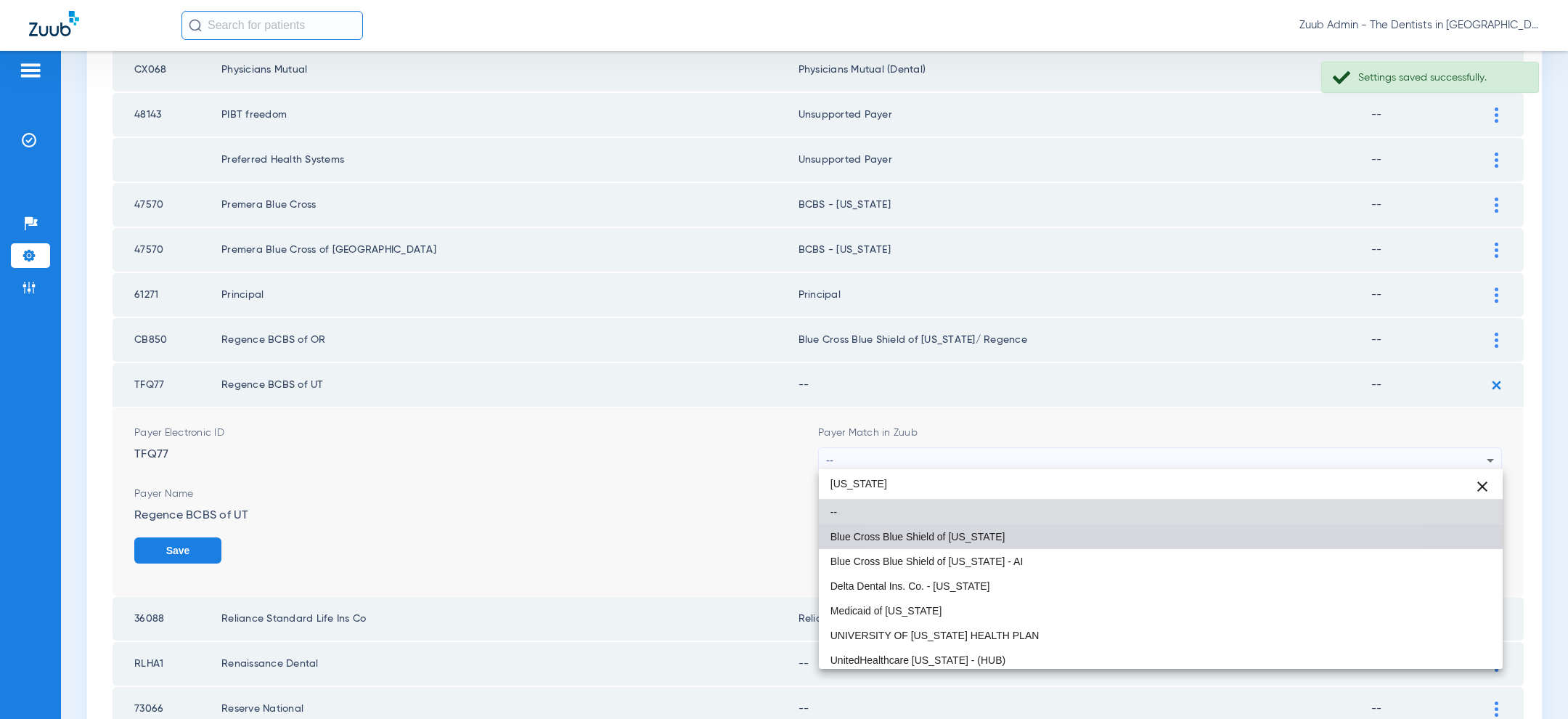
click at [1092, 542] on mat-option "Blue Cross Blue Shield of Utah" at bounding box center [1161, 536] width 684 height 25
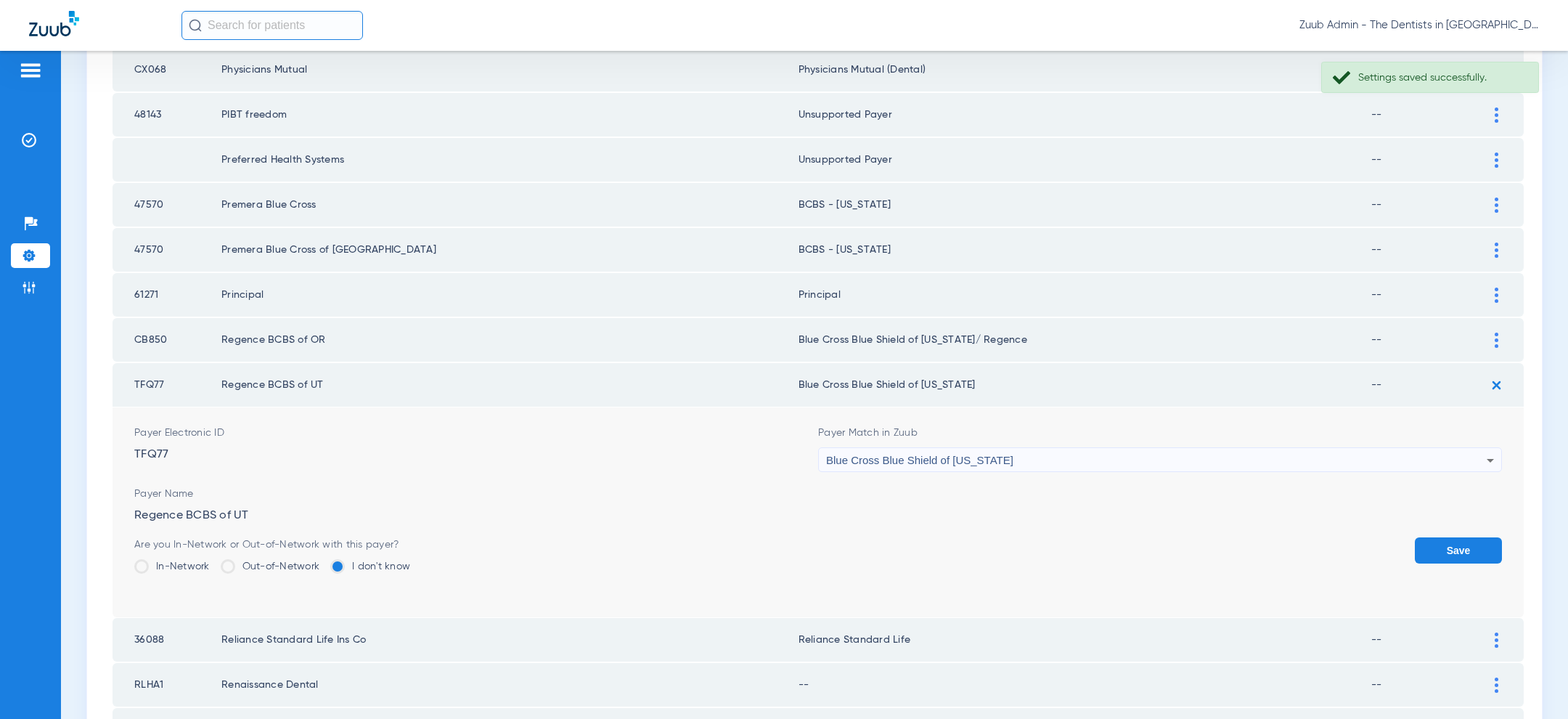
click at [1463, 547] on button "Save" at bounding box center [1459, 550] width 87 height 26
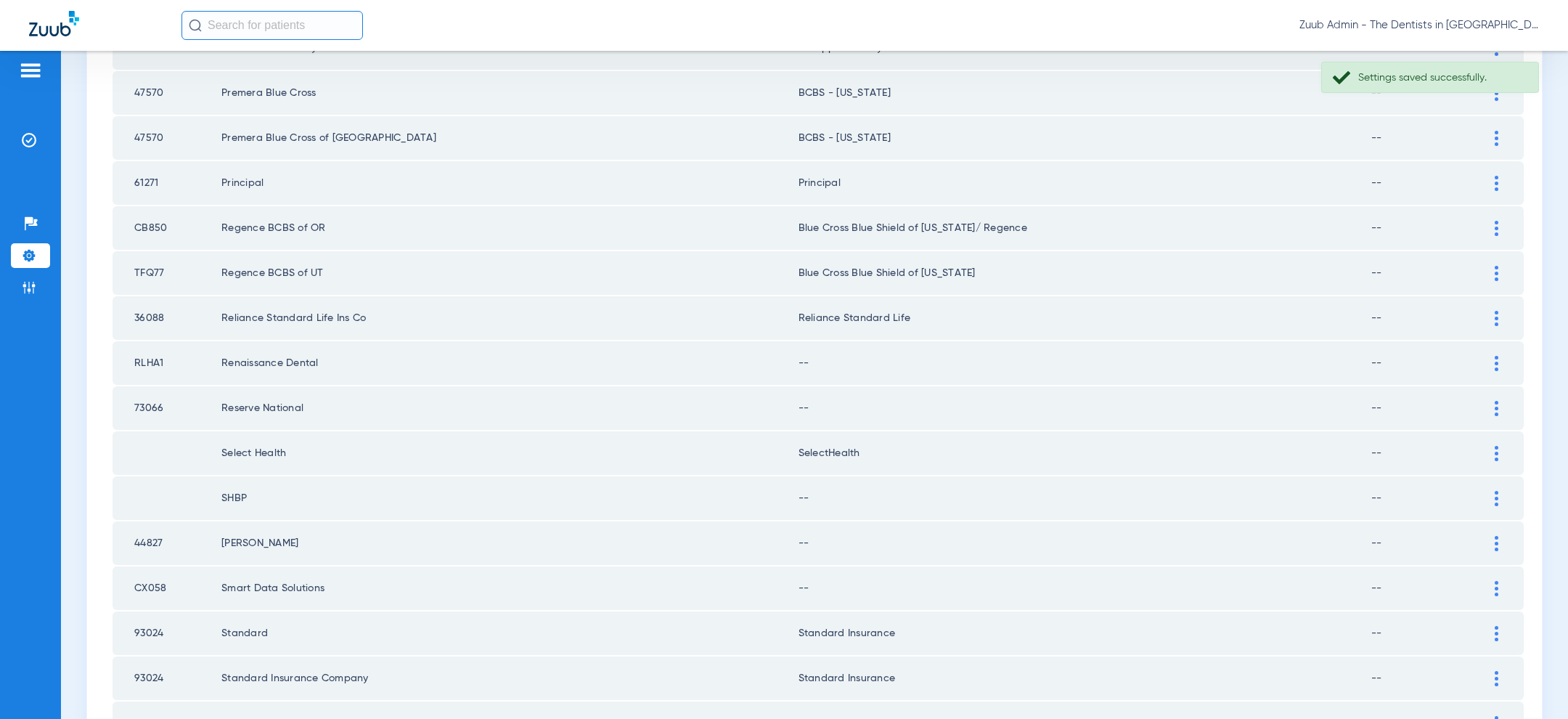
scroll to position [377, 0]
click at [1500, 360] on div at bounding box center [1497, 361] width 25 height 15
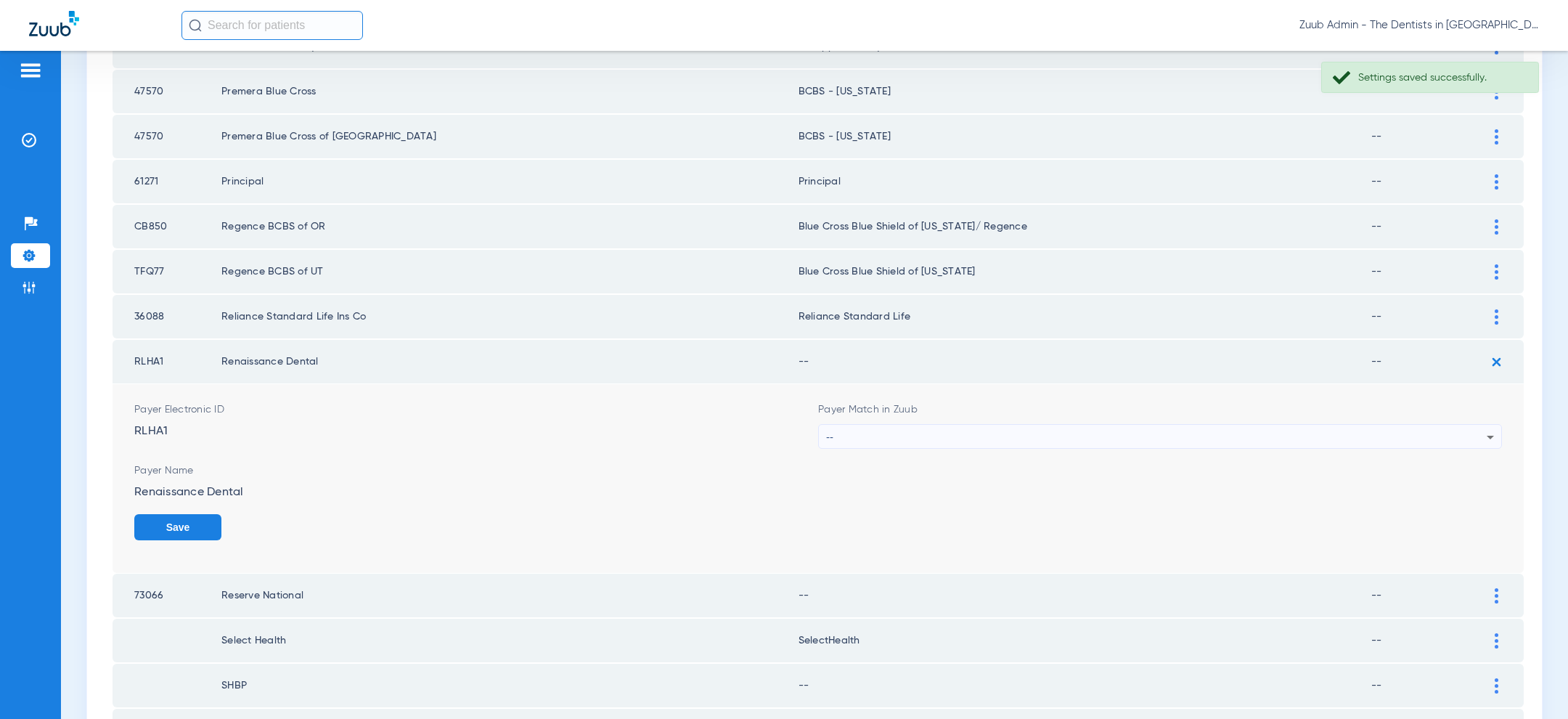
click at [1246, 430] on div "--" at bounding box center [1156, 437] width 660 height 25
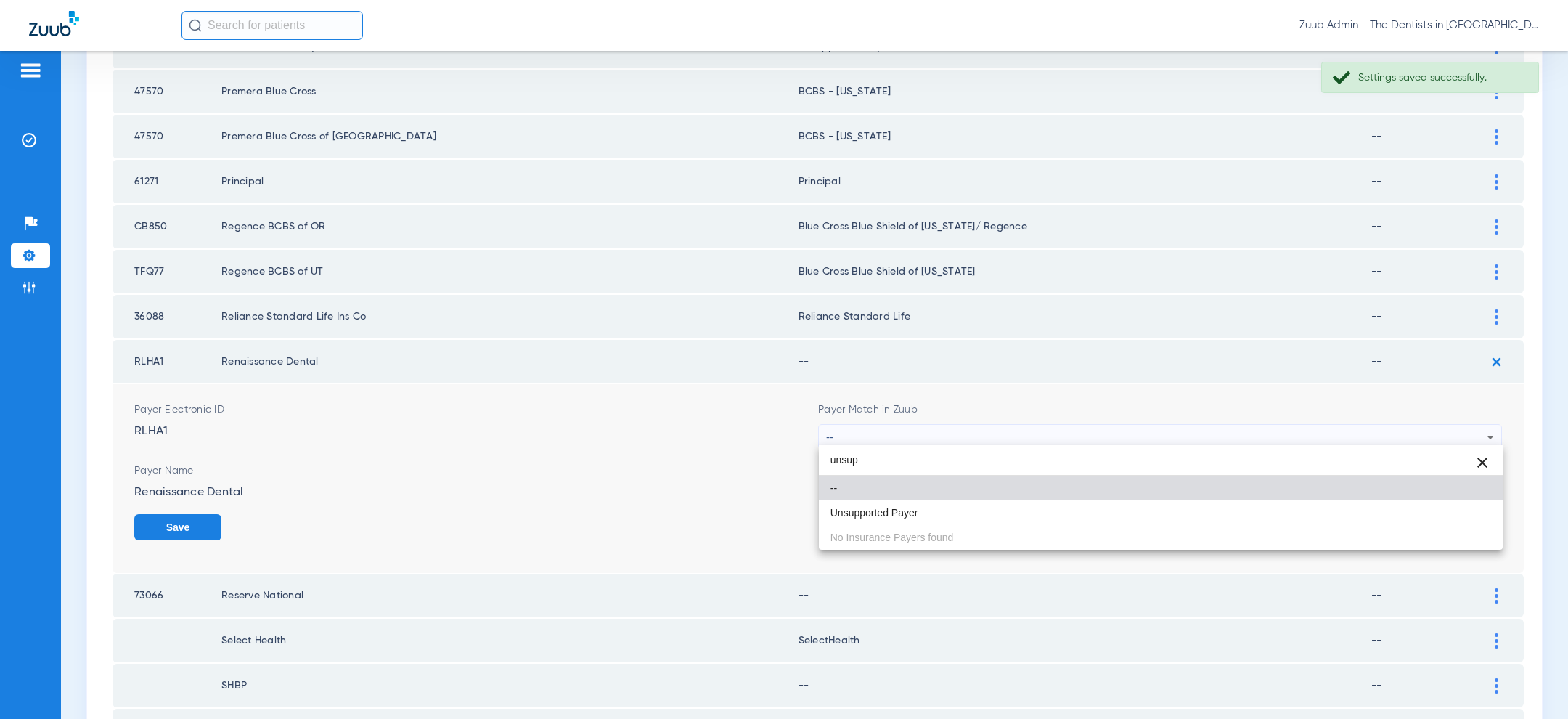
type input "unsup"
click at [1008, 525] on div "unsup close -- Unsupported Payer No Insurance Payers found" at bounding box center [1161, 497] width 684 height 105
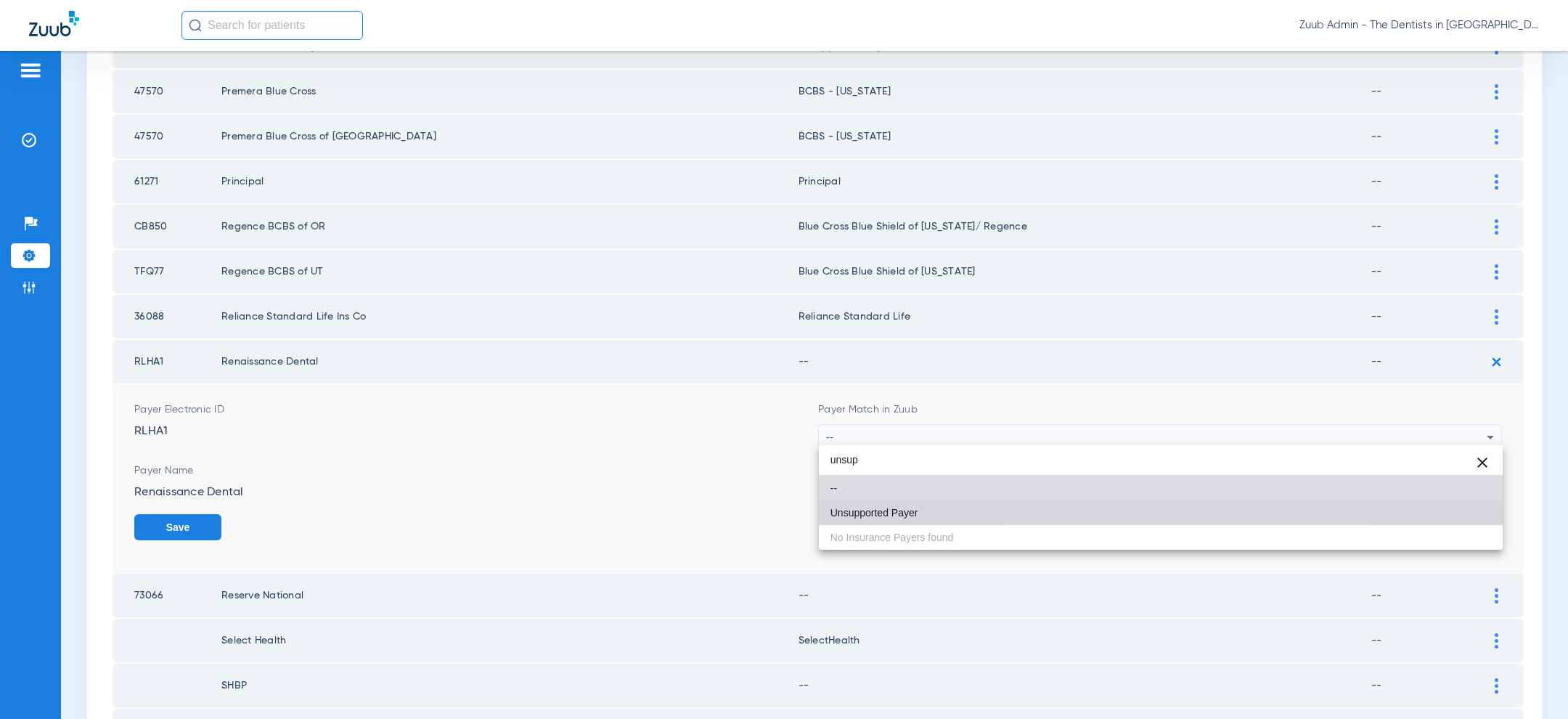
click at [1203, 514] on mat-option "Unsupported Payer" at bounding box center [1161, 512] width 684 height 25
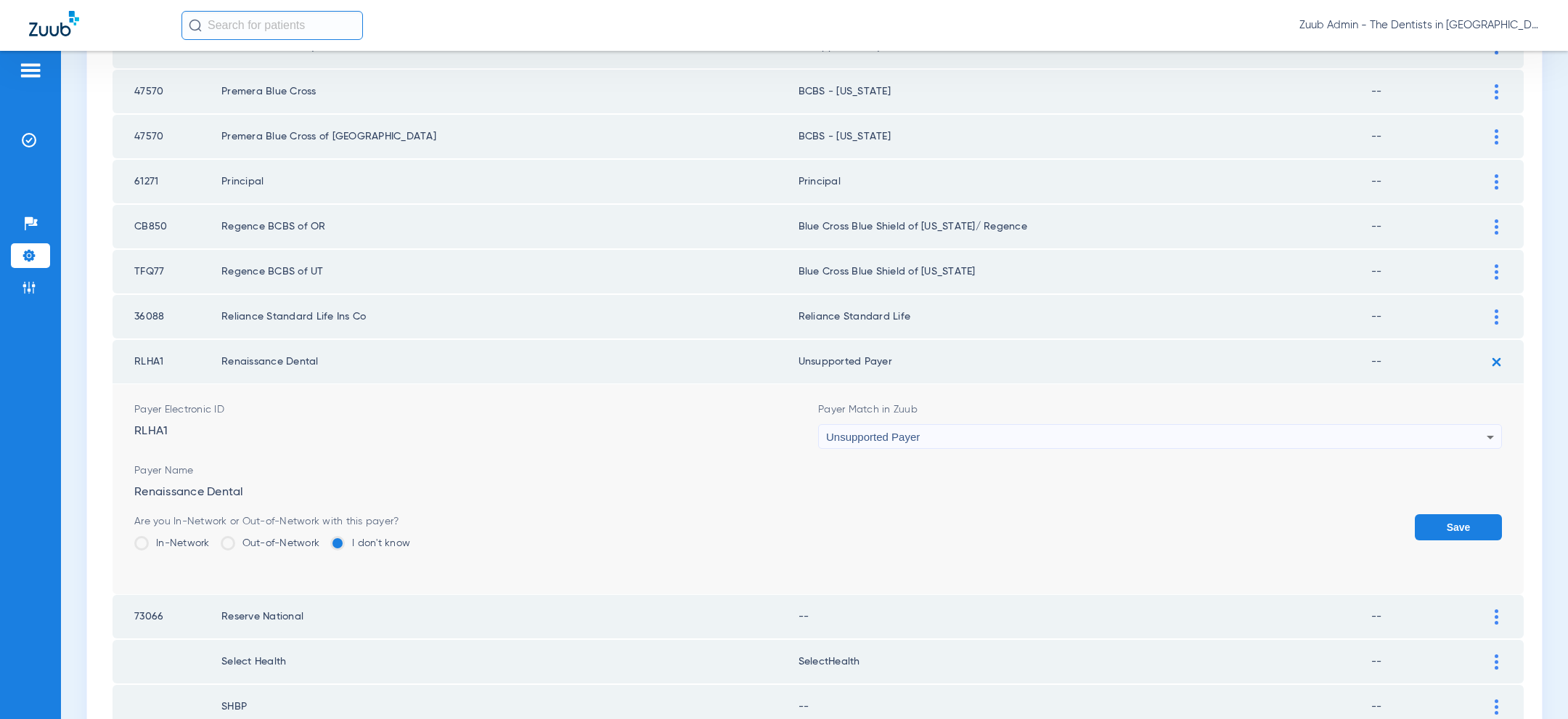
click at [1440, 527] on button "Save" at bounding box center [1459, 526] width 87 height 26
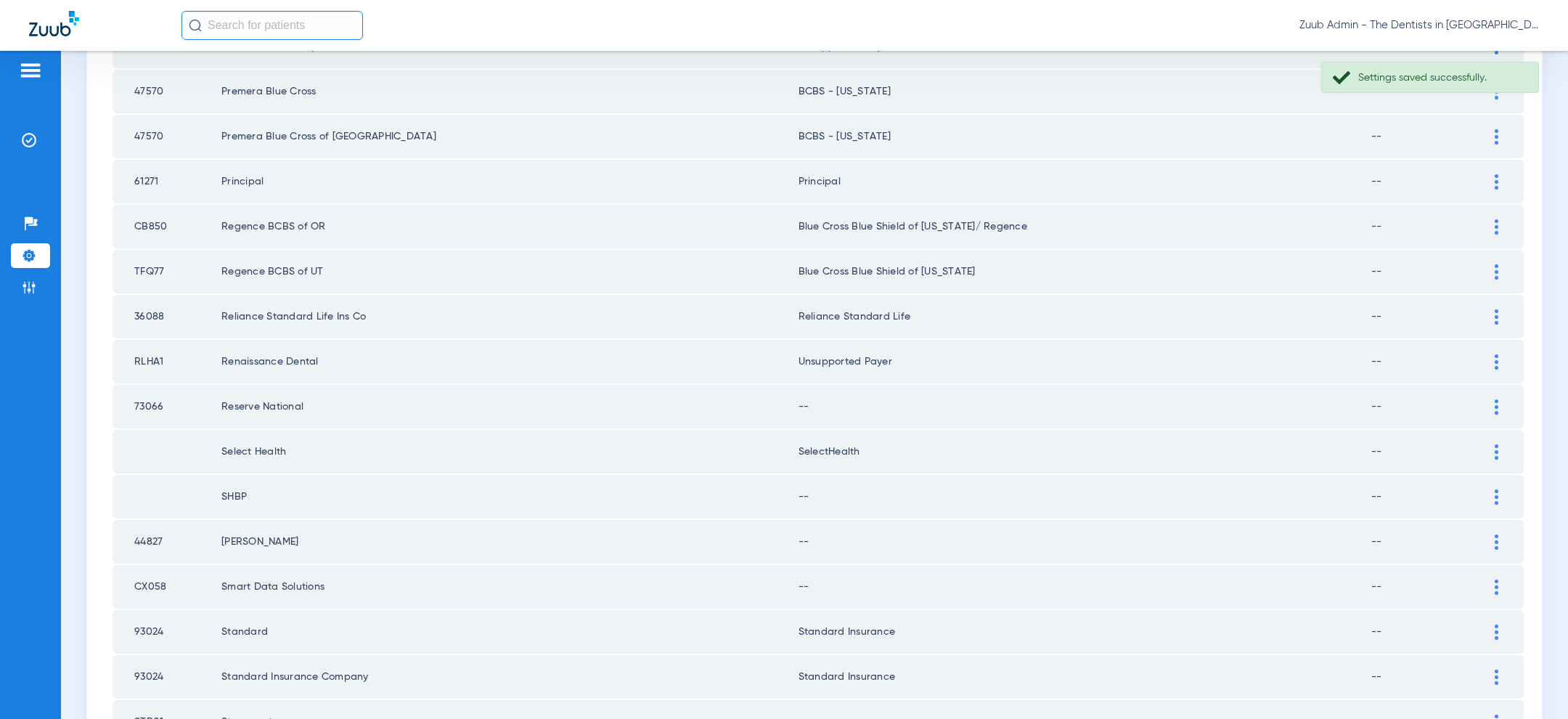
click at [1498, 401] on img at bounding box center [1496, 407] width 4 height 15
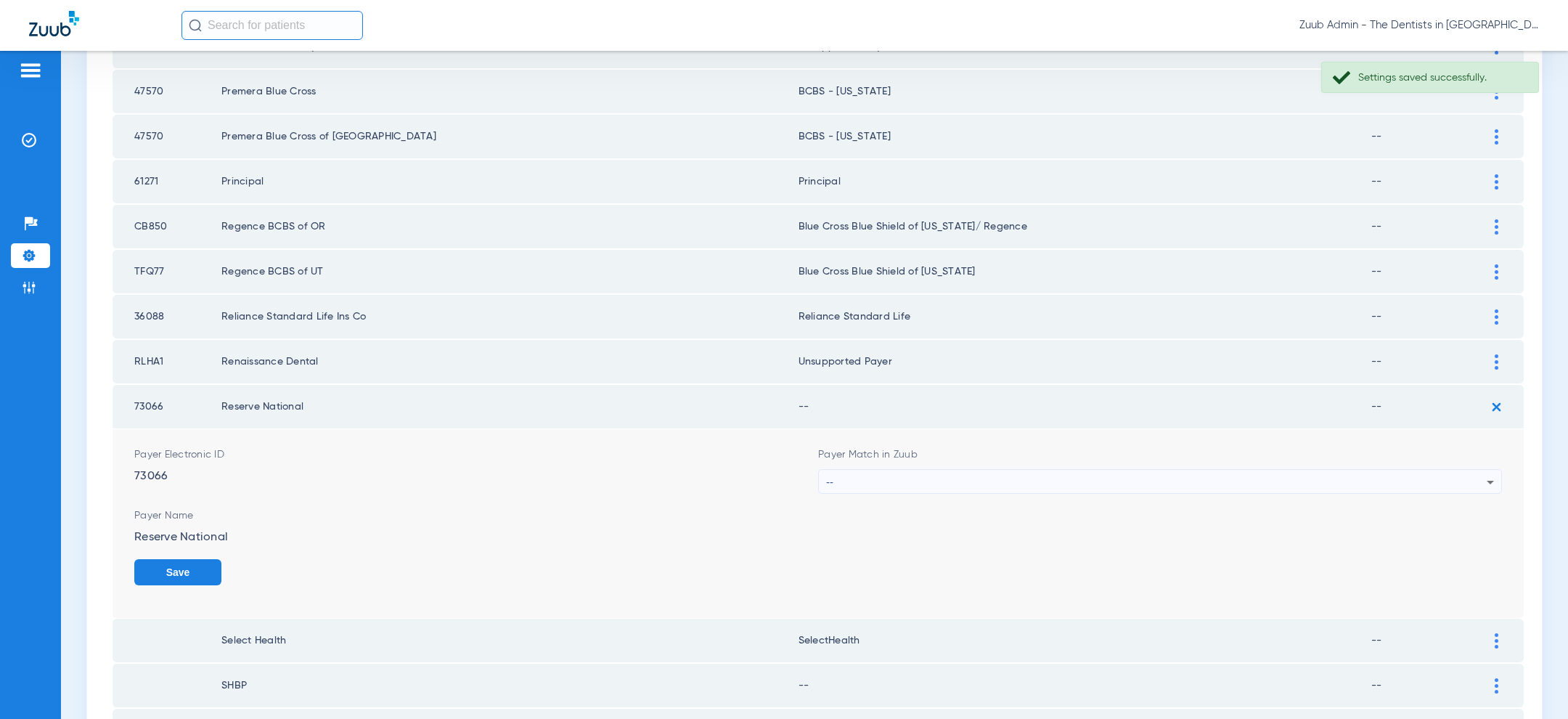
click at [1073, 473] on div "--" at bounding box center [1156, 481] width 660 height 25
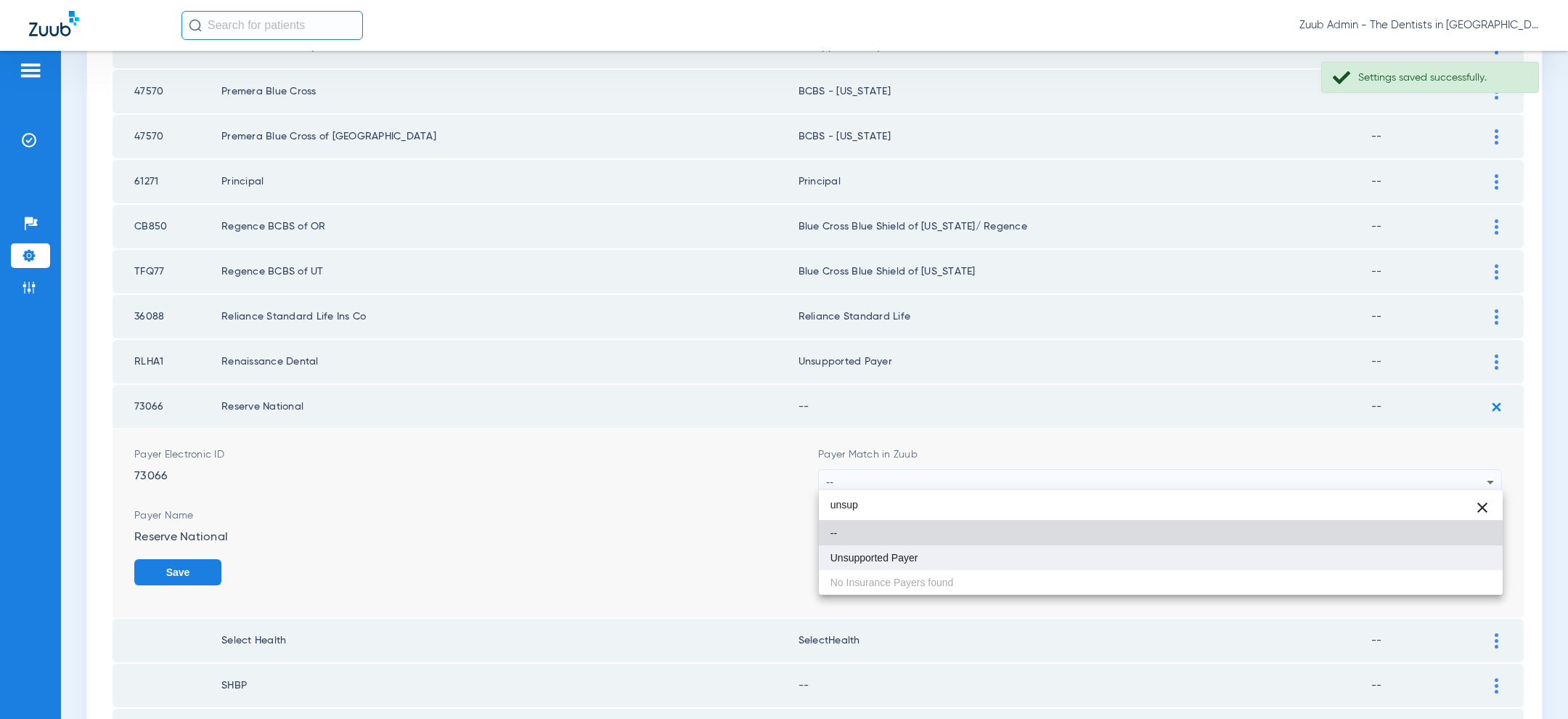
type input "unsup"
click at [999, 556] on mat-option "Unsupported Payer" at bounding box center [1161, 557] width 684 height 25
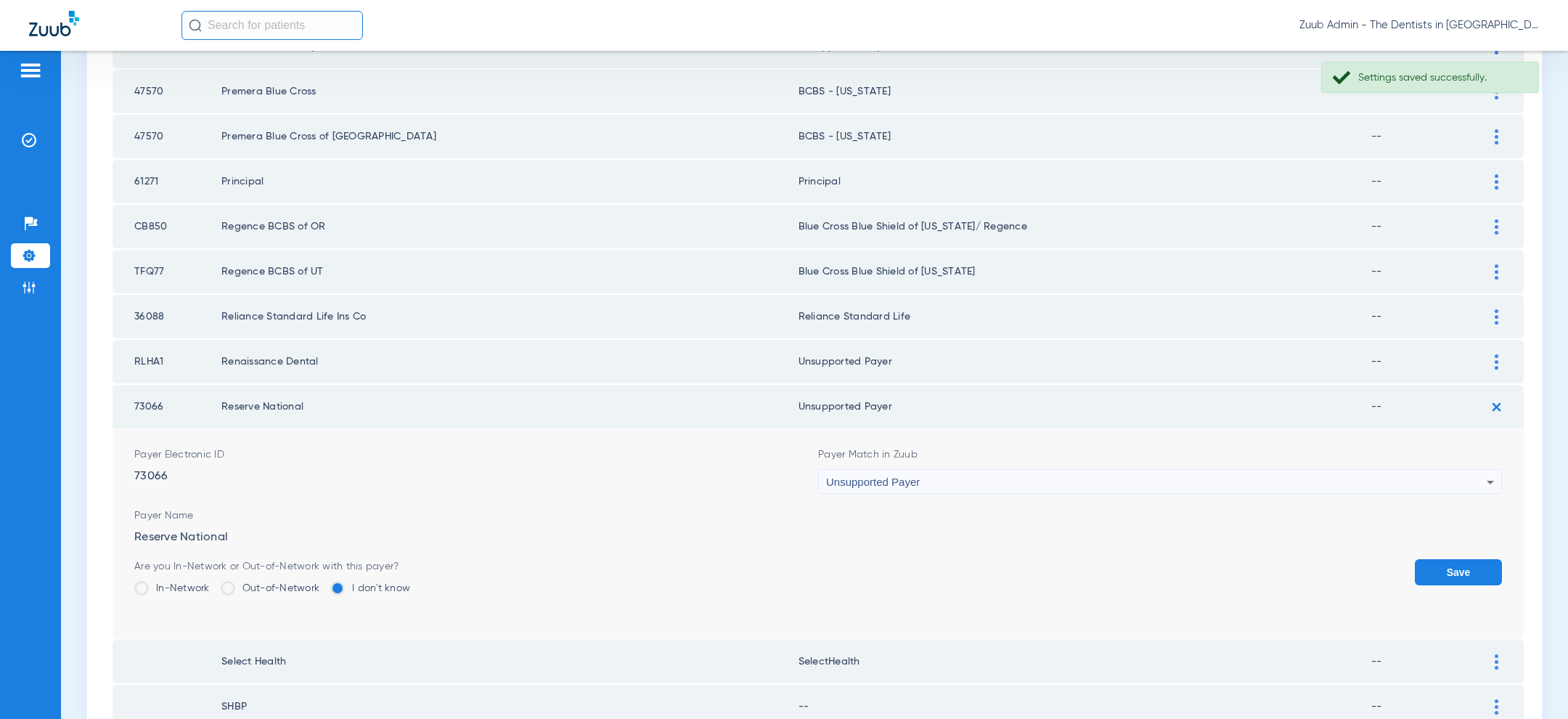
click at [1472, 563] on button "Save" at bounding box center [1459, 572] width 87 height 26
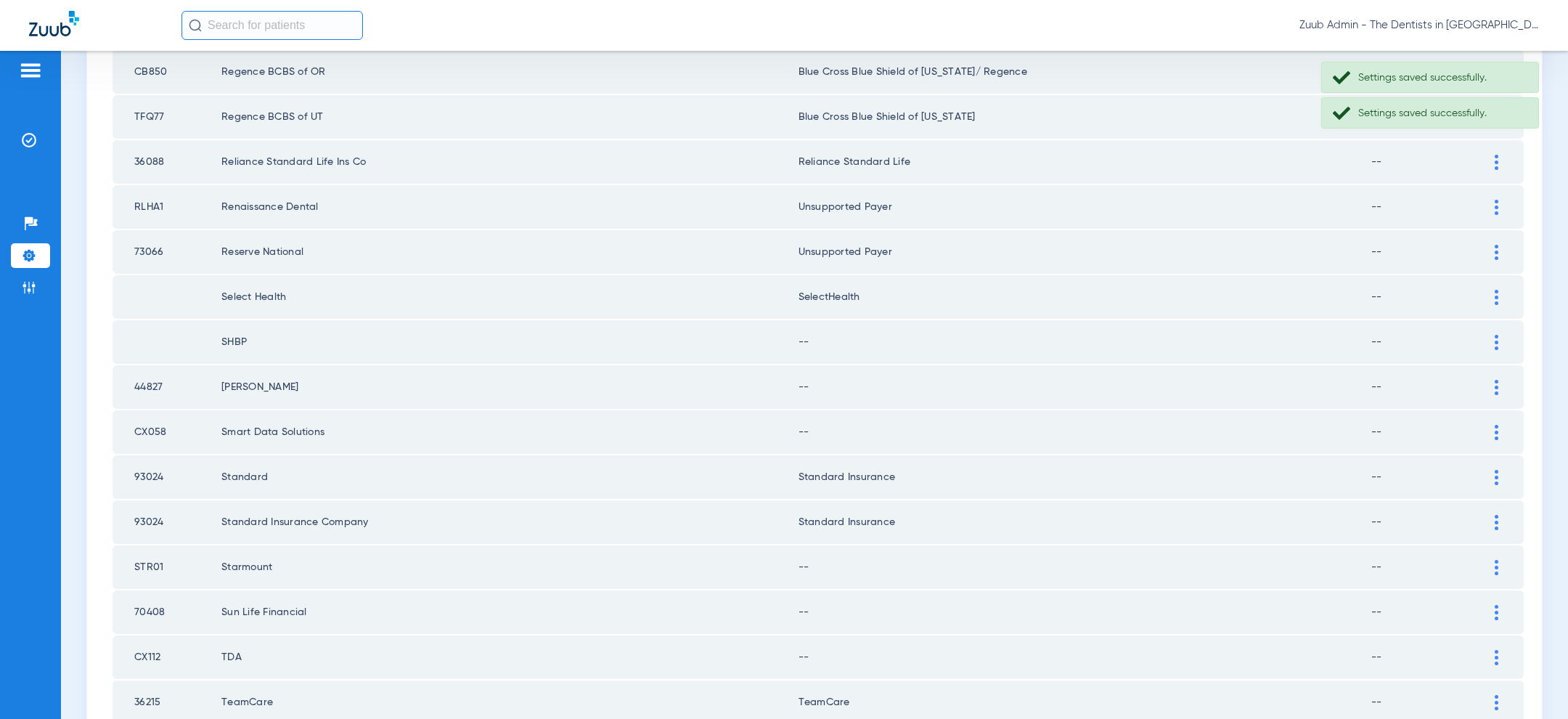
scroll to position [564, 0]
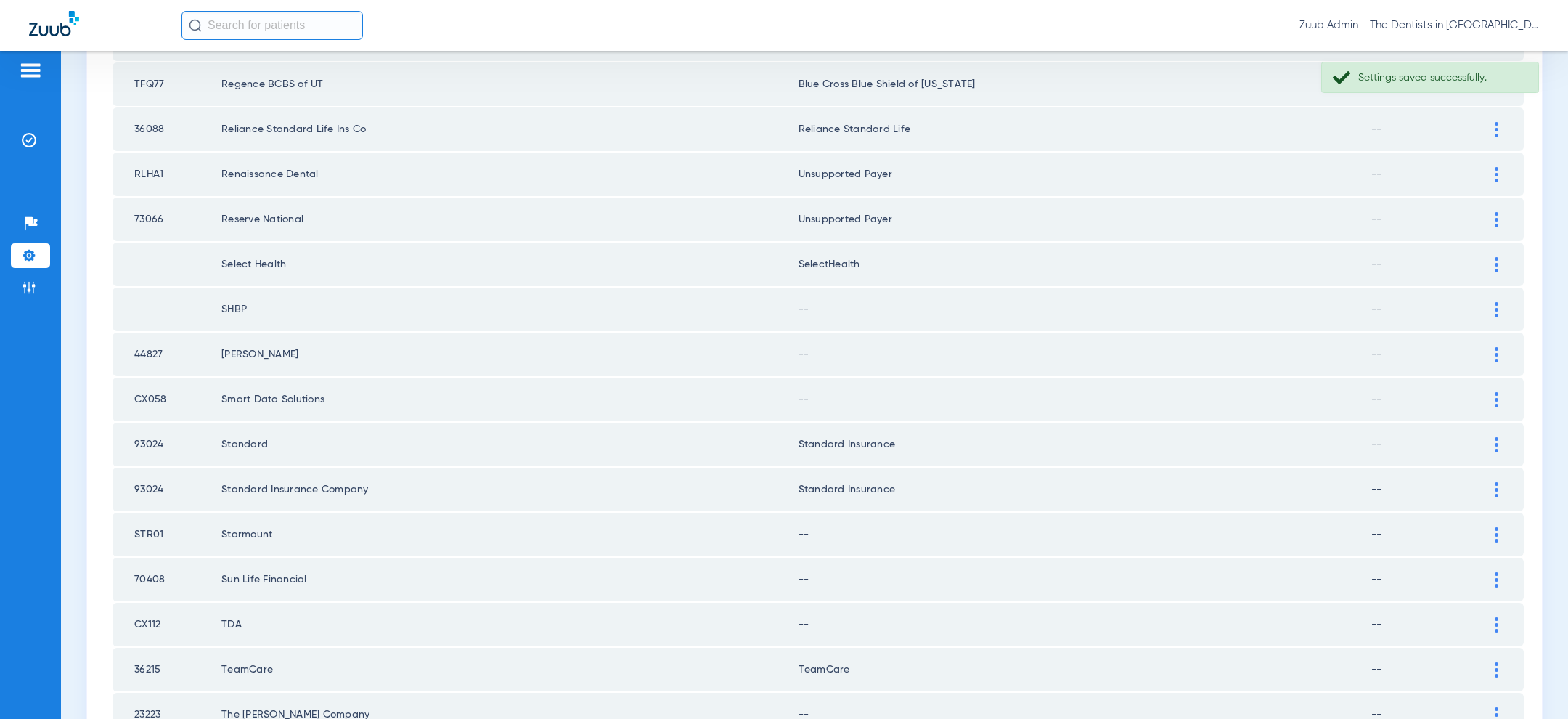
click at [1496, 303] on img at bounding box center [1496, 309] width 4 height 15
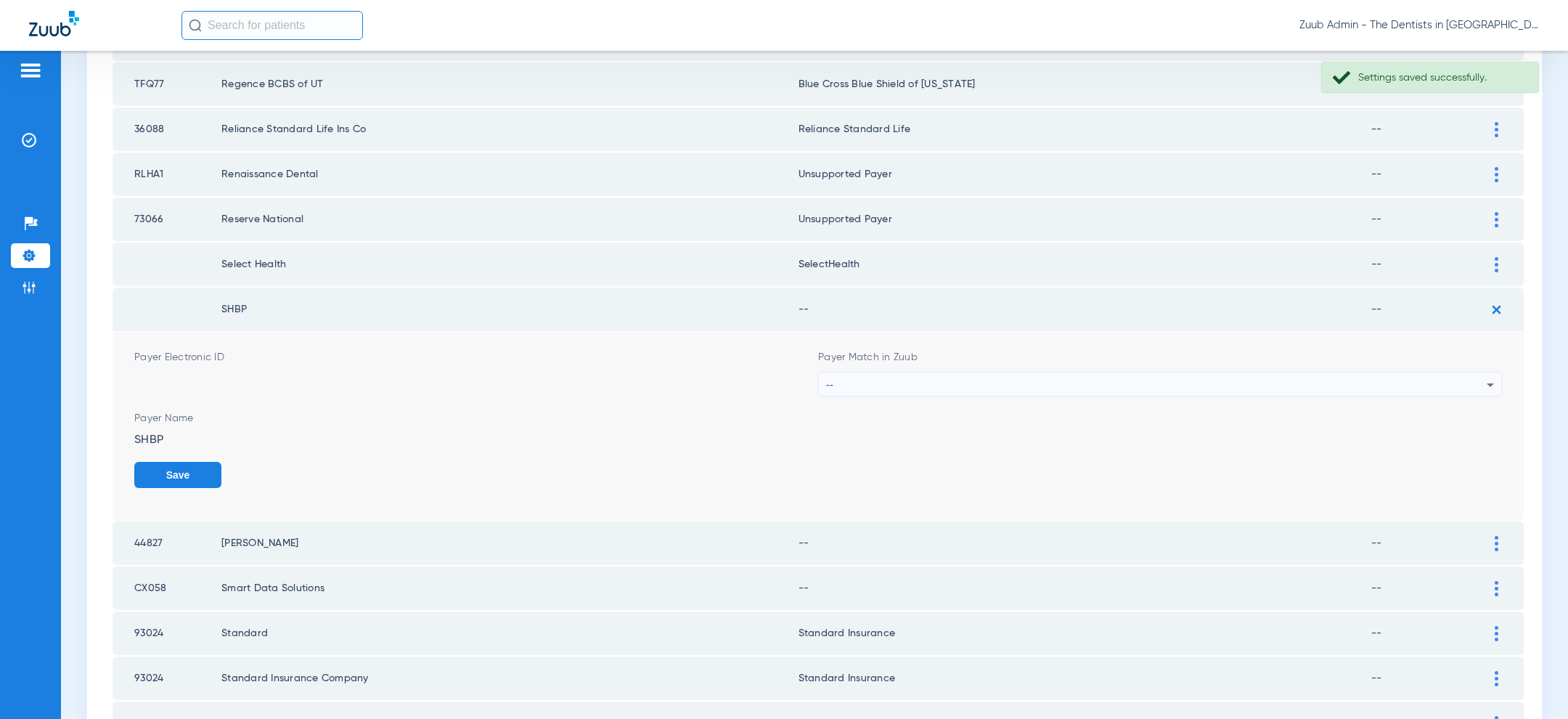
click at [1253, 381] on div "--" at bounding box center [1156, 384] width 660 height 25
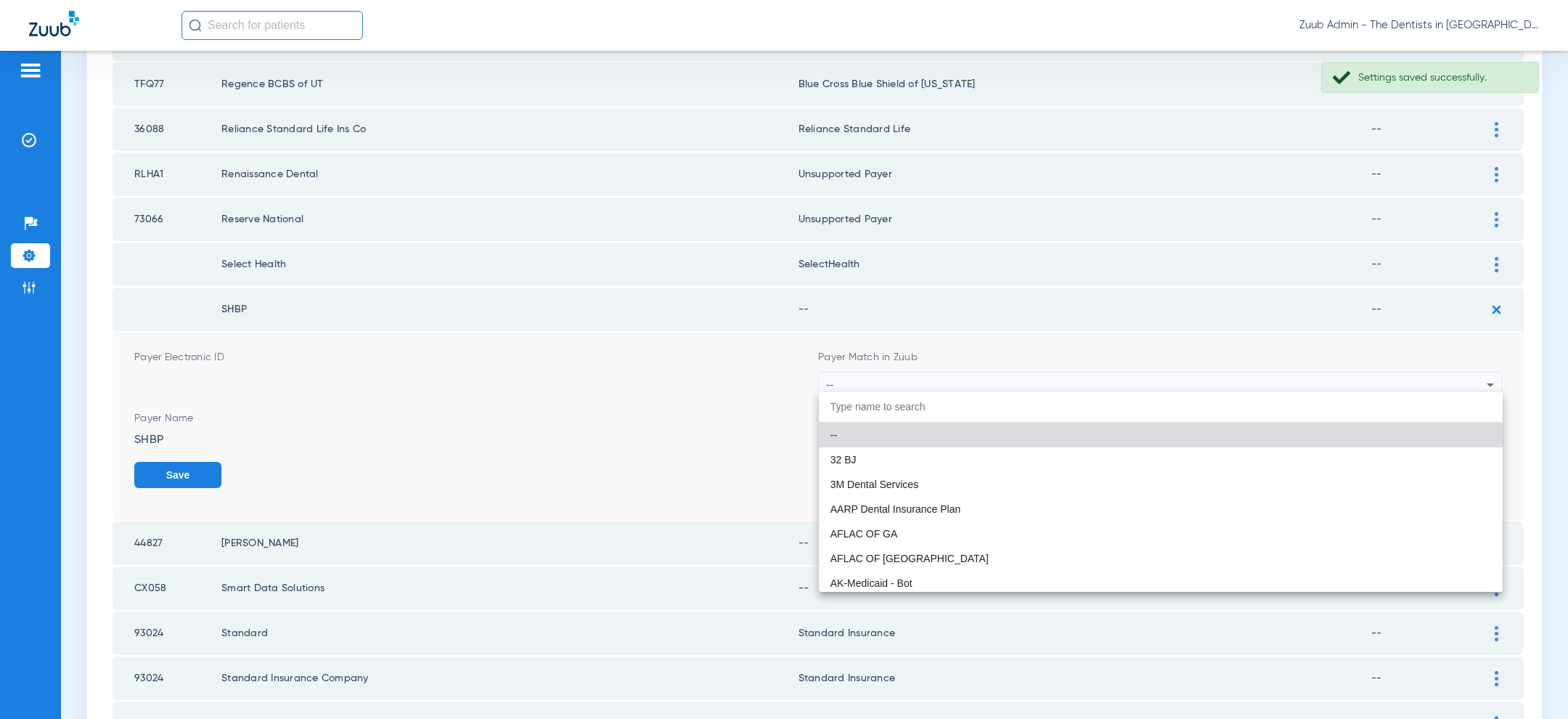
paste input "unsup"
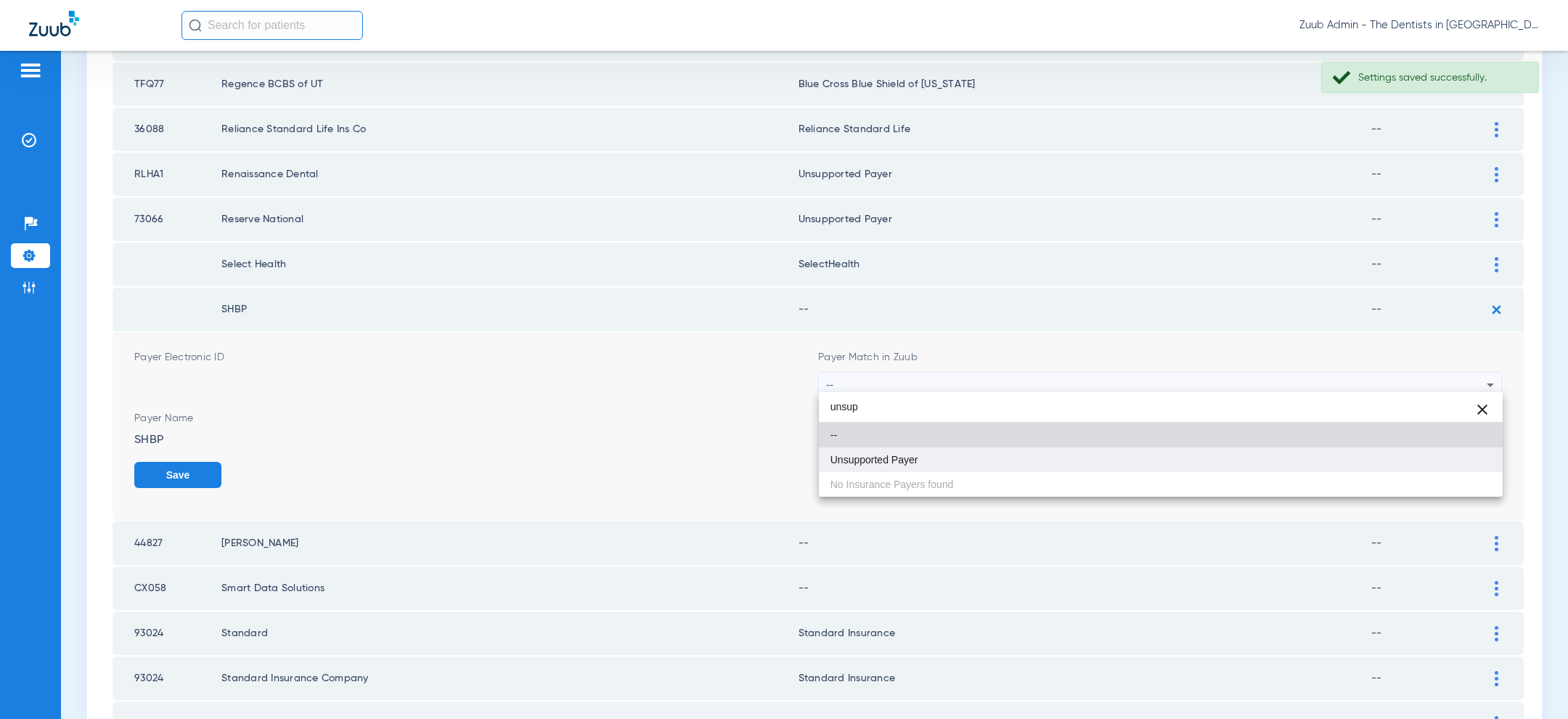
type input "unsup"
click at [1084, 457] on mat-option "Unsupported Payer" at bounding box center [1161, 459] width 684 height 25
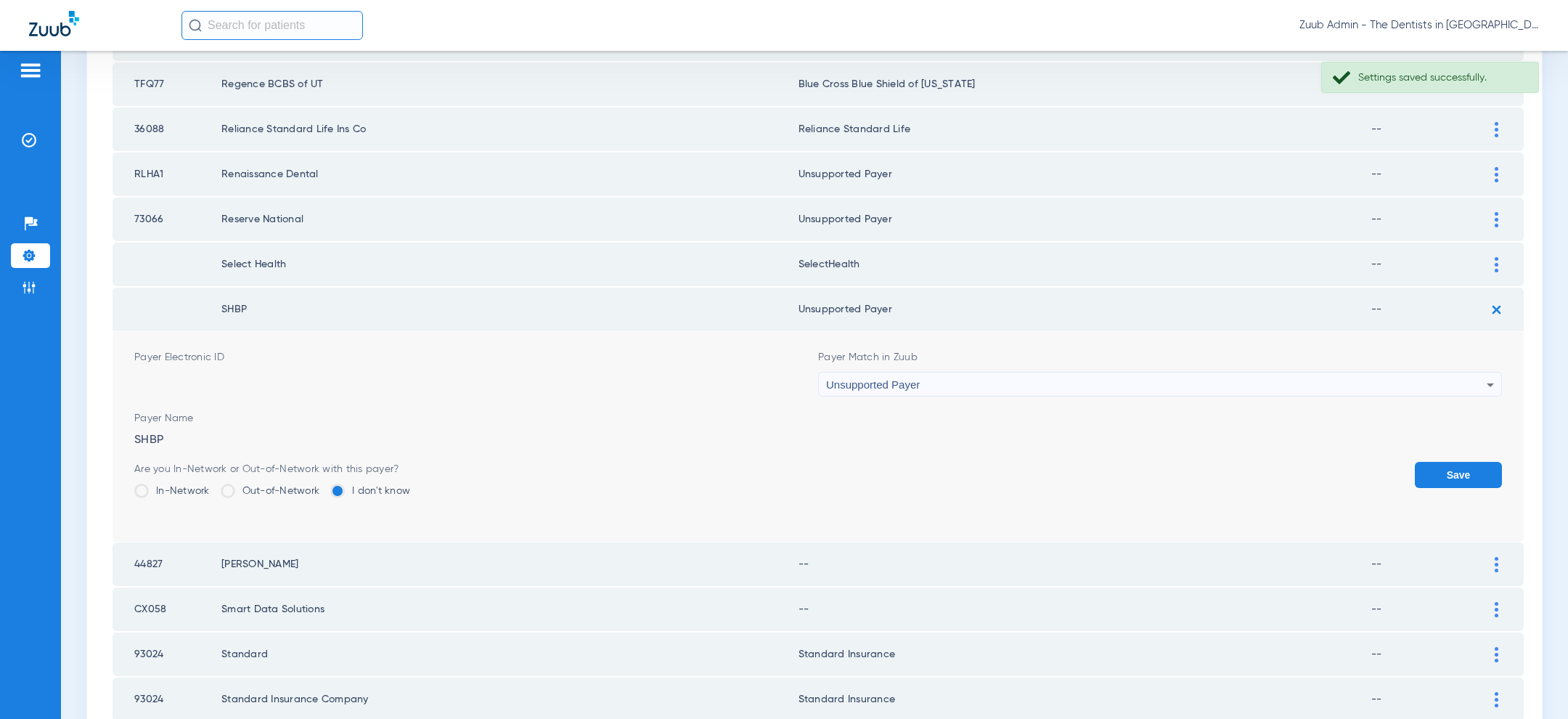
click at [1435, 466] on button "Save" at bounding box center [1459, 474] width 87 height 26
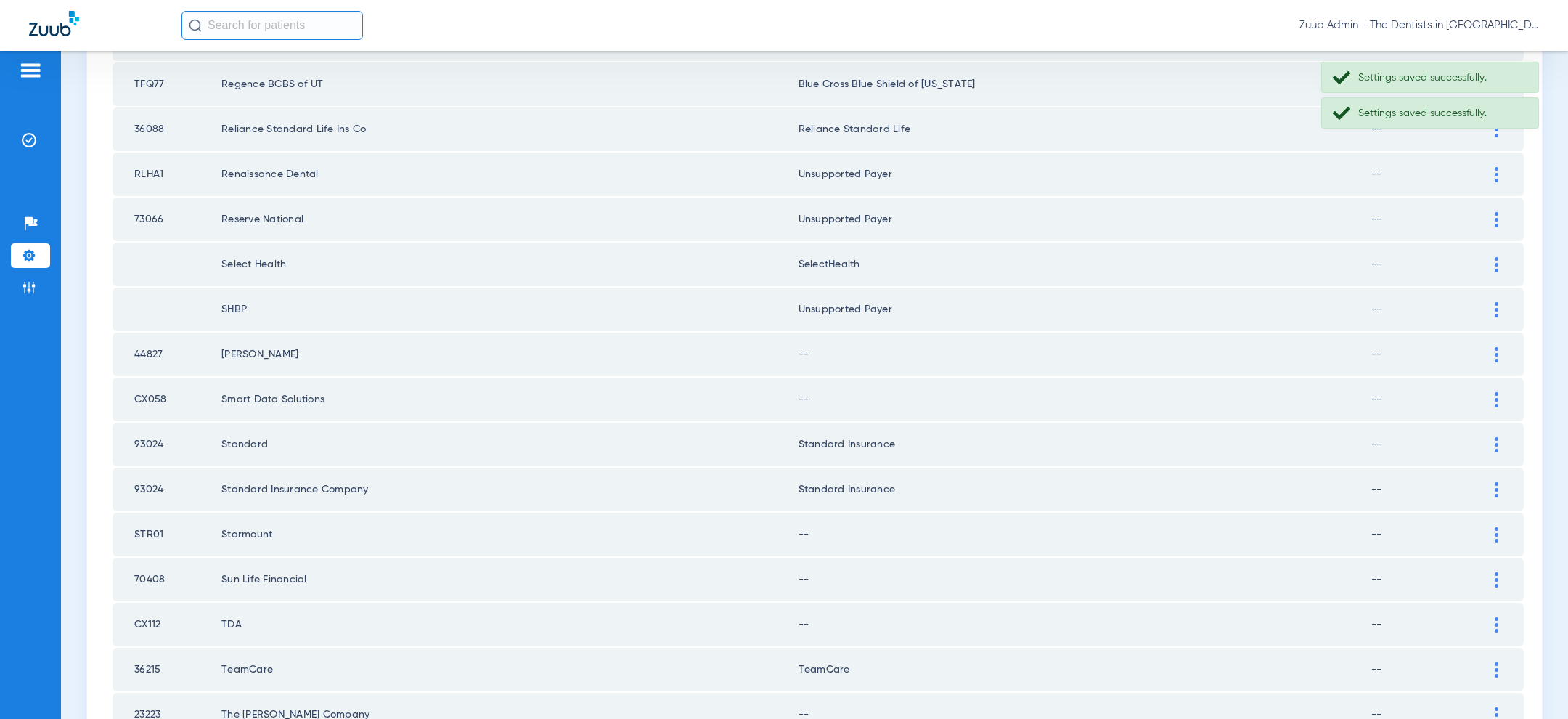
click at [1497, 350] on img at bounding box center [1496, 354] width 4 height 15
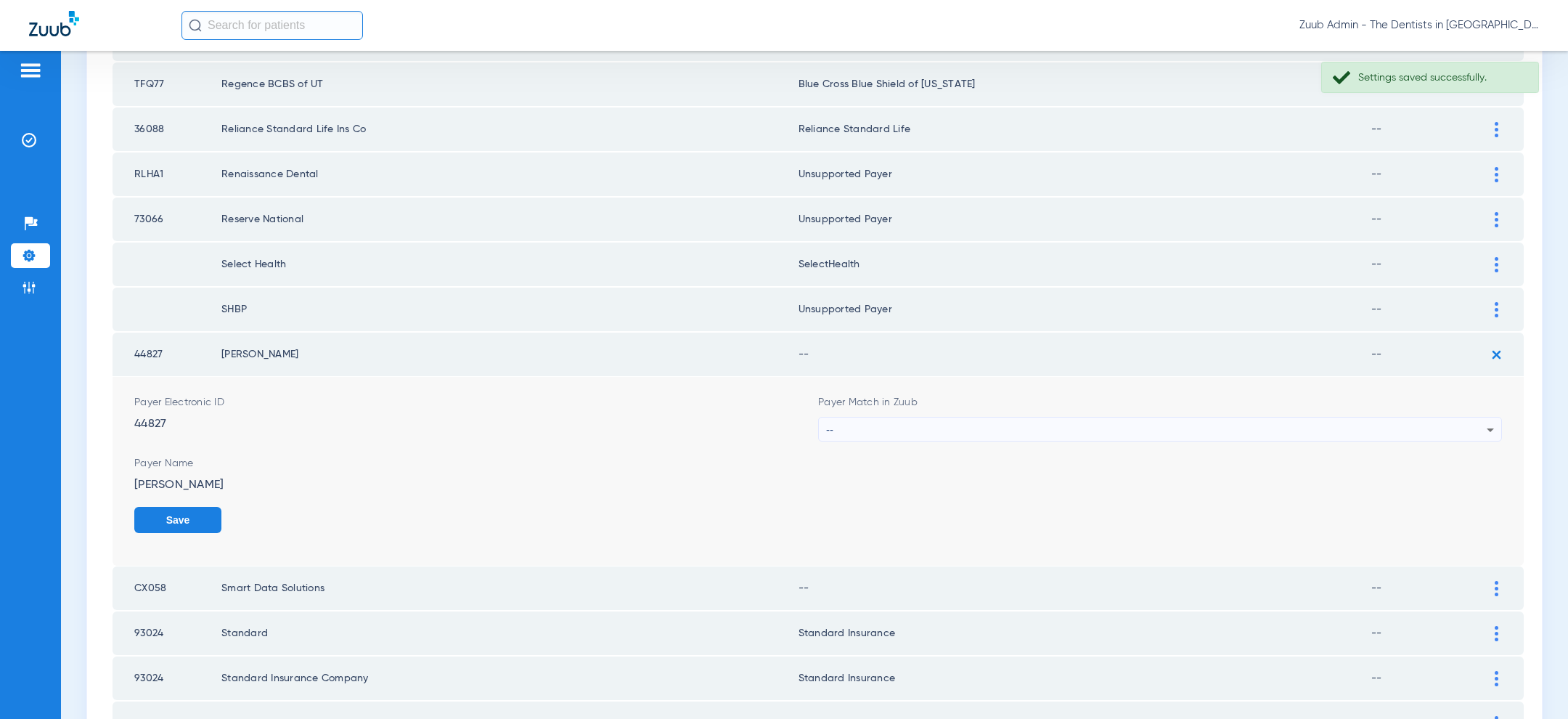
click at [1273, 436] on form "Payer Electronic ID 44827 Payer Match in Zuub -- Payer Name SisCo Save" at bounding box center [817, 471] width 1367 height 189
click at [1276, 426] on div "--" at bounding box center [1156, 430] width 660 height 25
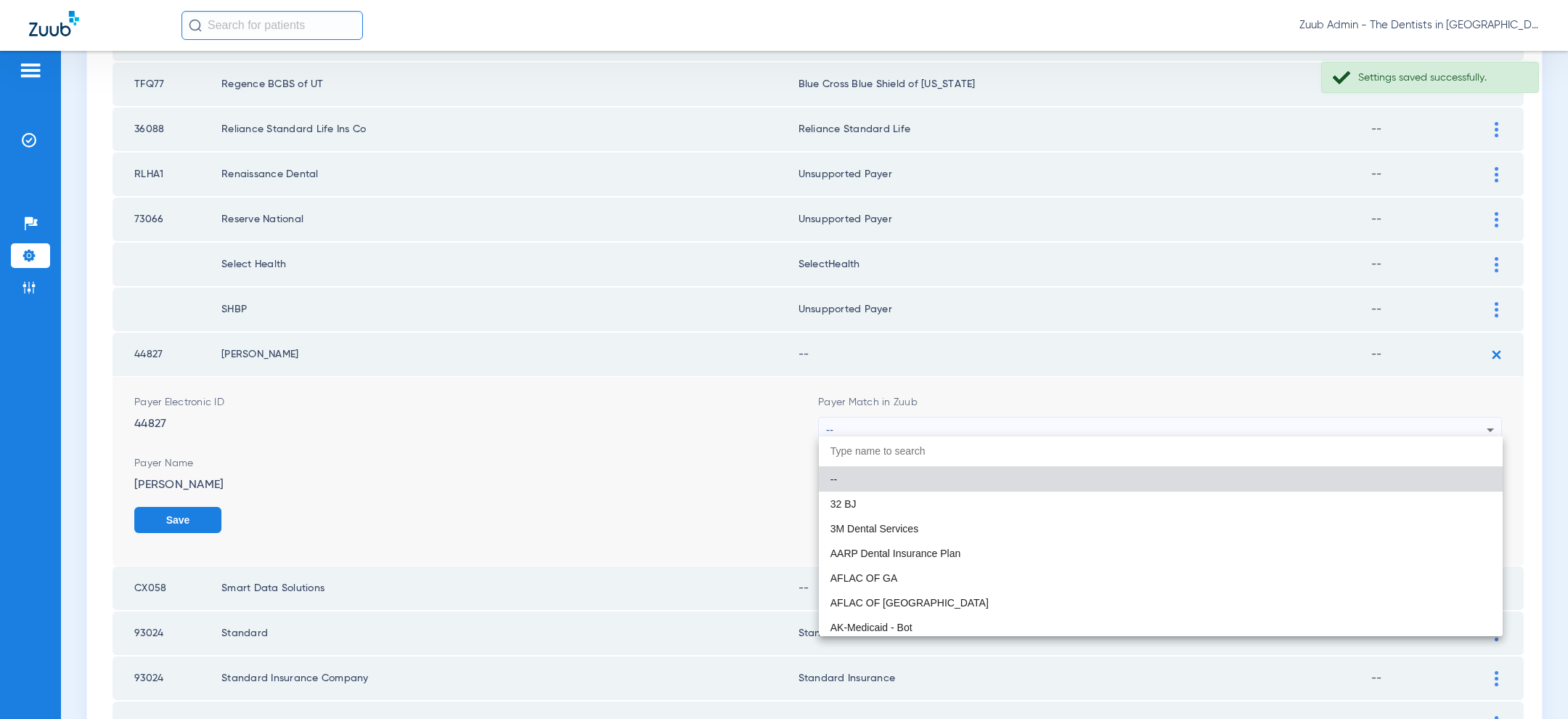
paste input "unsup"
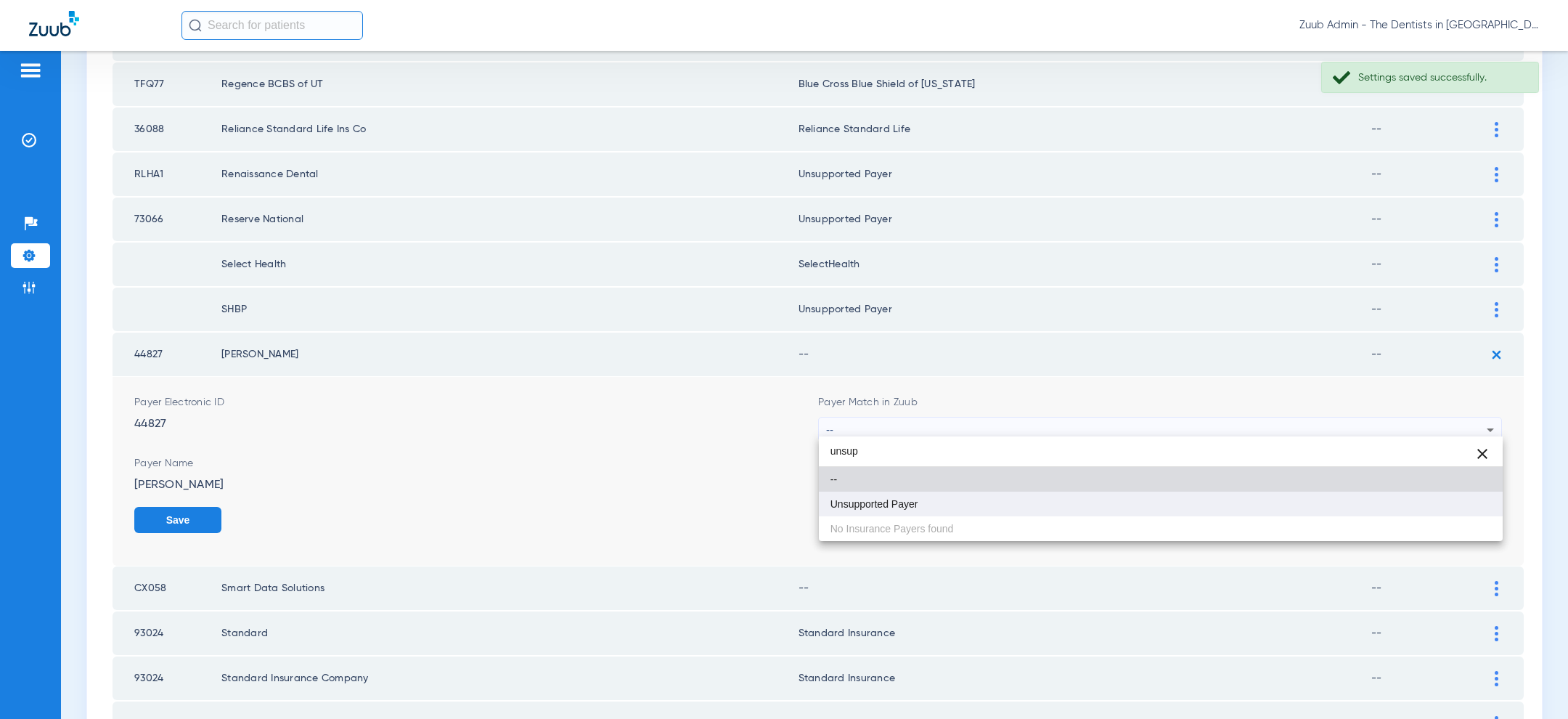
type input "unsup"
click at [1132, 504] on mat-option "Unsupported Payer" at bounding box center [1161, 503] width 684 height 25
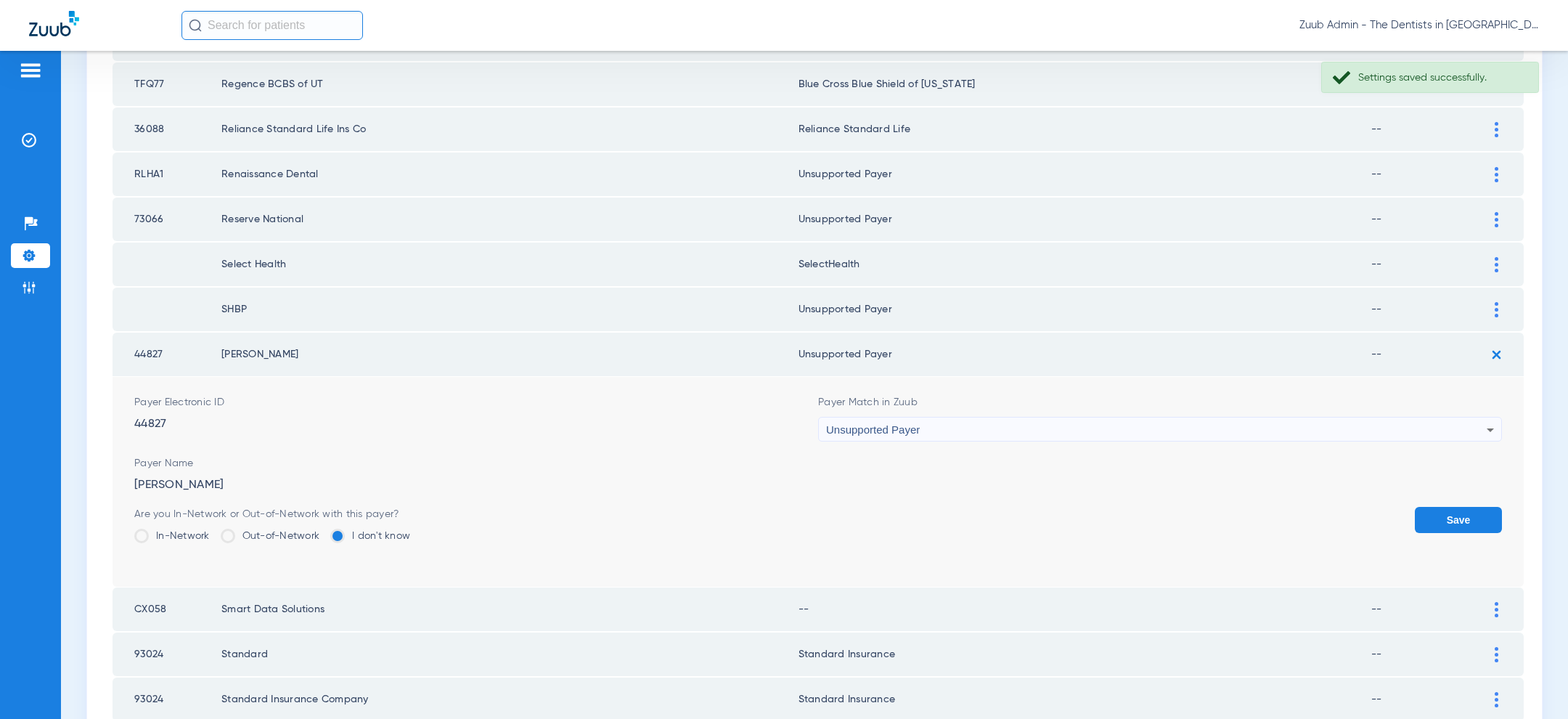
click at [1464, 510] on button "Save" at bounding box center [1459, 519] width 87 height 26
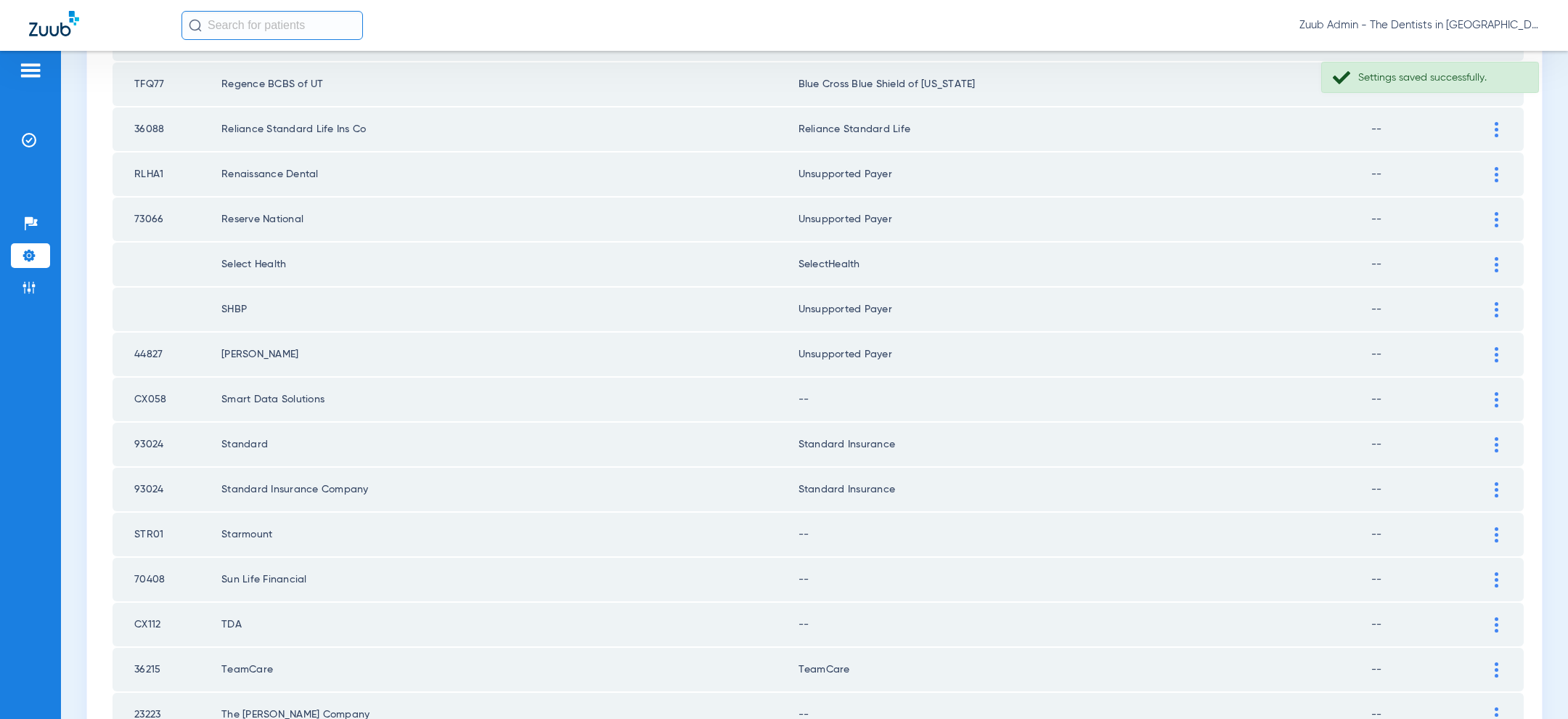
click at [1499, 392] on div at bounding box center [1497, 399] width 25 height 15
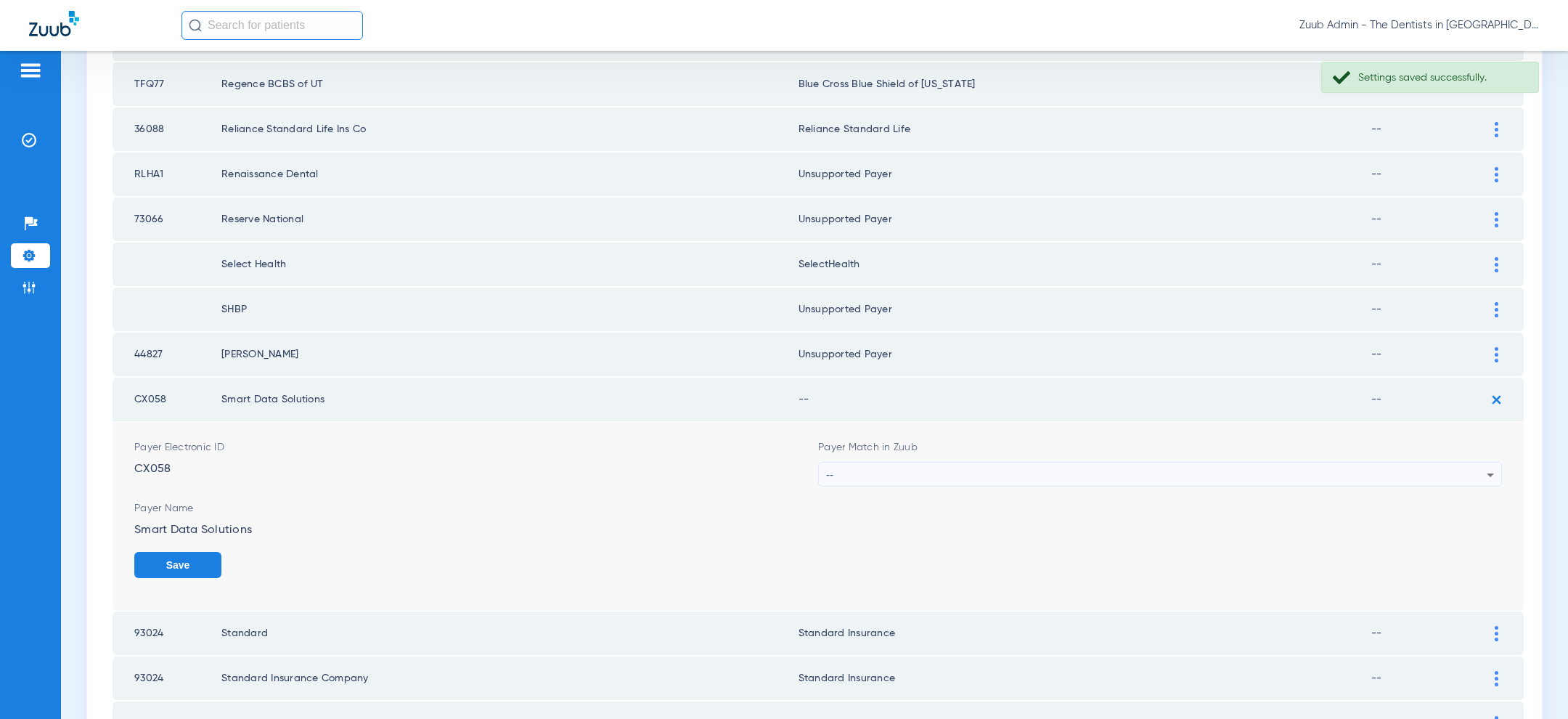
click at [1245, 484] on form "Payer Electronic ID CX058 Payer Match in Zuub -- Payer Name Smart Data Solution…" at bounding box center [817, 516] width 1367 height 189
click at [1245, 465] on div "--" at bounding box center [1156, 474] width 660 height 25
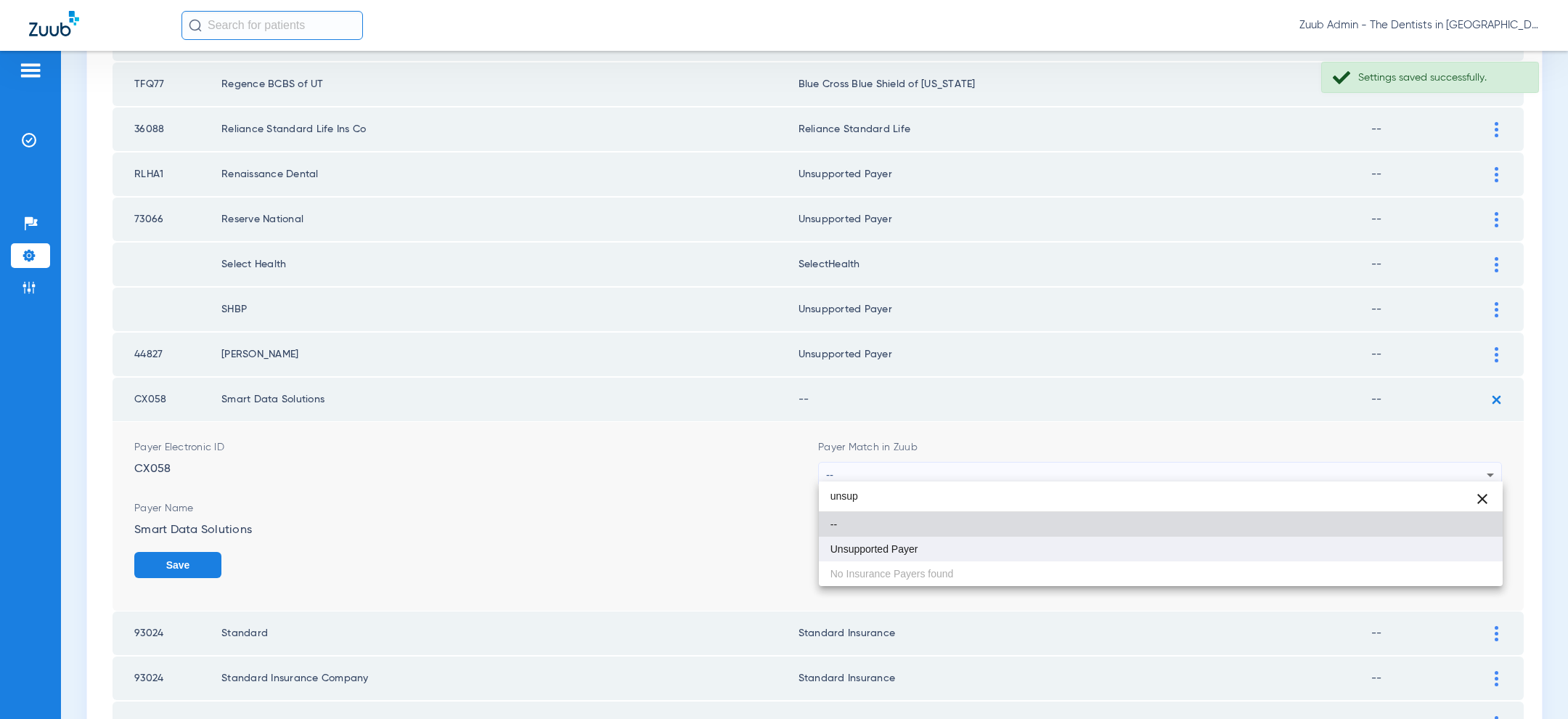
type input "unsup"
click at [1055, 547] on mat-option "Unsupported Payer" at bounding box center [1161, 549] width 684 height 25
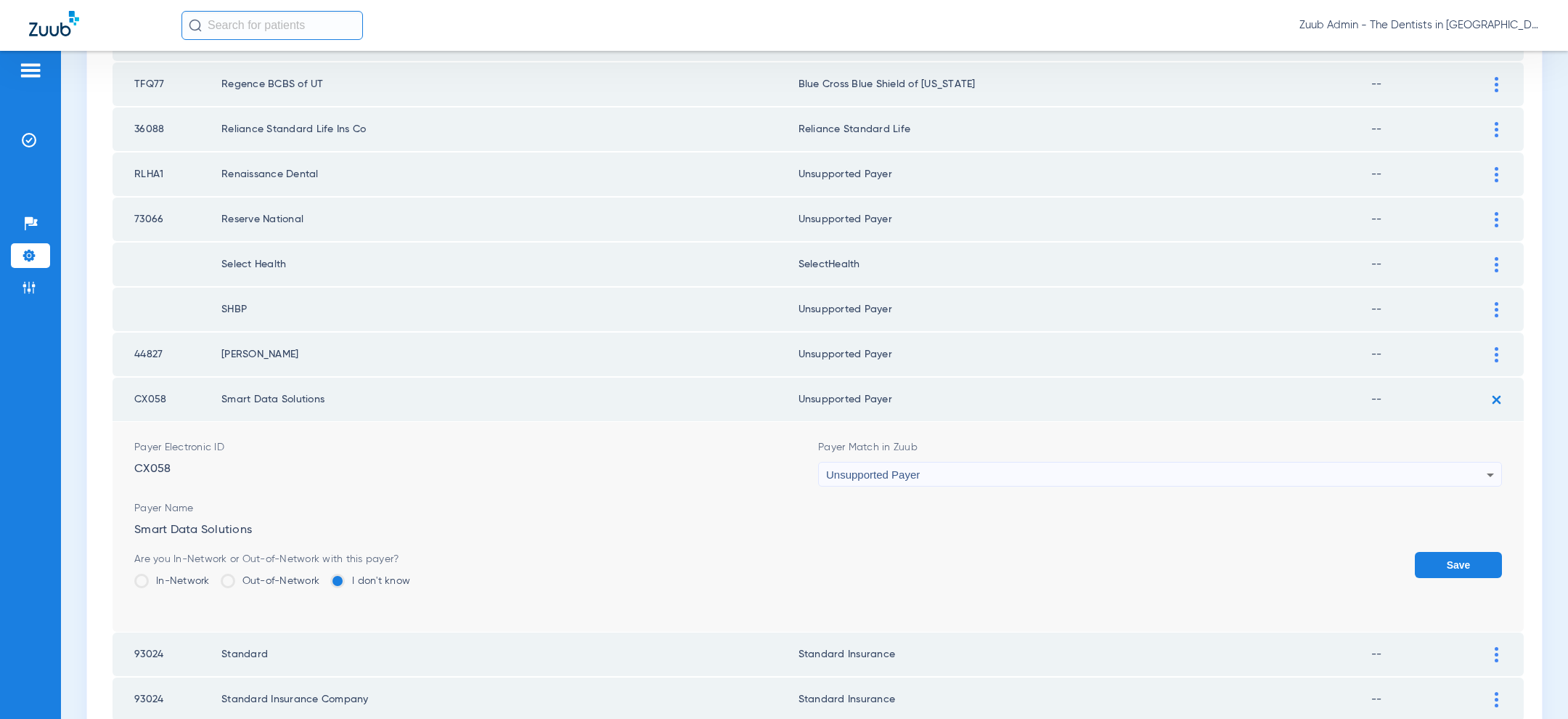
click at [1433, 562] on button "Save" at bounding box center [1459, 564] width 87 height 26
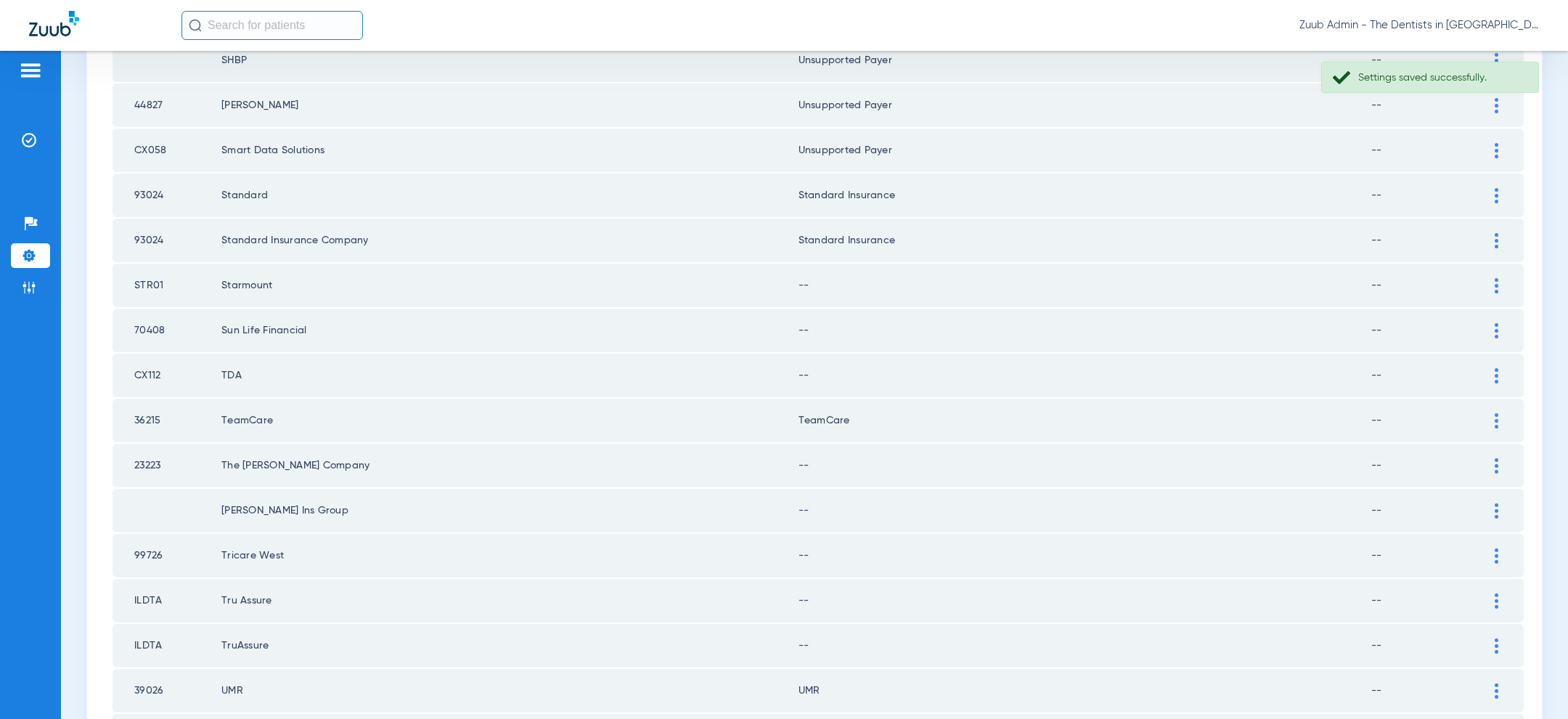
scroll to position [821, 0]
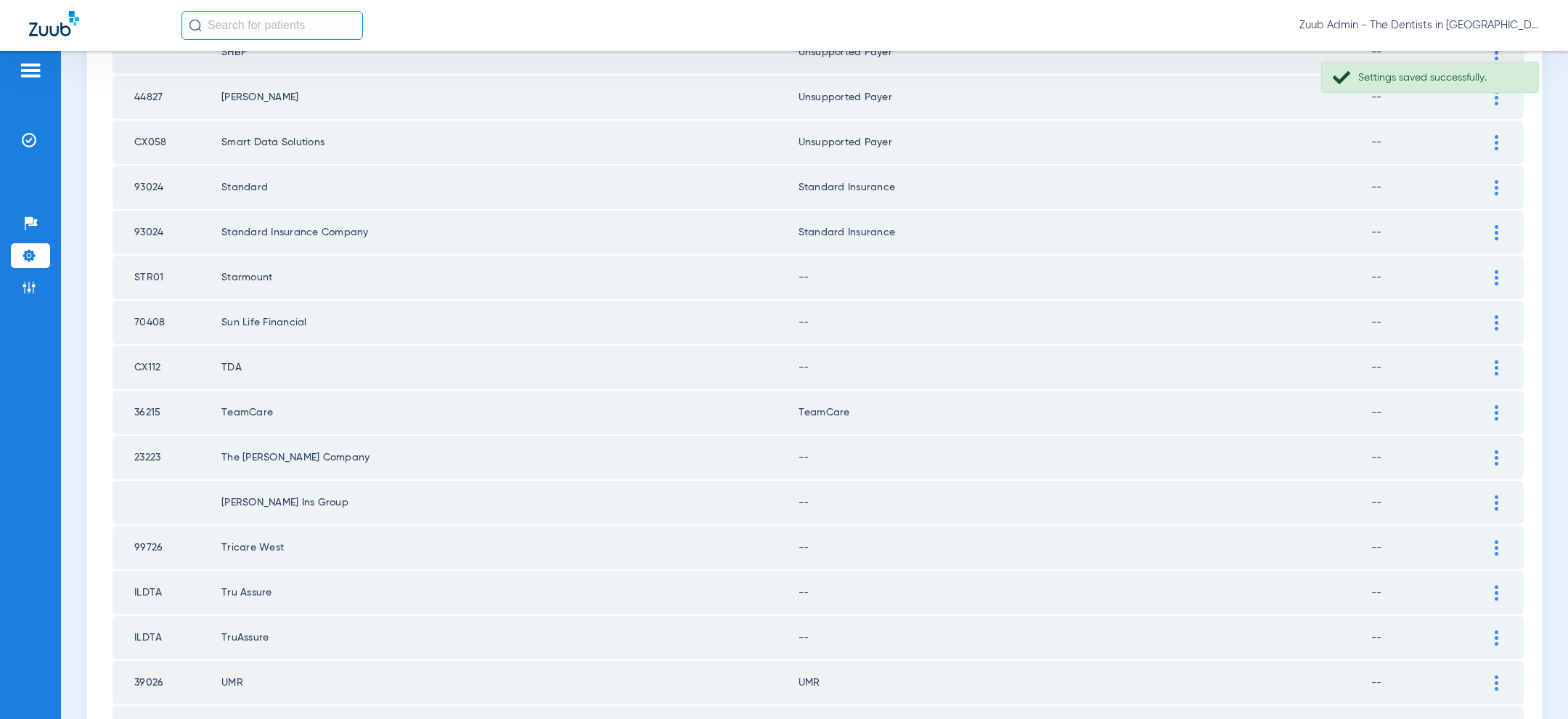
click at [1503, 272] on div at bounding box center [1497, 277] width 25 height 15
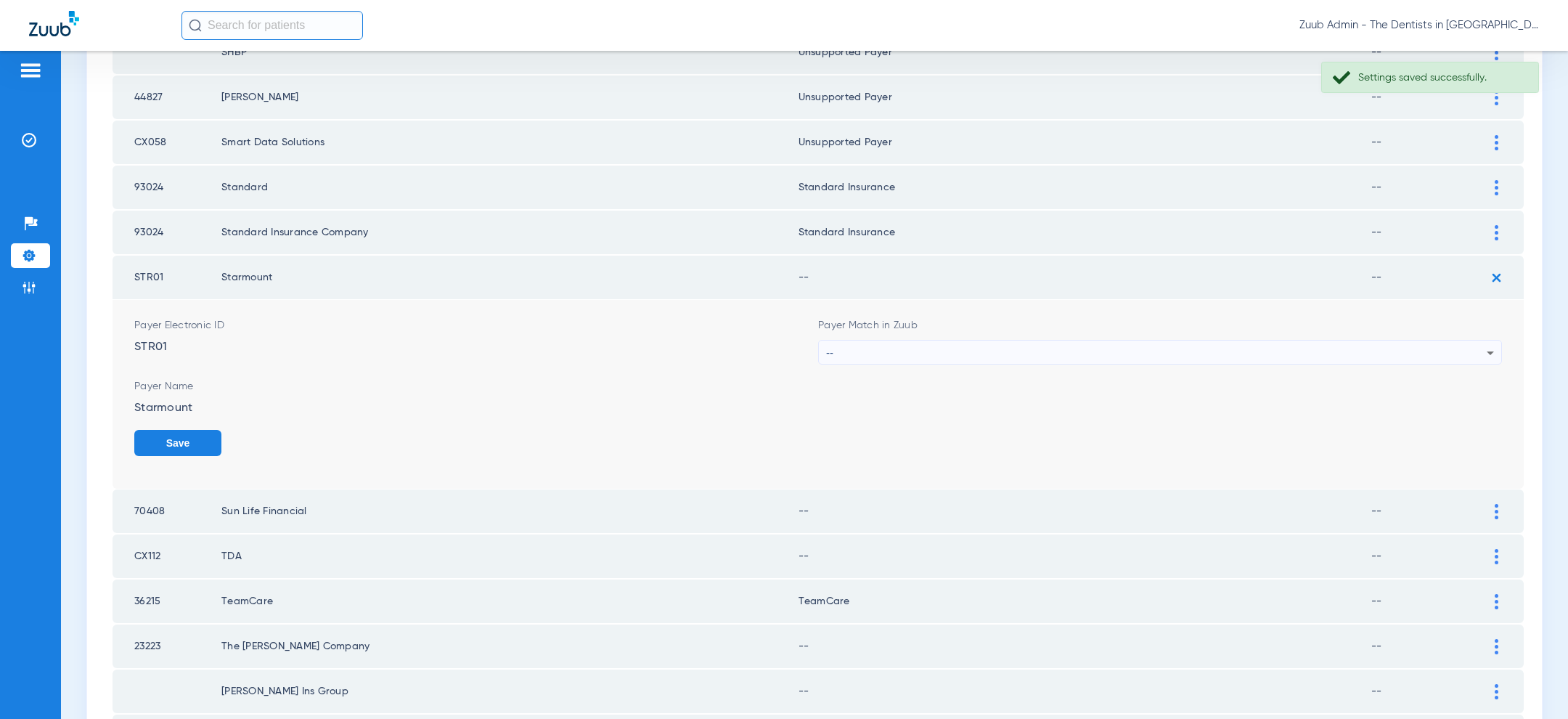
click at [1241, 349] on div "--" at bounding box center [1156, 352] width 660 height 25
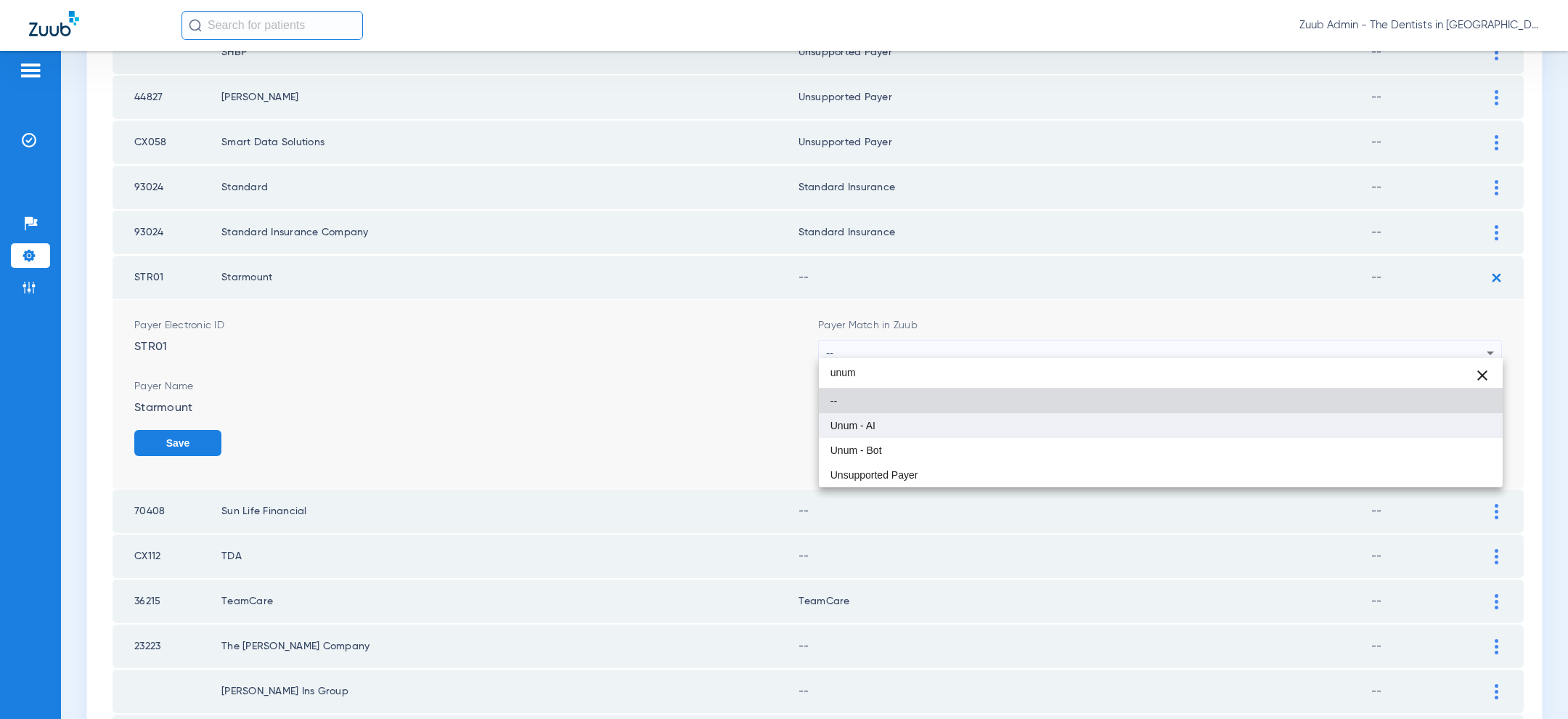
type input "unum"
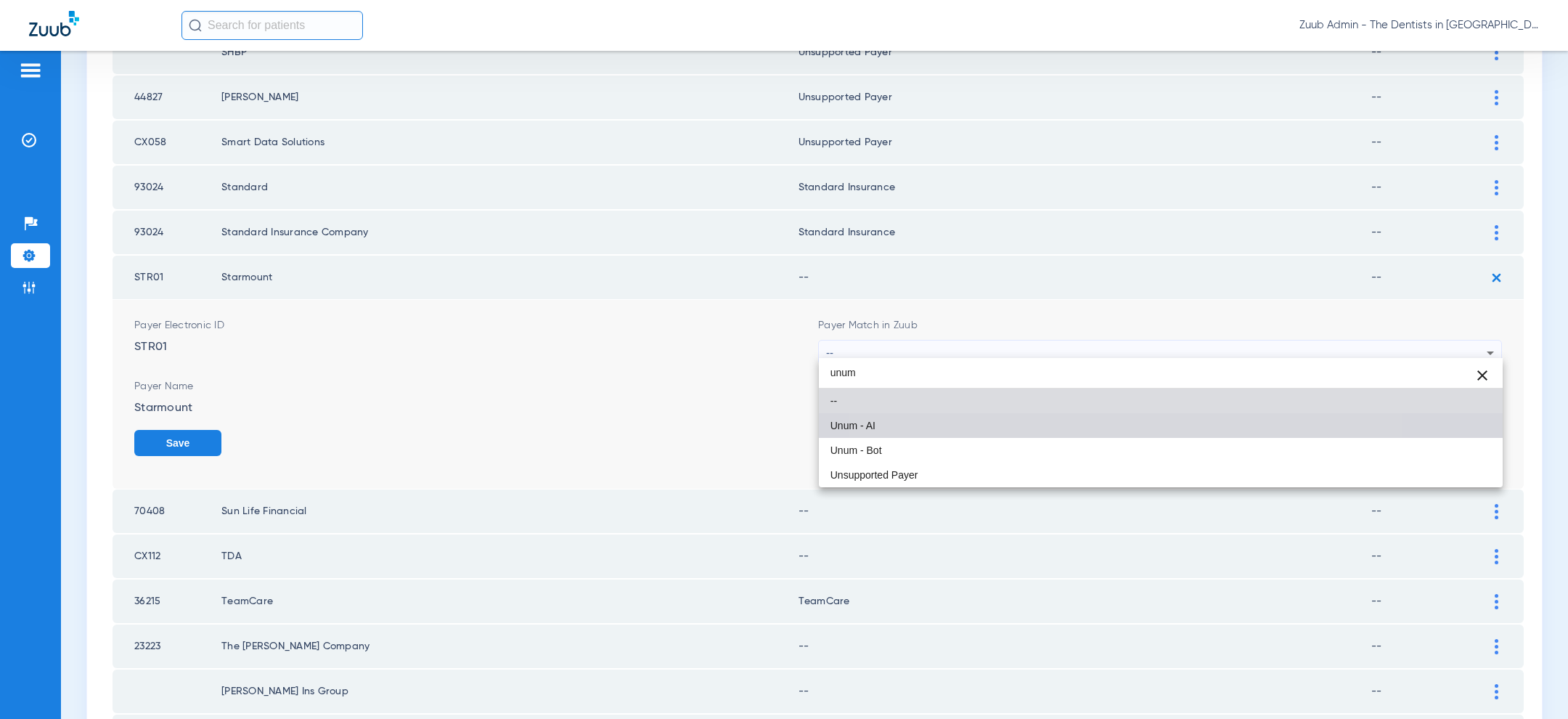
click at [1084, 416] on mat-option "Unum - AI" at bounding box center [1161, 425] width 684 height 25
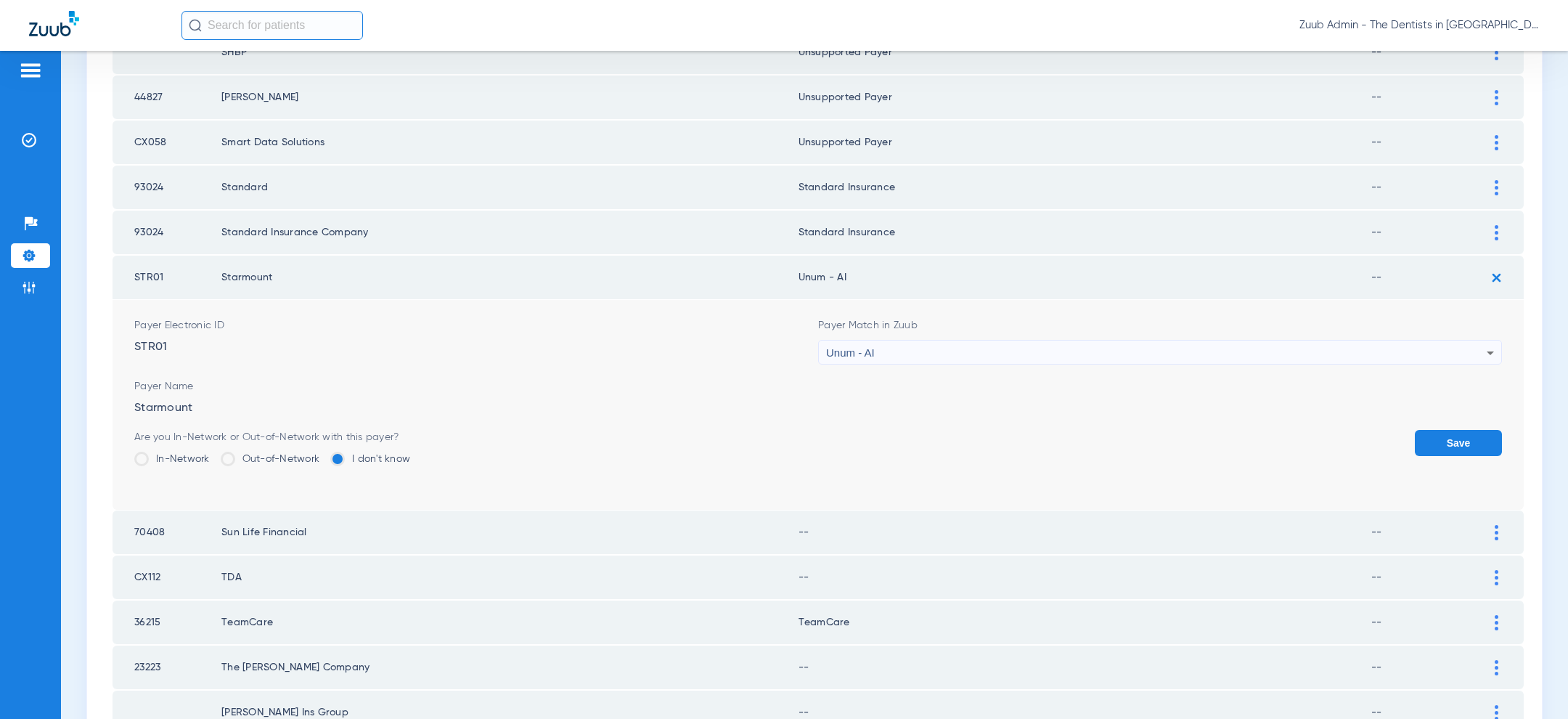
click at [1444, 441] on button "Save" at bounding box center [1459, 442] width 87 height 26
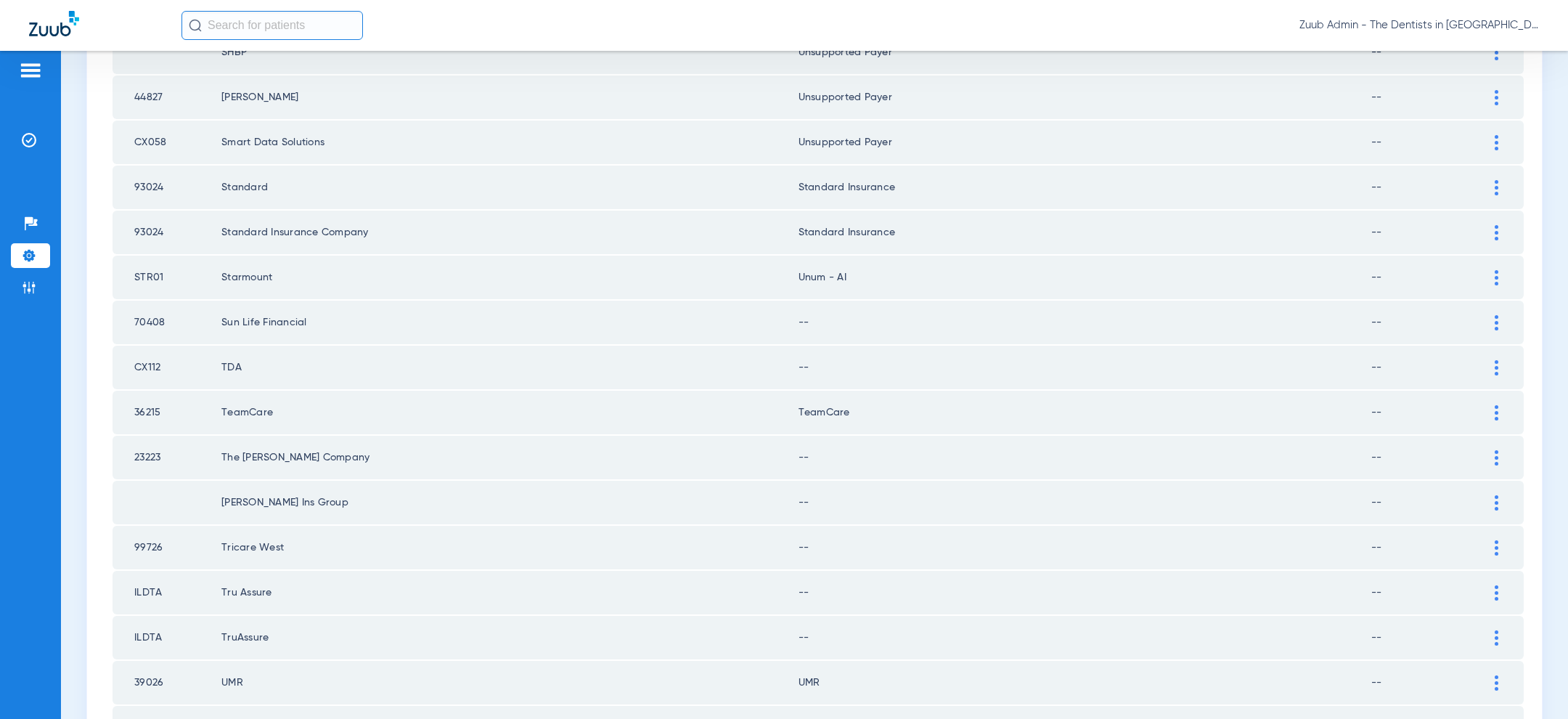
click at [1492, 315] on div at bounding box center [1497, 322] width 25 height 15
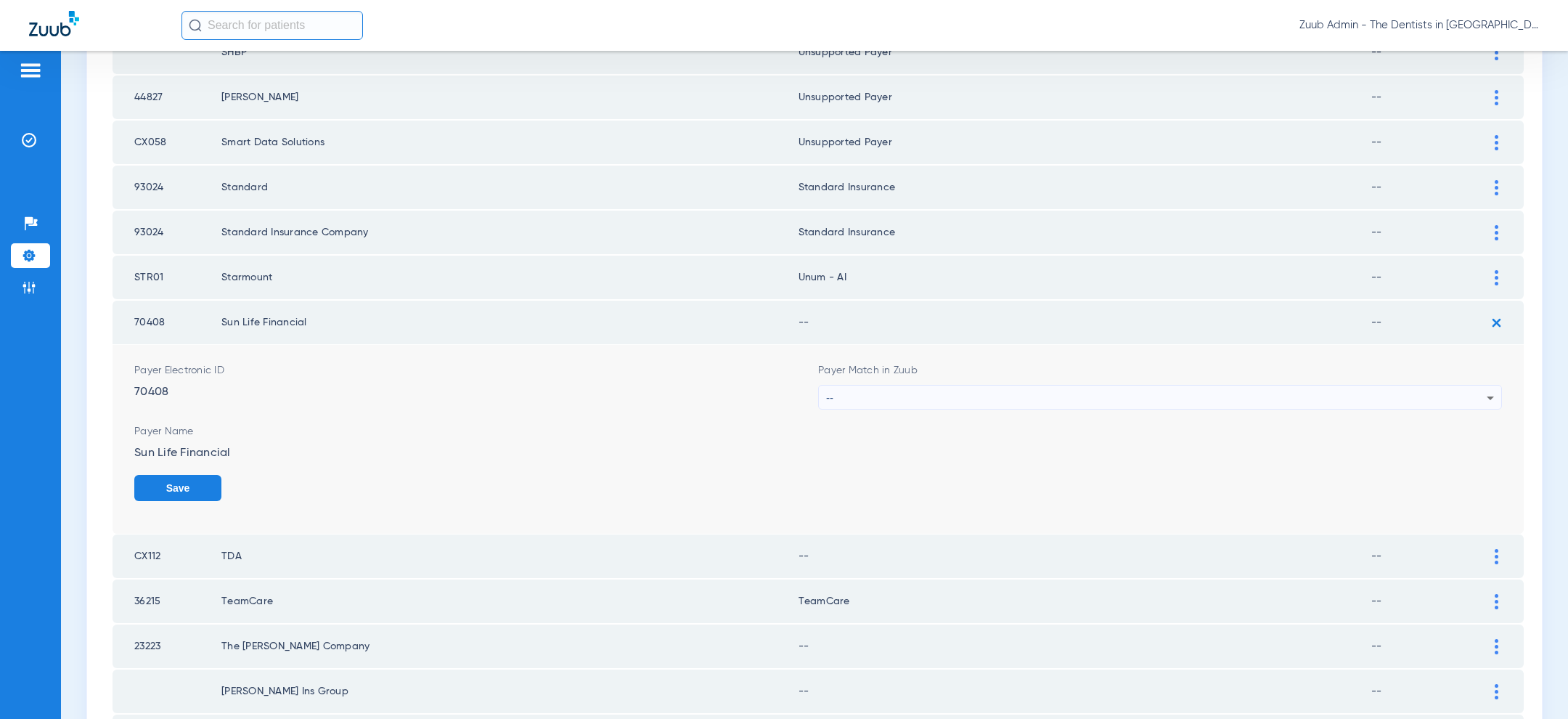
click at [1172, 391] on div "--" at bounding box center [1156, 397] width 660 height 25
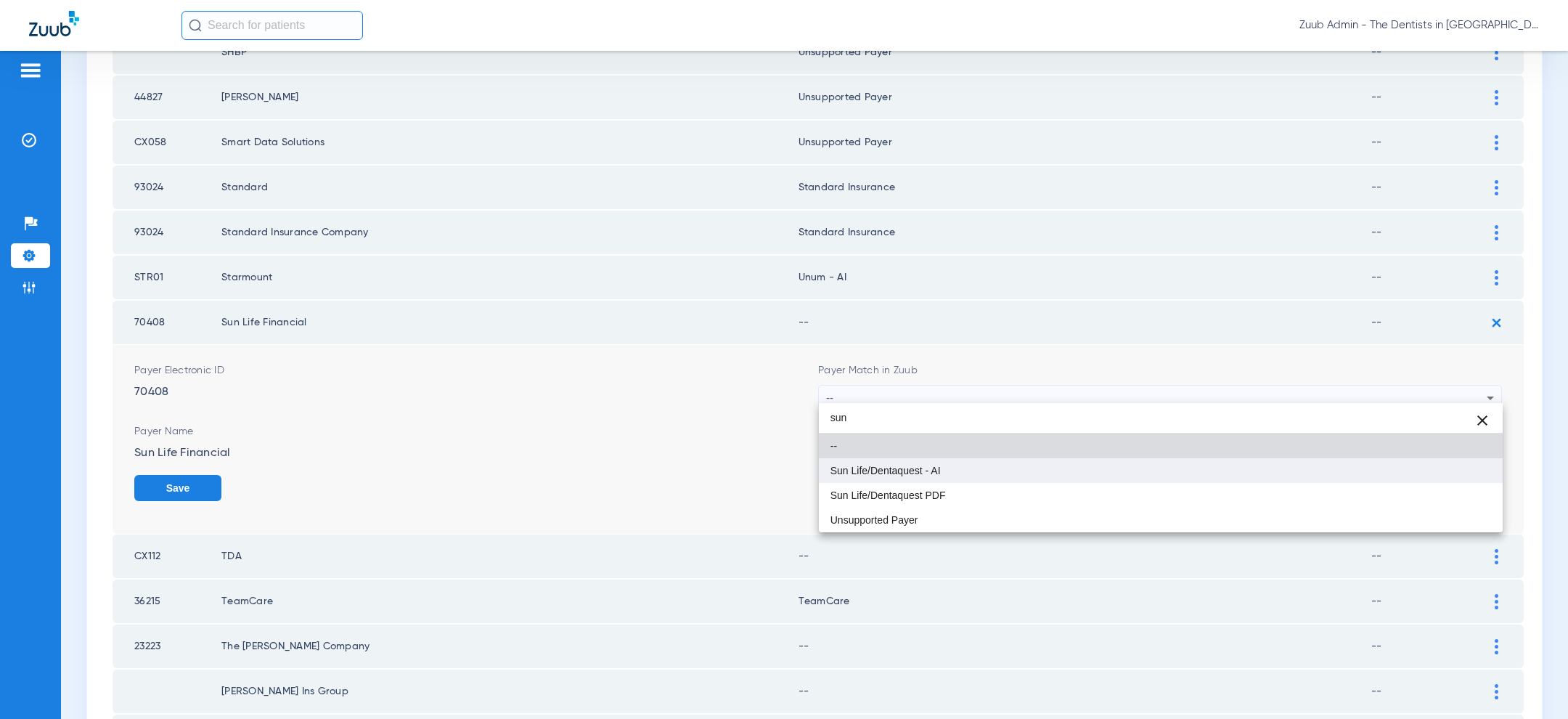
type input "sun"
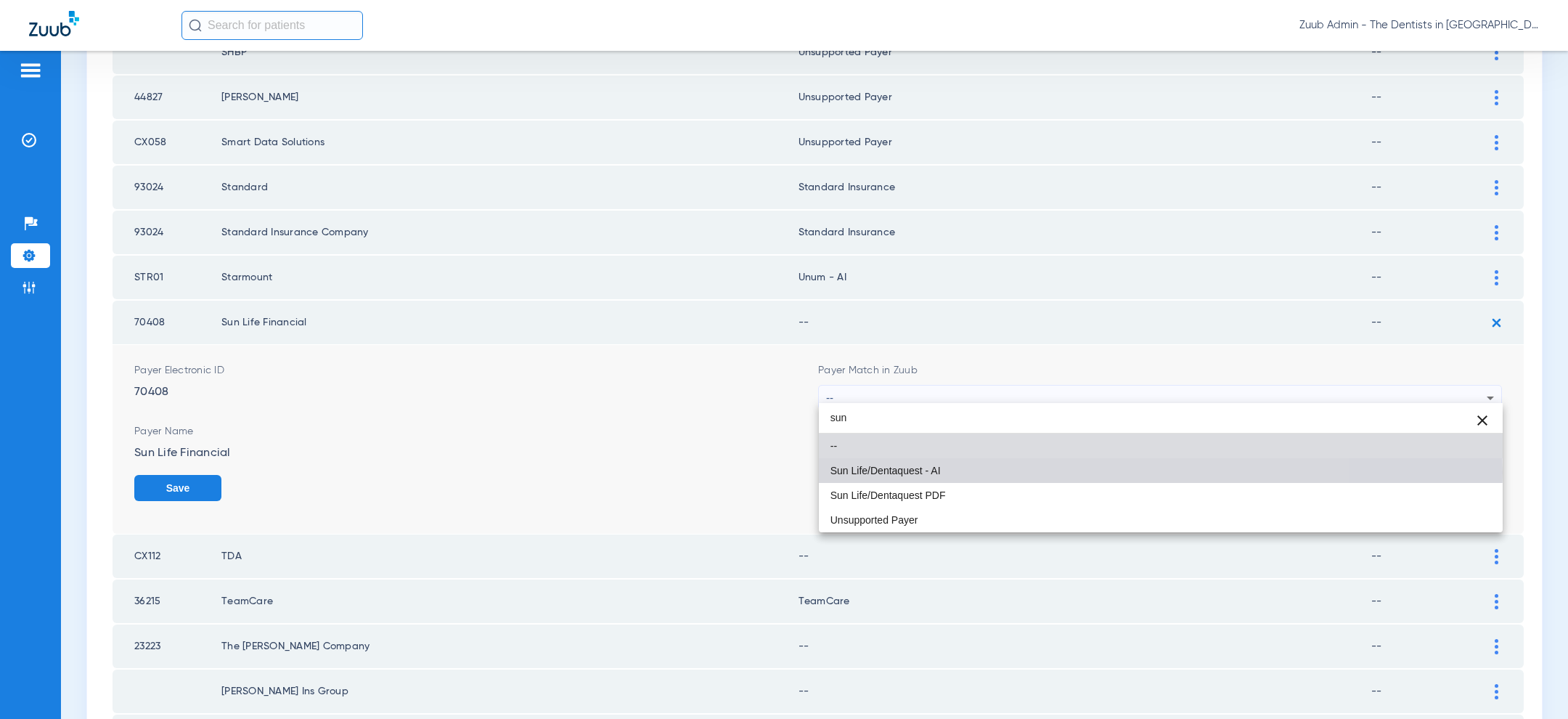
click at [1056, 472] on mat-option "Sun Life/Dentaquest - AI" at bounding box center [1161, 470] width 684 height 25
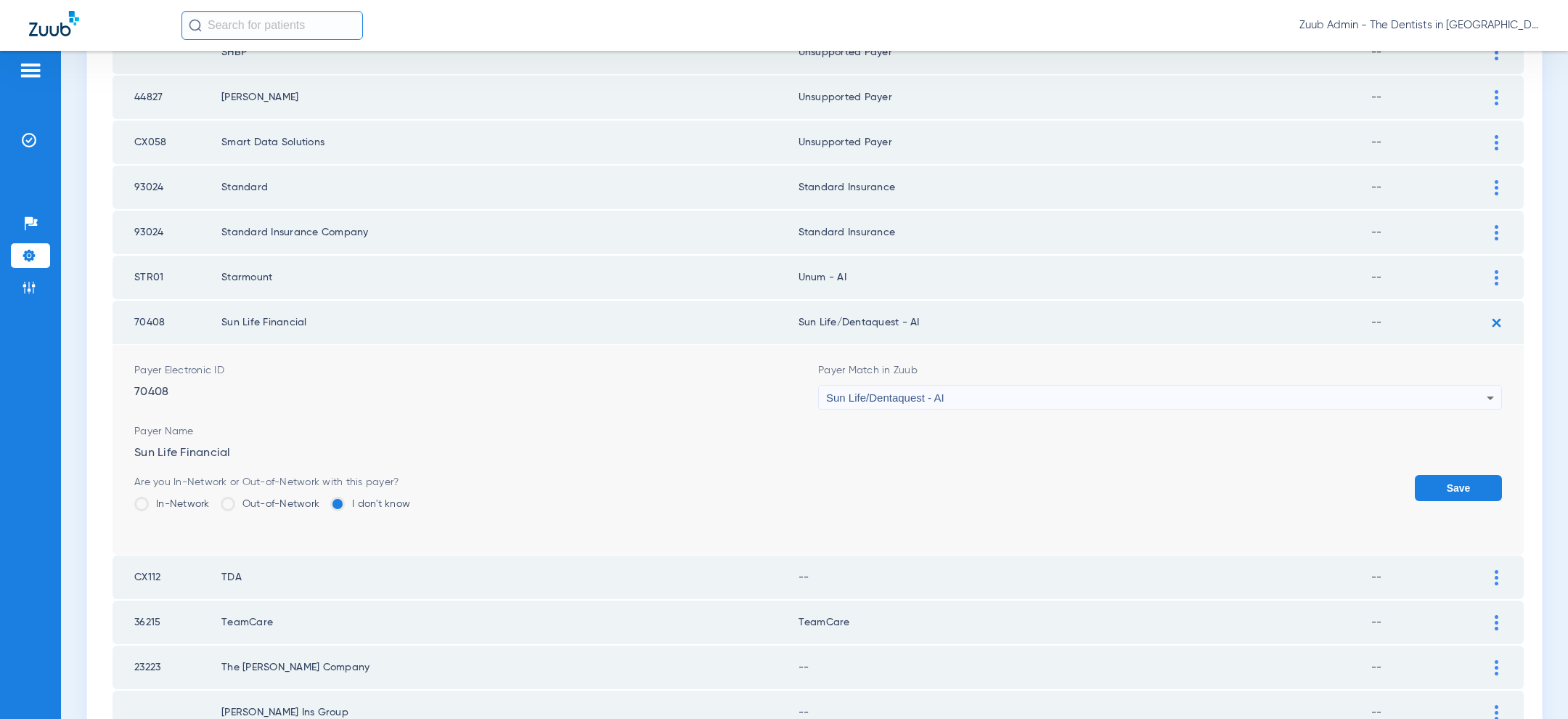
click at [1444, 480] on button "Save" at bounding box center [1459, 488] width 87 height 26
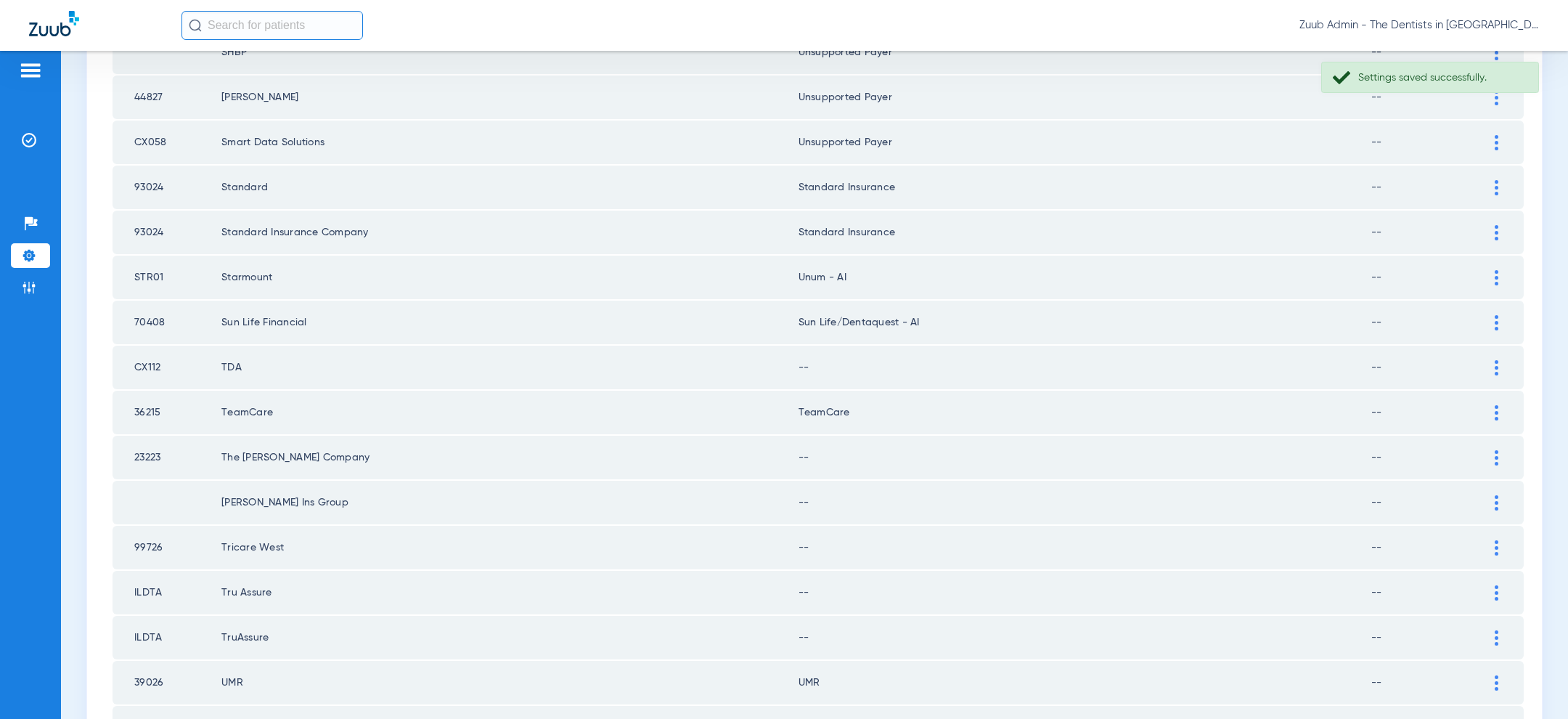
click at [1487, 360] on div at bounding box center [1497, 367] width 25 height 15
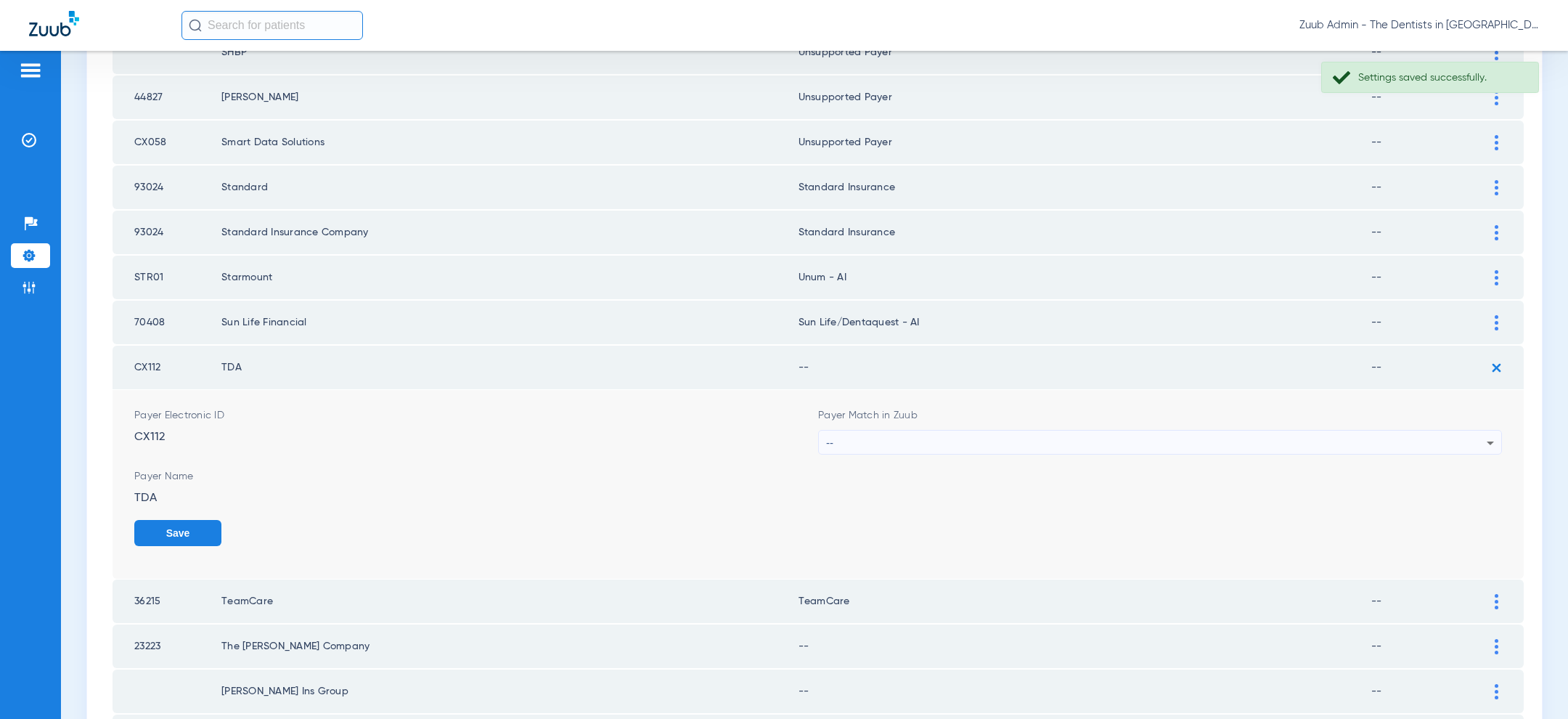
click at [1283, 430] on div "--" at bounding box center [1156, 442] width 660 height 25
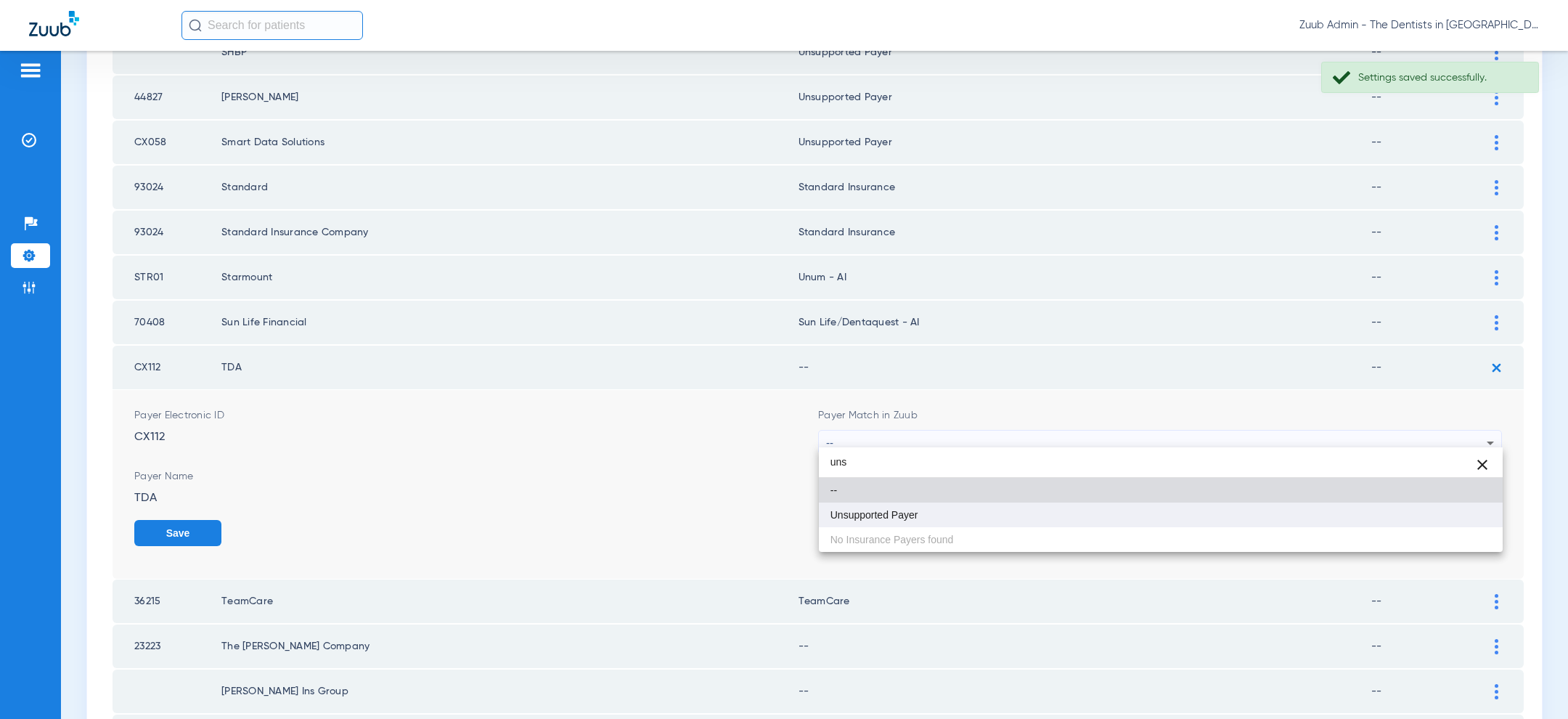
type input "uns"
click at [1132, 522] on mat-option "Unsupported Payer" at bounding box center [1161, 514] width 684 height 25
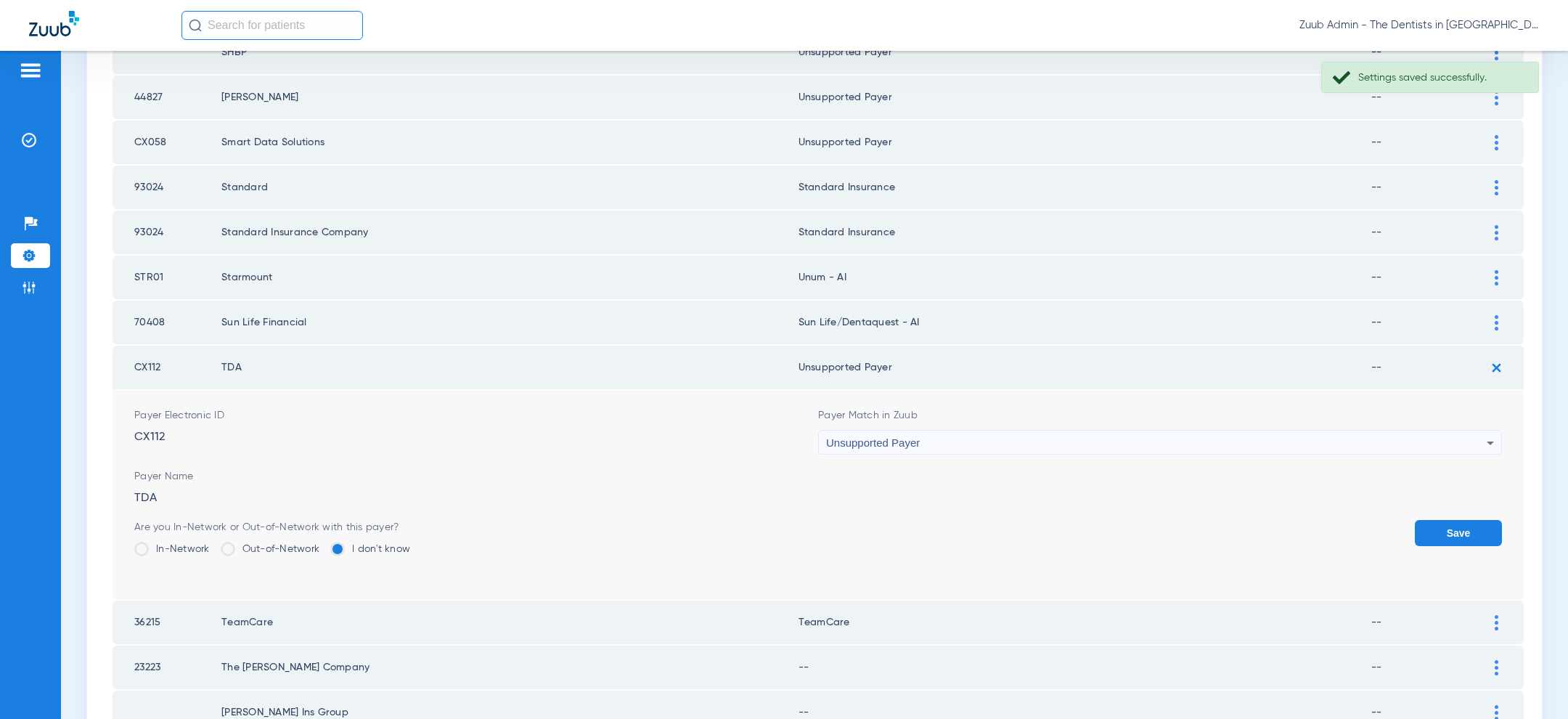
click at [1473, 527] on button "Save" at bounding box center [1459, 533] width 87 height 26
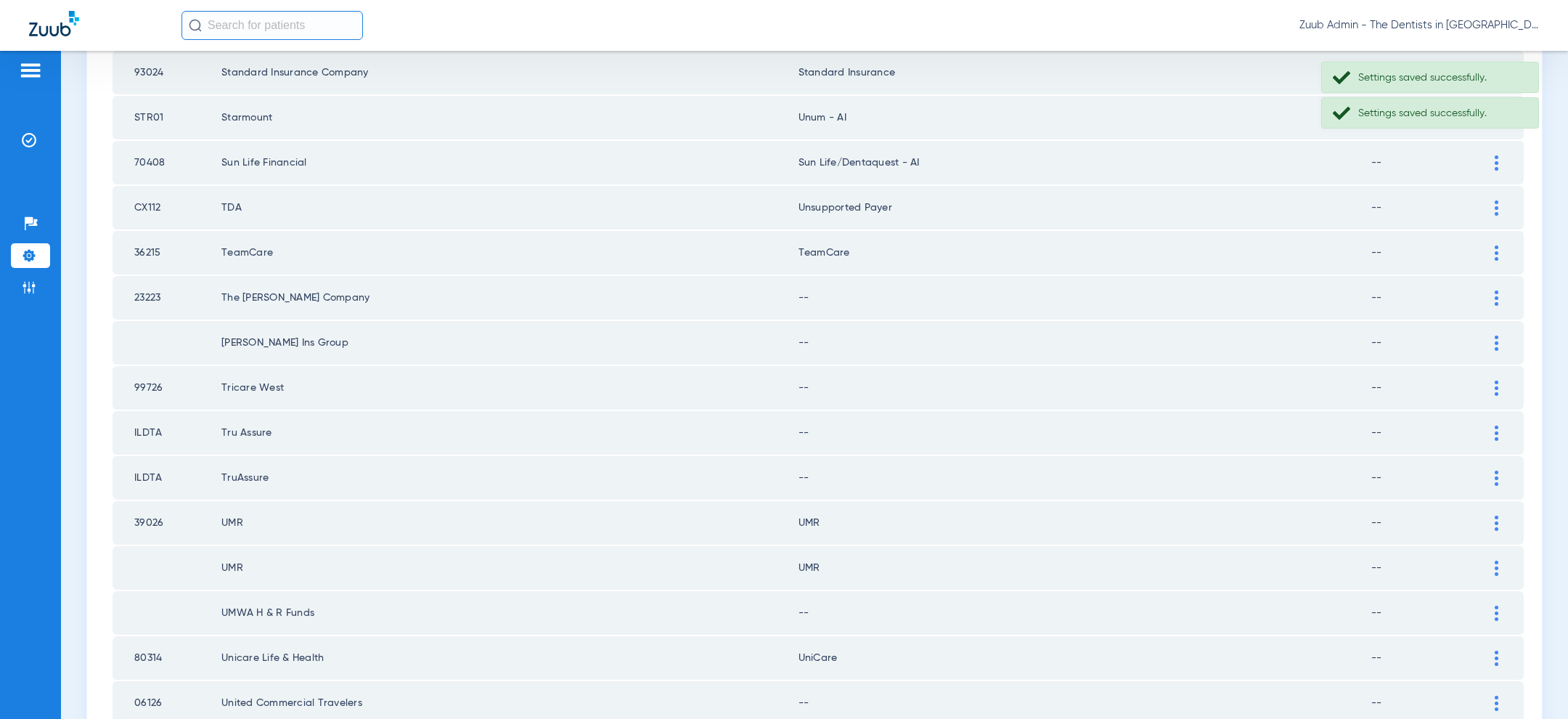
scroll to position [1000, 0]
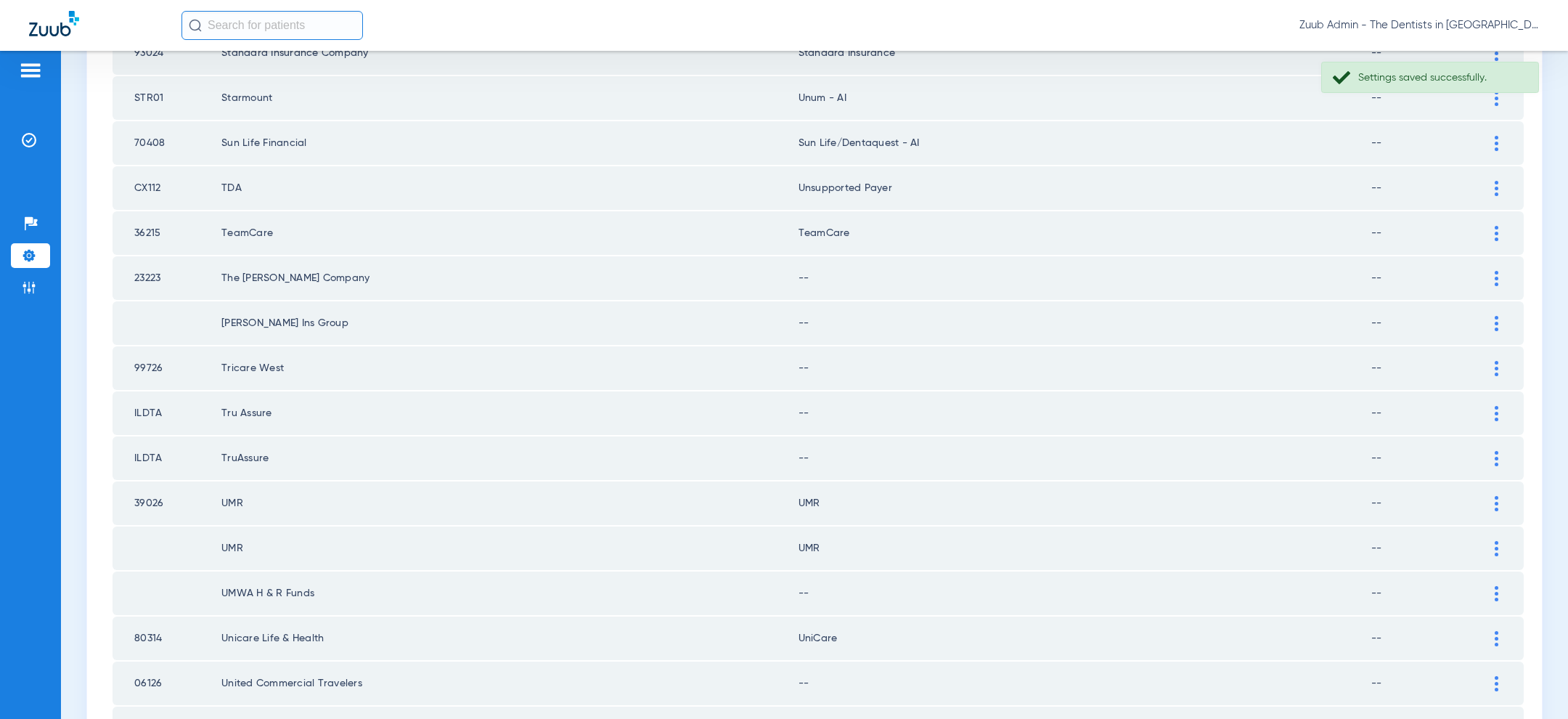
click at [1490, 271] on div at bounding box center [1497, 278] width 25 height 15
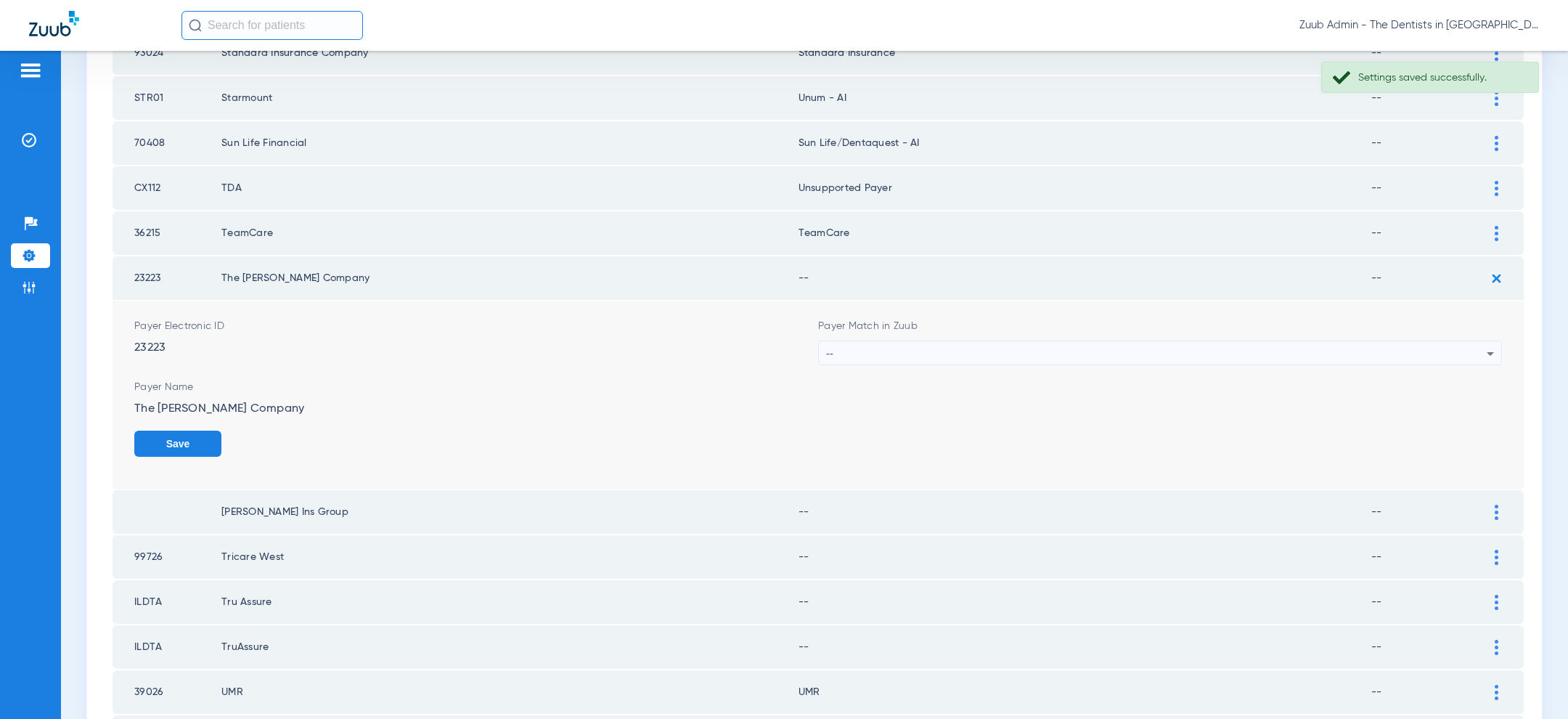
click at [1306, 349] on div "--" at bounding box center [1156, 353] width 660 height 25
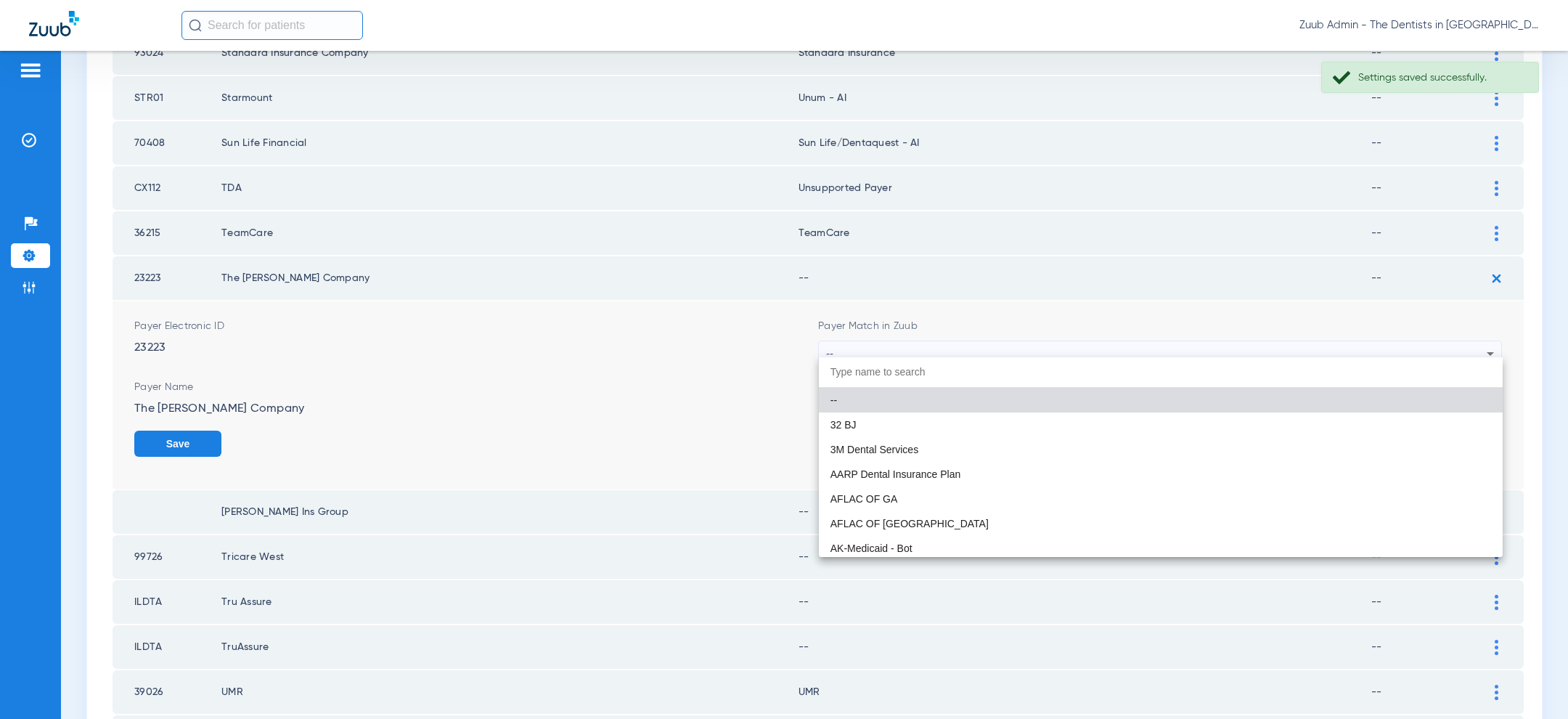
paste input "uns"
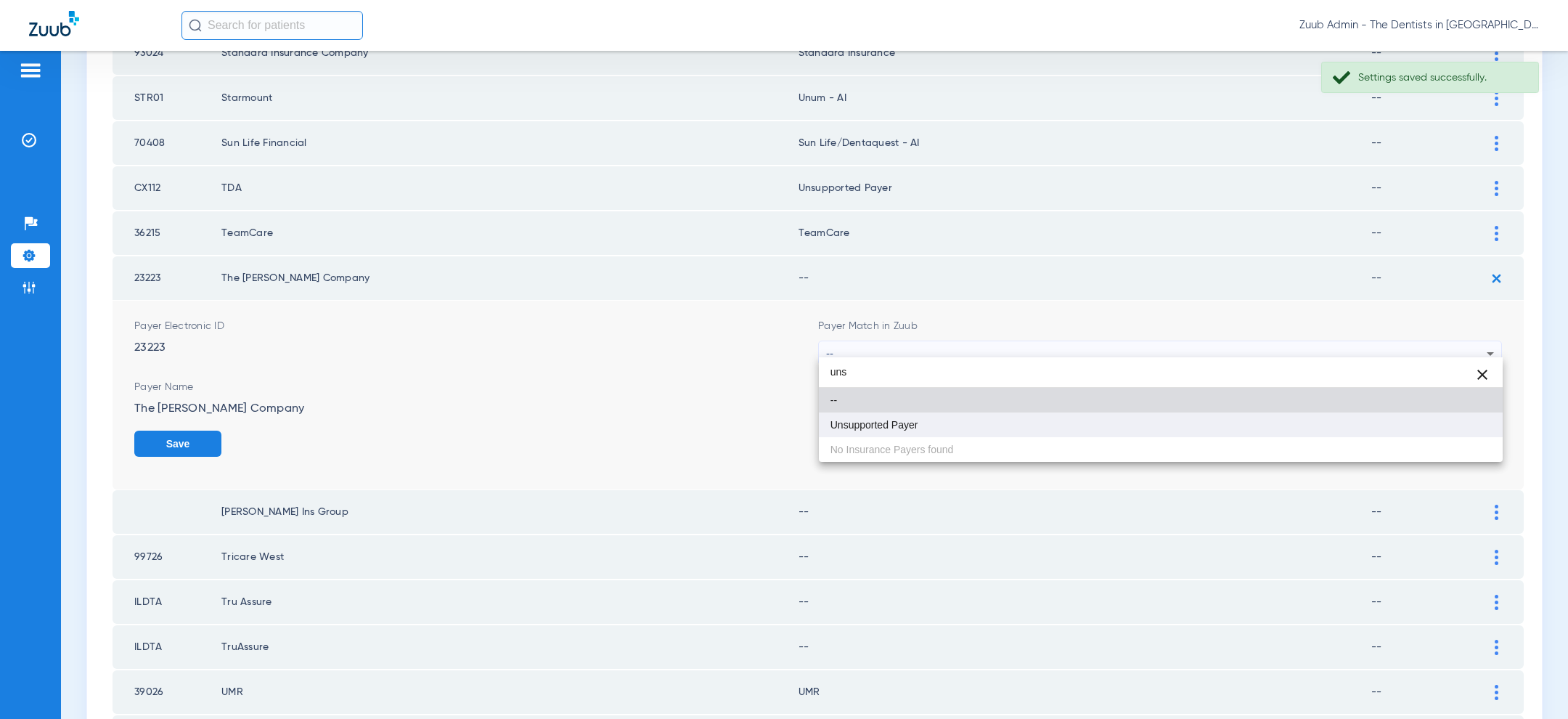
type input "uns"
click at [1068, 430] on mat-option "Unsupported Payer" at bounding box center [1161, 424] width 684 height 25
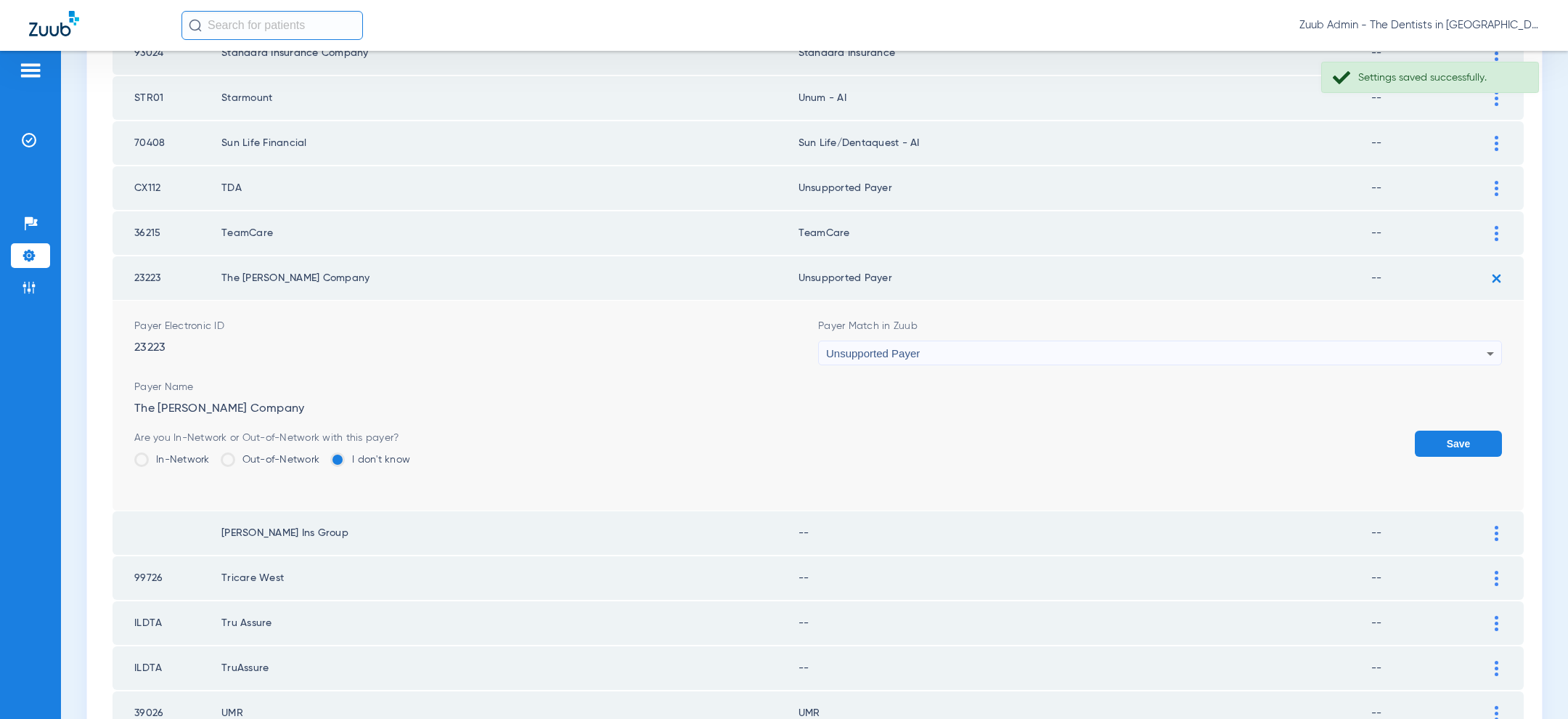
click at [1452, 432] on button "Save" at bounding box center [1459, 443] width 87 height 26
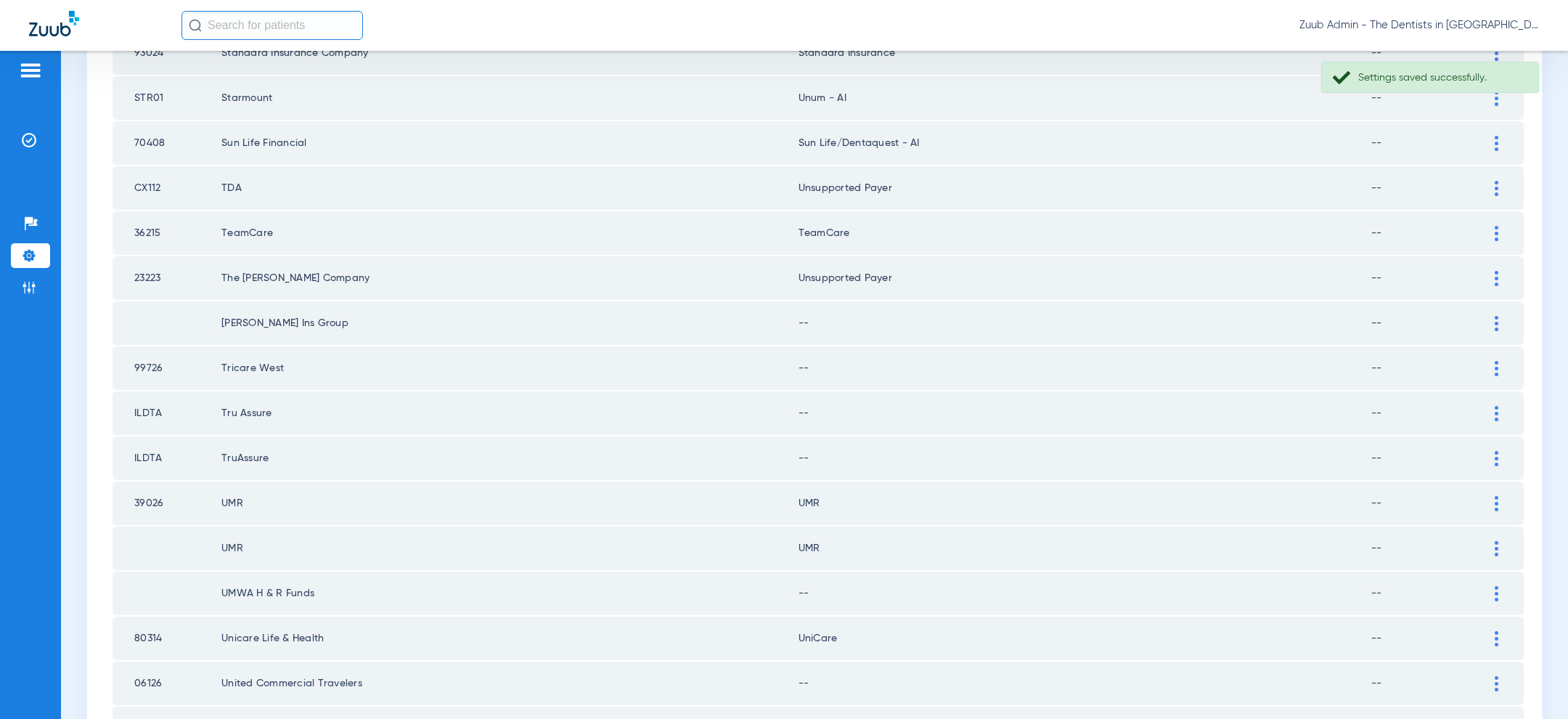
click at [1493, 316] on div at bounding box center [1497, 323] width 25 height 15
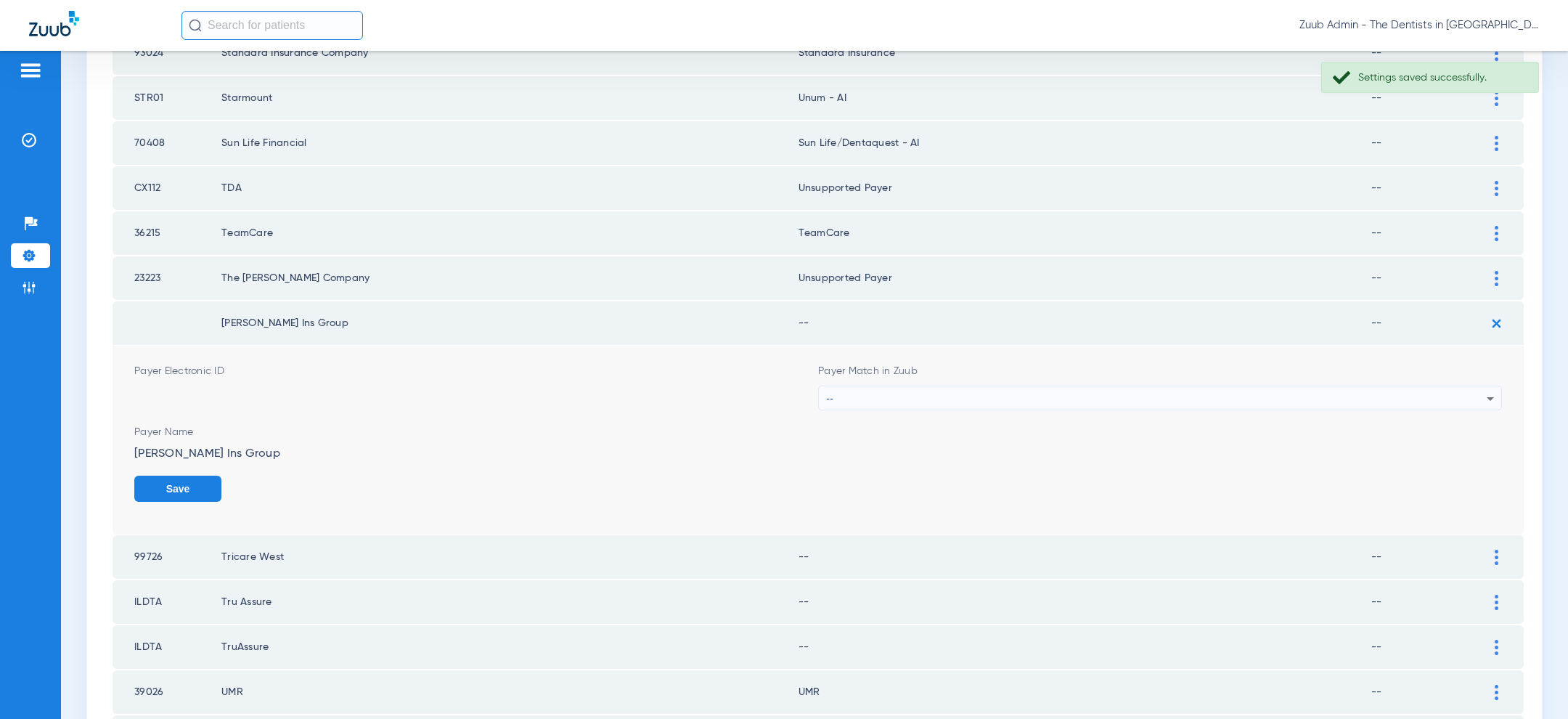
click at [1296, 386] on div "--" at bounding box center [1156, 398] width 660 height 25
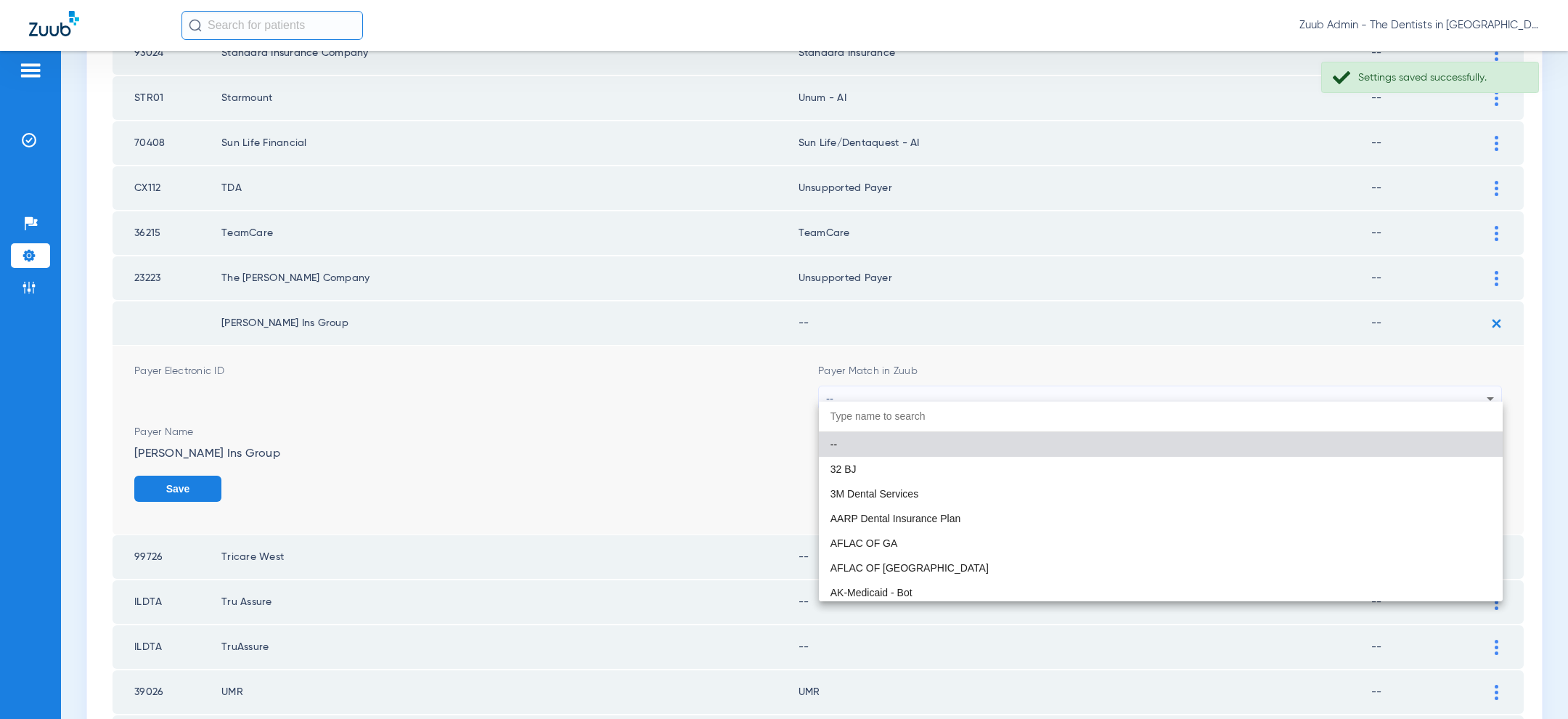
paste input "uns"
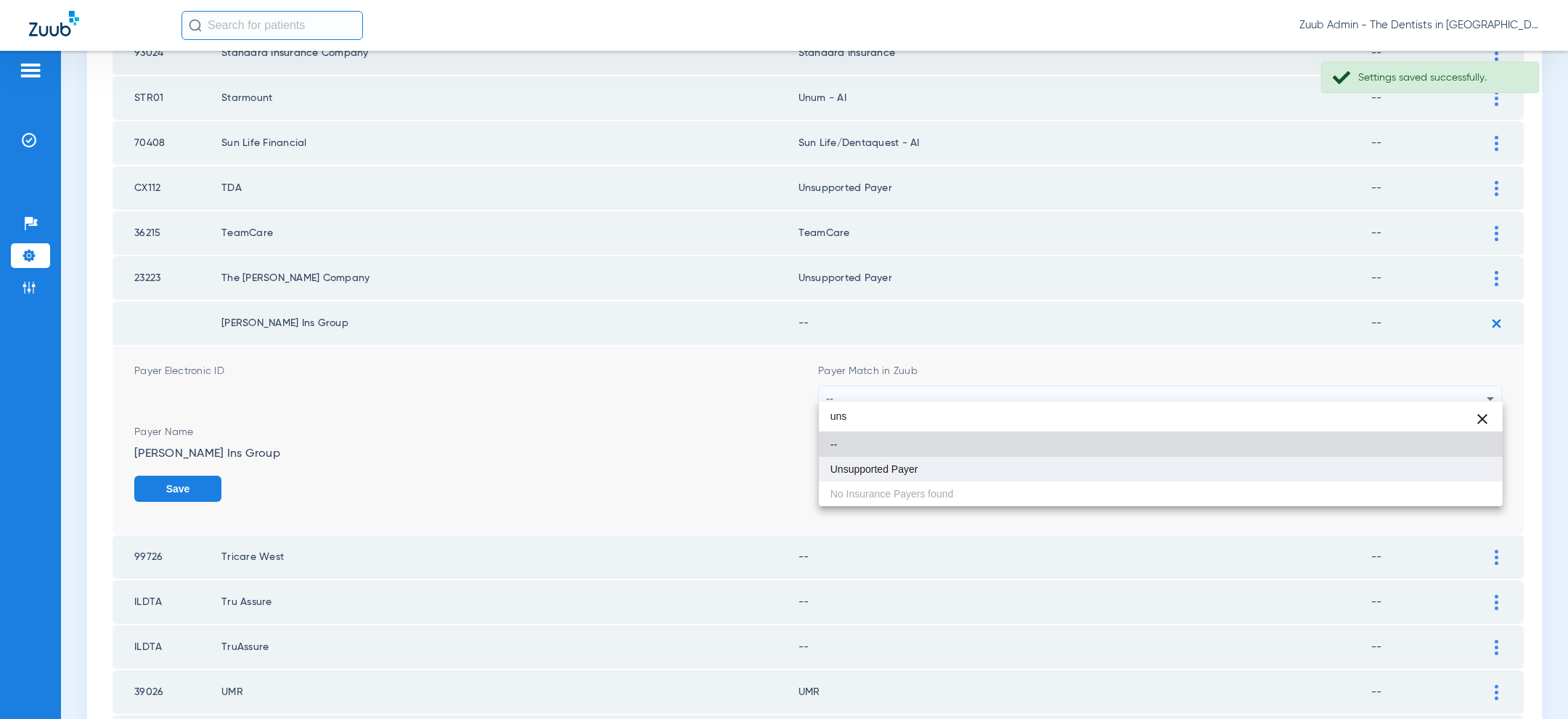
type input "uns"
click at [1096, 467] on mat-option "Unsupported Payer" at bounding box center [1161, 468] width 684 height 25
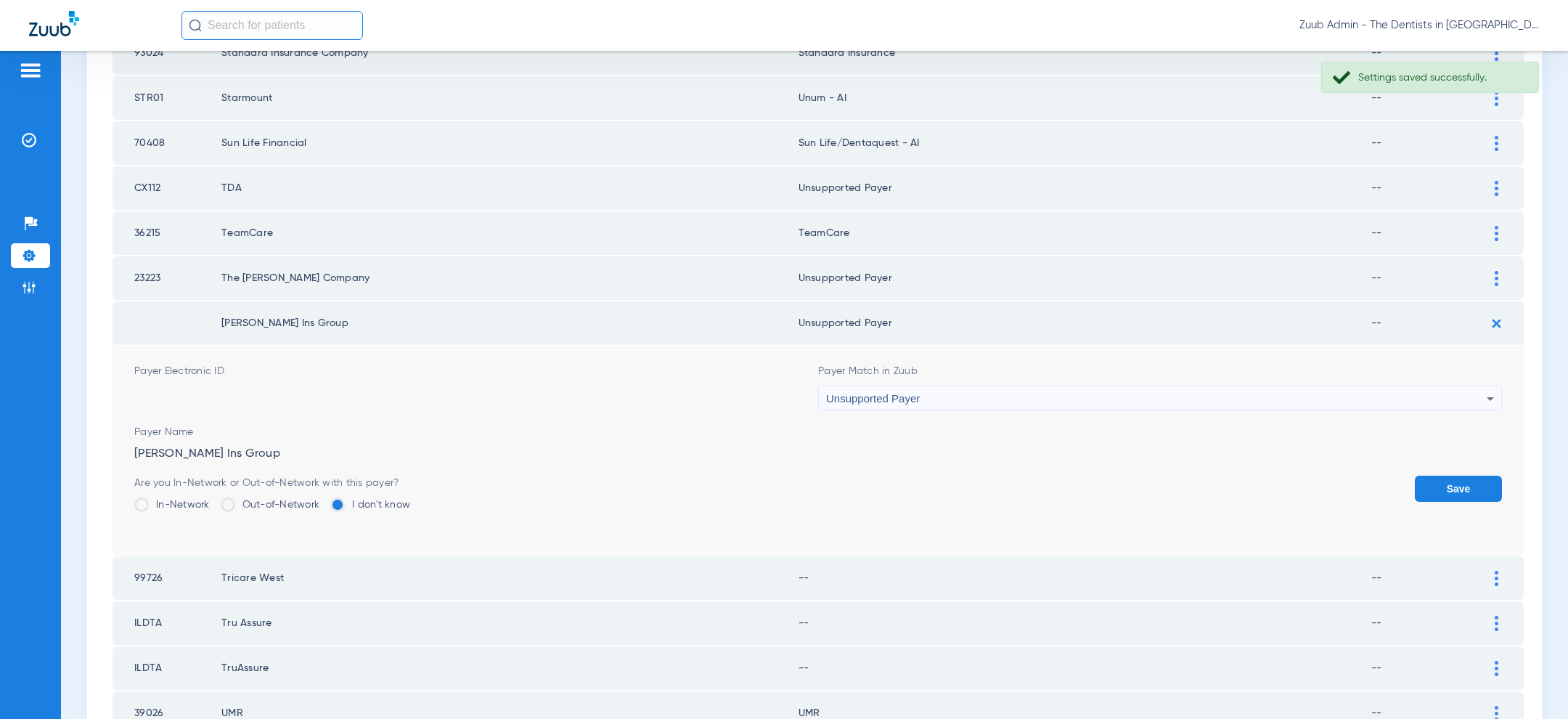
click at [1467, 481] on button "Save" at bounding box center [1459, 488] width 87 height 26
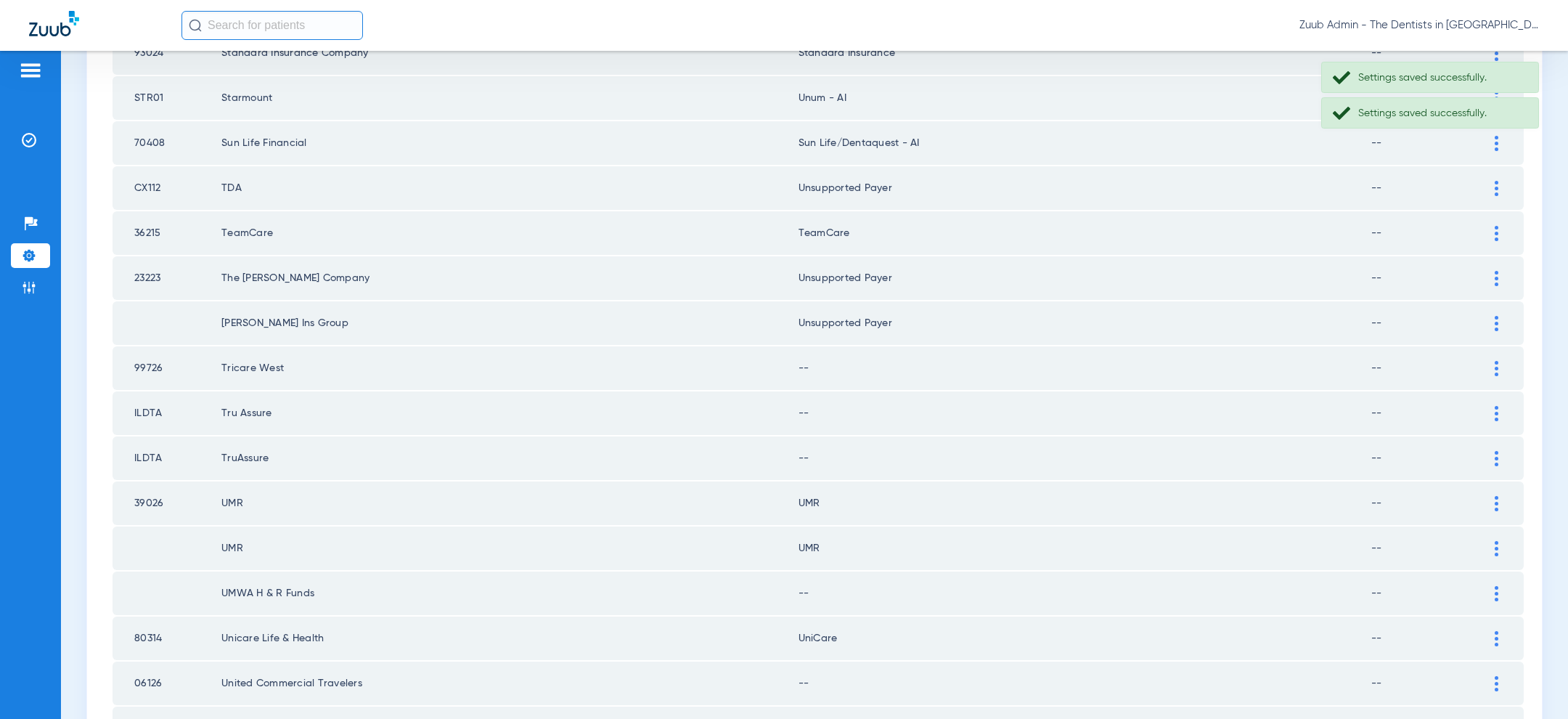
click at [1497, 361] on img at bounding box center [1496, 368] width 4 height 15
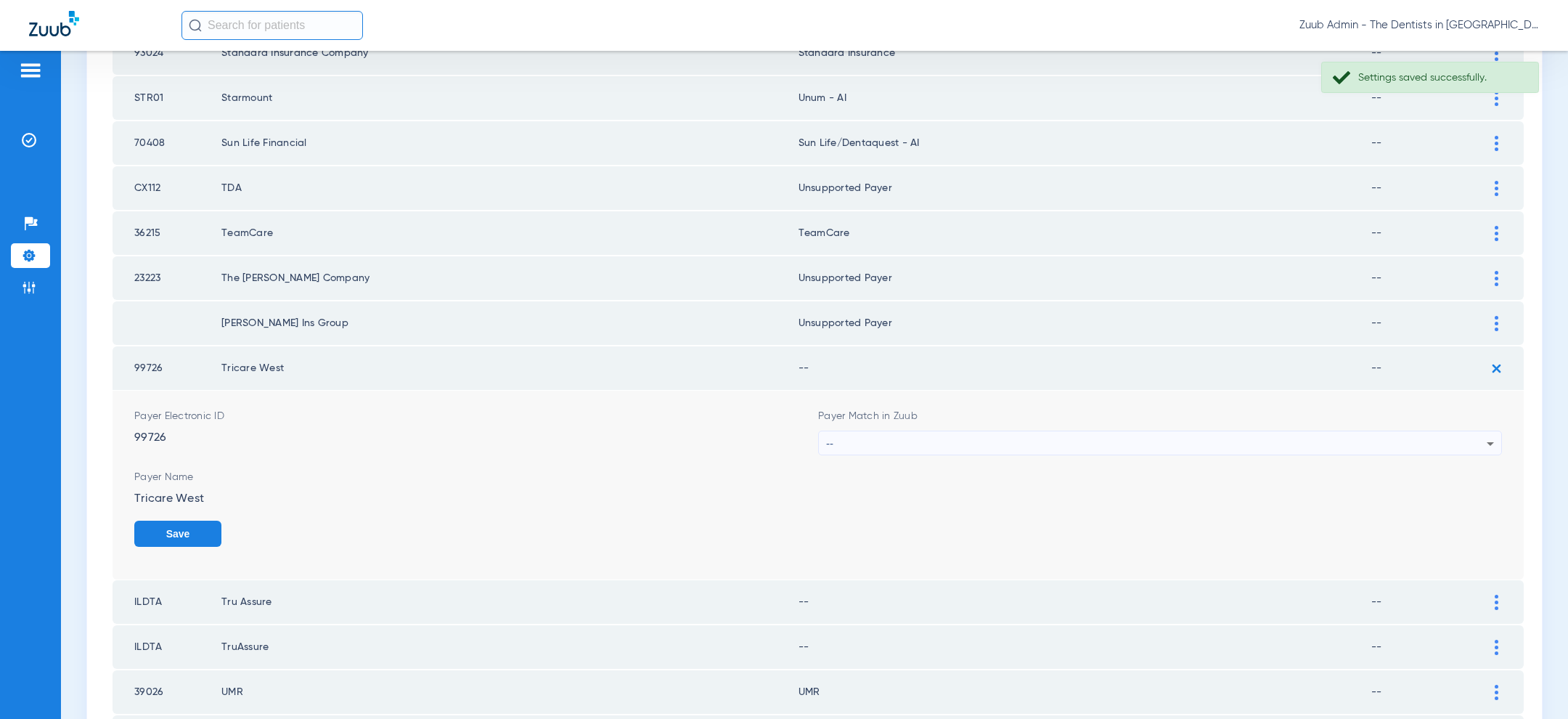
click at [1264, 431] on div "--" at bounding box center [1156, 443] width 660 height 25
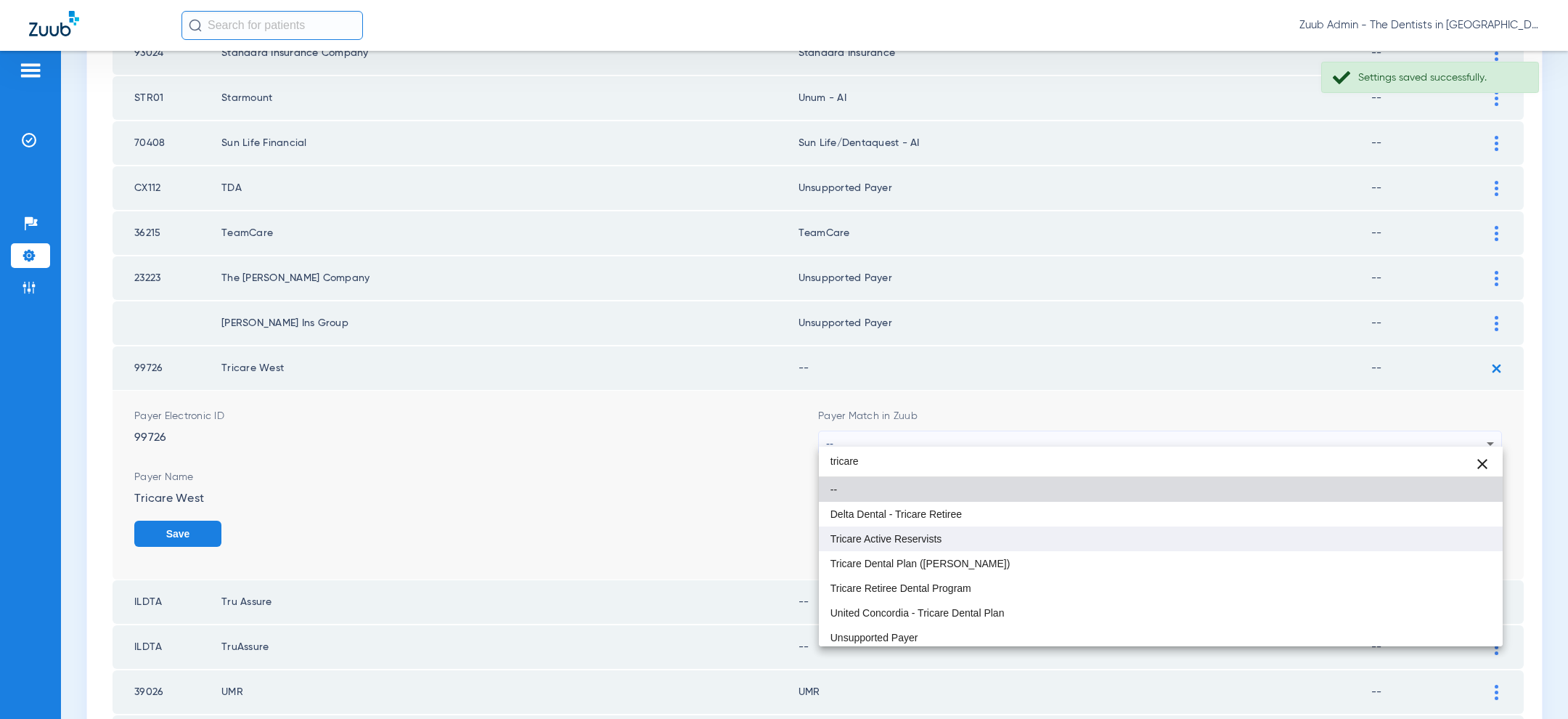
scroll to position [3, 0]
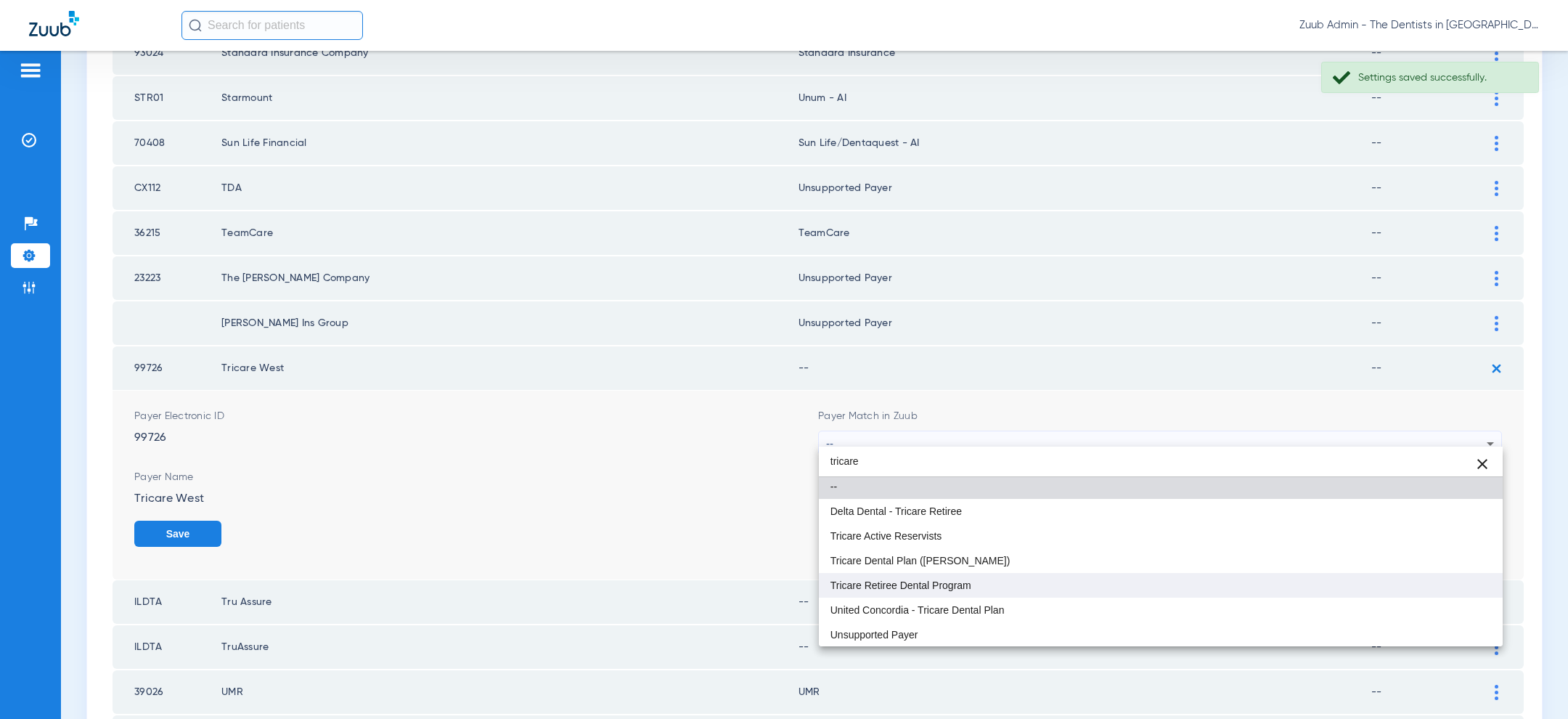
type input "tricare"
click at [1043, 575] on mat-option "Tricare Retiree Dental Program" at bounding box center [1161, 584] width 684 height 25
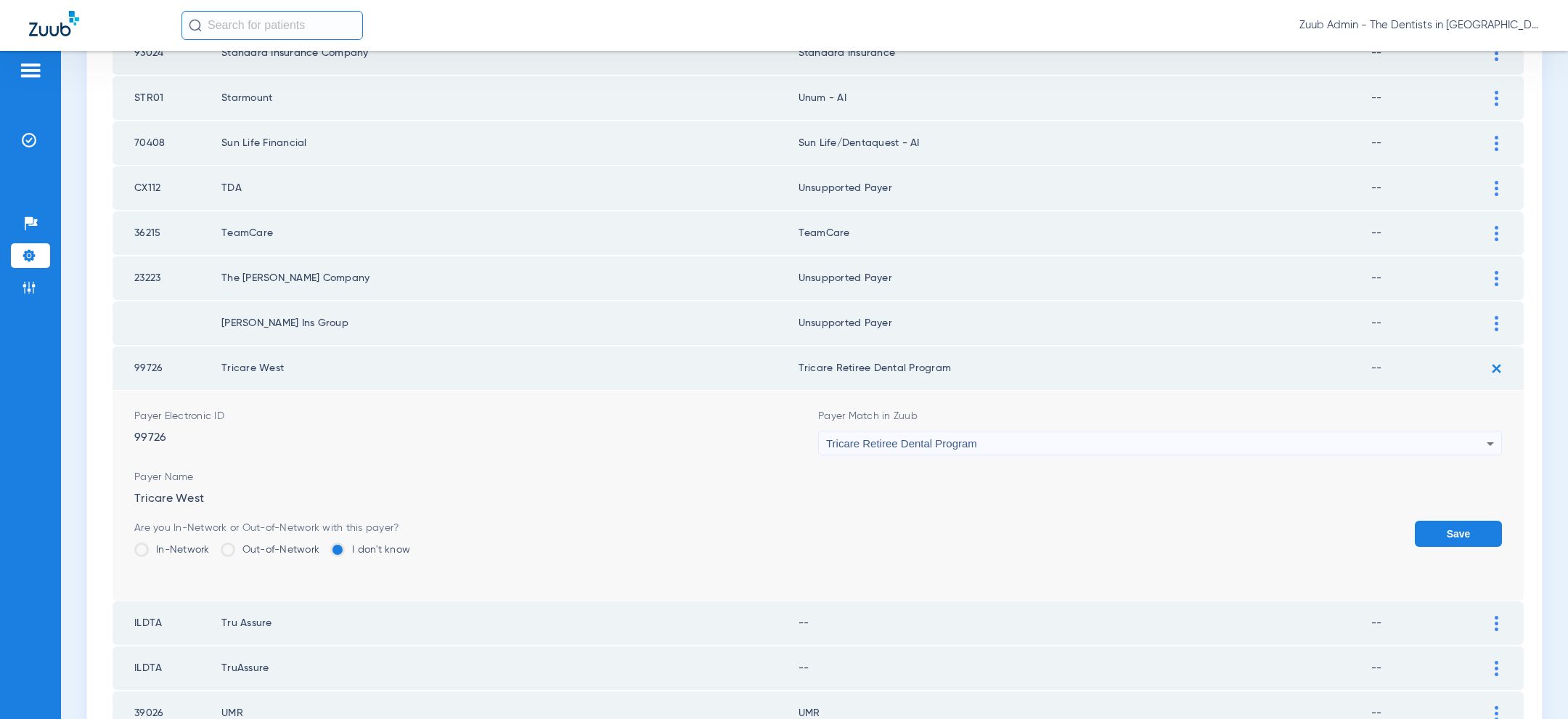
click at [1461, 521] on button "Save" at bounding box center [1459, 534] width 87 height 26
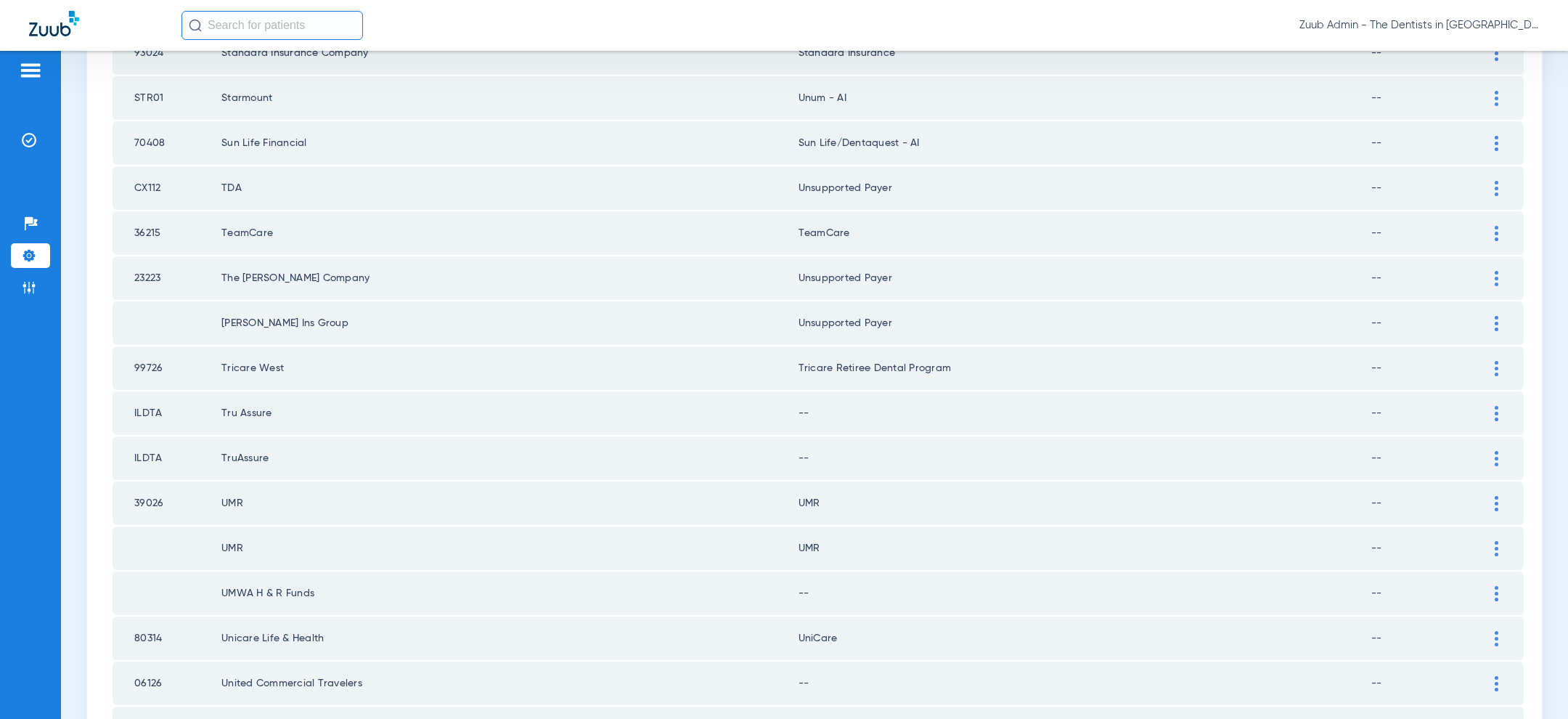
click at [1483, 404] on tr "ILDTA Tru Assure -- --" at bounding box center [818, 413] width 1411 height 44
click at [1487, 406] on div at bounding box center [1497, 413] width 25 height 15
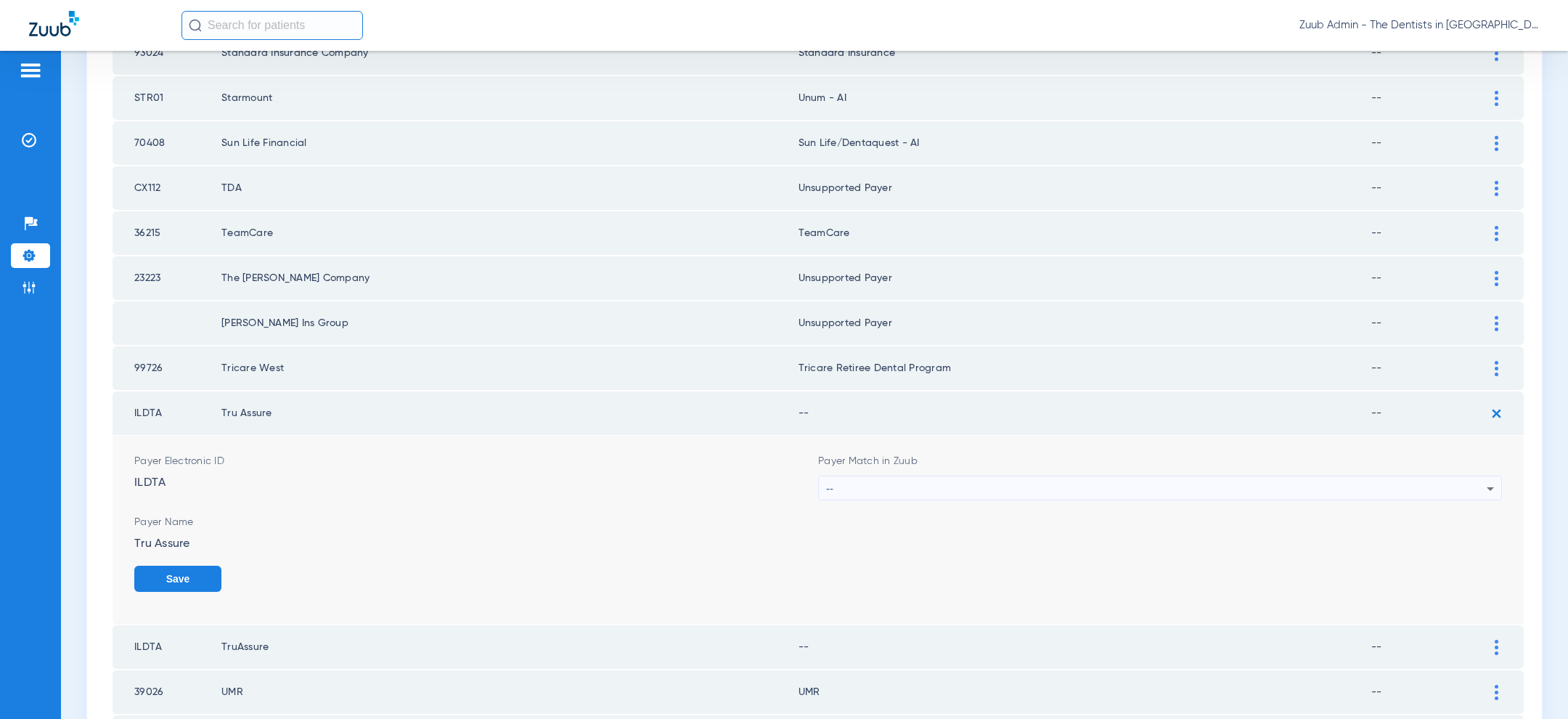
click at [1323, 477] on div "--" at bounding box center [1156, 488] width 660 height 25
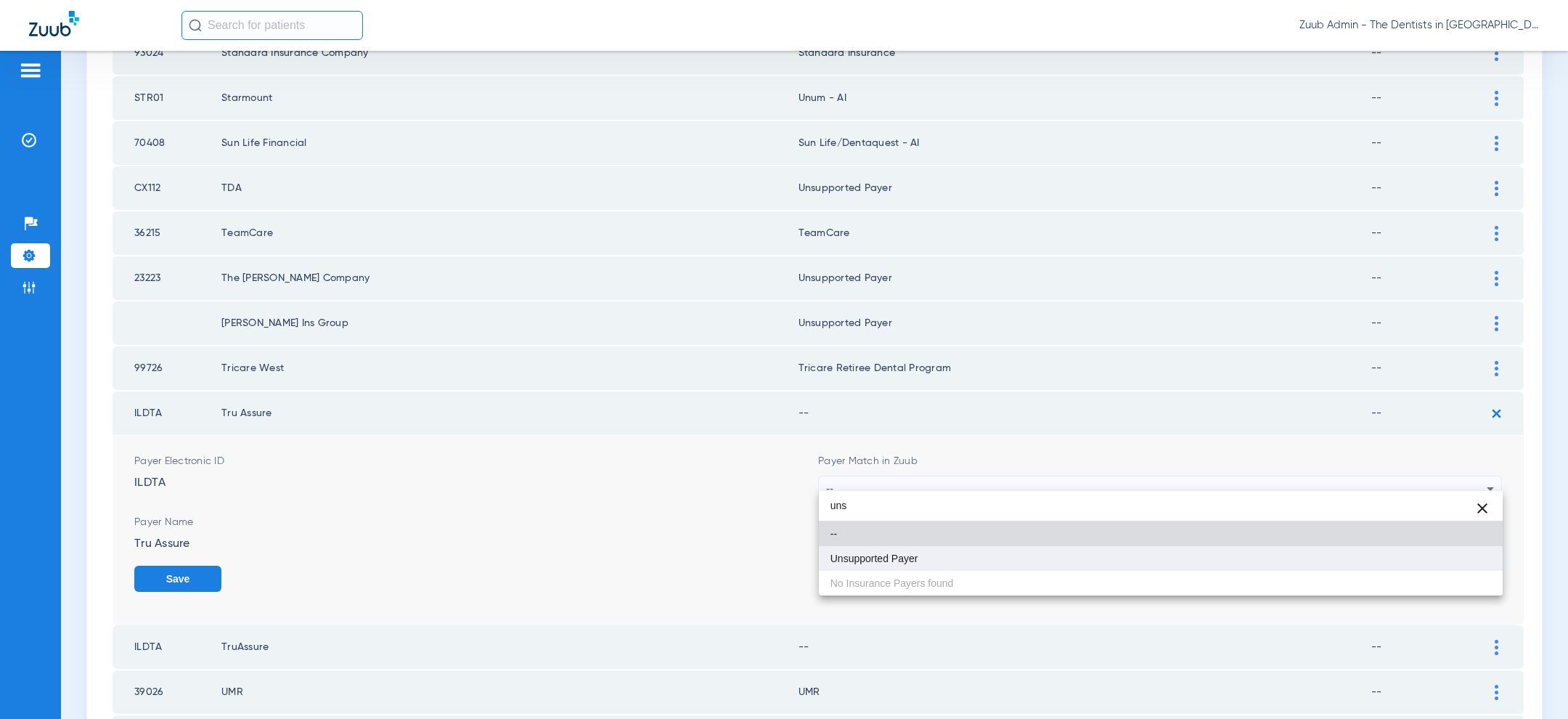
type input "uns"
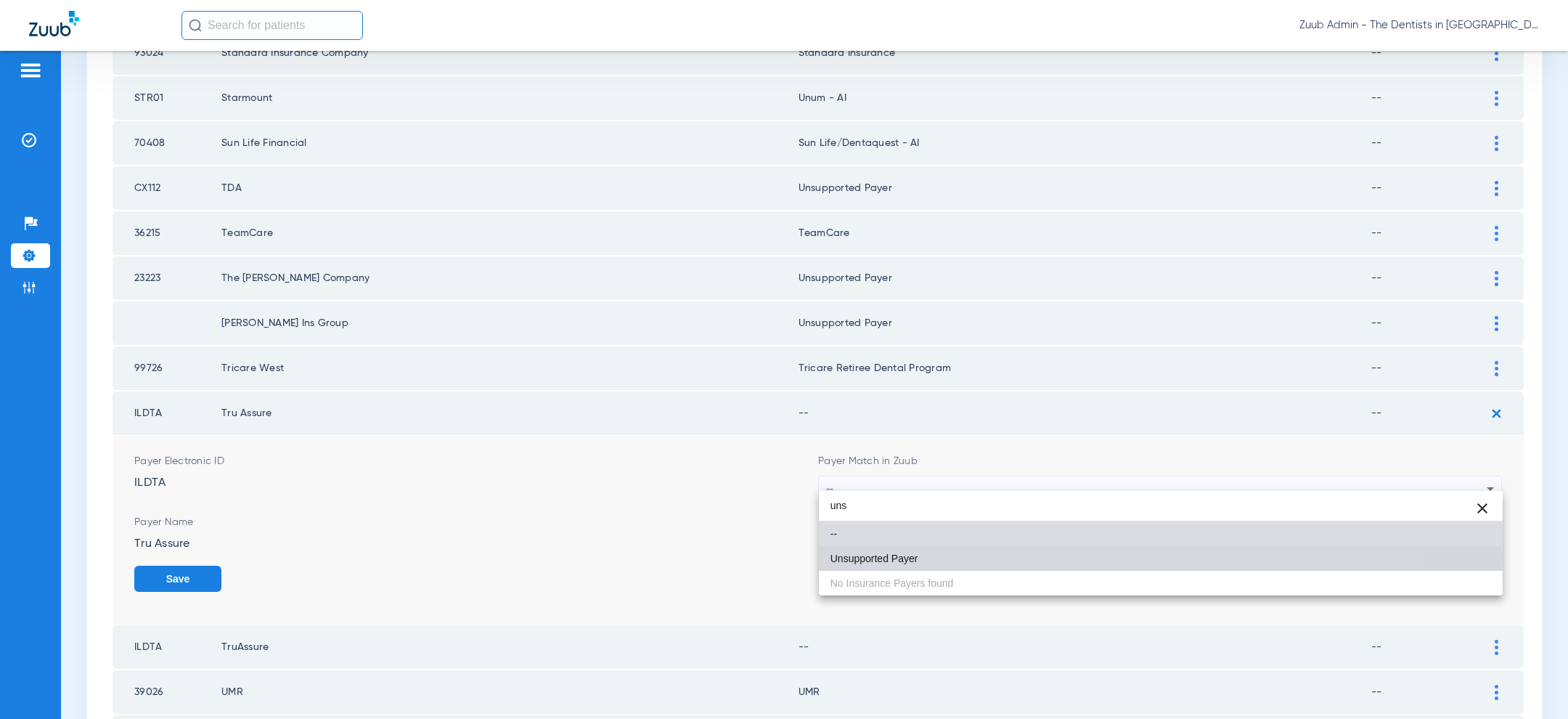
click at [1093, 558] on mat-option "Unsupported Payer" at bounding box center [1161, 558] width 684 height 25
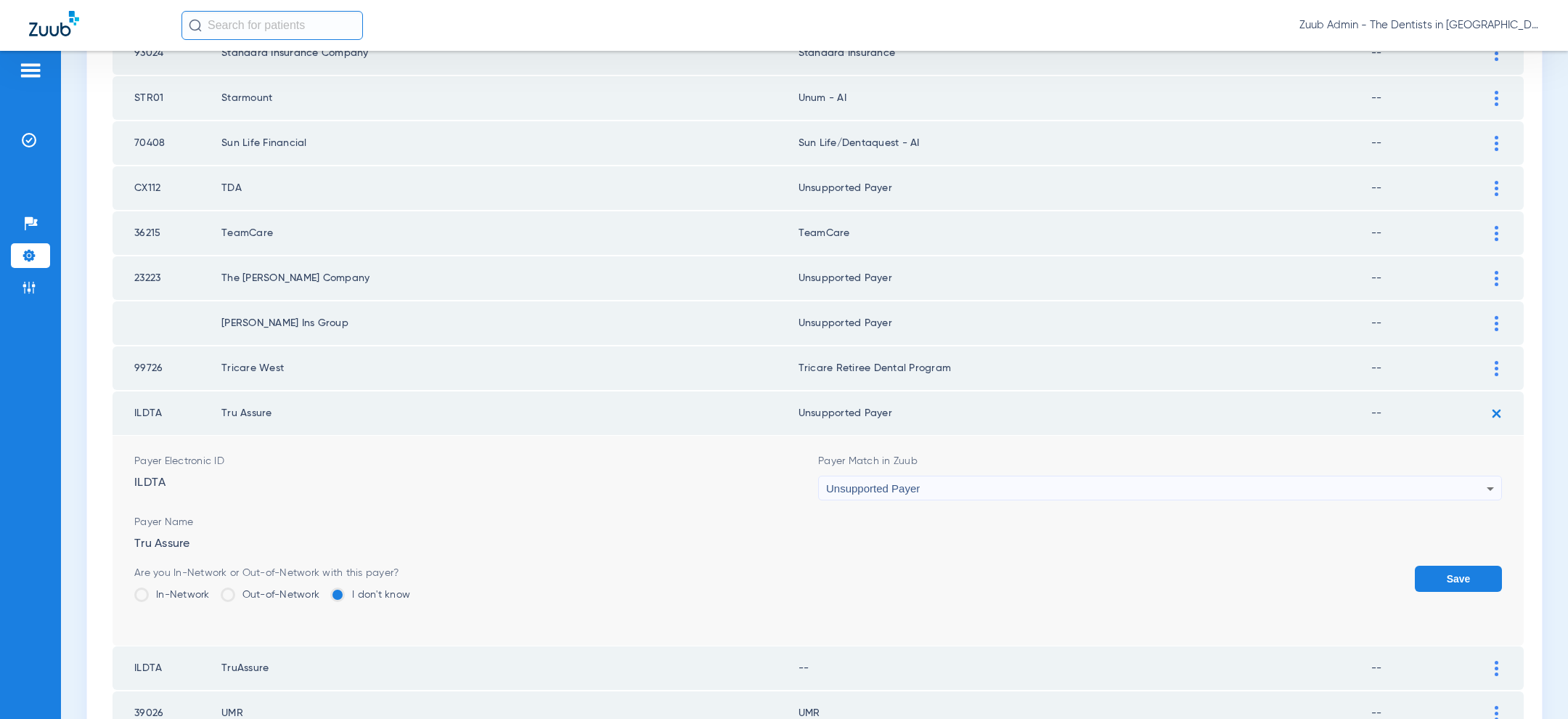
click at [1432, 565] on button "Save" at bounding box center [1459, 578] width 87 height 26
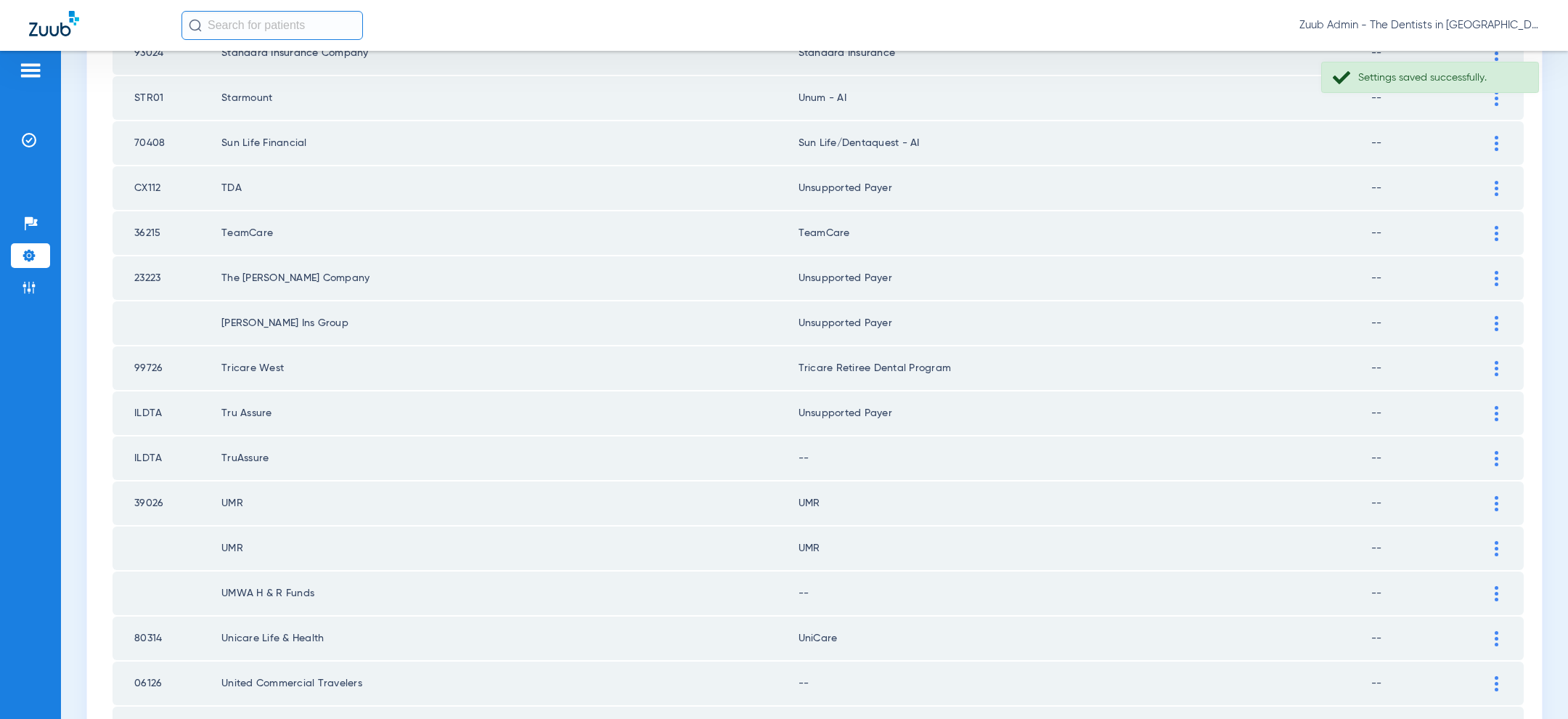
click at [1498, 451] on div at bounding box center [1497, 458] width 25 height 15
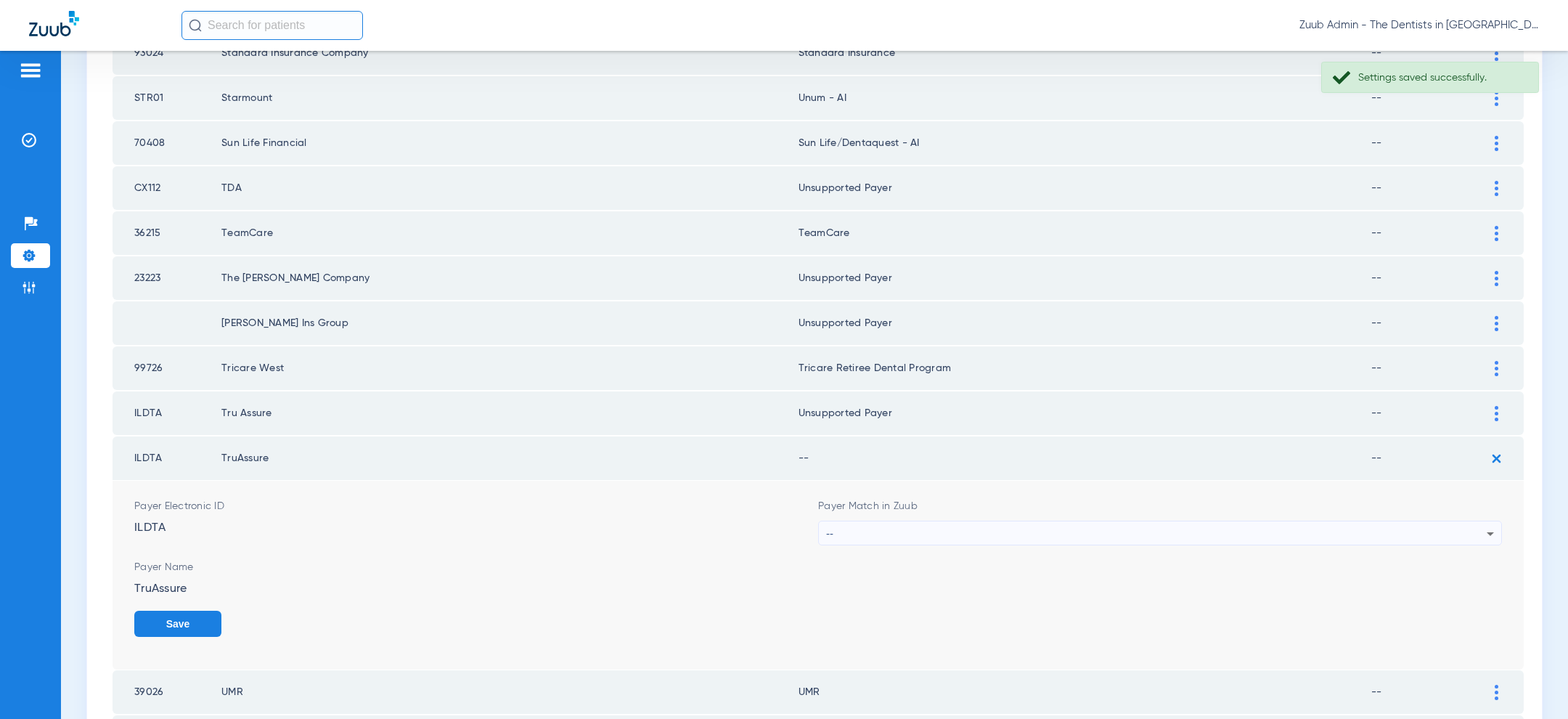
click at [1138, 521] on div "--" at bounding box center [1156, 533] width 660 height 25
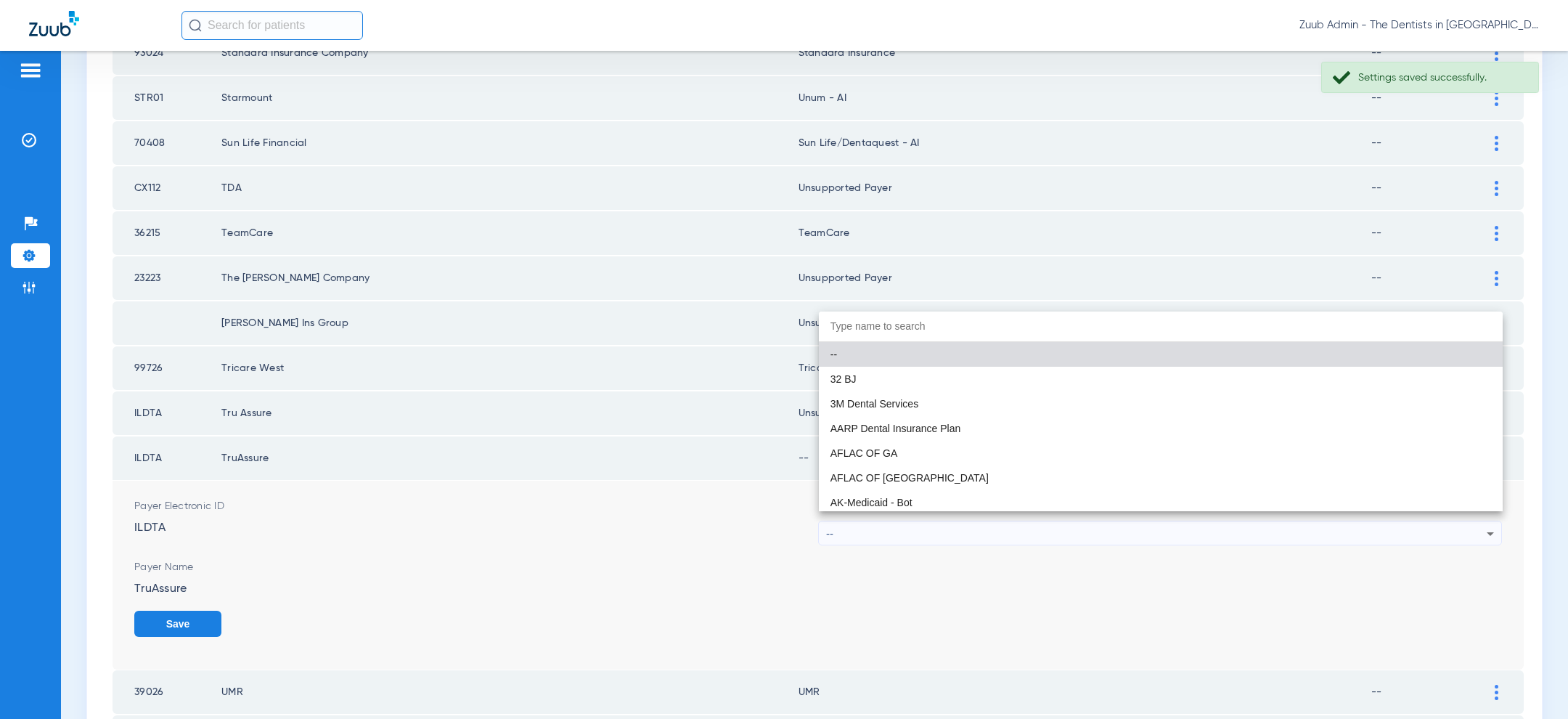
paste input "uns"
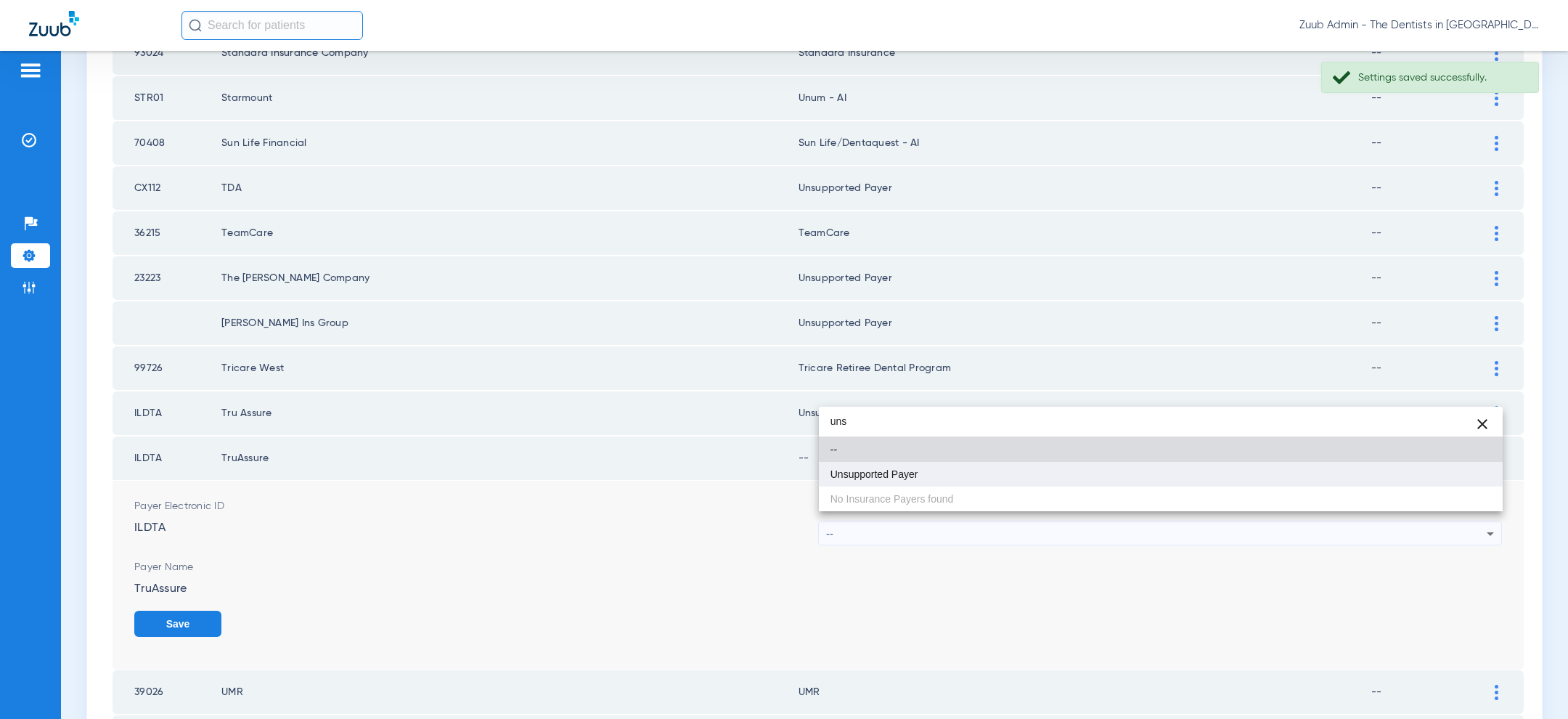
type input "uns"
click at [1071, 470] on mat-option "Unsupported Payer" at bounding box center [1161, 473] width 684 height 25
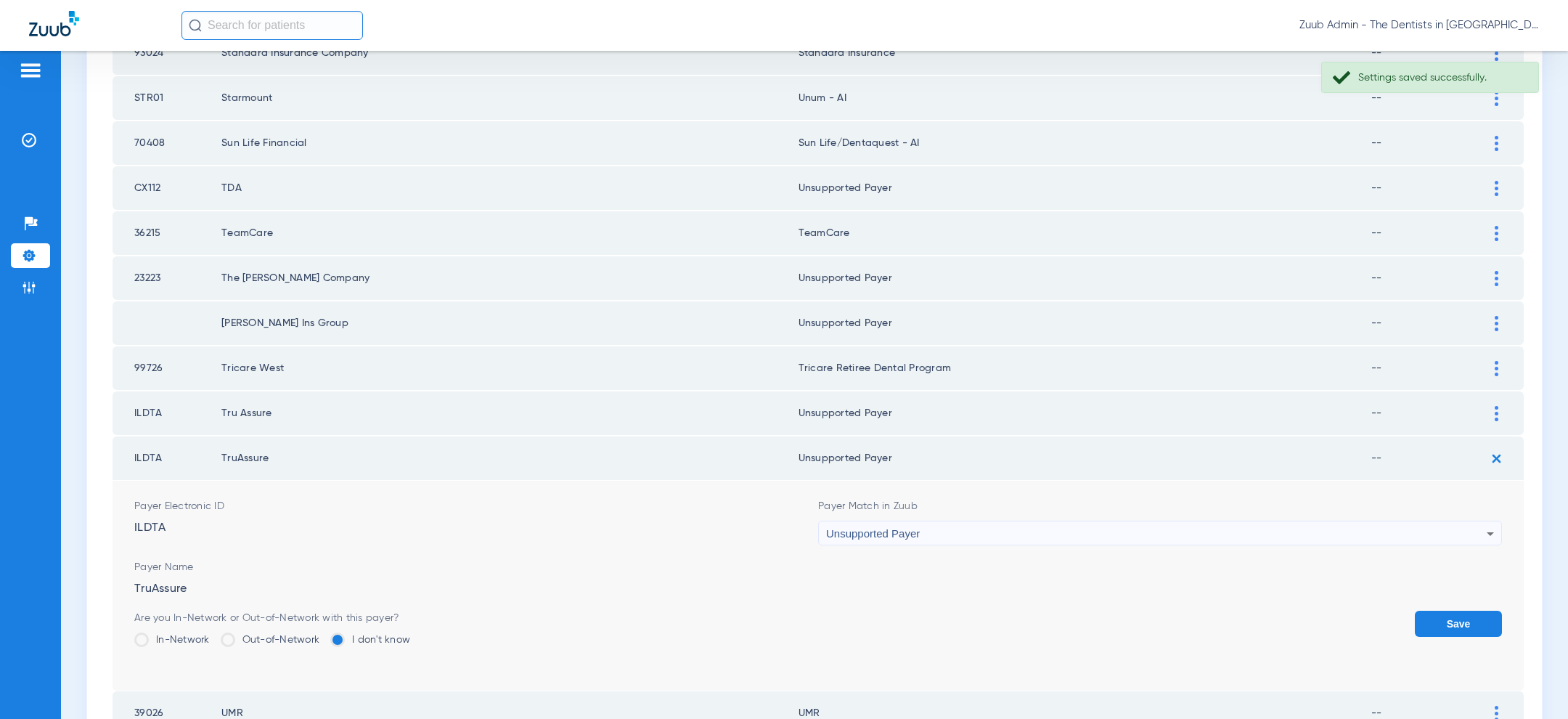
scroll to position [1205, 0]
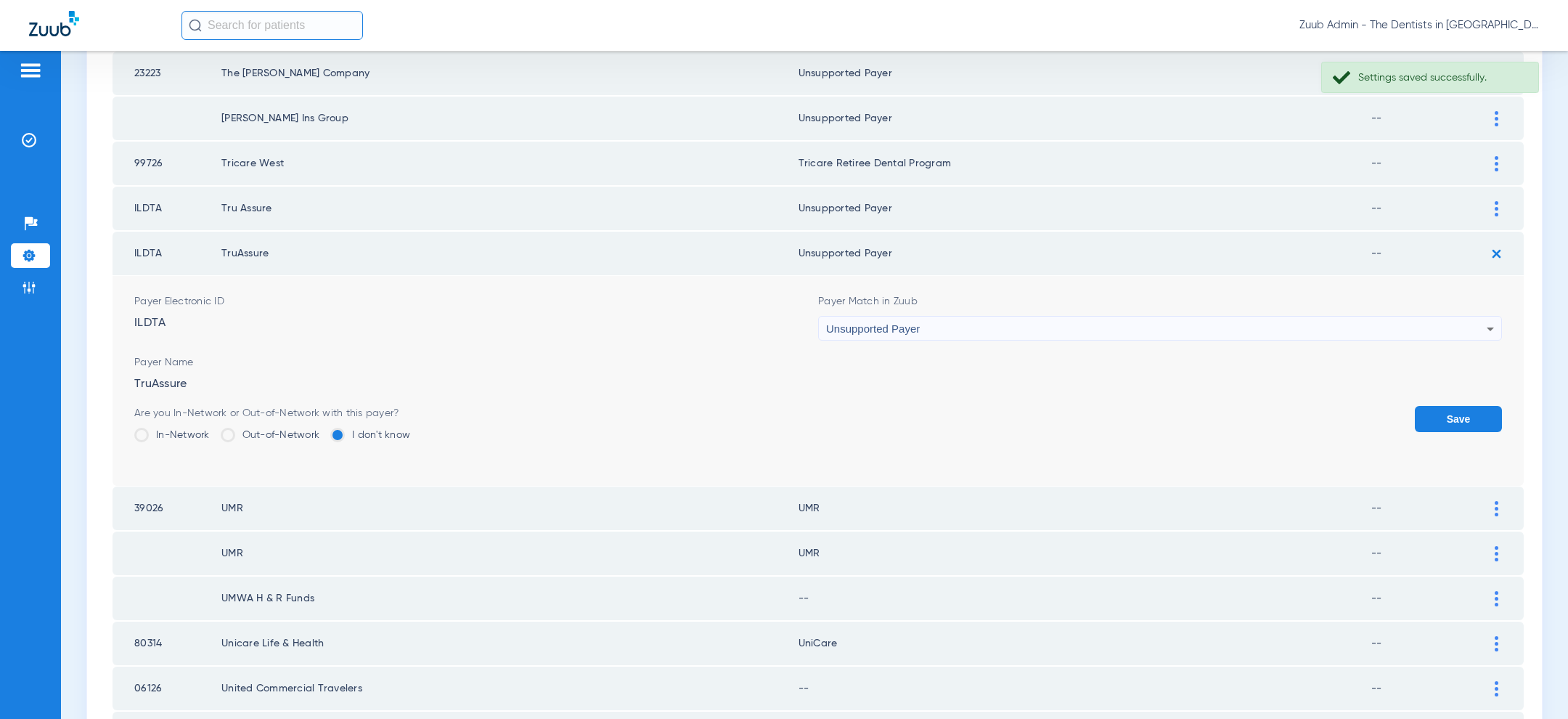
click at [1458, 406] on button "Save" at bounding box center [1459, 419] width 87 height 26
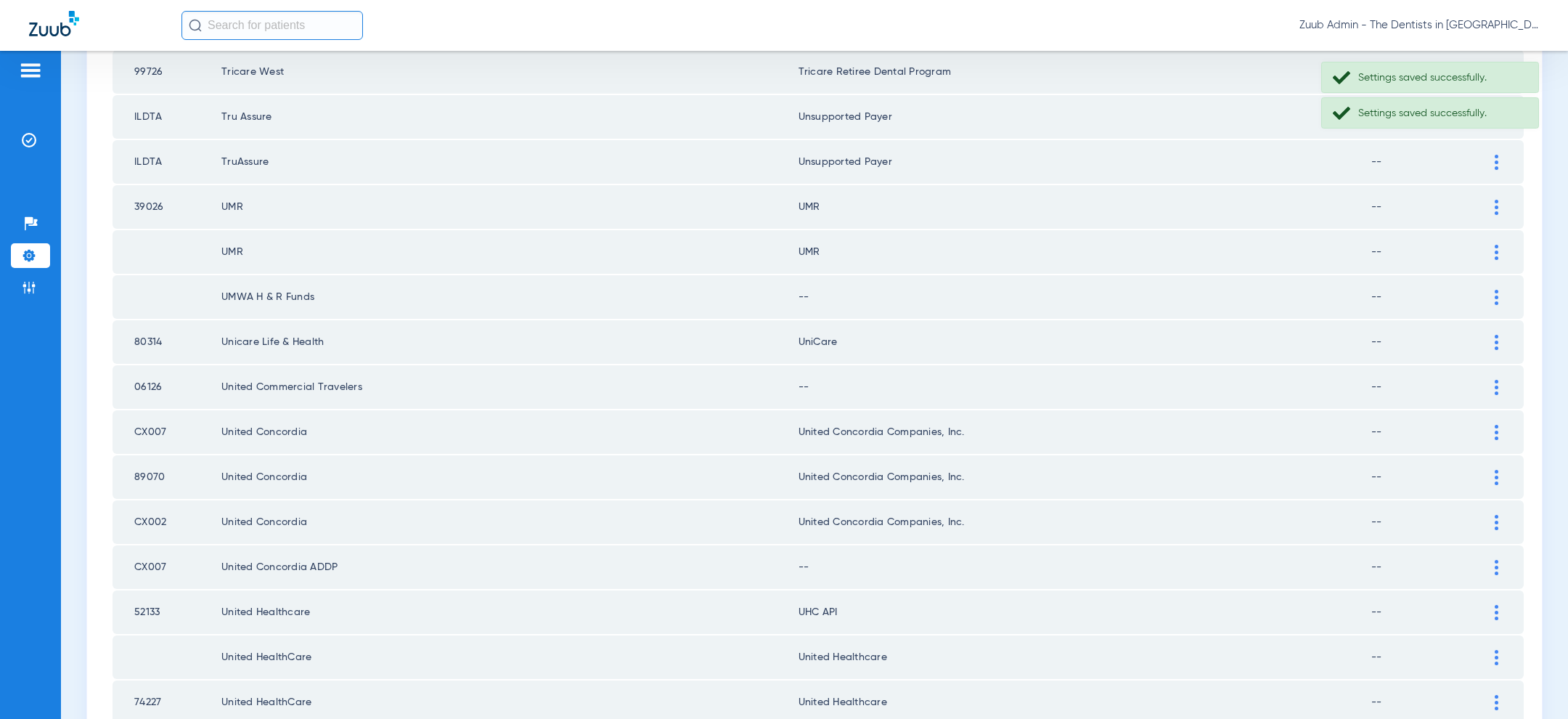
scroll to position [1301, 0]
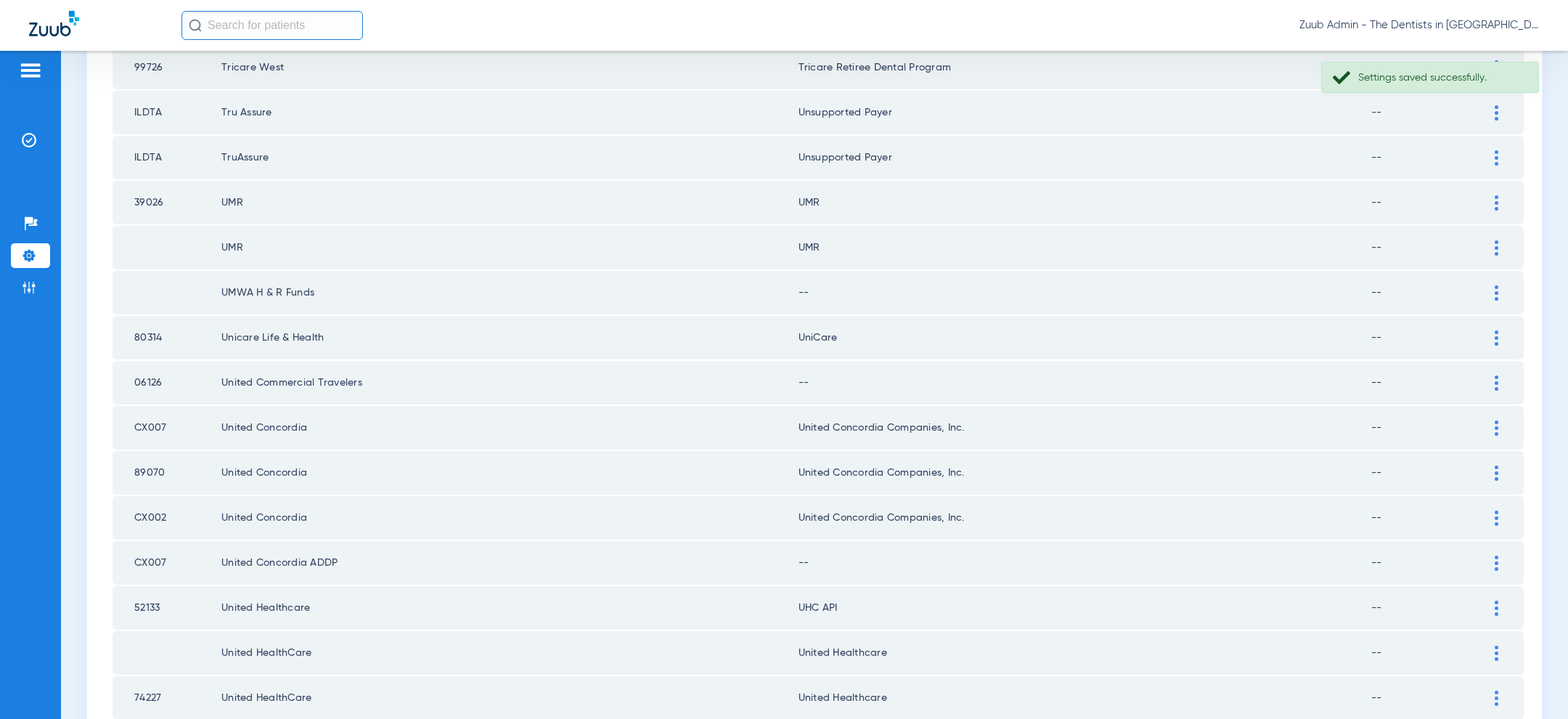
click at [1495, 285] on img at bounding box center [1496, 293] width 4 height 15
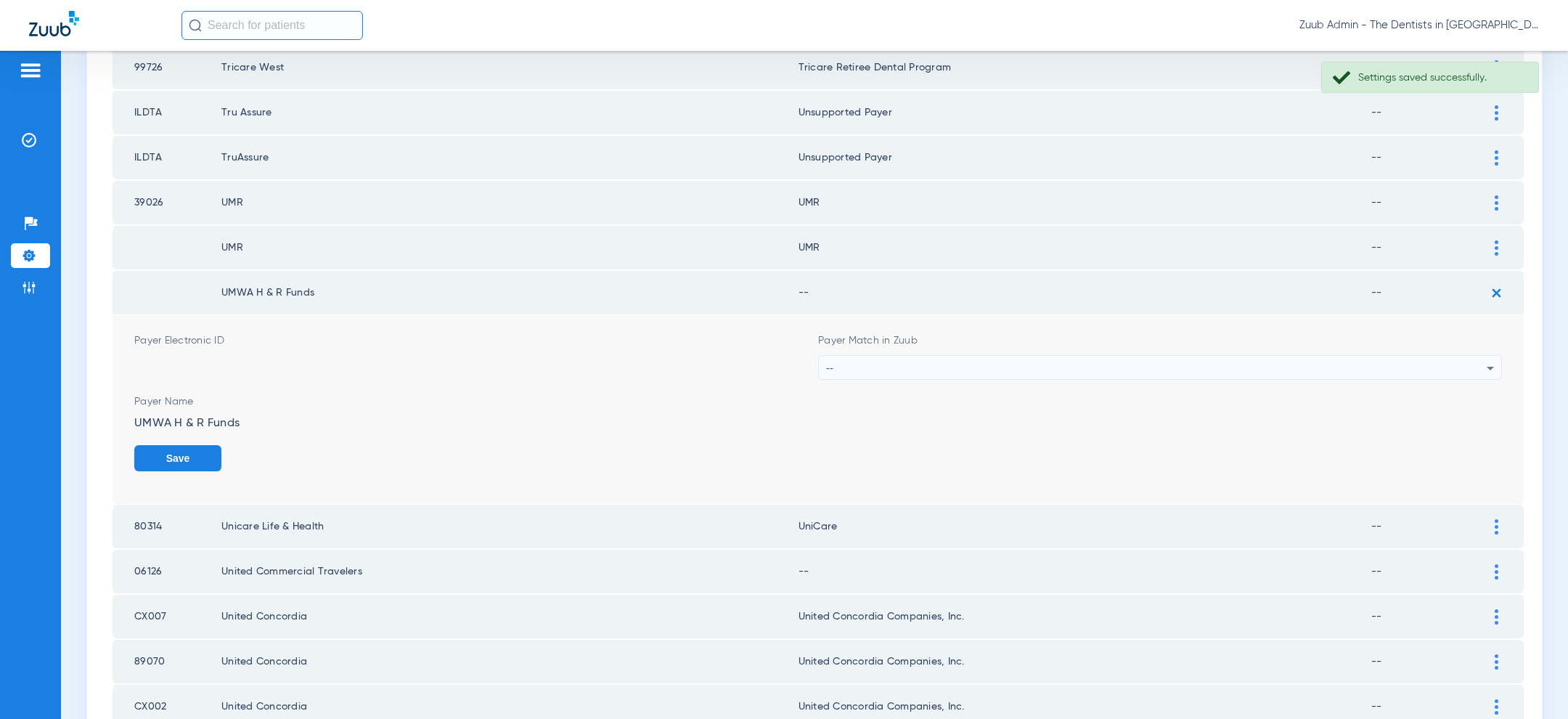
click at [1296, 356] on div "--" at bounding box center [1156, 368] width 660 height 25
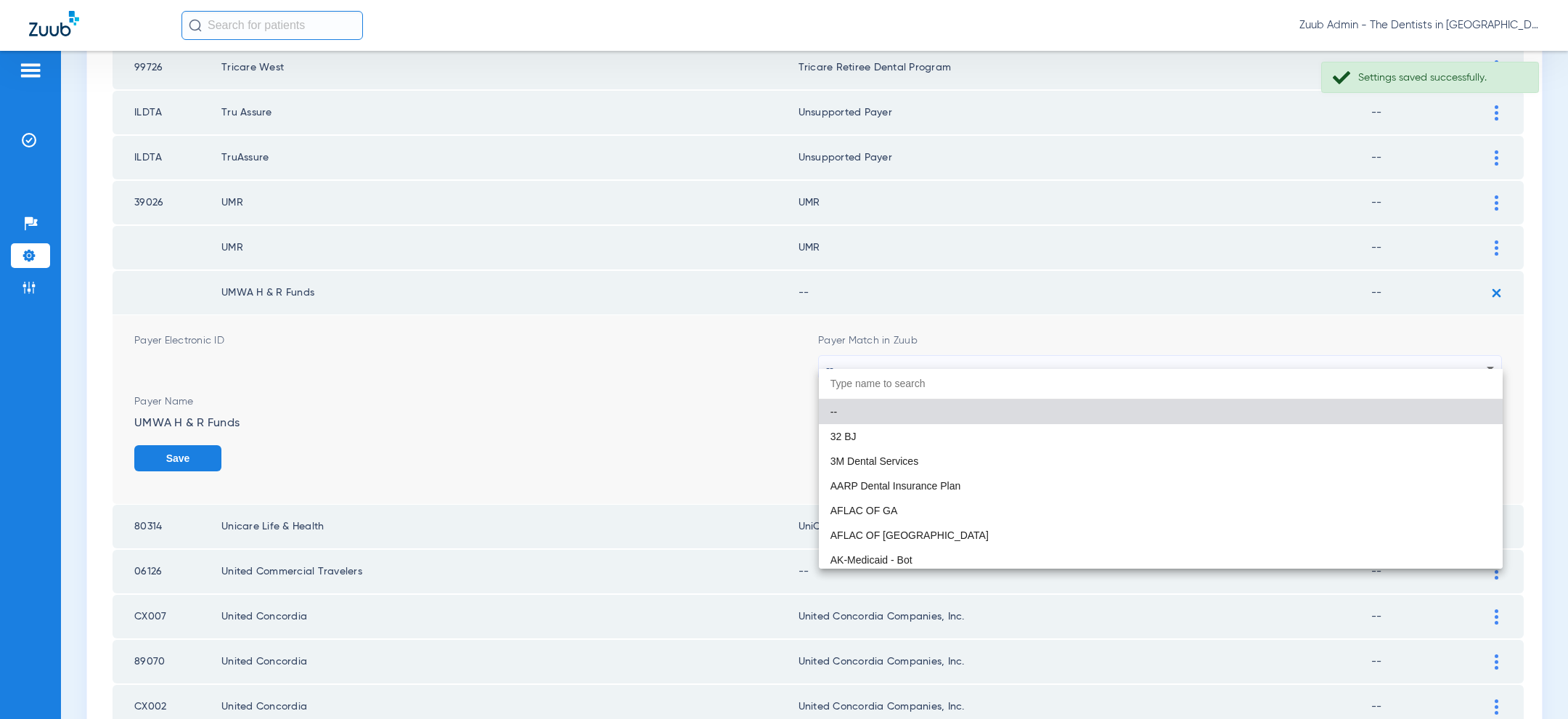
paste input "uns"
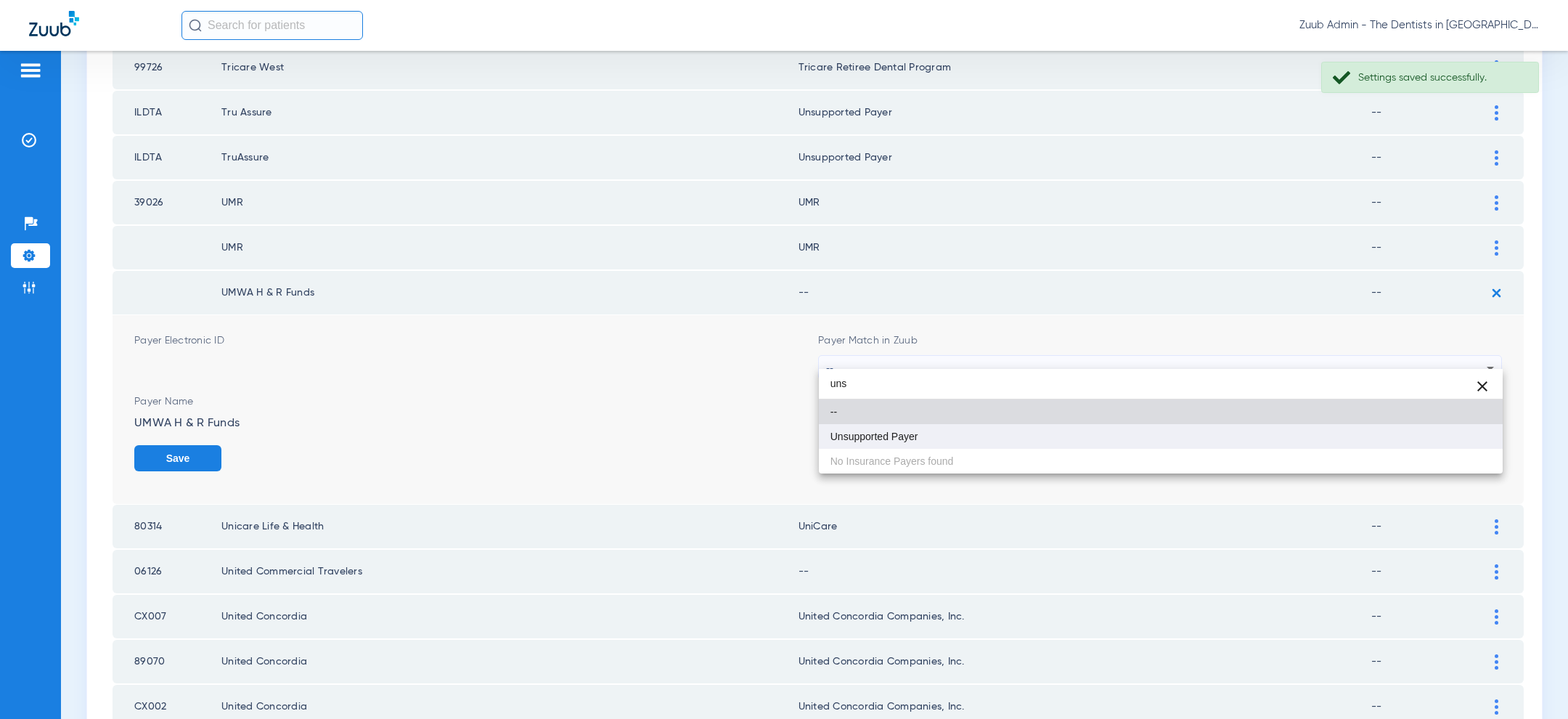
type input "uns"
click at [1098, 431] on mat-option "Unsupported Payer" at bounding box center [1161, 436] width 684 height 25
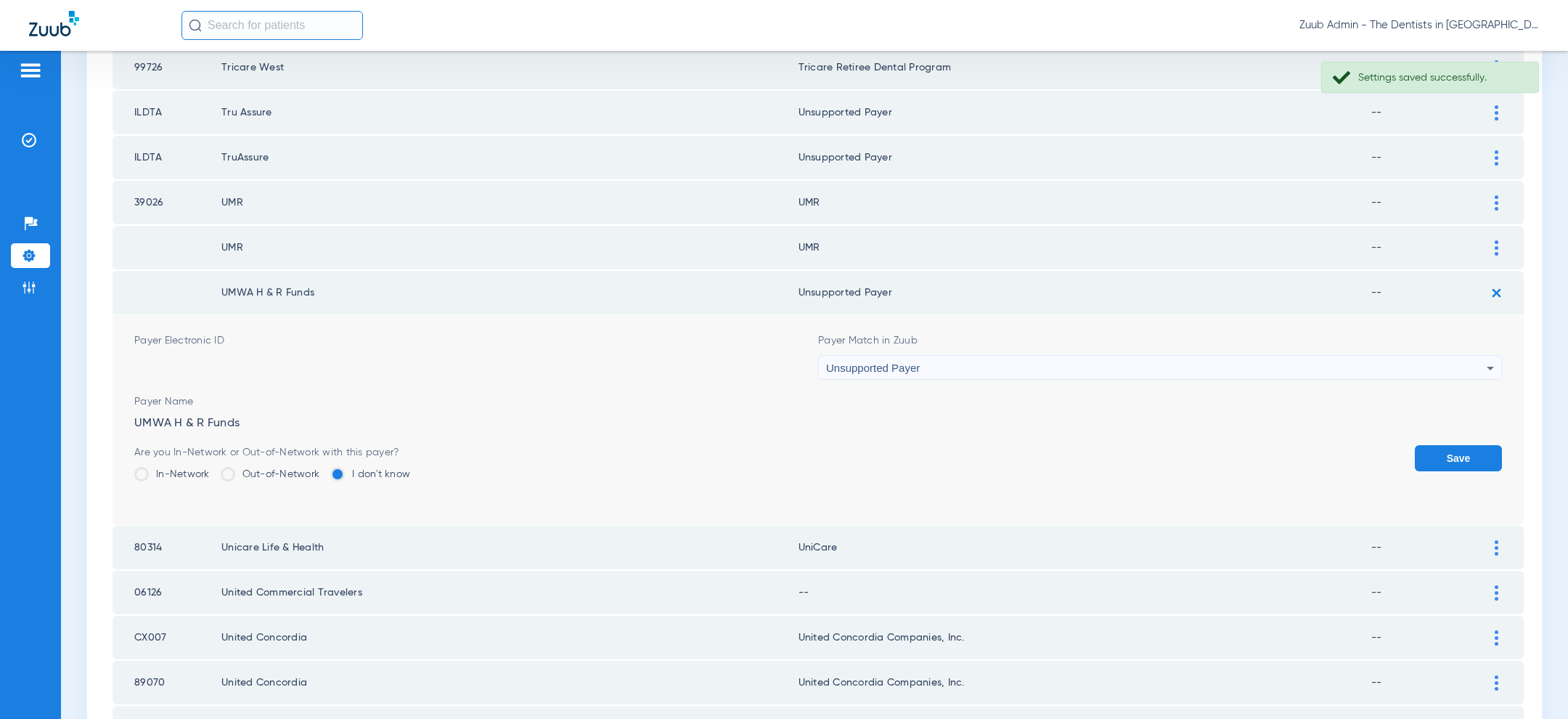
click at [1451, 445] on button "Save" at bounding box center [1459, 457] width 87 height 26
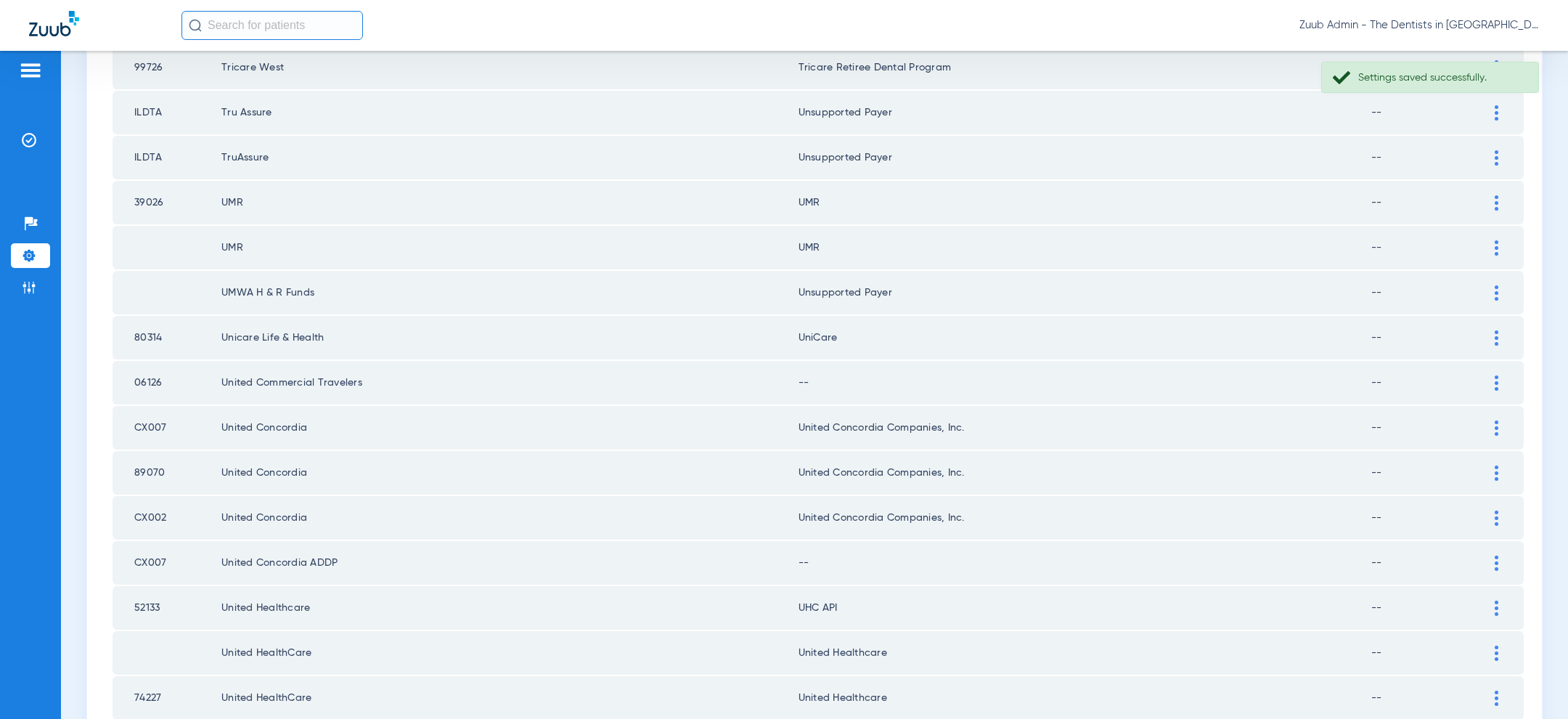
click at [1497, 375] on img at bounding box center [1496, 382] width 4 height 15
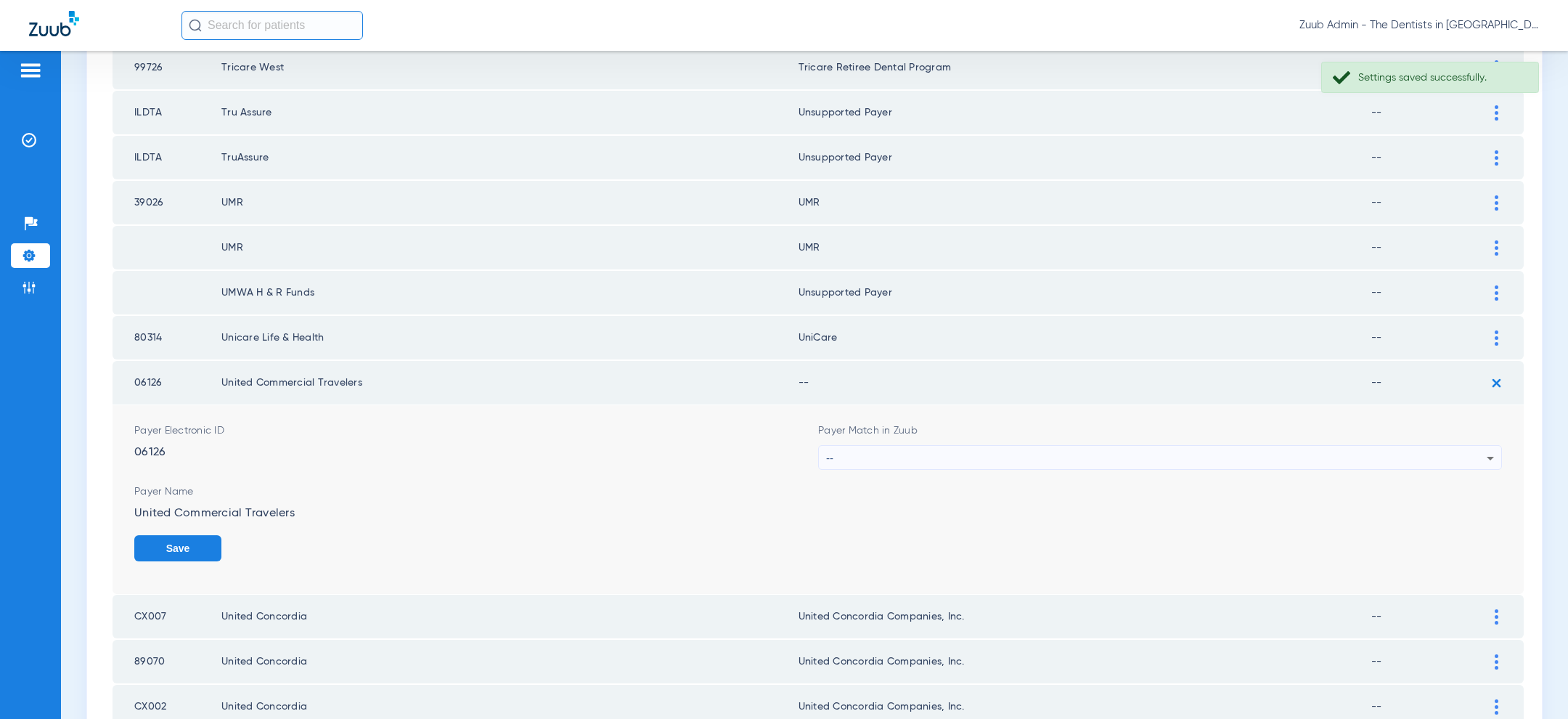
click at [1278, 450] on div "--" at bounding box center [1156, 457] width 660 height 25
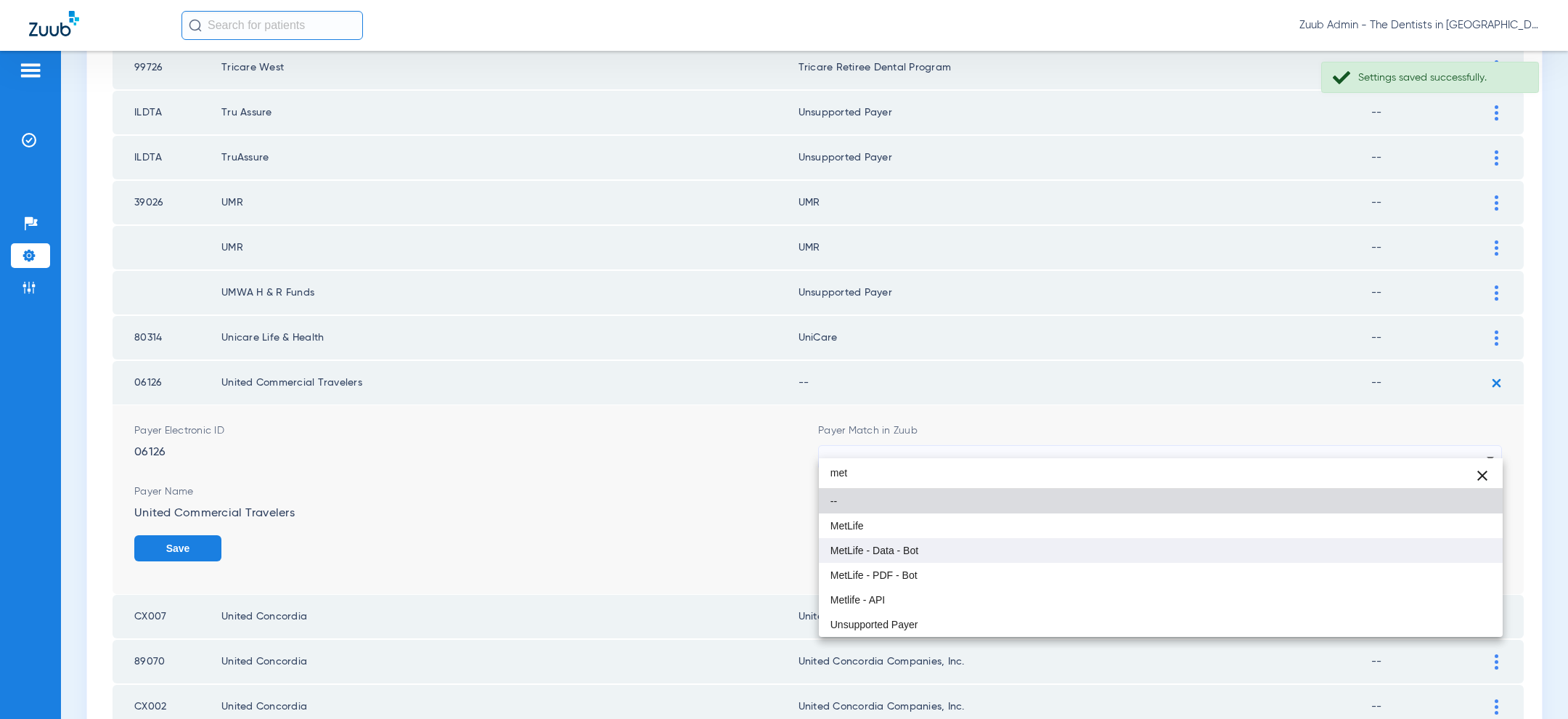
type input "met"
click at [1057, 538] on mat-option "MetLife - Data - Bot" at bounding box center [1161, 550] width 684 height 25
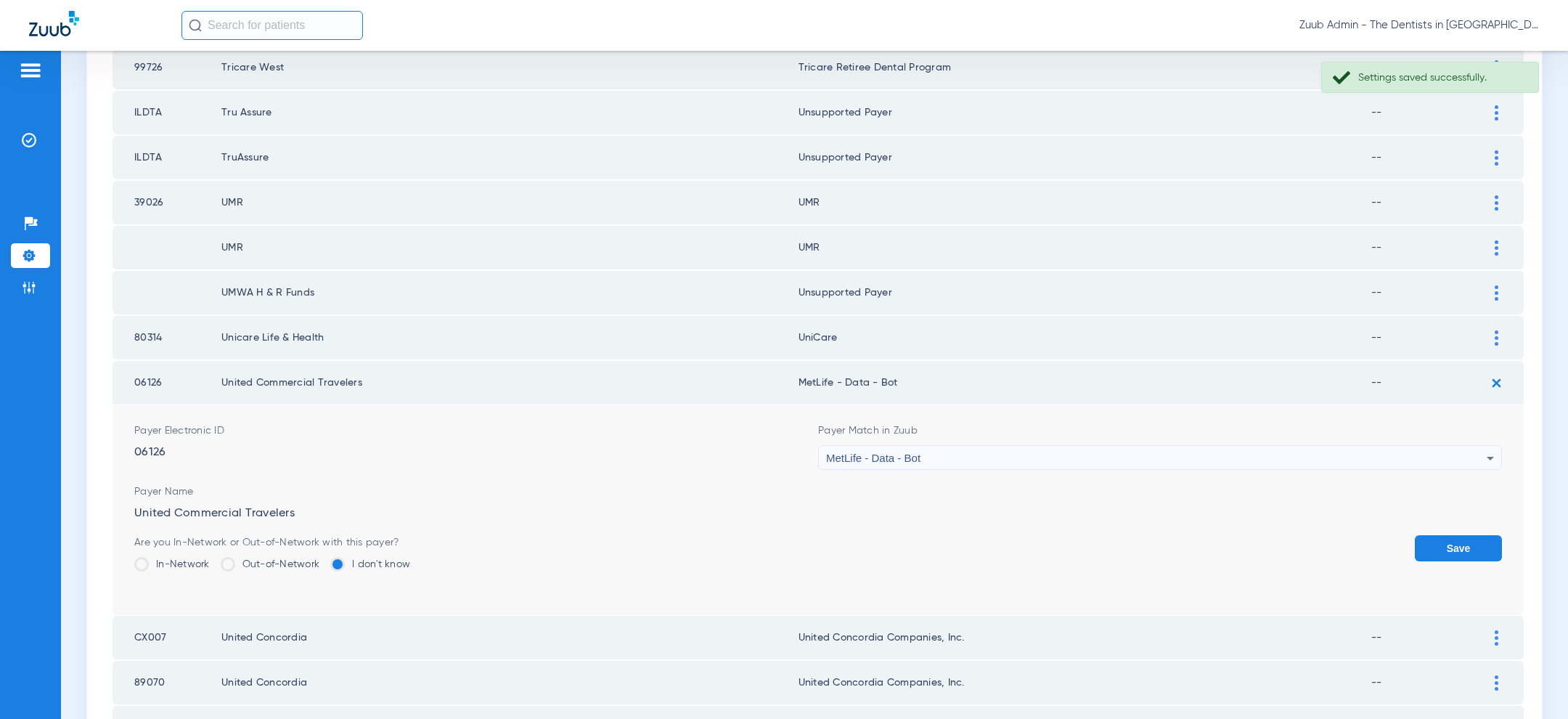
click at [1488, 537] on button "Save" at bounding box center [1459, 548] width 87 height 26
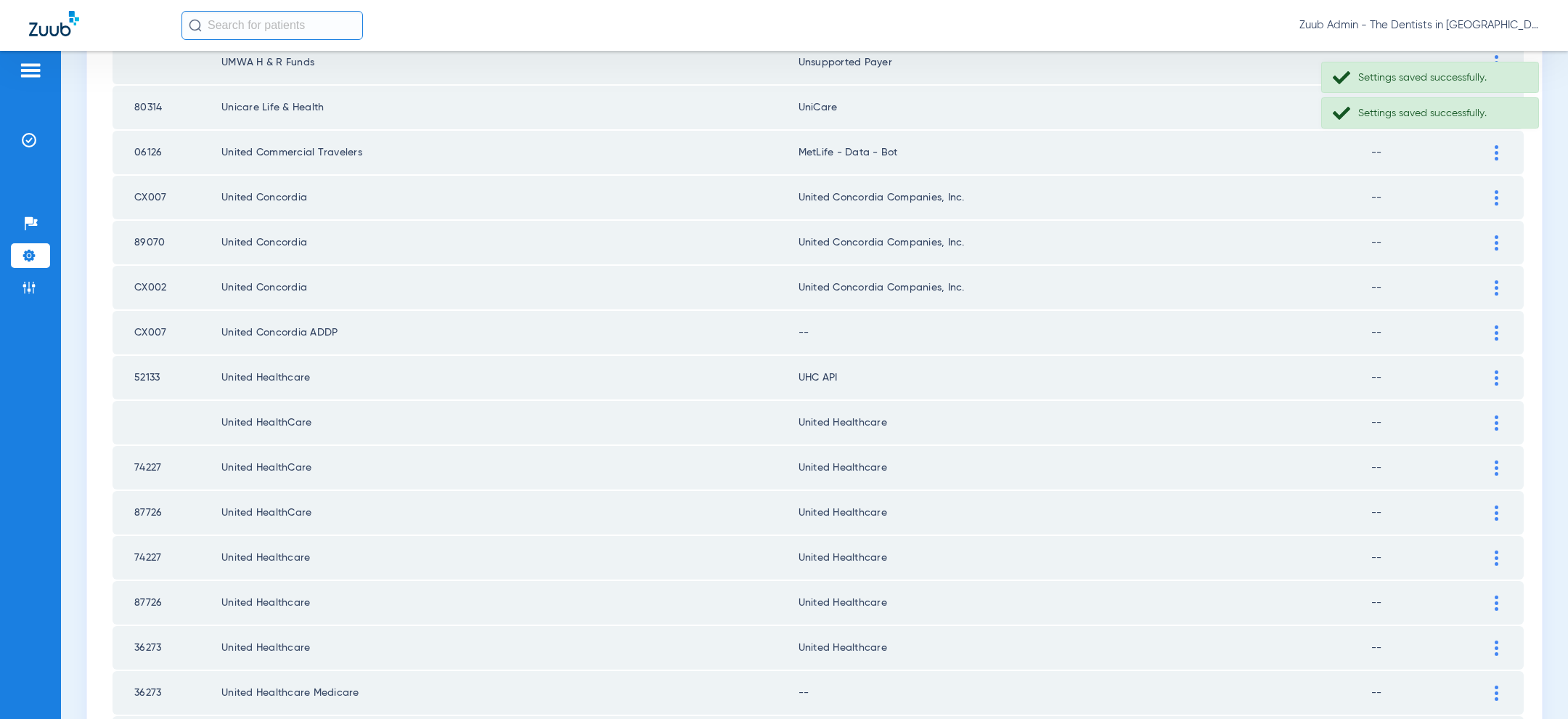
scroll to position [1548, 0]
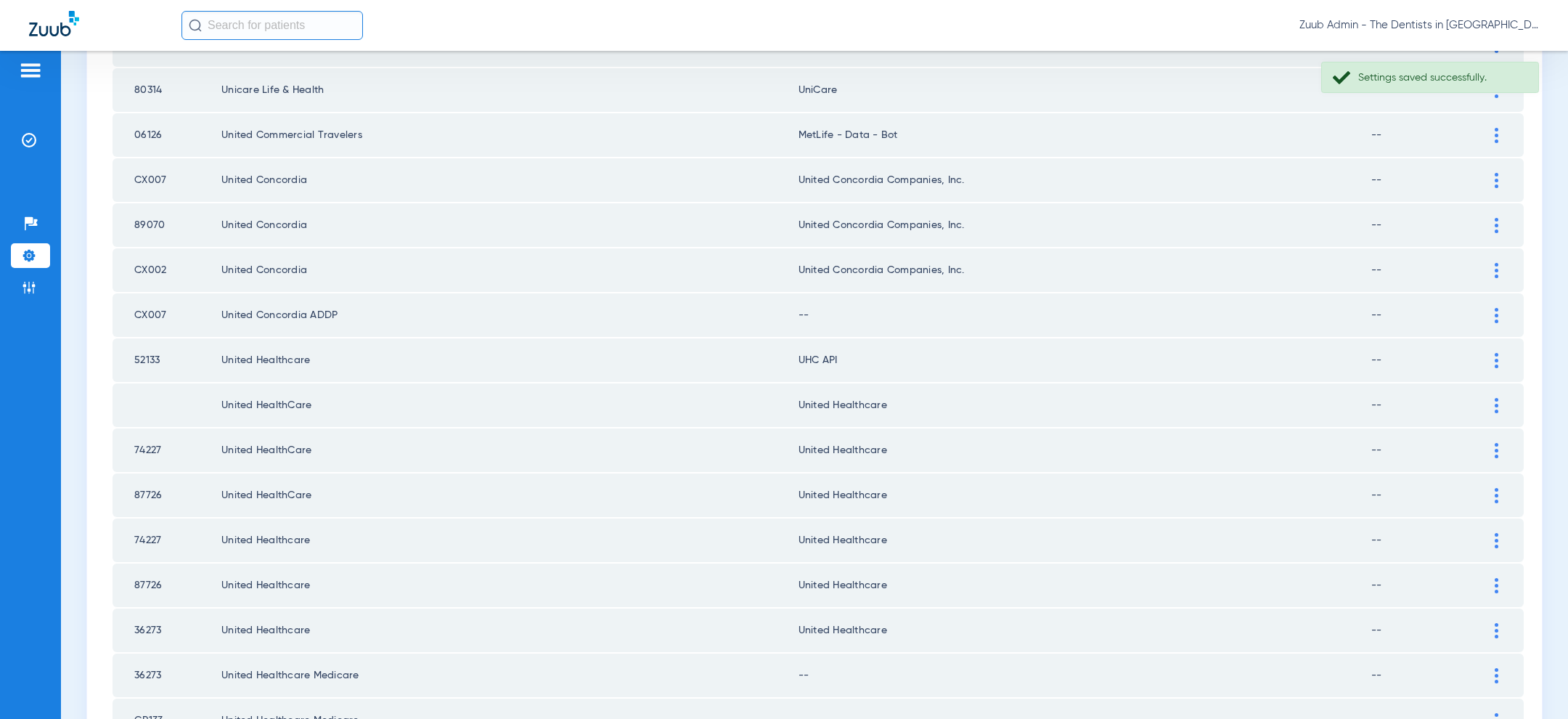
click at [1498, 308] on div at bounding box center [1497, 315] width 25 height 15
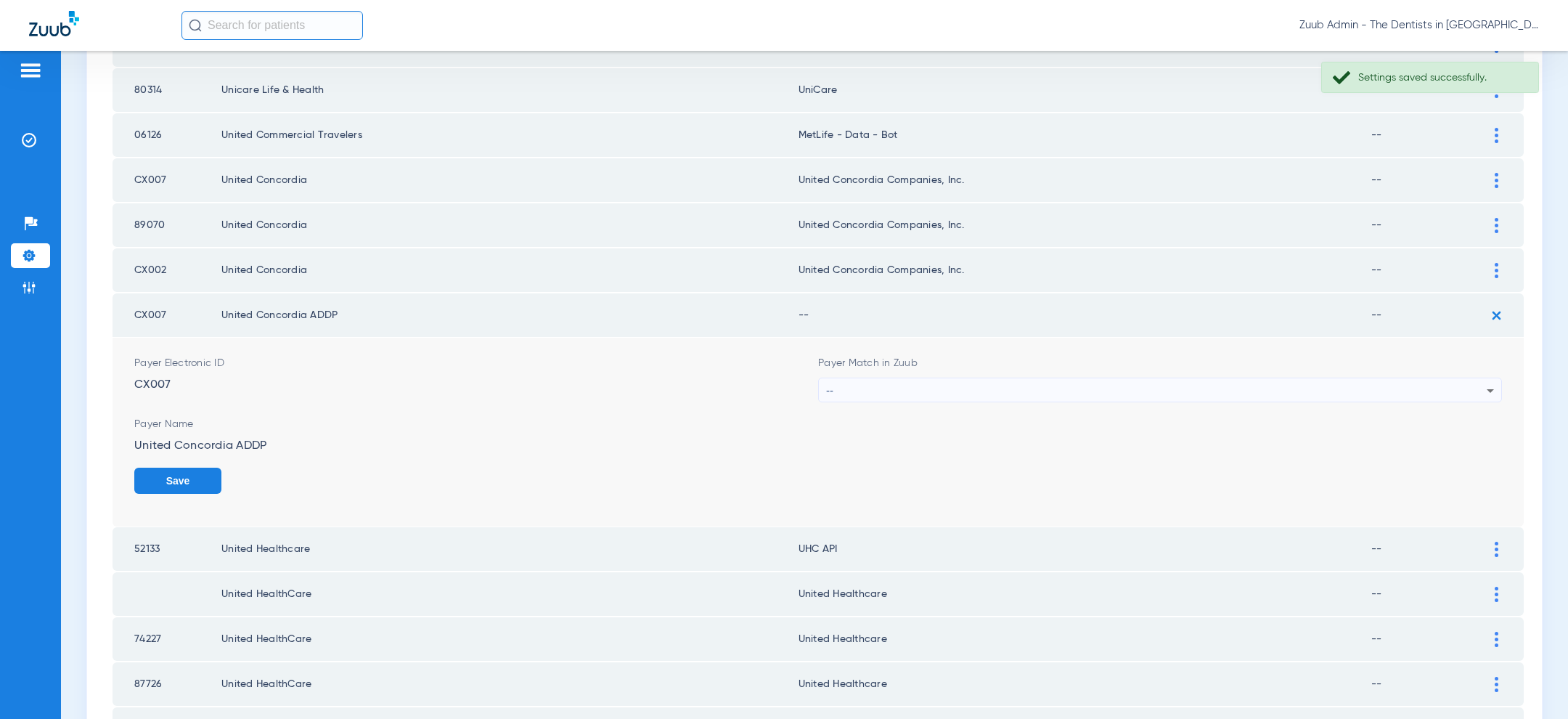
click at [1290, 378] on div "--" at bounding box center [1156, 390] width 660 height 25
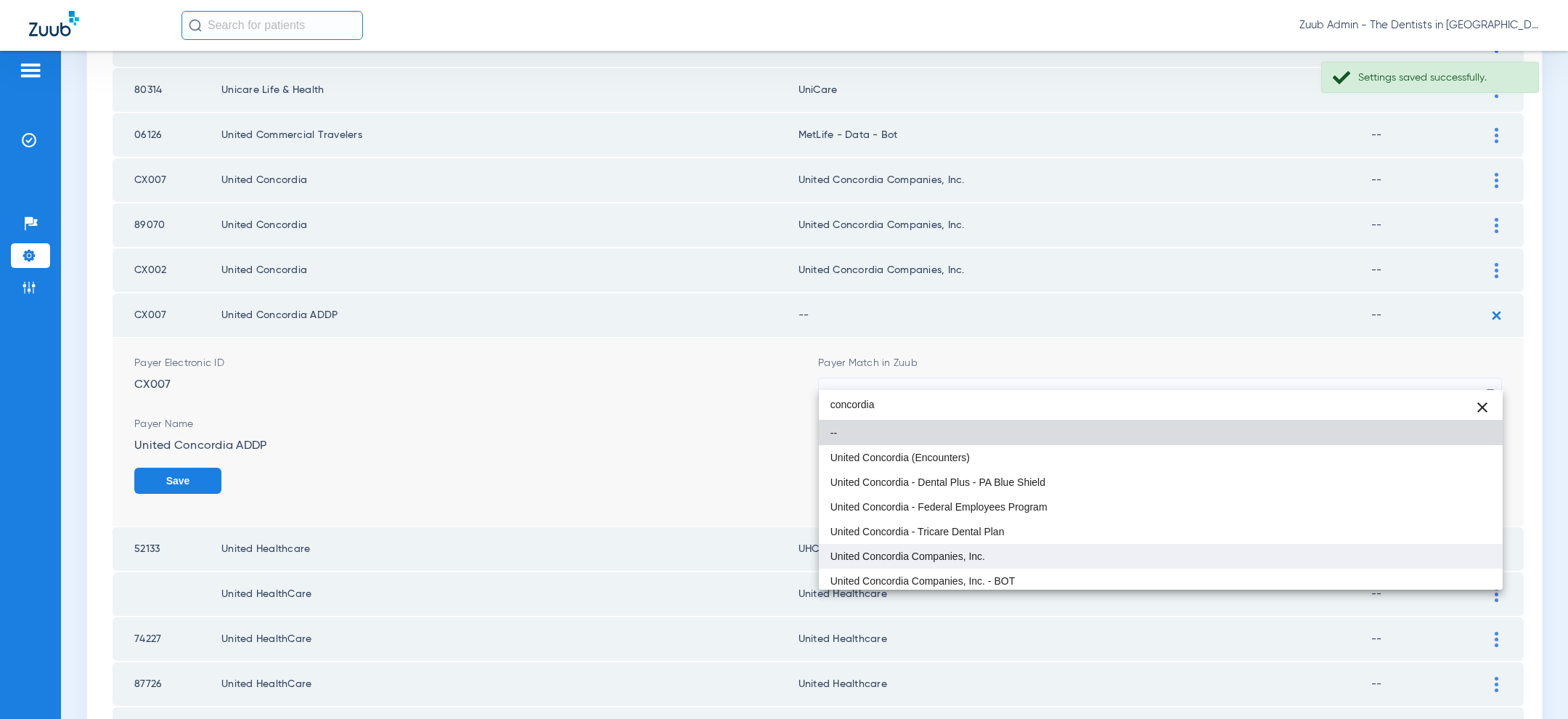
type input "concordia"
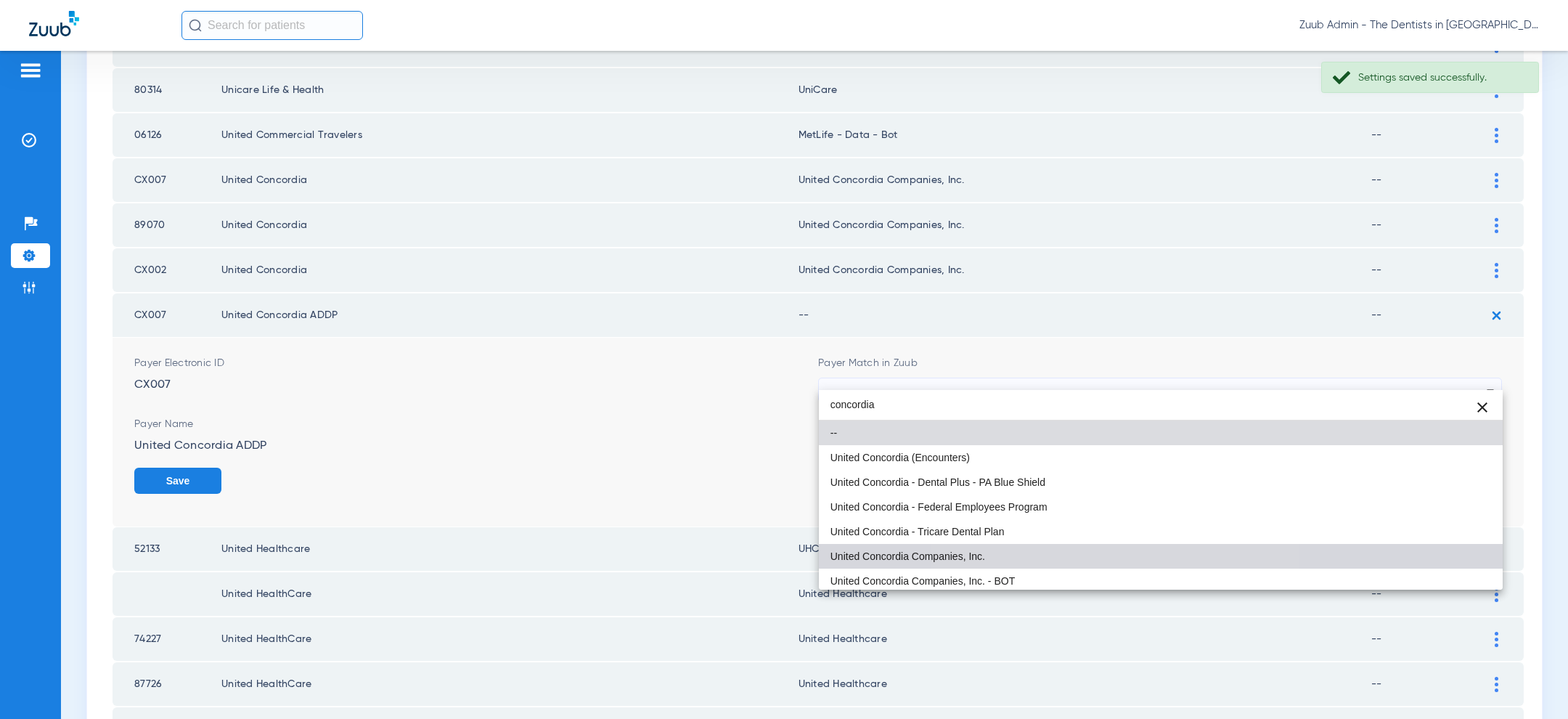
click at [1124, 550] on mat-option "United Concordia Companies, Inc." at bounding box center [1161, 556] width 684 height 25
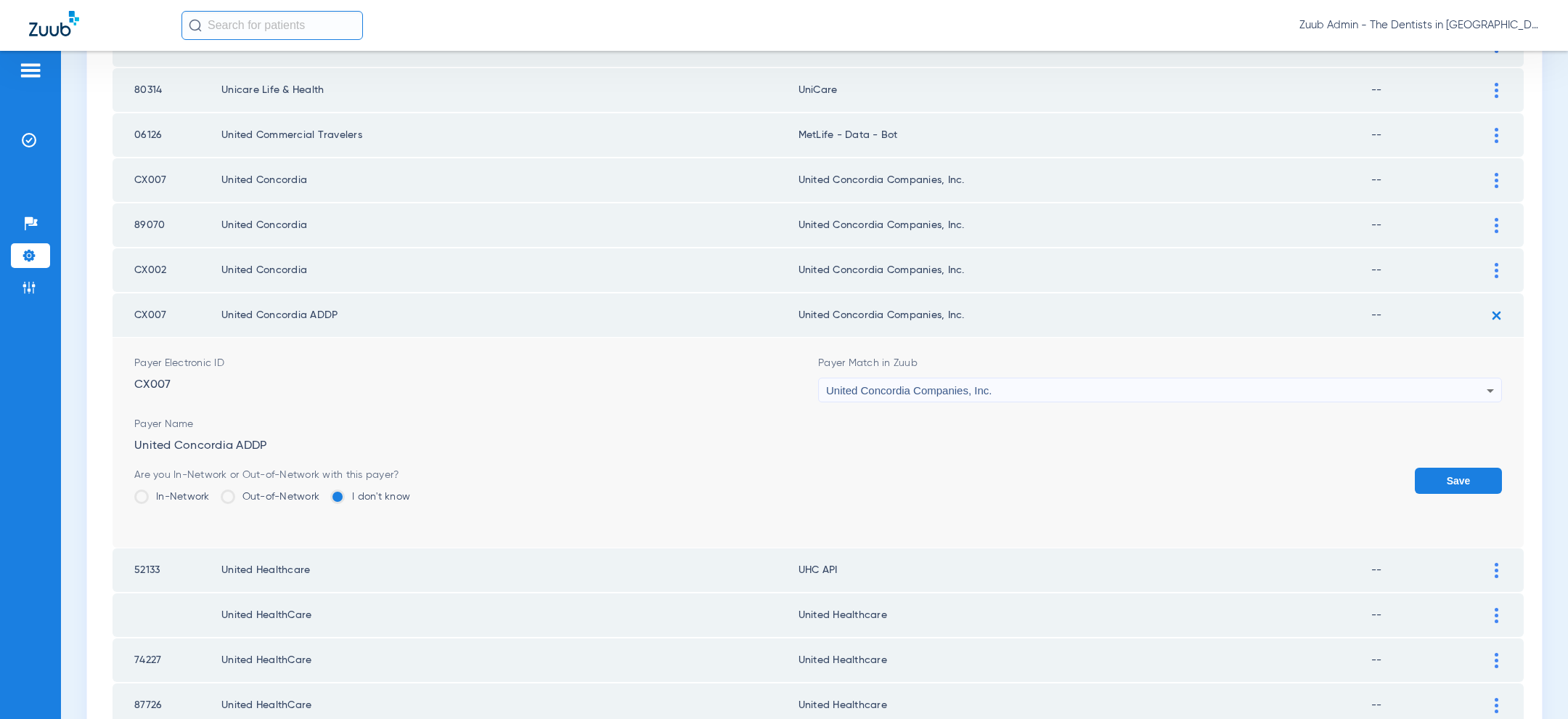
click at [1457, 468] on button "Save" at bounding box center [1459, 480] width 87 height 26
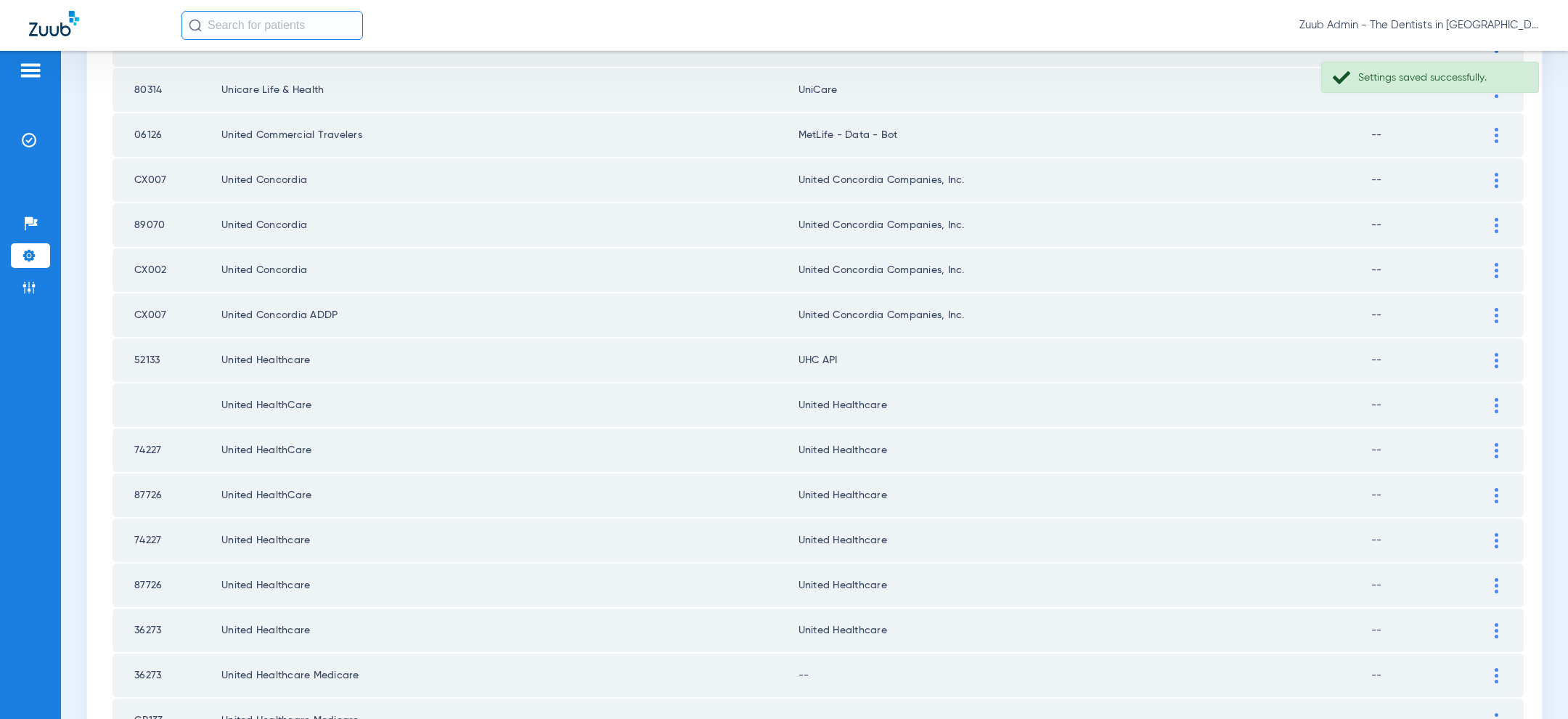
click at [1500, 353] on div at bounding box center [1497, 360] width 25 height 15
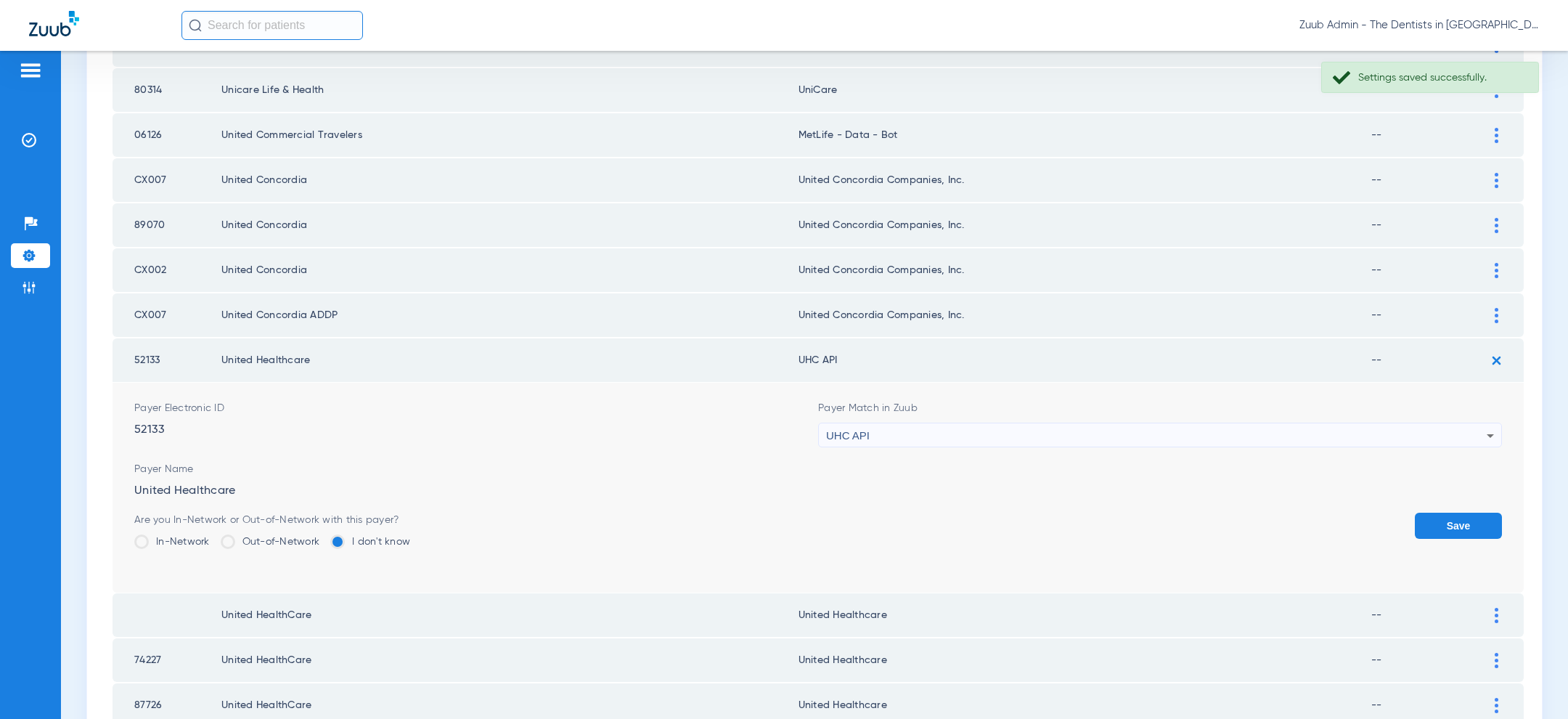
click at [1161, 426] on div "UHC API" at bounding box center [1156, 435] width 660 height 25
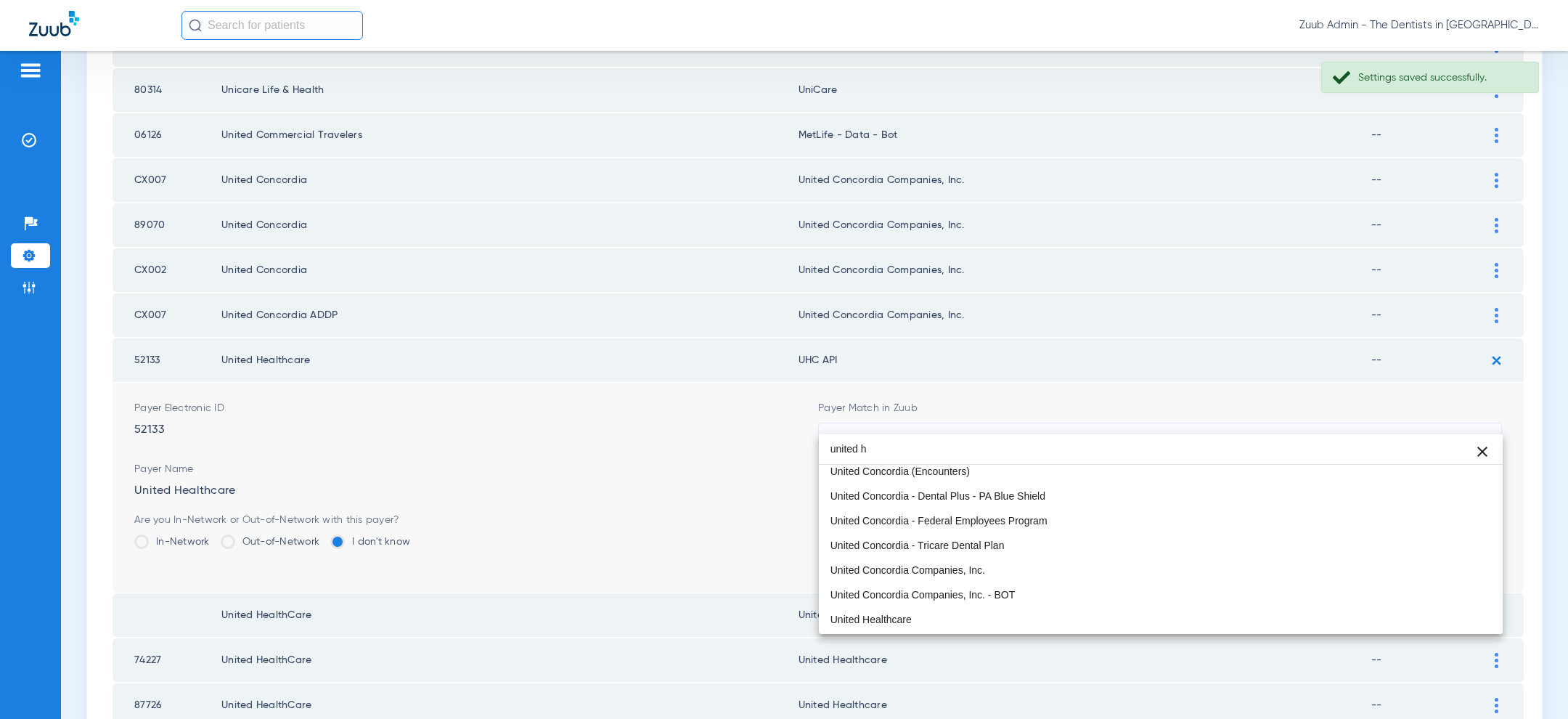
scroll to position [0, 0]
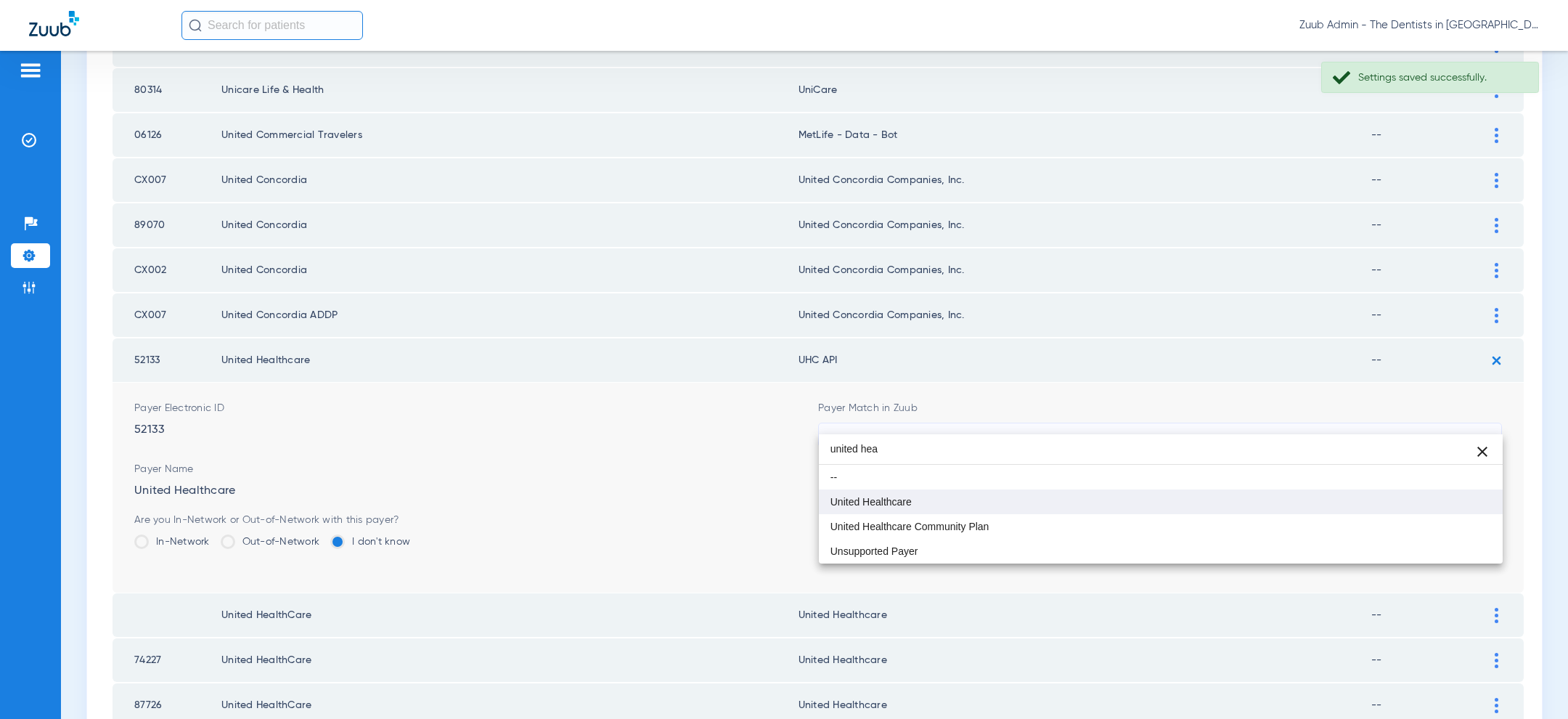
type input "united hea"
click at [1009, 503] on mat-option "United Healthcare" at bounding box center [1161, 501] width 684 height 25
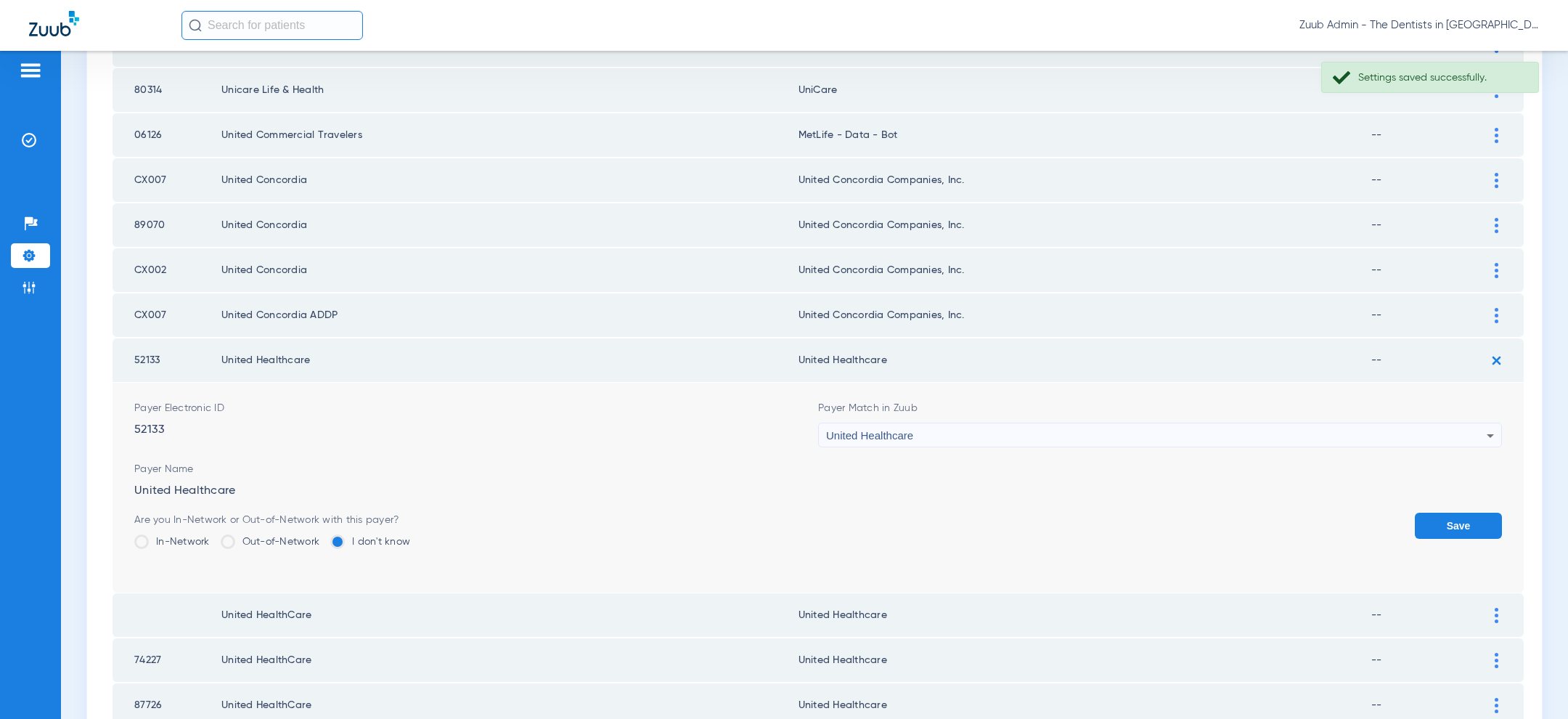
click at [1442, 512] on button "Save" at bounding box center [1459, 525] width 87 height 26
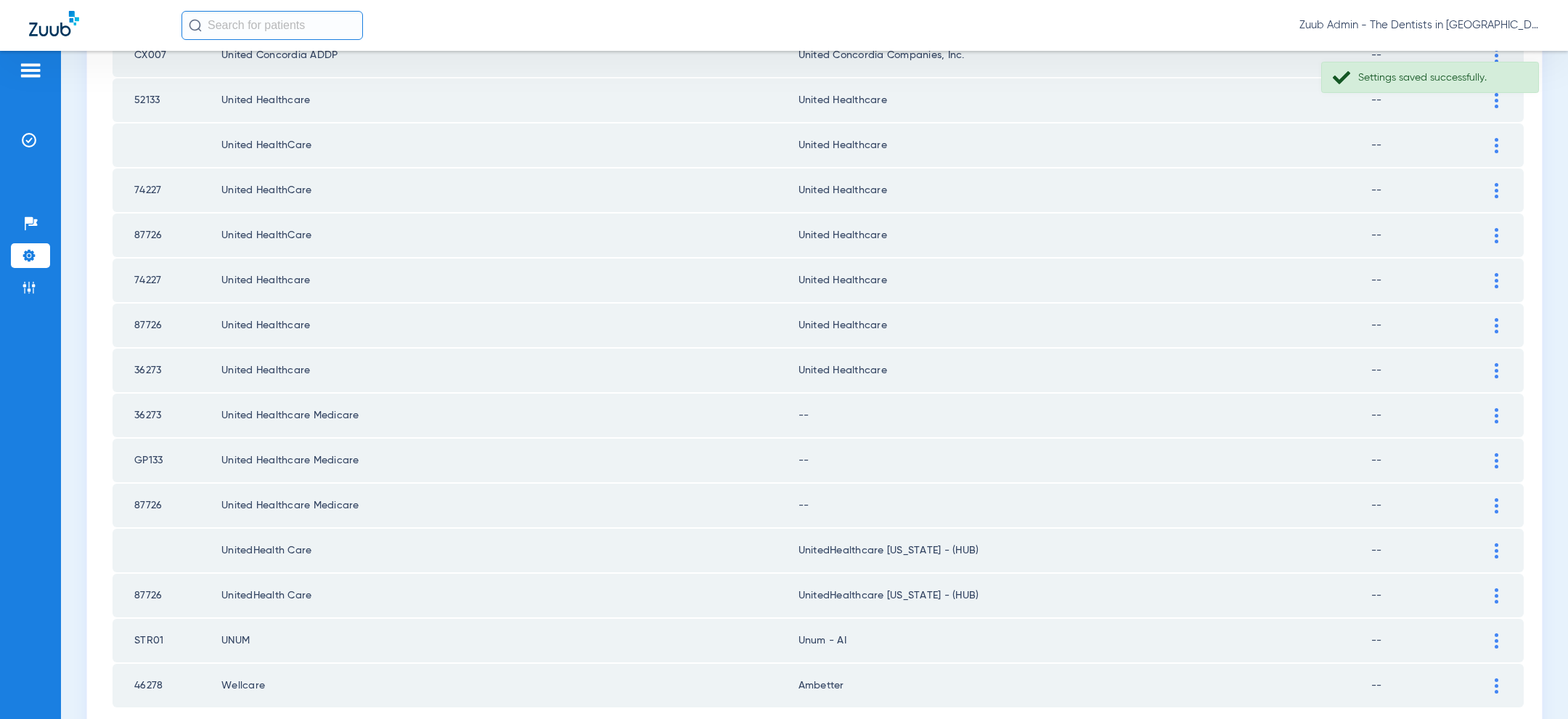
scroll to position [1886, 0]
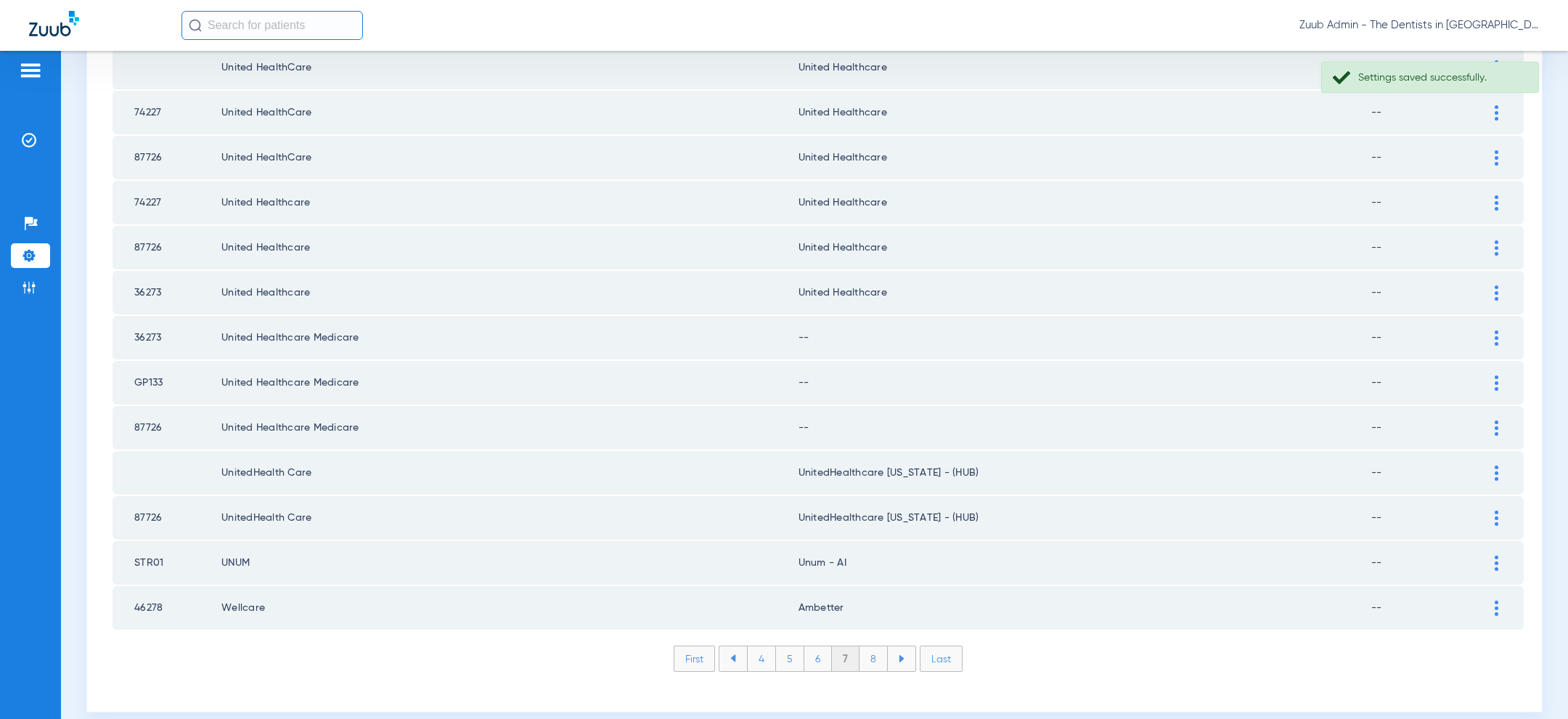
click at [1505, 331] on div at bounding box center [1497, 338] width 25 height 15
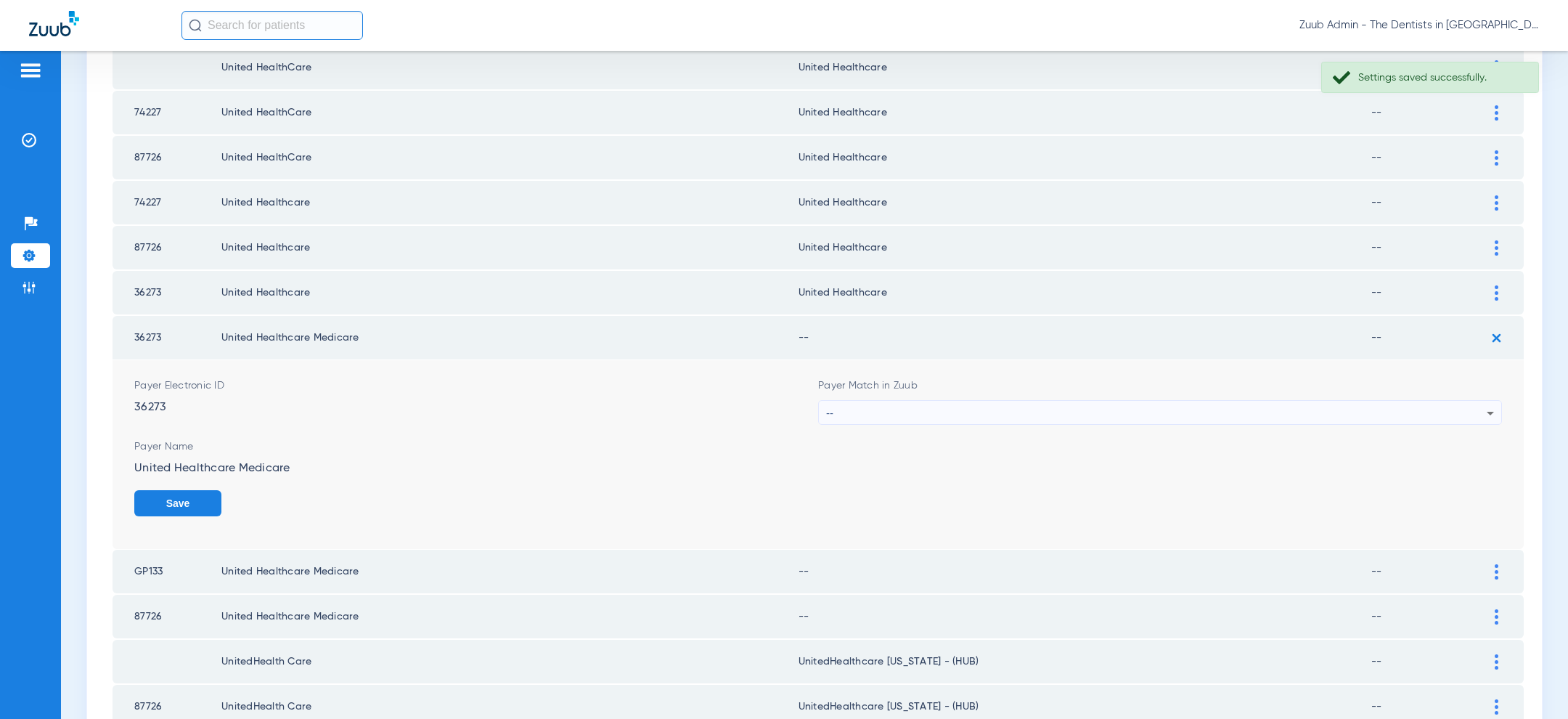
click at [1025, 400] on div "--" at bounding box center [1156, 412] width 660 height 25
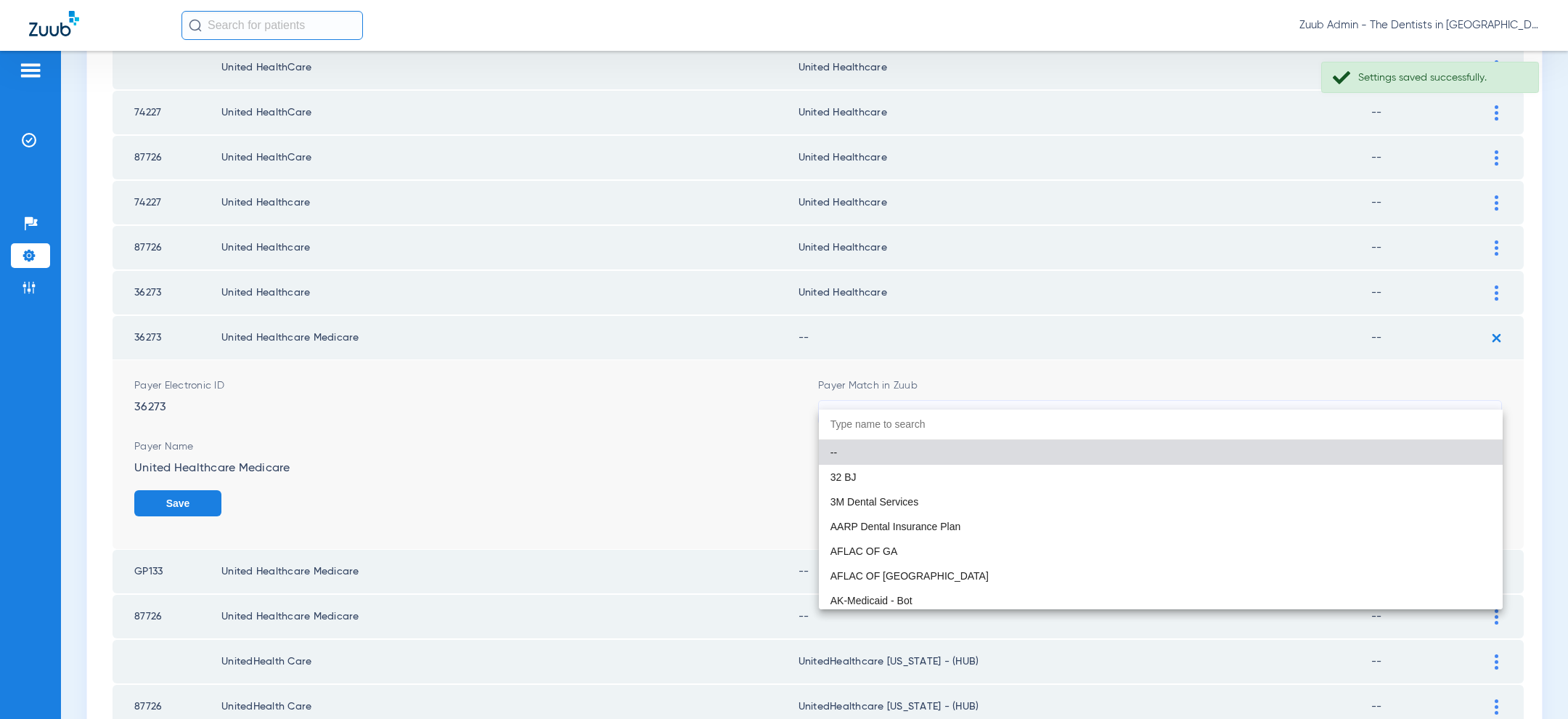
paste input "united hea"
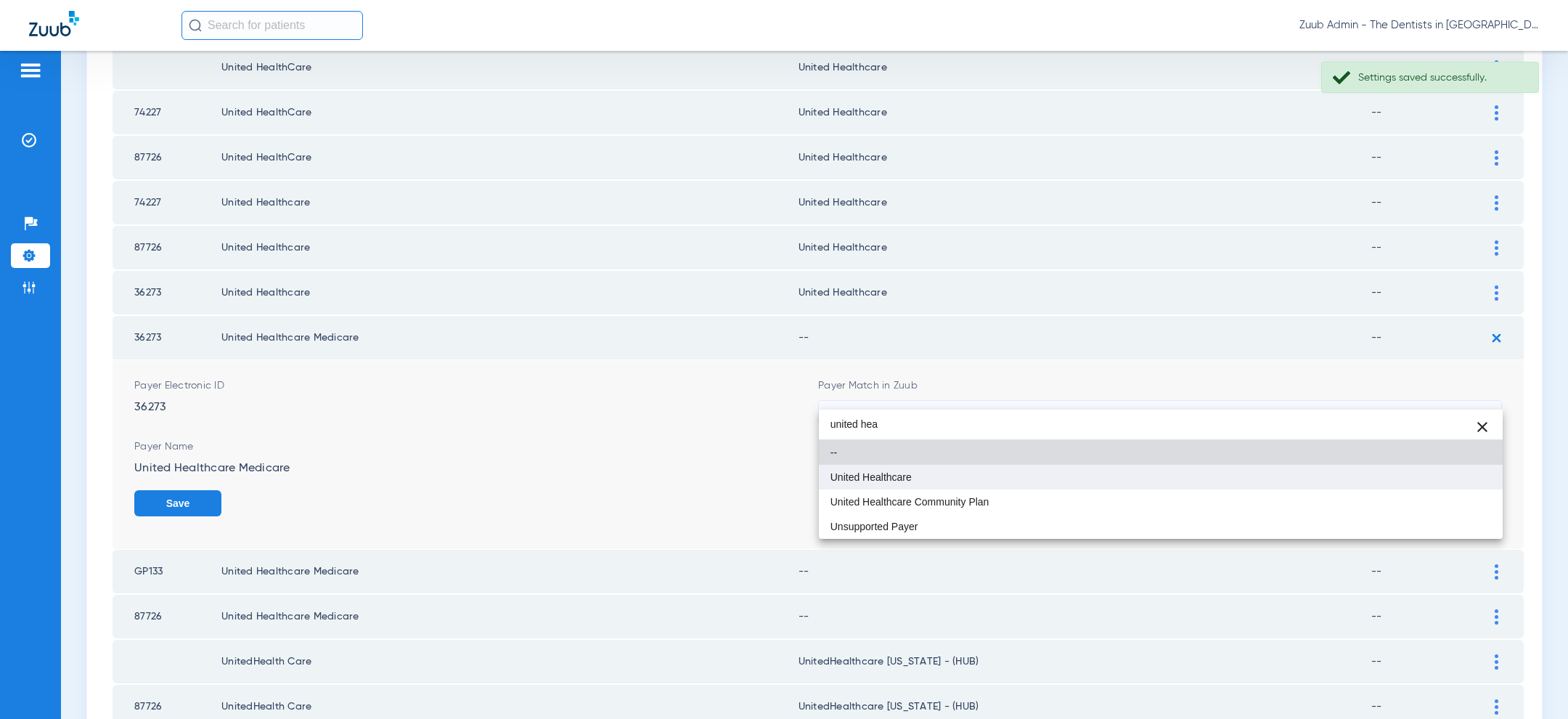
type input "united hea"
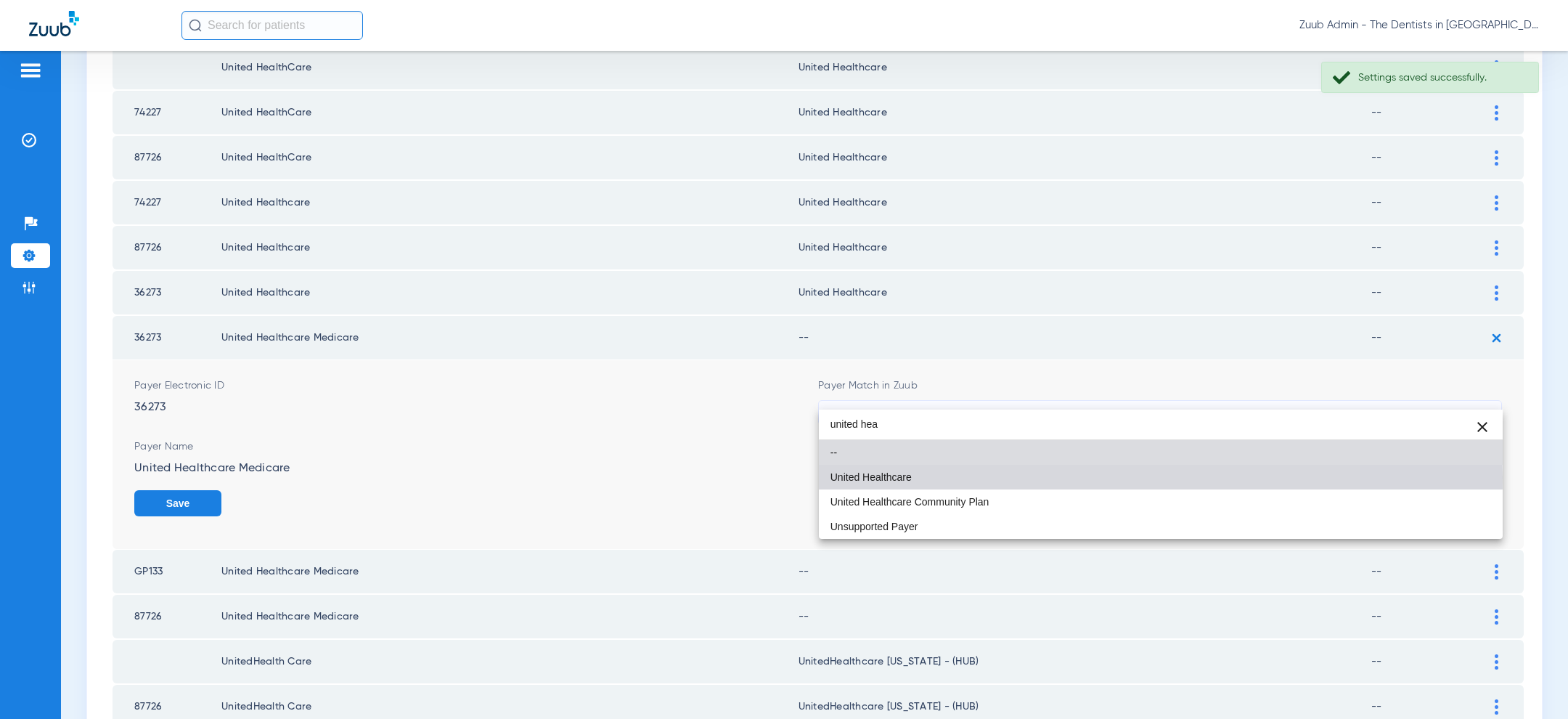
click at [969, 477] on mat-option "United Healthcare" at bounding box center [1161, 476] width 684 height 25
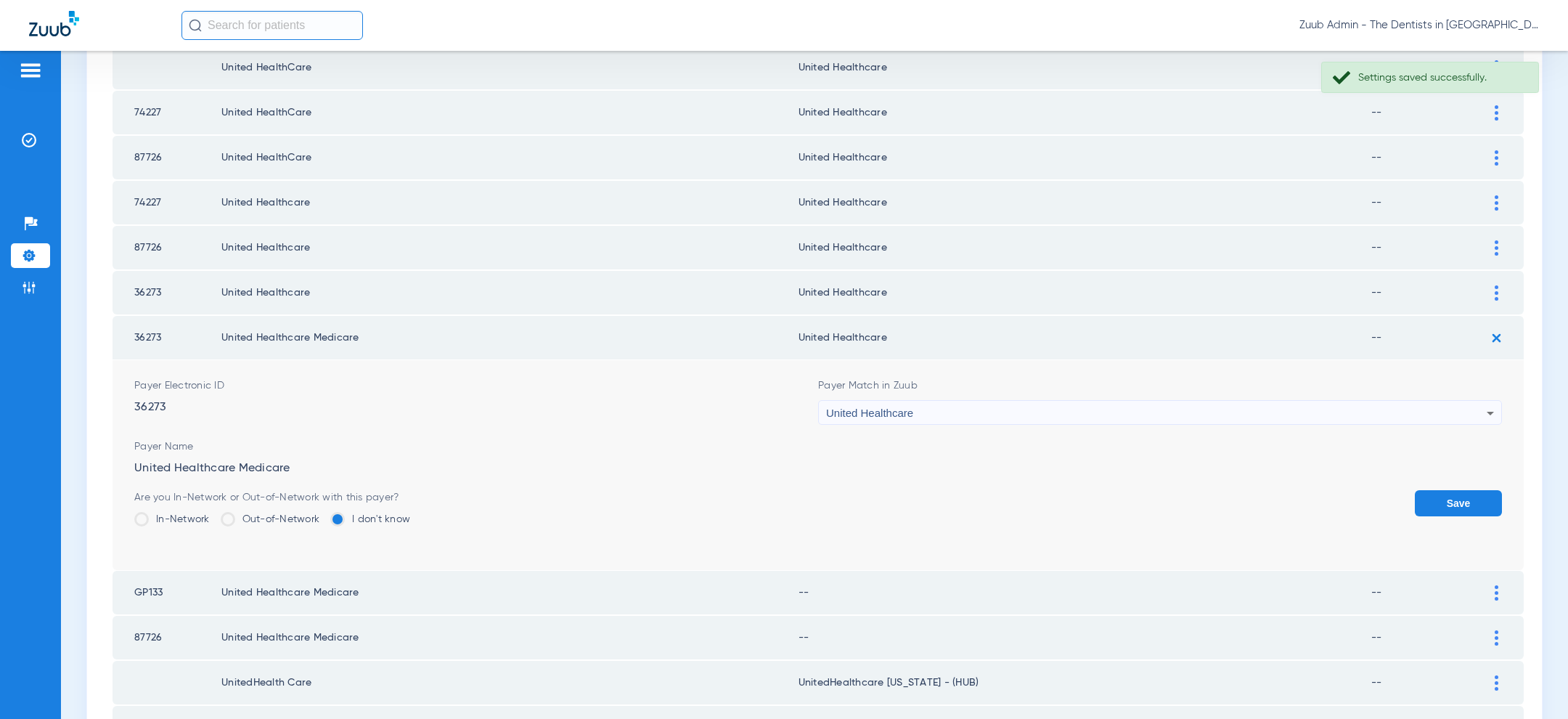
click at [1478, 490] on button "Save" at bounding box center [1459, 503] width 87 height 26
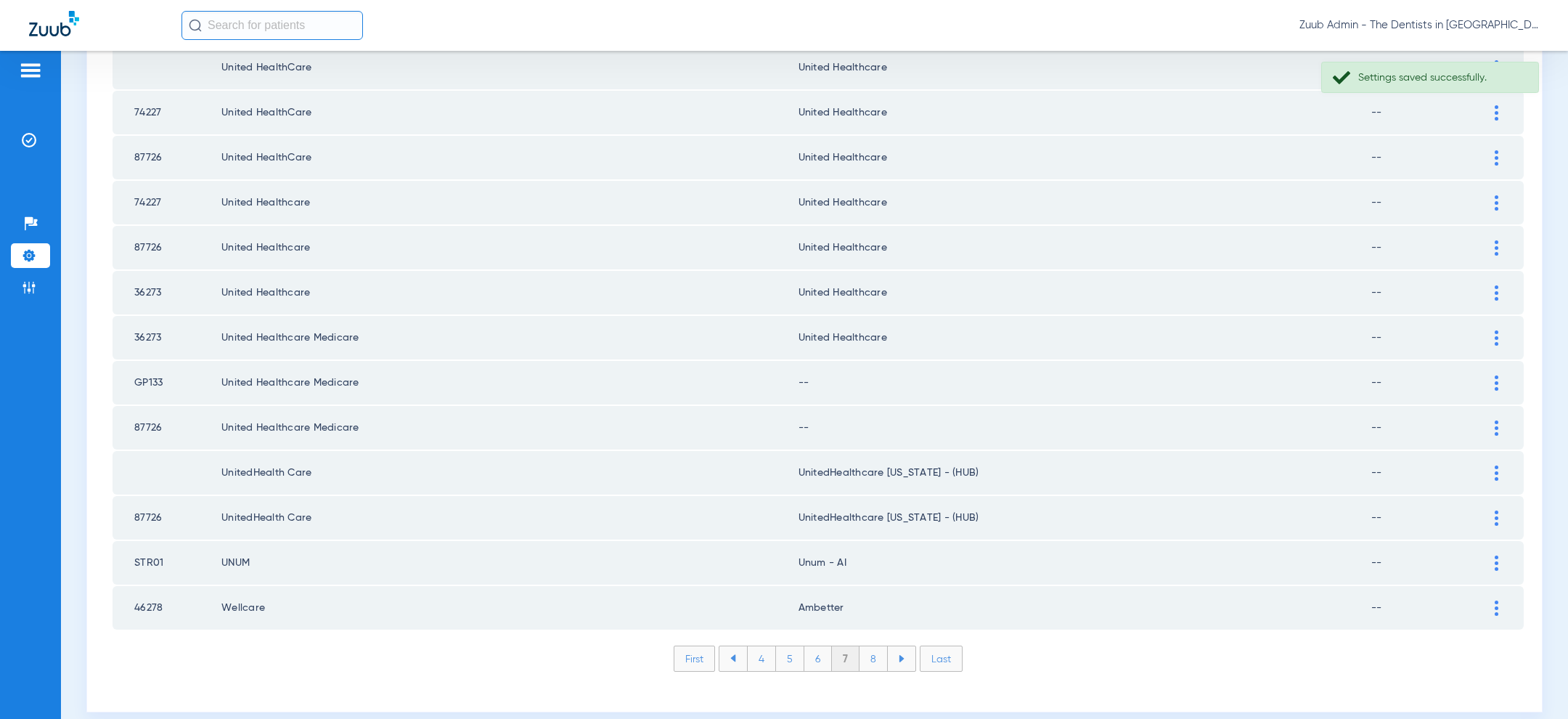
click at [1497, 374] on td at bounding box center [1504, 382] width 40 height 44
click at [1493, 375] on div at bounding box center [1497, 382] width 25 height 15
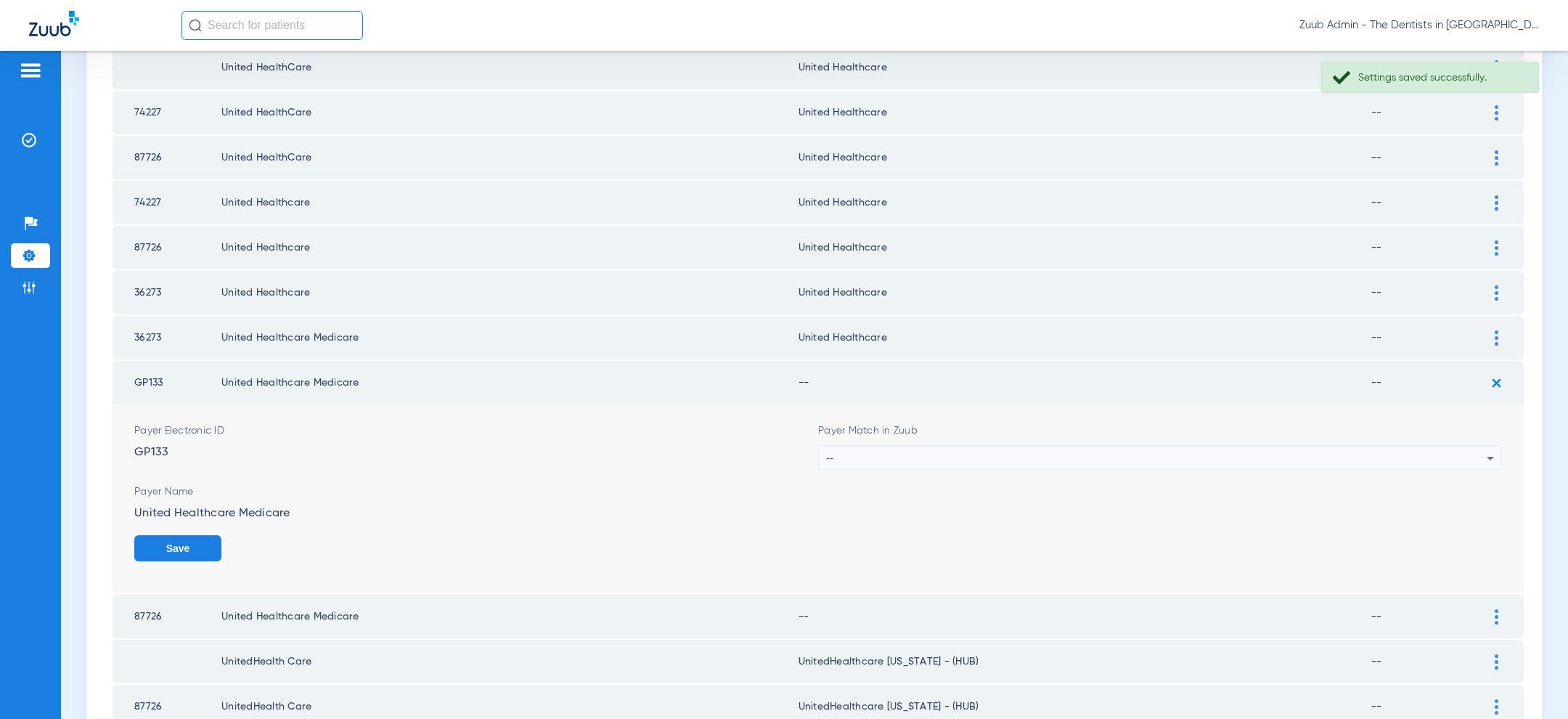
click at [1321, 446] on div "--" at bounding box center [1156, 457] width 660 height 25
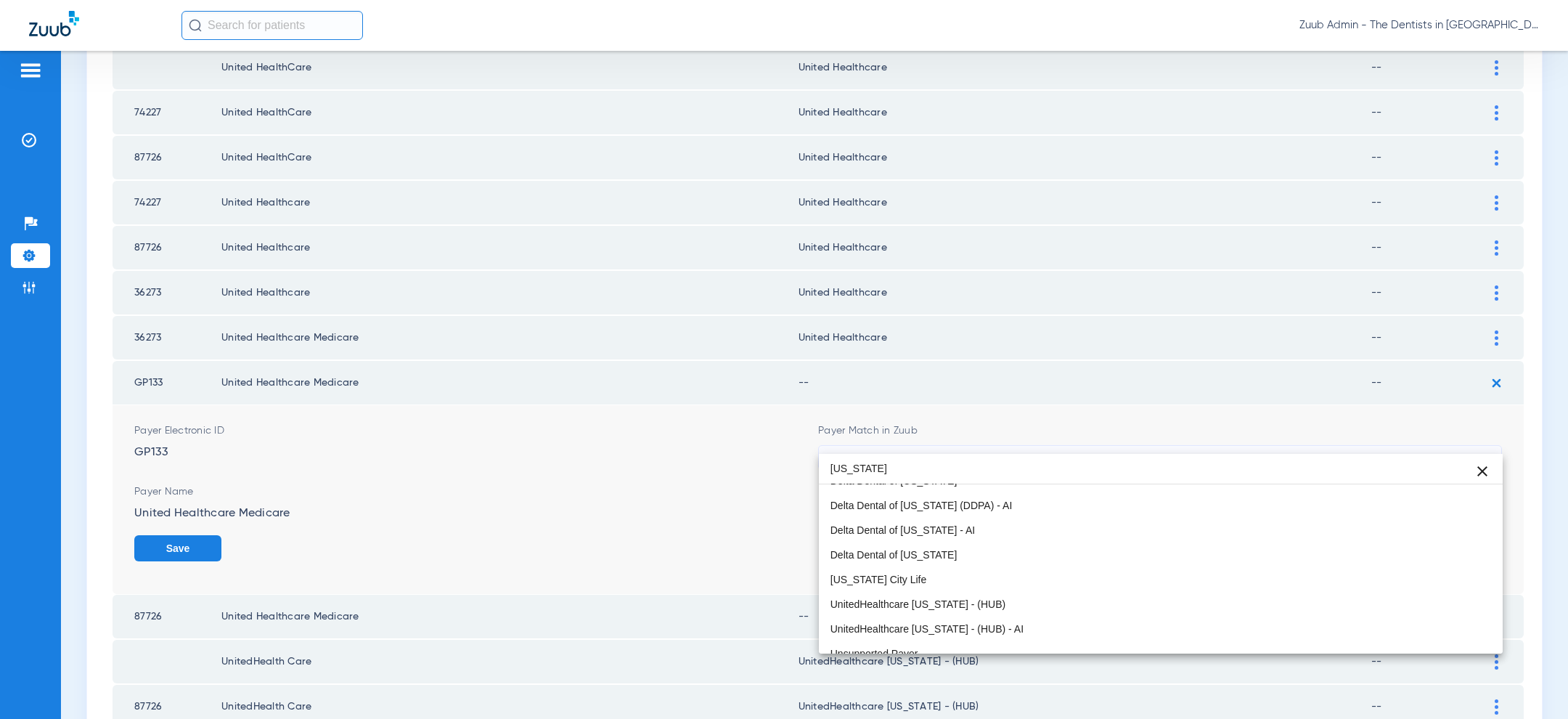
scroll to position [176, 0]
click at [885, 461] on input "kansas" at bounding box center [1161, 468] width 684 height 30
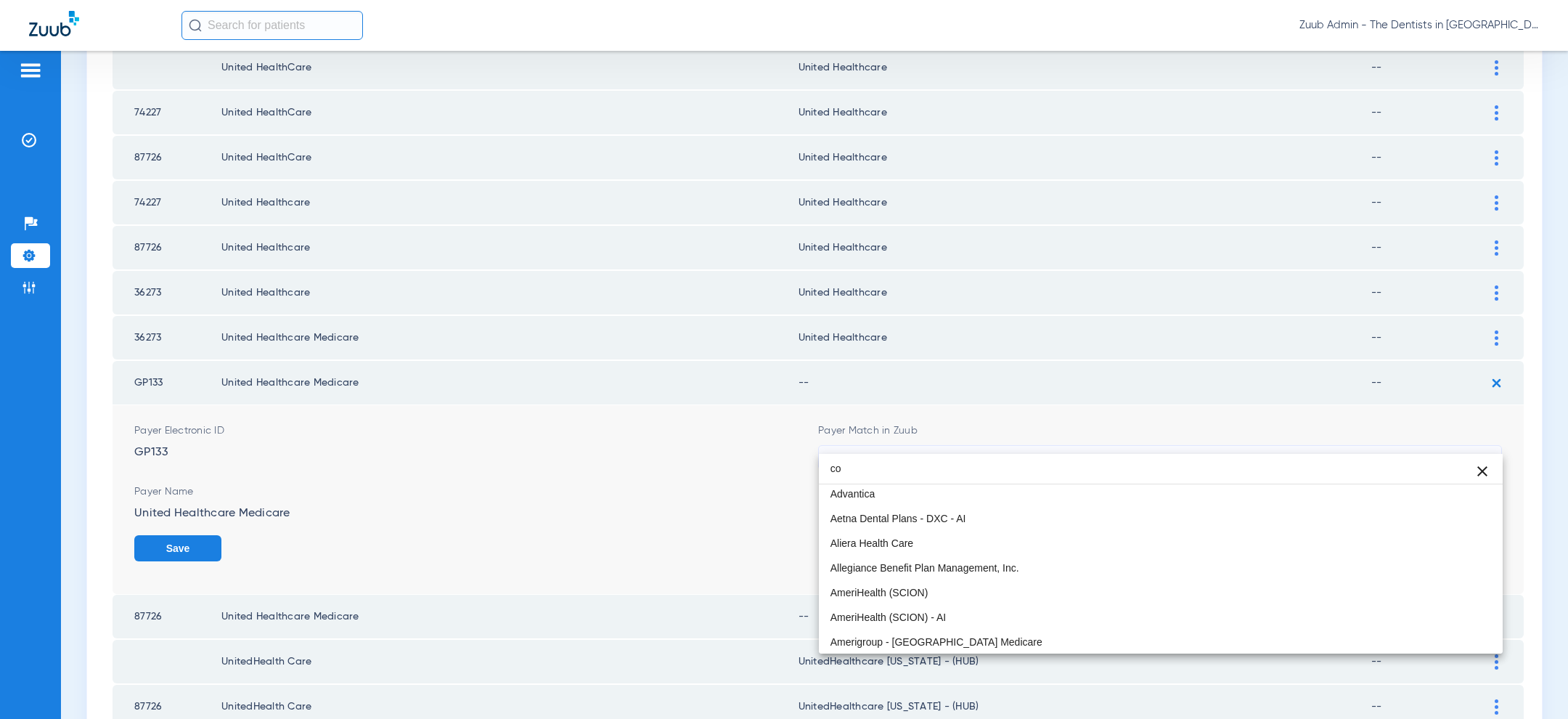
scroll to position [52, 0]
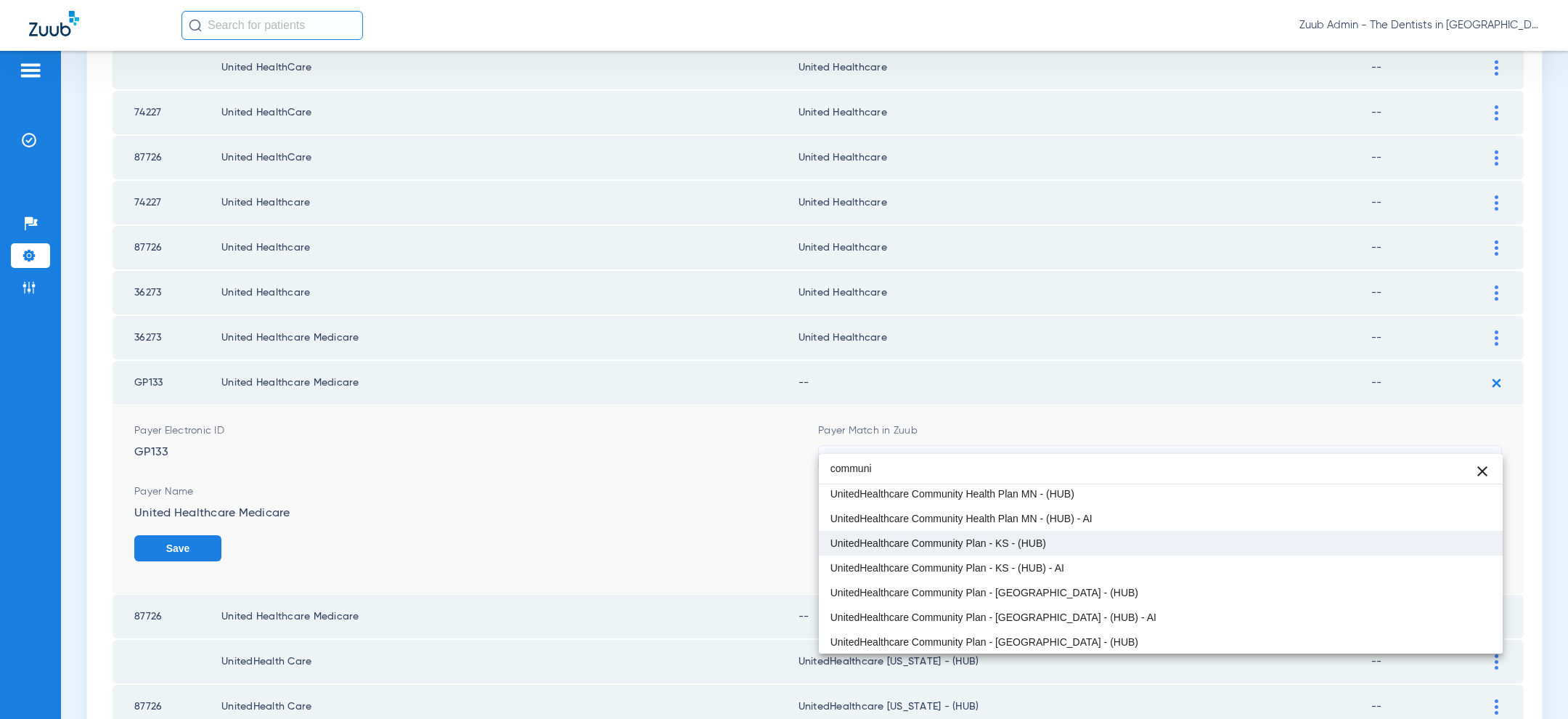
type input "communi"
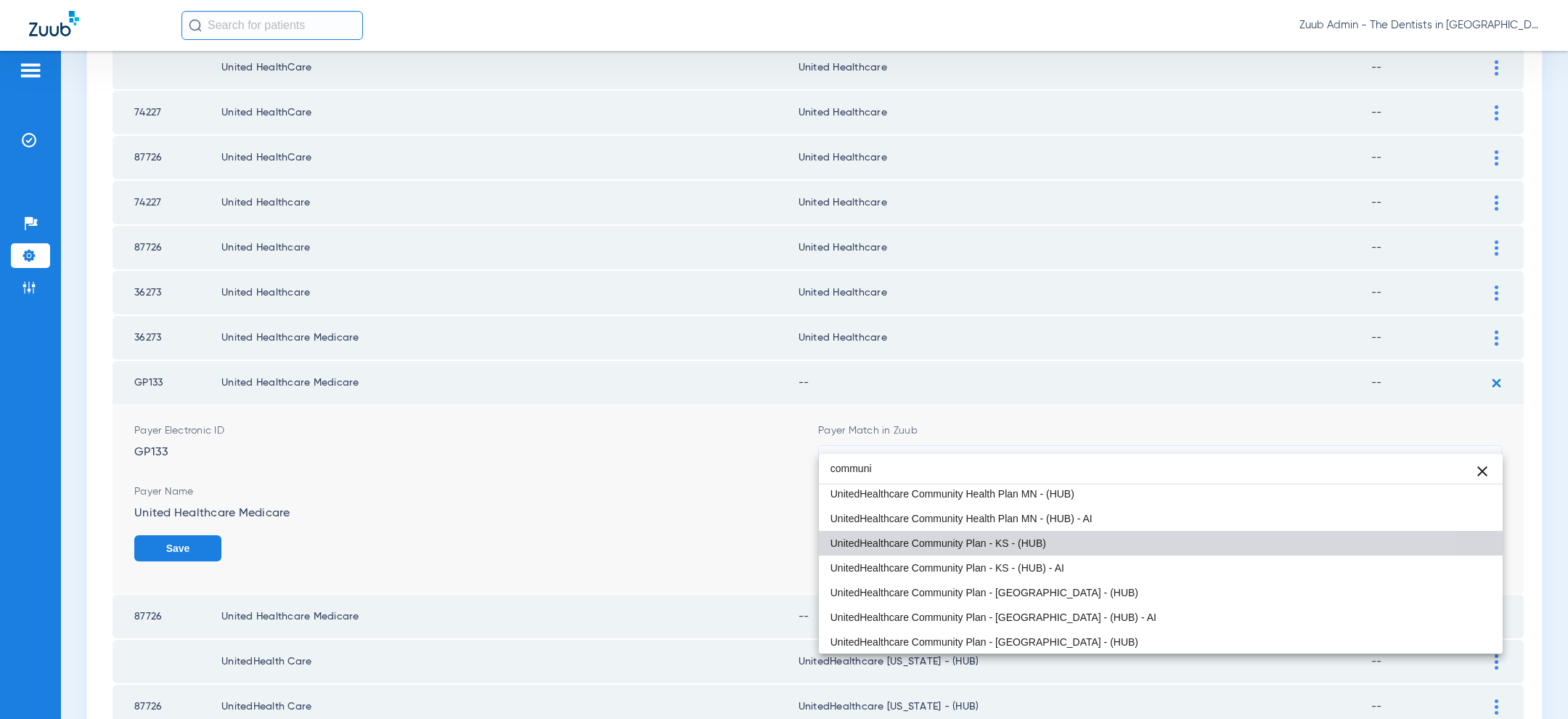
click at [925, 543] on span "UnitedHealthcare Community Plan - KS - (HUB)" at bounding box center [939, 543] width 216 height 10
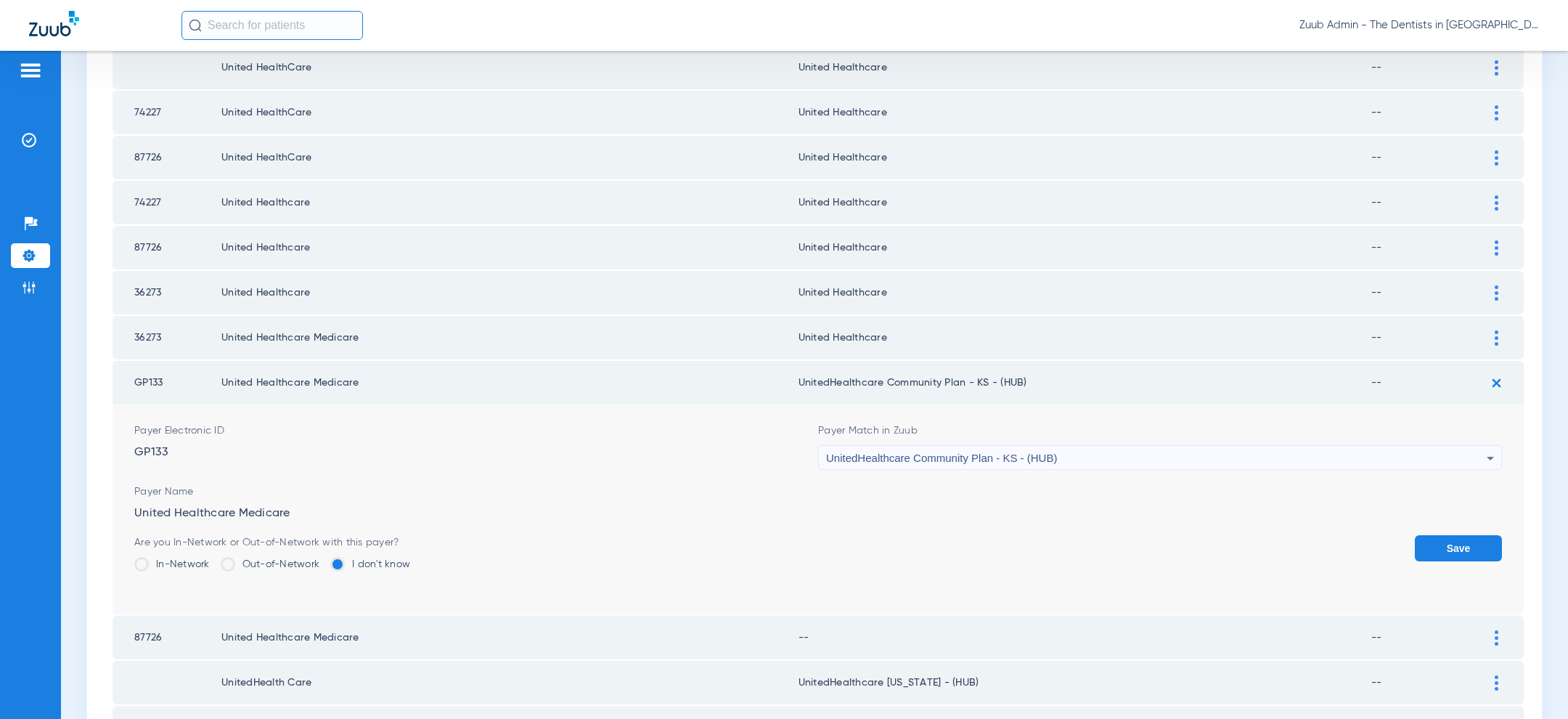
click at [1459, 535] on button "Save" at bounding box center [1459, 548] width 87 height 26
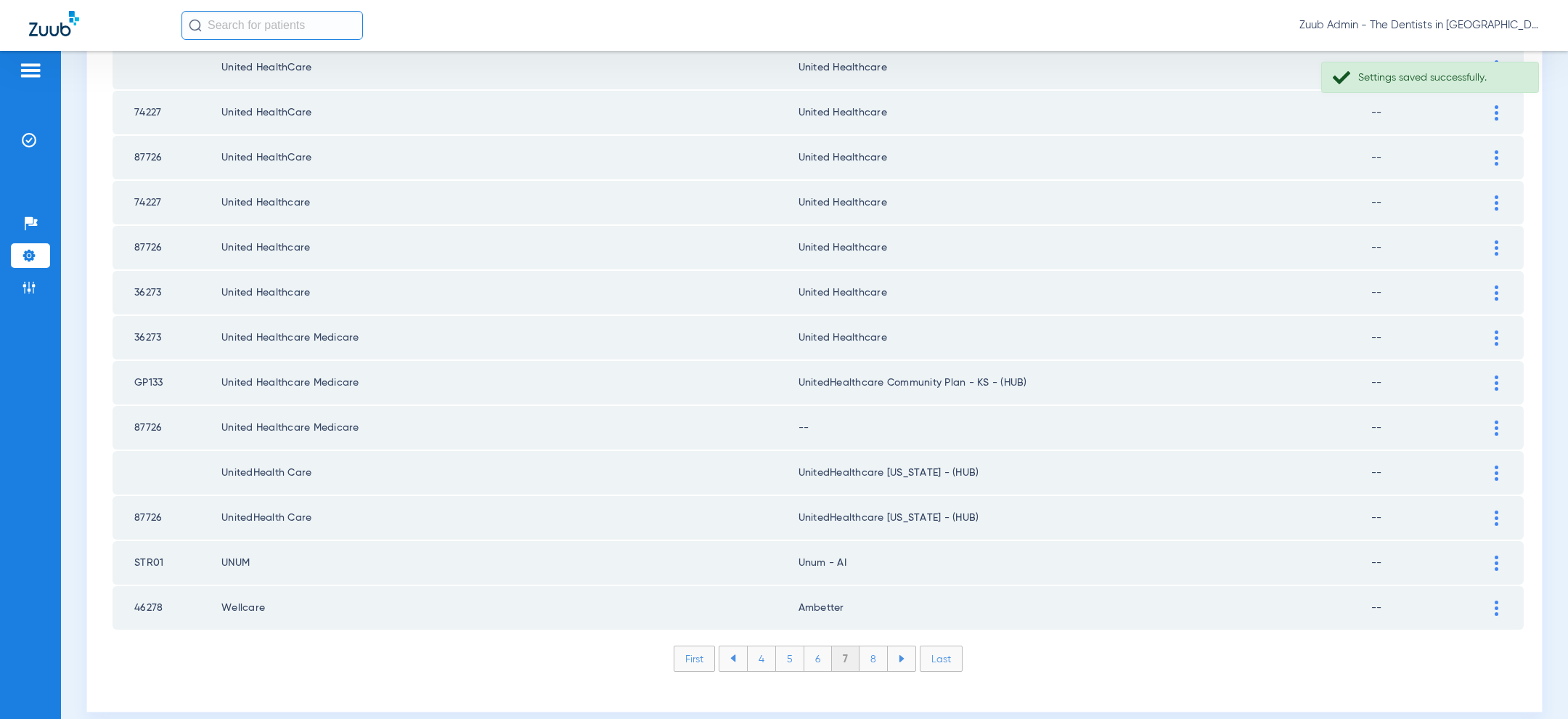
click at [1494, 420] on img at bounding box center [1496, 427] width 4 height 15
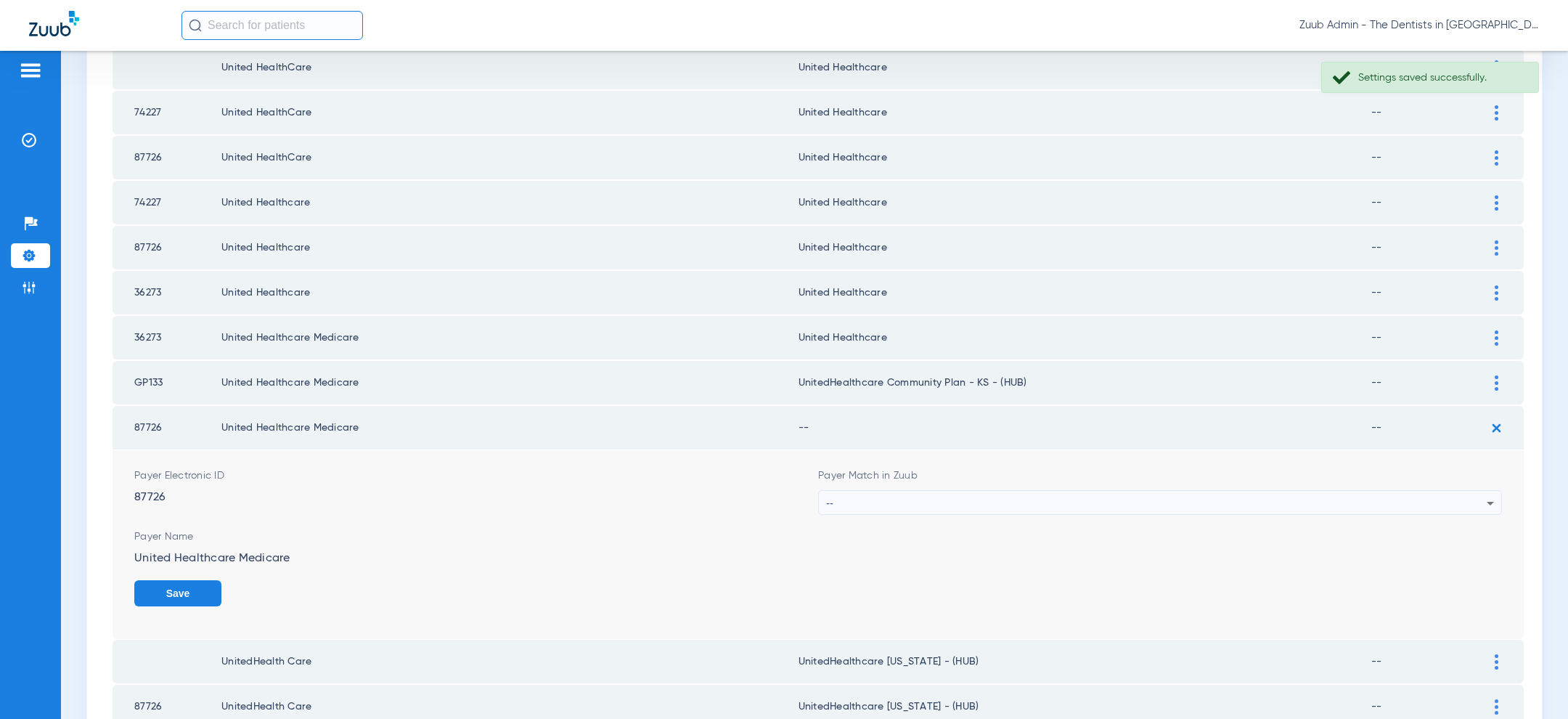
click at [1212, 491] on div "--" at bounding box center [1156, 503] width 660 height 25
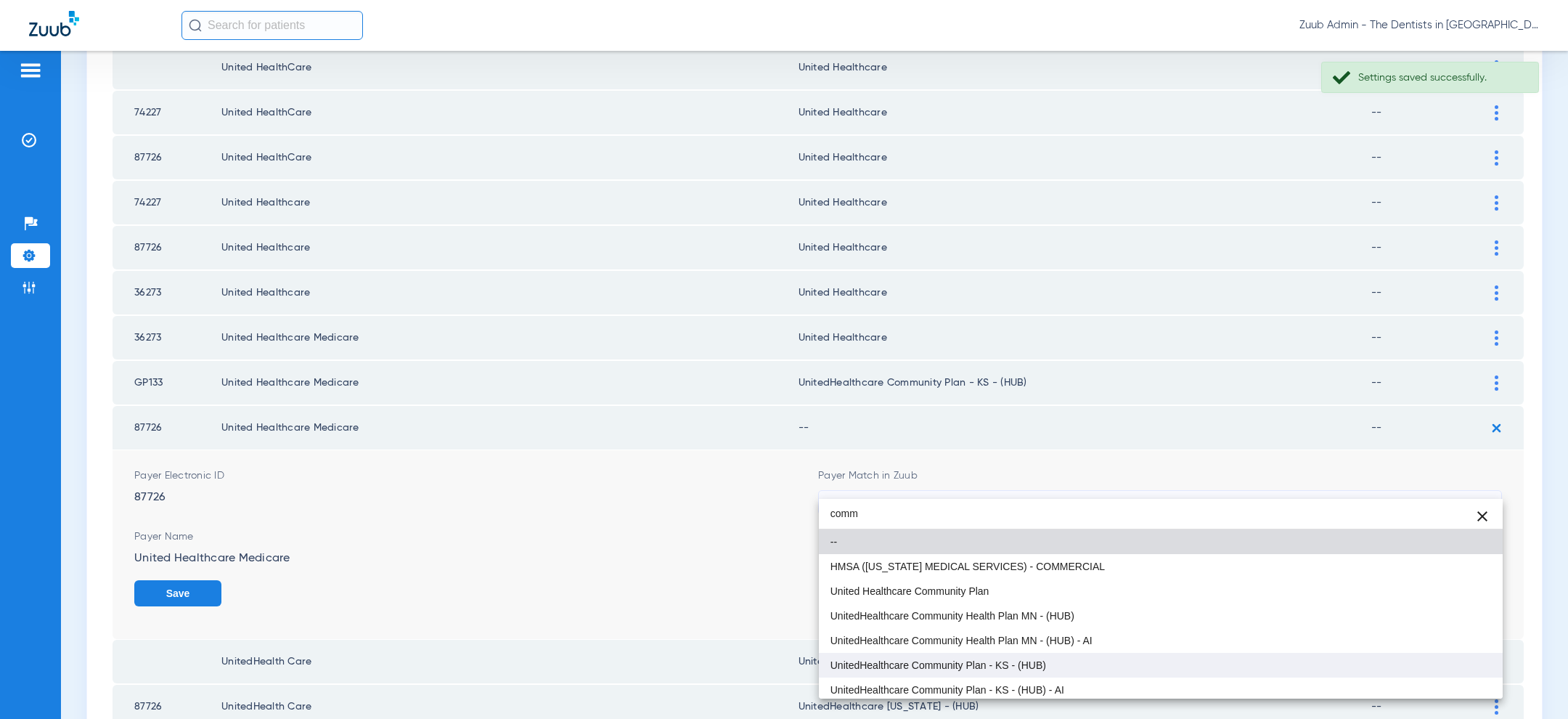
type input "comm"
click at [991, 667] on span "UnitedHealthcare Community Plan - KS - (HUB)" at bounding box center [939, 664] width 216 height 10
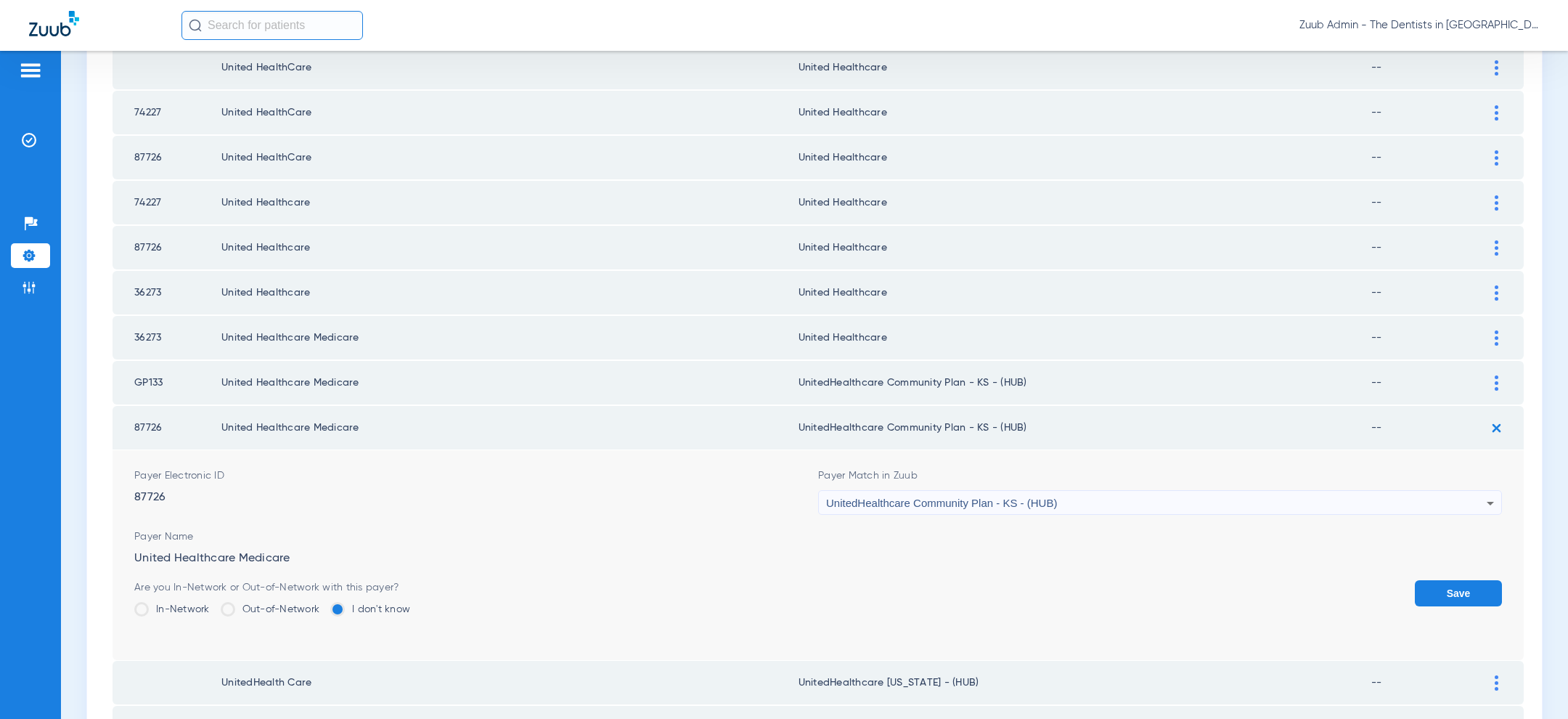
click at [1466, 580] on button "Save" at bounding box center [1459, 593] width 87 height 26
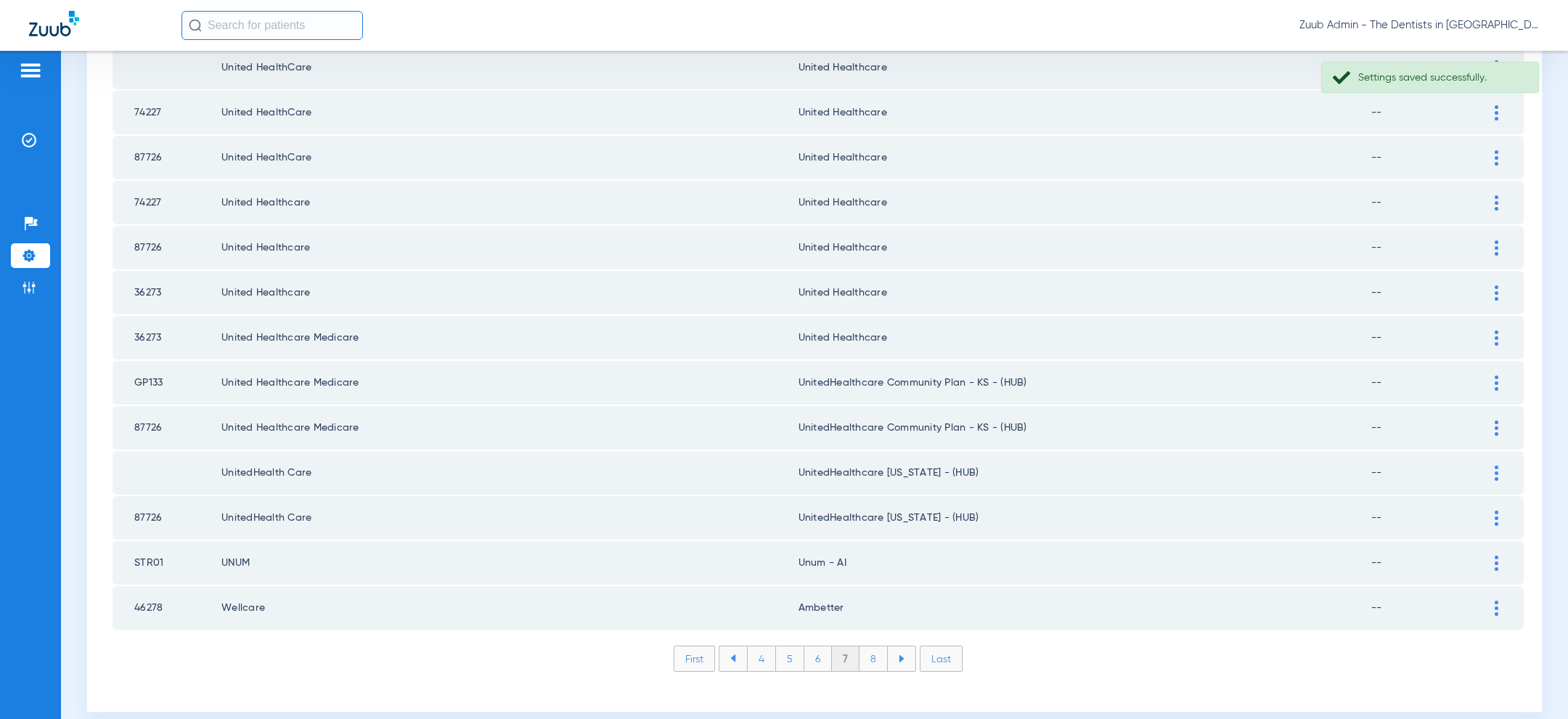
click at [1498, 331] on div at bounding box center [1497, 338] width 25 height 15
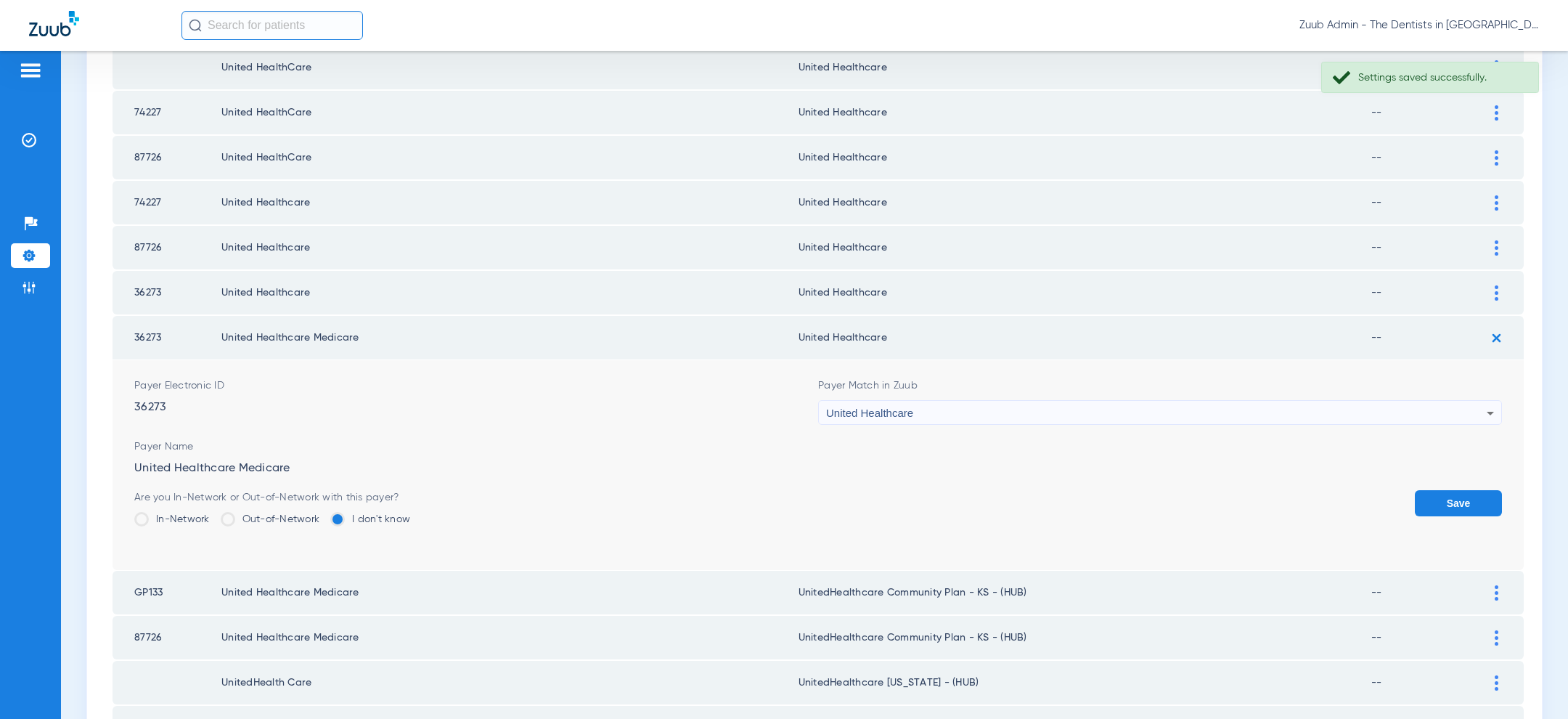
click at [1237, 400] on div "United Healthcare" at bounding box center [1156, 412] width 660 height 25
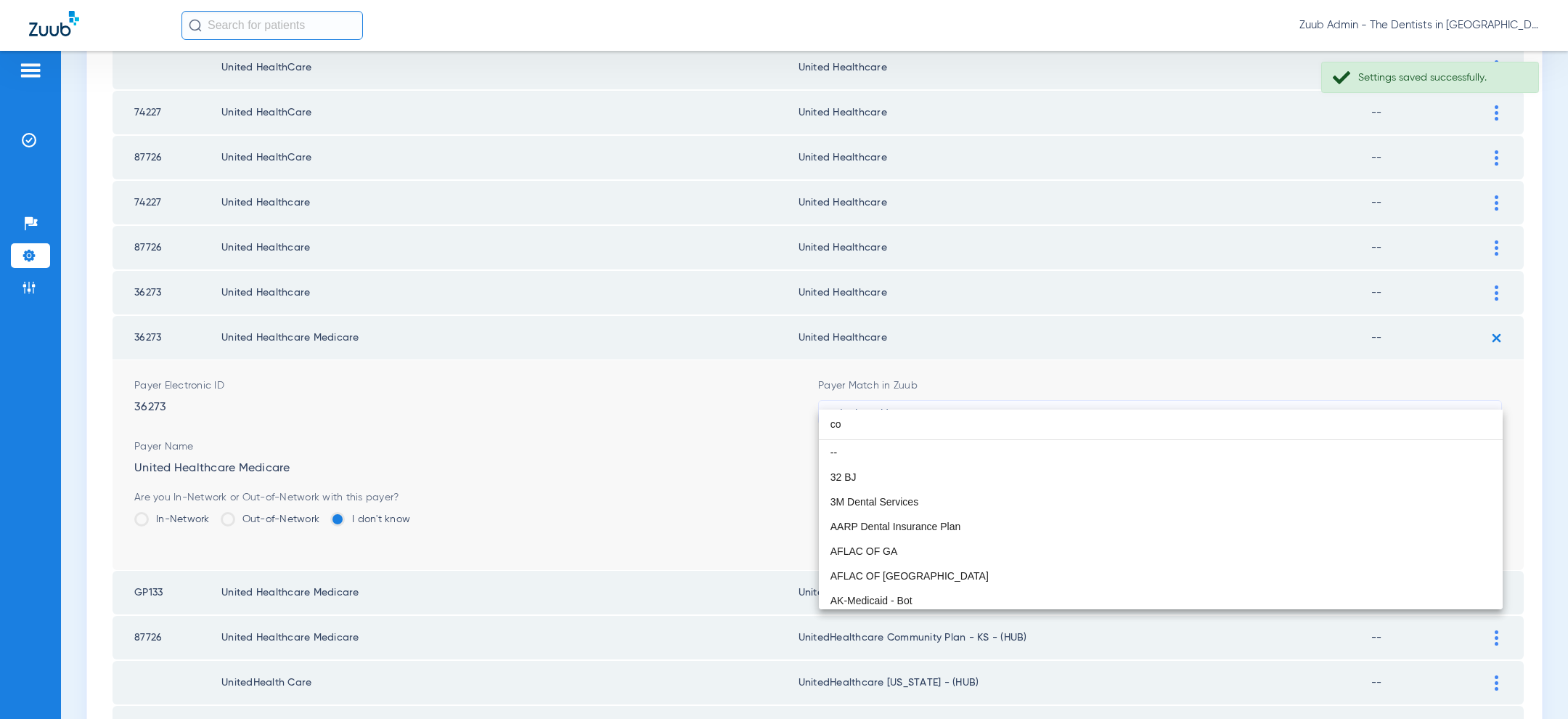
scroll to position [30, 0]
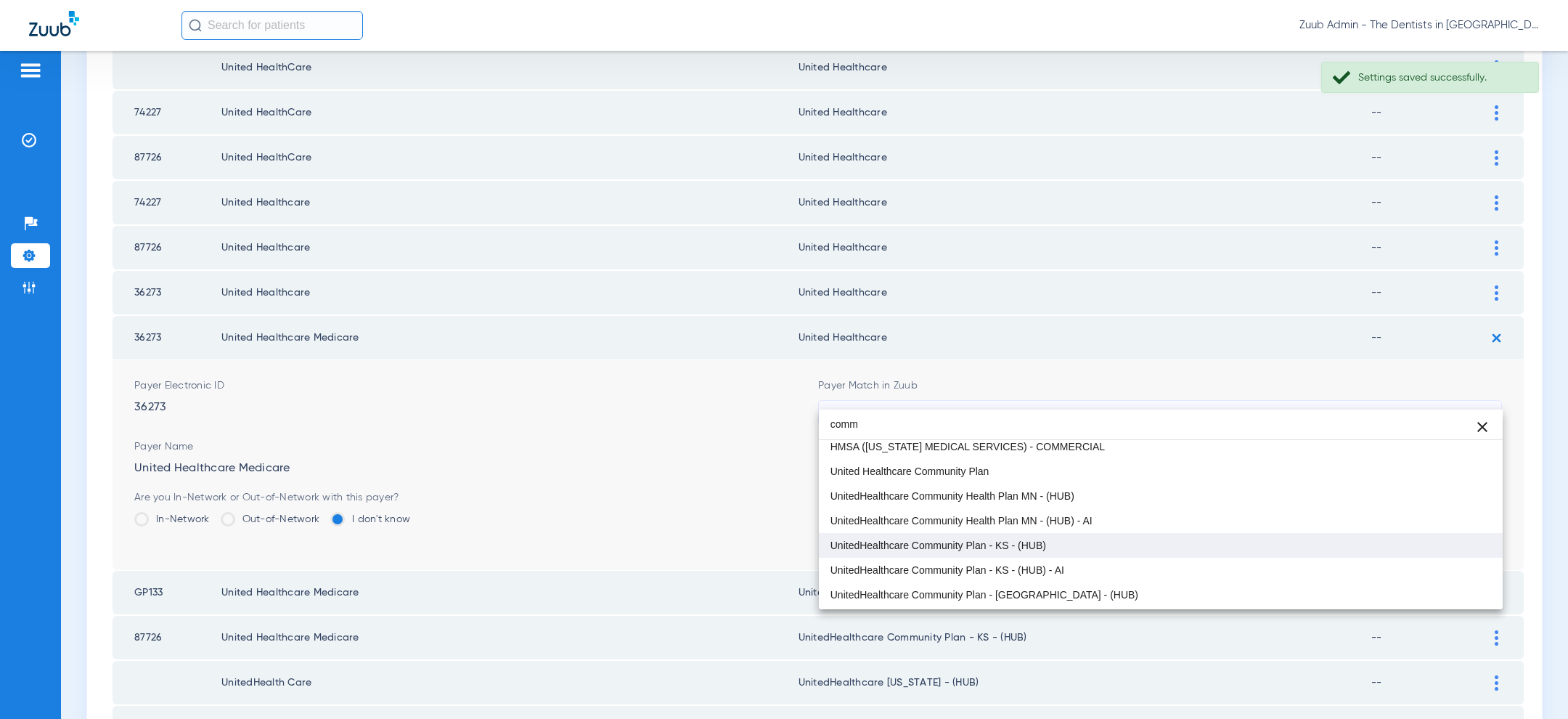
type input "comm"
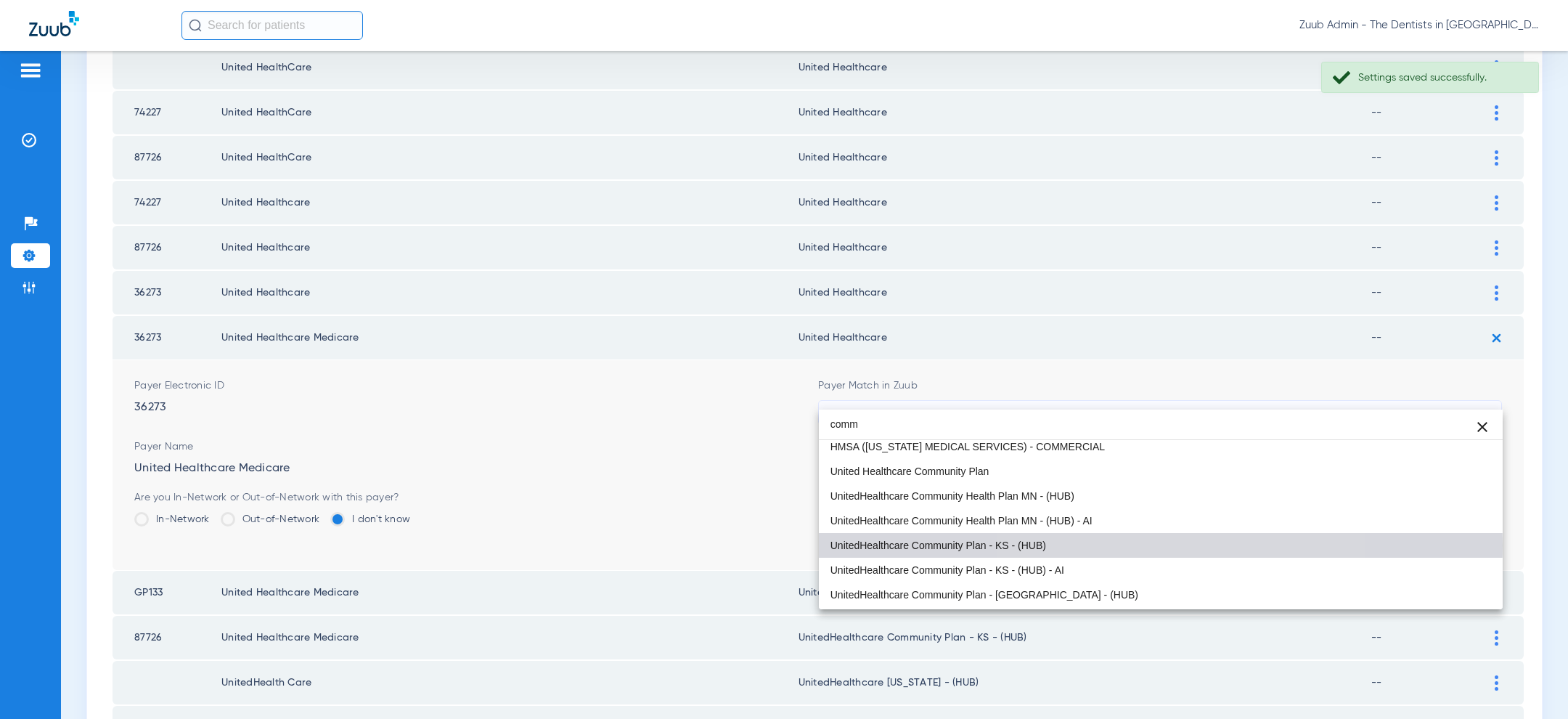
click at [1157, 545] on mat-option "UnitedHealthcare Community Plan - KS - (HUB)" at bounding box center [1161, 545] width 684 height 25
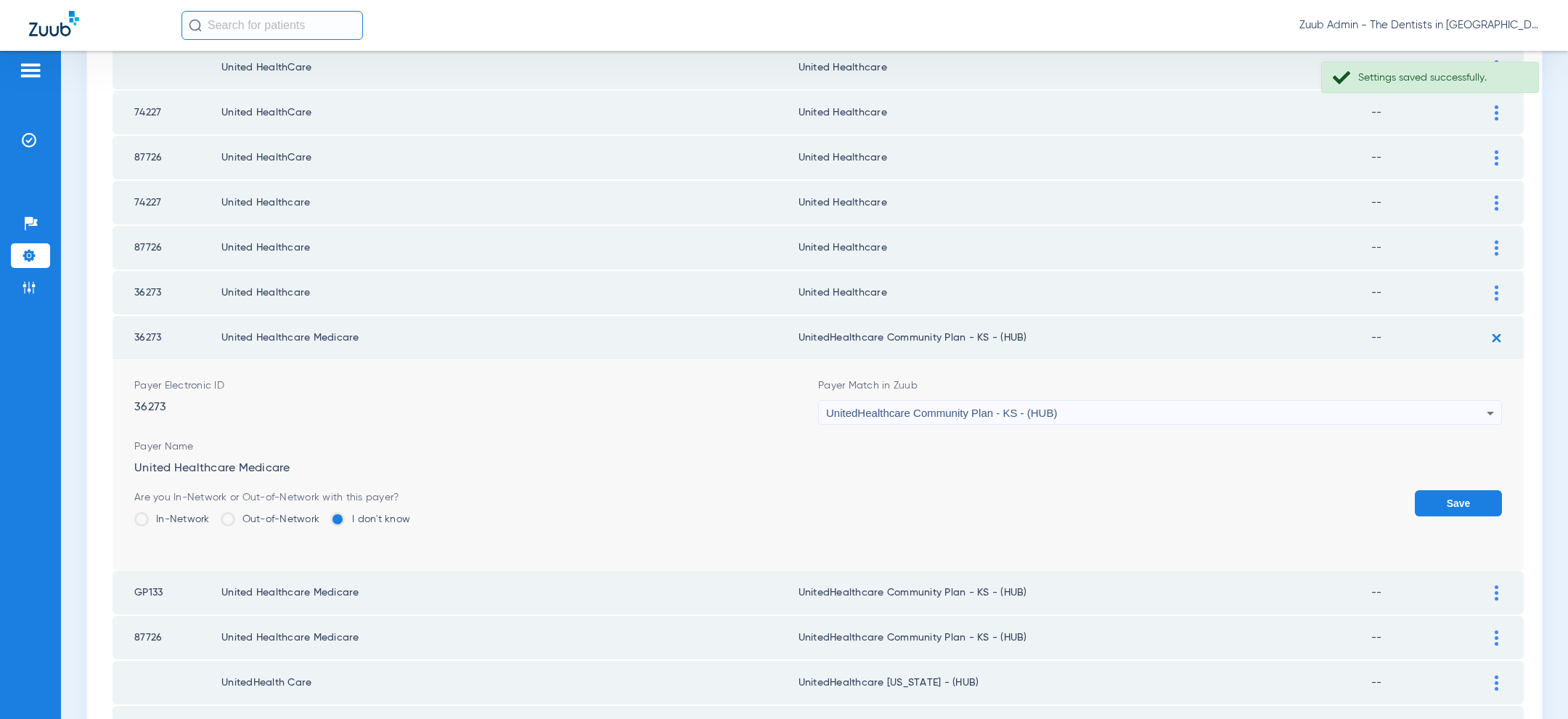
click at [1451, 490] on button "Save" at bounding box center [1459, 503] width 87 height 26
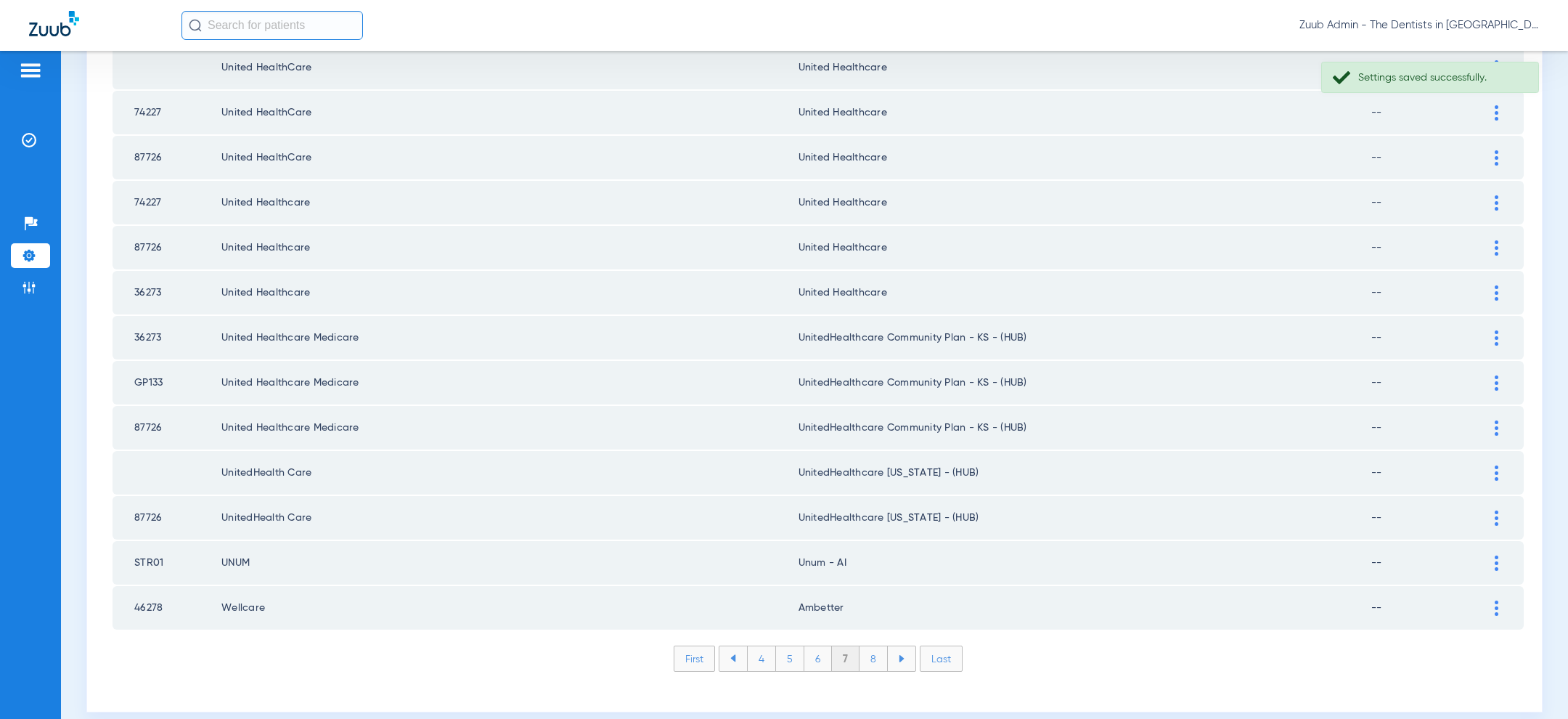
click at [1500, 465] on div at bounding box center [1497, 472] width 25 height 15
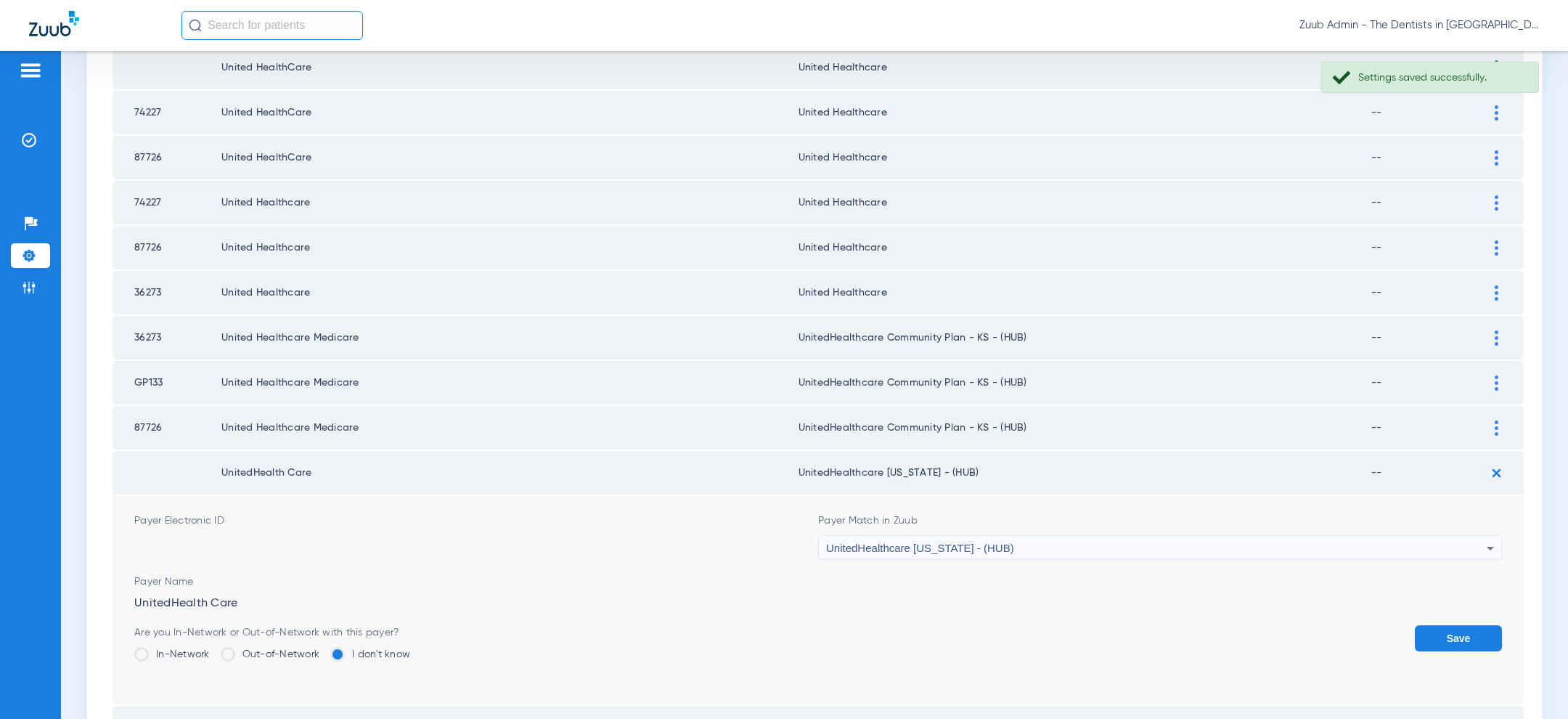
click at [1167, 536] on div "UnitedHealthcare Wyoming - (HUB)" at bounding box center [1156, 548] width 660 height 25
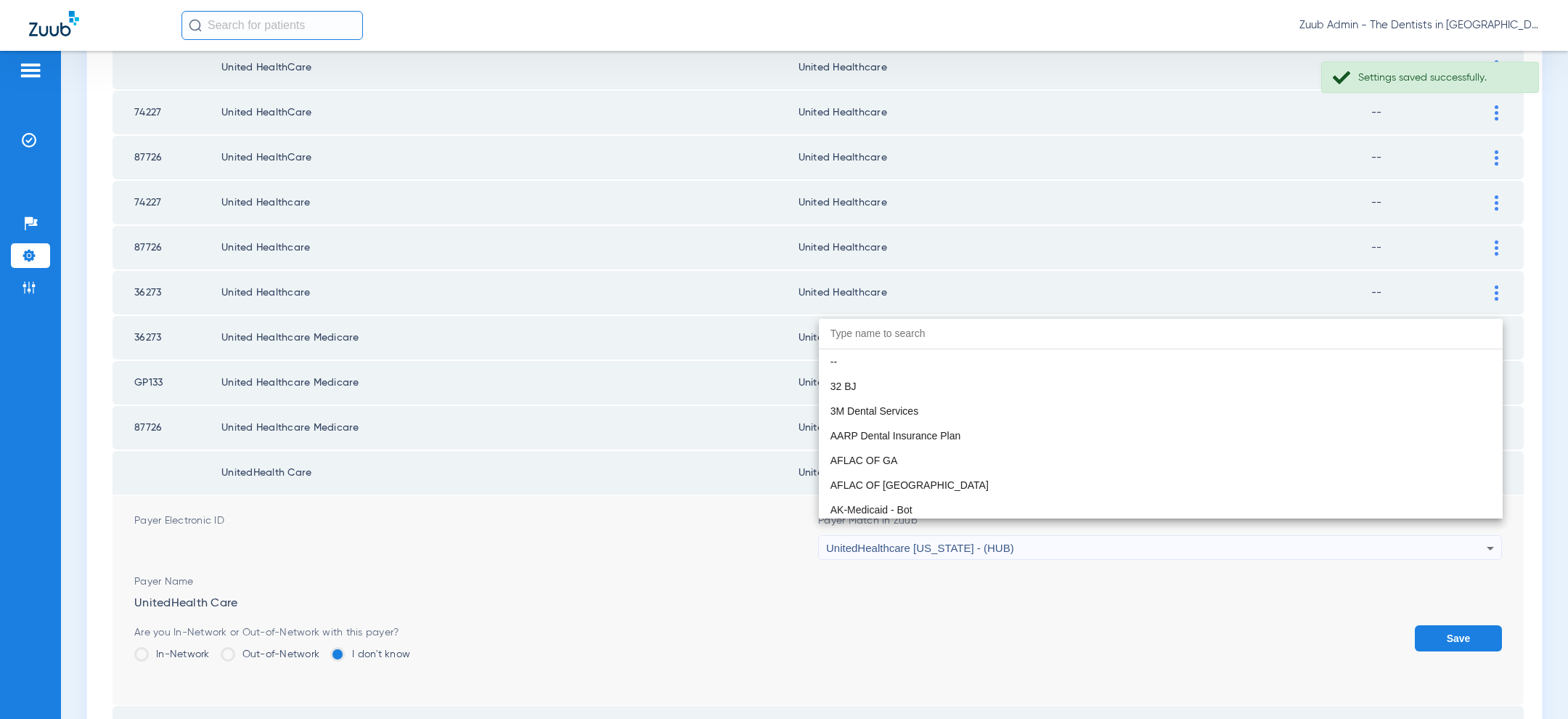
paste input "united hea"
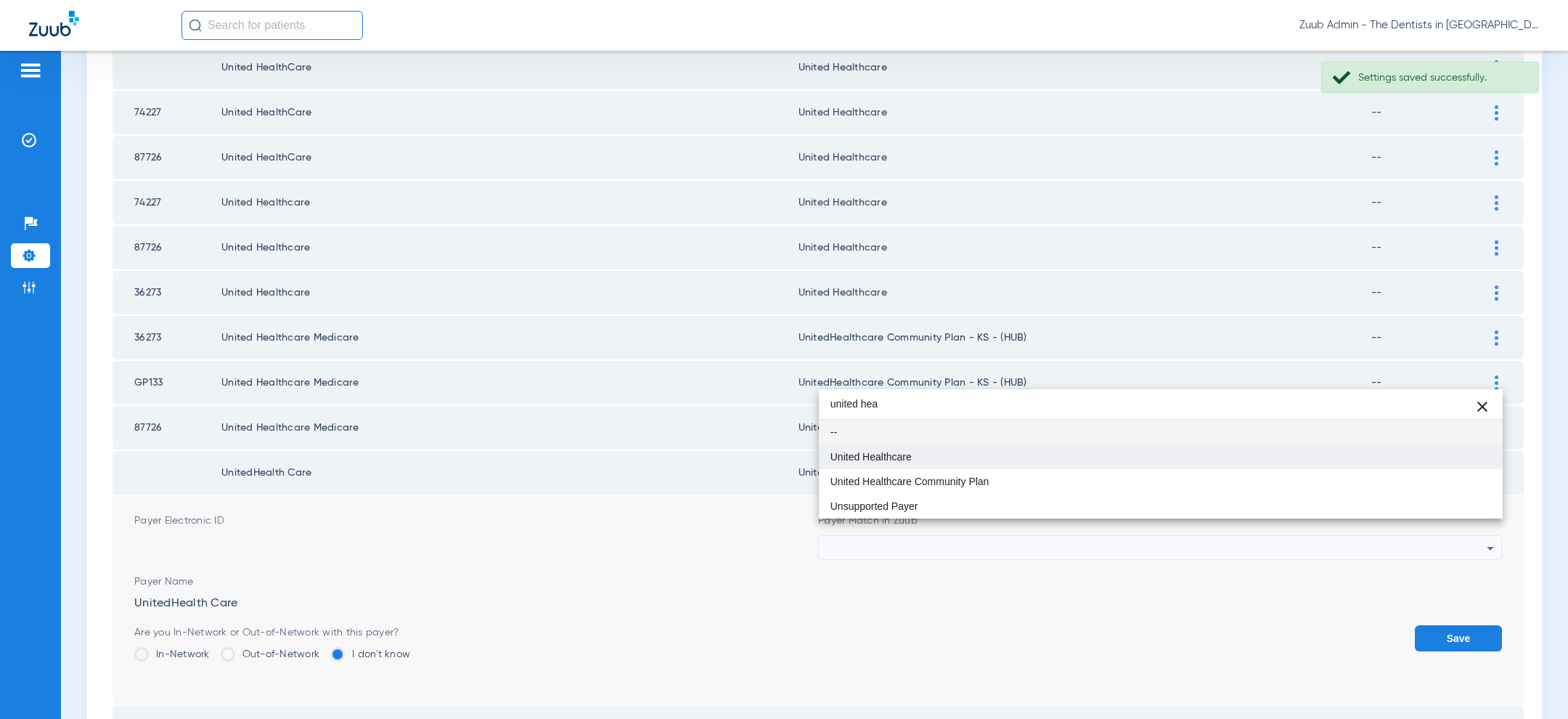
type input "united hea"
click at [1077, 452] on mat-option "United Healthcare" at bounding box center [1161, 456] width 684 height 25
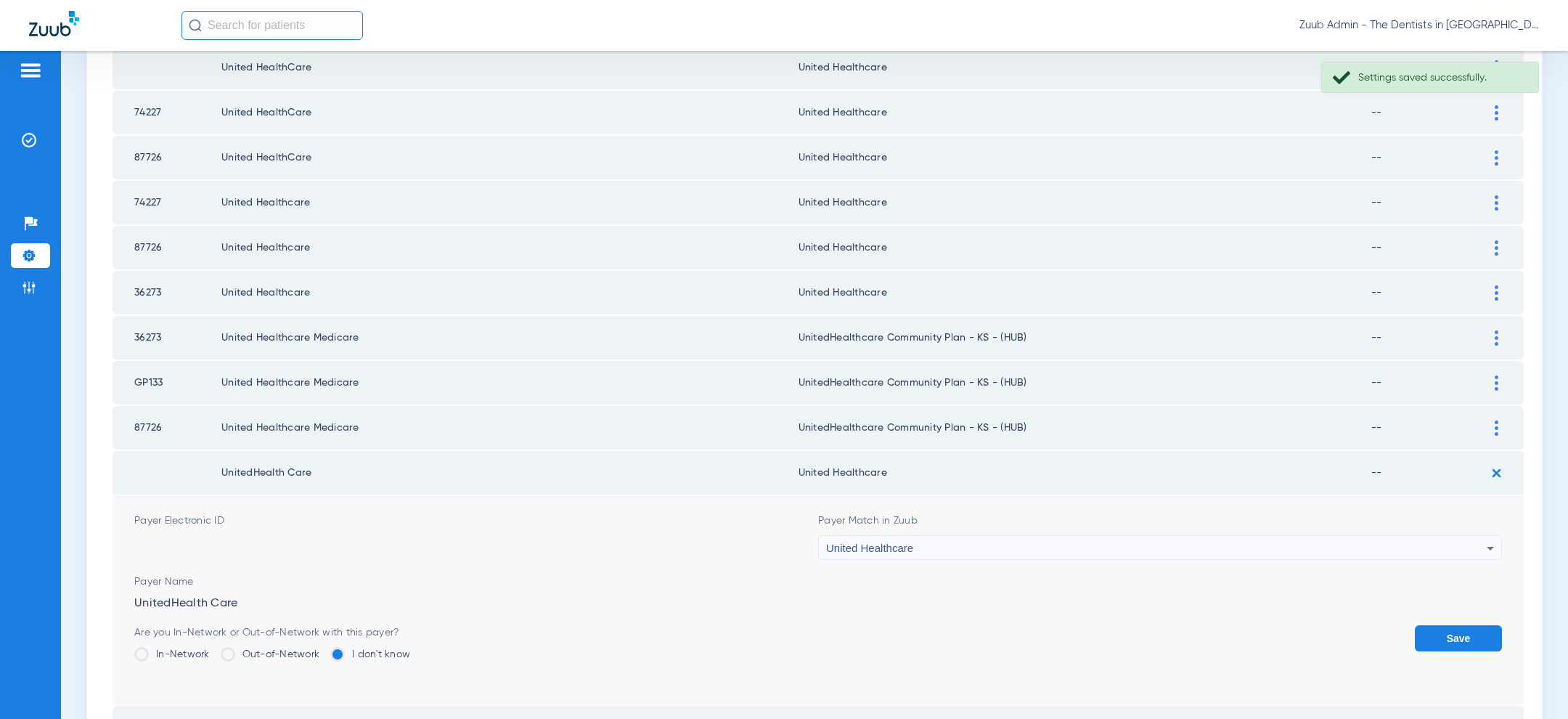
click at [1443, 625] on button "Save" at bounding box center [1459, 637] width 87 height 26
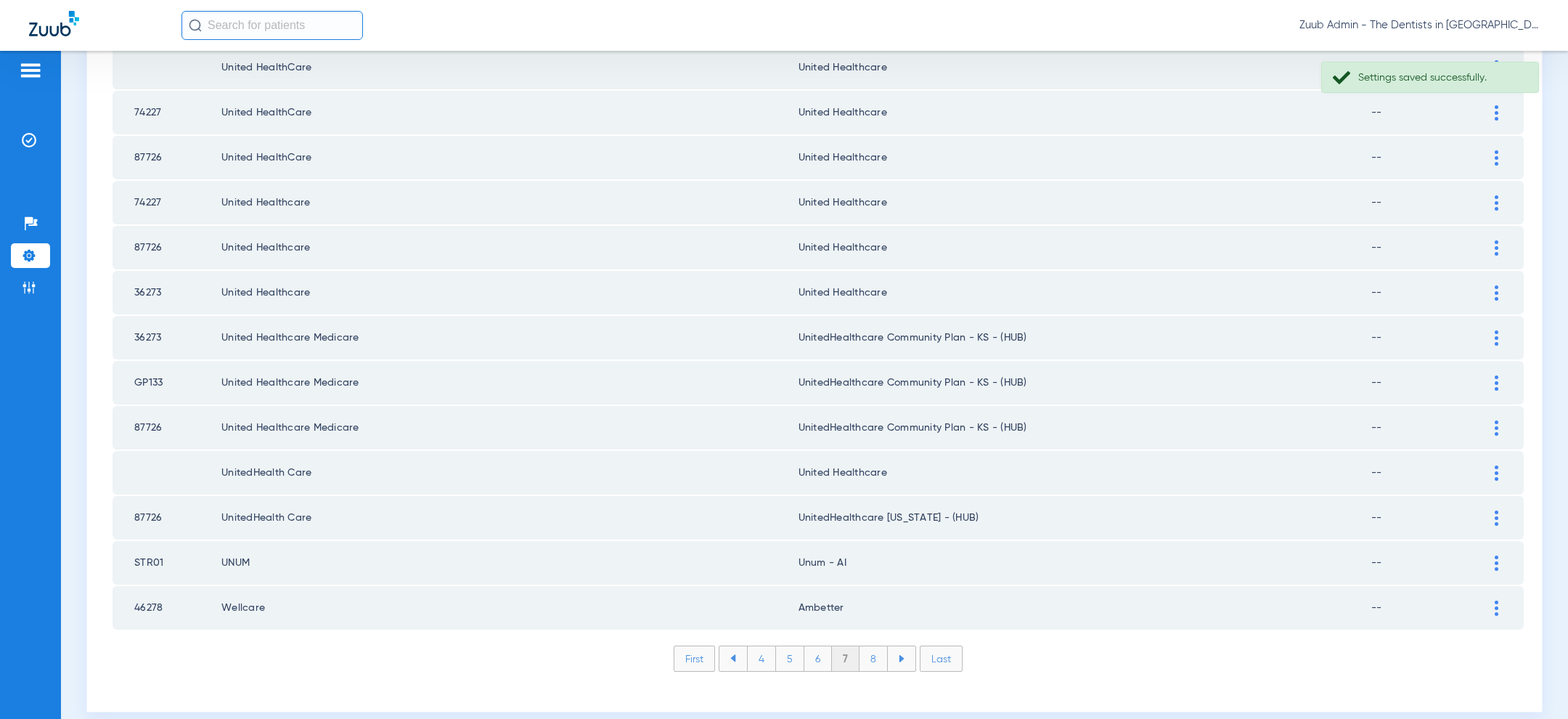
click at [1496, 511] on img at bounding box center [1496, 518] width 4 height 15
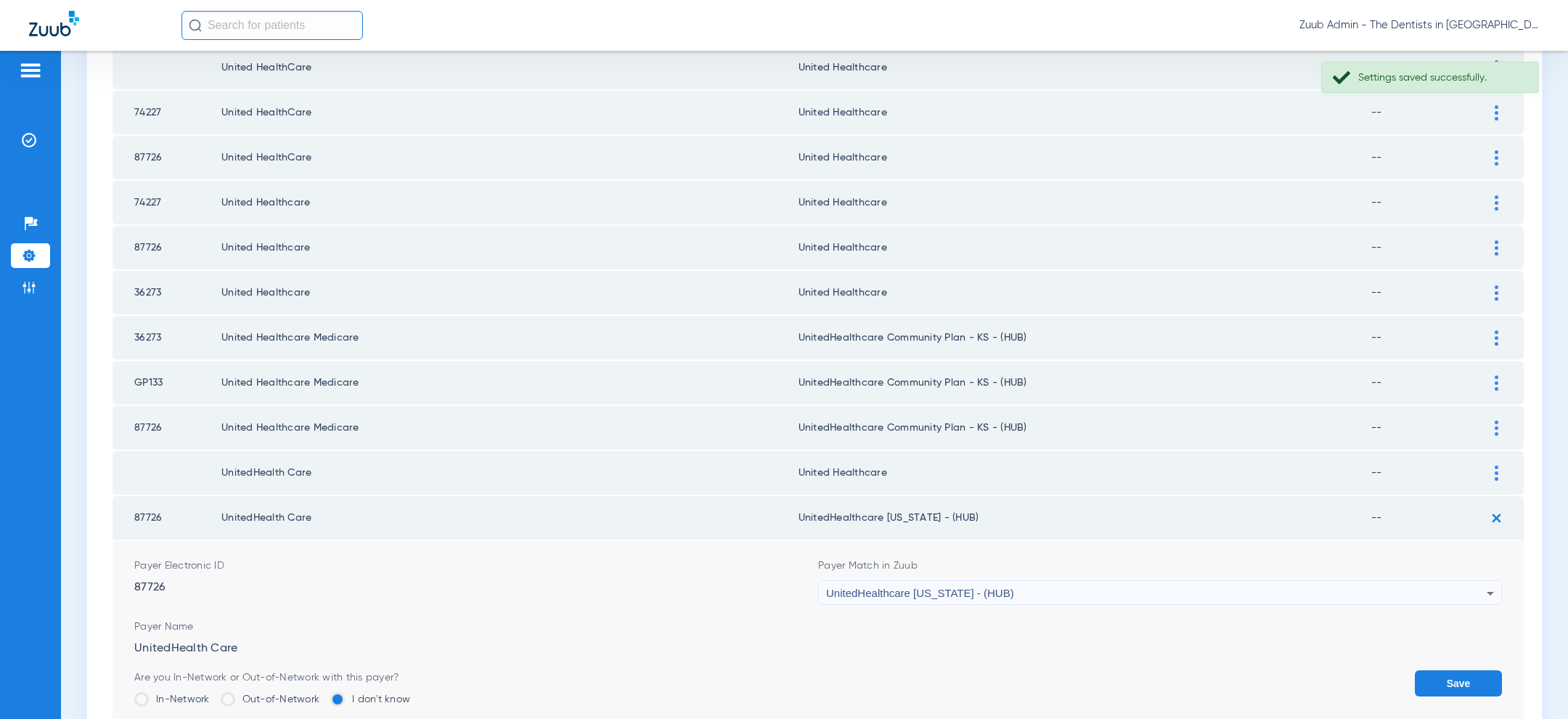
click at [965, 587] on span "UnitedHealthcare Wyoming - (HUB)" at bounding box center [920, 593] width 188 height 13
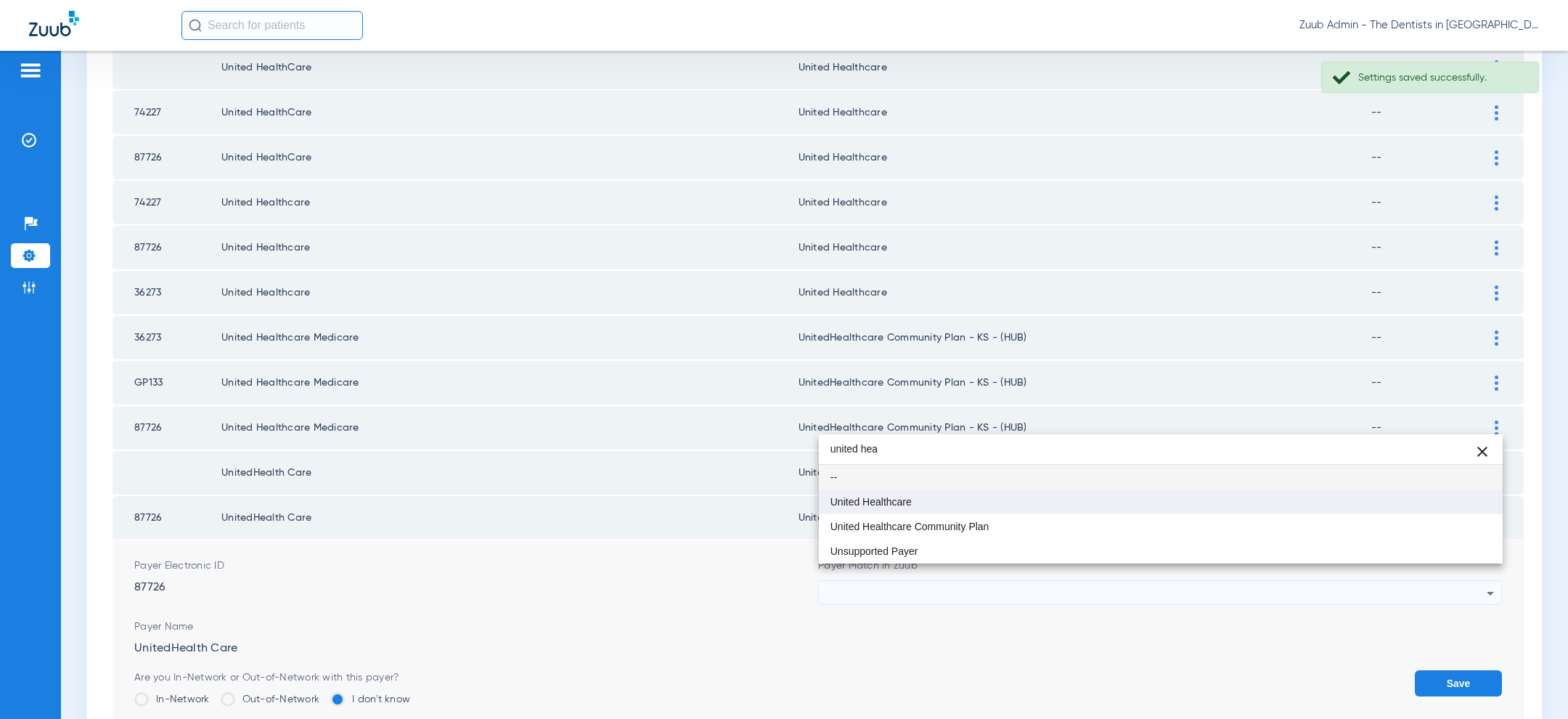
type input "united hea"
click at [967, 510] on mat-option "United Healthcare" at bounding box center [1161, 501] width 684 height 25
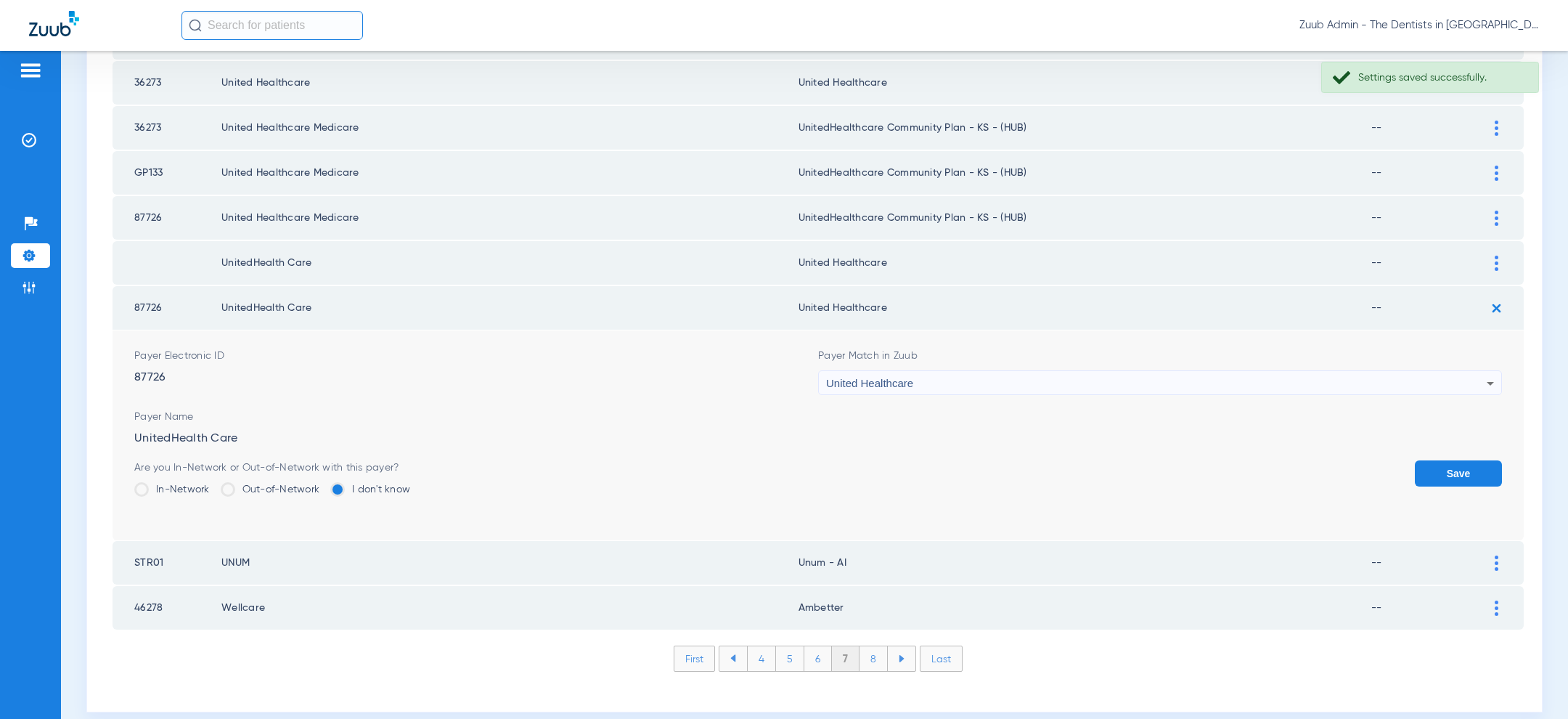
click at [1463, 461] on button "Save" at bounding box center [1459, 473] width 87 height 26
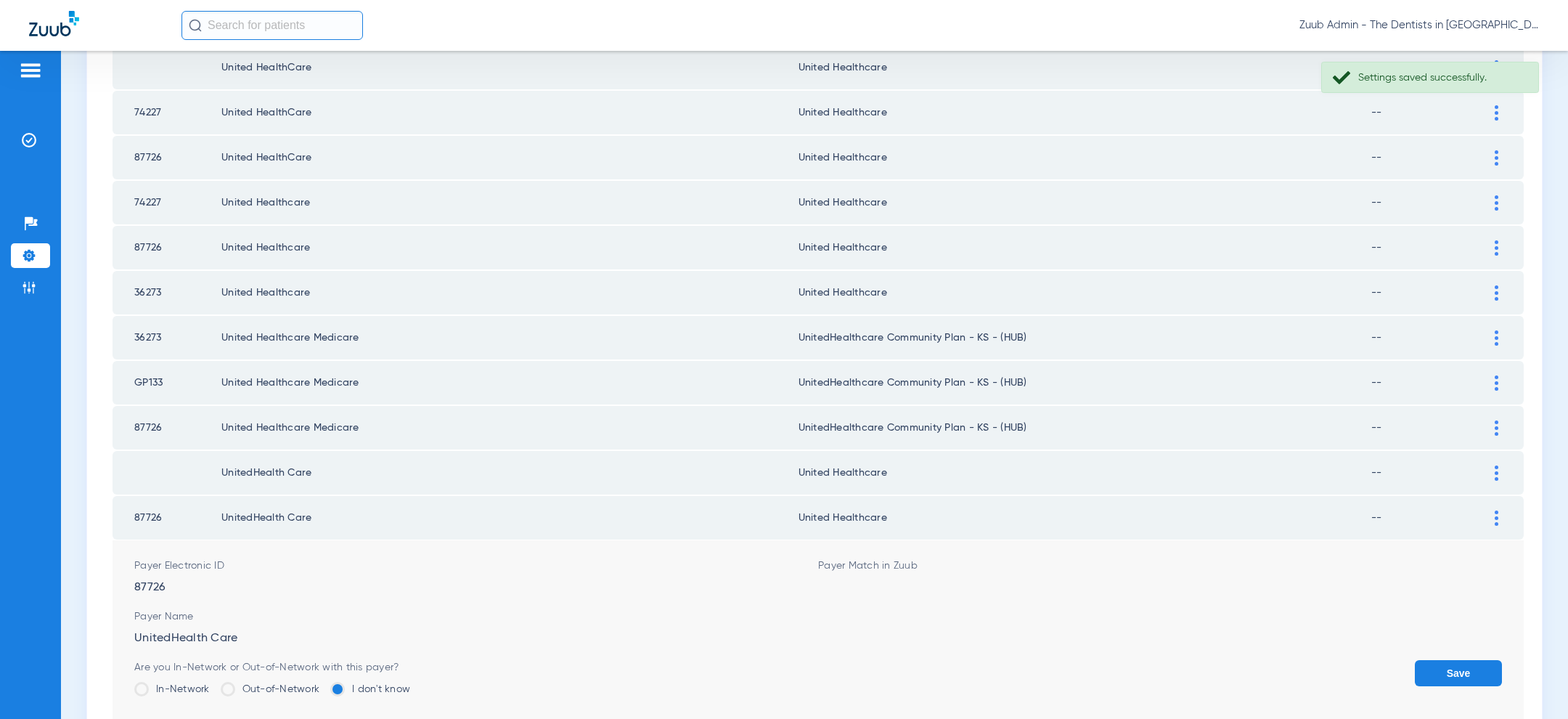
scroll to position [1886, 0]
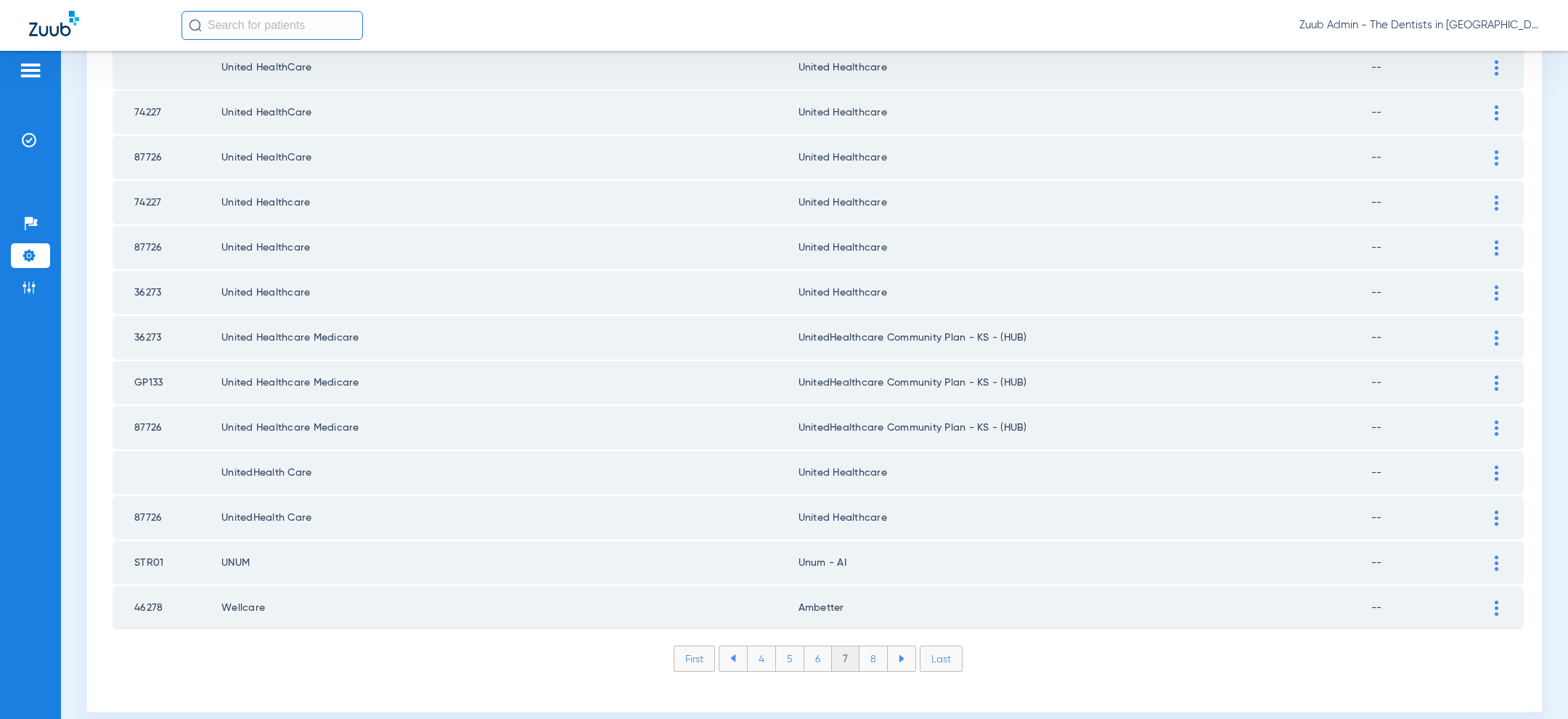
click at [1515, 587] on td at bounding box center [1504, 607] width 40 height 44
click at [1497, 600] on img at bounding box center [1496, 607] width 4 height 15
click at [1168, 671] on div "Ambetter" at bounding box center [1156, 683] width 660 height 25
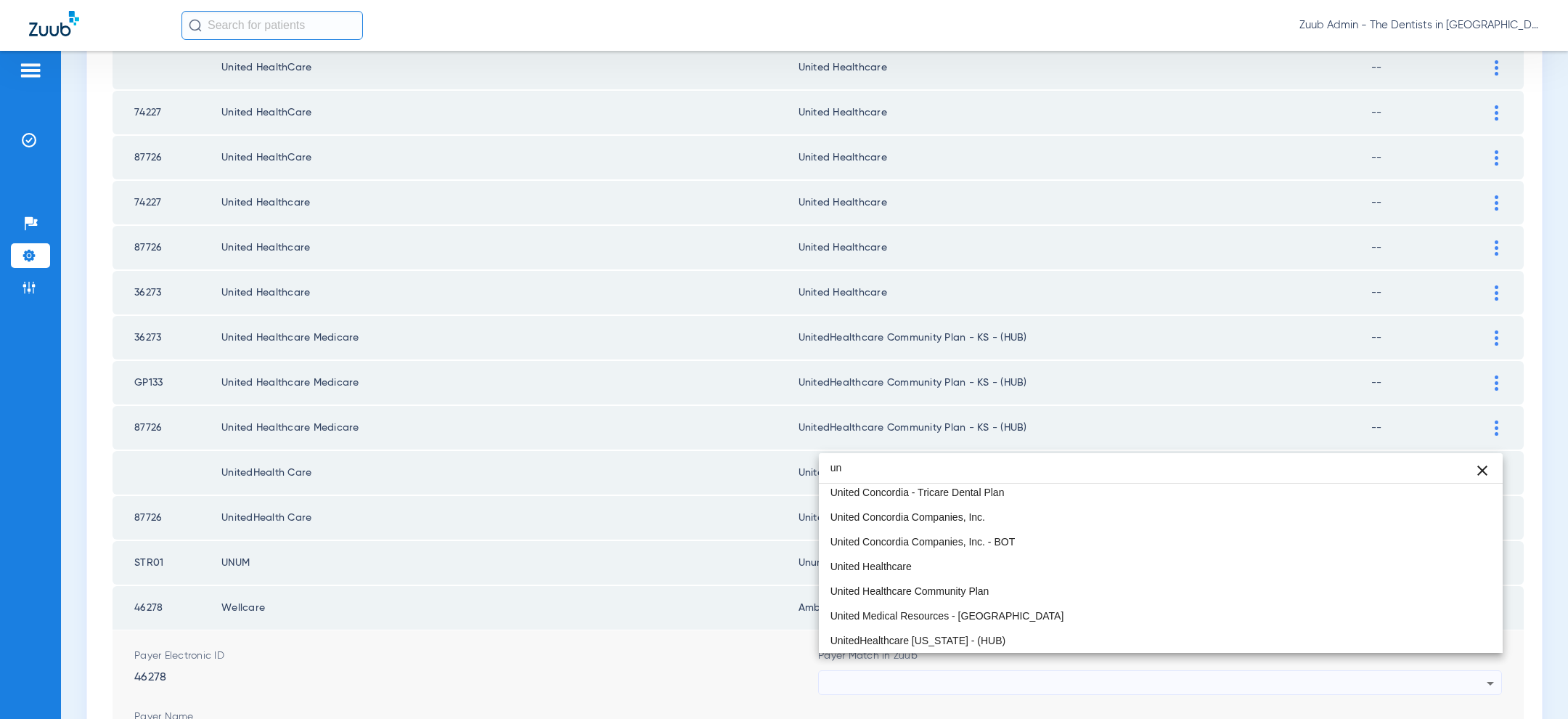
scroll to position [0, 0]
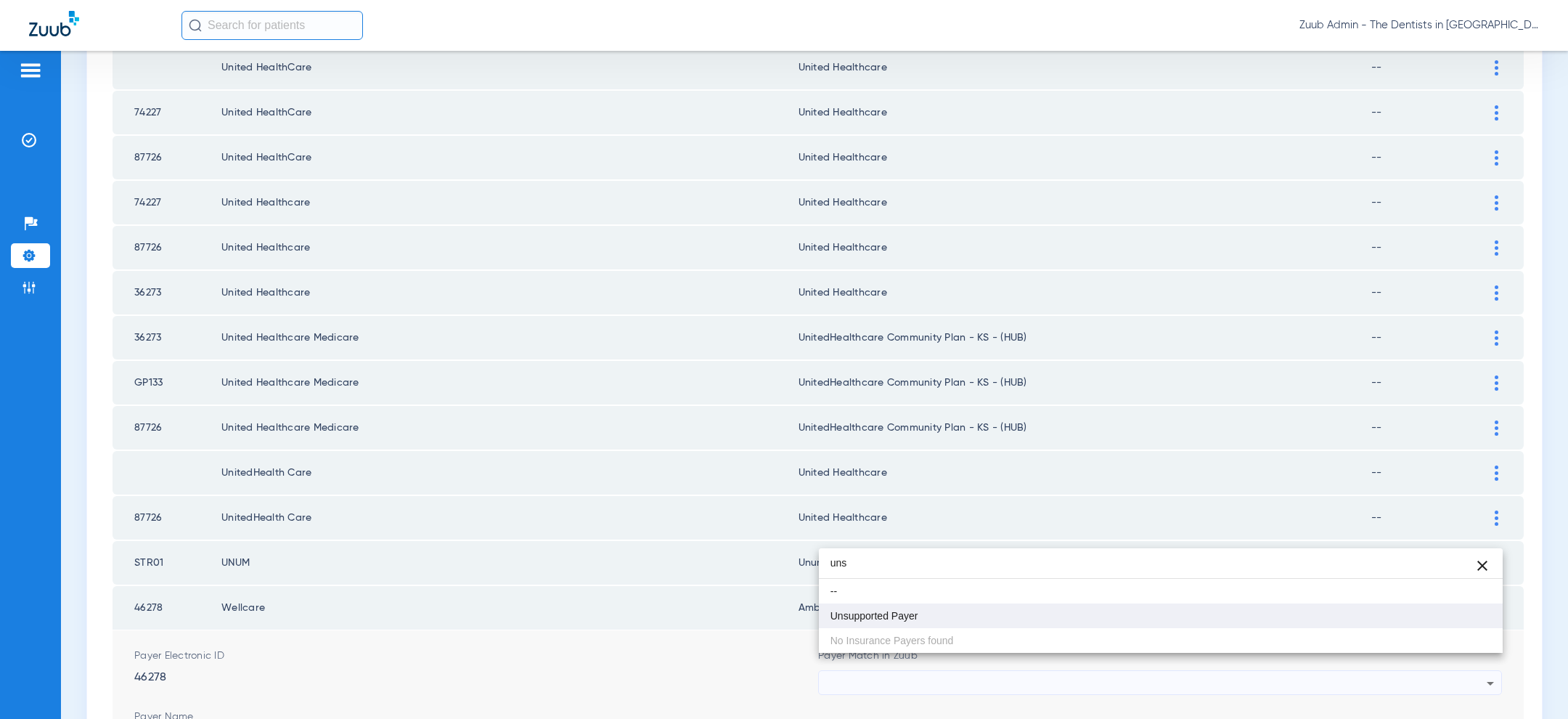
type input "uns"
click at [990, 616] on mat-option "Unsupported Payer" at bounding box center [1161, 615] width 684 height 25
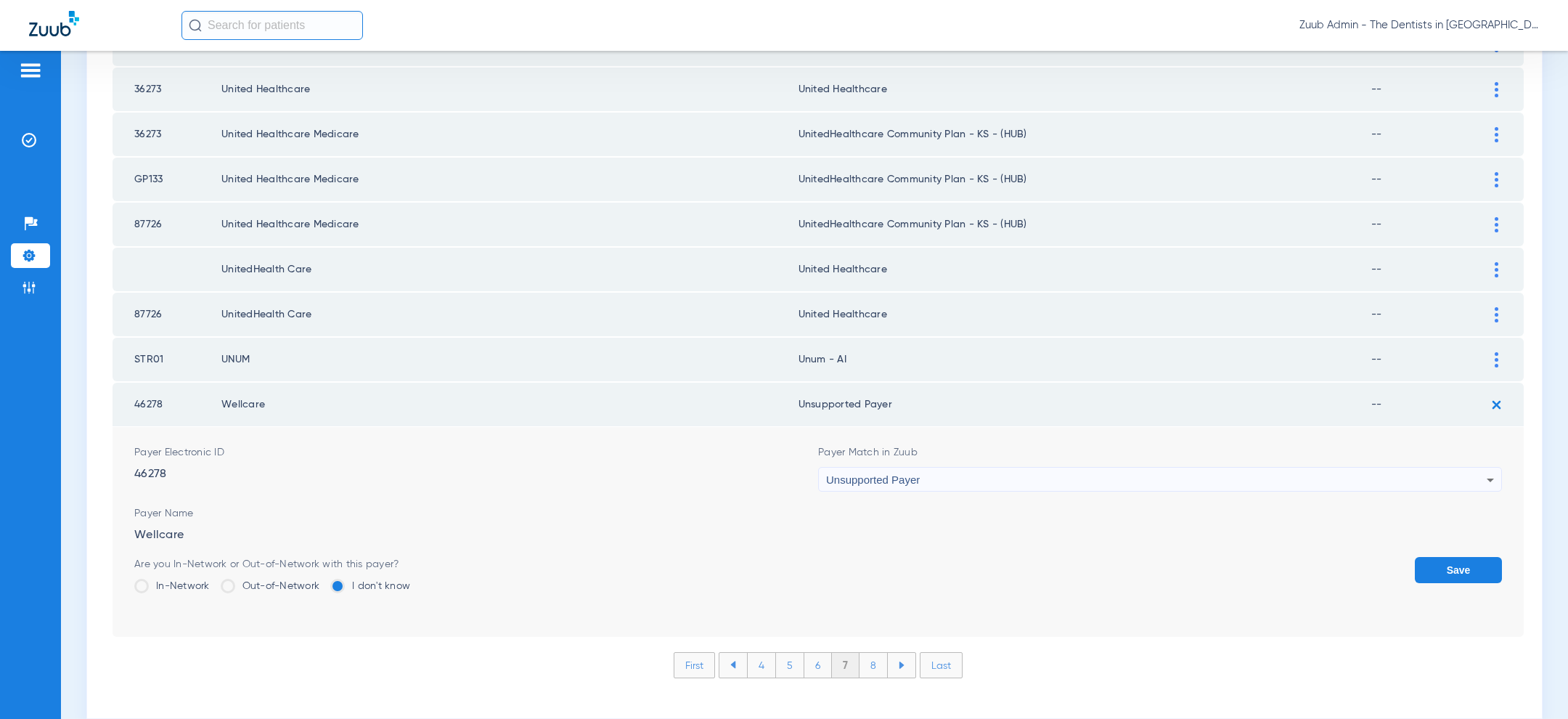
click at [1440, 556] on button "Save" at bounding box center [1459, 569] width 87 height 26
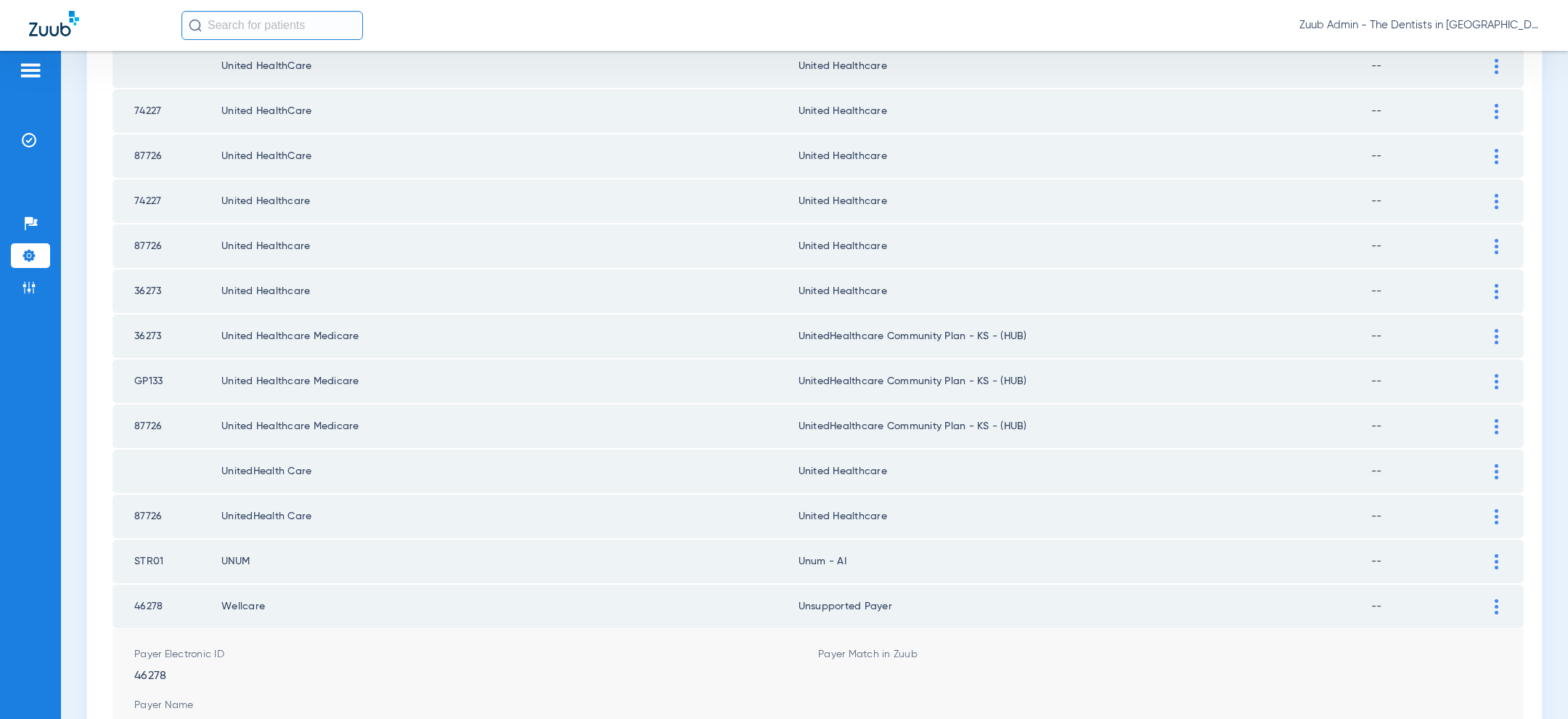
scroll to position [1886, 0]
click at [875, 646] on li "8" at bounding box center [874, 658] width 29 height 25
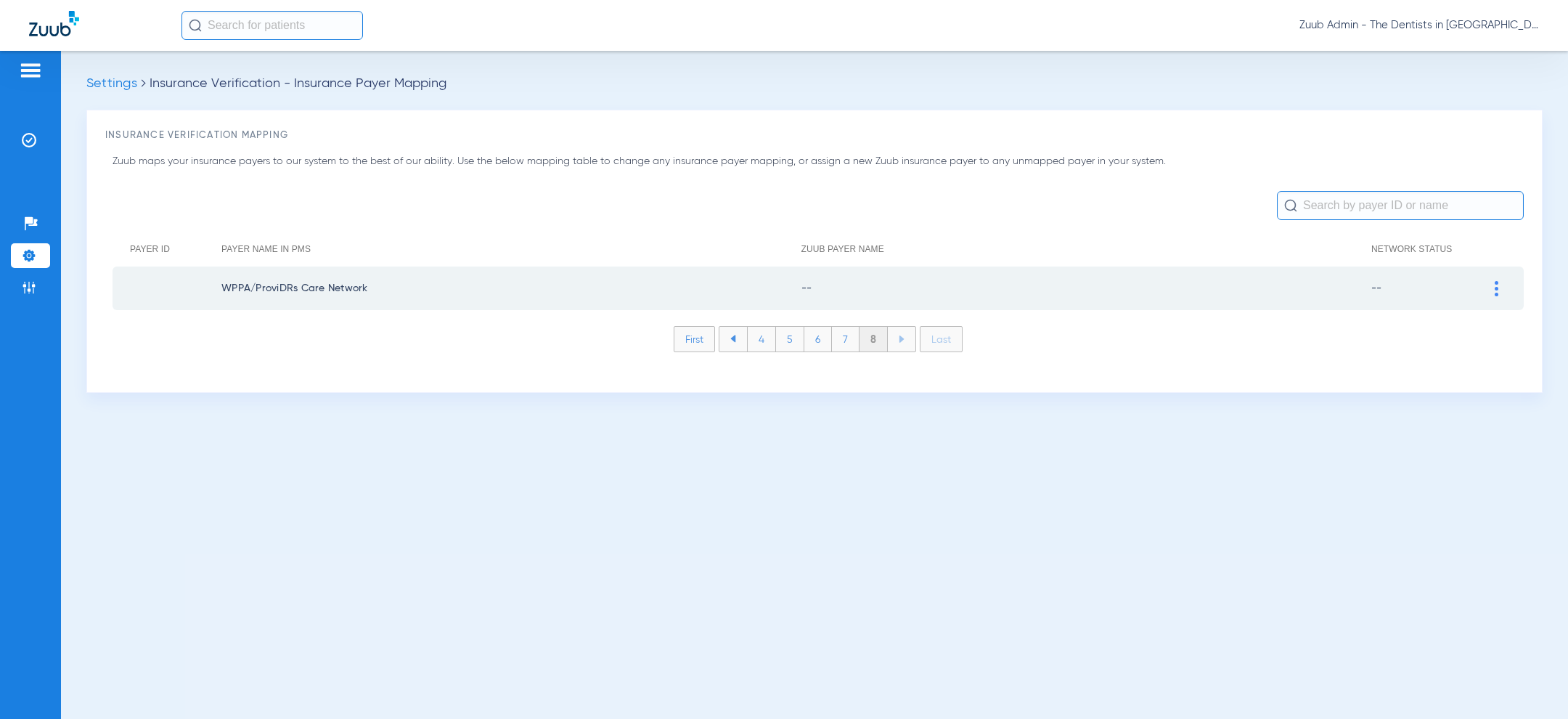
scroll to position [0, 0]
click at [1497, 289] on img at bounding box center [1496, 288] width 4 height 15
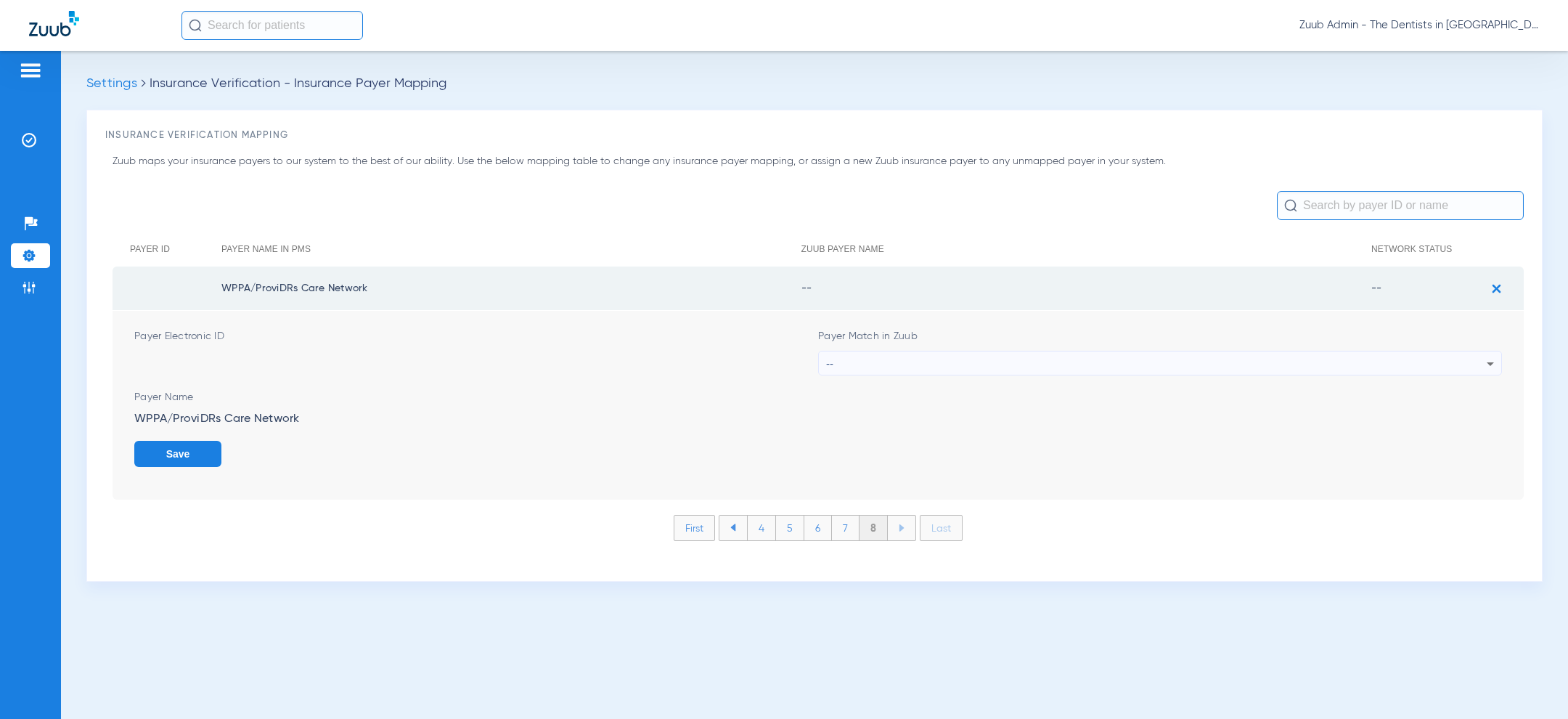
click at [1231, 365] on div "--" at bounding box center [1156, 363] width 660 height 25
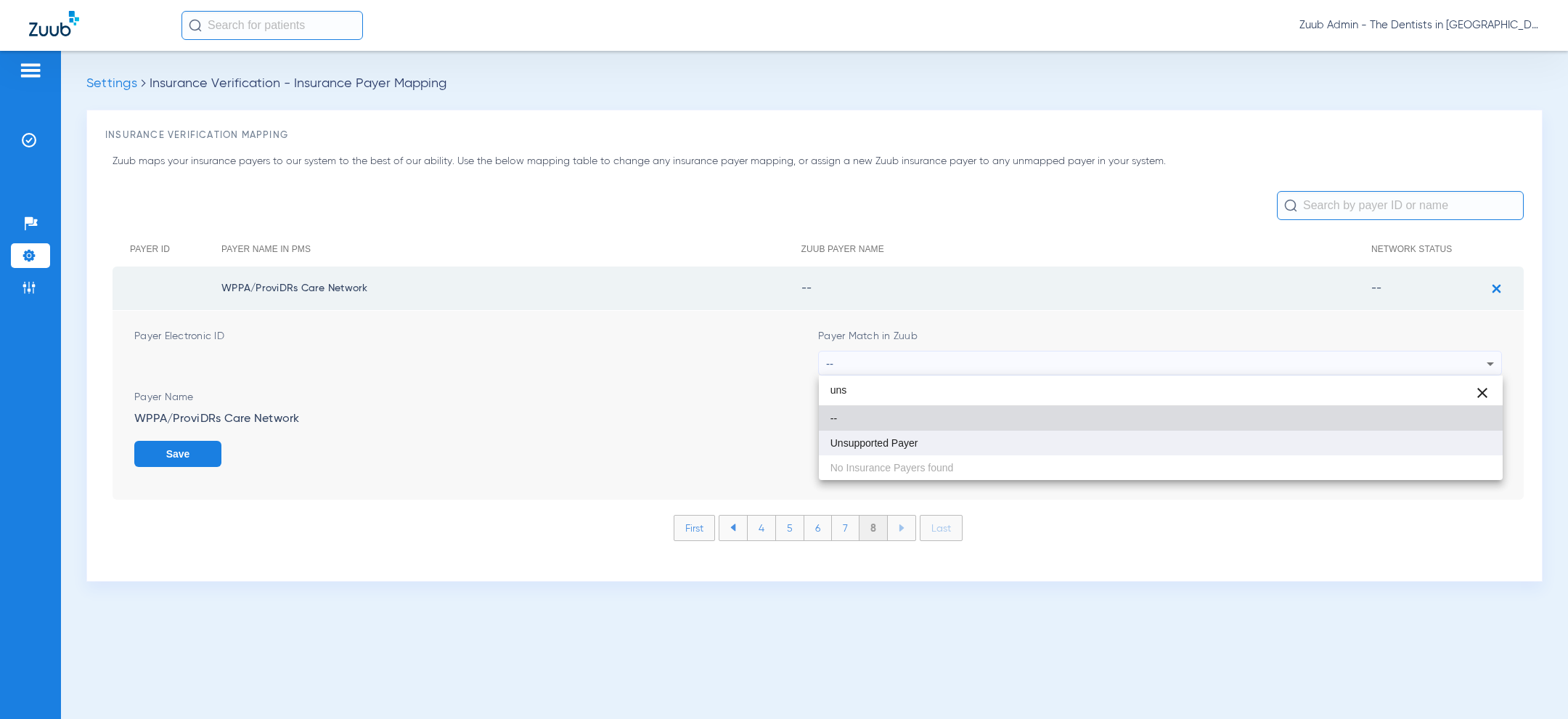
type input "uns"
click at [1074, 446] on mat-option "Unsupported Payer" at bounding box center [1161, 442] width 684 height 25
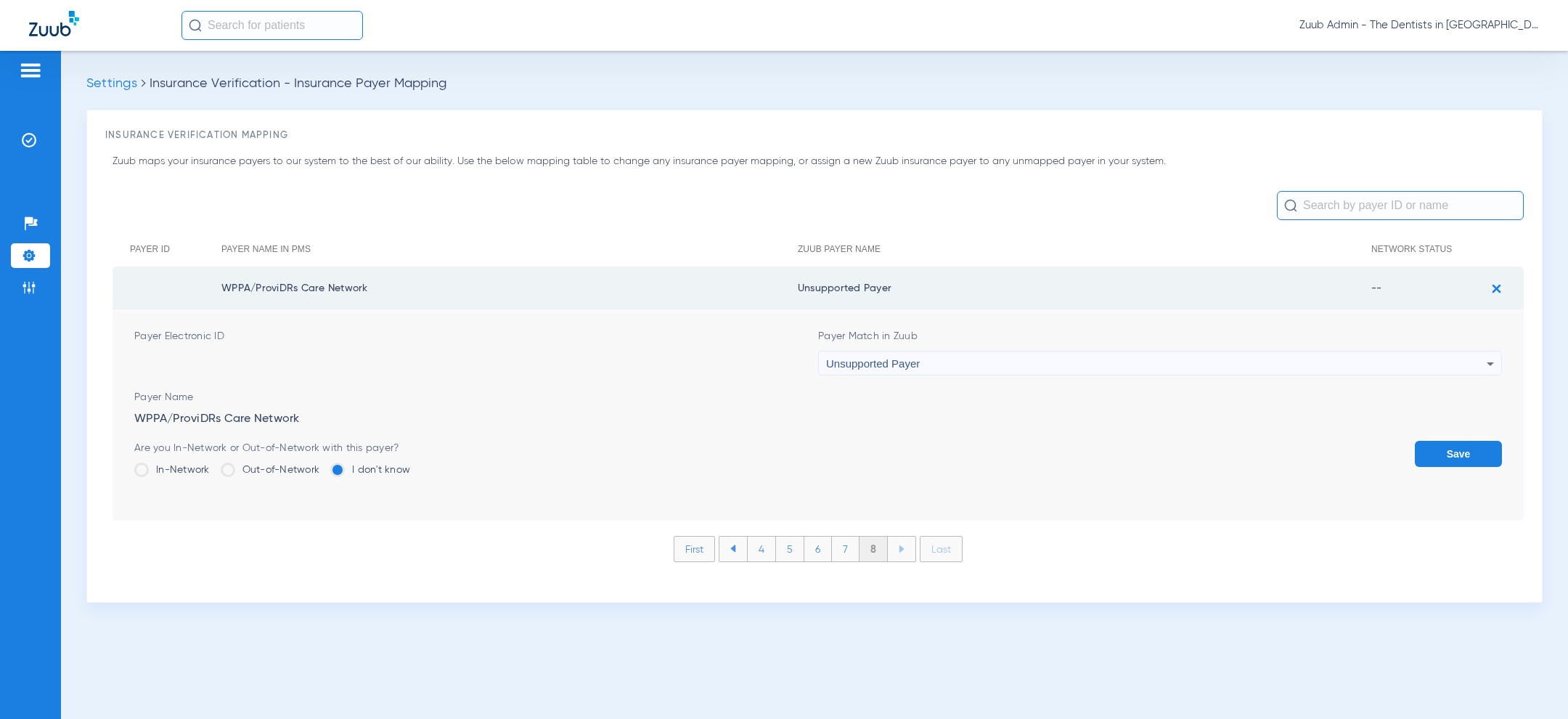
click at [1448, 452] on button "Save" at bounding box center [1459, 453] width 87 height 26
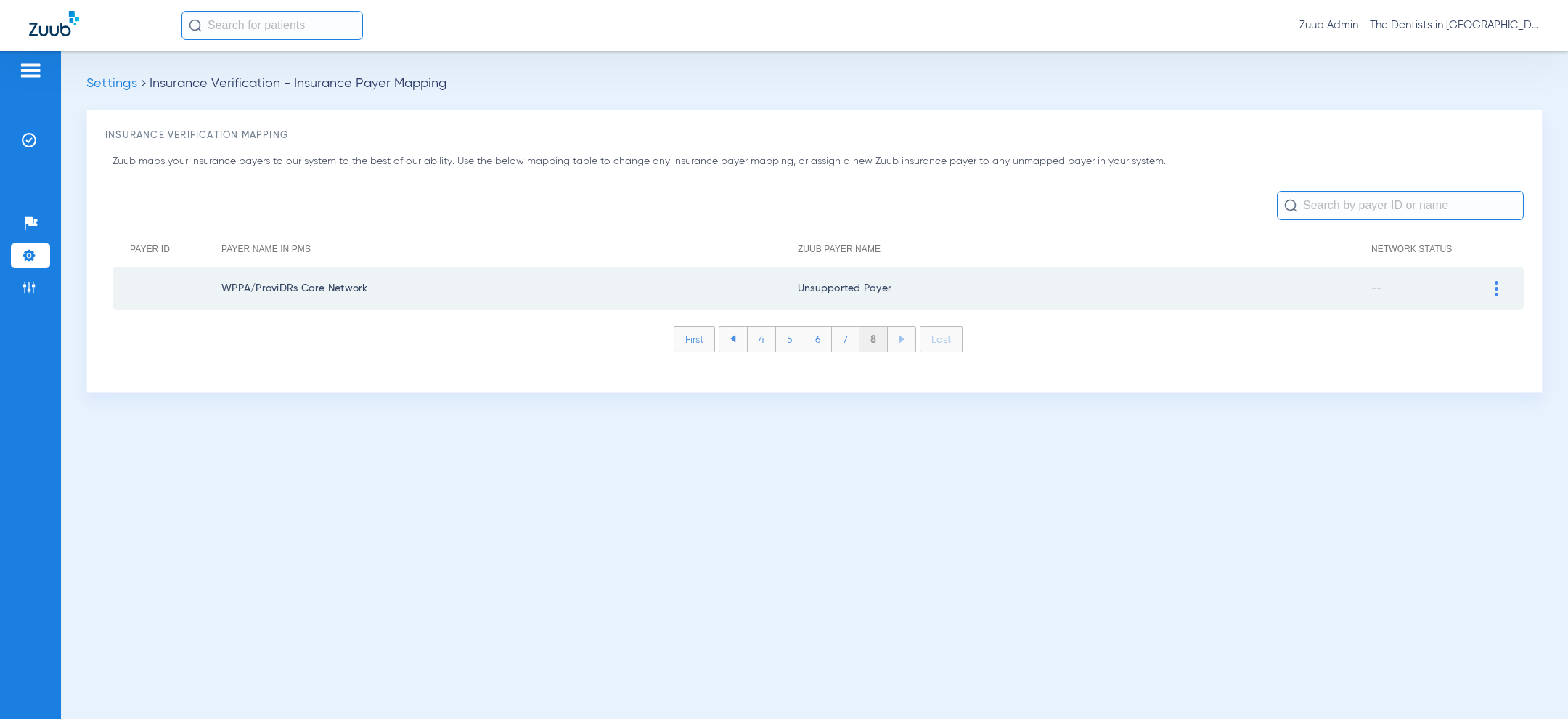
click at [1428, 21] on span "Zuub Admin - The Dentists in Lawrence" at bounding box center [1419, 25] width 239 height 14
click at [1486, 47] on span "Log out" at bounding box center [1496, 52] width 56 height 10
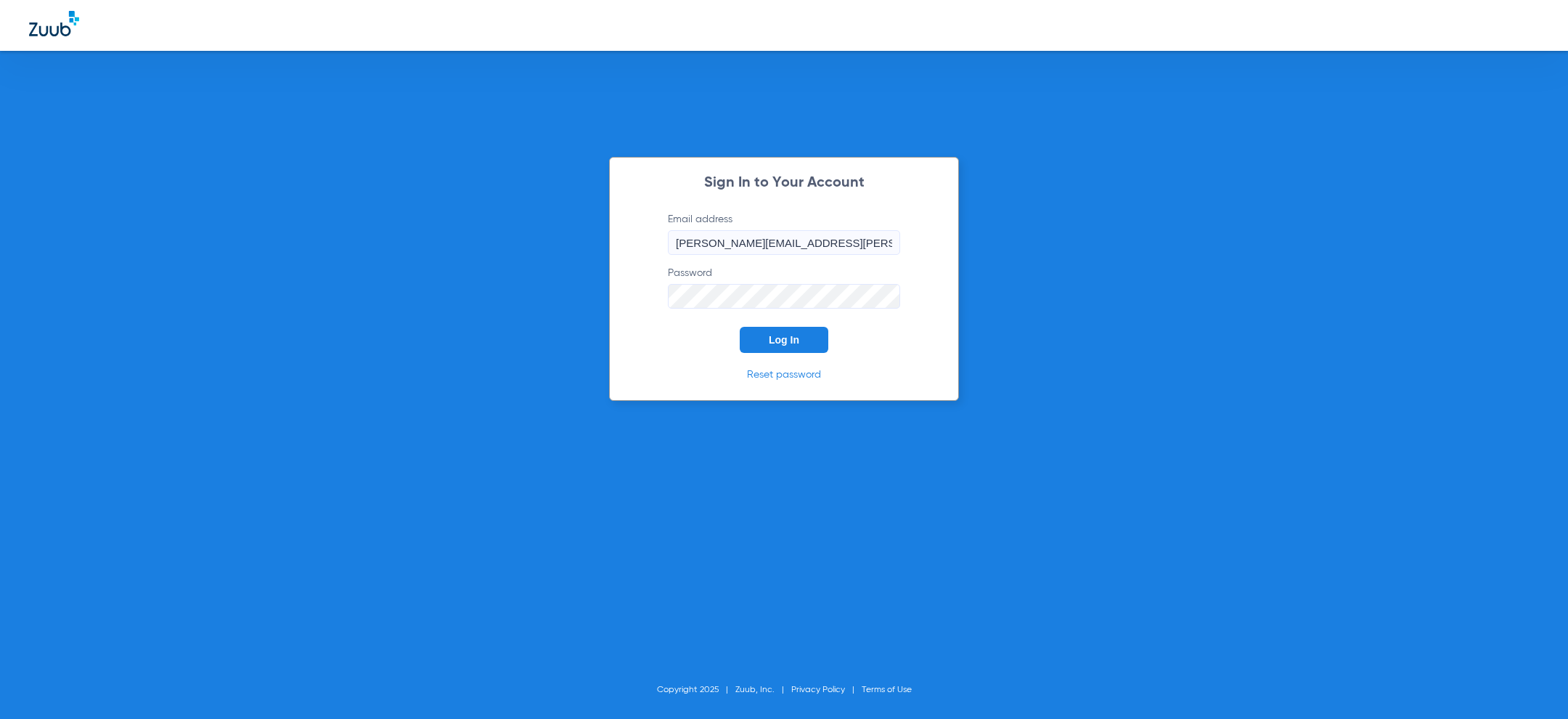
click at [728, 319] on form "Email address jesse.knott@zuub.com Password Log In" at bounding box center [784, 282] width 276 height 141
click at [767, 332] on button "Log In" at bounding box center [784, 339] width 89 height 26
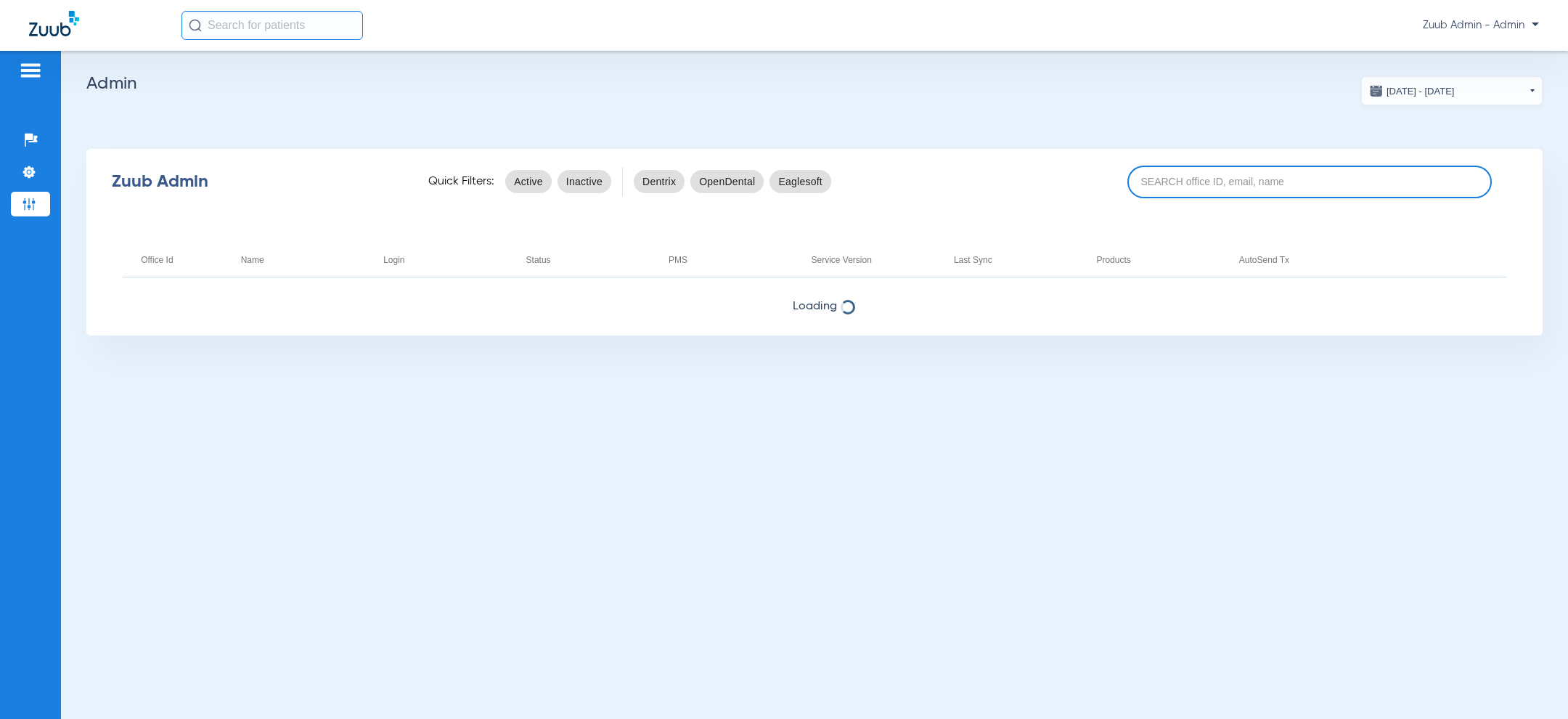
click at [1231, 178] on input at bounding box center [1310, 182] width 365 height 33
paste input "17007235"
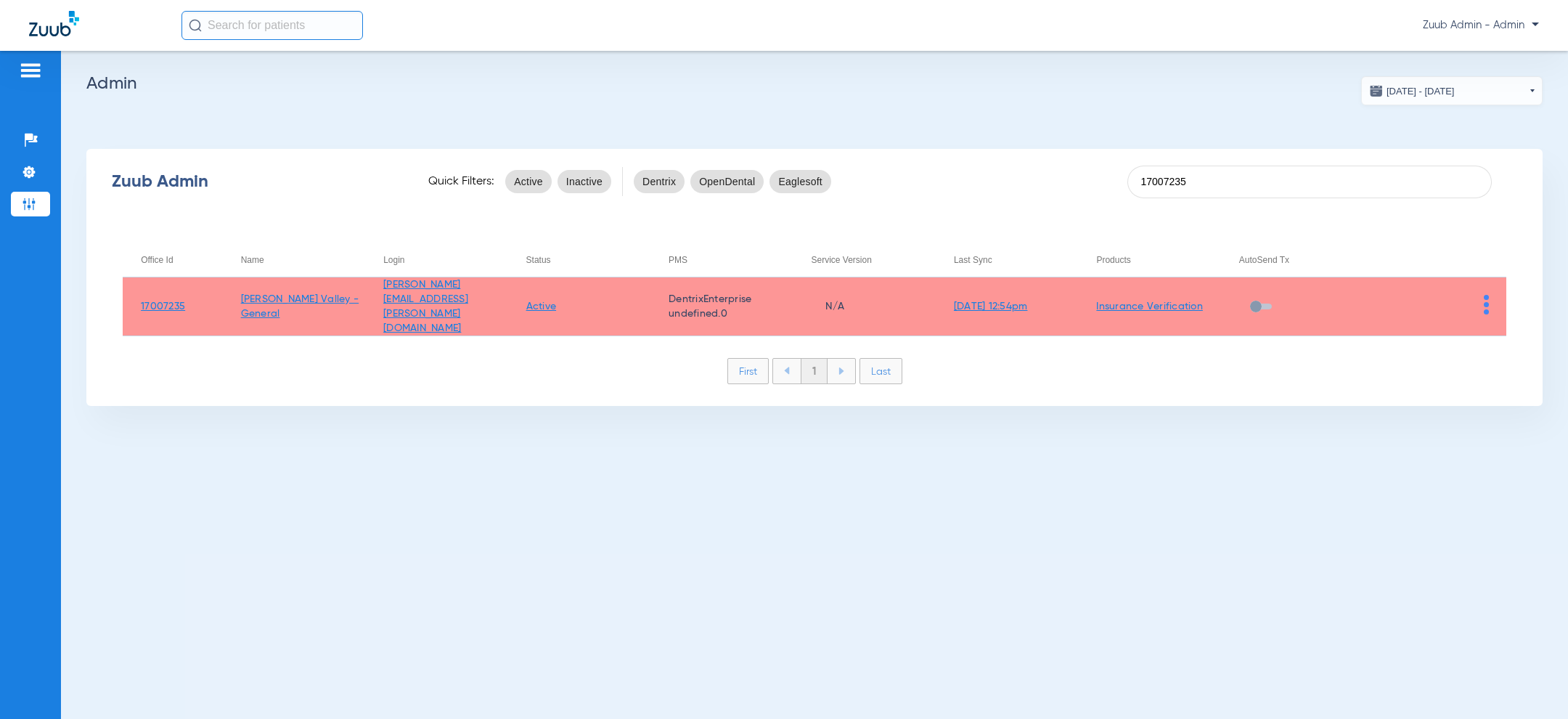
type input "17007235"
click at [1486, 295] on img at bounding box center [1486, 304] width 5 height 20
click at [1448, 325] on span "View Account" at bounding box center [1446, 328] width 61 height 10
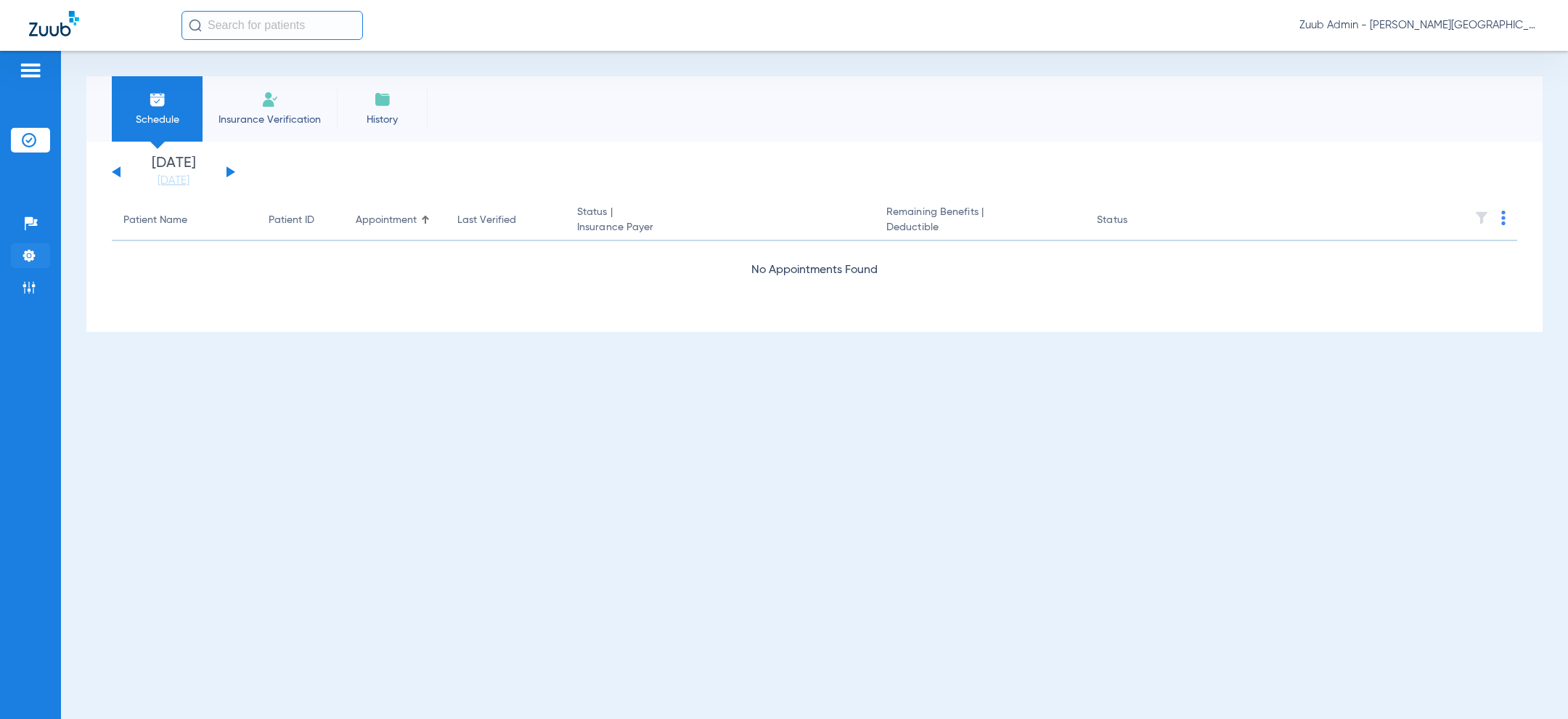
click at [21, 256] on img at bounding box center [29, 255] width 14 height 14
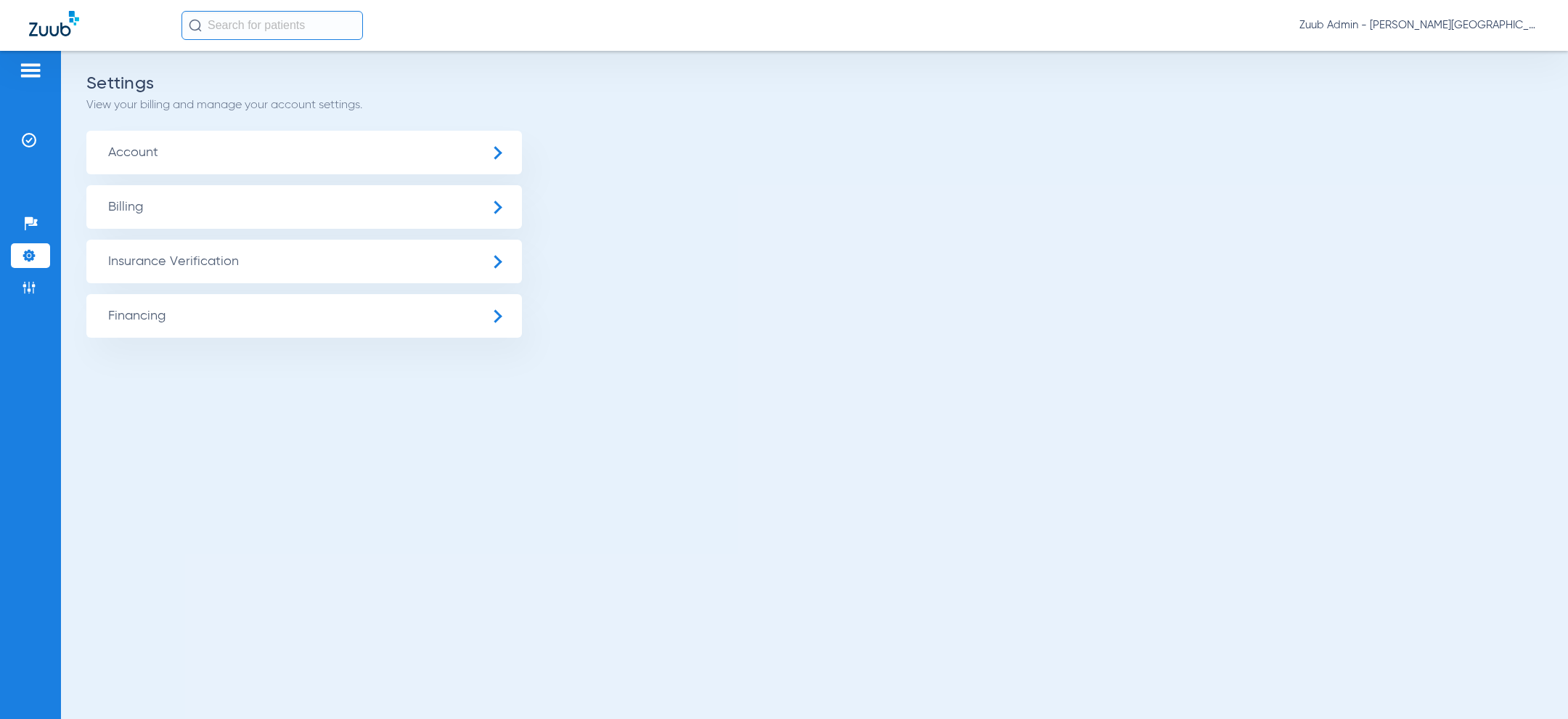
click at [169, 264] on span "Insurance Verification" at bounding box center [304, 261] width 435 height 44
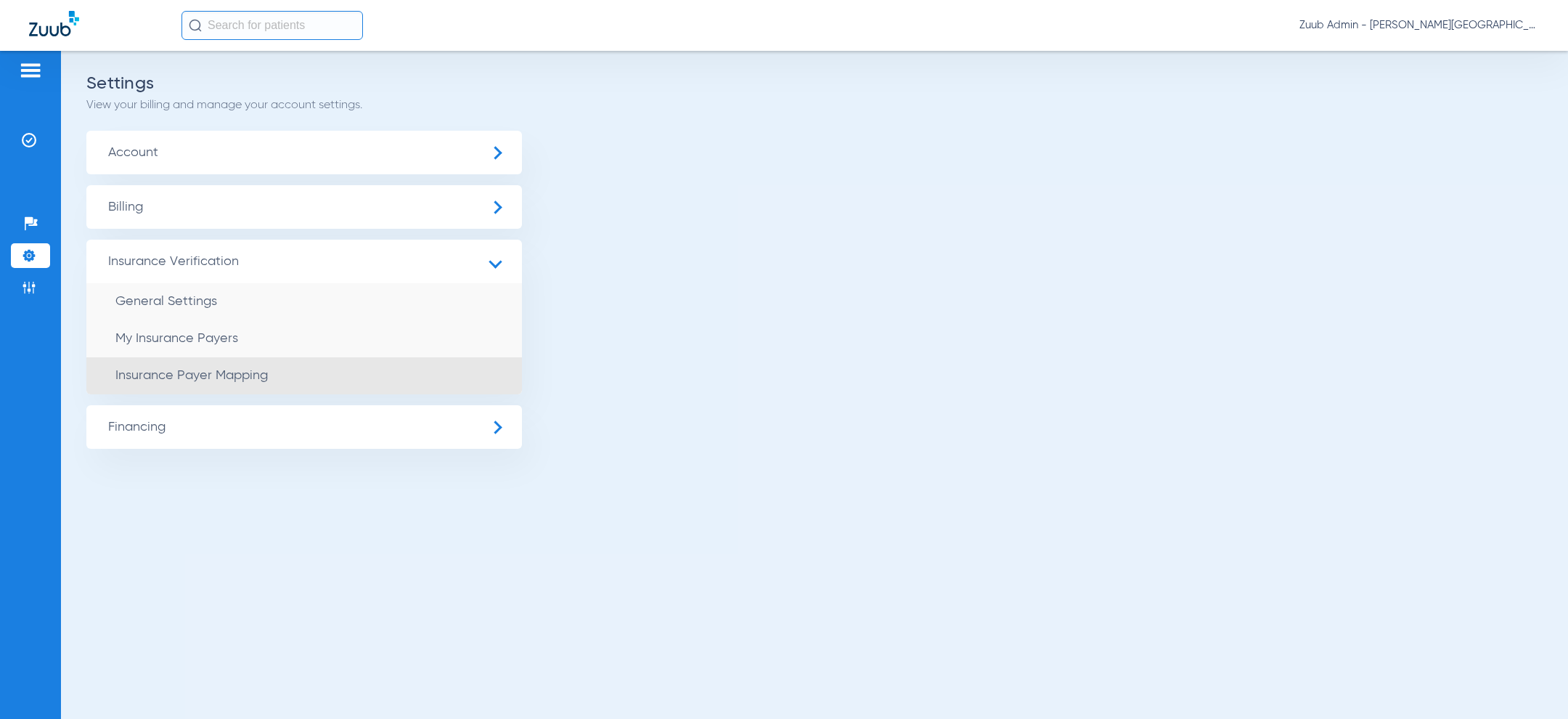
click at [193, 377] on span "Insurance Payer Mapping" at bounding box center [192, 375] width 152 height 13
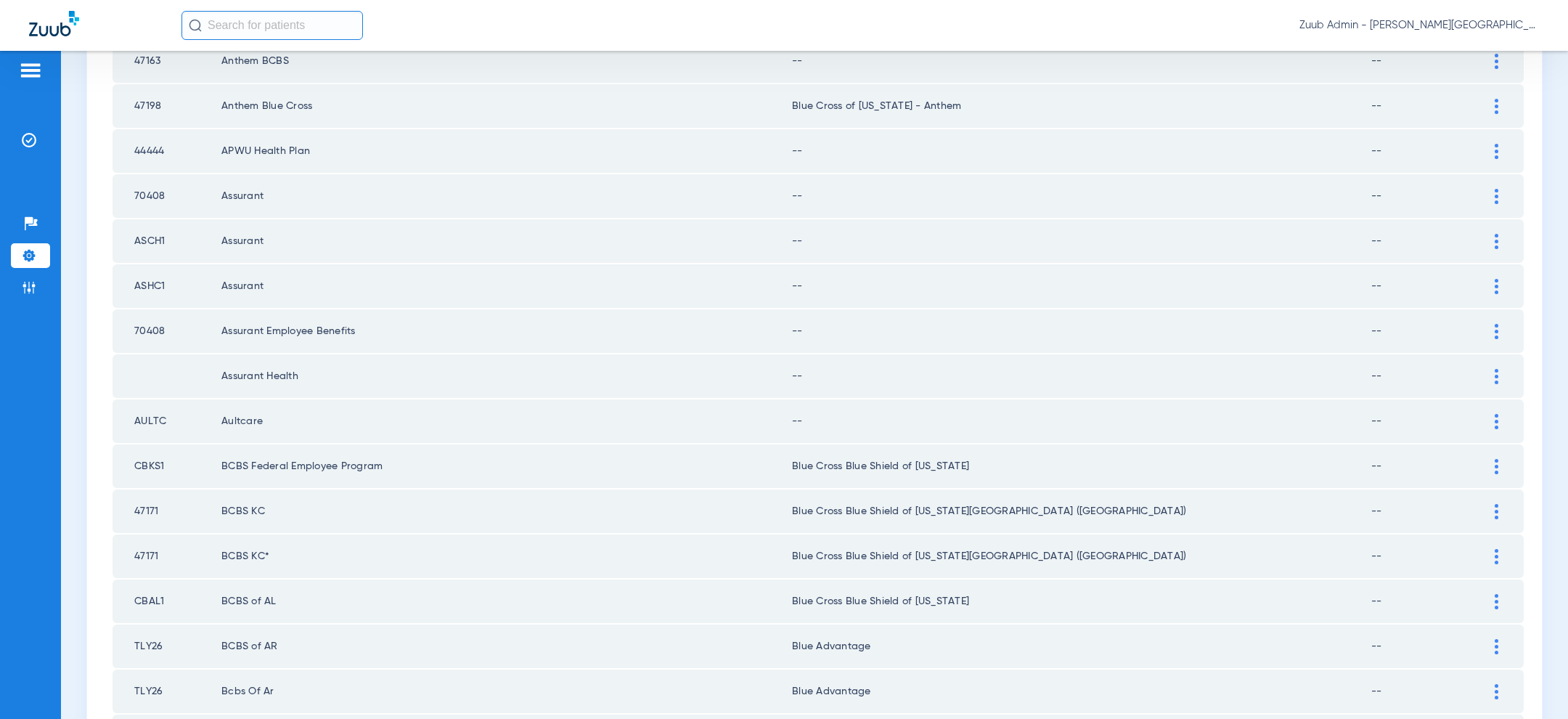
scroll to position [1886, 0]
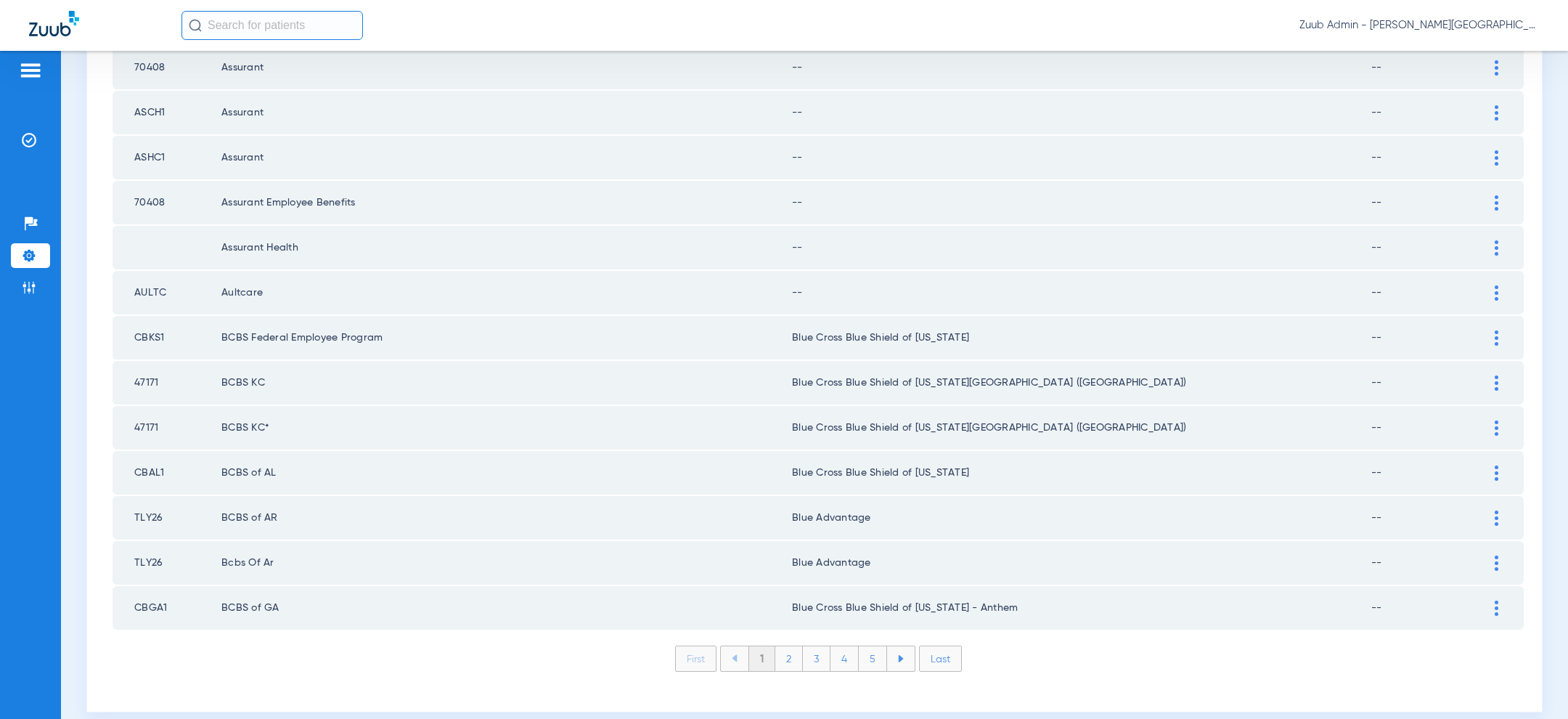
click at [940, 645] on li "Last" at bounding box center [940, 658] width 43 height 26
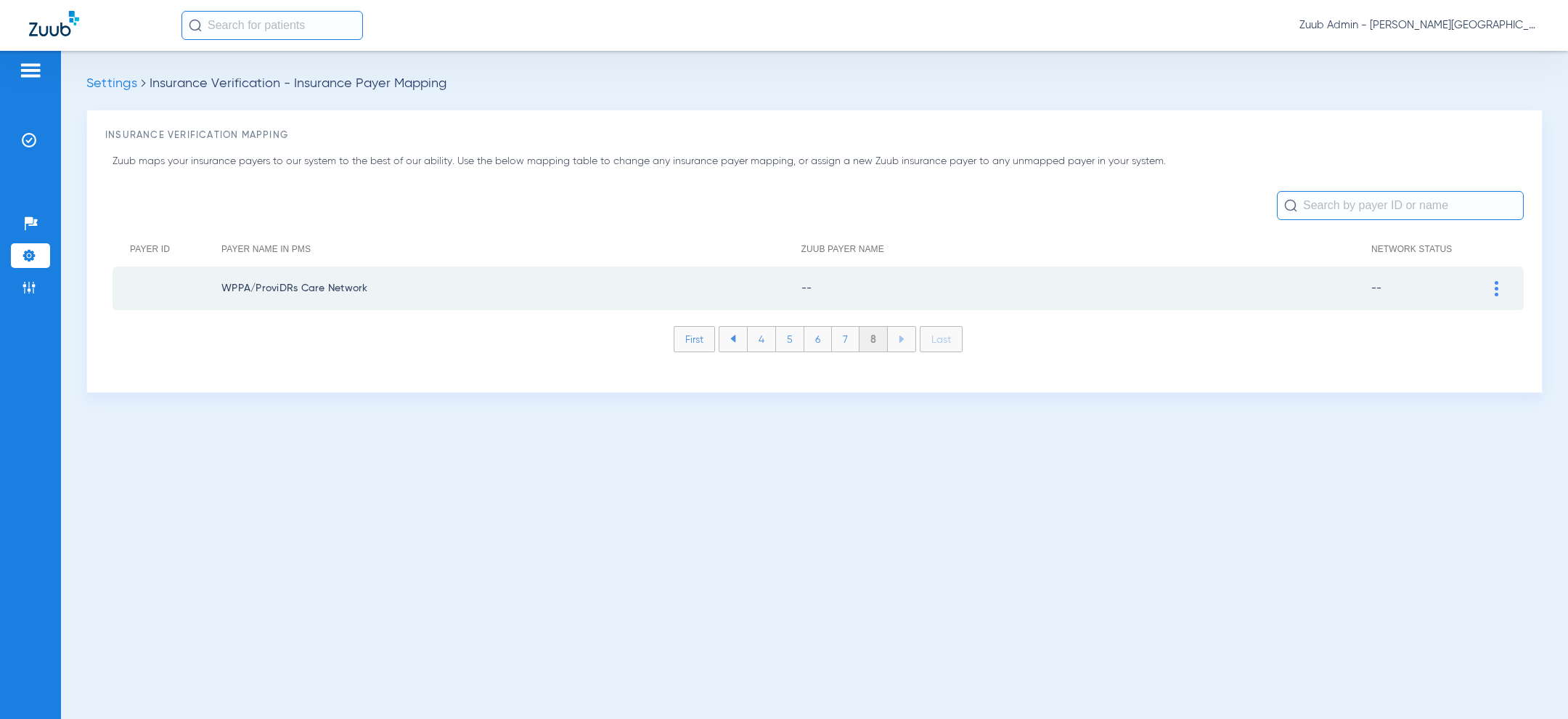
scroll to position [0, 0]
click at [690, 339] on li "First" at bounding box center [694, 338] width 41 height 26
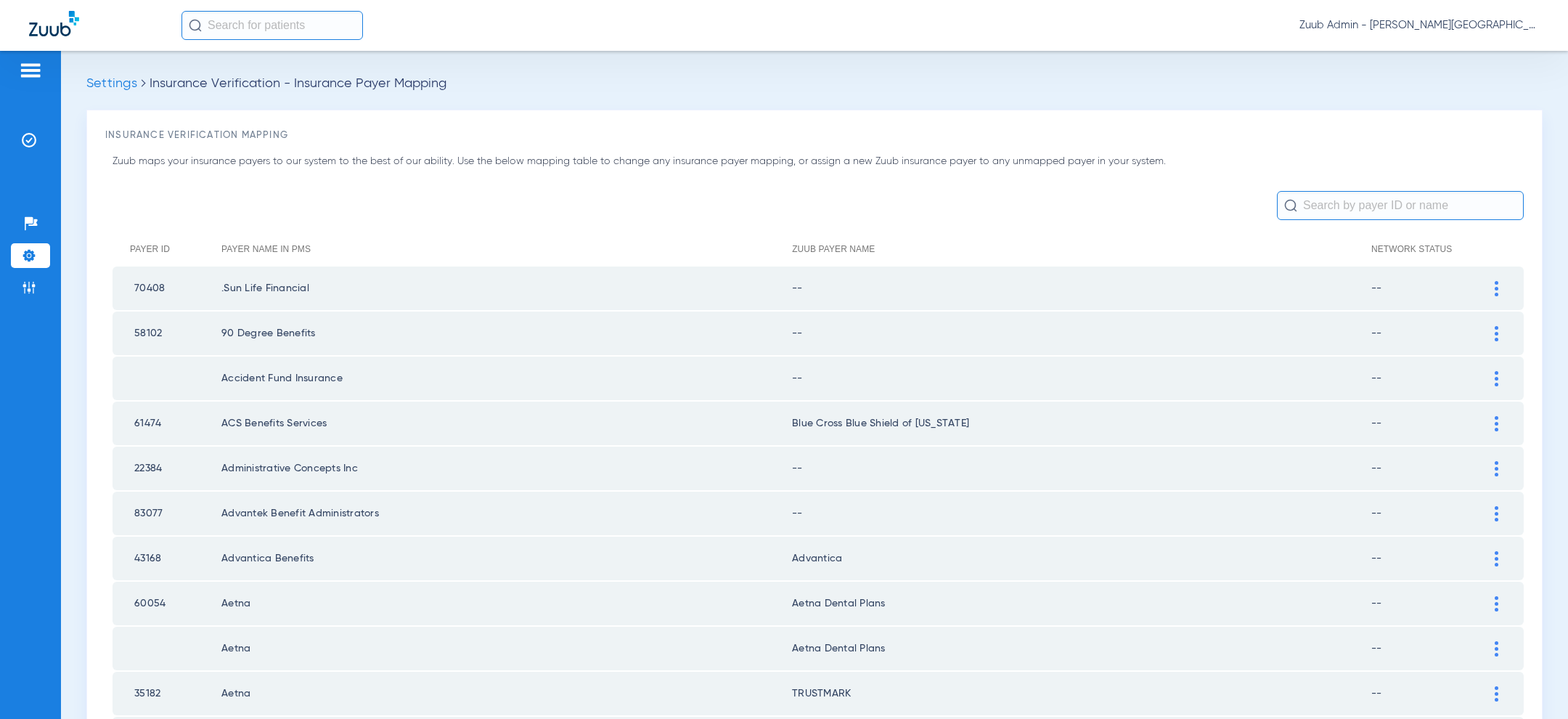
click at [1478, 13] on div "Zuub Admin - Moreno Valley - General" at bounding box center [860, 25] width 1357 height 29
click at [1478, 25] on span "Zuub Admin - Moreno Valley - General" at bounding box center [1419, 25] width 239 height 14
click at [1481, 53] on span "Log out" at bounding box center [1496, 52] width 56 height 10
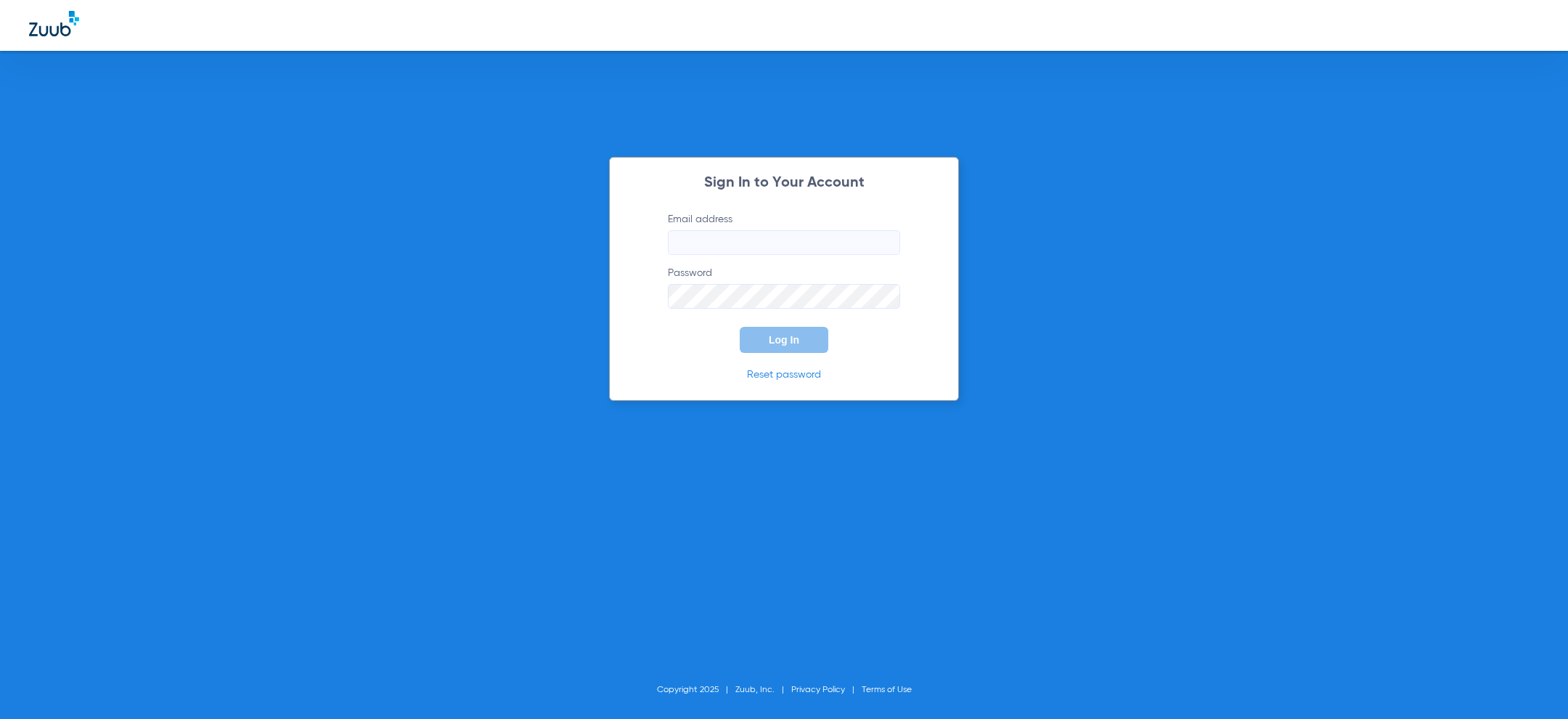
type input "[PERSON_NAME][EMAIL_ADDRESS][PERSON_NAME][DOMAIN_NAME]"
click at [782, 335] on span "Log In" at bounding box center [784, 339] width 30 height 12
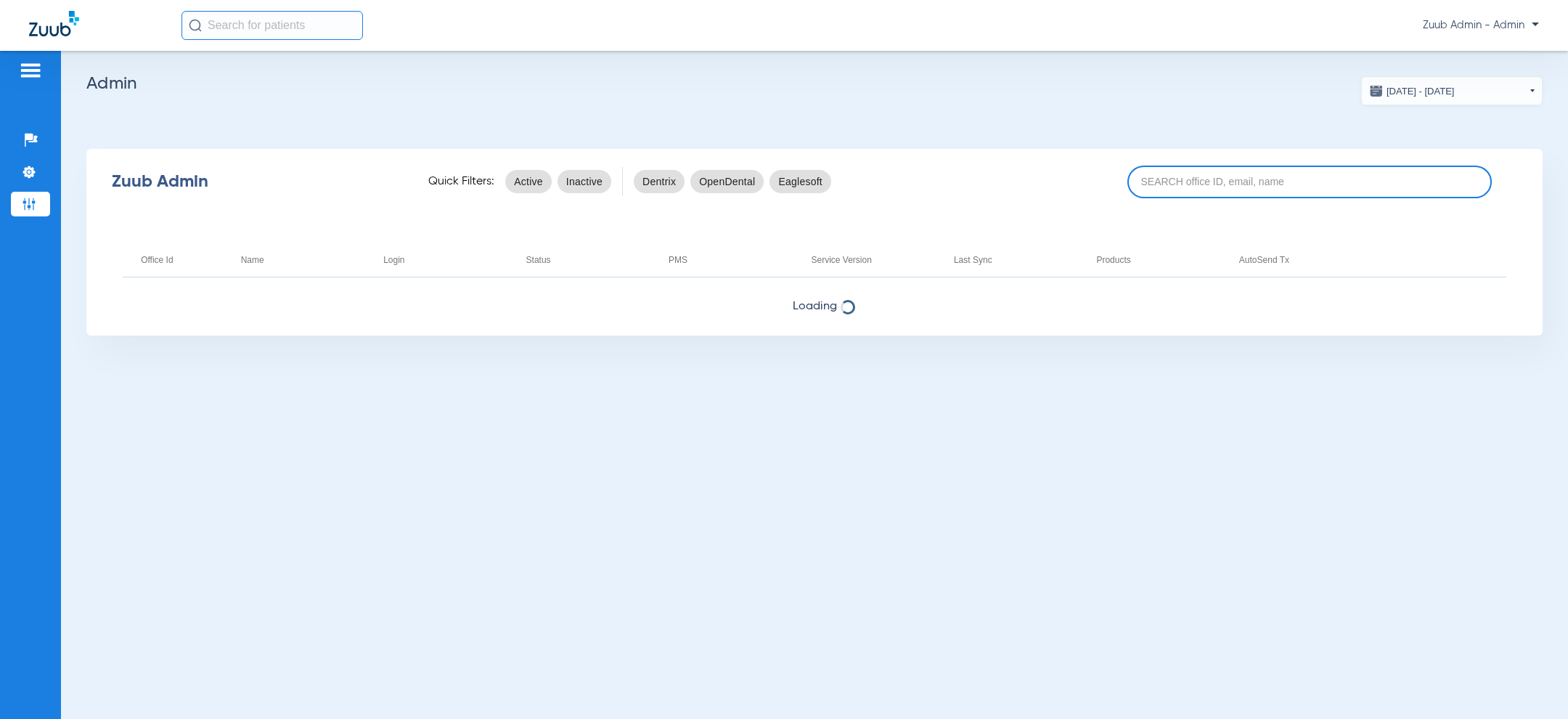
click at [1196, 182] on input at bounding box center [1310, 182] width 365 height 33
paste input "17007236"
type input "17007236"
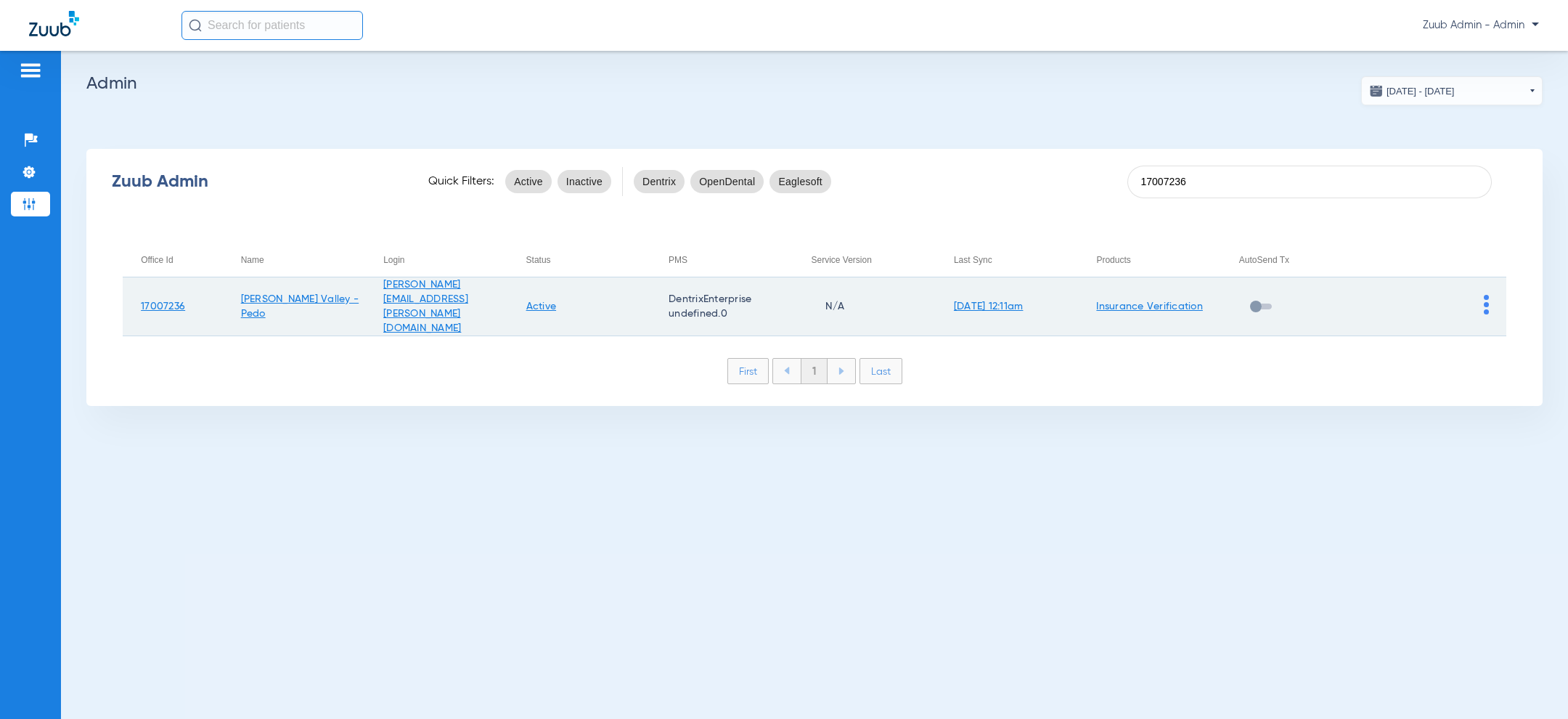
click at [1486, 298] on img at bounding box center [1486, 304] width 5 height 20
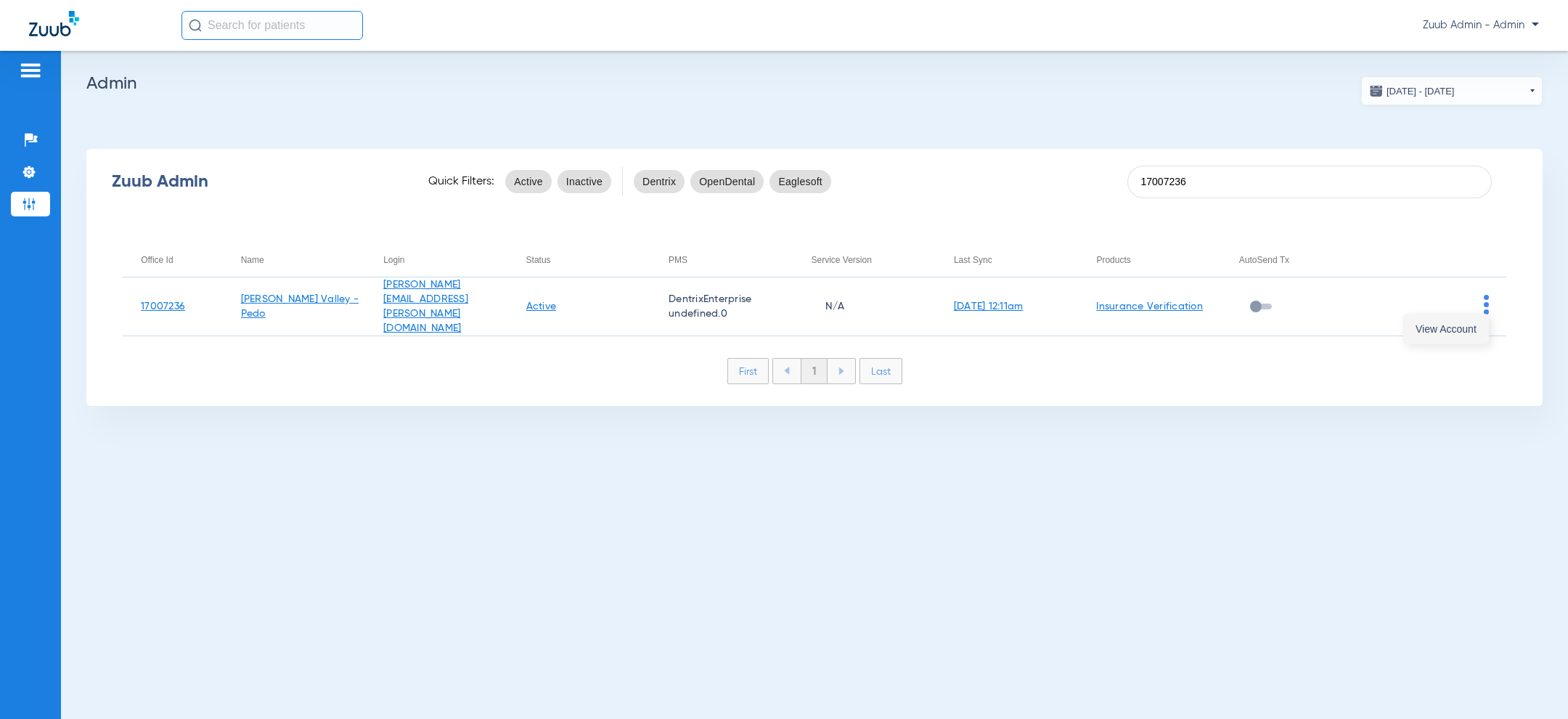
click at [1471, 334] on button "View Account" at bounding box center [1446, 329] width 84 height 29
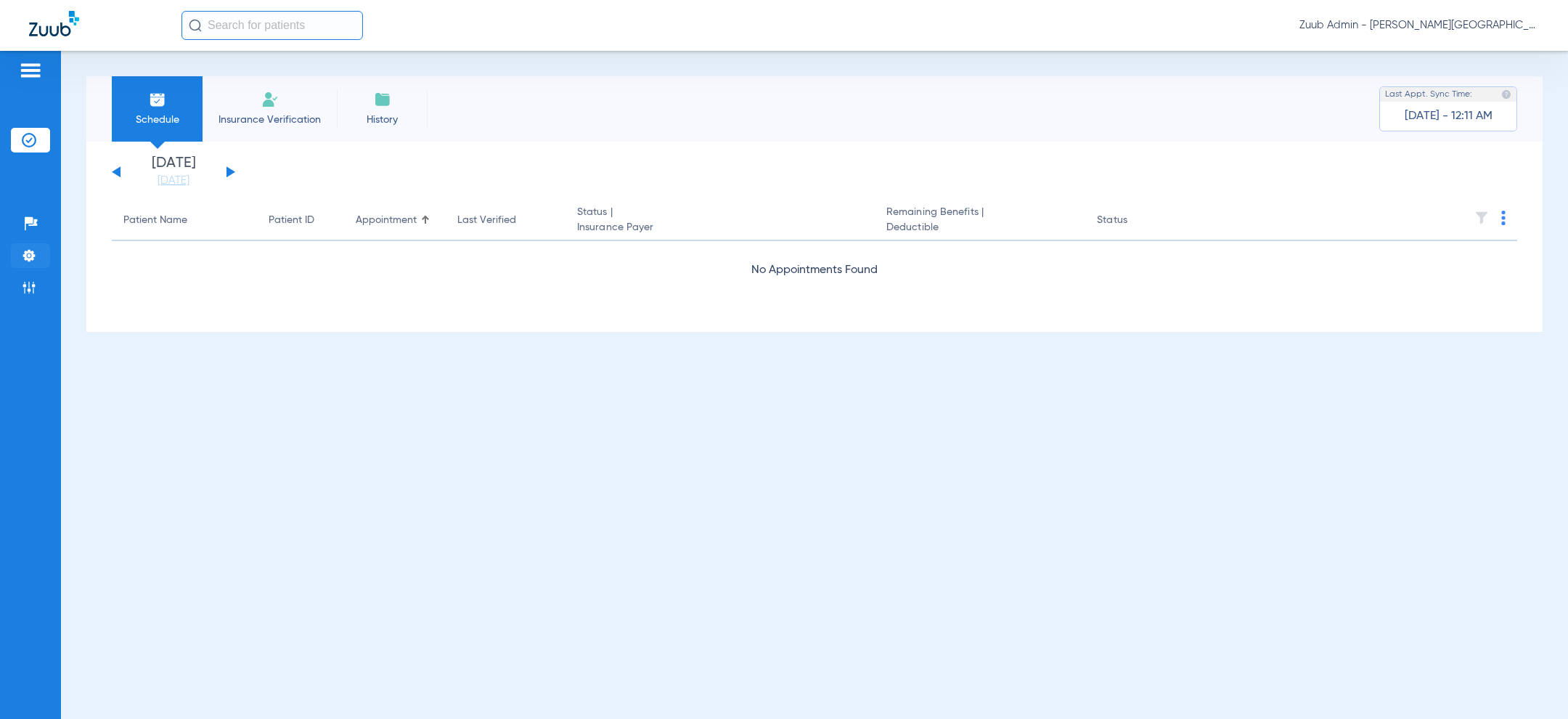
click at [20, 260] on li "Settings" at bounding box center [30, 255] width 39 height 25
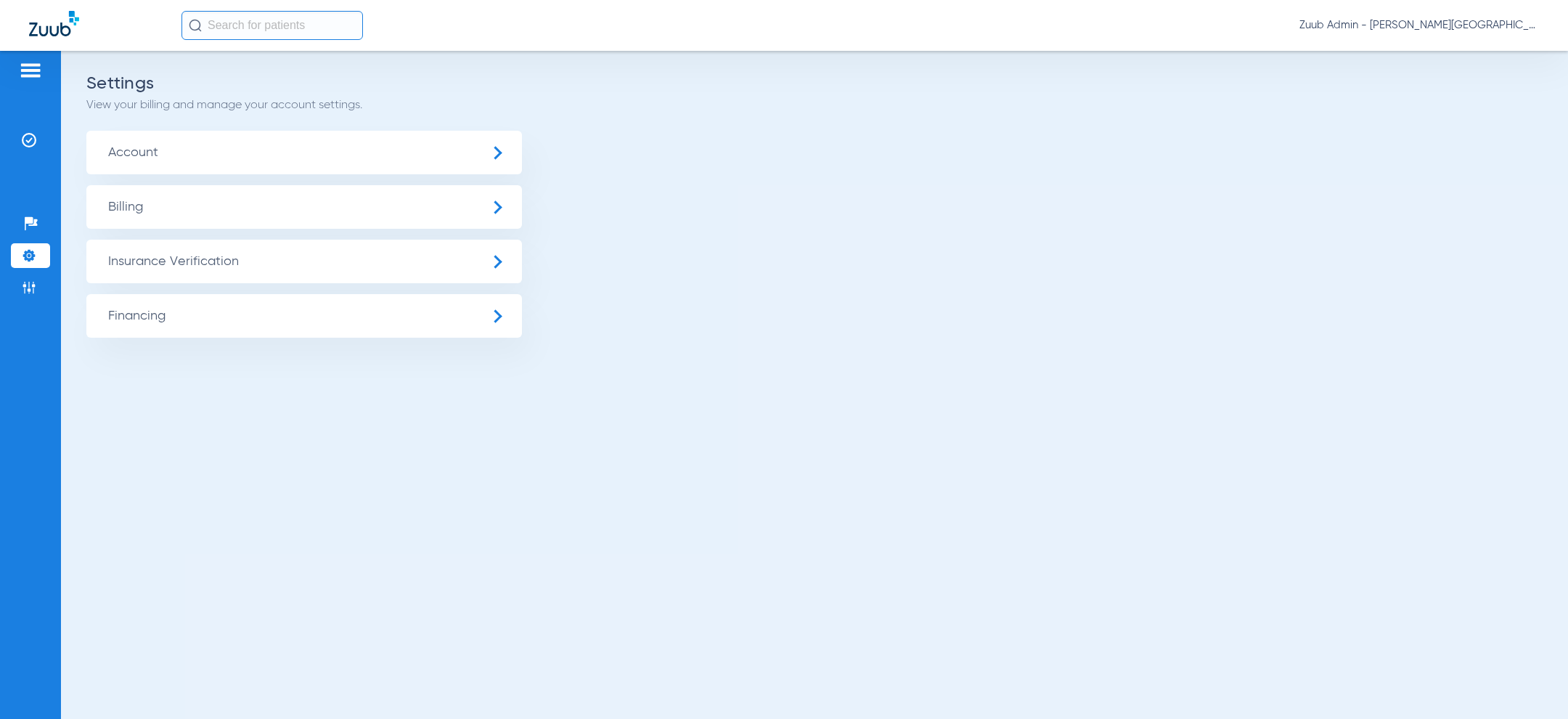
click at [177, 263] on span "Insurance Verification" at bounding box center [304, 261] width 435 height 44
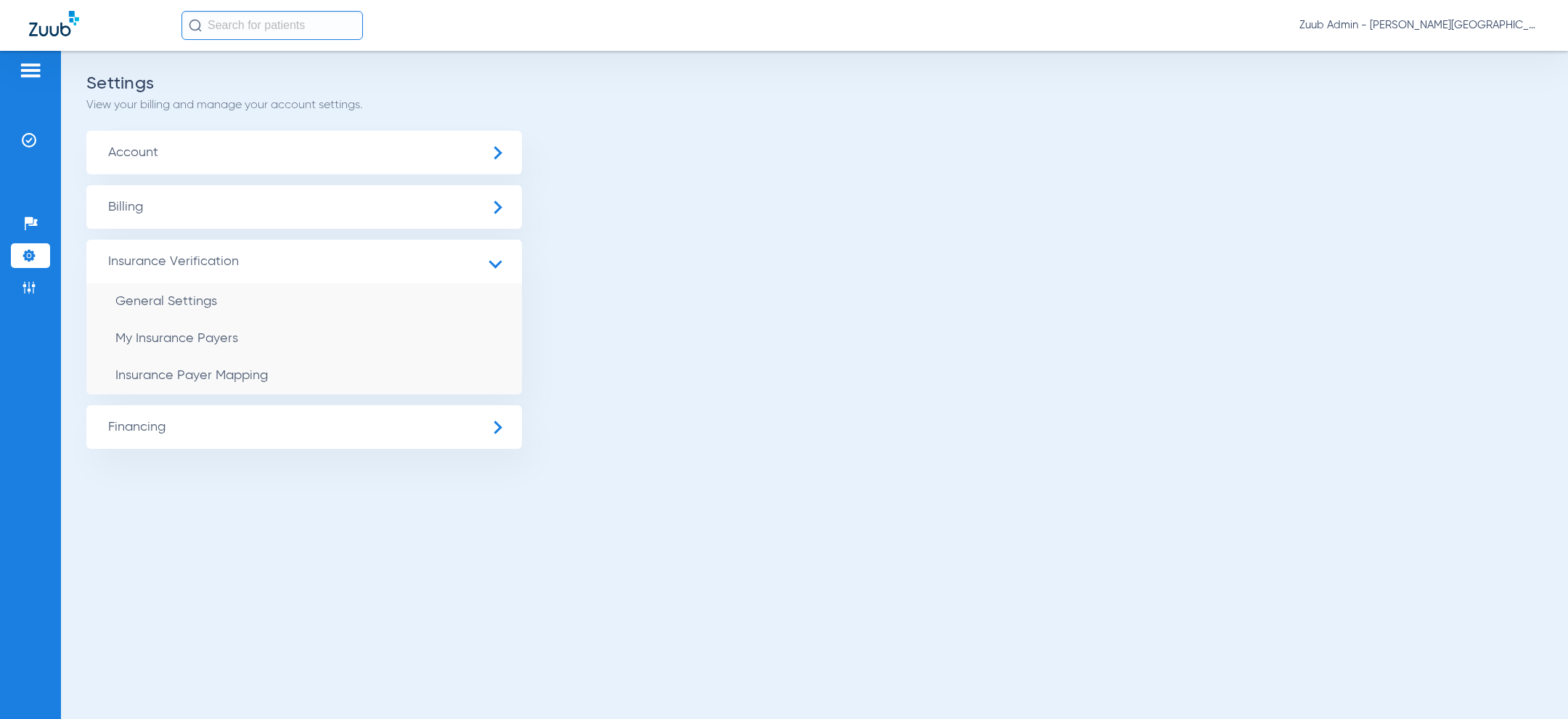
click at [218, 387] on li "Insurance Payer Mapping" at bounding box center [304, 376] width 435 height 37
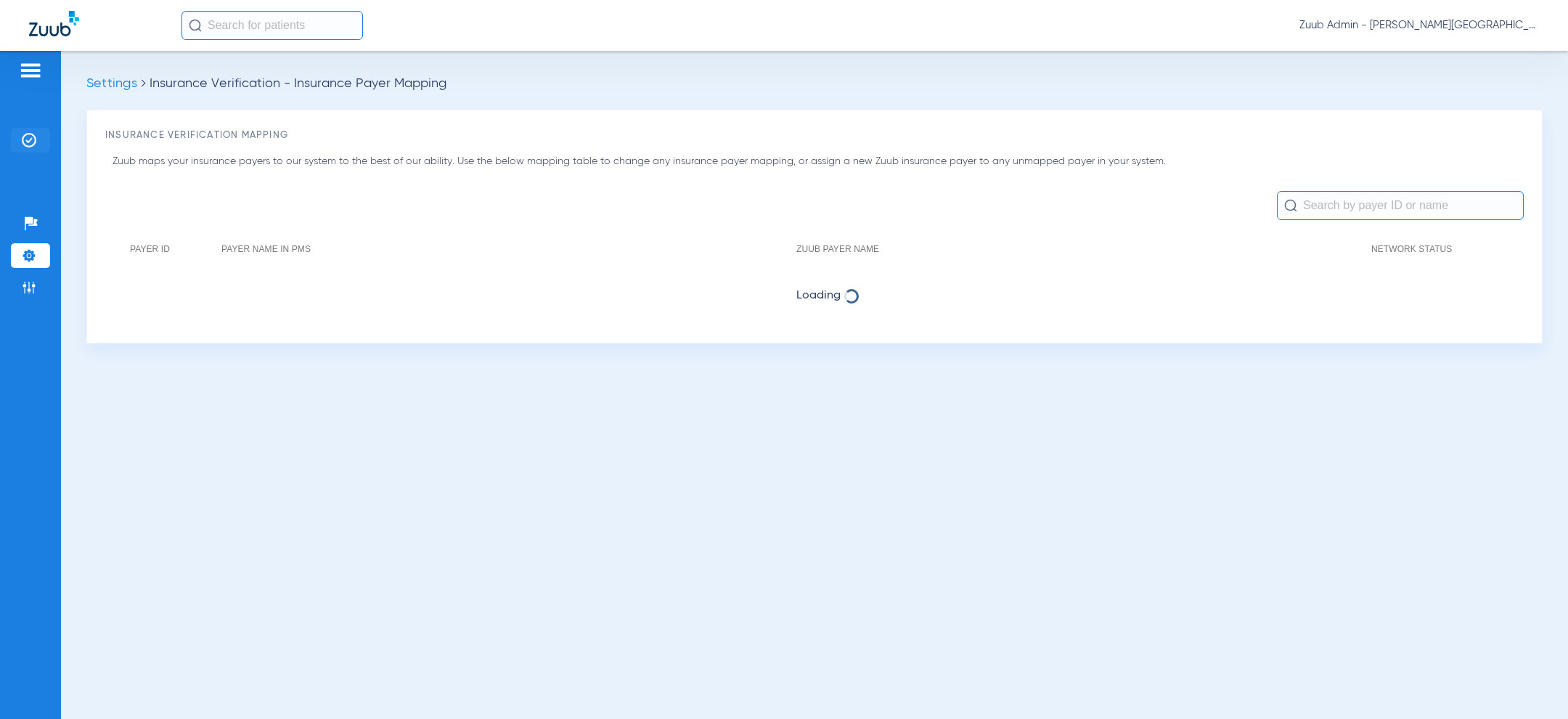
click at [31, 136] on img at bounding box center [29, 140] width 14 height 14
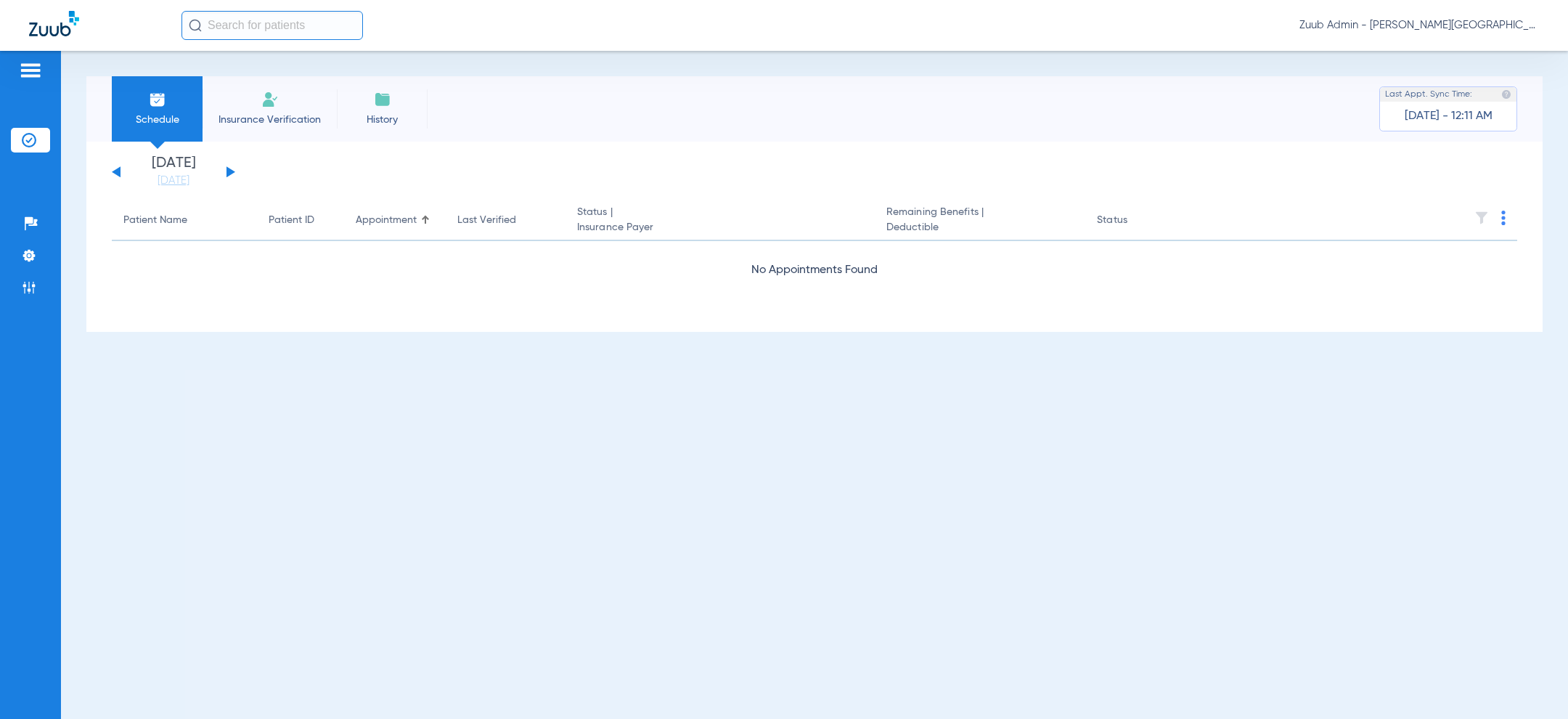
click at [231, 172] on button at bounding box center [231, 172] width 9 height 11
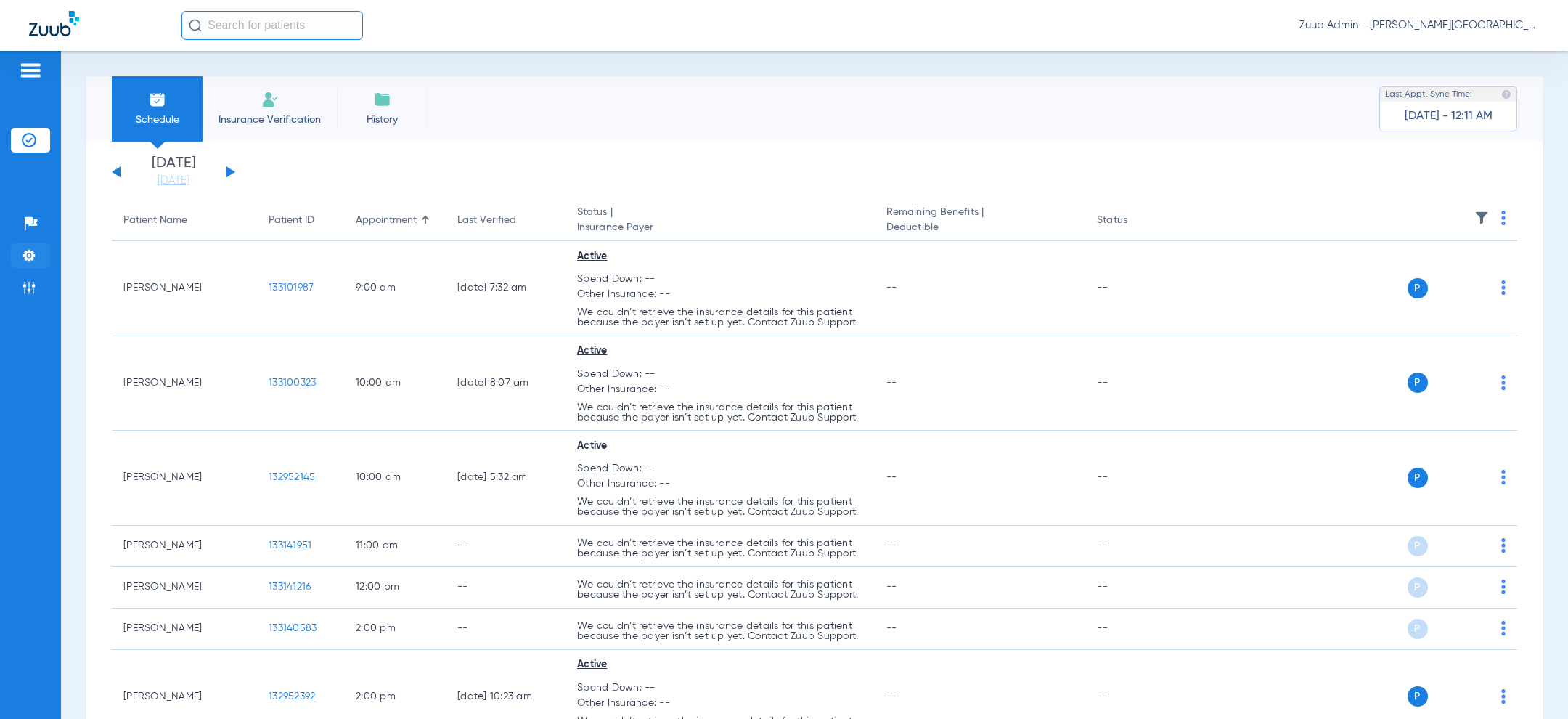
click at [26, 254] on img at bounding box center [29, 255] width 14 height 14
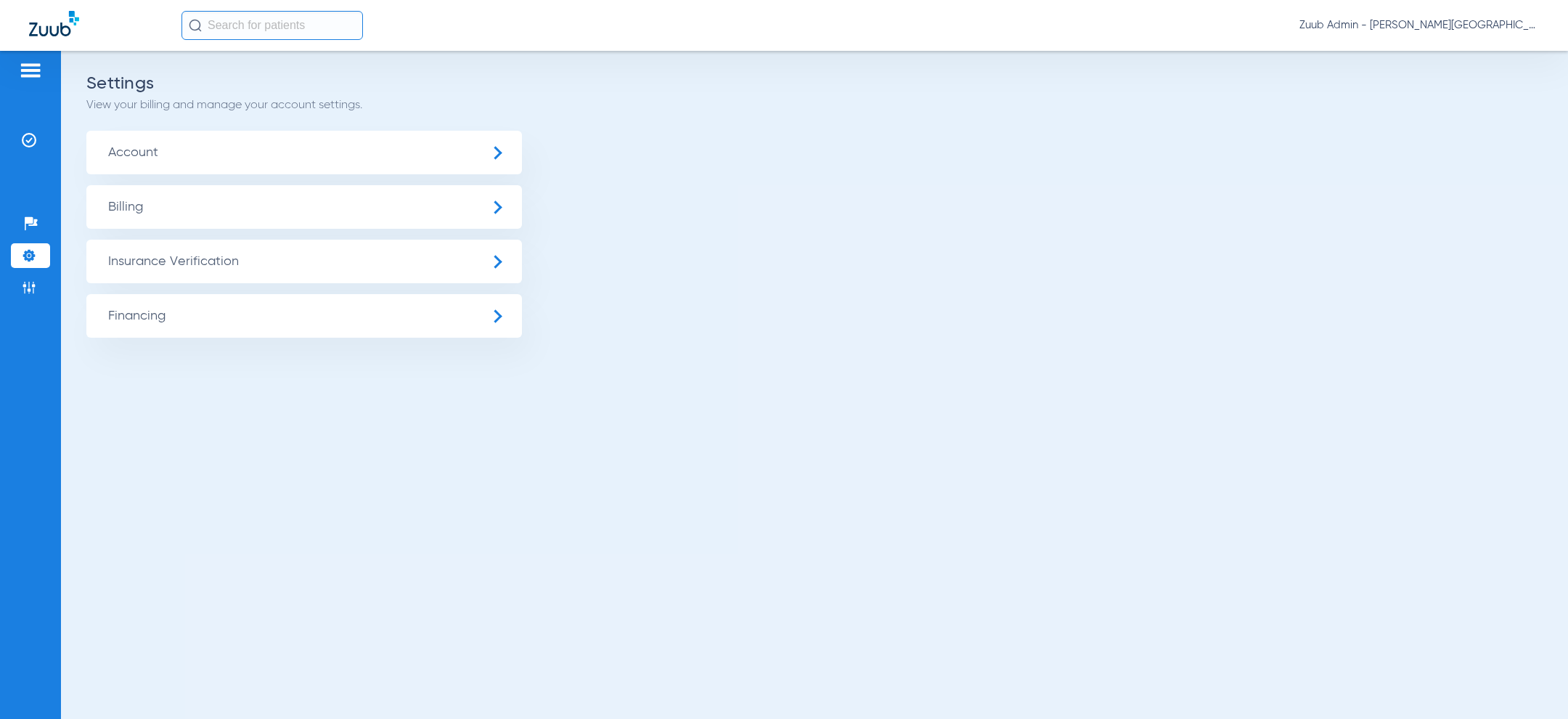
click at [170, 254] on span "Insurance Verification" at bounding box center [304, 261] width 435 height 44
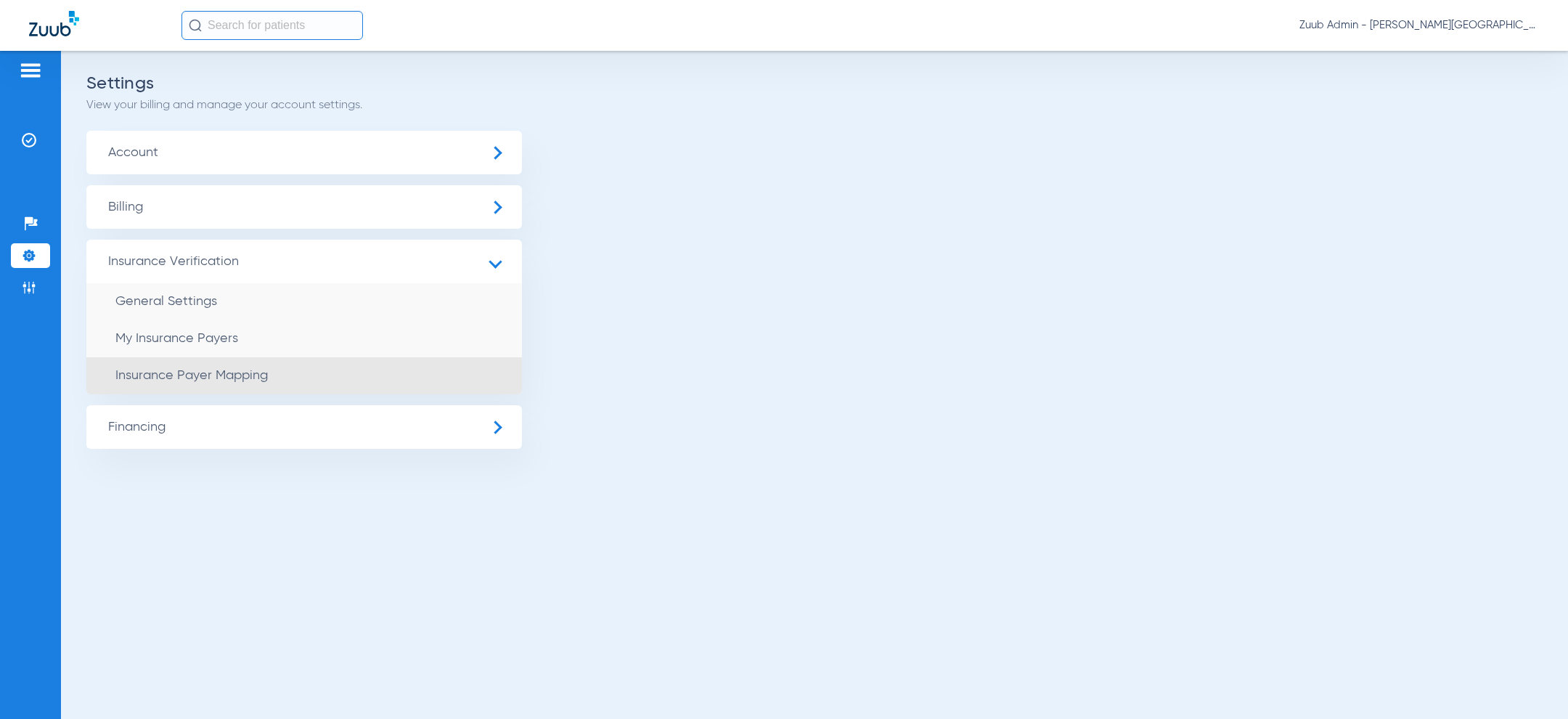
click at [216, 371] on span "Insurance Payer Mapping" at bounding box center [192, 375] width 152 height 13
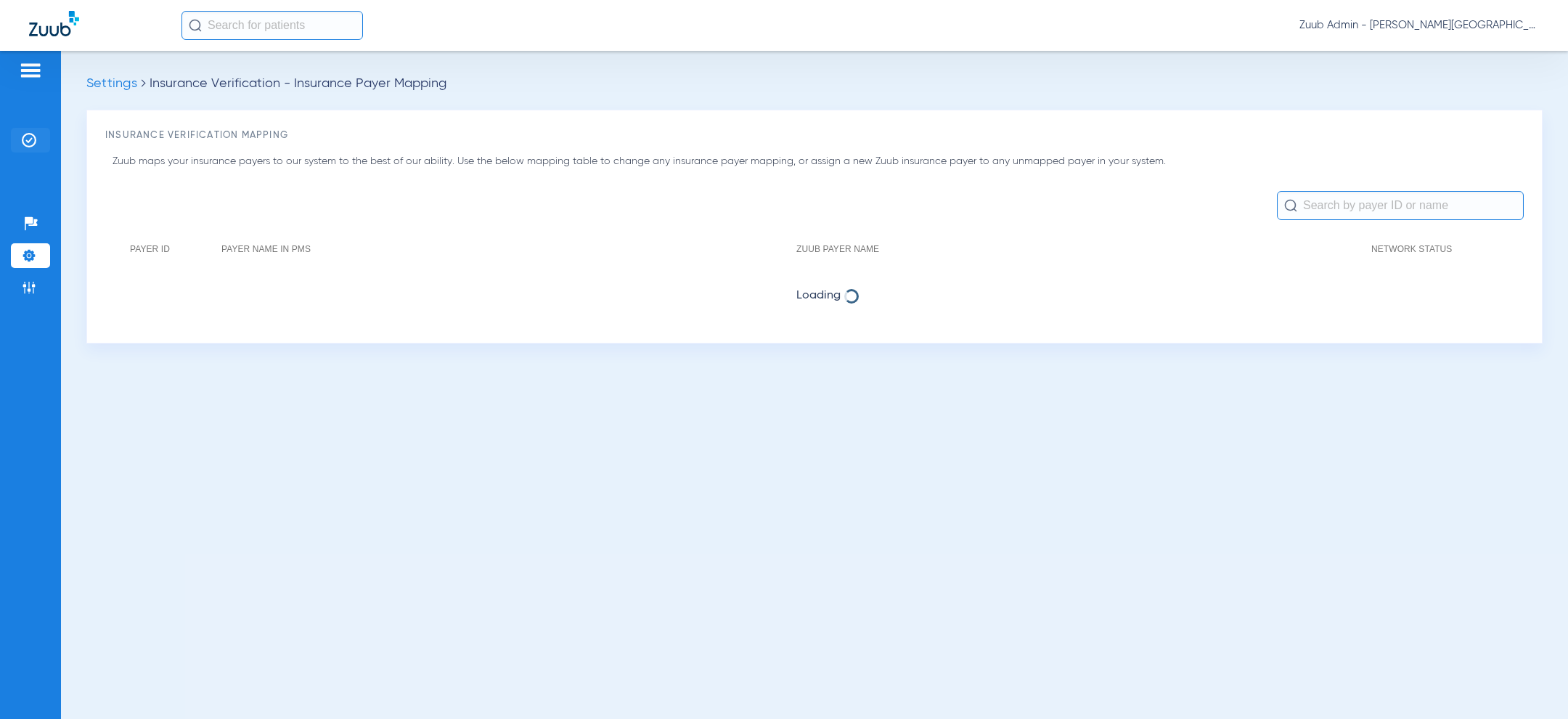
click at [22, 143] on img at bounding box center [29, 140] width 14 height 14
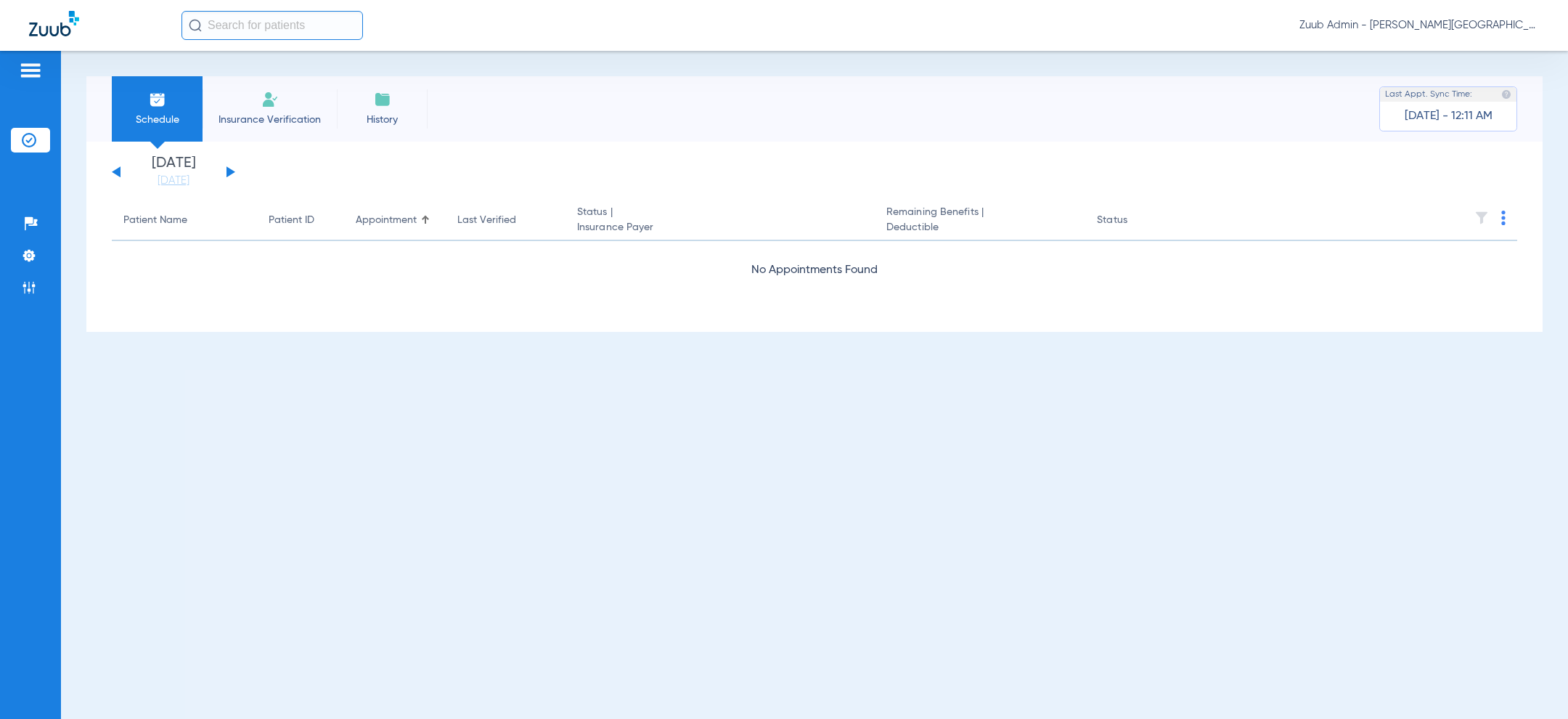
click at [230, 171] on button at bounding box center [231, 172] width 9 height 11
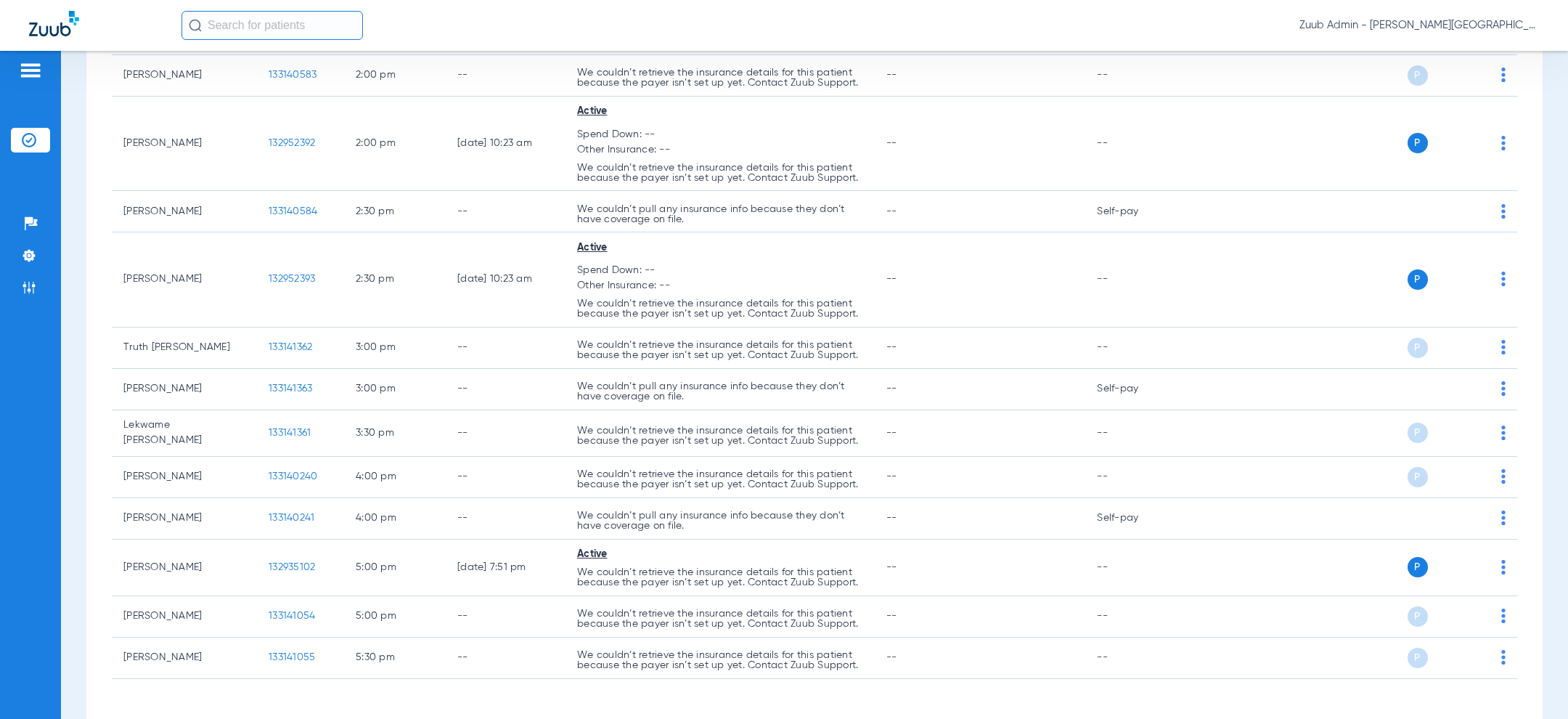
scroll to position [597, 0]
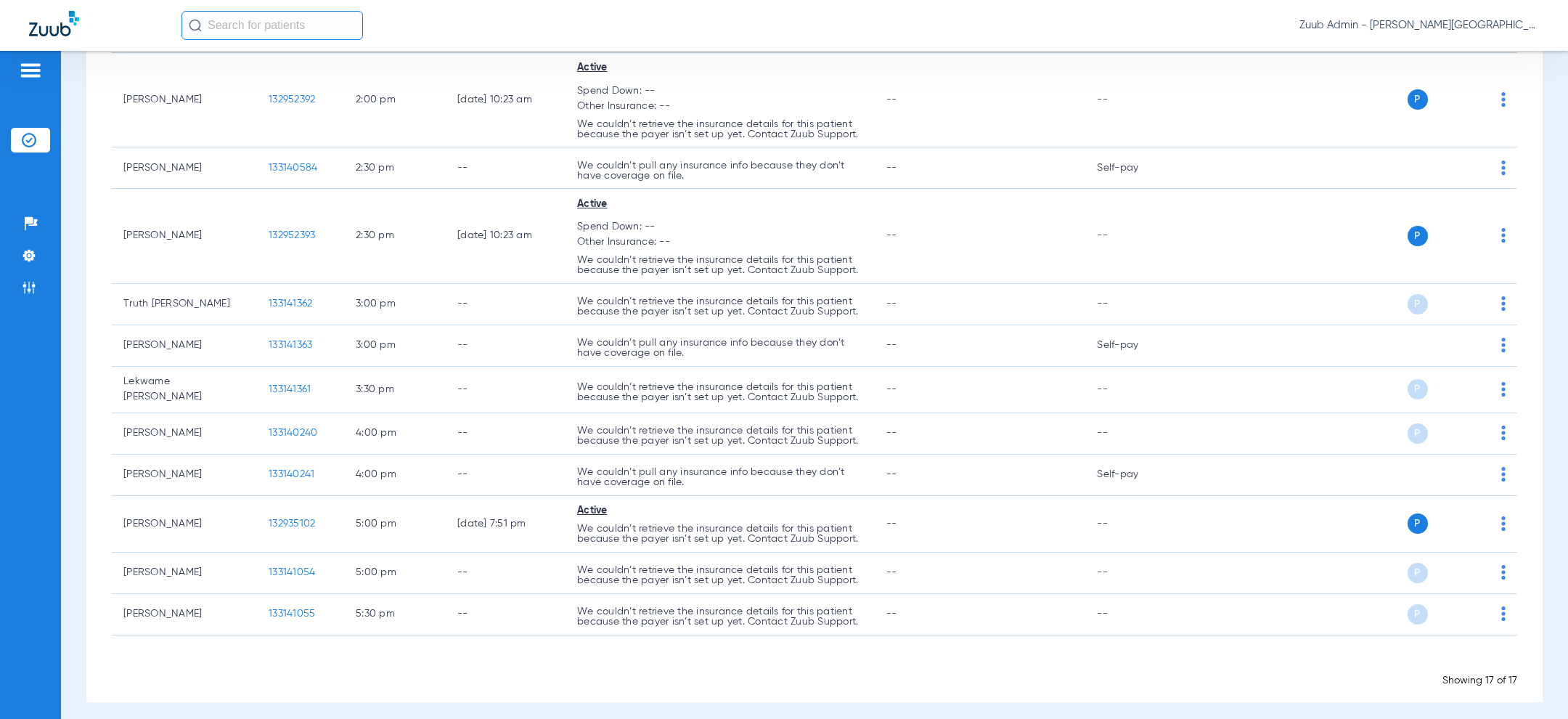
click at [1420, 25] on span "Zuub Admin - Moreno Valley - Pedo" at bounding box center [1419, 25] width 239 height 14
click at [1475, 39] on button "Log out" at bounding box center [1497, 52] width 80 height 29
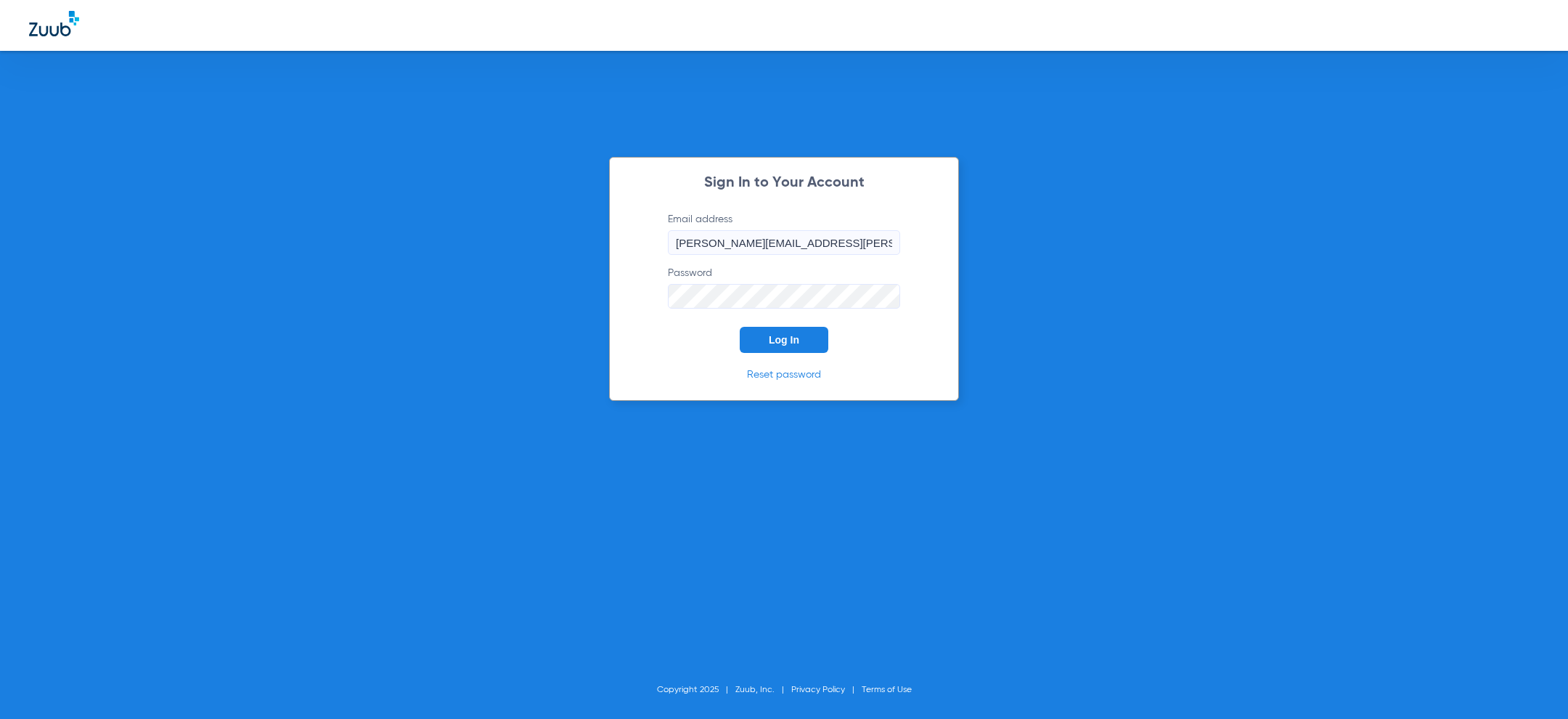
click at [769, 335] on span "Log In" at bounding box center [784, 339] width 30 height 12
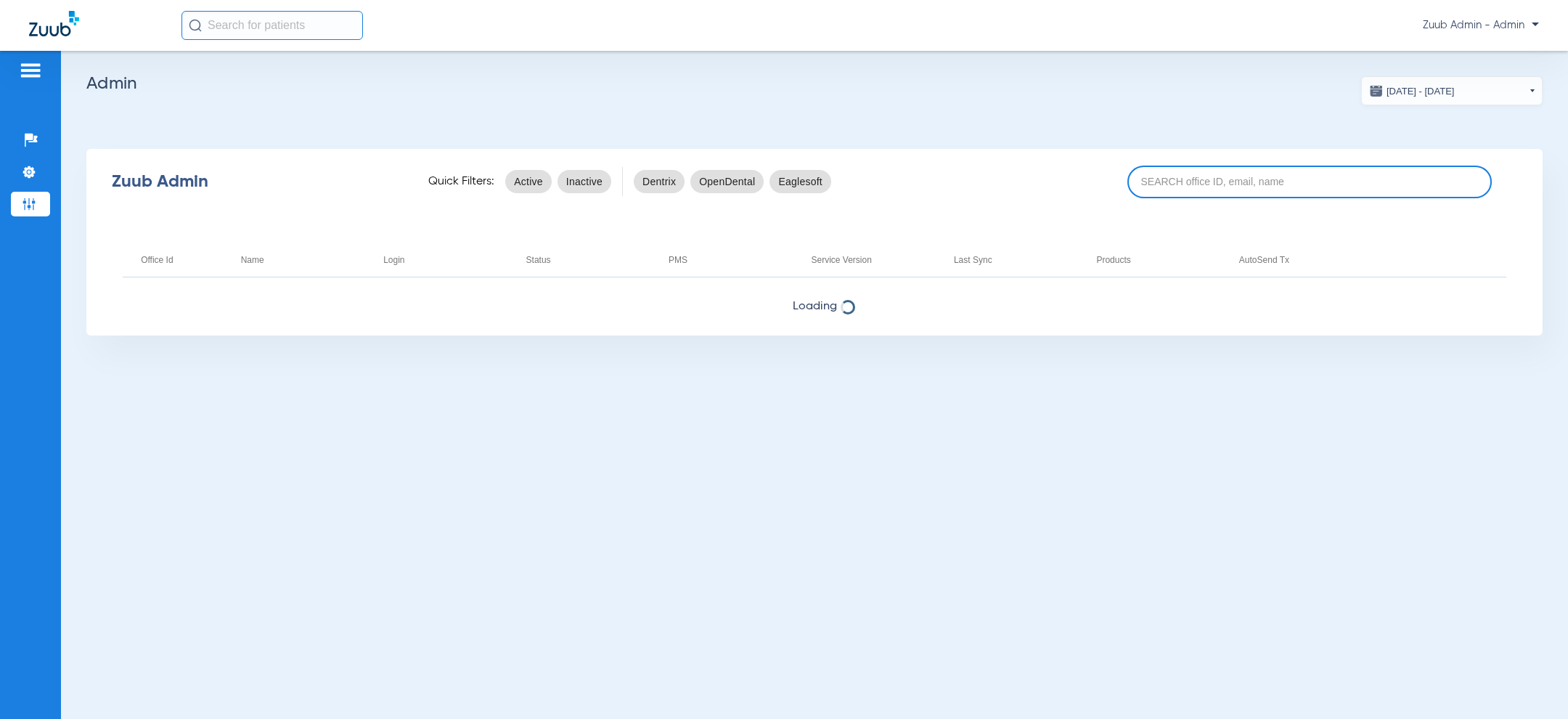
click at [1209, 184] on input at bounding box center [1310, 182] width 365 height 33
paste input "17007237"
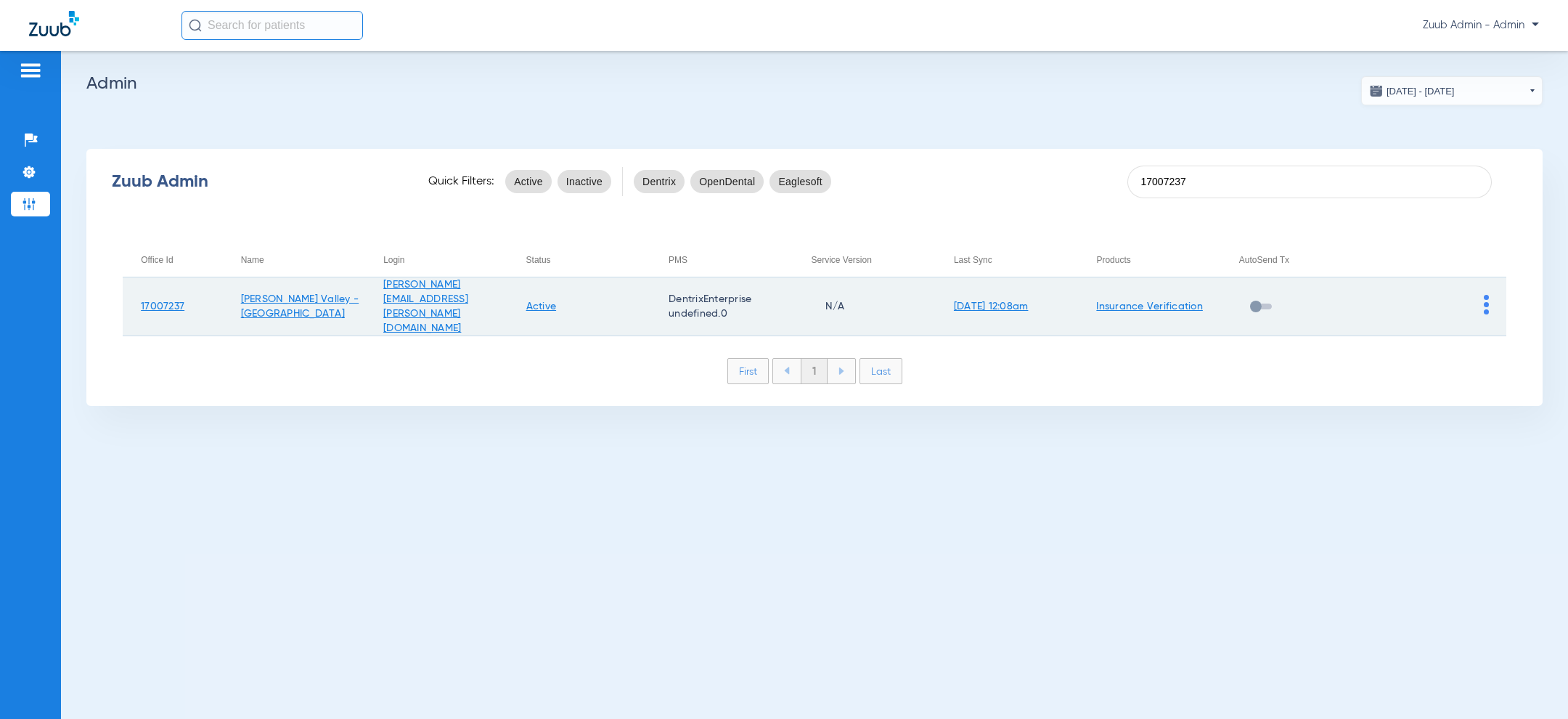
type input "17007237"
click at [1485, 302] on img at bounding box center [1486, 304] width 5 height 20
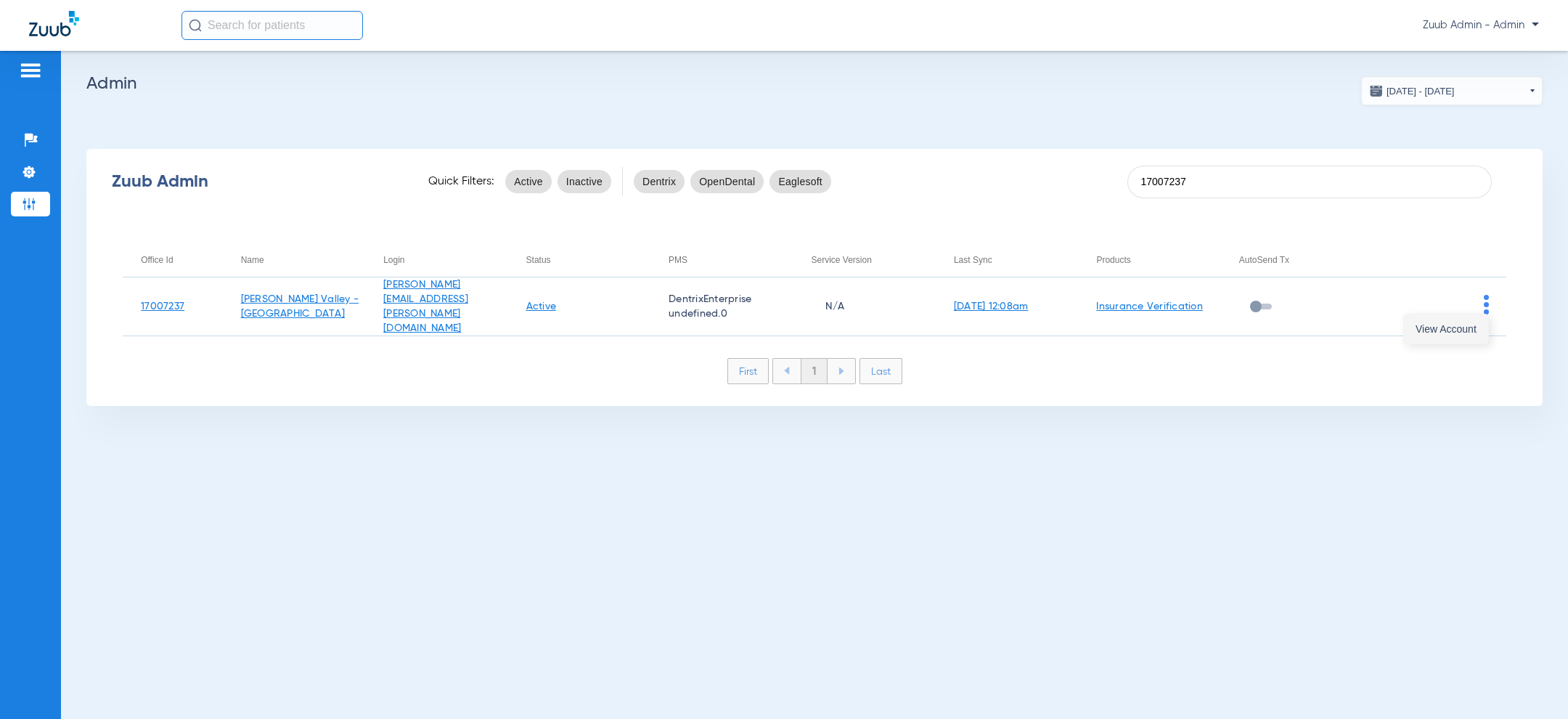
click at [1433, 331] on span "View Account" at bounding box center [1446, 328] width 61 height 10
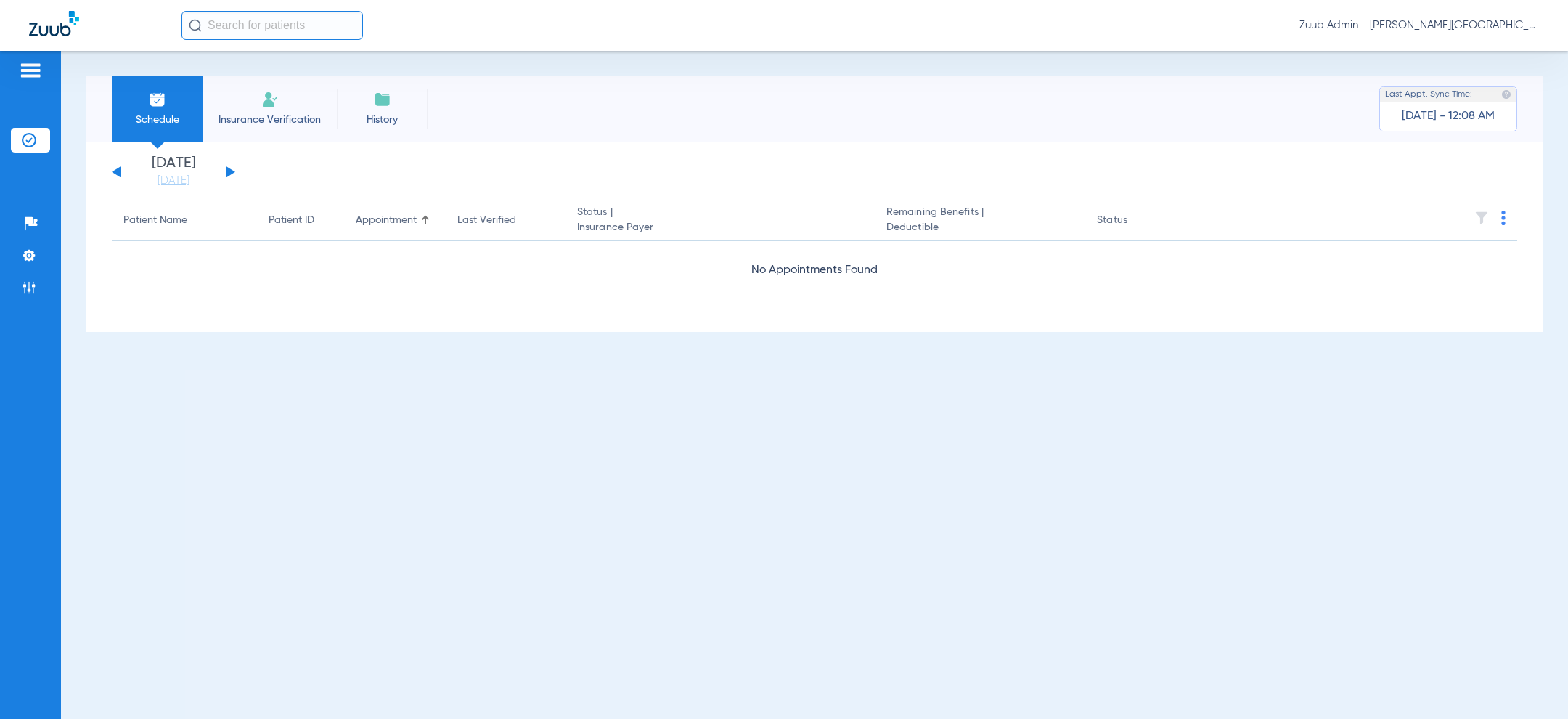
click at [229, 173] on button at bounding box center [231, 172] width 9 height 11
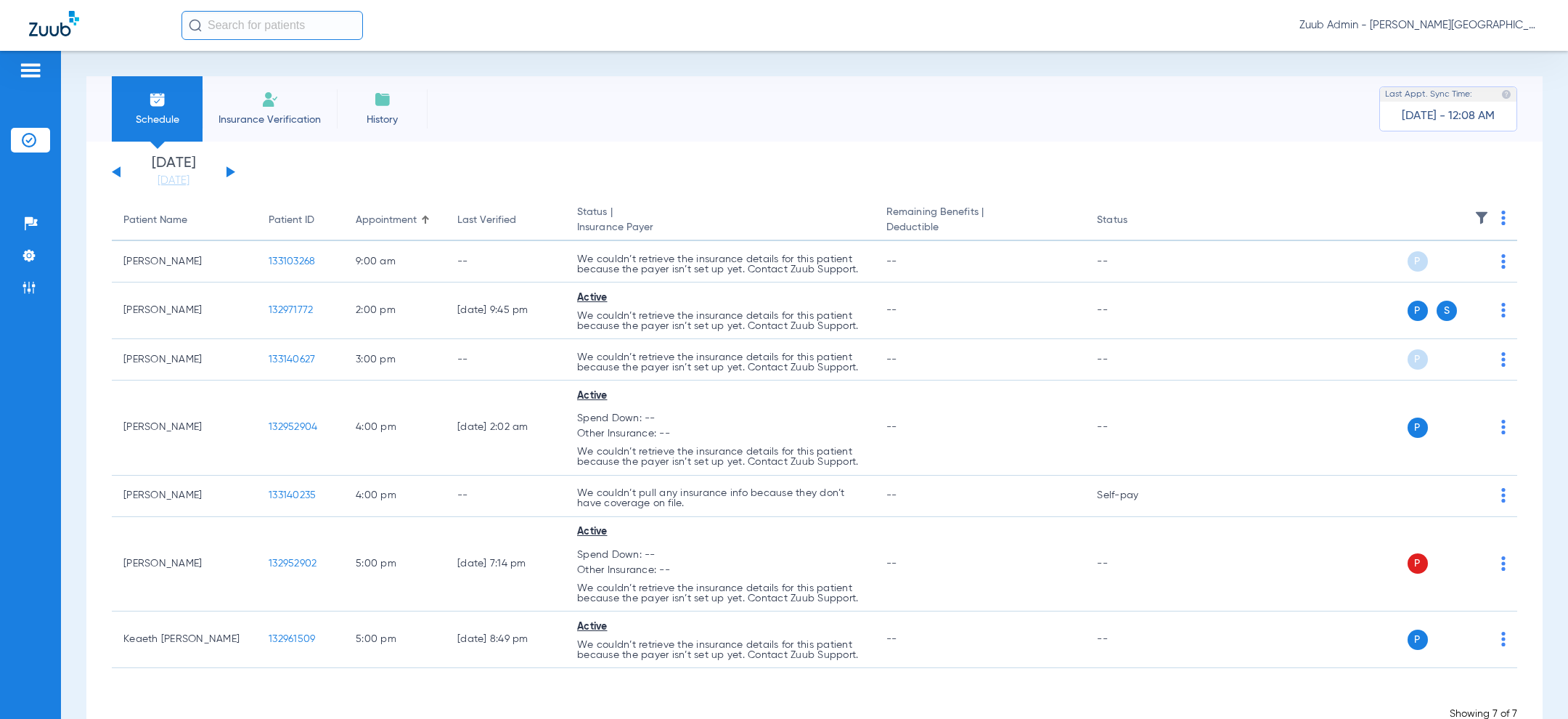
click at [1469, 27] on span "Zuub Admin - Moreno Valley - Ortho" at bounding box center [1419, 25] width 239 height 14
click at [1502, 48] on span "Log out" at bounding box center [1496, 52] width 56 height 10
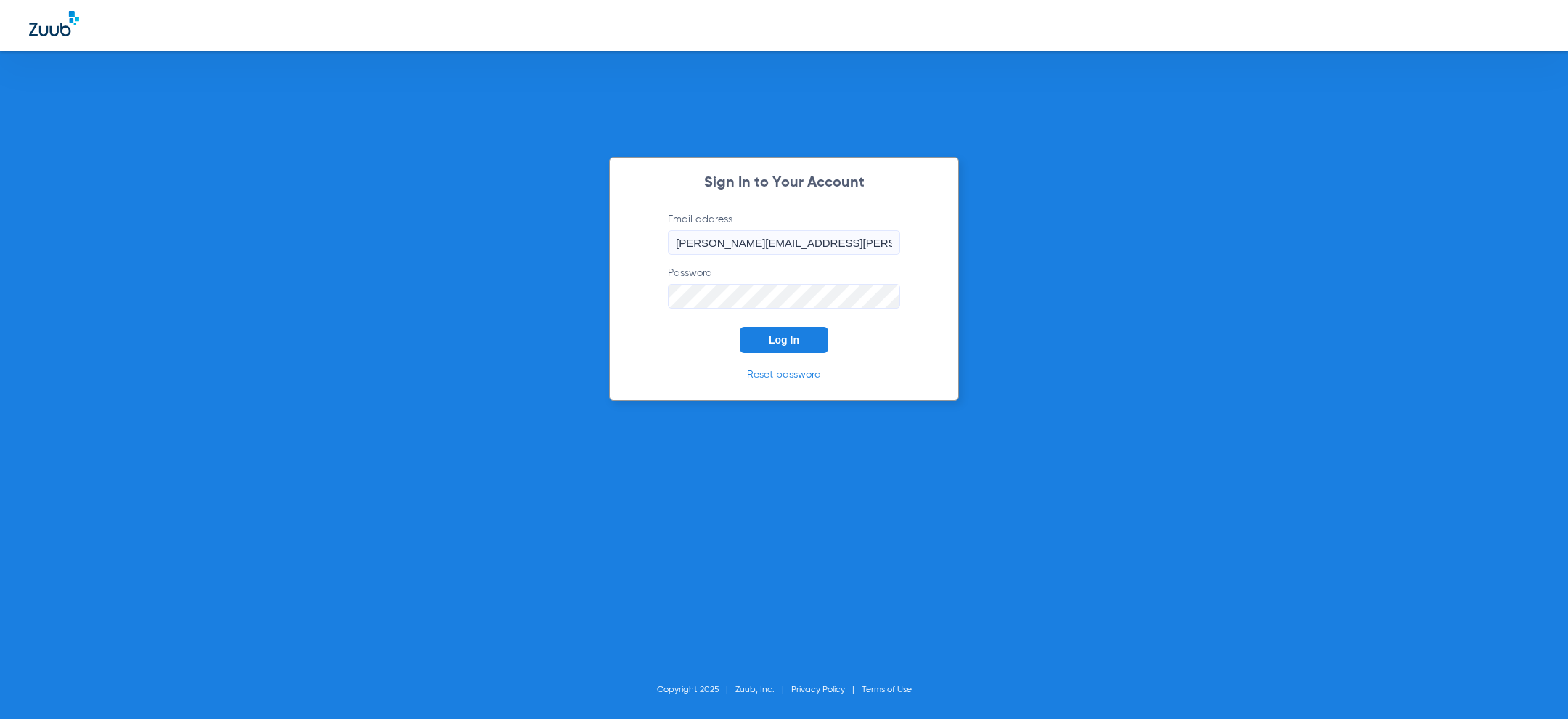
click at [782, 336] on span "Log In" at bounding box center [784, 339] width 30 height 12
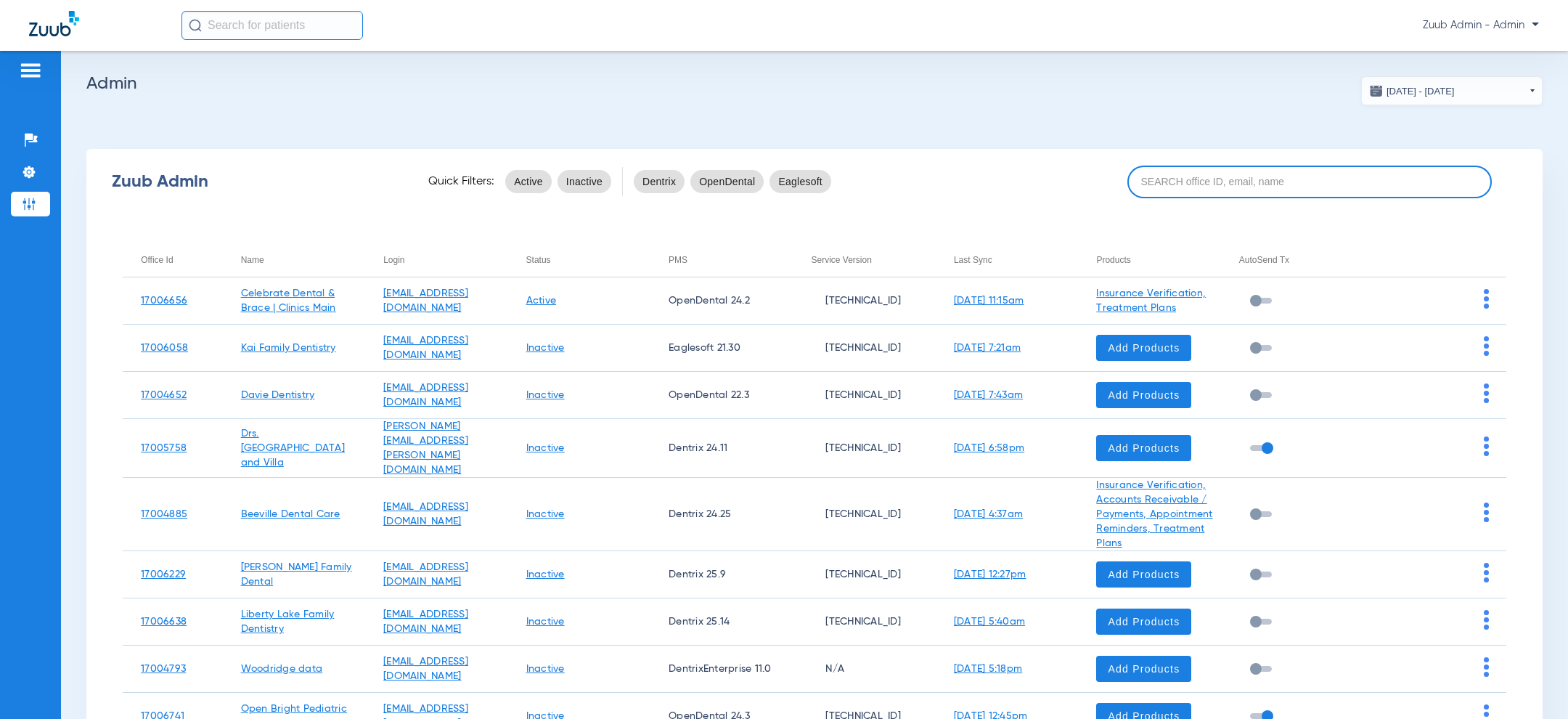
click at [1209, 183] on input at bounding box center [1310, 182] width 365 height 33
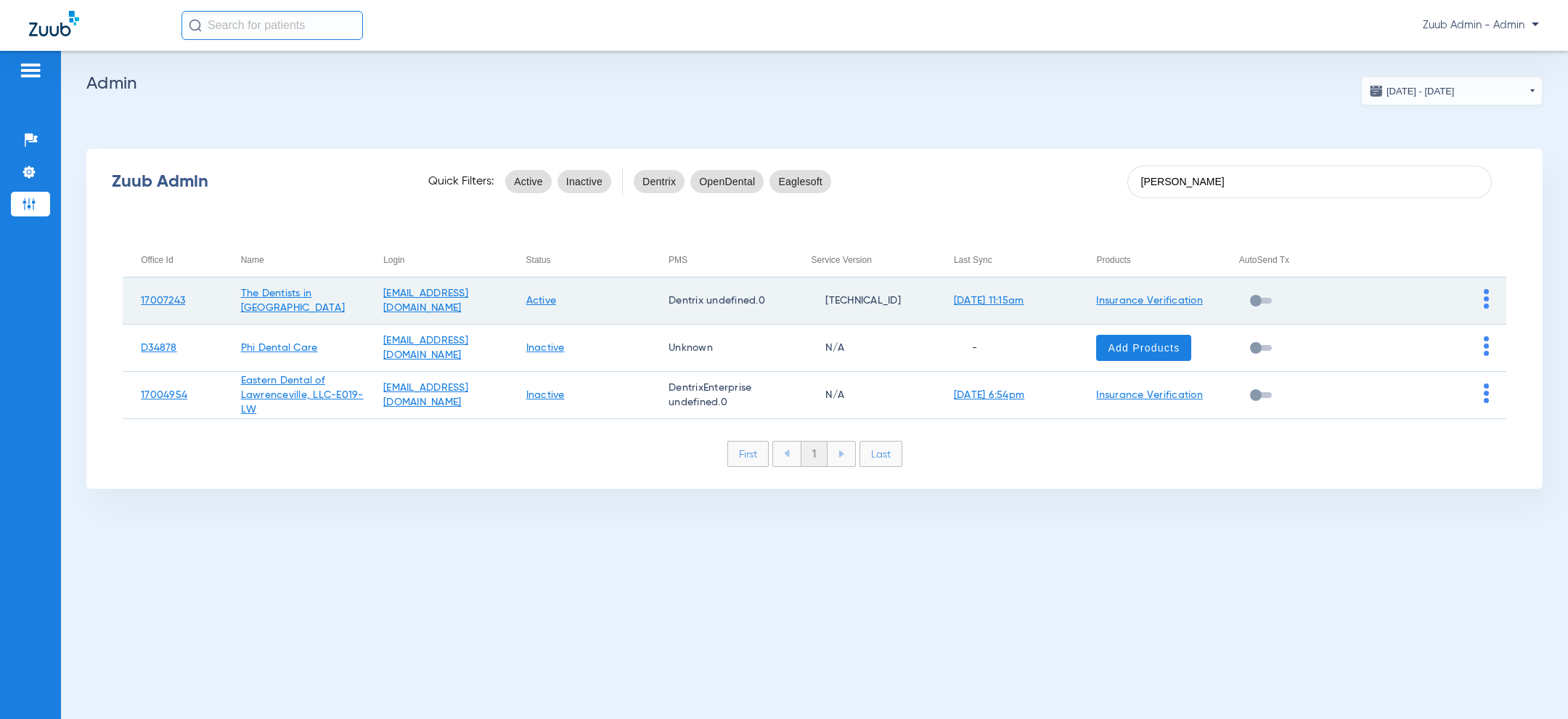
type input "[PERSON_NAME]"
click at [1480, 300] on td at bounding box center [1435, 301] width 143 height 48
click at [1486, 300] on img at bounding box center [1486, 298] width 5 height 20
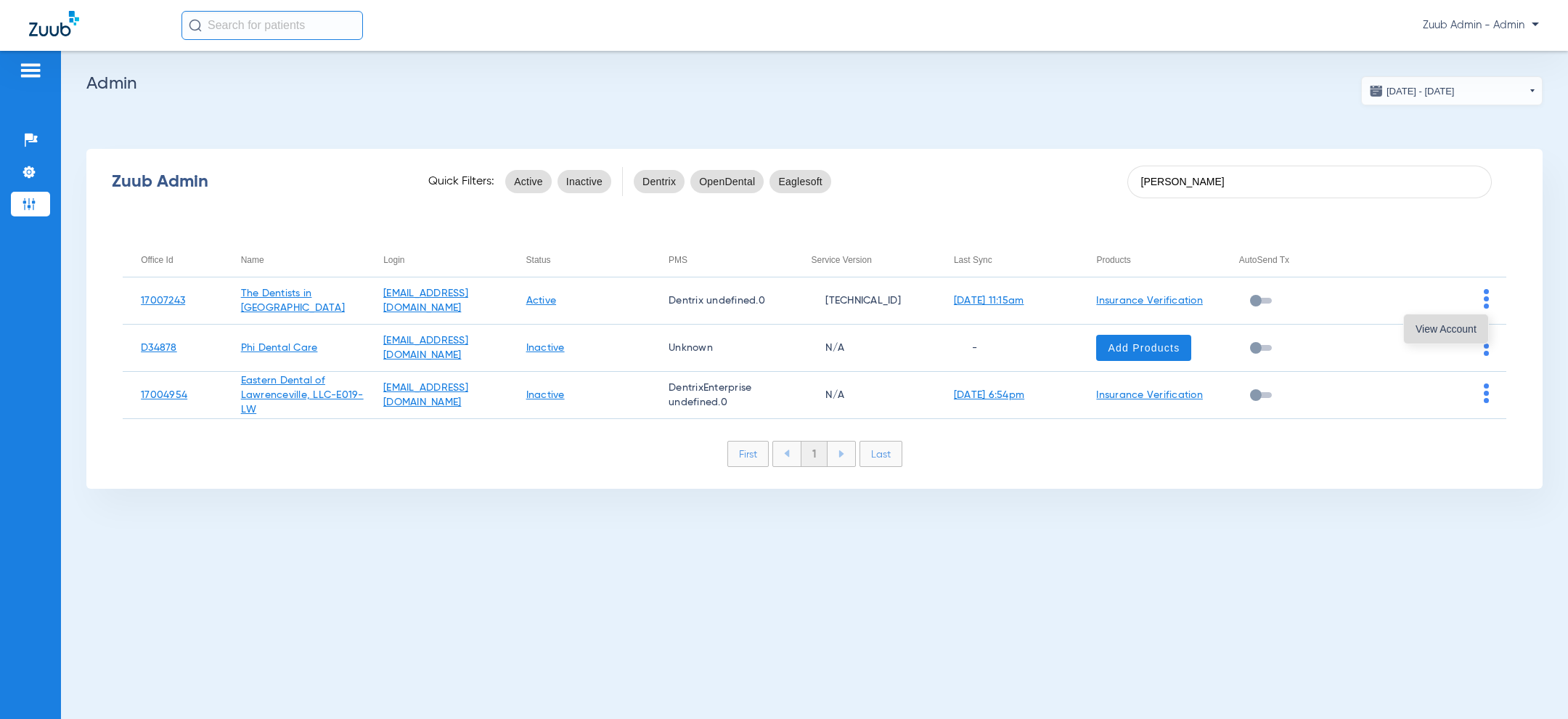
click at [1459, 334] on button "View Account" at bounding box center [1446, 329] width 84 height 29
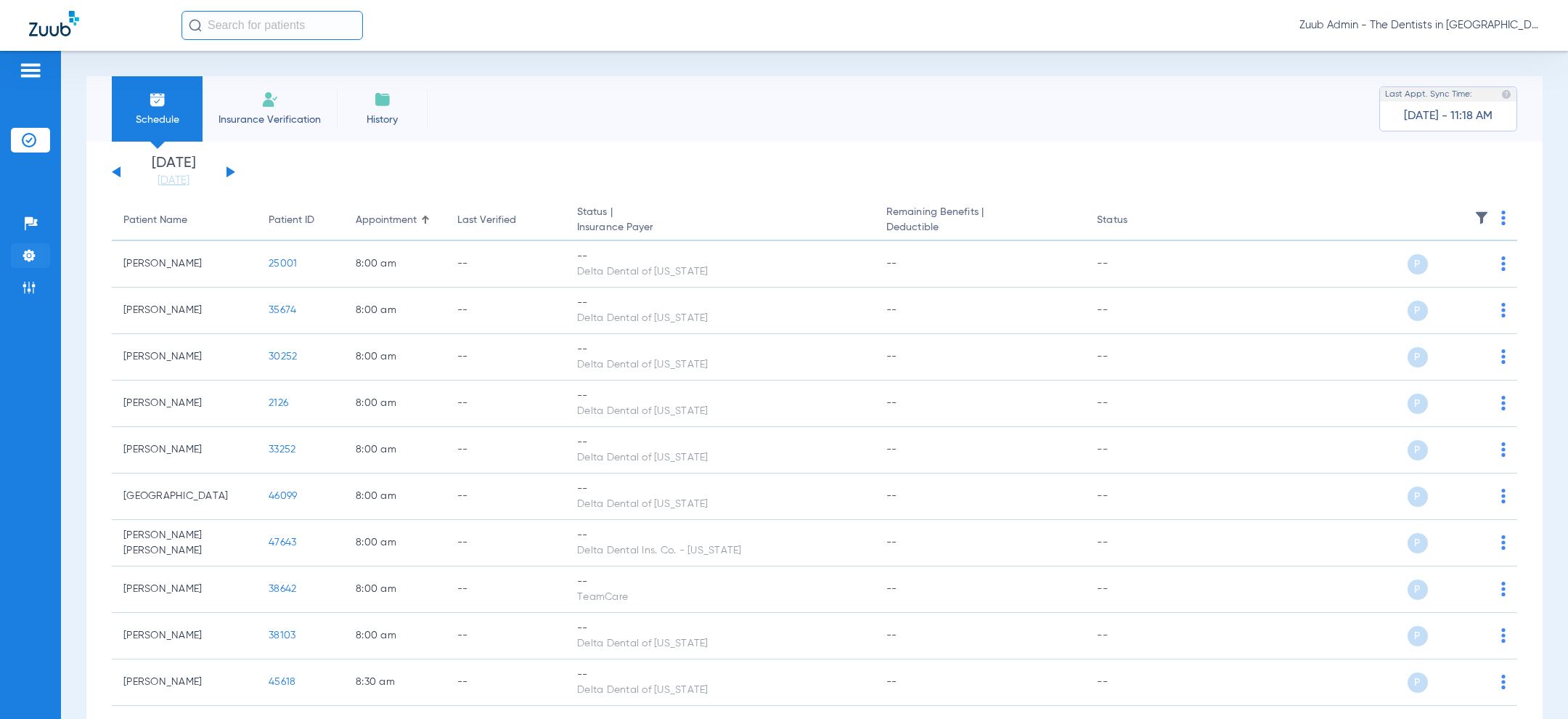
click at [29, 254] on img at bounding box center [29, 255] width 14 height 14
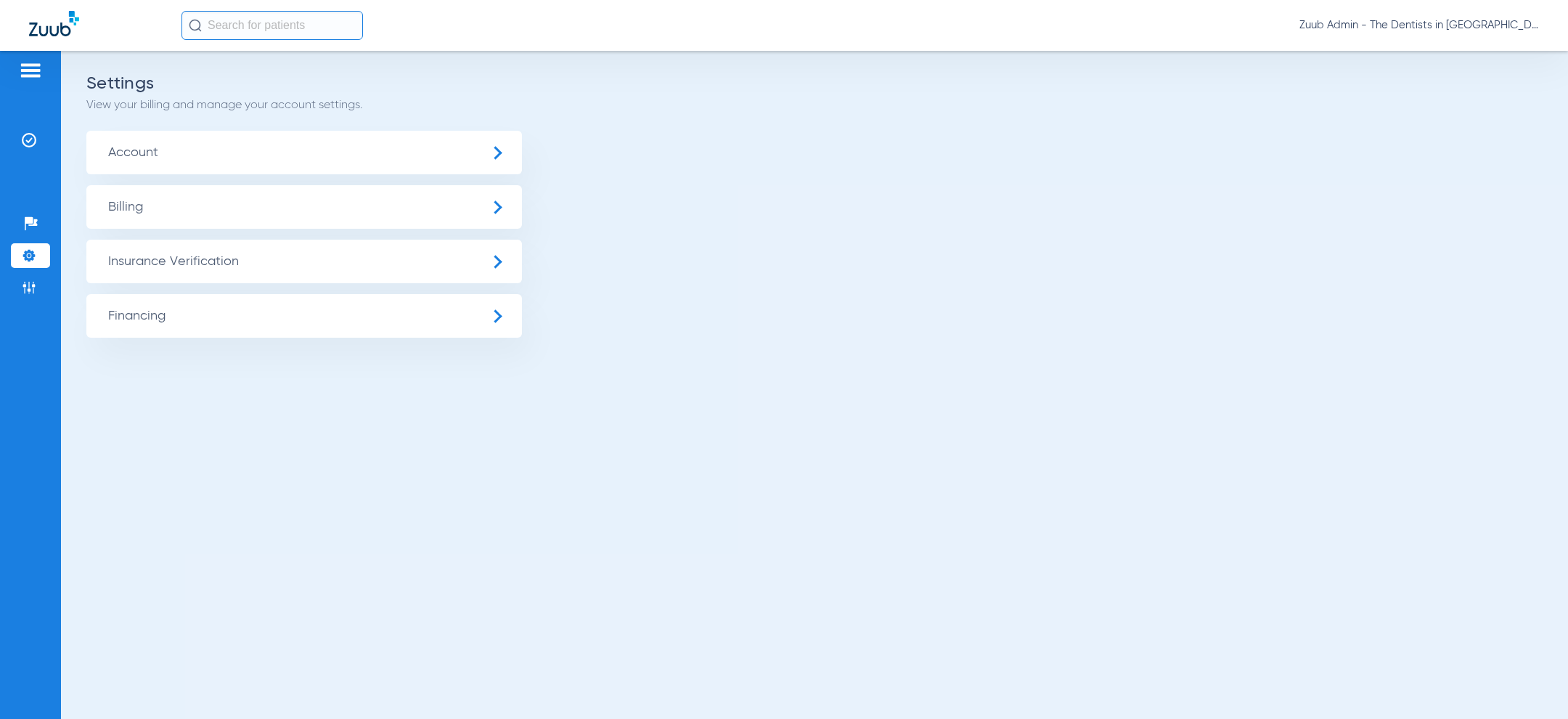
click at [187, 256] on span "Insurance Verification" at bounding box center [304, 261] width 435 height 44
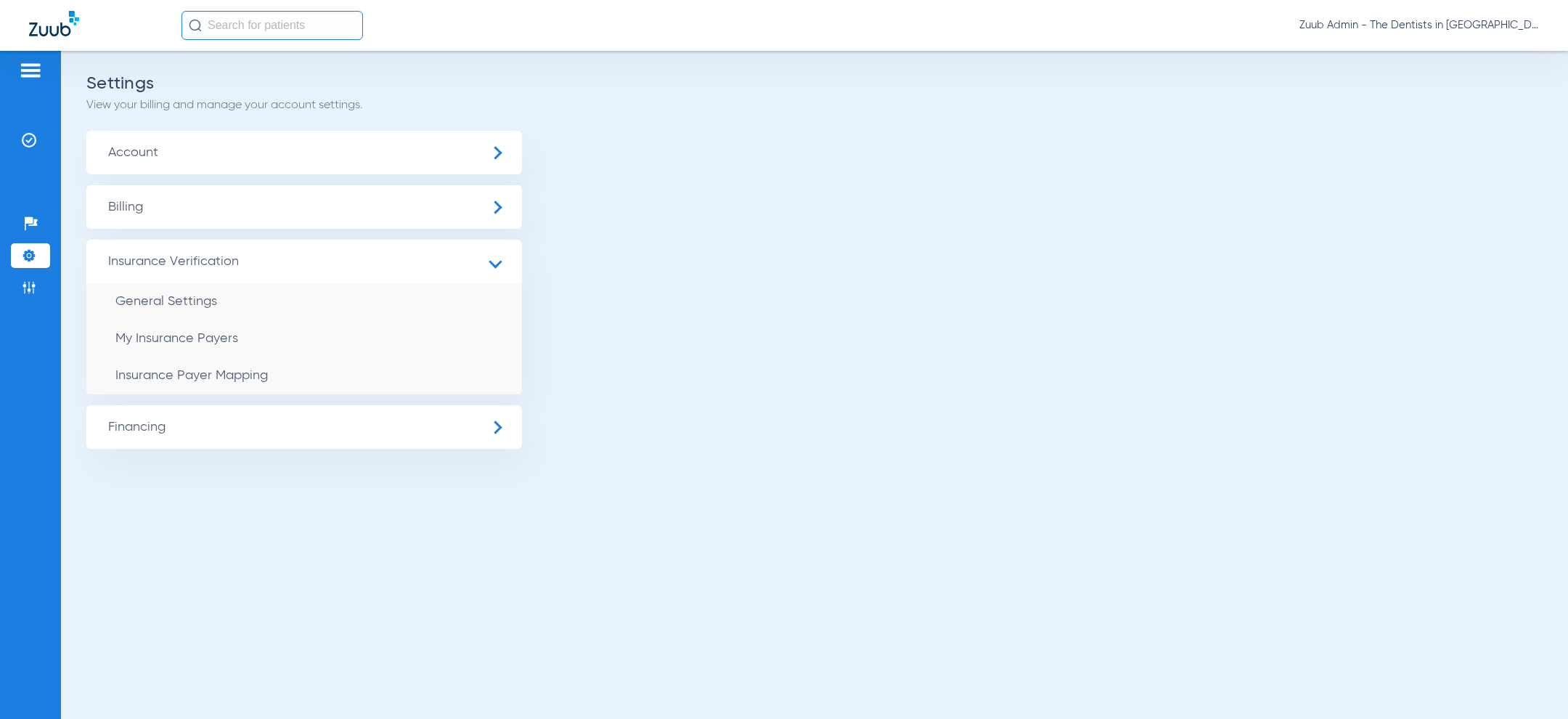
click at [265, 379] on span "Insurance Payer Mapping" at bounding box center [192, 375] width 152 height 13
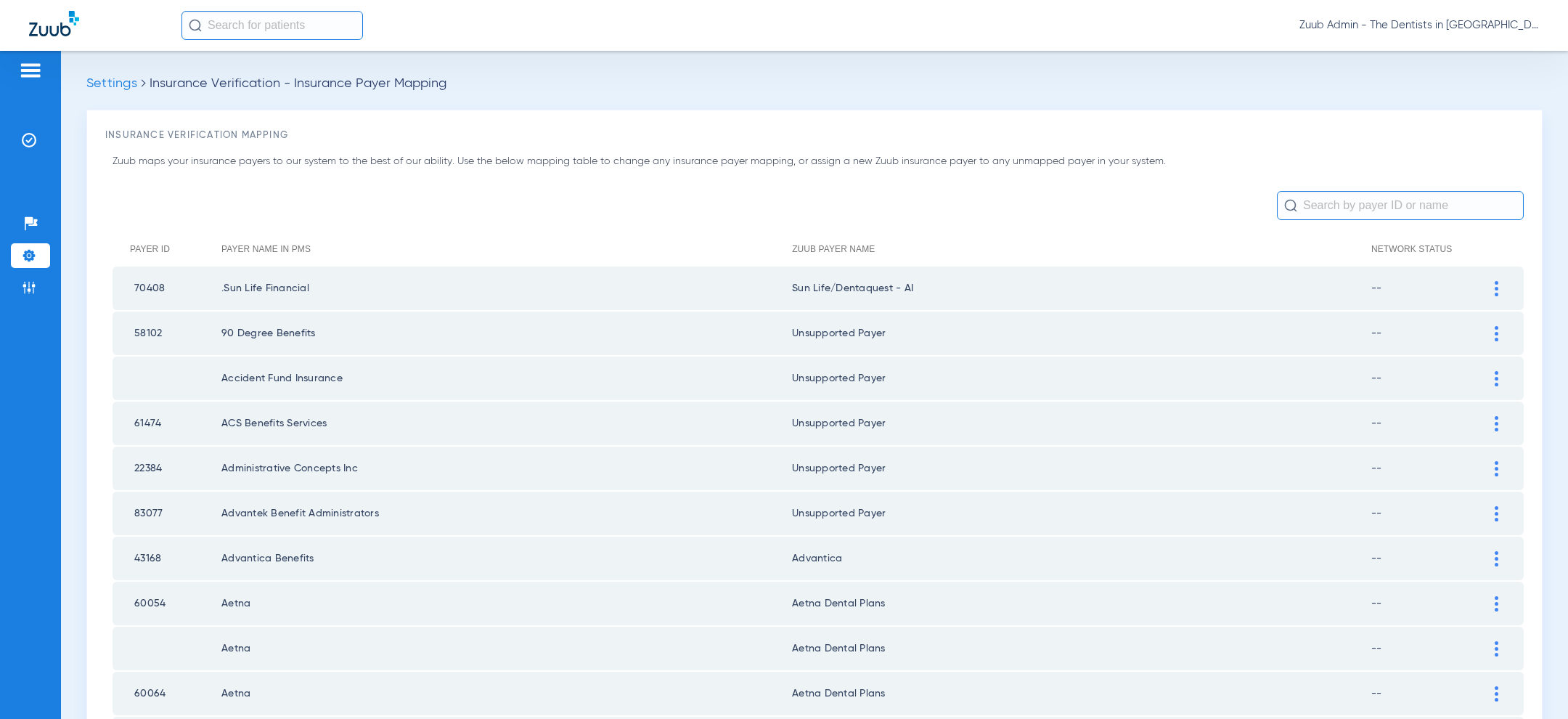
click at [30, 254] on img at bounding box center [29, 255] width 14 height 14
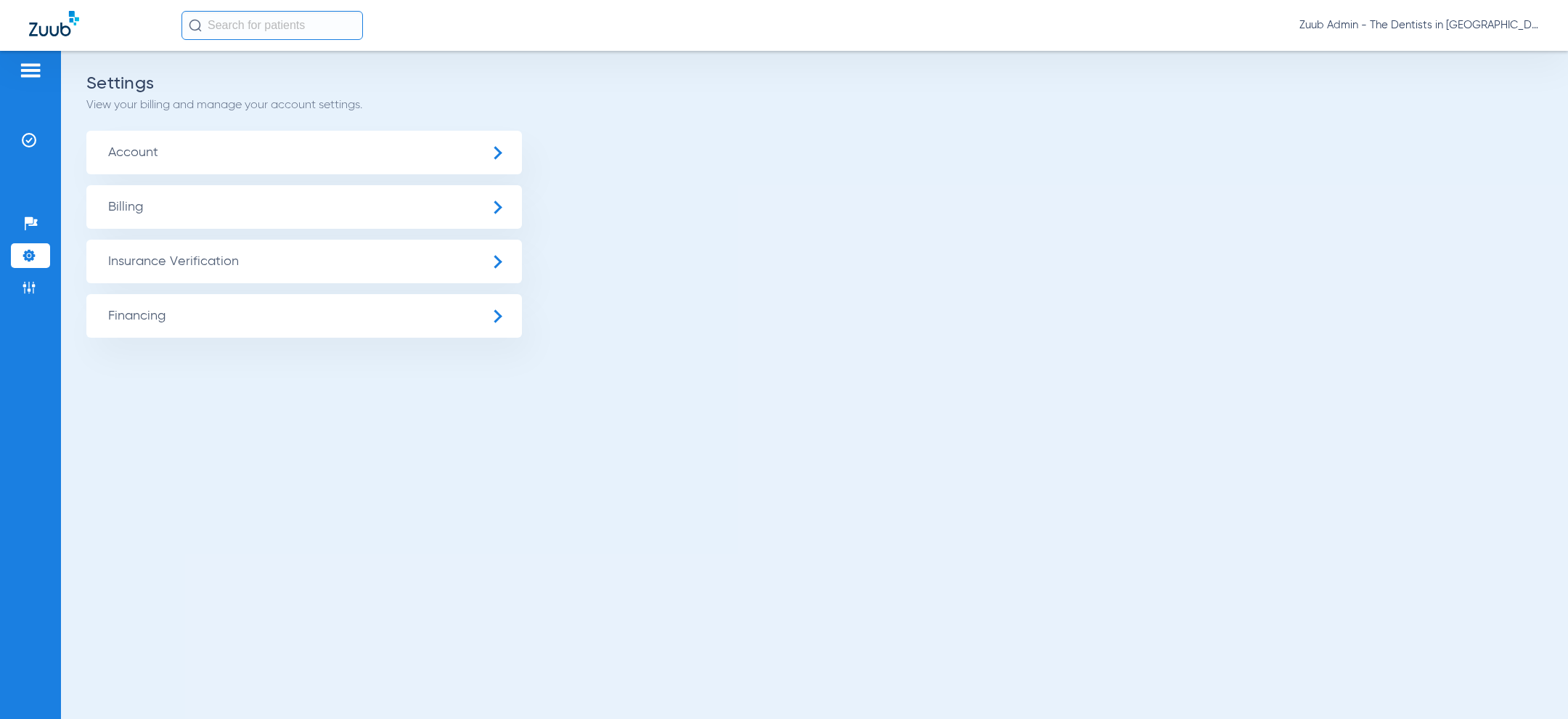
click at [210, 254] on span "Insurance Verification" at bounding box center [304, 261] width 435 height 44
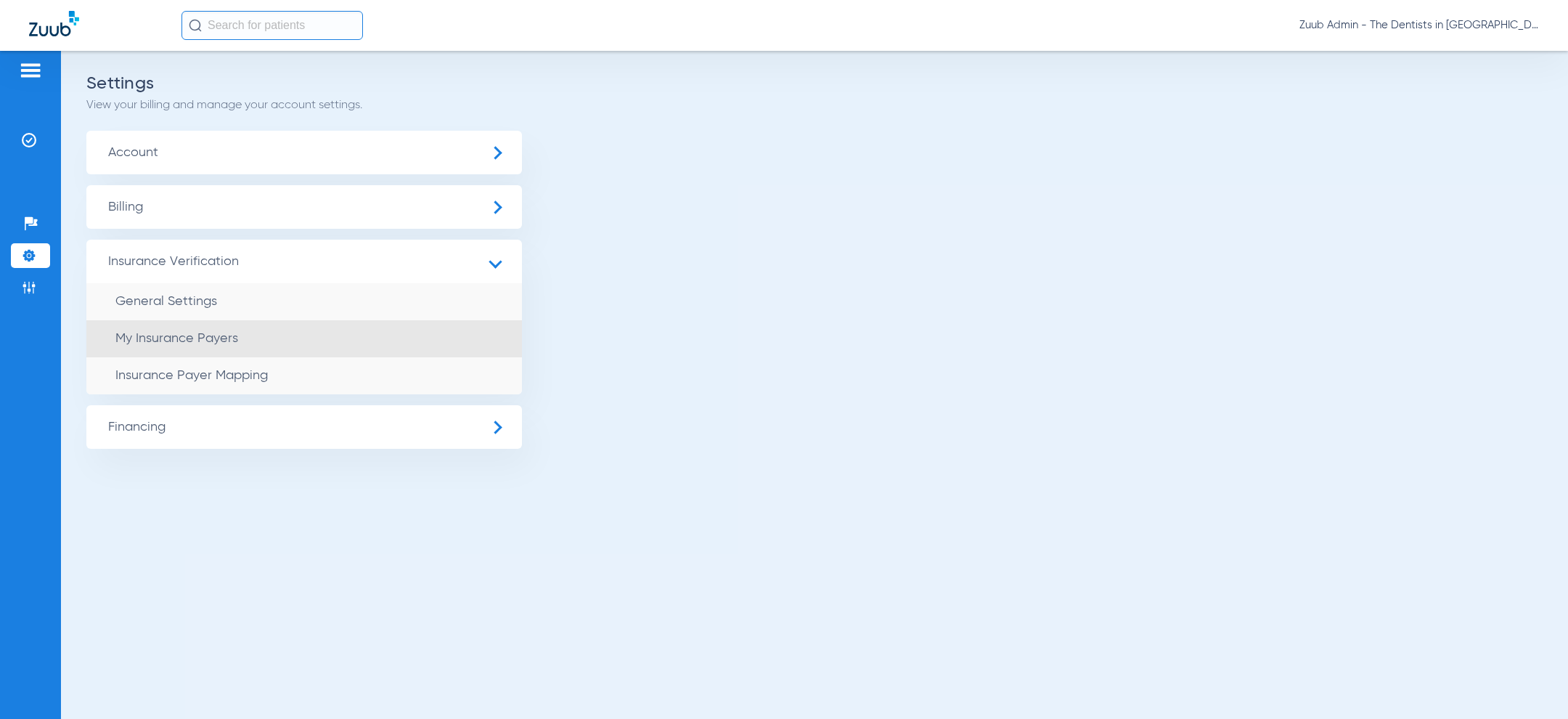
click at [254, 340] on li "My Insurance Payers" at bounding box center [304, 338] width 435 height 37
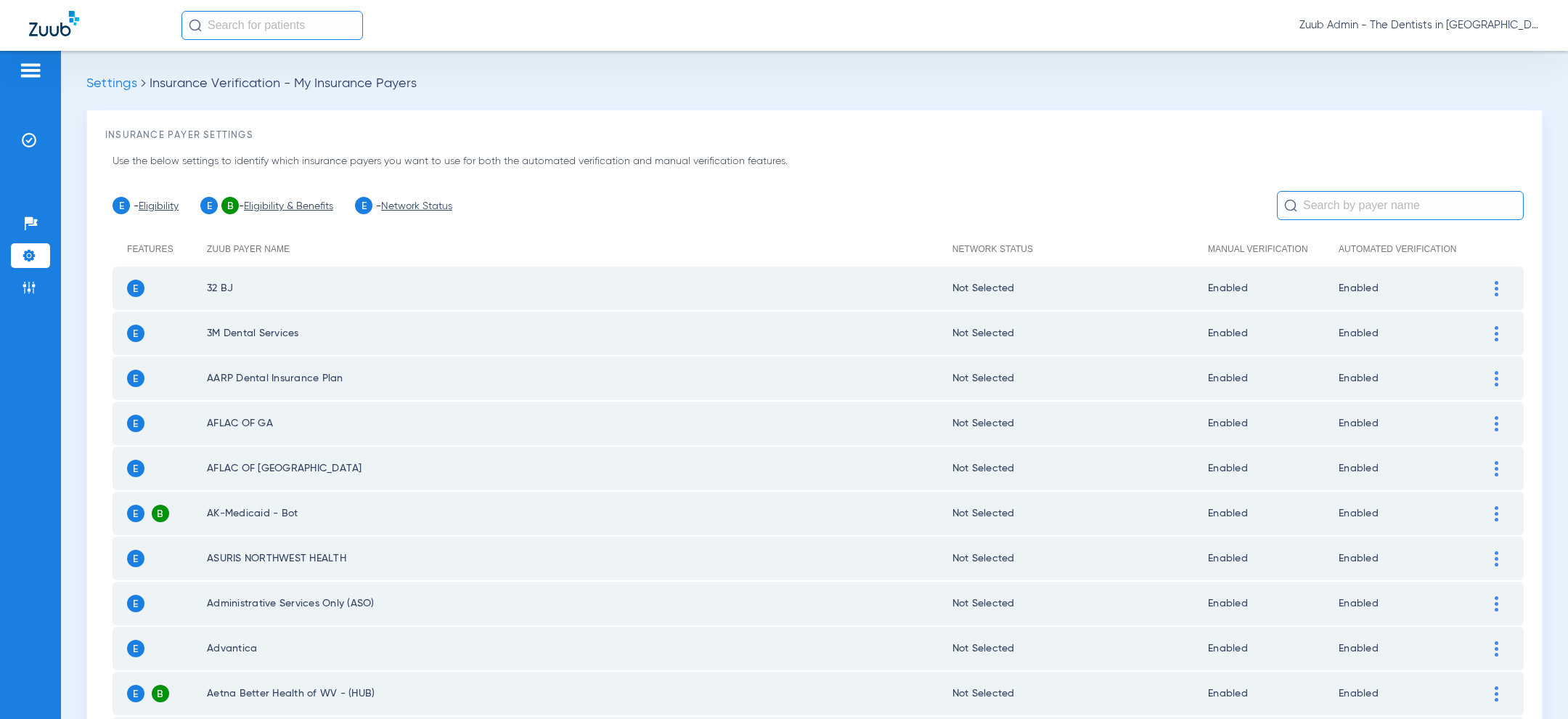
click at [416, 209] on link "Network Status" at bounding box center [417, 206] width 71 height 10
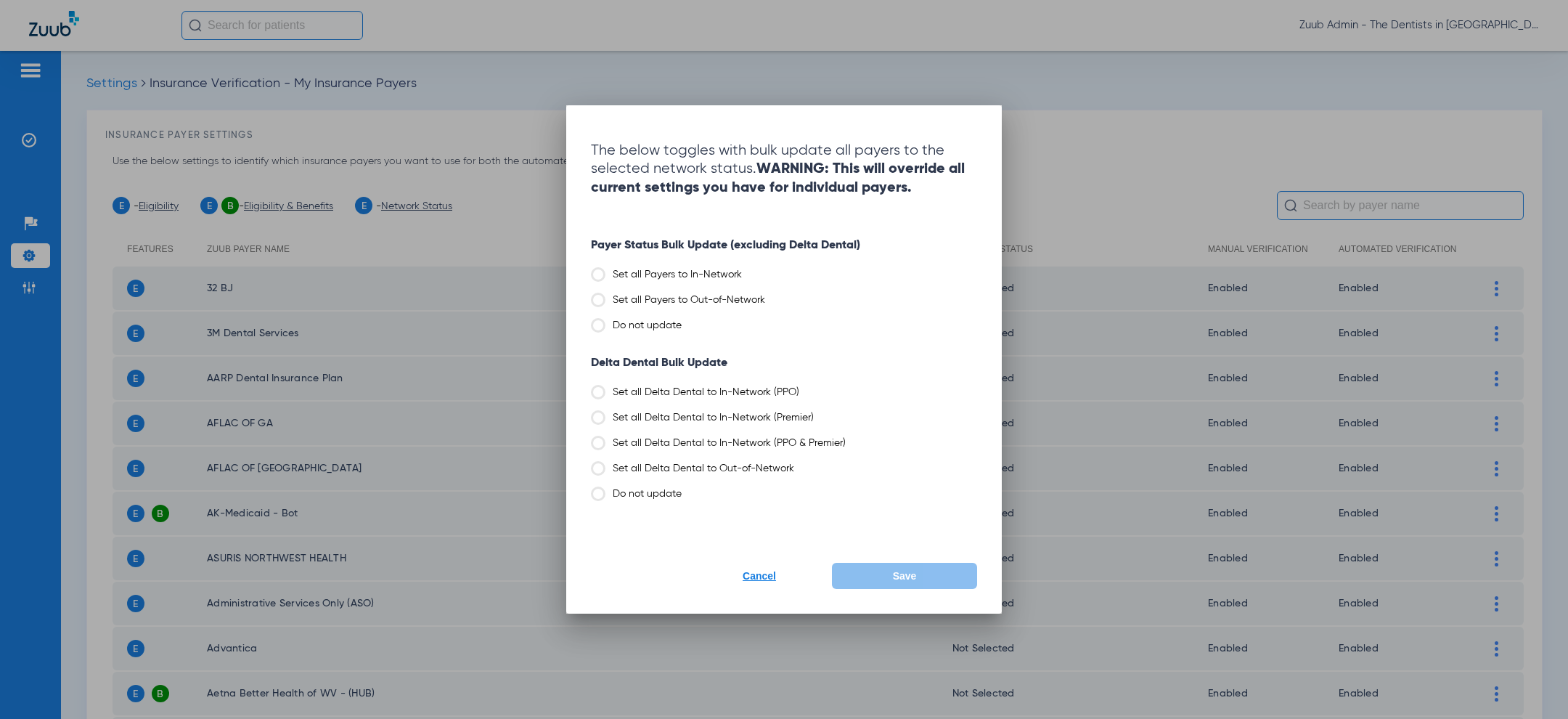
click at [682, 300] on label "Set all Payers to Out-of-Network" at bounding box center [783, 300] width 386 height 14
click at [769, 295] on input "Set all Payers to Out-of-Network" at bounding box center [769, 295] width 0 height 0
click at [747, 421] on label "Set all Delta Dental to In-Network (Premier)" at bounding box center [783, 417] width 386 height 14
click at [817, 412] on input "Set all Delta Dental to In-Network (Premier)" at bounding box center [817, 412] width 0 height 0
click at [881, 577] on button "Save" at bounding box center [904, 576] width 145 height 26
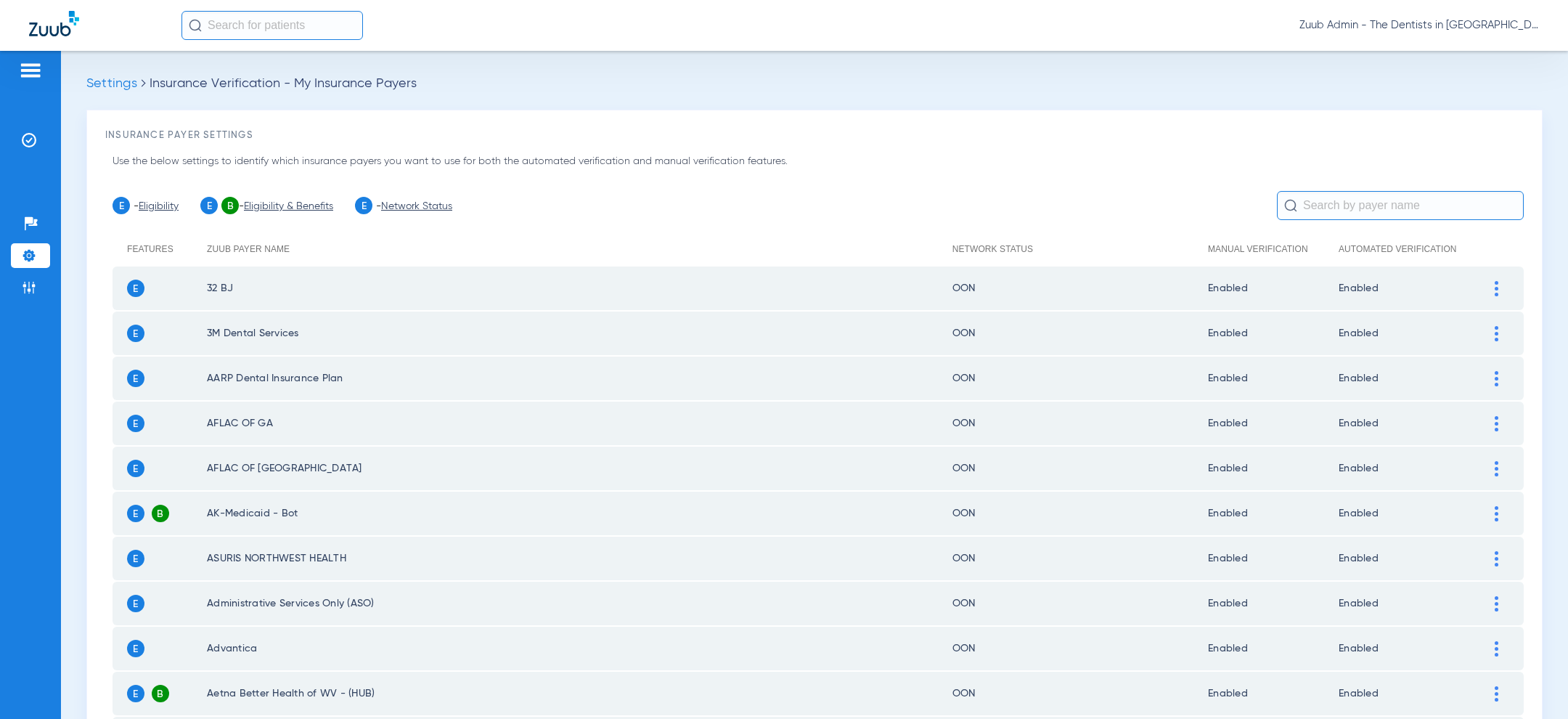
click at [1368, 208] on input "text" at bounding box center [1400, 205] width 247 height 29
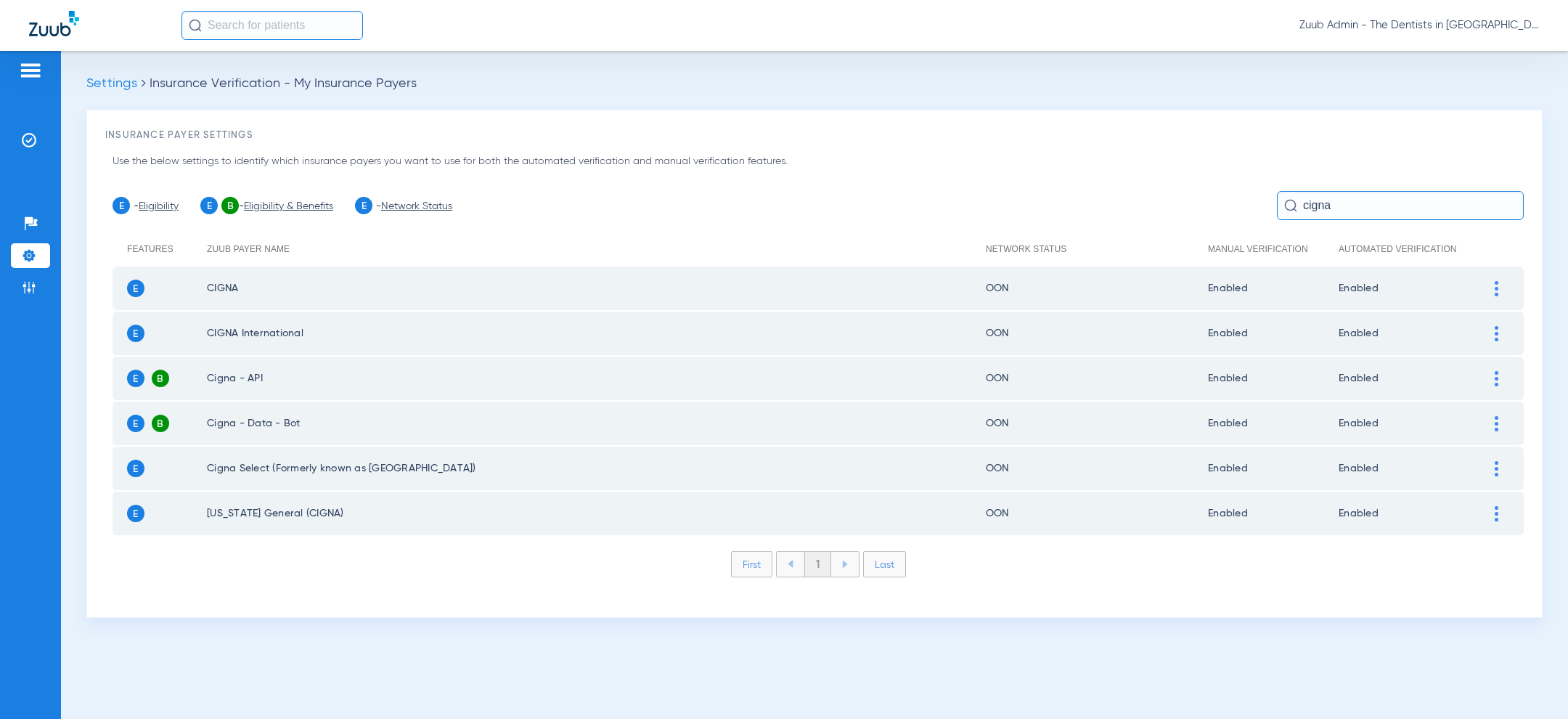
click at [1504, 280] on td at bounding box center [1504, 288] width 40 height 44
click at [1501, 285] on div at bounding box center [1497, 288] width 25 height 15
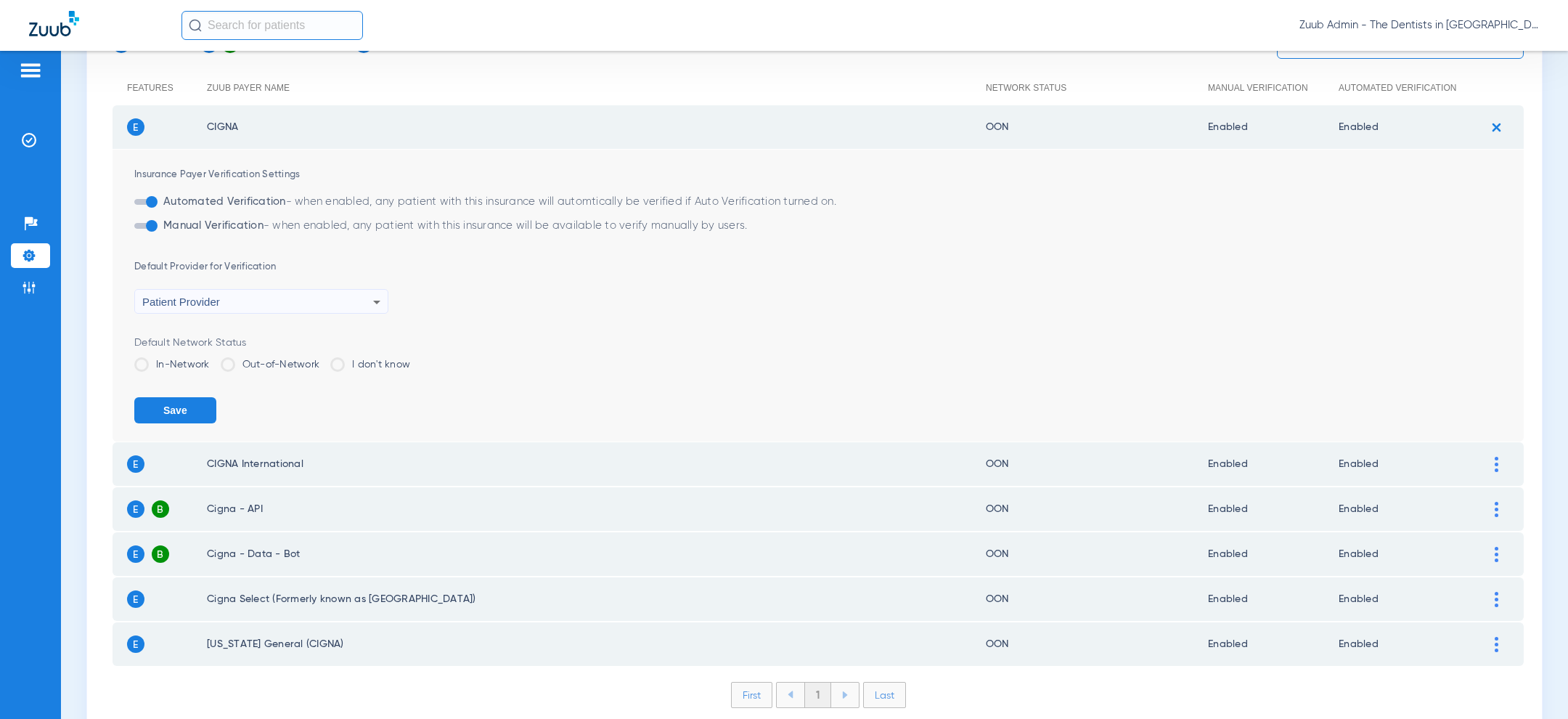
scroll to position [181, 0]
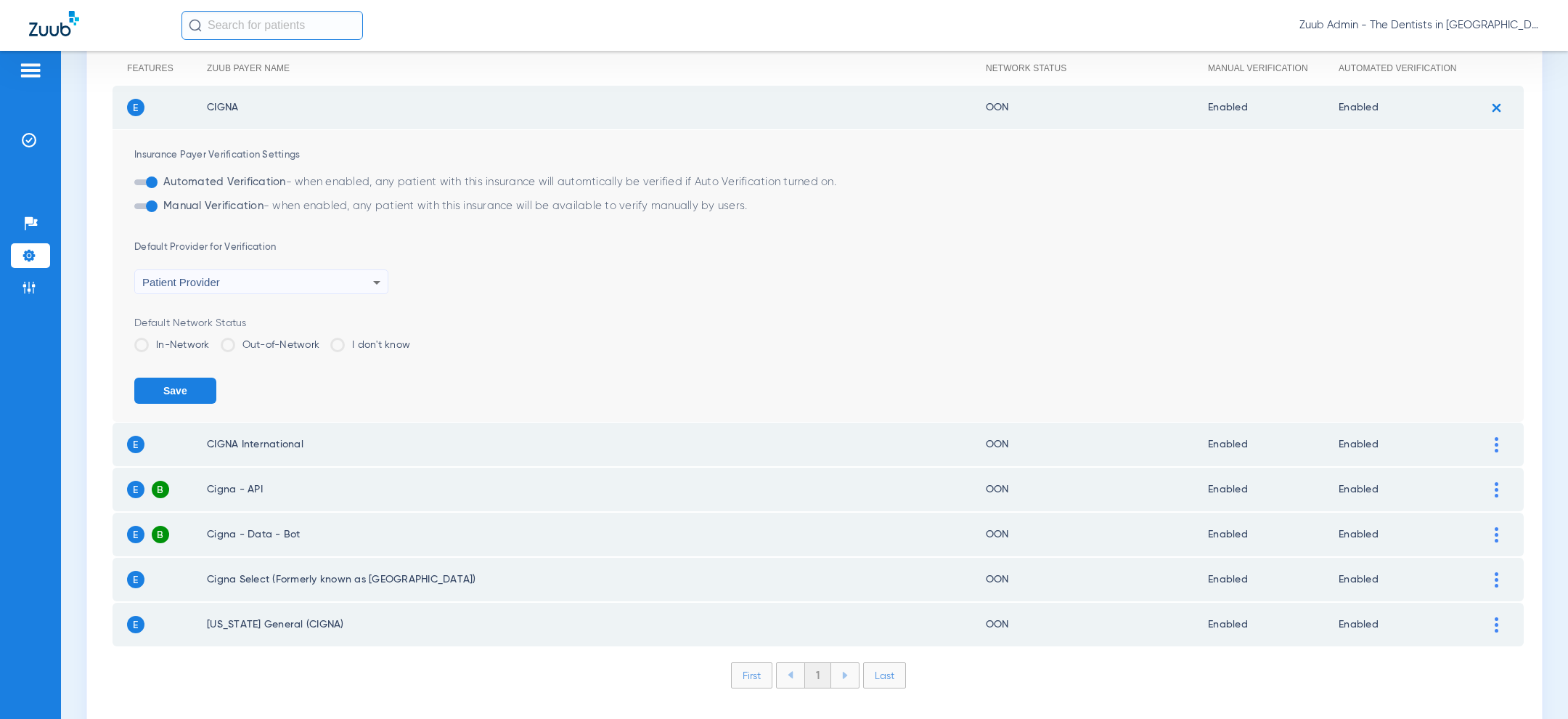
click at [192, 345] on label "In-Network" at bounding box center [171, 345] width 75 height 14
click at [213, 340] on input "In-Network" at bounding box center [213, 340] width 0 height 0
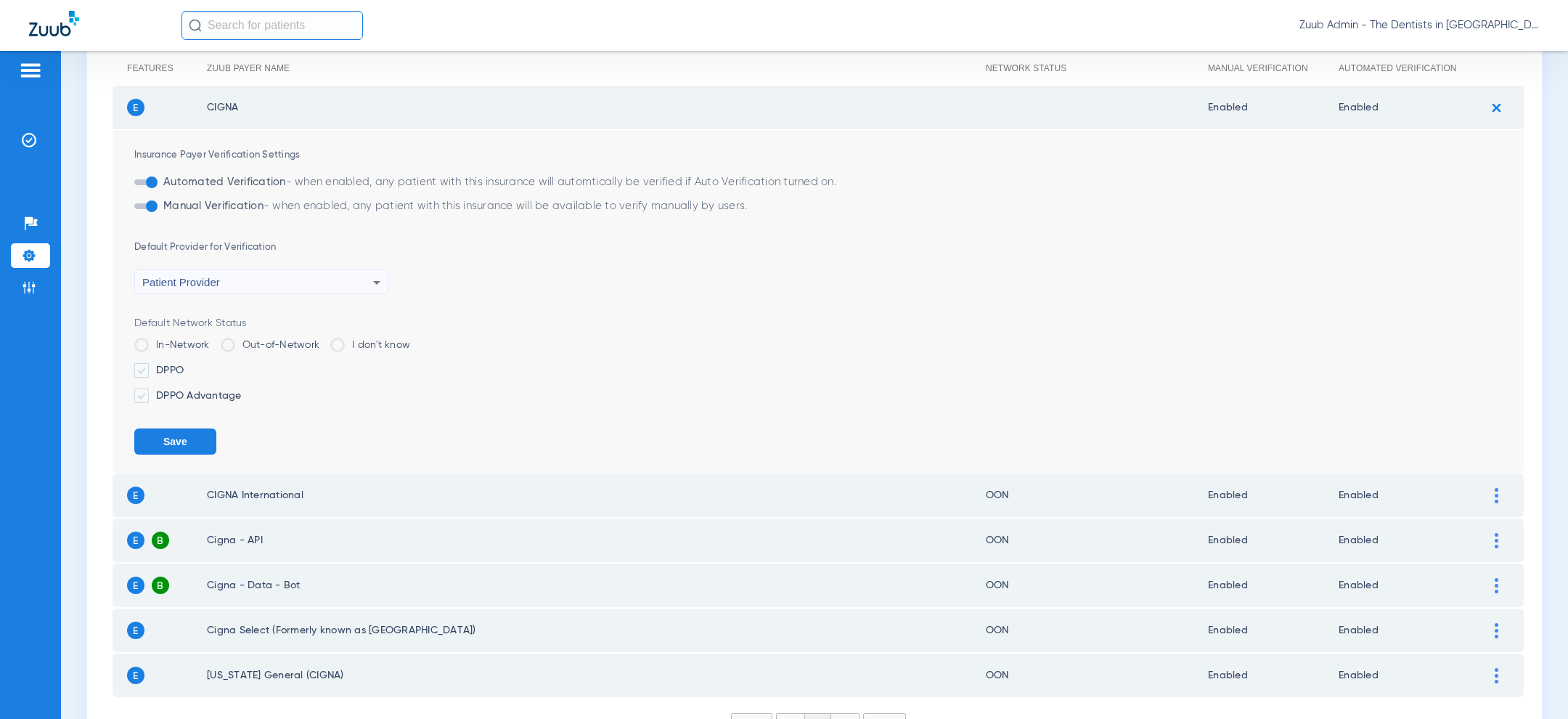
click at [191, 368] on label "DPPO" at bounding box center [828, 370] width 1390 height 14
click at [186, 365] on input "DPPO" at bounding box center [186, 365] width 0 height 0
click at [175, 445] on button "Save" at bounding box center [174, 441] width 82 height 26
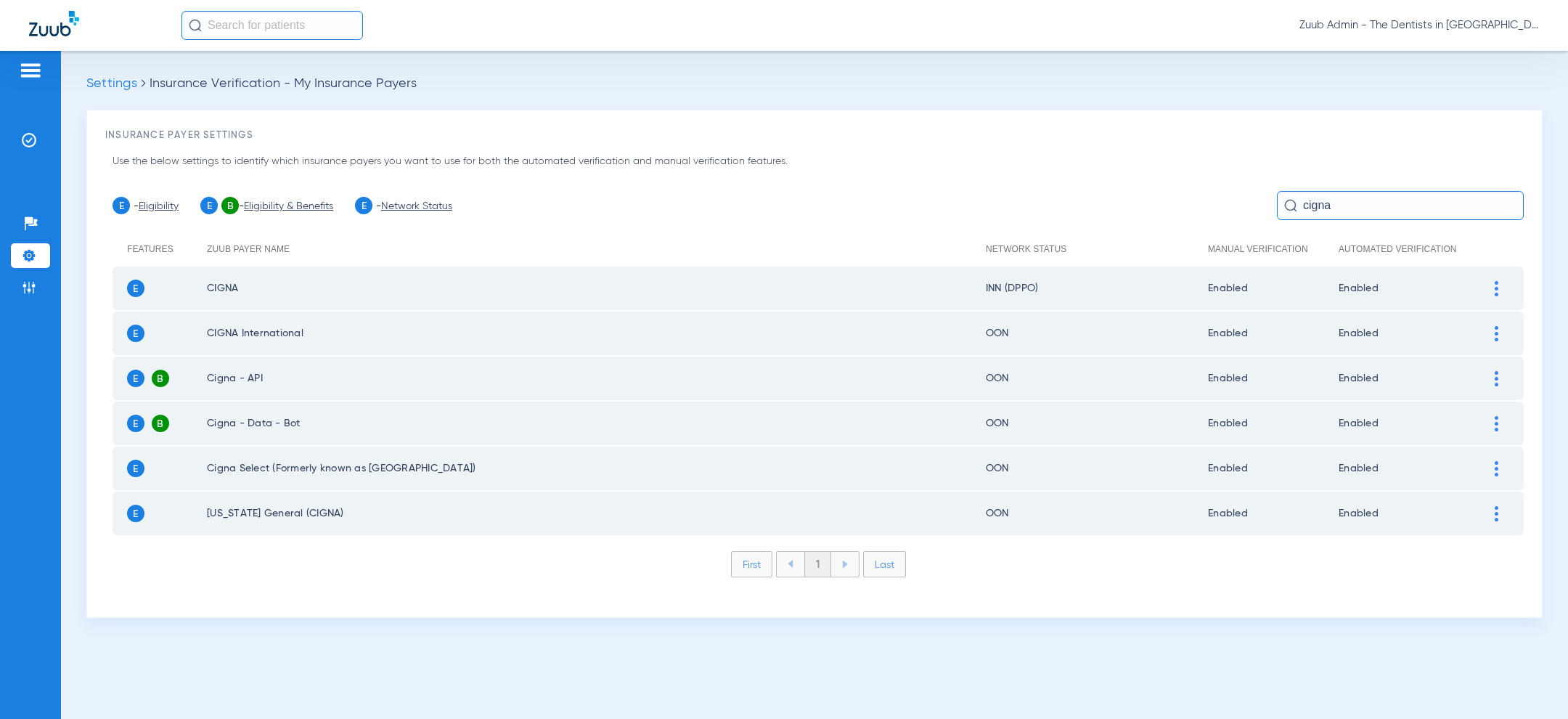
click at [1495, 335] on img at bounding box center [1496, 333] width 4 height 15
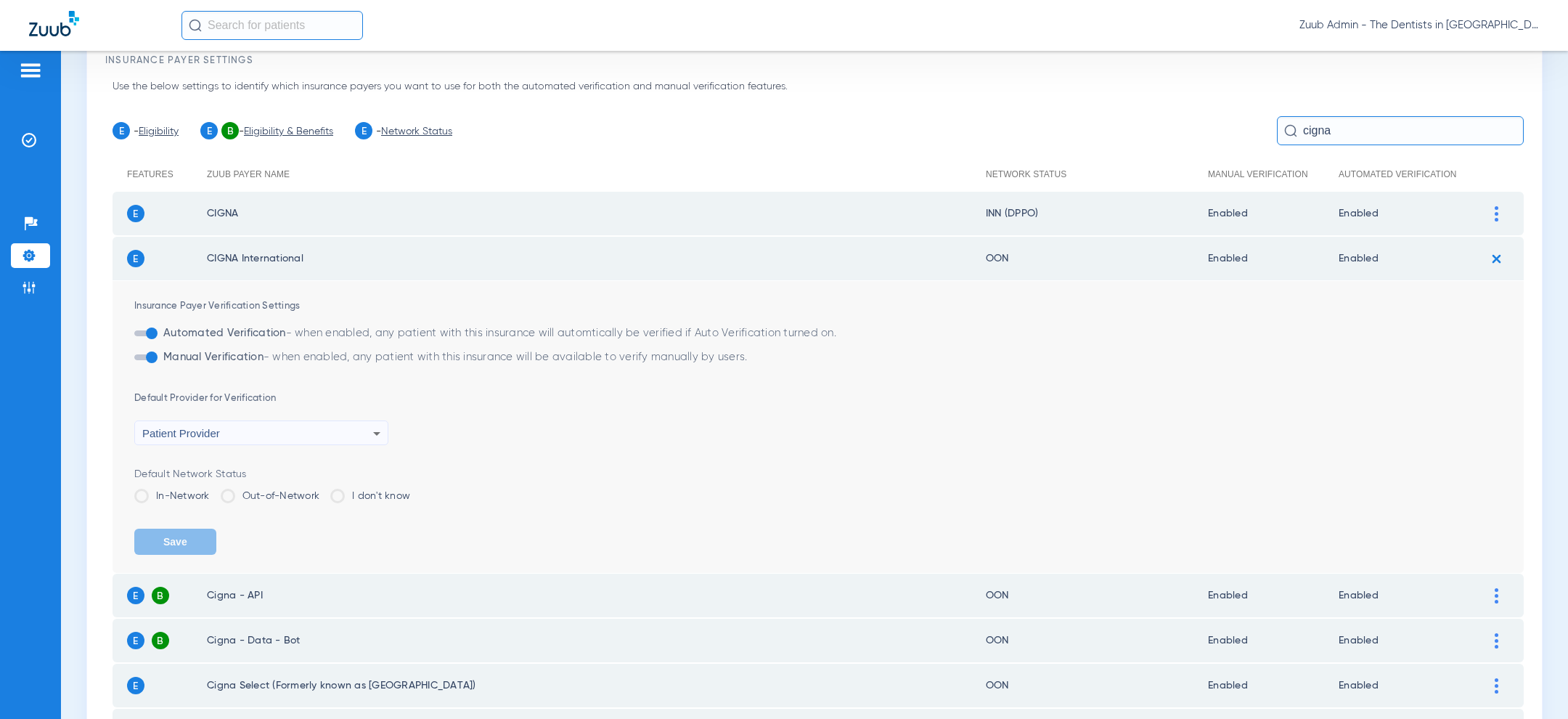
scroll to position [146, 0]
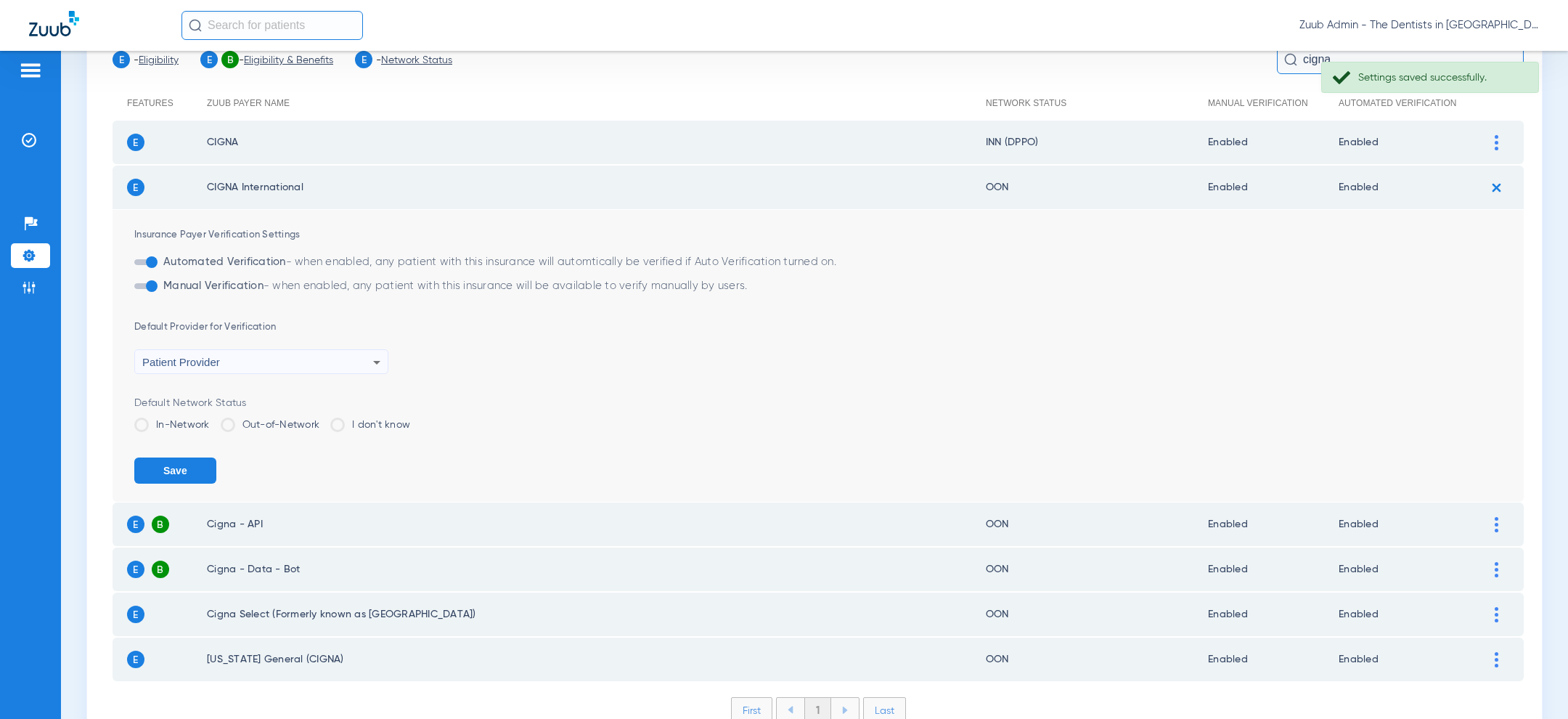
click at [173, 426] on label "In-Network" at bounding box center [171, 425] width 75 height 14
click at [213, 419] on input "In-Network" at bounding box center [213, 419] width 0 height 0
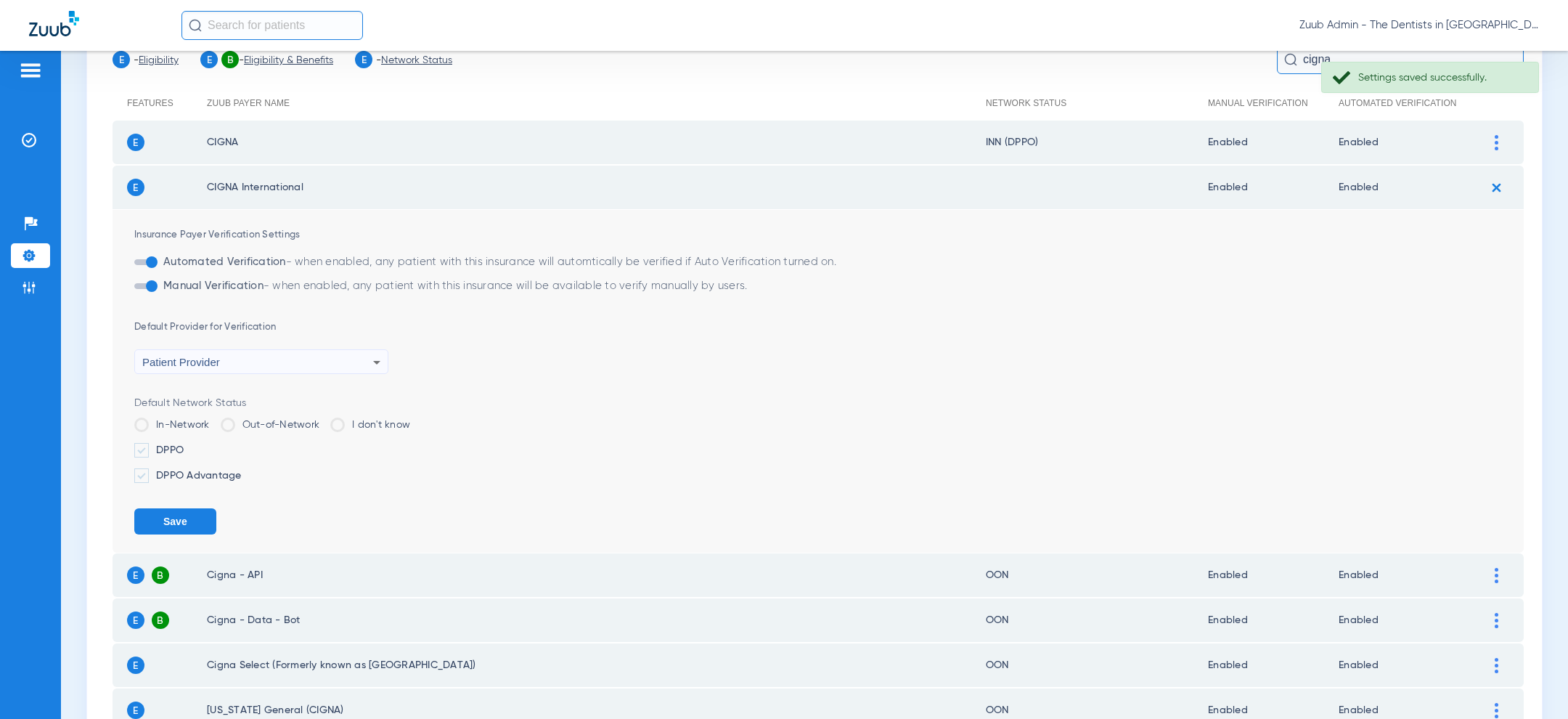
click at [171, 446] on label "DPPO" at bounding box center [828, 450] width 1390 height 14
click at [186, 445] on input "DPPO" at bounding box center [186, 445] width 0 height 0
click at [173, 516] on button "Save" at bounding box center [174, 521] width 82 height 26
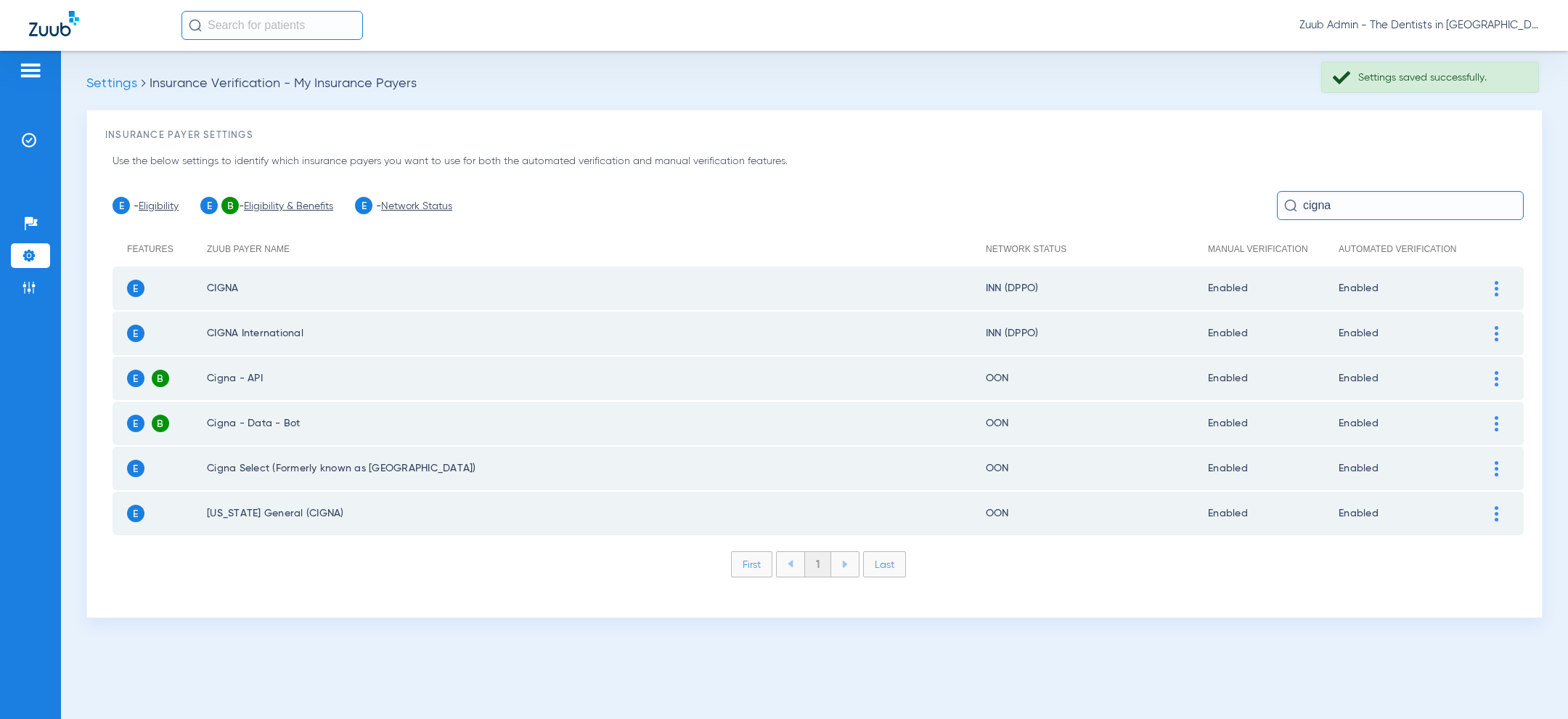
click at [1494, 380] on img at bounding box center [1496, 378] width 4 height 15
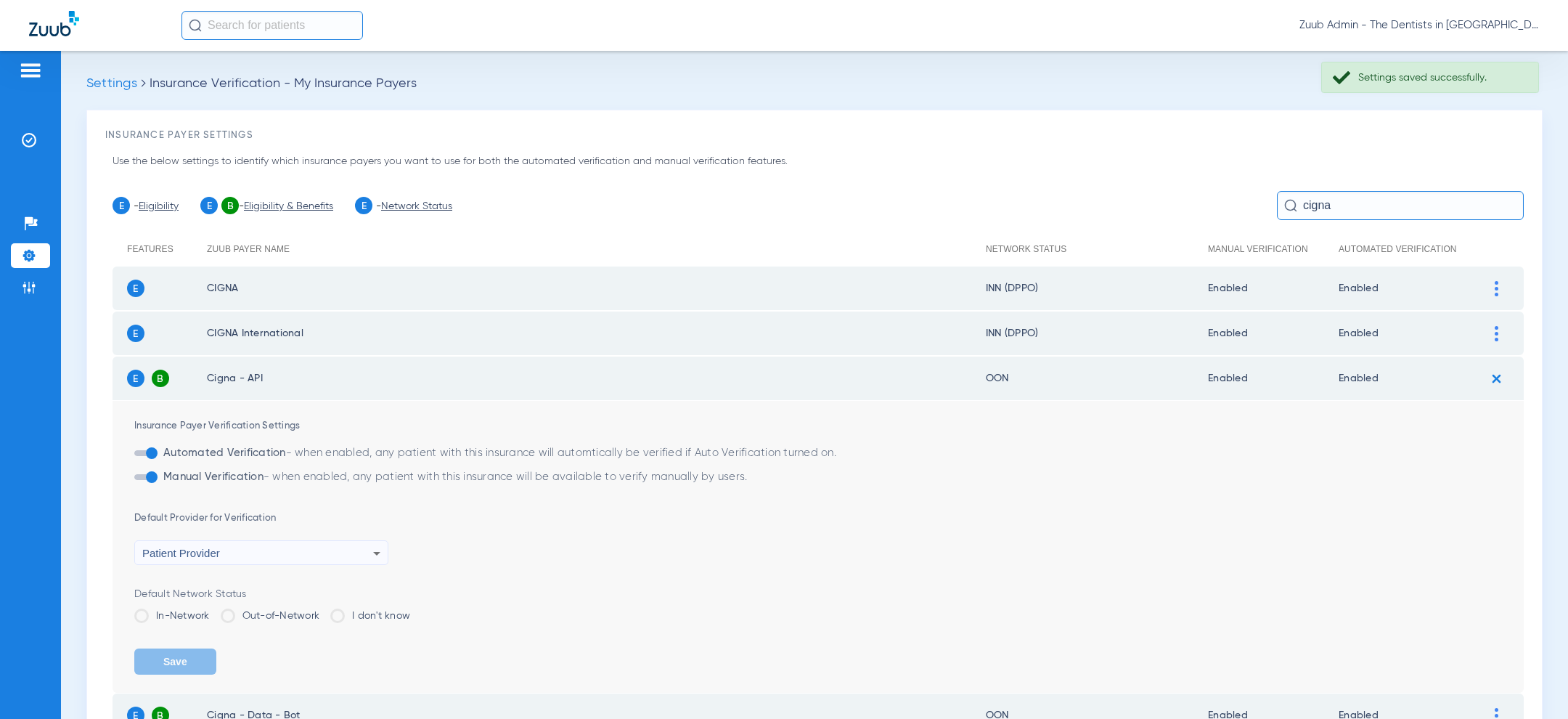
scroll to position [213, 0]
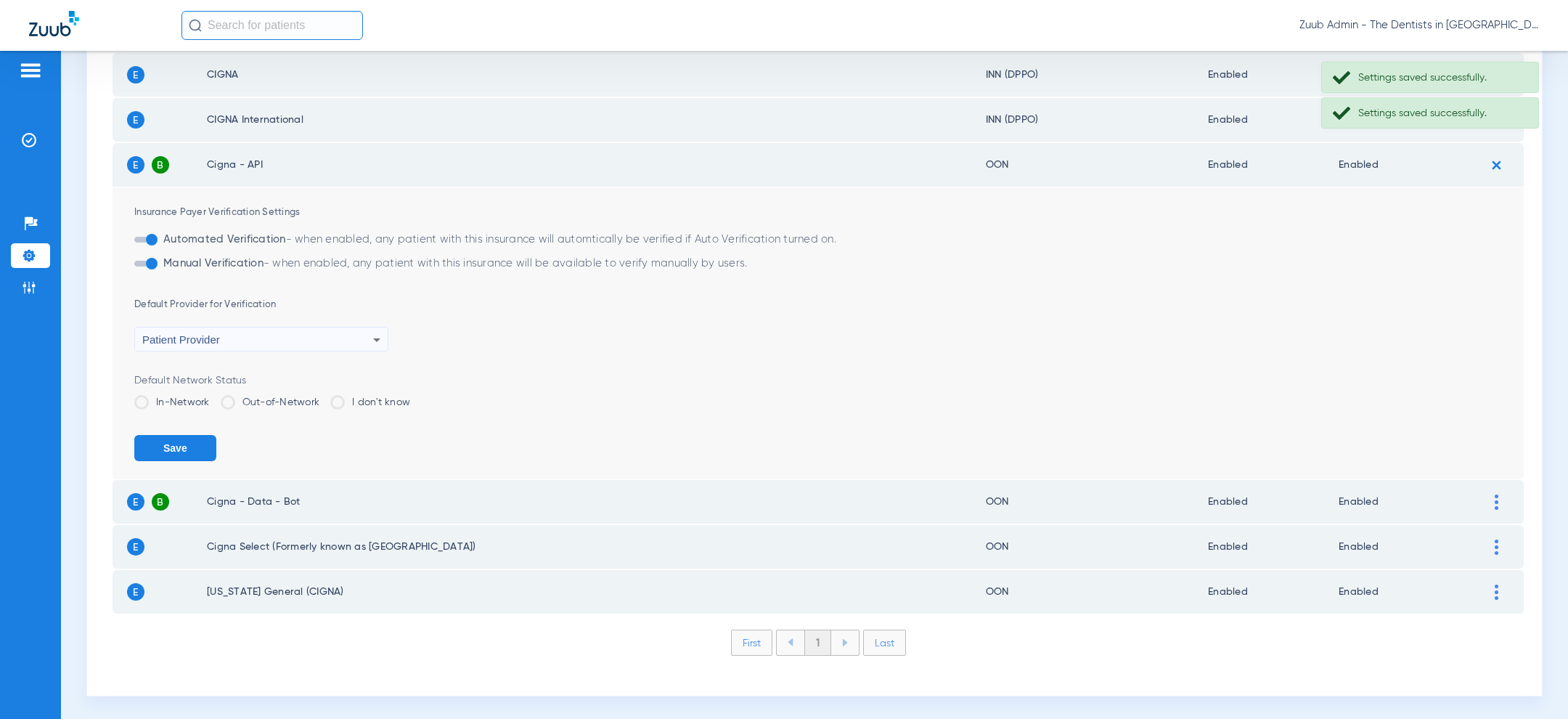
click at [181, 399] on label "In-Network" at bounding box center [171, 402] width 75 height 14
click at [213, 397] on input "In-Network" at bounding box center [213, 397] width 0 height 0
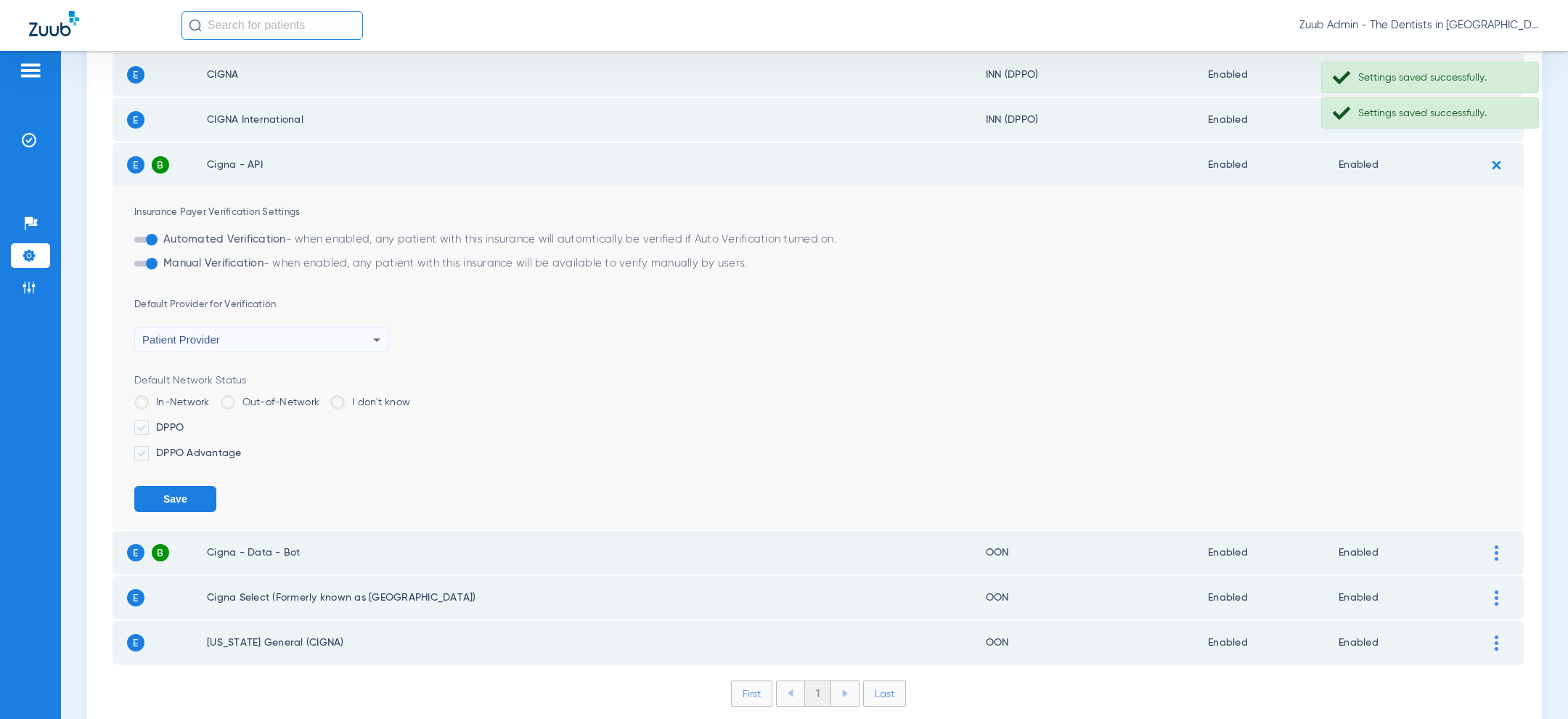
click at [175, 429] on label "DPPO" at bounding box center [828, 427] width 1390 height 14
click at [186, 423] on input "DPPO" at bounding box center [186, 423] width 0 height 0
click at [176, 495] on button "Save" at bounding box center [174, 499] width 82 height 26
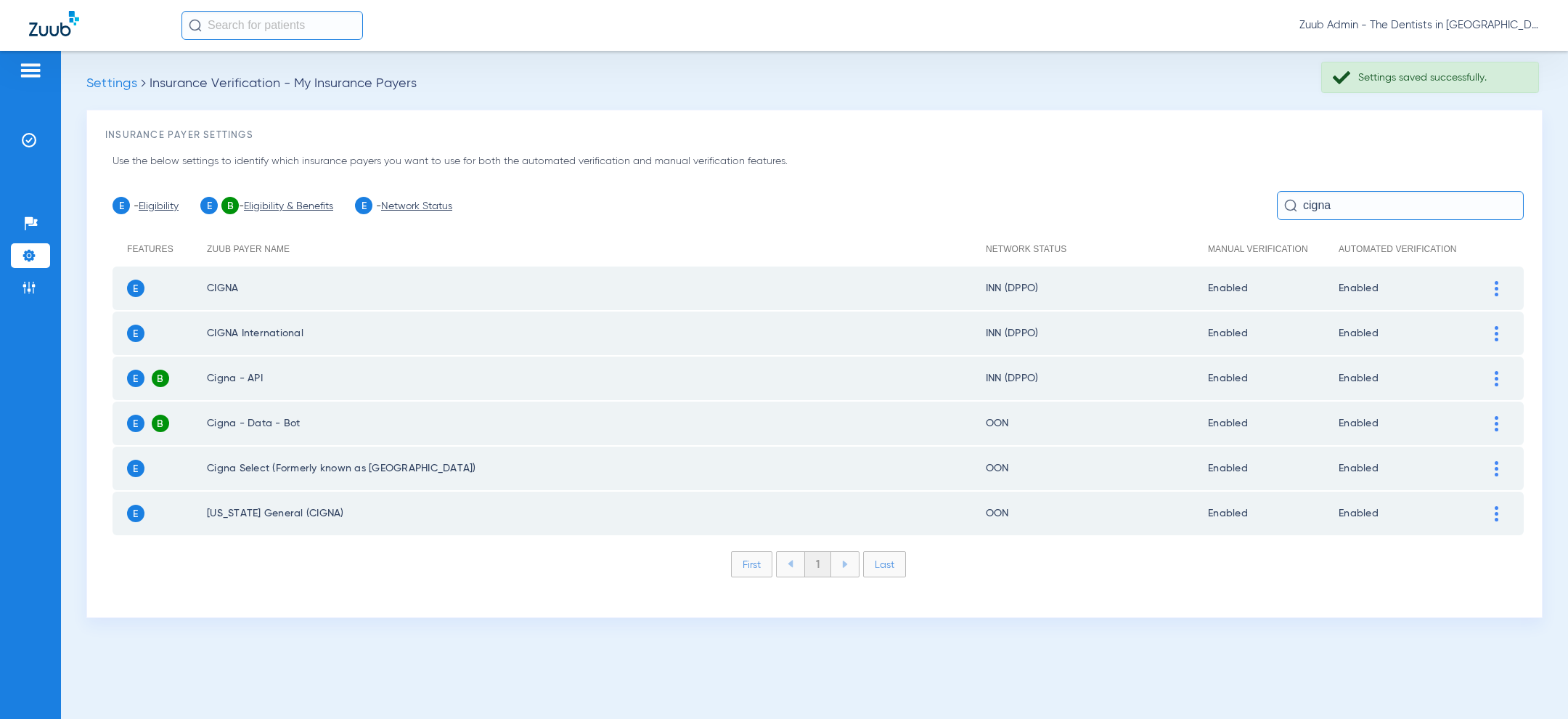
click at [1505, 429] on div at bounding box center [1497, 423] width 25 height 15
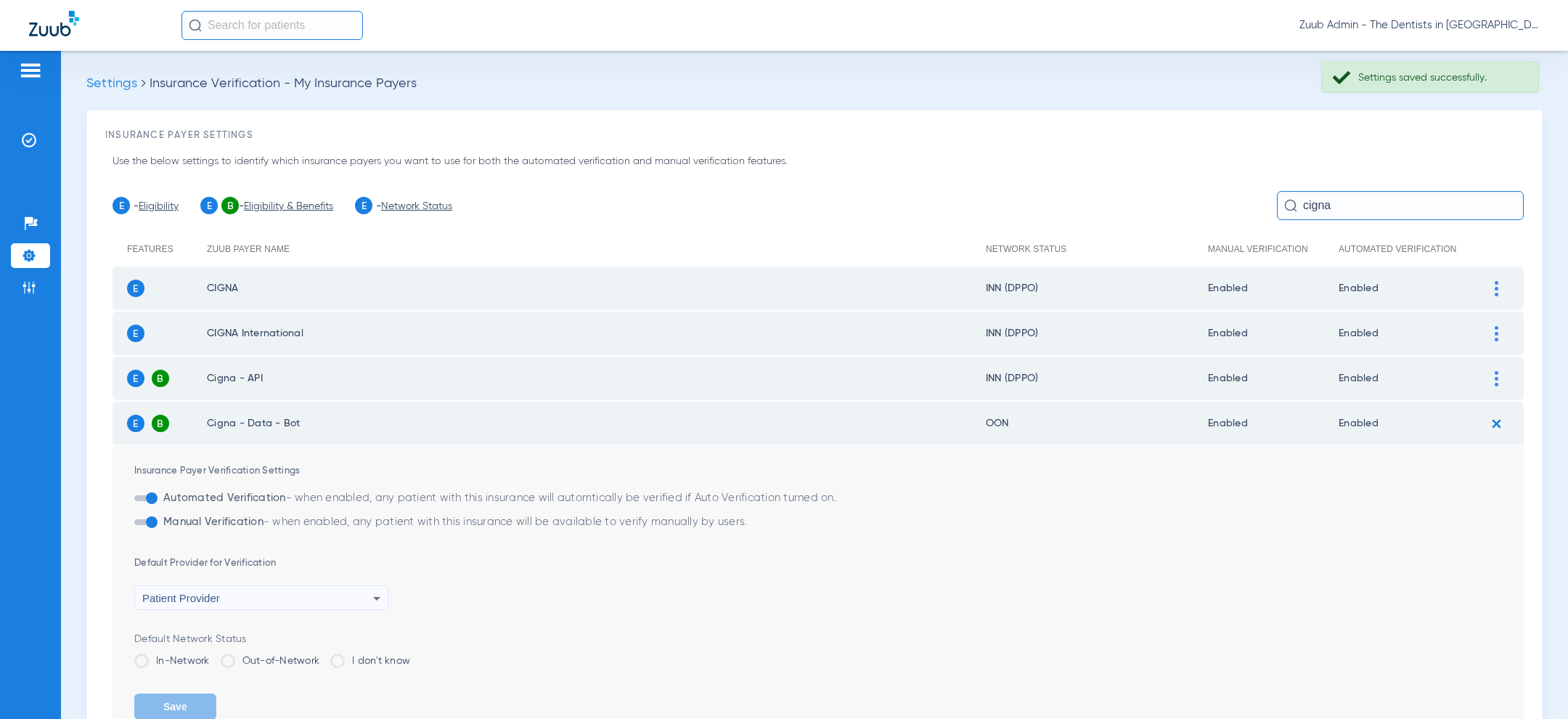
scroll to position [111, 0]
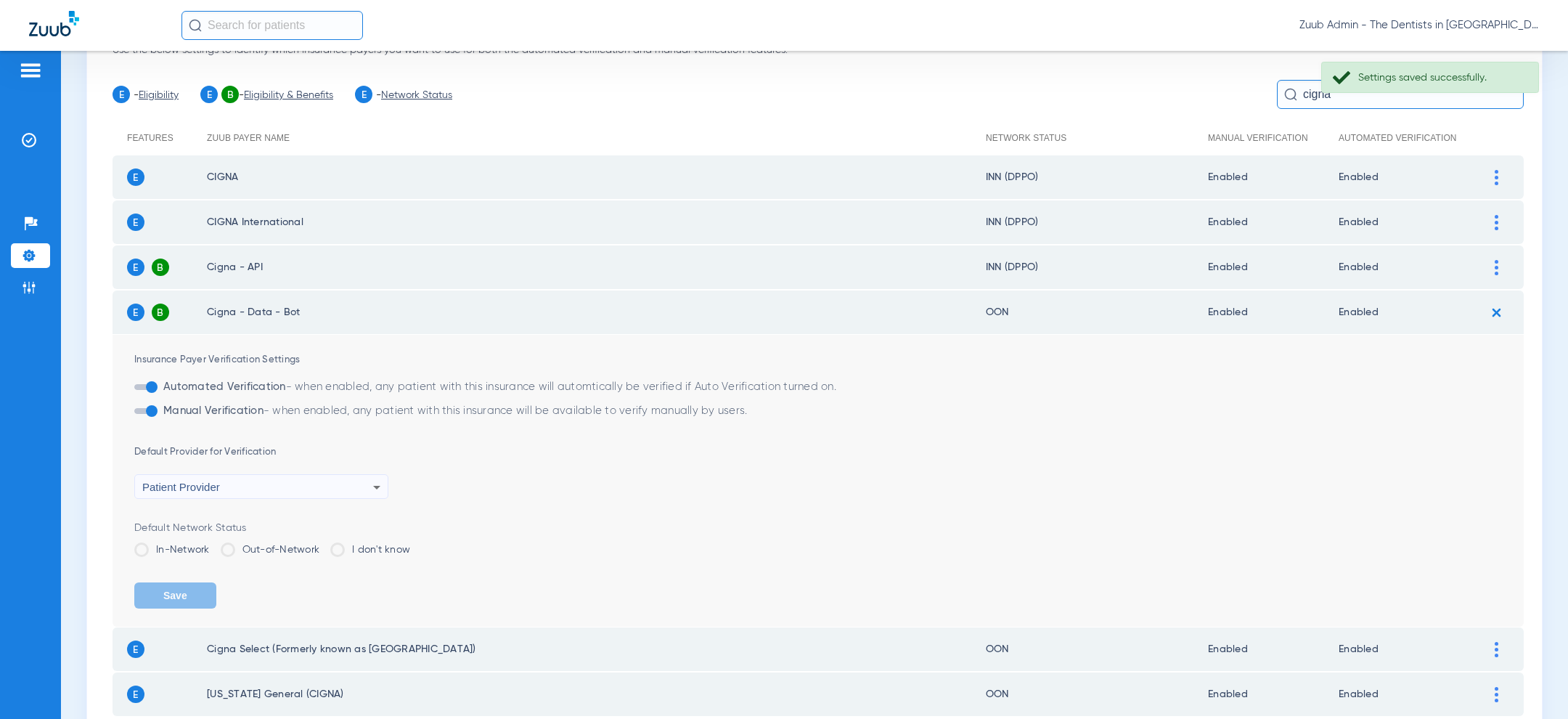
click at [179, 556] on li "In-Network" at bounding box center [171, 555] width 75 height 25
click at [179, 552] on label "In-Network" at bounding box center [171, 549] width 75 height 14
click at [213, 545] on input "In-Network" at bounding box center [213, 545] width 0 height 0
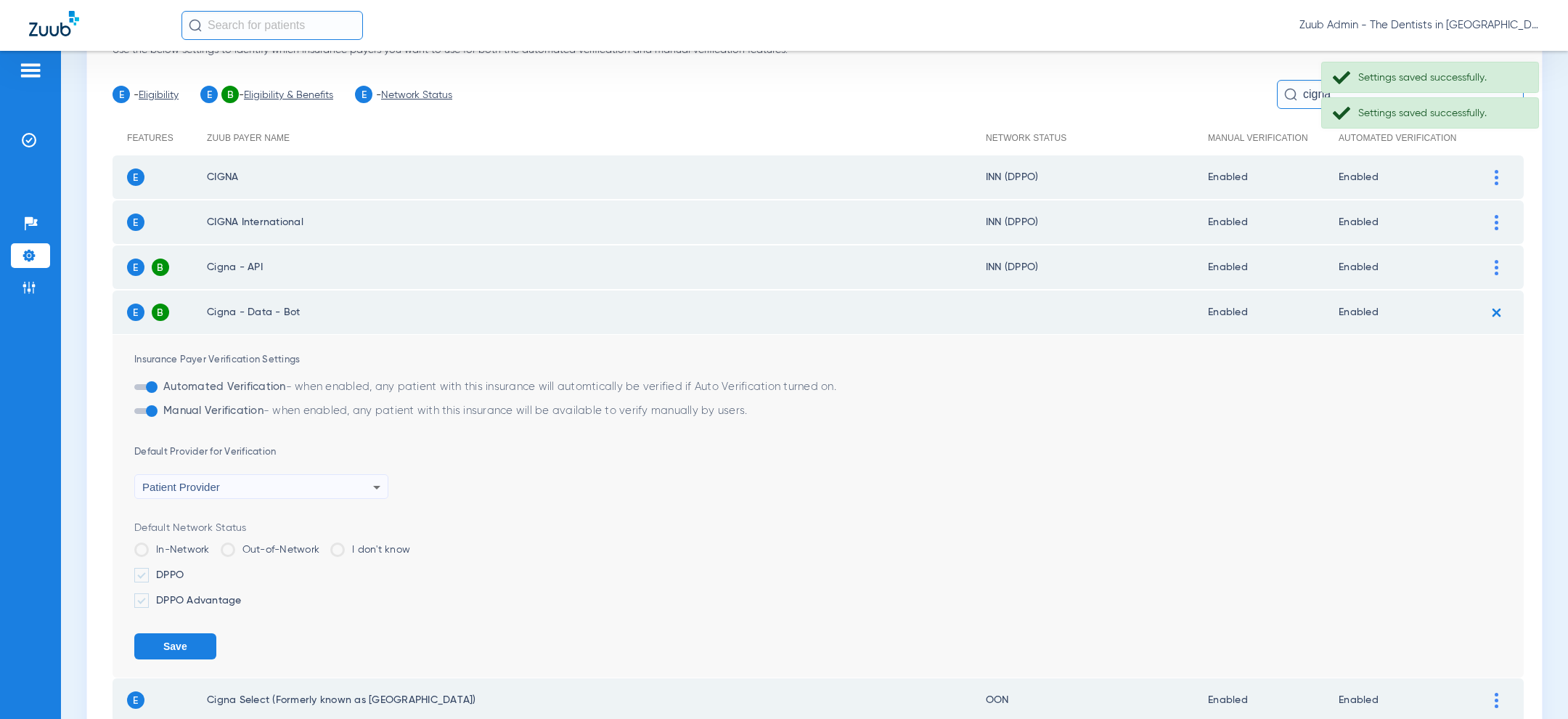
click at [173, 571] on label "DPPO" at bounding box center [828, 575] width 1390 height 14
click at [186, 570] on input "DPPO" at bounding box center [186, 570] width 0 height 0
click at [174, 637] on button "Save" at bounding box center [174, 645] width 82 height 26
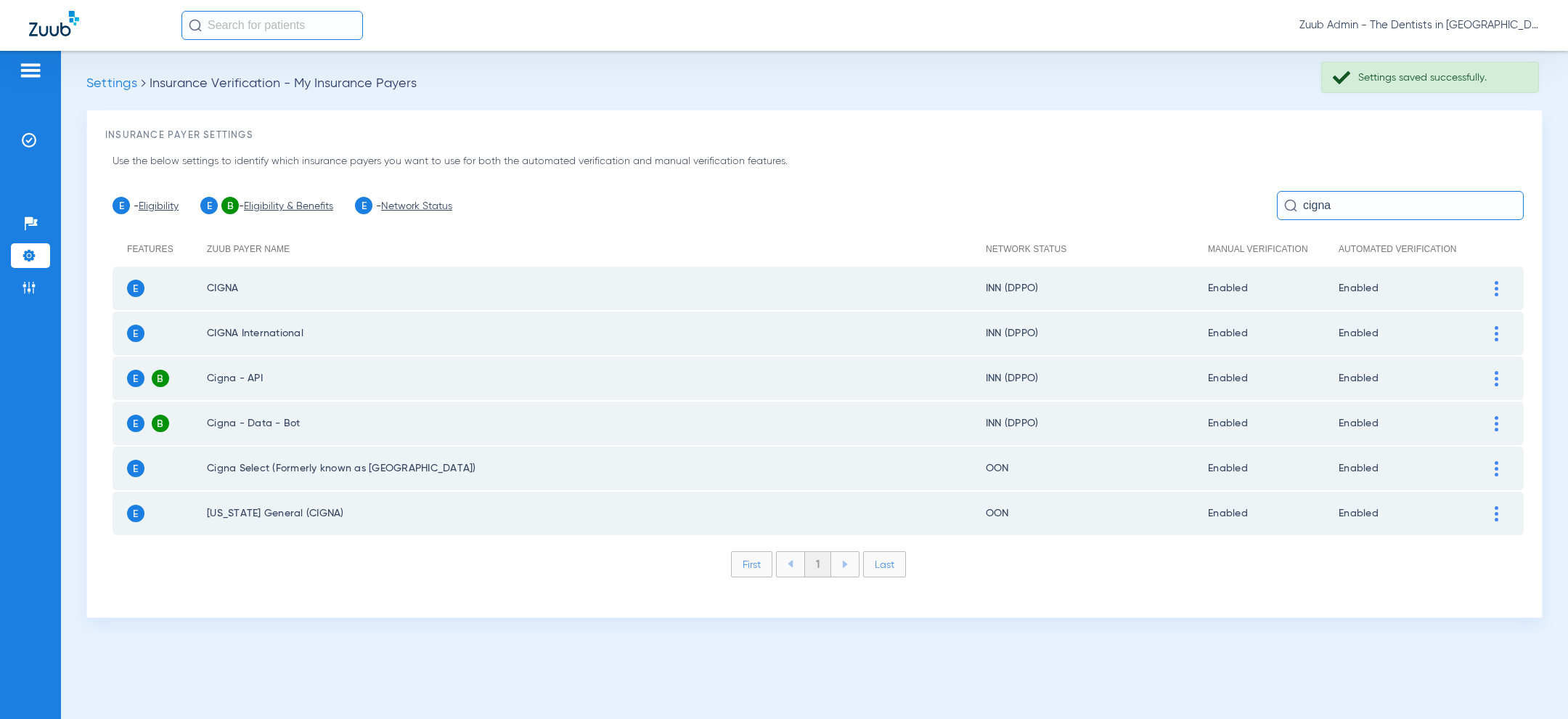
click at [1494, 463] on div at bounding box center [1497, 468] width 25 height 15
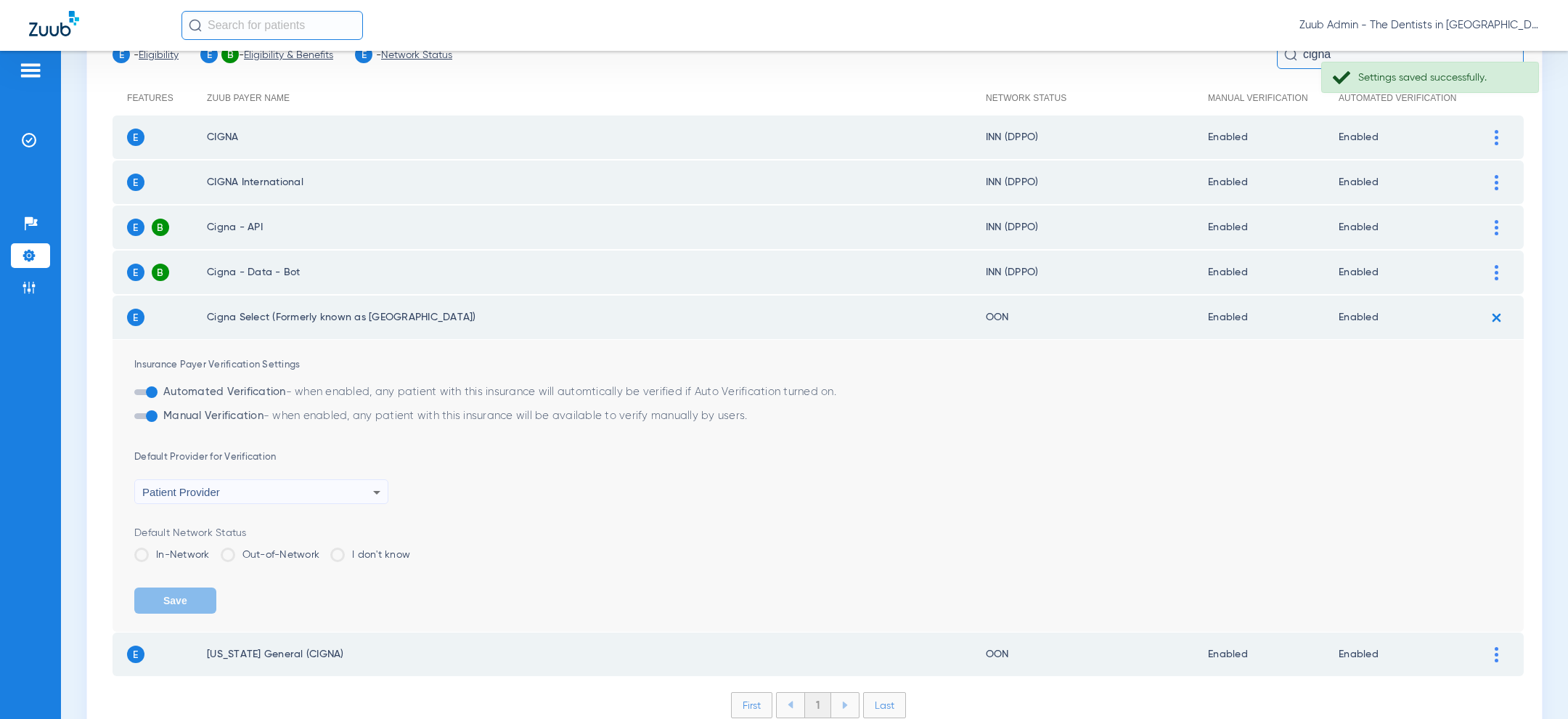
scroll to position [157, 0]
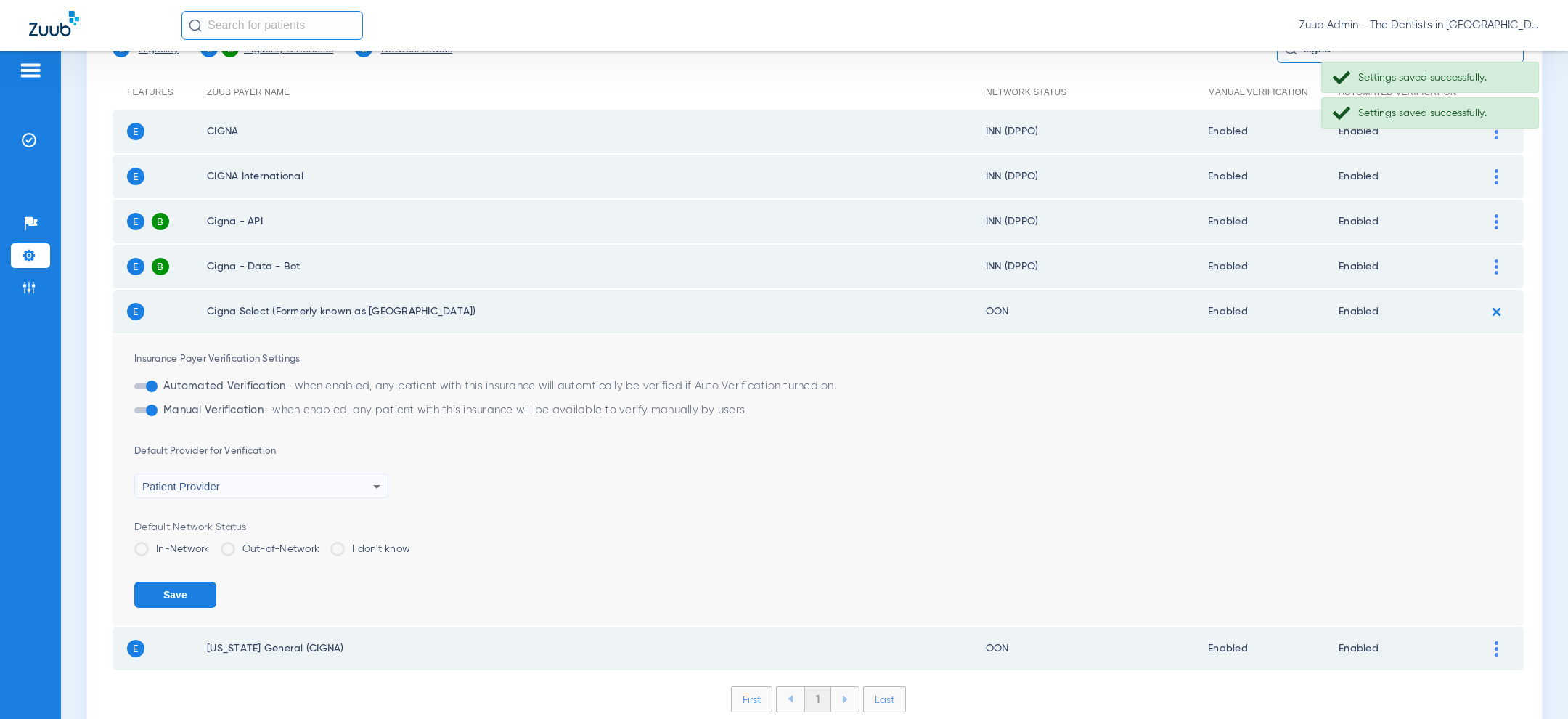
click at [1501, 308] on img at bounding box center [1497, 312] width 24 height 24
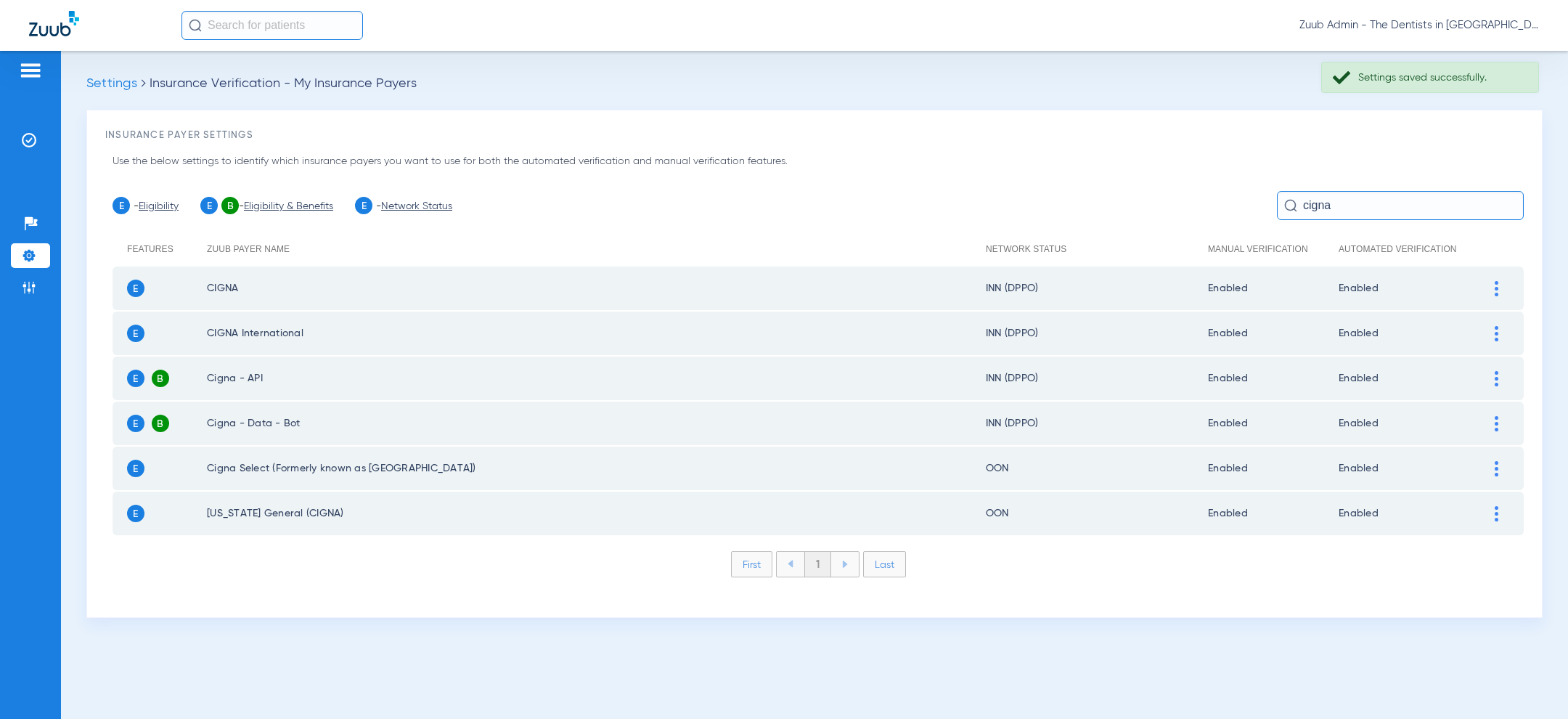
click at [1498, 465] on div at bounding box center [1497, 468] width 25 height 15
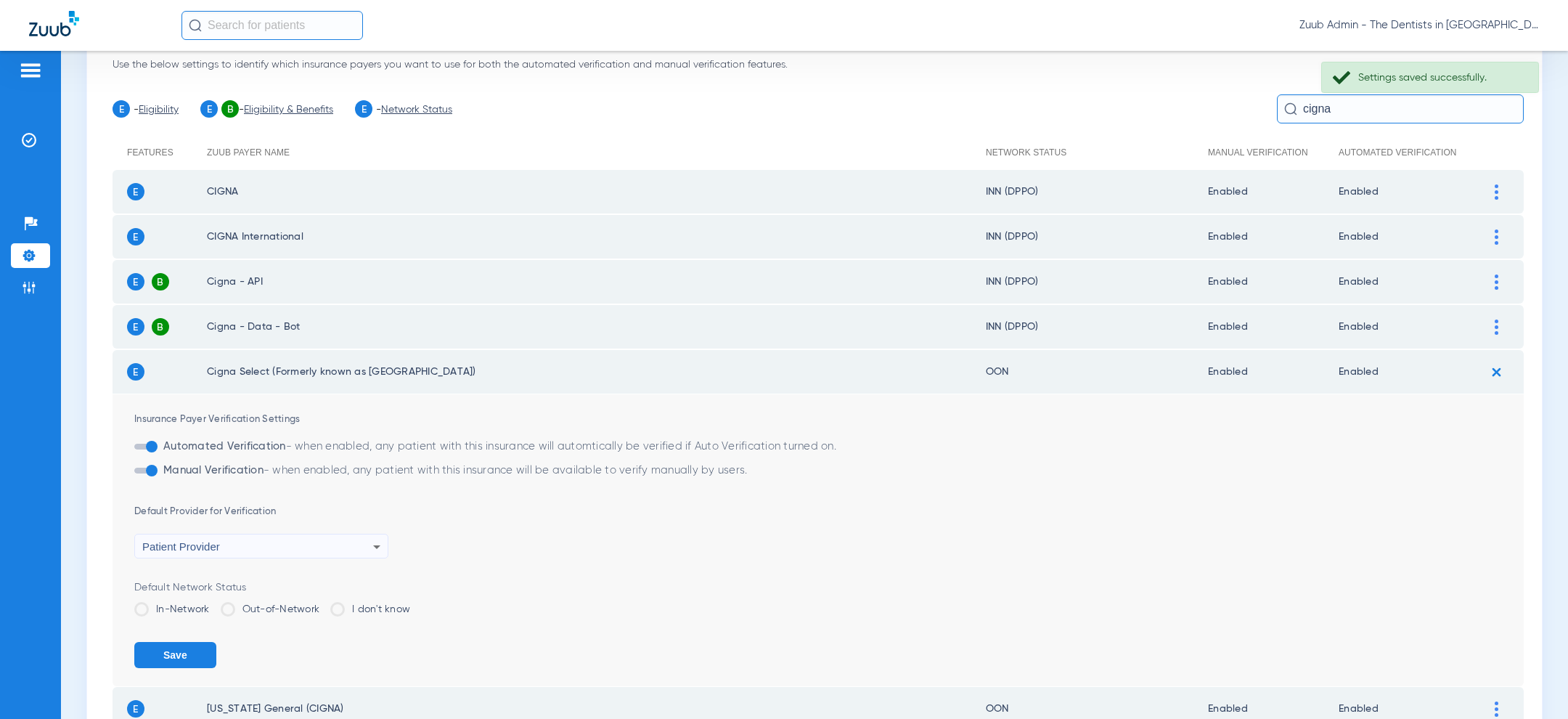
scroll to position [213, 0]
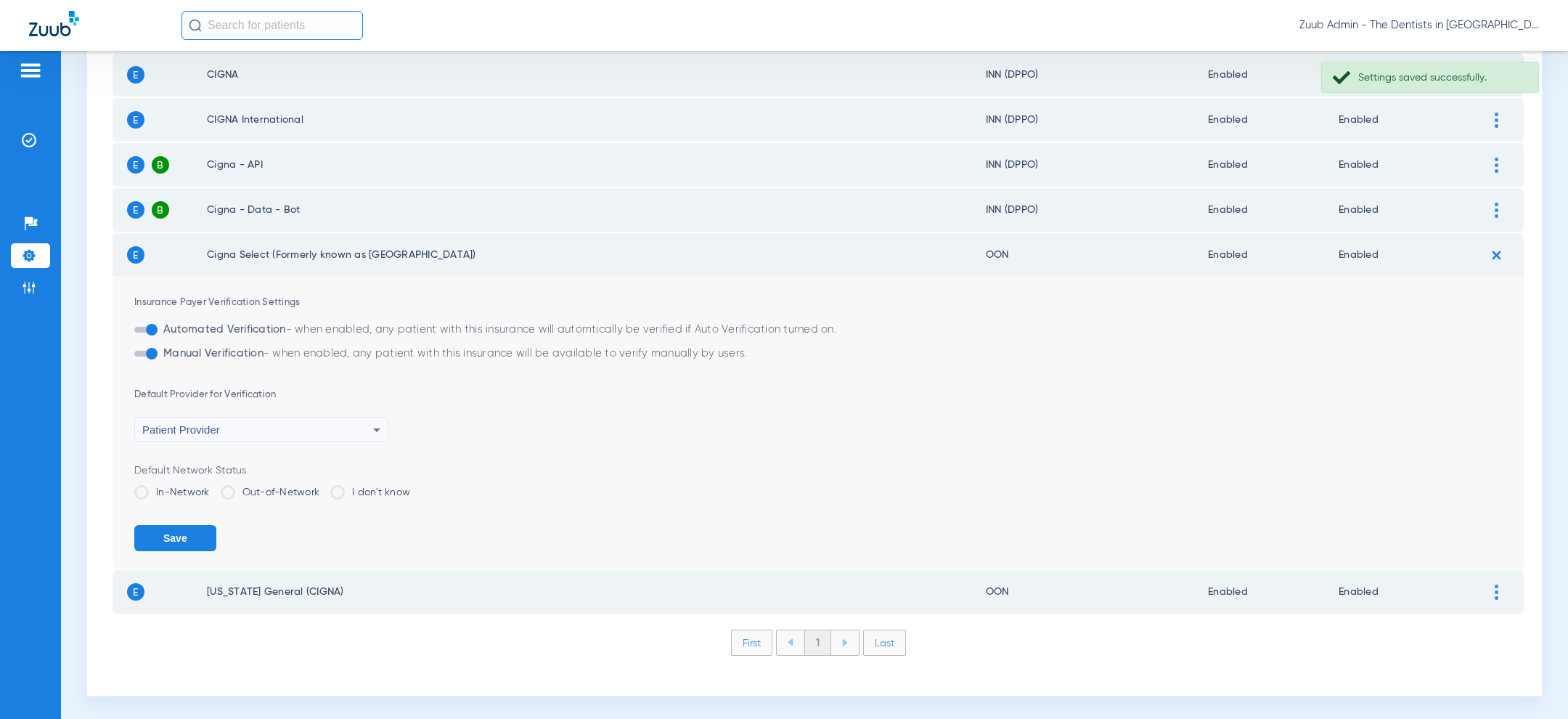
click at [190, 485] on label "In-Network" at bounding box center [171, 492] width 75 height 14
click at [213, 487] on input "In-Network" at bounding box center [213, 487] width 0 height 0
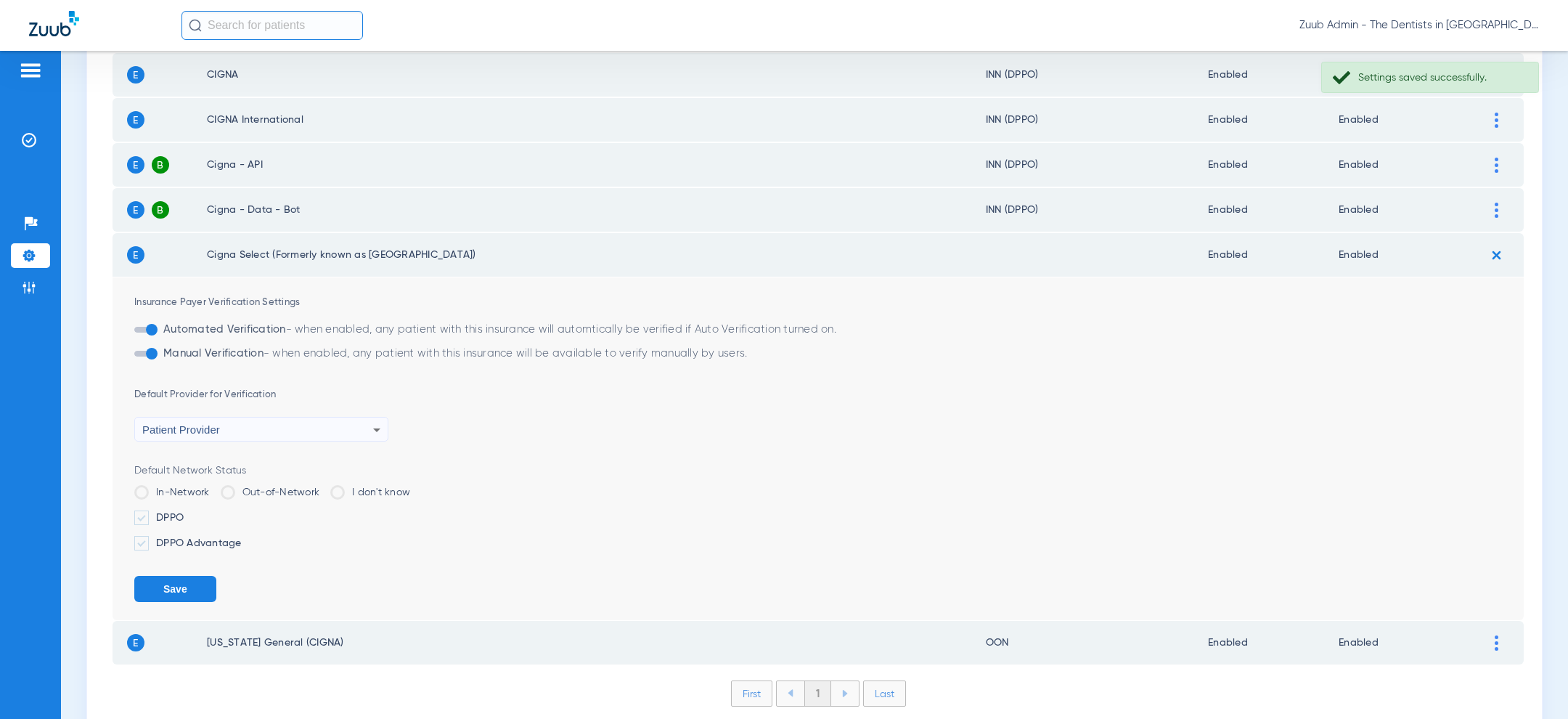
click at [139, 518] on span at bounding box center [141, 518] width 14 height 14
click at [186, 512] on input "DPPO" at bounding box center [186, 512] width 0 height 0
click at [165, 583] on button "Save" at bounding box center [174, 588] width 82 height 26
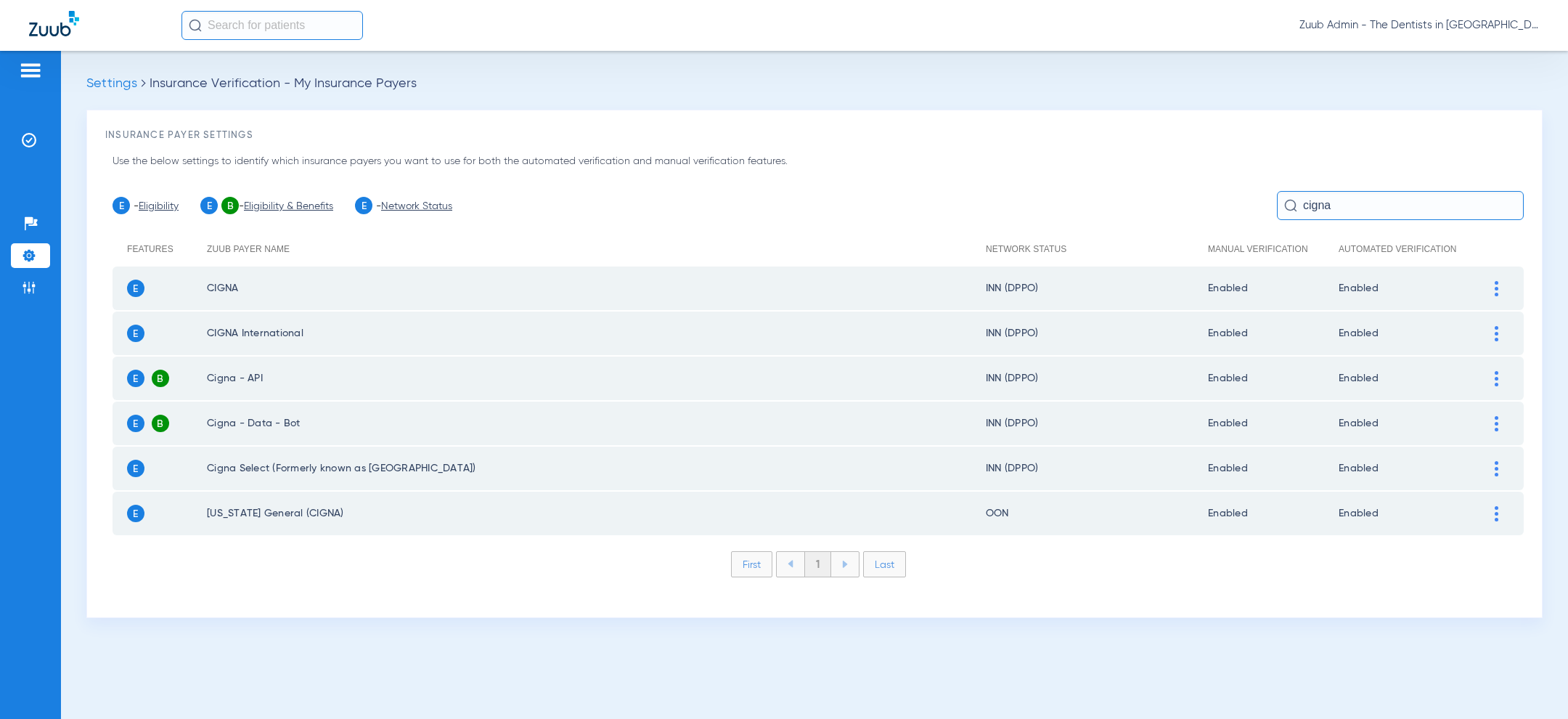
click at [1499, 511] on div at bounding box center [1497, 513] width 25 height 15
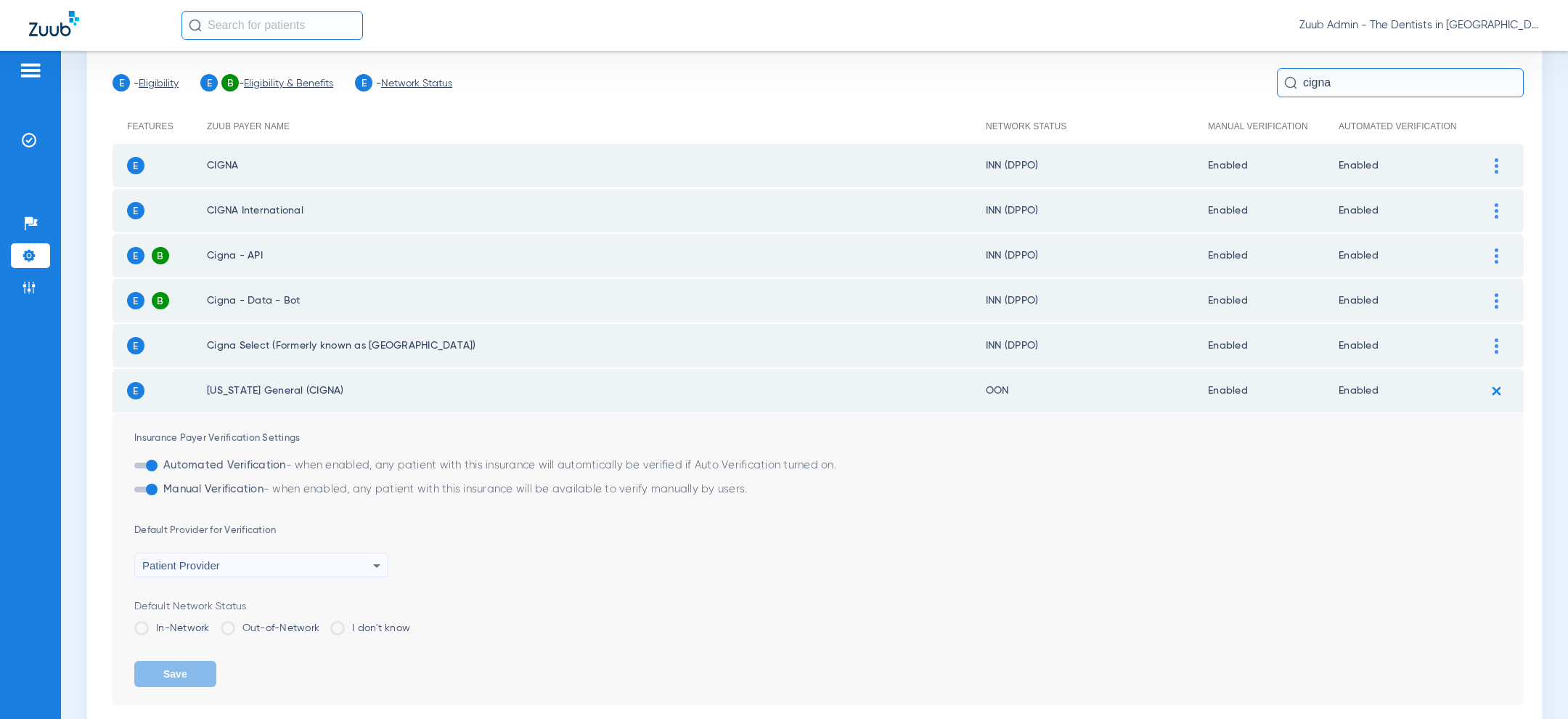
scroll to position [213, 0]
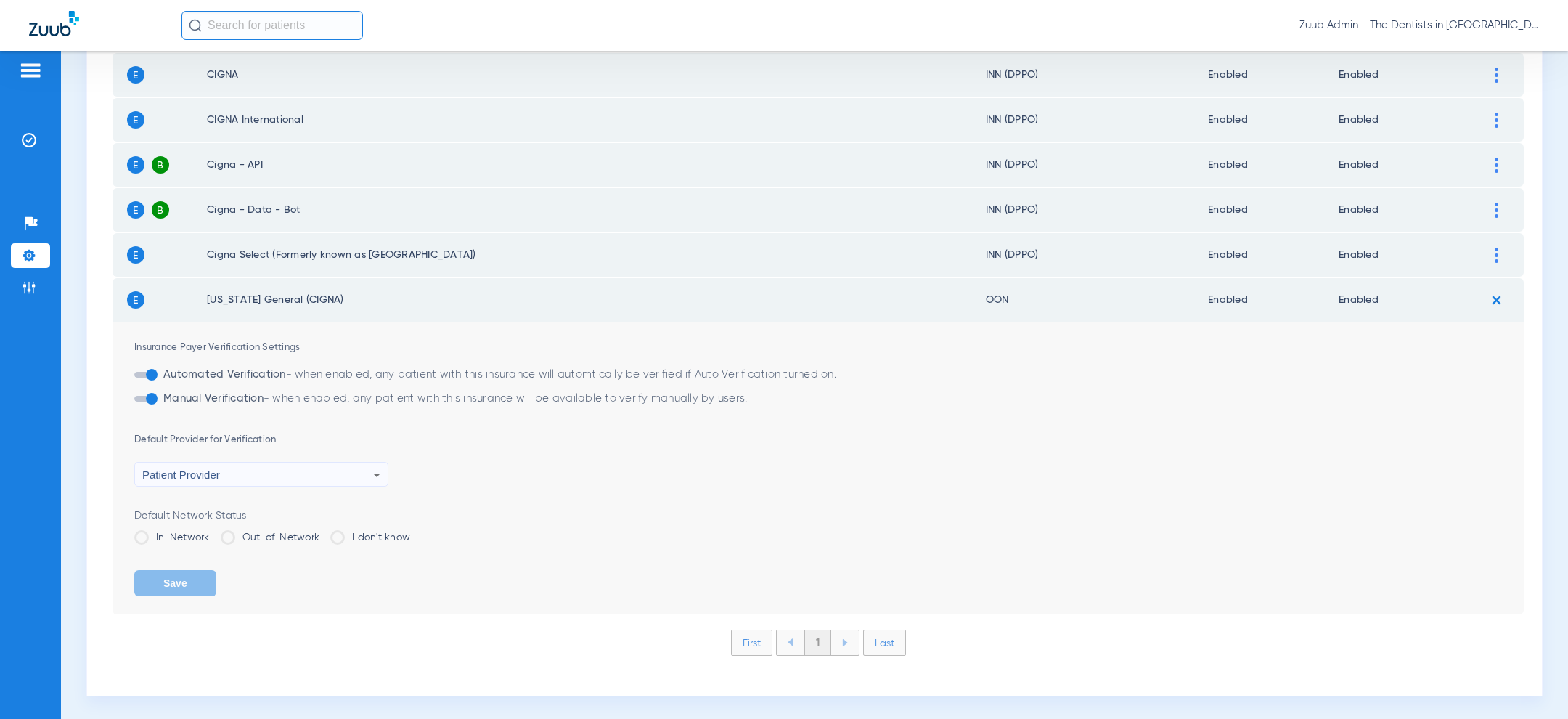
click at [176, 537] on label "In-Network" at bounding box center [171, 537] width 75 height 14
click at [213, 532] on input "In-Network" at bounding box center [213, 532] width 0 height 0
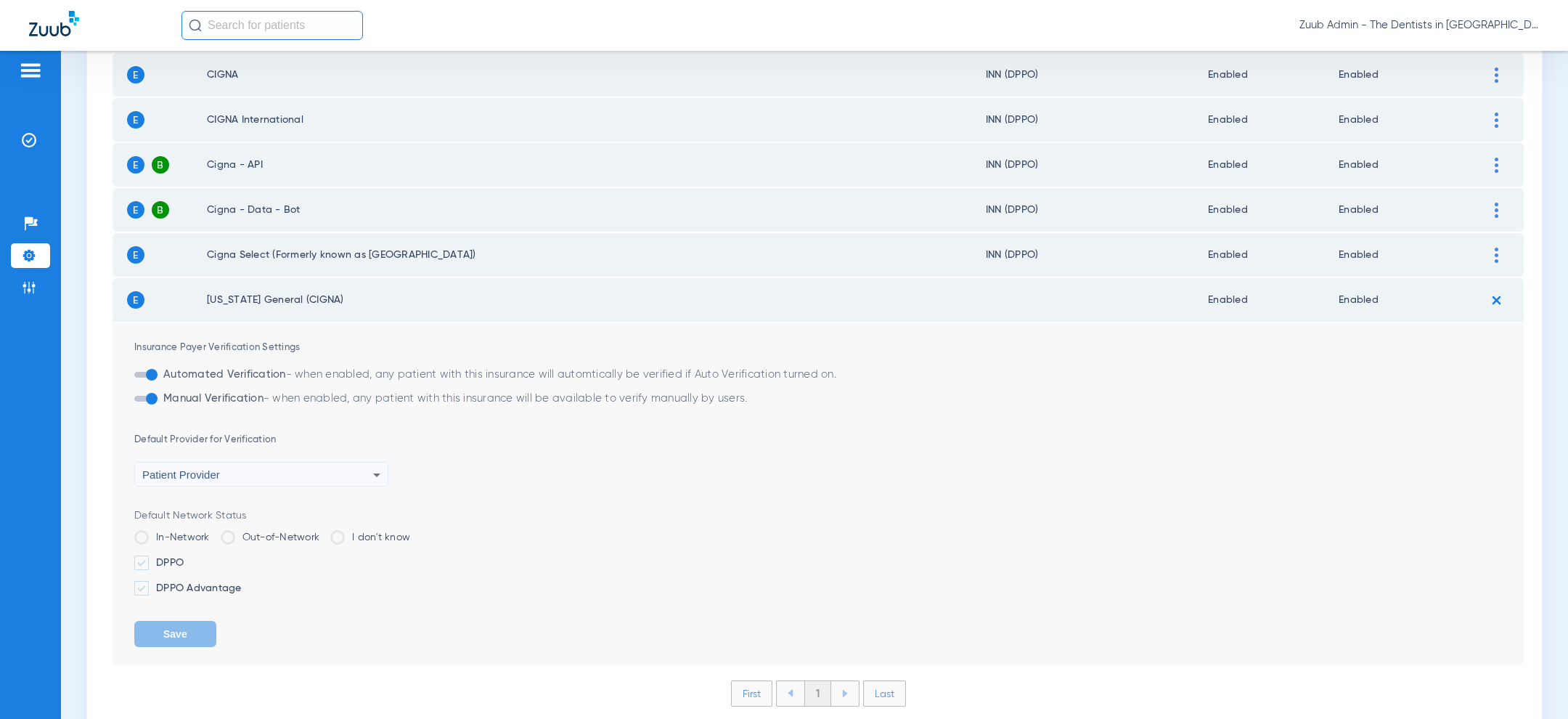
click at [144, 564] on span at bounding box center [141, 563] width 14 height 14
click at [186, 557] on input "DPPO" at bounding box center [186, 557] width 0 height 0
click at [147, 630] on button "Save" at bounding box center [174, 633] width 82 height 26
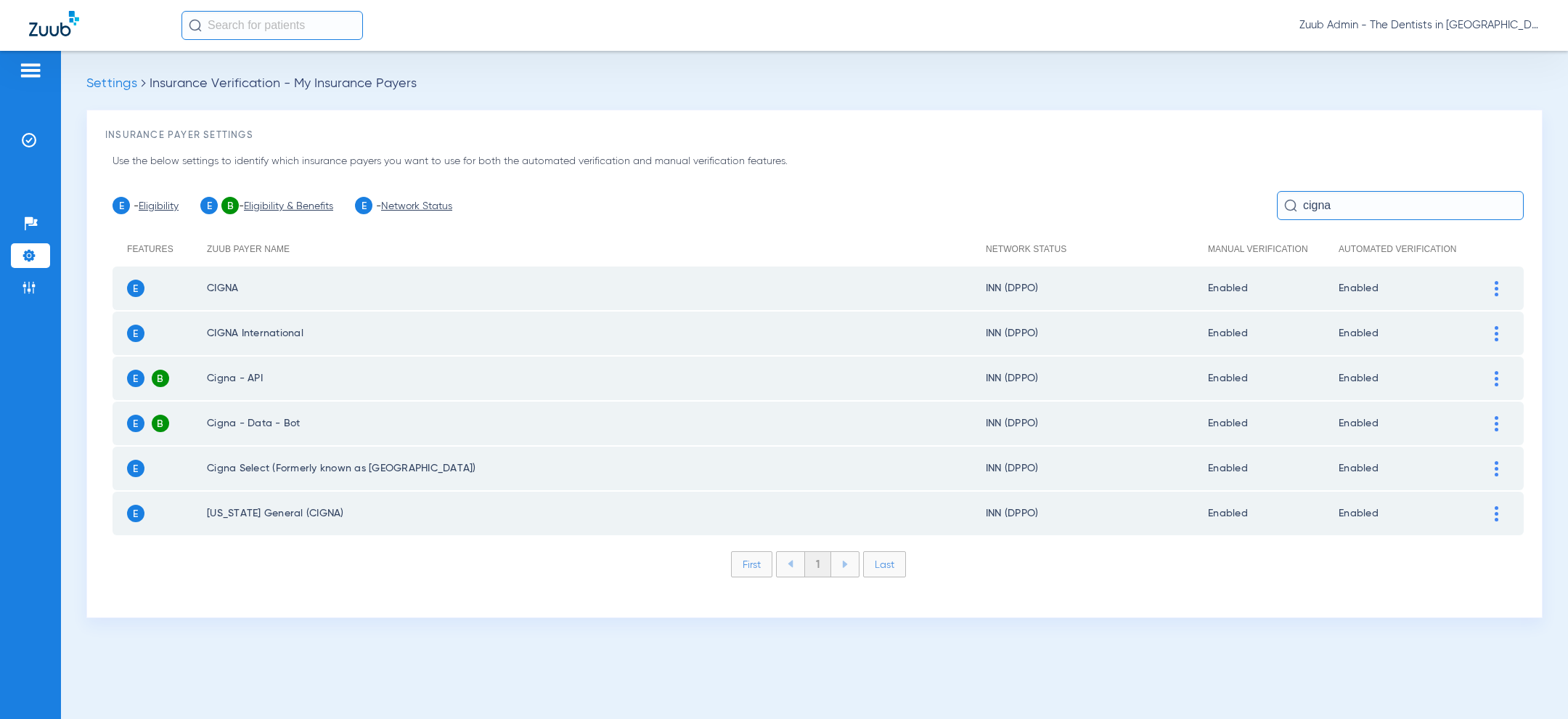
click at [1324, 200] on input "cigna" at bounding box center [1400, 205] width 247 height 29
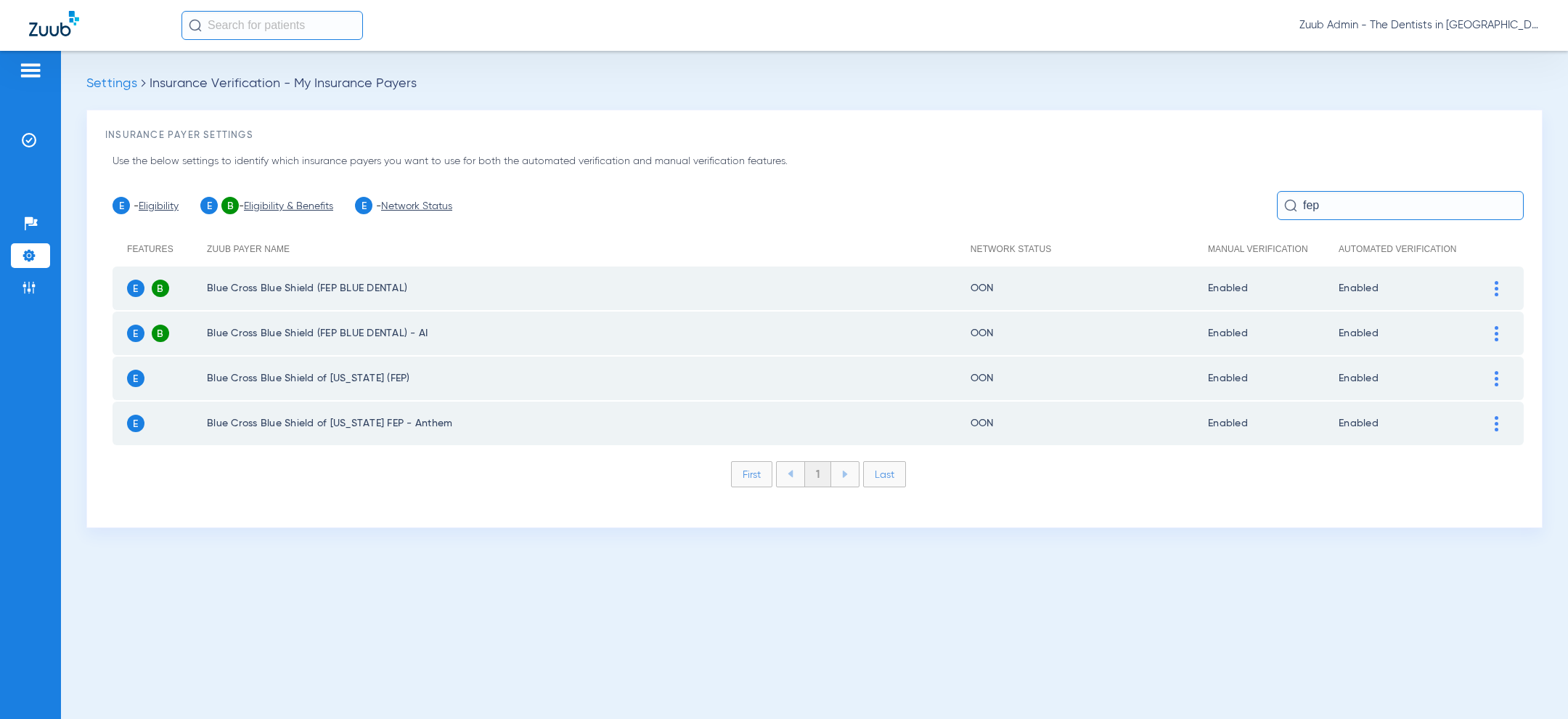
click at [1497, 287] on img at bounding box center [1496, 288] width 4 height 15
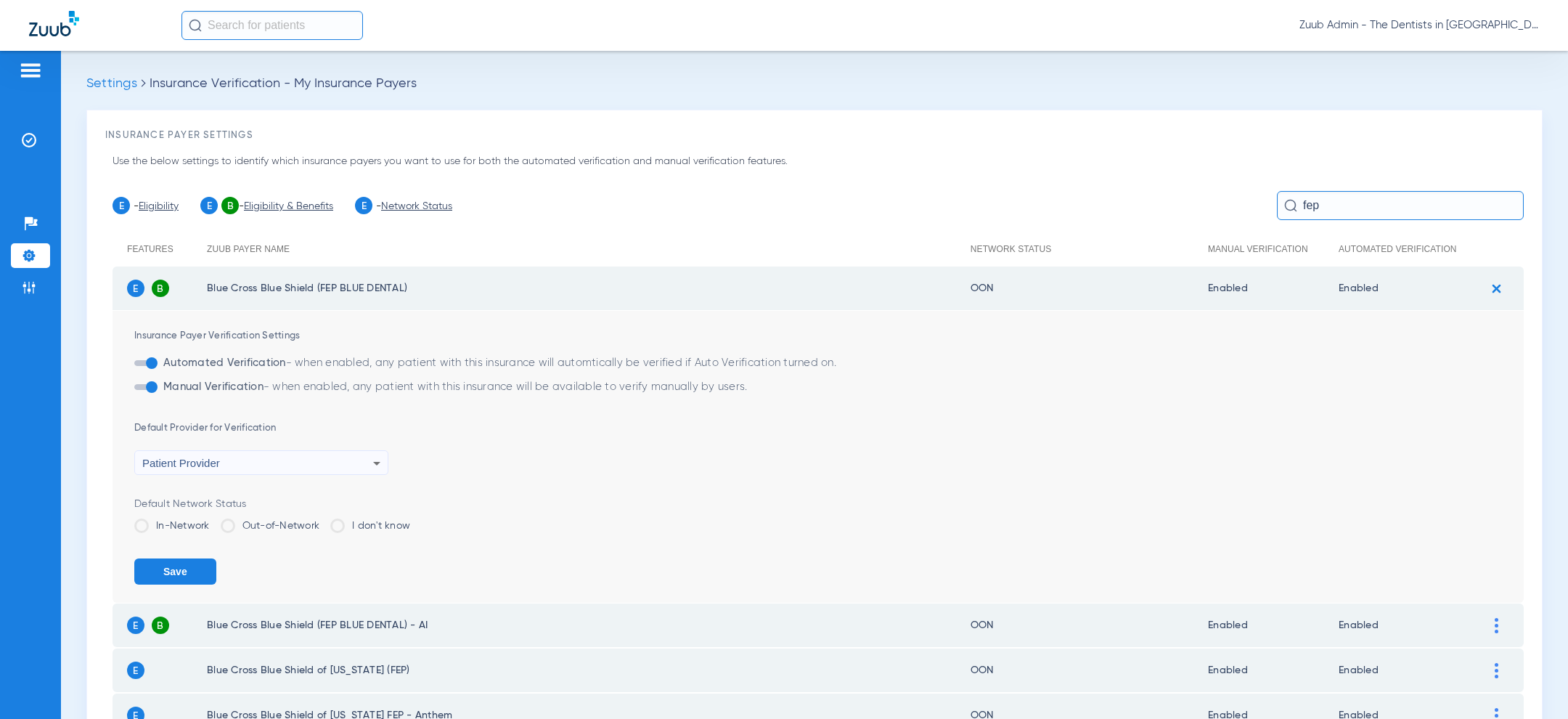
click at [182, 512] on div "Default Network Status In-Network Out-of-Network I don't know" at bounding box center [828, 520] width 1390 height 48
click at [182, 521] on label "In-Network" at bounding box center [171, 526] width 75 height 14
click at [213, 521] on input "In-Network" at bounding box center [213, 521] width 0 height 0
click at [182, 576] on button "Save" at bounding box center [174, 571] width 82 height 26
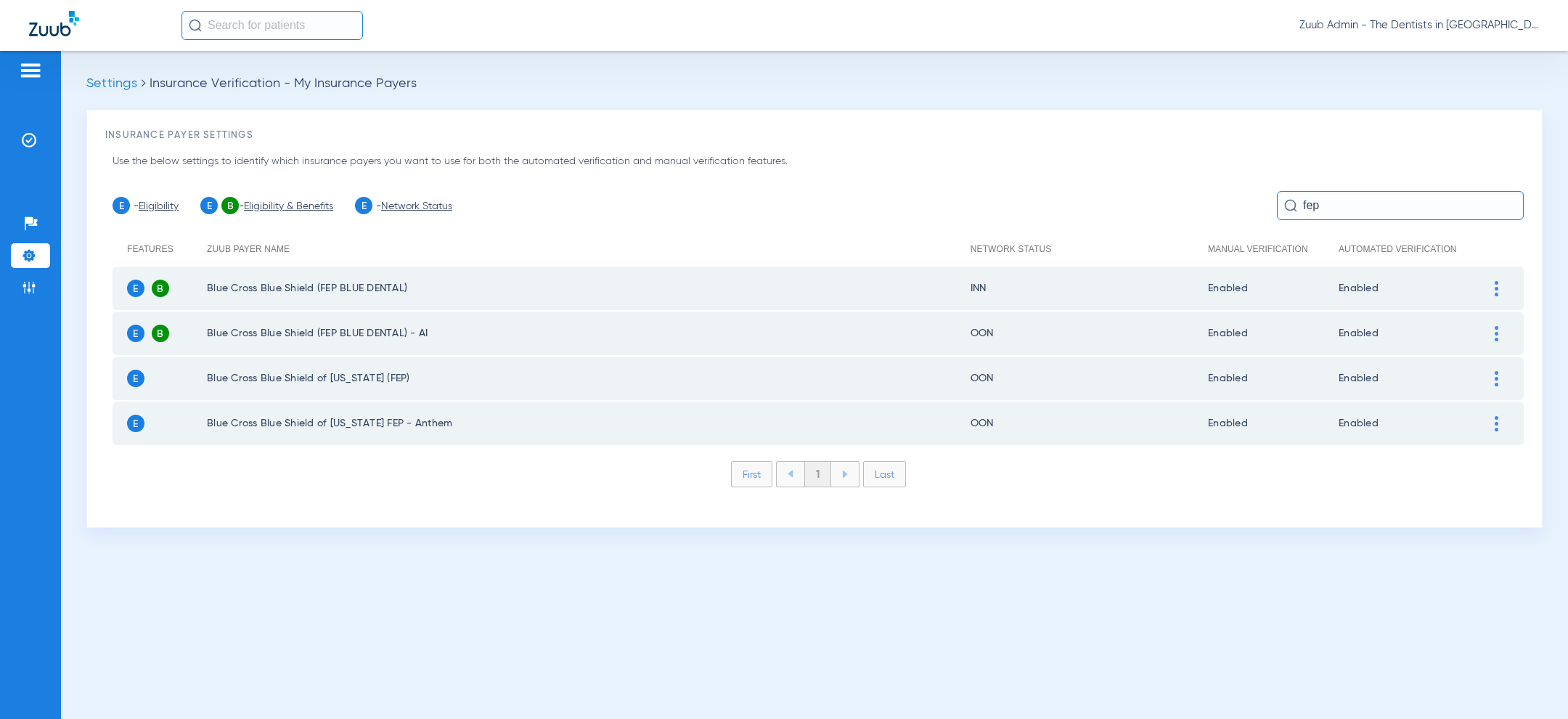
click at [1492, 334] on div at bounding box center [1497, 333] width 25 height 15
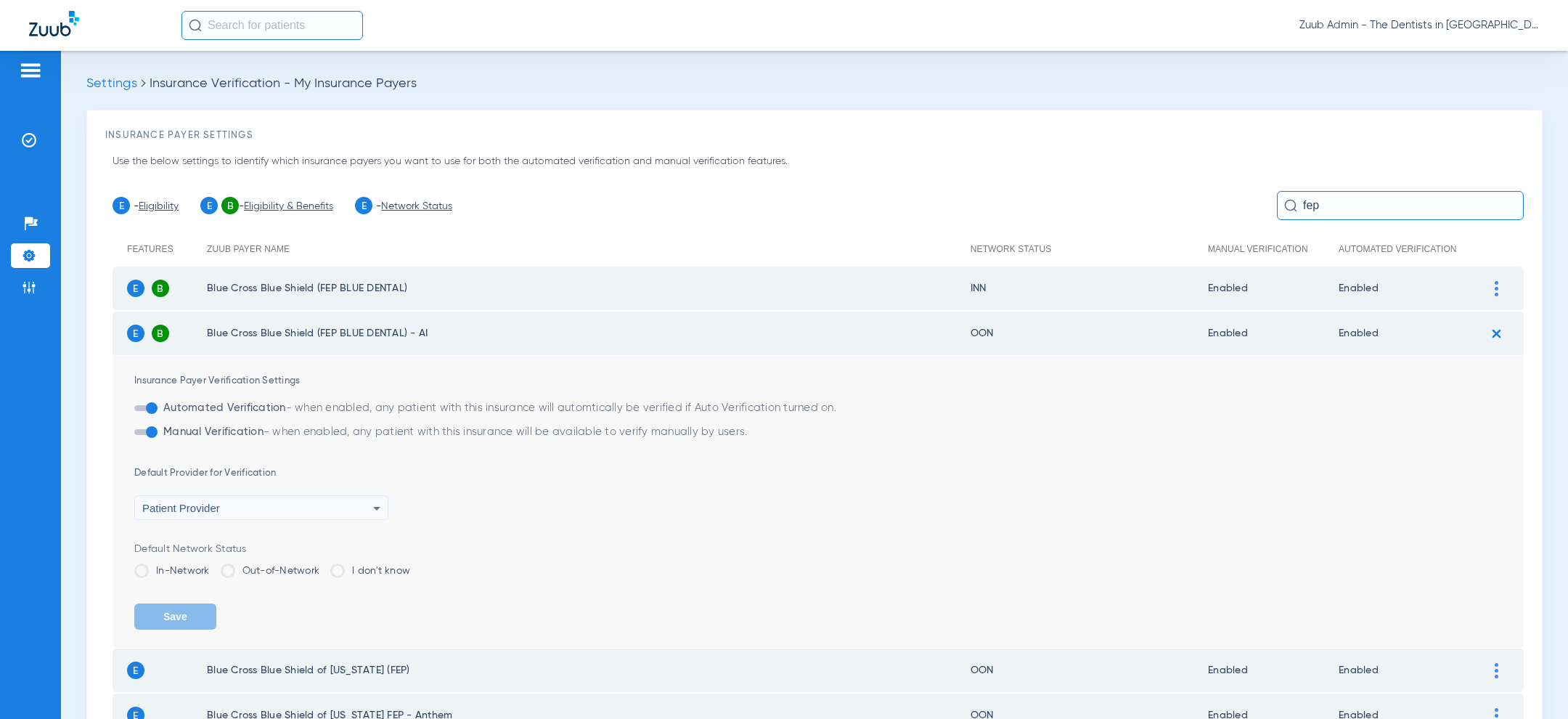
click at [180, 573] on label "In-Network" at bounding box center [171, 571] width 75 height 14
click at [213, 565] on input "In-Network" at bounding box center [213, 565] width 0 height 0
click at [180, 614] on button "Save" at bounding box center [174, 616] width 82 height 26
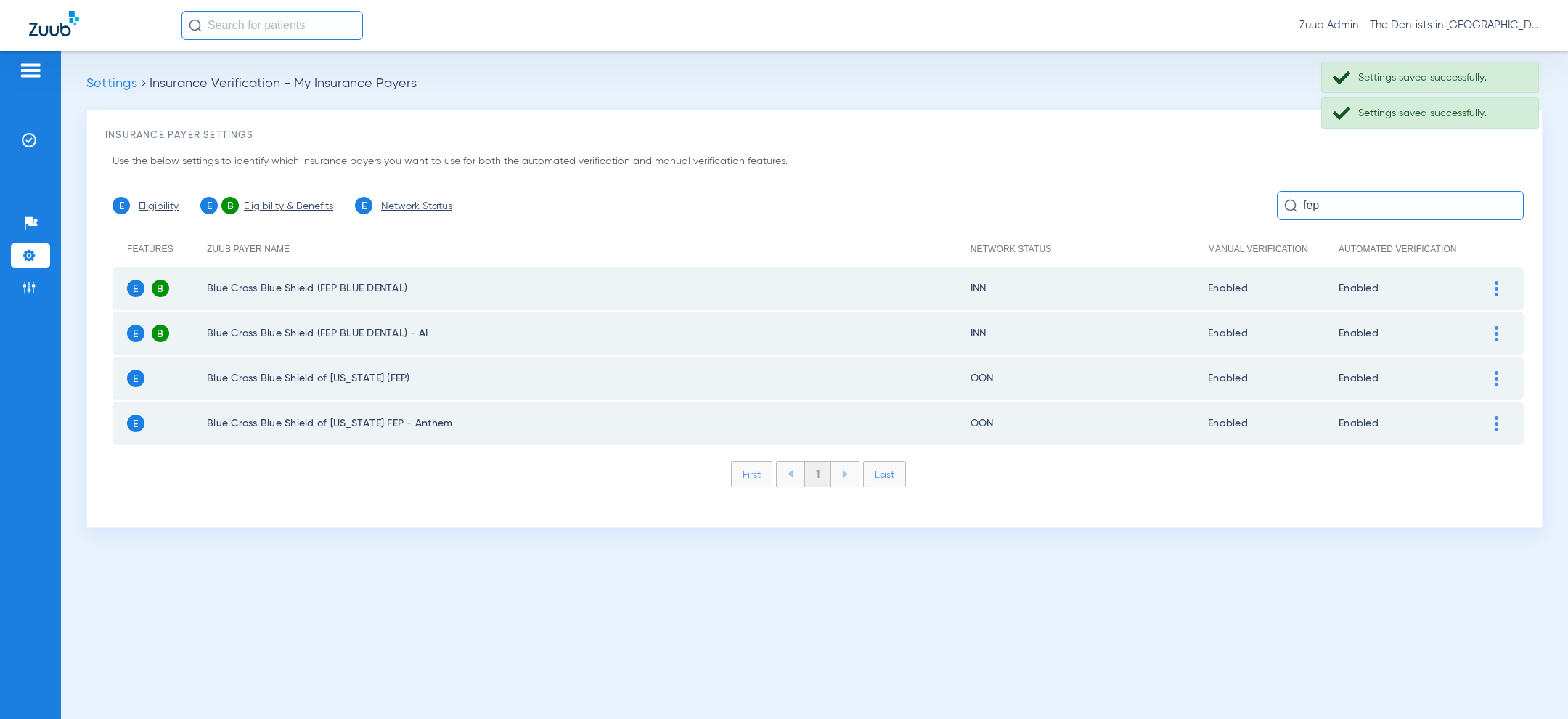
click at [1335, 198] on input "fep" at bounding box center [1400, 205] width 247 height 29
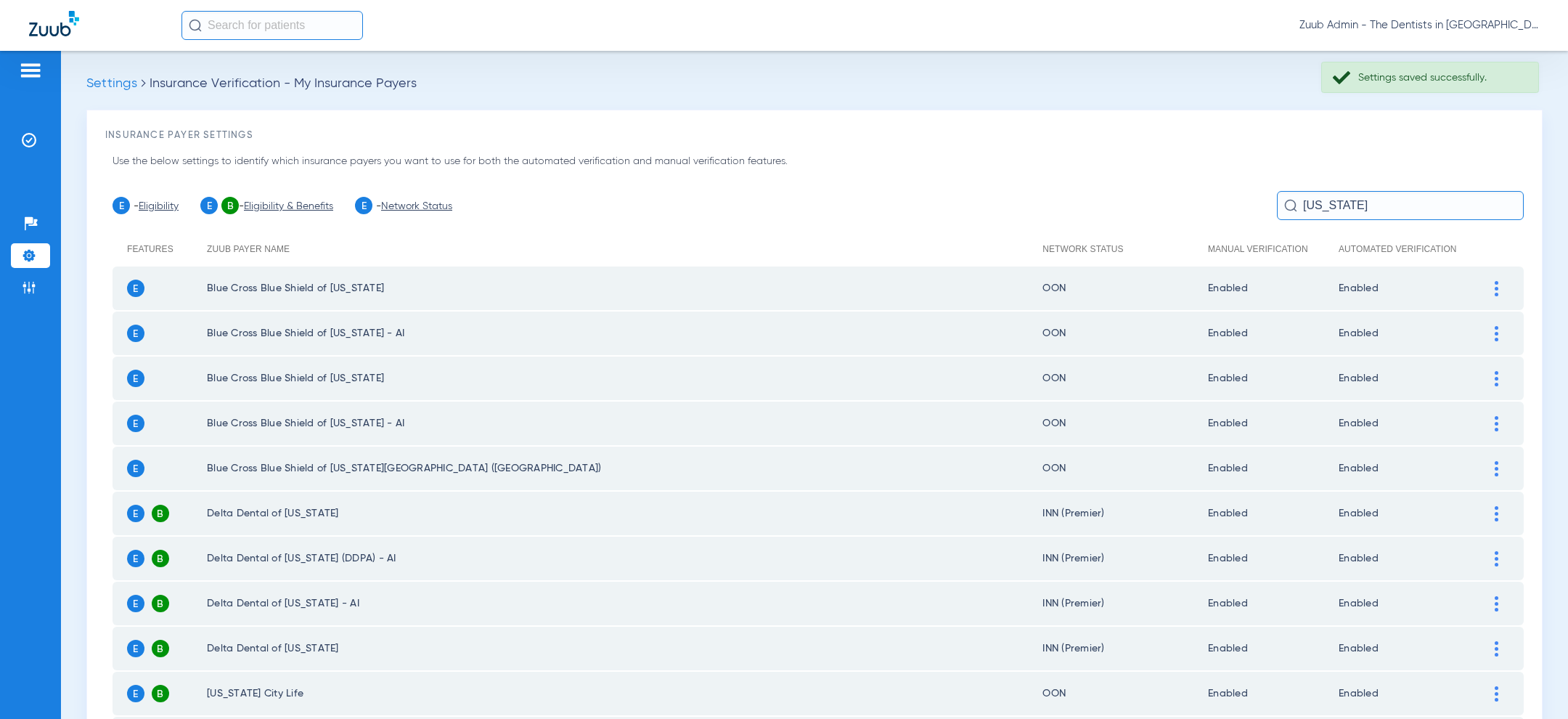
type input "[US_STATE]"
click at [1494, 377] on img at bounding box center [1496, 378] width 4 height 15
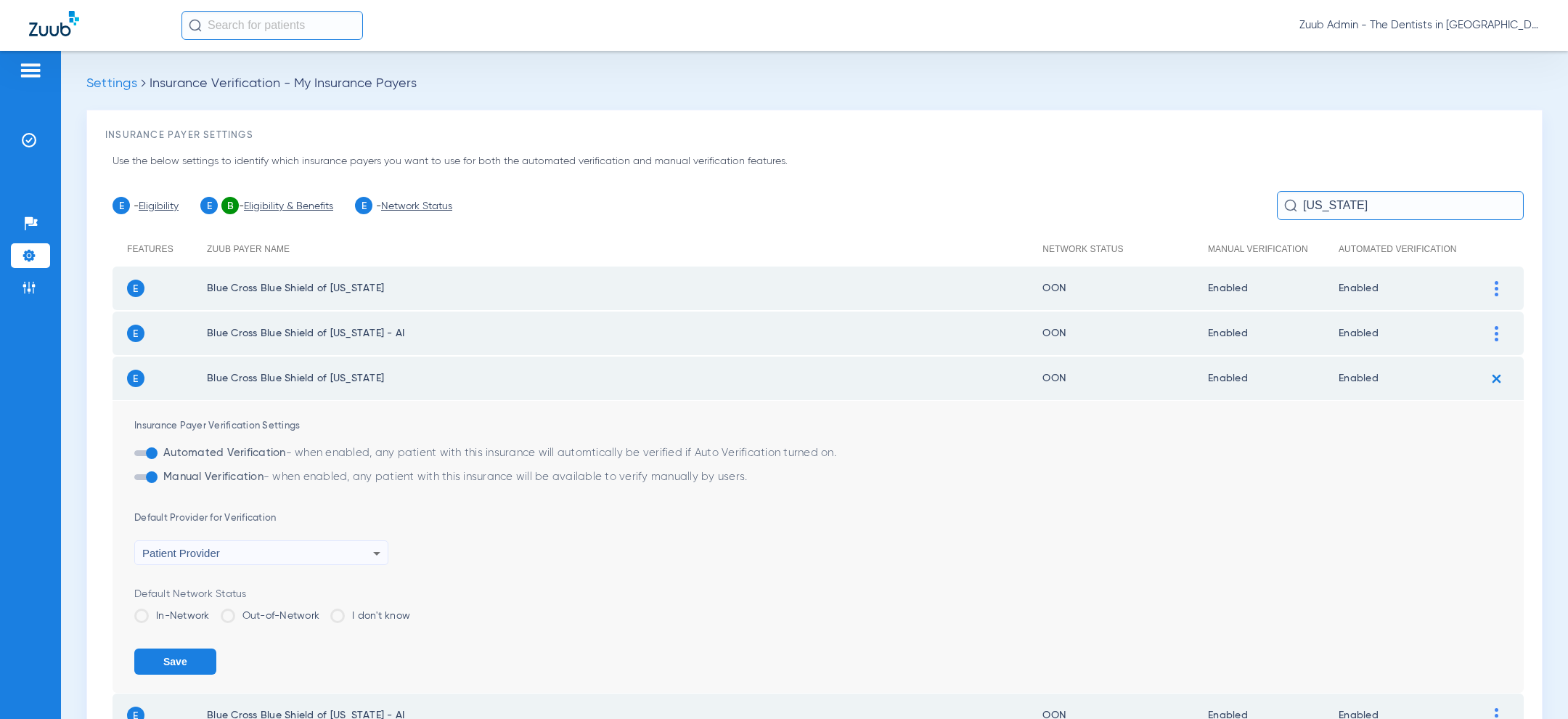
click at [198, 609] on label "In-Network" at bounding box center [171, 615] width 75 height 14
click at [213, 610] on input "In-Network" at bounding box center [213, 610] width 0 height 0
click at [174, 656] on button "Save" at bounding box center [174, 661] width 82 height 26
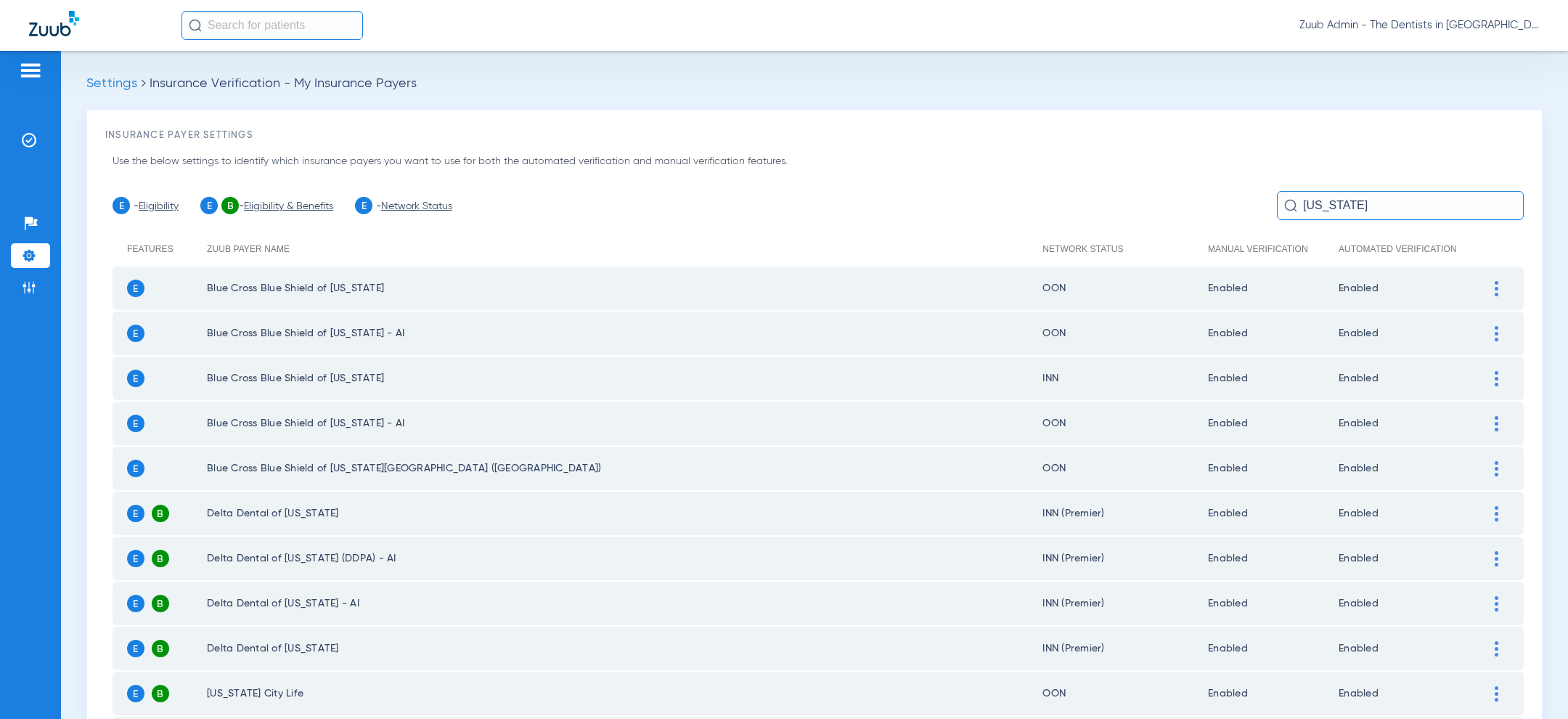
click at [1496, 424] on img at bounding box center [1496, 423] width 4 height 15
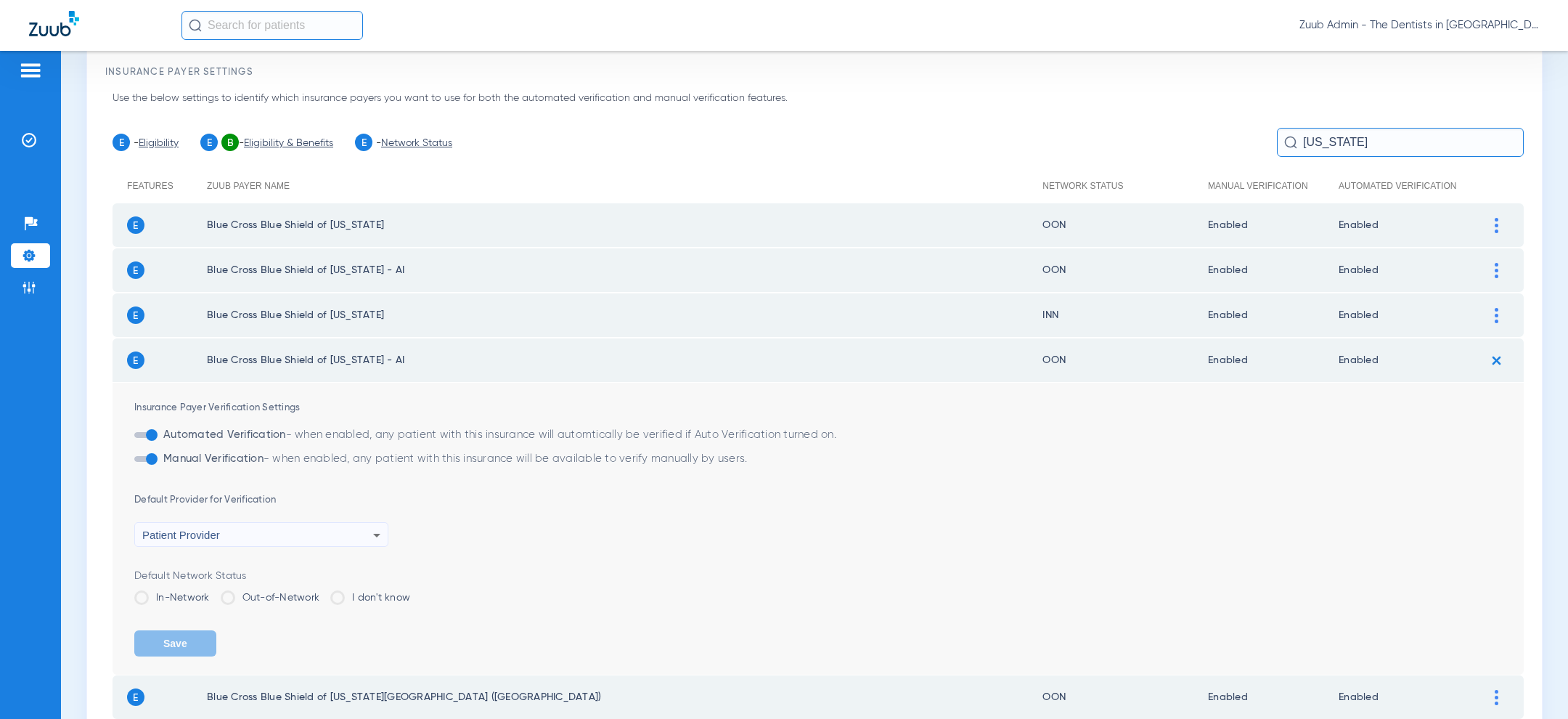
scroll to position [127, 0]
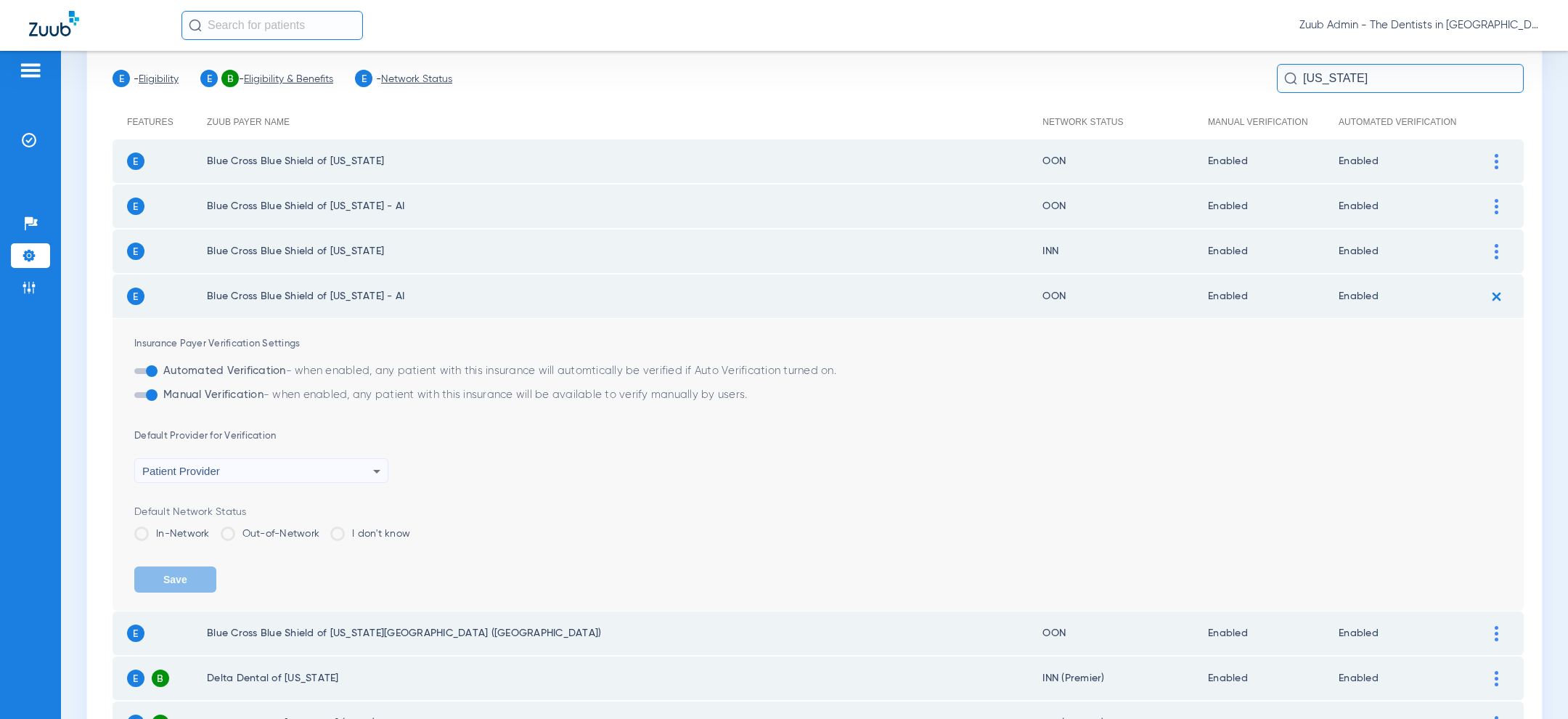
click at [163, 526] on label "In-Network" at bounding box center [171, 534] width 75 height 14
click at [213, 529] on input "In-Network" at bounding box center [213, 529] width 0 height 0
click at [170, 577] on button "Save" at bounding box center [174, 579] width 82 height 26
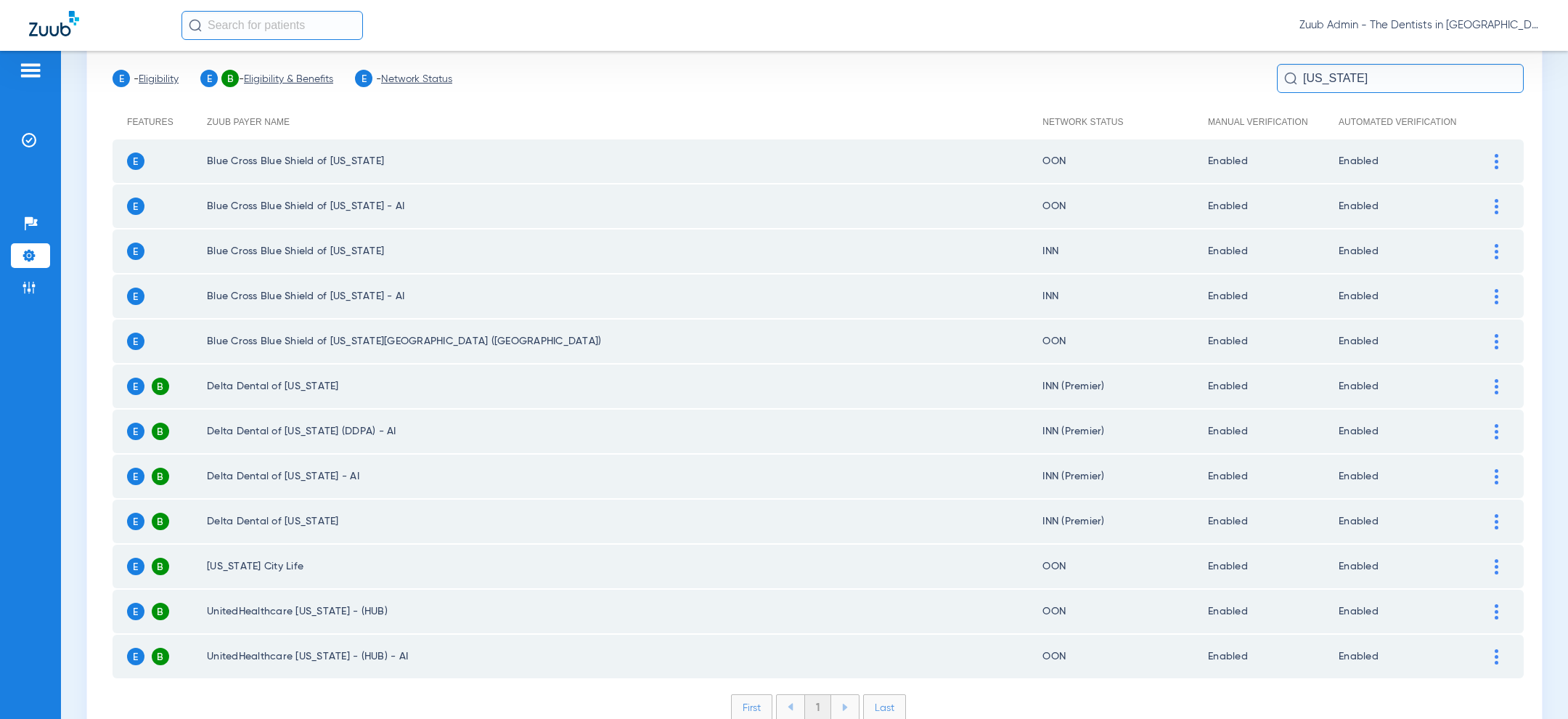
scroll to position [0, 0]
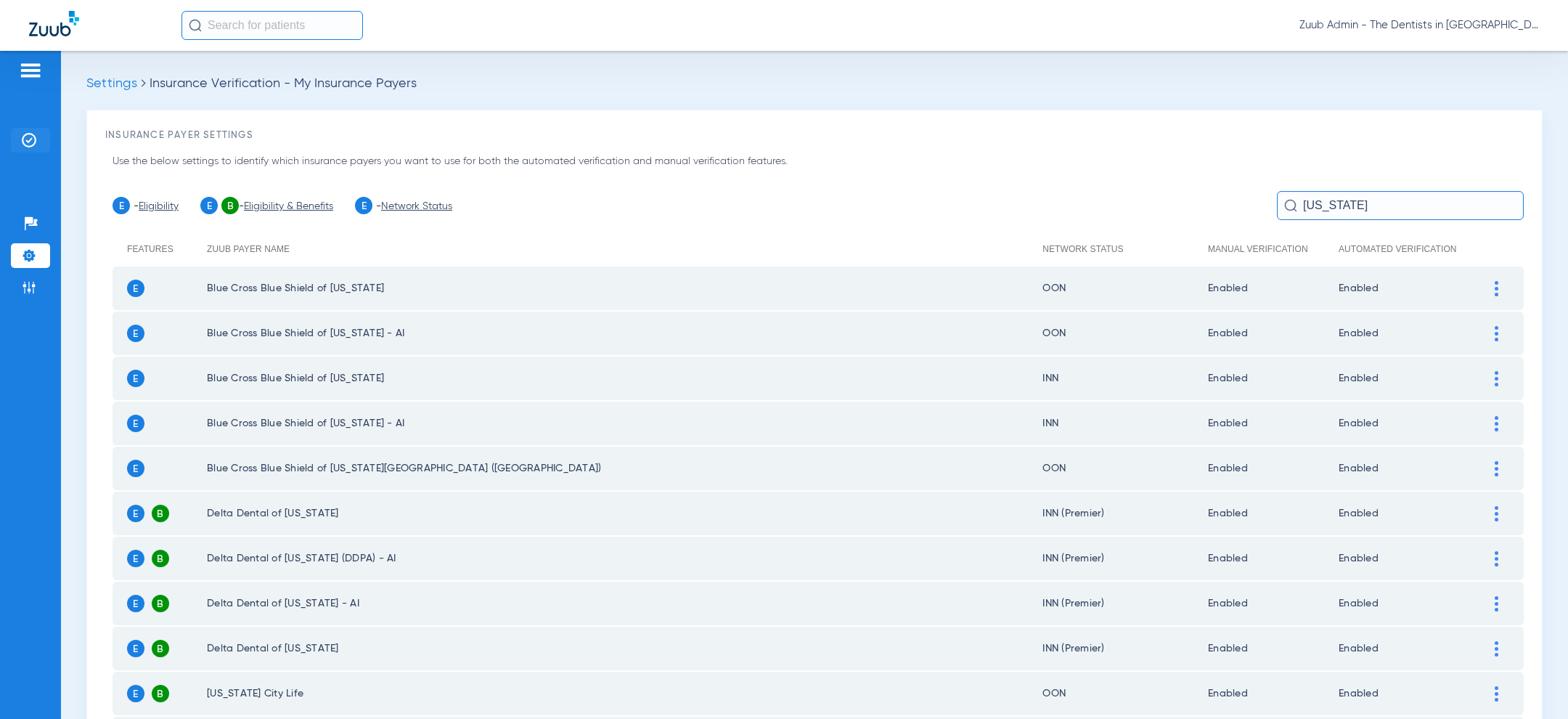
click at [28, 141] on img at bounding box center [29, 140] width 14 height 14
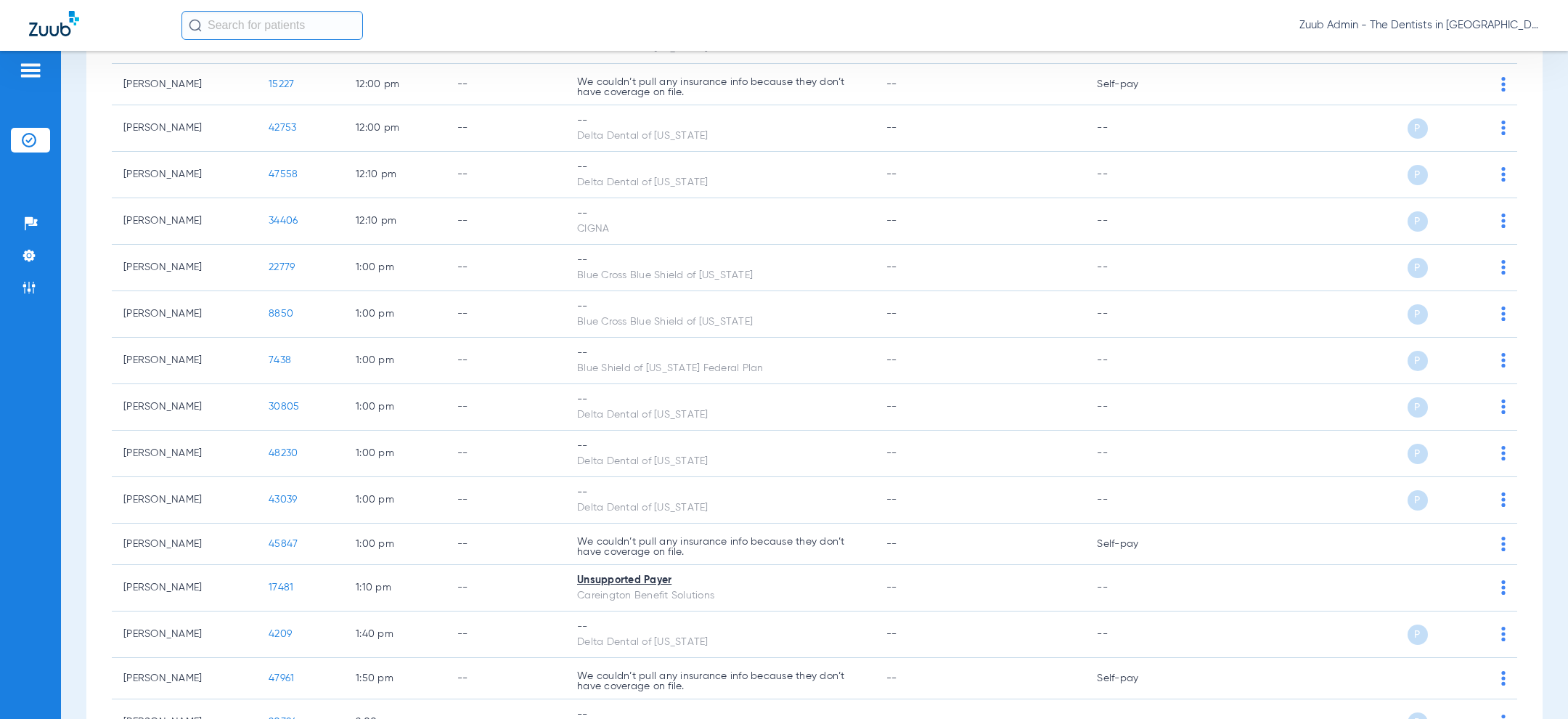
scroll to position [2622, 0]
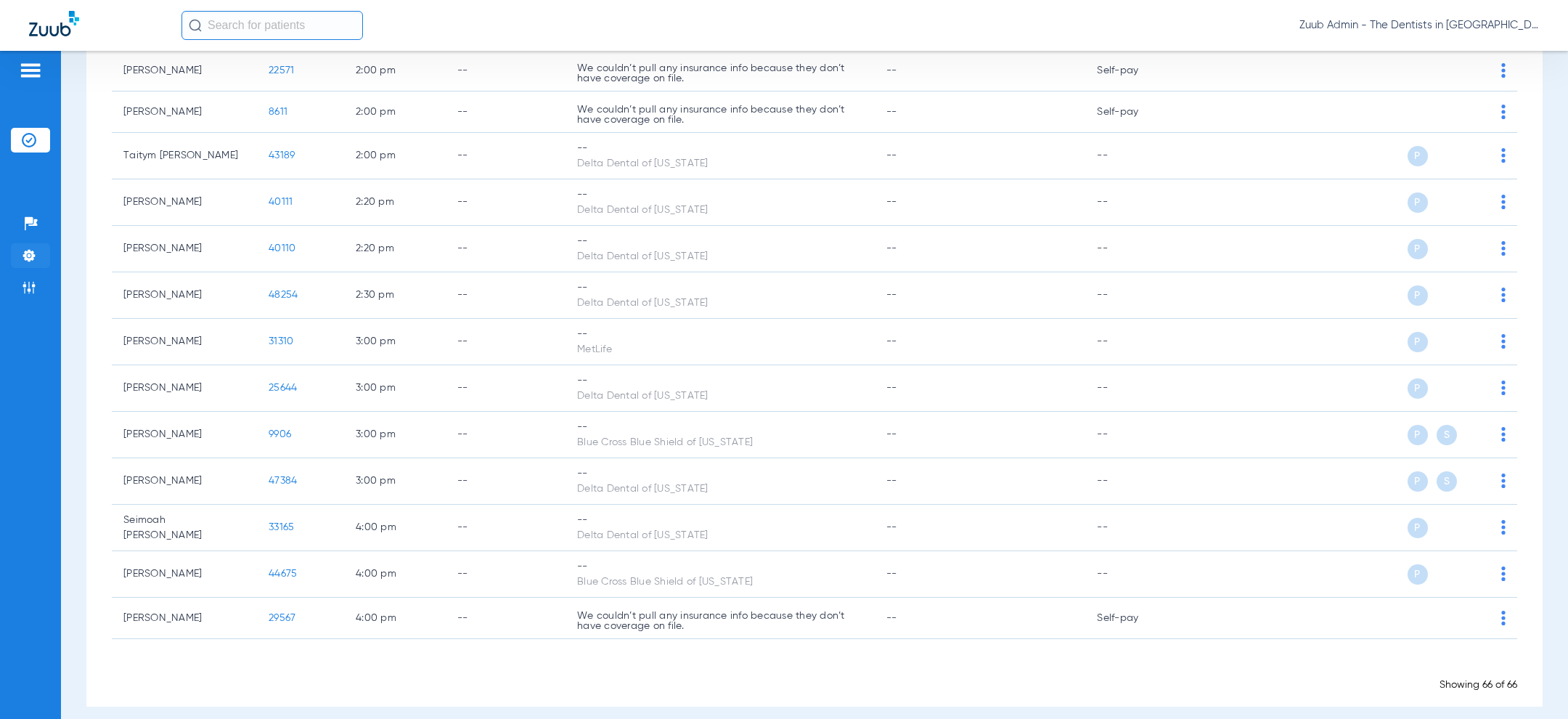
click at [30, 254] on img at bounding box center [29, 255] width 14 height 14
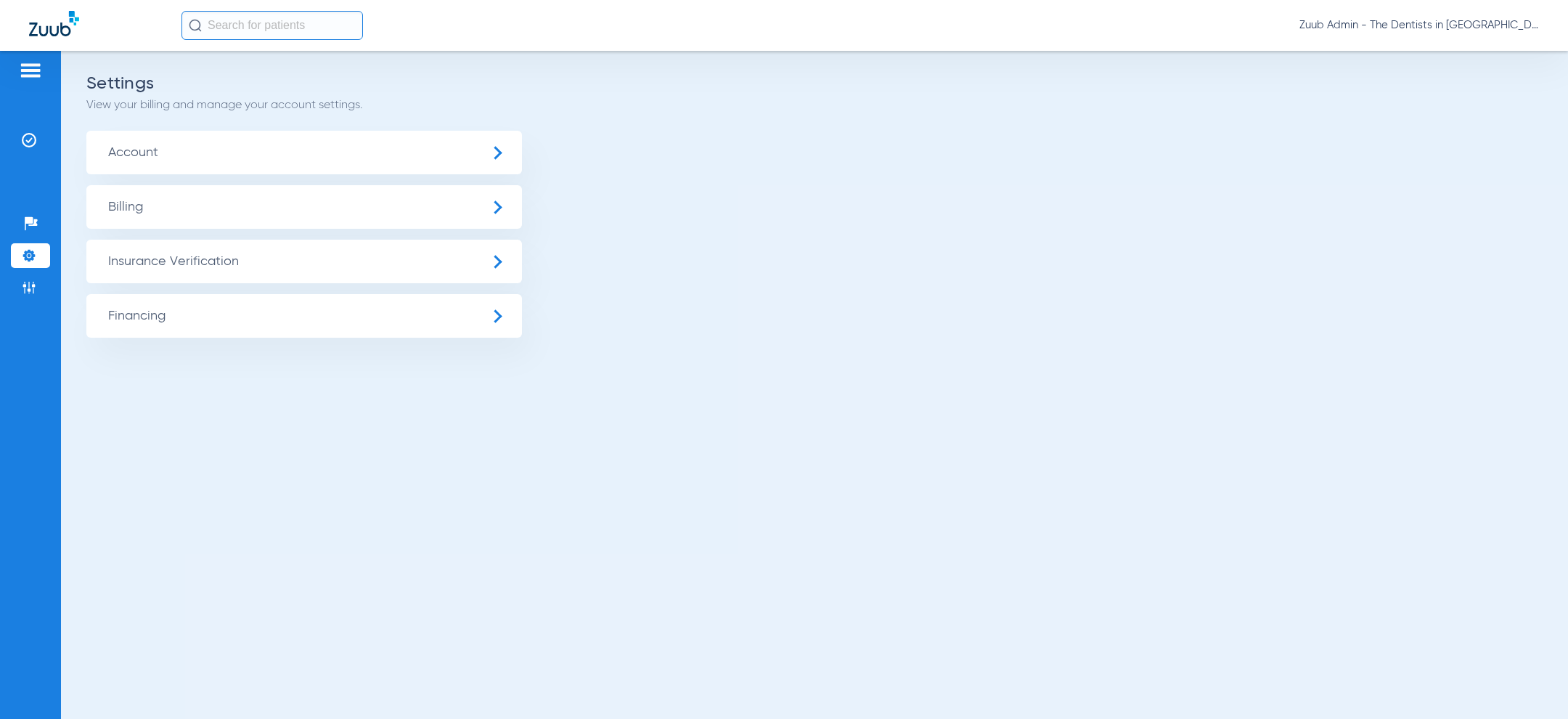
click at [168, 258] on span "Insurance Verification" at bounding box center [304, 261] width 435 height 44
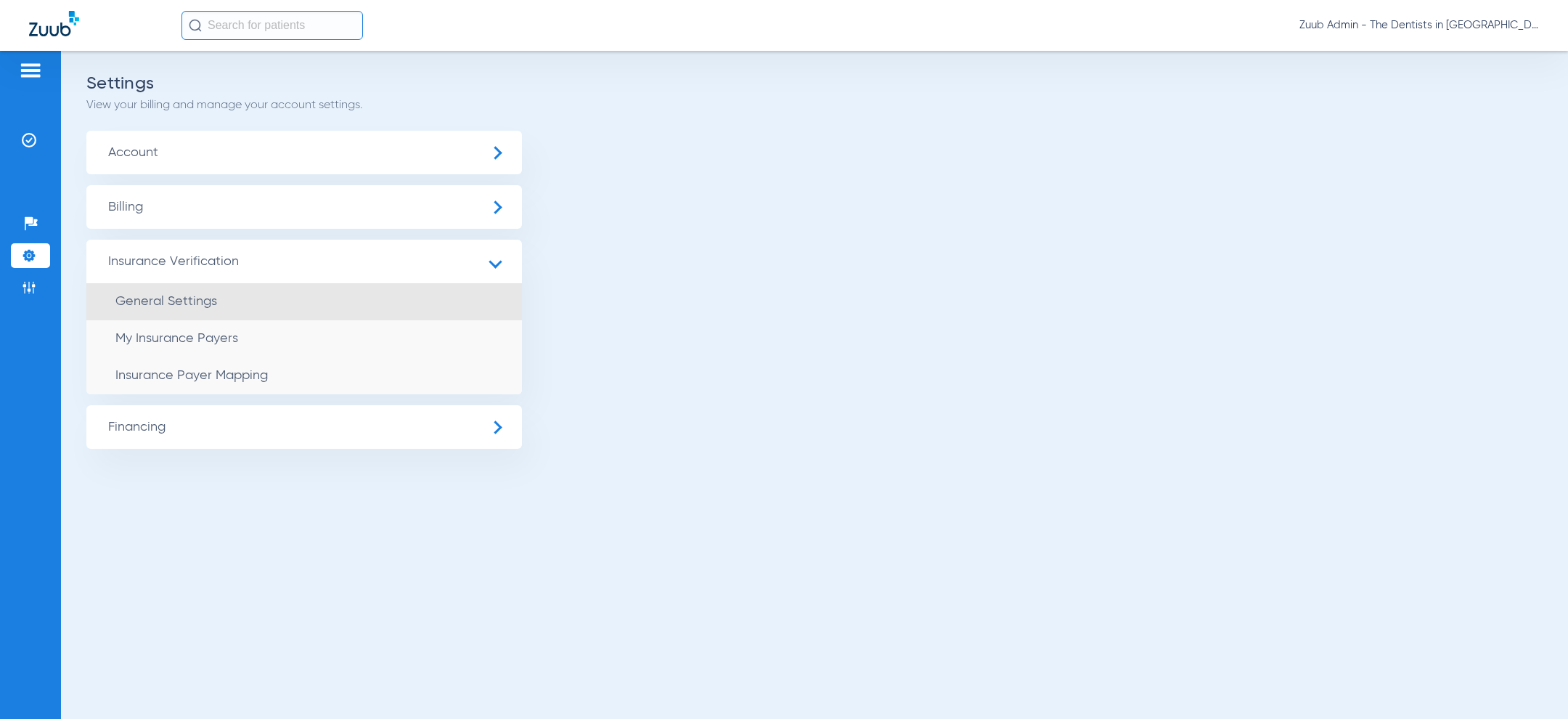
click at [183, 296] on span "General Settings" at bounding box center [166, 301] width 101 height 13
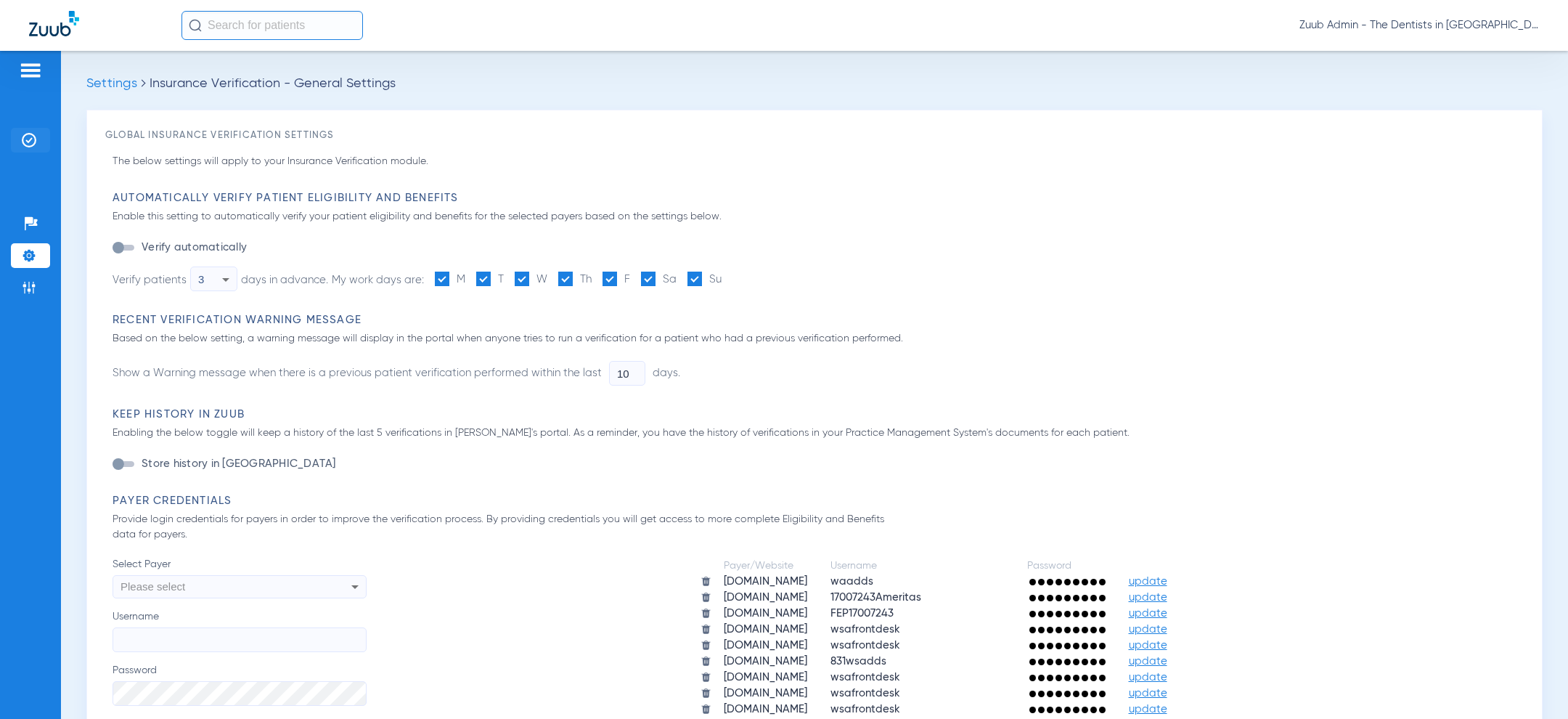
click at [16, 132] on li "Insurance Verification" at bounding box center [30, 140] width 39 height 25
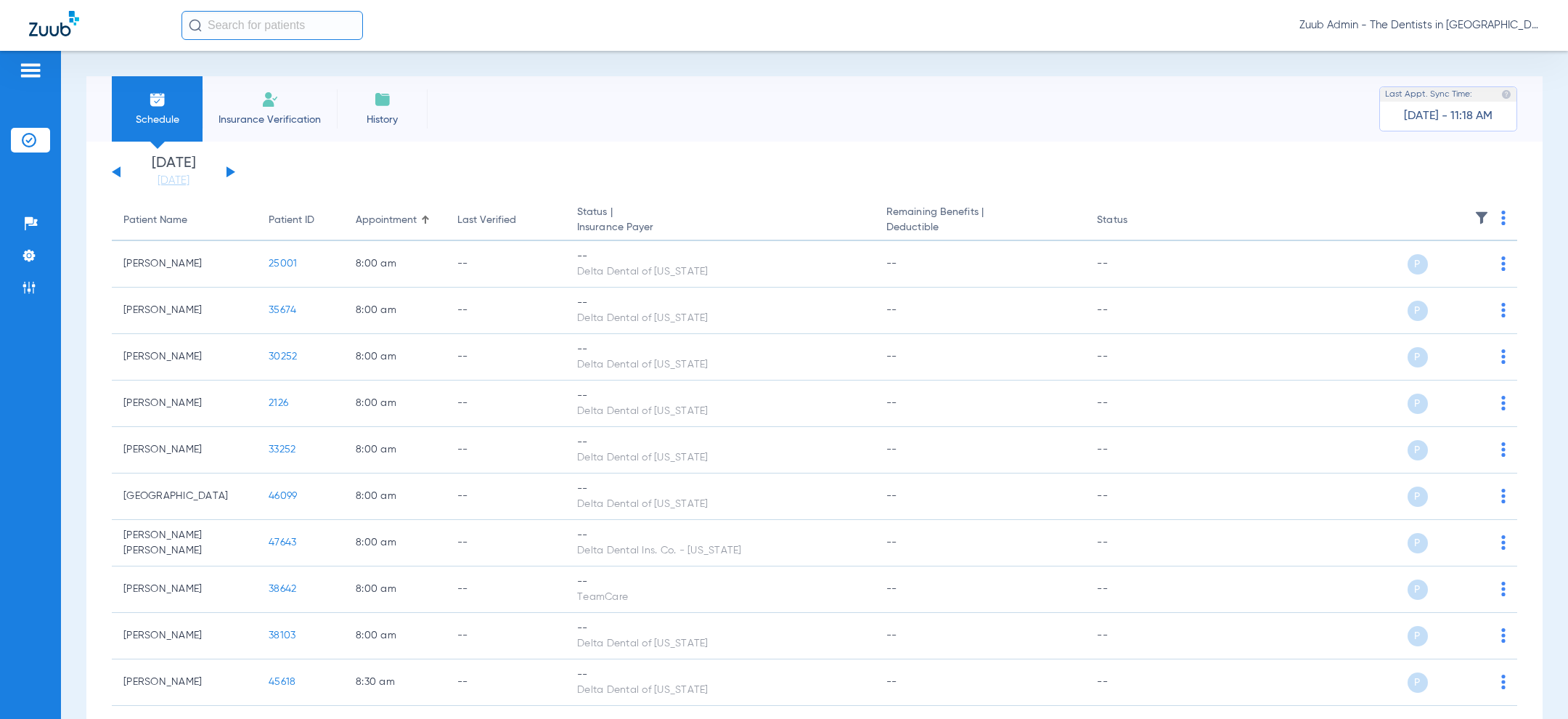
click at [115, 172] on button at bounding box center [116, 172] width 9 height 11
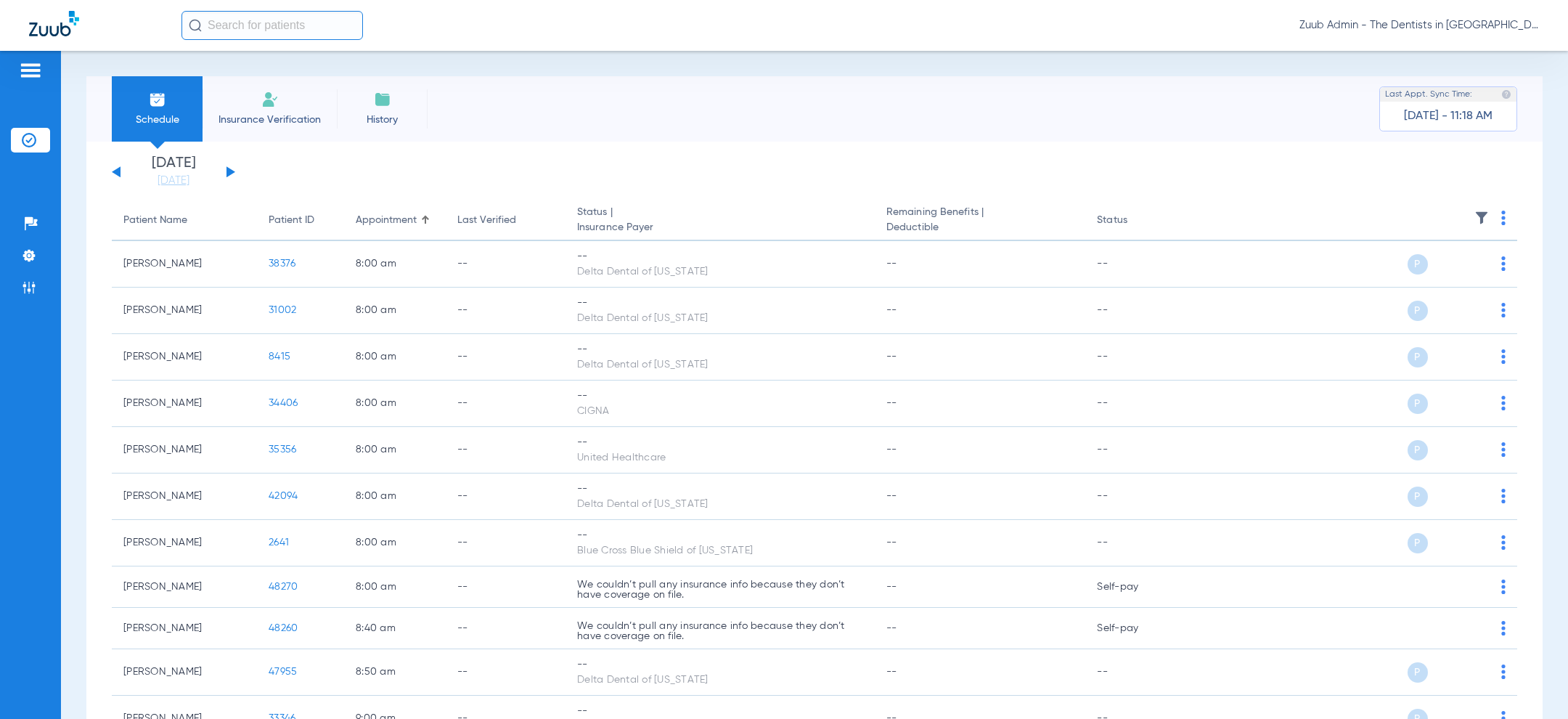
click at [115, 172] on button at bounding box center [116, 172] width 9 height 11
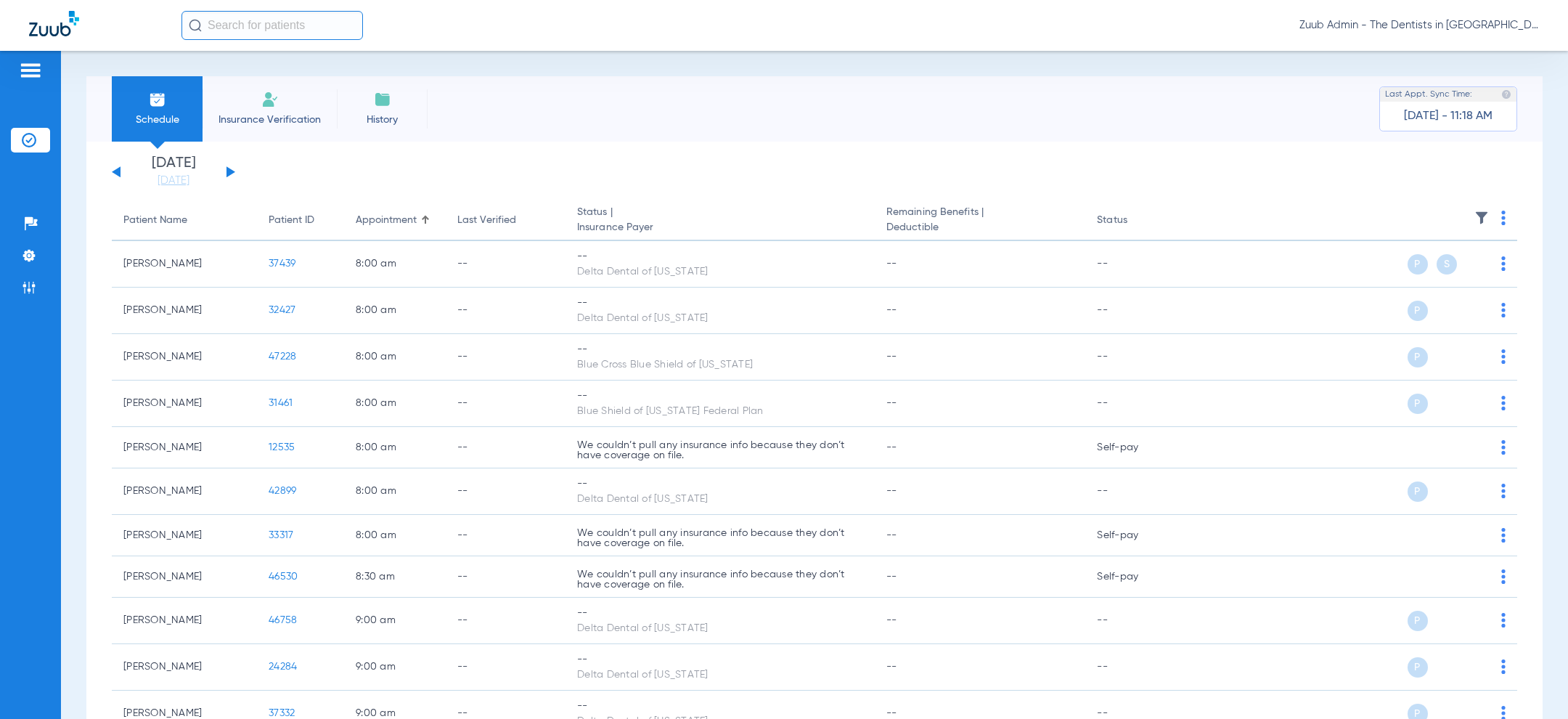
click at [229, 170] on button at bounding box center [231, 172] width 9 height 11
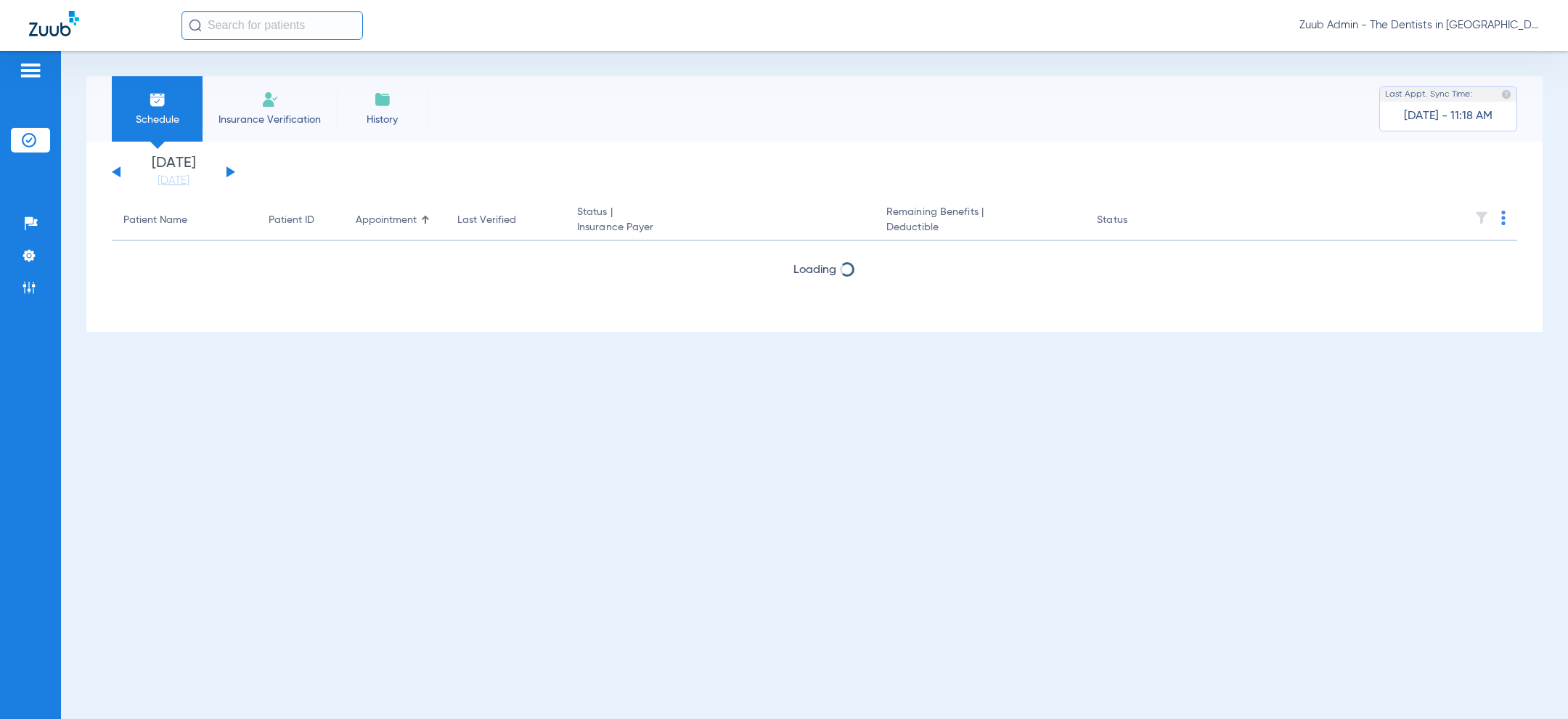
click at [229, 170] on button at bounding box center [231, 172] width 9 height 11
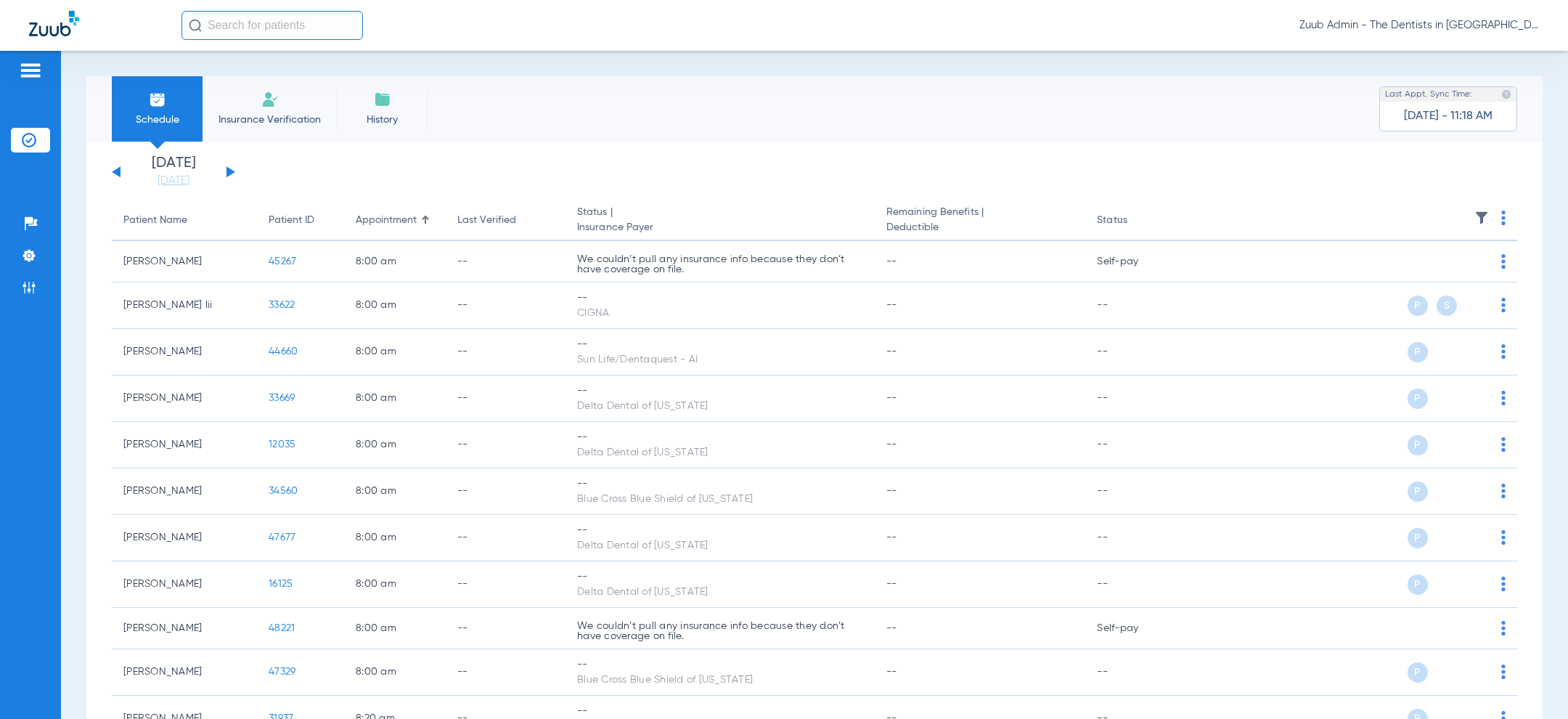
click at [229, 170] on button at bounding box center [231, 172] width 9 height 11
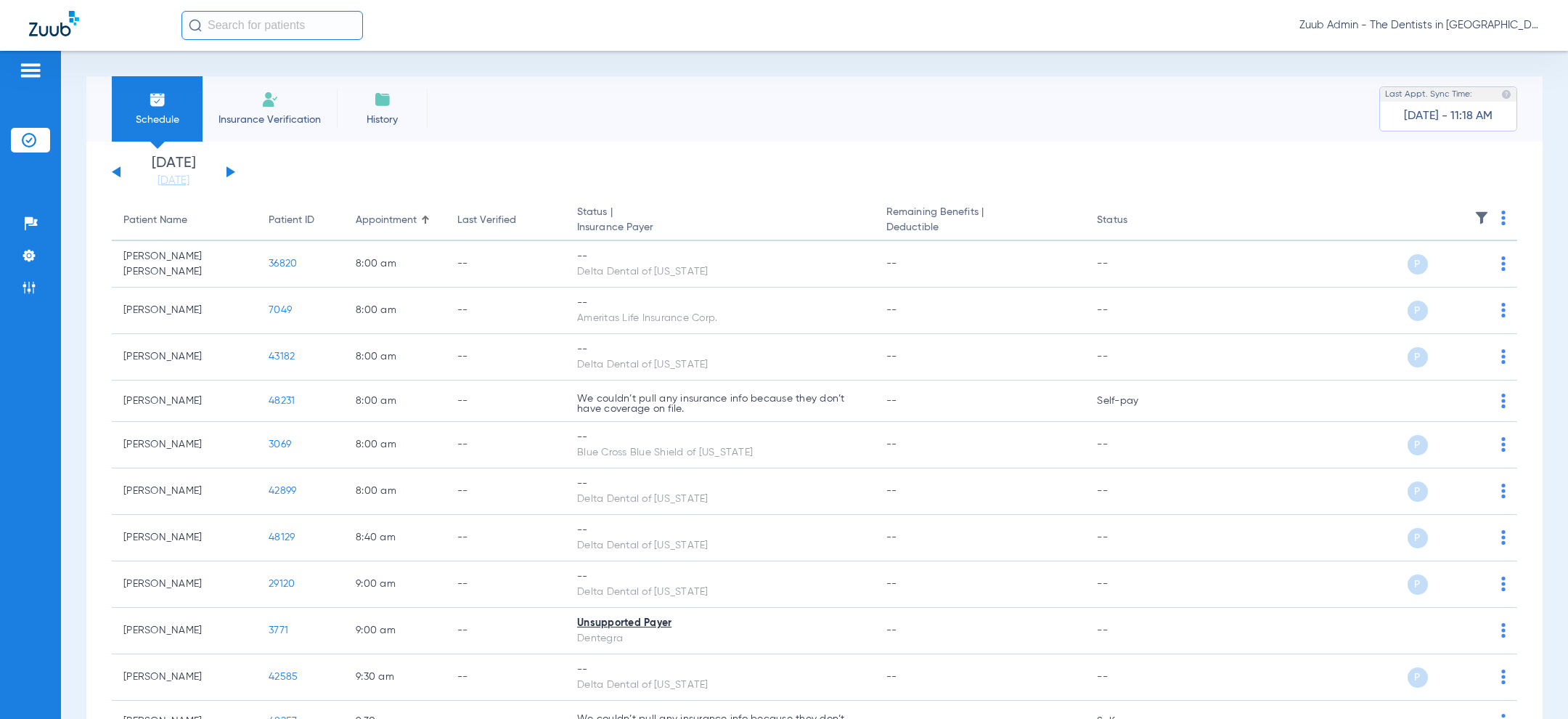
click at [229, 170] on button at bounding box center [231, 172] width 9 height 11
click at [229, 170] on button at bounding box center [231, 172] width 9 height 11
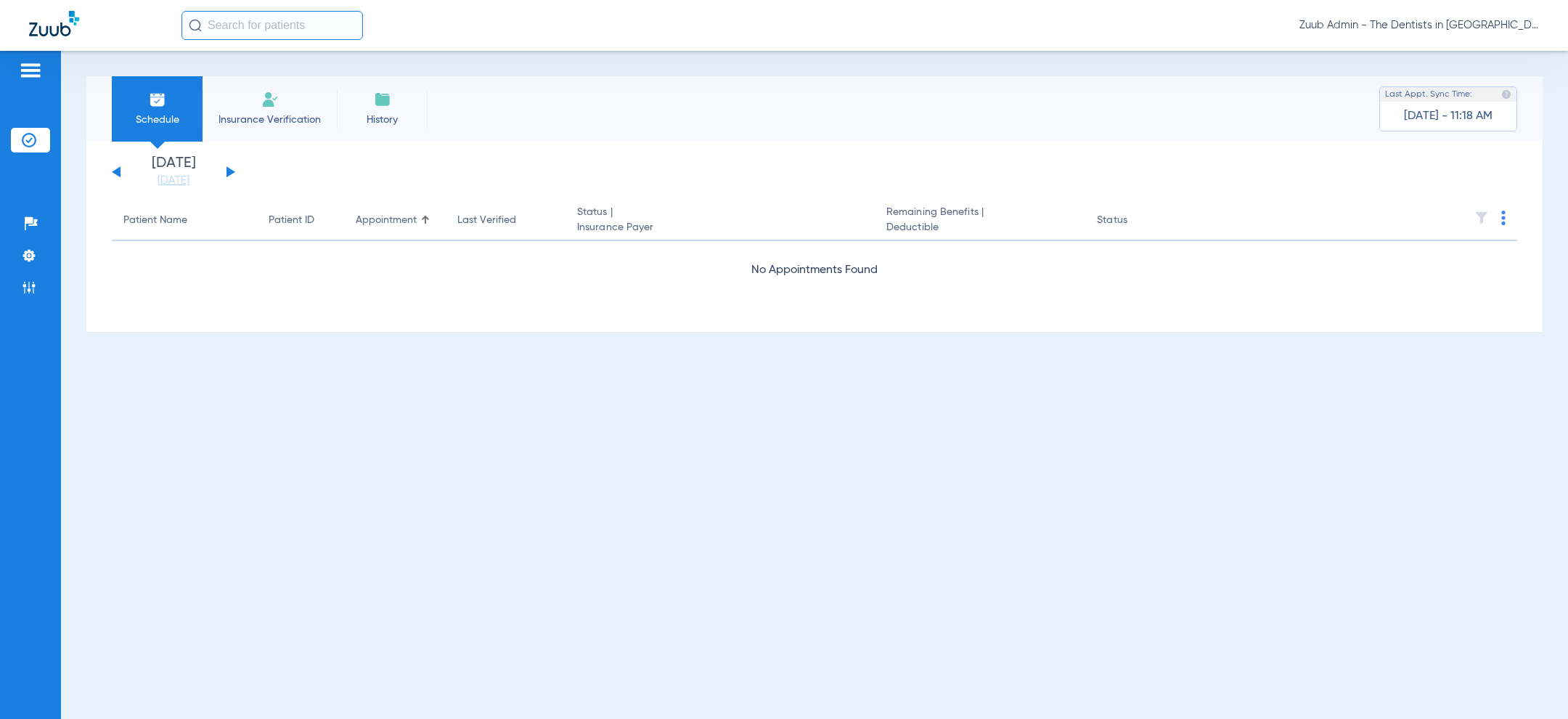
click at [231, 168] on div "[DATE] [DATE] [DATE] [DATE] [DATE] [DATE] [DATE] [DATE] [DATE] [DATE] [DATE] [D…" at bounding box center [174, 172] width 124 height 32
click at [228, 170] on button at bounding box center [231, 172] width 9 height 11
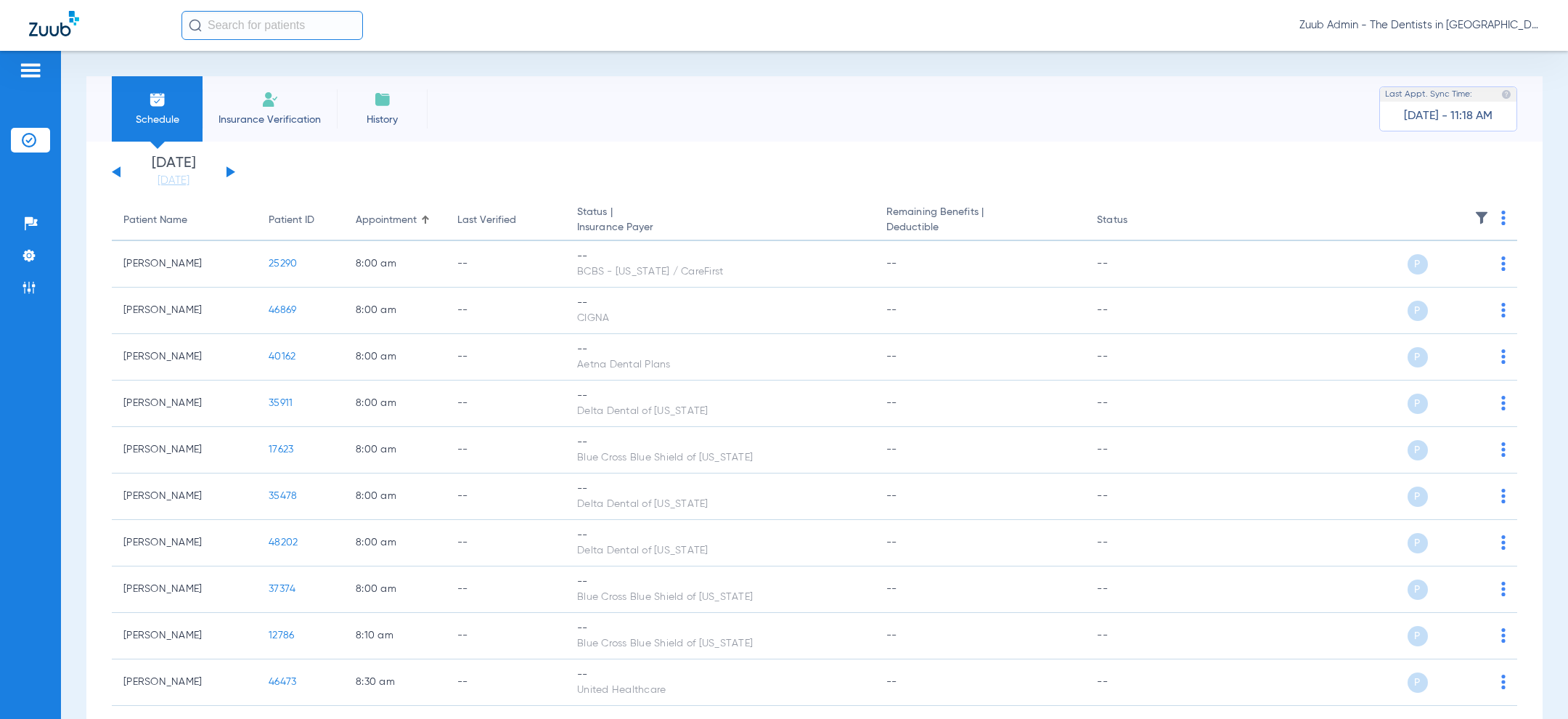
click at [228, 170] on button at bounding box center [231, 172] width 9 height 11
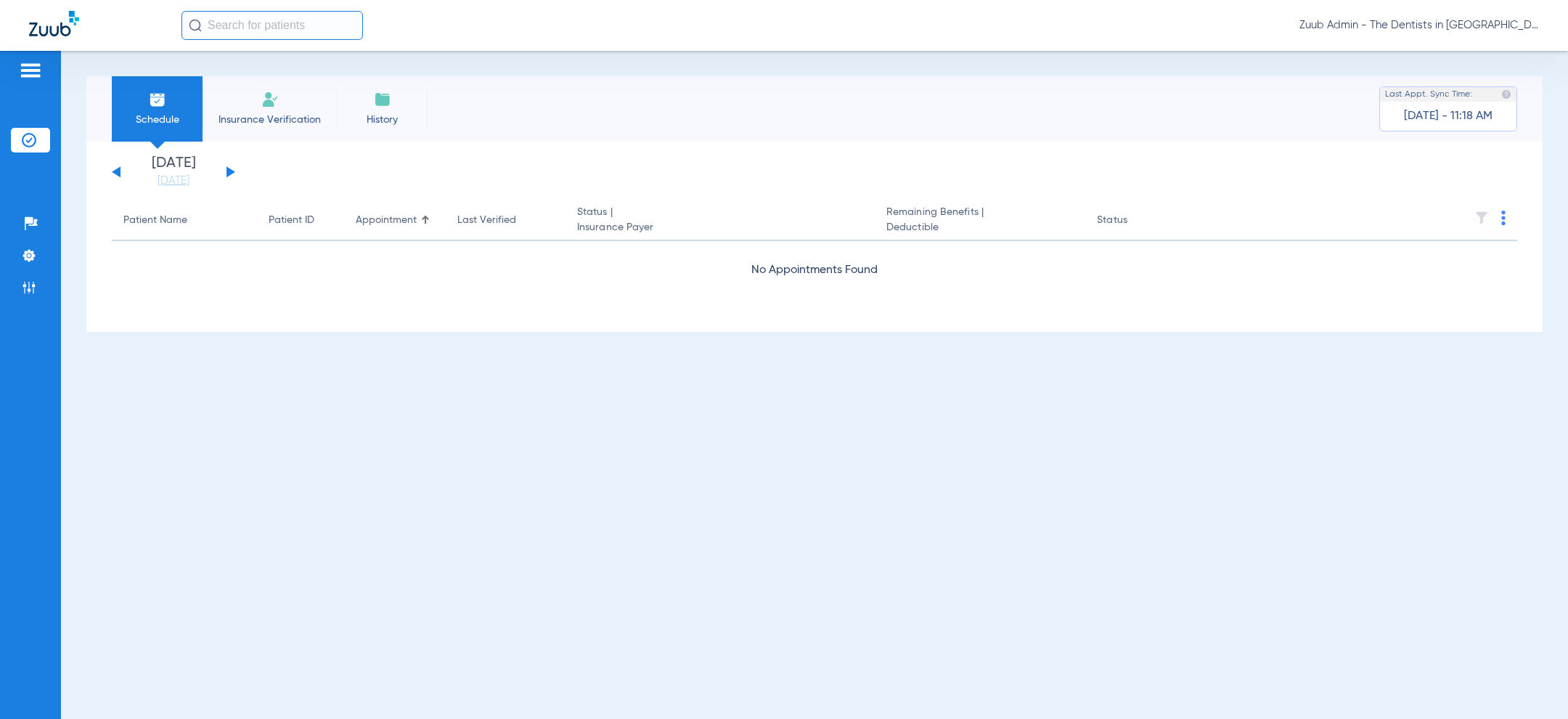
click at [228, 170] on button at bounding box center [231, 172] width 9 height 11
click at [16, 262] on li "Settings" at bounding box center [30, 255] width 39 height 25
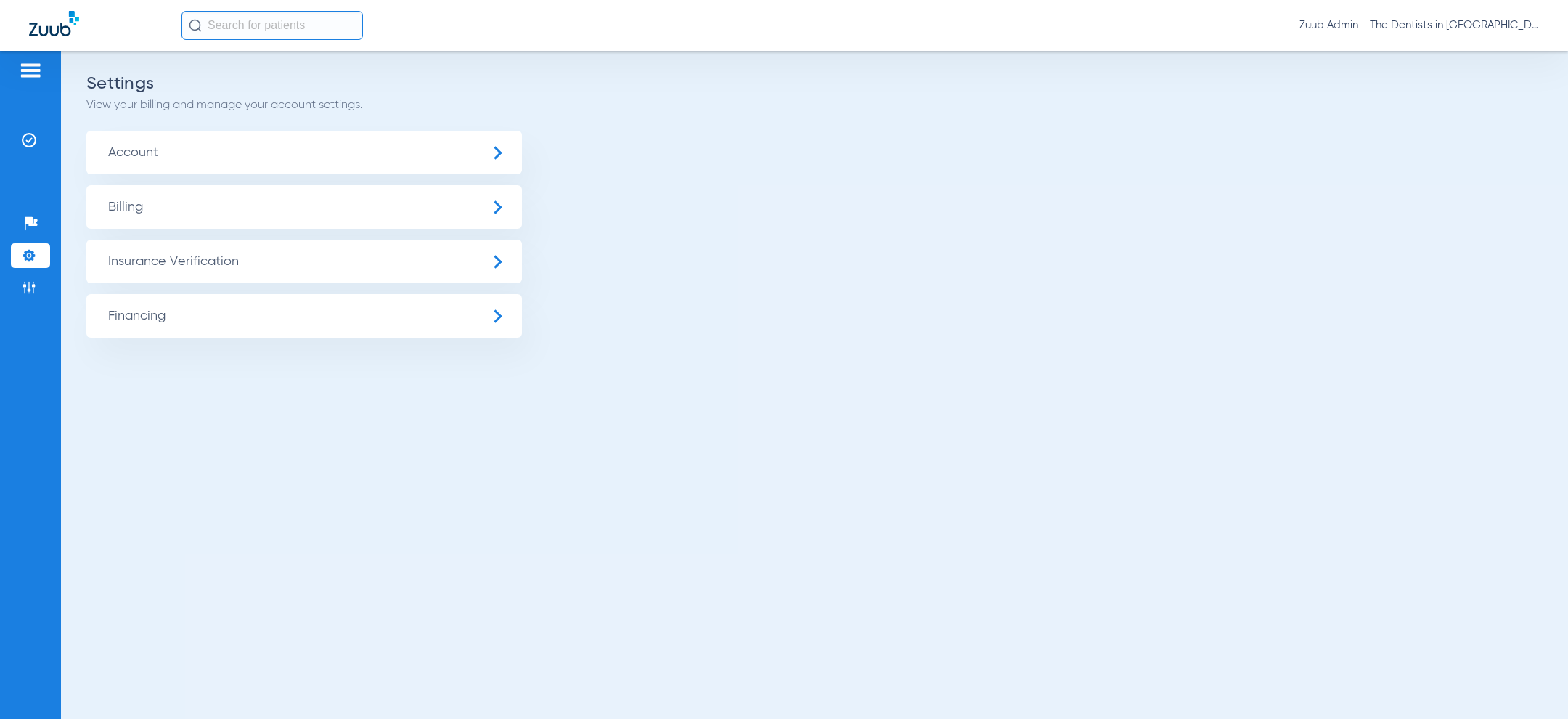
click at [180, 269] on span "Insurance Verification" at bounding box center [304, 261] width 435 height 44
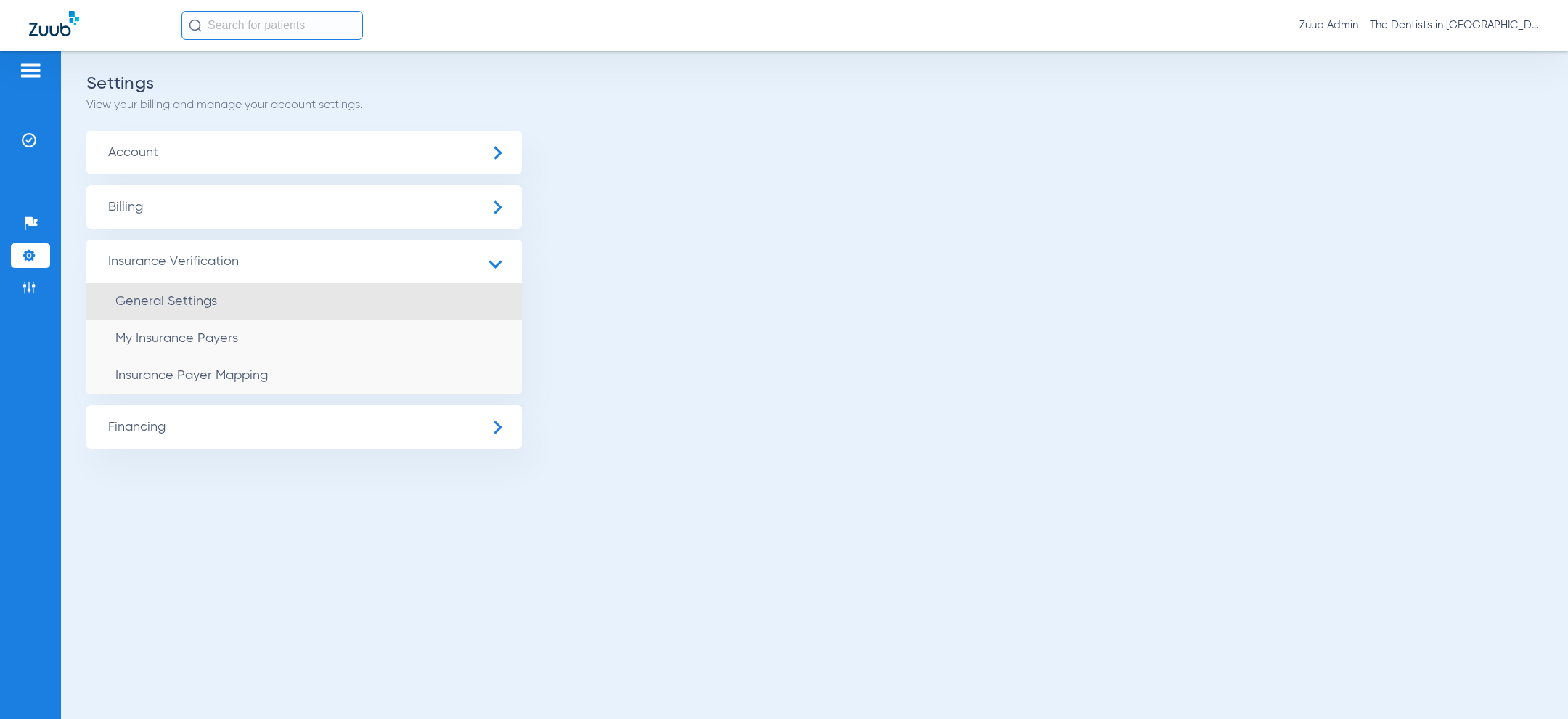
click at [180, 296] on span "General Settings" at bounding box center [166, 301] width 101 height 13
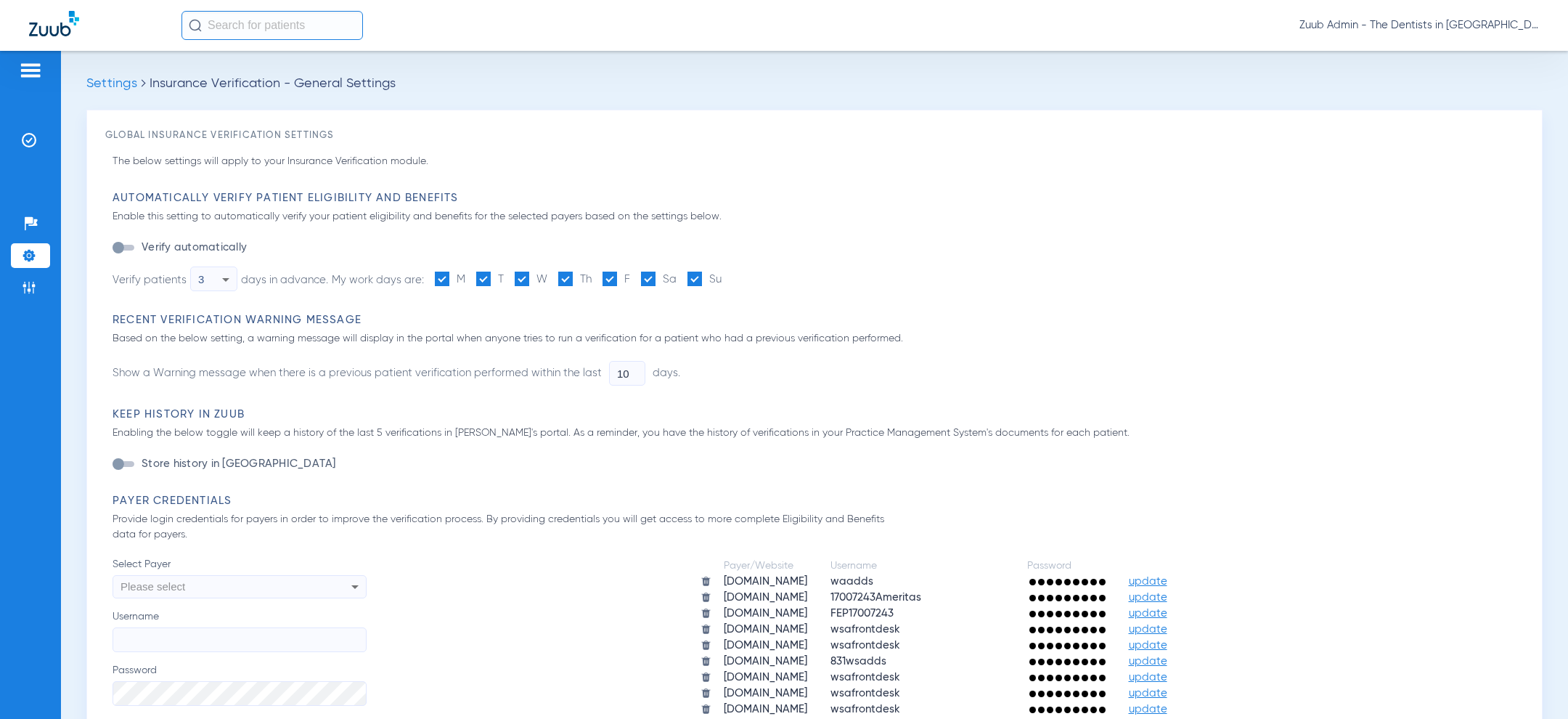
click at [212, 280] on div "3" at bounding box center [210, 279] width 24 height 25
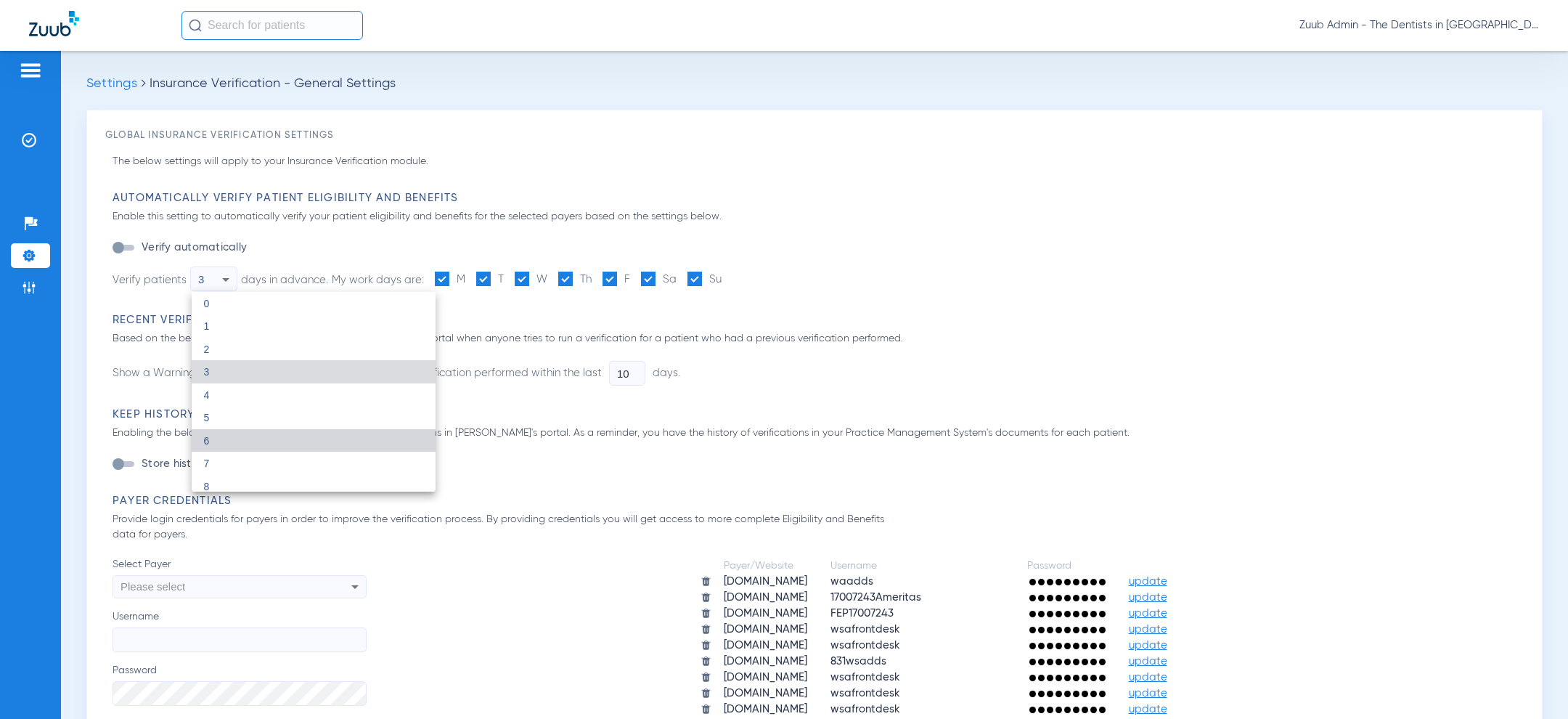
click at [243, 434] on mat-option "6" at bounding box center [314, 440] width 244 height 23
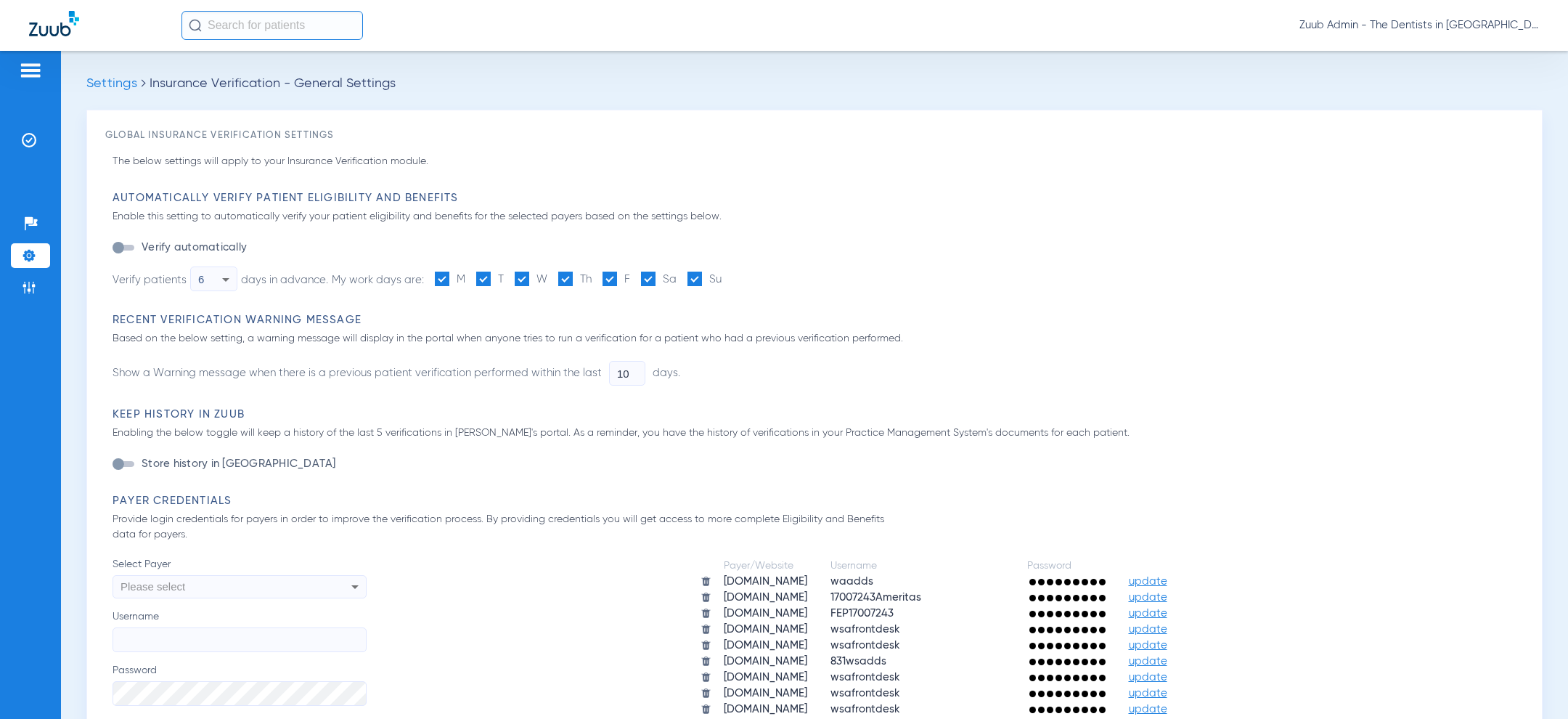
click at [698, 280] on span at bounding box center [694, 278] width 14 height 14
click at [725, 273] on input "Su" at bounding box center [725, 273] width 0 height 0
click at [626, 381] on input "10" at bounding box center [627, 373] width 36 height 25
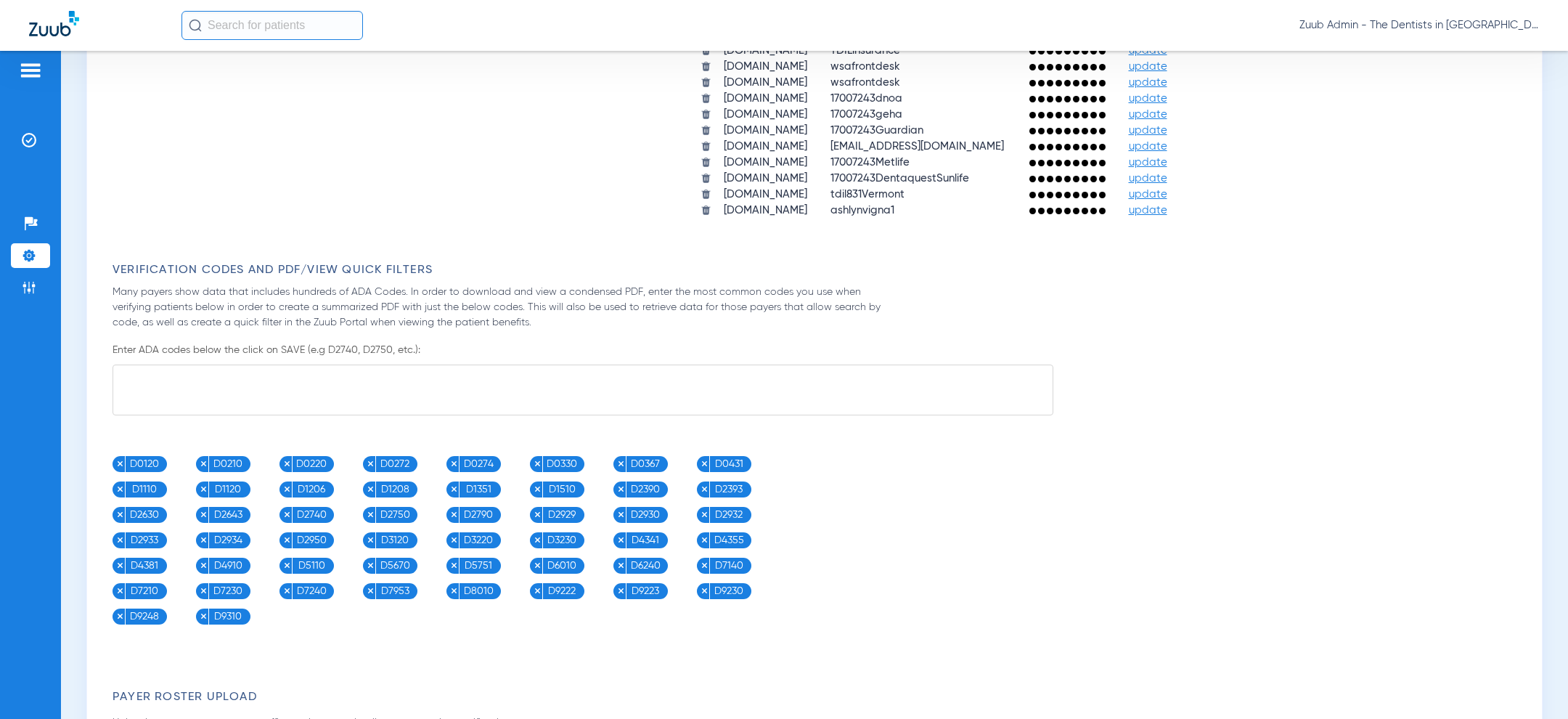
scroll to position [1175, 0]
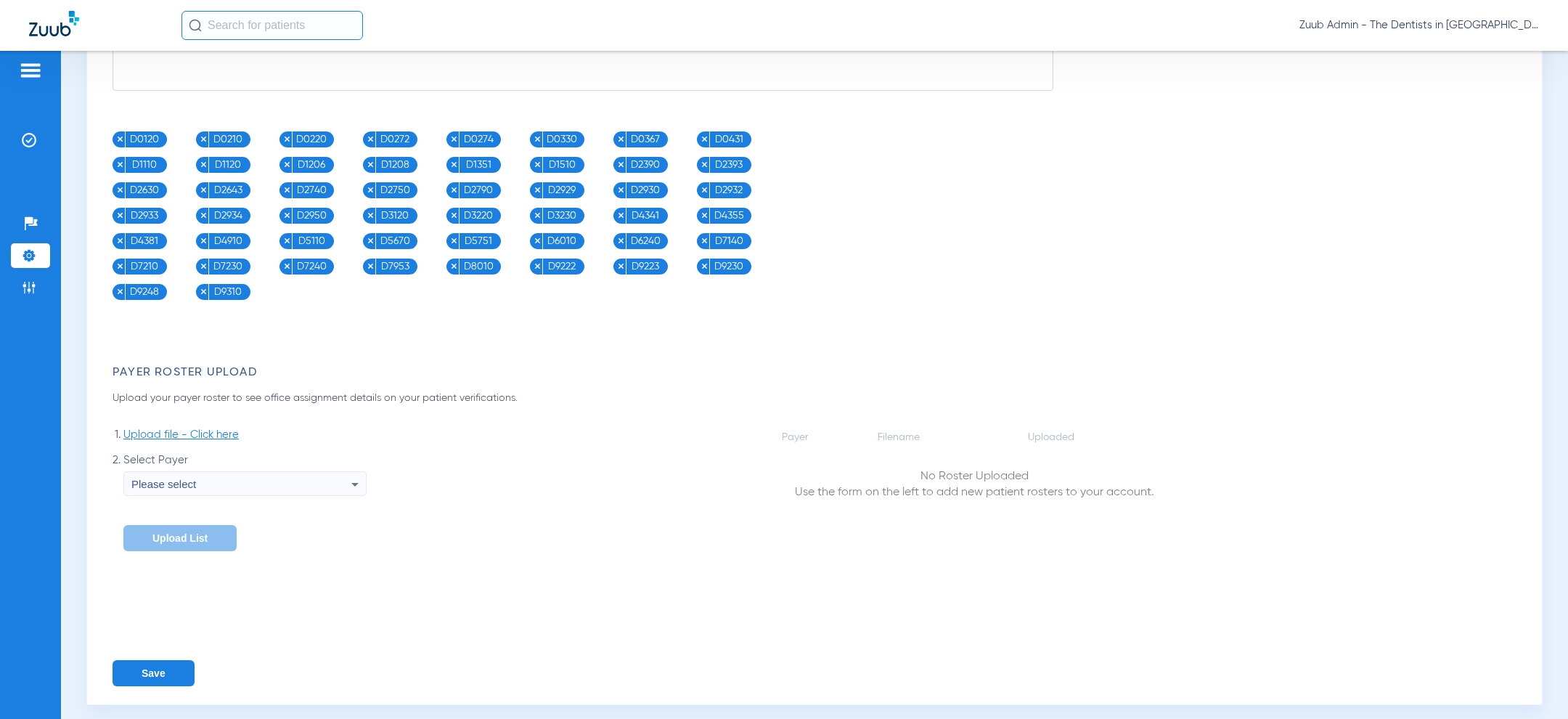
type input "6"
click at [170, 660] on button "Save" at bounding box center [153, 672] width 82 height 26
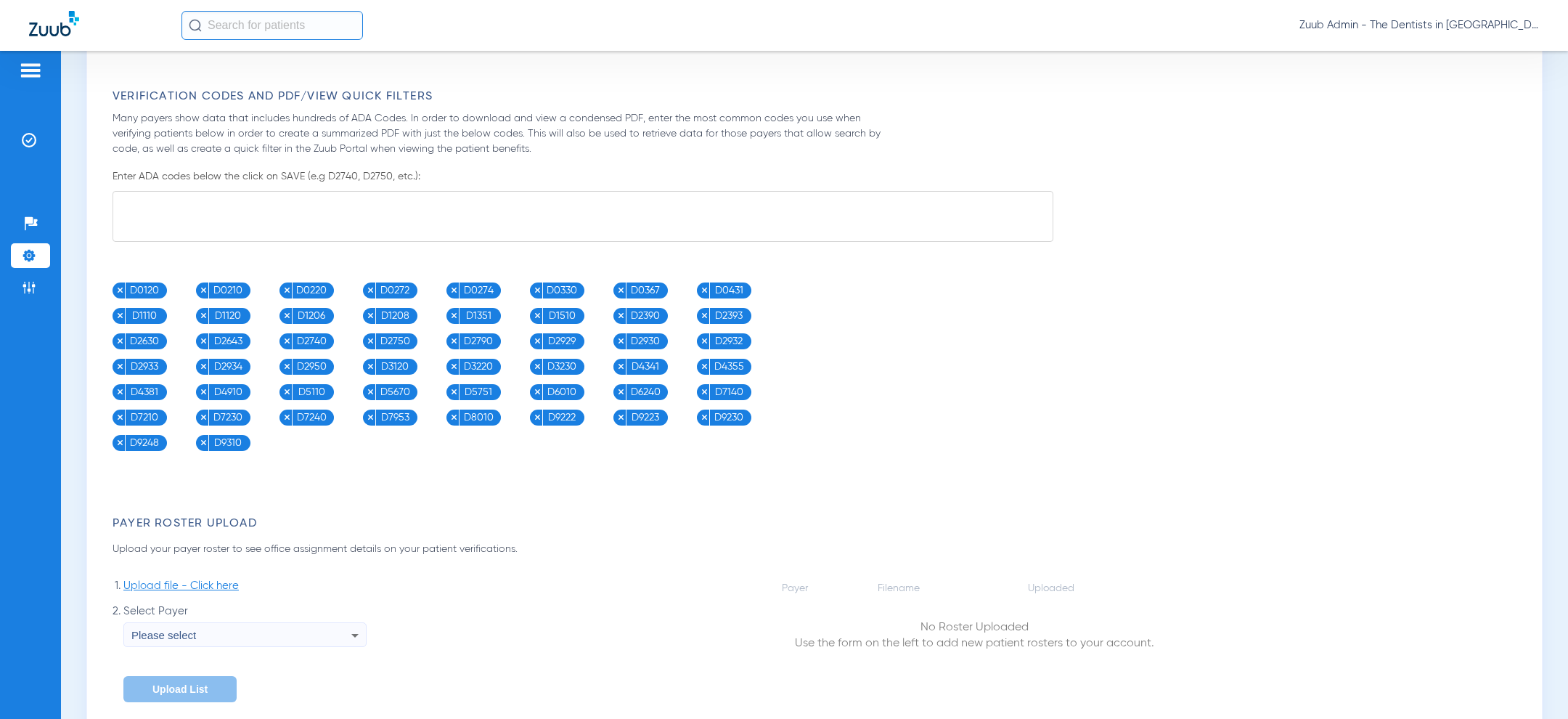
click at [648, 207] on textarea at bounding box center [583, 216] width 941 height 51
paste textarea "D0120, D0140, D0150, D0180, D0220, D0230, D0272, D0274, D0277, D0210, D0330, D0…"
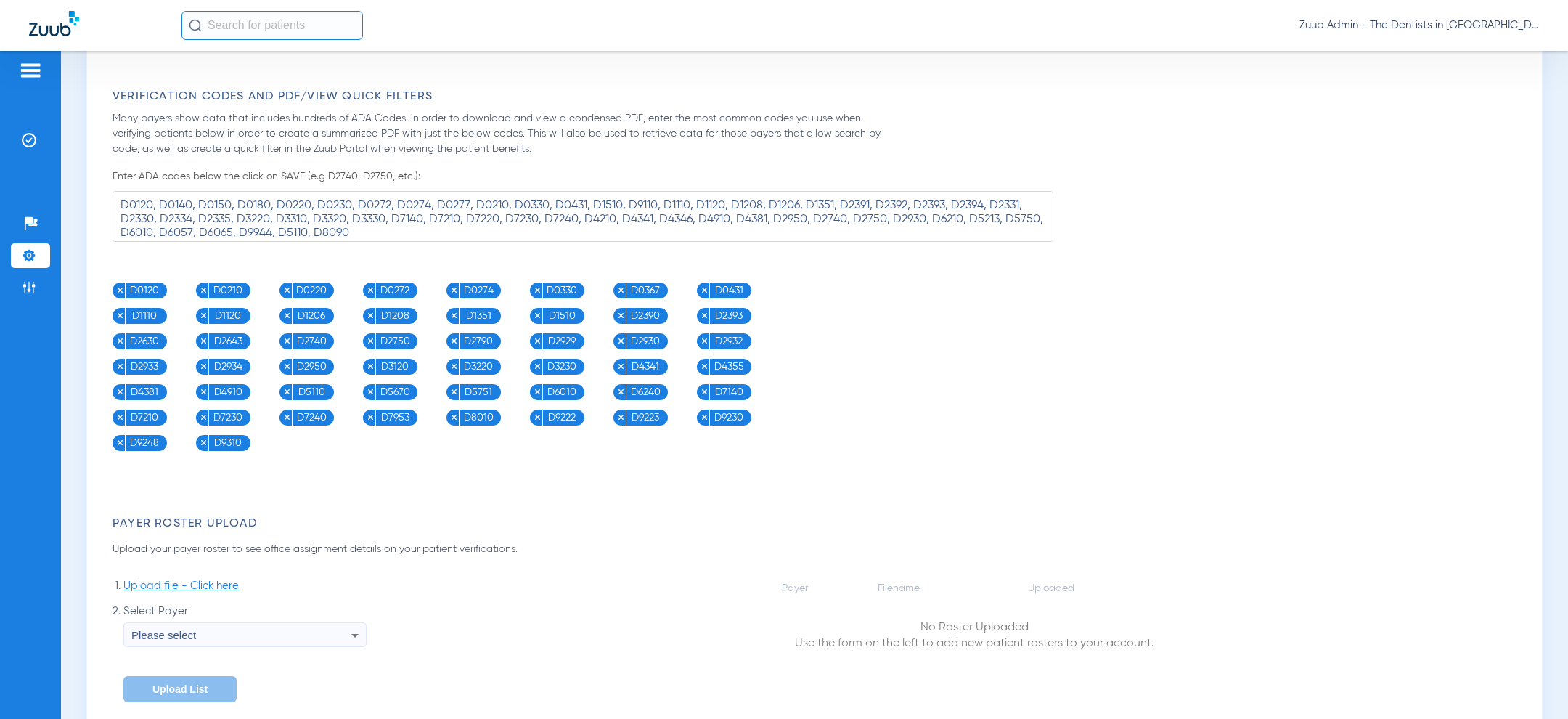
scroll to position [1175, 0]
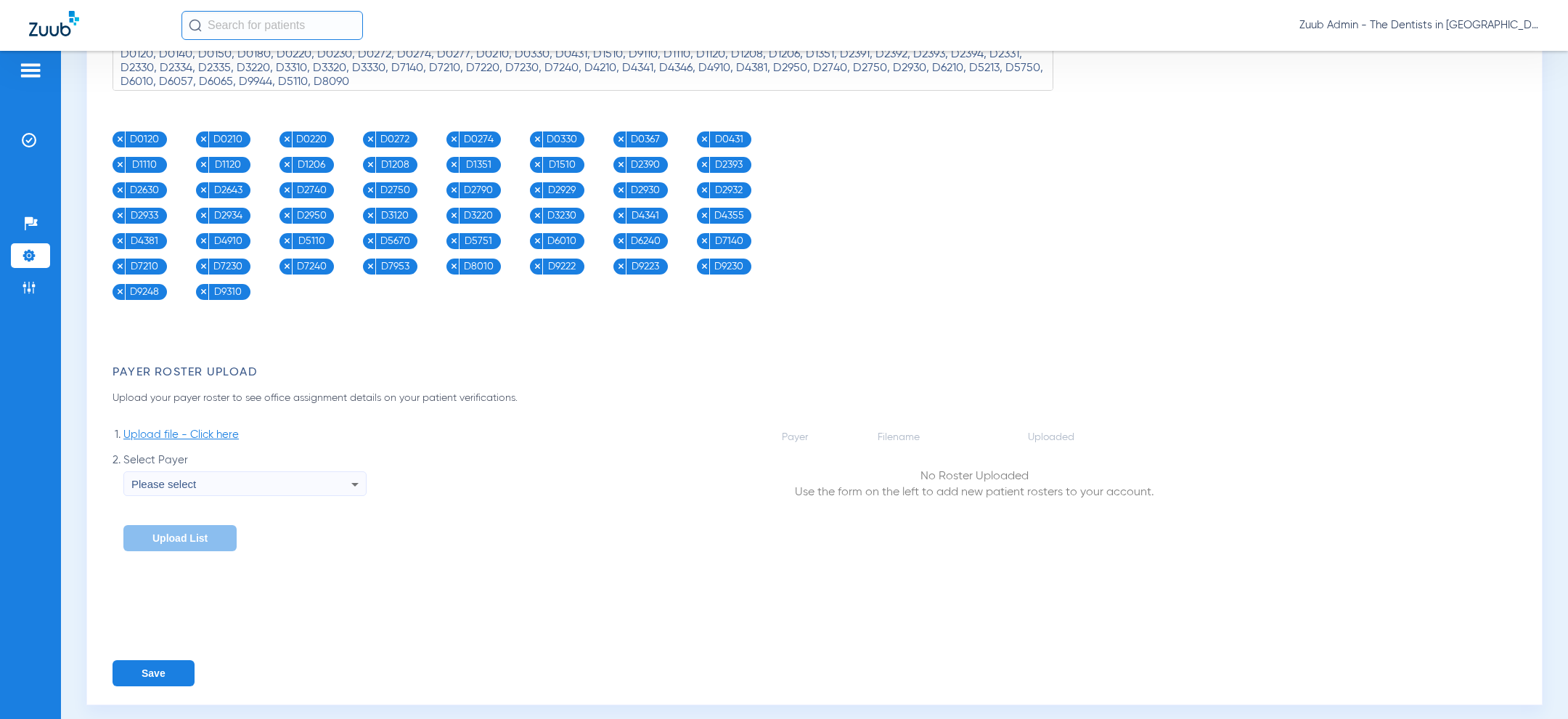
type textarea "D0120, D0140, D0150, D0180, D0220, D0230, D0272, D0274, D0277, D0210, D0330, D0…"
click at [155, 670] on button "Save" at bounding box center [153, 672] width 82 height 26
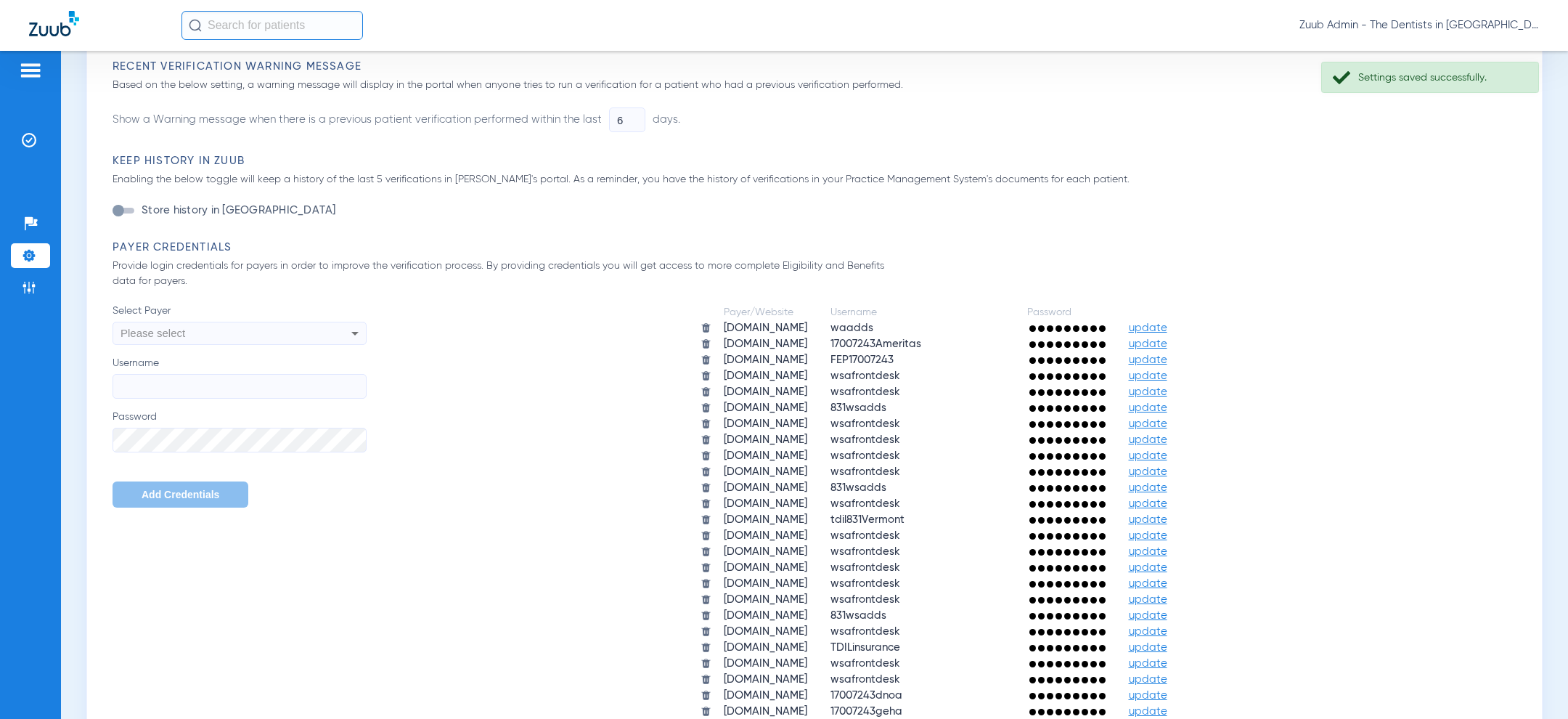
scroll to position [0, 0]
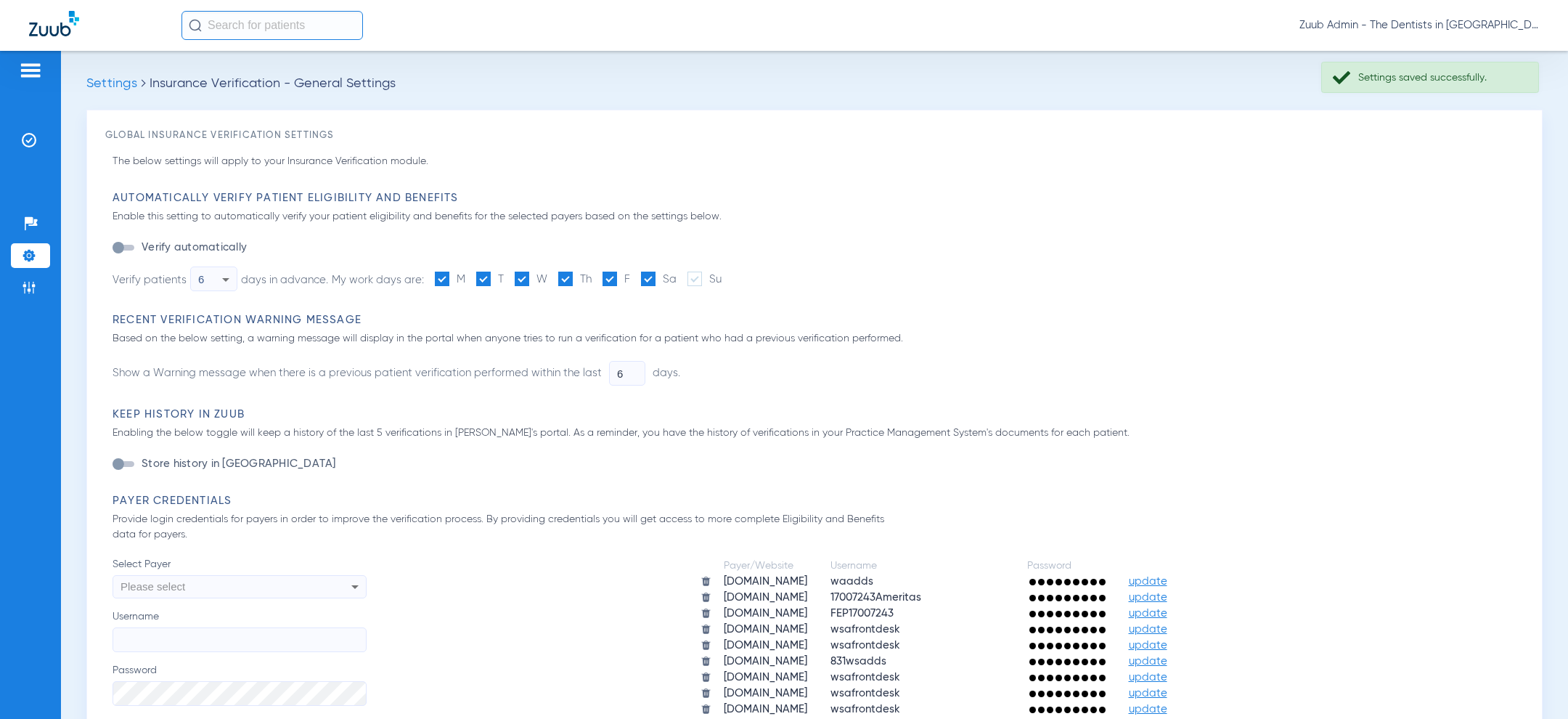
click at [1455, 18] on span "Zuub Admin - The Dentists in [GEOGRAPHIC_DATA]" at bounding box center [1419, 25] width 239 height 14
click at [1193, 122] on div at bounding box center [784, 359] width 1568 height 719
click at [1464, 27] on span "Zuub Admin - The Dentists in [GEOGRAPHIC_DATA]" at bounding box center [1419, 25] width 239 height 14
click at [1473, 48] on span "Log out" at bounding box center [1496, 52] width 56 height 10
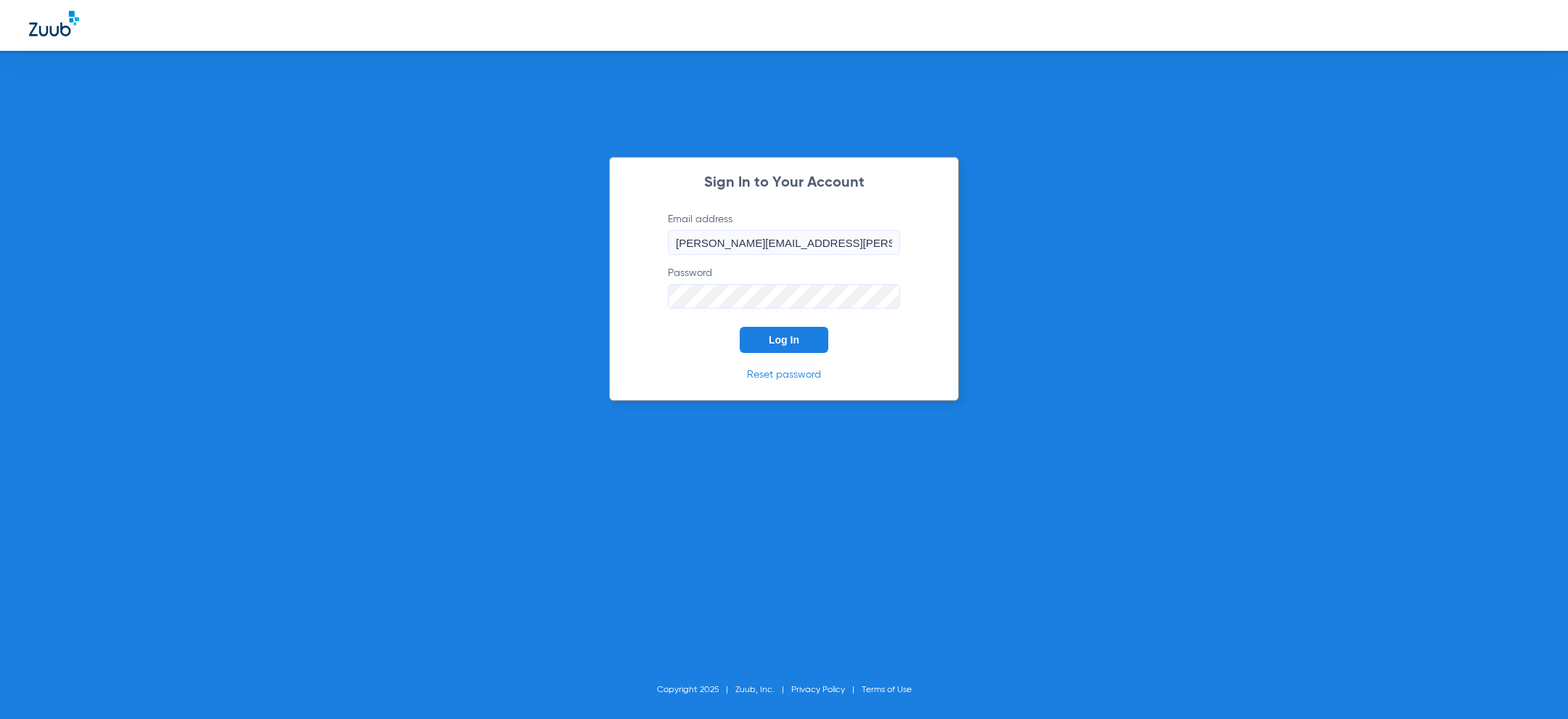
click at [702, 338] on form "Email address [PERSON_NAME][EMAIL_ADDRESS][PERSON_NAME][DOMAIN_NAME] Password L…" at bounding box center [784, 282] width 276 height 141
click at [796, 337] on span "Log In" at bounding box center [784, 339] width 30 height 12
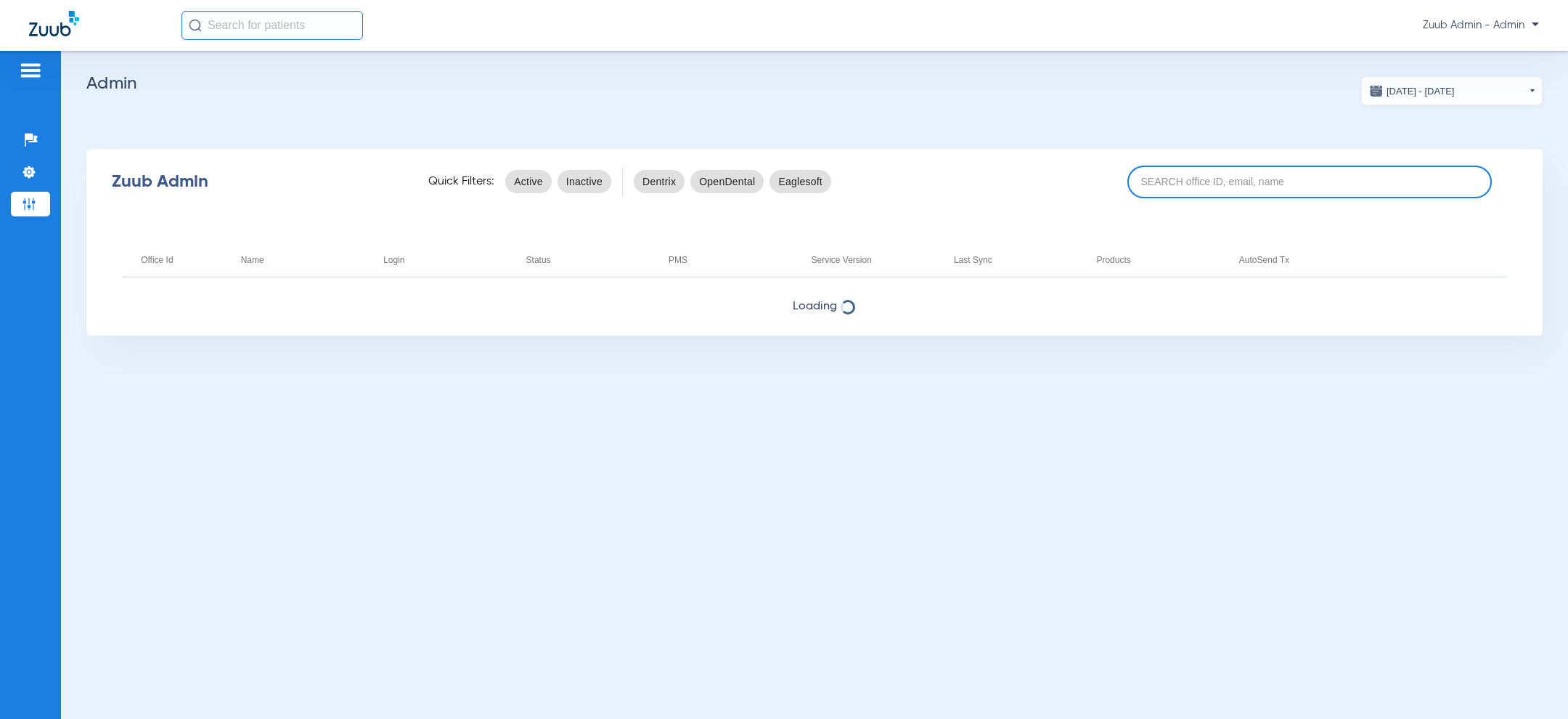
click at [1189, 176] on input at bounding box center [1310, 182] width 365 height 33
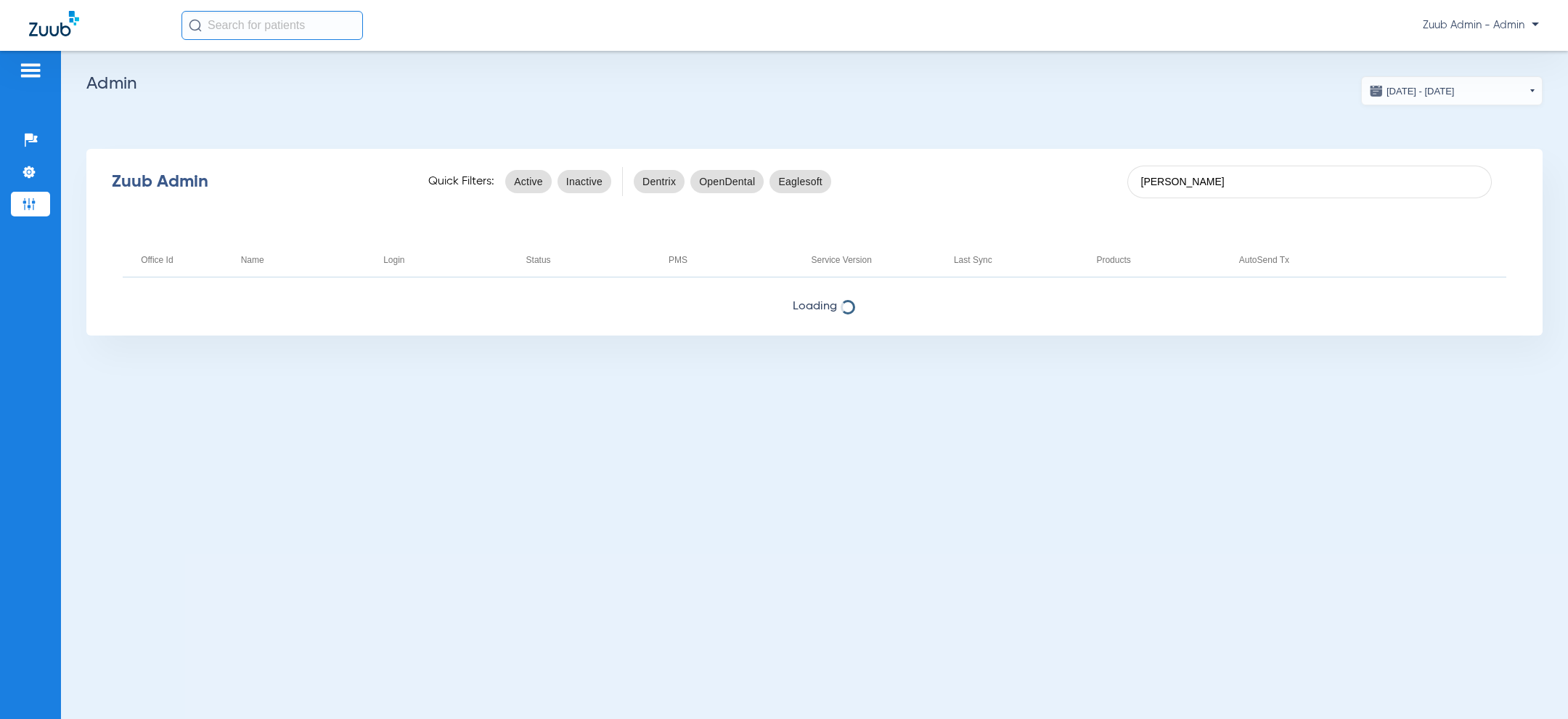
type input "[PERSON_NAME]"
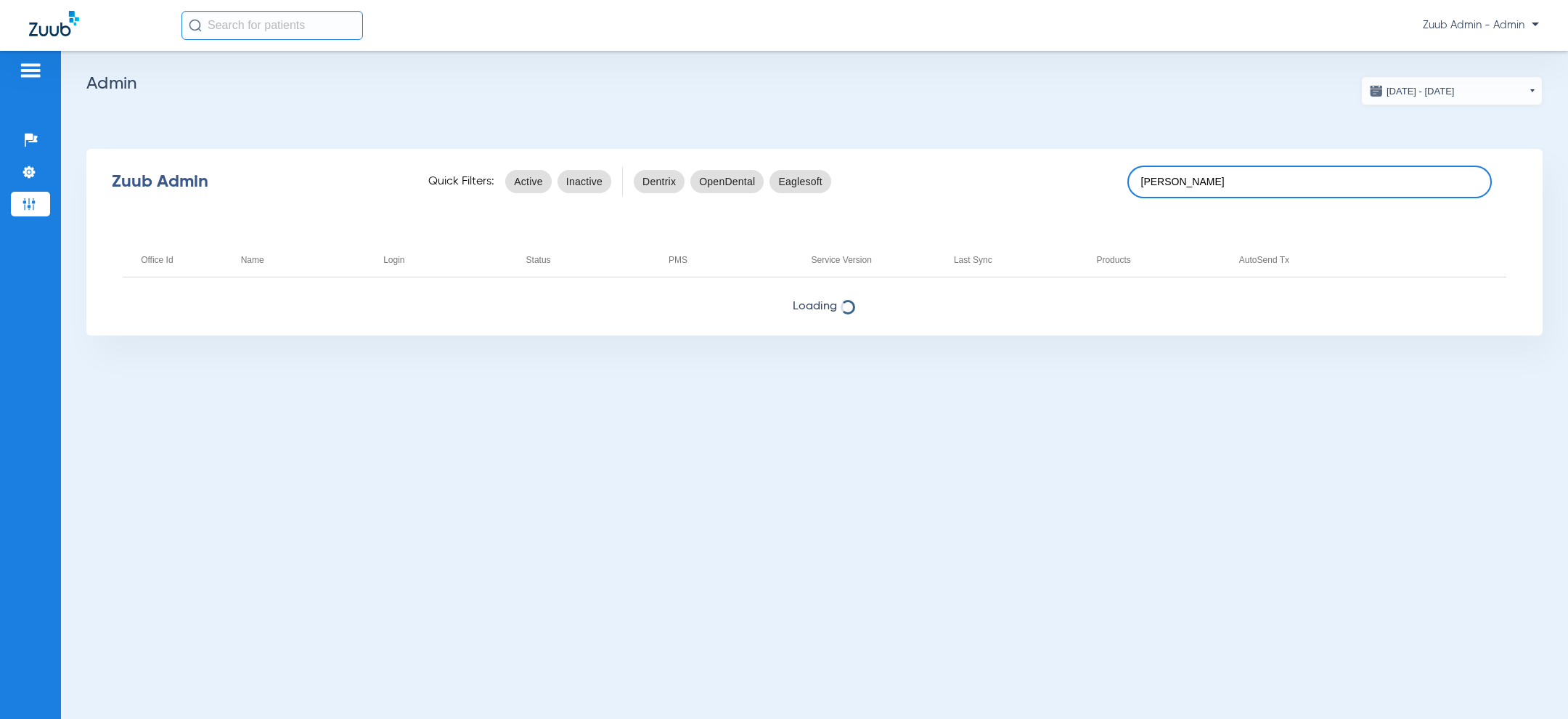
click at [1201, 185] on input "[PERSON_NAME]" at bounding box center [1310, 182] width 365 height 33
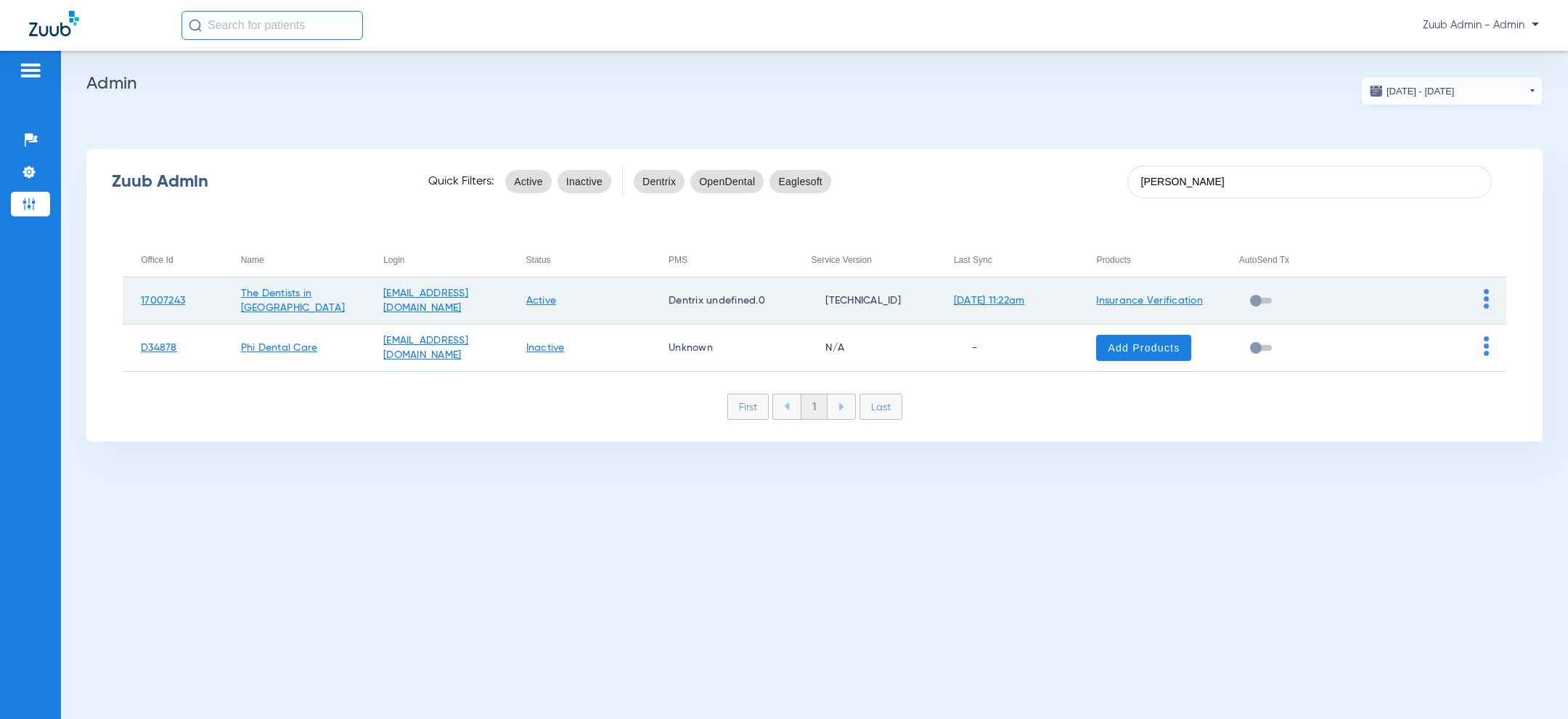
click at [1198, 304] on link "Insurance Verification" at bounding box center [1149, 300] width 107 height 10
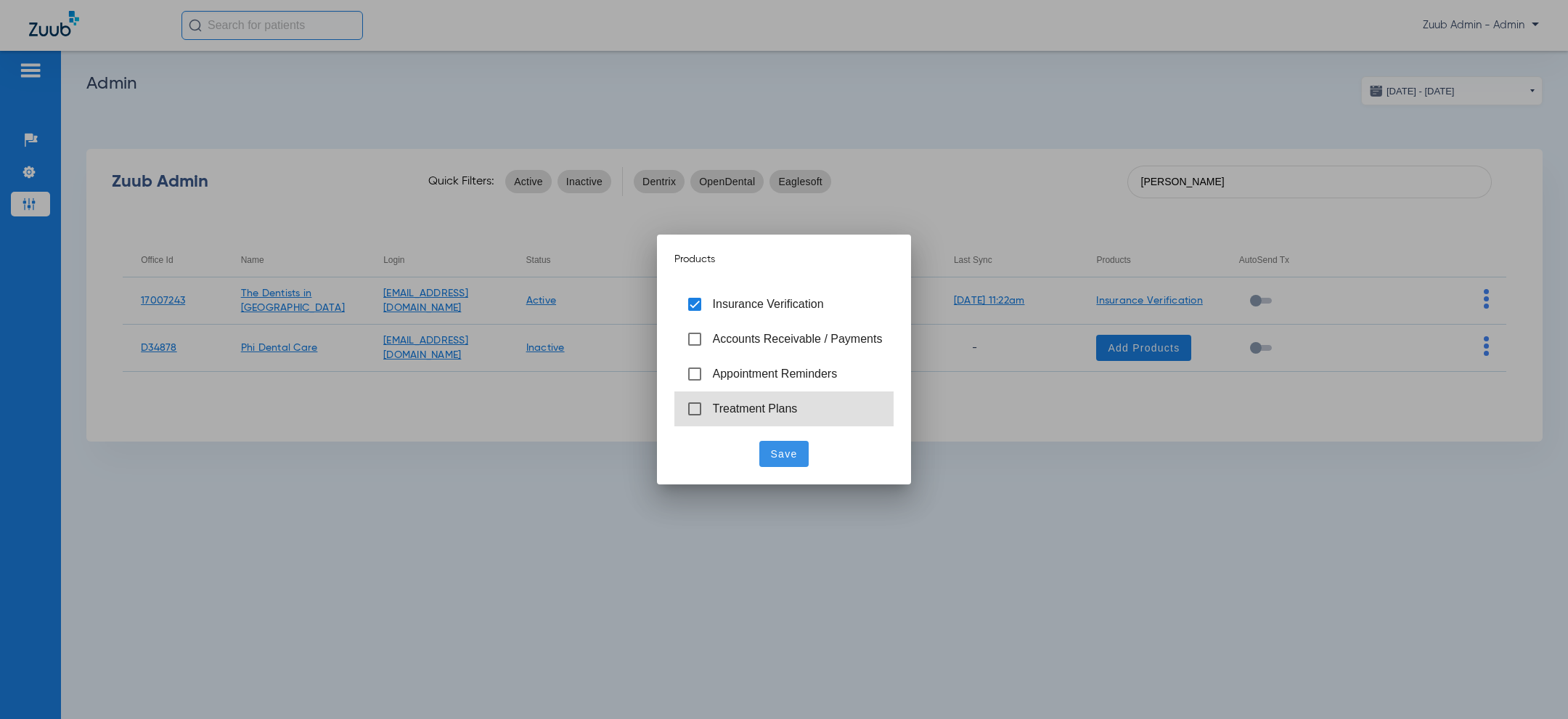
click at [774, 409] on span "Treatment Plans" at bounding box center [755, 408] width 85 height 13
click at [782, 453] on span "Save" at bounding box center [784, 453] width 27 height 14
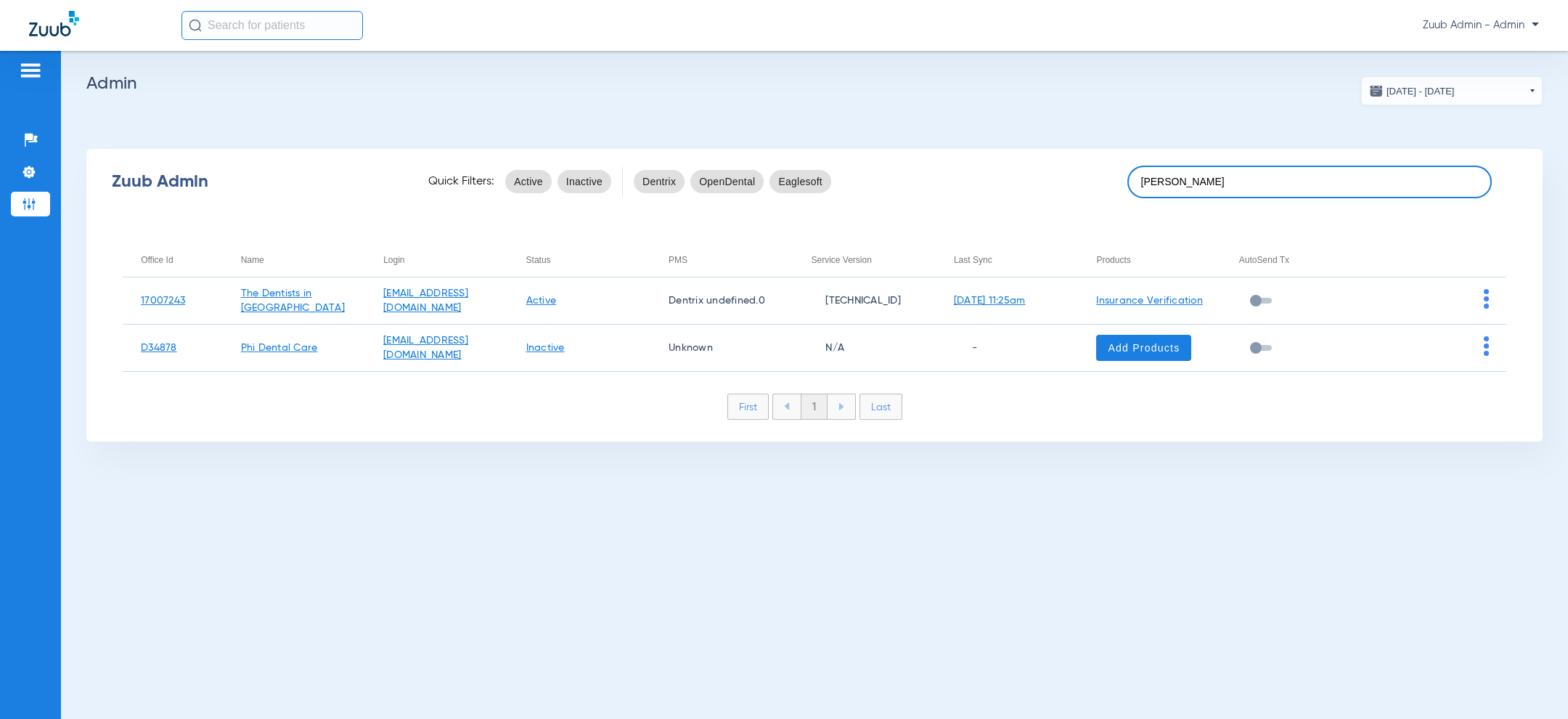
click at [1210, 185] on input "[PERSON_NAME]" at bounding box center [1310, 182] width 365 height 33
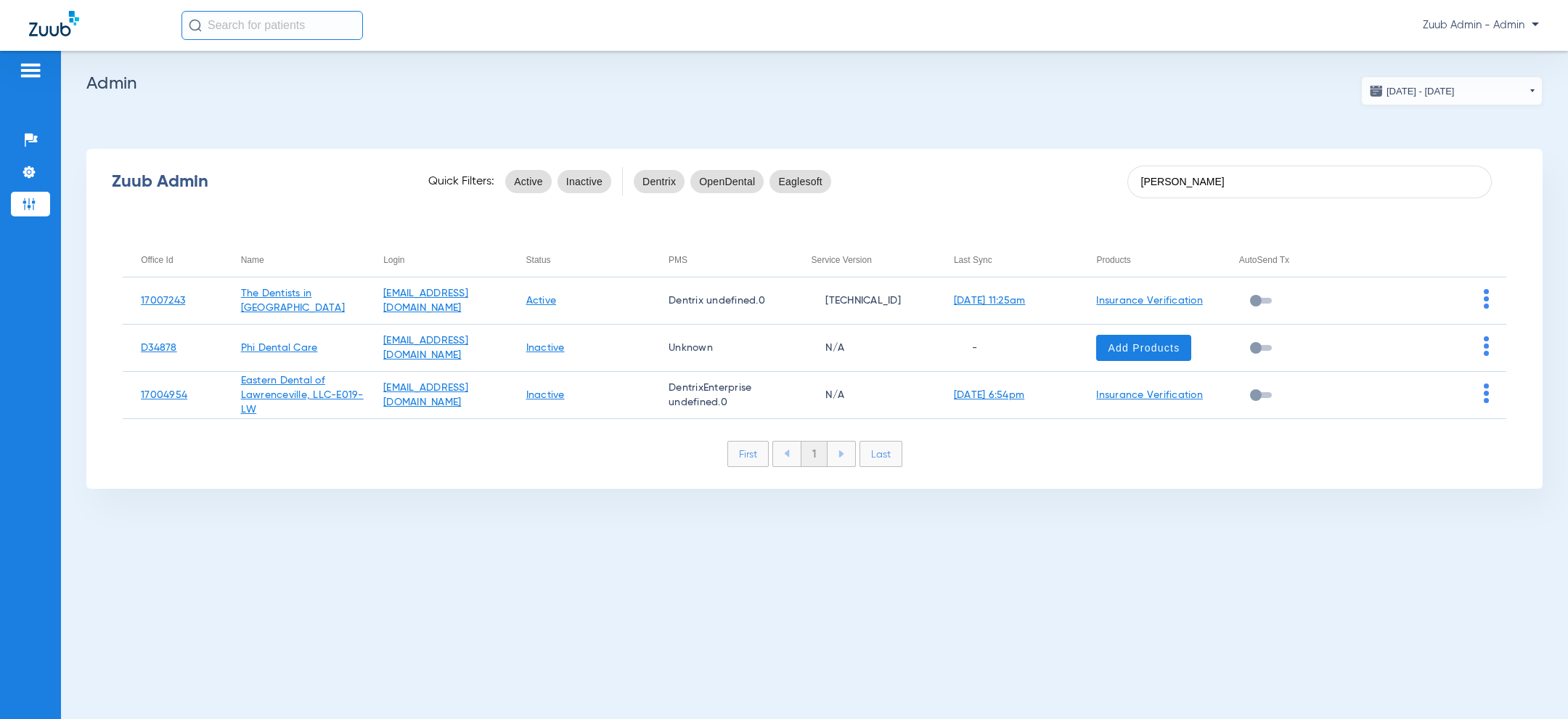
click at [959, 128] on app-admin-dashboard "[DATE] - [DATE] [DATE] Su Mo Tu We Th Fr Sa 27 28 29 30 31 1 2 3 4 5 6 7 8 9 10…" at bounding box center [814, 282] width 1456 height 412
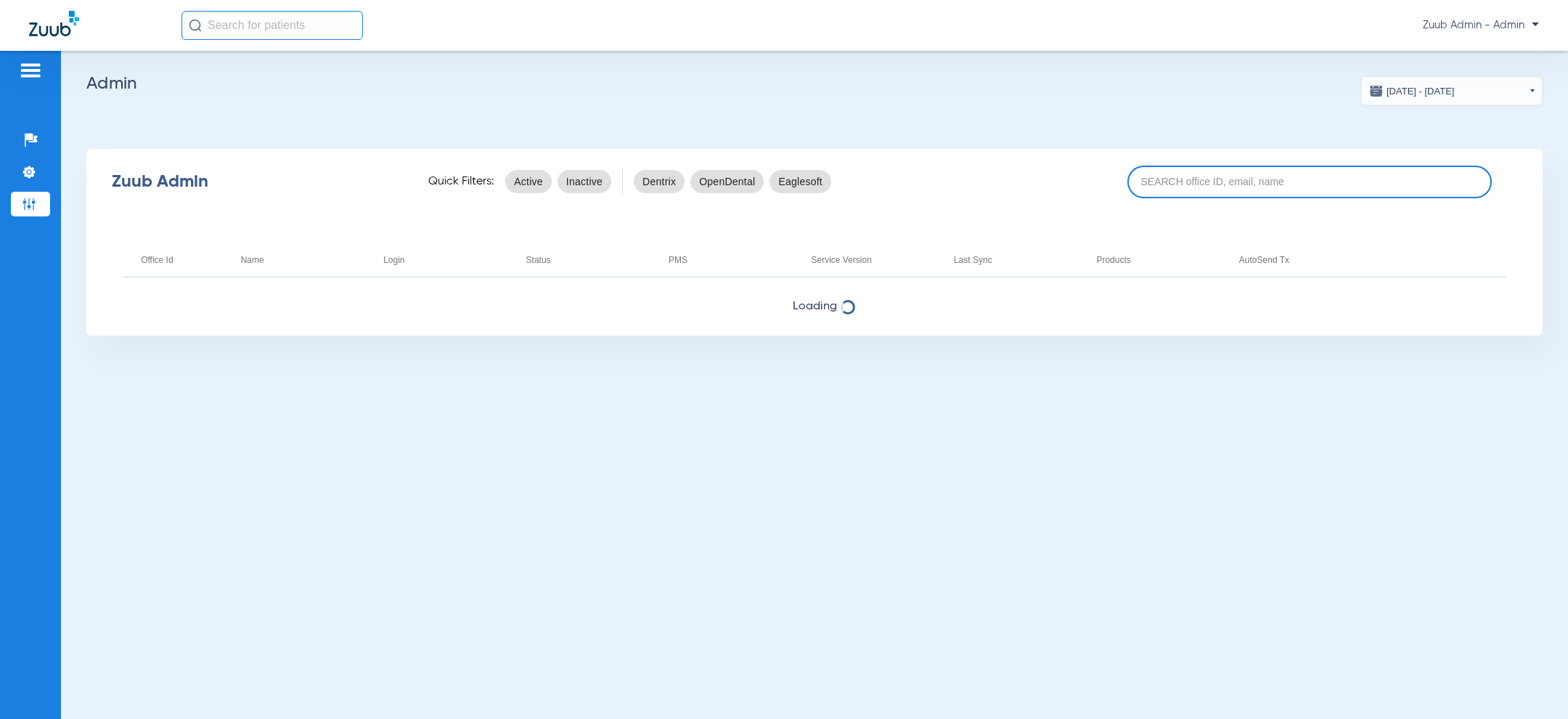
click at [1333, 182] on input at bounding box center [1310, 182] width 365 height 33
paste input "[PERSON_NAME]"
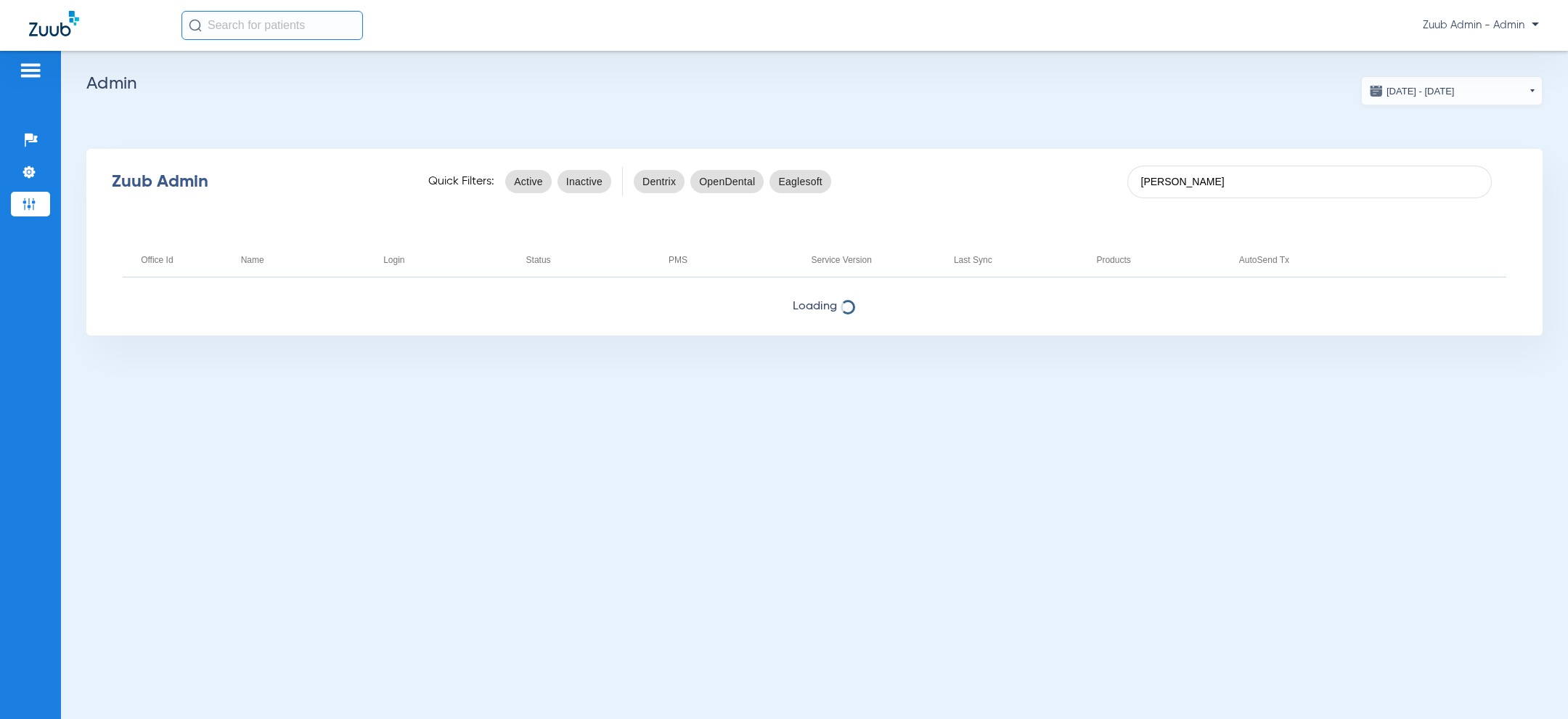
type input "[PERSON_NAME]"
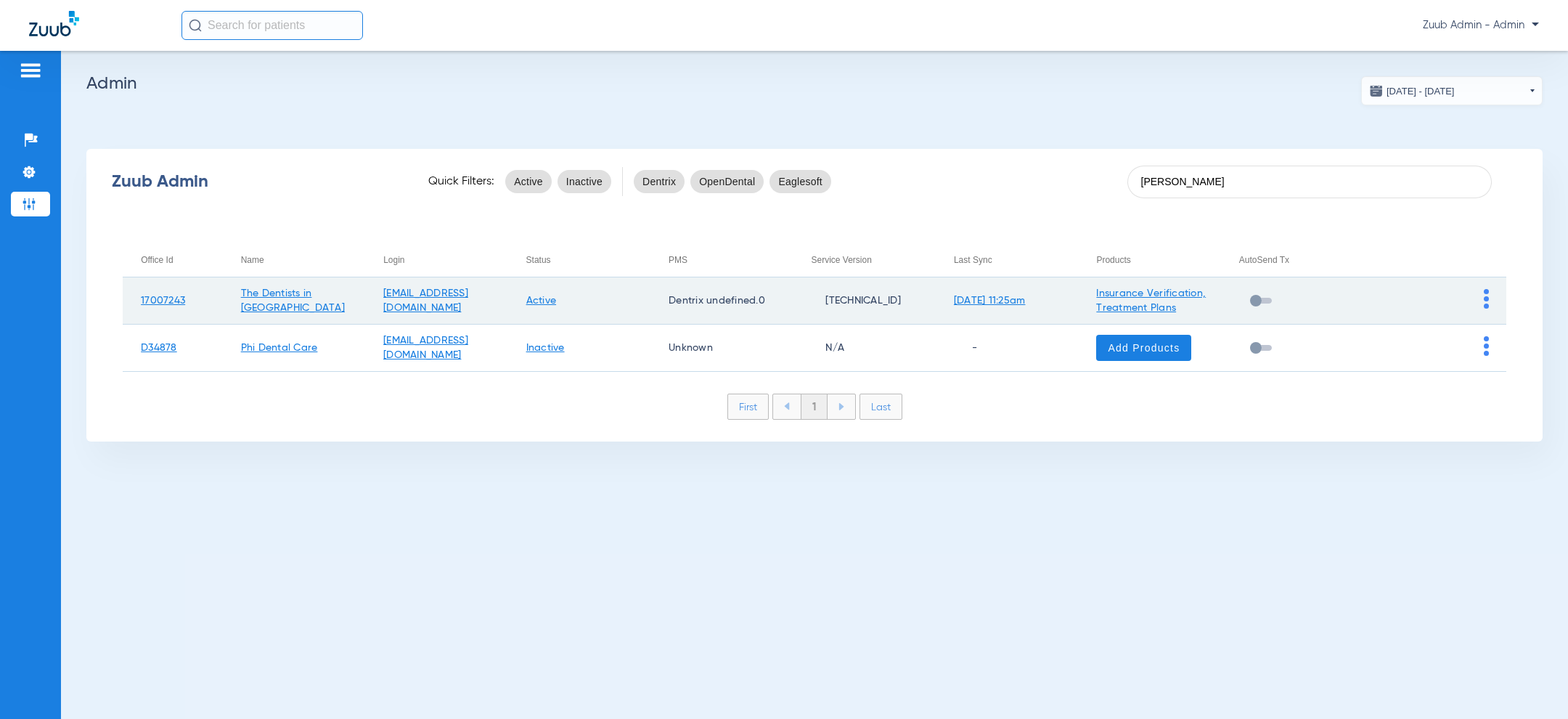
click at [1486, 300] on img at bounding box center [1486, 298] width 5 height 20
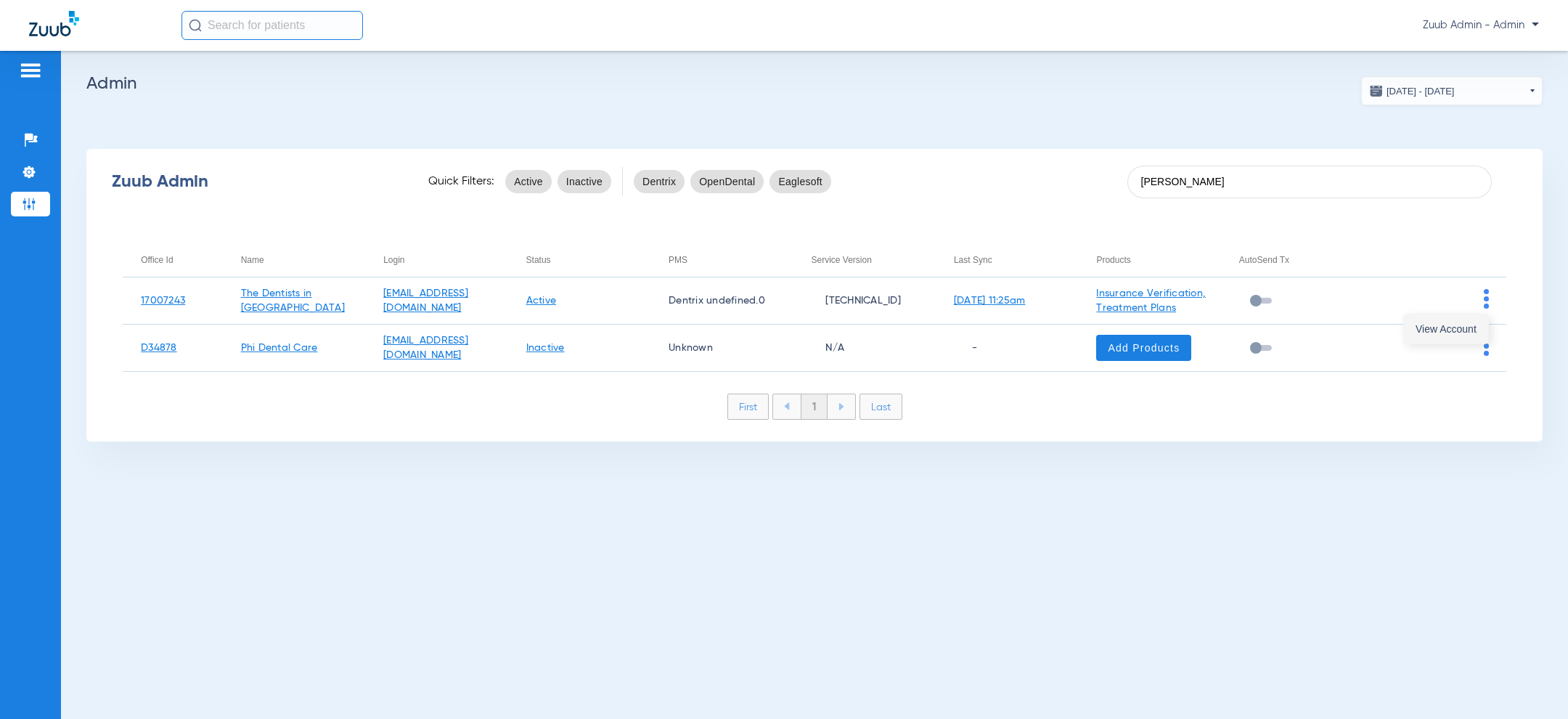
click at [1451, 330] on span "View Account" at bounding box center [1446, 328] width 61 height 10
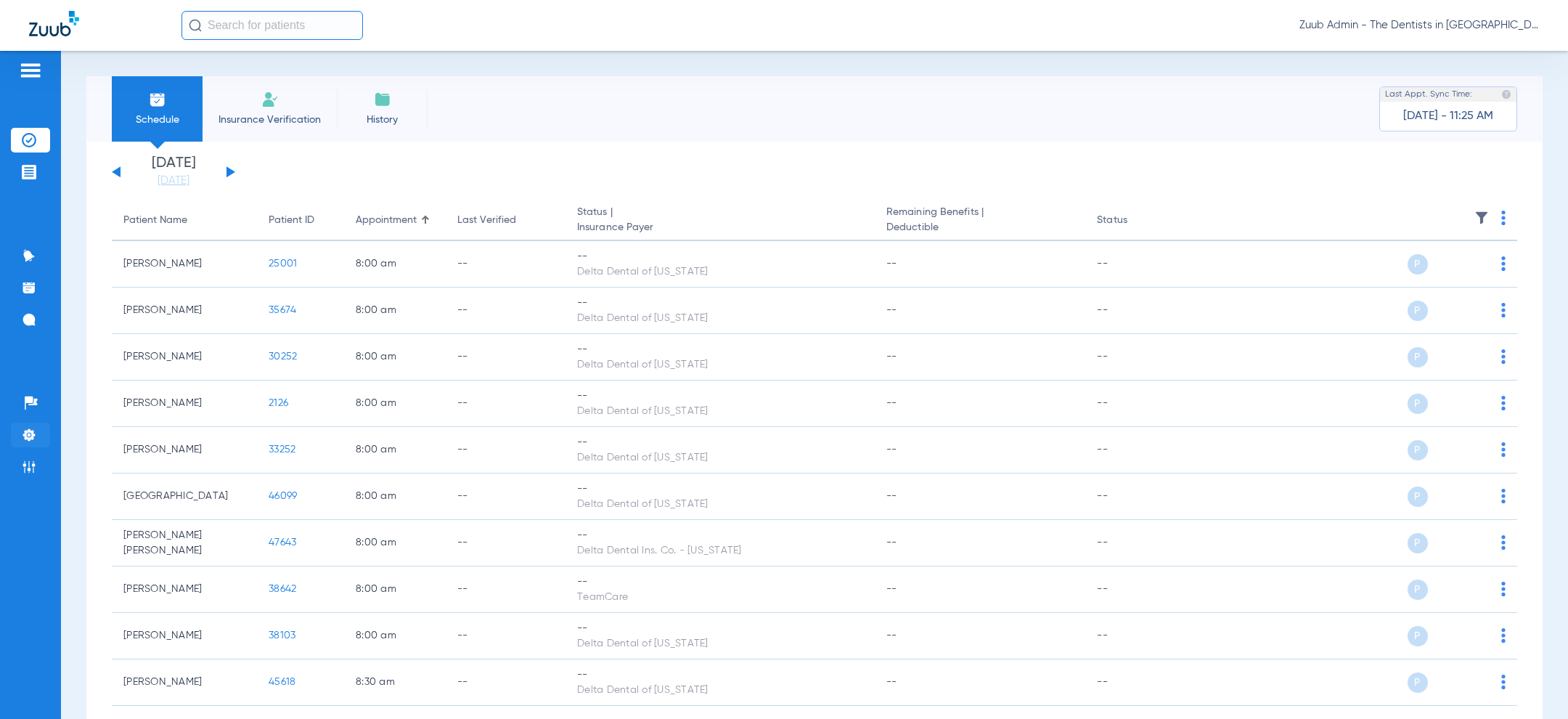
click at [28, 431] on img at bounding box center [29, 434] width 14 height 14
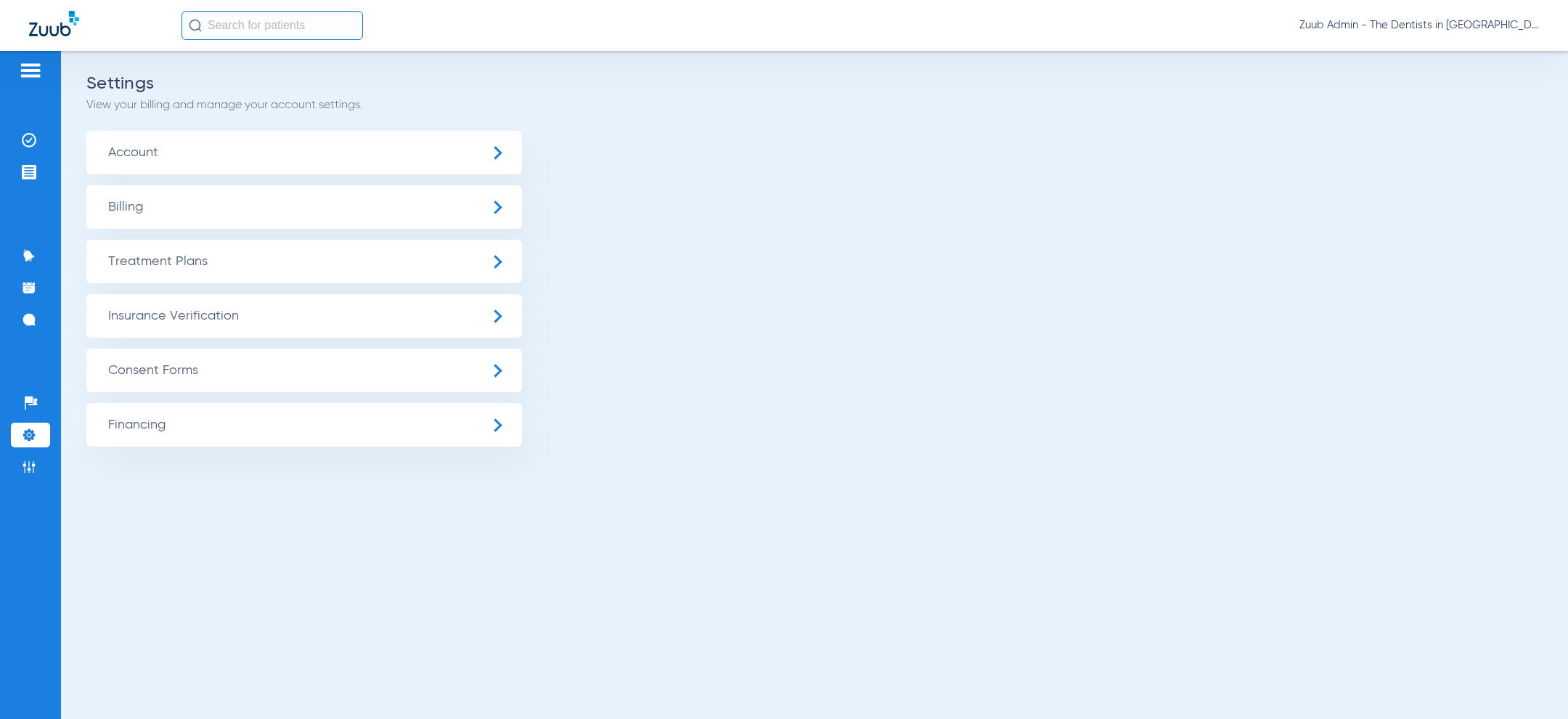
click at [265, 271] on span "Treatment Plans" at bounding box center [304, 261] width 435 height 44
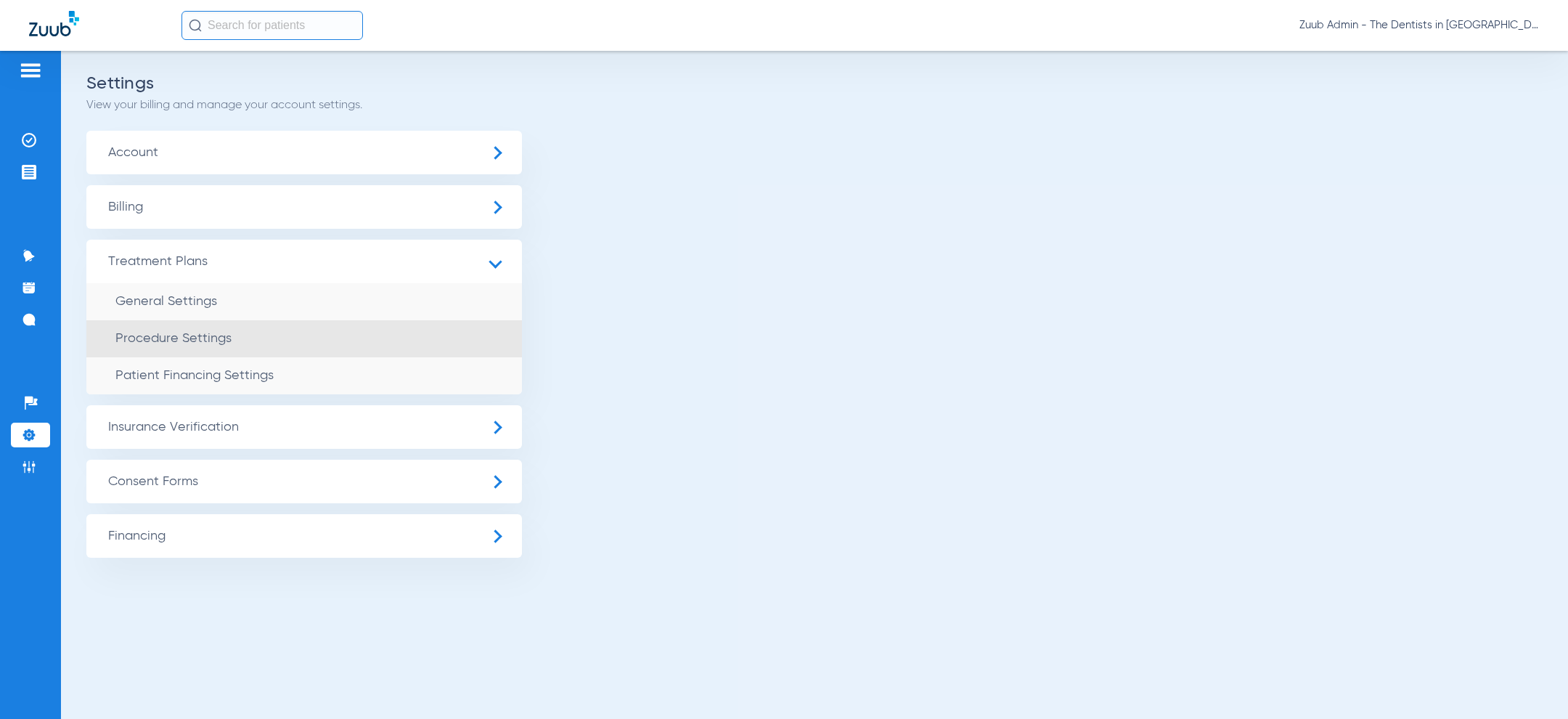
click at [244, 340] on li "Procedure Settings" at bounding box center [304, 338] width 435 height 37
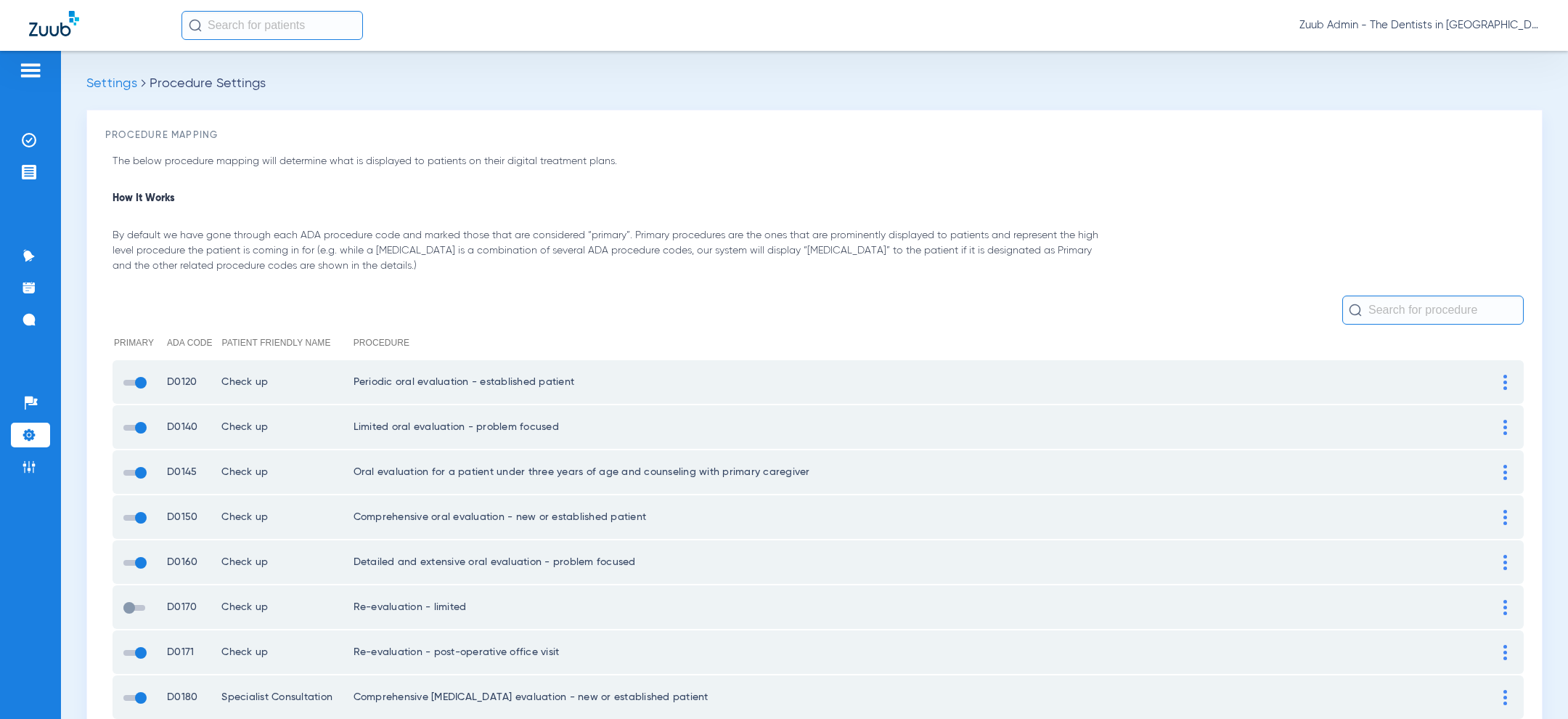
scroll to position [83, 0]
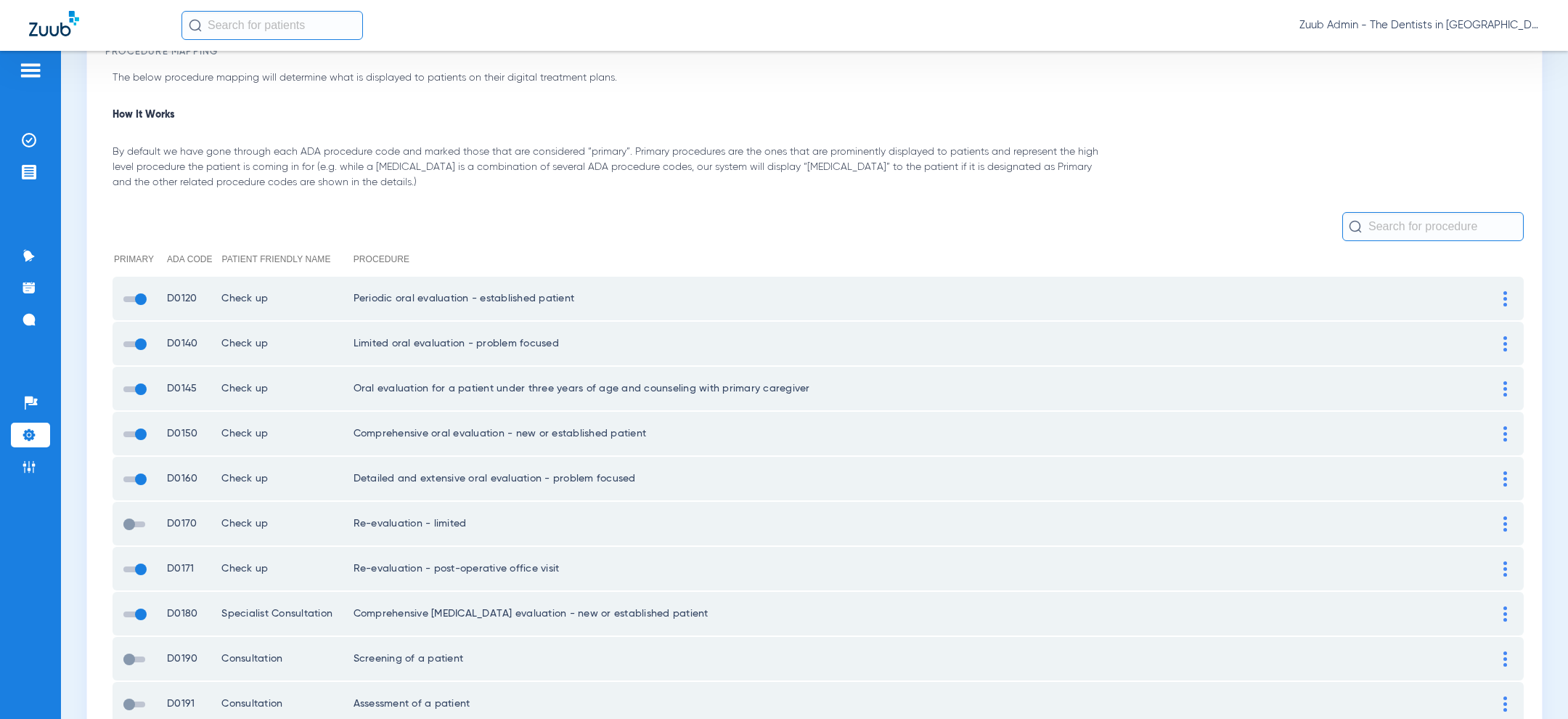
click at [130, 521] on span at bounding box center [134, 523] width 21 height 6
click at [126, 531] on input "checkbox" at bounding box center [126, 531] width 0 height 0
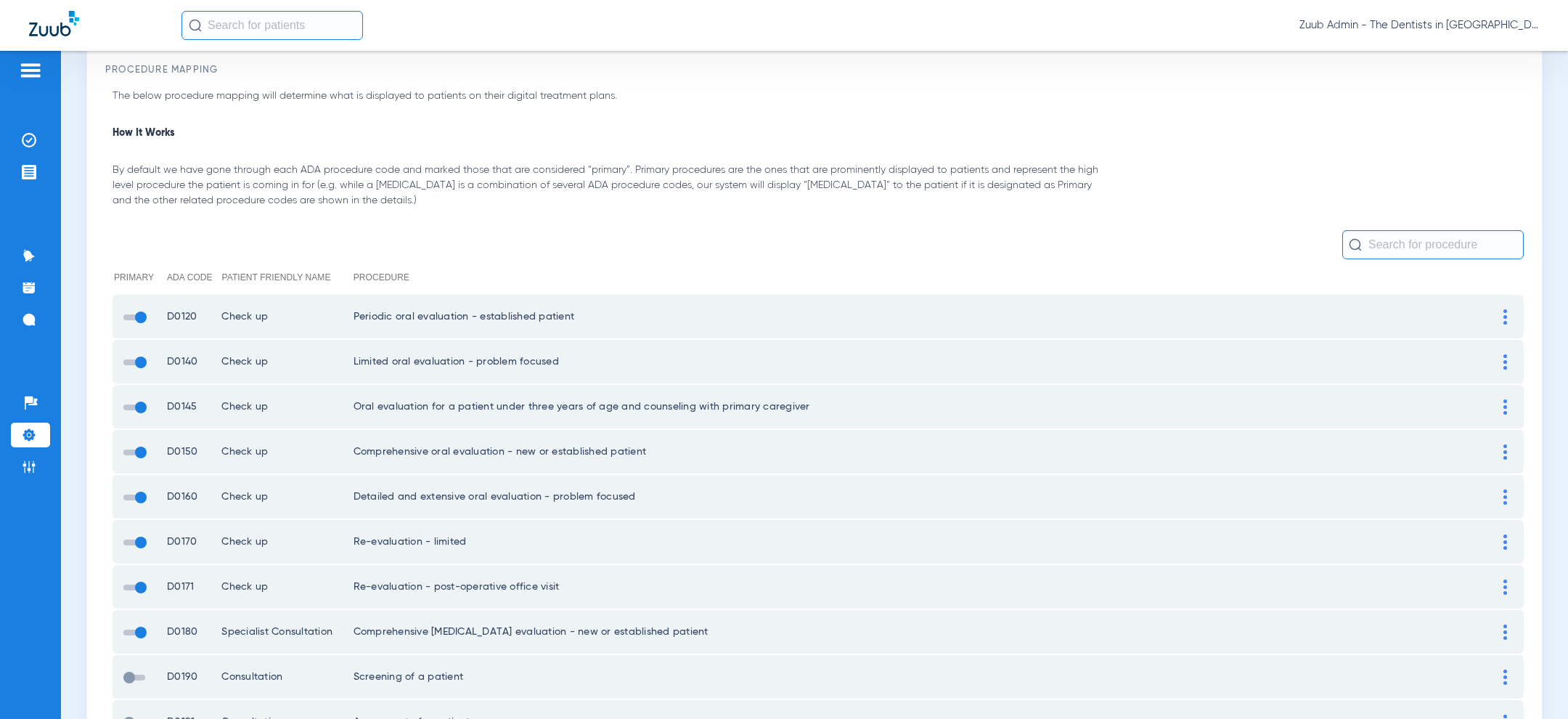
scroll to position [0, 0]
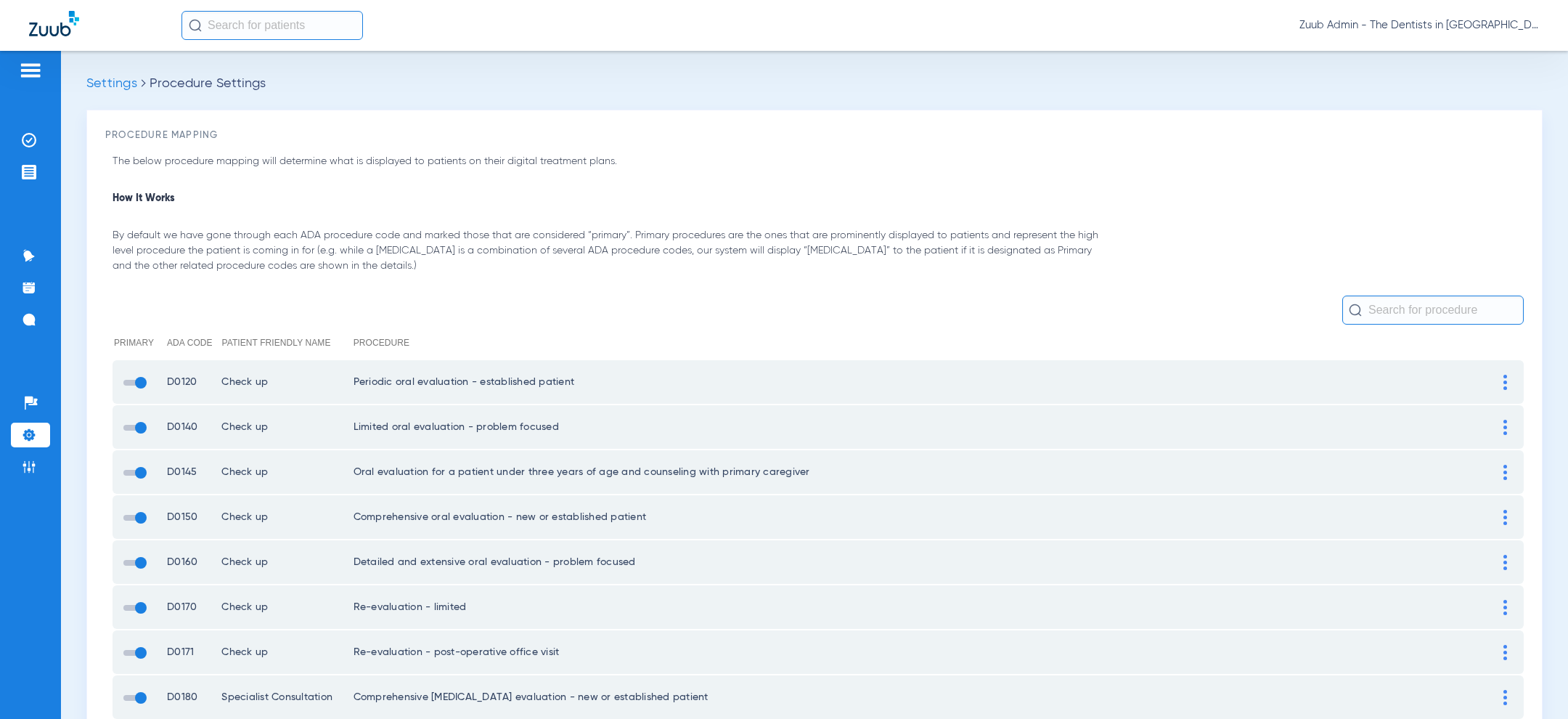
click at [1493, 33] on div "Zuub Admin - The Dentists in Lawrence" at bounding box center [860, 25] width 1357 height 29
click at [1493, 27] on span "Zuub Admin - The Dentists in Lawrence" at bounding box center [1419, 25] width 239 height 14
click at [1492, 49] on span "Log out" at bounding box center [1496, 52] width 56 height 10
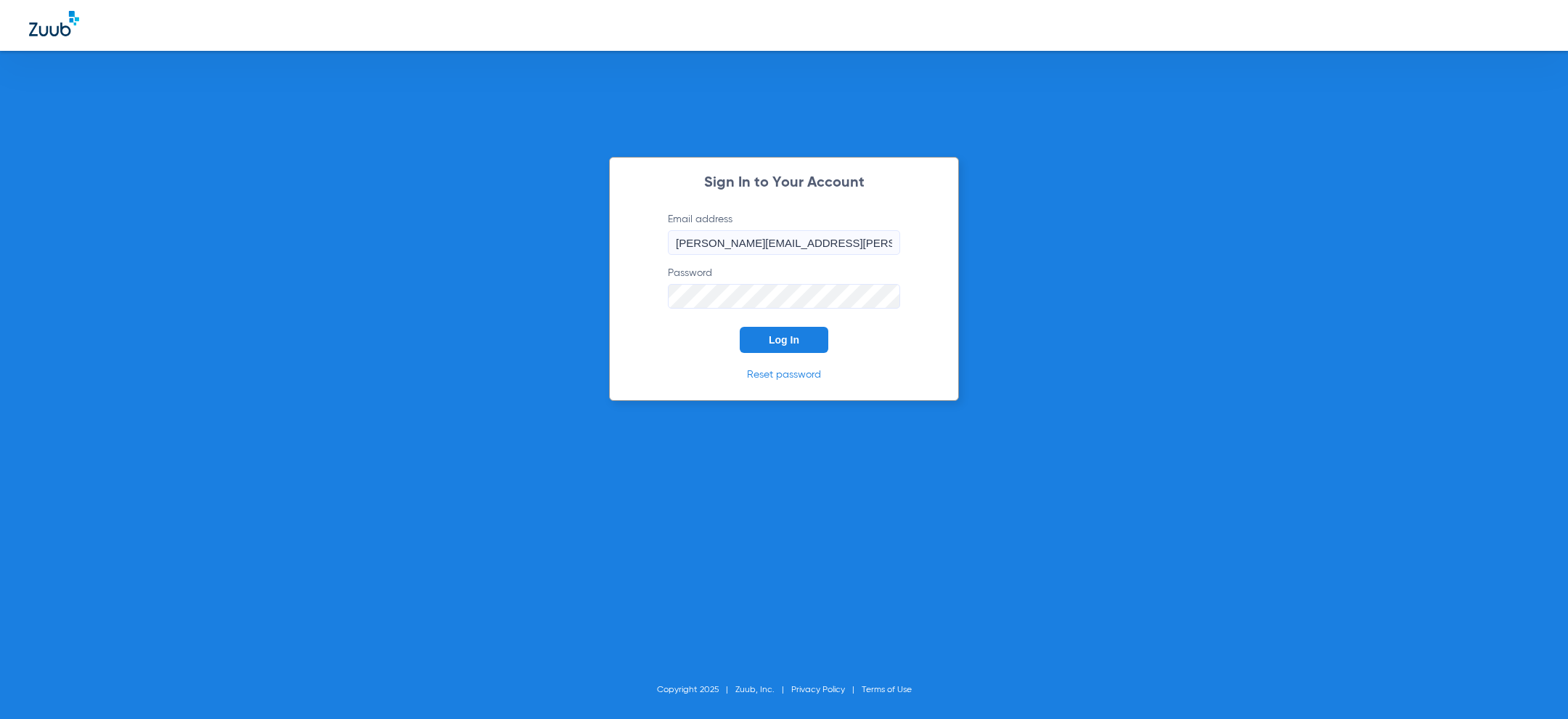
click at [673, 361] on div "Sign In to Your Account Email address jesse.knott@zuub.com Password Log In Rese…" at bounding box center [783, 279] width 350 height 244
click at [805, 350] on button "Log In" at bounding box center [784, 339] width 89 height 26
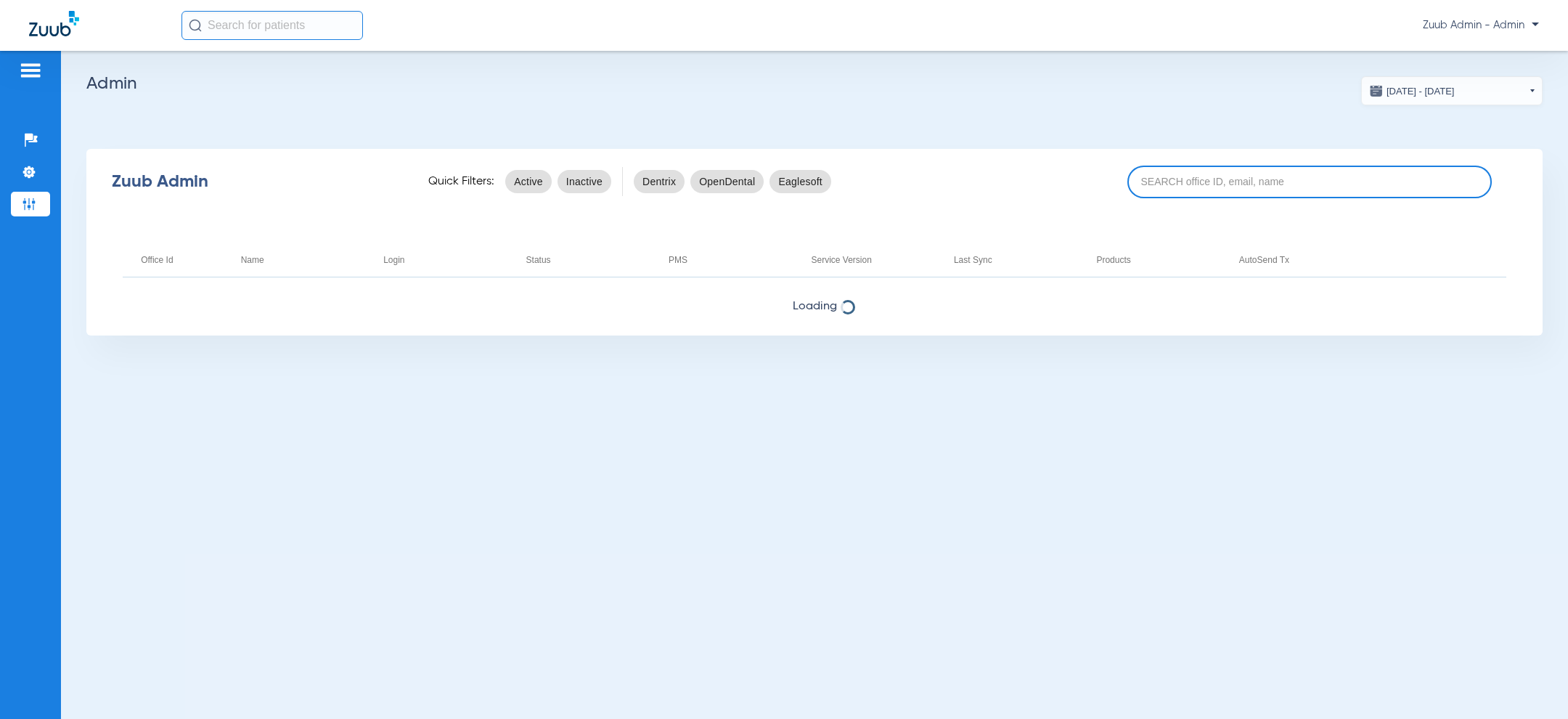
click at [1266, 187] on input at bounding box center [1310, 182] width 365 height 33
click at [1260, 189] on input "lawrence" at bounding box center [1310, 182] width 365 height 33
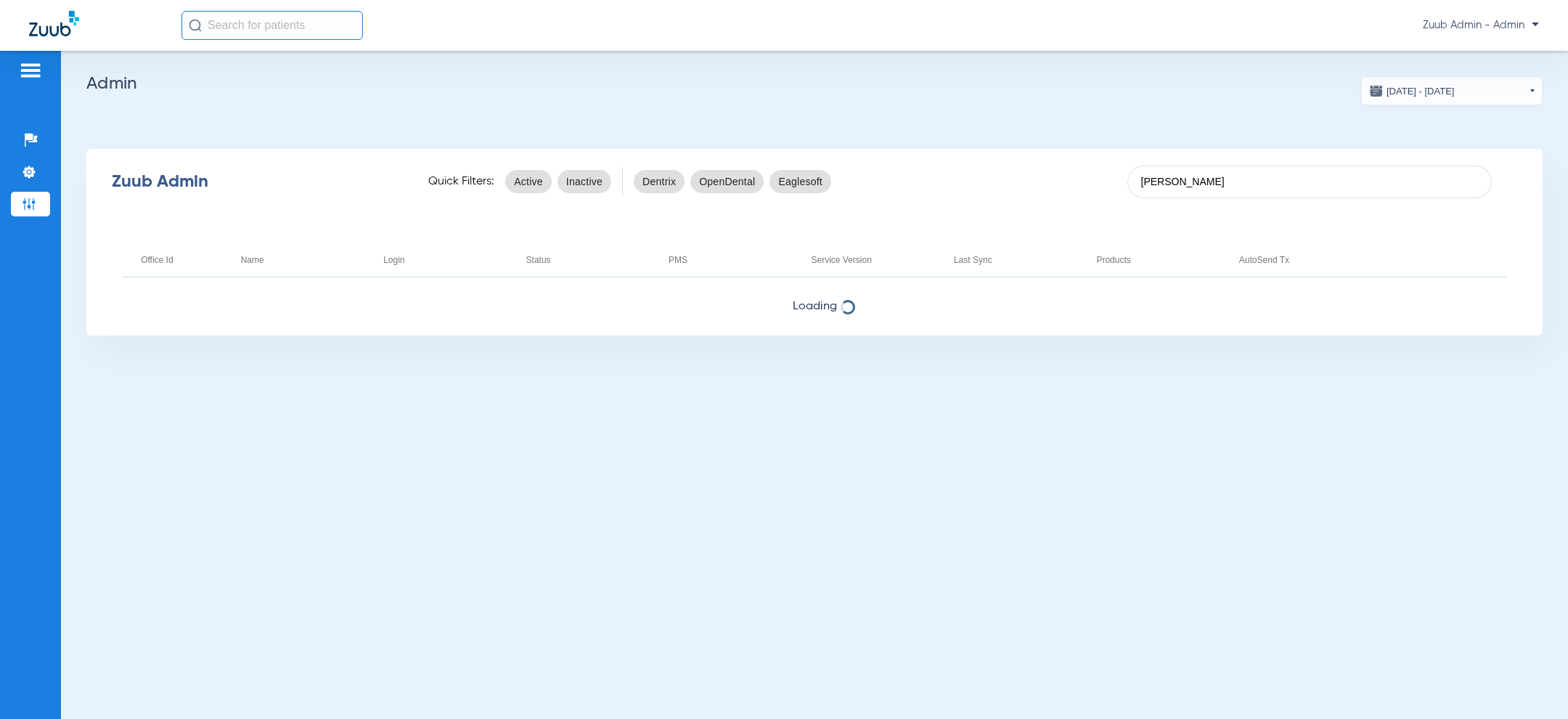
type input "[PERSON_NAME]"
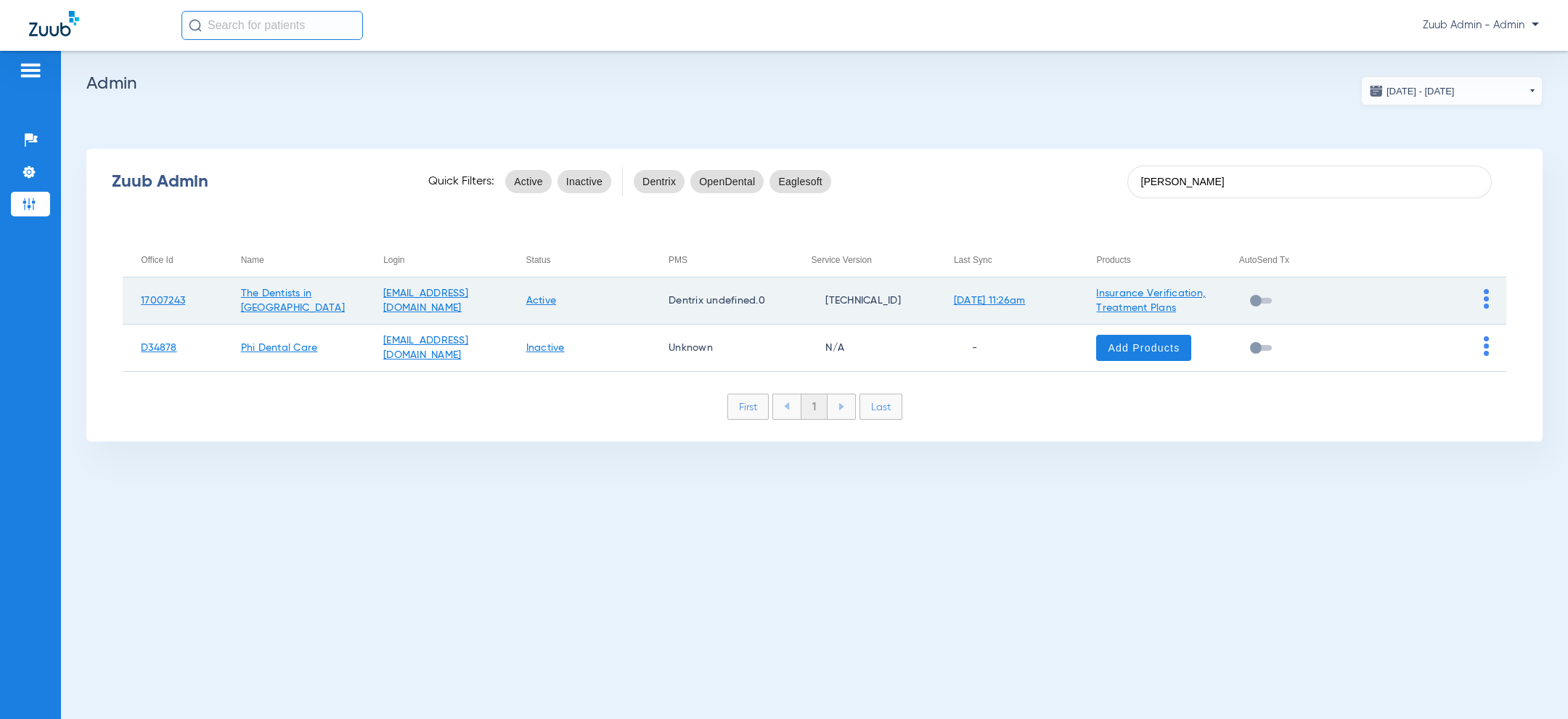
click at [1187, 300] on td "Insurance Verification, Treatment Plans" at bounding box center [1149, 301] width 142 height 48
click at [1173, 296] on link "Insurance Verification, Treatment Plans" at bounding box center [1151, 300] width 109 height 25
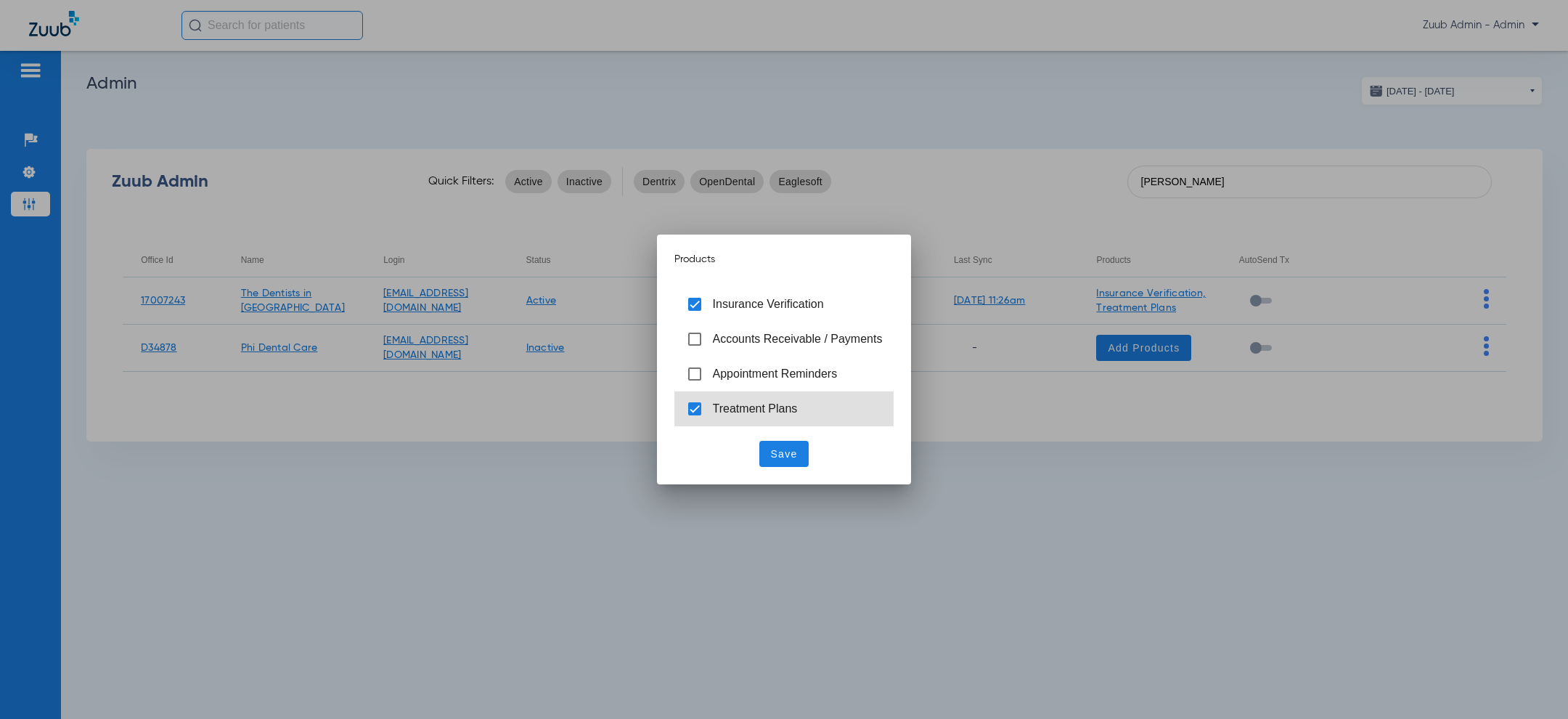
click at [758, 402] on span "Treatment Plans" at bounding box center [755, 408] width 85 height 13
click at [775, 453] on span "Save" at bounding box center [784, 453] width 27 height 14
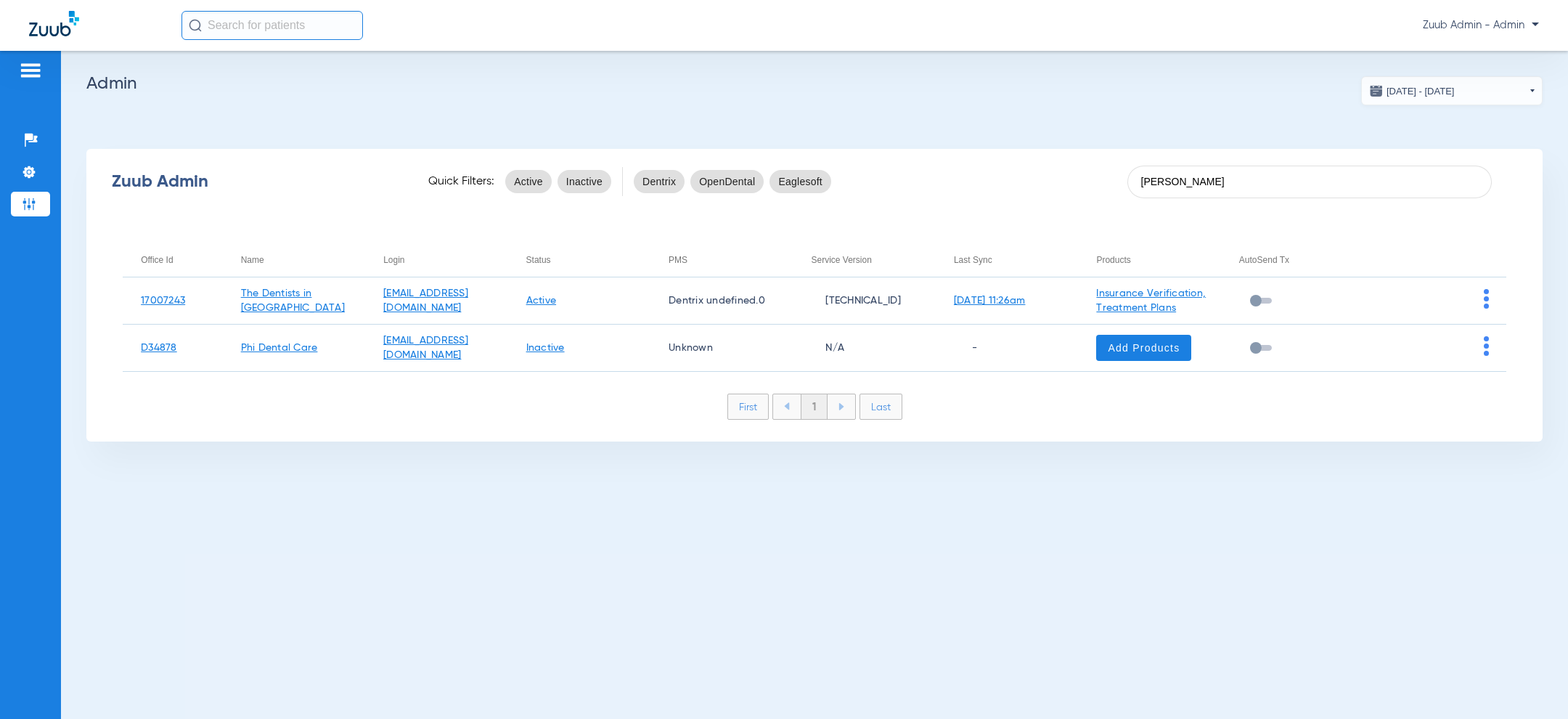
click at [1066, 100] on app-admin-dashboard "07/20/2025 - 08/20/2025 Aug 2025 Su Mo Tu We Th Fr Sa 27 28 29 30 31 1 2 3 4 5 …" at bounding box center [814, 258] width 1456 height 365
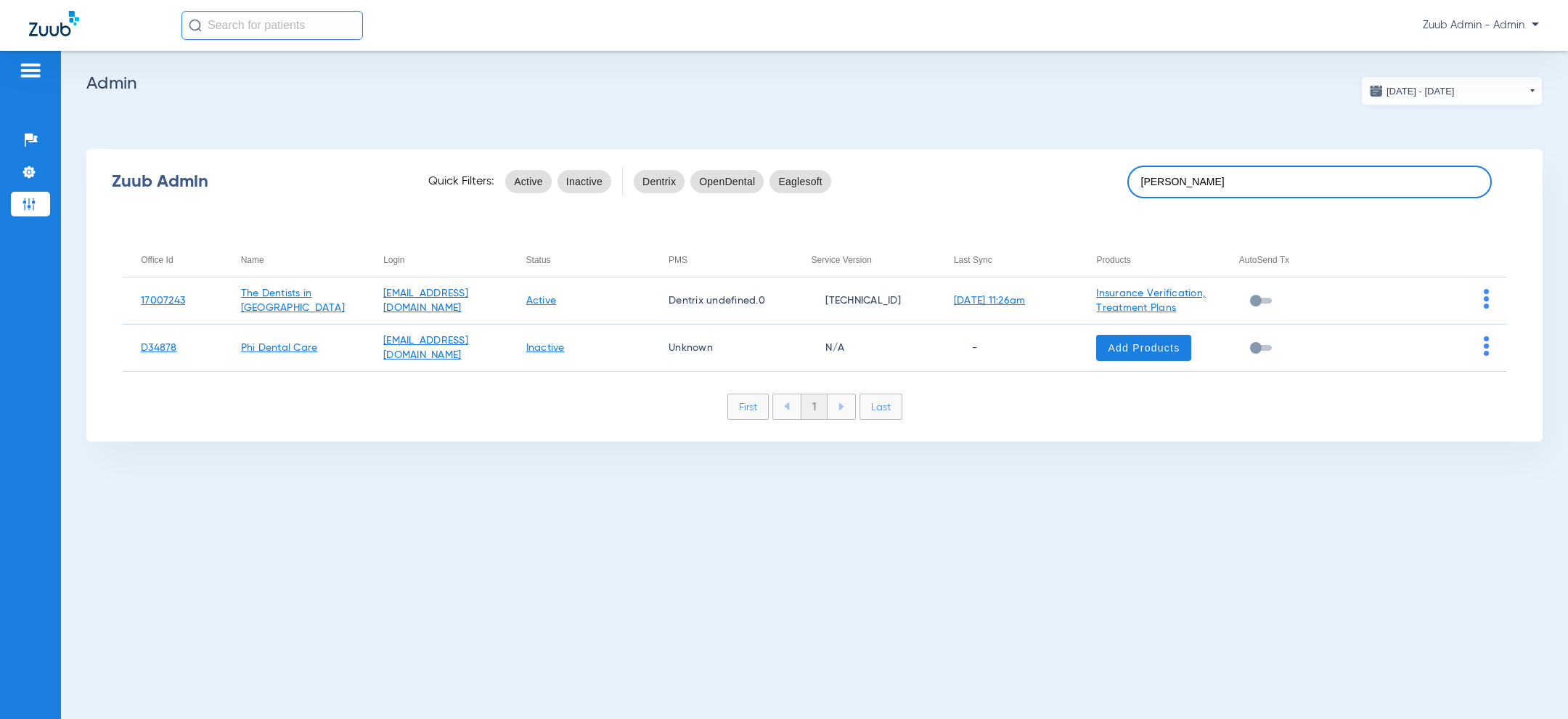
click at [1243, 180] on input "[PERSON_NAME]" at bounding box center [1310, 182] width 365 height 33
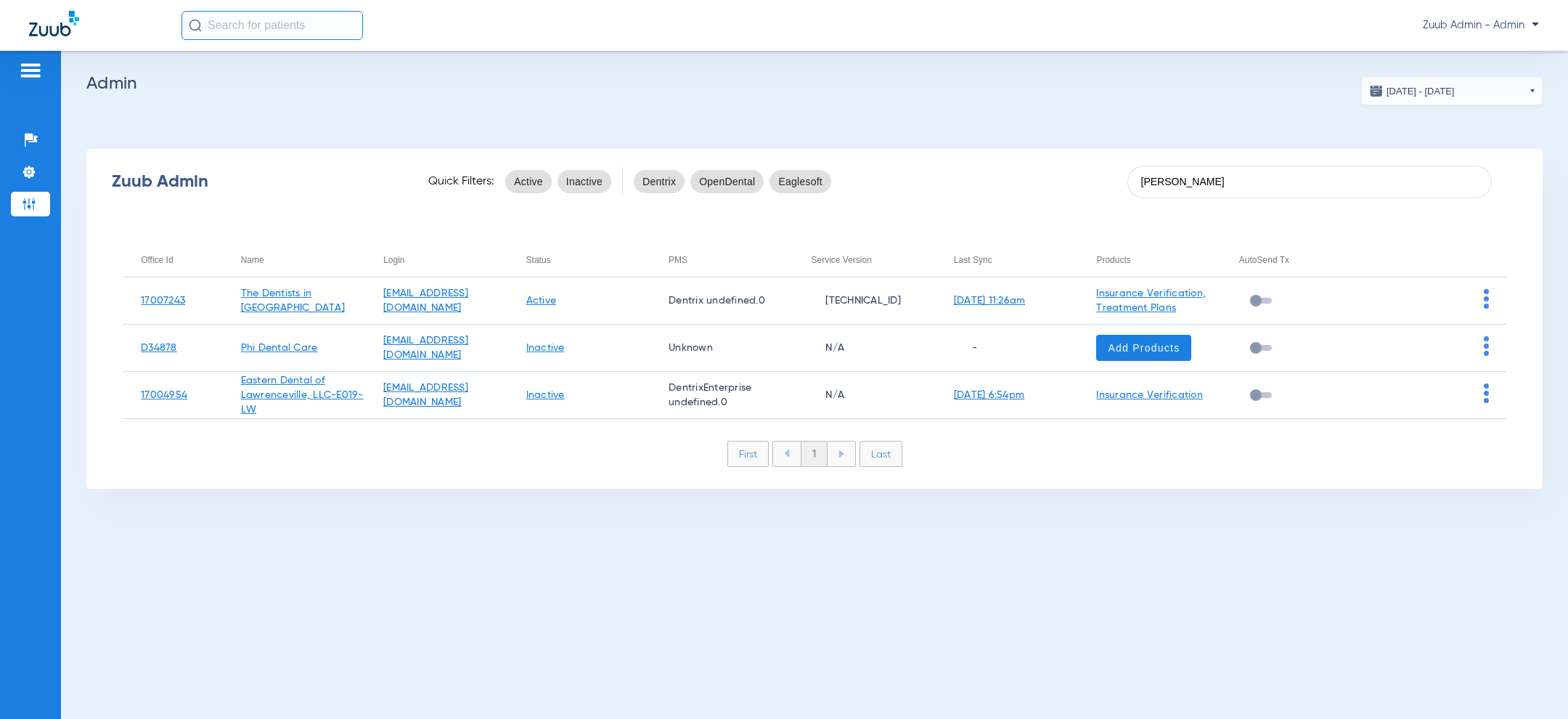
click at [851, 86] on h2 "Admin" at bounding box center [814, 83] width 1456 height 14
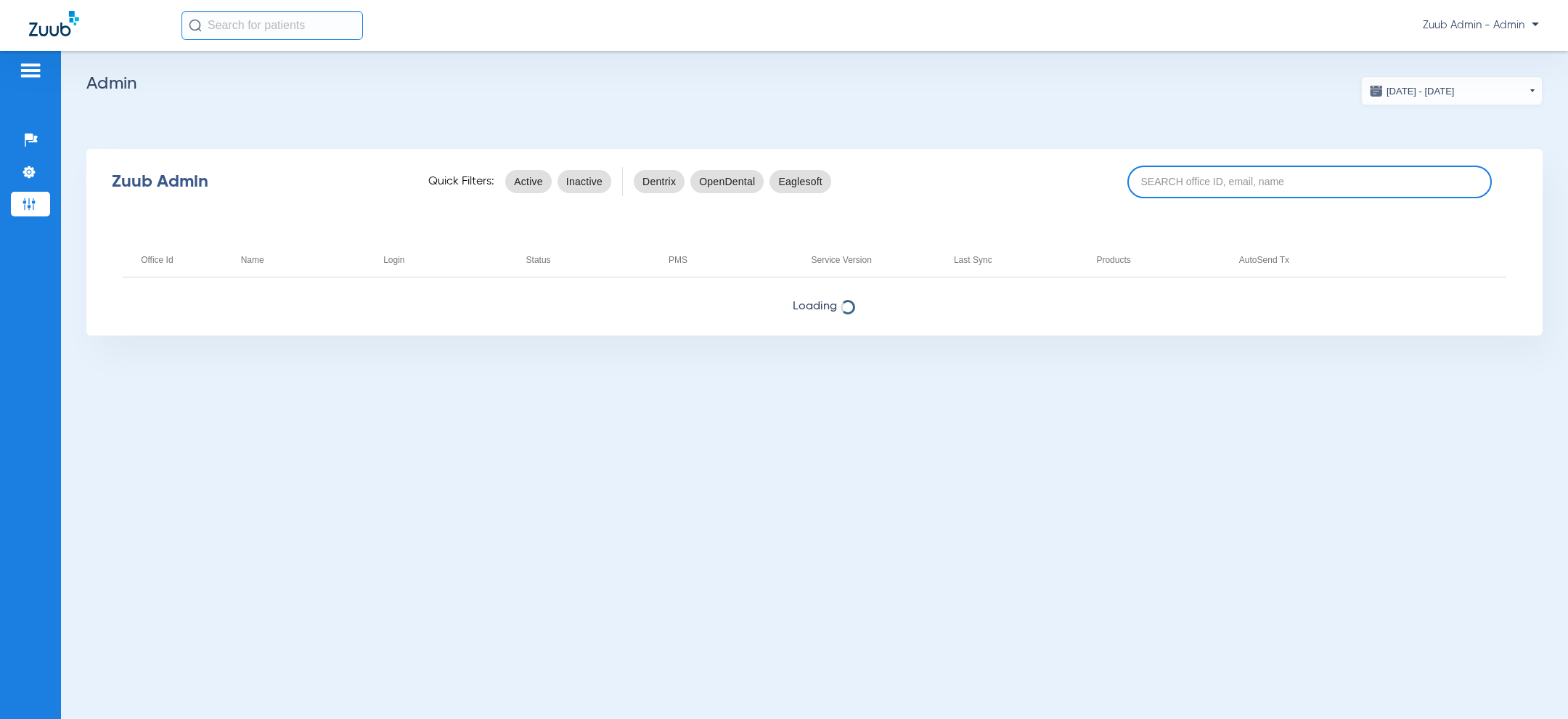
click at [1211, 185] on input at bounding box center [1310, 182] width 365 height 33
paste input "[PERSON_NAME]"
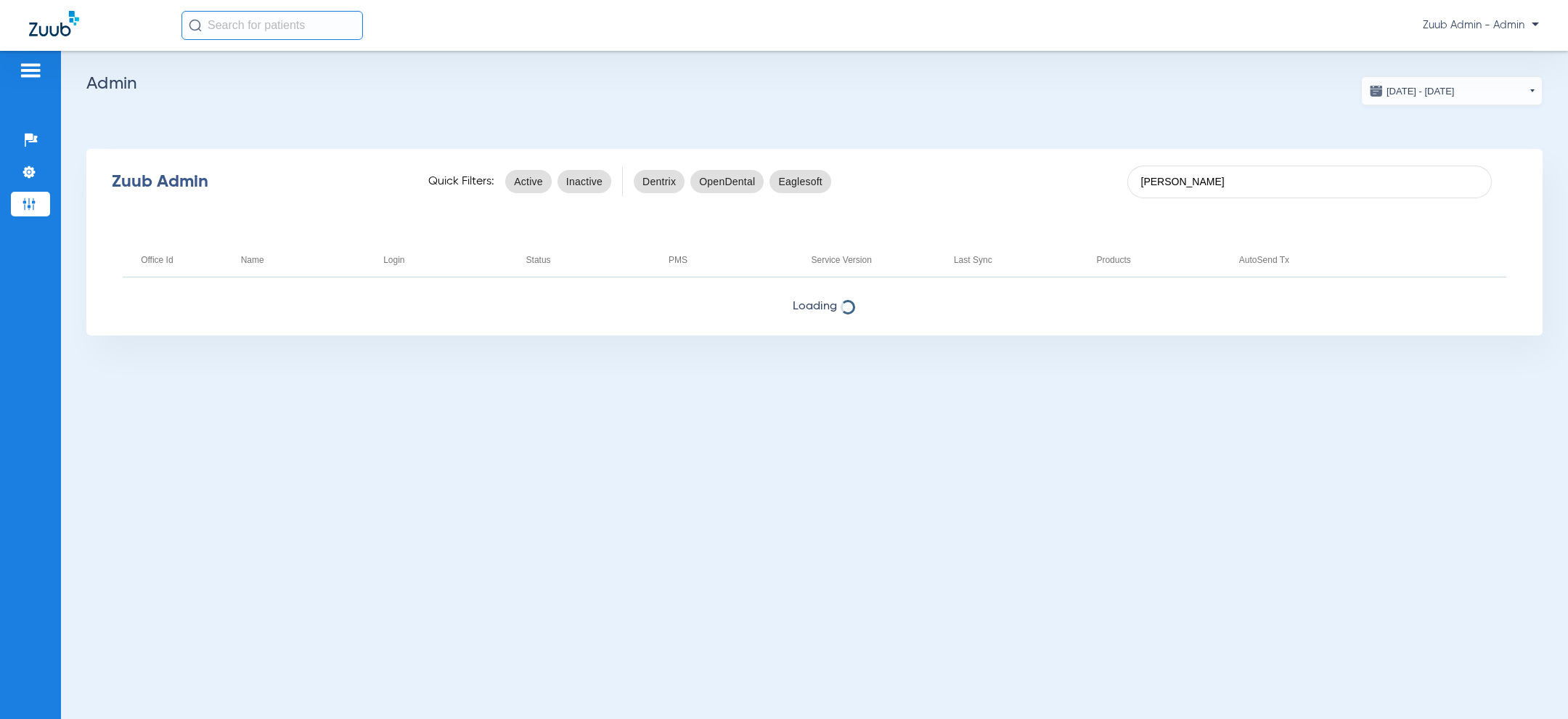
type input "[PERSON_NAME]"
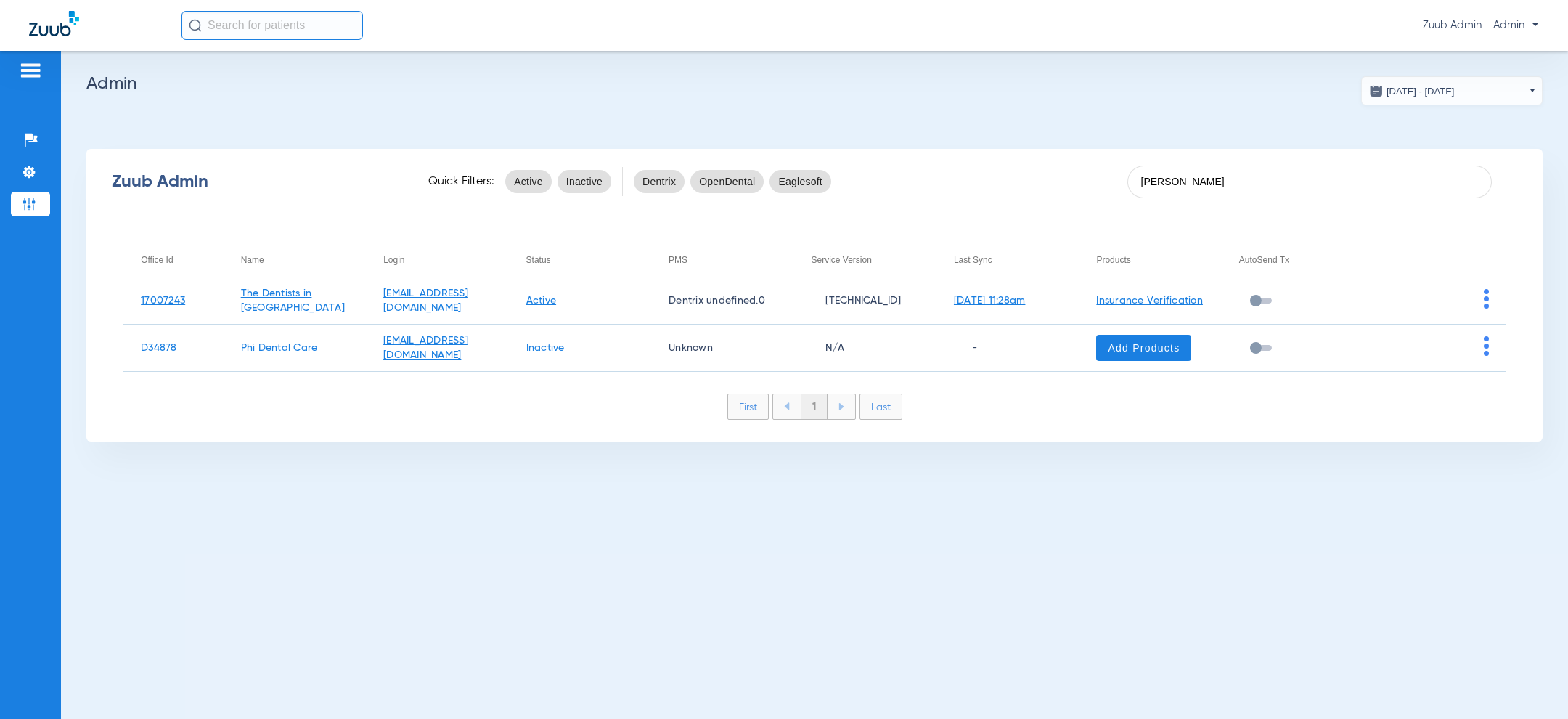
click at [897, 87] on h2 "Admin" at bounding box center [814, 83] width 1456 height 14
click at [940, 110] on app-admin-dashboard "[DATE] - [DATE] [DATE] Su Mo Tu We Th Fr Sa 27 28 29 30 31 1 2 3 4 5 6 7 8 9 10…" at bounding box center [814, 258] width 1456 height 365
click at [924, 78] on h2 "Admin" at bounding box center [814, 83] width 1456 height 14
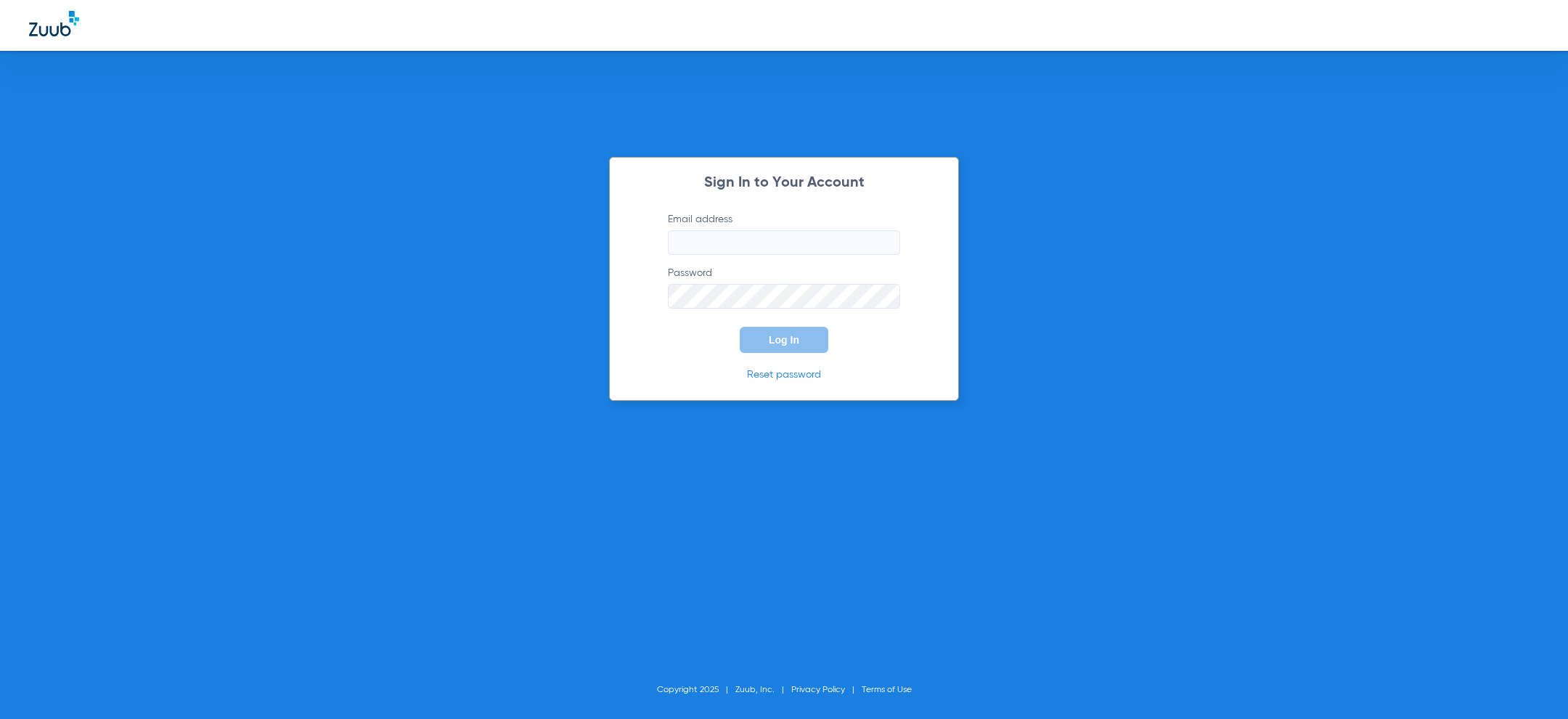
type input "[PERSON_NAME][EMAIL_ADDRESS][PERSON_NAME][DOMAIN_NAME]"
click at [278, 354] on div "Sign In to Your Account Email address [PERSON_NAME][EMAIL_ADDRESS][PERSON_NAME]…" at bounding box center [784, 359] width 1568 height 719
